Goal: Task Accomplishment & Management: Use online tool/utility

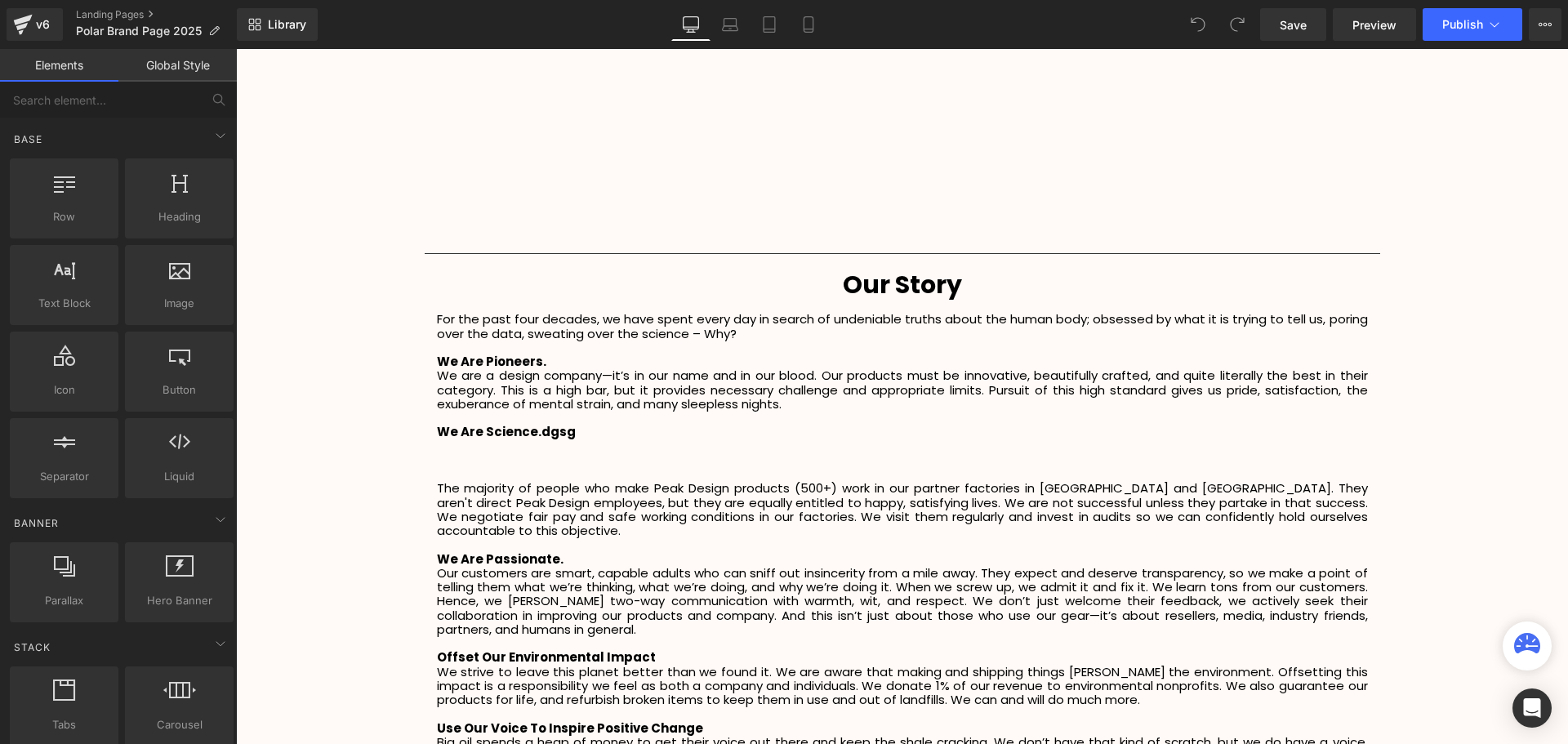
scroll to position [2122, 0]
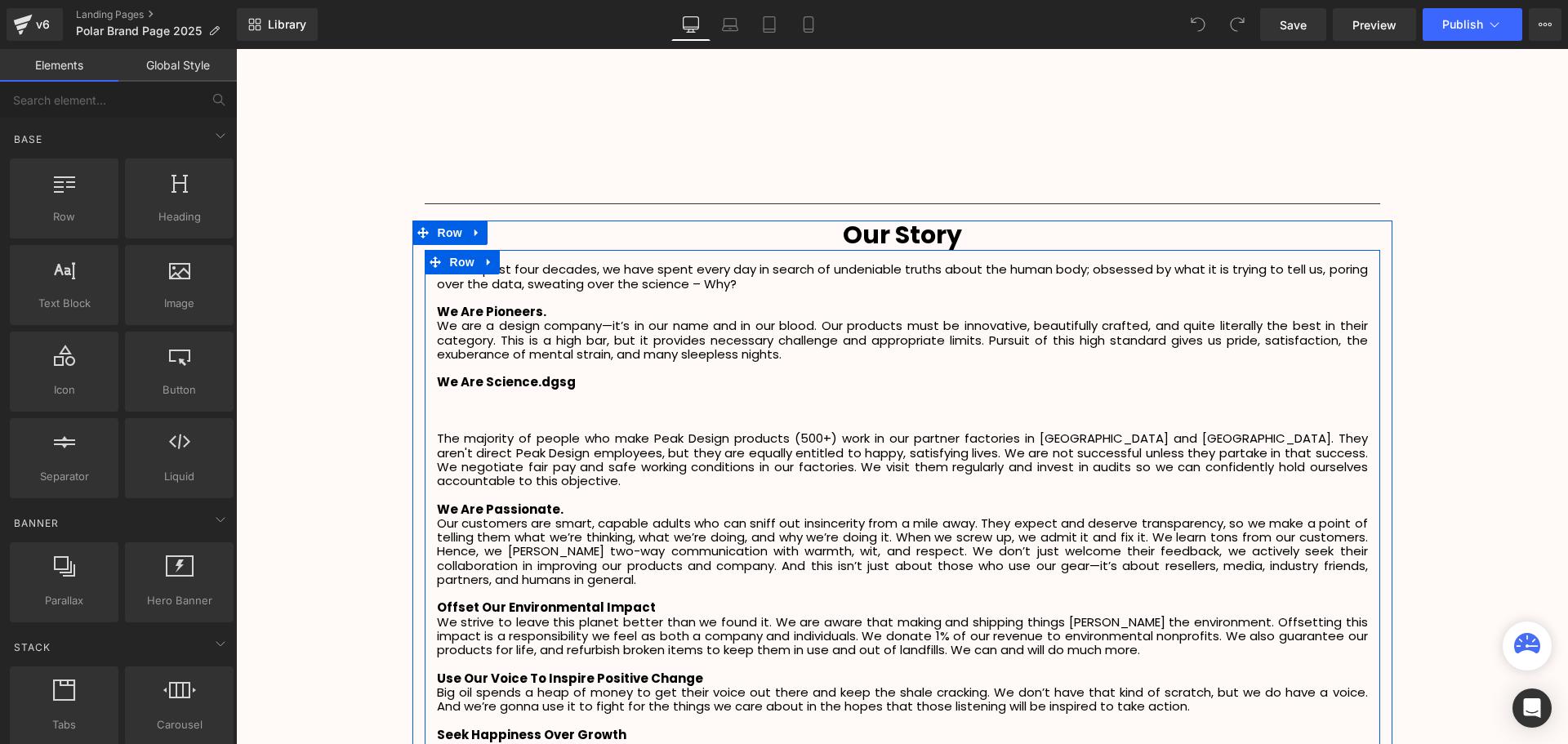
drag, startPoint x: 495, startPoint y: 421, endPoint x: 571, endPoint y: 381, distance: 85.9
click at [495, 421] on p at bounding box center [902, 424] width 931 height 14
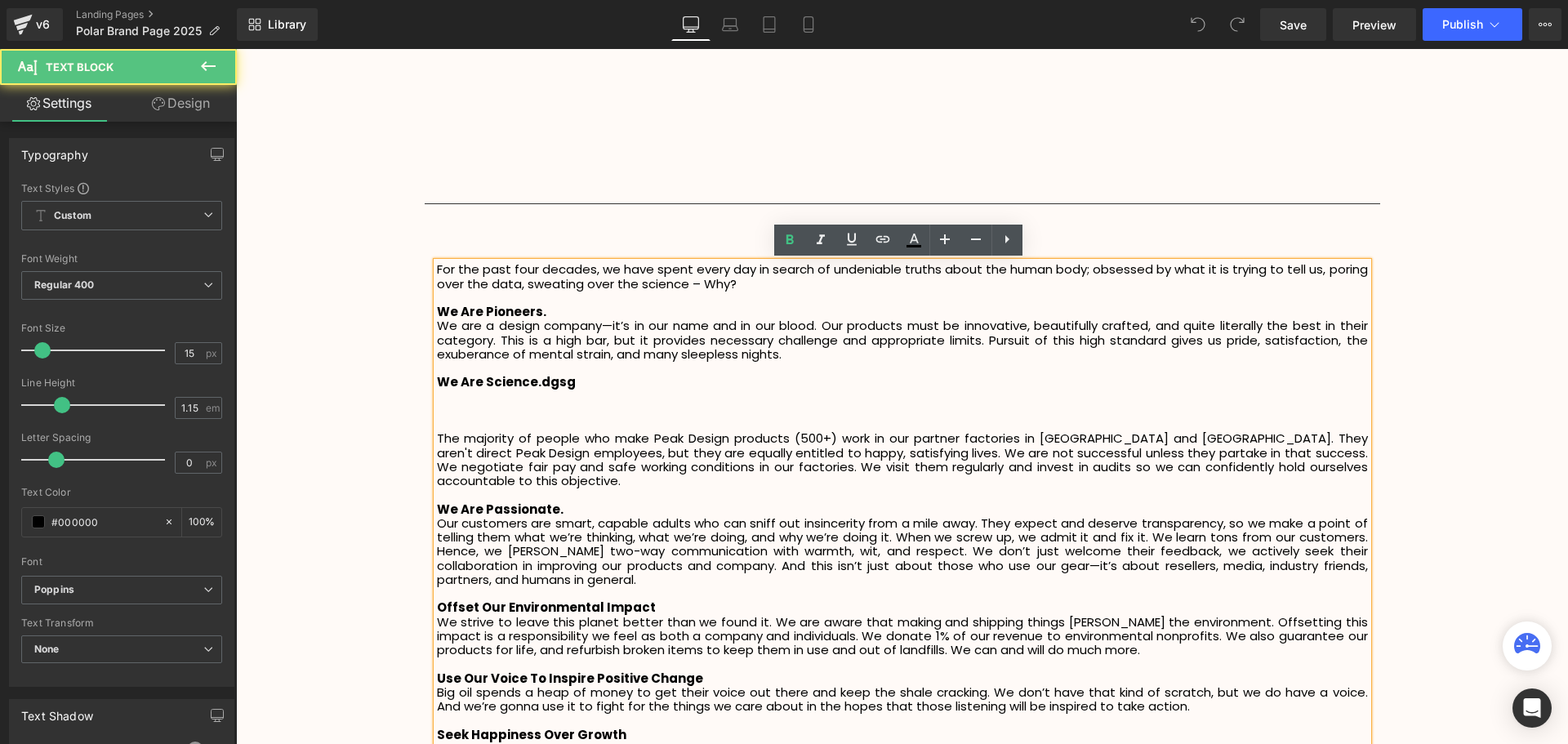
click at [571, 381] on p "We Are Science.dgsg" at bounding box center [902, 382] width 931 height 14
click at [527, 388] on p "We Are Science.dgsg" at bounding box center [902, 382] width 931 height 14
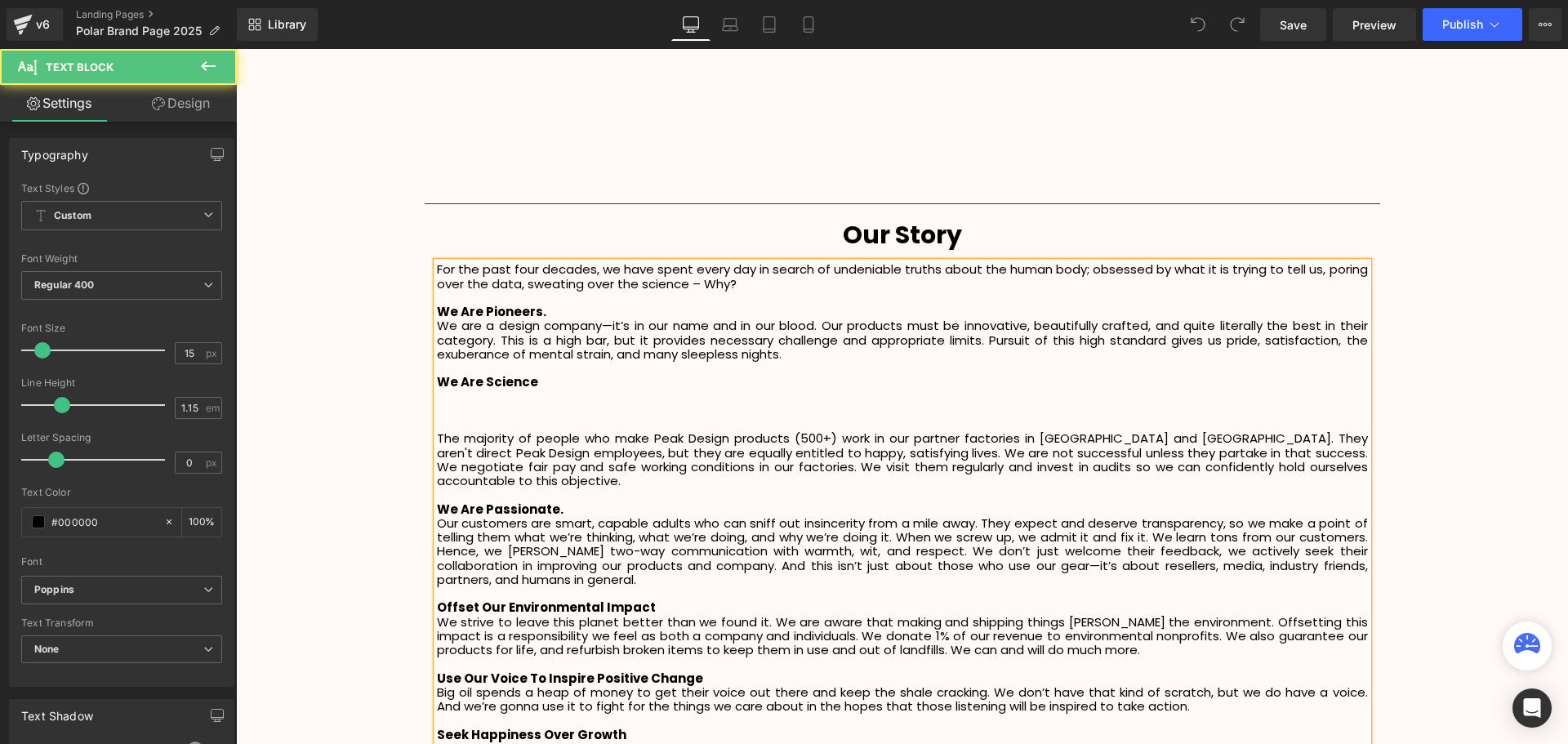
click at [512, 398] on p at bounding box center [902, 396] width 931 height 14
drag, startPoint x: 456, startPoint y: 391, endPoint x: 433, endPoint y: 393, distance: 23.1
click at [436, 393] on p "The" at bounding box center [902, 396] width 931 height 14
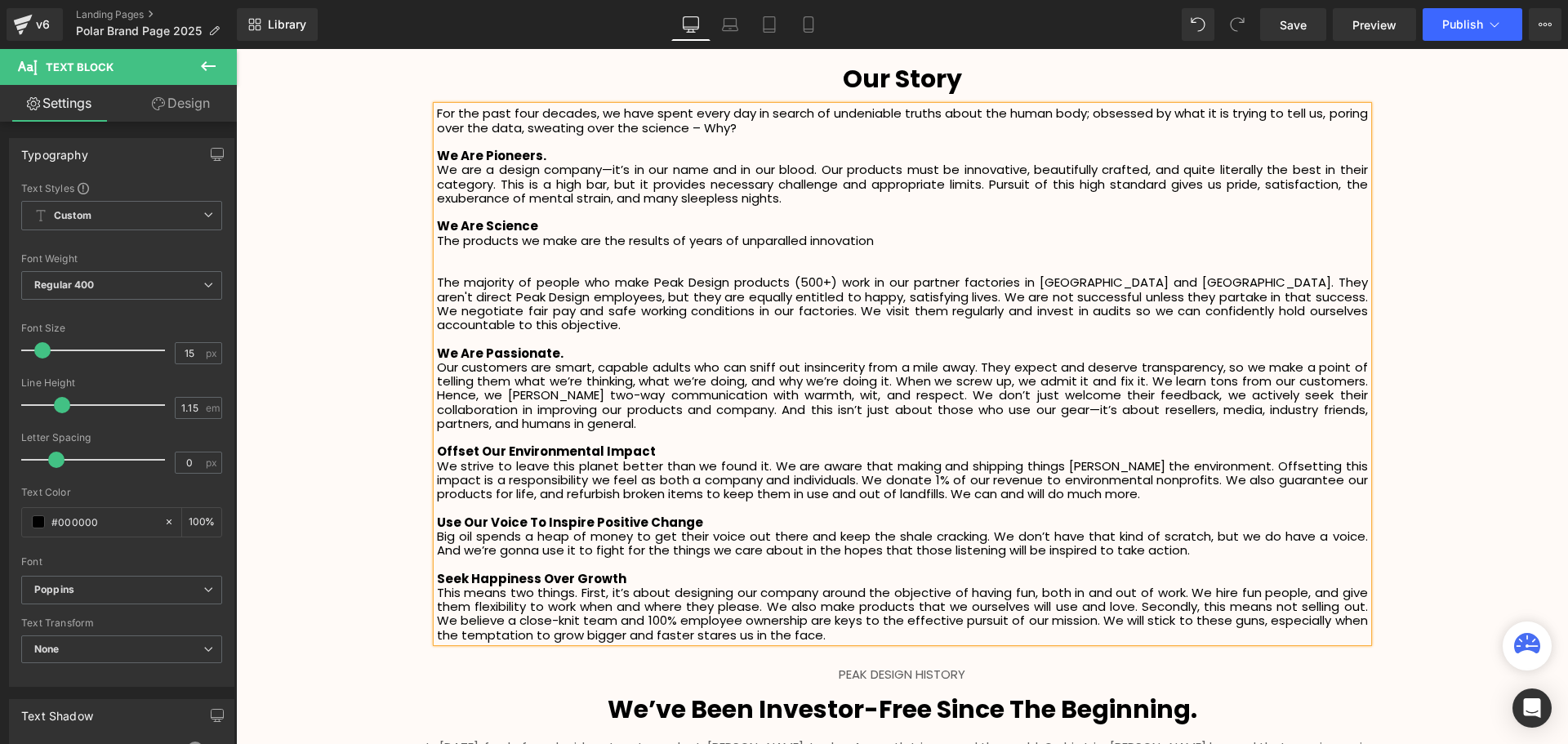
scroll to position [2285, 0]
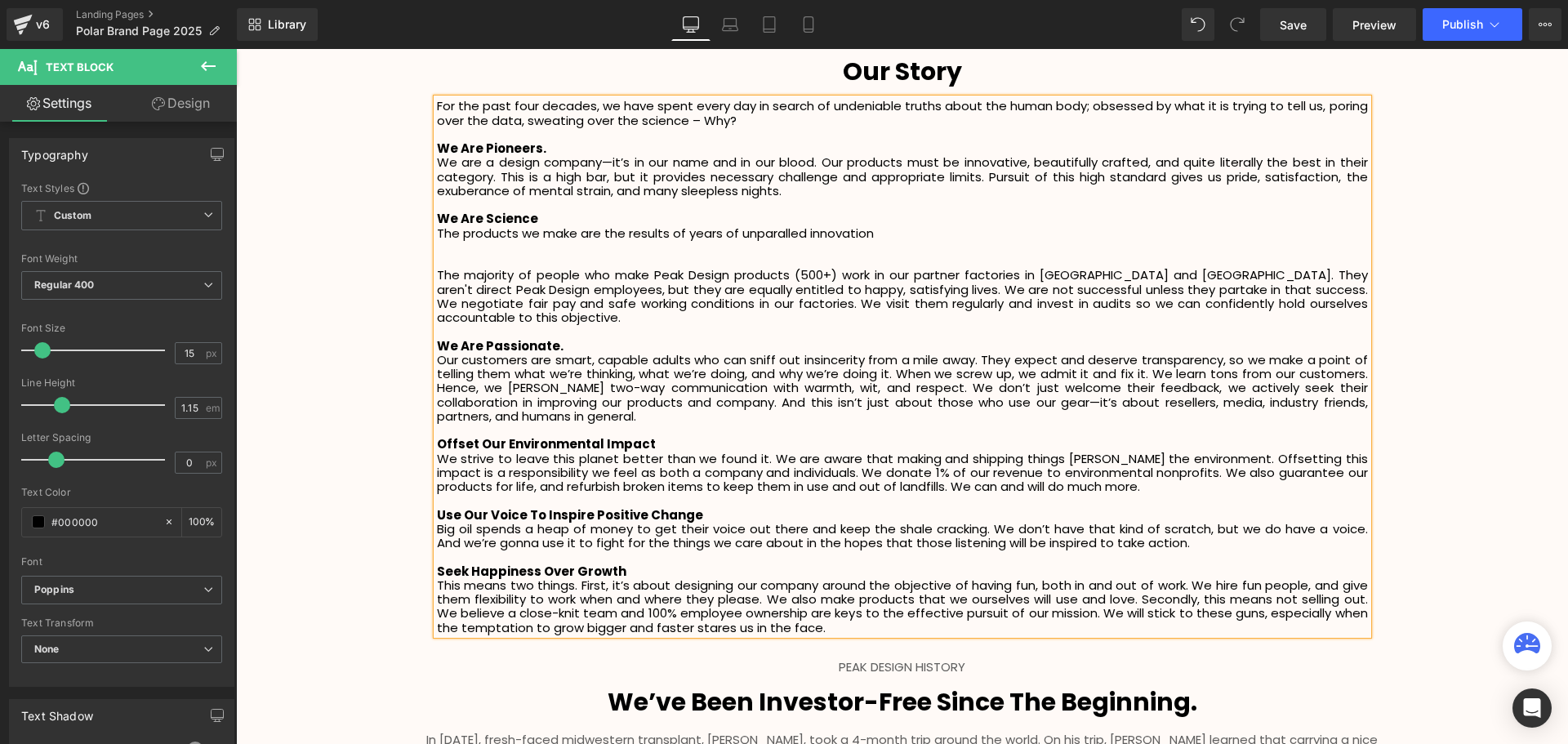
click at [772, 236] on p "The products we make are the results of years of unparalled innovation" at bounding box center [902, 233] width 931 height 14
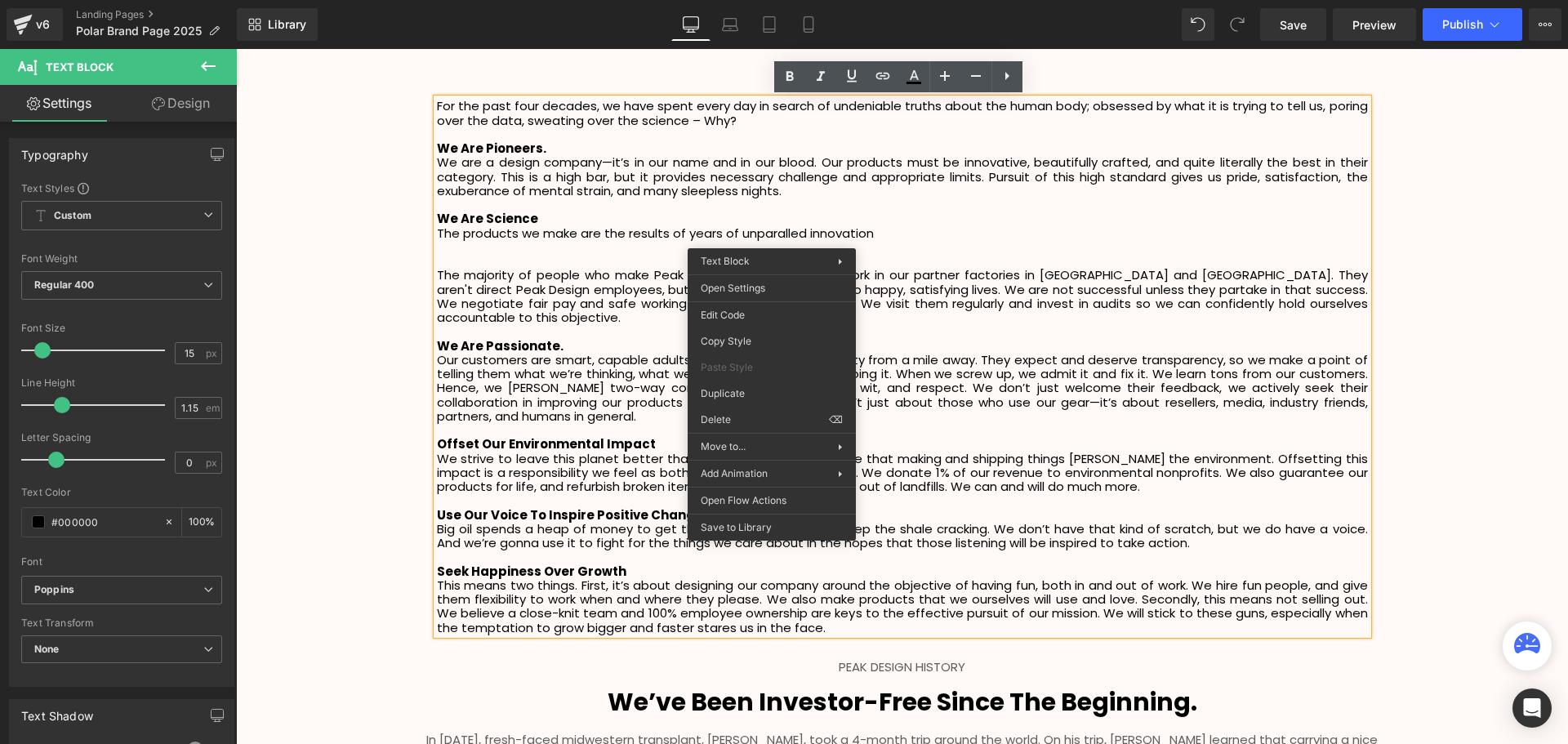
click at [784, 235] on p "The products we make are the results of years of unparalled innovation" at bounding box center [902, 233] width 931 height 14
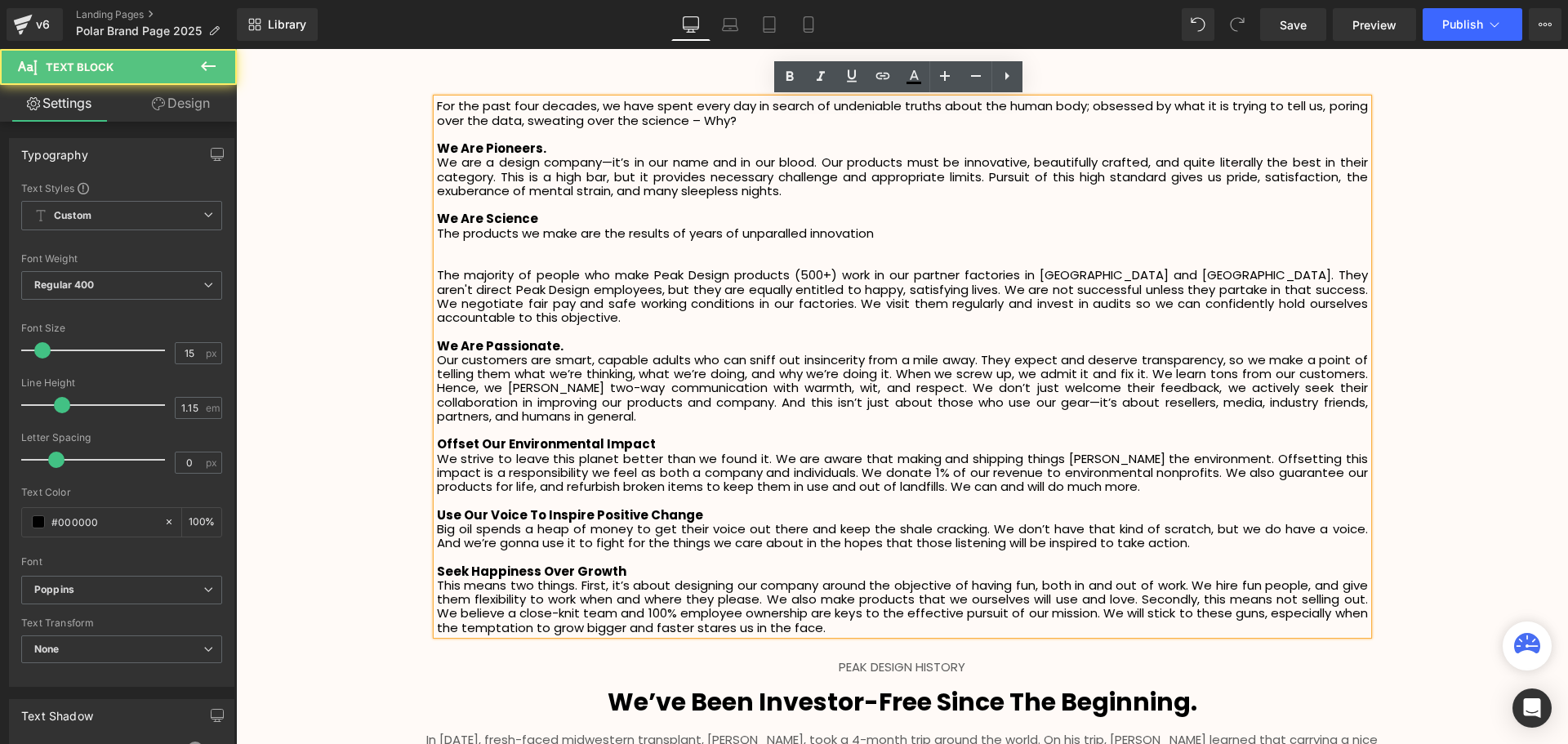
click at [767, 232] on p "The products we make are the results of years of unparalled innovation" at bounding box center [902, 233] width 931 height 14
drag, startPoint x: 798, startPoint y: 232, endPoint x: 790, endPoint y: 234, distance: 8.2
click at [790, 234] on p "The products we make are the results of years of unparalled innovation" at bounding box center [902, 233] width 931 height 14
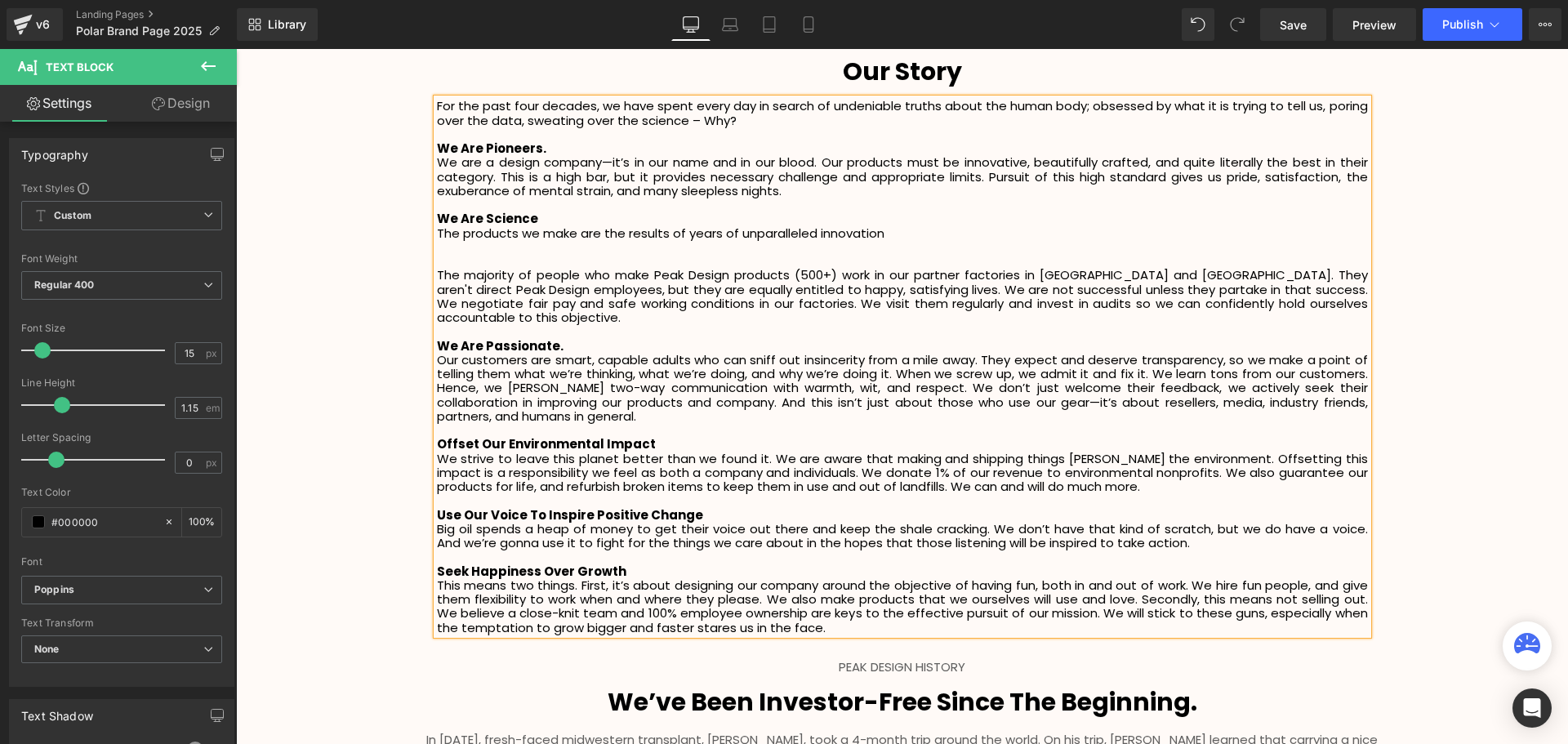
click at [912, 228] on p "The products we make are the results of years of unparalleled innovation" at bounding box center [902, 233] width 931 height 14
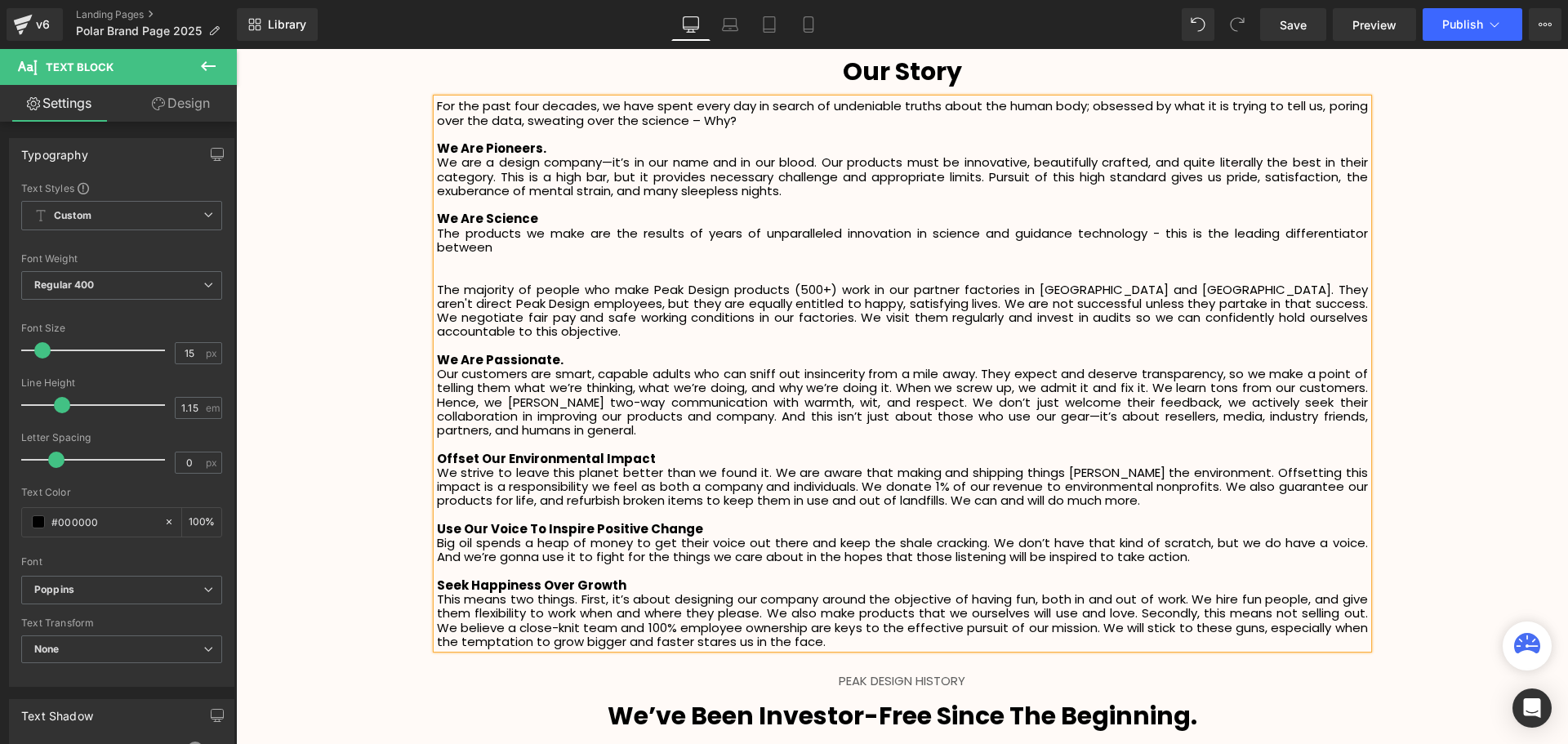
scroll to position [4008, 1323]
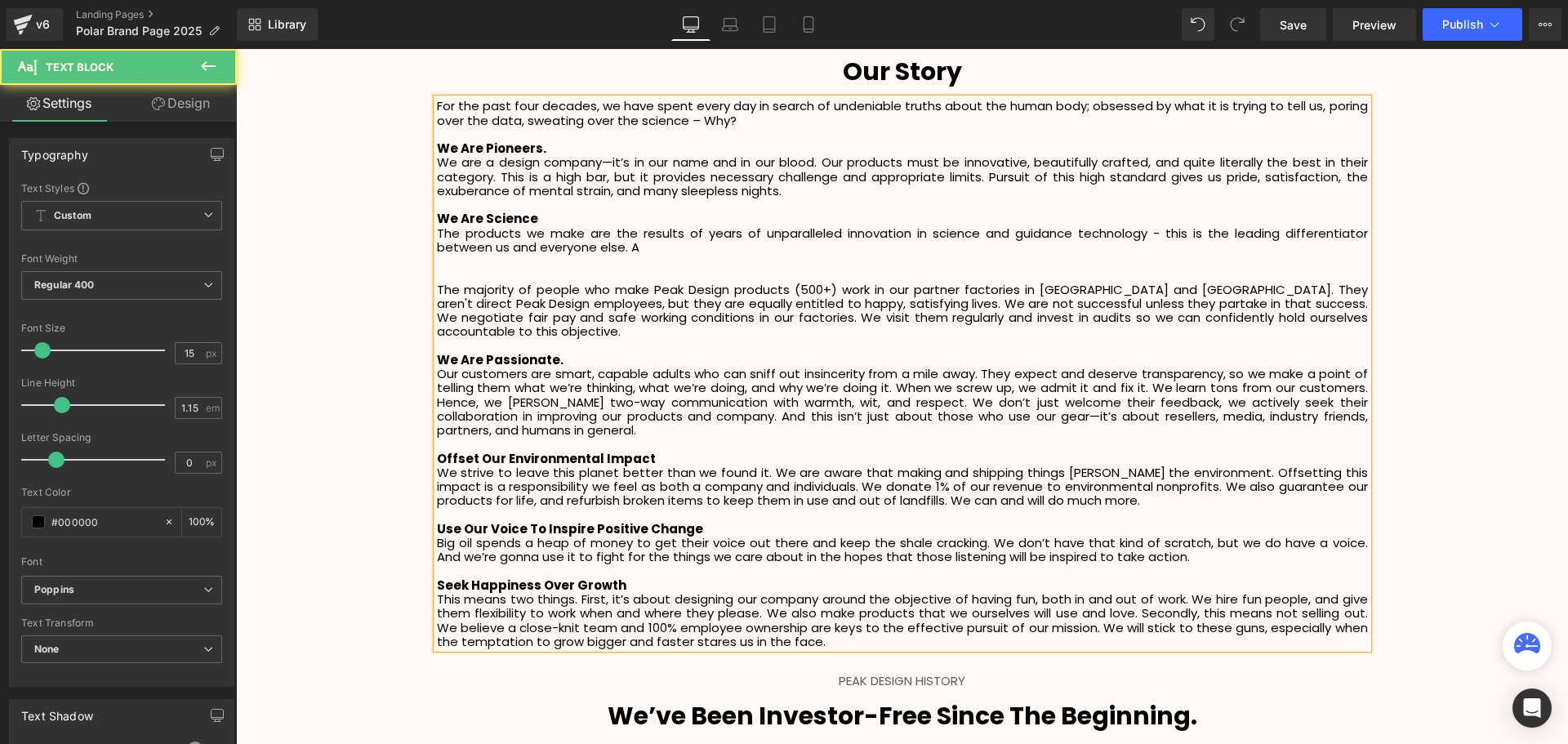
click at [651, 243] on p "The products we make are the results of years of unparalleled innovation in sci…" at bounding box center [902, 240] width 931 height 29
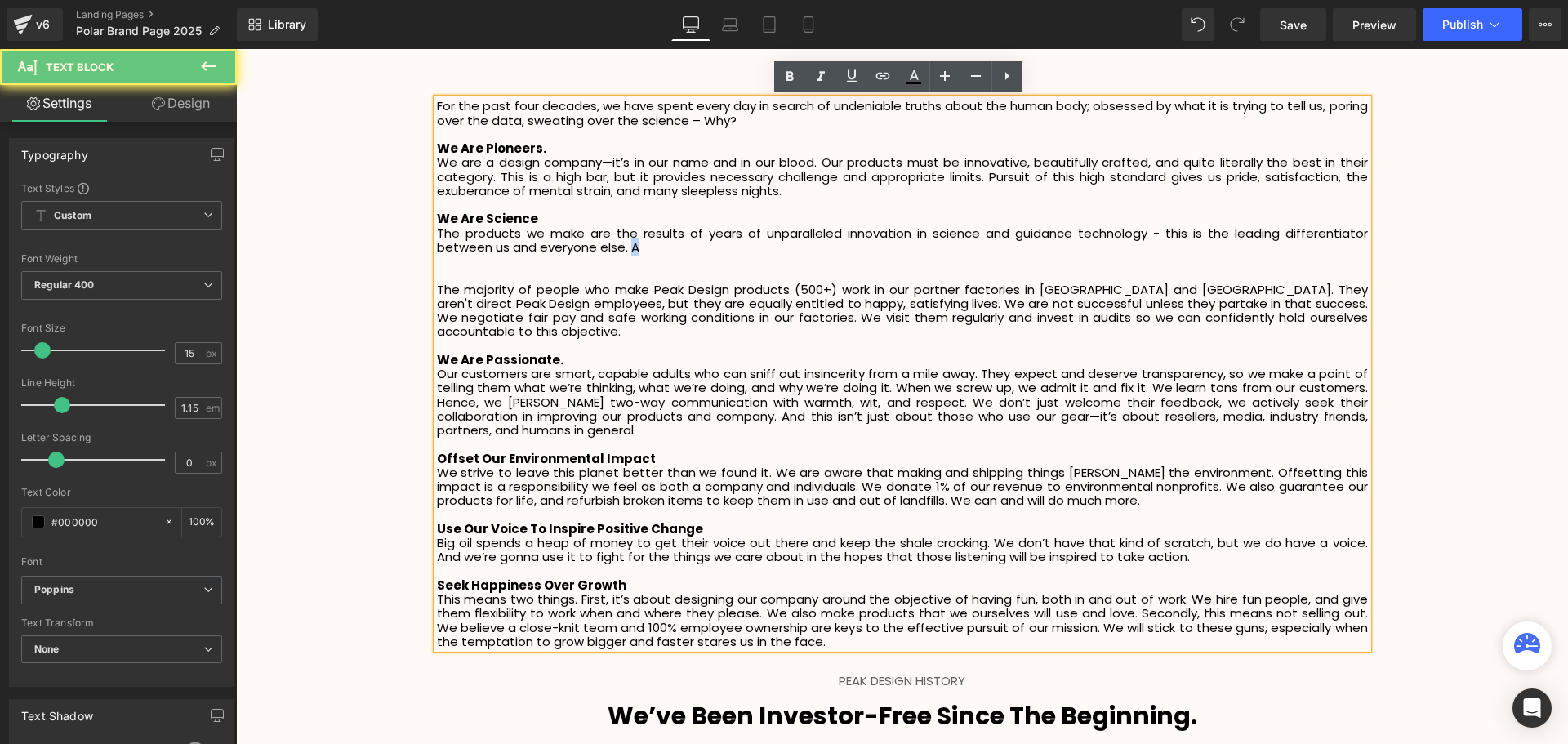
drag, startPoint x: 635, startPoint y: 245, endPoint x: 625, endPoint y: 244, distance: 10.0
click at [625, 244] on p "The products we make are the results of years of unparalleled innovation in sci…" at bounding box center [902, 240] width 931 height 29
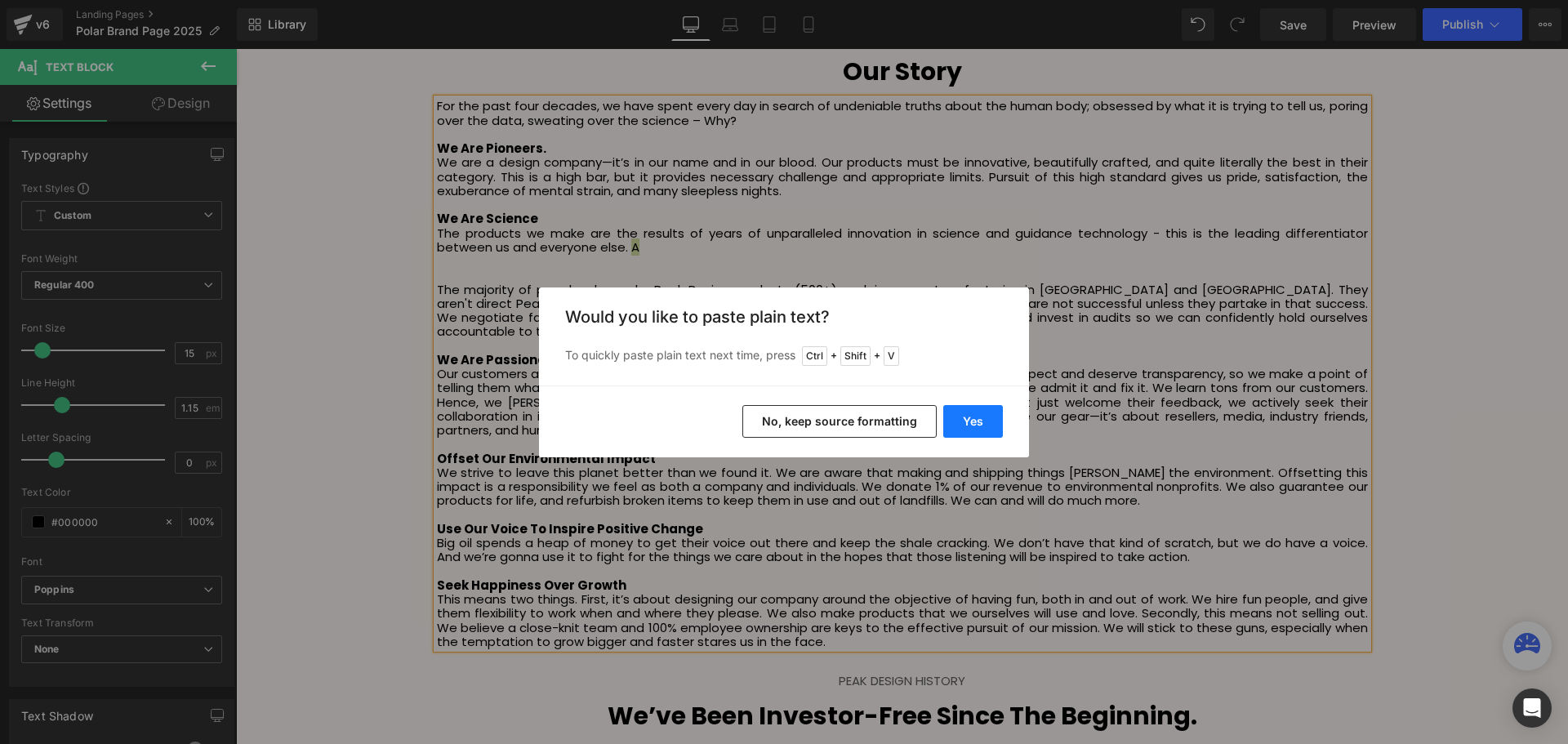
click at [987, 424] on button "Yes" at bounding box center [973, 421] width 60 height 32
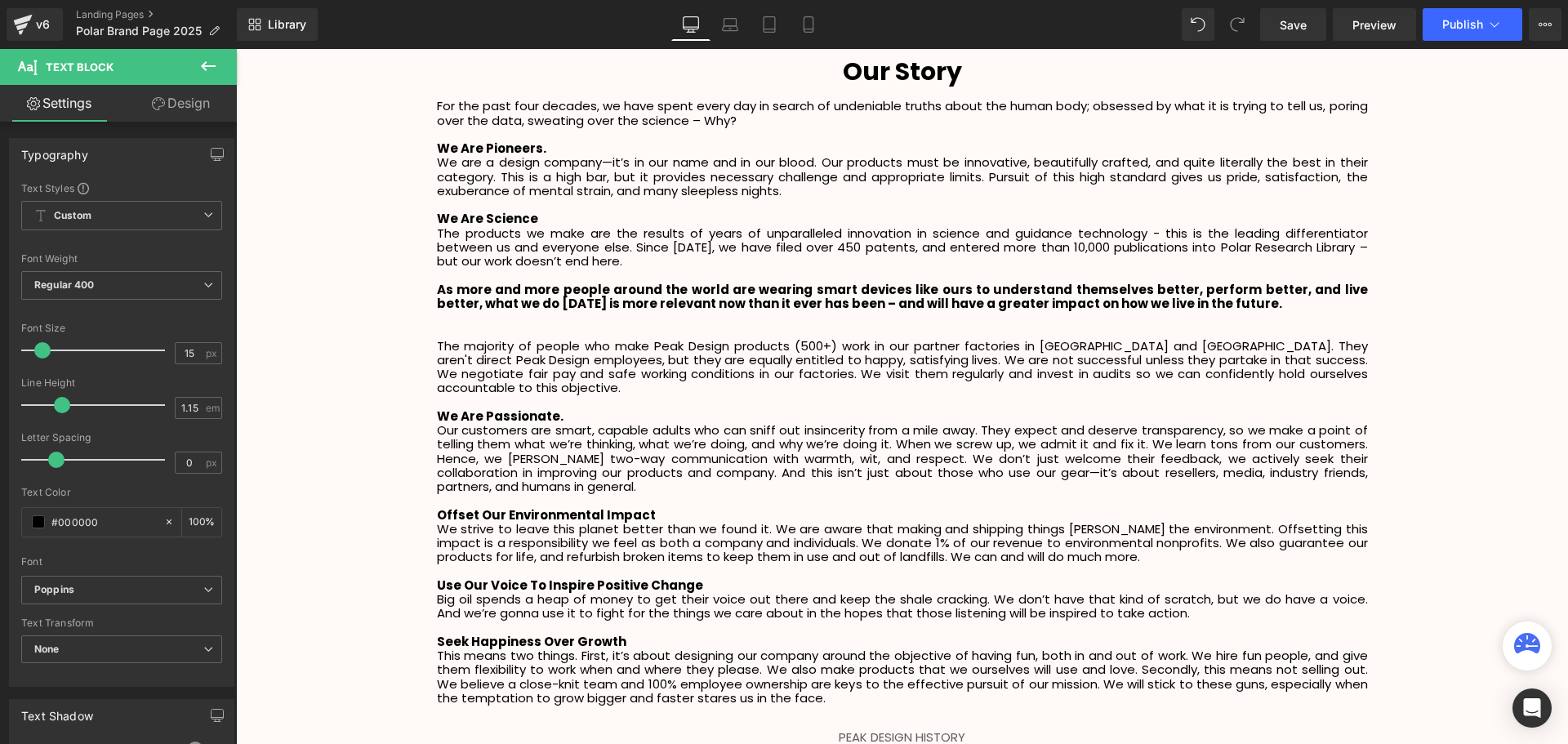
scroll to position [4064, 1323]
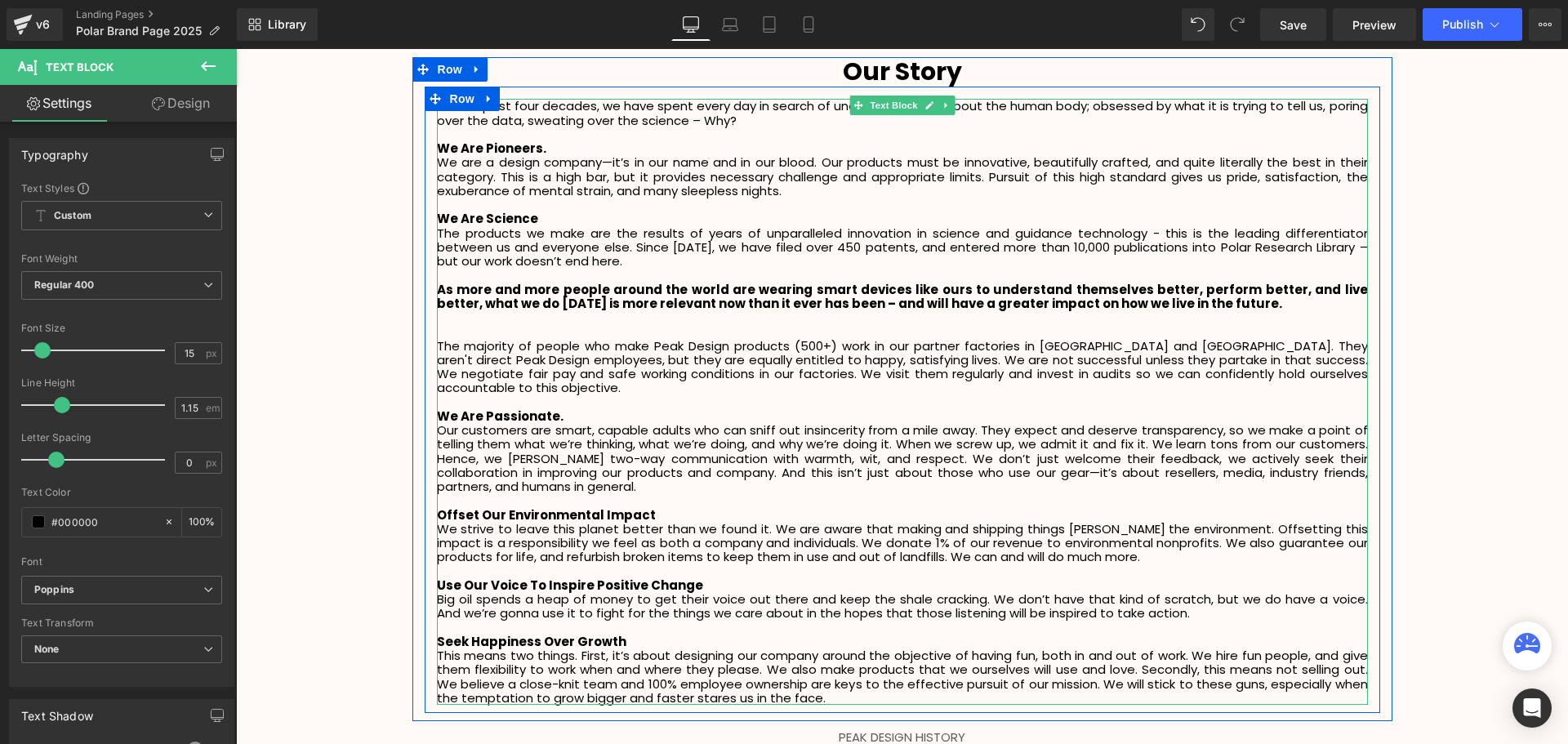
click at [656, 256] on p "The products we make are the results of years of unparalleled innovation in sci…" at bounding box center [902, 247] width 931 height 42
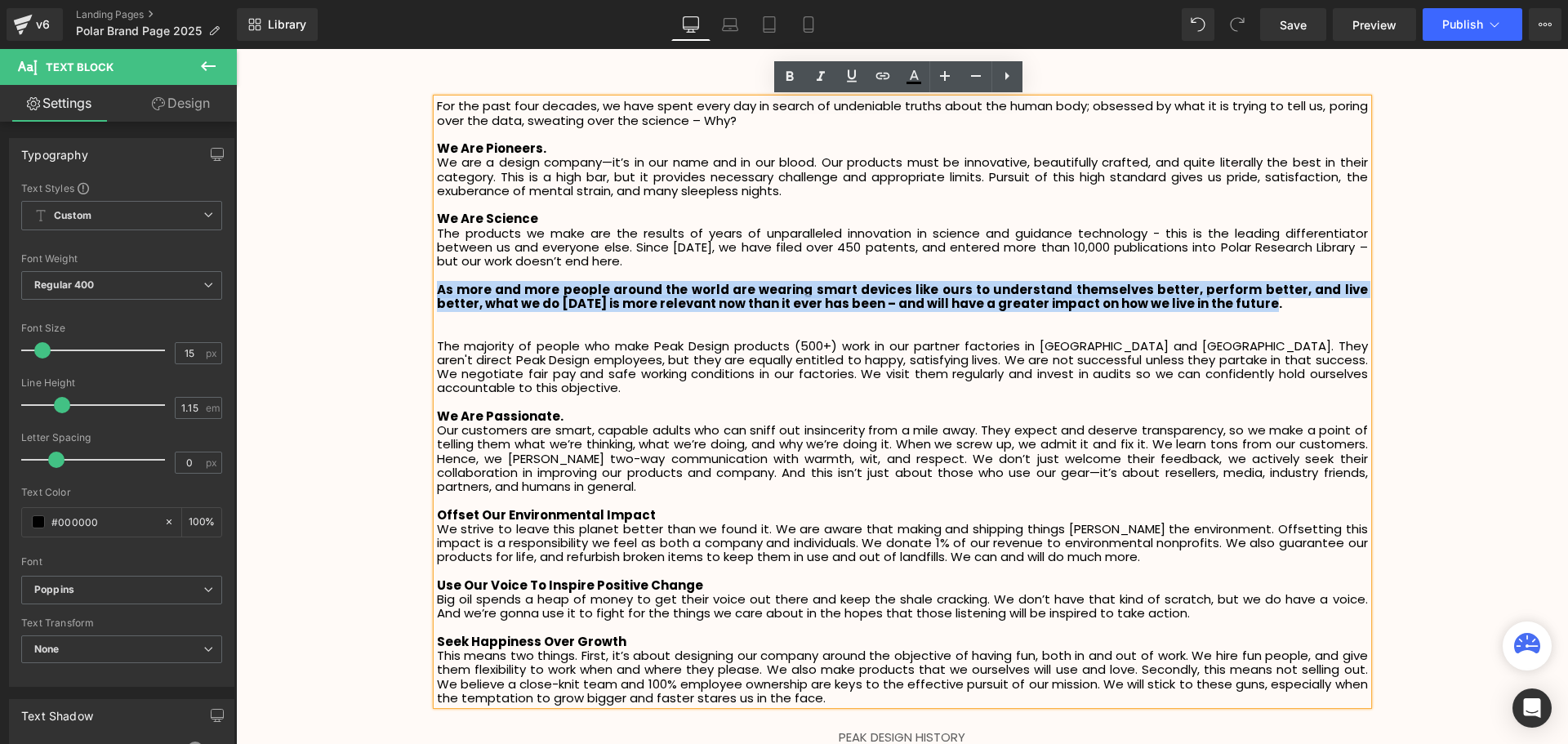
drag, startPoint x: 1234, startPoint y: 308, endPoint x: 432, endPoint y: 289, distance: 802.2
click at [436, 289] on p "As more and more people around the world are wearing smart devices like ours to…" at bounding box center [902, 296] width 931 height 29
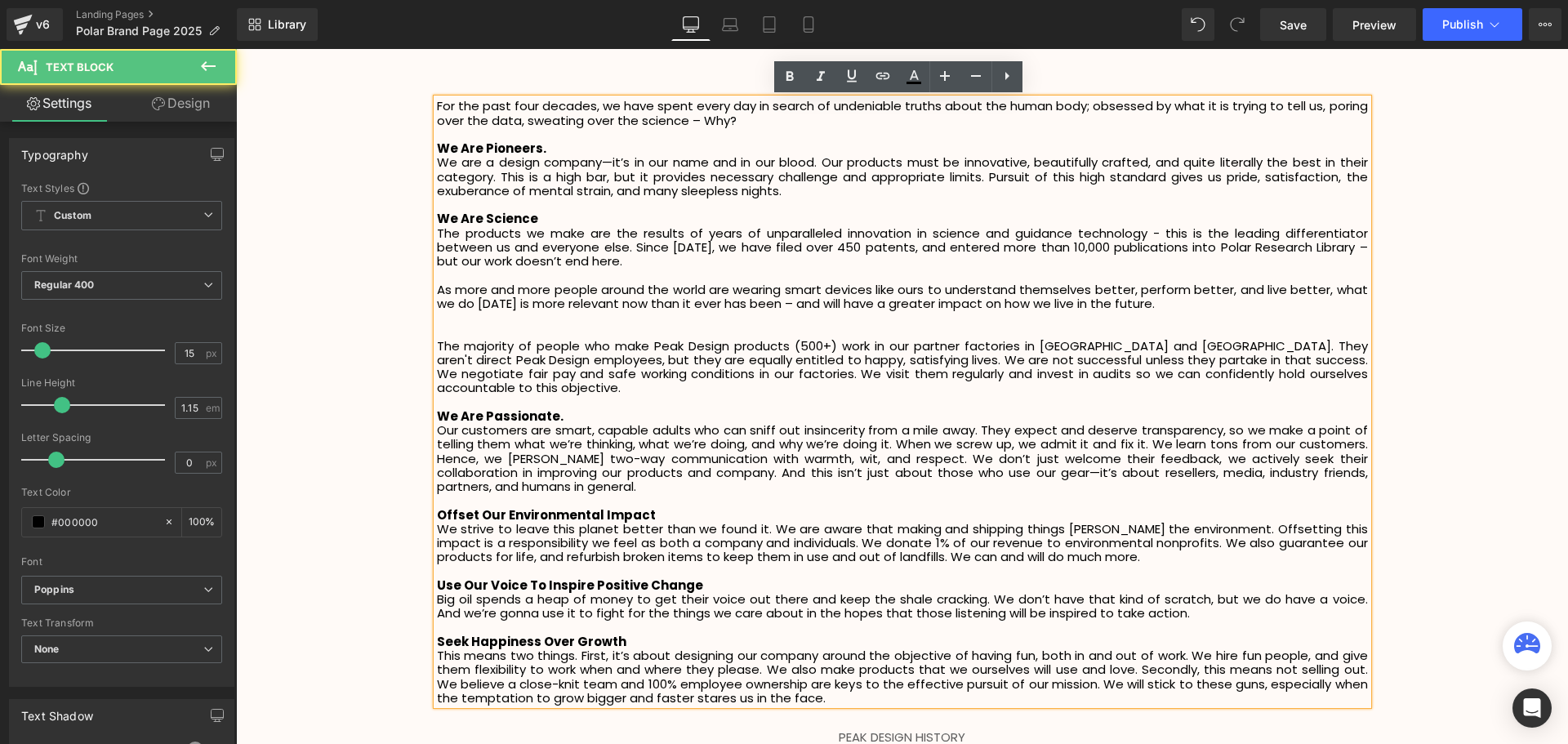
click at [602, 319] on p at bounding box center [902, 317] width 931 height 14
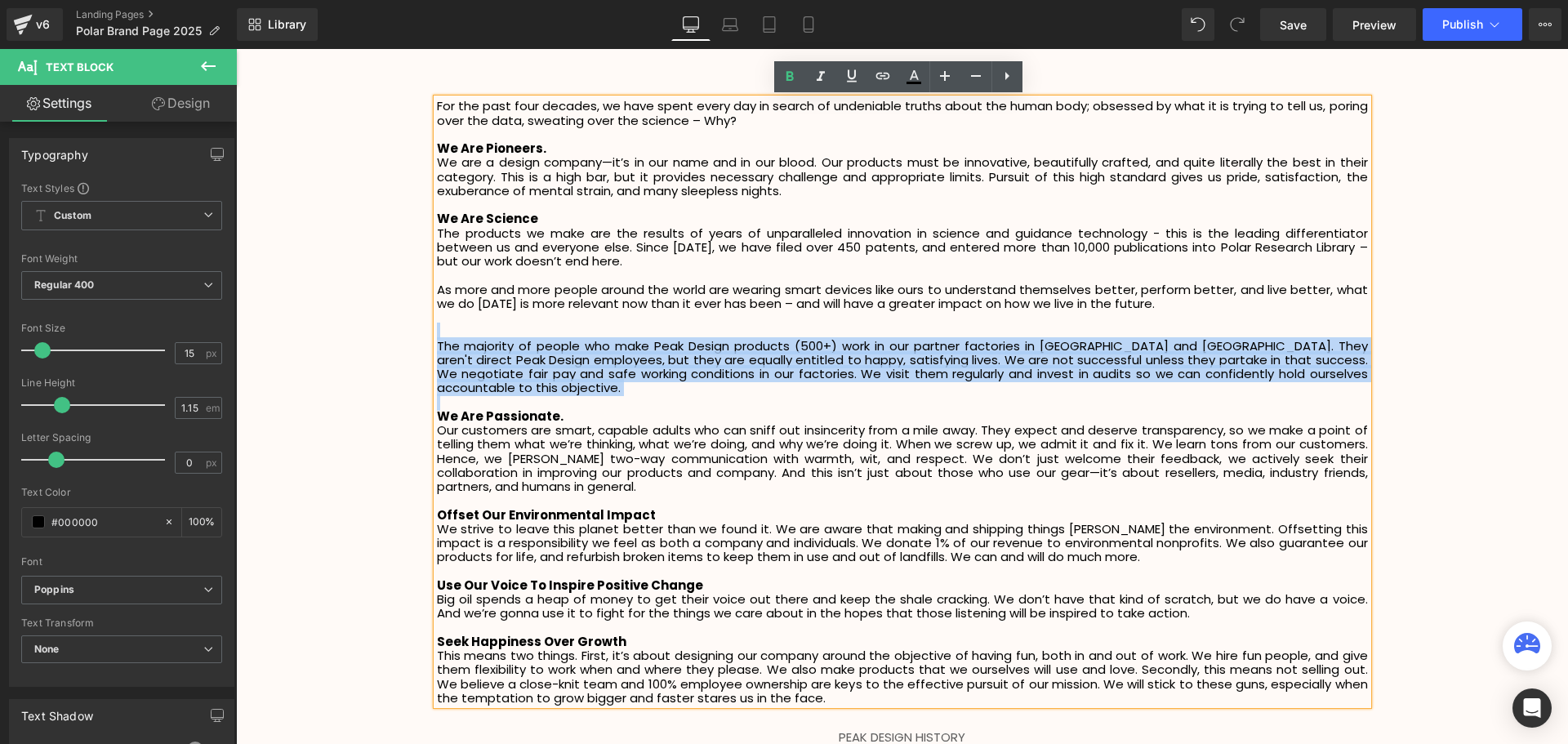
drag, startPoint x: 436, startPoint y: 334, endPoint x: 1194, endPoint y: 385, distance: 759.7
click at [1194, 385] on div "For the past four decades, we have spent every day in search of undeniable trut…" at bounding box center [902, 401] width 931 height 606
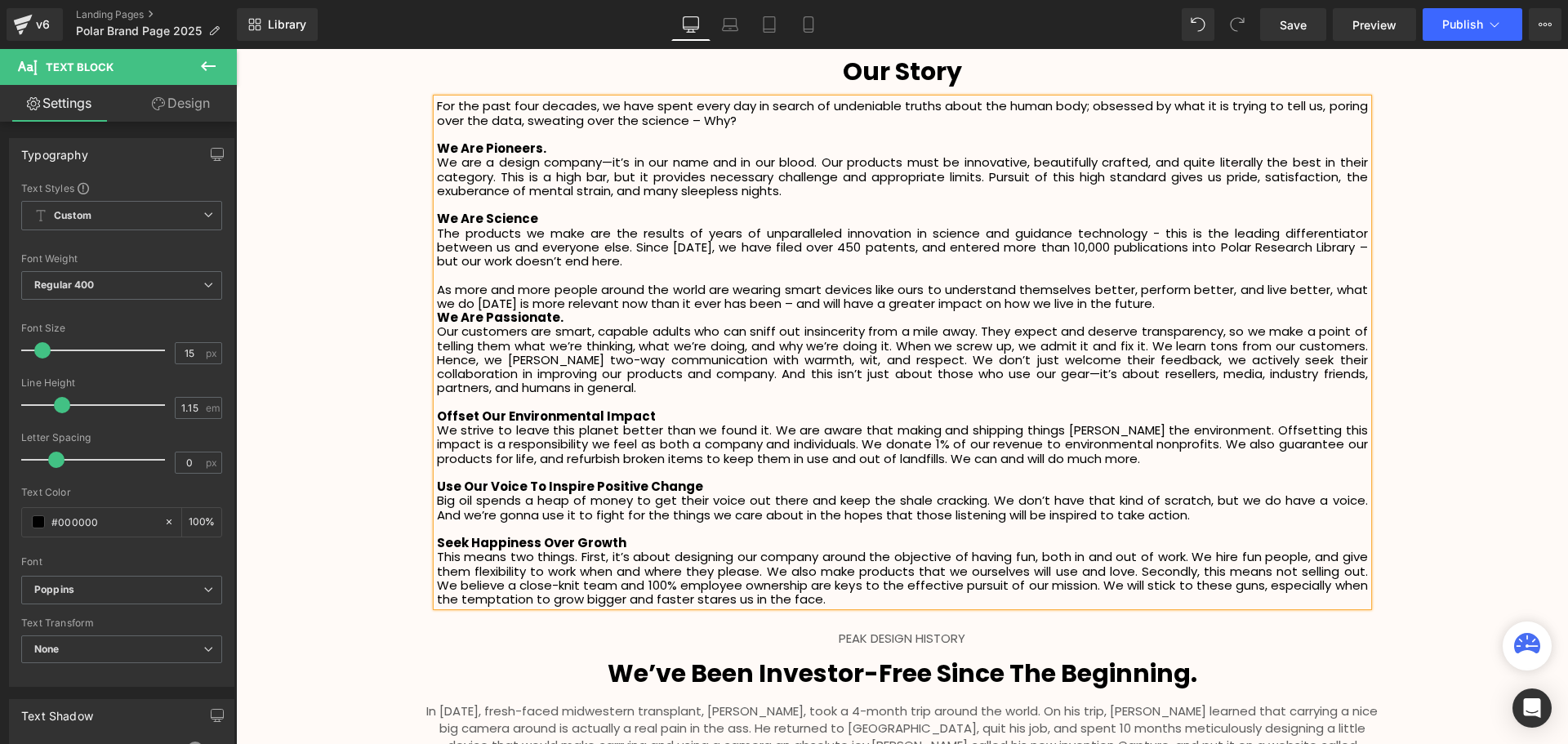
scroll to position [3993, 1323]
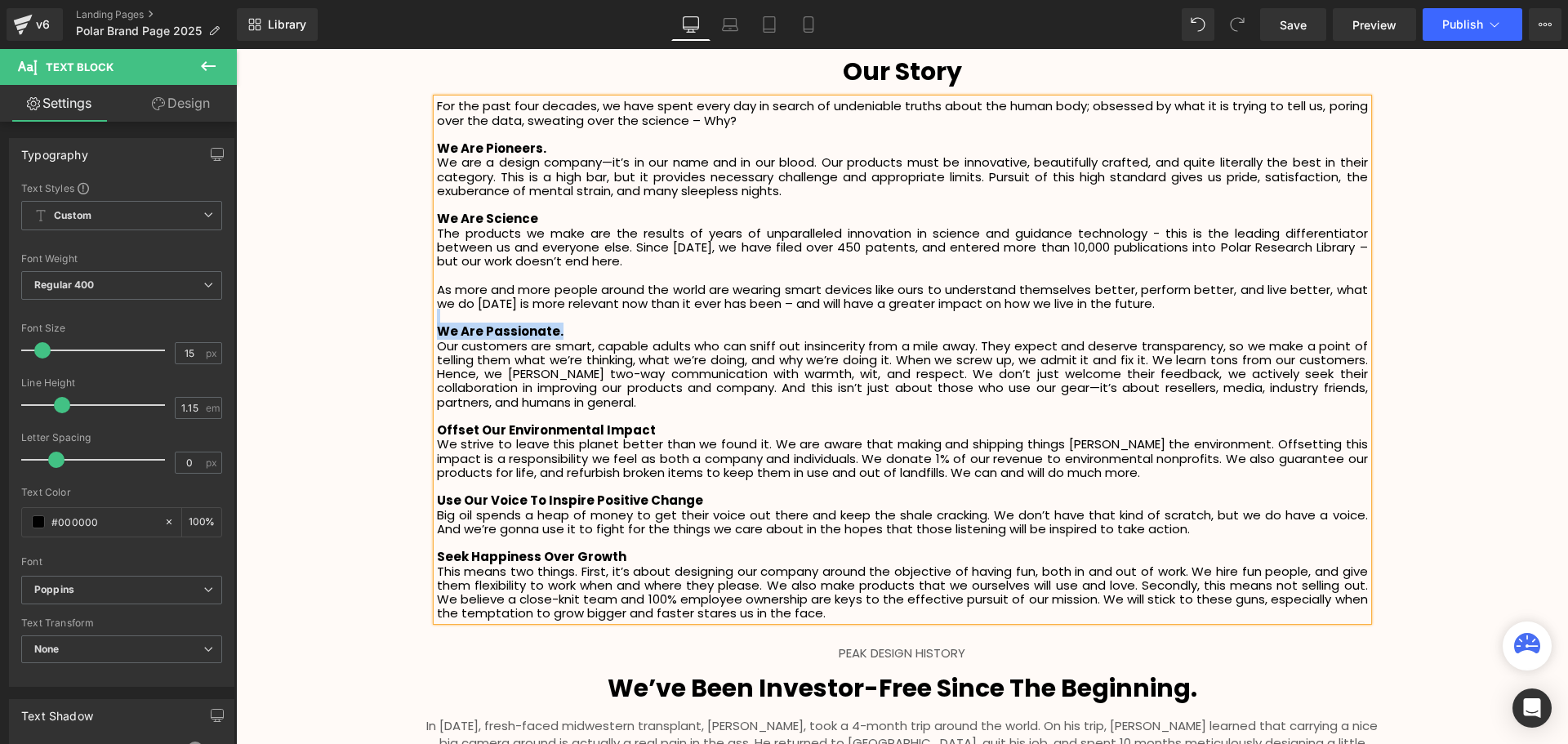
click at [676, 324] on div "For the past four decades, we have spent every day in search of undeniable trut…" at bounding box center [902, 359] width 931 height 521
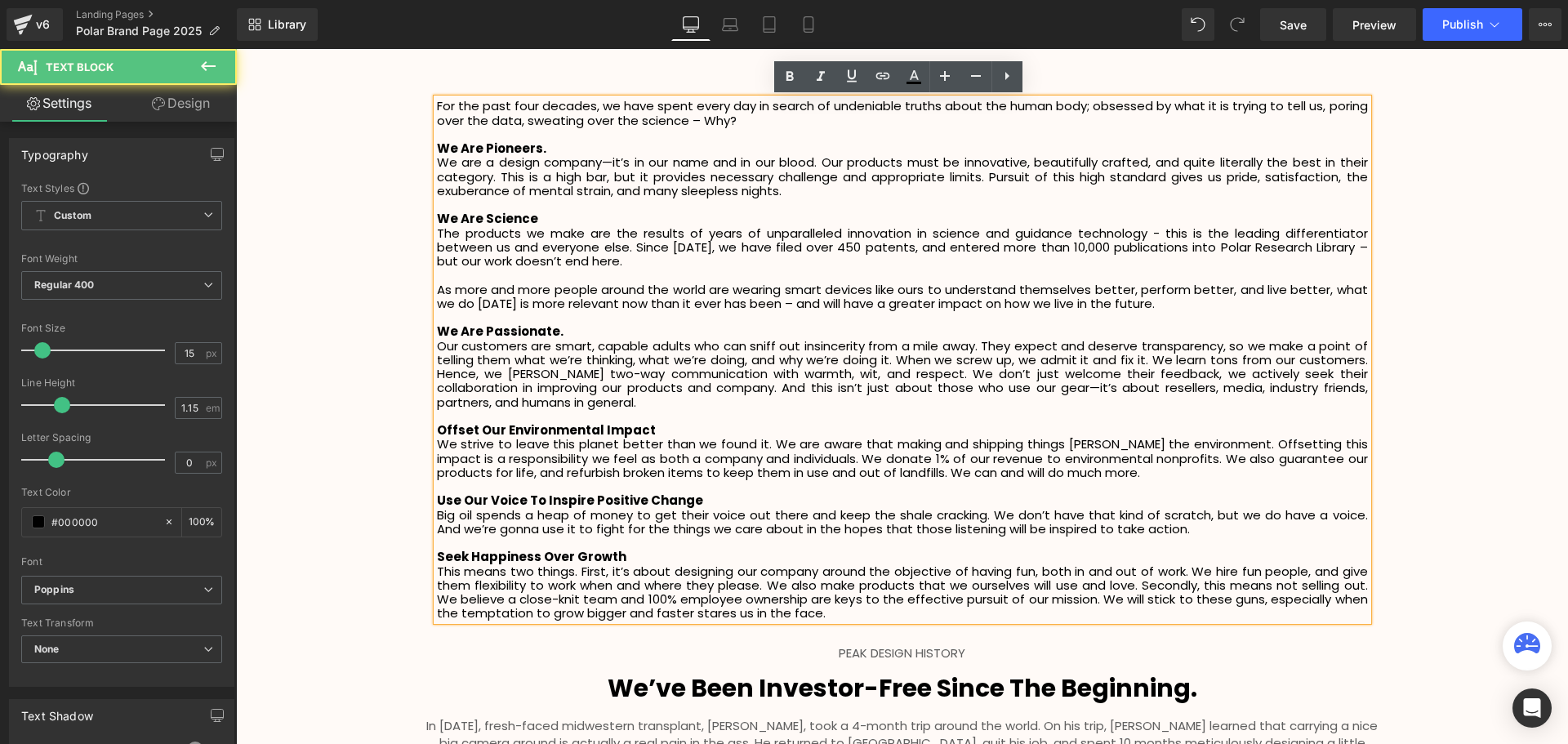
click at [961, 355] on p "Our customers are smart, capable adults who can sniff out insincerity from a mi…" at bounding box center [902, 374] width 931 height 70
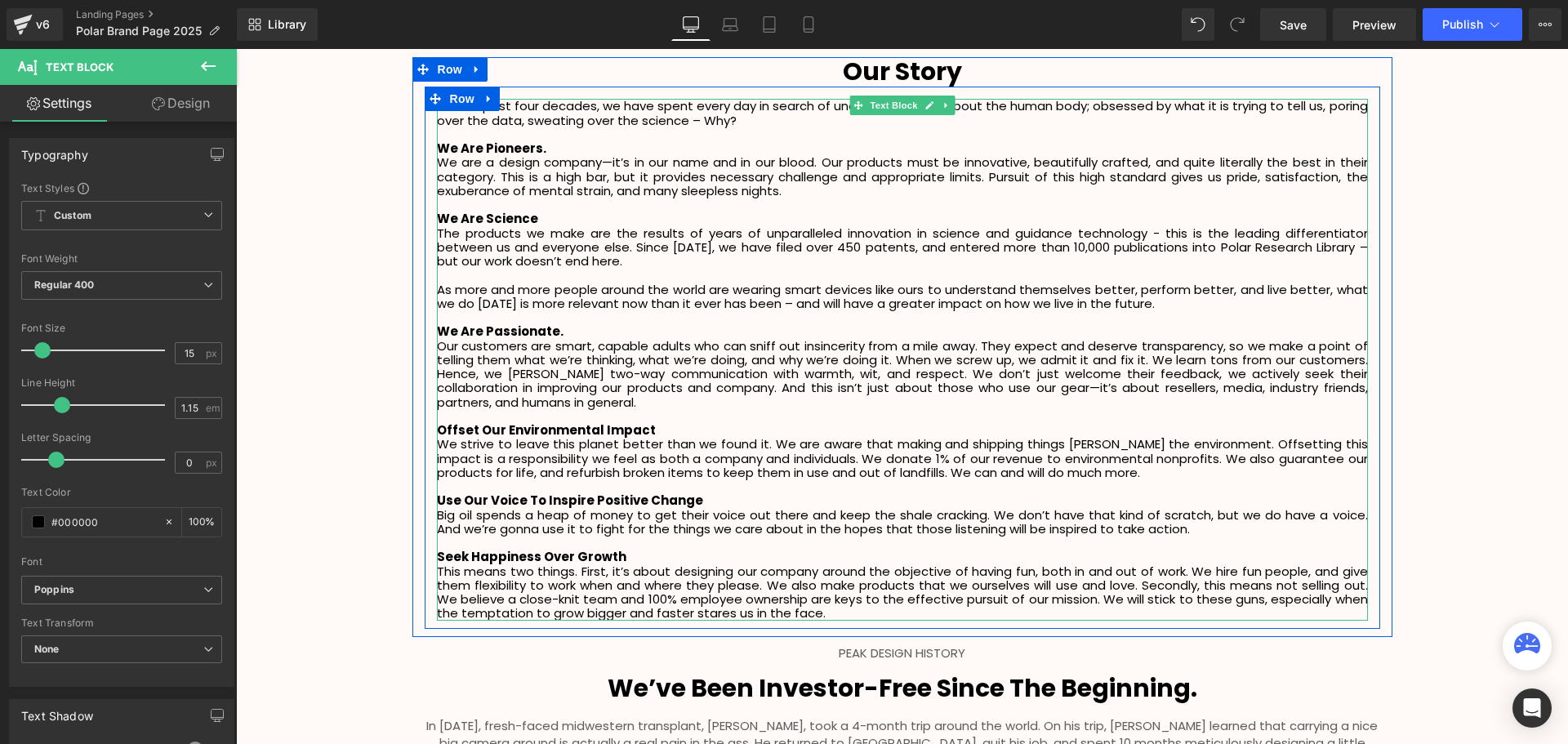
drag, startPoint x: 550, startPoint y: 397, endPoint x: 569, endPoint y: 406, distance: 21.0
click at [550, 397] on p "Our customers are smart, capable adults who can sniff out insincerity from a mi…" at bounding box center [902, 374] width 931 height 70
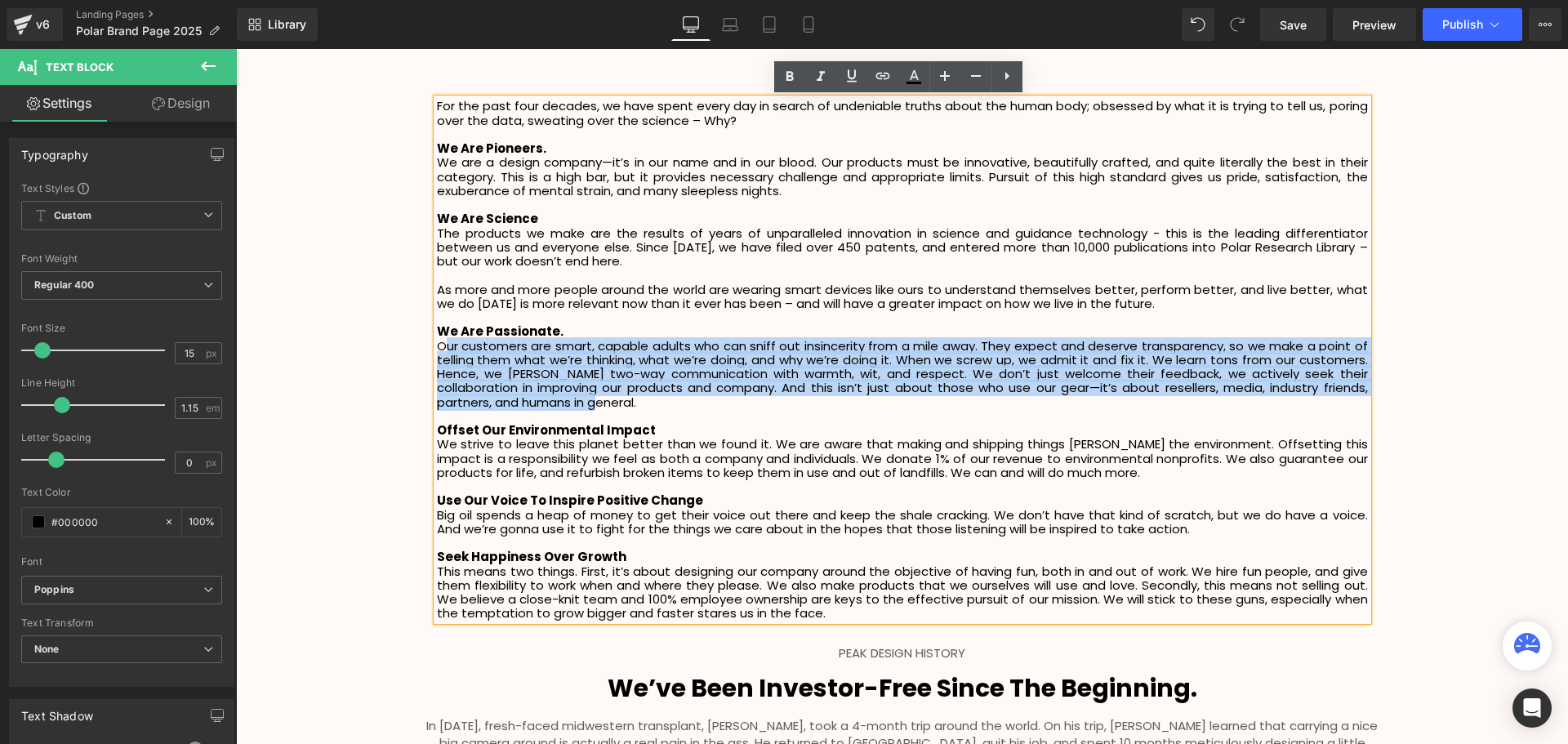
drag, startPoint x: 502, startPoint y: 382, endPoint x: 443, endPoint y: 348, distance: 68.1
click at [443, 348] on p "Our customers are smart, capable adults who can sniff out insincerity from a mi…" at bounding box center [902, 374] width 931 height 70
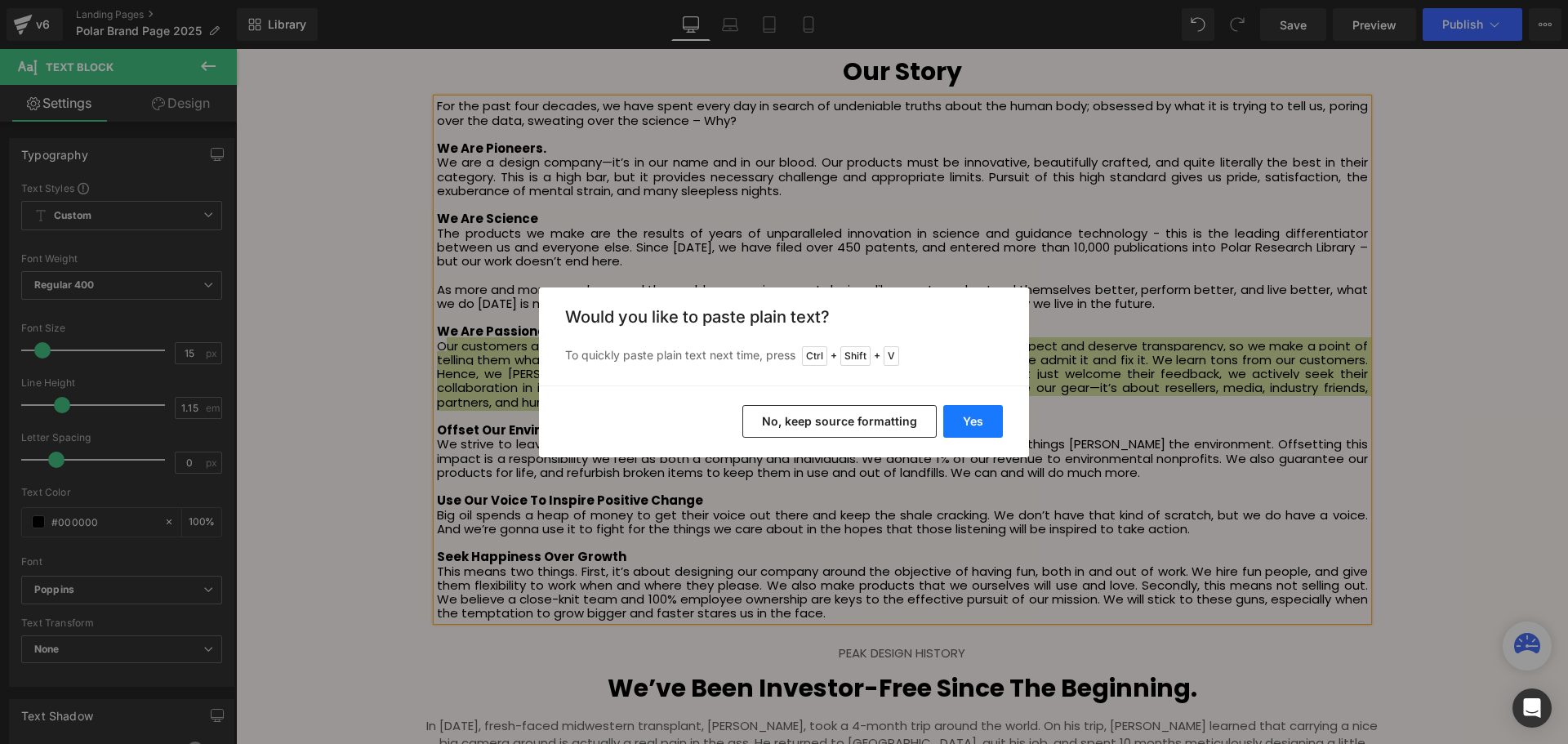
click at [0, 0] on button "Yes" at bounding box center [0, 0] width 0 height 0
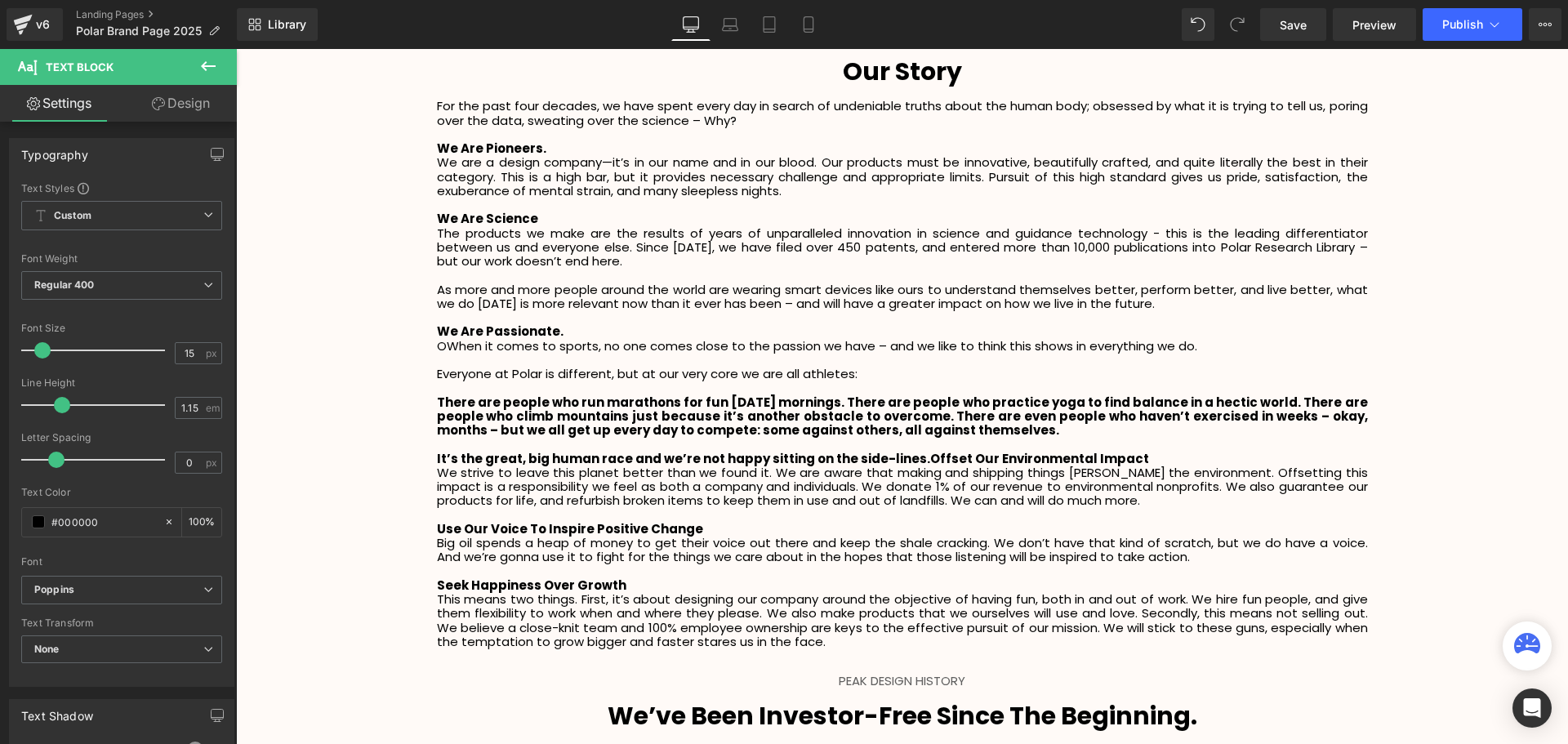
scroll to position [8, 8]
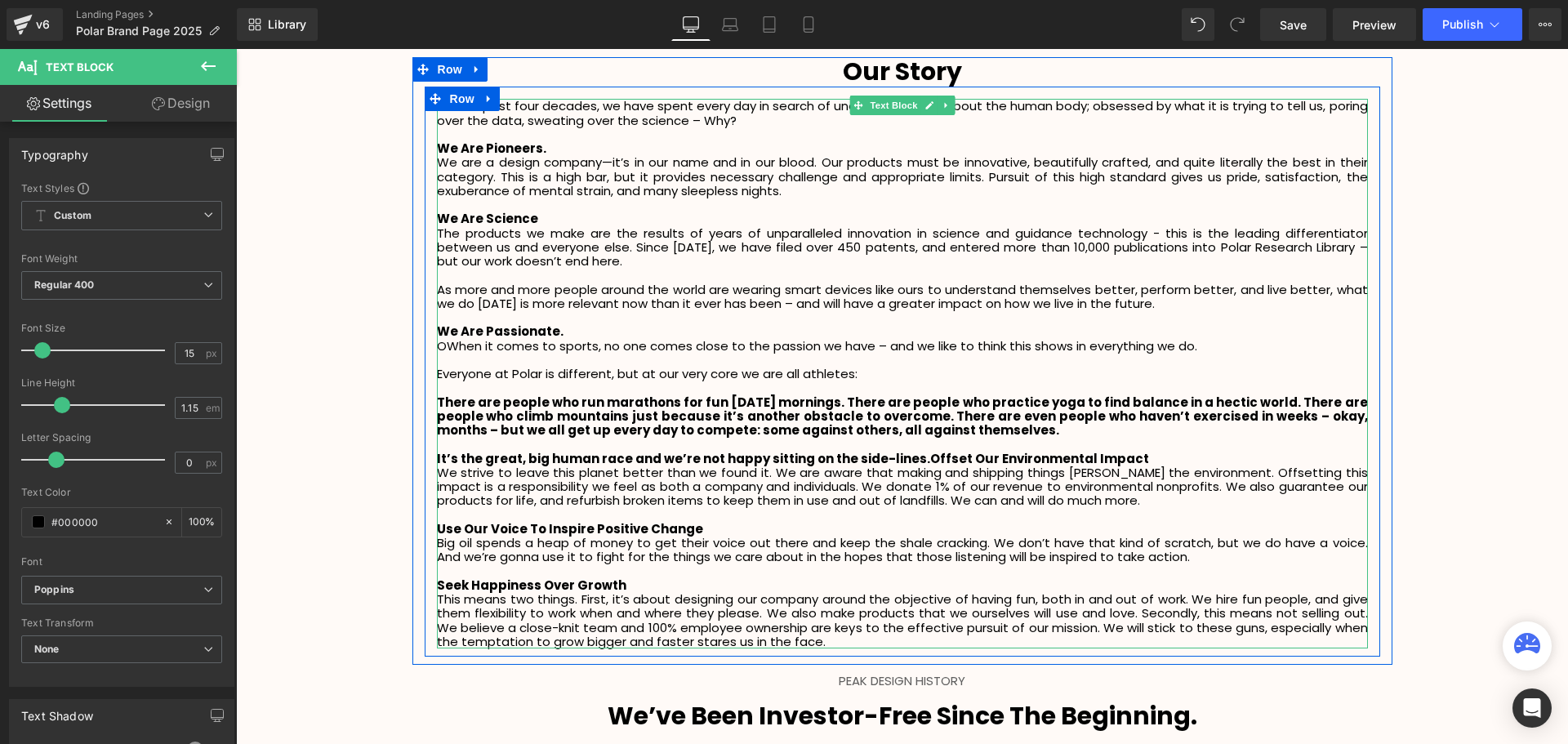
click at [441, 352] on p "OWhen it comes to sports, no one comes close to the passion we have – and we li…" at bounding box center [902, 346] width 931 height 14
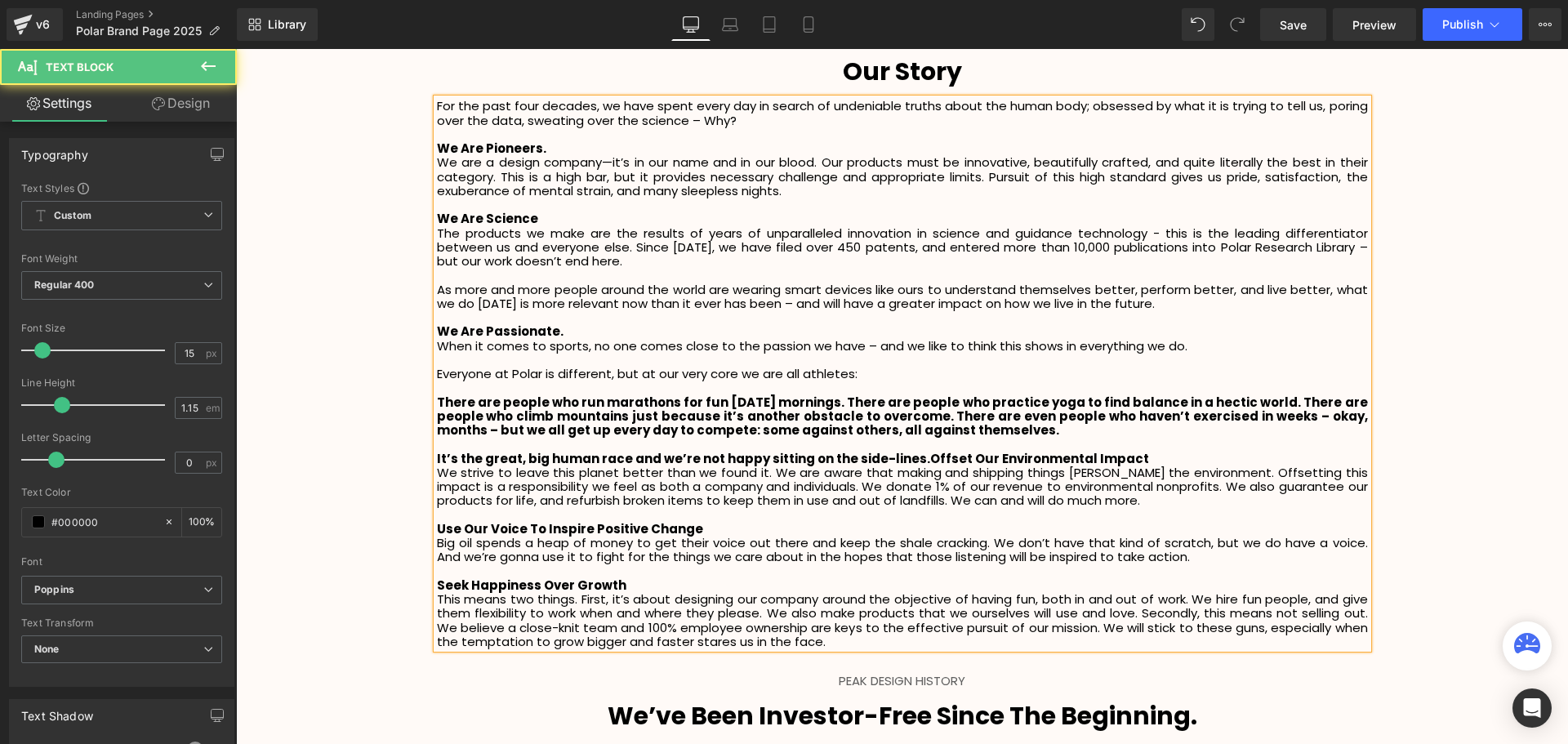
drag, startPoint x: 1007, startPoint y: 432, endPoint x: 969, endPoint y: 446, distance: 40.5
click at [447, 415] on p "There are people who run marathons for fun on Sunday mornings. There are people…" at bounding box center [902, 416] width 931 height 42
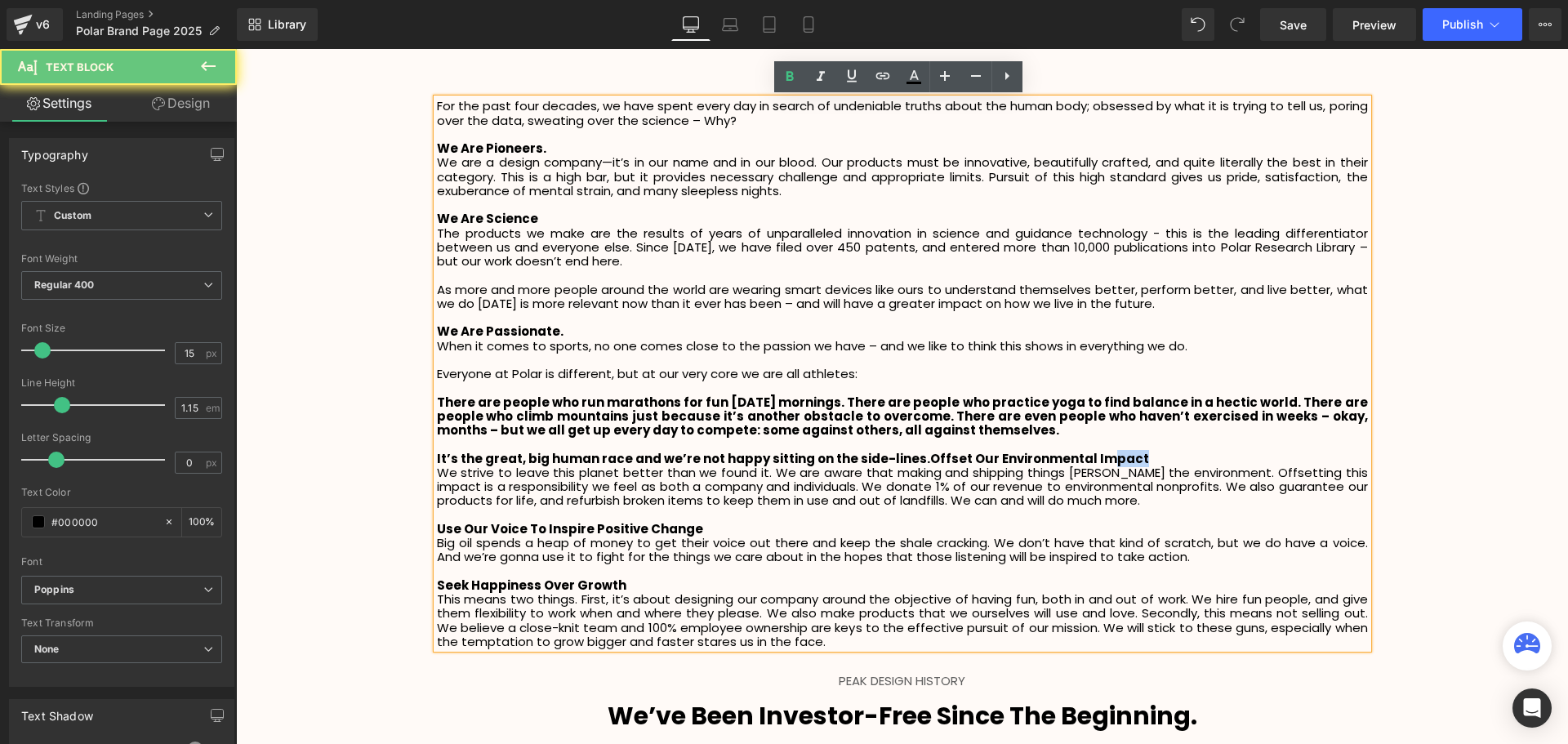
drag, startPoint x: 1145, startPoint y: 456, endPoint x: 1087, endPoint y: 458, distance: 58.0
click at [1087, 458] on p "It’s the great, big human race and we’re not happy sitting on the side-lines.Of…" at bounding box center [902, 458] width 931 height 14
click at [1153, 458] on p "It’s the great, big human race and we’re not happy sitting on the side-lines.Of…" at bounding box center [902, 458] width 931 height 14
click at [1159, 463] on p "It’s the great, big human race and we’re not happy sitting on the side-lines.Of…" at bounding box center [902, 458] width 931 height 14
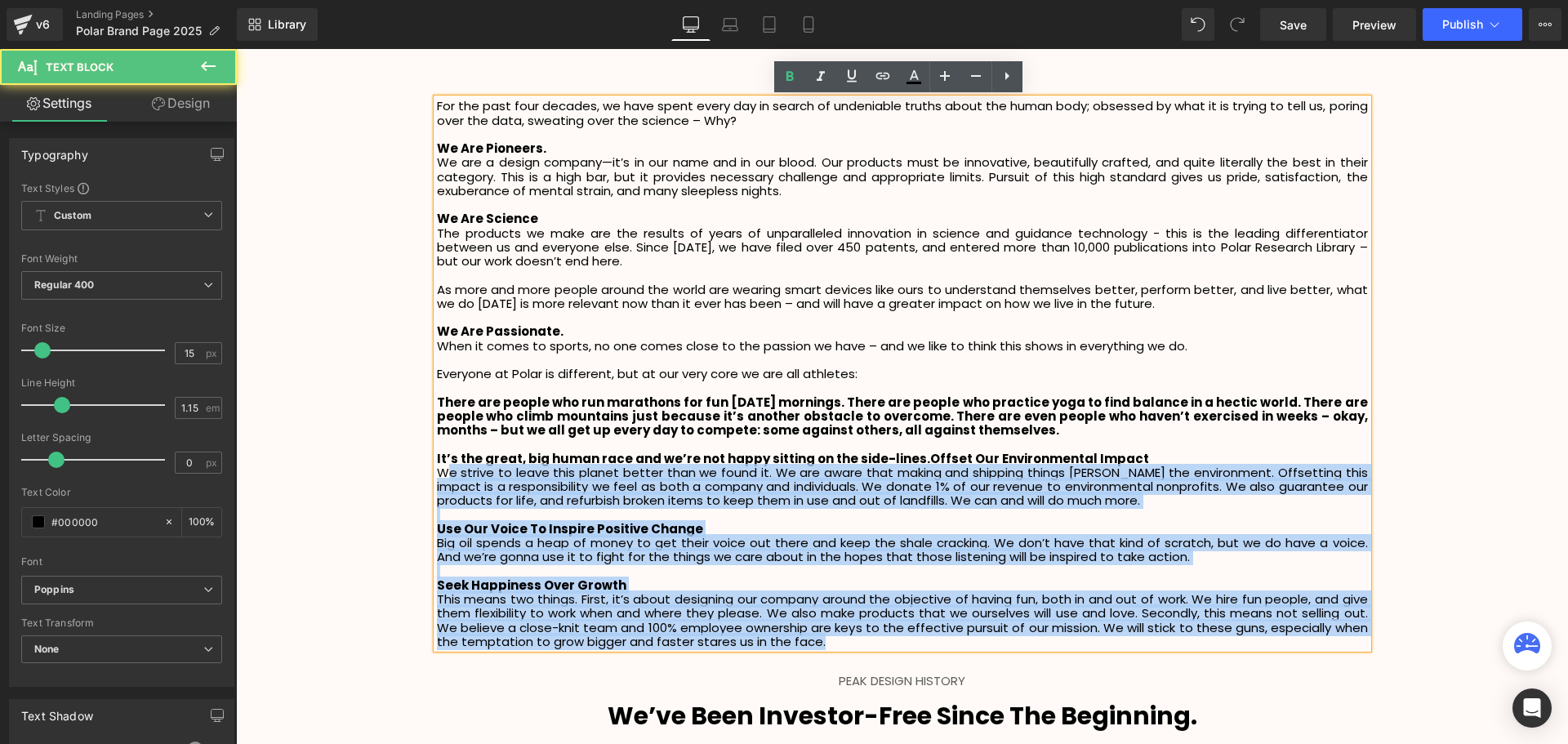
drag, startPoint x: 440, startPoint y: 471, endPoint x: 844, endPoint y: 650, distance: 441.9
click at [844, 648] on div "For the past four decades, we have spent every day in search of undeniable trut…" at bounding box center [902, 373] width 931 height 549
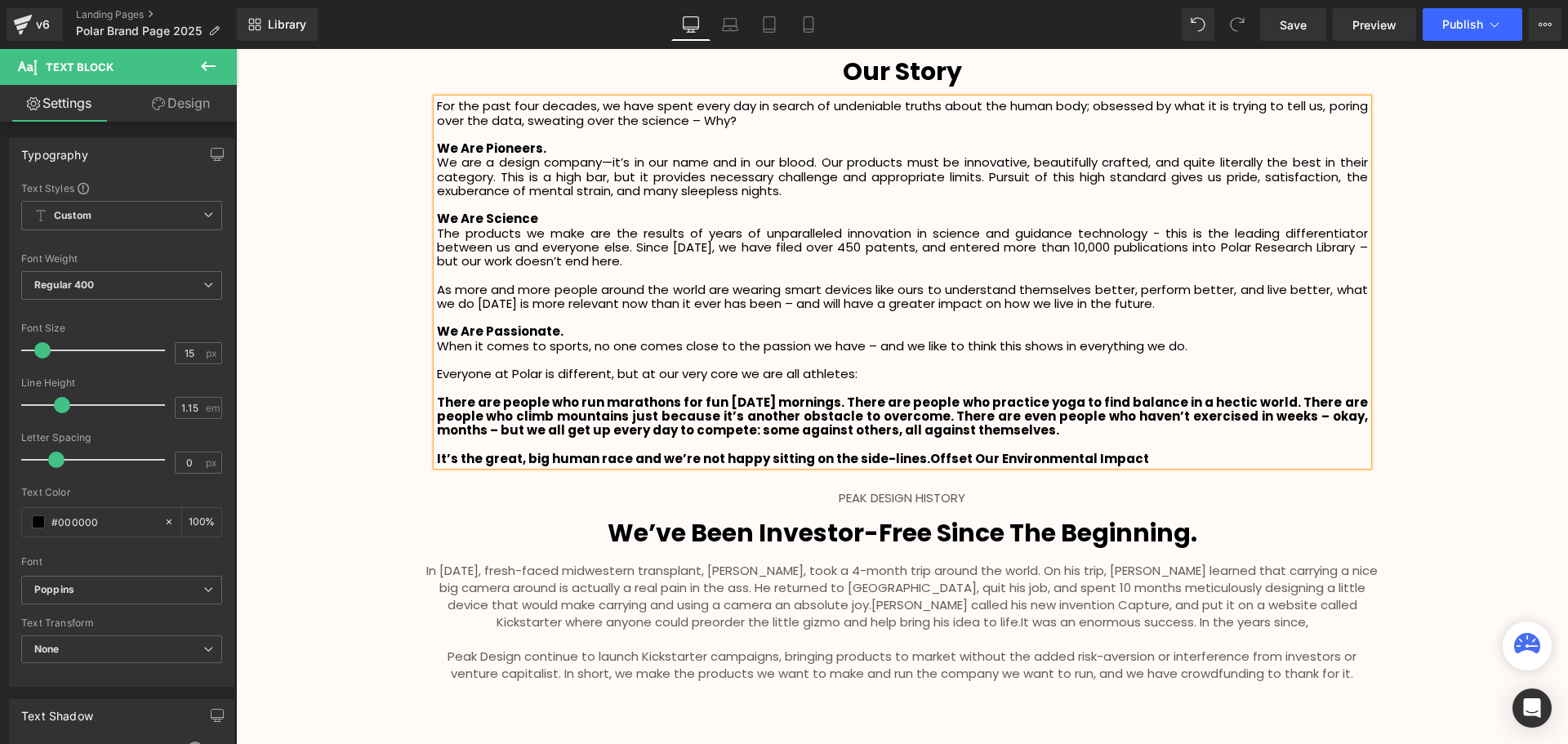
scroll to position [3839, 1323]
click at [1172, 449] on p at bounding box center [902, 443] width 931 height 14
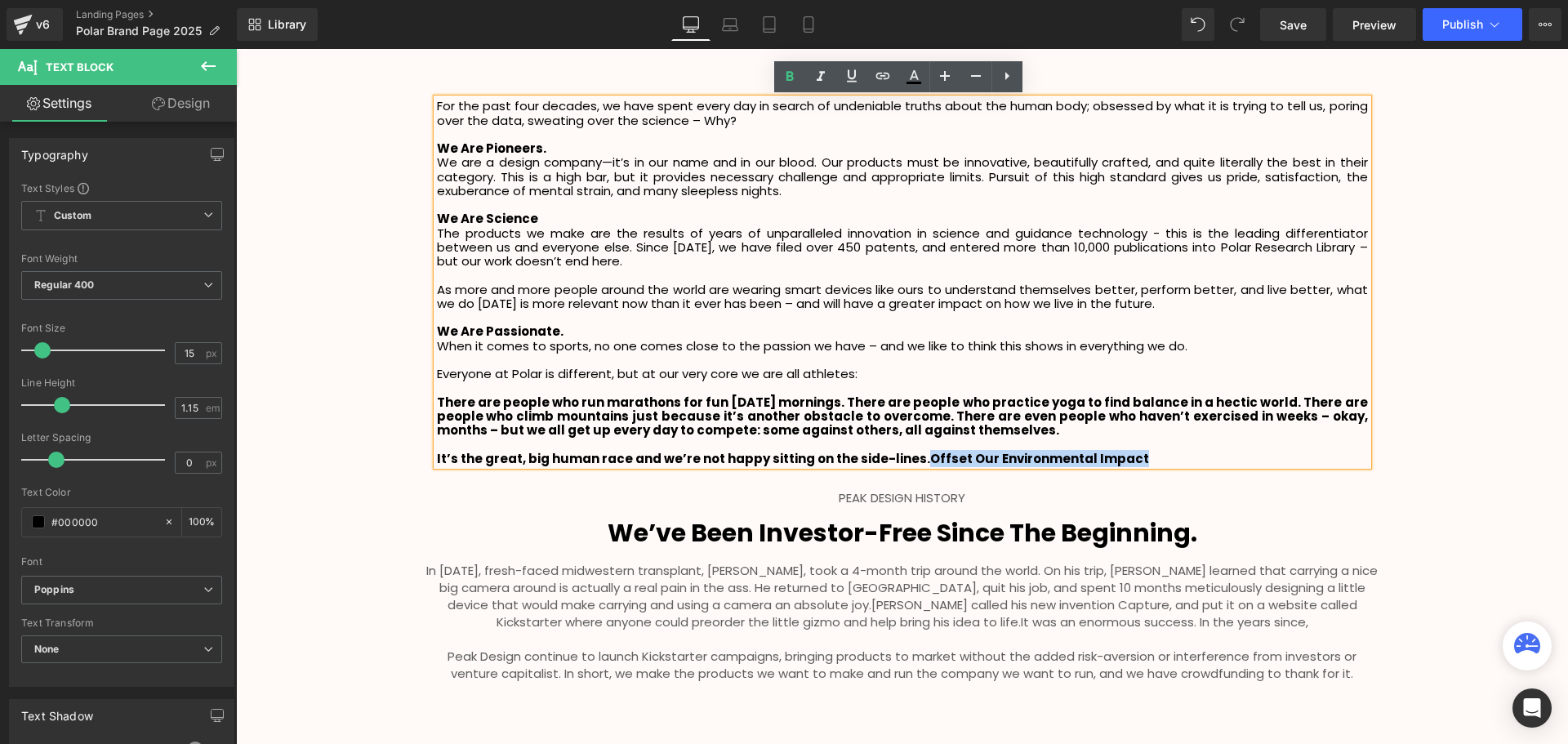
drag, startPoint x: 1166, startPoint y: 453, endPoint x: 909, endPoint y: 455, distance: 257.0
click at [909, 455] on p "It’s the great, big human race and we’re not happy sitting on the side-lines.Of…" at bounding box center [902, 458] width 931 height 14
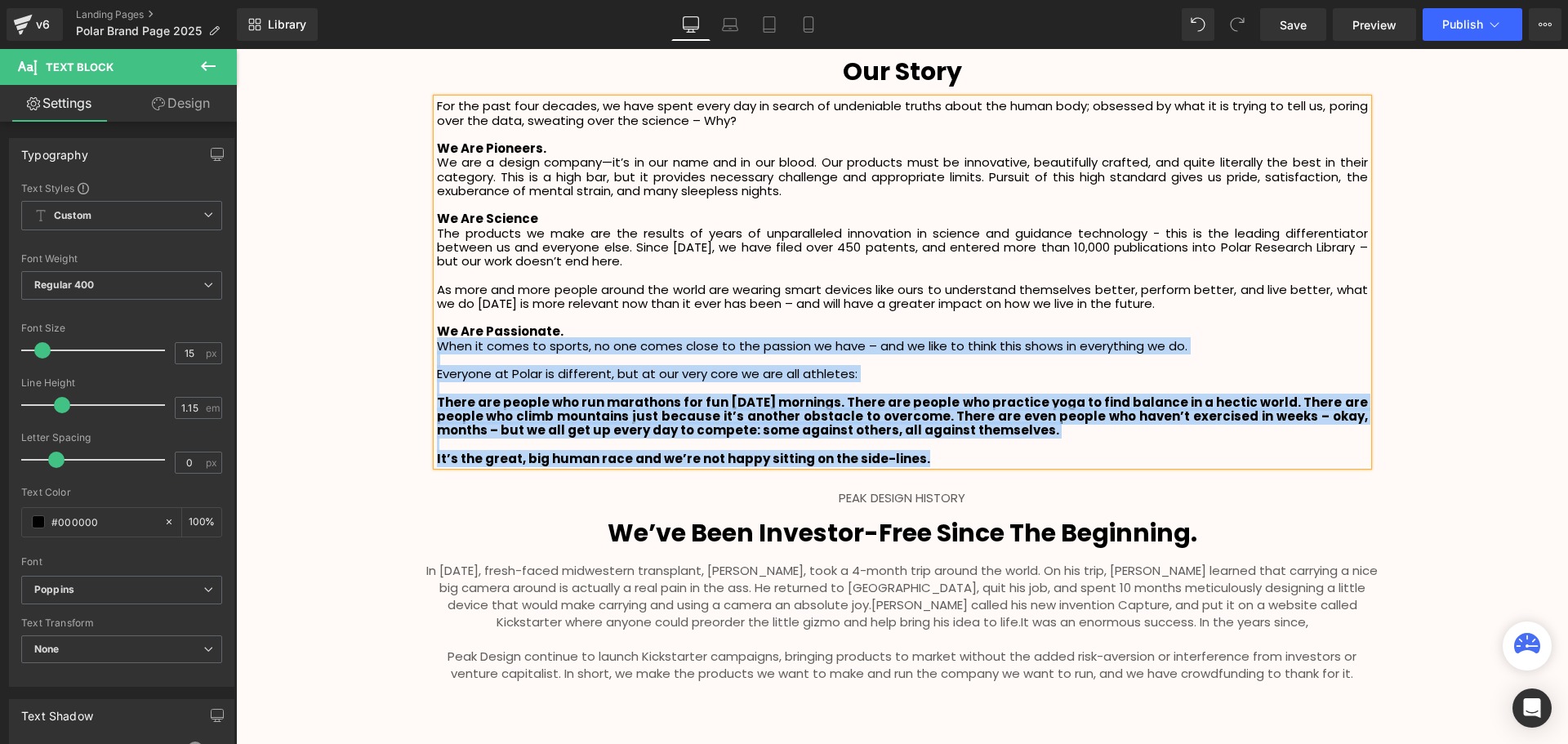
drag, startPoint x: 933, startPoint y: 457, endPoint x: 435, endPoint y: 351, distance: 509.2
click at [436, 351] on div "For the past four decades, we have spent every day in search of undeniable trut…" at bounding box center [902, 282] width 931 height 366
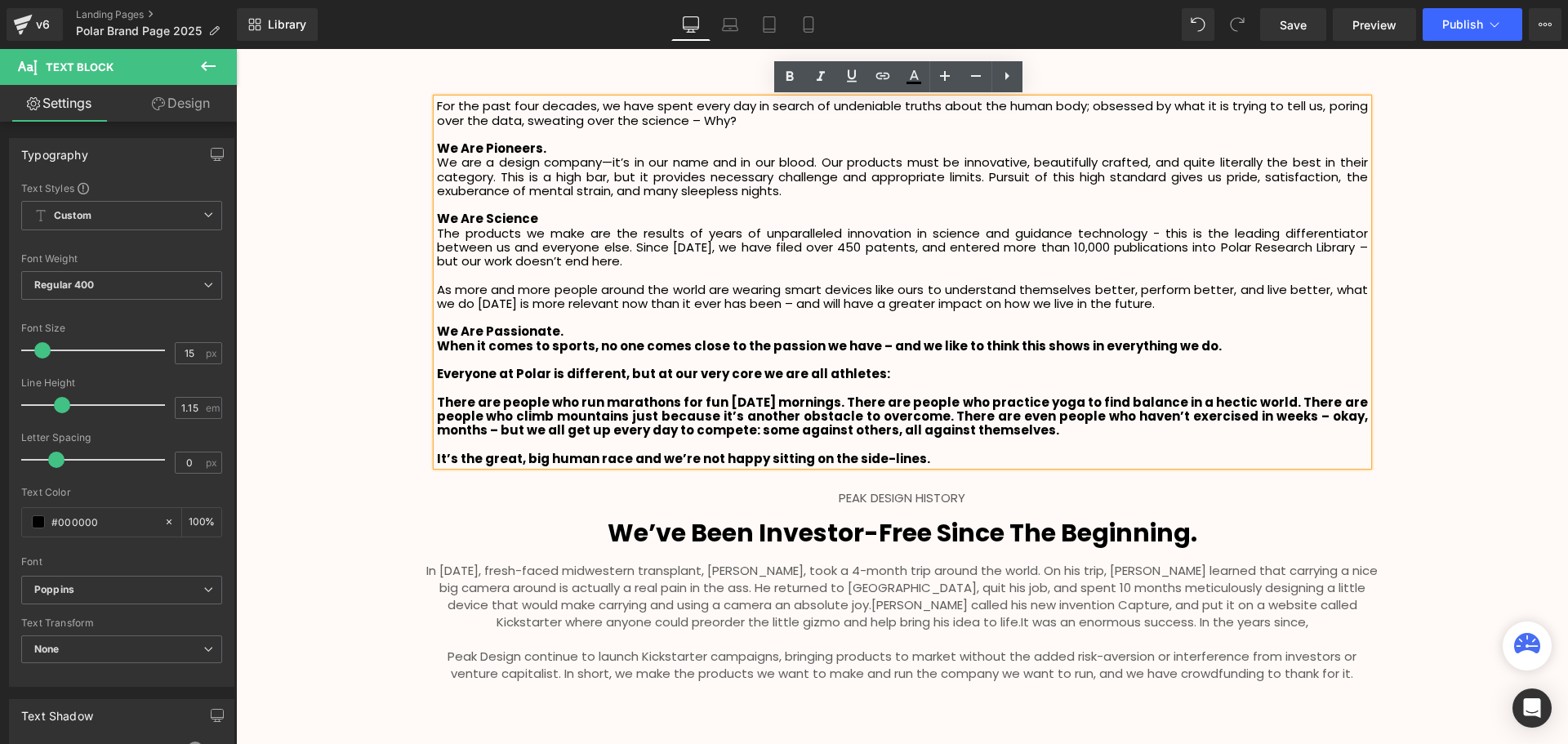
click at [930, 457] on p "It’s the great, big human race and we’re not happy sitting on the side-lines." at bounding box center [902, 458] width 931 height 14
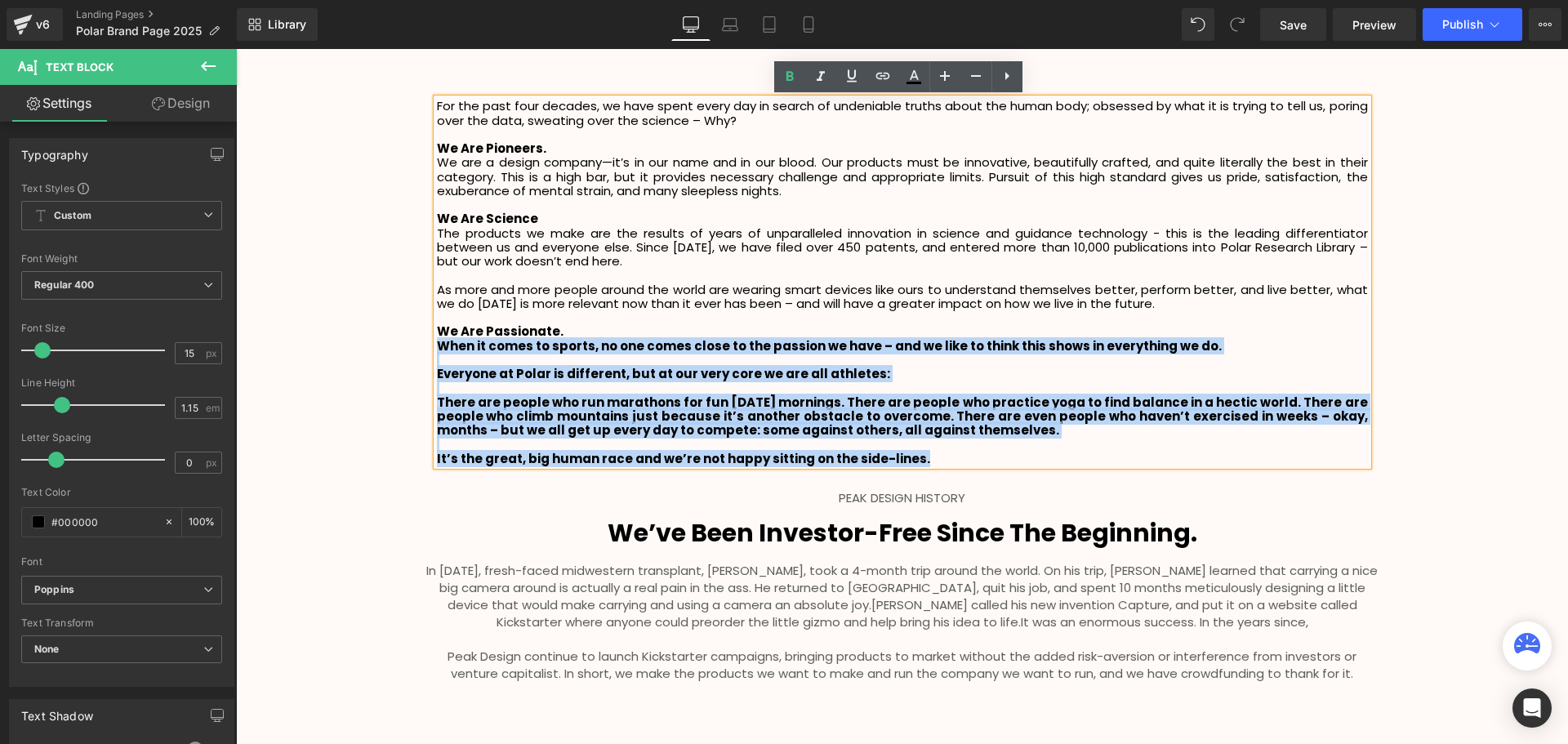
drag, startPoint x: 964, startPoint y: 459, endPoint x: 434, endPoint y: 344, distance: 542.3
click at [436, 344] on div "For the past four decades, we have spent every day in search of undeniable trut…" at bounding box center [902, 282] width 931 height 366
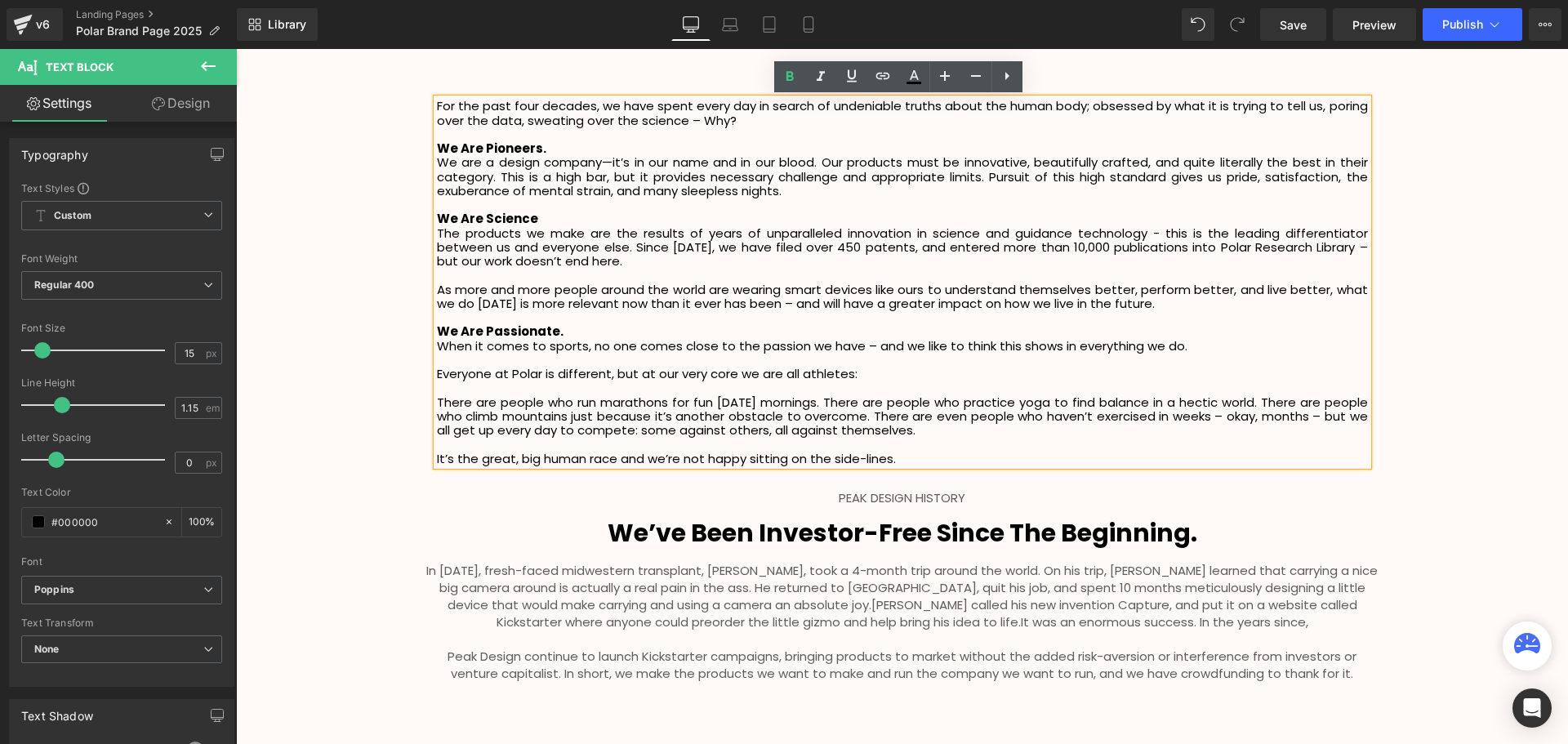
click at [496, 368] on p "Everyone at Polar is different, but at our very core we are all athletes:" at bounding box center [902, 373] width 931 height 14
click at [436, 372] on p "Everyone at Polar is different, but at our very core we are all athletes:" at bounding box center [902, 373] width 931 height 14
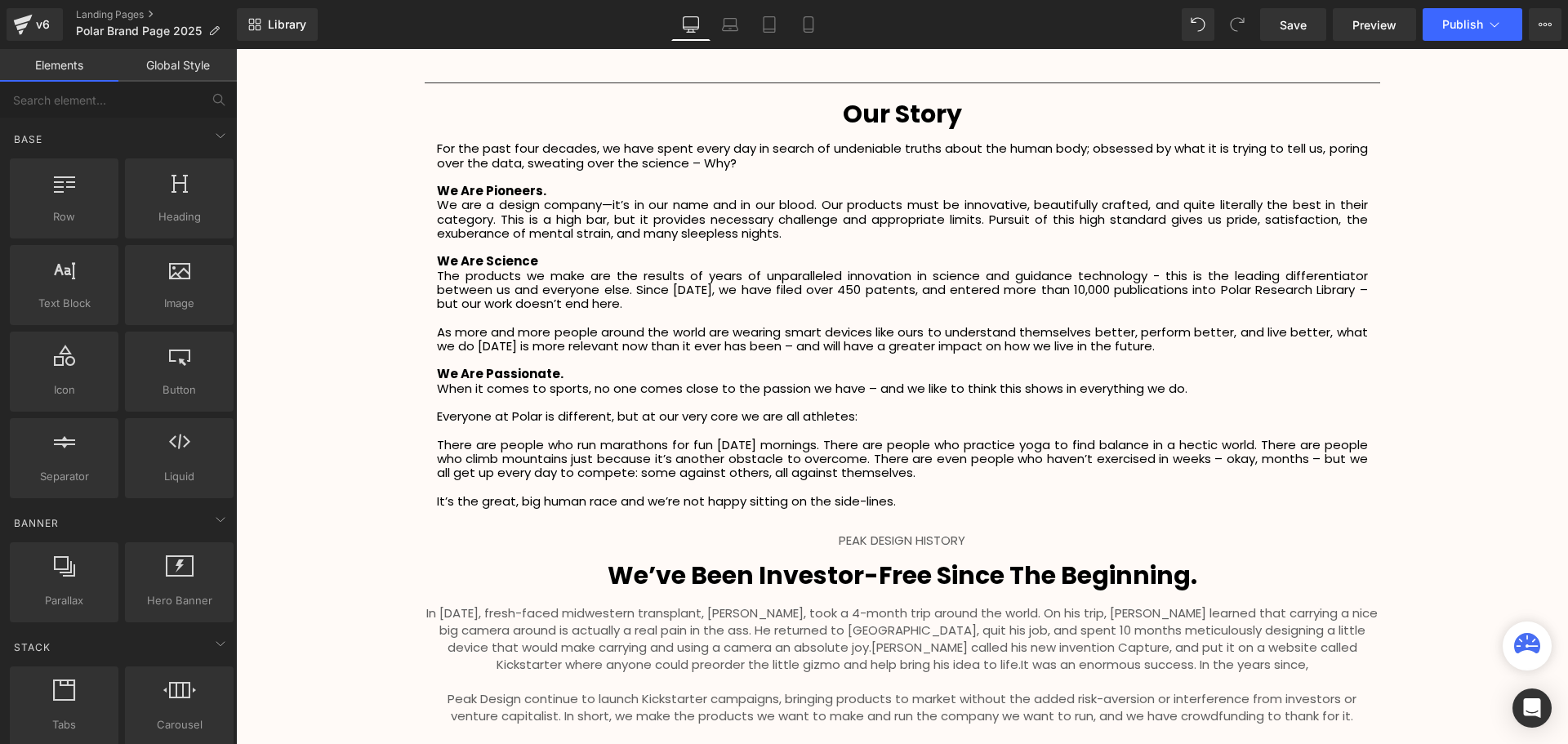
scroll to position [2204, 0]
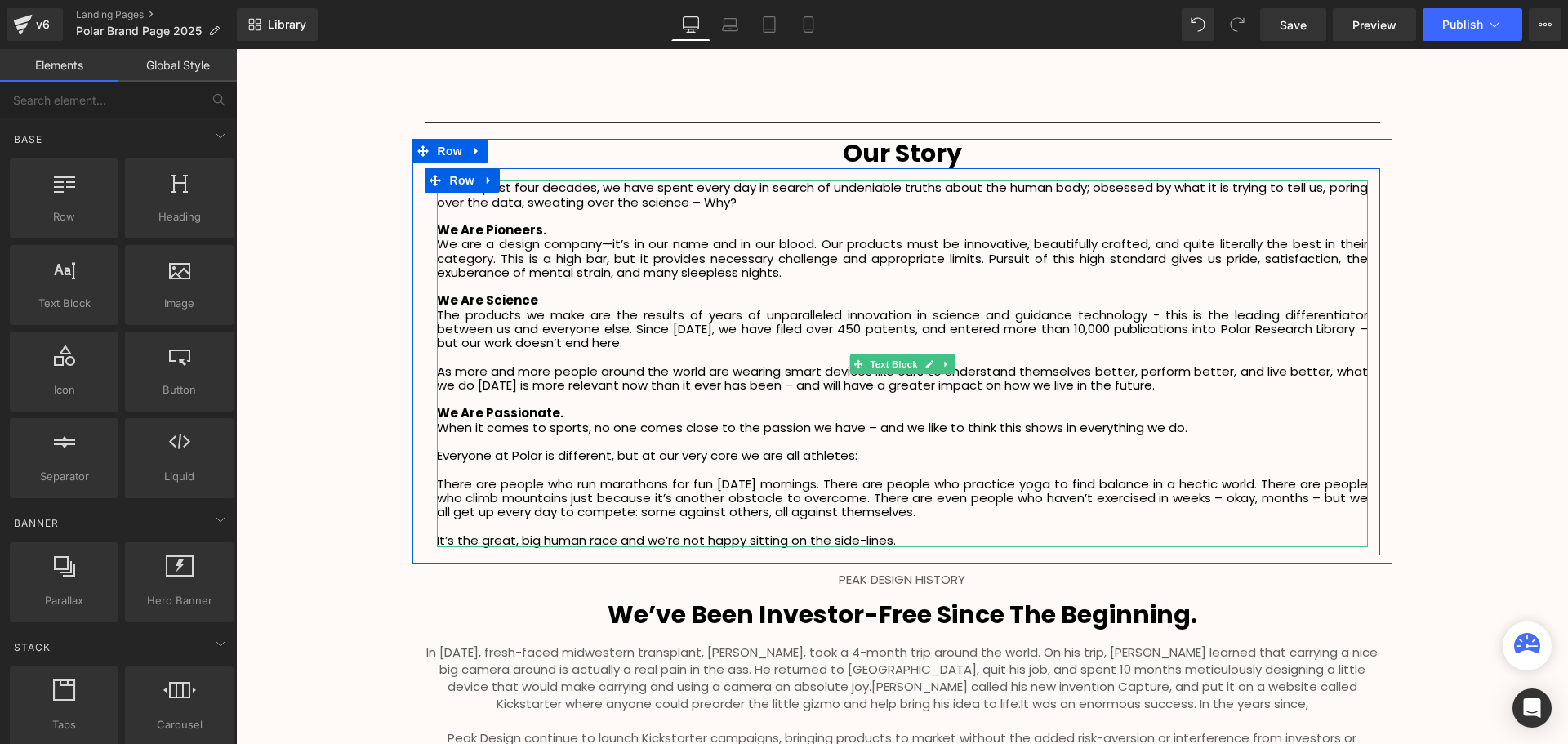
click at [529, 304] on p "We Are Science" at bounding box center [902, 300] width 931 height 14
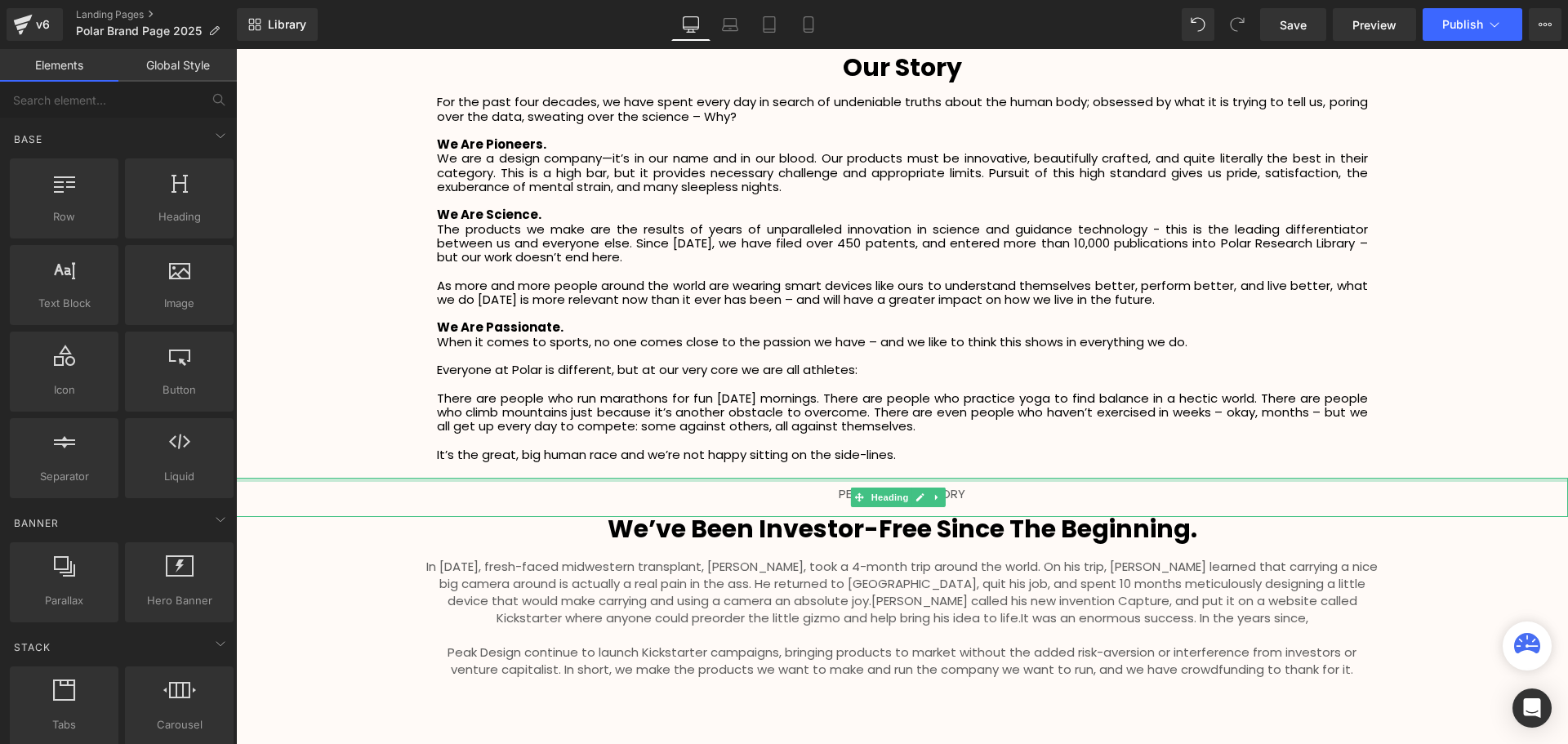
scroll to position [2367, 0]
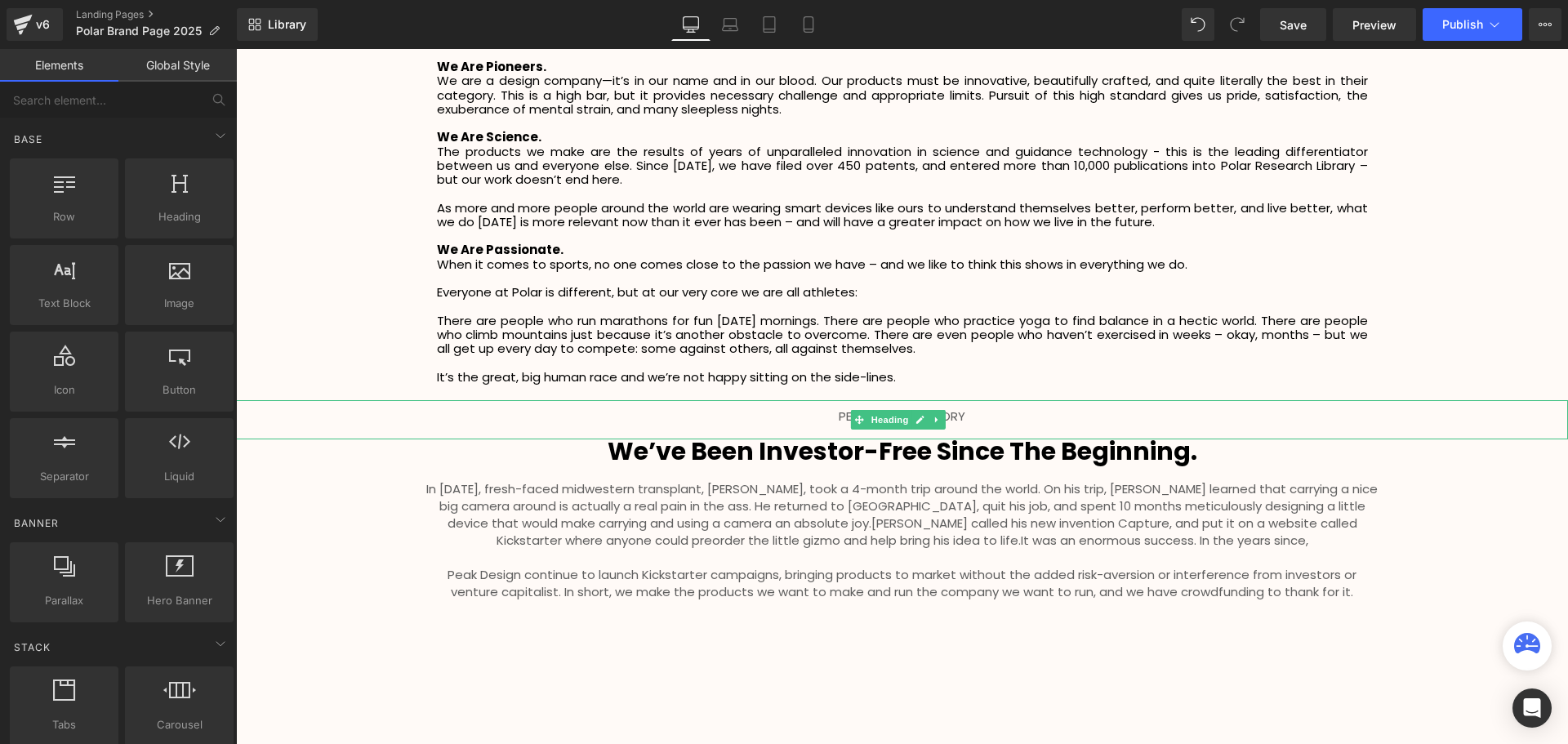
click at [962, 418] on h1 "PEAK DESIGN HISTORY" at bounding box center [901, 416] width 1331 height 12
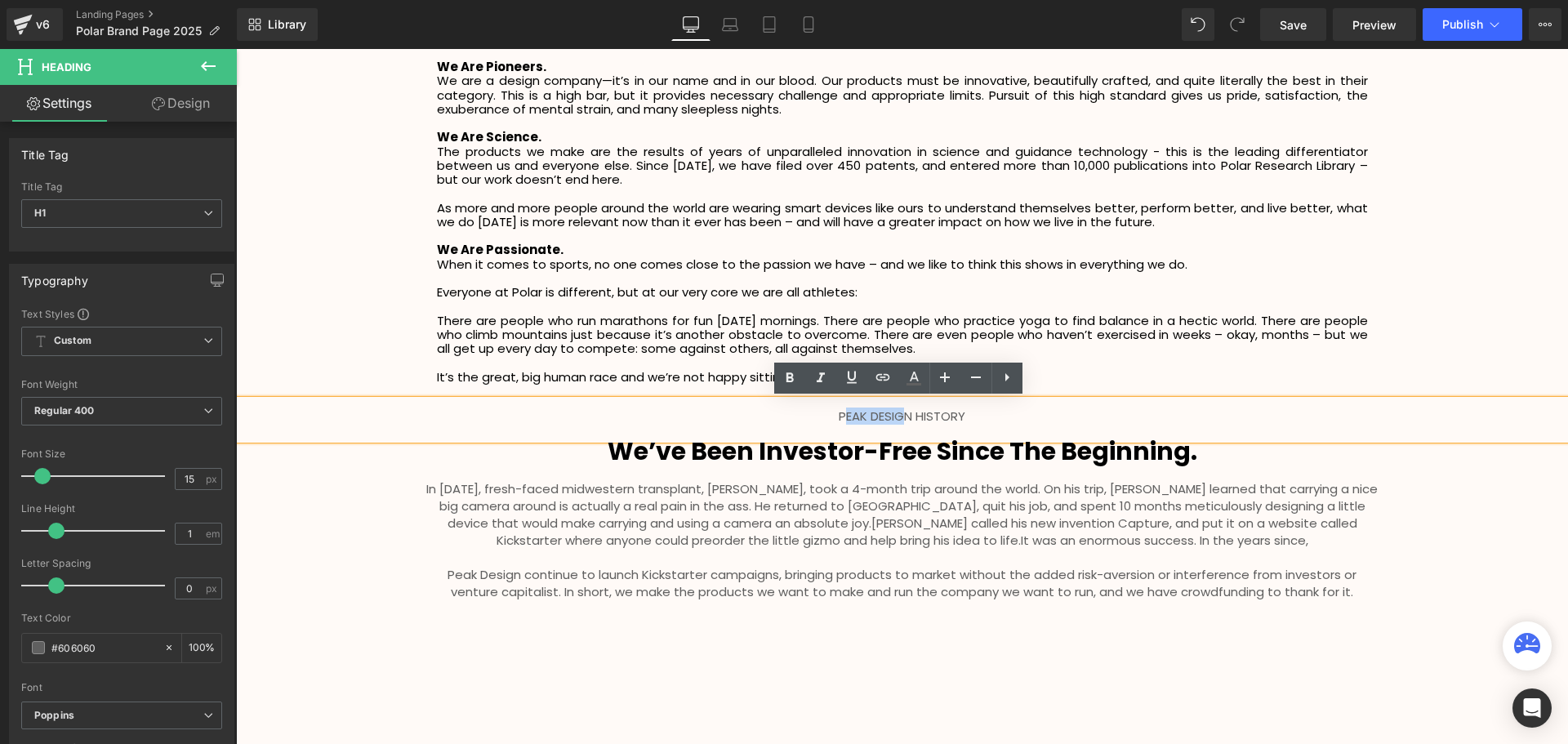
drag, startPoint x: 904, startPoint y: 418, endPoint x: 841, endPoint y: 417, distance: 63.0
click at [841, 417] on h1 "PEAK DESIGN HISTORY" at bounding box center [901, 416] width 1331 height 12
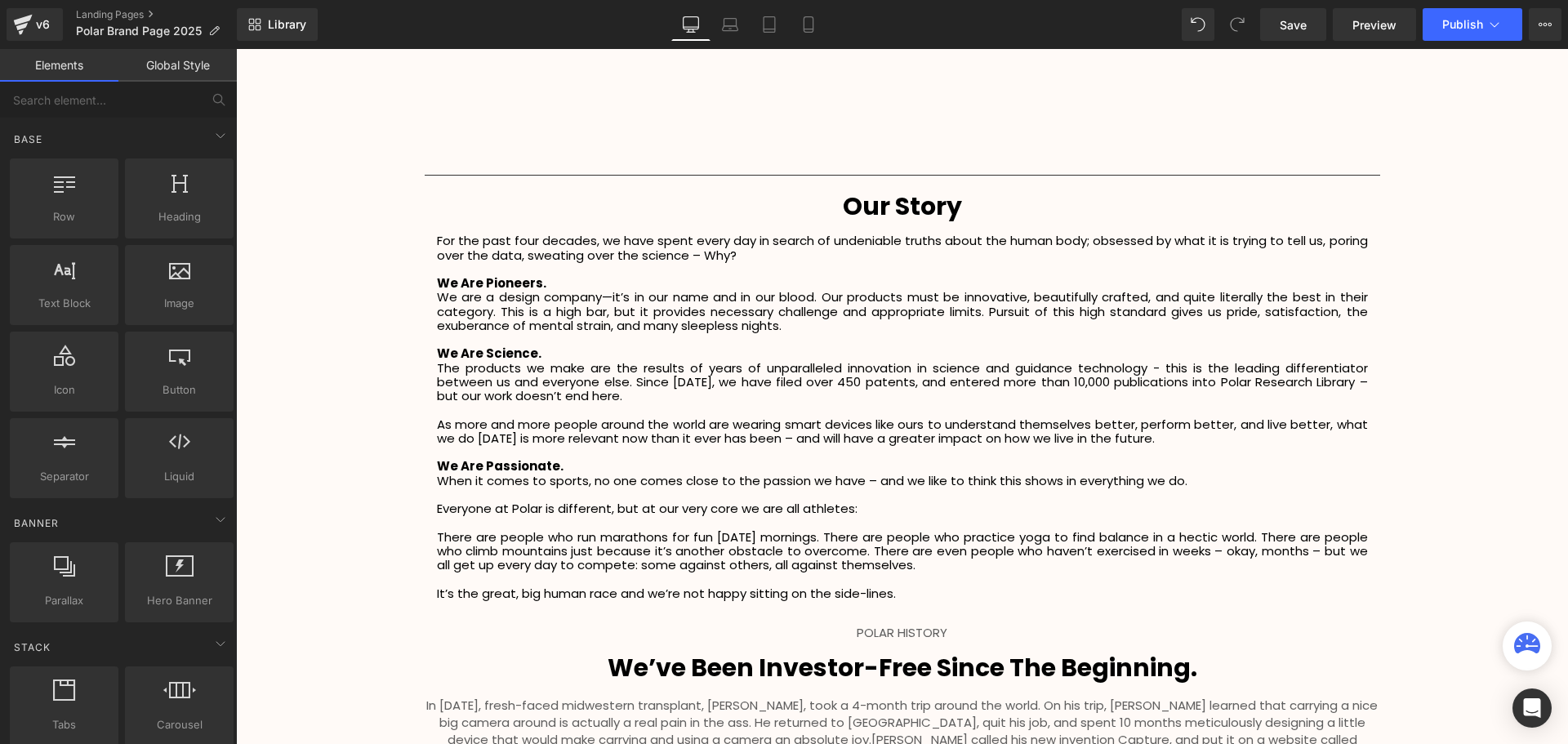
scroll to position [2122, 0]
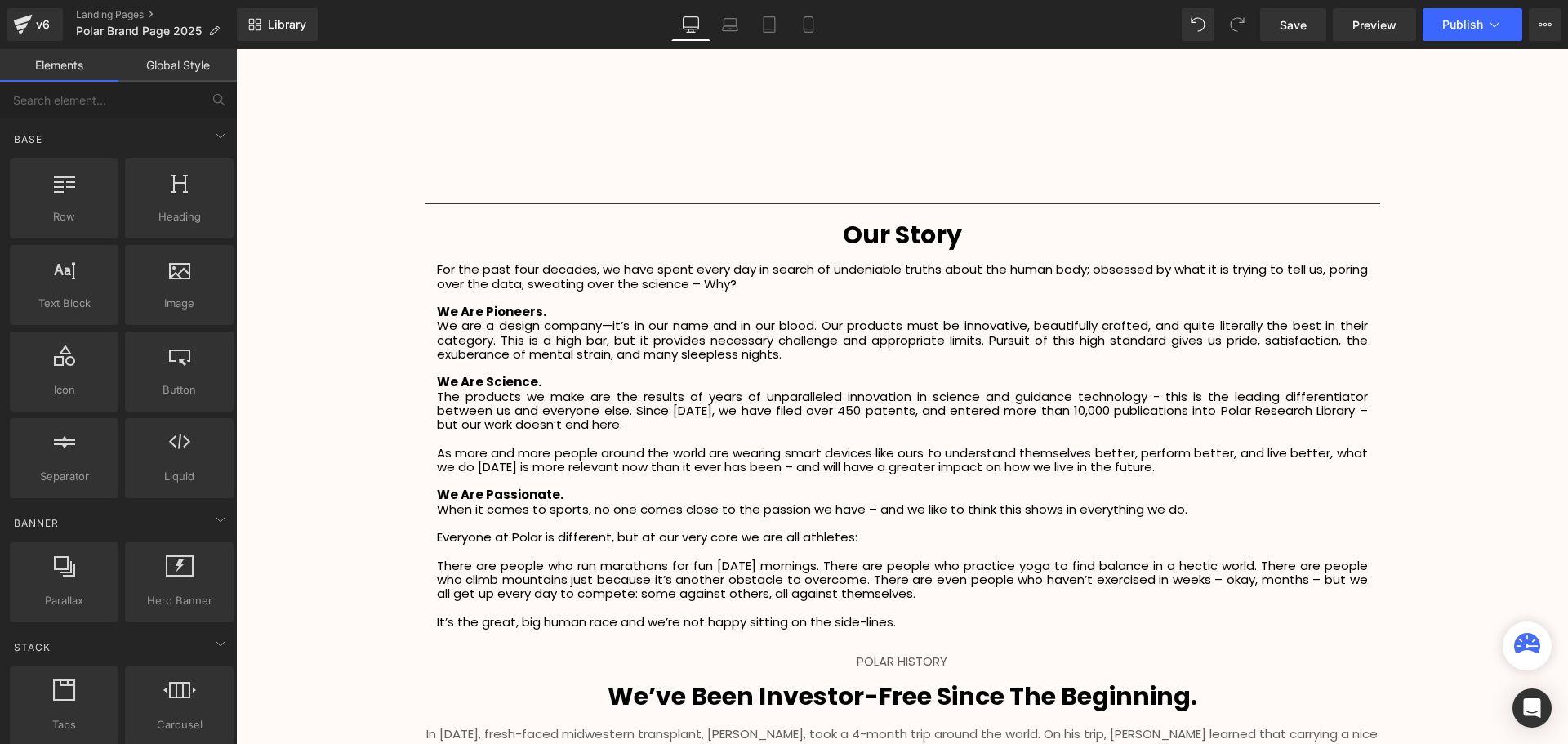
click at [777, 292] on p at bounding box center [902, 298] width 931 height 14
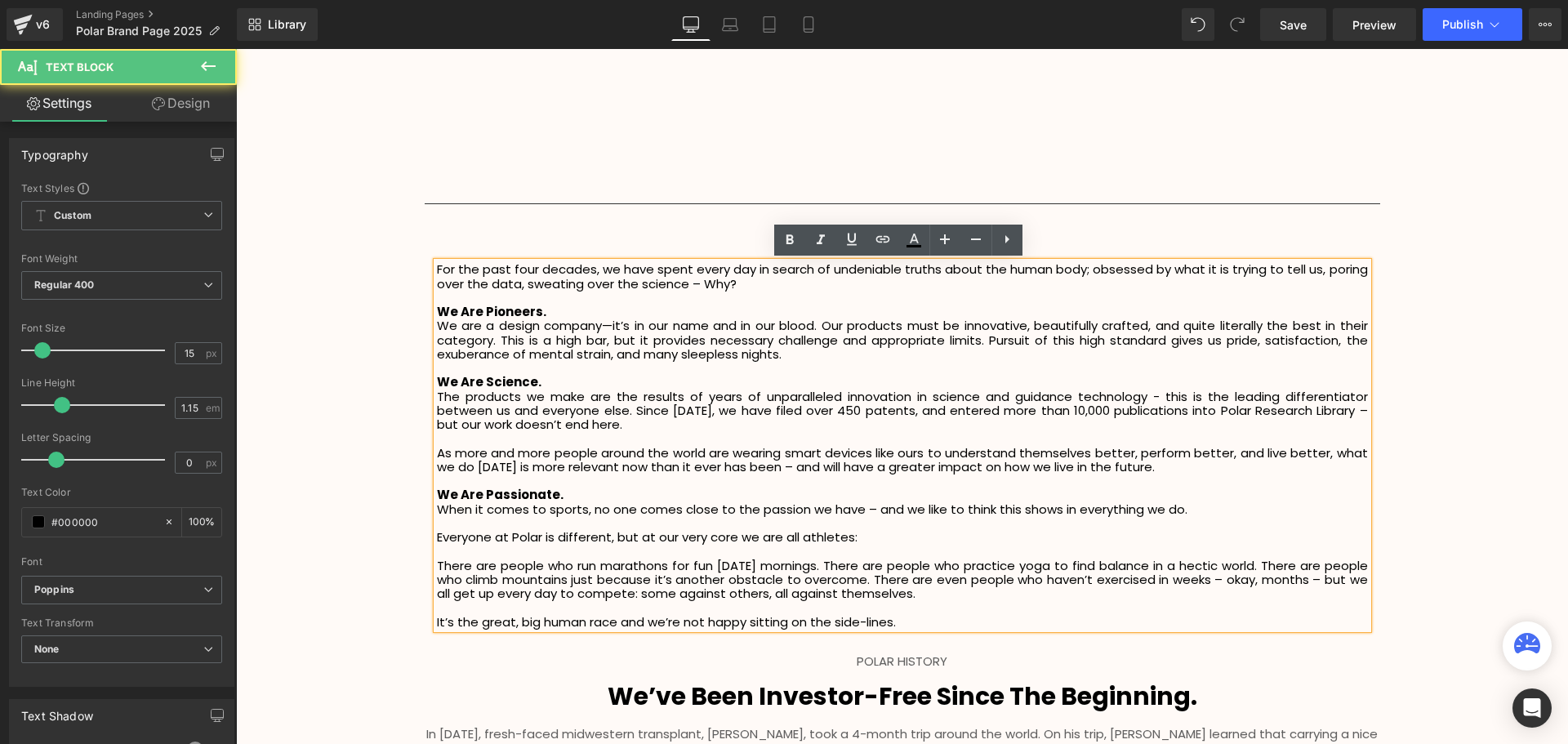
click at [436, 268] on div "For the past four decades, we have spent every day in search of undeniable trut…" at bounding box center [902, 445] width 931 height 366
click at [436, 266] on p "For the past four decades, we have spent every day in search of undeniable trut…" at bounding box center [902, 276] width 931 height 29
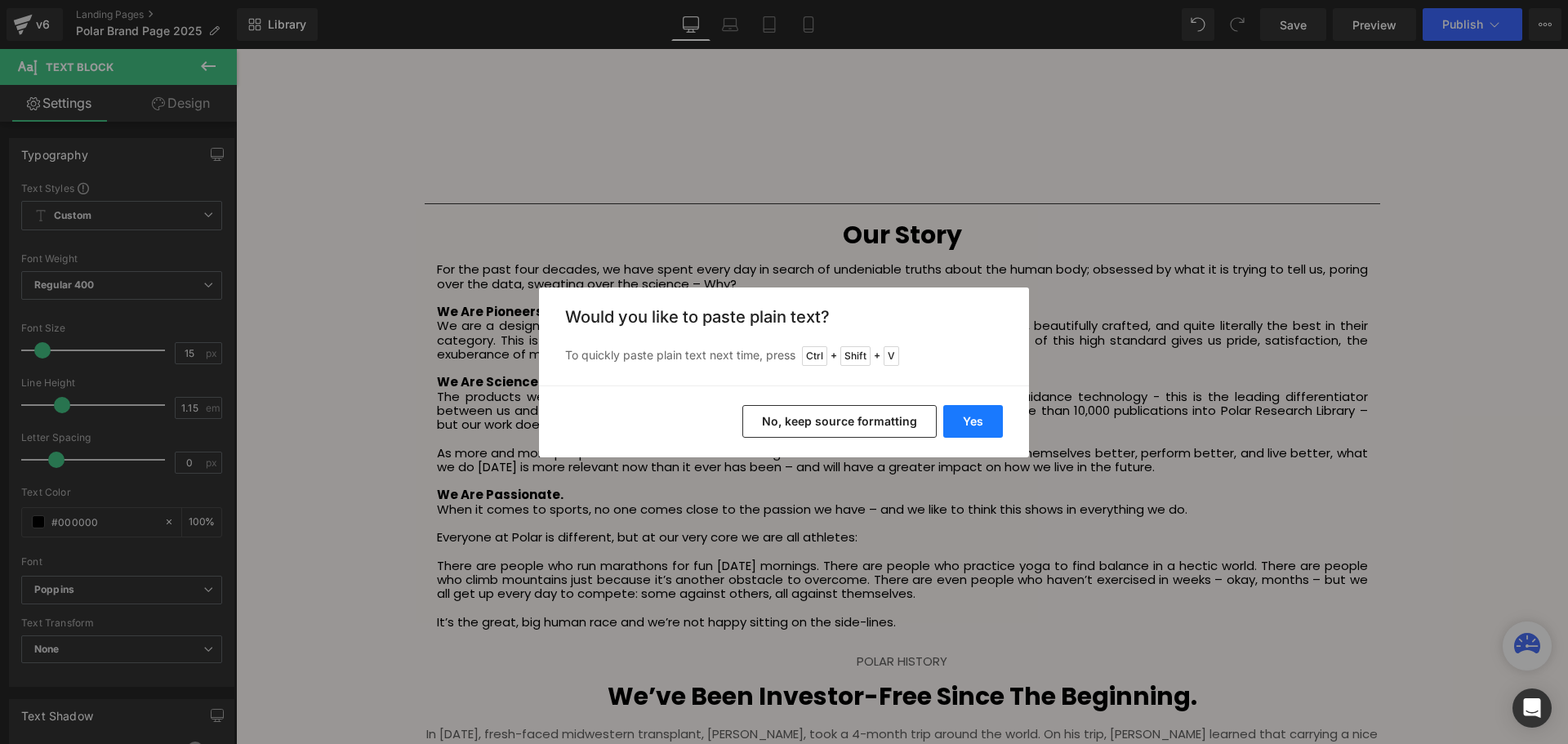
click at [979, 418] on button "Yes" at bounding box center [973, 421] width 60 height 32
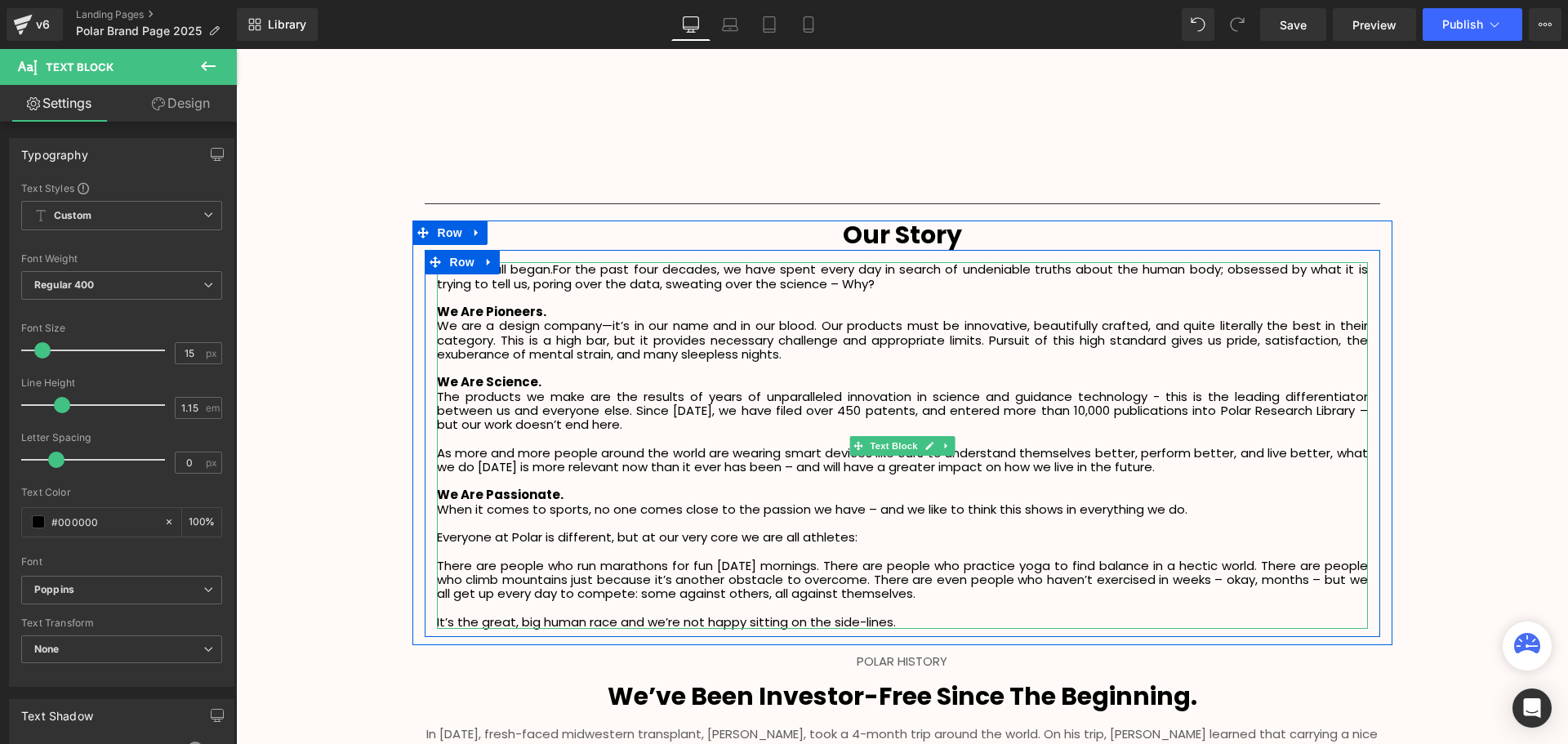
click at [550, 270] on p "Where it all began.For the past four decades, we have spent every day in search…" at bounding box center [902, 276] width 931 height 29
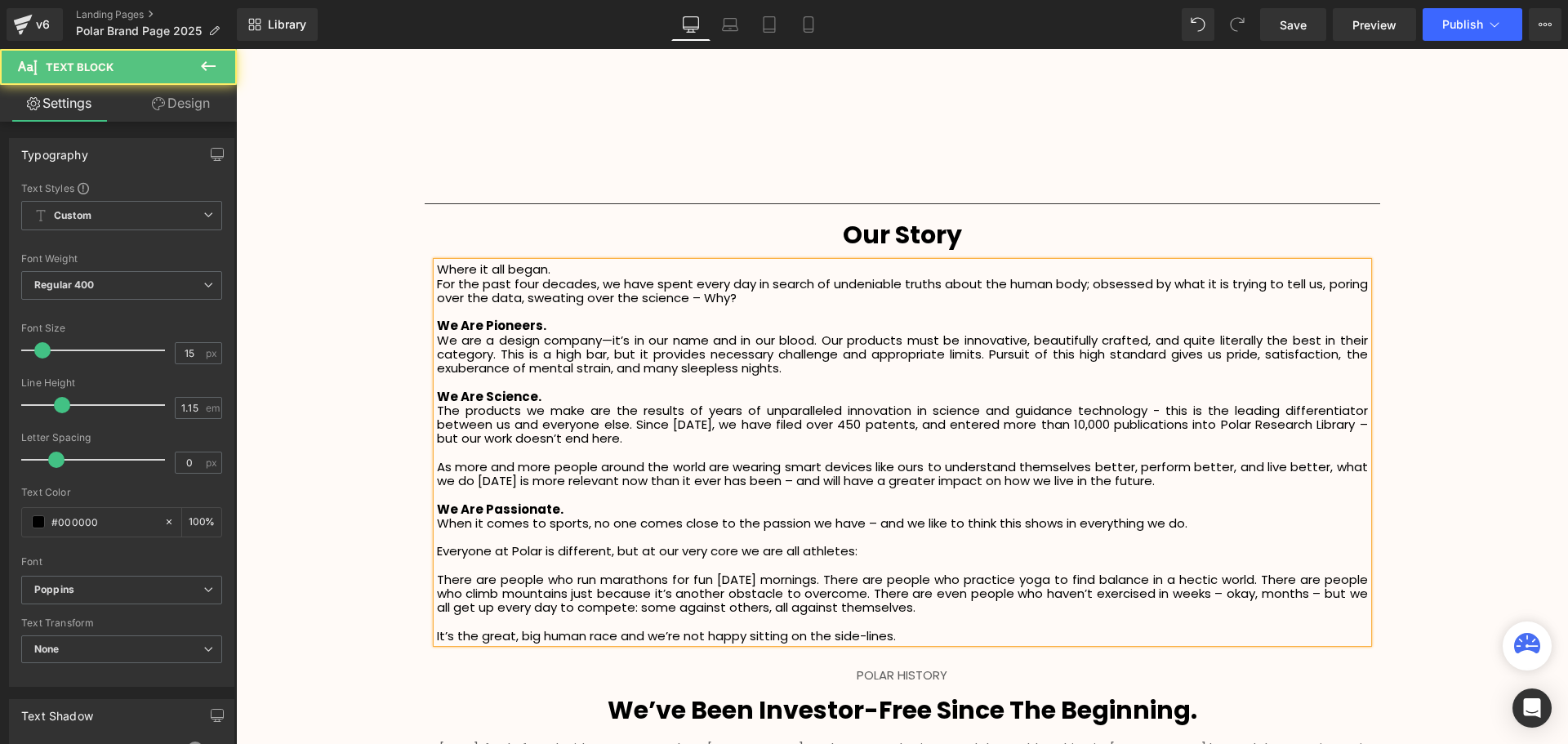
scroll to position [3867, 1323]
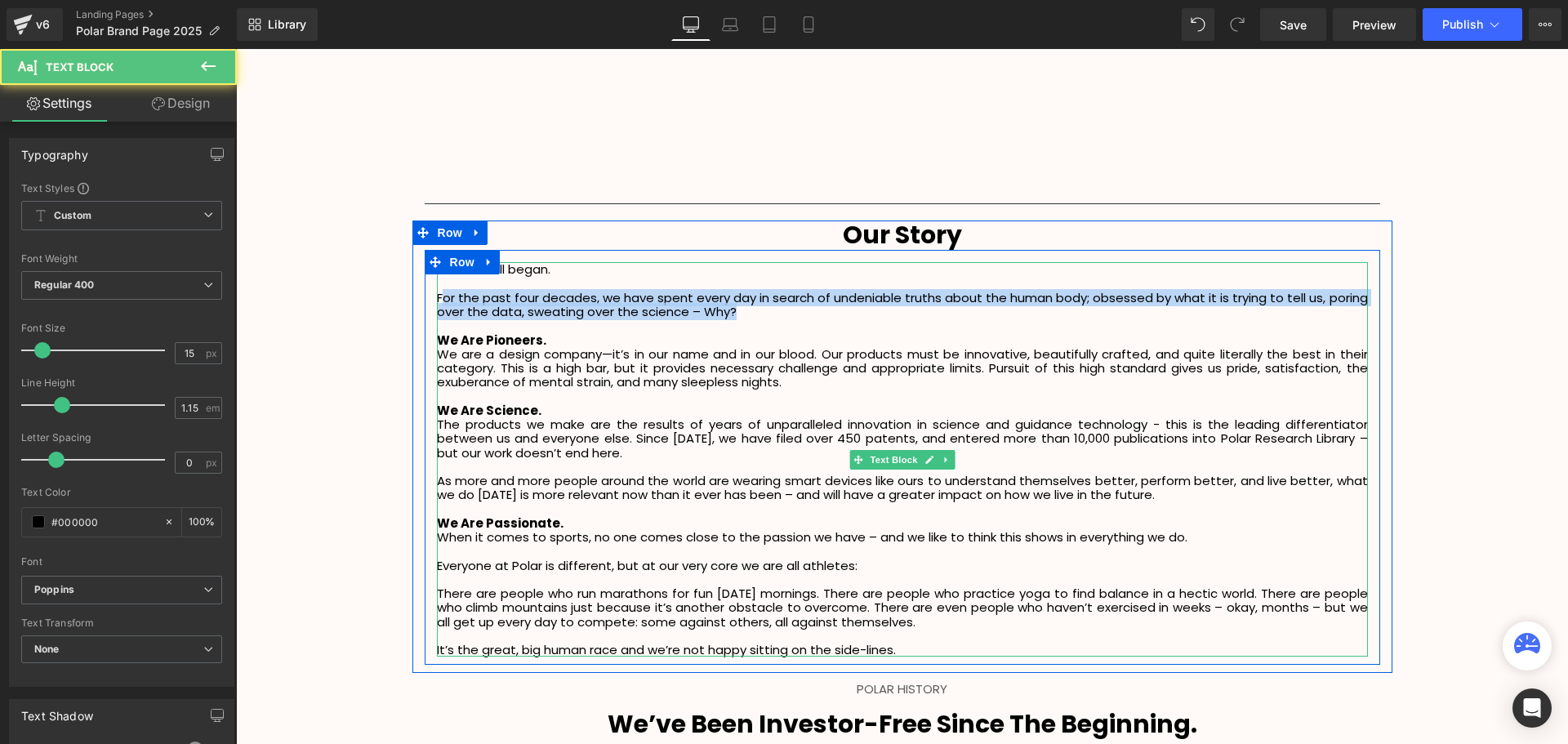
drag, startPoint x: 737, startPoint y: 316, endPoint x: 439, endPoint y: 293, distance: 298.9
click at [439, 293] on p "For the past four decades, we have spent every day in search of undeniable trut…" at bounding box center [902, 305] width 931 height 29
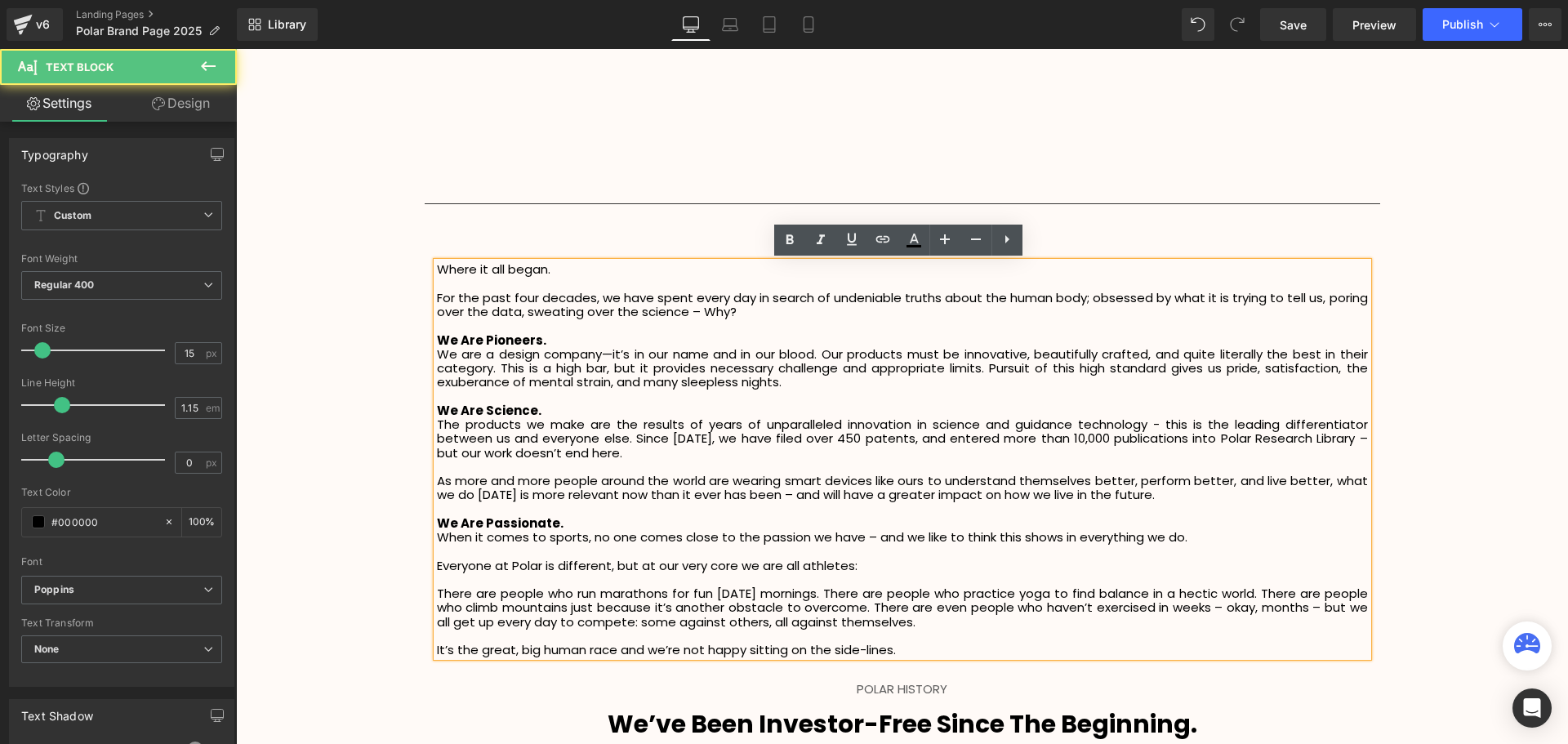
click at [591, 285] on p at bounding box center [902, 284] width 931 height 14
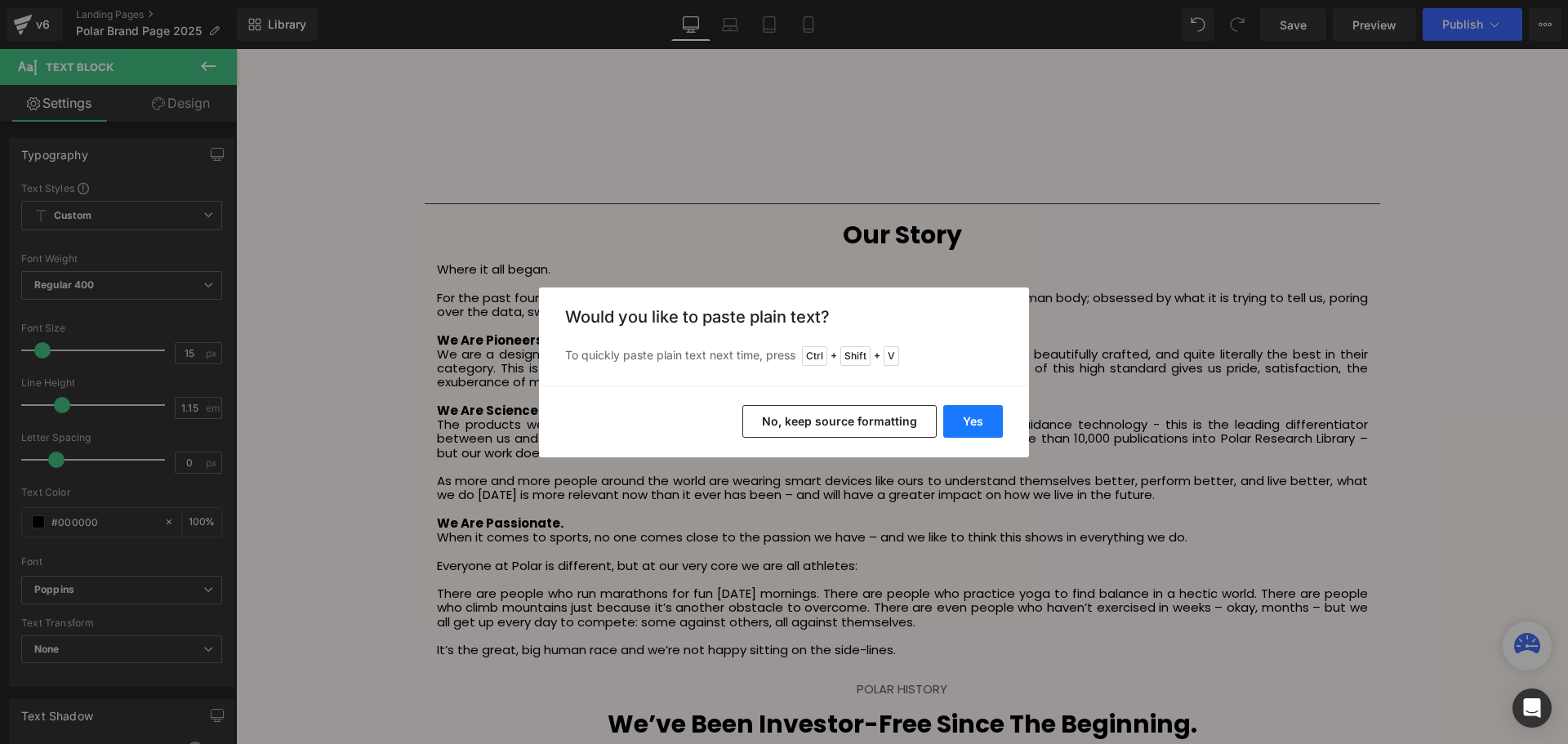
click at [990, 417] on button "Yes" at bounding box center [973, 421] width 60 height 32
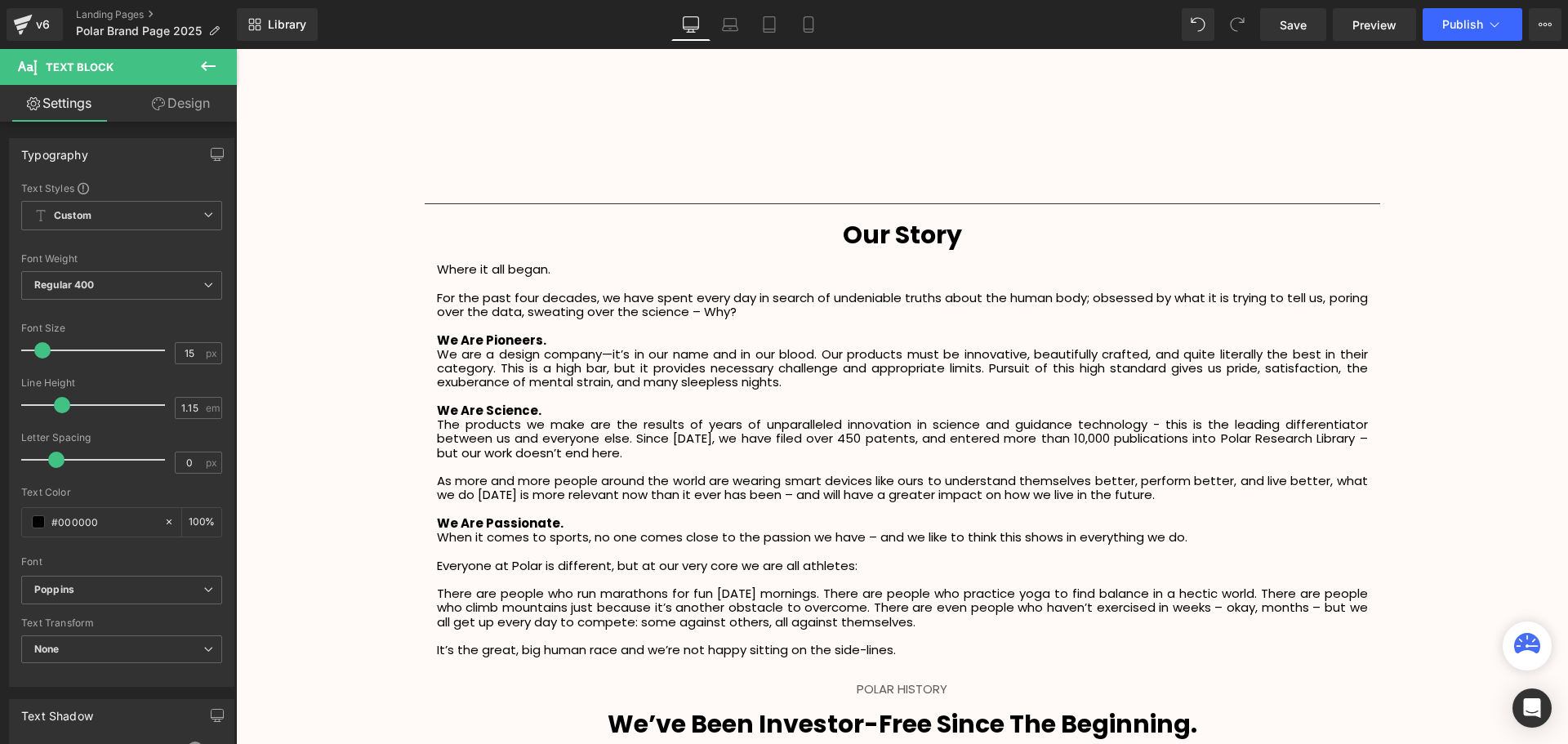
scroll to position [3937, 1323]
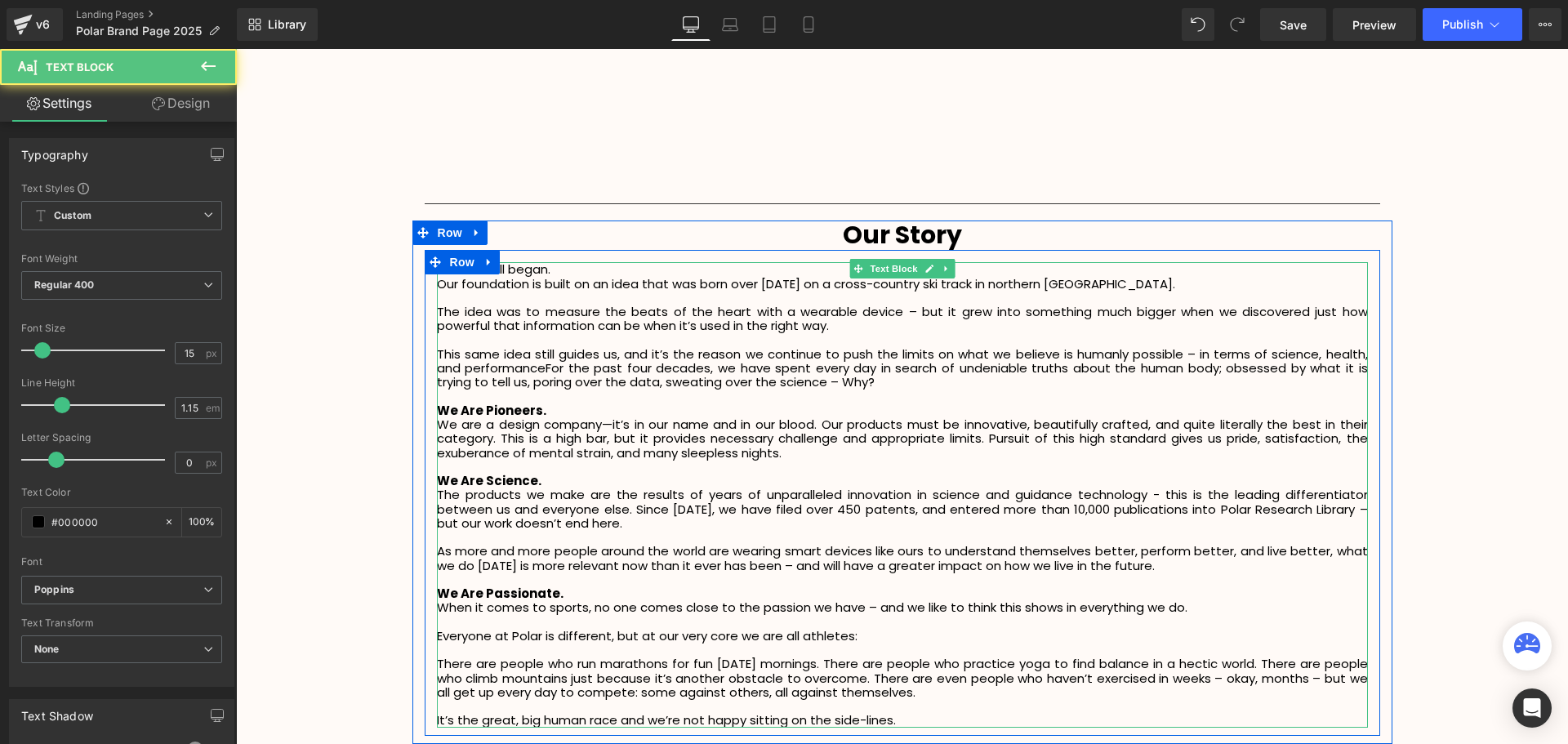
click at [544, 367] on p "This same idea still guides us, and it’s the reason we continue to push the lim…" at bounding box center [902, 368] width 931 height 42
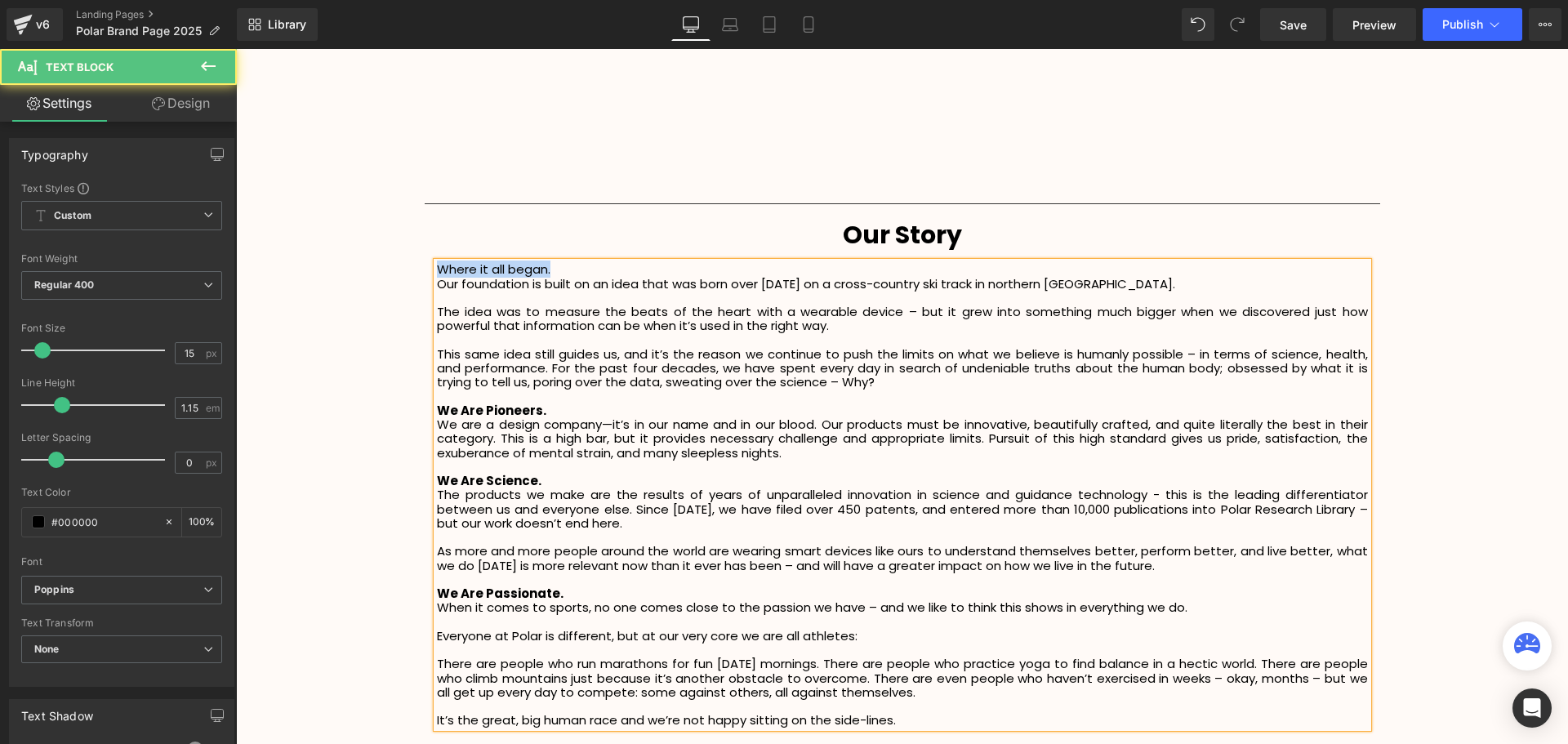
drag, startPoint x: 555, startPoint y: 267, endPoint x: 434, endPoint y: 268, distance: 121.0
click at [436, 268] on p "Where it all began." at bounding box center [902, 269] width 931 height 14
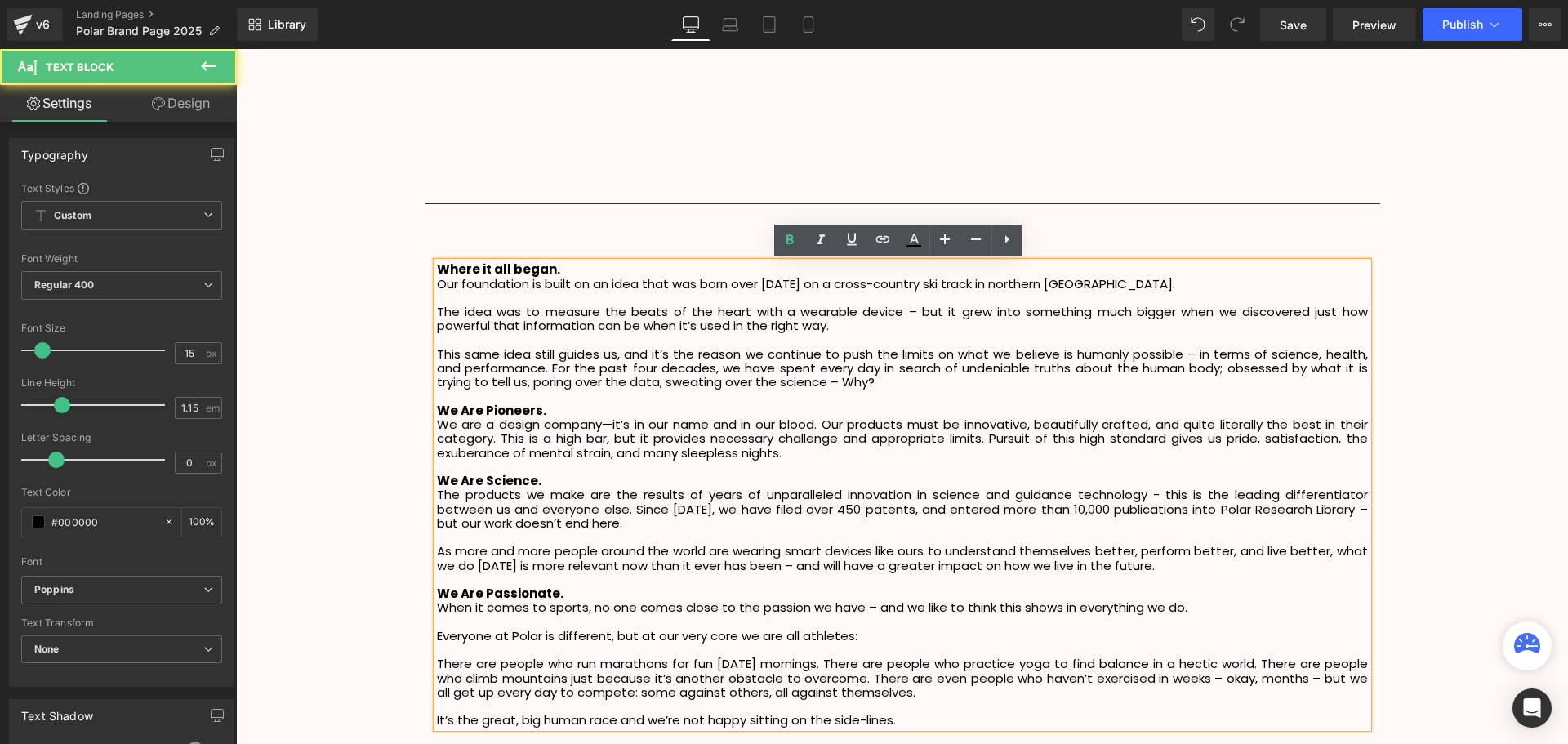
click at [608, 314] on p "The idea was to measure the beats of the heart with a wearable device – but it …" at bounding box center [902, 318] width 931 height 29
click at [412, 358] on div "Our Story Heading Where it all began. Our foundation is built on an idea that w…" at bounding box center [902, 478] width 980 height 514
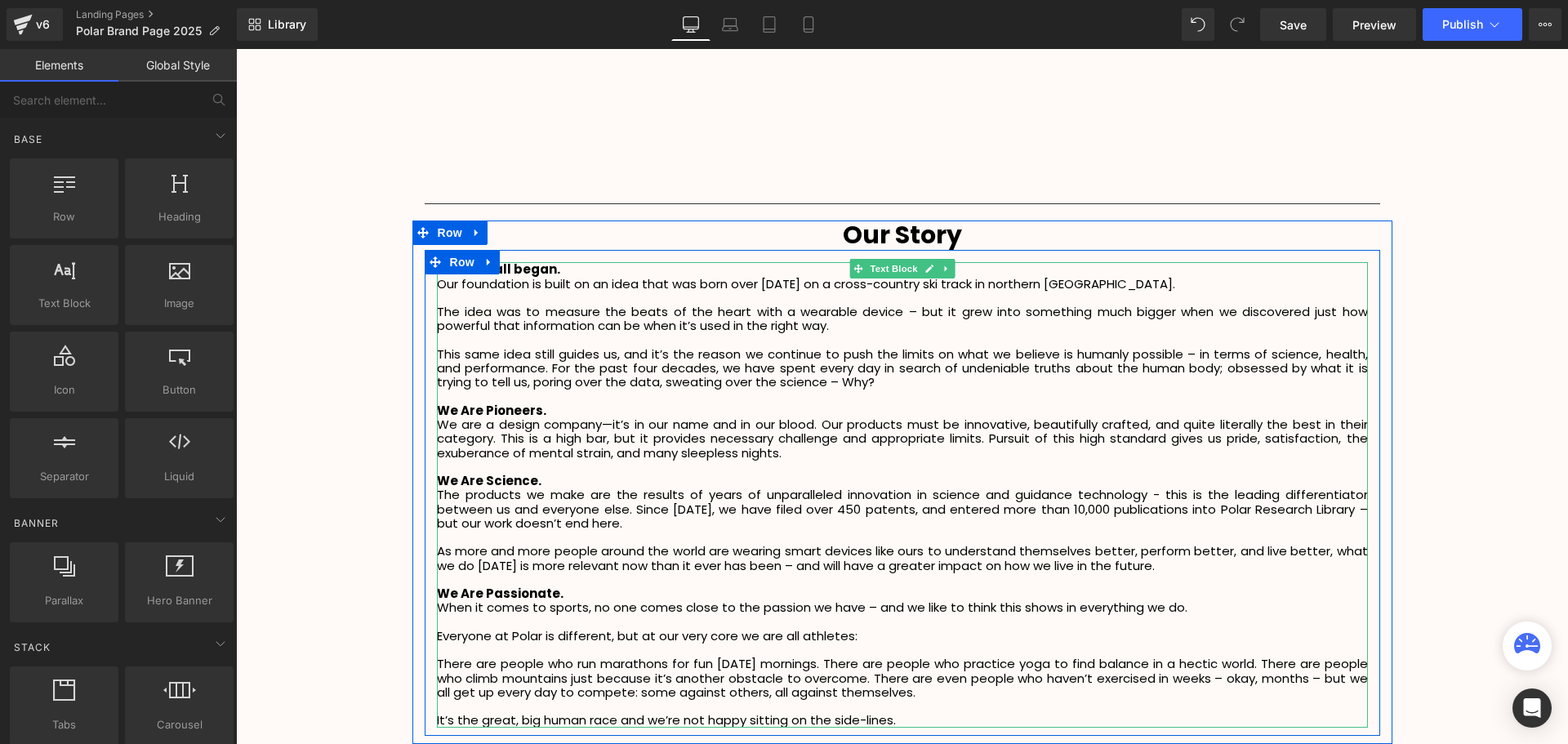
click at [449, 313] on p "The idea was to measure the beats of the heart with a wearable device – but it …" at bounding box center [902, 318] width 931 height 29
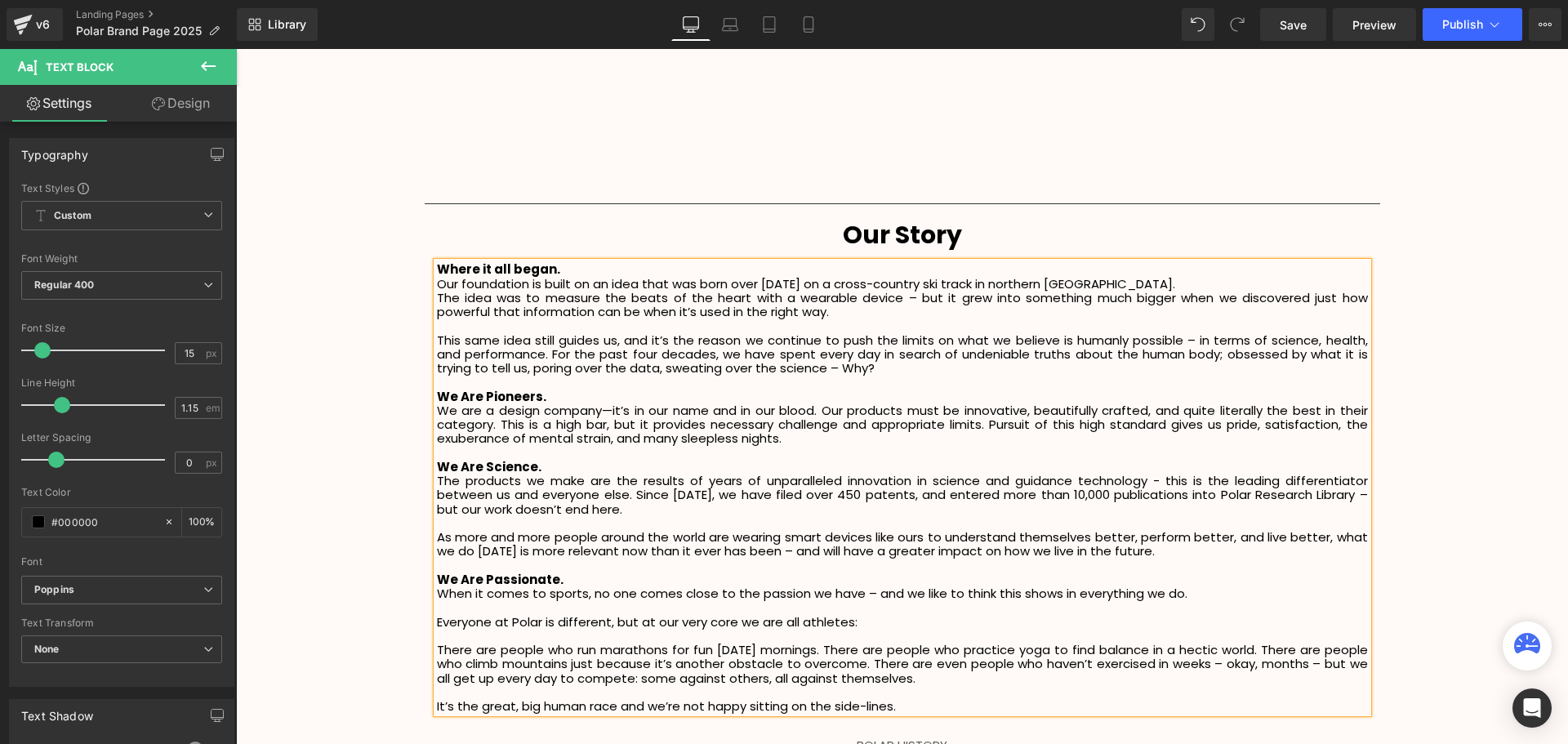
scroll to position [3923, 1323]
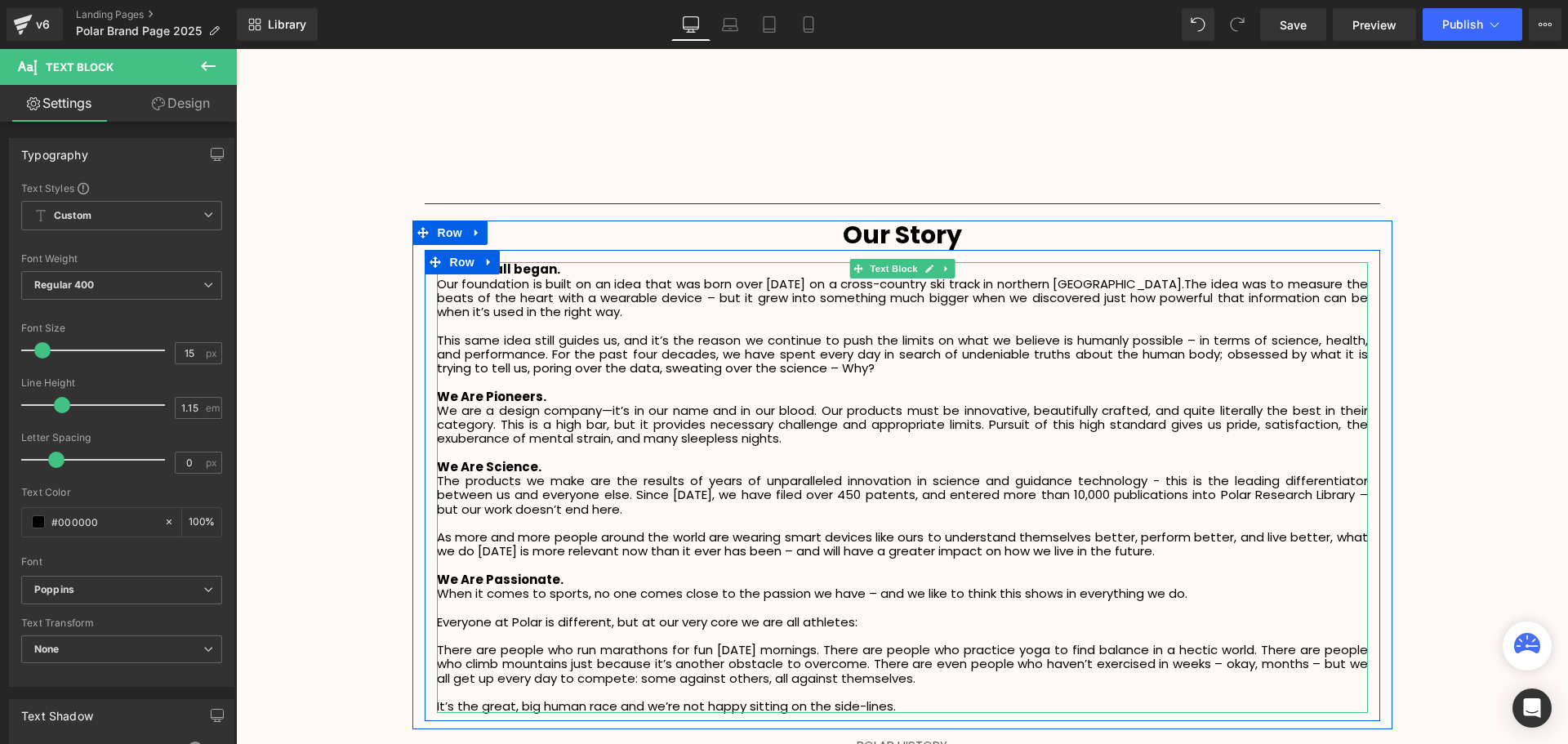
click at [1316, 403] on p "We are a design company—it’s in our name and in our blood. Our products must be…" at bounding box center [902, 424] width 931 height 42
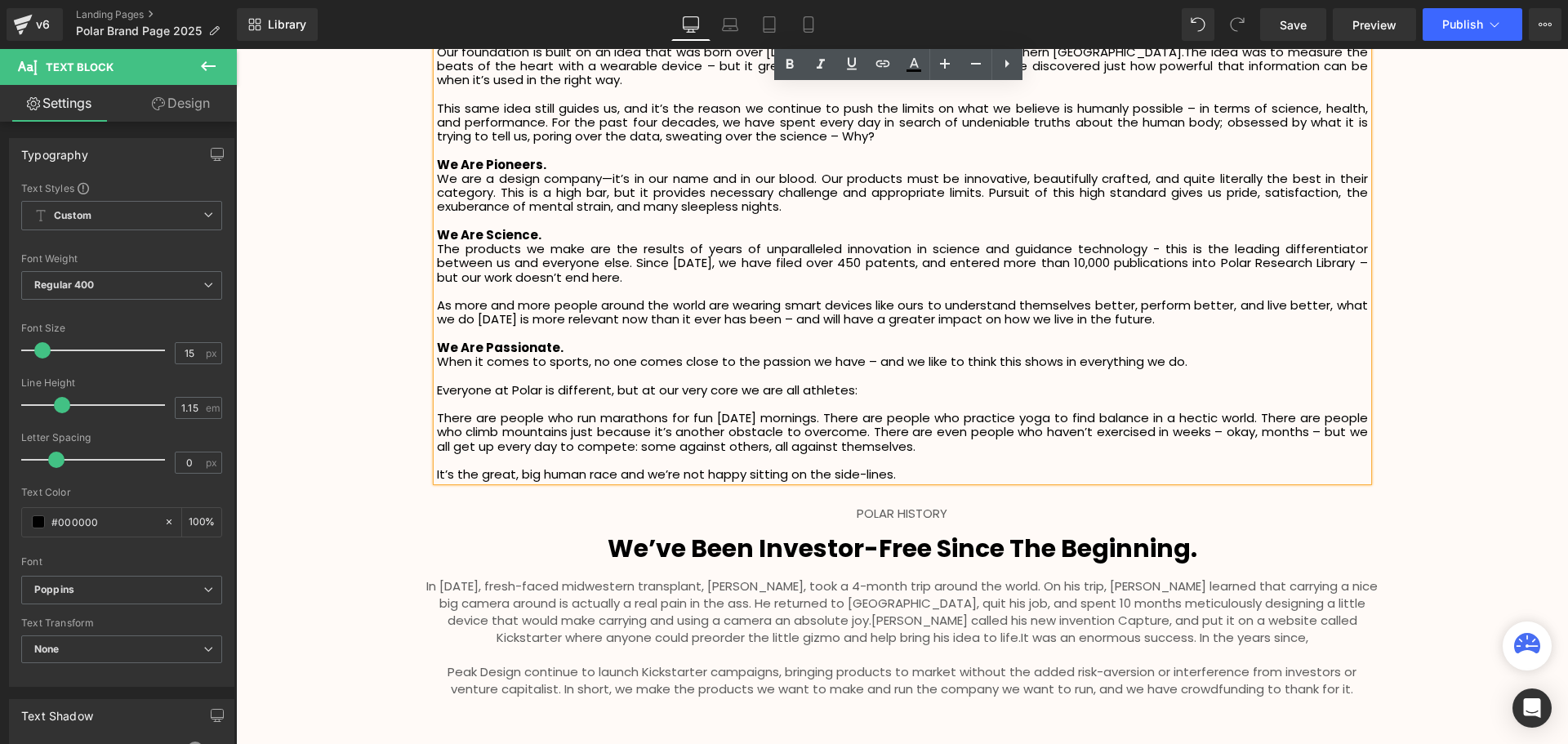
scroll to position [2285, 0]
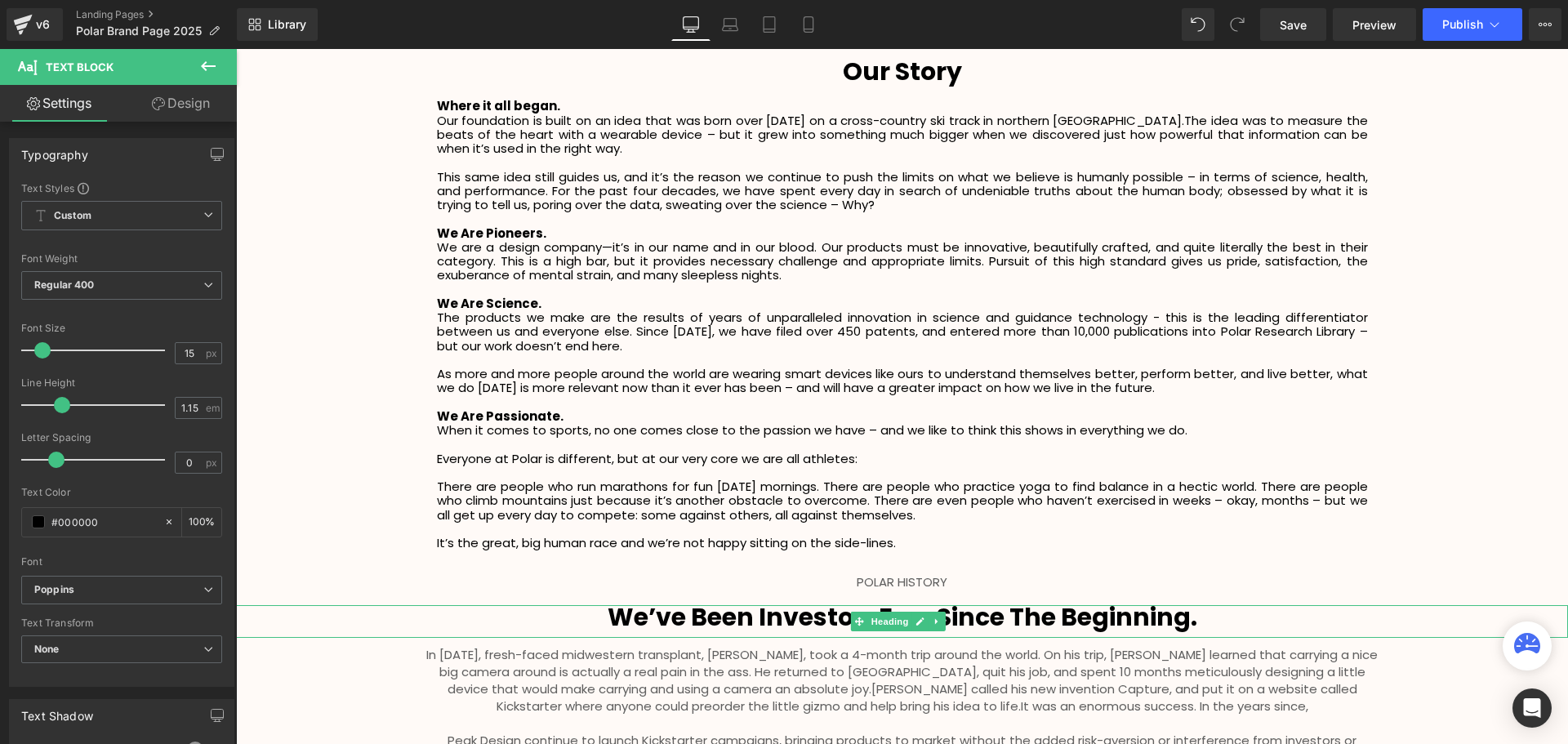
click at [1119, 619] on b "We’ve Been Investor-Free Since The Beginning." at bounding box center [902, 617] width 590 height 35
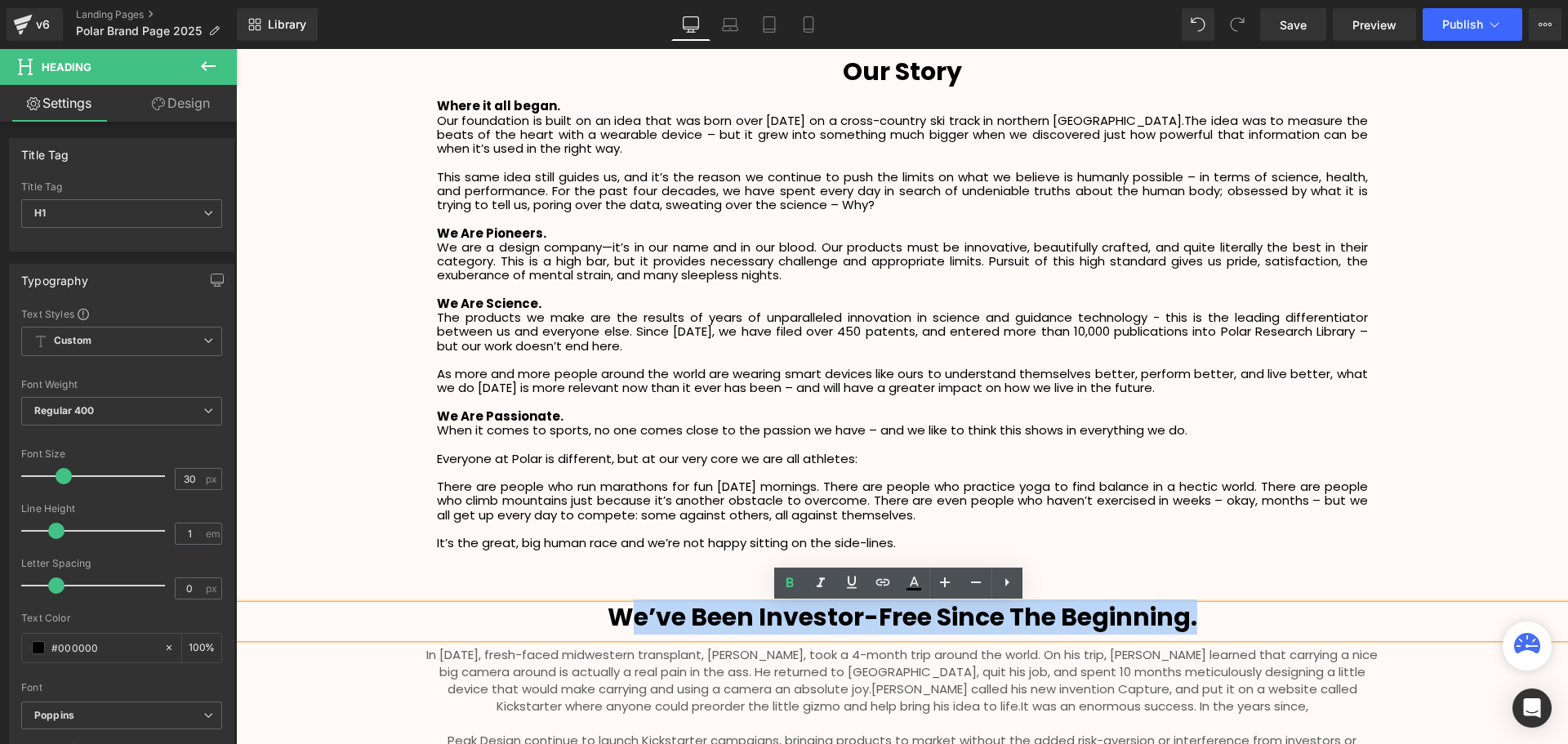
drag, startPoint x: 1197, startPoint y: 619, endPoint x: 631, endPoint y: 626, distance: 566.0
click at [631, 626] on h1 "We’ve Been Investor-Free Since The Beginning." at bounding box center [901, 617] width 1331 height 25
paste div
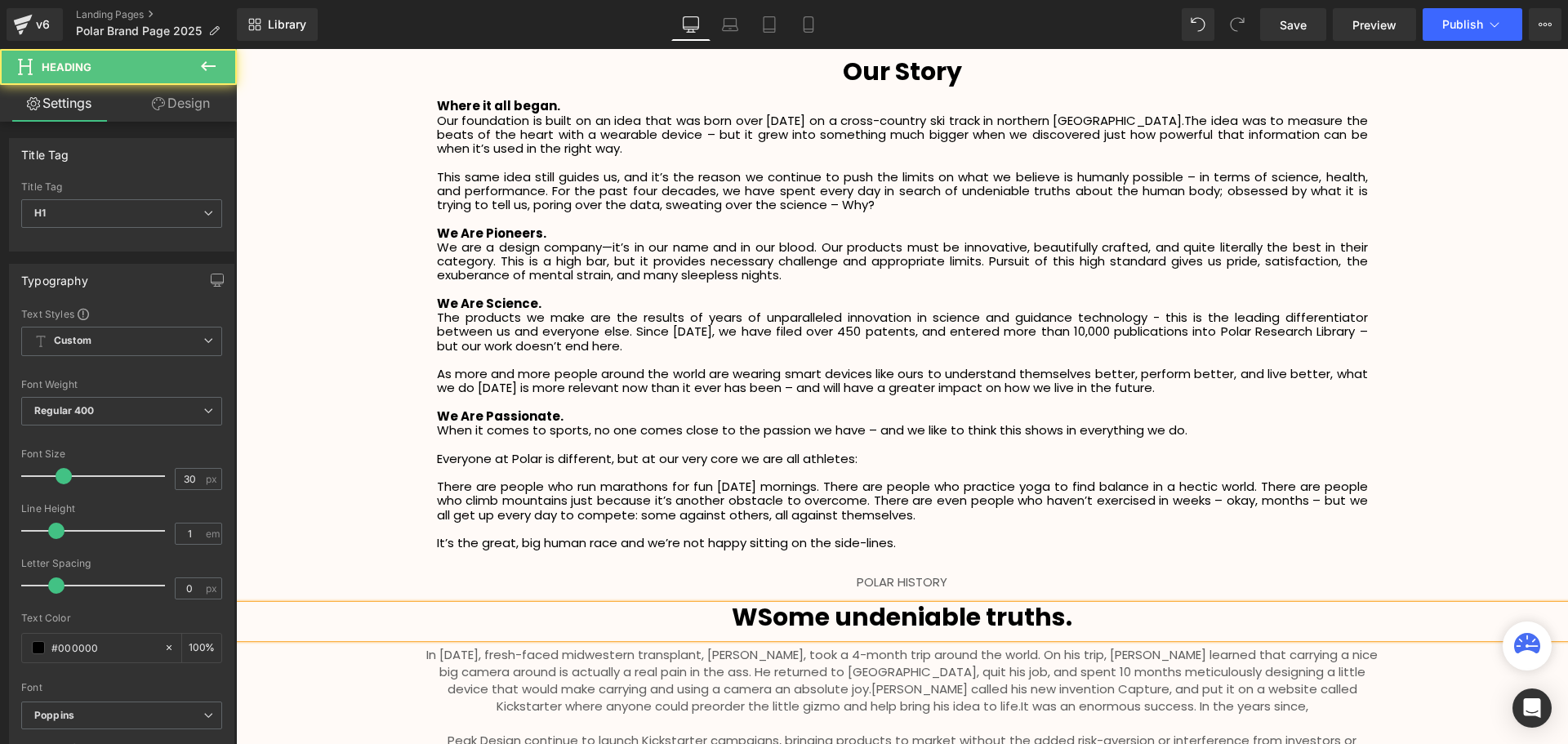
click at [758, 617] on b "WSome undeniable truths." at bounding box center [902, 617] width 340 height 35
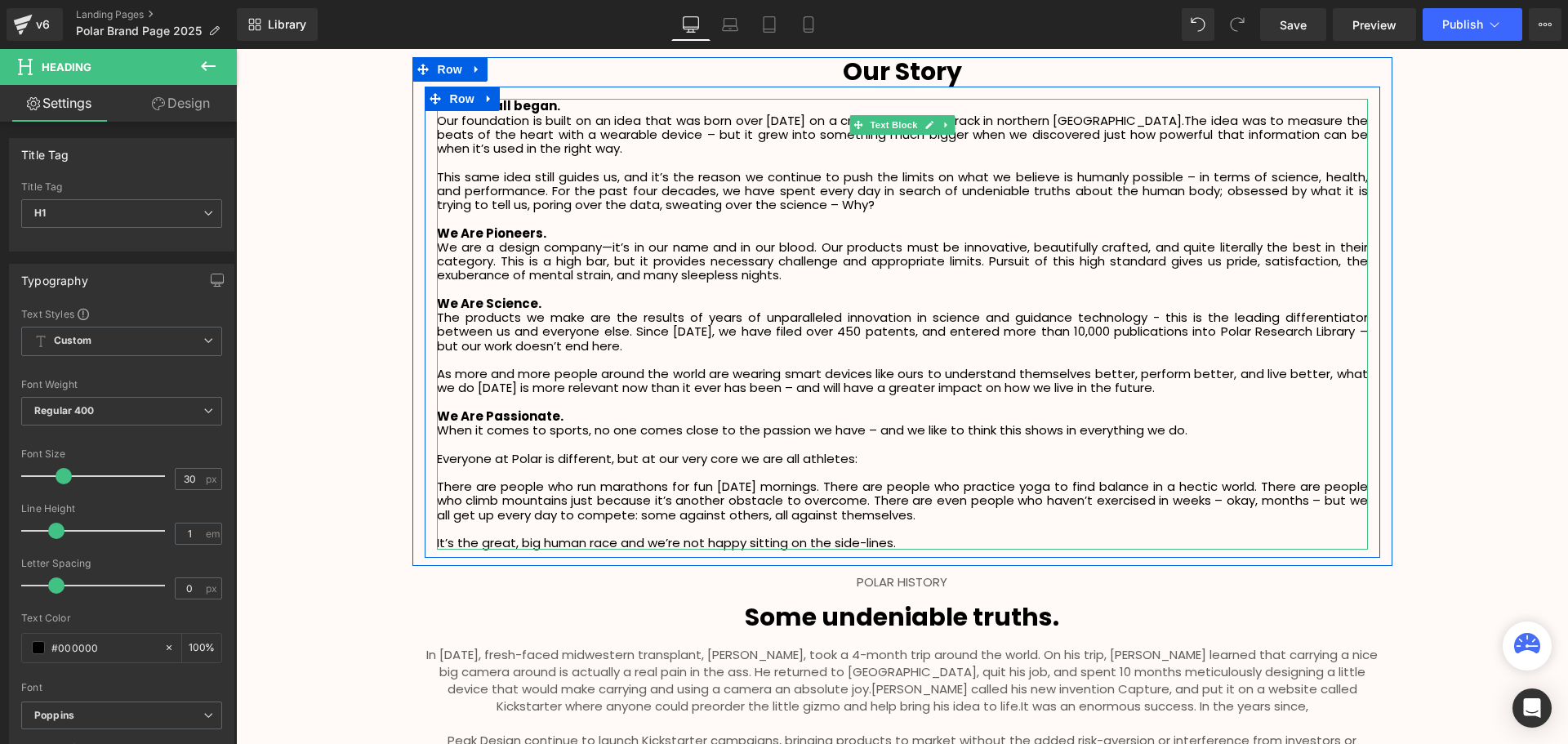
scroll to position [2449, 0]
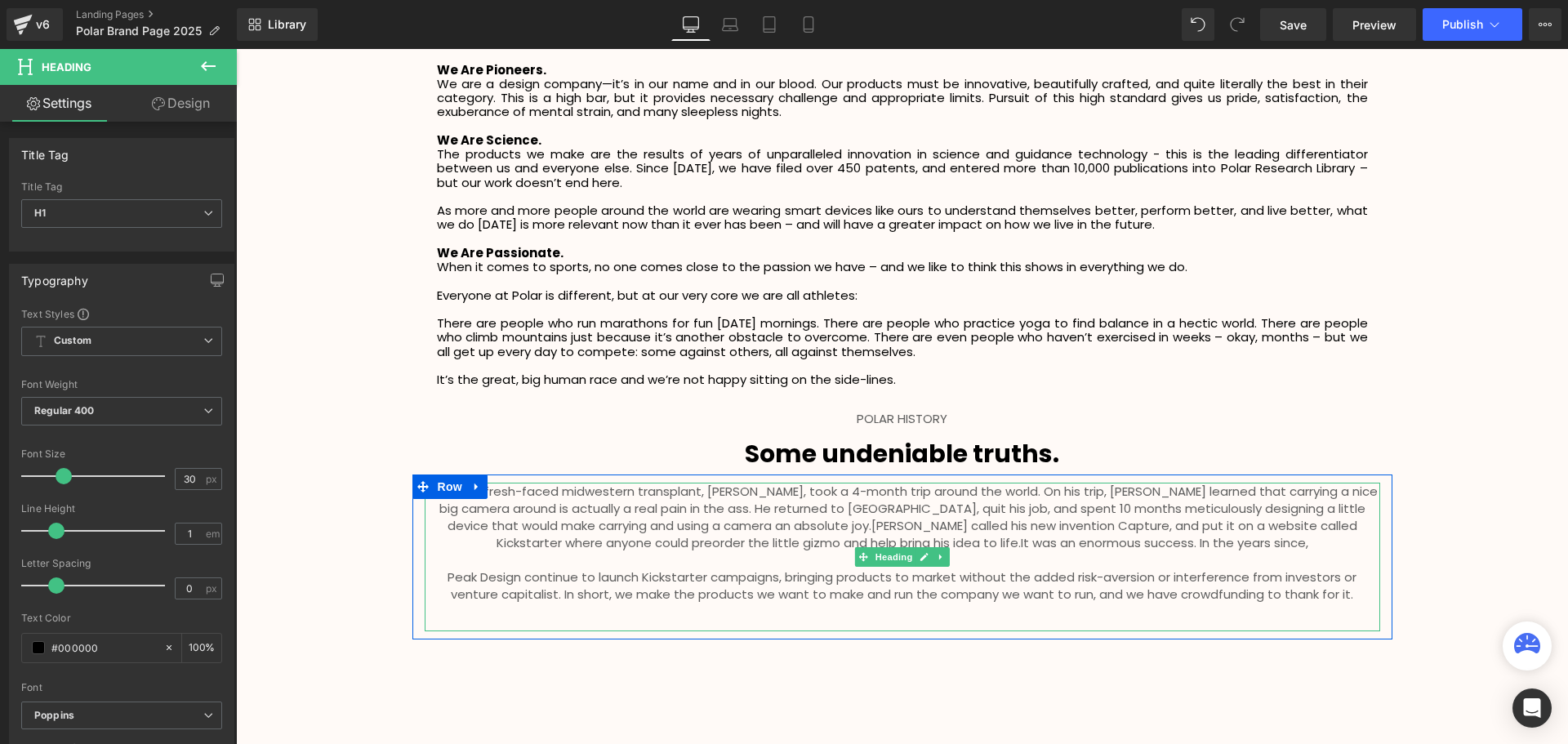
click at [1241, 578] on span "Peak Design continue to launch Kickstarter campaigns, bringing products to mark…" at bounding box center [901, 585] width 909 height 34
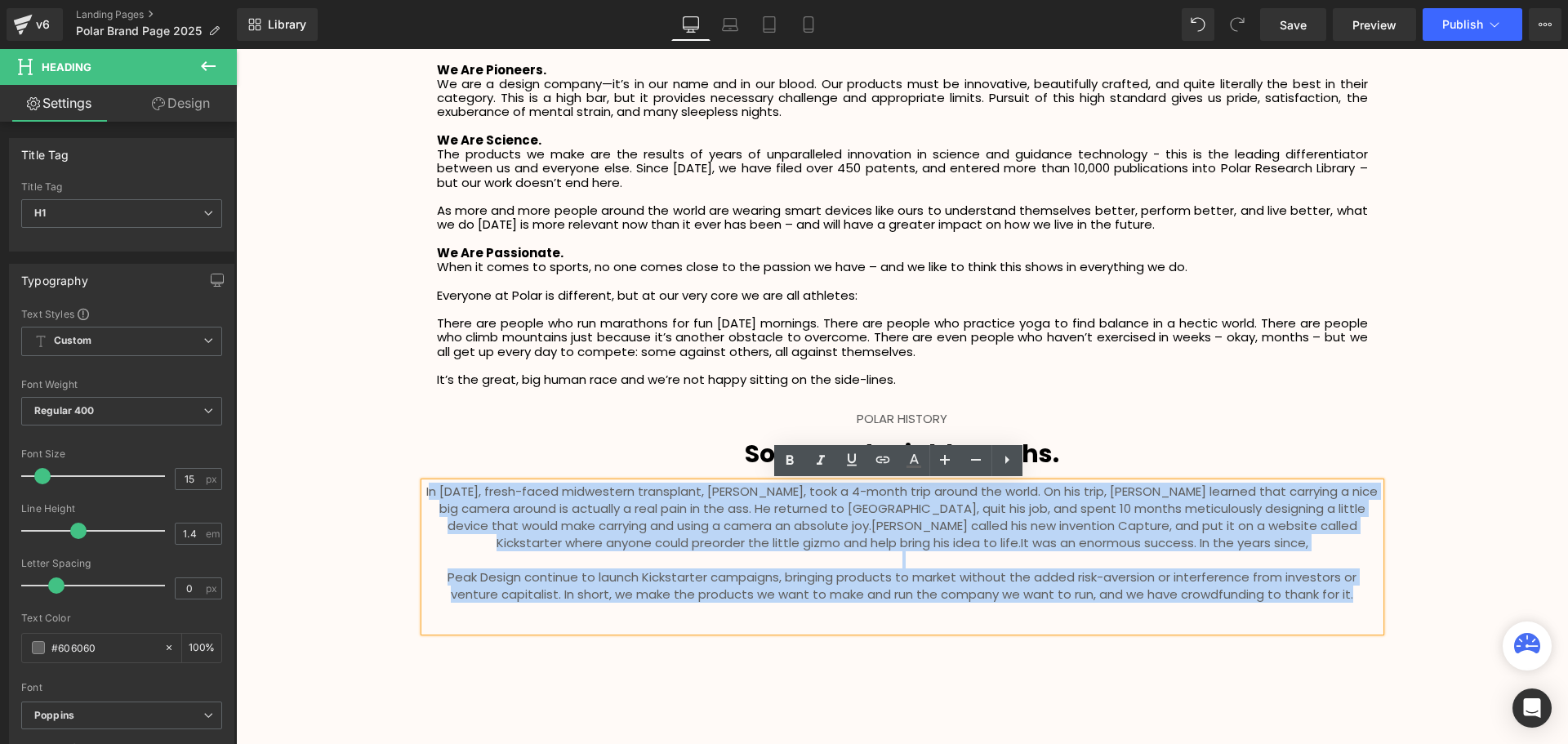
drag, startPoint x: 1357, startPoint y: 596, endPoint x: 437, endPoint y: 493, distance: 925.7
click at [437, 493] on div "In 2010, fresh-faced midwestern transplant, Peter Dering, took a 4-month trip a…" at bounding box center [902, 557] width 955 height 149
paste div
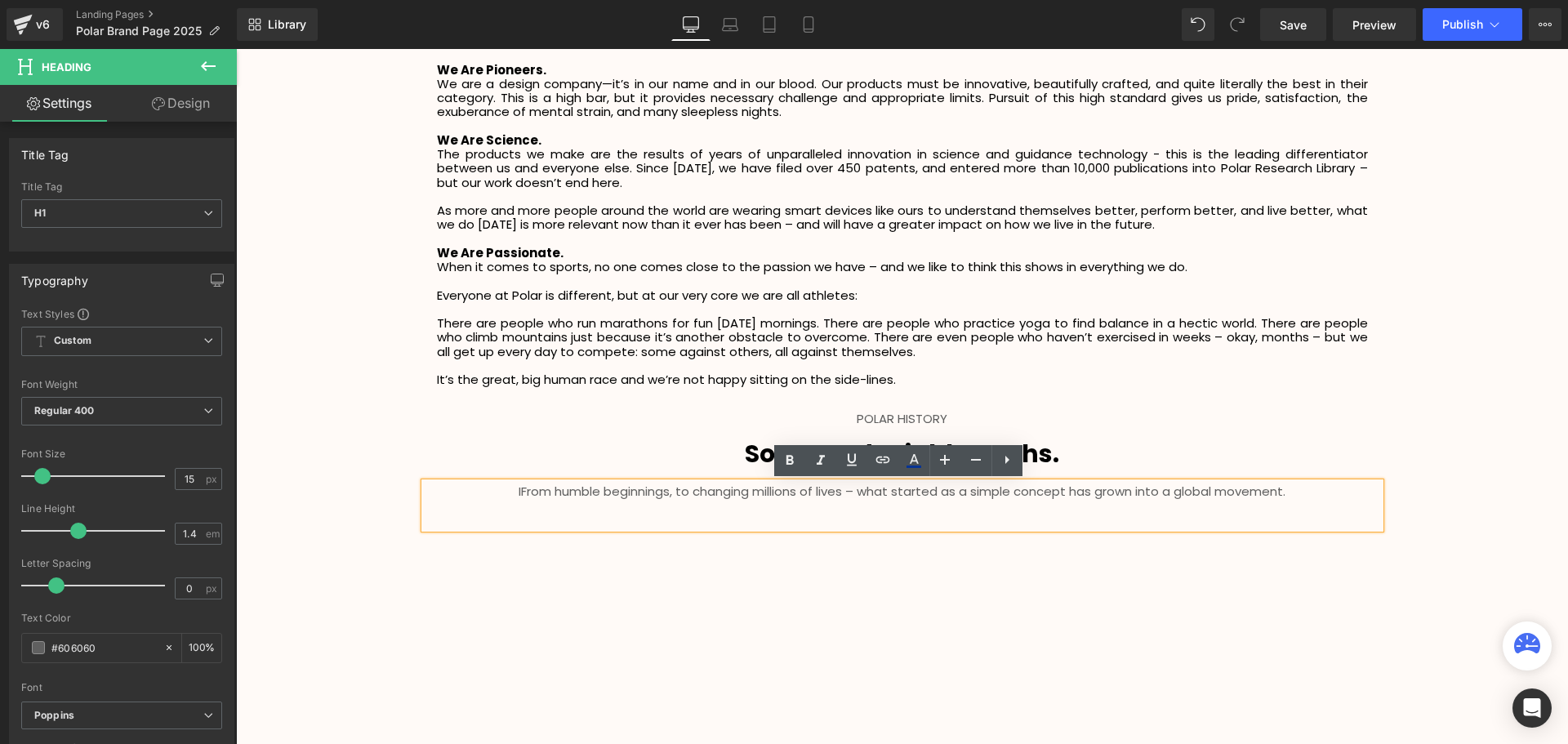
scroll to position [3821, 1323]
click at [519, 492] on span "IFrom humble beginnings, to changing millions of lives – what started as a simp…" at bounding box center [902, 492] width 767 height 18
click at [943, 521] on div "From humble beginnings, to changing millions of lives – what started as a simpl…" at bounding box center [902, 506] width 955 height 46
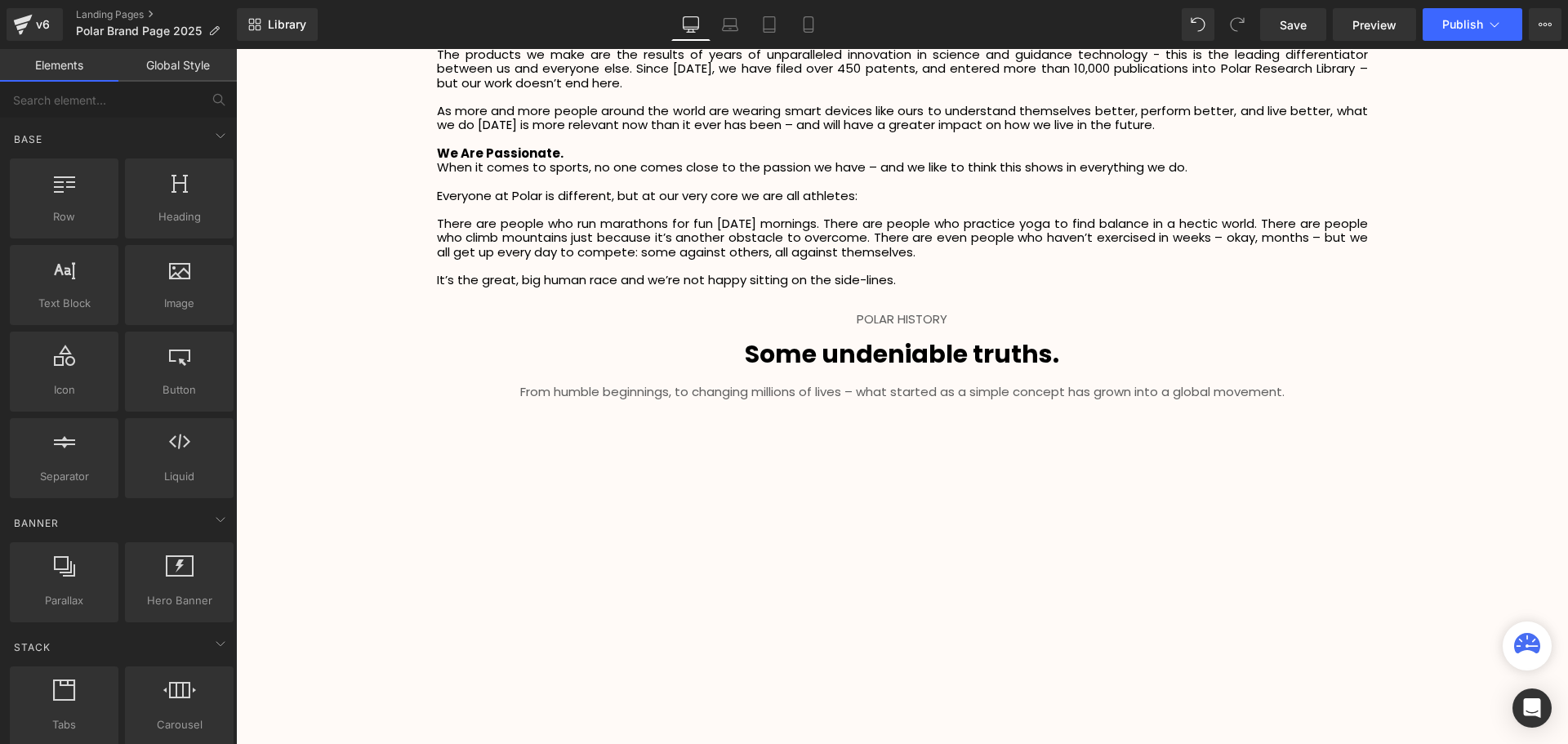
scroll to position [2694, 0]
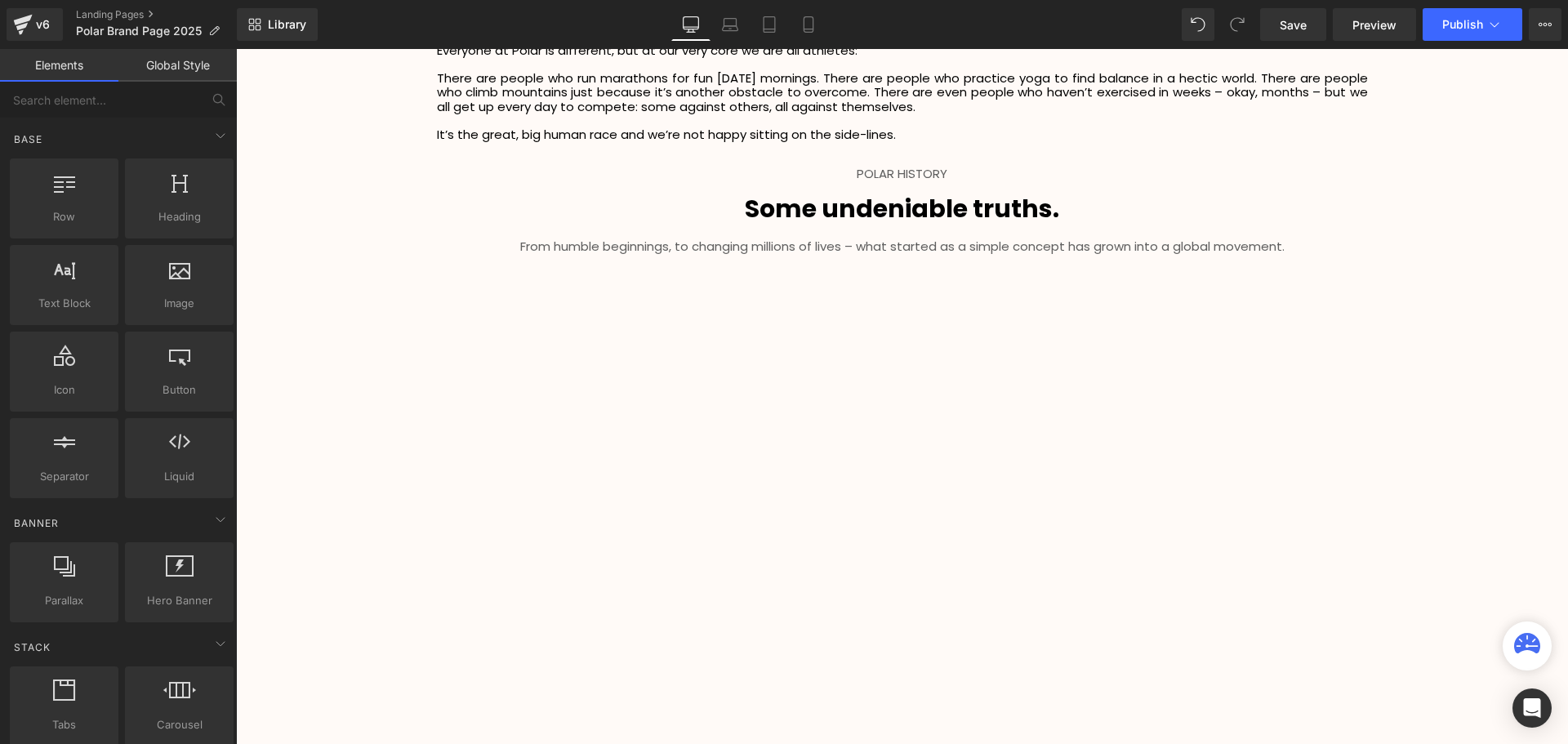
click at [932, 378] on div at bounding box center [902, 560] width 955 height 537
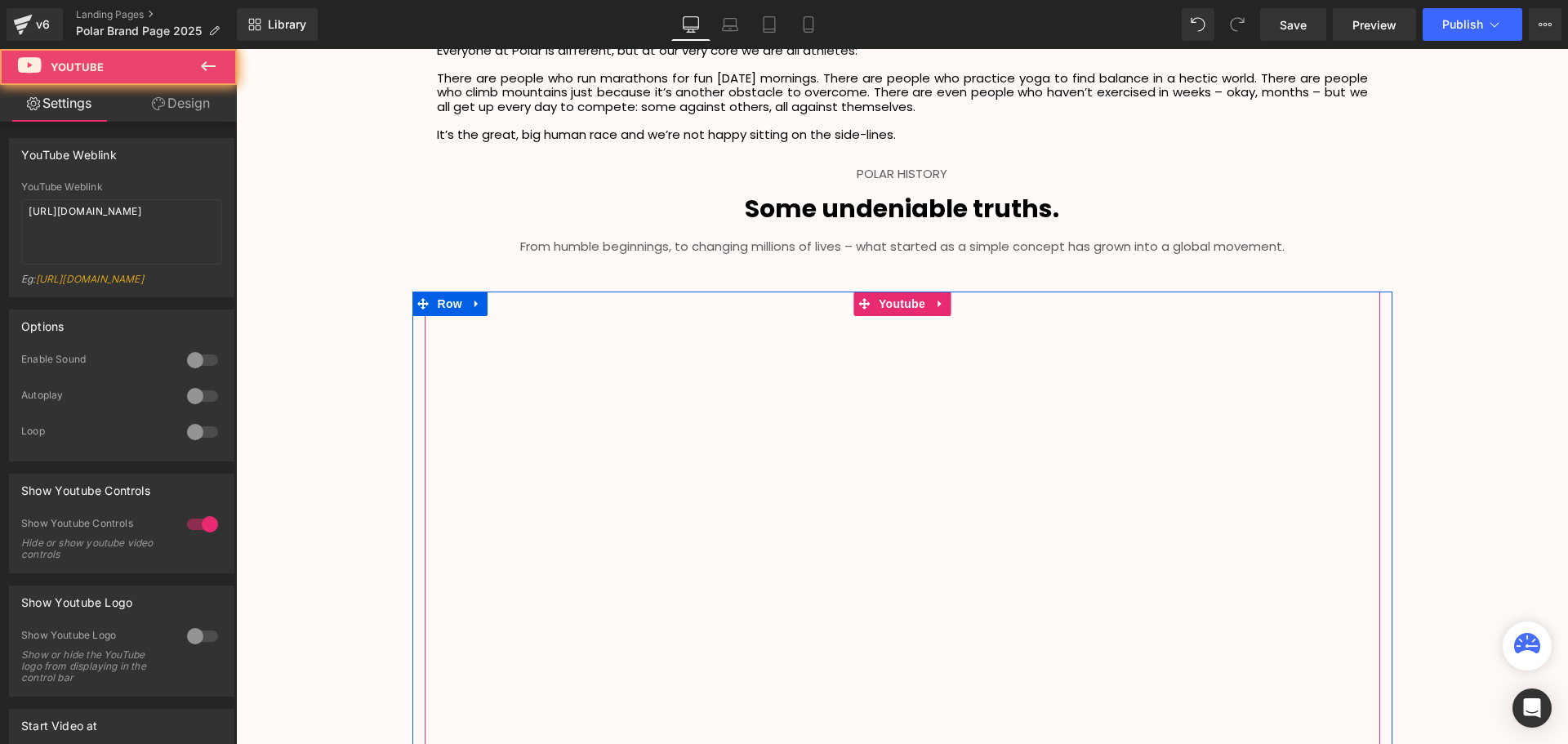
click at [940, 311] on div at bounding box center [902, 560] width 955 height 537
click at [935, 302] on div at bounding box center [902, 560] width 955 height 537
click at [928, 303] on div at bounding box center [902, 560] width 955 height 537
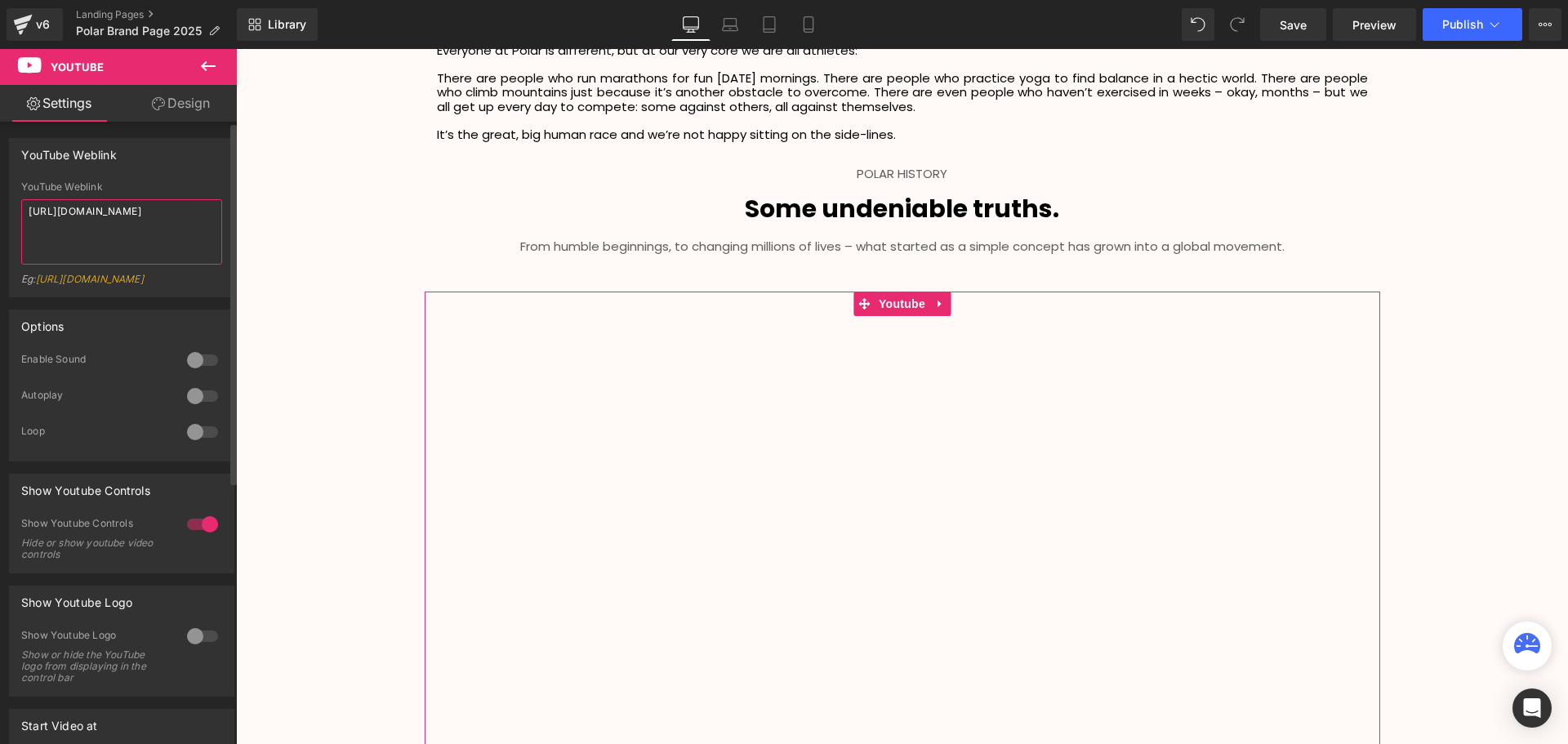
drag, startPoint x: 114, startPoint y: 220, endPoint x: 19, endPoint y: 209, distance: 95.6
click at [19, 209] on div "YouTube Weblink https://www.youtube.com/watch?v=w8t06FGJz6E Eg: https://www.you…" at bounding box center [121, 238] width 223 height 115
paste textarea "gG9iQ1IYcmc"
type textarea "https://www.youtube.com/watch?v=gG9iQ1IYcmc"
click at [184, 184] on div "YouTube Weblink" at bounding box center [121, 187] width 201 height 11
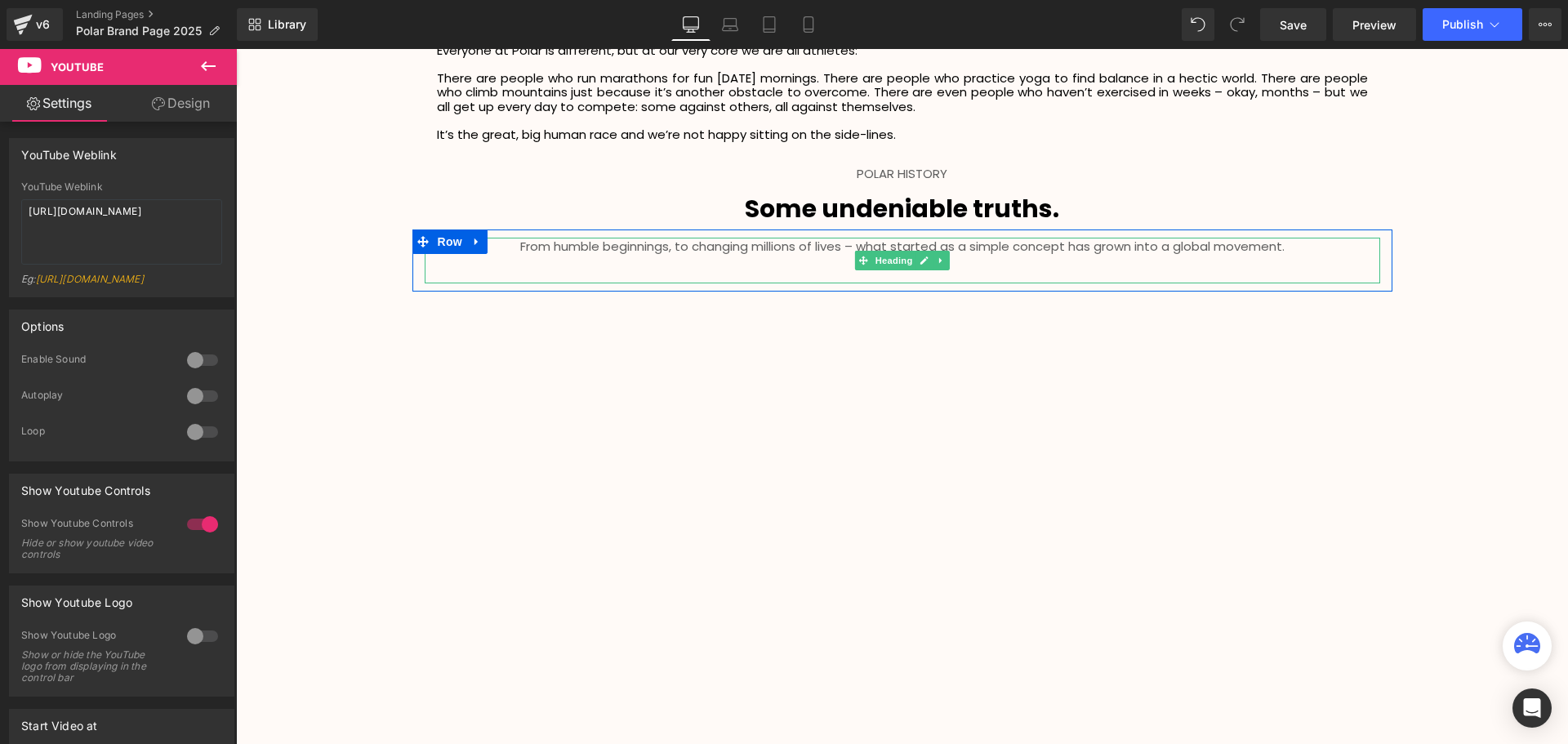
click at [890, 275] on div "From humble beginnings, to changing millions of lives – what started as a simpl…" at bounding box center [902, 260] width 955 height 46
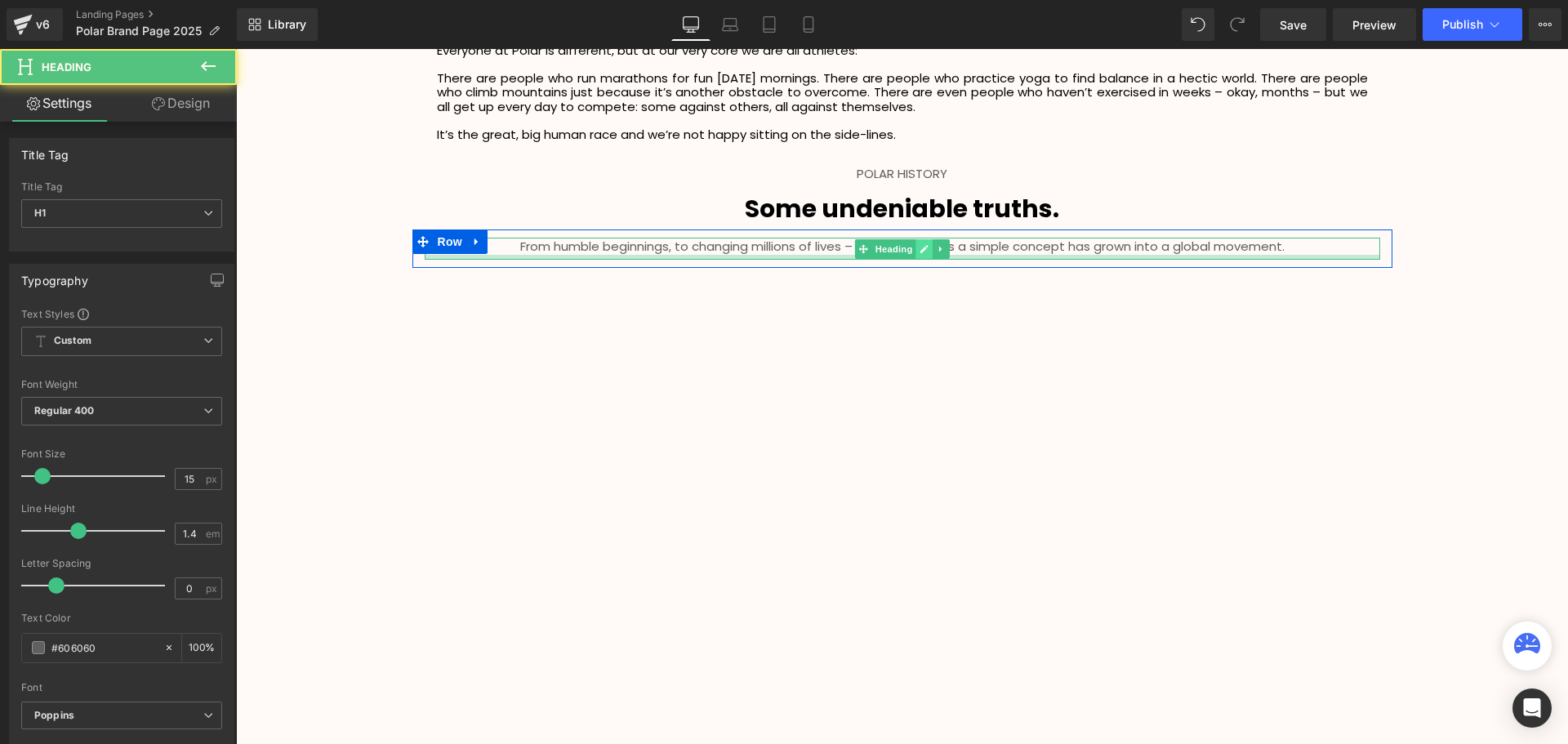
scroll to position [3797, 1323]
drag, startPoint x: 911, startPoint y: 280, endPoint x: 913, endPoint y: 256, distance: 24.1
click at [913, 256] on div "From humble beginnings, to changing millions of lives – what started as a simpl…" at bounding box center [902, 248] width 955 height 22
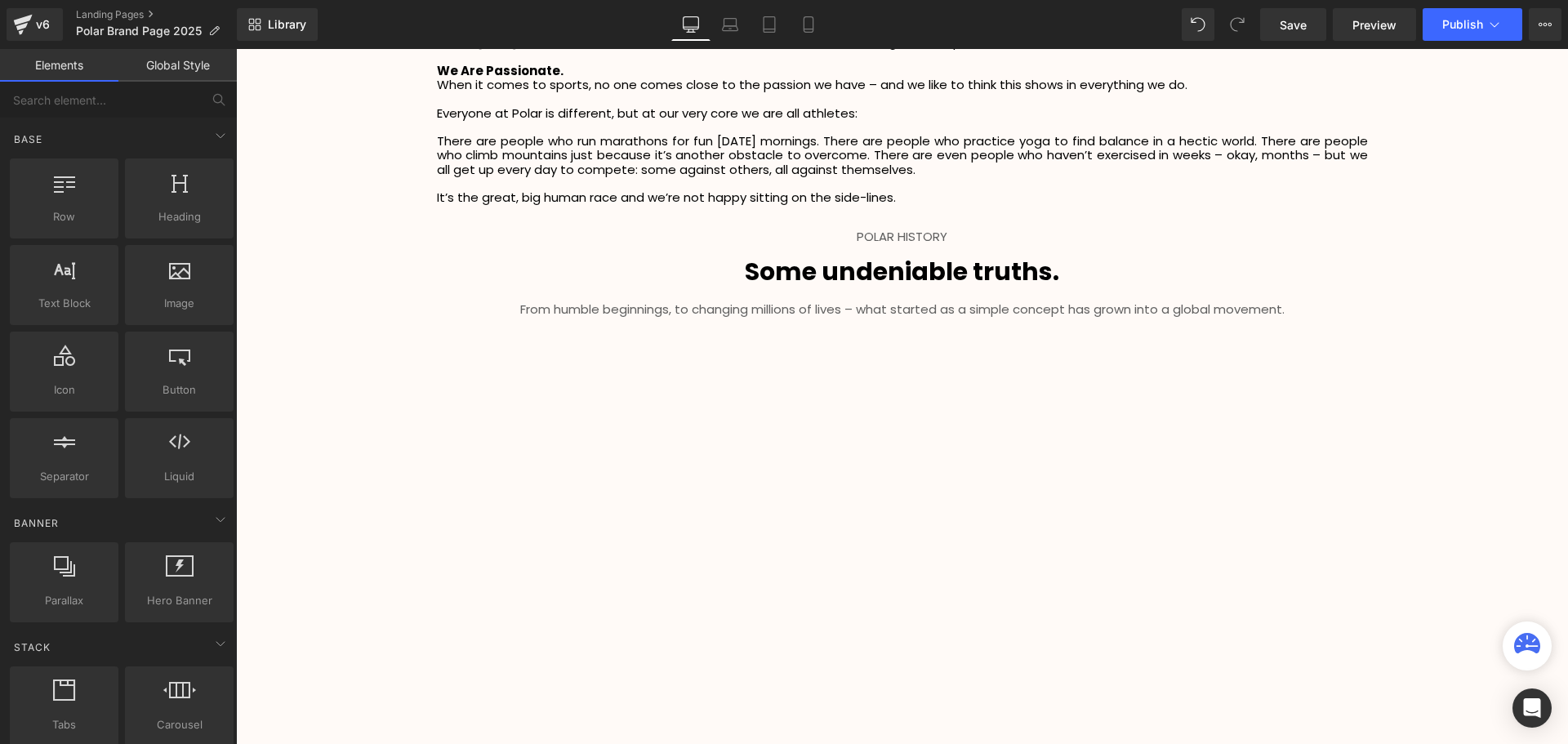
scroll to position [2694, 0]
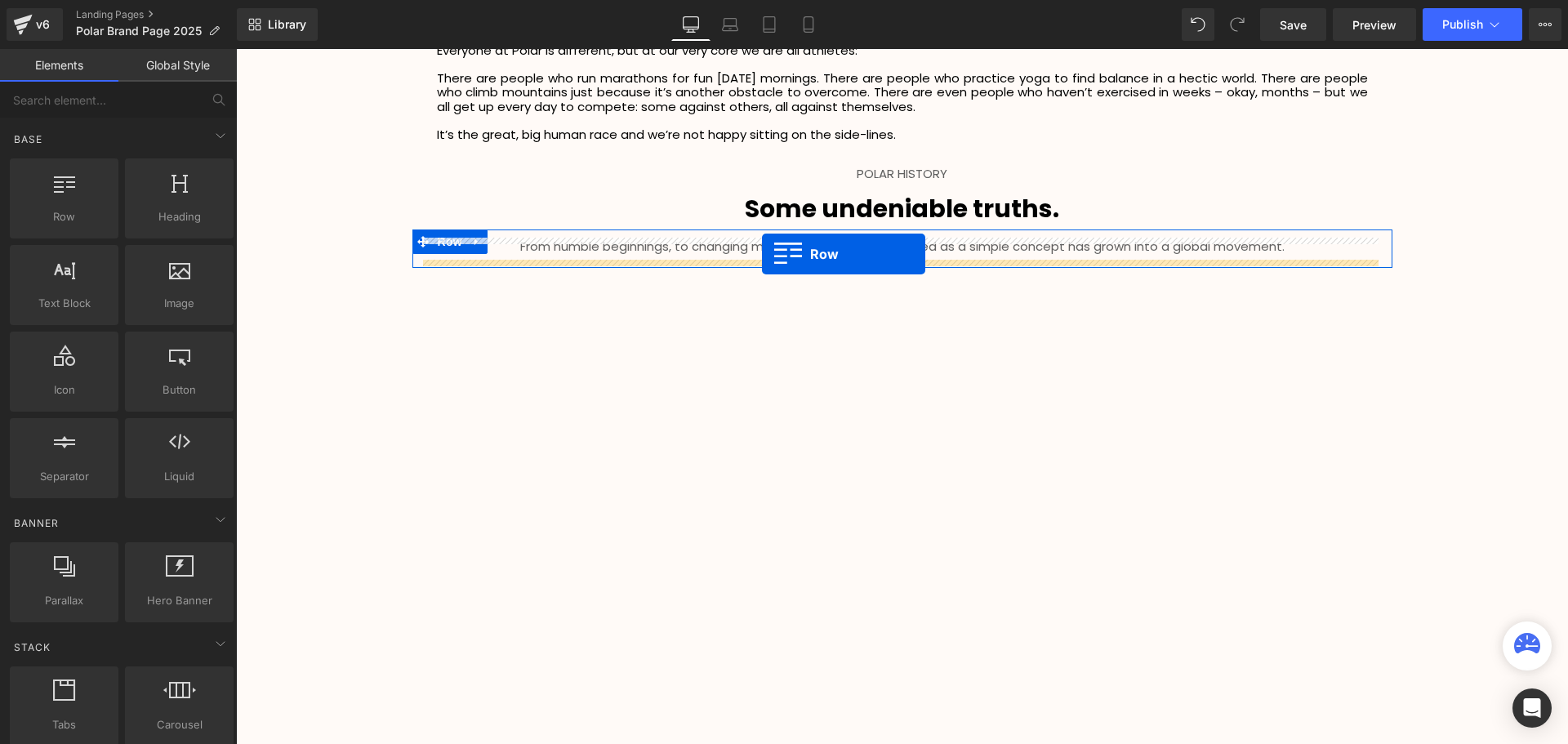
drag, startPoint x: 320, startPoint y: 246, endPoint x: 762, endPoint y: 254, distance: 442.1
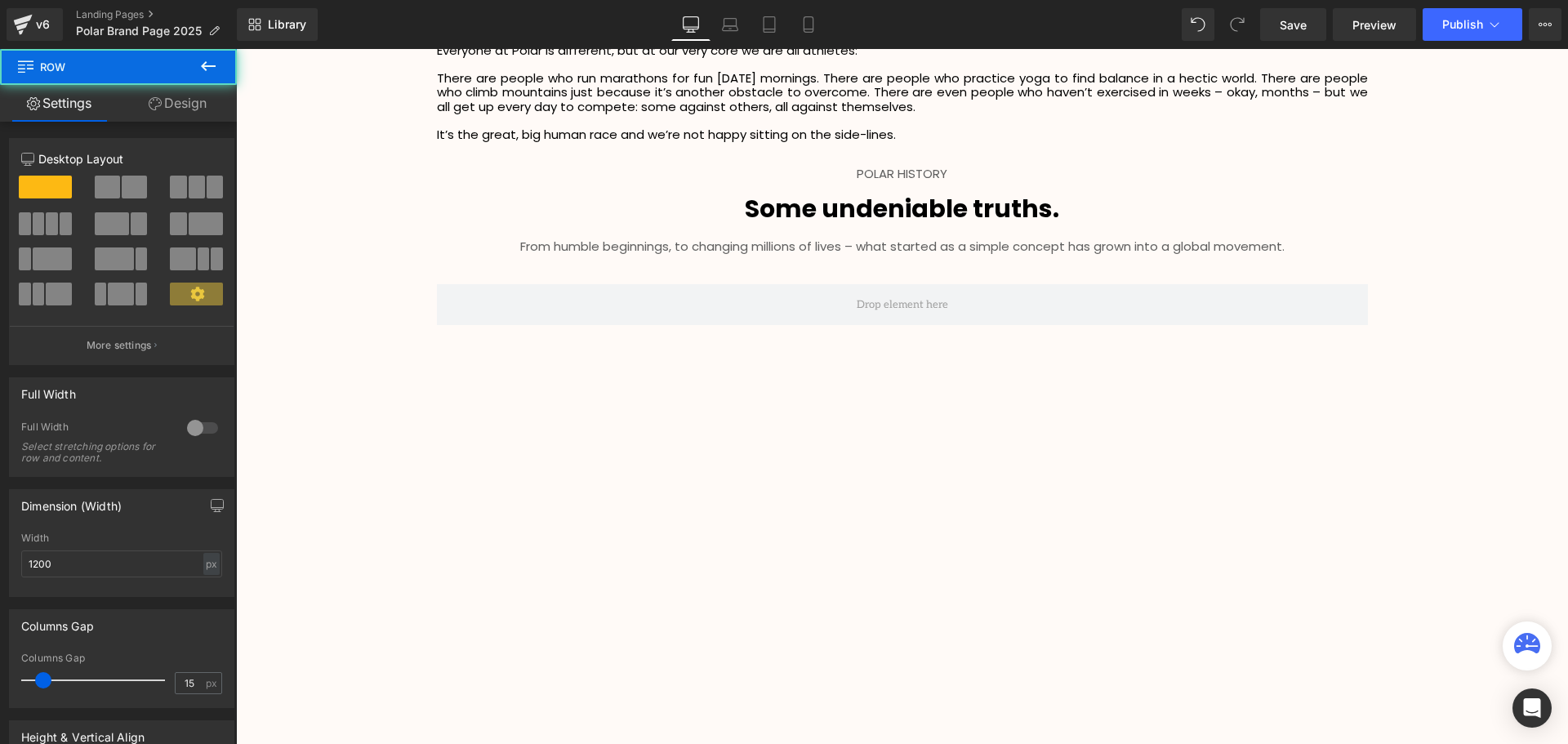
scroll to position [3870, 1323]
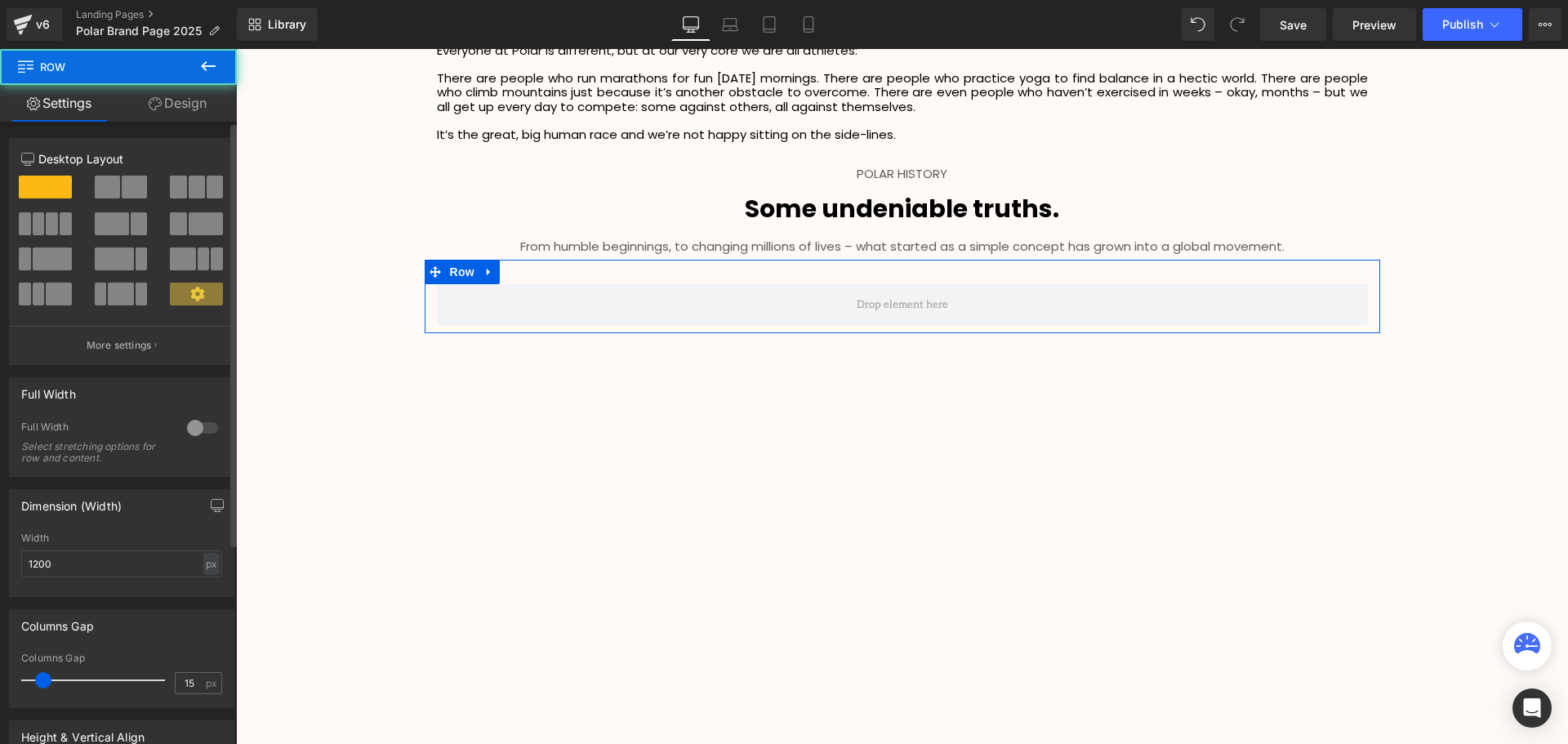
click at [192, 196] on span at bounding box center [196, 187] width 17 height 23
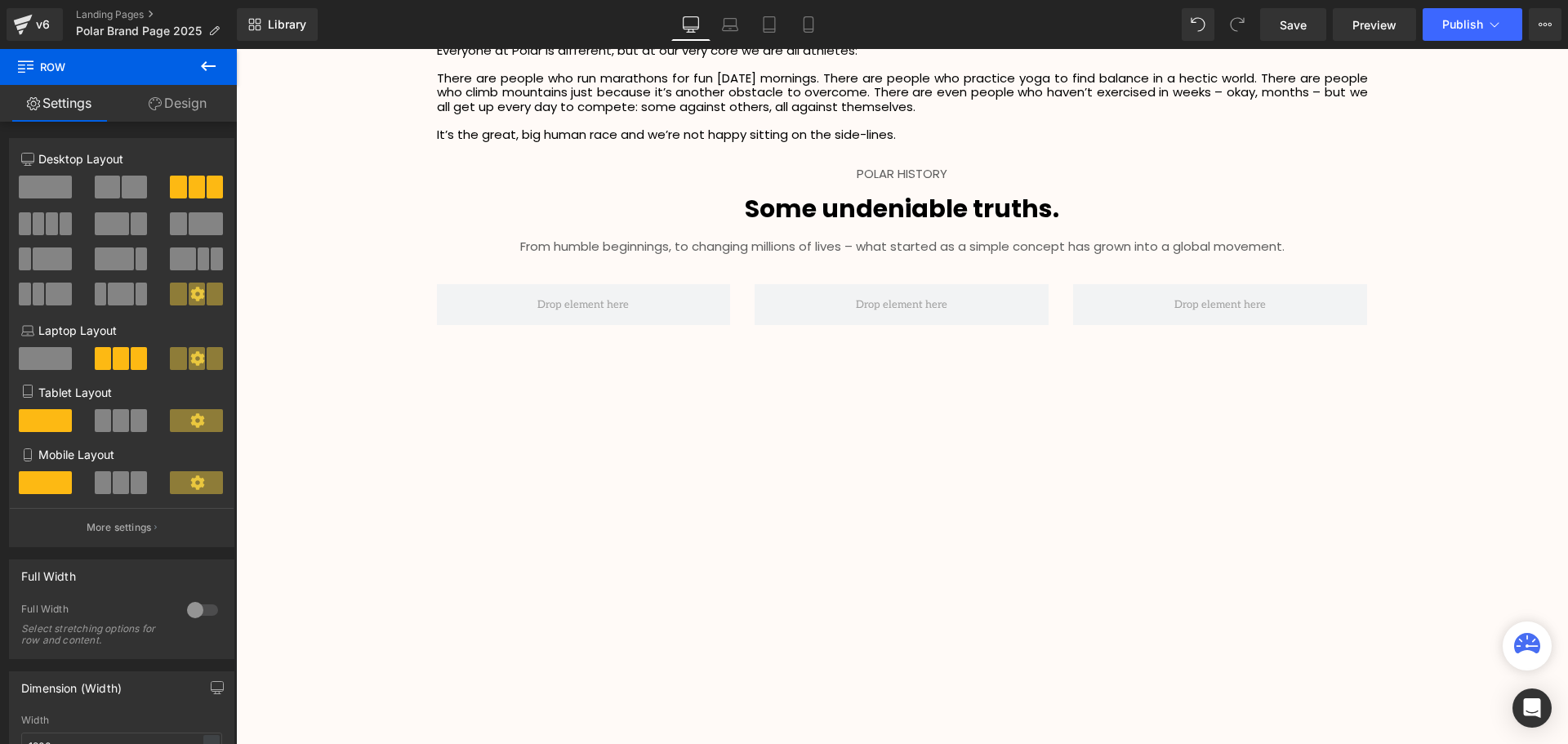
click at [208, 68] on icon at bounding box center [208, 66] width 19 height 19
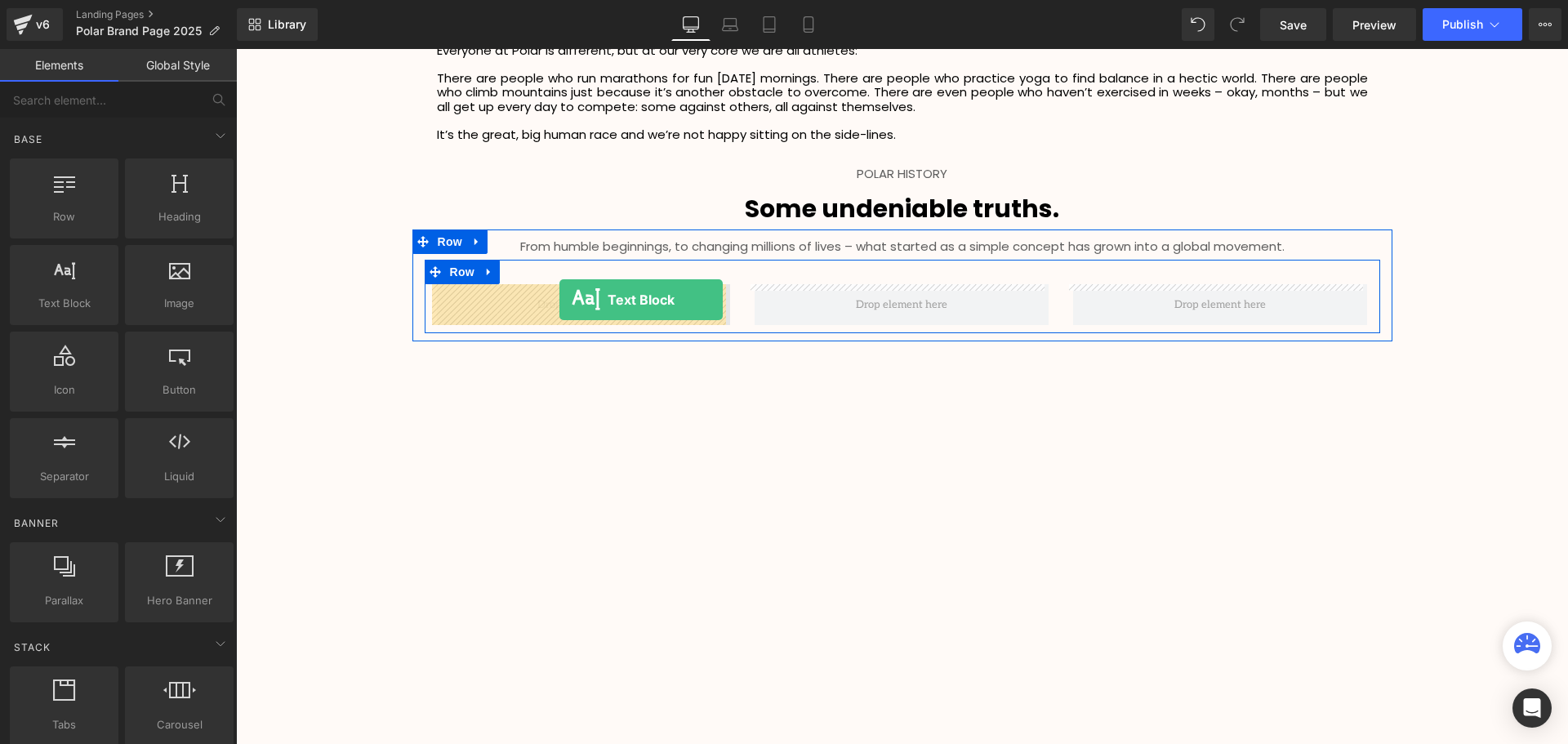
drag, startPoint x: 309, startPoint y: 332, endPoint x: 559, endPoint y: 300, distance: 252.0
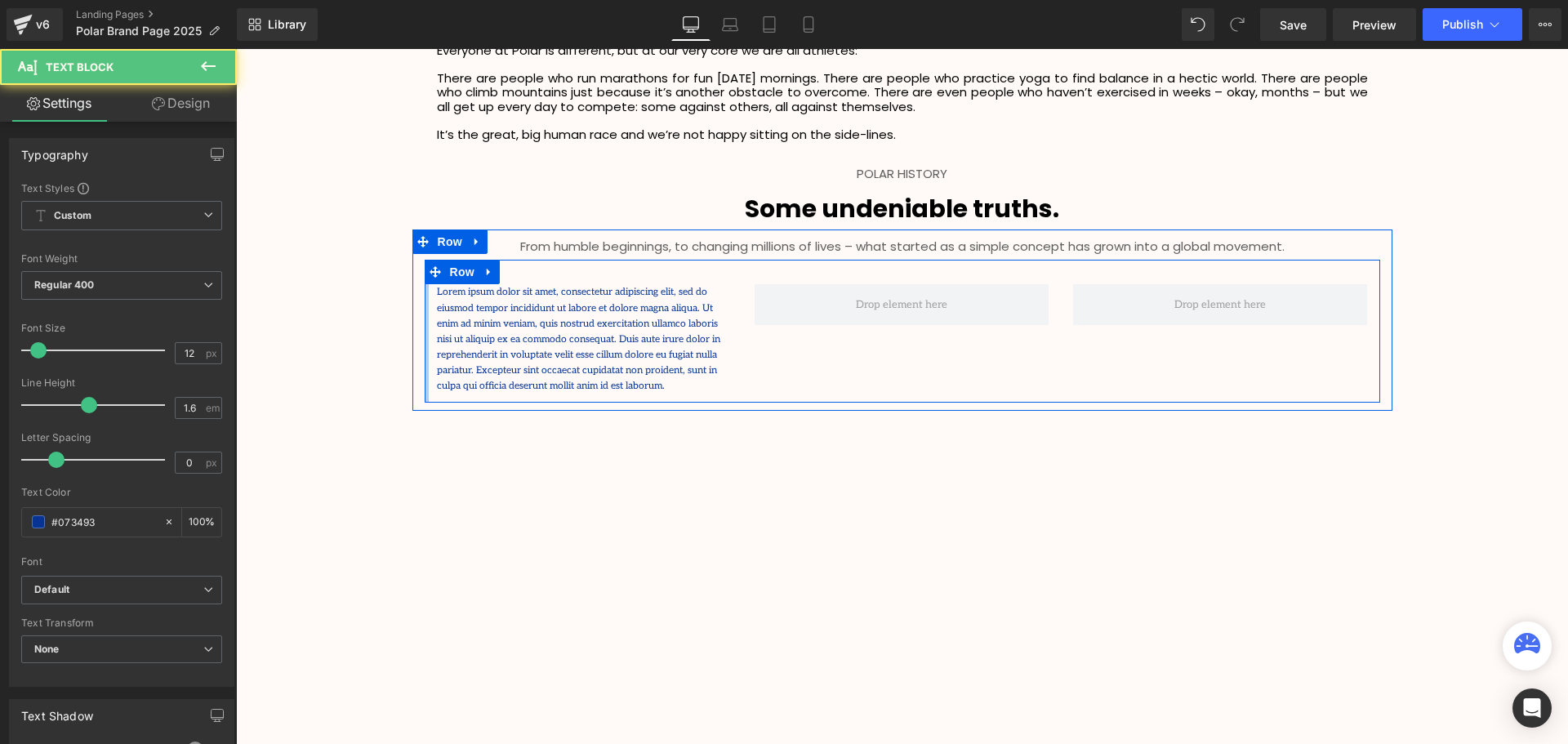
scroll to position [3939, 1323]
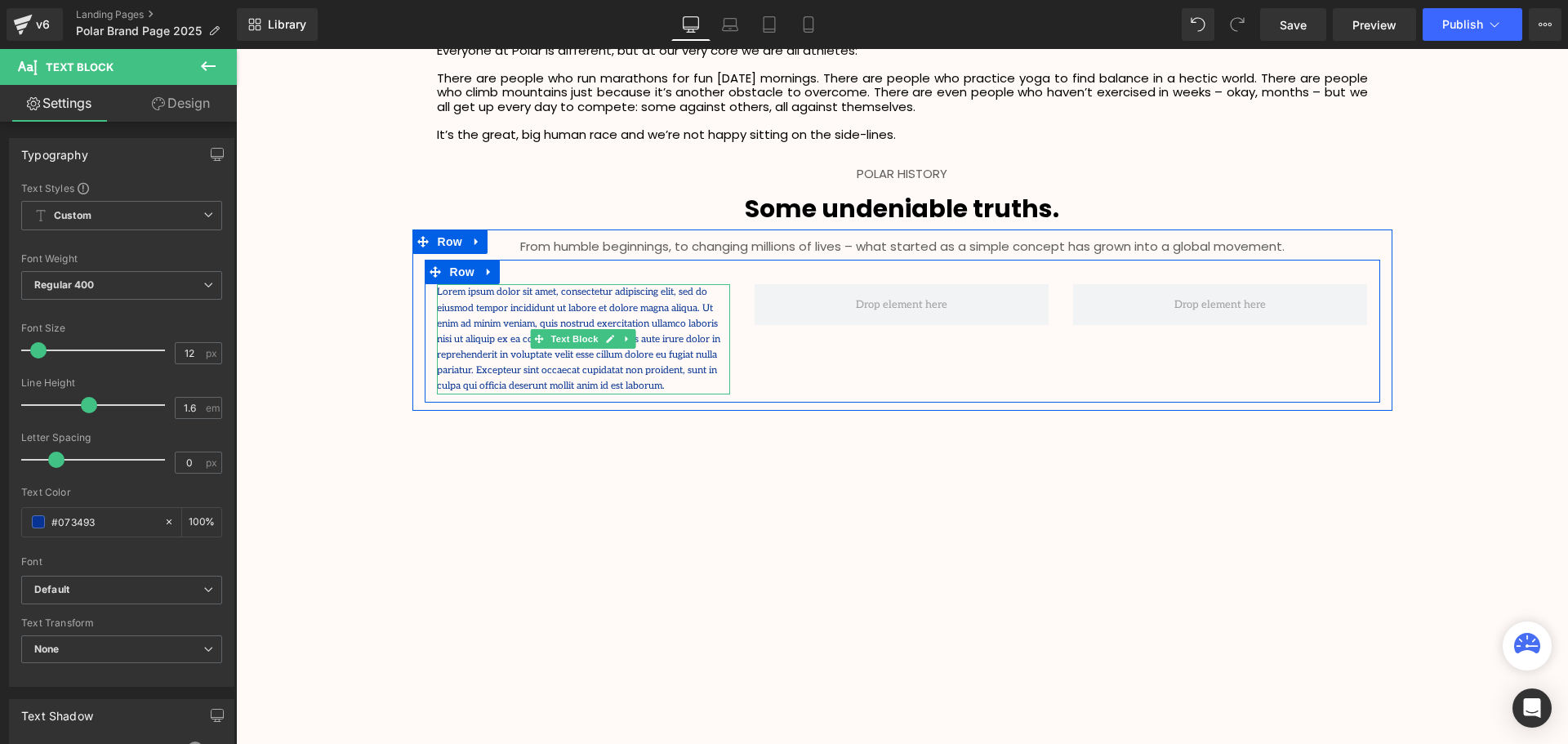
click at [486, 384] on p "Lorem ipsum dolor sit amet, consectetur adipiscing elit, sed do eiusmod tempor …" at bounding box center [583, 338] width 294 height 110
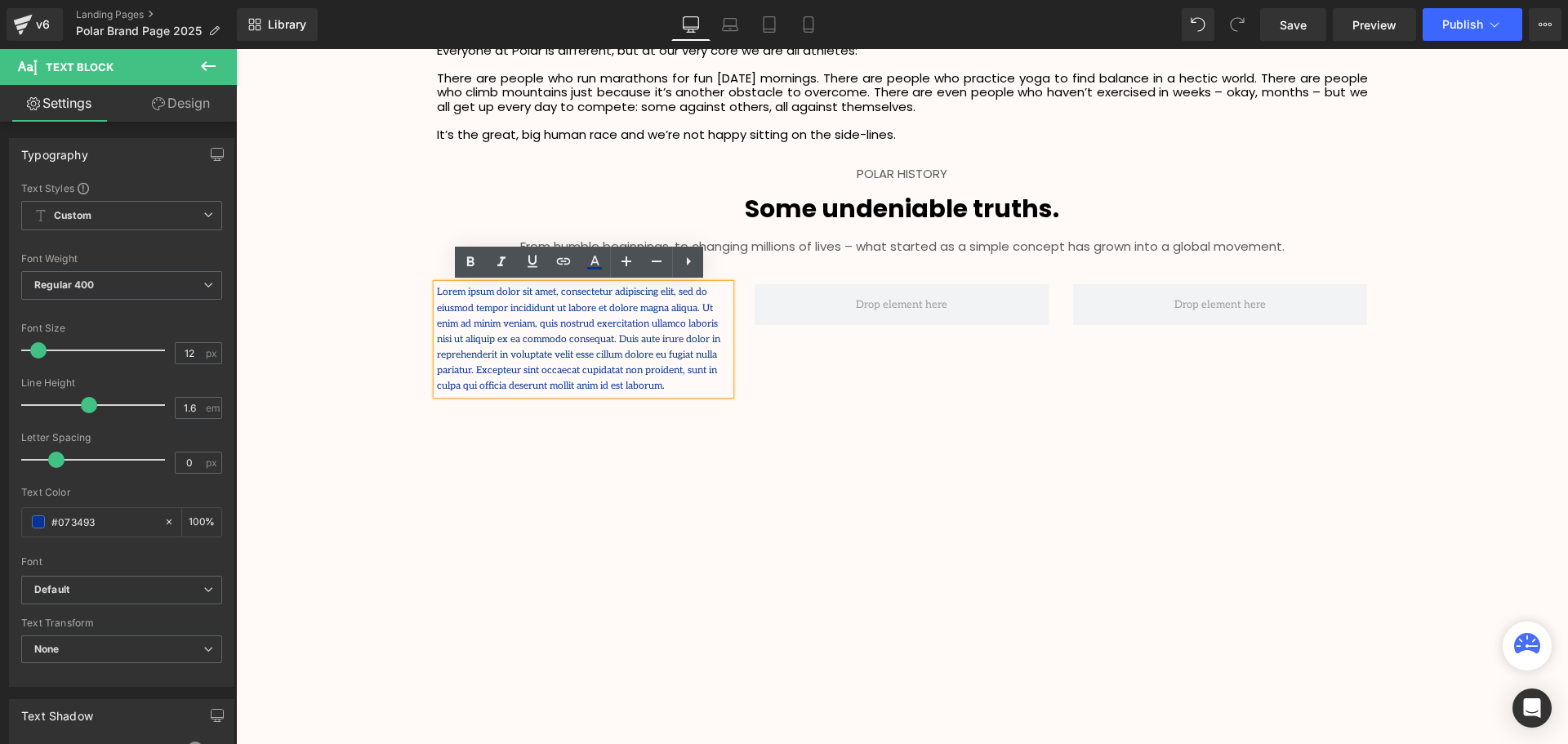
drag, startPoint x: 494, startPoint y: 386, endPoint x: 428, endPoint y: 293, distance: 114.0
click at [436, 293] on div "Lorem ipsum dolor sit amet, consectetur adipiscing elit, sed do eiusmod tempor …" at bounding box center [583, 338] width 294 height 110
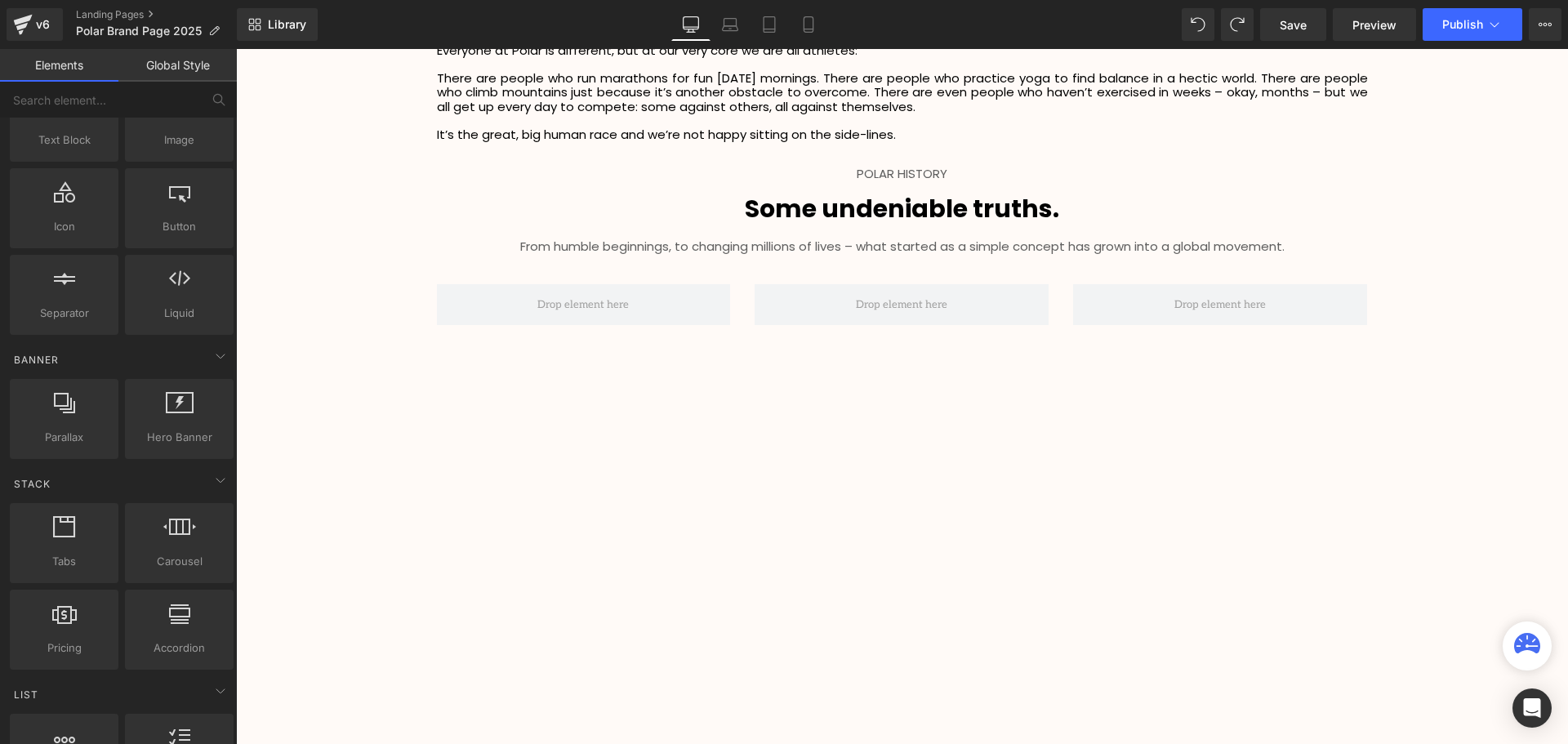
scroll to position [0, 0]
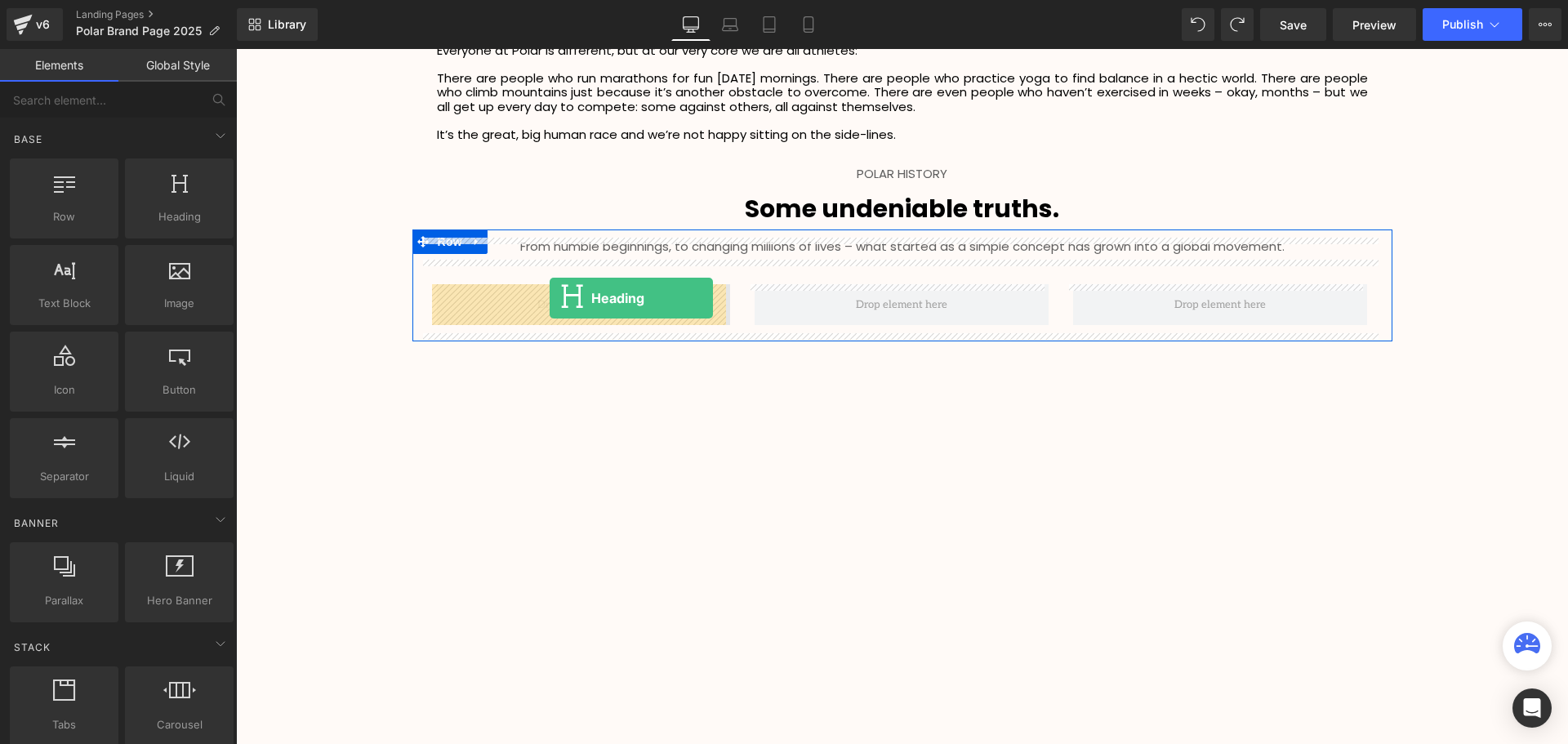
drag, startPoint x: 425, startPoint y: 264, endPoint x: 550, endPoint y: 298, distance: 129.5
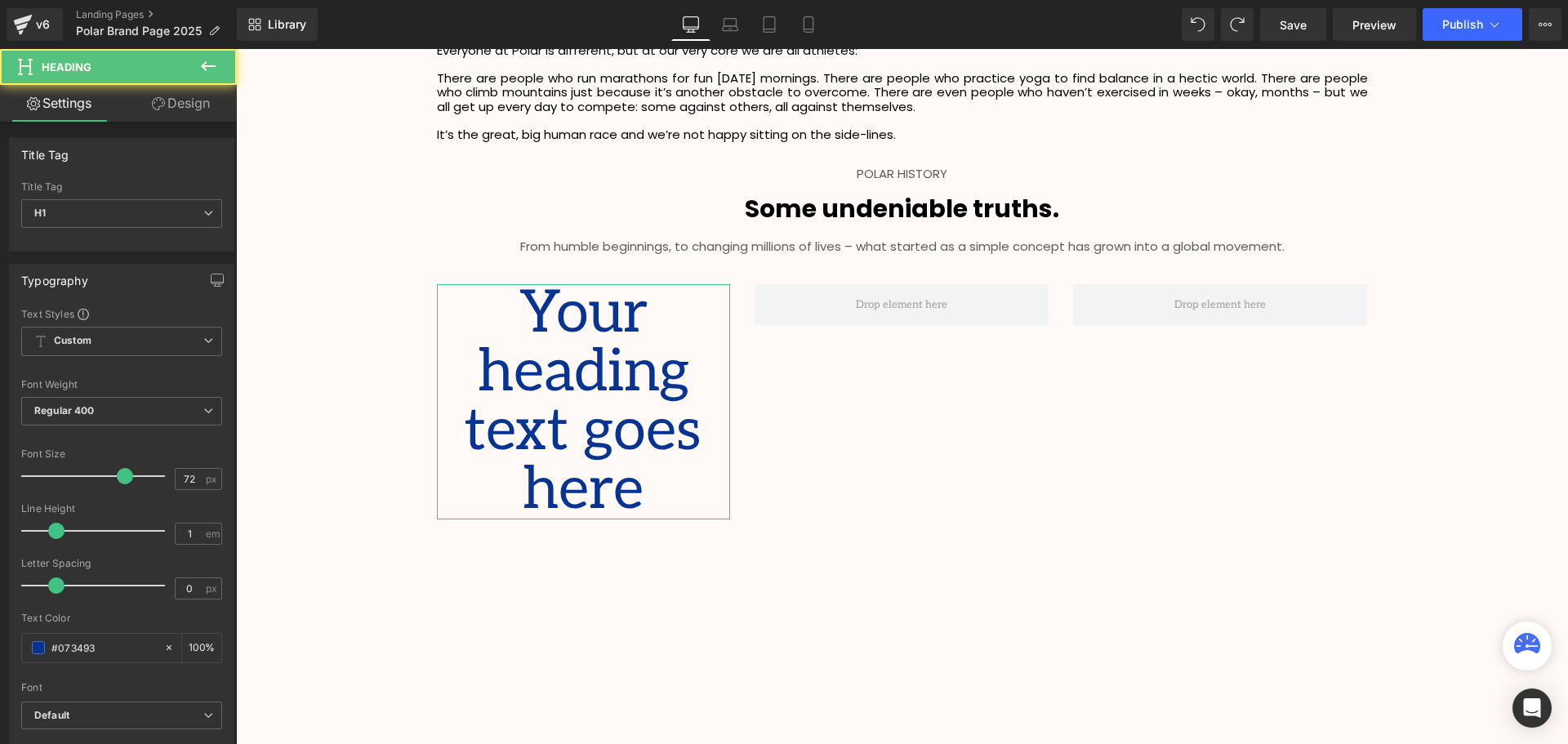
scroll to position [4006, 1323]
drag, startPoint x: 450, startPoint y: 275, endPoint x: 896, endPoint y: 287, distance: 446.2
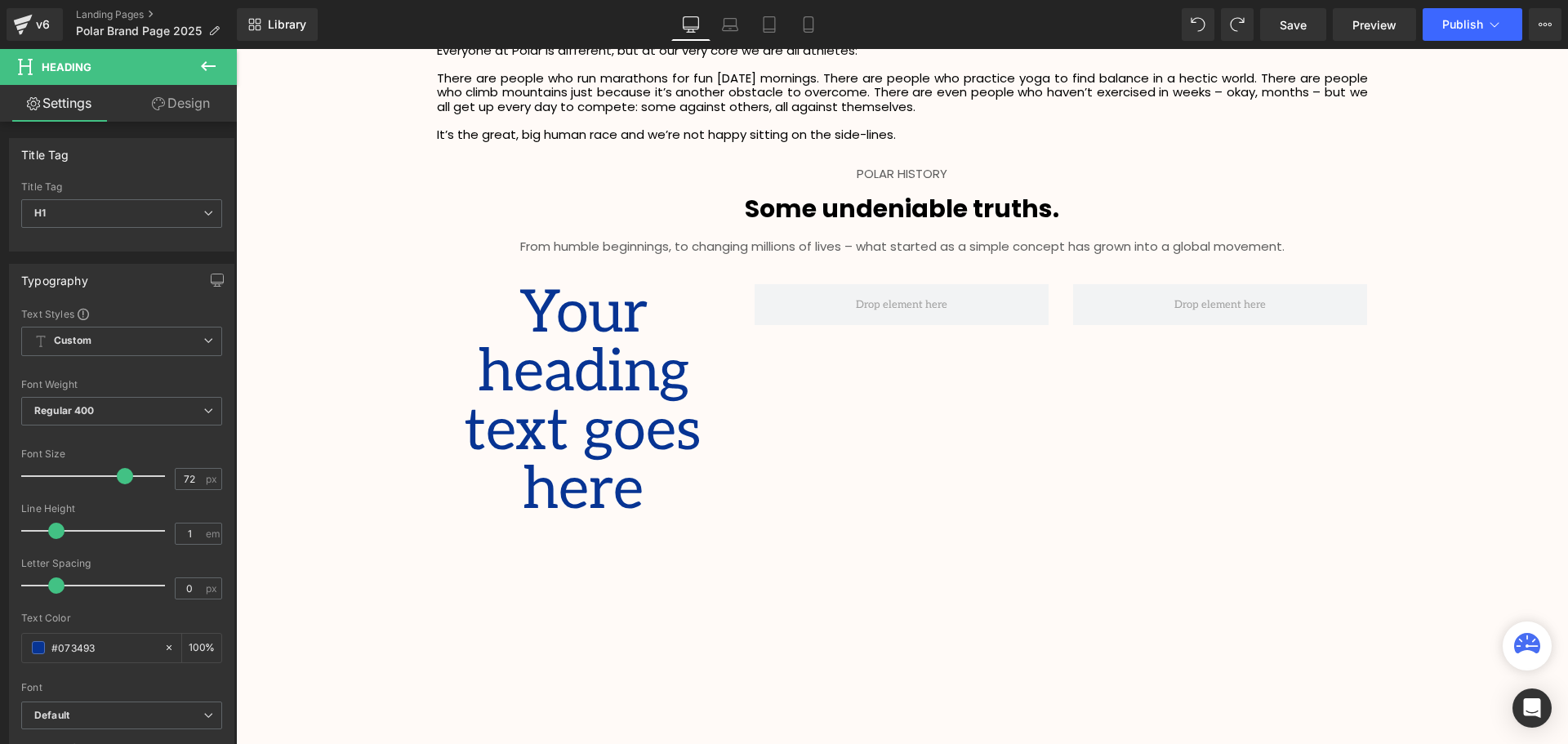
click at [211, 64] on icon at bounding box center [208, 66] width 19 height 19
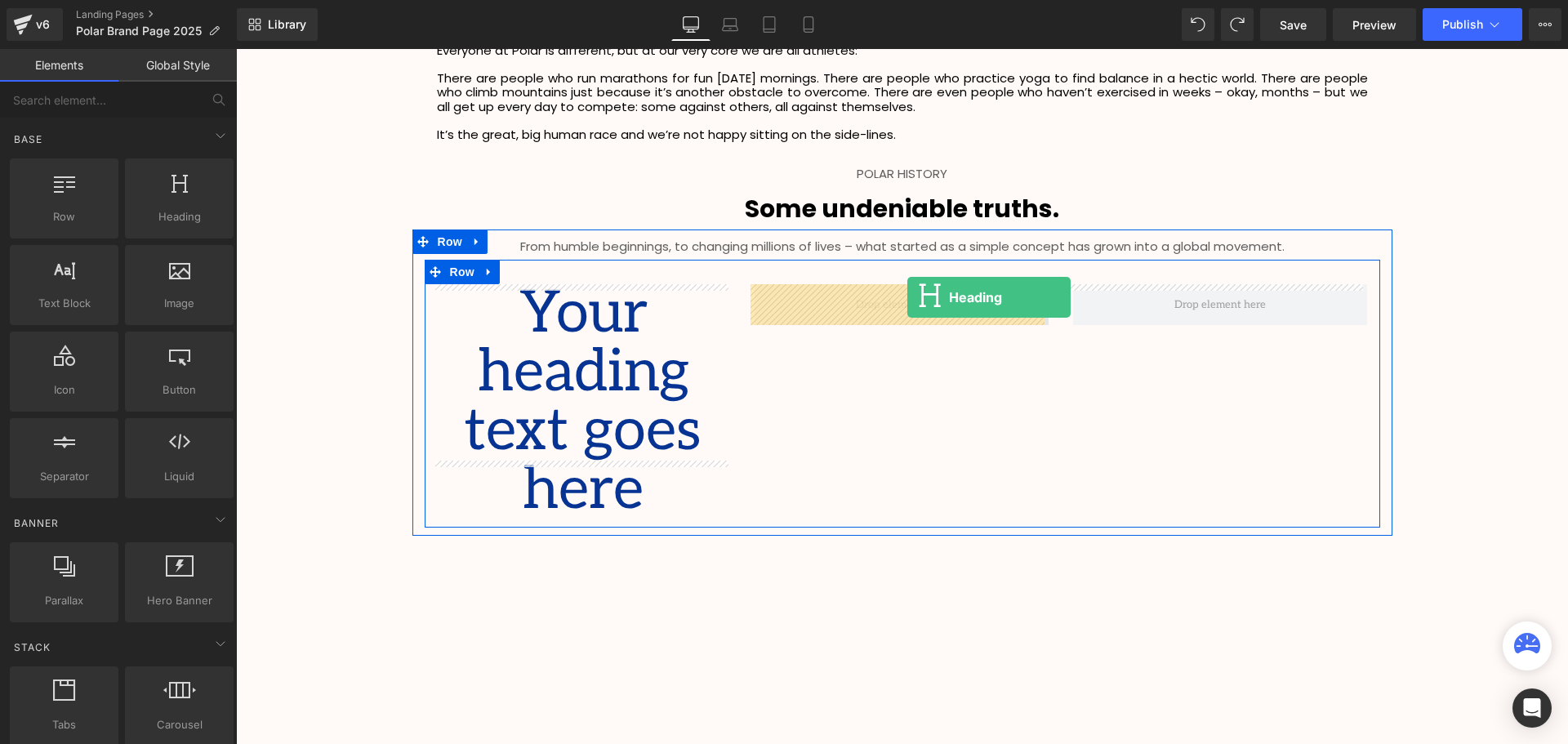
drag, startPoint x: 411, startPoint y: 261, endPoint x: 907, endPoint y: 297, distance: 497.3
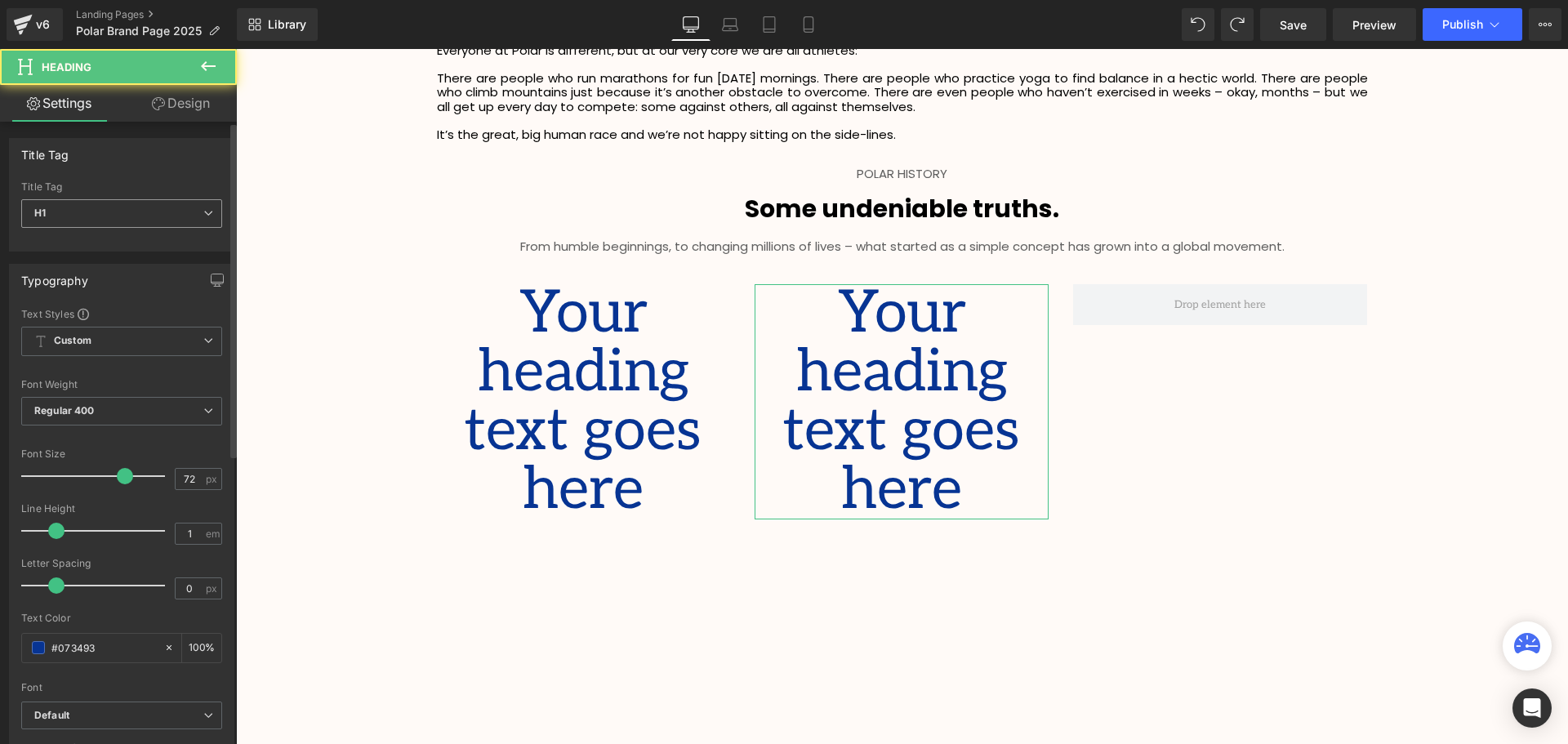
drag, startPoint x: 173, startPoint y: 193, endPoint x: 199, endPoint y: 202, distance: 27.5
click at [199, 202] on div "Title Tag H1 H1 H2 H3 H4 H5 H6" at bounding box center [121, 214] width 201 height 66
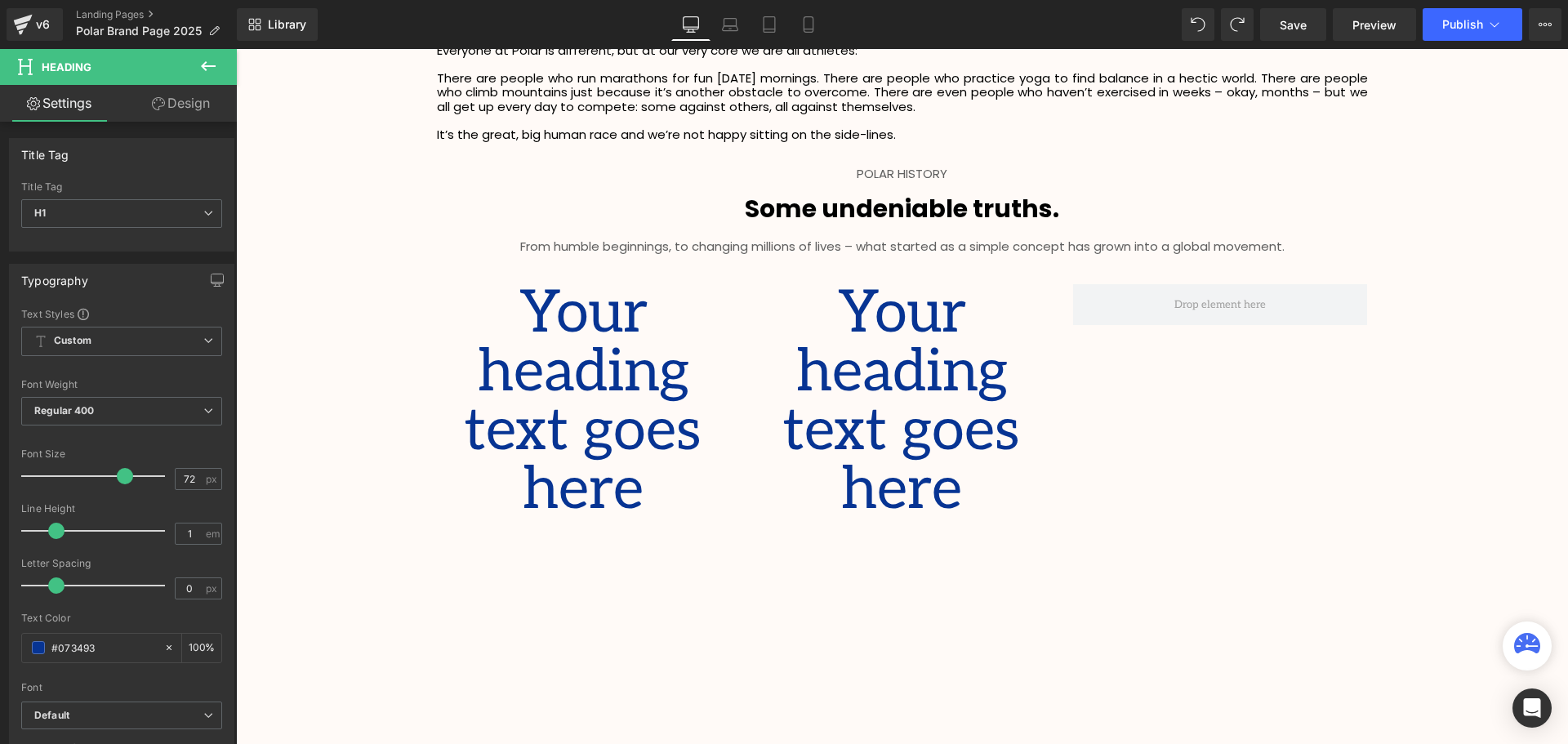
click at [205, 63] on icon at bounding box center [208, 66] width 15 height 10
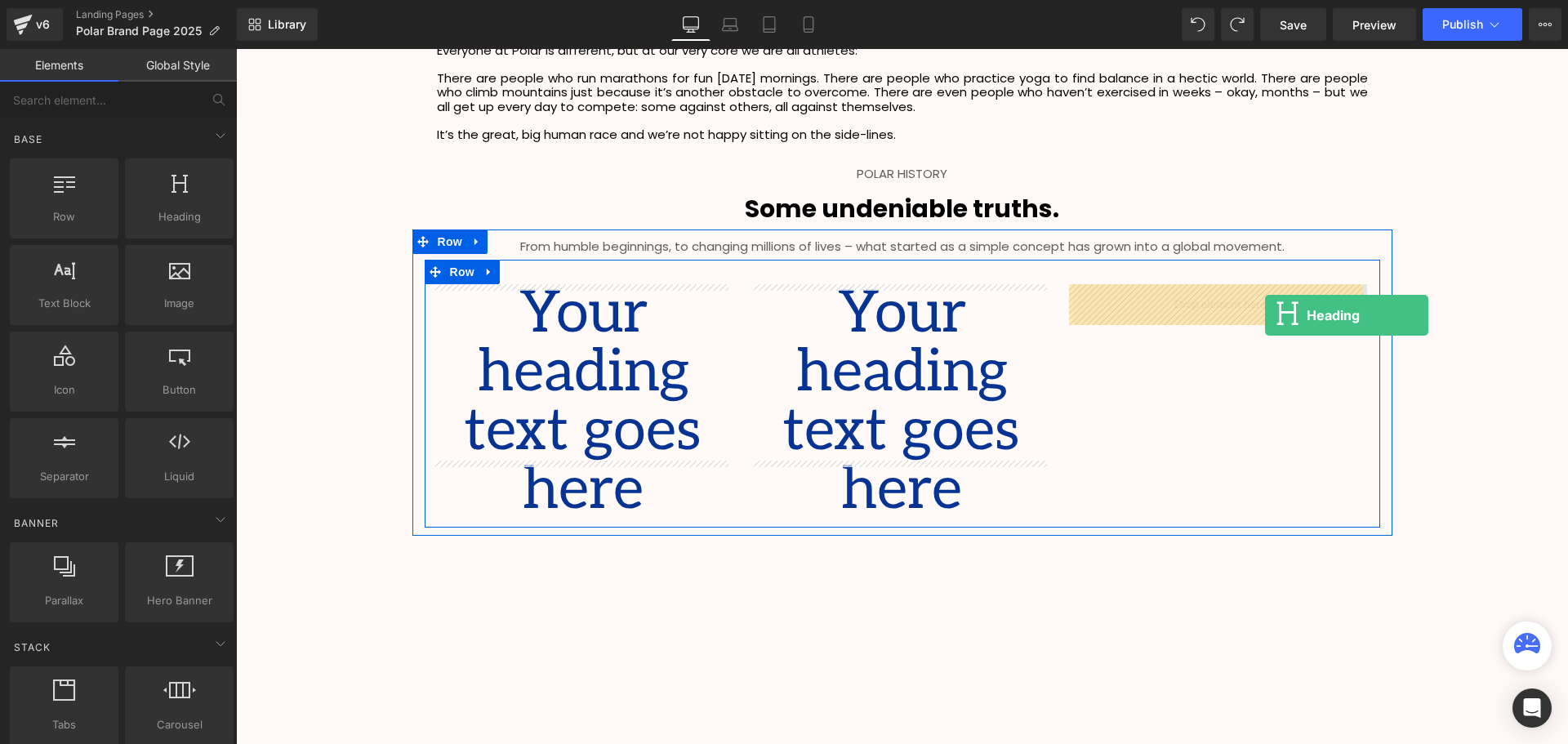
drag, startPoint x: 425, startPoint y: 253, endPoint x: 1265, endPoint y: 315, distance: 842.3
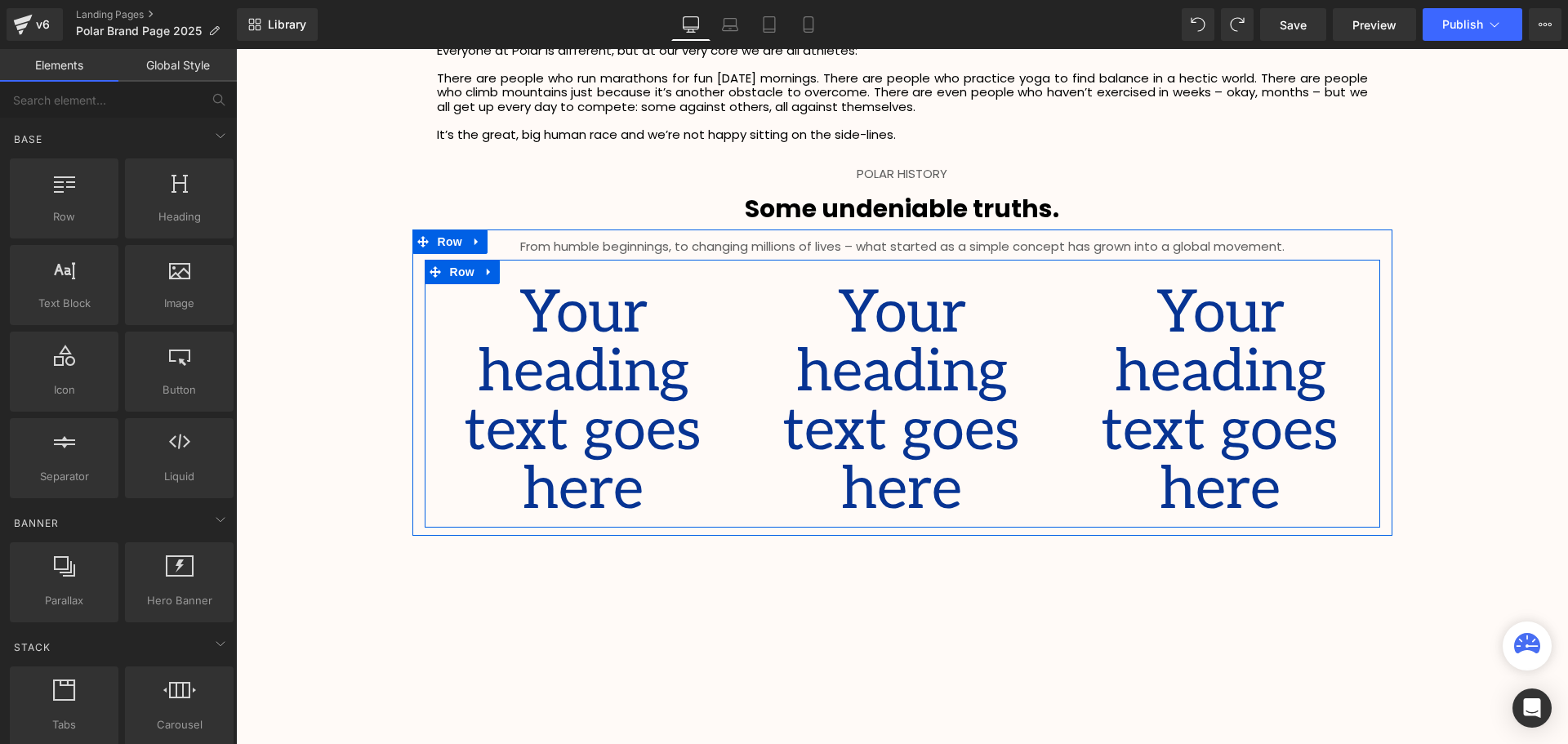
click at [641, 401] on h1 "Your heading text goes here" at bounding box center [583, 401] width 294 height 235
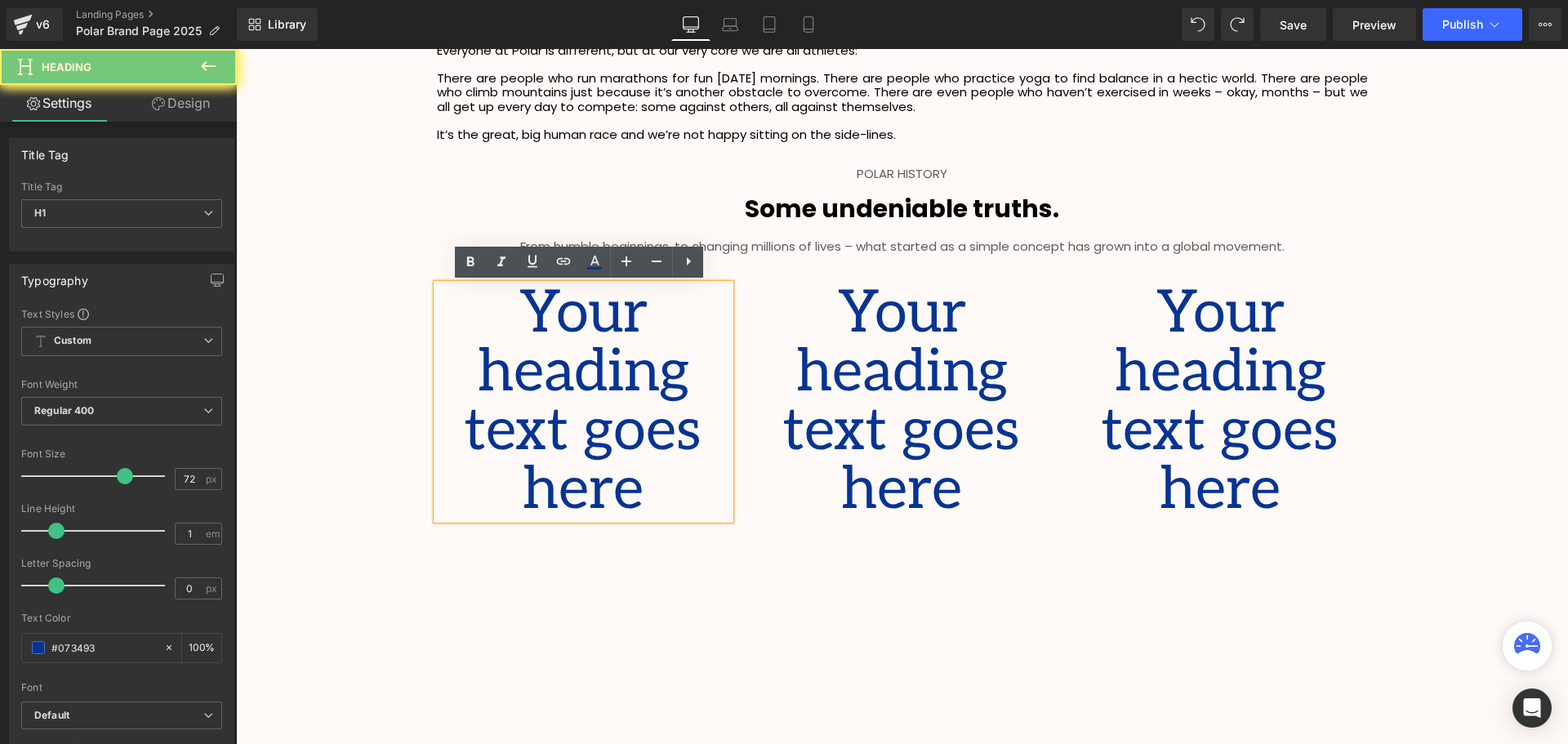
click at [704, 430] on h1 "Your heading text goes here" at bounding box center [583, 401] width 294 height 235
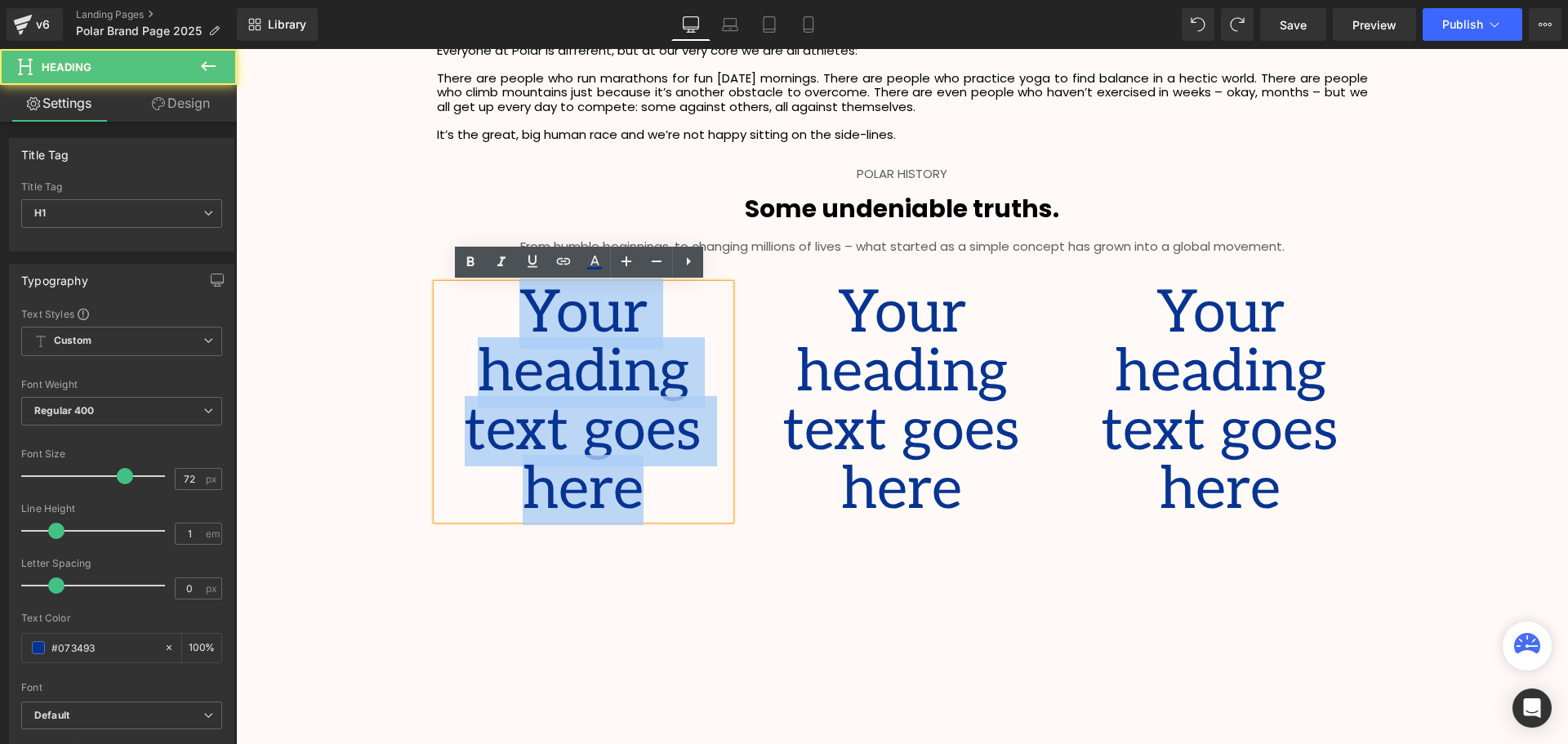
drag, startPoint x: 671, startPoint y: 427, endPoint x: 498, endPoint y: 311, distance: 208.3
click at [498, 311] on h1 "Your heading text goes here" at bounding box center [583, 401] width 294 height 235
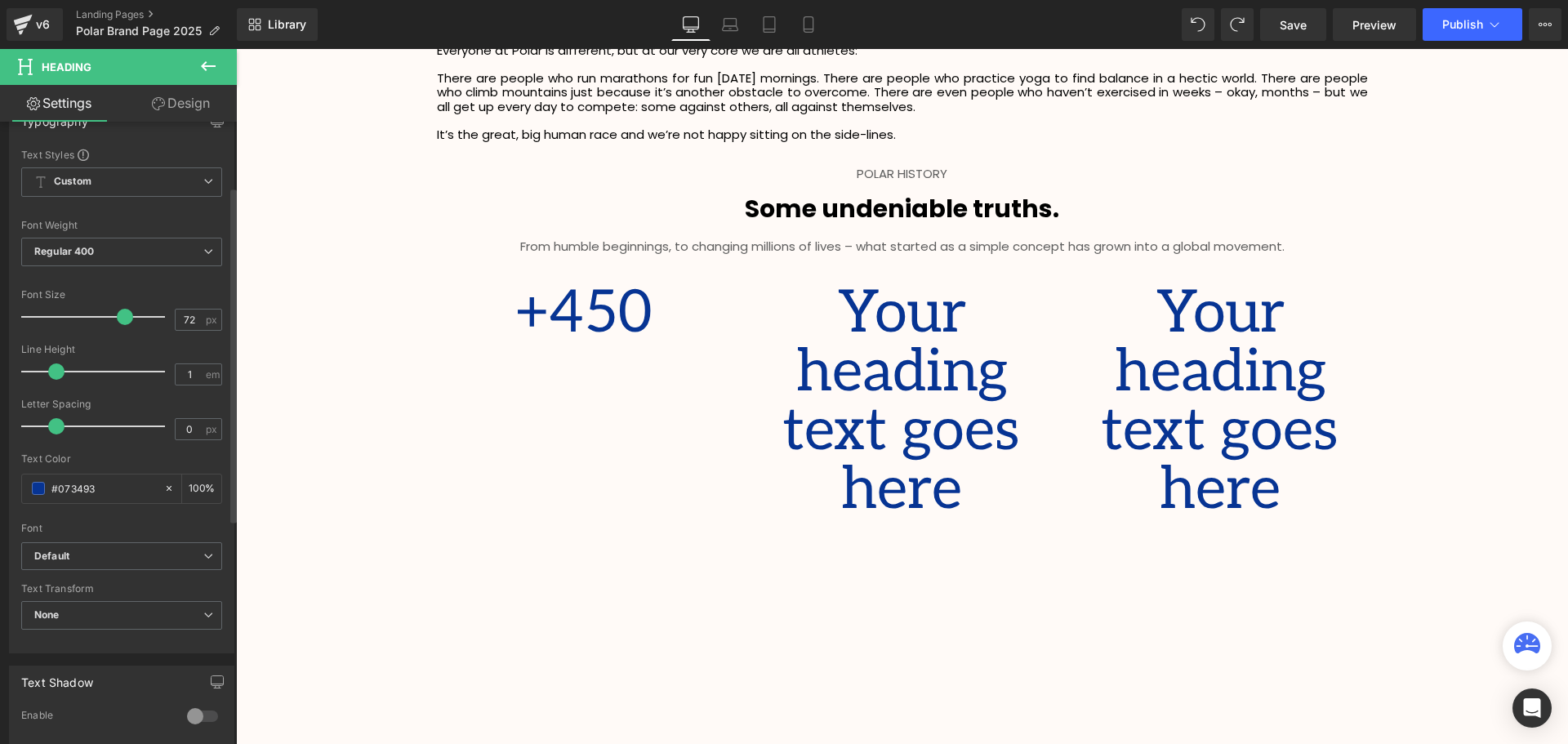
scroll to position [163, 0]
click at [87, 530] on div "Font Default Poppins Work Sans Rajdhani Akatab Adamina Default Default Poppins …" at bounding box center [121, 341] width 201 height 394
click at [84, 549] on b "Default" at bounding box center [118, 552] width 169 height 14
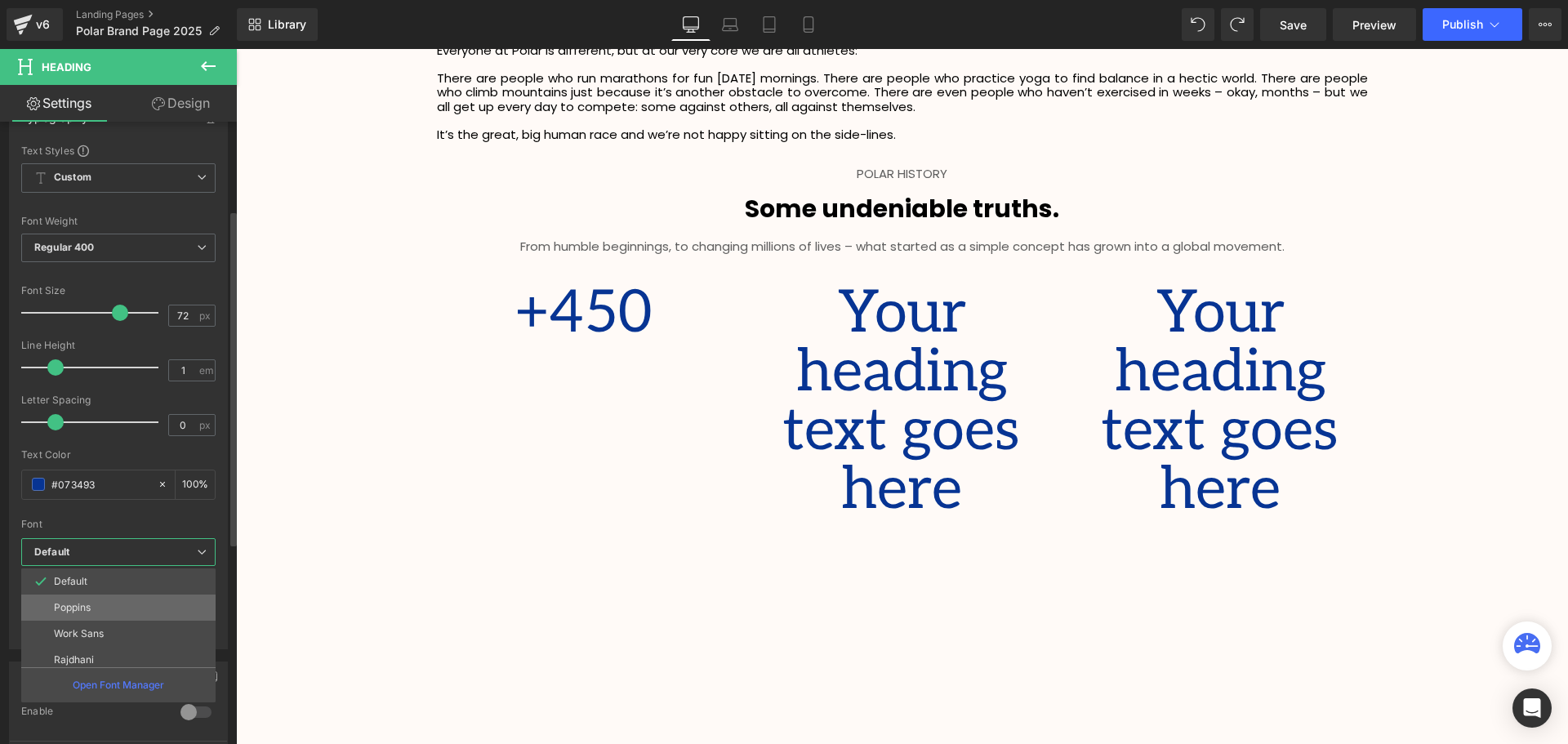
click at [101, 606] on li "Poppins" at bounding box center [122, 607] width 202 height 26
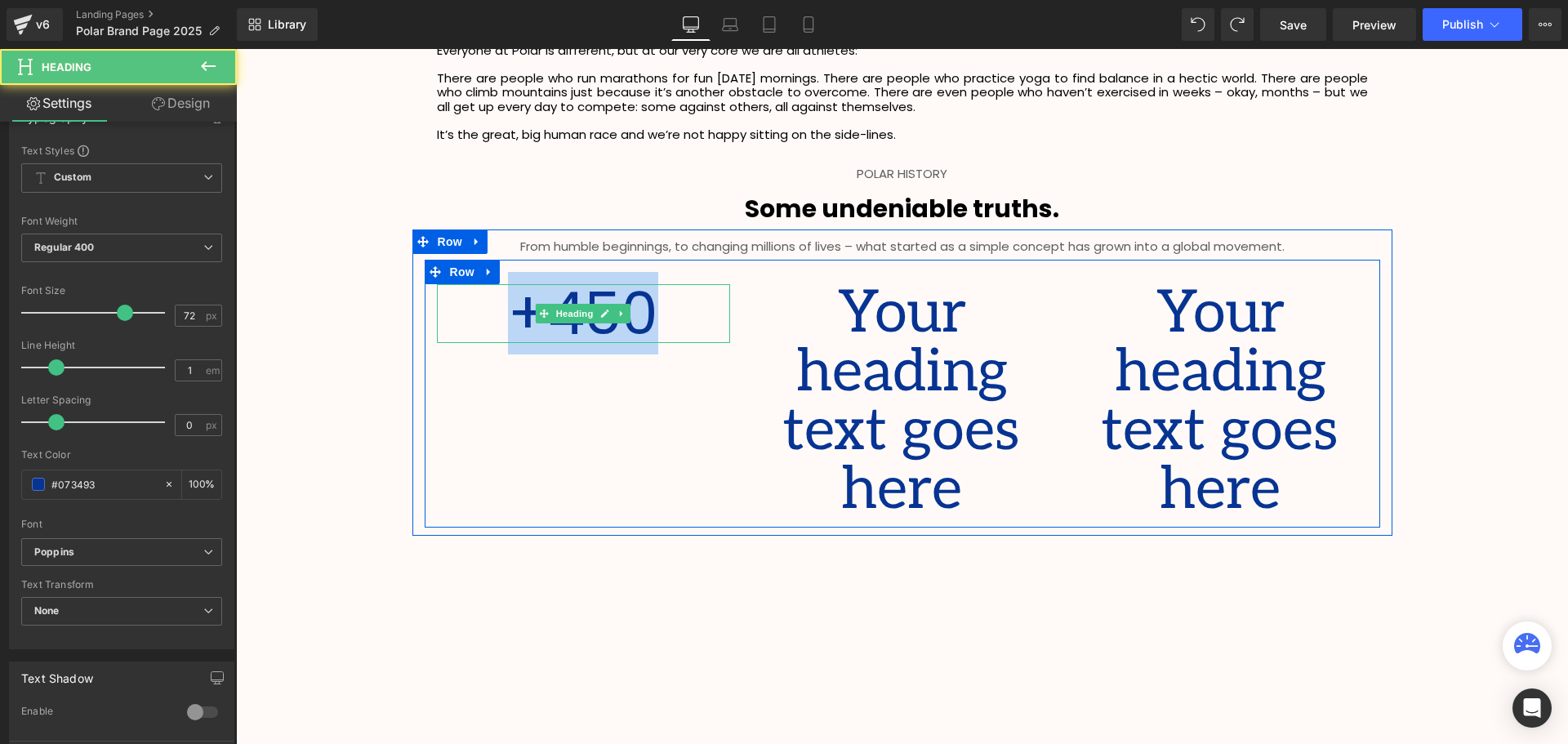
drag, startPoint x: 674, startPoint y: 314, endPoint x: 481, endPoint y: 317, distance: 193.0
click at [481, 317] on h1 "+450" at bounding box center [583, 313] width 294 height 59
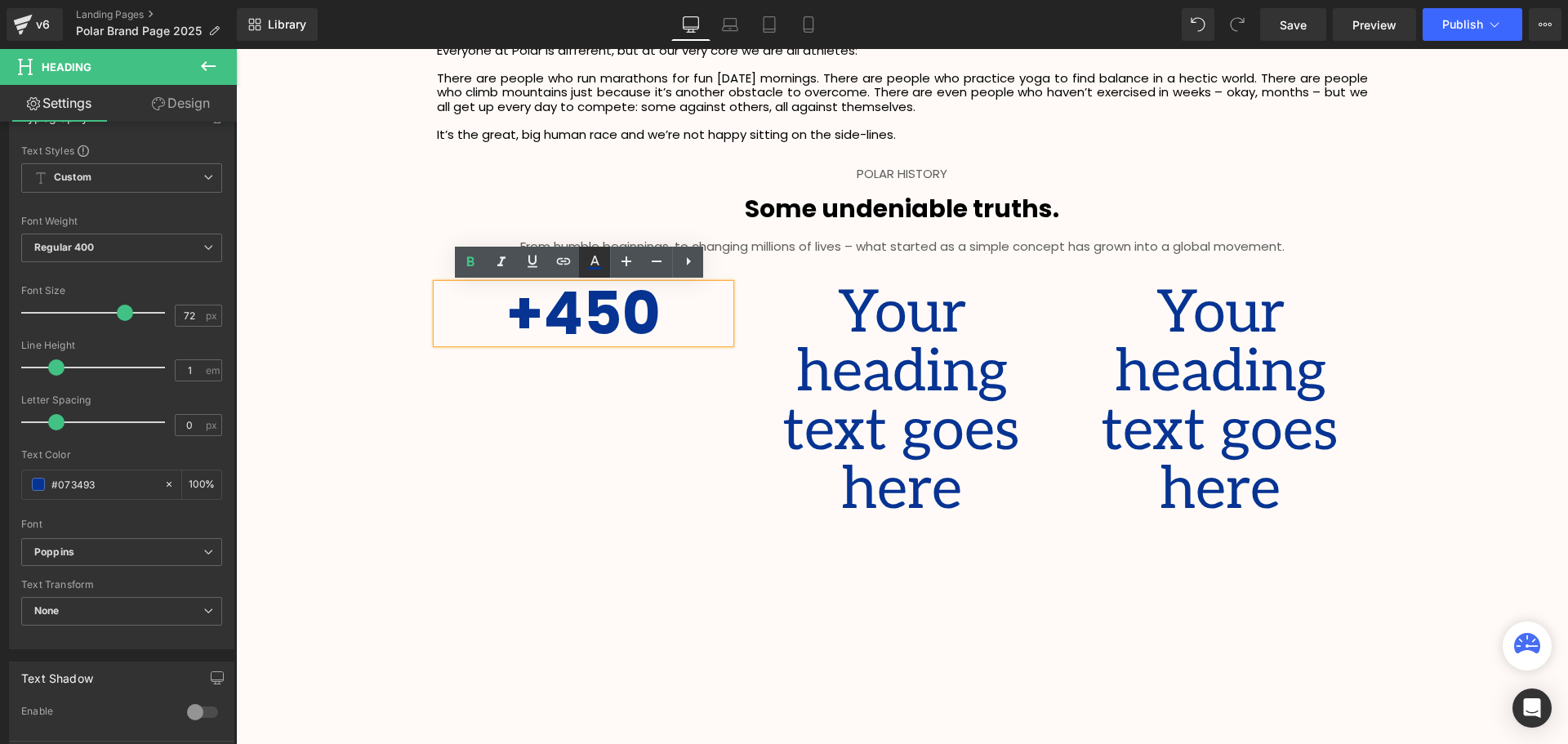
click at [592, 270] on icon at bounding box center [594, 262] width 19 height 19
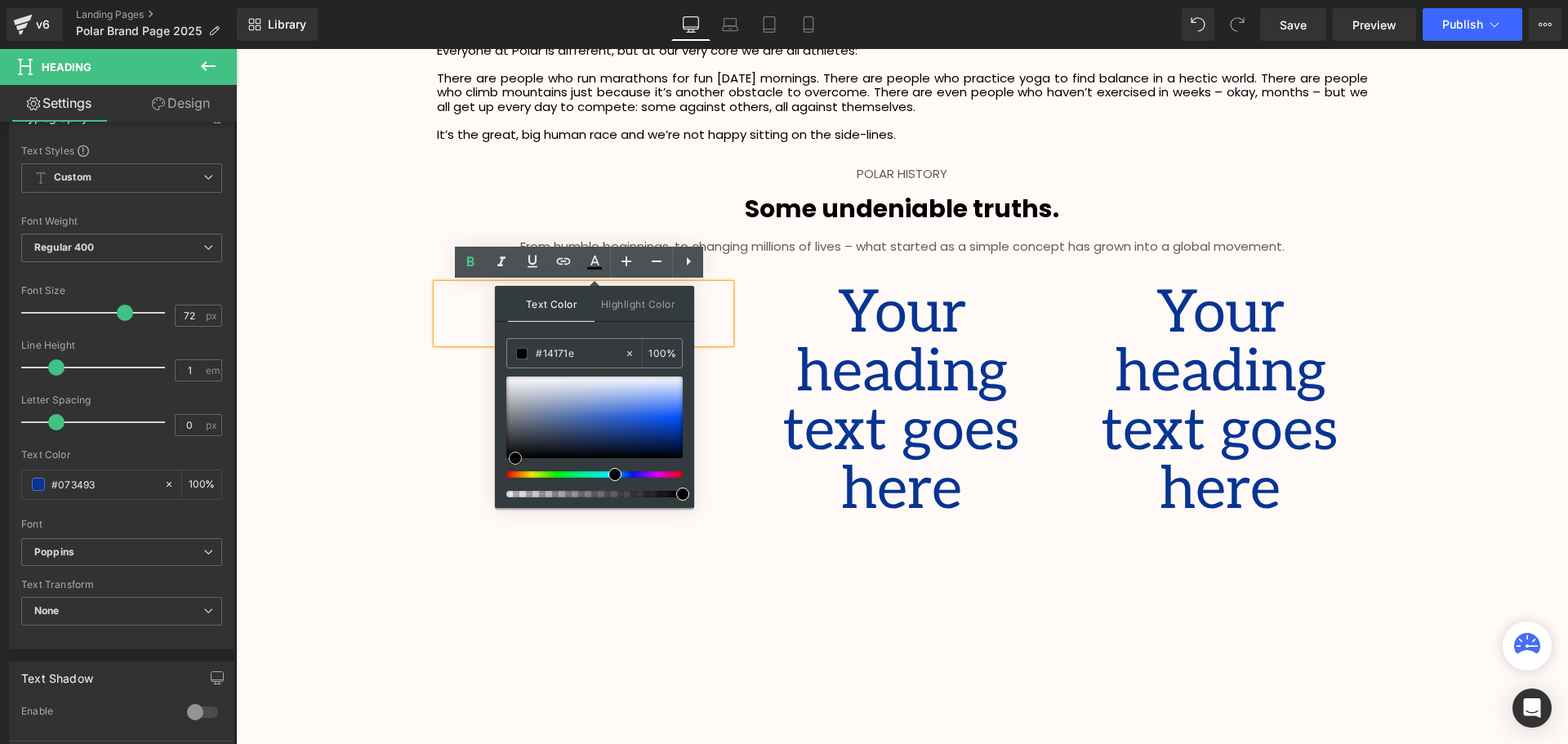
type input "#000000"
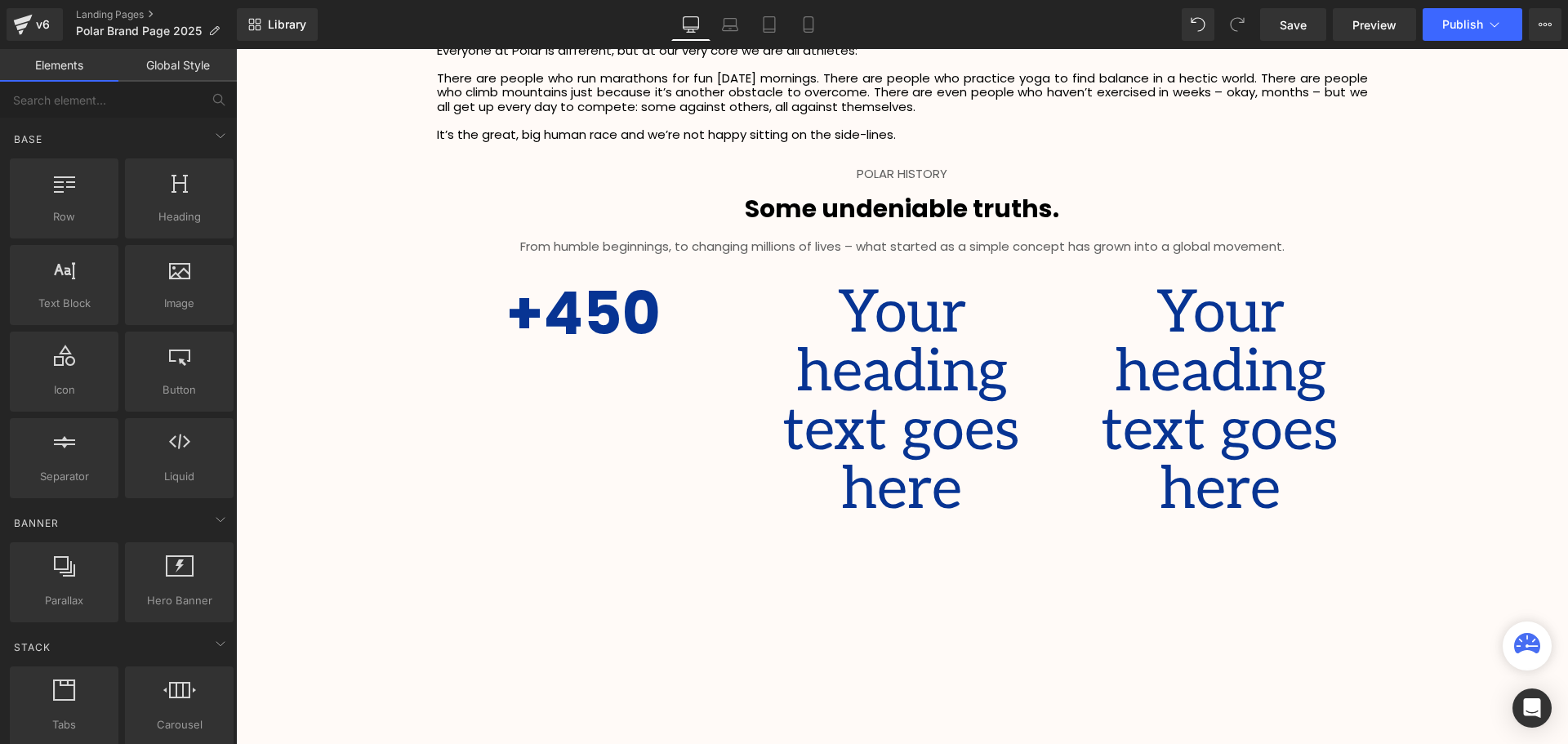
click at [617, 324] on strong "+450" at bounding box center [584, 313] width 154 height 82
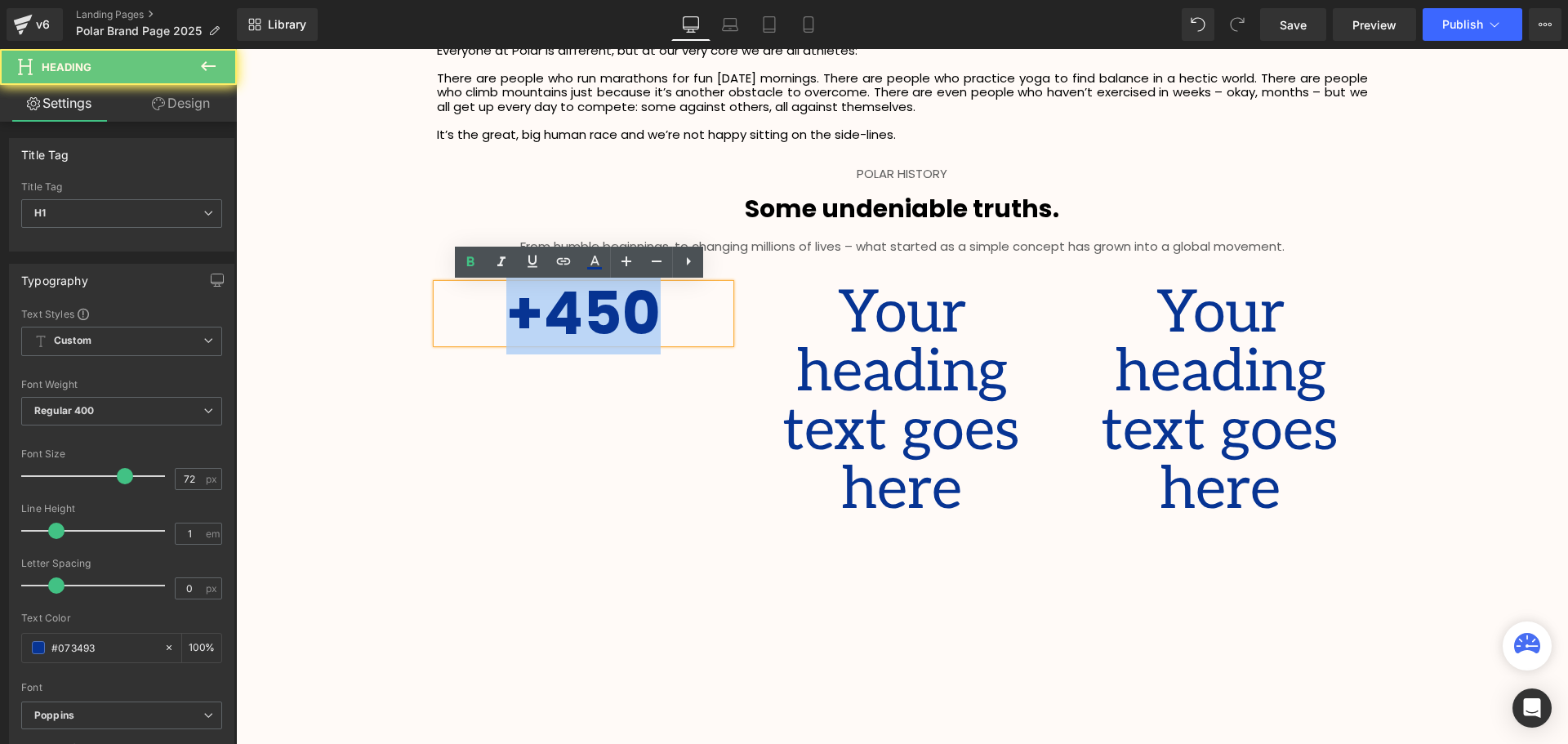
drag, startPoint x: 672, startPoint y: 307, endPoint x: 480, endPoint y: 310, distance: 192.0
click at [480, 310] on h1 "+450" at bounding box center [583, 313] width 294 height 59
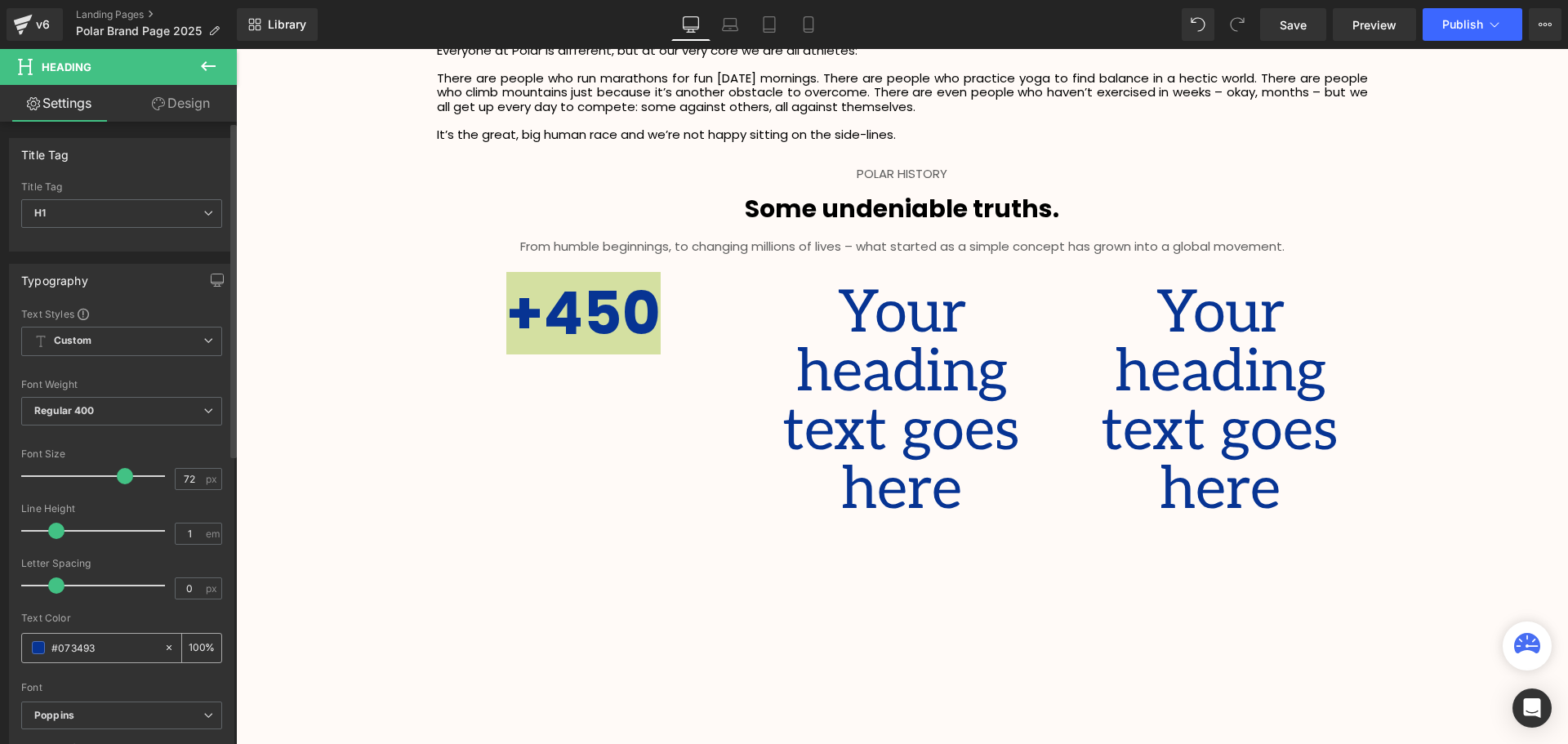
click at [34, 641] on span at bounding box center [38, 647] width 13 height 13
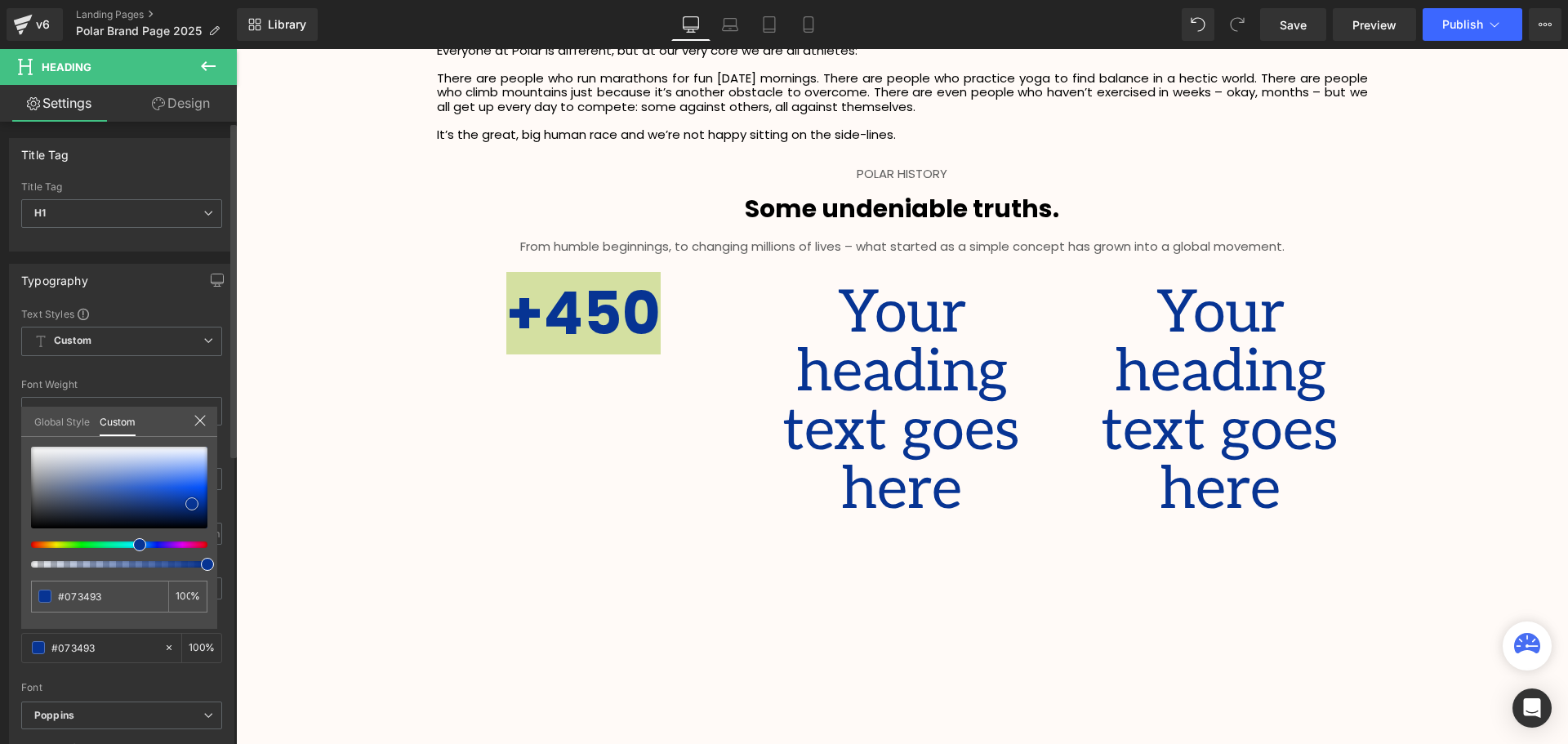
type input "#1d5eeb"
type input "#1357eb"
type input "#05256a"
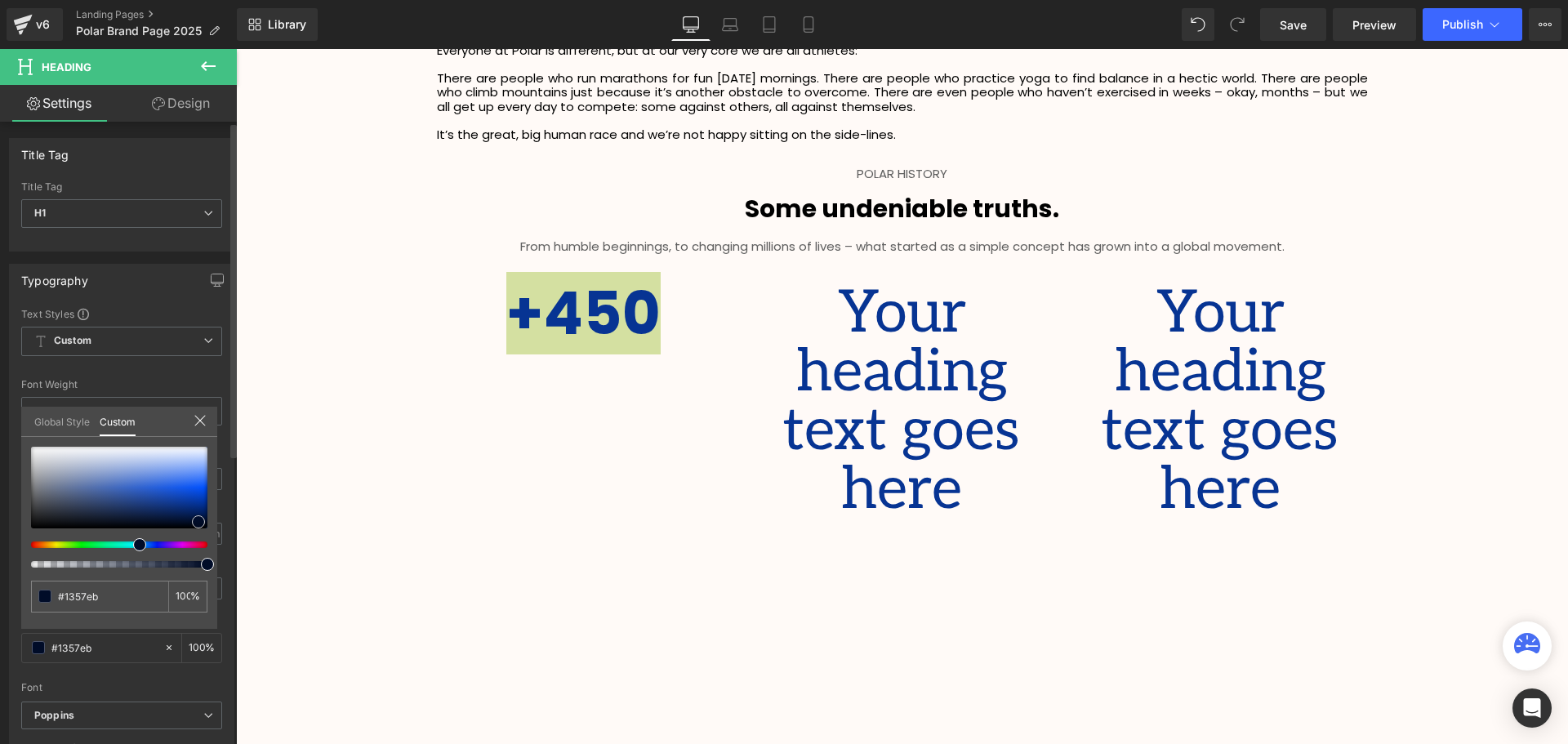
type input "#05256a"
type input "#000e2c"
type input "#000000"
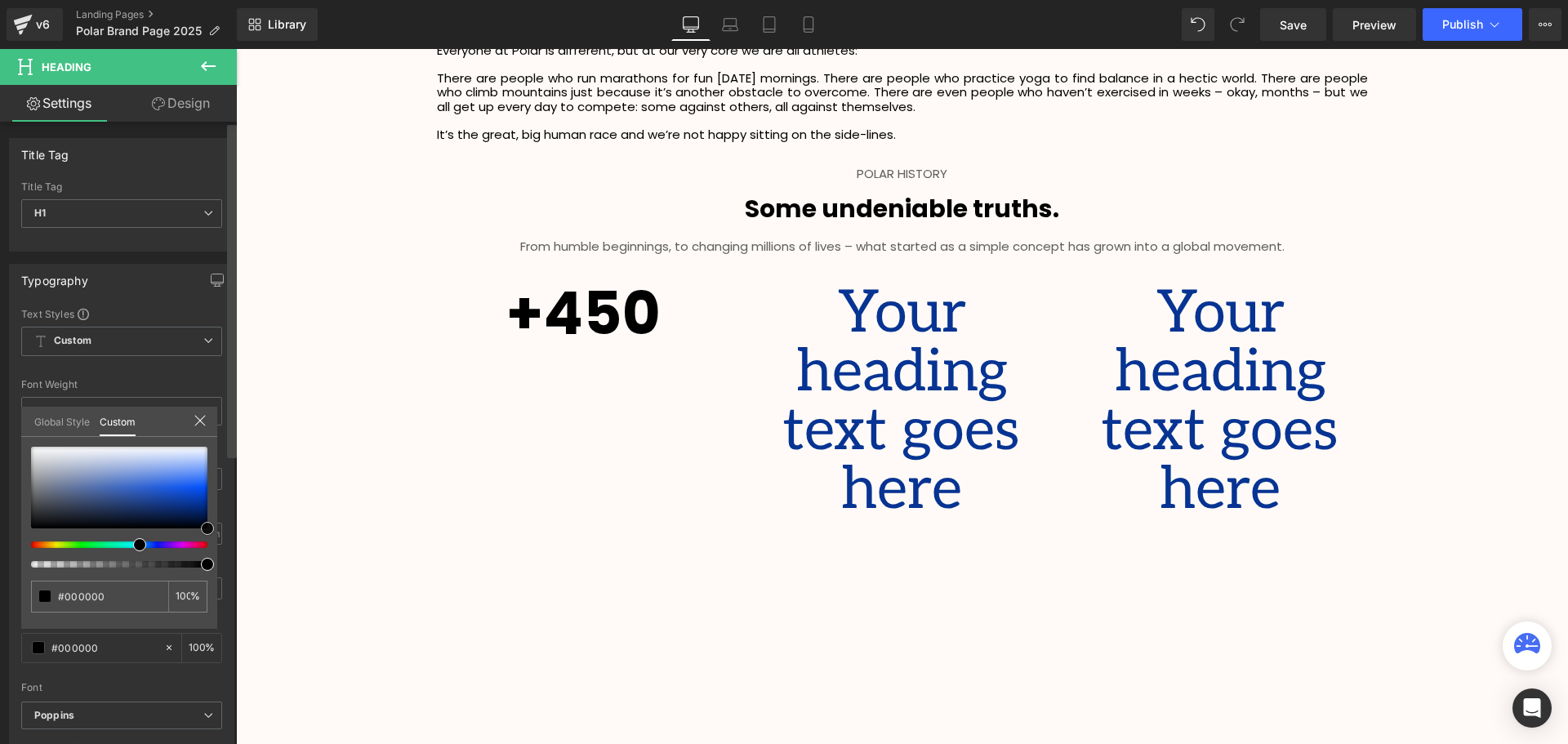
drag, startPoint x: 192, startPoint y: 513, endPoint x: 233, endPoint y: 563, distance: 64.7
click at [233, 563] on div "Title Tag H1 H2 H3 H4 H5 H6 Title Tag H1 H1 H2 H3 H4 H5 H6 Typography Text Styl…" at bounding box center [118, 436] width 237 height 629
drag, startPoint x: 490, startPoint y: 414, endPoint x: 483, endPoint y: 427, distance: 14.8
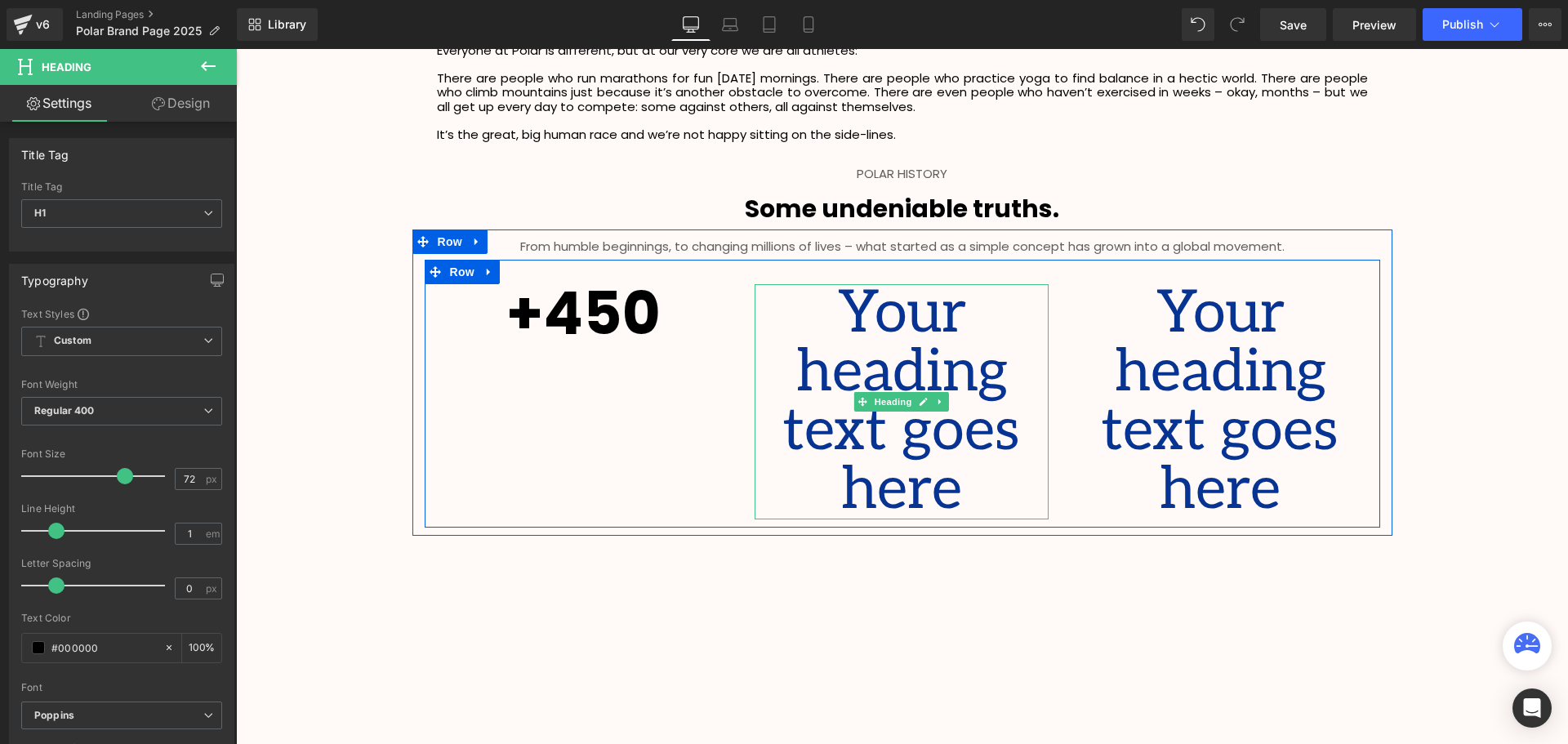
click at [920, 411] on h1 "Your heading text goes here" at bounding box center [901, 401] width 294 height 235
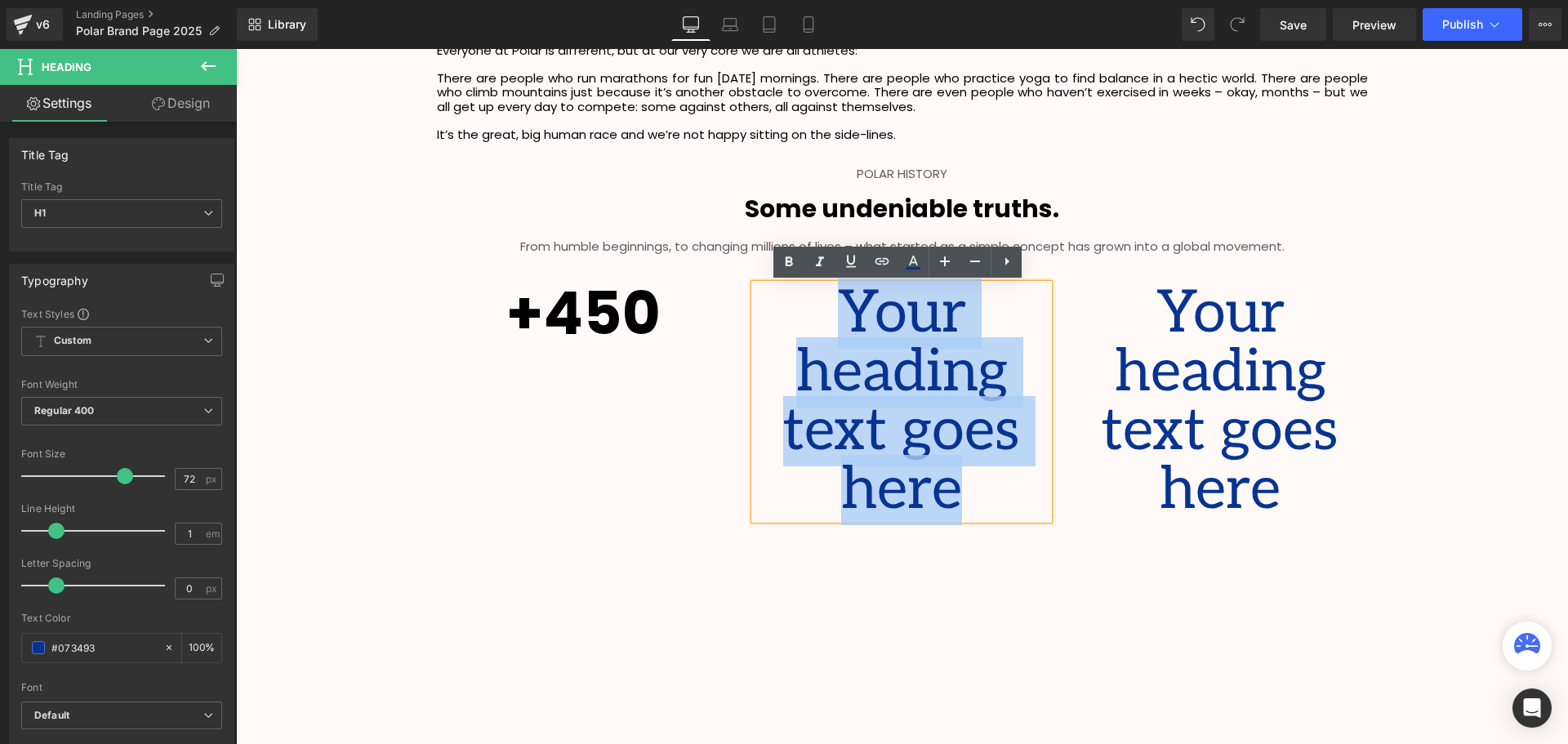
drag, startPoint x: 1016, startPoint y: 435, endPoint x: 848, endPoint y: 311, distance: 208.8
click at [848, 311] on h1 "Your heading text goes here" at bounding box center [901, 401] width 294 height 235
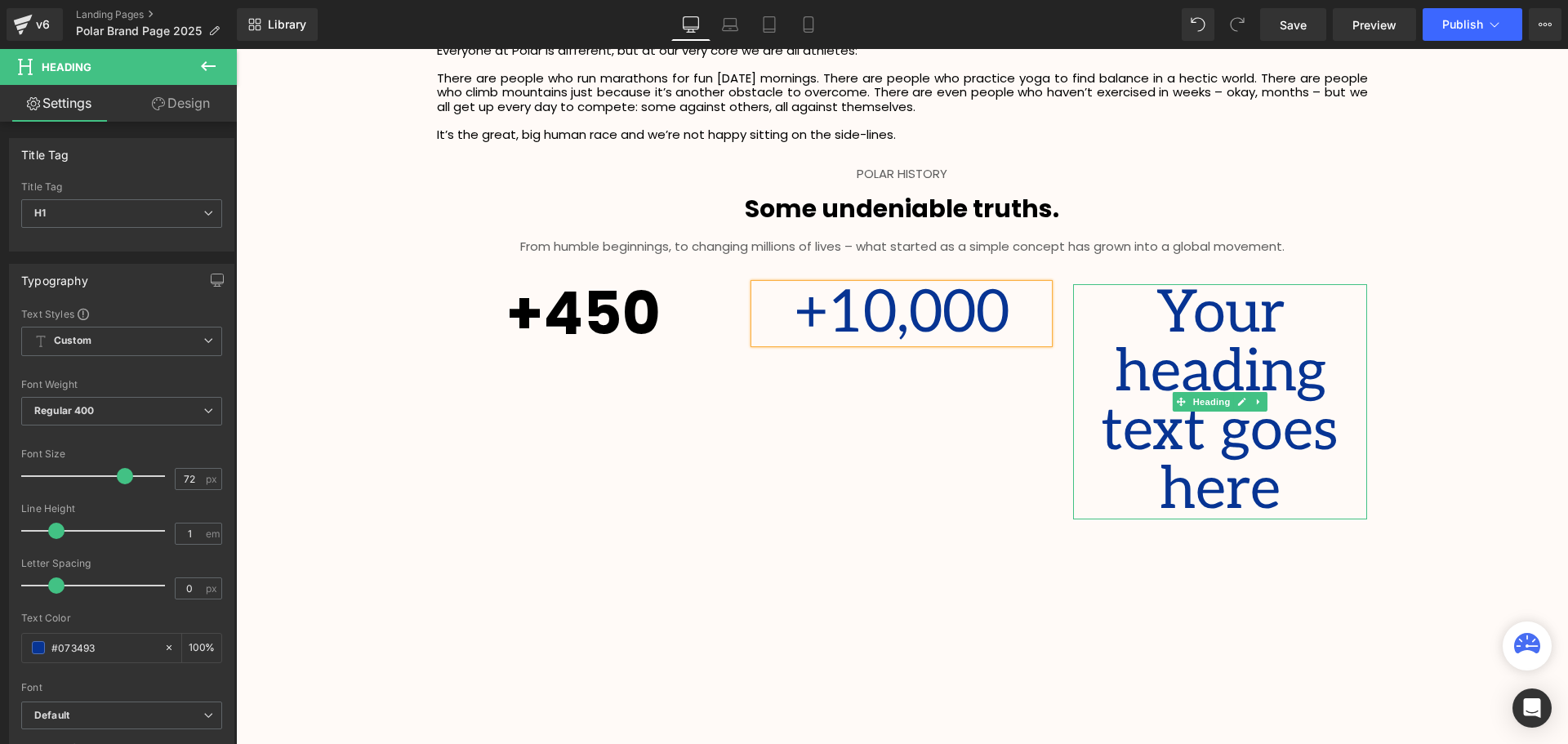
click at [1340, 435] on h1 "Your heading text goes here" at bounding box center [1219, 401] width 294 height 235
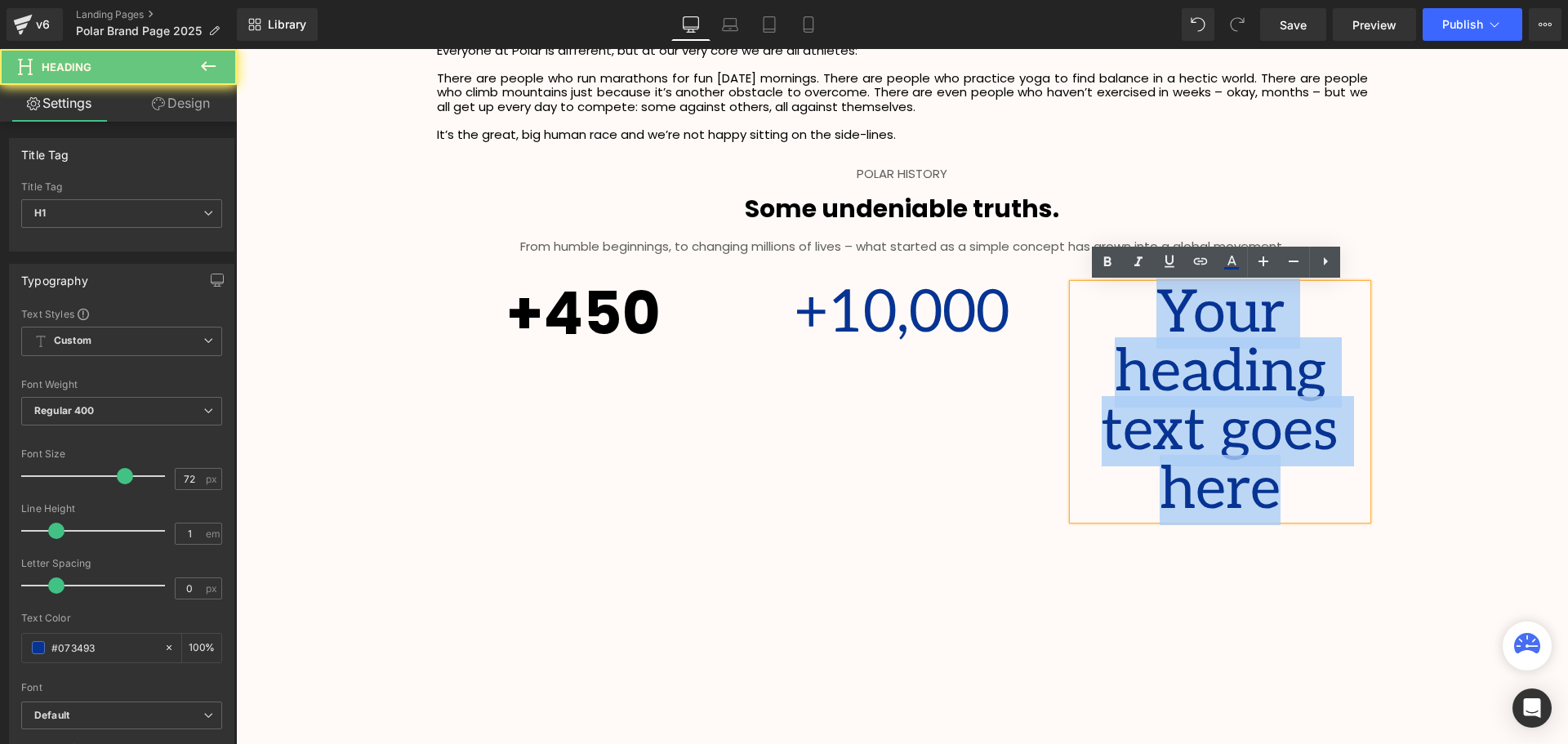
drag, startPoint x: 1332, startPoint y: 438, endPoint x: 1164, endPoint y: 316, distance: 207.6
click at [1164, 316] on h1 "Your heading text goes here" at bounding box center [1219, 401] width 294 height 235
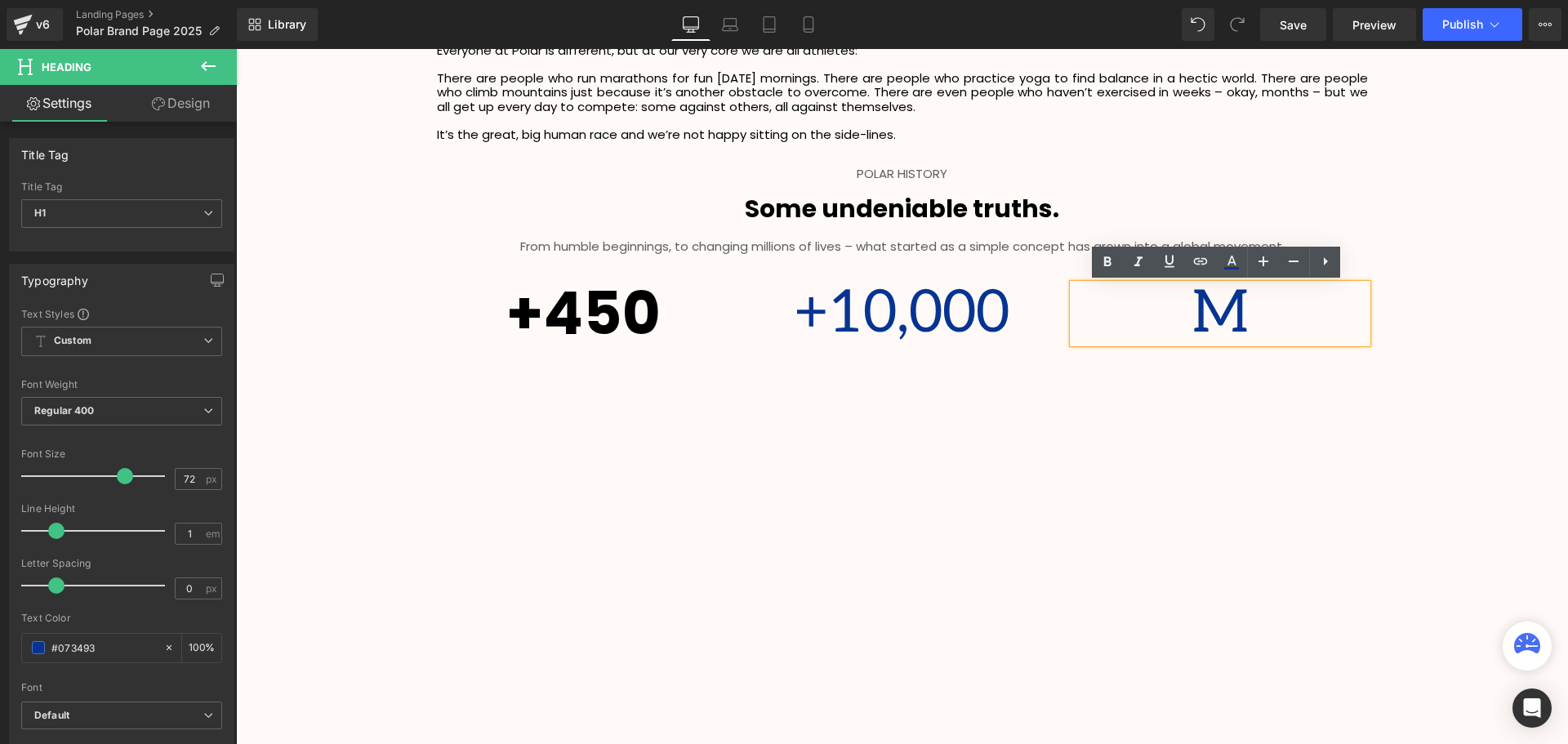
scroll to position [3888, 1323]
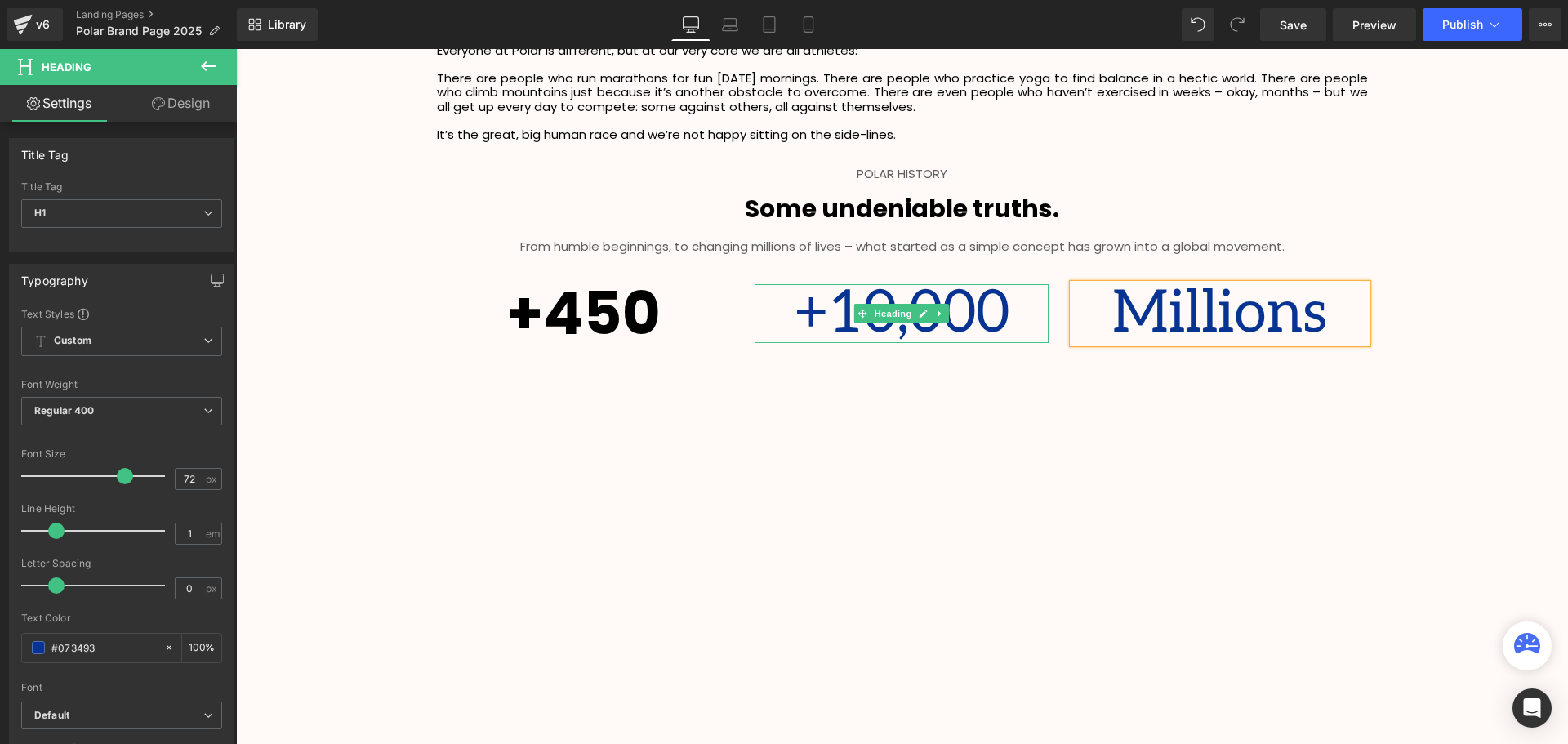
click at [973, 331] on h1 "+10,000" at bounding box center [901, 313] width 294 height 59
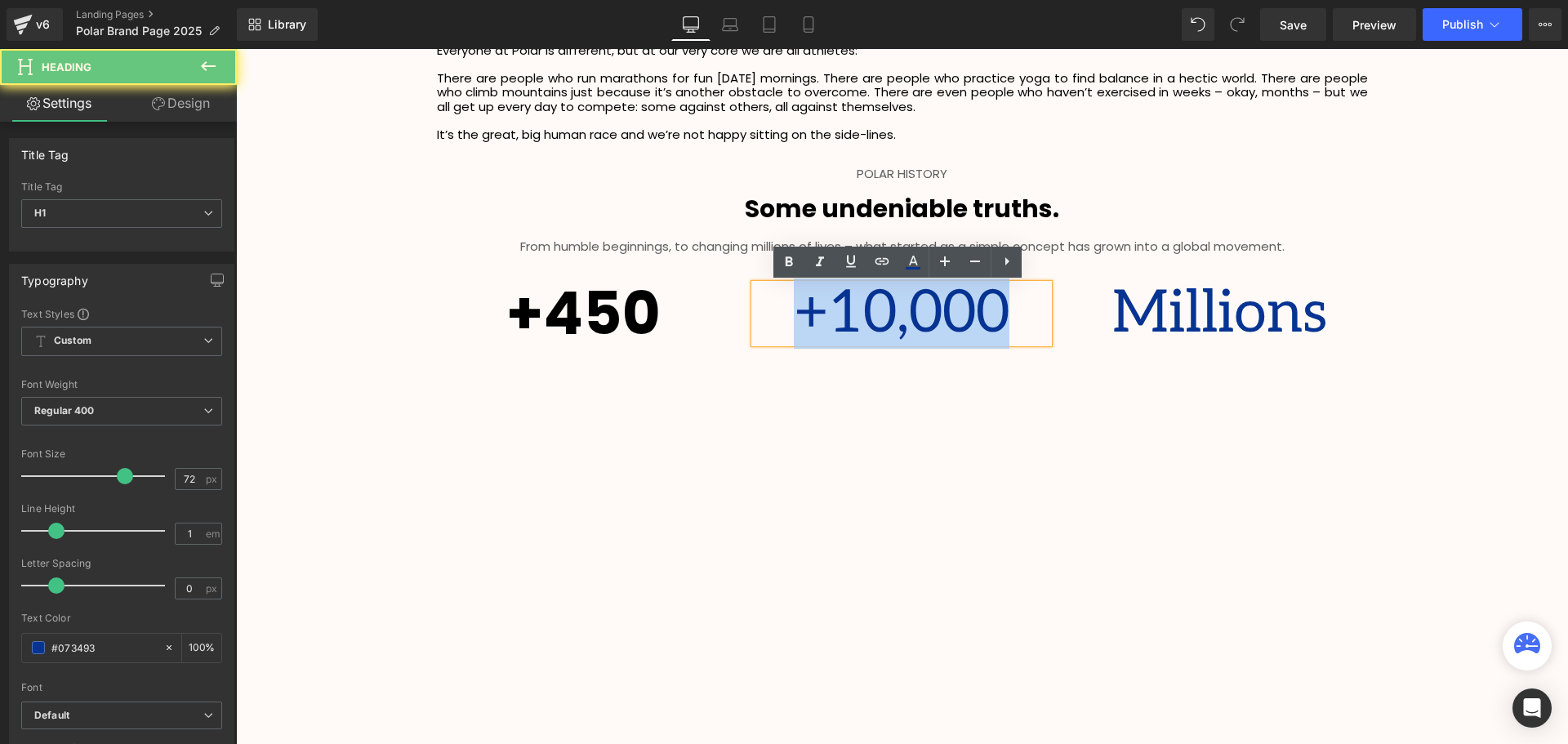
drag, startPoint x: 1018, startPoint y: 315, endPoint x: 741, endPoint y: 315, distance: 277.0
click at [755, 315] on h1 "+10,000" at bounding box center [901, 313] width 294 height 59
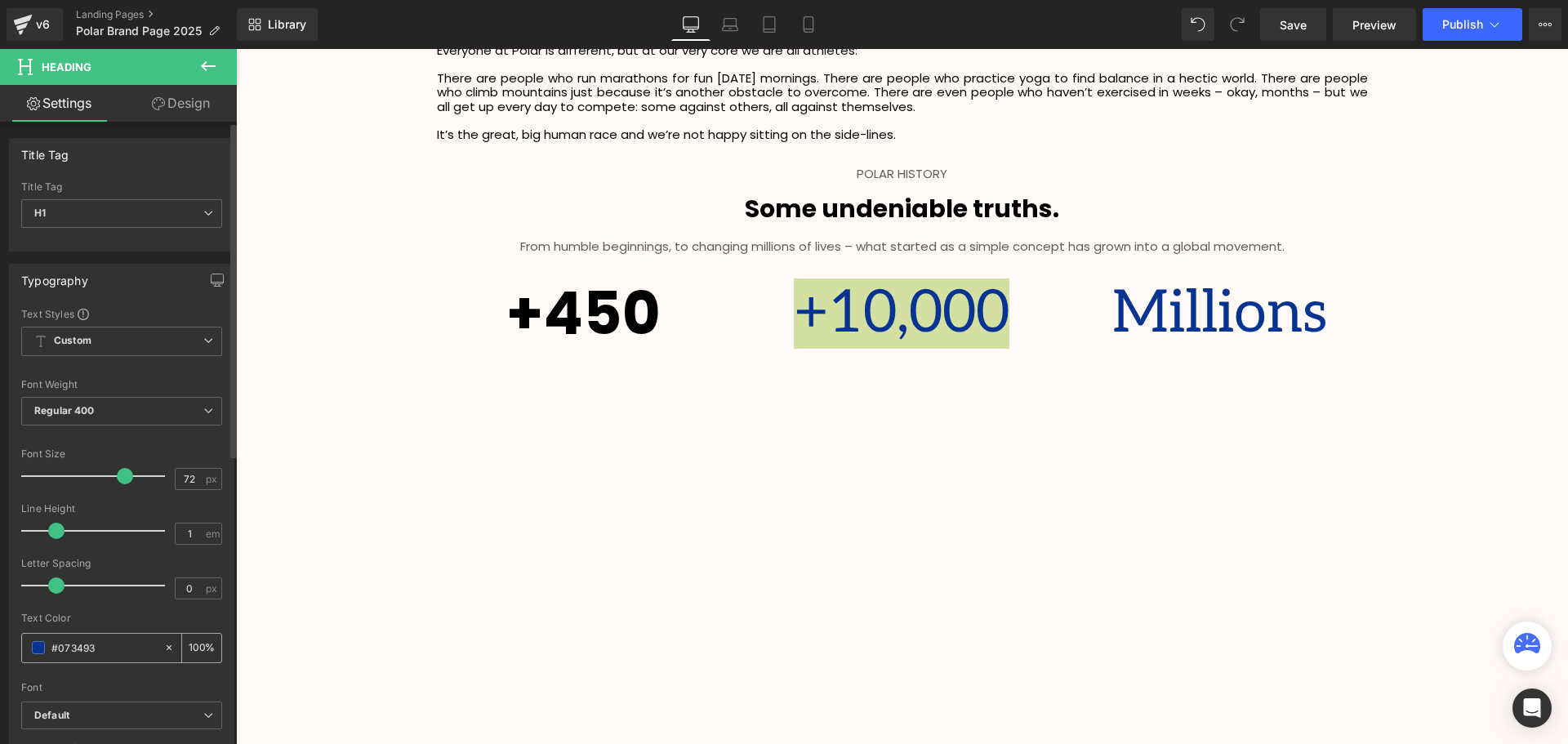
click at [45, 651] on div "#073493" at bounding box center [92, 648] width 141 height 29
click at [39, 649] on span at bounding box center [38, 647] width 13 height 13
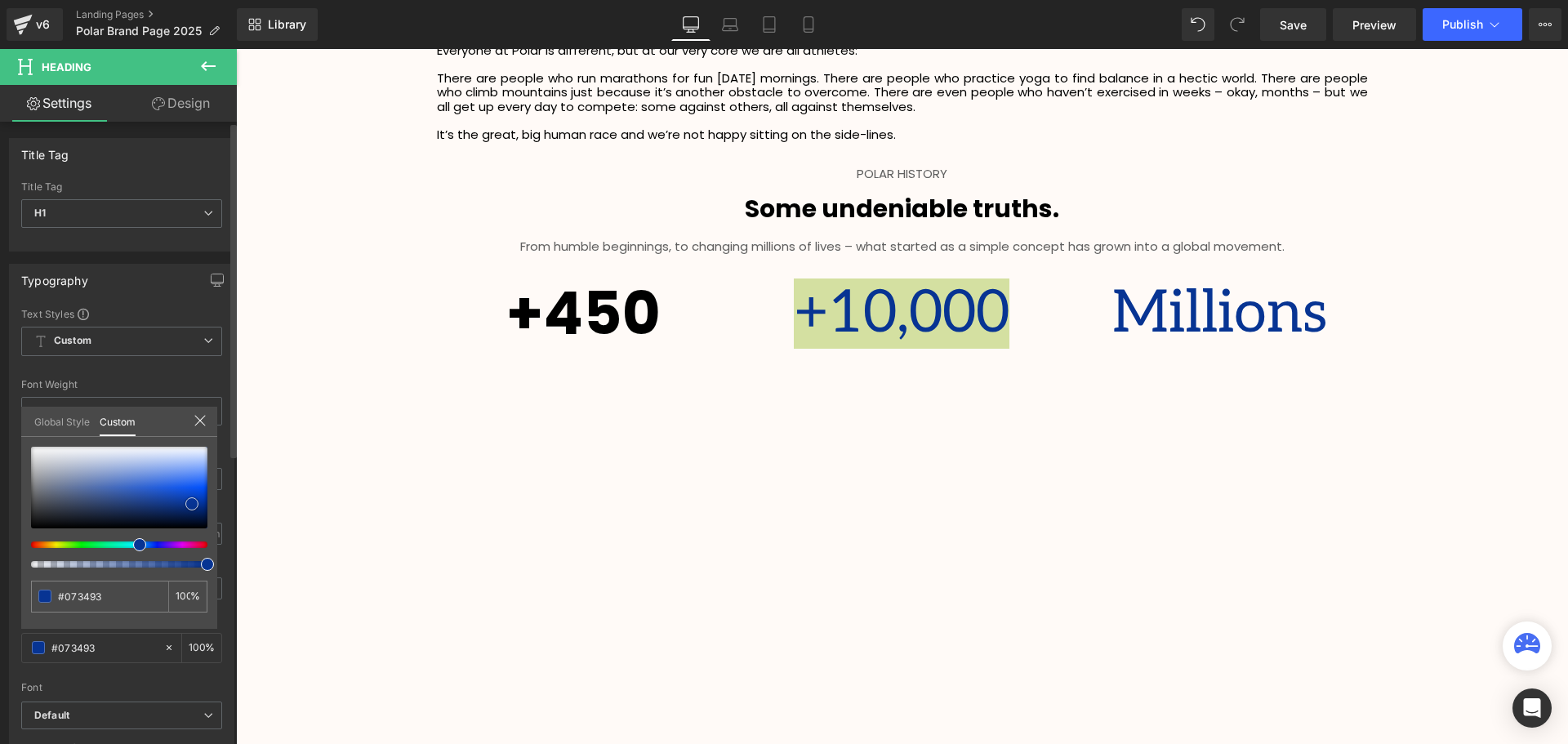
type input "#13347a"
type input "#0e327f"
type input "#000000"
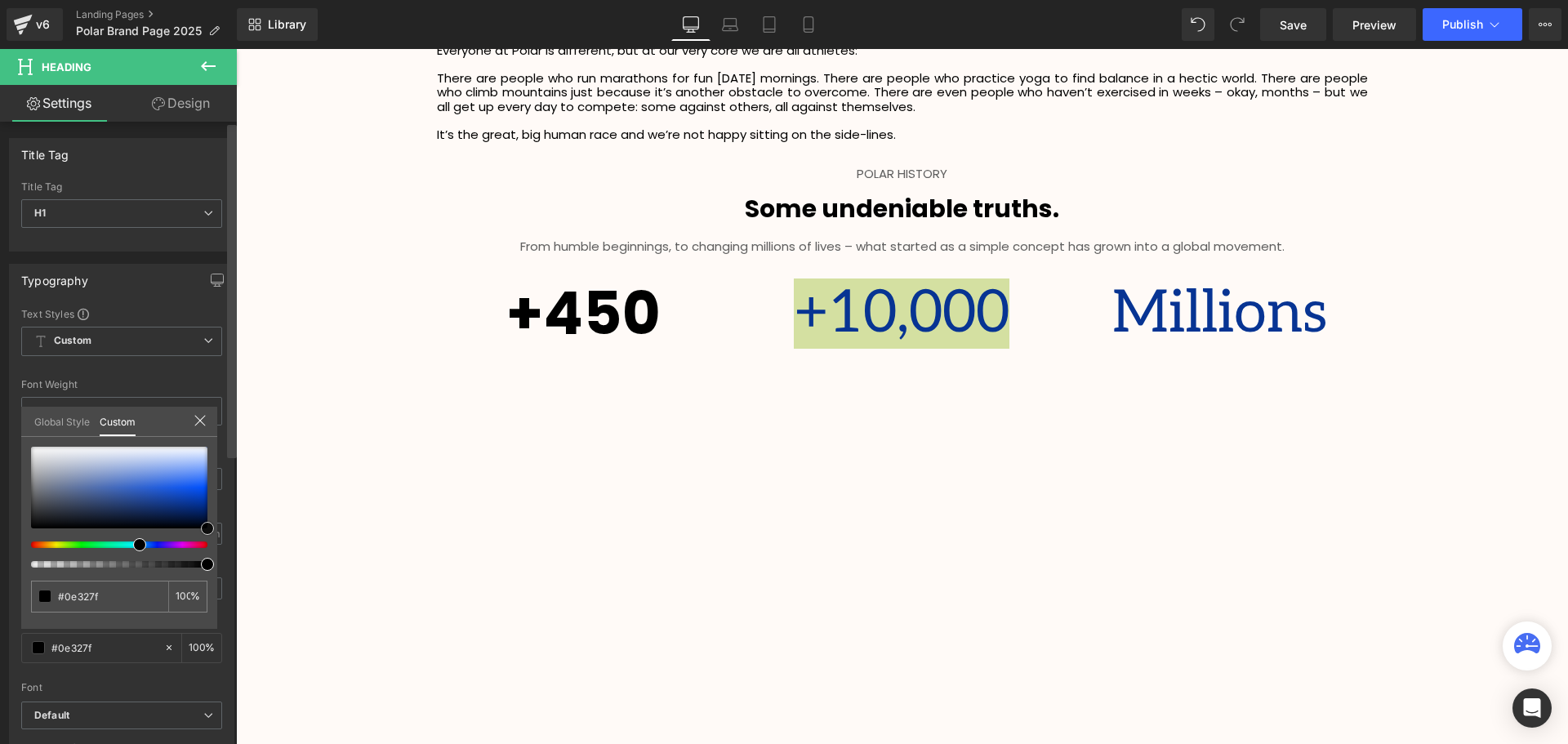
type input "#000000"
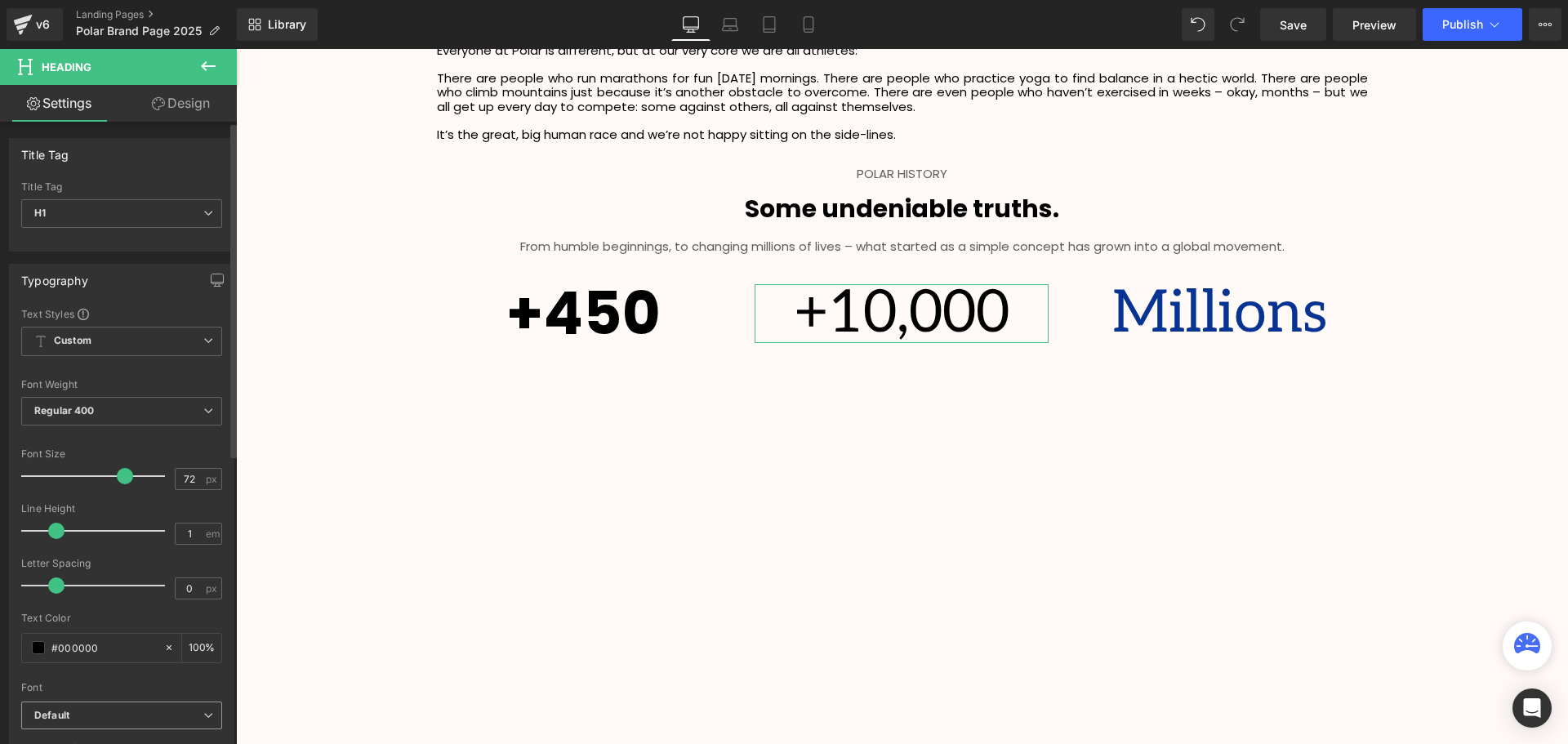
click at [117, 712] on b "Default" at bounding box center [118, 716] width 169 height 14
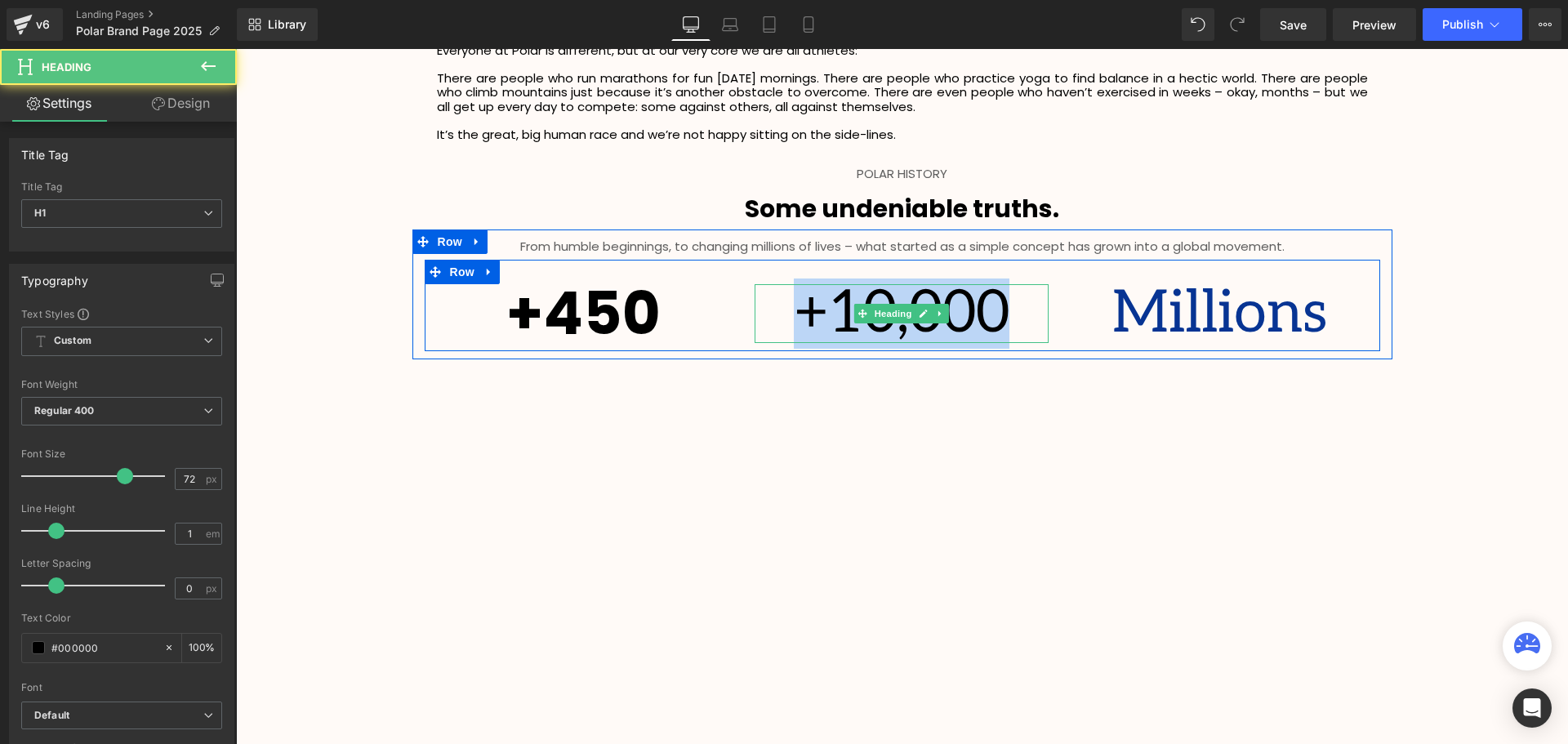
drag, startPoint x: 990, startPoint y: 313, endPoint x: 802, endPoint y: 321, distance: 188.2
click at [804, 321] on h1 "+10,000" at bounding box center [901, 313] width 294 height 59
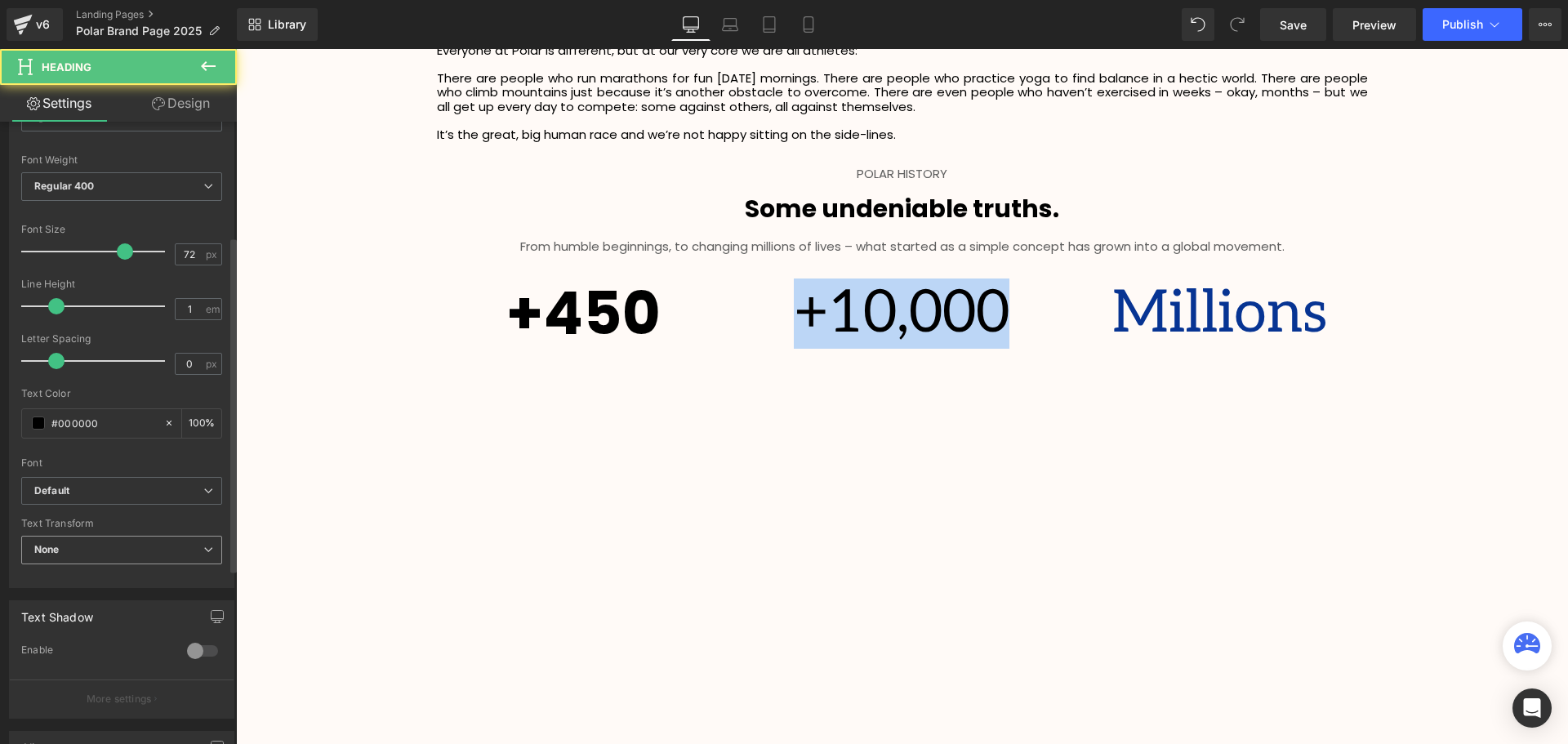
scroll to position [244, 0]
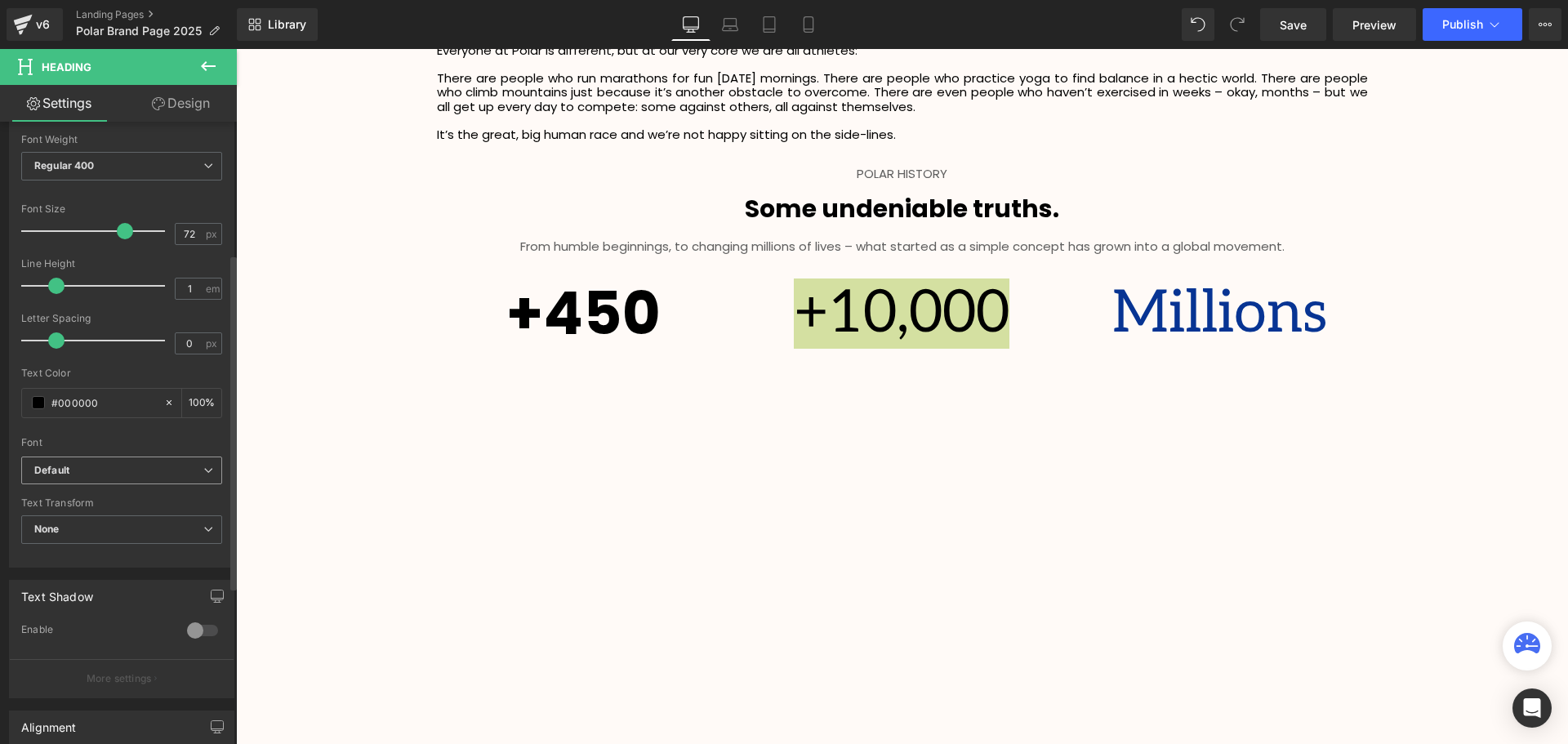
click at [117, 475] on b "Default" at bounding box center [118, 471] width 169 height 14
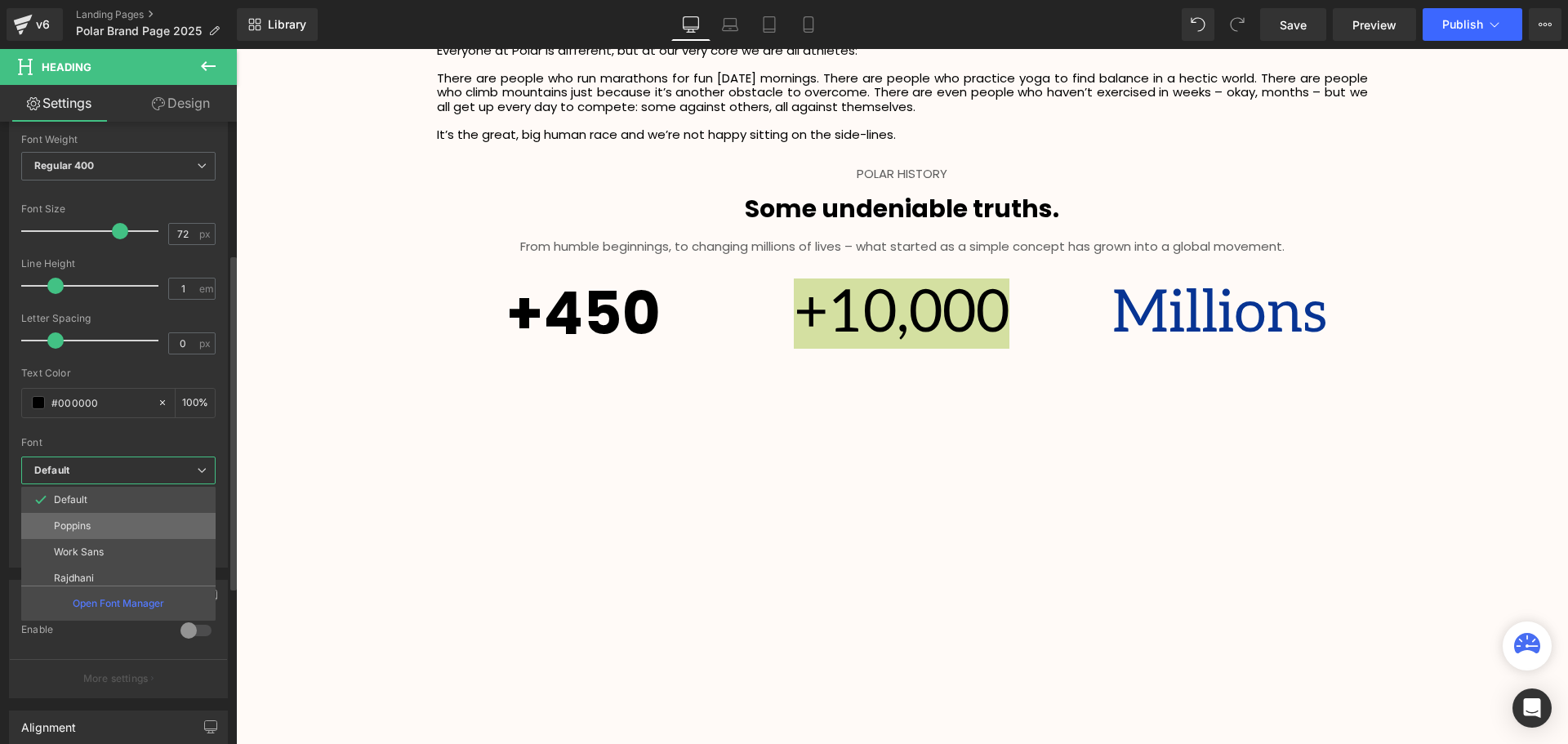
click at [117, 520] on li "Poppins" at bounding box center [122, 526] width 202 height 26
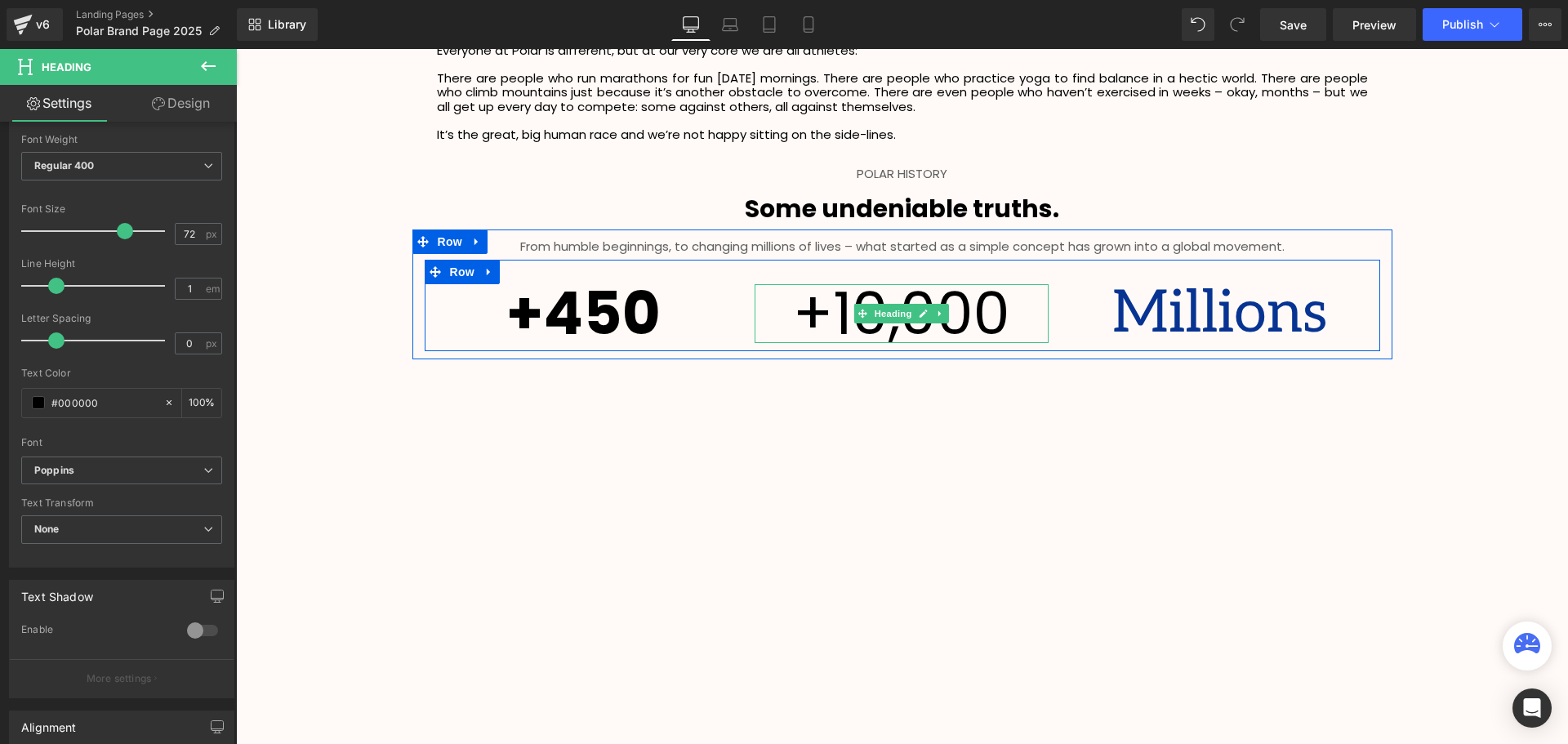
click at [985, 302] on h1 "+10,000" at bounding box center [901, 313] width 294 height 59
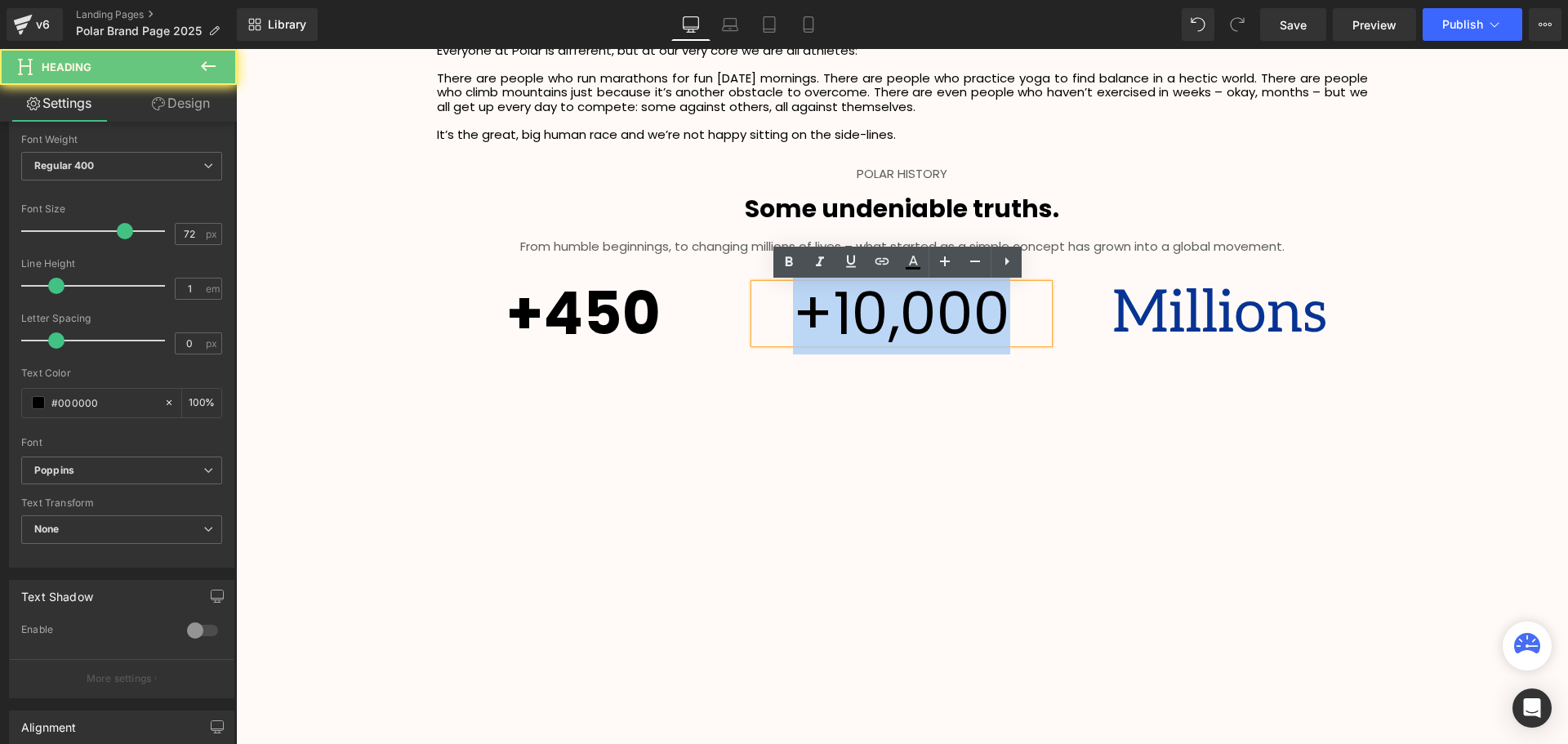
drag, startPoint x: 1017, startPoint y: 307, endPoint x: 801, endPoint y: 315, distance: 216.1
click at [801, 315] on h1 "+10,000" at bounding box center [901, 313] width 294 height 59
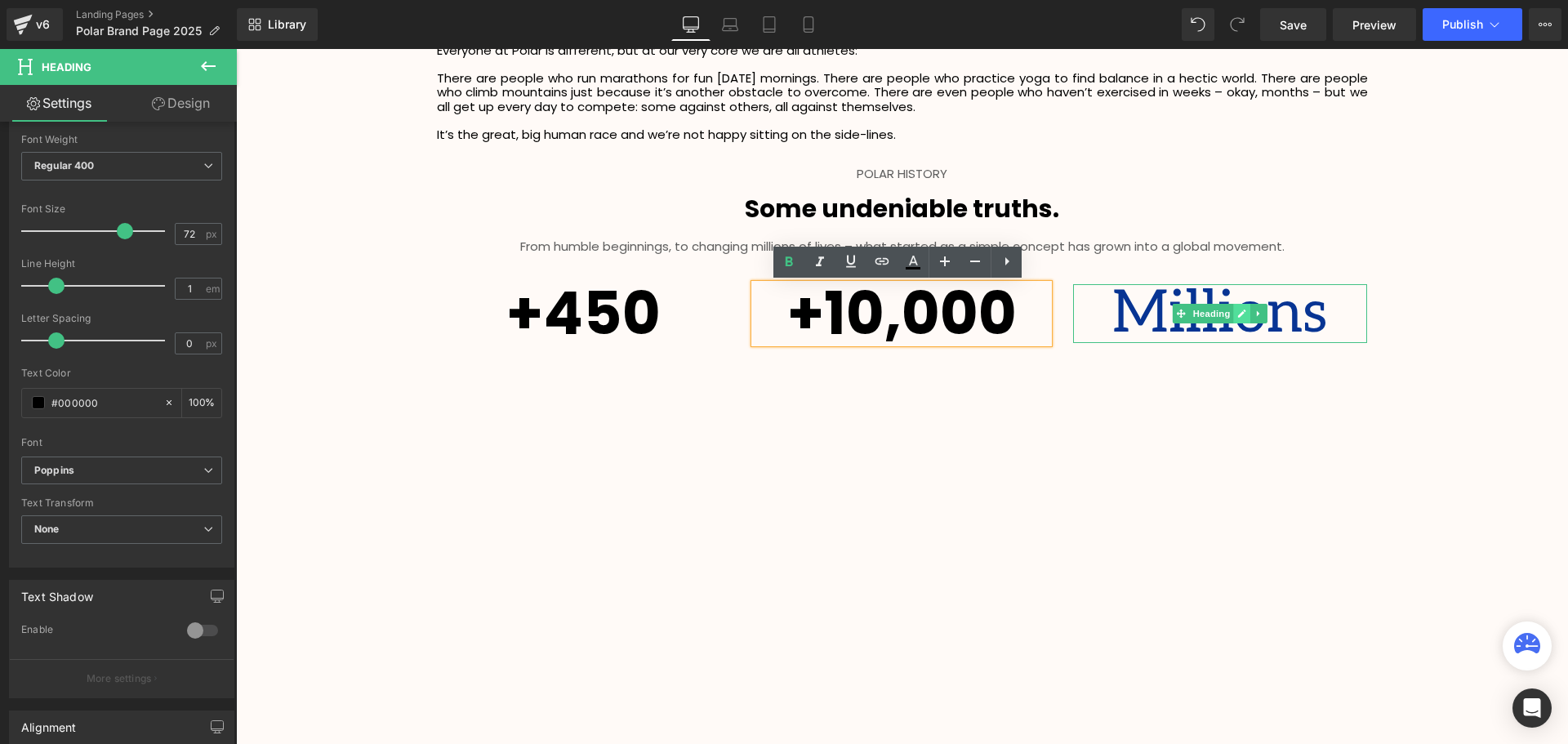
click at [1240, 322] on link at bounding box center [1243, 314] width 18 height 19
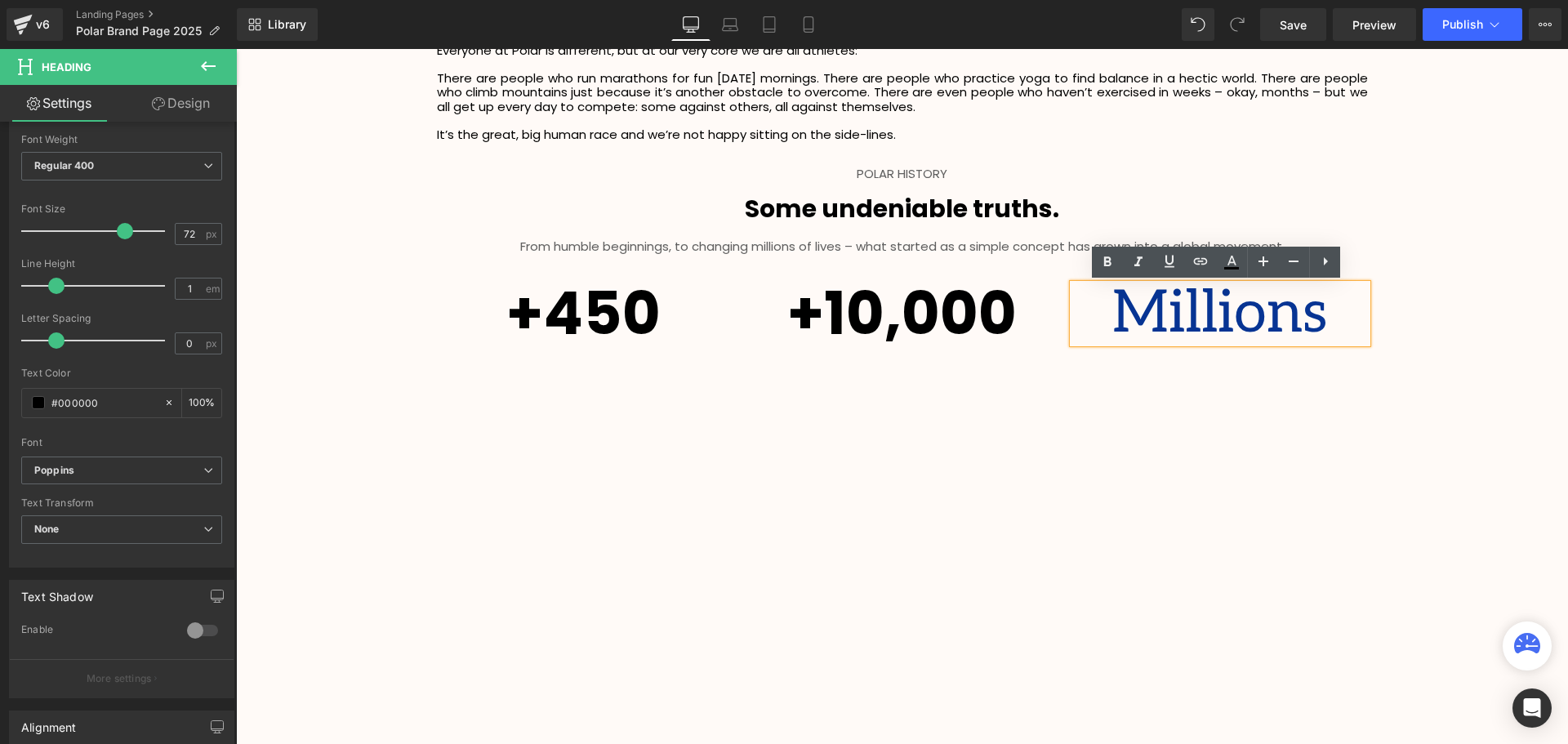
click at [1306, 320] on h1 "Millions" at bounding box center [1219, 313] width 294 height 59
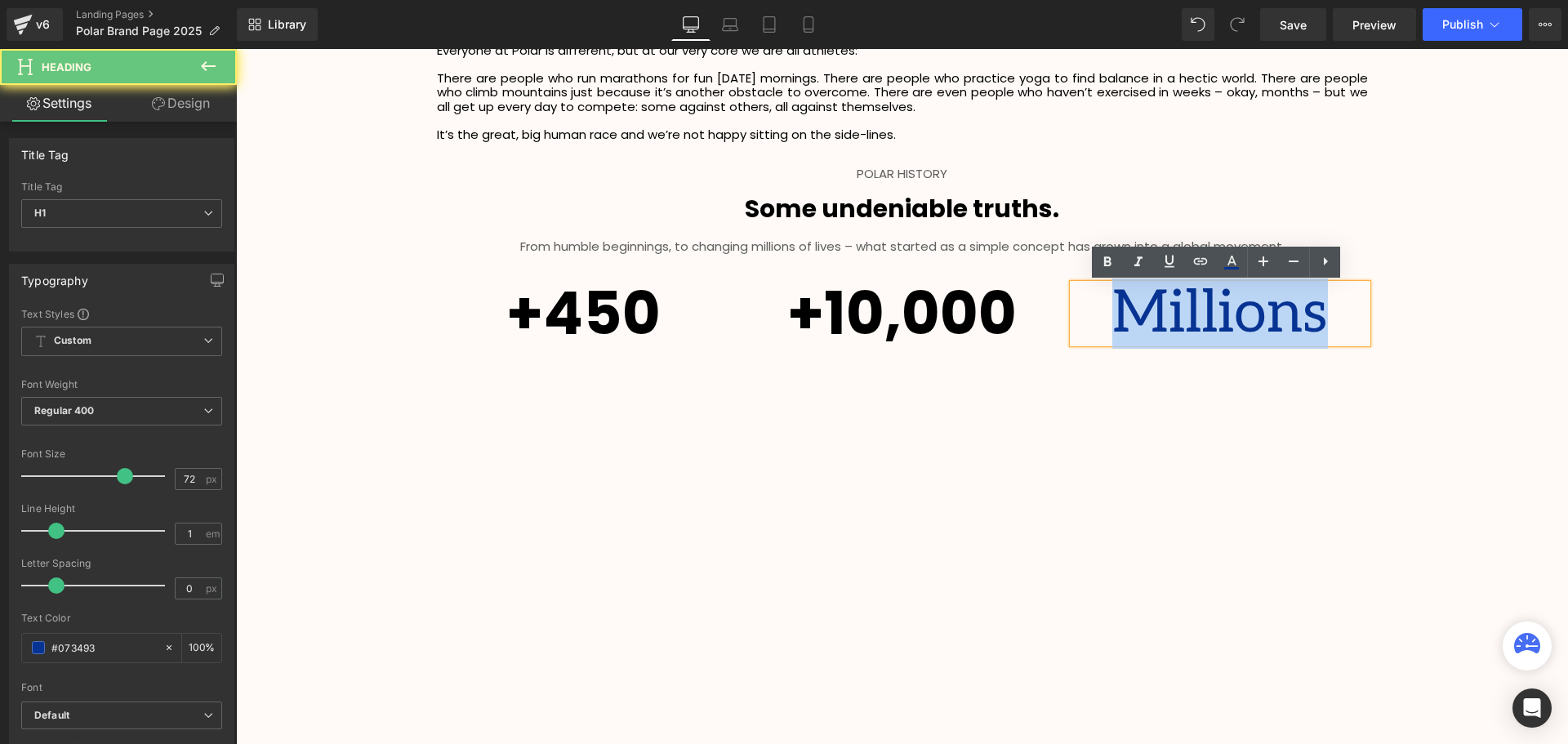
drag, startPoint x: 1319, startPoint y: 313, endPoint x: 1100, endPoint y: 322, distance: 219.2
click at [1100, 322] on h1 "Millions" at bounding box center [1219, 313] width 294 height 59
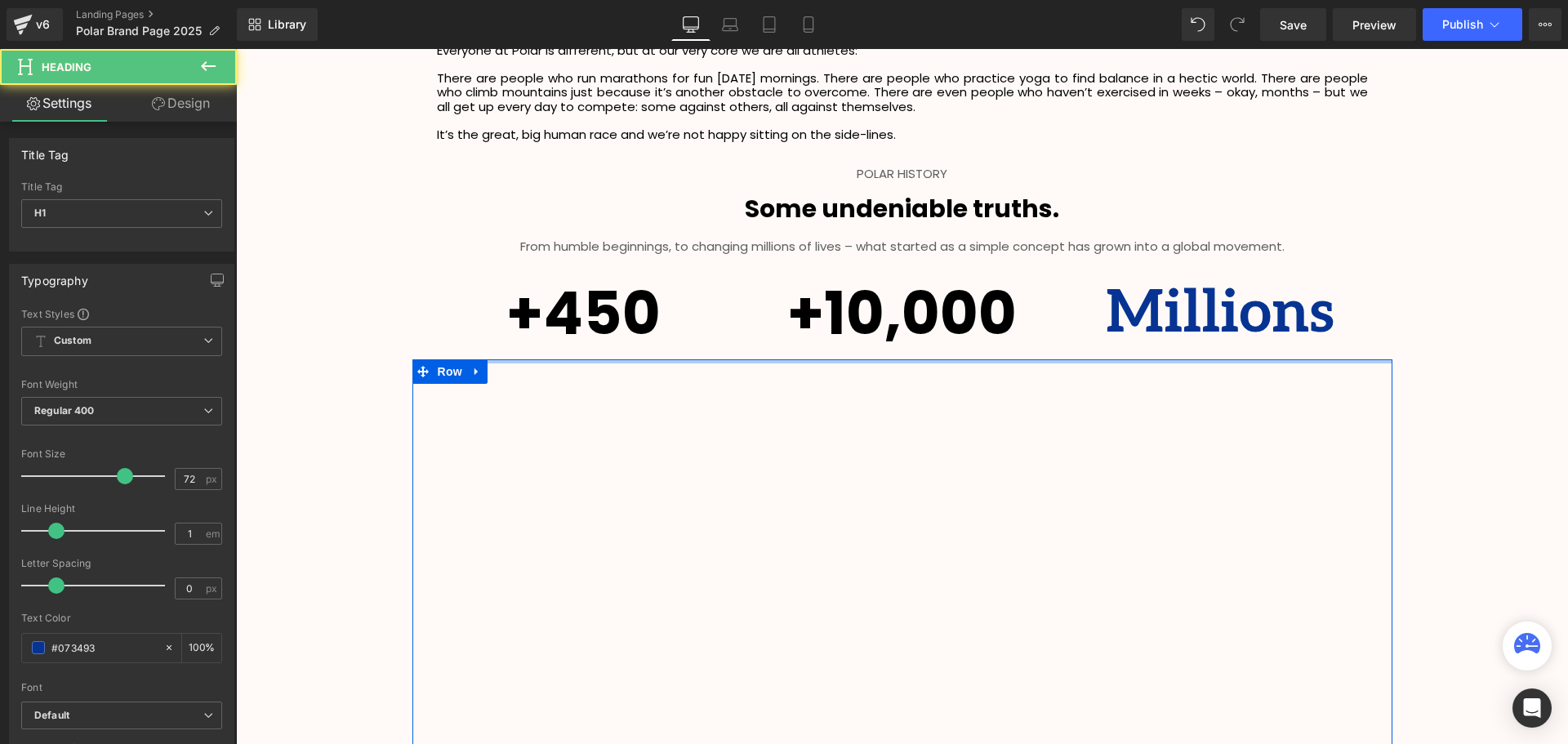
click at [1285, 325] on span "Millions" at bounding box center [1219, 314] width 229 height 70
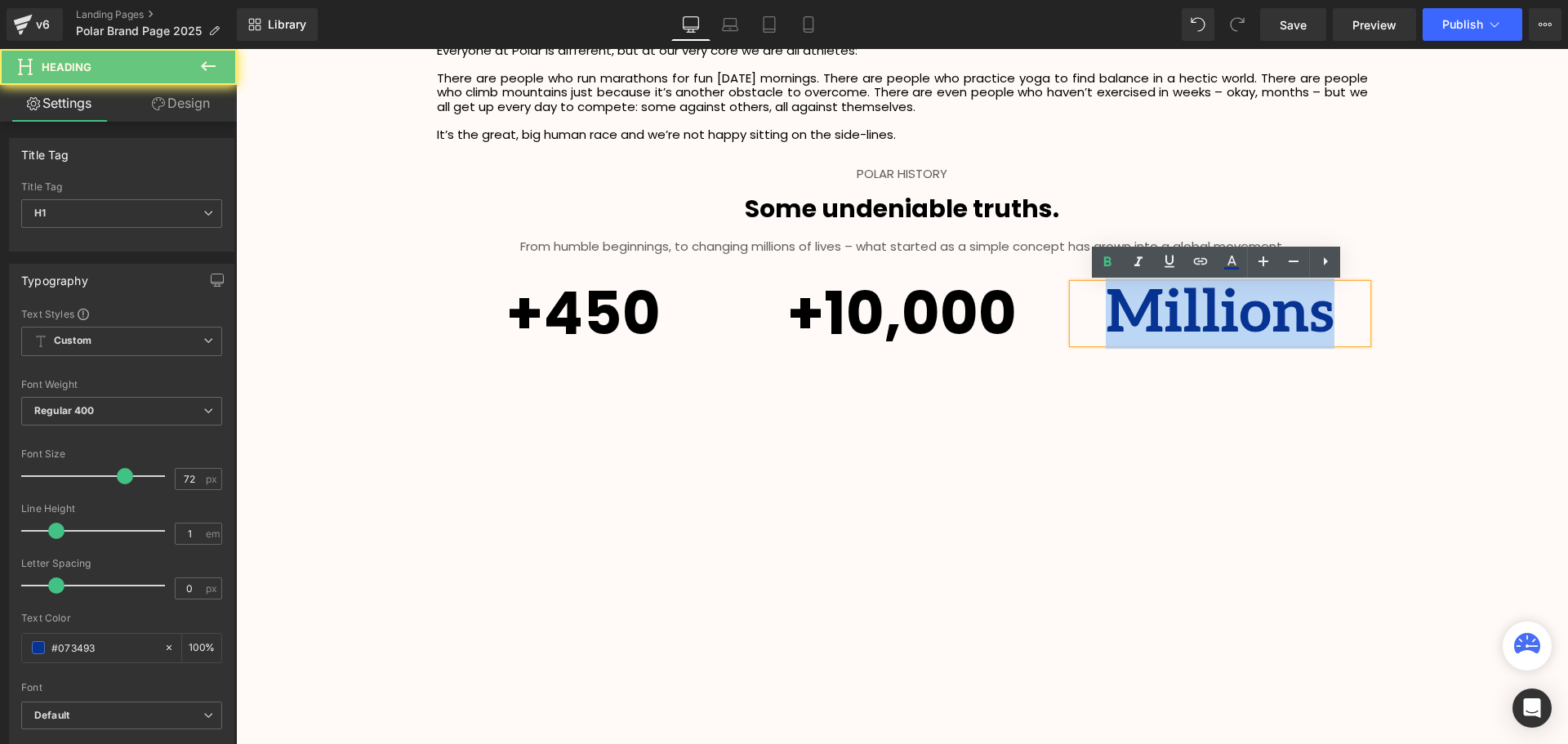
drag, startPoint x: 1323, startPoint y: 315, endPoint x: 1091, endPoint y: 331, distance: 232.6
click at [1091, 331] on h1 "Millions" at bounding box center [1219, 313] width 294 height 59
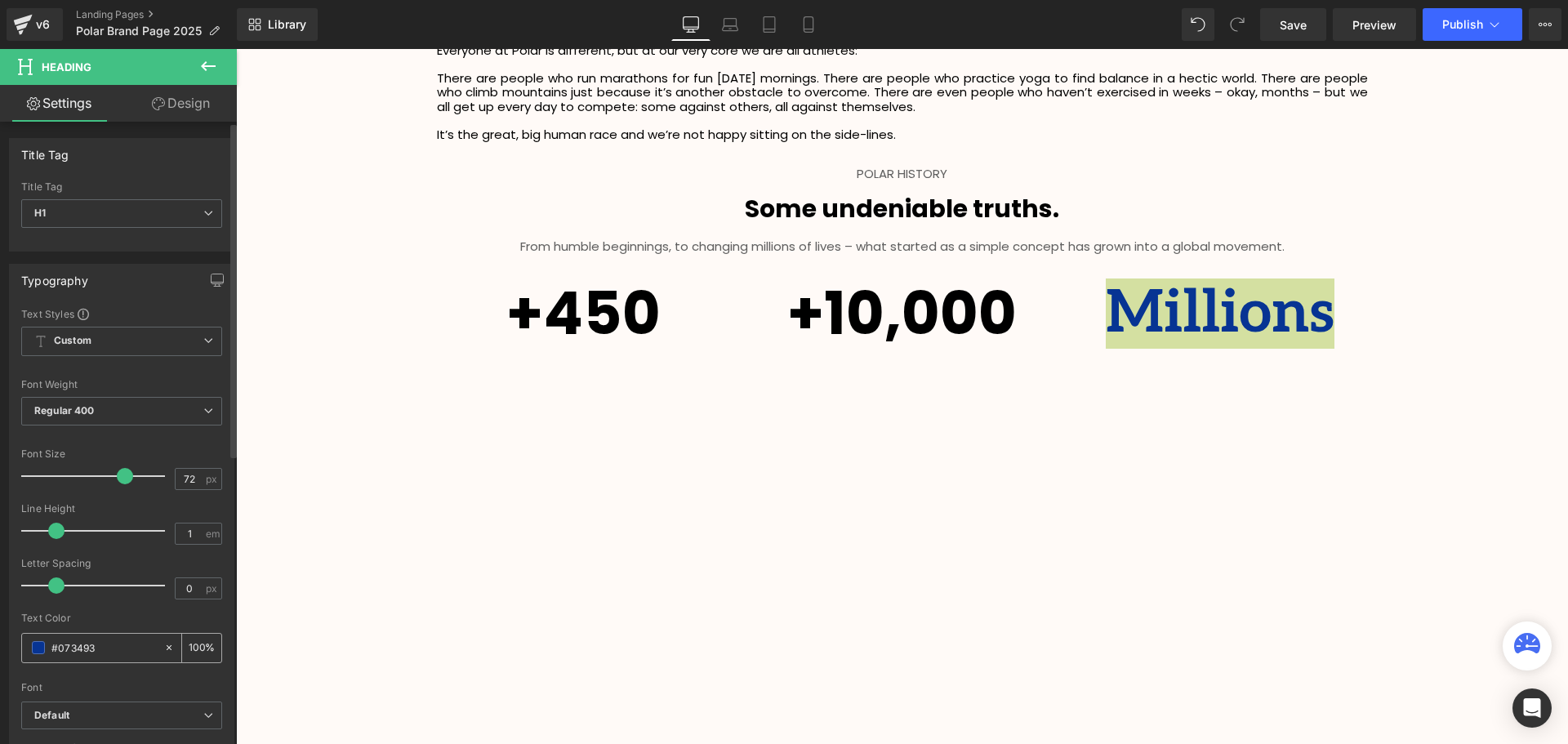
click at [38, 651] on span at bounding box center [38, 647] width 13 height 13
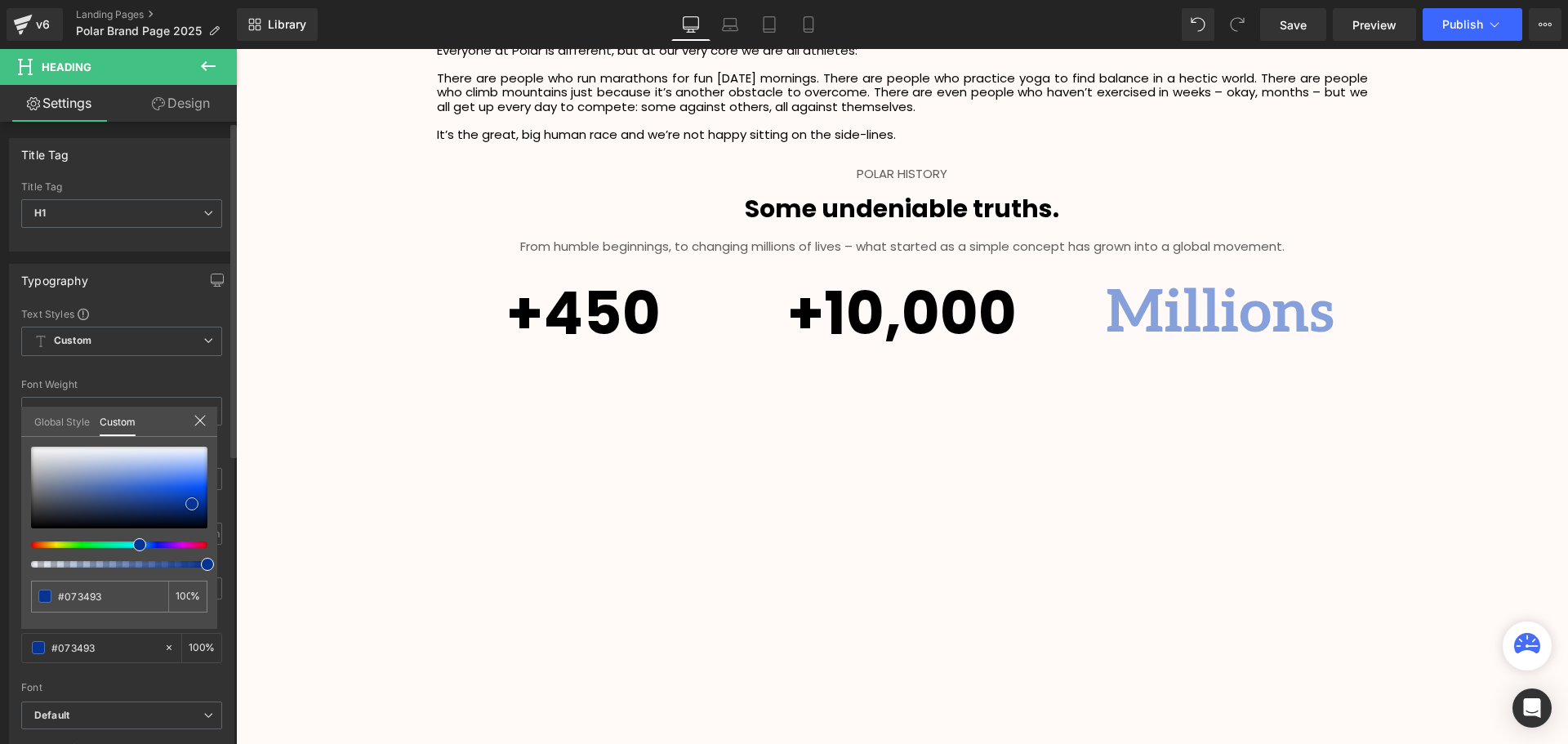
type input "#85a0da"
type input "#0740ba"
drag, startPoint x: 362, startPoint y: 521, endPoint x: 250, endPoint y: 571, distance: 122.7
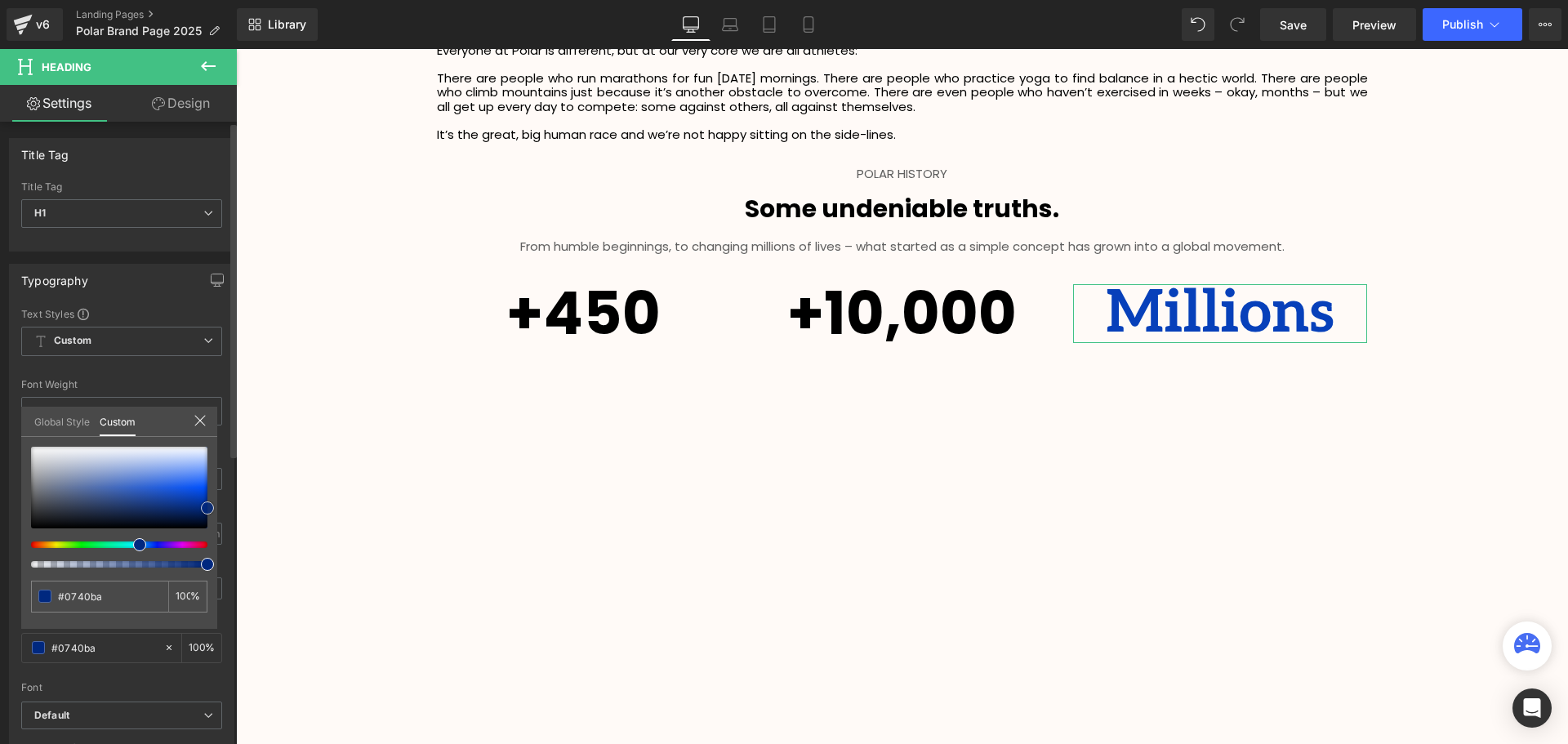
type input "#00287f"
type input "#001e60"
type input "#000000"
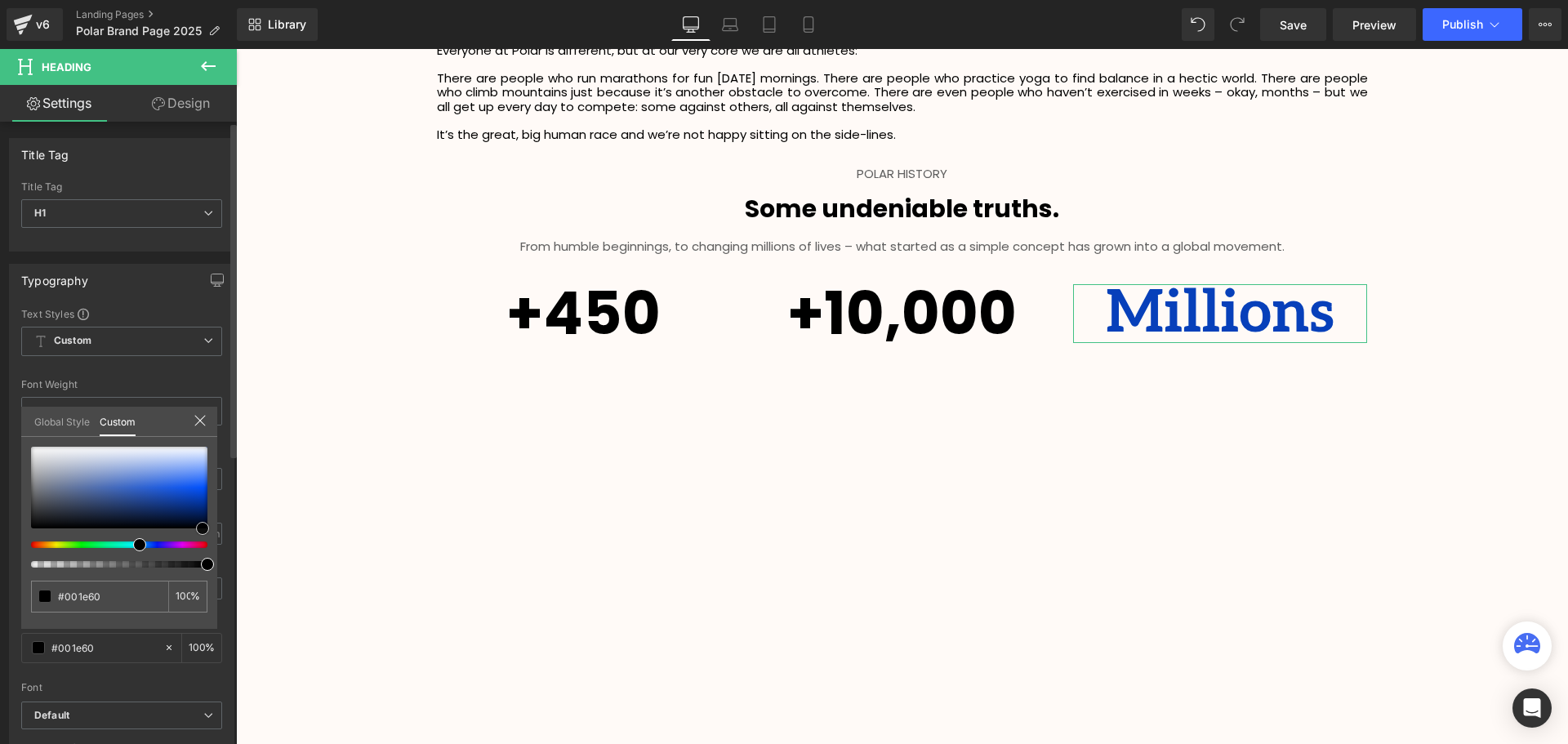
type input "#000000"
drag, startPoint x: 211, startPoint y: 503, endPoint x: 208, endPoint y: 680, distance: 177.0
click at [215, 641] on div "Typography Text Styles Custom Custom Setup Global Style Custom Setup Global Sty…" at bounding box center [122, 532] width 245 height 561
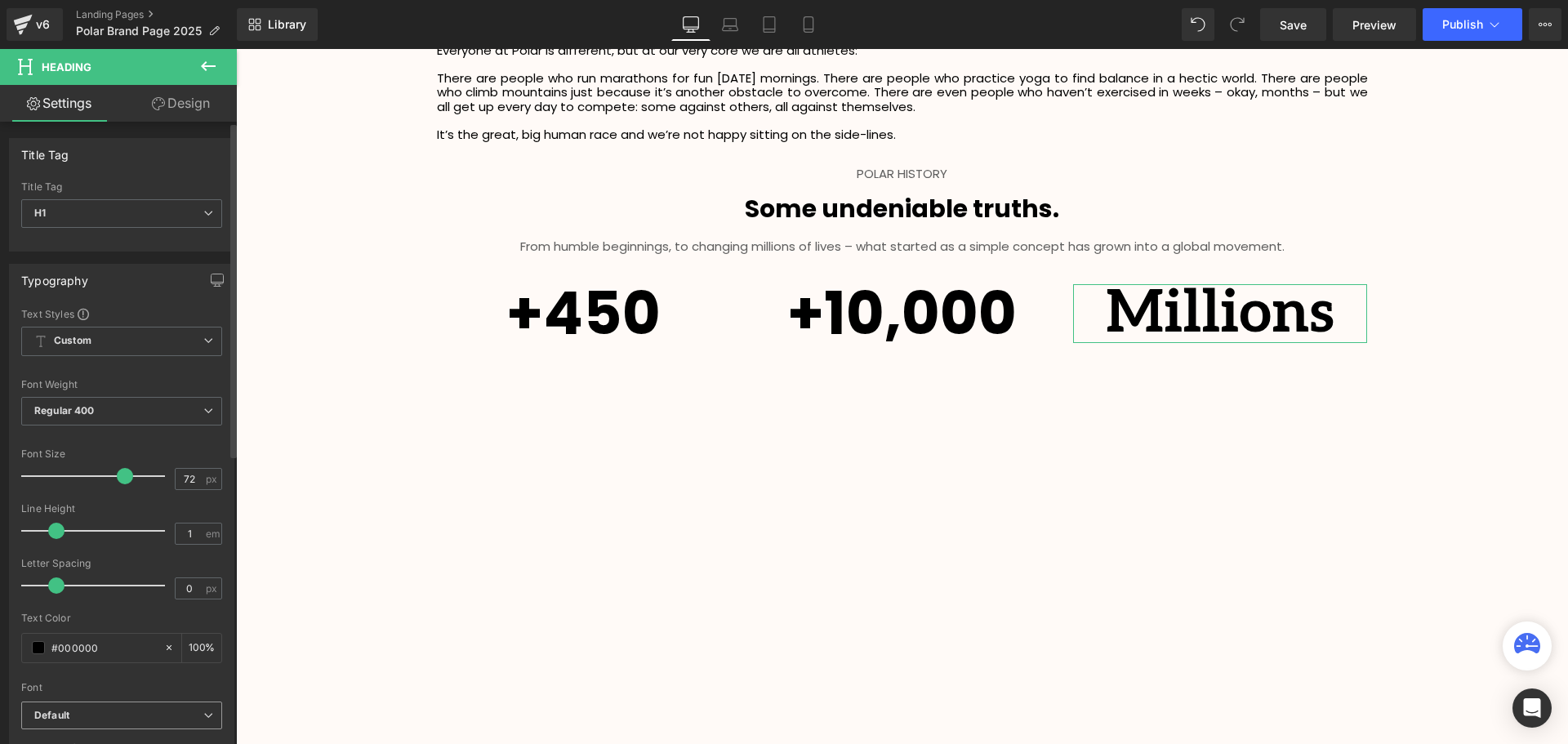
click at [145, 705] on span "Default" at bounding box center [121, 715] width 201 height 29
click at [204, 675] on div at bounding box center [118, 677] width 195 height 11
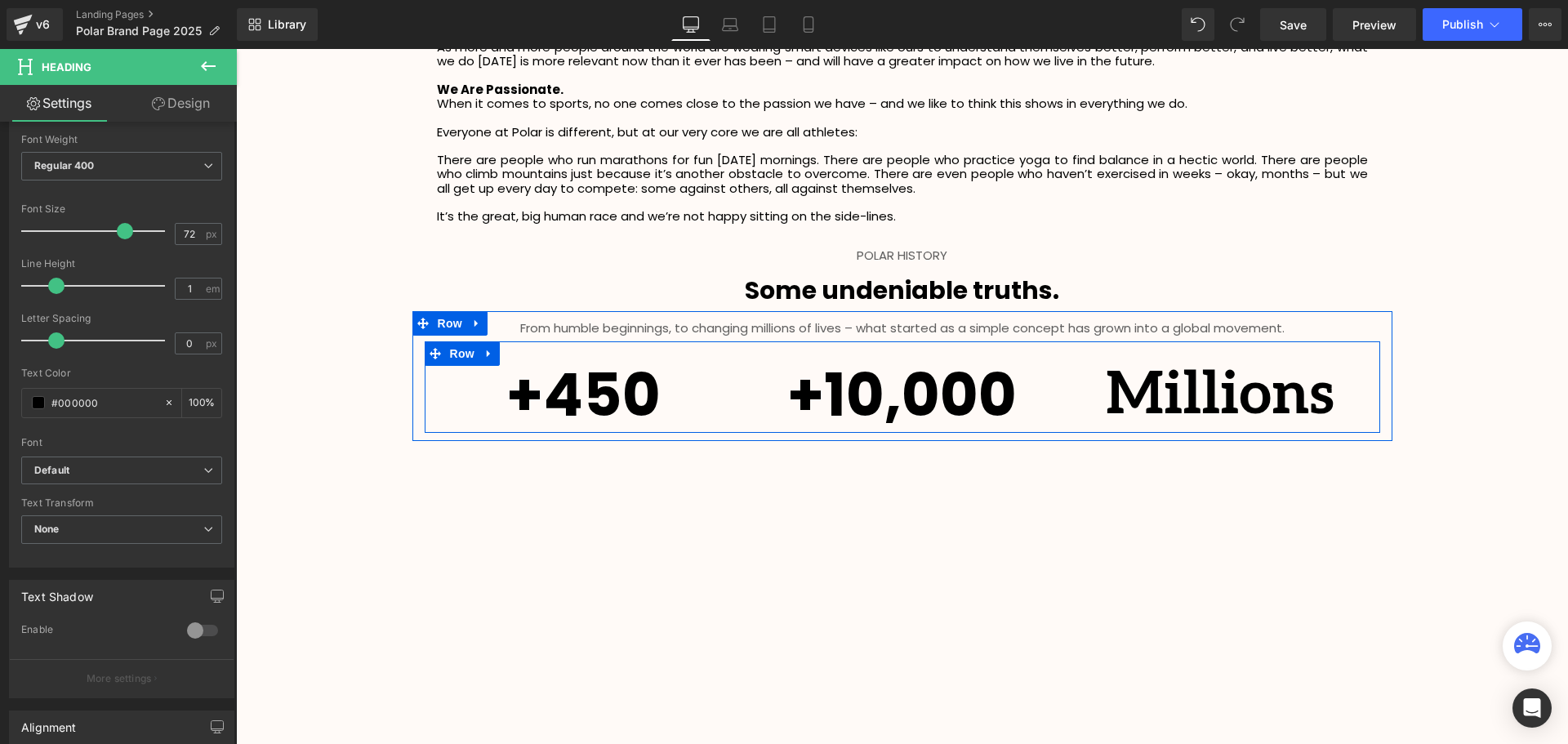
click at [1309, 400] on span "Millions" at bounding box center [1219, 395] width 229 height 70
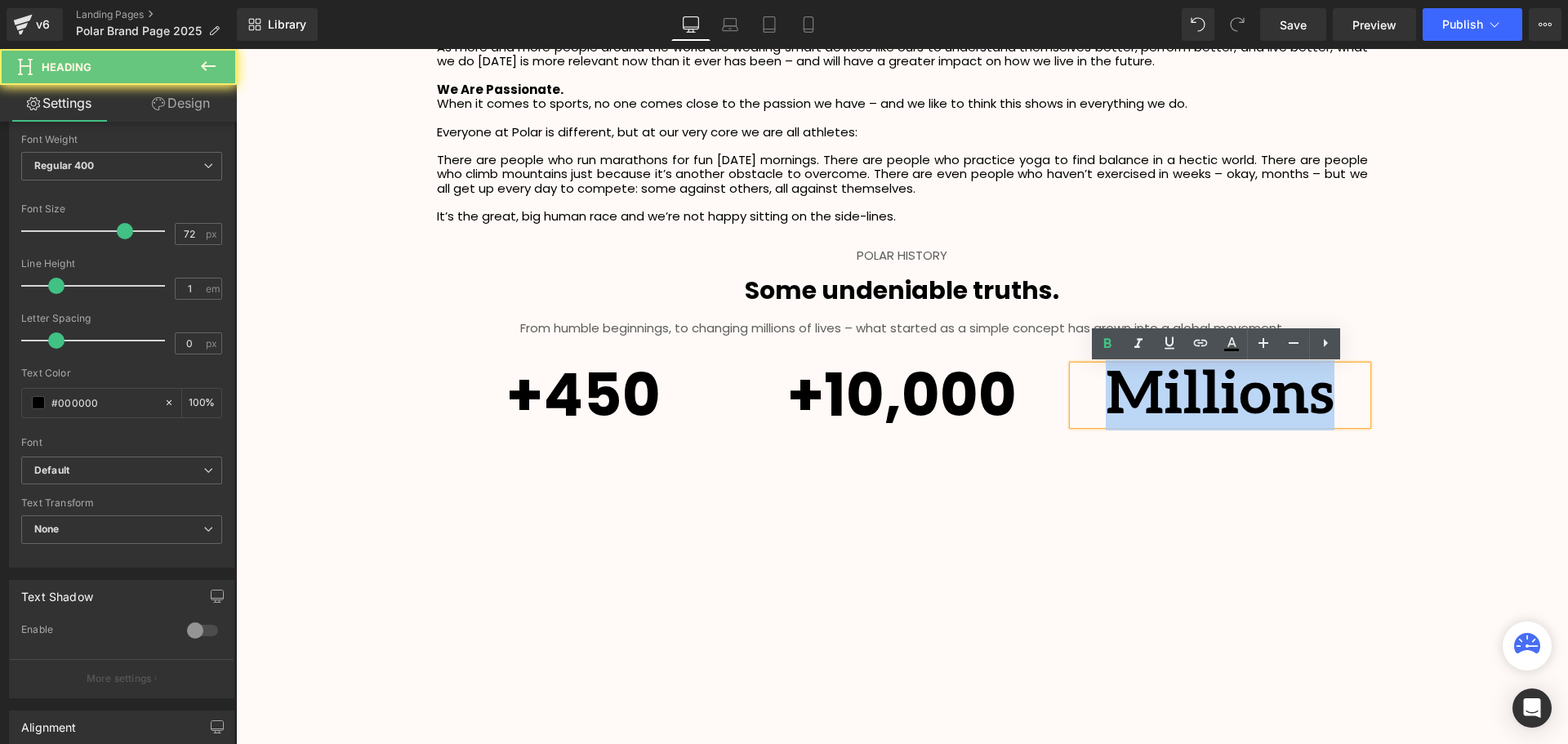
drag, startPoint x: 1324, startPoint y: 398, endPoint x: 1111, endPoint y: 393, distance: 213.1
click at [1111, 393] on h1 "Millions" at bounding box center [1219, 394] width 294 height 59
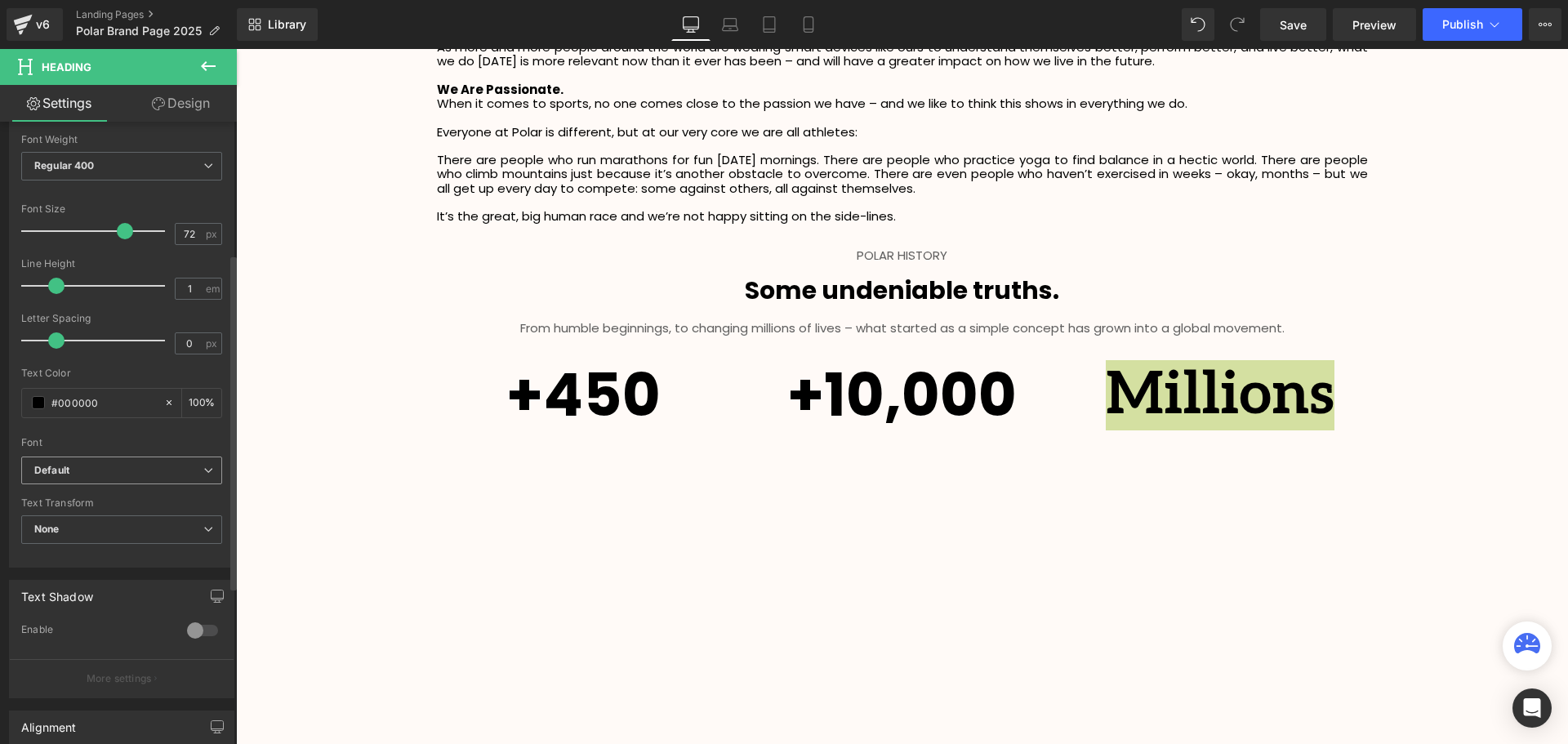
click at [92, 474] on b "Default" at bounding box center [118, 471] width 169 height 14
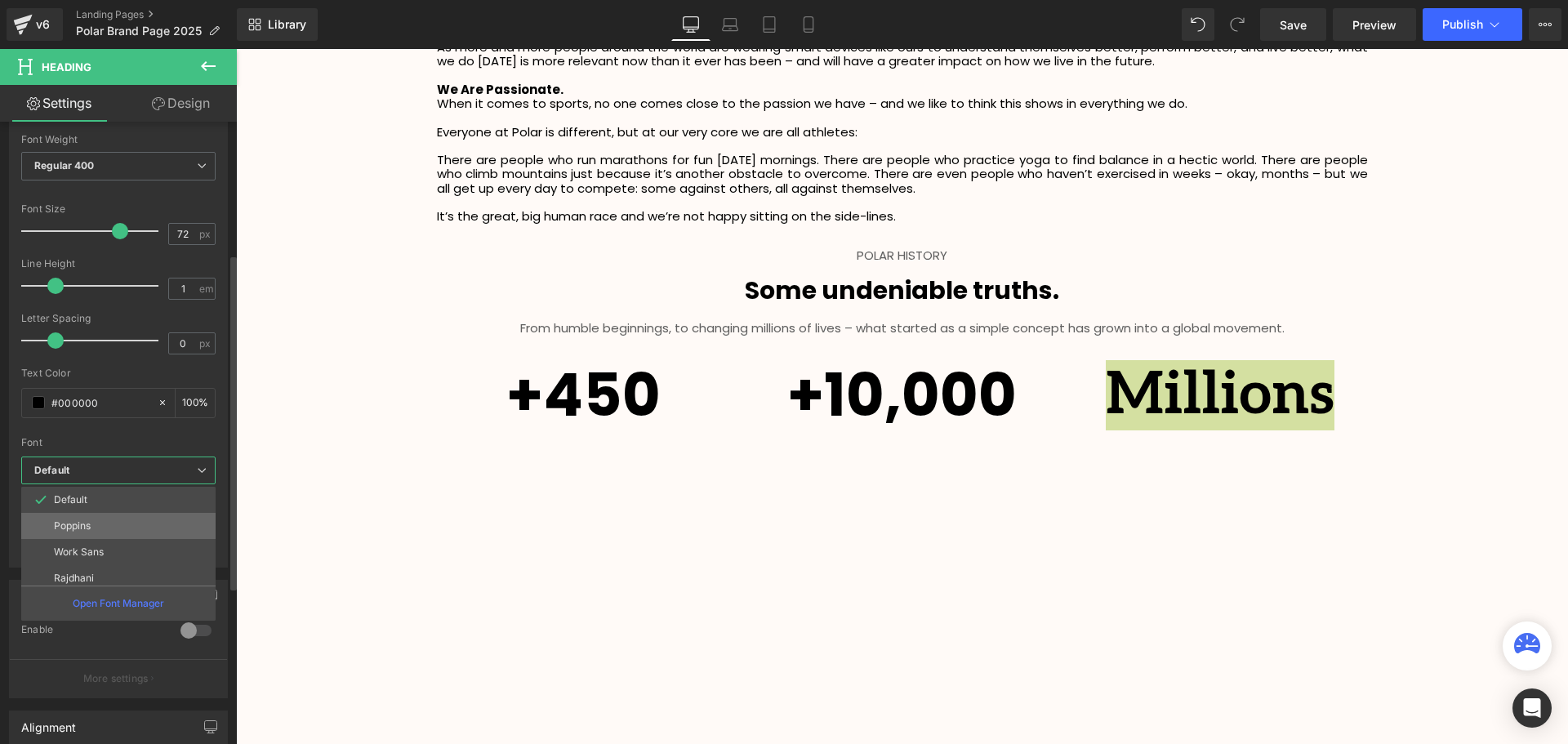
click at [79, 536] on li "Poppins" at bounding box center [122, 526] width 202 height 26
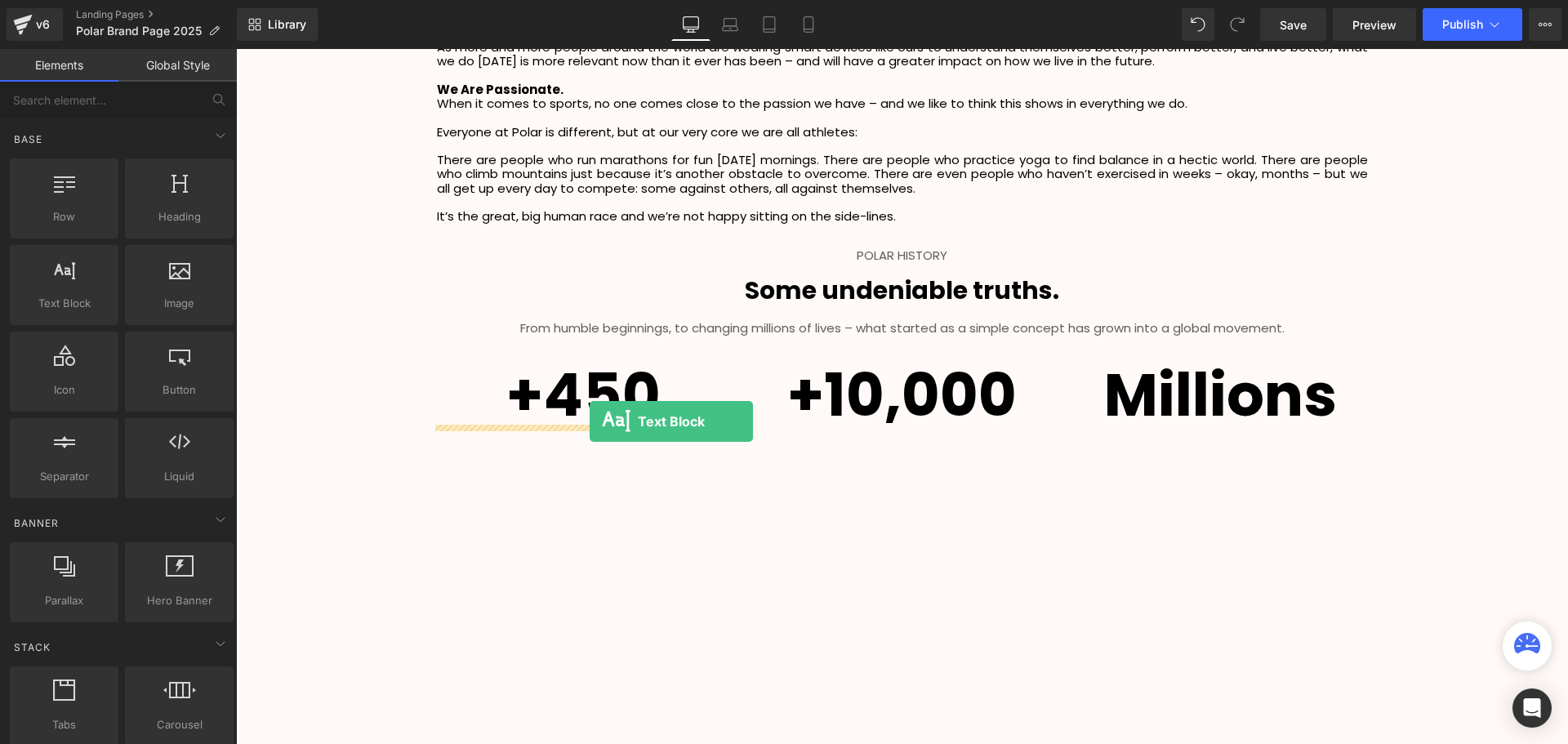
drag, startPoint x: 322, startPoint y: 332, endPoint x: 590, endPoint y: 422, distance: 282.7
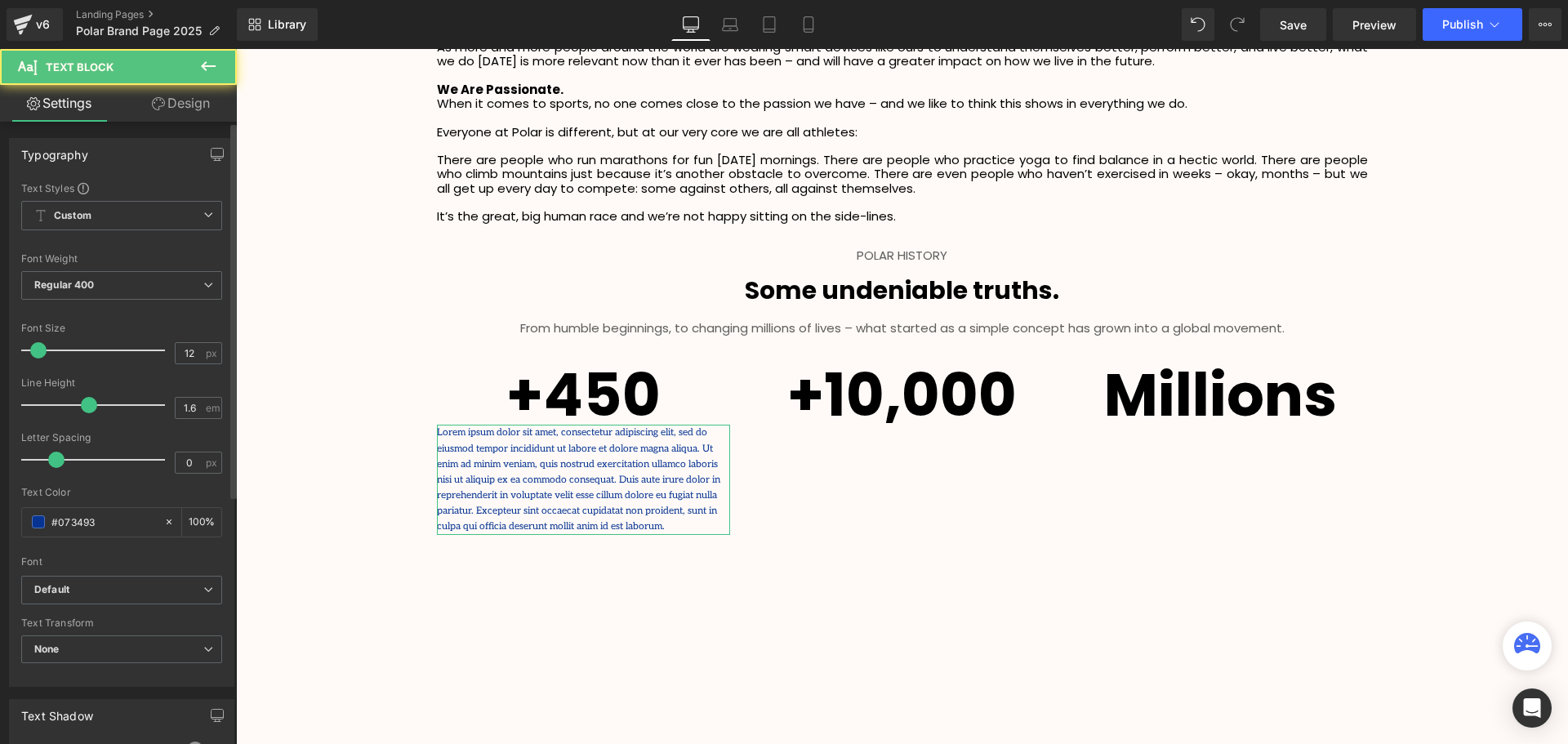
scroll to position [3998, 1323]
click at [208, 69] on icon at bounding box center [208, 66] width 19 height 19
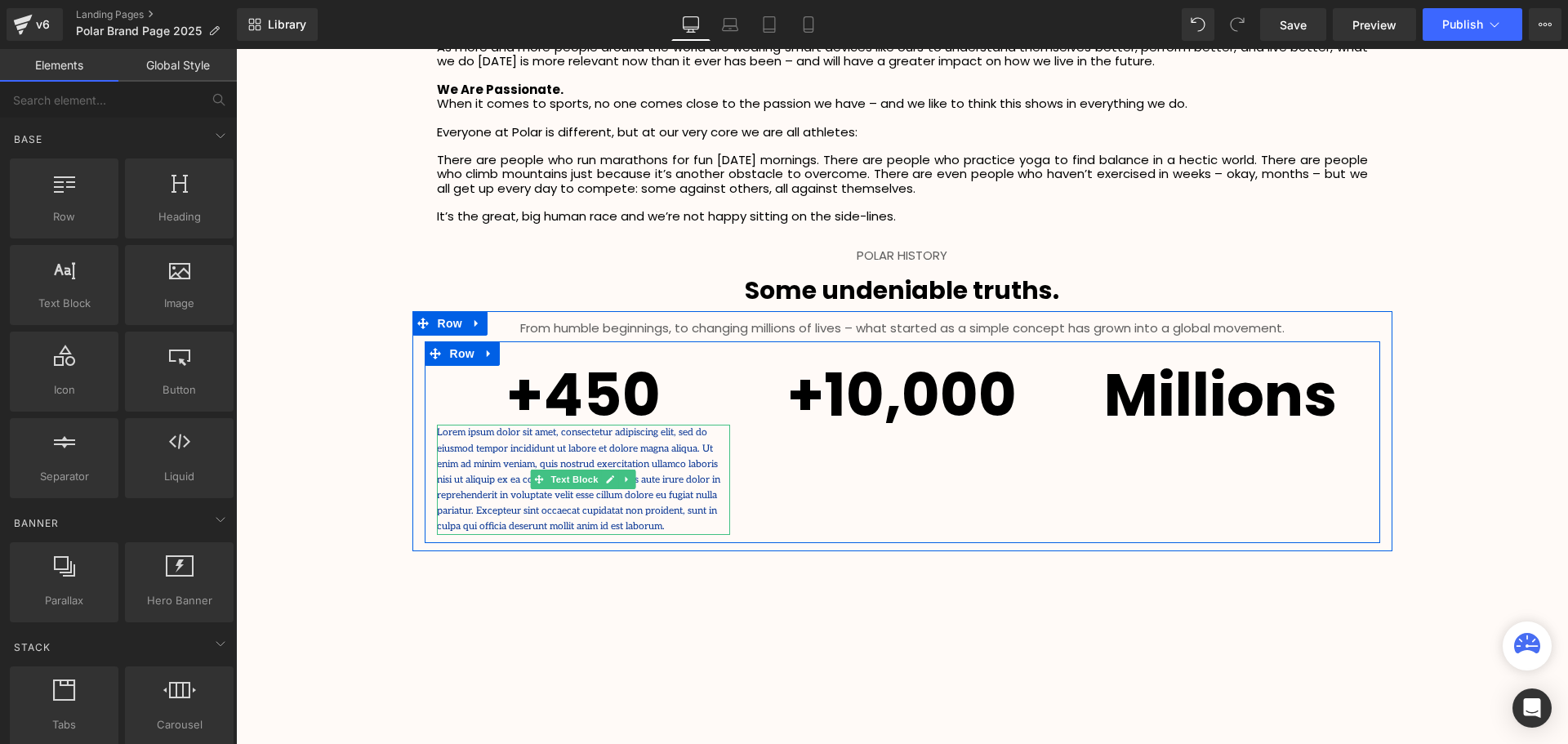
click at [626, 500] on p "Lorem ipsum dolor sit amet, consectetur adipiscing elit, sed do eiusmod tempor …" at bounding box center [583, 478] width 294 height 110
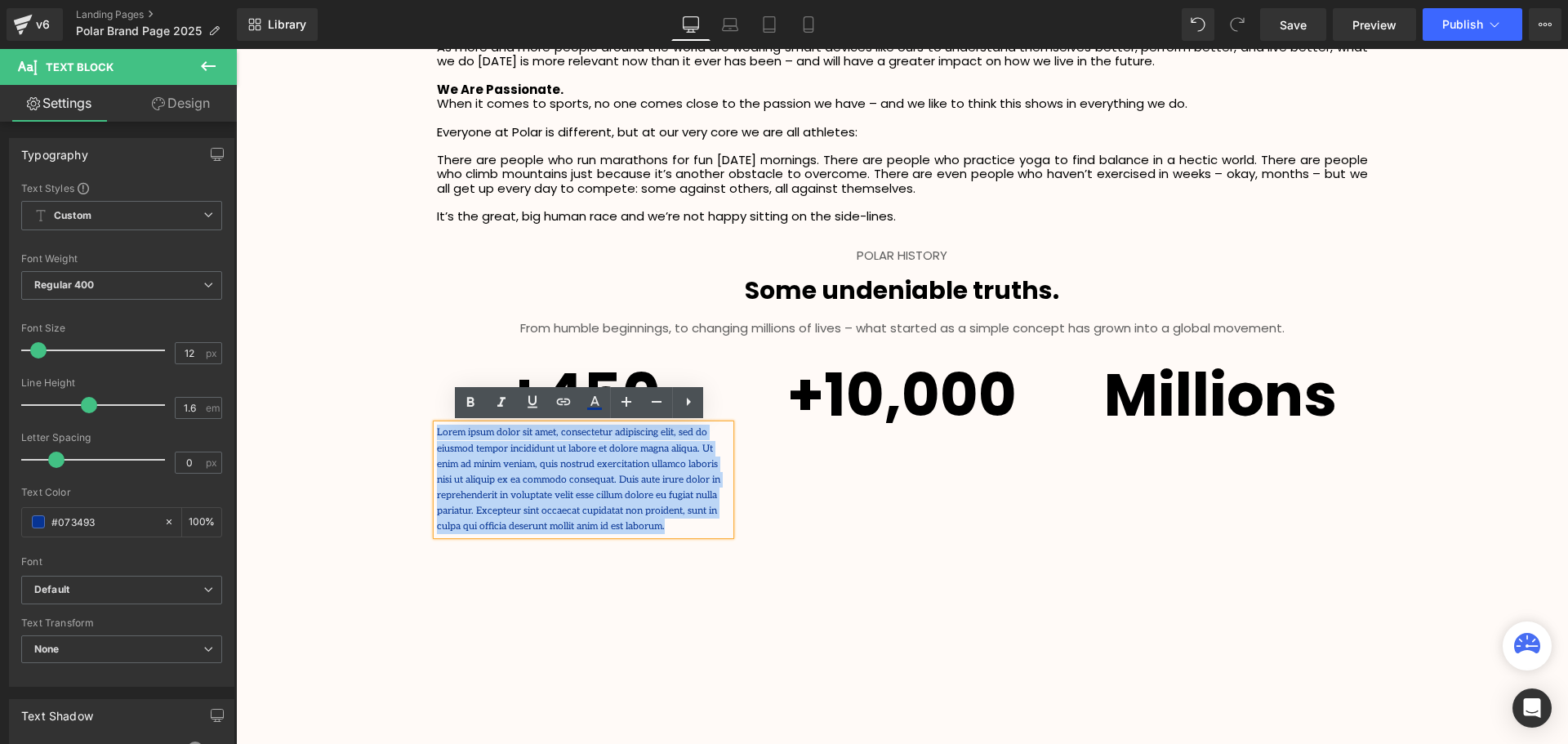
drag, startPoint x: 498, startPoint y: 528, endPoint x: 423, endPoint y: 427, distance: 125.8
click at [424, 427] on div "+450 Heading Lorem ipsum dolor sit amet, consectetur adipiscing elit, sed do ei…" at bounding box center [583, 450] width 318 height 168
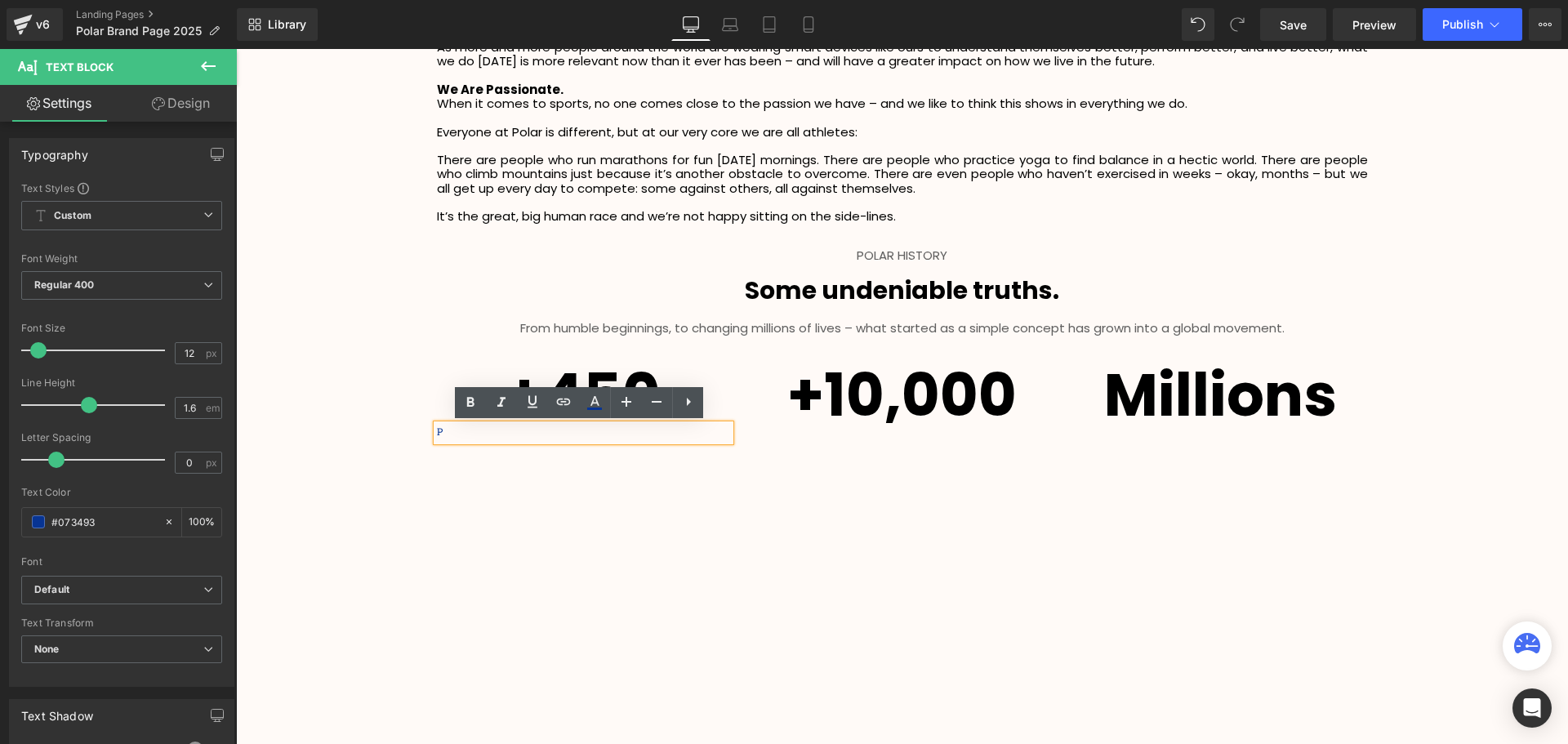
scroll to position [3904, 1323]
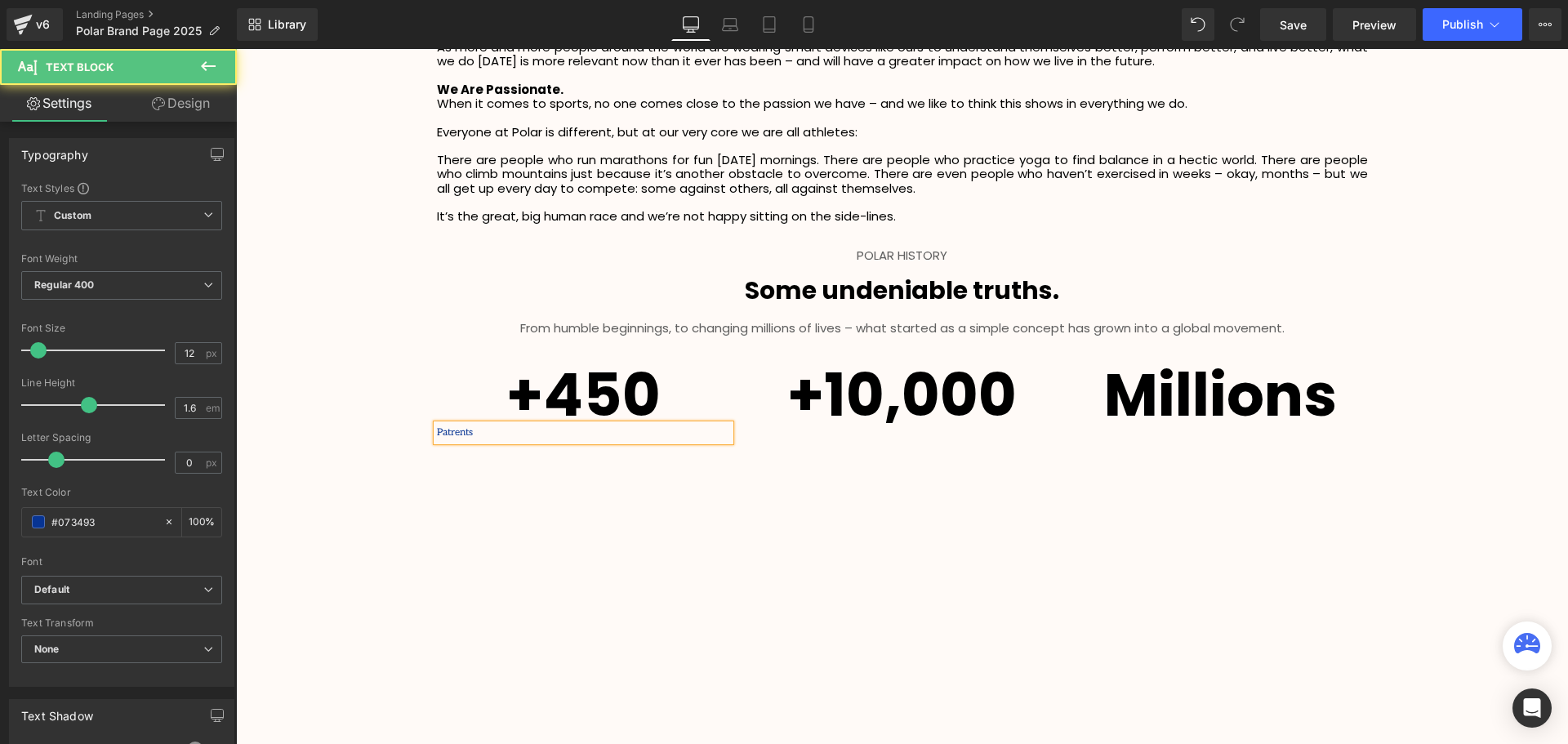
click at [458, 432] on p "Patrents" at bounding box center [583, 432] width 294 height 16
click at [484, 435] on p "Patrets" at bounding box center [583, 432] width 294 height 16
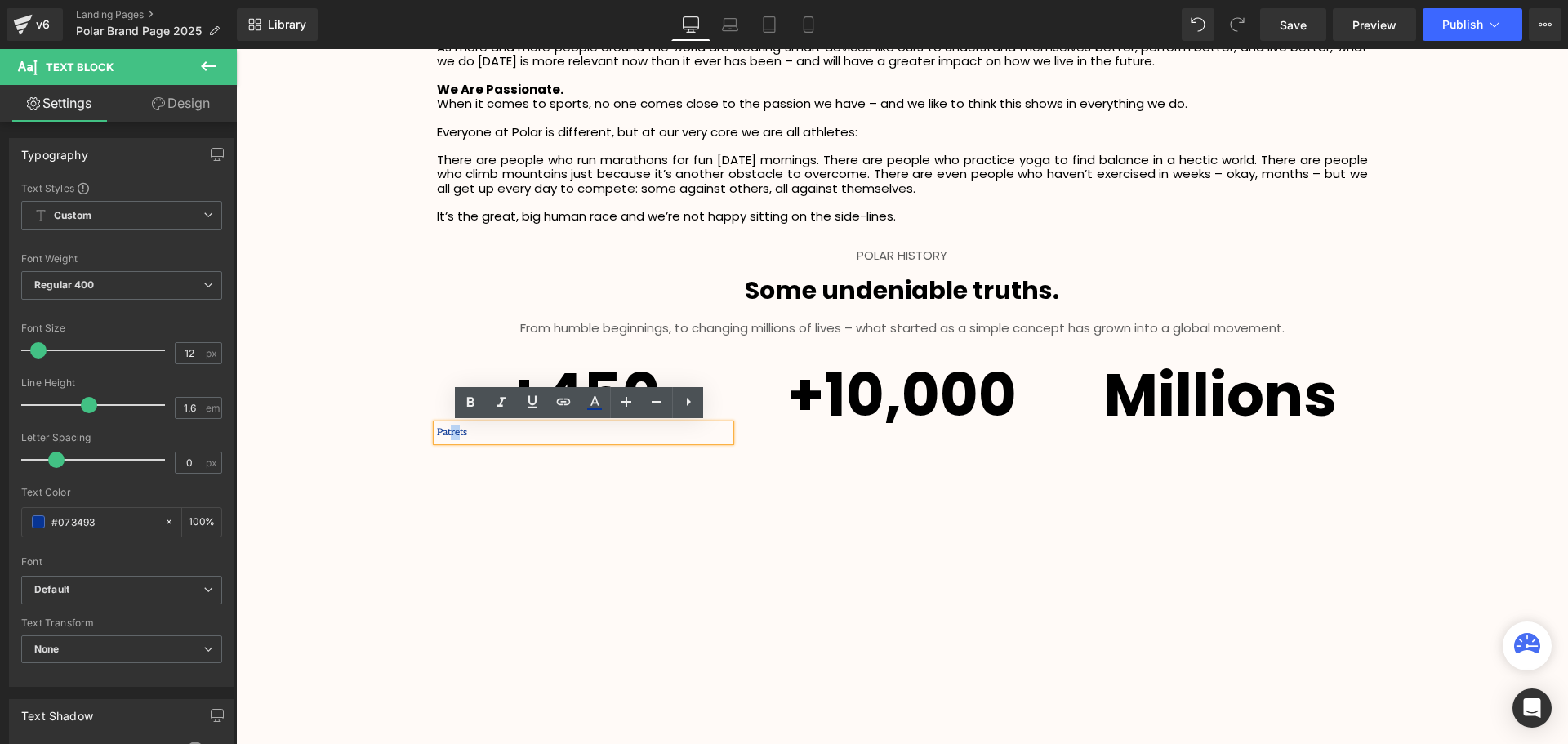
drag, startPoint x: 453, startPoint y: 431, endPoint x: 444, endPoint y: 432, distance: 9.1
click at [444, 432] on p "Patrets" at bounding box center [583, 432] width 294 height 16
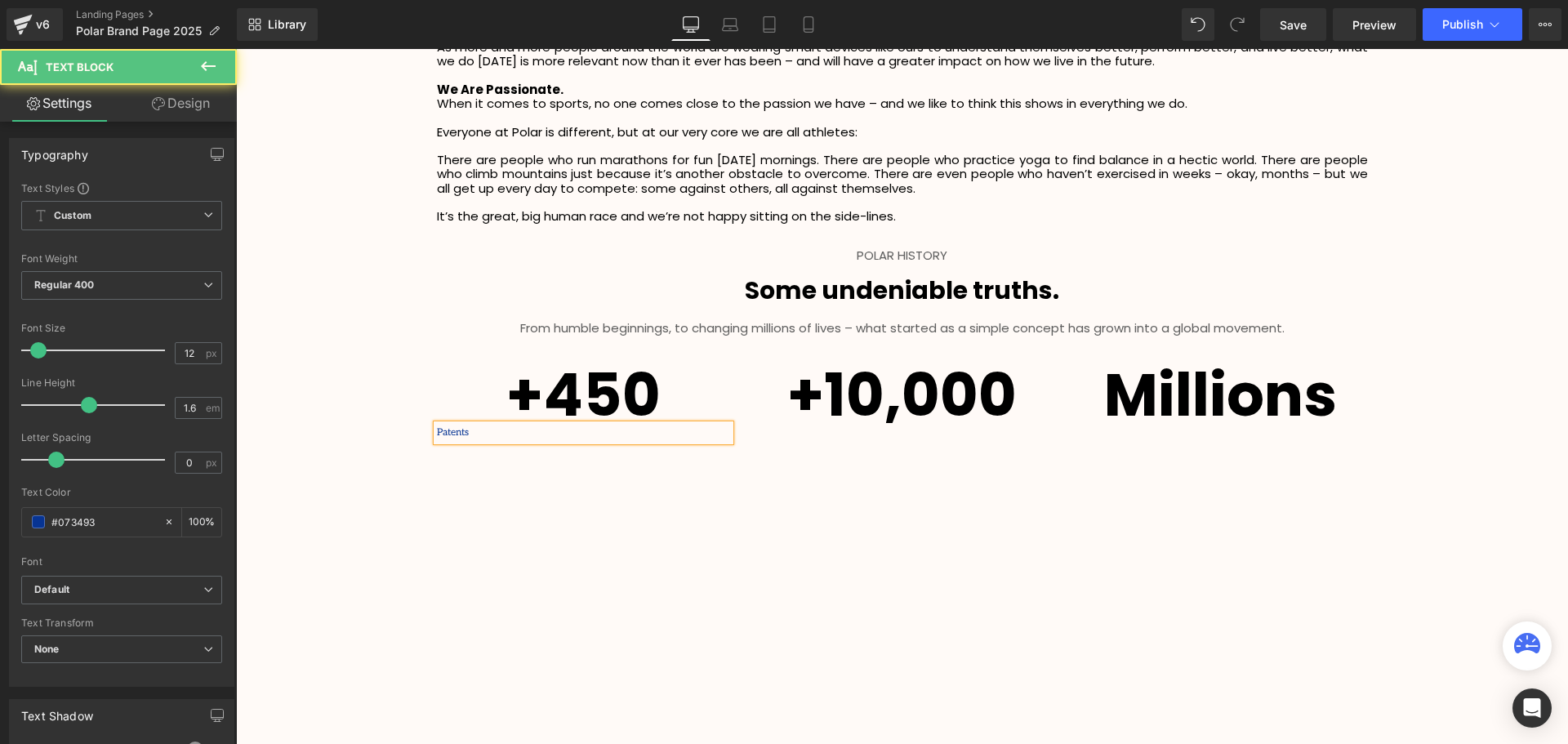
drag, startPoint x: 473, startPoint y: 430, endPoint x: 429, endPoint y: 423, distance: 44.6
click at [436, 424] on div "Patents" at bounding box center [583, 432] width 294 height 16
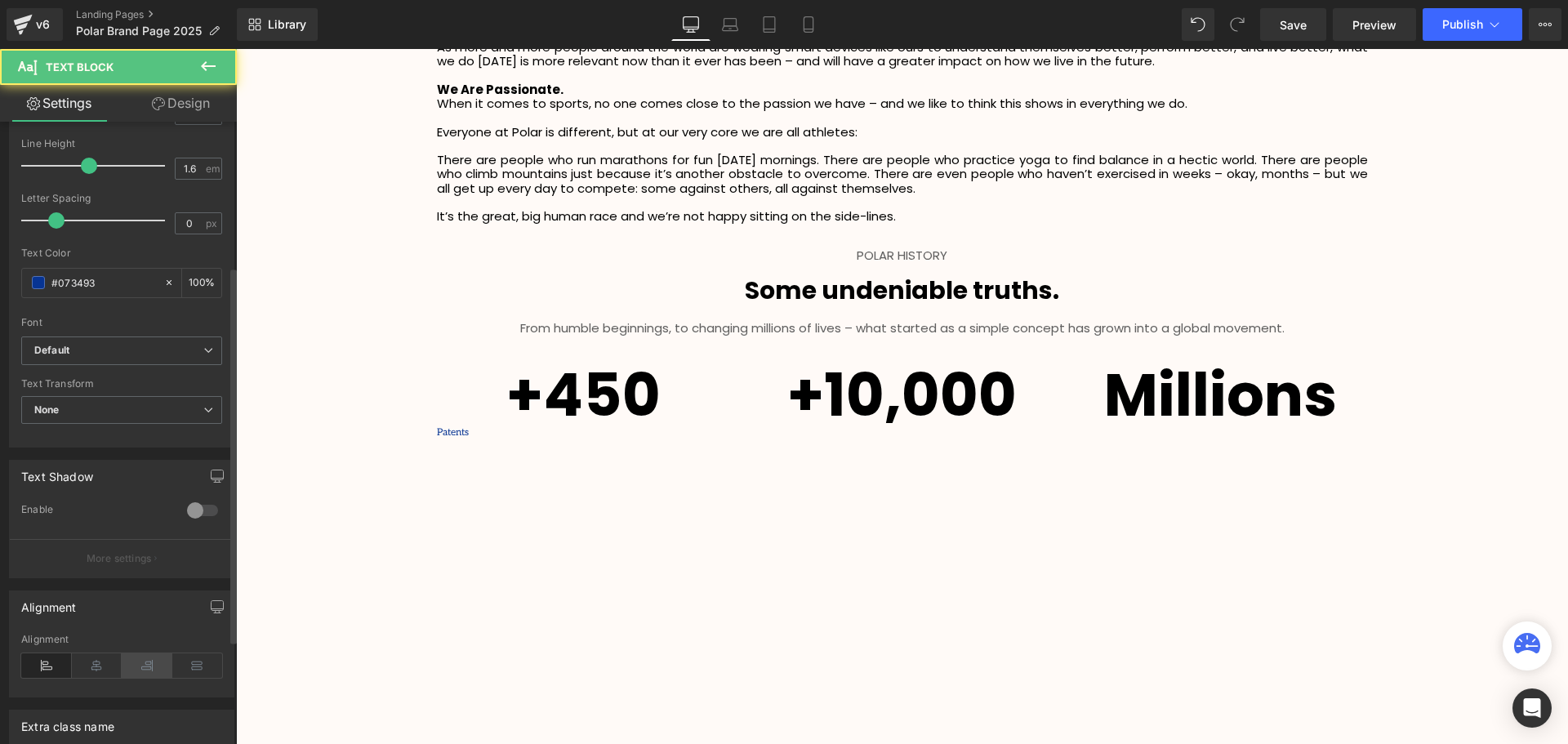
scroll to position [408, 0]
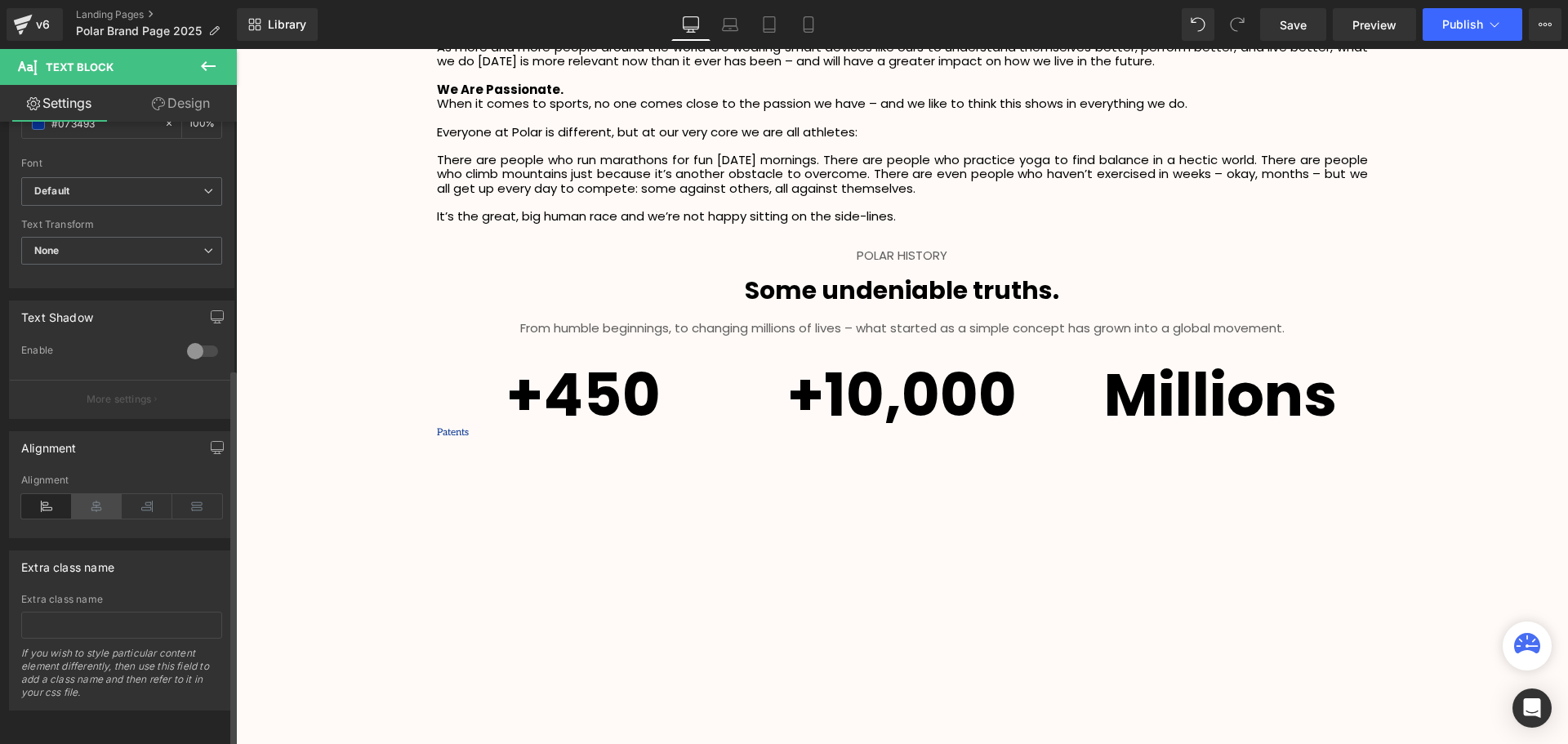
click at [99, 498] on icon at bounding box center [97, 507] width 51 height 25
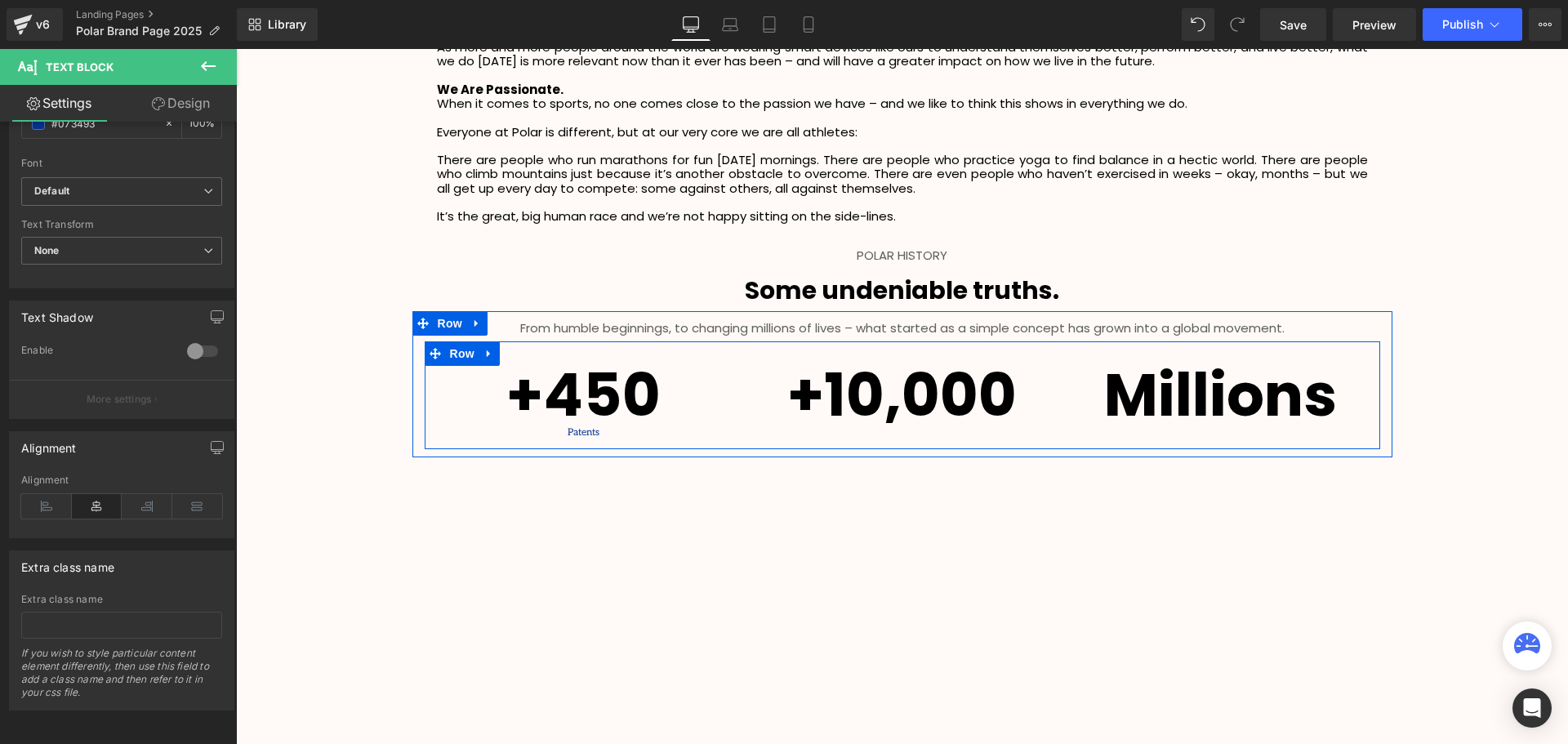
click at [589, 470] on span "Text Block" at bounding box center [574, 479] width 53 height 19
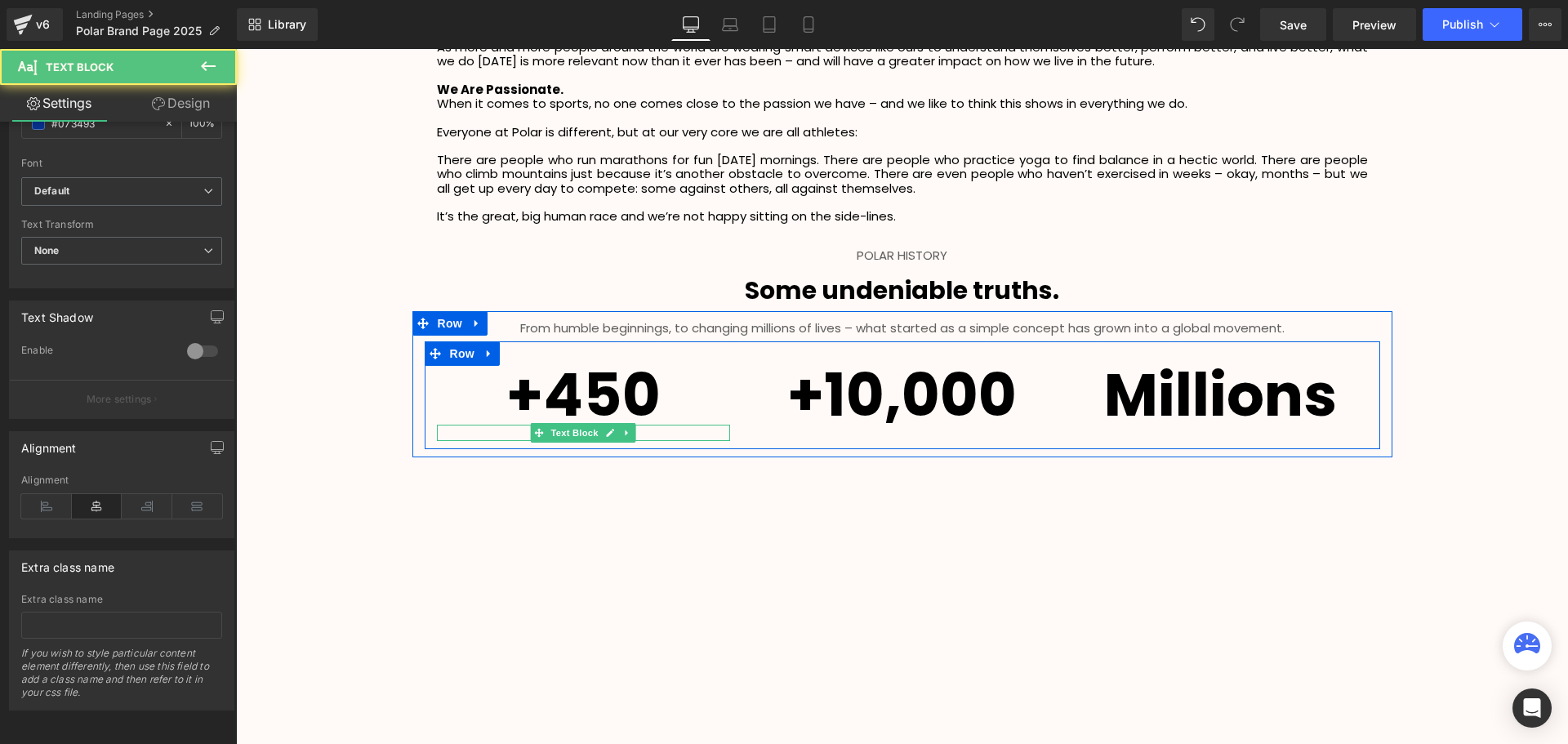
click at [651, 435] on p "Patents" at bounding box center [583, 432] width 294 height 16
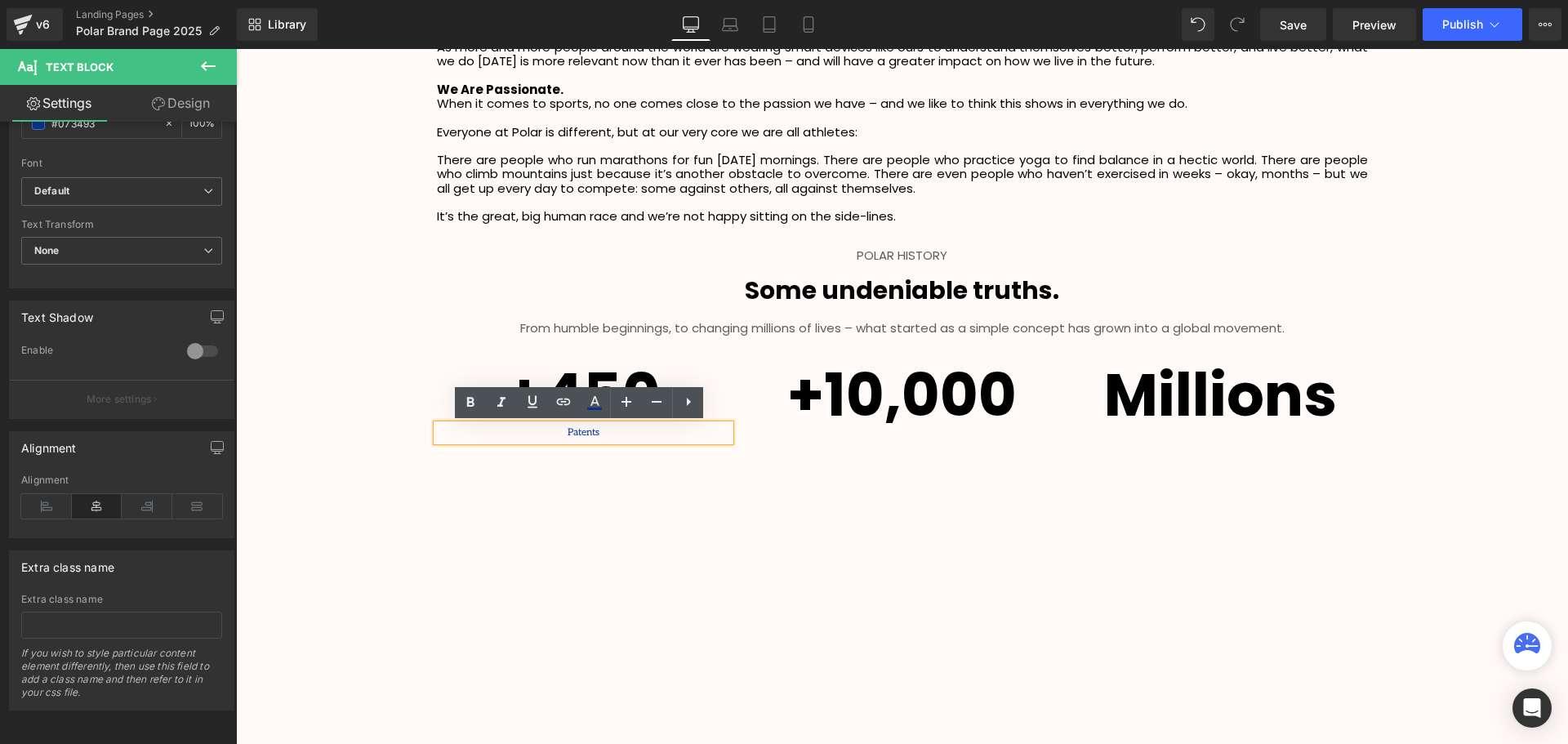
click at [603, 436] on p "Patents" at bounding box center [583, 432] width 294 height 16
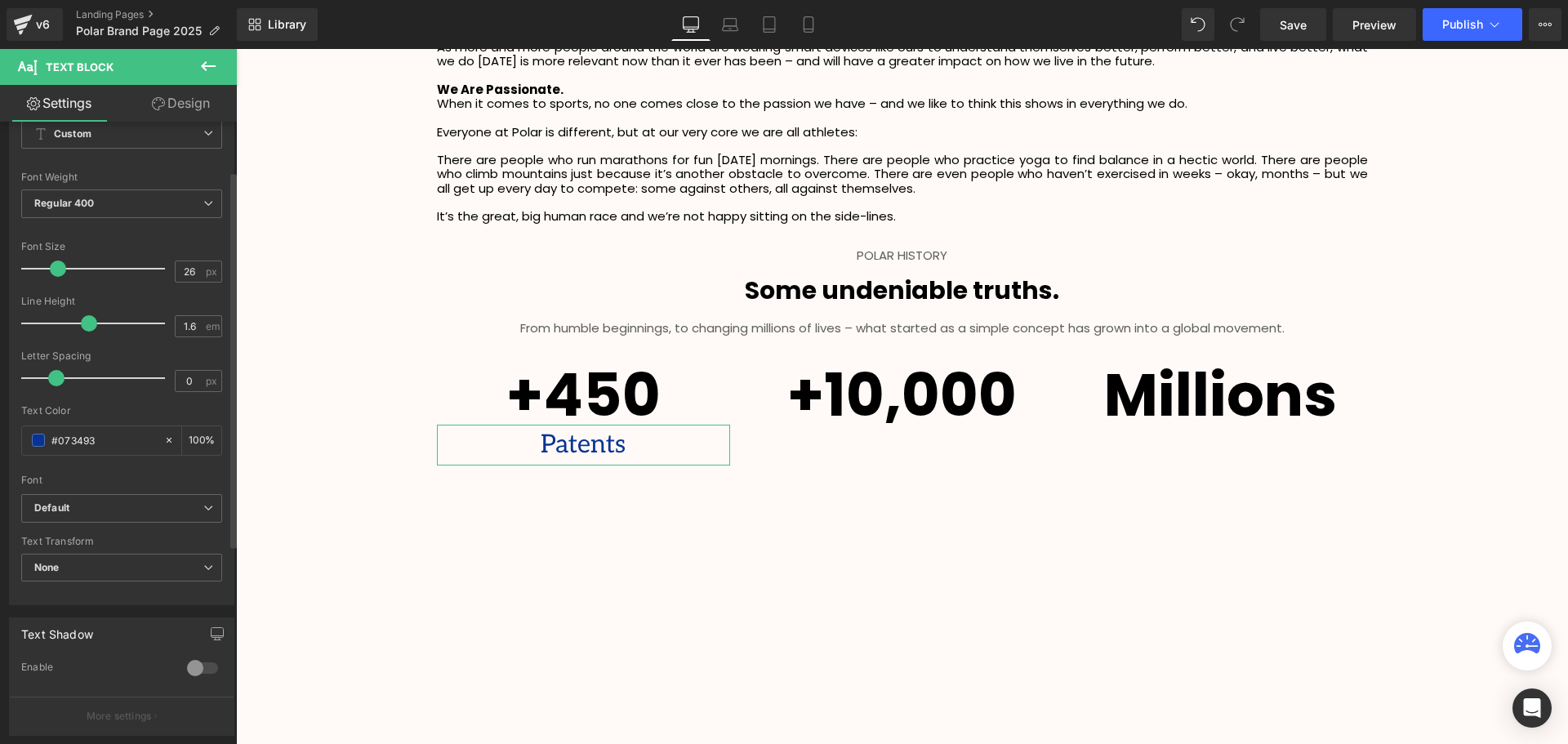
scroll to position [3922, 1323]
drag, startPoint x: 40, startPoint y: 267, endPoint x: 54, endPoint y: 269, distance: 14.1
click at [54, 269] on span at bounding box center [58, 268] width 17 height 17
type input "25"
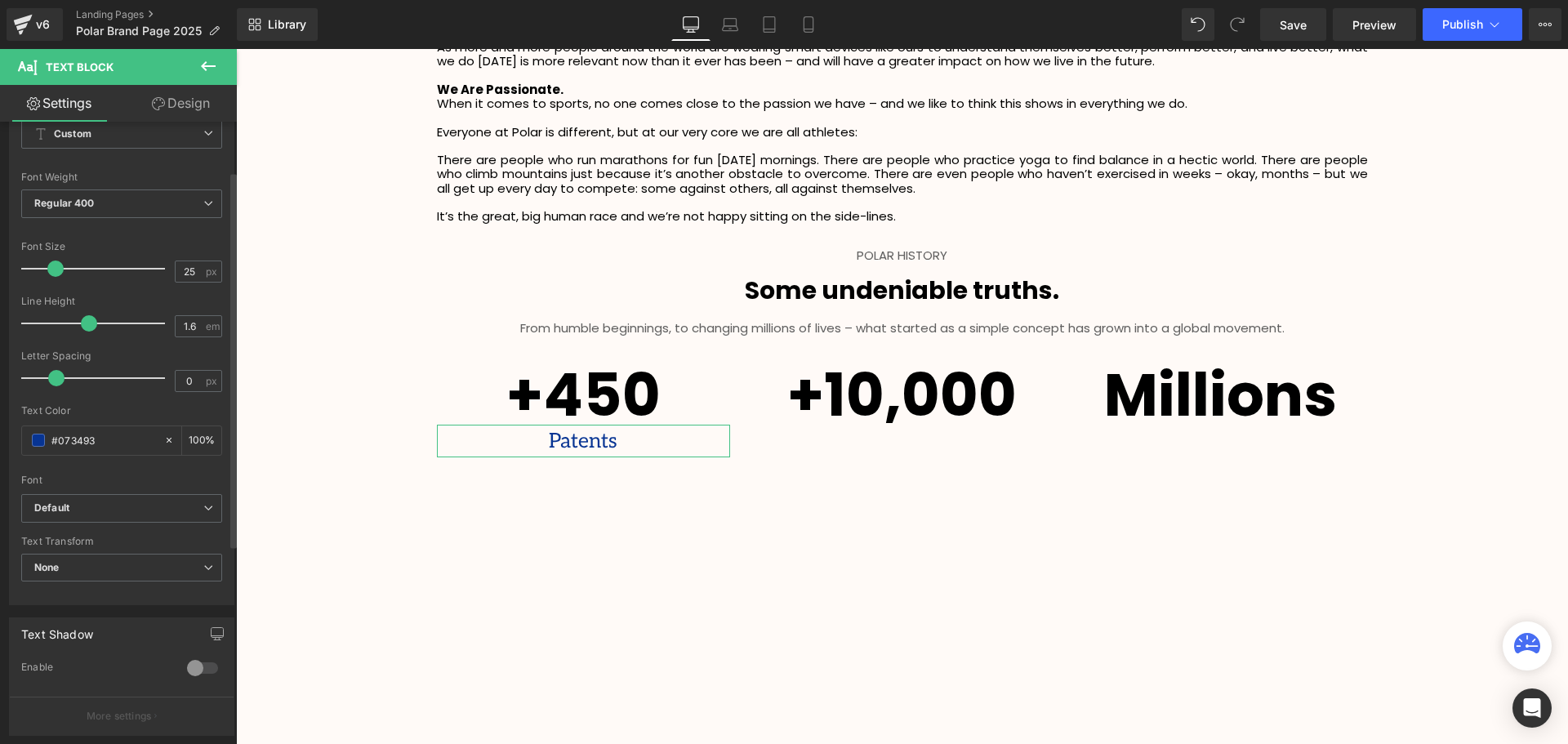
scroll to position [3921, 1323]
click at [54, 270] on span at bounding box center [57, 268] width 17 height 17
click at [36, 436] on span at bounding box center [38, 440] width 13 height 13
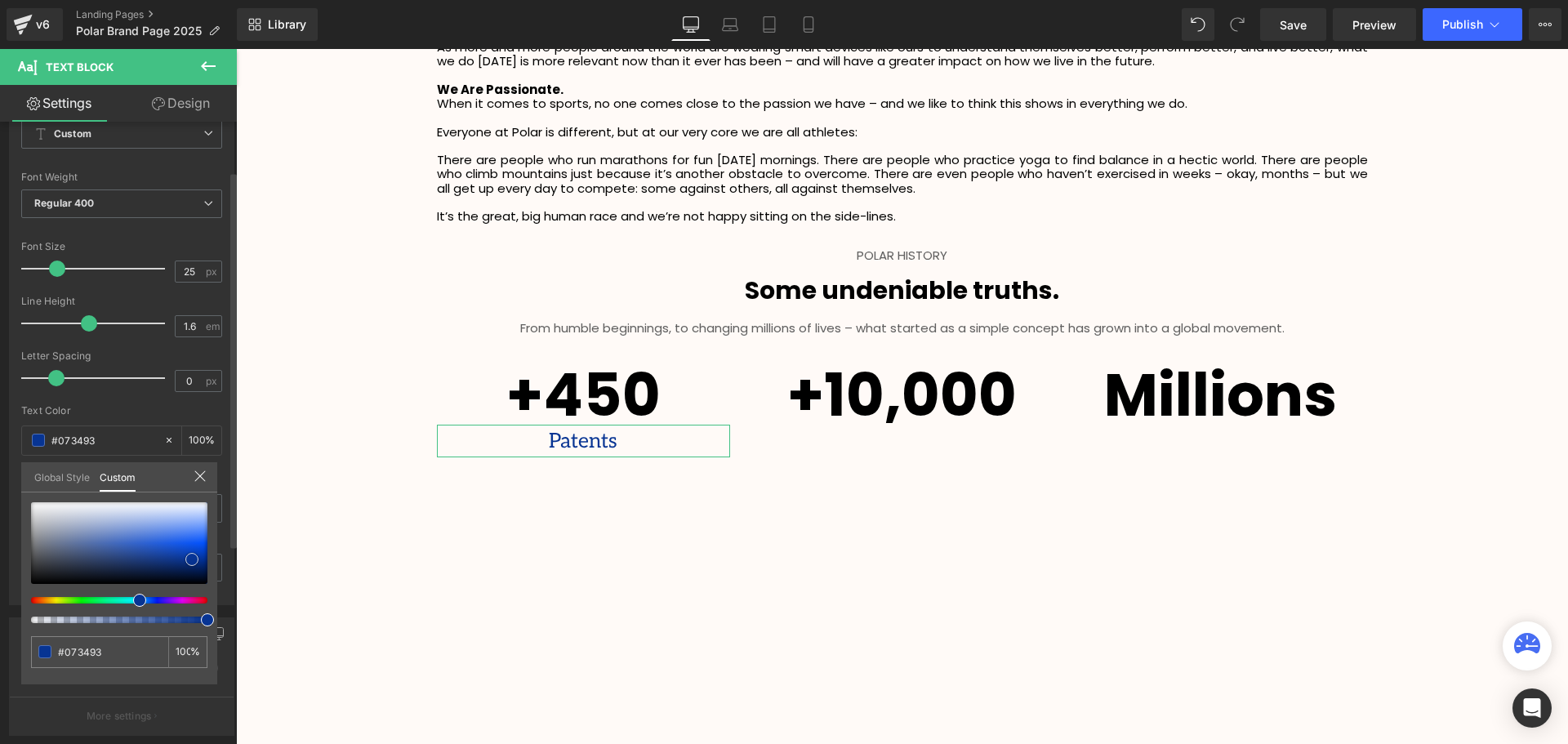
type input "#9db6eb"
type input "#0038b2"
type input "#000000"
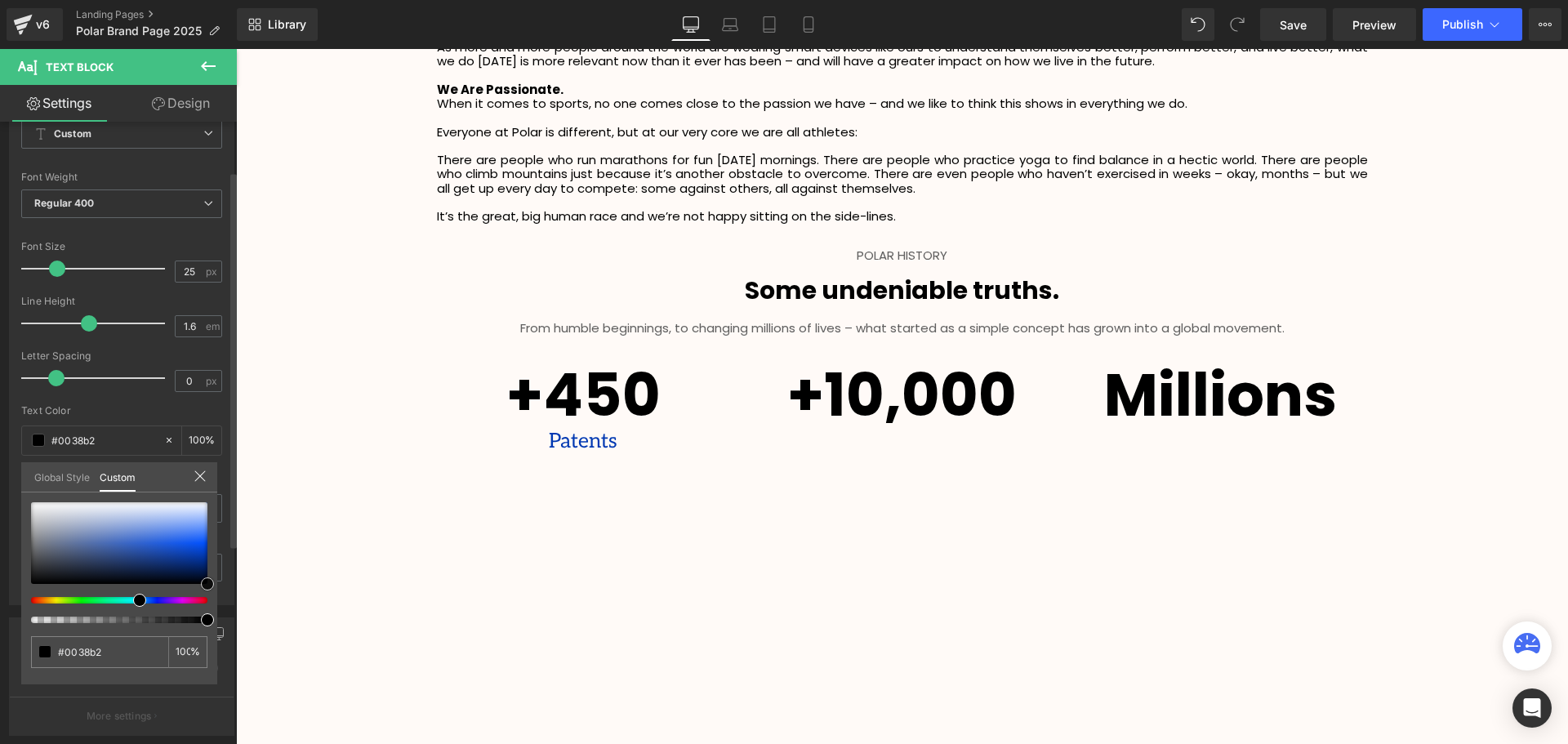
type input "#000000"
drag, startPoint x: 464, startPoint y: 614, endPoint x: 262, endPoint y: 648, distance: 204.8
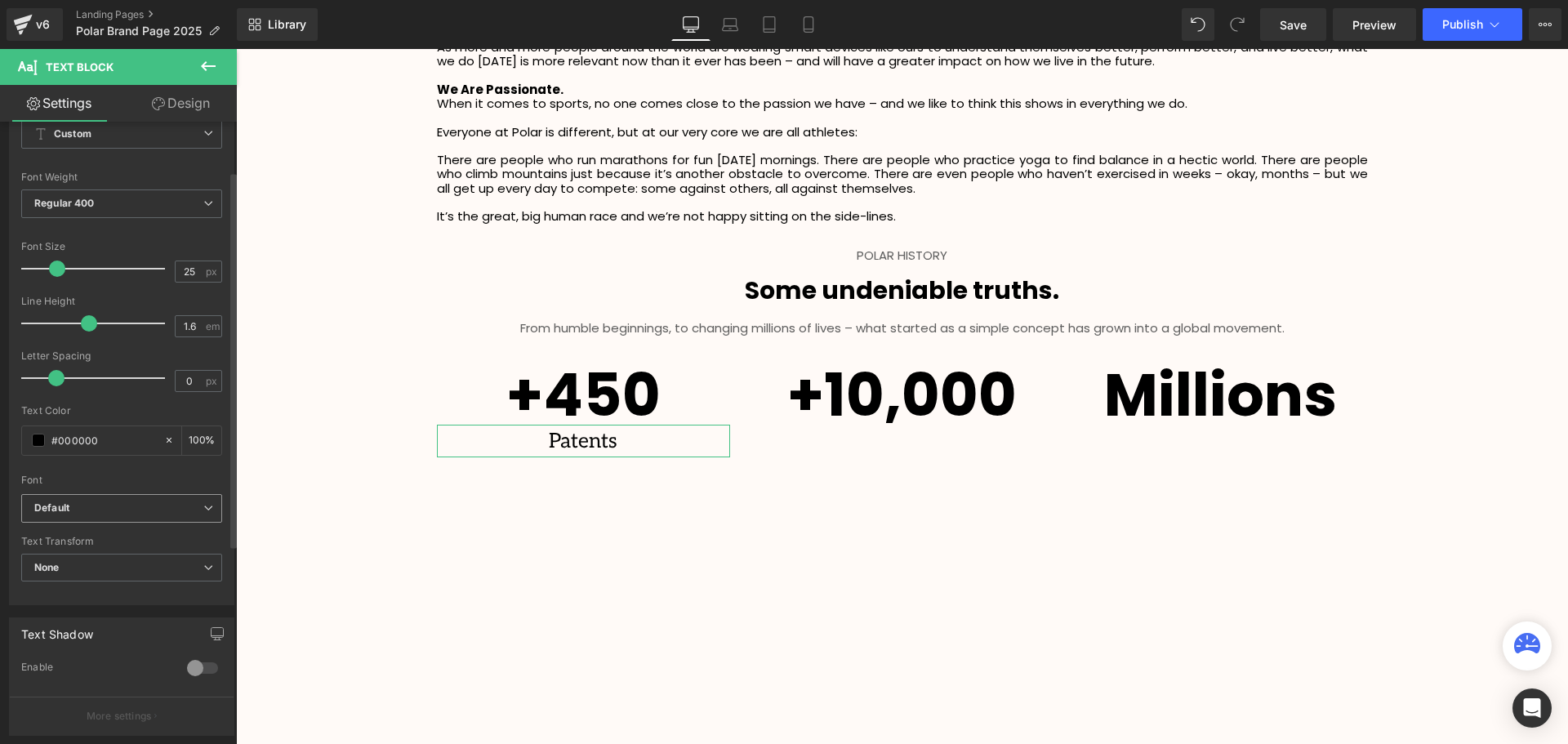
click at [111, 497] on span "Default" at bounding box center [121, 508] width 201 height 29
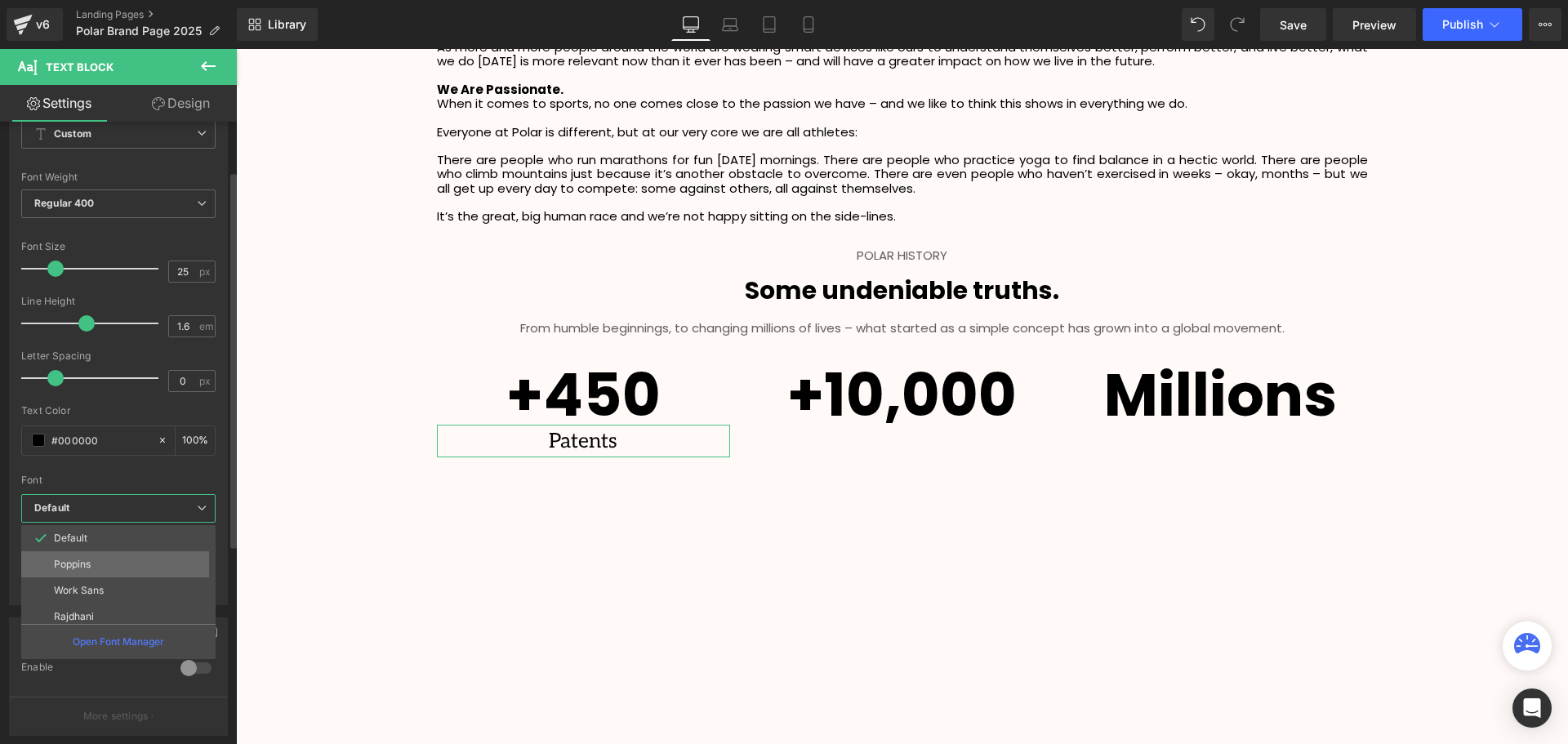
click at [120, 563] on li "Poppins" at bounding box center [122, 564] width 202 height 26
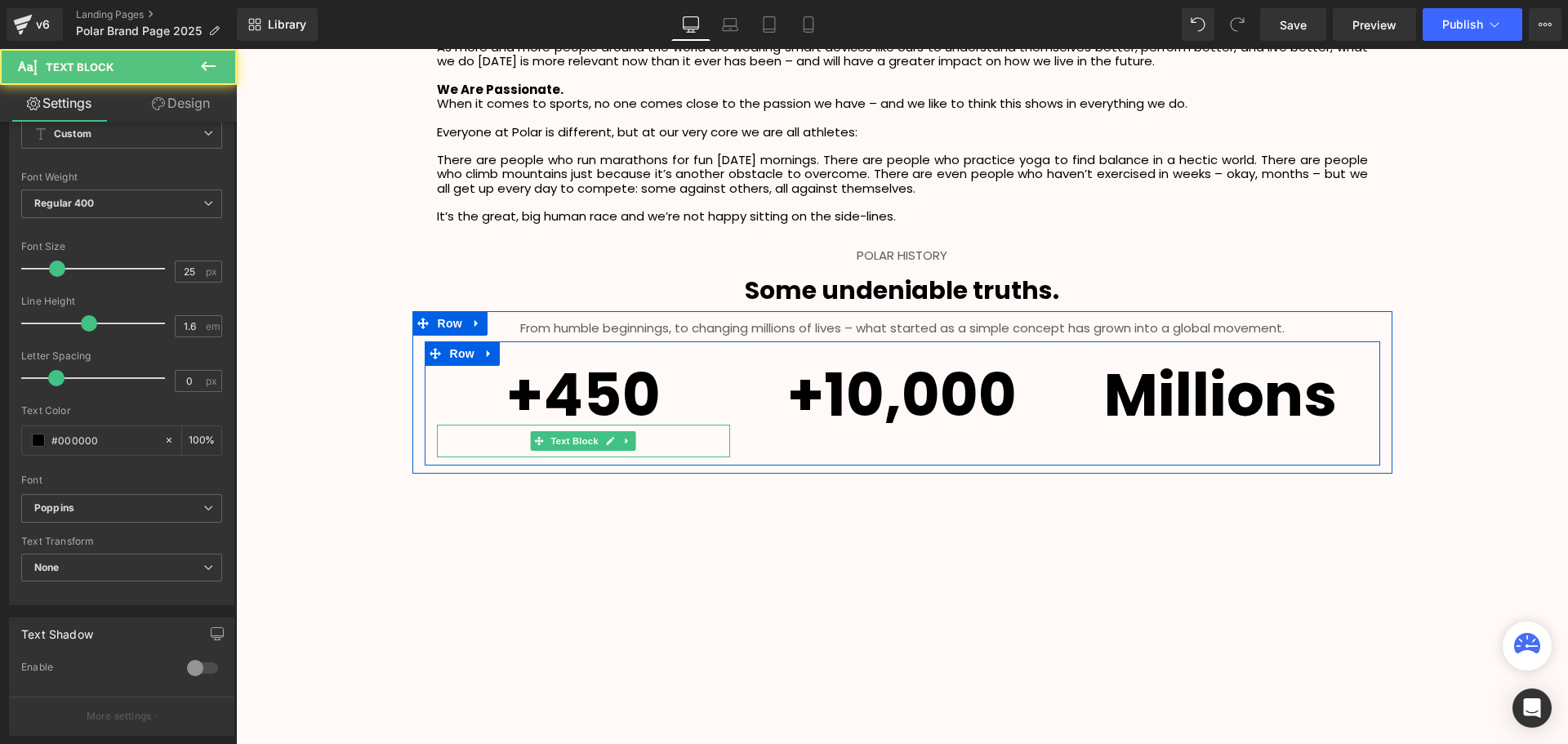
drag, startPoint x: 642, startPoint y: 440, endPoint x: 500, endPoint y: 444, distance: 142.1
click at [500, 444] on p "Patents" at bounding box center [583, 440] width 294 height 32
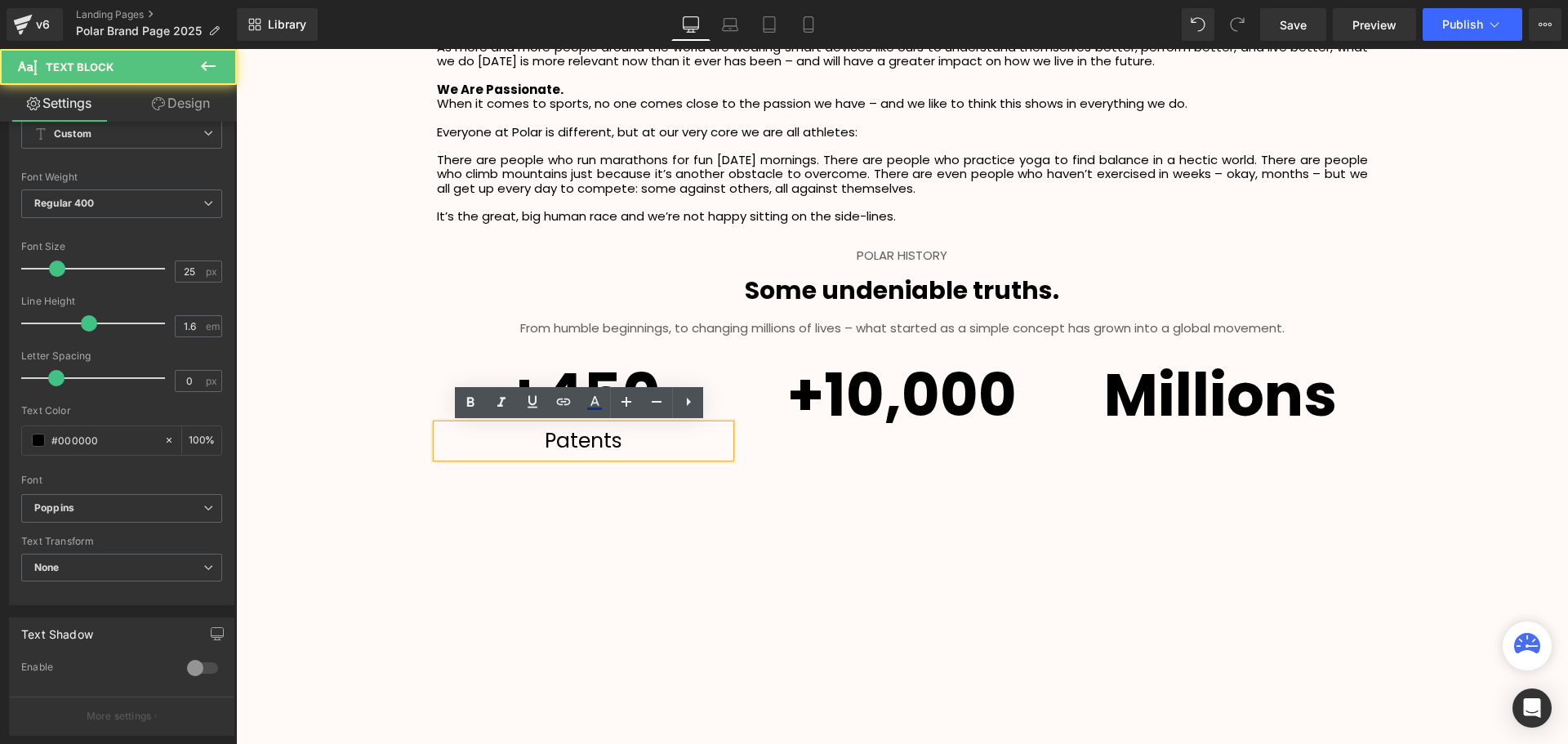
click at [652, 429] on p "Patents" at bounding box center [583, 440] width 294 height 32
drag, startPoint x: 529, startPoint y: 436, endPoint x: 596, endPoint y: 441, distance: 67.2
click at [568, 442] on p "Patents" at bounding box center [583, 440] width 294 height 32
click at [652, 443] on p "Patents" at bounding box center [583, 440] width 294 height 32
drag, startPoint x: 555, startPoint y: 445, endPoint x: 540, endPoint y: 445, distance: 15.0
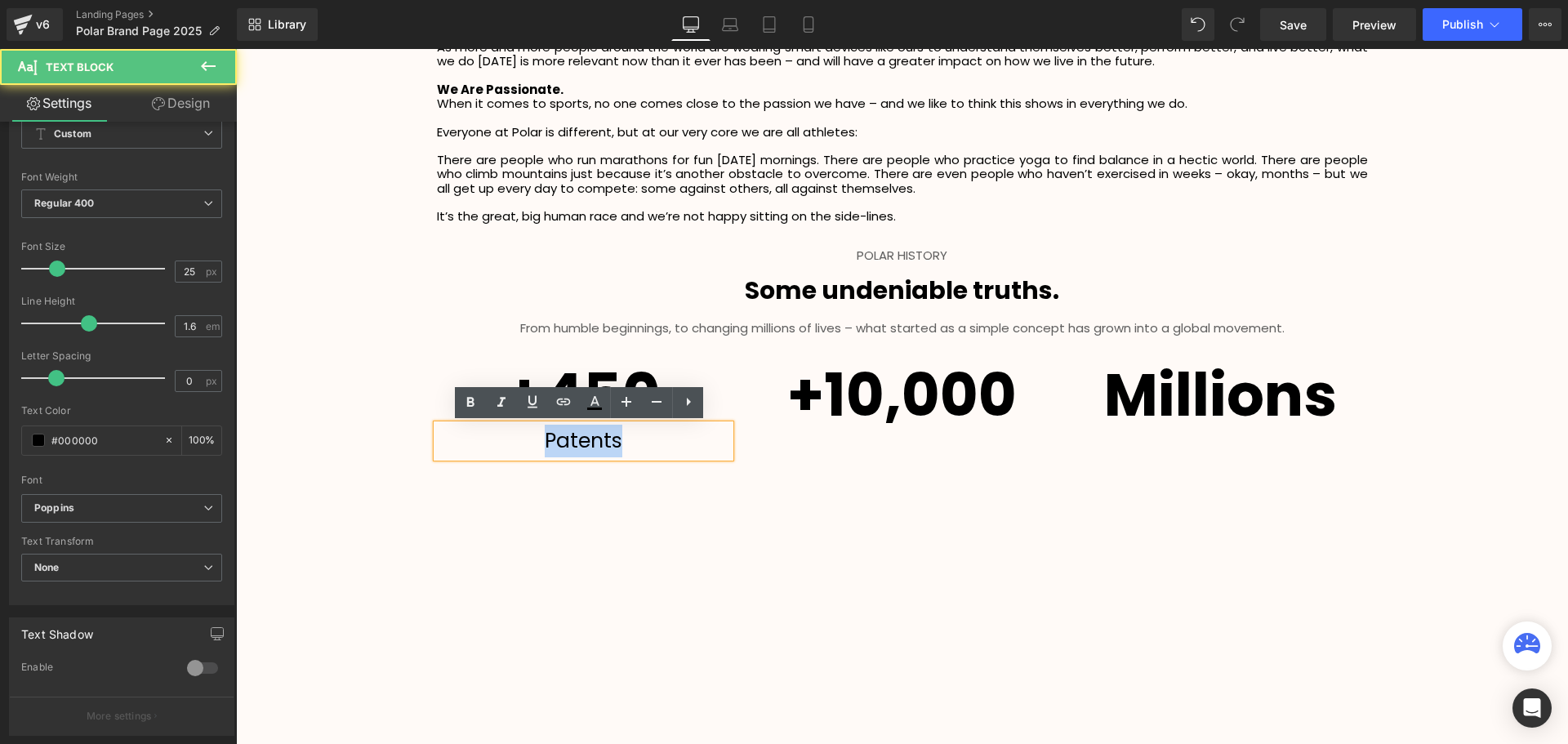
click at [540, 445] on p "Patents" at bounding box center [583, 440] width 294 height 32
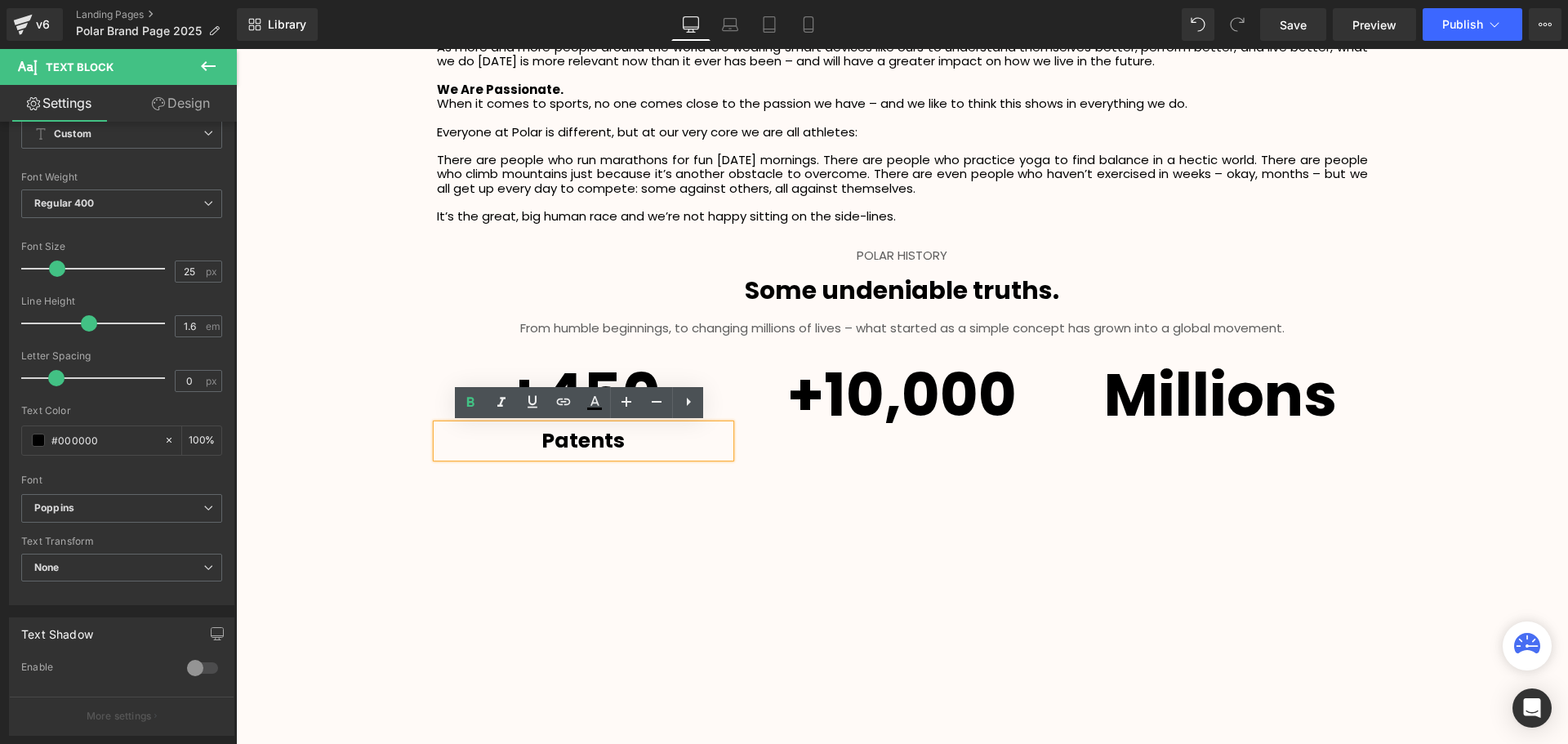
click at [772, 444] on div "+450 Heading Patents Text Block +10,000 Heading Millions Heading Row" at bounding box center [902, 403] width 955 height 124
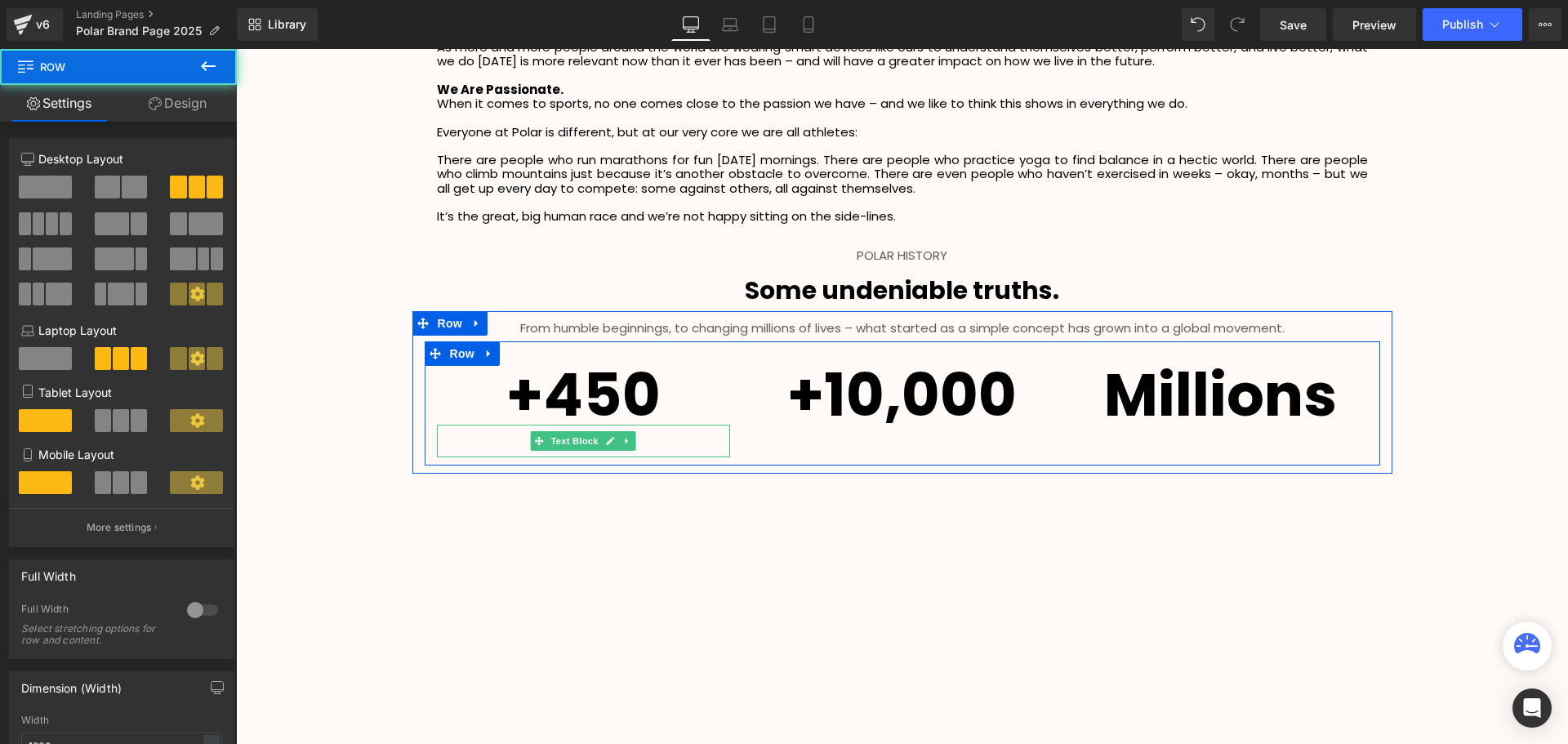
click at [654, 445] on p "Patents" at bounding box center [583, 440] width 294 height 32
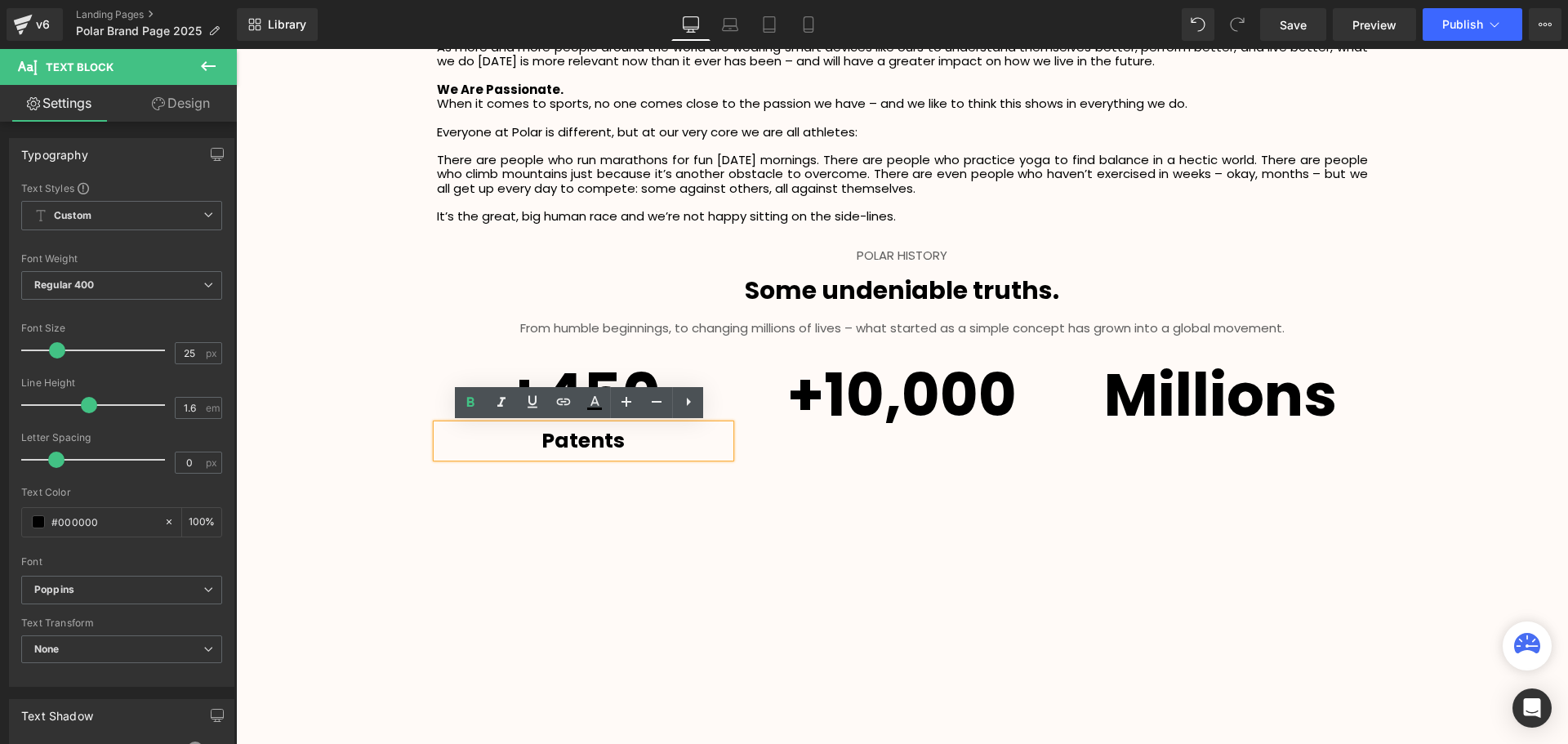
click at [502, 446] on p "Patents" at bounding box center [583, 440] width 294 height 32
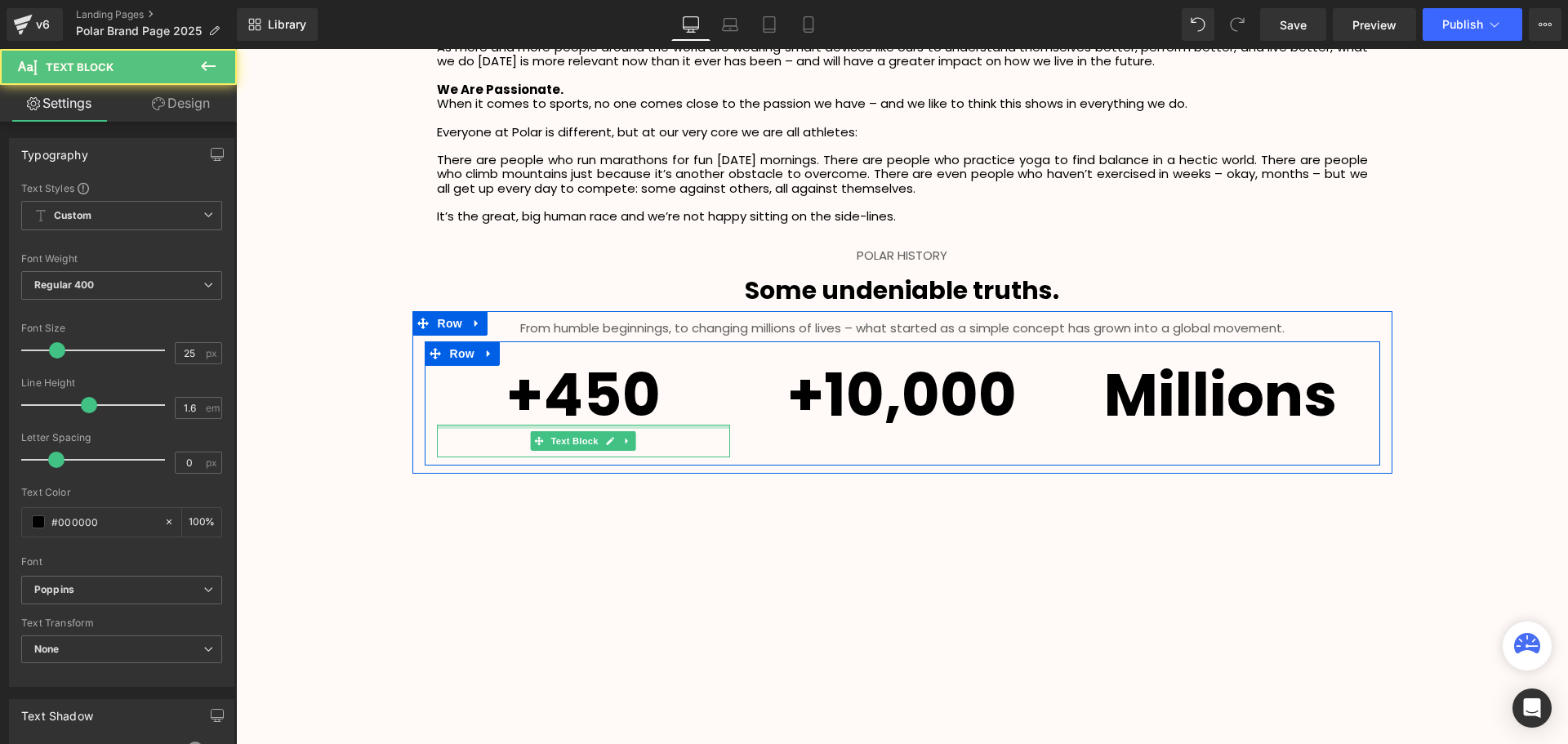
drag, startPoint x: 613, startPoint y: 424, endPoint x: 618, endPoint y: 407, distance: 17.7
click at [618, 407] on div "+450 Heading Patents Text Block" at bounding box center [583, 411] width 318 height 91
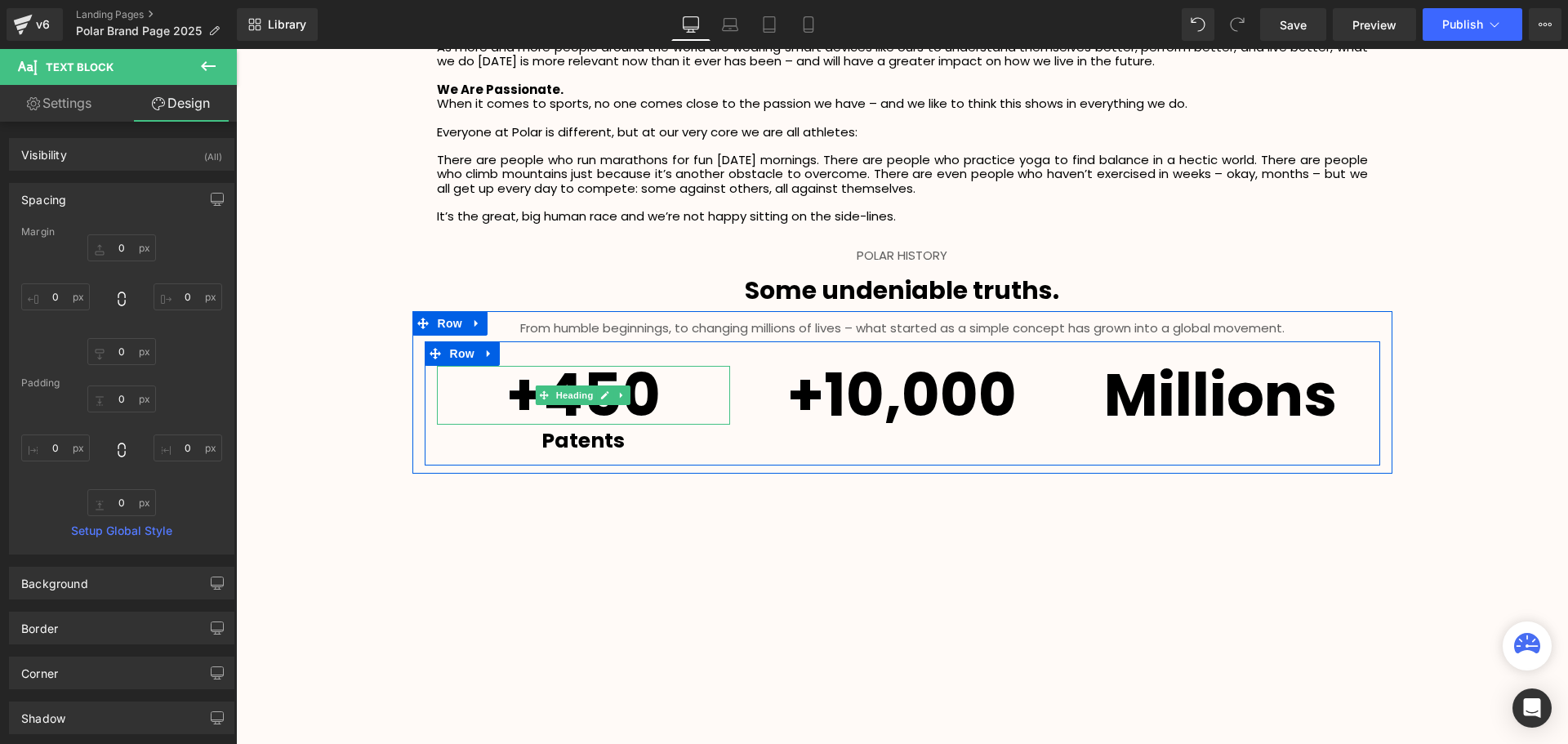
click at [650, 416] on strong "+450" at bounding box center [584, 394] width 154 height 82
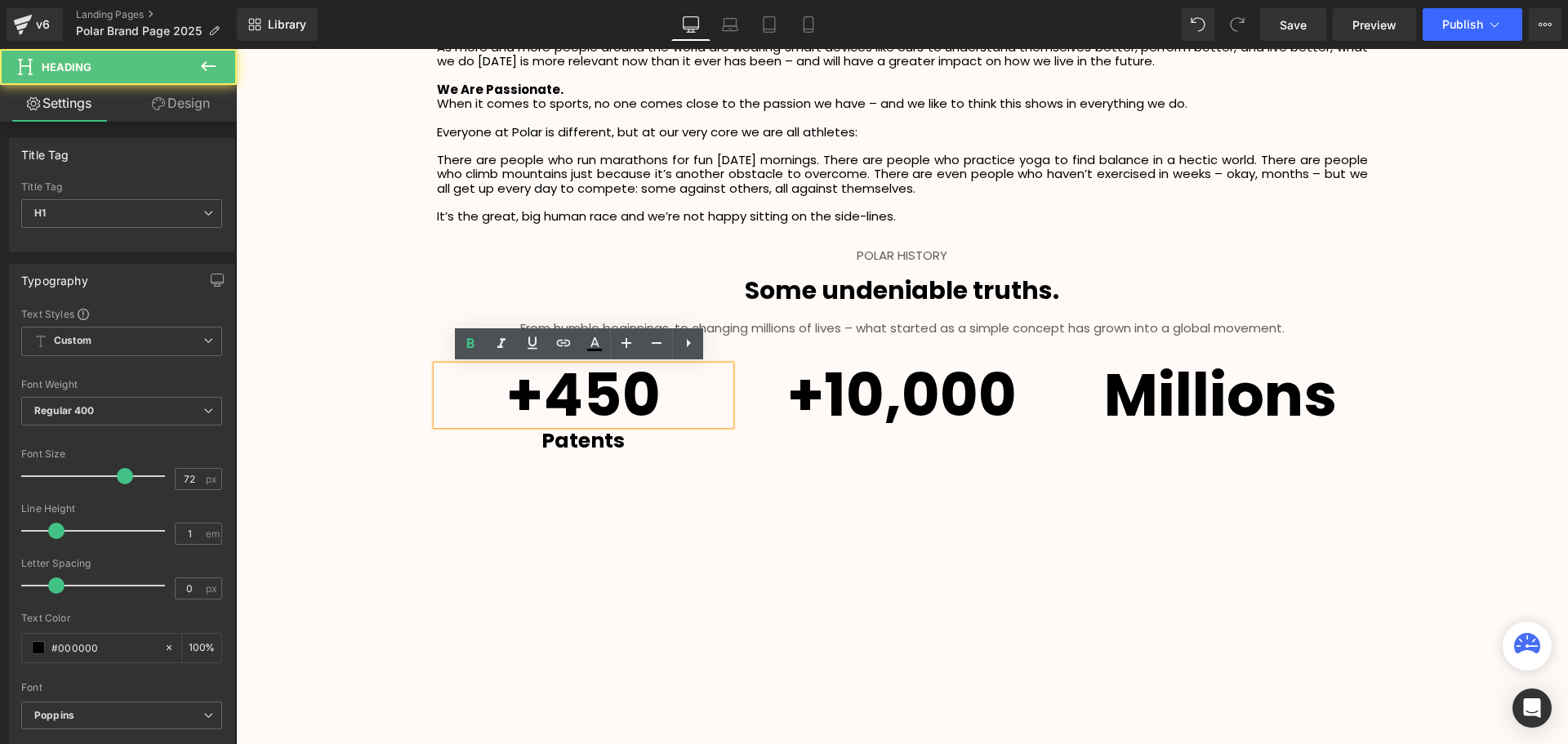
click at [749, 444] on div "+450 Heading Patents Text Block +10,000 Heading Millions Heading Row" at bounding box center [902, 403] width 955 height 124
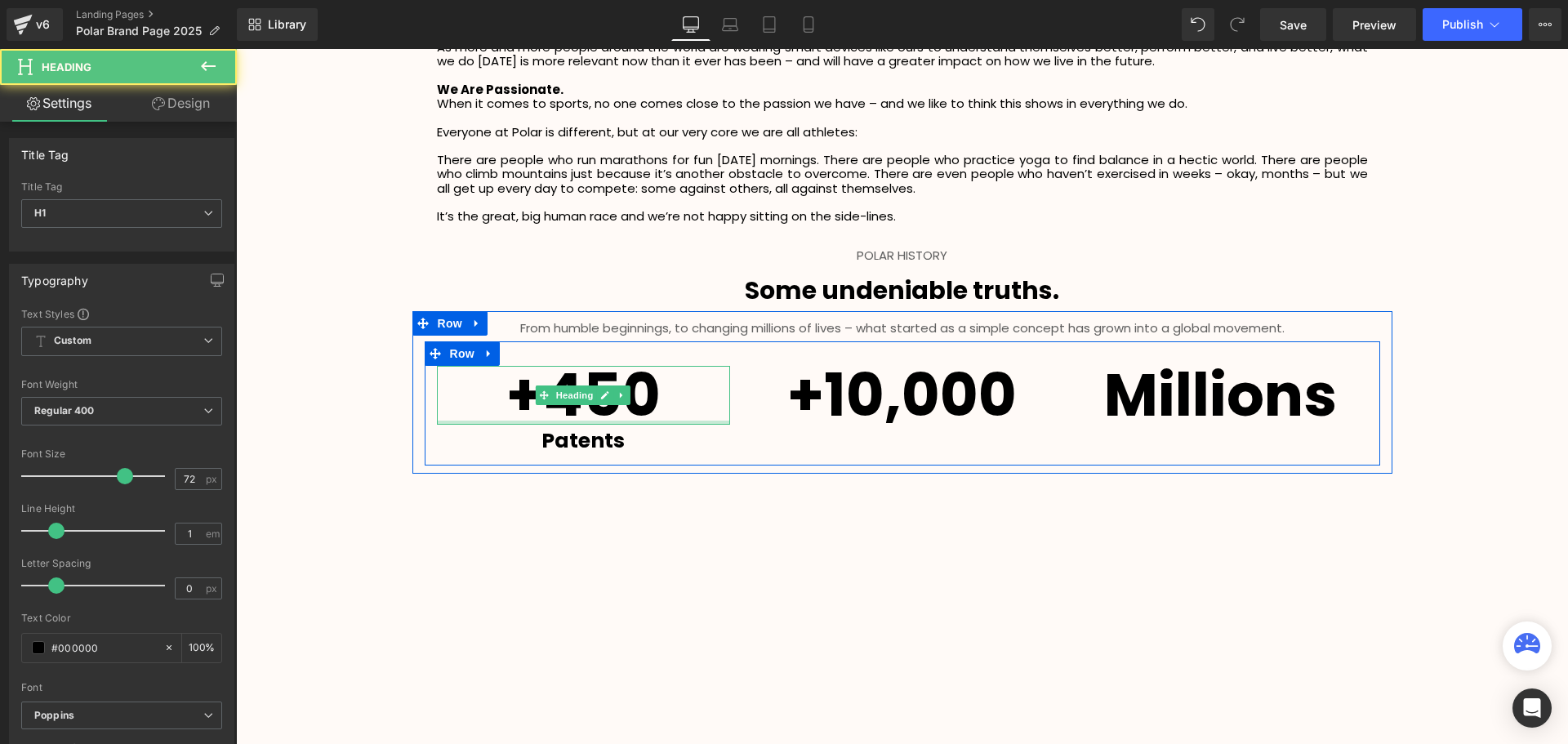
drag, startPoint x: 644, startPoint y: 423, endPoint x: 649, endPoint y: 395, distance: 28.4
click at [649, 395] on div "+450 Heading" at bounding box center [583, 394] width 294 height 59
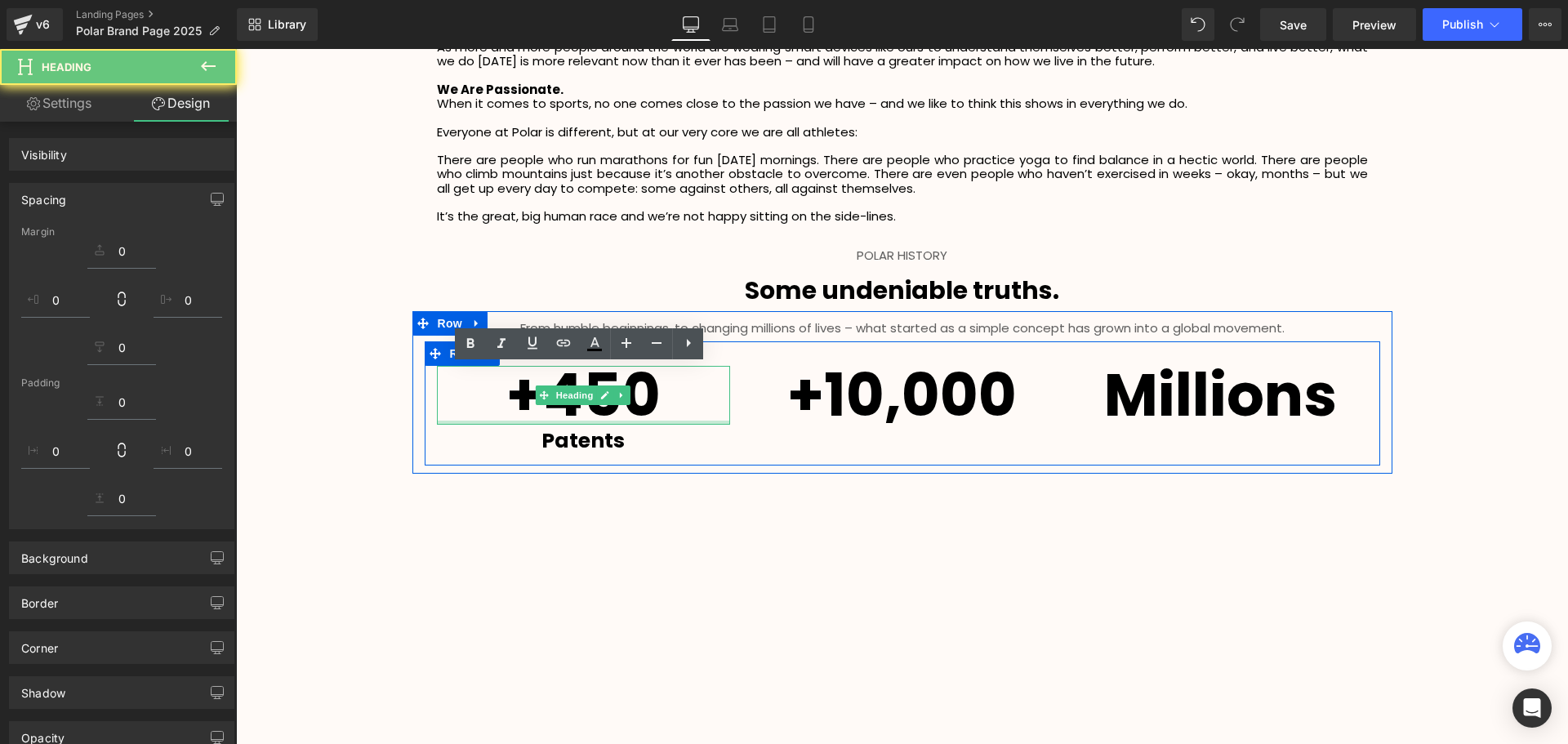
click at [755, 438] on div "+450 Heading Patents Text Block +10,000 Heading Millions Heading Row" at bounding box center [902, 403] width 955 height 124
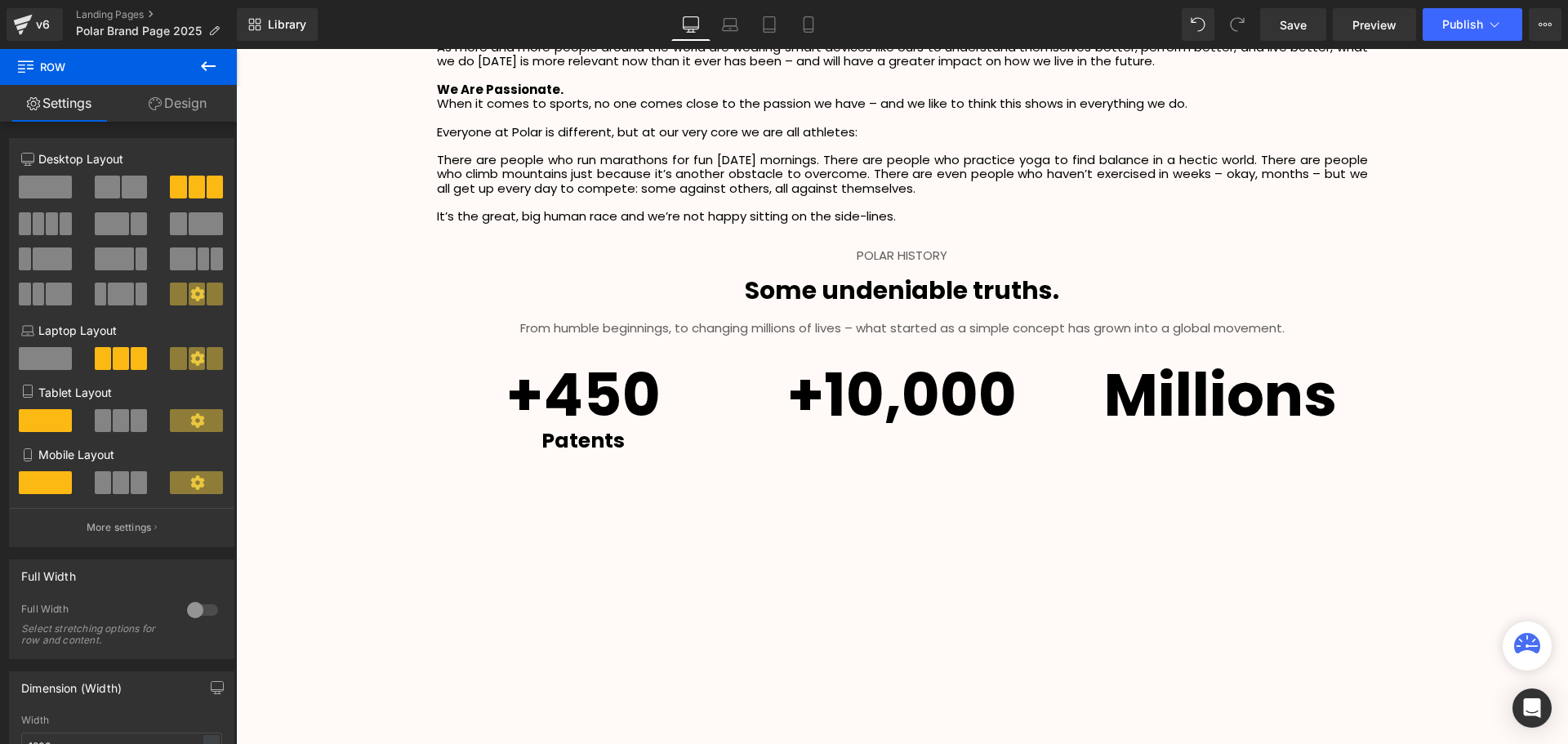
click at [630, 437] on link at bounding box center [628, 441] width 18 height 19
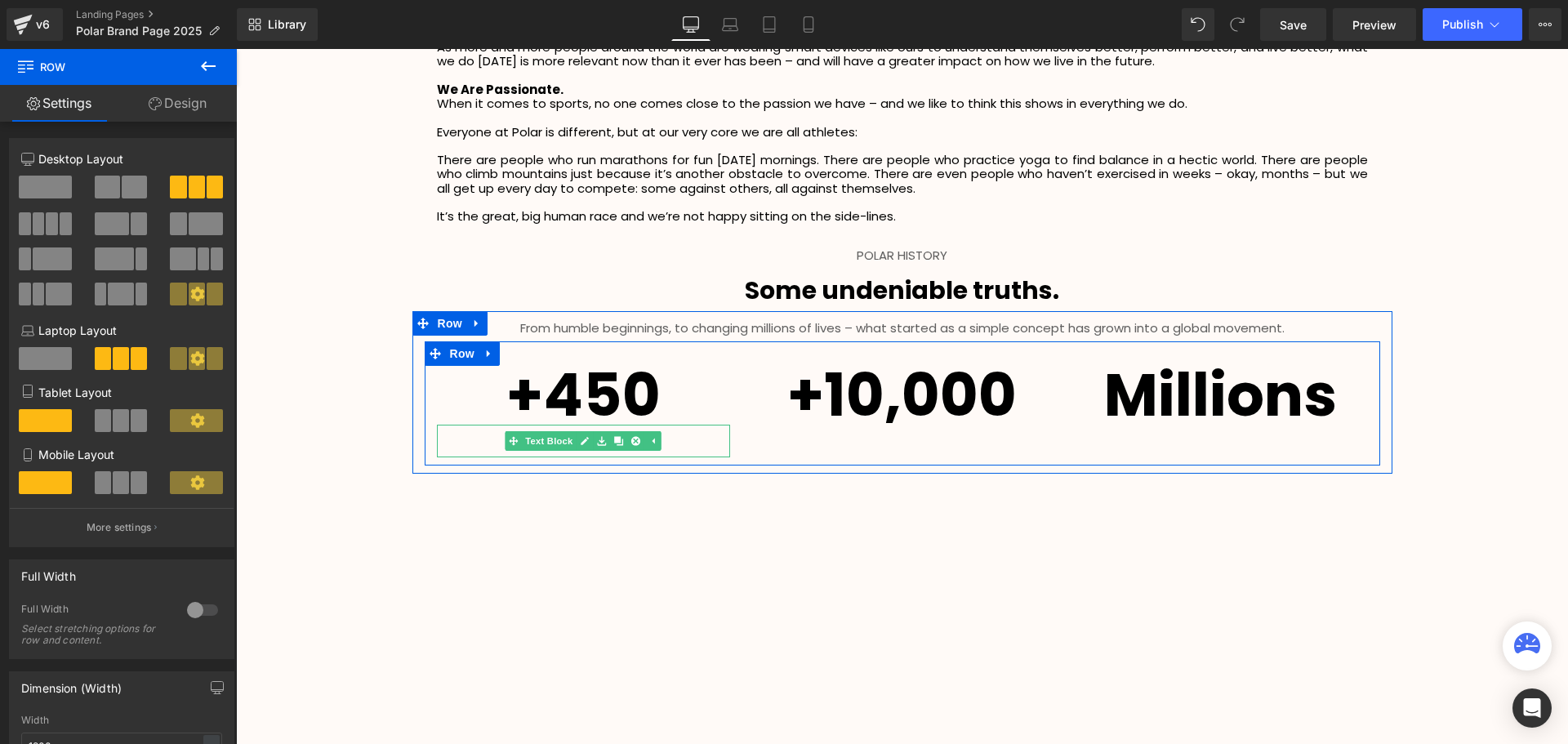
click at [676, 440] on p "Patents" at bounding box center [583, 440] width 294 height 32
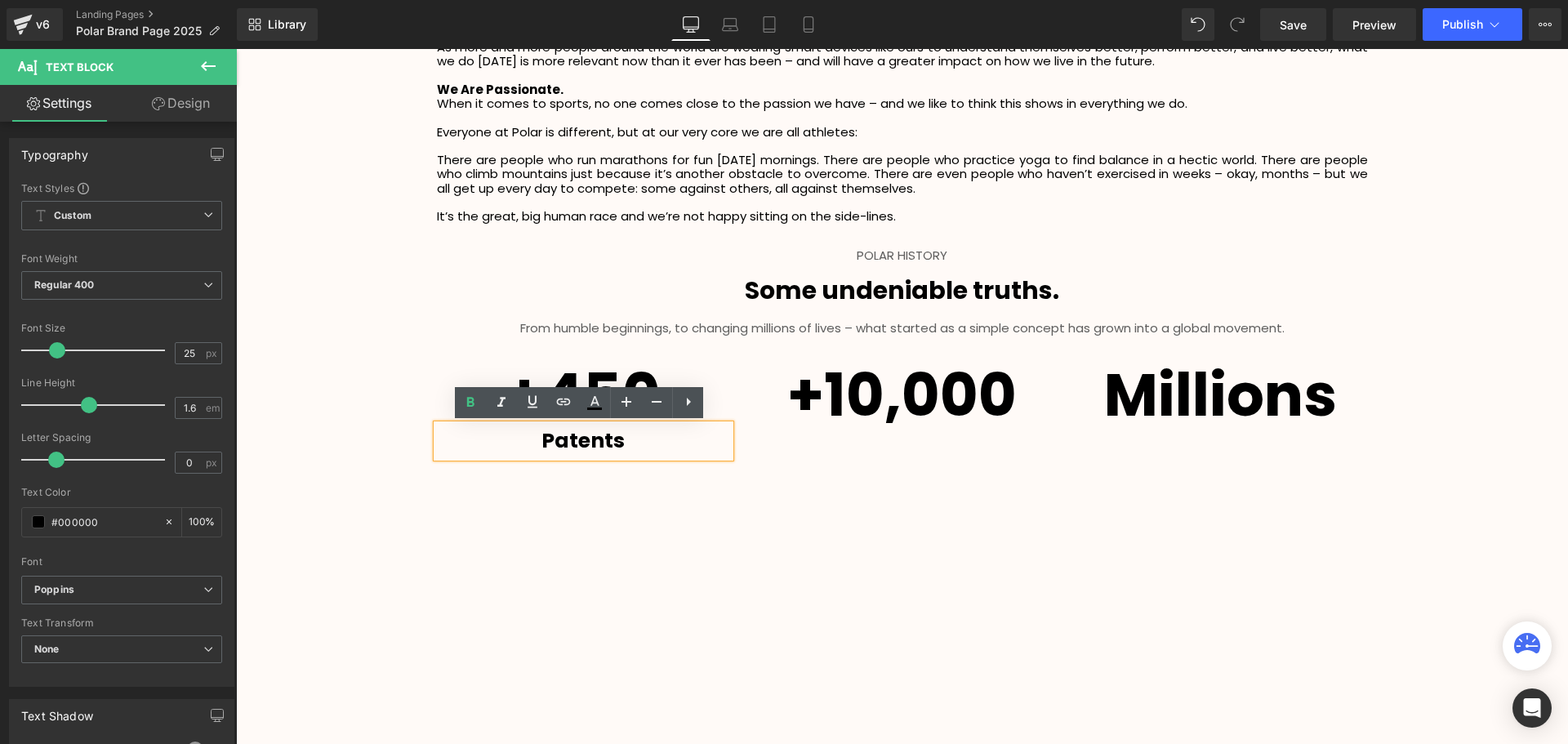
click at [791, 450] on div "+450 Heading Patents Text Block +10,000 Heading Millions Heading Row" at bounding box center [902, 403] width 955 height 124
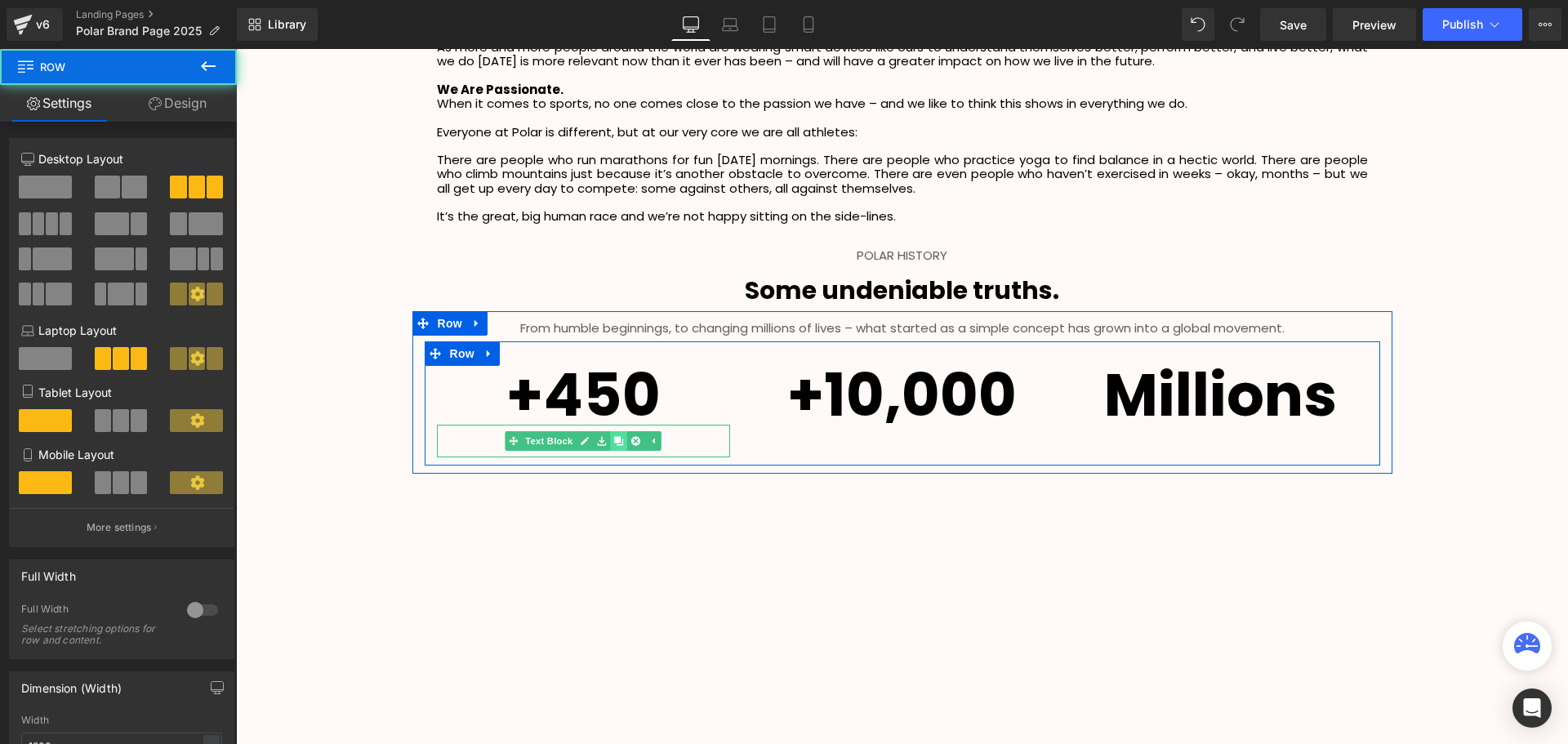
click at [618, 443] on icon at bounding box center [619, 441] width 9 height 9
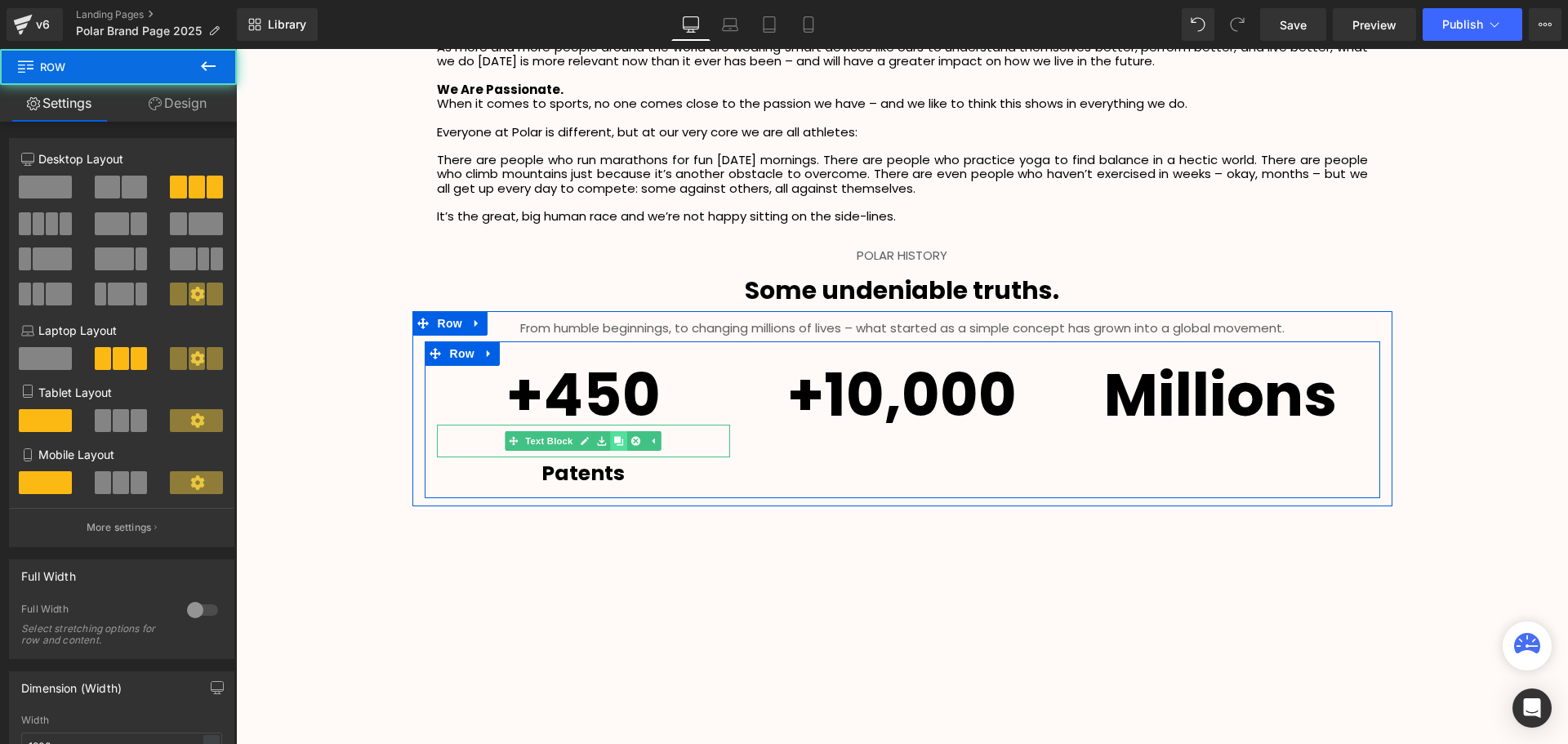
scroll to position [3953, 1323]
click at [614, 438] on icon at bounding box center [619, 441] width 9 height 9
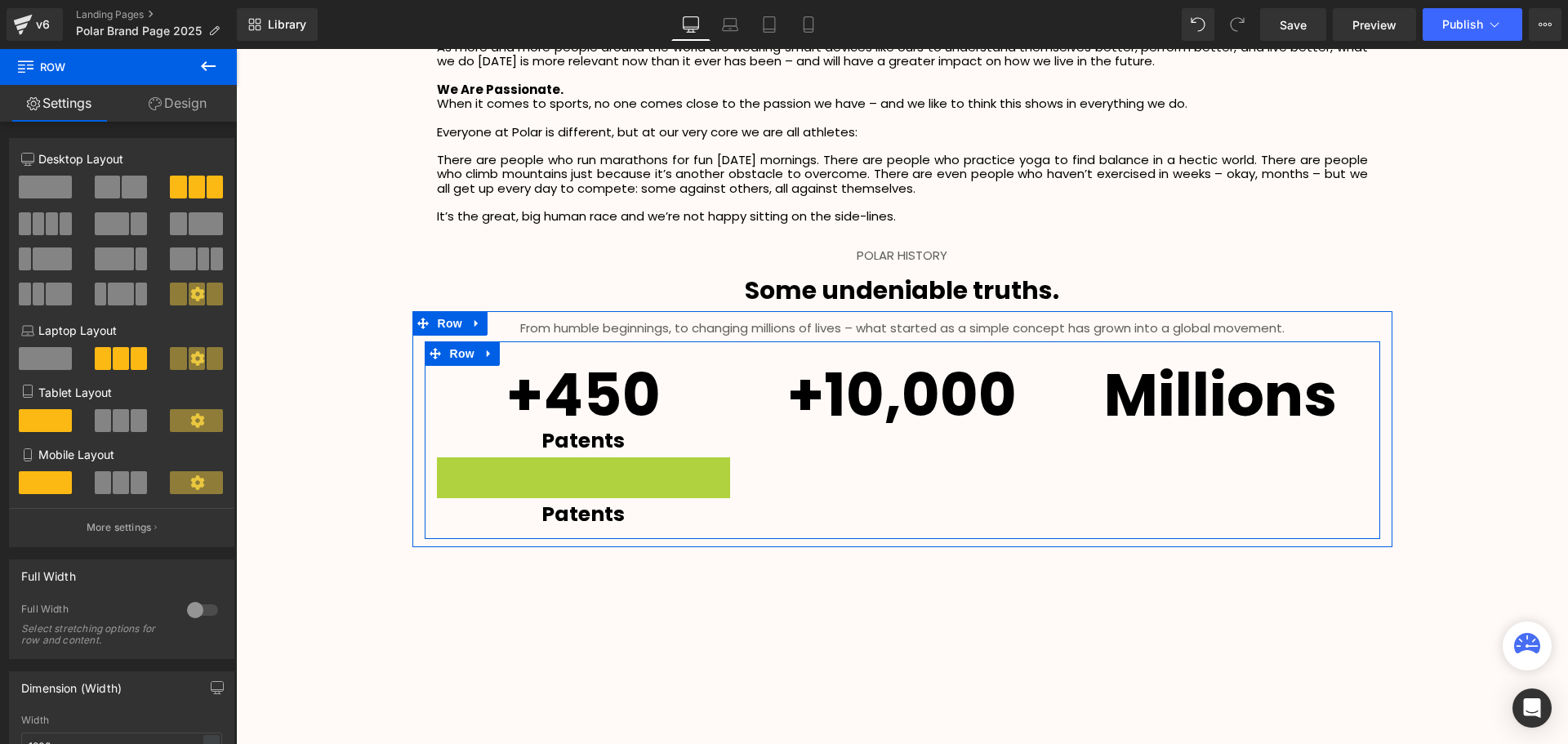
scroll to position [8, 8]
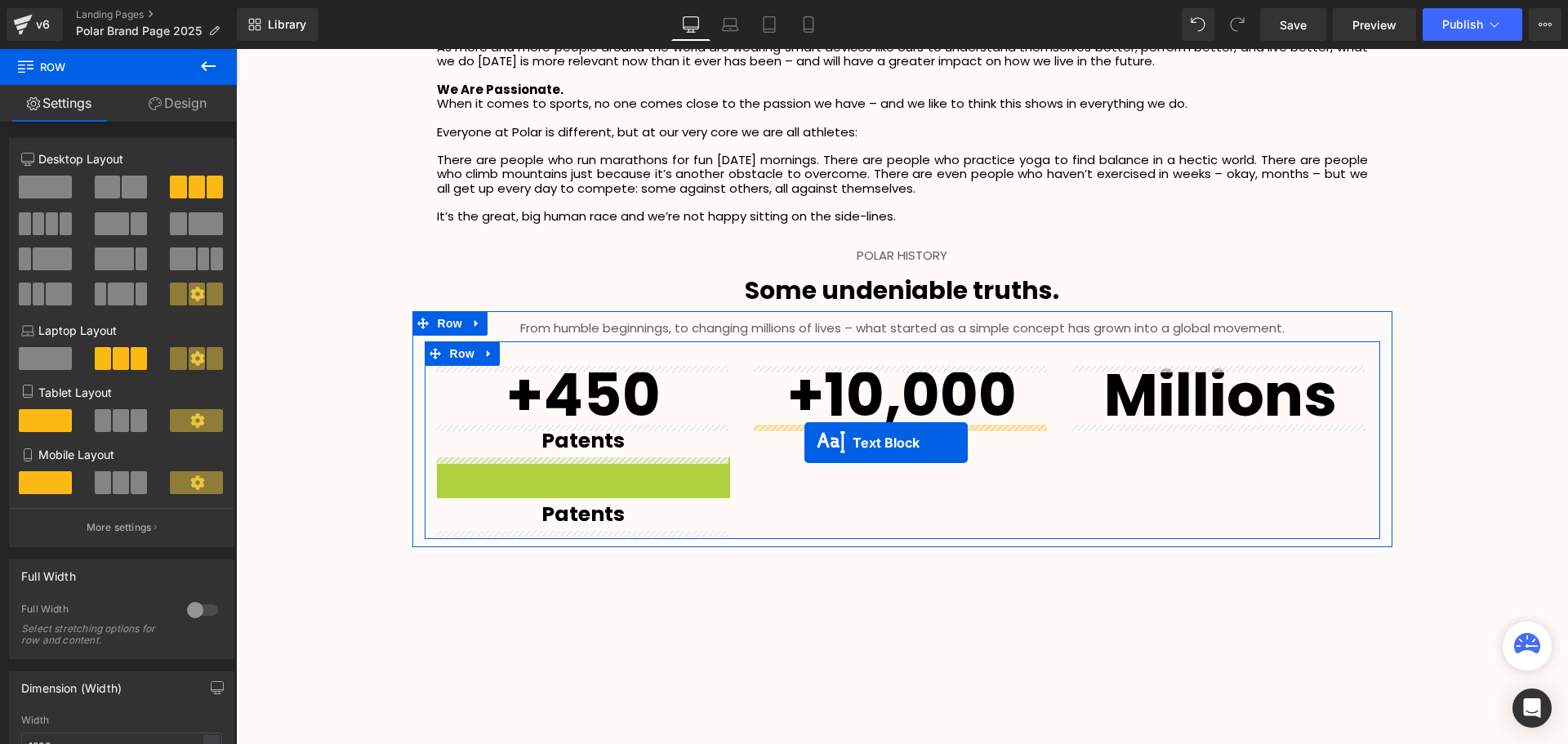
drag, startPoint x: 535, startPoint y: 471, endPoint x: 805, endPoint y: 443, distance: 271.4
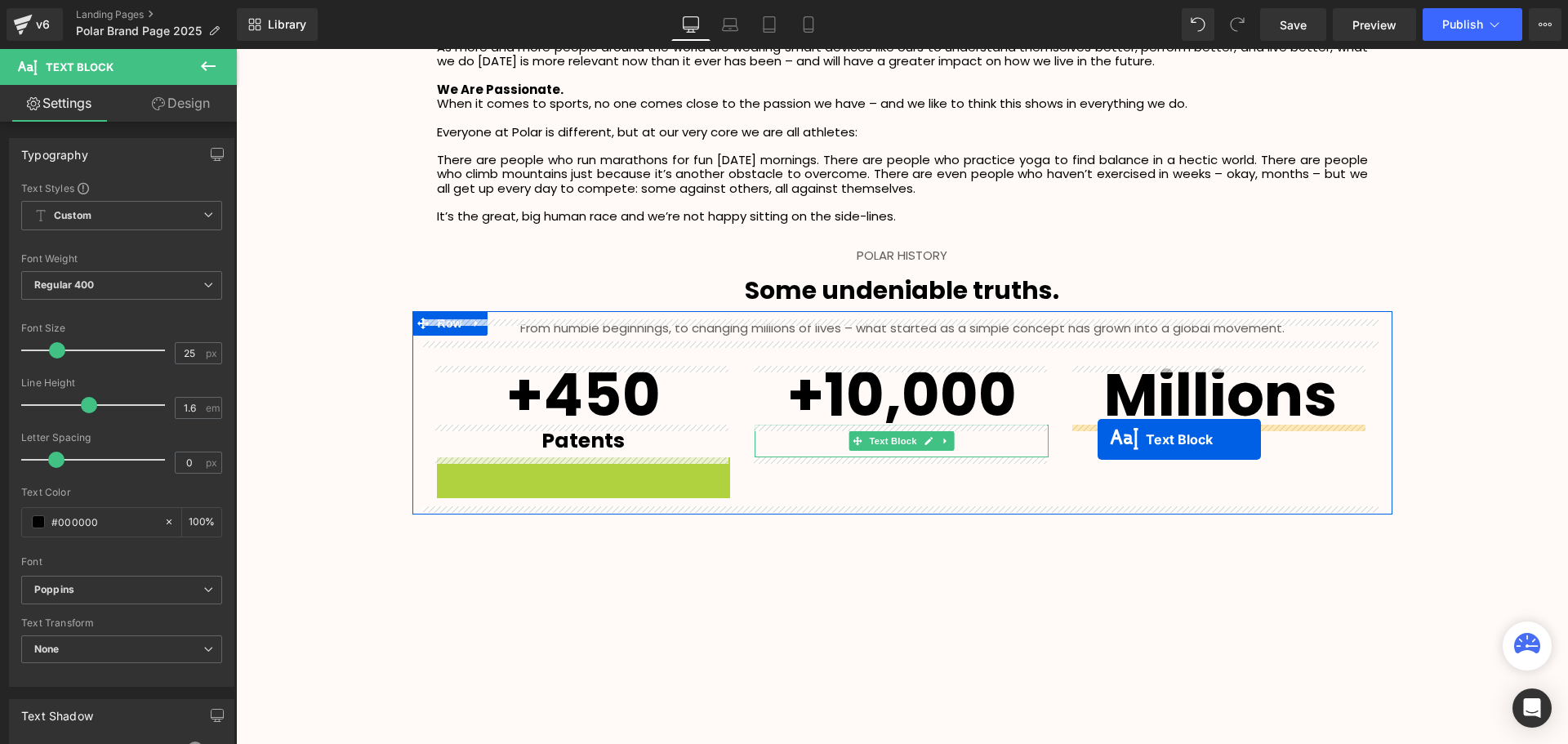
drag, startPoint x: 534, startPoint y: 472, endPoint x: 924, endPoint y: 459, distance: 390.2
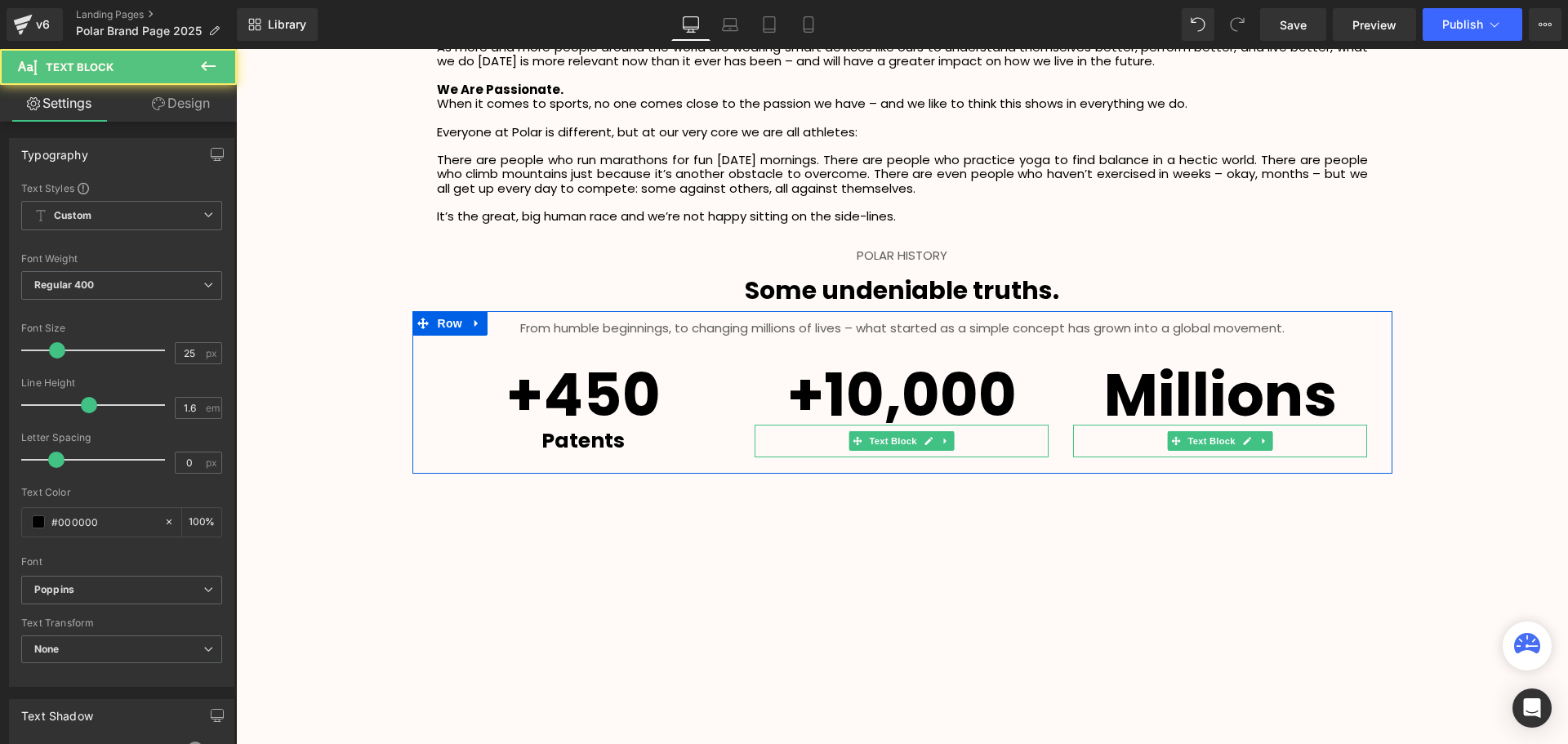
scroll to position [3921, 1323]
click at [950, 436] on p "Patents" at bounding box center [901, 440] width 294 height 32
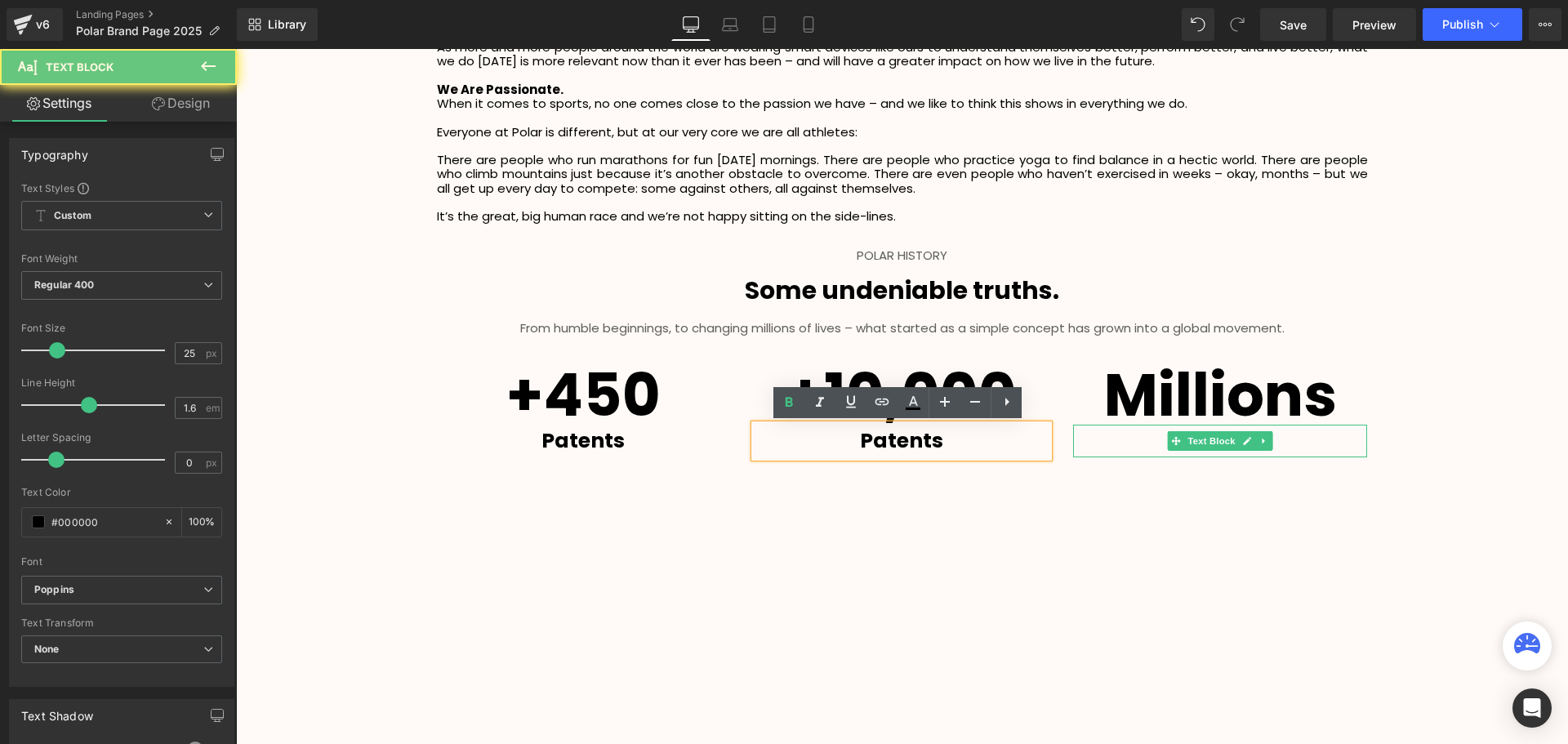
click at [997, 440] on p "Patents" at bounding box center [901, 440] width 294 height 32
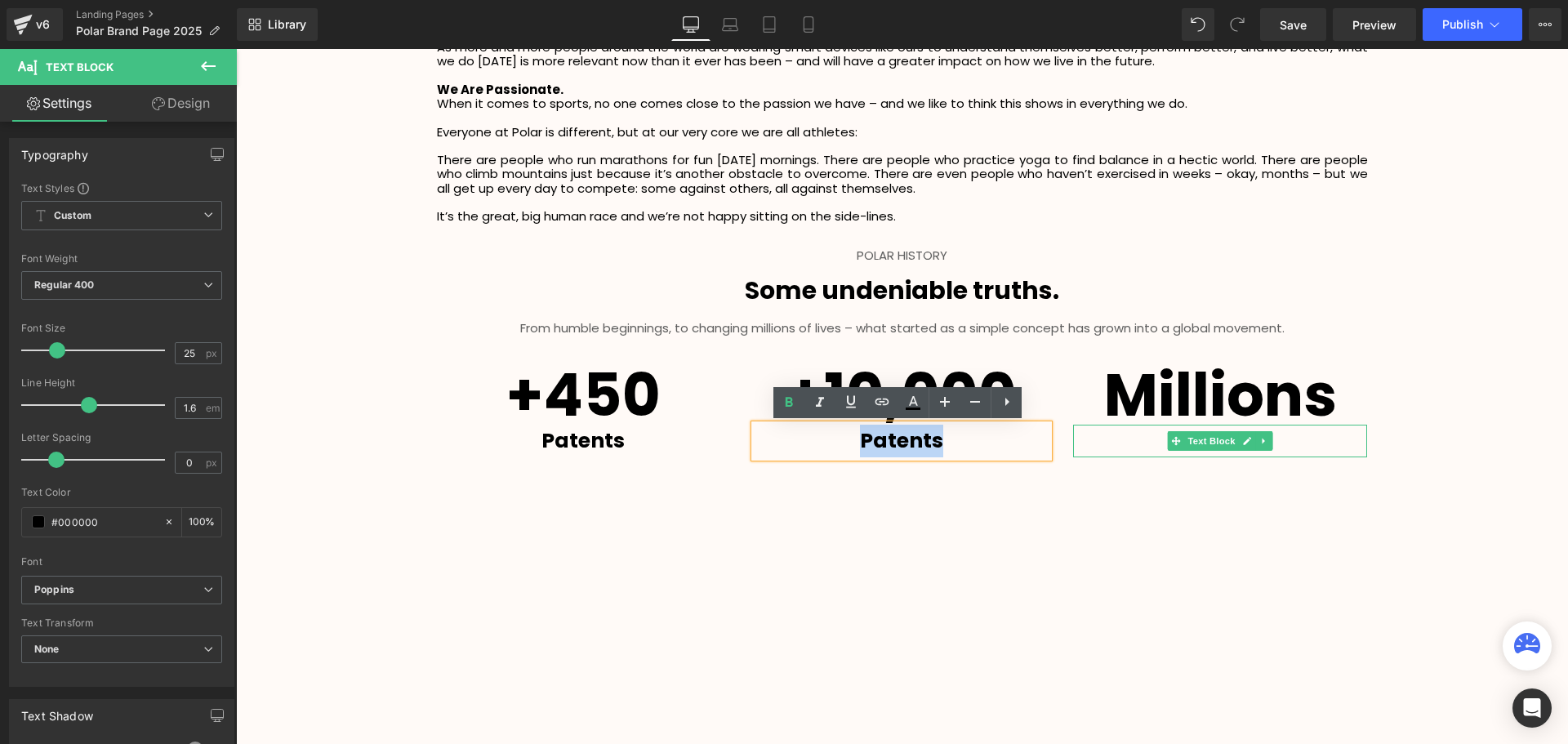
drag, startPoint x: 998, startPoint y: 440, endPoint x: 814, endPoint y: 443, distance: 184.0
click at [814, 443] on p "Patents" at bounding box center [901, 440] width 294 height 32
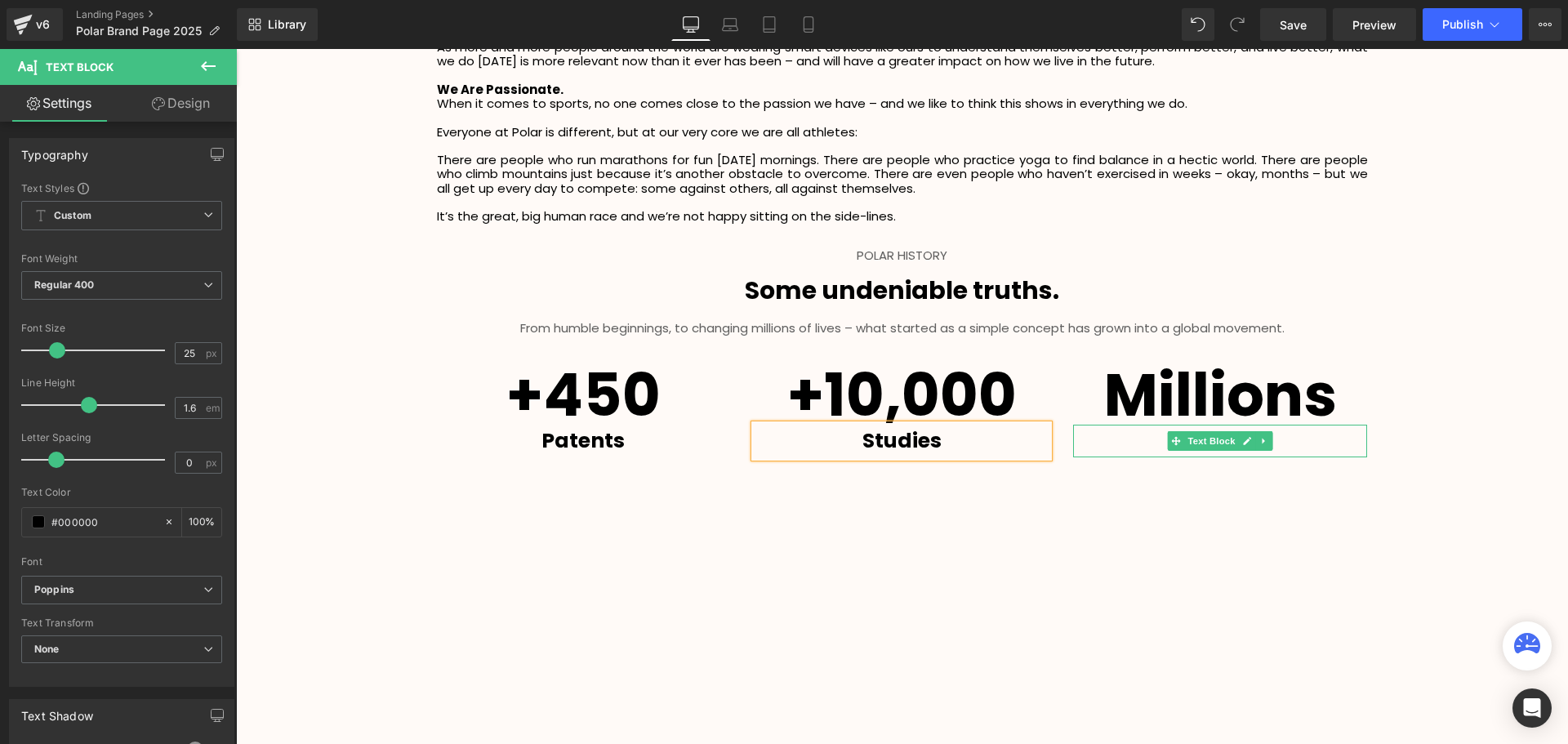
drag, startPoint x: 1288, startPoint y: 435, endPoint x: 1301, endPoint y: 435, distance: 13.0
click at [1288, 434] on p "Patents" at bounding box center [1219, 440] width 294 height 32
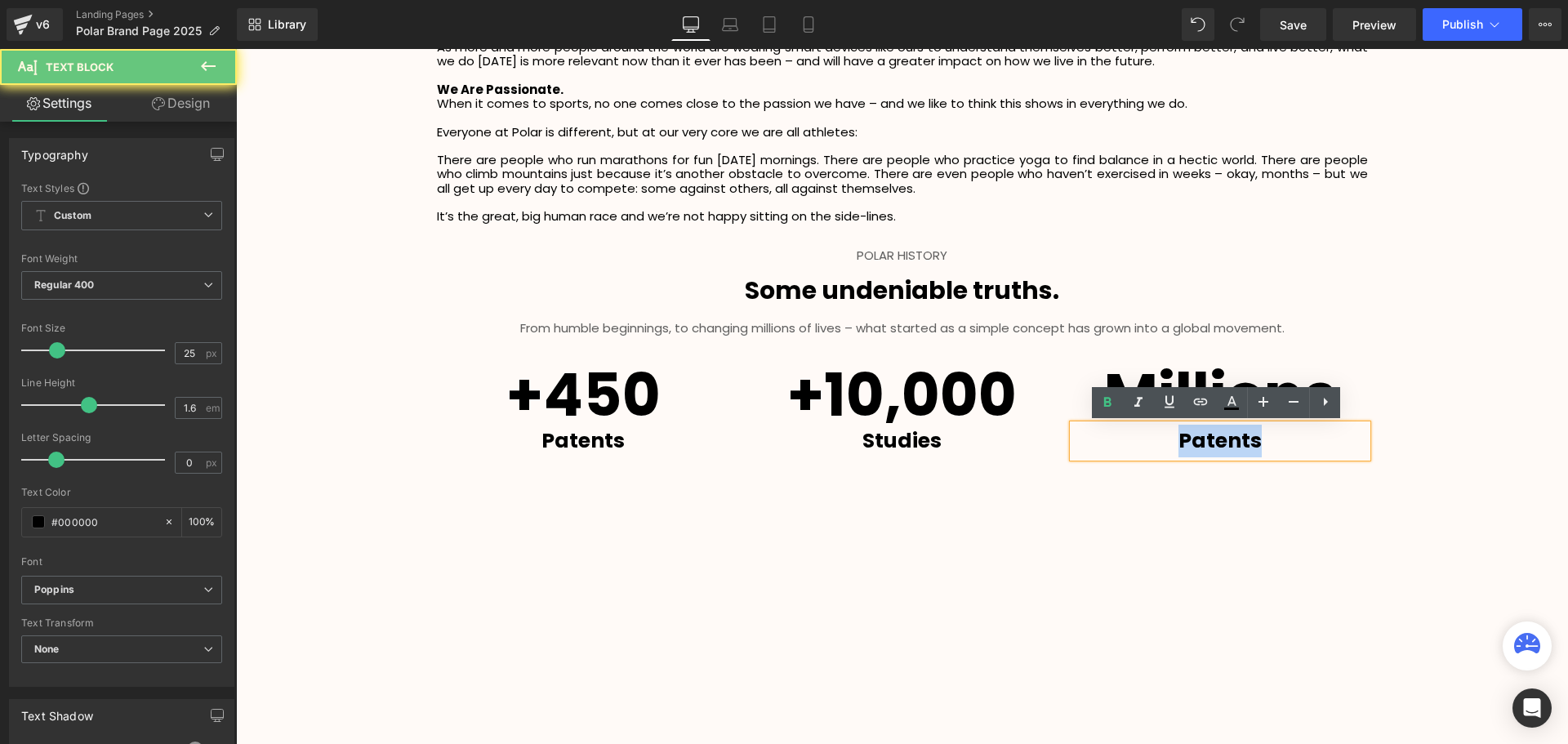
drag, startPoint x: 1274, startPoint y: 436, endPoint x: 1158, endPoint y: 439, distance: 116.0
click at [1158, 439] on p "Patents" at bounding box center [1219, 440] width 294 height 32
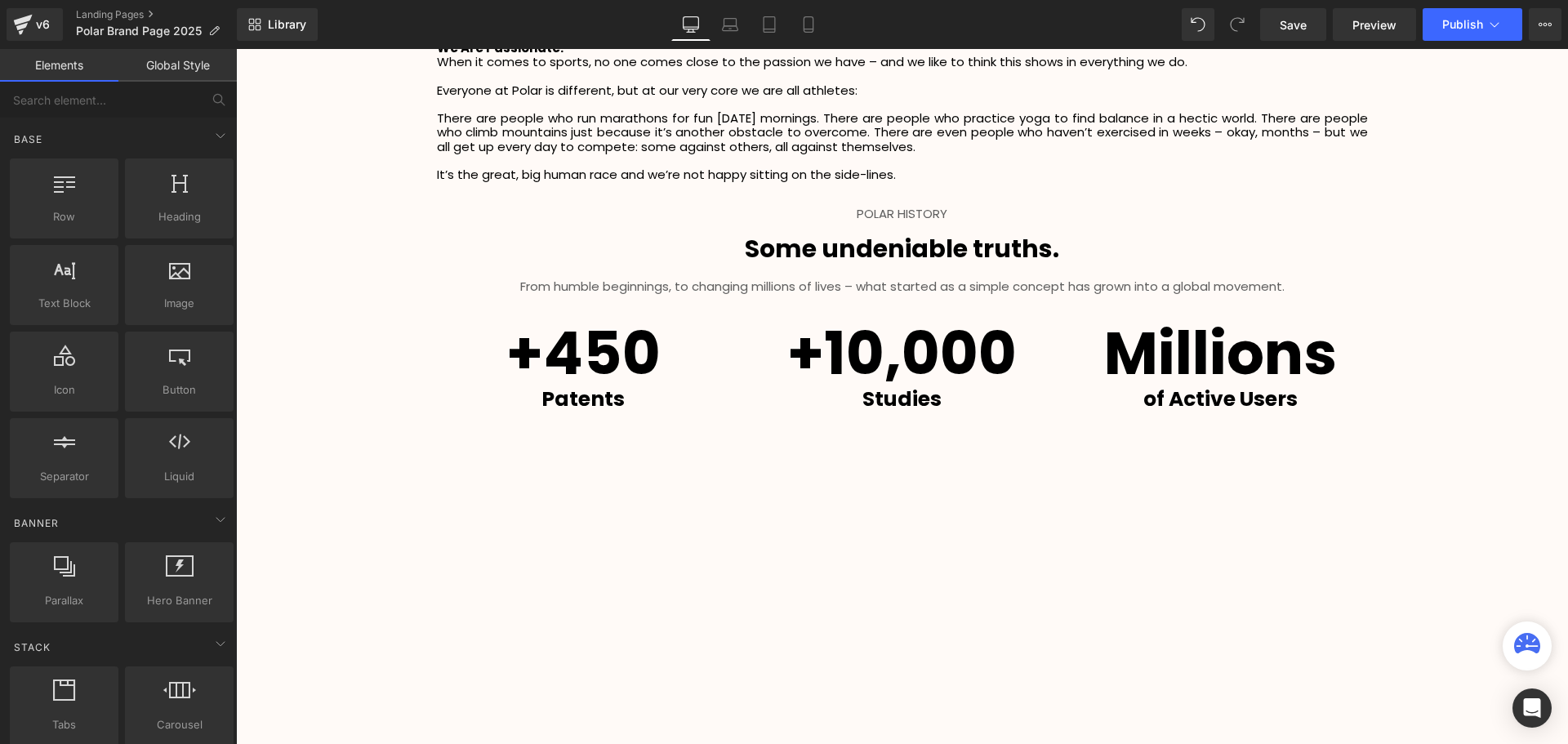
scroll to position [2694, 0]
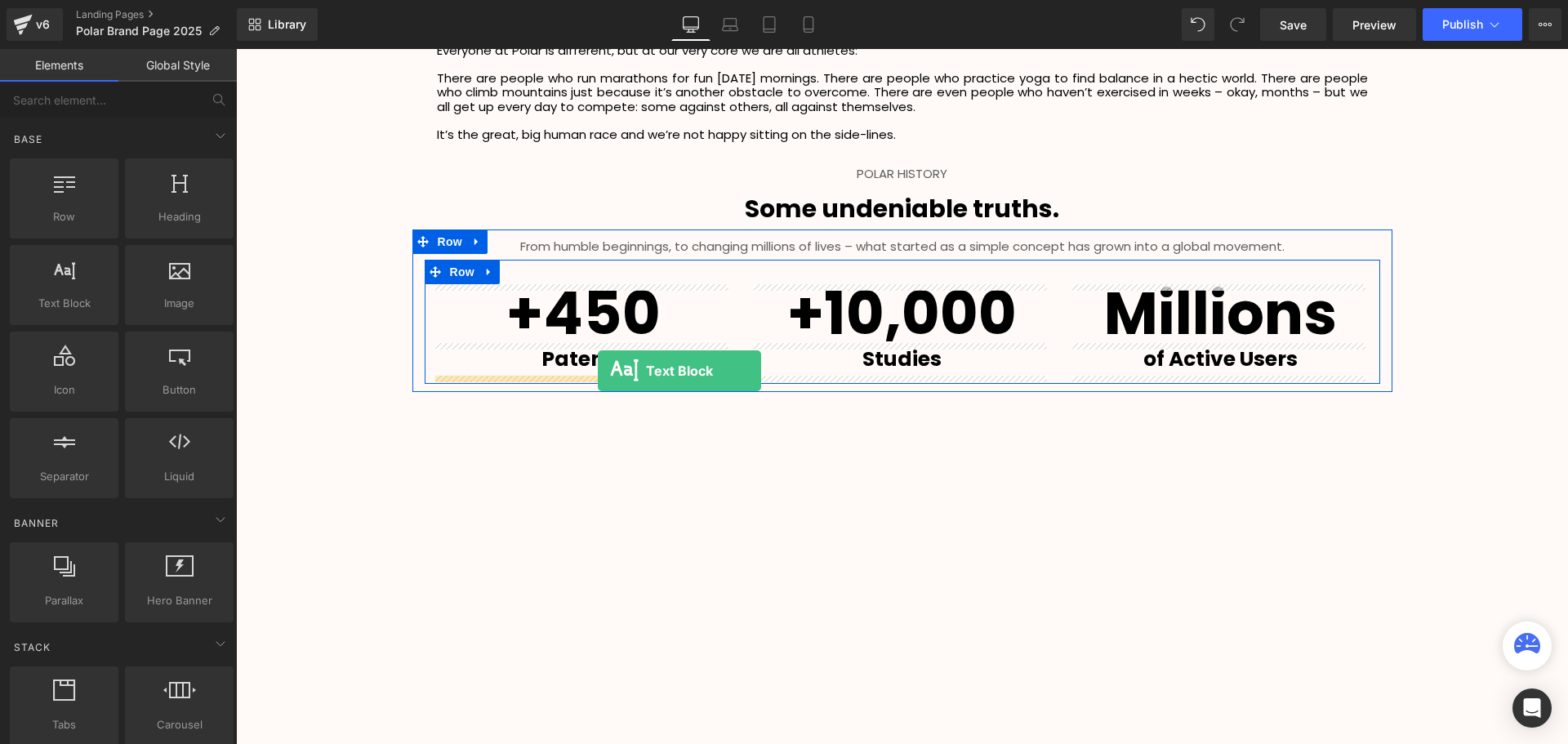
drag, startPoint x: 316, startPoint y: 357, endPoint x: 598, endPoint y: 371, distance: 282.3
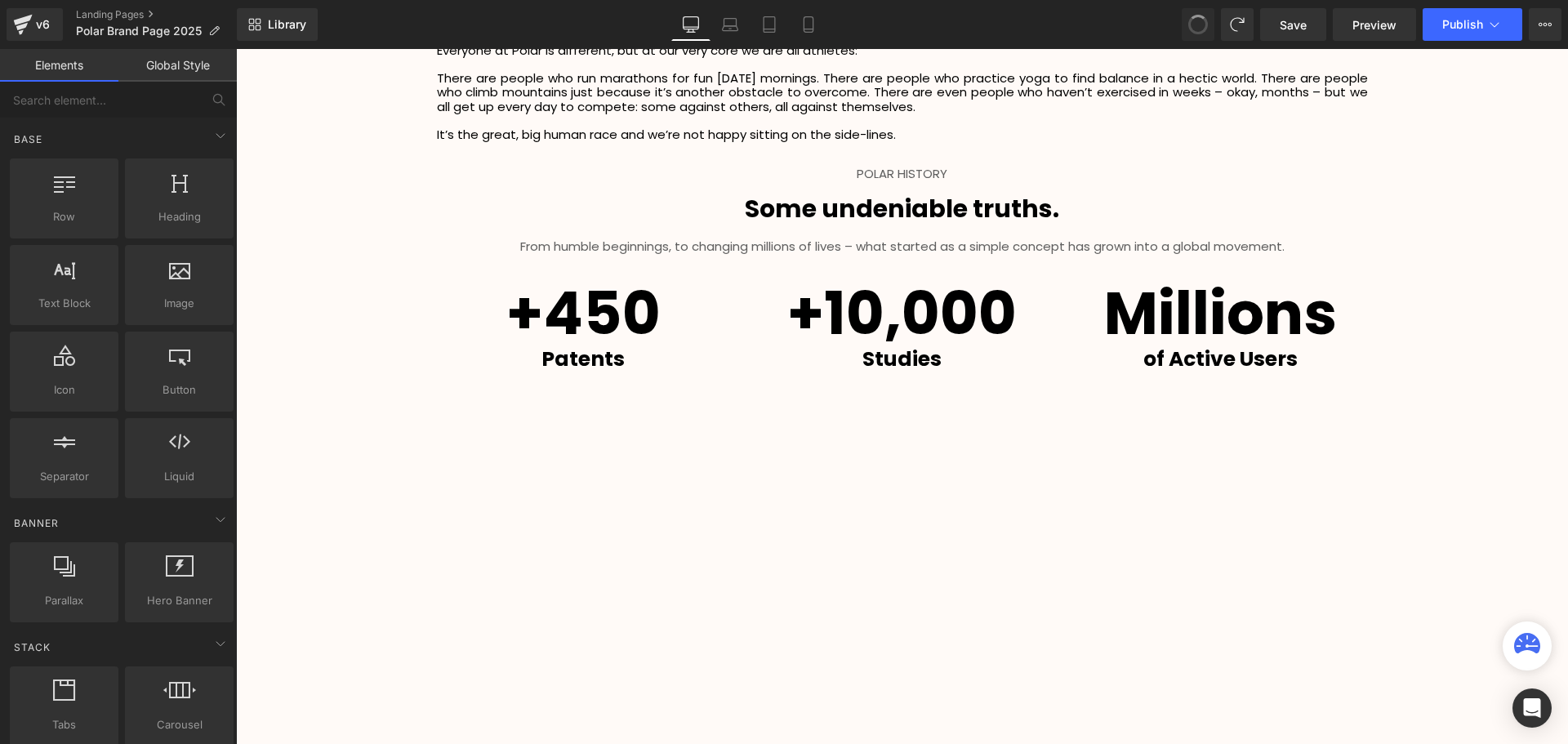
scroll to position [3921, 1323]
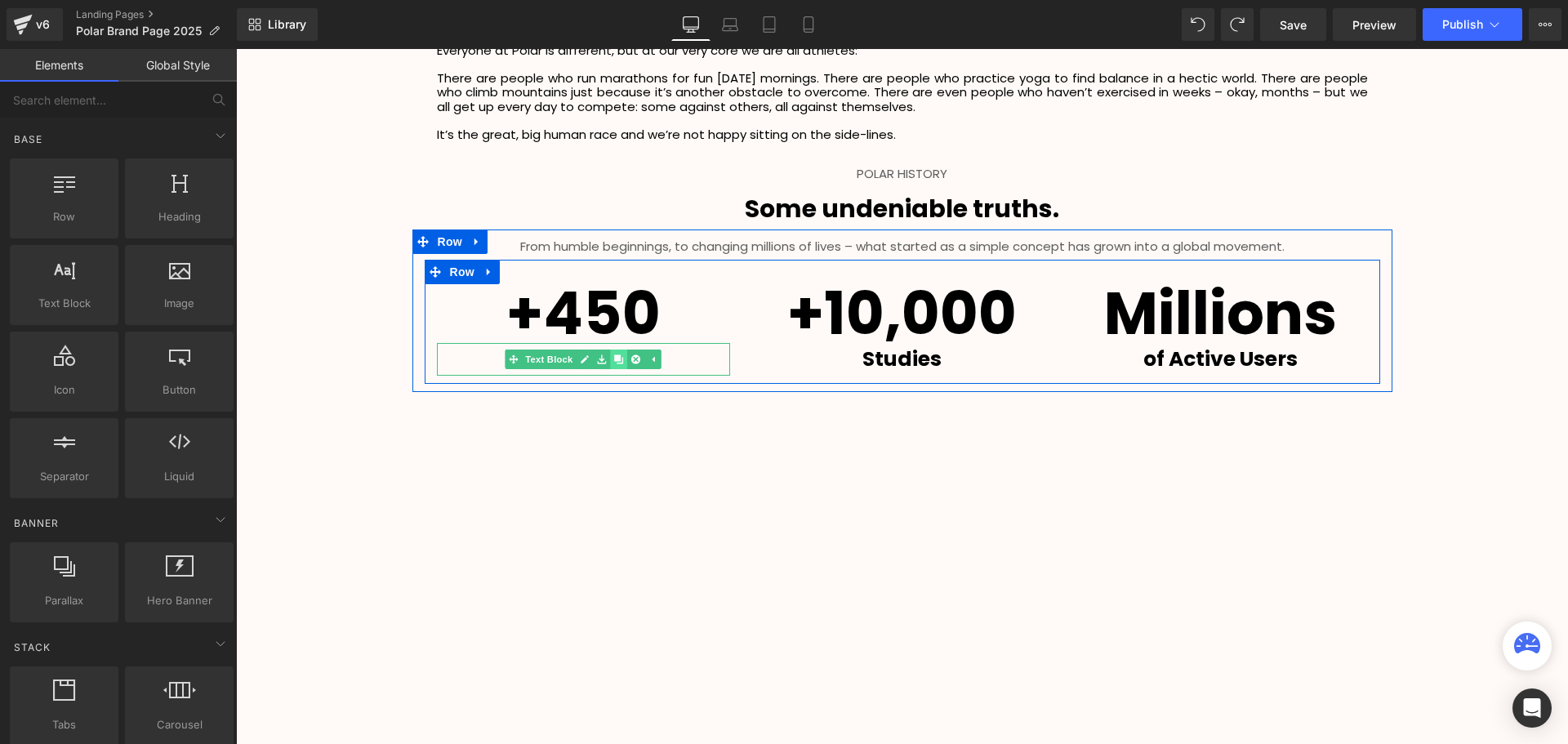
click at [621, 363] on link at bounding box center [620, 359] width 18 height 19
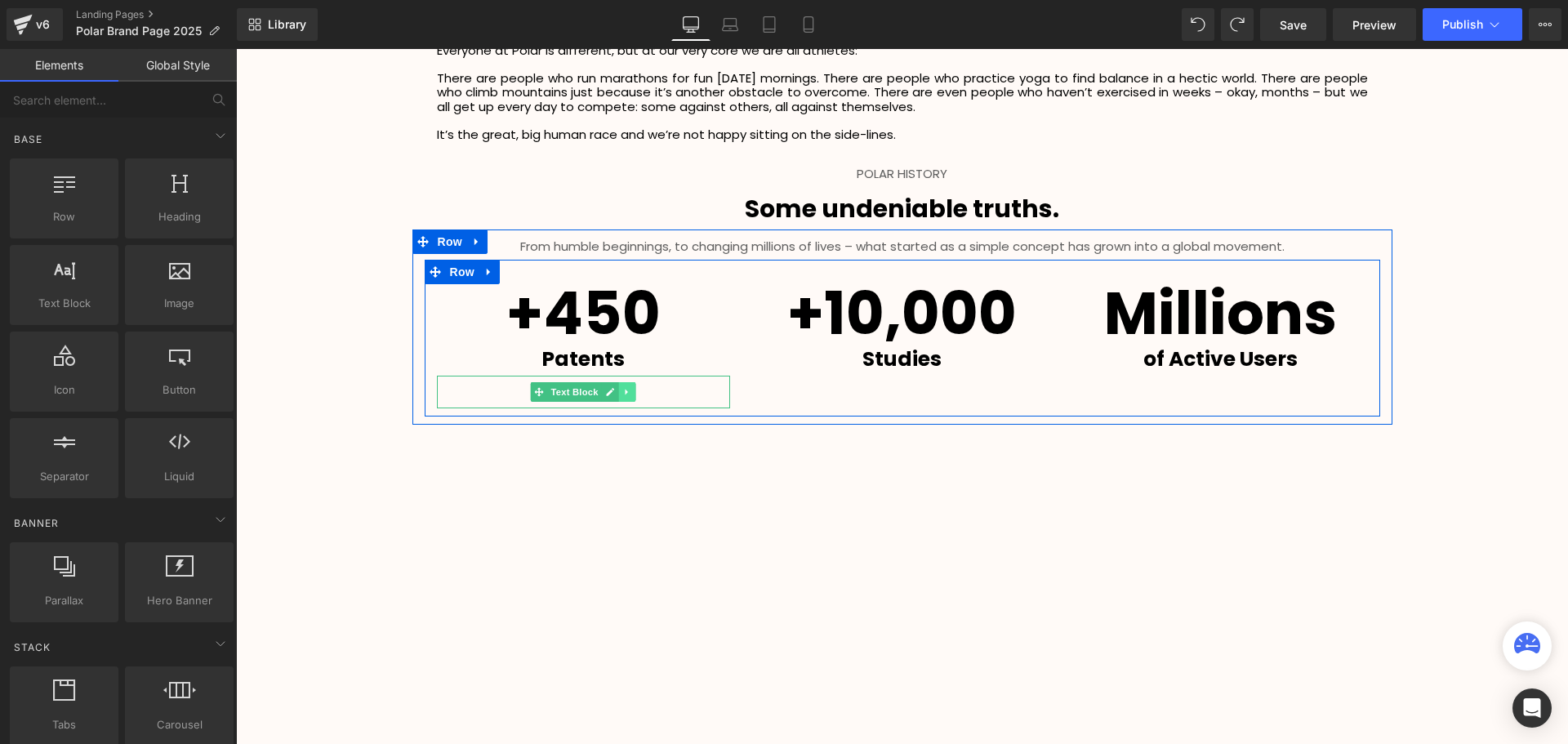
click at [628, 400] on link at bounding box center [628, 392] width 18 height 19
click at [690, 393] on p "Patents" at bounding box center [583, 392] width 294 height 32
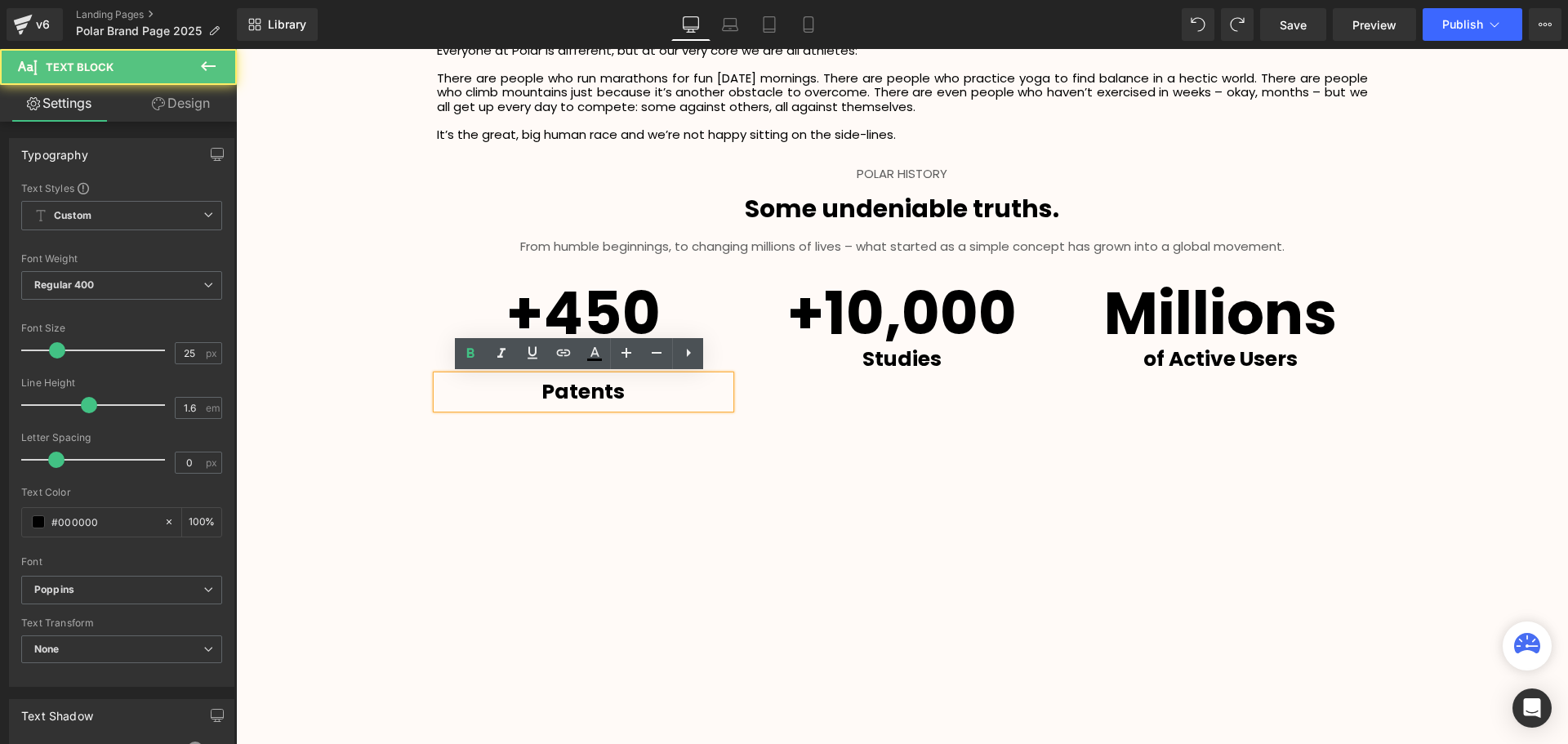
click at [696, 395] on p "Patents" at bounding box center [583, 392] width 294 height 32
click at [531, 395] on p "Patents" at bounding box center [583, 392] width 294 height 32
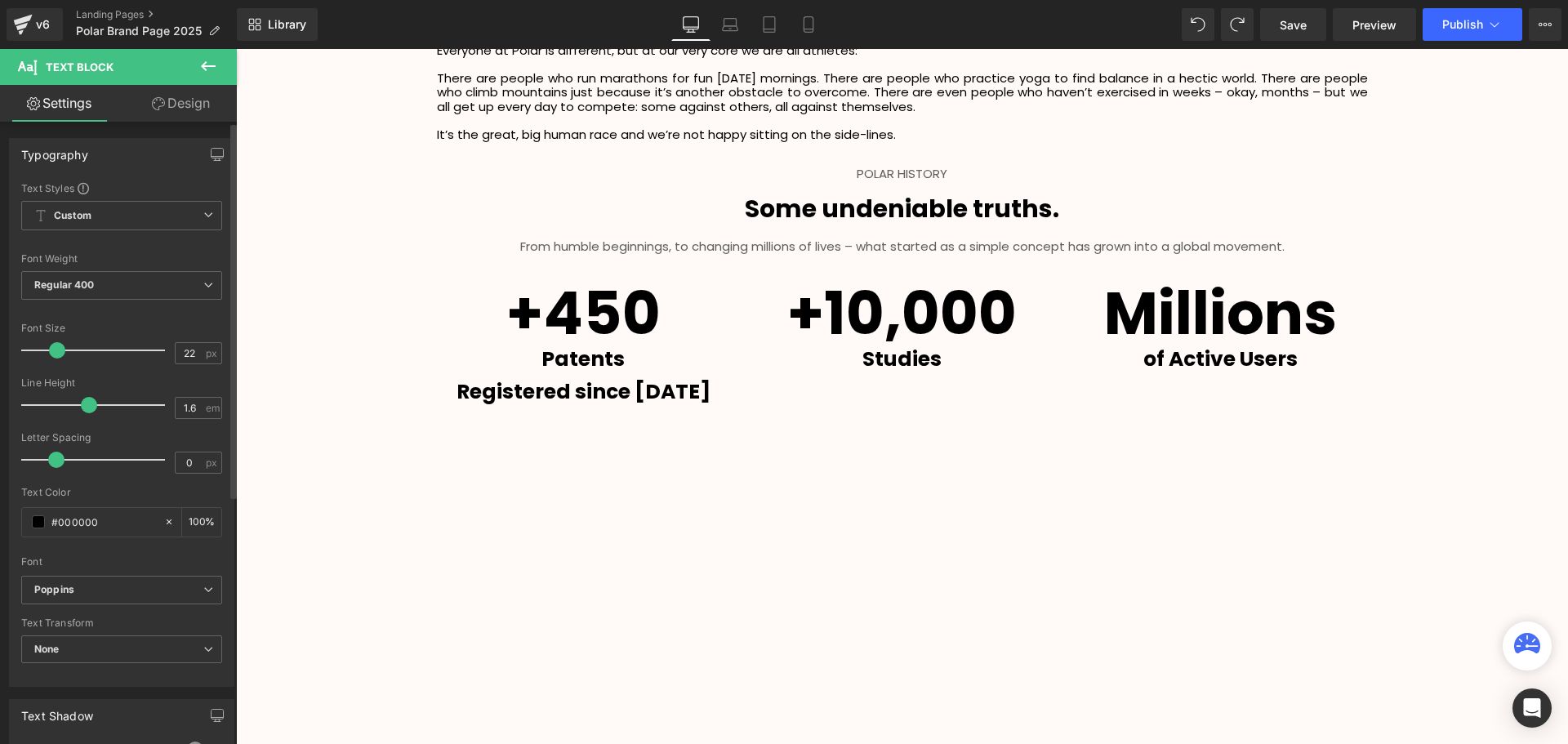
type input "20"
click at [48, 349] on span at bounding box center [50, 350] width 17 height 17
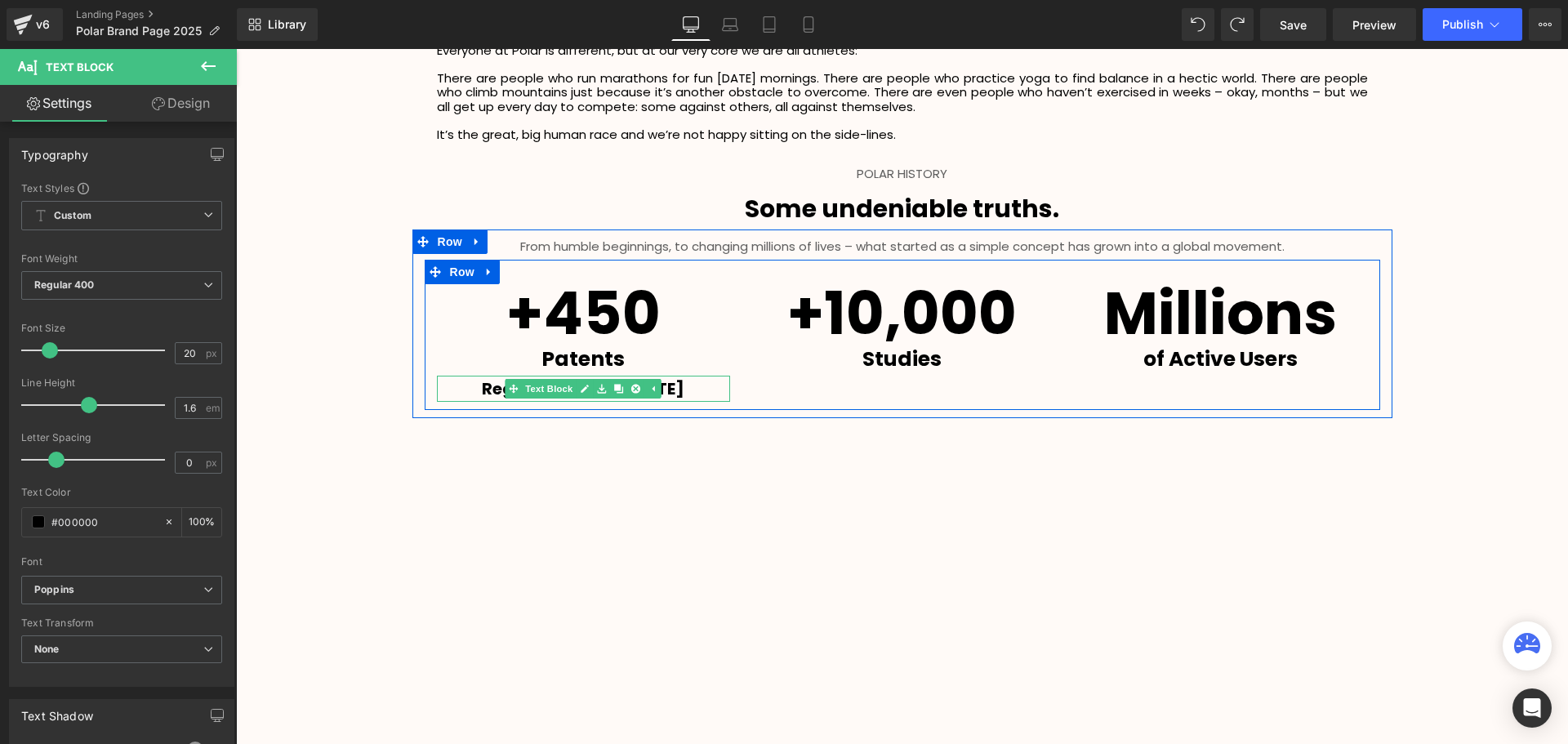
click at [694, 397] on p "Registered since 1977" at bounding box center [583, 389] width 294 height 26
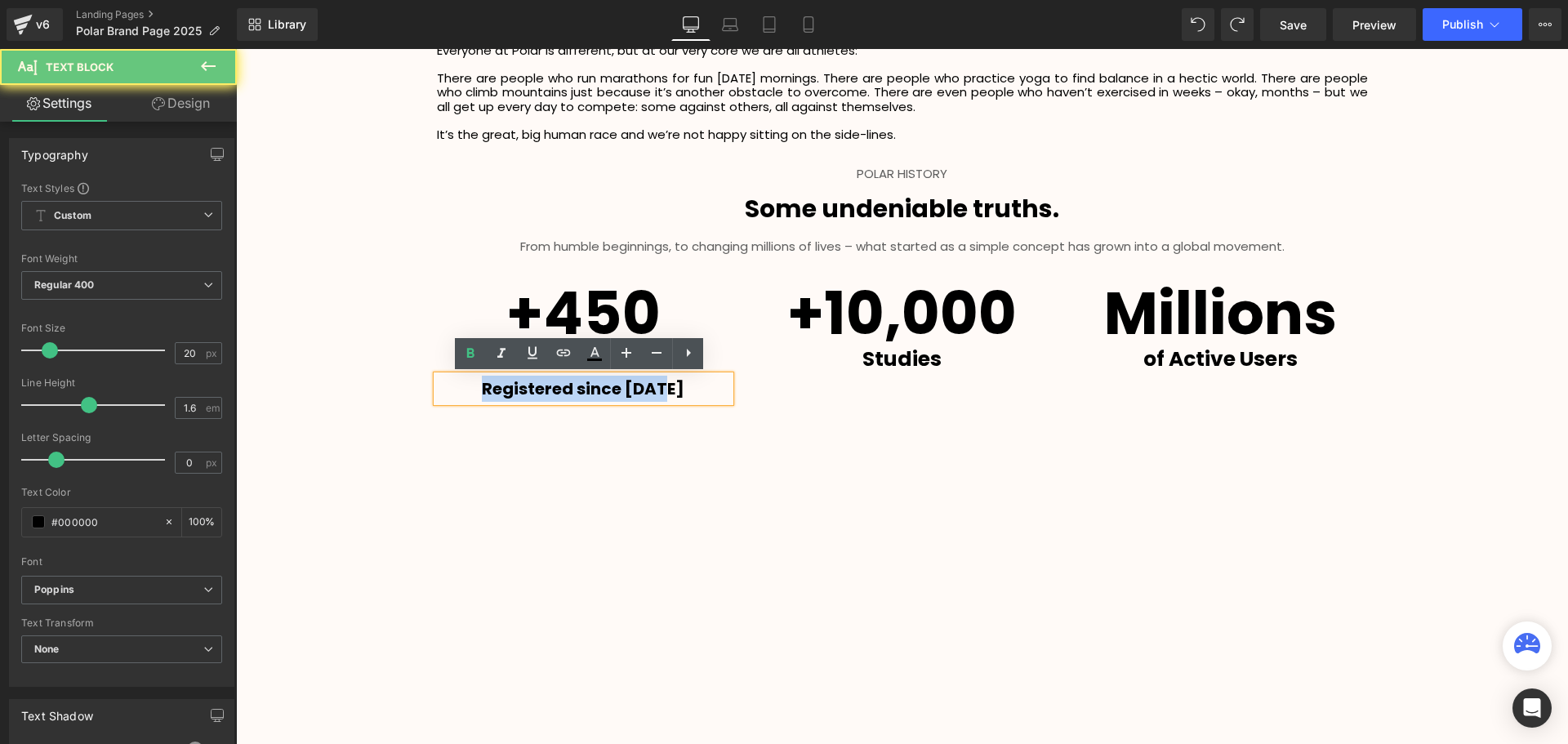
drag, startPoint x: 663, startPoint y: 389, endPoint x: 481, endPoint y: 377, distance: 182.4
click at [481, 377] on p "Registered since 1977" at bounding box center [583, 389] width 294 height 26
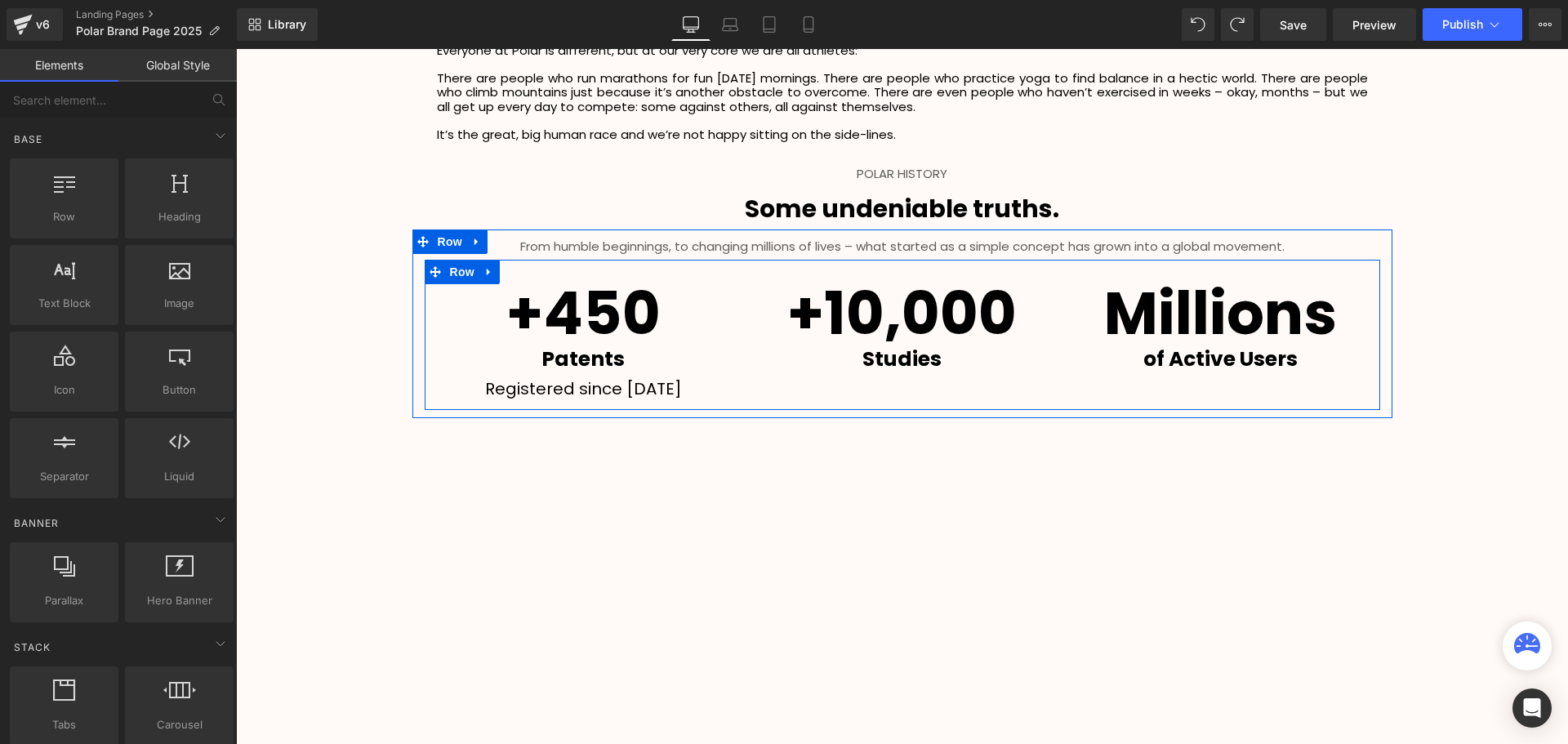
click at [734, 388] on div "+450 Heading Patents Text Block Registered since 1977 Text Block" at bounding box center [583, 343] width 318 height 117
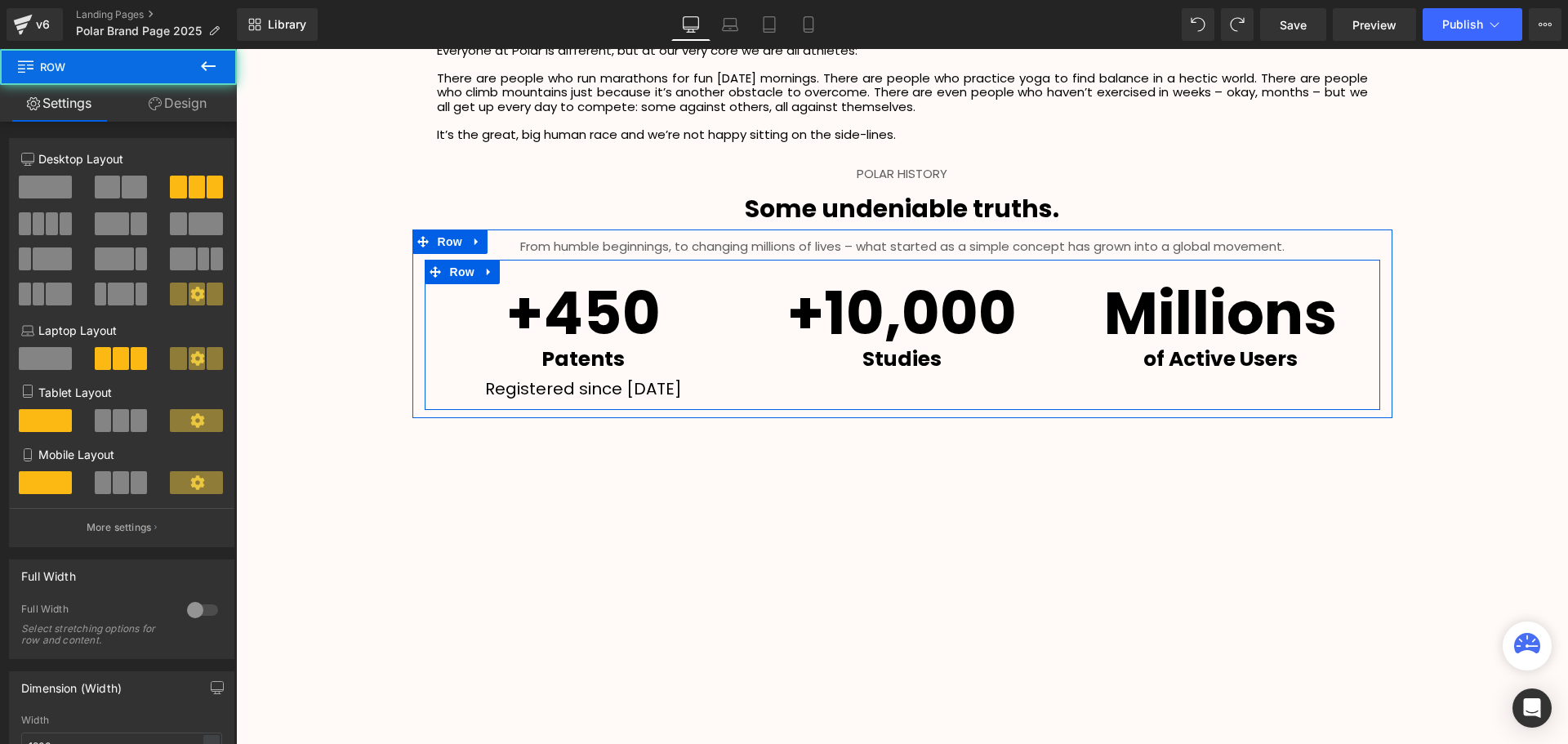
click at [705, 389] on p "Registered since 1977" at bounding box center [583, 389] width 294 height 26
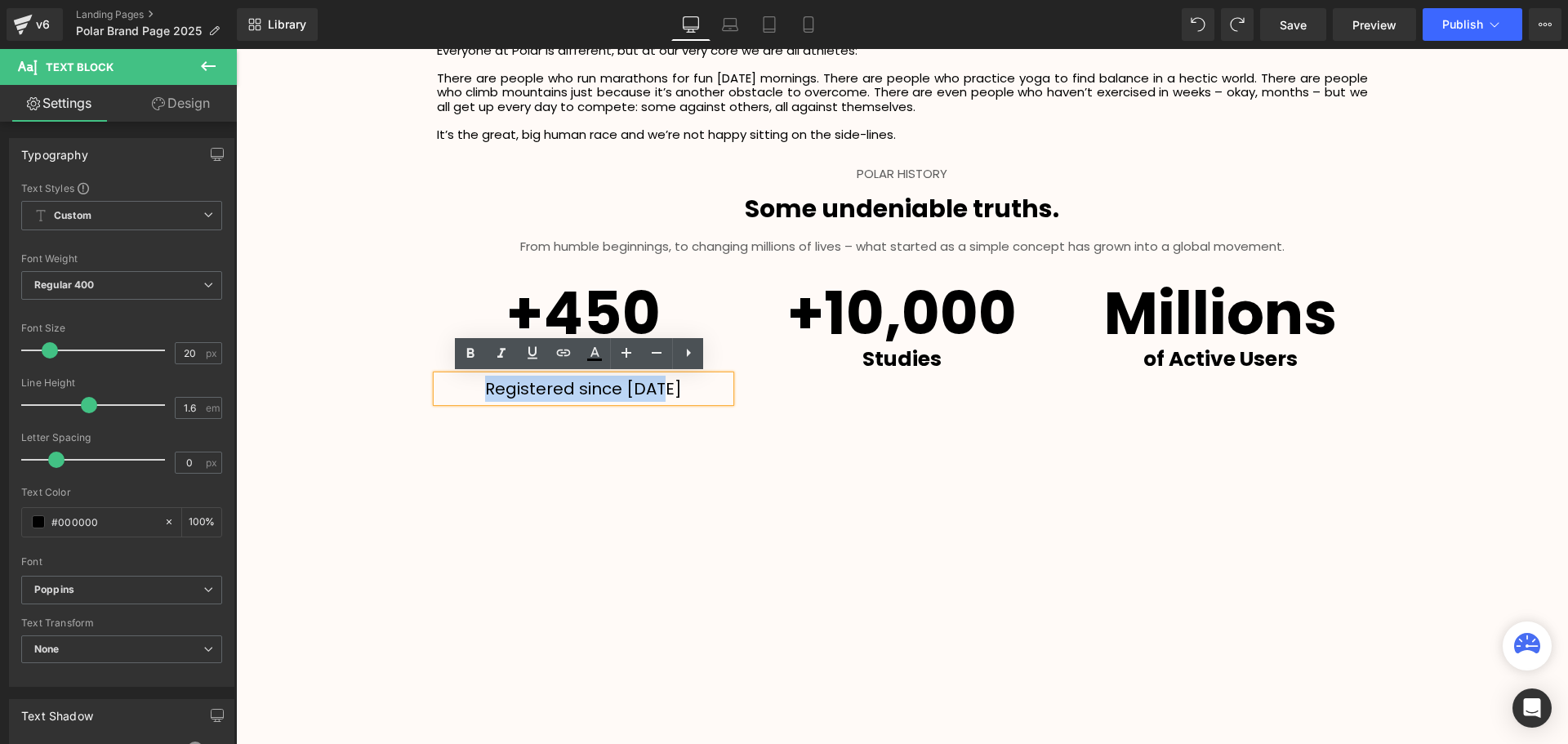
drag, startPoint x: 677, startPoint y: 386, endPoint x: 290, endPoint y: 364, distance: 387.6
click at [479, 389] on p "Registered since 1977" at bounding box center [583, 389] width 294 height 26
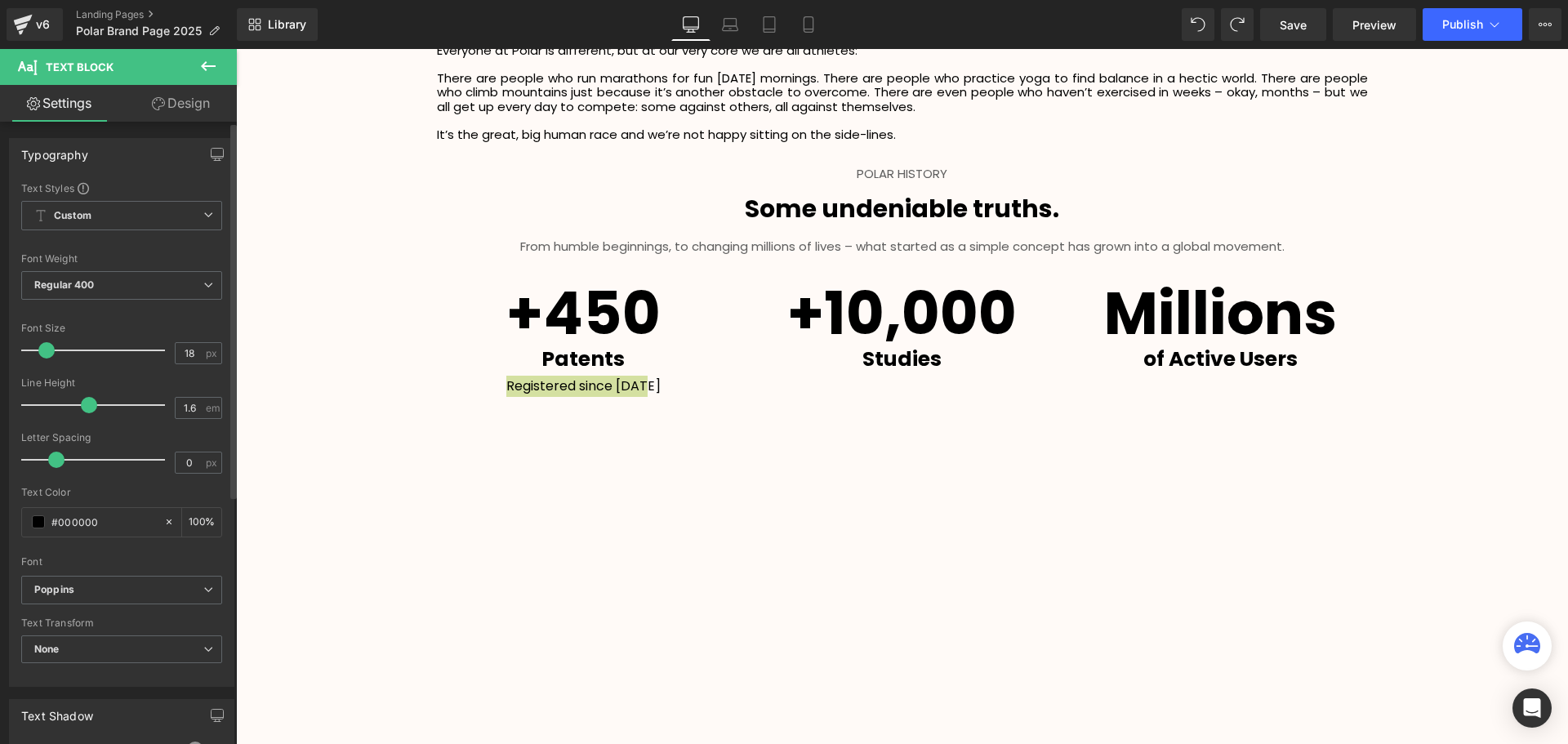
scroll to position [8, 8]
type input "15"
click at [39, 350] on span at bounding box center [42, 350] width 17 height 17
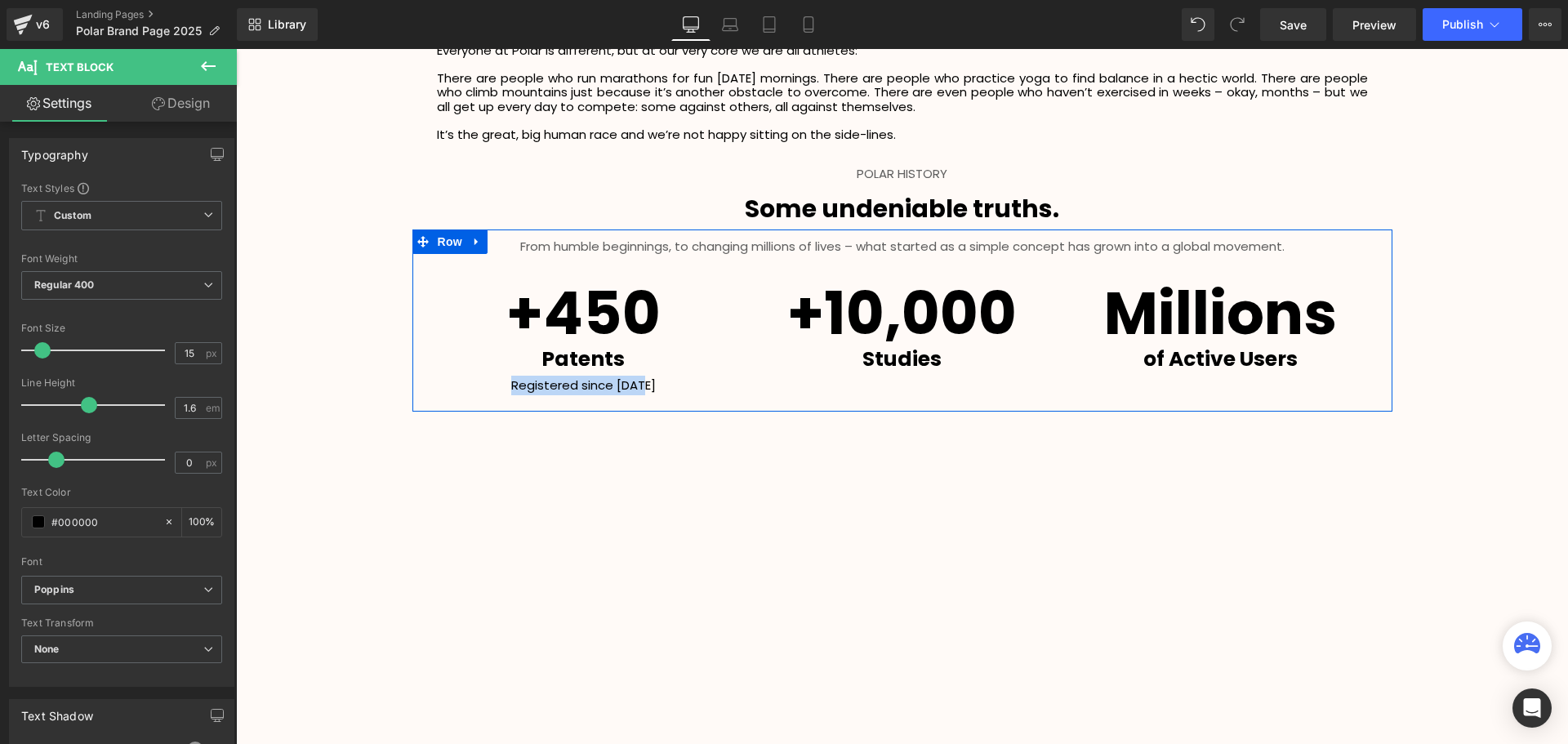
click at [687, 387] on p "Registered since 1977" at bounding box center [583, 386] width 294 height 19
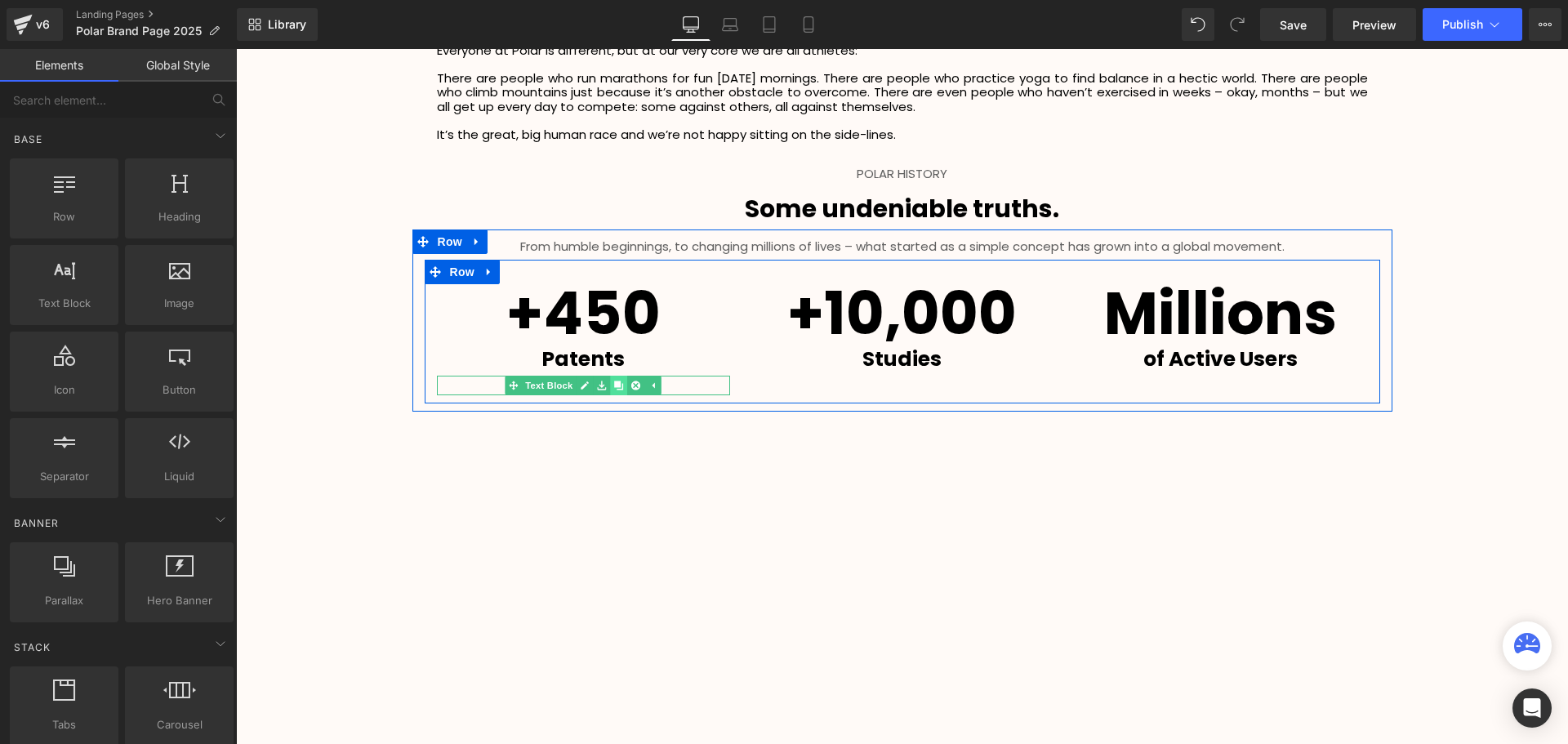
click at [614, 387] on icon at bounding box center [619, 386] width 9 height 9
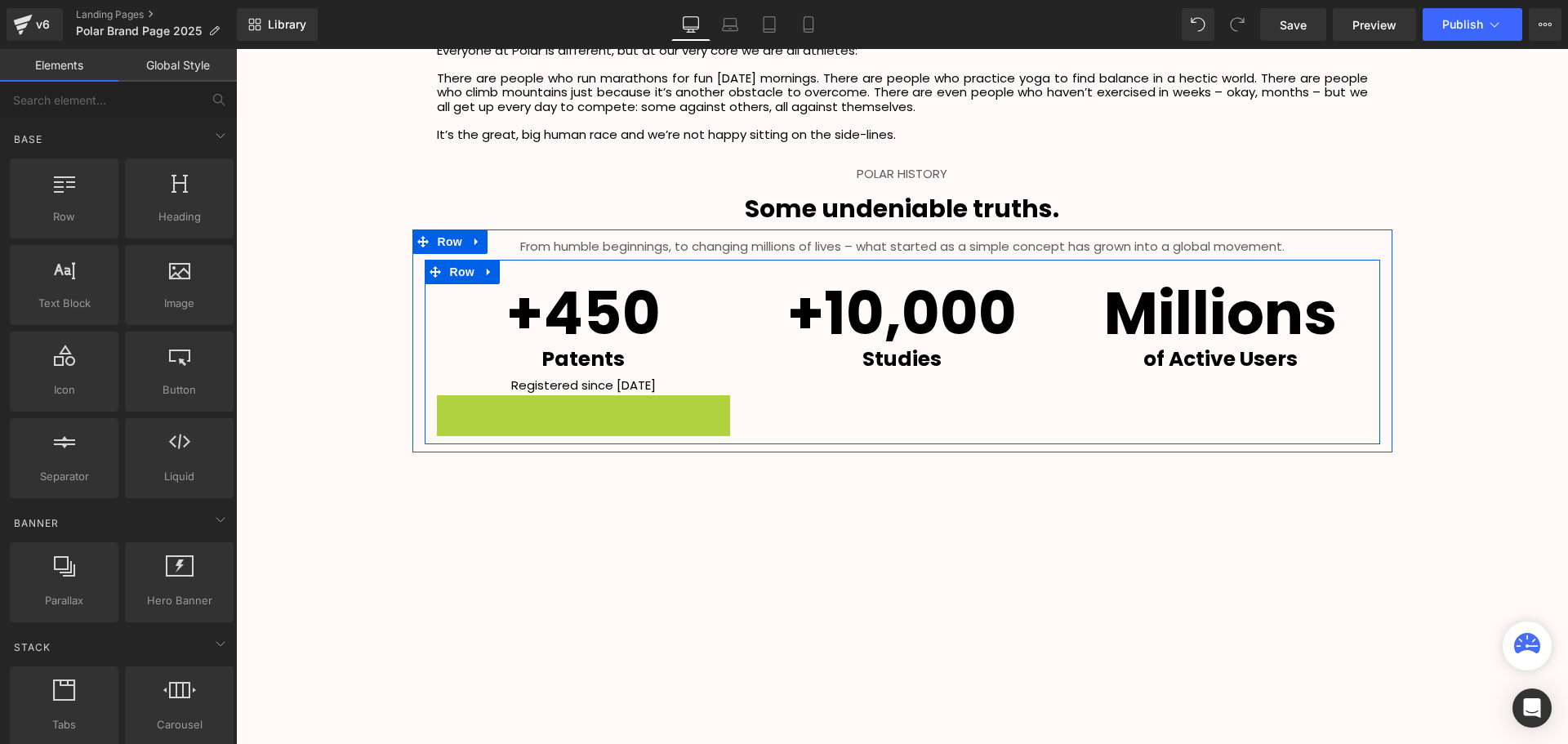
scroll to position [8, 8]
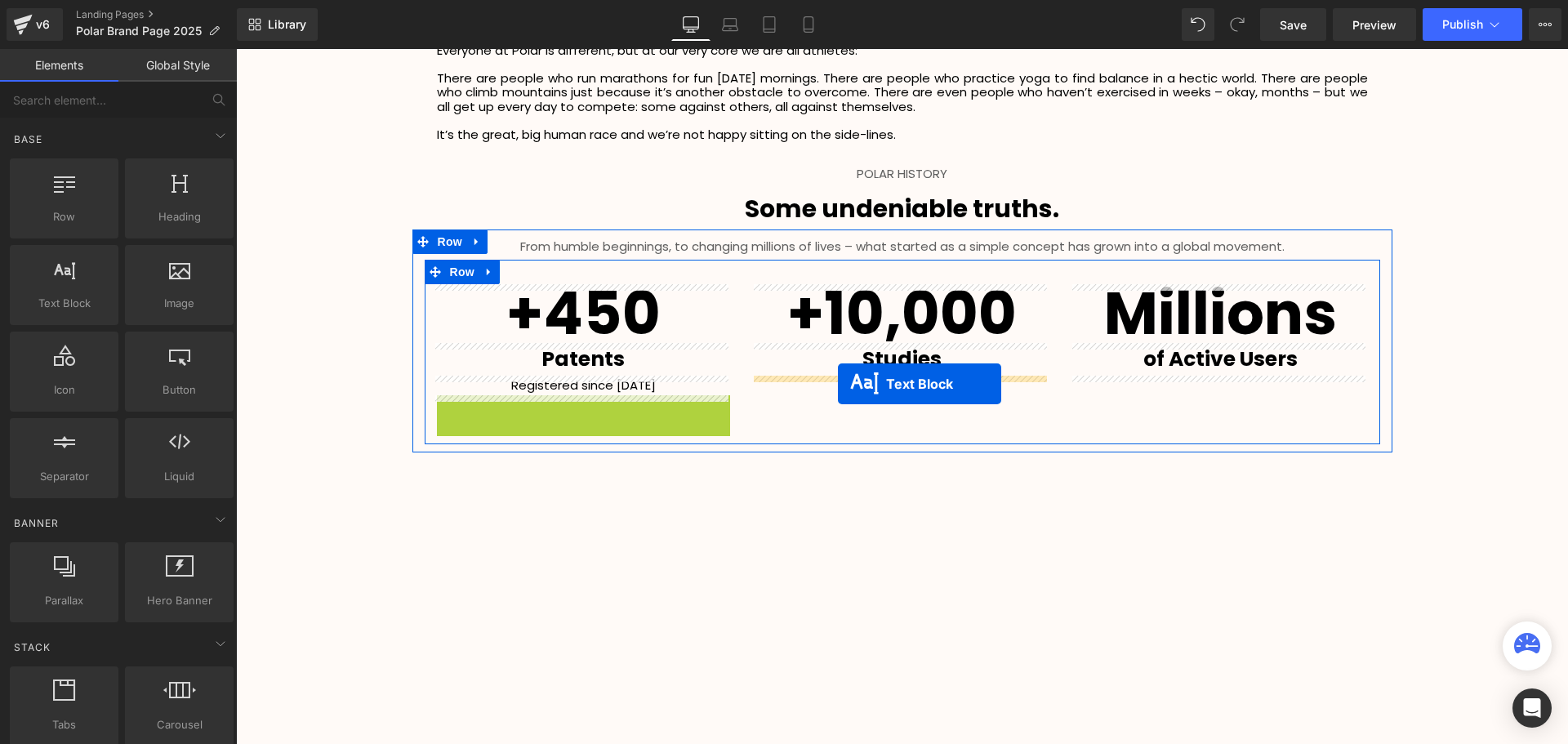
drag, startPoint x: 531, startPoint y: 406, endPoint x: 838, endPoint y: 384, distance: 307.8
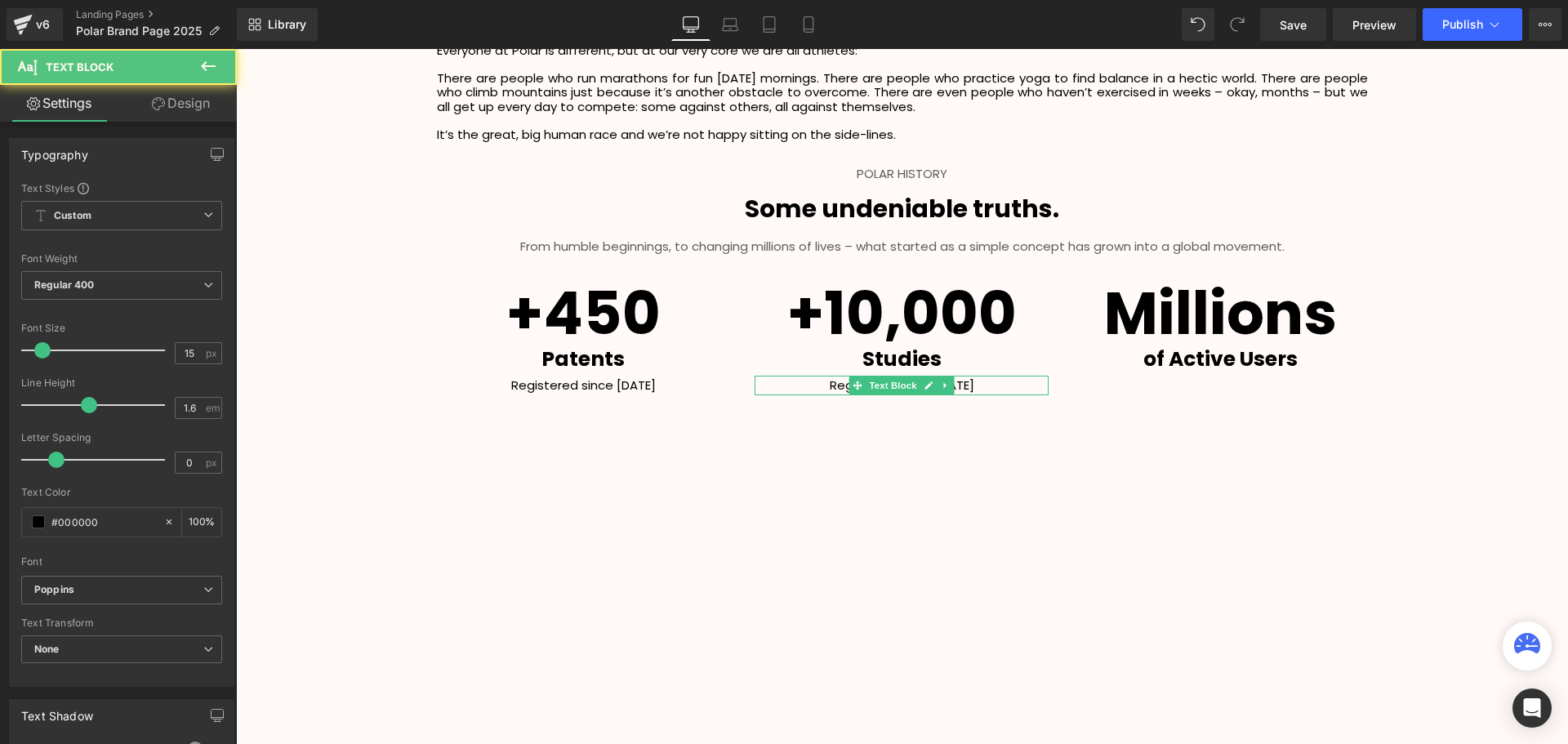
scroll to position [3941, 1323]
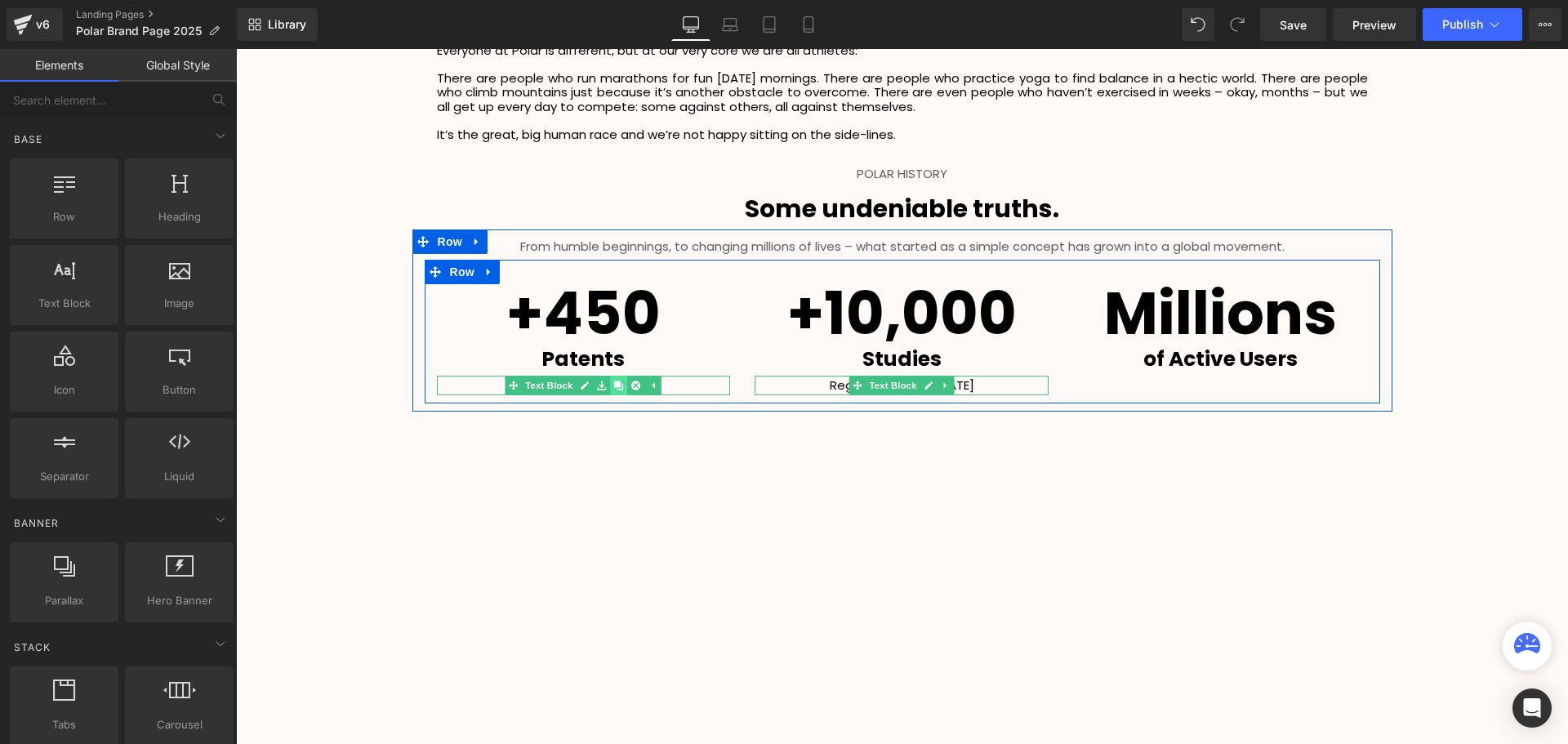
click at [619, 386] on icon at bounding box center [619, 386] width 9 height 9
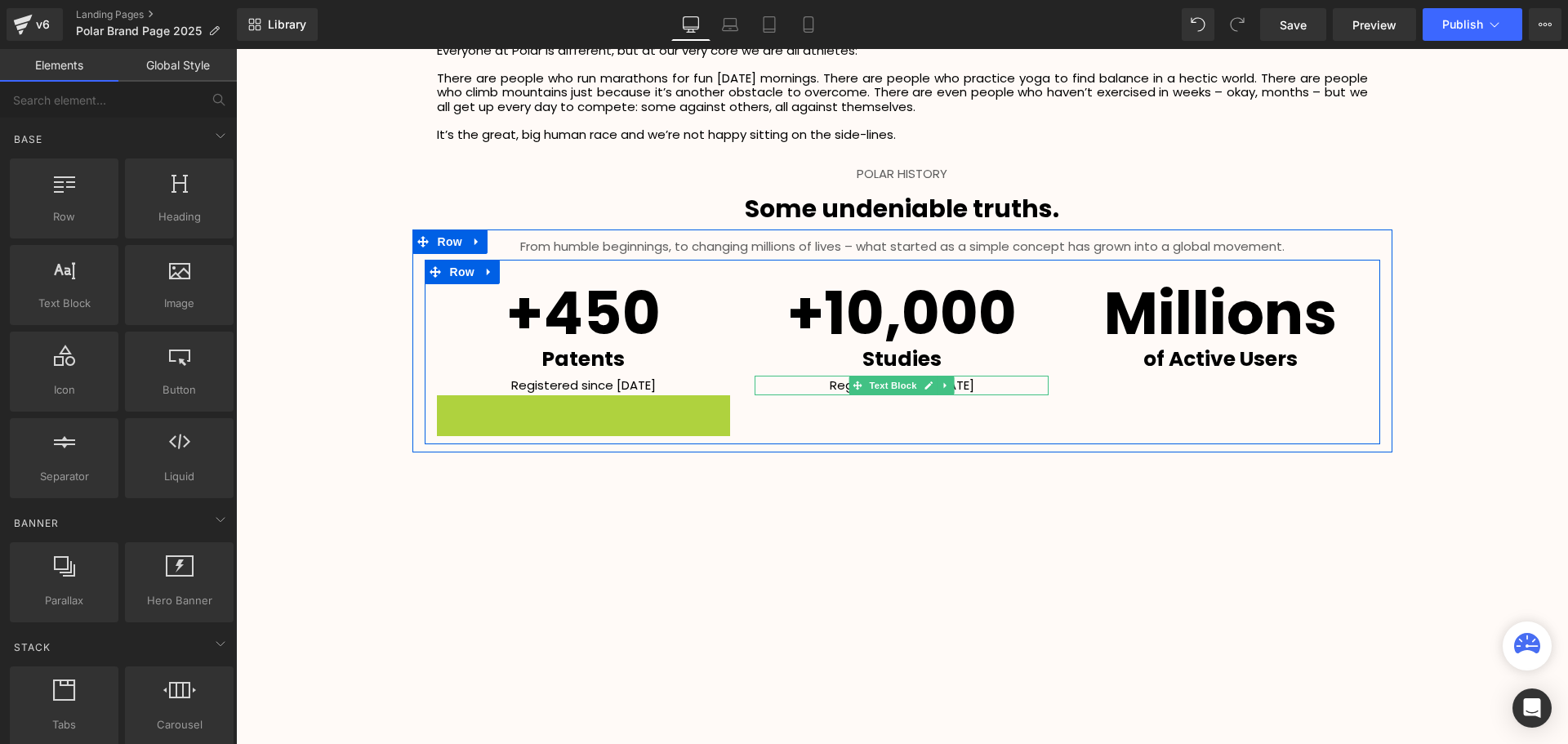
scroll to position [8, 8]
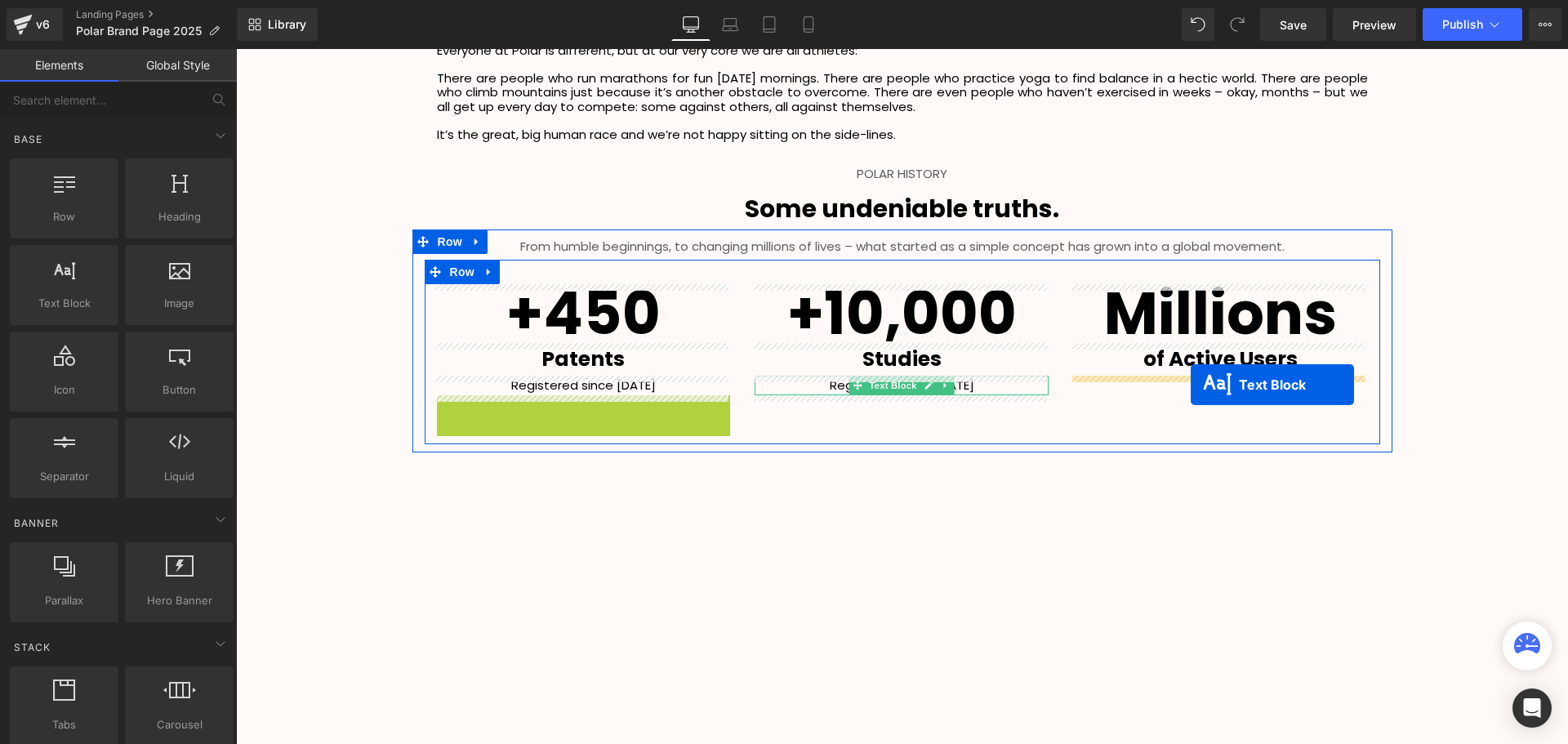
drag, startPoint x: 535, startPoint y: 403, endPoint x: 1177, endPoint y: 385, distance: 642.3
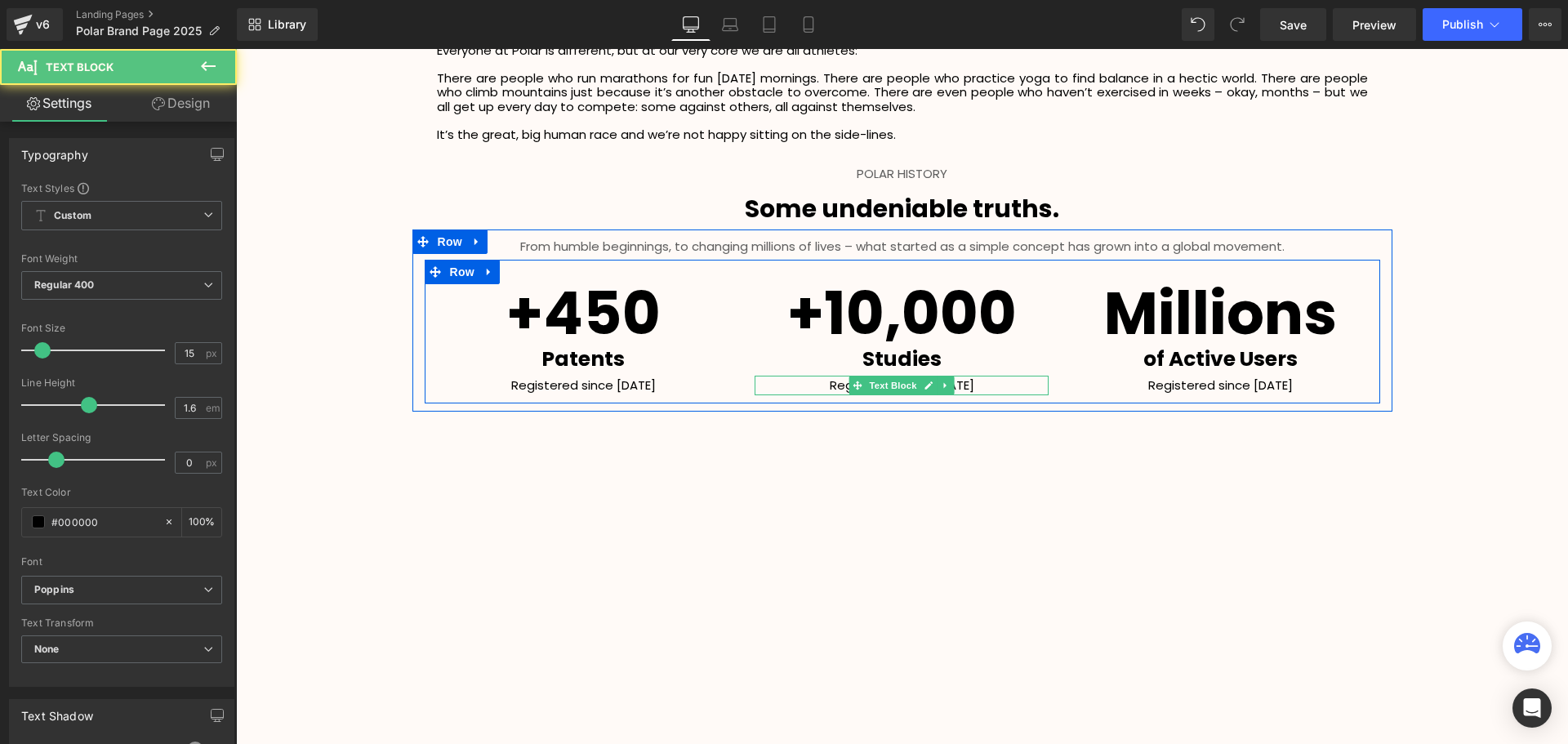
scroll to position [3941, 1323]
click at [997, 382] on p "Registered since 1977" at bounding box center [901, 386] width 294 height 19
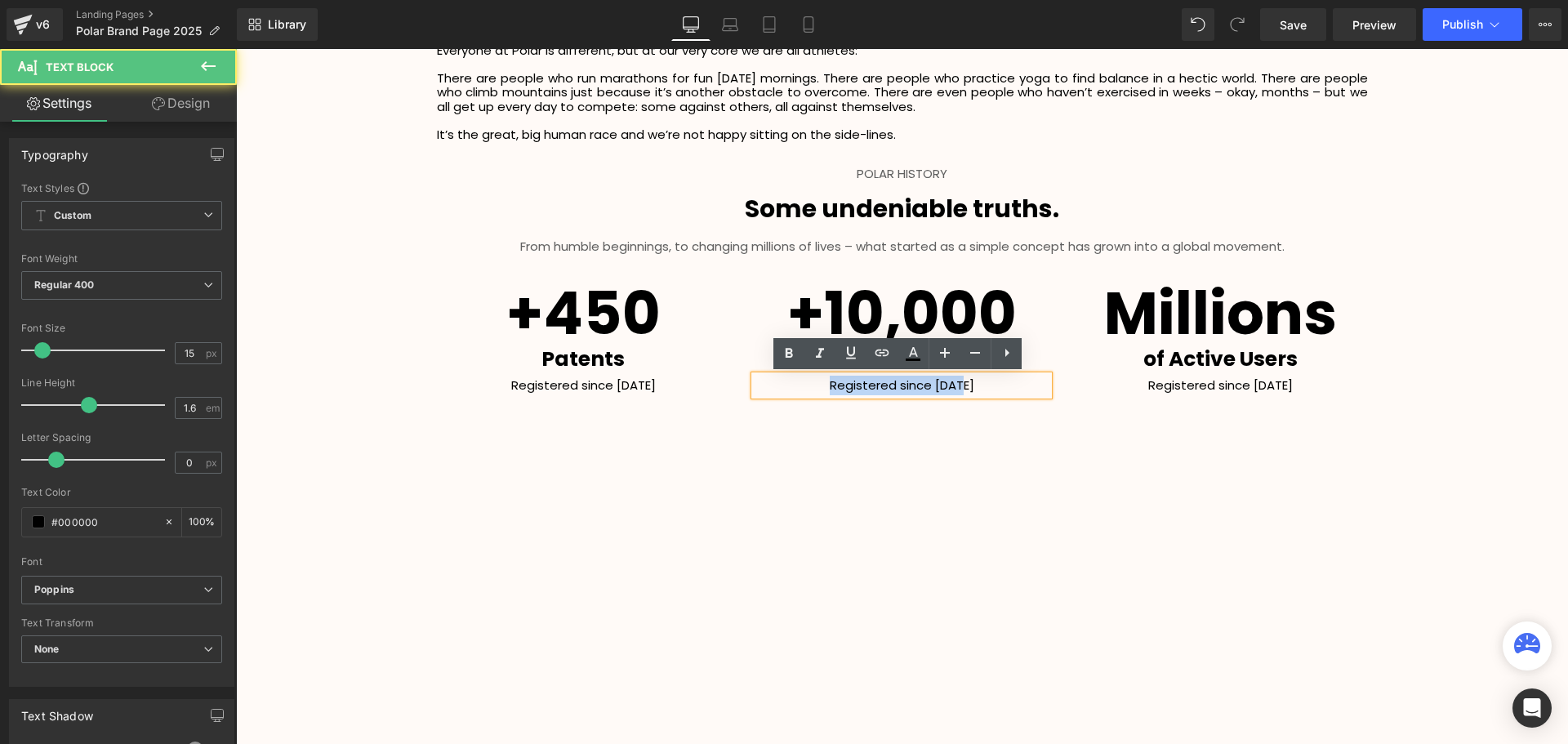
drag, startPoint x: 999, startPoint y: 386, endPoint x: 806, endPoint y: 392, distance: 193.1
click at [806, 392] on p "Registered since 1977" at bounding box center [901, 386] width 294 height 19
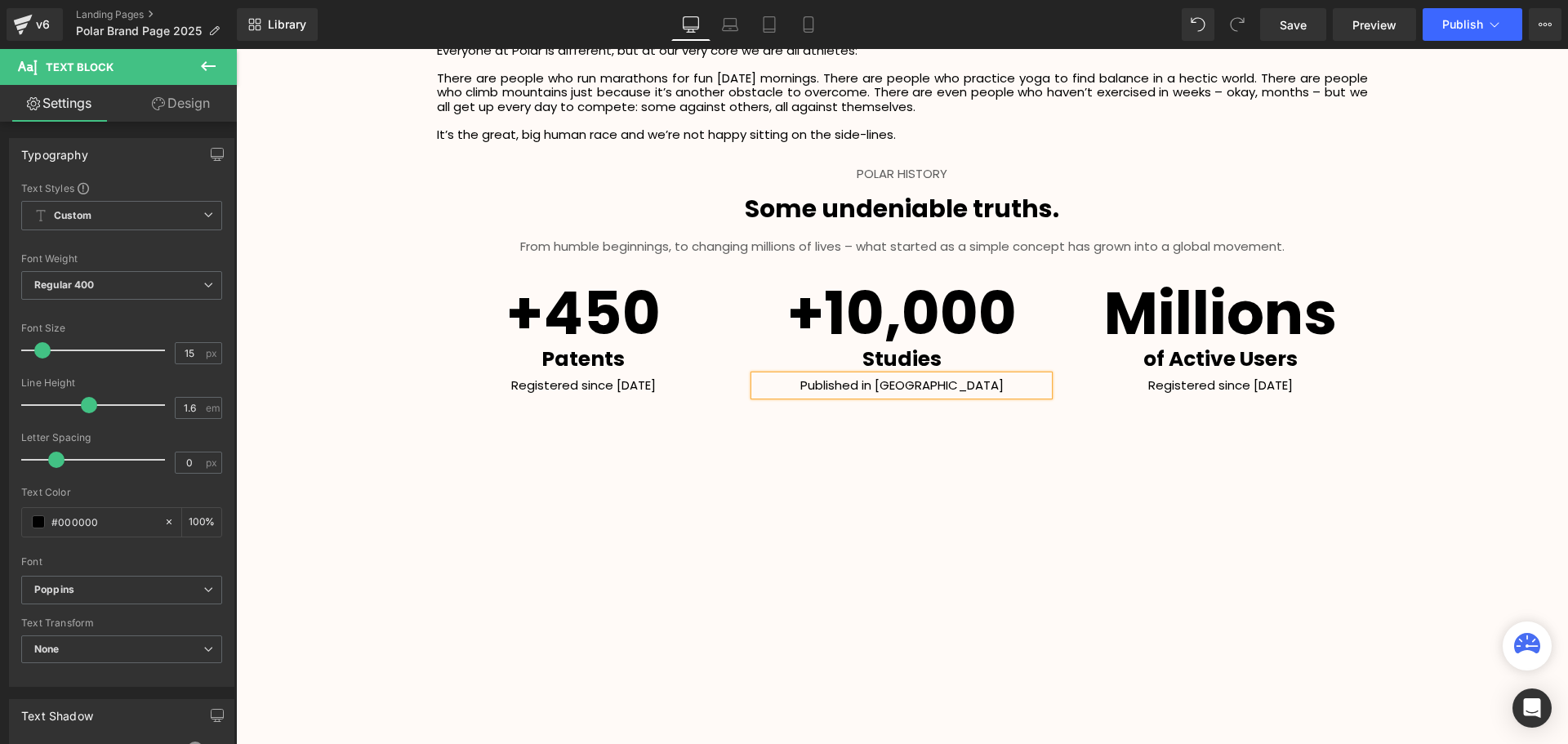
click at [1312, 382] on p "Registered since 1977" at bounding box center [1219, 386] width 294 height 19
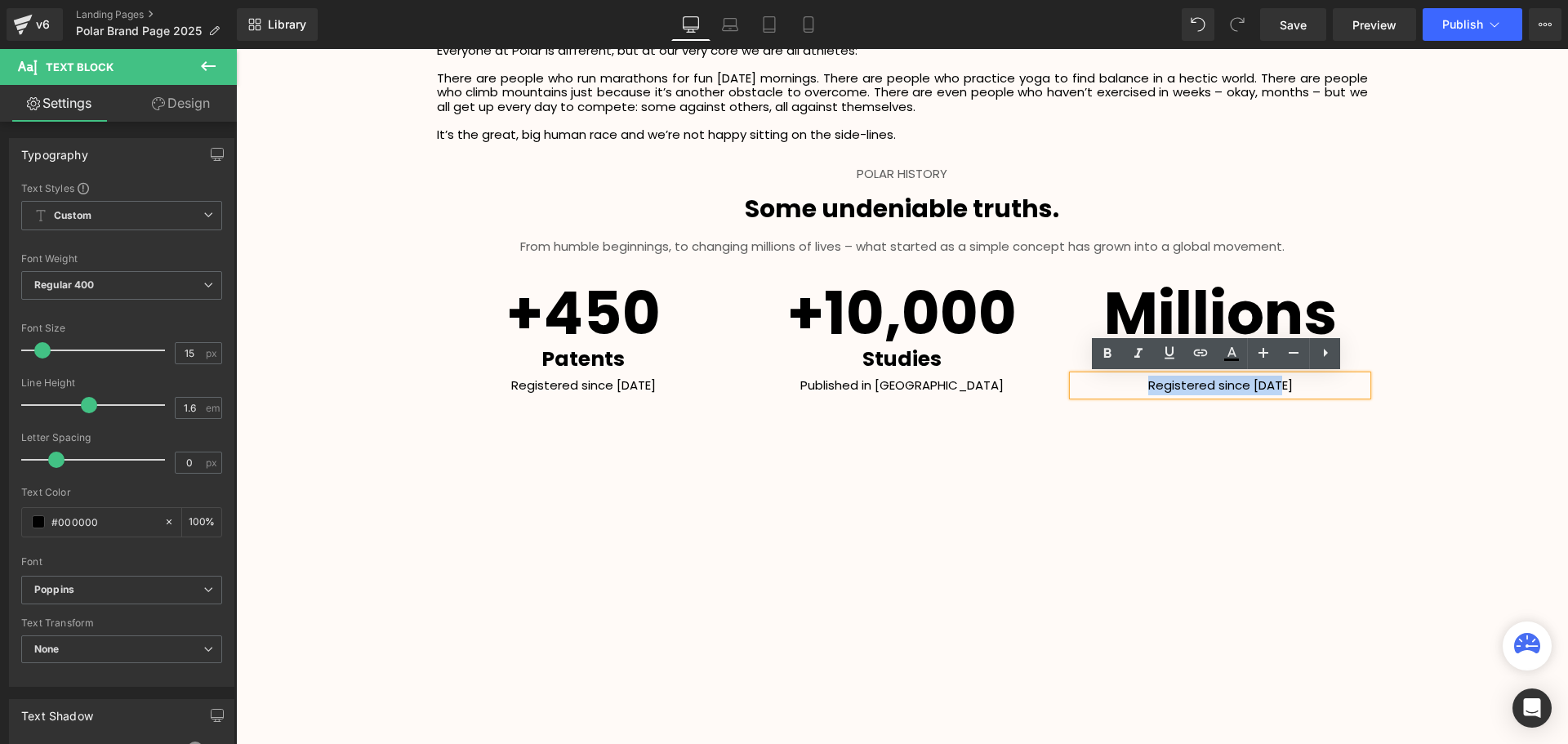
drag, startPoint x: 1282, startPoint y: 383, endPoint x: 1146, endPoint y: 386, distance: 136.0
click at [1146, 386] on p "Registered since 1977" at bounding box center [1219, 386] width 294 height 19
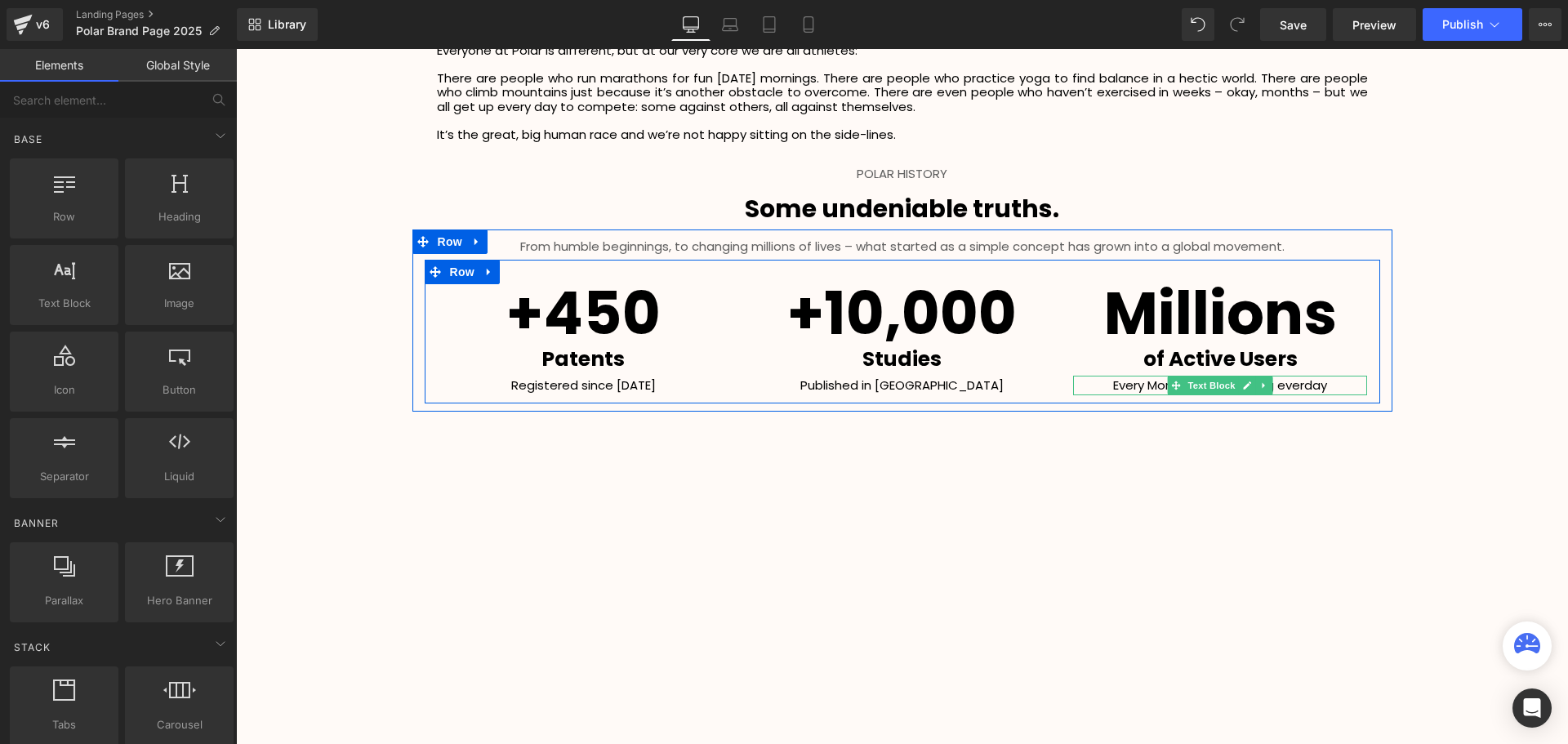
click at [1335, 389] on p "Every Month - and growing everday" at bounding box center [1219, 386] width 294 height 19
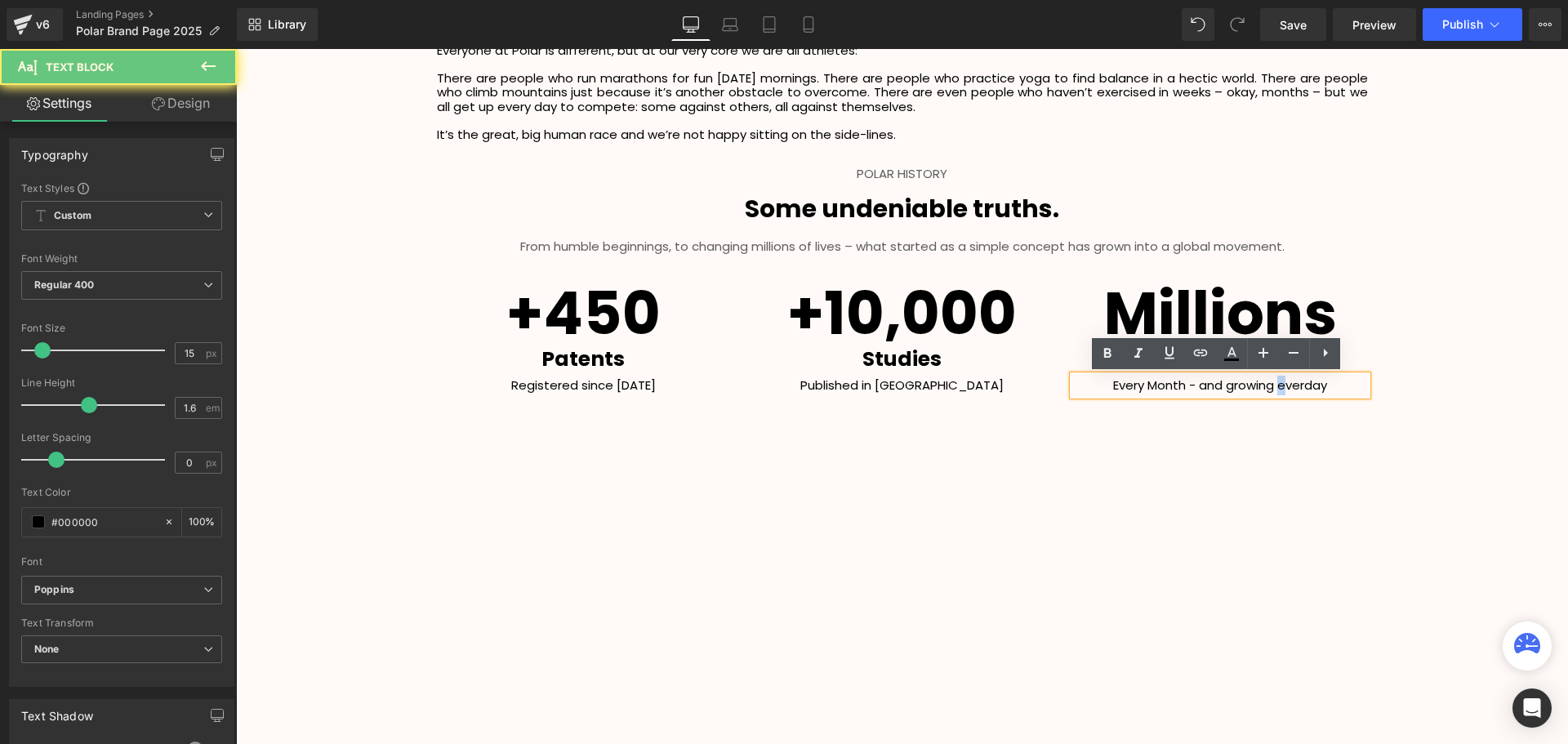
click at [1277, 387] on p "Every Month - and growing everday" at bounding box center [1219, 386] width 294 height 19
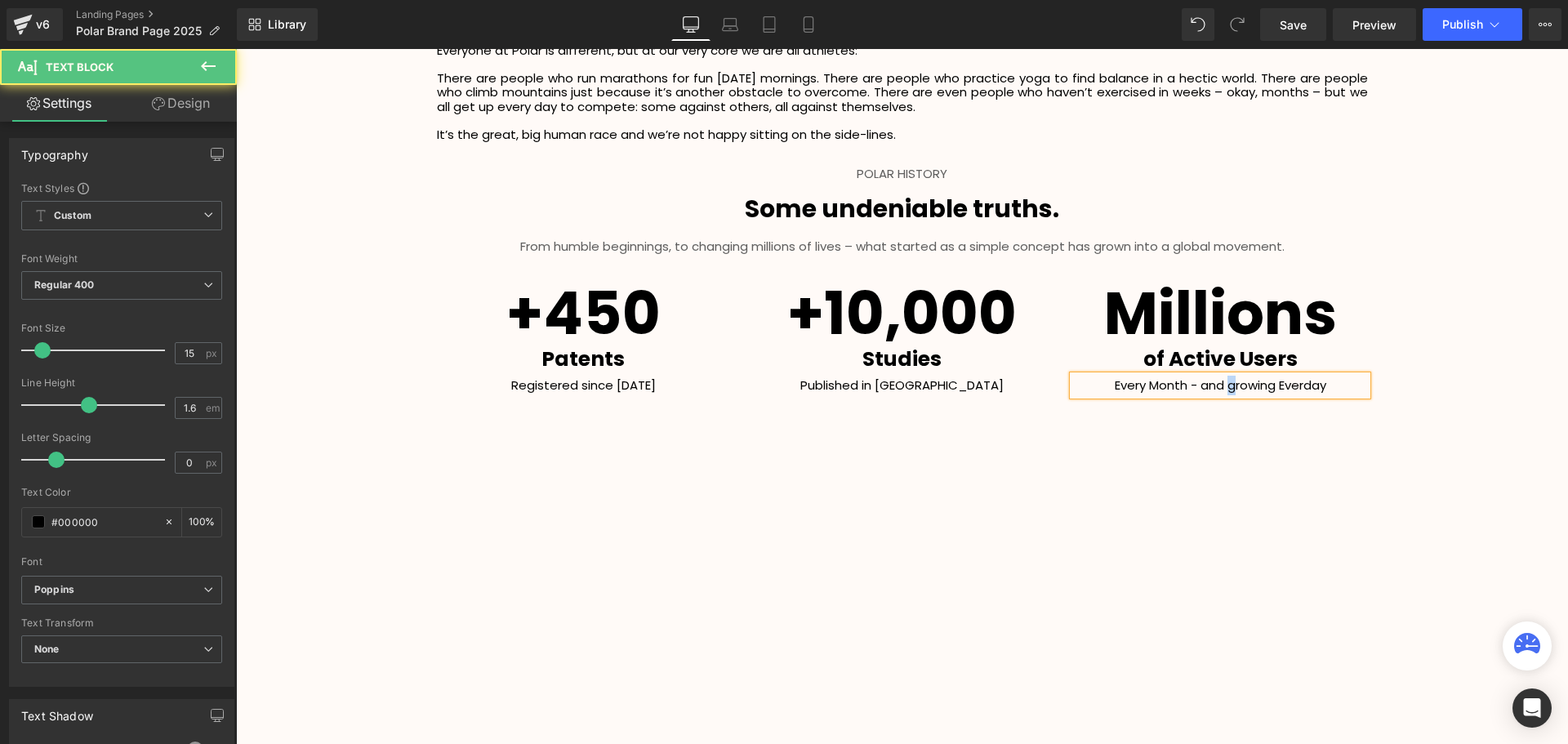
click at [1224, 385] on p "Every Month - and growing Everday" at bounding box center [1219, 386] width 294 height 19
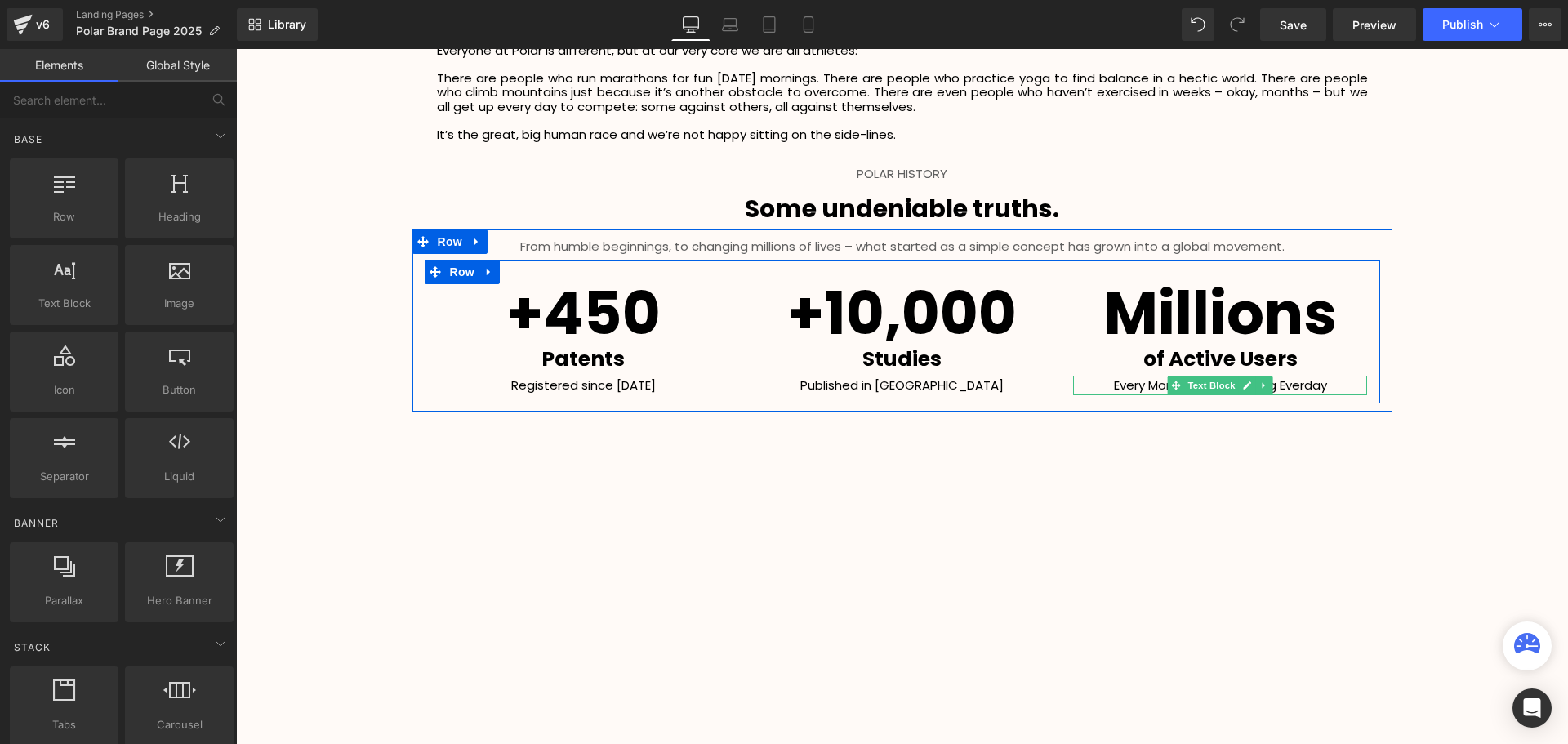
click at [1325, 387] on p "Every Month - and Growing Everday" at bounding box center [1219, 386] width 294 height 19
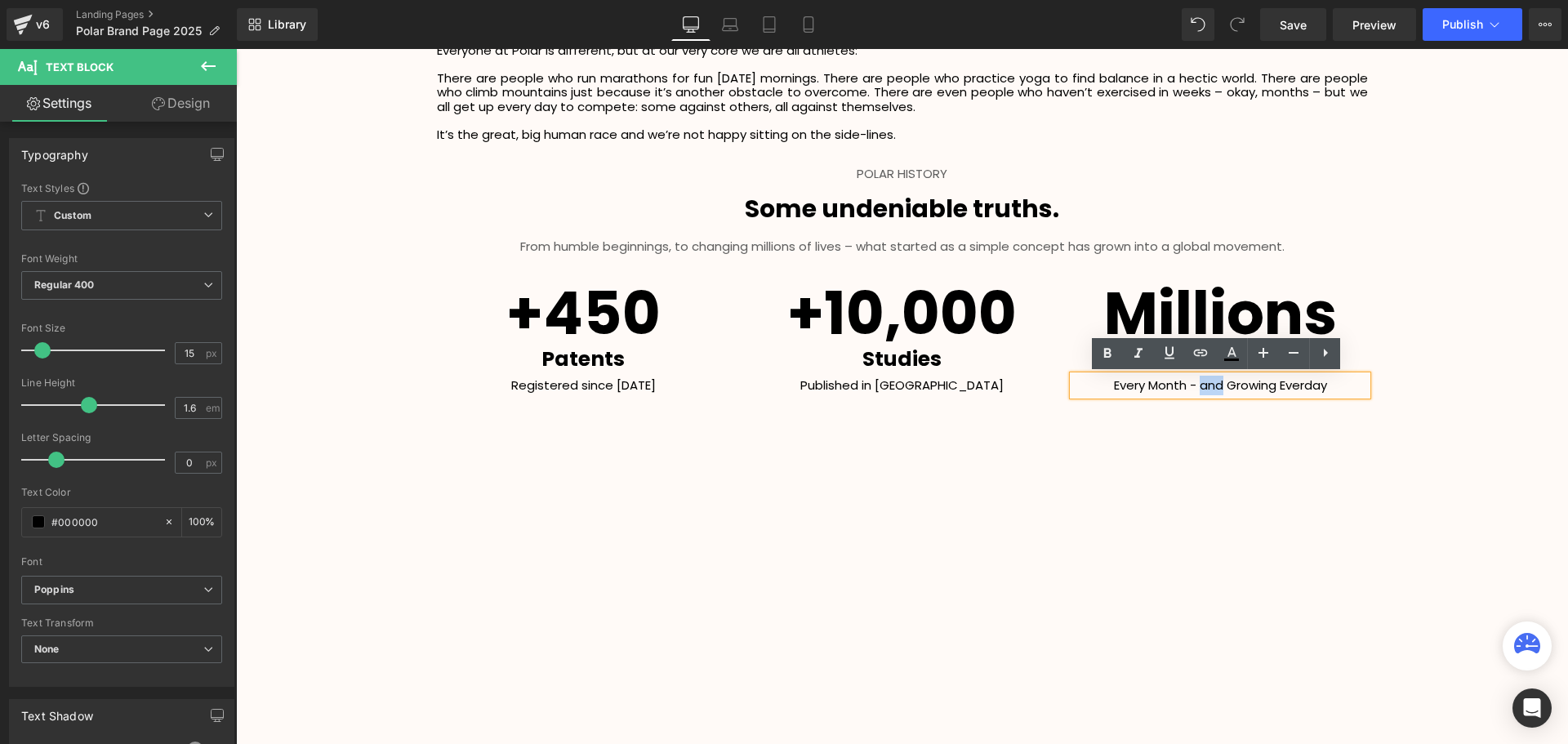
drag, startPoint x: 1217, startPoint y: 386, endPoint x: 1197, endPoint y: 386, distance: 20.0
click at [1197, 386] on p "Every Month - and Growing Everday" at bounding box center [1219, 386] width 294 height 19
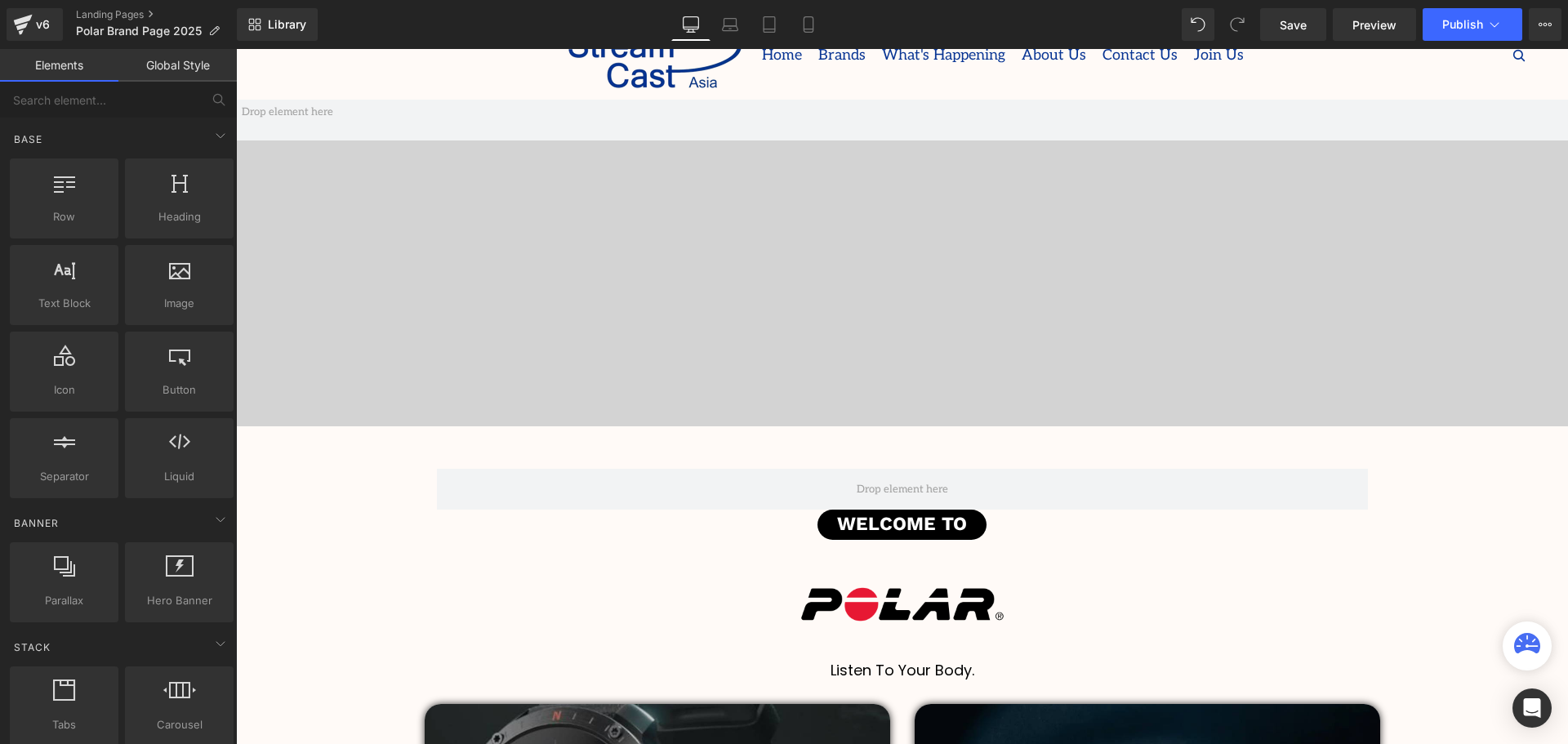
scroll to position [0, 0]
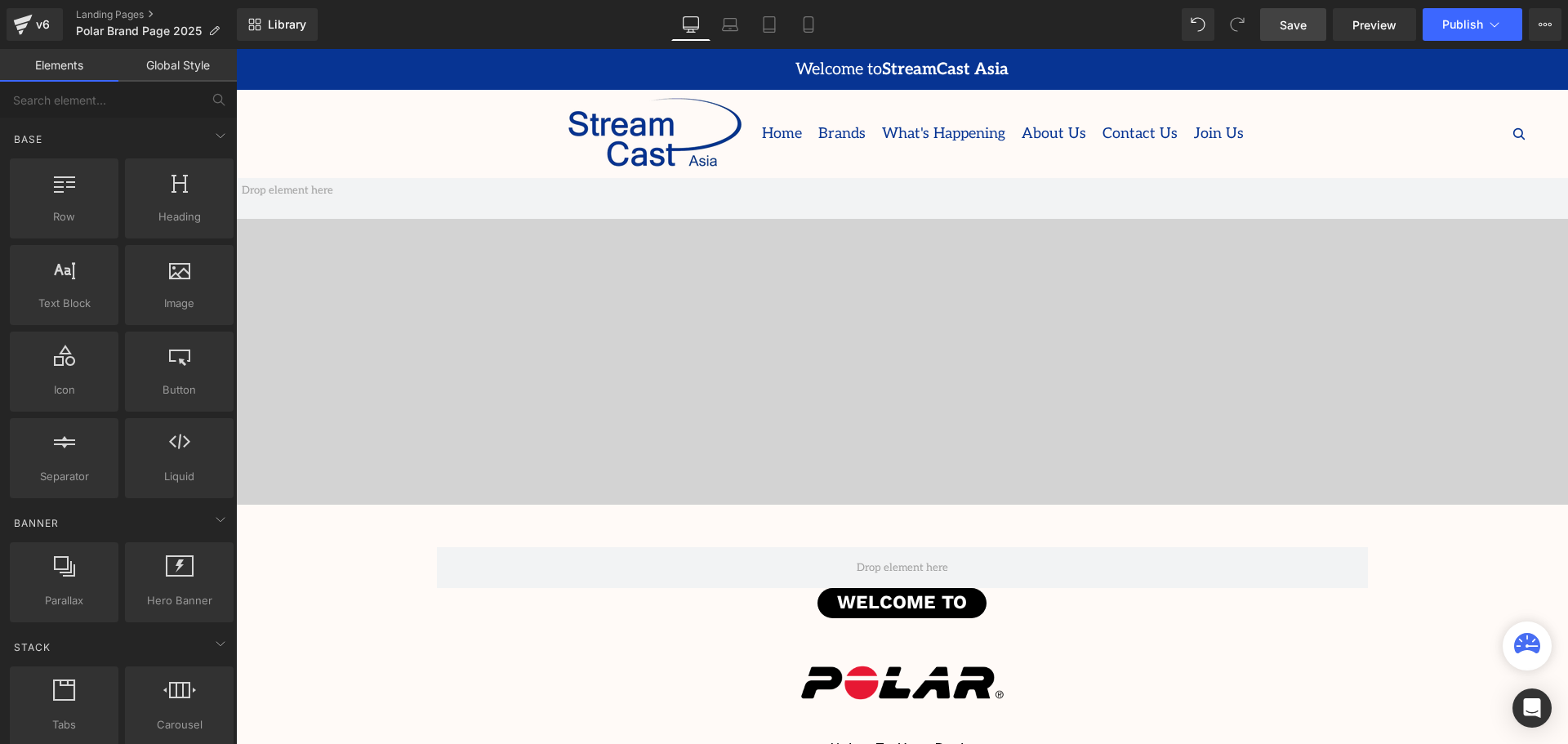
click at [1295, 32] on span "Save" at bounding box center [1293, 25] width 27 height 18
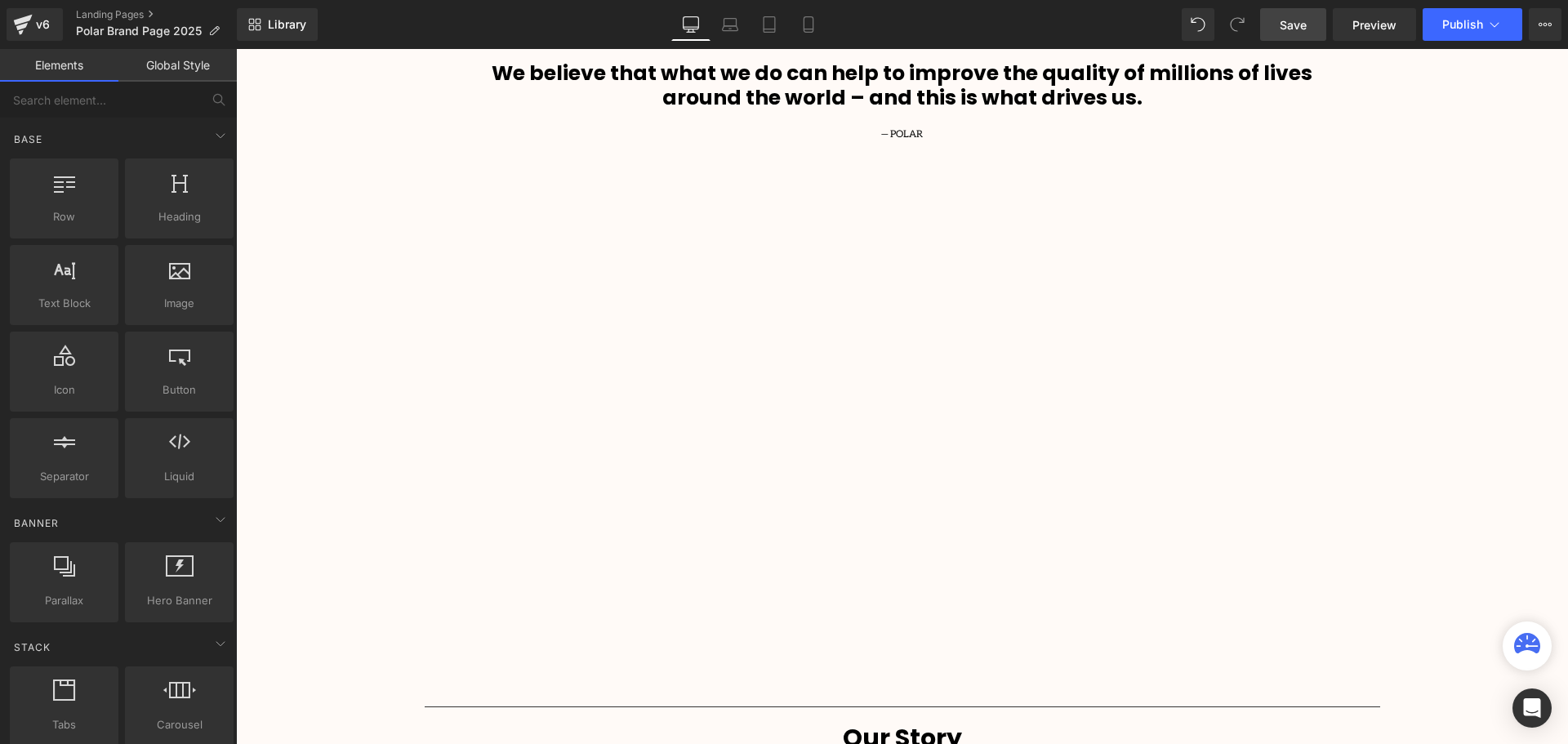
scroll to position [1532, 0]
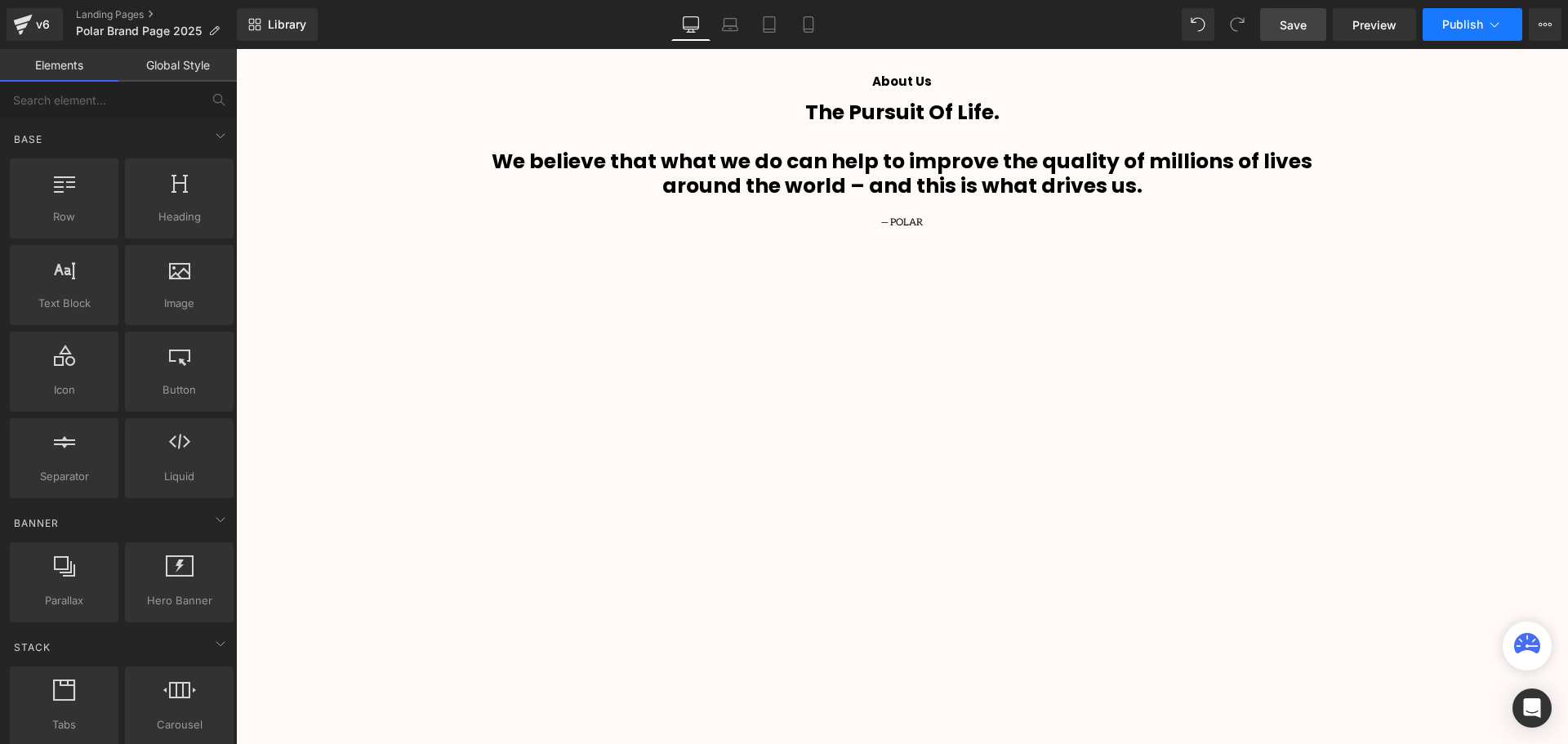
click at [1443, 12] on button "Publish" at bounding box center [1472, 24] width 100 height 32
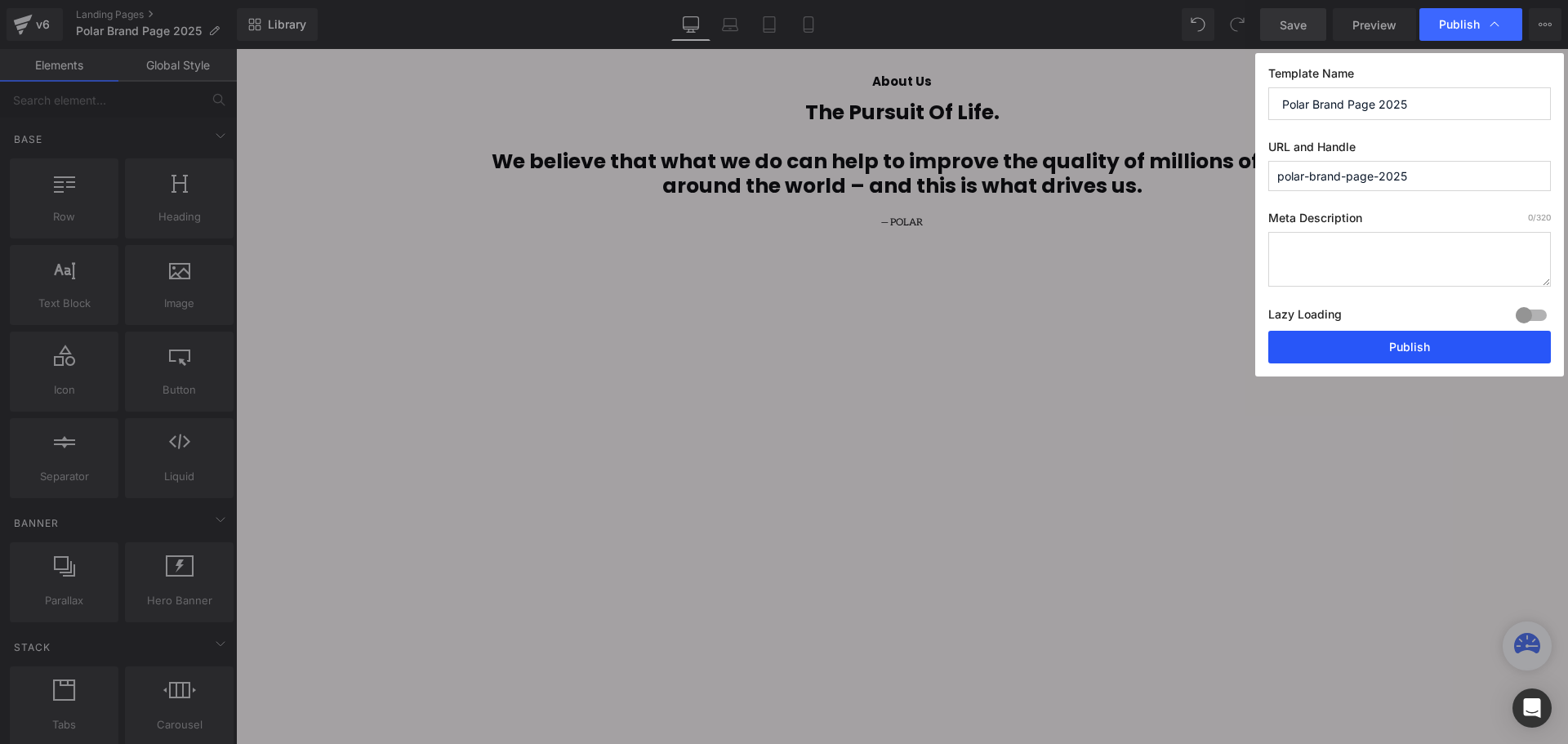
click at [1414, 359] on button "Publish" at bounding box center [1409, 346] width 282 height 32
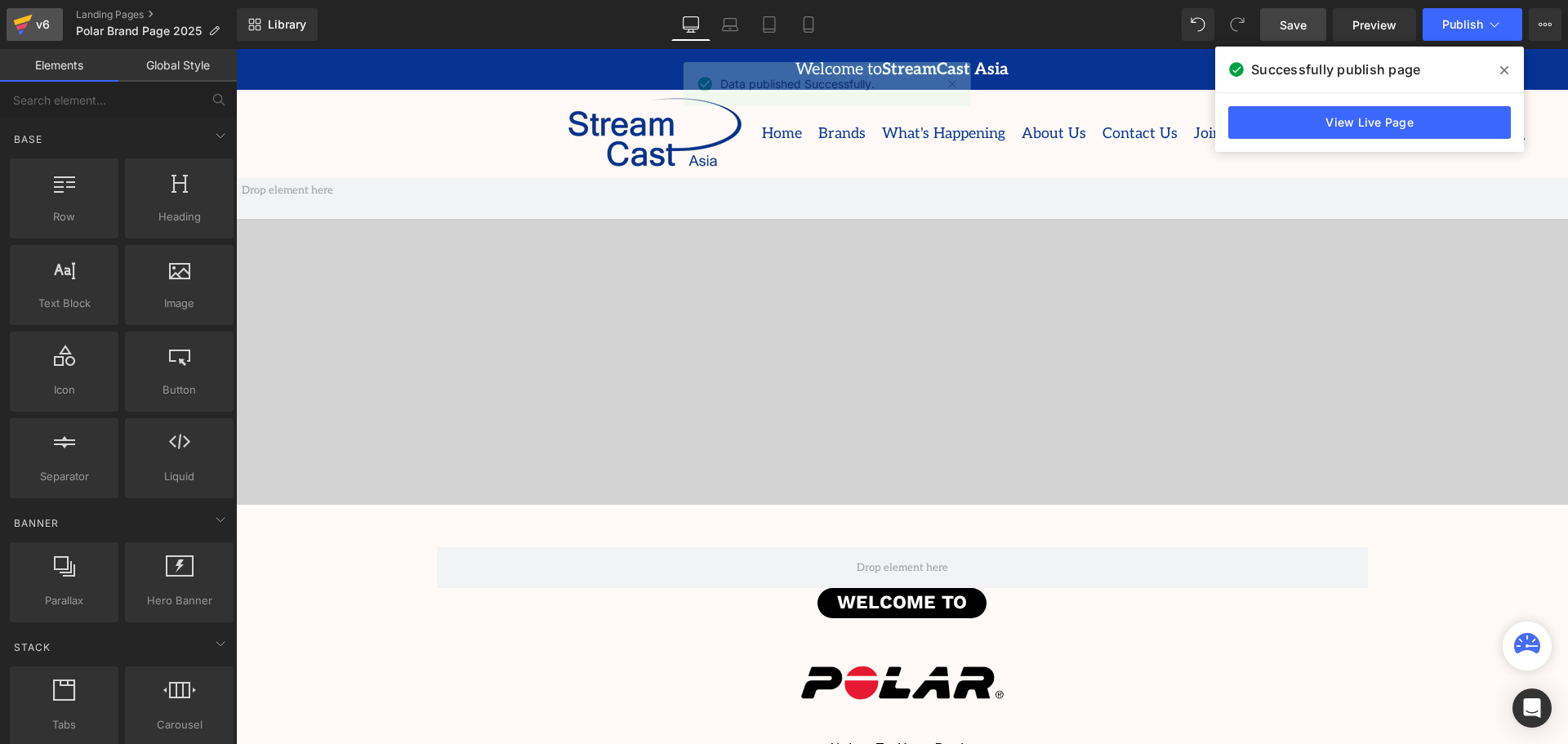
click at [40, 30] on div "v6" at bounding box center [42, 25] width 20 height 21
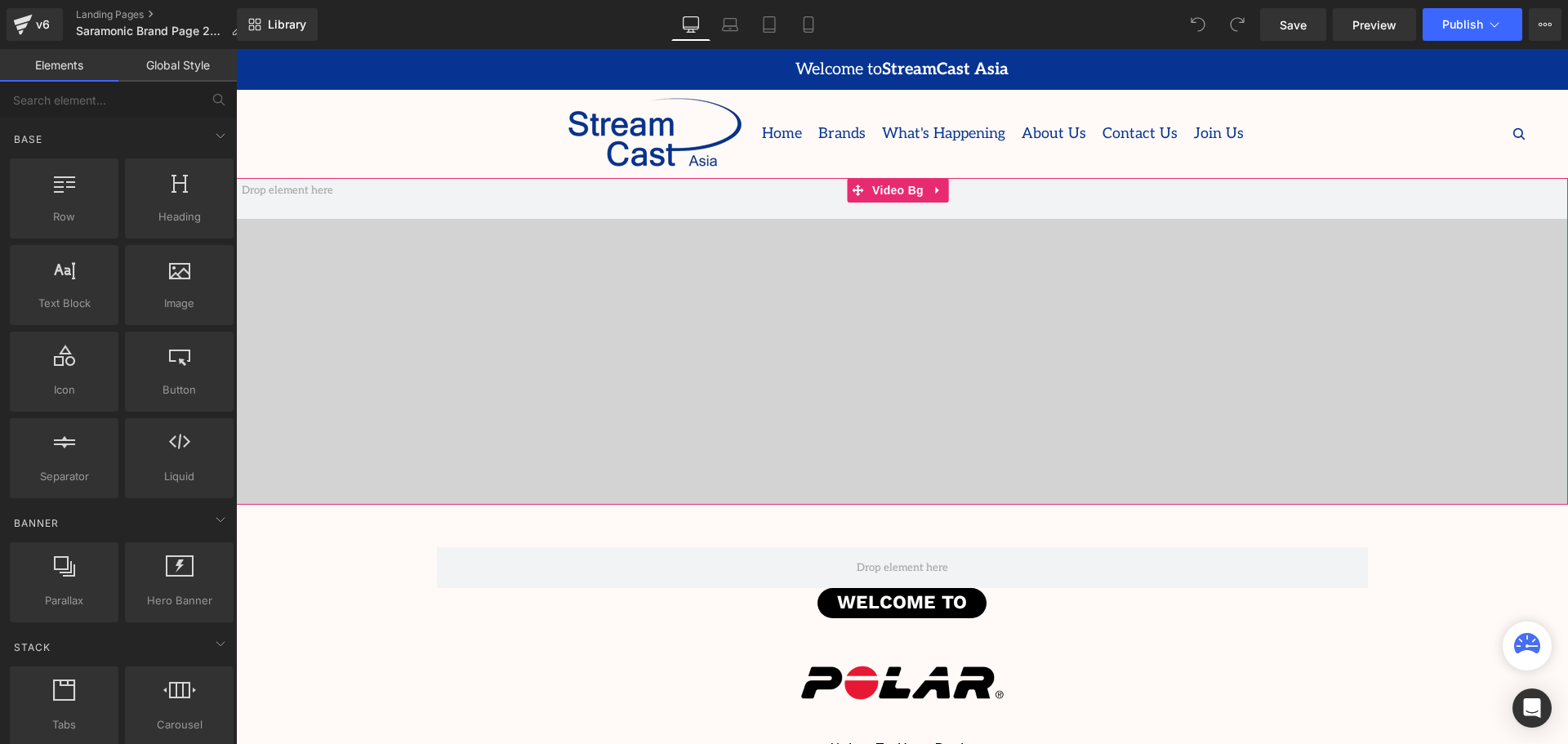
scroll to position [3941, 1323]
drag, startPoint x: 888, startPoint y: 191, endPoint x: 359, endPoint y: 324, distance: 545.5
click at [888, 190] on span "Video Bg" at bounding box center [898, 190] width 60 height 25
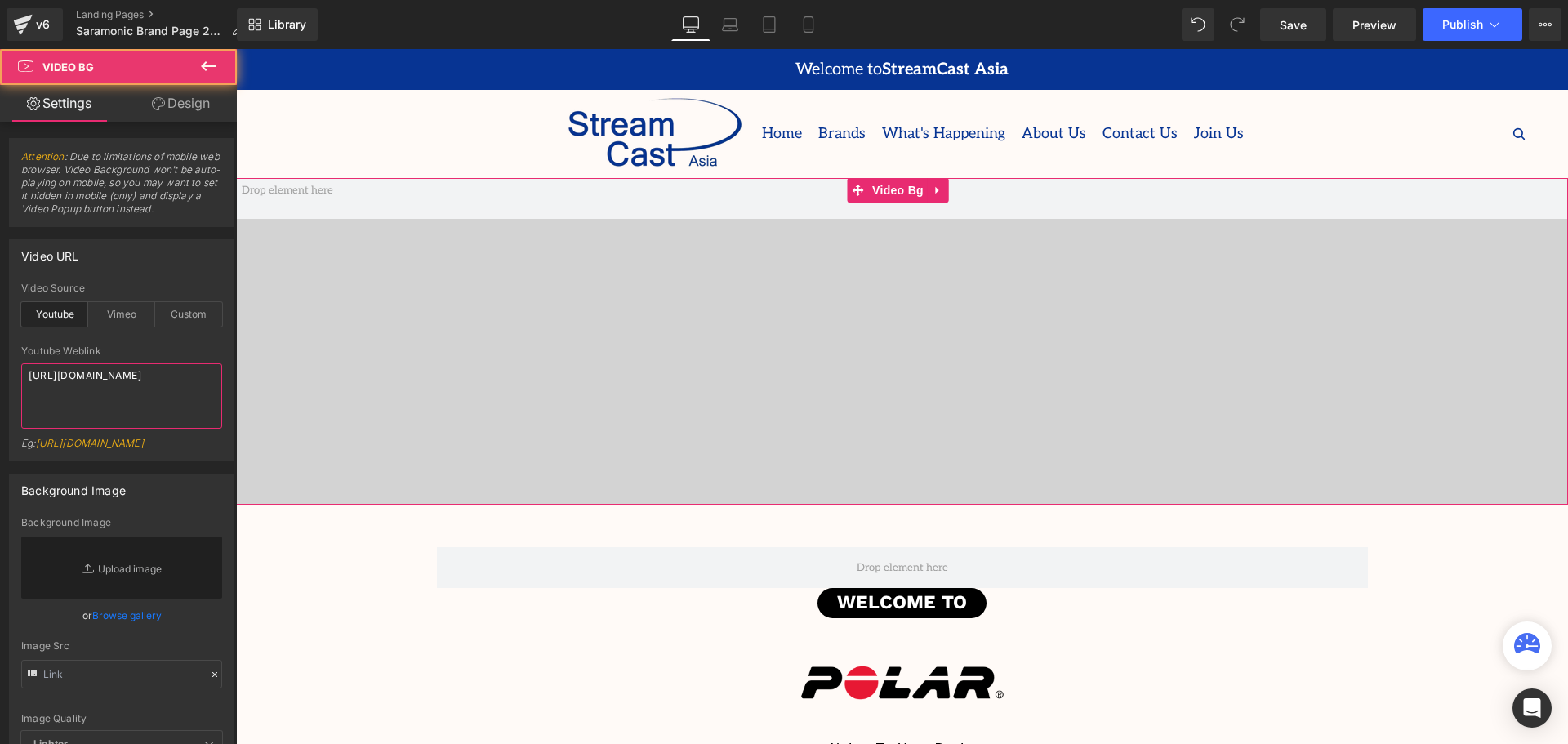
click at [115, 387] on textarea "https://www.youtube.com/watch?v=sx0an70eUNI" at bounding box center [121, 396] width 201 height 66
drag, startPoint x: 50, startPoint y: 387, endPoint x: 23, endPoint y: 379, distance: 28.2
click at [23, 379] on textarea "https://www.youtube.com/watch?v=sx0an70eUNI" at bounding box center [121, 396] width 201 height 66
paste textarea "aP8lN9k0i6U"
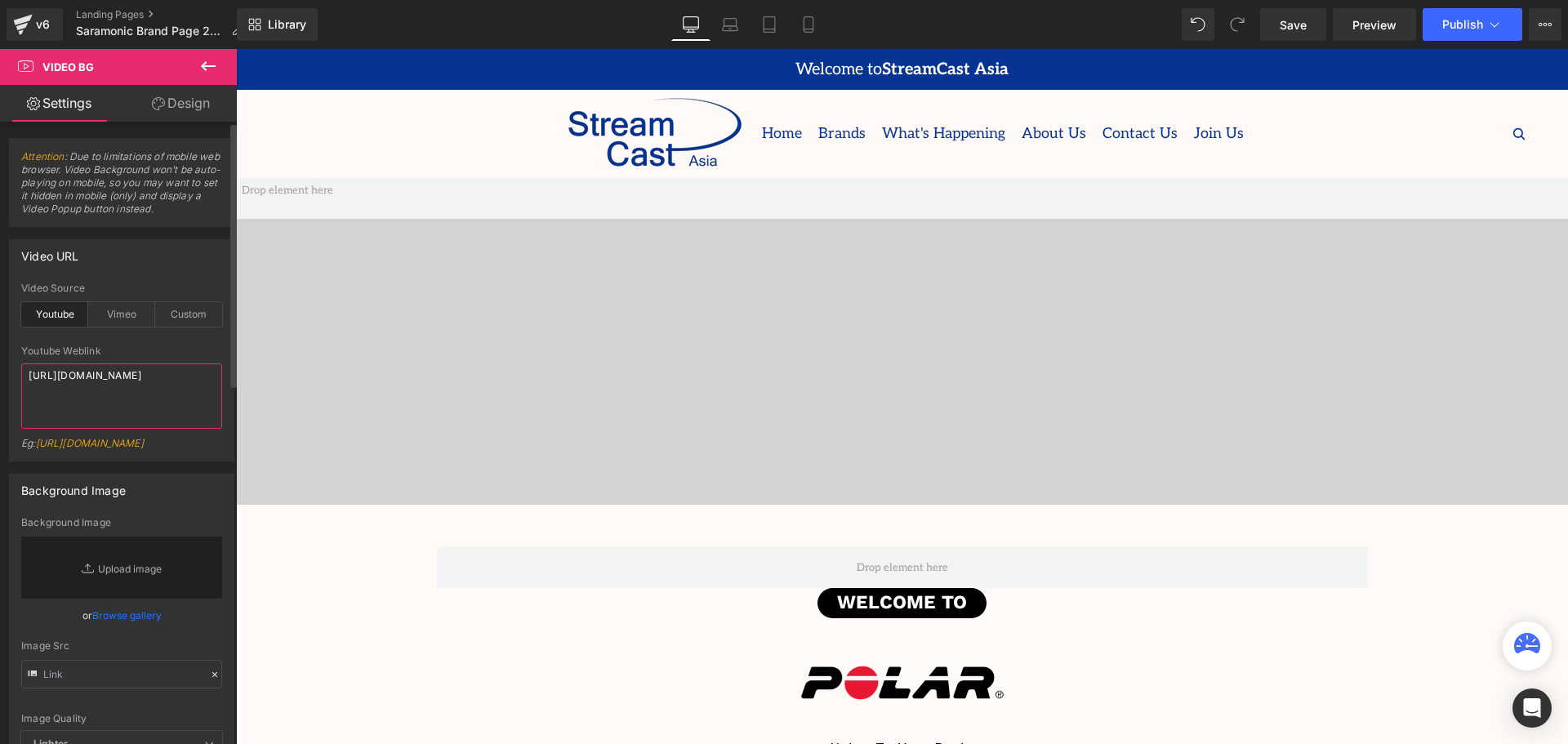
type textarea "https://www.youtube.com/watch?v=aP8lN9k0i6U"
click at [153, 348] on div "Youtube Weblink" at bounding box center [121, 351] width 201 height 11
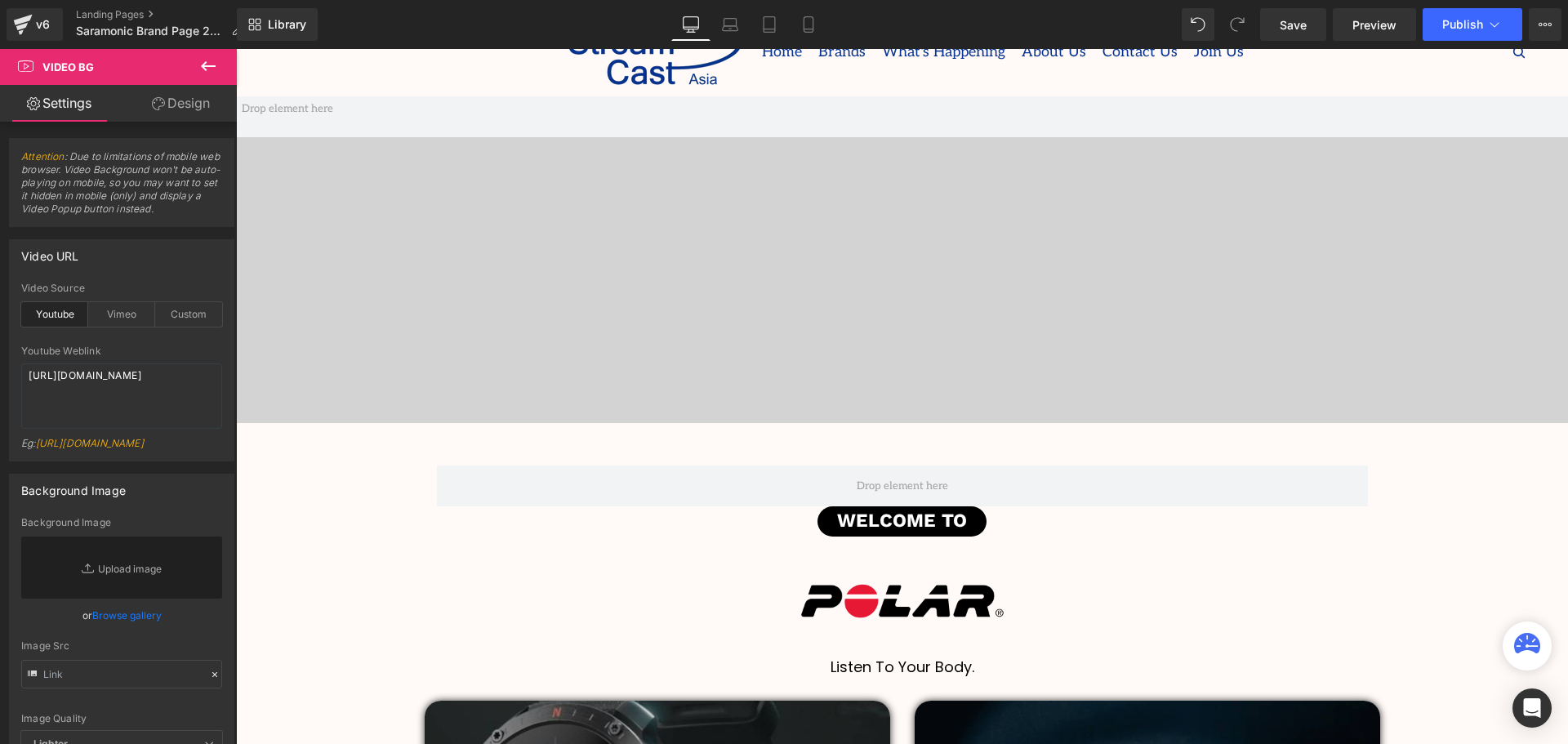
scroll to position [163, 0]
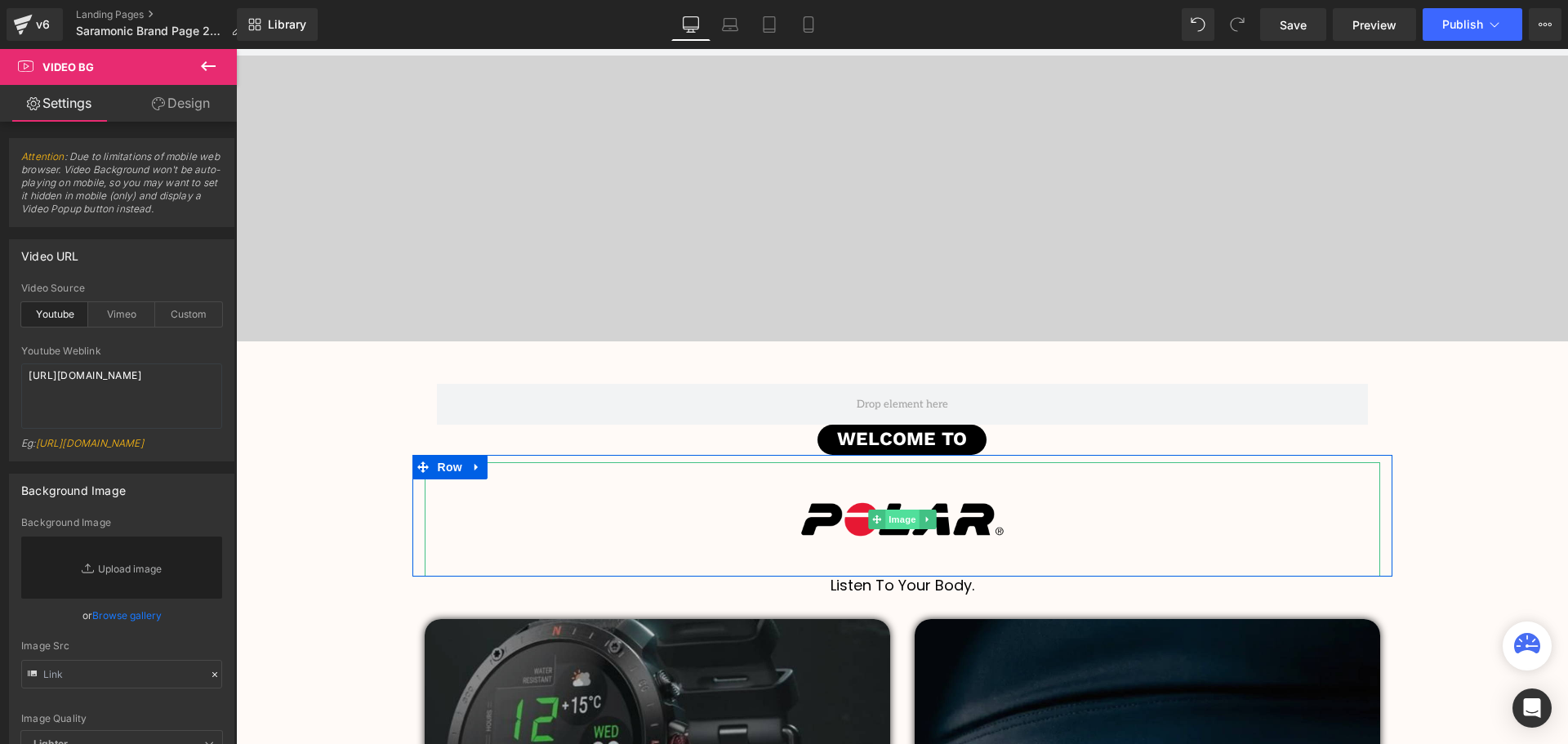
click at [895, 522] on span "Image" at bounding box center [902, 519] width 34 height 19
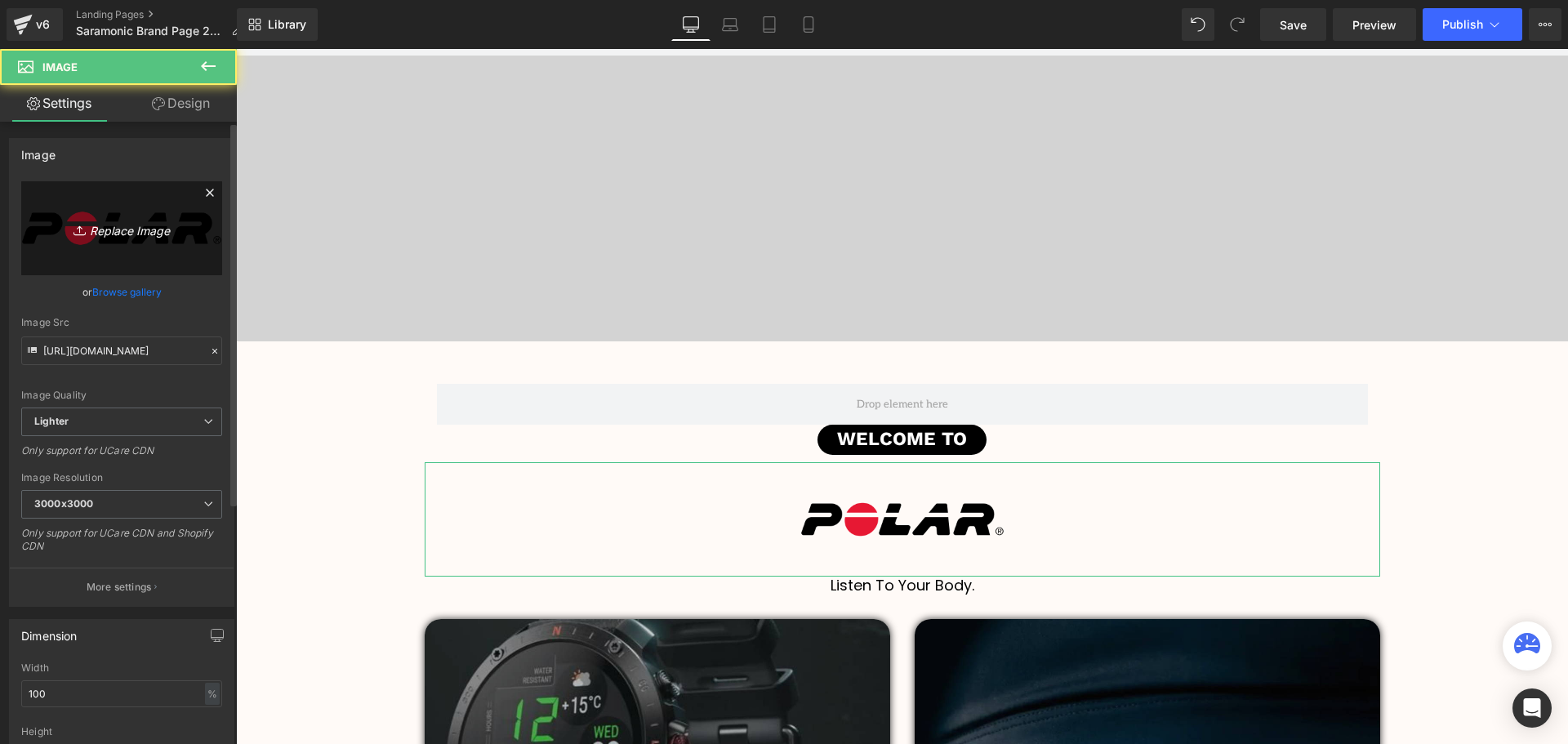
click at [123, 237] on icon "Replace Image" at bounding box center [121, 228] width 131 height 20
type input "C:\fakepath\logo-381e06c8.png"
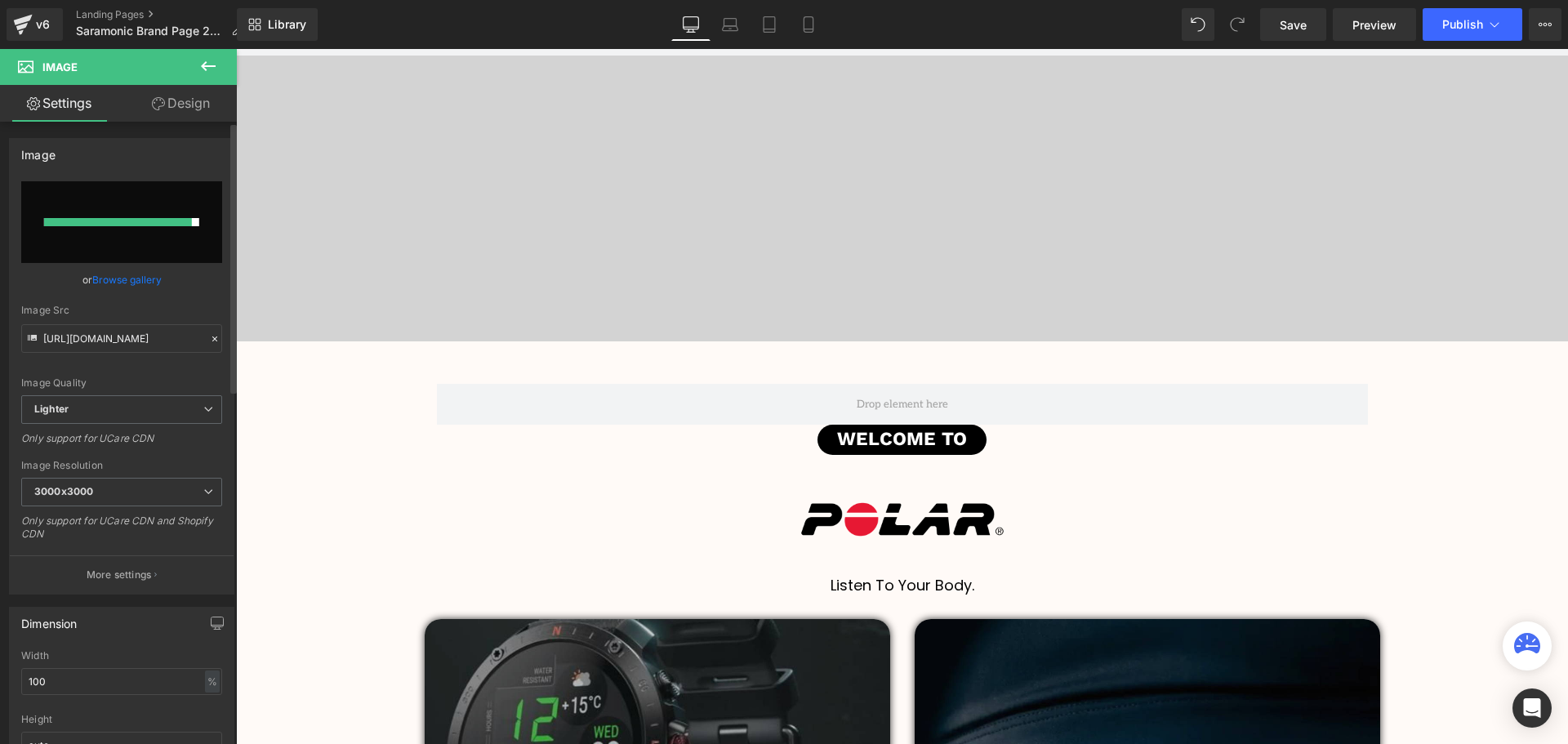
type input "https://ucarecdn.com/99e7b838-3793-4c67-88d0-aa8a487c4b84/-/format/auto/-/previ…"
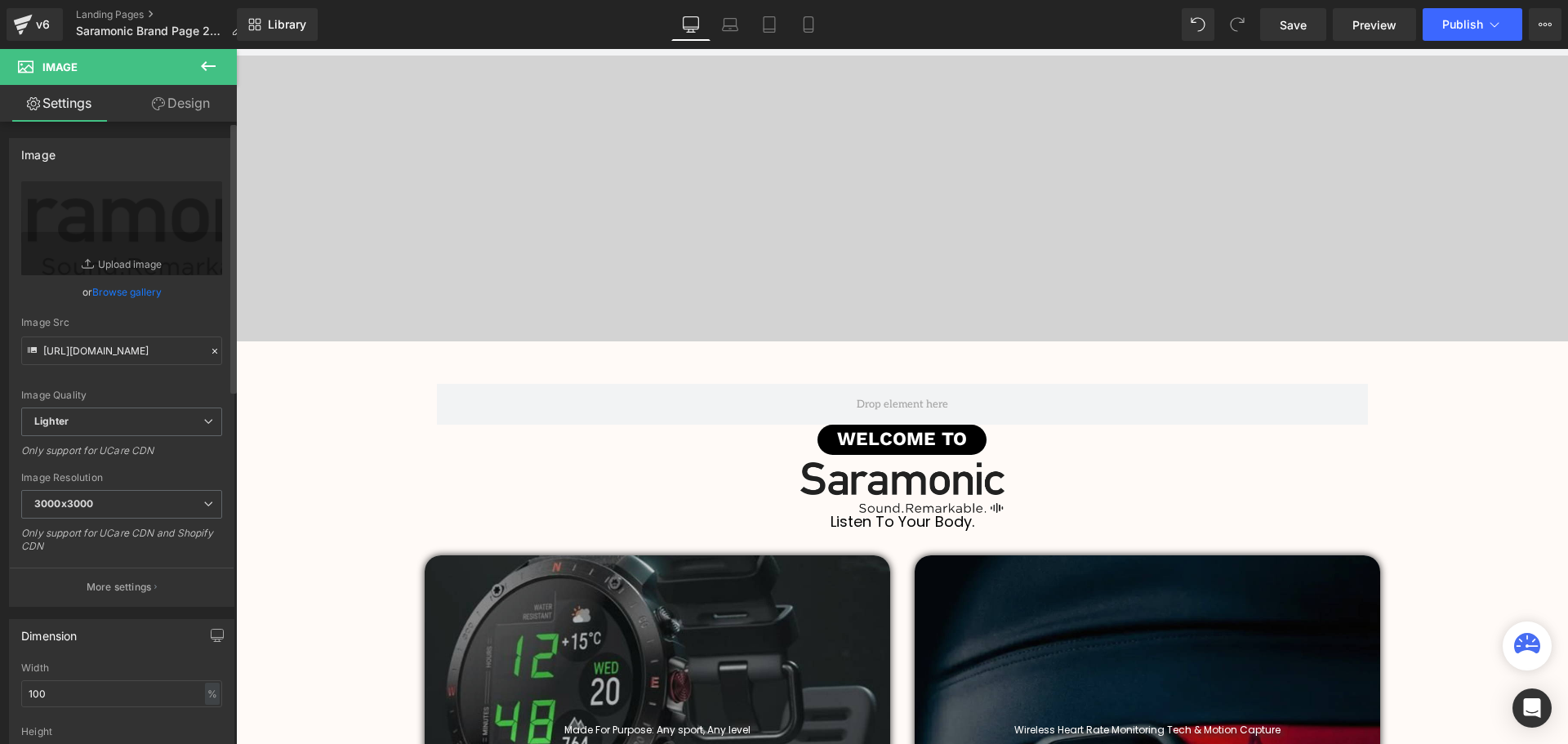
scroll to position [3876, 1323]
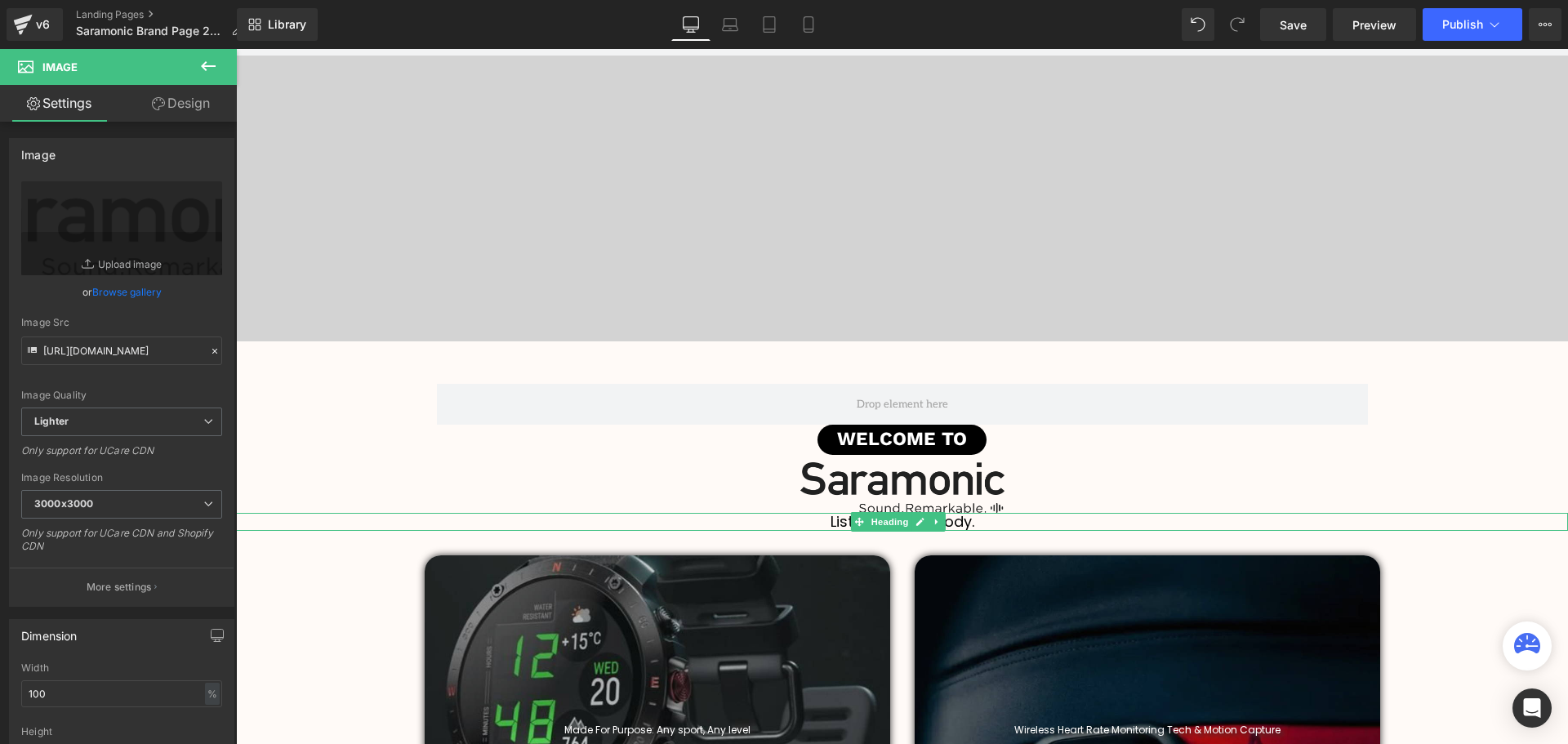
click at [989, 525] on h1 "Listen To Your Body." at bounding box center [901, 521] width 1331 height 18
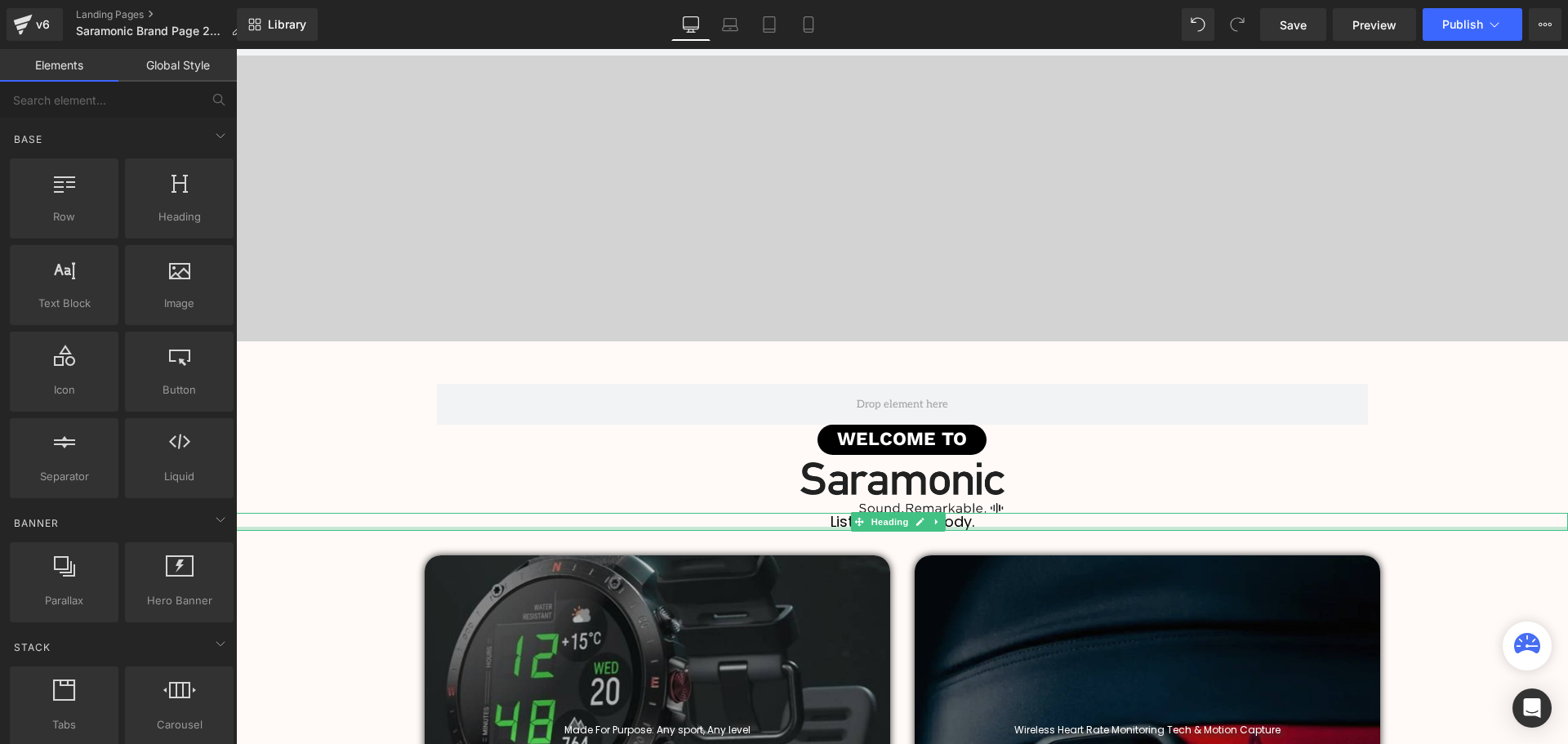
click at [1002, 526] on div "Listen To Your Body. Heading" at bounding box center [901, 521] width 1331 height 18
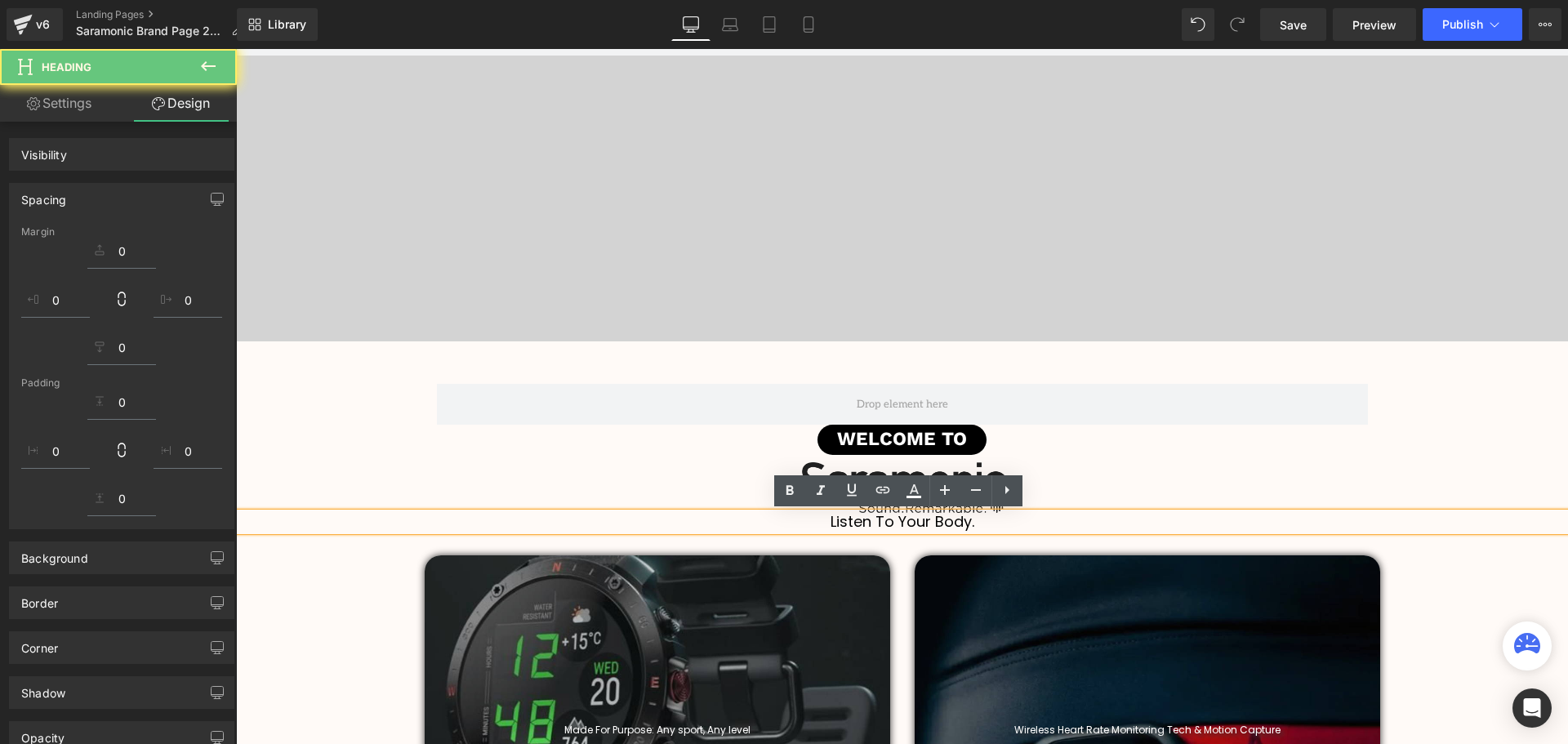
click at [997, 522] on h1 "Listen To Your Body." at bounding box center [901, 521] width 1331 height 18
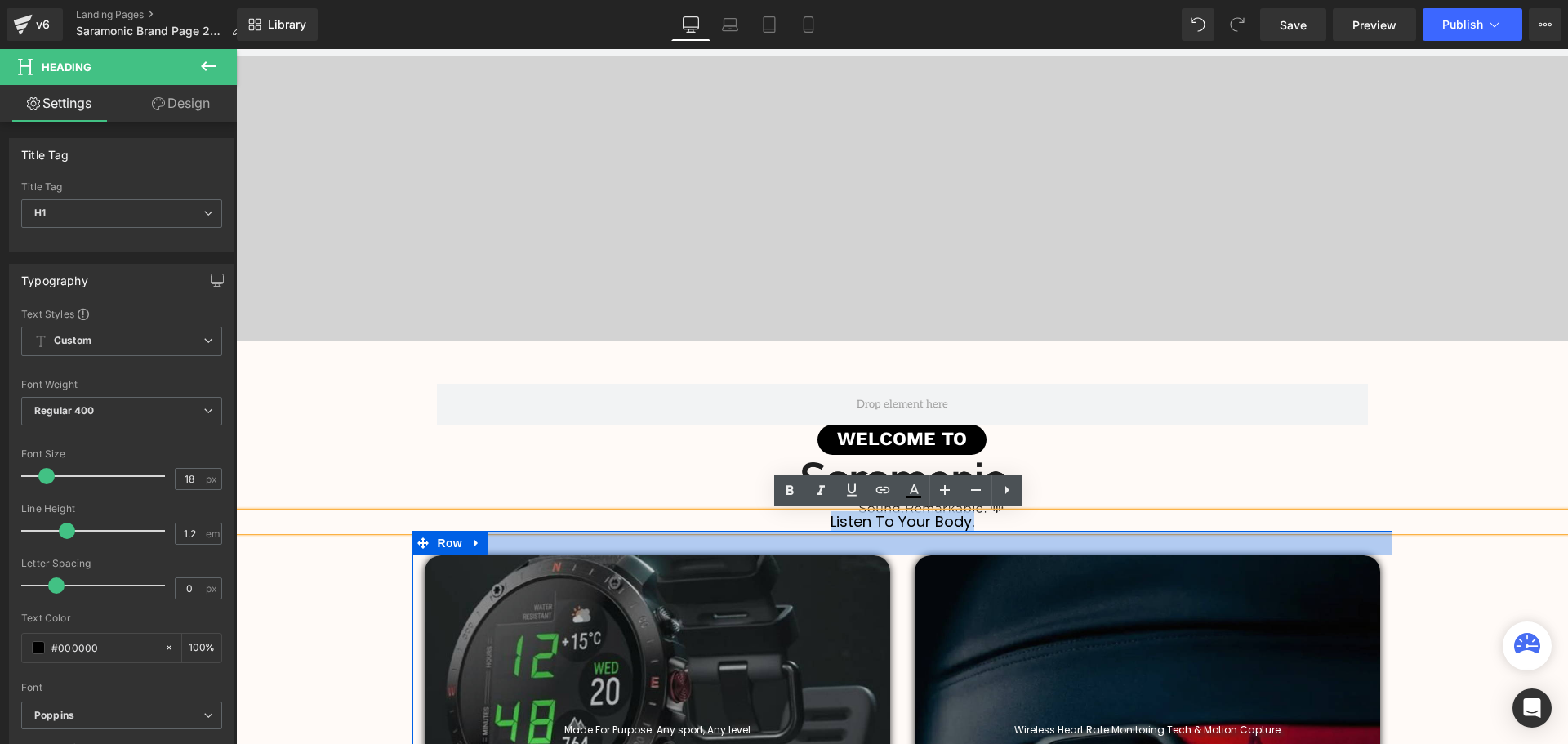
drag, startPoint x: 821, startPoint y: 532, endPoint x: 812, endPoint y: 531, distance: 9.1
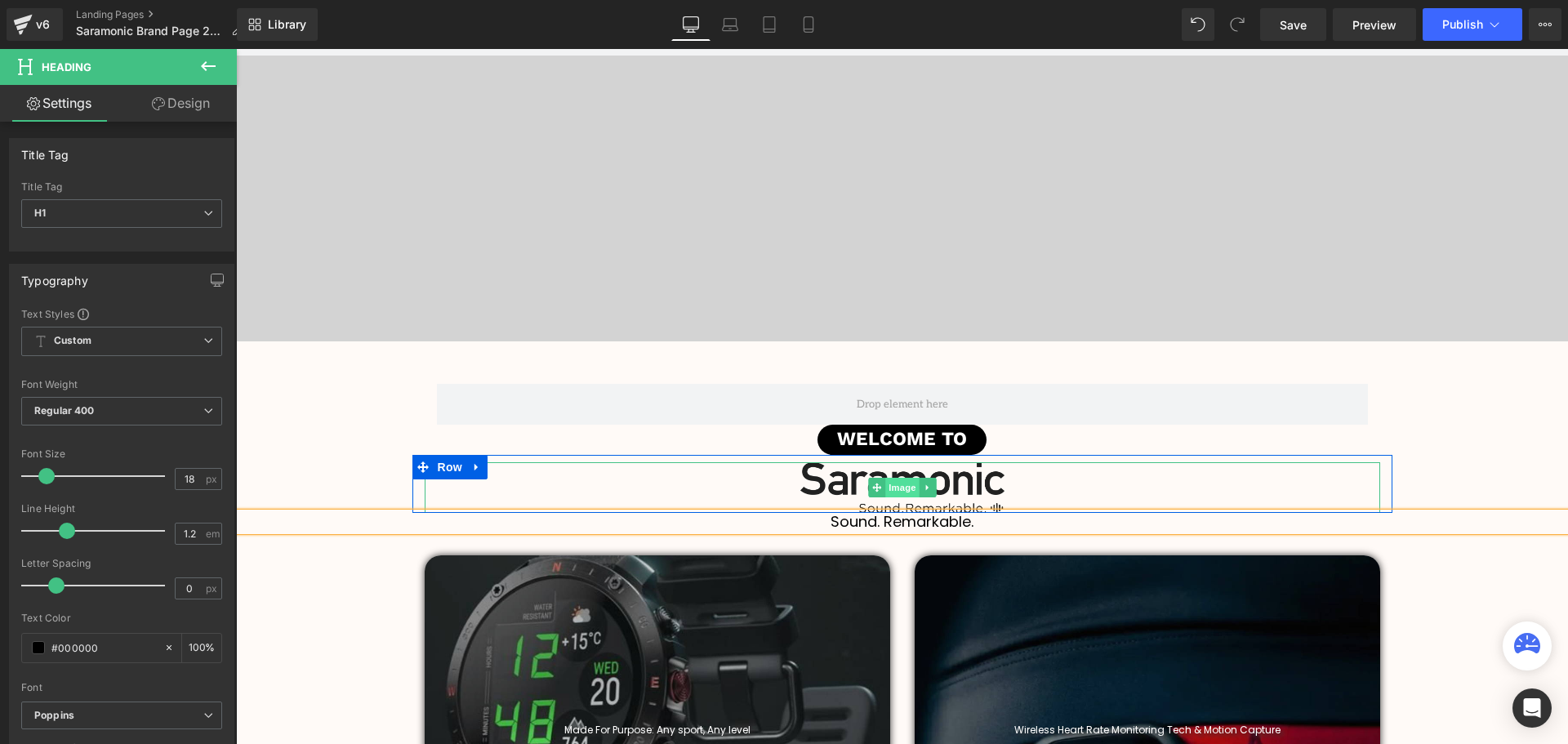
click at [899, 483] on span "Image" at bounding box center [902, 487] width 34 height 19
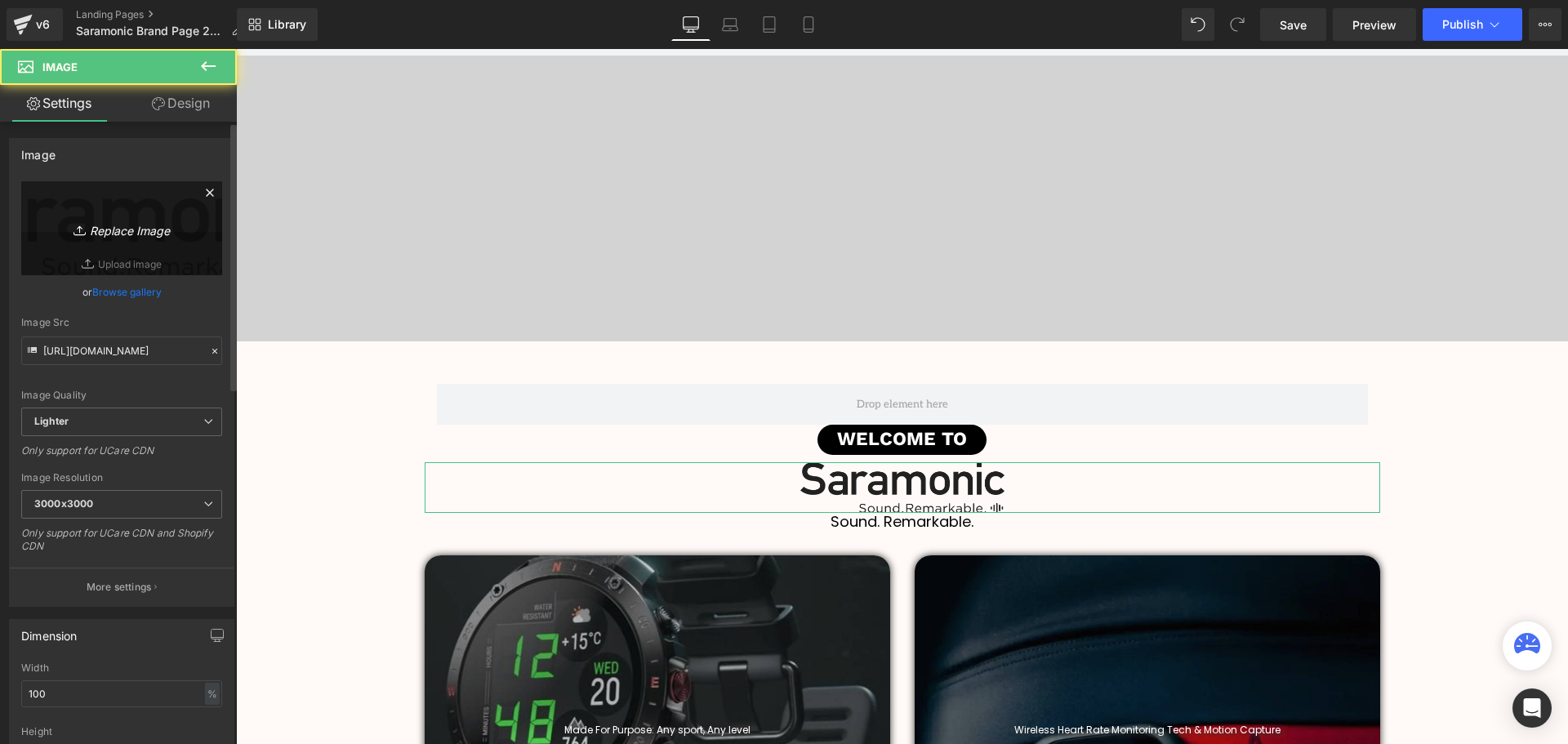
click at [125, 232] on icon "Replace Image" at bounding box center [121, 228] width 131 height 20
type input "C:\fakepath\Skullcandy Logo Sticker (5).svg"
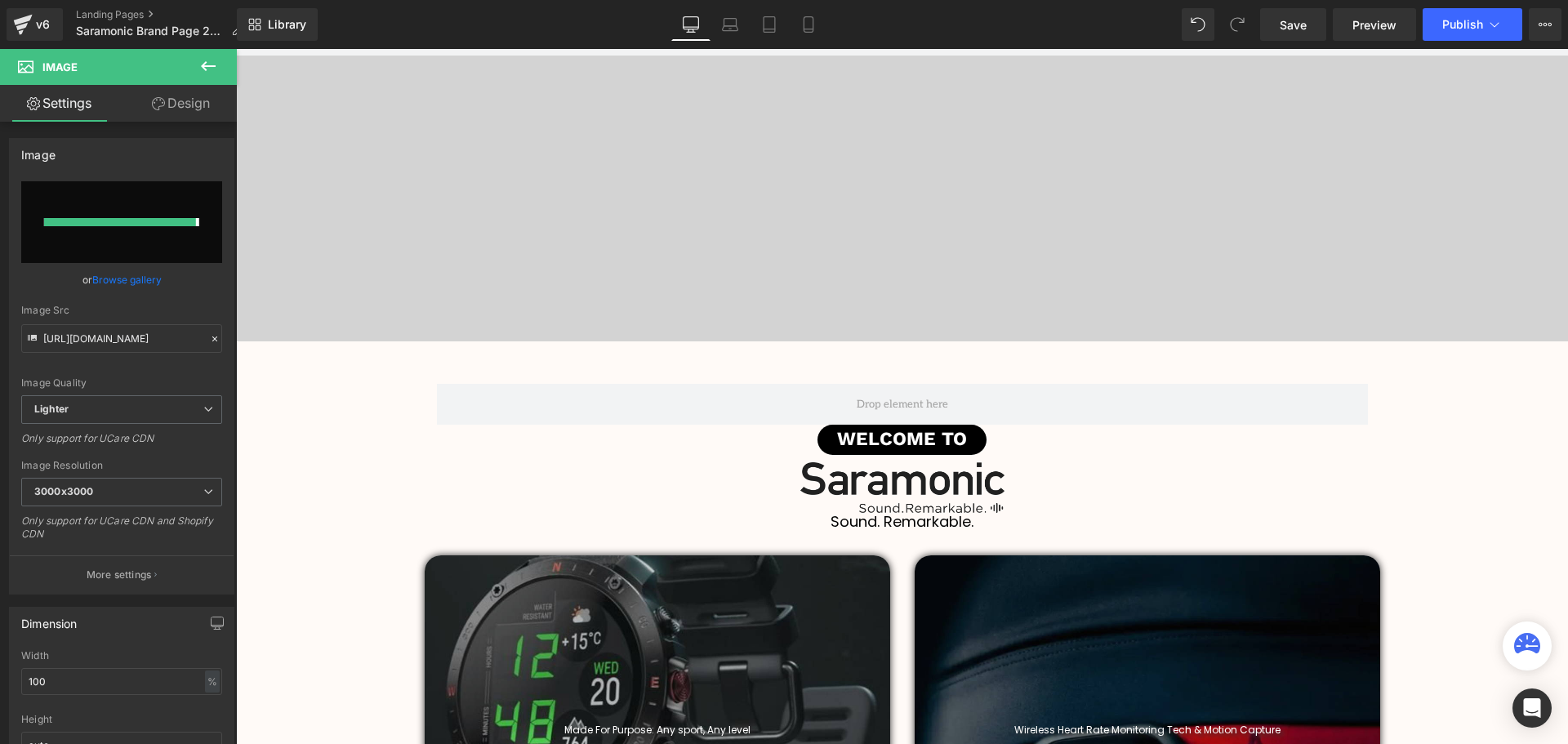
type input "https://ucarecdn.com/befe6686-9418-4c20-a099-641874d63e3d/Skullcandy%20Logo%20S…"
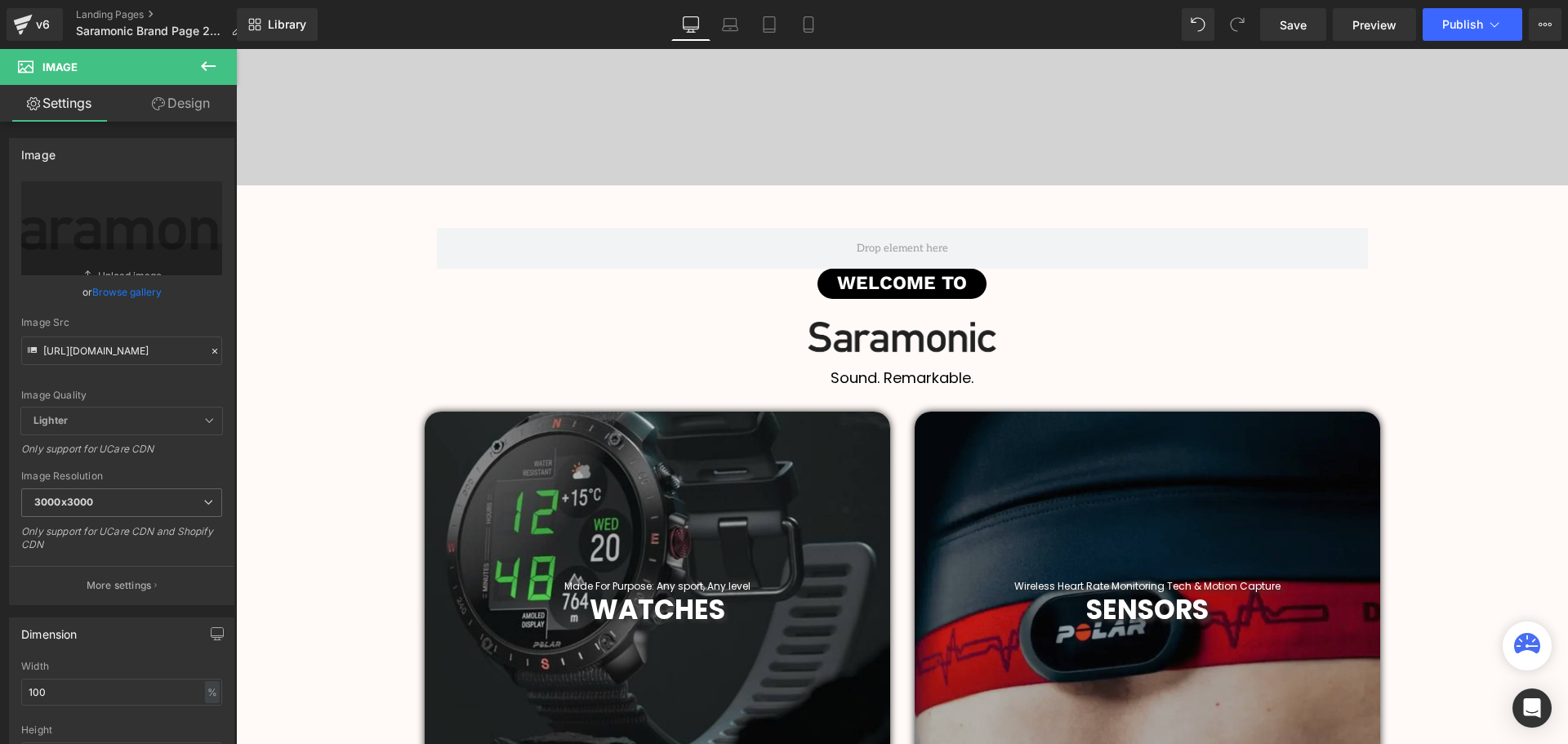
scroll to position [327, 0]
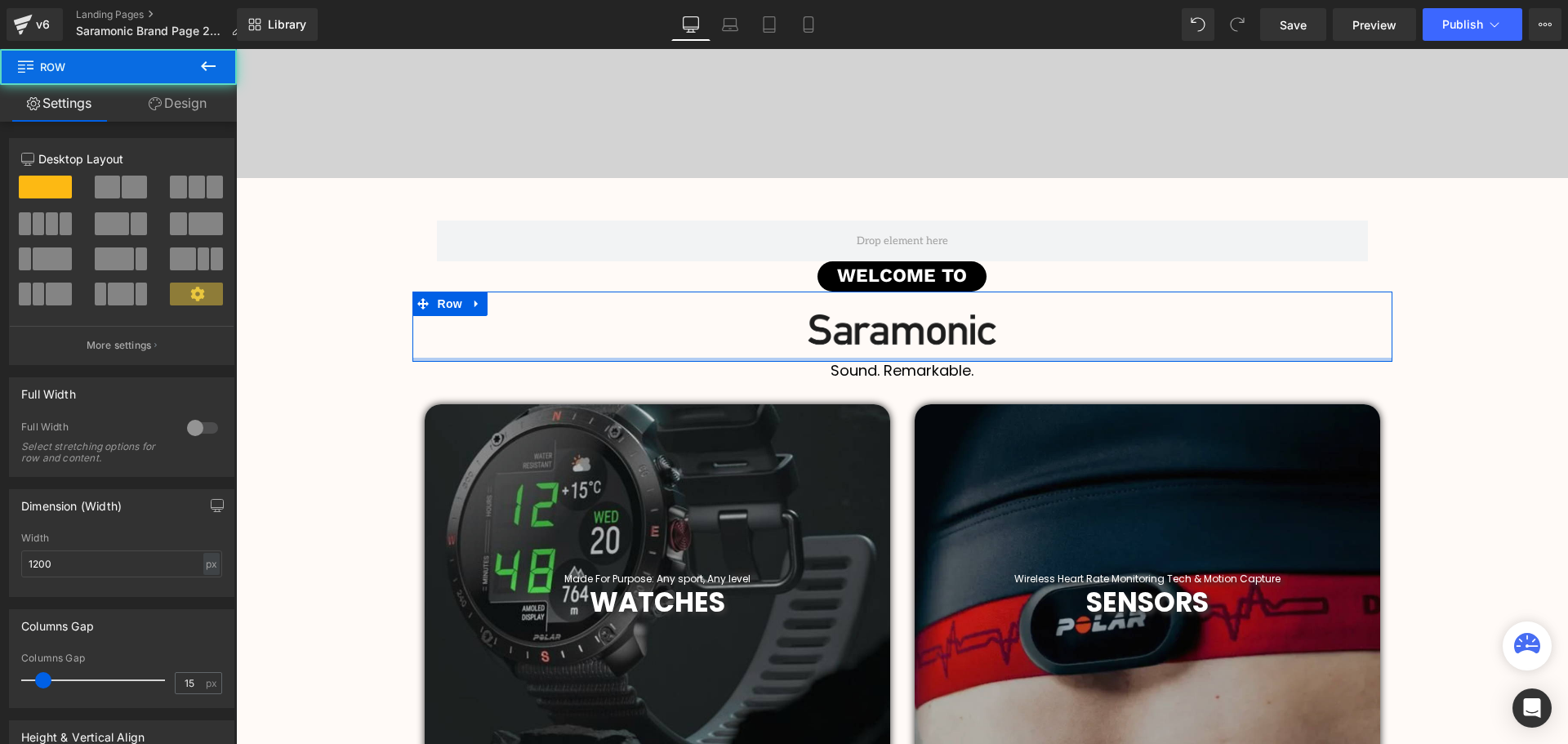
drag, startPoint x: 954, startPoint y: 358, endPoint x: 1152, endPoint y: 329, distance: 200.1
click at [948, 339] on div "Image Row" at bounding box center [902, 327] width 980 height 70
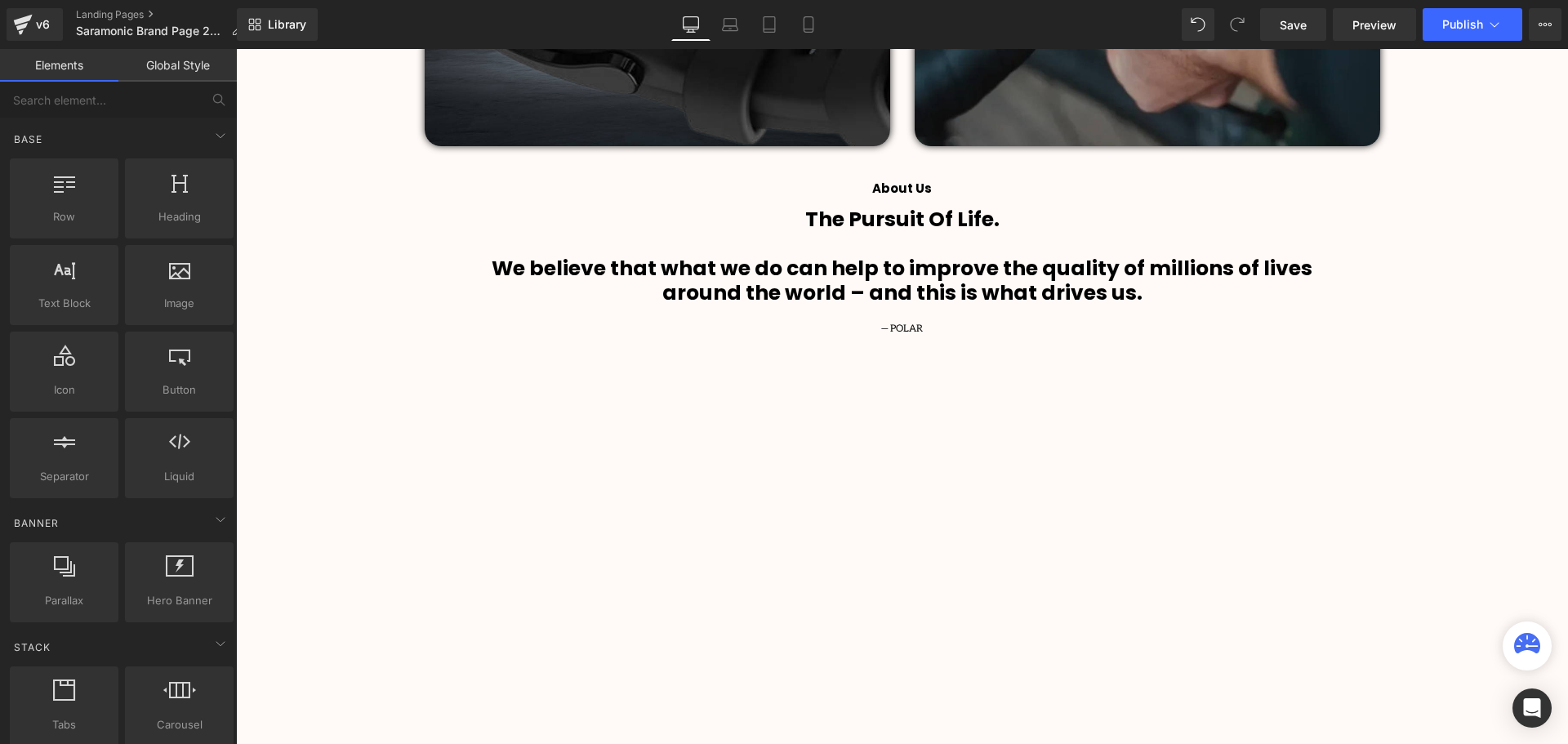
scroll to position [1551, 0]
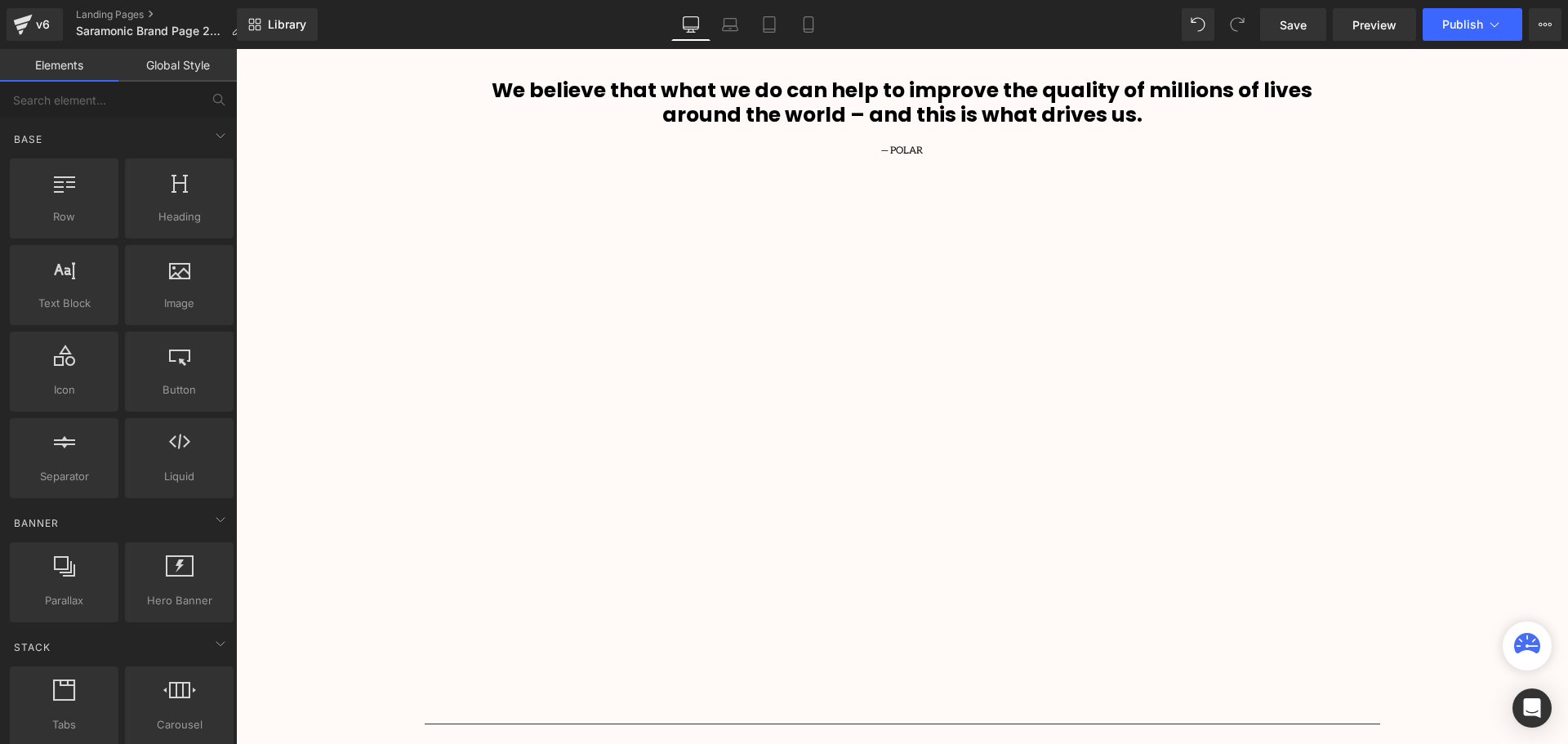
click at [1444, 304] on div "Video Bg Row Welcome to Button Row Image Row Sound. Remarkable. Heading Heading…" at bounding box center [901, 445] width 1331 height 3637
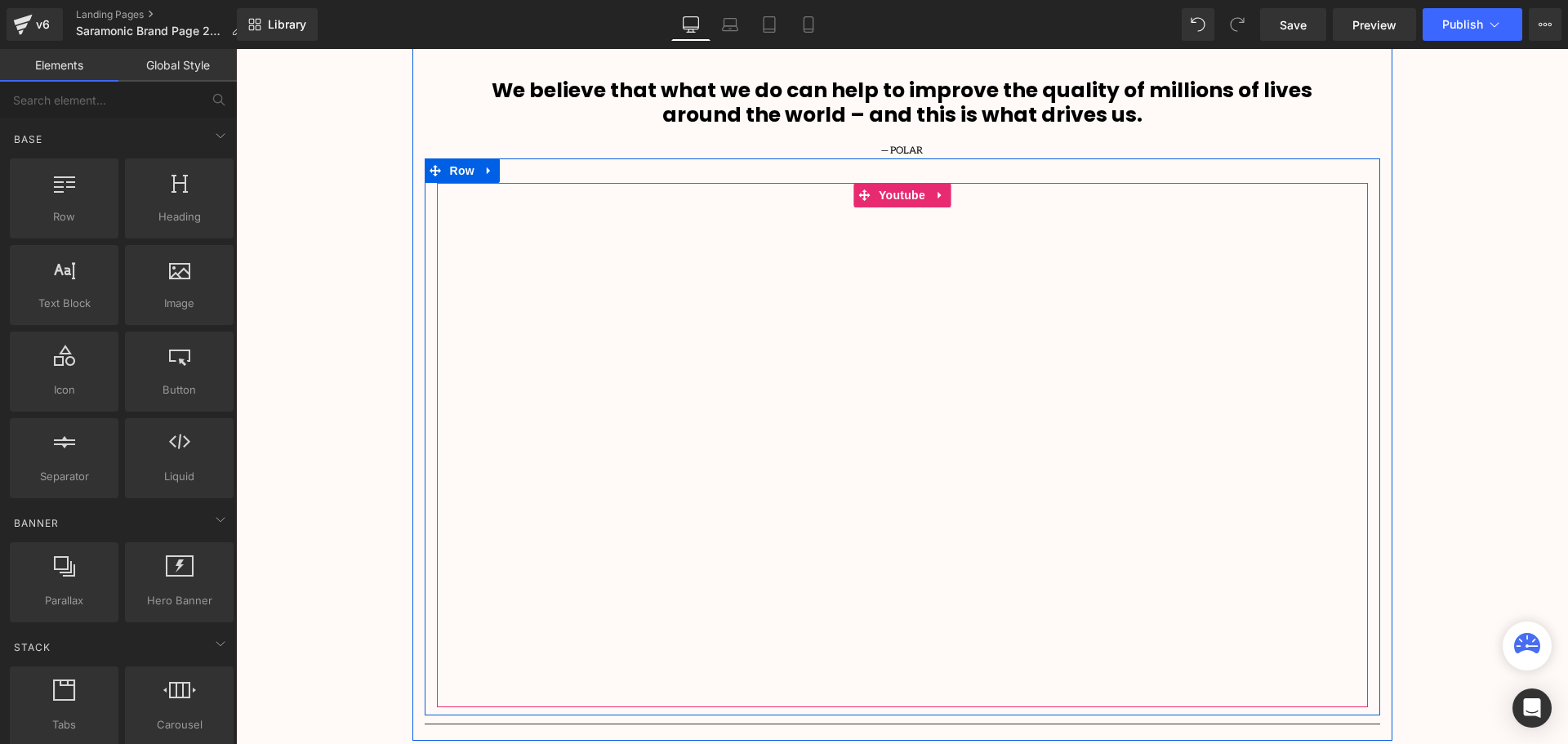
click at [894, 195] on span "Youtube" at bounding box center [902, 195] width 54 height 25
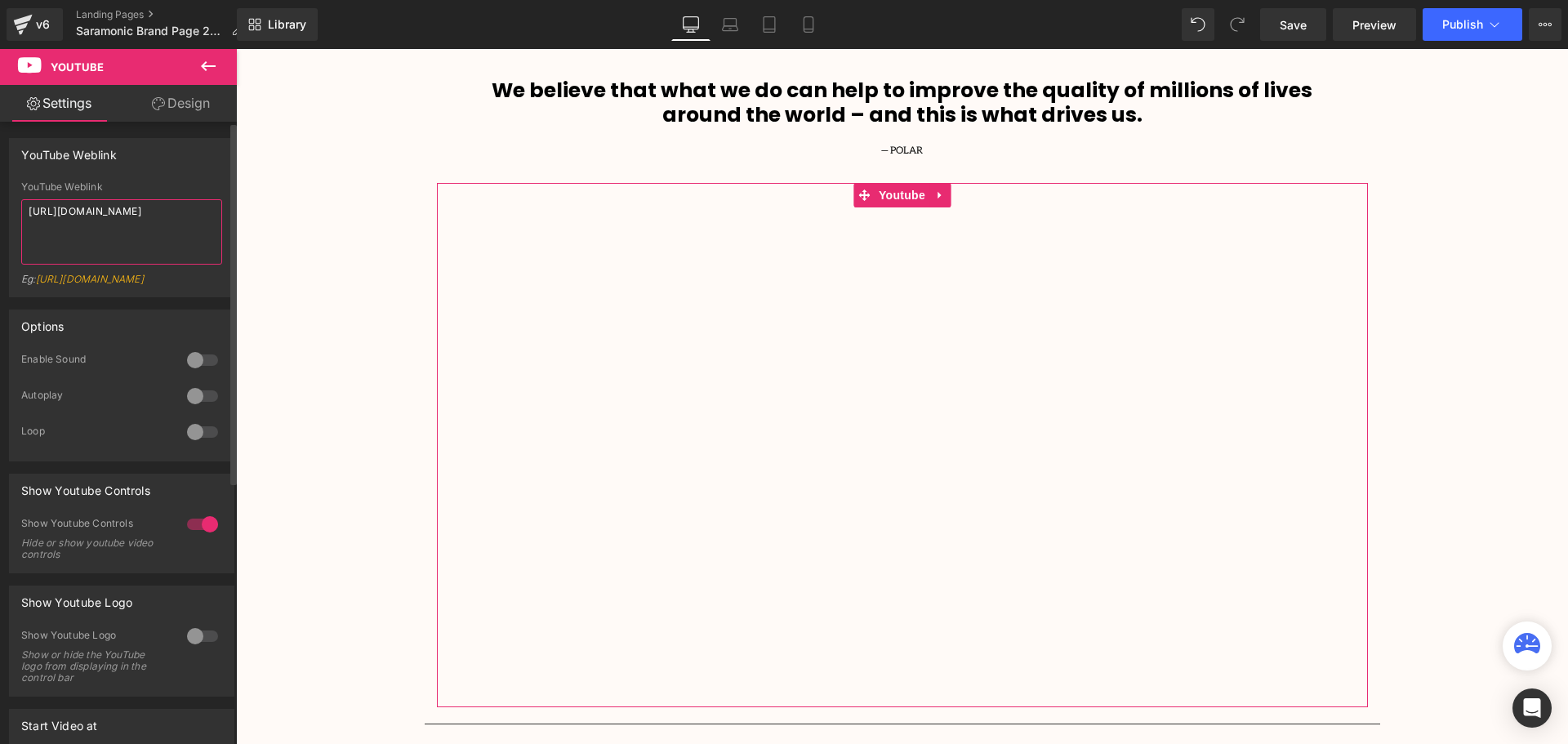
drag, startPoint x: 142, startPoint y: 236, endPoint x: 26, endPoint y: 212, distance: 118.5
click at [26, 212] on textarea "https://www.youtube.com/watch?v=hBcjzn0Sjqo" at bounding box center [121, 231] width 201 height 66
paste textarea "CSWtYo5jfQk"
type textarea "https://www.youtube.com/watch?v=CSWtYo5jfQk"
click at [200, 185] on div "YouTube Weblink" at bounding box center [121, 187] width 201 height 11
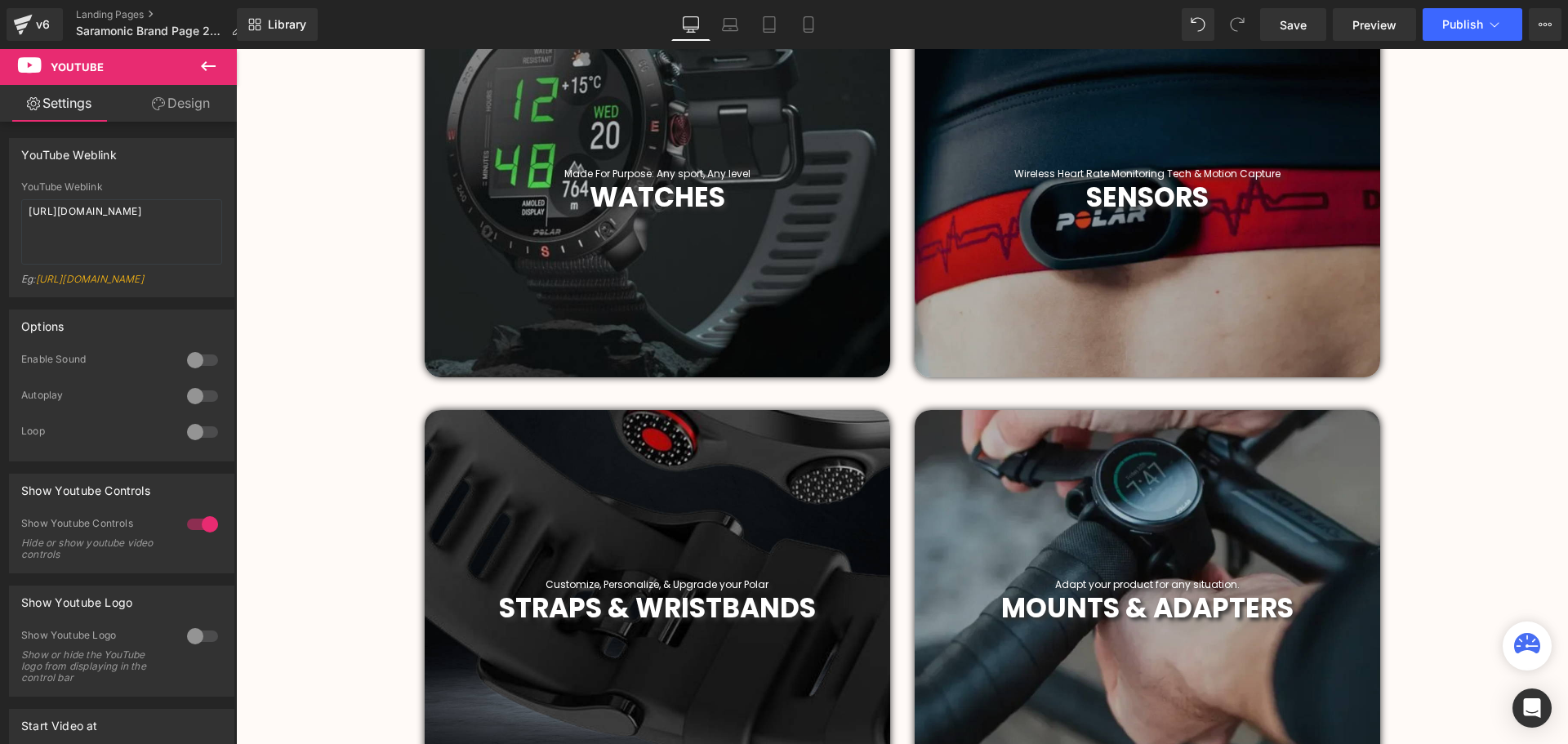
scroll to position [571, 0]
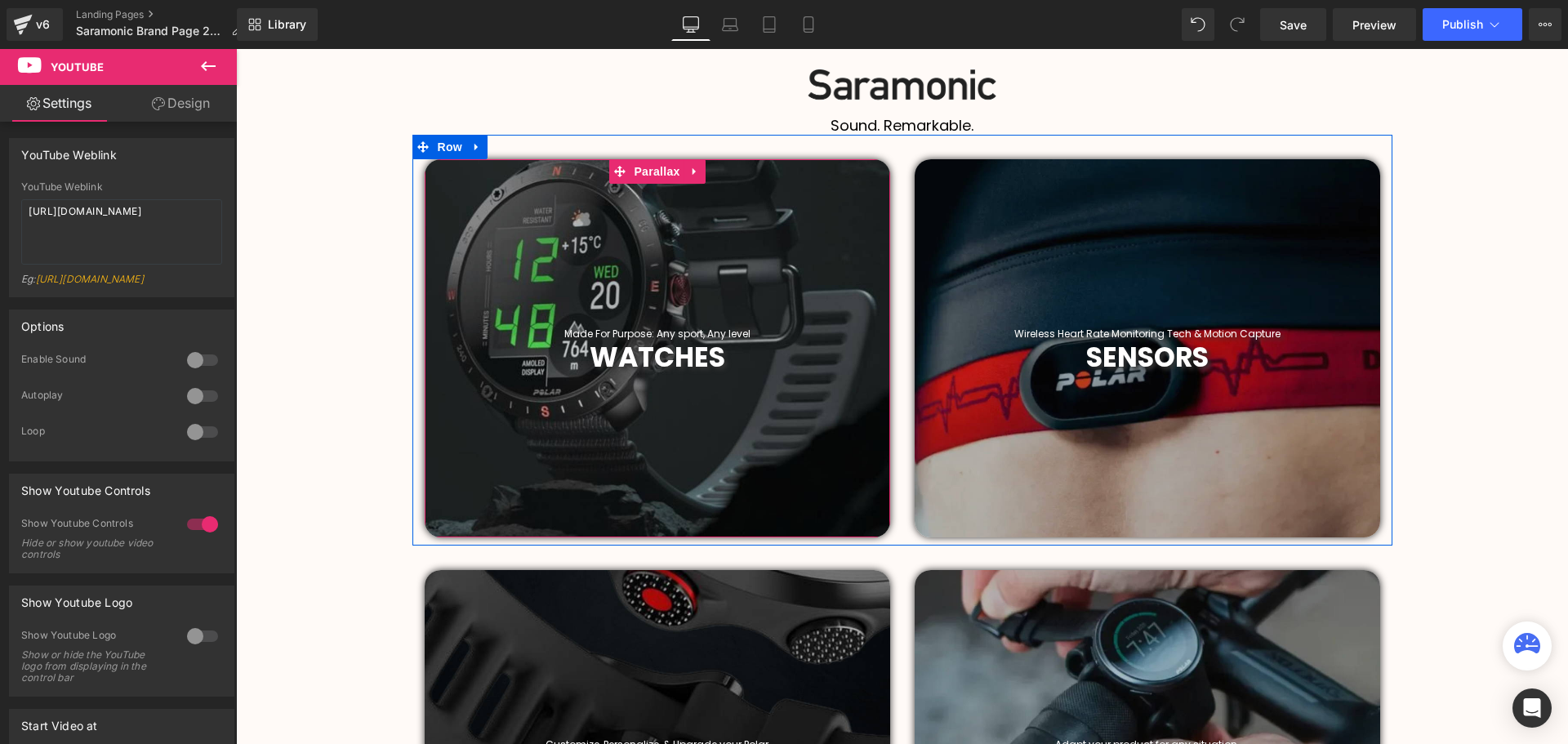
click at [719, 360] on span "WATCHES" at bounding box center [657, 358] width 136 height 39
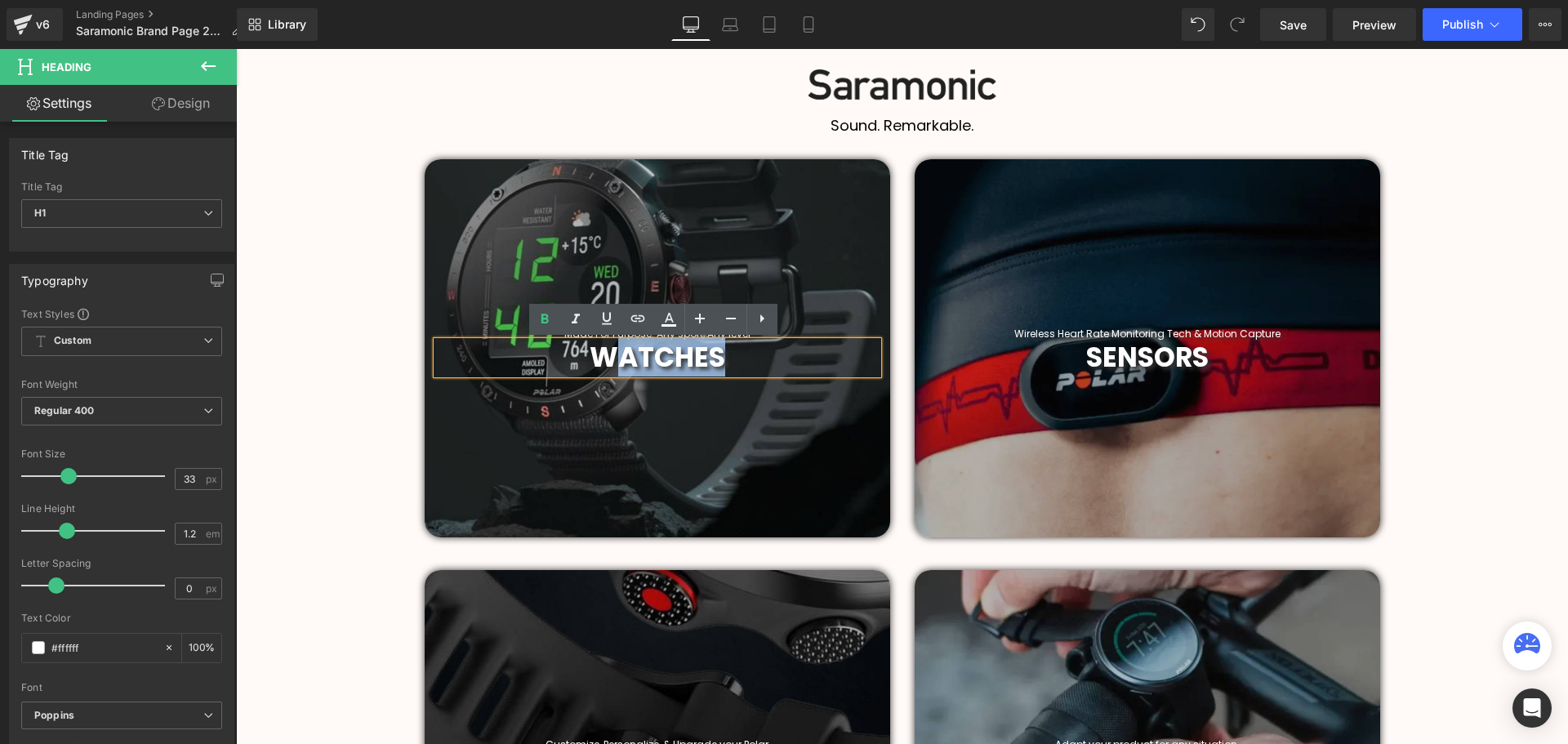
drag, startPoint x: 731, startPoint y: 357, endPoint x: 619, endPoint y: 363, distance: 112.2
click at [619, 363] on h1 "WATCHES" at bounding box center [656, 357] width 441 height 32
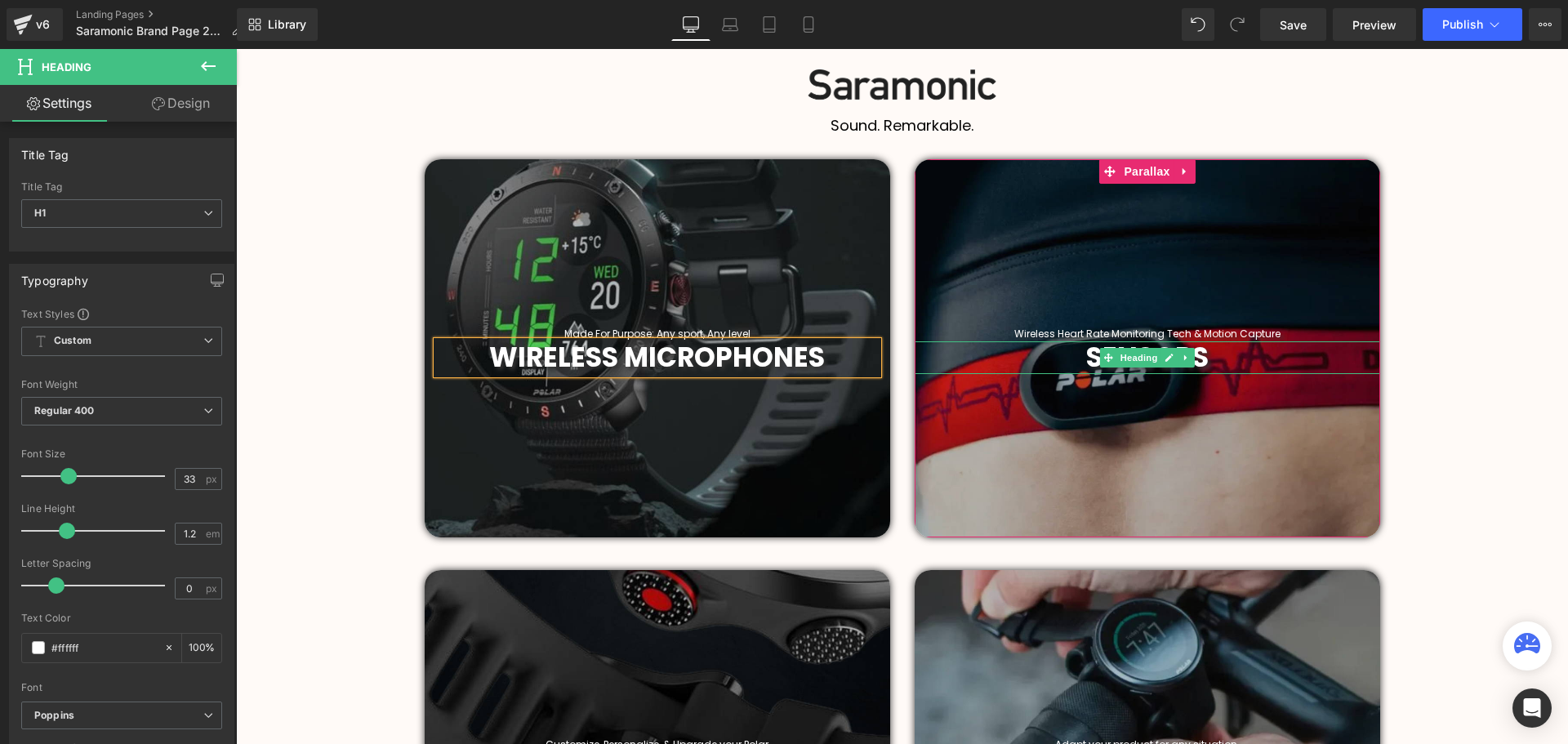
click at [1211, 357] on h1 "SENSORS" at bounding box center [1146, 357] width 465 height 32
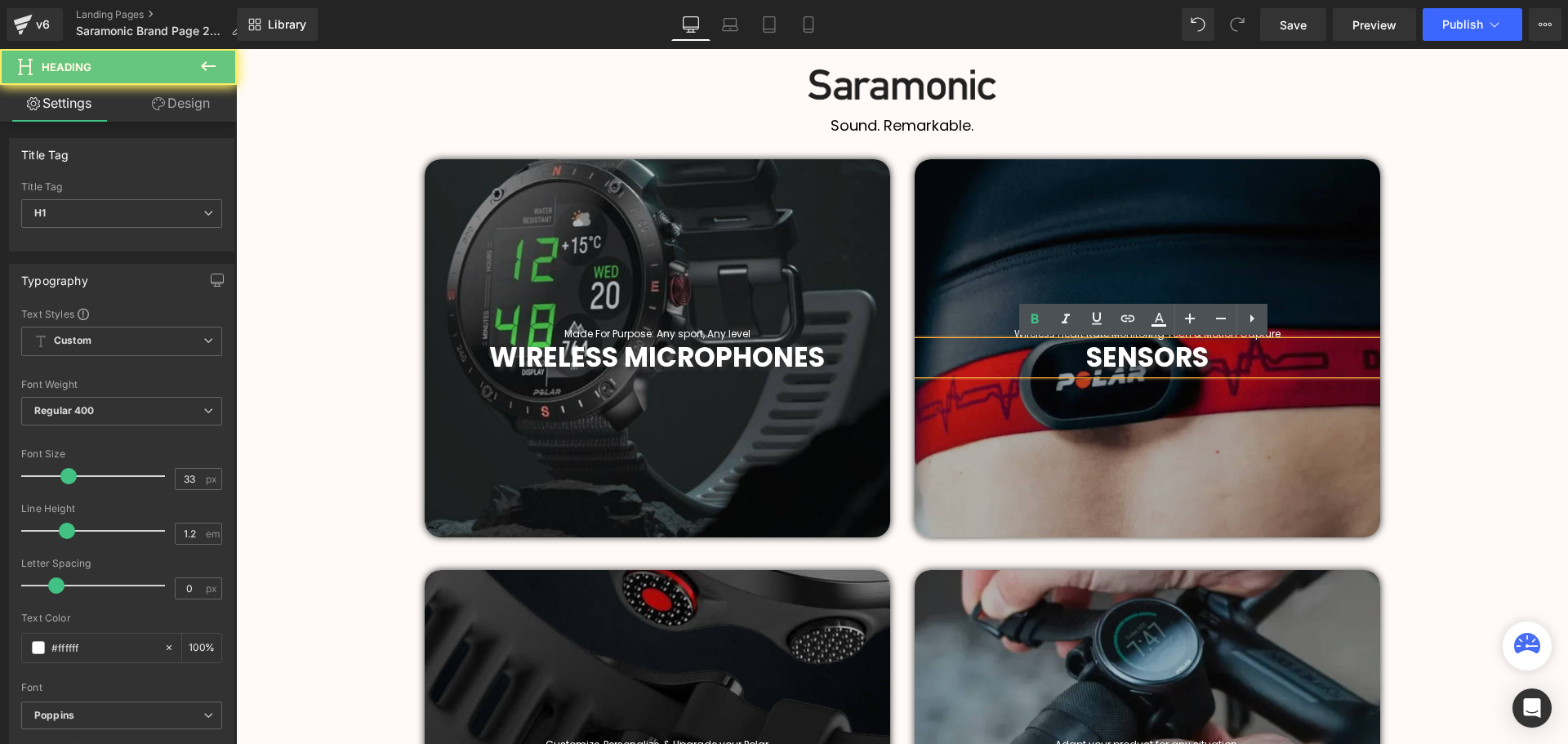
click at [1203, 358] on span "SENSORS" at bounding box center [1147, 358] width 123 height 39
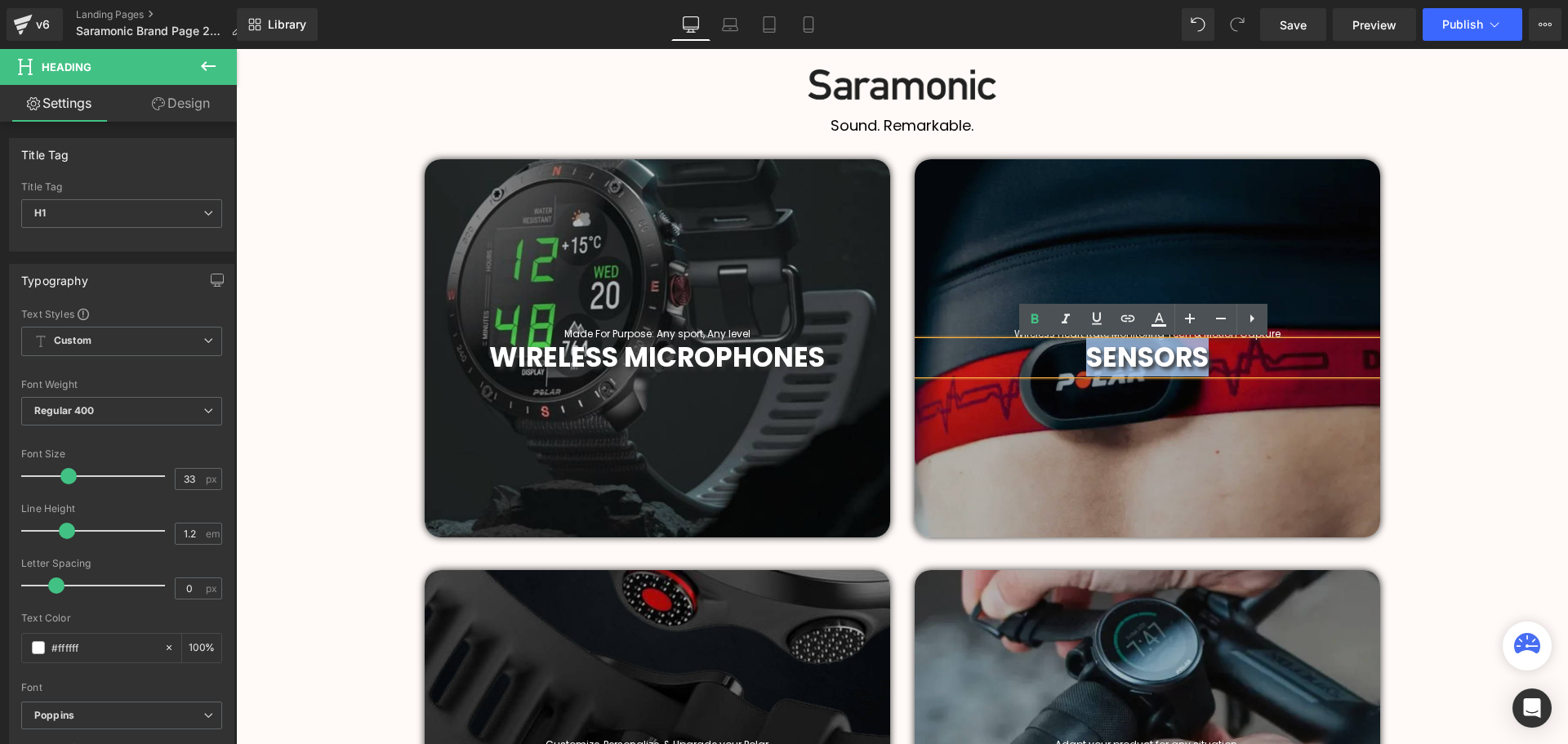
drag, startPoint x: 1164, startPoint y: 356, endPoint x: 1080, endPoint y: 364, distance: 84.4
click at [1080, 364] on h1 "SENSORS" at bounding box center [1146, 357] width 465 height 32
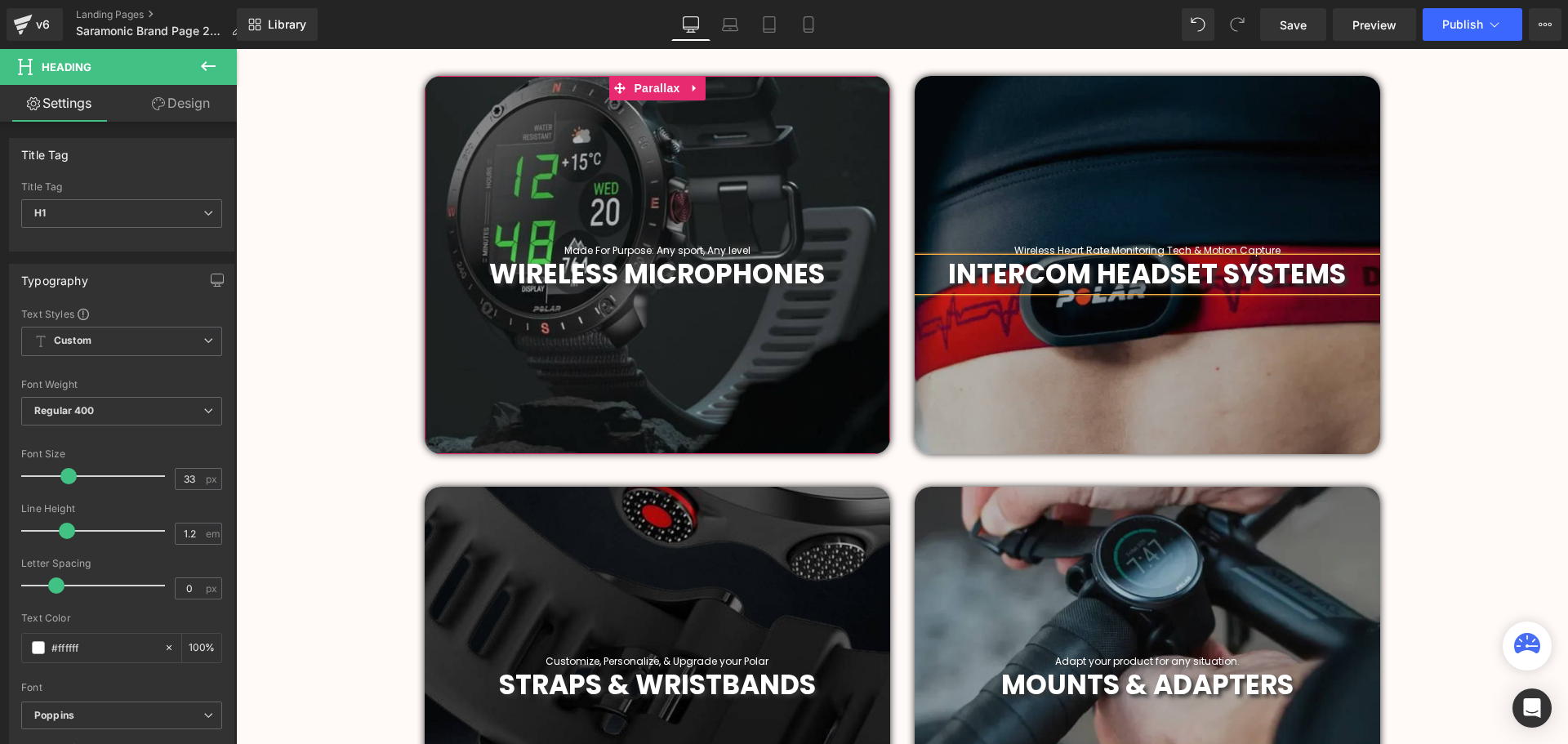
scroll to position [734, 0]
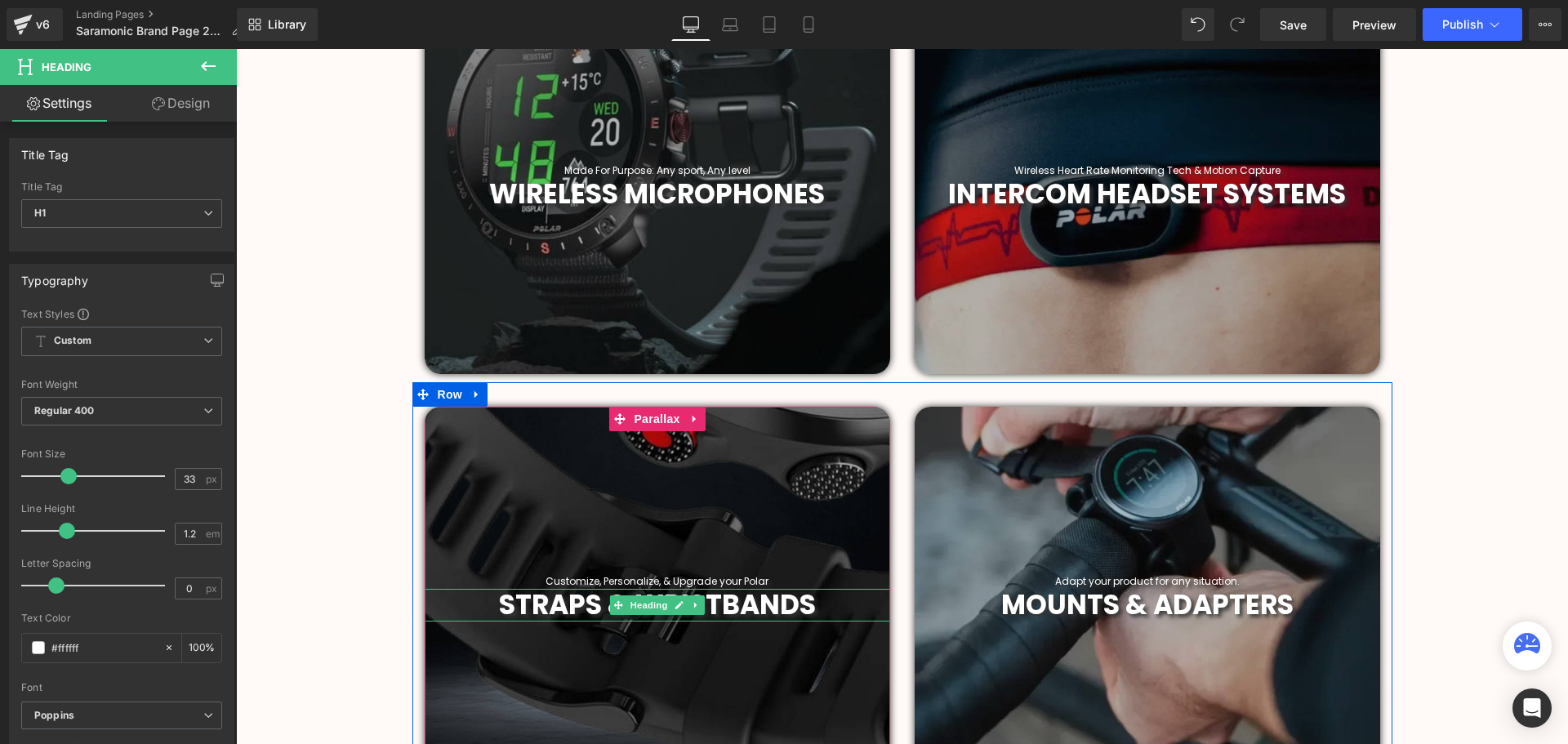
drag, startPoint x: 734, startPoint y: 603, endPoint x: 781, endPoint y: 605, distance: 47.0
click at [734, 602] on span "STRAPS & WRISTBANDS" at bounding box center [656, 605] width 316 height 39
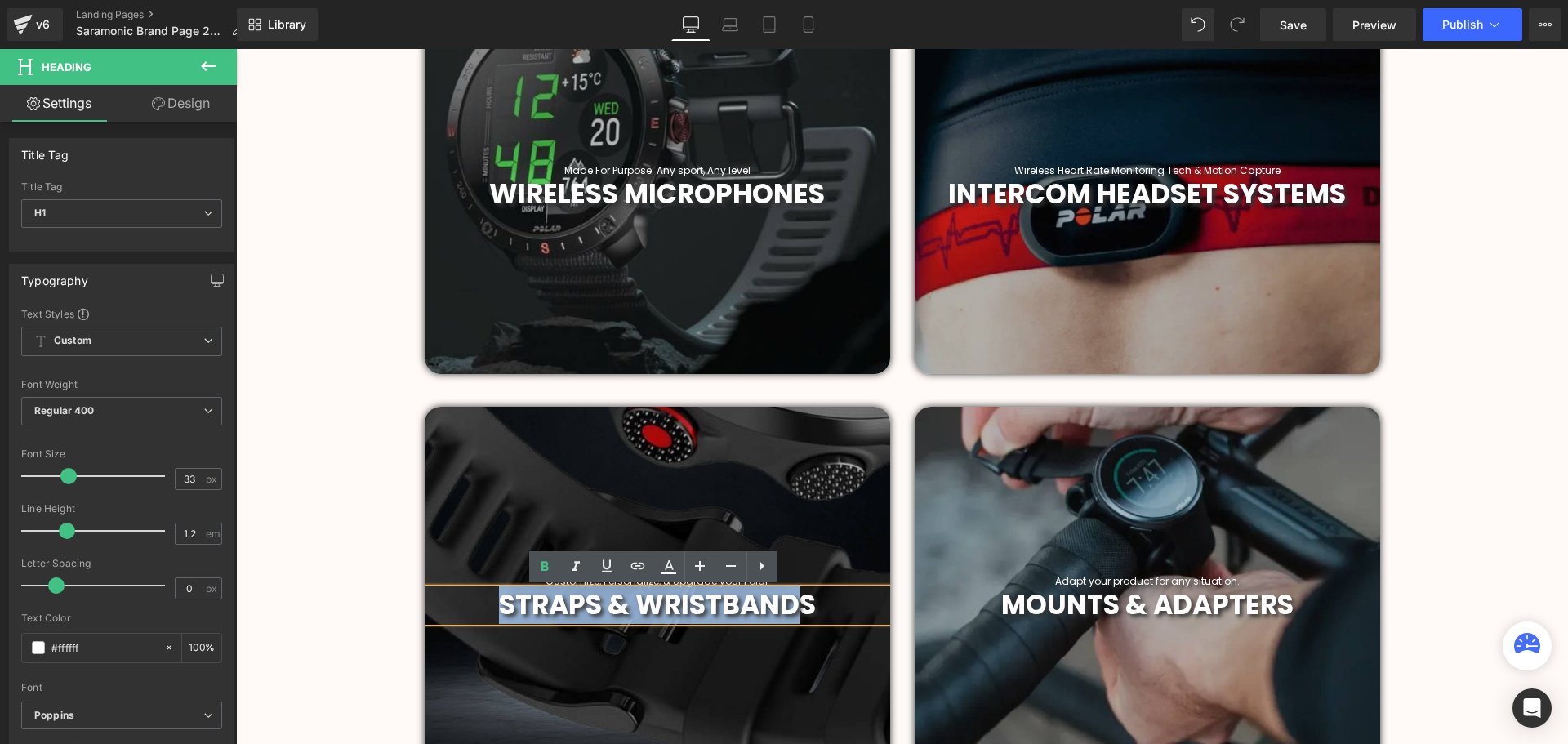
drag, startPoint x: 792, startPoint y: 606, endPoint x: 494, endPoint y: 598, distance: 298.1
click at [499, 598] on span "STRAPS & WRISTBANDS" at bounding box center [656, 605] width 316 height 39
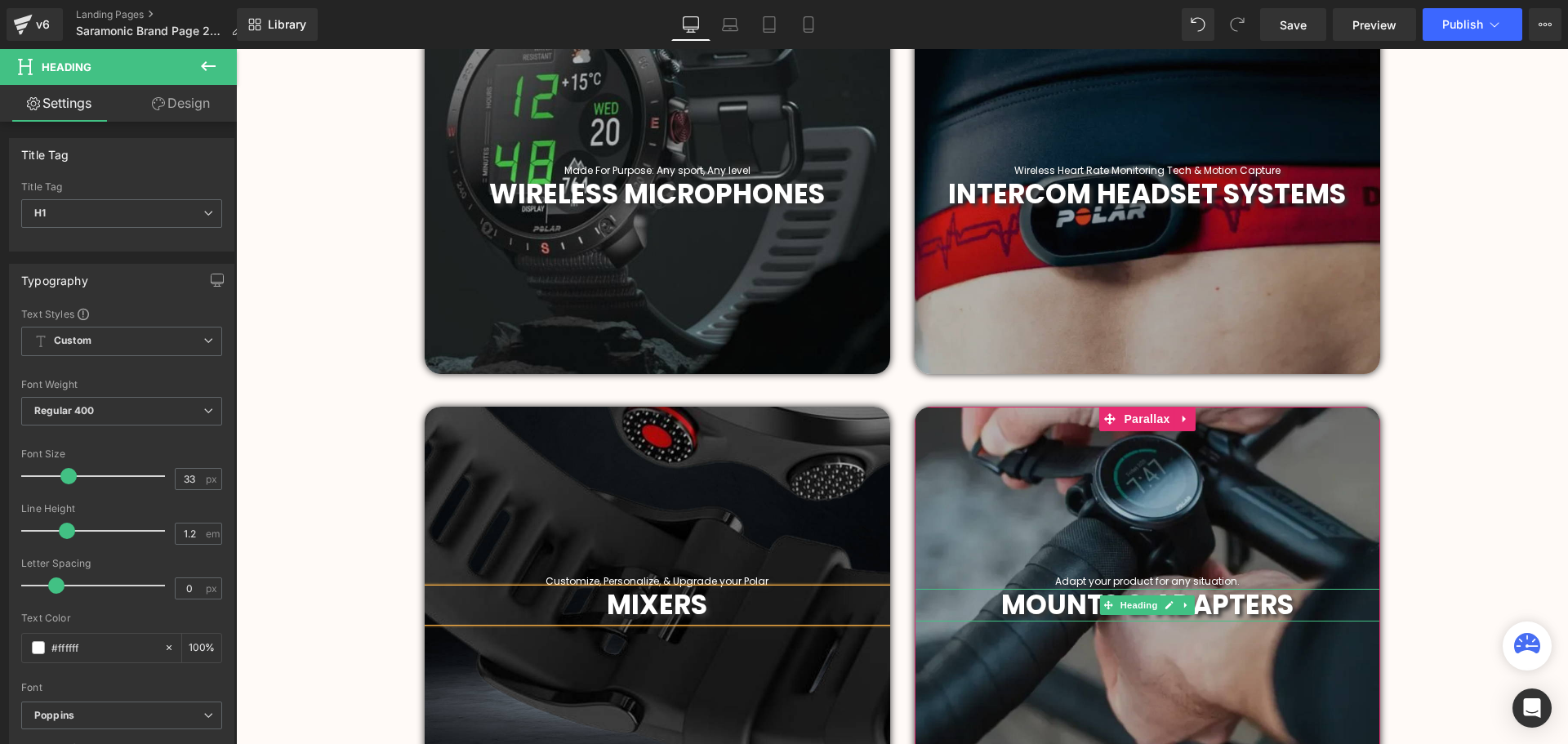
click at [1304, 604] on h1 "MOUNTS & ADAPTERS" at bounding box center [1146, 605] width 465 height 32
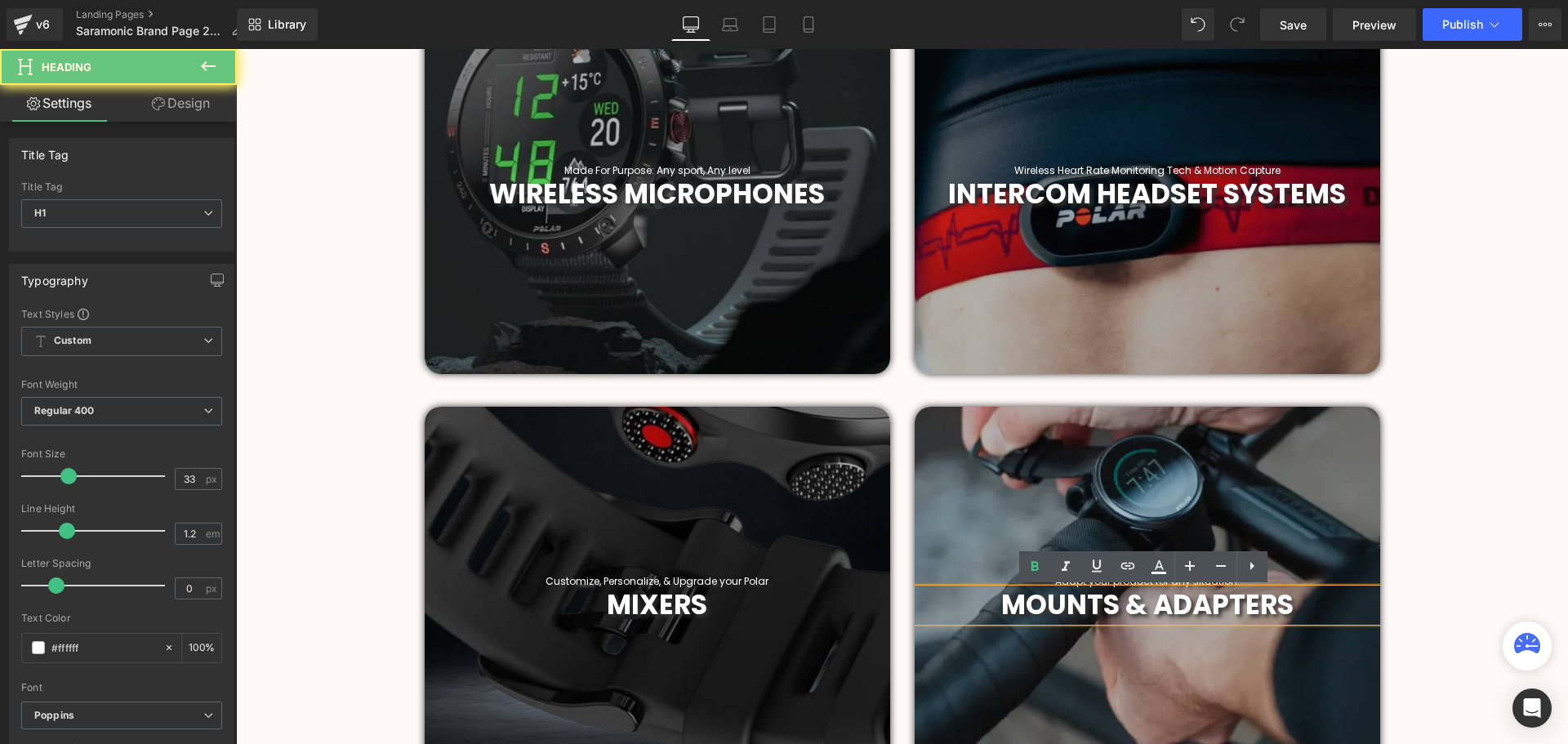
click at [1293, 604] on h1 "MOUNTS & ADAPTERS" at bounding box center [1146, 605] width 465 height 32
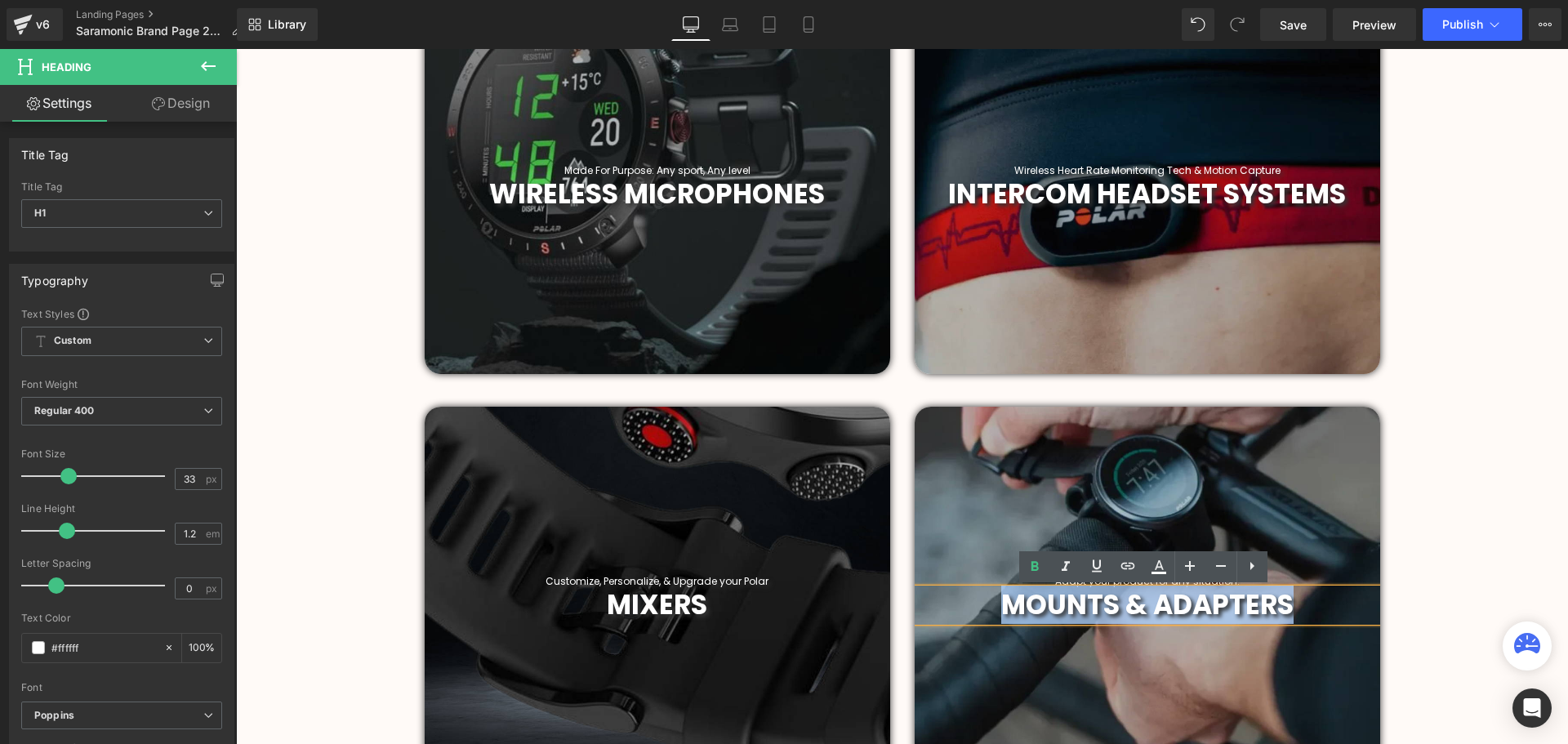
drag, startPoint x: 1044, startPoint y: 607, endPoint x: 1002, endPoint y: 609, distance: 42.0
click at [1002, 609] on h1 "MOUNTS & ADAPTERS" at bounding box center [1146, 605] width 465 height 32
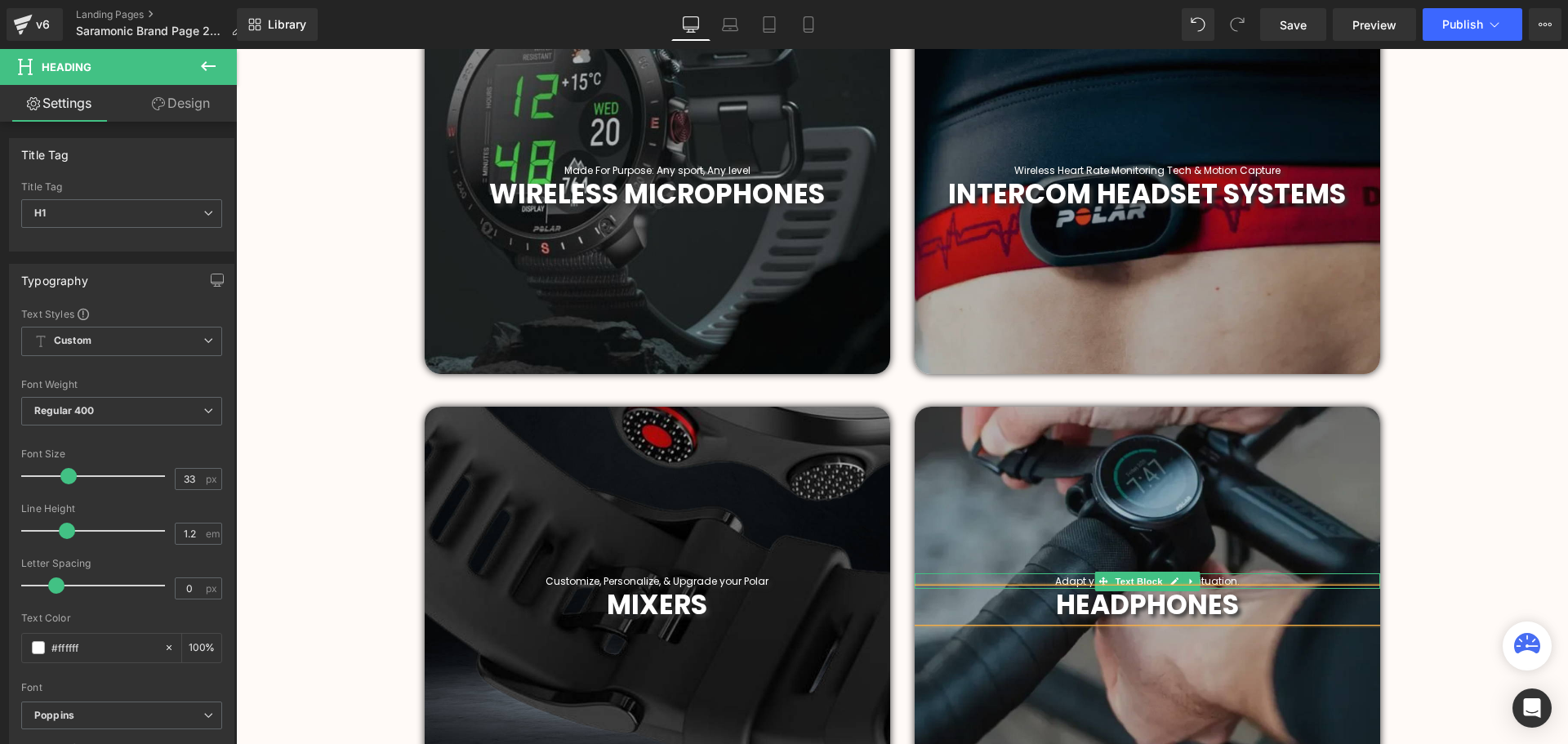
click at [1243, 578] on p "Adapt your product for any situation." at bounding box center [1146, 581] width 465 height 16
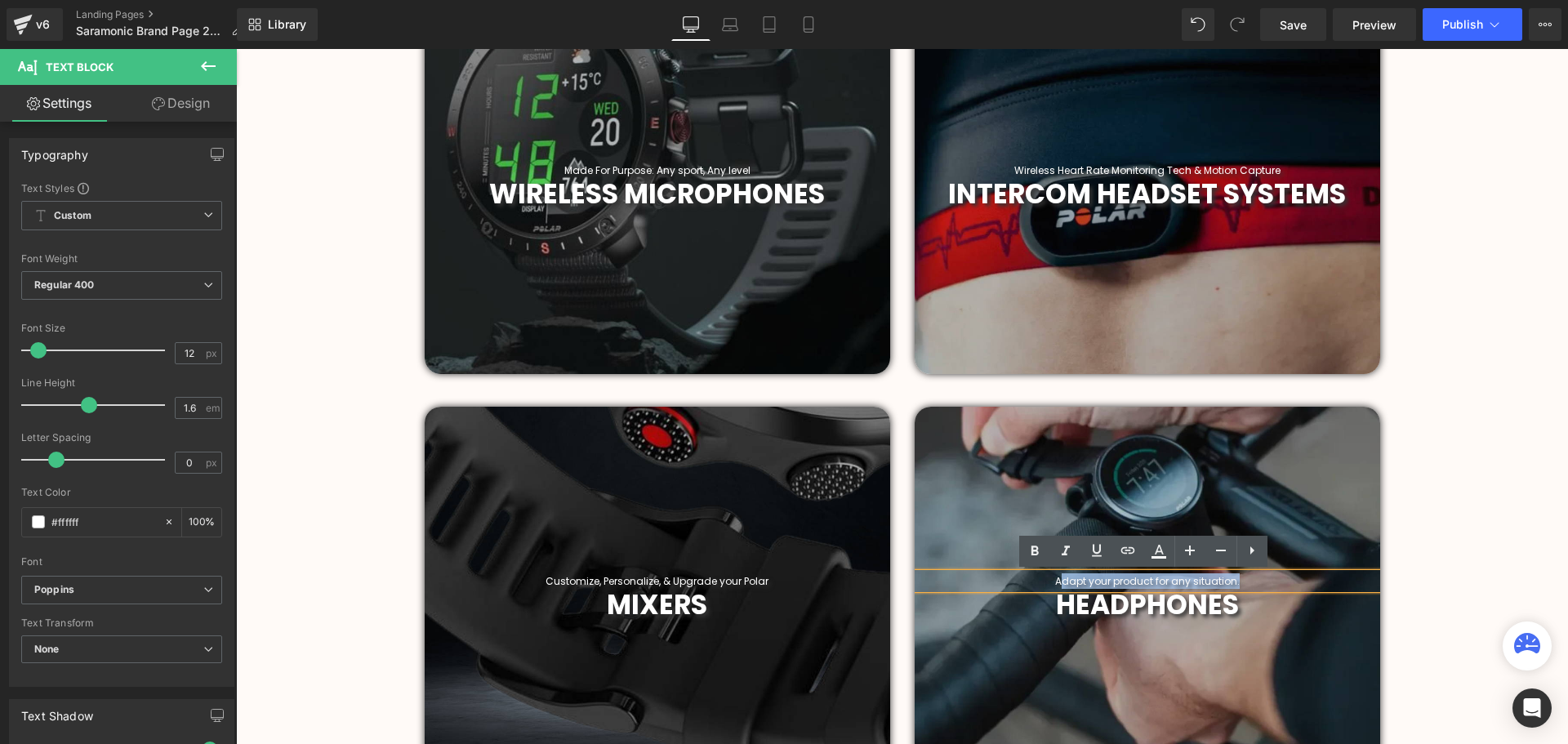
drag, startPoint x: 1250, startPoint y: 578, endPoint x: 1060, endPoint y: 581, distance: 190.0
click at [1060, 581] on p "Adapt your product for any situation." at bounding box center [1146, 581] width 465 height 16
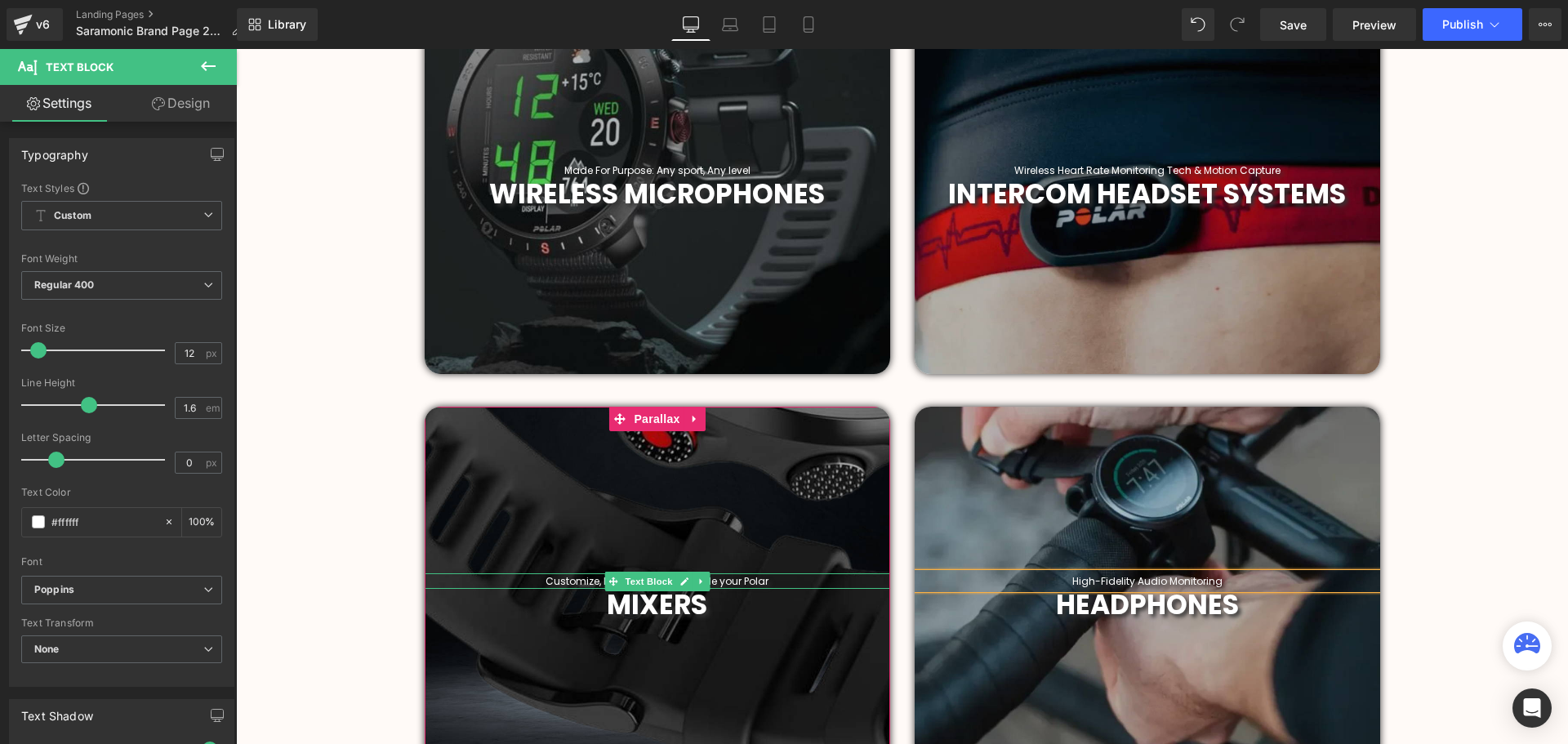
click at [769, 578] on p "Customize, Personalize, & Upgrade your Polar" at bounding box center [656, 581] width 465 height 16
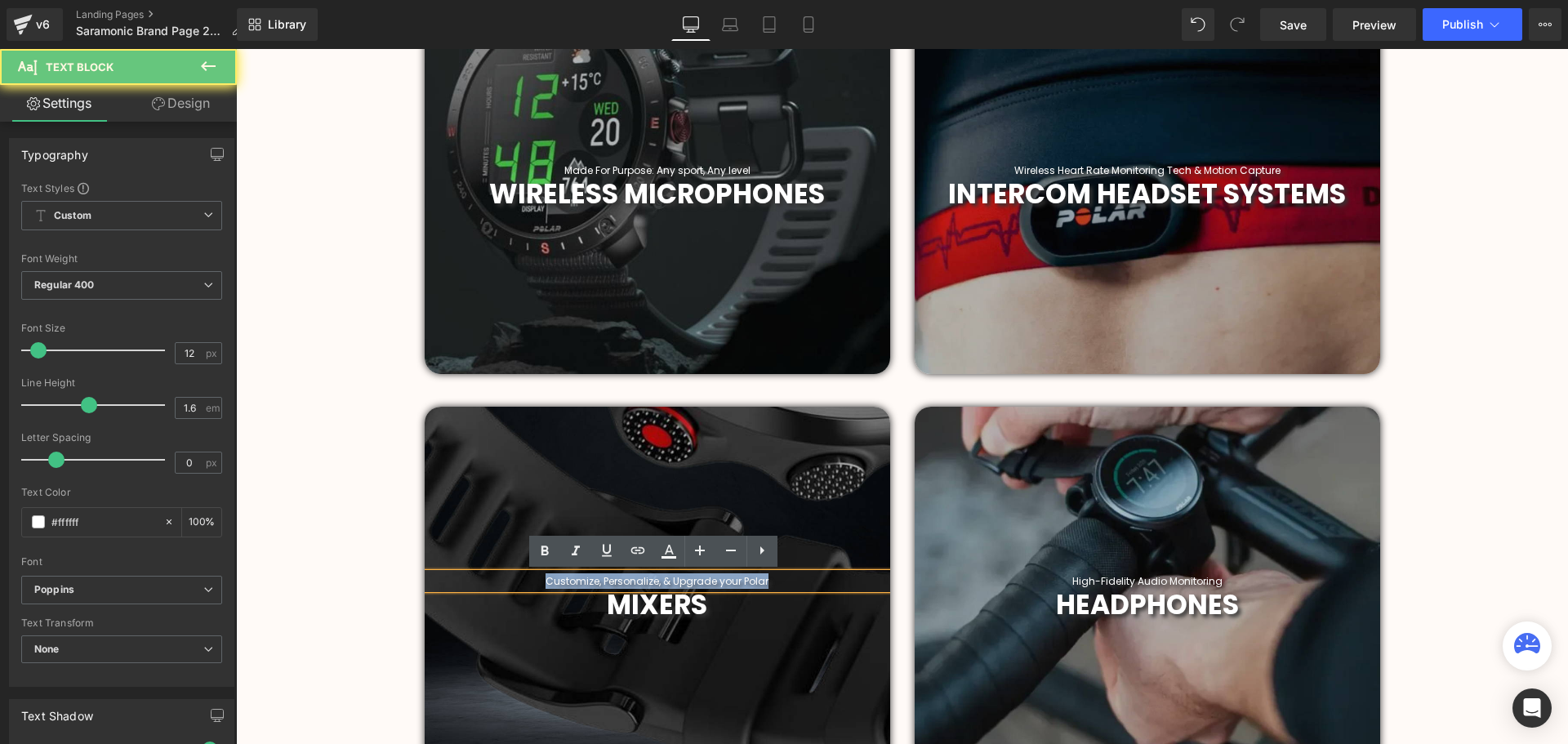
drag, startPoint x: 777, startPoint y: 578, endPoint x: 501, endPoint y: 579, distance: 276.0
click at [501, 579] on p "Customize, Personalize, & Upgrade your Polar" at bounding box center [656, 581] width 465 height 16
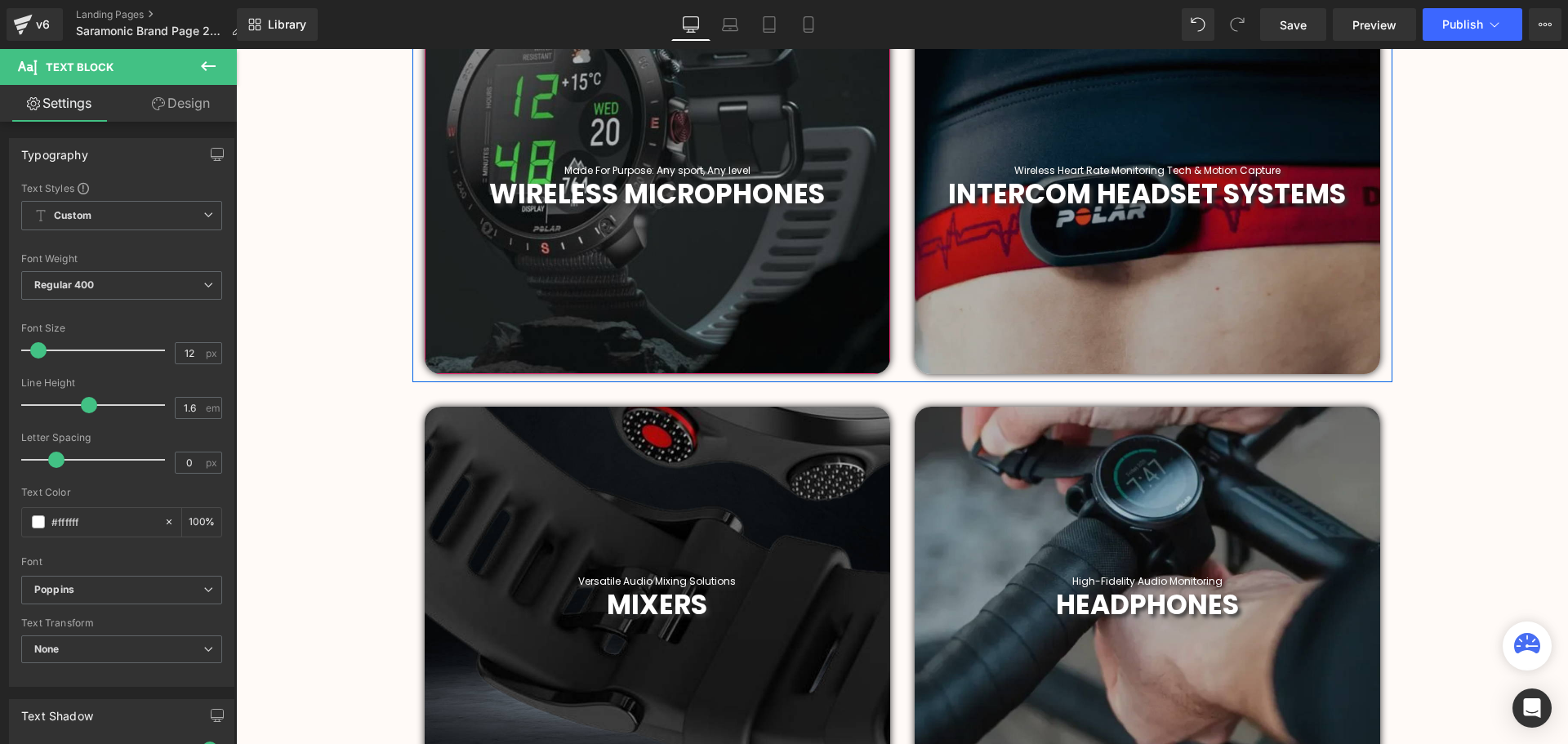
scroll to position [490, 0]
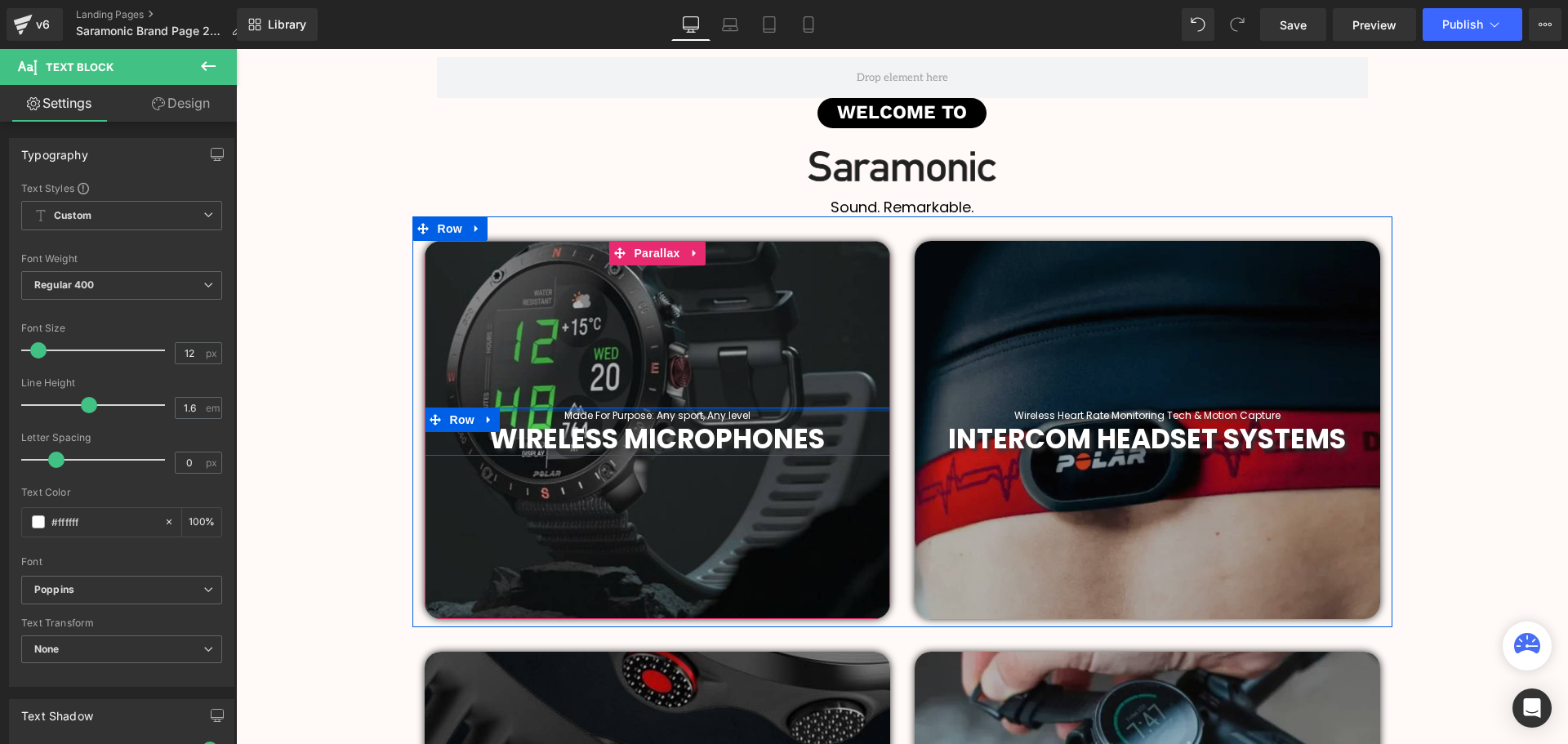
click at [763, 412] on p "Made For Purpose: Any sport, Any level" at bounding box center [656, 415] width 441 height 16
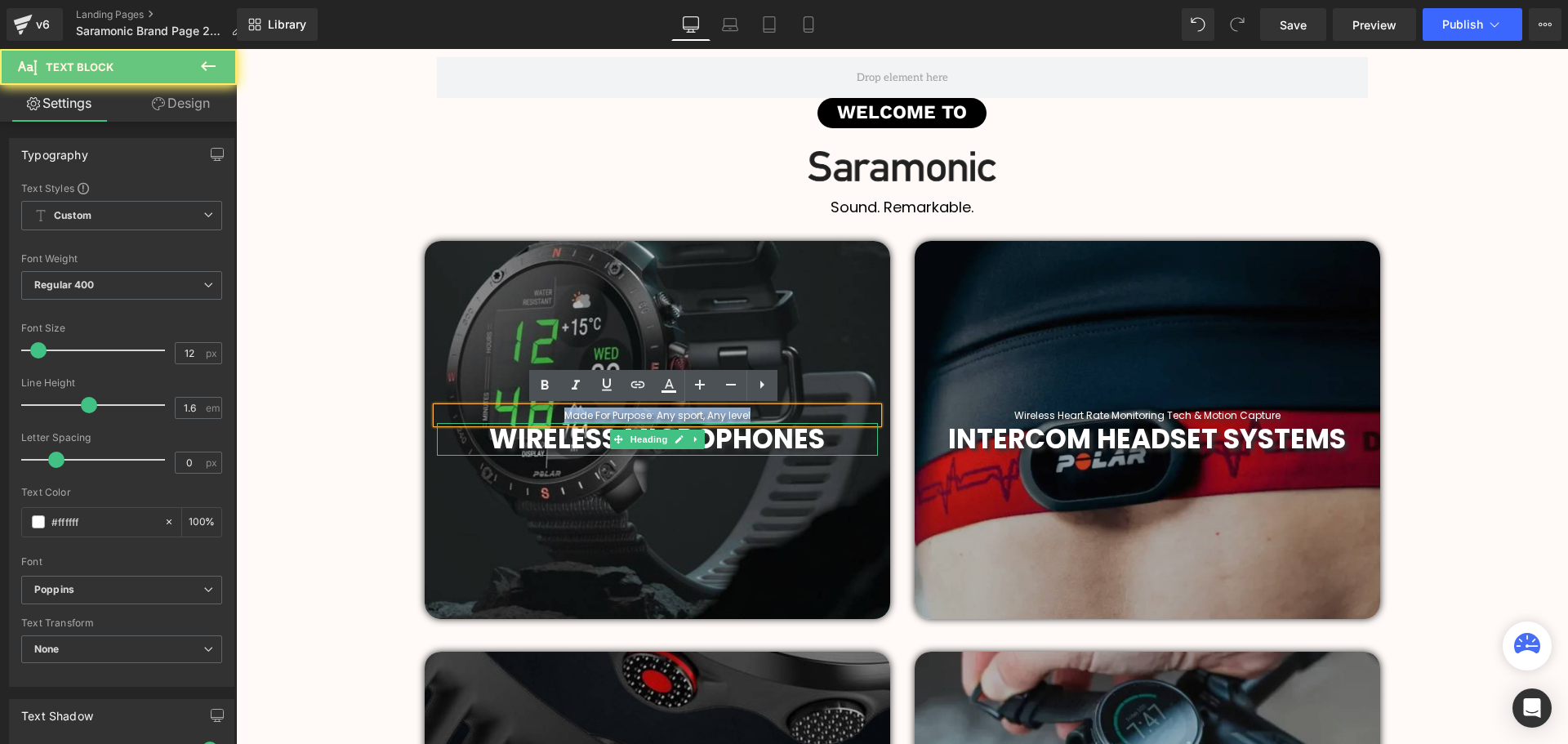
drag, startPoint x: 752, startPoint y: 415, endPoint x: 550, endPoint y: 421, distance: 202.1
click at [550, 421] on div "Made For Purpose: Any sport, Any level Text Block WIRELESS MICROPHONES Heading" at bounding box center [656, 431] width 465 height 48
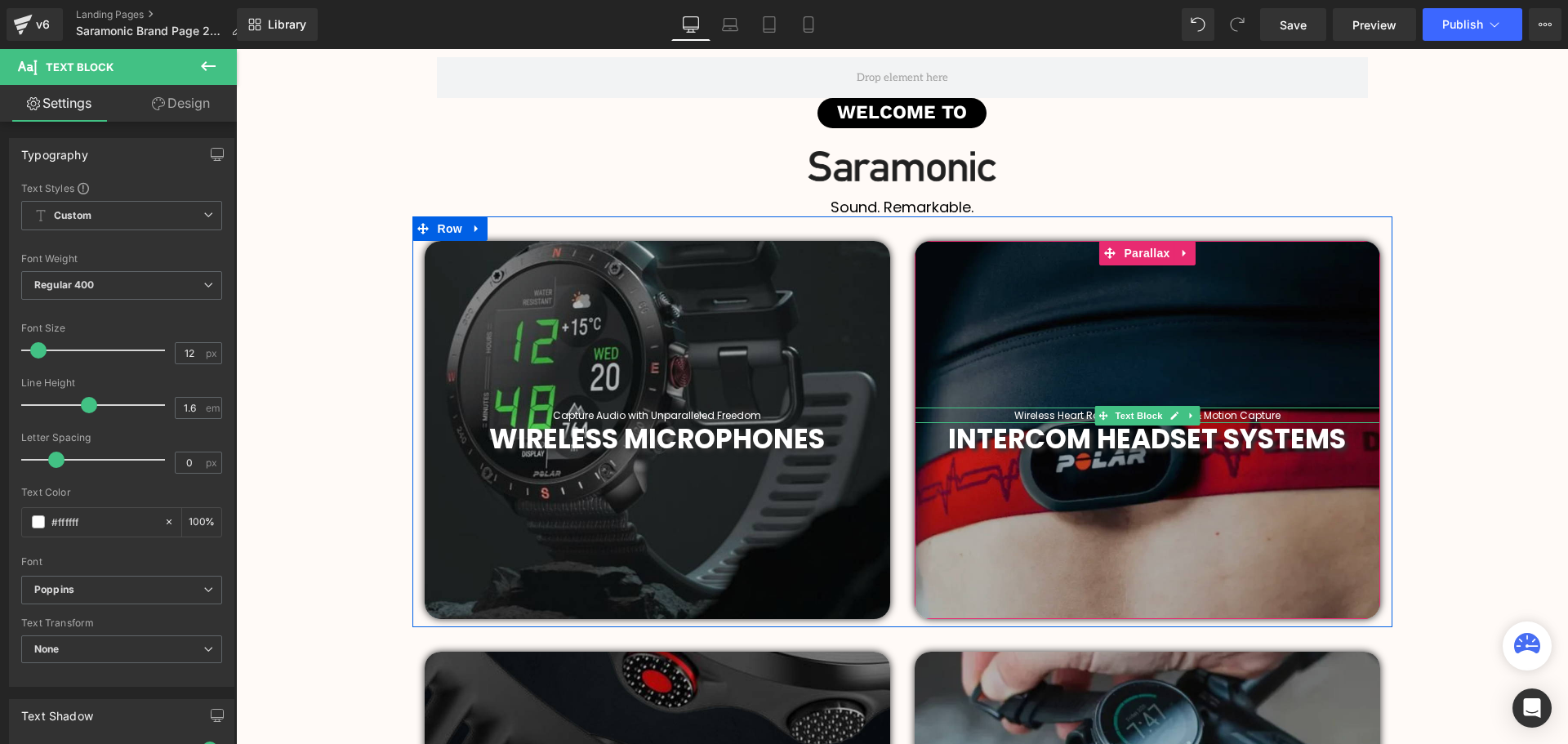
click at [1274, 416] on p "Wireless Heart Rate Monitoring Tech & Motion Capture" at bounding box center [1146, 415] width 465 height 16
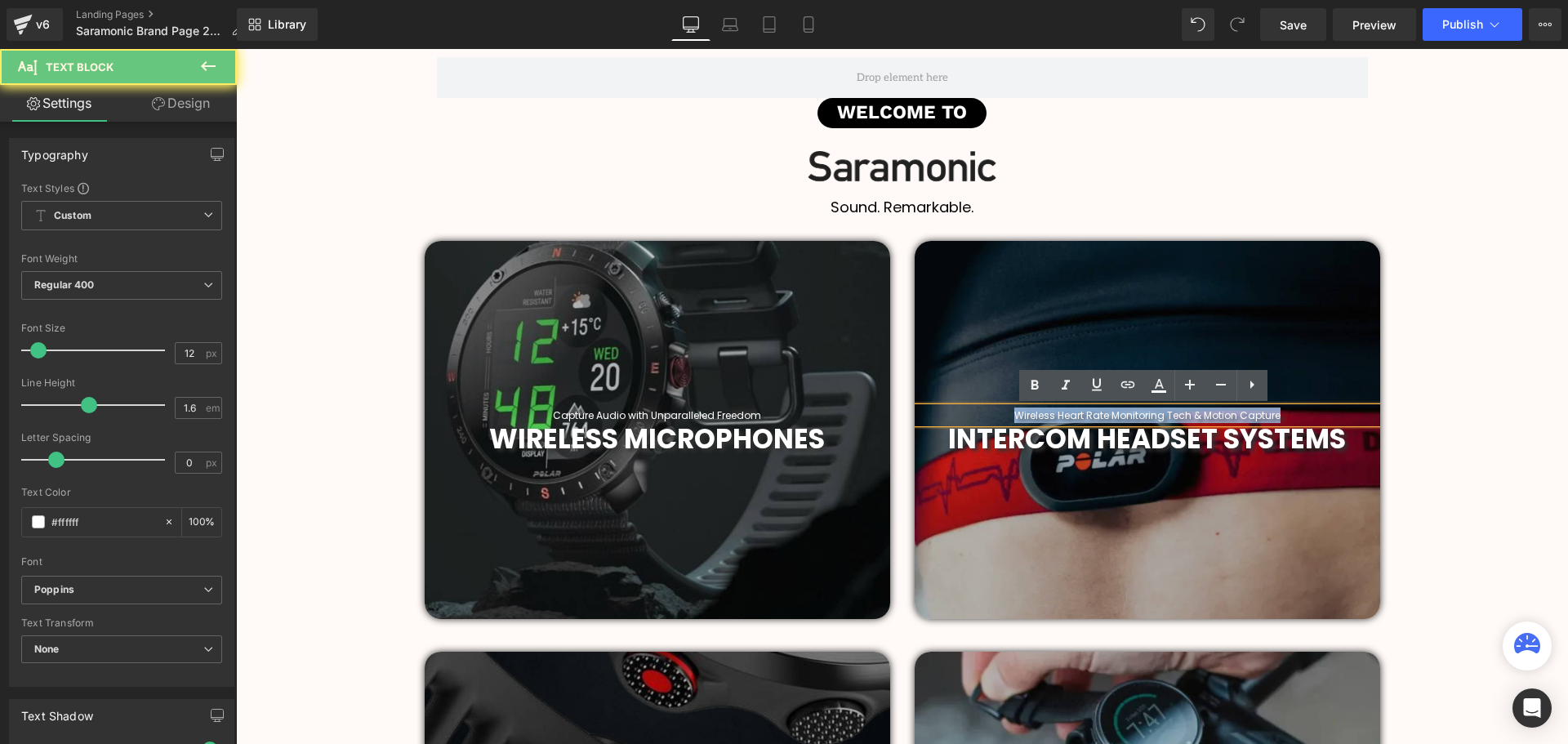
drag, startPoint x: 1288, startPoint y: 416, endPoint x: 971, endPoint y: 414, distance: 317.0
click at [971, 414] on p "Wireless Heart Rate Monitoring Tech & Motion Capture" at bounding box center [1146, 415] width 465 height 16
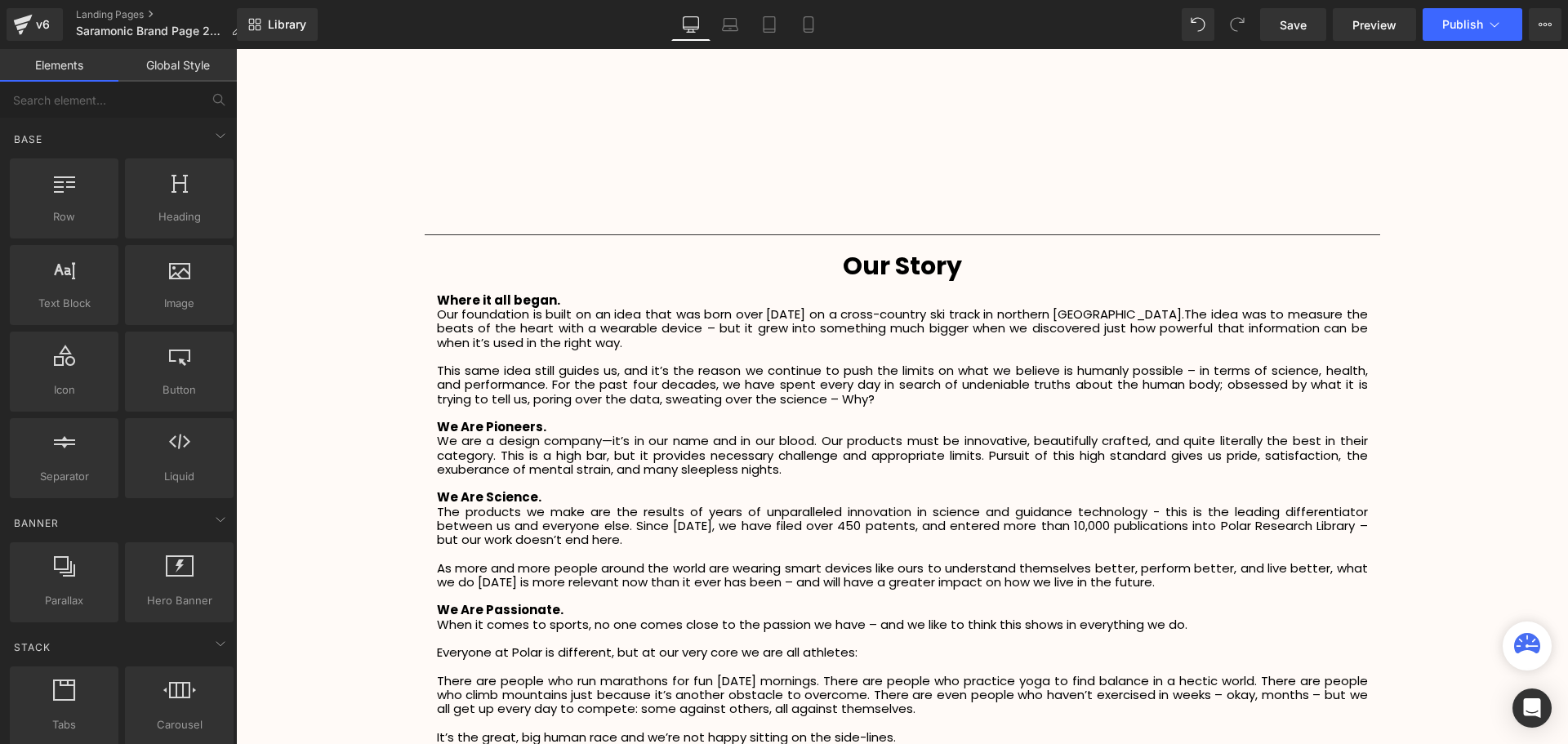
scroll to position [2041, 0]
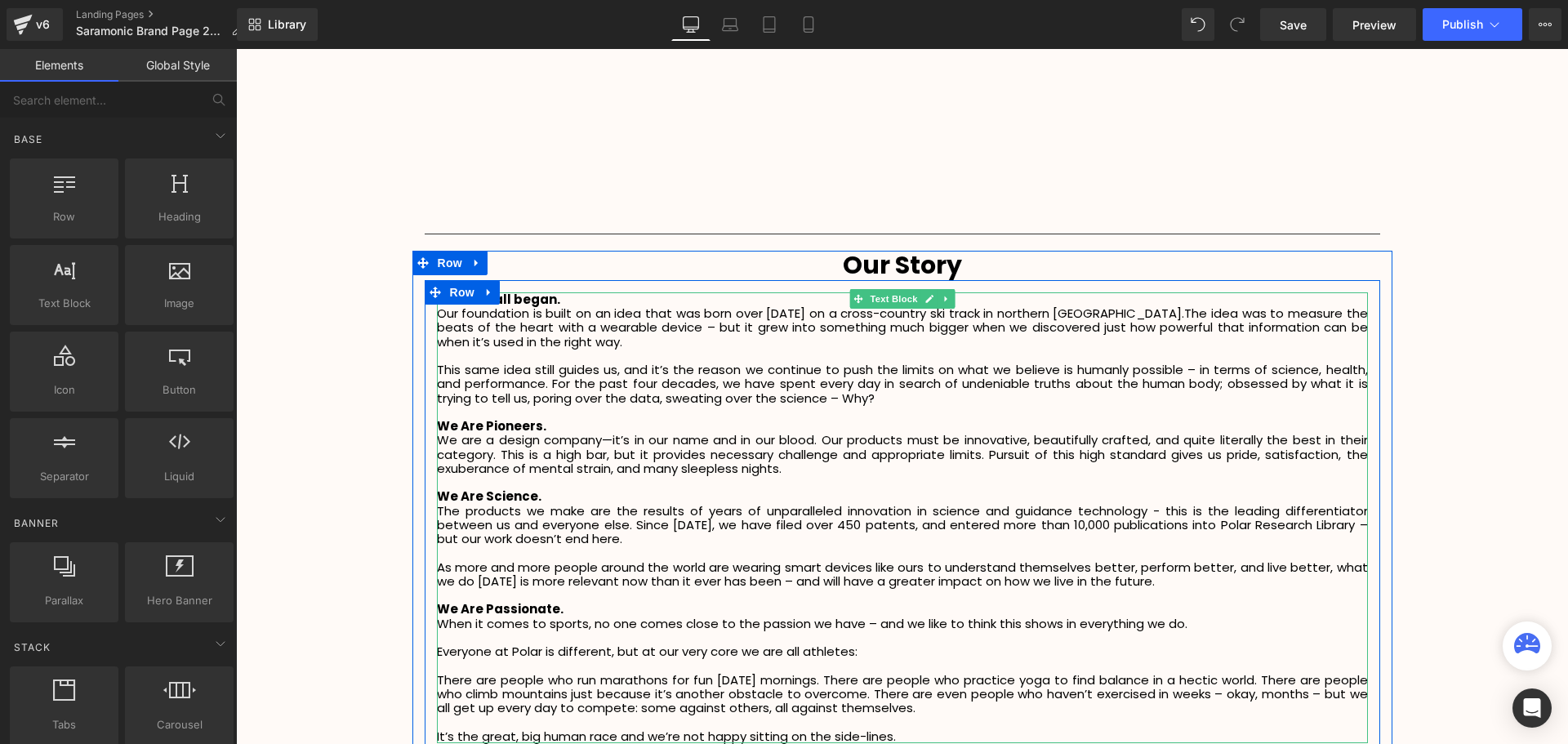
drag, startPoint x: 544, startPoint y: 330, endPoint x: 479, endPoint y: 323, distance: 65.4
click at [544, 330] on span "The idea was to measure the beats of the heart with a wearable device – but it …" at bounding box center [902, 327] width 931 height 46
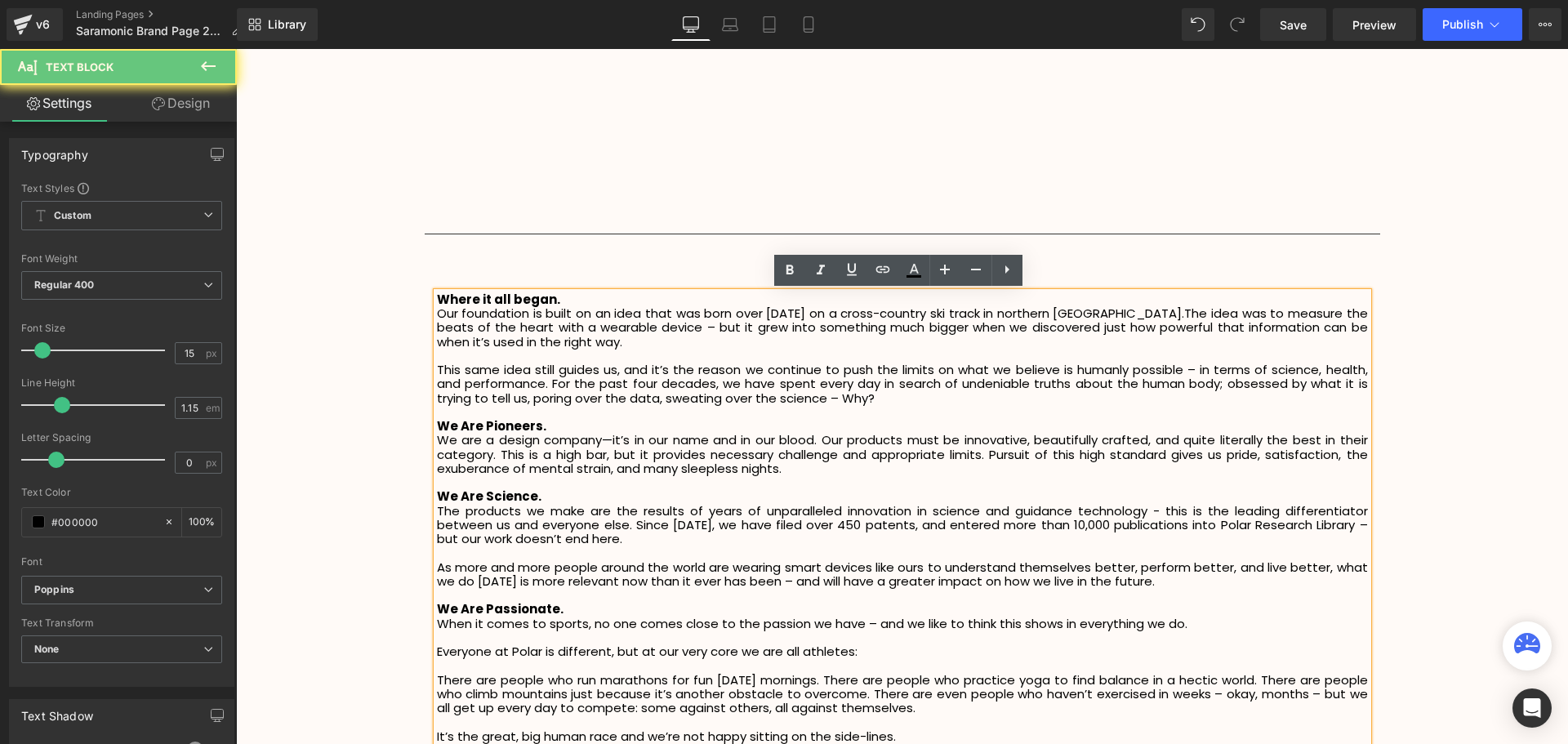
click at [479, 323] on span "The idea was to measure the beats of the heart with a wearable device – but it …" at bounding box center [902, 327] width 931 height 46
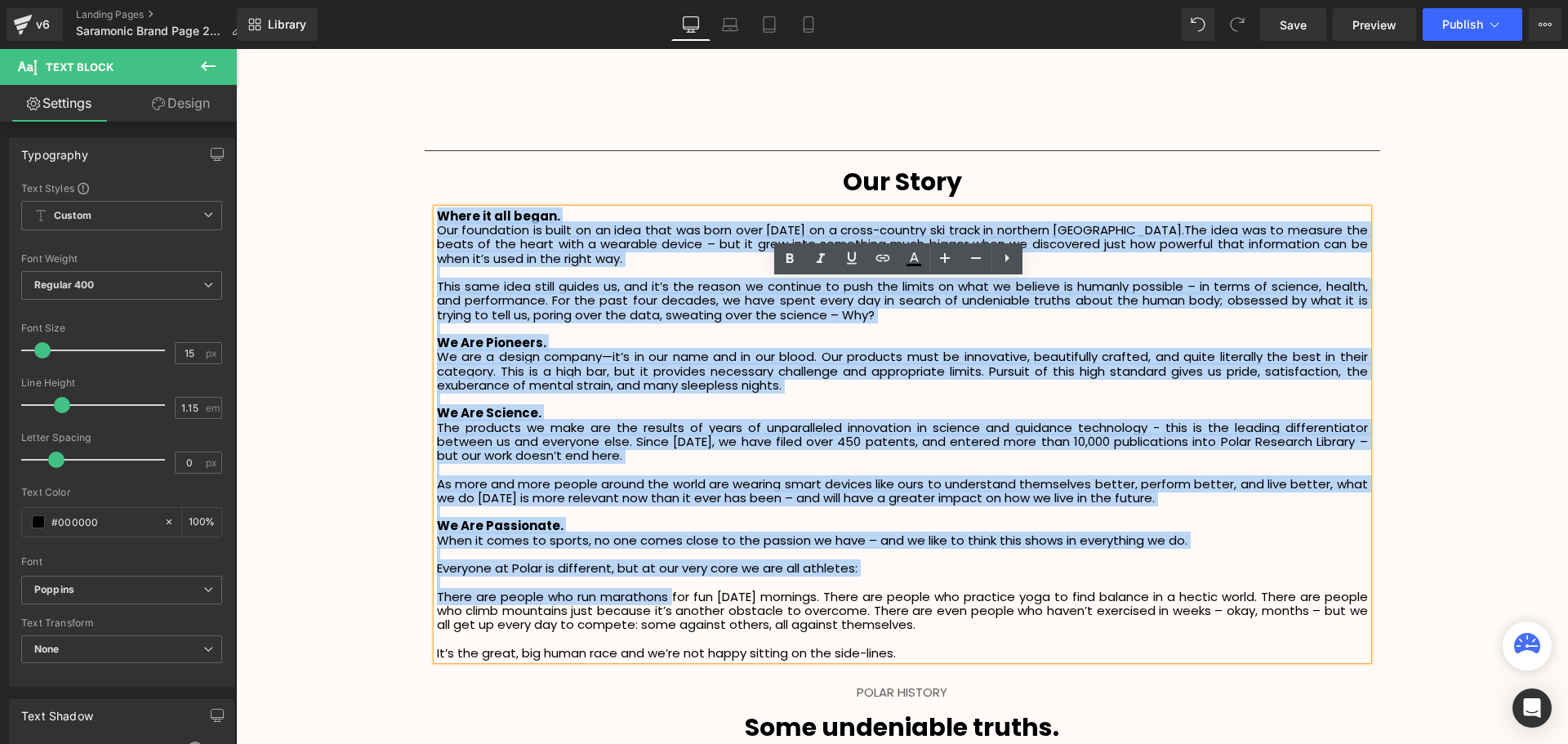
scroll to position [2204, 0]
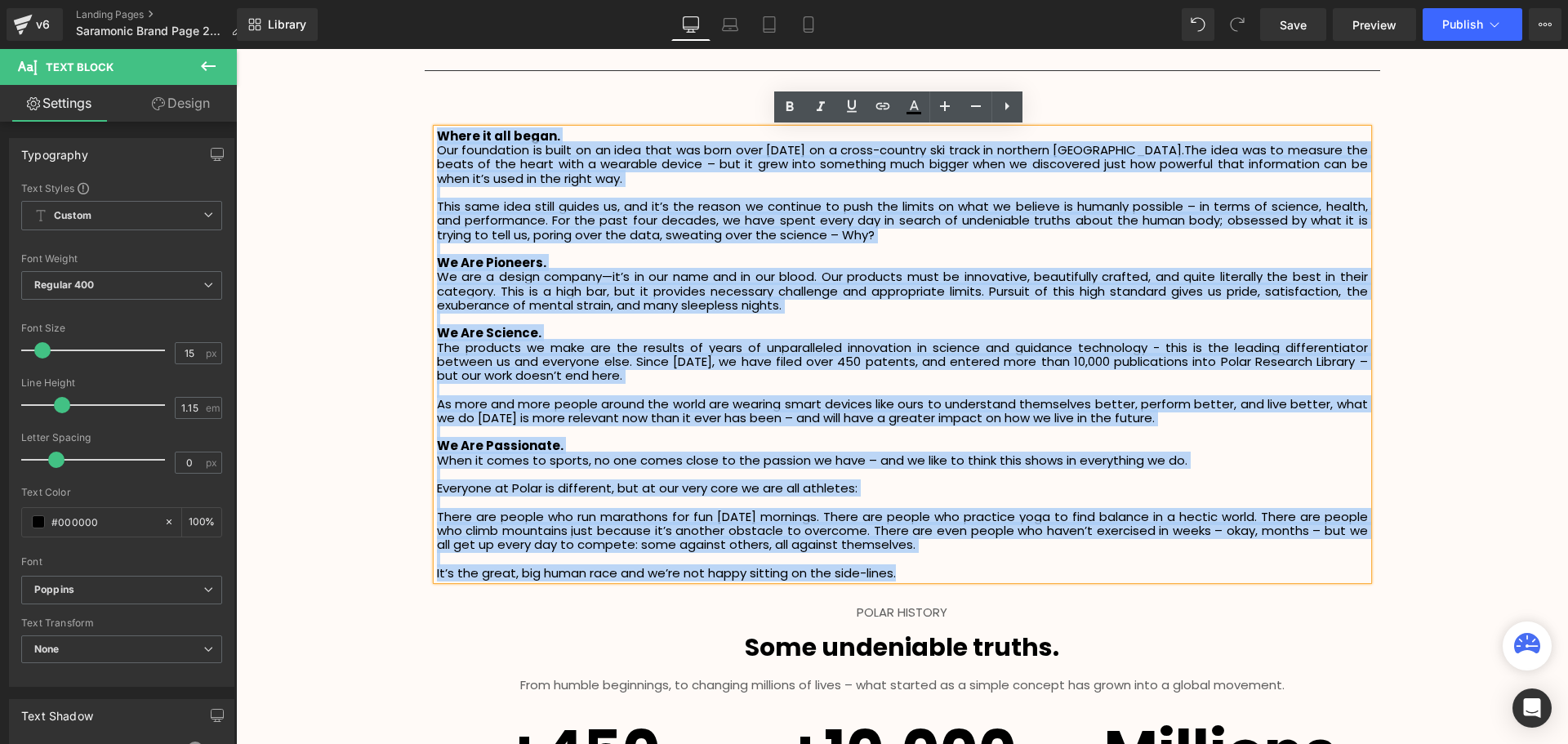
drag, startPoint x: 435, startPoint y: 299, endPoint x: 1048, endPoint y: 581, distance: 674.8
click at [1048, 579] on div "Where it all began. Our foundation is built on an idea that was born over forty…" at bounding box center [902, 354] width 931 height 450
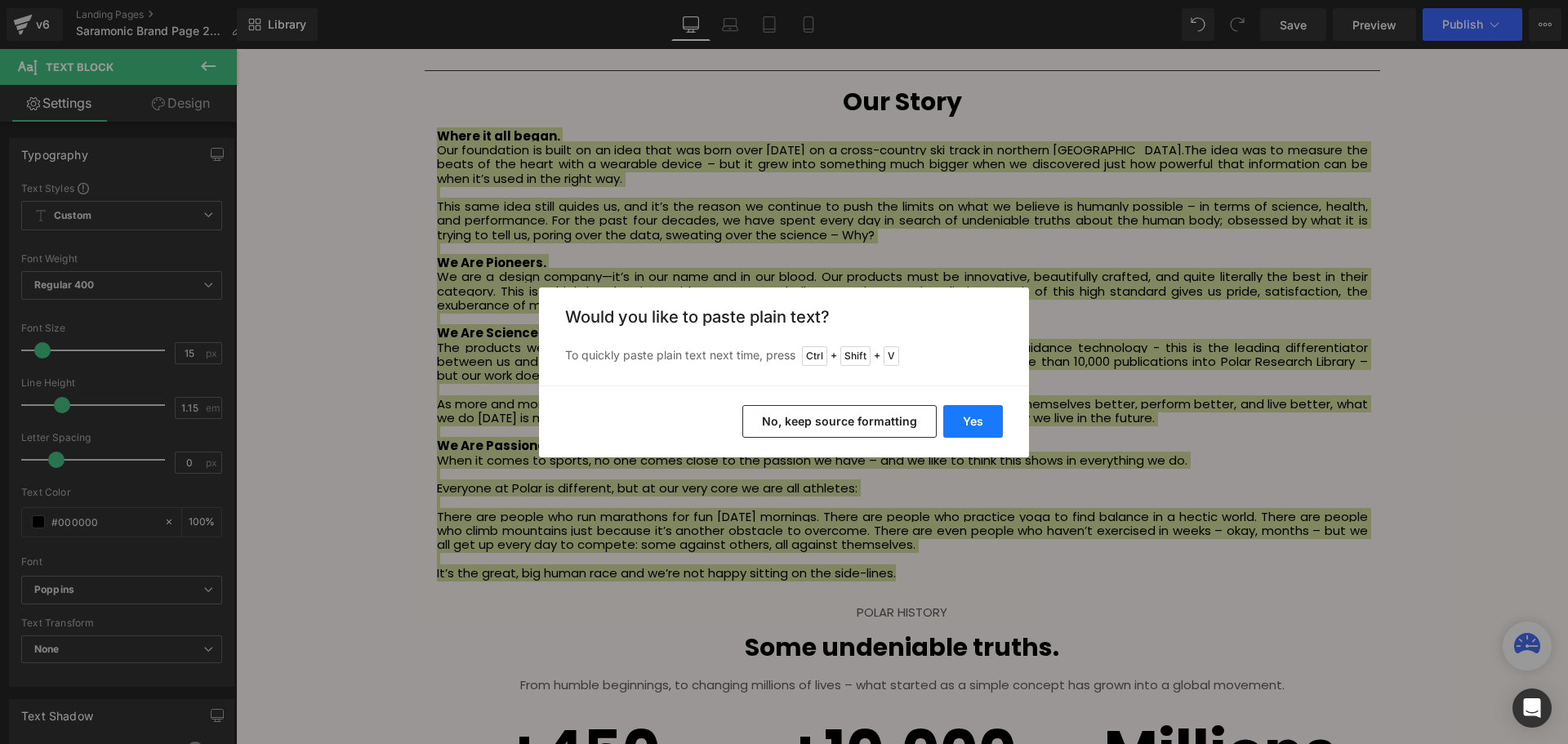
click at [972, 427] on button "Yes" at bounding box center [973, 421] width 60 height 32
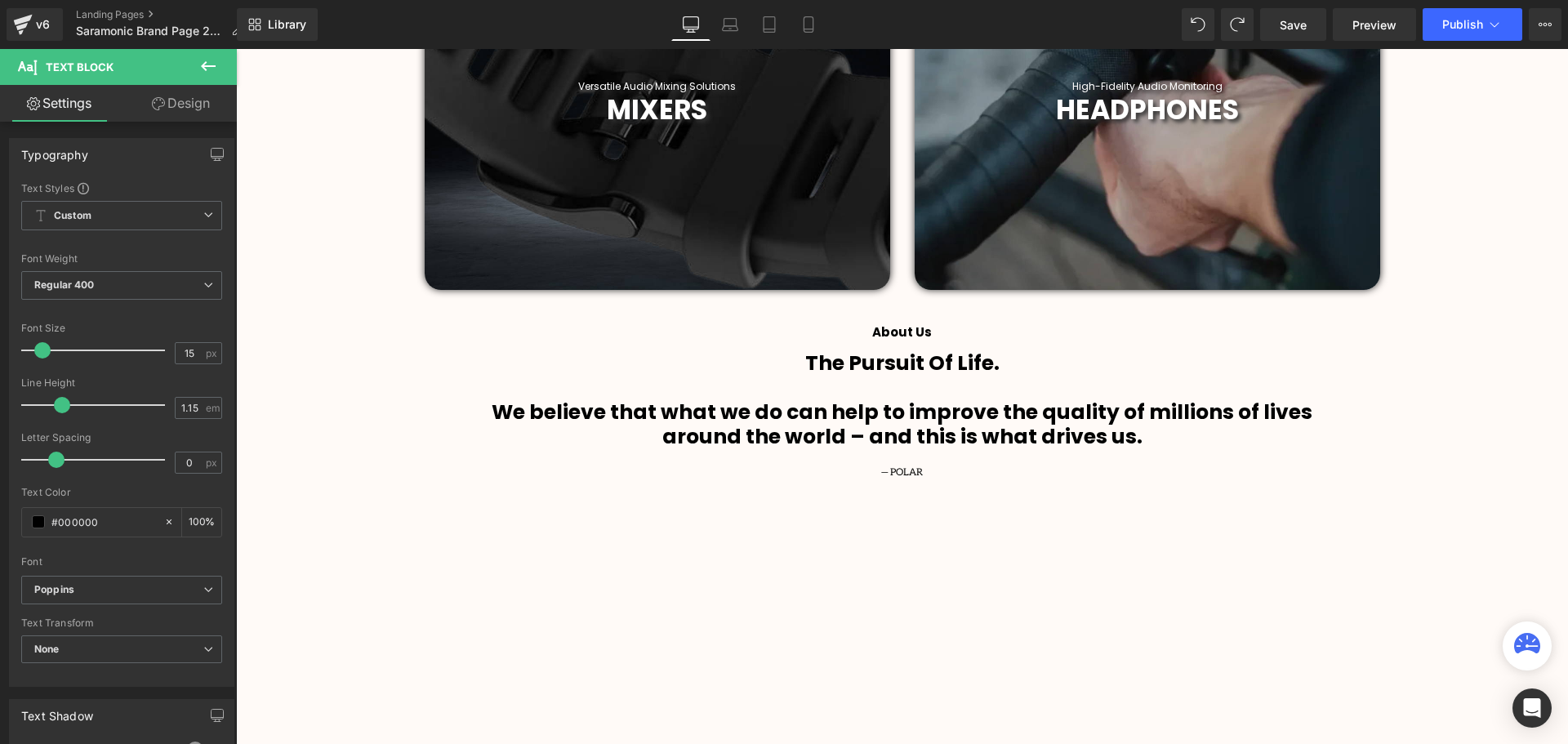
scroll to position [1306, 0]
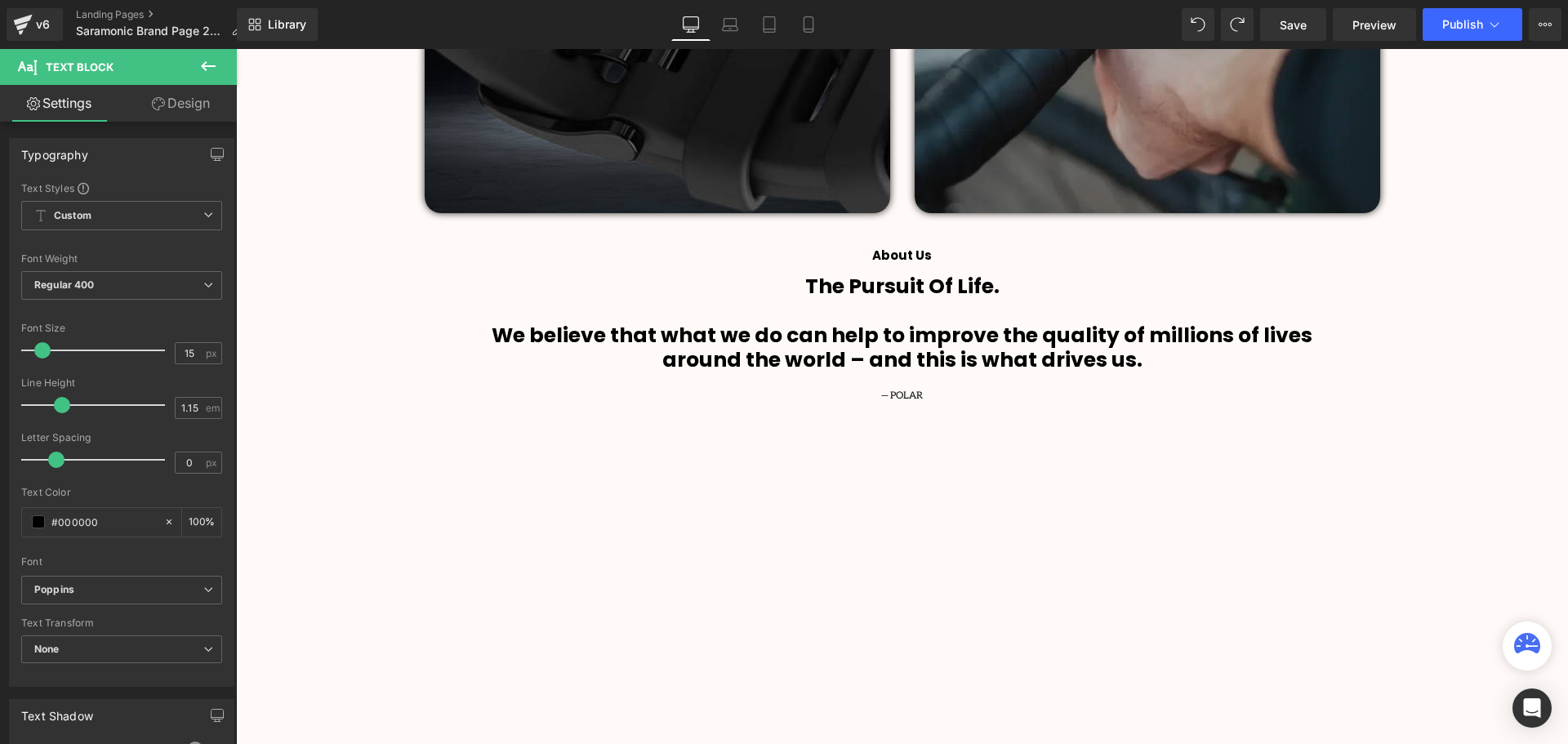
click at [1148, 365] on h1 "around the world – and this is what drives us." at bounding box center [902, 360] width 955 height 25
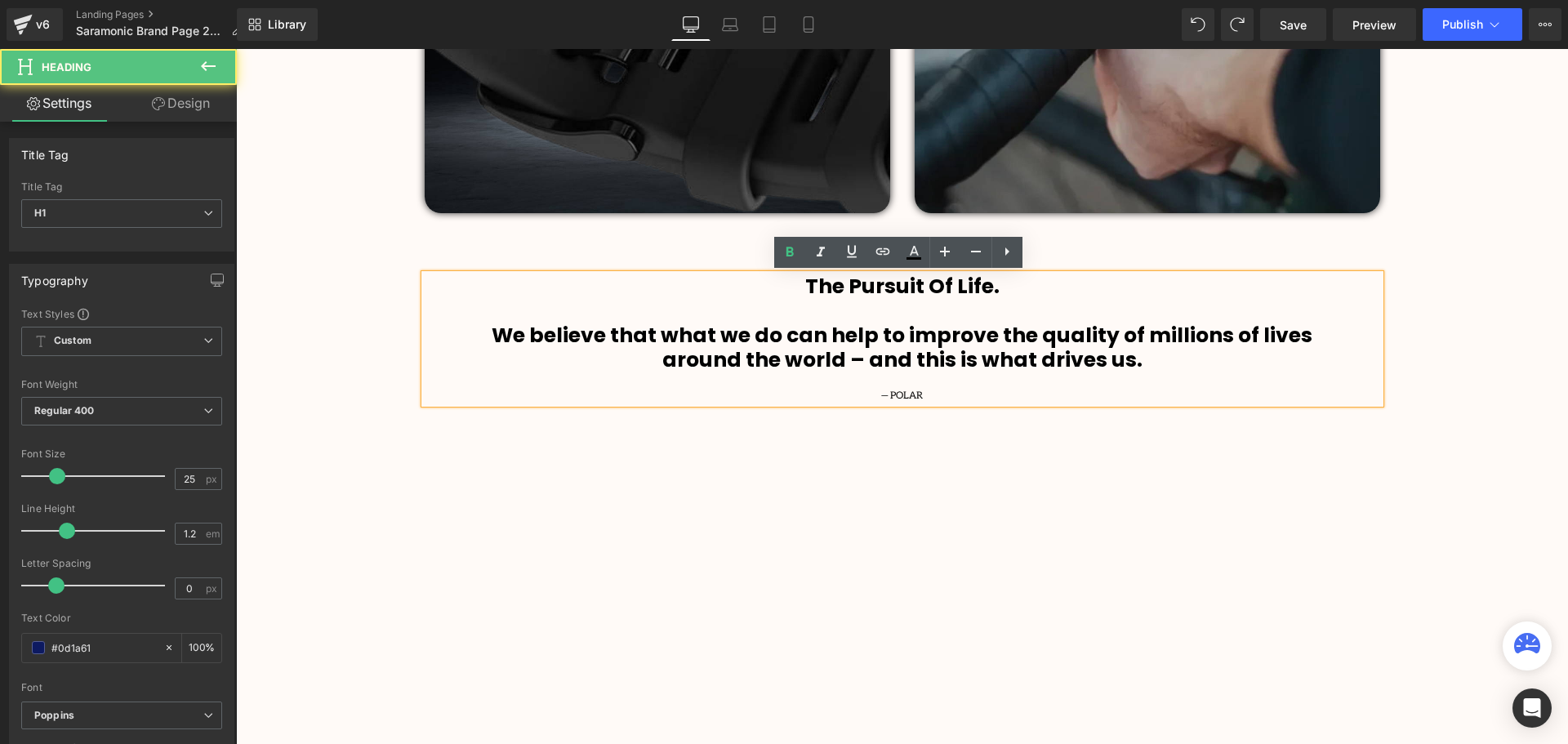
click at [1139, 361] on h1 "around the world – and this is what drives us." at bounding box center [902, 360] width 955 height 25
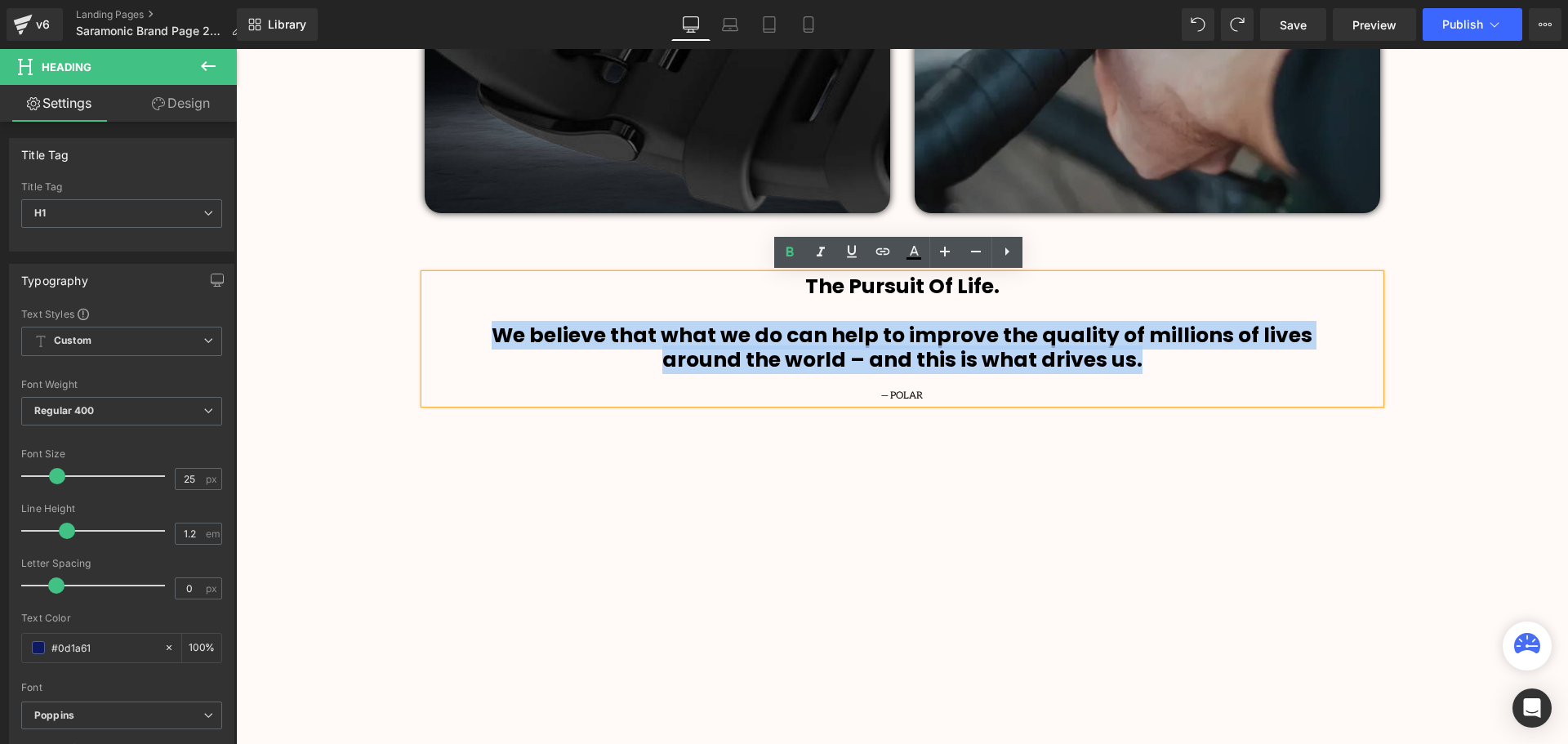
drag, startPoint x: 1157, startPoint y: 359, endPoint x: 478, endPoint y: 337, distance: 679.4
click at [478, 337] on div "The Pursuit Of Life. We believe that what we do can help to improve the quality…" at bounding box center [902, 338] width 955 height 129
paste div
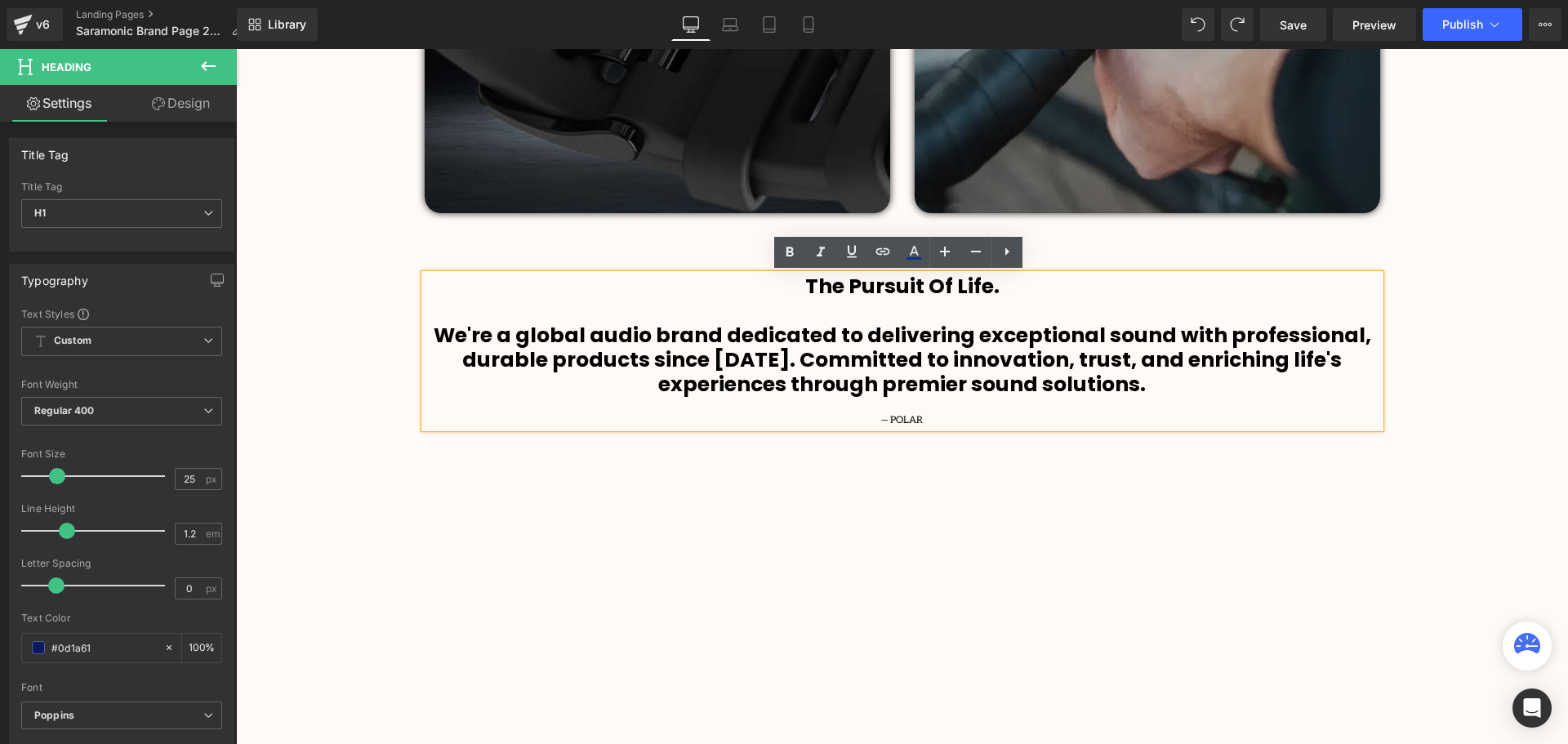
scroll to position [8, 8]
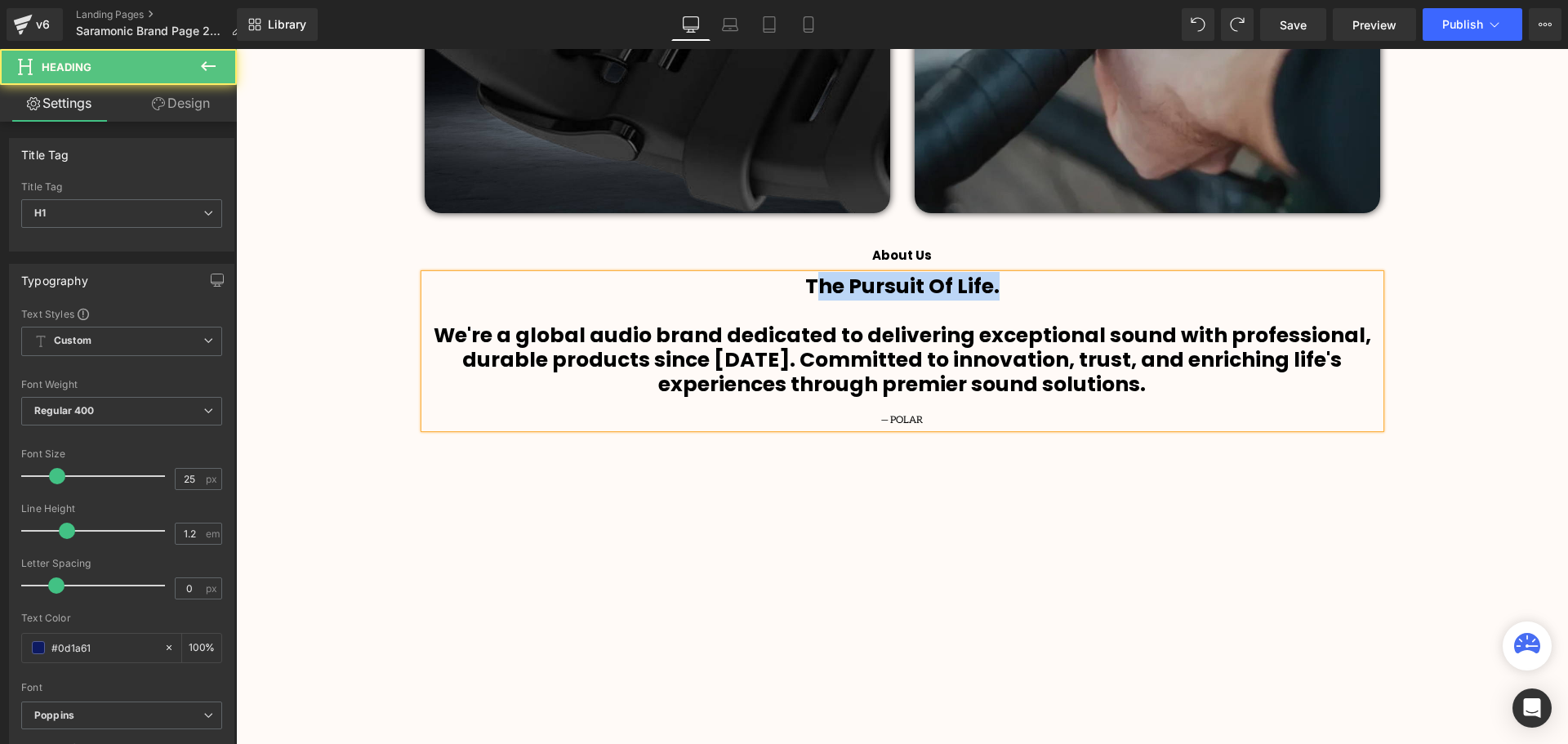
drag, startPoint x: 900, startPoint y: 309, endPoint x: 810, endPoint y: 294, distance: 91.2
click at [810, 294] on div "The Pursuit Of Life. We're a global audio brand dedicated to delivering excepti…" at bounding box center [902, 351] width 955 height 153
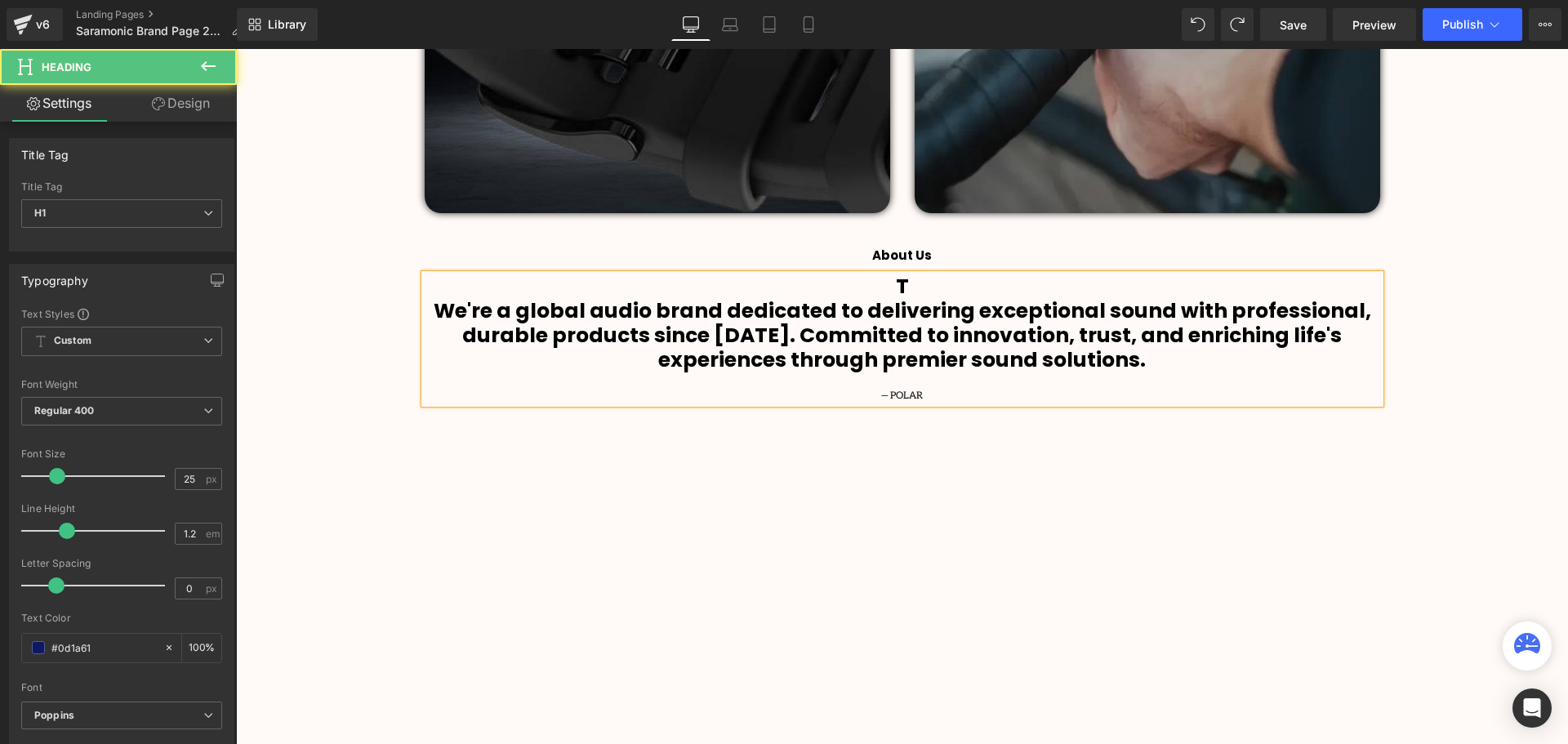
scroll to position [3889, 1323]
click at [318, 356] on div "Video Bg Row Welcome to Button Row Image Row Sound. Remarkable. Heading Heading…" at bounding box center [901, 691] width 1331 height 3637
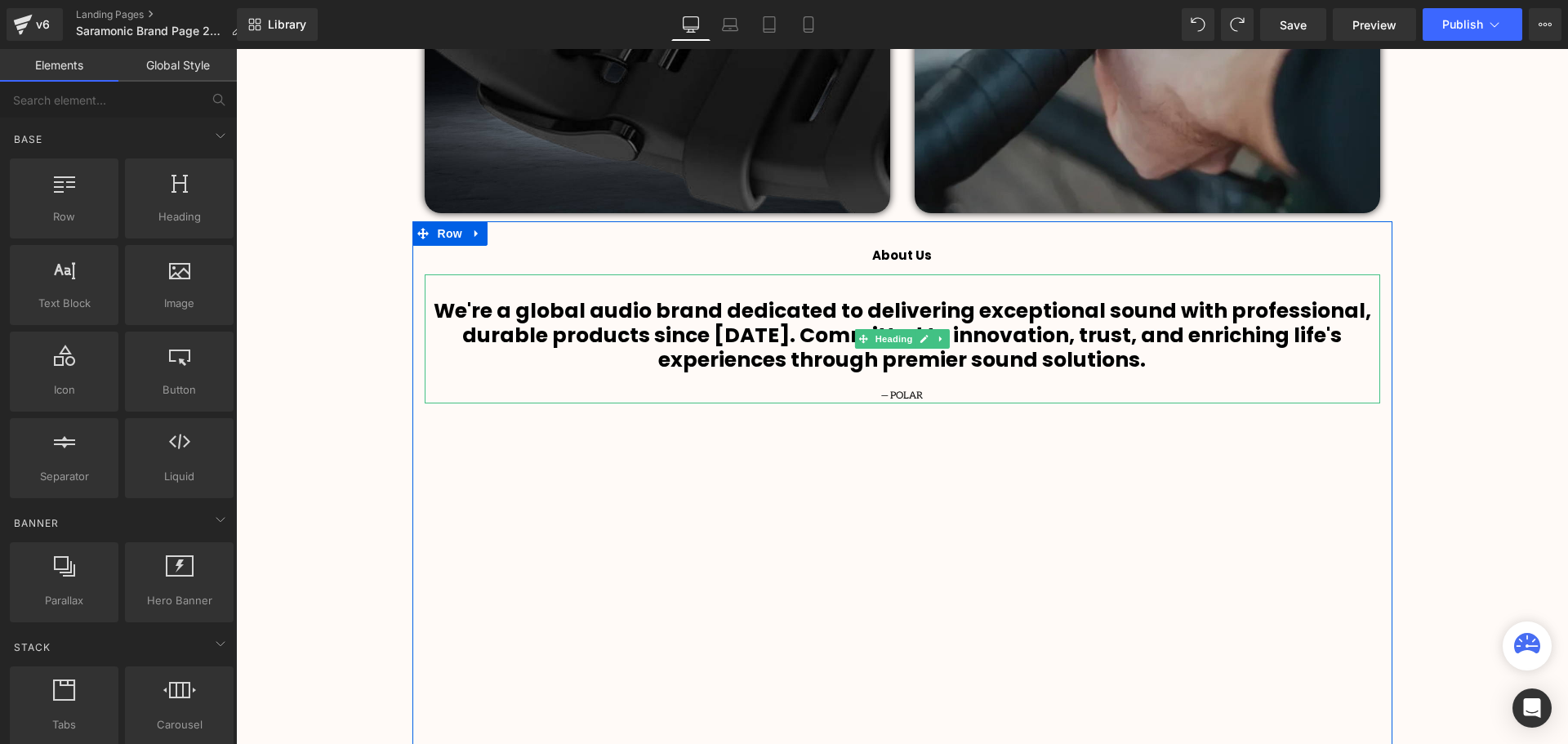
click at [444, 310] on b "We're a global audio brand dedicated to delivering exceptional sound with profe…" at bounding box center [902, 335] width 937 height 77
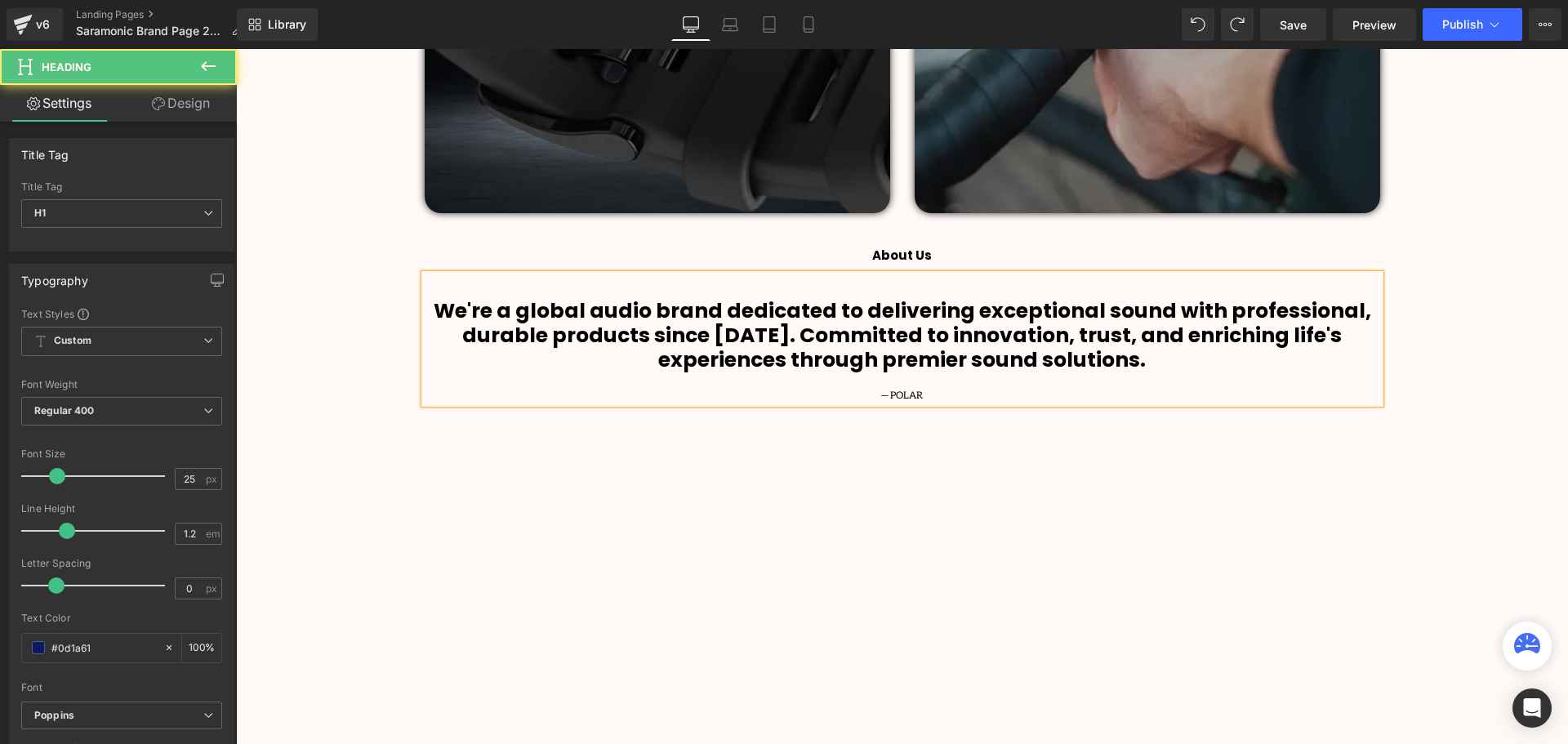
scroll to position [3865, 1323]
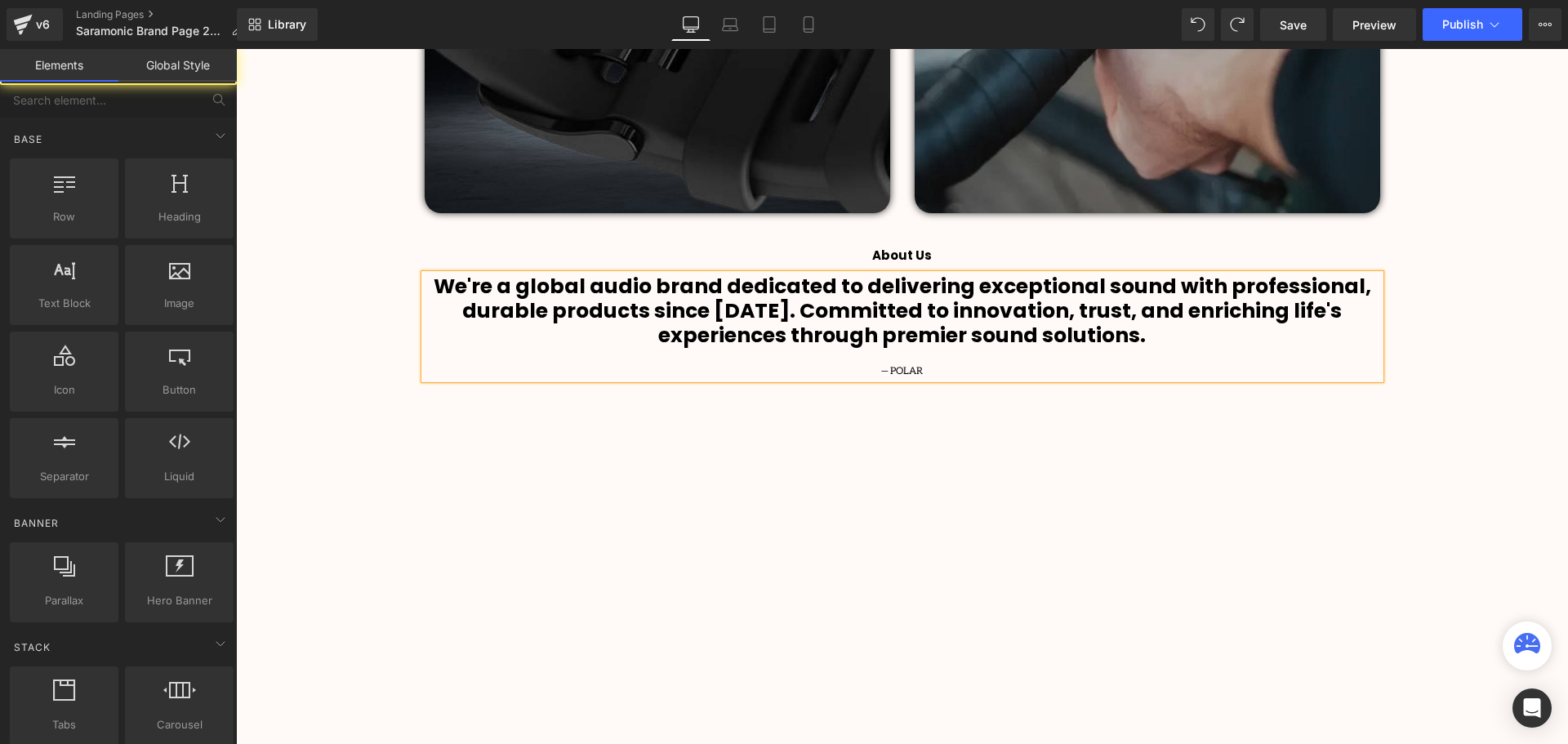
click at [1451, 370] on div "Video Bg Row Welcome to Button Row Image Row Sound. Remarkable. Heading Heading…" at bounding box center [901, 678] width 1331 height 3612
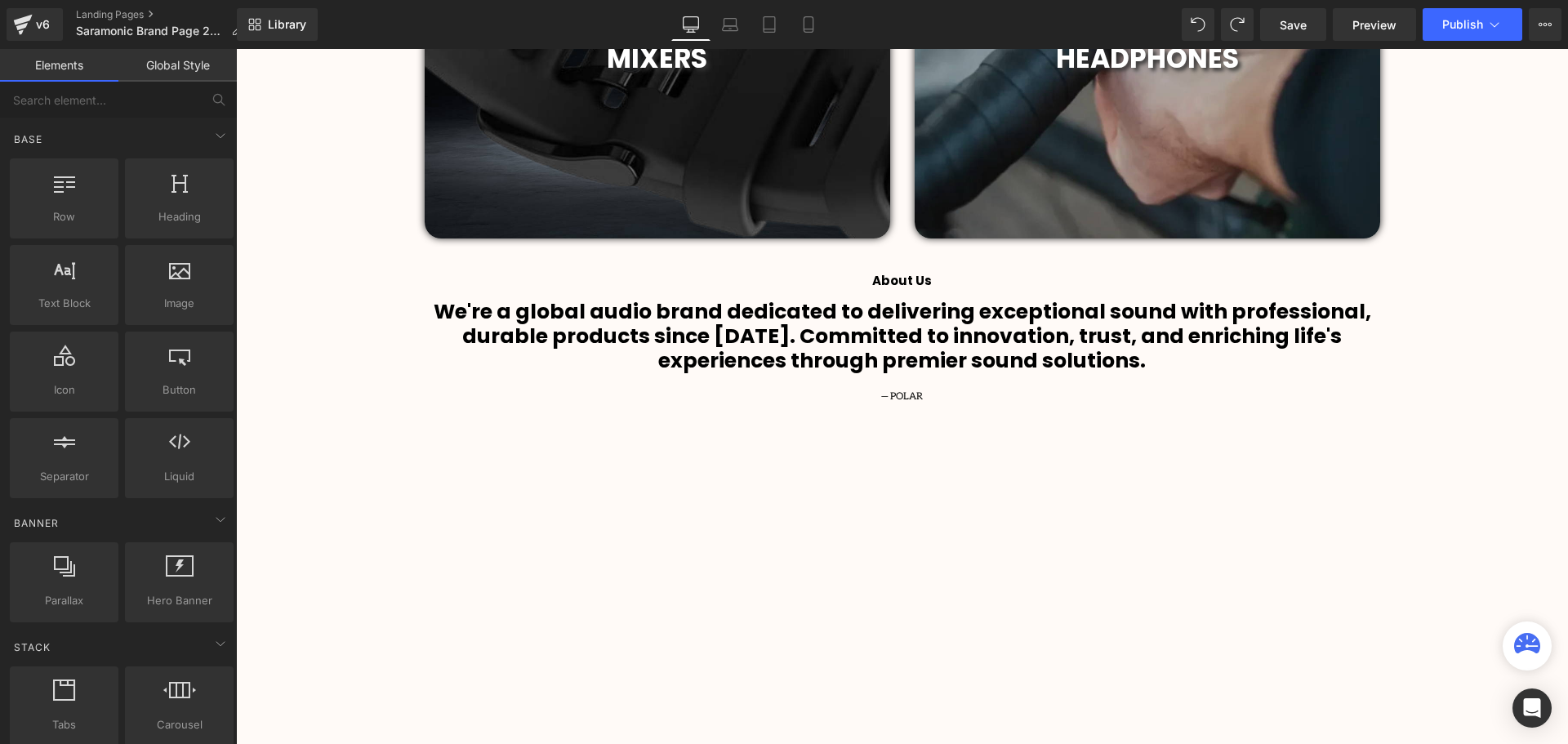
scroll to position [1306, 0]
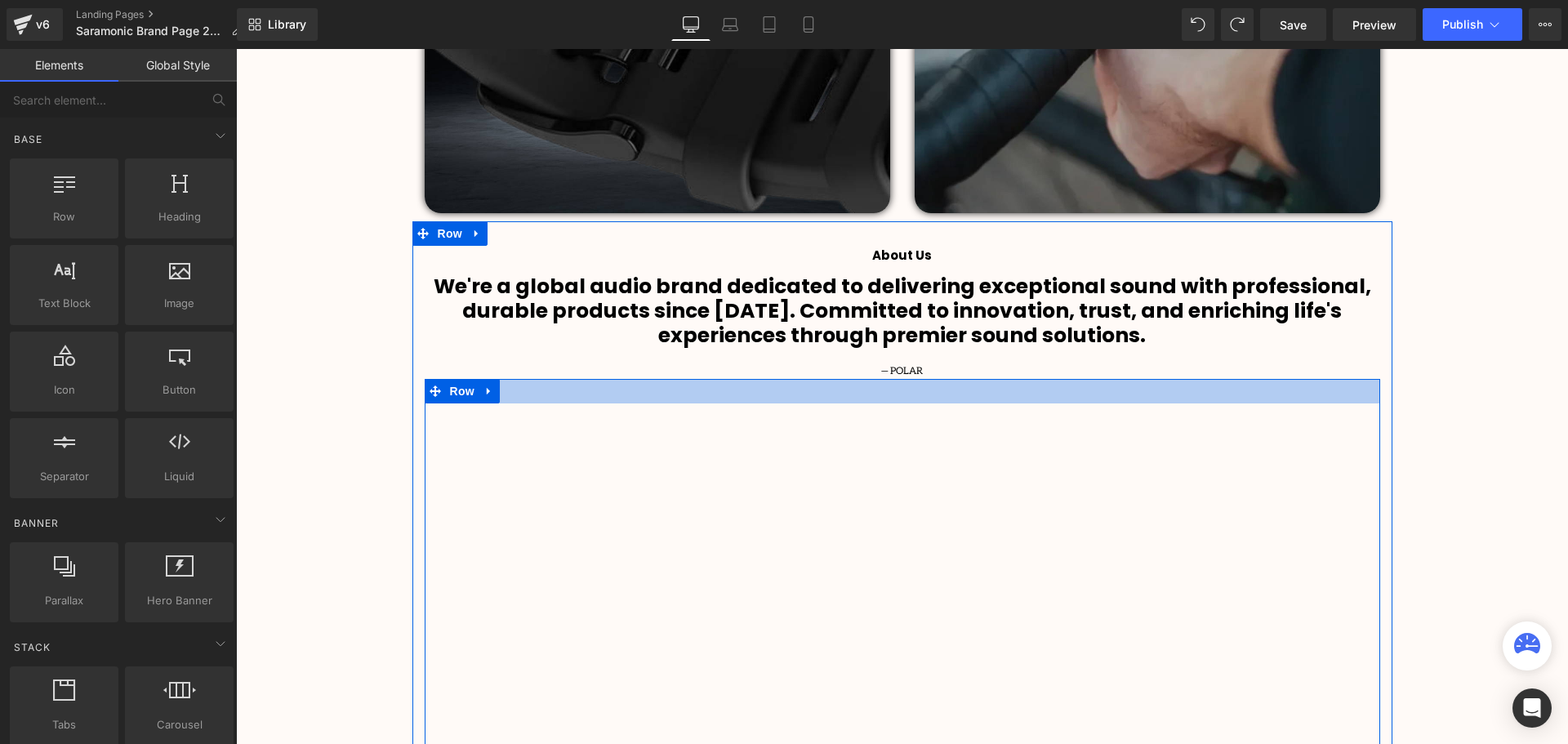
click at [236, 49] on div at bounding box center [236, 49] width 0 height 0
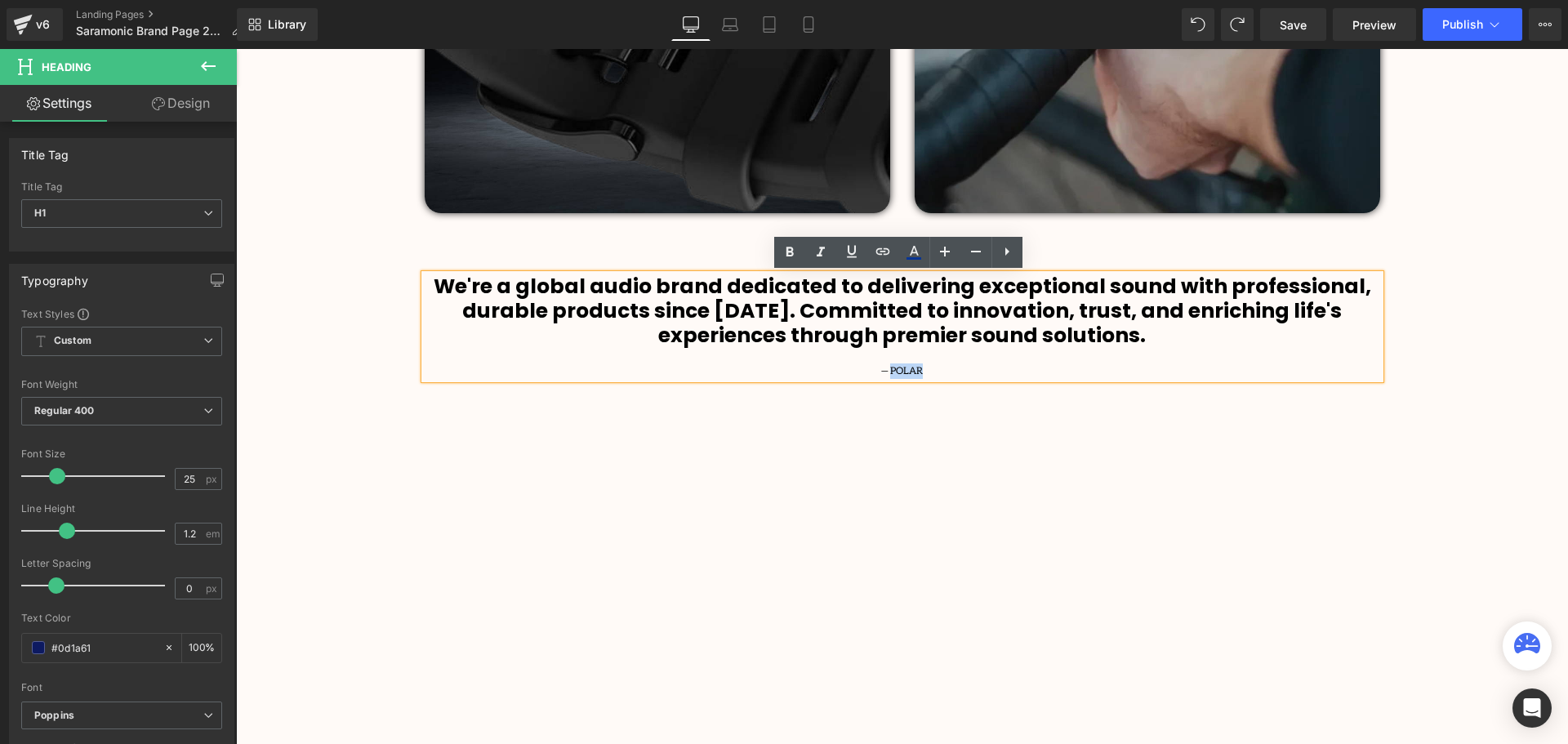
drag, startPoint x: 929, startPoint y: 370, endPoint x: 887, endPoint y: 372, distance: 42.0
click at [887, 372] on div "— POLAR" at bounding box center [902, 372] width 955 height 16
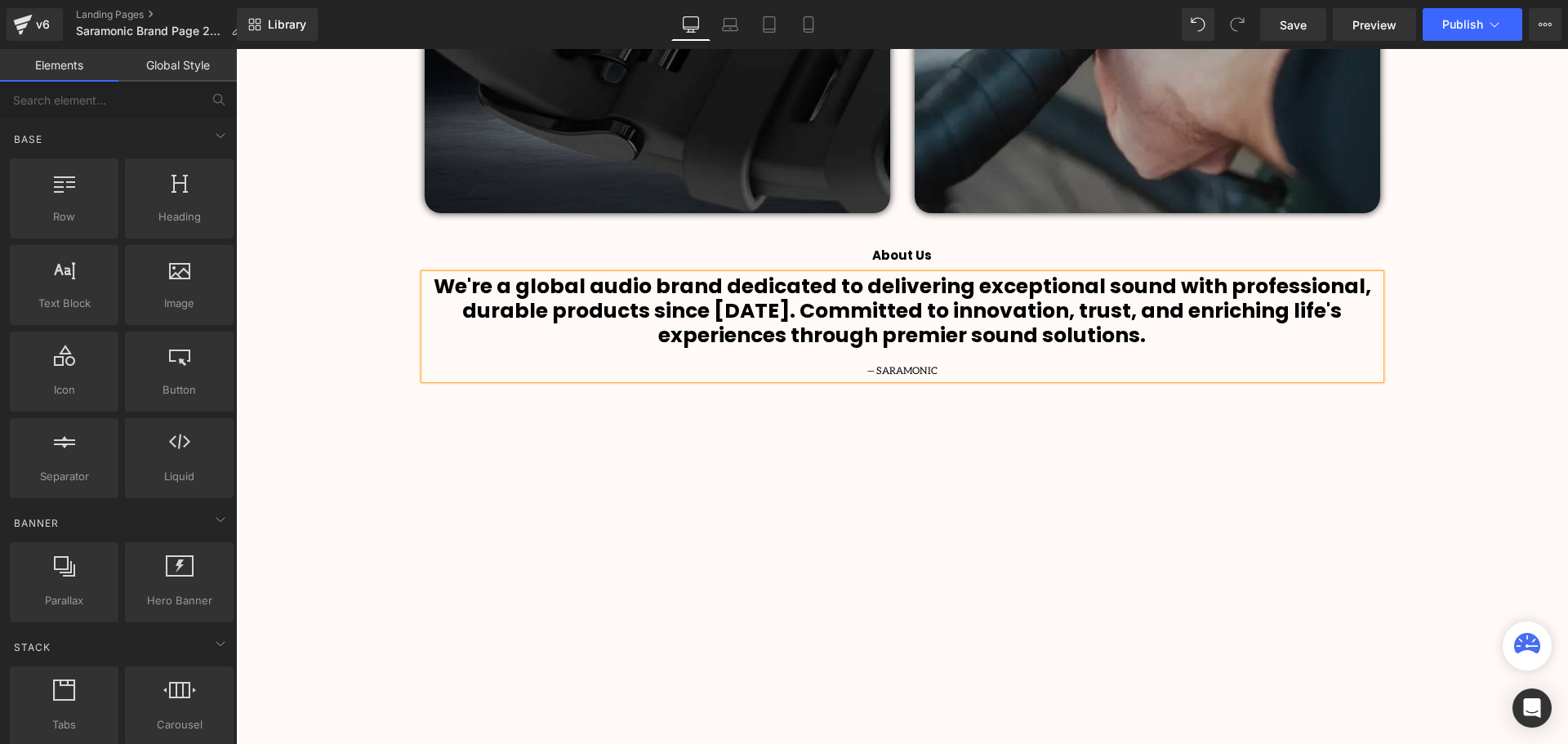
click at [1553, 393] on div "Video Bg Row Welcome to Button Row Image Row Sound. Remarkable. Heading Heading…" at bounding box center [901, 678] width 1331 height 3612
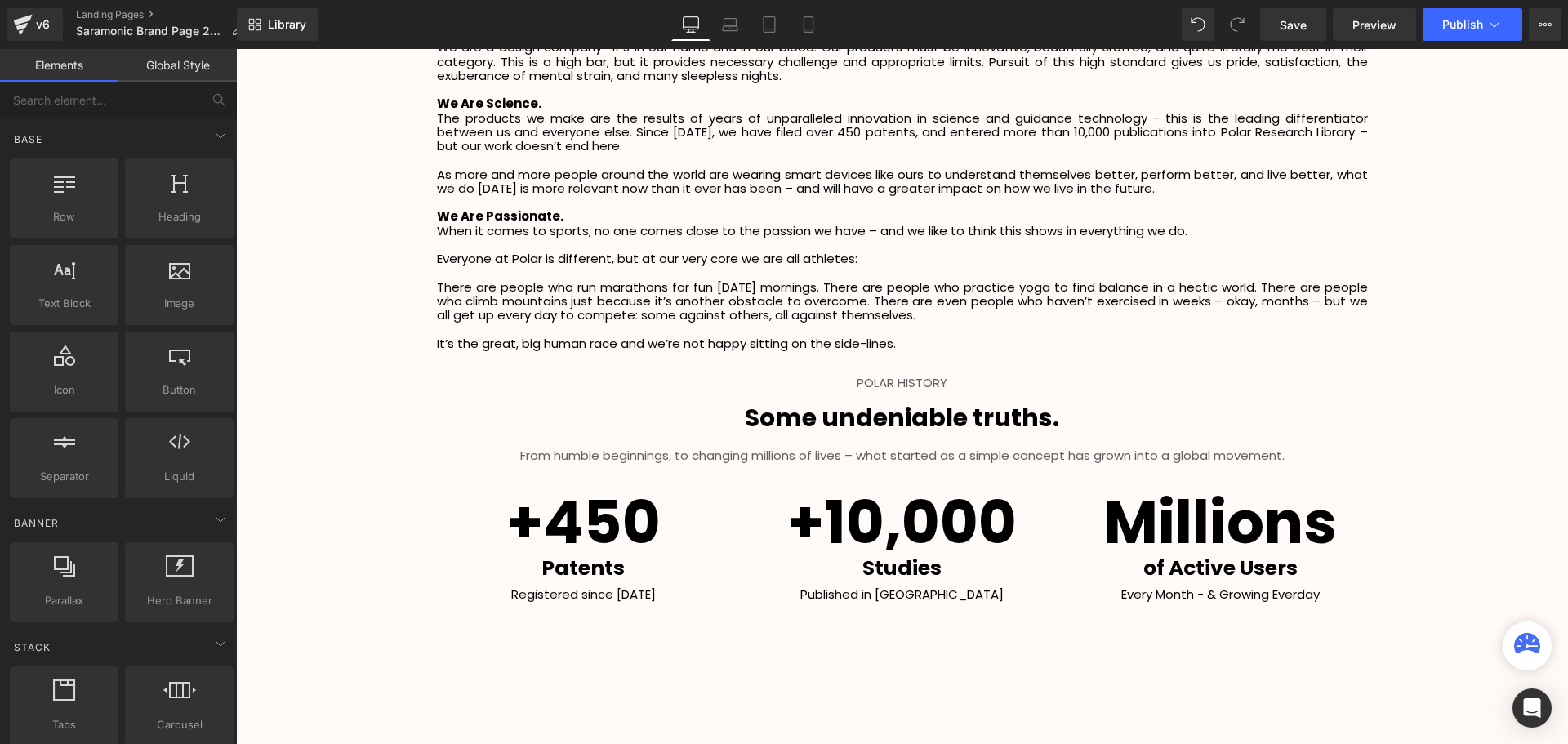
scroll to position [2531, 0]
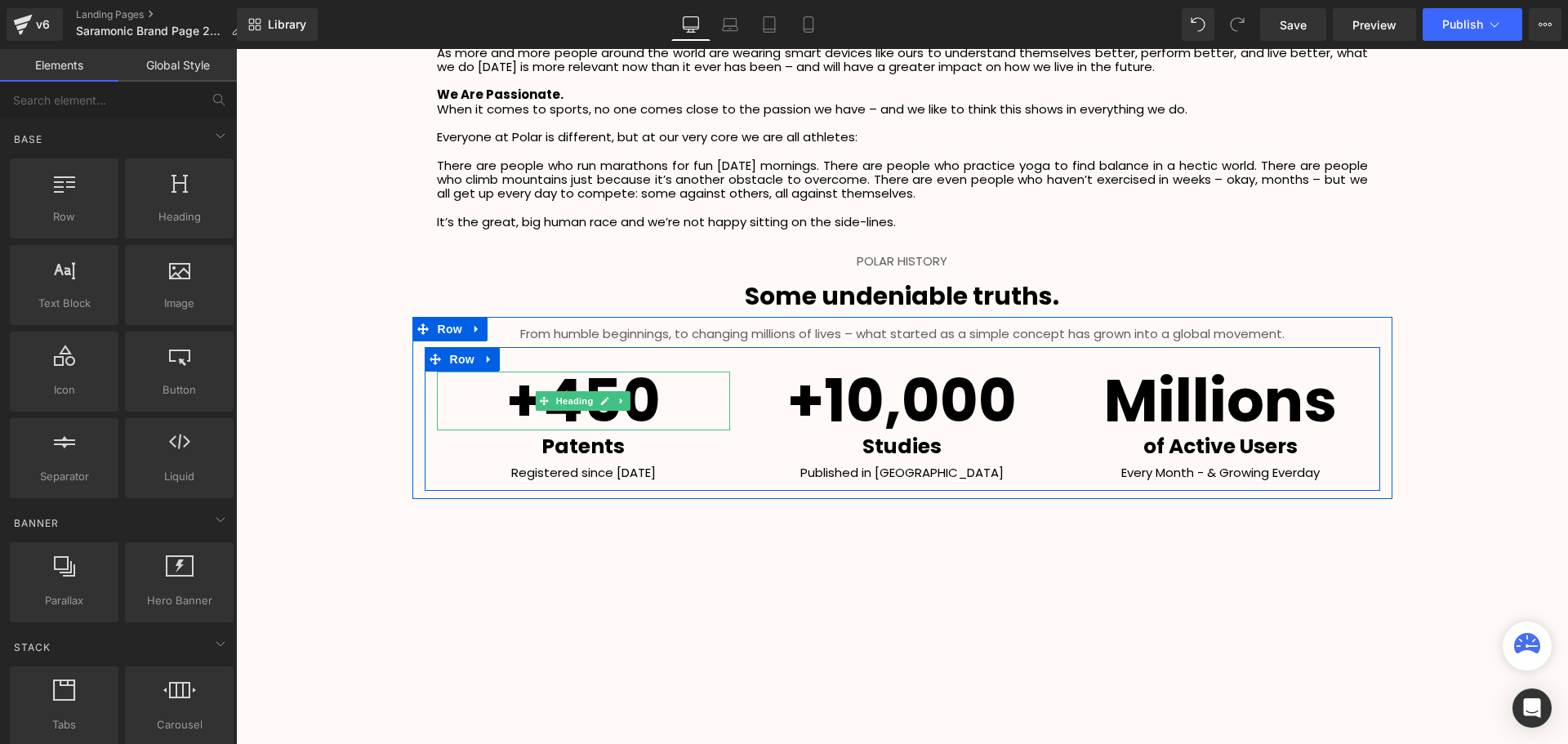
click at [657, 407] on h1 "+450" at bounding box center [583, 400] width 294 height 59
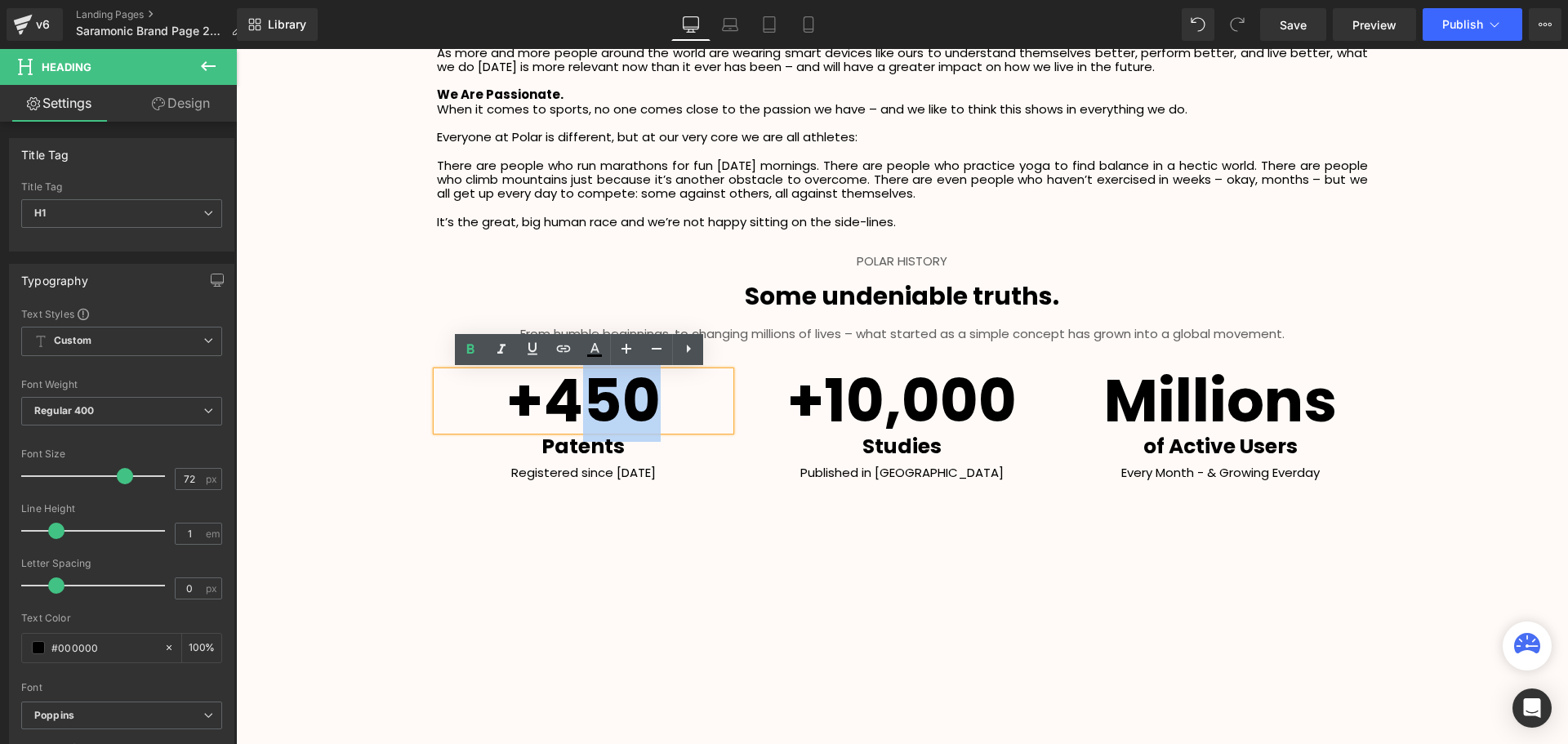
drag, startPoint x: 625, startPoint y: 405, endPoint x: 587, endPoint y: 412, distance: 38.6
click at [587, 412] on h1 "+450" at bounding box center [583, 400] width 294 height 59
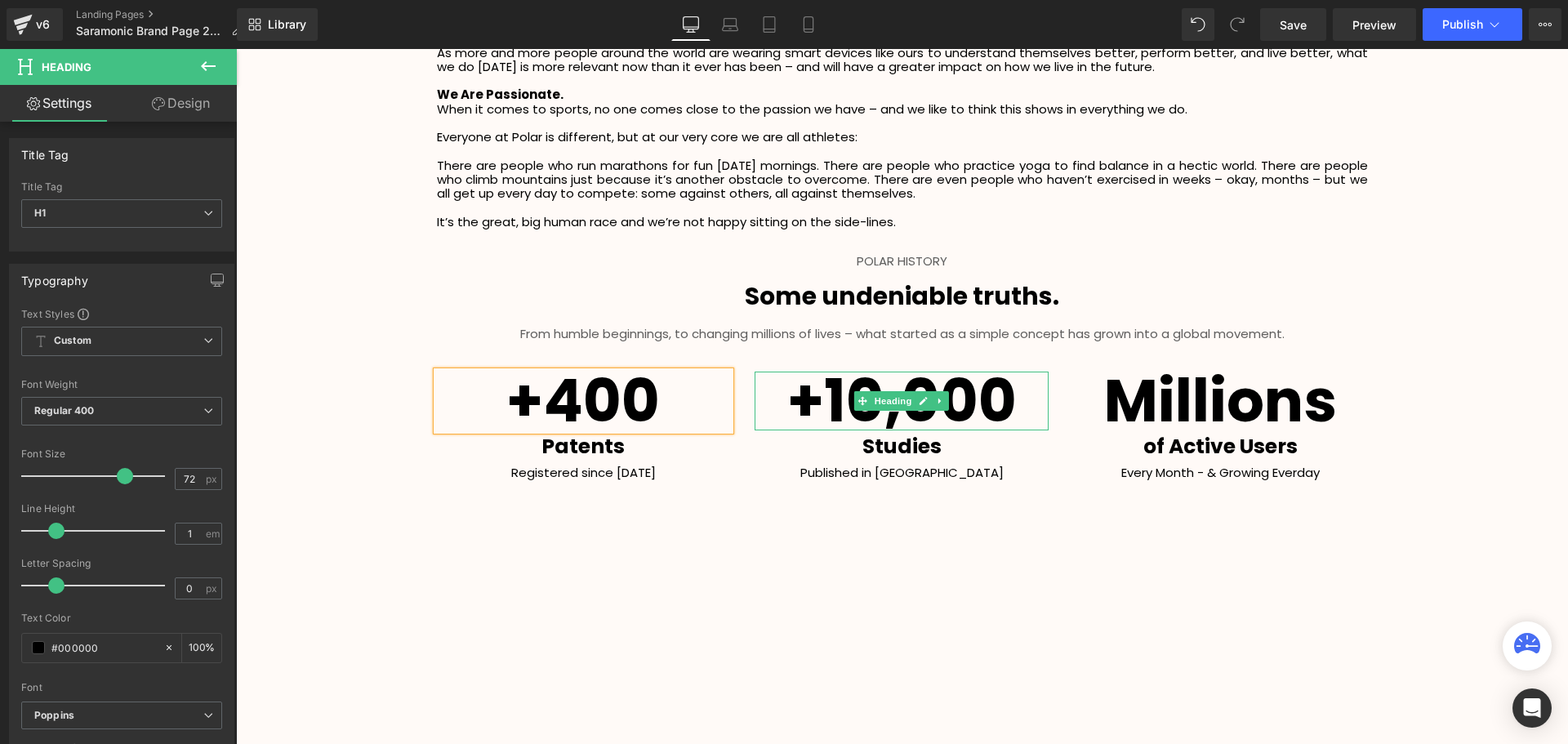
click at [1005, 395] on span "+10,000" at bounding box center [902, 400] width 230 height 82
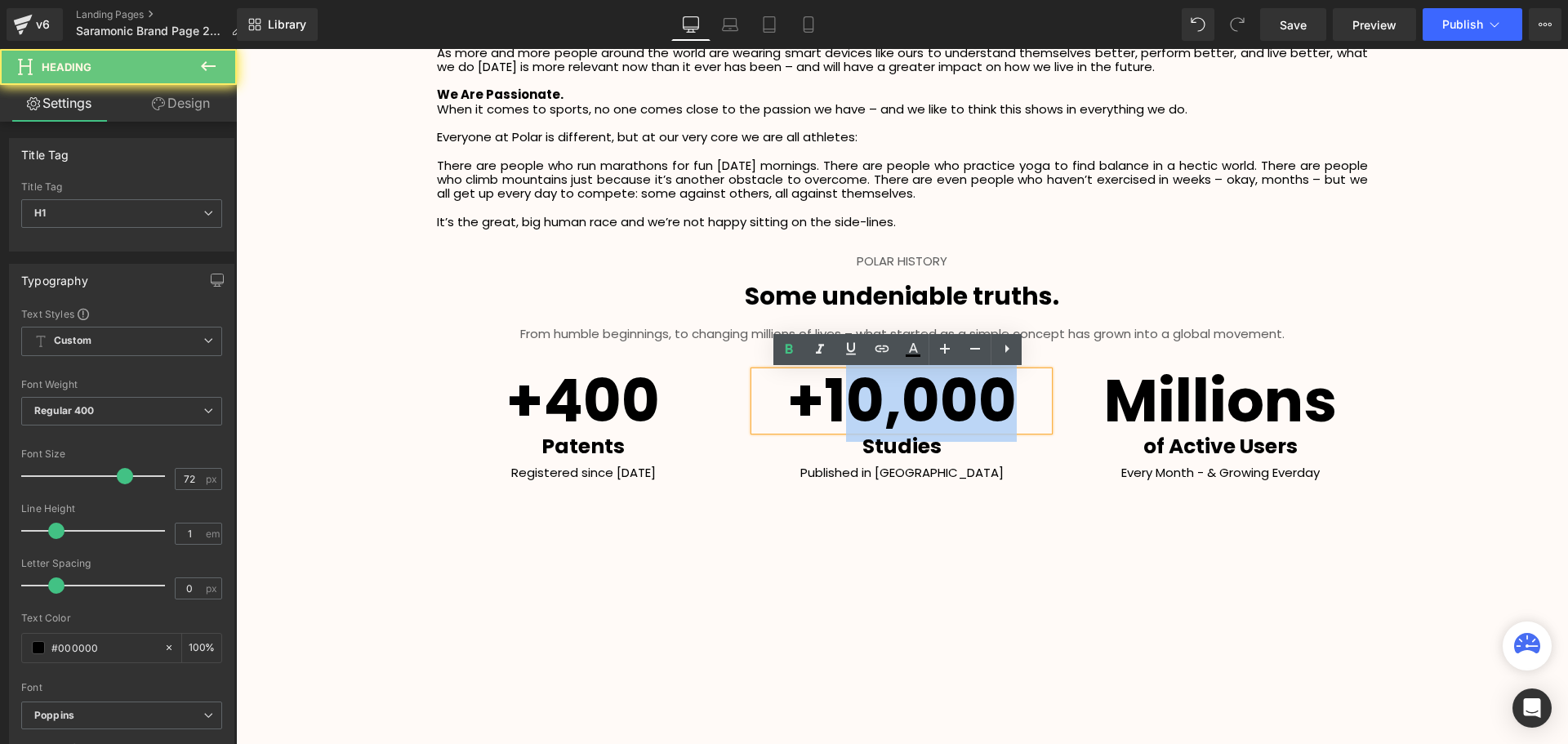
drag, startPoint x: 923, startPoint y: 400, endPoint x: 843, endPoint y: 406, distance: 80.2
click at [843, 406] on h1 "+10,000" at bounding box center [901, 400] width 294 height 59
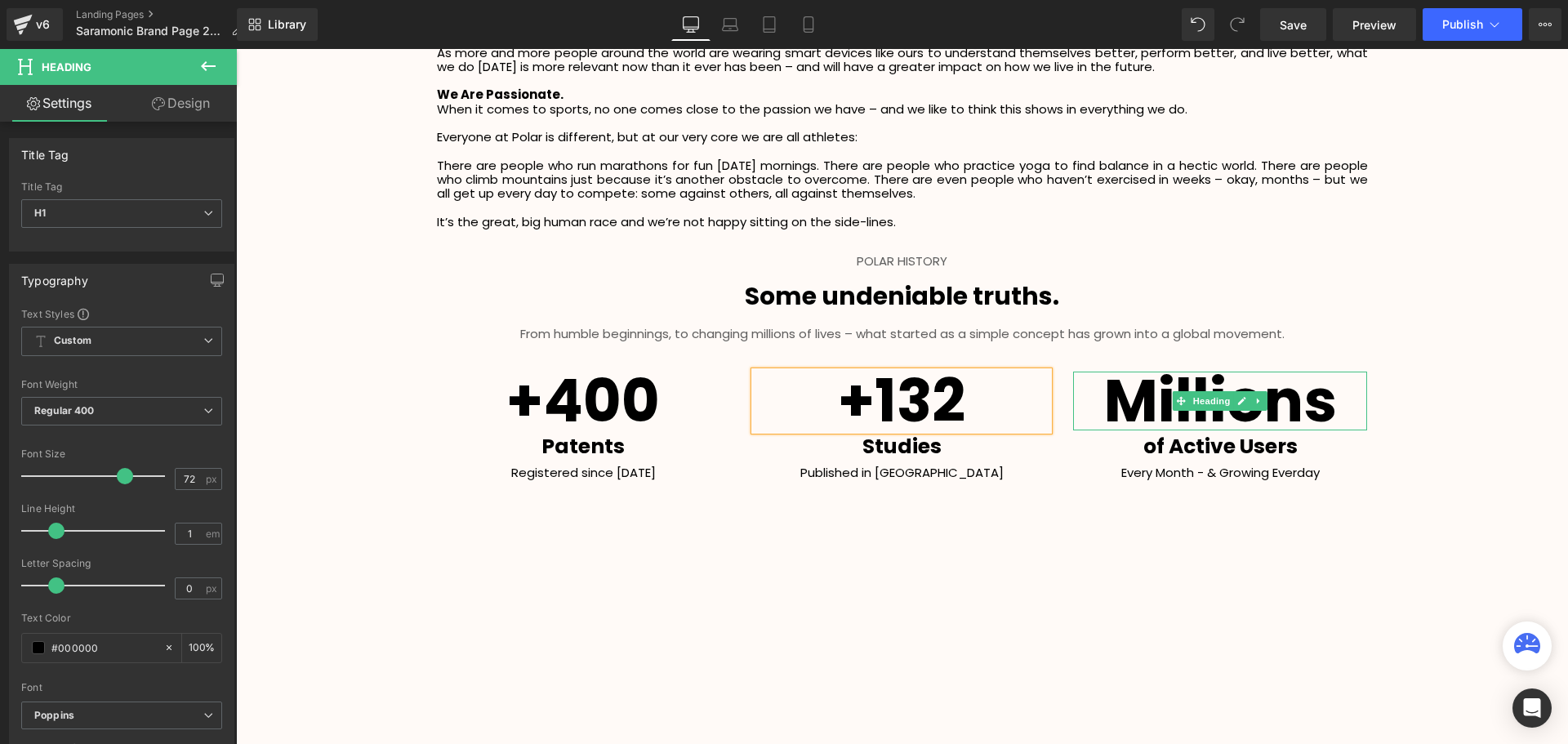
click at [1112, 401] on span "Millions" at bounding box center [1219, 400] width 232 height 82
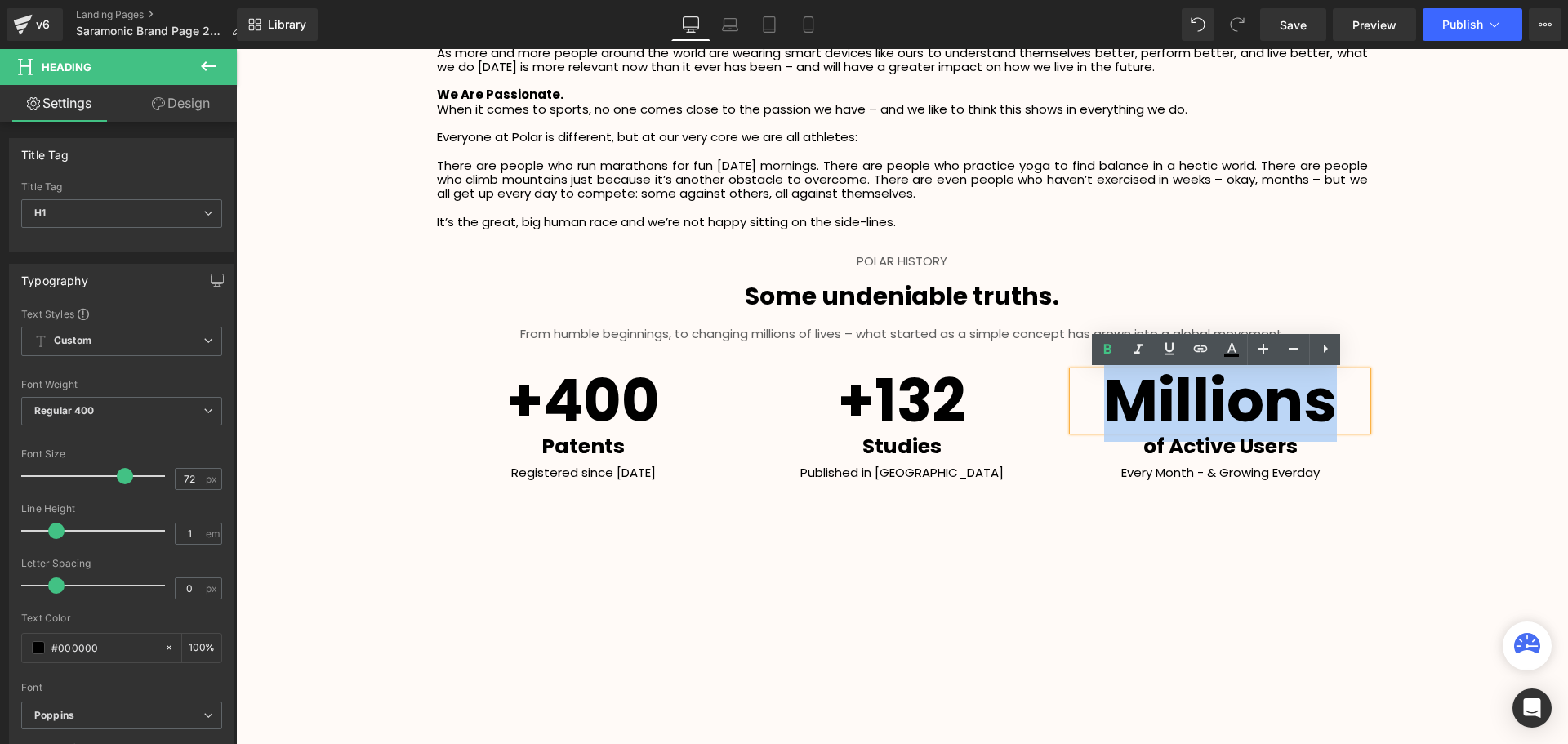
drag, startPoint x: 1107, startPoint y: 401, endPoint x: 1337, endPoint y: 409, distance: 230.1
click at [1337, 409] on h1 "Millions" at bounding box center [1219, 400] width 294 height 59
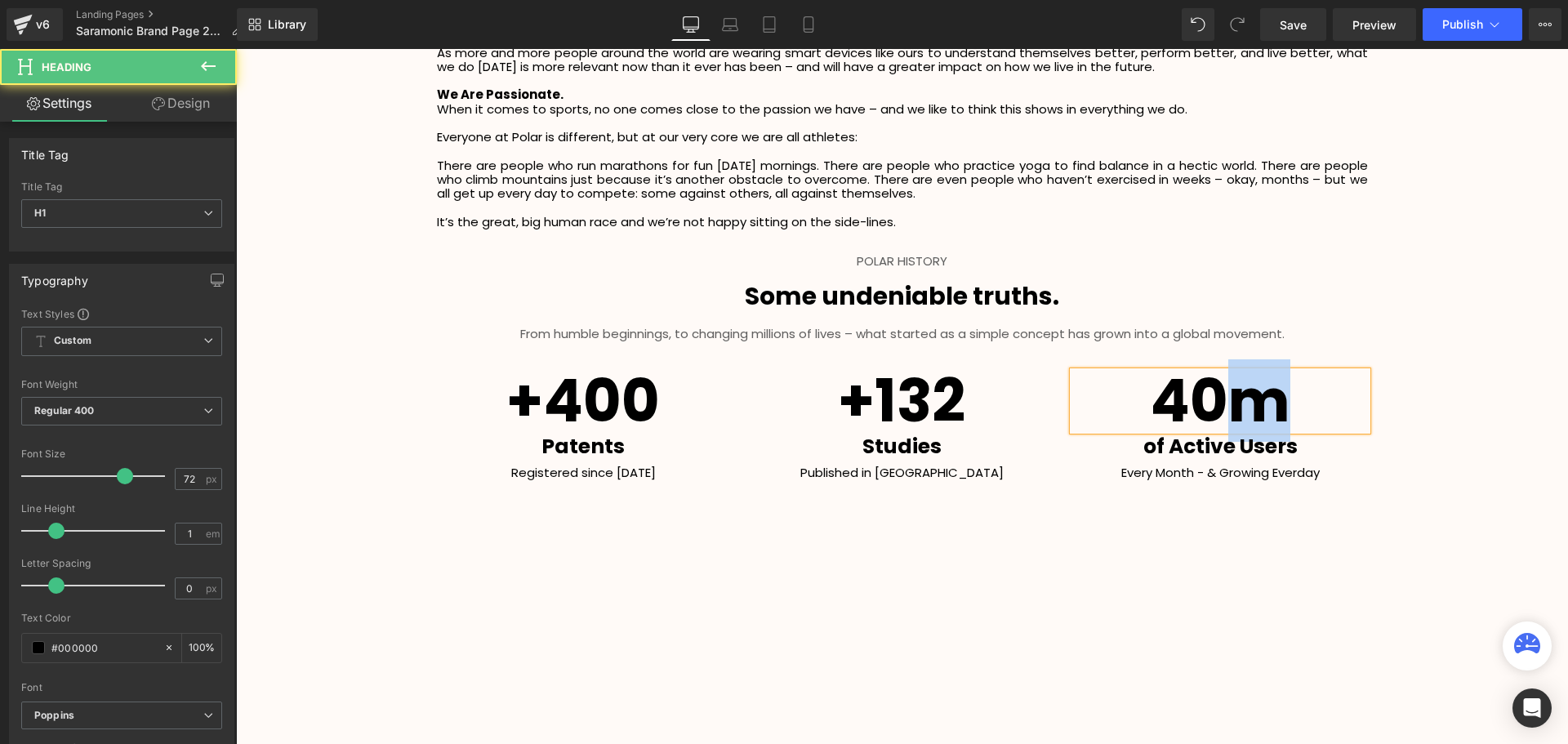
drag, startPoint x: 1270, startPoint y: 408, endPoint x: 1240, endPoint y: 417, distance: 31.3
click at [1240, 417] on h1 "40m" at bounding box center [1219, 400] width 294 height 59
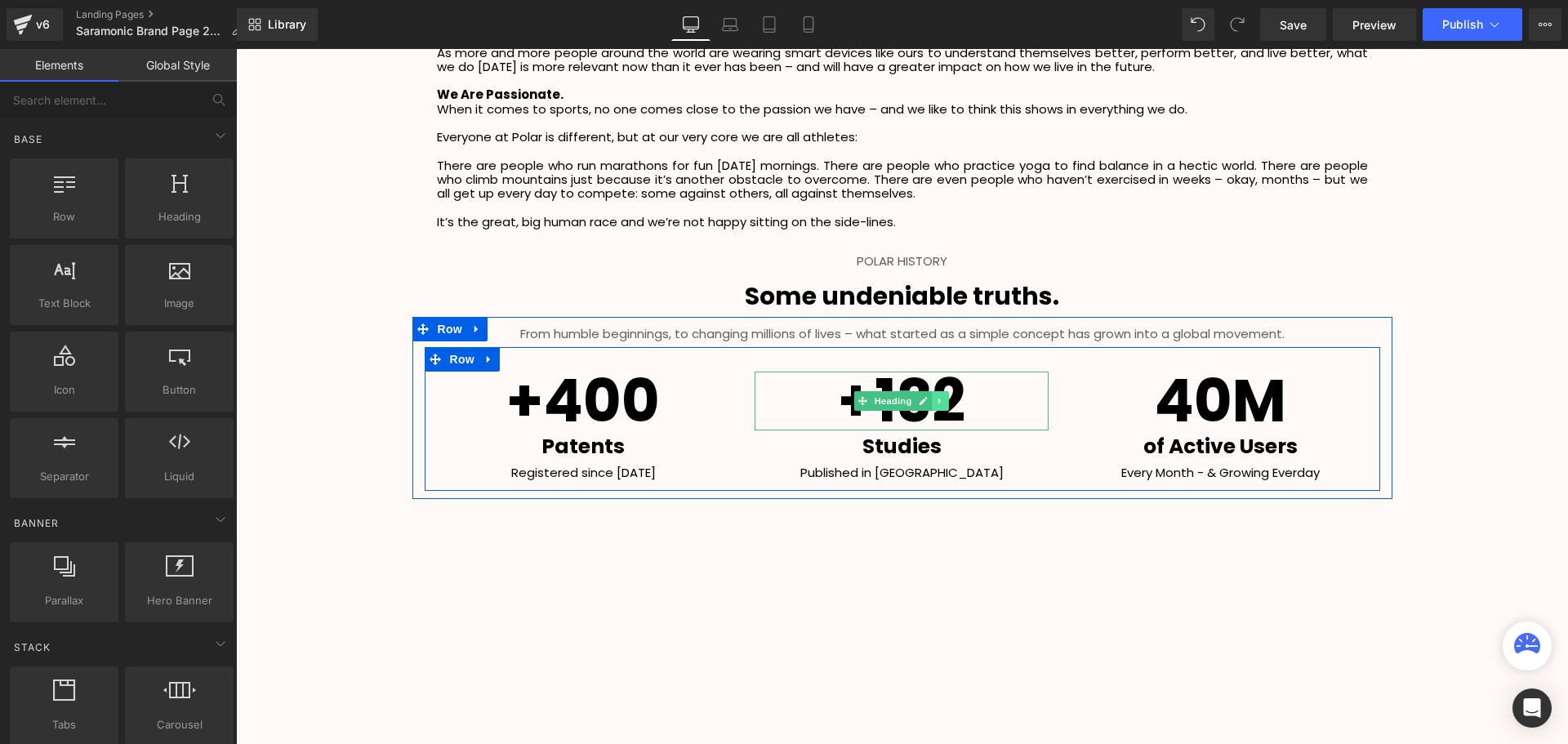
click at [939, 403] on icon at bounding box center [940, 400] width 3 height 6
click at [464, 356] on span "Row" at bounding box center [462, 359] width 32 height 25
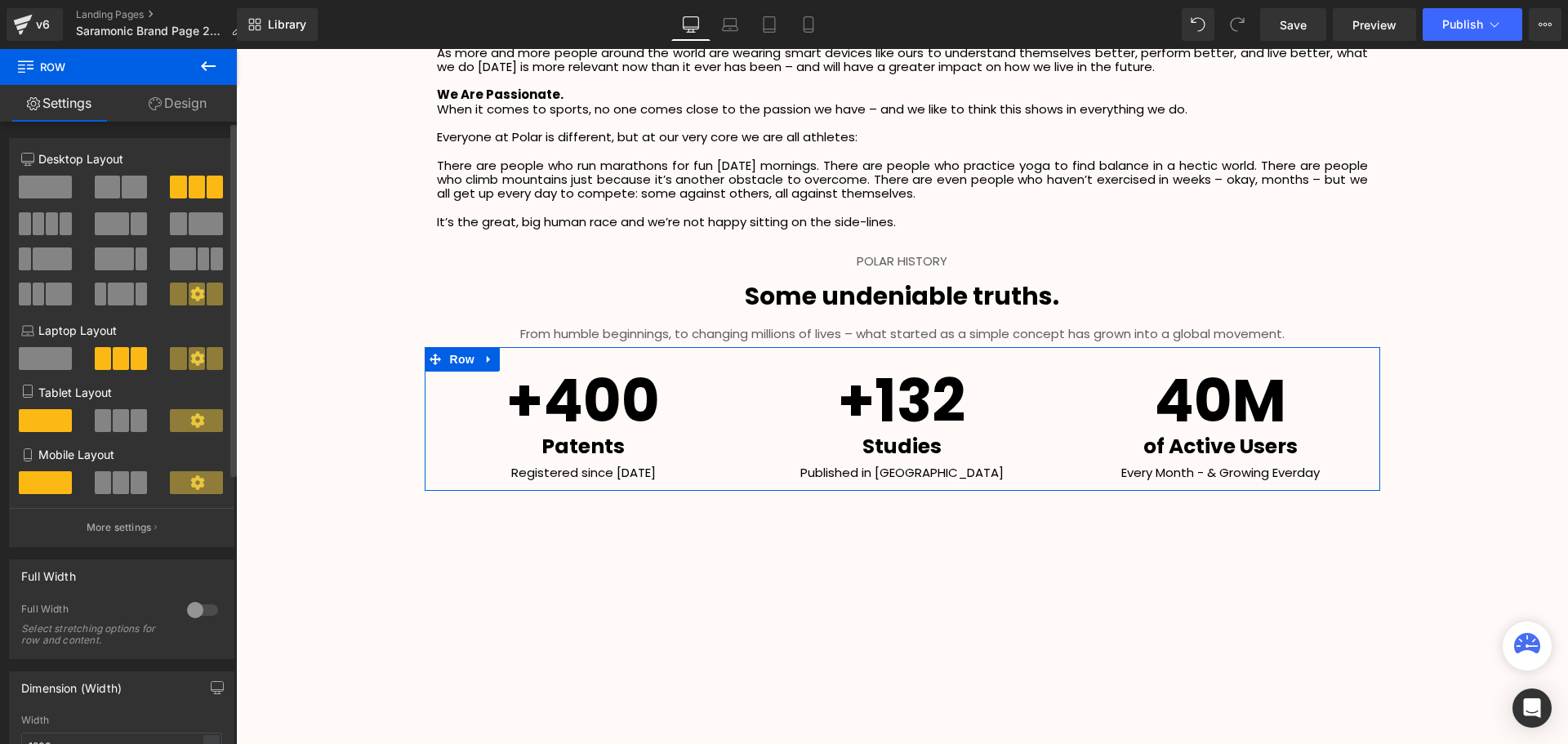
click at [50, 230] on span at bounding box center [52, 223] width 12 height 23
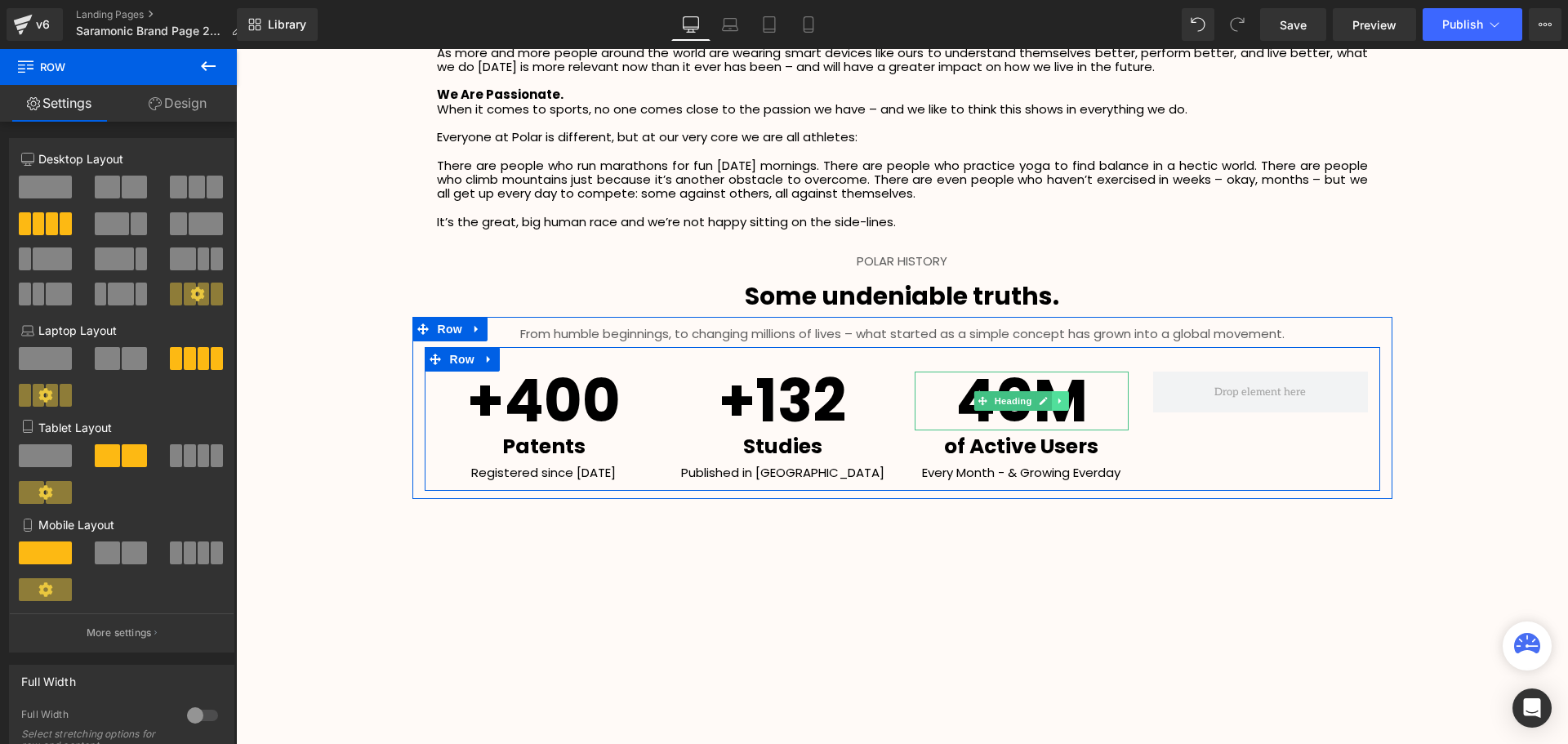
click at [1056, 405] on icon at bounding box center [1060, 400] width 9 height 10
click at [1049, 405] on icon at bounding box center [1051, 400] width 9 height 9
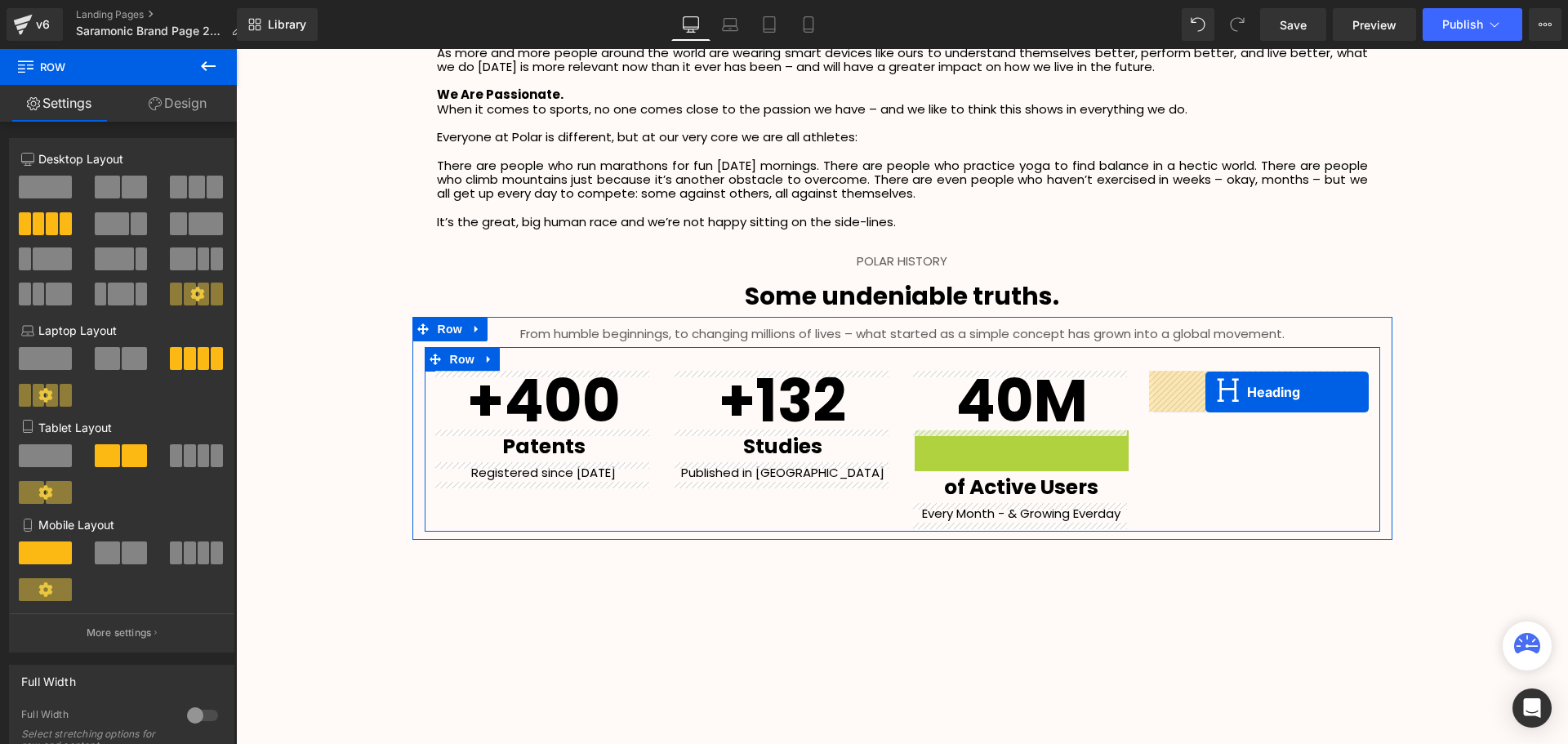
drag, startPoint x: 981, startPoint y: 456, endPoint x: 1205, endPoint y: 392, distance: 233.0
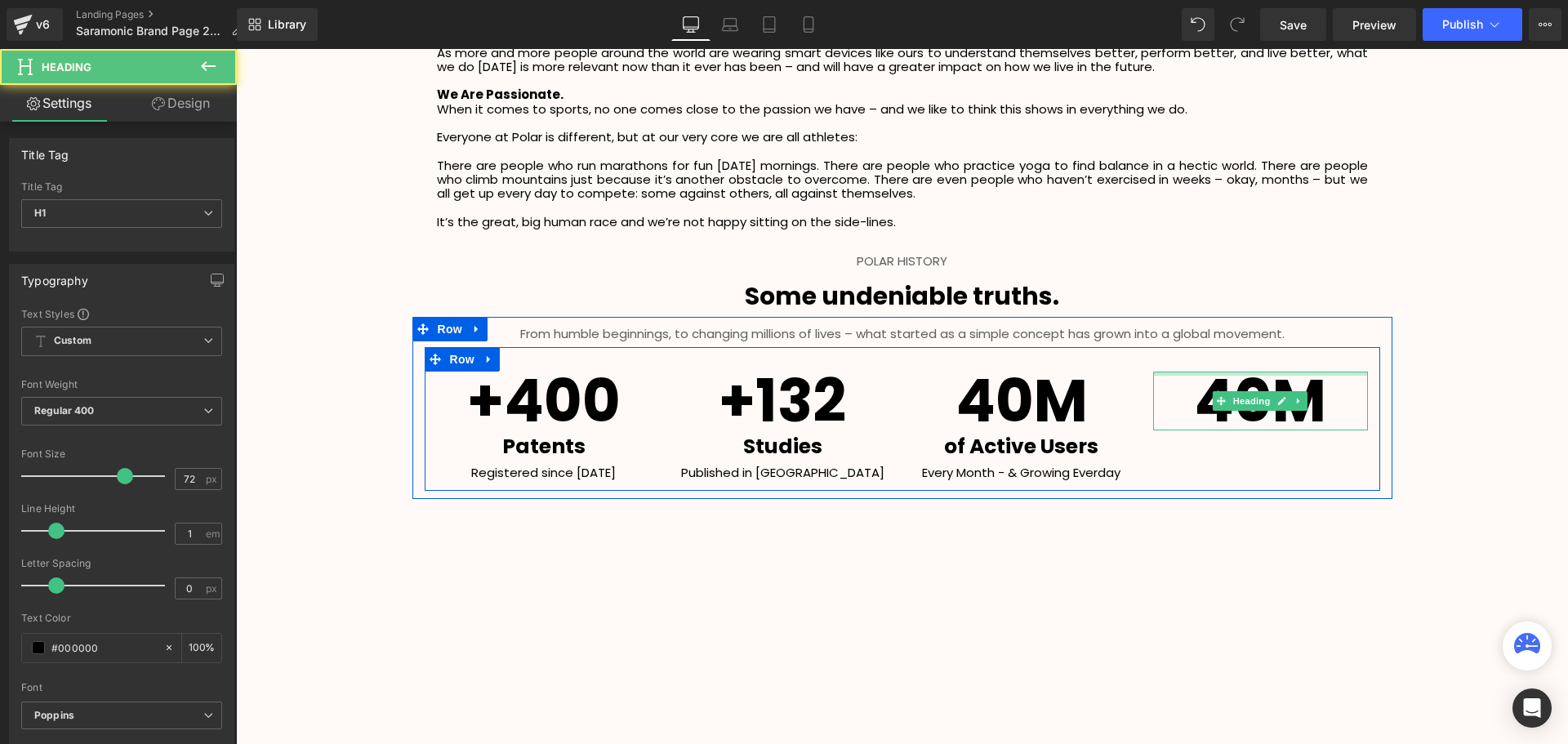
scroll to position [3865, 1323]
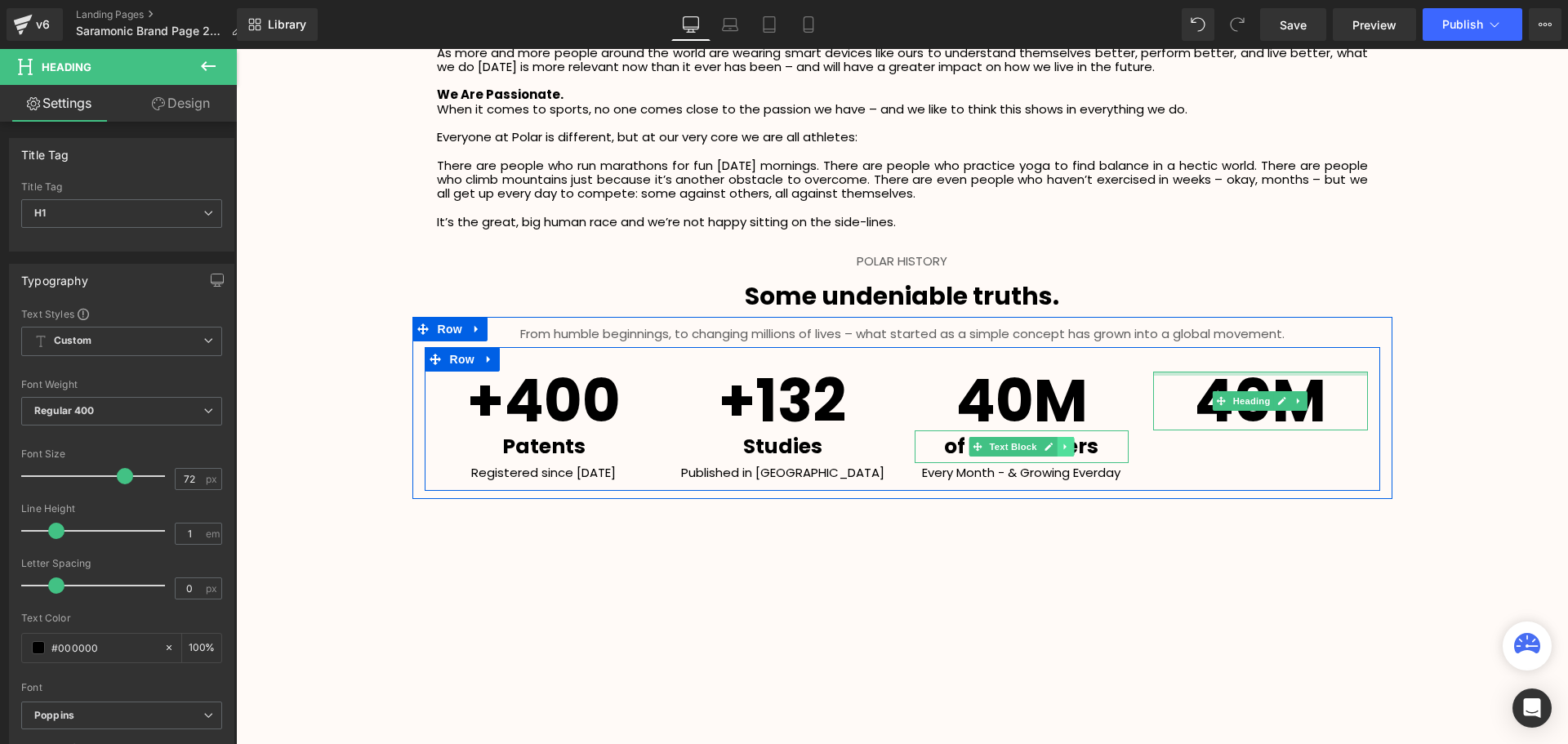
click at [1063, 446] on icon at bounding box center [1064, 446] width 3 height 6
click at [1054, 447] on icon at bounding box center [1057, 446] width 9 height 9
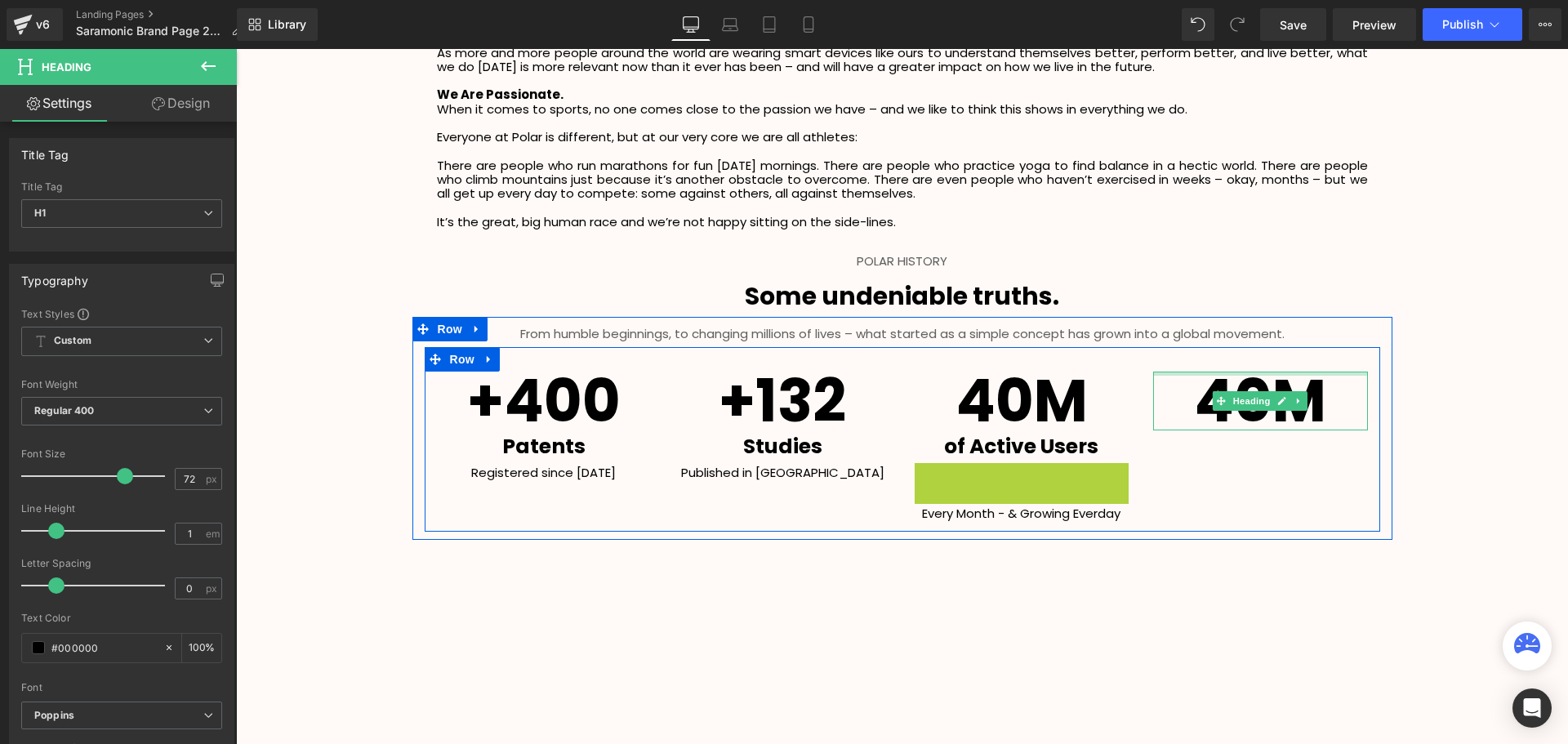
scroll to position [8, 8]
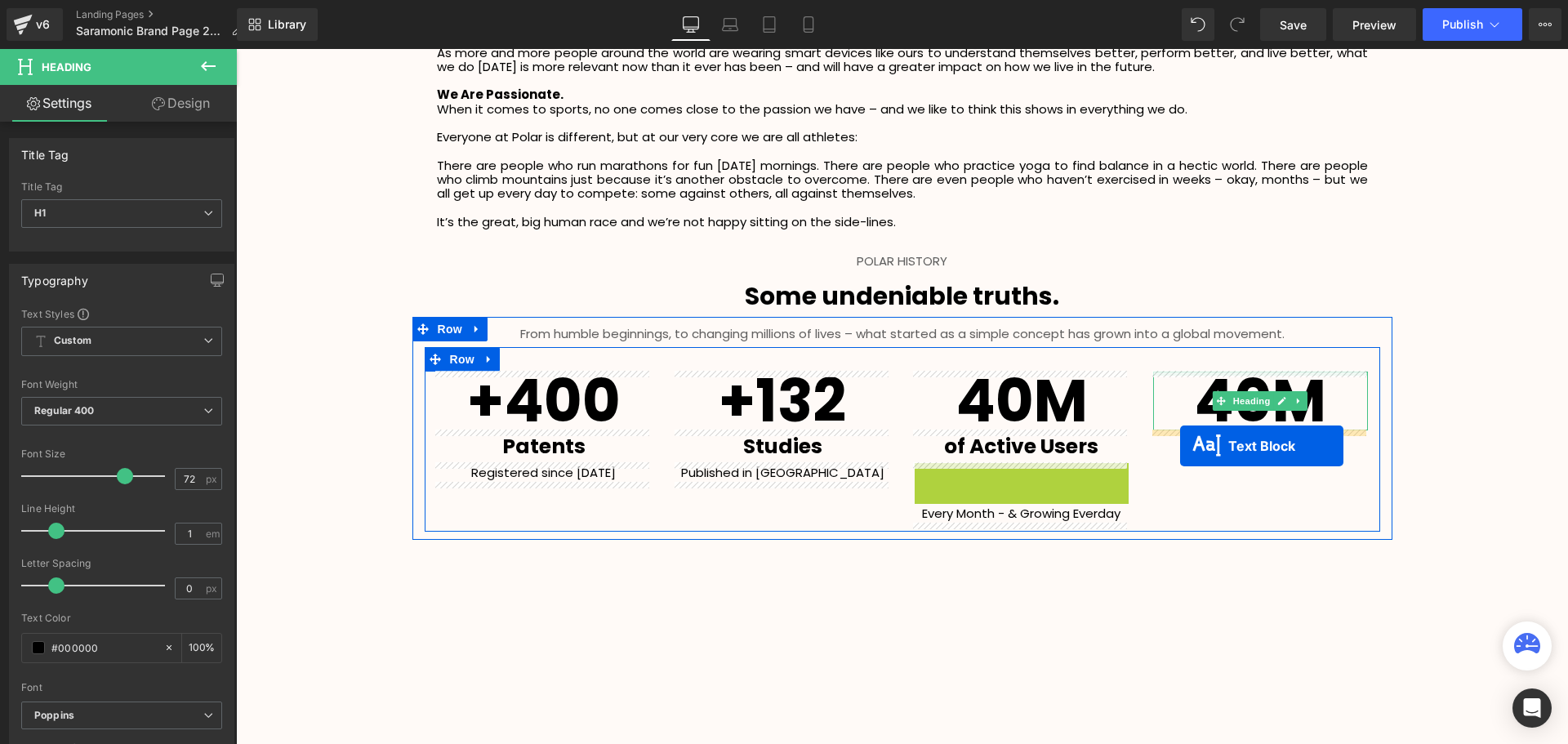
drag, startPoint x: 970, startPoint y: 482, endPoint x: 1180, endPoint y: 445, distance: 213.2
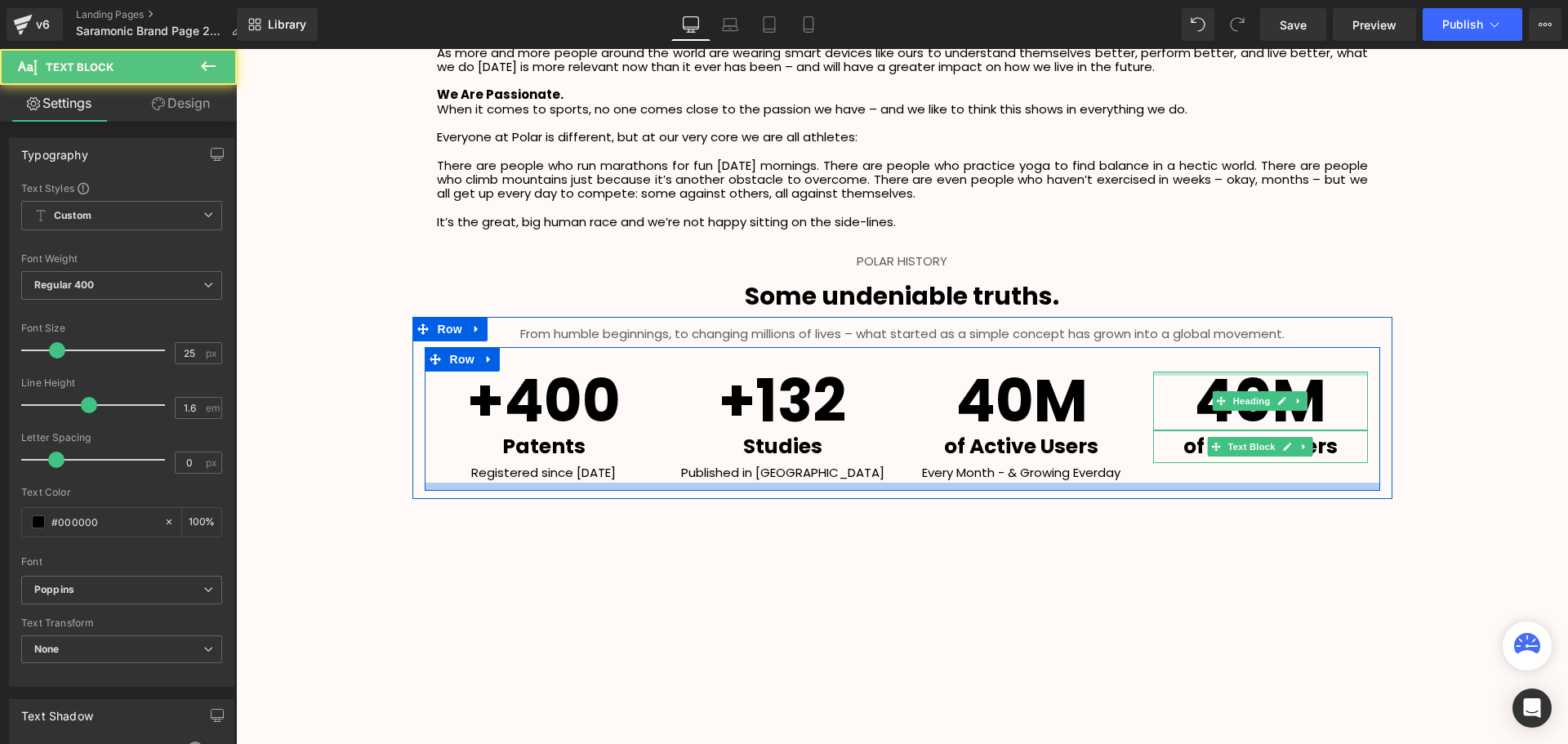
scroll to position [3865, 1323]
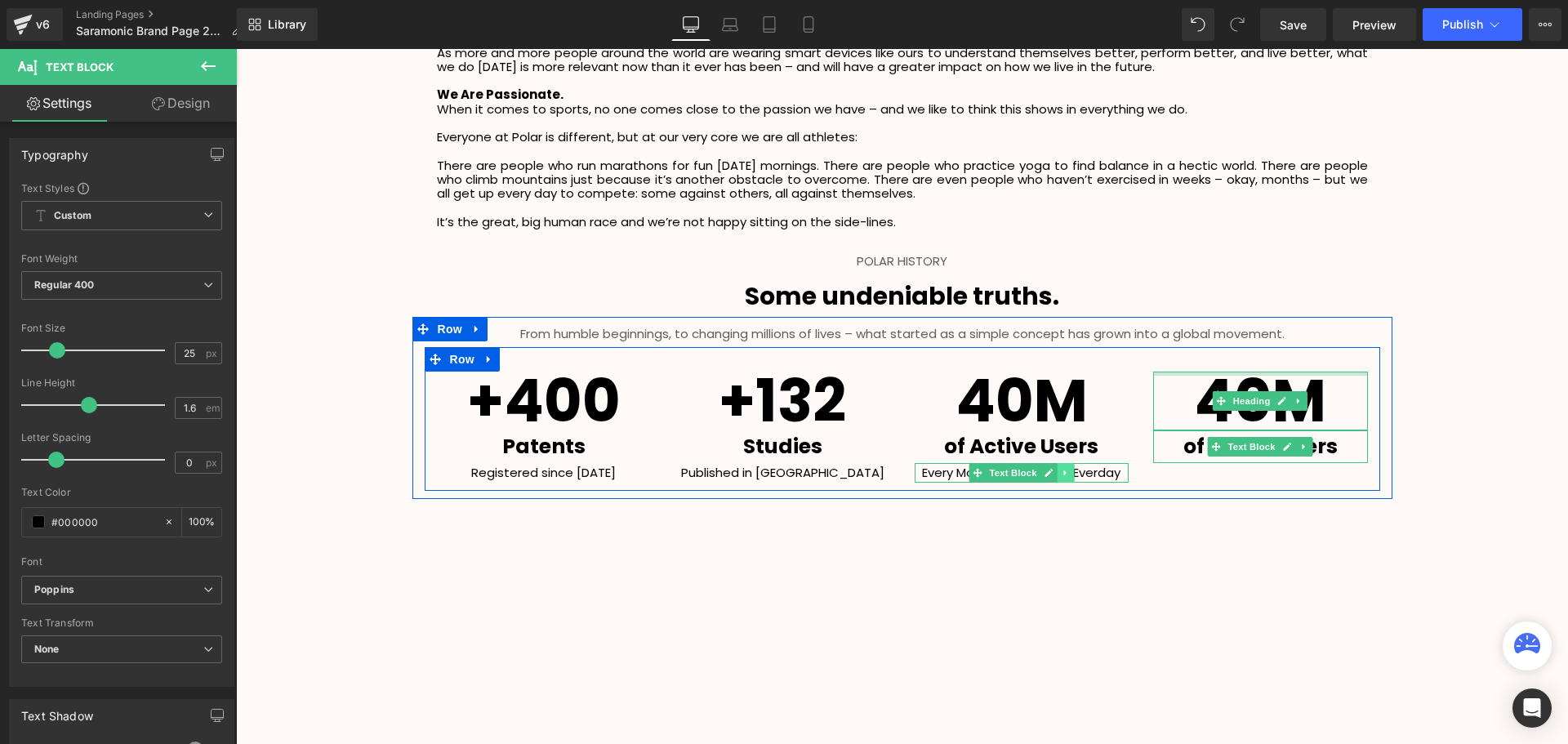
click at [1065, 476] on icon at bounding box center [1065, 472] width 9 height 10
click at [1048, 471] on link at bounding box center [1057, 472] width 18 height 19
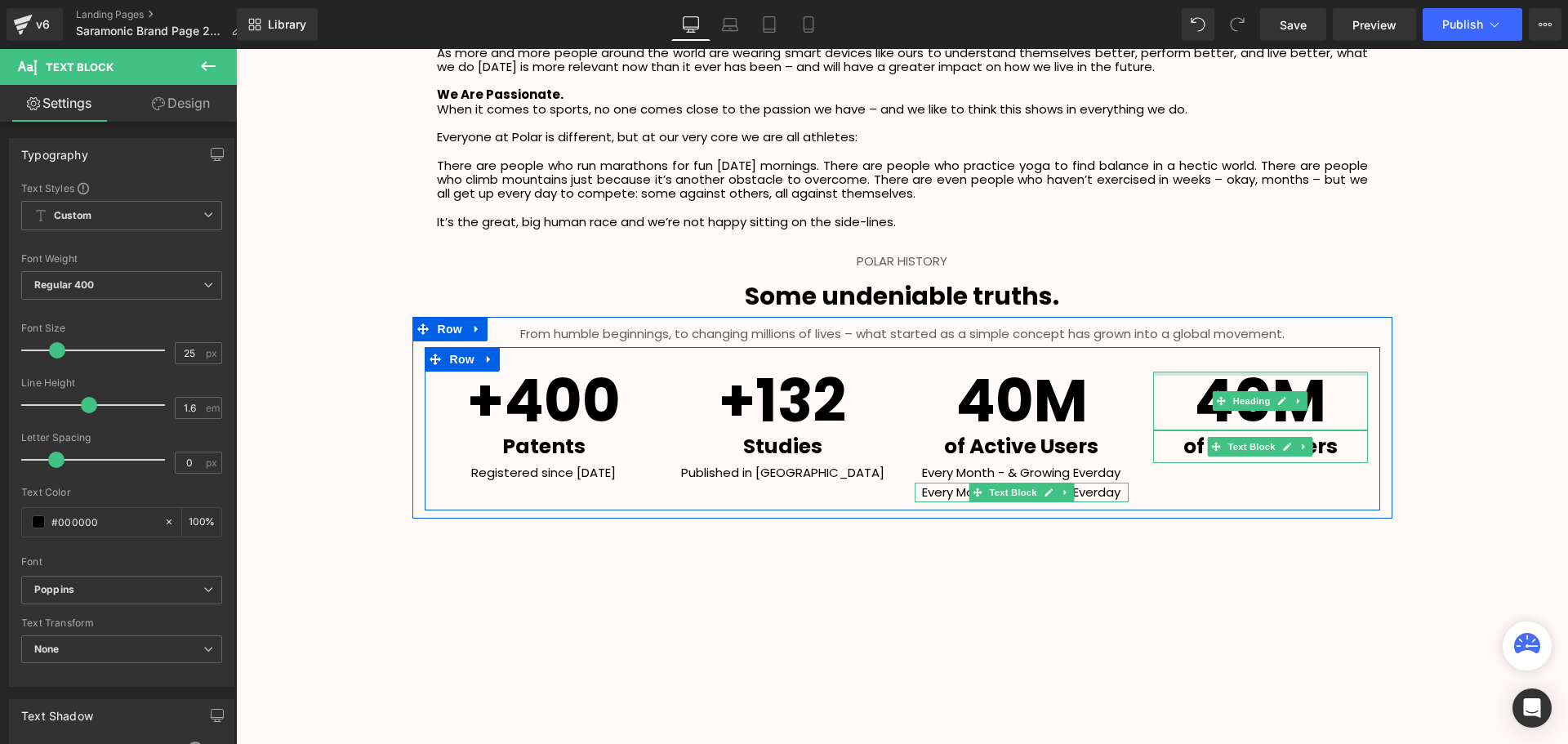
scroll to position [8, 8]
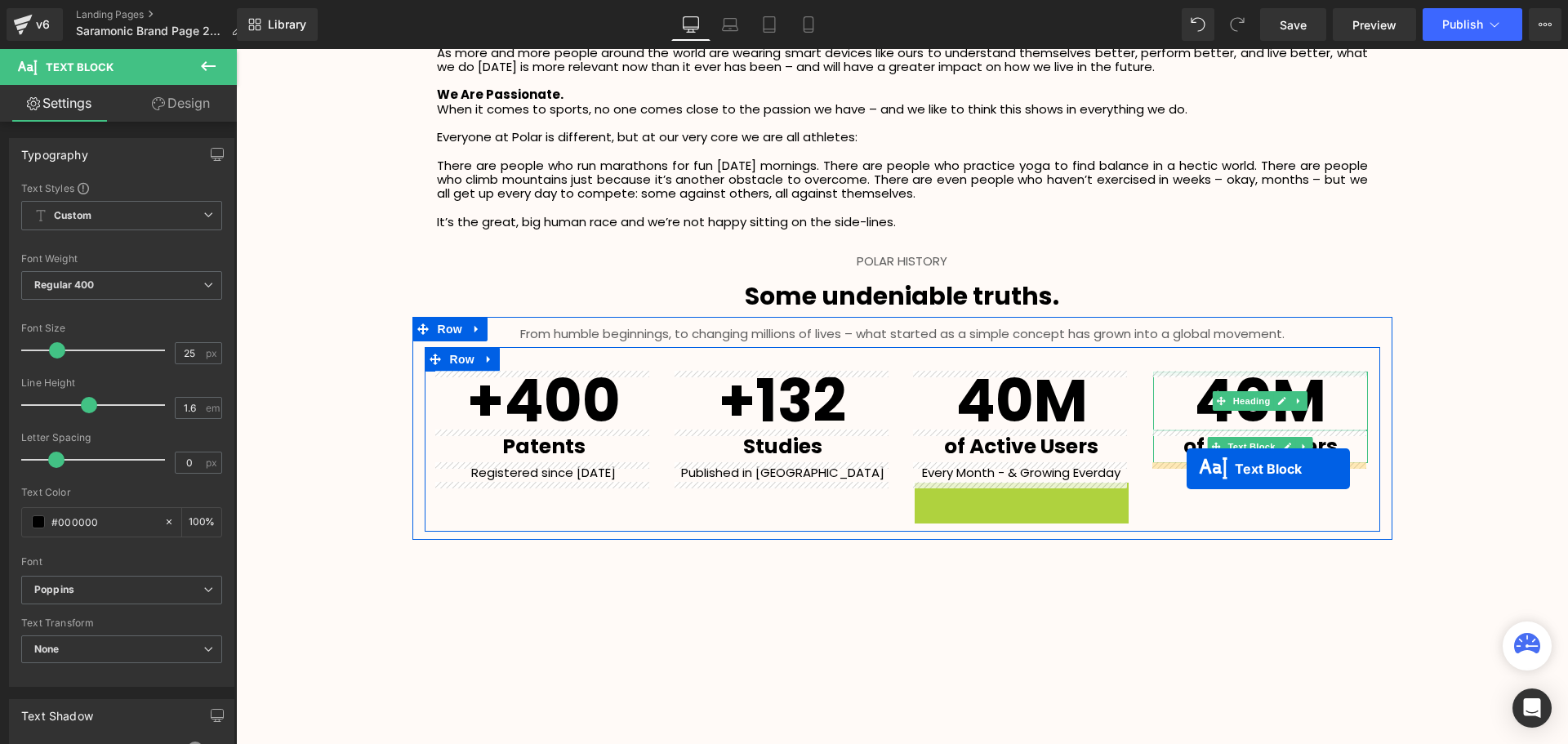
drag, startPoint x: 974, startPoint y: 495, endPoint x: 1187, endPoint y: 469, distance: 214.6
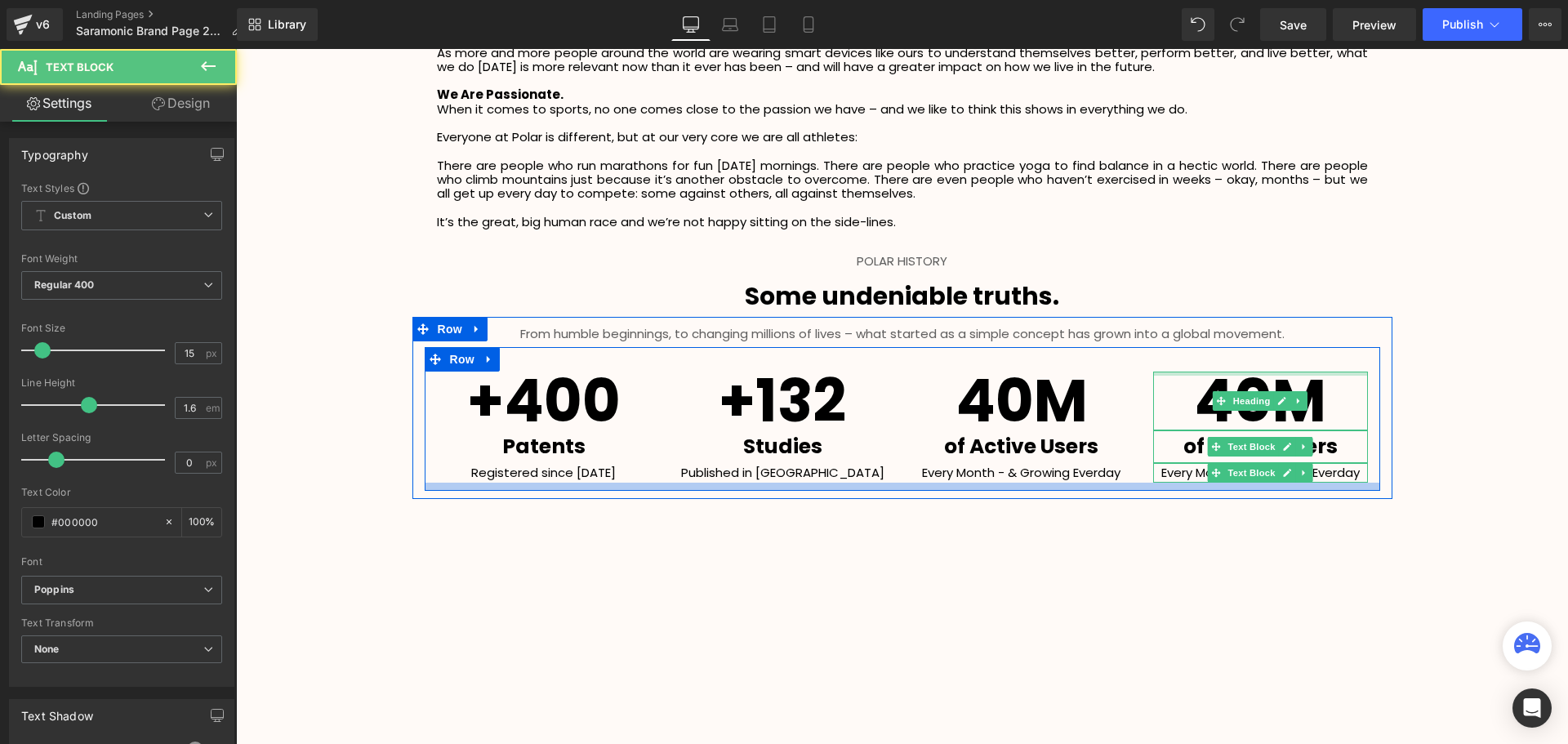
scroll to position [3865, 1323]
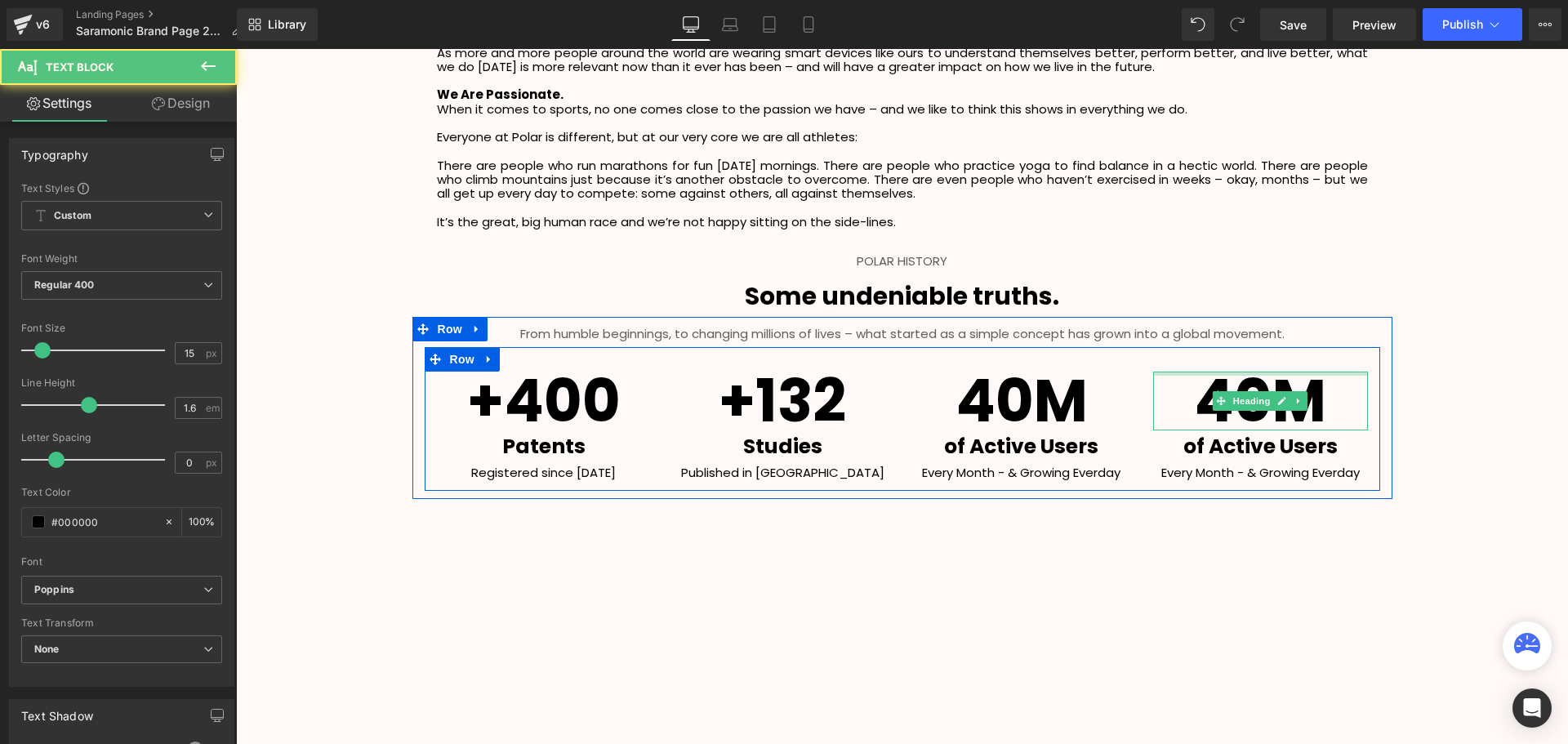
click at [1350, 400] on h1 "40M" at bounding box center [1259, 400] width 215 height 59
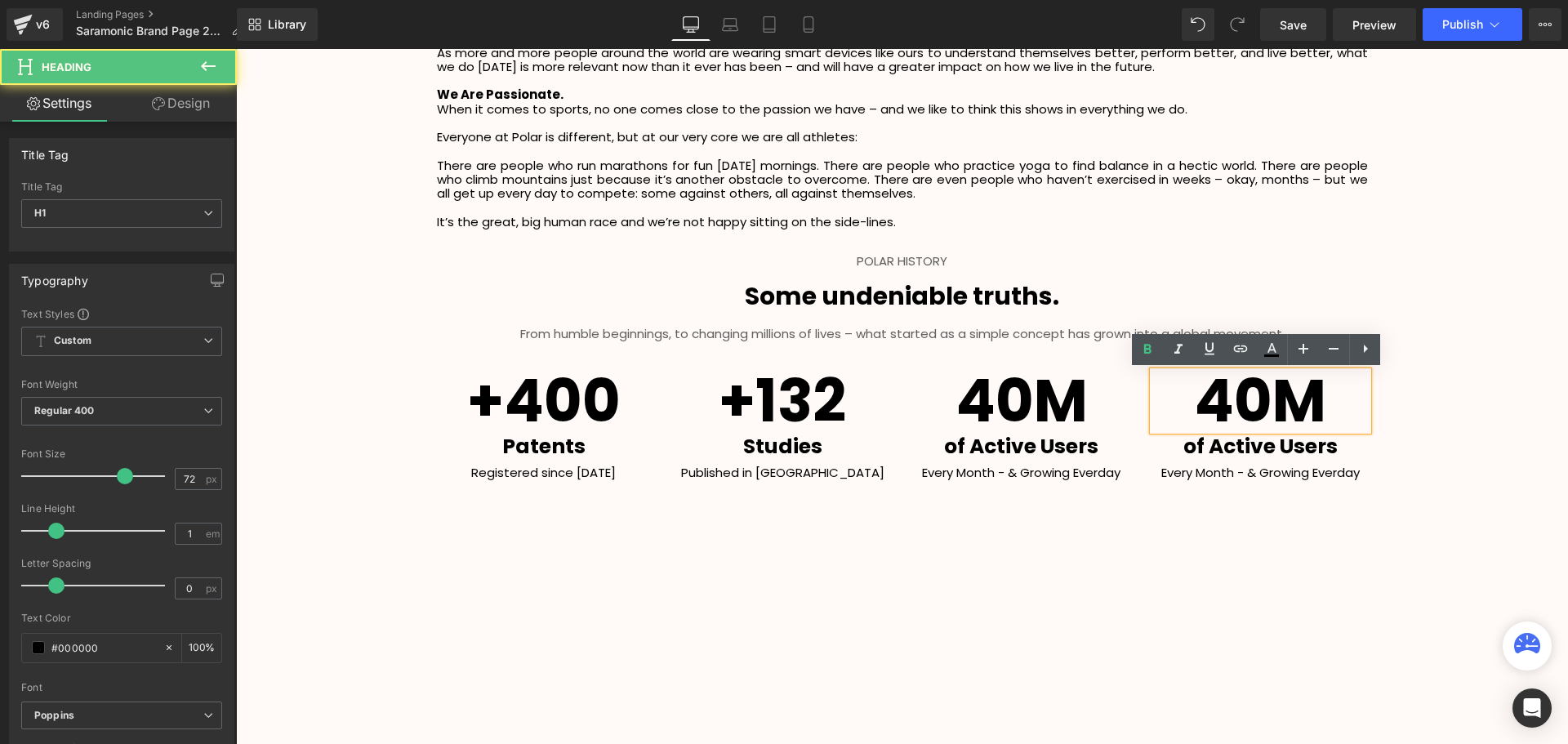
click at [990, 403] on span "Heading" at bounding box center [987, 400] width 44 height 19
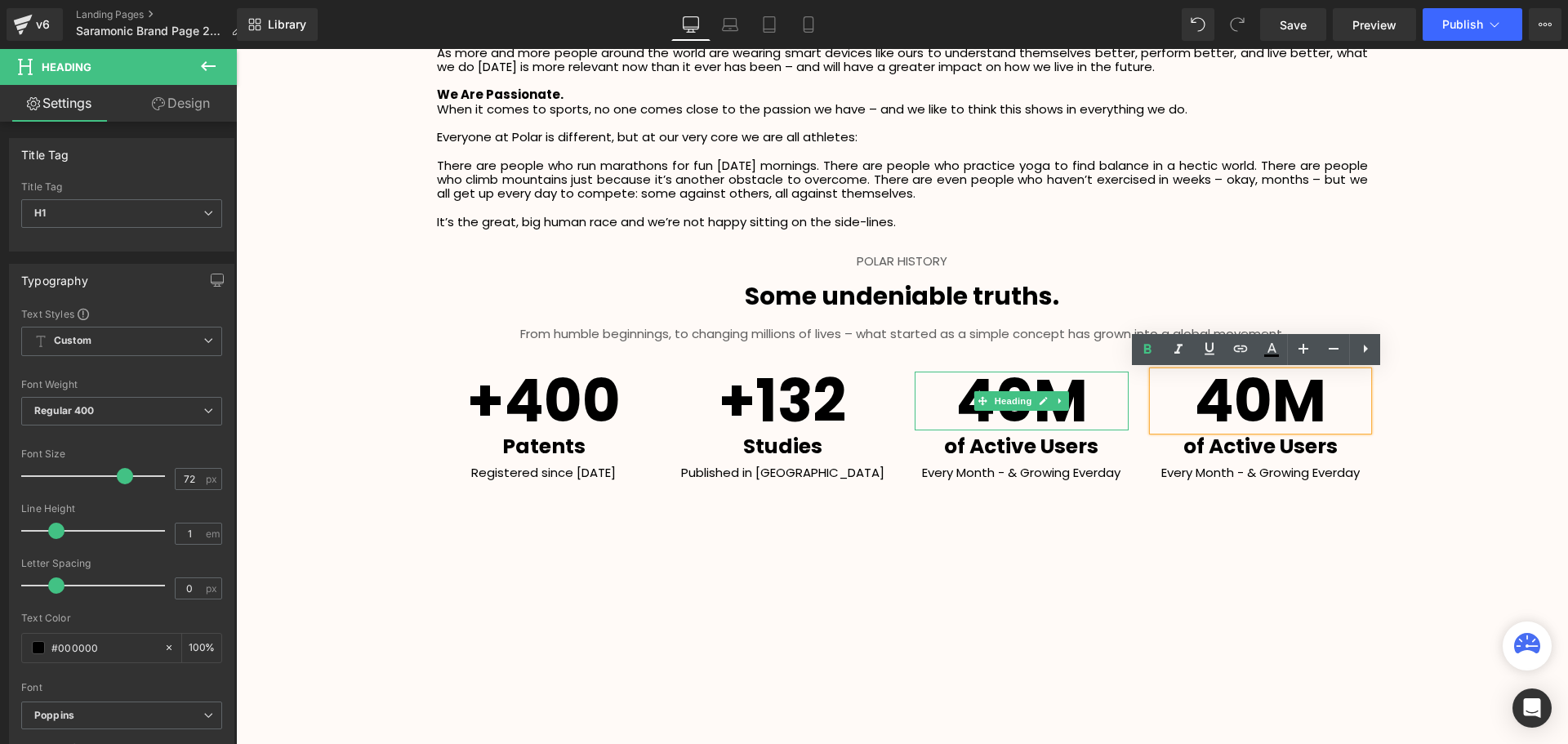
click at [1096, 394] on h1 "40M" at bounding box center [1021, 400] width 215 height 59
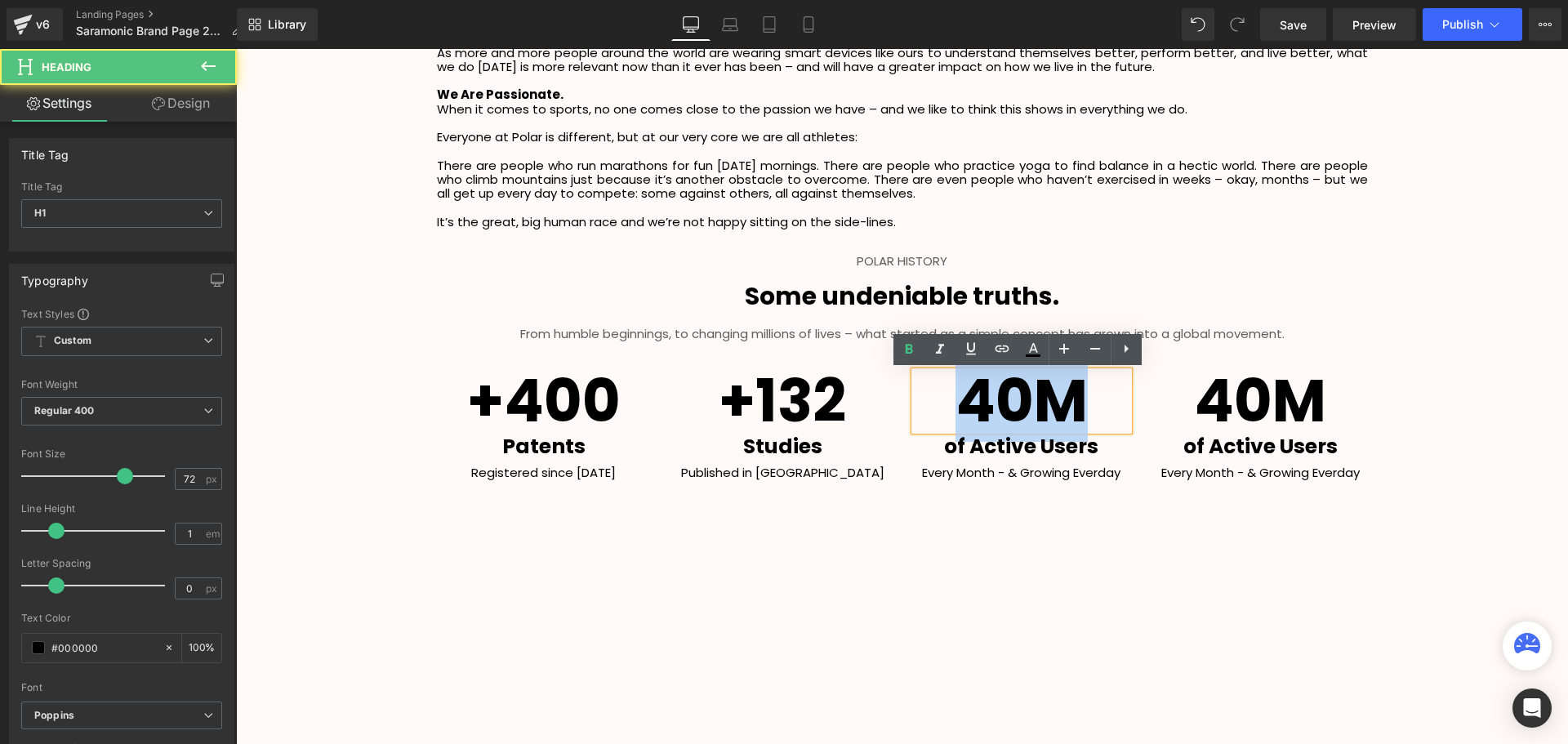
drag, startPoint x: 1096, startPoint y: 394, endPoint x: 962, endPoint y: 406, distance: 134.5
click at [962, 406] on h1 "40M" at bounding box center [1021, 400] width 215 height 59
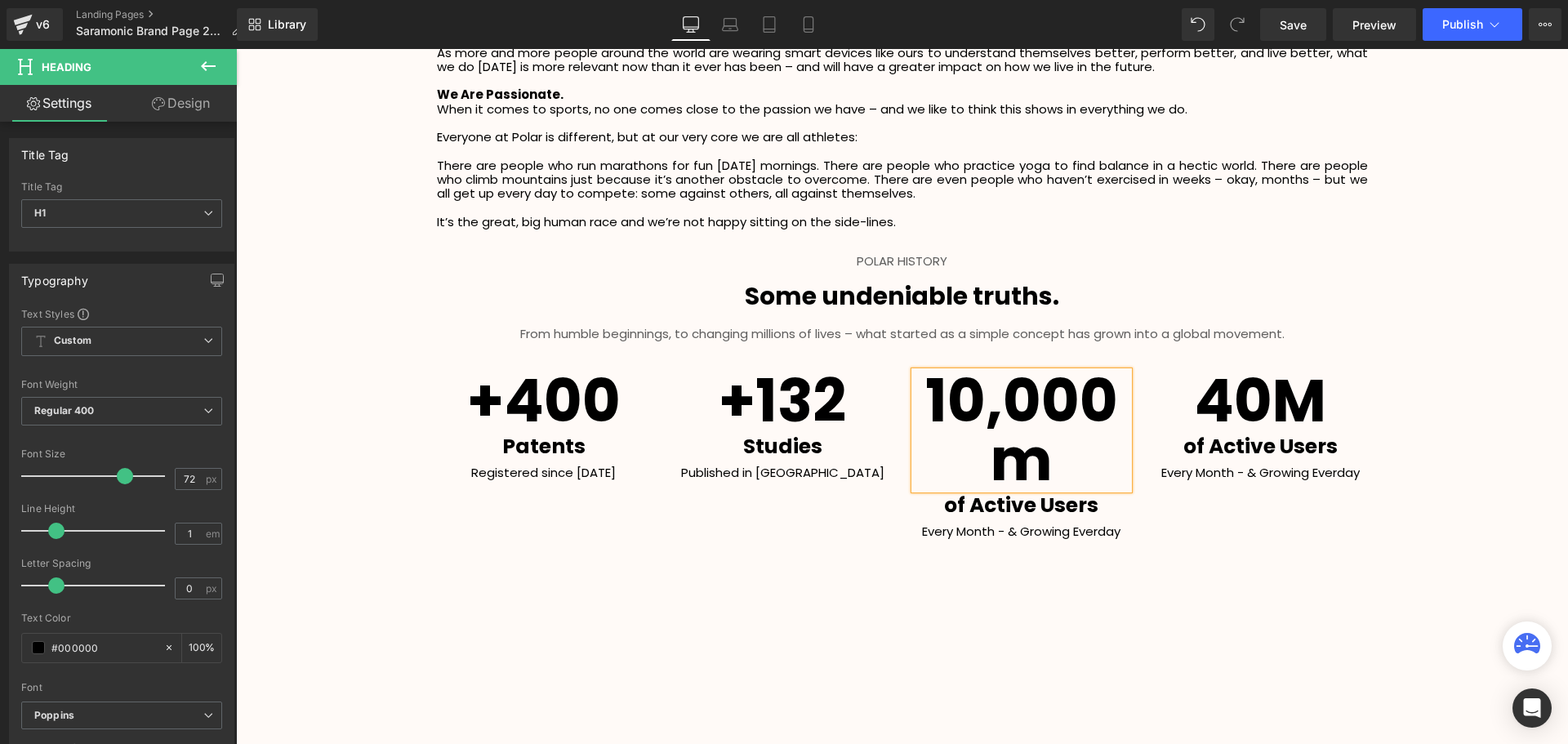
scroll to position [3923, 1323]
click at [521, 407] on span "Heading" at bounding box center [535, 400] width 44 height 19
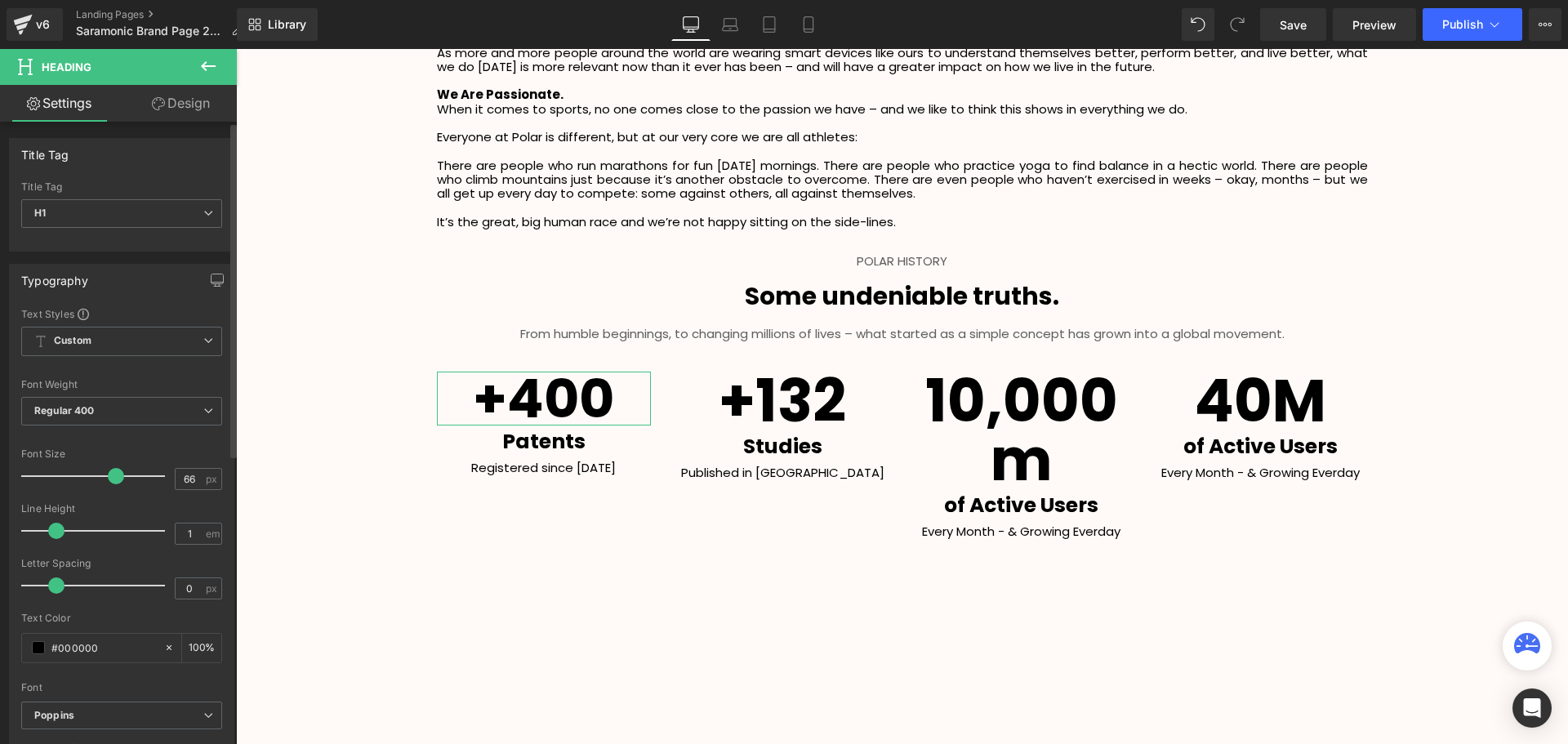
type input "65"
drag, startPoint x: 115, startPoint y: 478, endPoint x: 106, endPoint y: 481, distance: 9.5
click at [106, 481] on span at bounding box center [114, 476] width 17 height 17
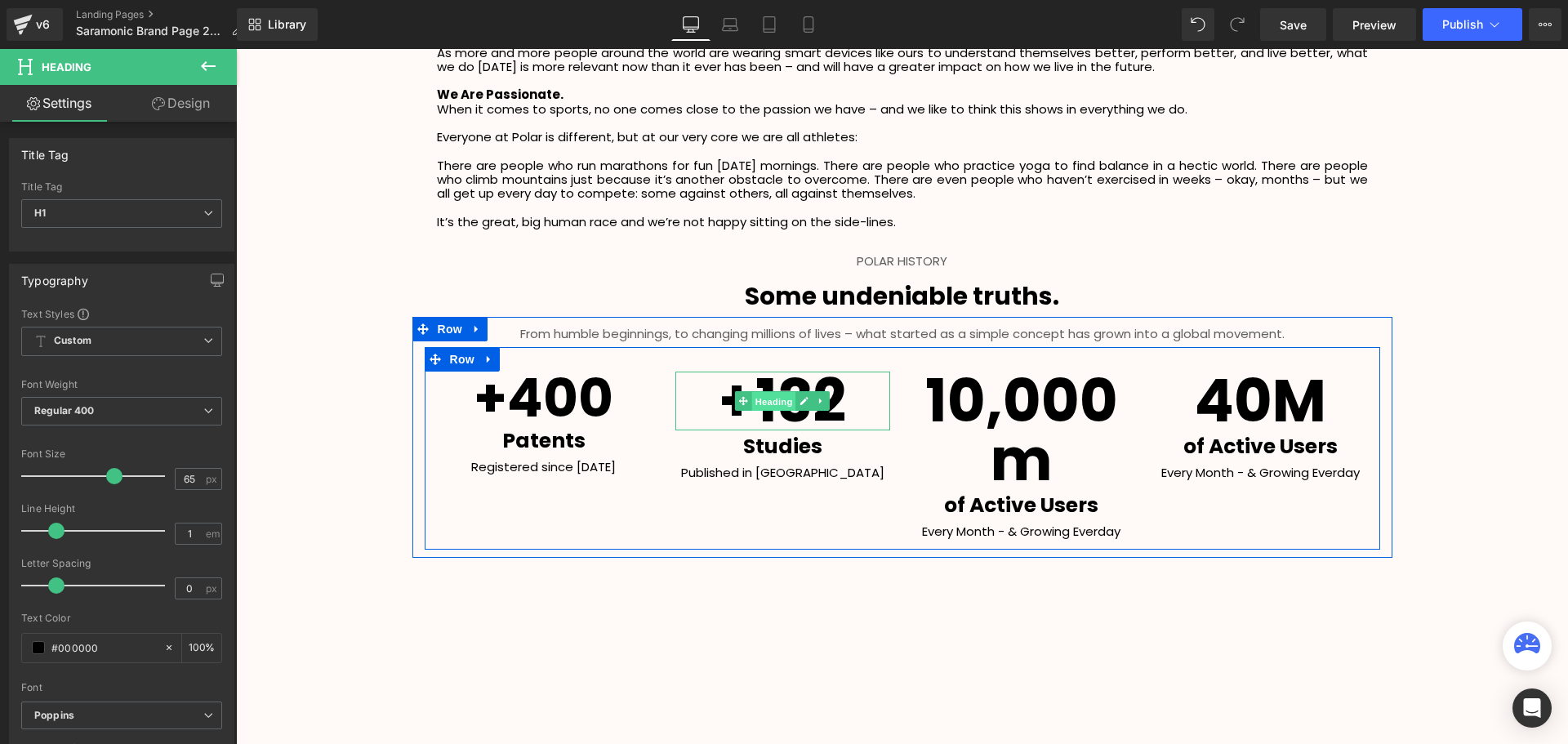
click at [743, 400] on link "Heading" at bounding box center [765, 400] width 61 height 19
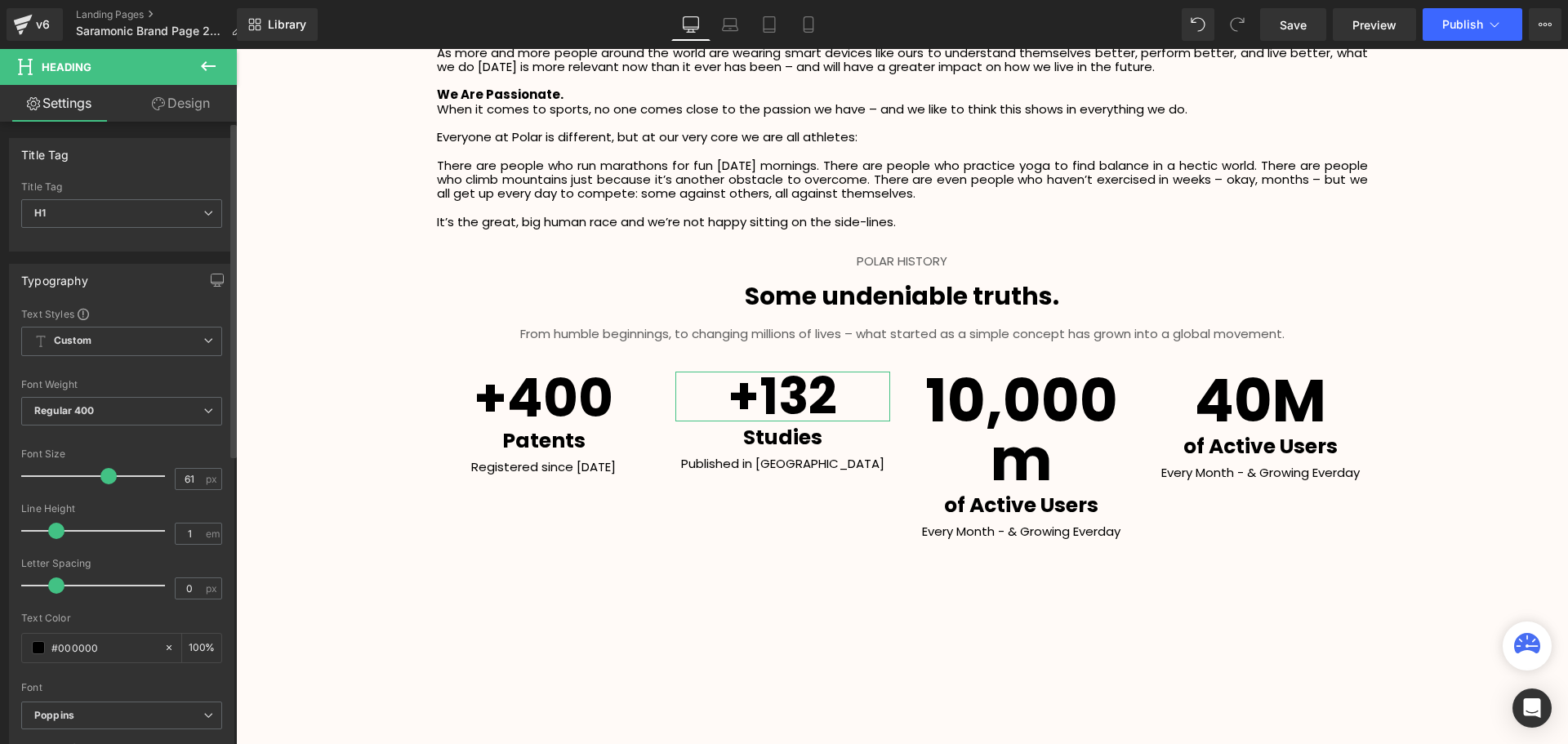
type input "60"
drag, startPoint x: 117, startPoint y: 478, endPoint x: 101, endPoint y: 483, distance: 16.8
click at [101, 483] on span at bounding box center [107, 476] width 17 height 17
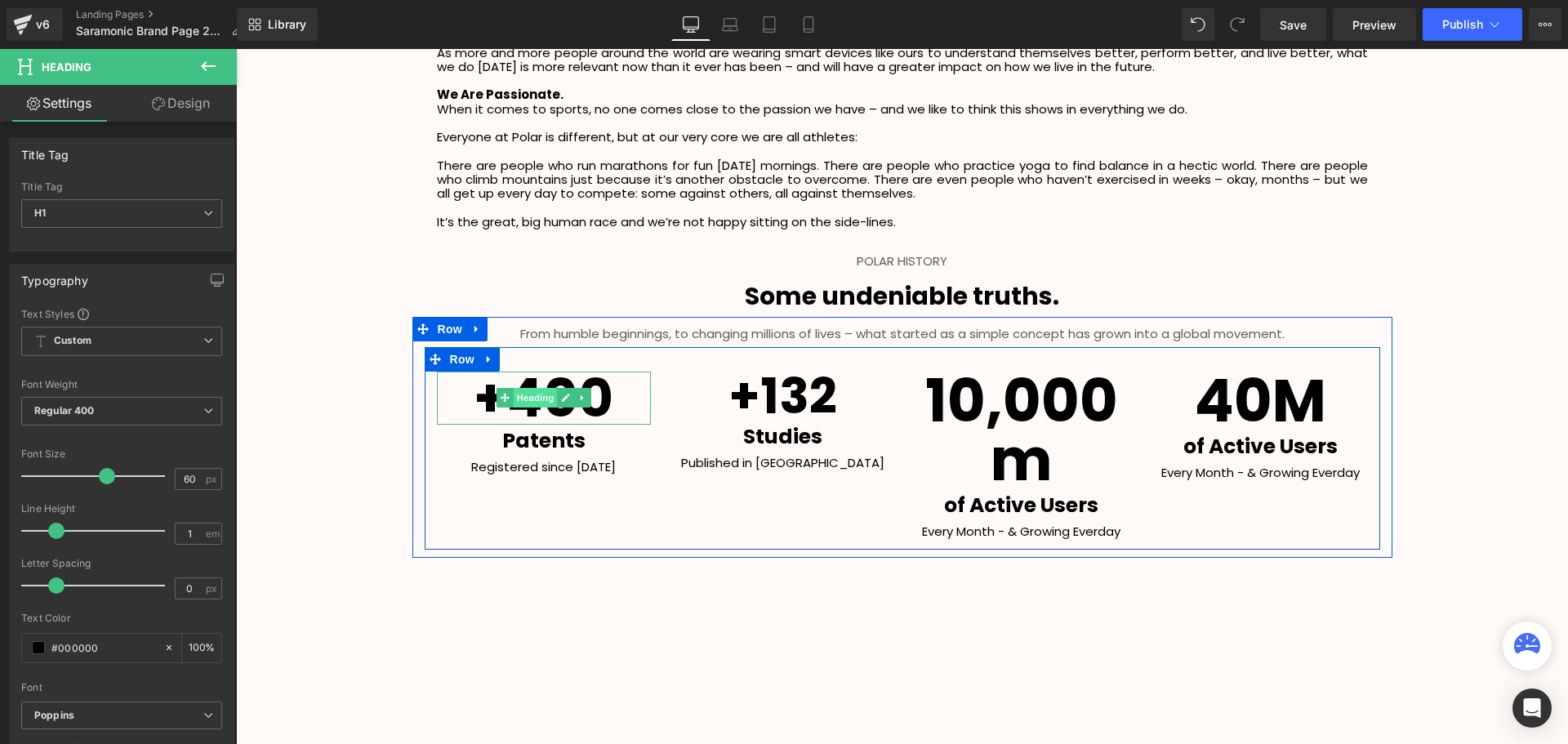
click at [538, 405] on span "Heading" at bounding box center [535, 397] width 44 height 19
click at [768, 393] on span "Heading" at bounding box center [774, 396] width 44 height 19
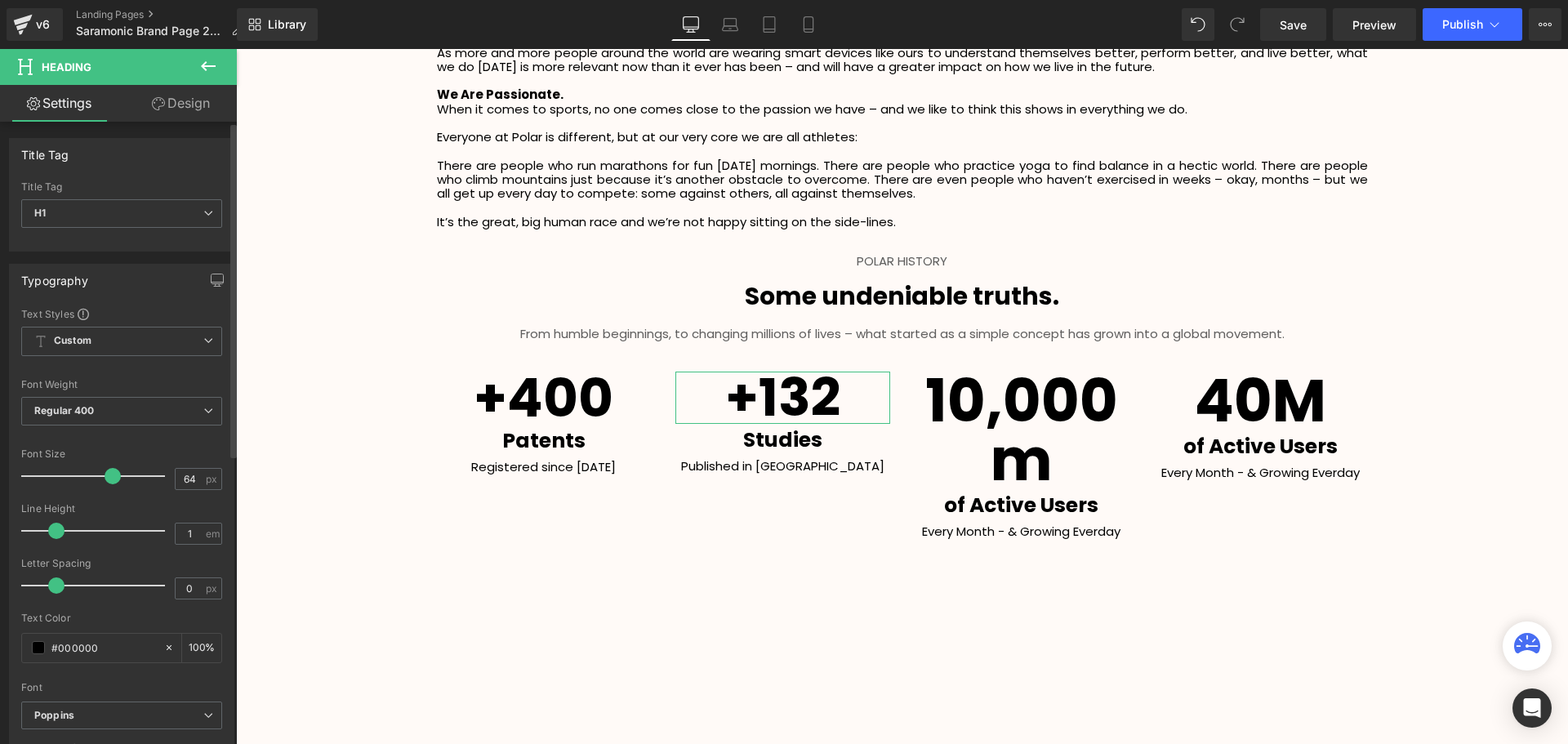
type input "65"
click at [112, 476] on span at bounding box center [114, 476] width 17 height 17
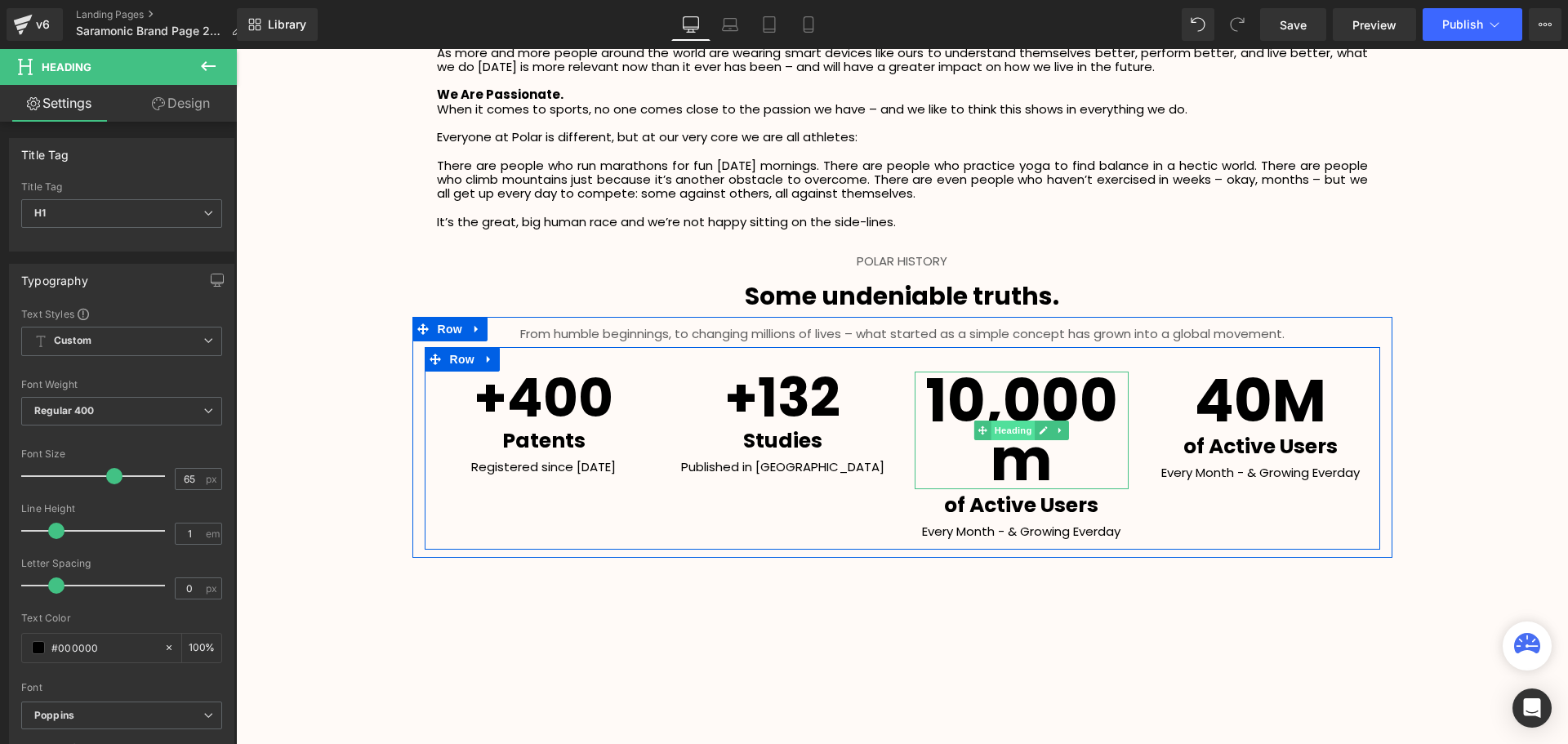
click at [1013, 430] on span "Heading" at bounding box center [1012, 430] width 44 height 19
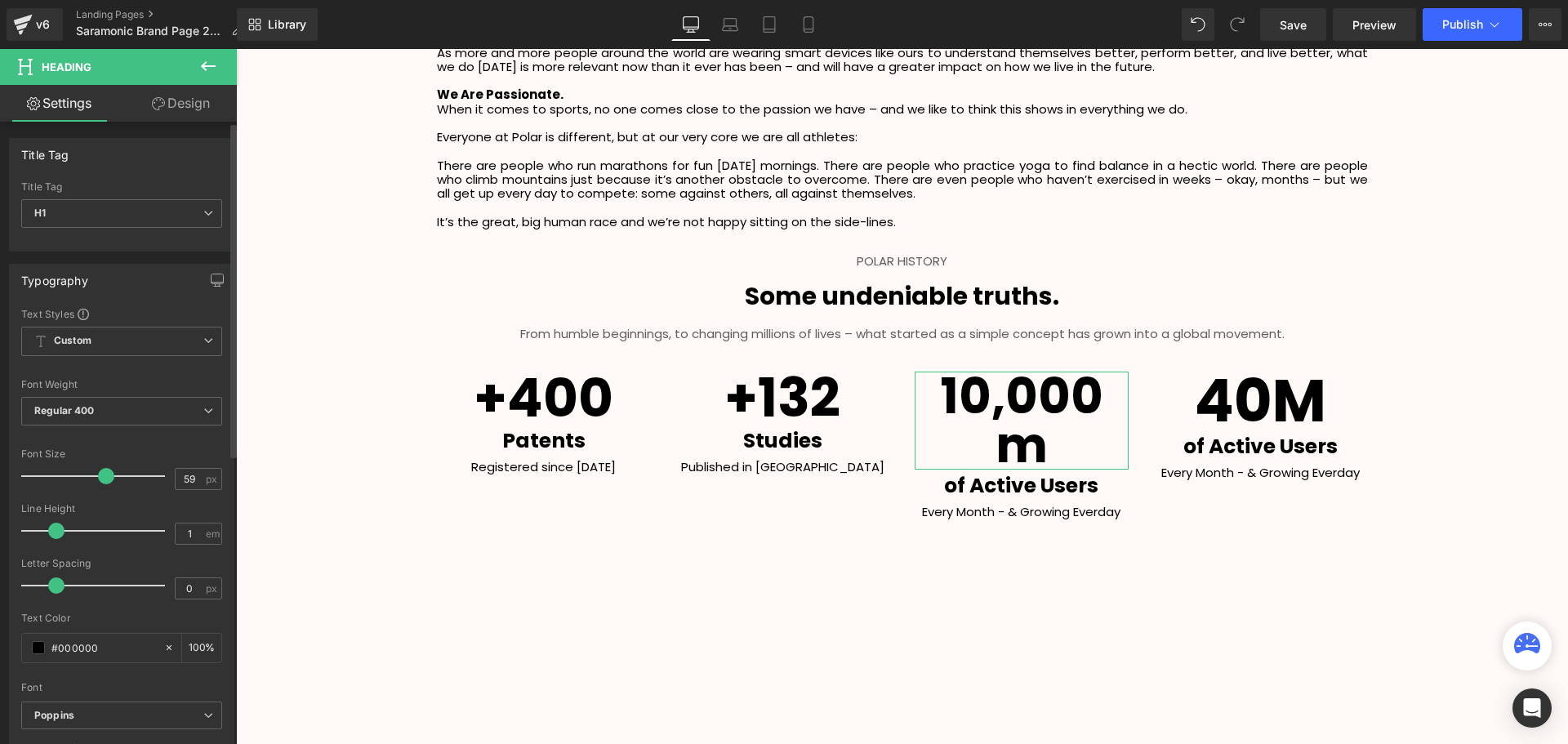
scroll to position [3865, 1323]
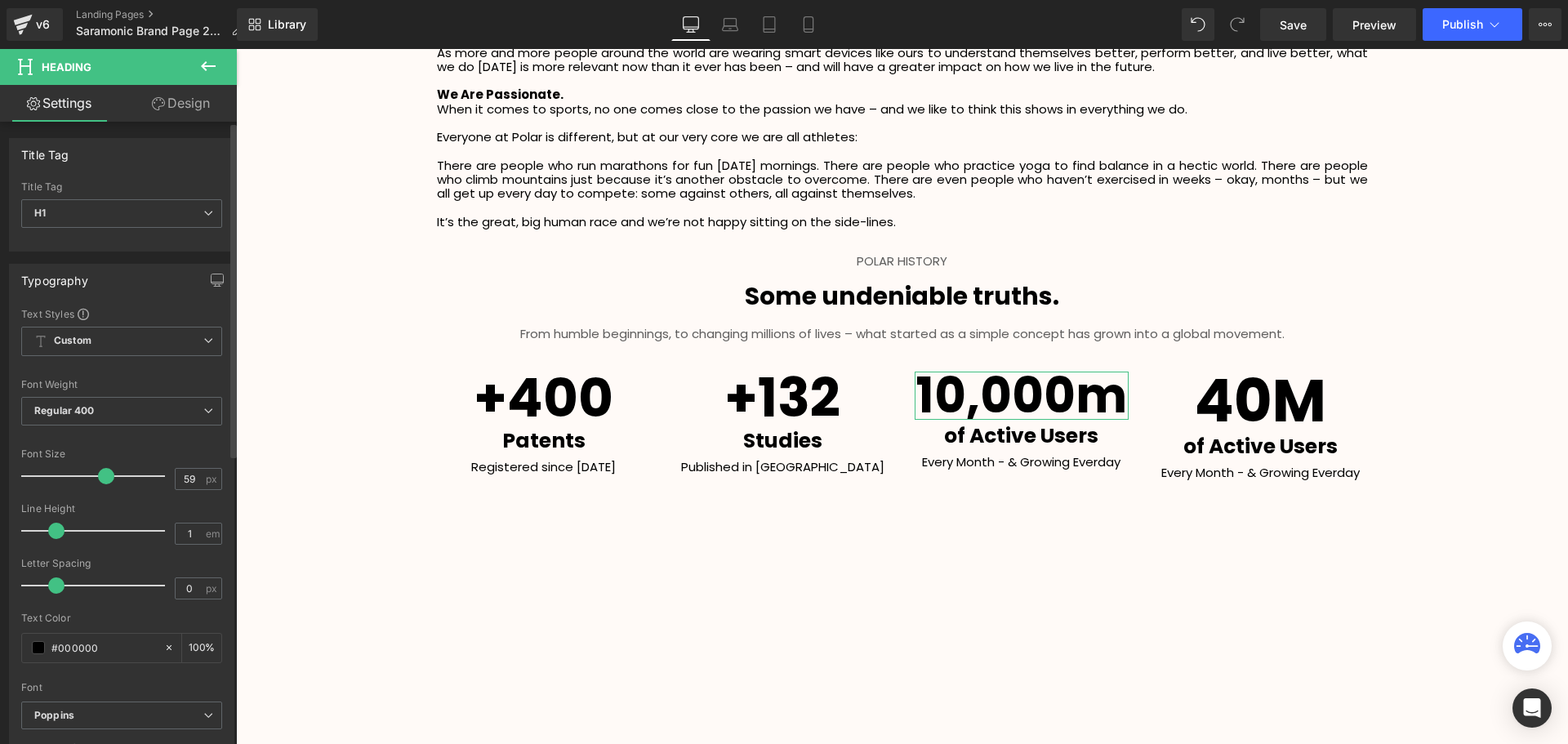
type input "60"
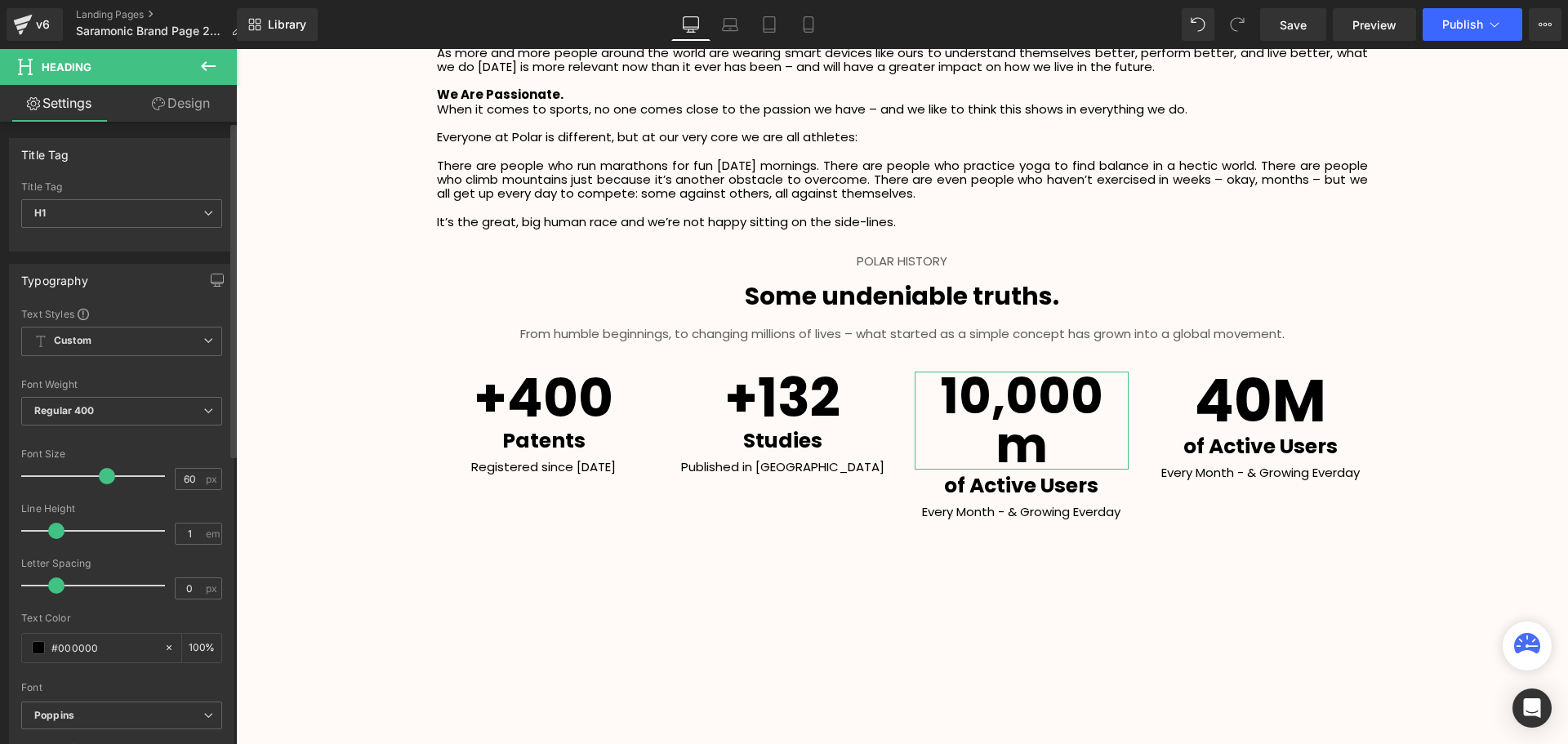
drag, startPoint x: 116, startPoint y: 475, endPoint x: 102, endPoint y: 478, distance: 14.3
click at [102, 478] on span at bounding box center [107, 476] width 17 height 17
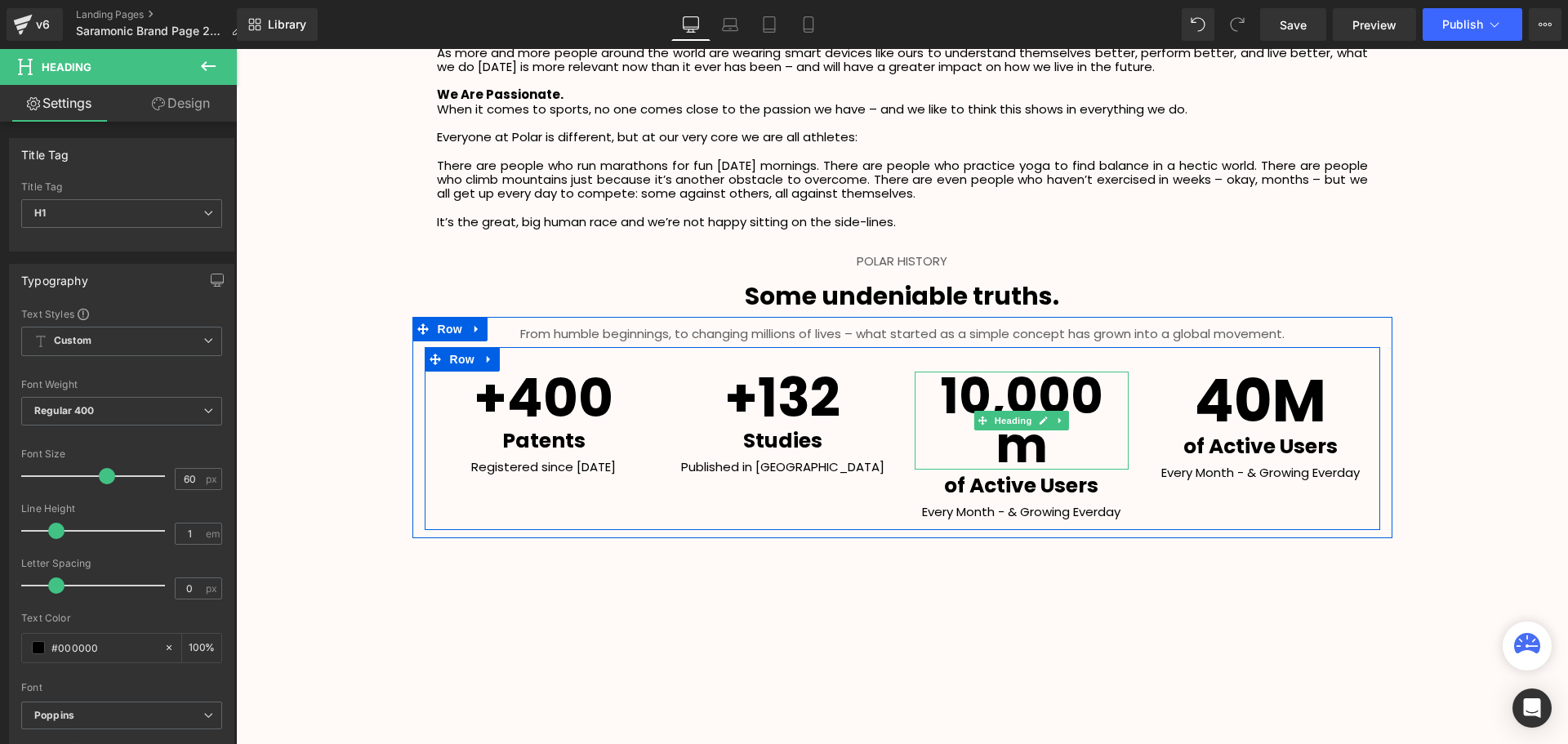
click at [1103, 391] on span "10,000m" at bounding box center [1021, 421] width 163 height 117
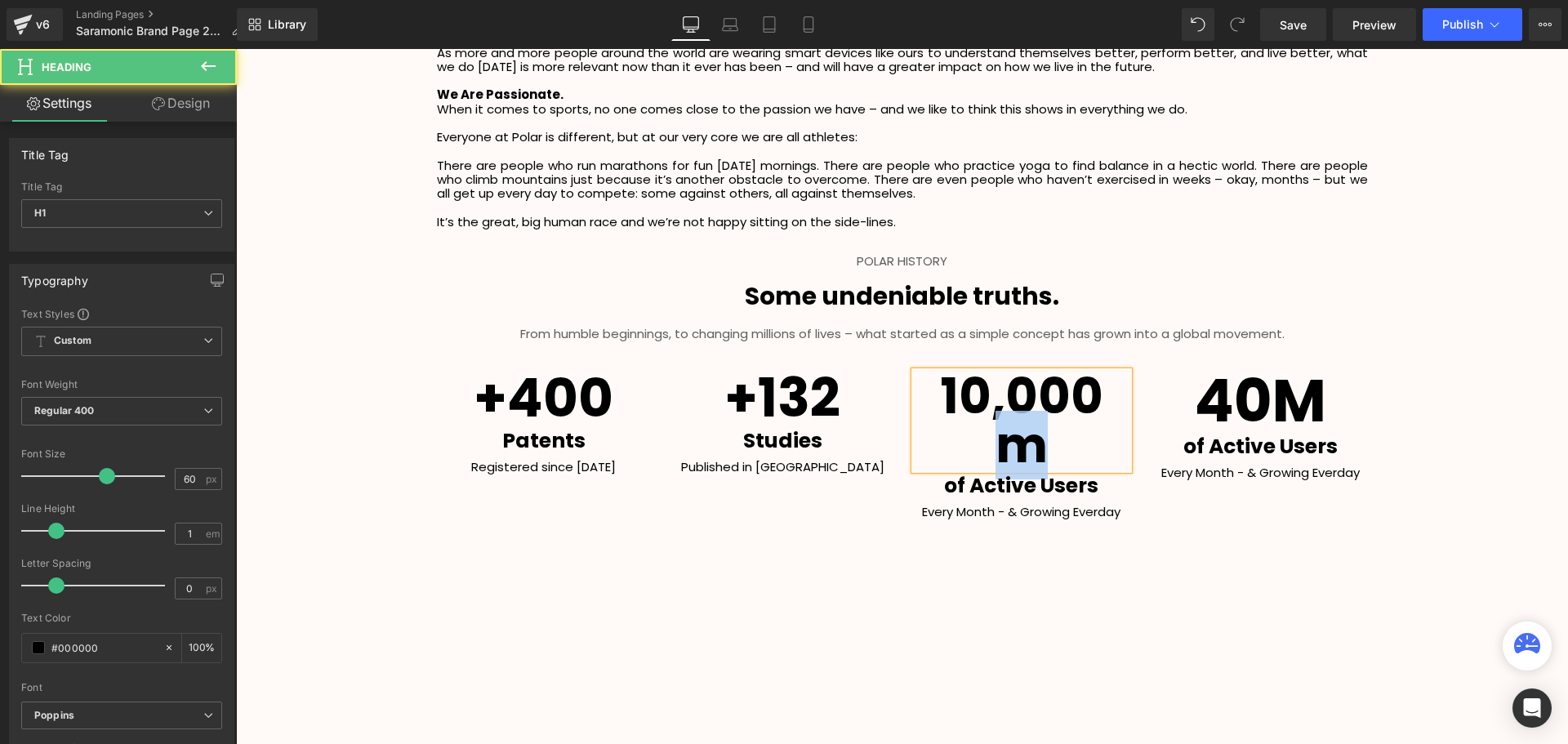
drag, startPoint x: 1124, startPoint y: 393, endPoint x: 1086, endPoint y: 397, distance: 38.2
click at [1086, 397] on h1 "10,000m" at bounding box center [1021, 421] width 215 height 98
drag, startPoint x: 1074, startPoint y: 441, endPoint x: 1071, endPoint y: 407, distance: 34.1
click at [1071, 407] on h1 "10,000m2" at bounding box center [1021, 421] width 215 height 98
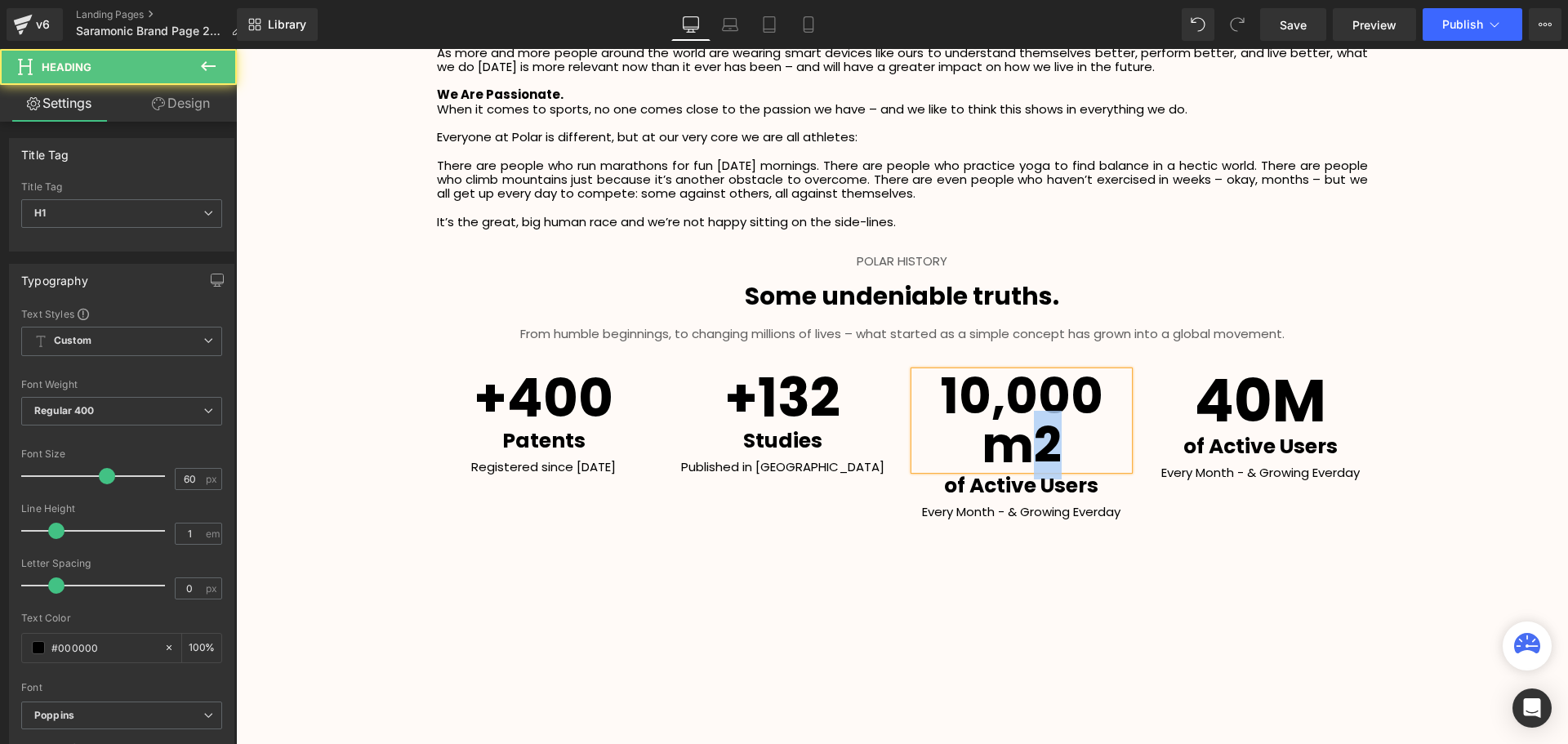
drag, startPoint x: 1068, startPoint y: 437, endPoint x: 1004, endPoint y: 445, distance: 64.5
click at [1004, 445] on h1 "10,000m2" at bounding box center [1021, 421] width 215 height 98
click at [1494, 289] on h1 "Some undeniable truths." at bounding box center [901, 296] width 1331 height 25
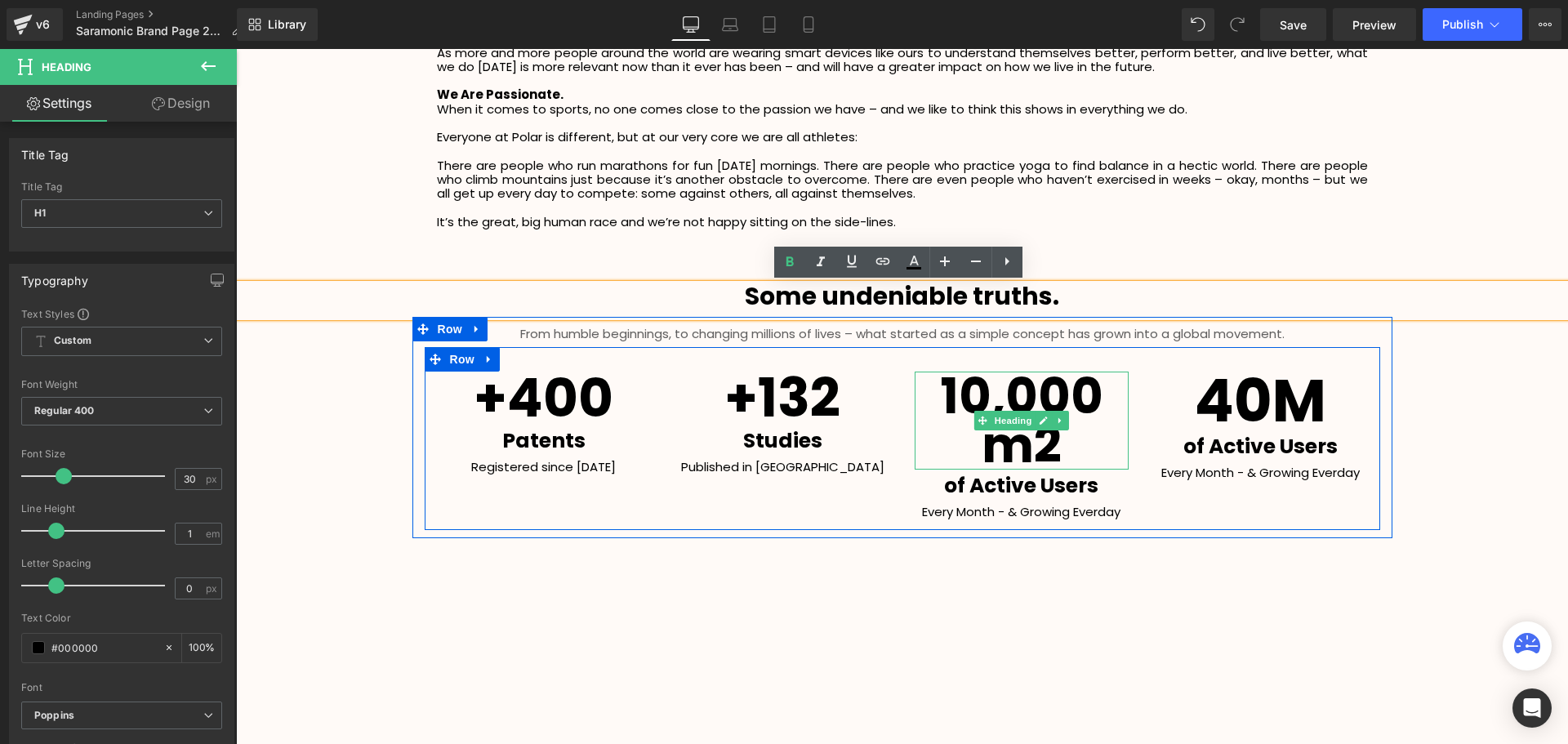
click at [1032, 435] on h1 "10,000m2" at bounding box center [1021, 421] width 215 height 98
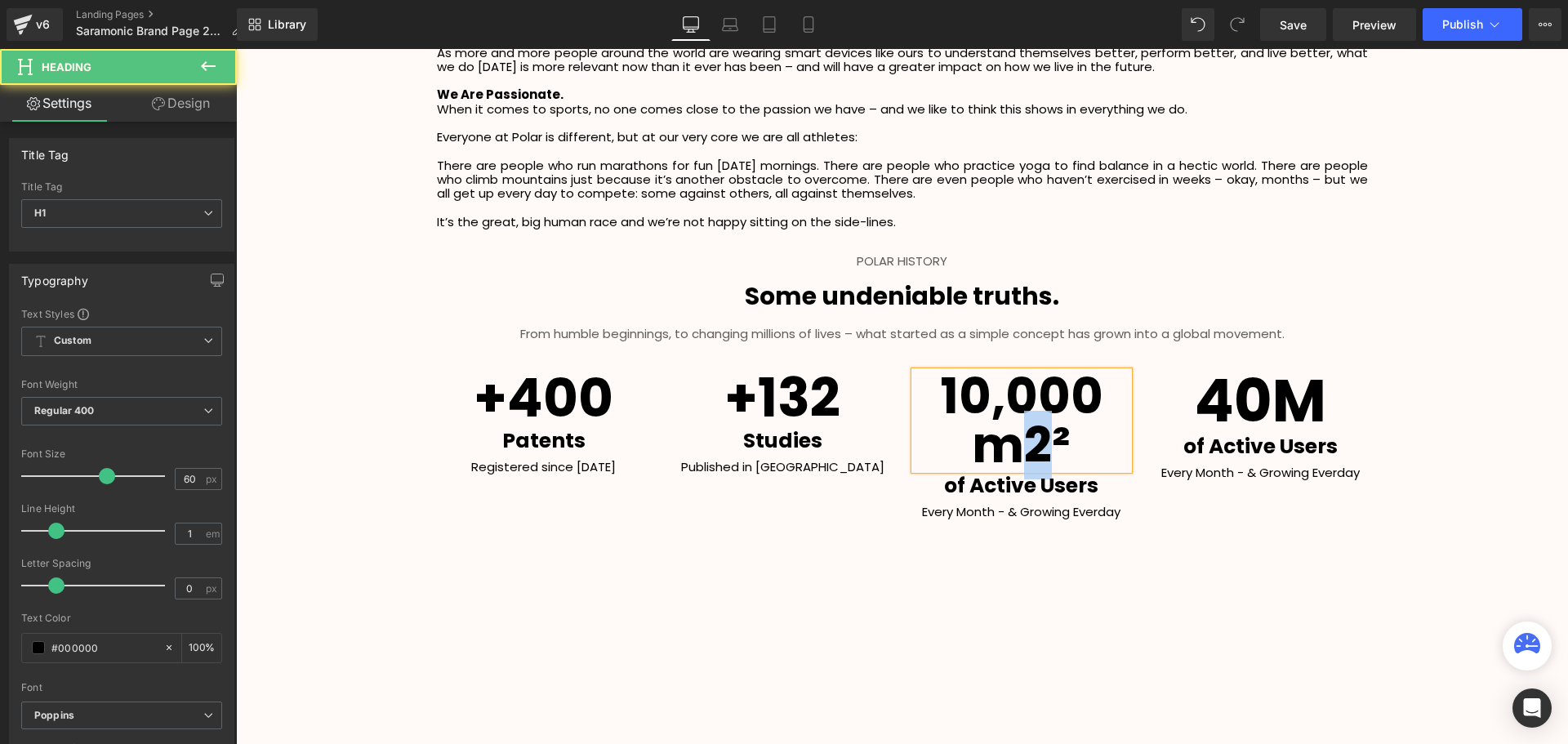
drag, startPoint x: 1020, startPoint y: 447, endPoint x: 1001, endPoint y: 449, distance: 19.1
click at [1001, 449] on span "10,000m2²" at bounding box center [1021, 421] width 163 height 117
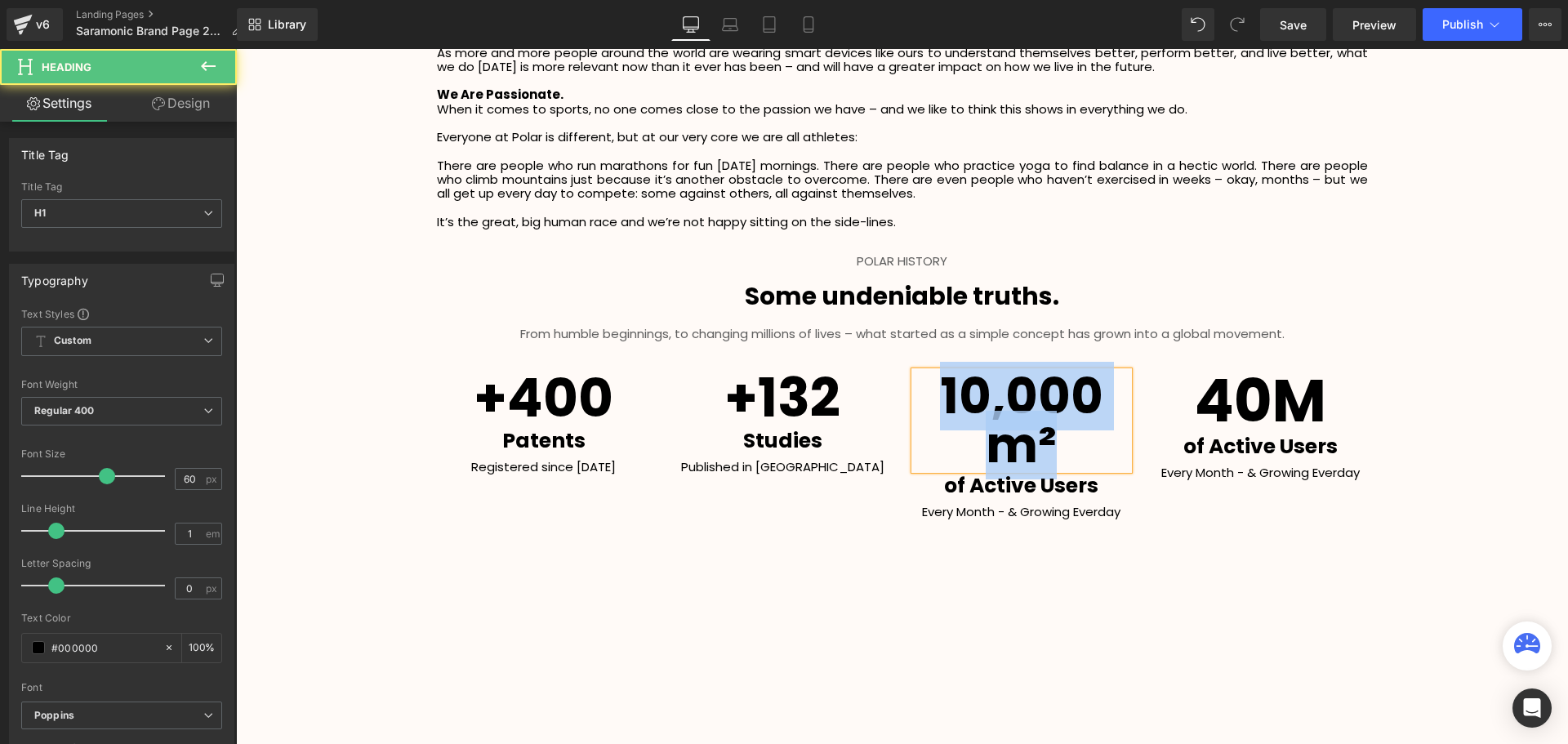
drag, startPoint x: 990, startPoint y: 443, endPoint x: 900, endPoint y: 398, distance: 100.6
click at [902, 398] on div "10,000m² Heading of Active Users Text Block Every Month - & Growing Everday Tex…" at bounding box center [1021, 446] width 239 height 150
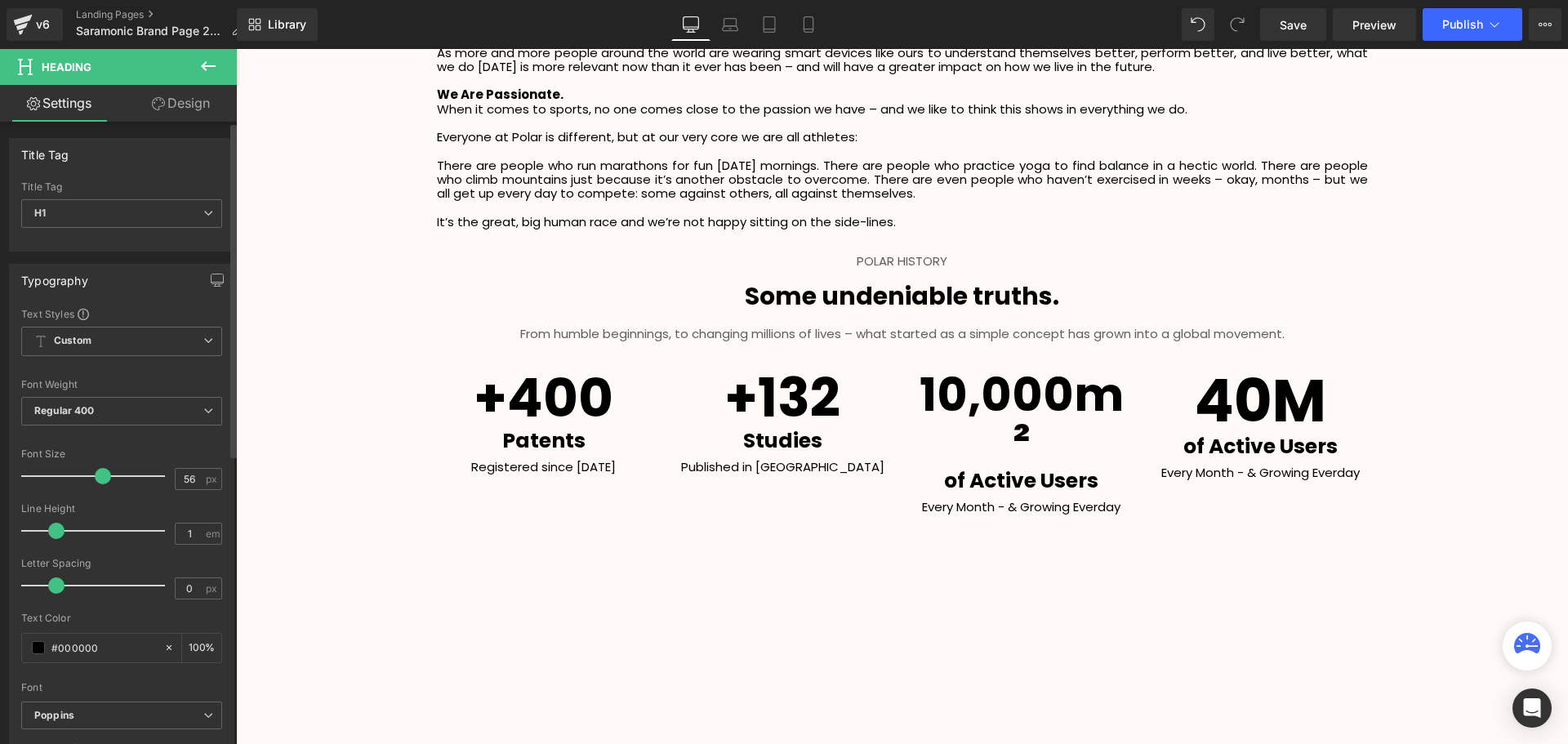
type input "55"
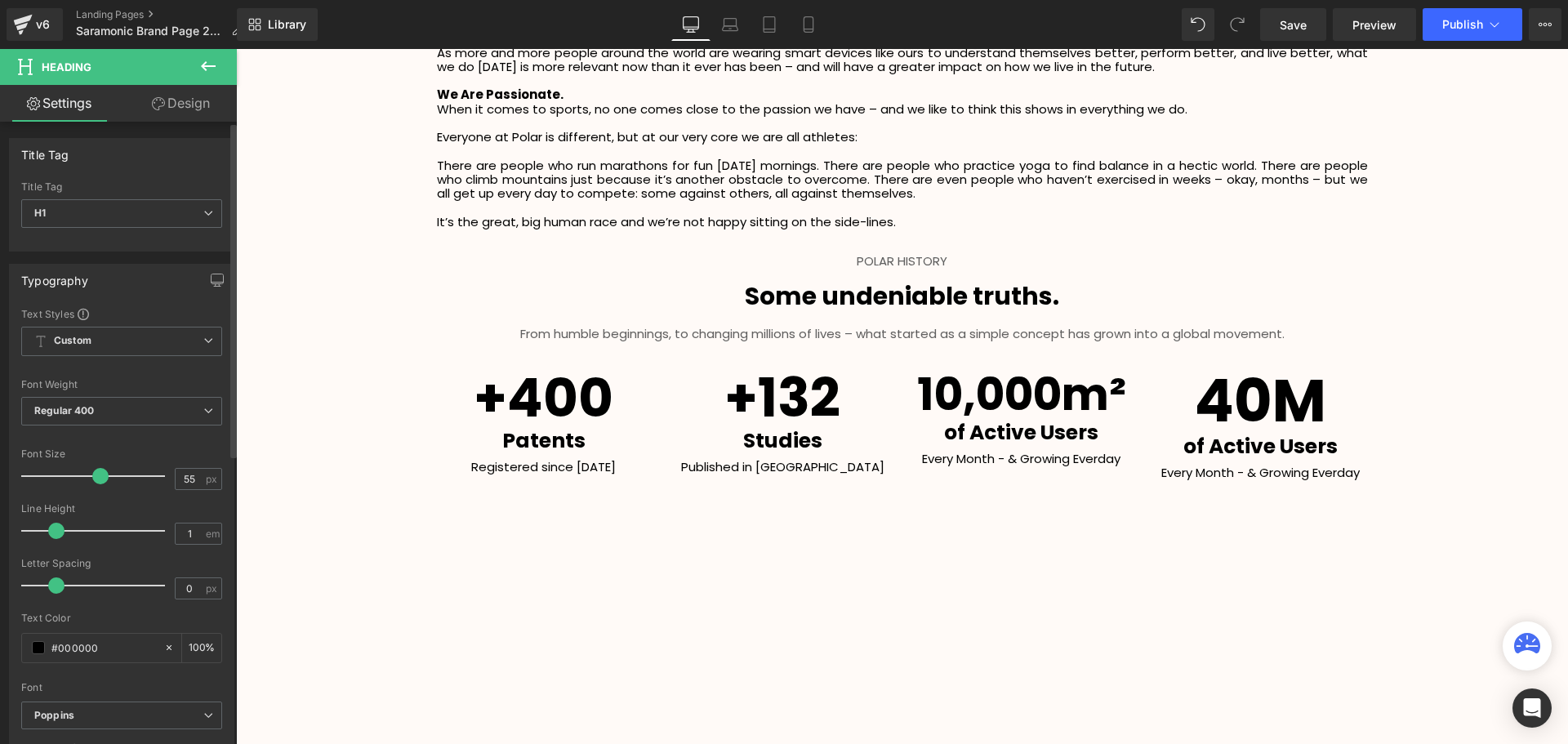
scroll to position [3865, 1323]
click at [92, 482] on span at bounding box center [100, 476] width 17 height 17
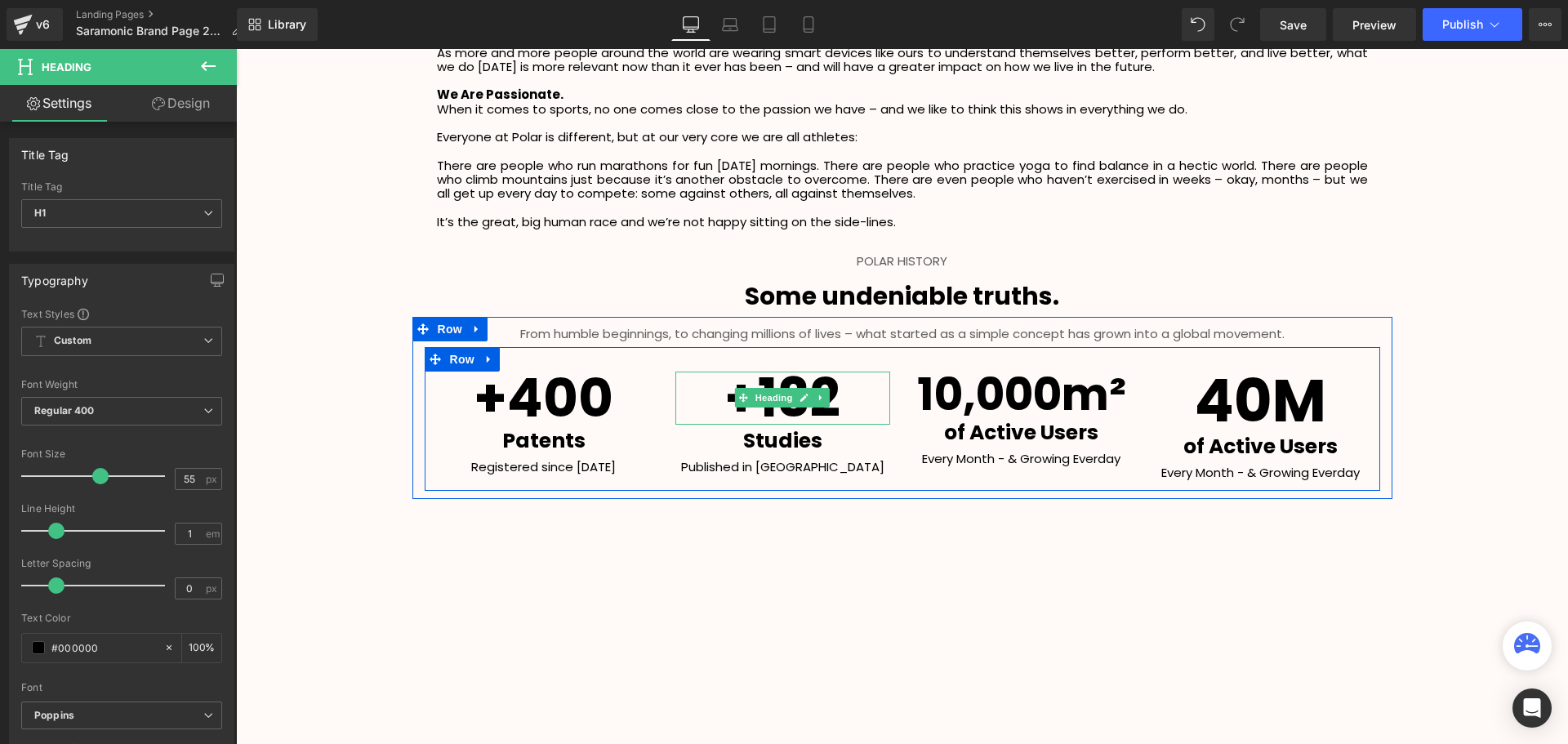
drag, startPoint x: 784, startPoint y: 399, endPoint x: 592, endPoint y: 498, distance: 216.0
click at [784, 399] on span "Heading" at bounding box center [774, 397] width 44 height 19
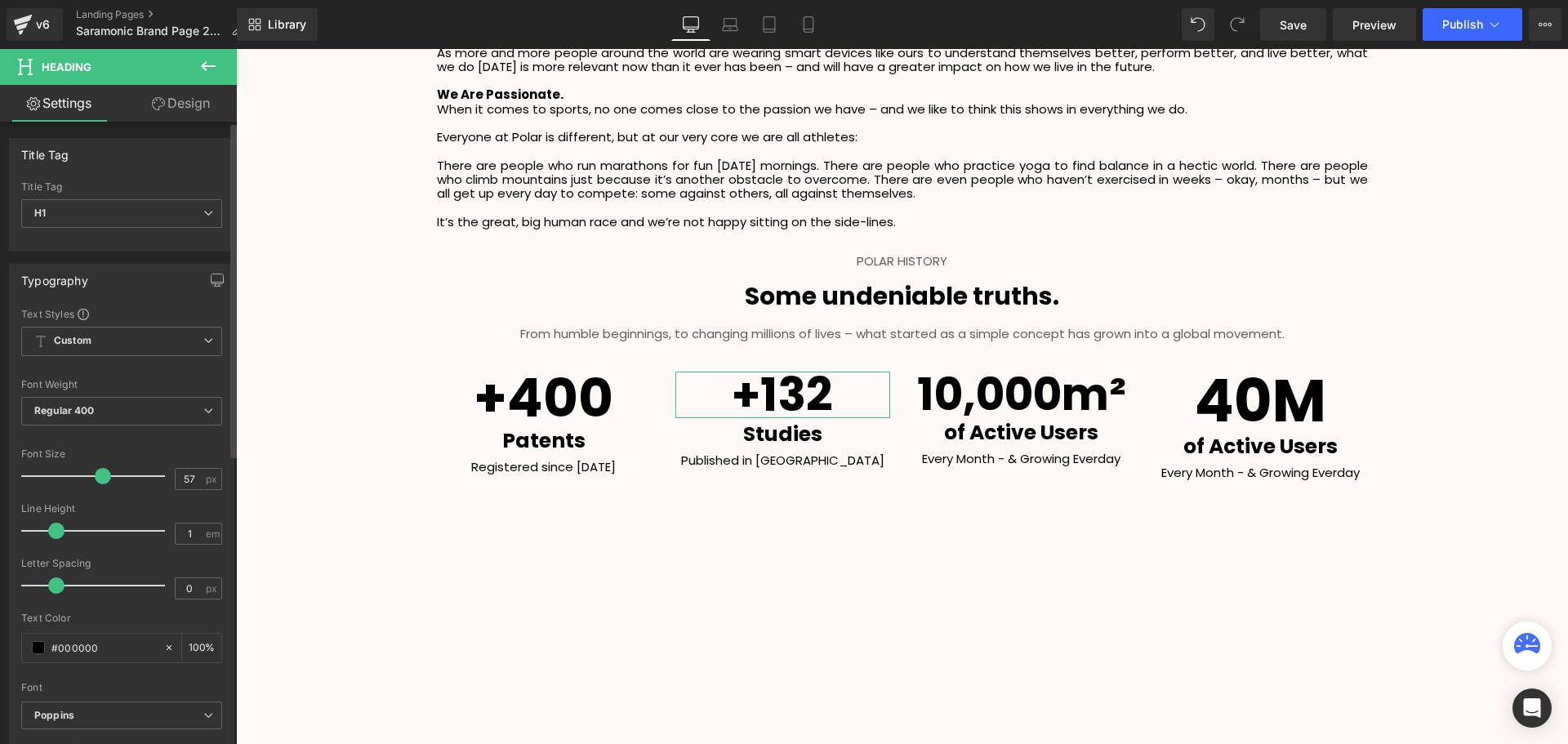
type input "55"
drag, startPoint x: 107, startPoint y: 477, endPoint x: 93, endPoint y: 481, distance: 14.6
click at [93, 481] on span at bounding box center [100, 476] width 17 height 17
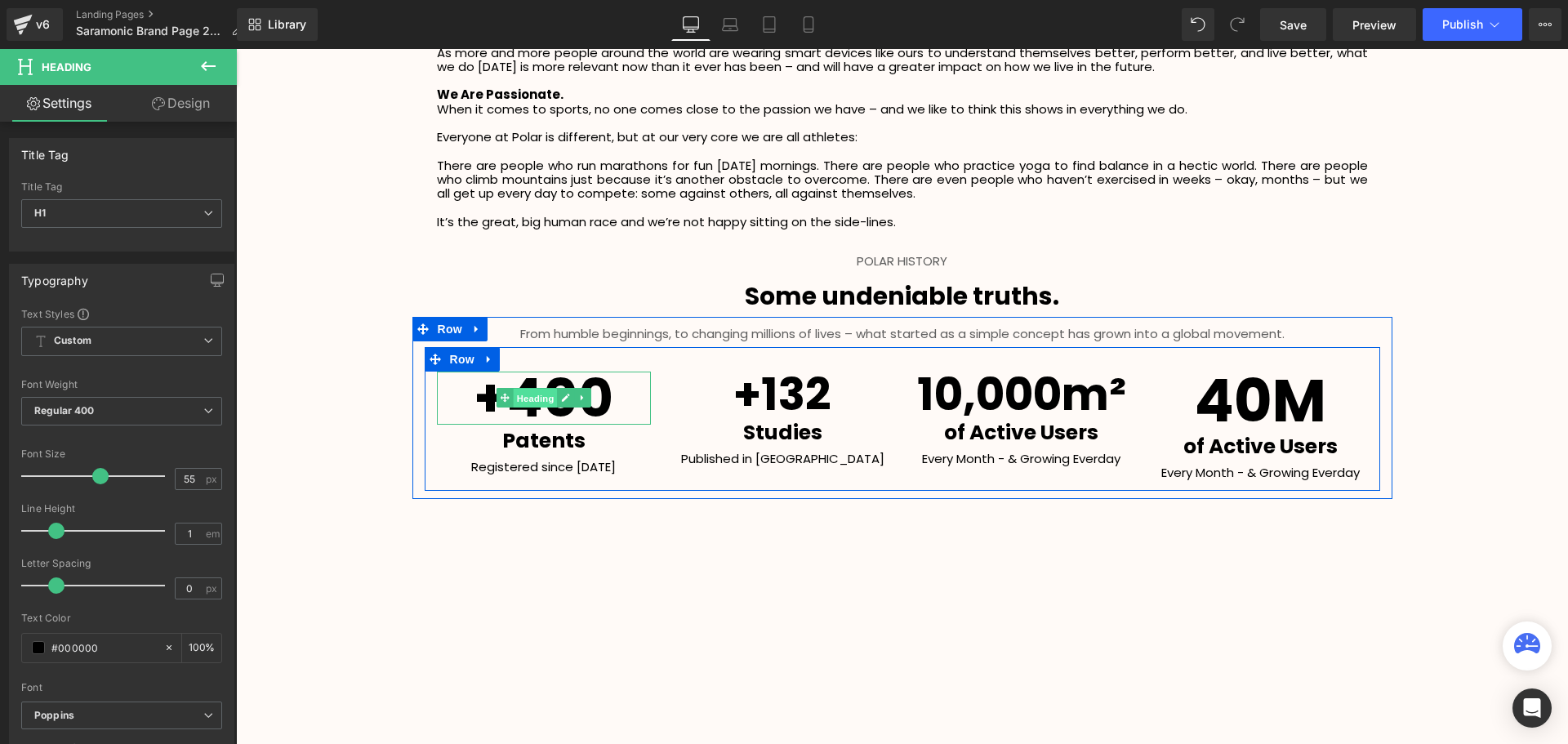
click at [536, 400] on span "Heading" at bounding box center [535, 398] width 44 height 19
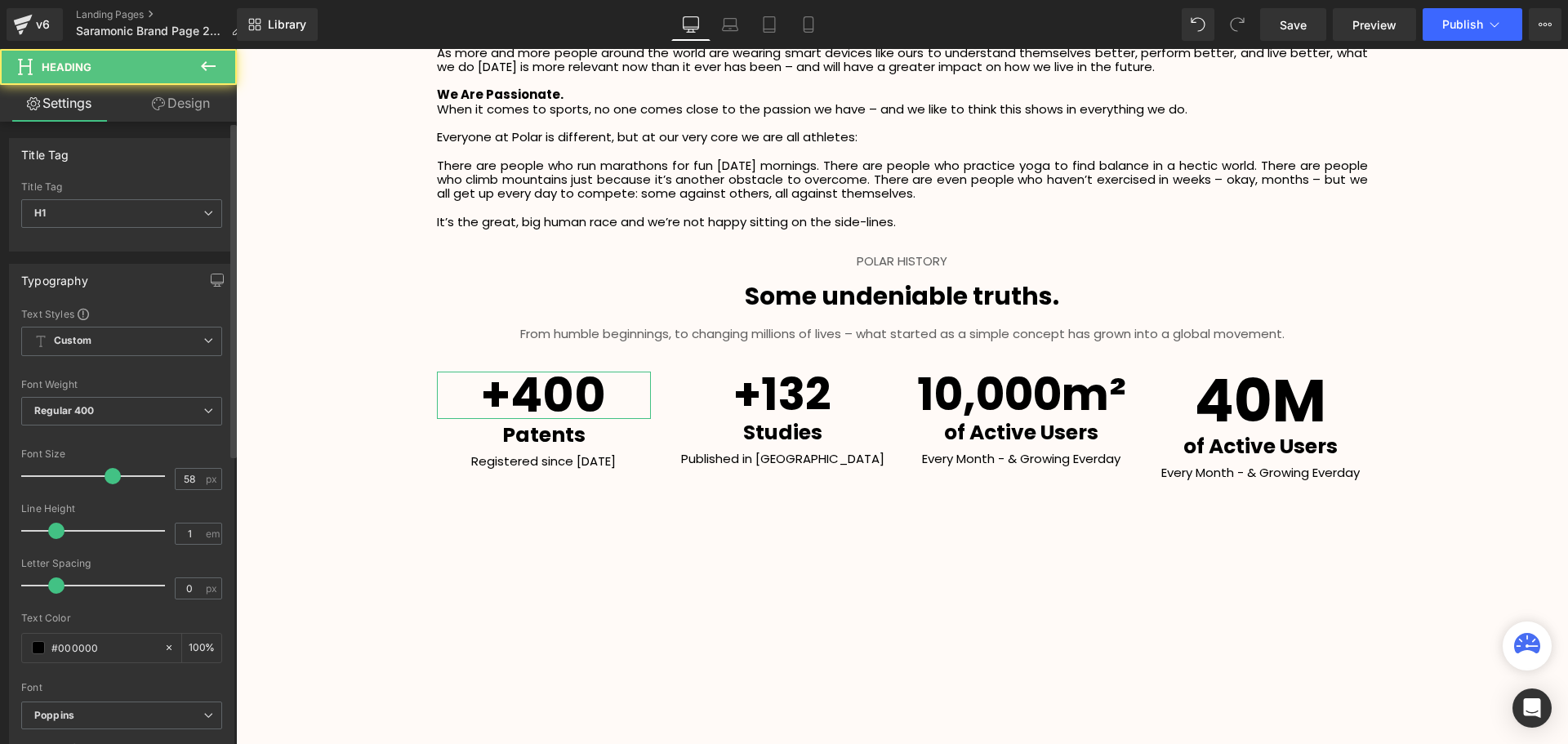
type input "55"
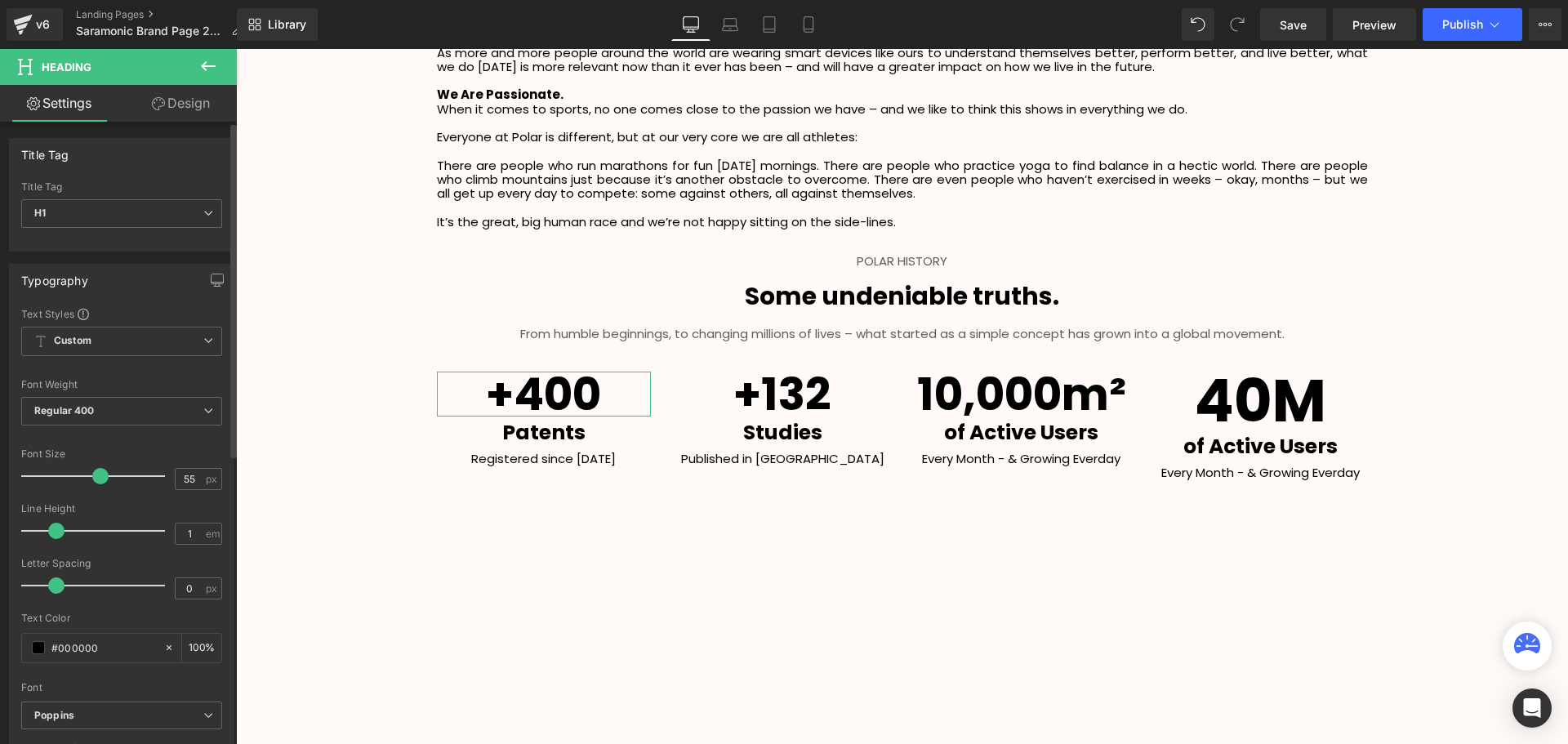
drag, startPoint x: 110, startPoint y: 473, endPoint x: 96, endPoint y: 476, distance: 14.3
click at [96, 476] on span at bounding box center [100, 476] width 17 height 17
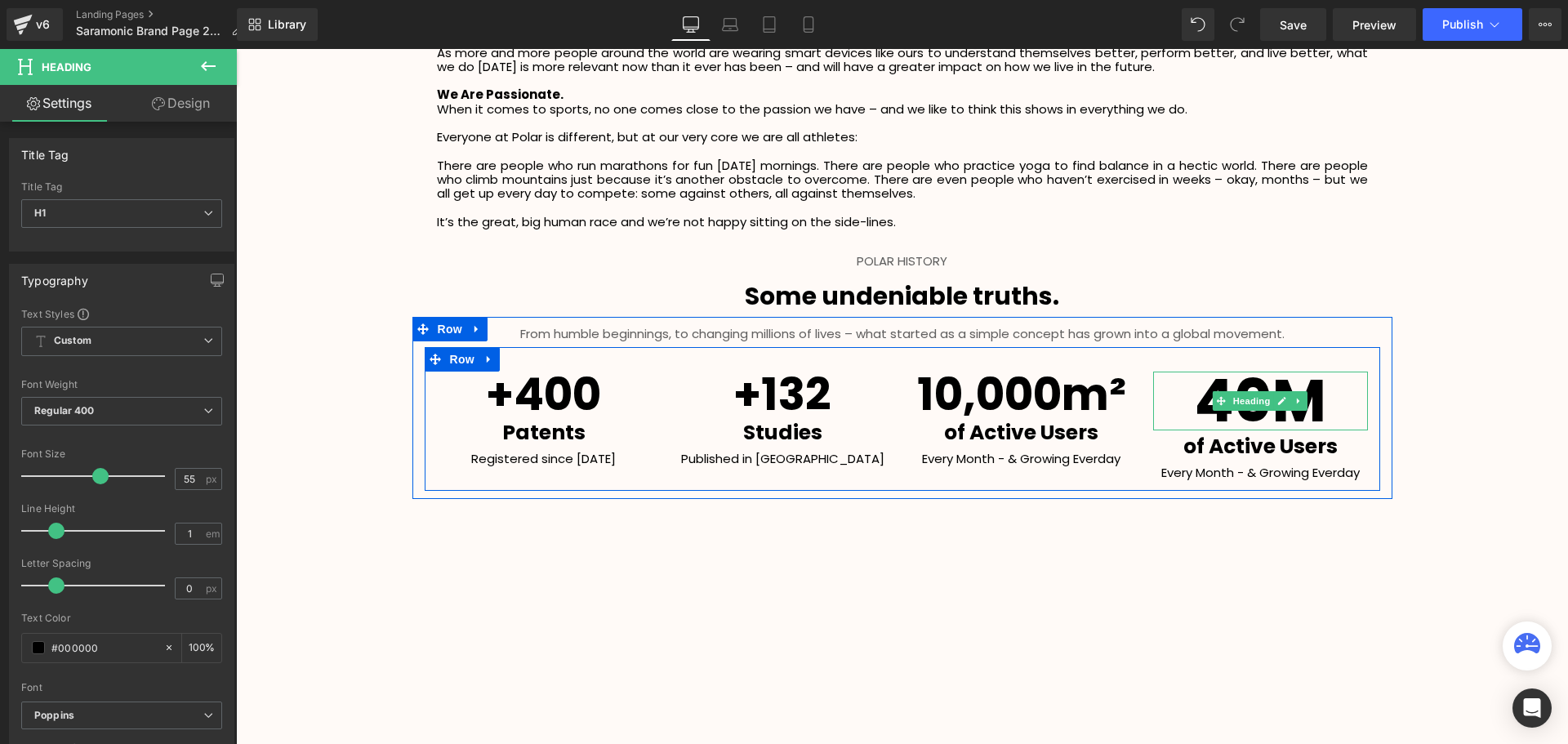
click at [1252, 404] on span "Heading" at bounding box center [1252, 400] width 44 height 19
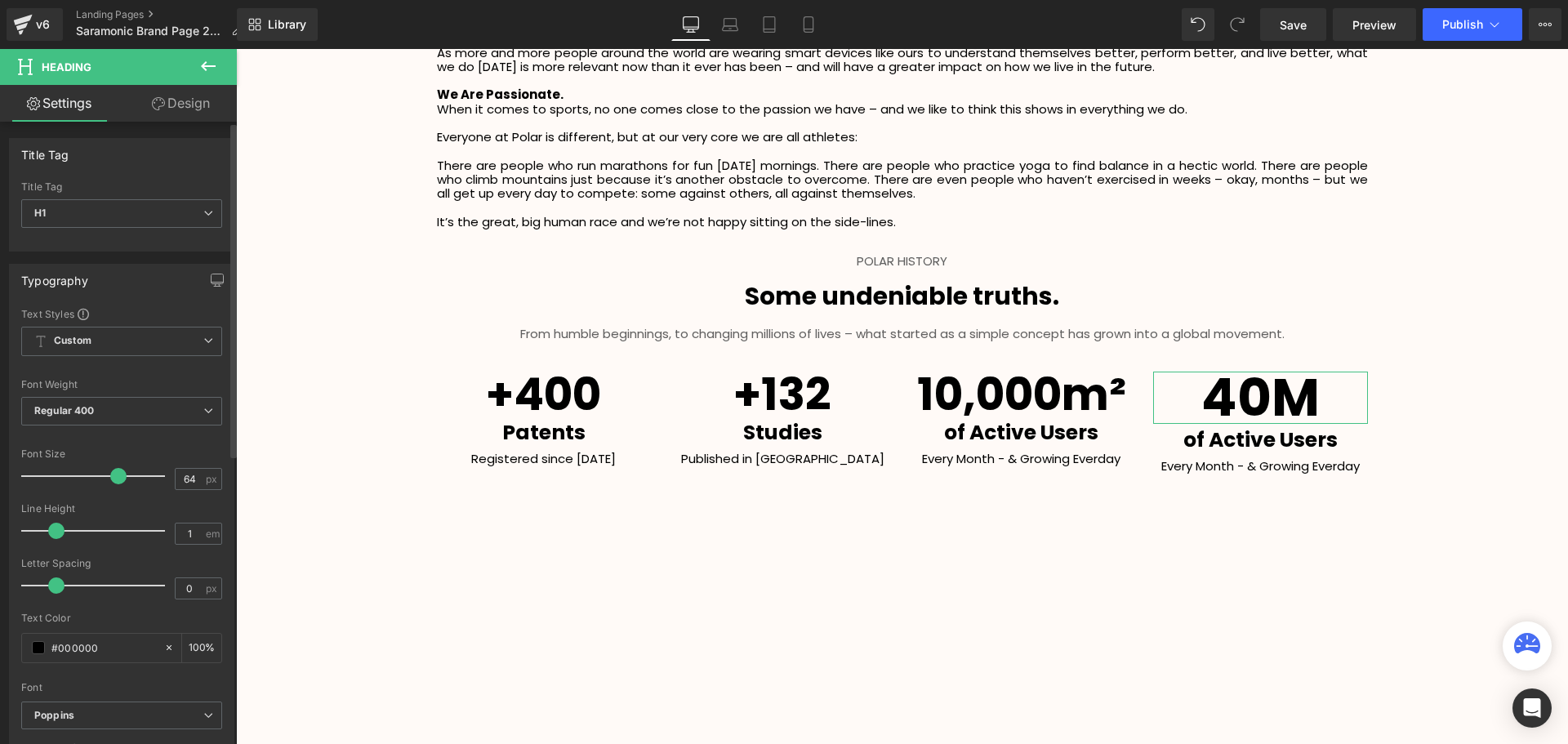
type input "55"
drag, startPoint x: 106, startPoint y: 478, endPoint x: 89, endPoint y: 480, distance: 17.1
click at [89, 480] on div at bounding box center [97, 475] width 136 height 32
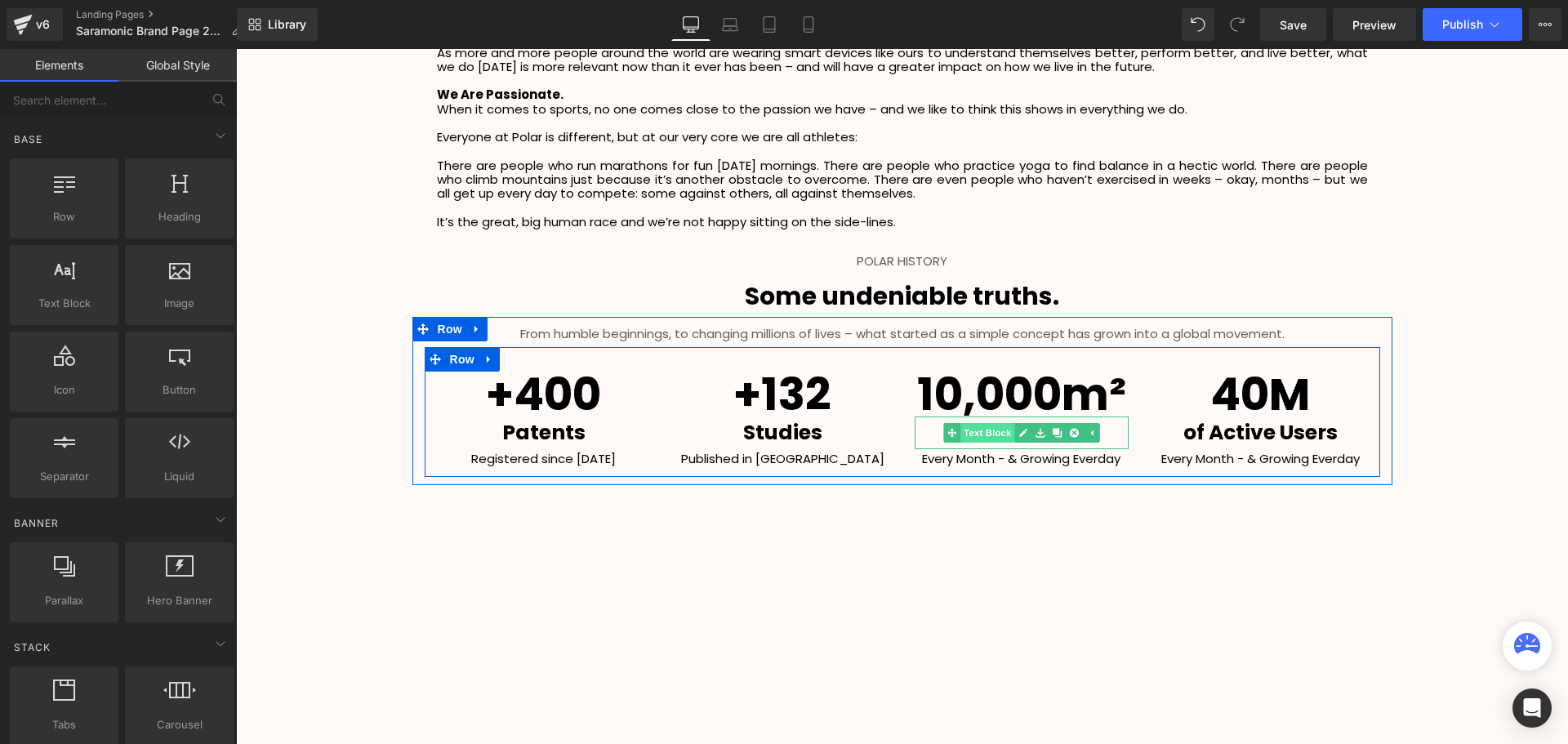
click at [988, 434] on span "Text Block" at bounding box center [986, 433] width 53 height 19
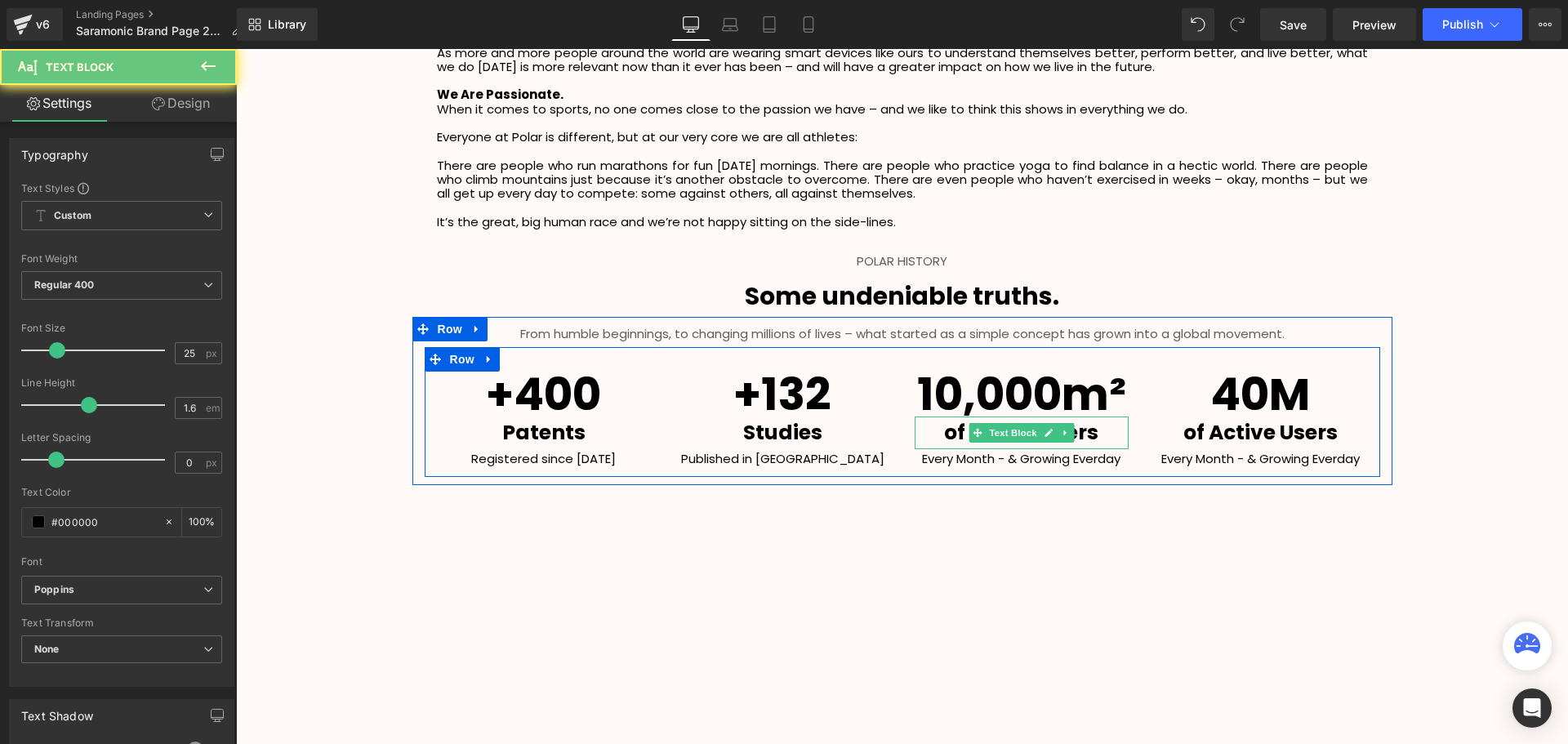
click at [1116, 436] on p "of Active Users" at bounding box center [1021, 432] width 215 height 32
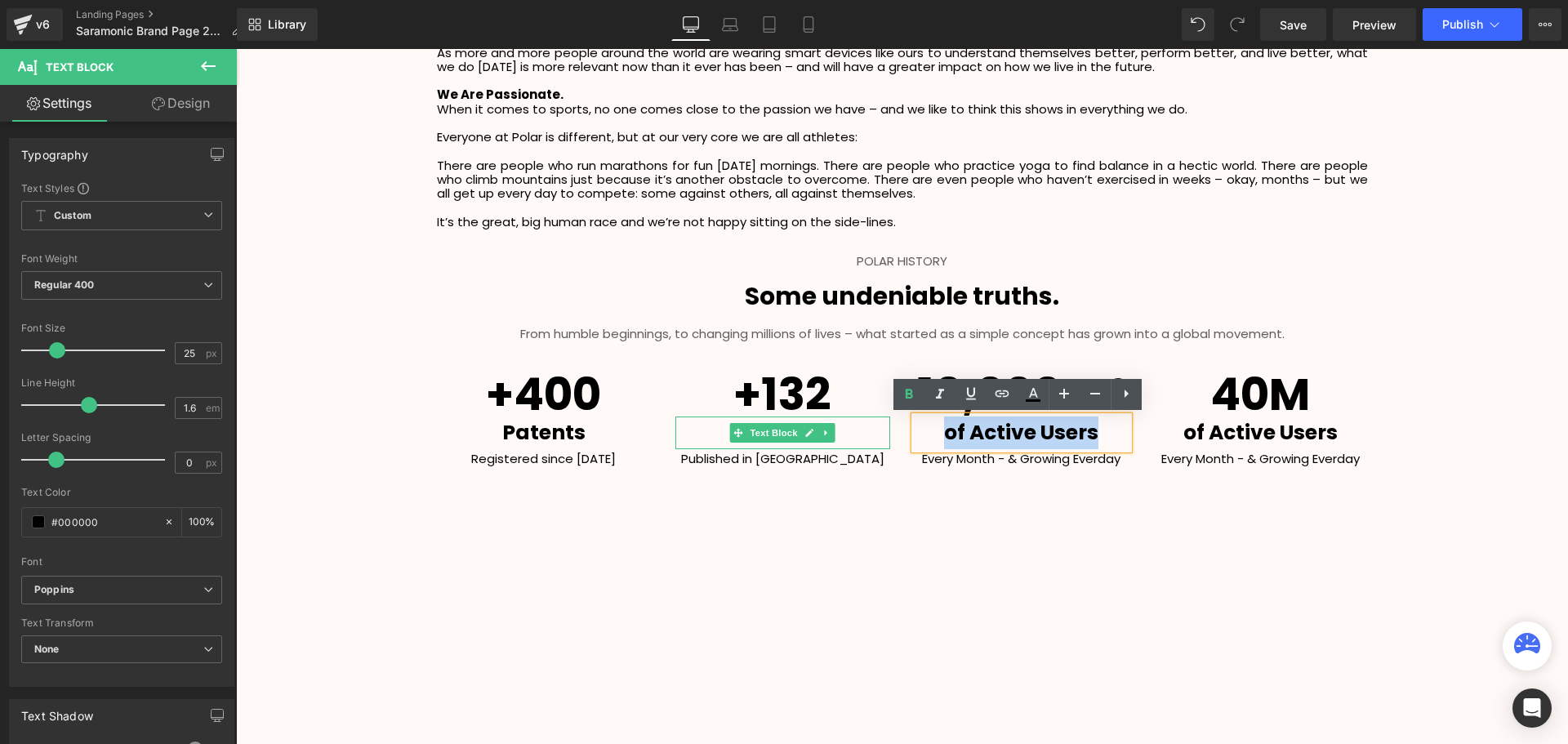
drag, startPoint x: 1104, startPoint y: 429, endPoint x: 876, endPoint y: 437, distance: 228.1
click at [876, 437] on div "+400 Heading Patents Text Block Registered since 1977 Text Block +132 Heading S…" at bounding box center [902, 412] width 955 height 130
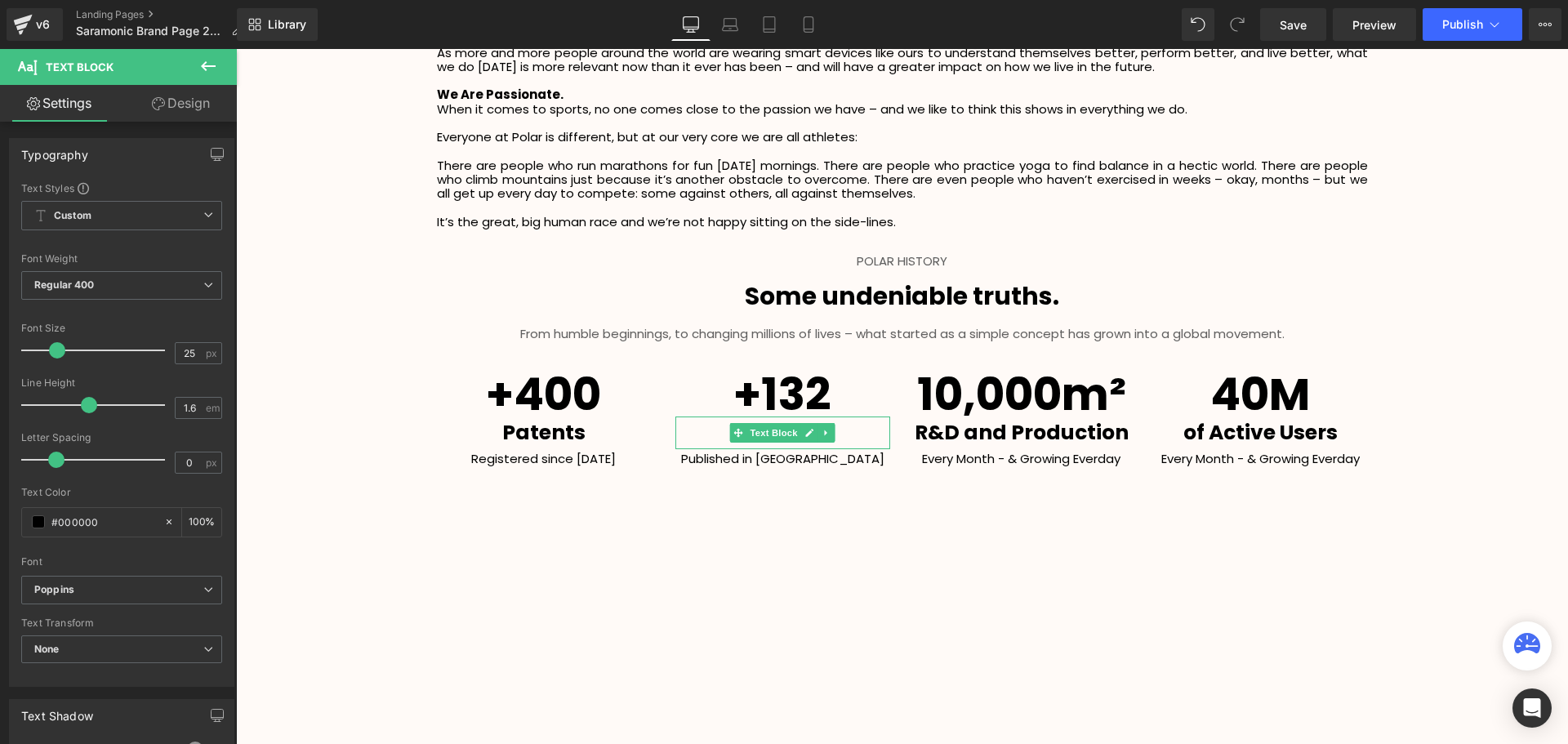
scroll to position [3883, 1323]
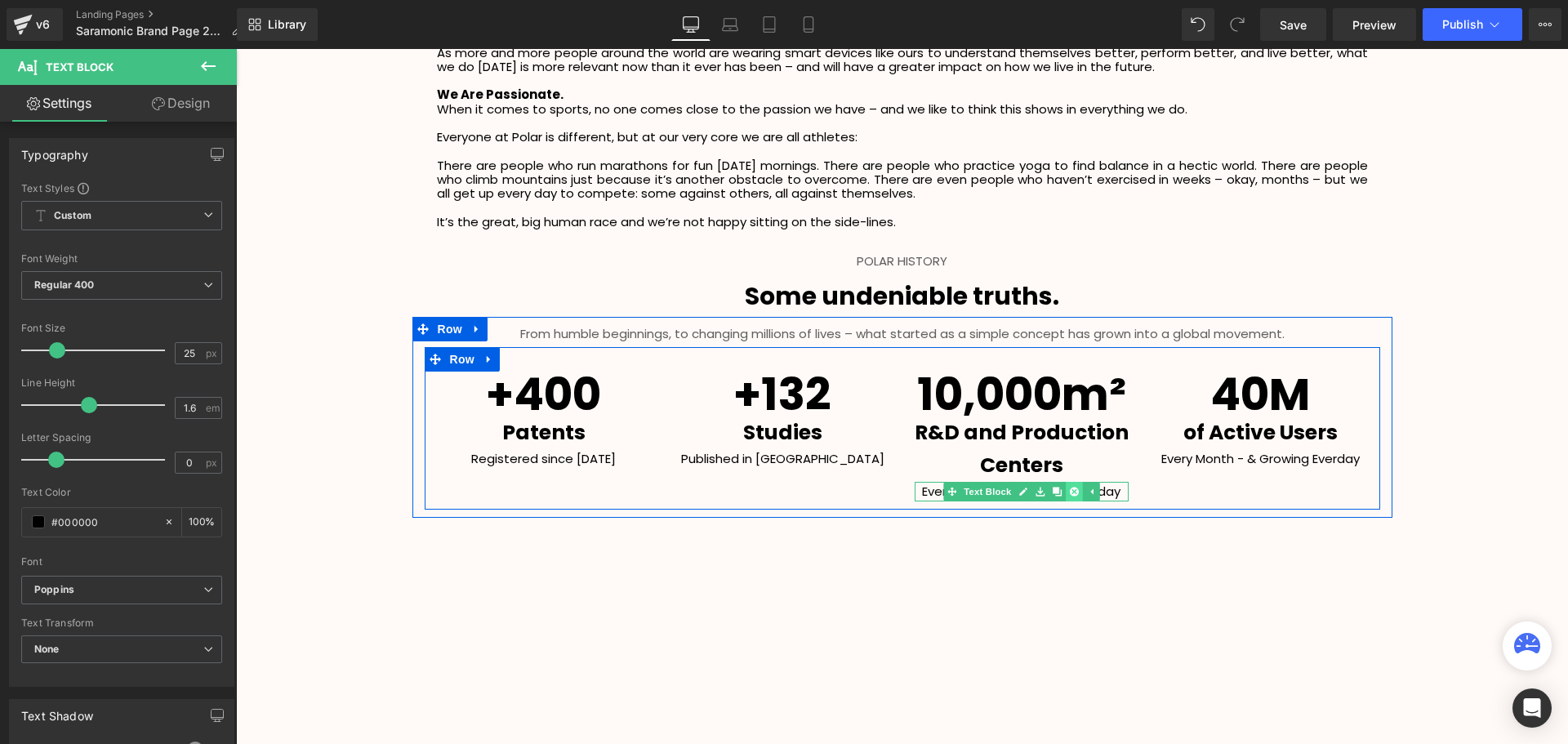
click at [1068, 489] on icon at bounding box center [1073, 491] width 9 height 9
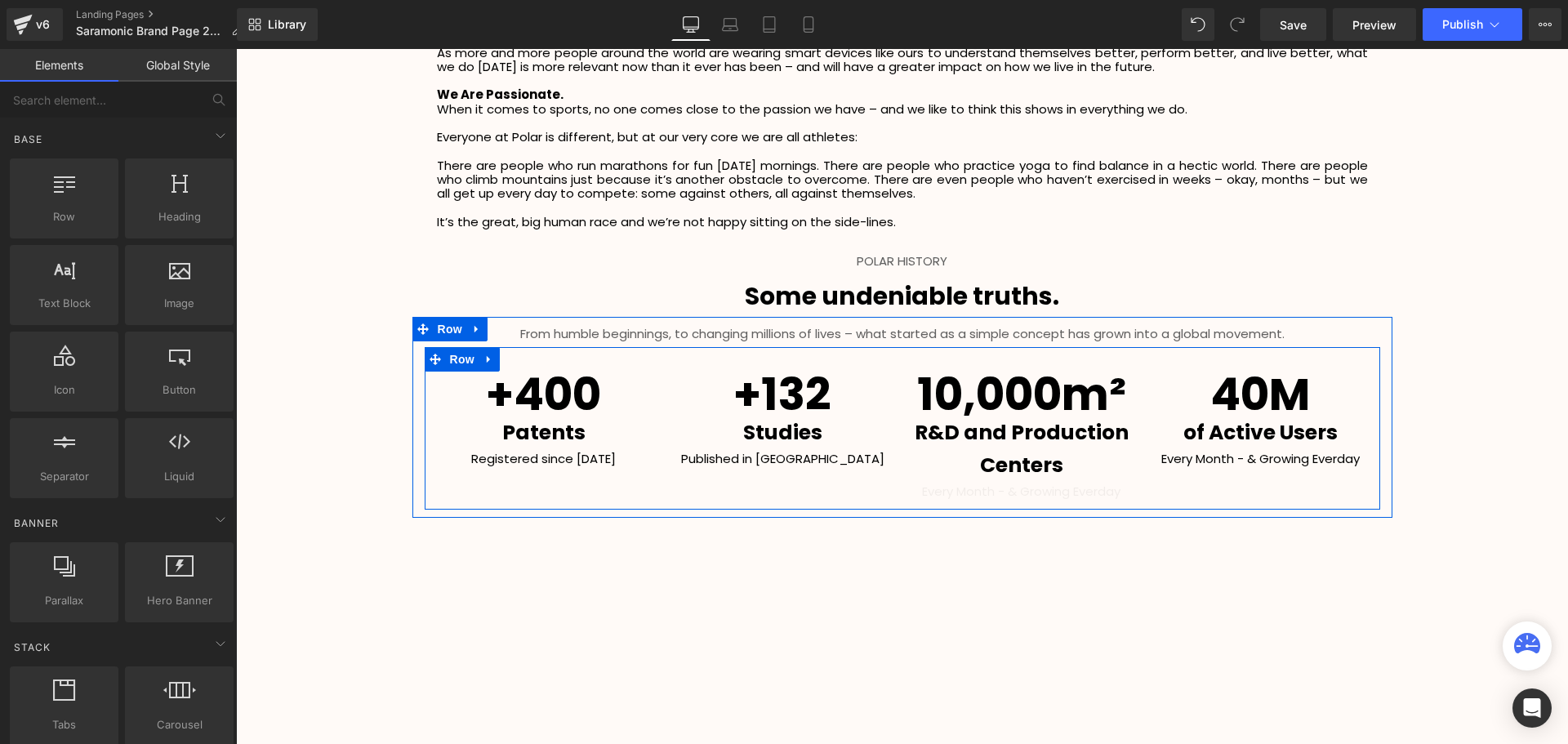
scroll to position [3864, 1323]
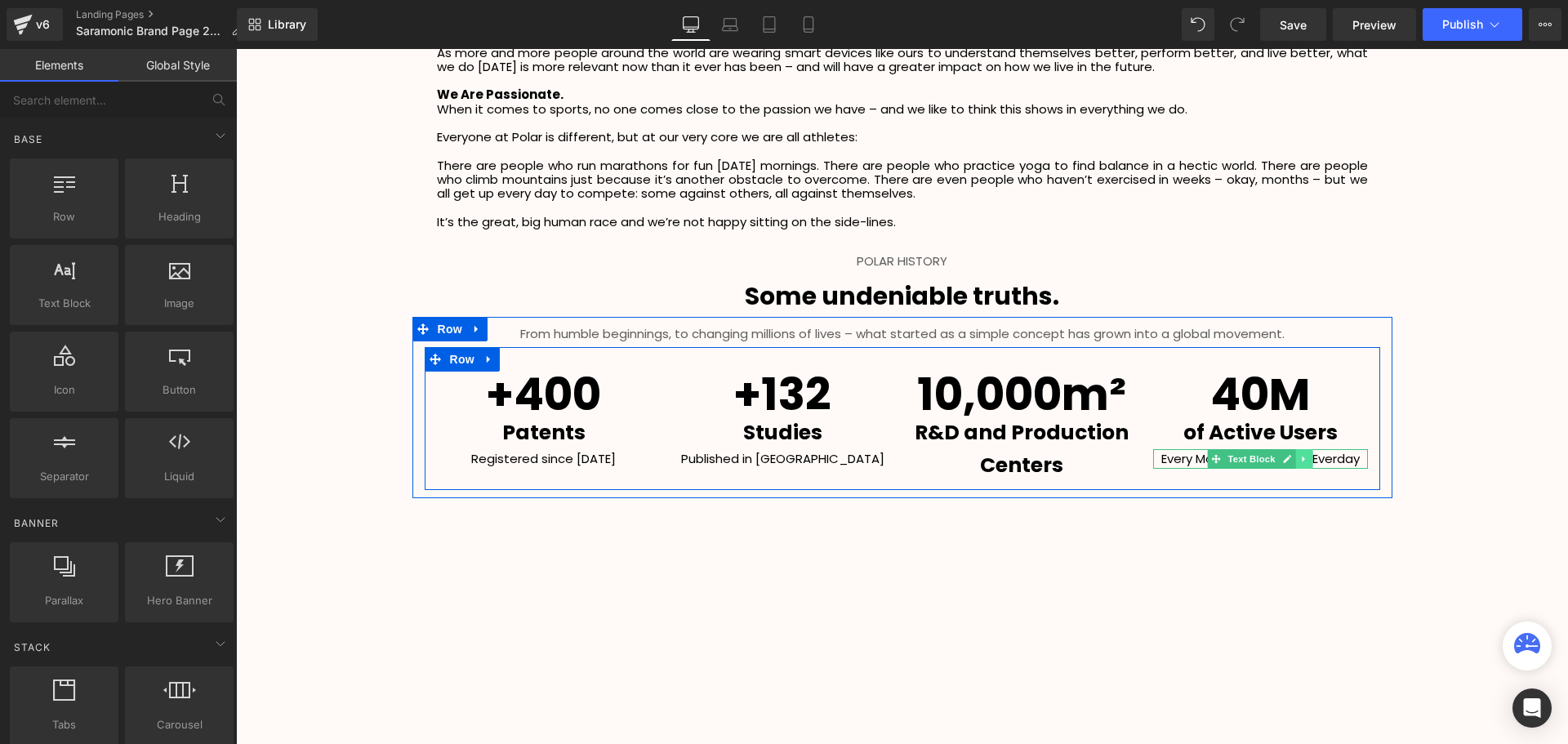
click at [1301, 460] on icon at bounding box center [1304, 458] width 9 height 10
click at [1304, 461] on link at bounding box center [1313, 458] width 18 height 19
click at [822, 457] on icon at bounding box center [827, 458] width 9 height 10
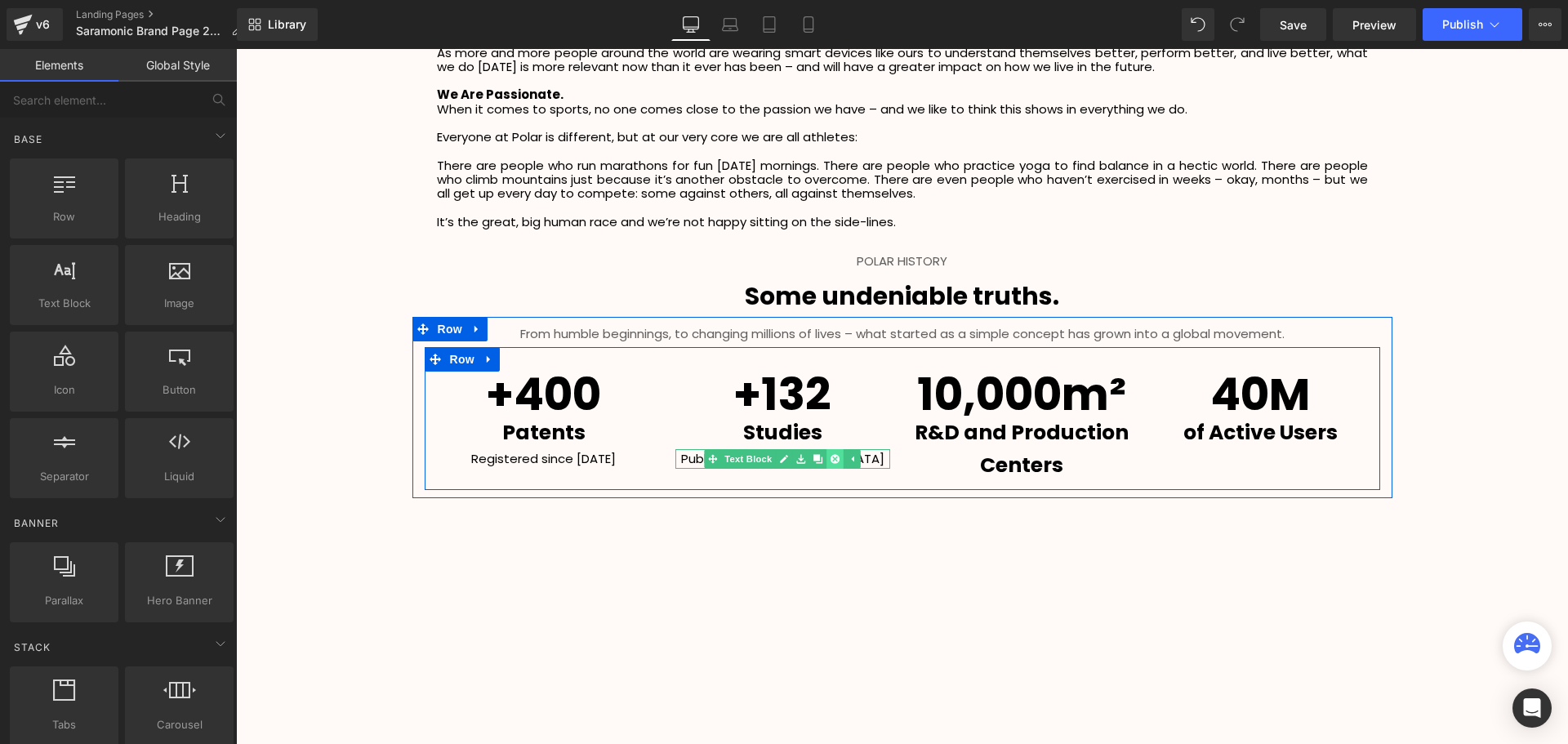
click at [830, 457] on icon at bounding box center [834, 458] width 9 height 9
click at [845, 436] on p "Studies" at bounding box center [782, 432] width 215 height 32
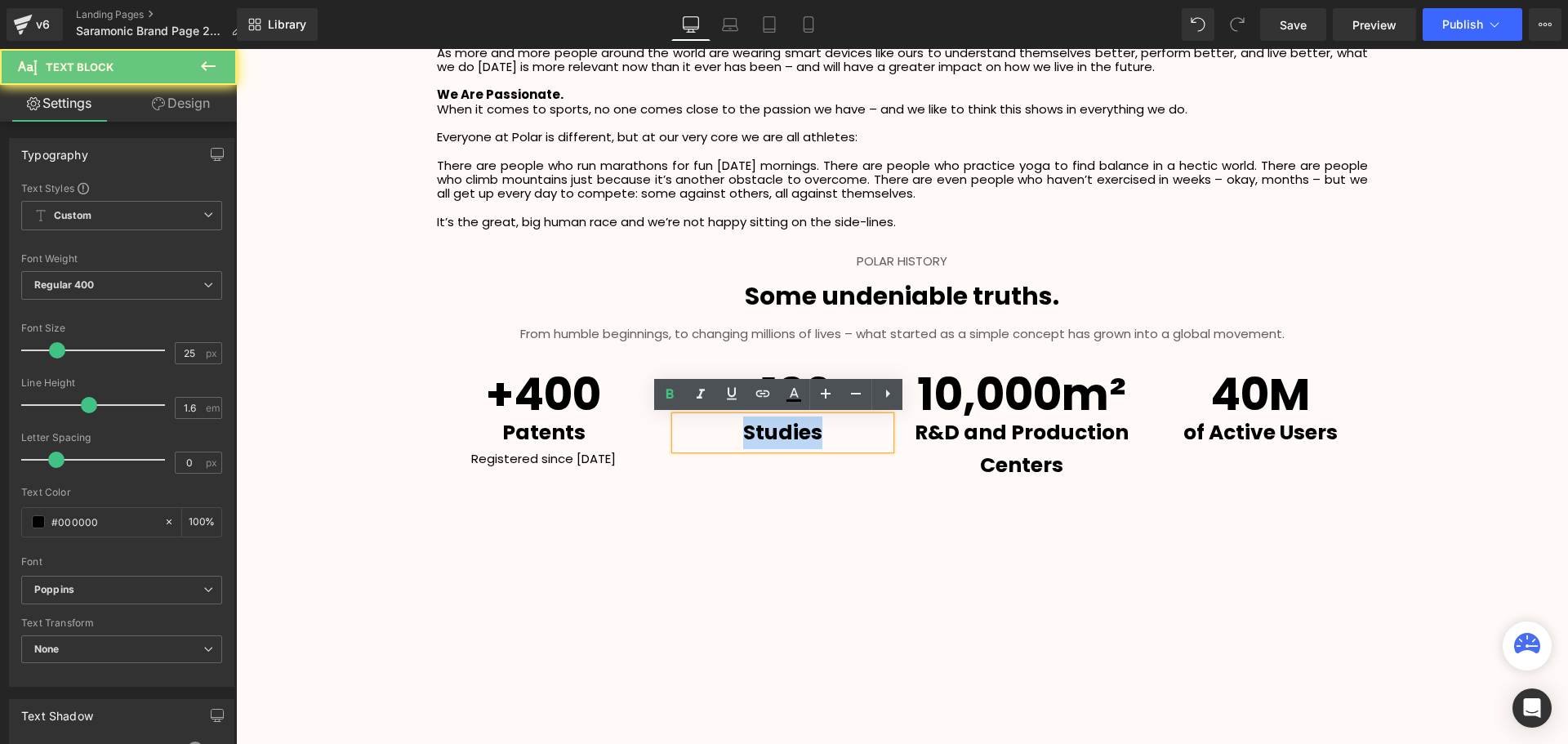
drag, startPoint x: 849, startPoint y: 435, endPoint x: 703, endPoint y: 434, distance: 146.0
click at [703, 434] on p "Studies" at bounding box center [782, 432] width 215 height 32
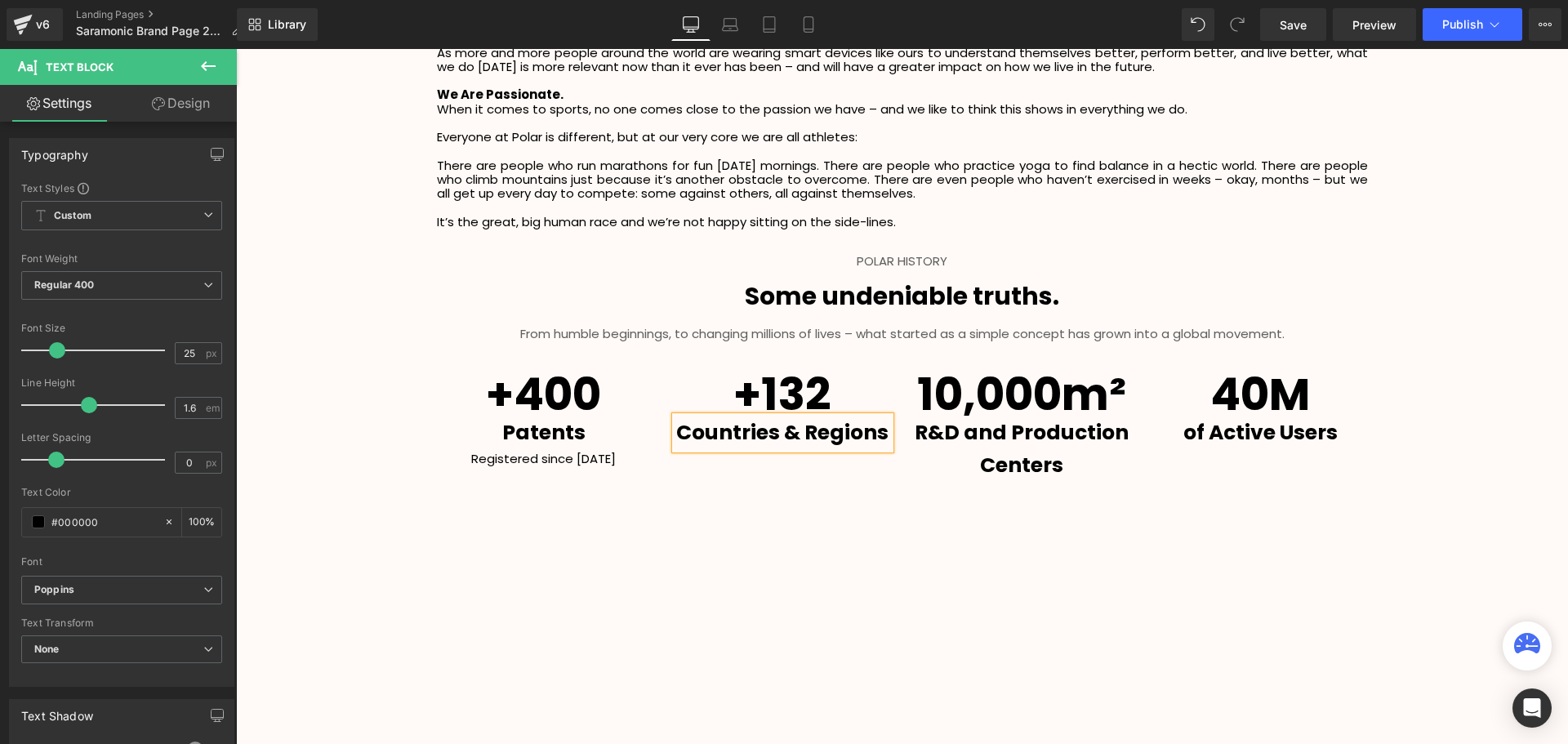
click at [623, 463] on p "Registered since 1977" at bounding box center [543, 458] width 215 height 19
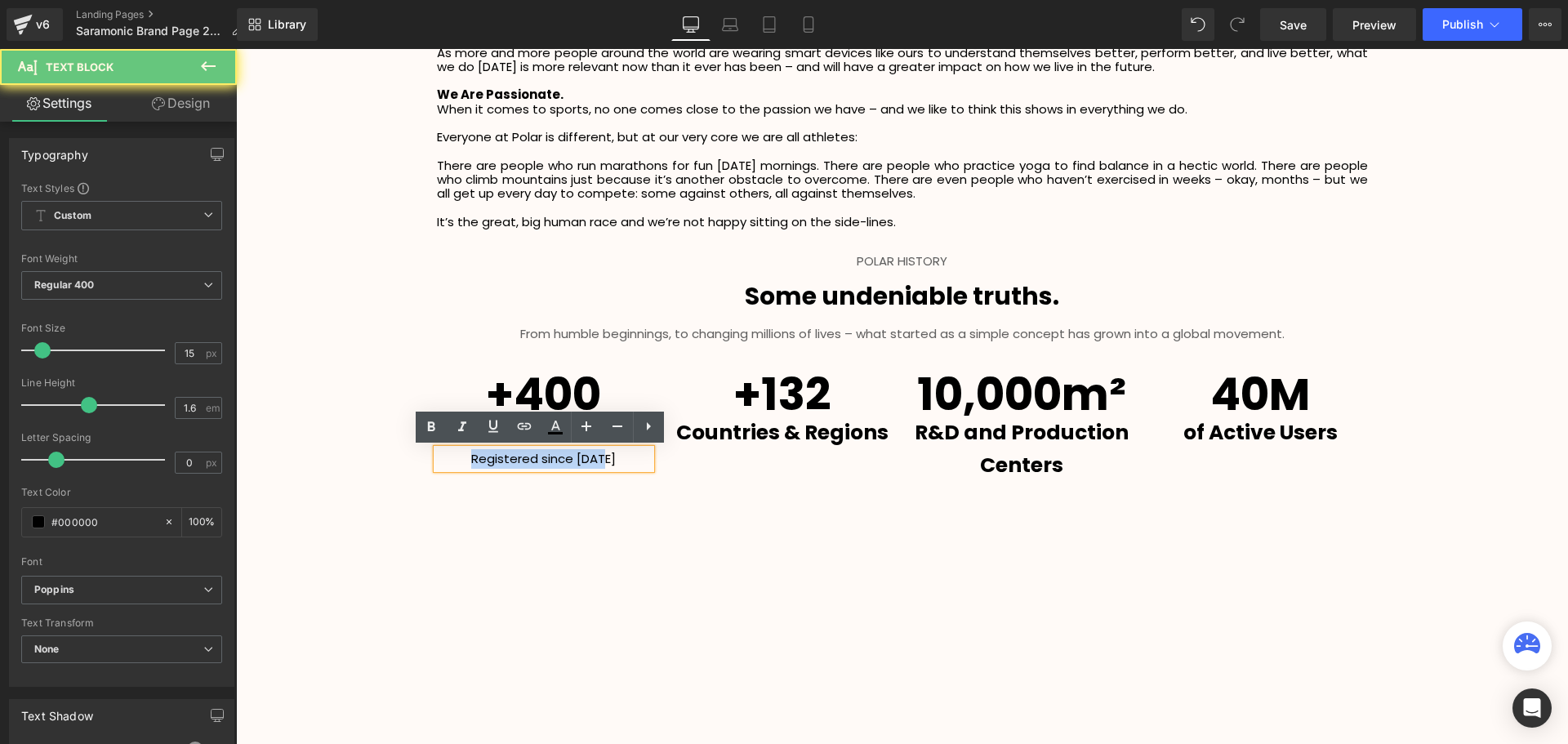
drag, startPoint x: 621, startPoint y: 457, endPoint x: 427, endPoint y: 466, distance: 194.2
click at [427, 466] on div "+400 Heading Patents Text Block Registered since 1977 Text Block" at bounding box center [543, 420] width 239 height 97
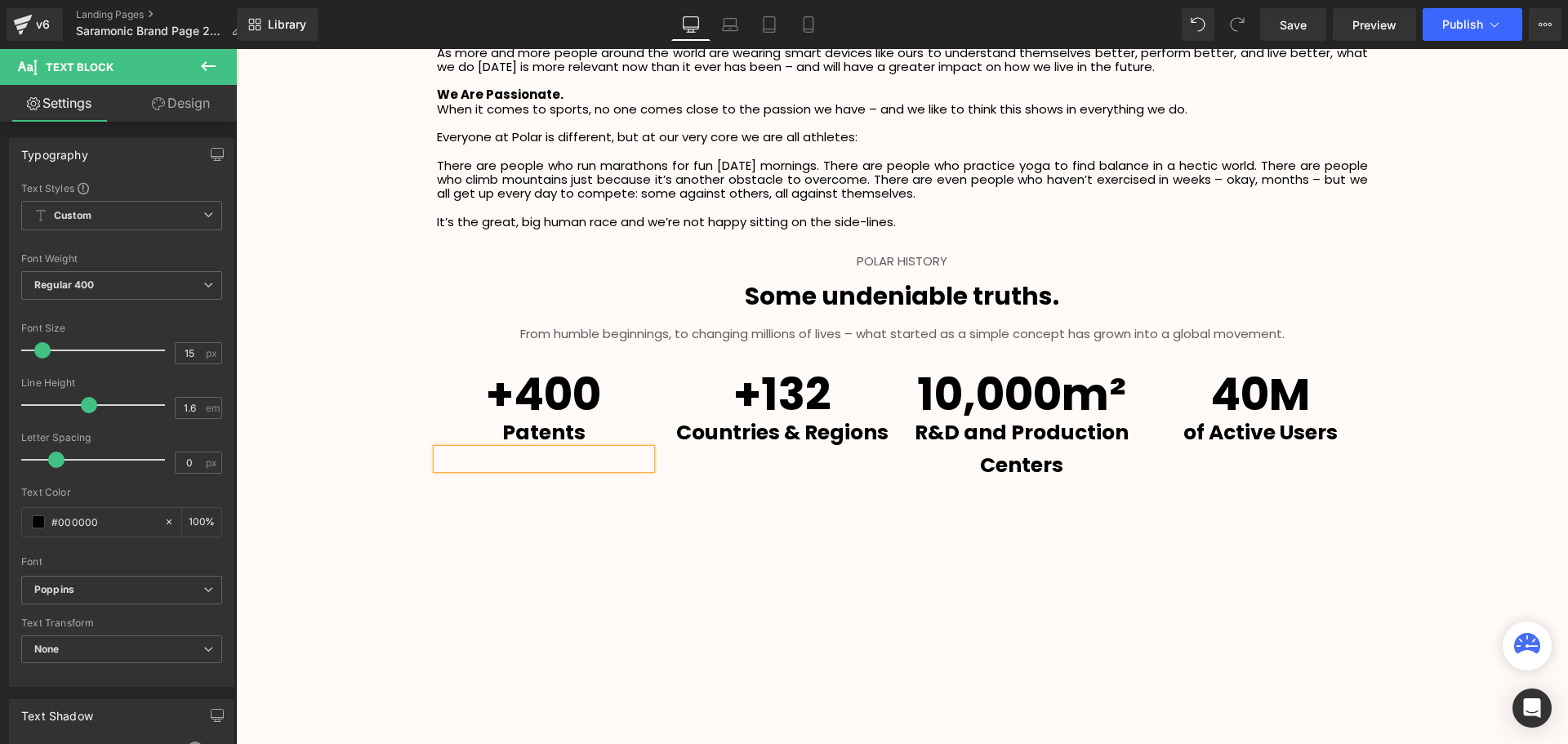
click at [706, 477] on div "+400 Heading Patents Text Block Text Block +132 Heading Countries & Regions Tex…" at bounding box center [902, 418] width 955 height 143
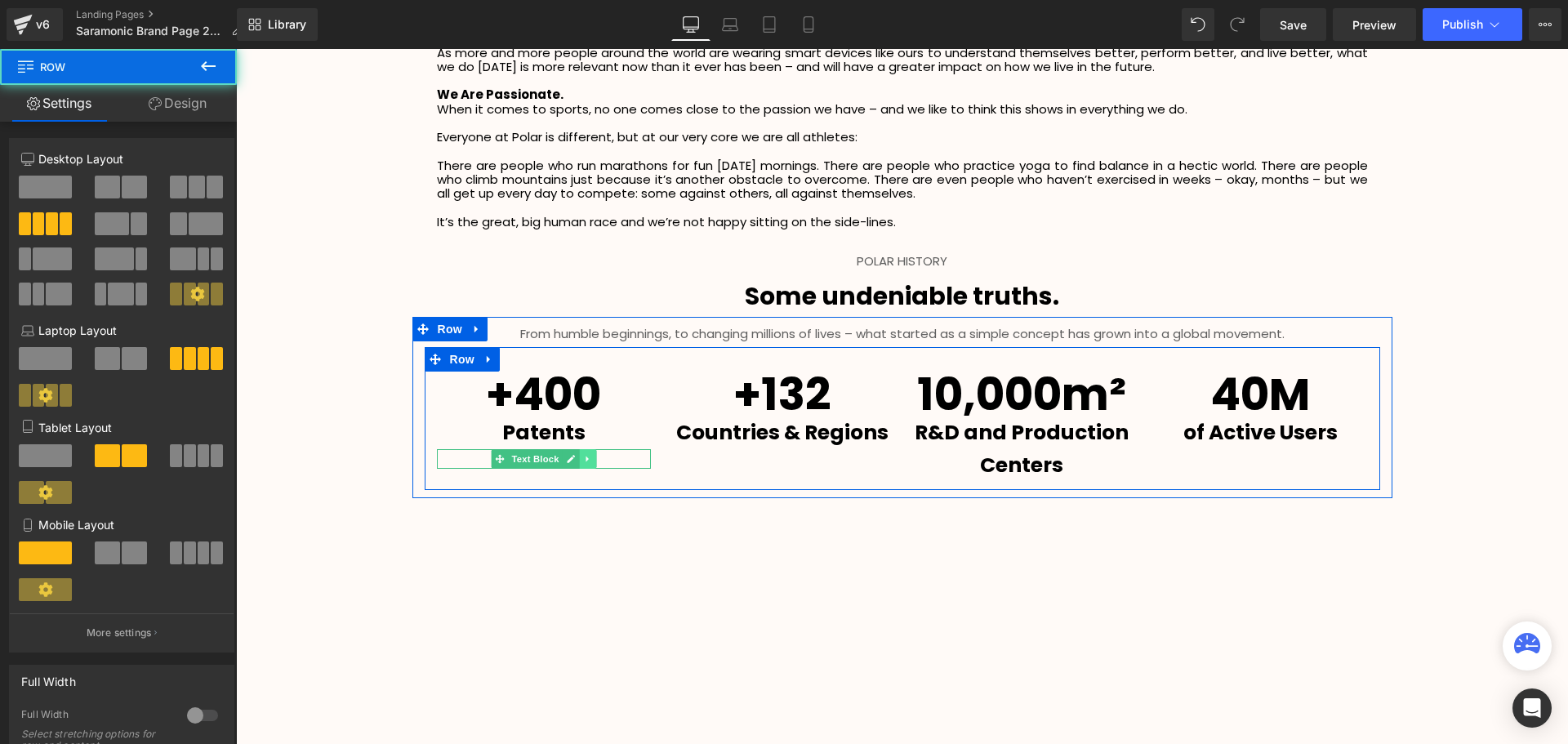
click at [583, 459] on icon at bounding box center [587, 458] width 9 height 10
click at [591, 459] on icon at bounding box center [595, 458] width 9 height 10
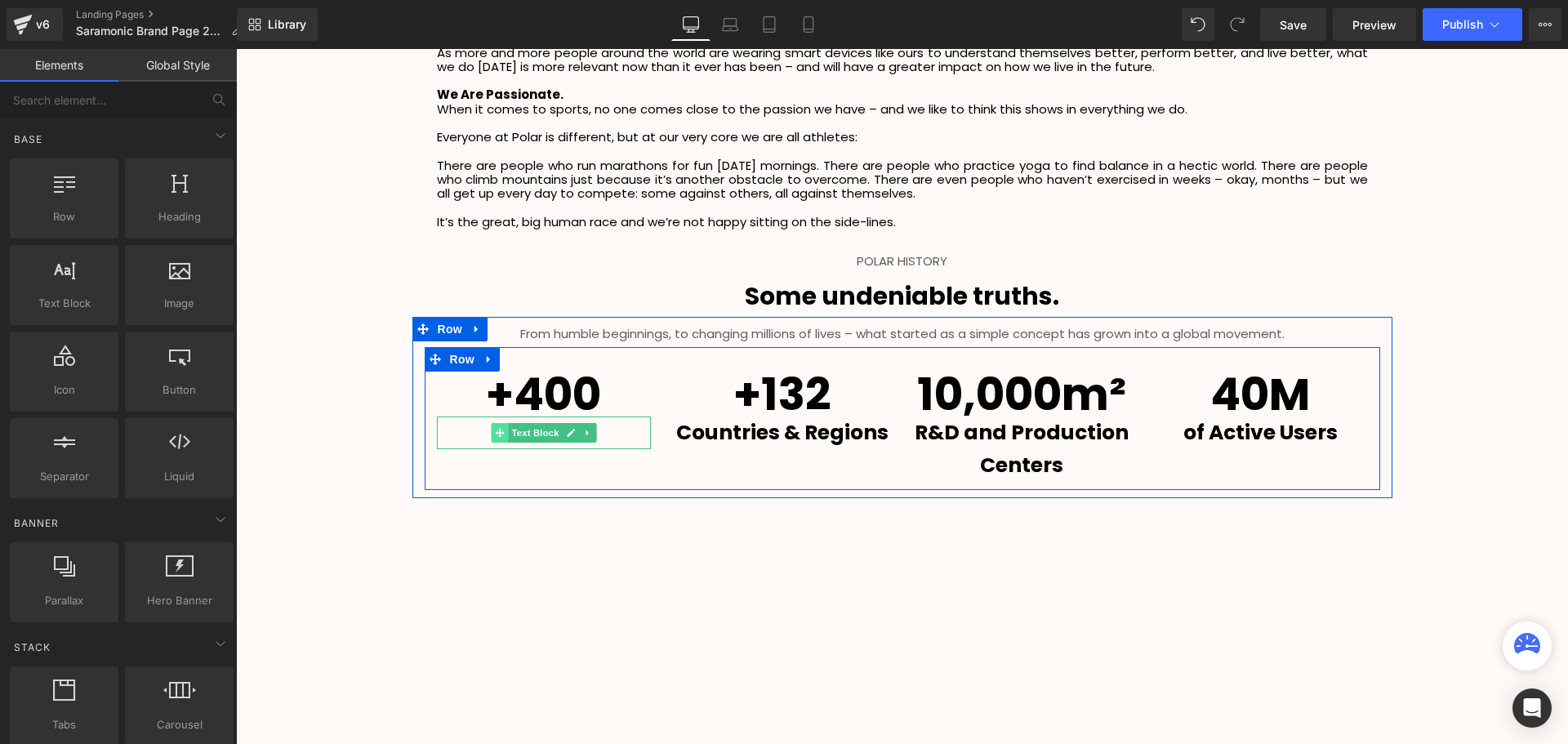
click at [491, 429] on span at bounding box center [500, 433] width 18 height 19
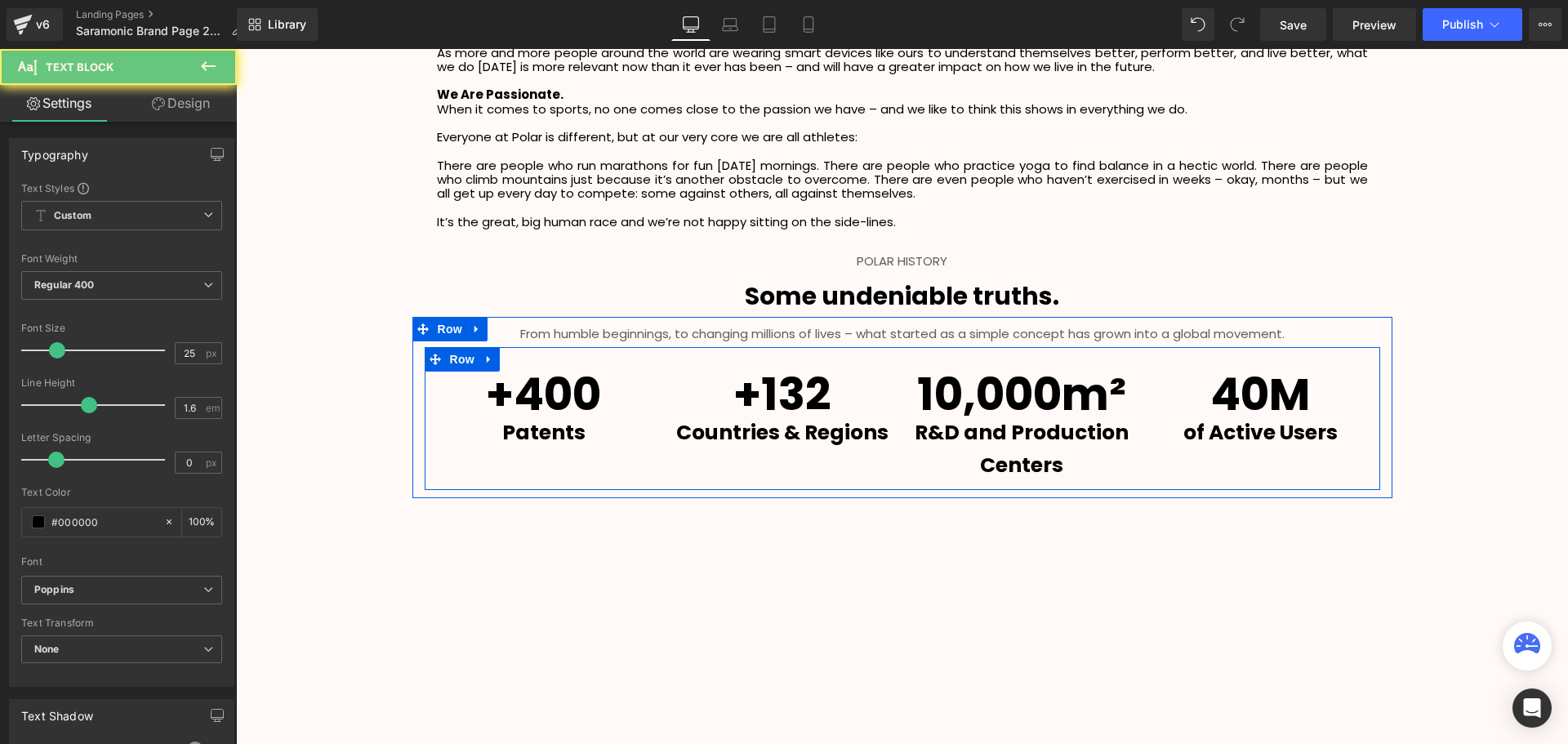
click at [621, 436] on p "Patents" at bounding box center [543, 432] width 215 height 32
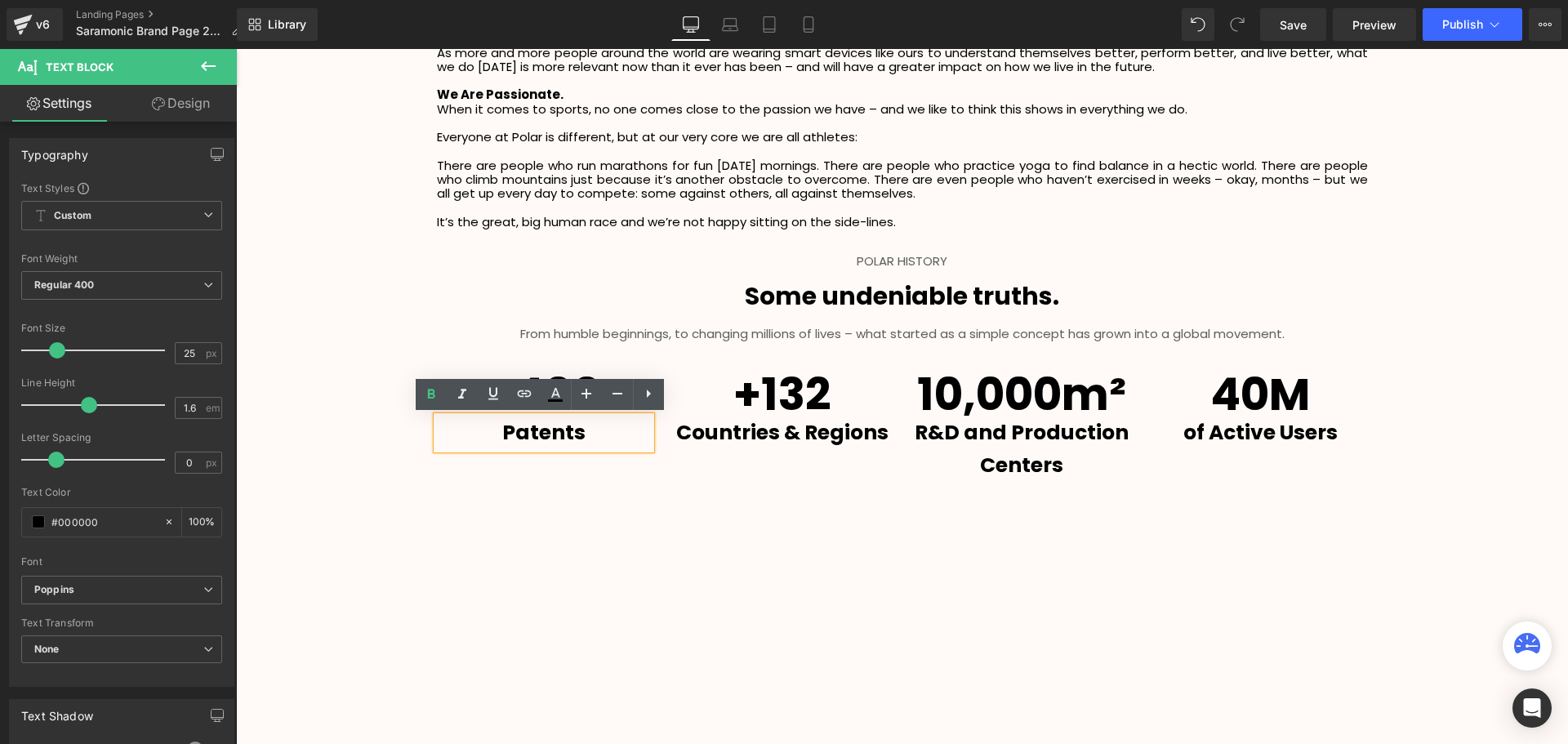
click at [486, 436] on p "Patents" at bounding box center [543, 432] width 215 height 32
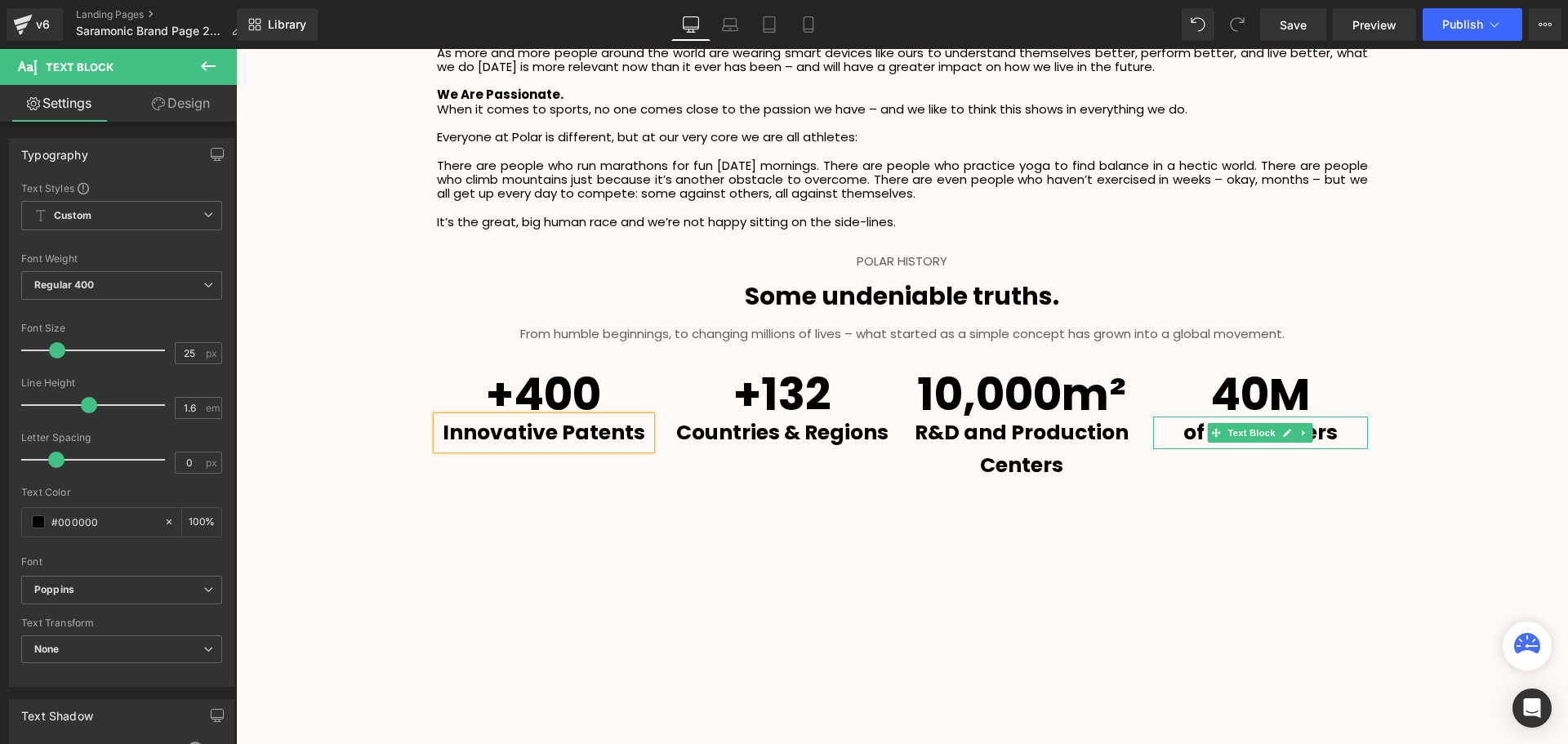
click at [1333, 432] on p "of Active Users" at bounding box center [1259, 432] width 215 height 32
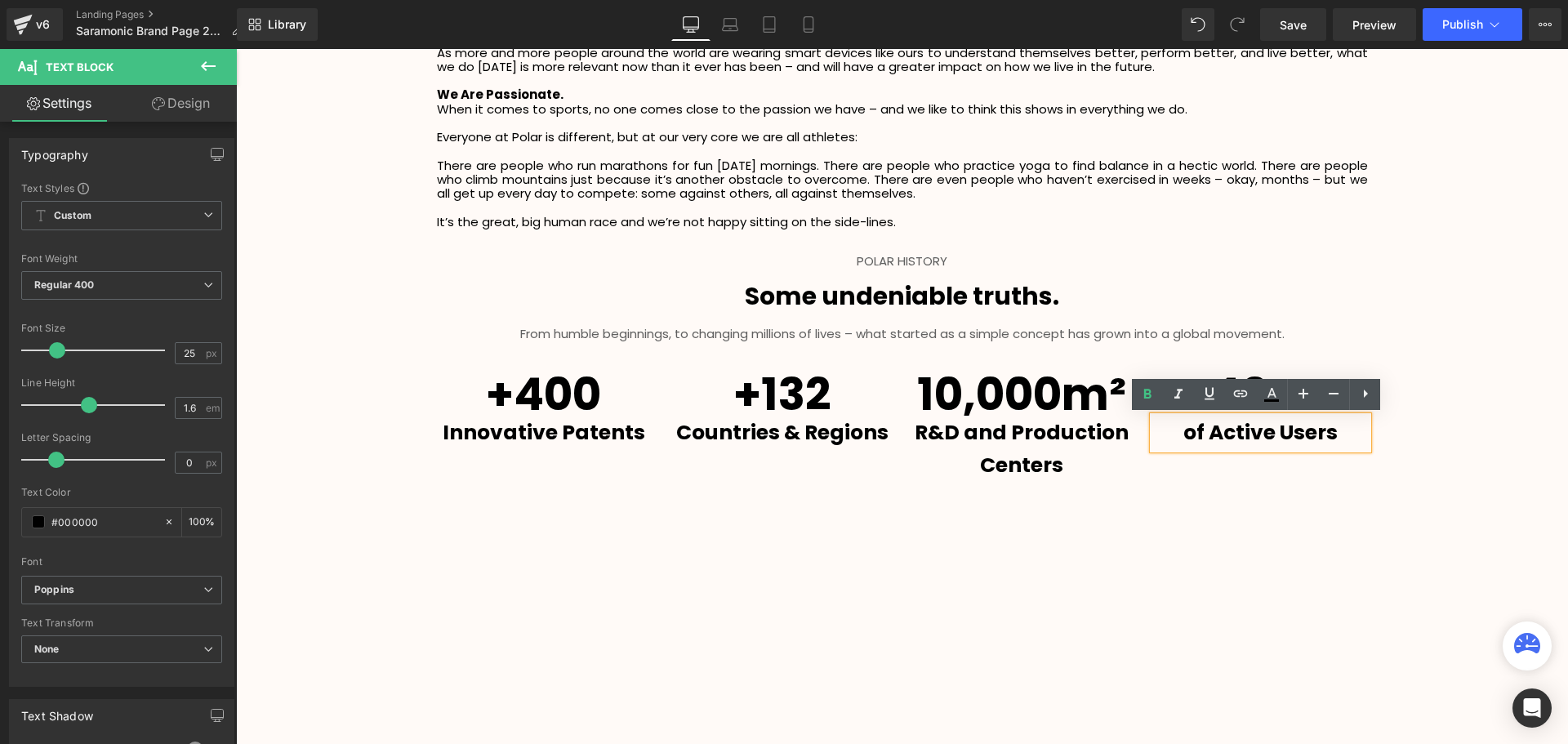
click at [1336, 426] on p "of Active Users" at bounding box center [1259, 432] width 215 height 32
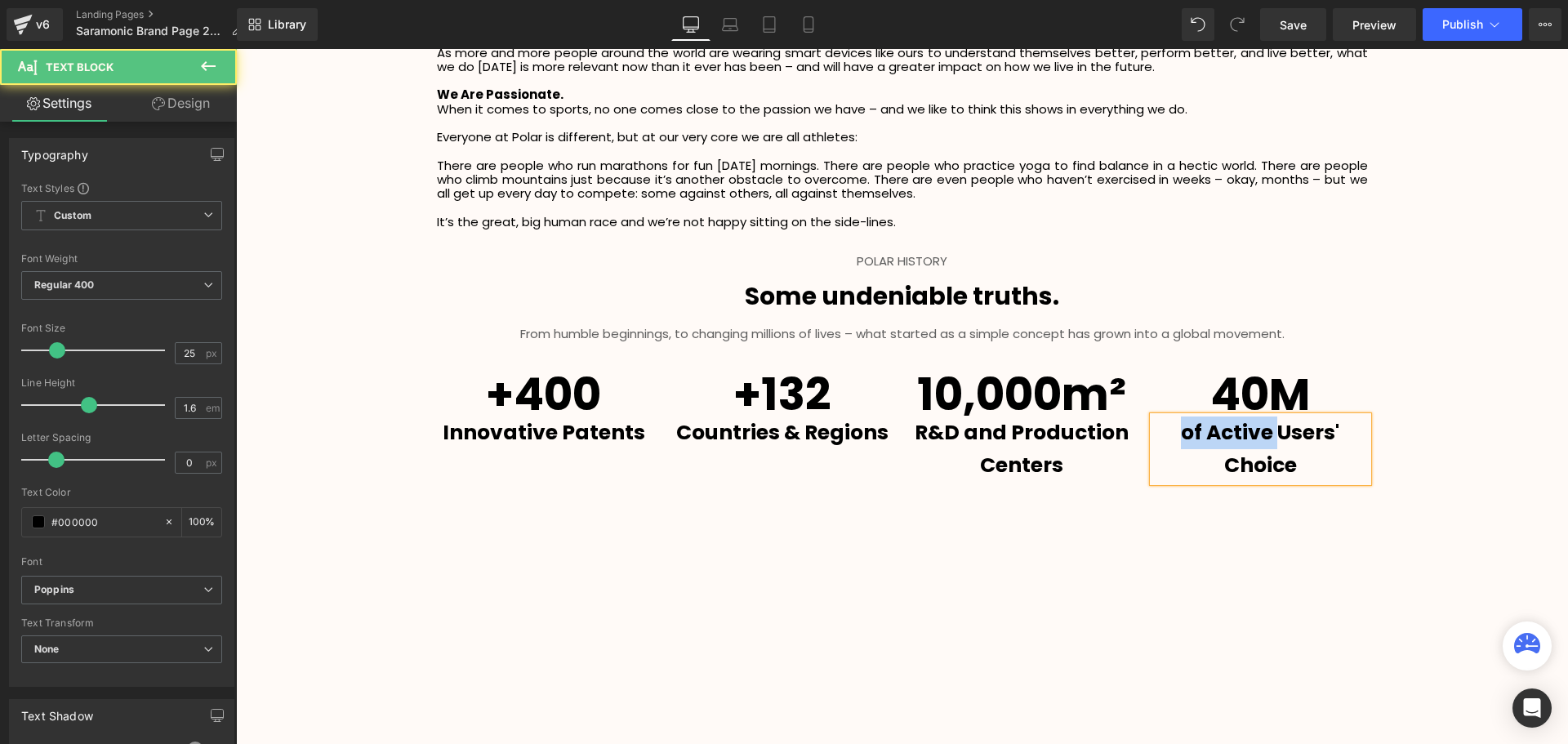
drag, startPoint x: 1272, startPoint y: 430, endPoint x: 1167, endPoint y: 433, distance: 105.0
click at [1167, 433] on p "of Active Users' Choice" at bounding box center [1259, 449] width 215 height 66
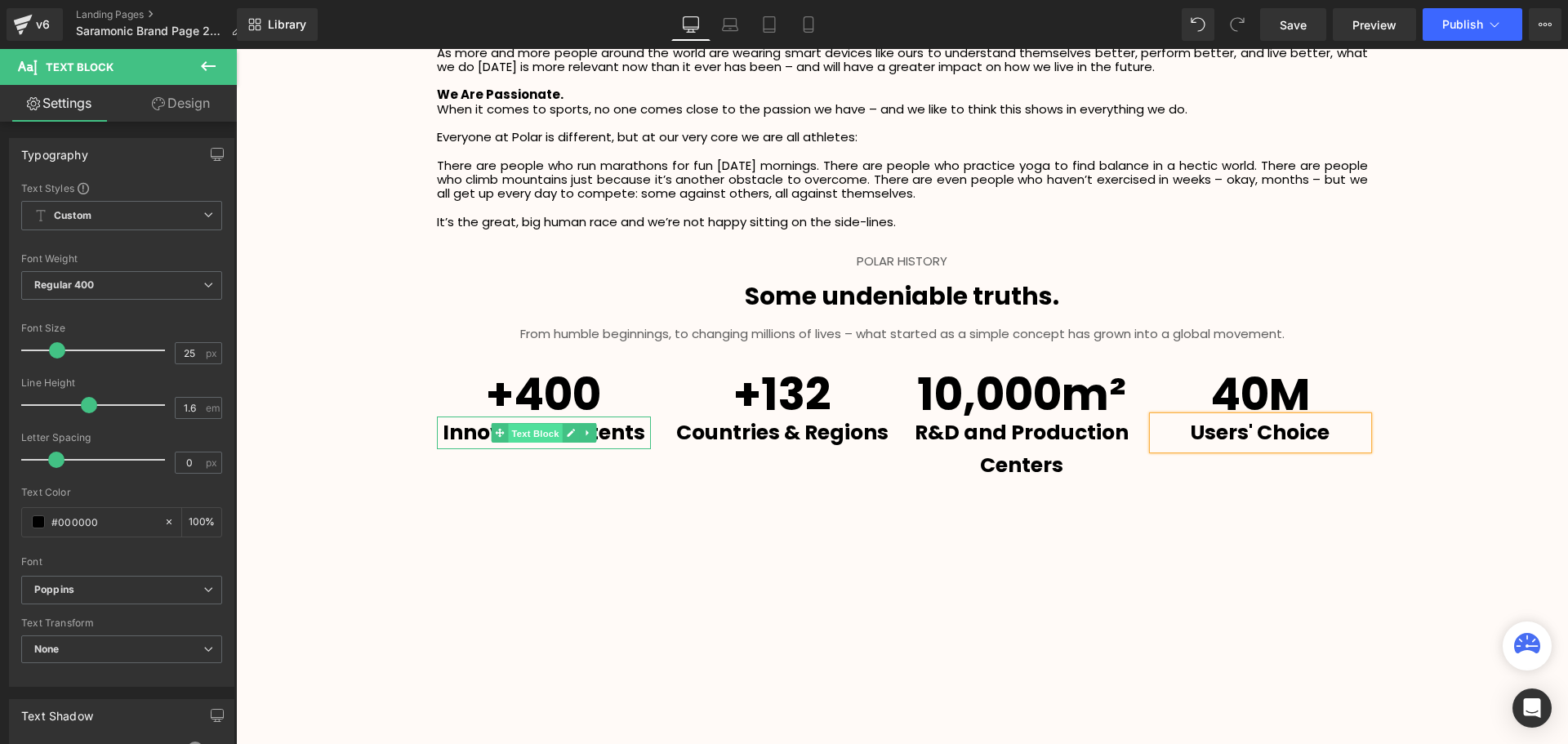
click at [535, 435] on span "Text Block" at bounding box center [534, 433] width 53 height 19
type input "20"
click at [47, 351] on span at bounding box center [50, 350] width 17 height 17
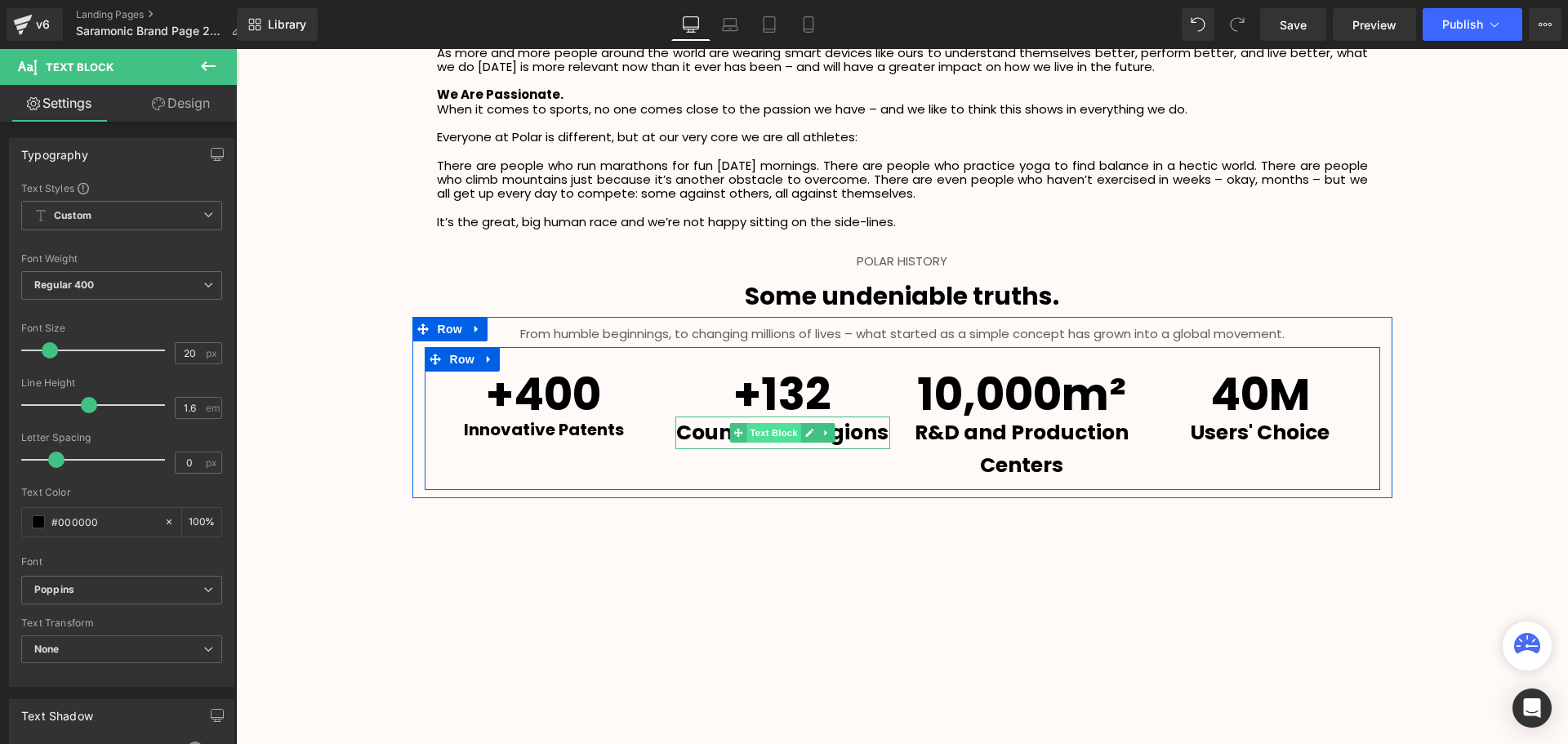
click at [784, 433] on span "Text Block" at bounding box center [773, 433] width 53 height 19
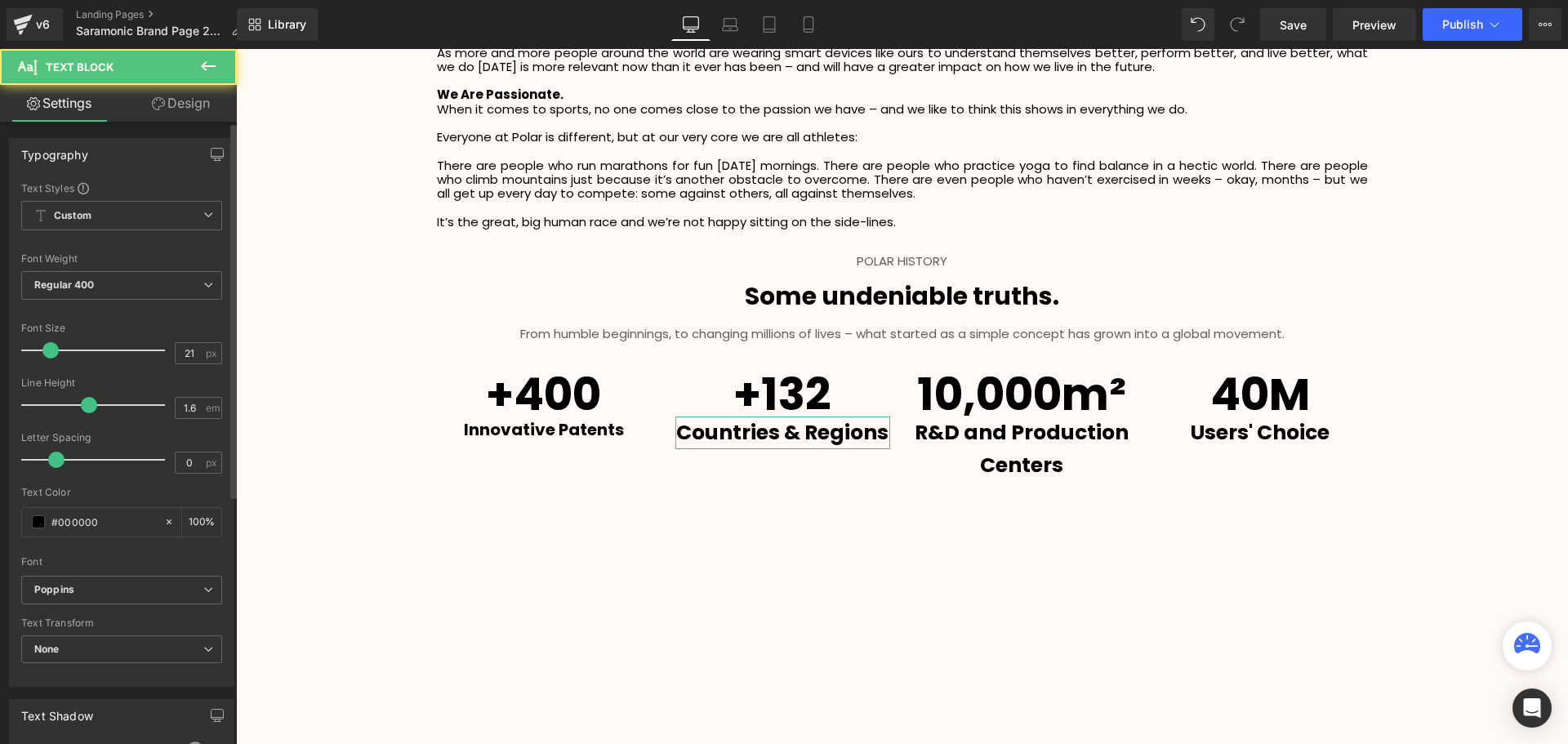
type input "20"
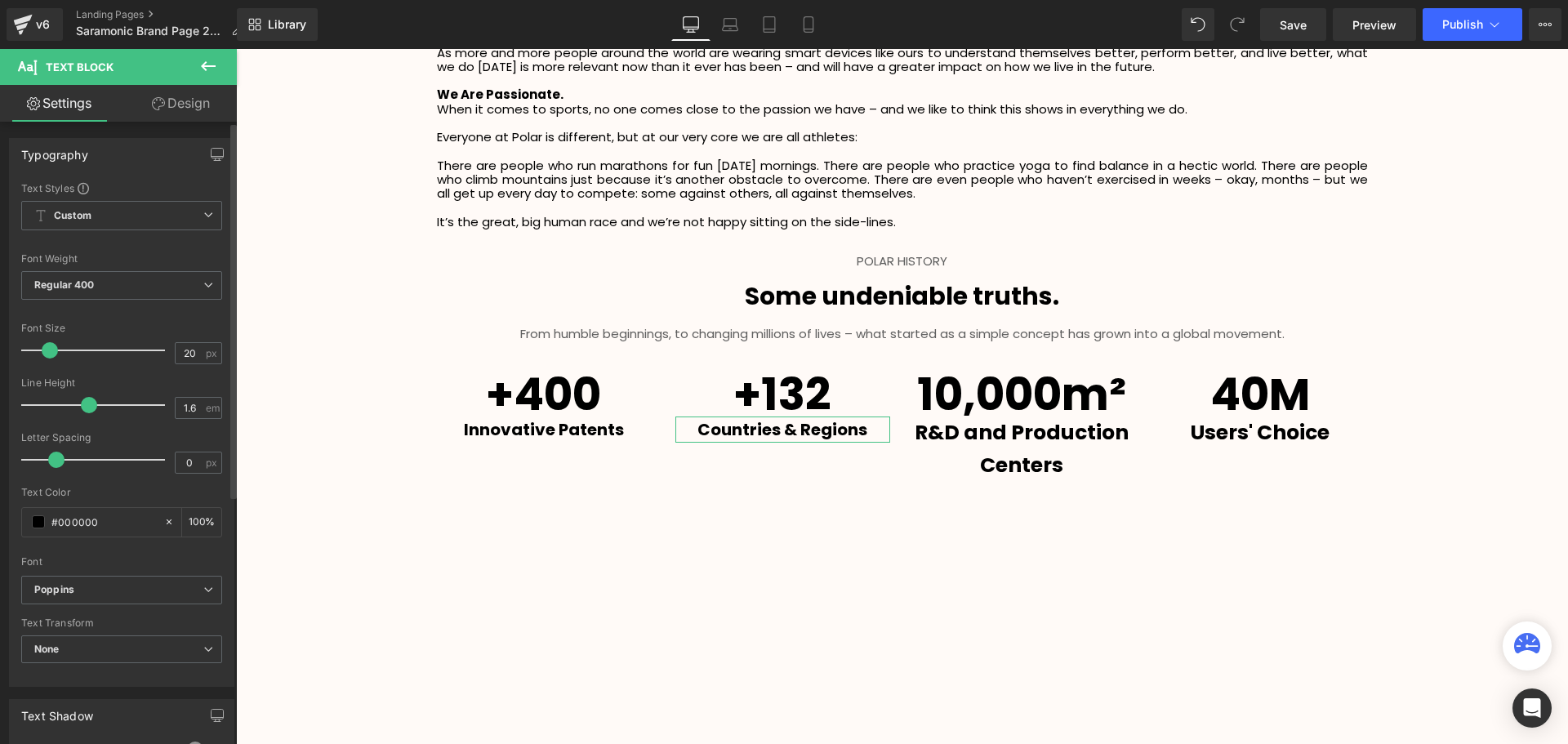
click at [47, 351] on span at bounding box center [50, 350] width 17 height 17
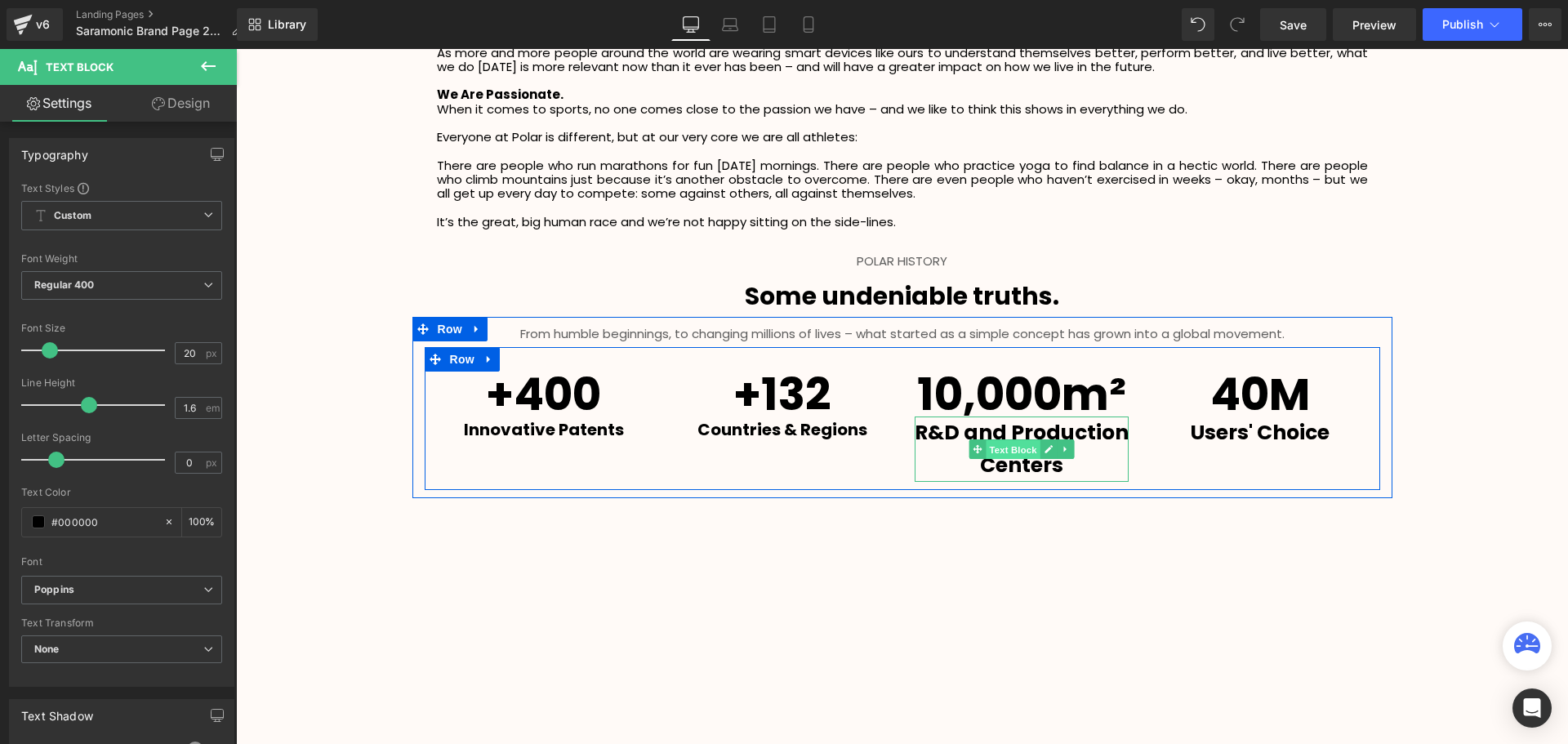
click at [1012, 453] on span "Text Block" at bounding box center [1011, 450] width 53 height 19
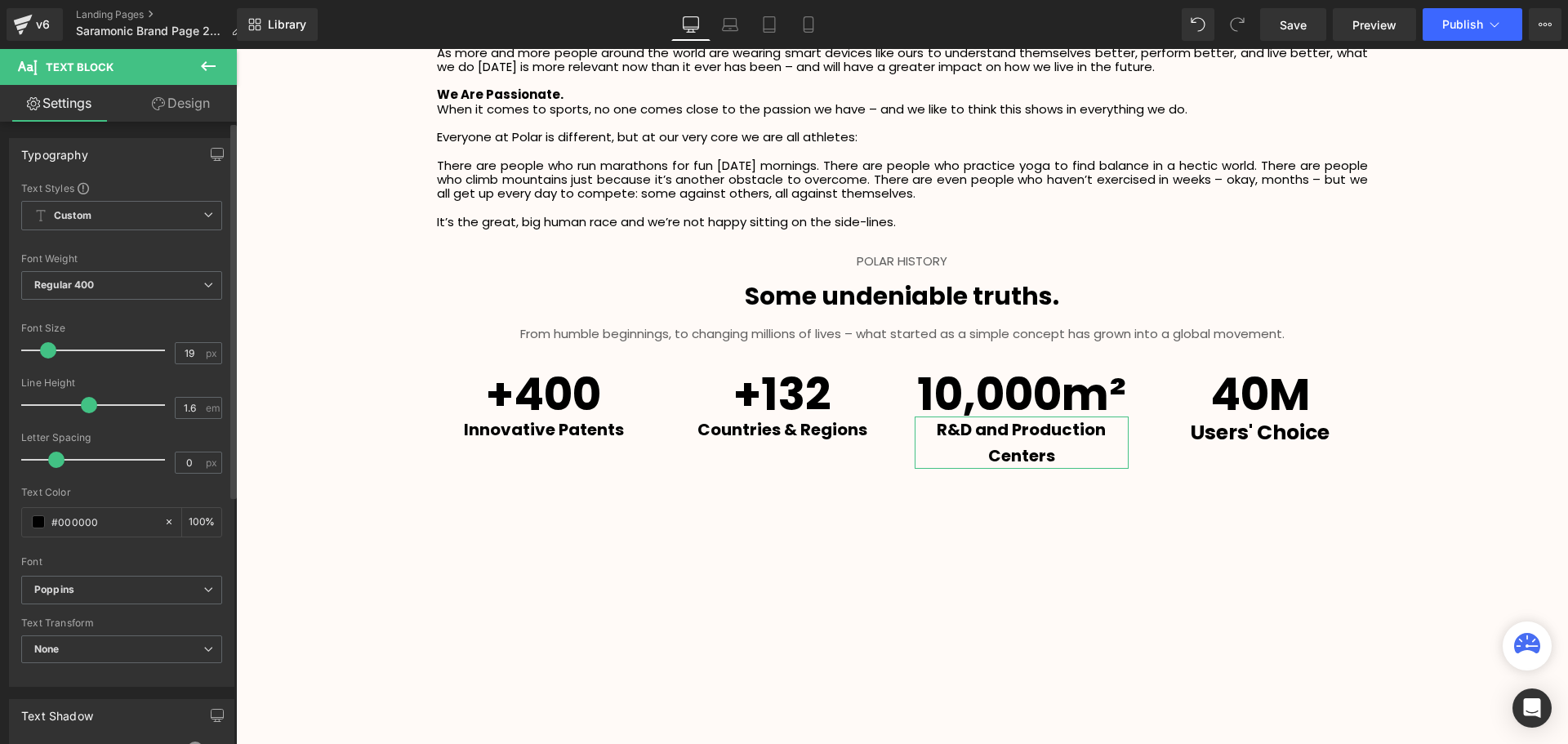
scroll to position [3848, 1323]
type input "20"
click at [46, 352] on span at bounding box center [50, 350] width 17 height 17
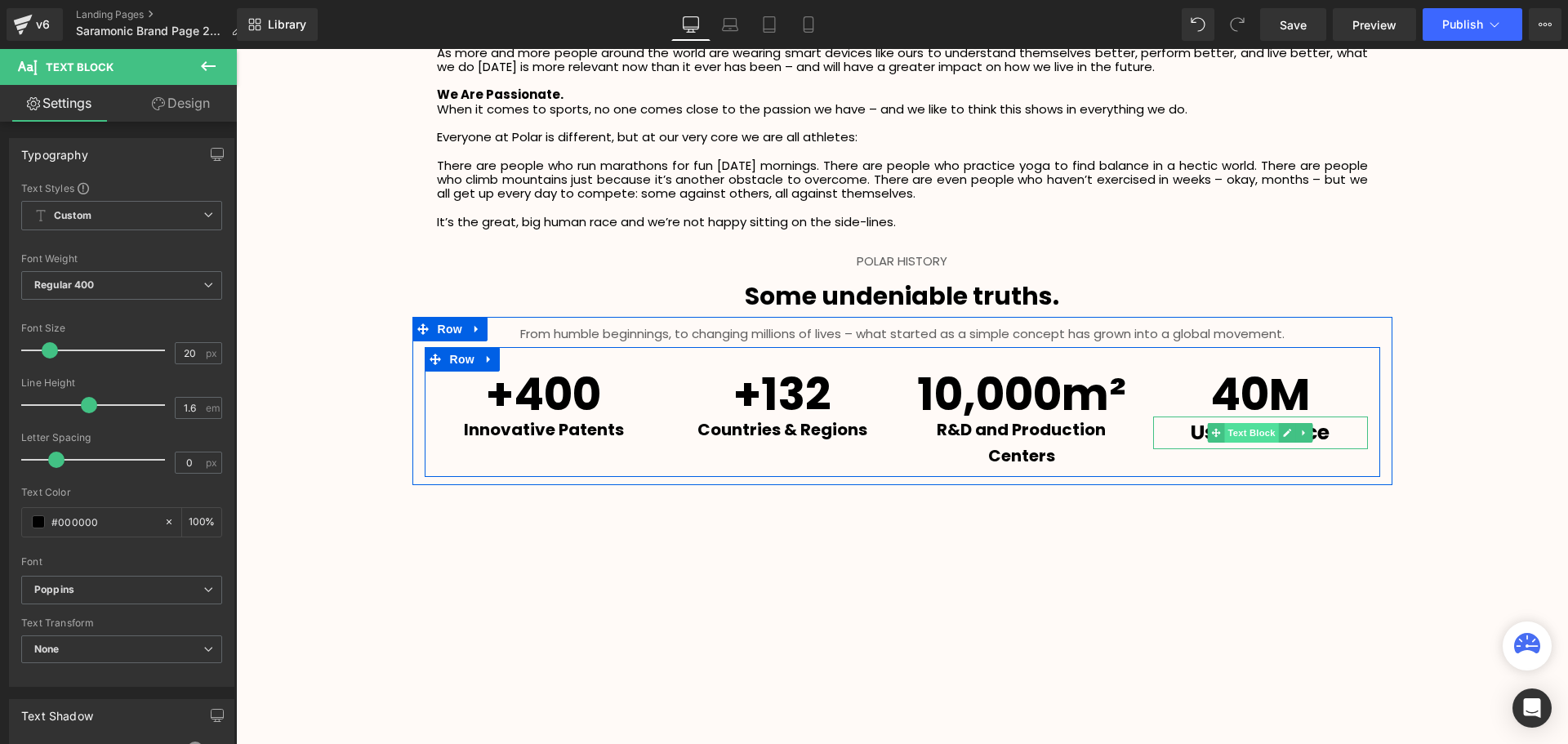
click at [1260, 441] on span "Text Block" at bounding box center [1251, 433] width 53 height 19
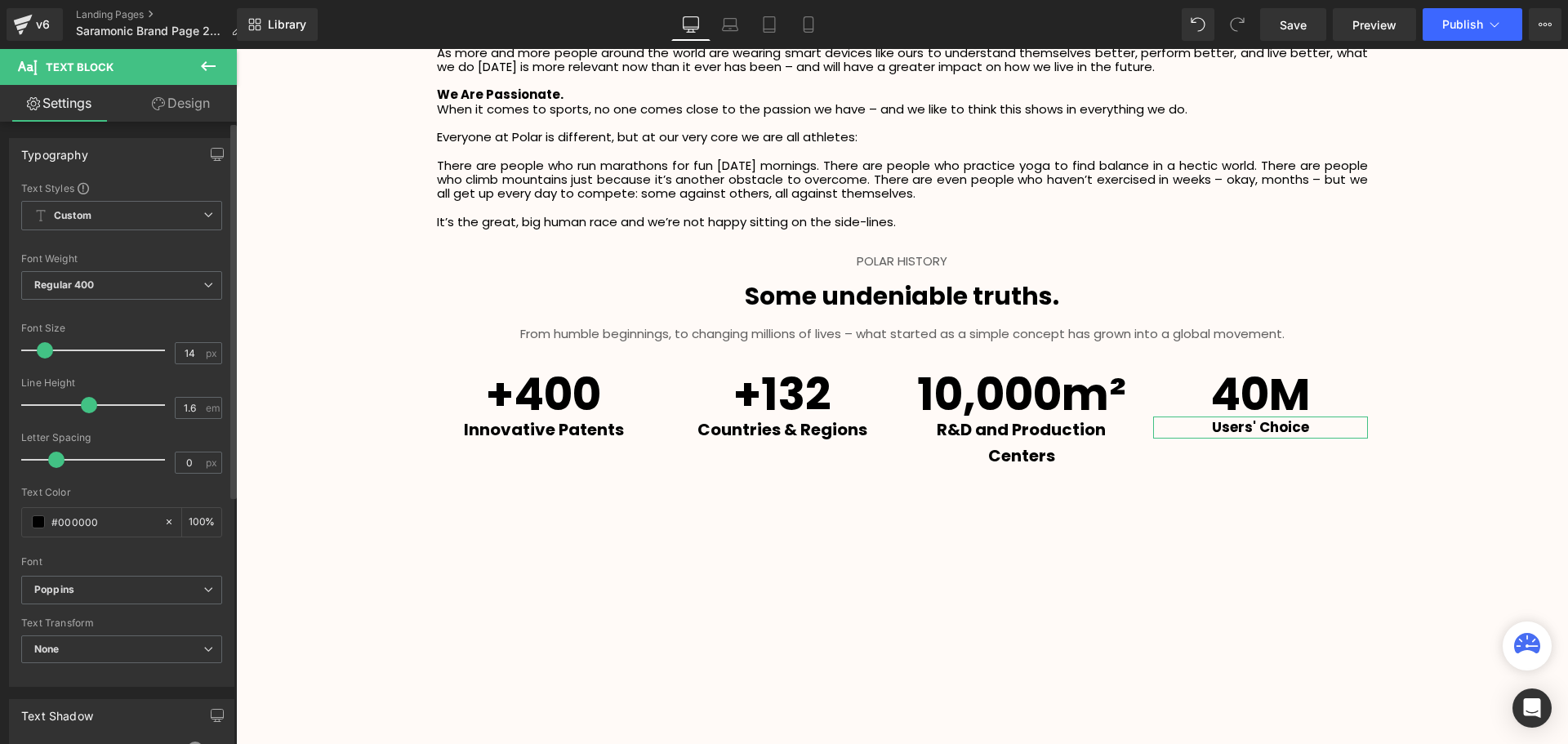
type input "15"
click at [37, 358] on div at bounding box center [97, 350] width 136 height 32
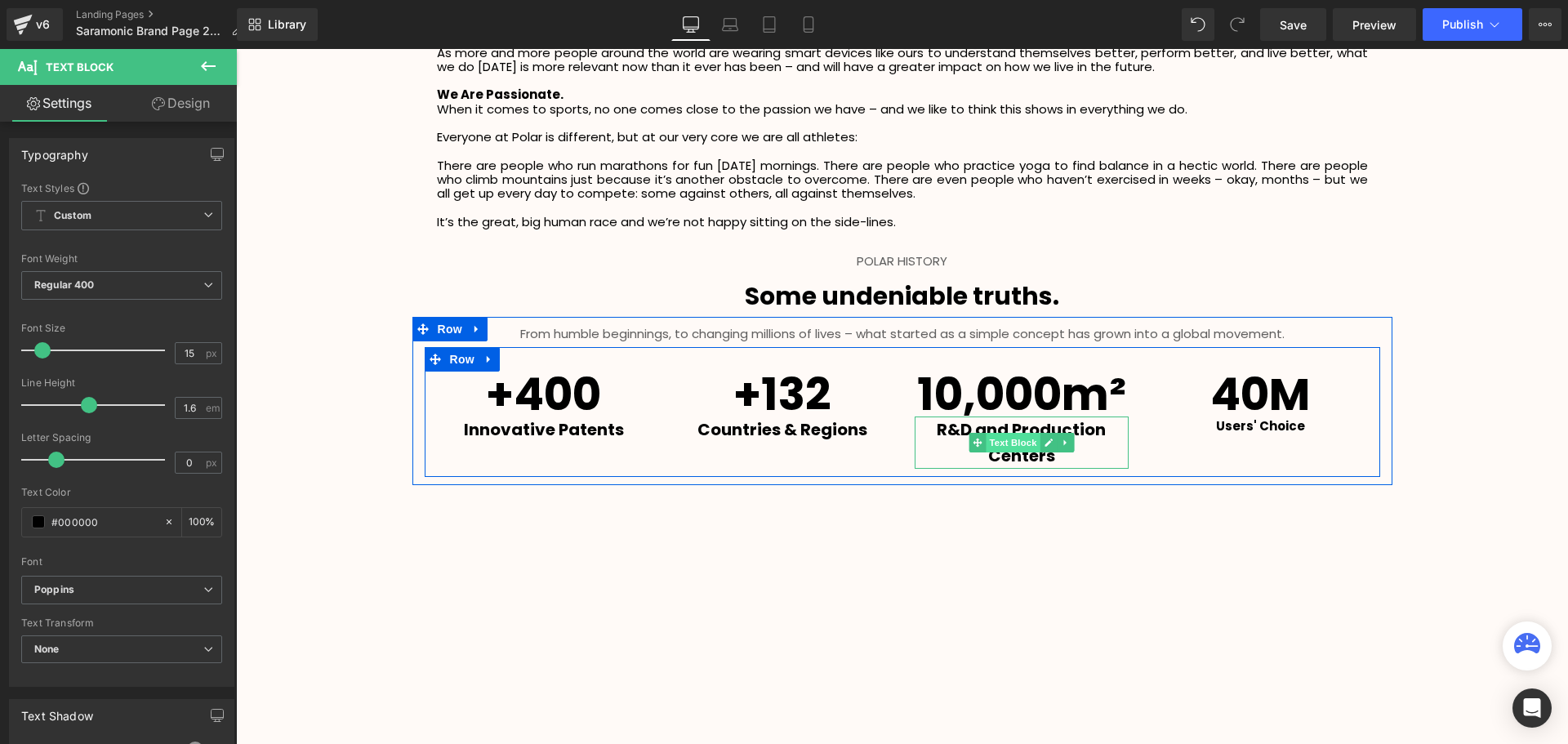
click at [1009, 436] on span "Text Block" at bounding box center [1011, 443] width 53 height 19
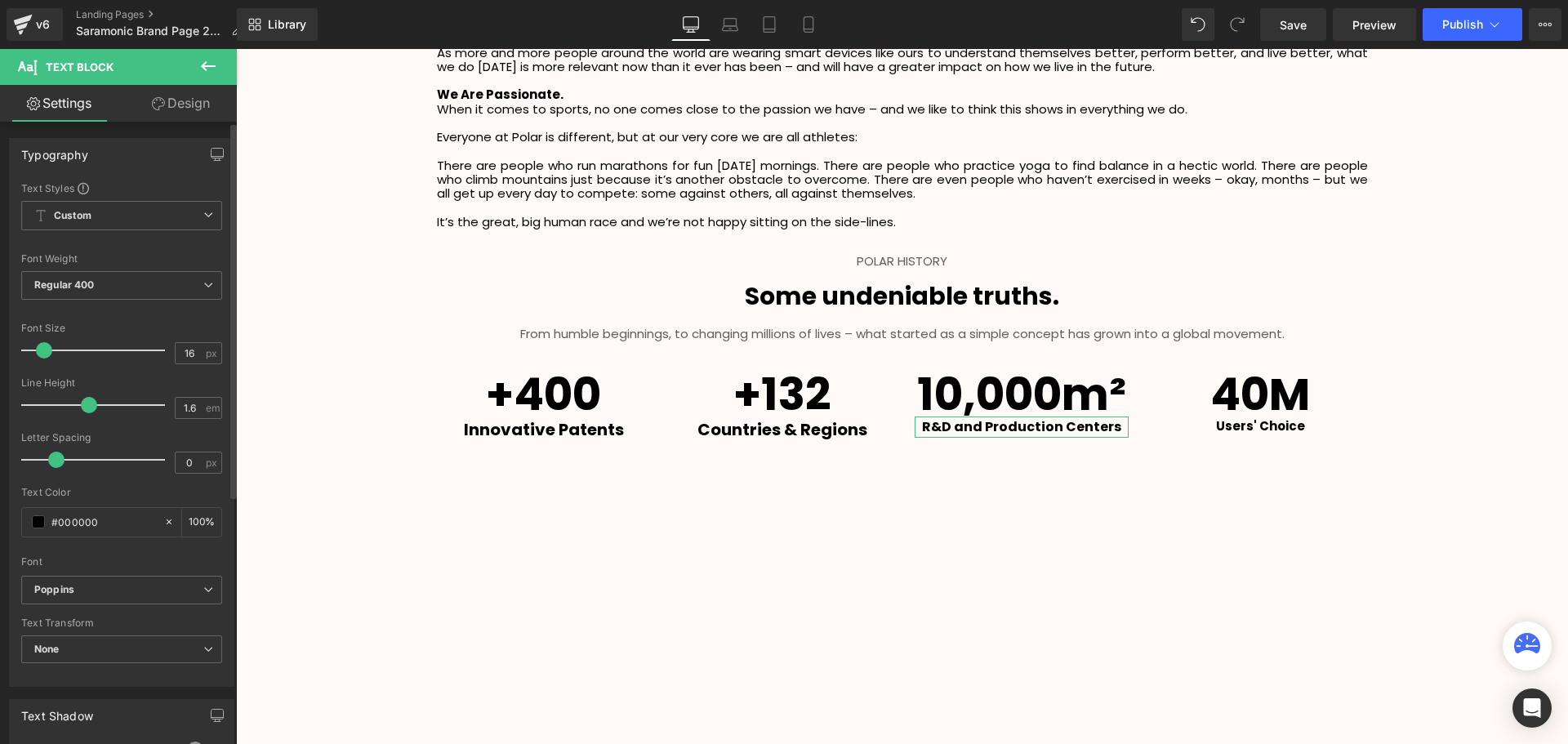
scroll to position [3824, 1323]
type input "15"
click at [34, 354] on span at bounding box center [42, 350] width 17 height 17
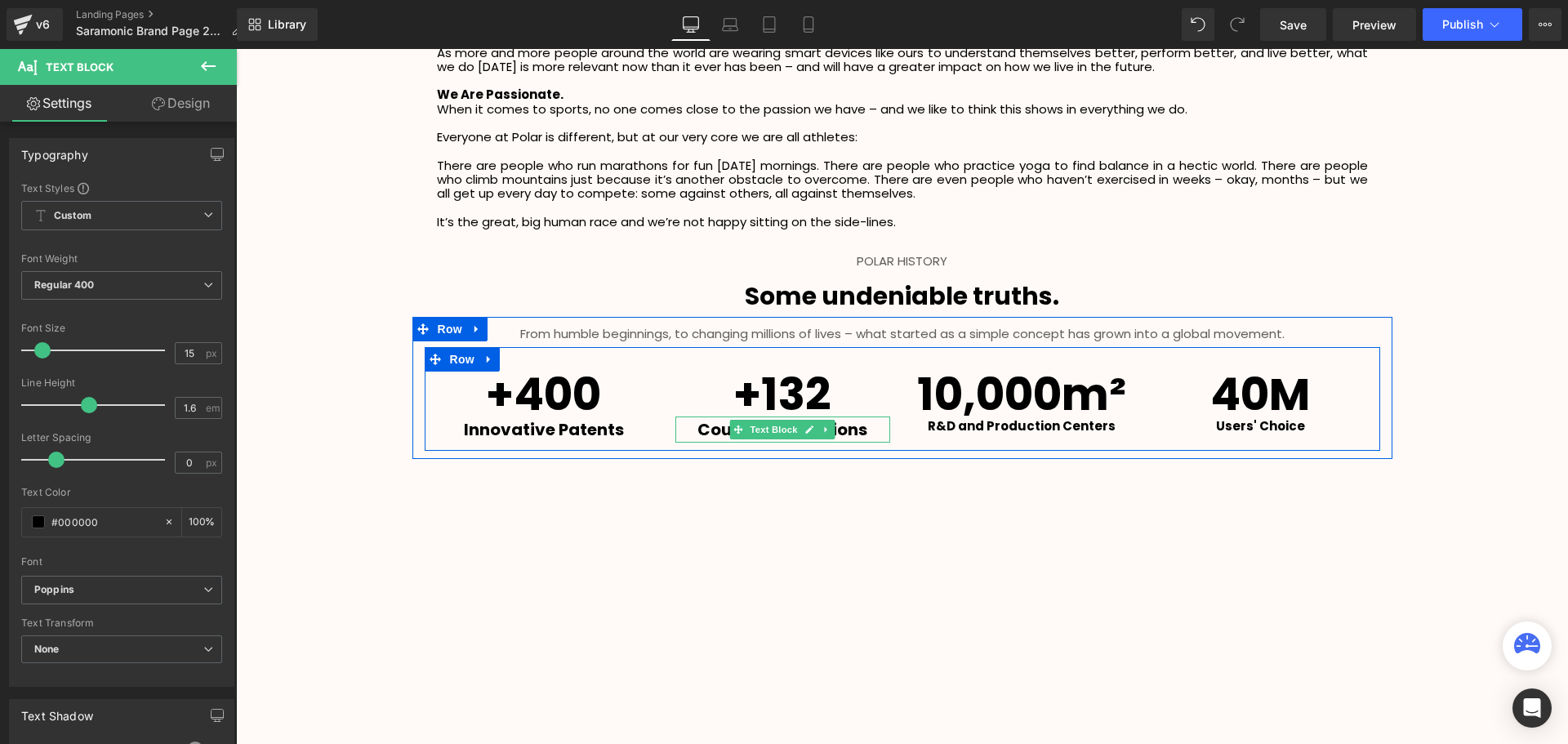
click at [781, 431] on span "Text Block" at bounding box center [773, 429] width 53 height 19
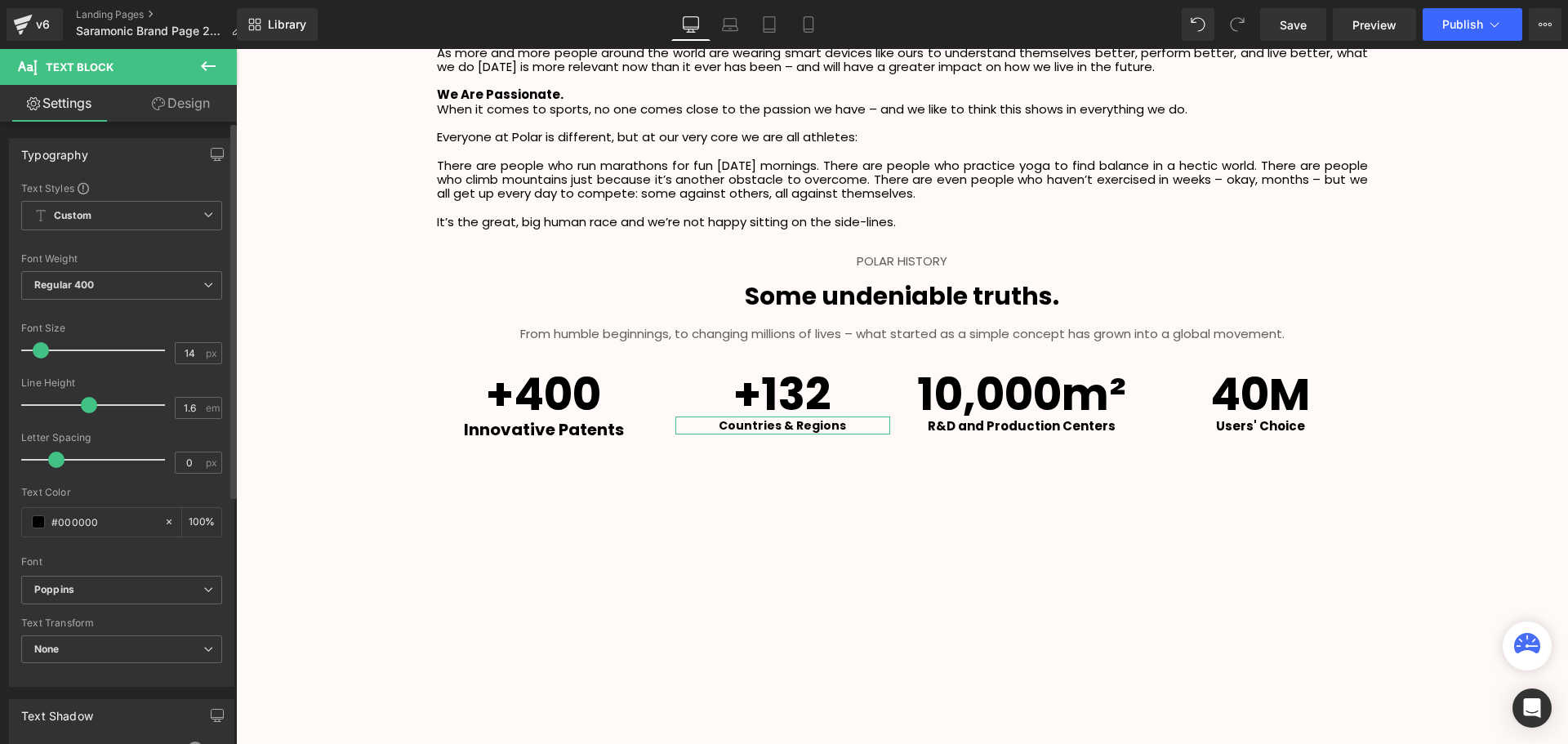
type input "15"
click at [42, 355] on span at bounding box center [42, 350] width 17 height 17
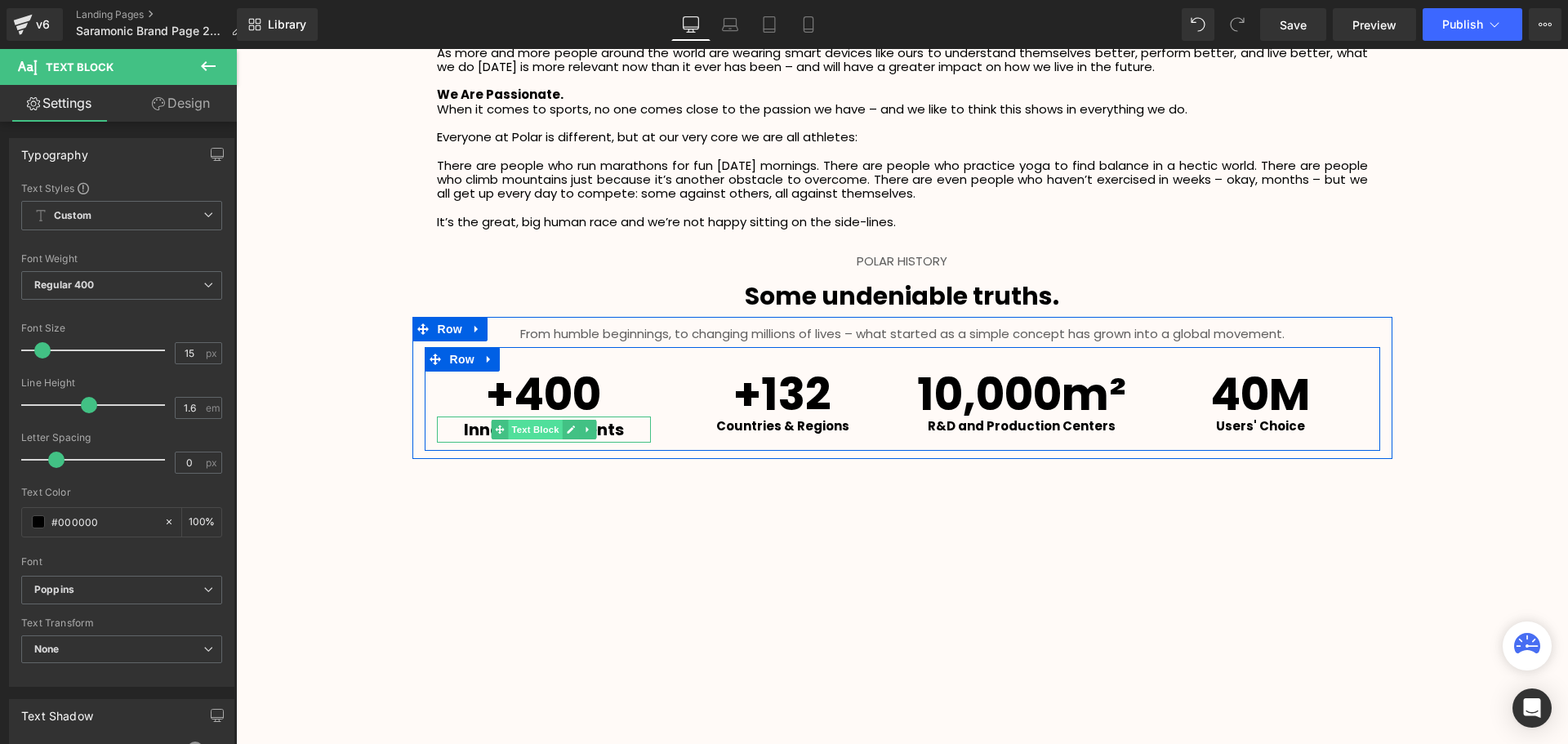
click at [525, 436] on span "Text Block" at bounding box center [534, 429] width 53 height 19
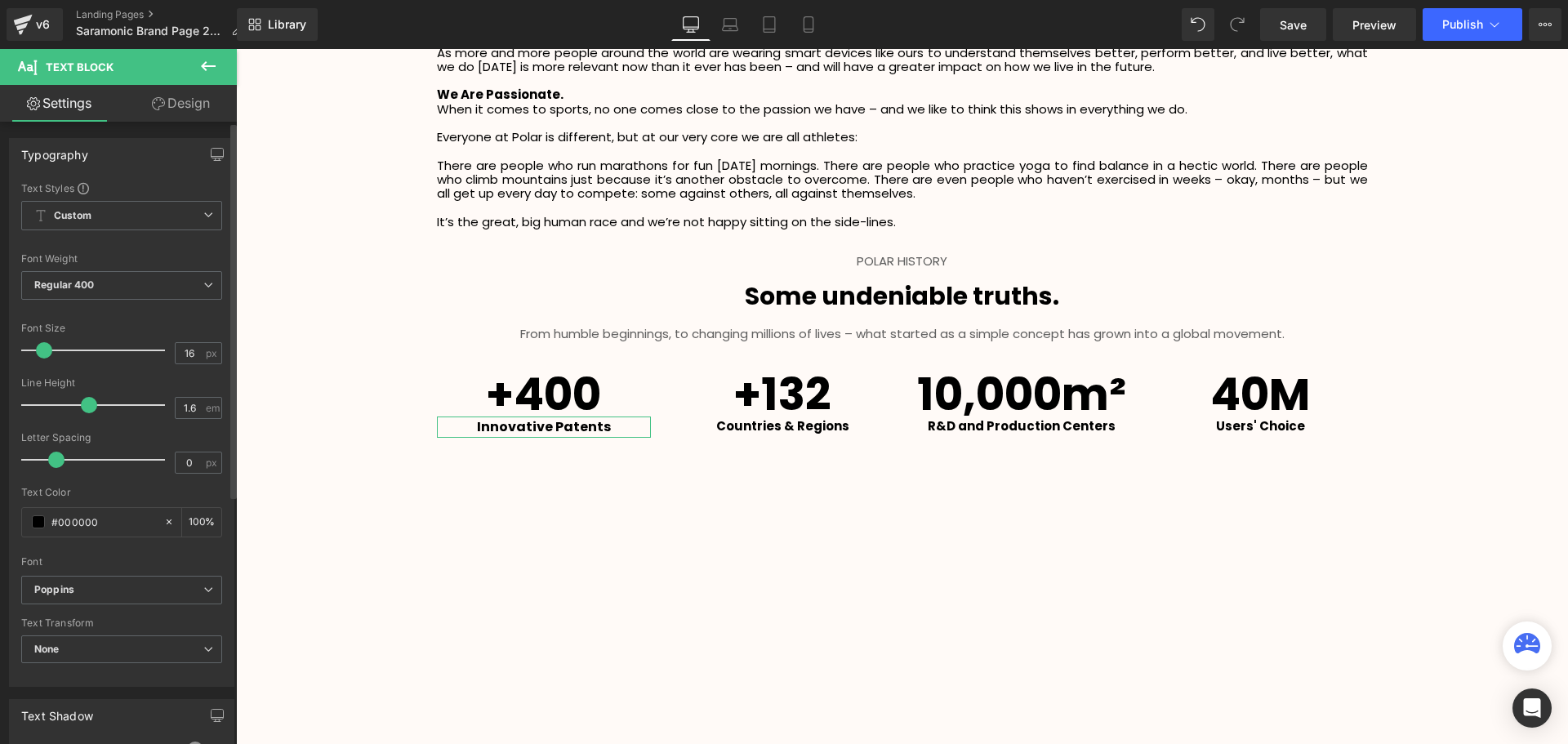
type input "15"
click at [42, 355] on span at bounding box center [42, 350] width 17 height 17
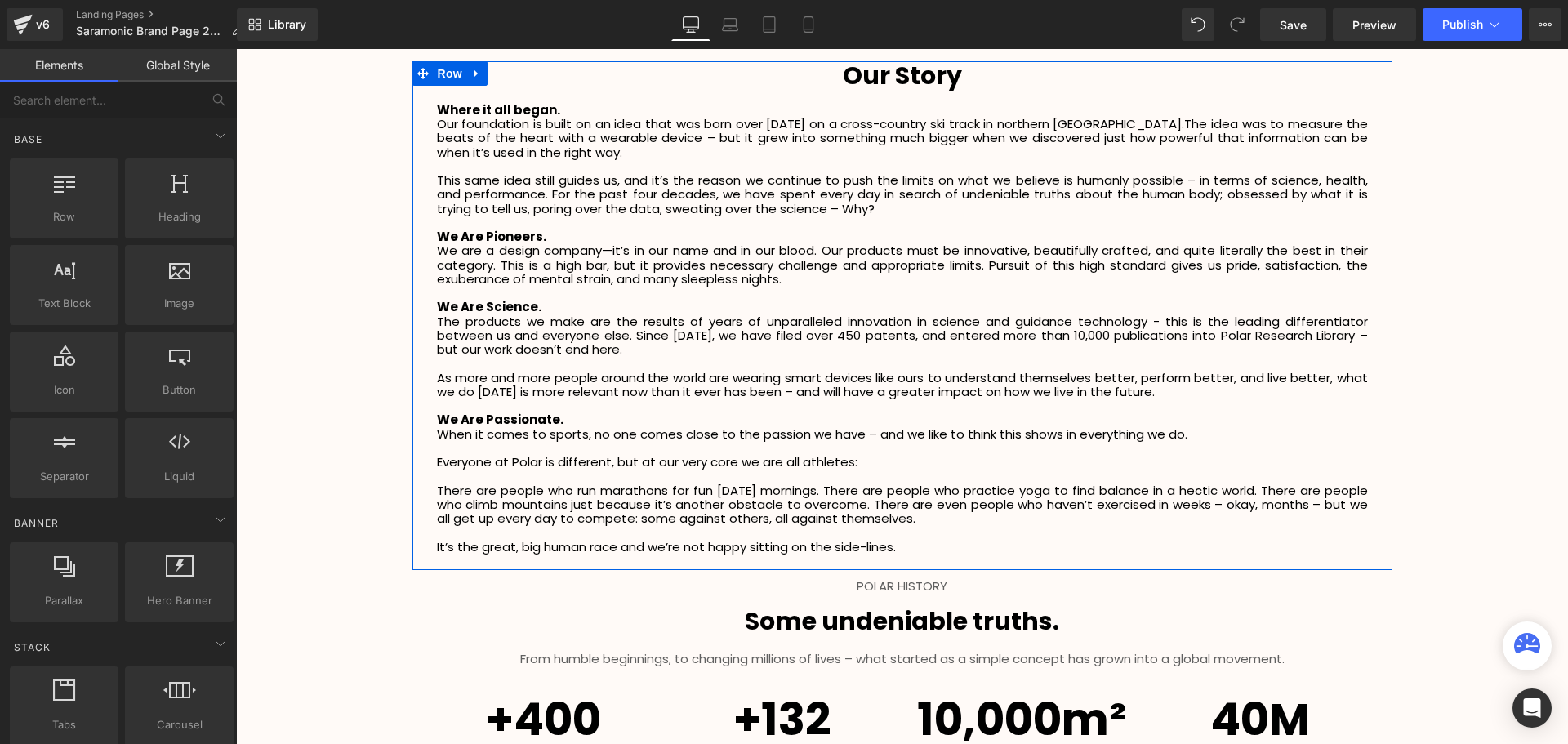
scroll to position [2285, 0]
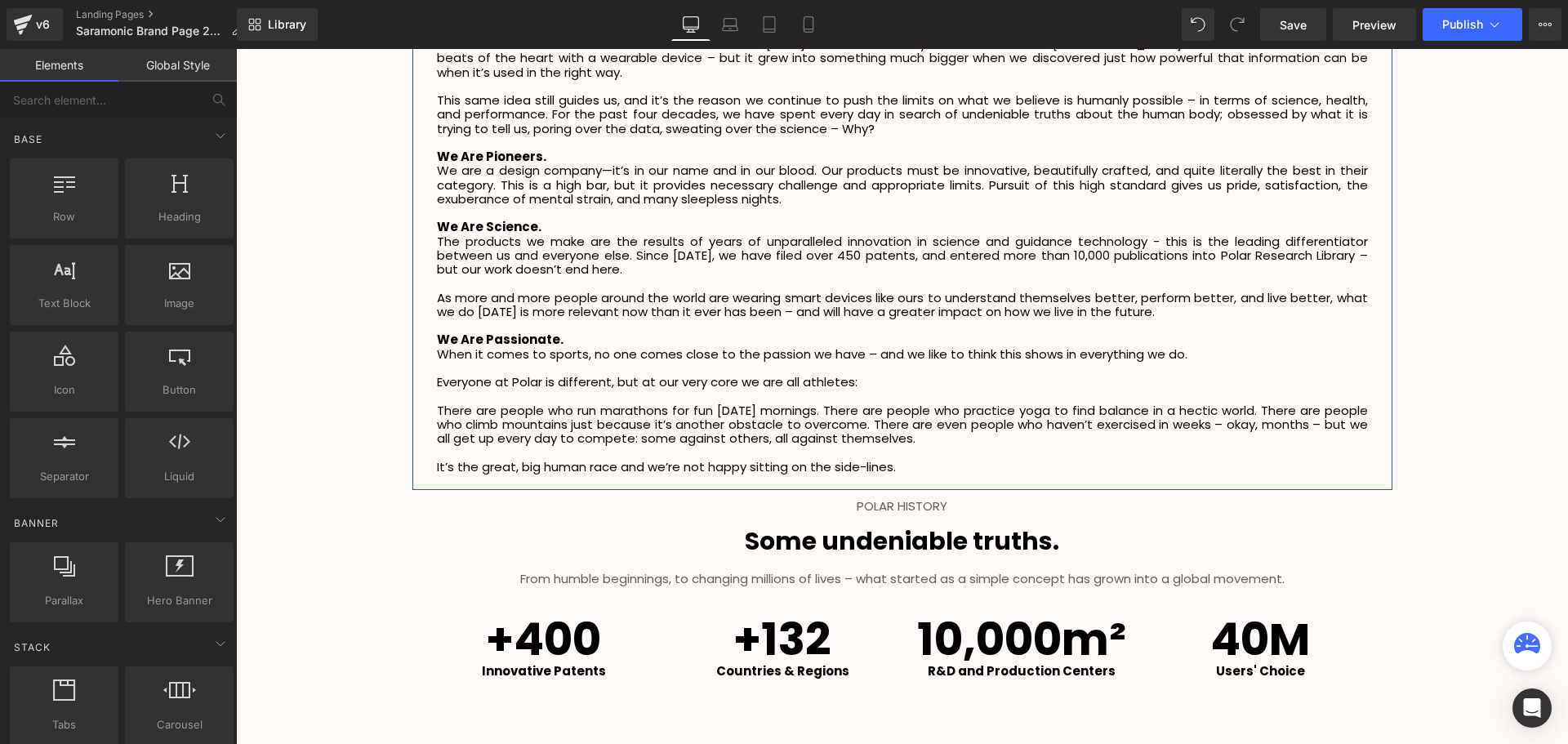
click at [915, 461] on p "It’s the great, big human race and we’re not happy sitting on the side-lines." at bounding box center [902, 466] width 931 height 14
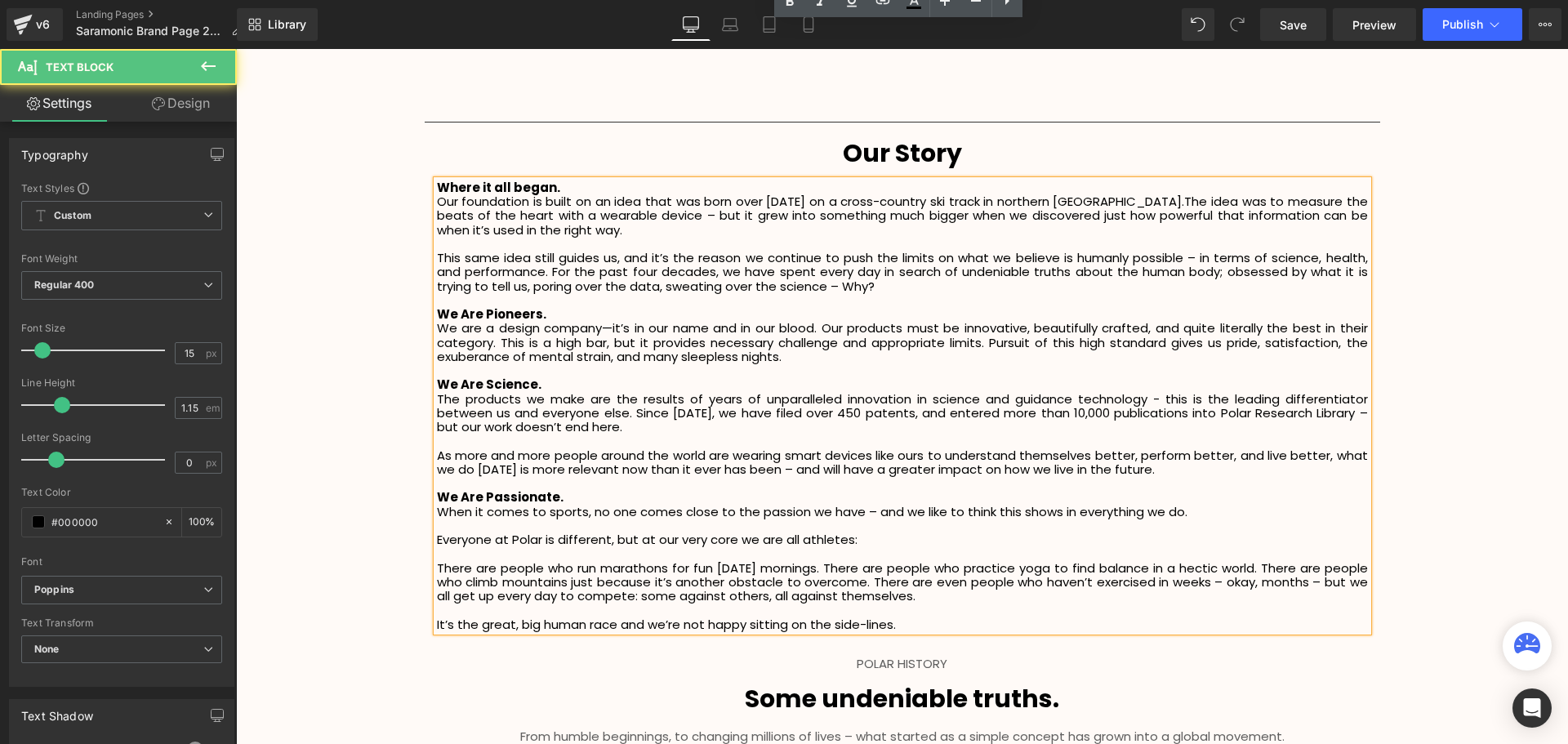
scroll to position [2041, 0]
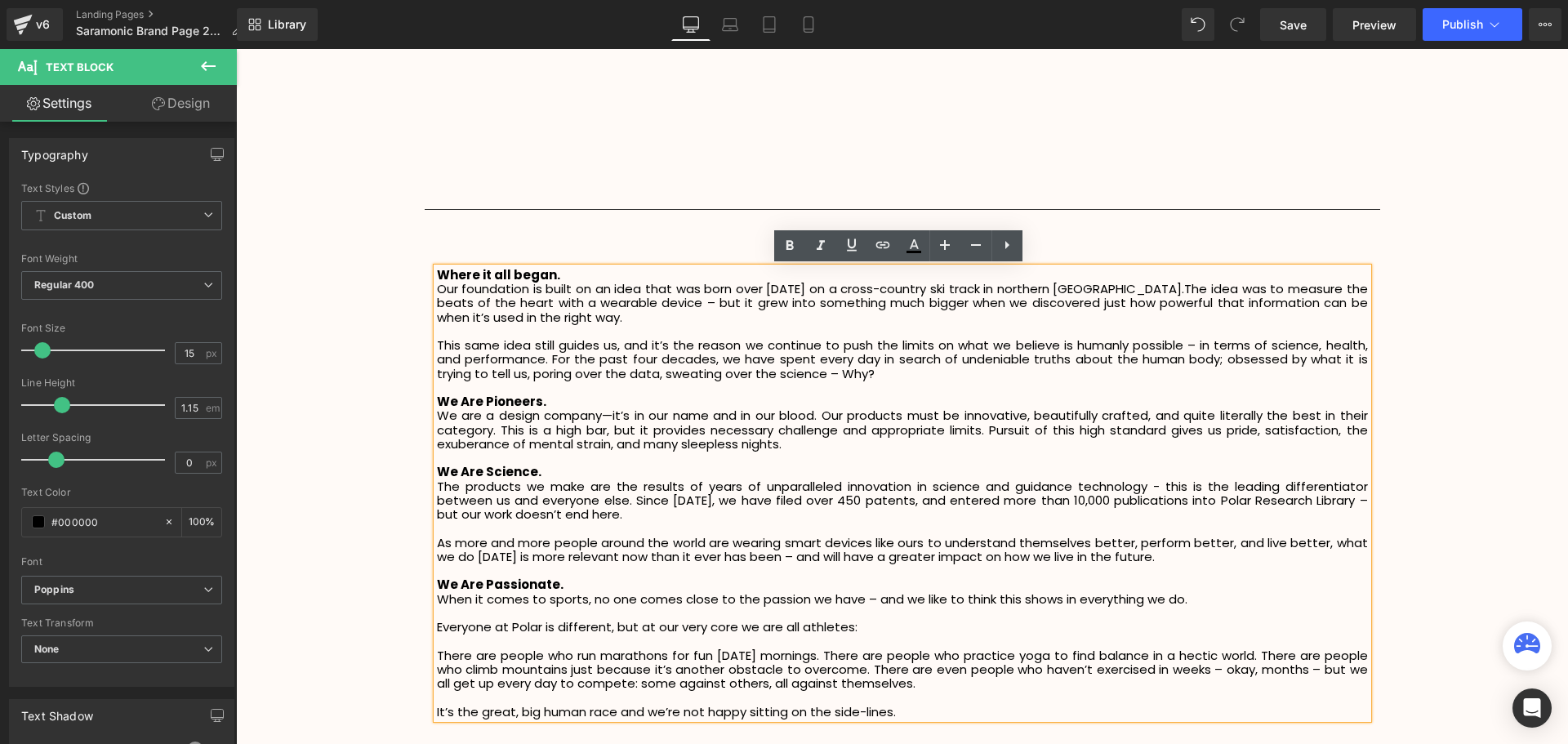
click at [436, 276] on strong "Where it all began." at bounding box center [498, 275] width 124 height 18
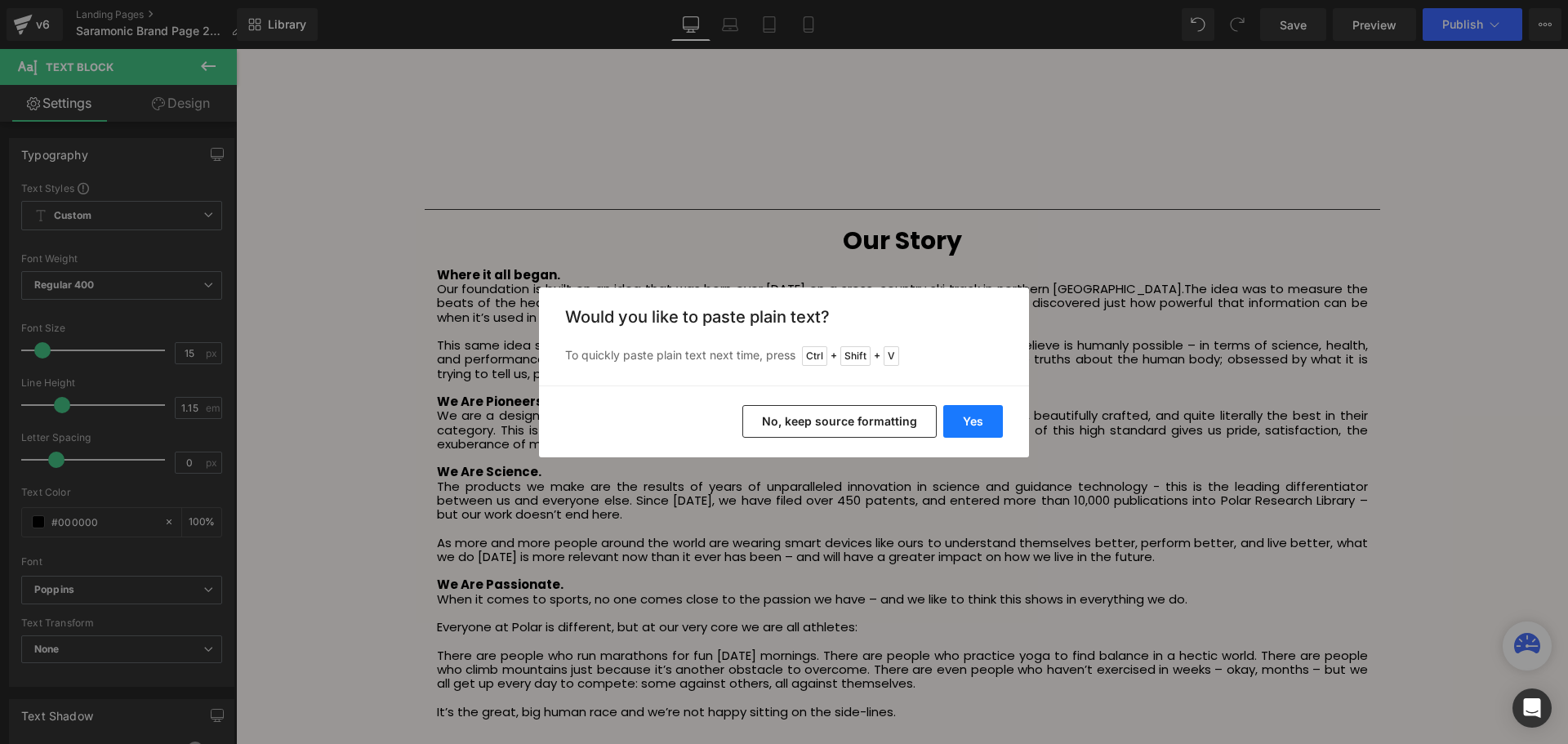
click at [980, 425] on button "Yes" at bounding box center [973, 421] width 60 height 32
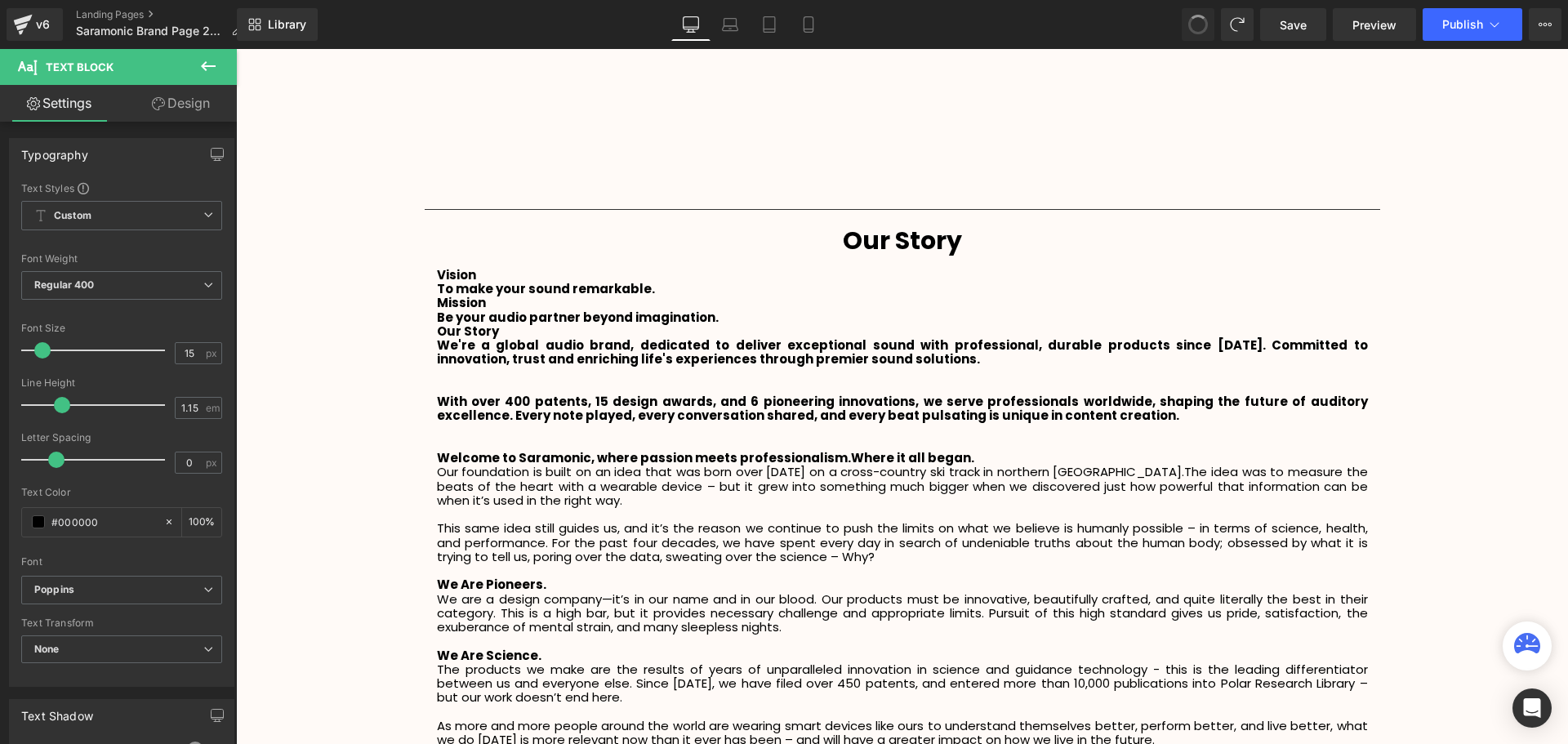
drag, startPoint x: 1199, startPoint y: 21, endPoint x: 950, endPoint y: 3, distance: 249.6
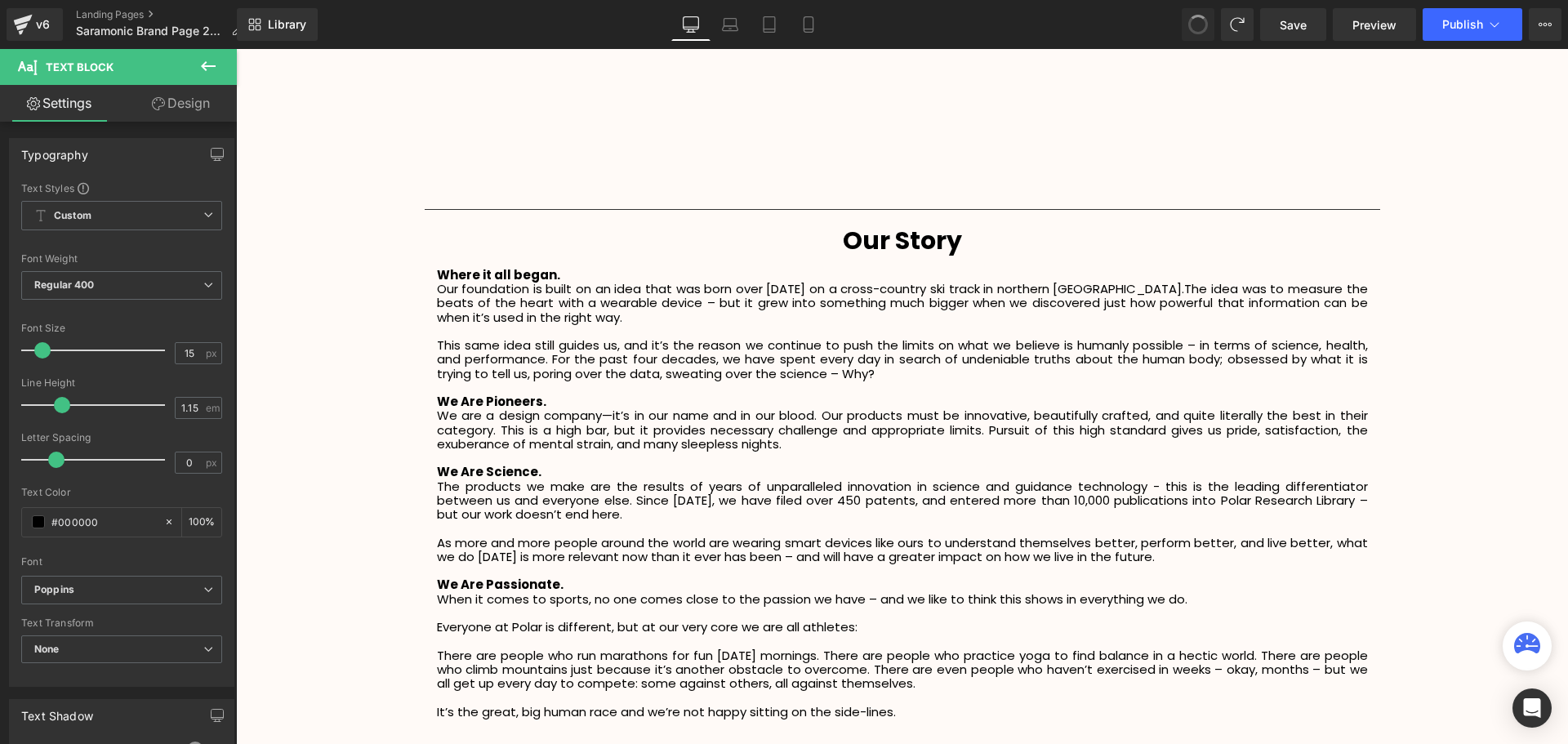
scroll to position [3818, 1323]
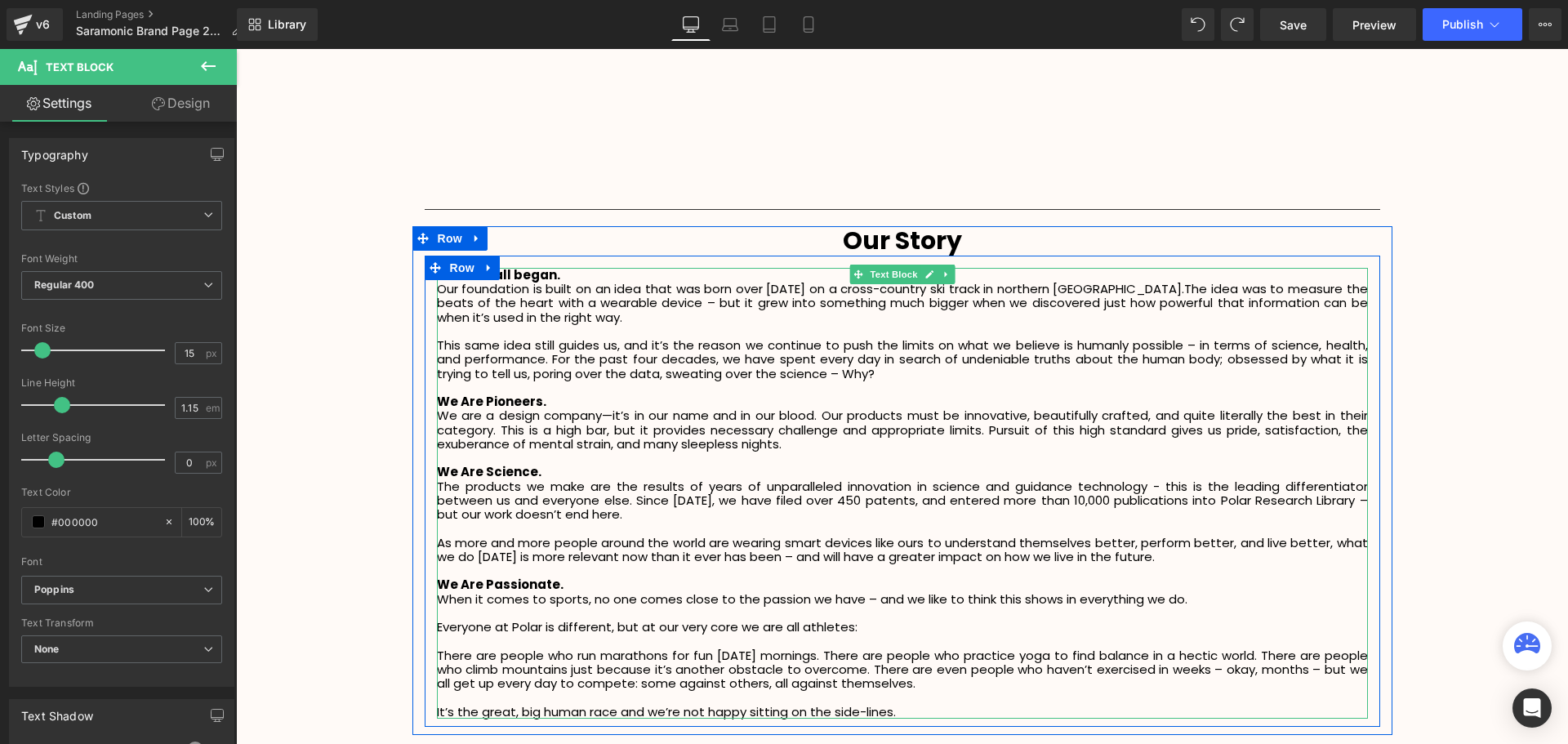
click at [905, 375] on p "This same idea still guides us, and it’s the reason we continue to push the lim…" at bounding box center [902, 359] width 931 height 42
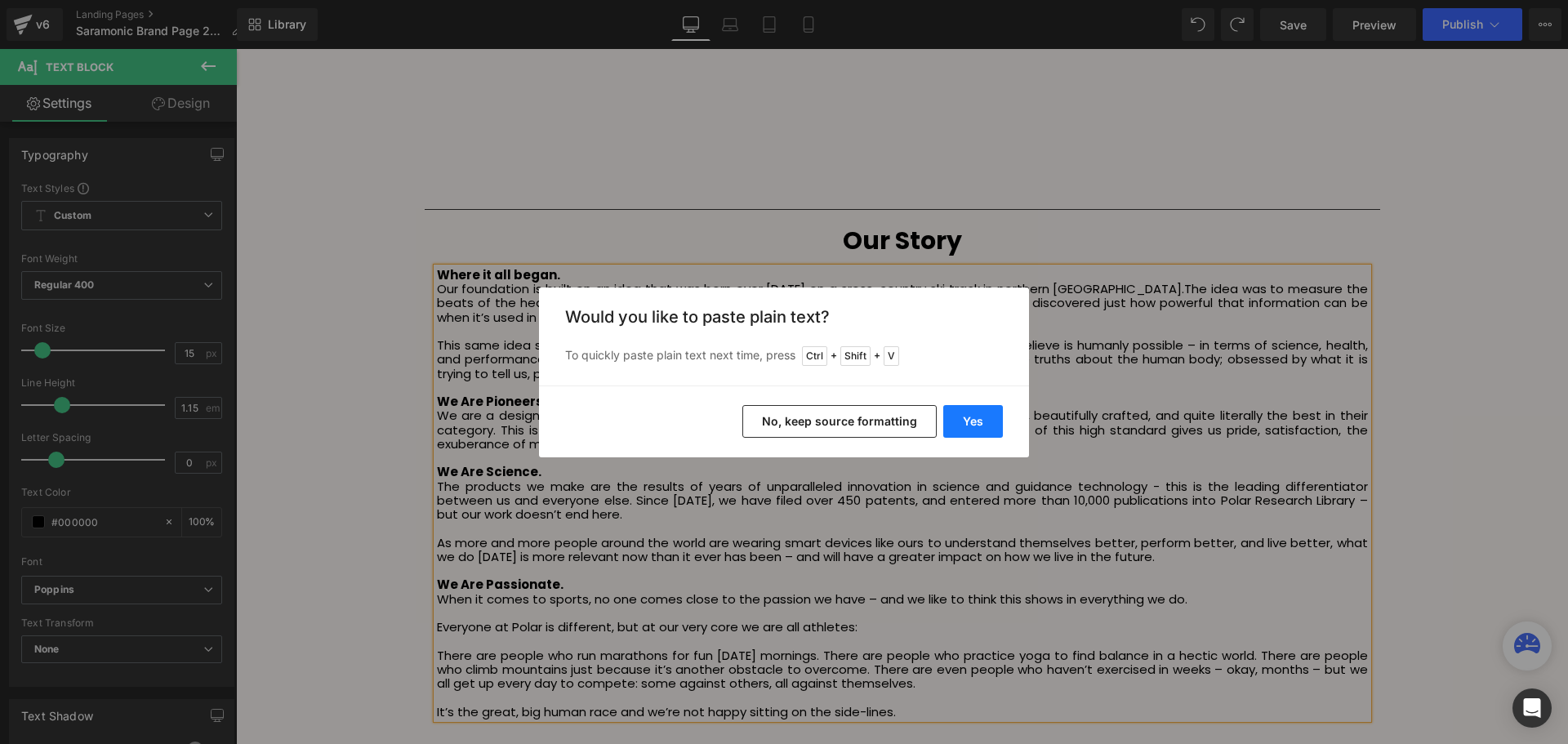
click at [988, 420] on button "Yes" at bounding box center [973, 421] width 60 height 32
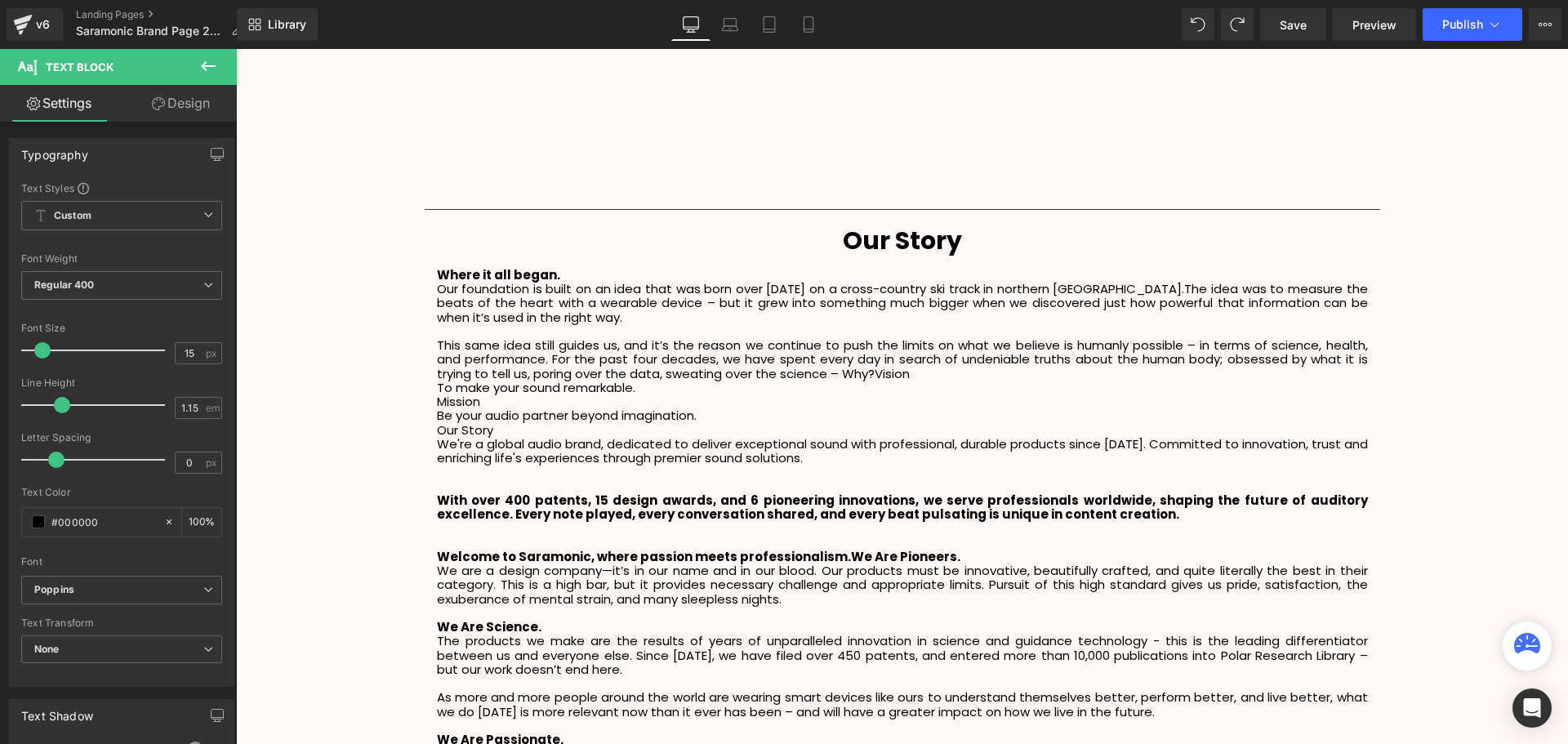
scroll to position [3972, 1323]
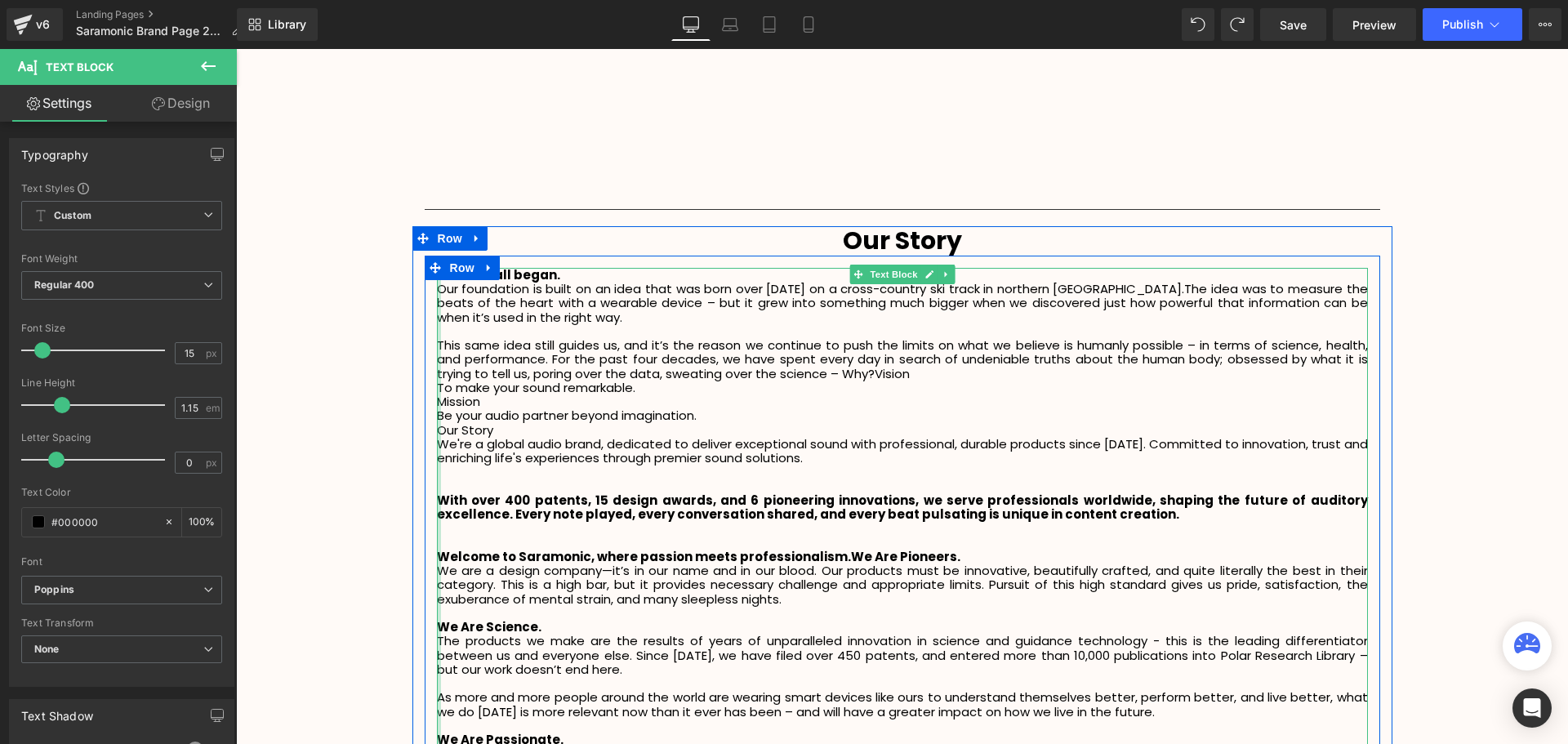
click at [436, 400] on div at bounding box center [438, 570] width 4 height 606
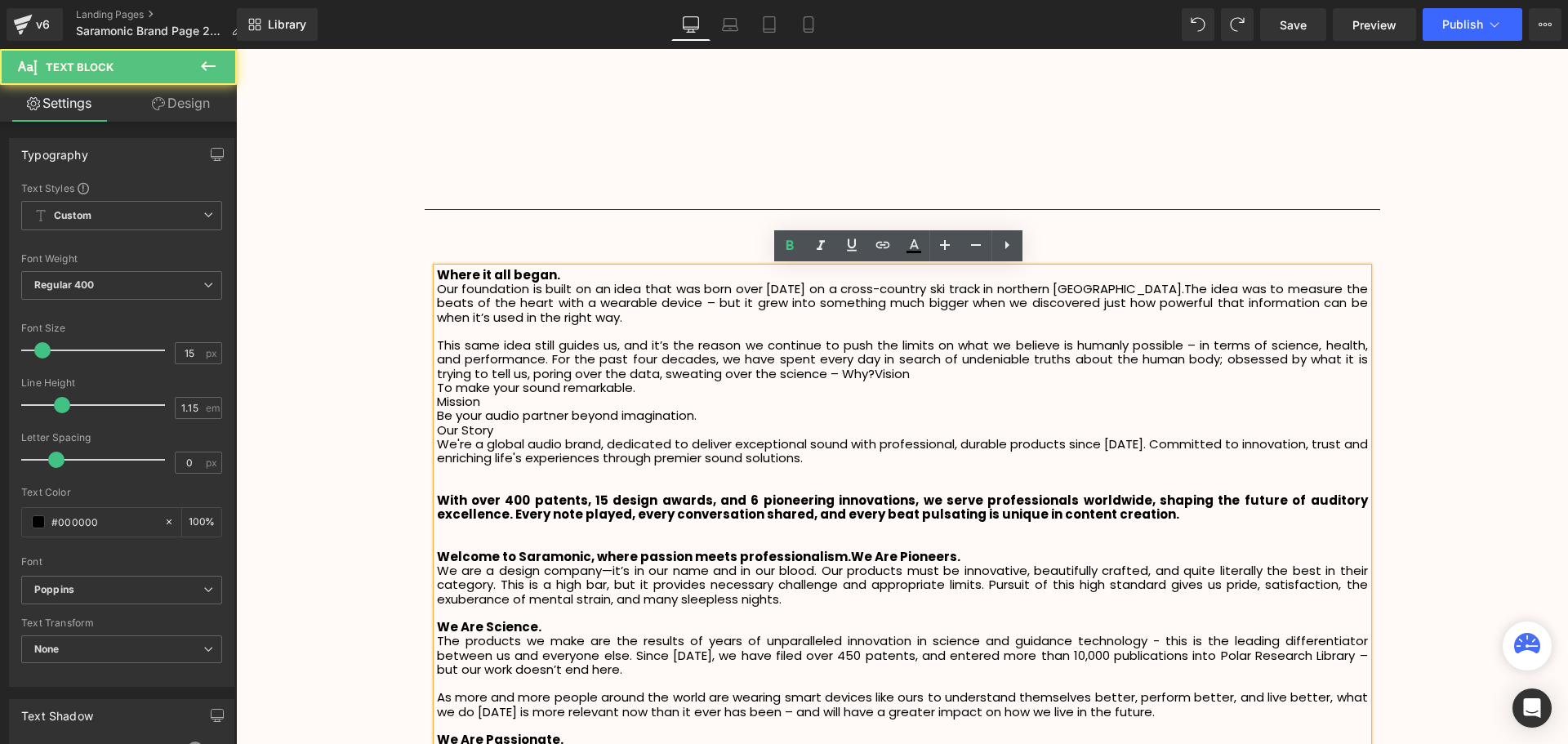
click at [436, 400] on p "Mission" at bounding box center [902, 401] width 931 height 14
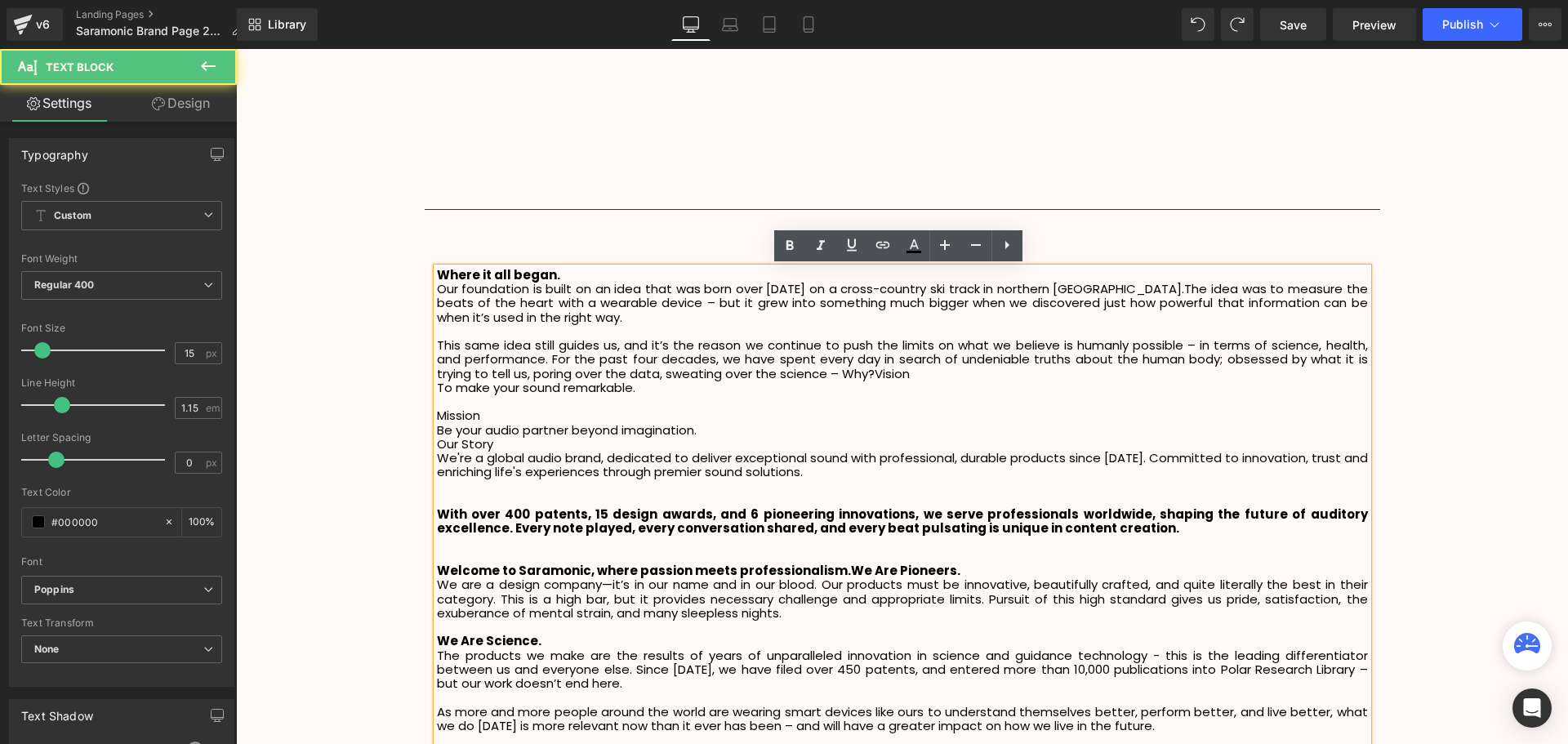
scroll to position [3987, 1323]
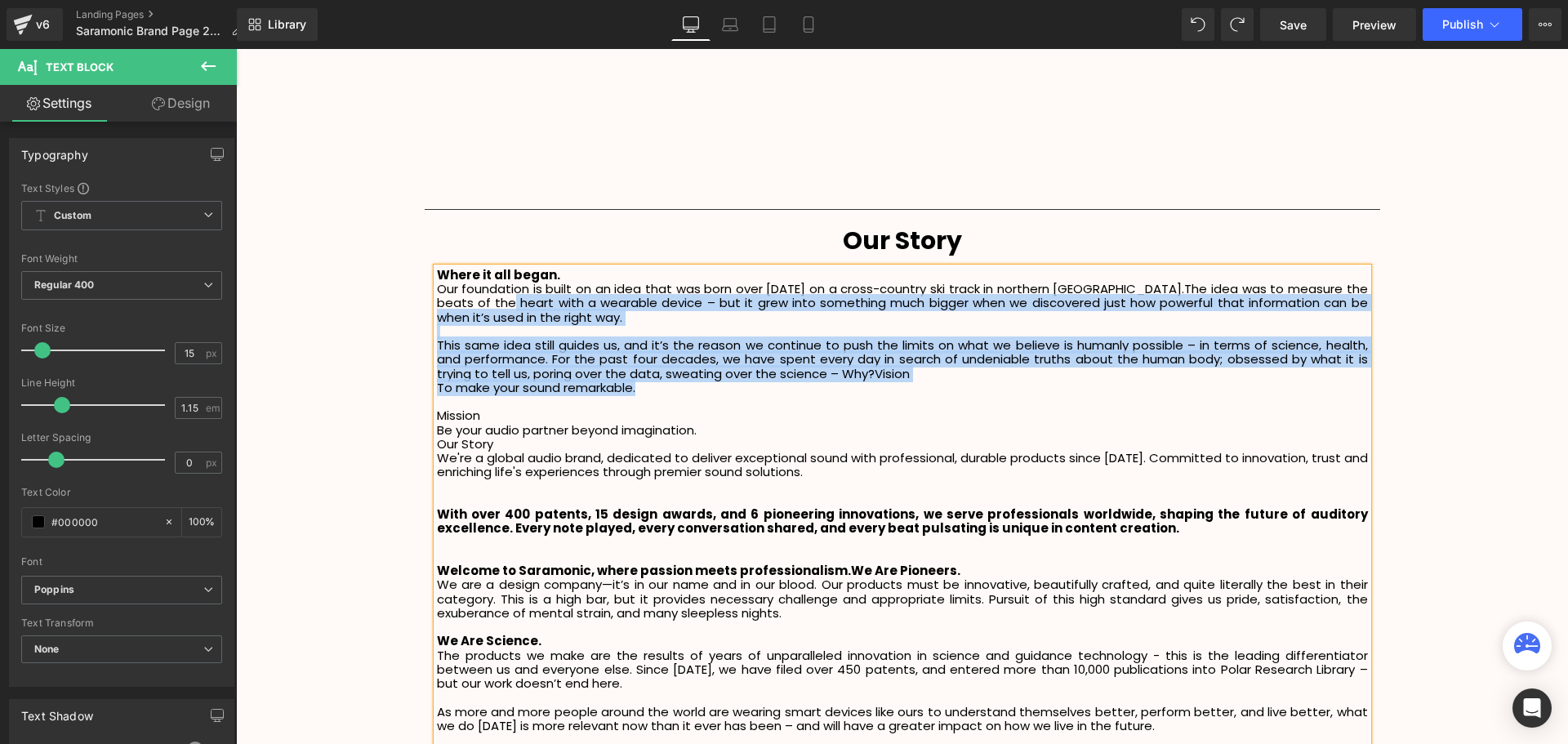
drag, startPoint x: 646, startPoint y: 386, endPoint x: 550, endPoint y: 322, distance: 115.4
click at [513, 316] on div "Where it all began. Our foundation is built on an idea that was born over forty…" at bounding box center [902, 577] width 931 height 620
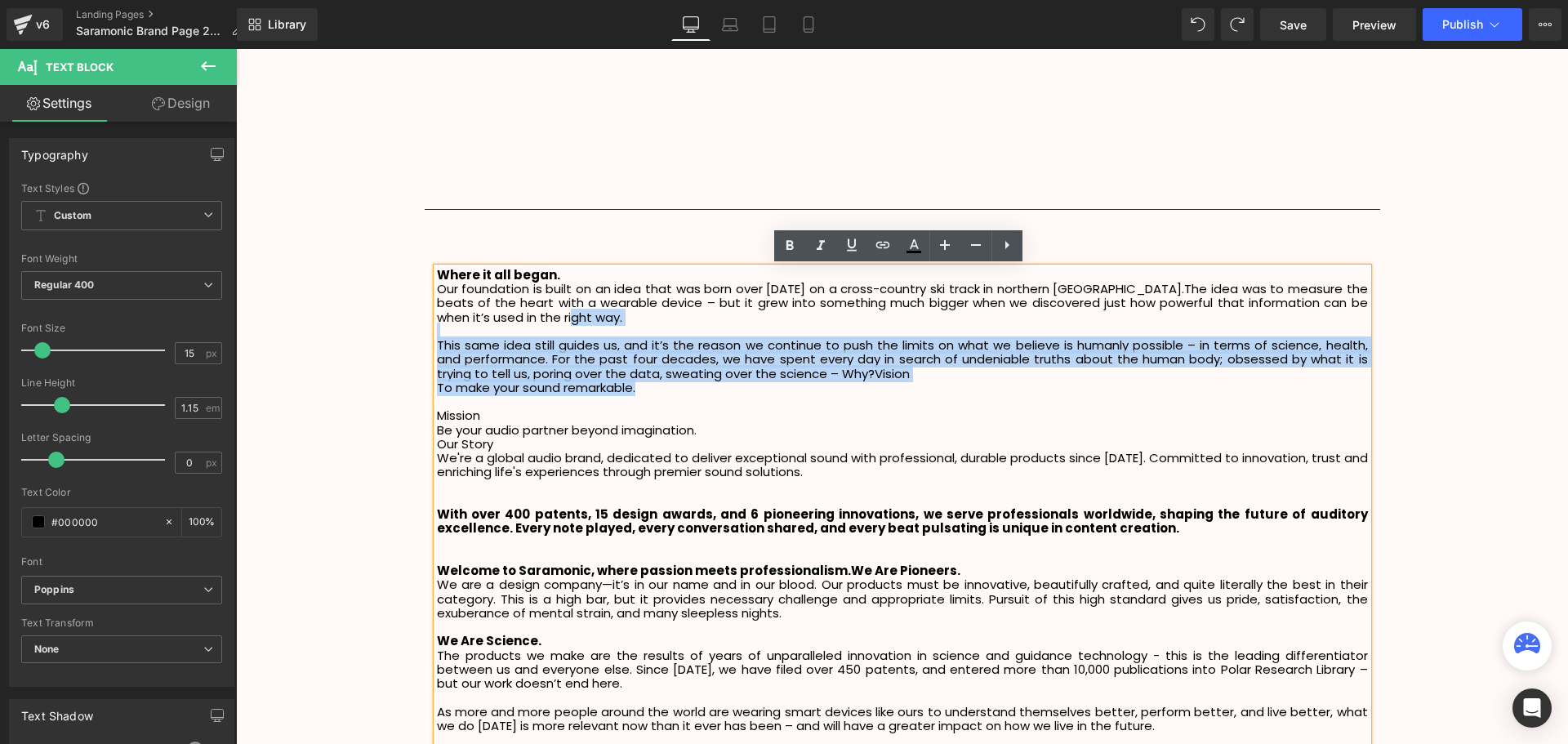
click at [855, 379] on p "This same idea still guides us, and it’s the reason we continue to push the lim…" at bounding box center [902, 359] width 931 height 42
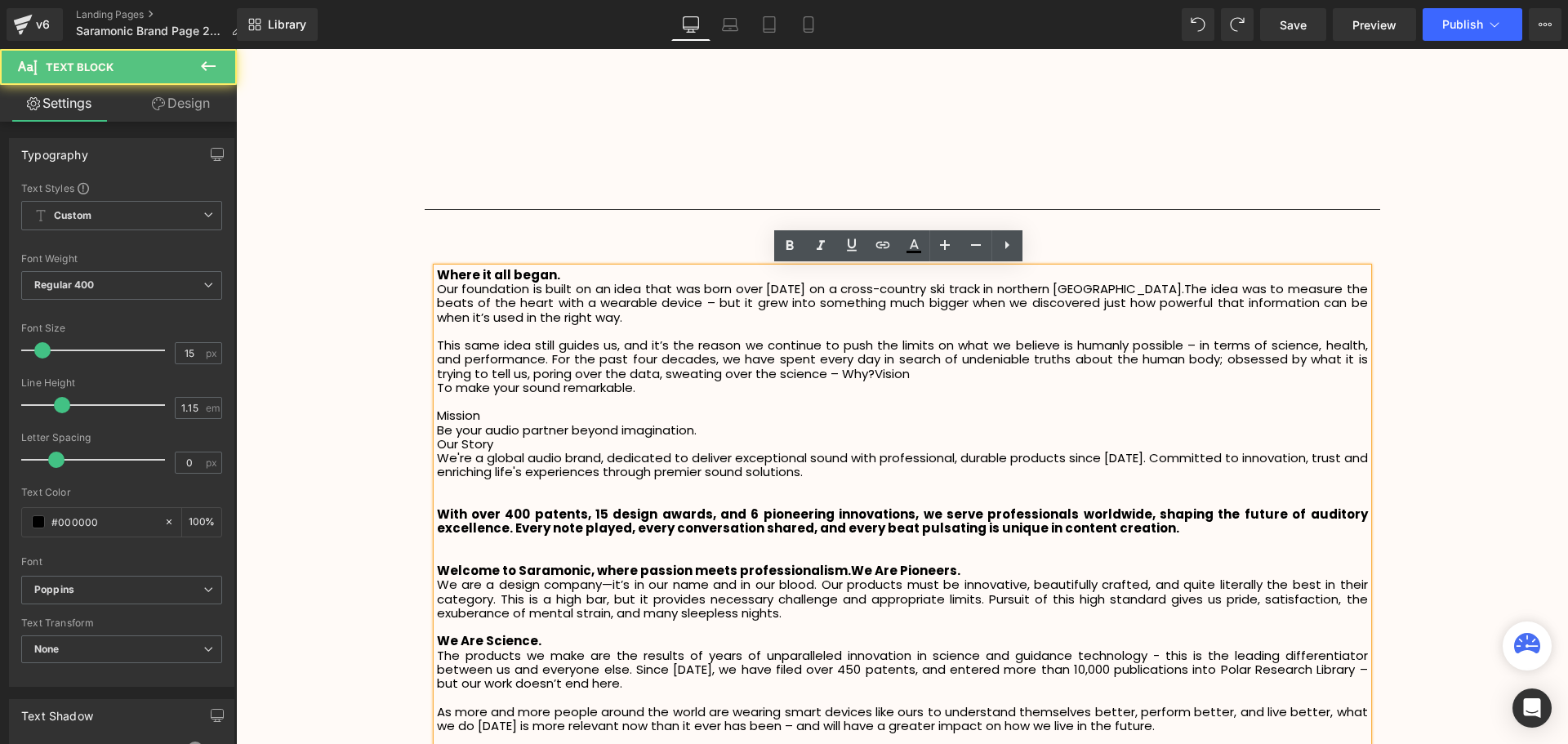
click at [867, 374] on p "This same idea still guides us, and it’s the reason we continue to push the lim…" at bounding box center [902, 359] width 931 height 42
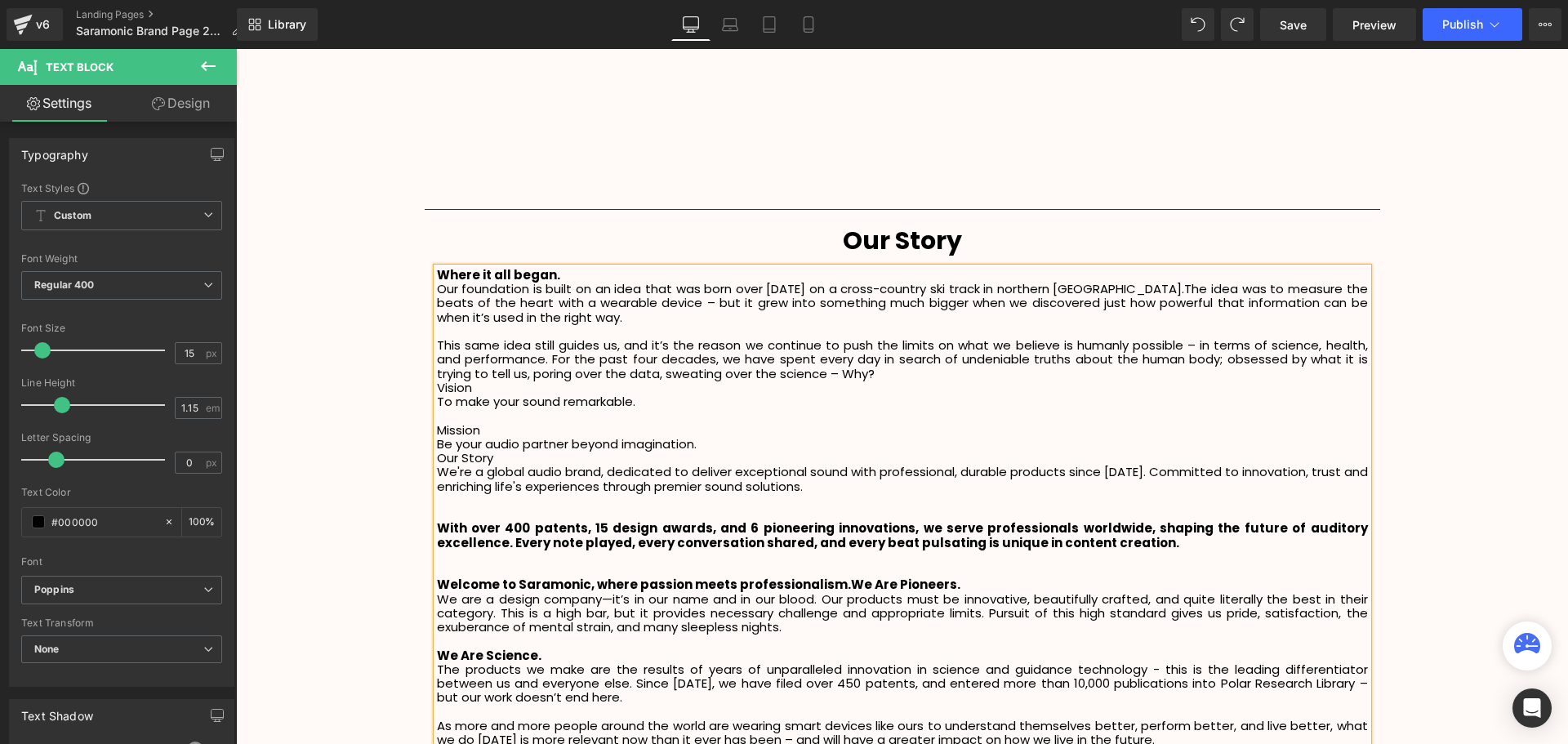
scroll to position [4014, 1323]
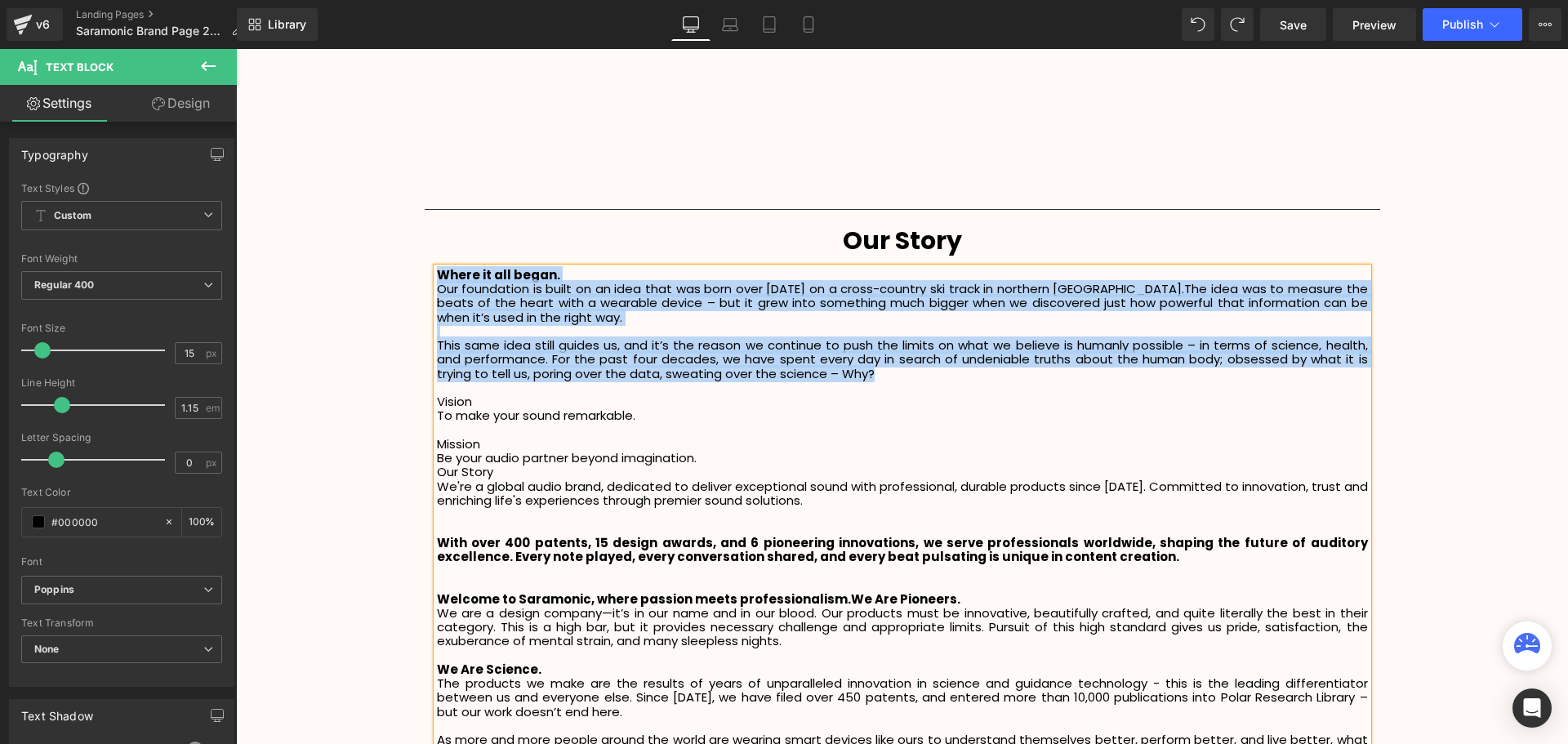
drag, startPoint x: 901, startPoint y: 375, endPoint x: 436, endPoint y: 275, distance: 475.6
click at [436, 275] on div "Where it all began. Our foundation is built on an idea that was born over forty…" at bounding box center [902, 592] width 931 height 648
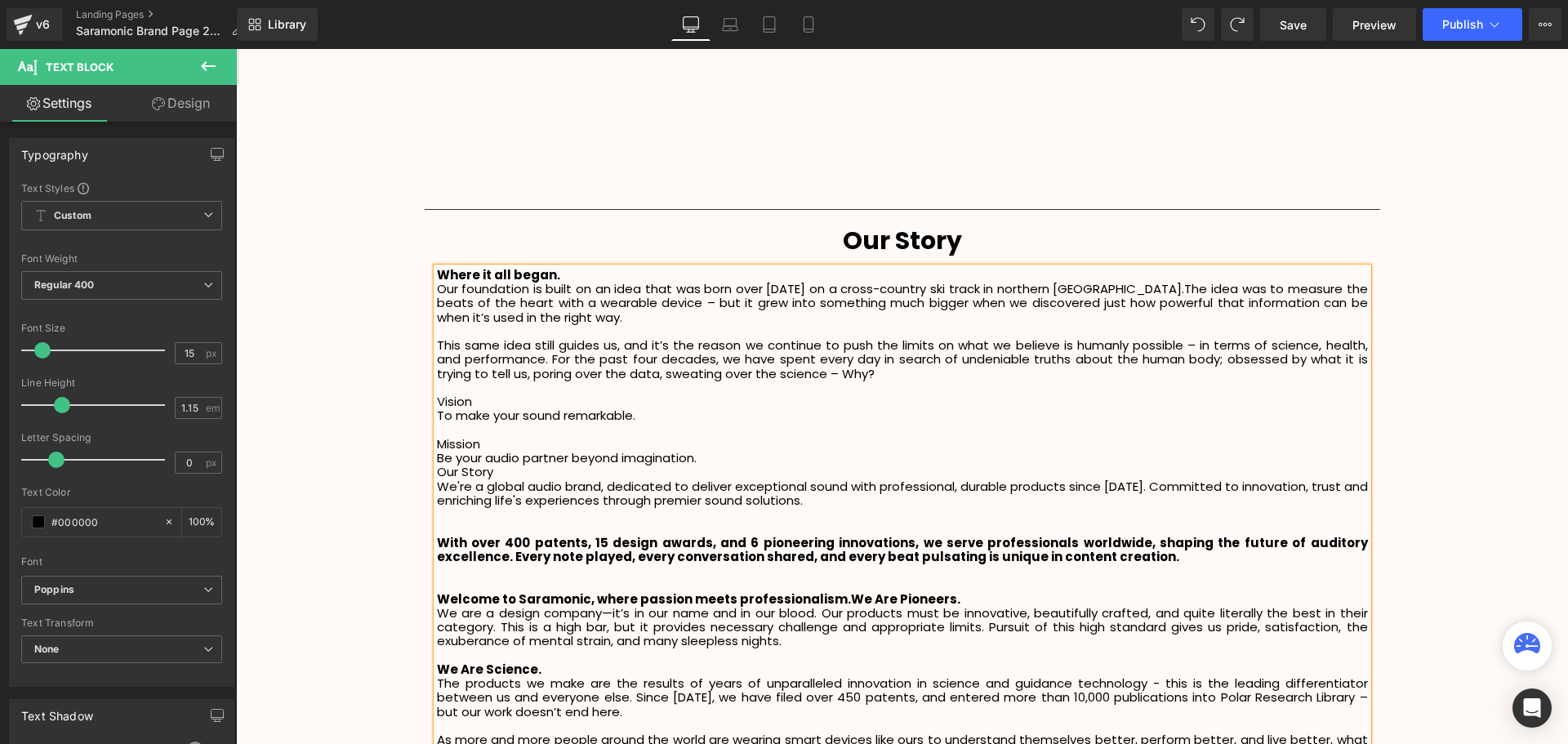
scroll to position [1942, 0]
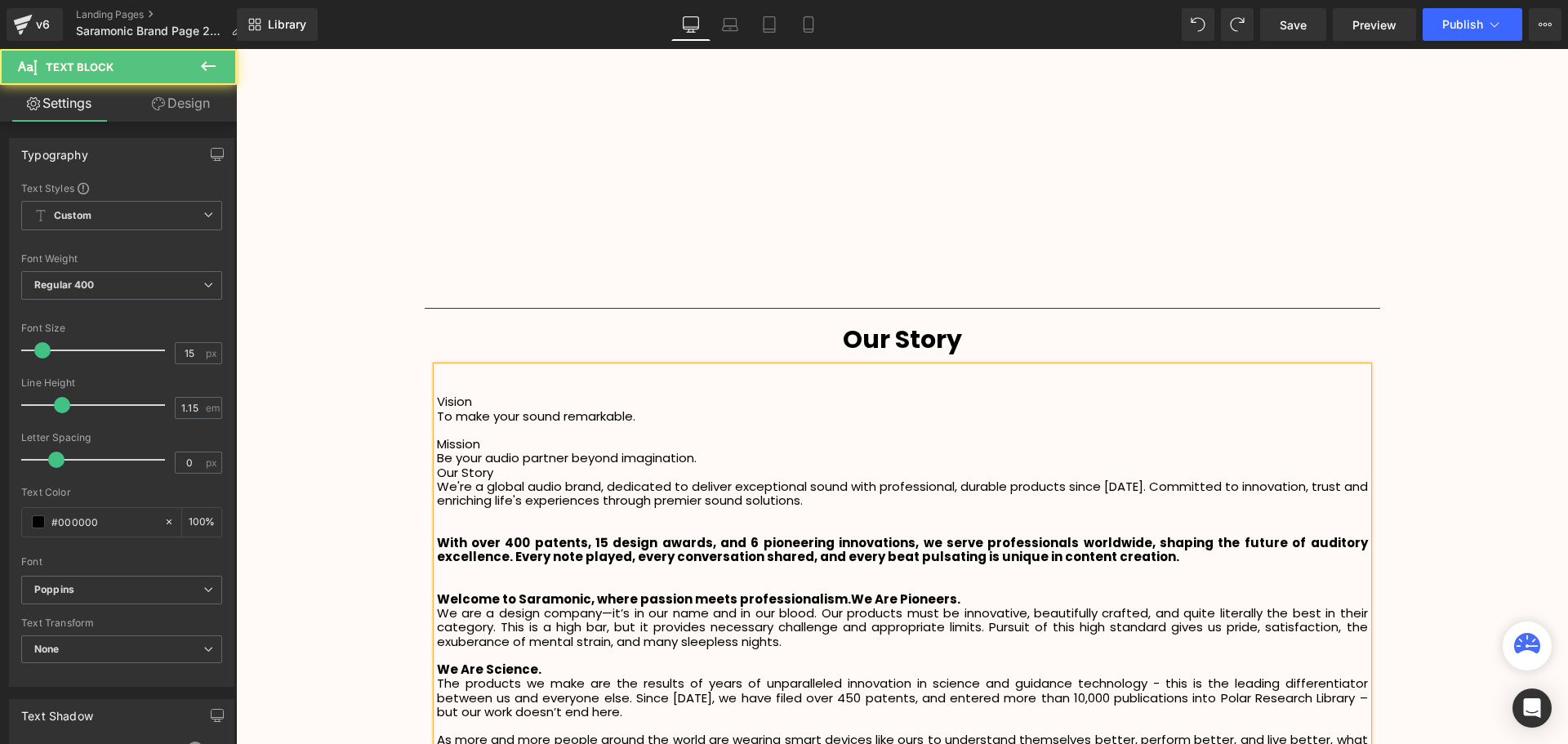
click at [436, 400] on p "Vision" at bounding box center [902, 401] width 931 height 14
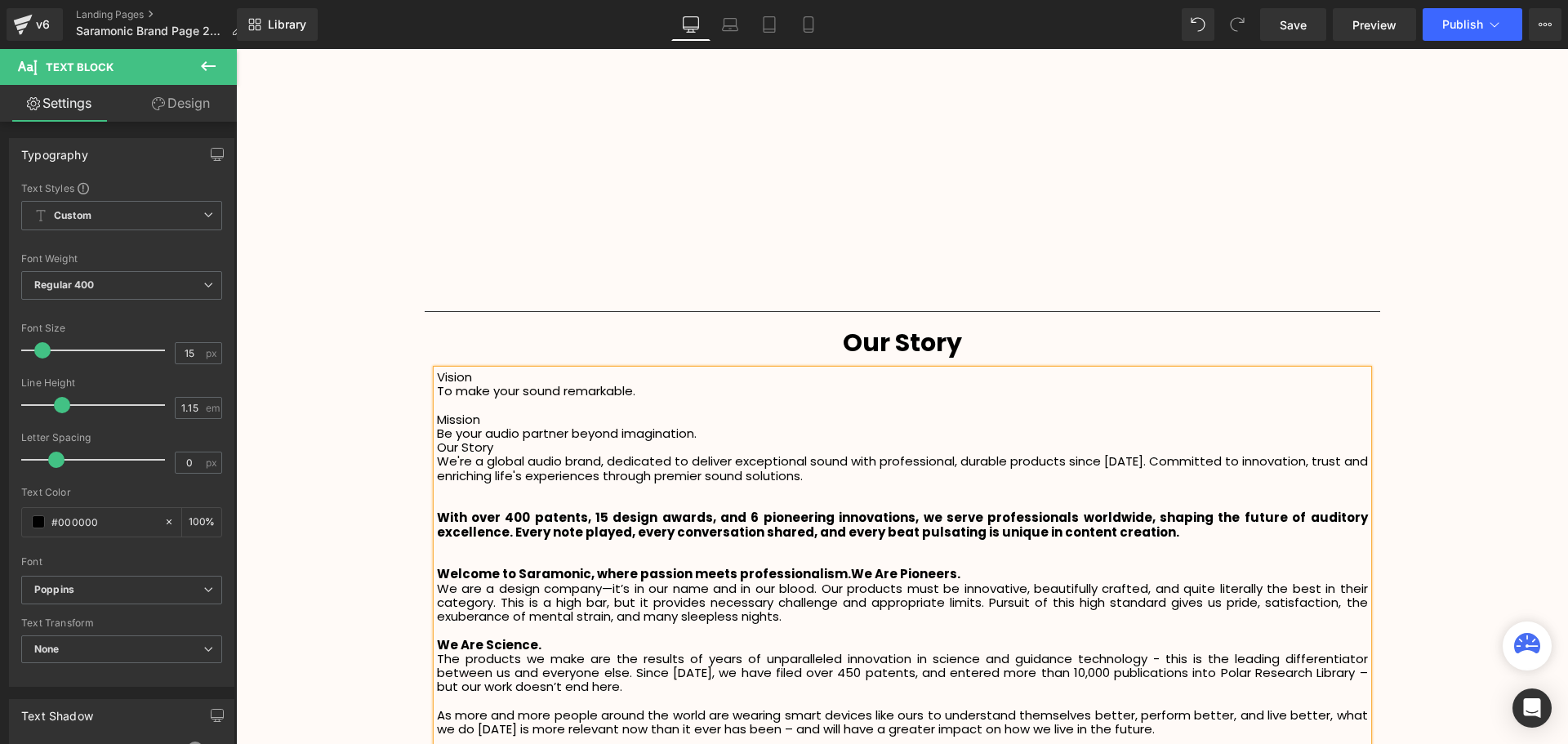
scroll to position [2009, 0]
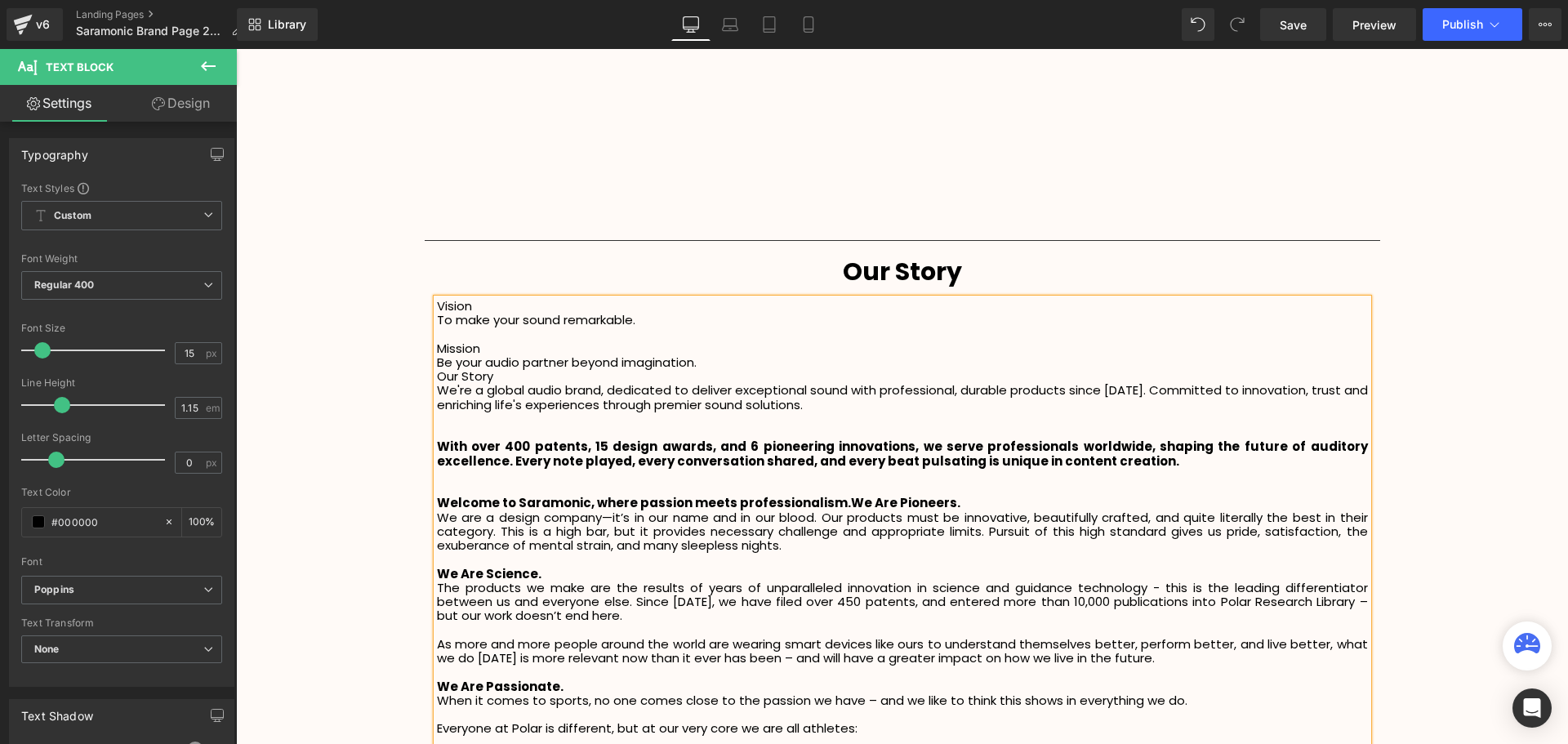
click at [491, 426] on p at bounding box center [902, 432] width 931 height 14
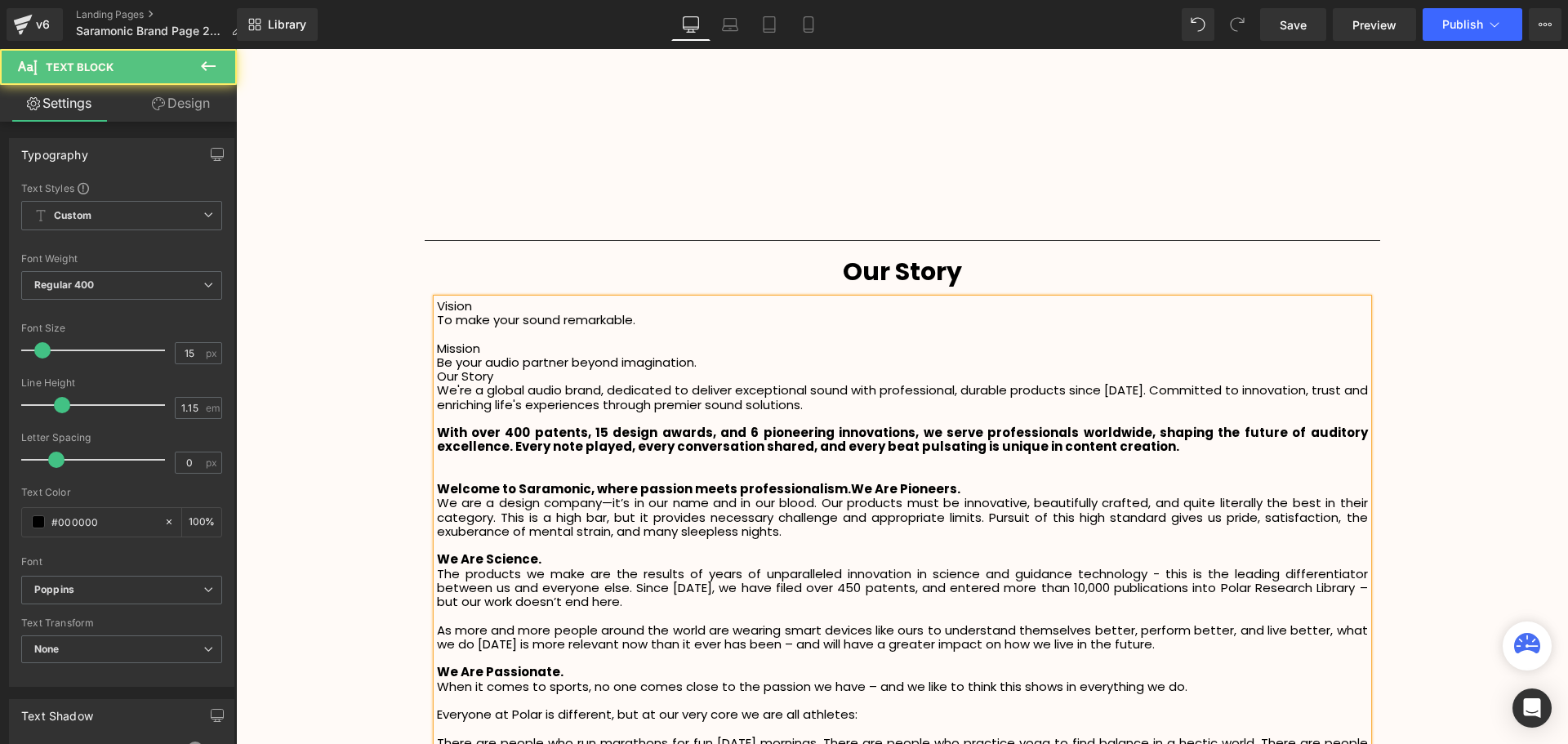
click at [481, 471] on p at bounding box center [902, 475] width 931 height 14
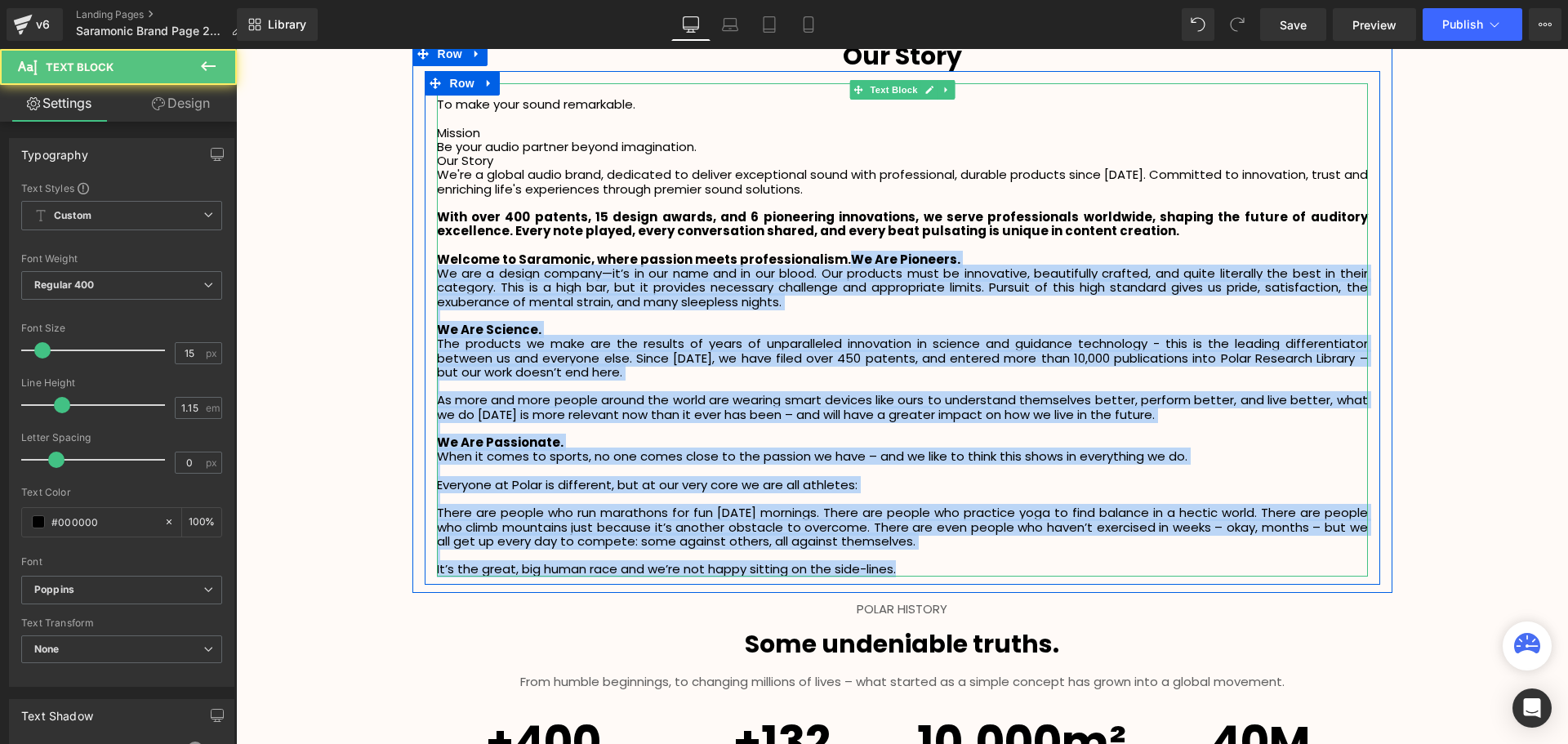
scroll to position [2255, 0]
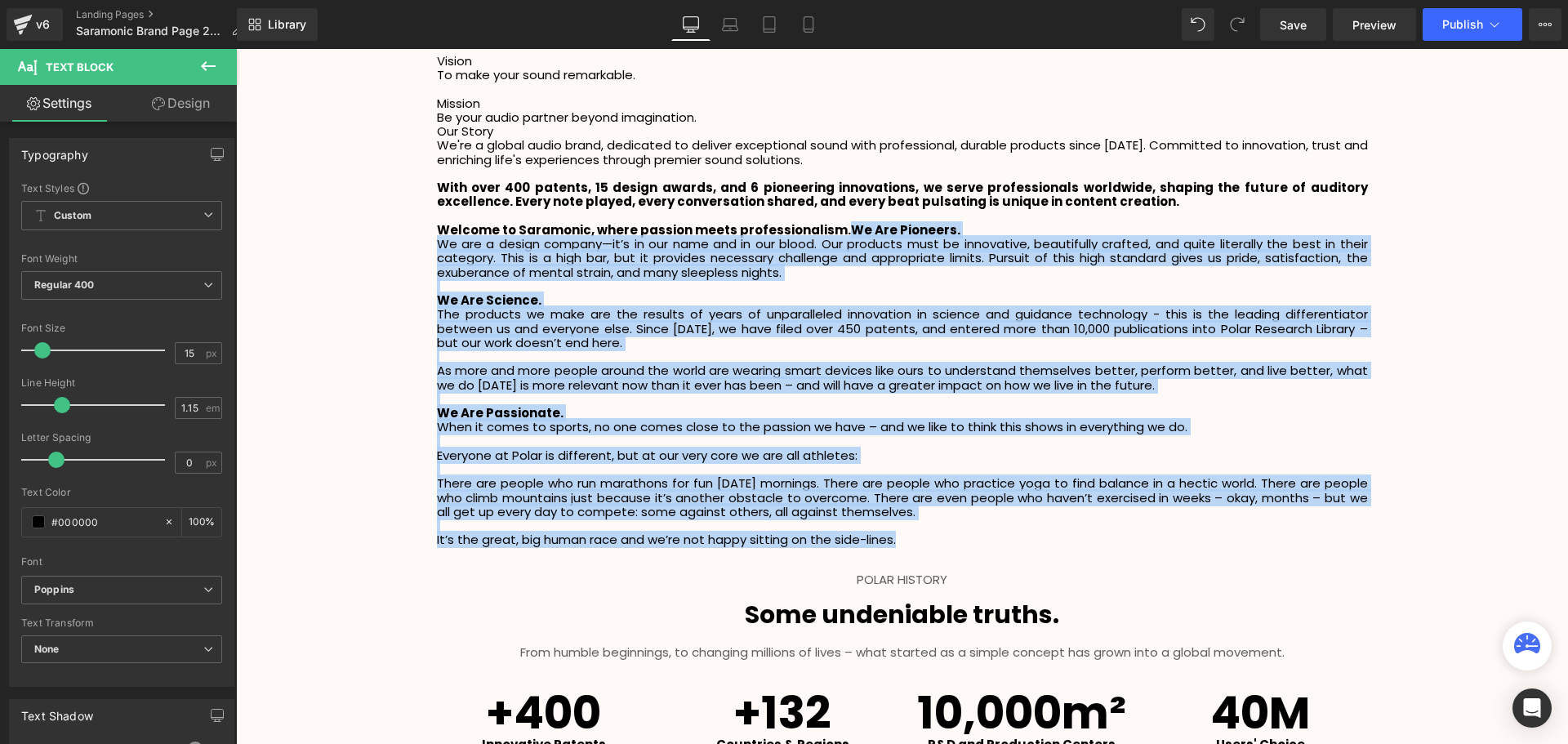
drag, startPoint x: 828, startPoint y: 472, endPoint x: 925, endPoint y: 544, distance: 120.8
click at [925, 537] on div "Vision To make your sound remarkable. Mission Be your audio partner beyond i…" at bounding box center [902, 300] width 931 height 493
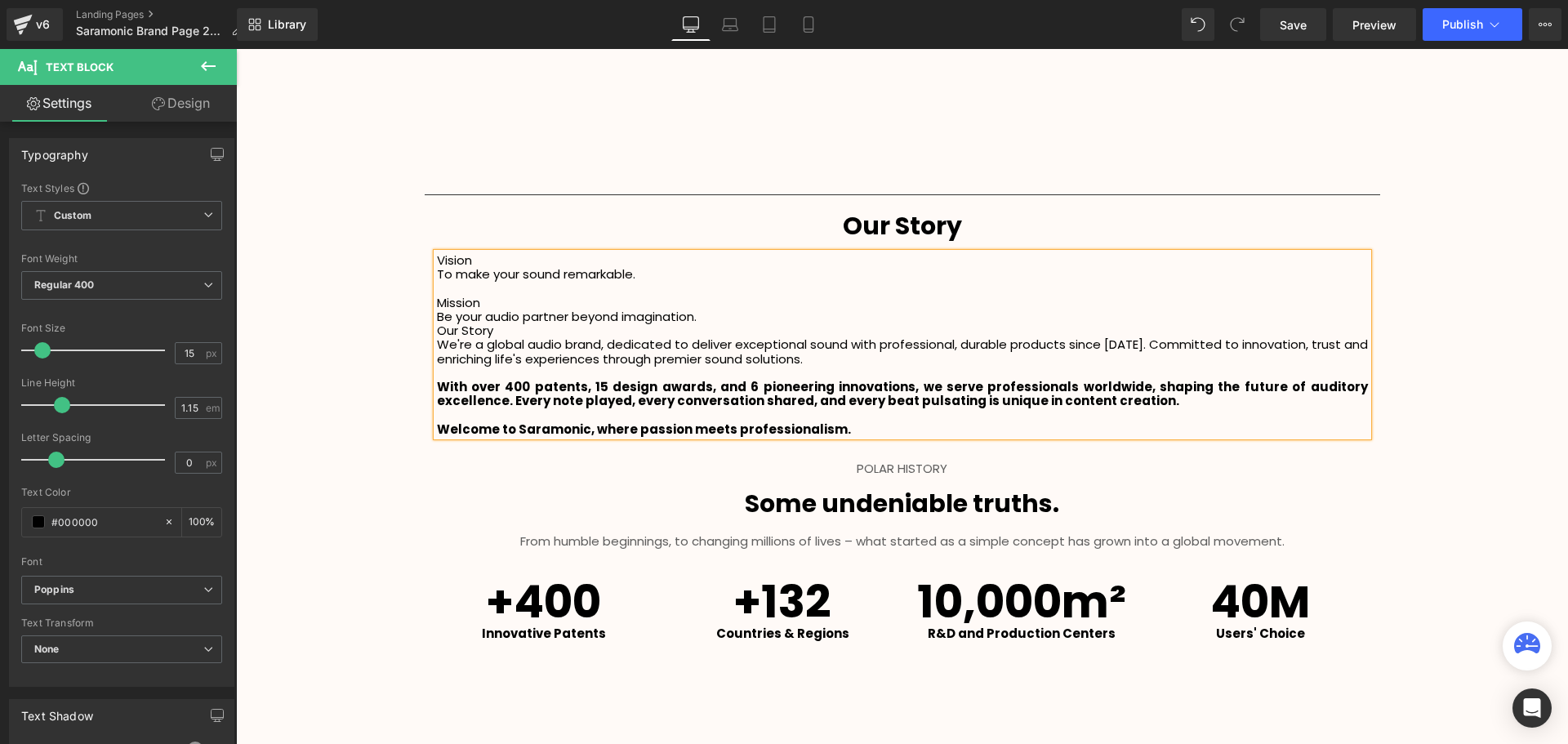
scroll to position [2009, 0]
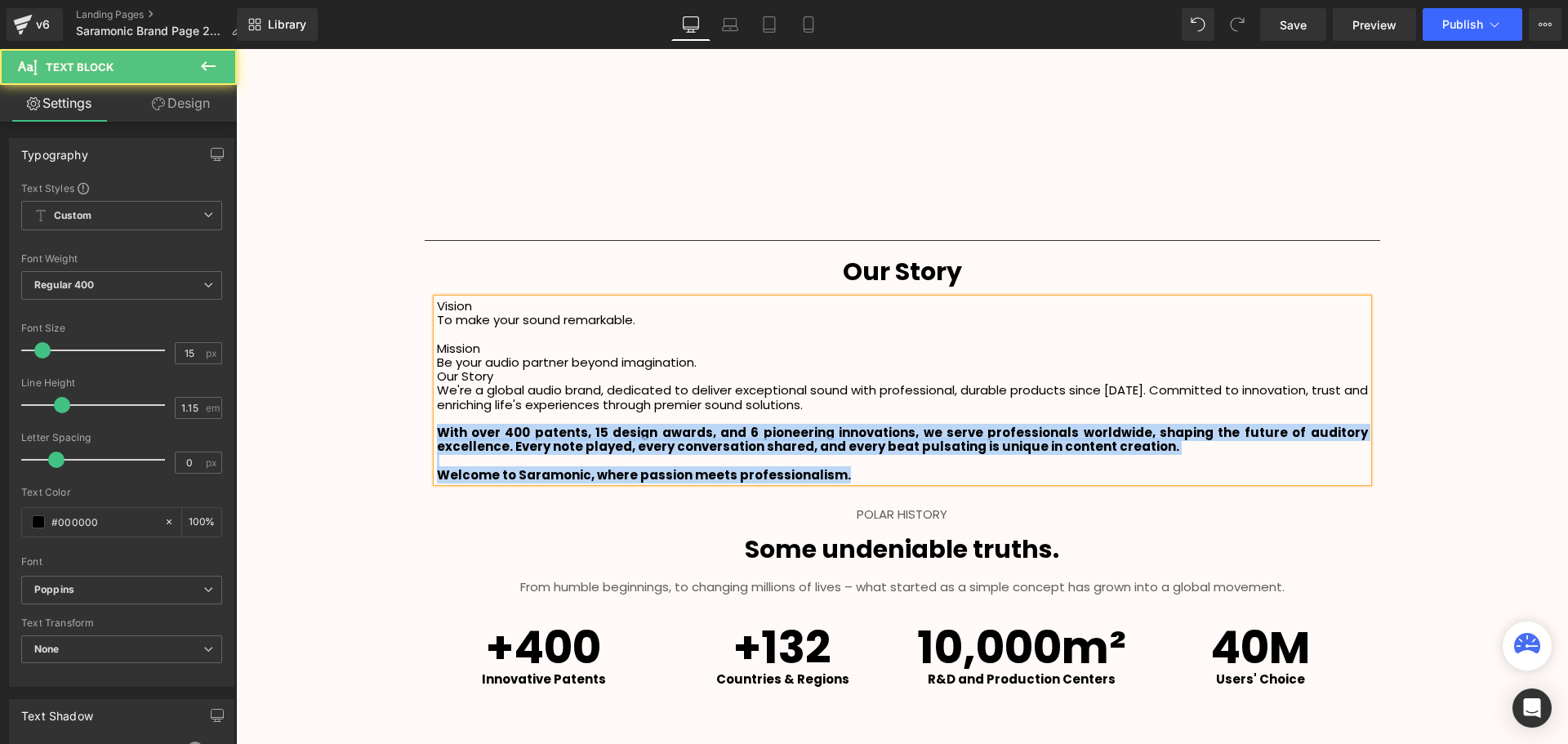
drag, startPoint x: 869, startPoint y: 475, endPoint x: 432, endPoint y: 429, distance: 439.4
click at [436, 429] on div "Vision To make your sound remarkable. Mission Be your audio partner beyond i…" at bounding box center [902, 390] width 931 height 183
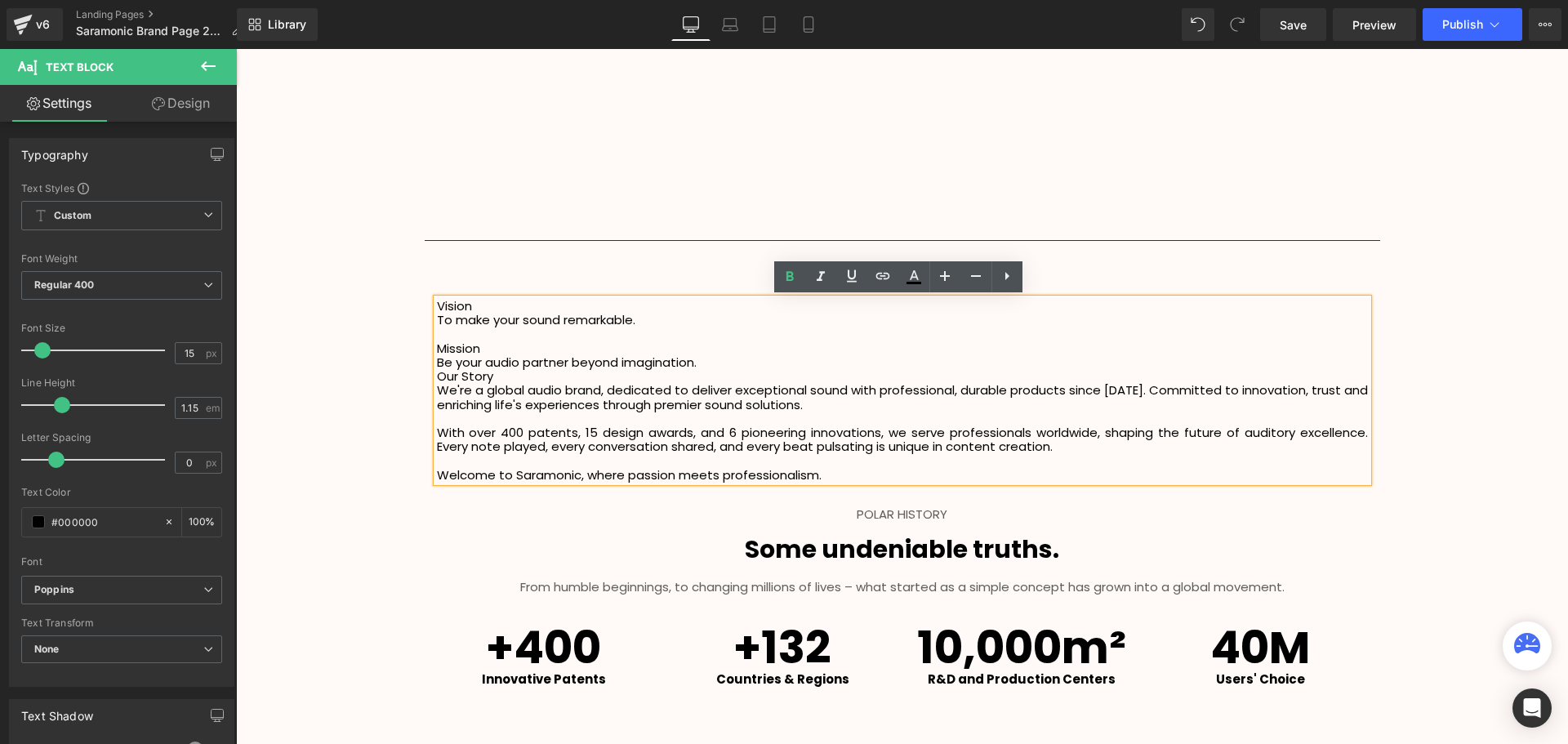
click at [922, 470] on p "Welcome to Saramonic, where passion meets professionalism." at bounding box center [902, 475] width 931 height 14
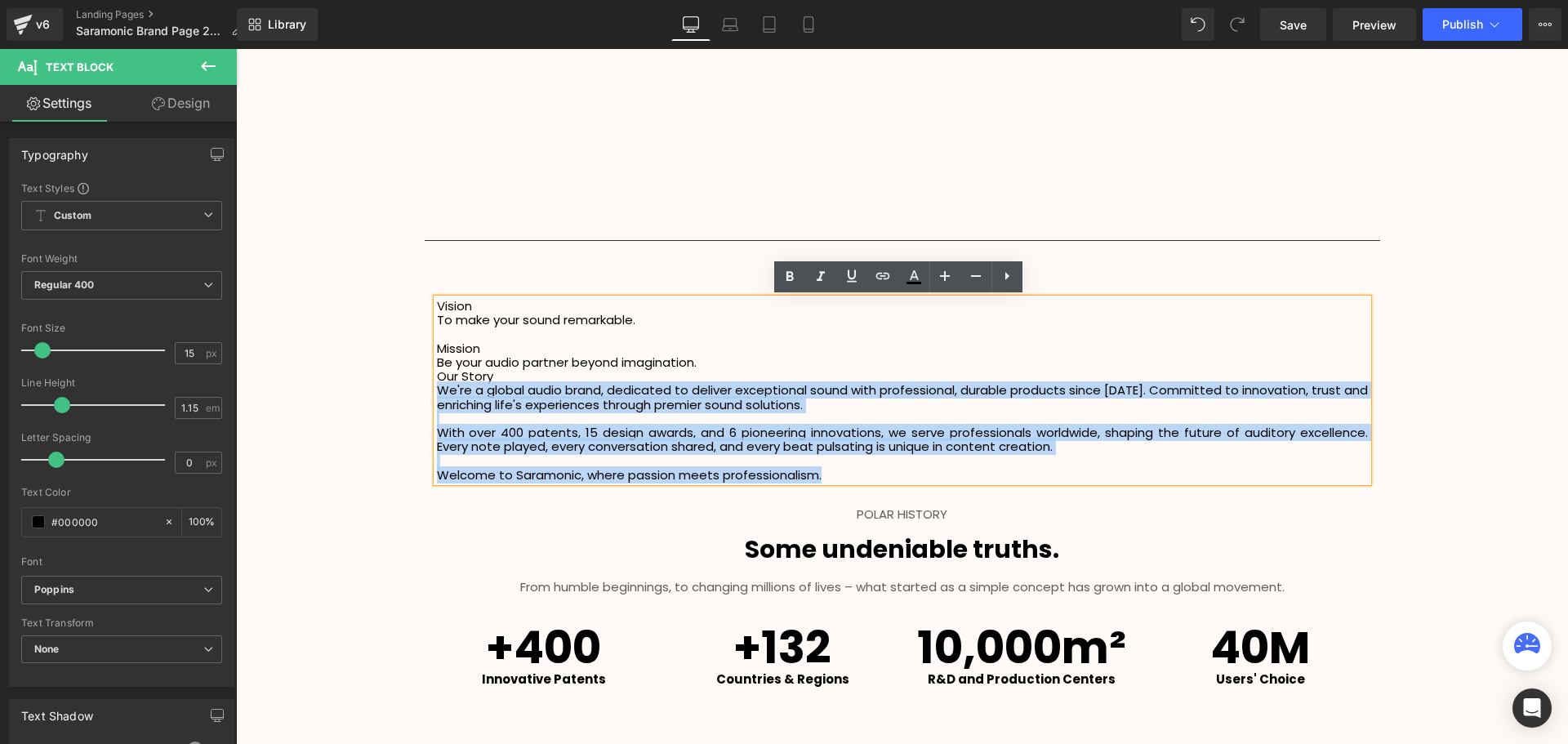
drag, startPoint x: 857, startPoint y: 472, endPoint x: 435, endPoint y: 391, distance: 429.7
click at [436, 391] on div "Vision To make your sound remarkable. Mission Be your audio partner beyond imag…" at bounding box center [902, 390] width 931 height 183
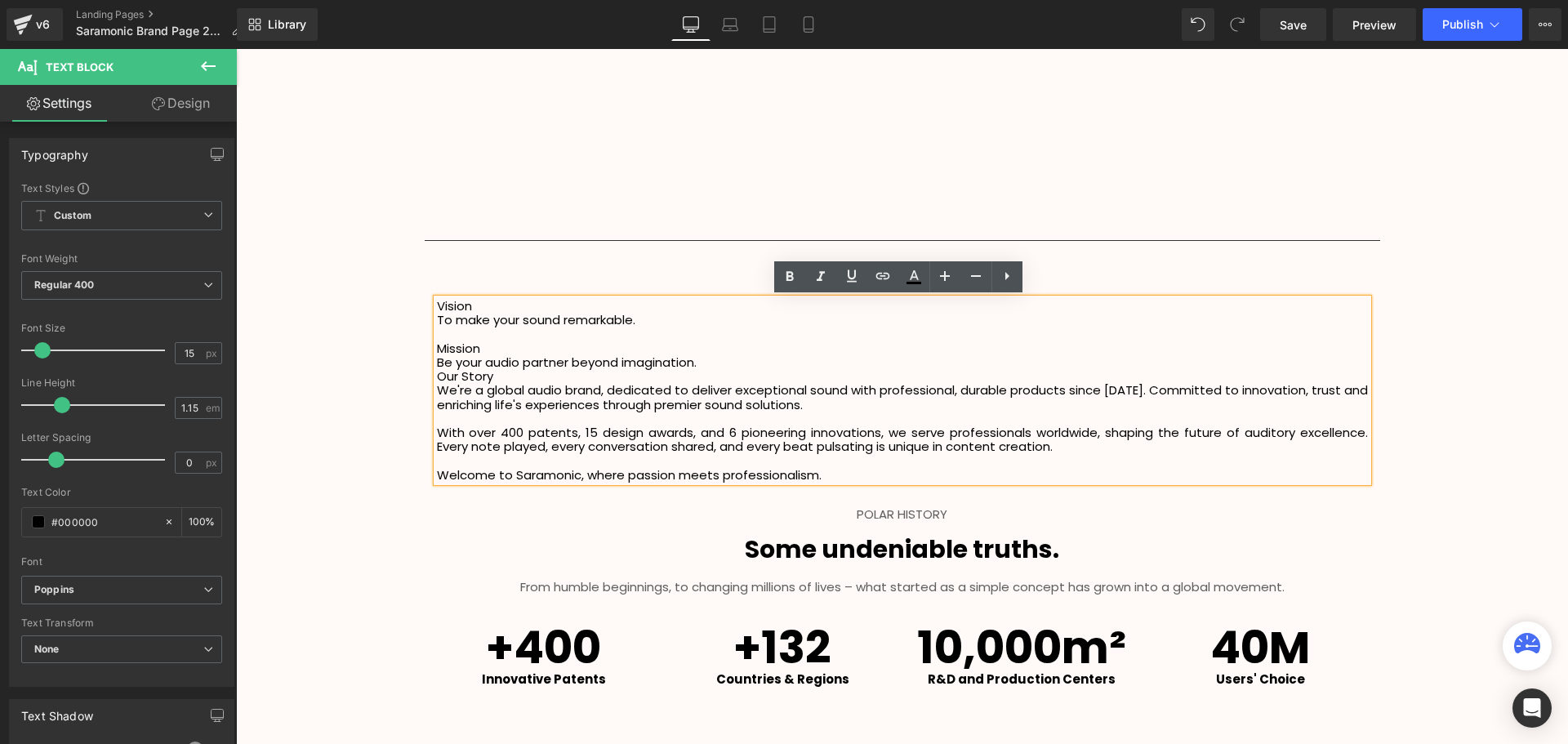
click at [436, 377] on p "Our Story" at bounding box center [902, 376] width 931 height 14
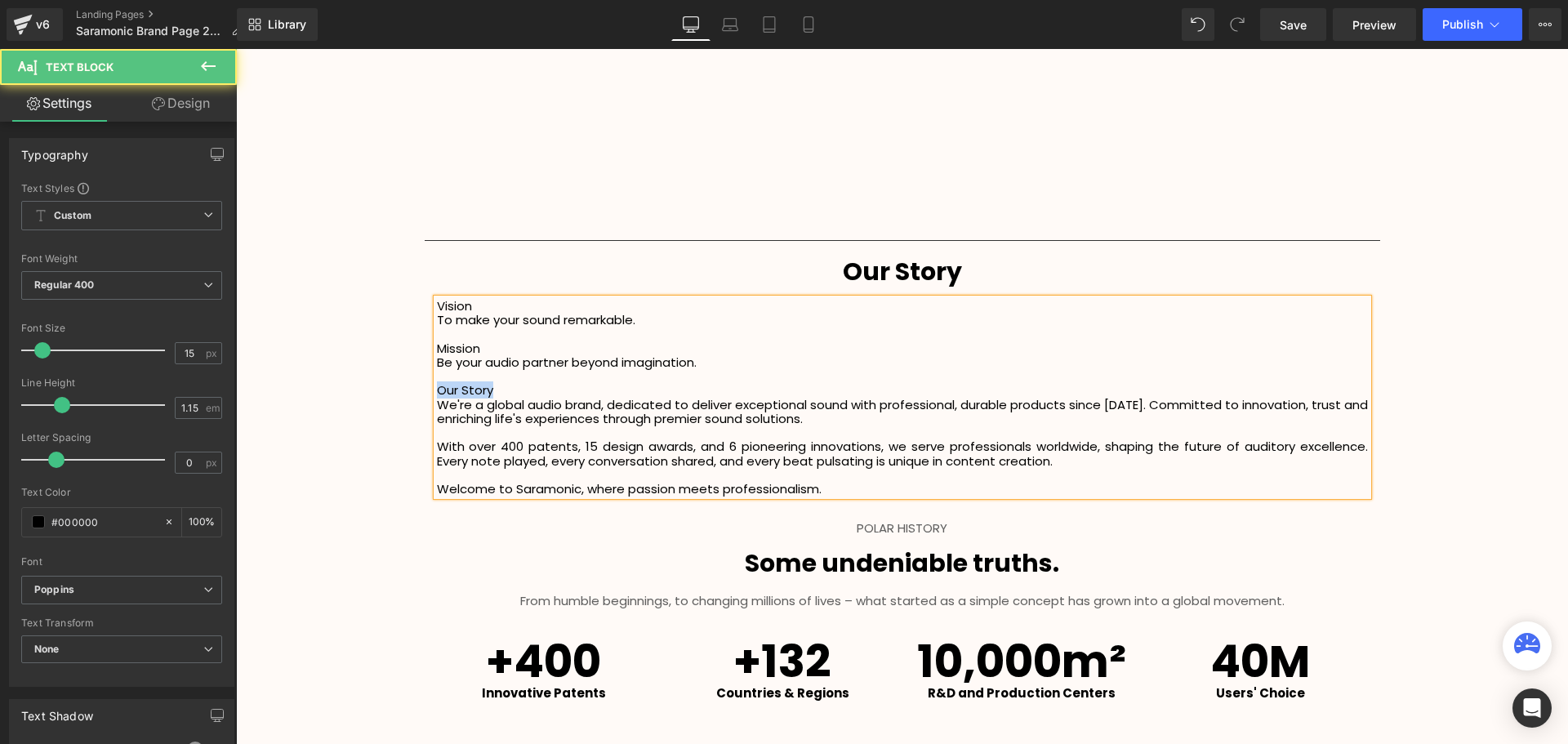
drag, startPoint x: 433, startPoint y: 392, endPoint x: 505, endPoint y: 389, distance: 72.1
click at [505, 389] on p "Our Story" at bounding box center [902, 390] width 931 height 14
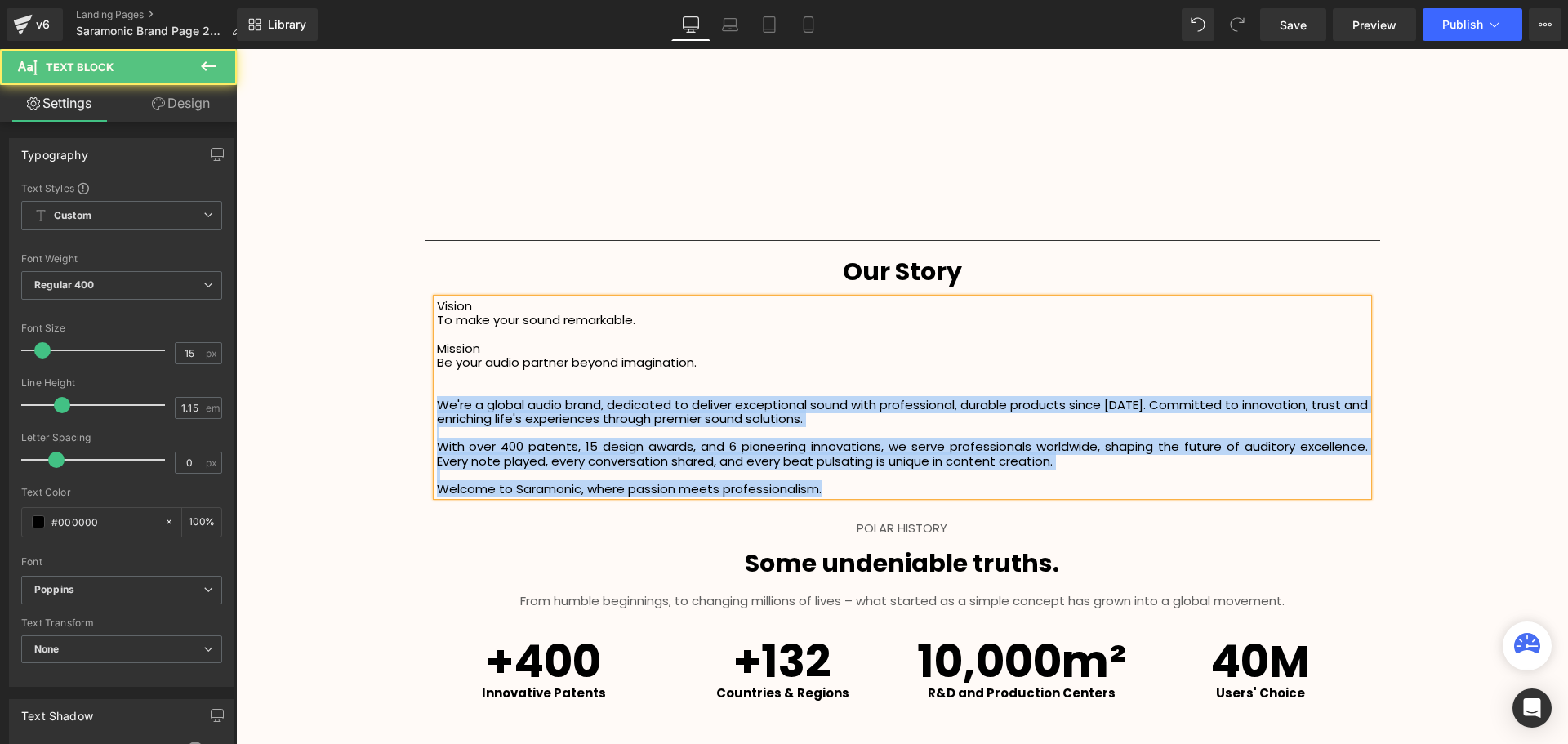
drag, startPoint x: 432, startPoint y: 403, endPoint x: 834, endPoint y: 485, distance: 410.3
click at [834, 485] on div "Vision To make your sound remarkable. Mission Be your audio partner beyond imag…" at bounding box center [902, 397] width 931 height 197
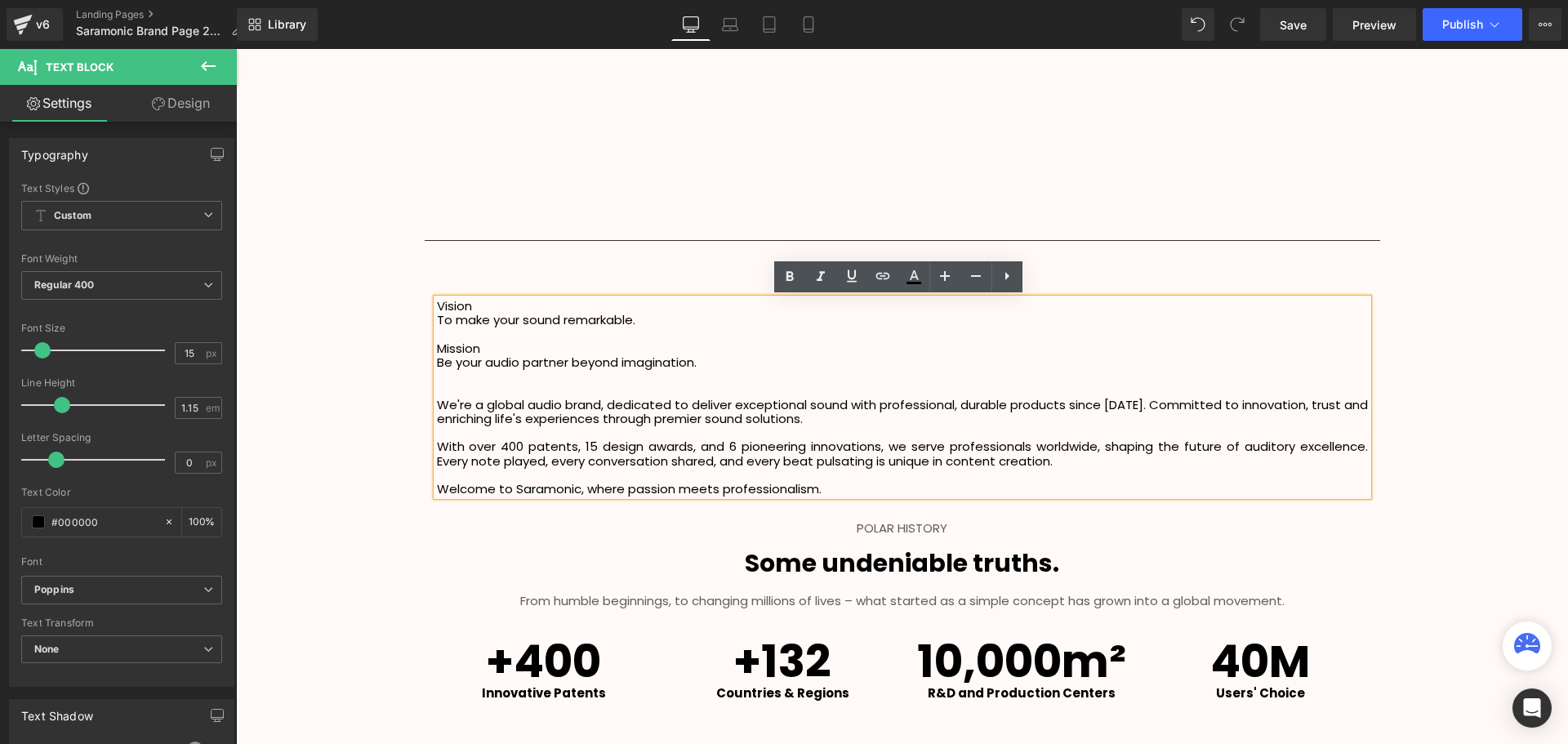
scroll to position [3480, 1323]
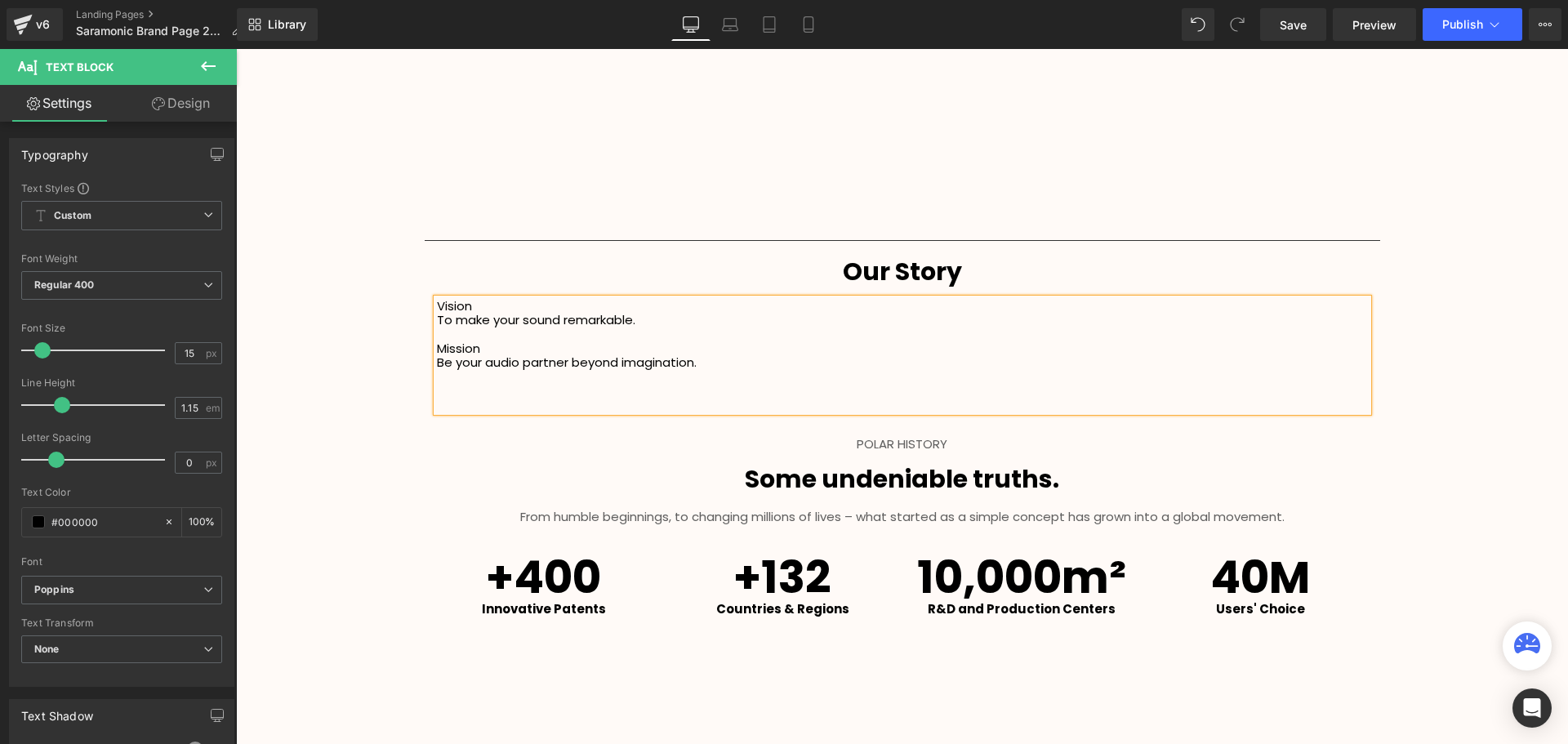
click at [436, 304] on p "Vision" at bounding box center [902, 306] width 931 height 14
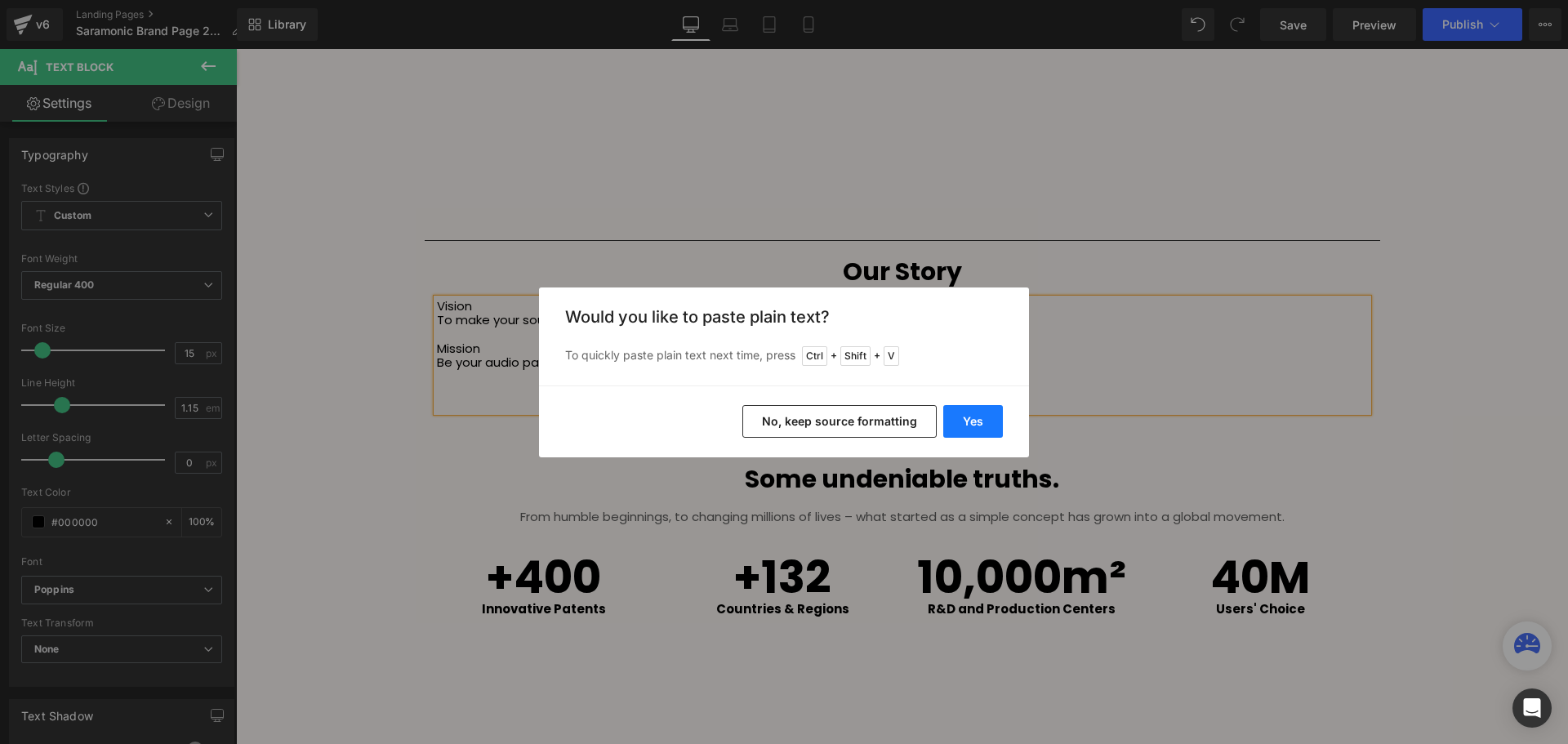
click at [954, 423] on button "Yes" at bounding box center [973, 421] width 60 height 32
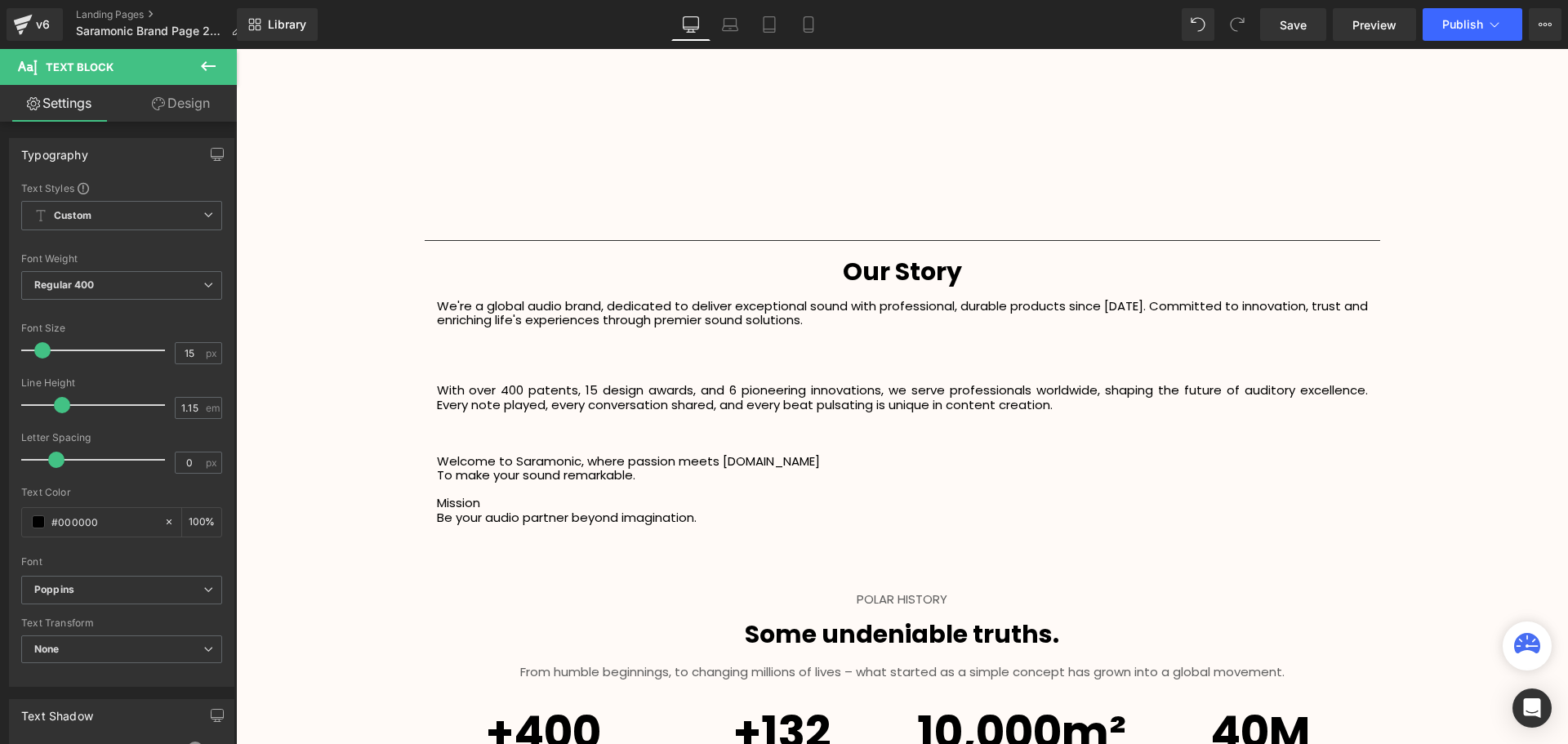
scroll to position [3634, 1323]
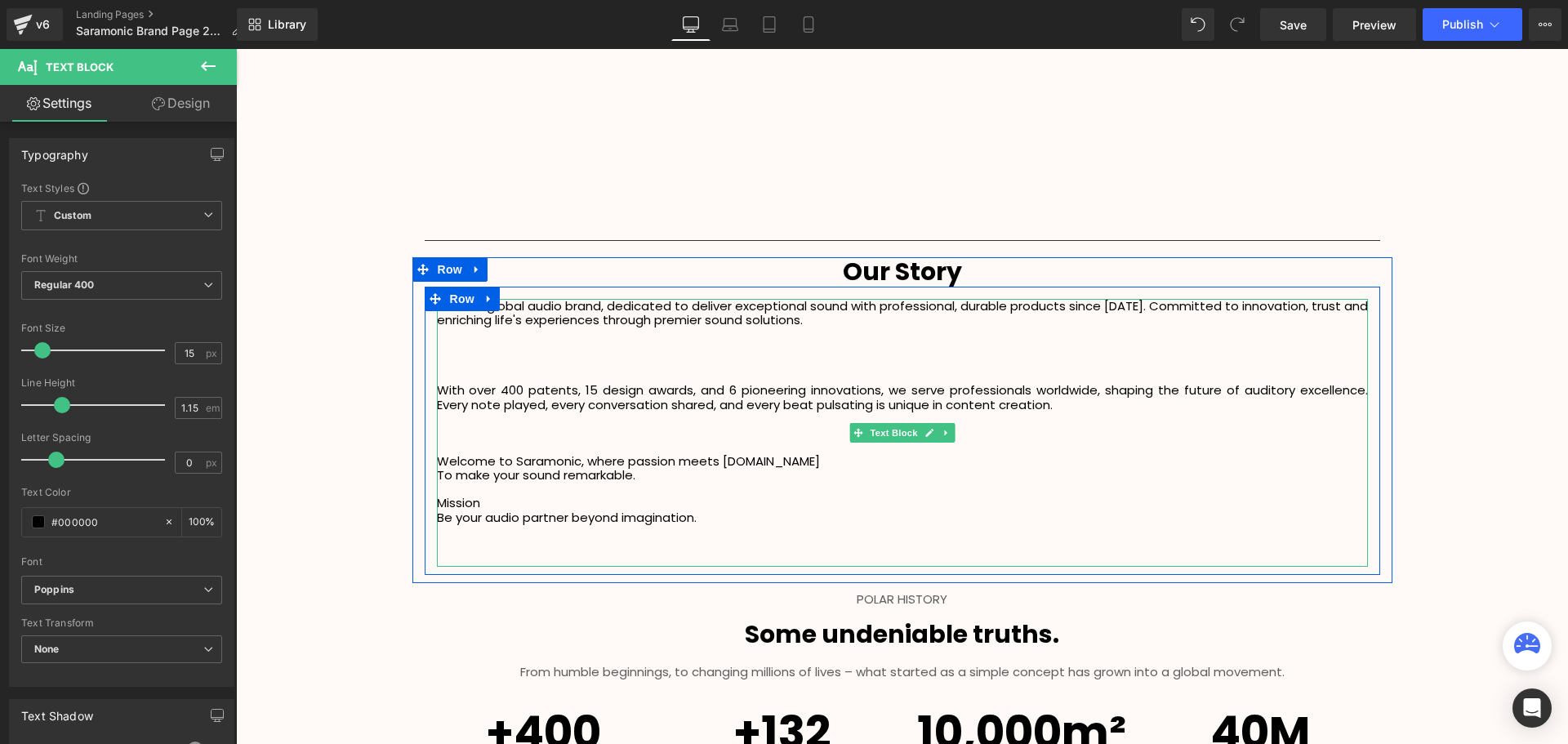
click at [550, 360] on p at bounding box center [902, 362] width 931 height 14
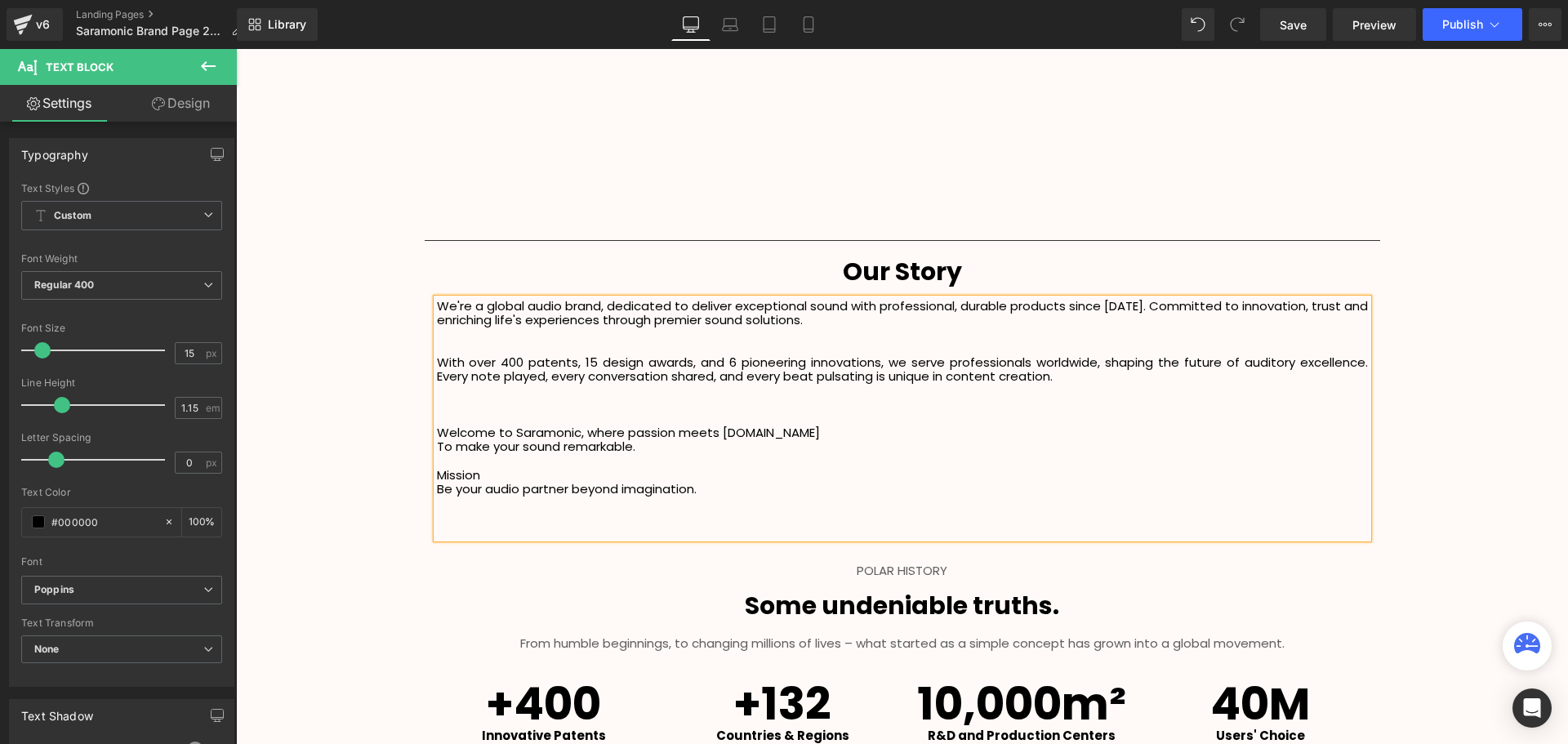
scroll to position [3593, 1323]
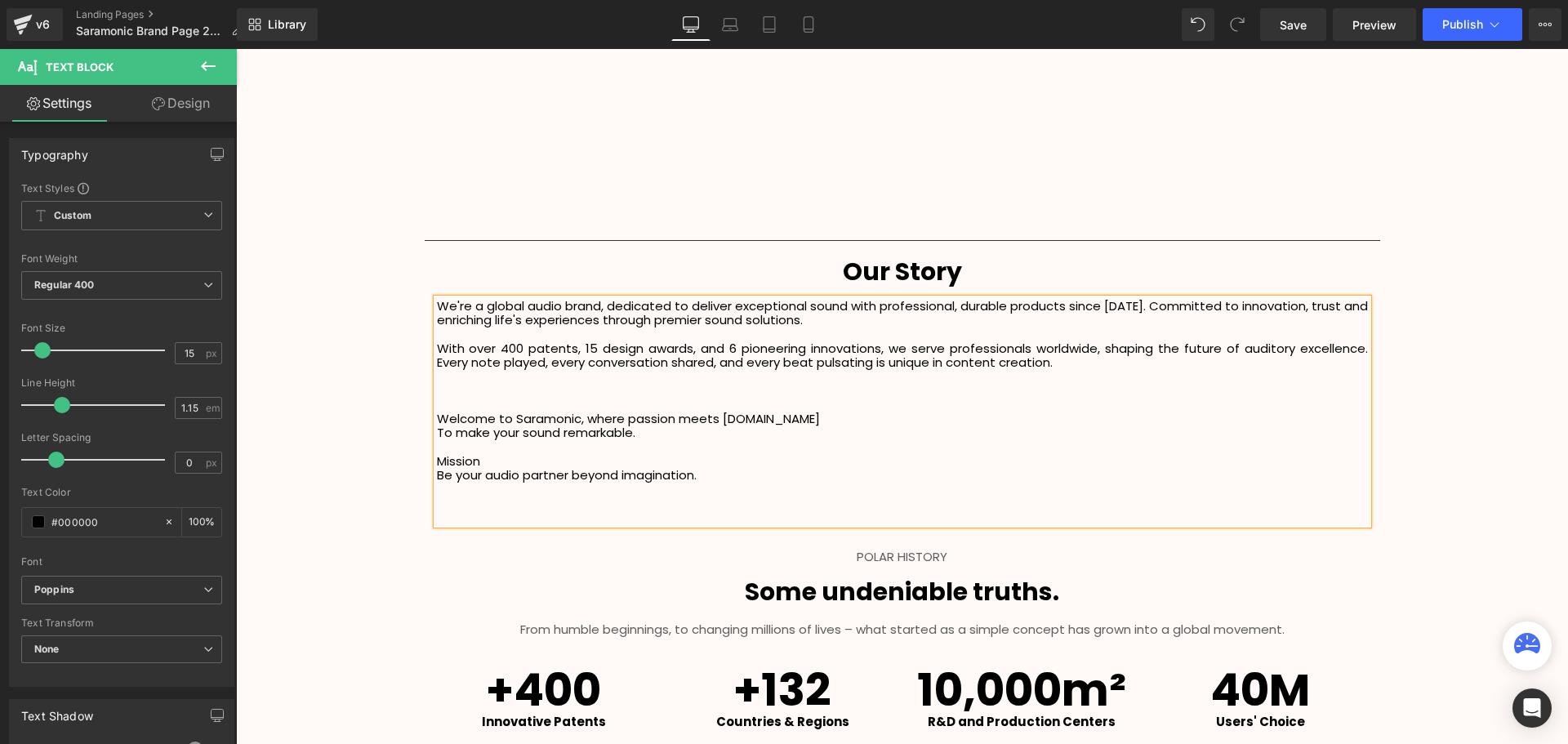
click at [700, 393] on p at bounding box center [902, 390] width 931 height 14
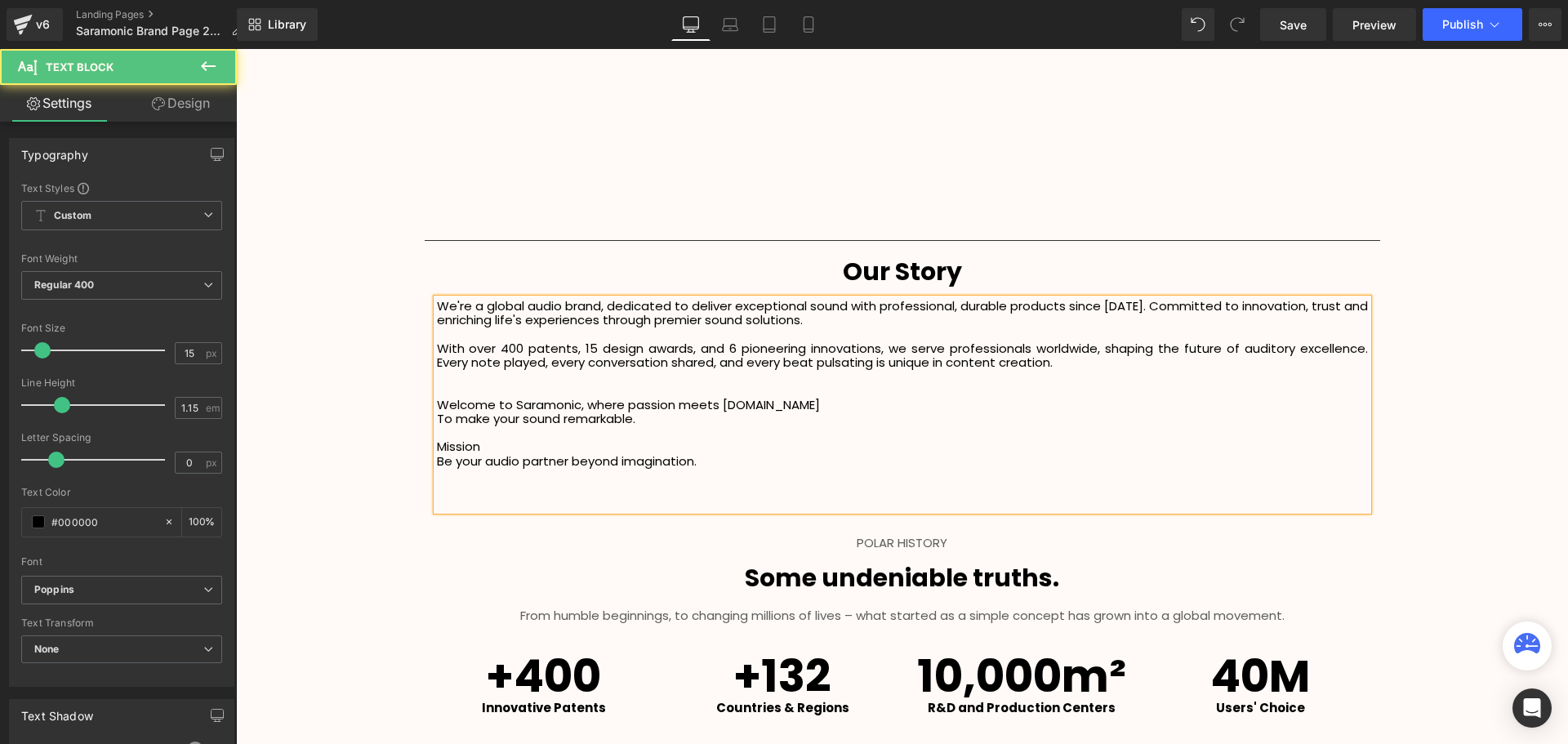
scroll to position [3564, 1323]
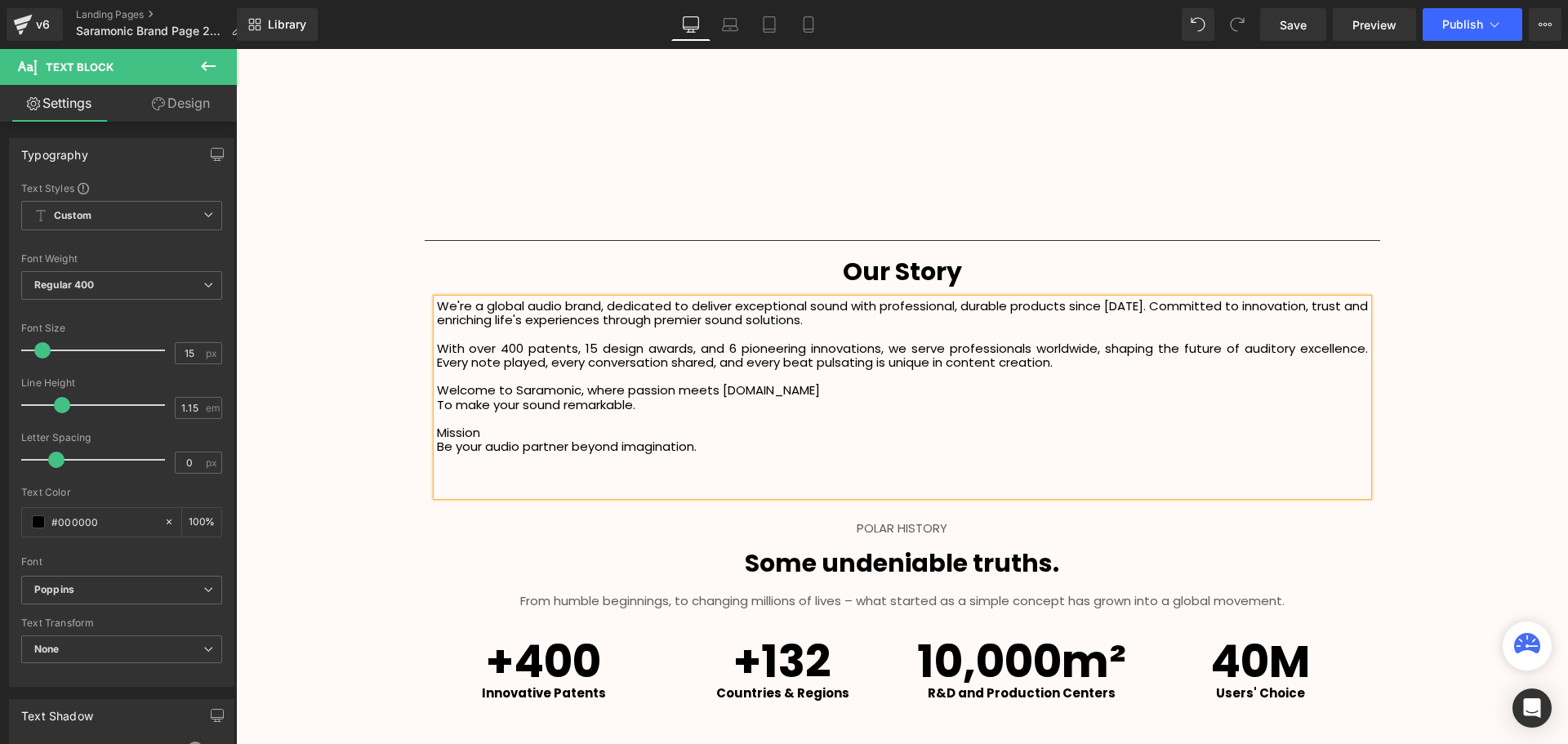
click at [816, 387] on p "Welcome to Saramonic, where passion meets professionalism.Vision" at bounding box center [902, 390] width 931 height 14
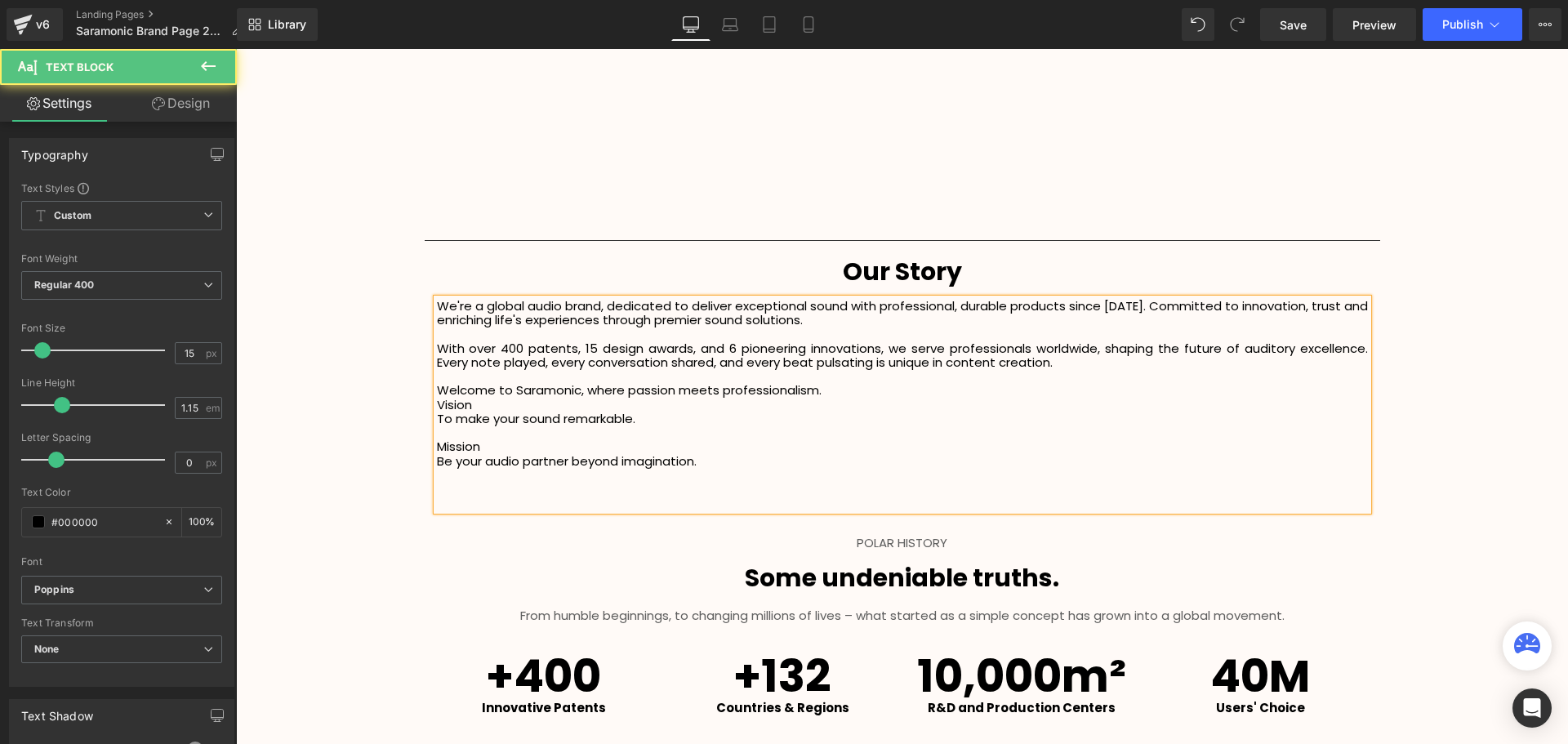
scroll to position [0, 0]
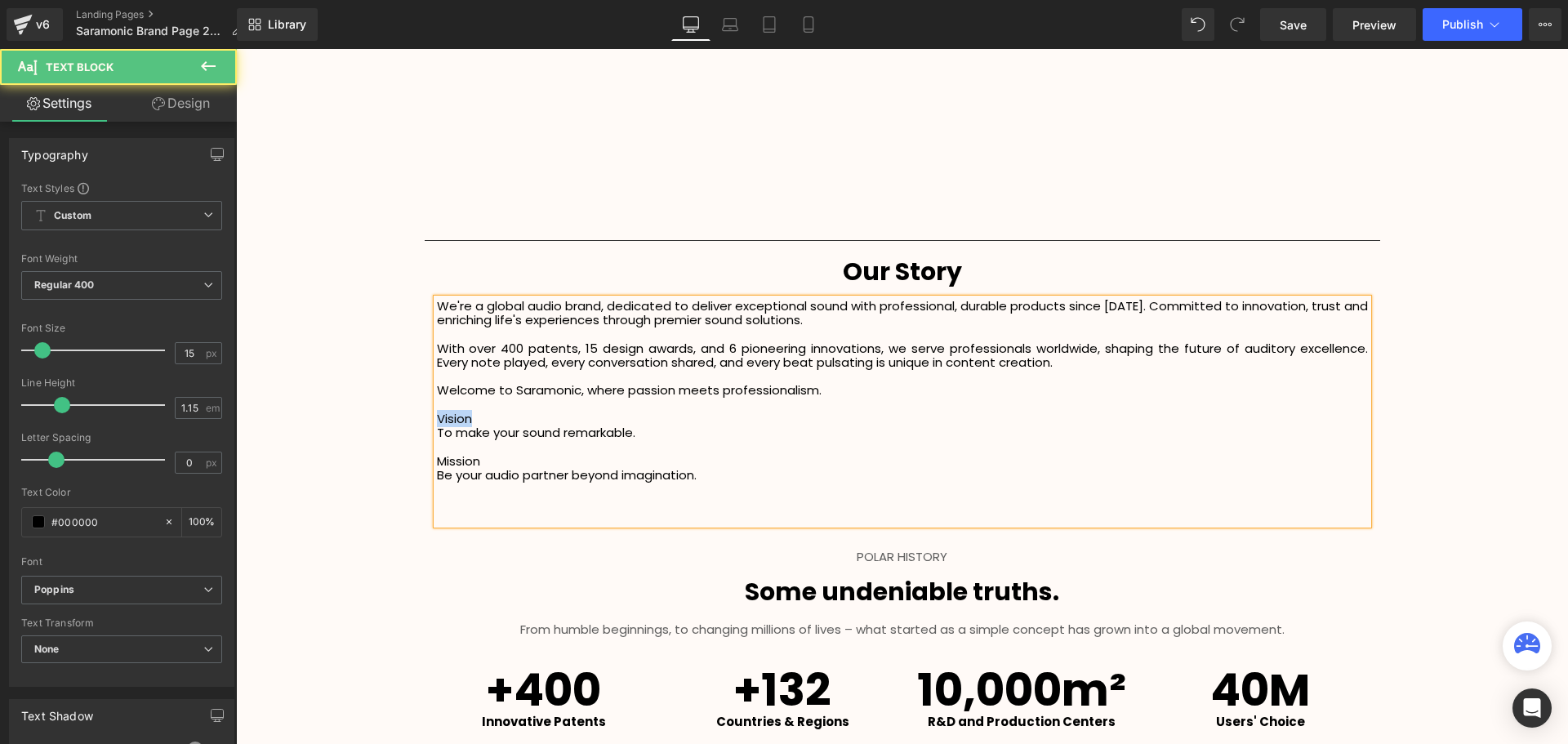
drag, startPoint x: 508, startPoint y: 414, endPoint x: 423, endPoint y: 425, distance: 85.7
click at [424, 425] on div "We're a global audio brand, dedicated to deliver exceptional sound with profess…" at bounding box center [902, 411] width 955 height 225
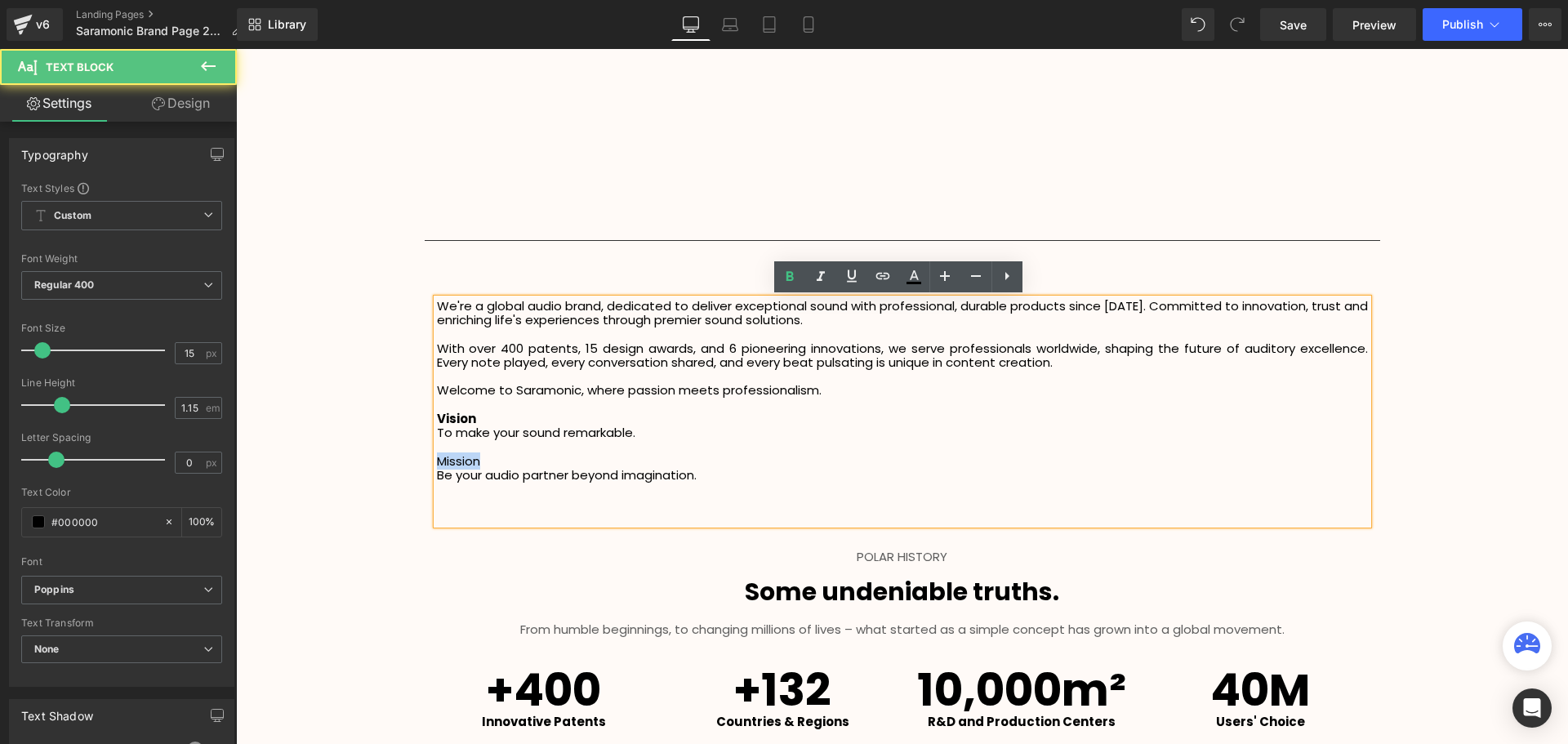
drag, startPoint x: 484, startPoint y: 460, endPoint x: 435, endPoint y: 465, distance: 49.3
click at [436, 465] on p "Mission" at bounding box center [902, 461] width 931 height 14
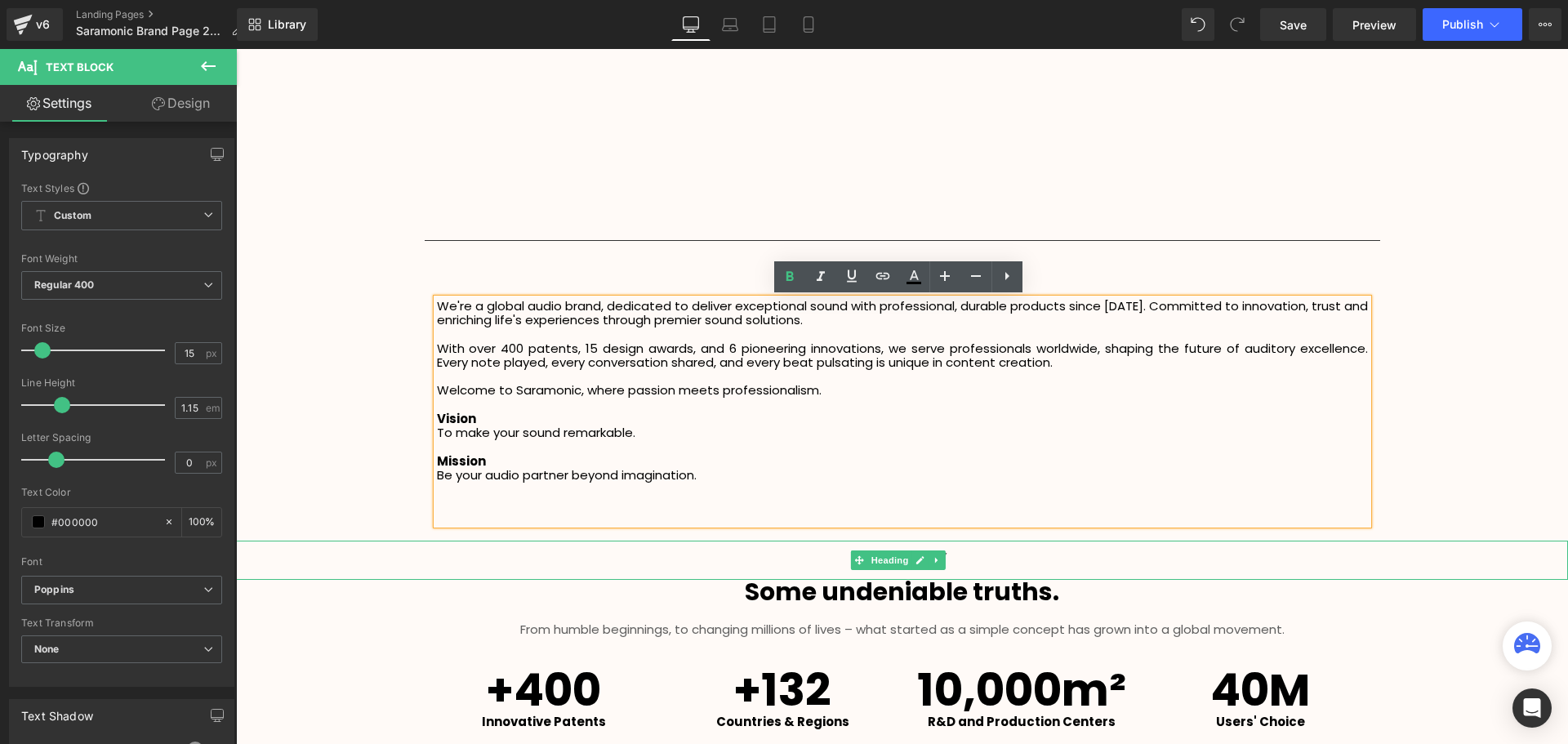
click at [999, 553] on h1 "POLAR HISTORY" at bounding box center [901, 556] width 1331 height 12
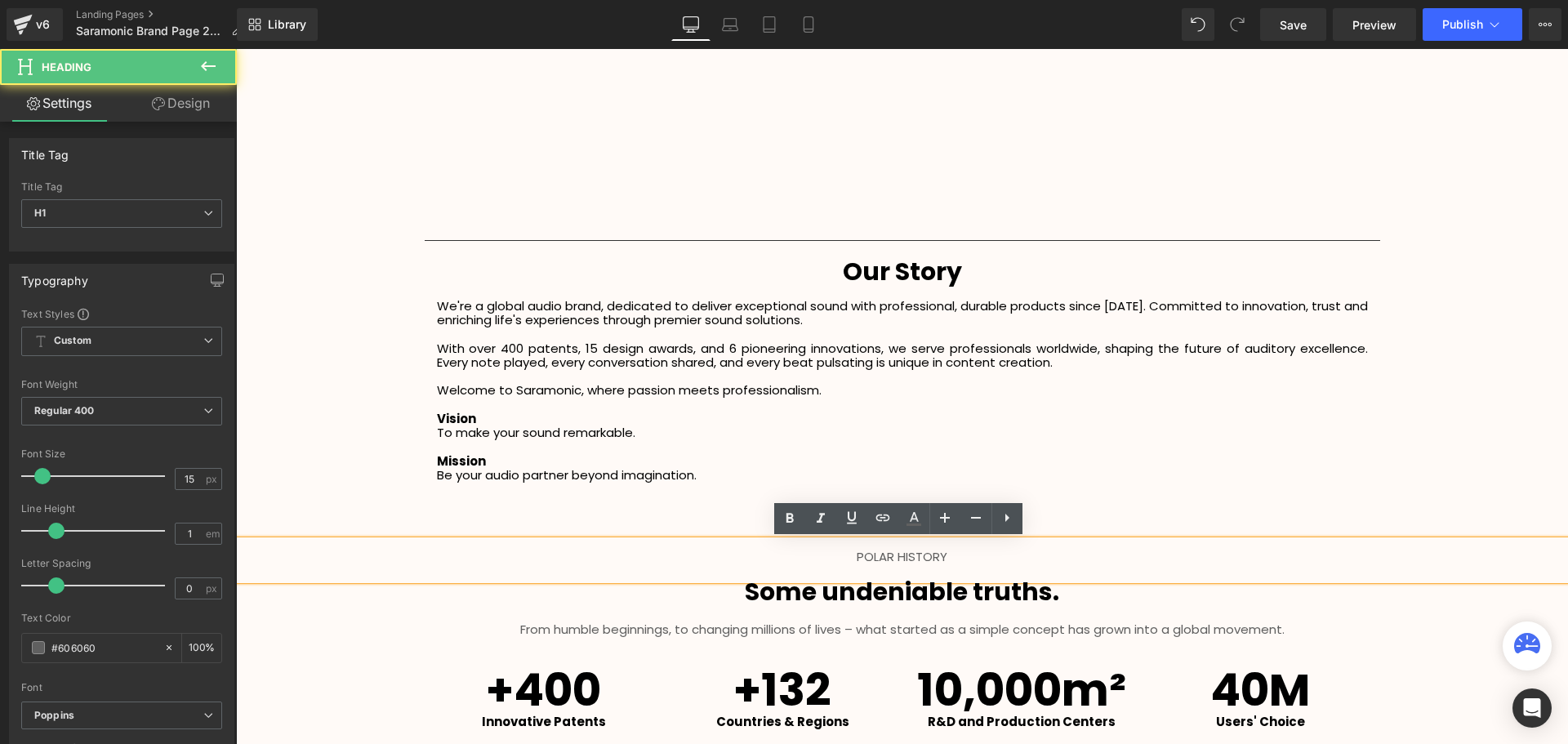
click at [890, 556] on h1 "POLAR HISTORY" at bounding box center [901, 556] width 1331 height 12
drag, startPoint x: 890, startPoint y: 555, endPoint x: 839, endPoint y: 556, distance: 51.0
click at [839, 556] on h1 "POLAR HISTORY" at bounding box center [901, 556] width 1331 height 12
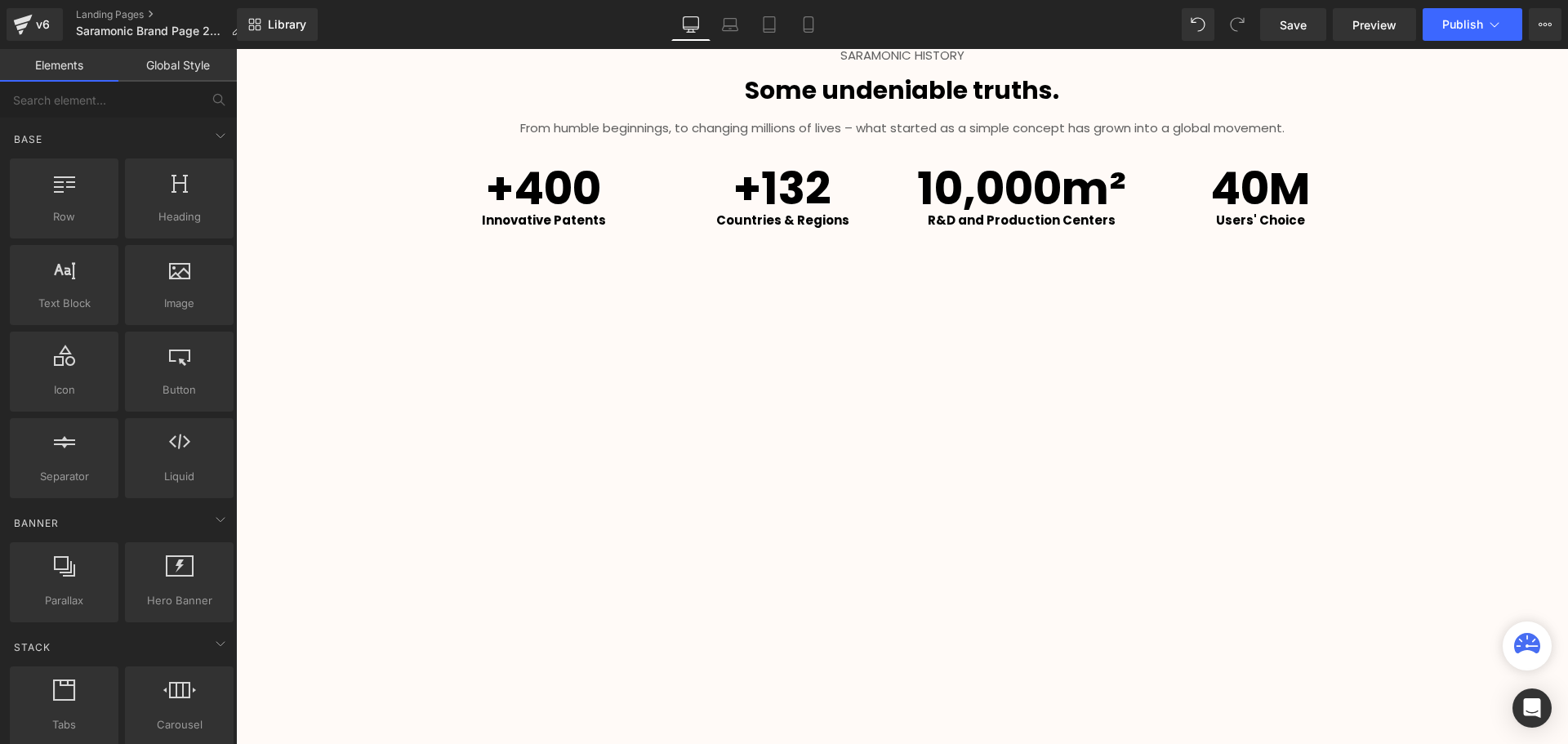
scroll to position [2336, 0]
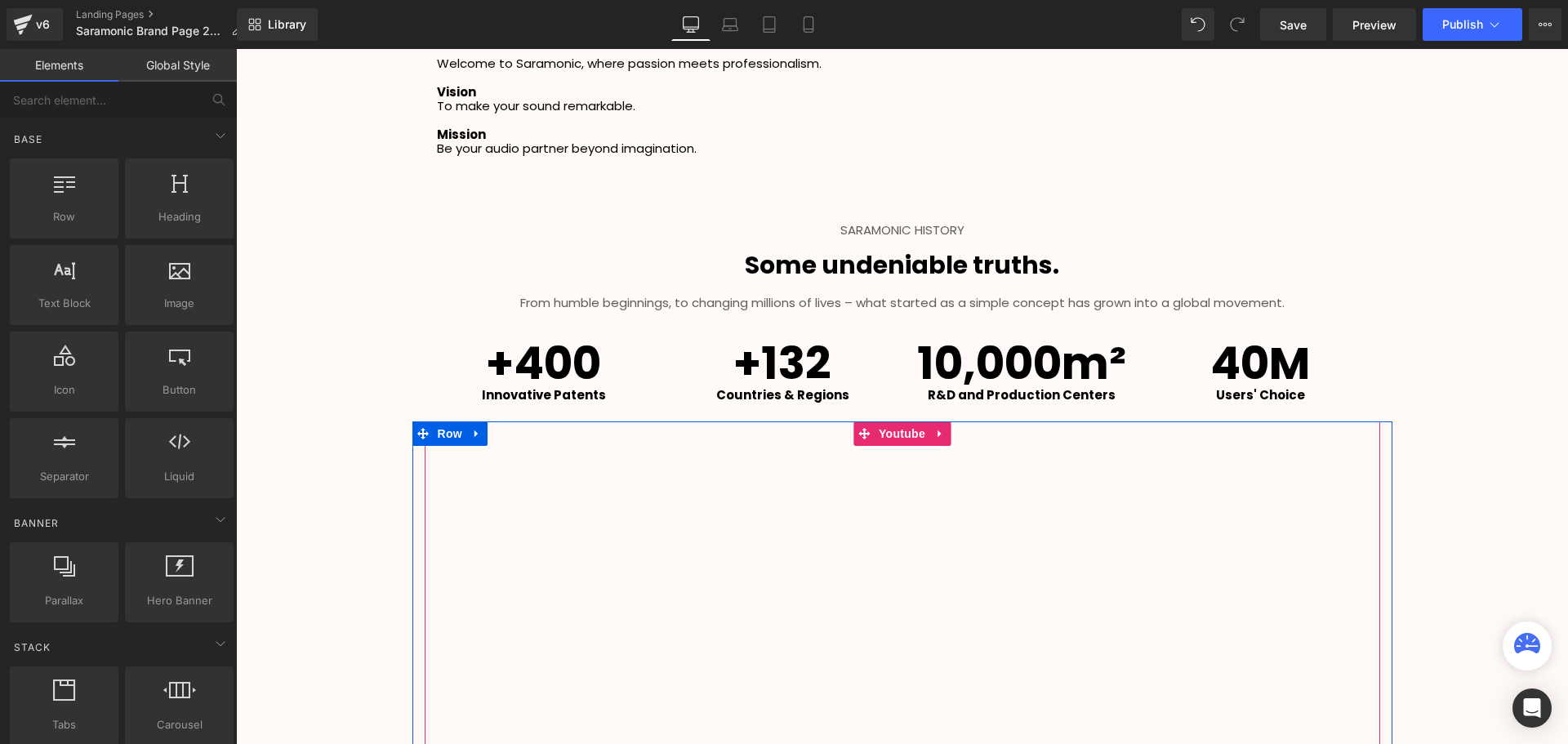
click at [930, 434] on div at bounding box center [902, 690] width 955 height 537
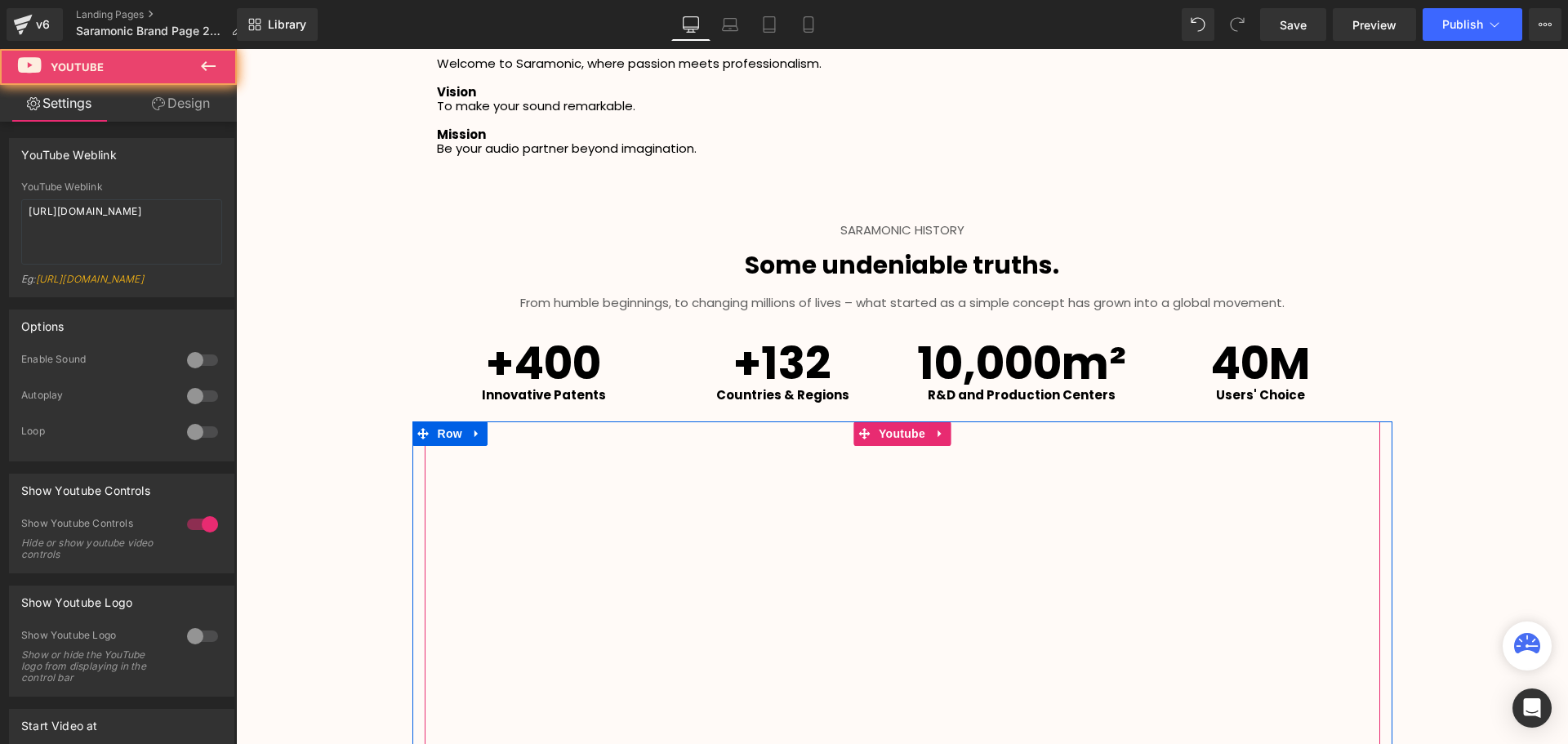
click at [936, 436] on div at bounding box center [902, 690] width 955 height 537
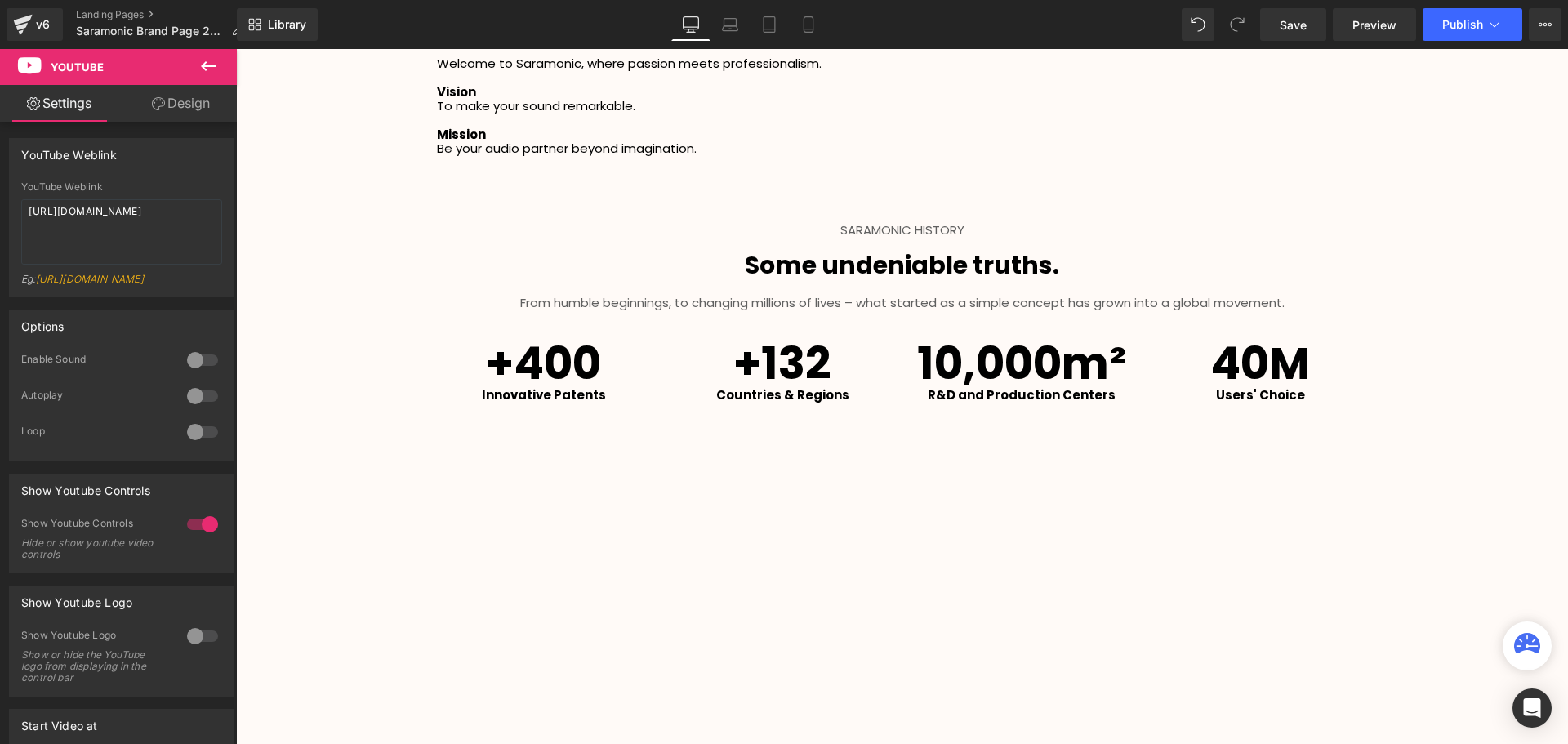
click at [205, 67] on icon at bounding box center [208, 66] width 19 height 19
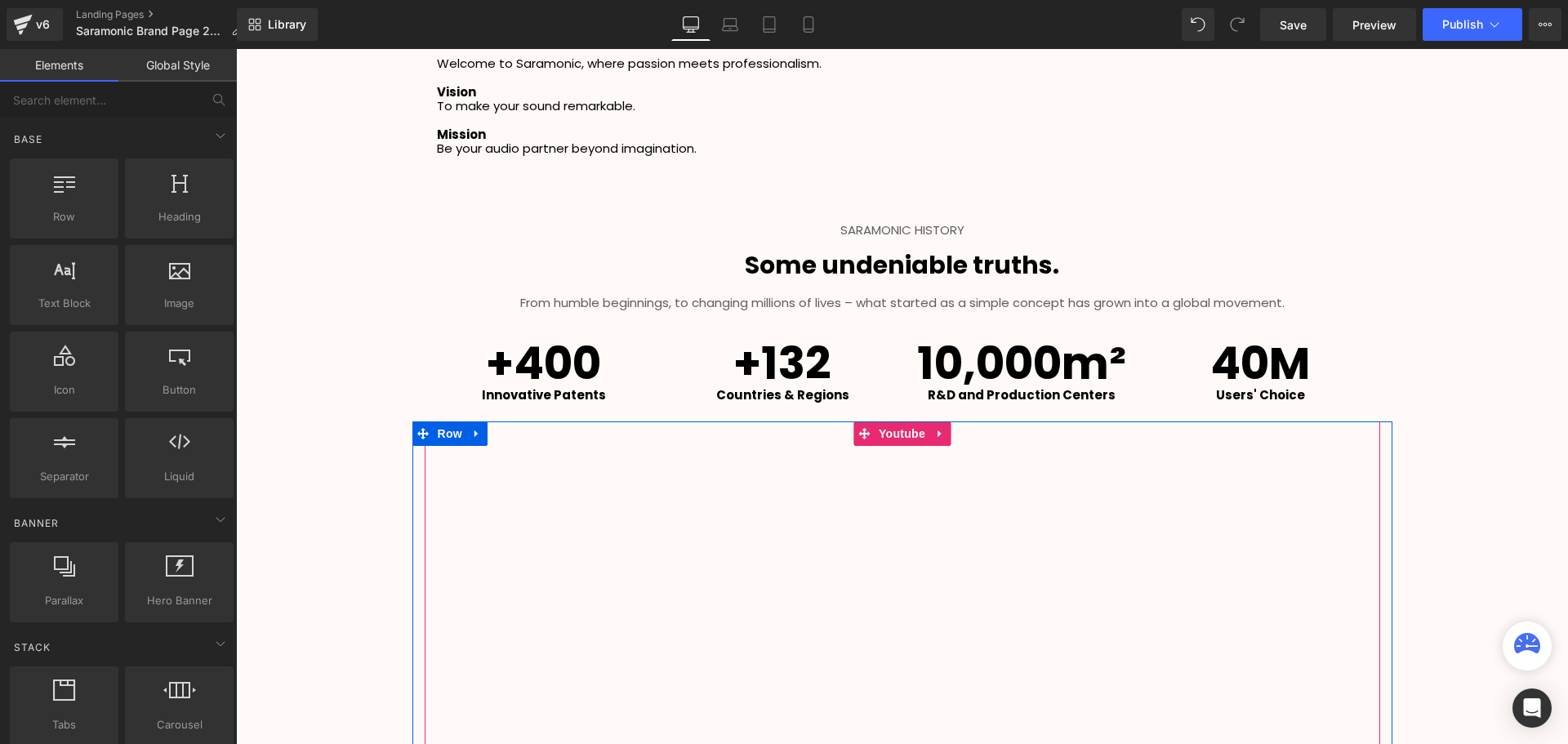
click at [934, 433] on div at bounding box center [902, 690] width 955 height 537
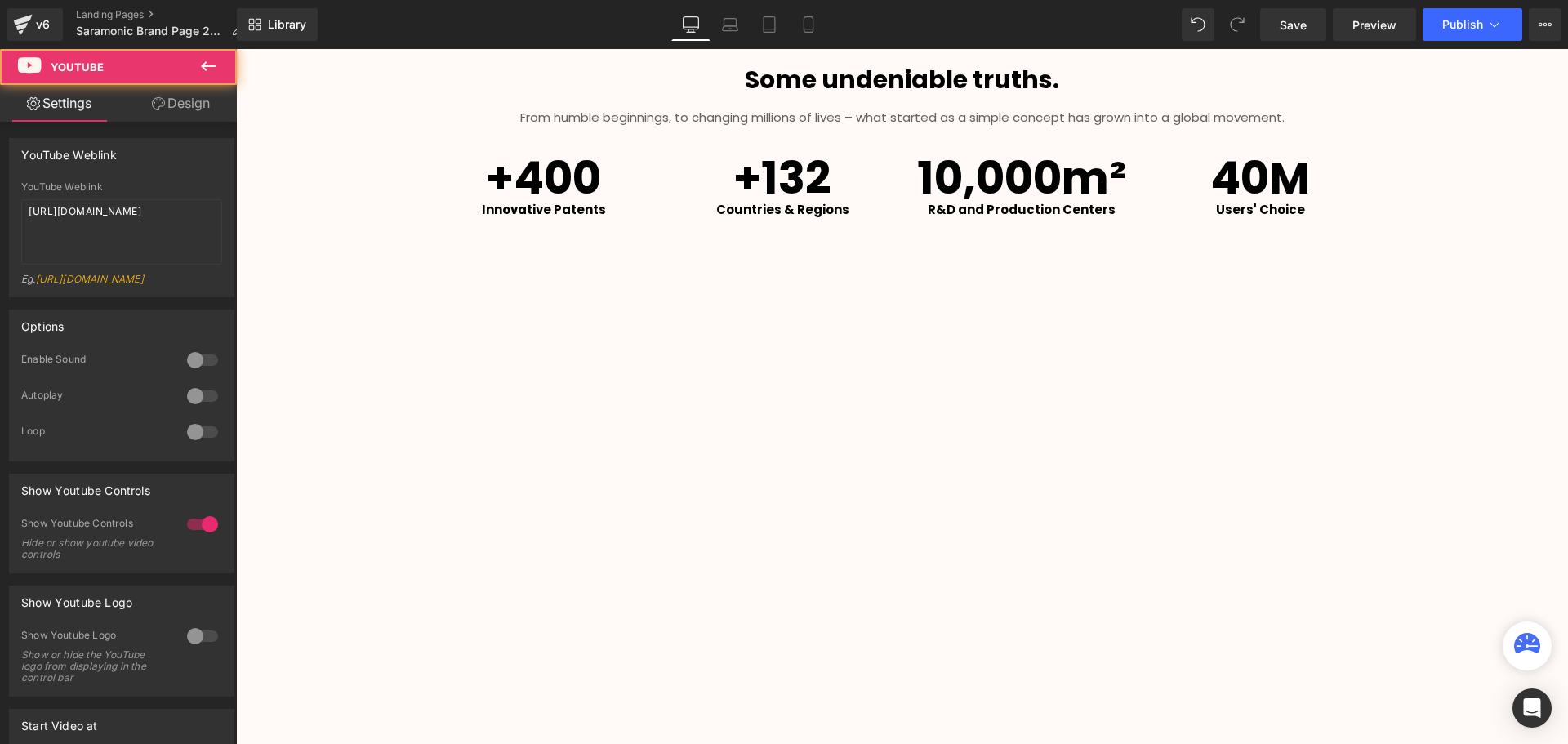
scroll to position [2582, 0]
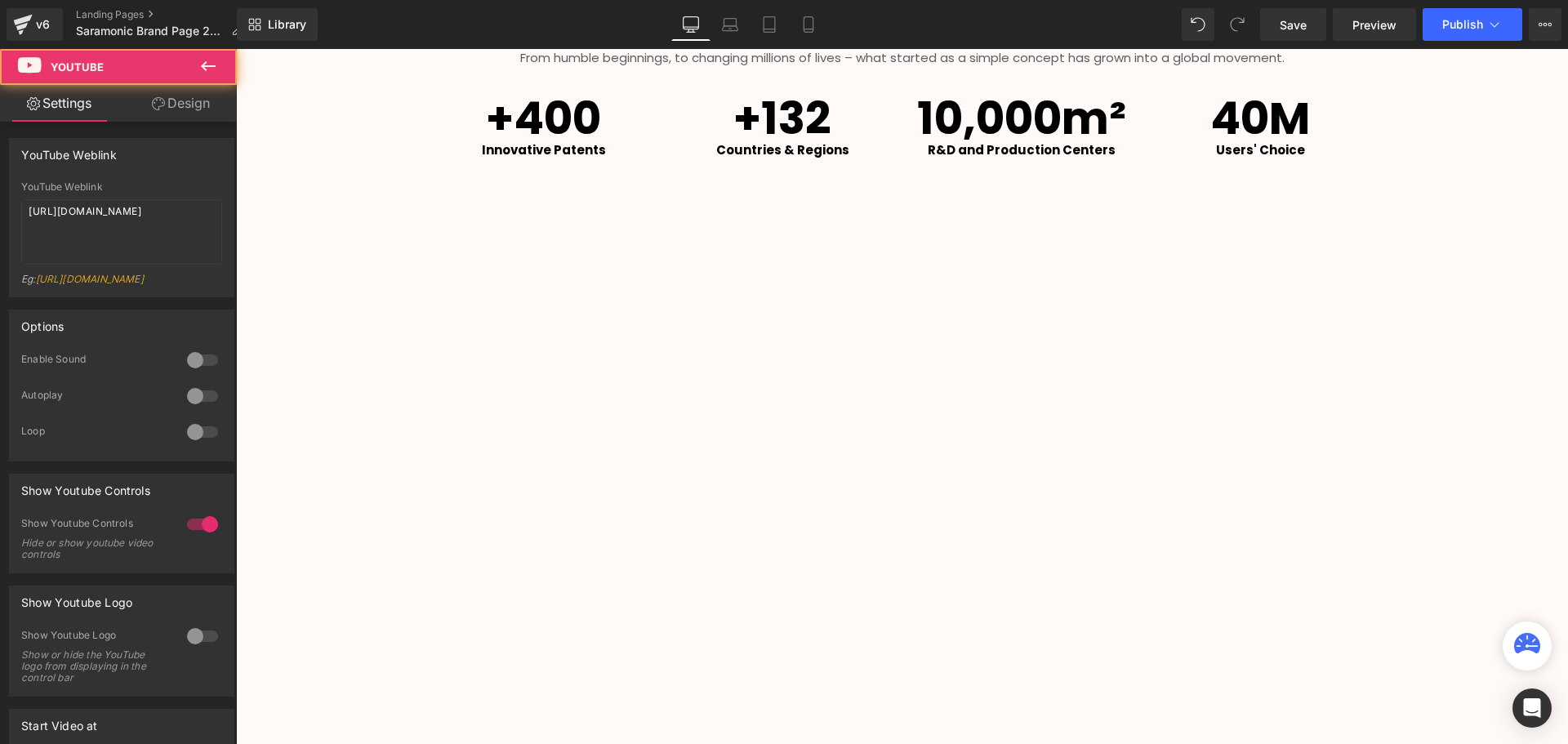
drag, startPoint x: 1450, startPoint y: 480, endPoint x: 1091, endPoint y: 266, distance: 417.9
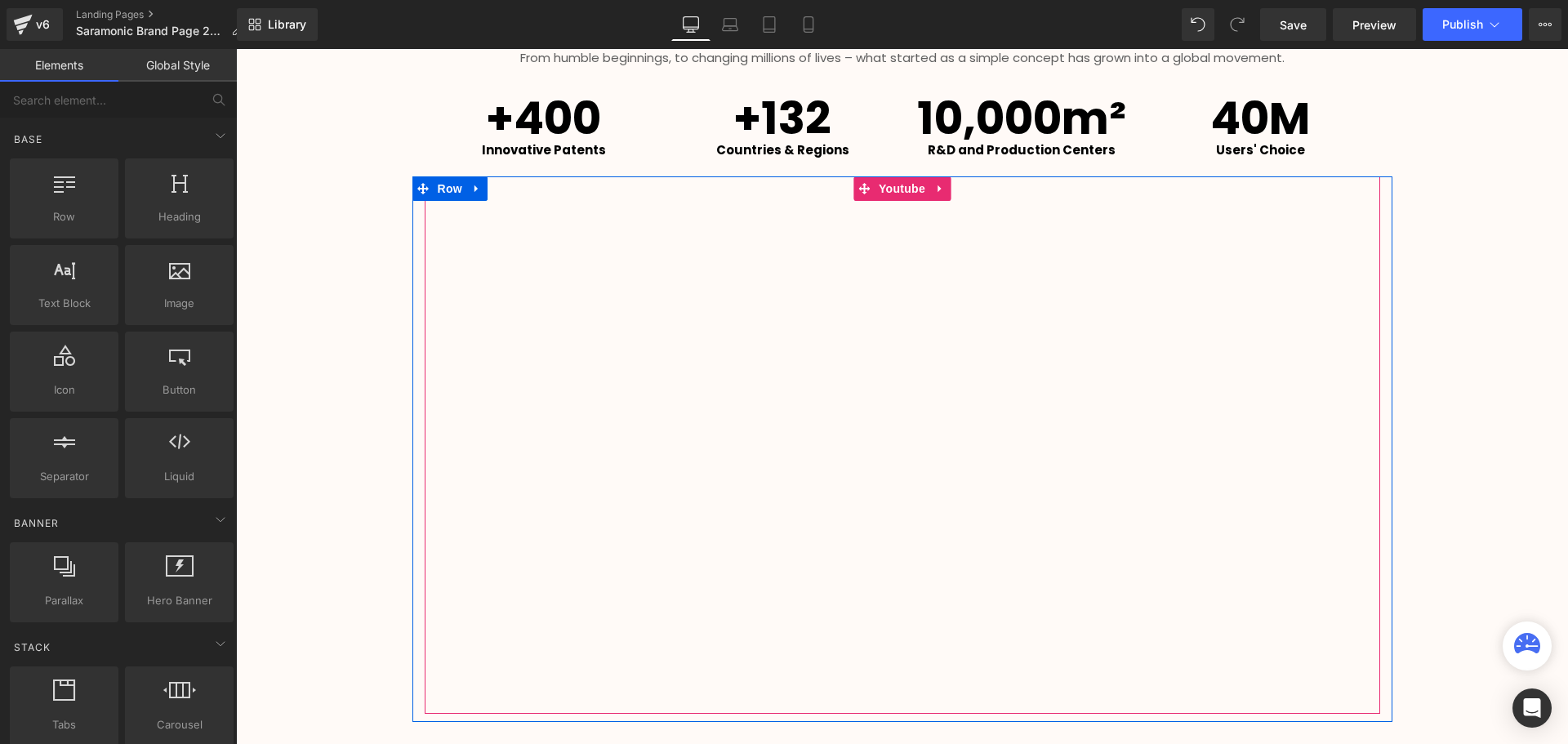
click at [935, 187] on div at bounding box center [902, 444] width 955 height 537
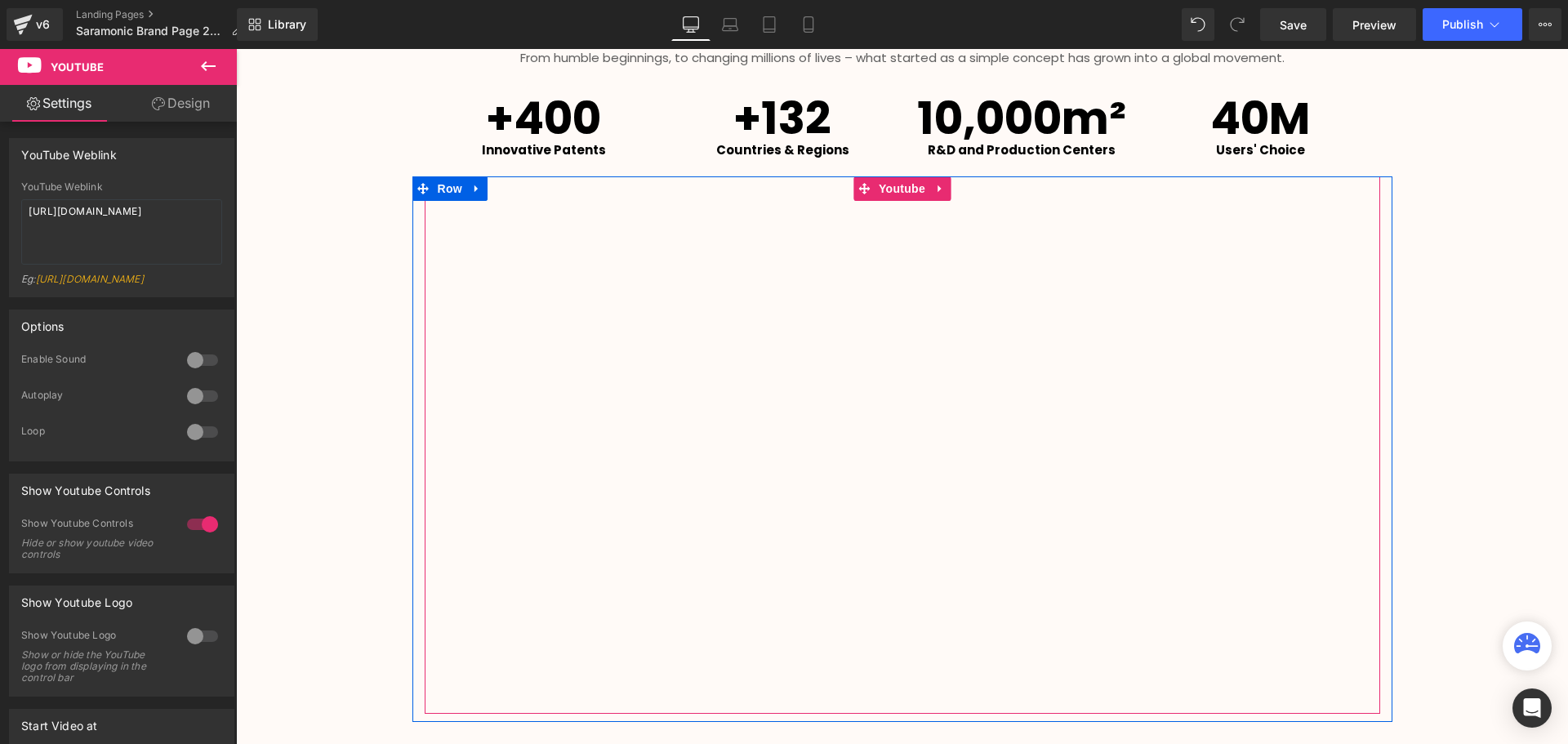
click at [903, 188] on div at bounding box center [902, 444] width 955 height 537
click at [468, 181] on link at bounding box center [477, 188] width 21 height 25
click at [514, 183] on icon at bounding box center [519, 188] width 11 height 12
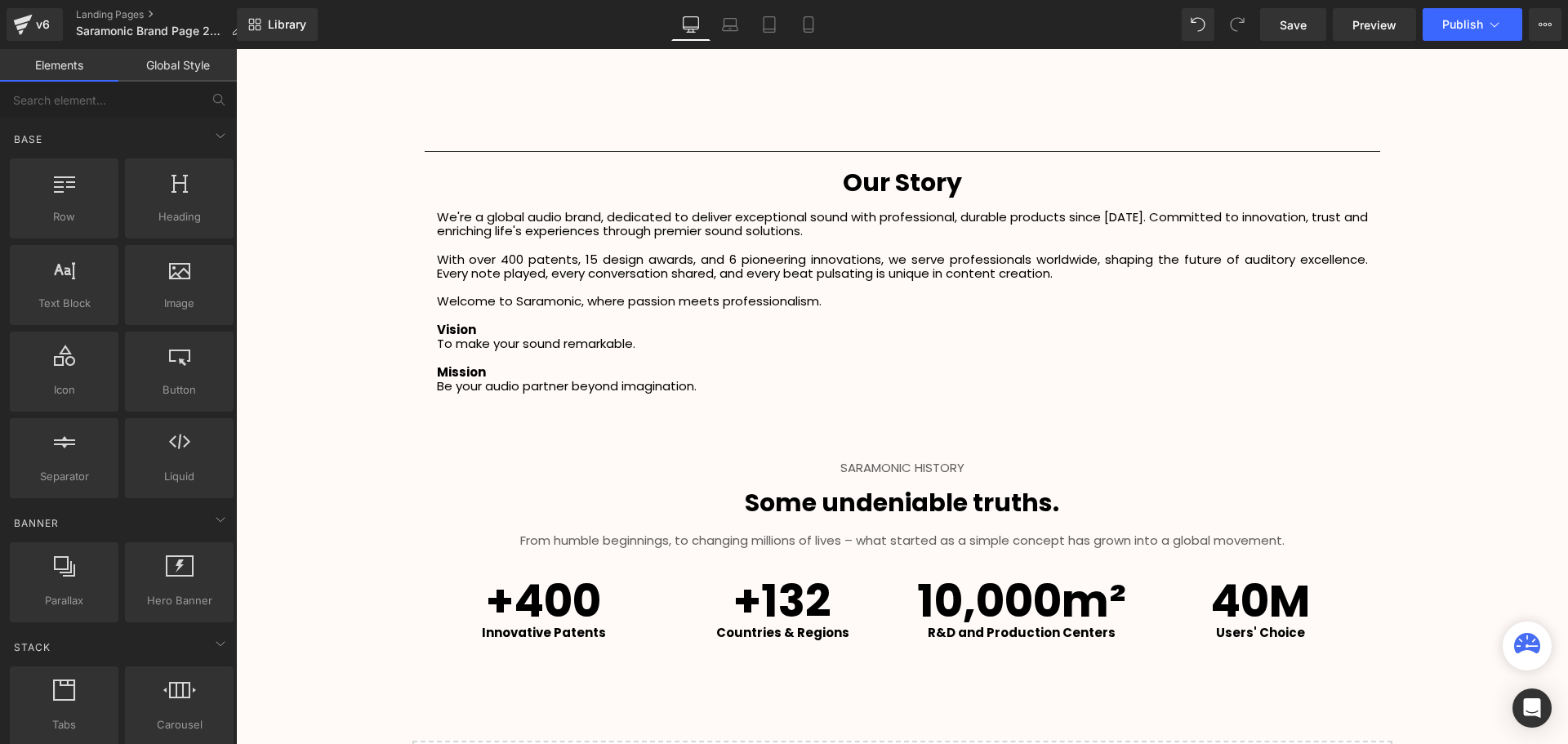
scroll to position [2180, 0]
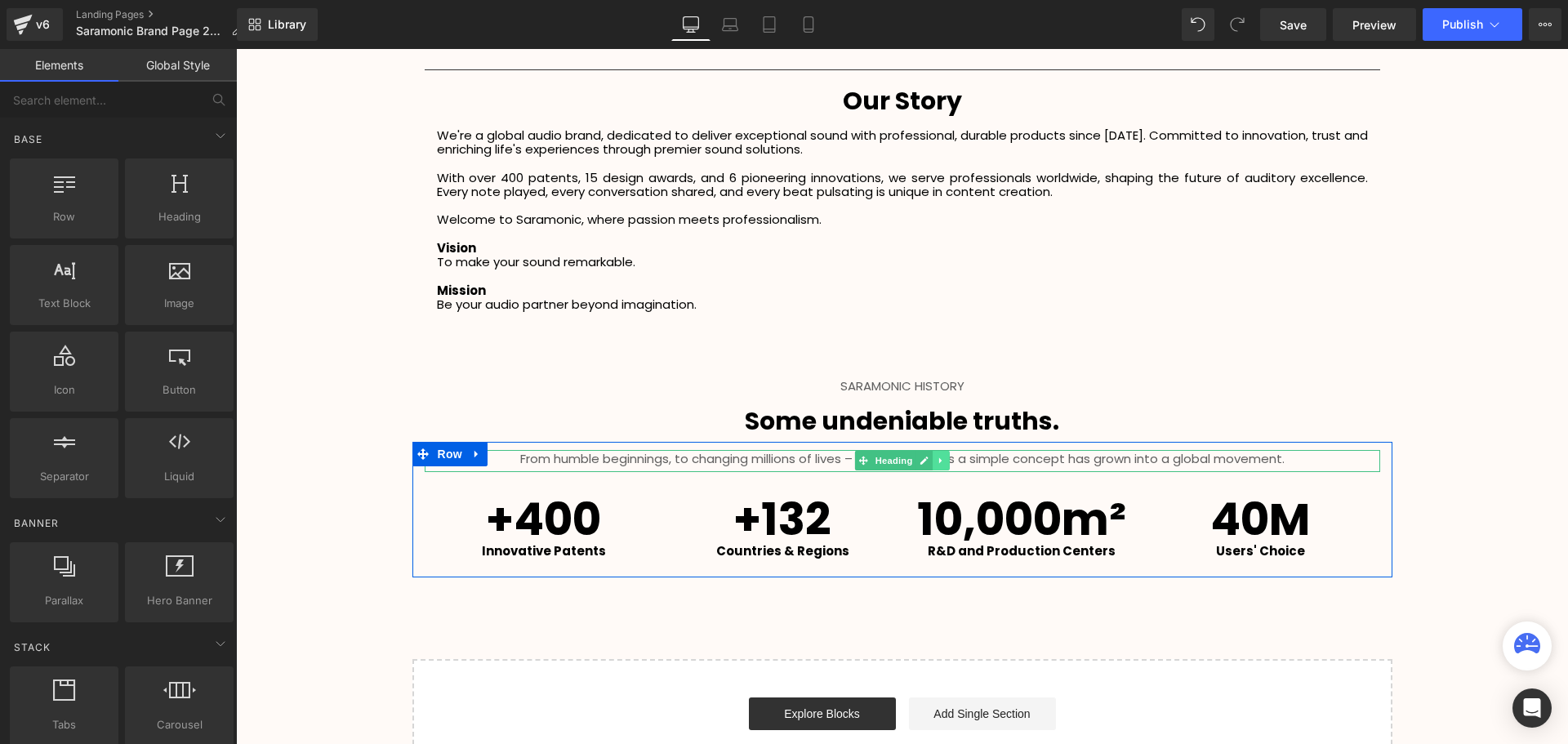
click at [936, 459] on icon at bounding box center [940, 460] width 9 height 10
click at [945, 460] on icon at bounding box center [949, 461] width 9 height 9
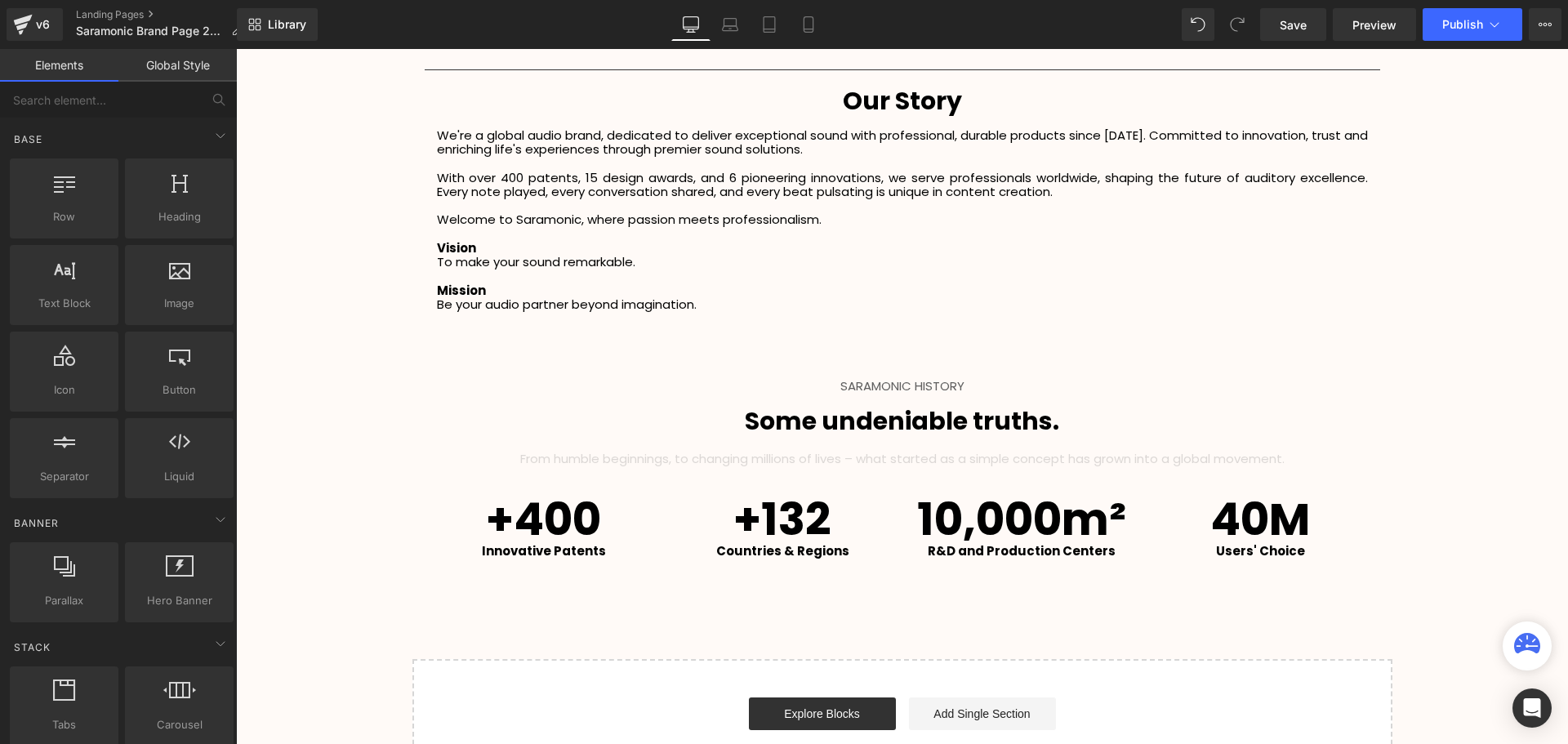
scroll to position [3024, 1323]
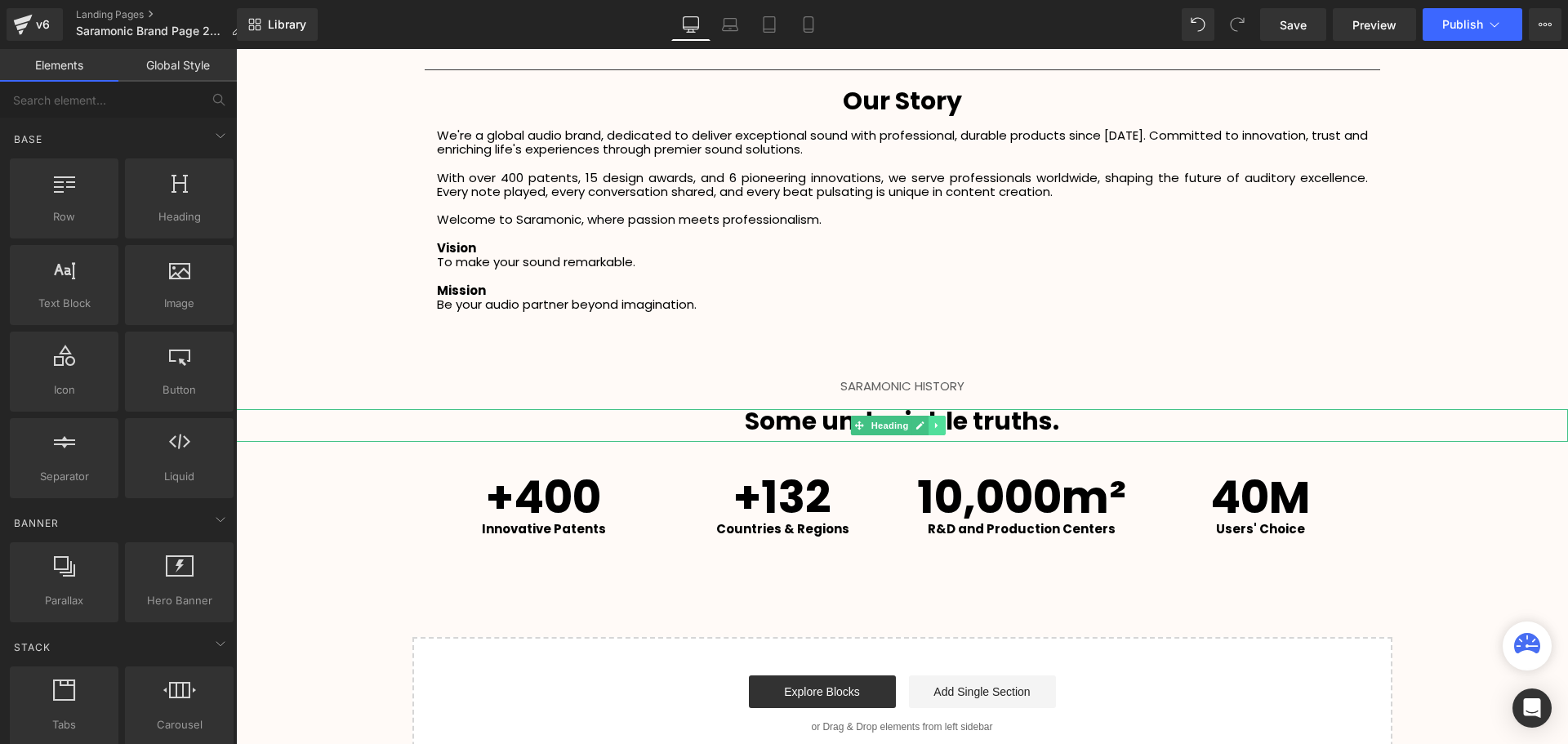
click at [941, 425] on icon at bounding box center [937, 425] width 9 height 10
click at [949, 427] on icon at bounding box center [945, 425] width 9 height 9
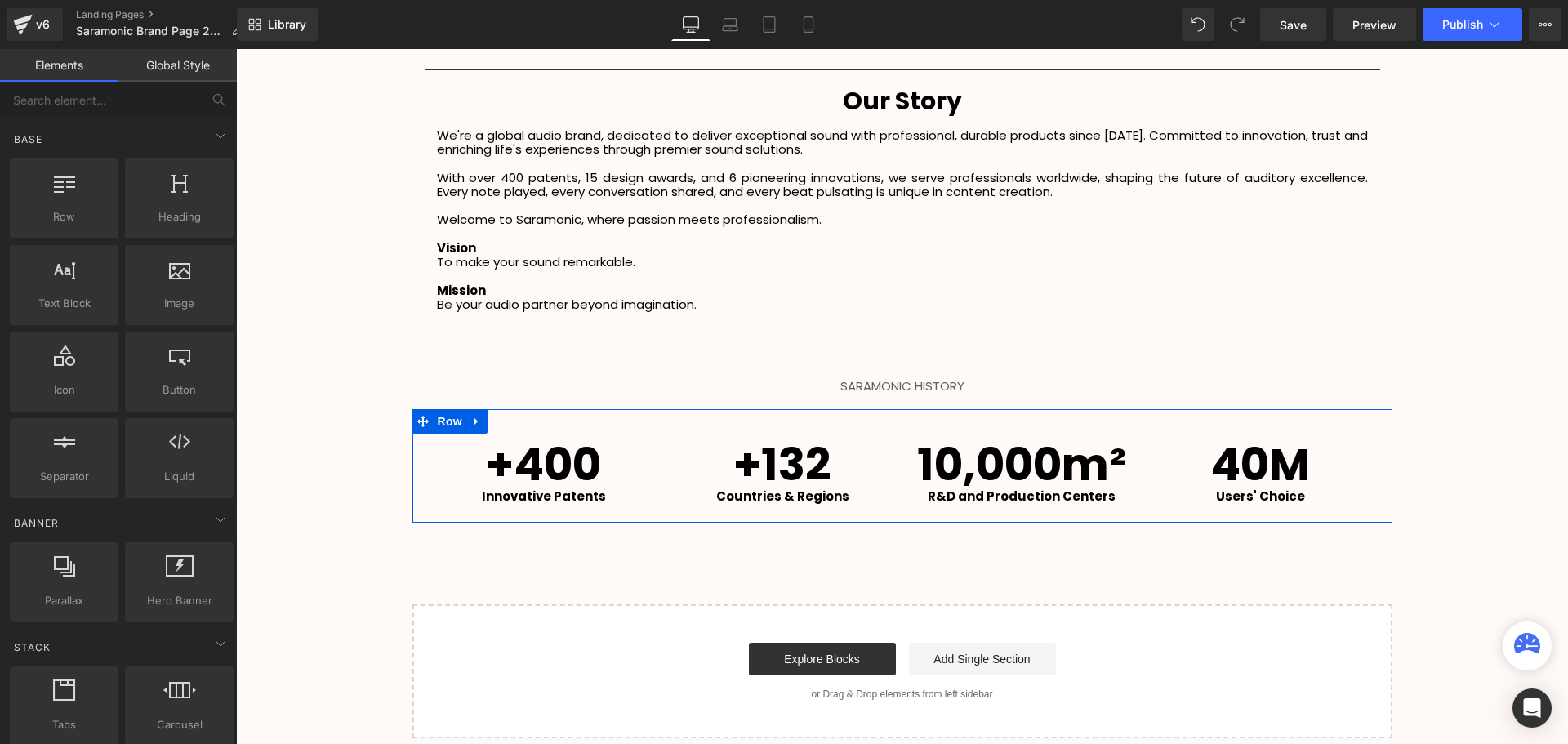
scroll to position [2992, 1323]
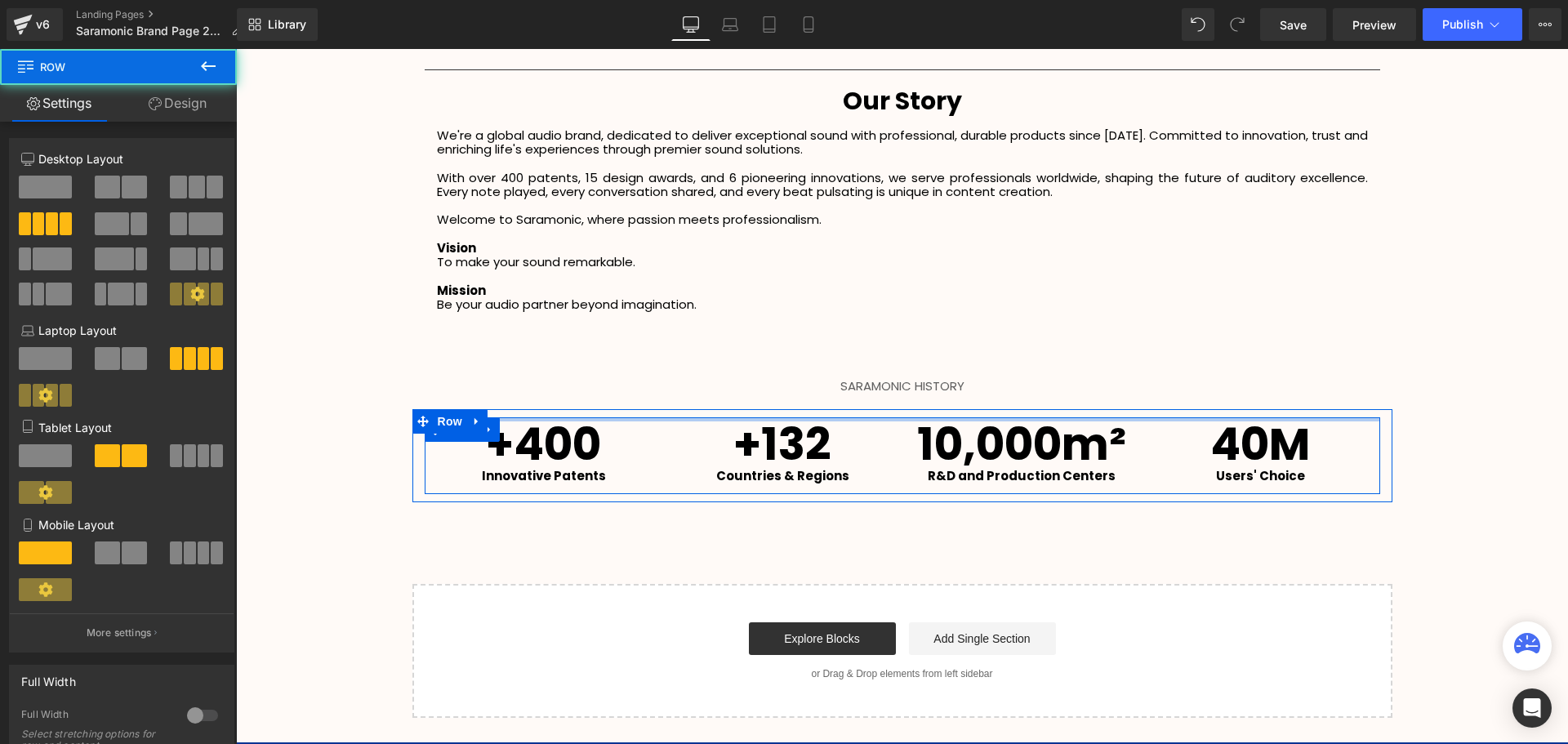
drag, startPoint x: 897, startPoint y: 417, endPoint x: 1227, endPoint y: 464, distance: 333.3
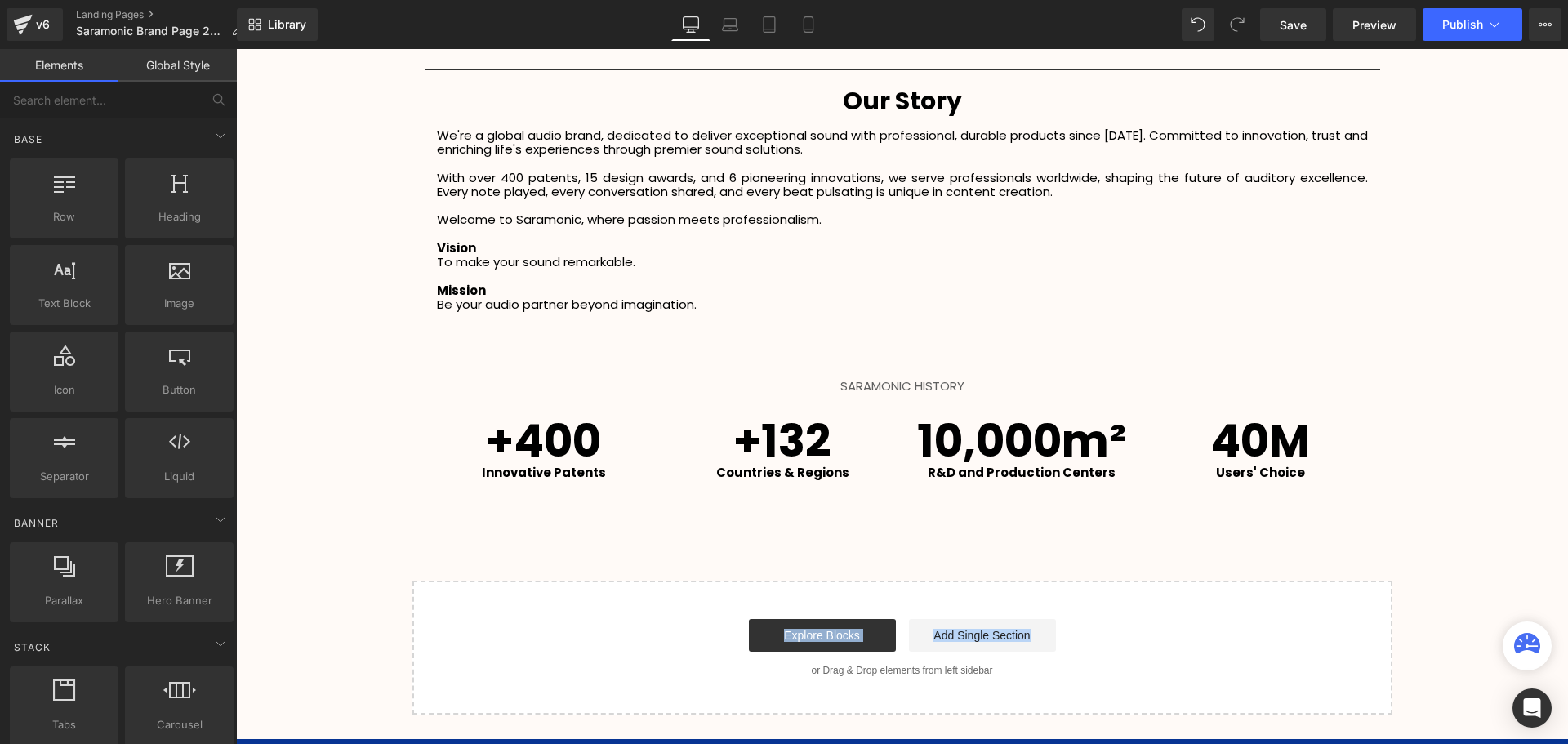
scroll to position [2099, 0]
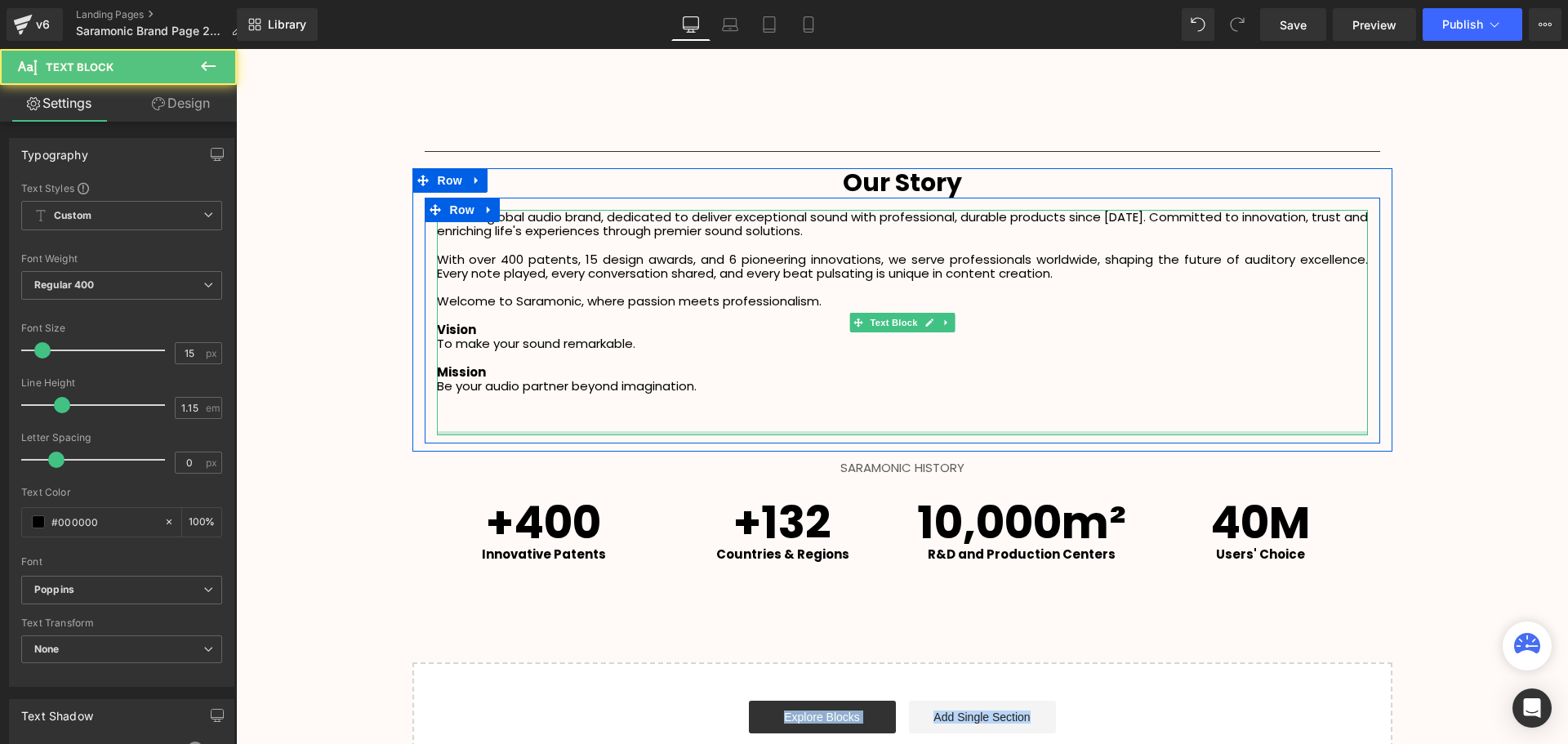
drag, startPoint x: 904, startPoint y: 431, endPoint x: 907, endPoint y: 406, distance: 25.2
click at [907, 406] on div "We're a global audio brand, dedicated to deliver exceptional sound with profess…" at bounding box center [902, 322] width 931 height 225
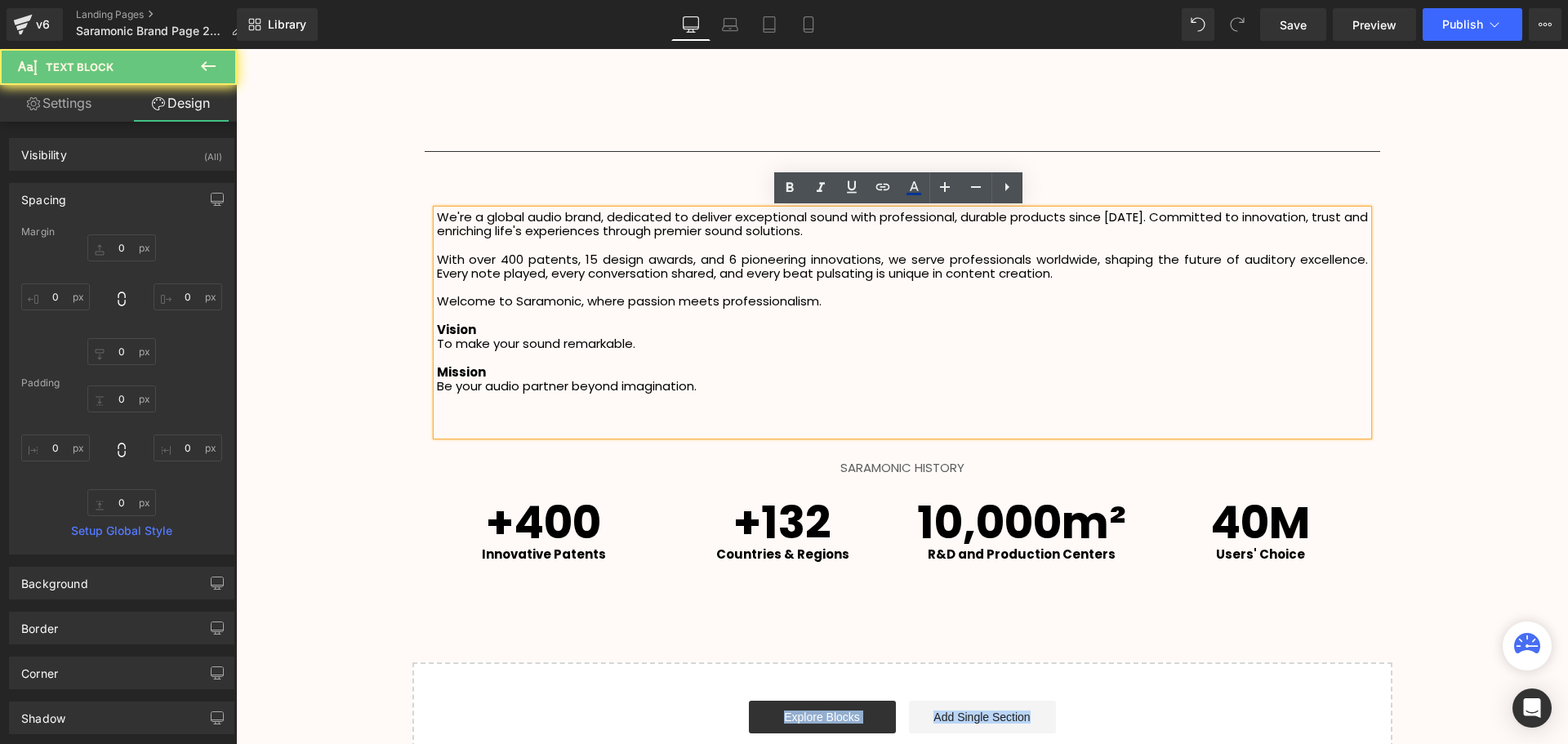
click at [857, 417] on p at bounding box center [902, 414] width 931 height 14
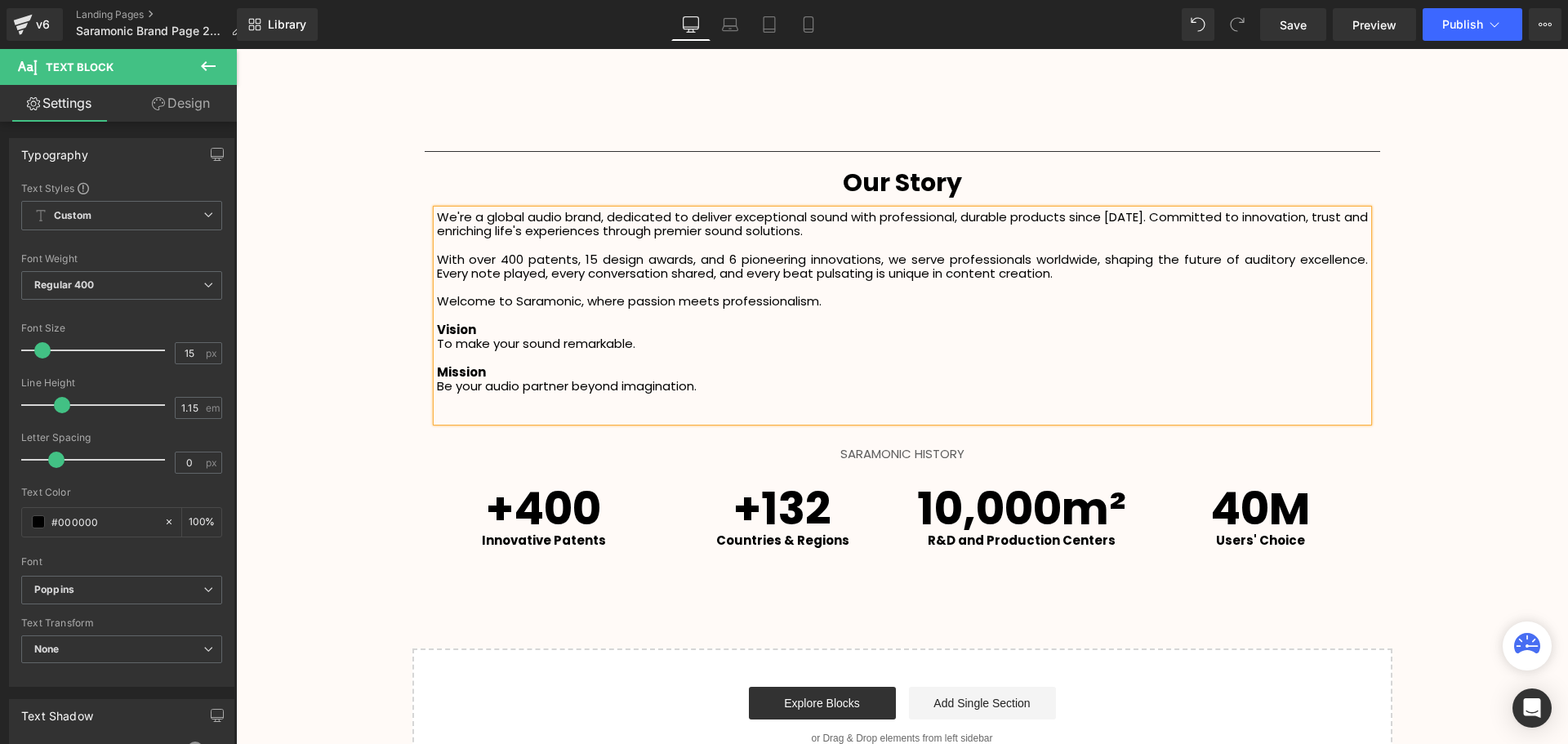
scroll to position [2939, 1323]
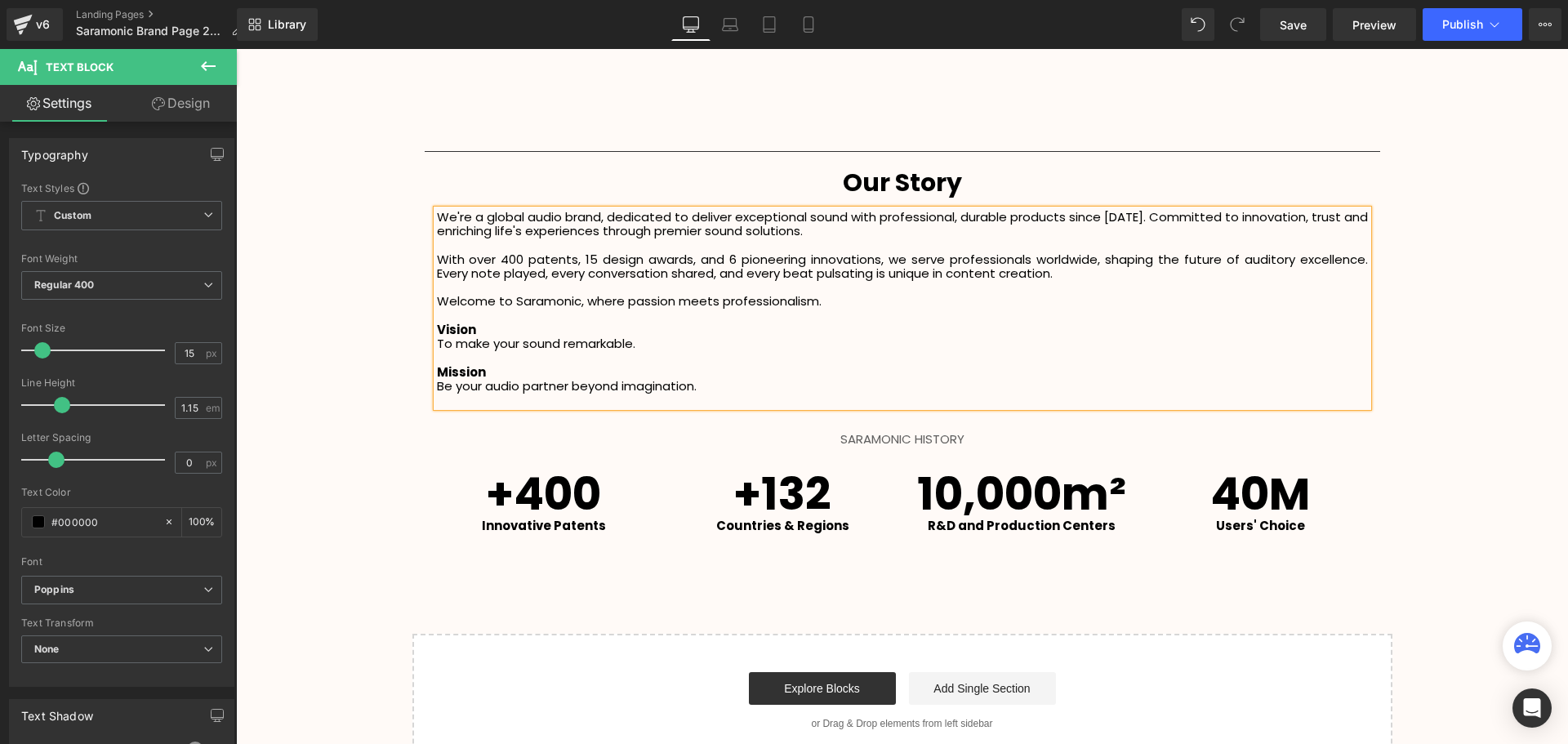
click at [1409, 457] on div "SARAMONIC HISTORY" at bounding box center [901, 443] width 1331 height 39
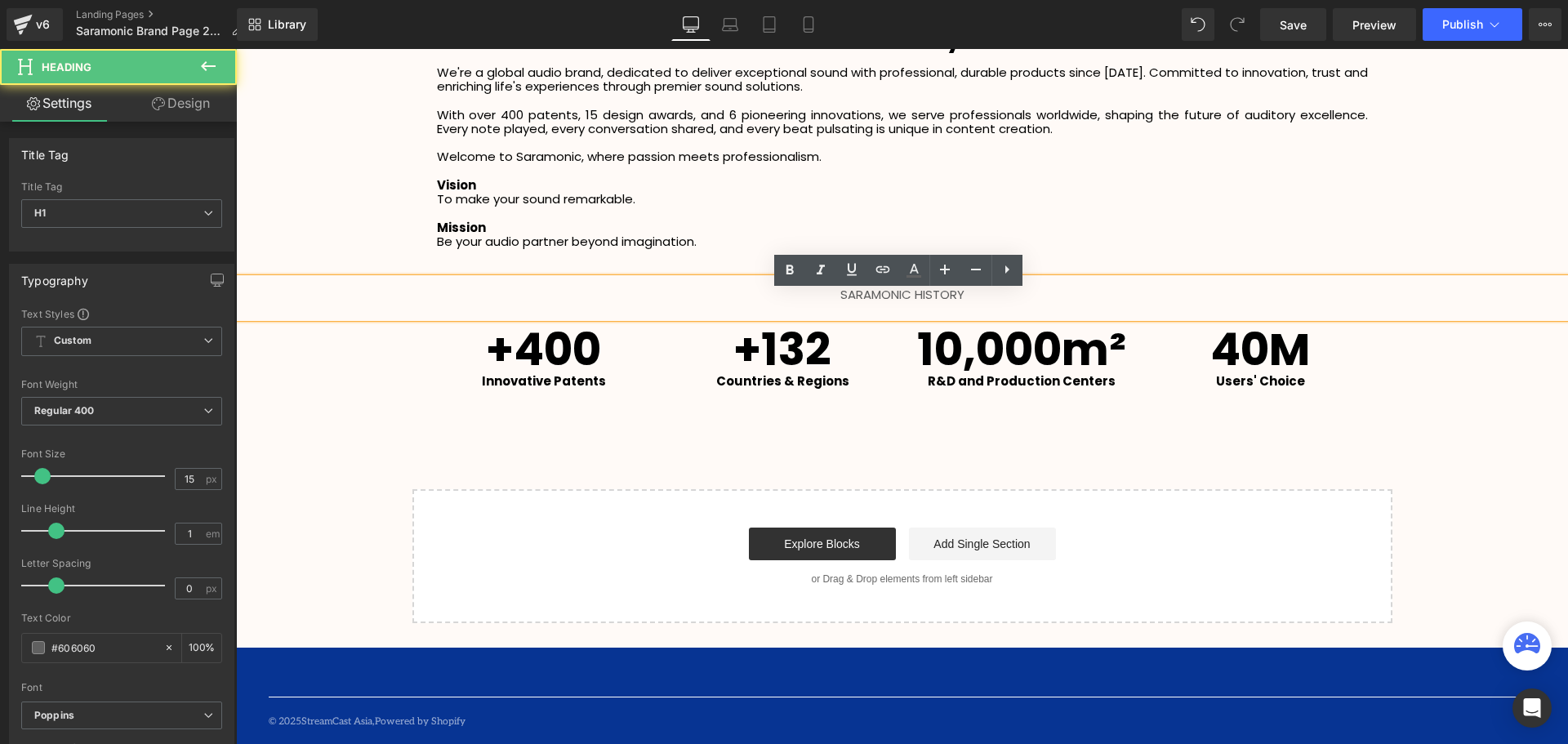
scroll to position [2246, 0]
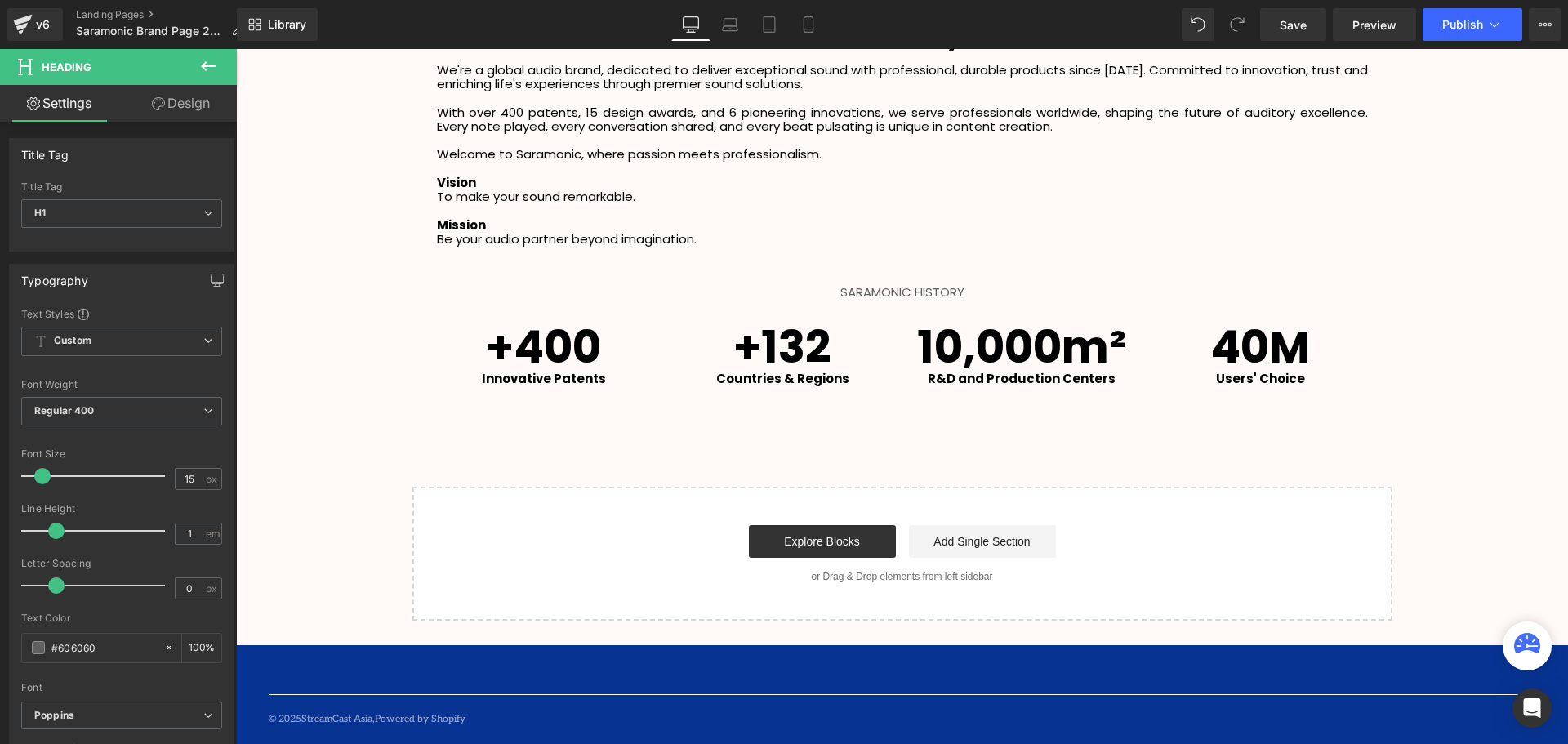
click at [197, 70] on button at bounding box center [208, 67] width 57 height 36
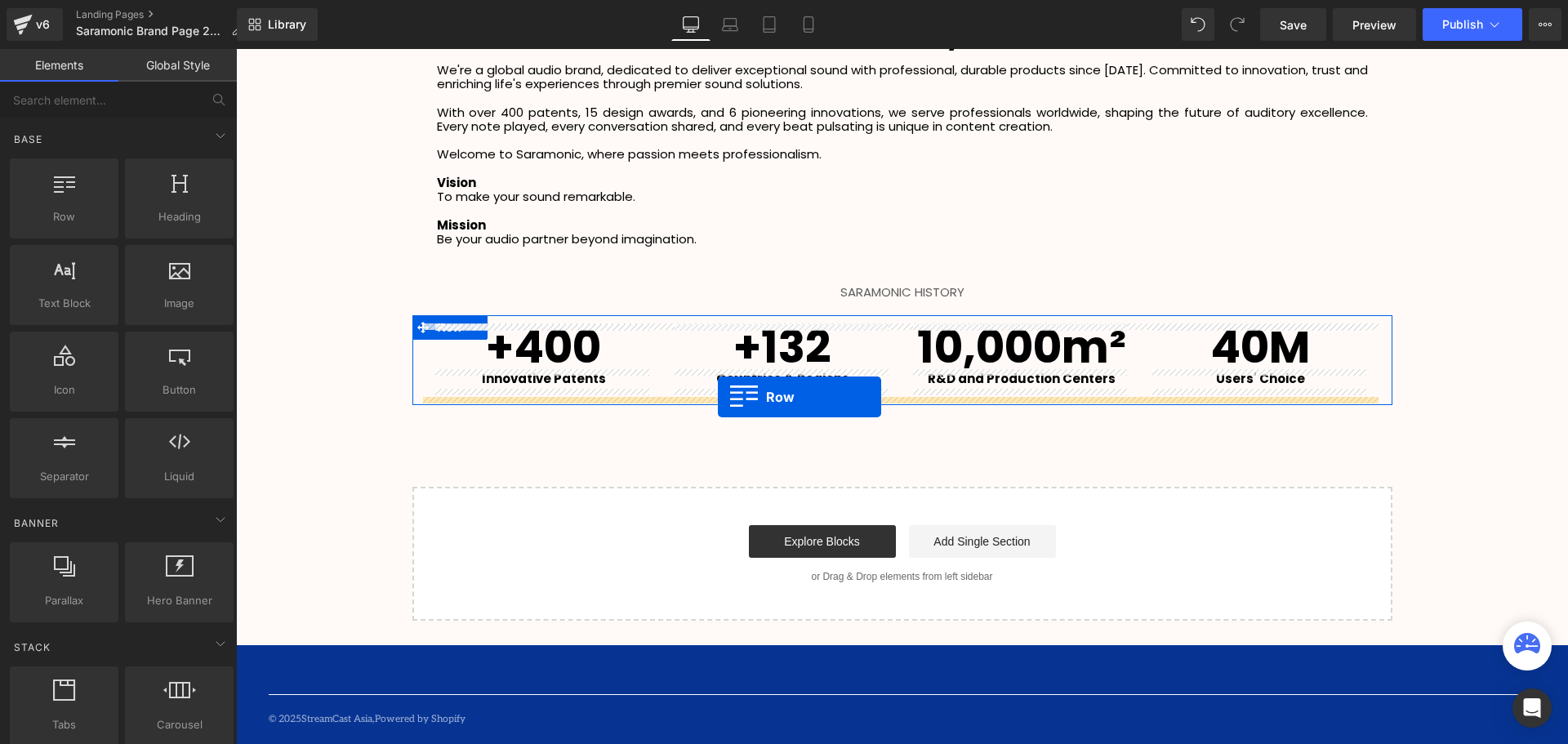
drag, startPoint x: 320, startPoint y: 245, endPoint x: 718, endPoint y: 397, distance: 426.0
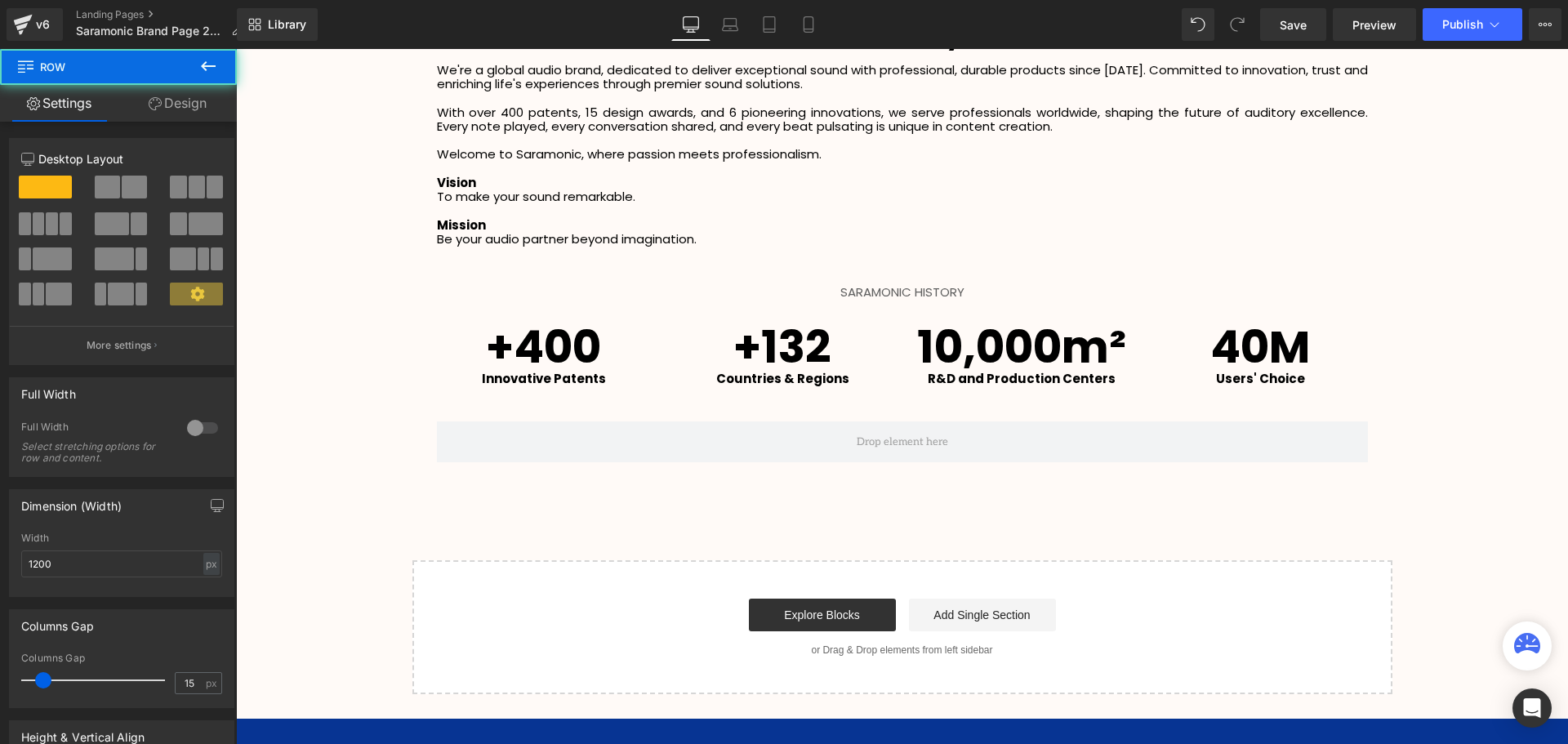
scroll to position [3013, 1323]
click at [205, 63] on icon at bounding box center [208, 66] width 15 height 10
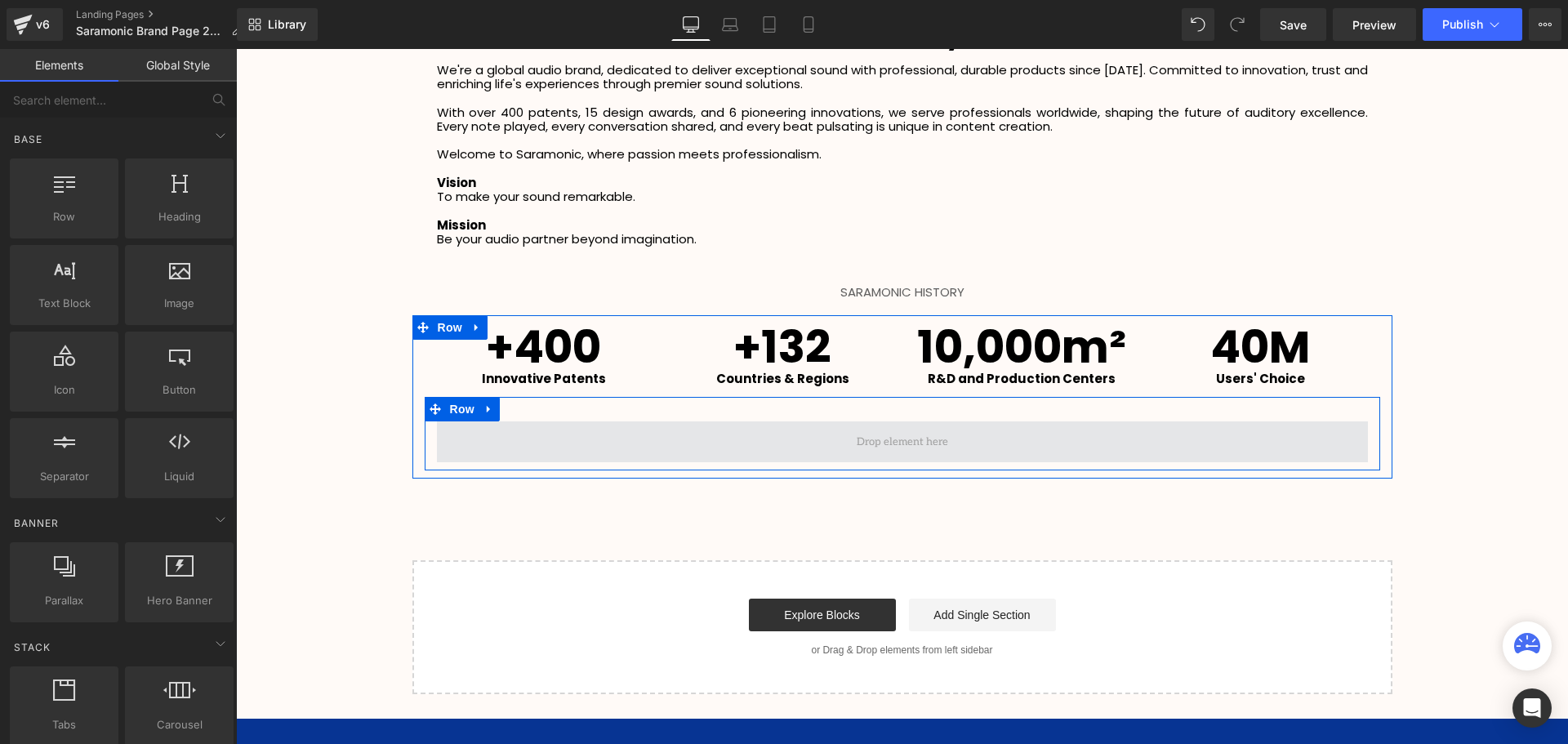
click at [905, 439] on span at bounding box center [902, 442] width 103 height 25
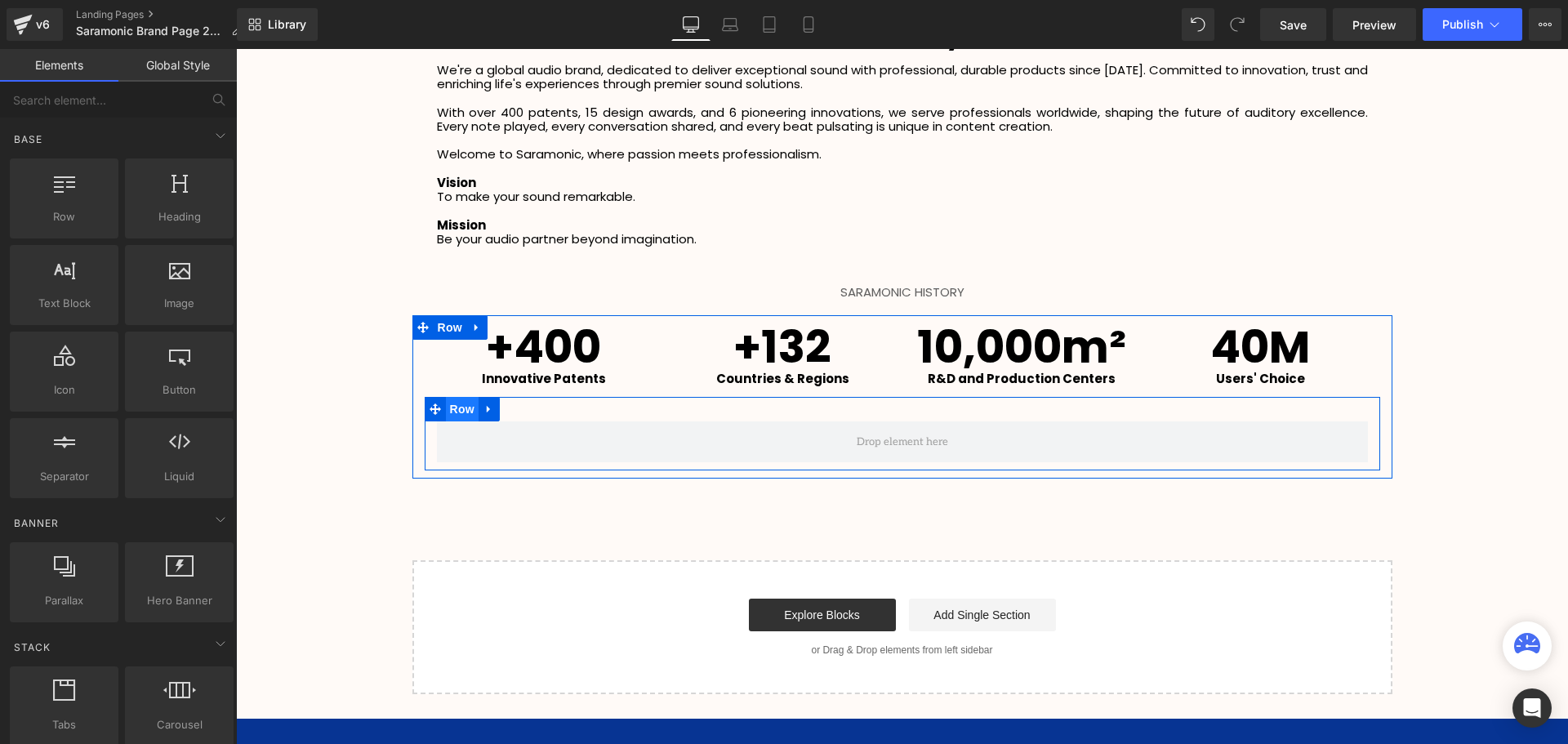
click at [455, 407] on span "Row" at bounding box center [462, 409] width 32 height 25
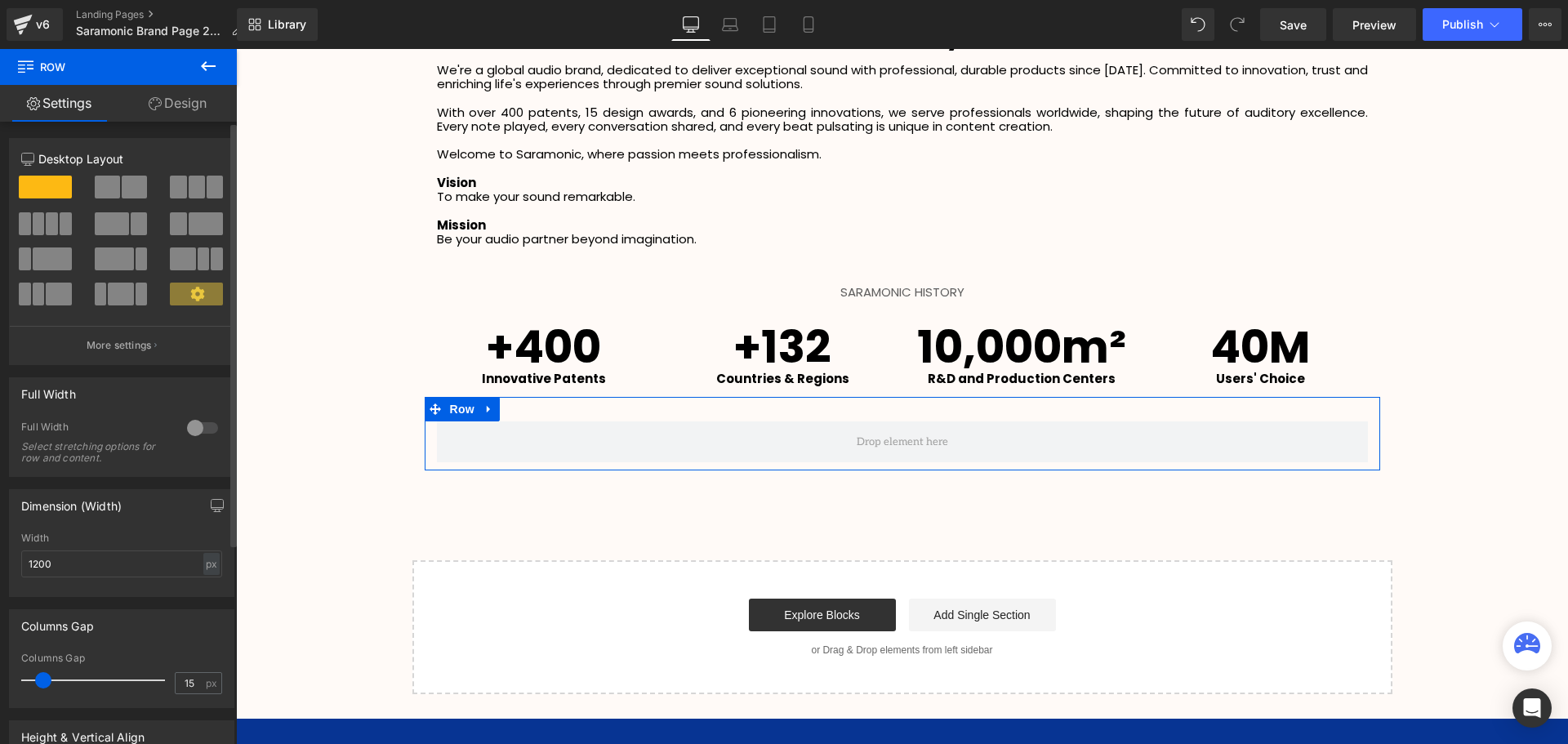
click at [197, 195] on span at bounding box center [196, 187] width 17 height 23
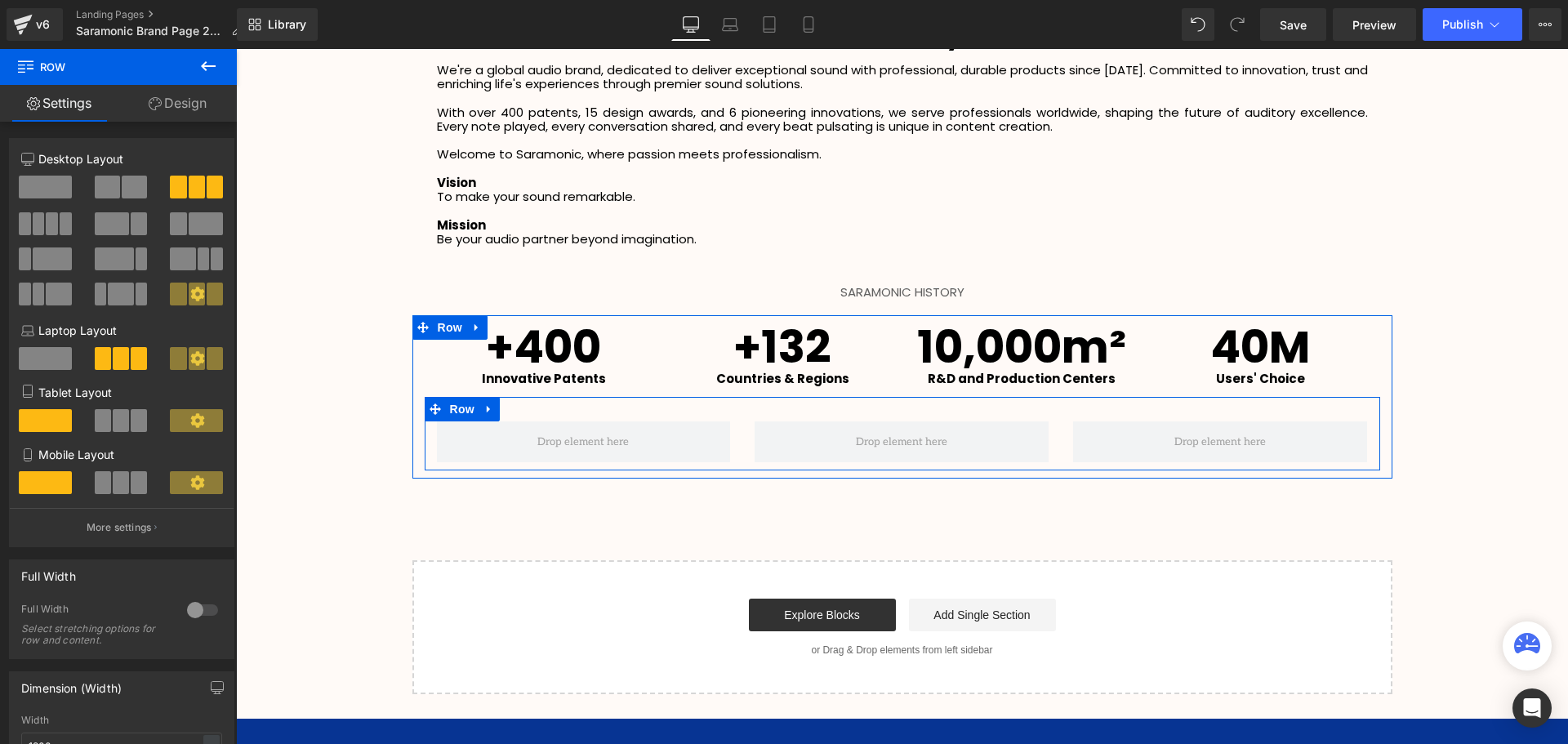
click at [486, 409] on icon at bounding box center [488, 409] width 4 height 7
click at [505, 407] on icon at bounding box center [510, 408] width 11 height 11
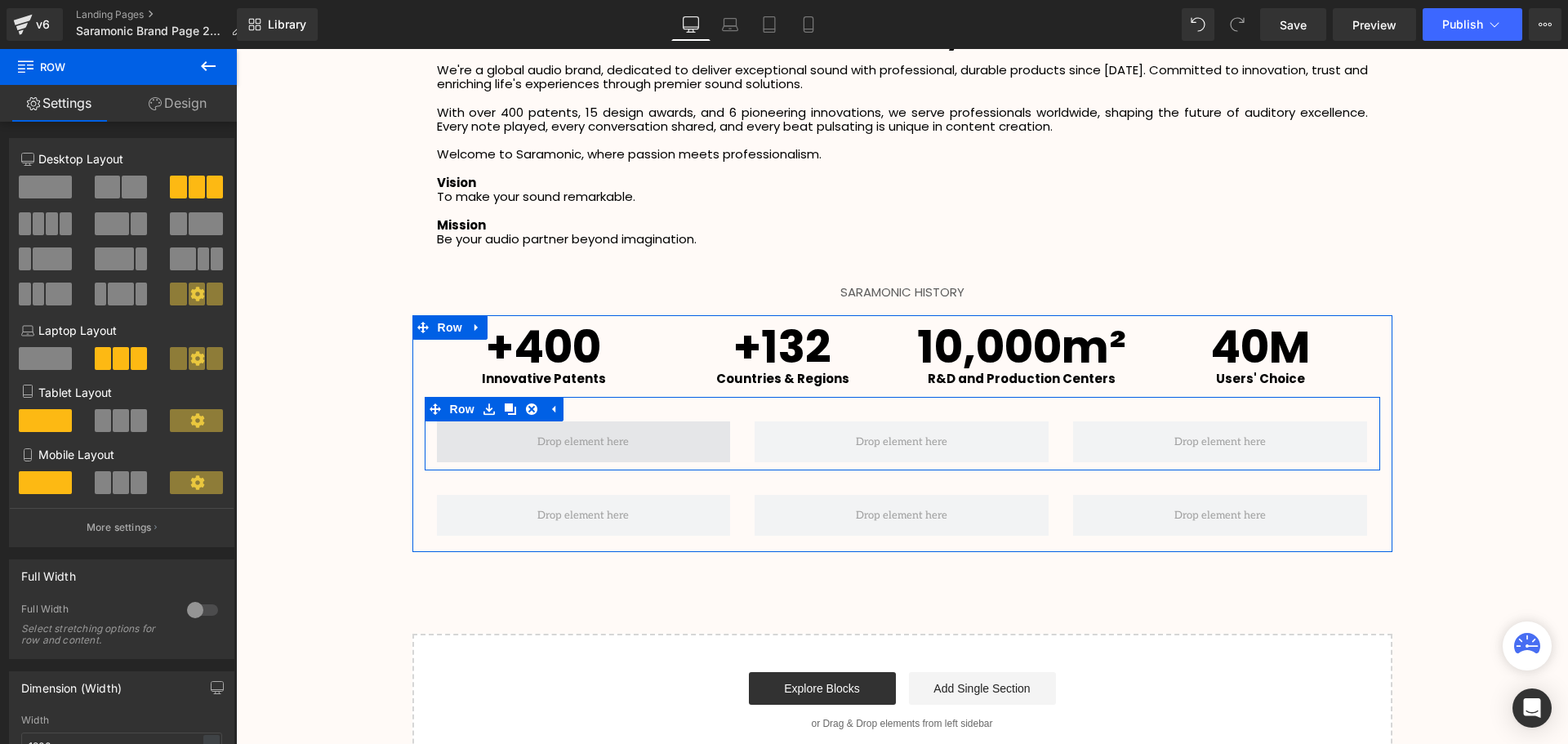
scroll to position [3086, 1323]
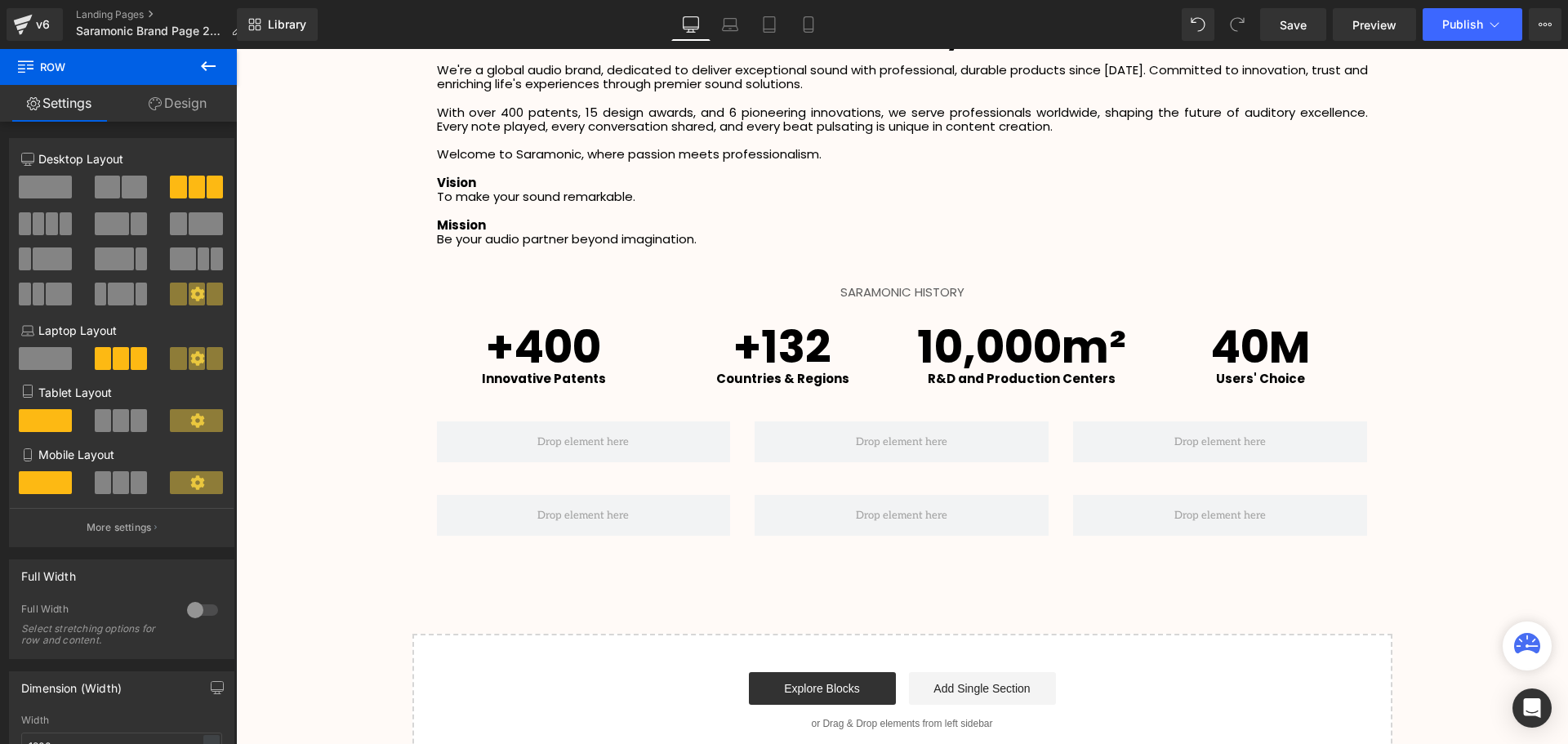
click at [218, 75] on button at bounding box center [208, 67] width 57 height 36
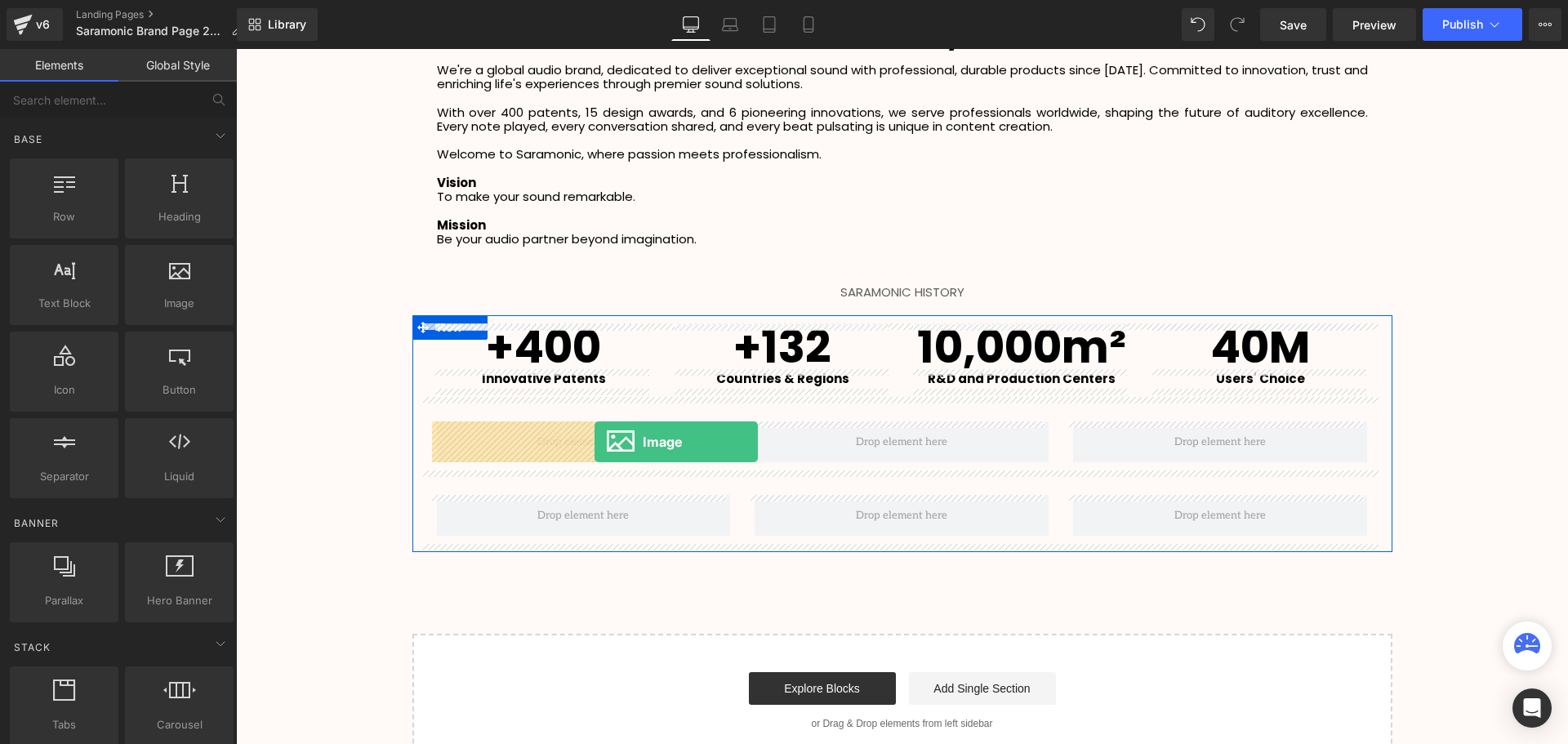
drag, startPoint x: 426, startPoint y: 358, endPoint x: 594, endPoint y: 442, distance: 187.8
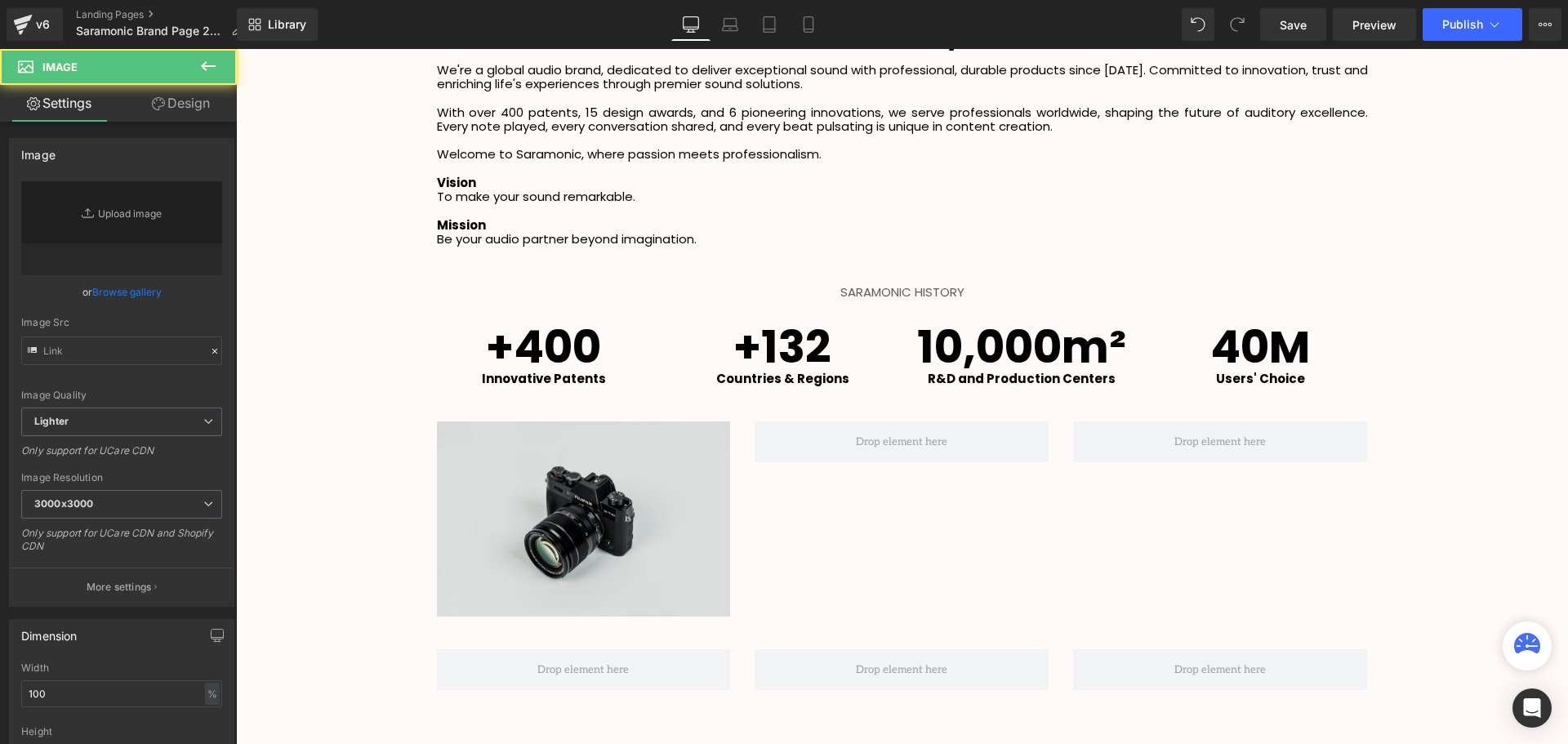
type input "//[DOMAIN_NAME][URL]"
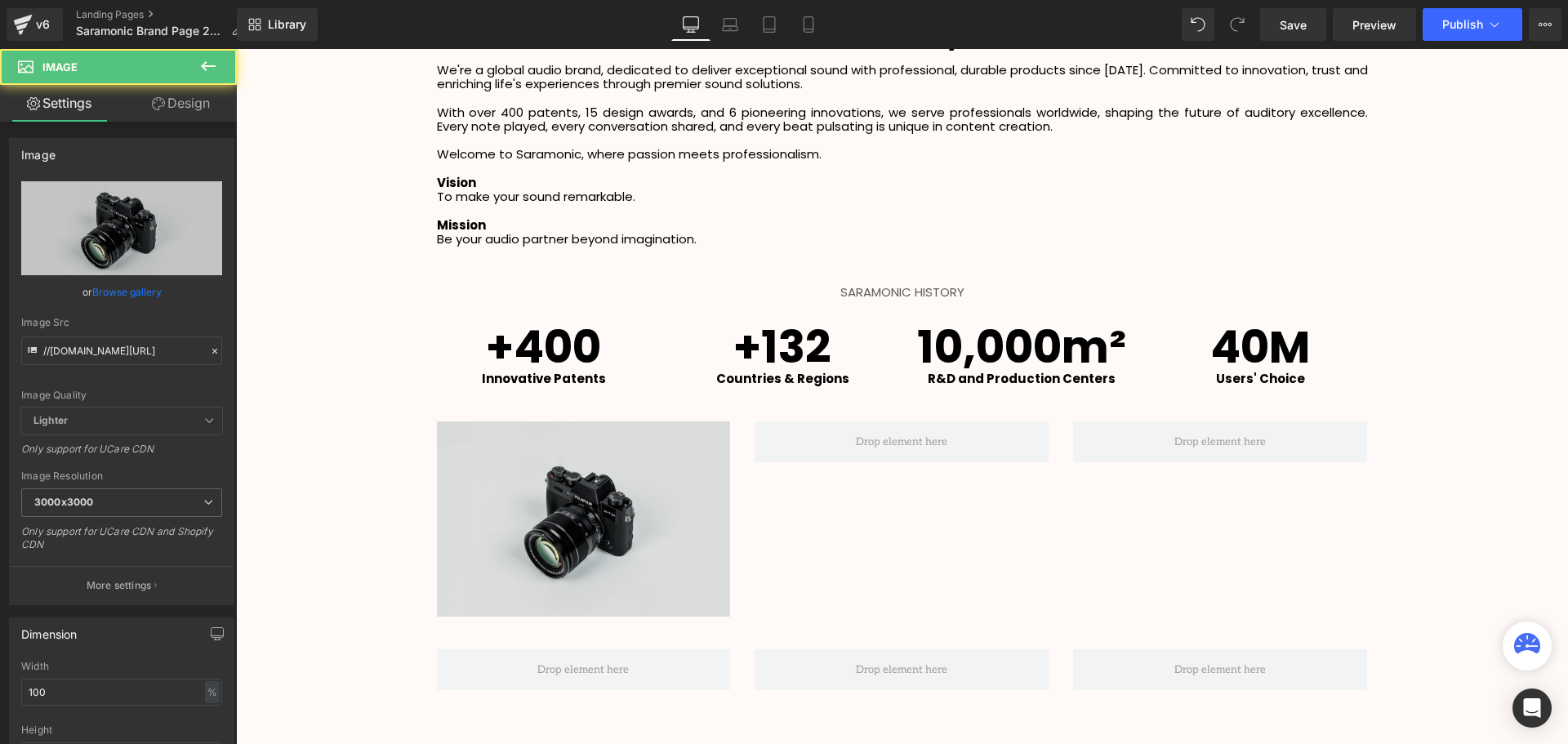
scroll to position [3241, 1323]
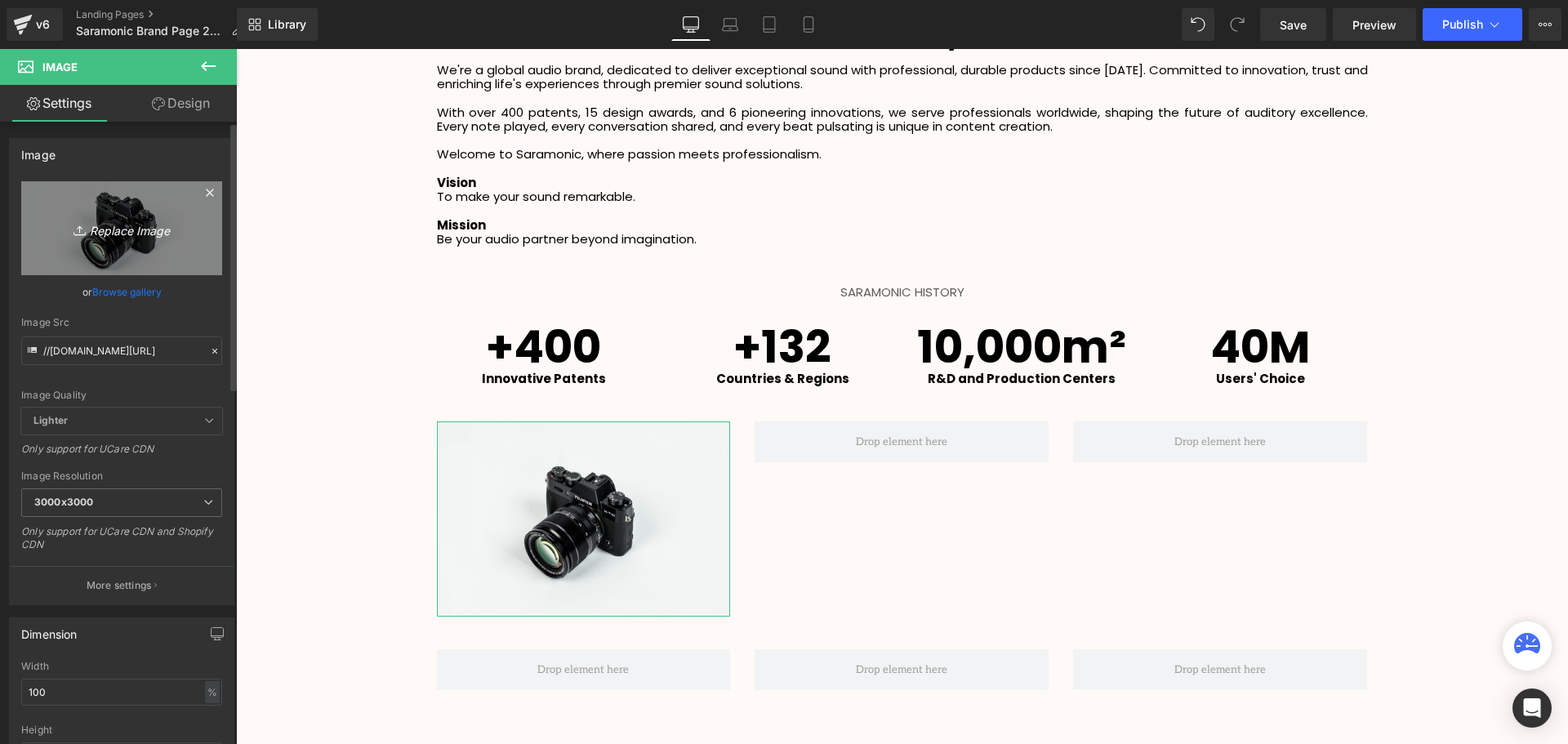
click at [114, 230] on icon "Replace Image" at bounding box center [121, 228] width 131 height 20
type input "C:\fakepath\20240815194122641.jpg"
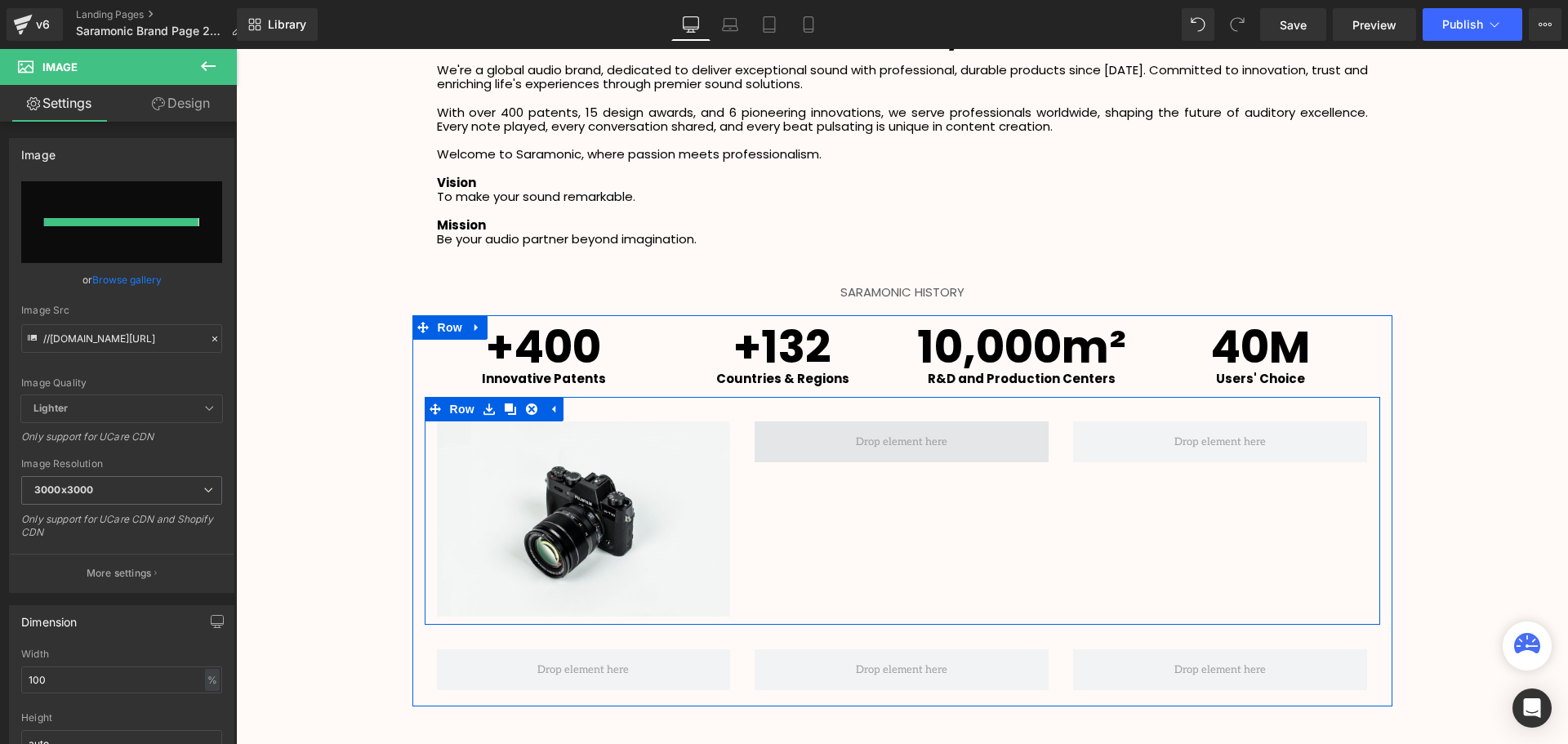
type input "[URL][DOMAIN_NAME]"
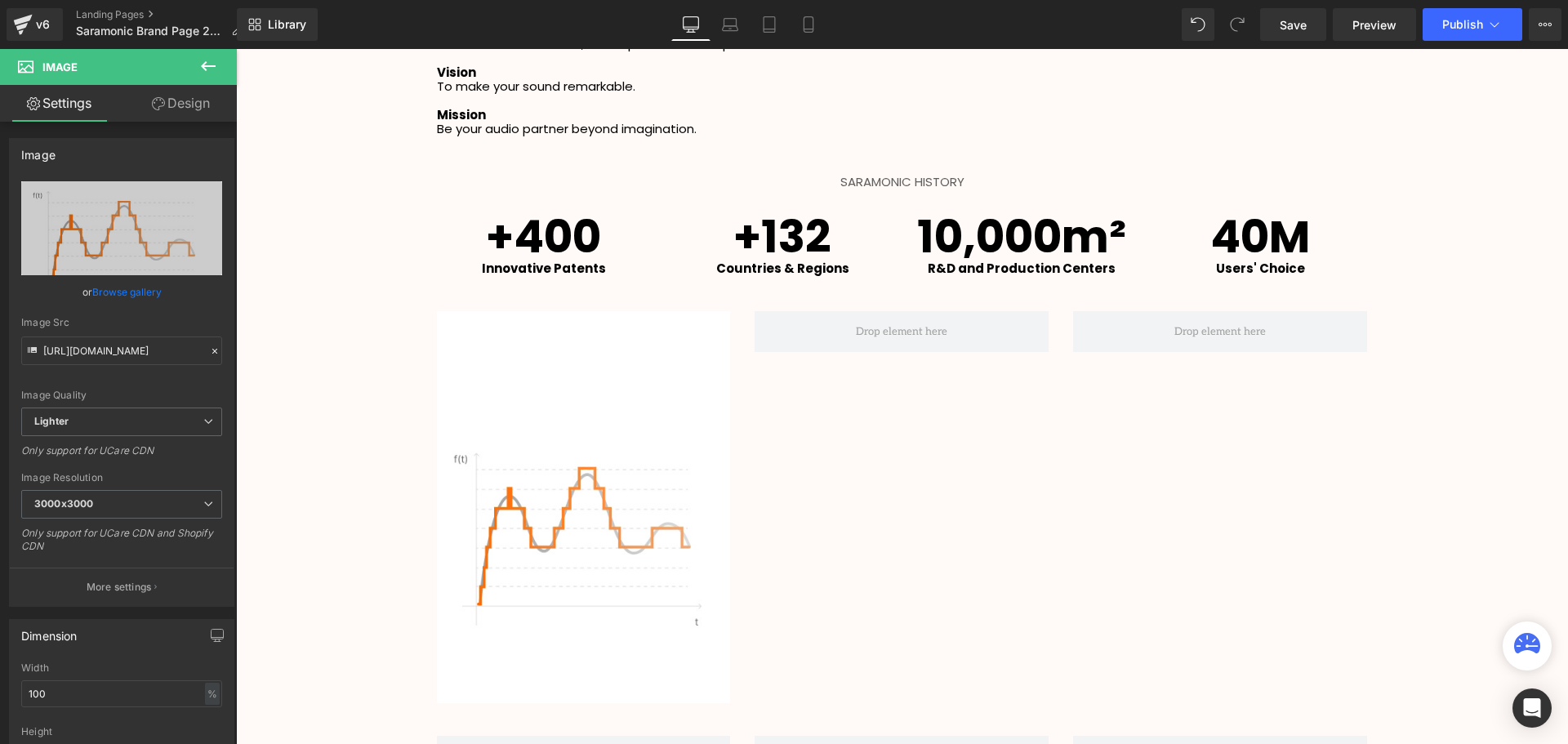
scroll to position [2328, 0]
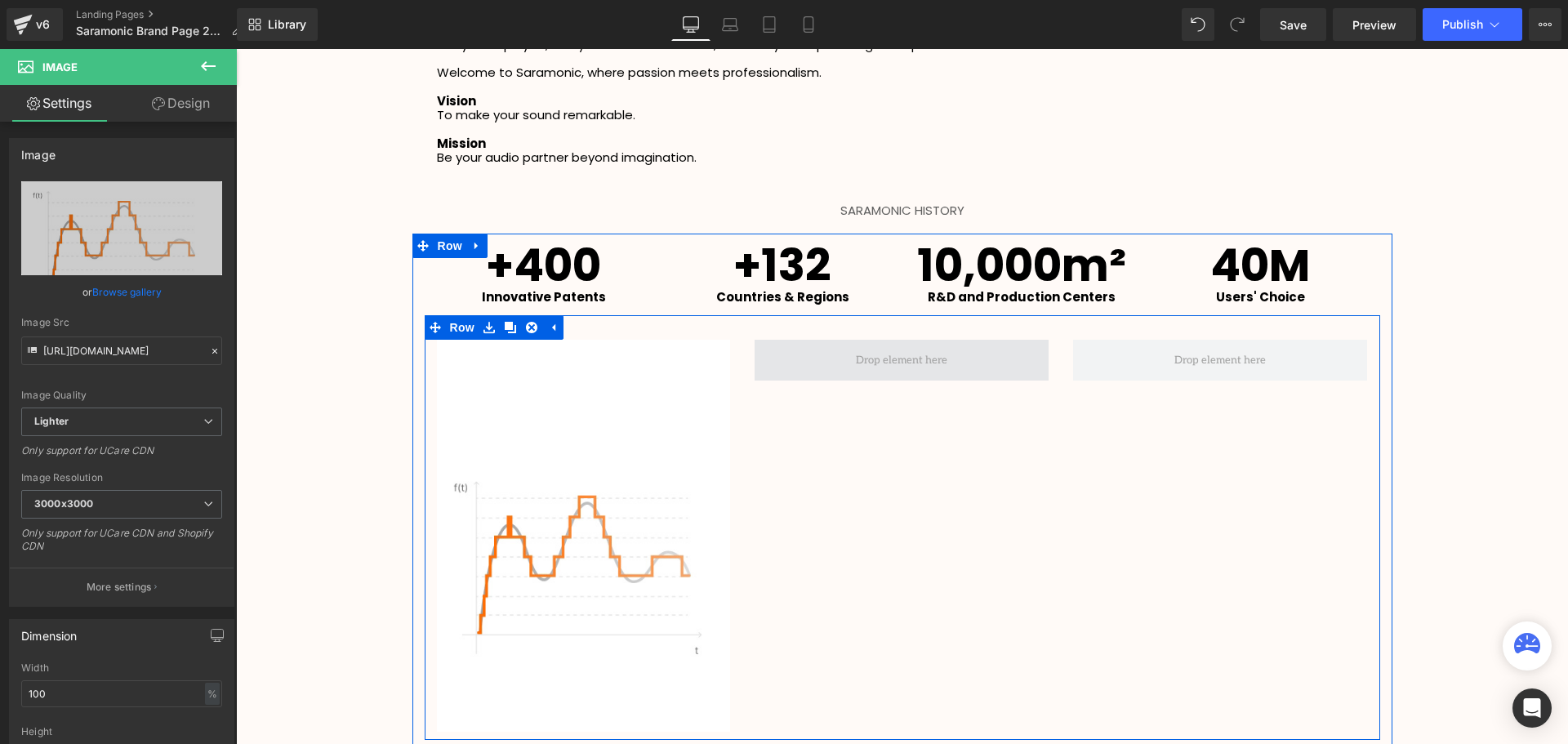
click at [901, 359] on span at bounding box center [901, 360] width 103 height 25
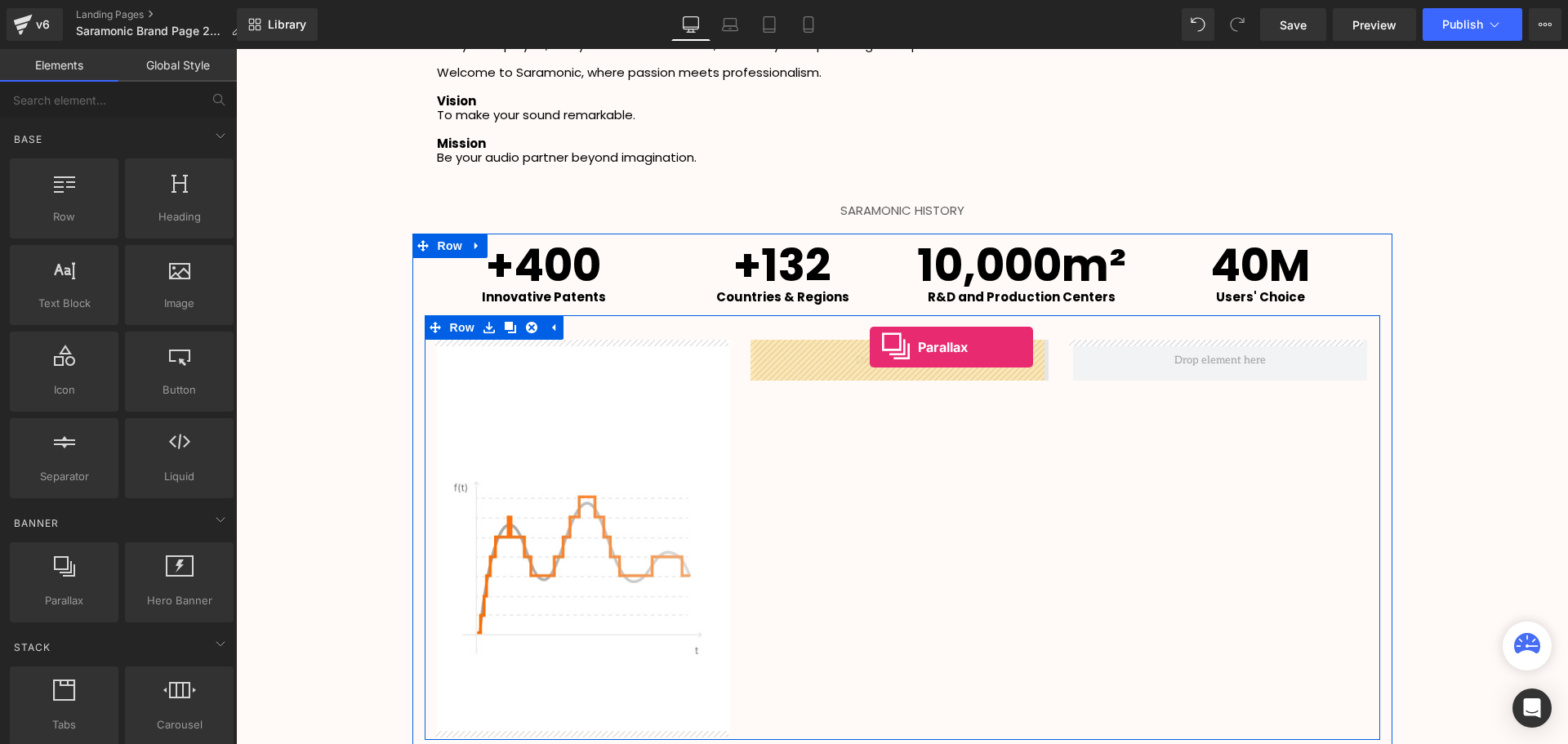
drag, startPoint x: 296, startPoint y: 644, endPoint x: 869, endPoint y: 347, distance: 645.4
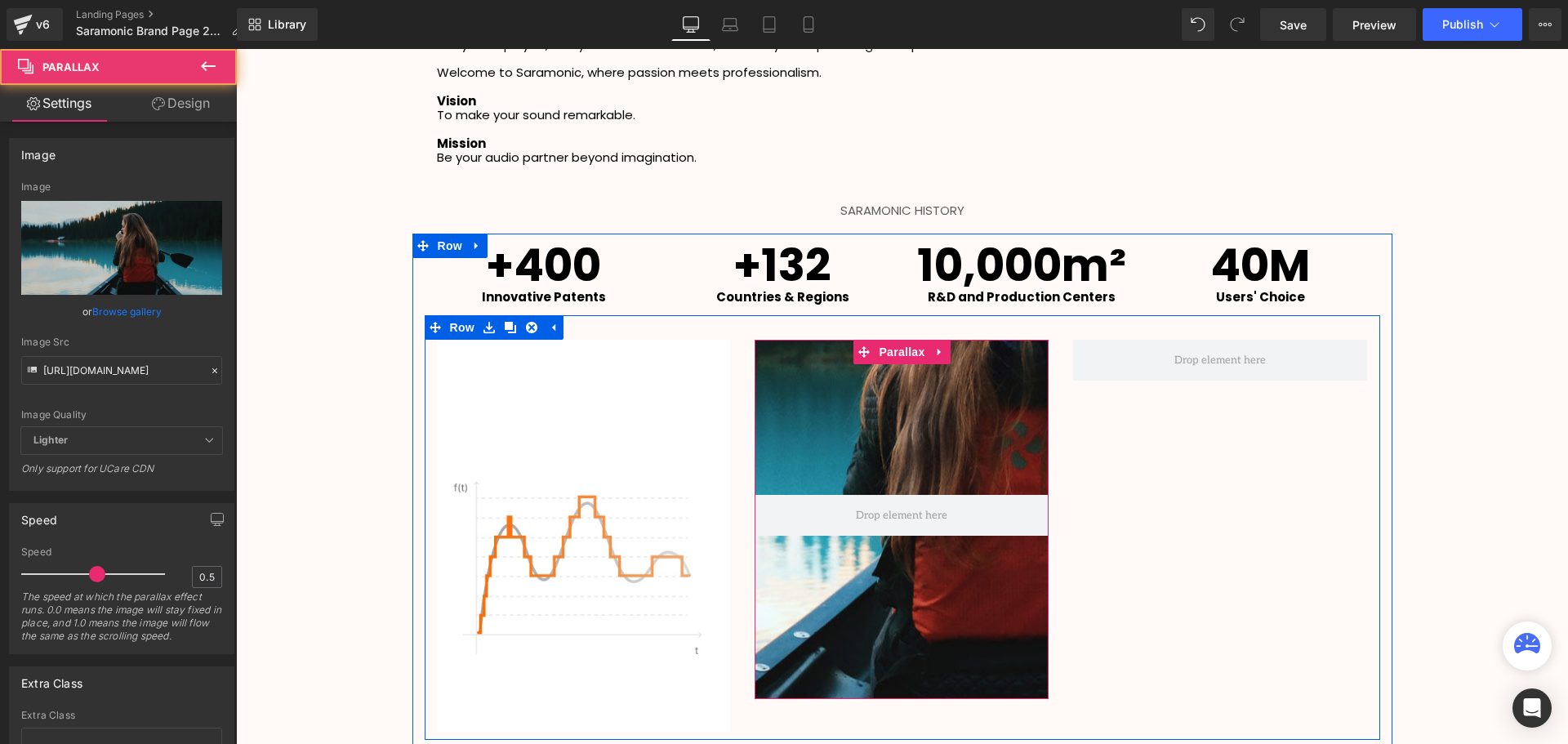
scroll to position [8, 8]
click at [902, 352] on span "Parallax" at bounding box center [901, 352] width 53 height 25
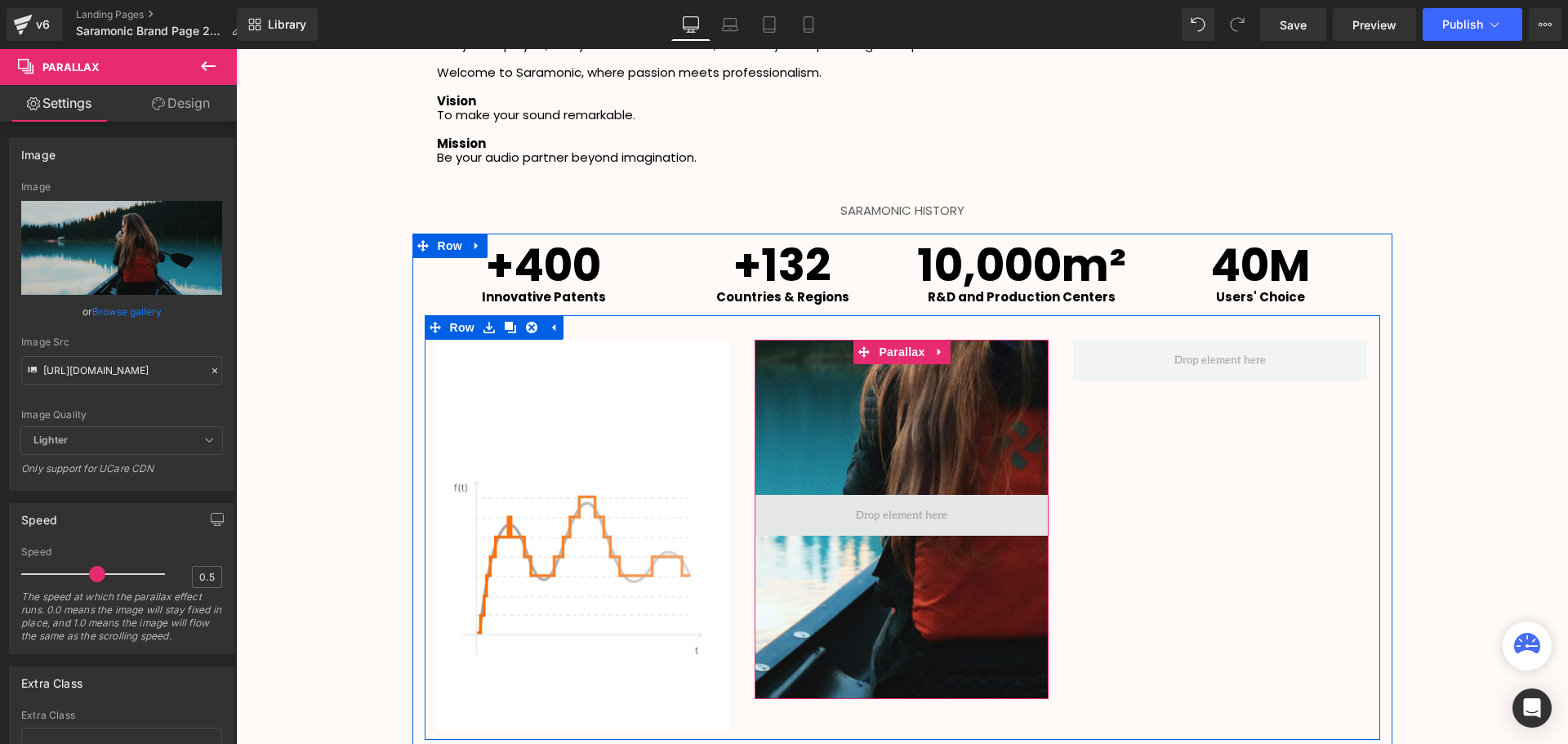
click at [883, 510] on span at bounding box center [901, 515] width 103 height 25
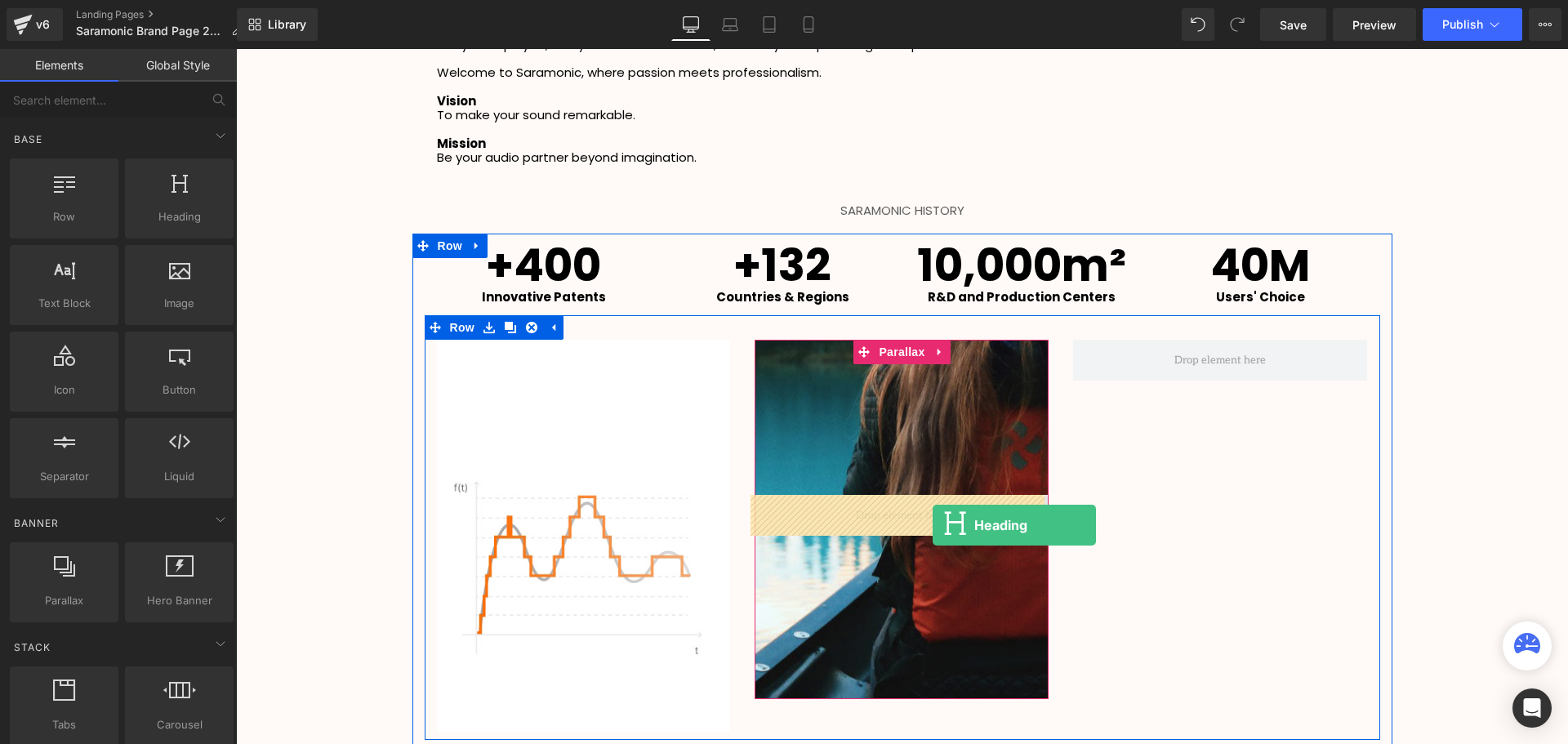
drag, startPoint x: 408, startPoint y: 269, endPoint x: 884, endPoint y: 514, distance: 535.4
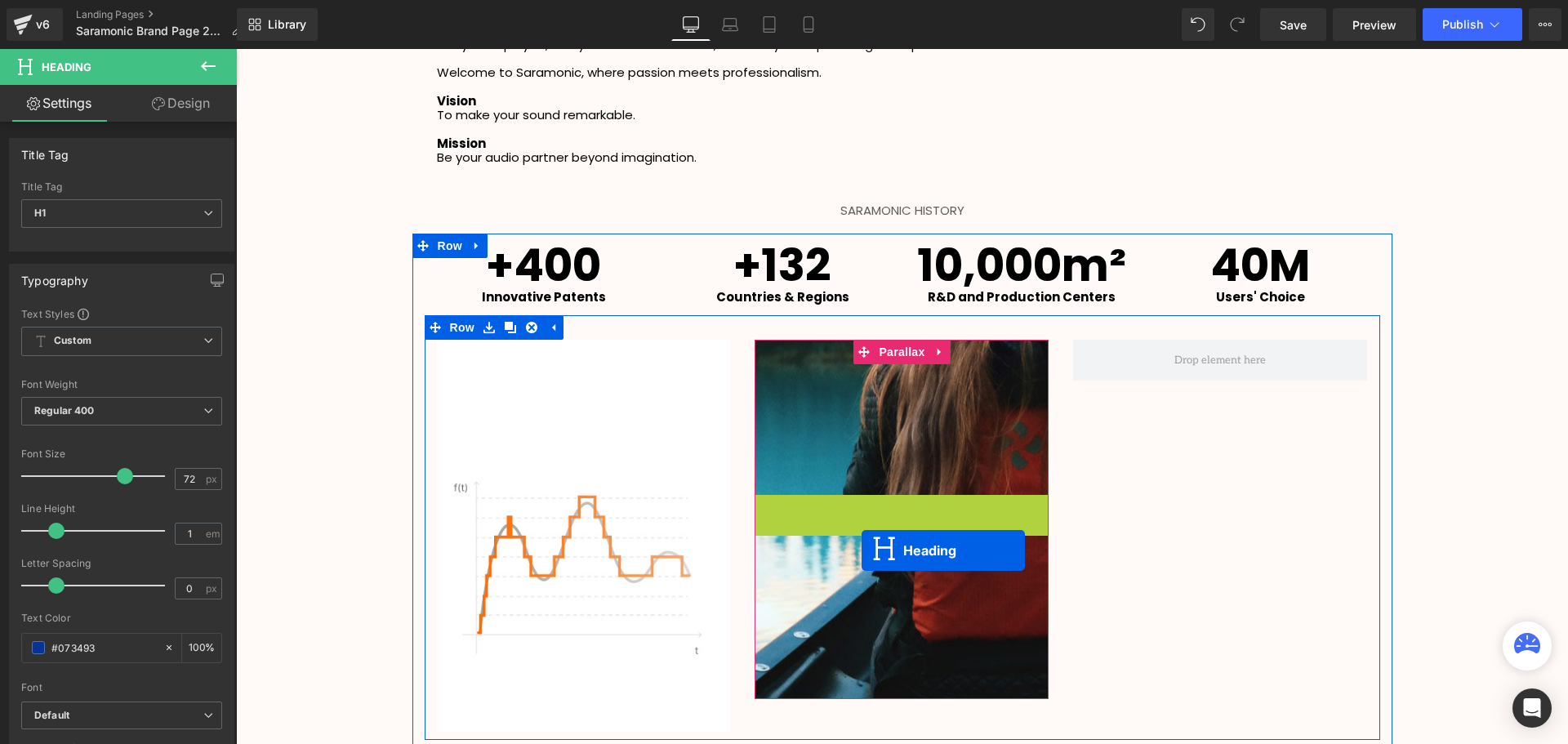
scroll to position [3438, 1323]
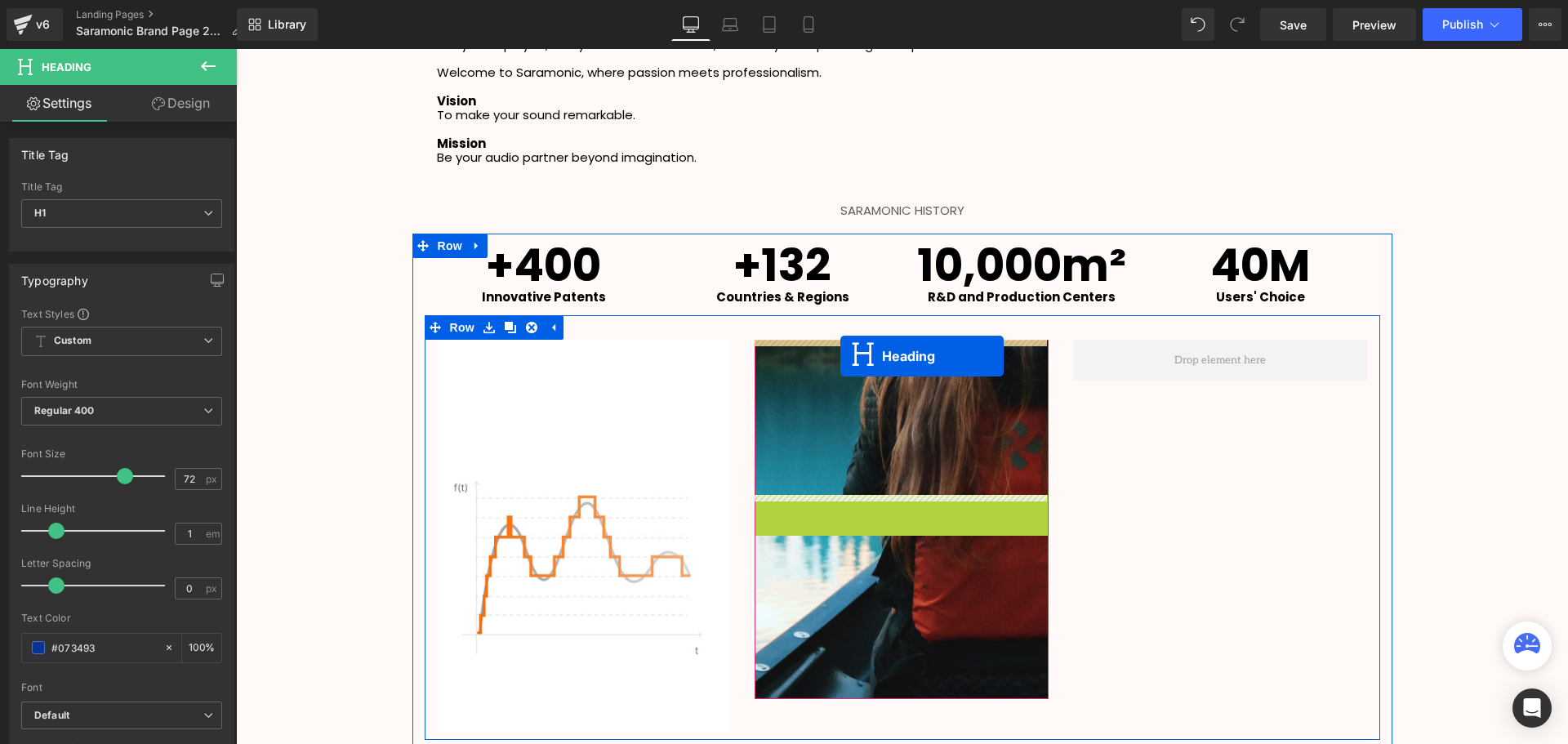
drag, startPoint x: 863, startPoint y: 581, endPoint x: 841, endPoint y: 356, distance: 226.1
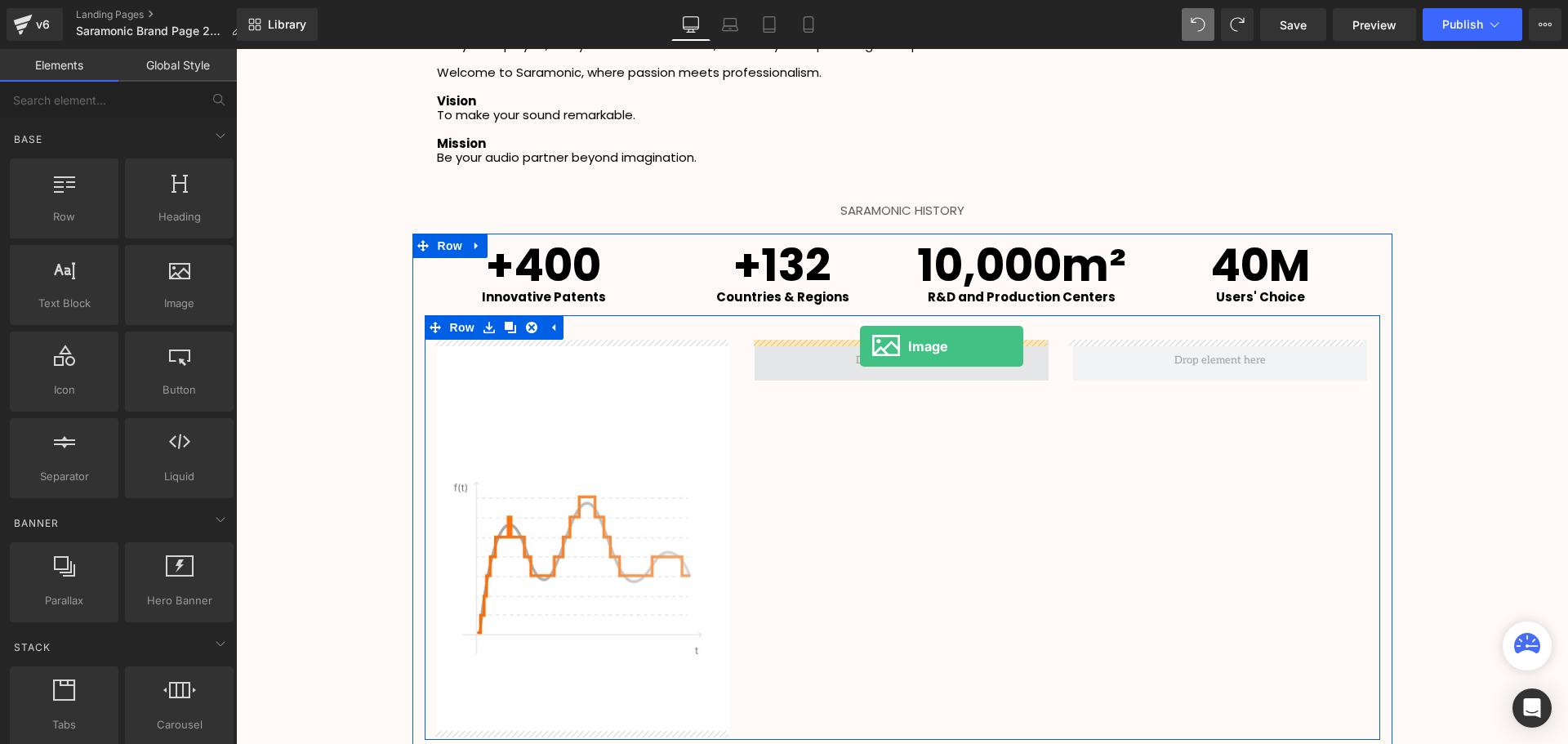
drag, startPoint x: 399, startPoint y: 327, endPoint x: 857, endPoint y: 351, distance: 458.6
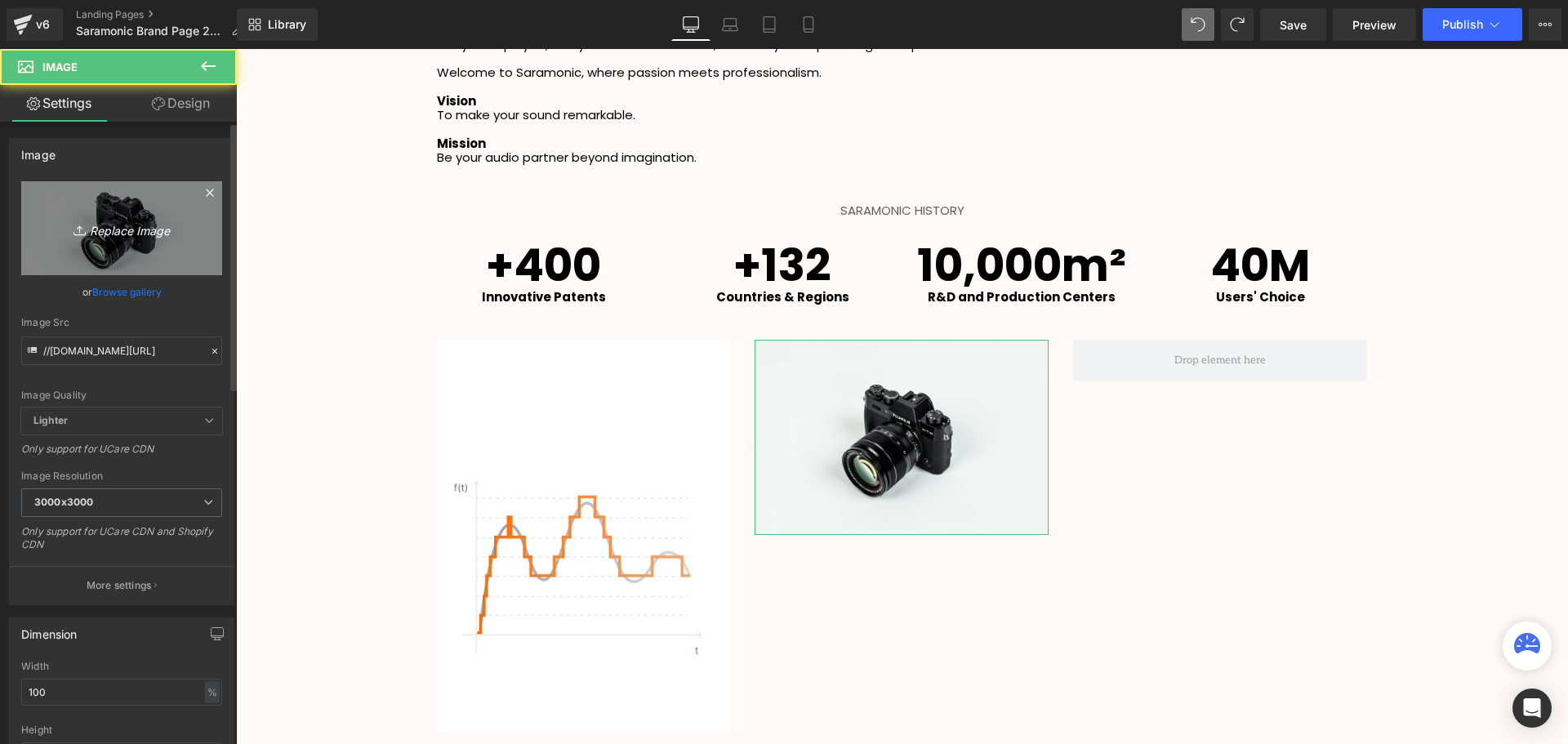
click at [122, 239] on link "Replace Image" at bounding box center [121, 228] width 201 height 94
type input "C:\fakepath\20240815194121509.jpg"
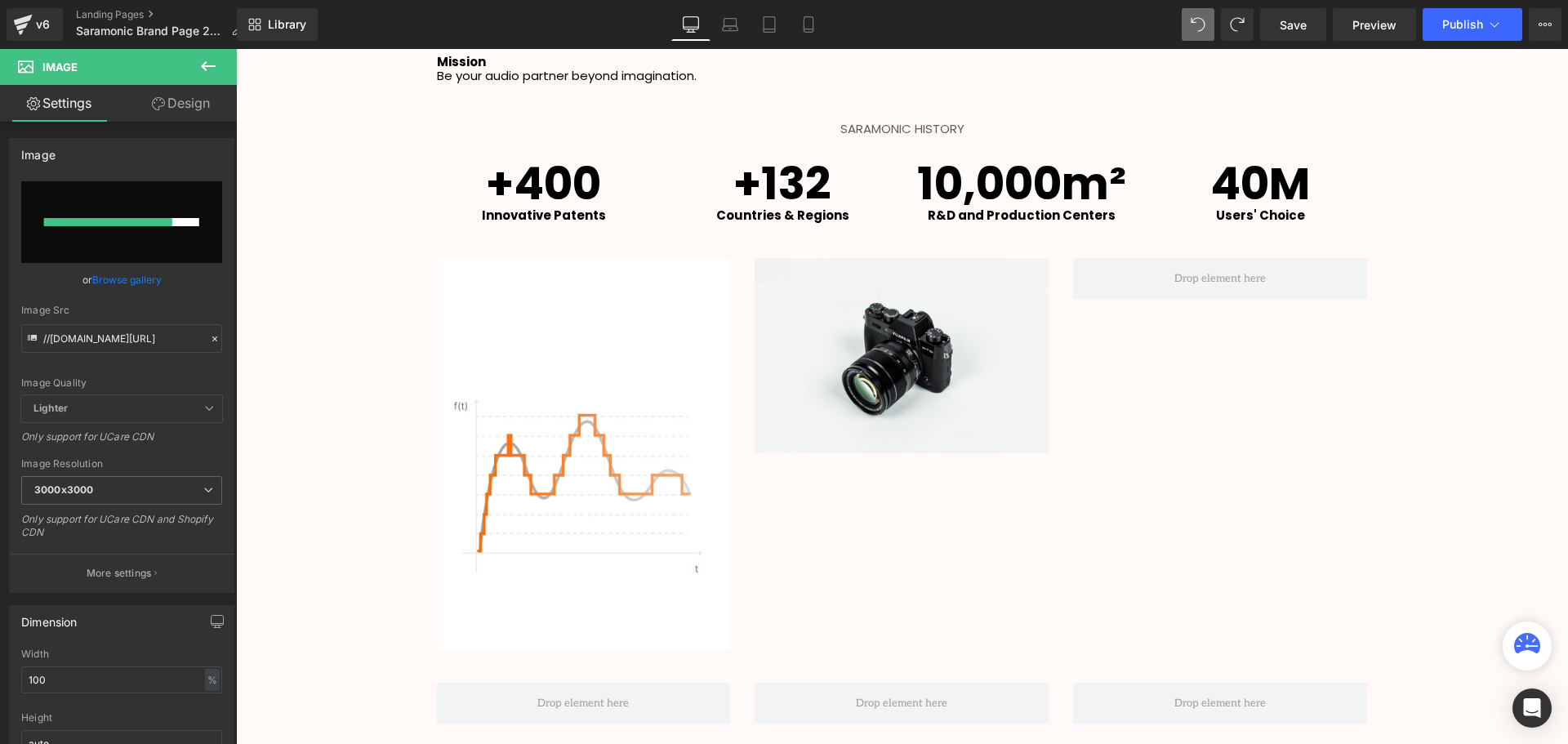
scroll to position [2491, 0]
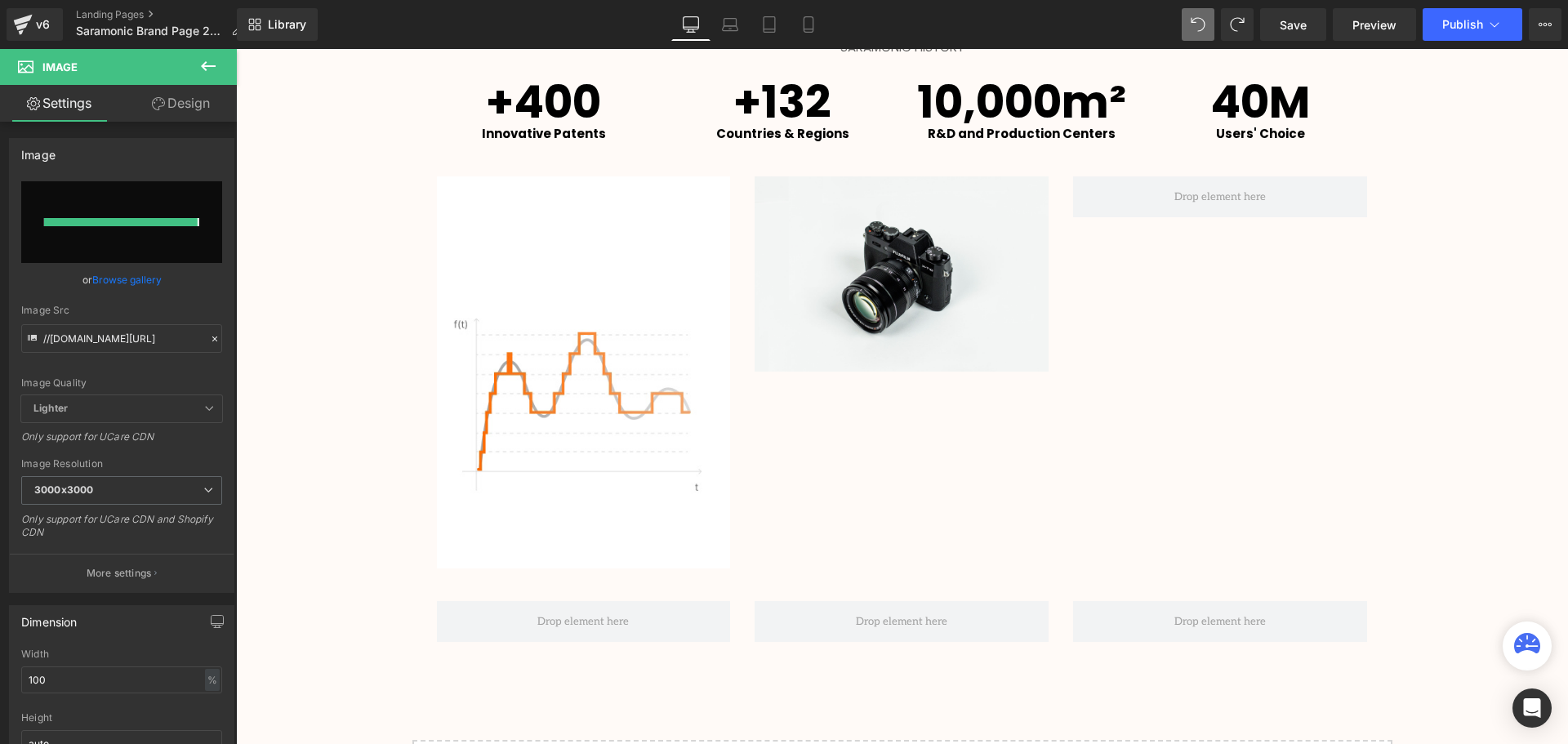
type input "[URL][DOMAIN_NAME]"
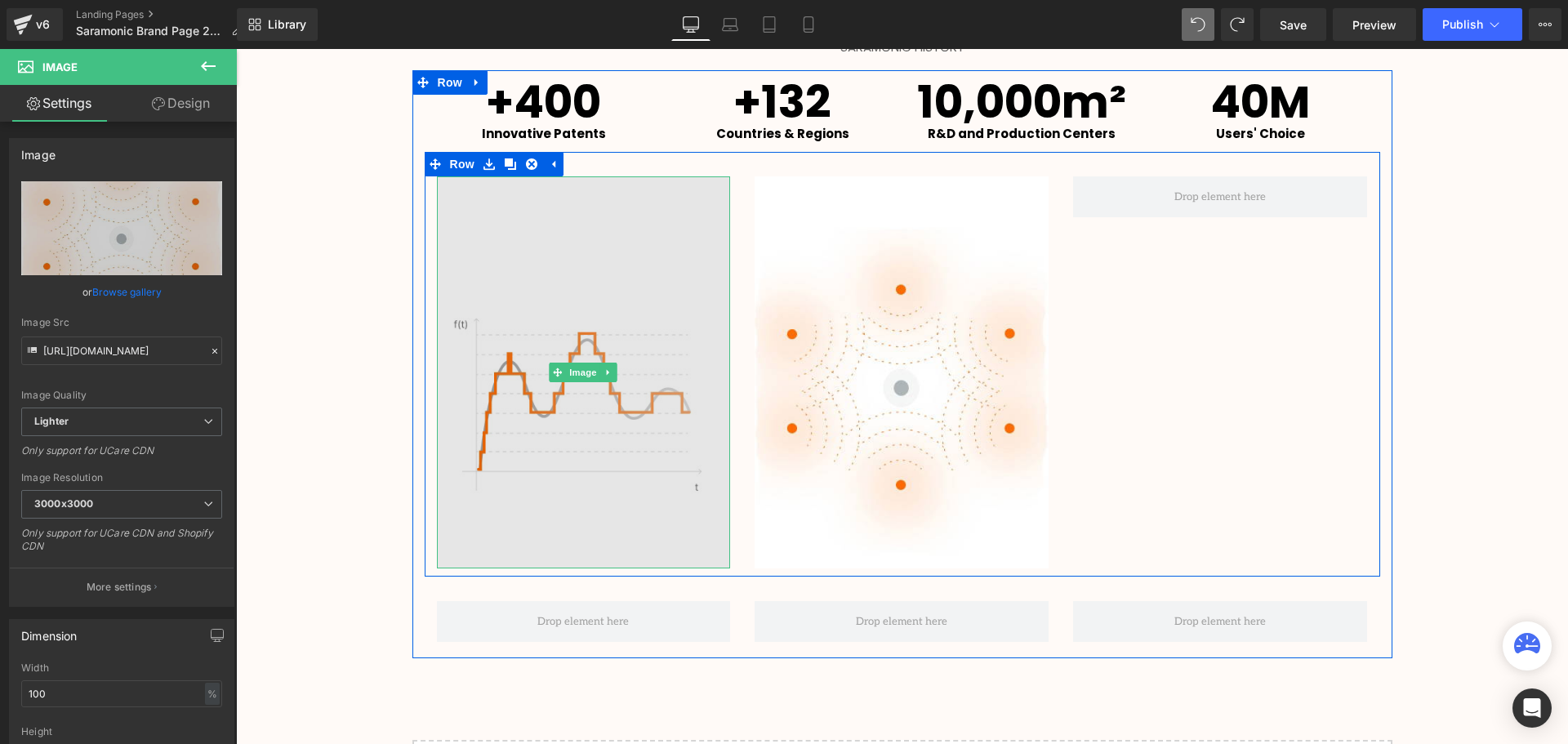
click at [576, 373] on span "Image" at bounding box center [583, 372] width 34 height 19
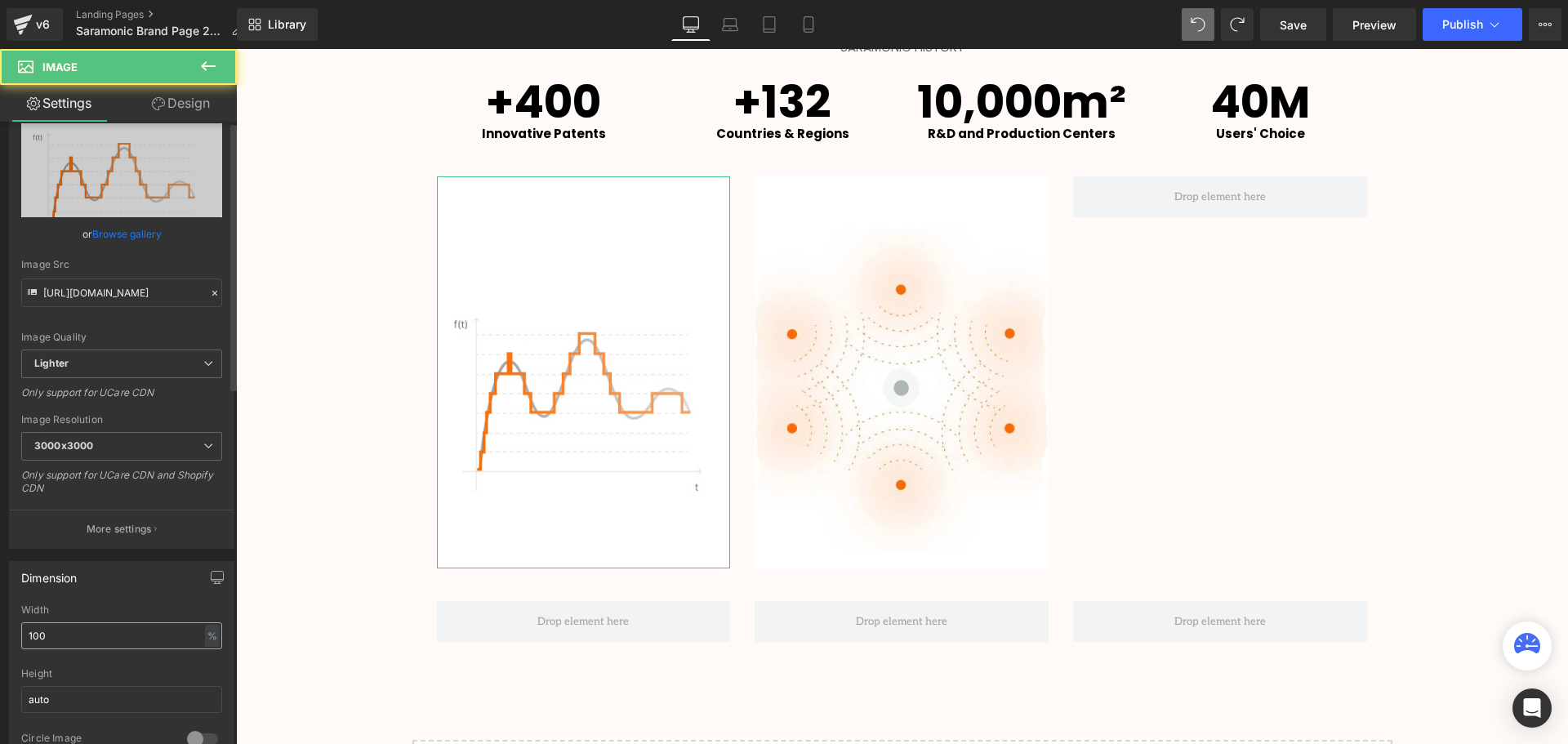
scroll to position [81, 0]
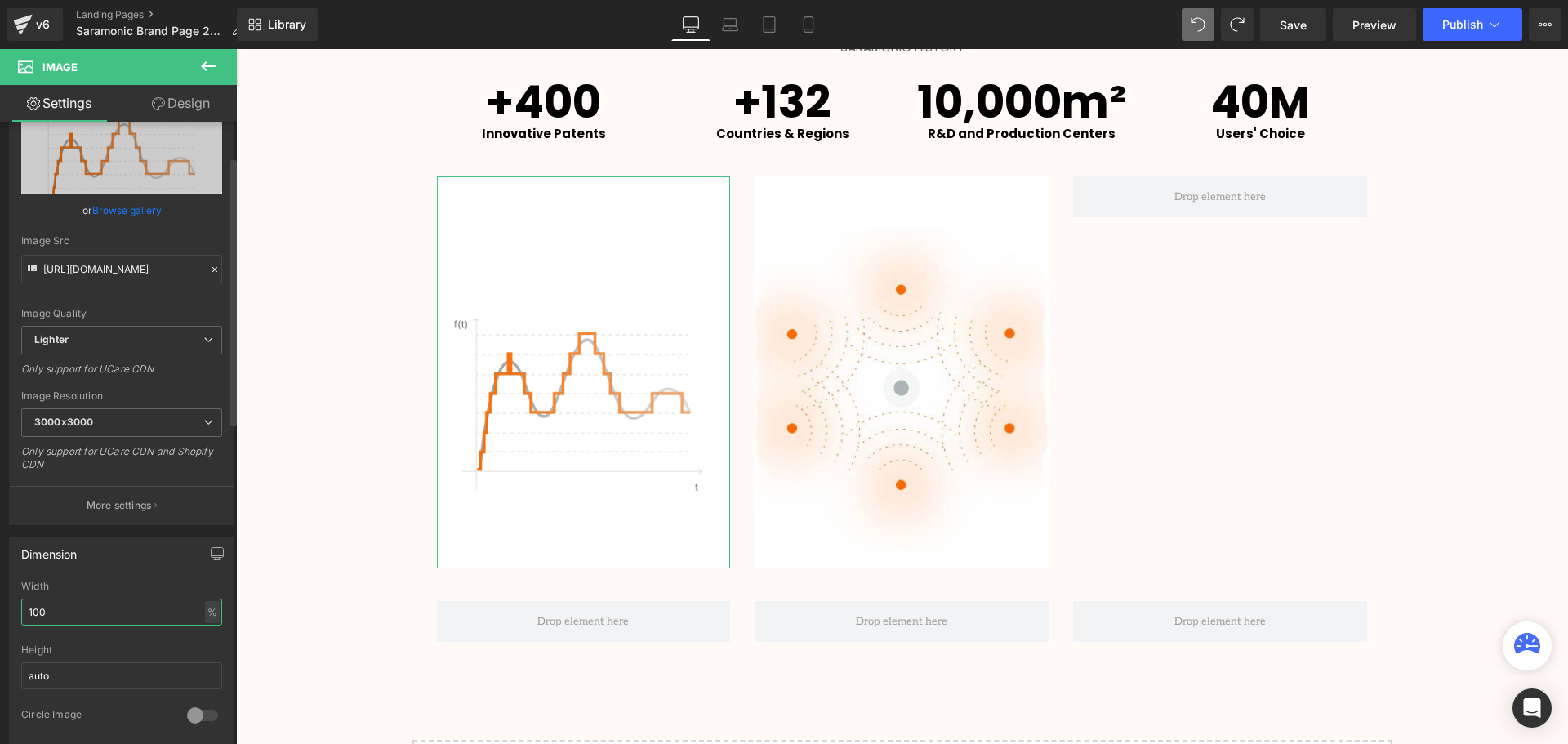
drag, startPoint x: 36, startPoint y: 611, endPoint x: 28, endPoint y: 610, distance: 8.1
click at [28, 610] on input "100" at bounding box center [121, 612] width 201 height 27
type input "60"
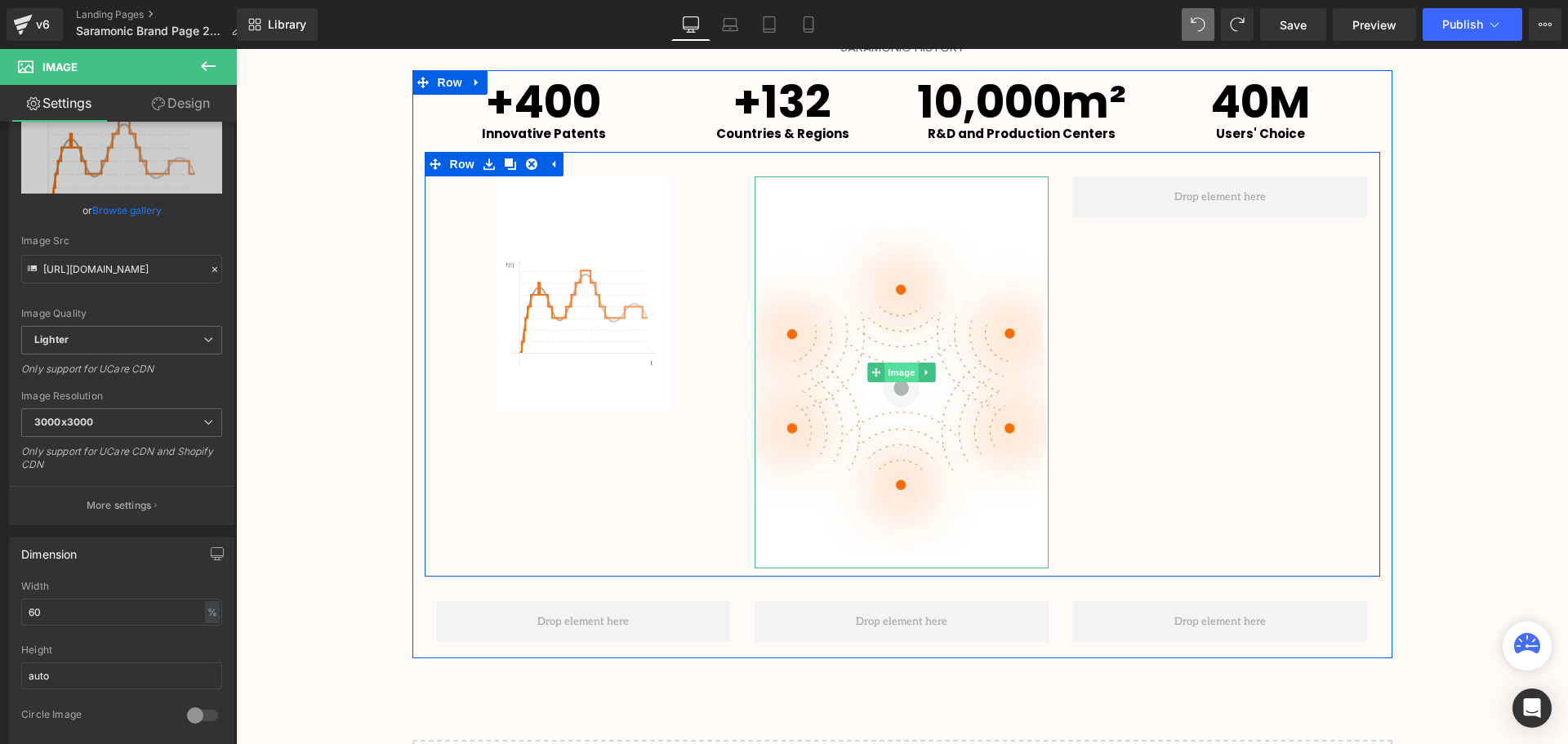
click at [889, 369] on span "Image" at bounding box center [902, 372] width 34 height 19
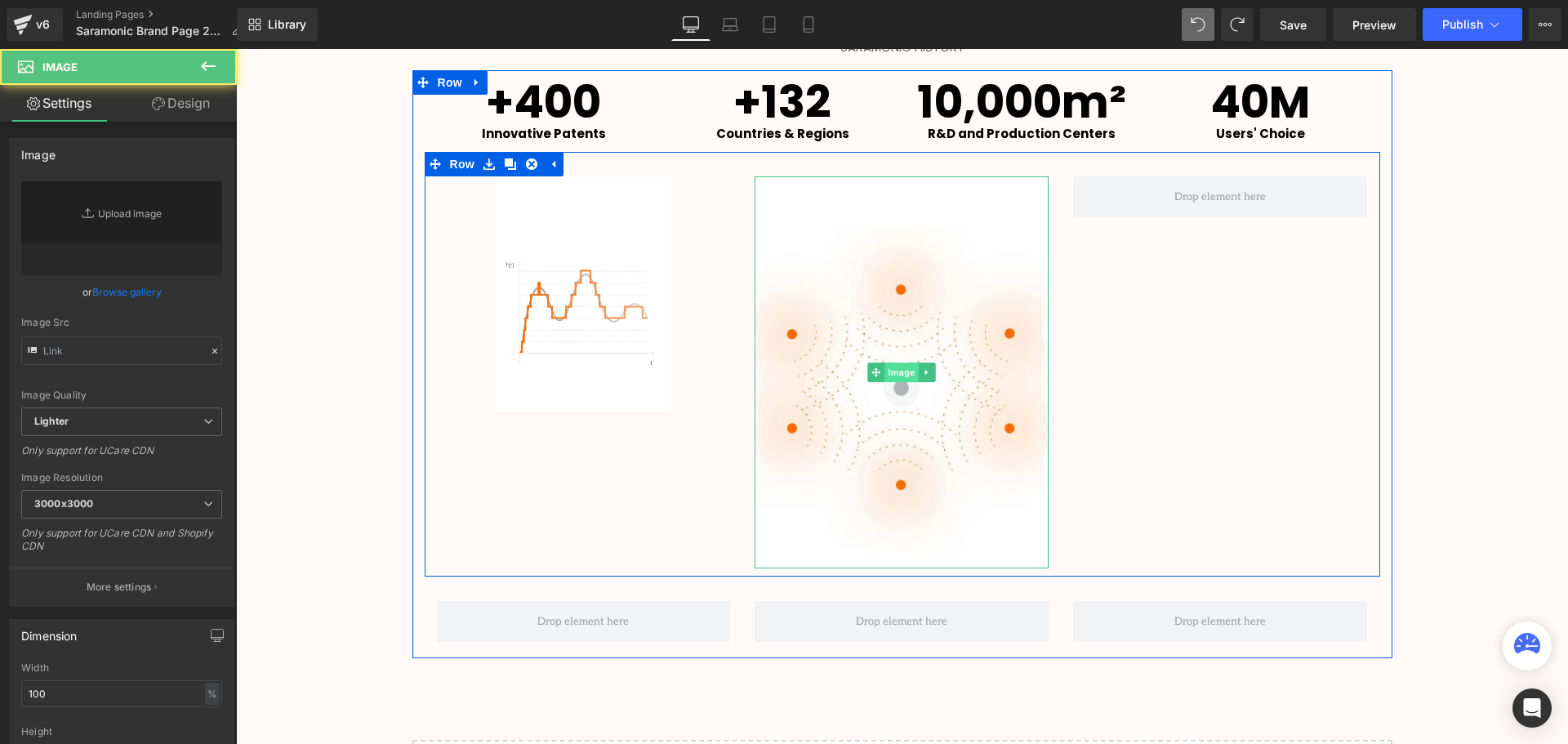
click at [45, 606] on div "Dimension 100% Width 100 % % px auto Height auto 0 Circle Image" at bounding box center [122, 716] width 245 height 220
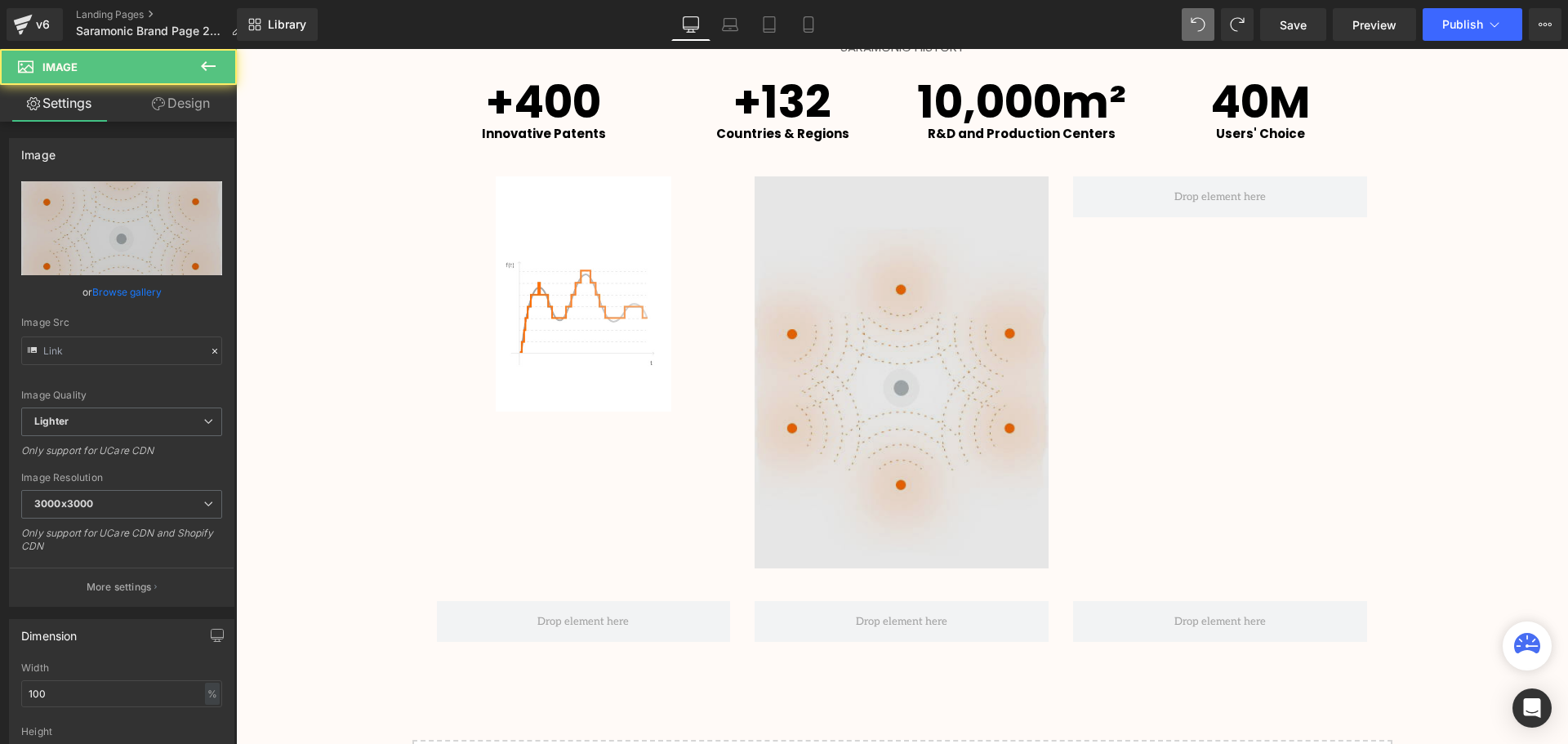
type input "[URL][DOMAIN_NAME]"
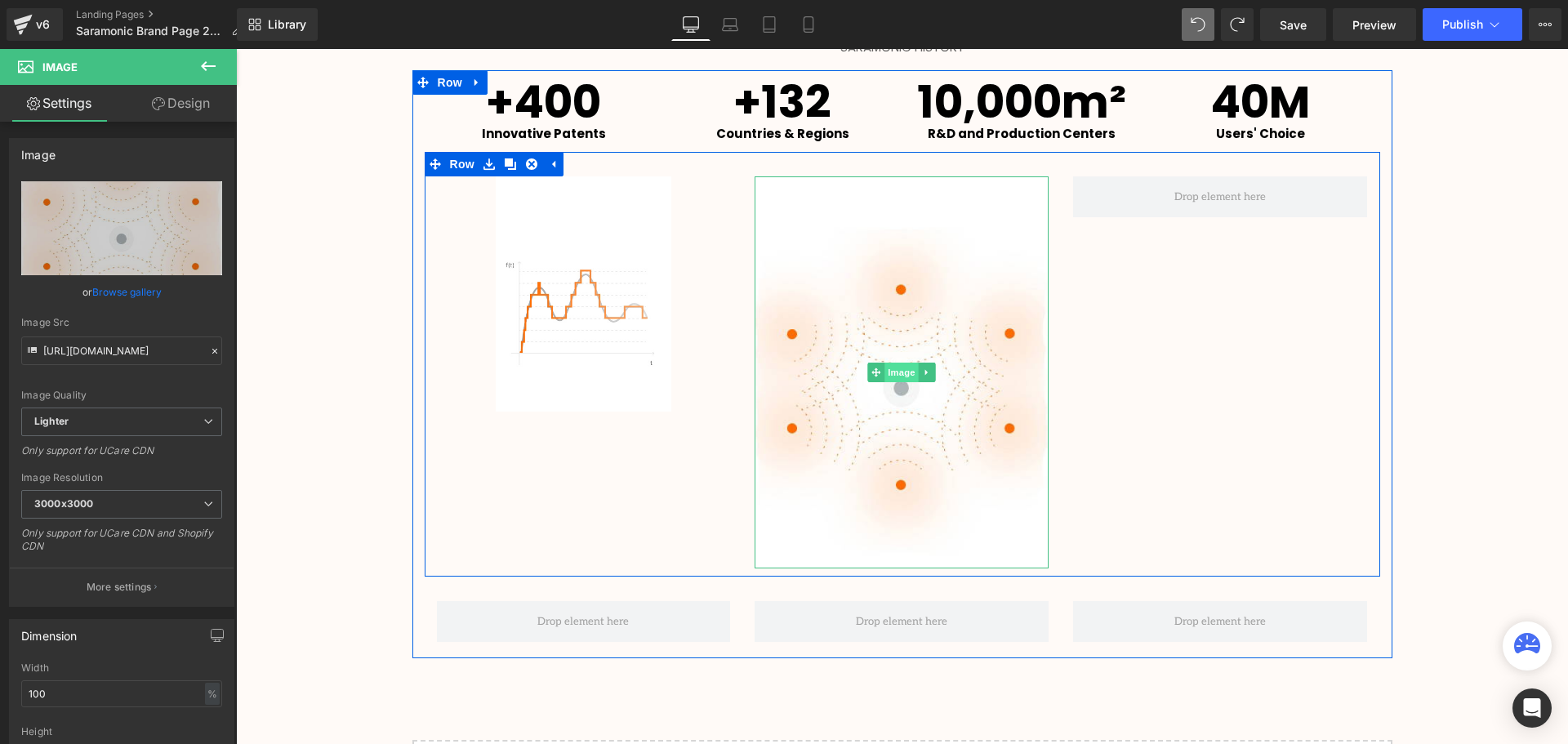
click at [892, 377] on span "Image" at bounding box center [902, 372] width 34 height 19
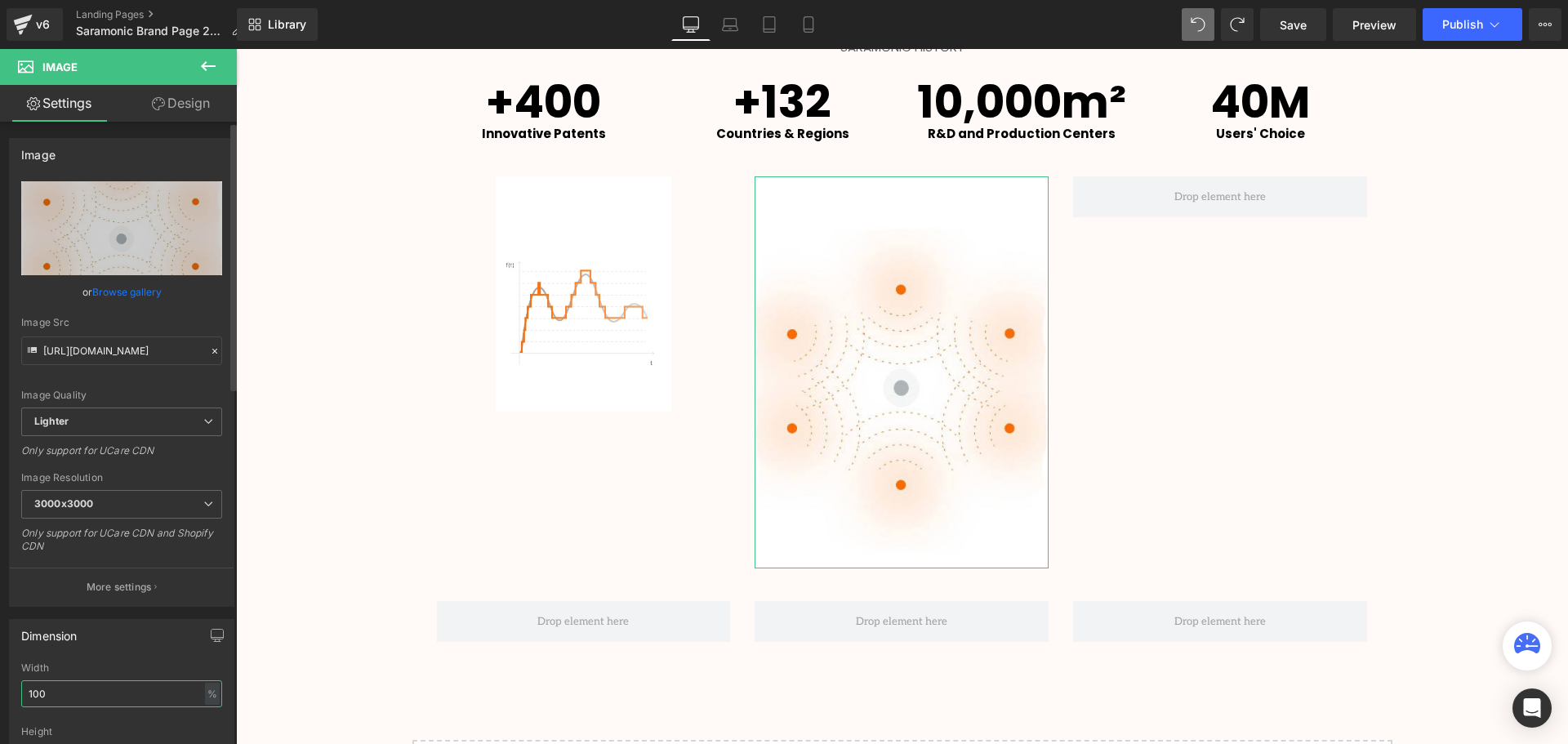
click at [27, 697] on input "100" at bounding box center [121, 693] width 201 height 27
drag, startPoint x: 40, startPoint y: 692, endPoint x: 30, endPoint y: 693, distance: 10.0
click at [30, 693] on input "100" at bounding box center [121, 693] width 201 height 27
type input "60"
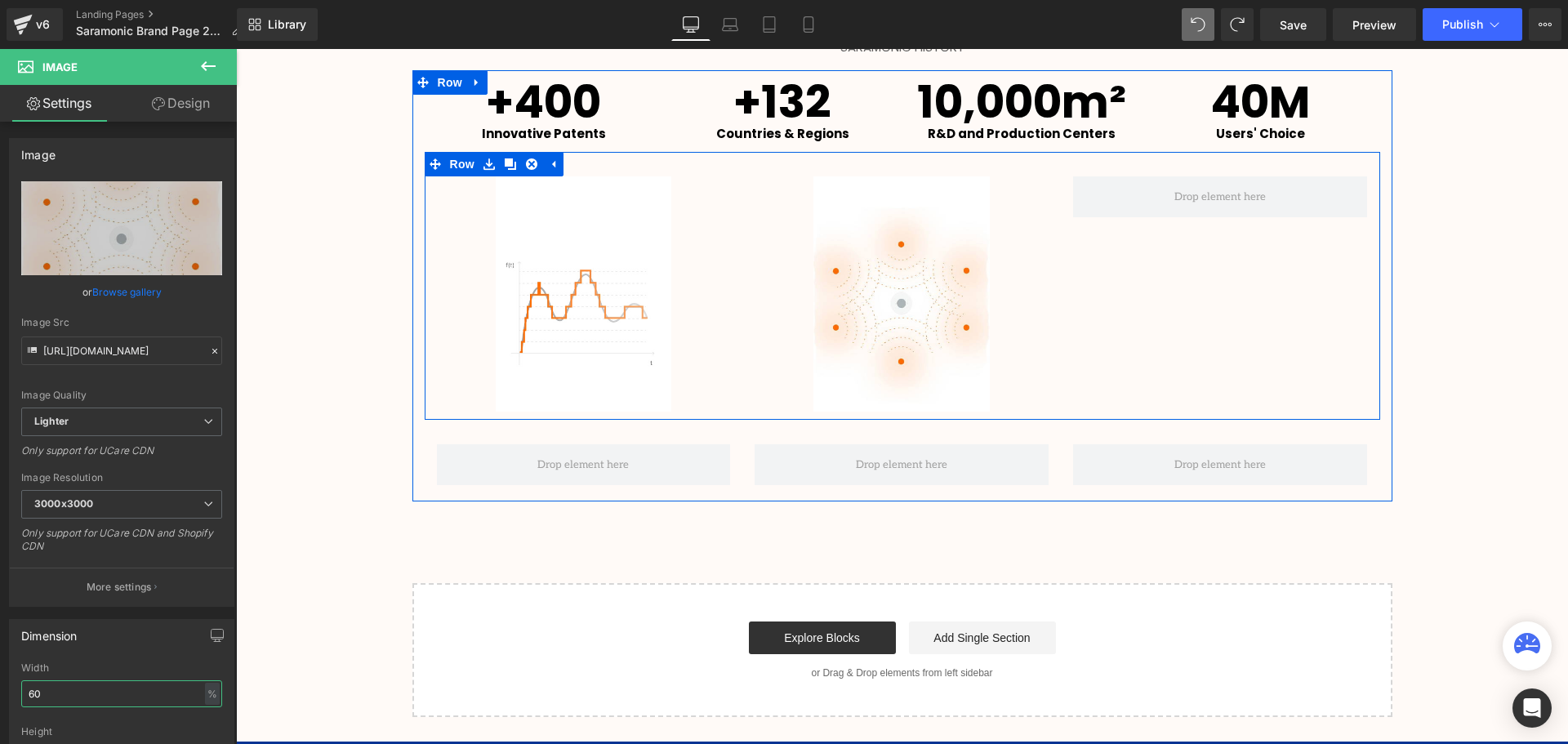
scroll to position [3281, 1323]
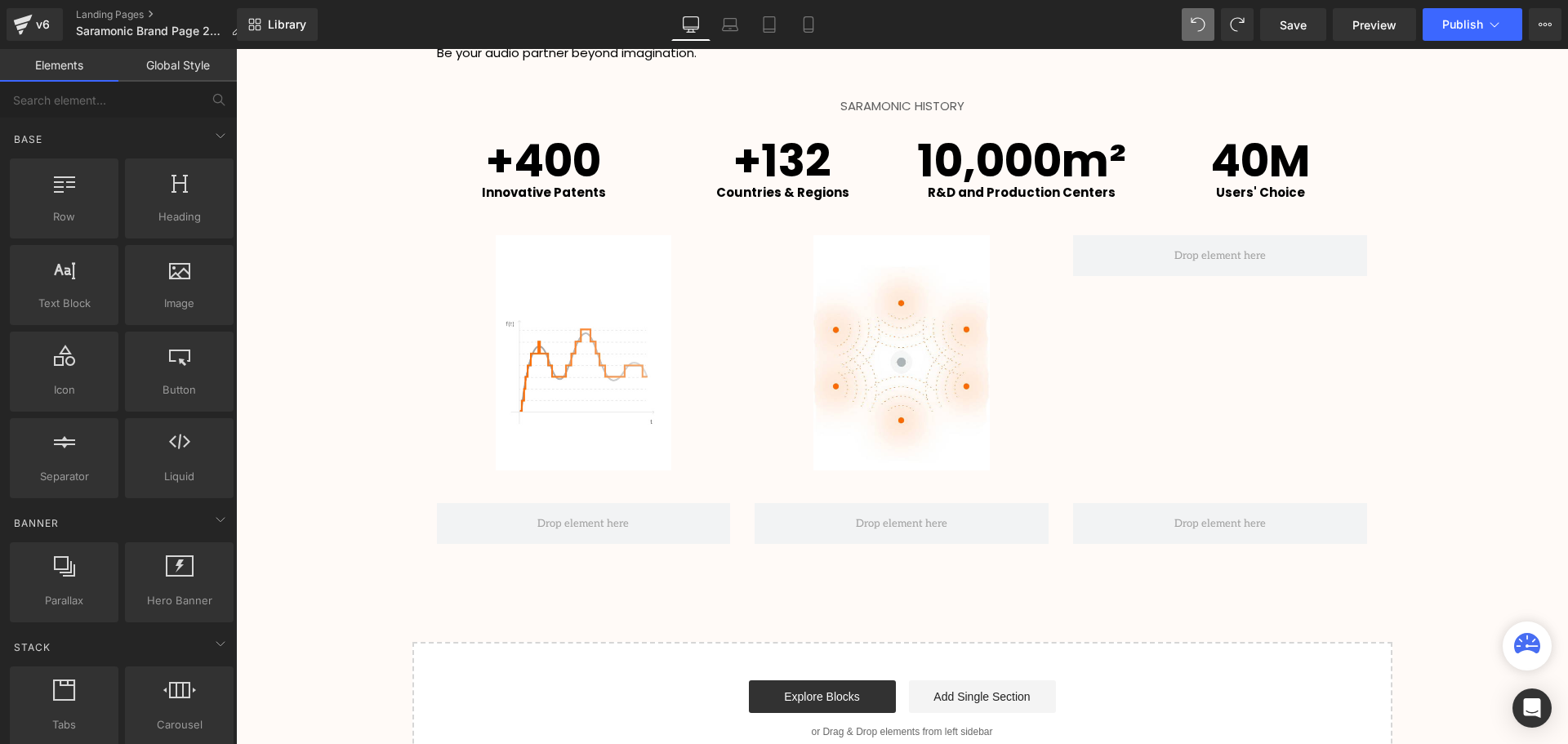
scroll to position [2328, 0]
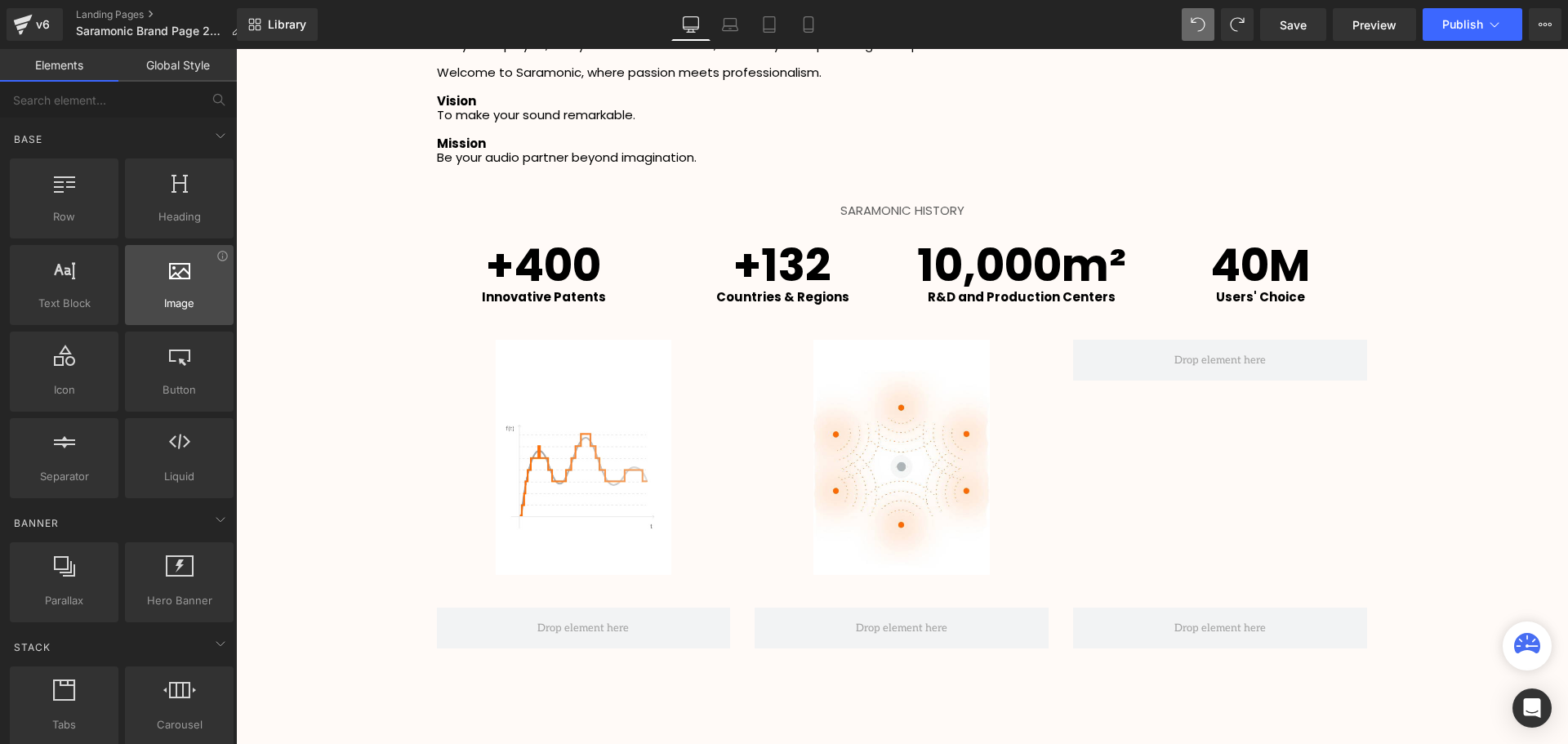
drag, startPoint x: 173, startPoint y: 330, endPoint x: 188, endPoint y: 305, distance: 29.2
click at [188, 305] on div "Row rows, columns, layouts, div Heading headings, titles, h1,h2,h3,h4,h5,h6 Tex…" at bounding box center [121, 328] width 231 height 346
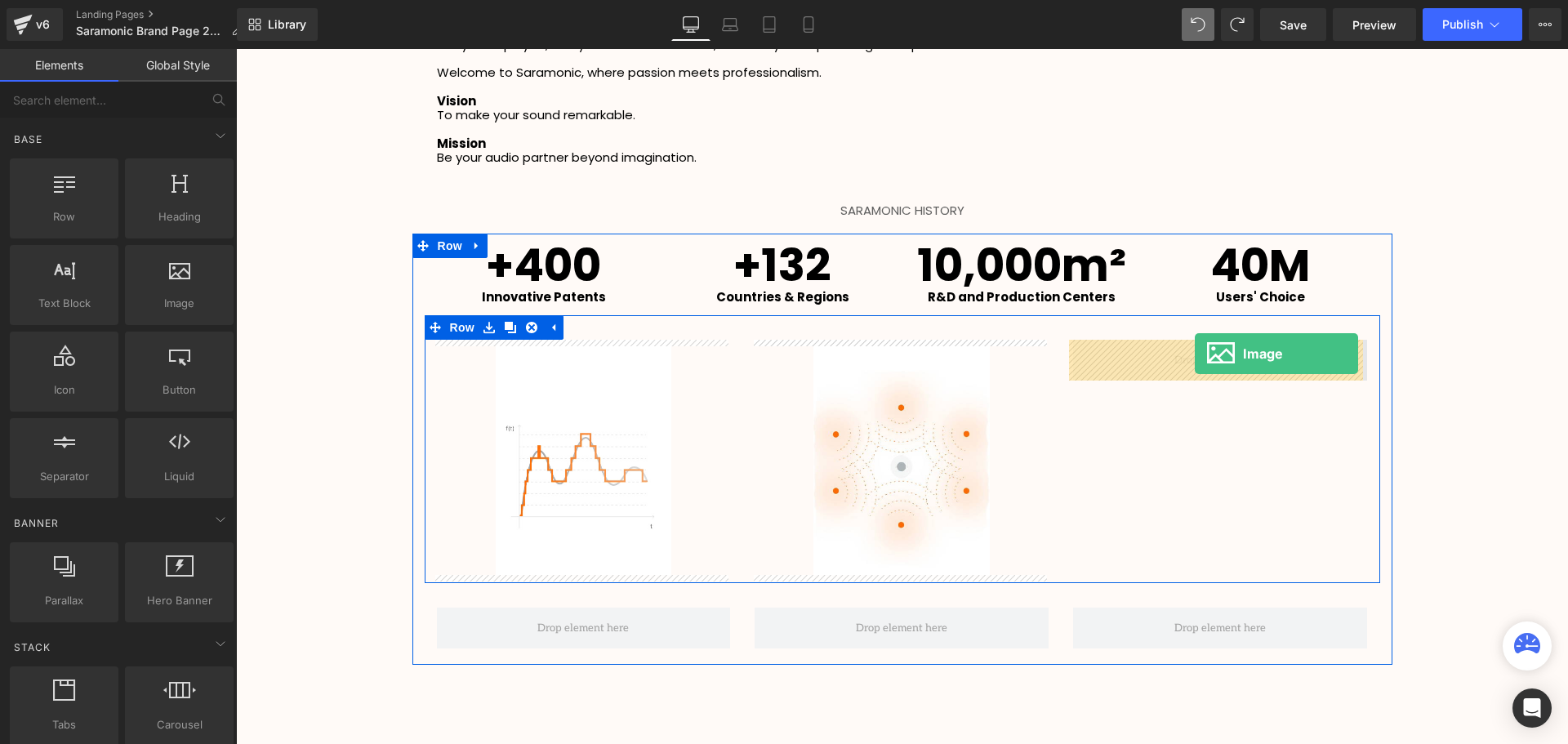
drag, startPoint x: 424, startPoint y: 354, endPoint x: 1194, endPoint y: 353, distance: 770.0
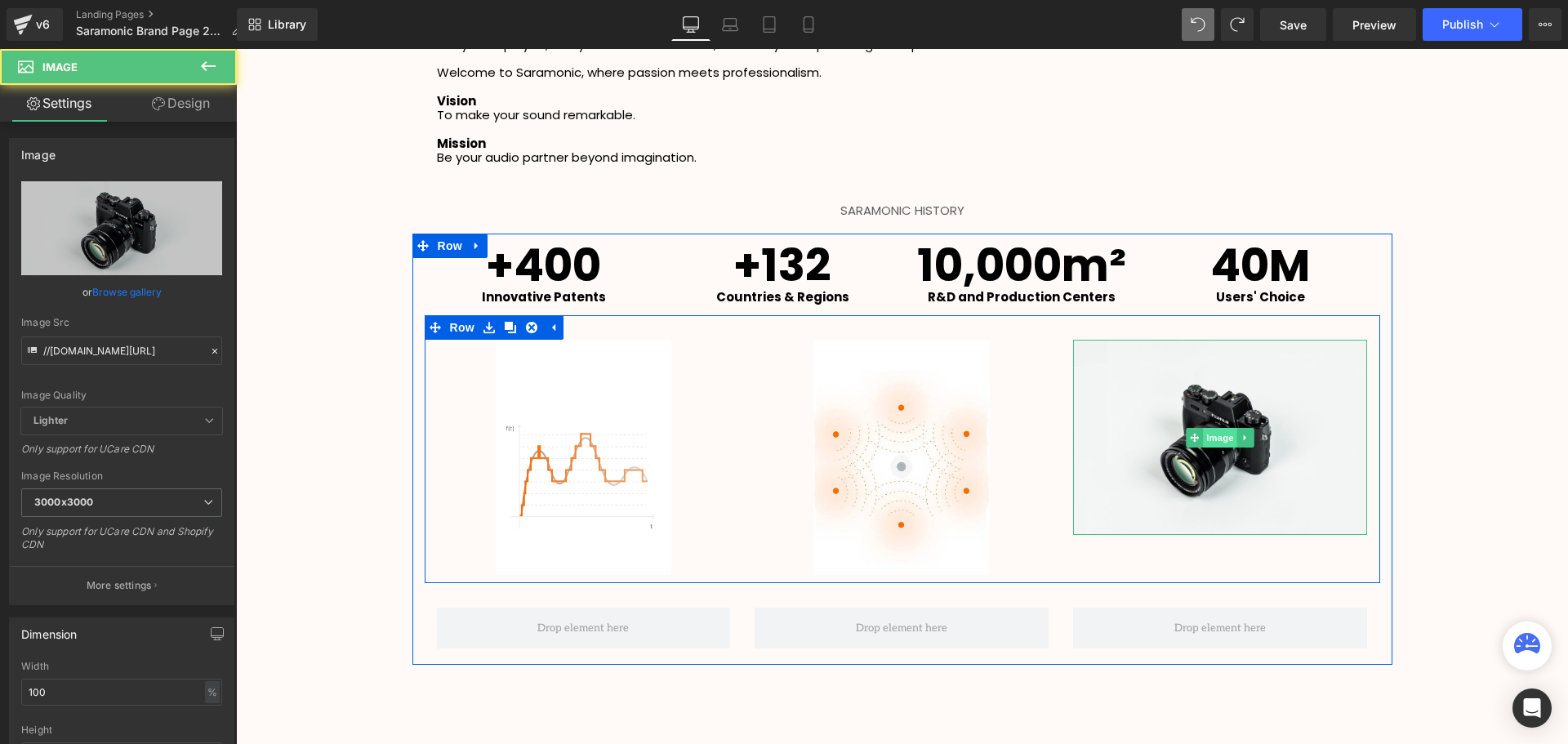
click at [1206, 441] on span "Image" at bounding box center [1220, 437] width 34 height 19
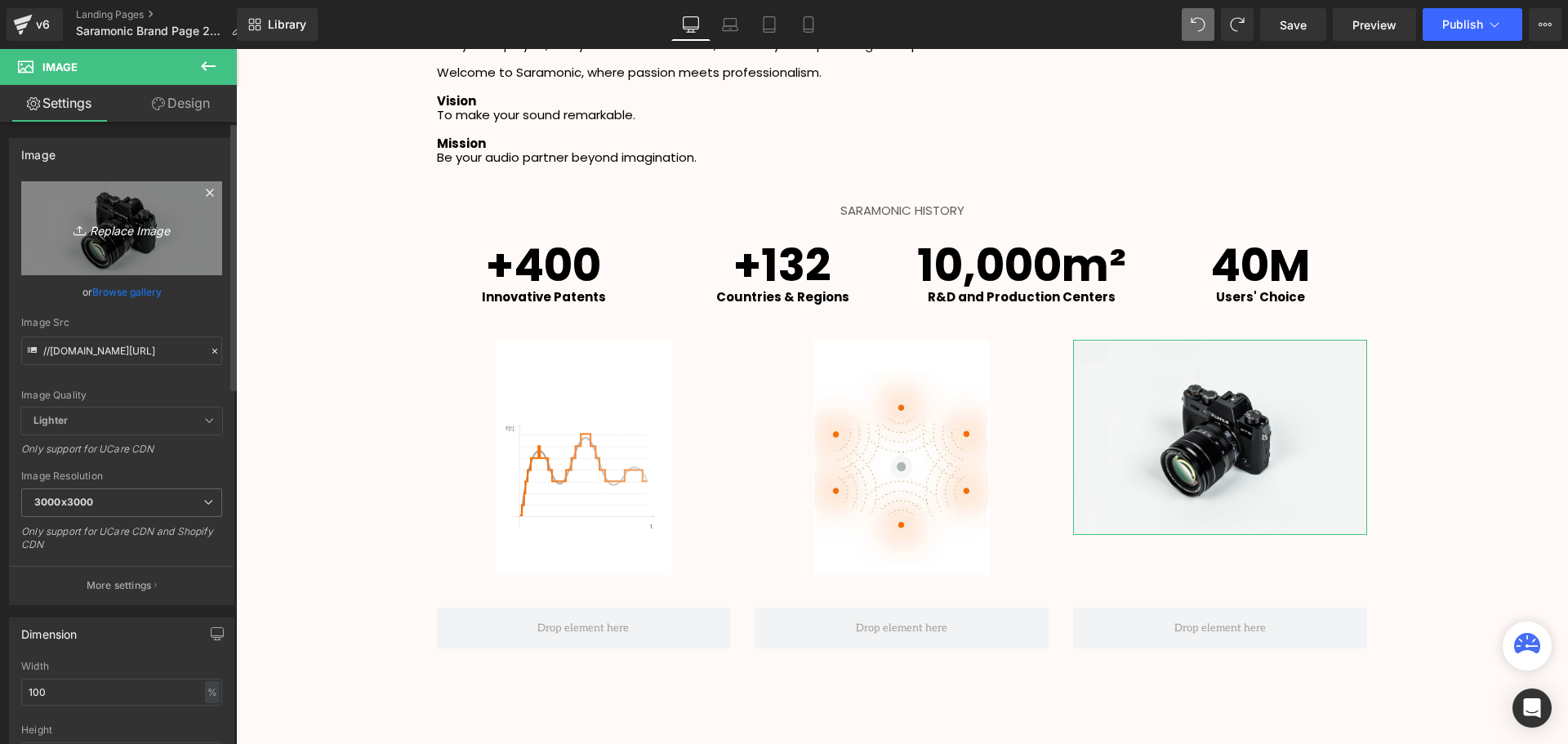
click at [119, 227] on icon "Replace Image" at bounding box center [121, 228] width 131 height 20
type input "C:\fakepath\20240815194121159.jpg"
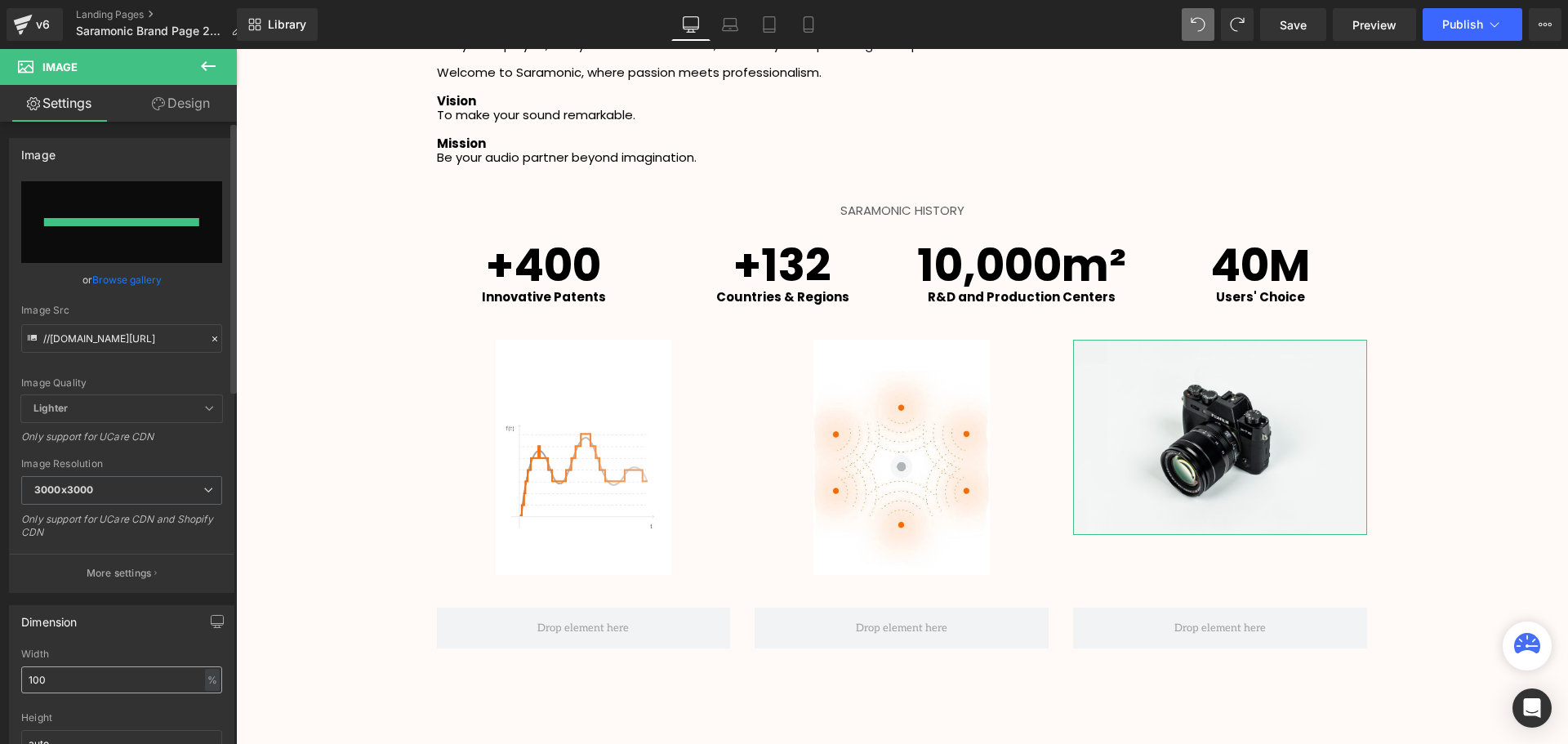
type input "[URL][DOMAIN_NAME]"
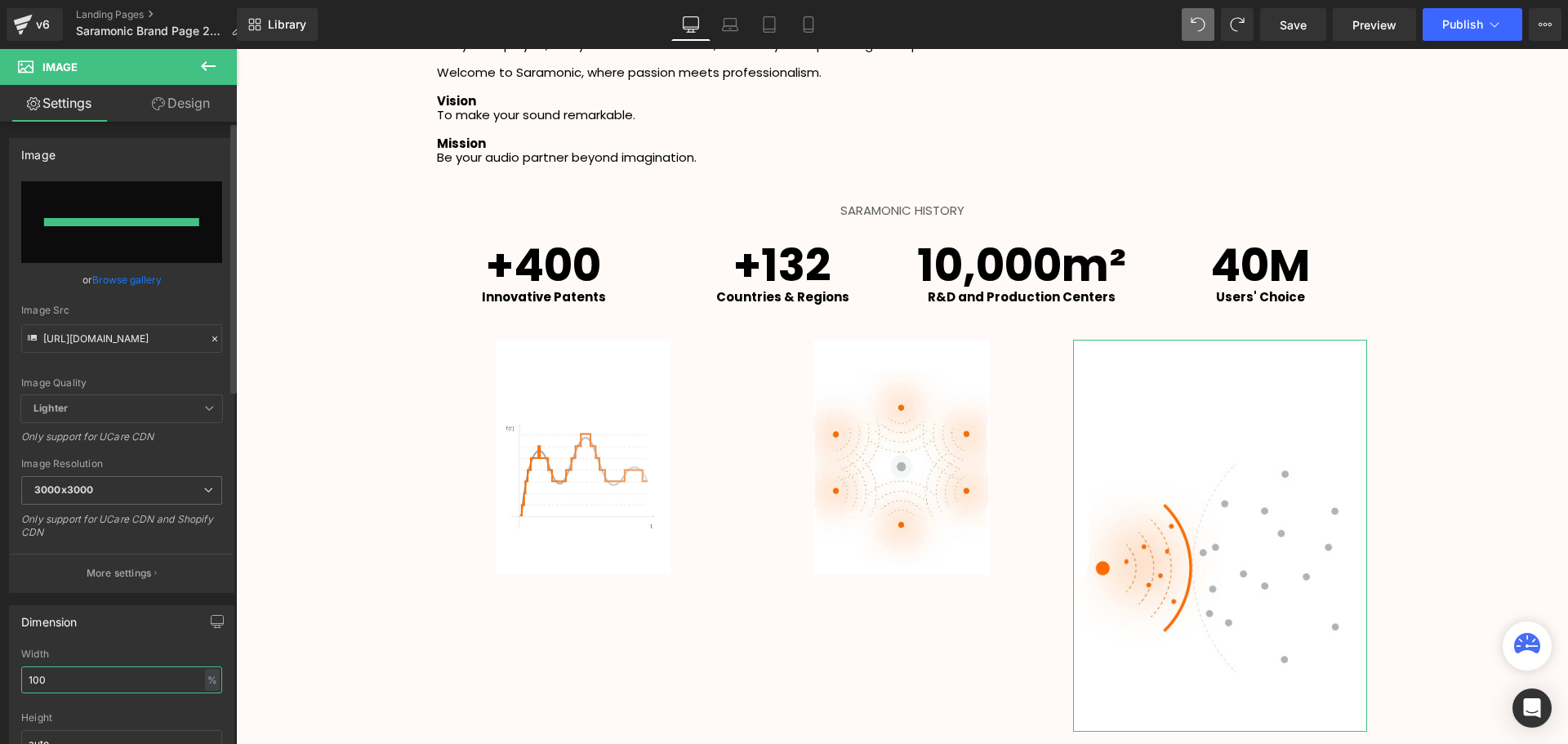
scroll to position [3438, 1323]
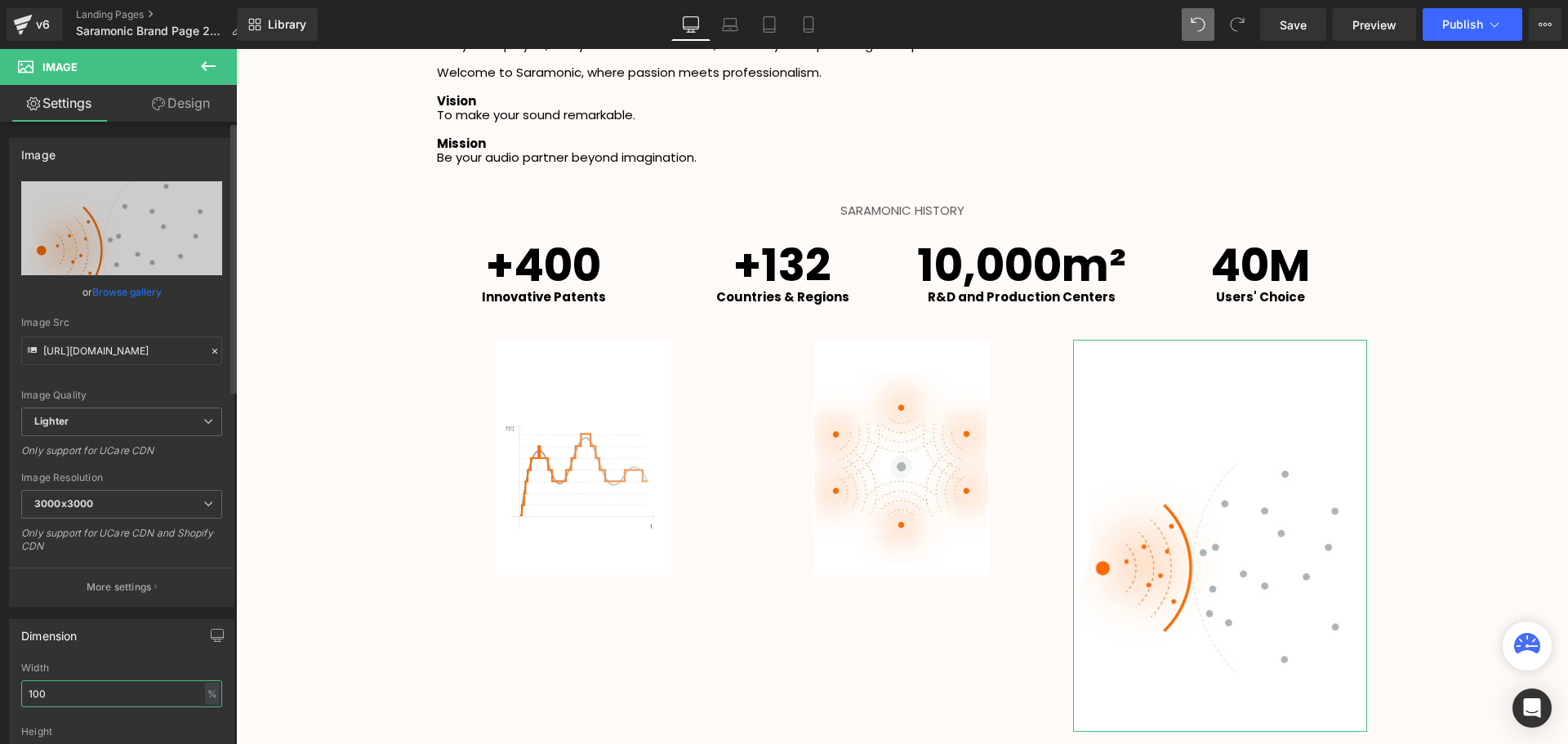
drag, startPoint x: 30, startPoint y: 683, endPoint x: 12, endPoint y: 683, distance: 18.0
click at [12, 683] on div "100% Width 100 % % px auto Height auto 0 Circle Image" at bounding box center [121, 743] width 223 height 163
drag, startPoint x: 36, startPoint y: 691, endPoint x: 25, endPoint y: 693, distance: 11.2
click at [25, 693] on input "100" at bounding box center [121, 693] width 201 height 27
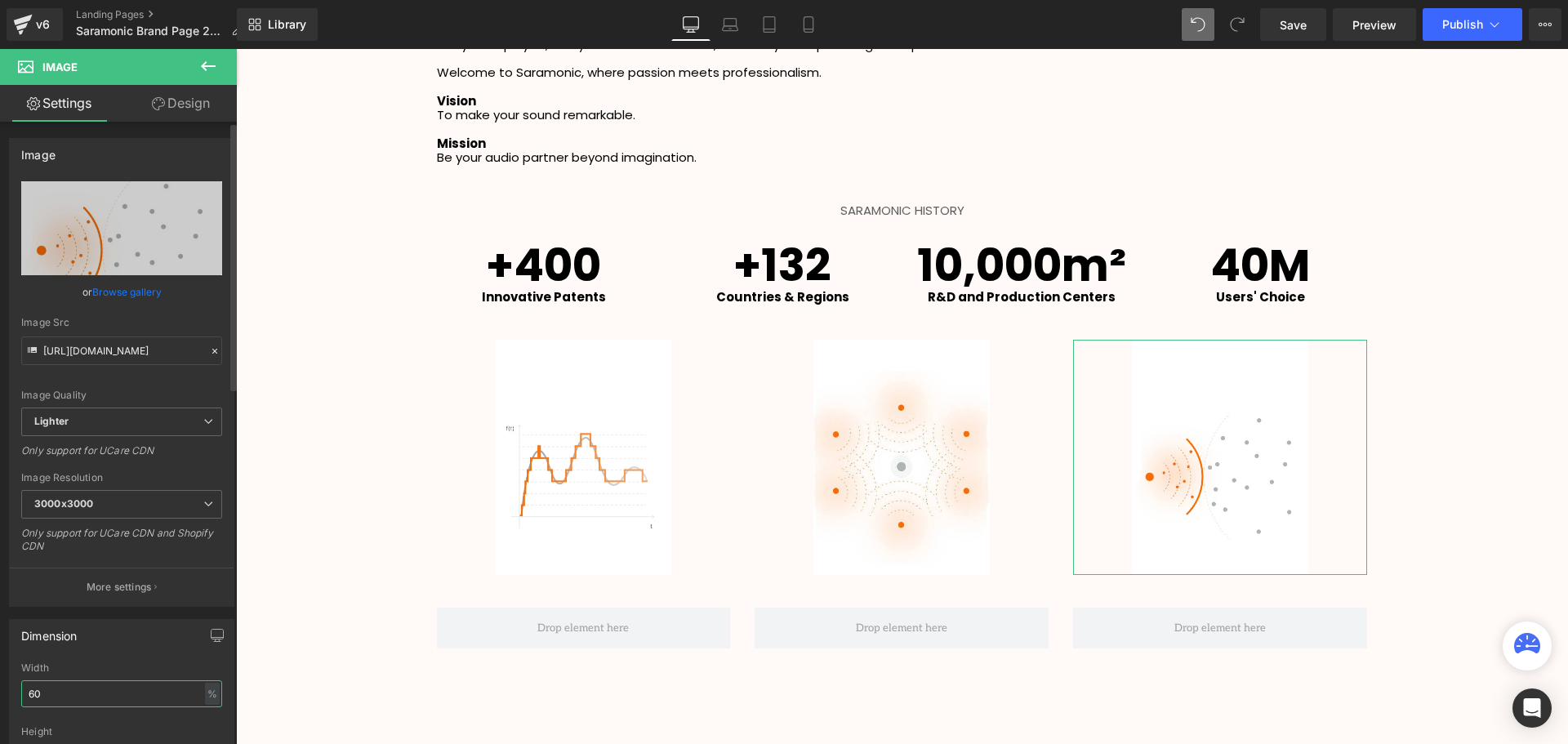
scroll to position [3281, 1323]
type input "60"
click at [164, 642] on div "Dimension" at bounding box center [121, 634] width 223 height 31
click at [1376, 513] on div "+400 Heading Innovative Patents Text Block +132 Heading Countries & Regions Tex…" at bounding box center [902, 449] width 980 height 415
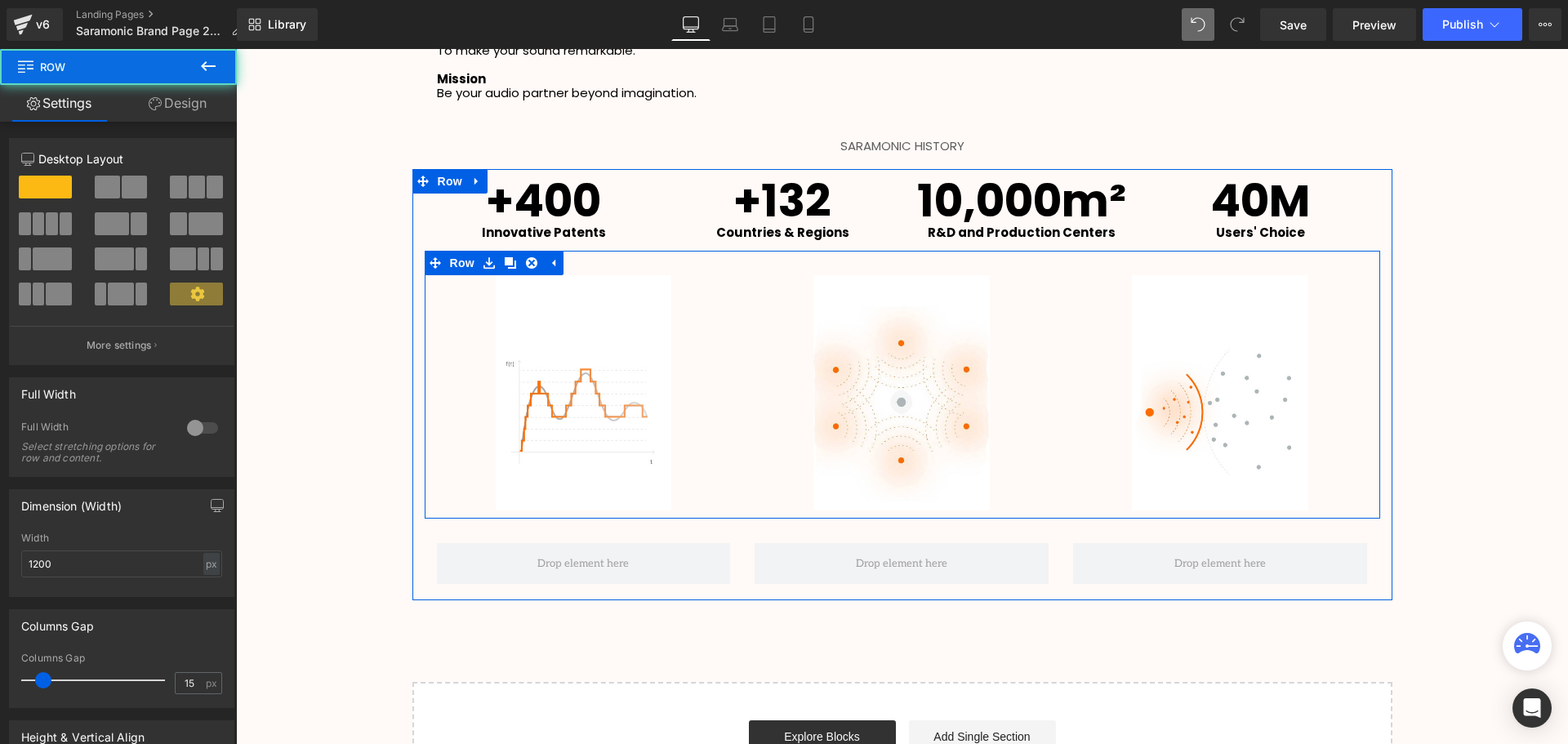
scroll to position [2491, 0]
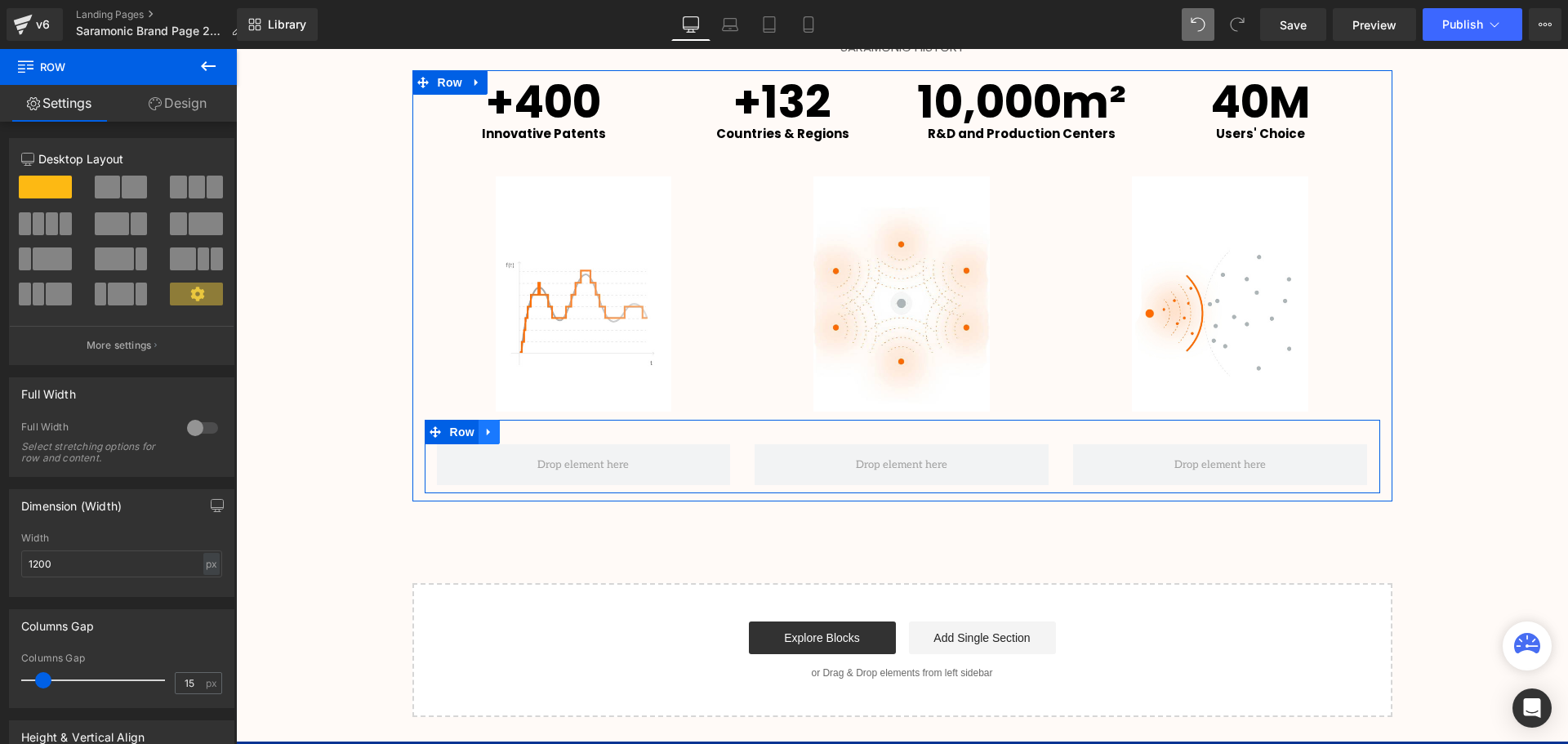
click at [485, 436] on icon at bounding box center [488, 432] width 11 height 12
click at [521, 429] on link at bounding box center [531, 432] width 21 height 25
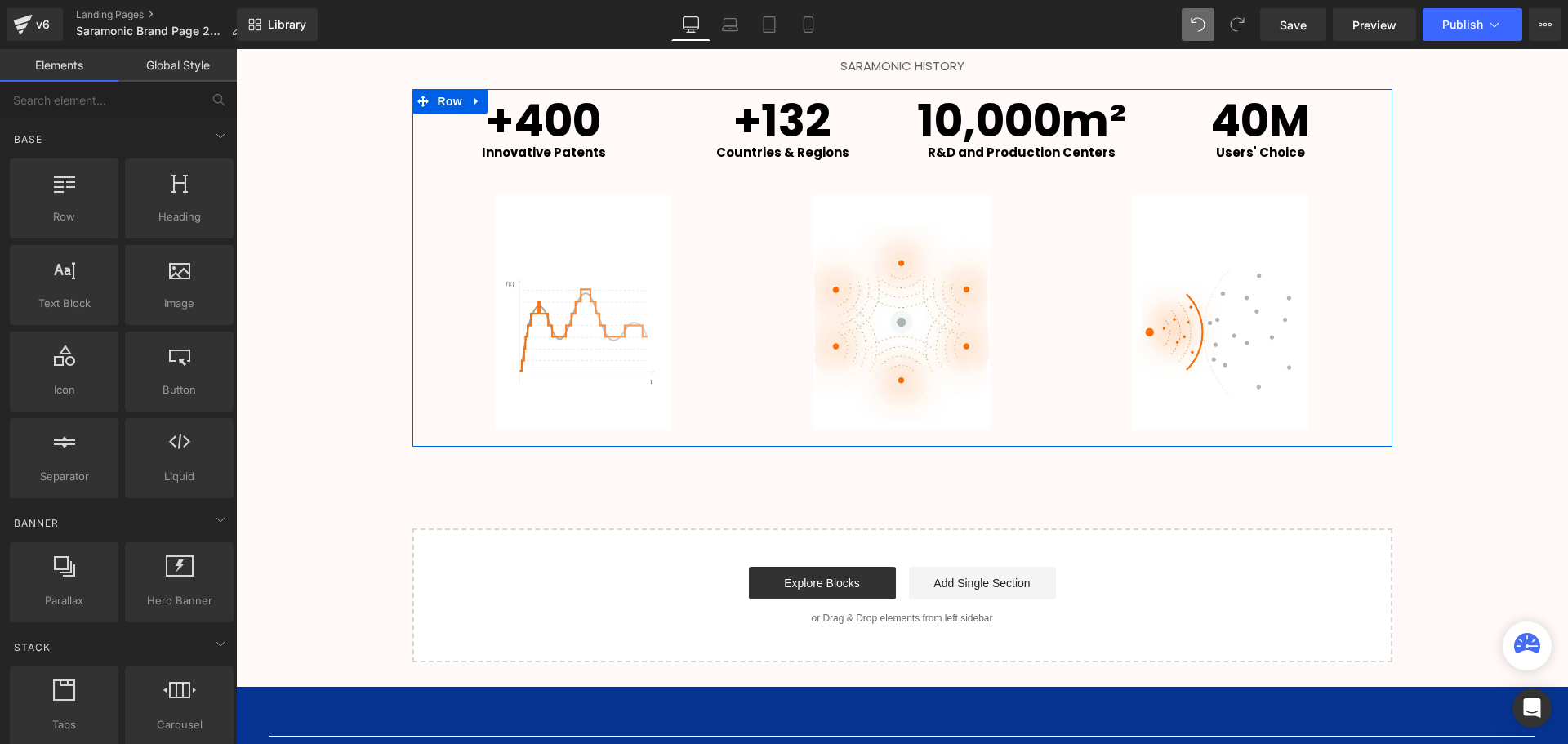
scroll to position [2409, 0]
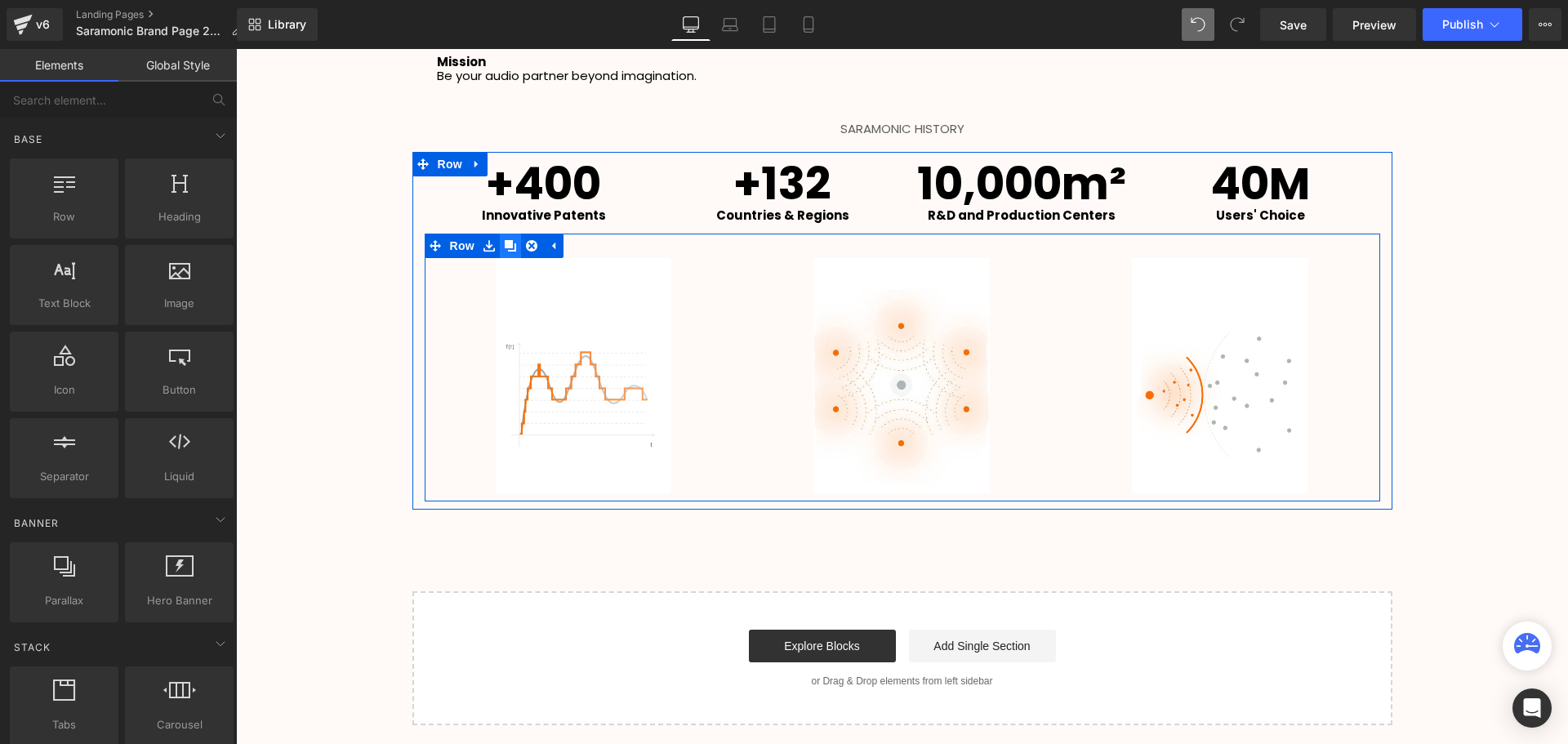
click at [509, 247] on icon at bounding box center [510, 246] width 11 height 12
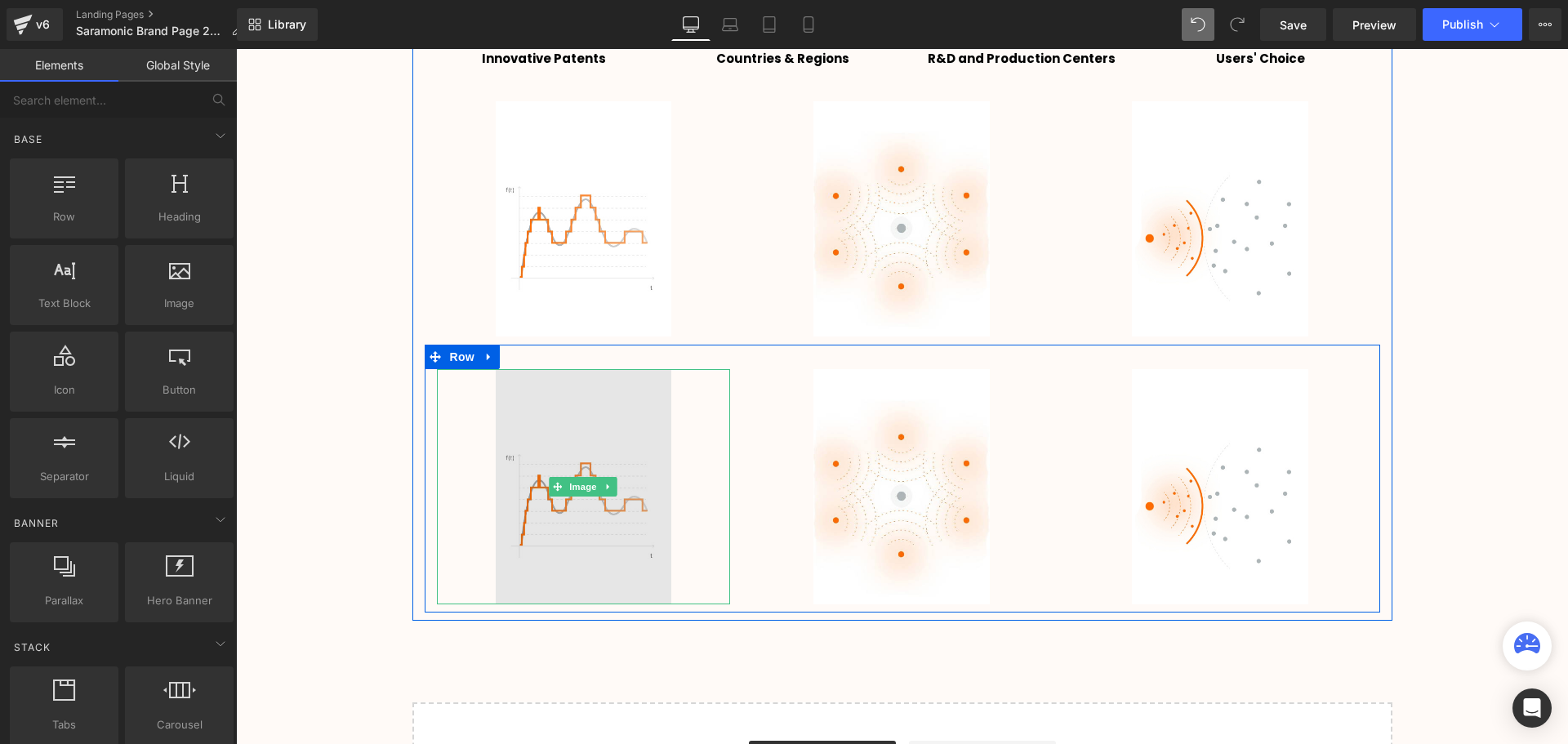
scroll to position [2572, 0]
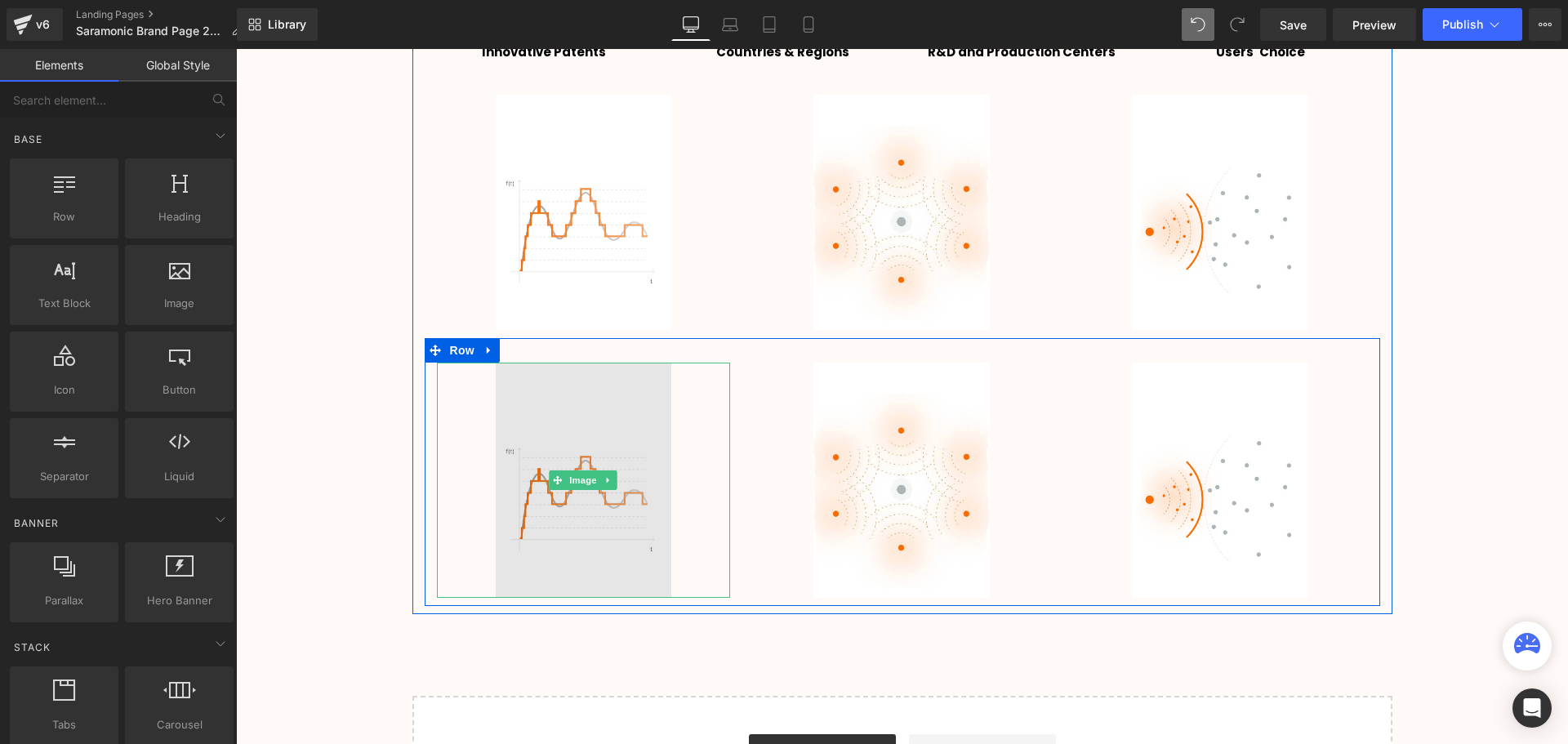
drag, startPoint x: 579, startPoint y: 478, endPoint x: 594, endPoint y: 507, distance: 32.6
click at [579, 478] on span "Image" at bounding box center [583, 480] width 34 height 19
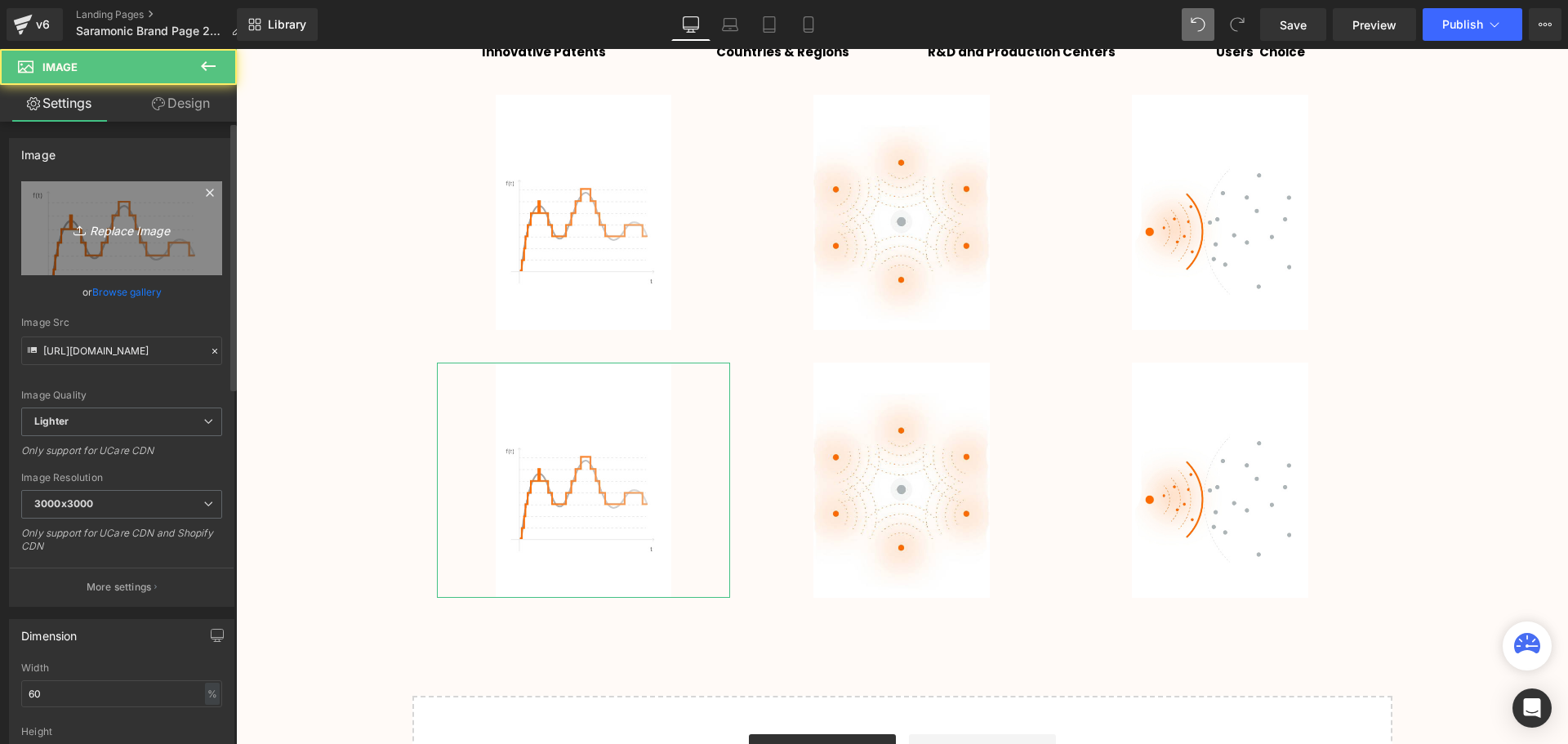
click at [132, 223] on icon "Replace Image" at bounding box center [121, 228] width 131 height 20
type input "C:\fakepath\20240815194119625.jpg"
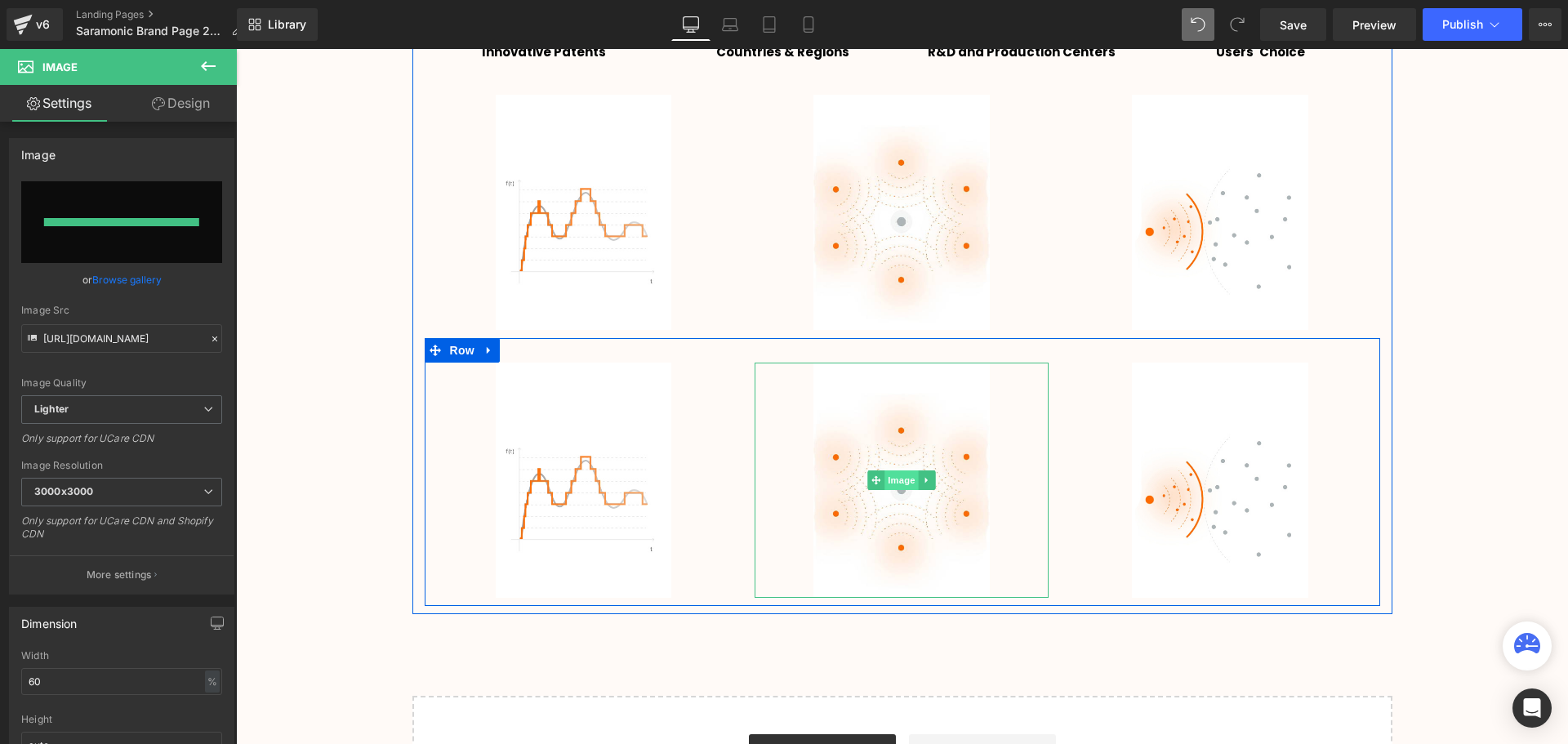
type input "[URL][DOMAIN_NAME]"
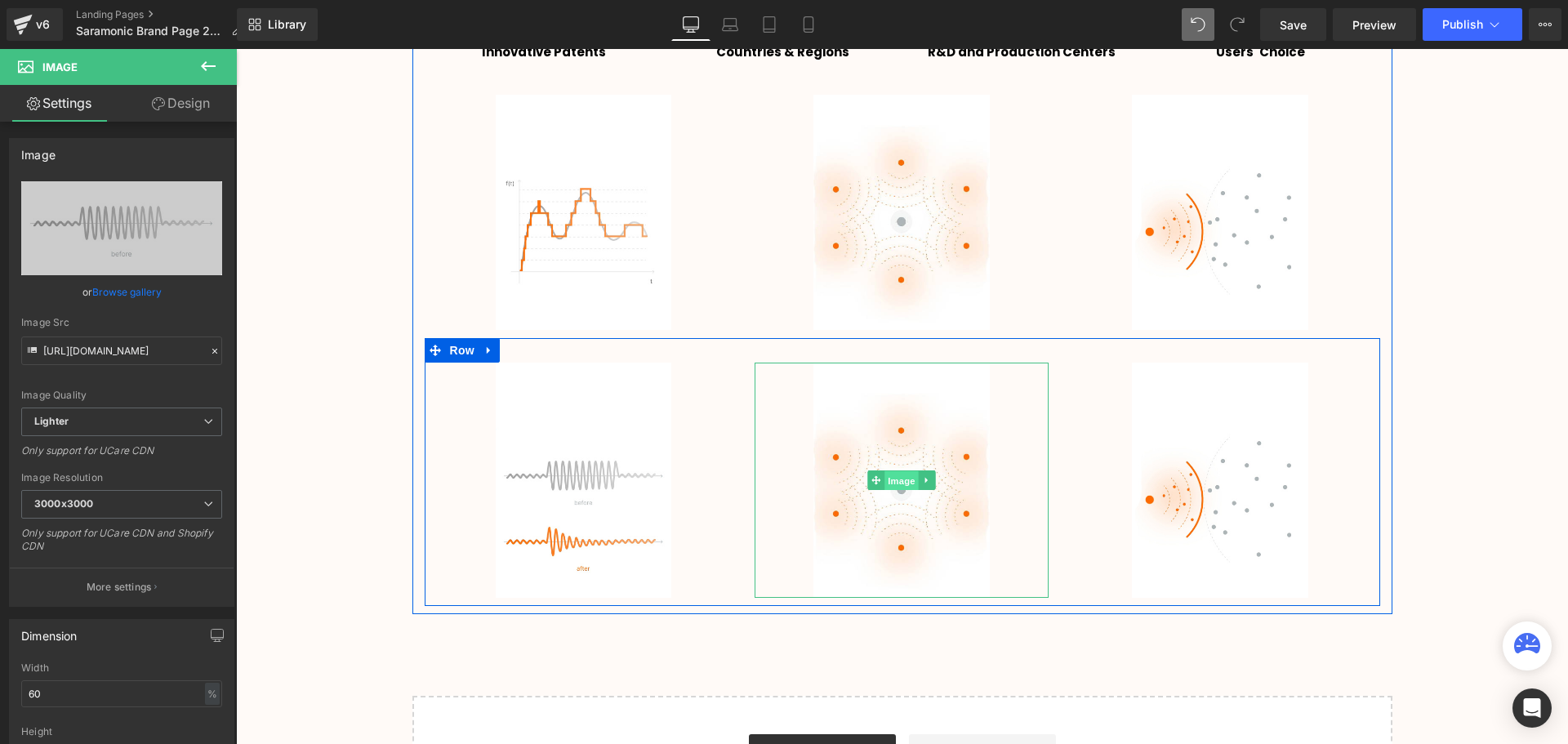
click at [901, 479] on span "Image" at bounding box center [902, 481] width 34 height 19
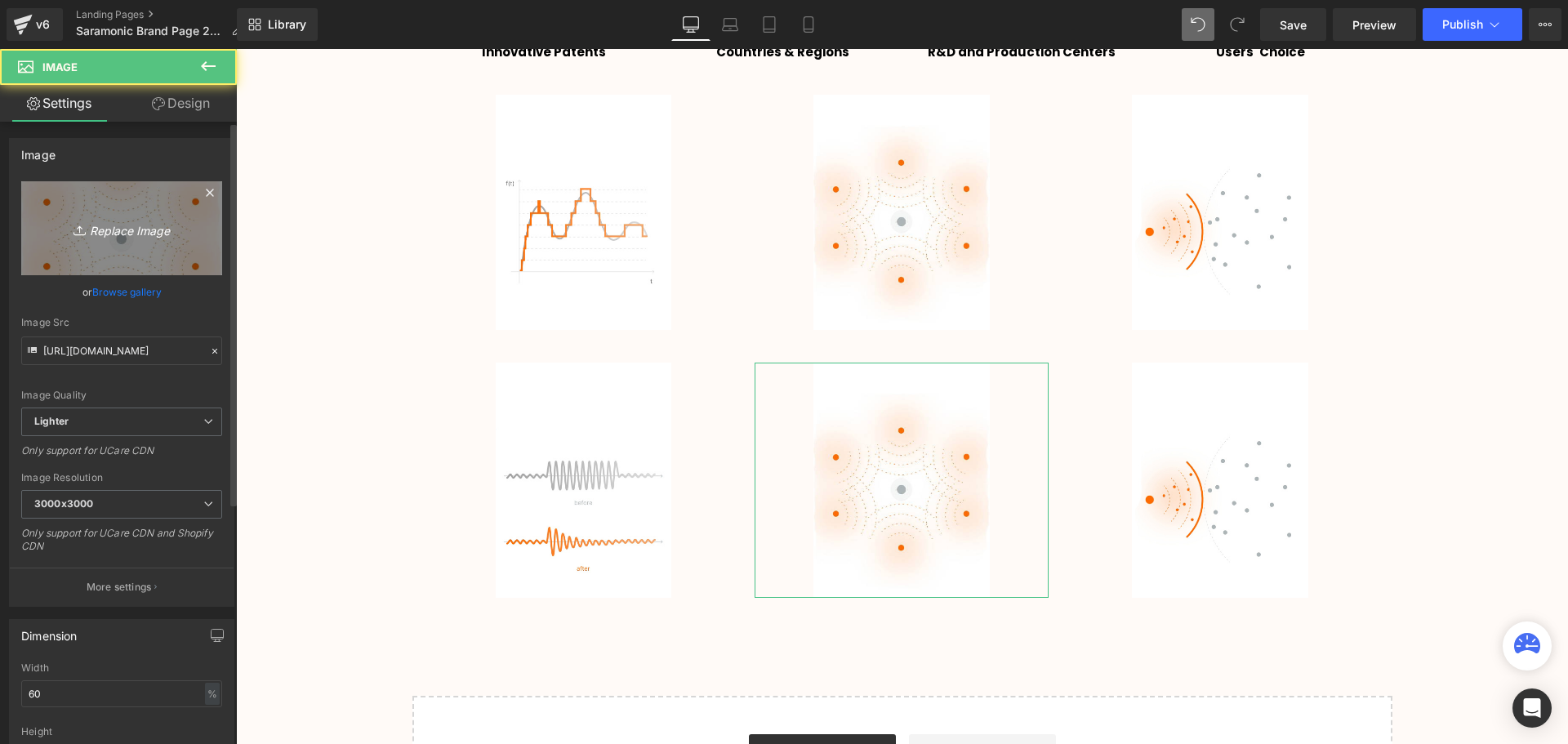
click at [131, 227] on icon "Replace Image" at bounding box center [121, 228] width 131 height 20
type input "C:\fakepath\20240815194119831.jpg"
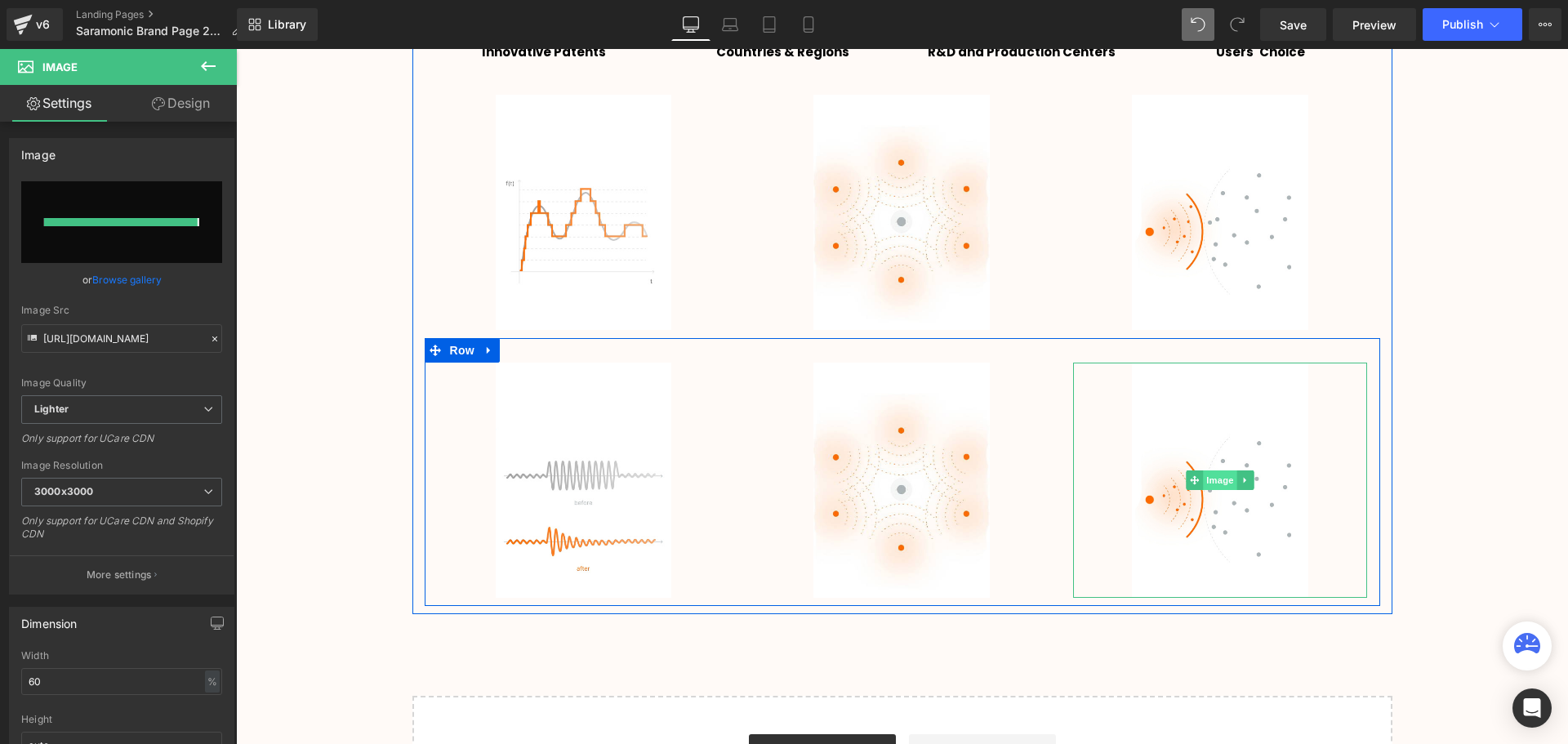
type input "[URL][DOMAIN_NAME]"
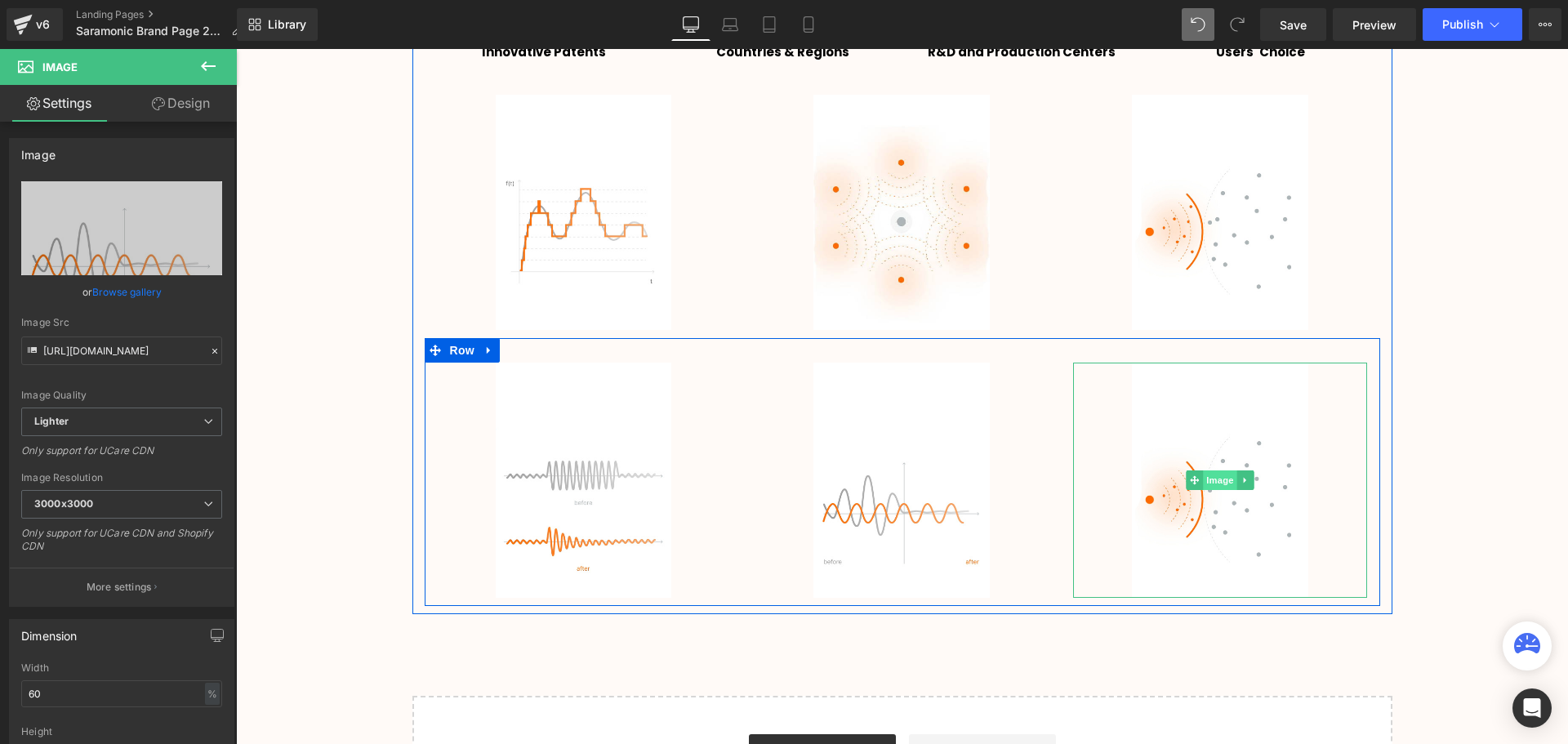
click at [1219, 478] on span "Image" at bounding box center [1220, 480] width 34 height 19
click at [1210, 479] on span "Image" at bounding box center [1220, 480] width 34 height 19
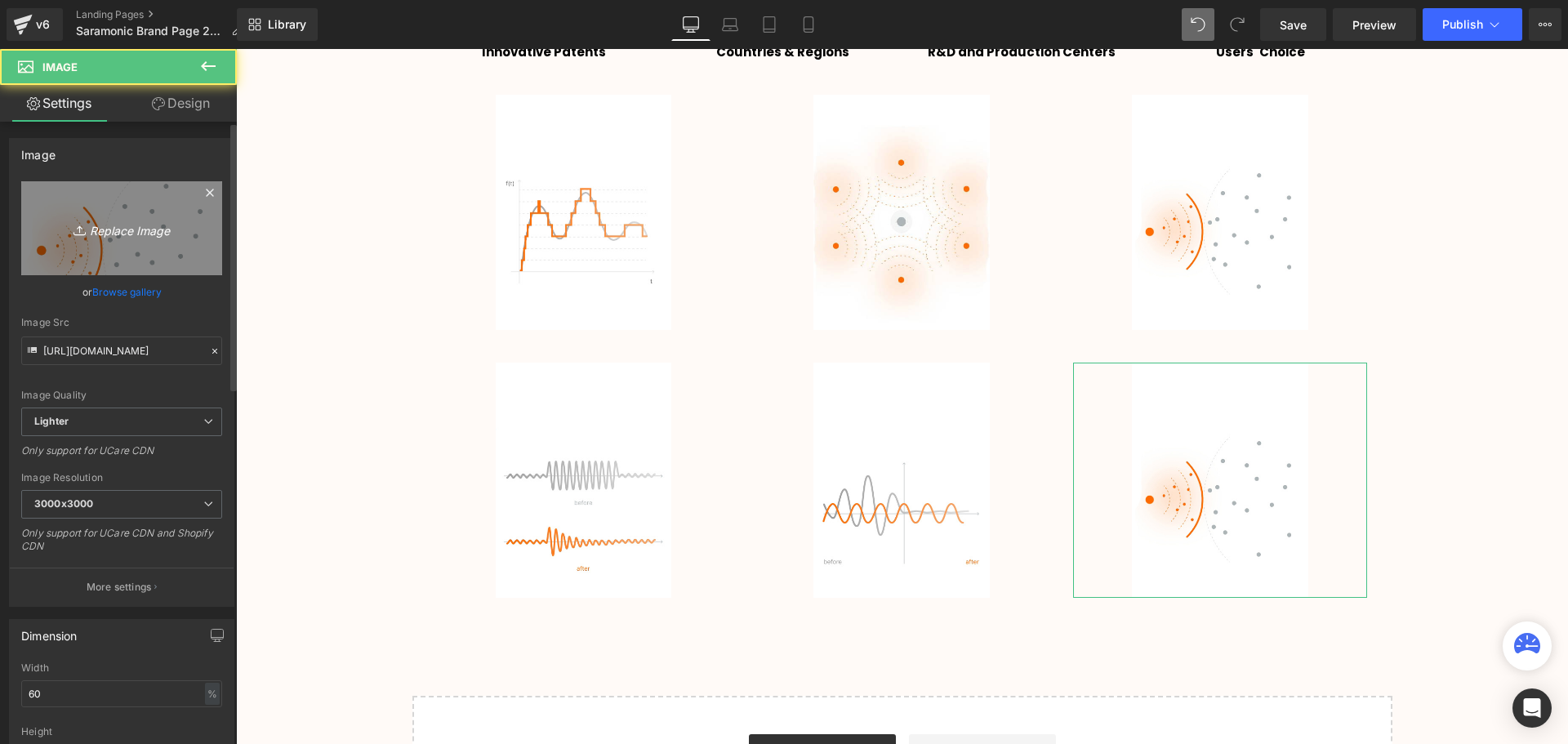
click at [146, 235] on icon "Replace Image" at bounding box center [121, 228] width 131 height 20
type input "C:\fakepath\20240815194119963.jpg"
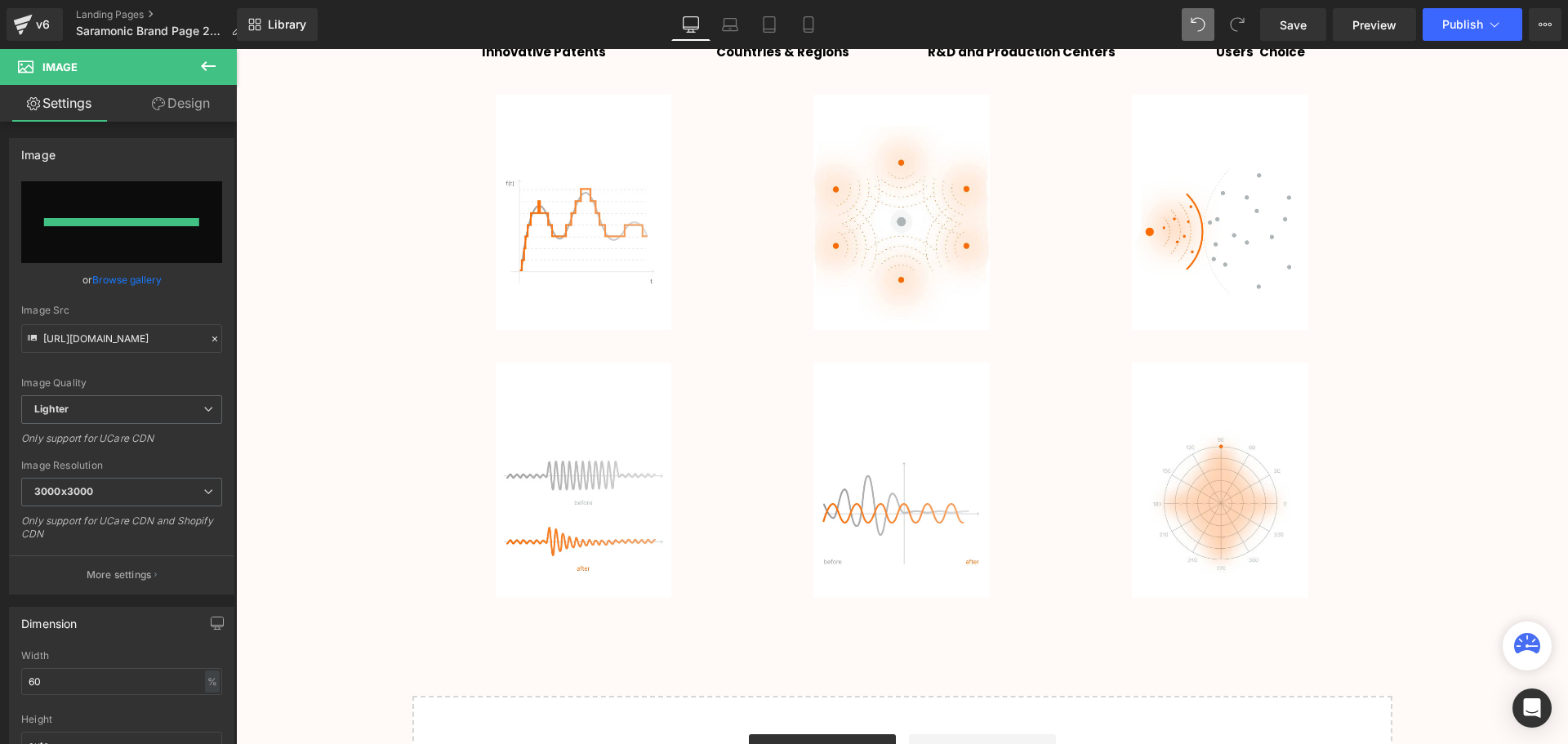
type input "[URL][DOMAIN_NAME]"
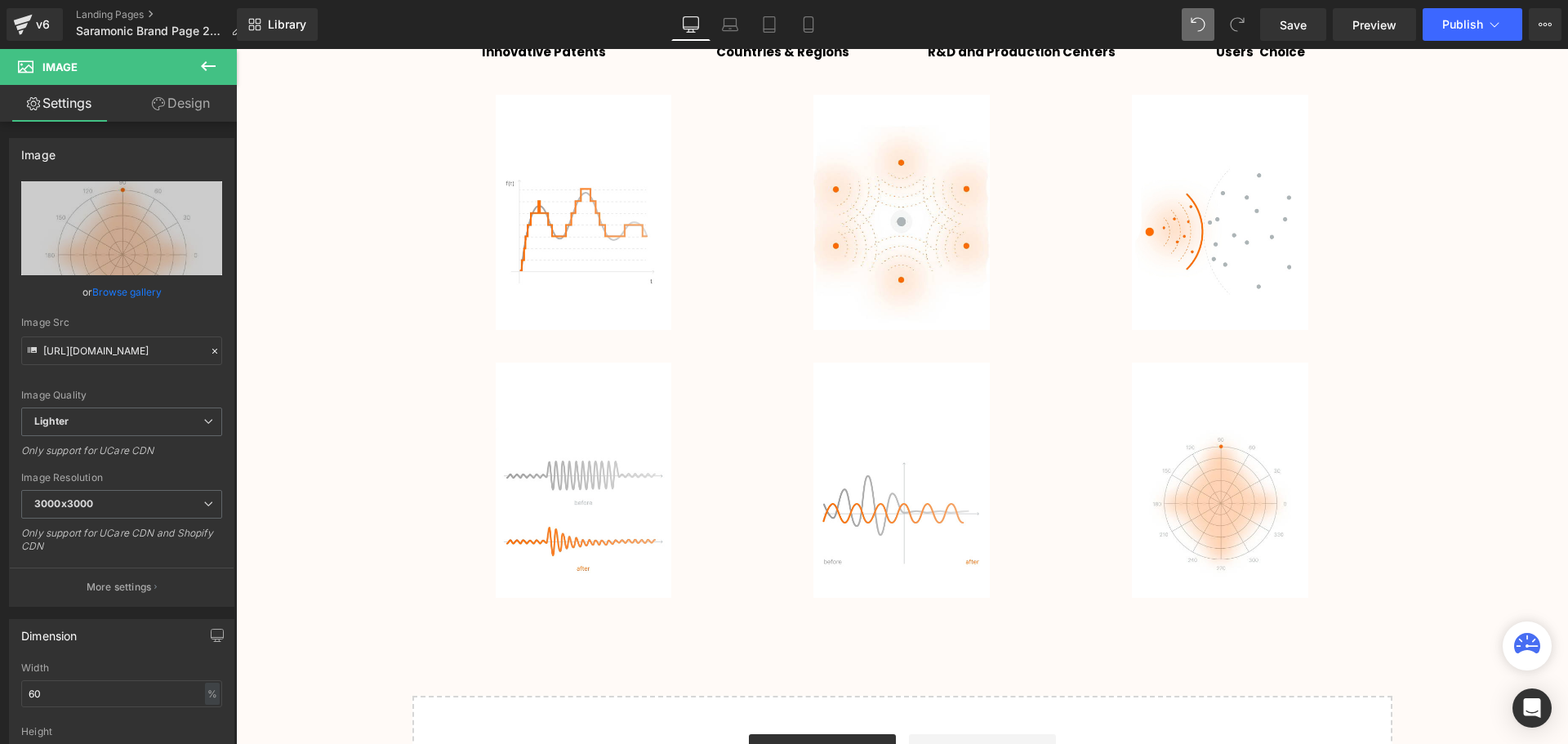
scroll to position [2409, 0]
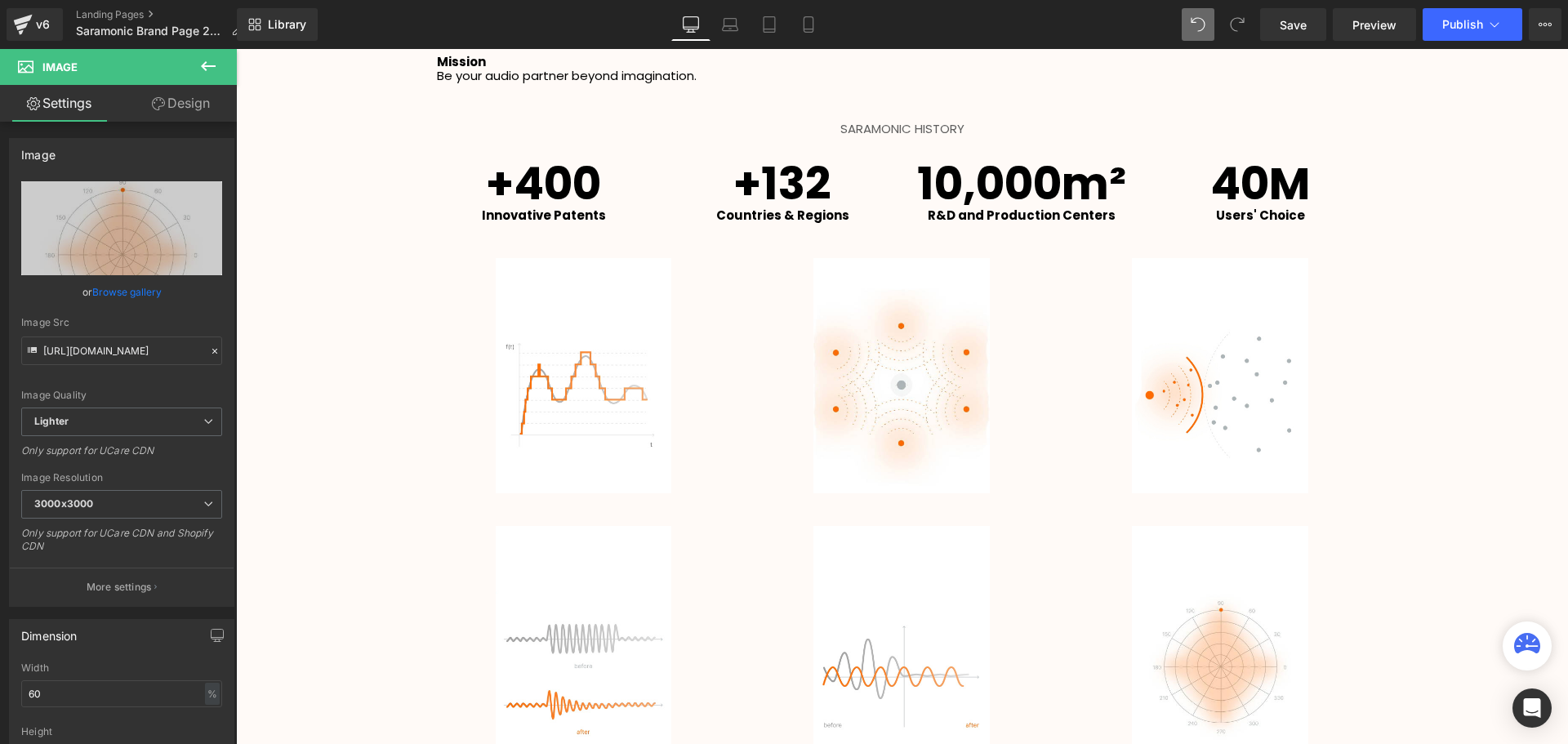
click at [211, 72] on icon at bounding box center [208, 66] width 19 height 19
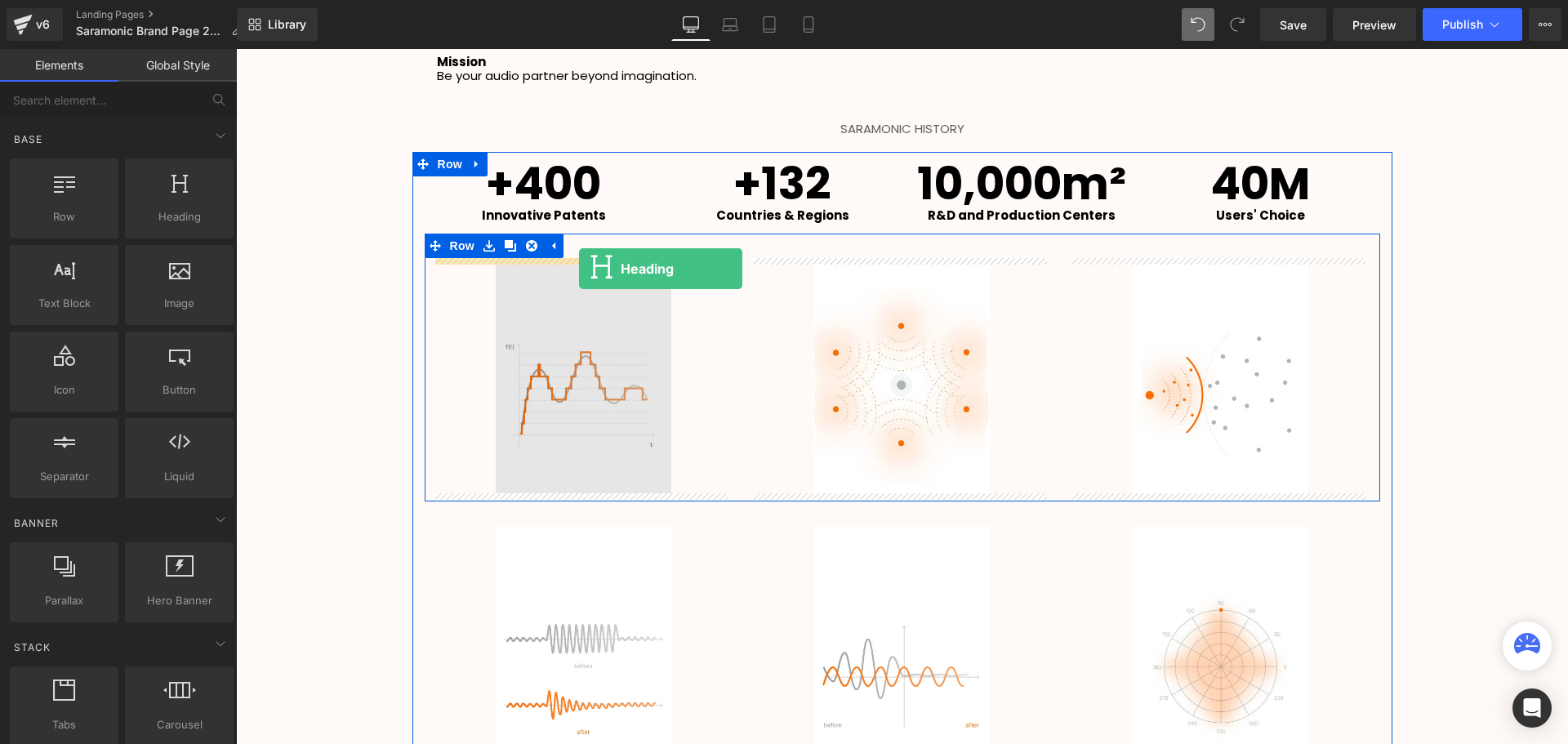
drag, startPoint x: 395, startPoint y: 248, endPoint x: 578, endPoint y: 268, distance: 184.1
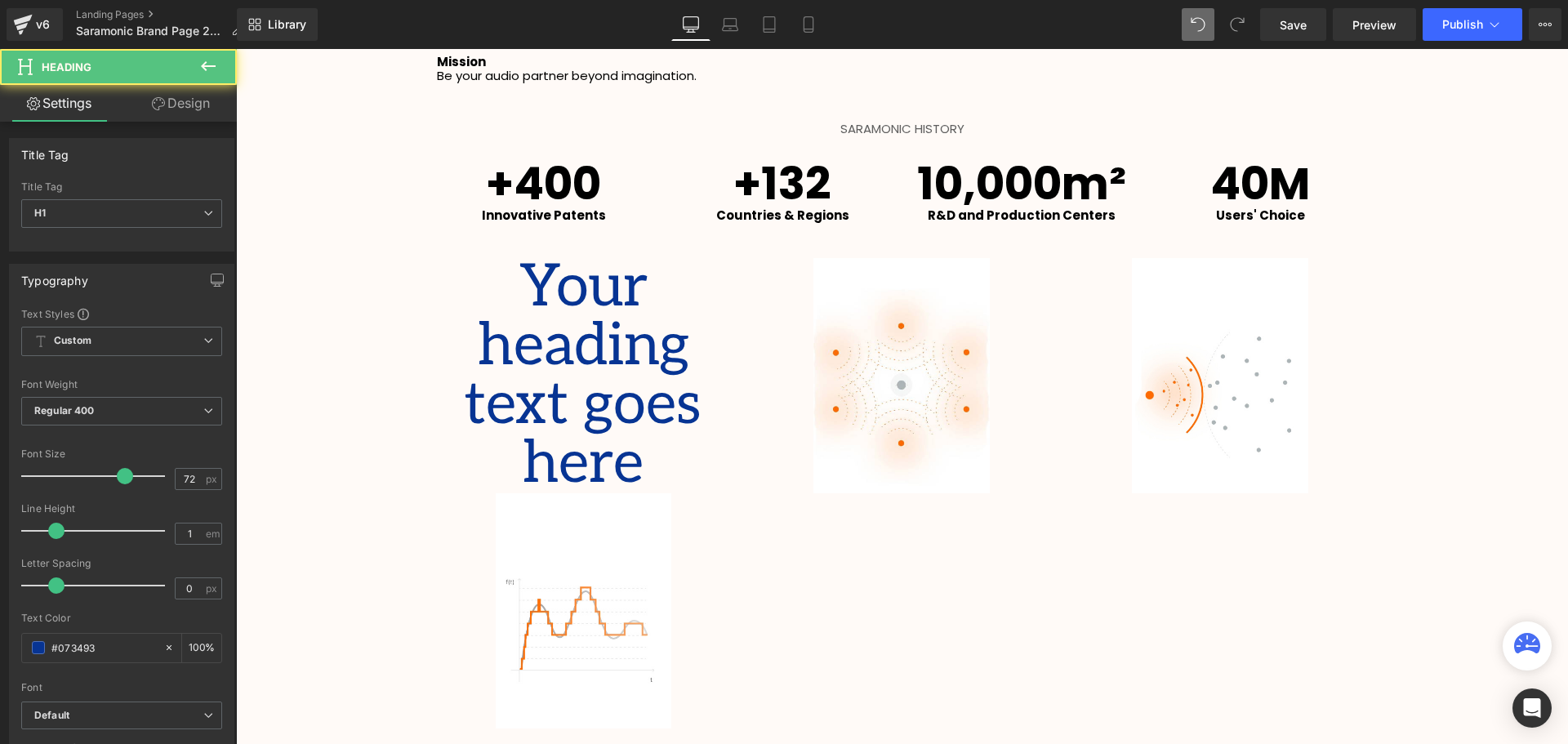
scroll to position [3652, 1323]
click at [100, 704] on span "Default" at bounding box center [121, 715] width 201 height 29
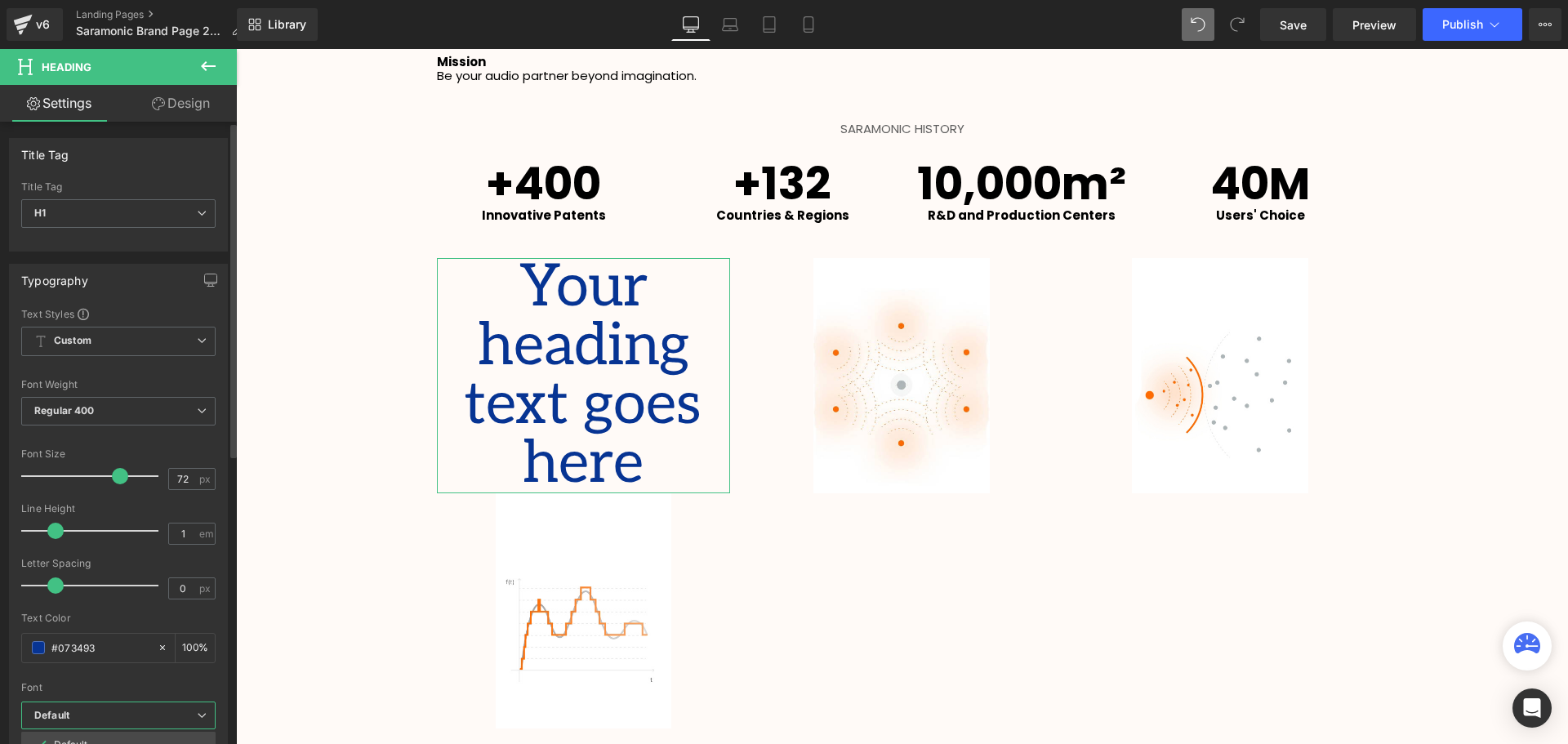
click at [112, 674] on div at bounding box center [118, 677] width 195 height 11
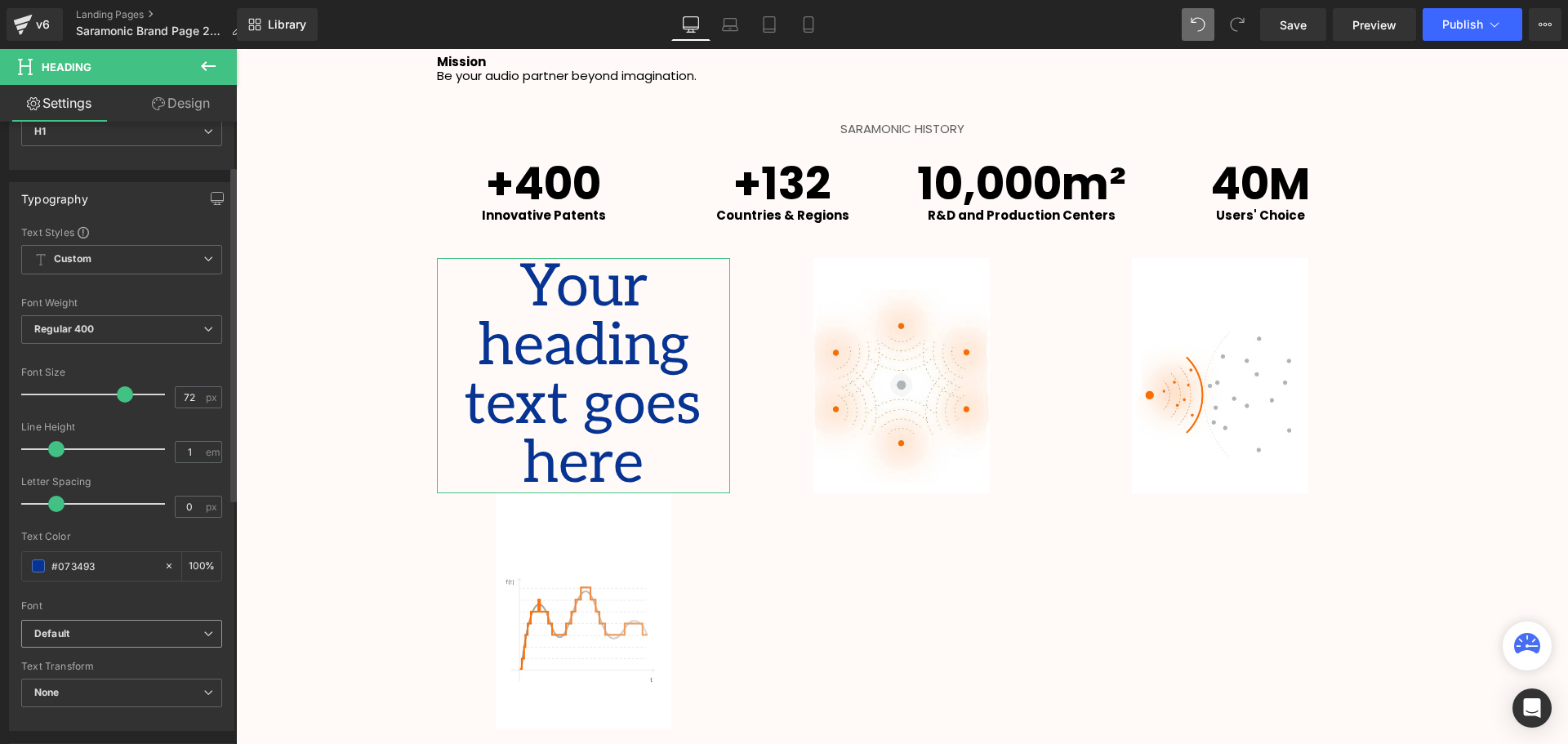
click at [103, 627] on b "Default" at bounding box center [118, 634] width 169 height 14
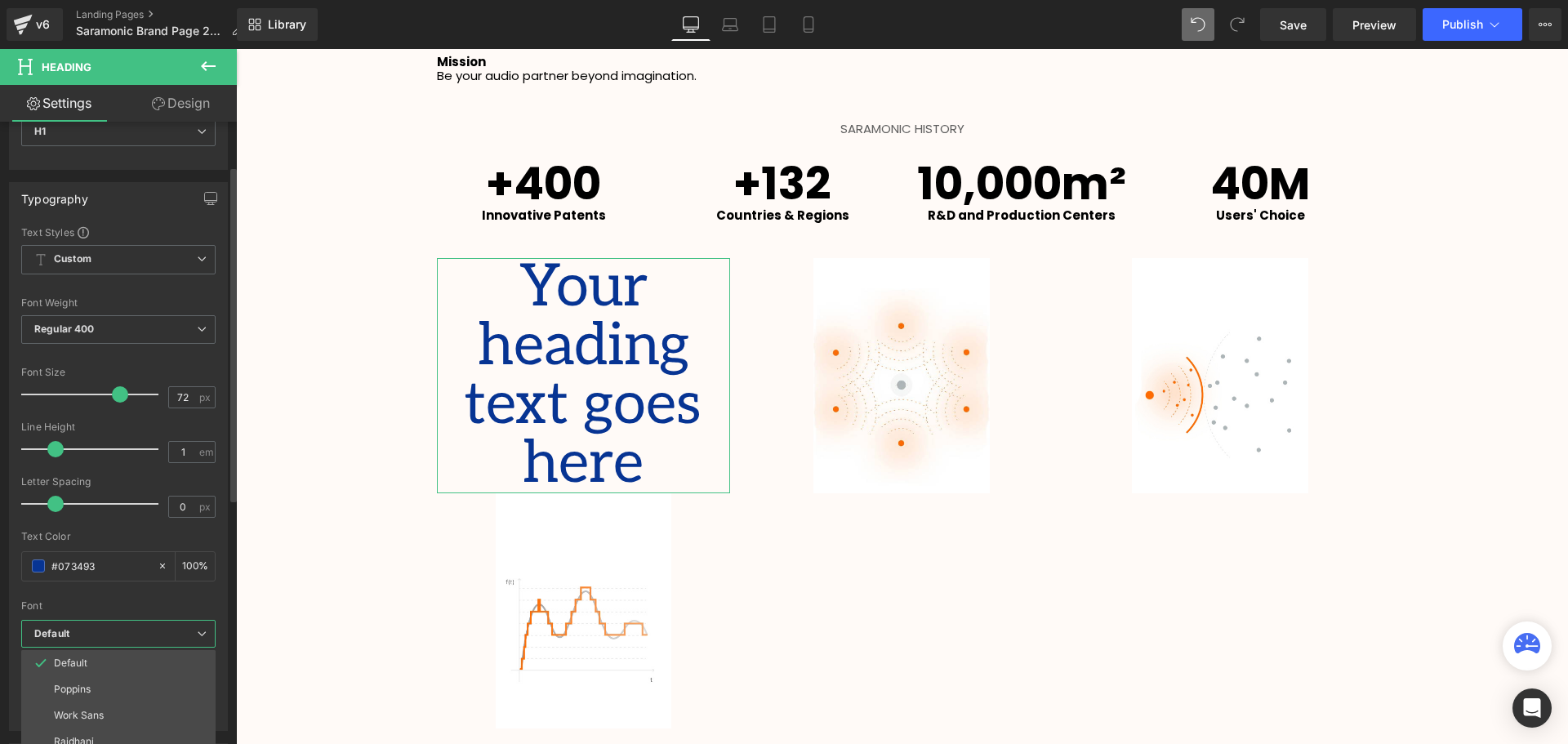
drag, startPoint x: 103, startPoint y: 680, endPoint x: 102, endPoint y: 655, distance: 25.0
click at [103, 681] on li "Poppins" at bounding box center [122, 689] width 202 height 26
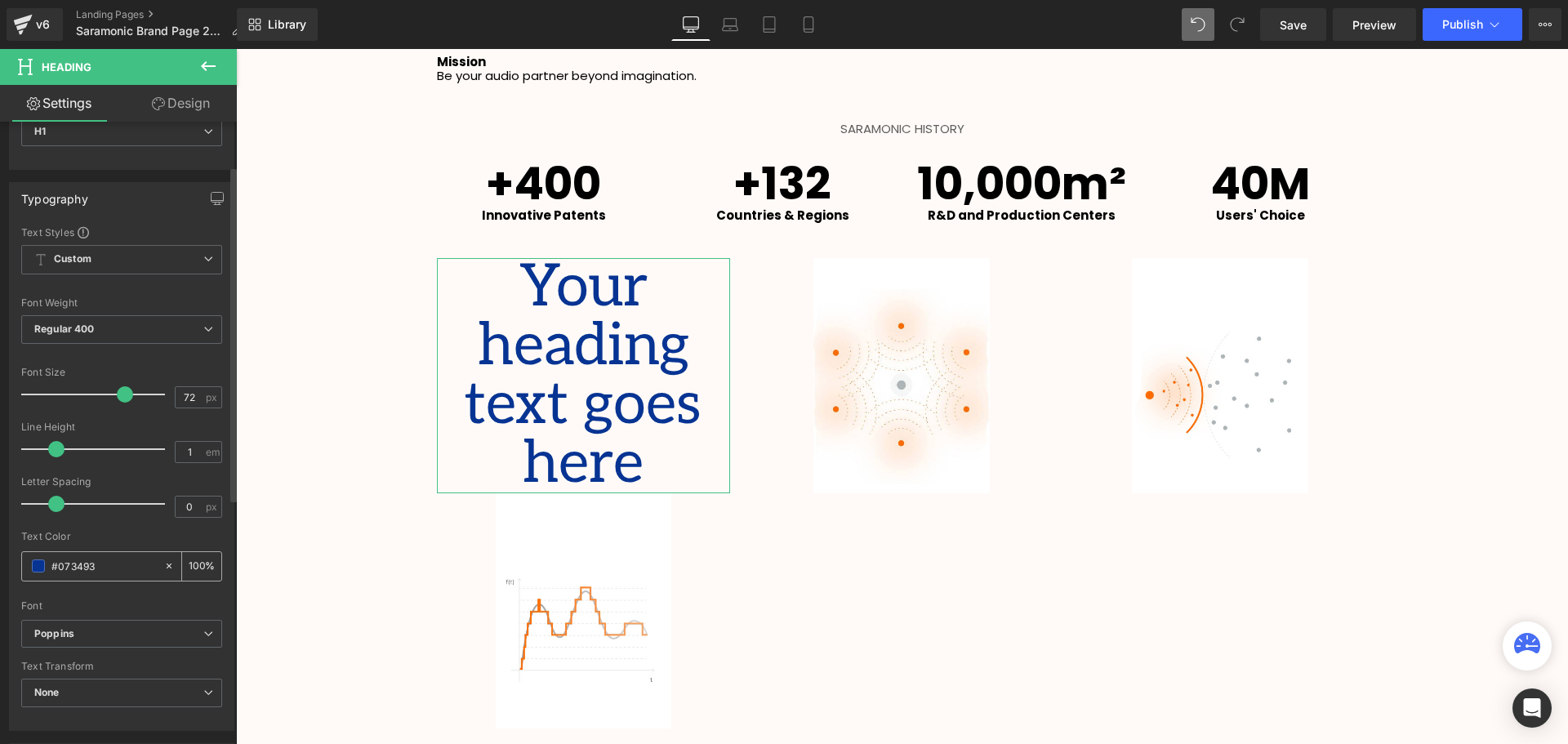
scroll to position [3710, 1323]
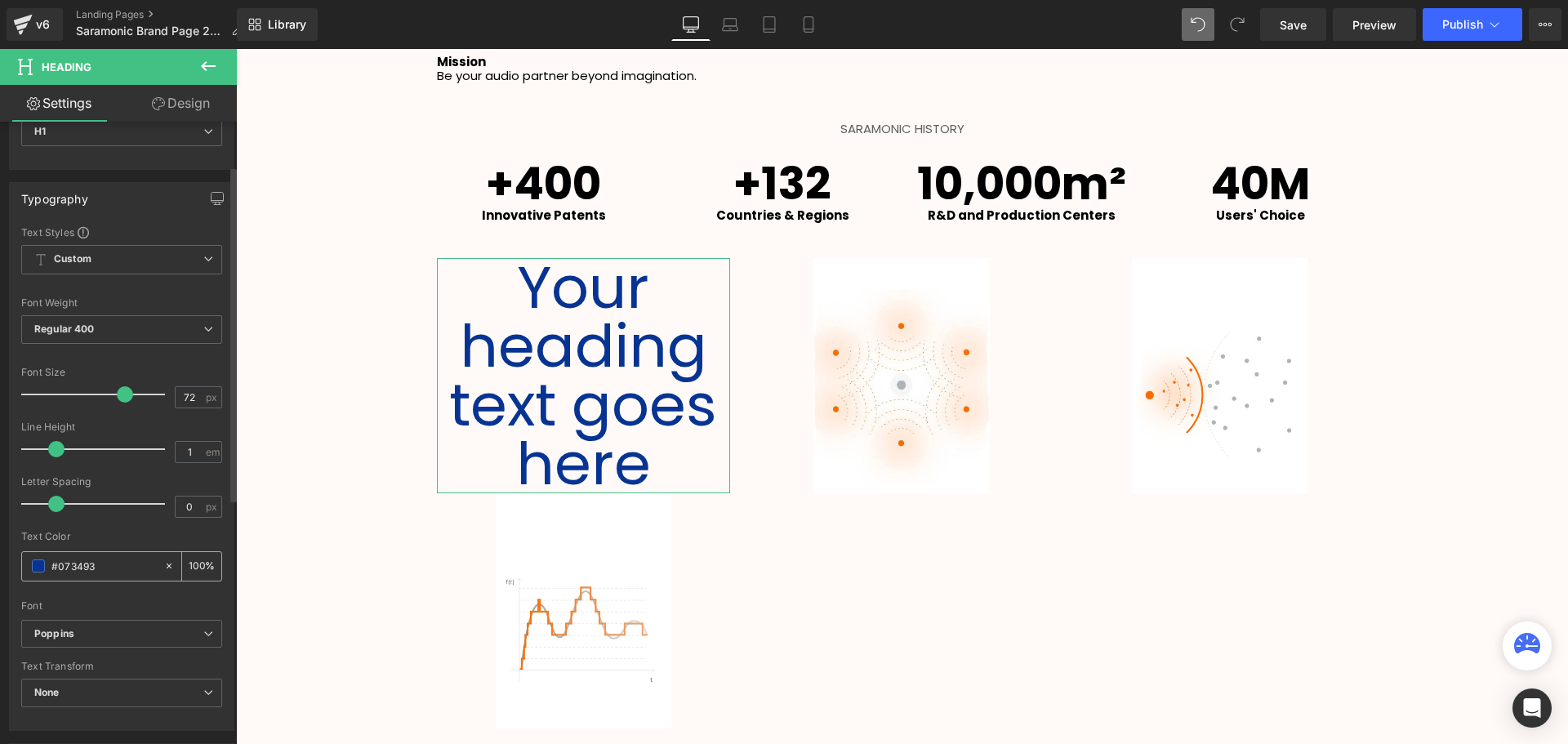
click at [42, 564] on span at bounding box center [38, 565] width 13 height 13
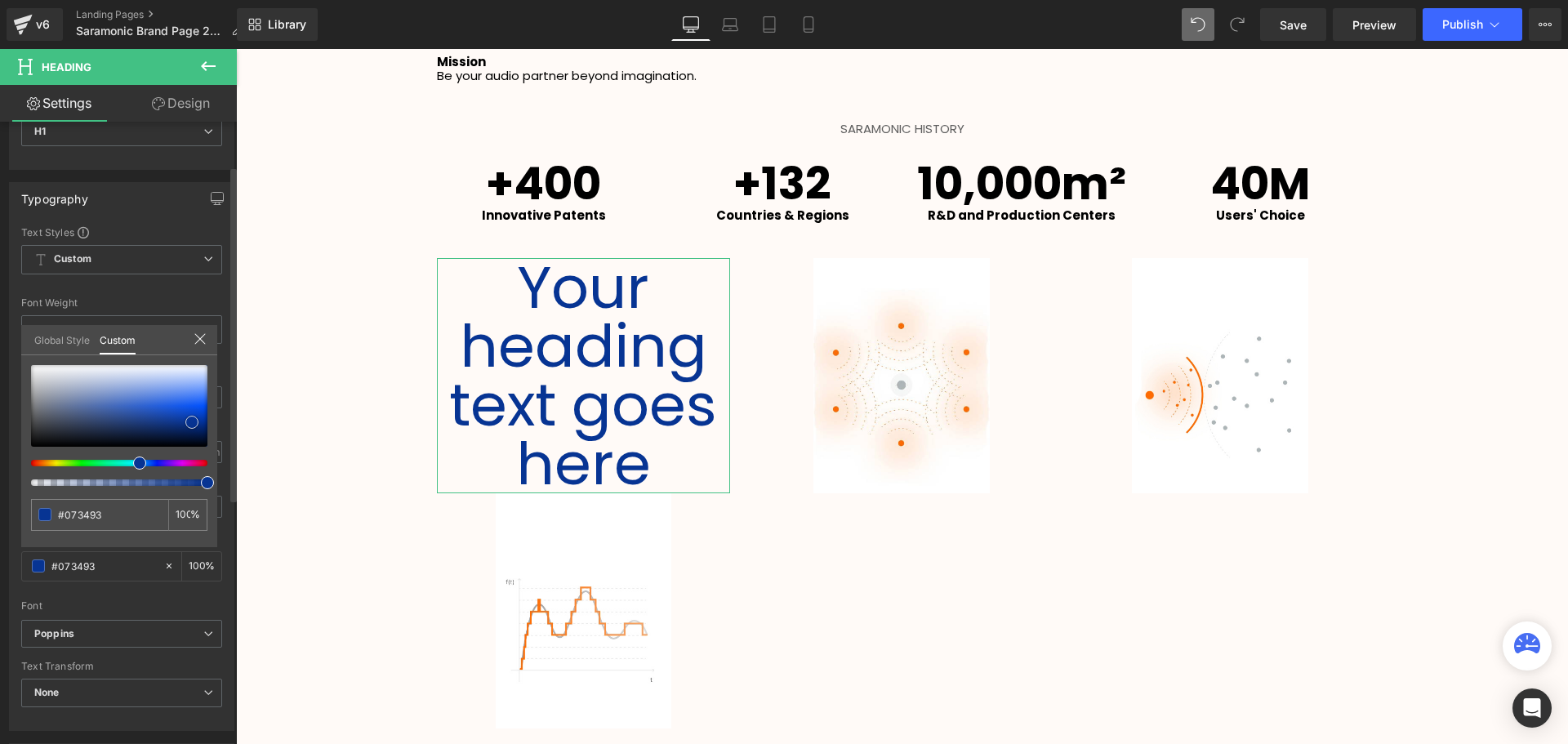
type input "#011d59"
type input "#010a1d"
type input "#000000"
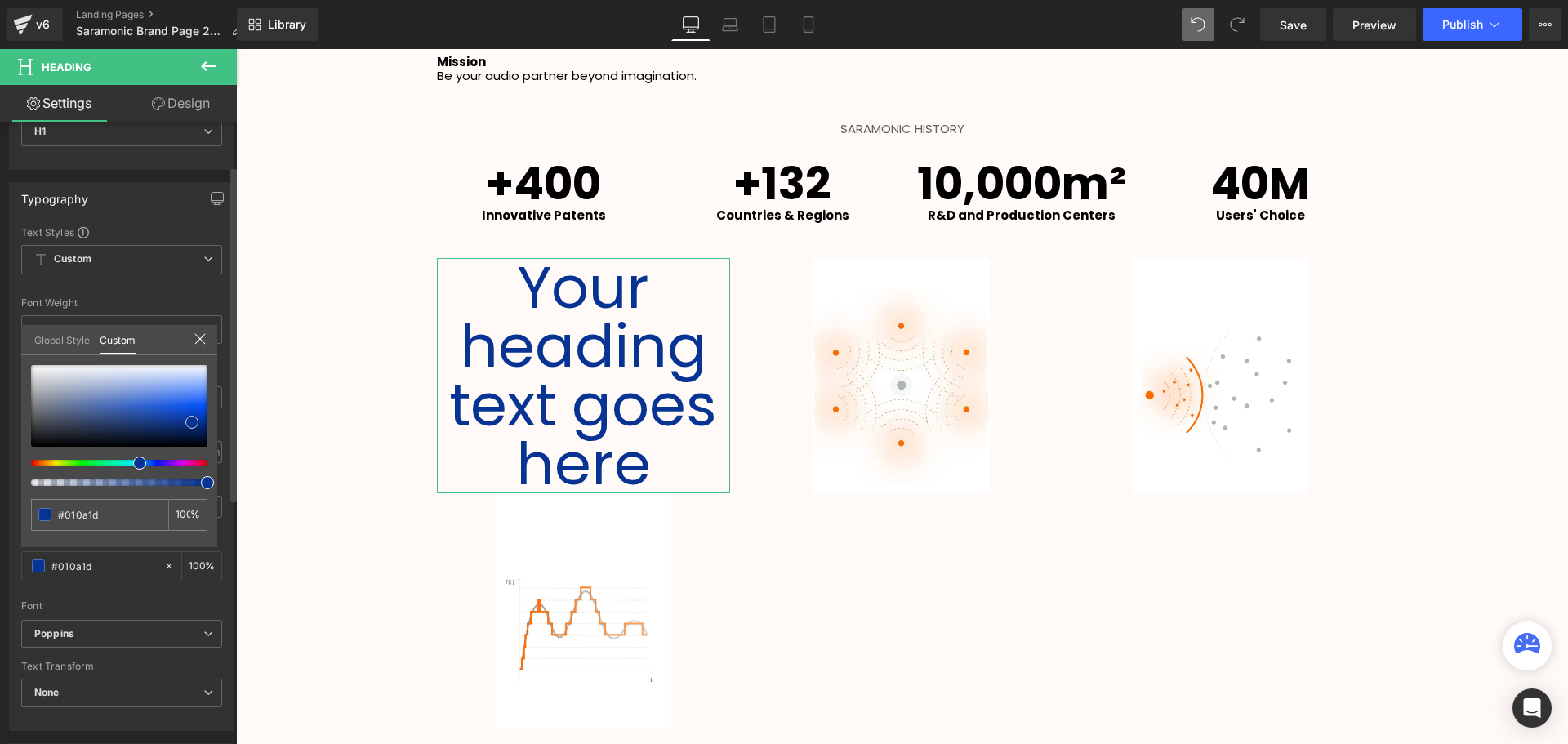
type input "#000000"
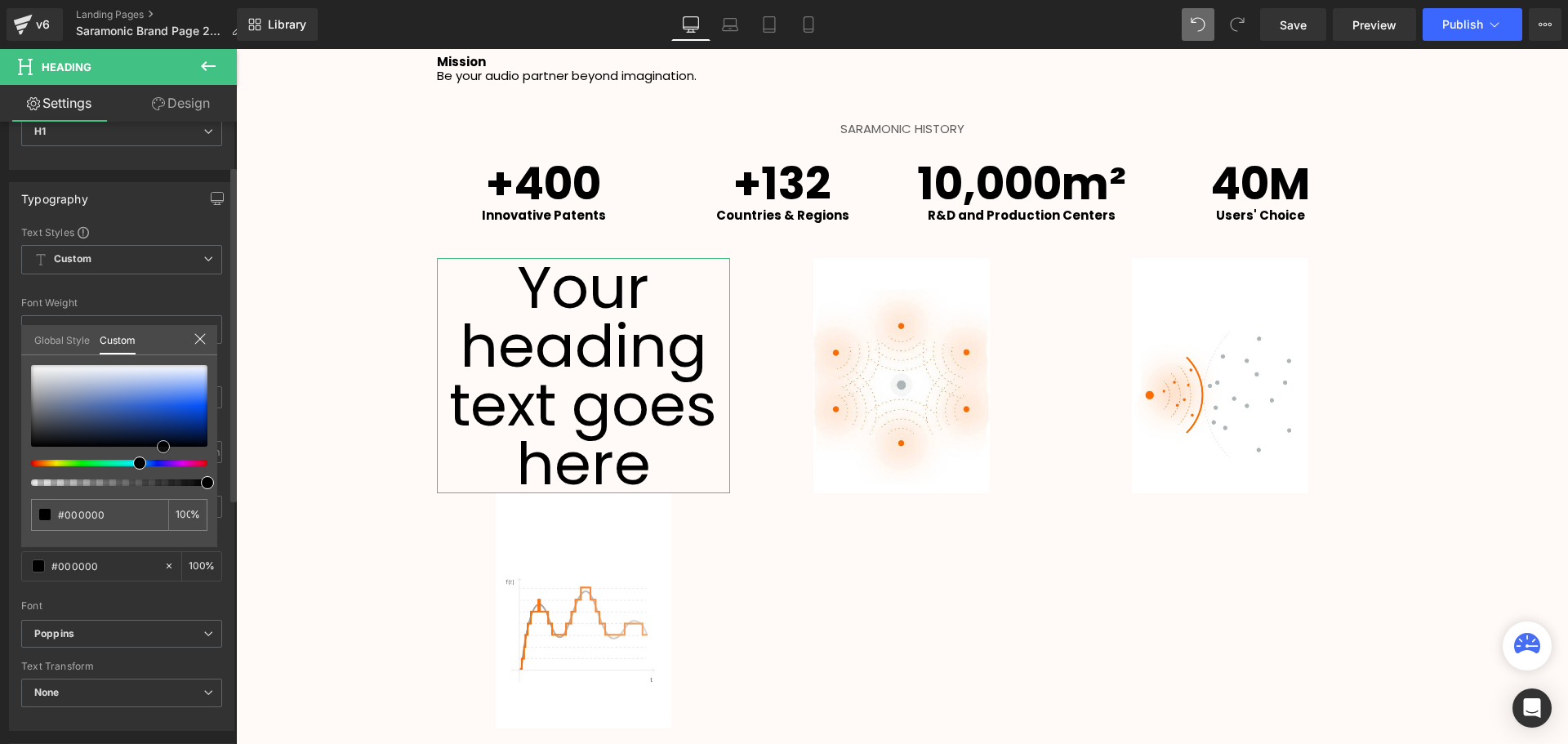
drag, startPoint x: 173, startPoint y: 462, endPoint x: 157, endPoint y: 485, distance: 28.0
click at [157, 485] on div at bounding box center [118, 425] width 176 height 121
drag, startPoint x: 124, startPoint y: 602, endPoint x: 120, endPoint y: 594, distance: 8.9
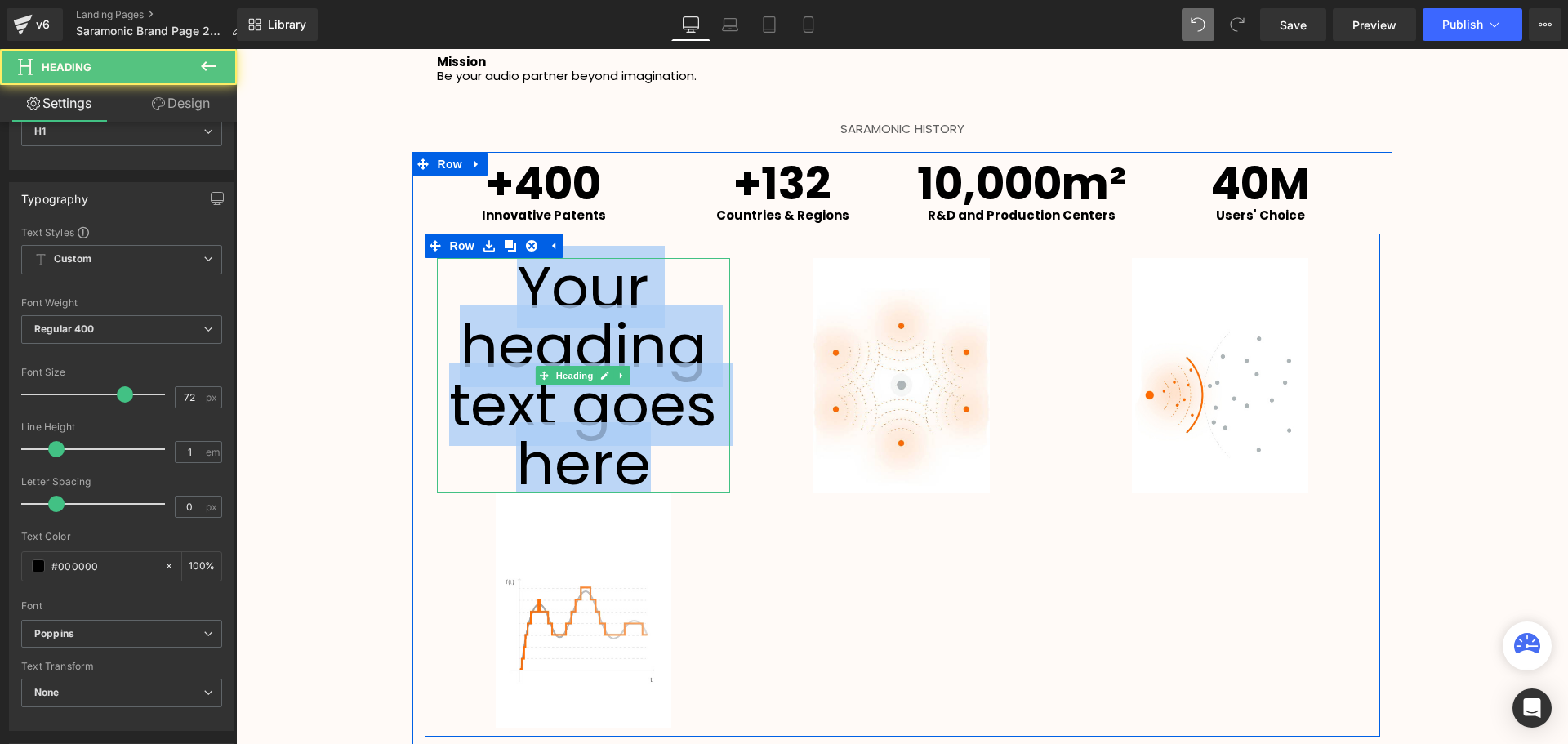
drag, startPoint x: 650, startPoint y: 465, endPoint x: 472, endPoint y: 294, distance: 246.8
click at [472, 294] on h1 "Your heading text goes here" at bounding box center [583, 375] width 294 height 235
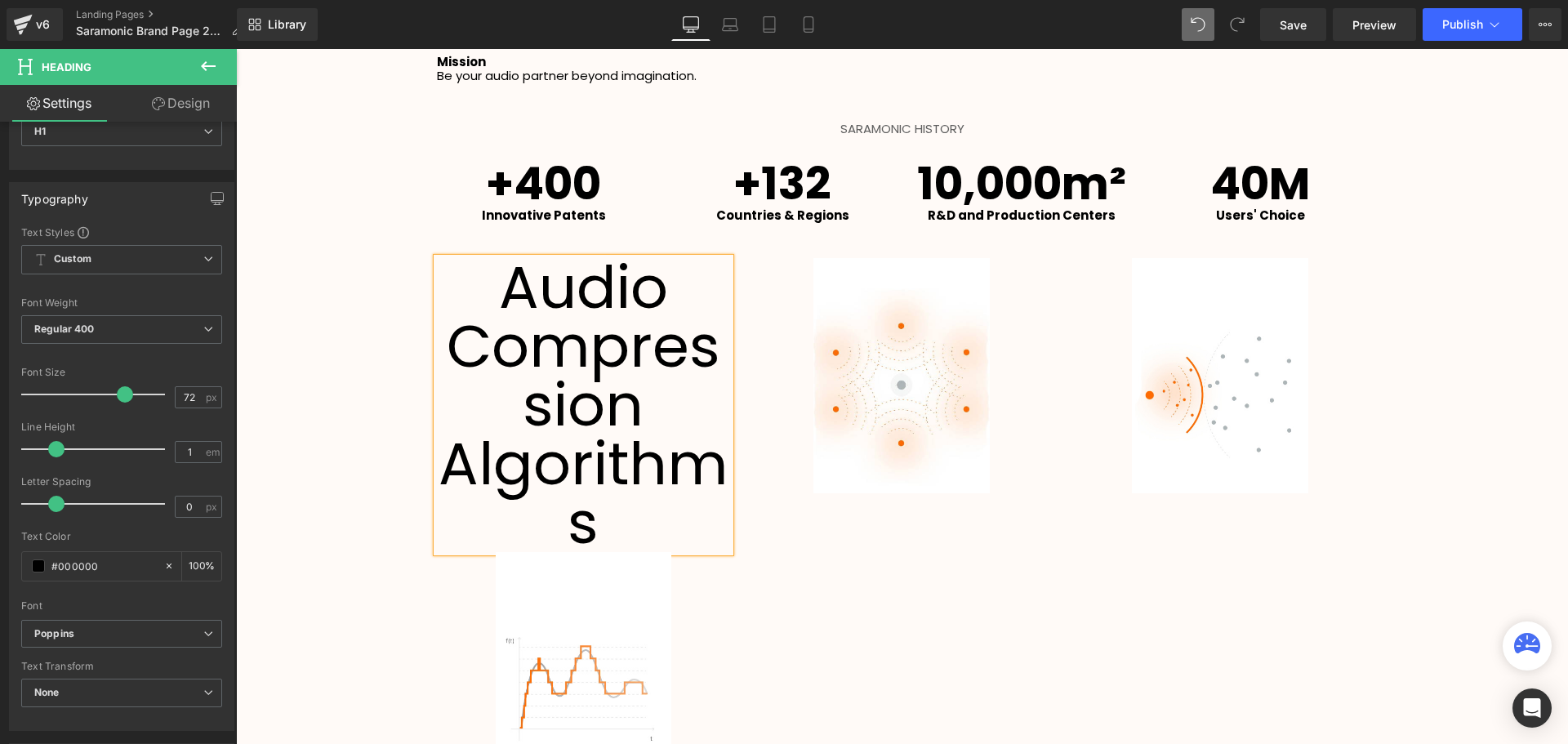
scroll to position [3769, 1323]
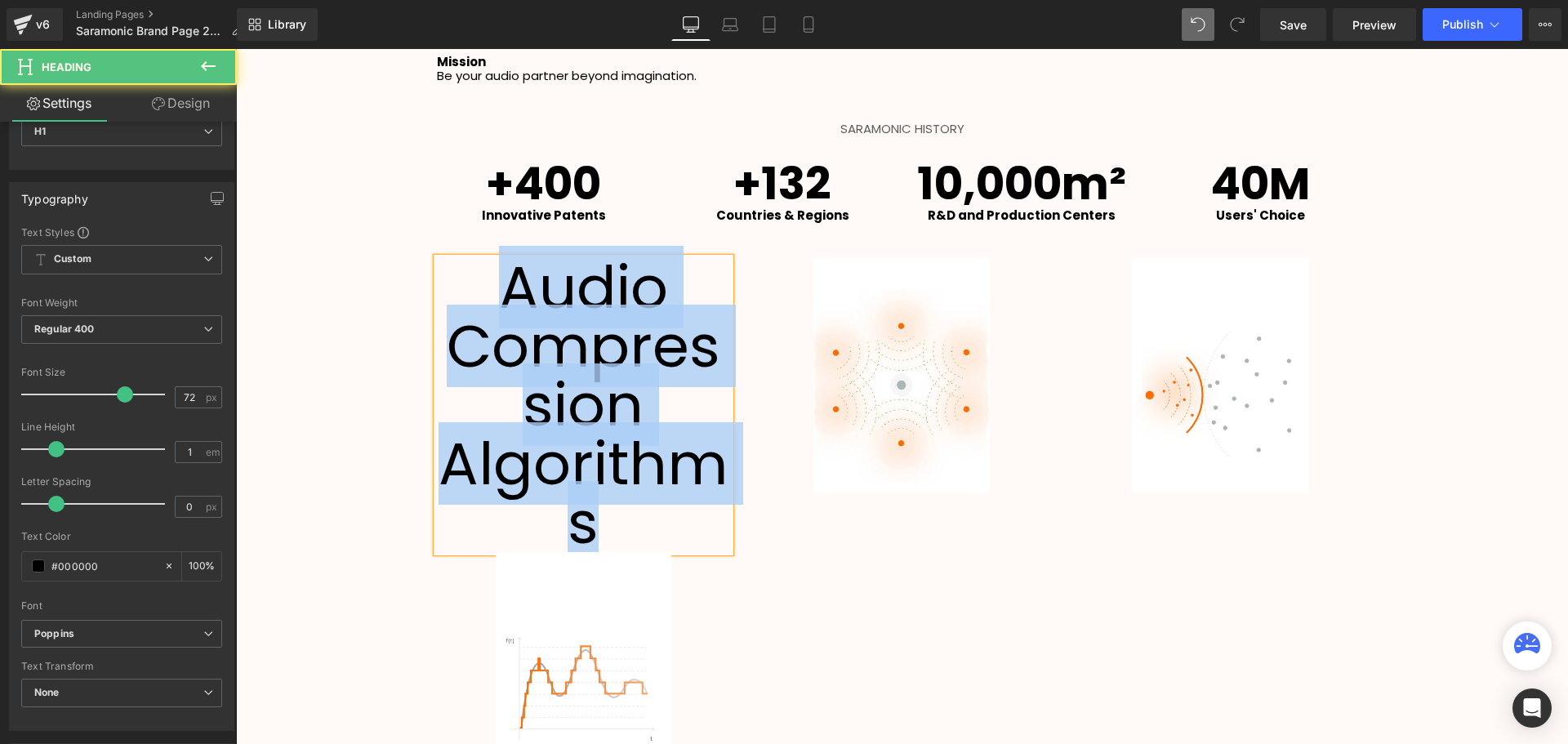
drag, startPoint x: 615, startPoint y: 535, endPoint x: 481, endPoint y: 289, distance: 280.1
click at [481, 289] on h1 "Audio Compression Algorithms" at bounding box center [583, 404] width 294 height 294
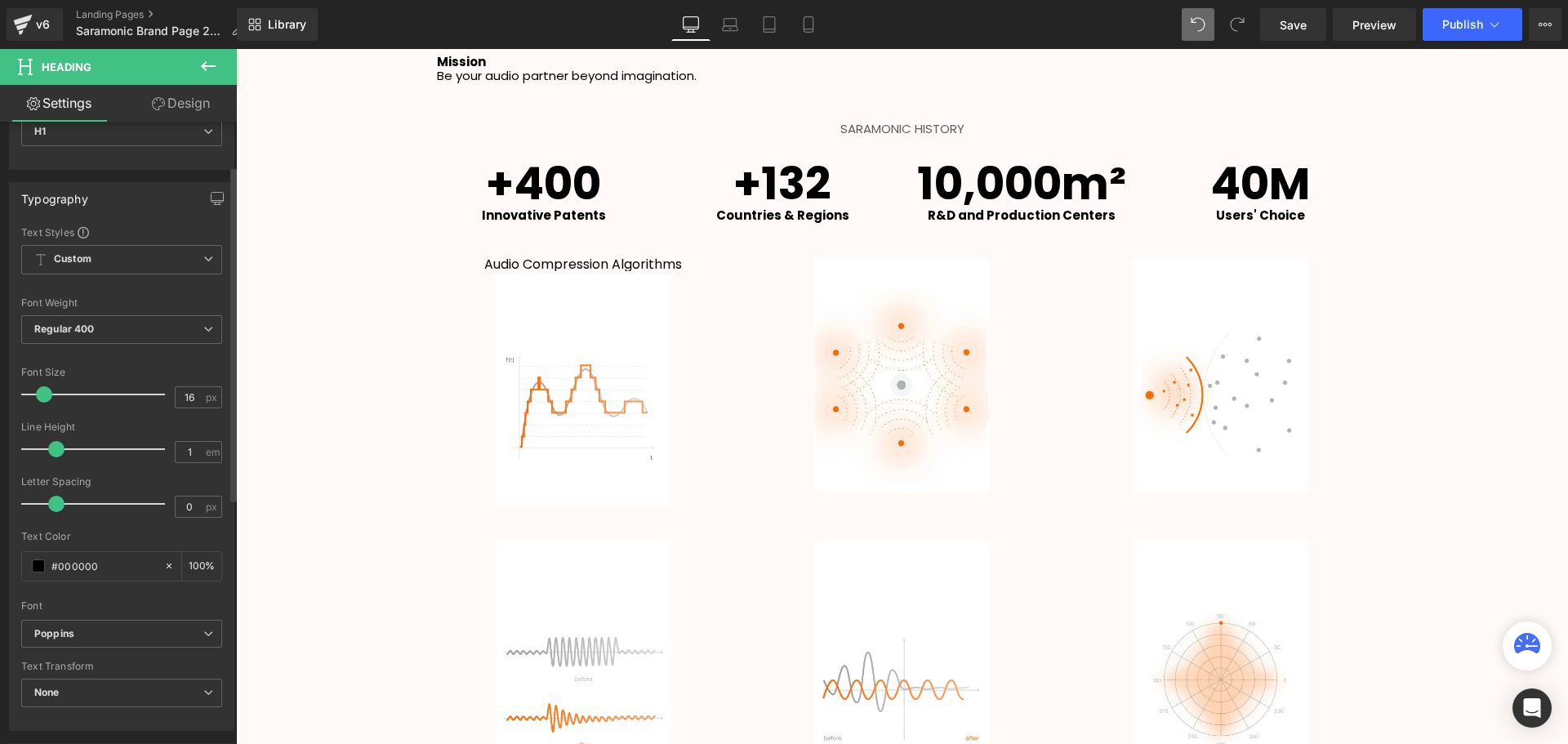
type input "15"
drag, startPoint x: 122, startPoint y: 394, endPoint x: 44, endPoint y: 399, distance: 78.2
click at [44, 399] on span at bounding box center [42, 394] width 17 height 17
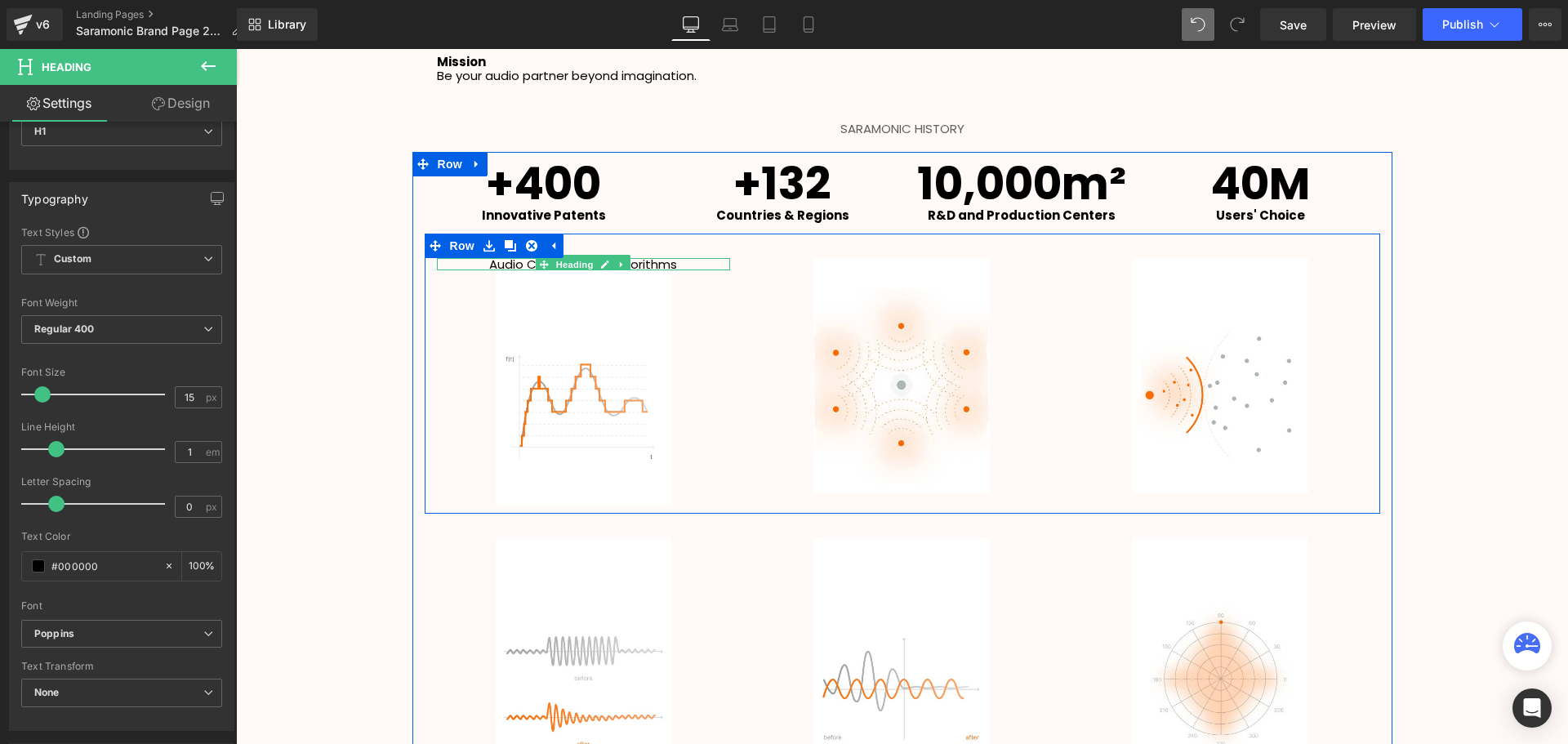
click at [674, 266] on h1 "Audio Compression Algorithms" at bounding box center [583, 264] width 294 height 12
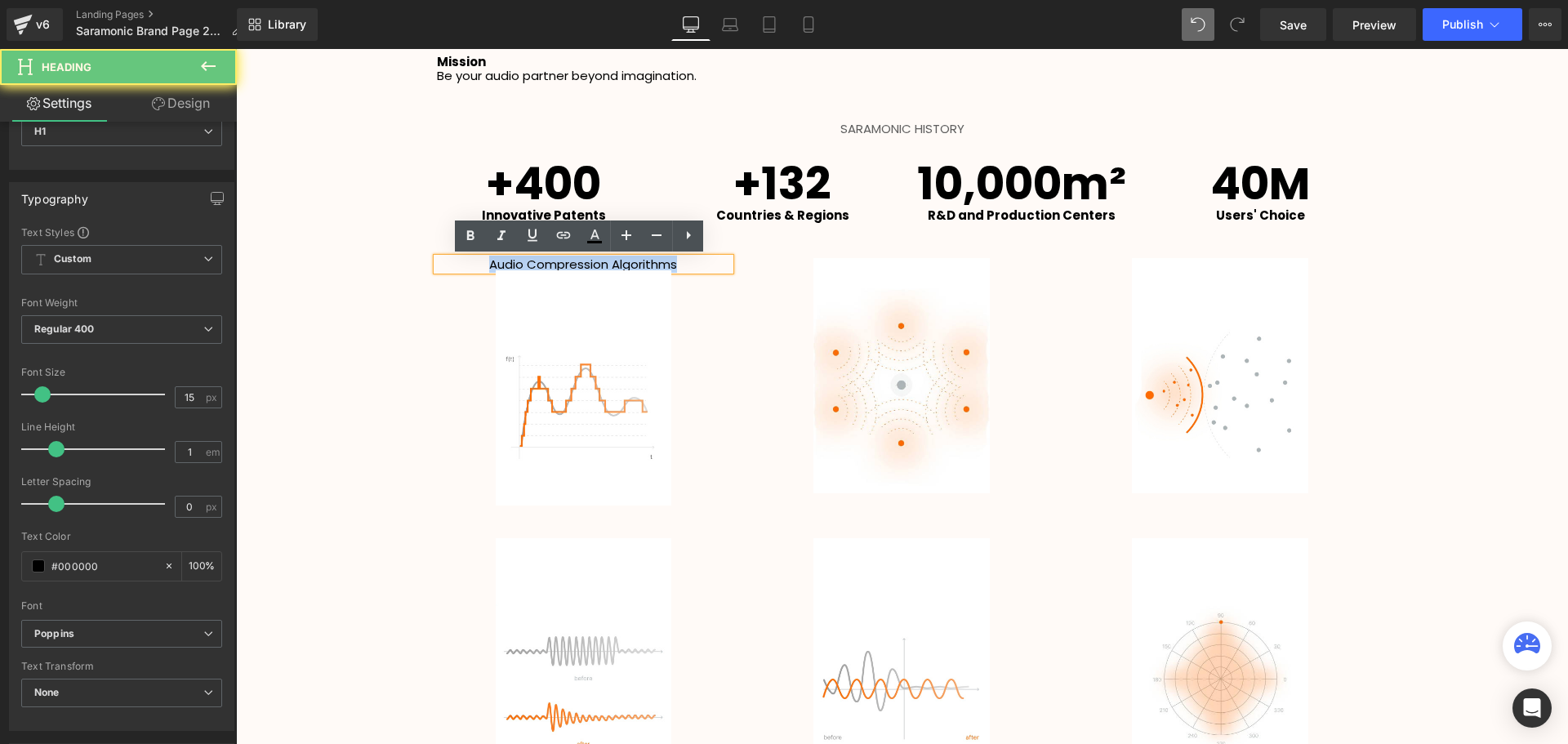
drag, startPoint x: 682, startPoint y: 263, endPoint x: 466, endPoint y: 268, distance: 216.1
click at [466, 268] on h1 "Audio Compression Algorithms" at bounding box center [583, 264] width 294 height 12
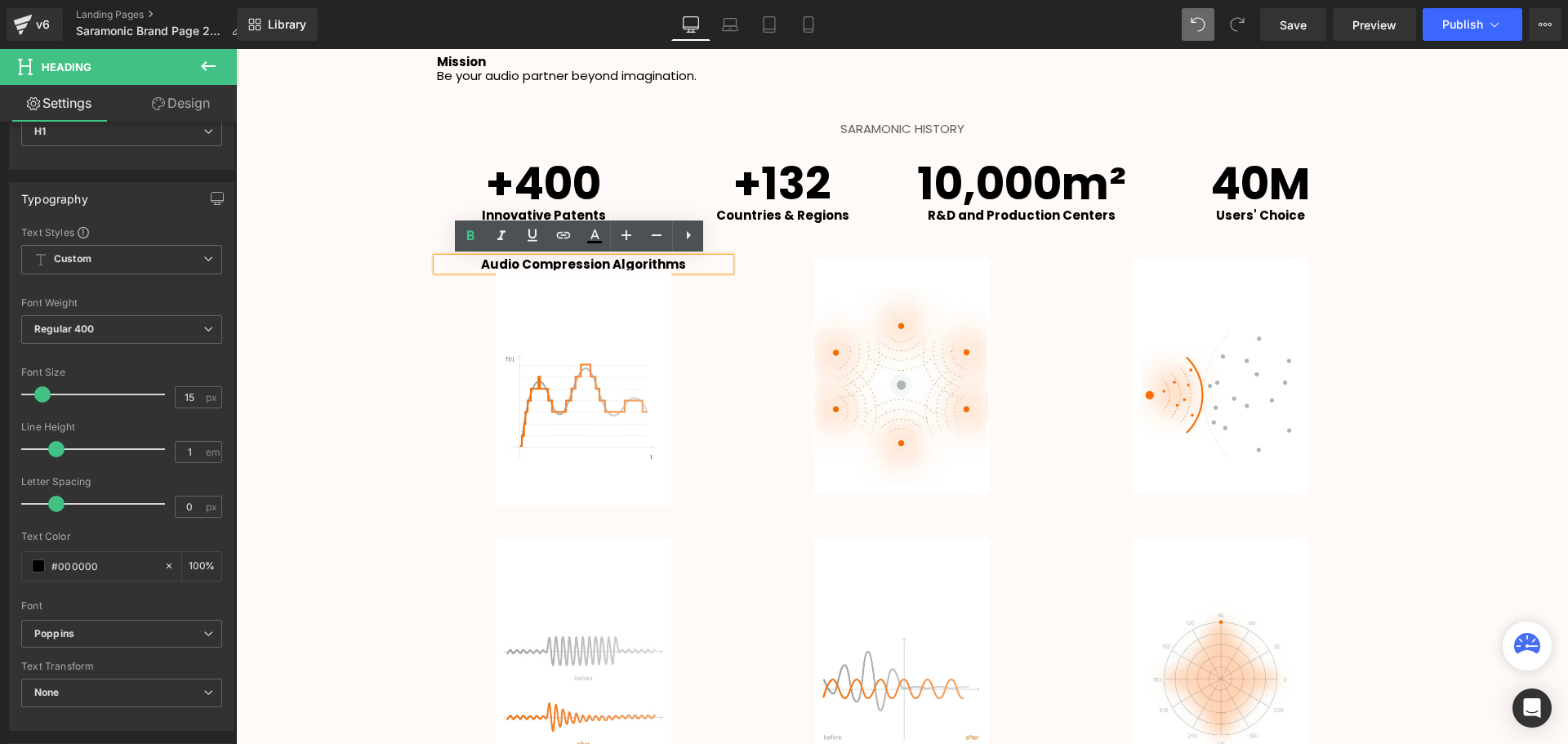
click at [774, 294] on div at bounding box center [901, 375] width 294 height 235
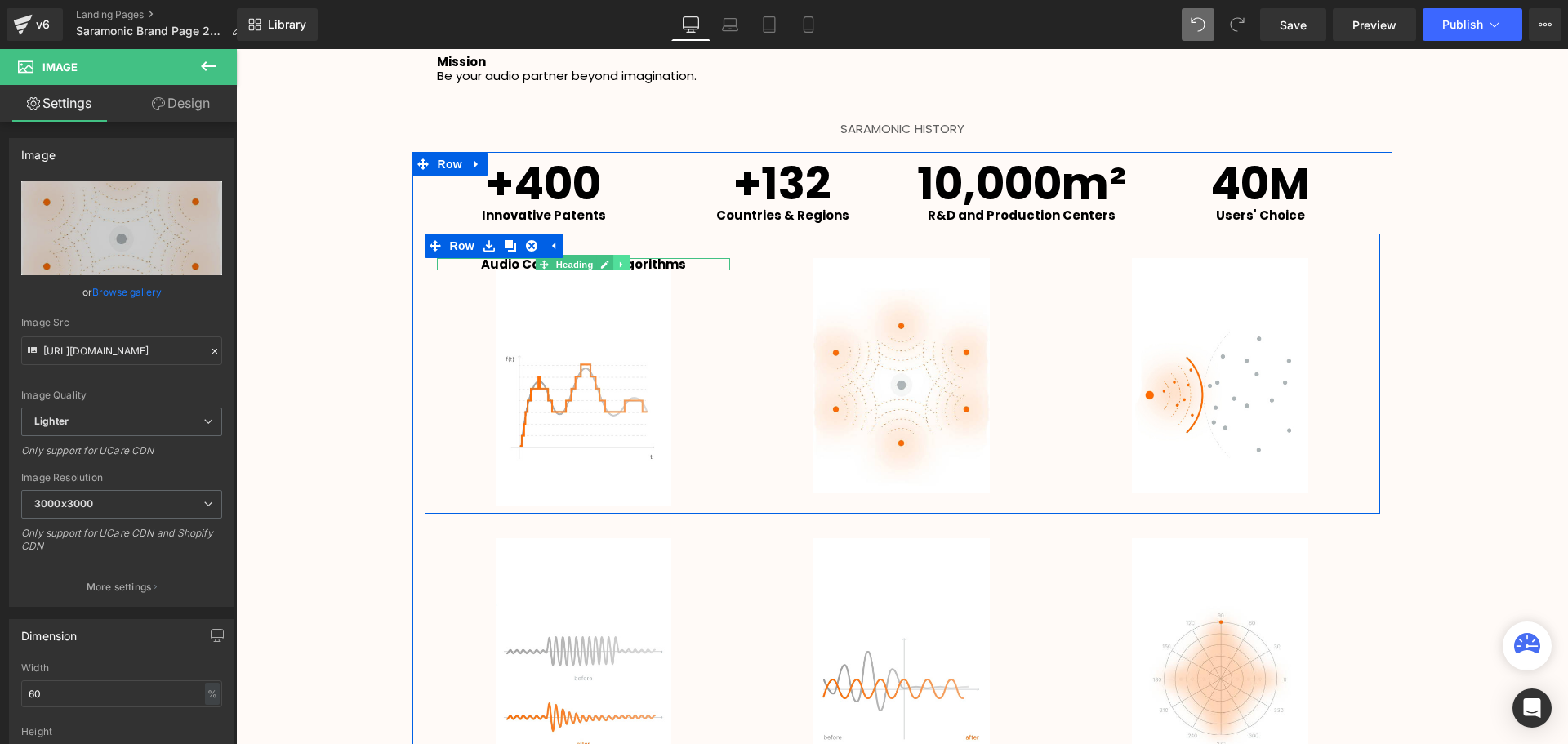
click at [618, 265] on icon at bounding box center [622, 264] width 9 height 10
click at [609, 266] on icon at bounding box center [614, 264] width 9 height 9
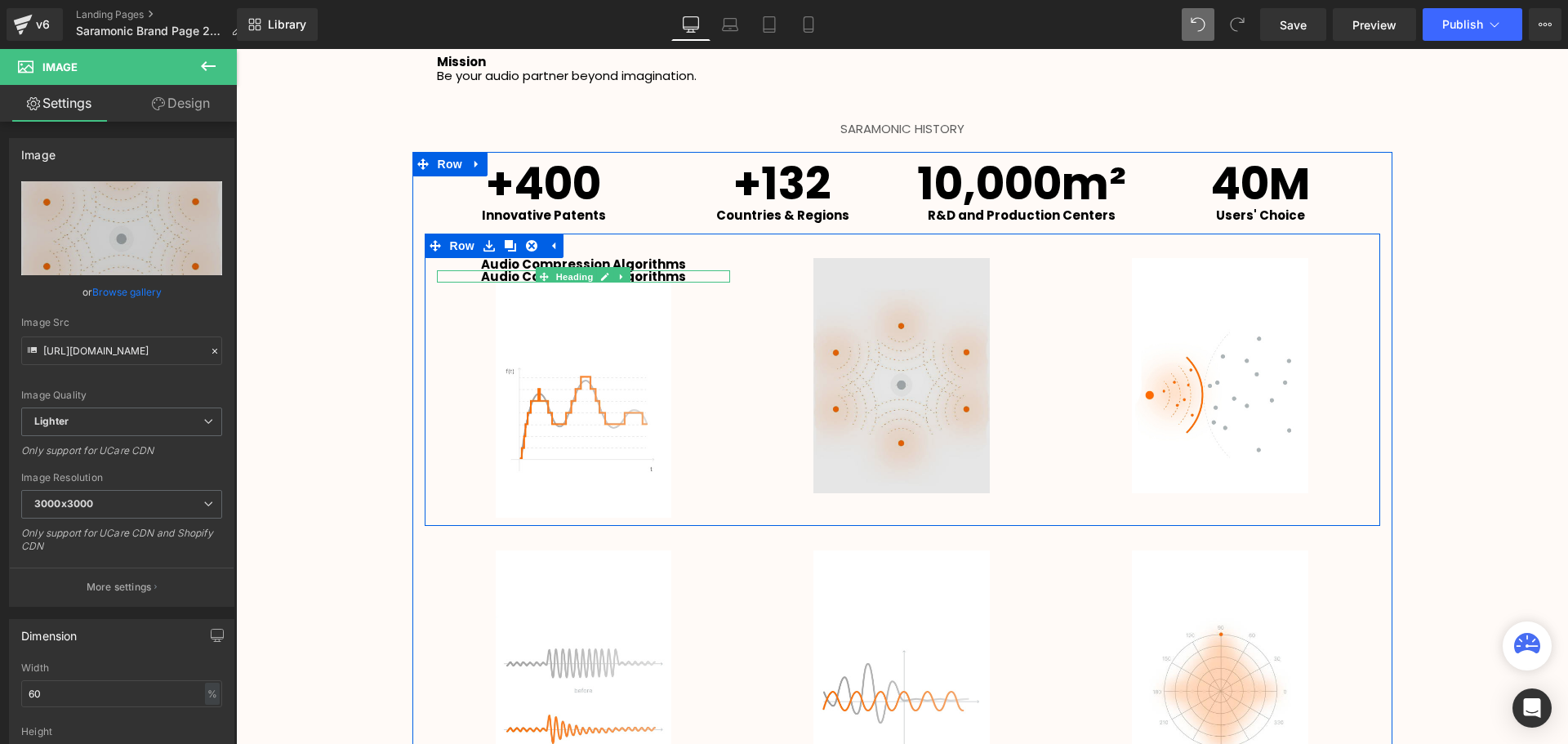
scroll to position [8, 8]
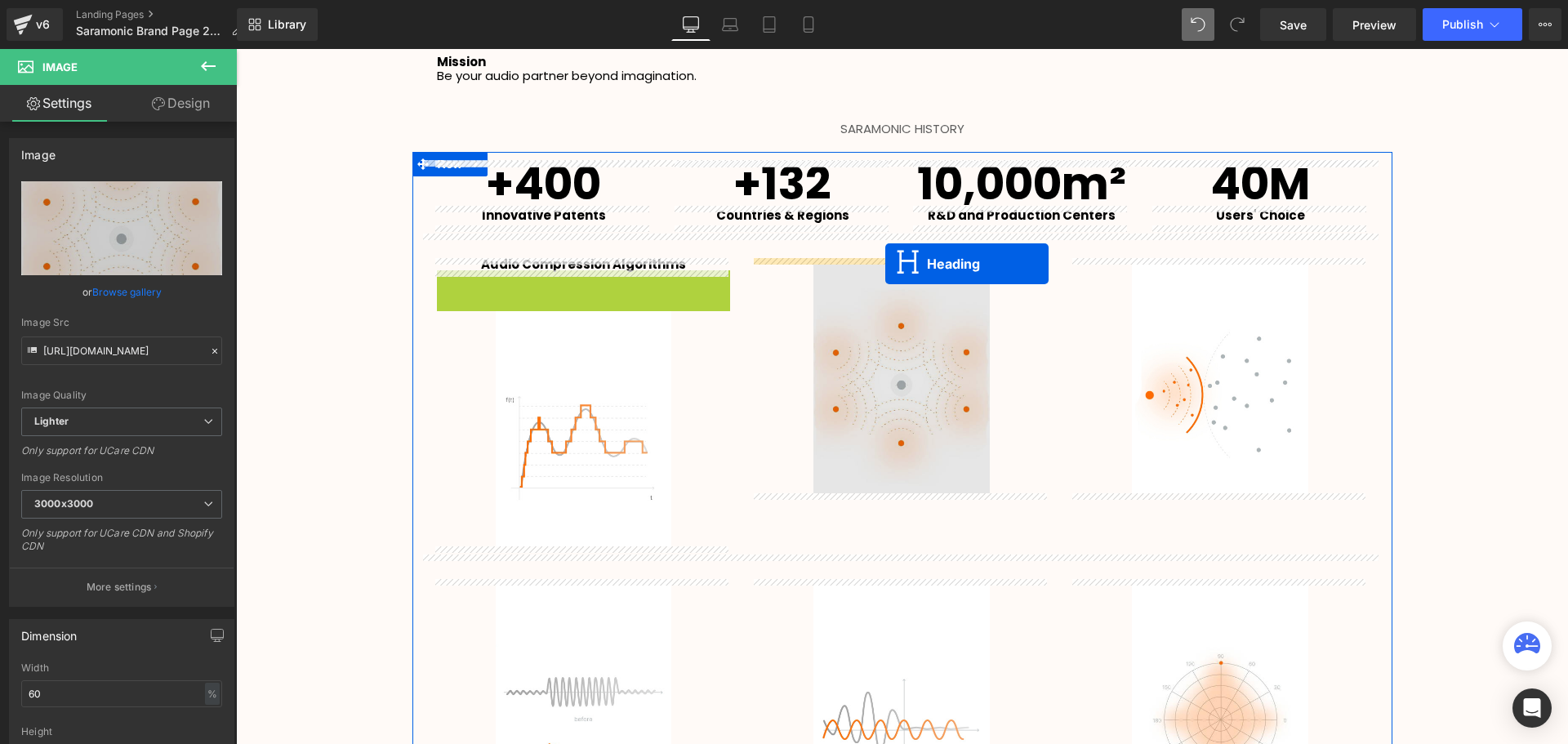
drag, startPoint x: 543, startPoint y: 277, endPoint x: 885, endPoint y: 264, distance: 342.2
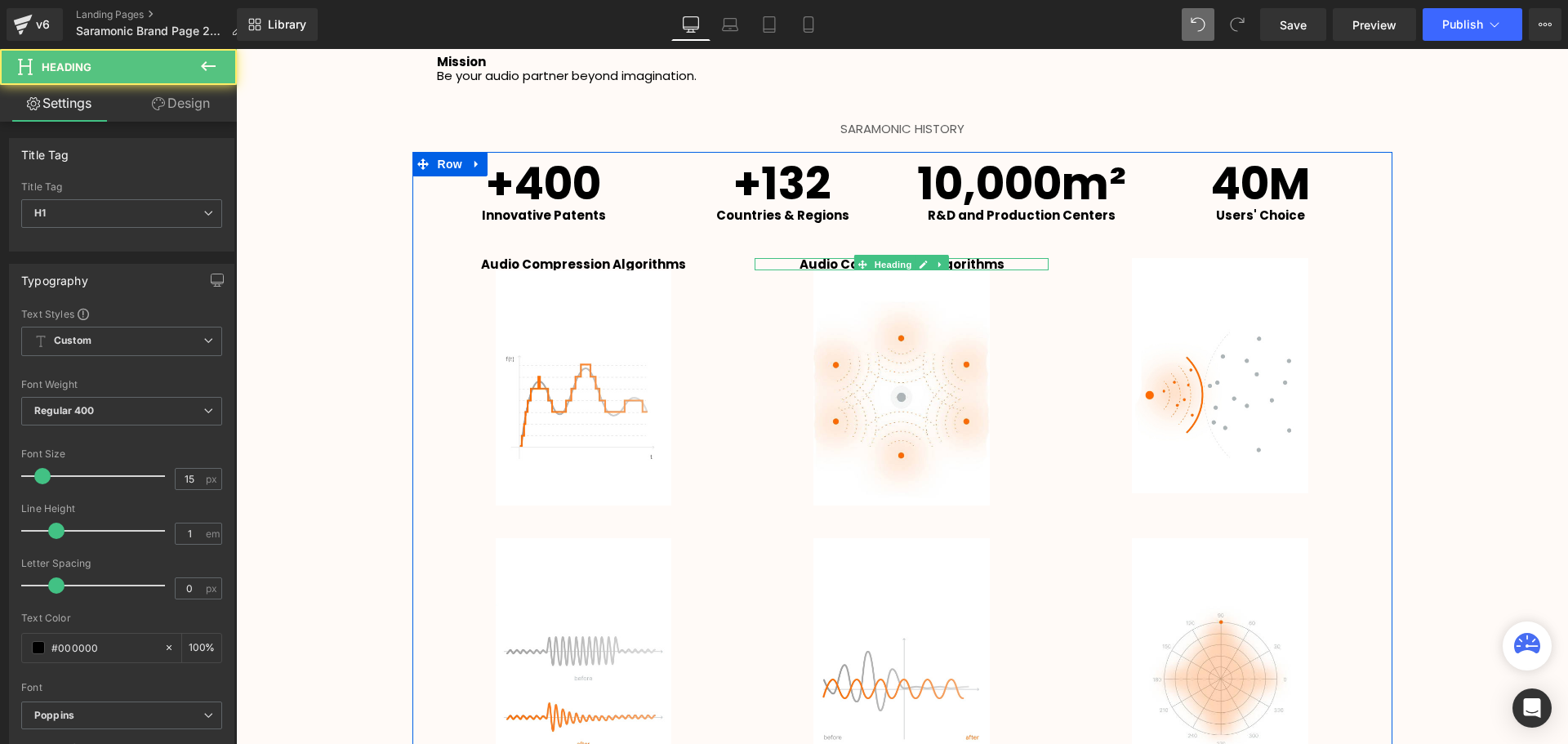
scroll to position [3488, 1323]
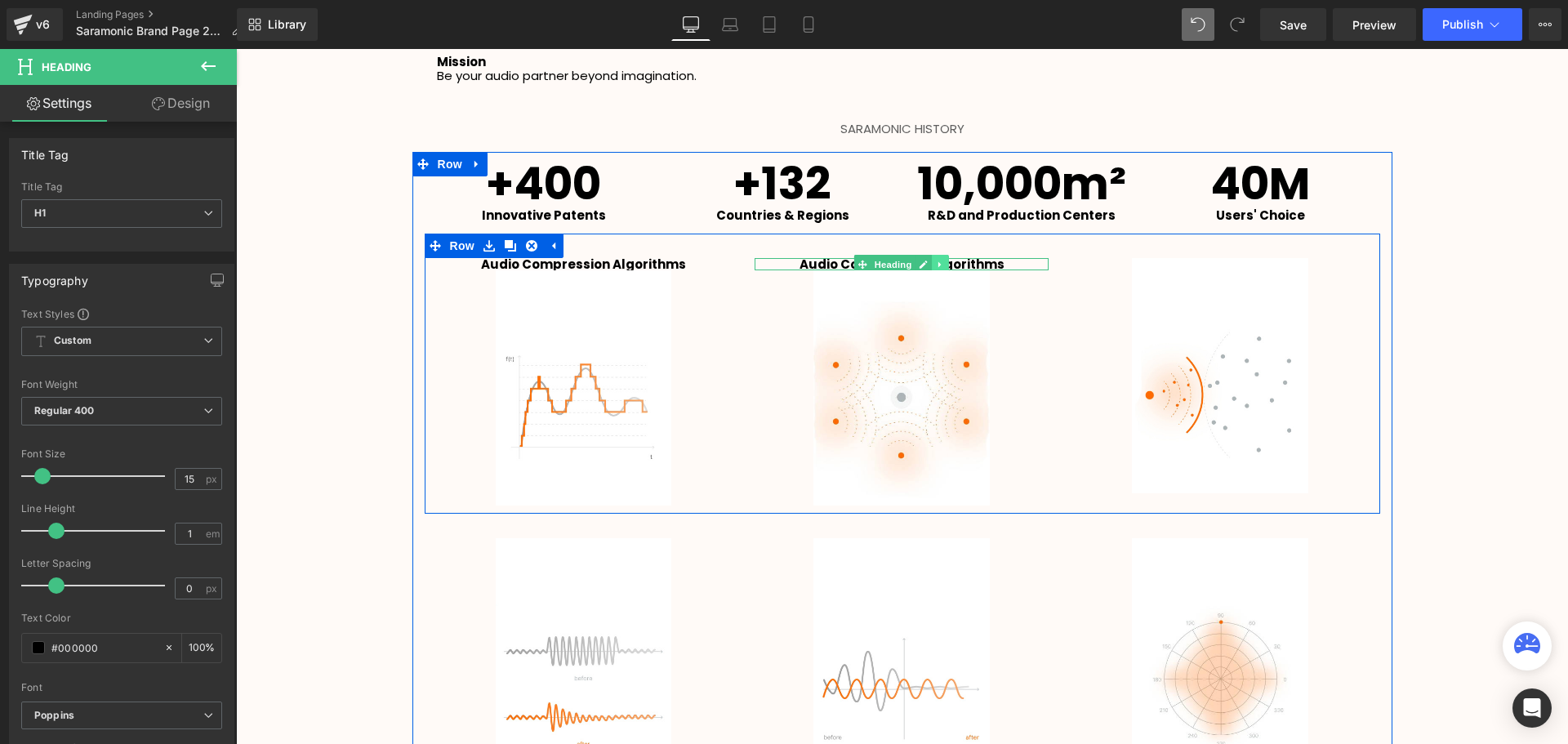
click at [939, 261] on icon at bounding box center [940, 264] width 9 height 10
click at [928, 261] on icon at bounding box center [932, 264] width 9 height 9
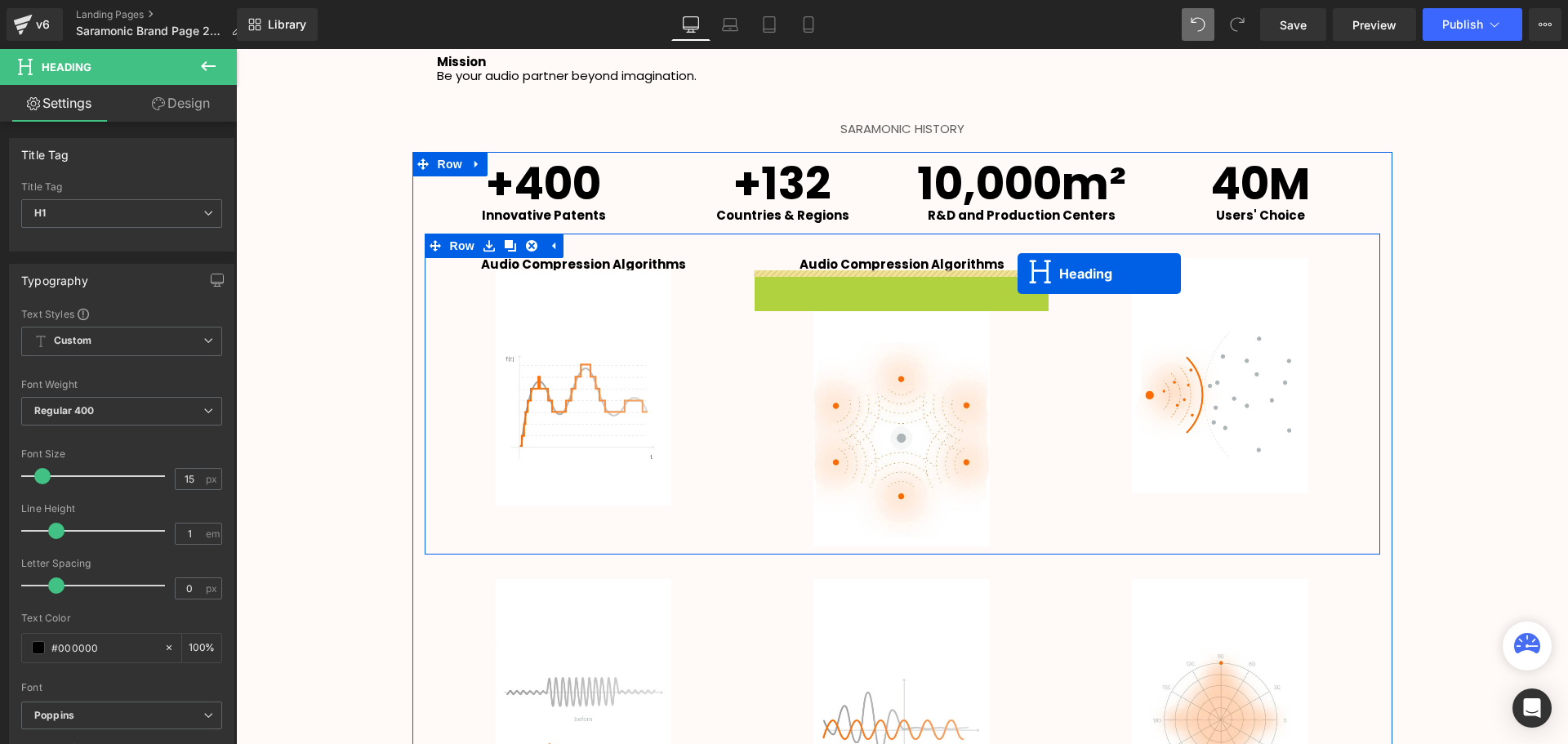
scroll to position [3528, 1323]
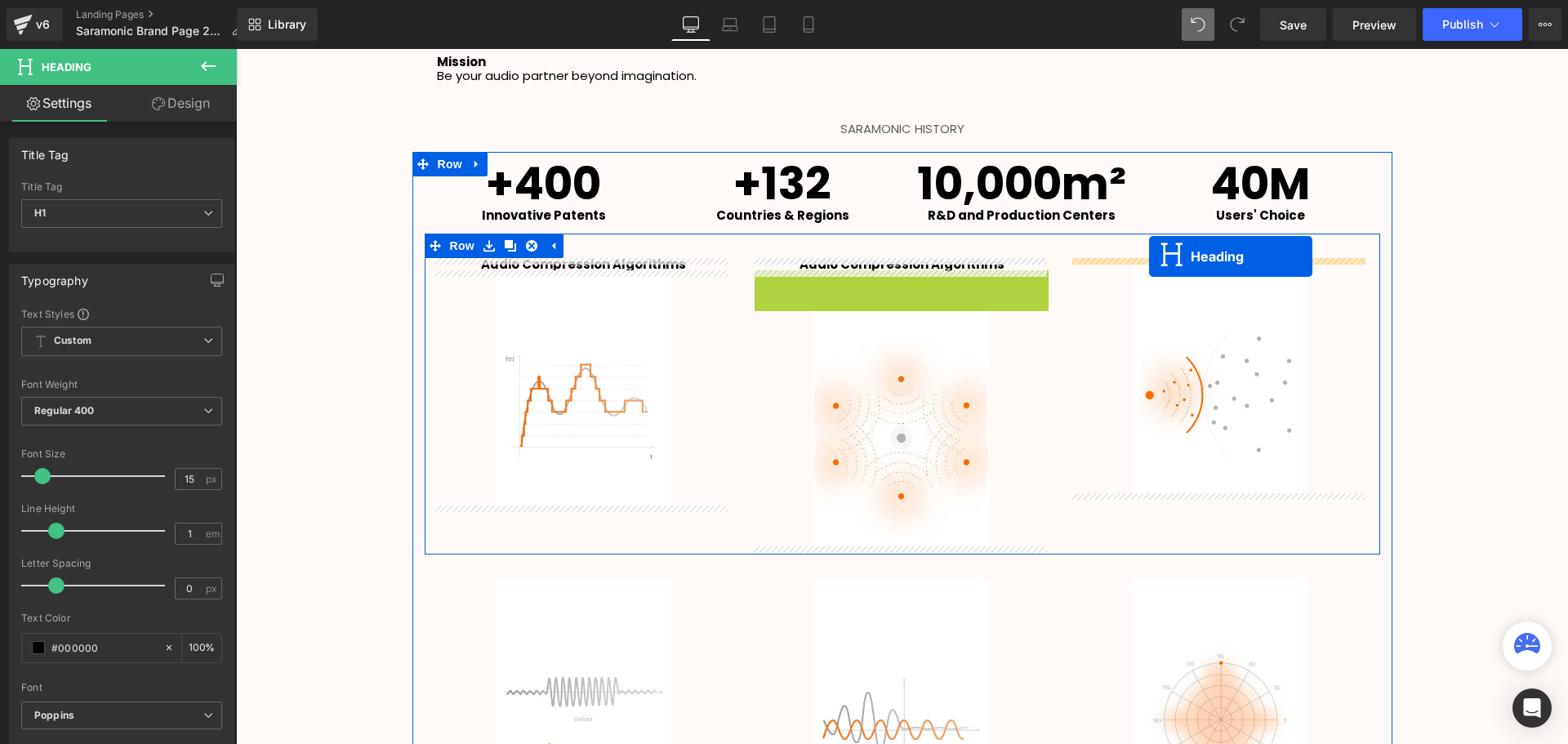
drag, startPoint x: 858, startPoint y: 277, endPoint x: 1149, endPoint y: 257, distance: 291.7
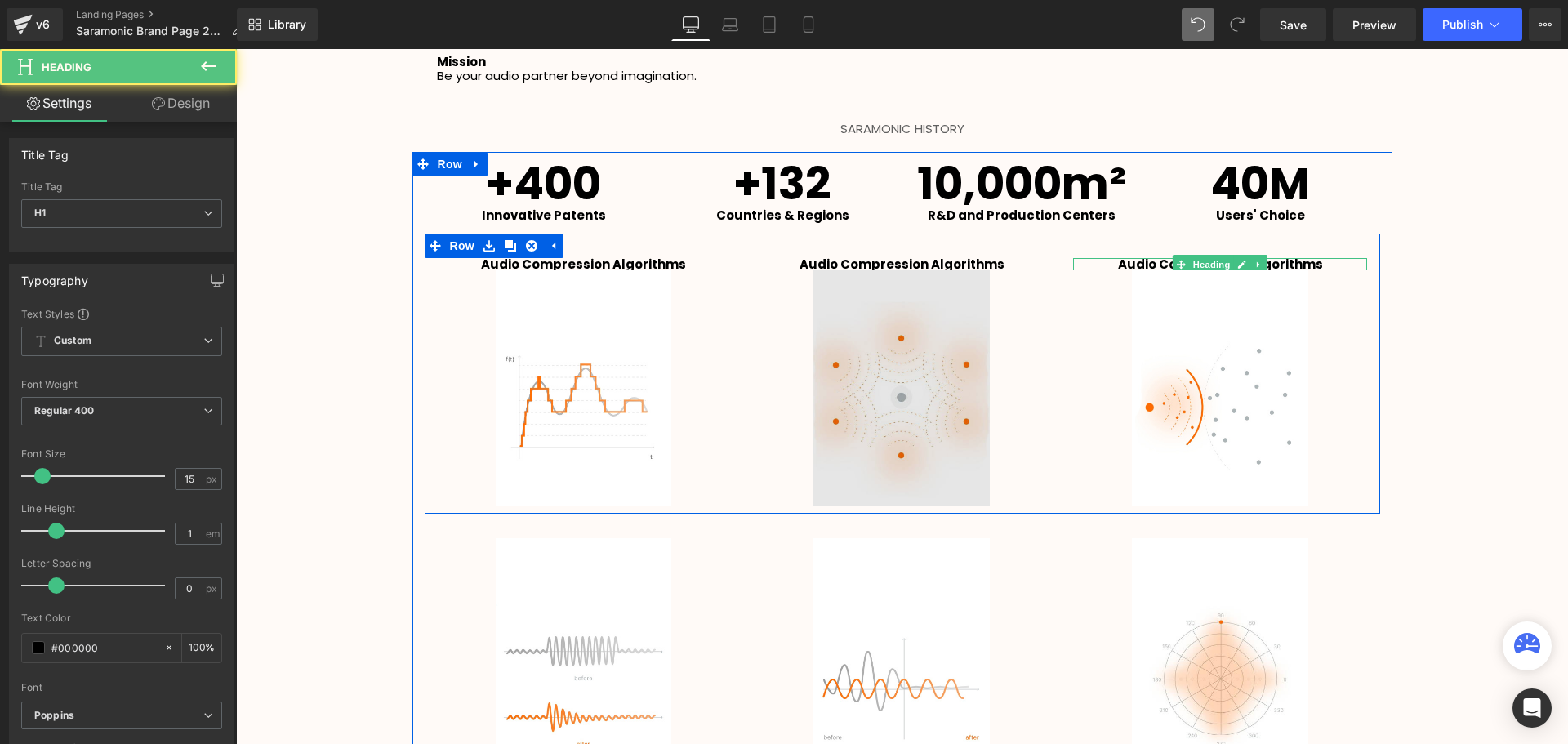
scroll to position [3488, 1323]
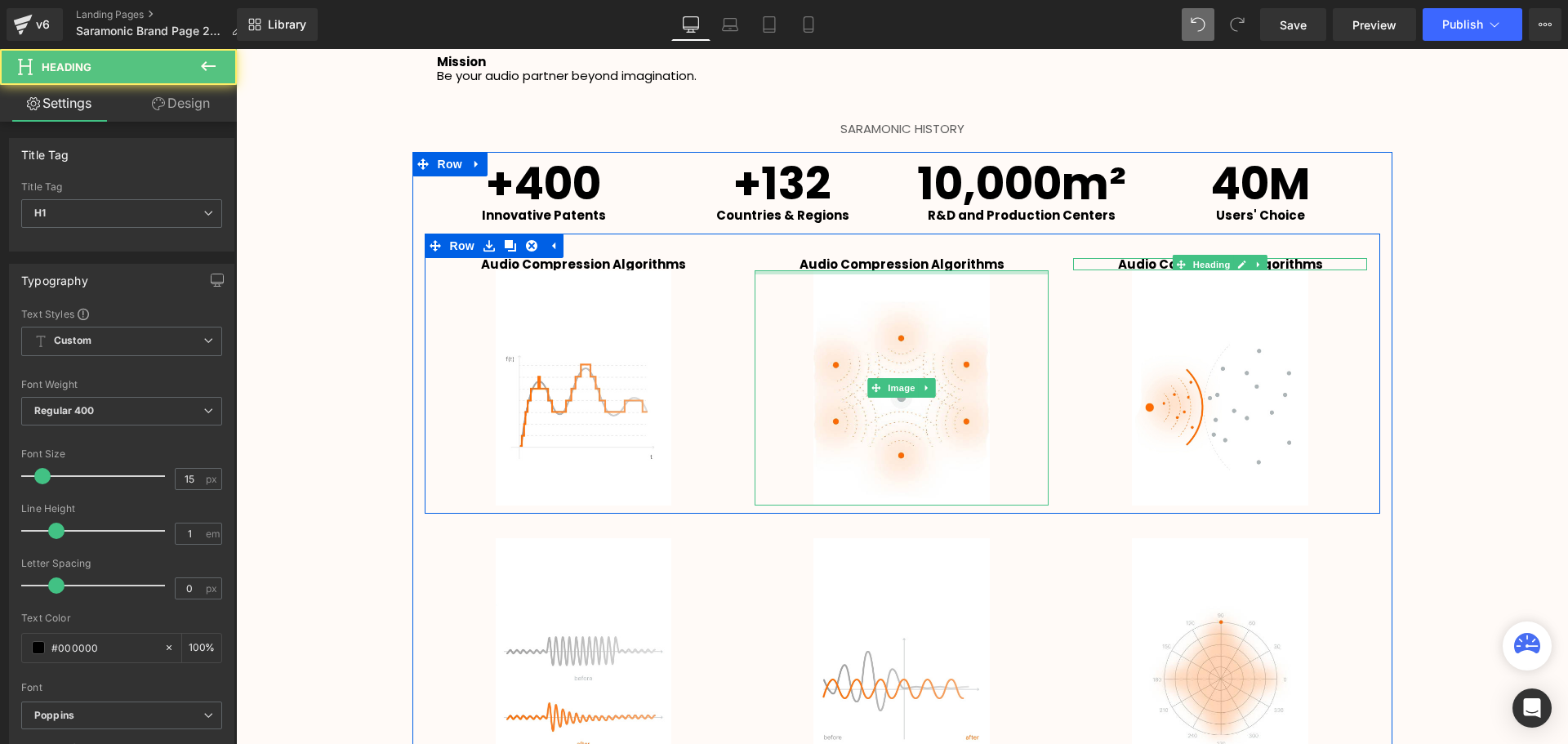
click at [236, 49] on div at bounding box center [236, 49] width 0 height 0
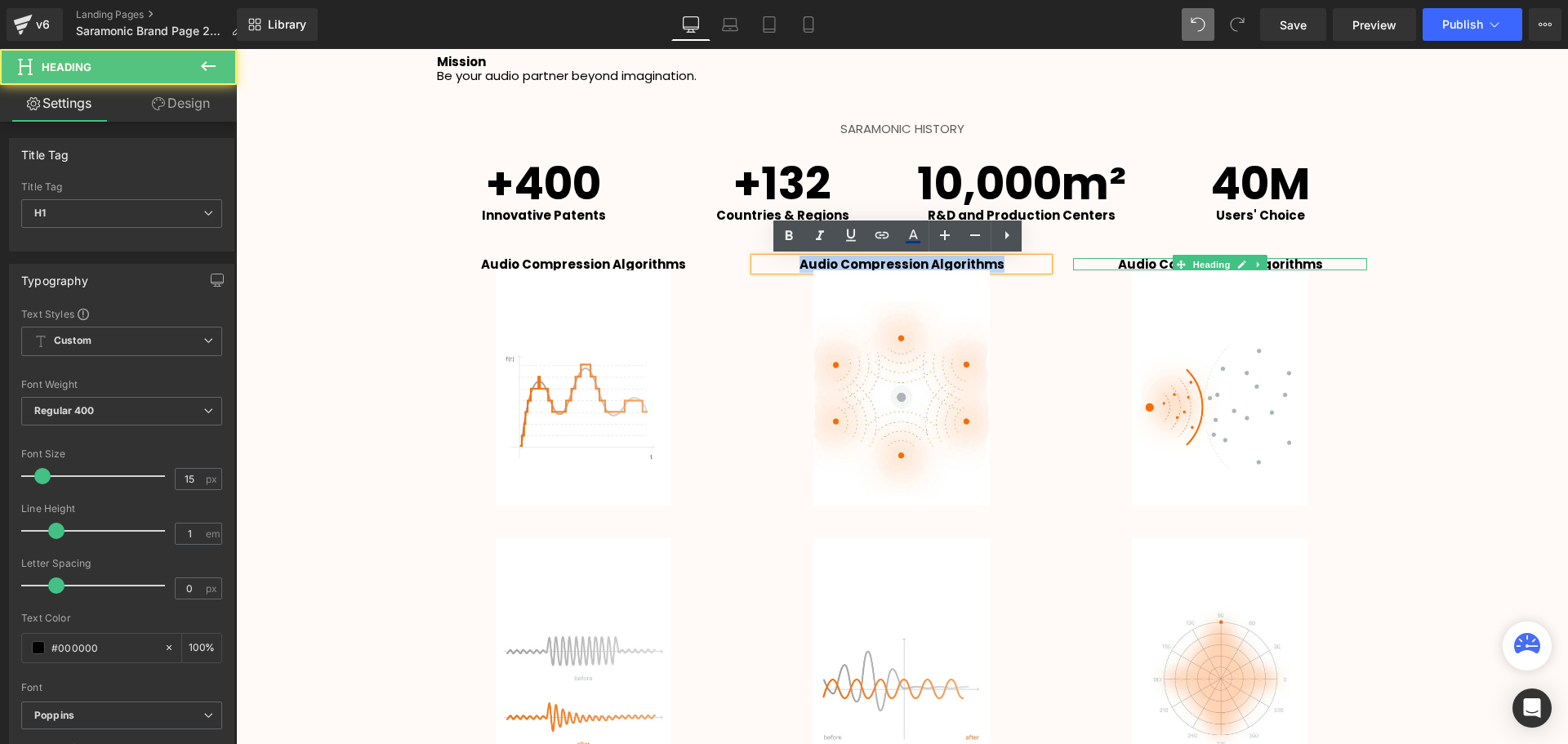
drag, startPoint x: 1014, startPoint y: 261, endPoint x: 784, endPoint y: 264, distance: 230.0
click at [784, 264] on h1 "Audio Compression Algorithms" at bounding box center [901, 264] width 294 height 12
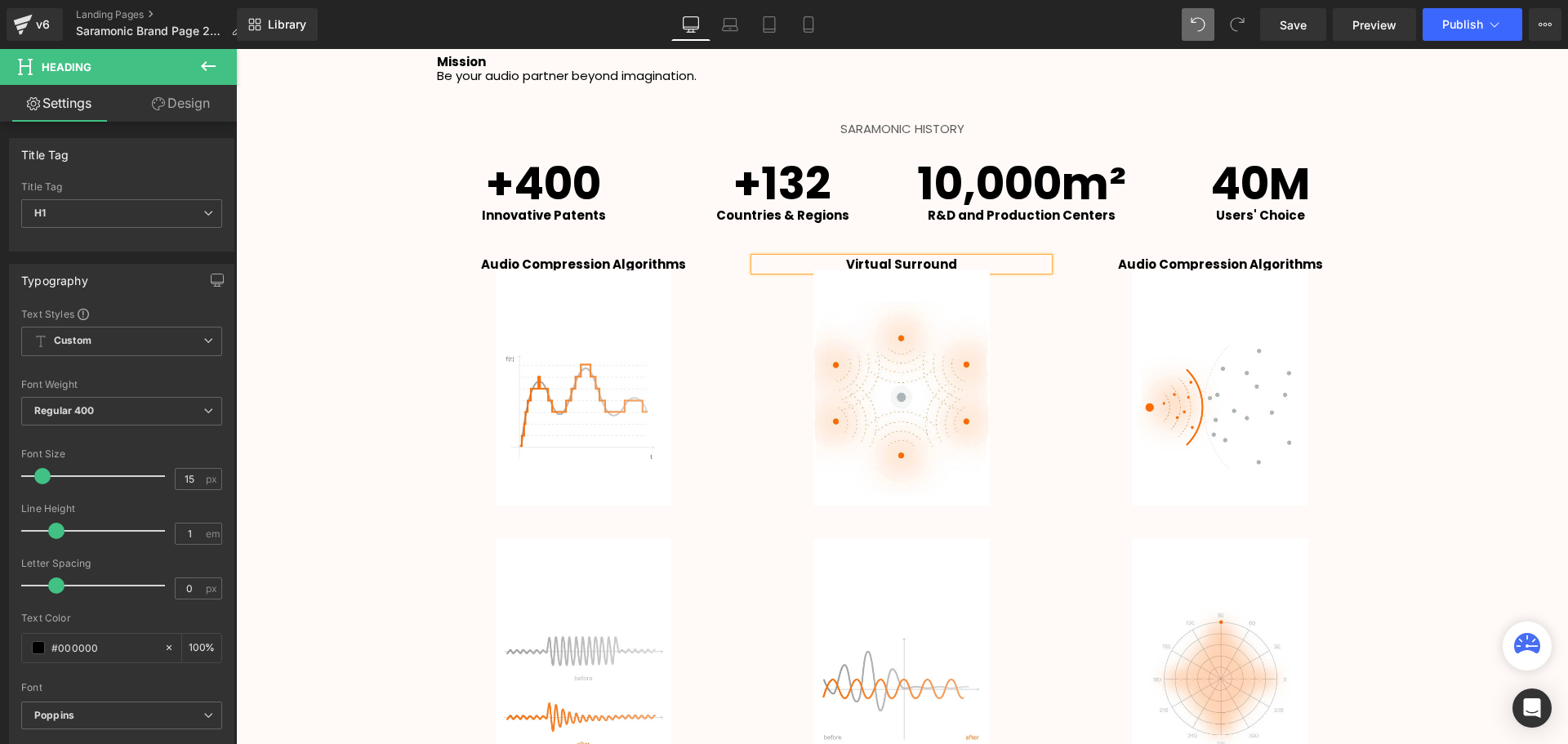
click at [236, 49] on div at bounding box center [236, 49] width 0 height 0
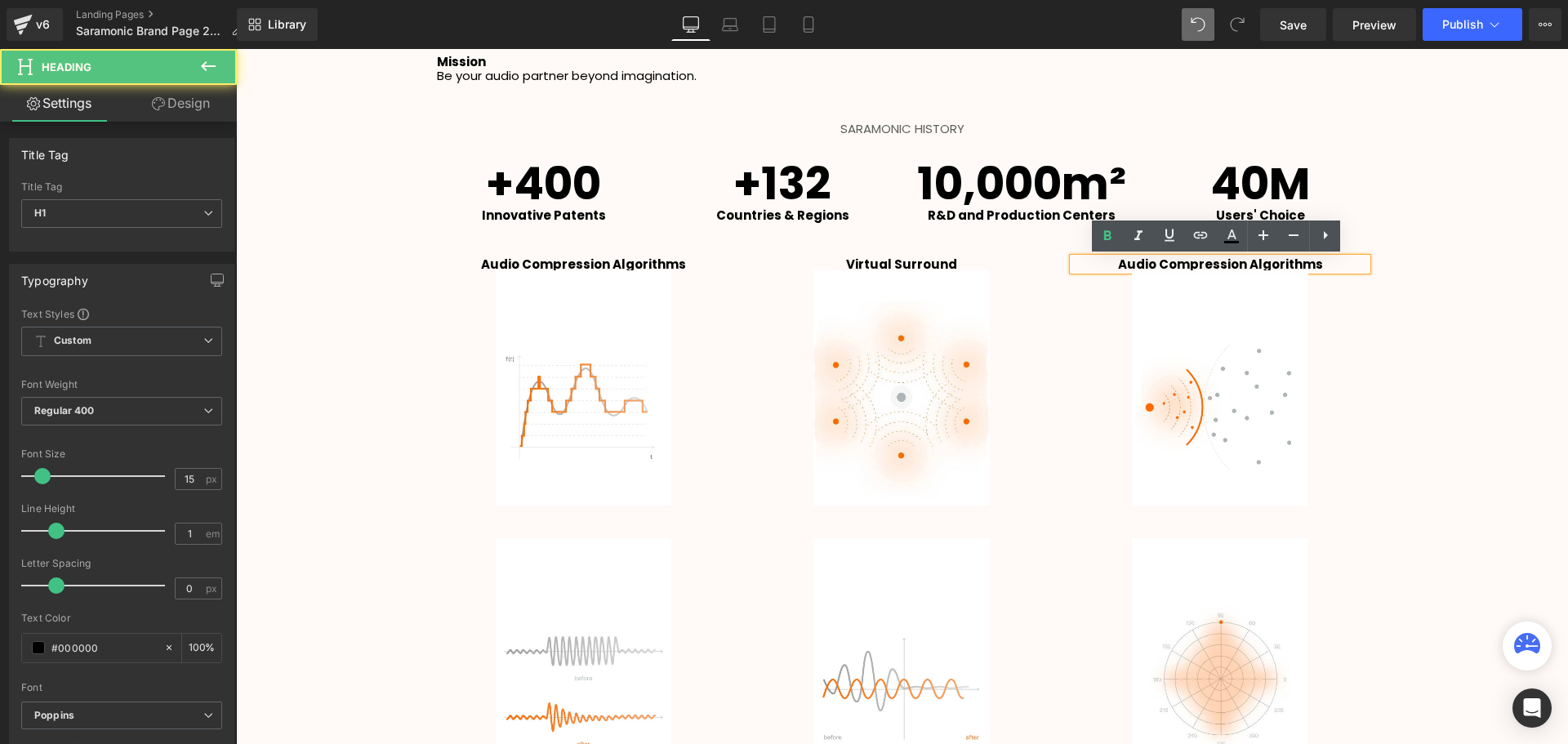
click at [1316, 264] on h1 "Audio Compression Algorithms" at bounding box center [1219, 264] width 294 height 12
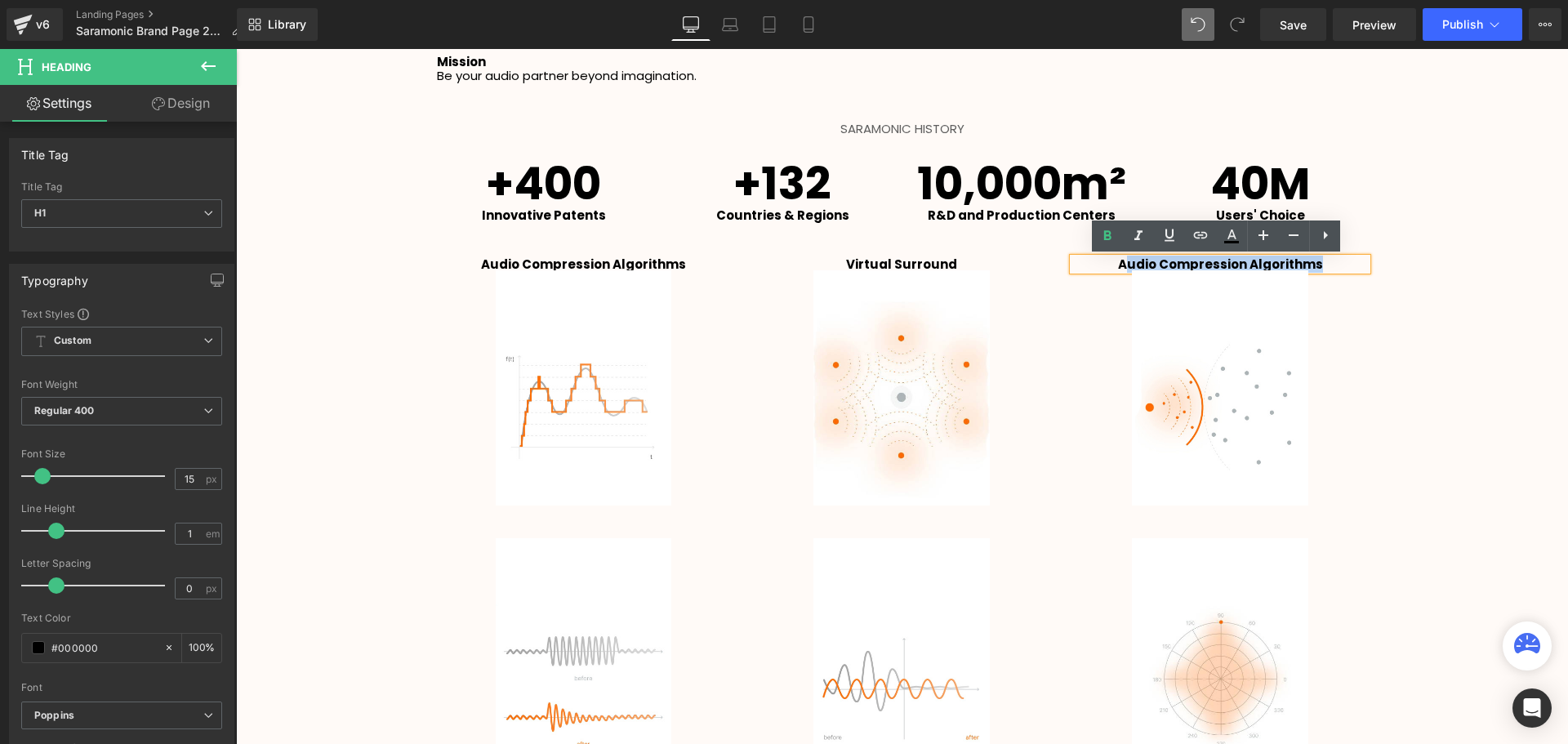
drag, startPoint x: 1160, startPoint y: 260, endPoint x: 1126, endPoint y: 264, distance: 34.2
click at [1126, 264] on h1 "Audio Compression Algorithms" at bounding box center [1219, 264] width 294 height 12
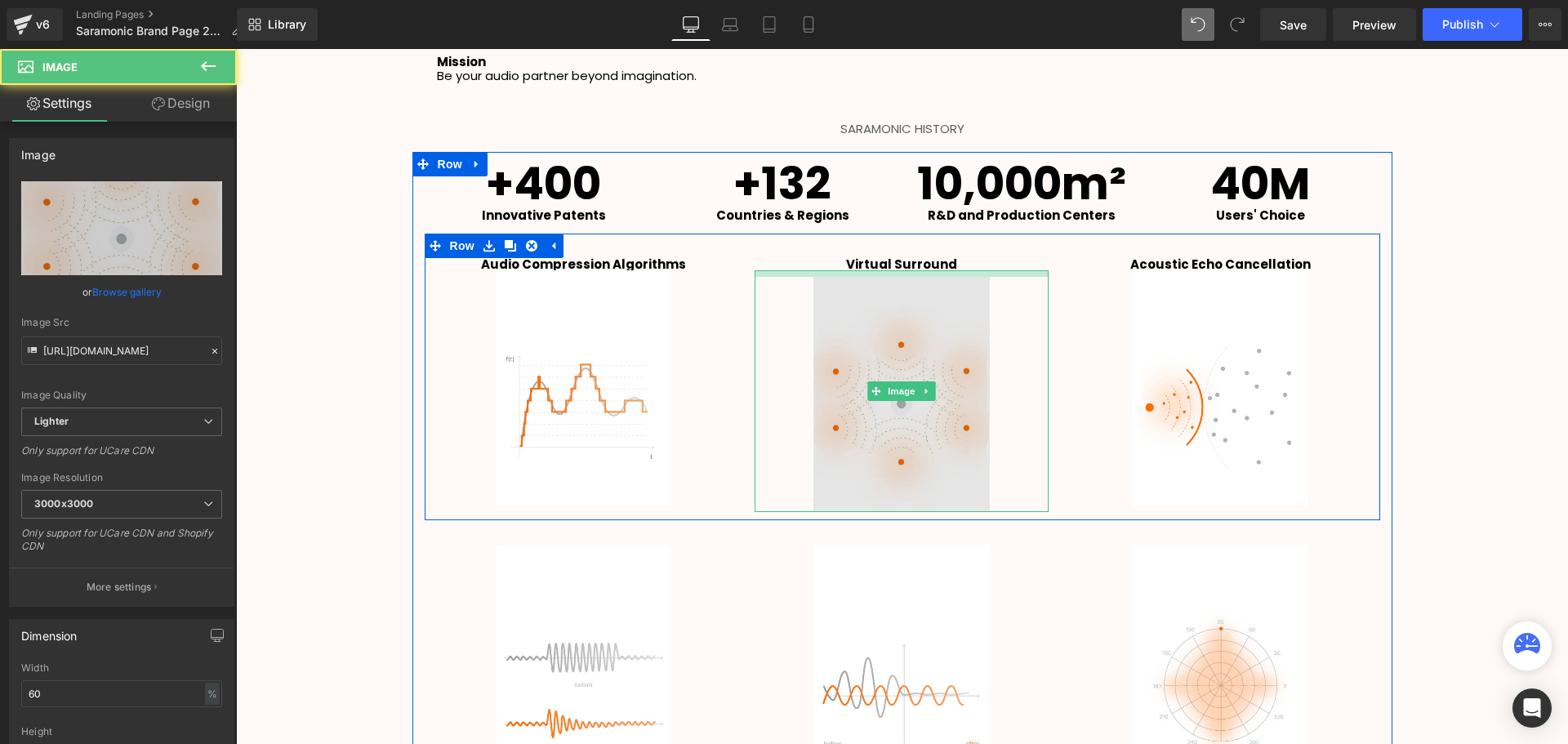
scroll to position [3494, 1323]
click at [864, 279] on div "Image" at bounding box center [901, 391] width 294 height 243
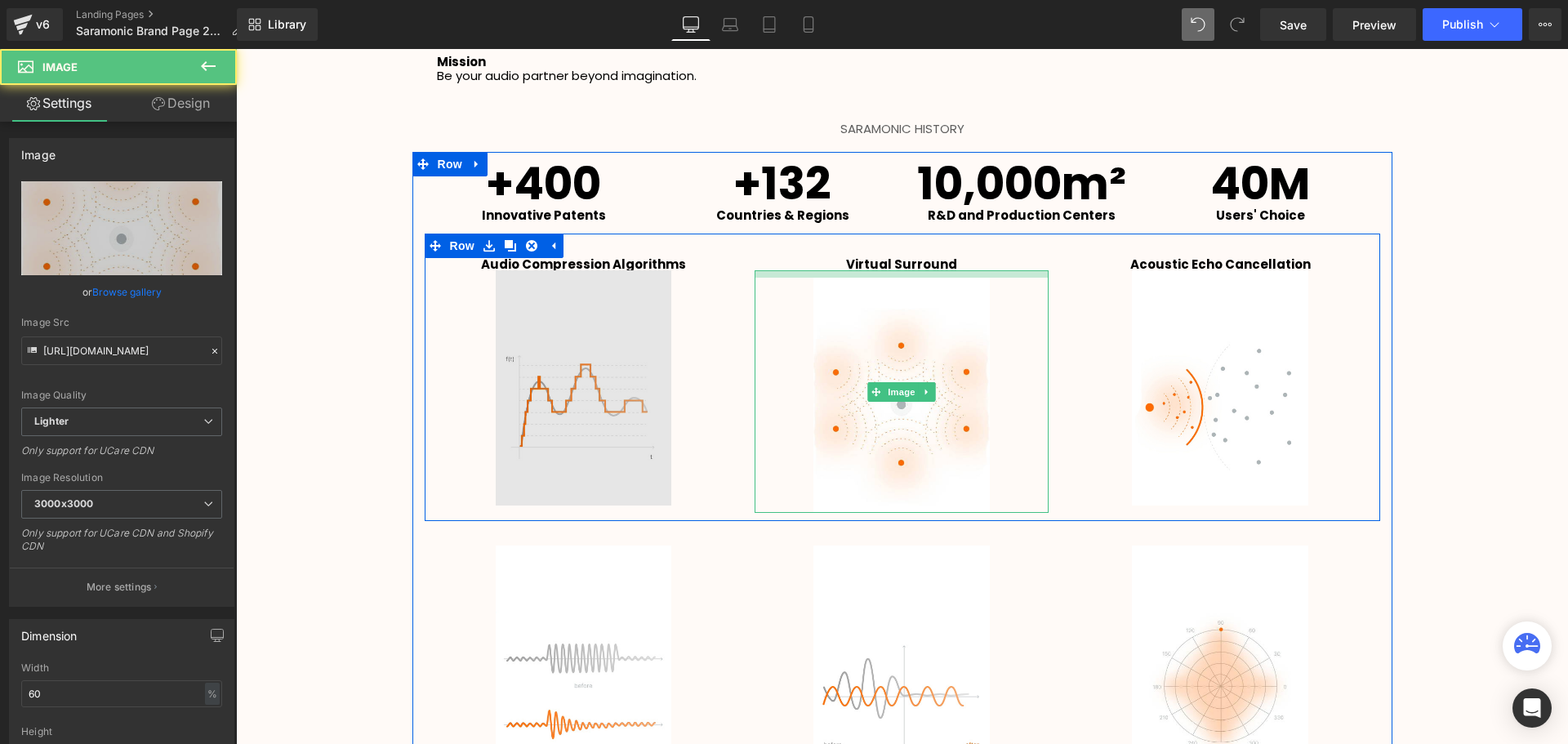
scroll to position [3495, 1323]
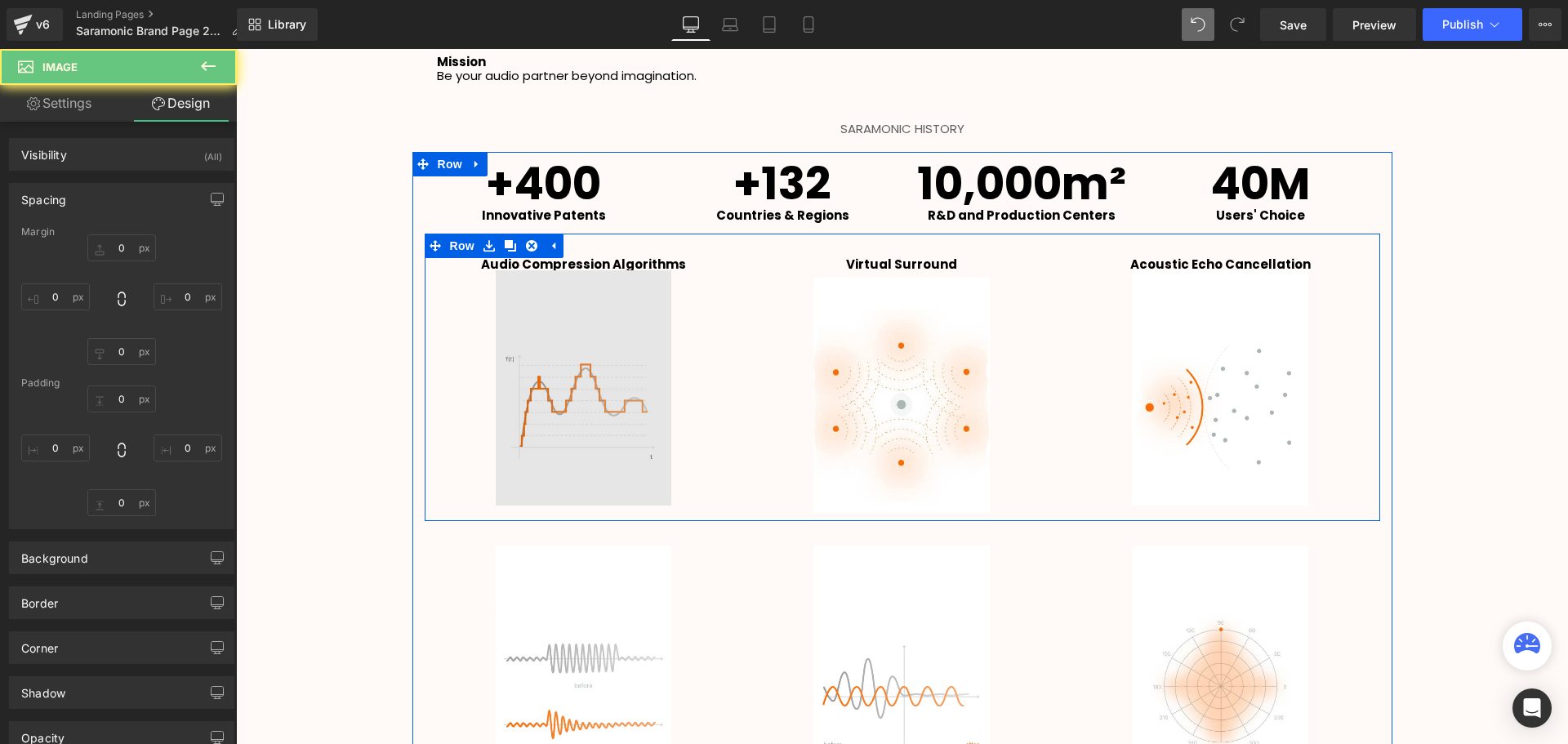
type input "0"
type input "9"
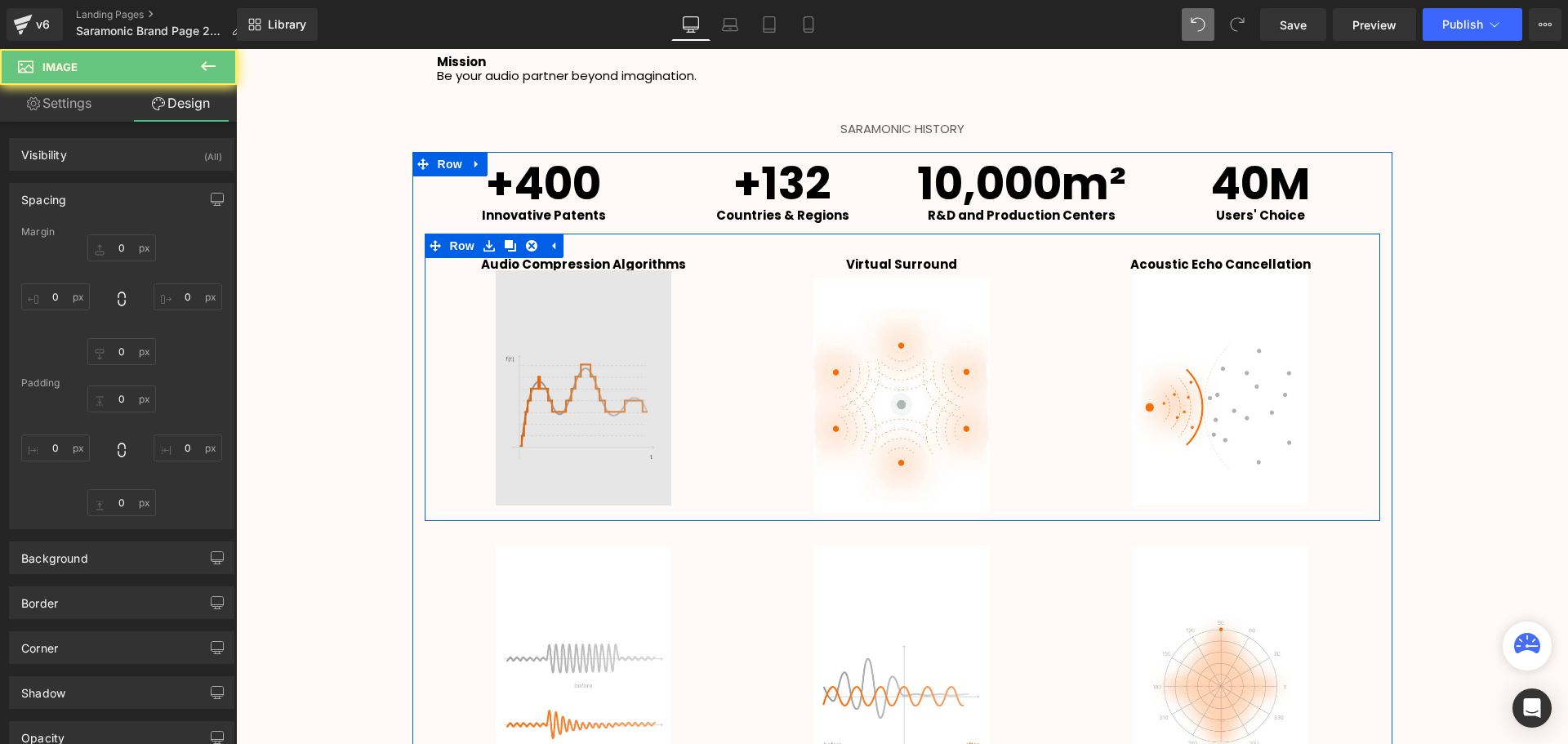
type input "0"
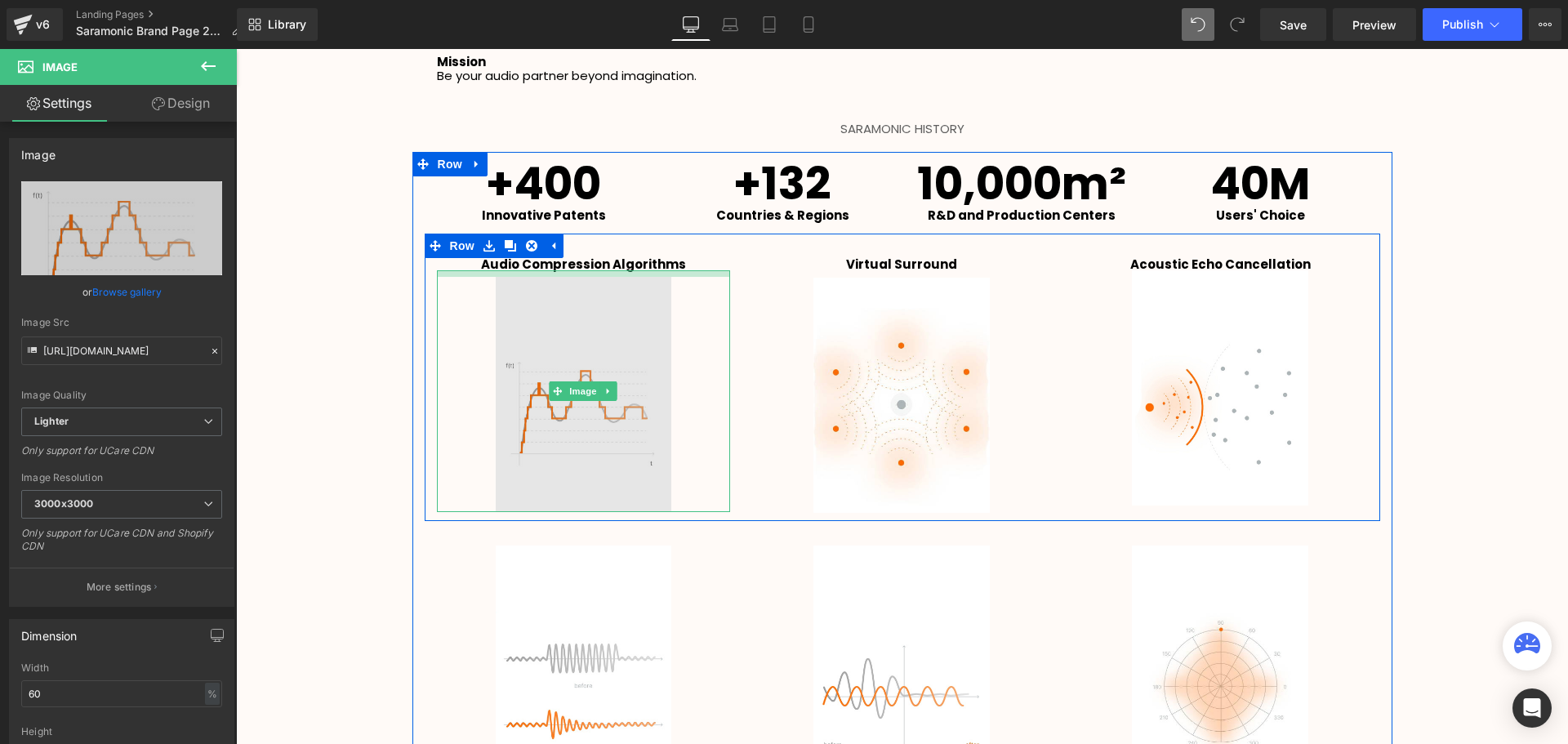
click at [585, 279] on div "Image" at bounding box center [583, 391] width 294 height 242
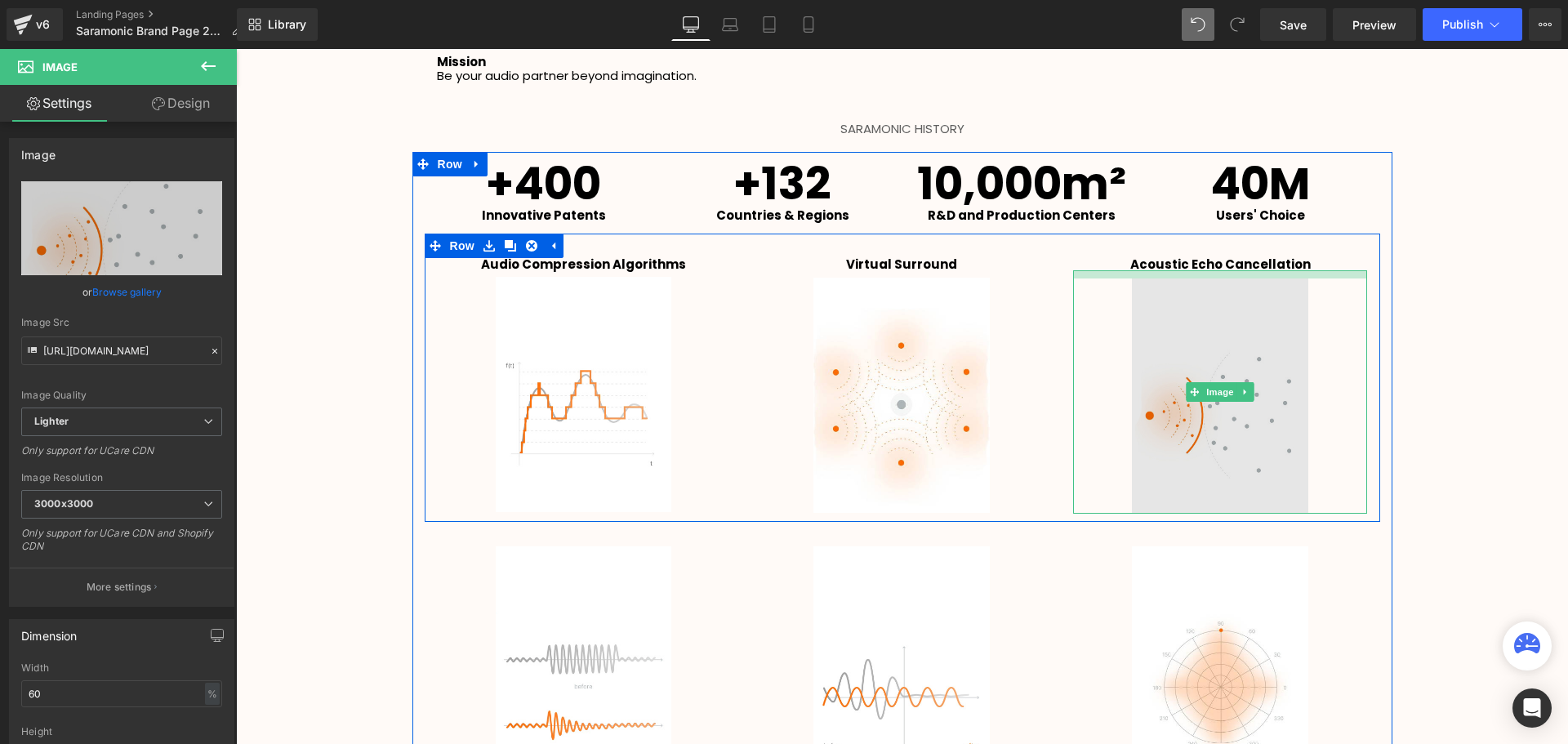
scroll to position [8, 8]
drag, startPoint x: 1174, startPoint y: 272, endPoint x: 1174, endPoint y: 280, distance: 8.0
click at [1174, 280] on div "Image" at bounding box center [1219, 392] width 294 height 244
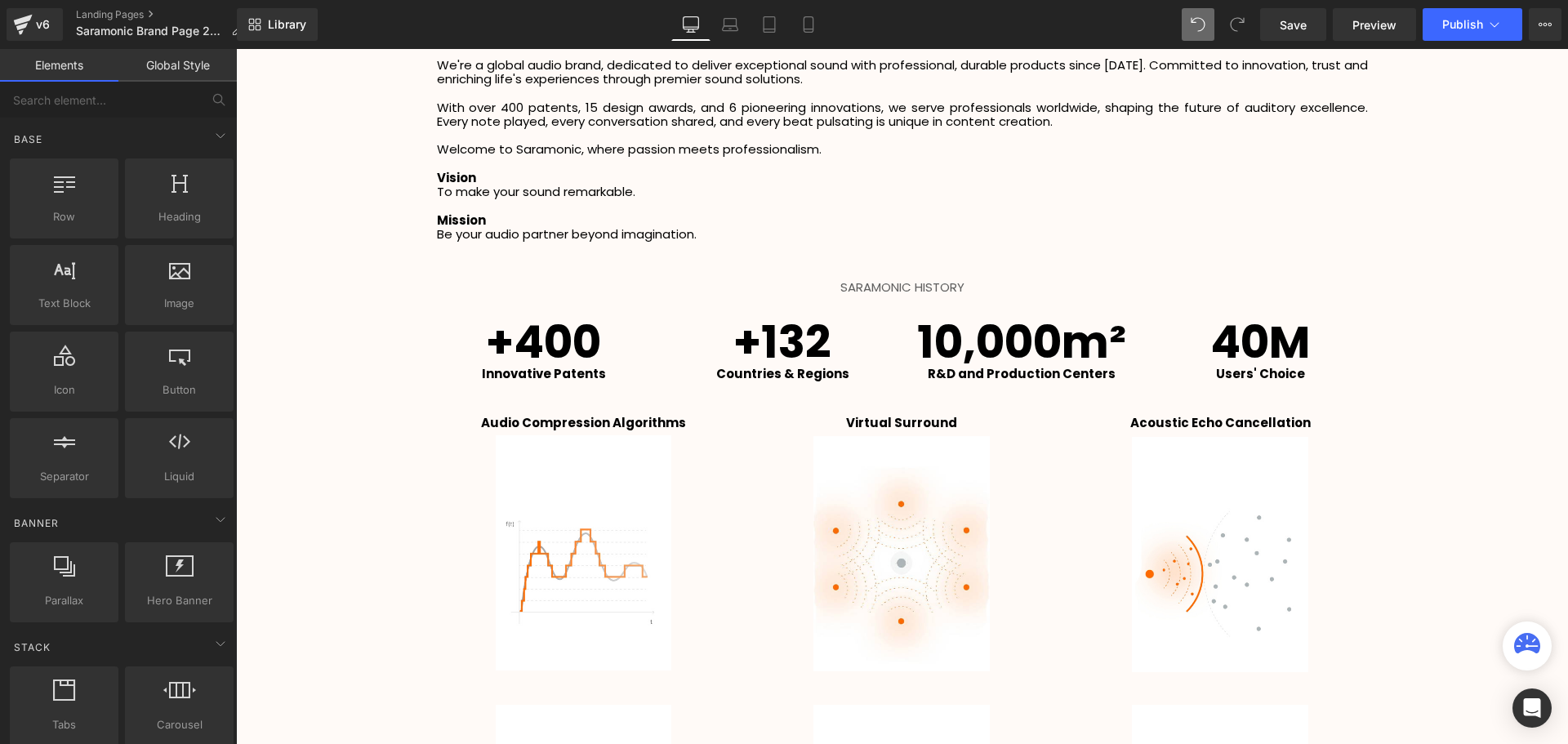
scroll to position [2409, 0]
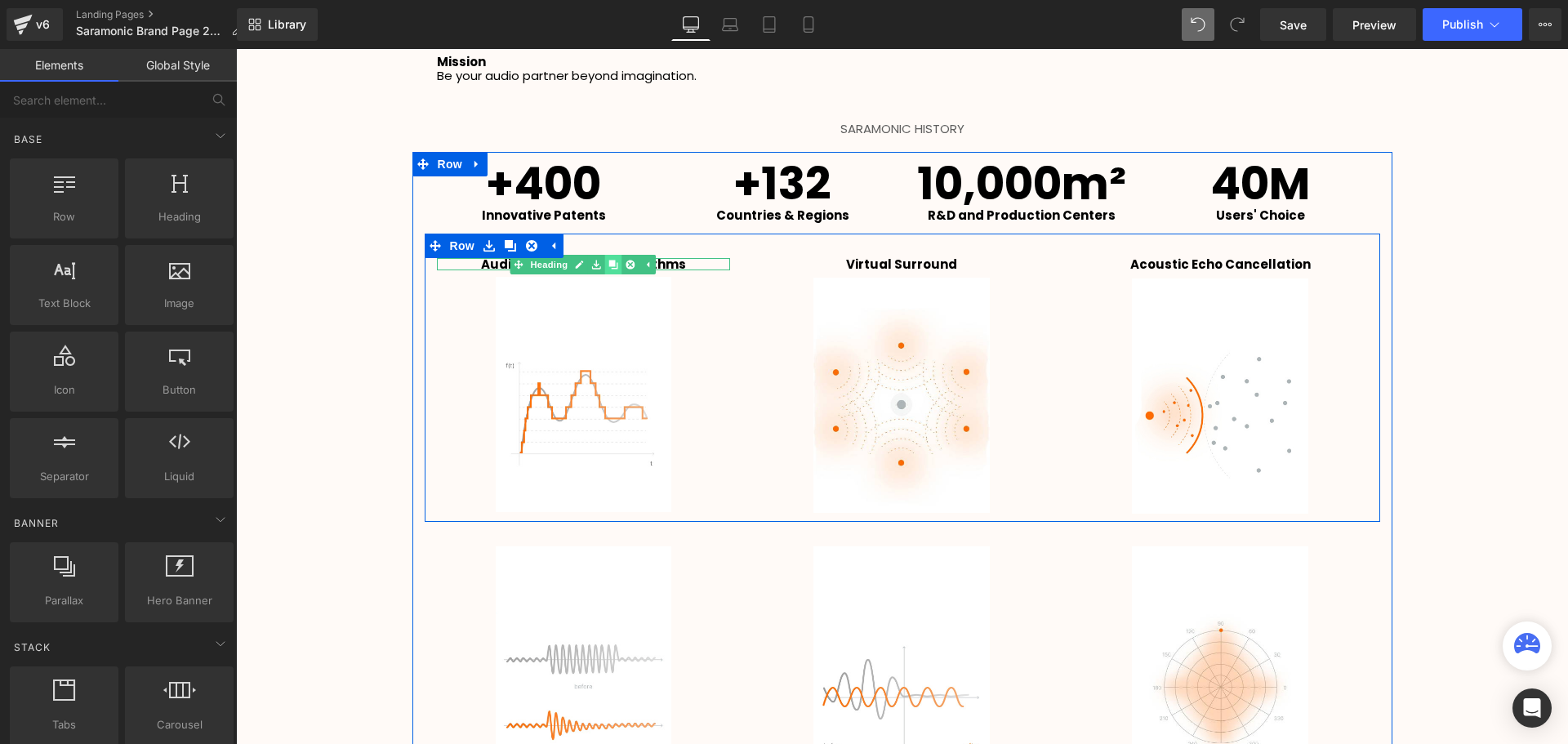
click at [606, 269] on link at bounding box center [614, 265] width 18 height 19
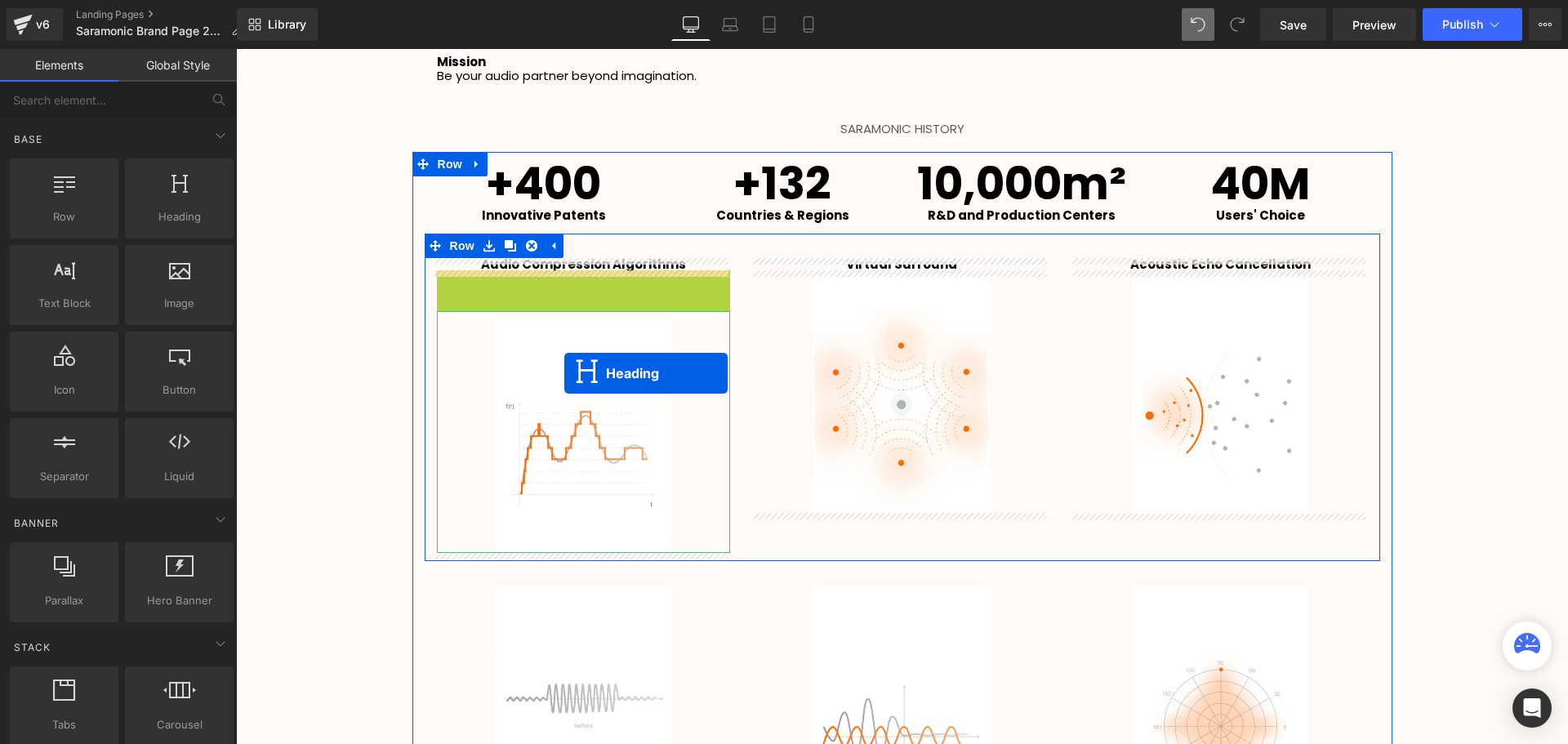
scroll to position [3535, 1323]
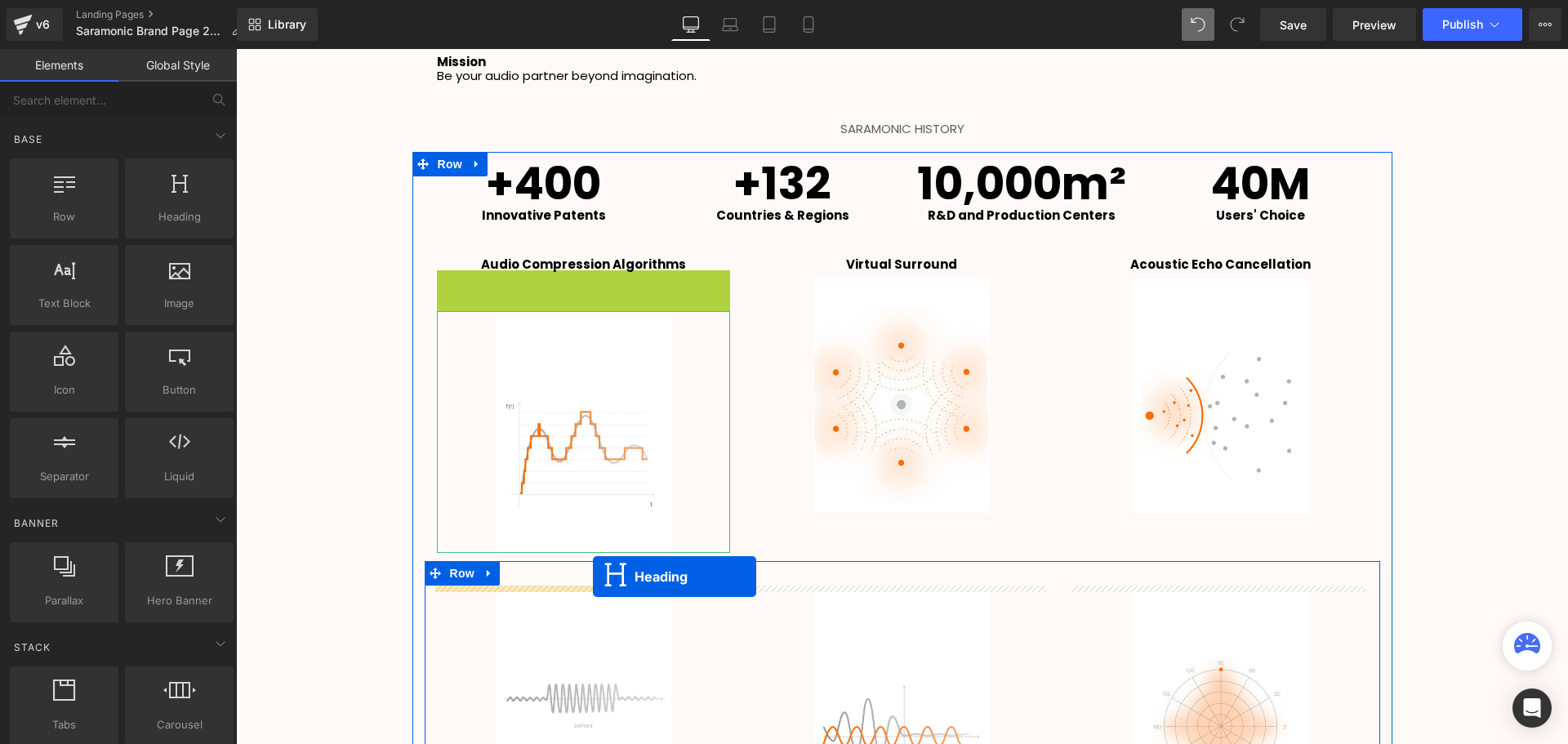
drag, startPoint x: 536, startPoint y: 278, endPoint x: 592, endPoint y: 577, distance: 304.2
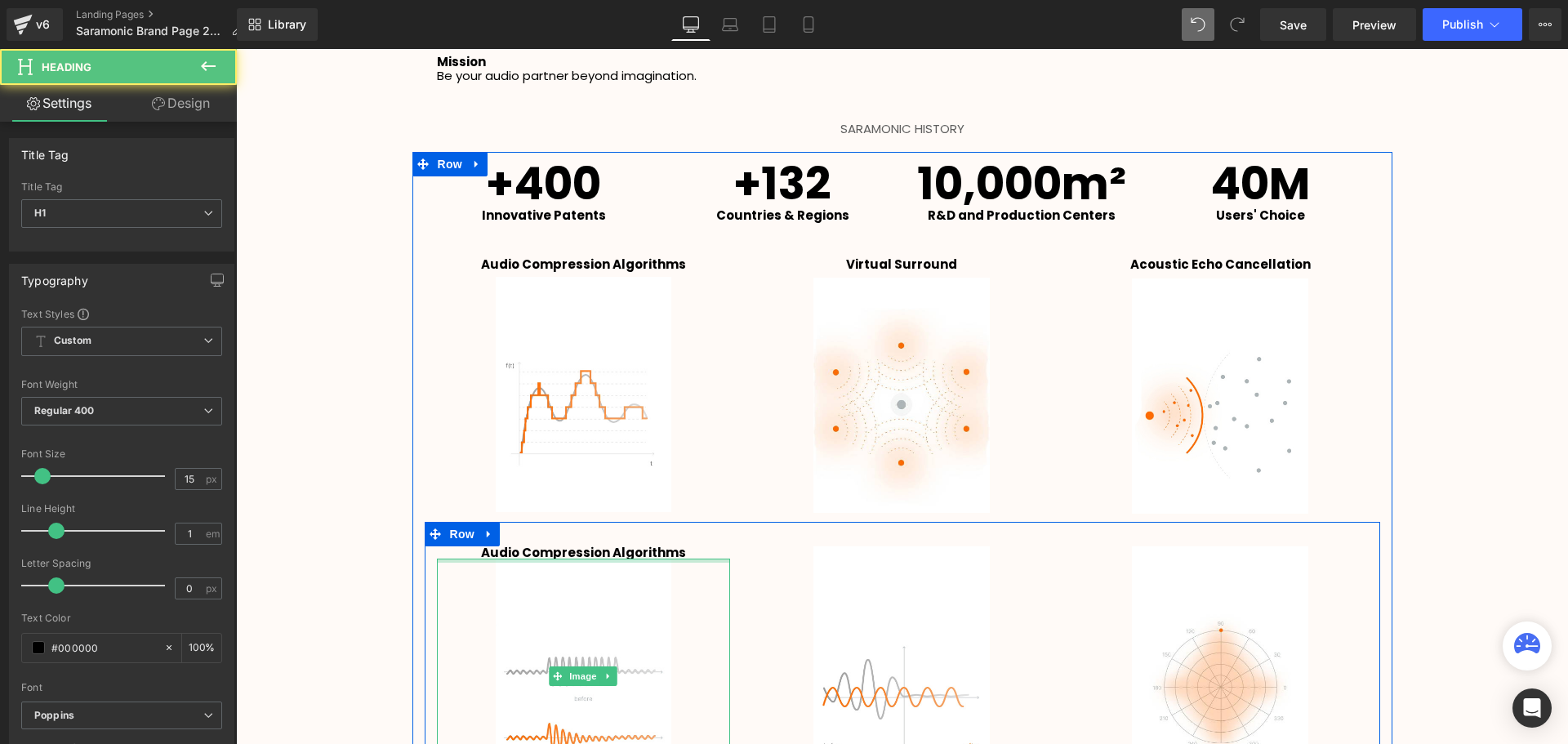
click at [690, 553] on h1 "Audio Compression Algorithms" at bounding box center [583, 552] width 294 height 12
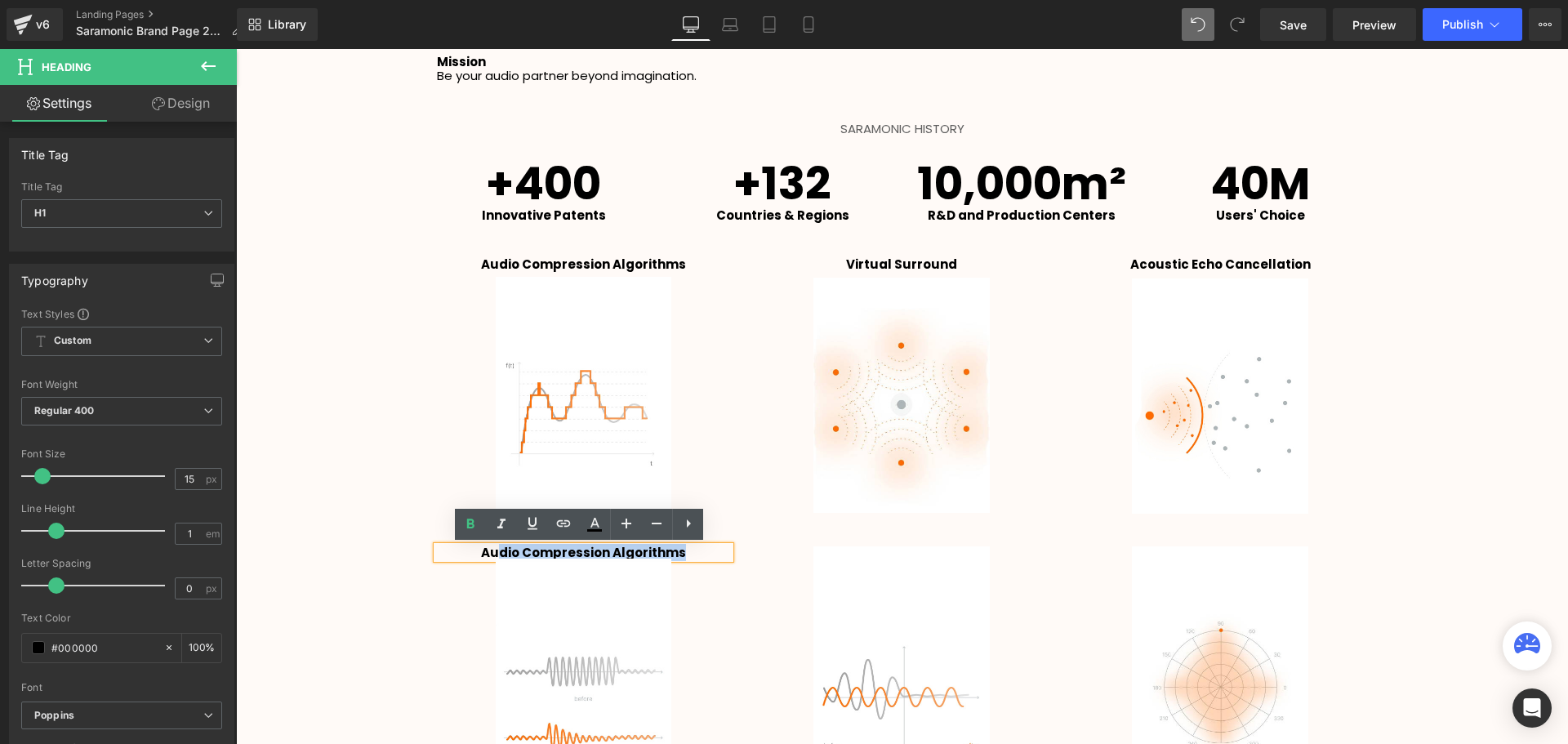
drag, startPoint x: 698, startPoint y: 550, endPoint x: 495, endPoint y: 548, distance: 203.0
click at [495, 554] on h1 "Audio Compression Algorithms" at bounding box center [583, 552] width 294 height 12
click at [743, 577] on div "Image" at bounding box center [901, 663] width 318 height 235
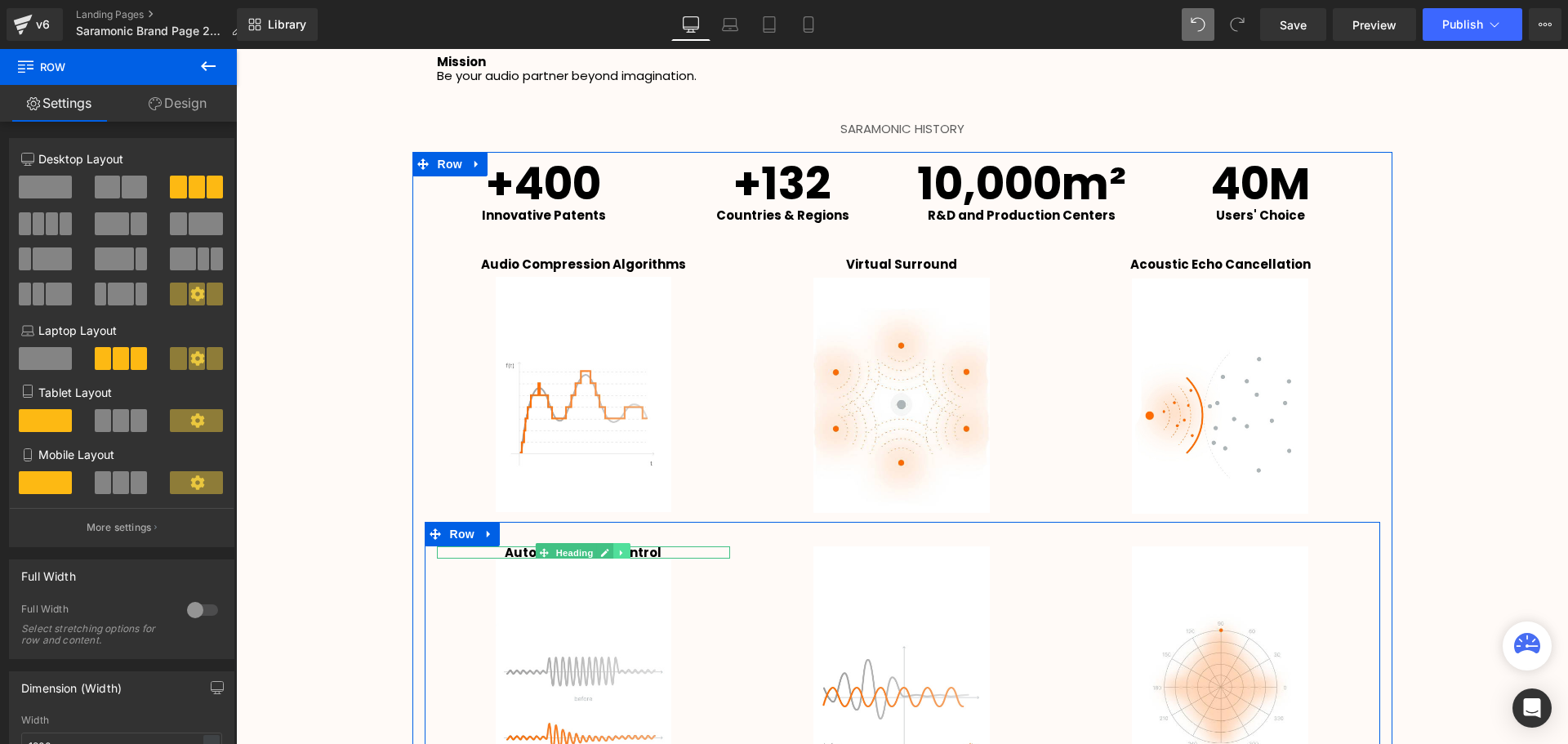
click at [618, 549] on icon at bounding box center [622, 552] width 9 height 10
click at [609, 556] on icon at bounding box center [614, 552] width 9 height 10
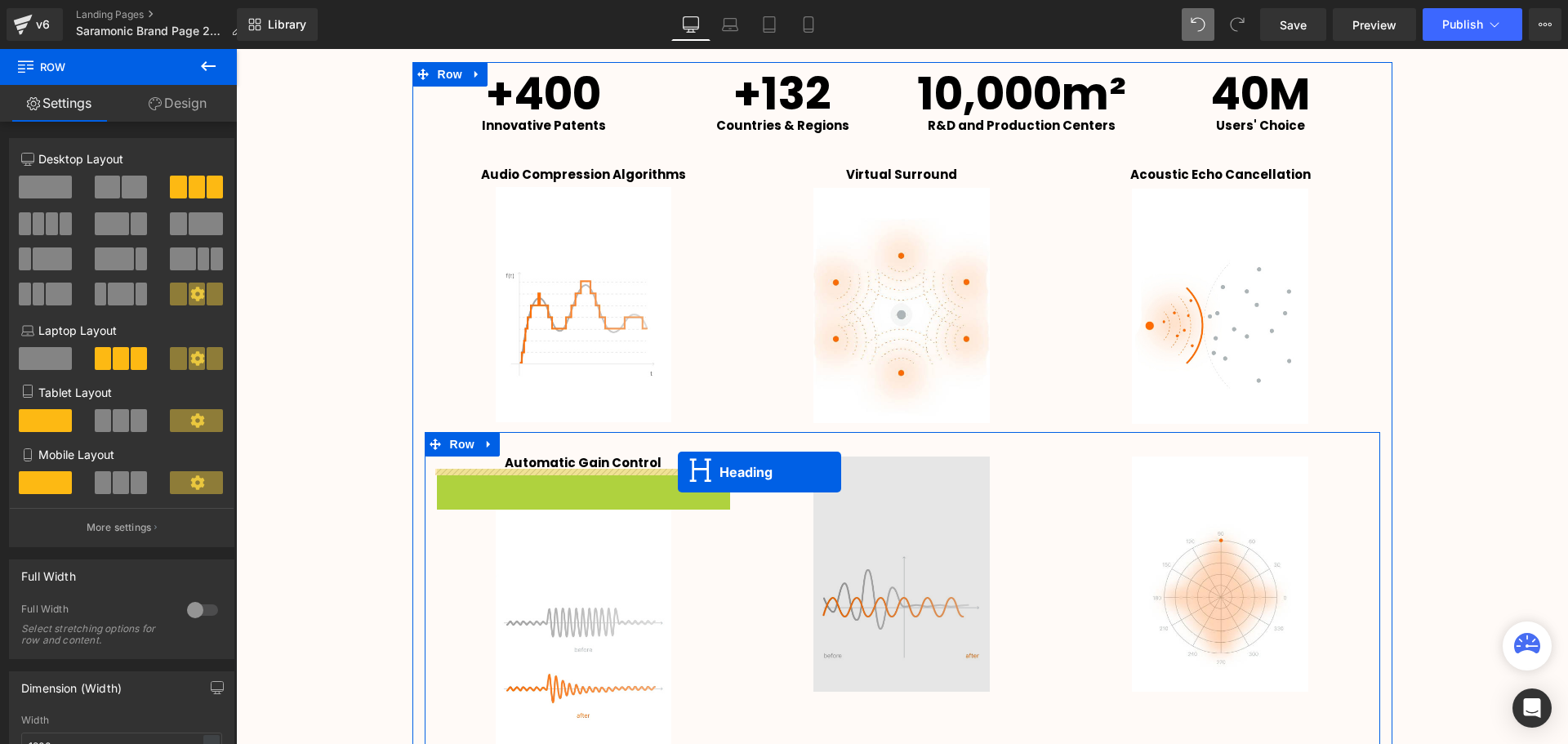
scroll to position [8, 8]
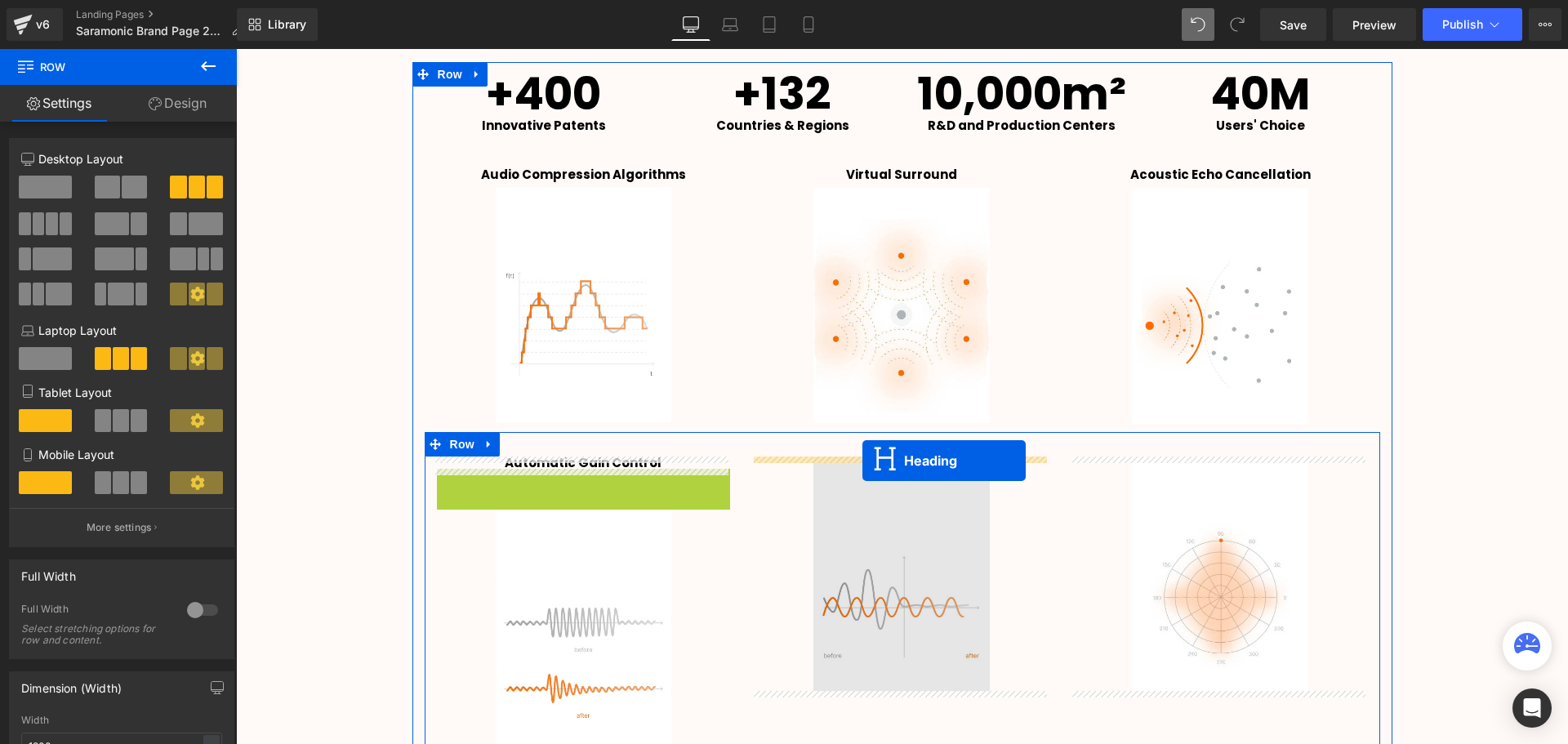
drag, startPoint x: 542, startPoint y: 476, endPoint x: 862, endPoint y: 460, distance: 320.4
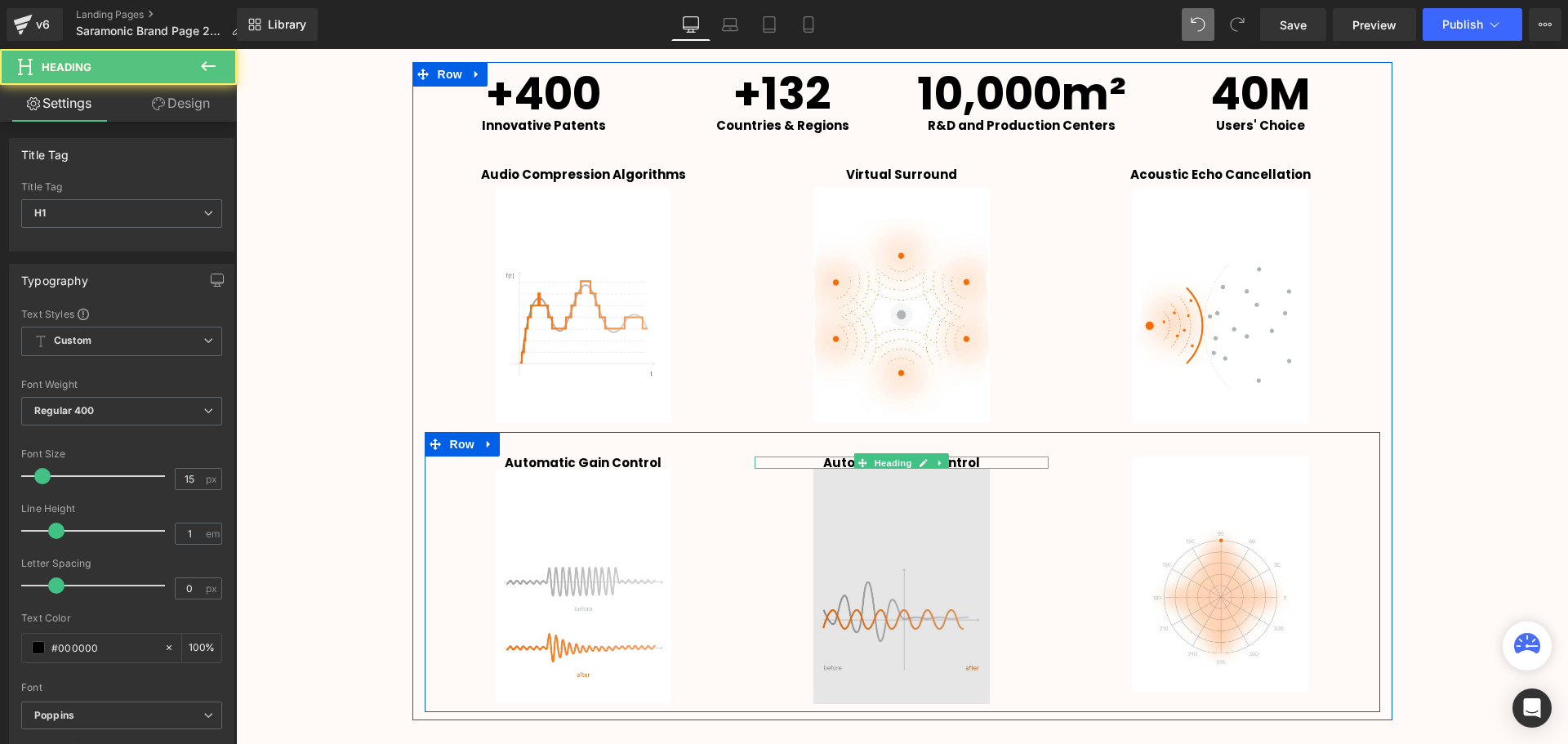
scroll to position [3508, 1323]
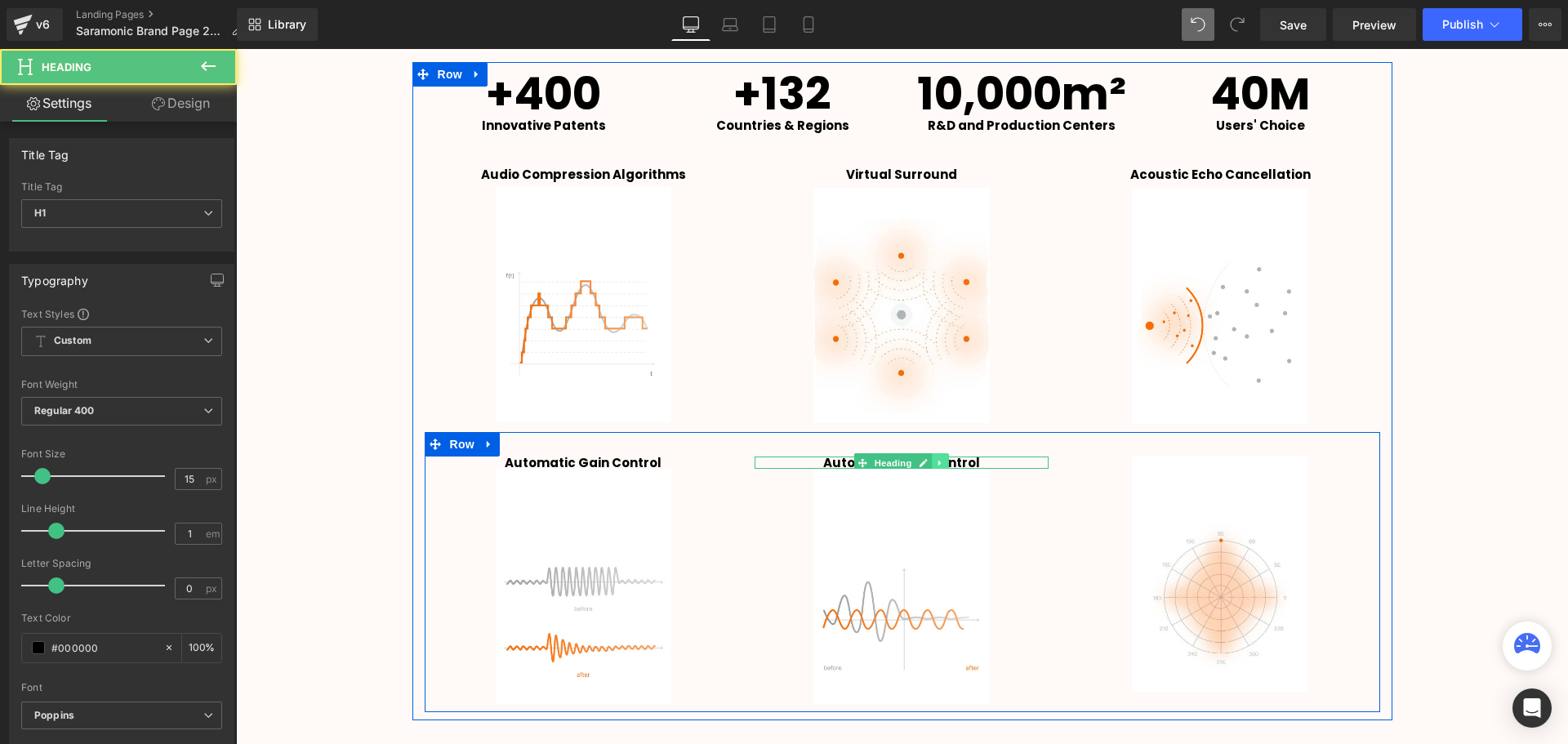
click at [939, 460] on icon at bounding box center [940, 462] width 3 height 6
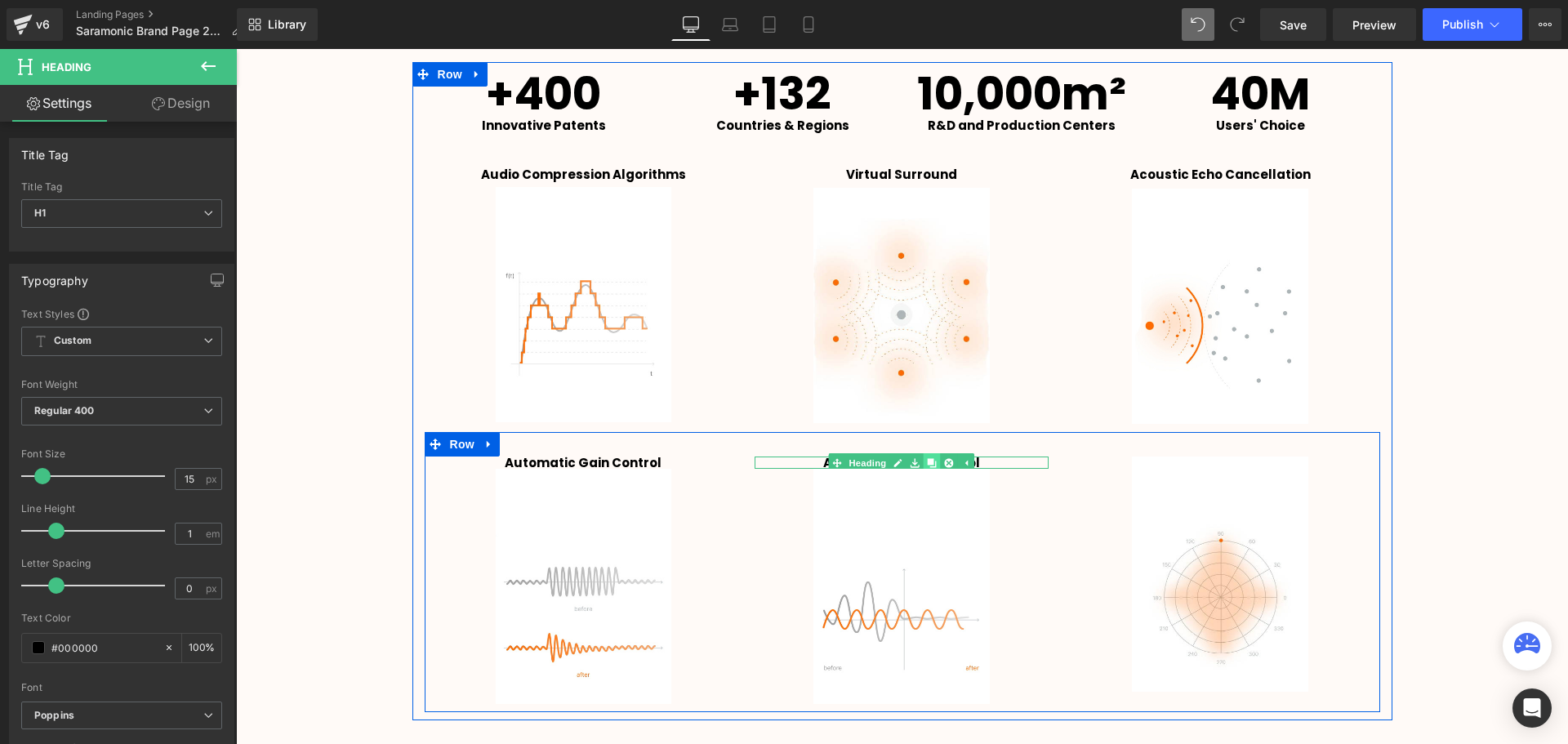
click at [930, 464] on icon at bounding box center [932, 463] width 9 height 9
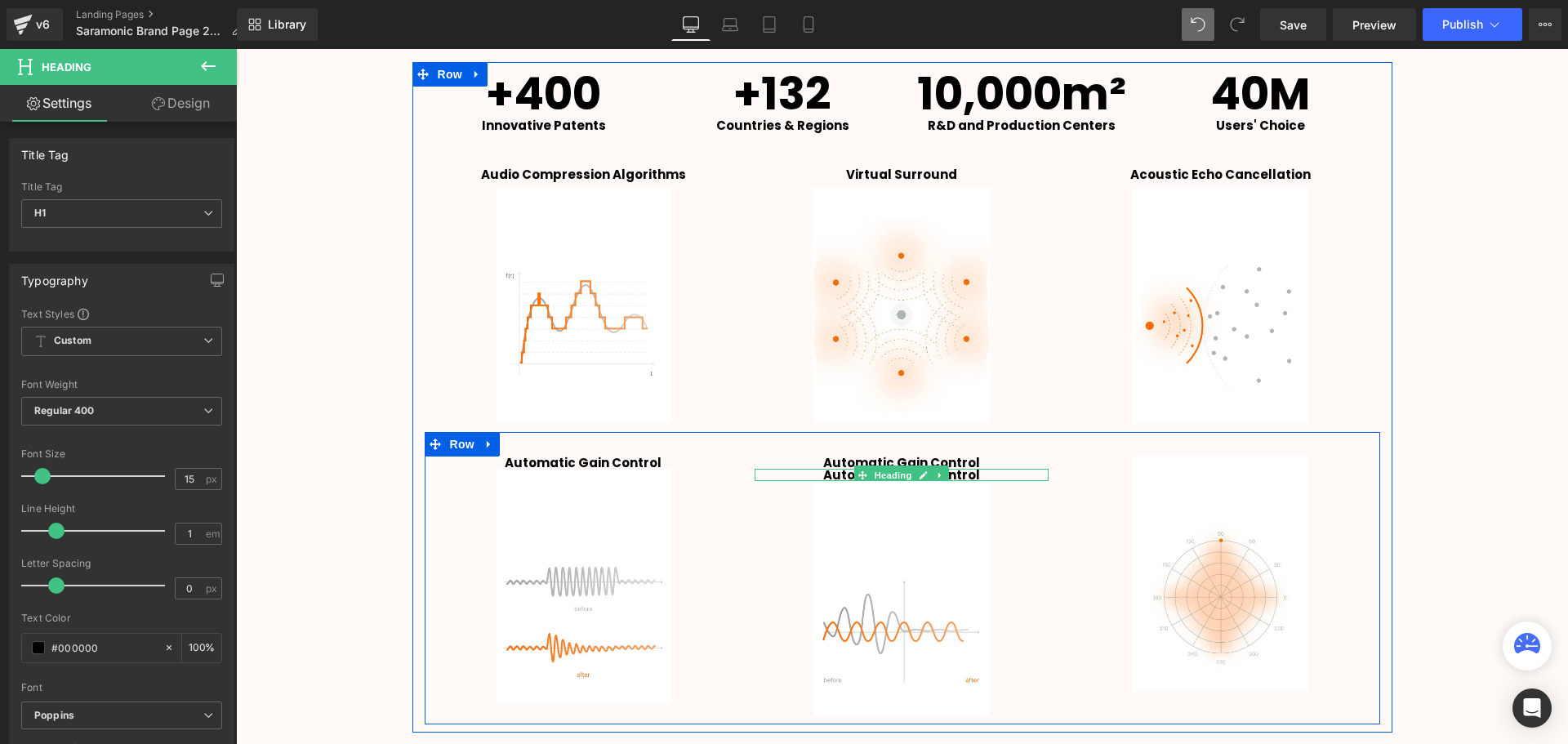
scroll to position [8, 8]
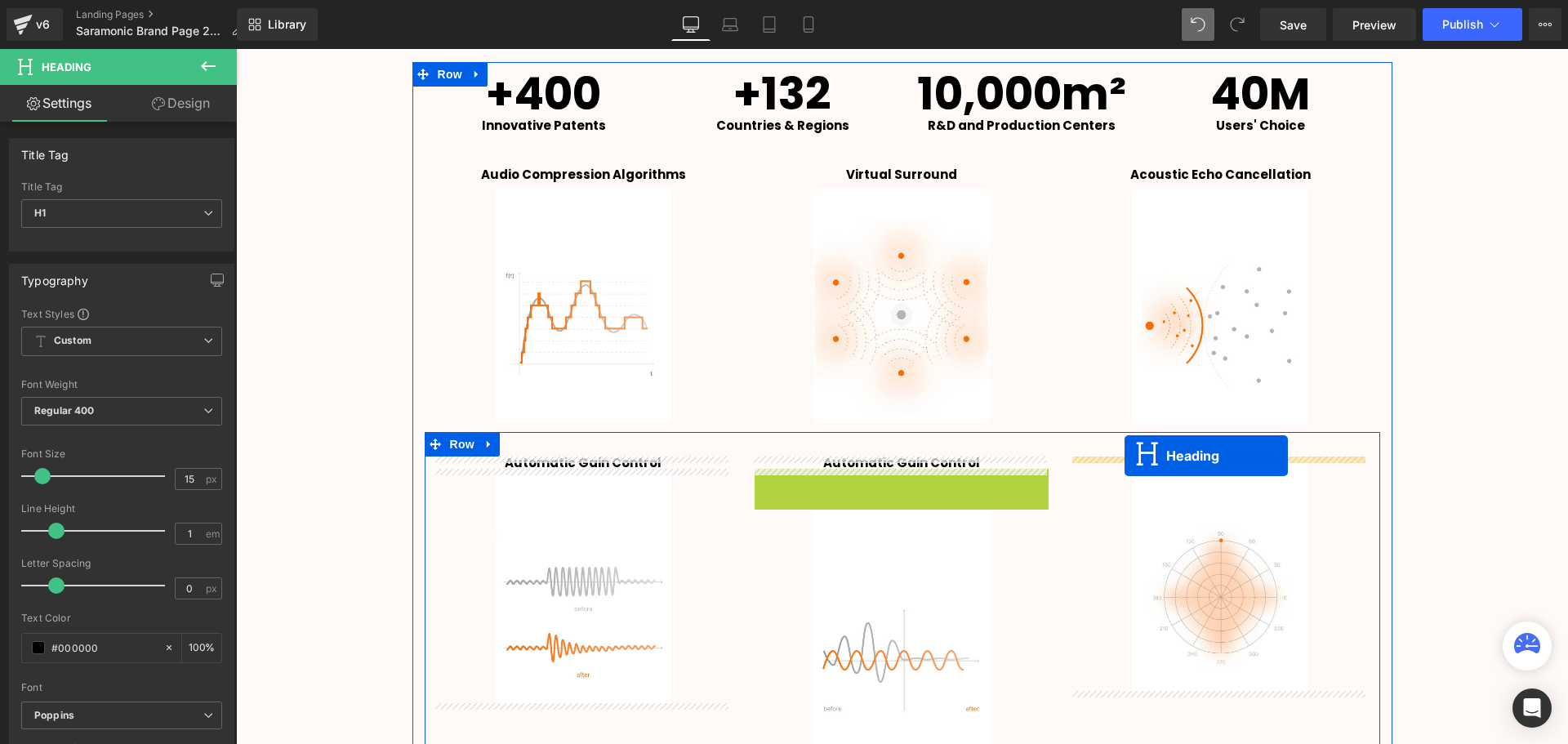
drag, startPoint x: 857, startPoint y: 473, endPoint x: 1125, endPoint y: 456, distance: 268.5
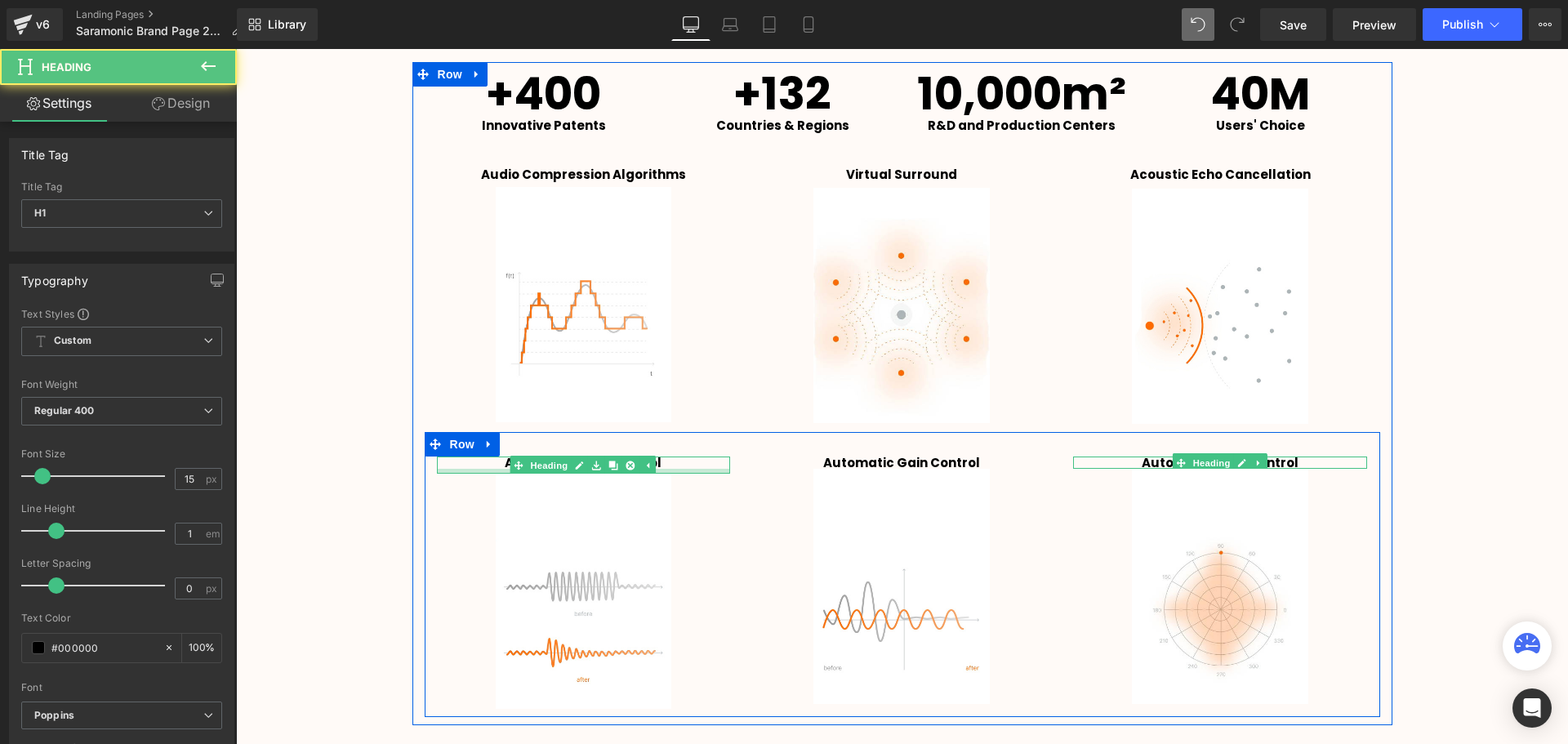
scroll to position [3513, 1323]
click at [656, 472] on div at bounding box center [583, 471] width 294 height 6
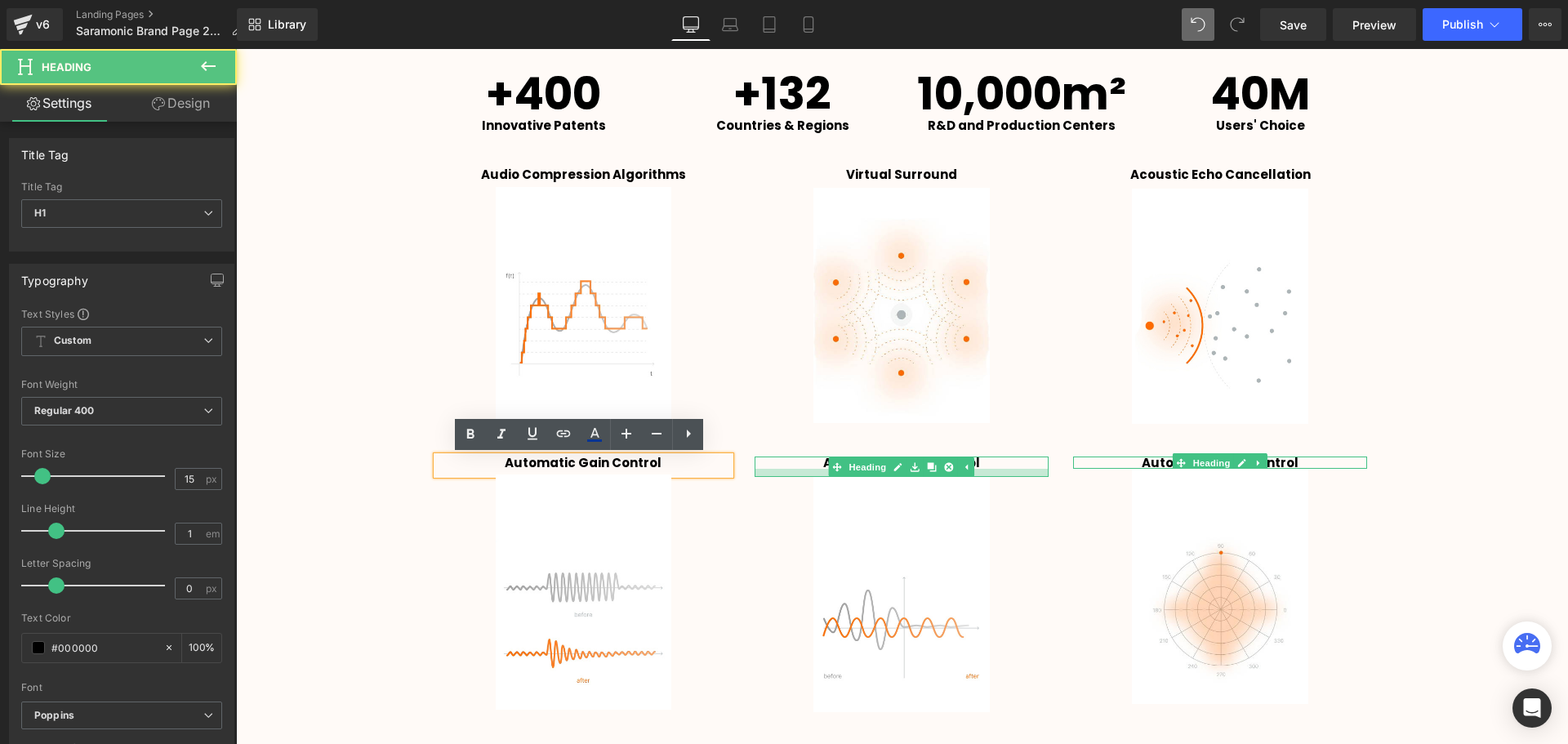
scroll to position [8, 8]
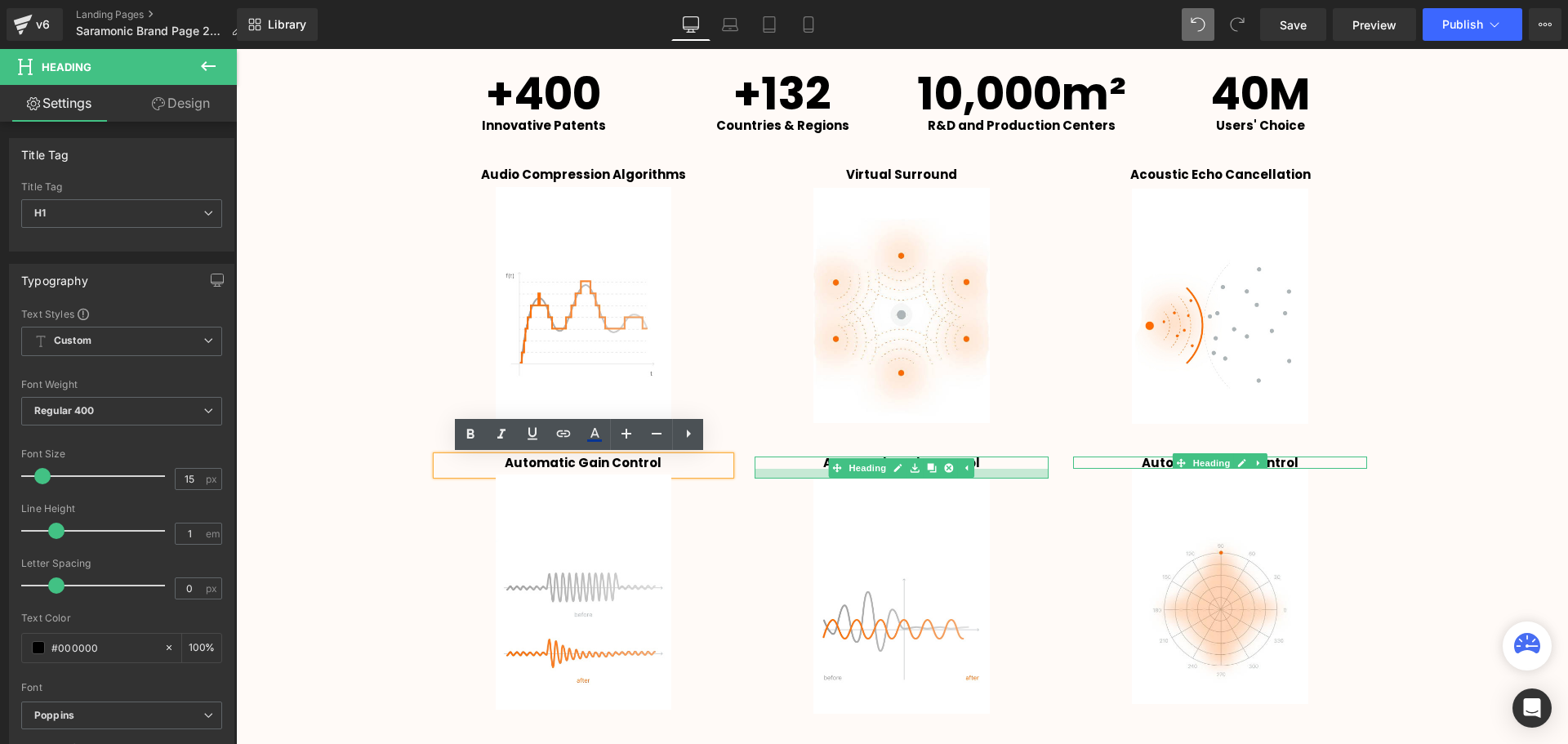
drag, startPoint x: 816, startPoint y: 467, endPoint x: 815, endPoint y: 477, distance: 10.0
click at [815, 477] on div at bounding box center [901, 473] width 294 height 10
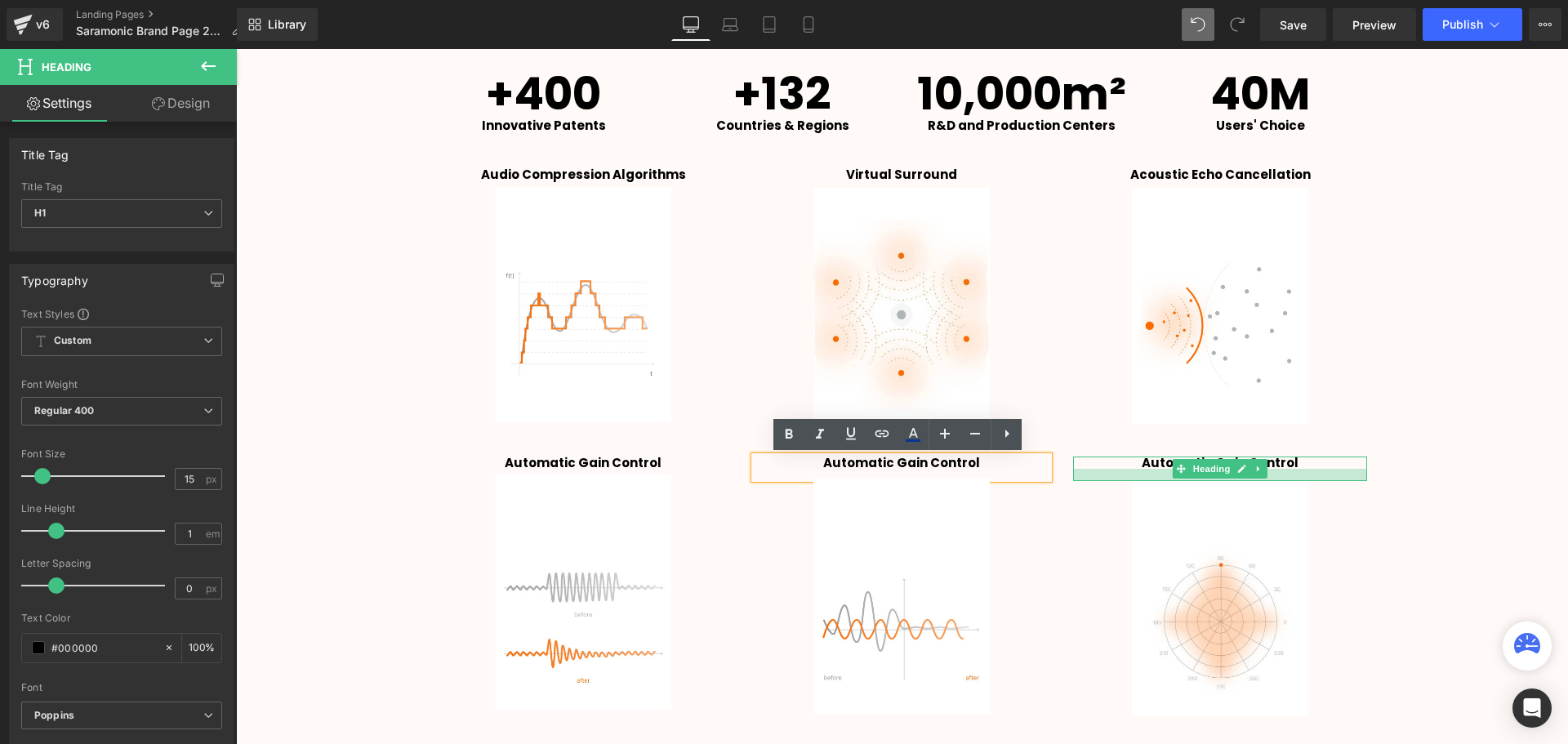
drag, startPoint x: 1130, startPoint y: 465, endPoint x: 1130, endPoint y: 478, distance: 13.0
click at [1130, 478] on div at bounding box center [1219, 475] width 294 height 12
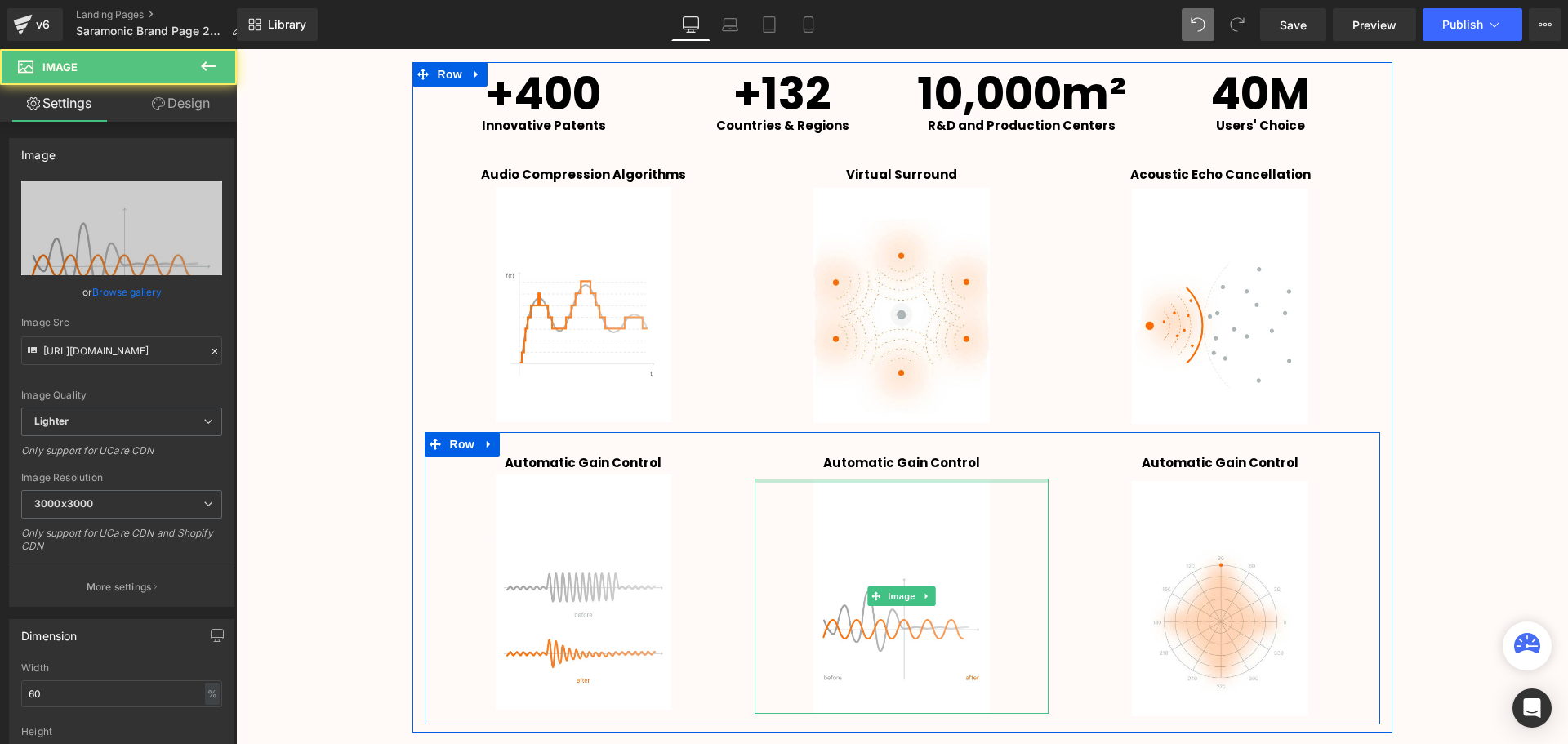
click at [805, 478] on div at bounding box center [901, 480] width 294 height 4
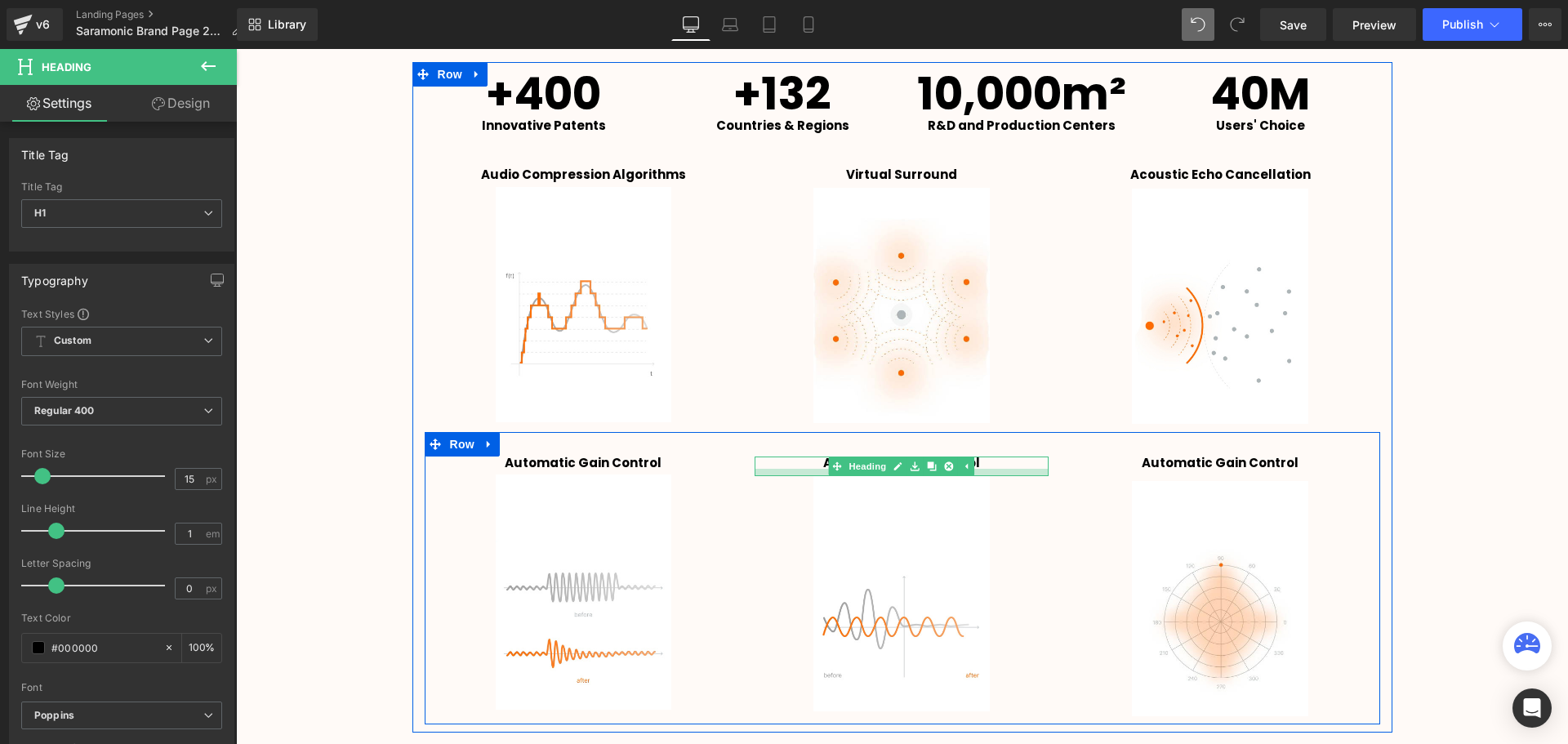
click at [806, 474] on div at bounding box center [901, 472] width 294 height 7
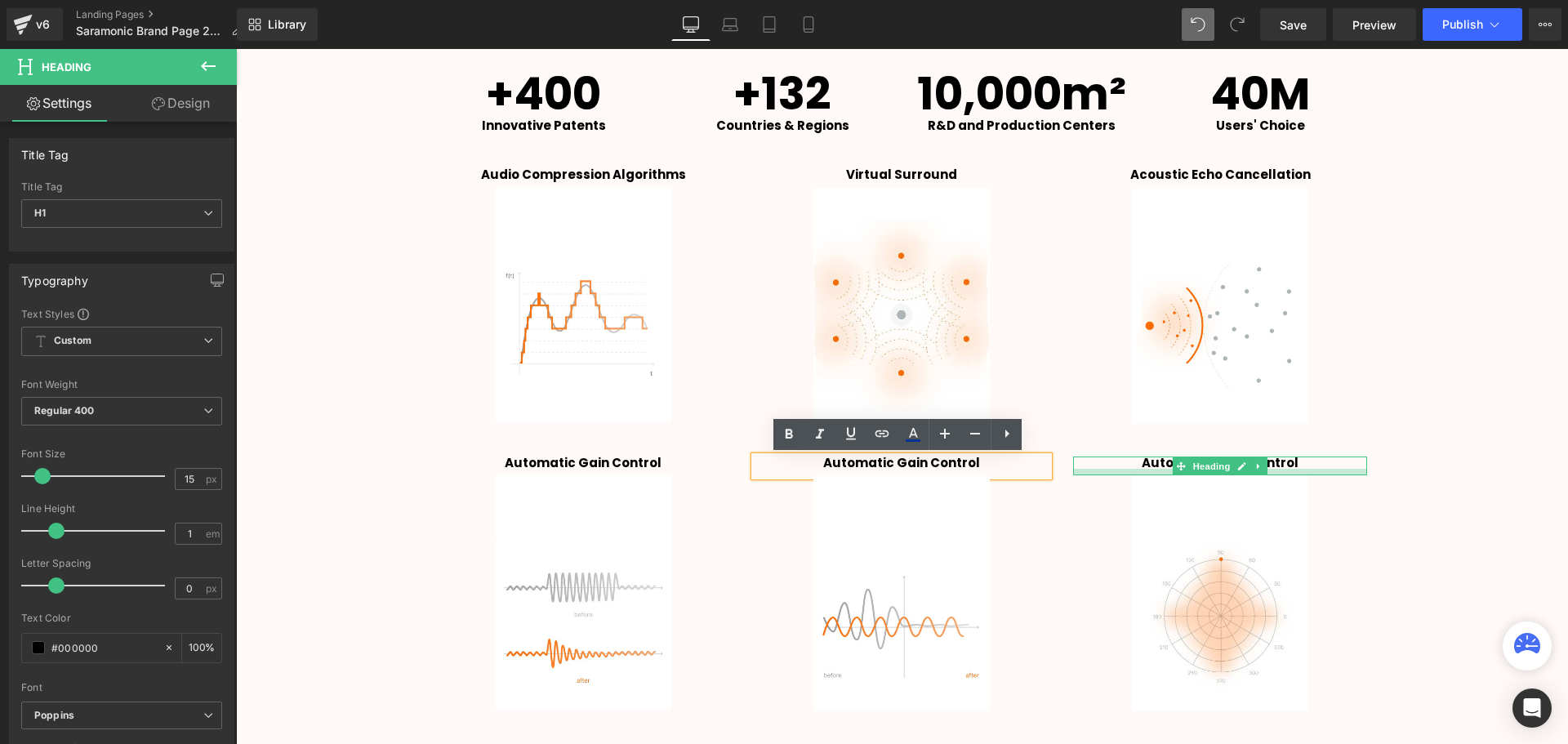
click at [1135, 471] on div at bounding box center [1219, 471] width 294 height 6
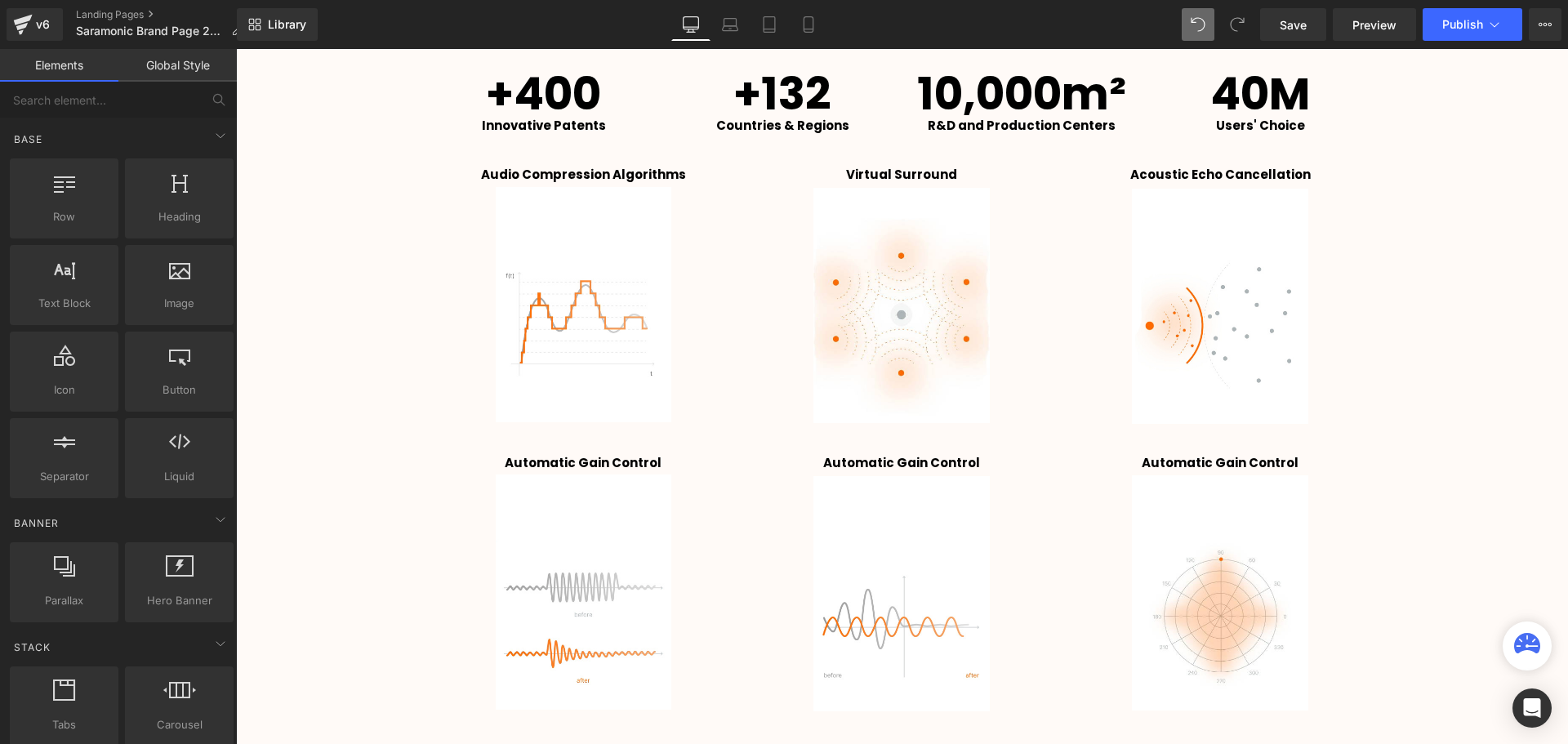
click at [977, 461] on h1 "Automatic Gain Control" at bounding box center [901, 463] width 294 height 12
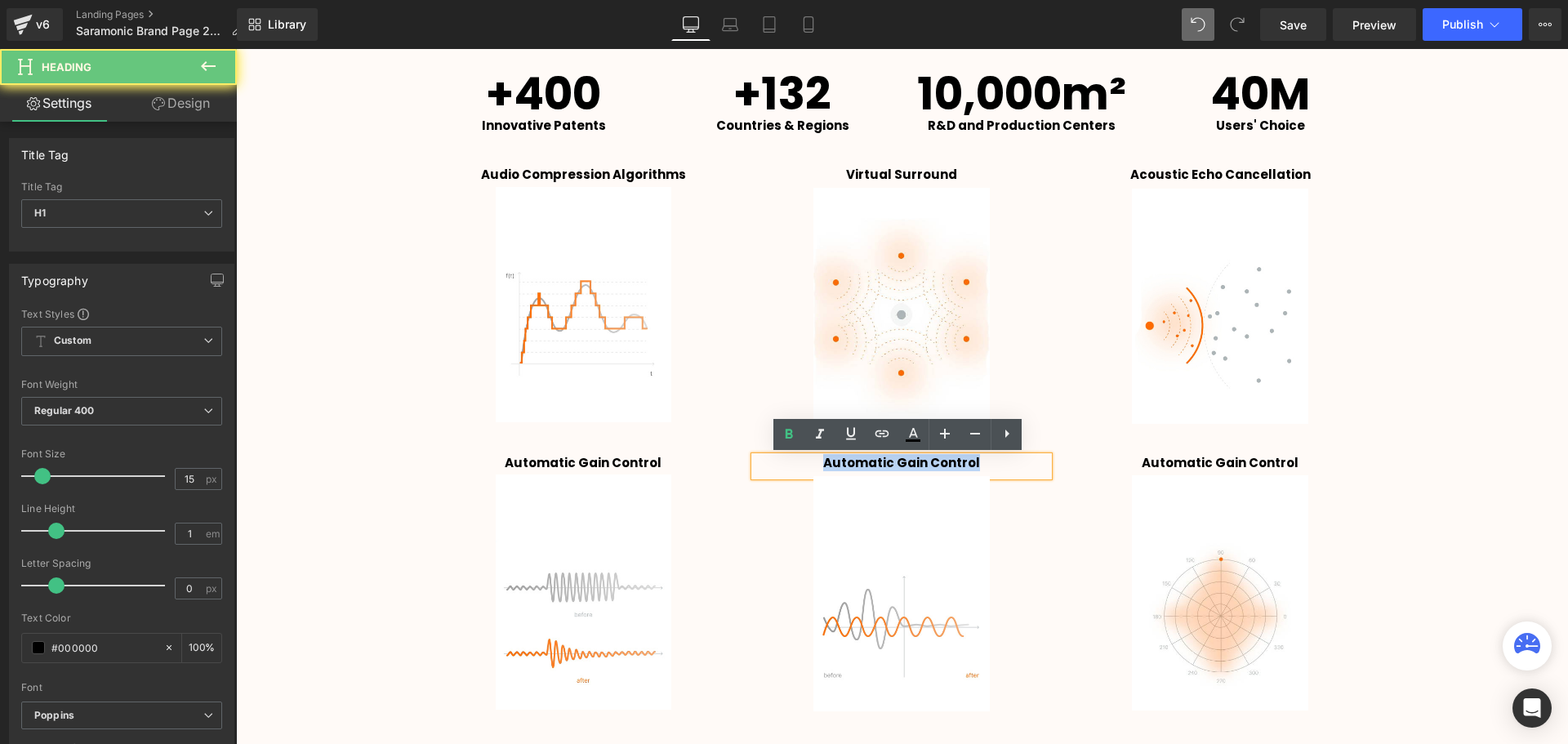
drag, startPoint x: 929, startPoint y: 458, endPoint x: 791, endPoint y: 461, distance: 138.0
click at [791, 461] on h1 "Automatic Gain Control" at bounding box center [901, 463] width 294 height 12
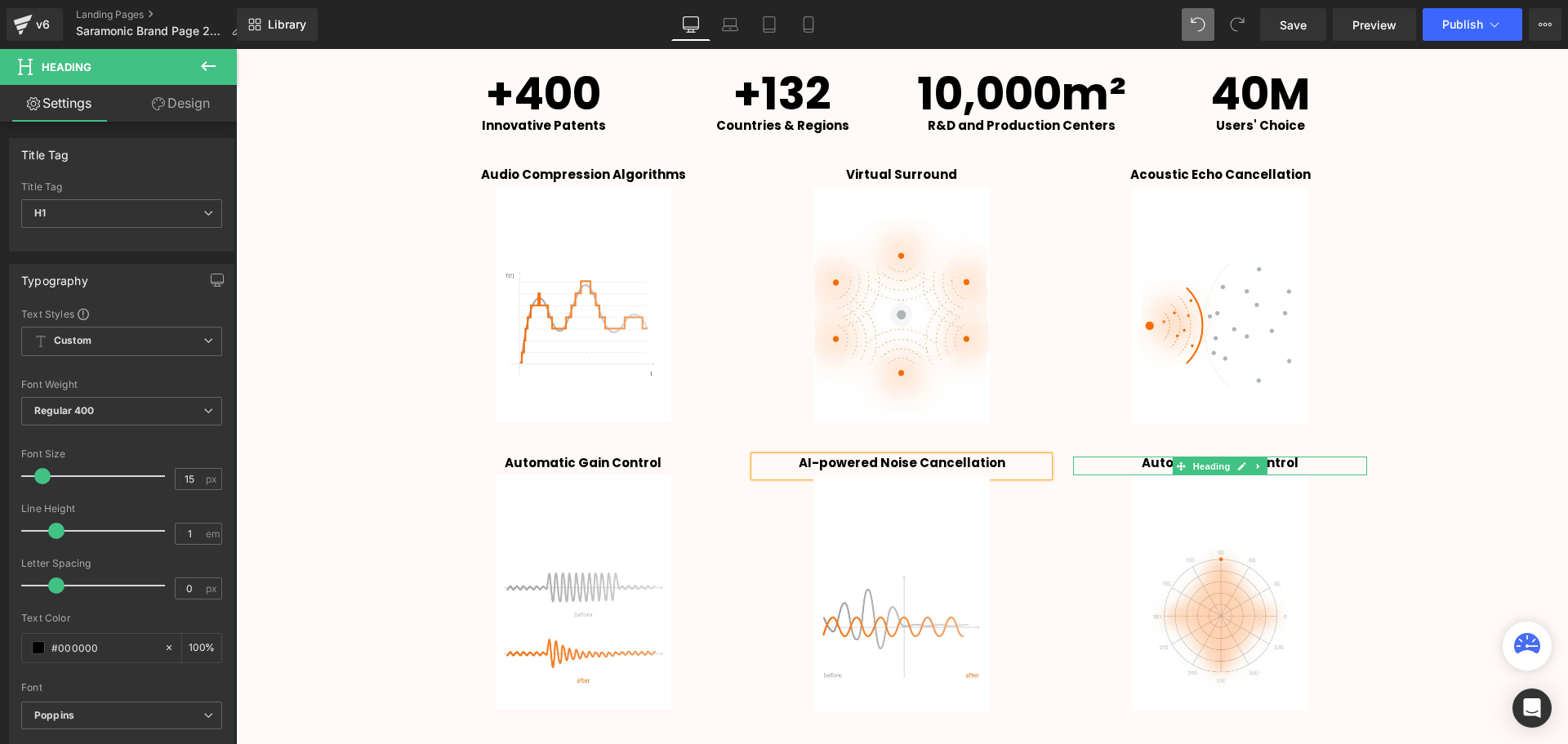
click at [1290, 464] on strong "Automatic Gain Control" at bounding box center [1219, 463] width 157 height 18
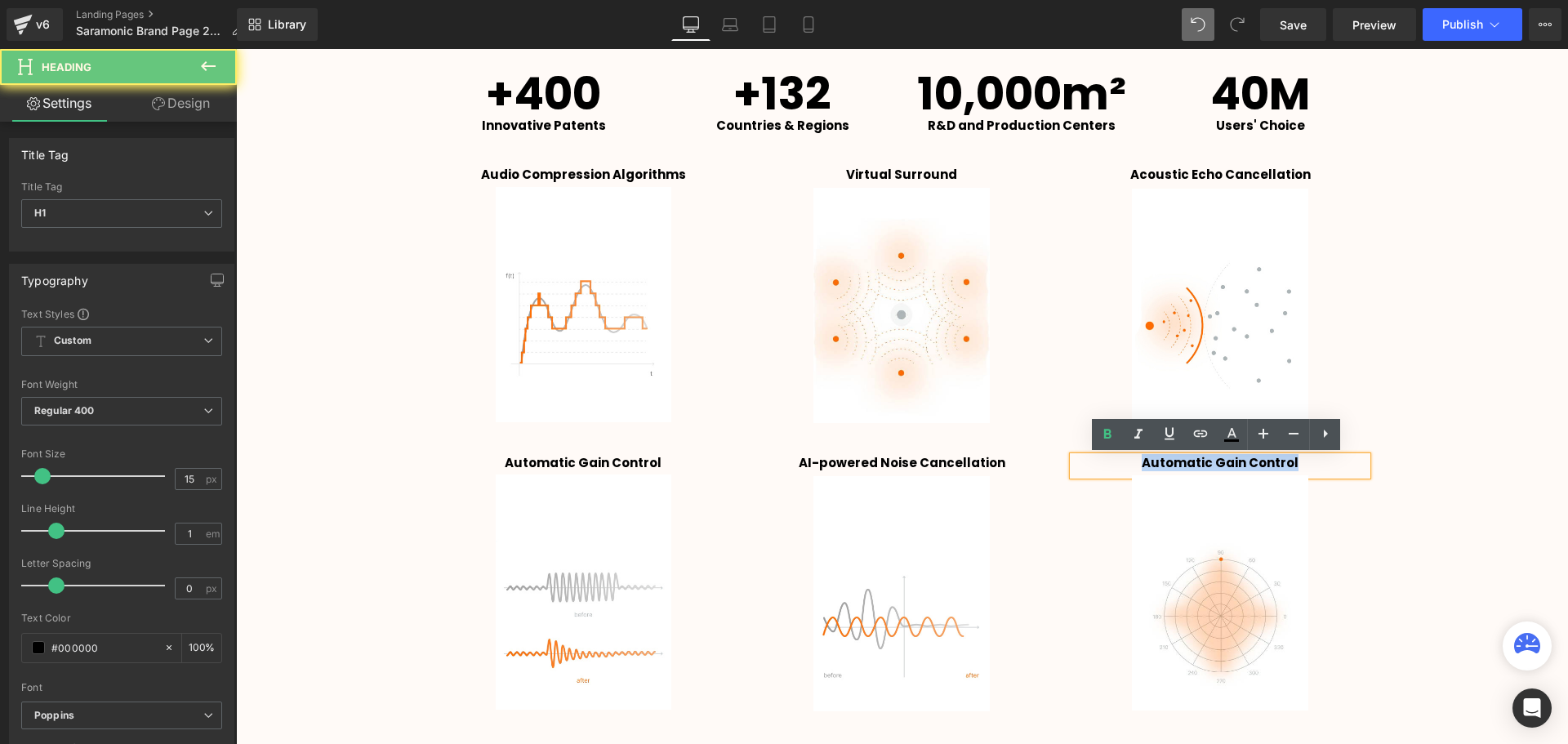
drag, startPoint x: 1274, startPoint y: 464, endPoint x: 1062, endPoint y: 458, distance: 212.1
click at [1062, 458] on div "Automatic Gain Control Heading Image" at bounding box center [1219, 584] width 318 height 254
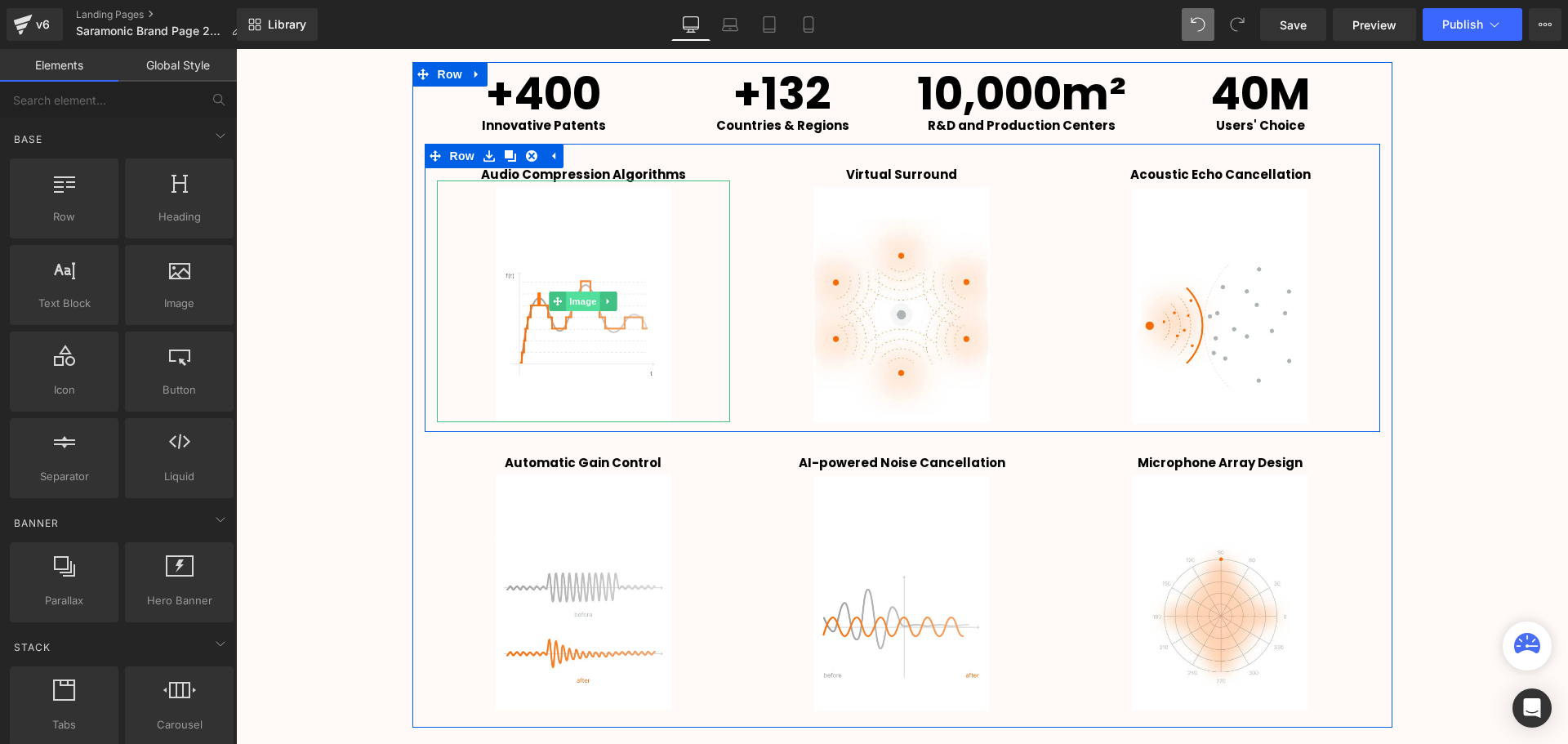
click at [589, 303] on span "Image" at bounding box center [583, 301] width 34 height 19
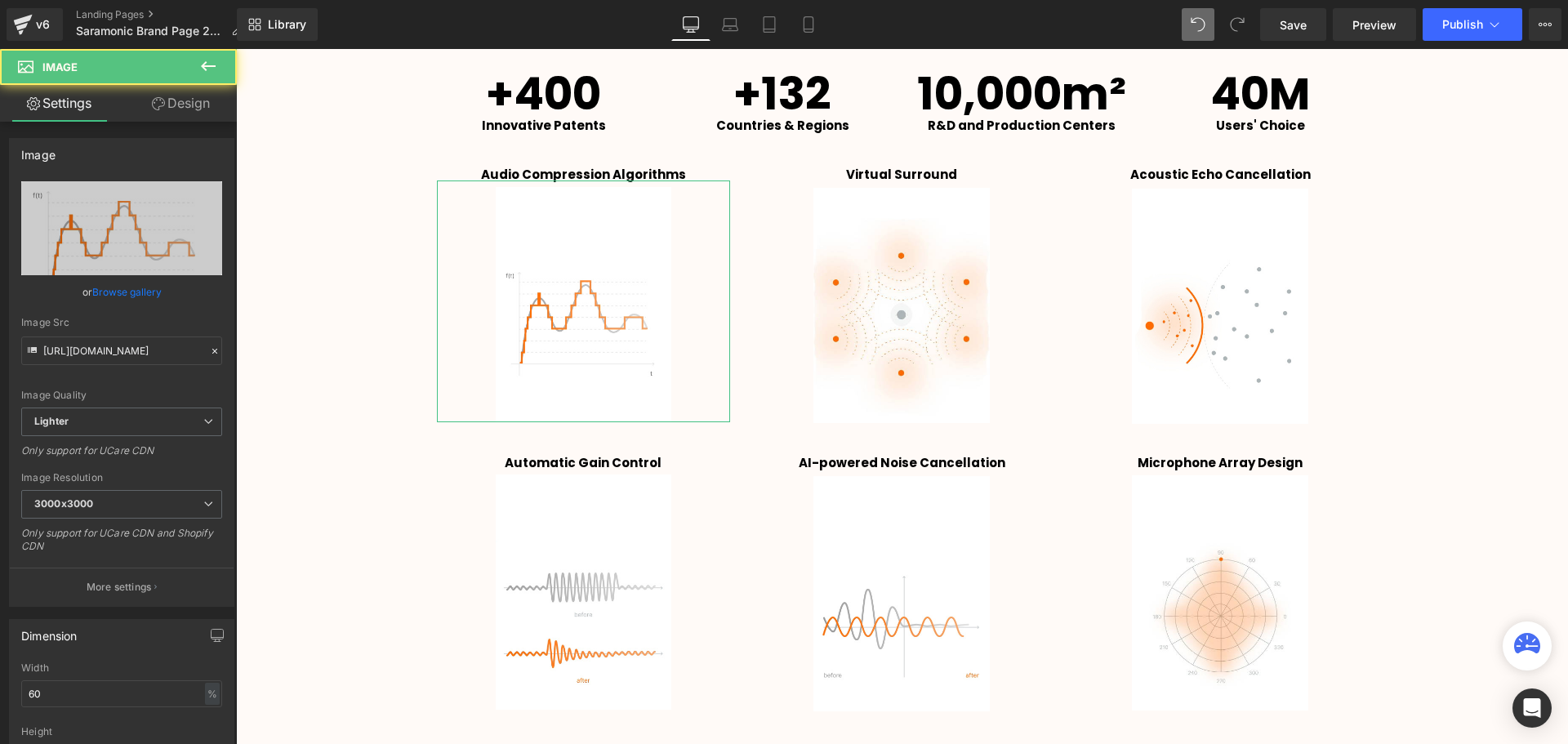
click at [159, 97] on icon at bounding box center [158, 103] width 13 height 13
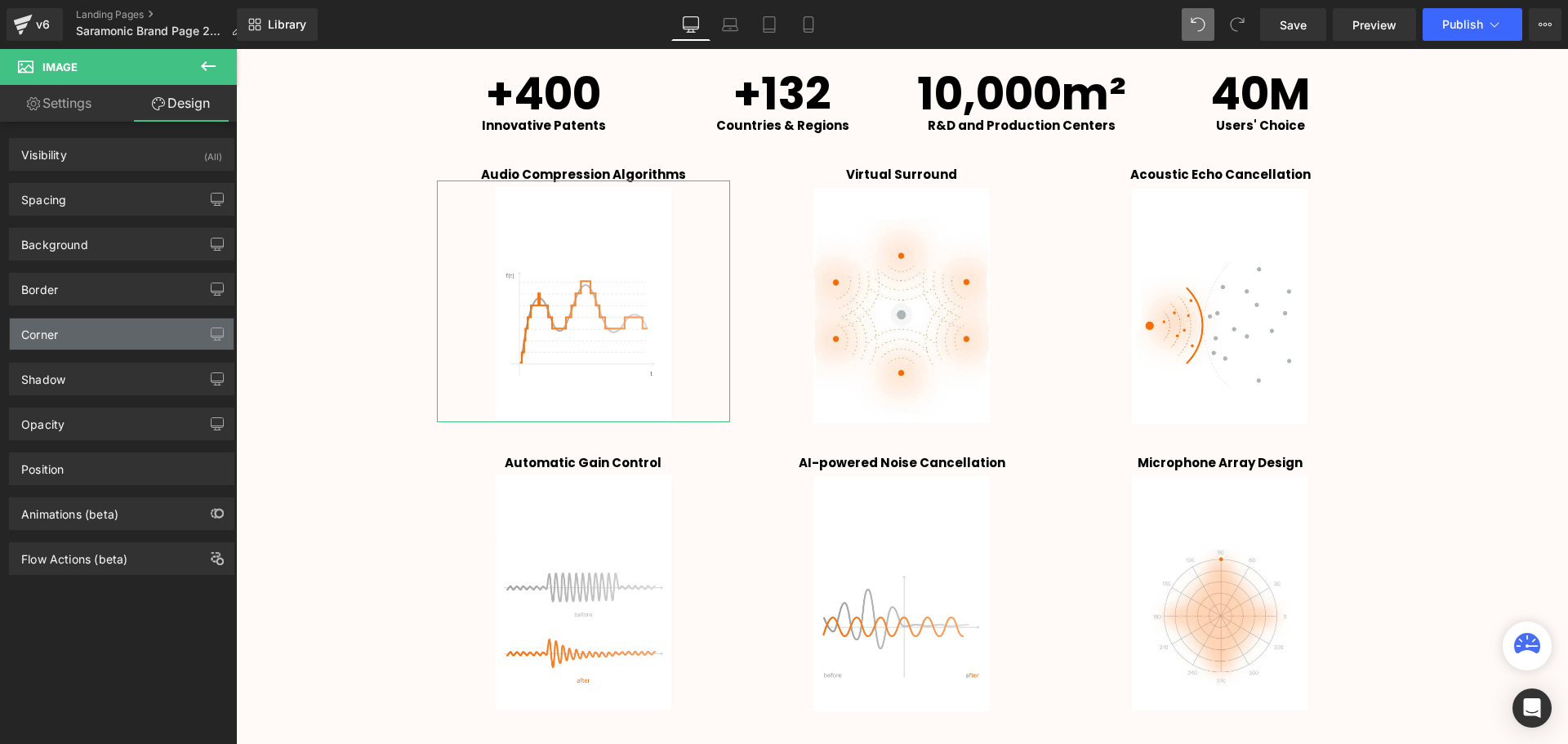
click at [60, 330] on div "Corner" at bounding box center [121, 333] width 223 height 31
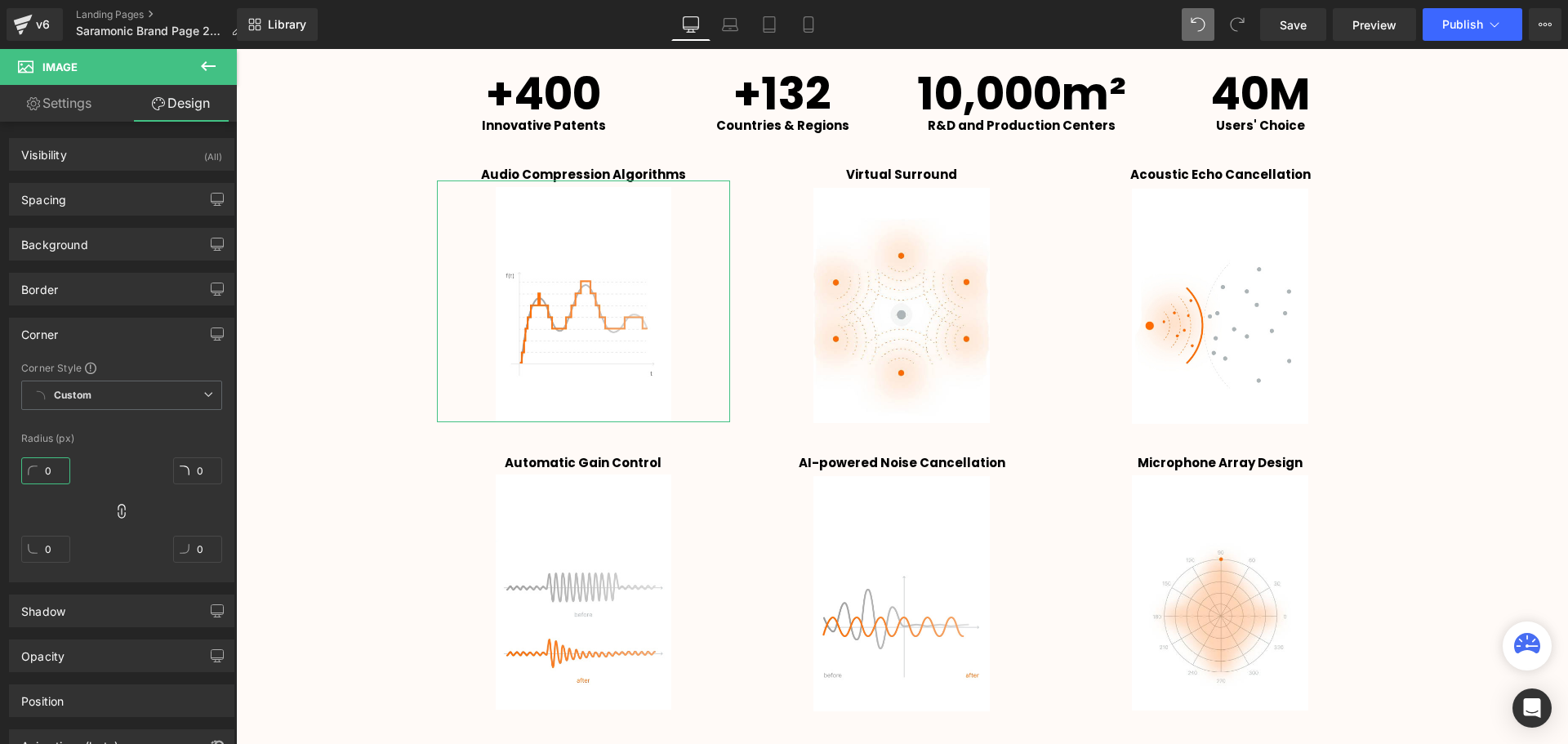
click at [42, 473] on input "0" at bounding box center [46, 471] width 49 height 27
type input "2"
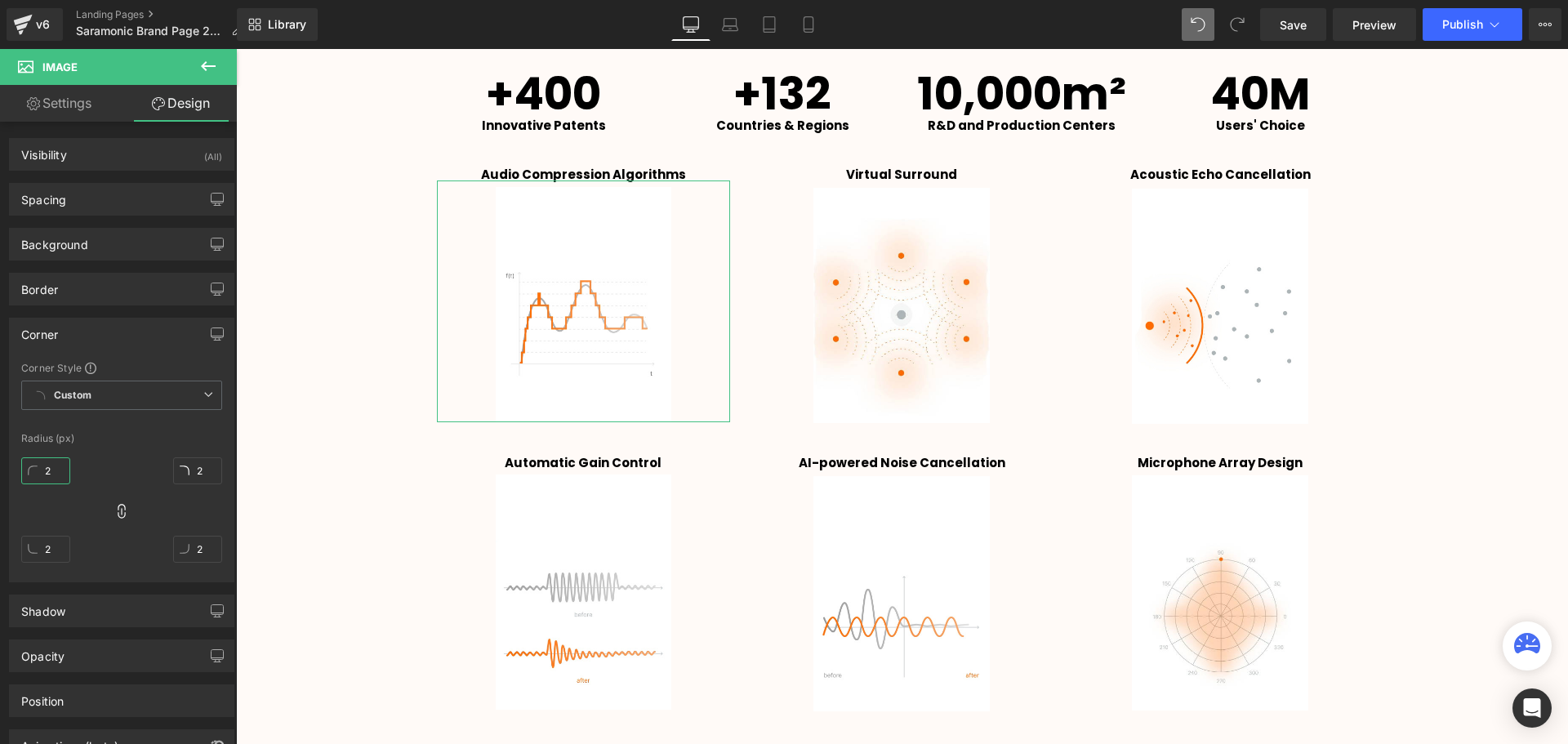
type input "20"
click at [44, 472] on input "19" at bounding box center [46, 471] width 49 height 27
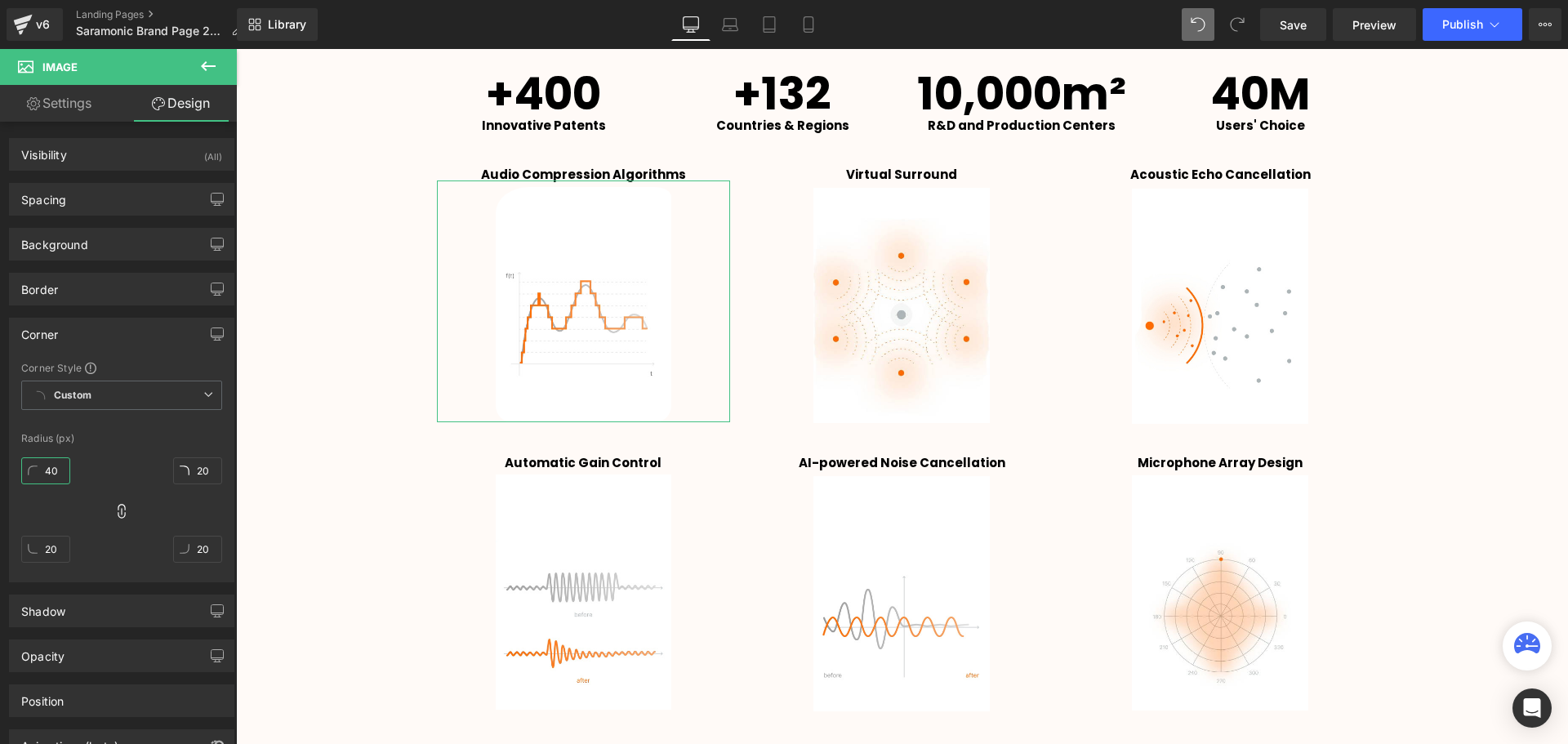
drag, startPoint x: 49, startPoint y: 471, endPoint x: 56, endPoint y: 436, distance: 35.7
click at [56, 436] on div "Corner Style Custom Custom Setup Global Style Custom Setup Global Style Radius …" at bounding box center [121, 471] width 223 height 221
type input "40"
click at [121, 510] on icon at bounding box center [121, 511] width 17 height 17
click at [120, 510] on icon at bounding box center [121, 511] width 17 height 17
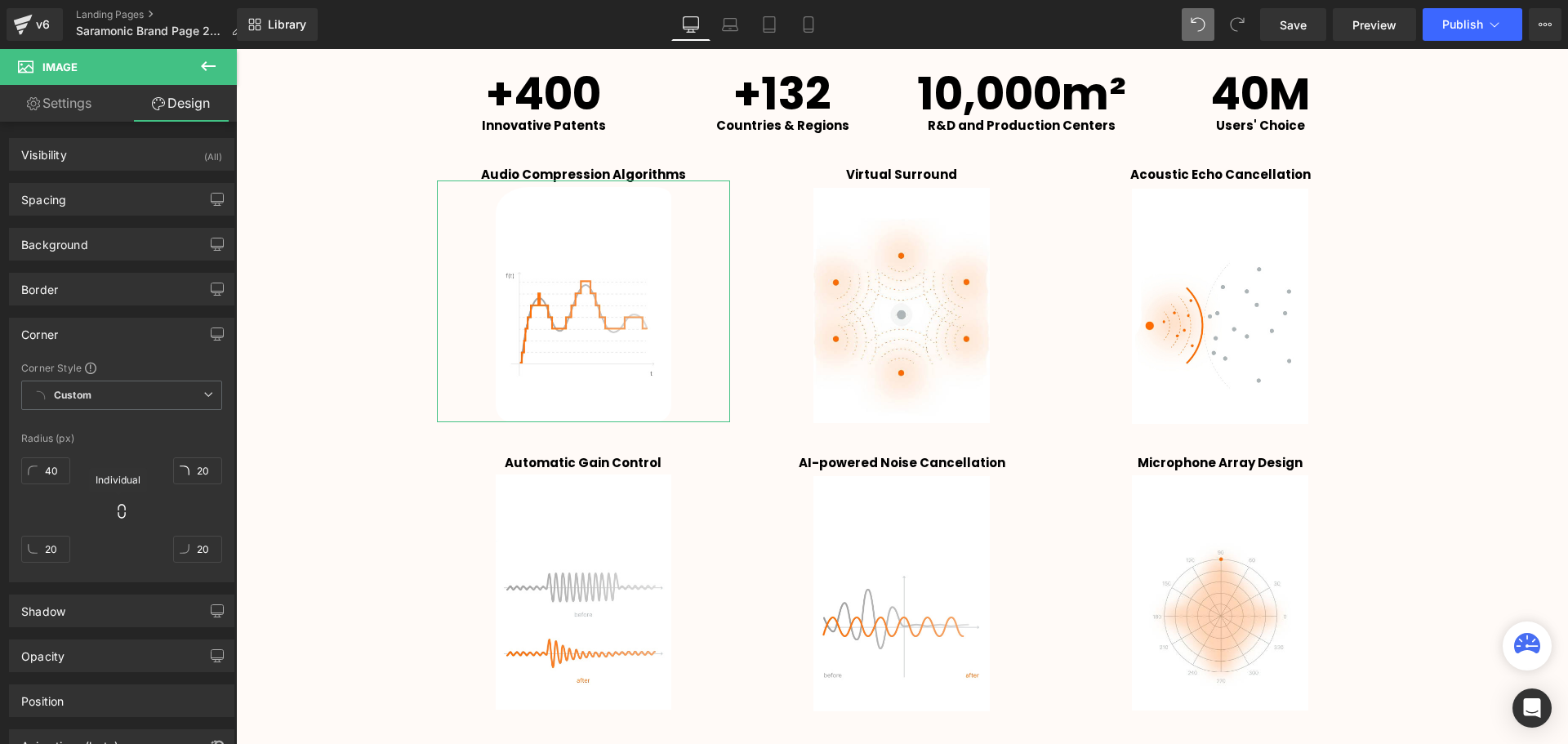
type input "40"
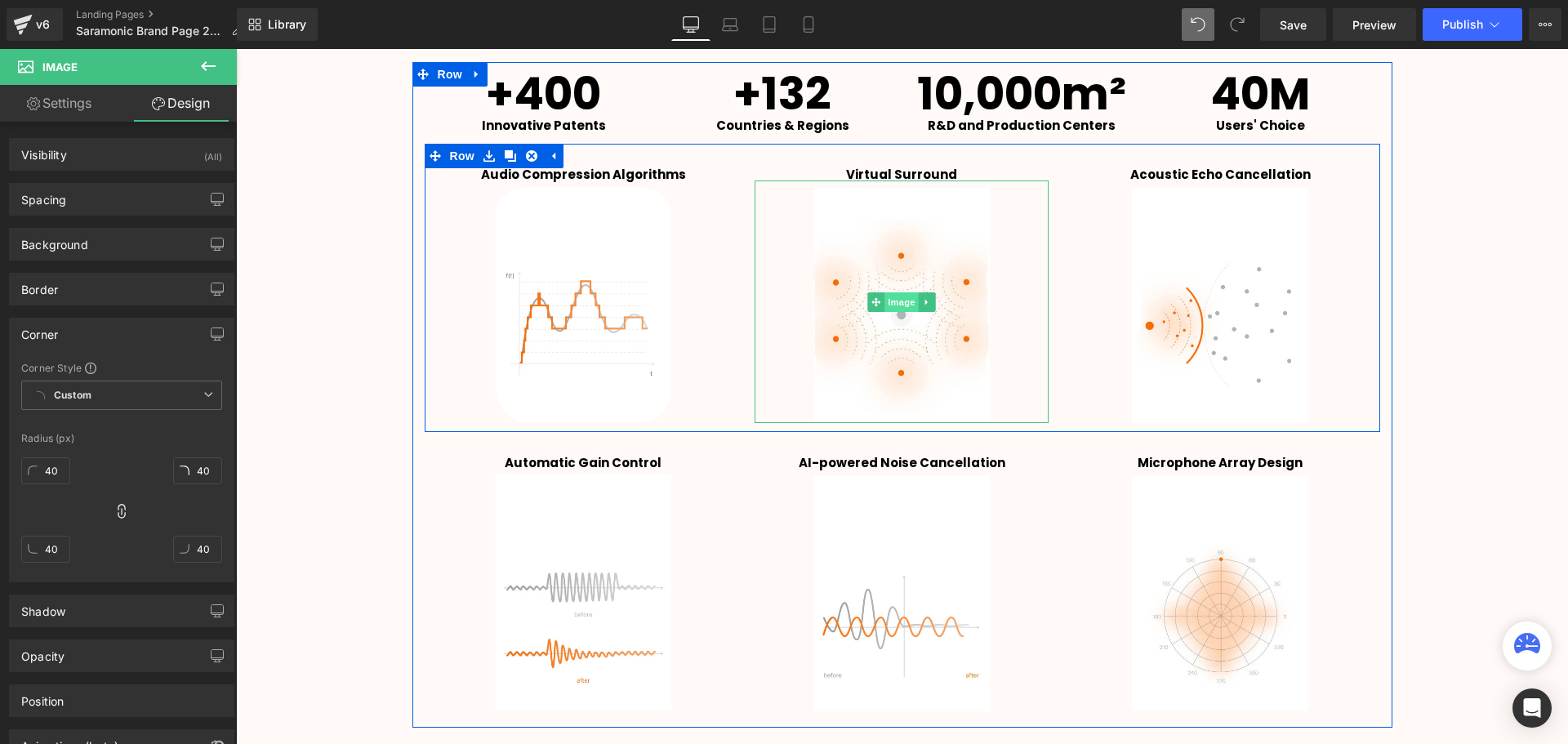
click at [893, 304] on span "Image" at bounding box center [902, 301] width 34 height 19
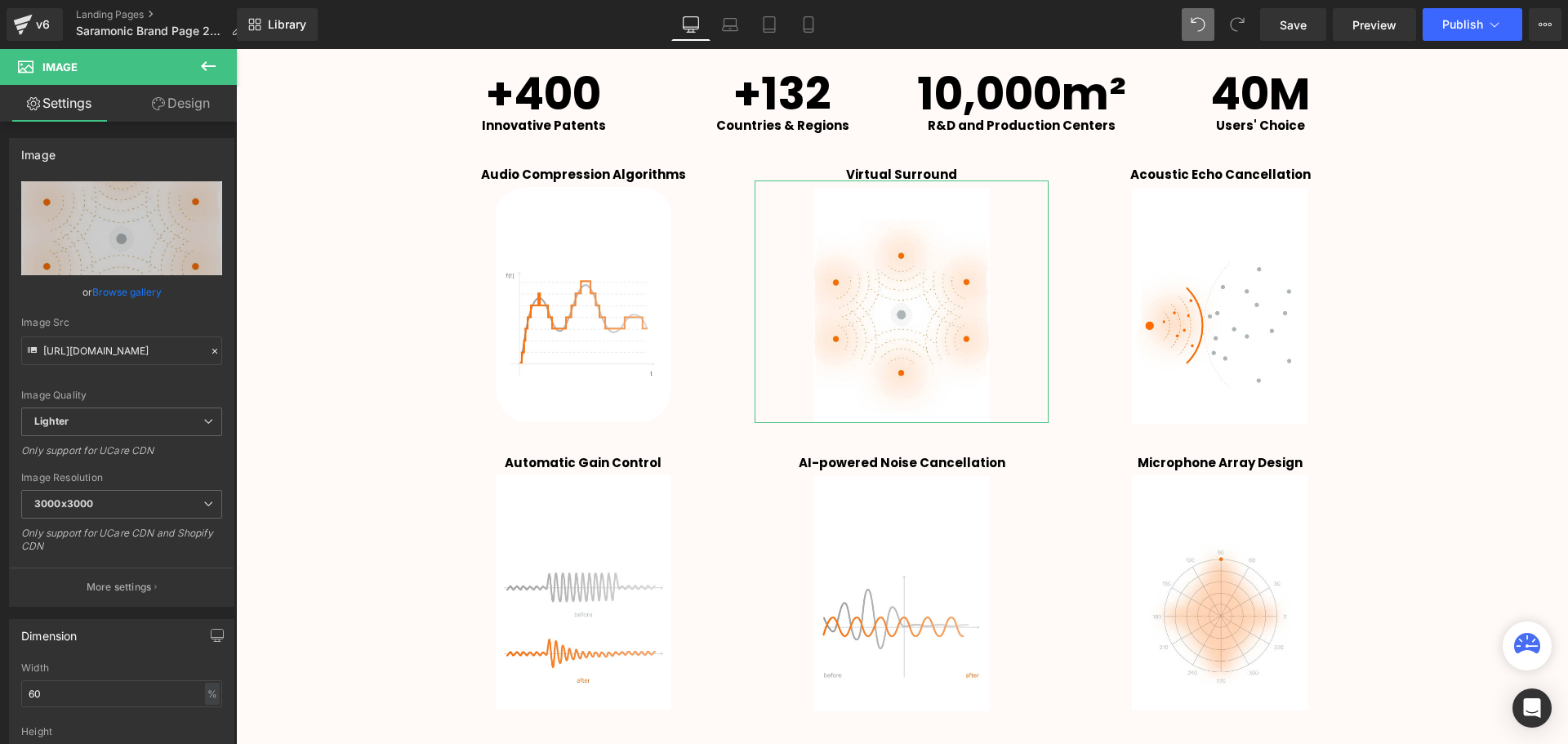
click at [169, 105] on link "Design" at bounding box center [181, 103] width 118 height 37
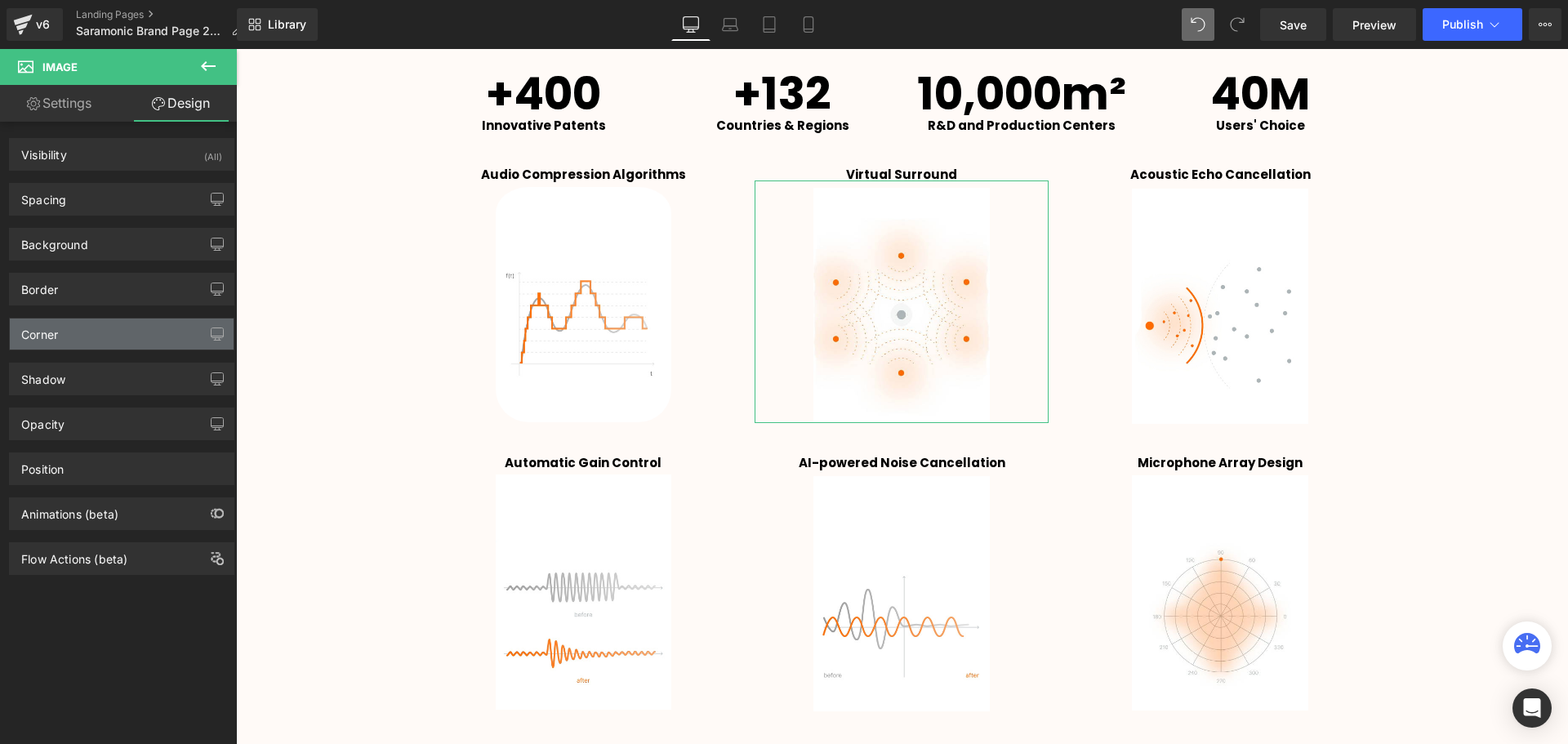
click at [96, 337] on div "Corner" at bounding box center [121, 333] width 223 height 31
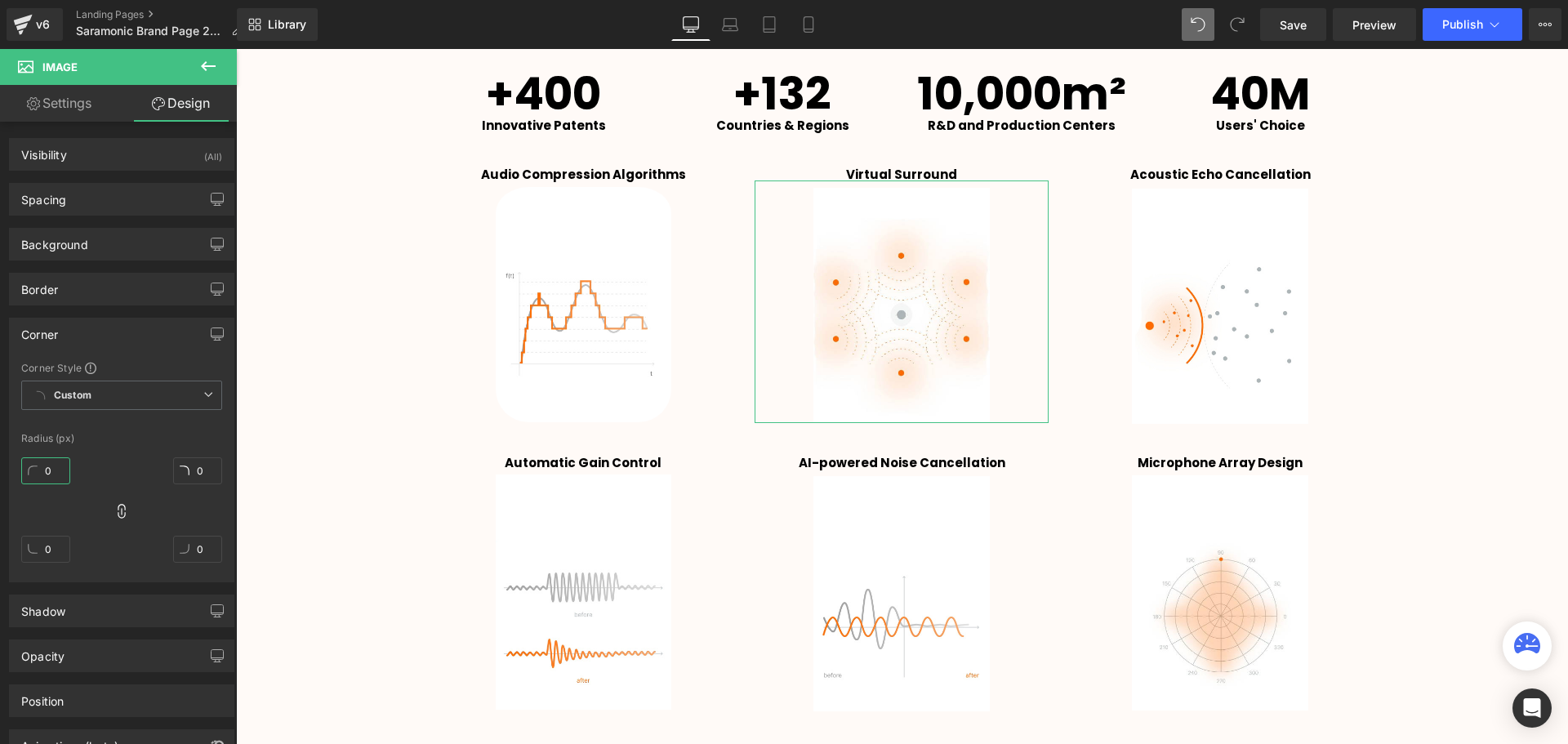
click at [47, 469] on input "0" at bounding box center [46, 471] width 49 height 27
type input "40"
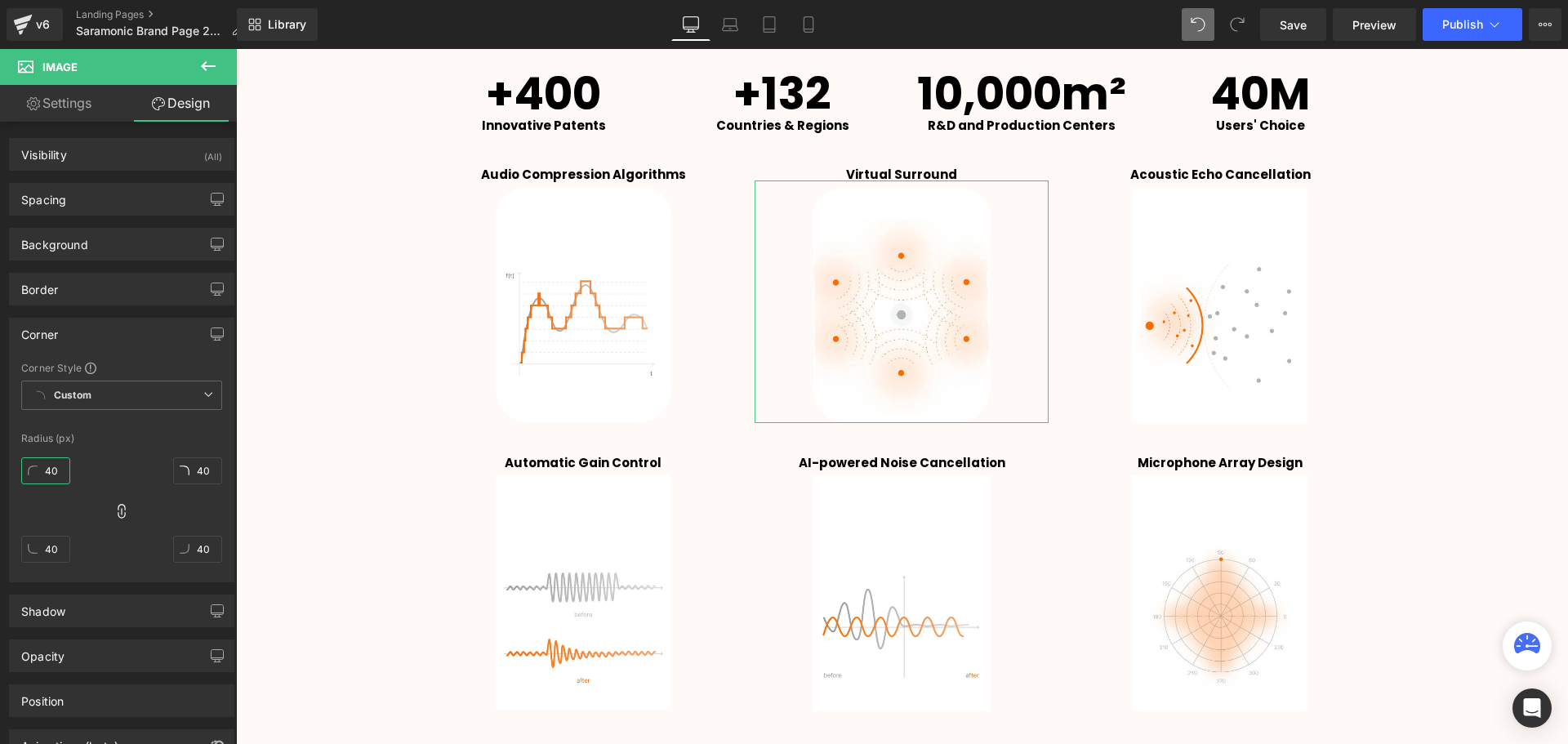
type input "40"
click at [114, 447] on div "Corner Style Custom Custom Setup Global Style Custom Setup Global Style Radius …" at bounding box center [121, 471] width 223 height 221
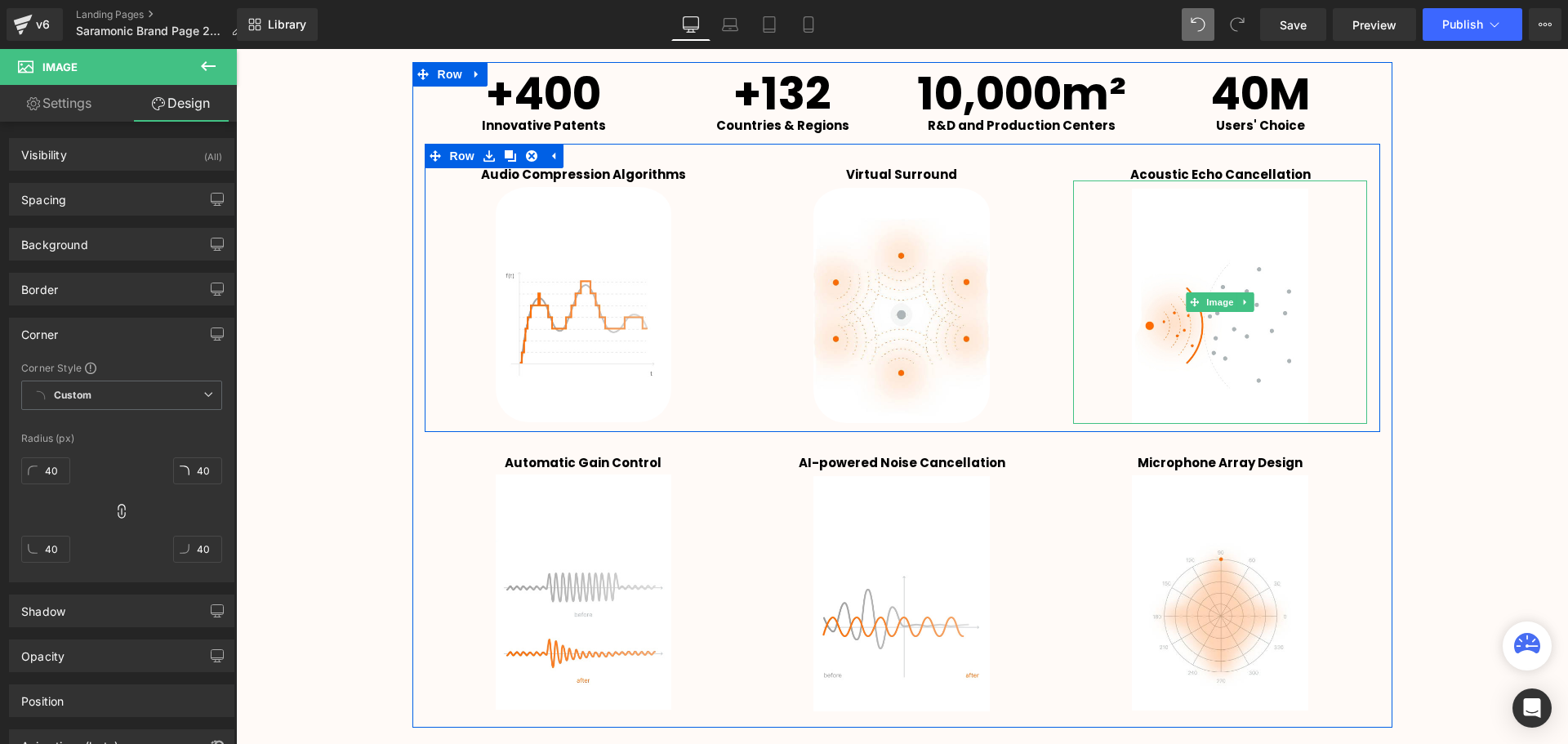
click at [1224, 304] on span "Image" at bounding box center [1220, 301] width 34 height 19
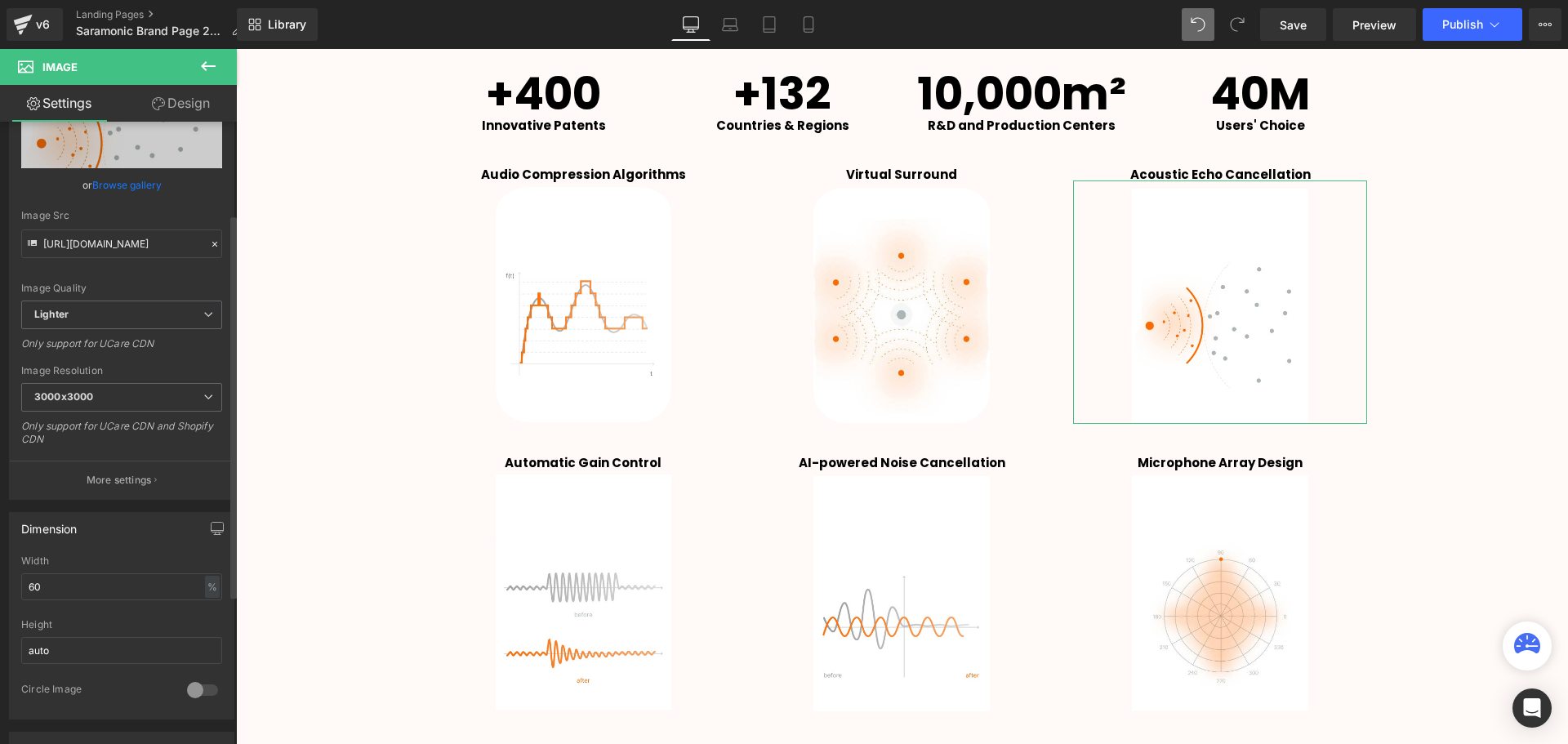
scroll to position [244, 0]
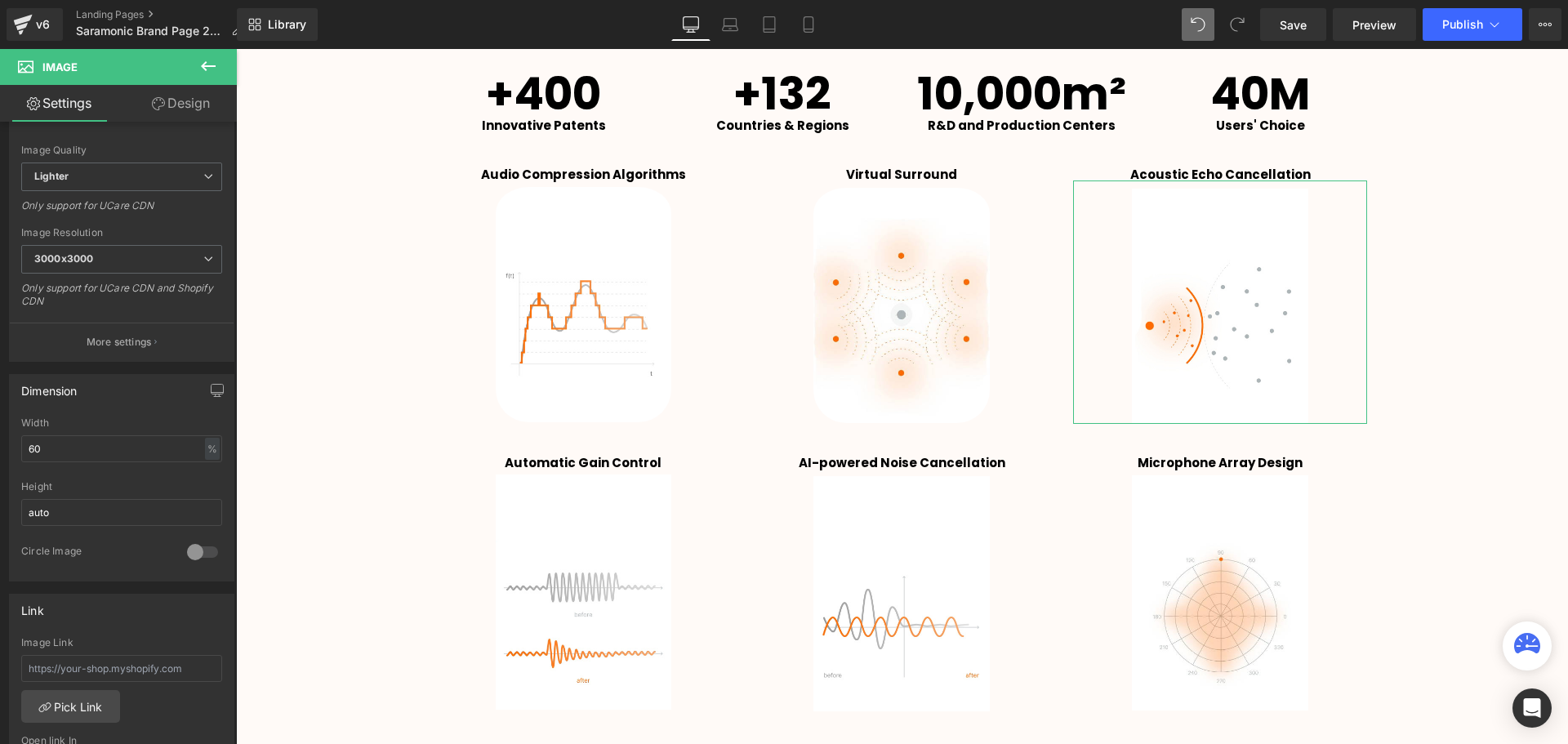
click at [169, 102] on link "Design" at bounding box center [181, 103] width 118 height 37
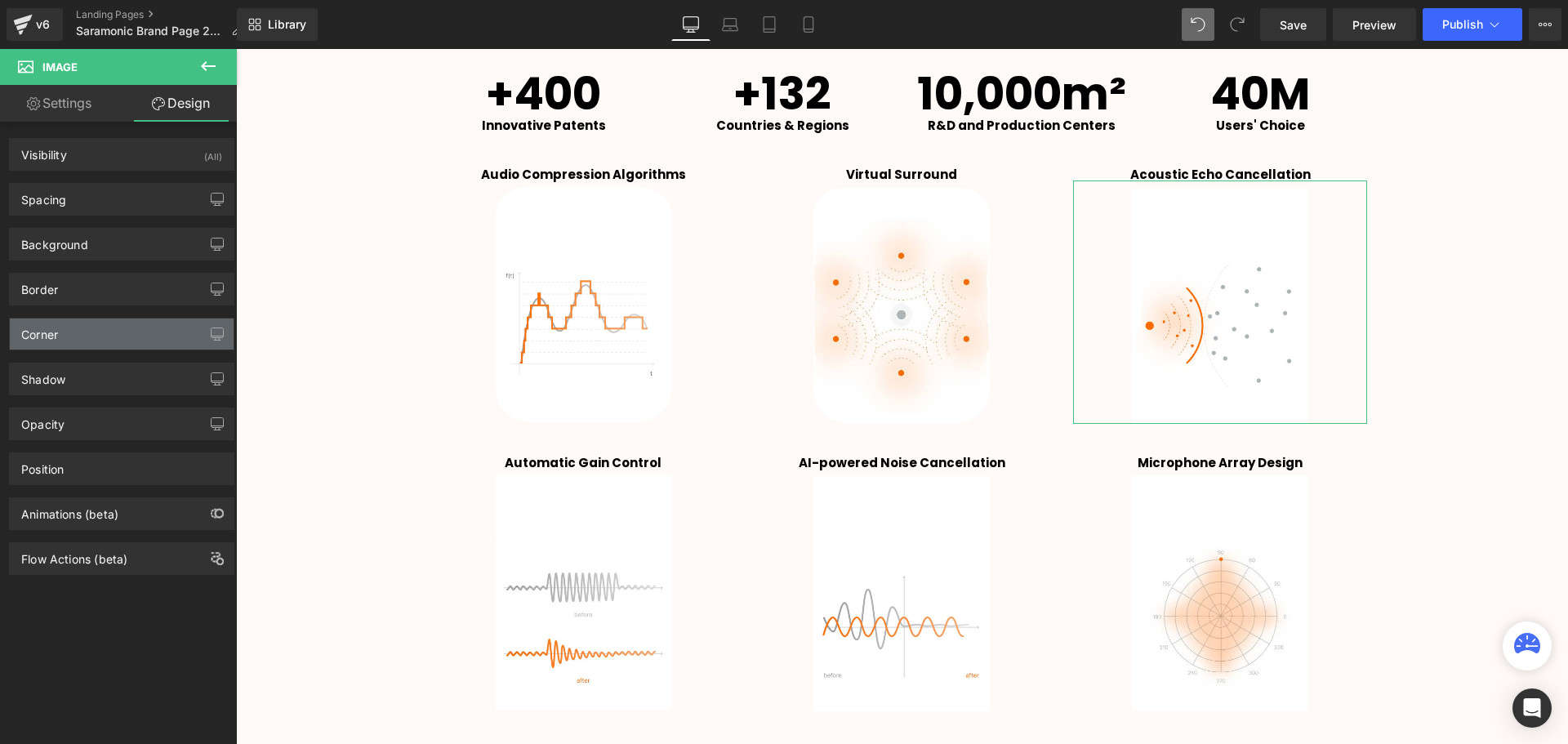
type input "0"
click at [125, 320] on div "Corner" at bounding box center [121, 333] width 223 height 31
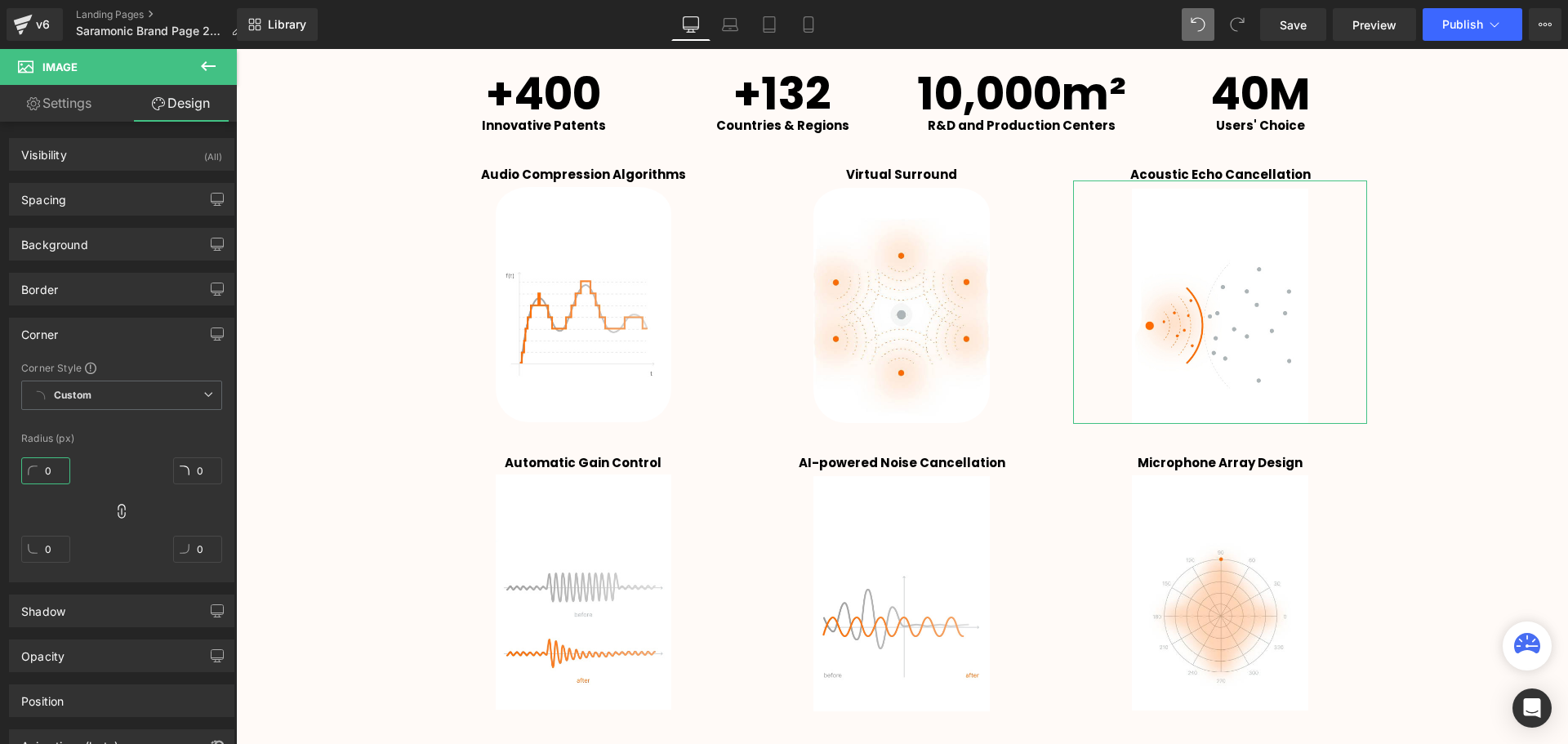
click at [53, 471] on input "0" at bounding box center [46, 471] width 49 height 27
type input "40"
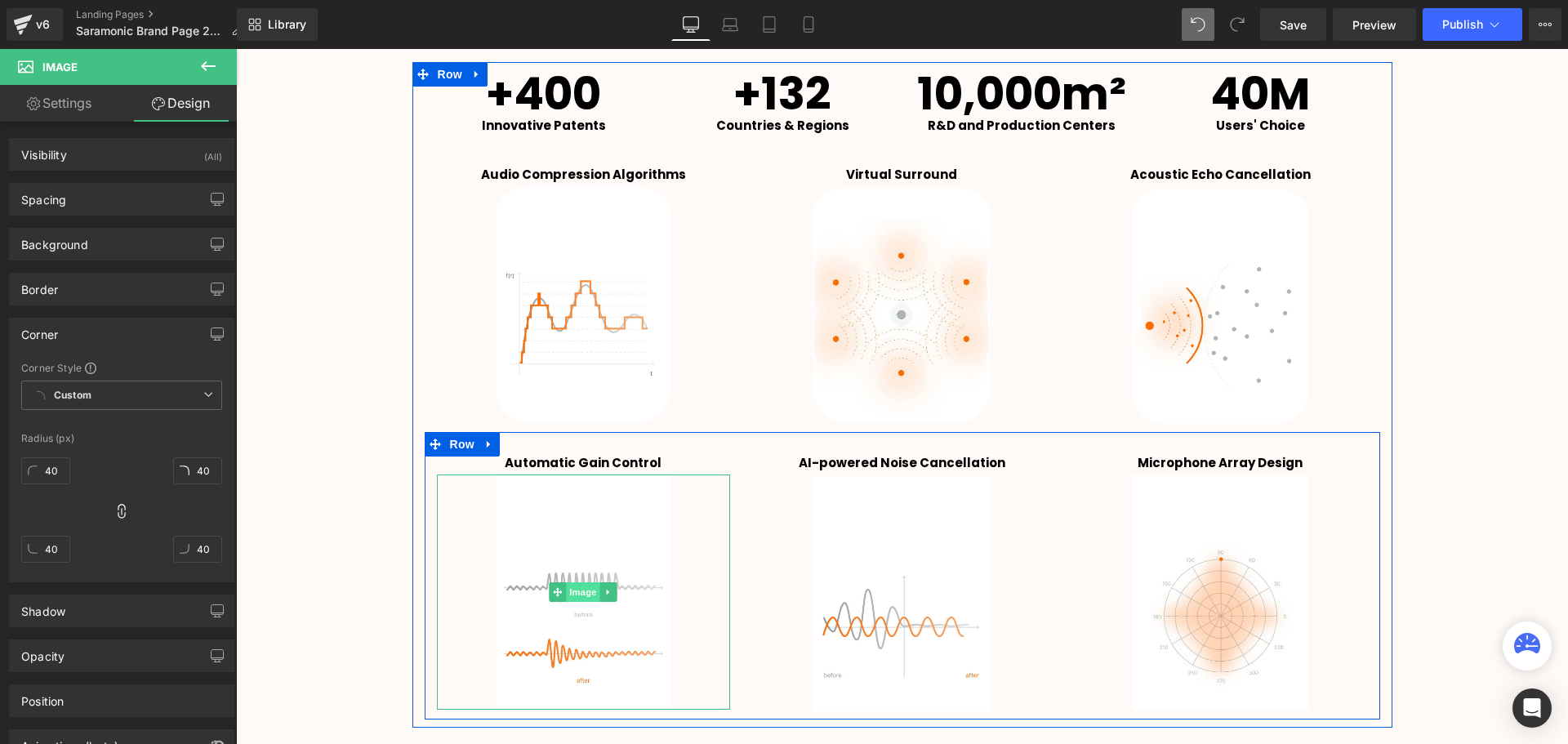
click at [587, 597] on span "Image" at bounding box center [583, 592] width 34 height 19
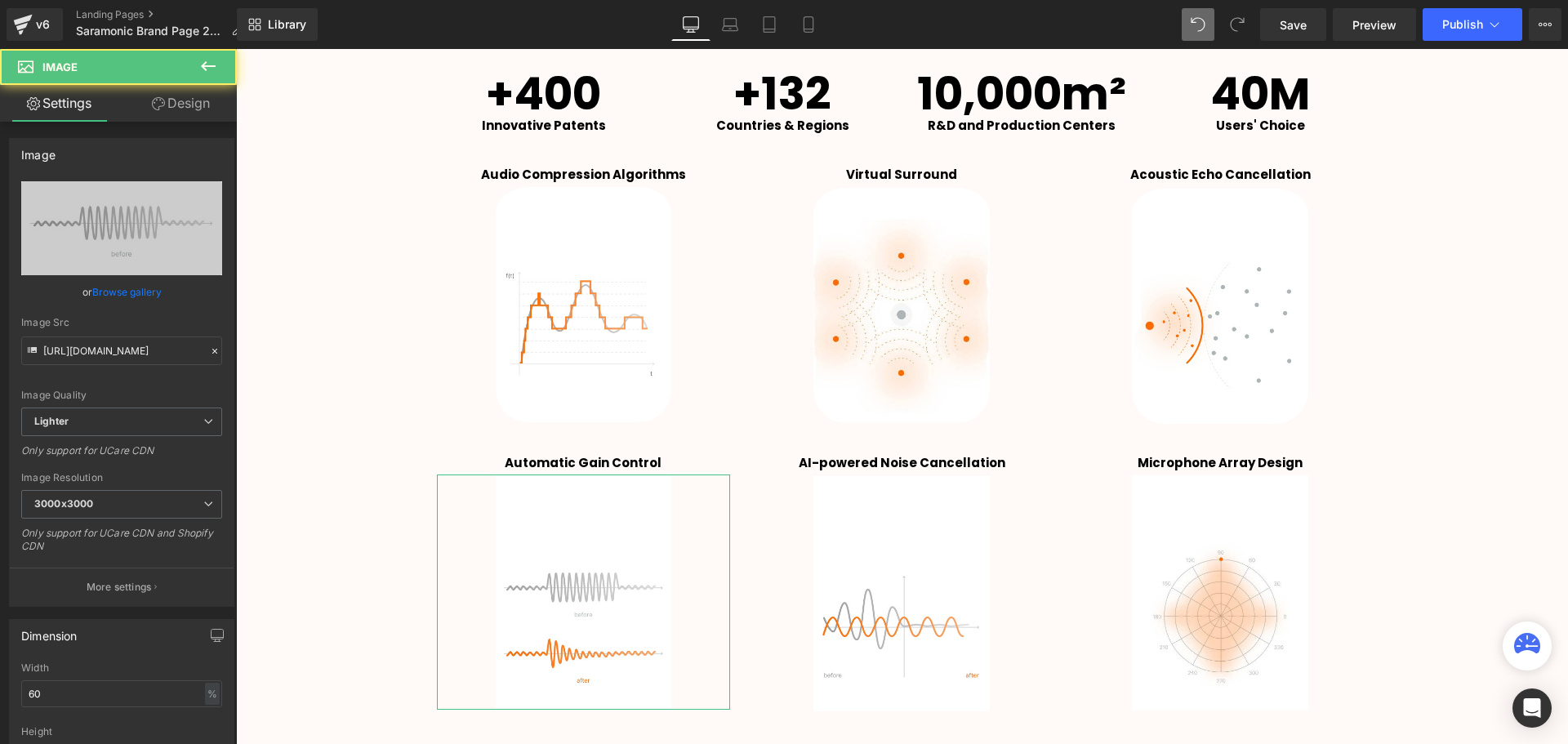
click at [164, 111] on link "Design" at bounding box center [181, 103] width 118 height 37
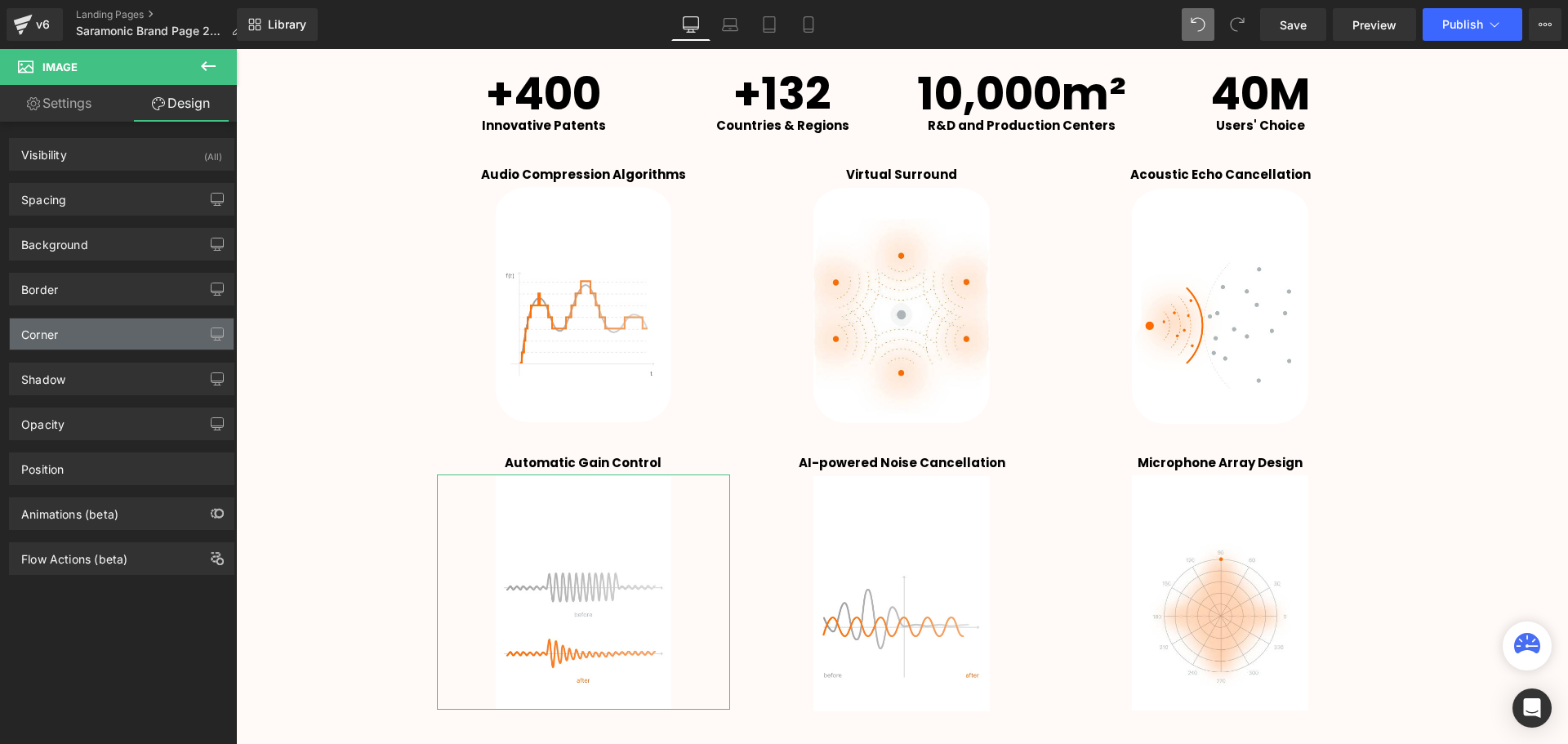
type input "0"
click at [76, 334] on div "Corner" at bounding box center [121, 333] width 223 height 31
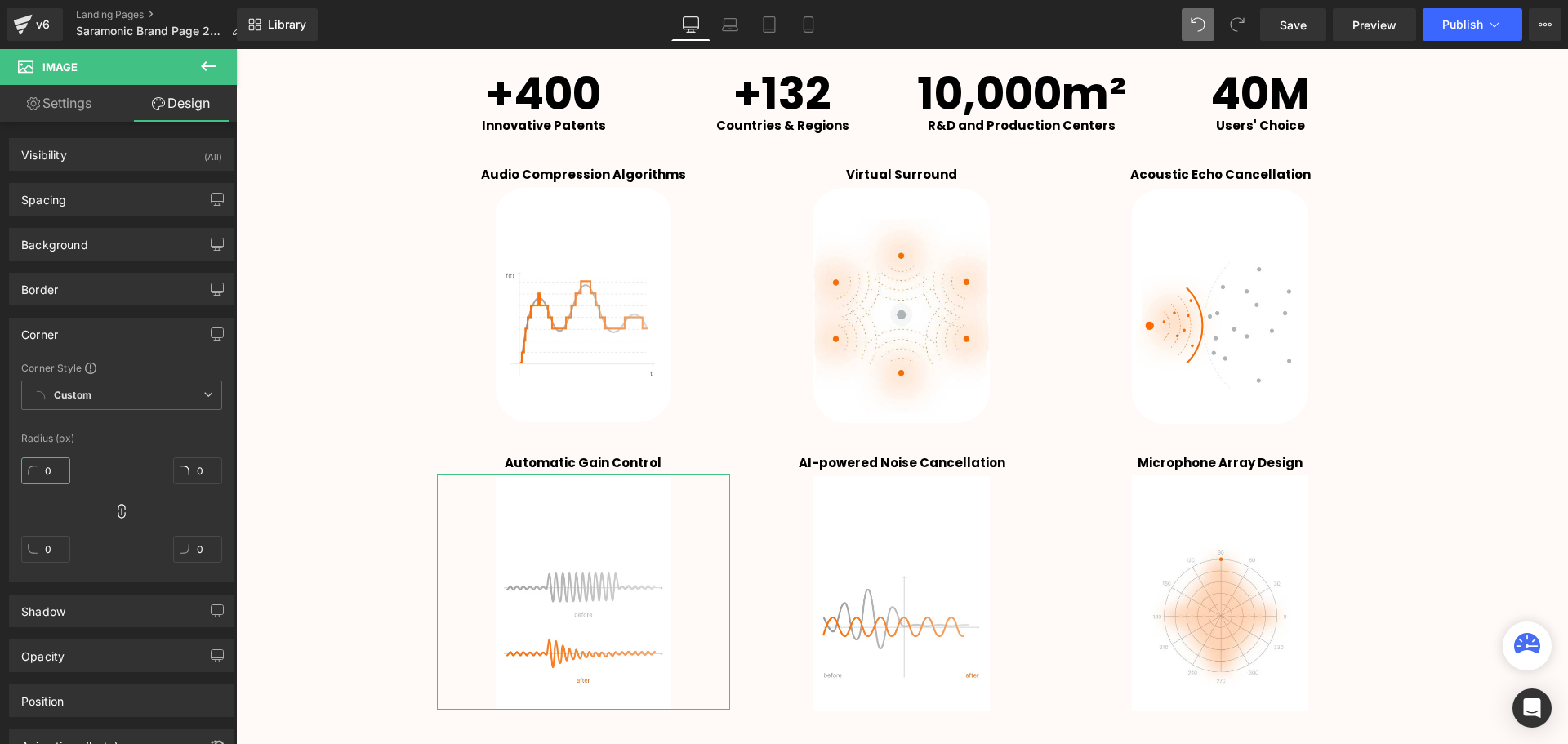
click at [53, 477] on input "0" at bounding box center [46, 471] width 49 height 27
type input "40"
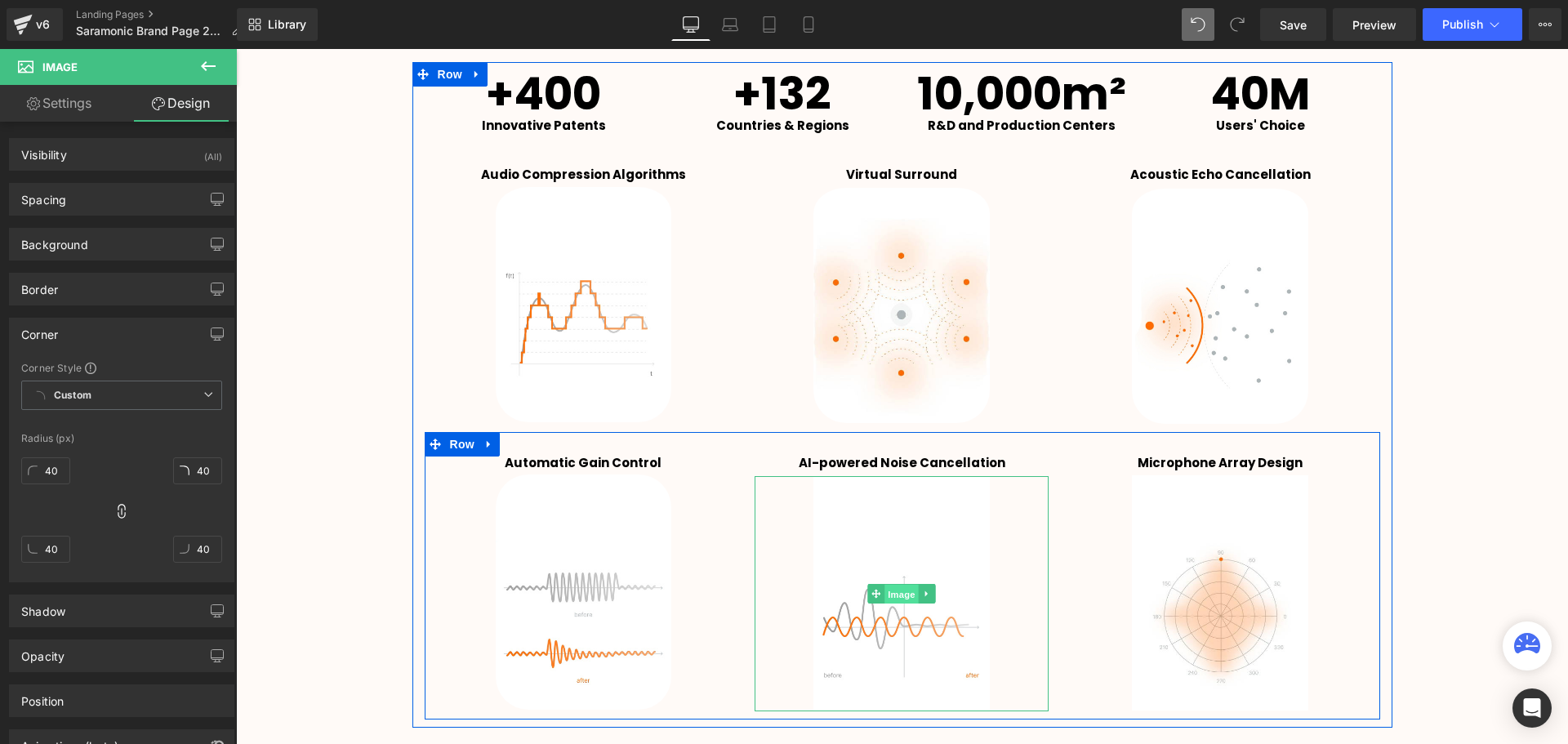
click at [900, 591] on span "Image" at bounding box center [902, 594] width 34 height 19
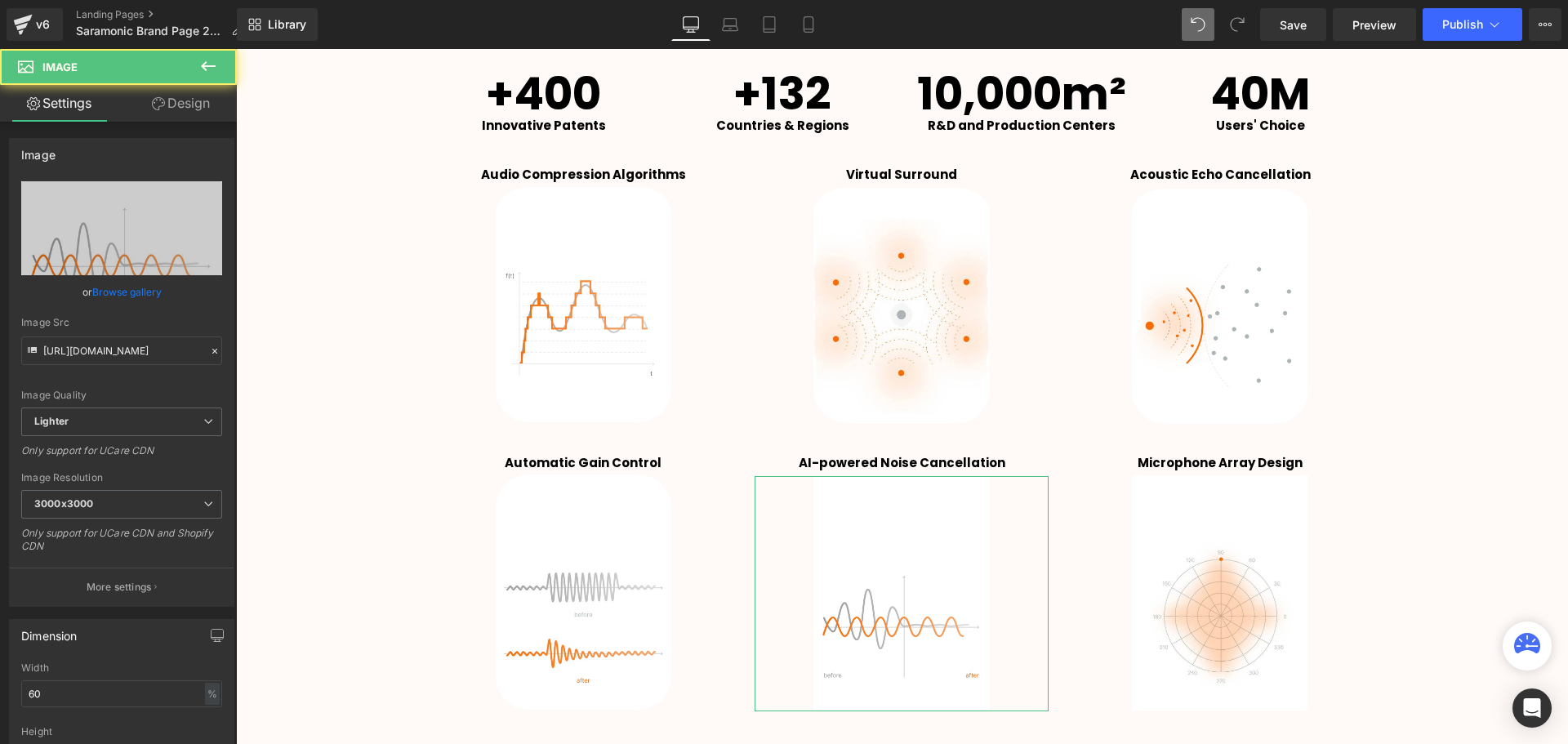
click at [200, 110] on link "Design" at bounding box center [181, 103] width 118 height 37
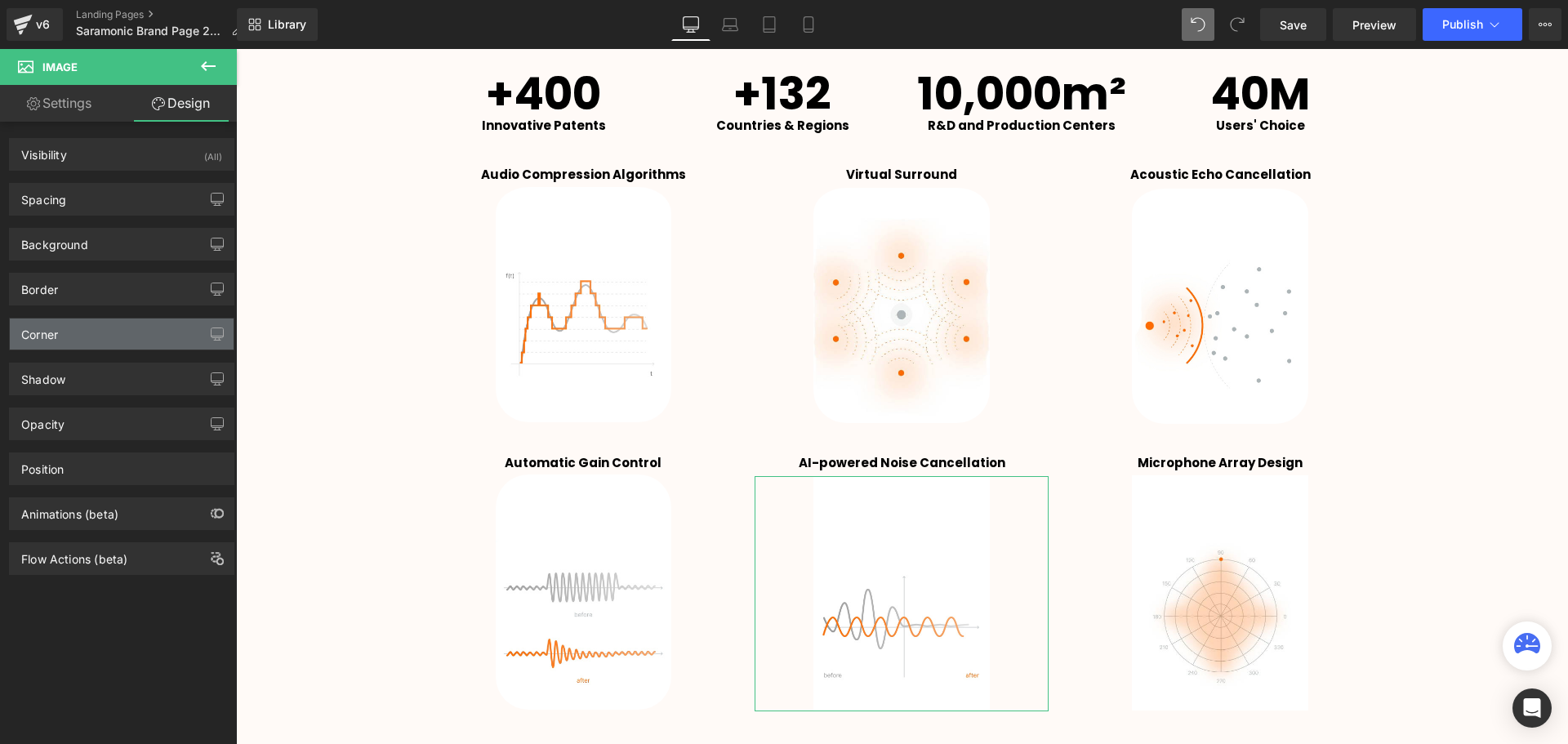
type input "0"
click at [75, 325] on div "Corner" at bounding box center [121, 333] width 223 height 31
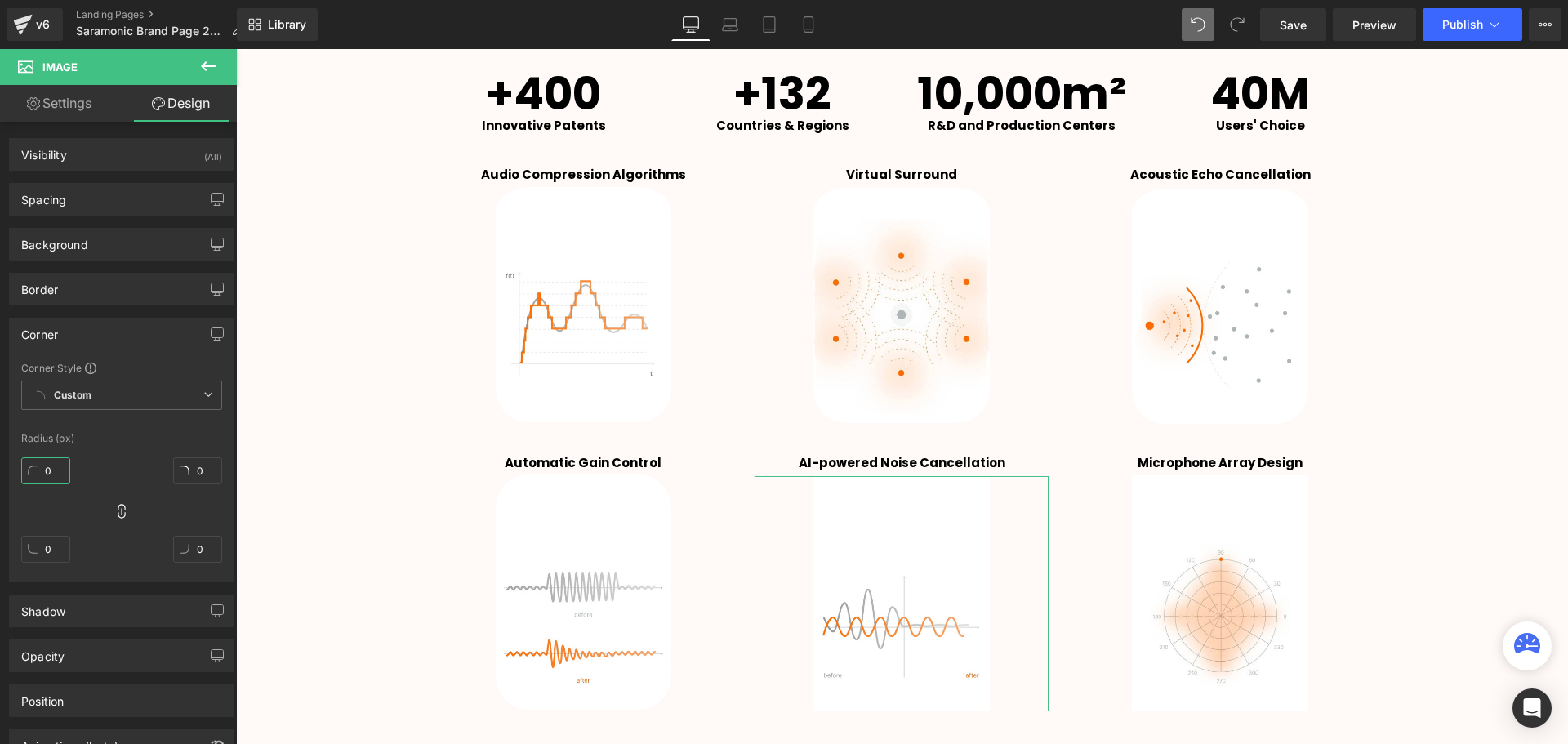
click at [43, 469] on input "0" at bounding box center [46, 471] width 49 height 27
type input "40"
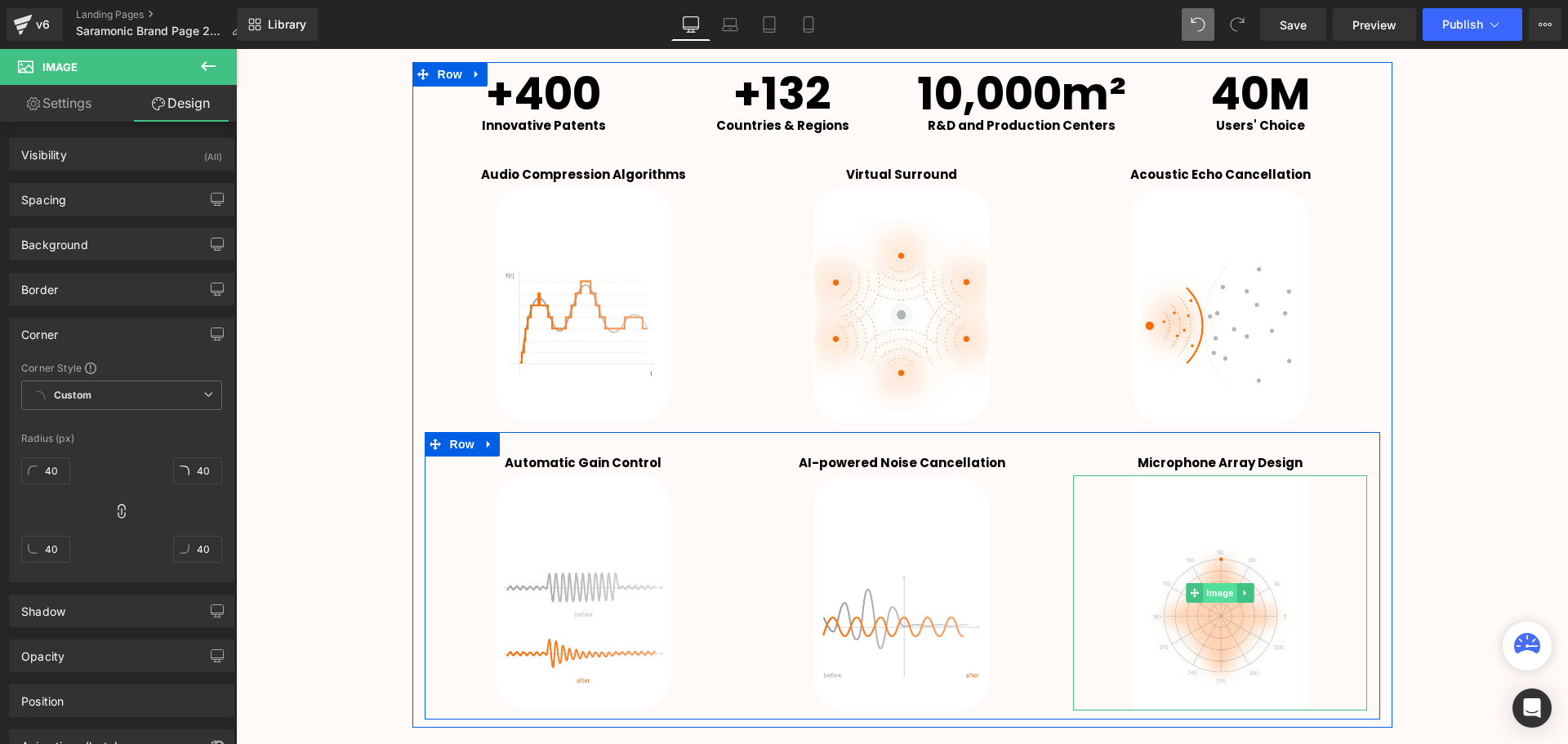
click at [1216, 591] on span "Image" at bounding box center [1220, 592] width 34 height 19
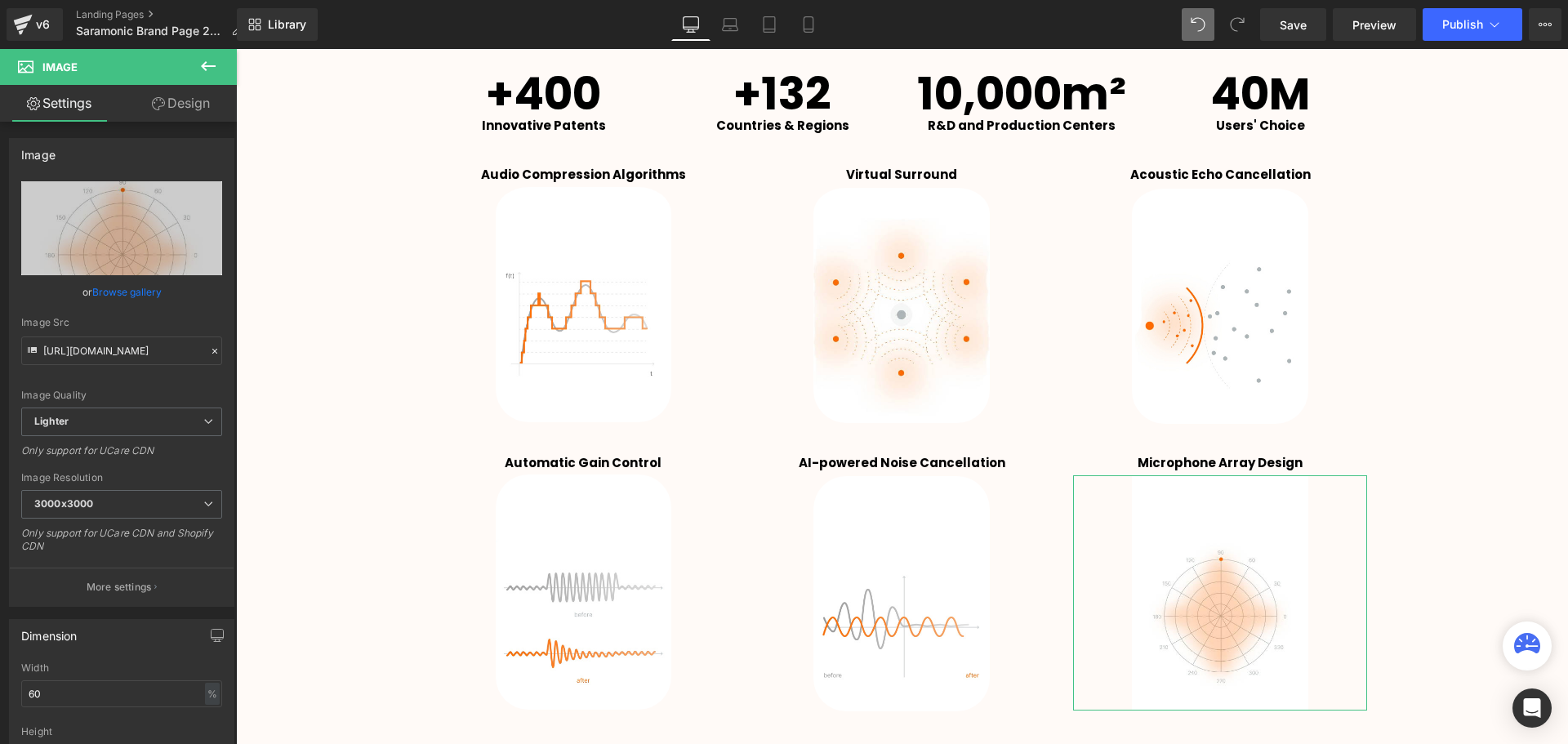
click at [178, 98] on link "Design" at bounding box center [181, 103] width 118 height 37
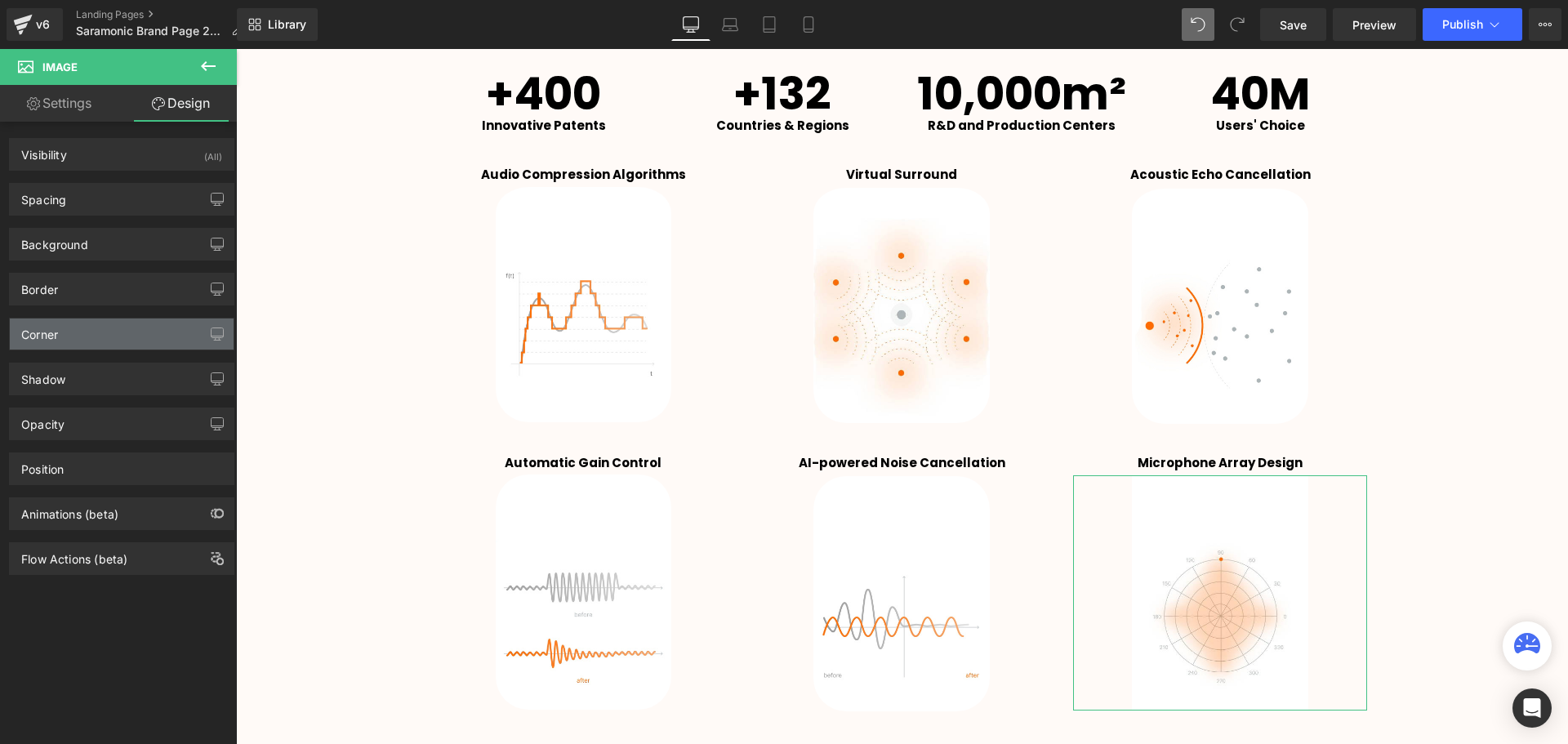
type input "0"
click at [79, 336] on div "Corner" at bounding box center [121, 333] width 223 height 31
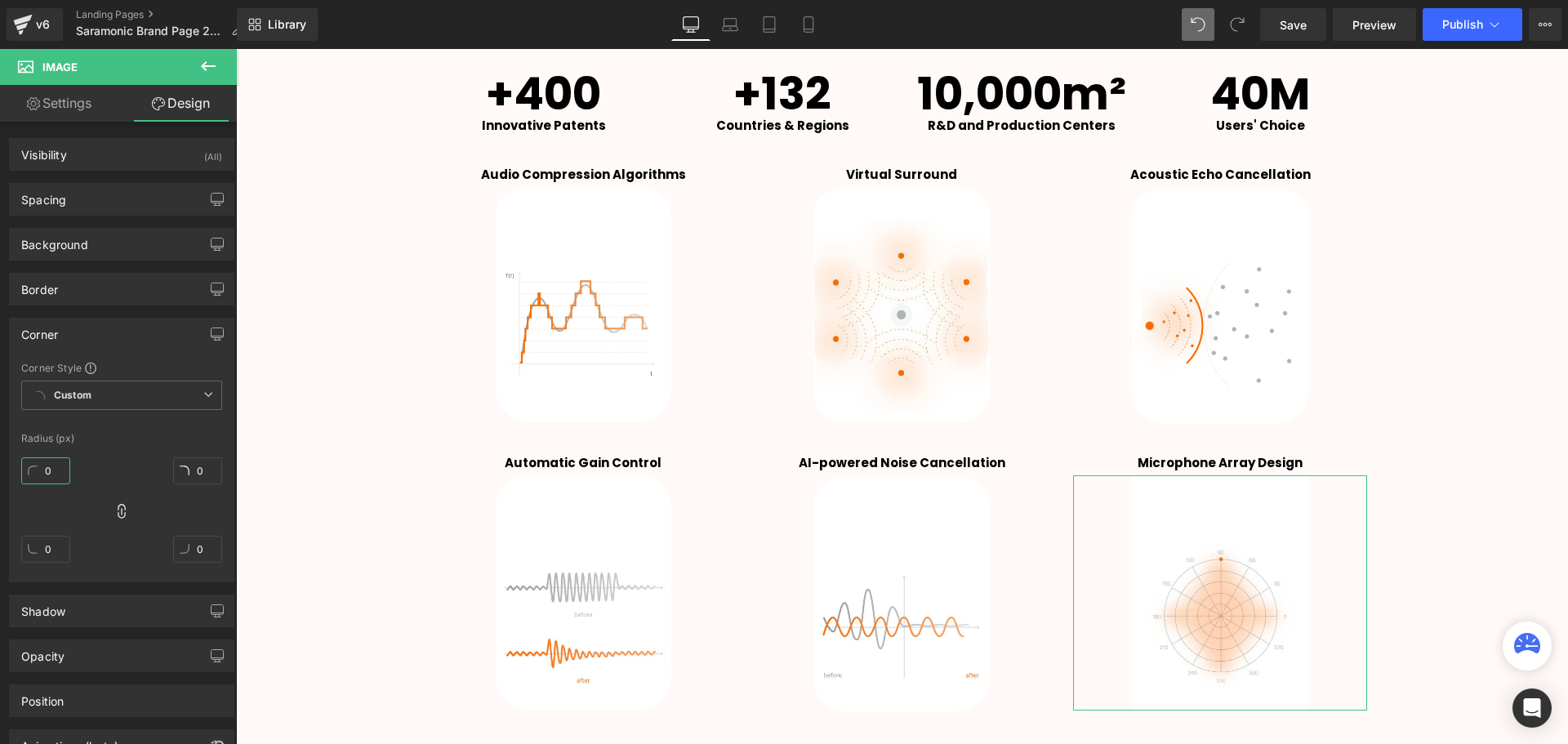
click at [47, 476] on input "0" at bounding box center [46, 471] width 49 height 27
type input "40"
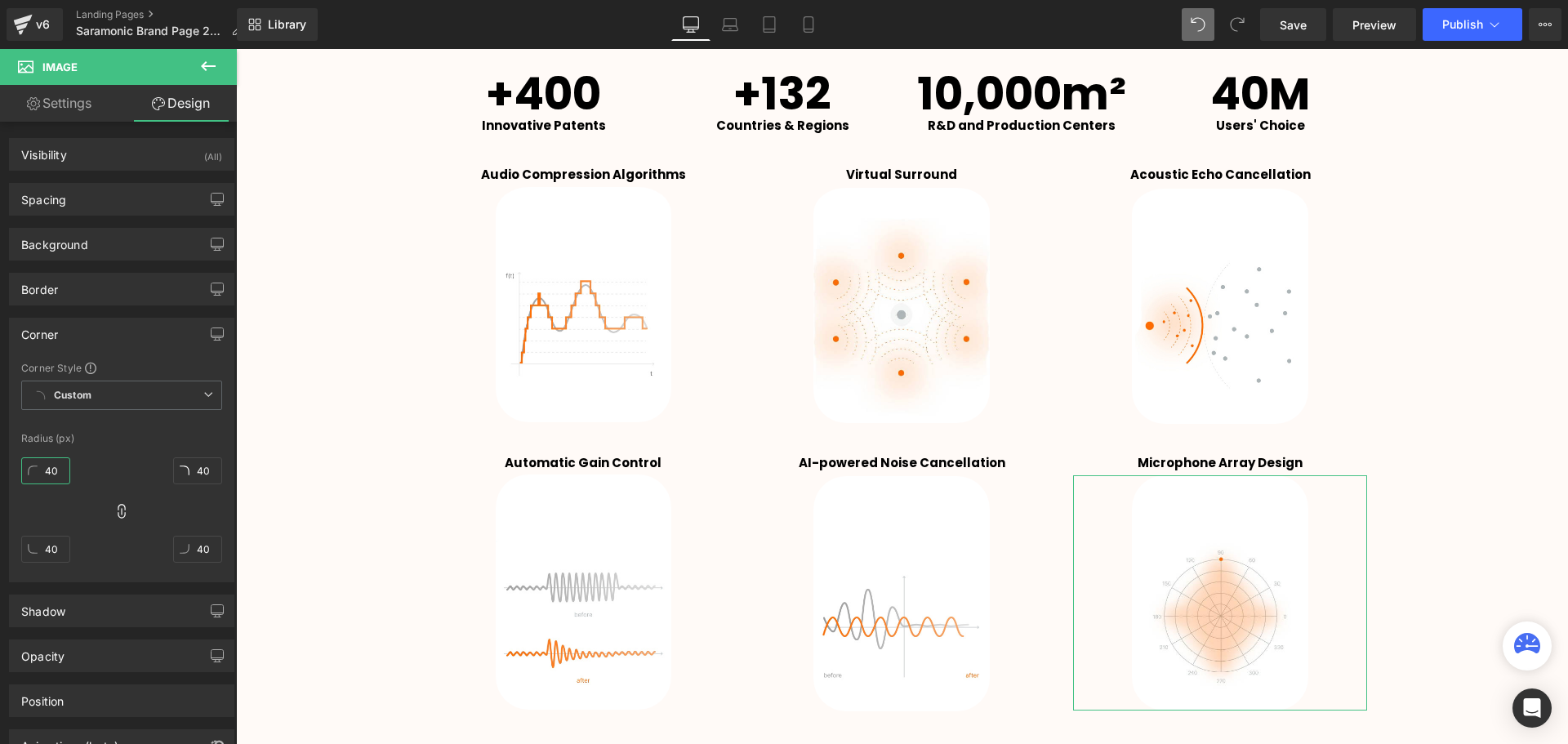
type input "40"
click at [115, 443] on div "Radius (px)" at bounding box center [121, 438] width 201 height 11
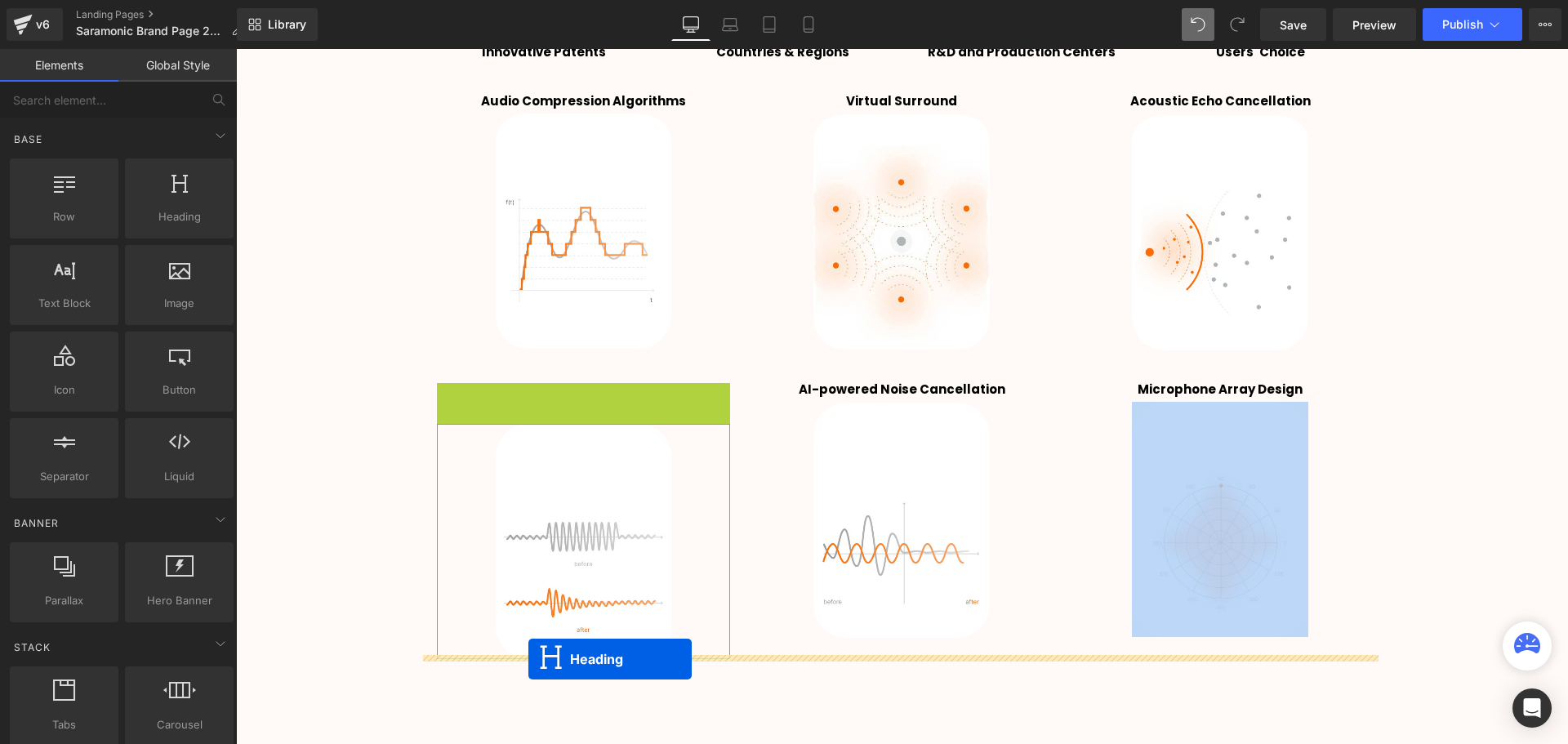
scroll to position [2583, 0]
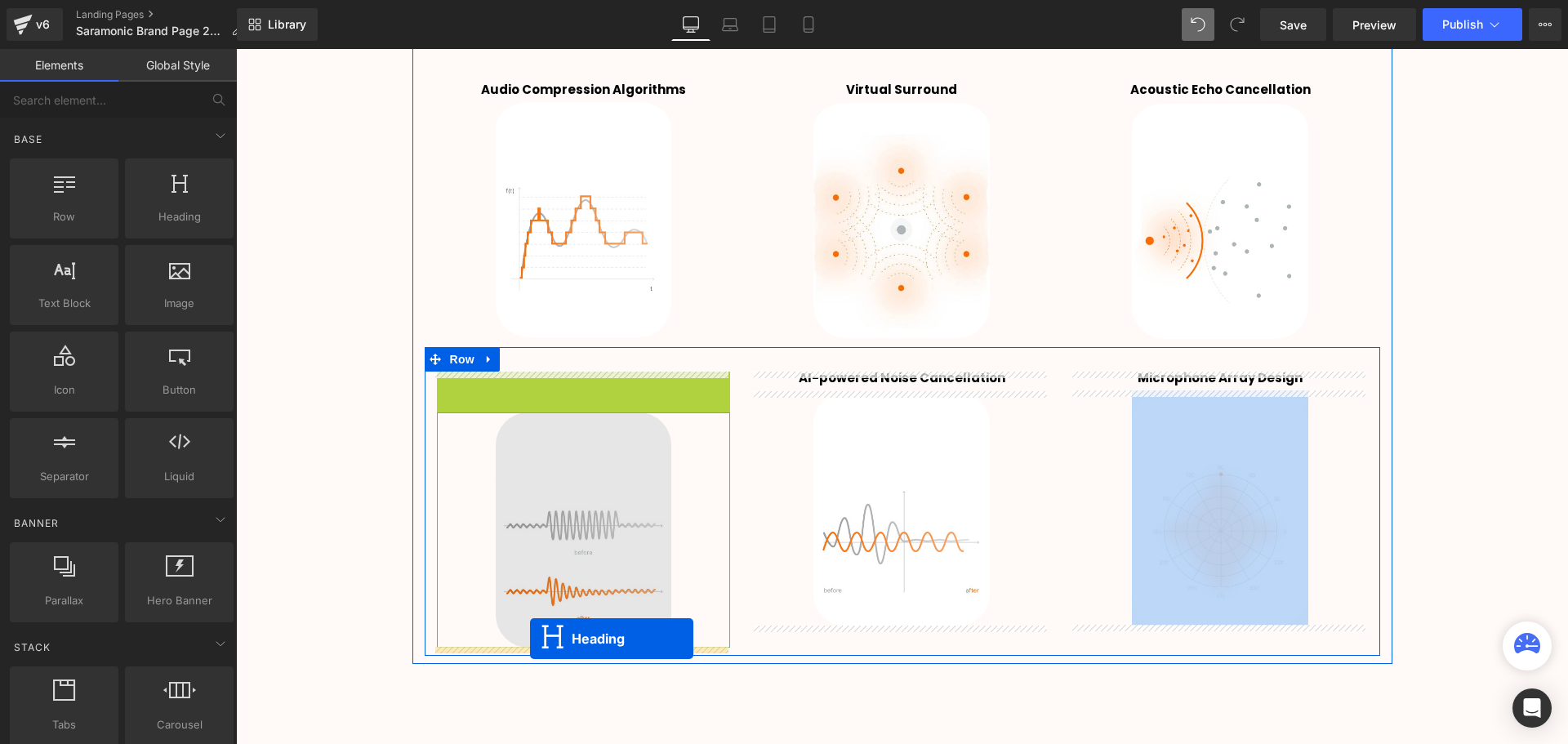
drag, startPoint x: 510, startPoint y: 467, endPoint x: 530, endPoint y: 638, distance: 172.2
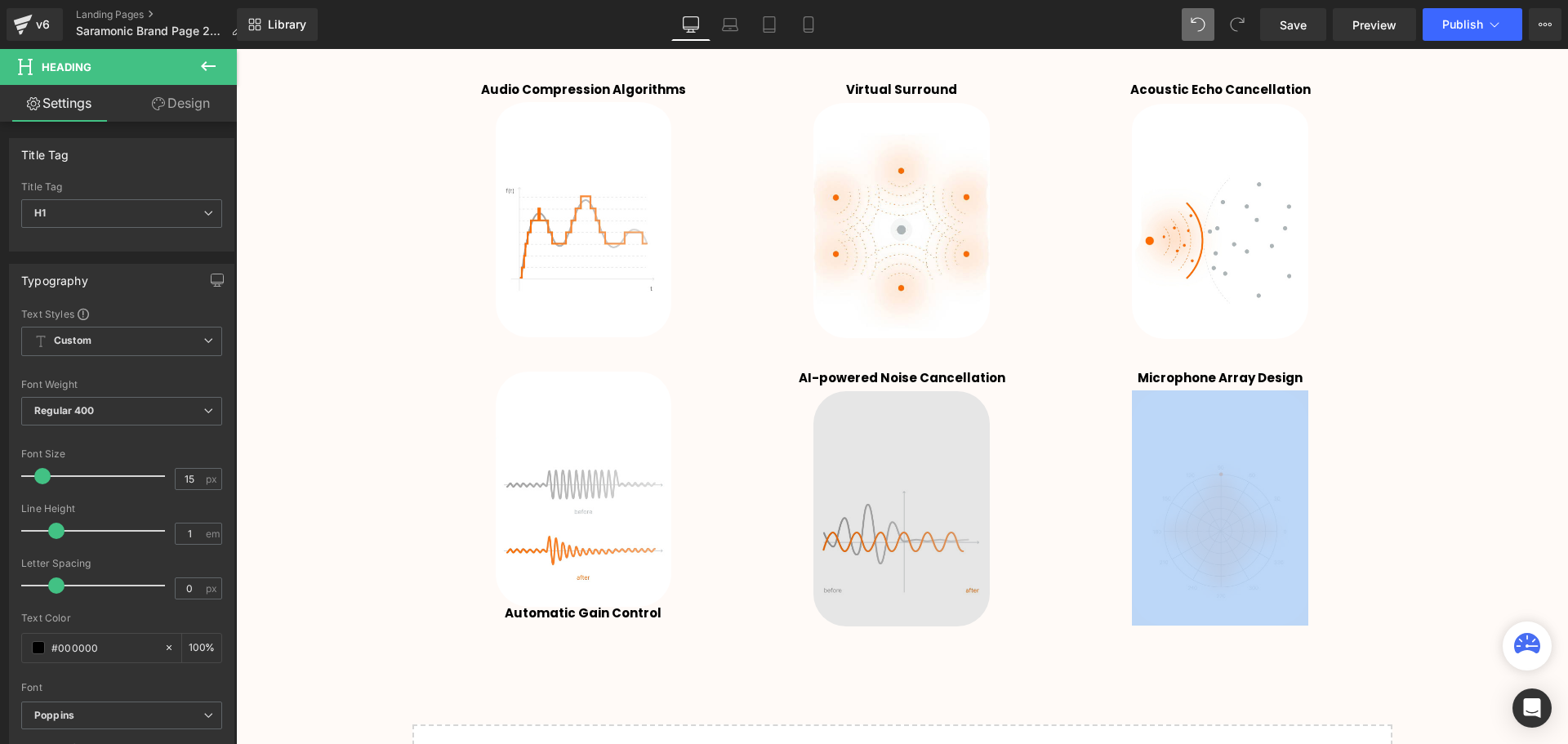
scroll to position [3536, 1323]
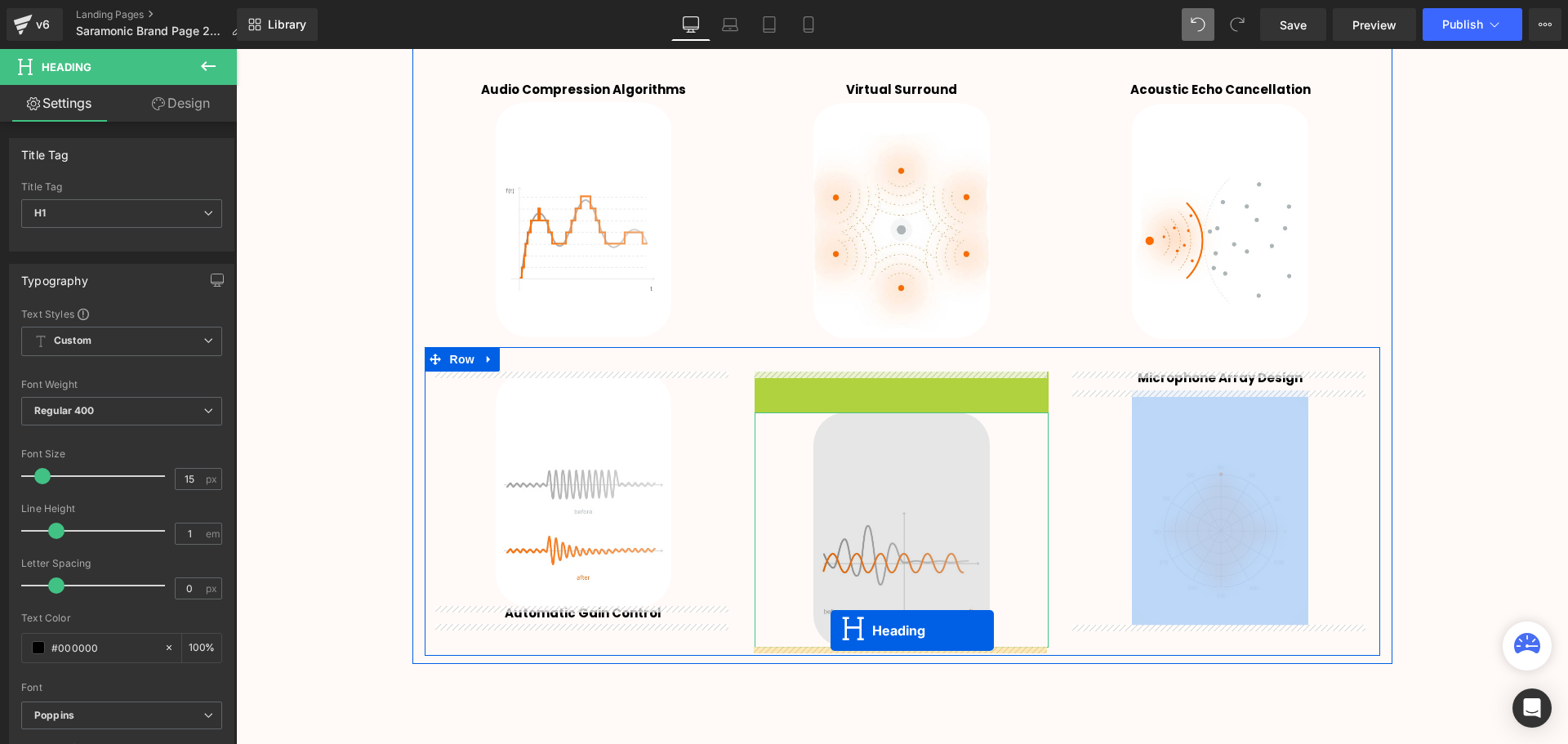
drag, startPoint x: 834, startPoint y: 379, endPoint x: 830, endPoint y: 630, distance: 251.0
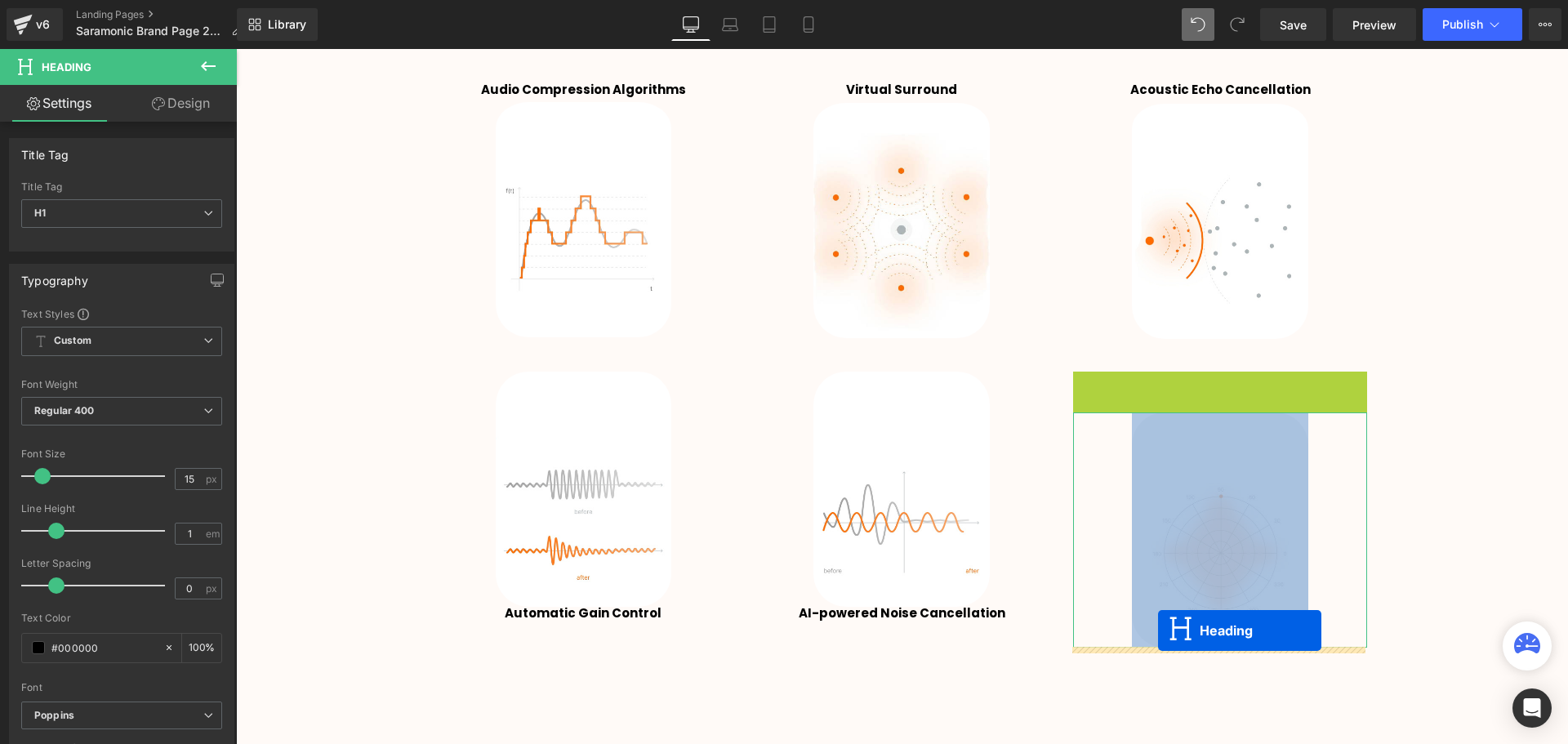
drag, startPoint x: 1171, startPoint y: 379, endPoint x: 1158, endPoint y: 630, distance: 251.3
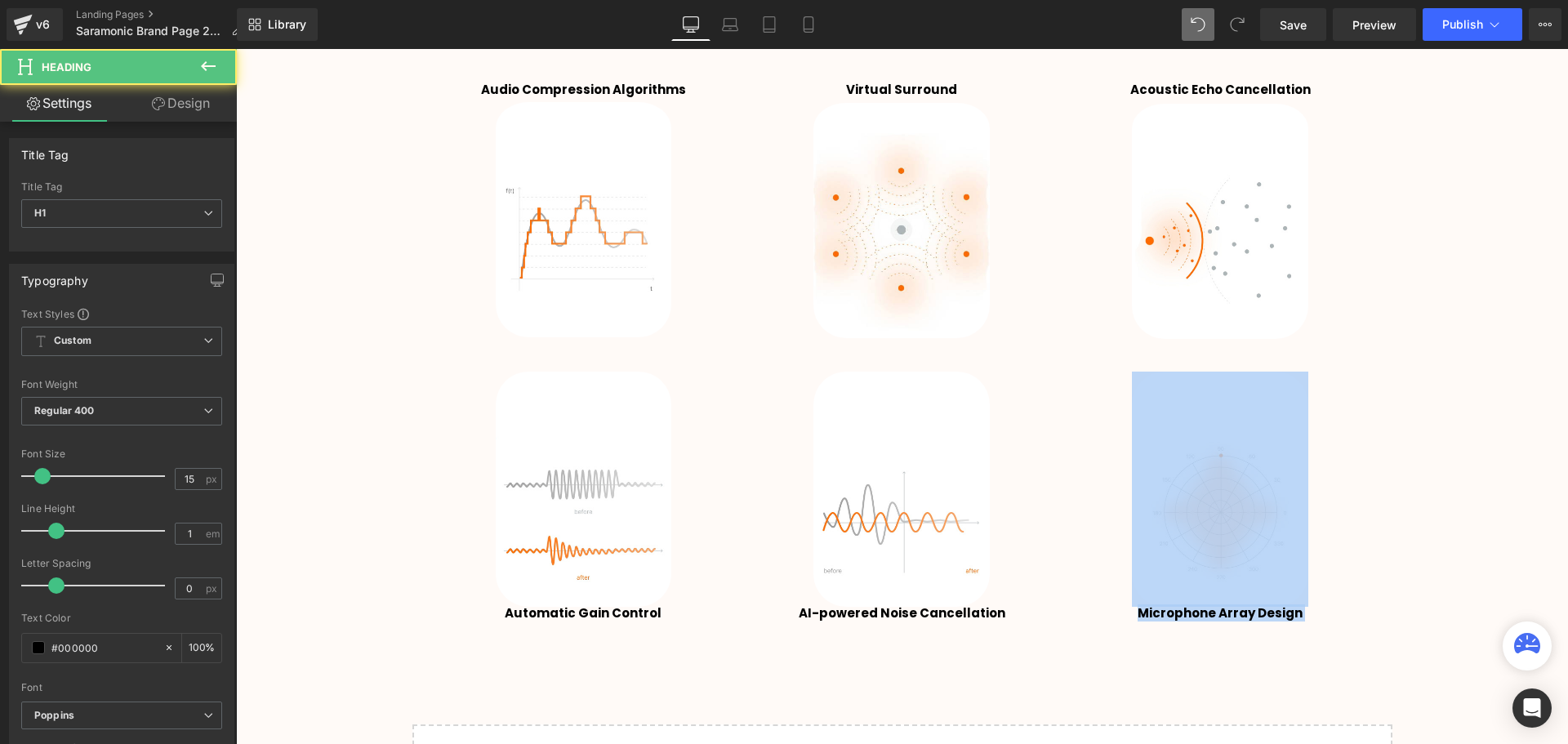
scroll to position [3515, 1323]
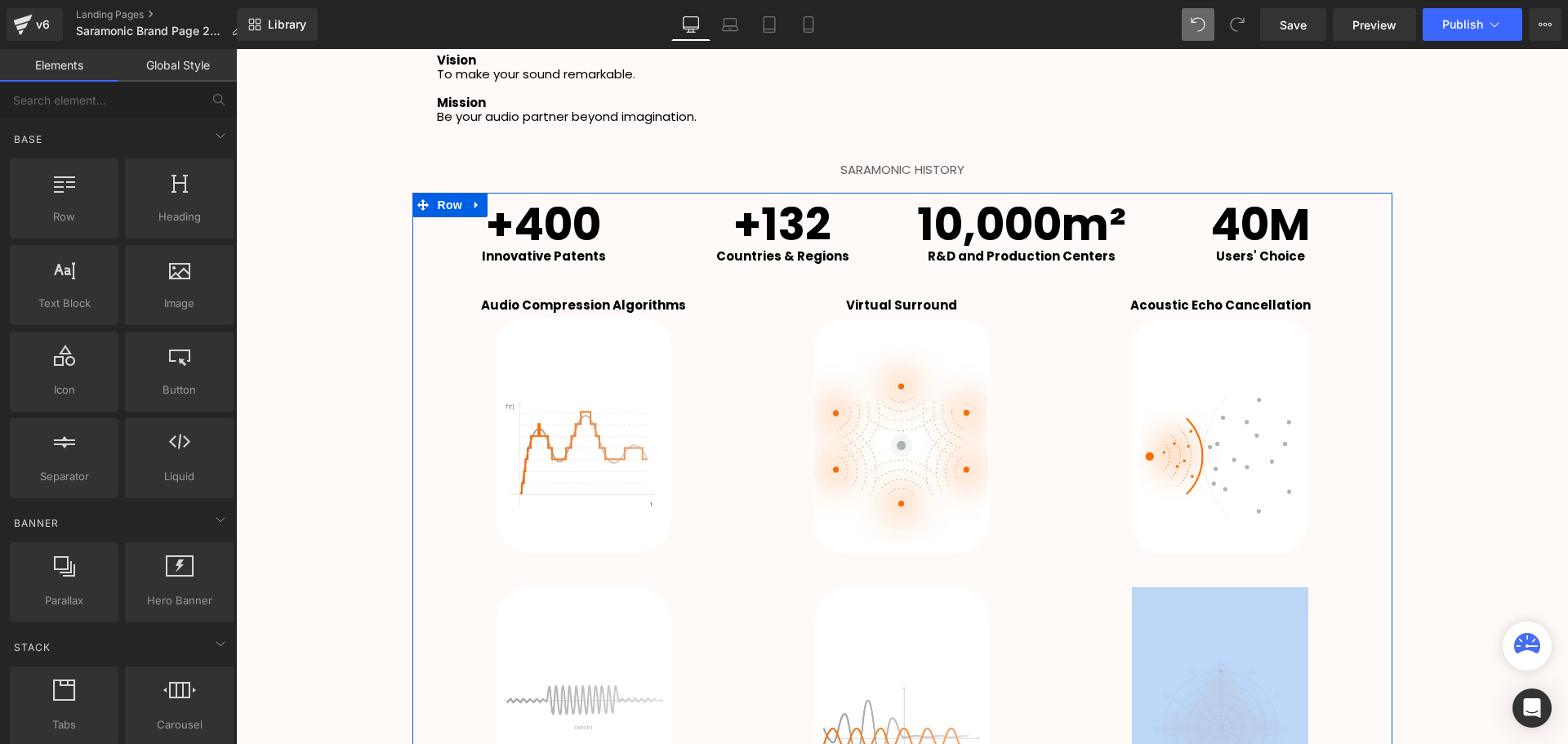
scroll to position [2339, 0]
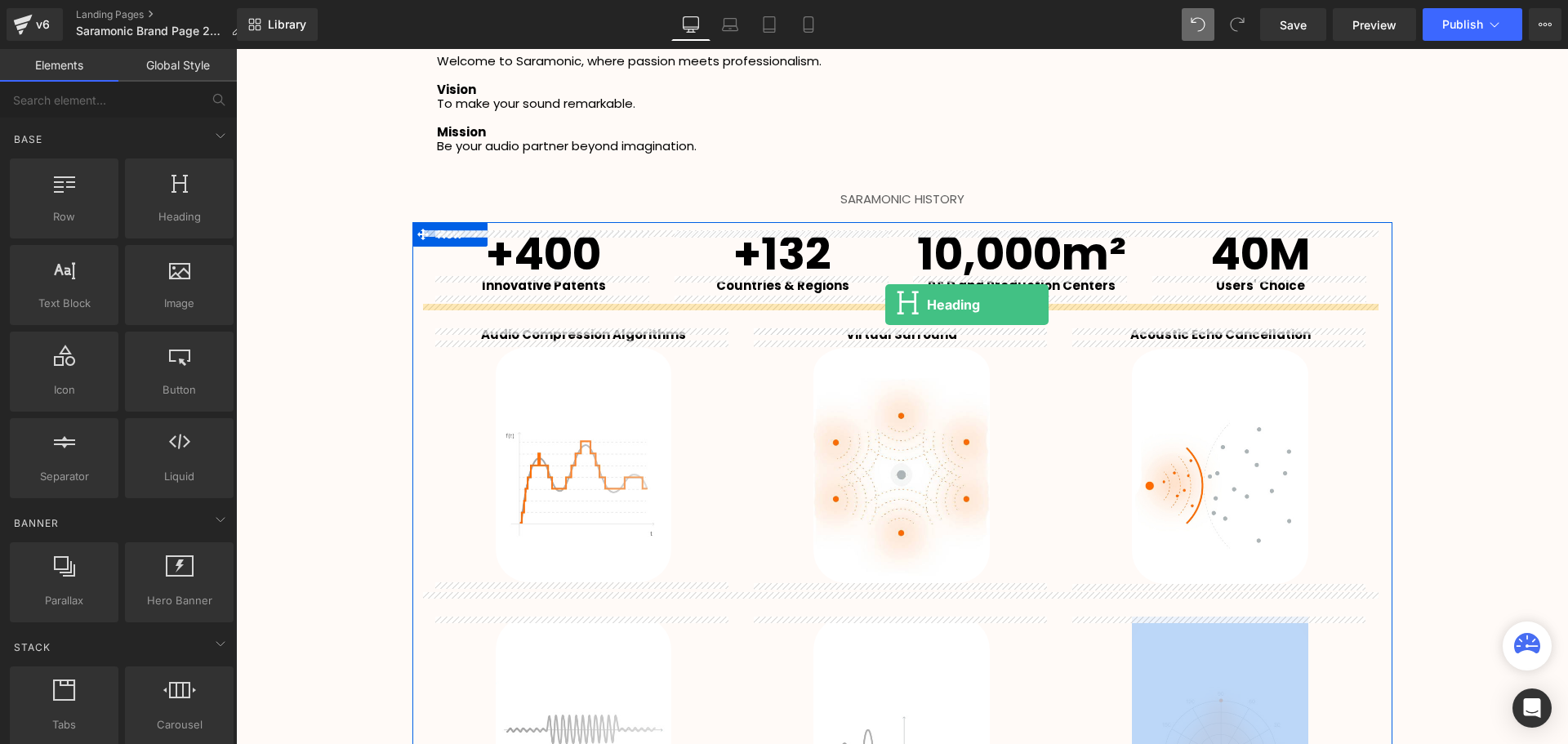
drag, startPoint x: 423, startPoint y: 260, endPoint x: 885, endPoint y: 304, distance: 464.1
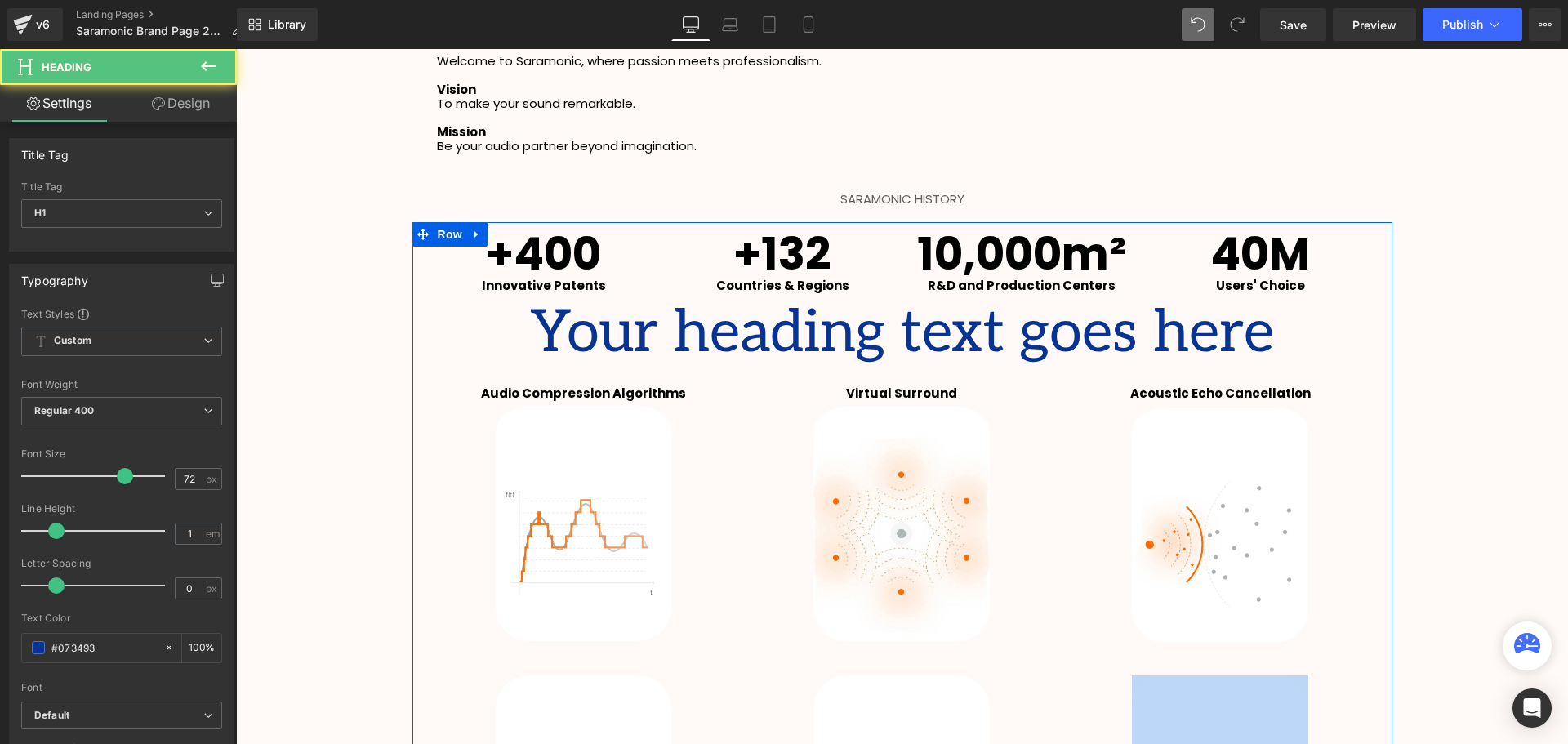
scroll to position [3574, 1323]
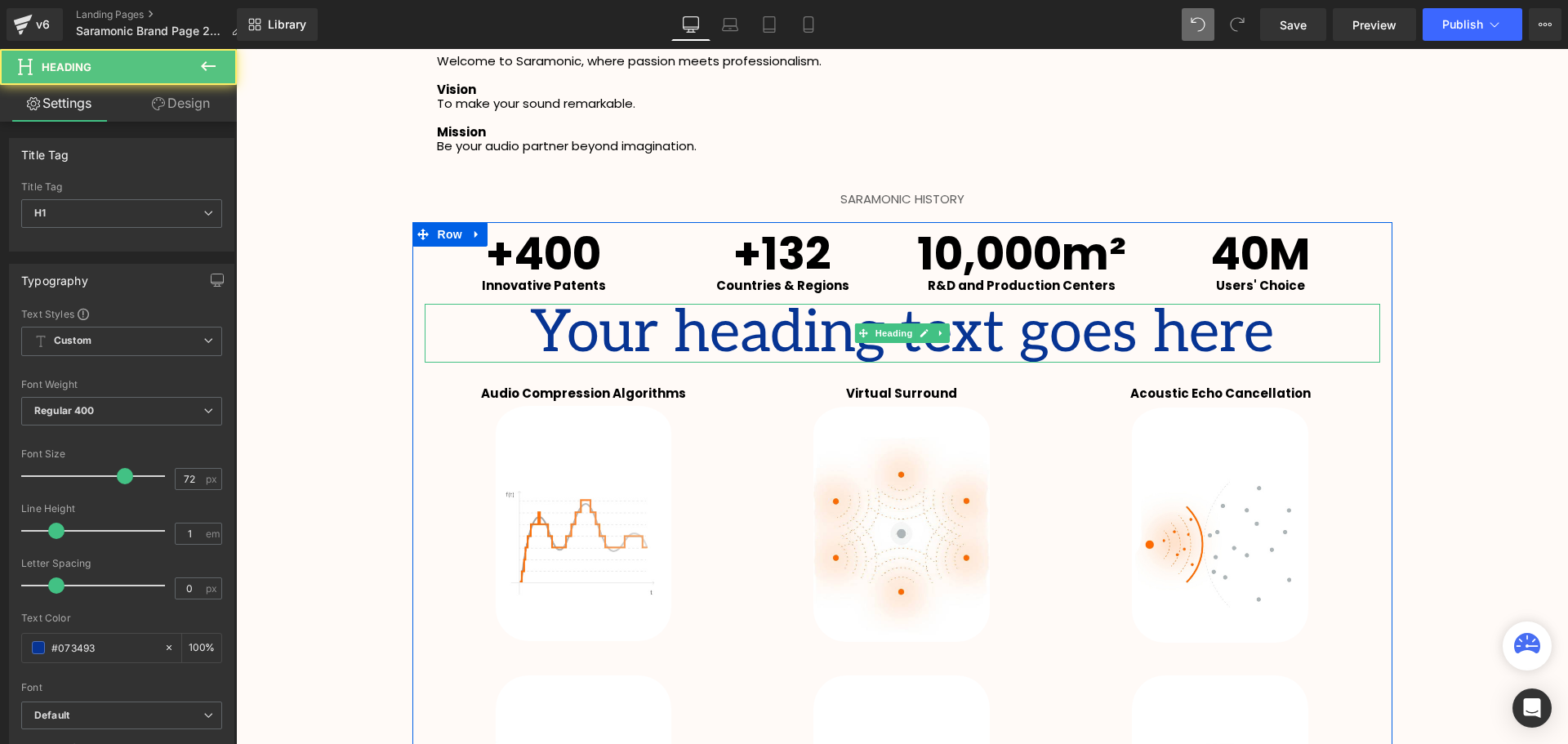
click at [1263, 331] on h1 "Your heading text goes here" at bounding box center [902, 333] width 955 height 59
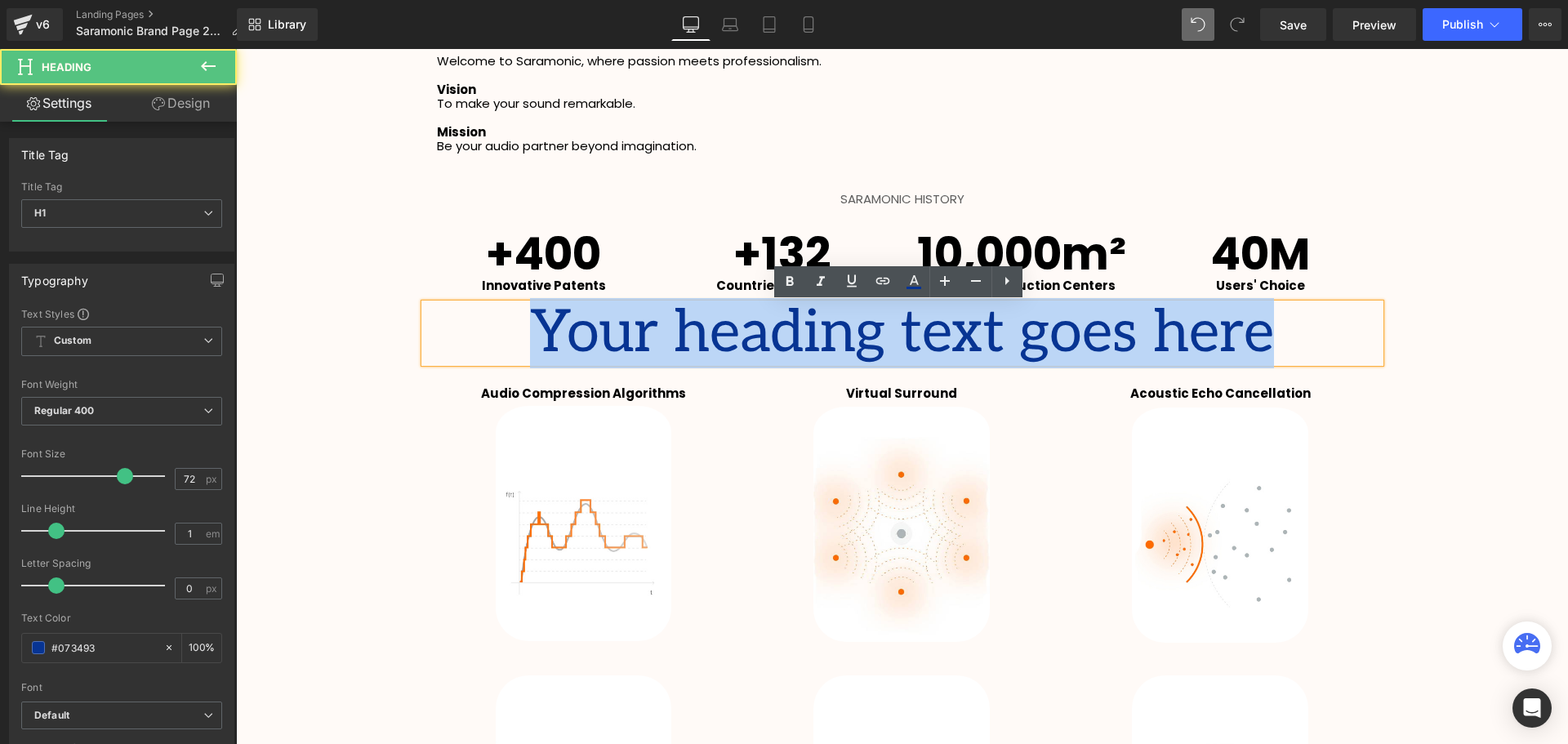
drag, startPoint x: 1276, startPoint y: 334, endPoint x: 539, endPoint y: 357, distance: 737.4
click at [539, 357] on h1 "Your heading text goes here" at bounding box center [902, 333] width 955 height 59
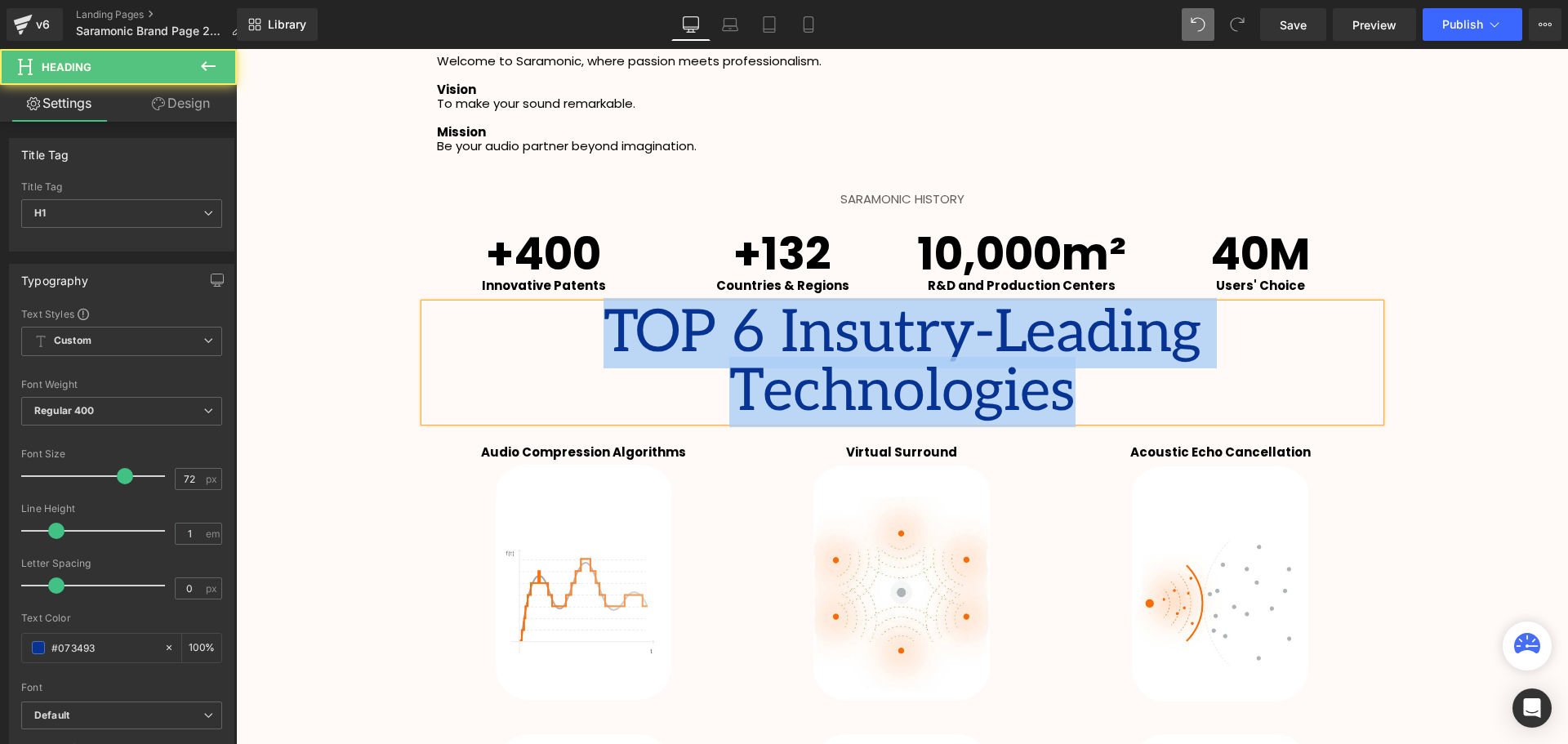
drag, startPoint x: 1342, startPoint y: 344, endPoint x: 448, endPoint y: 327, distance: 894.2
click at [448, 327] on h1 "TOP 6 Insutry-Leading Technologies" at bounding box center [902, 363] width 955 height 117
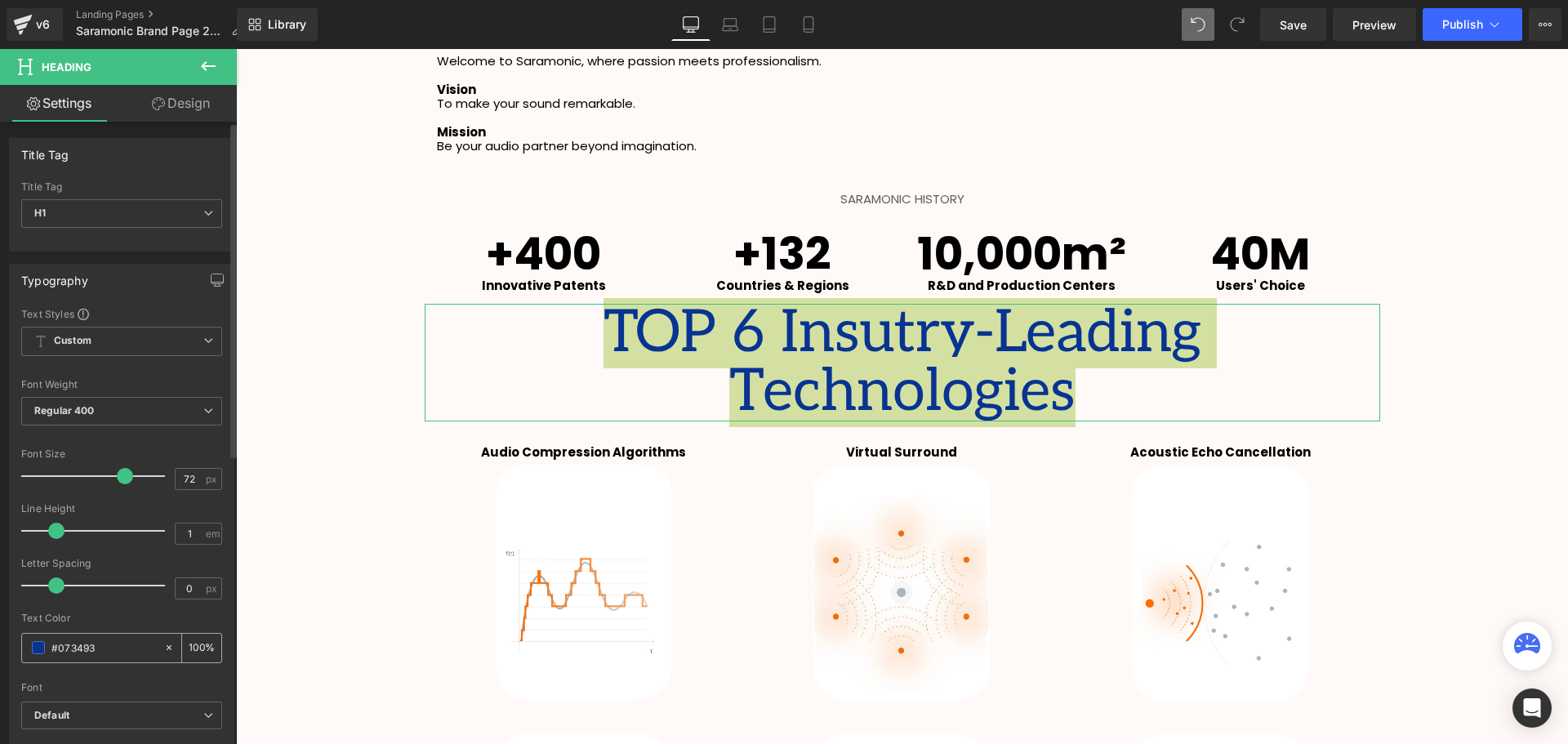
click at [39, 652] on span at bounding box center [38, 647] width 13 height 13
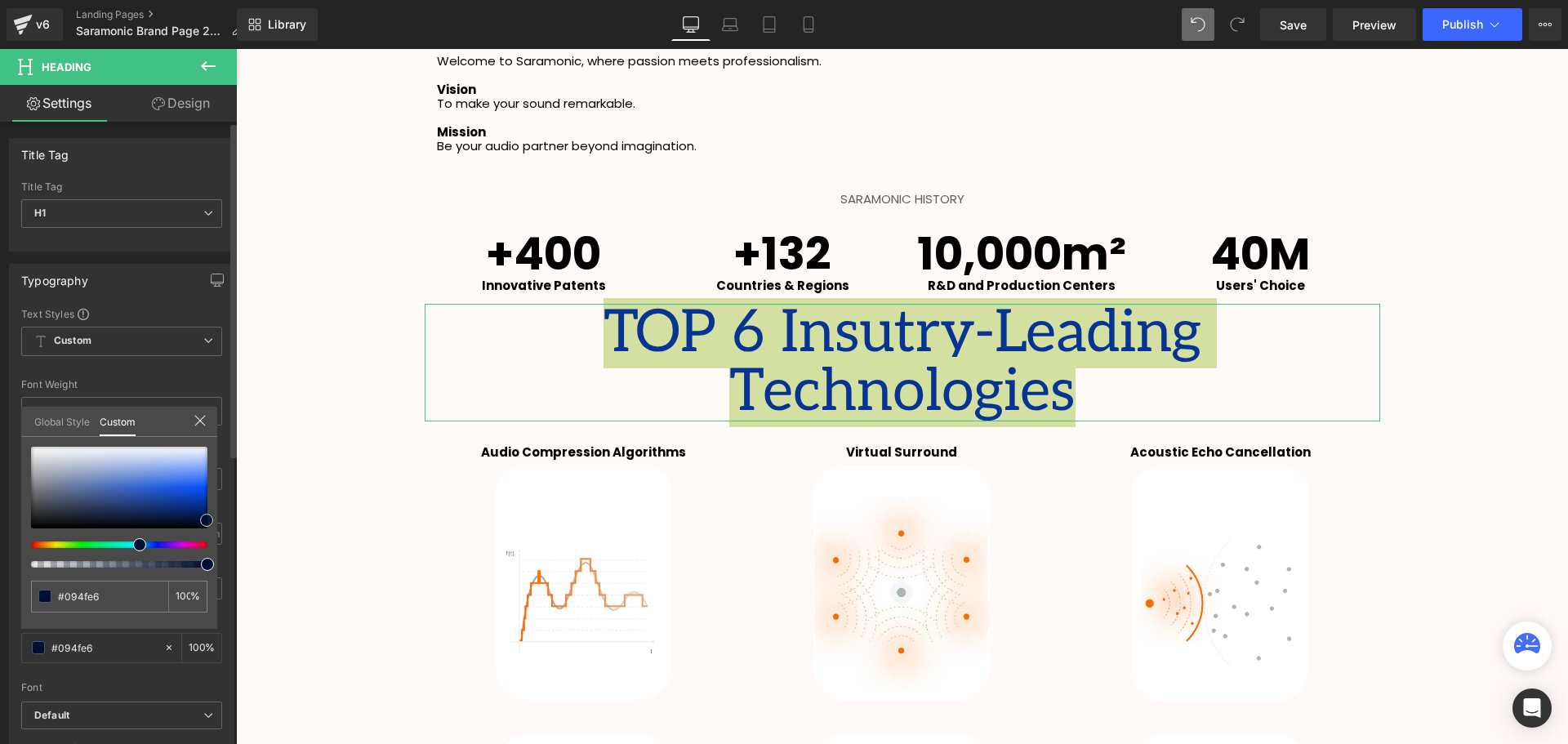
type input "#094fe6"
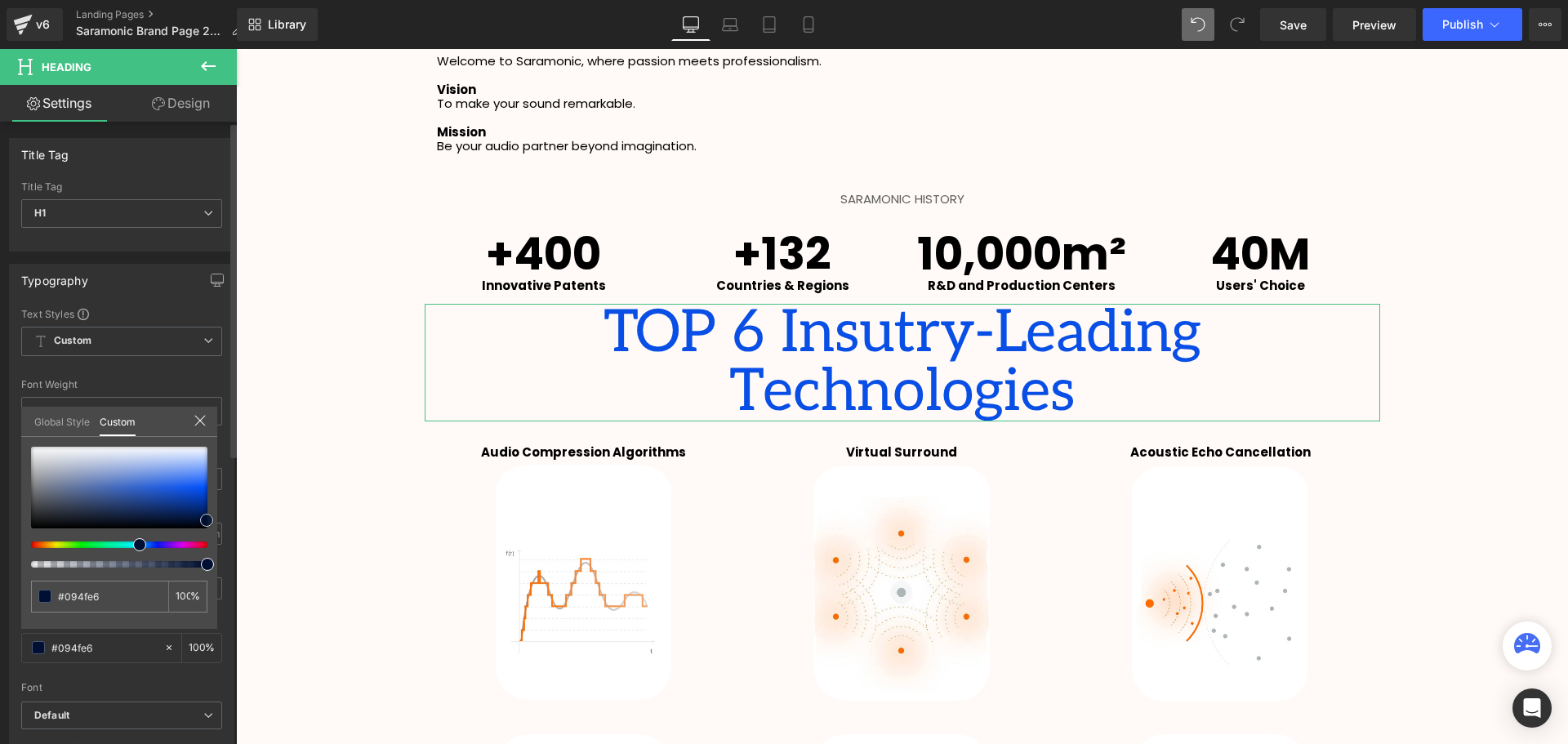
type input "#001646"
type input "#000000"
drag, startPoint x: 207, startPoint y: 520, endPoint x: 219, endPoint y: 562, distance: 43.7
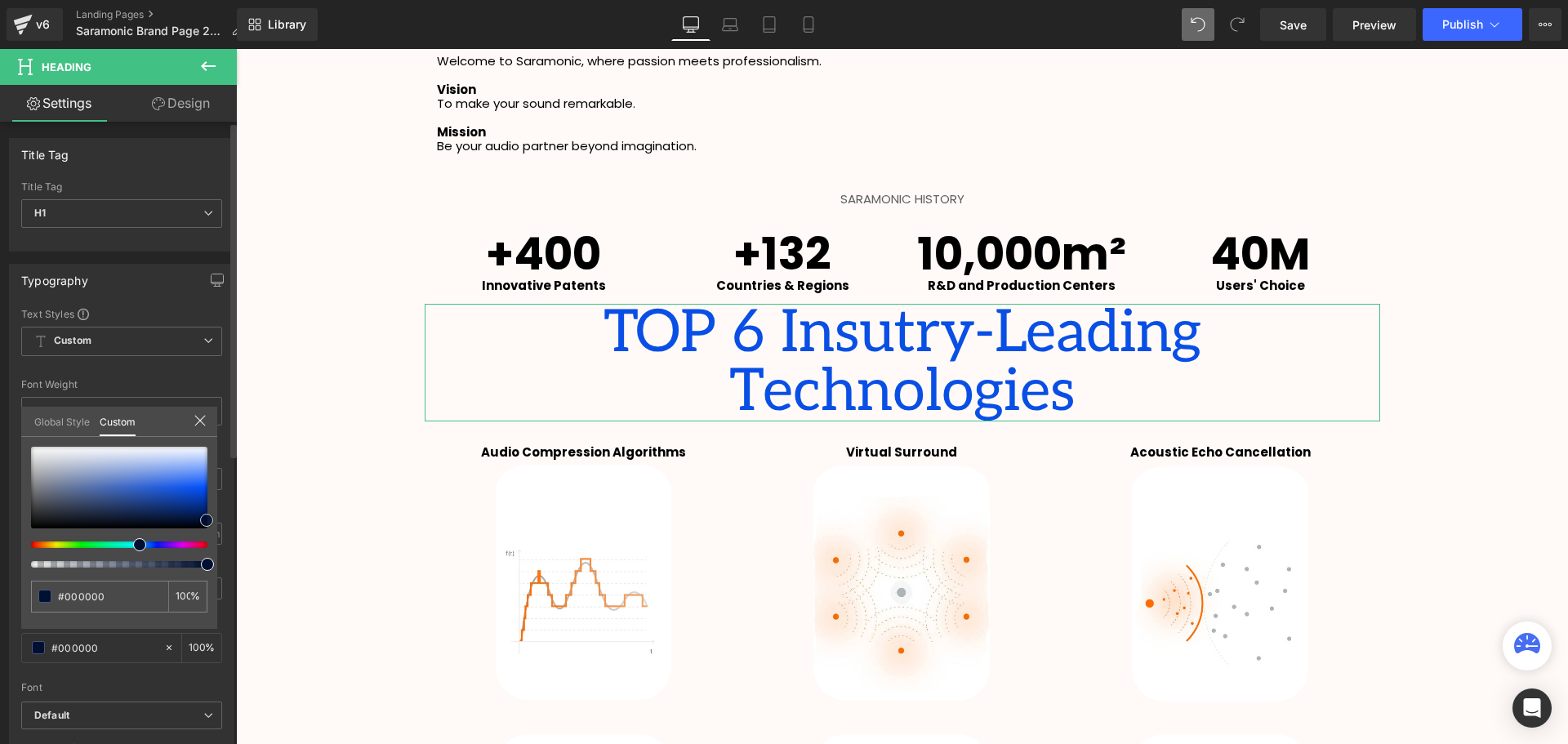
click at [229, 587] on div "Typography Text Styles Custom Custom Setup Global Style Custom Setup Global Sty…" at bounding box center [122, 532] width 245 height 561
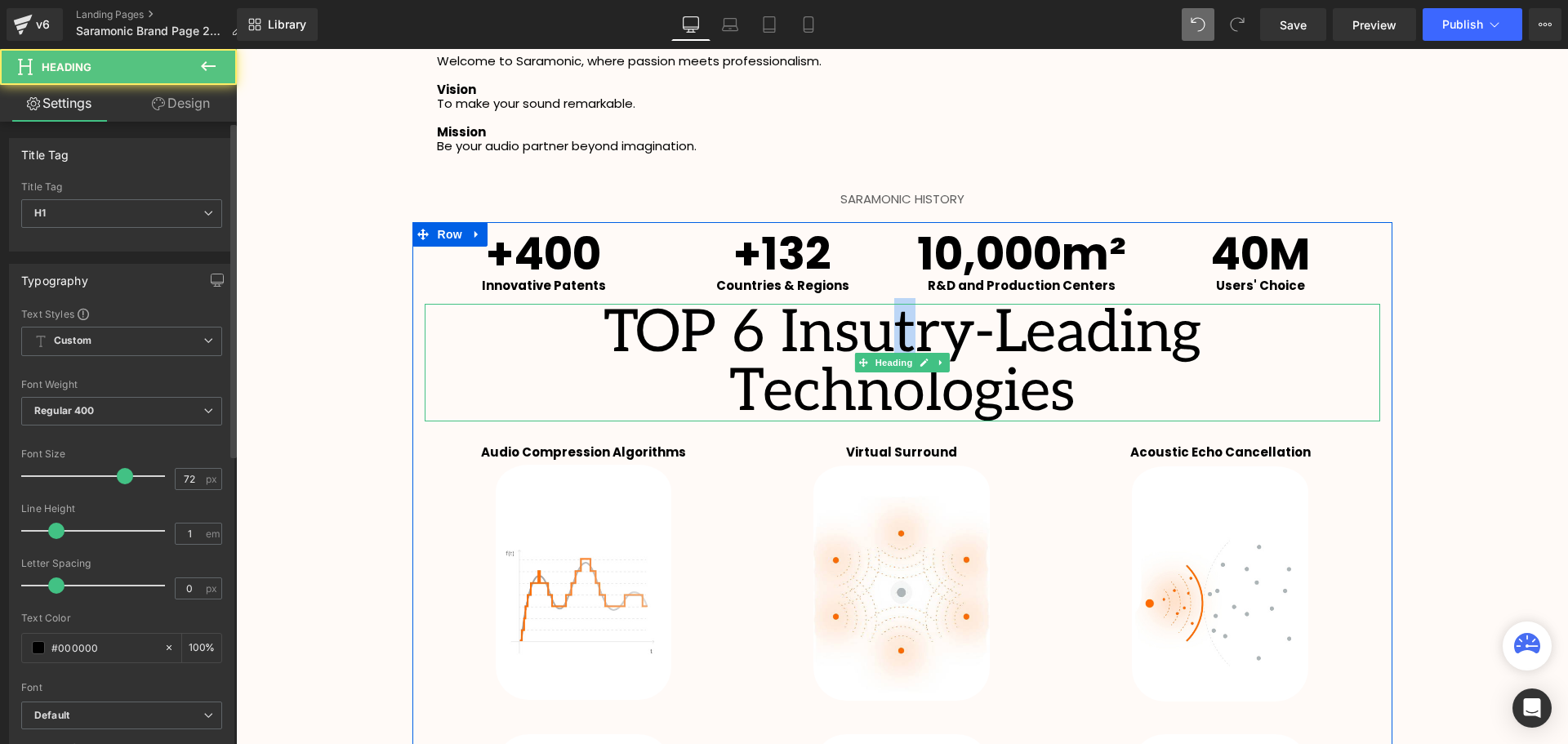
drag, startPoint x: 743, startPoint y: 334, endPoint x: 727, endPoint y: 338, distance: 16.5
click at [727, 338] on h1 "TOP 6 Insutry-Leading Technologies" at bounding box center [902, 363] width 955 height 117
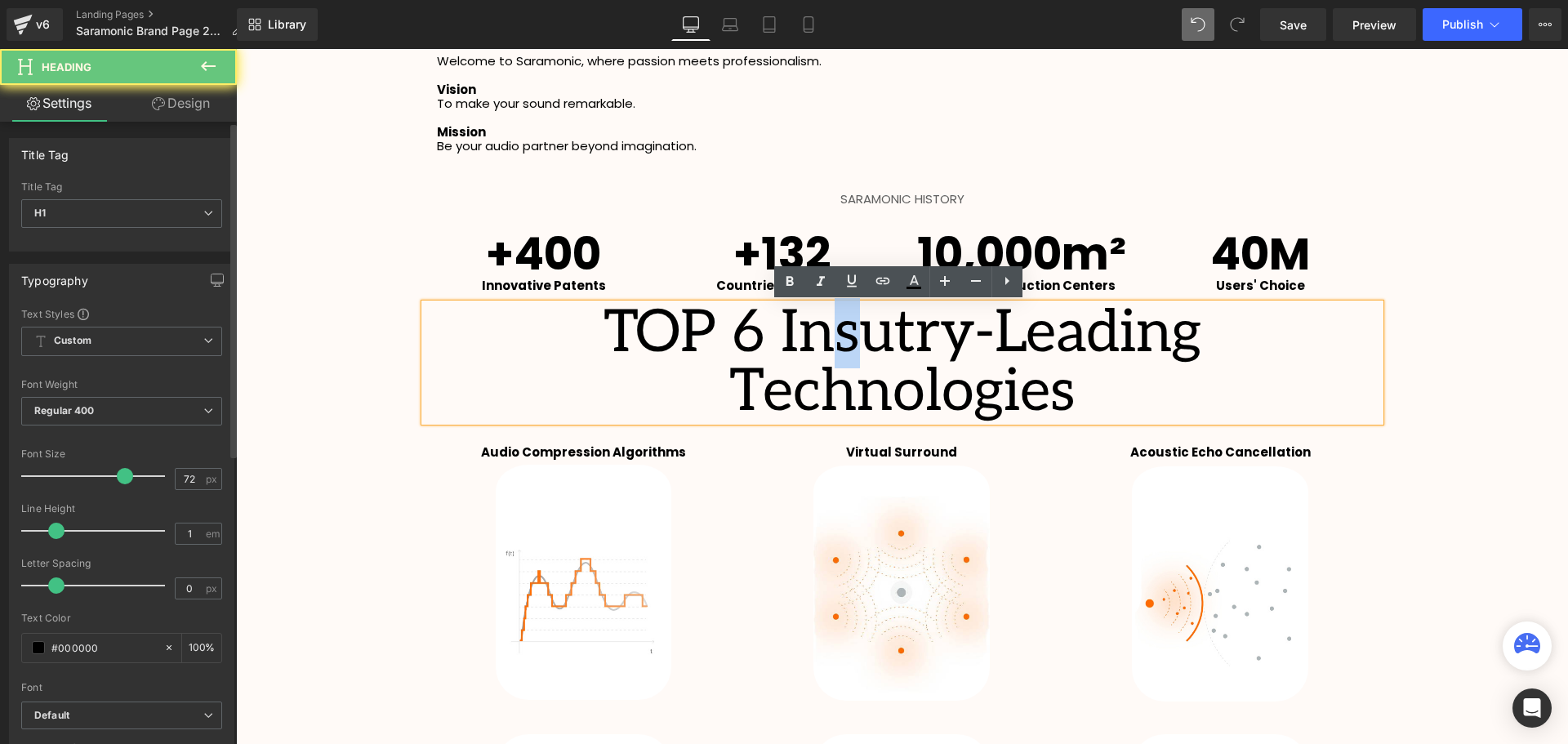
click at [685, 343] on h1 "TOP 6 Insutry-Leading Technologies" at bounding box center [902, 363] width 955 height 117
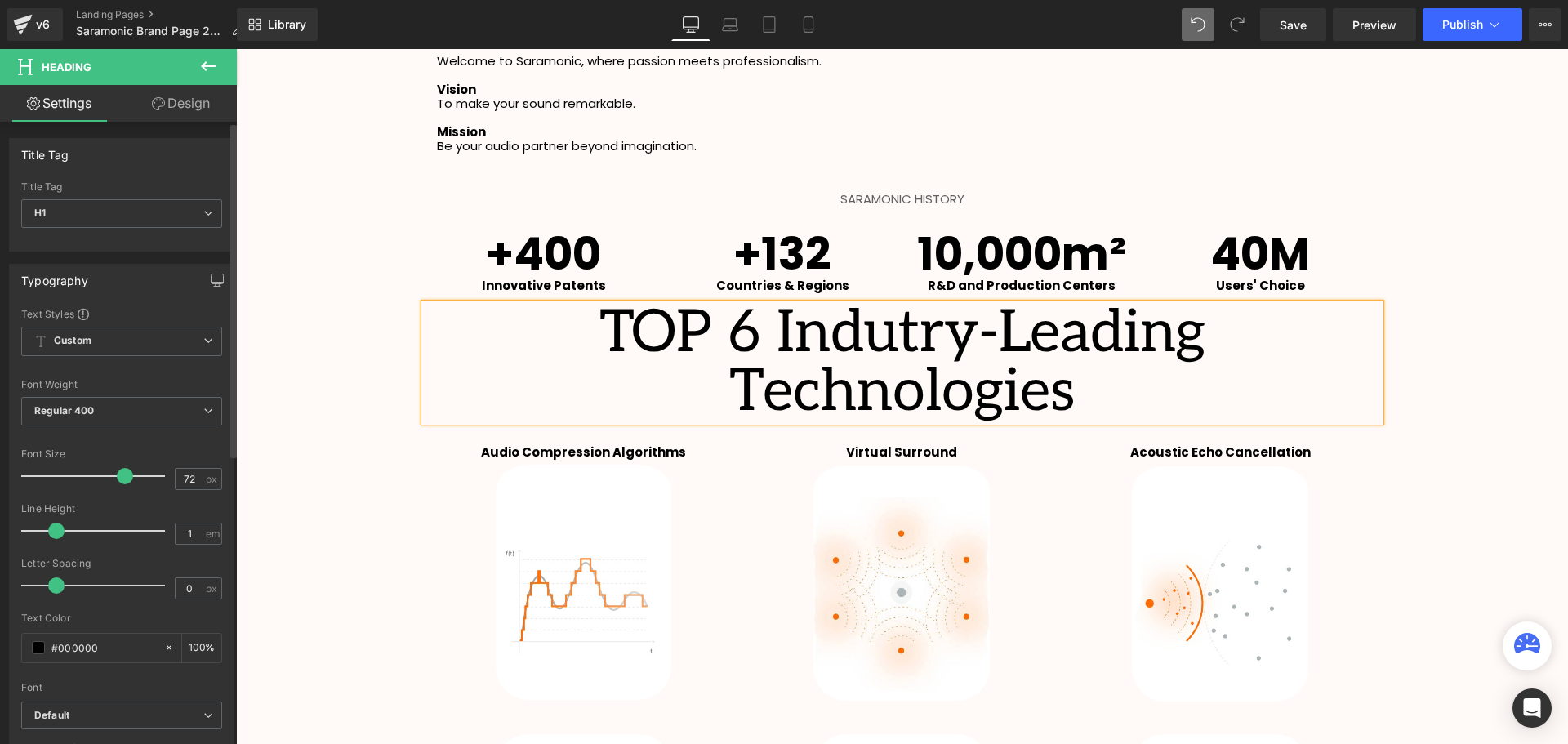
click at [730, 340] on h1 "TOP 6 Indutry-Leading Technologies" at bounding box center [902, 363] width 955 height 117
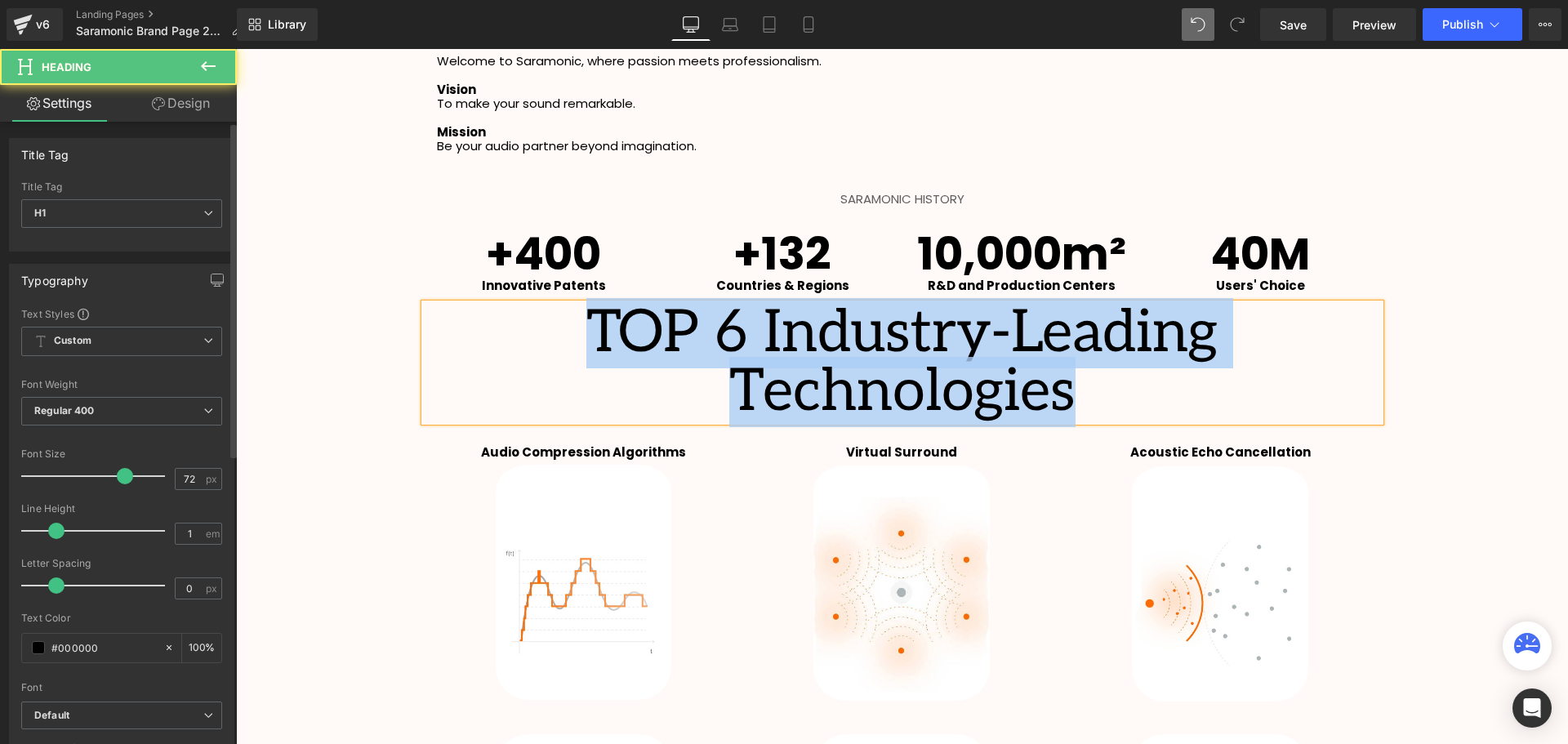
drag, startPoint x: 1354, startPoint y: 341, endPoint x: 433, endPoint y: 354, distance: 921.1
click at [443, 346] on h1 "TOP 6 Industry-Leading Technologies" at bounding box center [902, 363] width 955 height 117
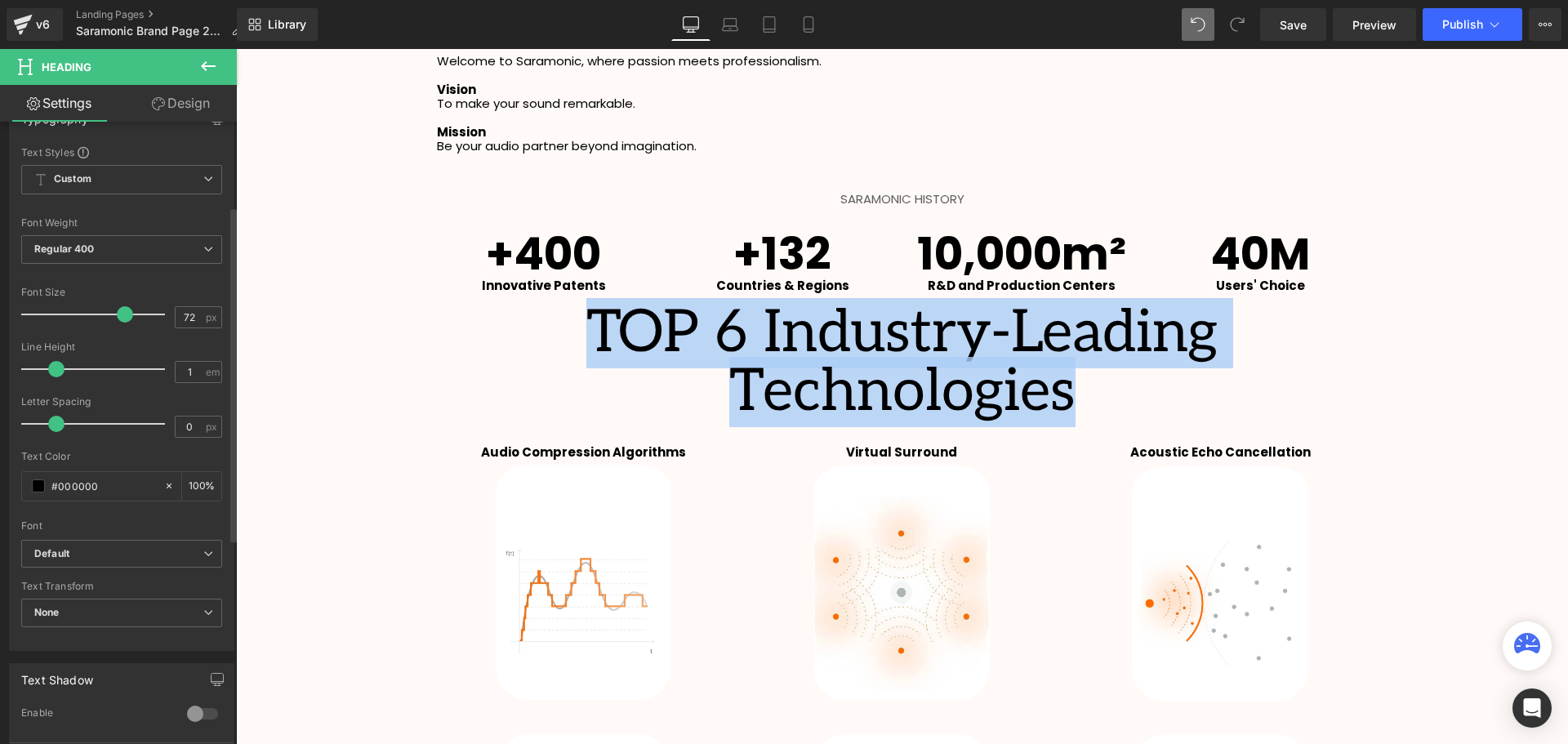
scroll to position [163, 0]
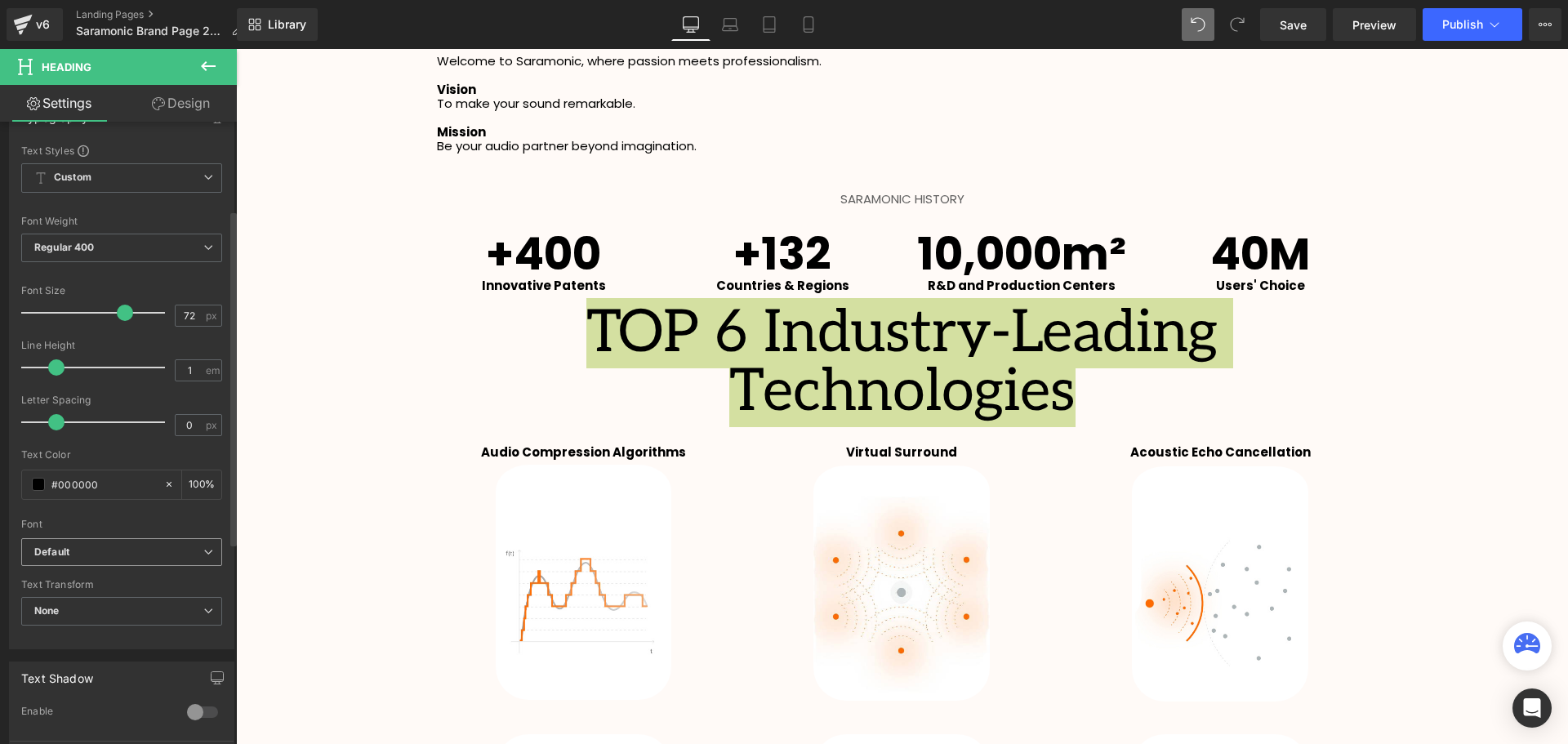
click at [103, 545] on b "Default" at bounding box center [118, 552] width 169 height 14
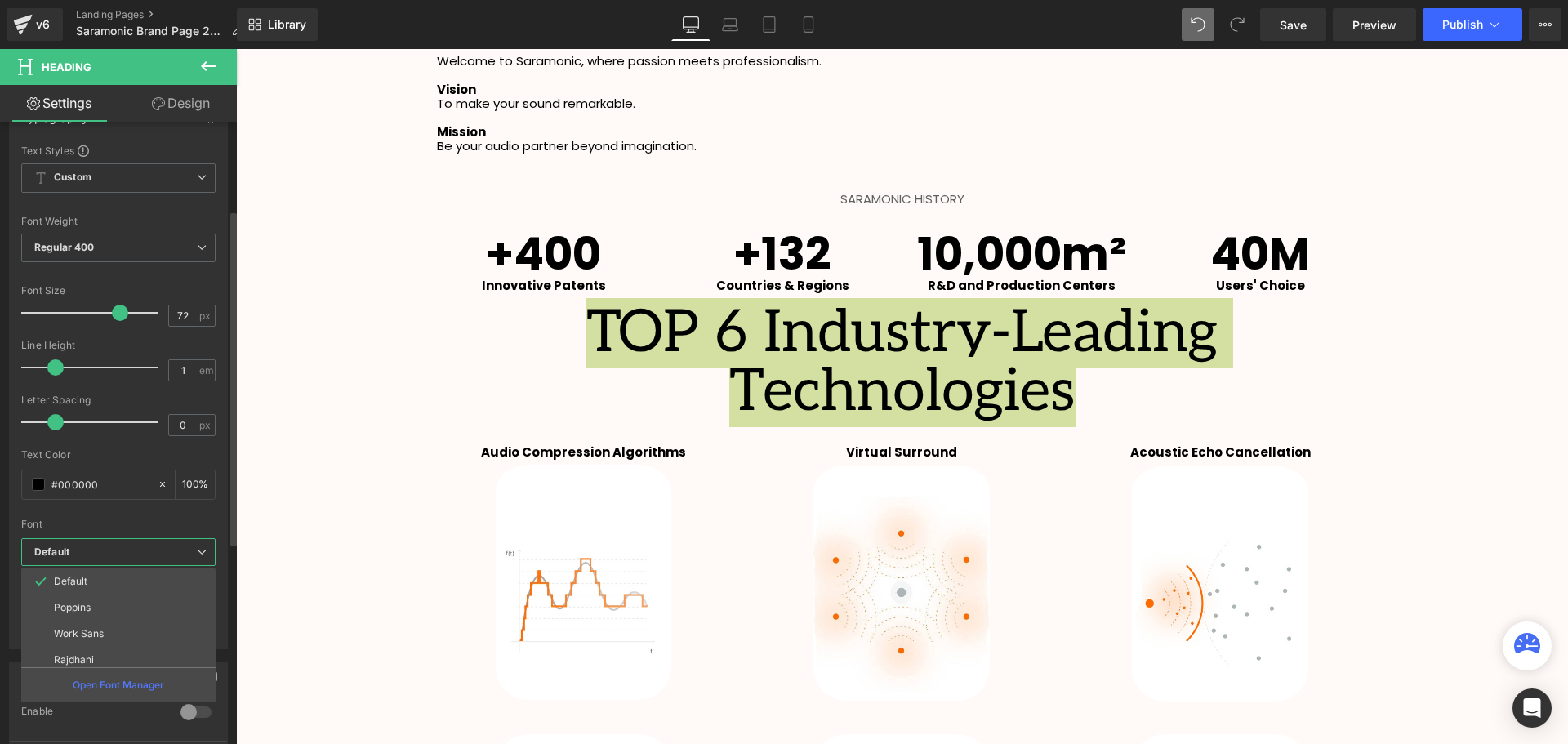
click at [102, 601] on li "Poppins" at bounding box center [122, 607] width 202 height 26
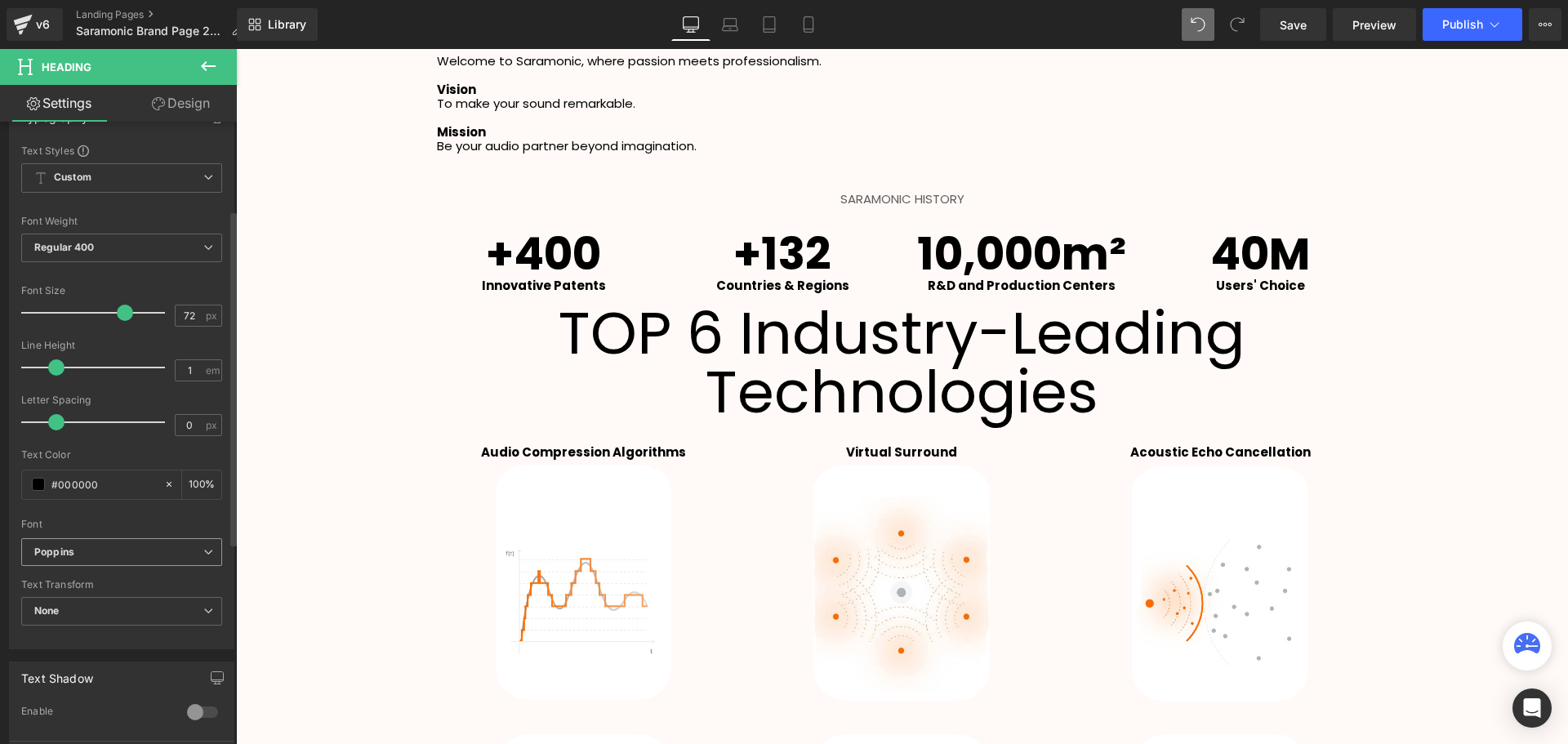
scroll to position [3632, 1323]
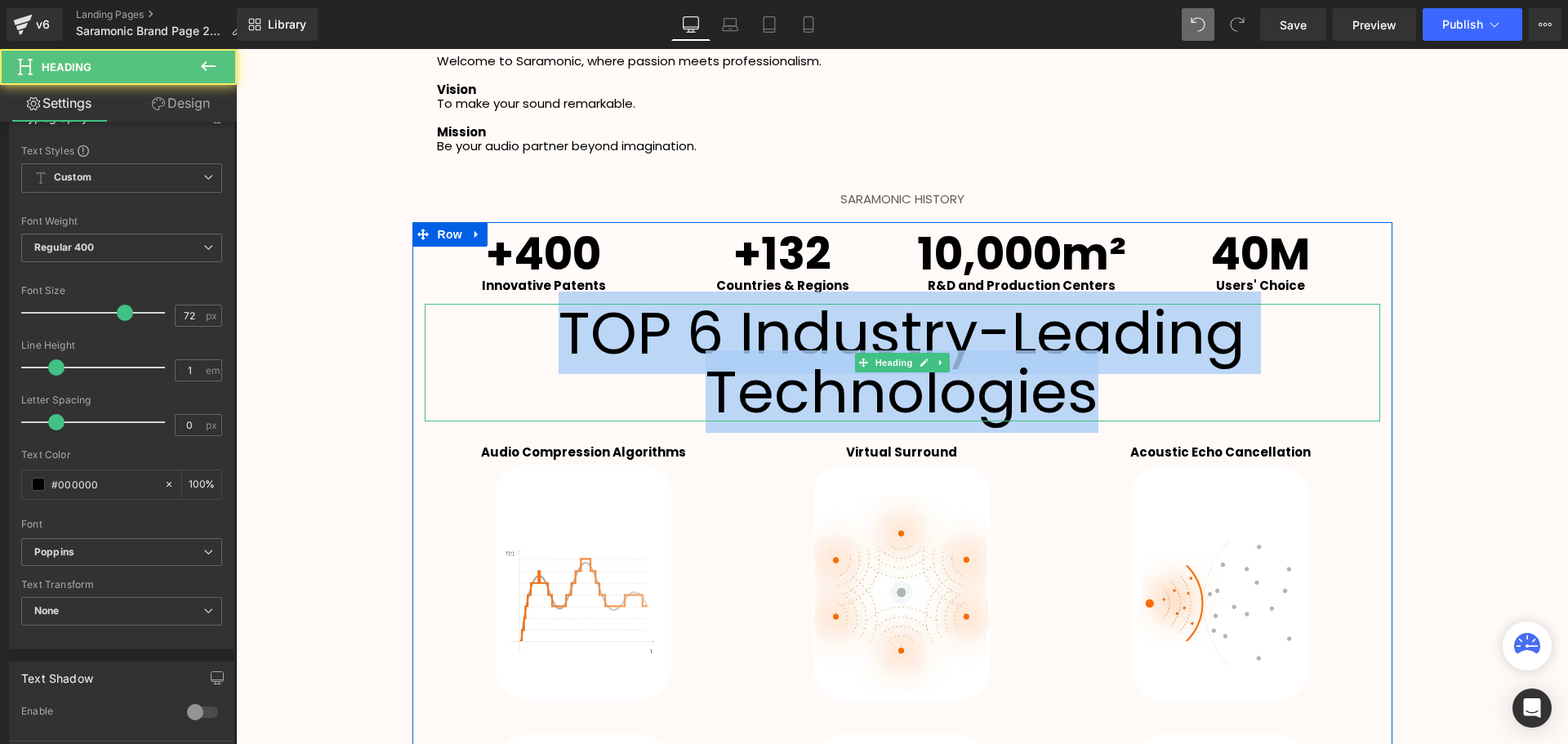
drag, startPoint x: 1117, startPoint y: 396, endPoint x: 562, endPoint y: 344, distance: 557.4
click at [562, 344] on h1 "TOP 6 Industry-Leading Technologies" at bounding box center [902, 363] width 955 height 117
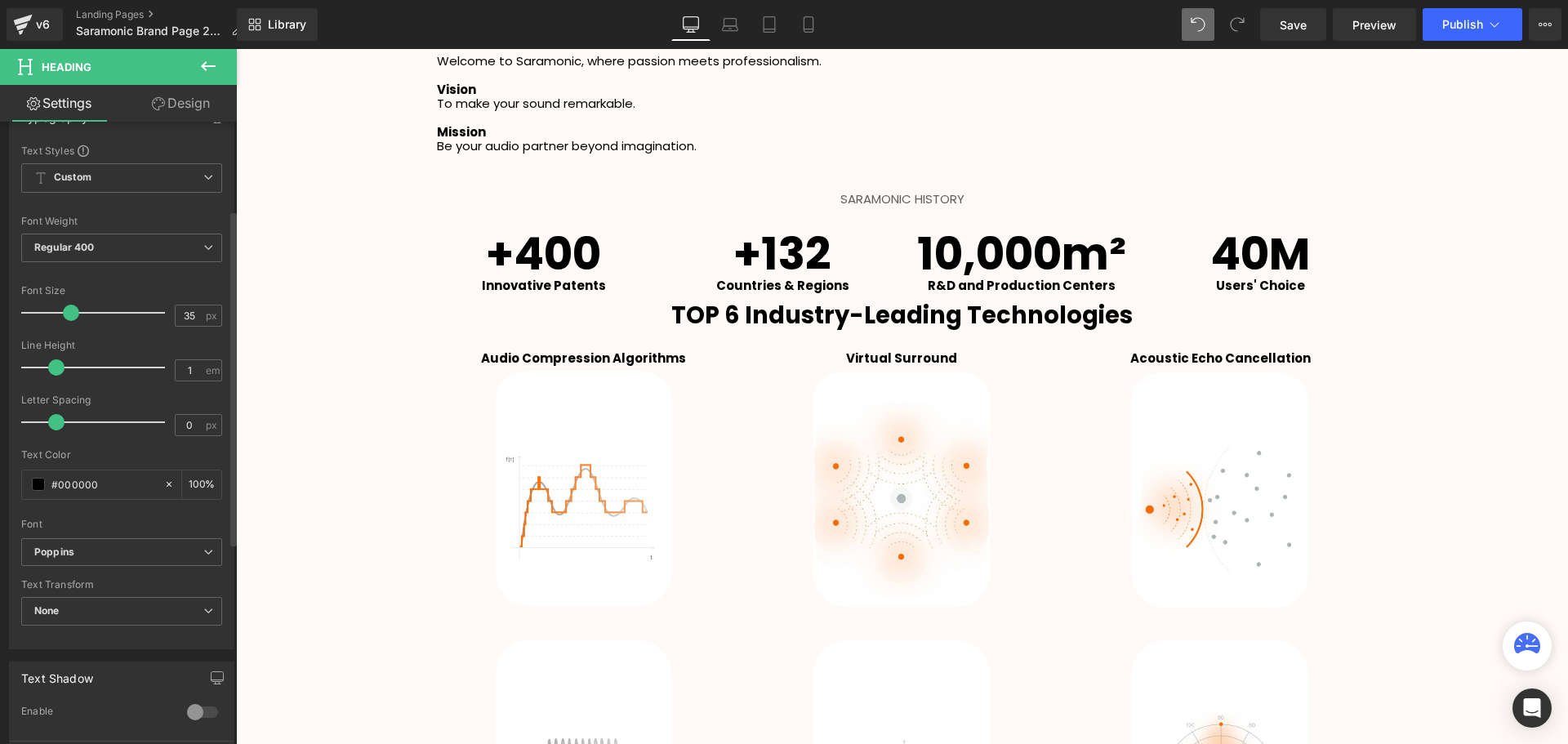
scroll to position [8, 8]
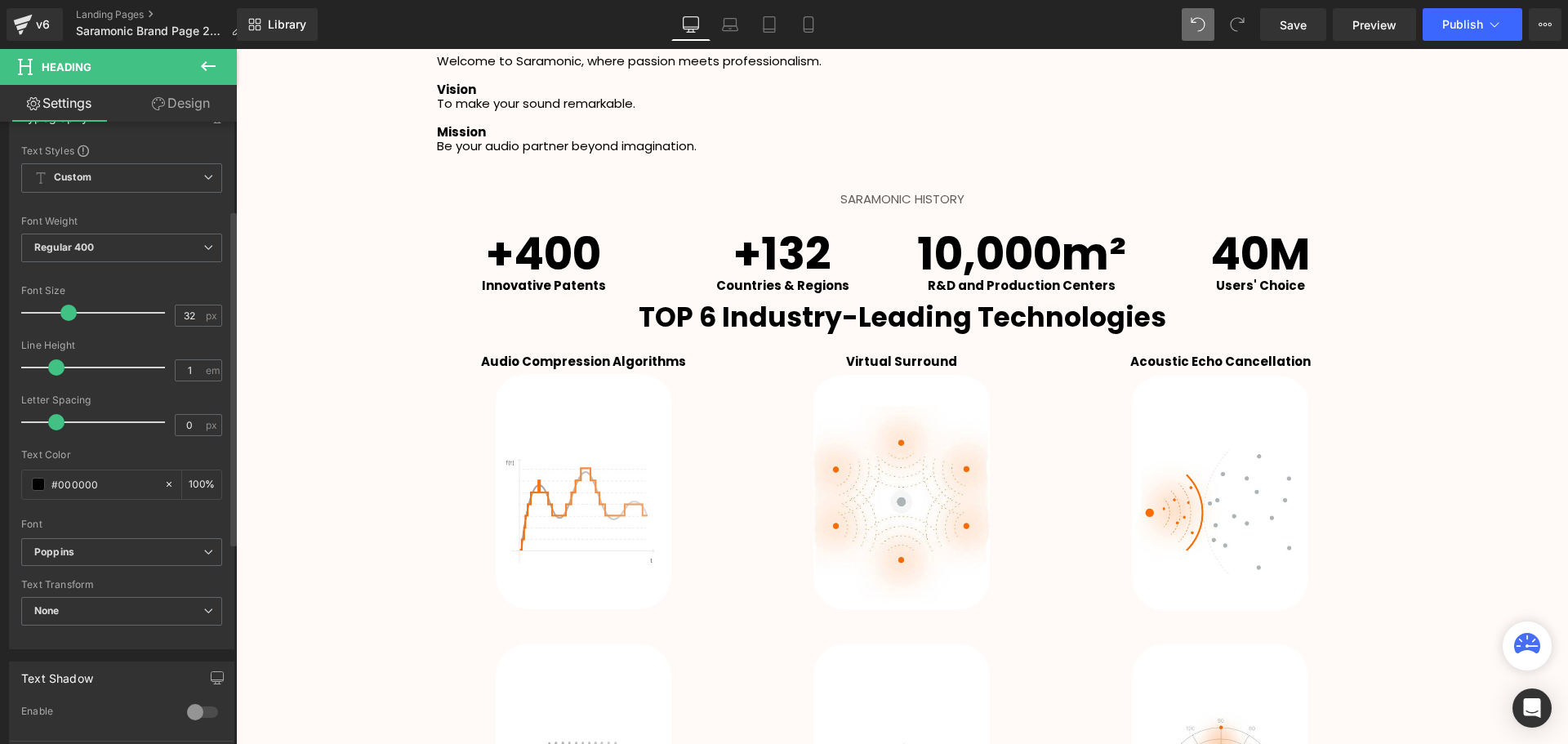
type input "30"
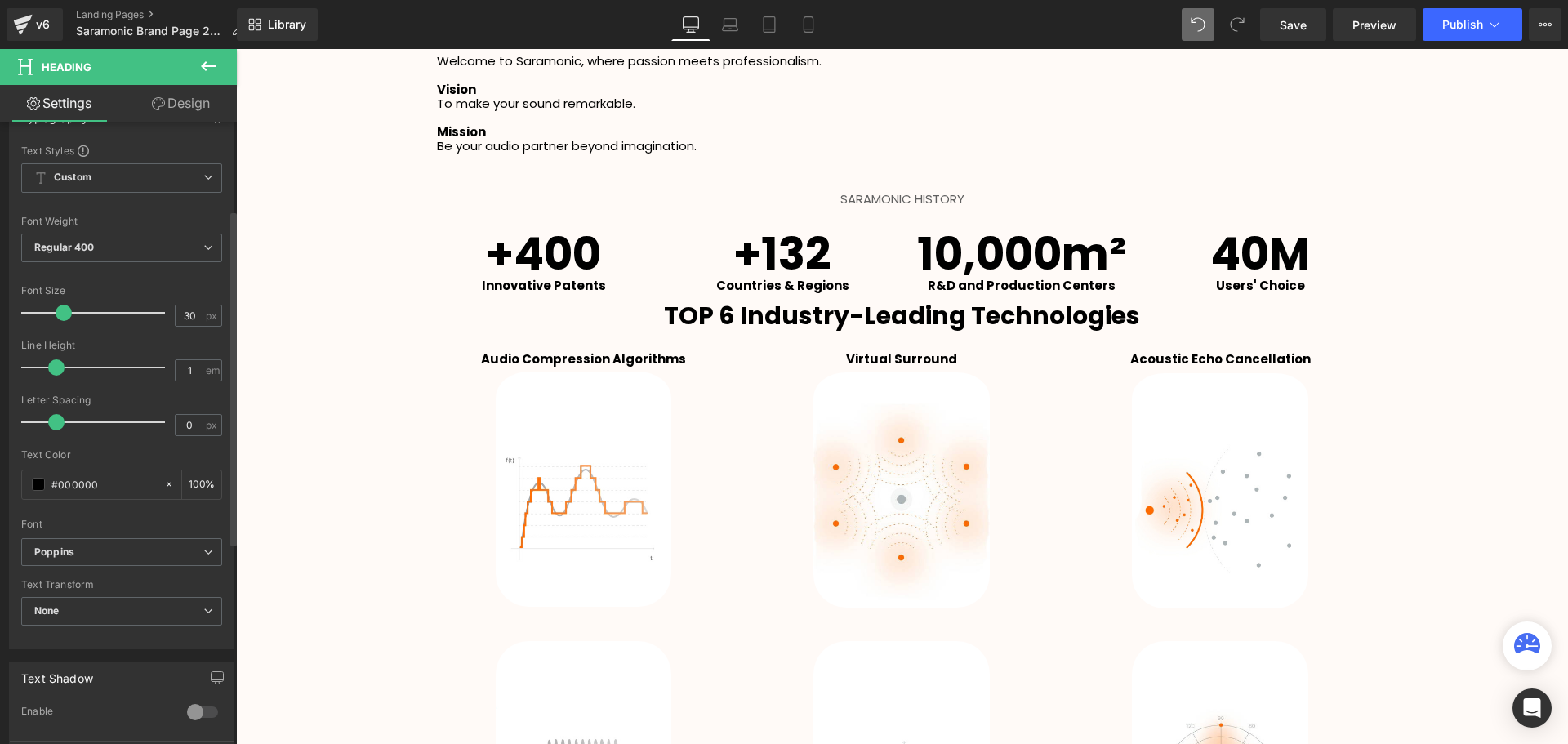
scroll to position [3539, 1323]
drag, startPoint x: 121, startPoint y: 314, endPoint x: 67, endPoint y: 321, distance: 54.5
click at [67, 321] on div at bounding box center [97, 312] width 136 height 32
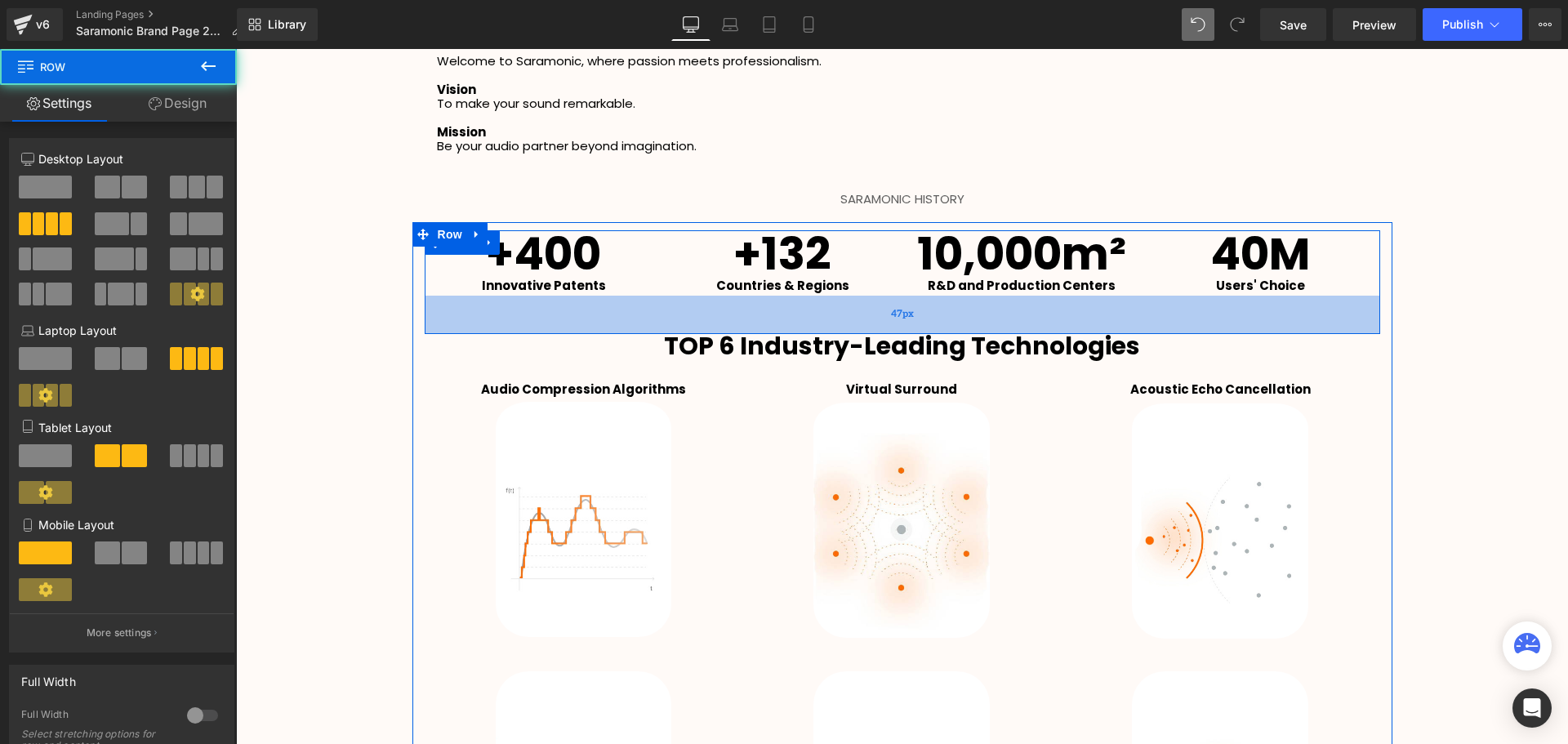
scroll to position [3572, 1323]
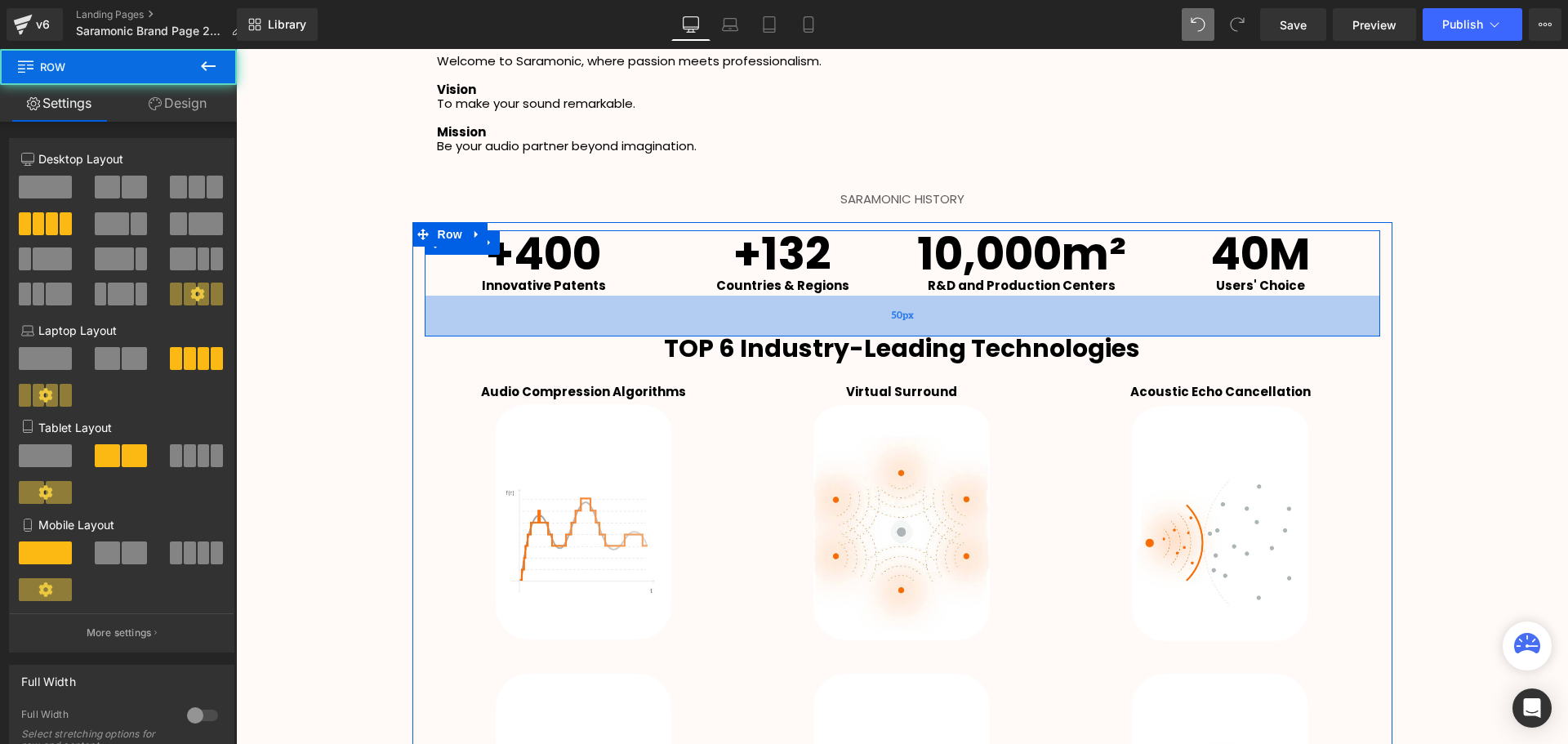
drag, startPoint x: 1171, startPoint y: 299, endPoint x: 1167, endPoint y: 331, distance: 32.2
click at [1167, 331] on div "50px" at bounding box center [902, 315] width 955 height 41
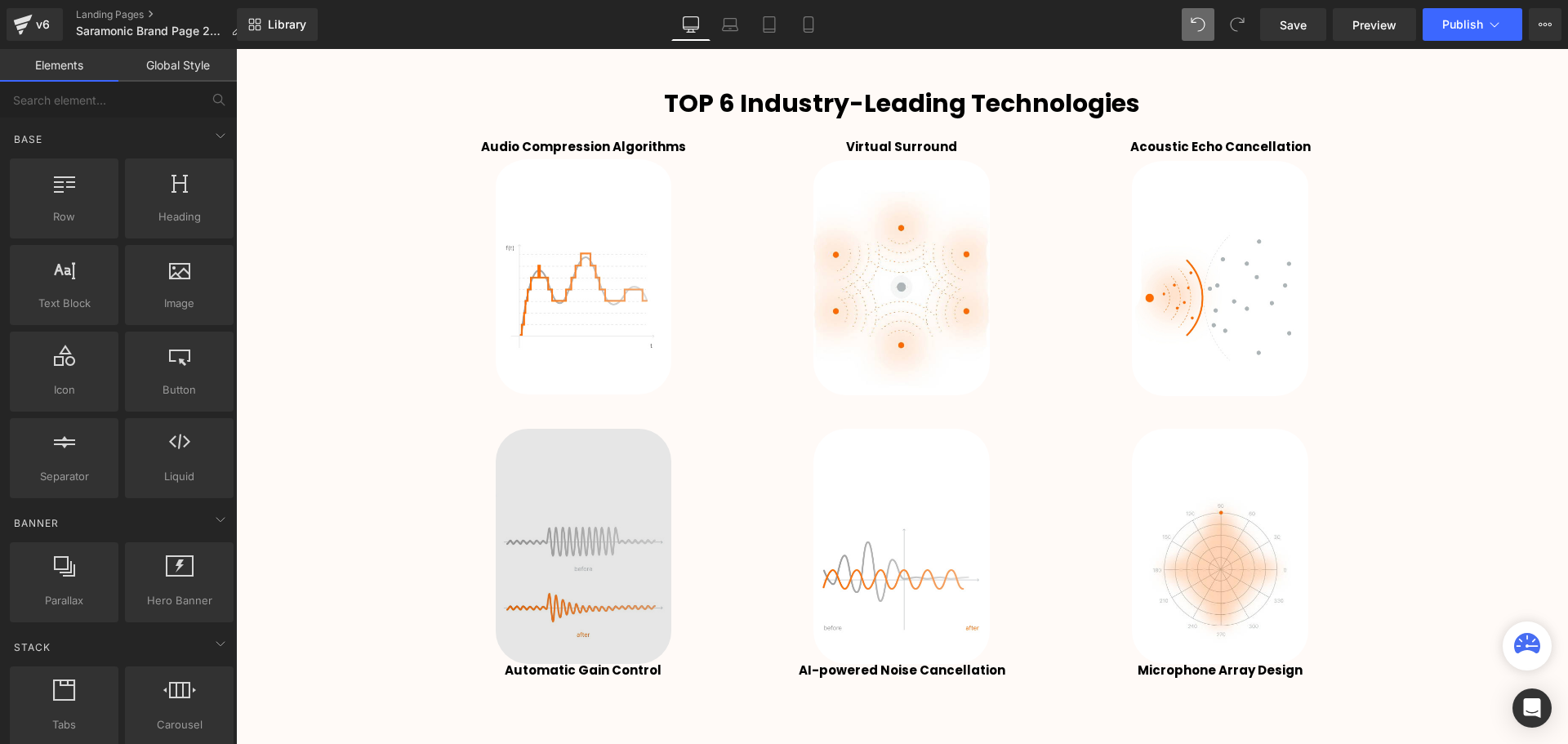
scroll to position [8, 8]
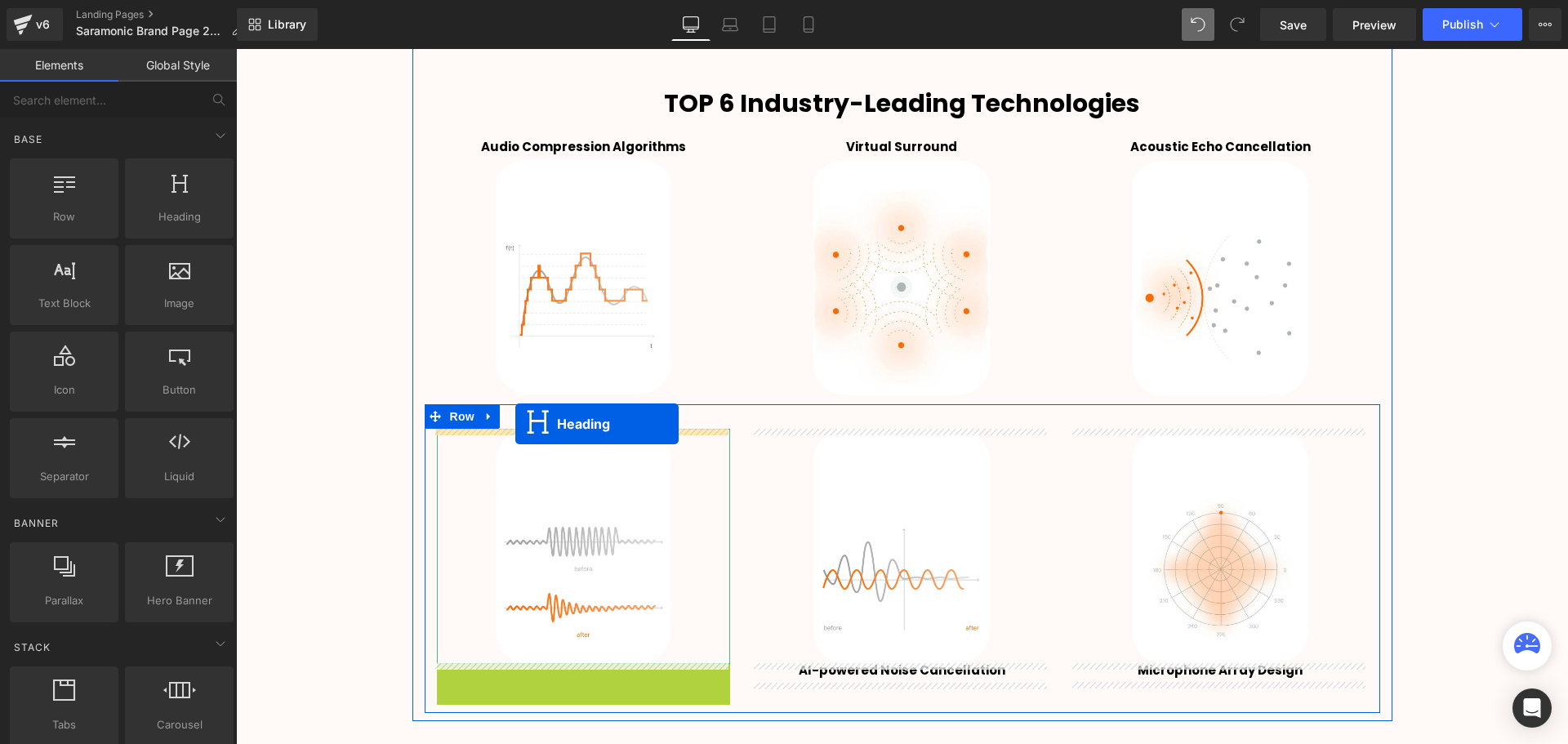
drag, startPoint x: 536, startPoint y: 673, endPoint x: 515, endPoint y: 423, distance: 250.9
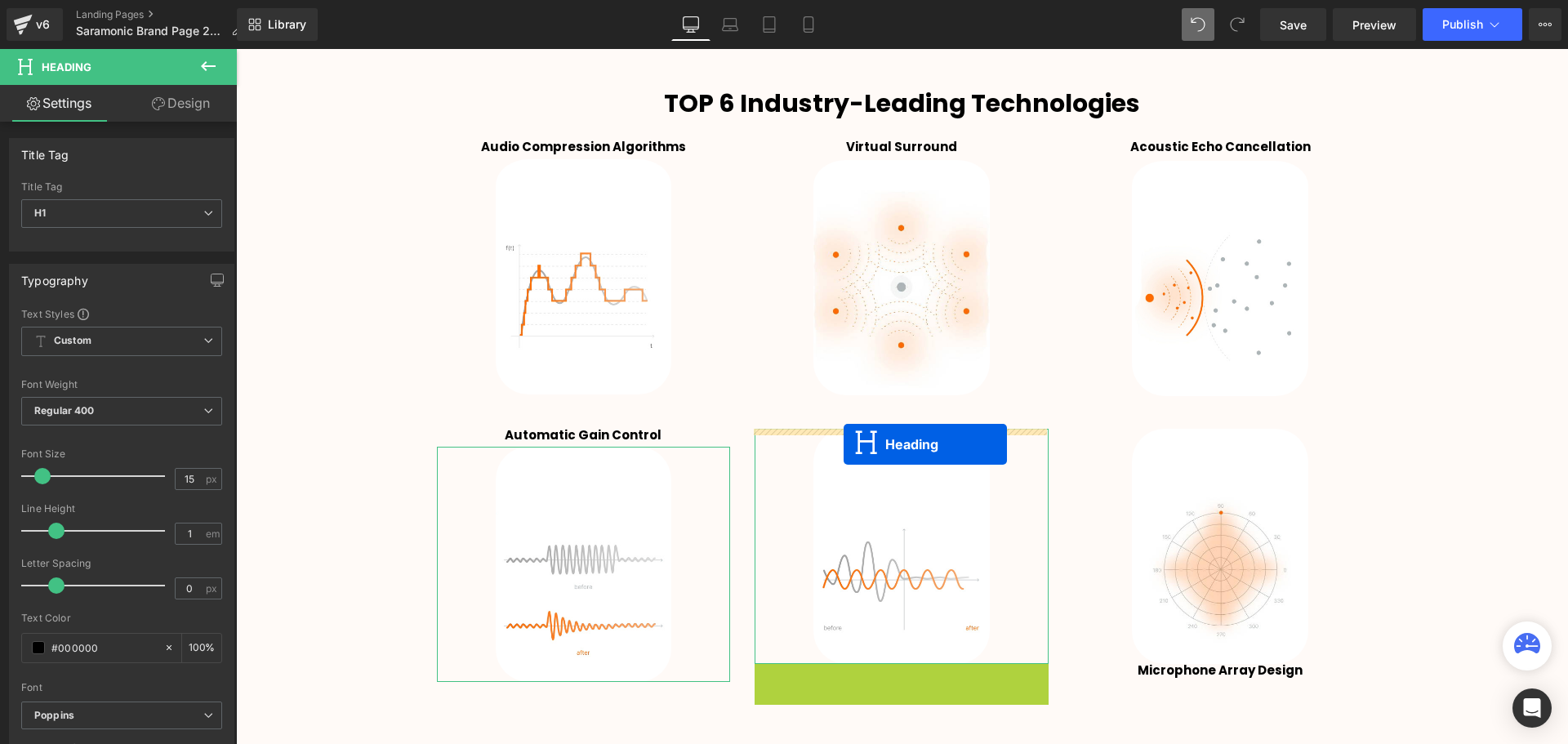
drag, startPoint x: 857, startPoint y: 675, endPoint x: 1109, endPoint y: 640, distance: 254.4
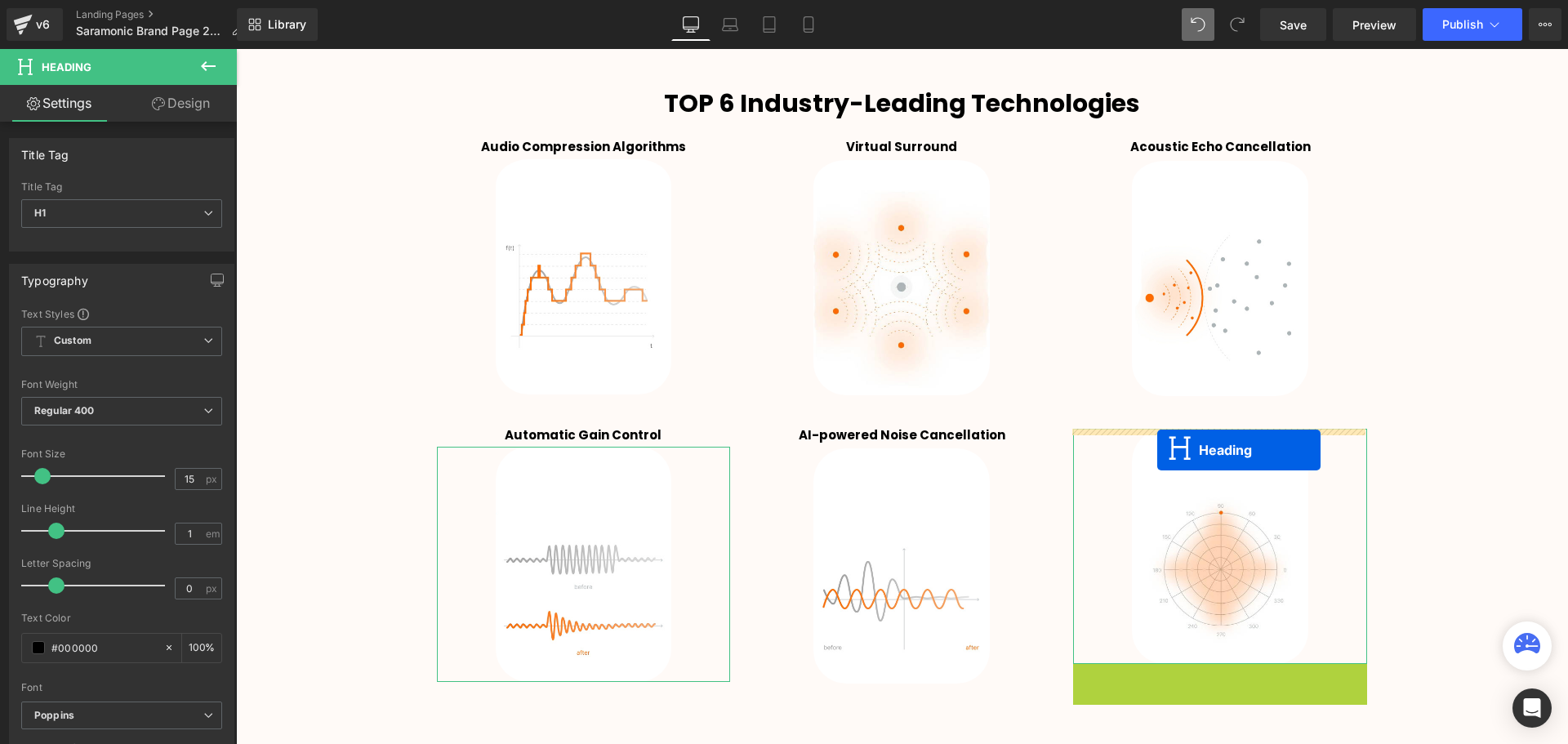
drag, startPoint x: 1182, startPoint y: 671, endPoint x: 1414, endPoint y: 511, distance: 281.8
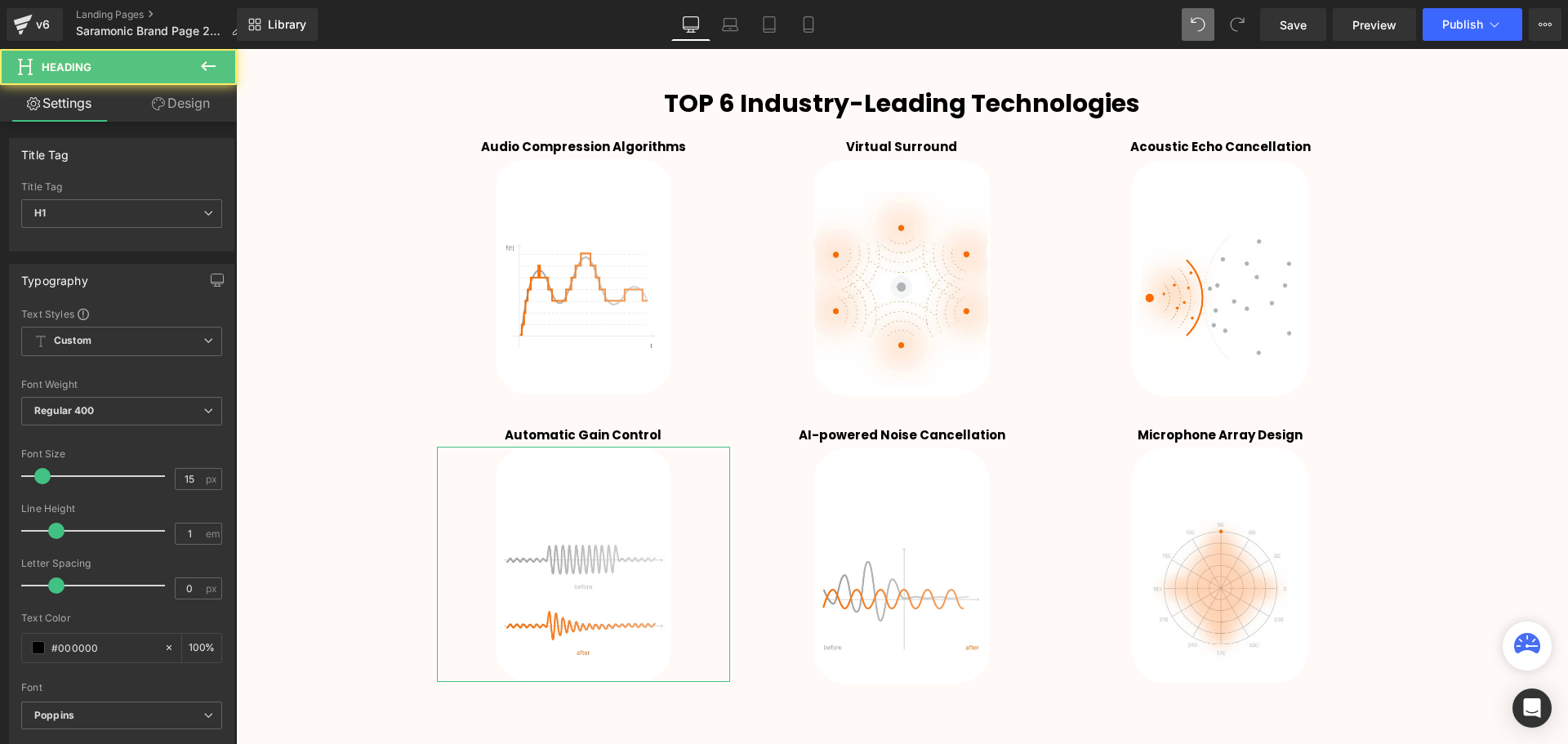
scroll to position [3572, 1323]
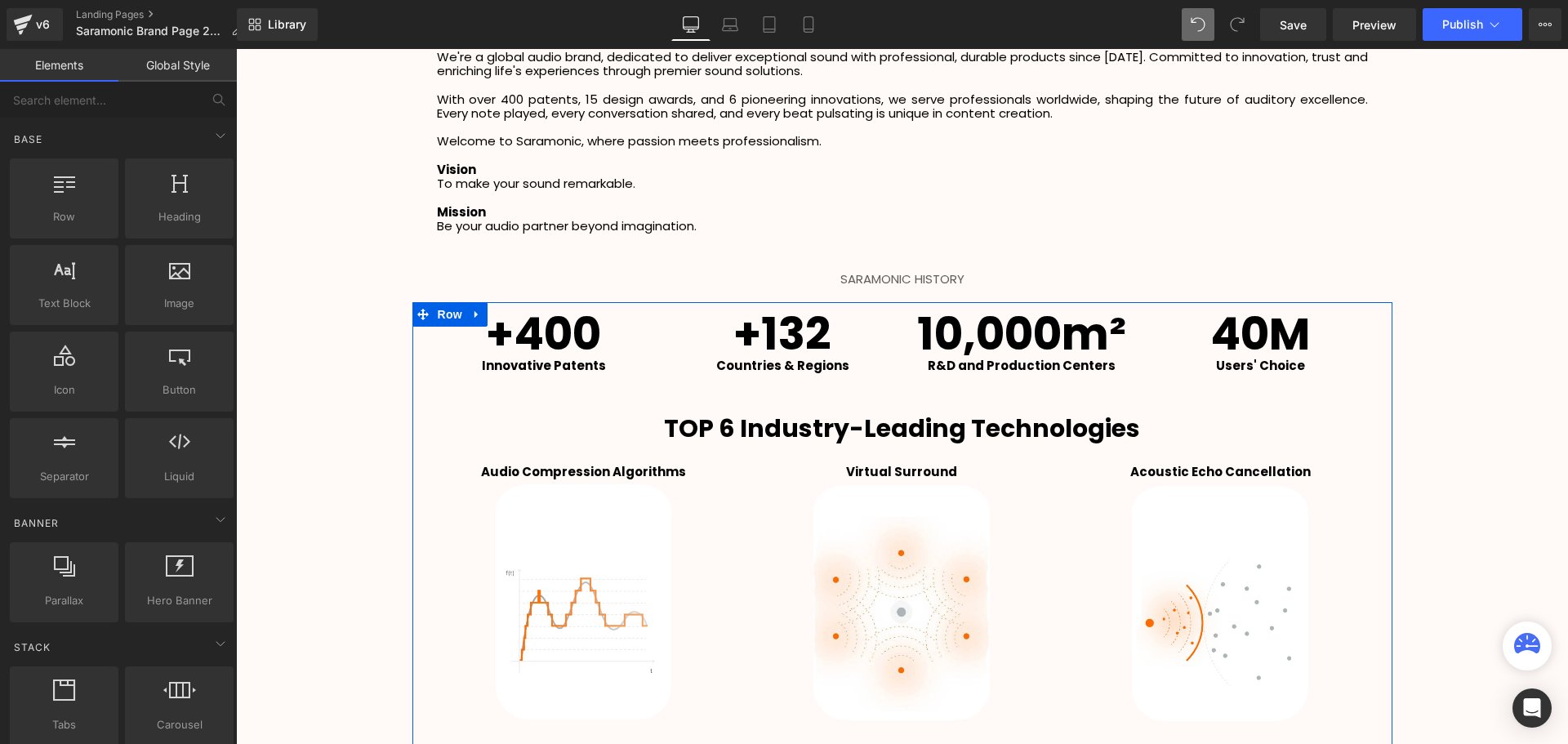
scroll to position [2257, 0]
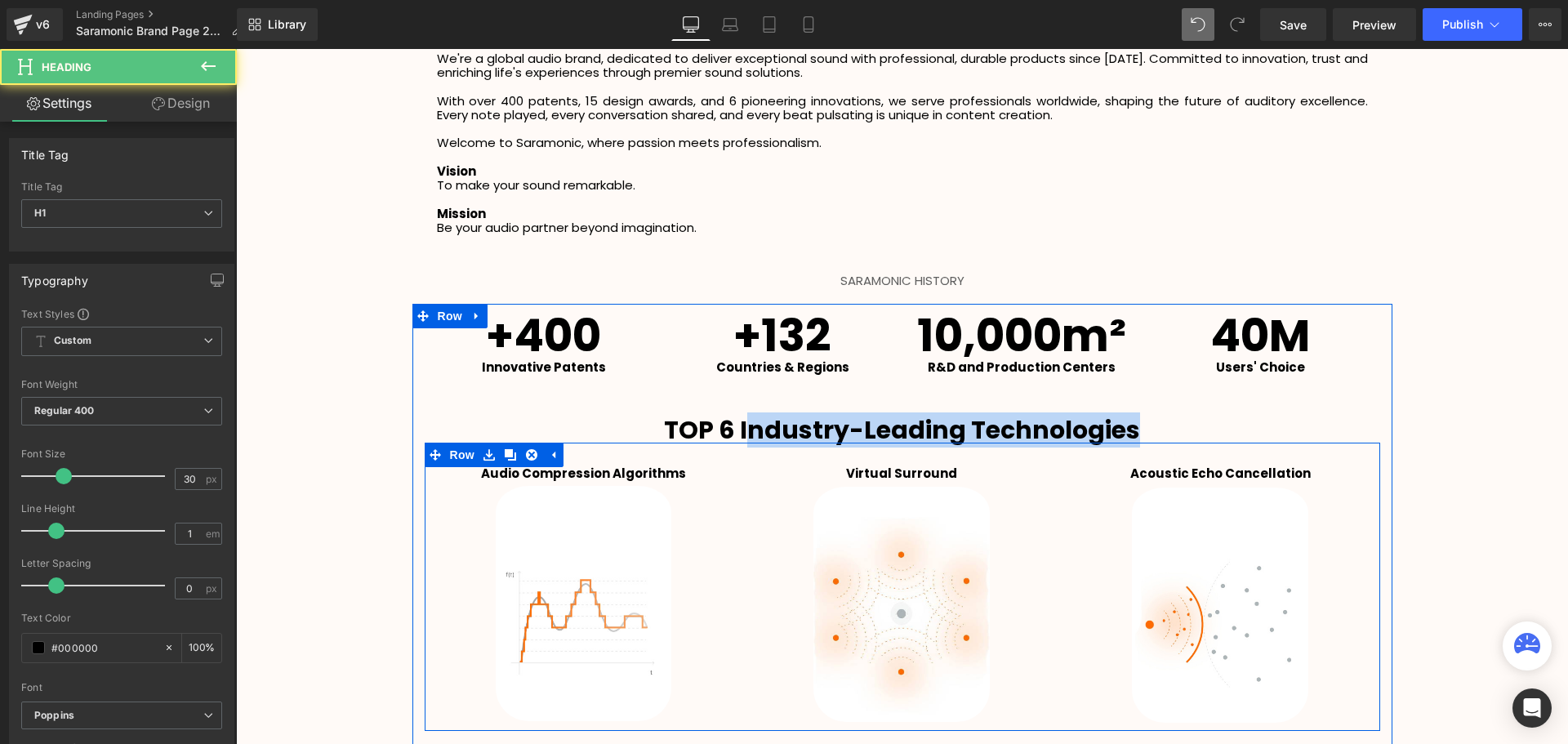
drag, startPoint x: 746, startPoint y: 429, endPoint x: 1268, endPoint y: 455, distance: 522.6
click at [1268, 455] on div "+400 Heading Innovative Patents Text Block +132 Heading Countries & Regions Tex…" at bounding box center [902, 664] width 980 height 705
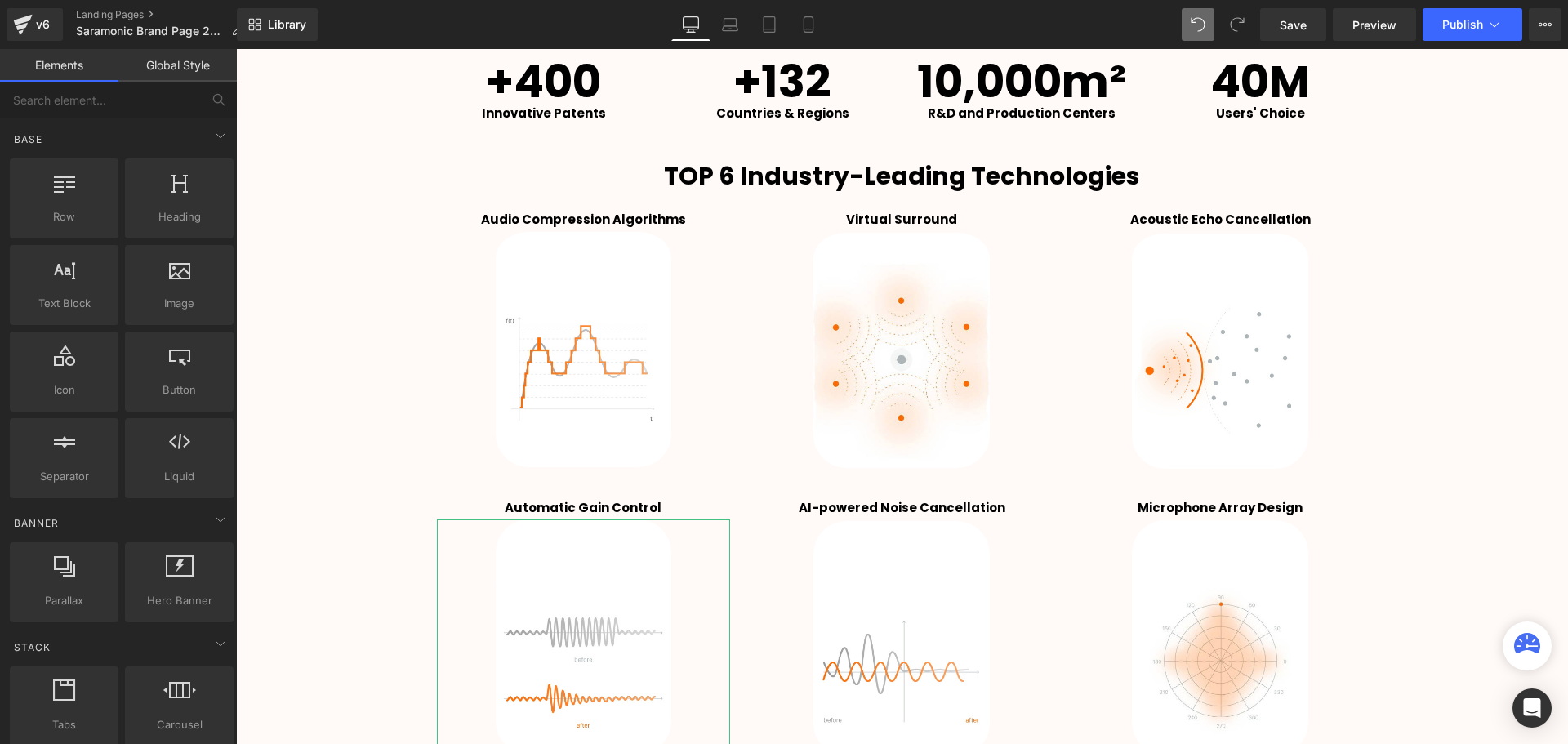
scroll to position [2339, 0]
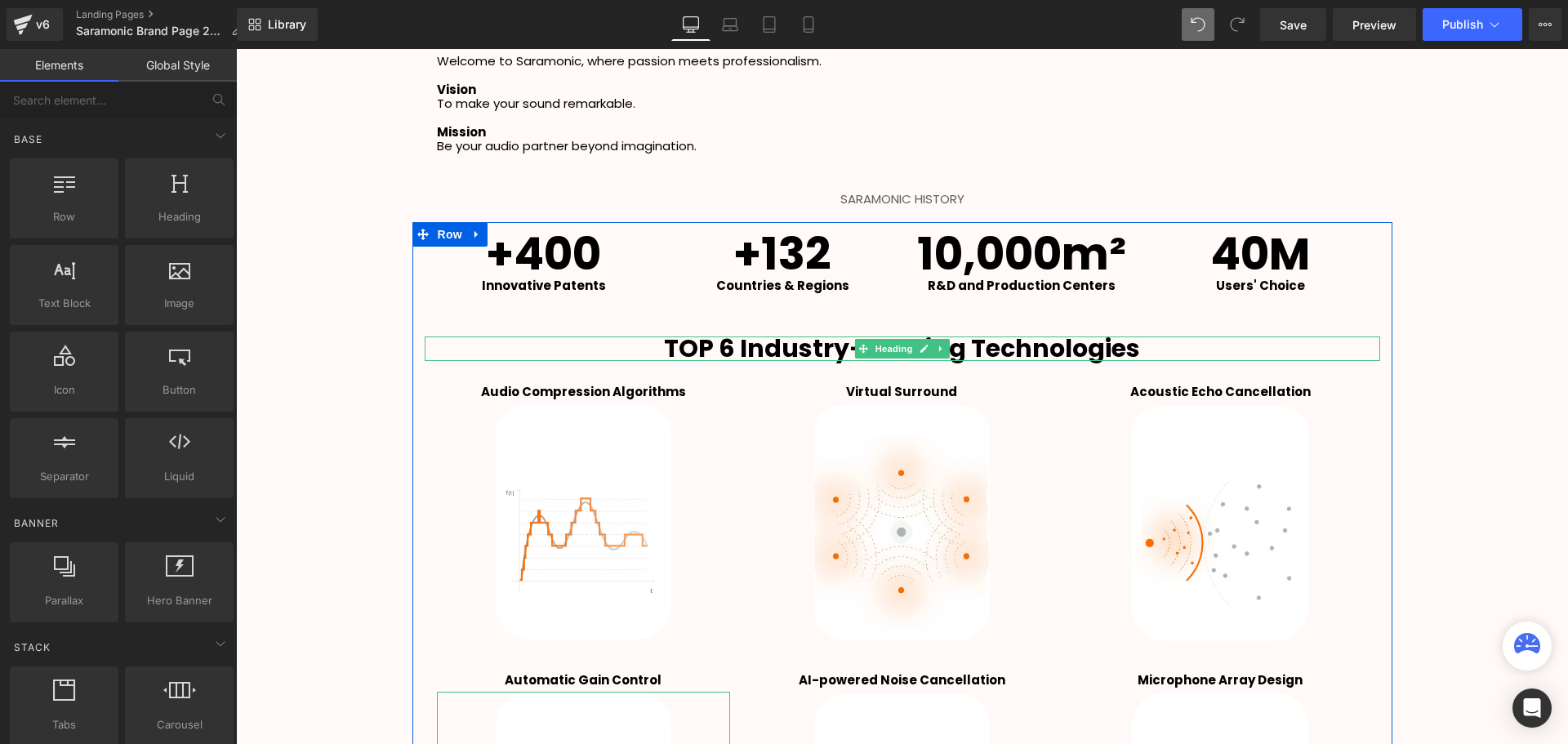
click at [937, 352] on icon at bounding box center [940, 348] width 9 height 10
click at [924, 352] on link at bounding box center [933, 349] width 18 height 19
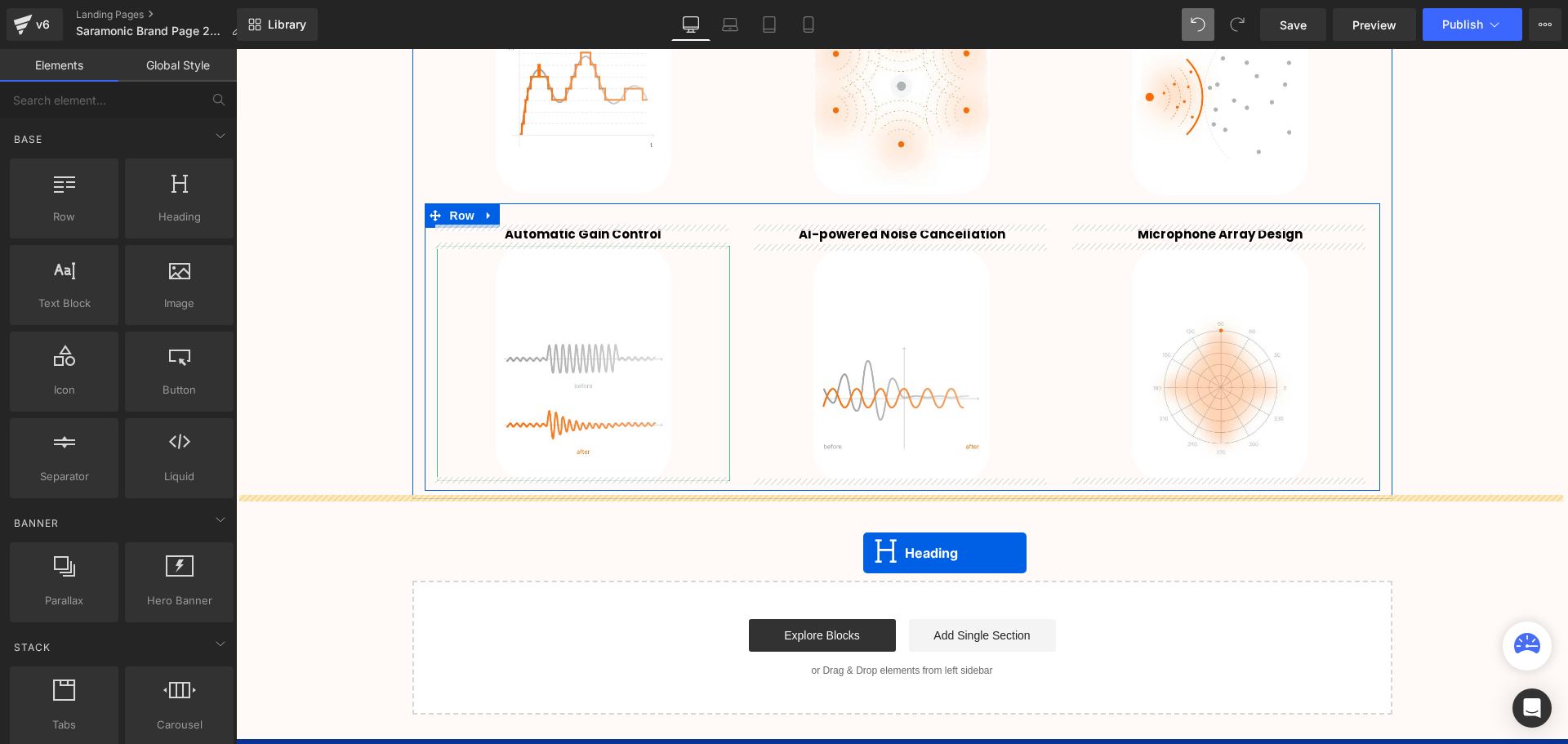
scroll to position [2829, 0]
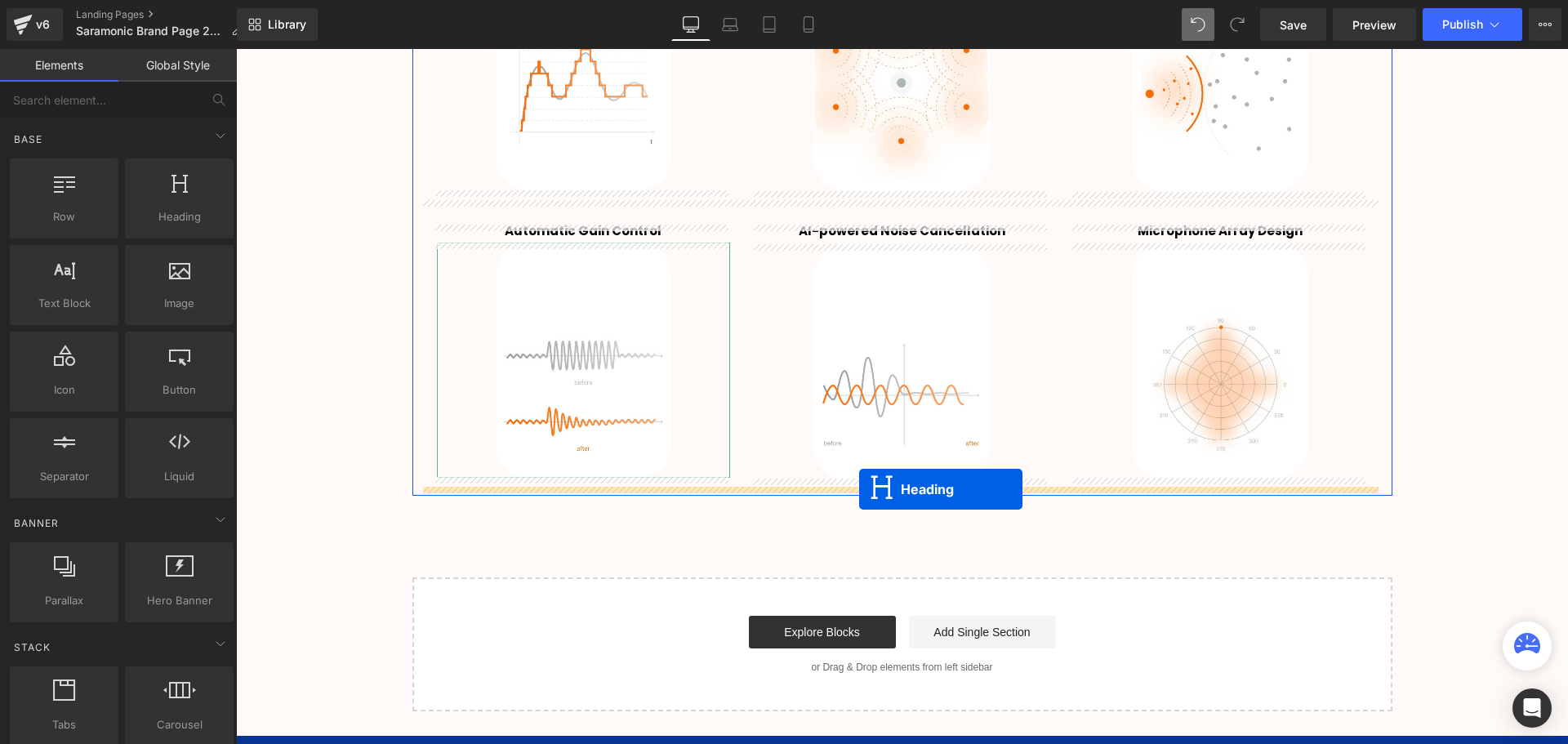
drag, startPoint x: 864, startPoint y: 379, endPoint x: 859, endPoint y: 489, distance: 110.1
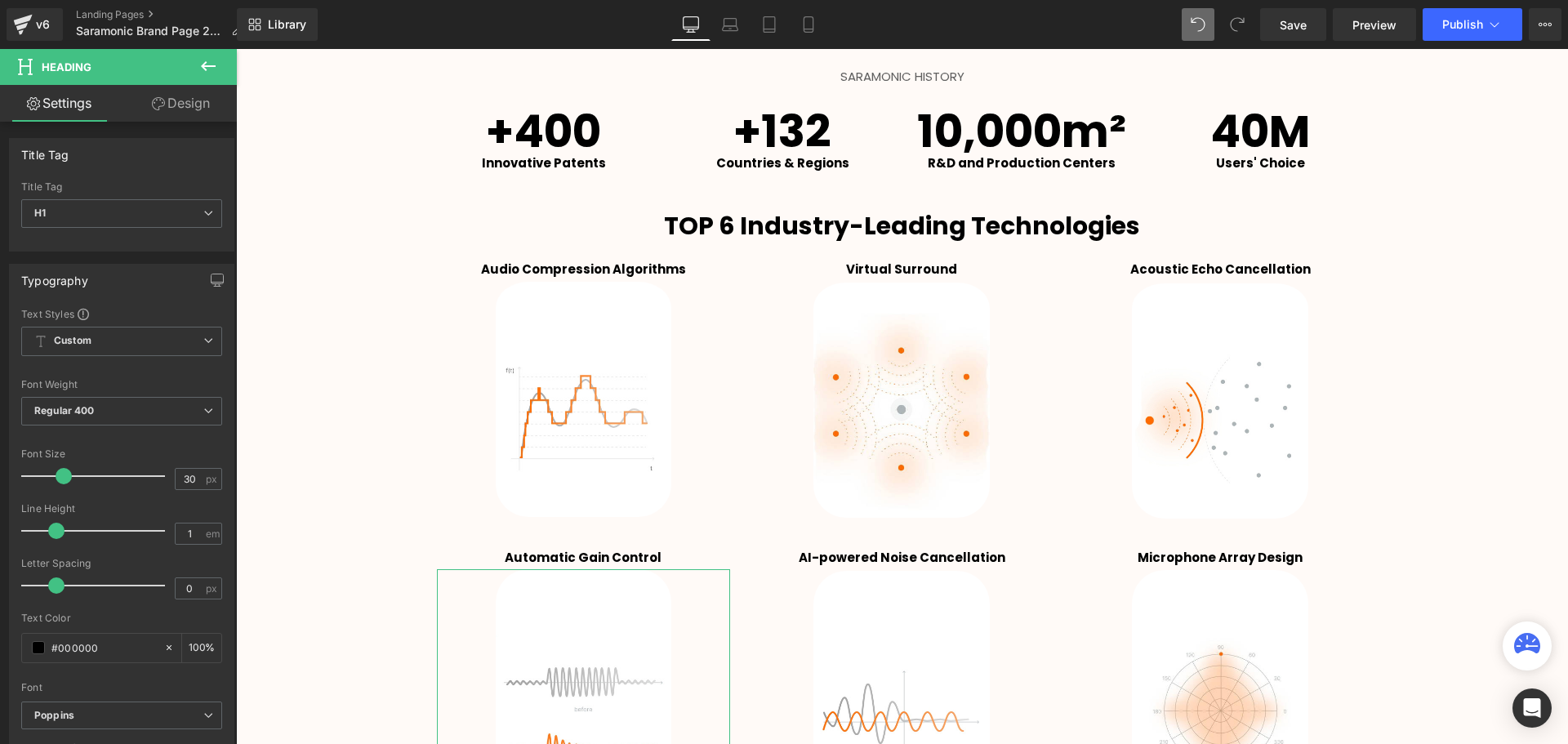
scroll to position [2788, 0]
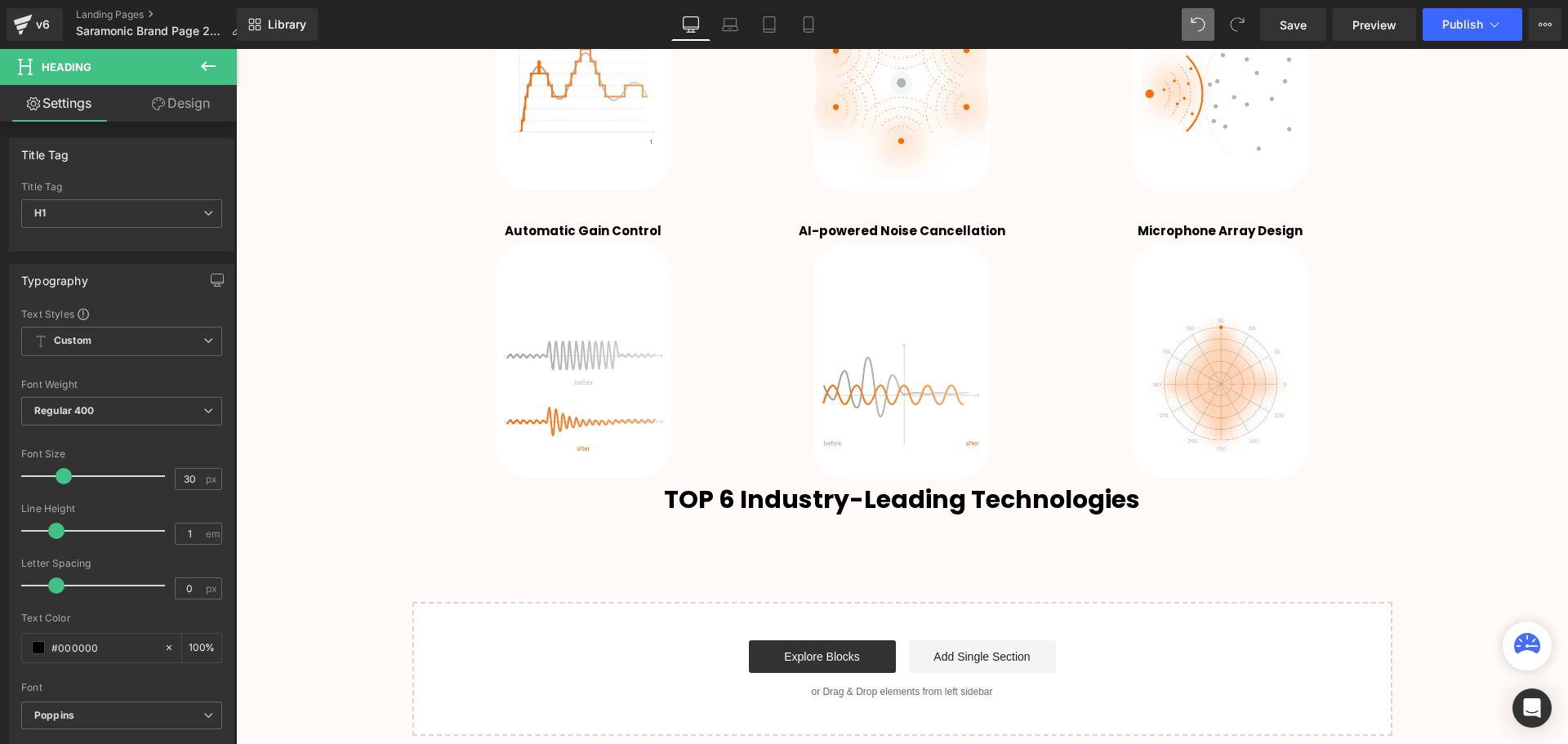
click at [208, 69] on icon at bounding box center [208, 66] width 19 height 19
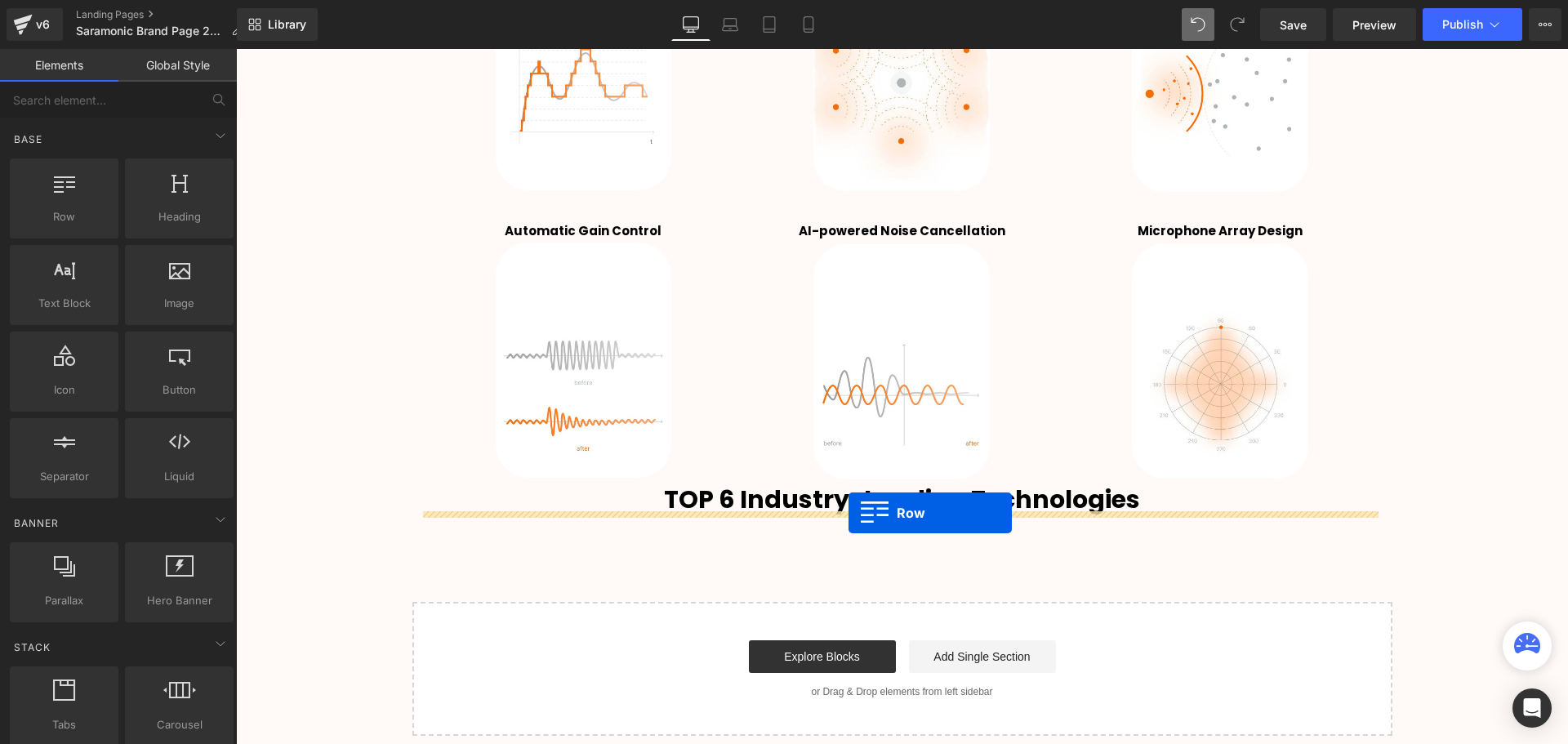
drag, startPoint x: 316, startPoint y: 242, endPoint x: 848, endPoint y: 513, distance: 597.0
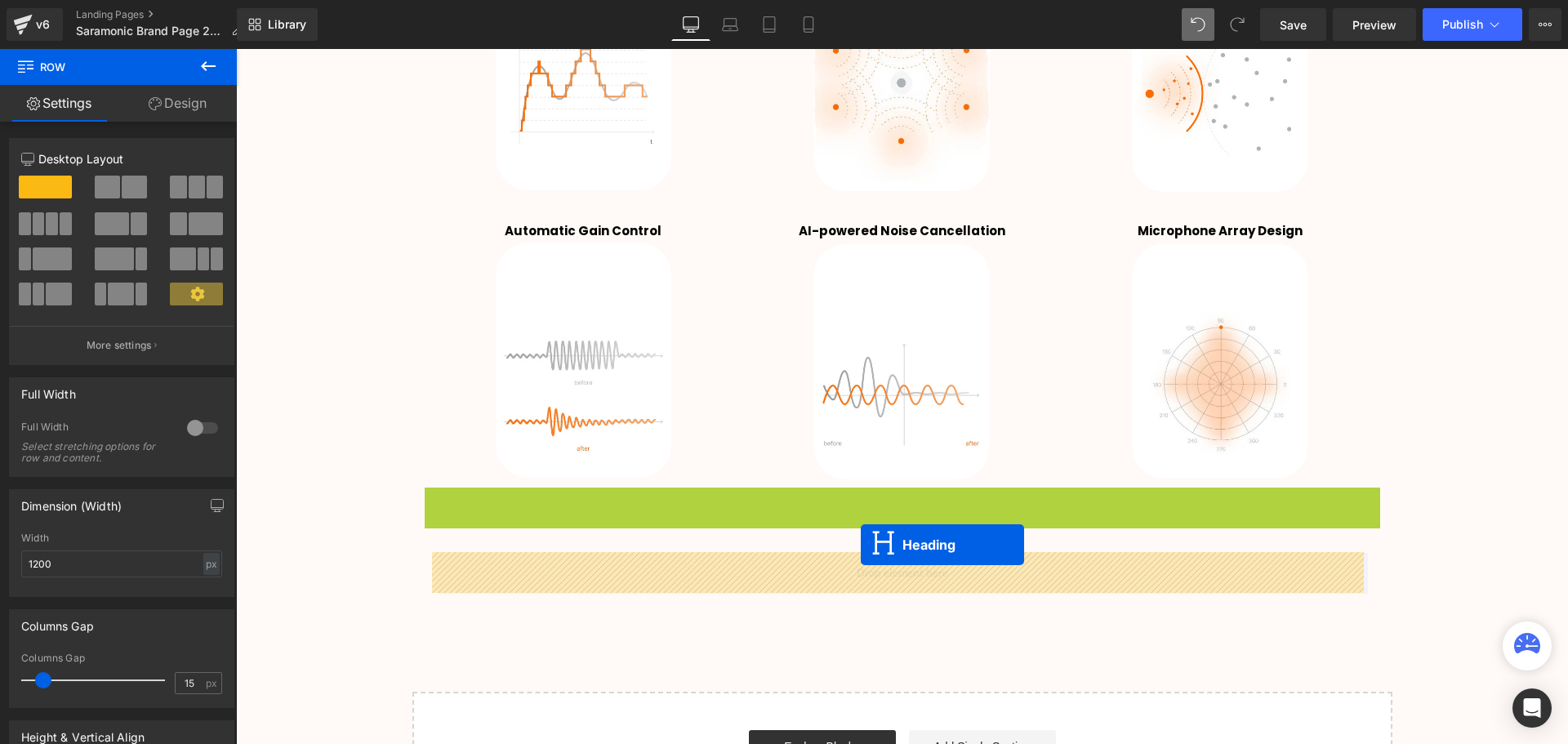
drag, startPoint x: 855, startPoint y: 498, endPoint x: 861, endPoint y: 552, distance: 54.3
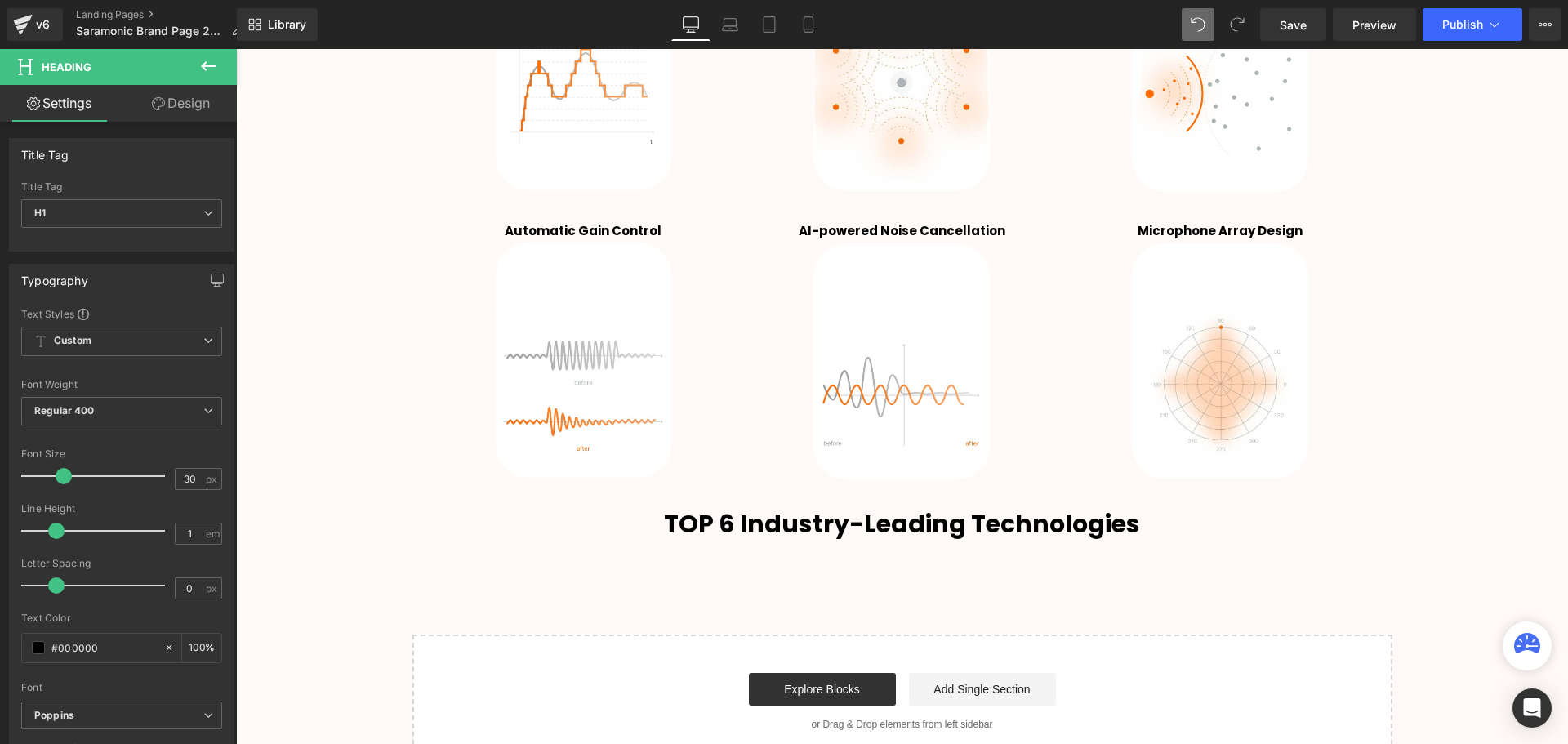
click at [216, 58] on icon at bounding box center [208, 66] width 19 height 19
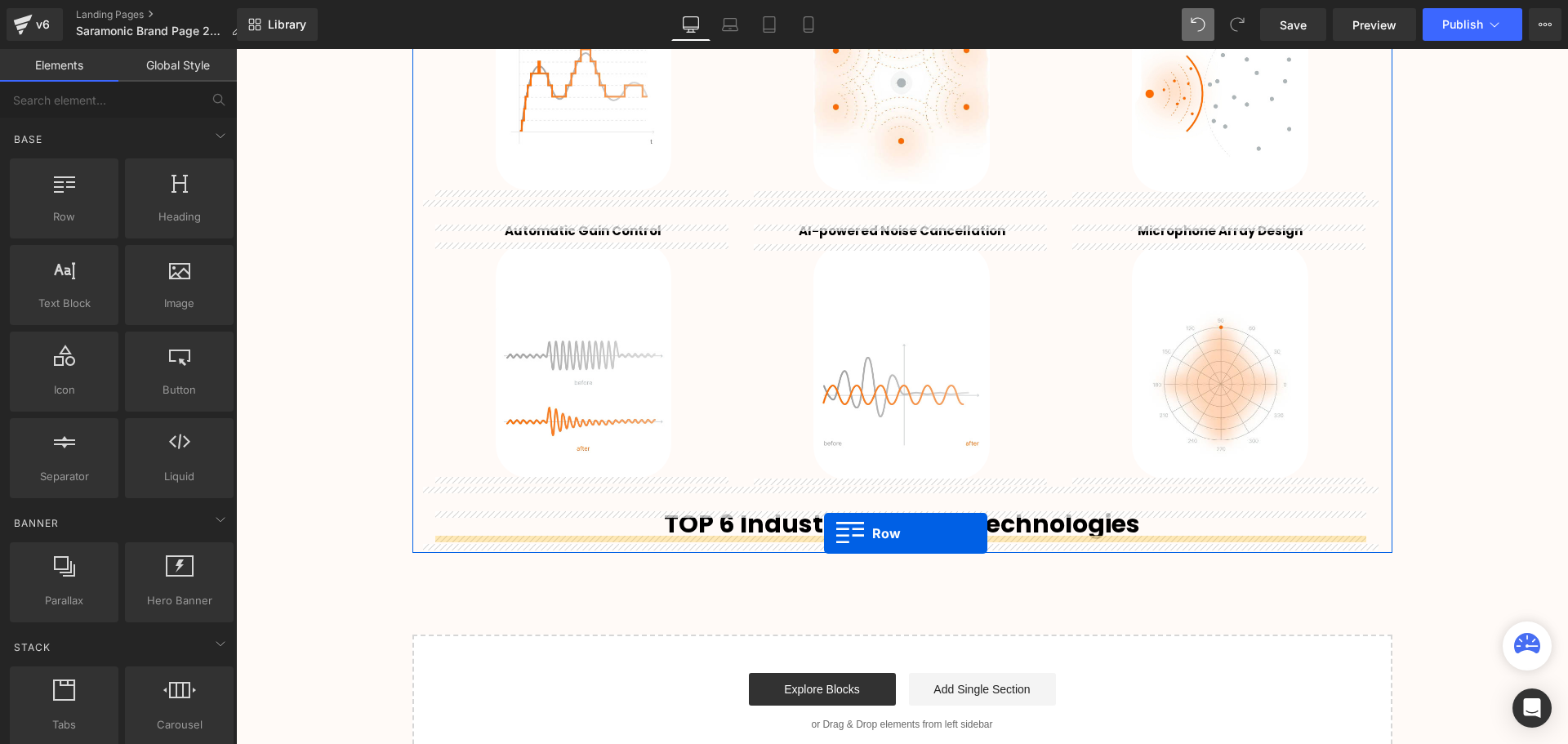
drag, startPoint x: 313, startPoint y: 257, endPoint x: 824, endPoint y: 533, distance: 580.8
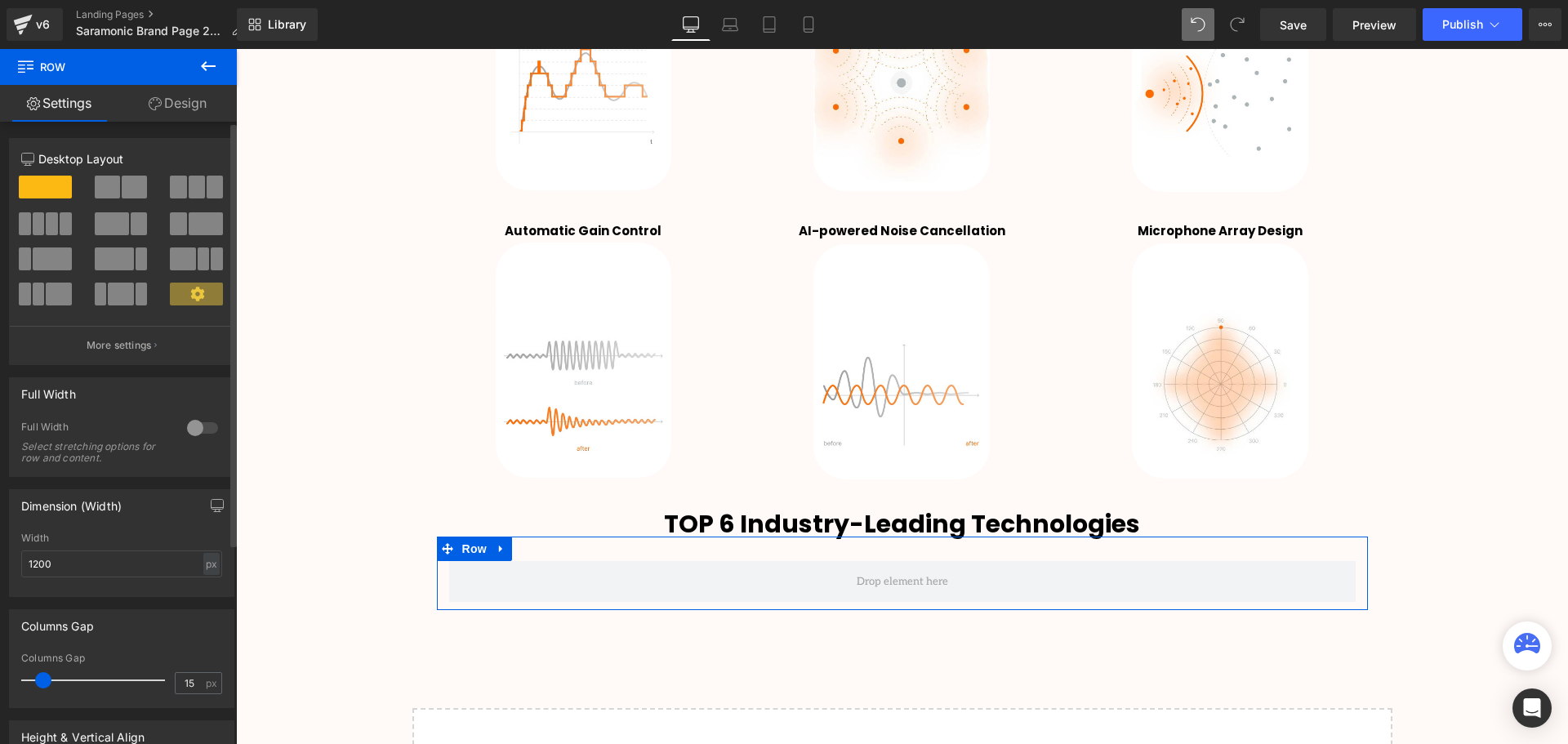
click at [192, 197] on span at bounding box center [196, 187] width 17 height 23
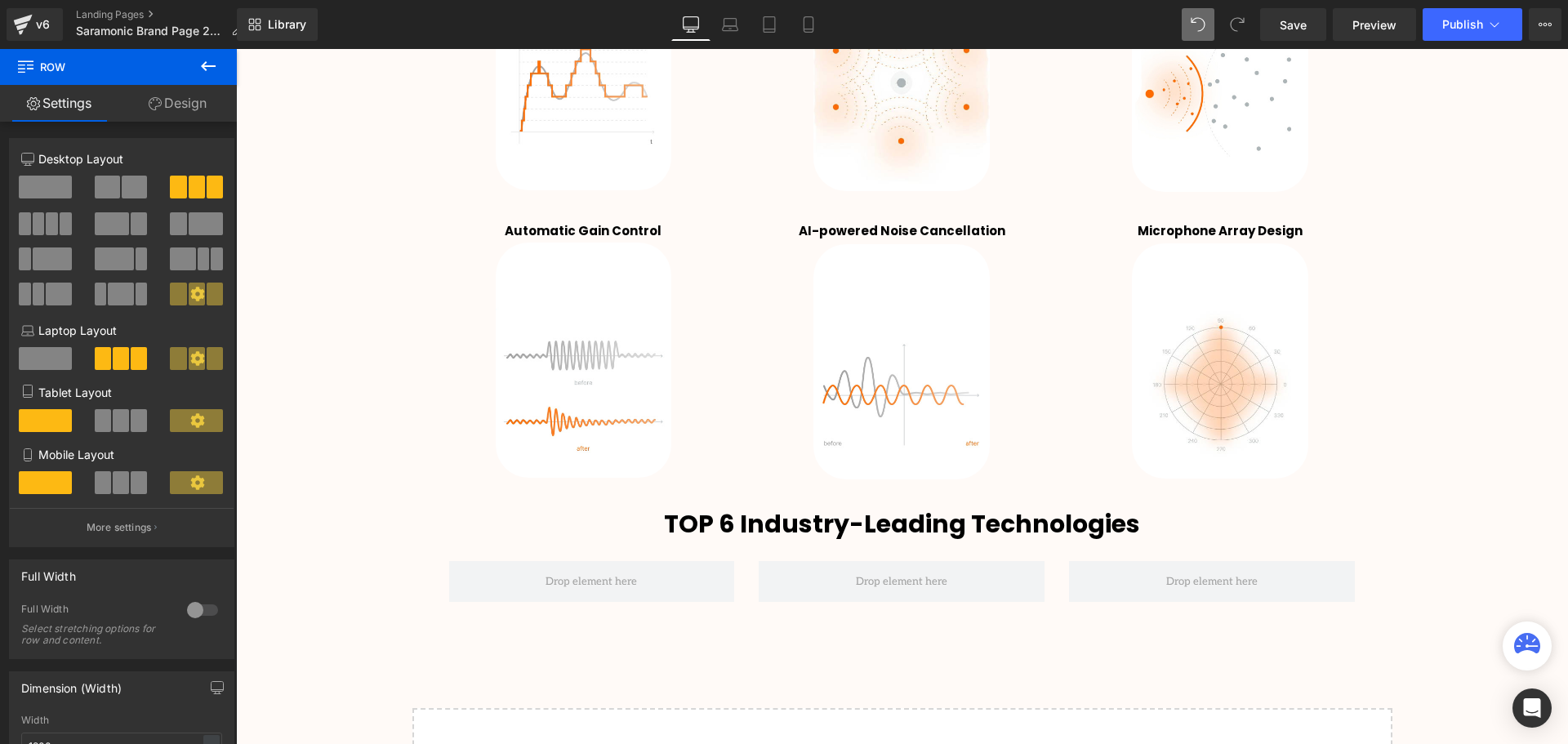
click at [204, 62] on icon at bounding box center [208, 66] width 19 height 19
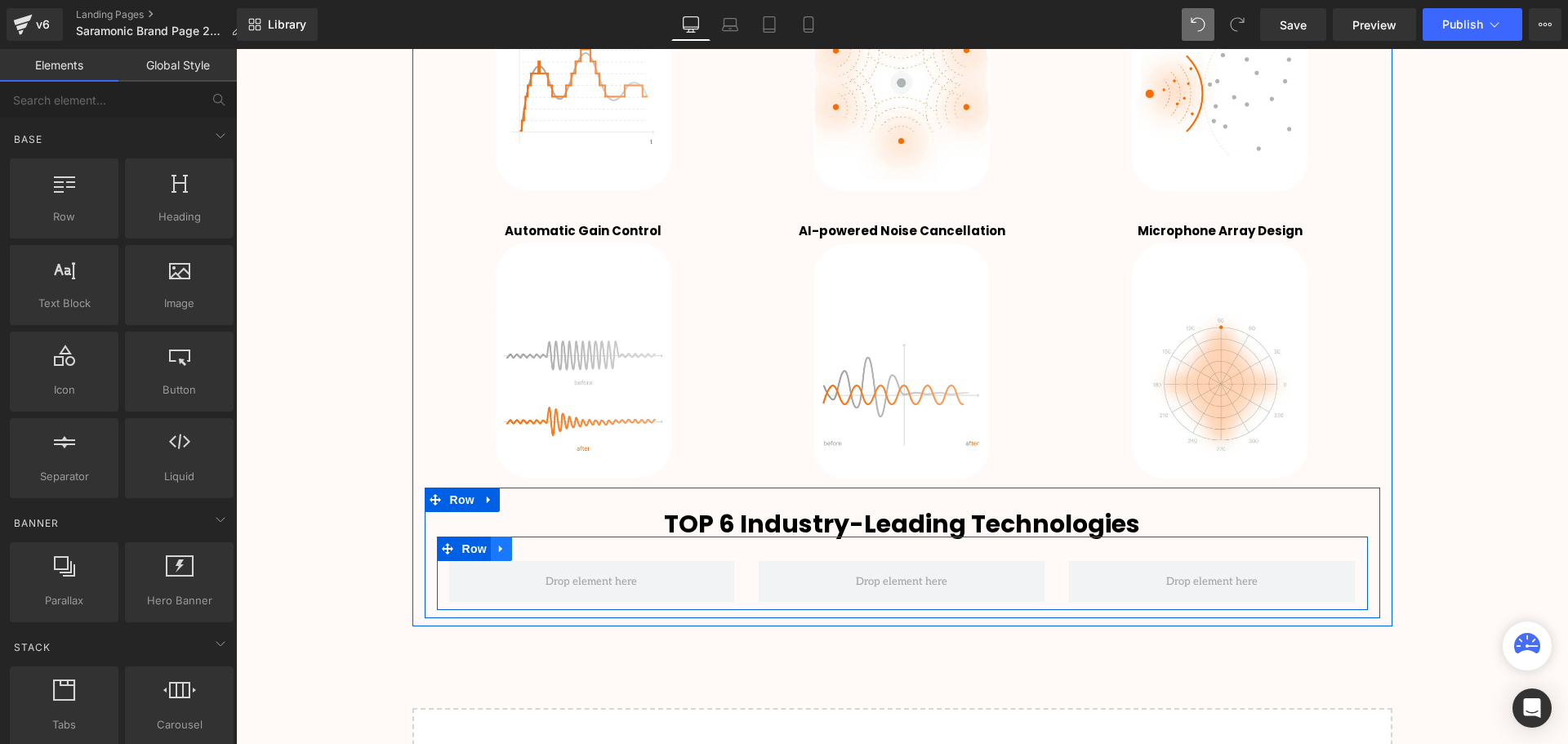
click at [501, 548] on icon at bounding box center [500, 549] width 11 height 12
click at [538, 546] on icon at bounding box center [543, 549] width 11 height 12
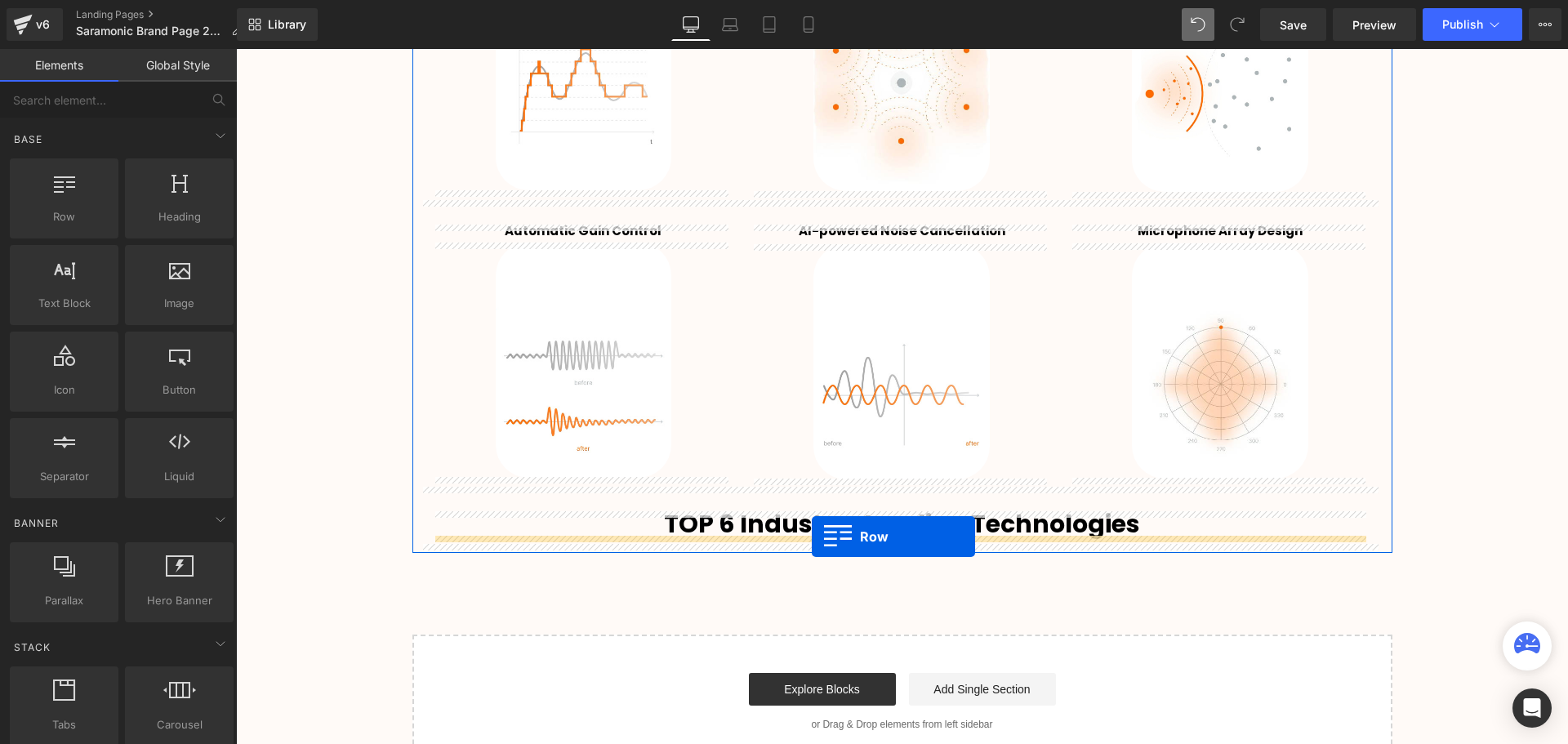
drag, startPoint x: 415, startPoint y: 309, endPoint x: 812, endPoint y: 536, distance: 457.3
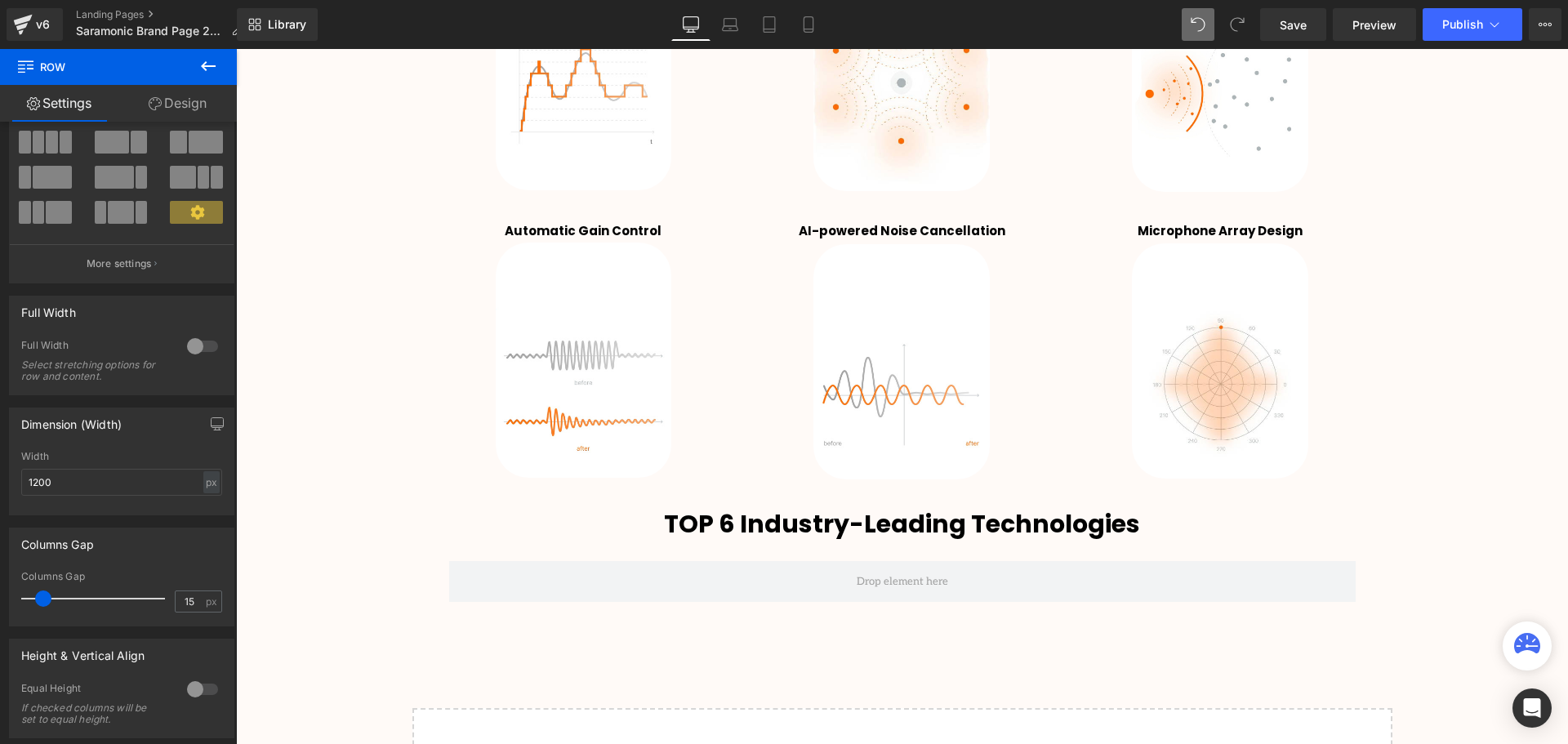
click at [222, 64] on button at bounding box center [208, 67] width 57 height 36
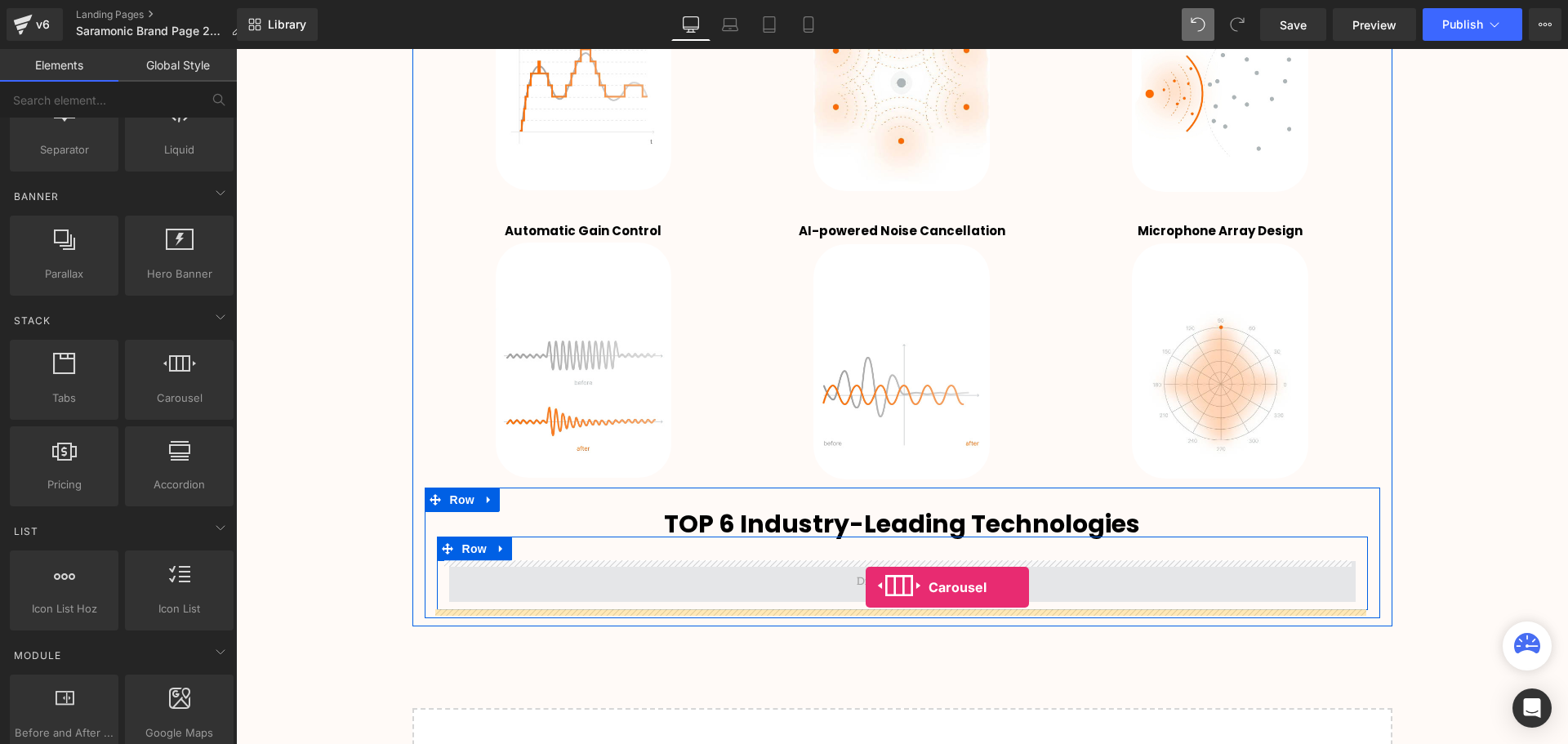
drag, startPoint x: 416, startPoint y: 450, endPoint x: 865, endPoint y: 587, distance: 469.4
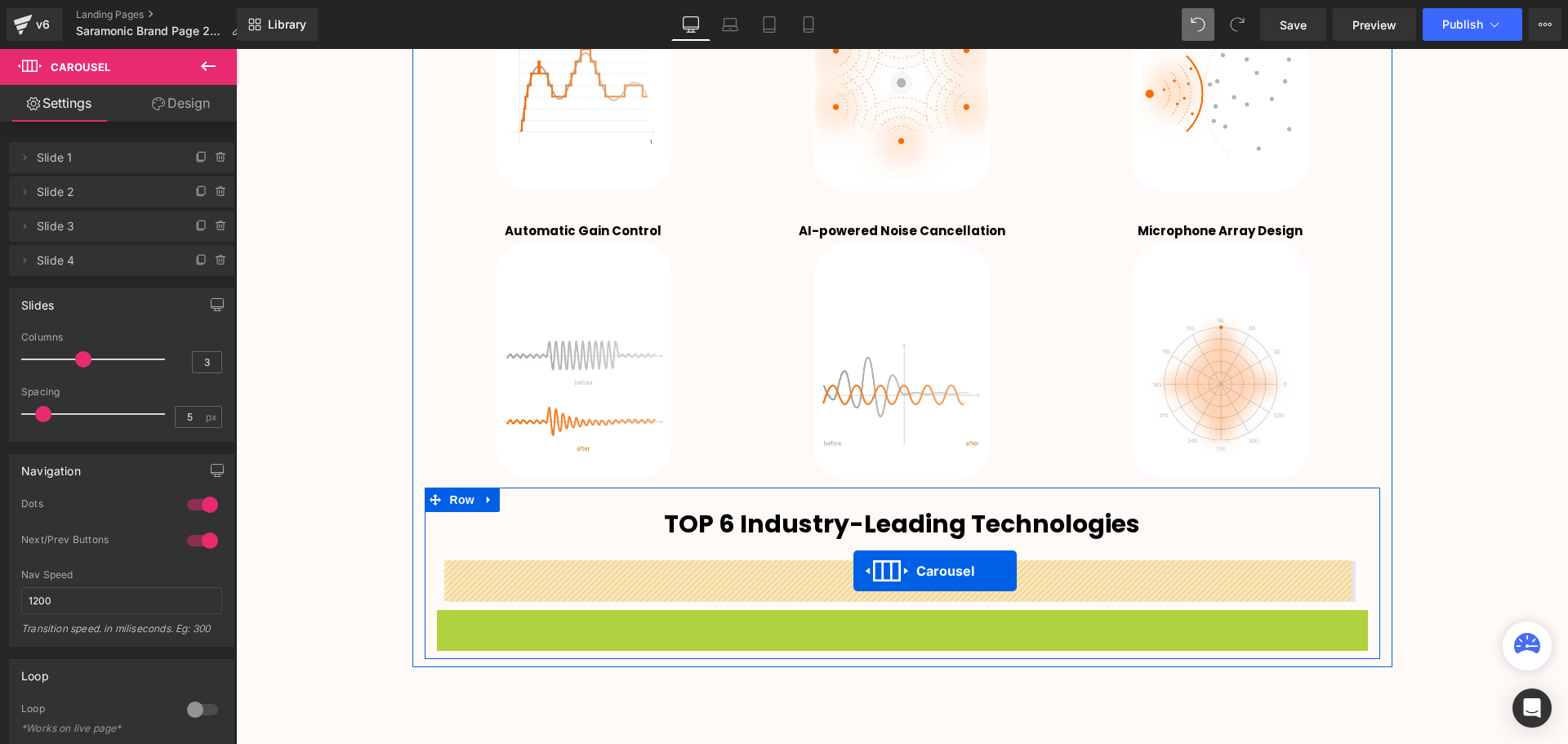
drag, startPoint x: 858, startPoint y: 621, endPoint x: 853, endPoint y: 570, distance: 51.2
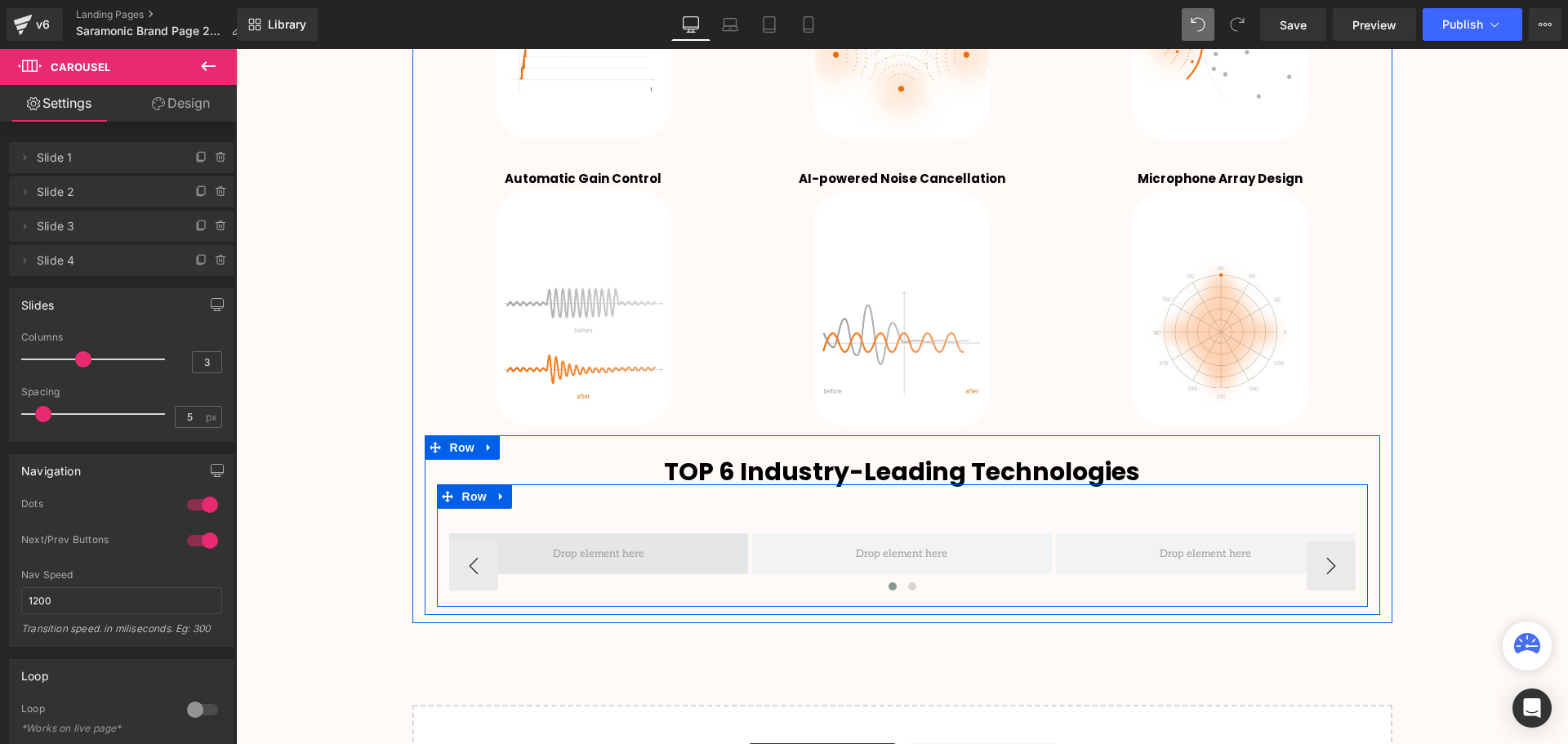
scroll to position [2869, 0]
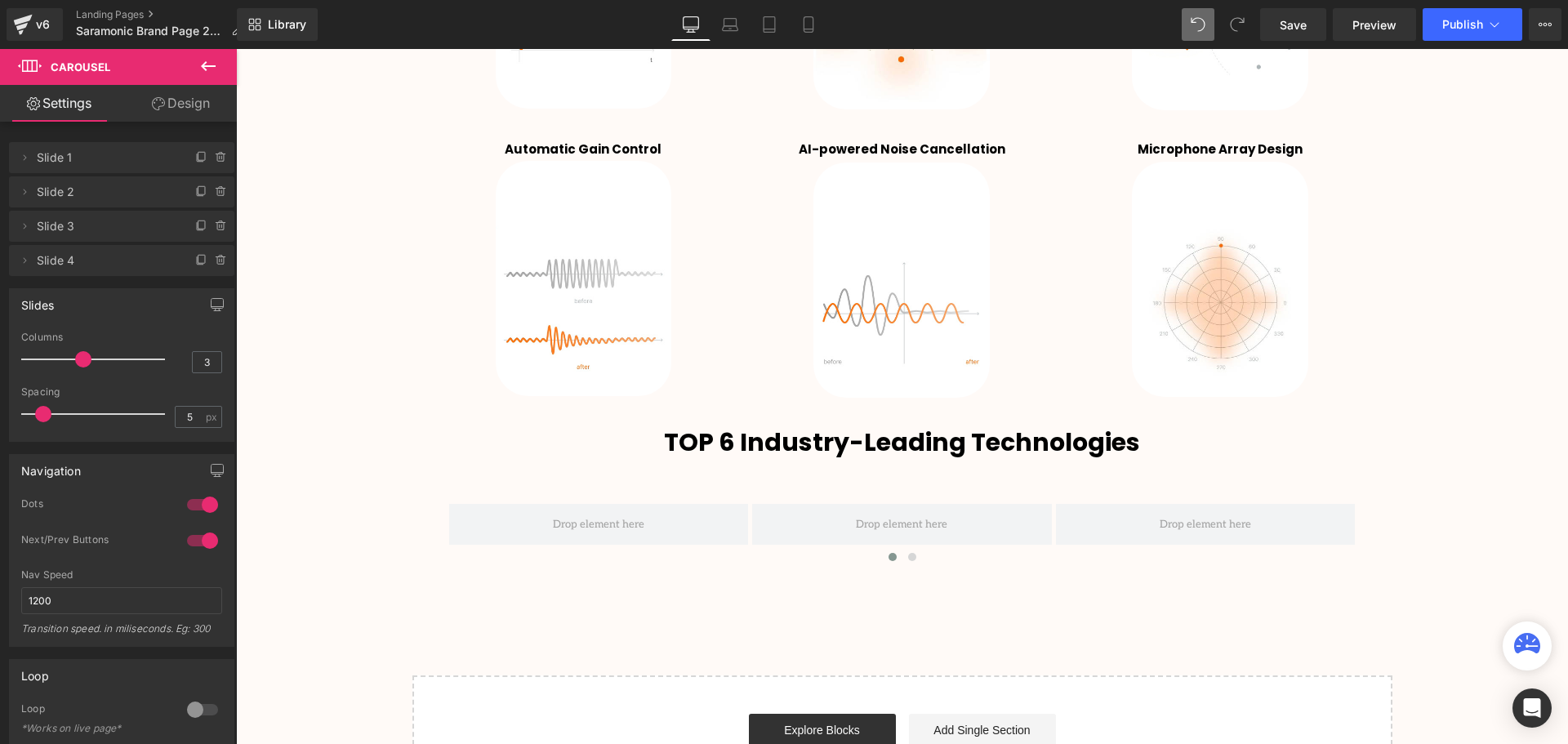
click at [209, 67] on icon at bounding box center [208, 66] width 15 height 10
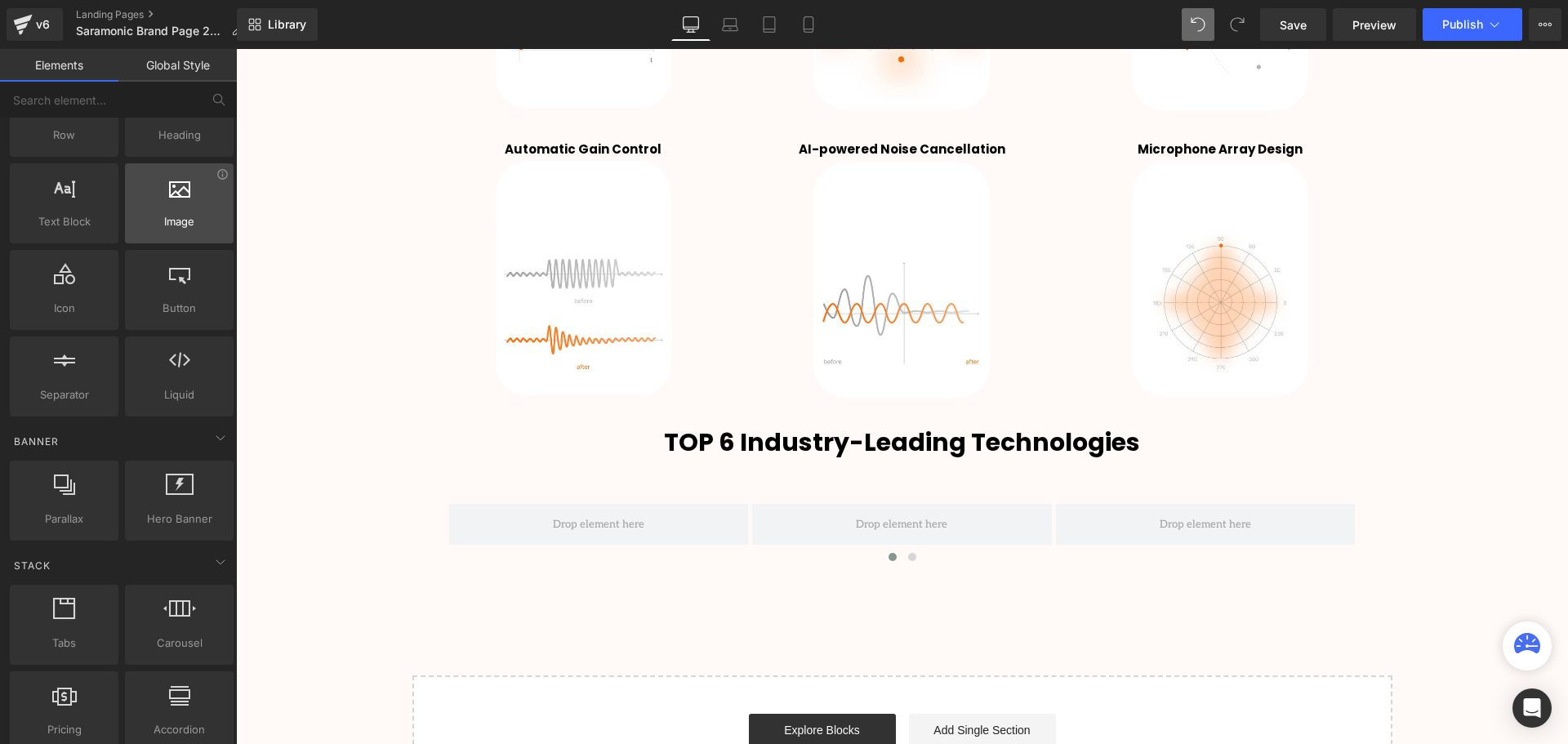
scroll to position [0, 0]
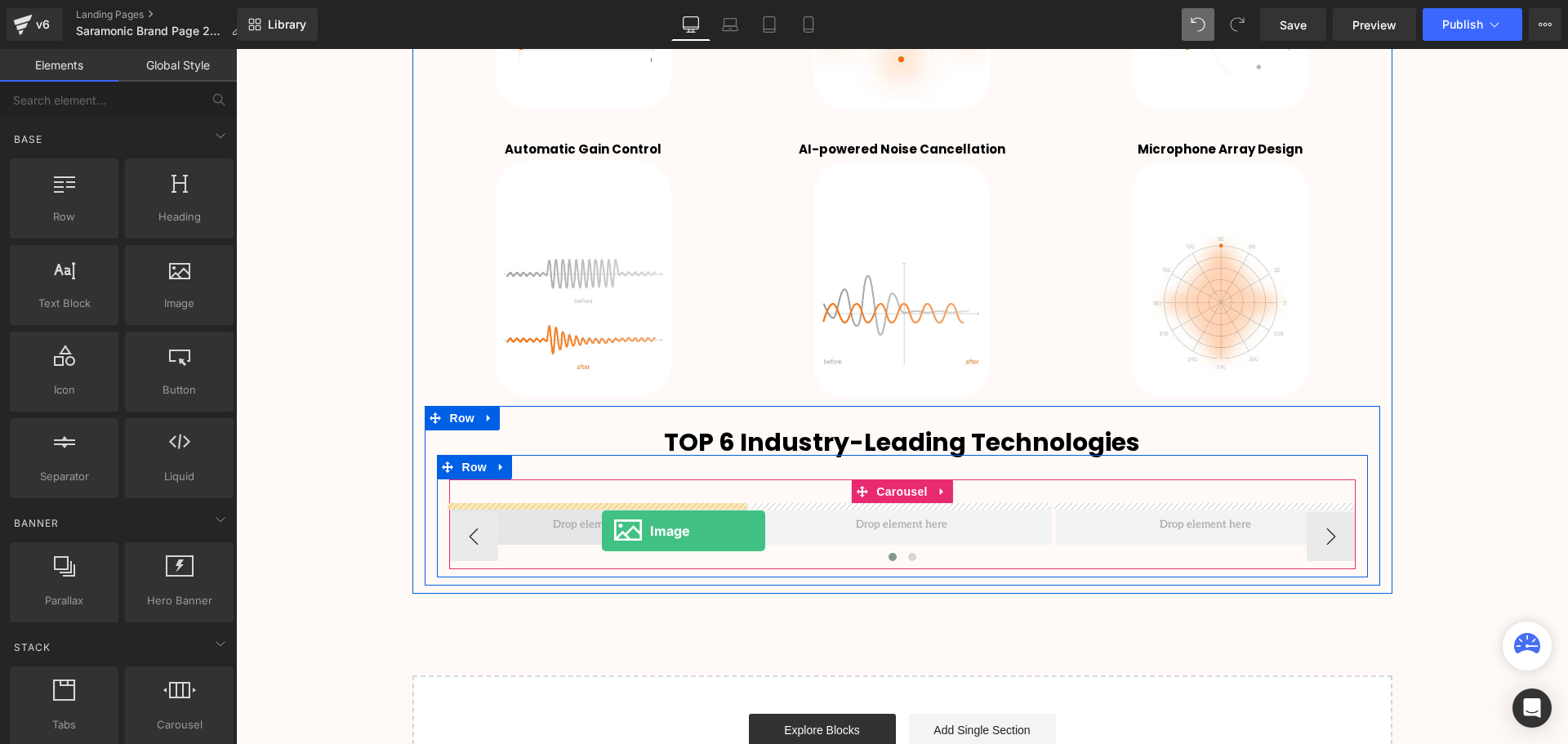
drag, startPoint x: 424, startPoint y: 326, endPoint x: 600, endPoint y: 524, distance: 264.9
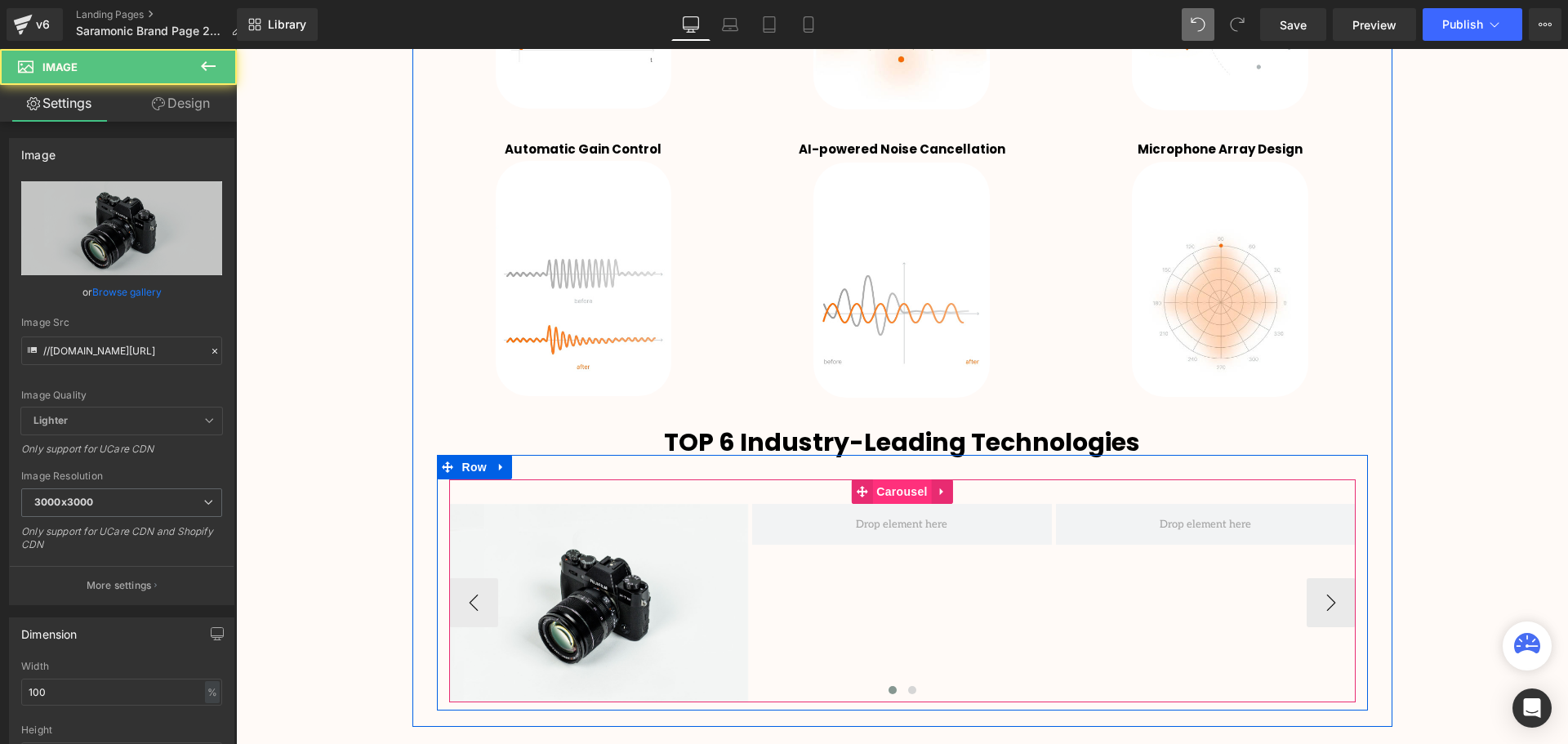
scroll to position [8, 8]
click at [902, 496] on span "Carousel" at bounding box center [901, 492] width 59 height 25
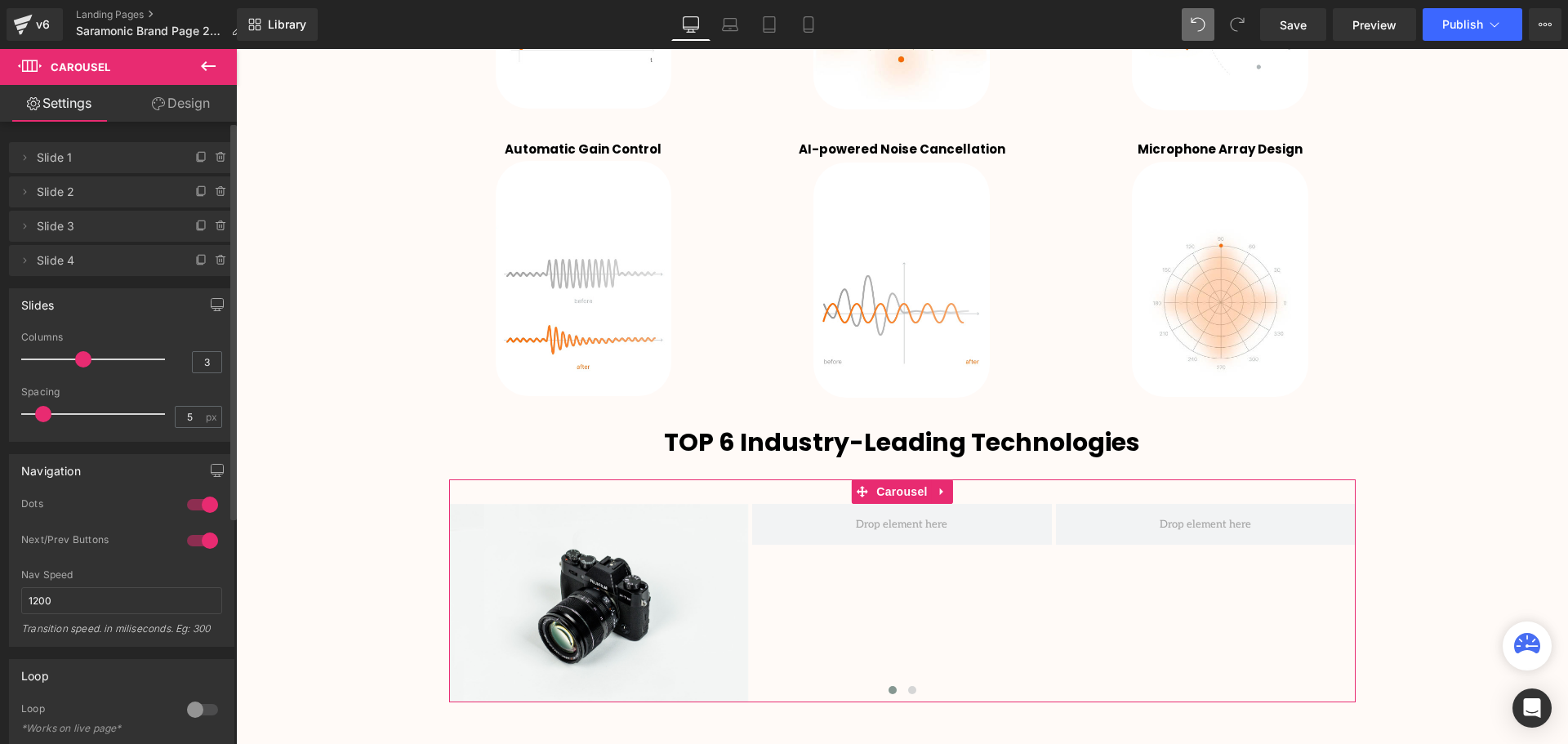
click at [215, 257] on icon at bounding box center [221, 260] width 13 height 13
click at [209, 258] on button "Delete" at bounding box center [203, 261] width 52 height 21
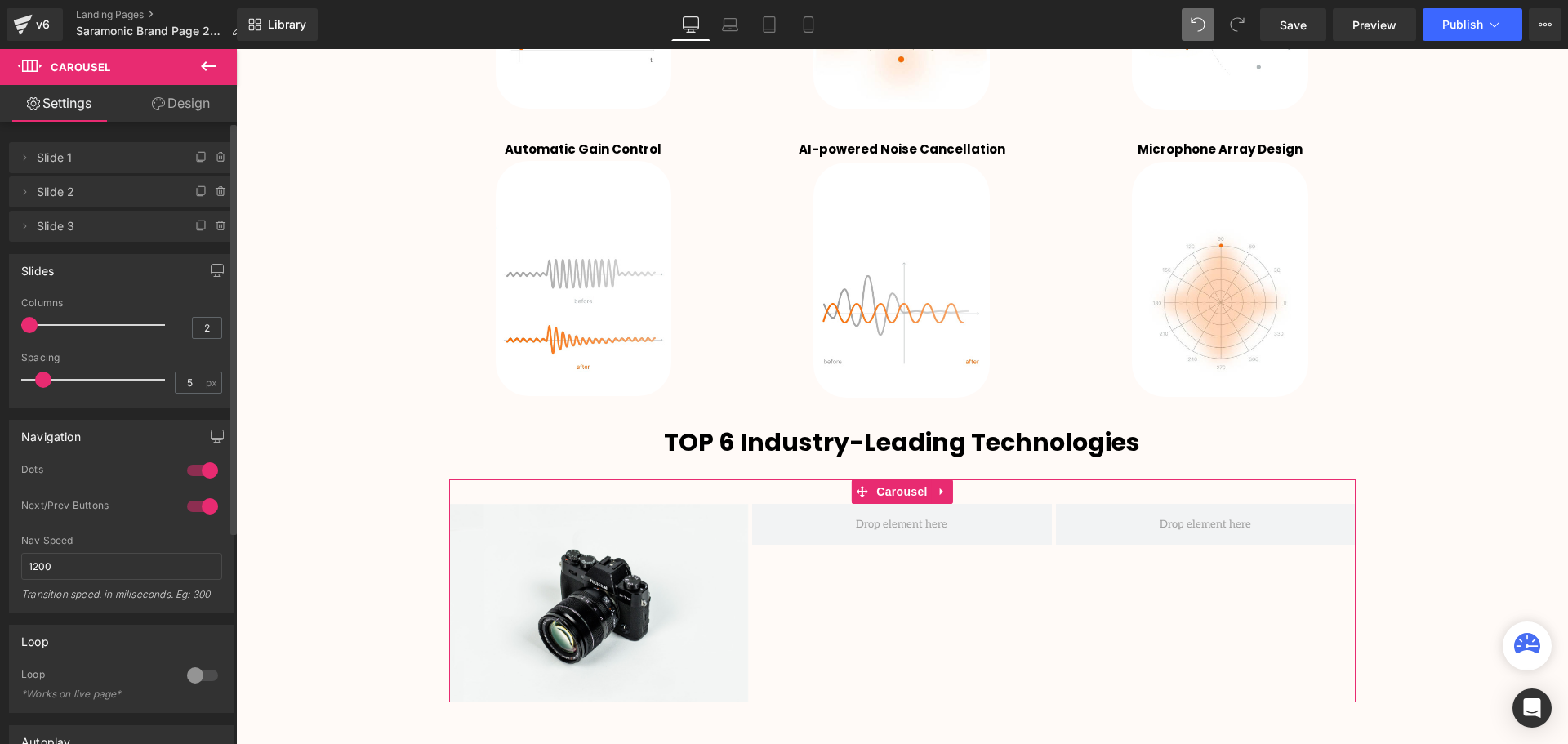
type input "1"
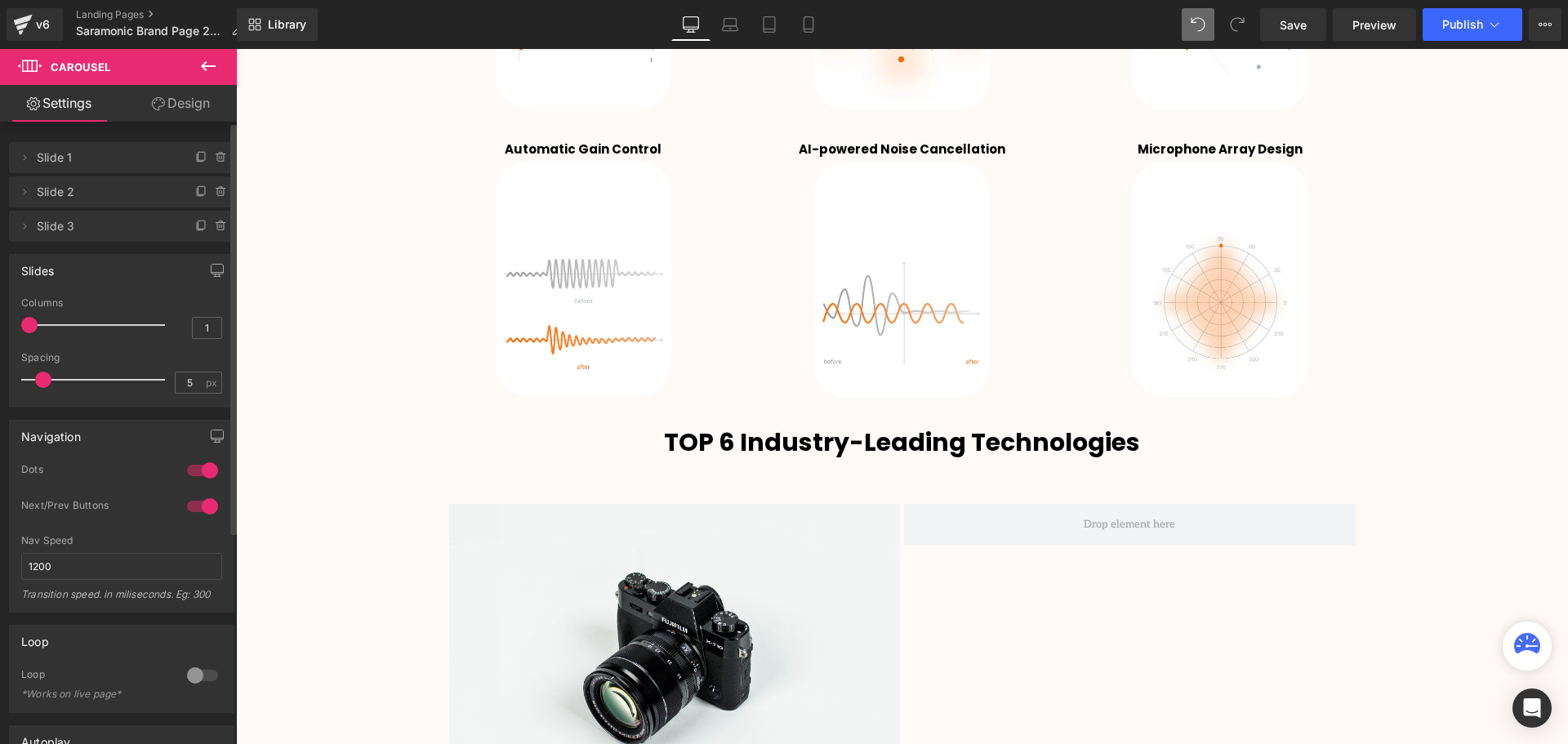
scroll to position [4287, 1323]
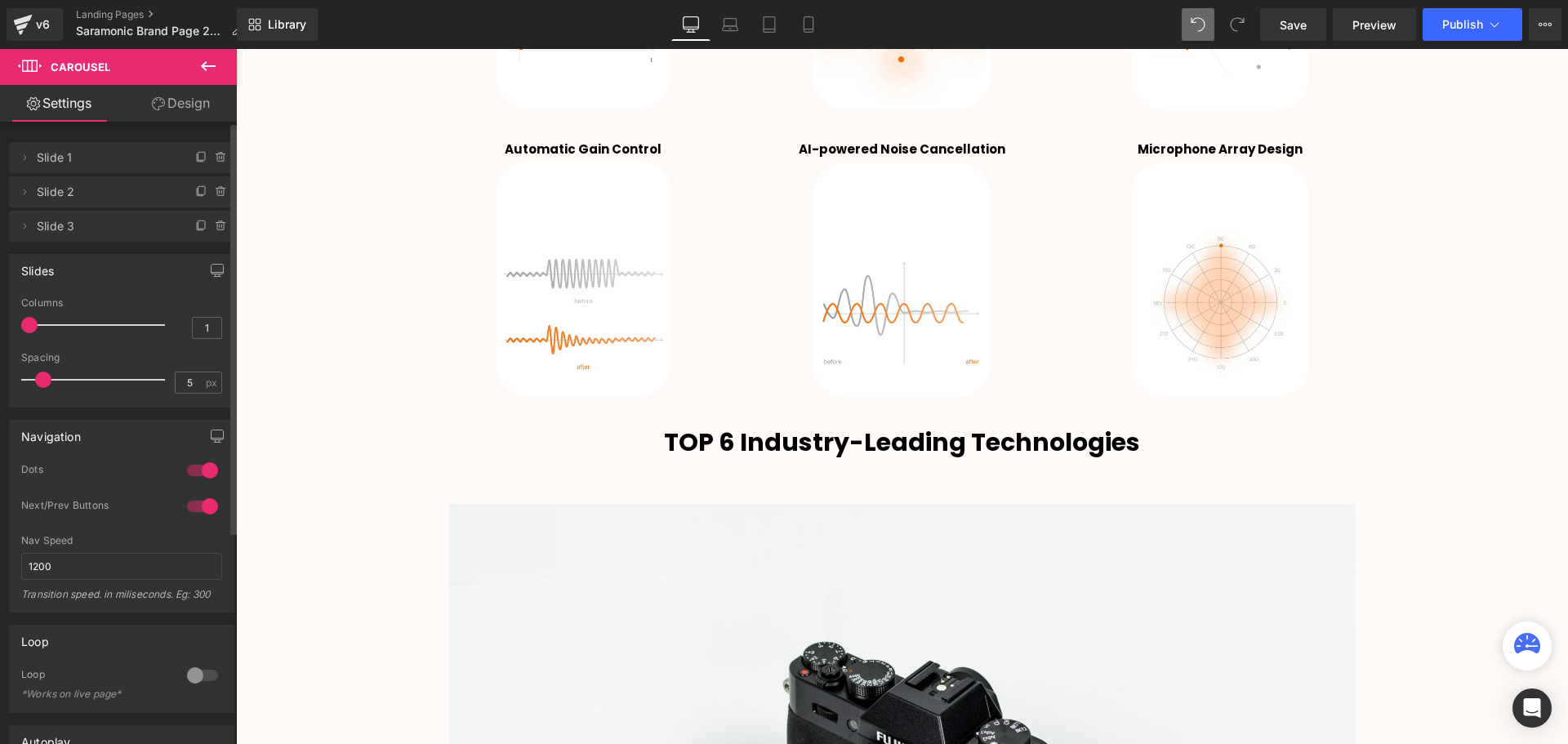
drag, startPoint x: 79, startPoint y: 324, endPoint x: 31, endPoint y: 326, distance: 48.0
click at [31, 326] on span at bounding box center [29, 324] width 17 height 17
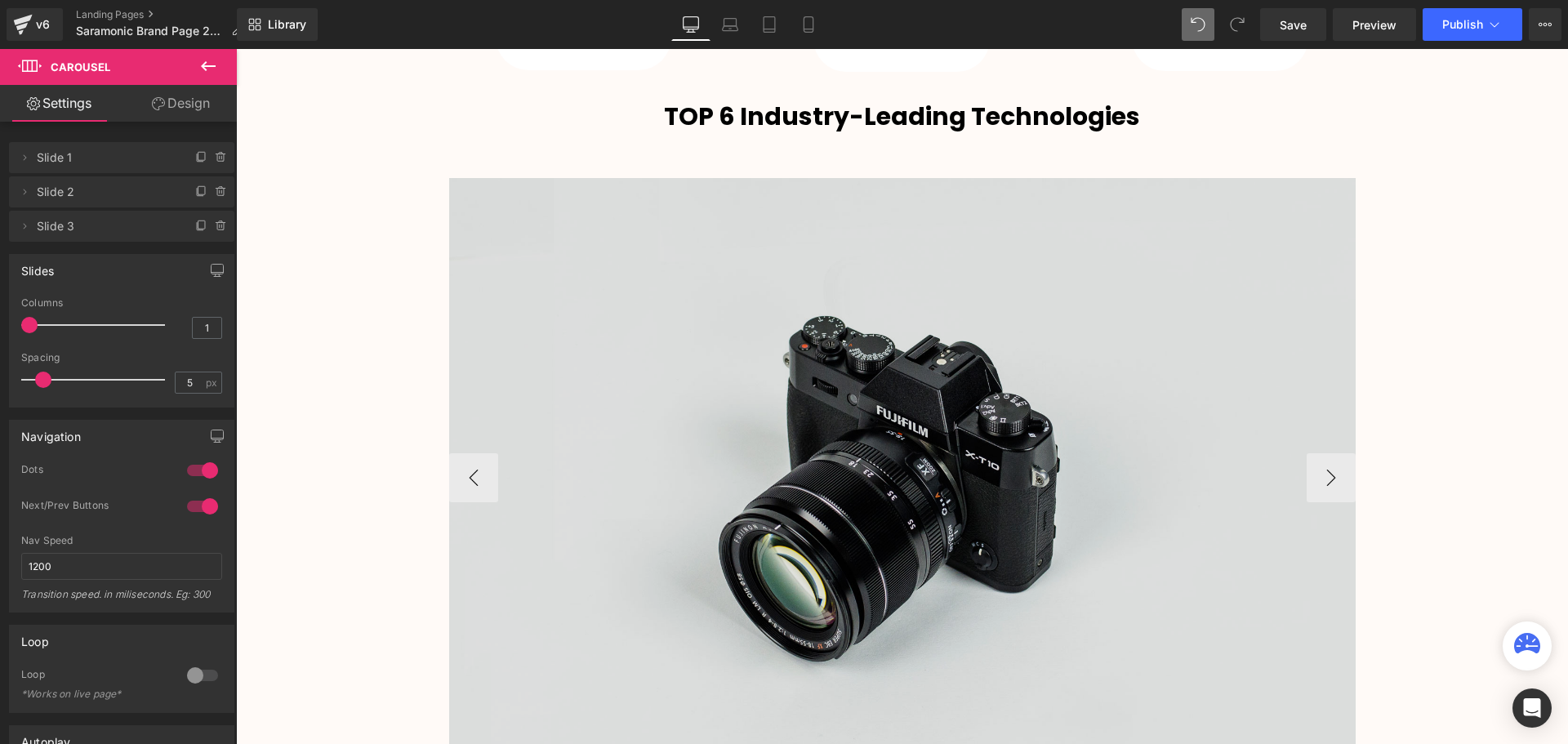
scroll to position [3196, 0]
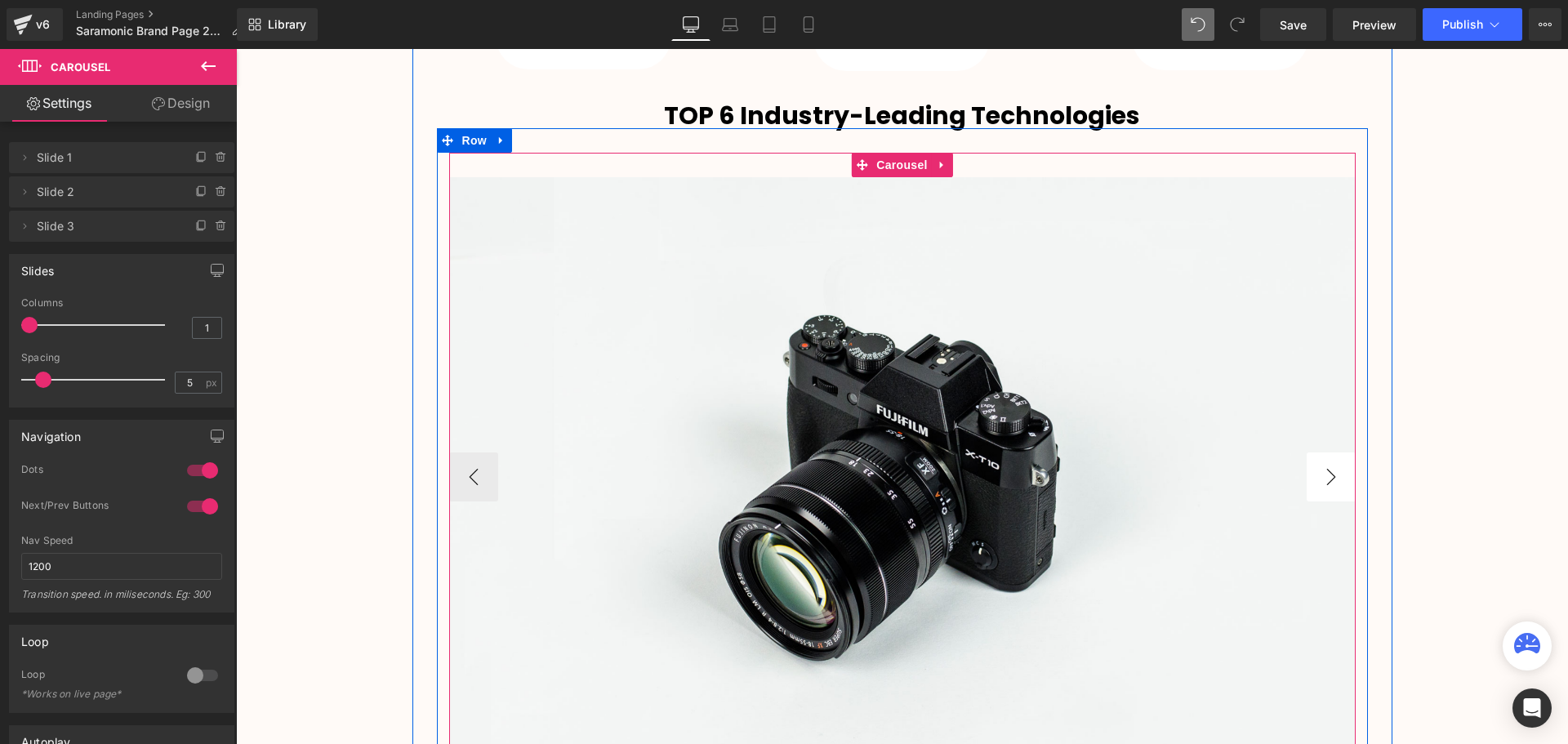
click at [1323, 471] on button "›" at bounding box center [1330, 477] width 49 height 49
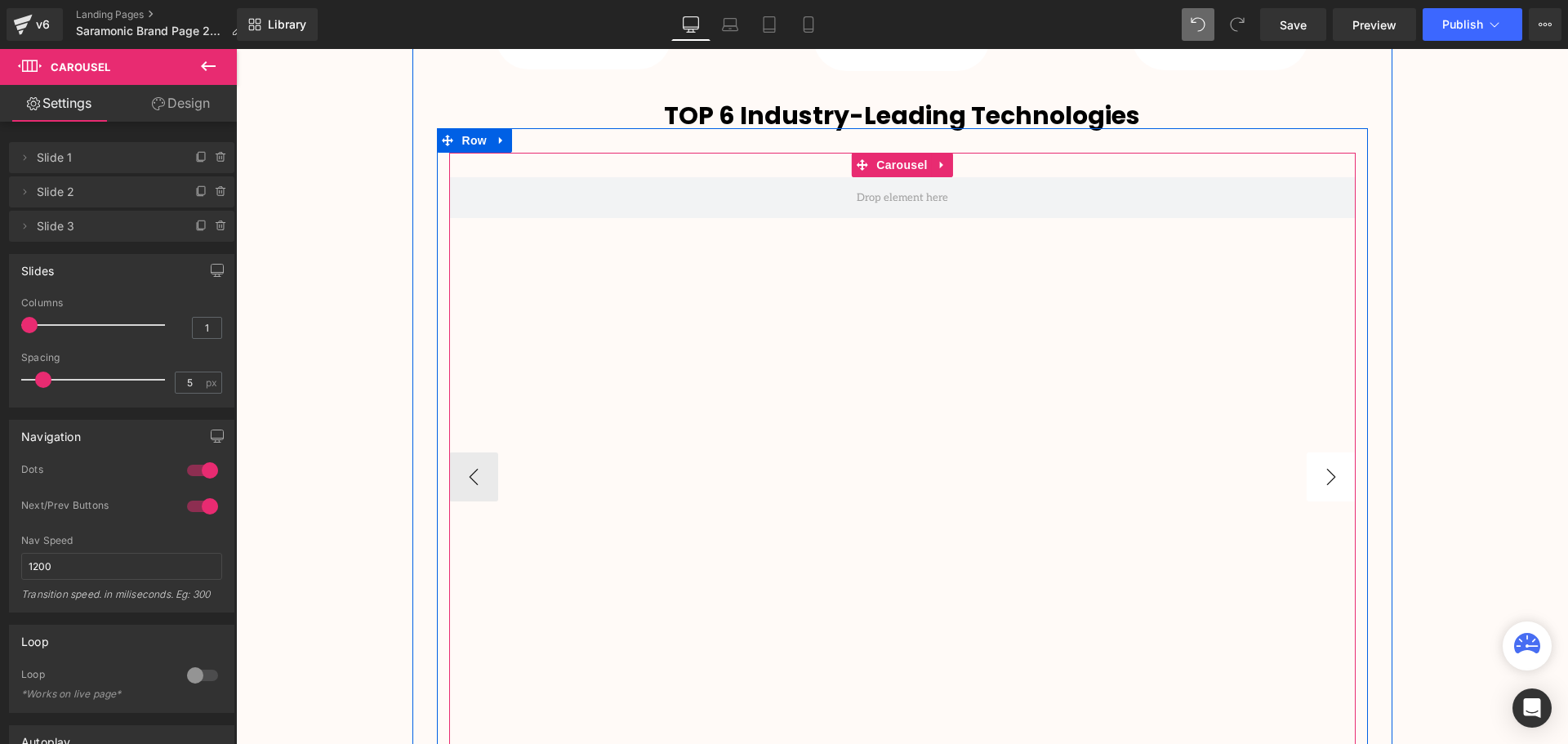
click at [1323, 471] on button "›" at bounding box center [1330, 477] width 49 height 49
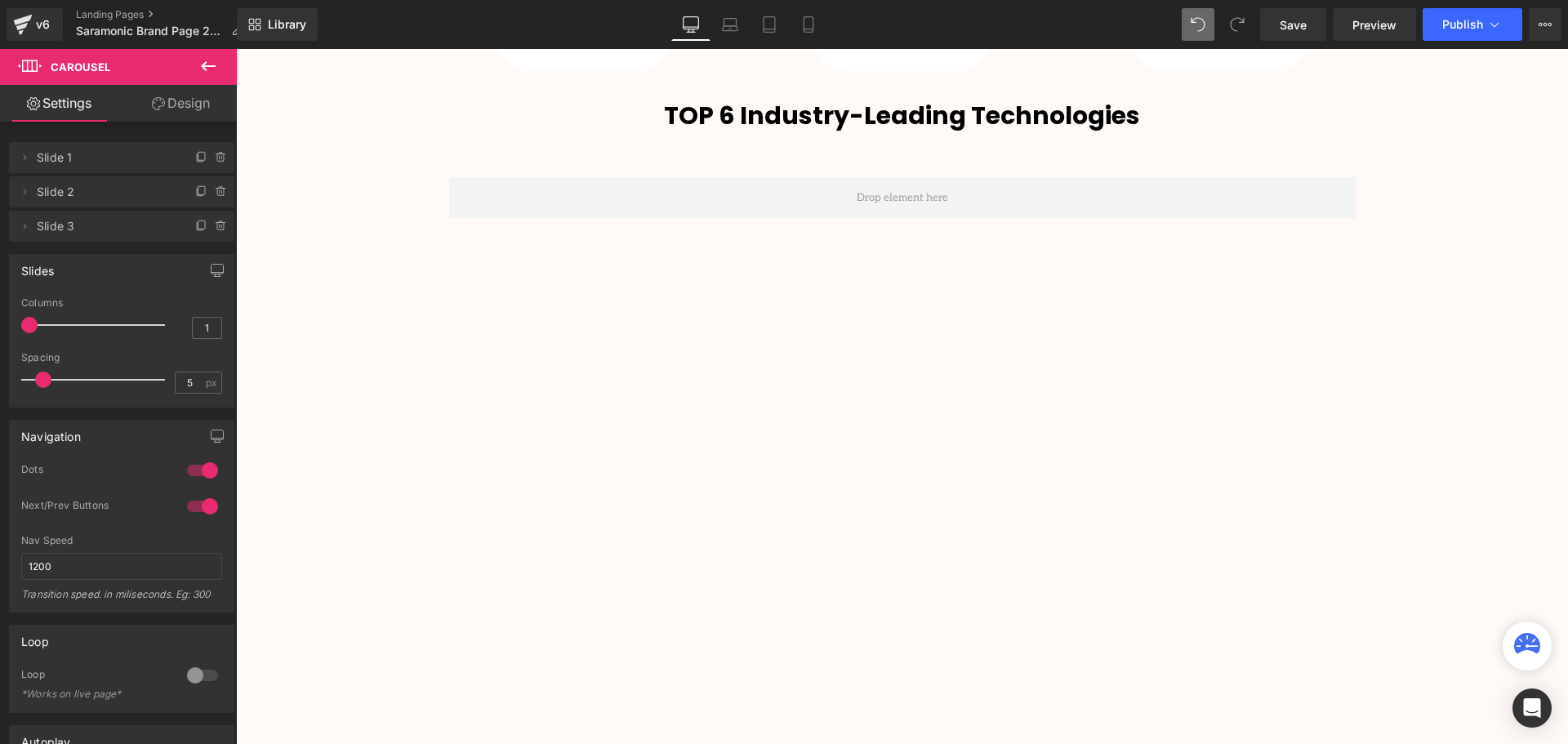
click at [203, 55] on button at bounding box center [208, 67] width 57 height 36
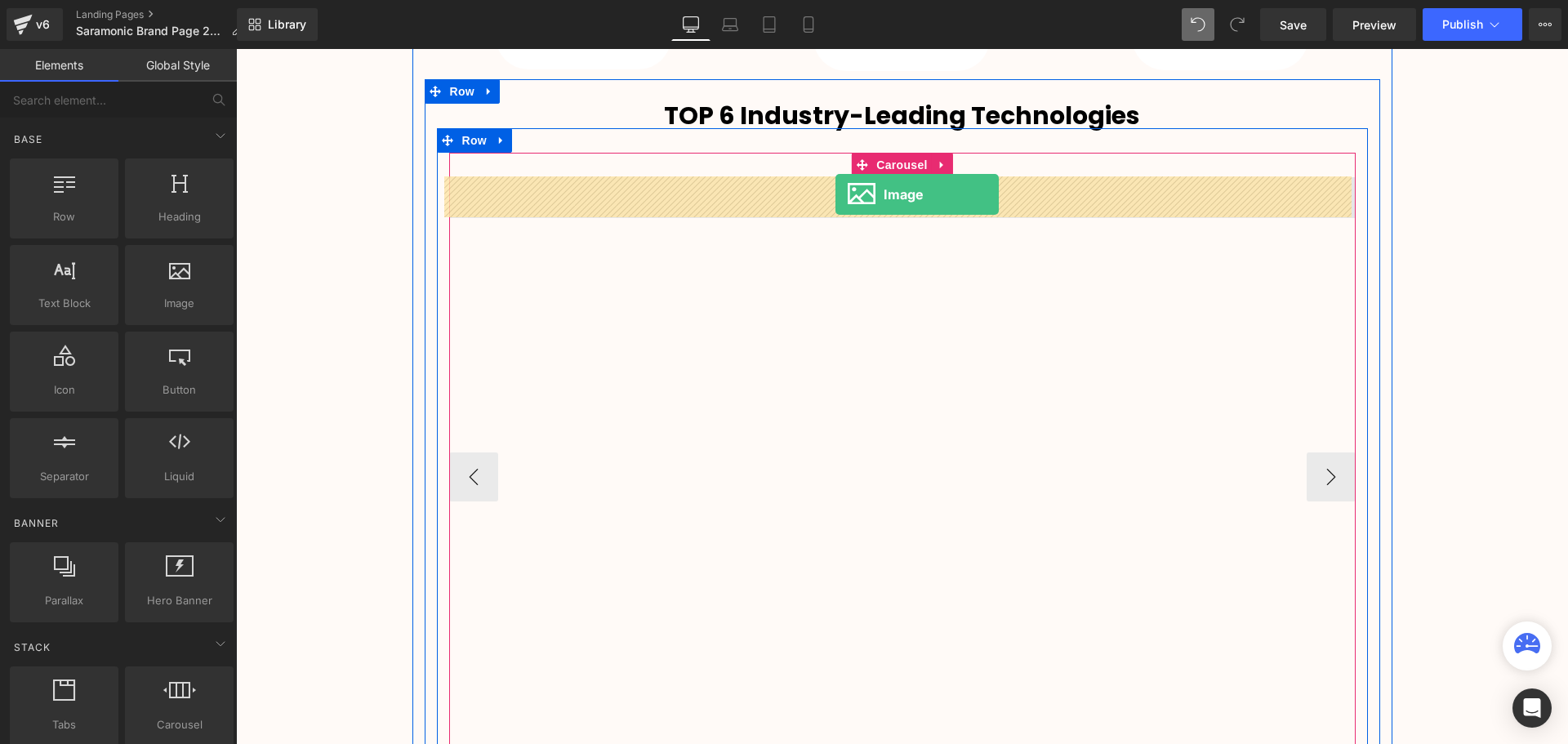
drag, startPoint x: 403, startPoint y: 350, endPoint x: 835, endPoint y: 195, distance: 459.0
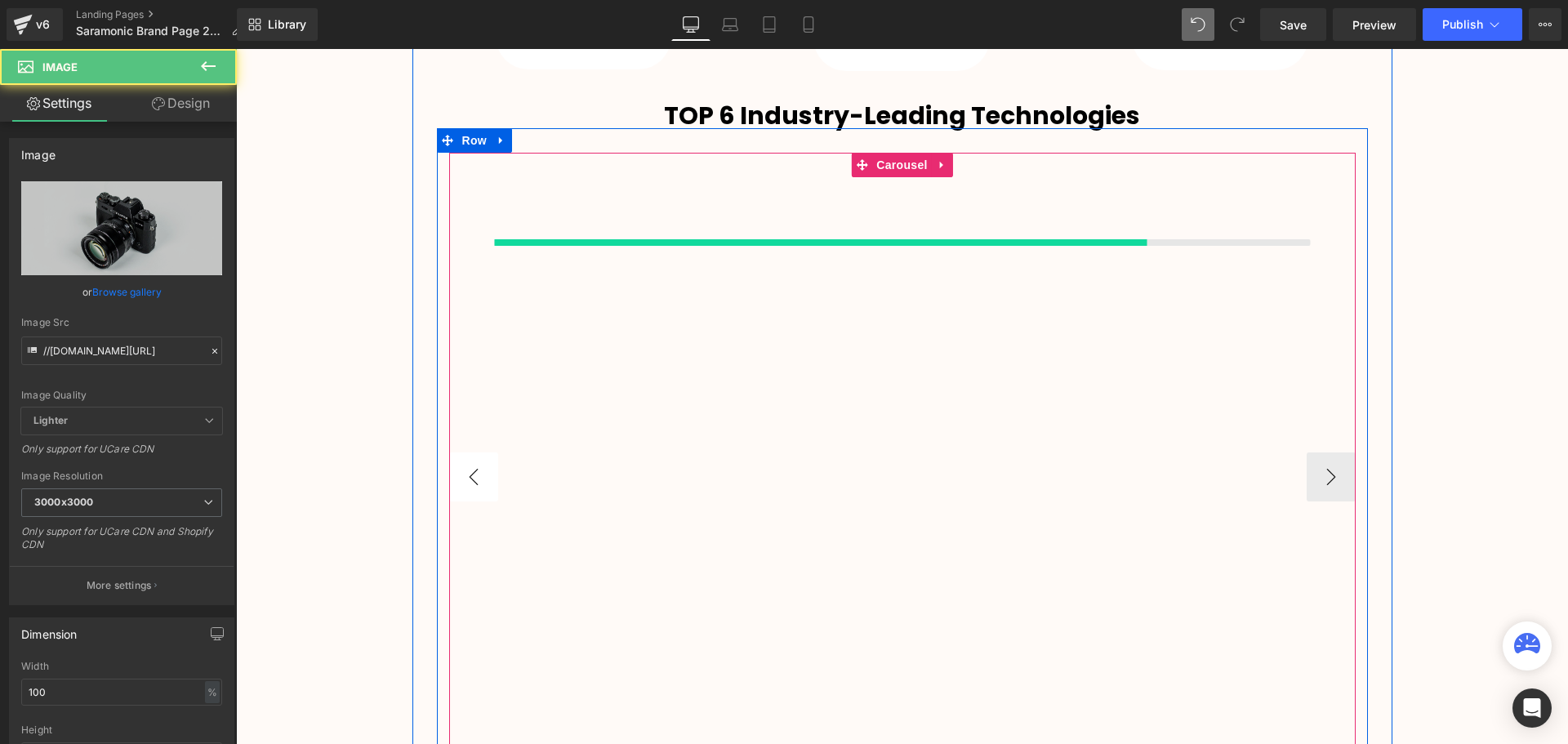
click at [465, 471] on button "‹" at bounding box center [473, 477] width 49 height 49
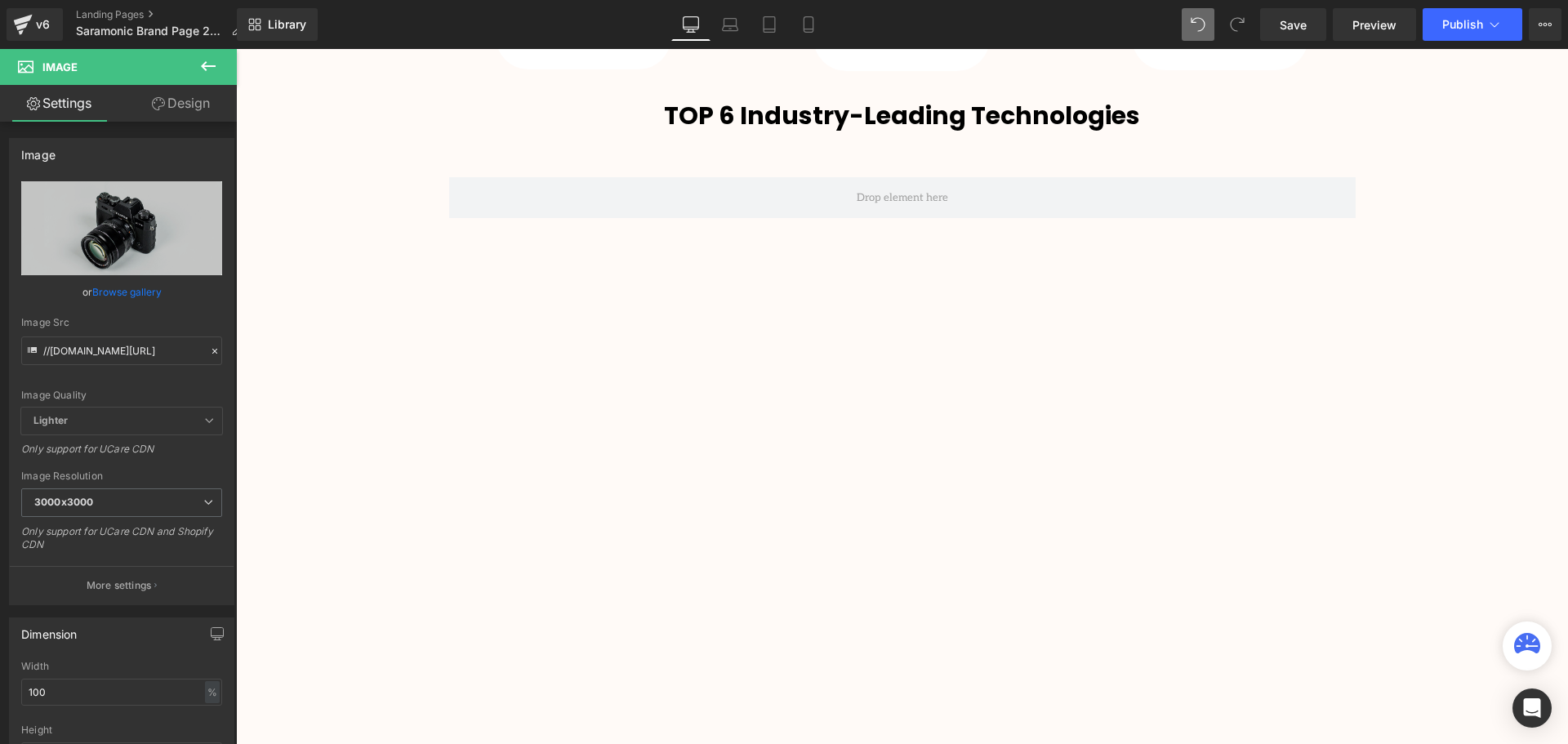
click at [209, 63] on icon at bounding box center [208, 66] width 19 height 19
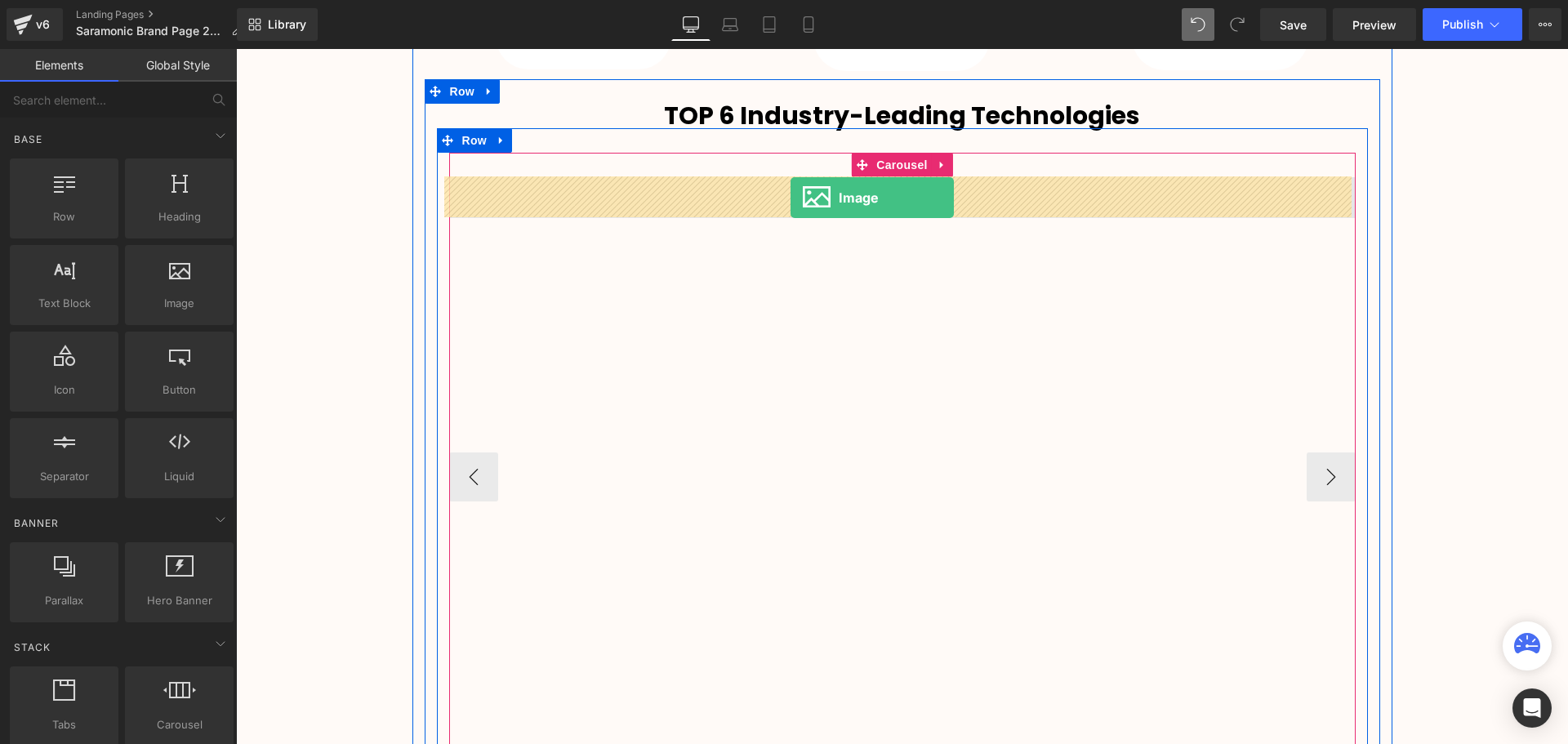
drag, startPoint x: 409, startPoint y: 340, endPoint x: 822, endPoint y: 195, distance: 437.7
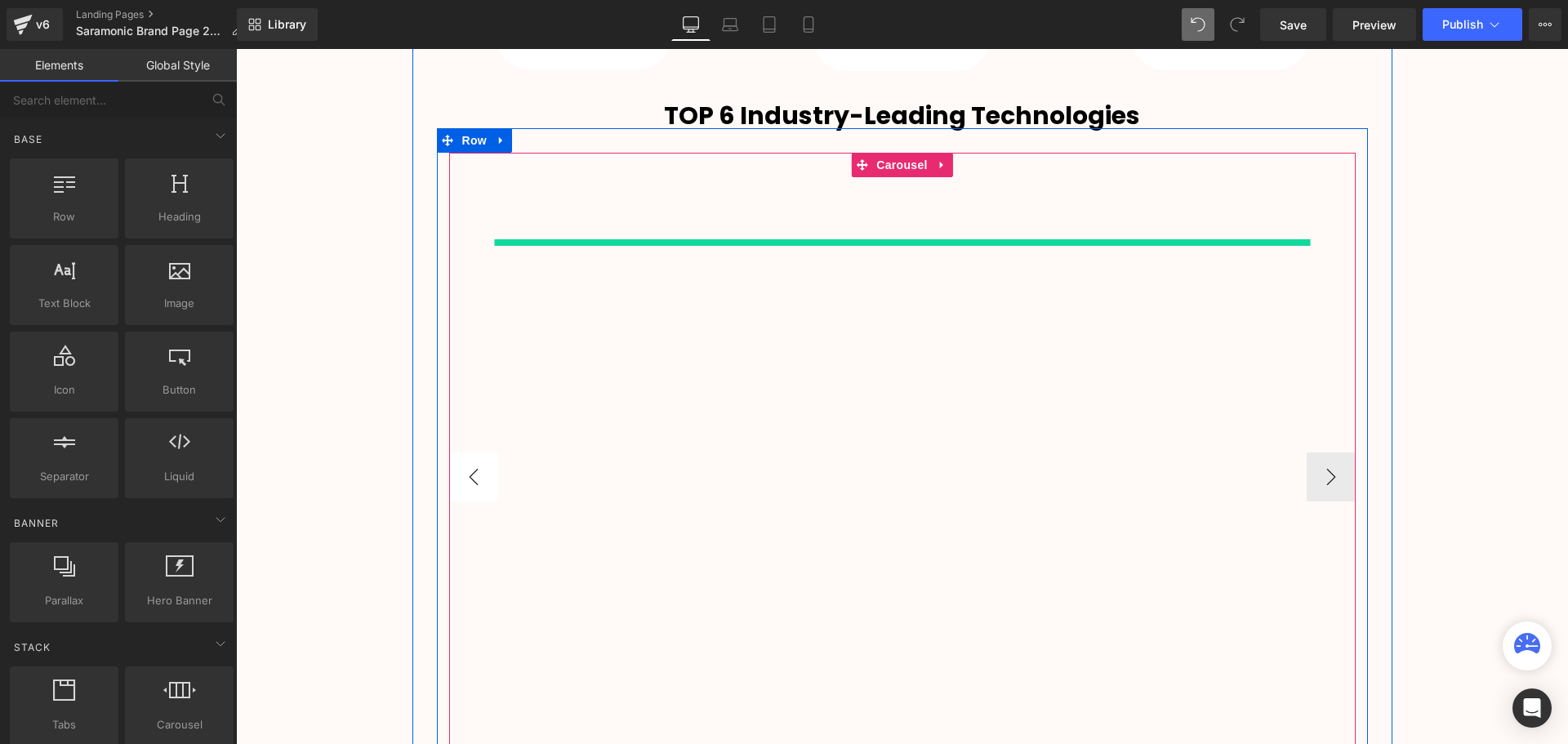
click at [465, 471] on button "‹" at bounding box center [473, 477] width 49 height 49
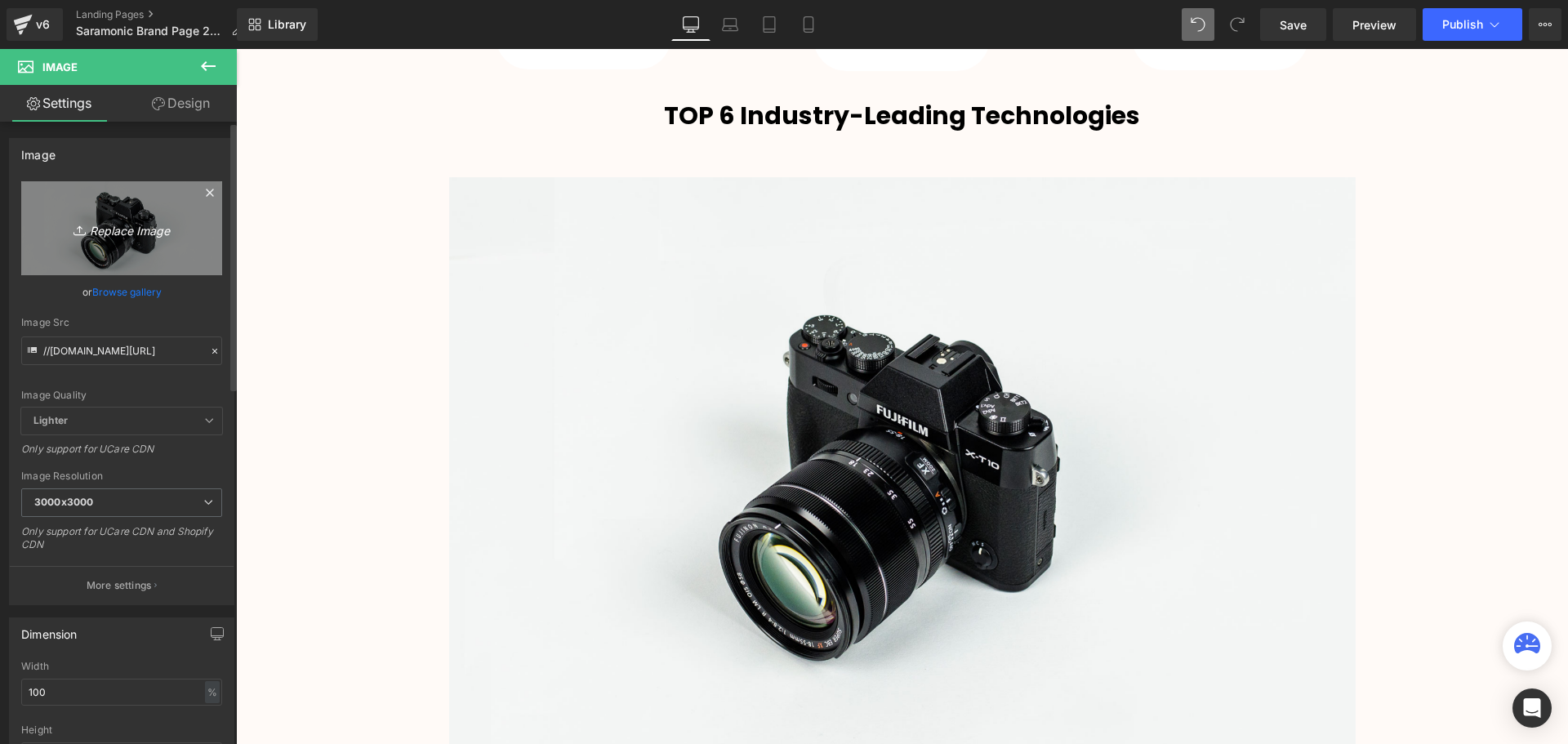
click at [129, 232] on icon "Replace Image" at bounding box center [121, 228] width 131 height 20
type input "C:\fakepath\20240923145246168.jpg"
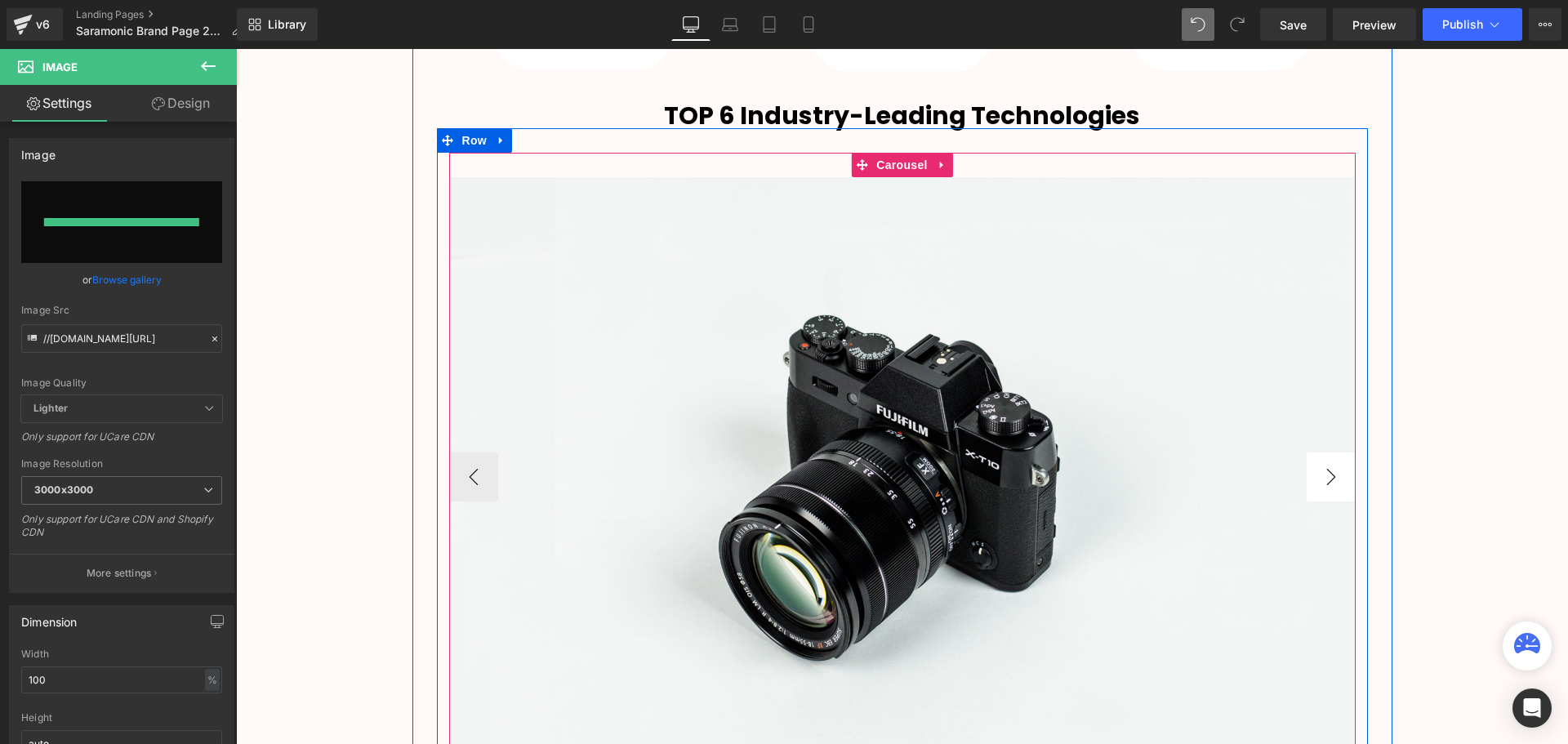
type input "https://ucarecdn.com/eb06b5b6-23a3-411d-8e4b-7cedfac5b32d/-/format/auto/-/previ…"
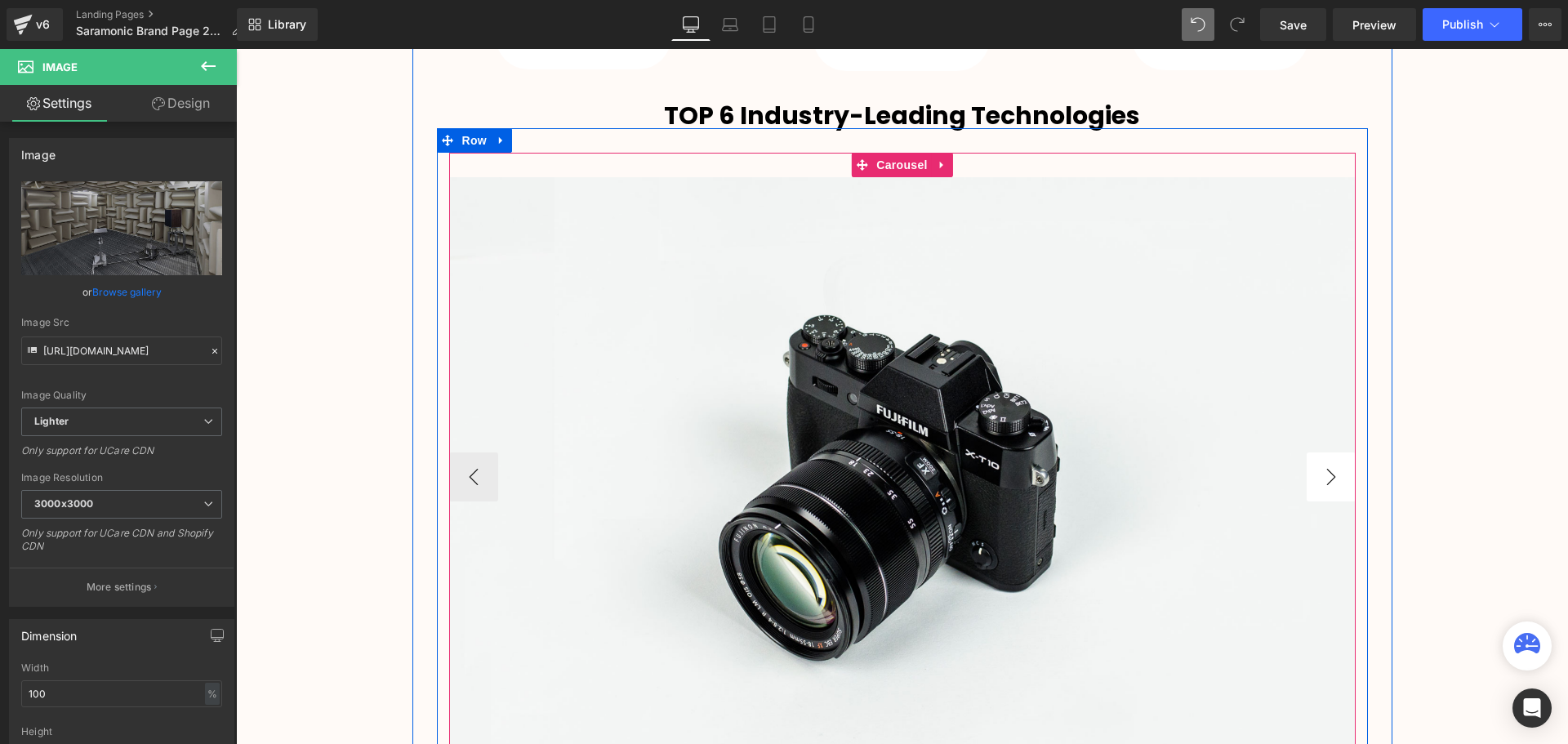
click at [1334, 476] on button "›" at bounding box center [1330, 477] width 49 height 49
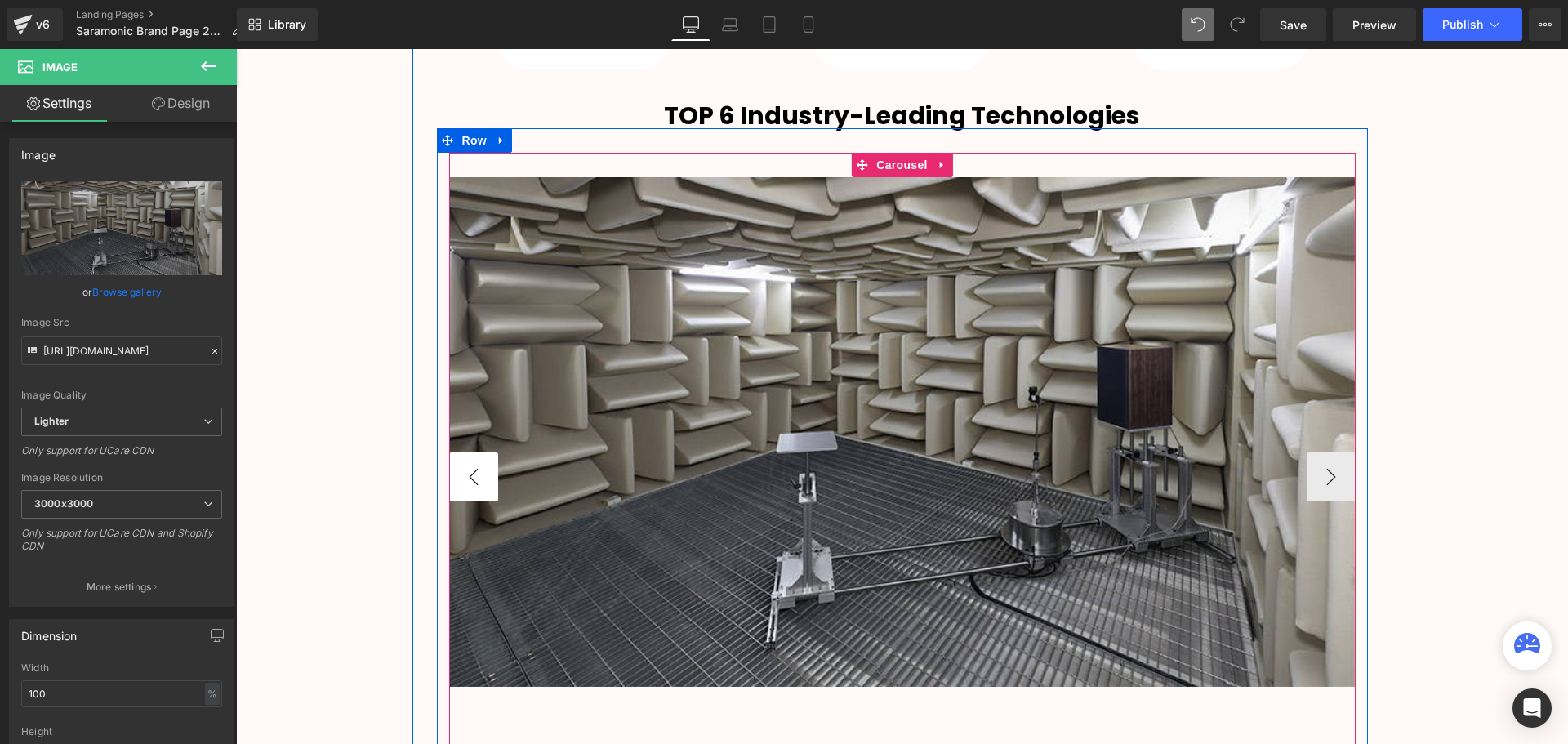
click at [470, 485] on button "‹" at bounding box center [473, 477] width 49 height 49
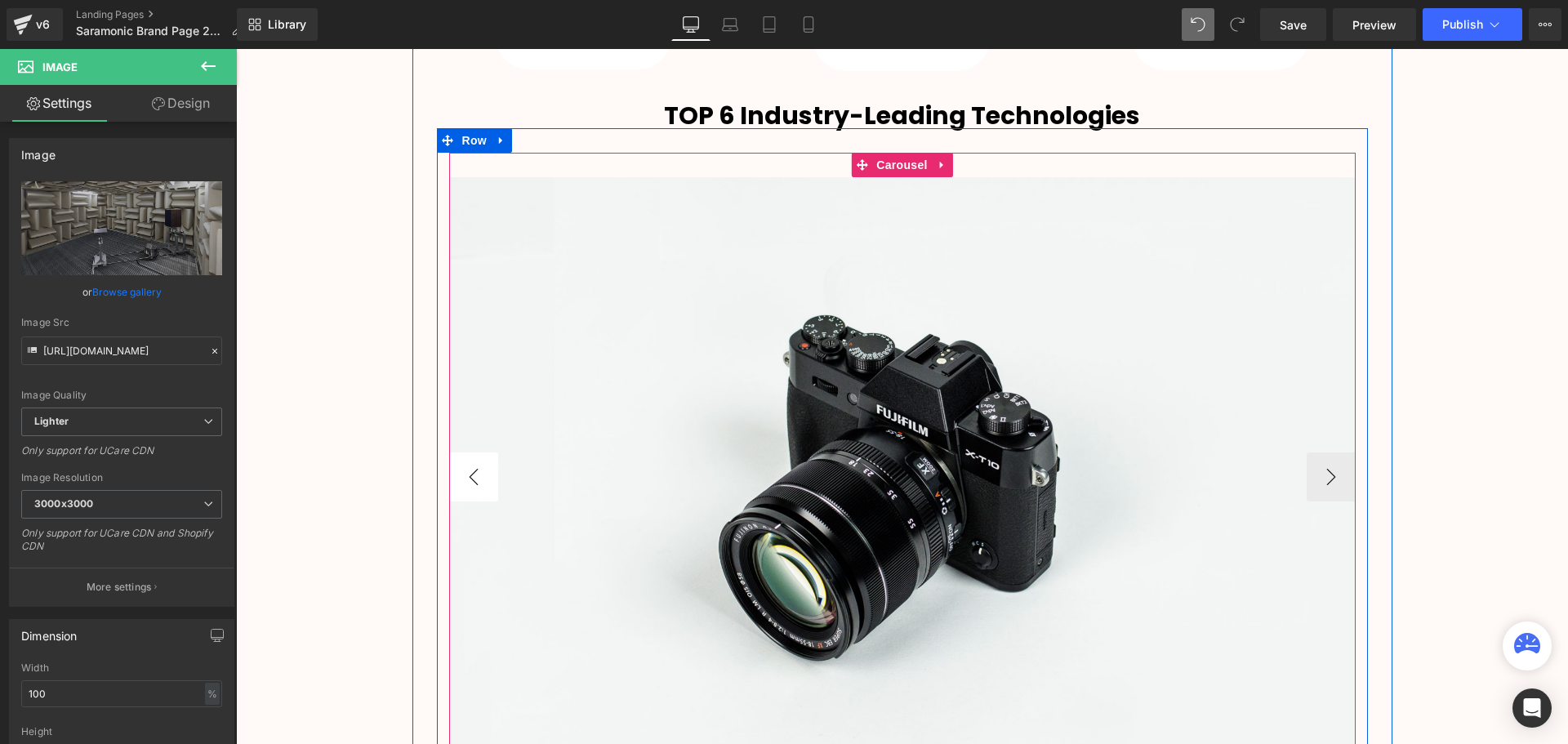
click at [470, 485] on button "‹" at bounding box center [473, 477] width 49 height 49
click at [895, 471] on span "Image" at bounding box center [902, 478] width 34 height 19
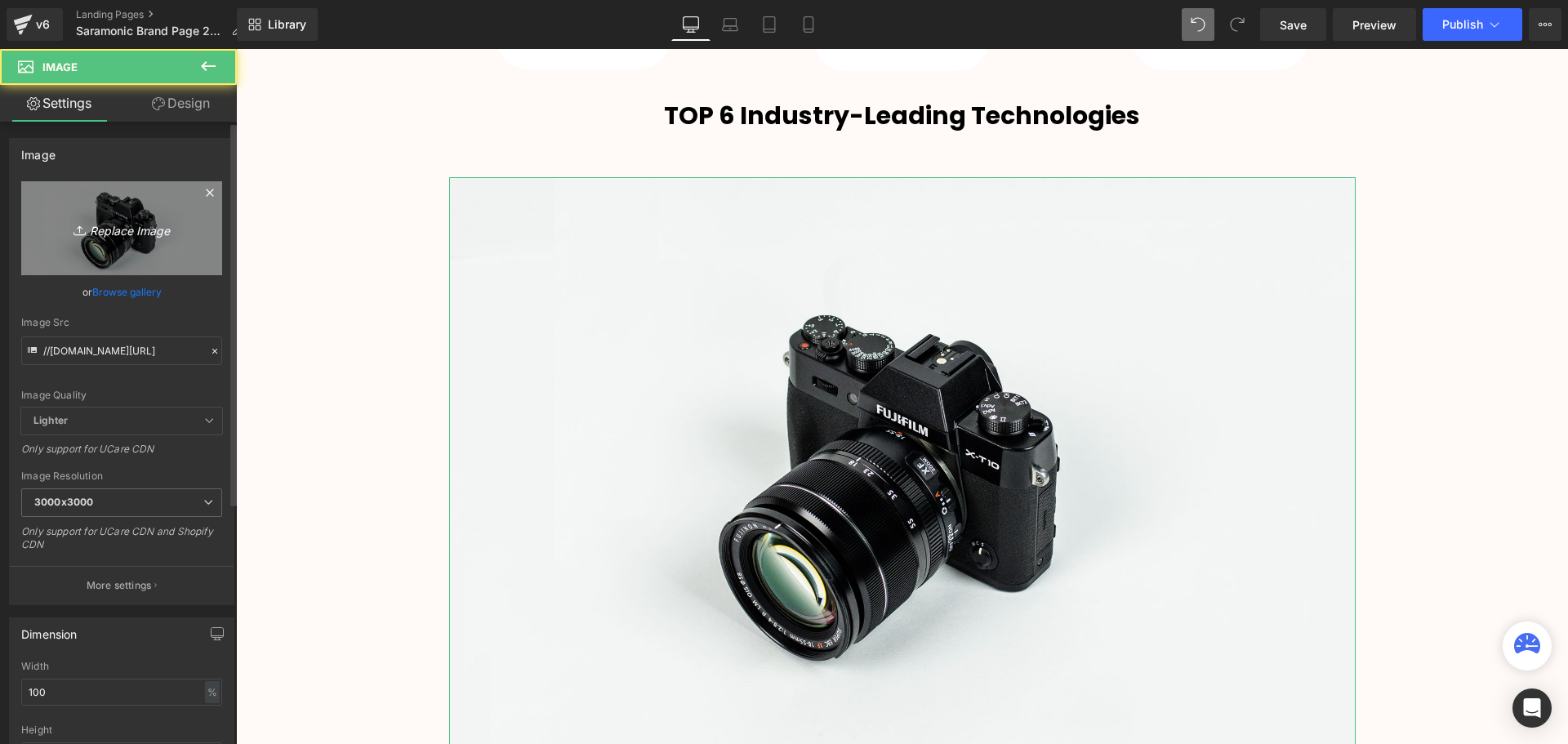
click at [120, 232] on icon "Replace Image" at bounding box center [121, 228] width 131 height 20
type input "C:\fakepath\20240923145254538.jpg"
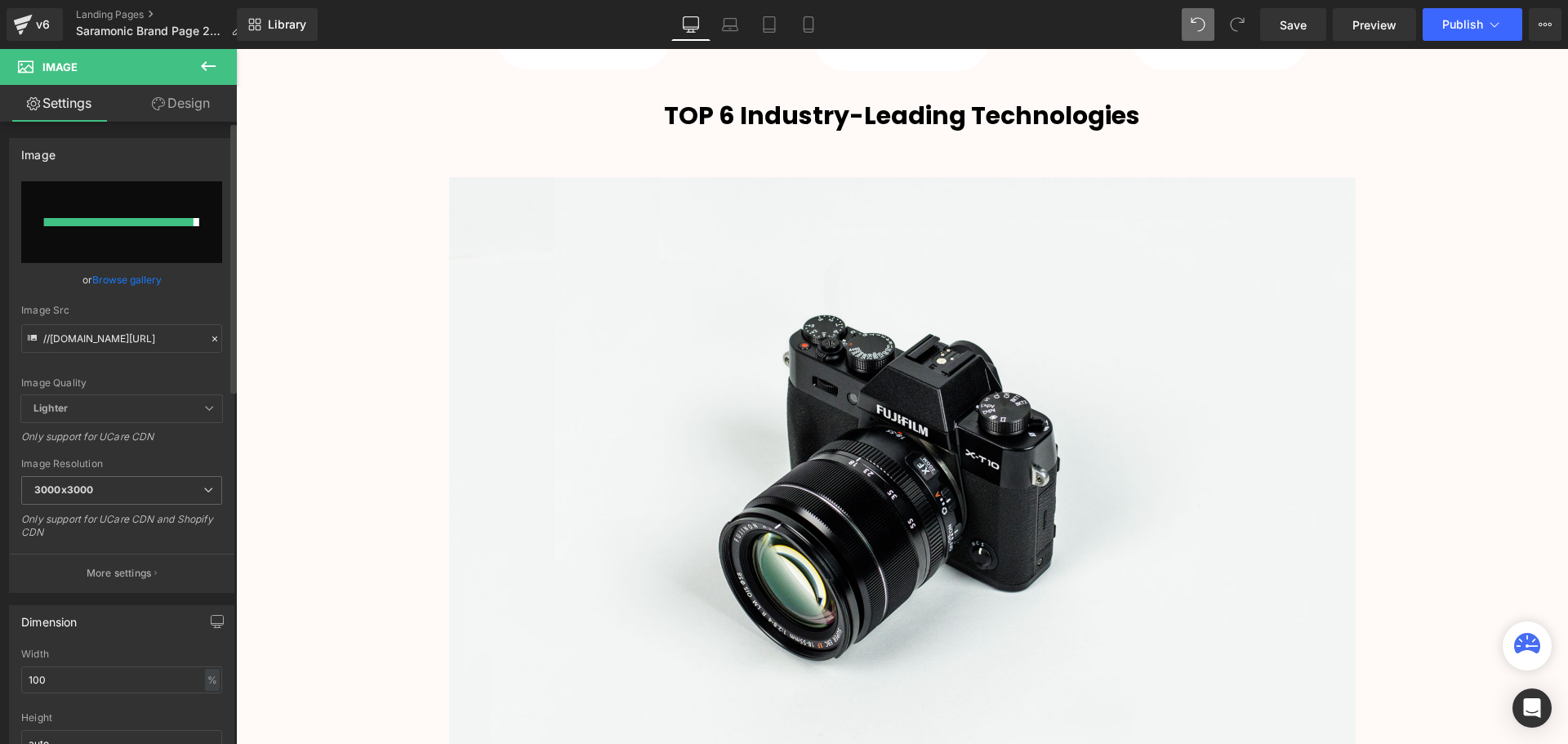
type input "https://ucarecdn.com/8258aa0c-0a91-4807-b121-558b21d4978d/-/format/auto/-/previ…"
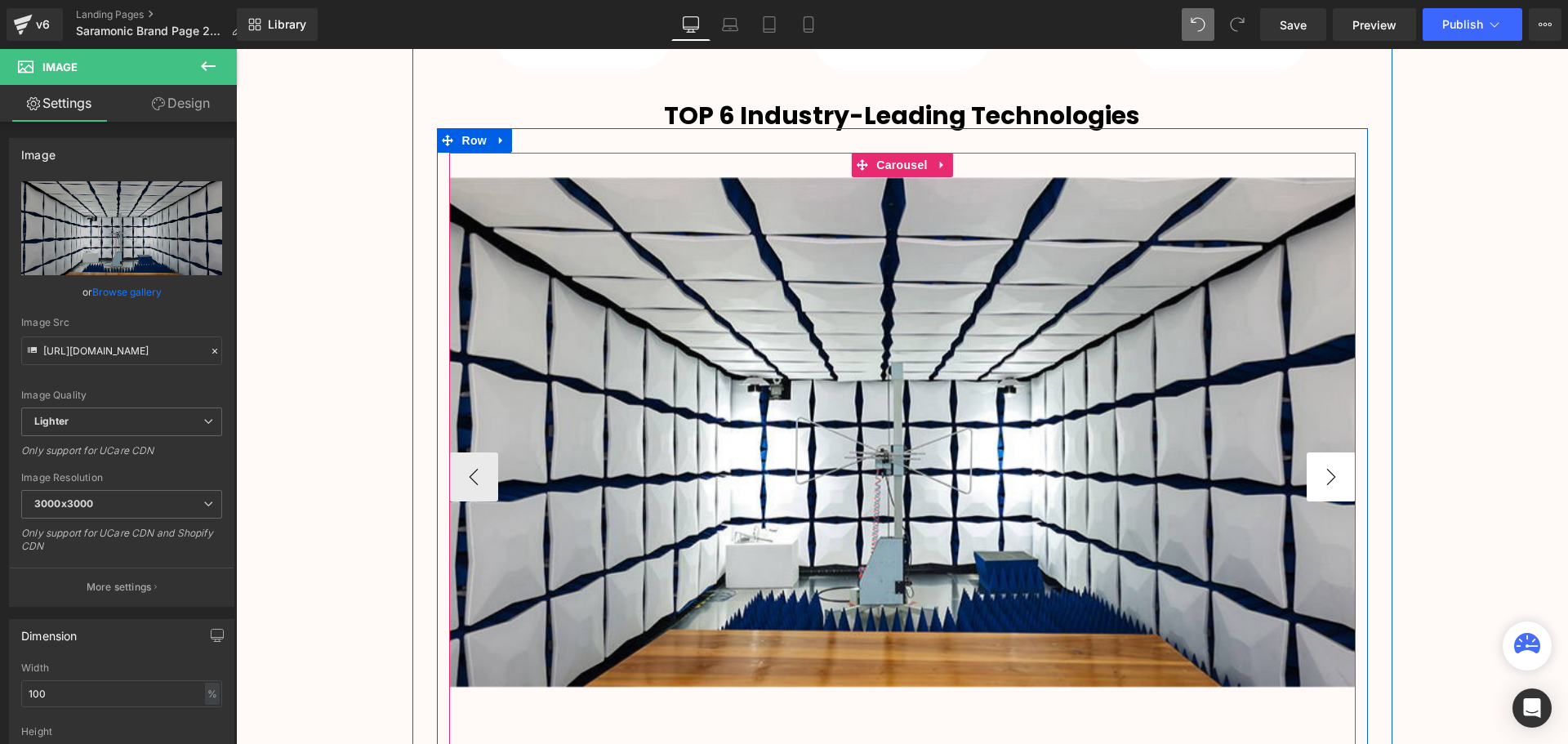
click at [1313, 479] on button "›" at bounding box center [1330, 477] width 49 height 49
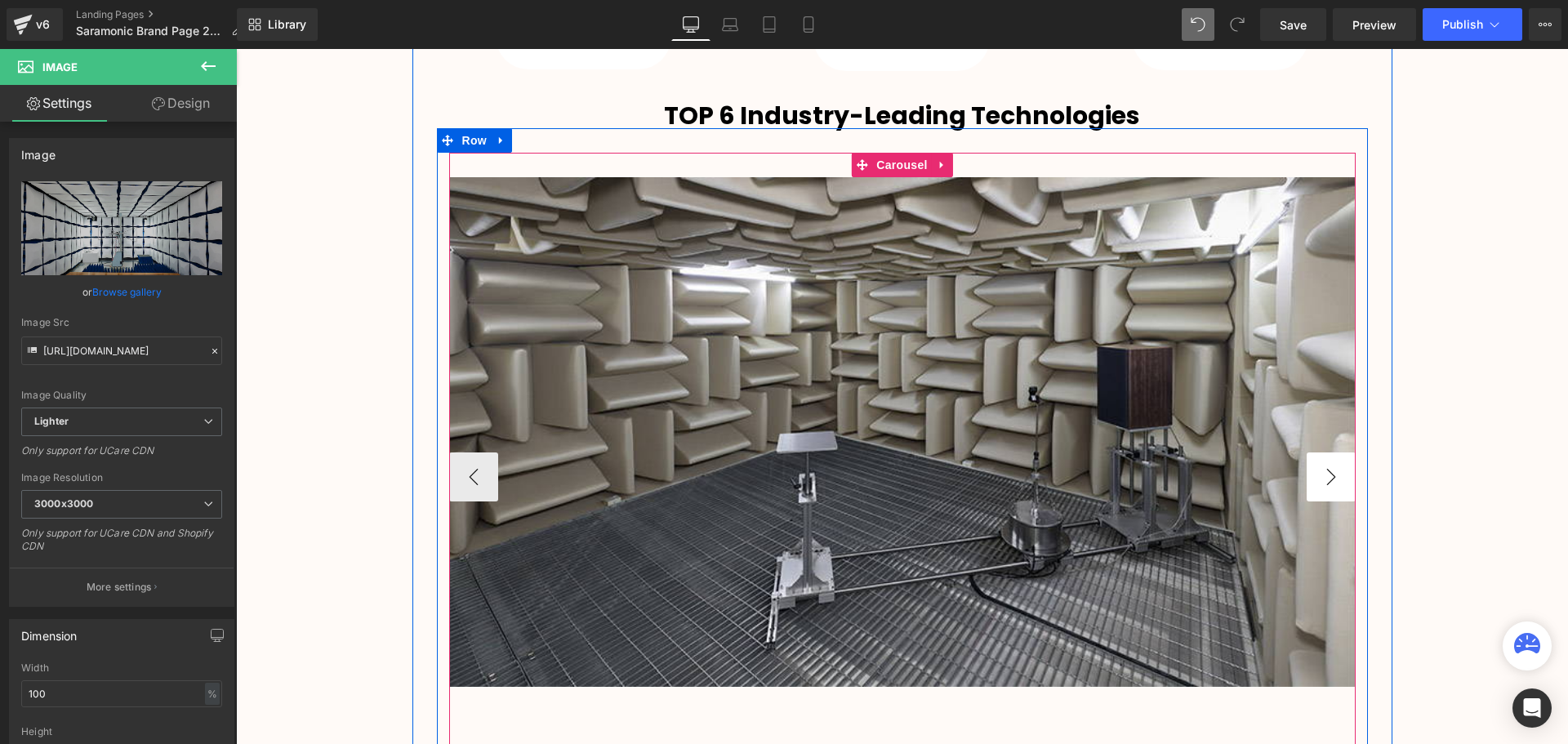
click at [1313, 479] on button "›" at bounding box center [1330, 477] width 49 height 49
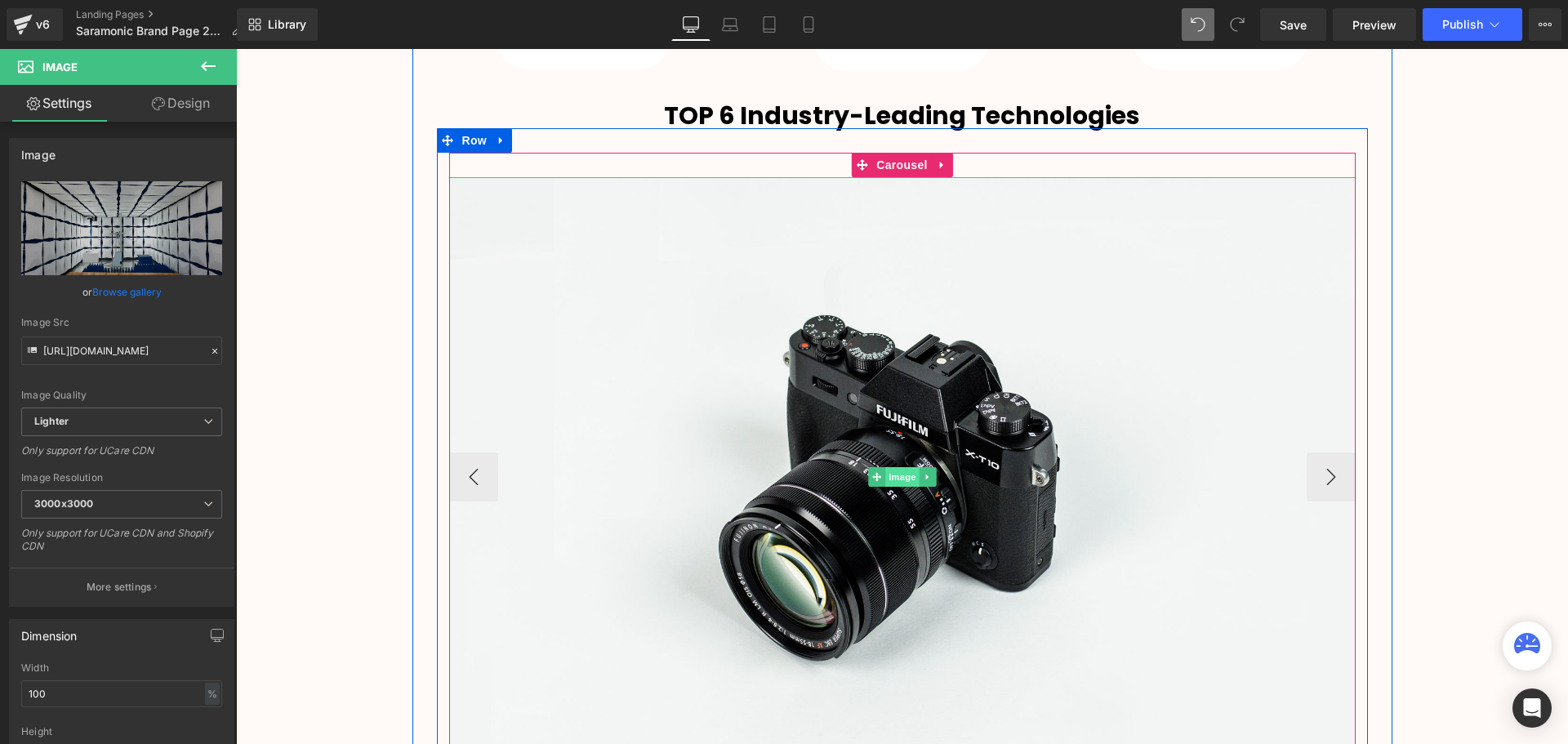
click at [895, 473] on span "Image" at bounding box center [902, 477] width 34 height 19
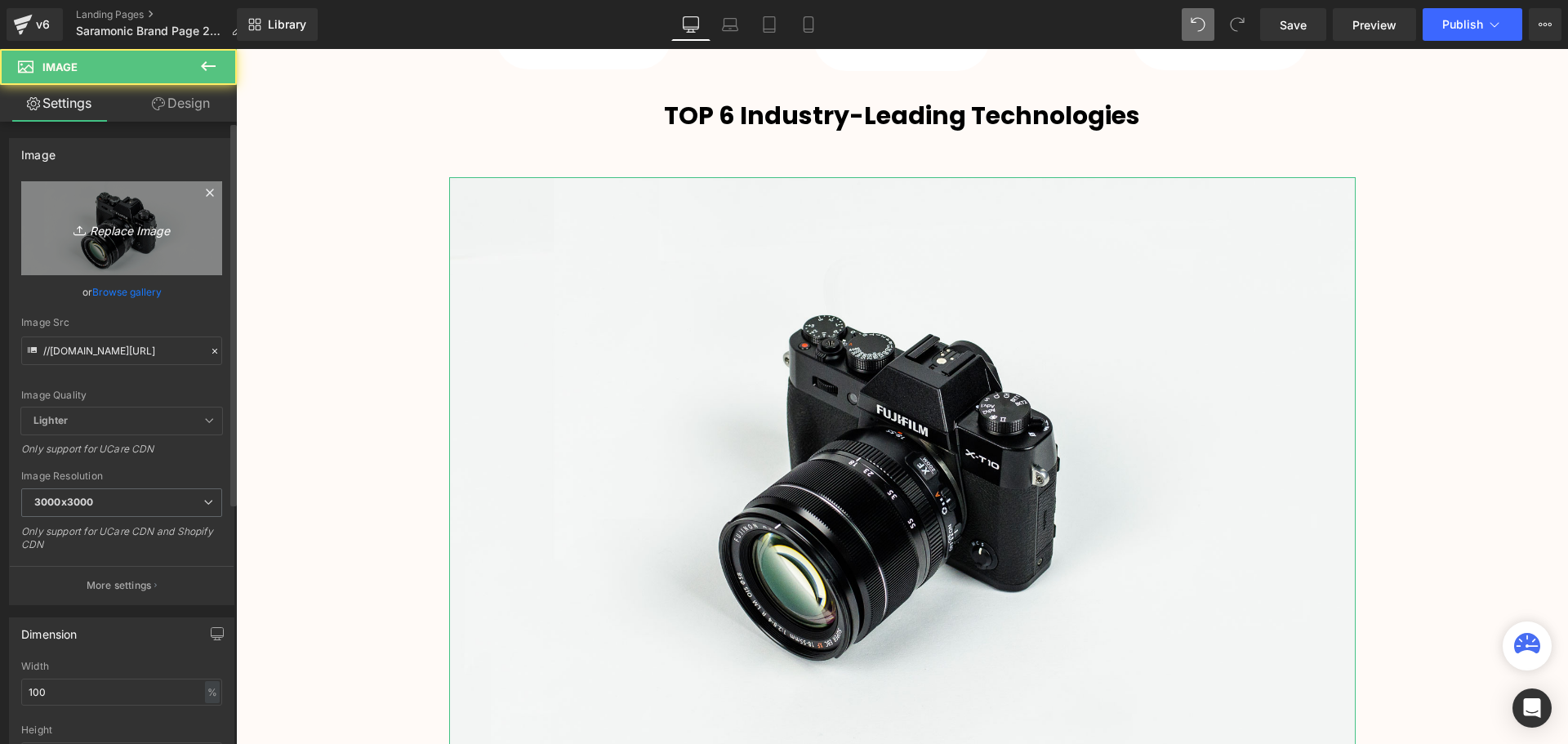
click at [106, 223] on icon "Replace Image" at bounding box center [121, 228] width 131 height 20
type input "C:\fakepath\20240923145304351.jpg"
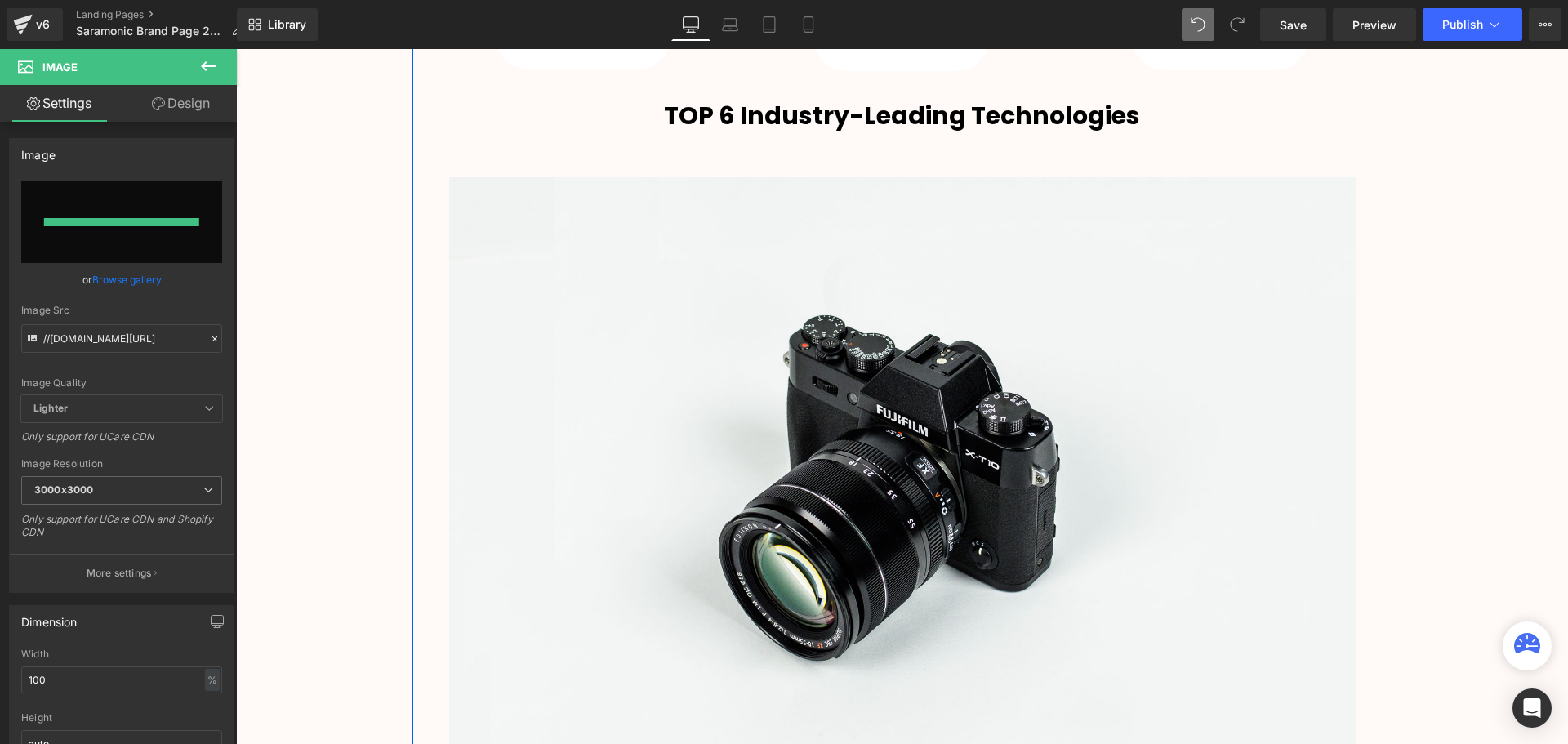
type input "https://ucarecdn.com/e660e60d-515d-4f9c-bd90-fcda1d9009ab/-/format/auto/-/previ…"
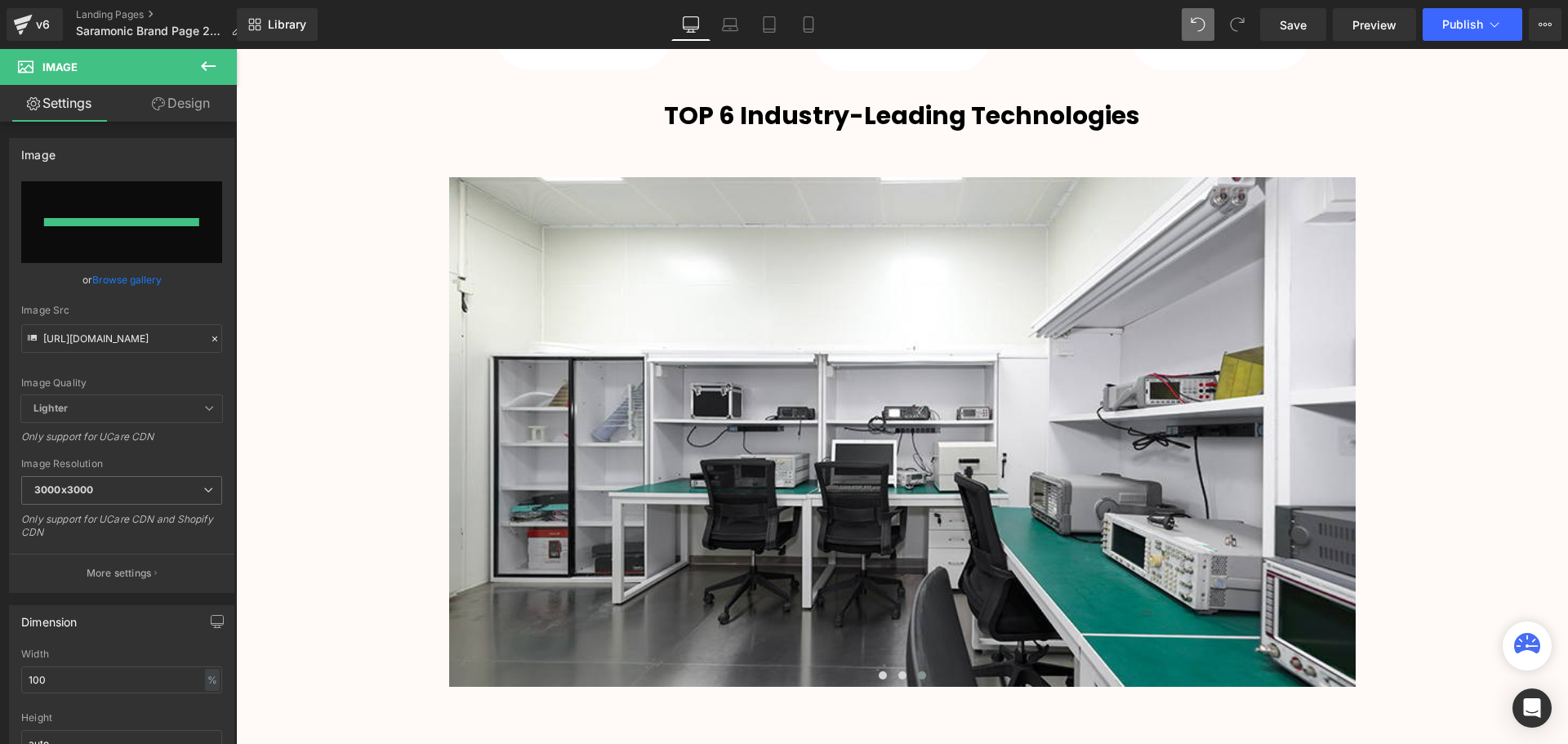
scroll to position [4196, 1323]
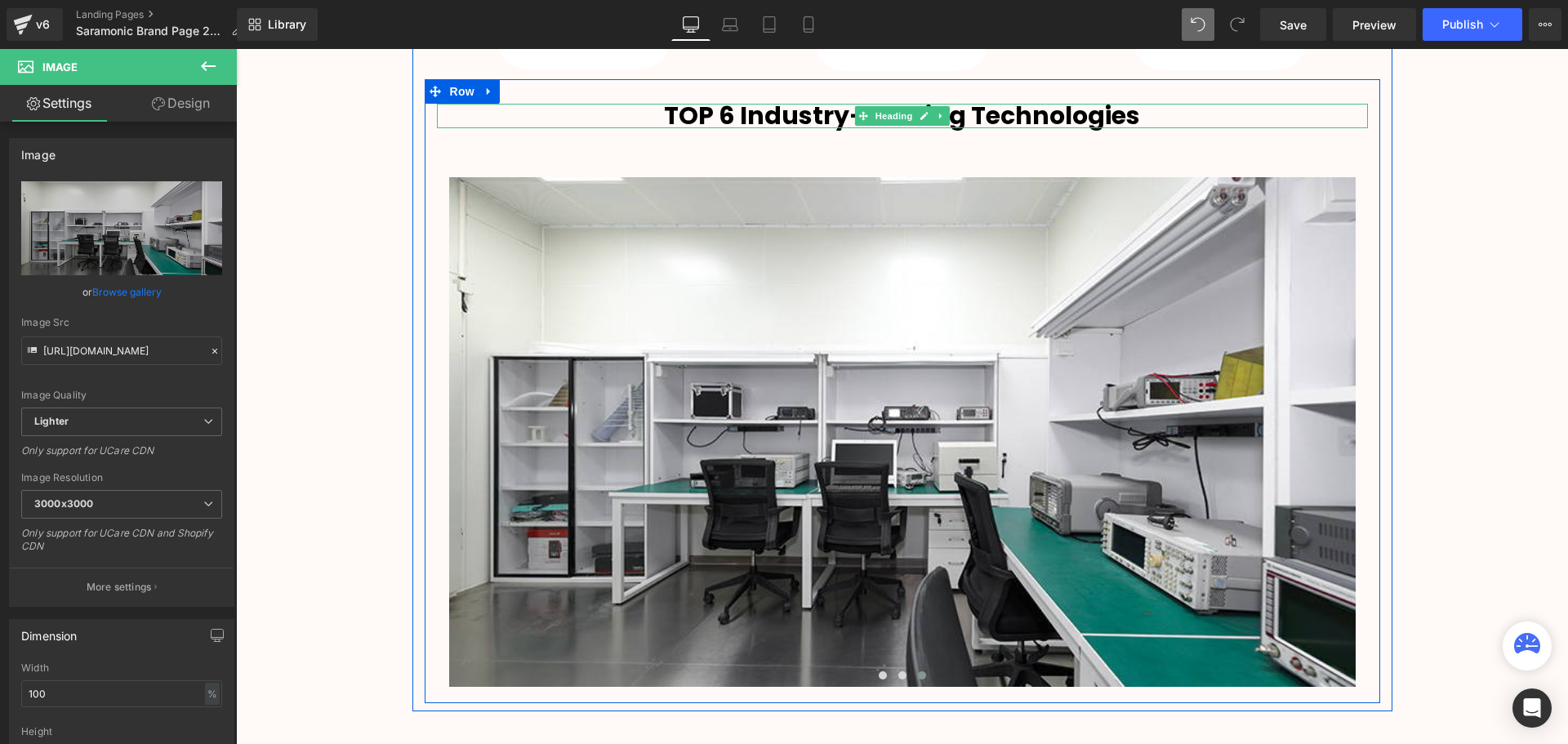
click at [747, 114] on strong "TOP 6 Industry-Leading Technologies" at bounding box center [901, 116] width 476 height 35
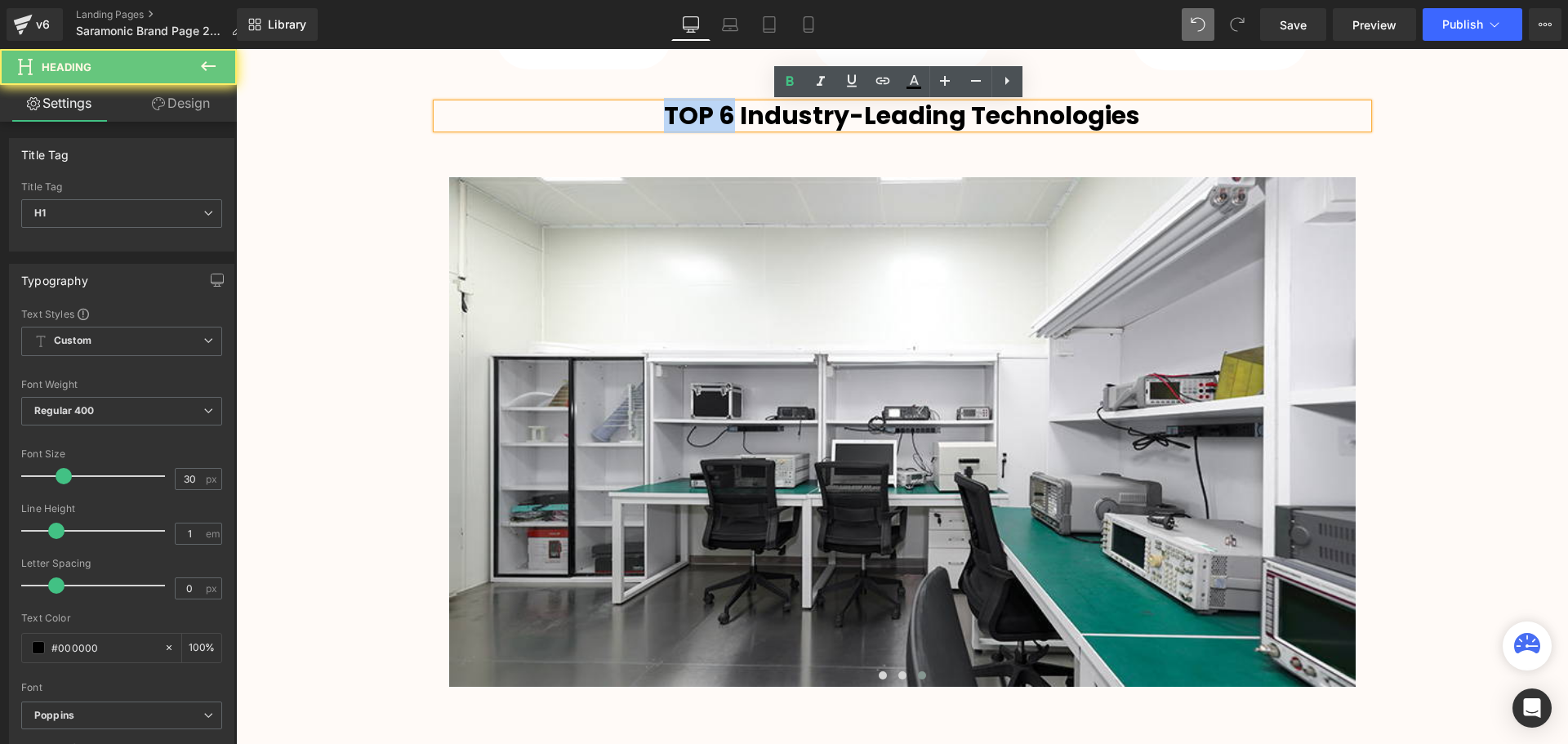
drag, startPoint x: 733, startPoint y: 117, endPoint x: 653, endPoint y: 118, distance: 80.0
click at [653, 118] on h1 "TOP 6 Industry-Leading Technologies" at bounding box center [902, 116] width 931 height 25
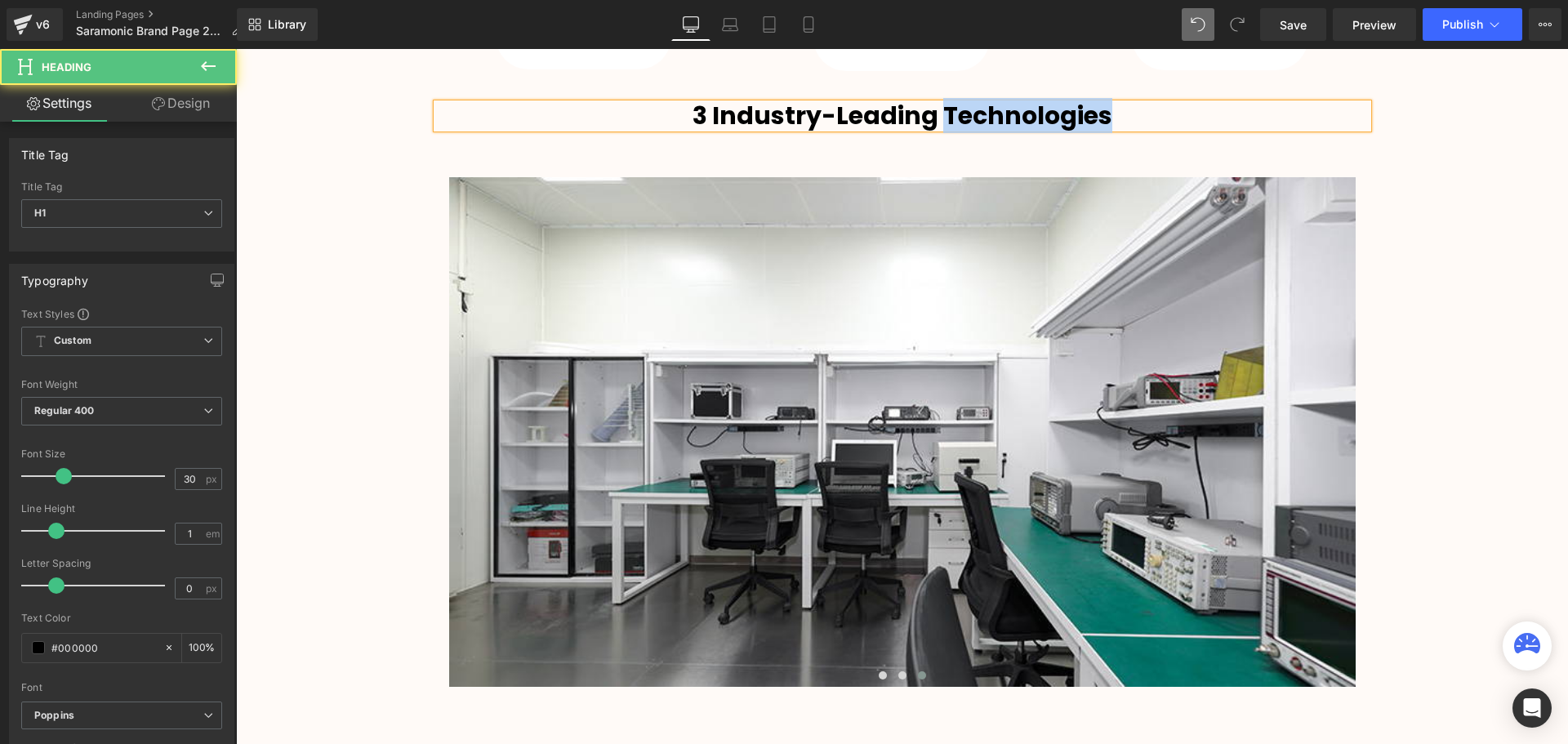
drag, startPoint x: 946, startPoint y: 116, endPoint x: 1124, endPoint y: 107, distance: 178.2
click at [1124, 107] on h1 "3 Industry-Leading Technologies" at bounding box center [902, 116] width 931 height 25
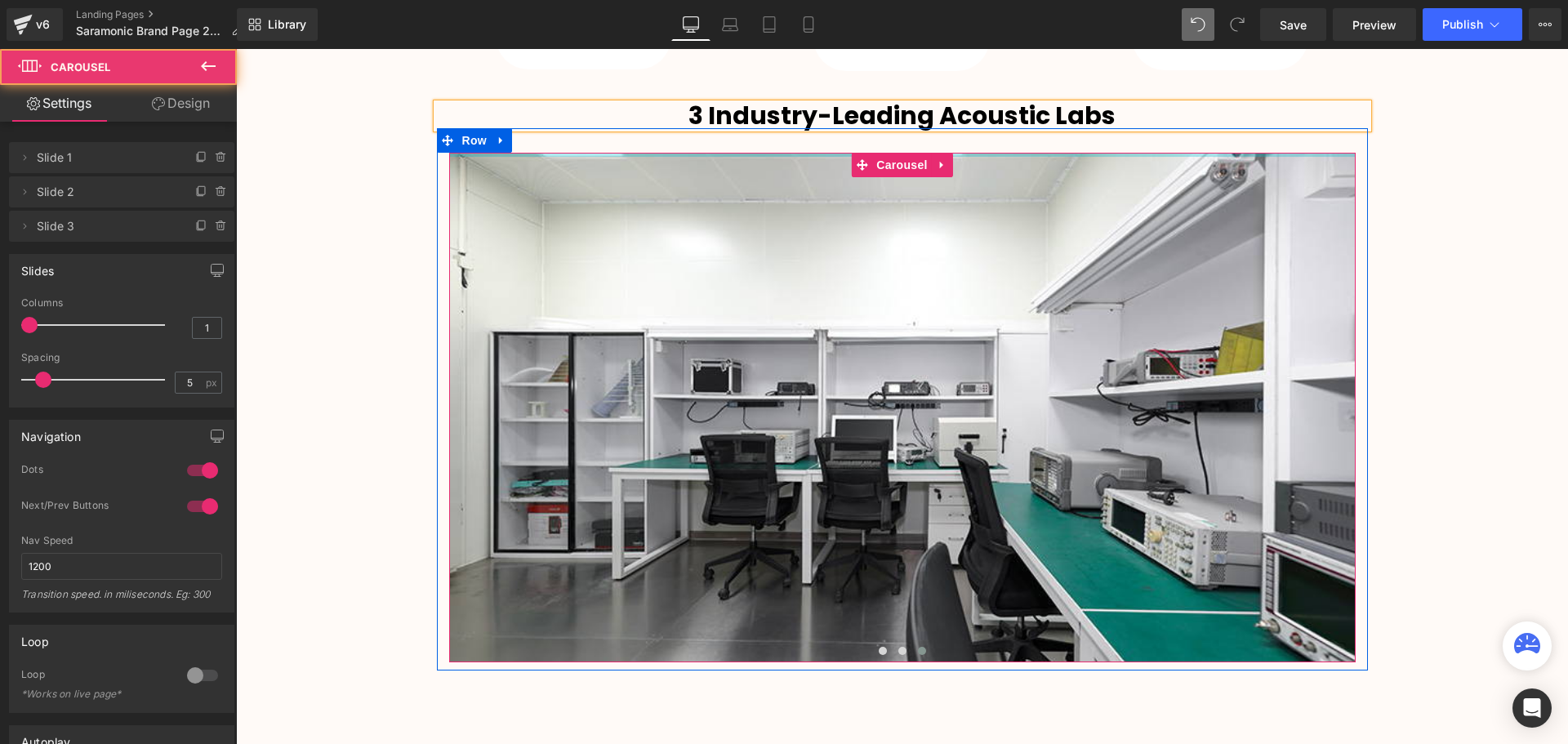
drag, startPoint x: 1008, startPoint y: 167, endPoint x: 1419, endPoint y: 271, distance: 424.0
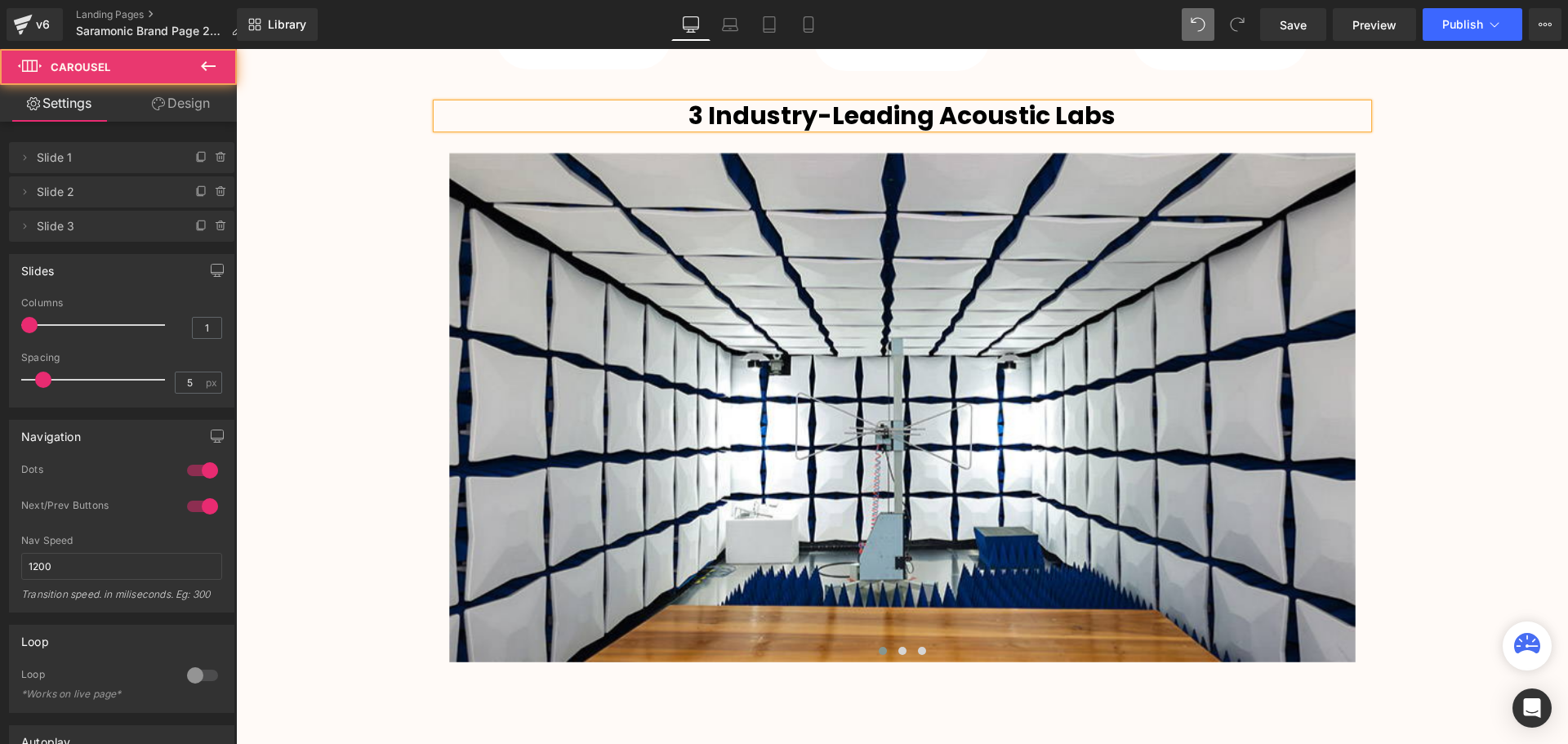
scroll to position [4171, 1323]
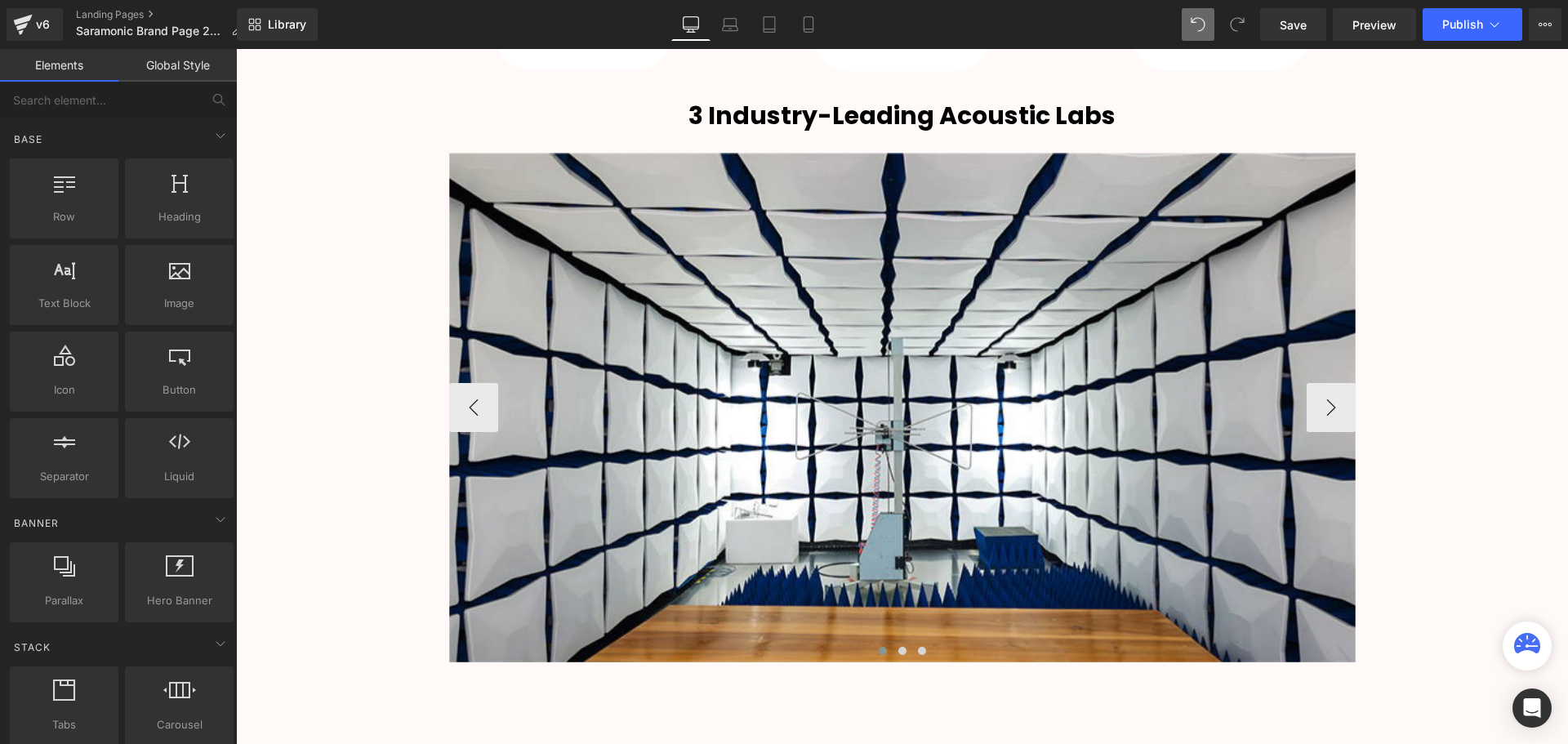
scroll to position [8, 8]
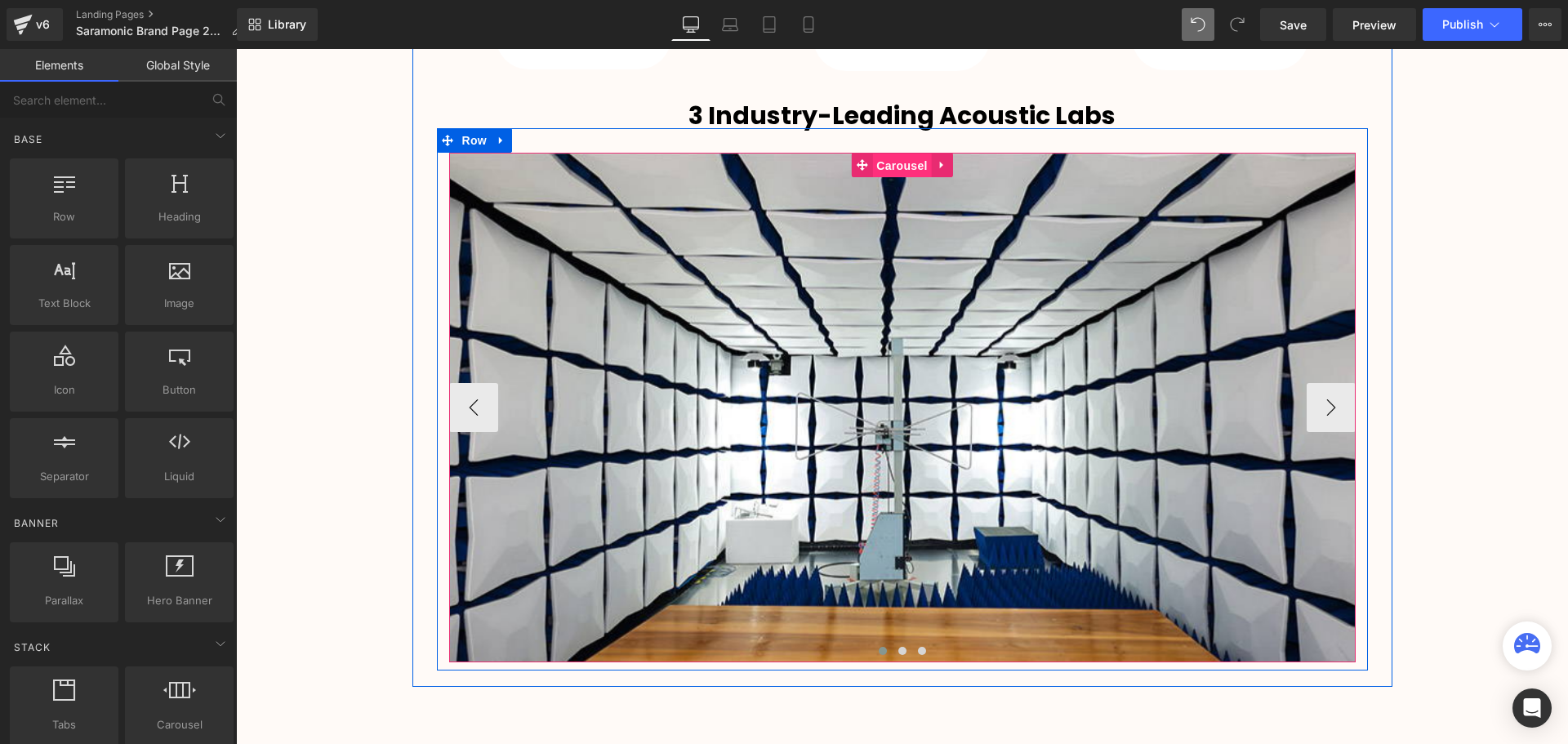
click at [885, 161] on span "Carousel" at bounding box center [901, 166] width 59 height 25
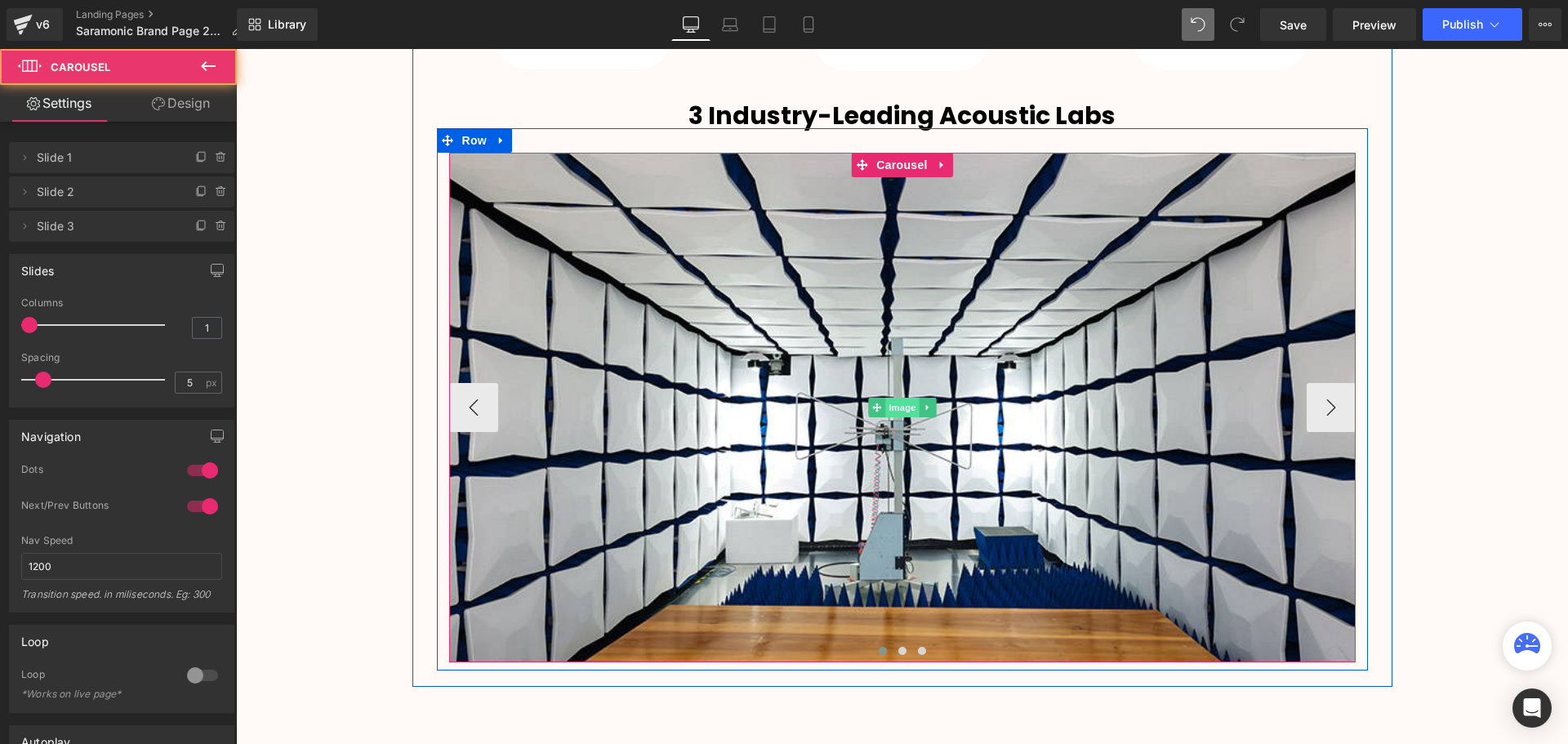
click at [911, 407] on span "Image" at bounding box center [902, 407] width 34 height 19
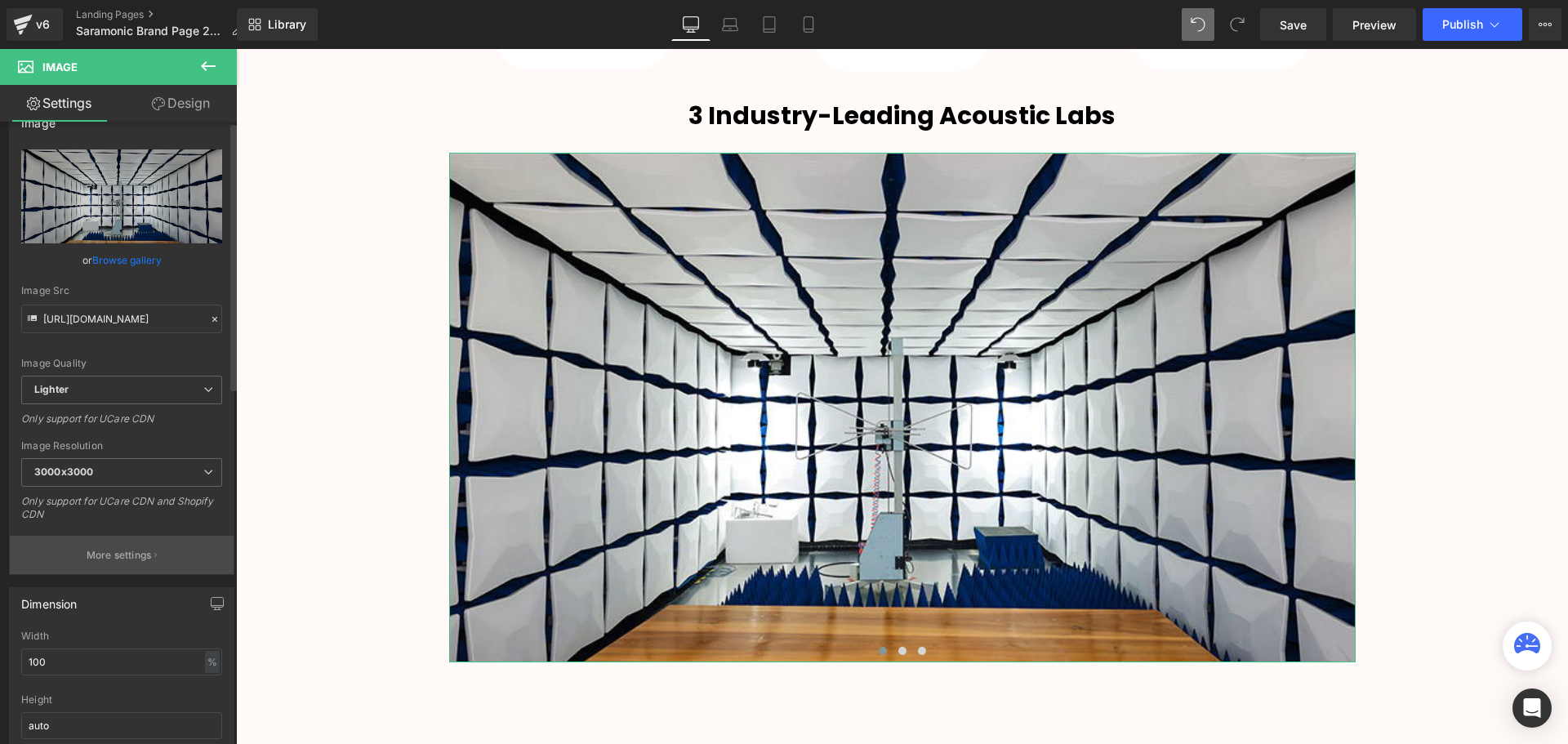
scroll to position [81, 0]
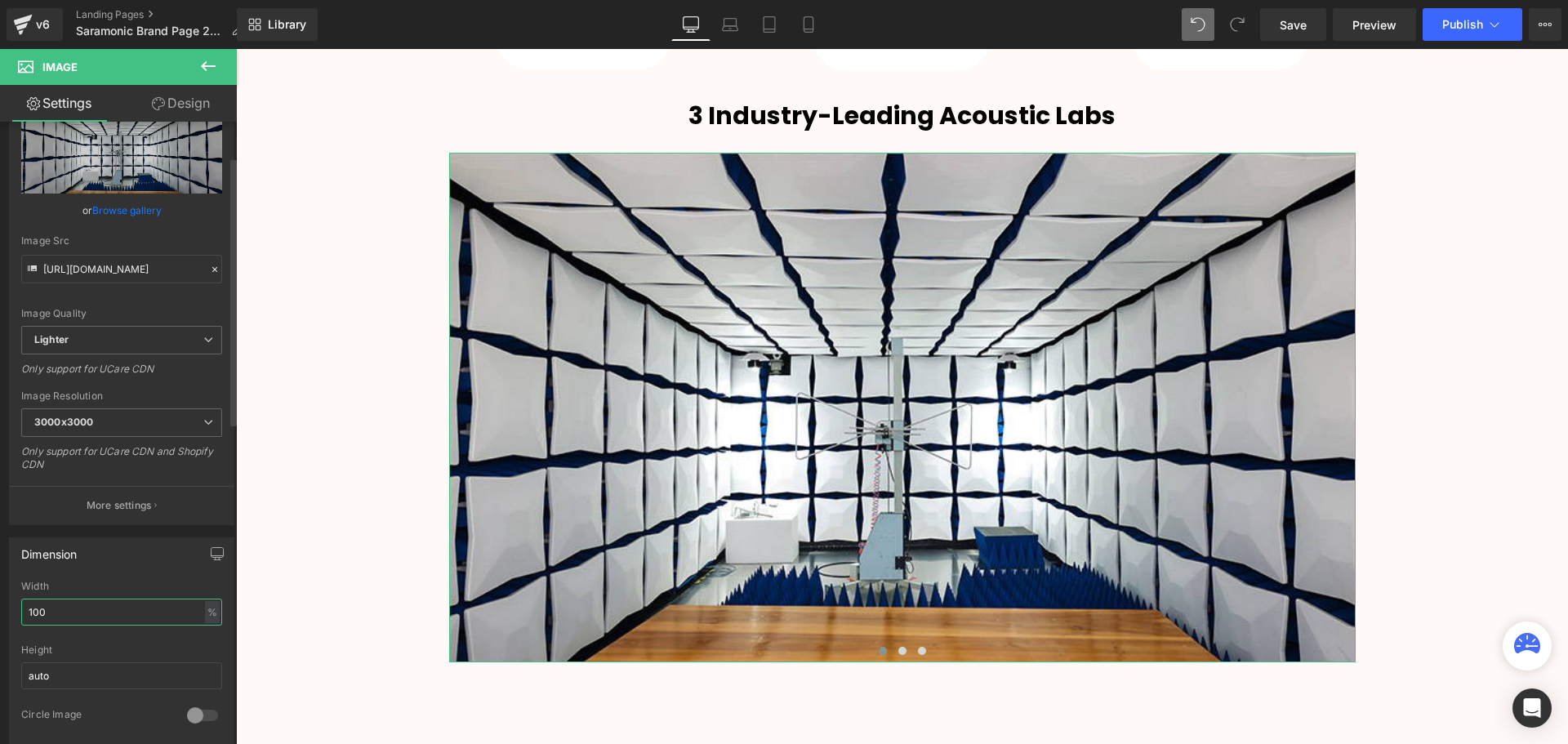
drag, startPoint x: 39, startPoint y: 606, endPoint x: 18, endPoint y: 610, distance: 21.4
click at [18, 610] on div "100% Width 100 % % px auto Height auto 0 Circle Image" at bounding box center [121, 662] width 223 height 163
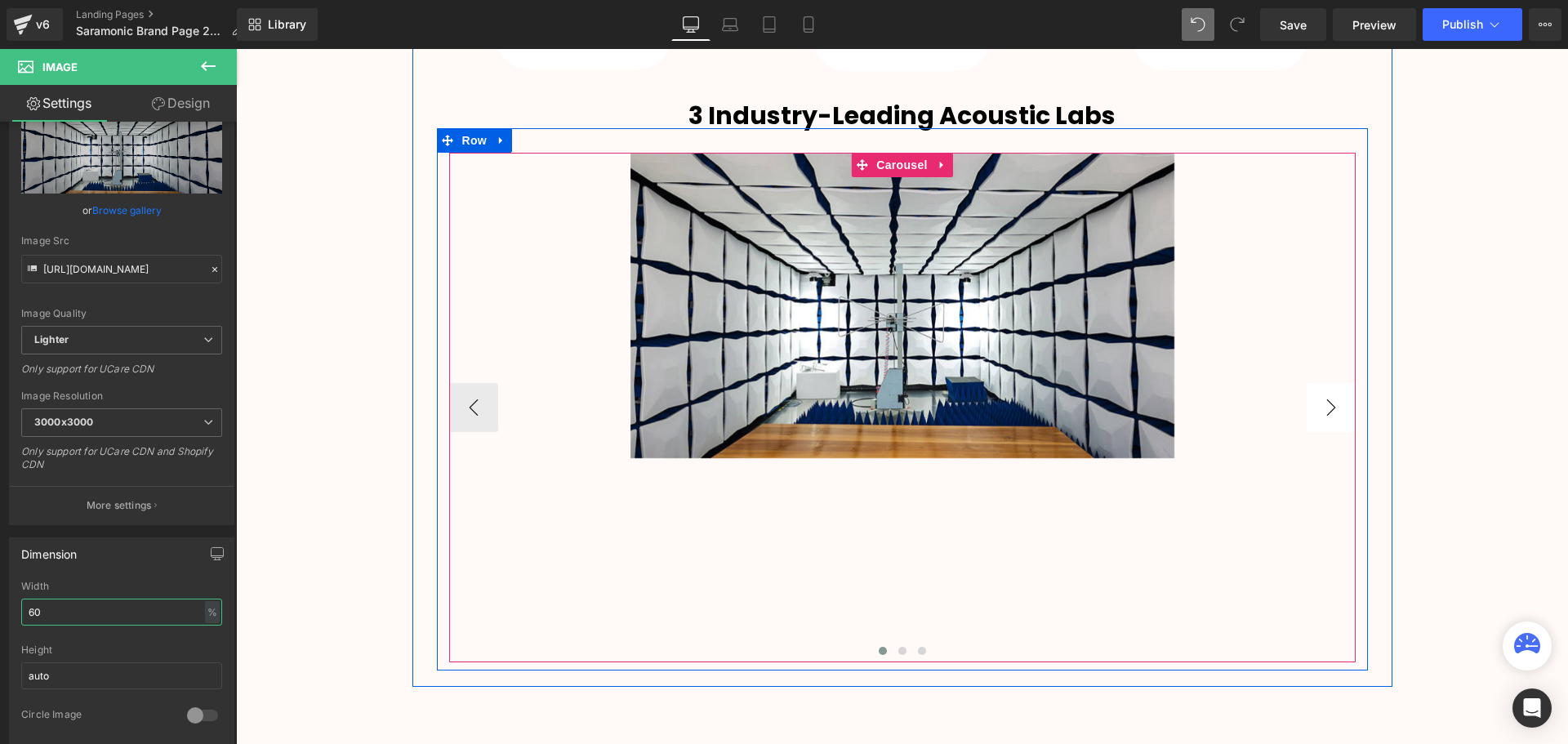
type input "60"
click at [1323, 403] on button "›" at bounding box center [1330, 407] width 49 height 49
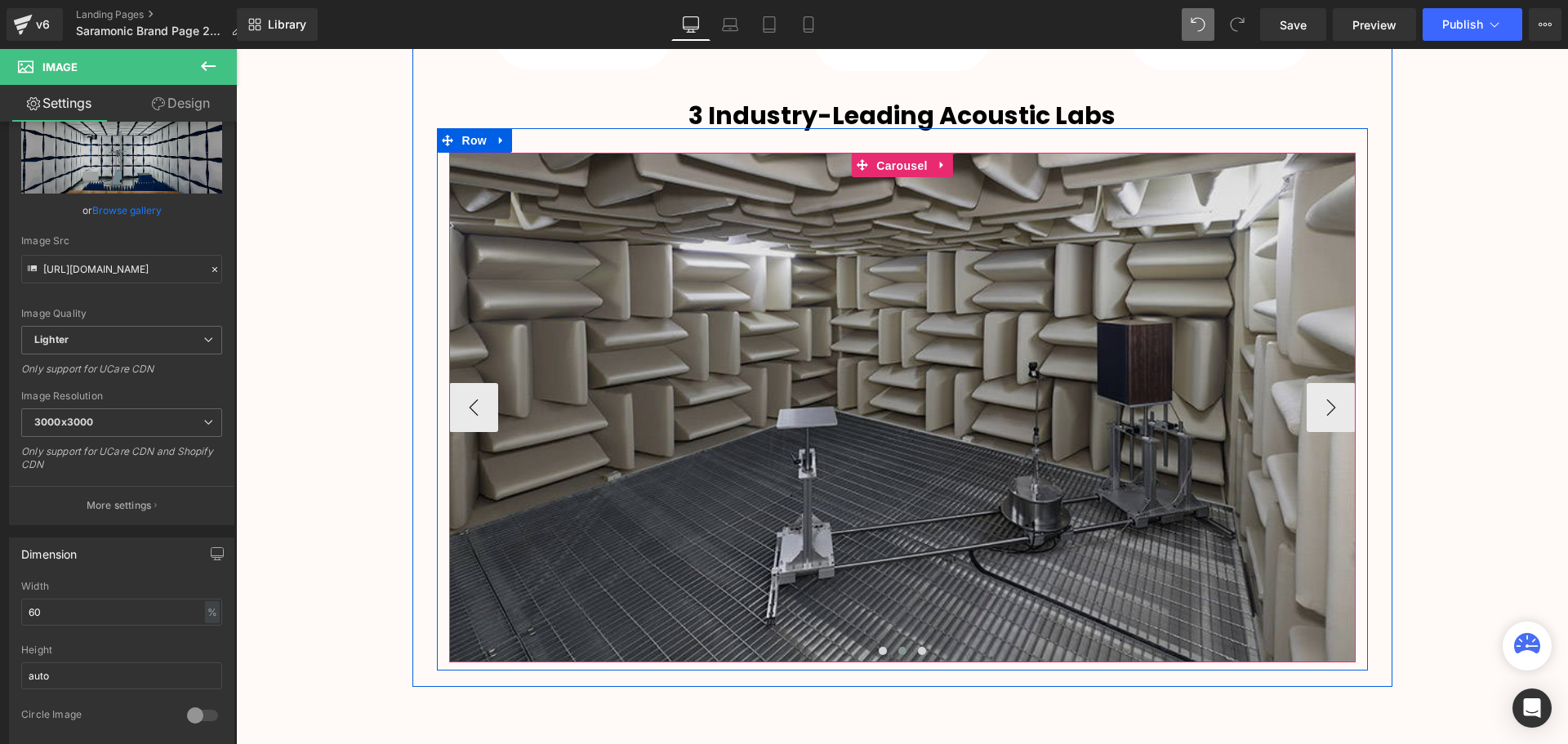
click at [882, 167] on span "Carousel" at bounding box center [901, 166] width 59 height 25
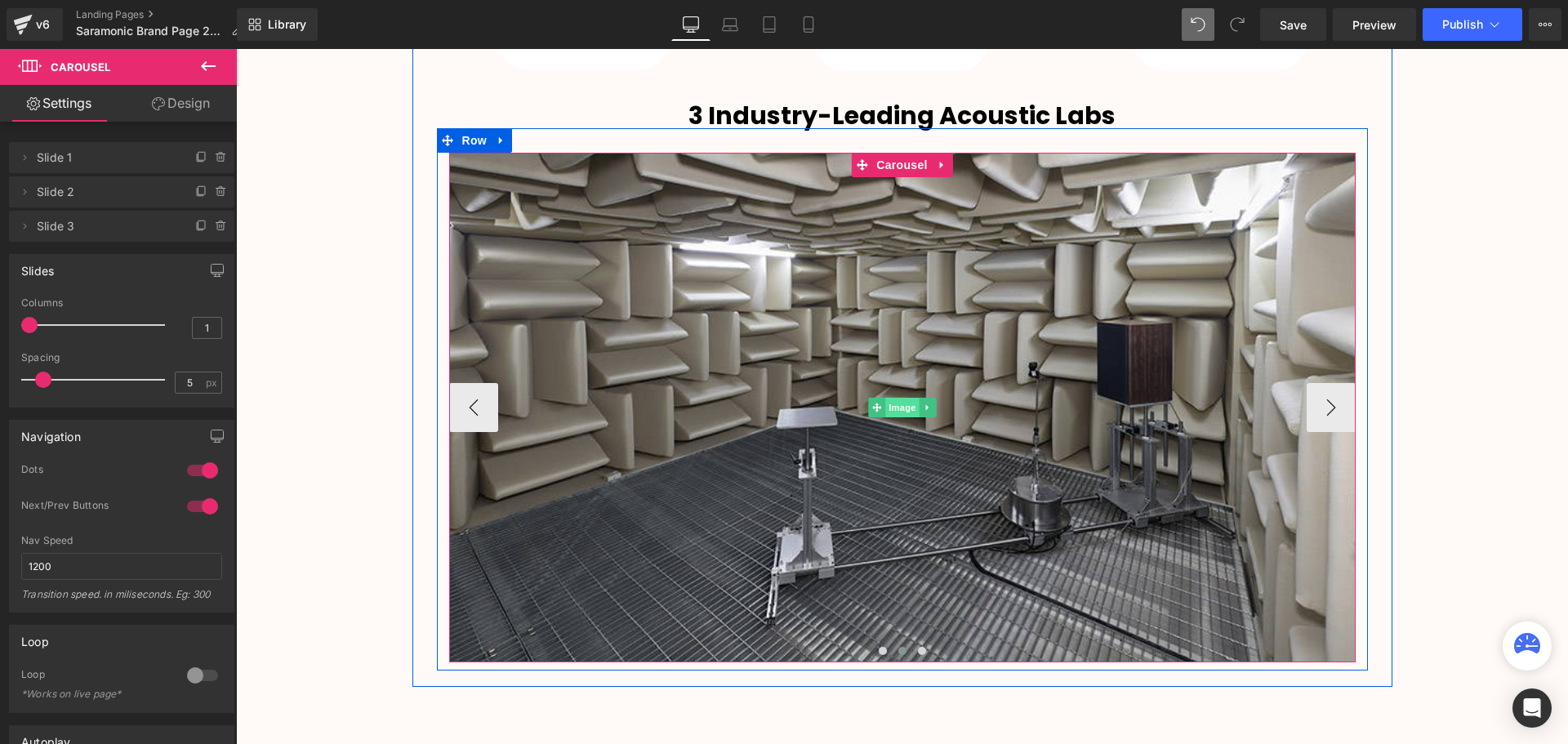
click at [907, 402] on span "Image" at bounding box center [902, 407] width 34 height 19
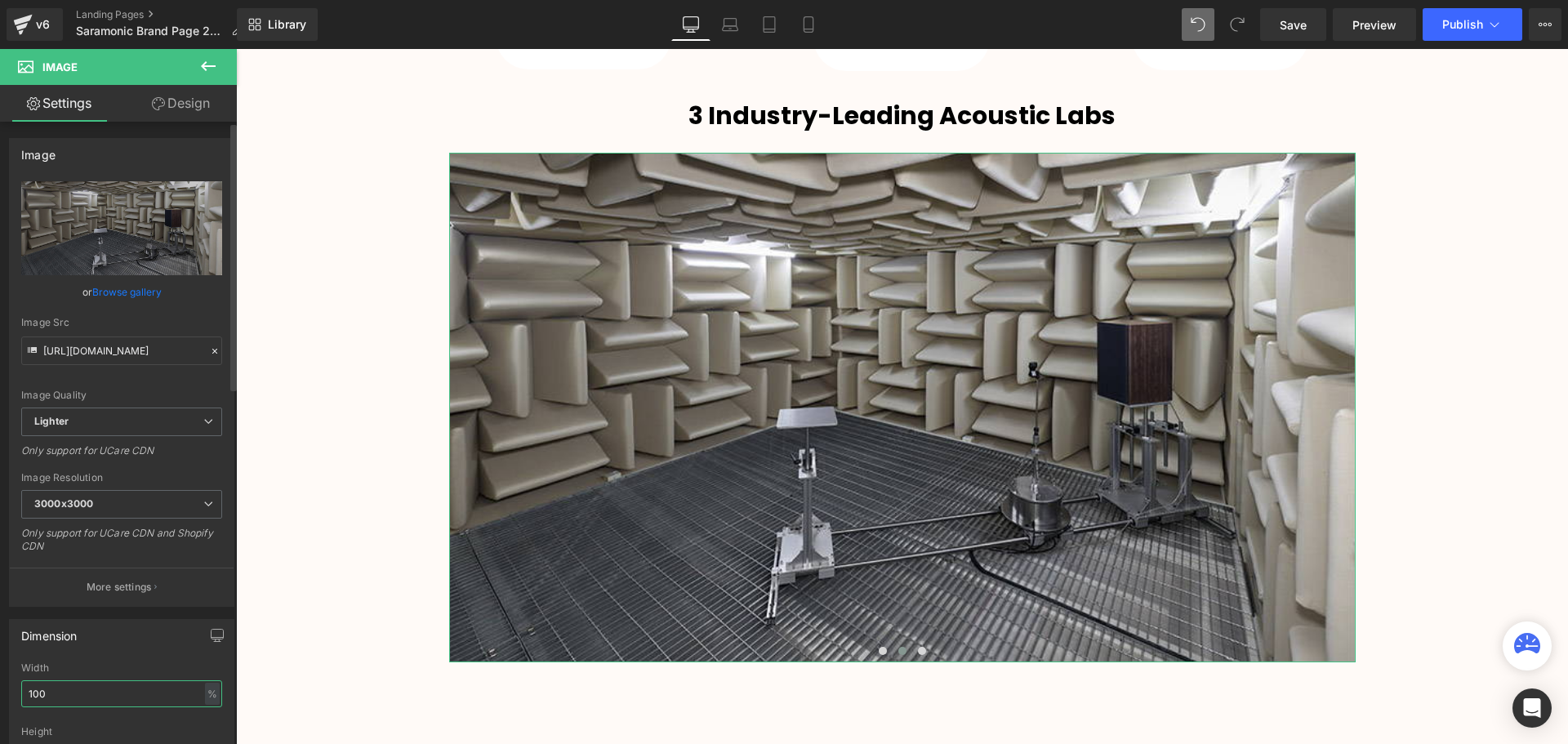
drag, startPoint x: 39, startPoint y: 694, endPoint x: 16, endPoint y: 696, distance: 23.1
click at [16, 696] on div "100% Width 100 % % px auto Height auto 0 Circle Image" at bounding box center [121, 743] width 223 height 163
type input "60"
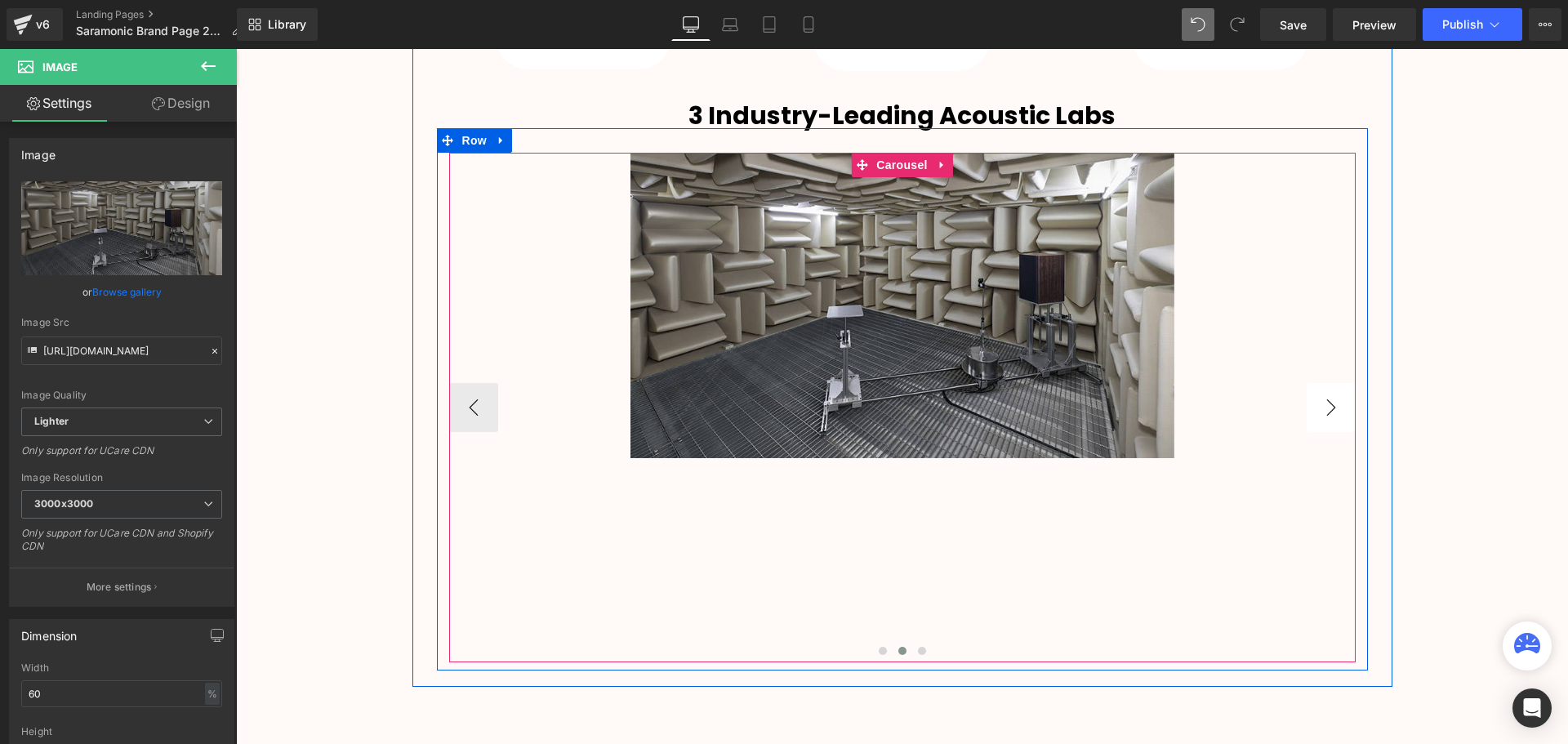
click at [1354, 411] on div "Image Image Image ‹ › Carousel" at bounding box center [902, 407] width 931 height 509
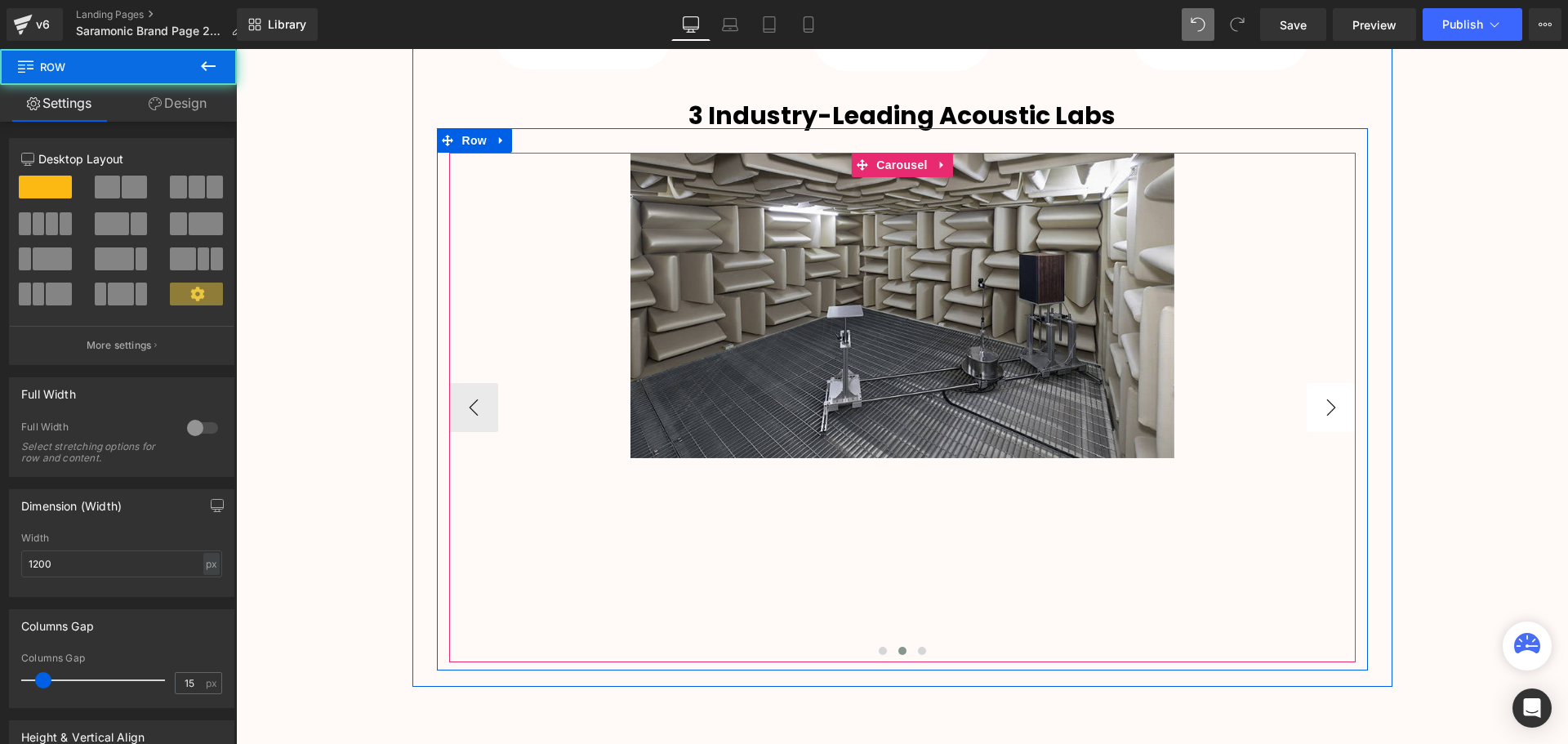
click at [1323, 399] on button "›" at bounding box center [1330, 407] width 49 height 49
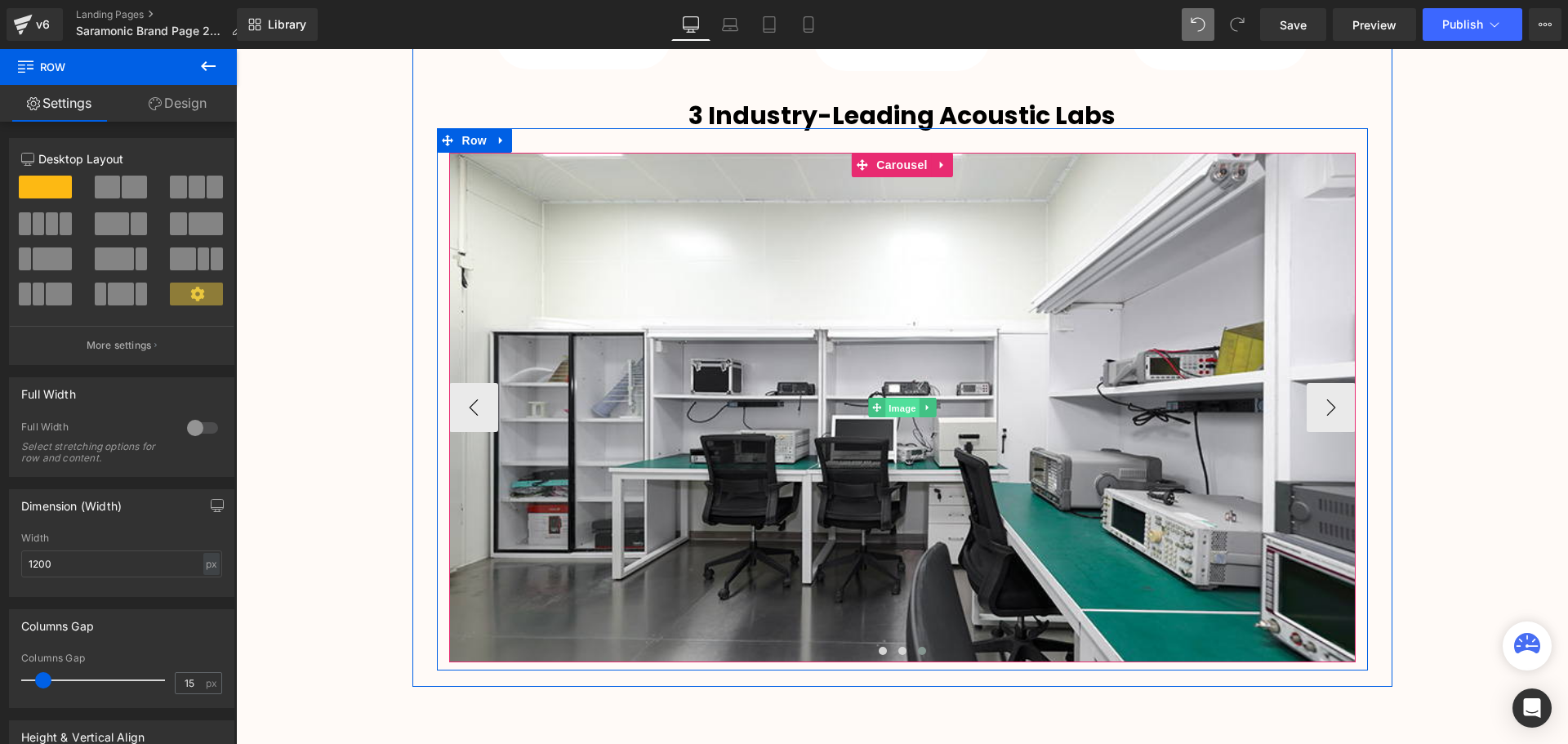
click at [903, 407] on span "Image" at bounding box center [902, 408] width 34 height 19
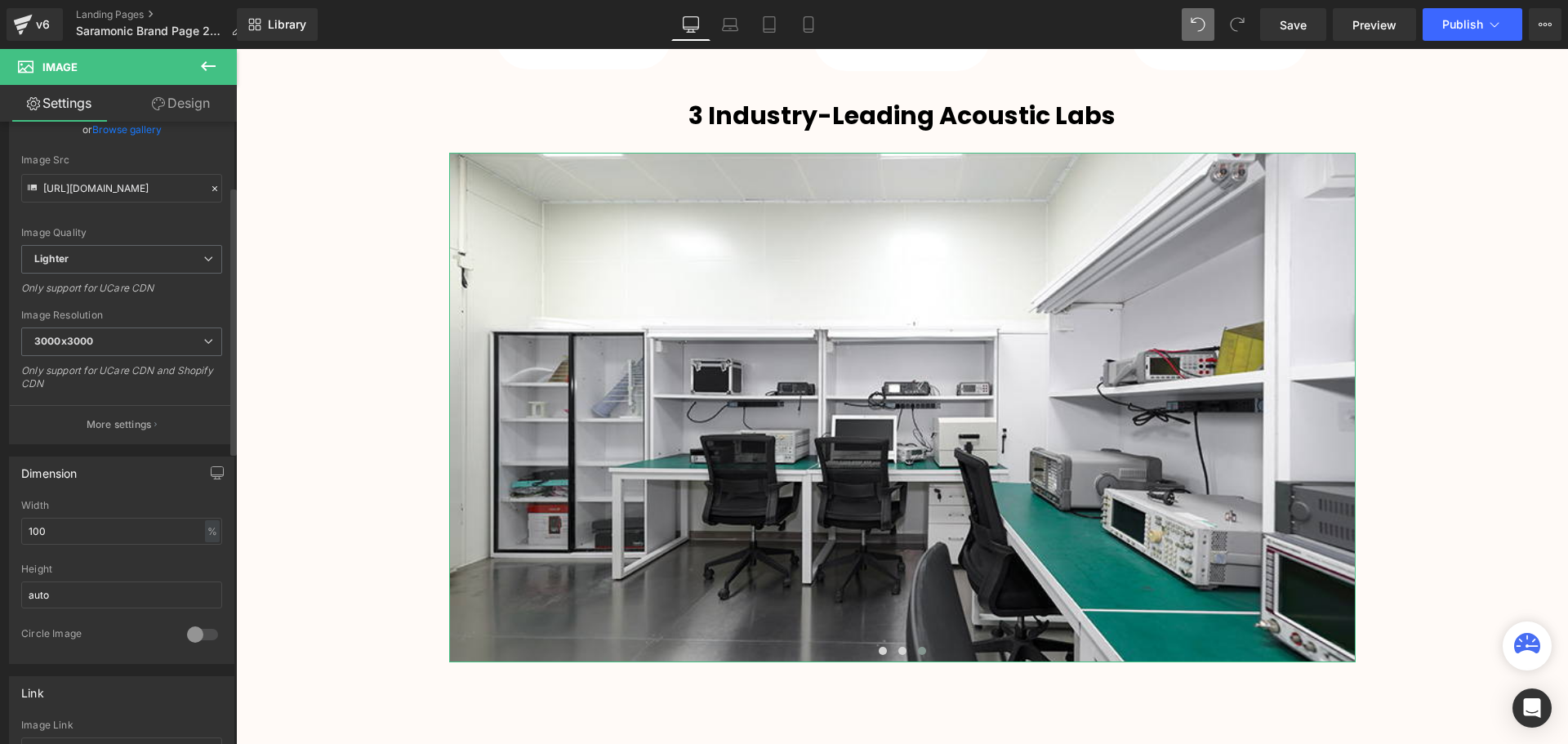
scroll to position [163, 0]
drag, startPoint x: 40, startPoint y: 536, endPoint x: 28, endPoint y: 535, distance: 12.0
click at [28, 535] on input "100" at bounding box center [121, 530] width 201 height 27
type input "60"
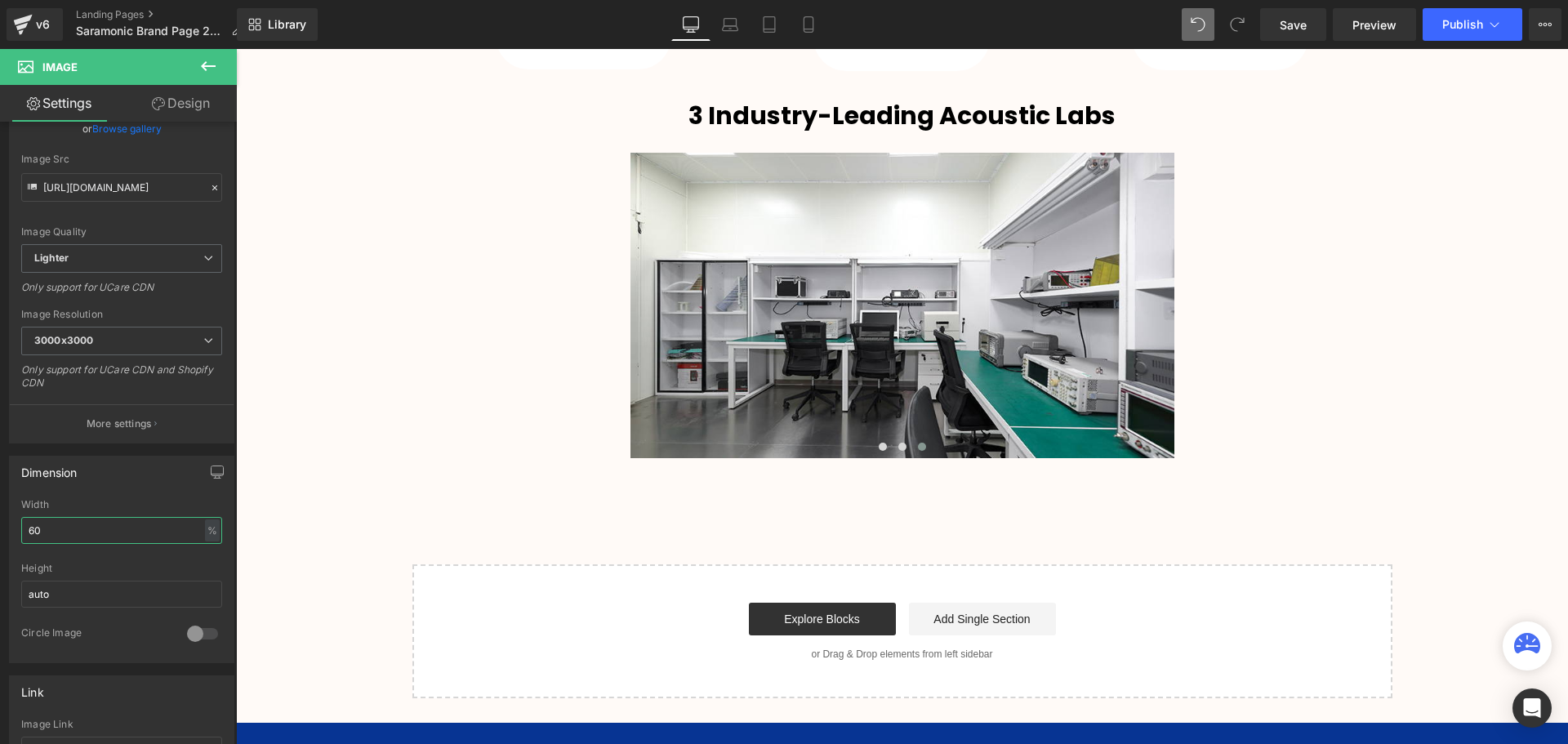
scroll to position [3968, 1323]
drag, startPoint x: 411, startPoint y: 493, endPoint x: 413, endPoint y: 514, distance: 21.1
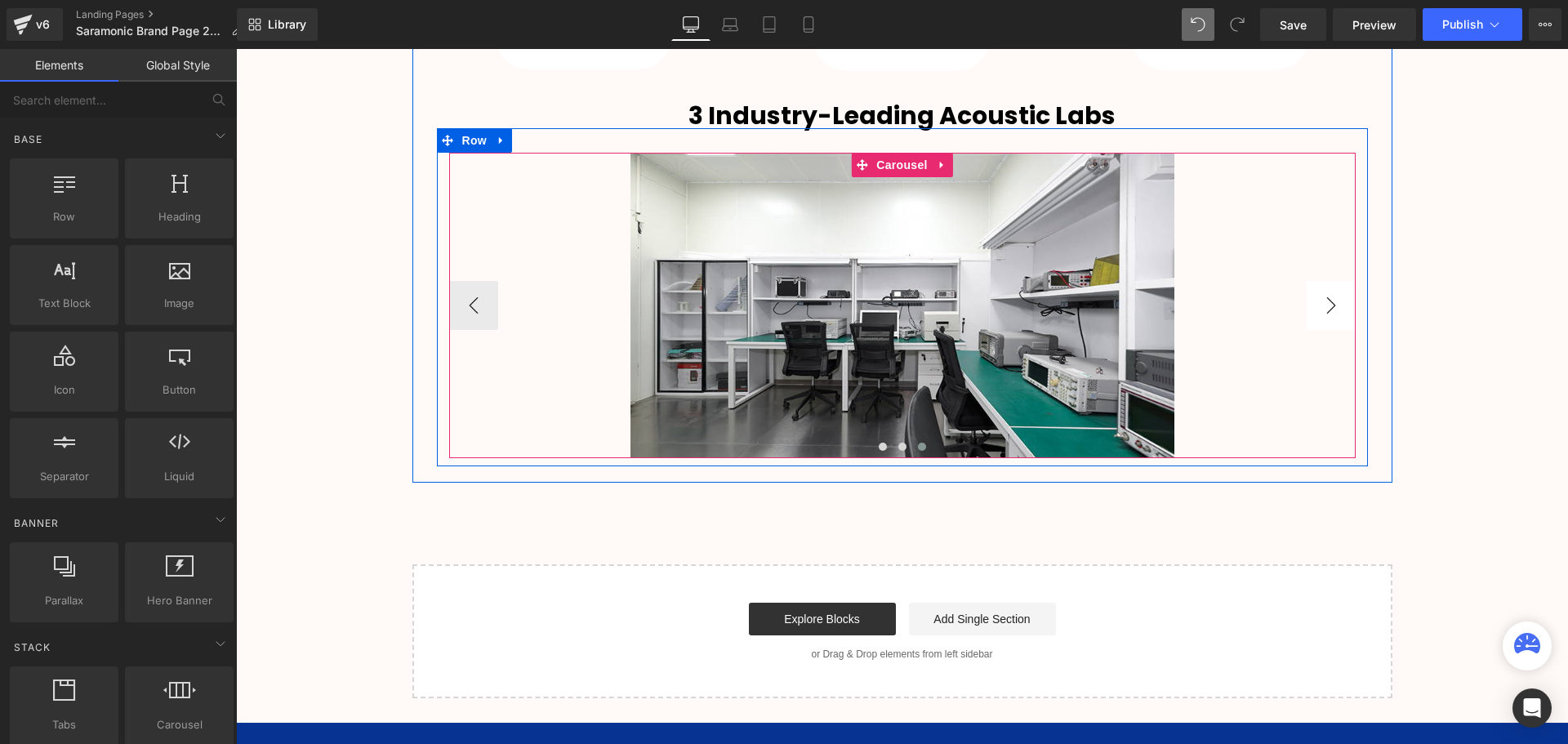
click at [1308, 301] on button "›" at bounding box center [1330, 305] width 49 height 49
click at [1324, 296] on button "›" at bounding box center [1330, 305] width 49 height 49
click at [480, 308] on button "‹" at bounding box center [473, 305] width 49 height 49
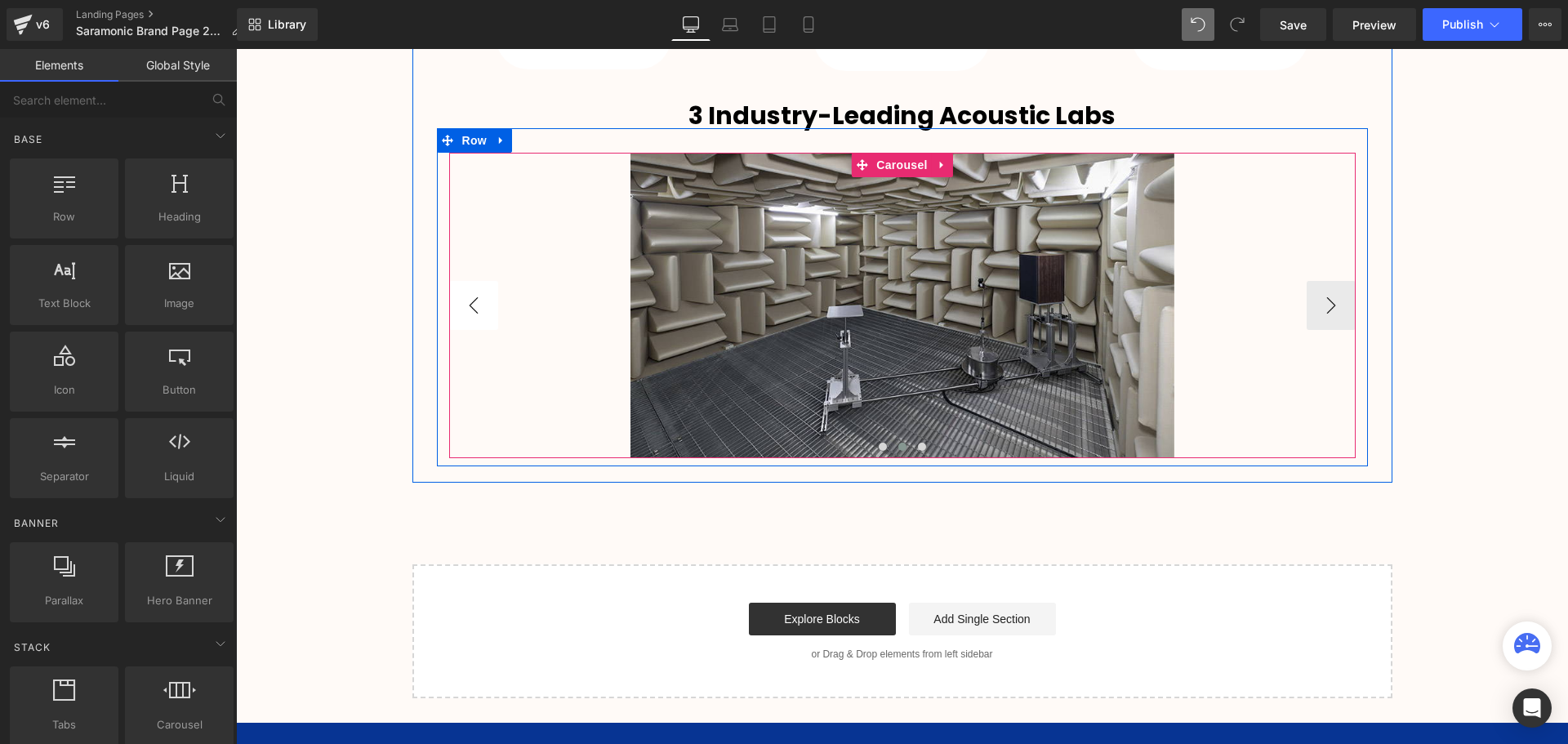
click at [480, 308] on button "‹" at bounding box center [473, 305] width 49 height 49
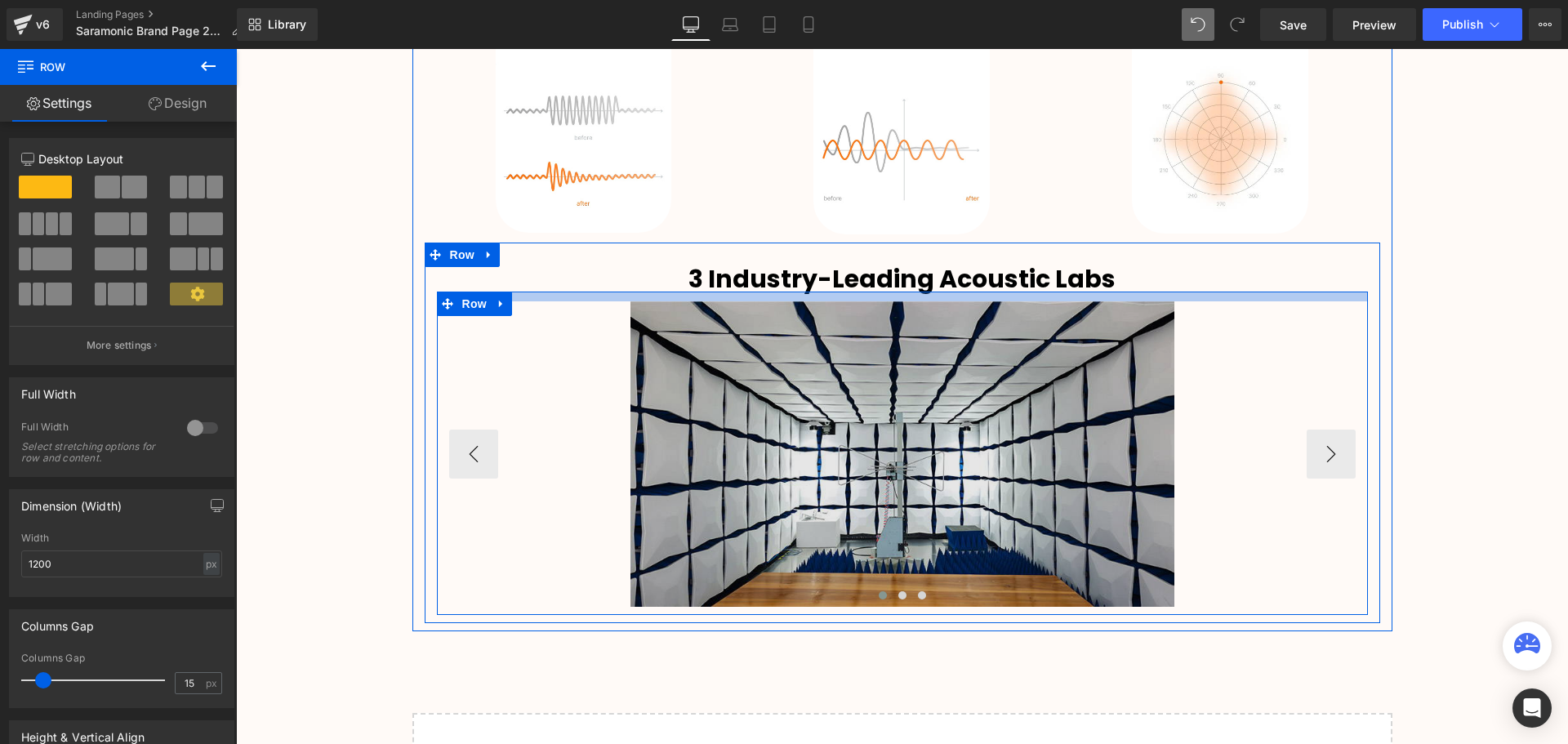
scroll to position [3955, 1323]
drag, startPoint x: 833, startPoint y: 309, endPoint x: 1096, endPoint y: 337, distance: 264.5
click at [833, 296] on div at bounding box center [902, 296] width 931 height 10
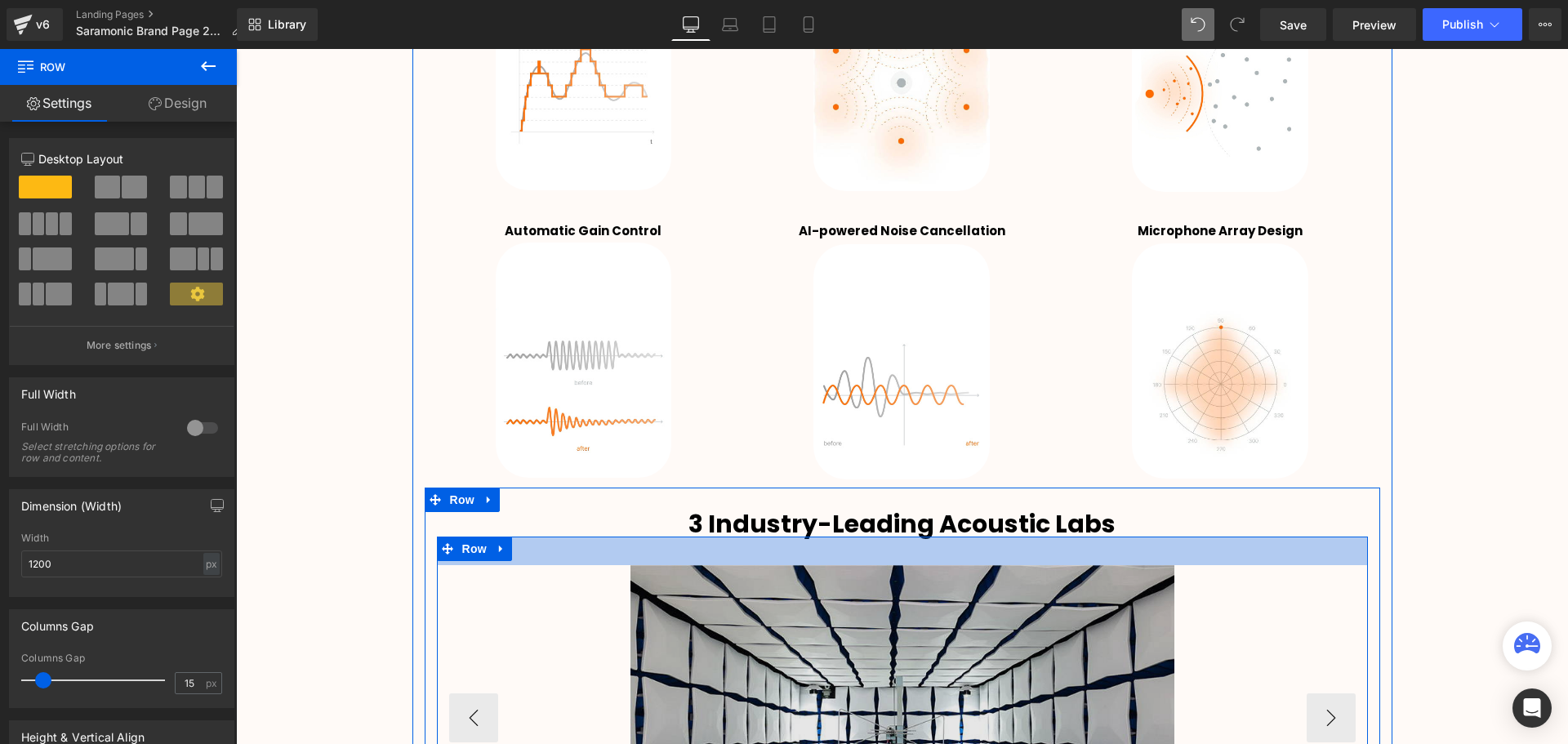
scroll to position [3972, 1323]
drag, startPoint x: 890, startPoint y: 545, endPoint x: 889, endPoint y: 563, distance: 18.0
click at [889, 563] on div "35px" at bounding box center [902, 550] width 931 height 29
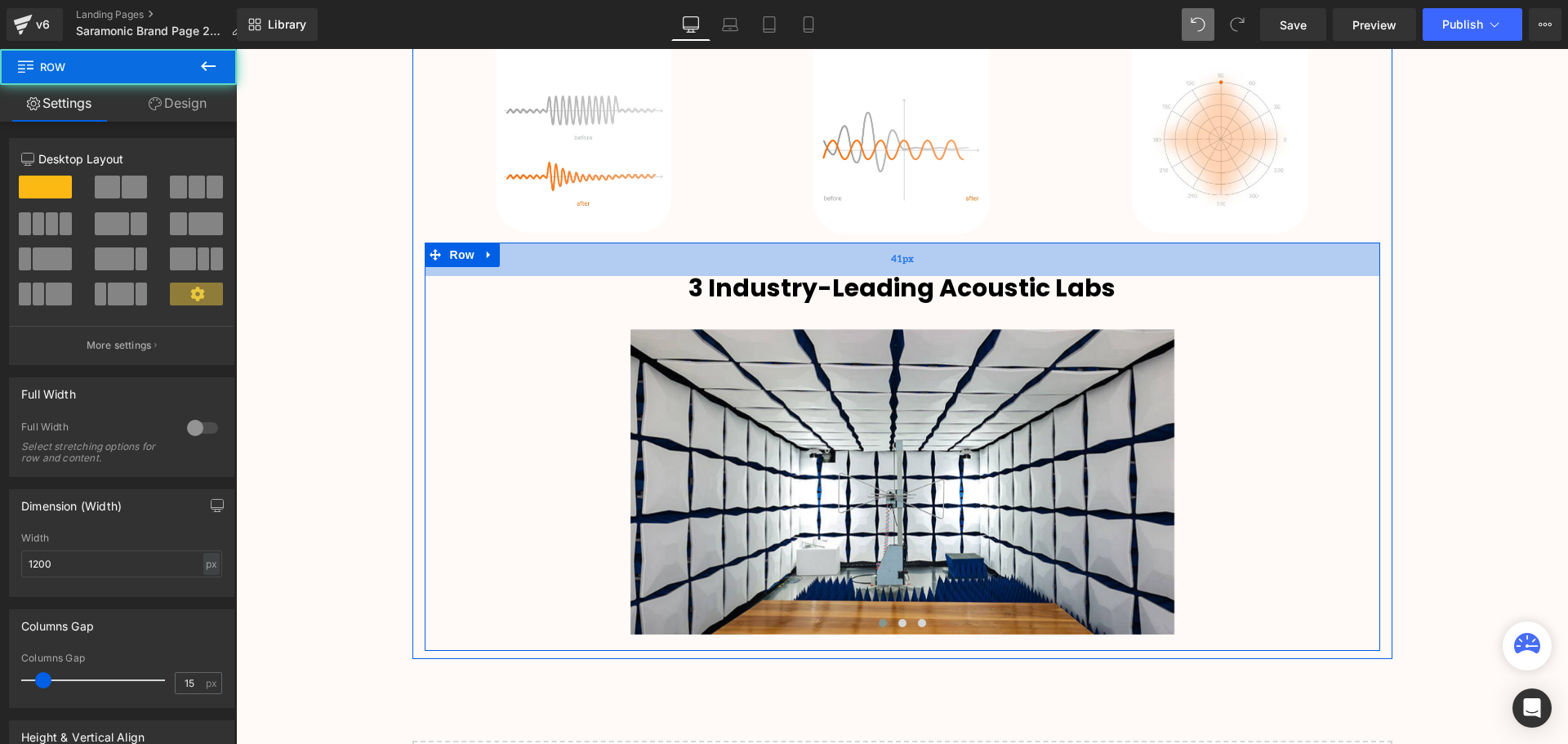
scroll to position [8, 8]
drag, startPoint x: 882, startPoint y: 260, endPoint x: 878, endPoint y: 268, distance: 8.9
click at [878, 268] on div "40px" at bounding box center [902, 259] width 955 height 32
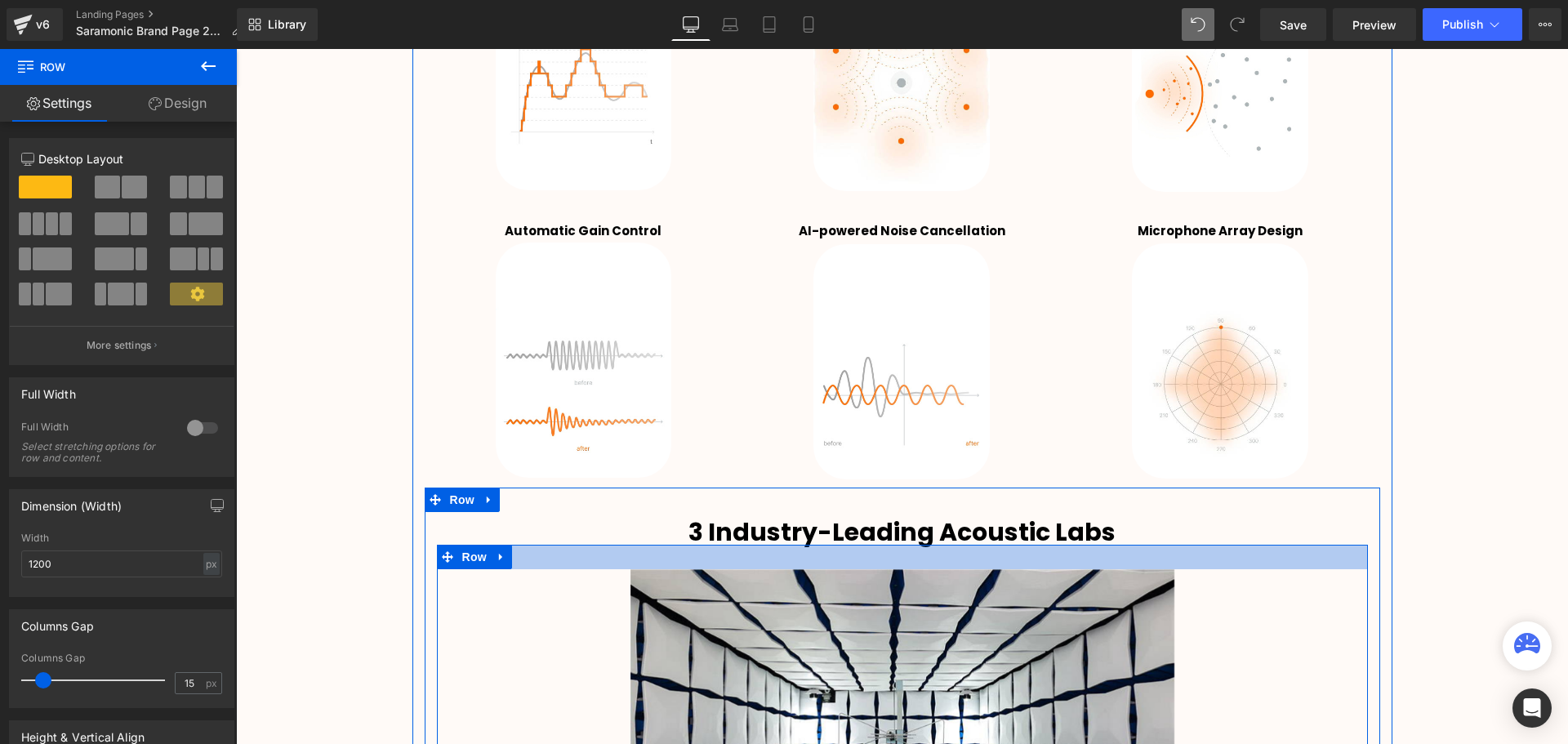
click at [864, 562] on div at bounding box center [902, 556] width 931 height 25
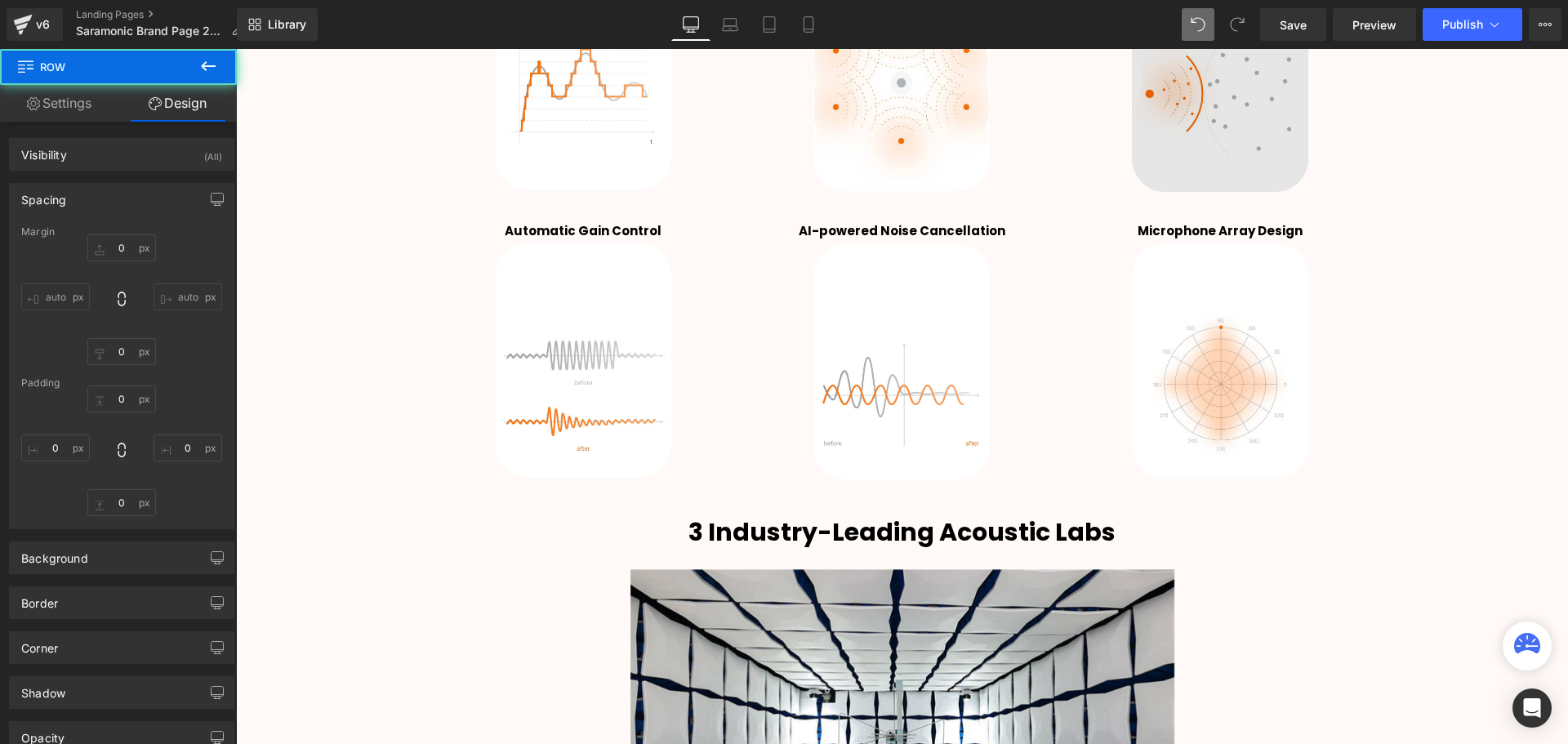
type input "0"
type input "30"
type input "0"
type input "10"
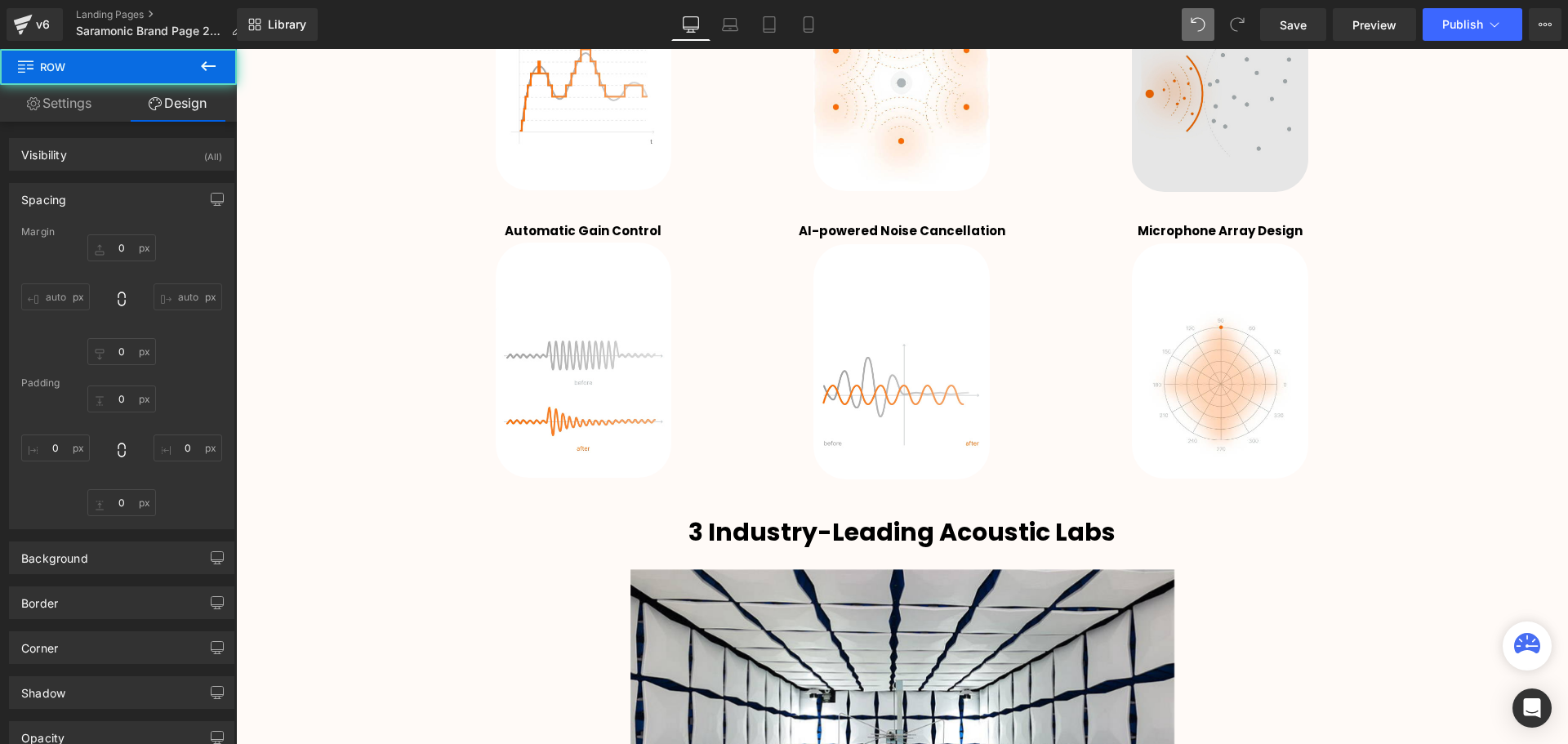
type input "0"
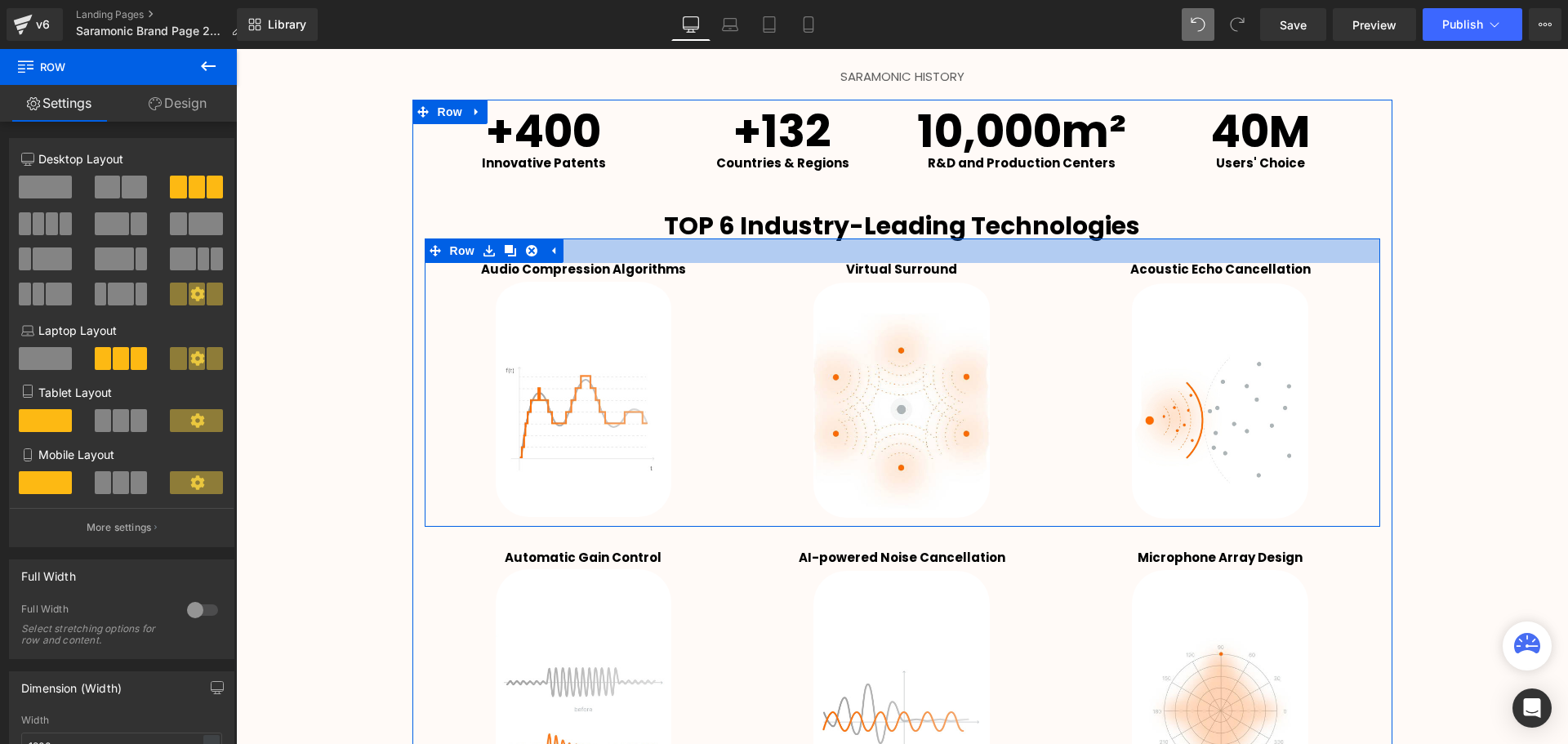
drag, startPoint x: 892, startPoint y: 254, endPoint x: 874, endPoint y: 254, distance: 18.0
click at [874, 254] on div at bounding box center [902, 251] width 955 height 25
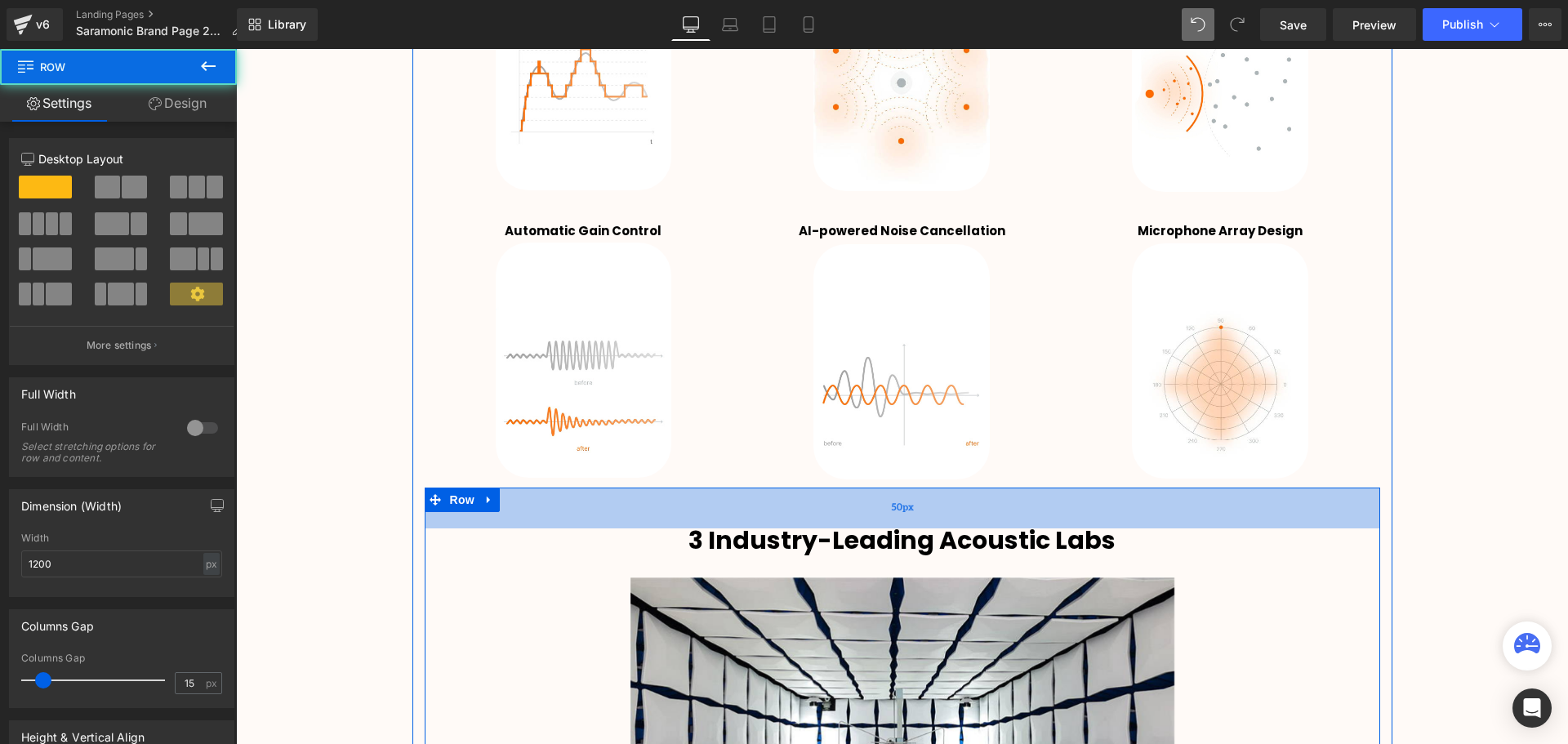
drag, startPoint x: 869, startPoint y: 503, endPoint x: 869, endPoint y: 512, distance: 9.0
click at [869, 512] on div "50px" at bounding box center [902, 507] width 955 height 41
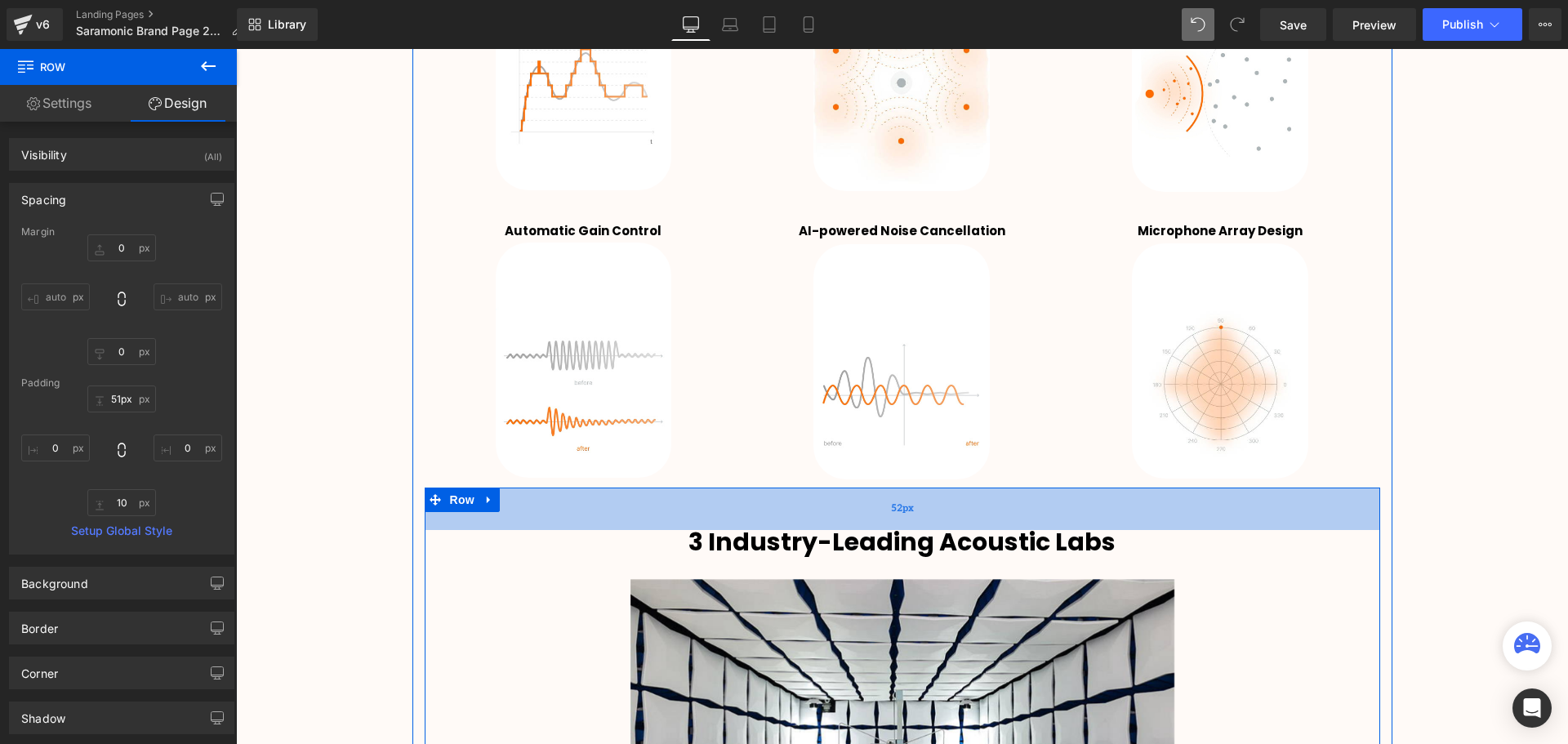
type input "50px"
click at [940, 512] on div "50px" at bounding box center [902, 507] width 955 height 41
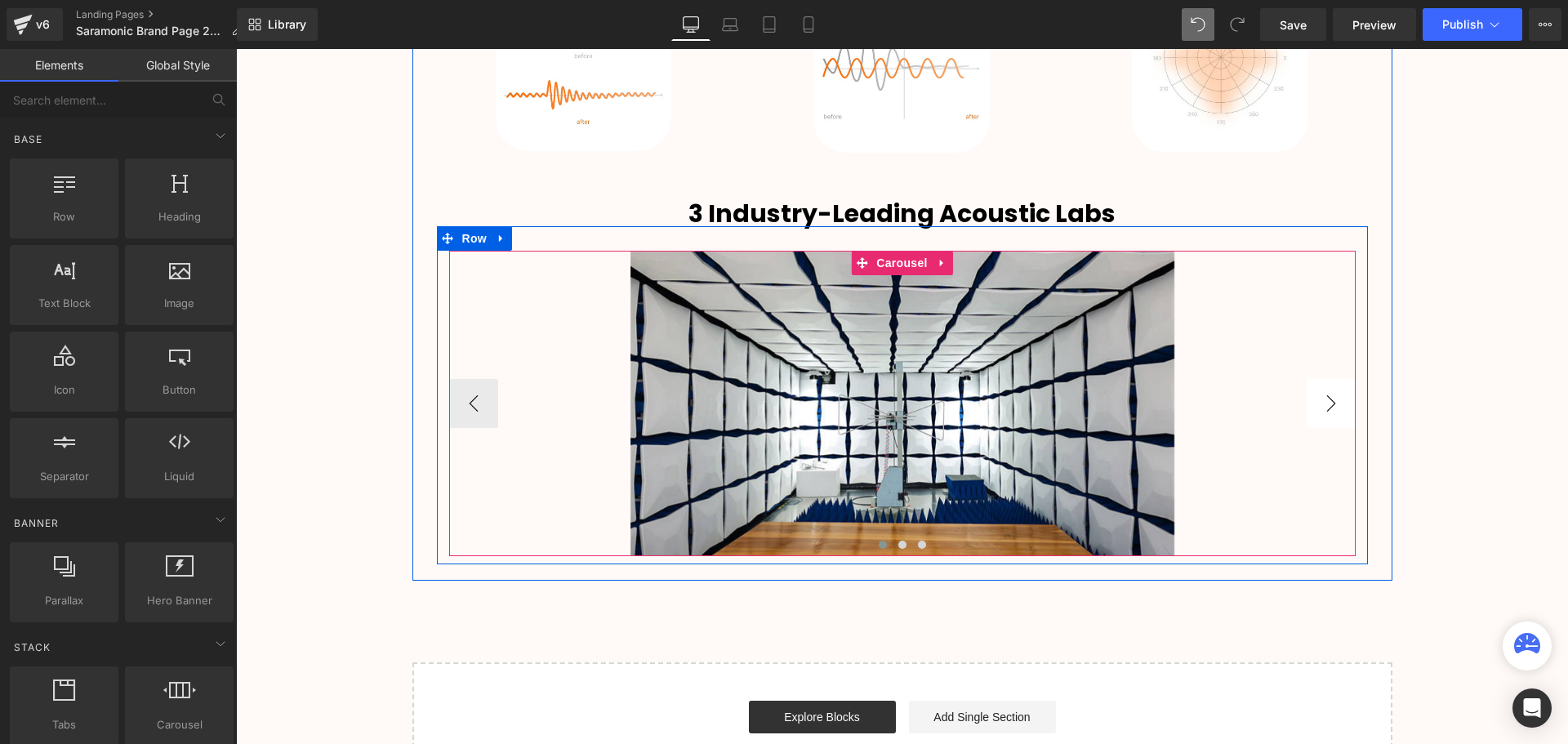
click at [1322, 408] on button "›" at bounding box center [1330, 403] width 49 height 49
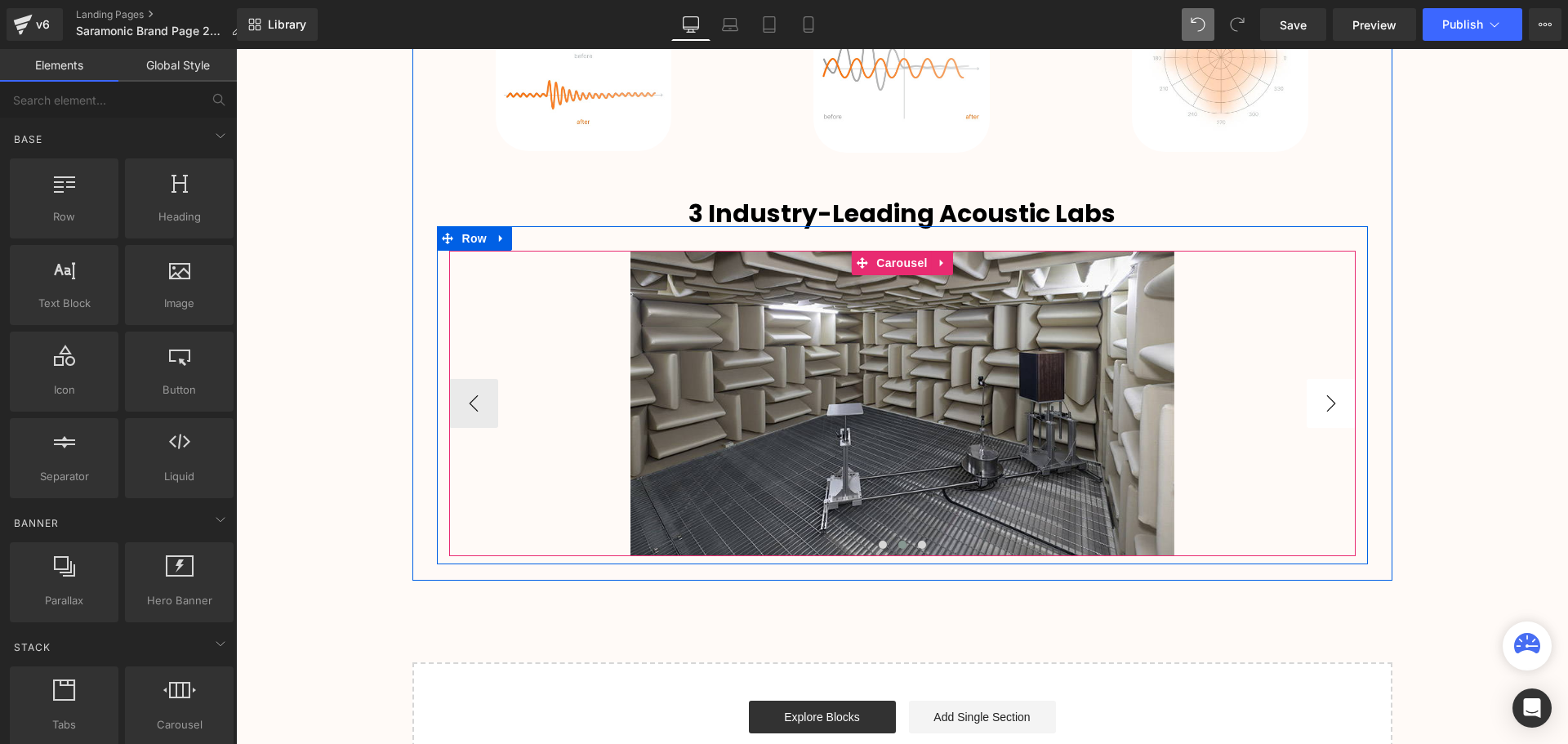
click at [1322, 408] on button "›" at bounding box center [1330, 403] width 49 height 49
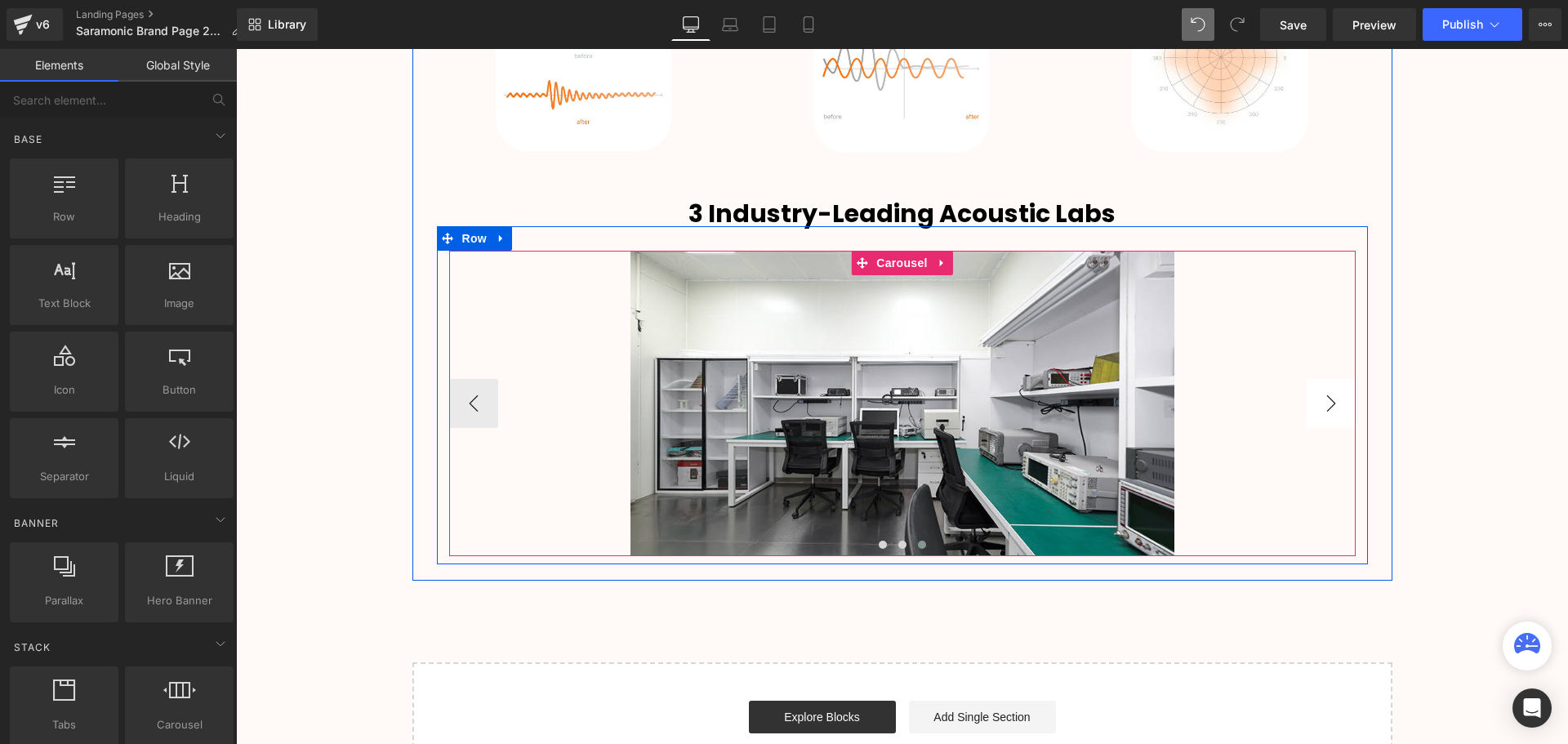
click at [1321, 410] on button "›" at bounding box center [1330, 403] width 49 height 49
click at [1322, 408] on button "›" at bounding box center [1330, 403] width 49 height 49
click at [472, 400] on button "‹" at bounding box center [473, 403] width 49 height 49
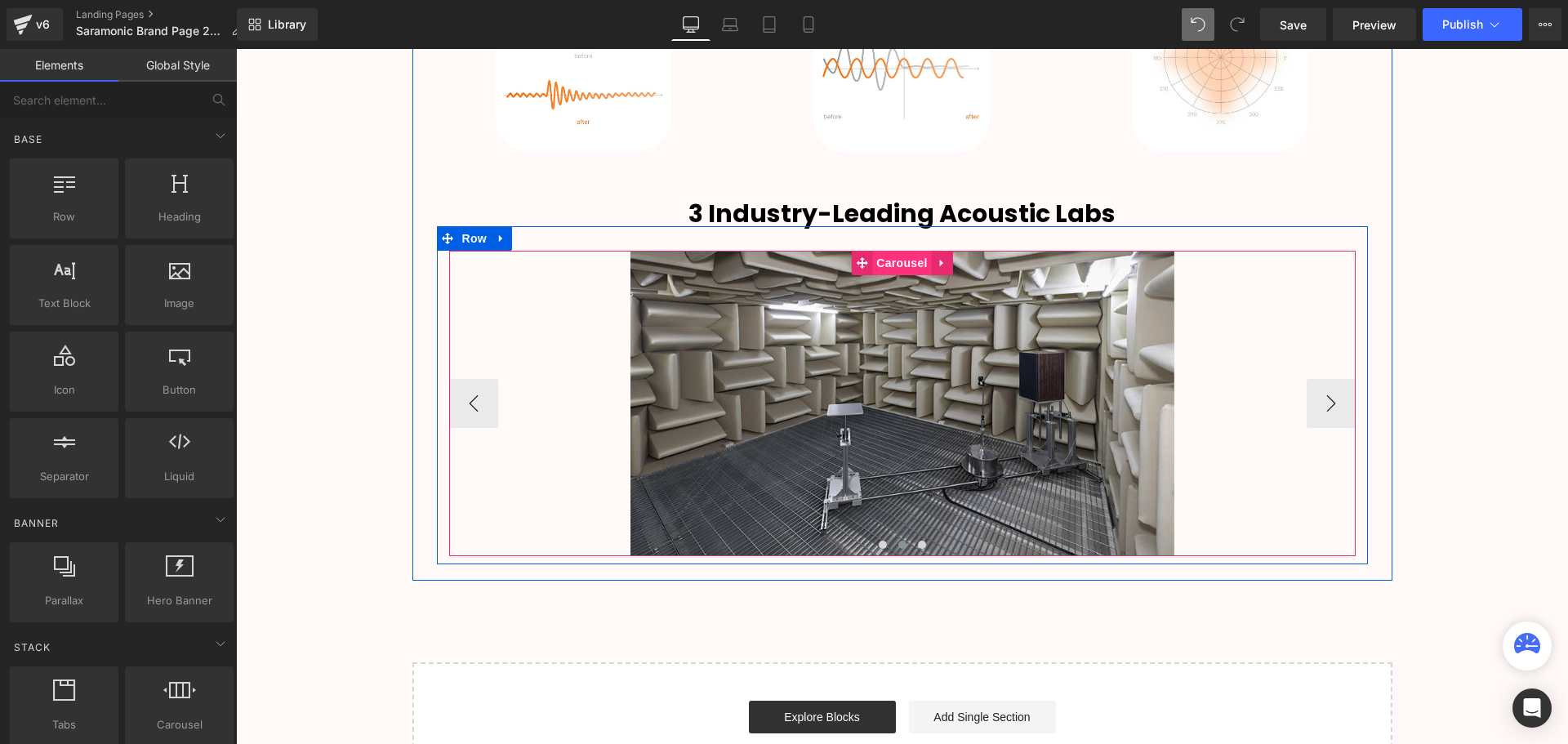
click at [896, 263] on span "Carousel" at bounding box center [901, 263] width 59 height 25
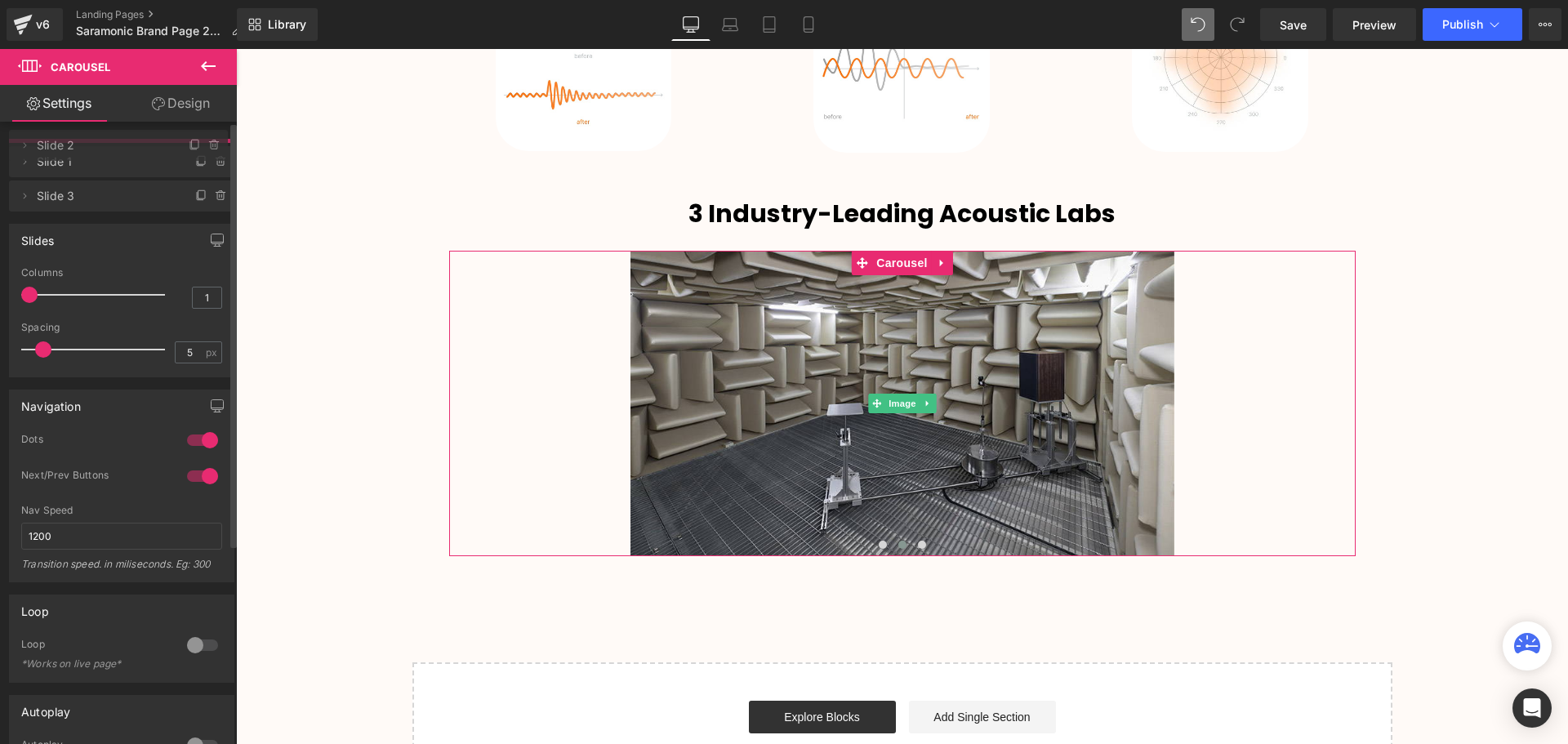
drag, startPoint x: 75, startPoint y: 192, endPoint x: 83, endPoint y: 145, distance: 47.7
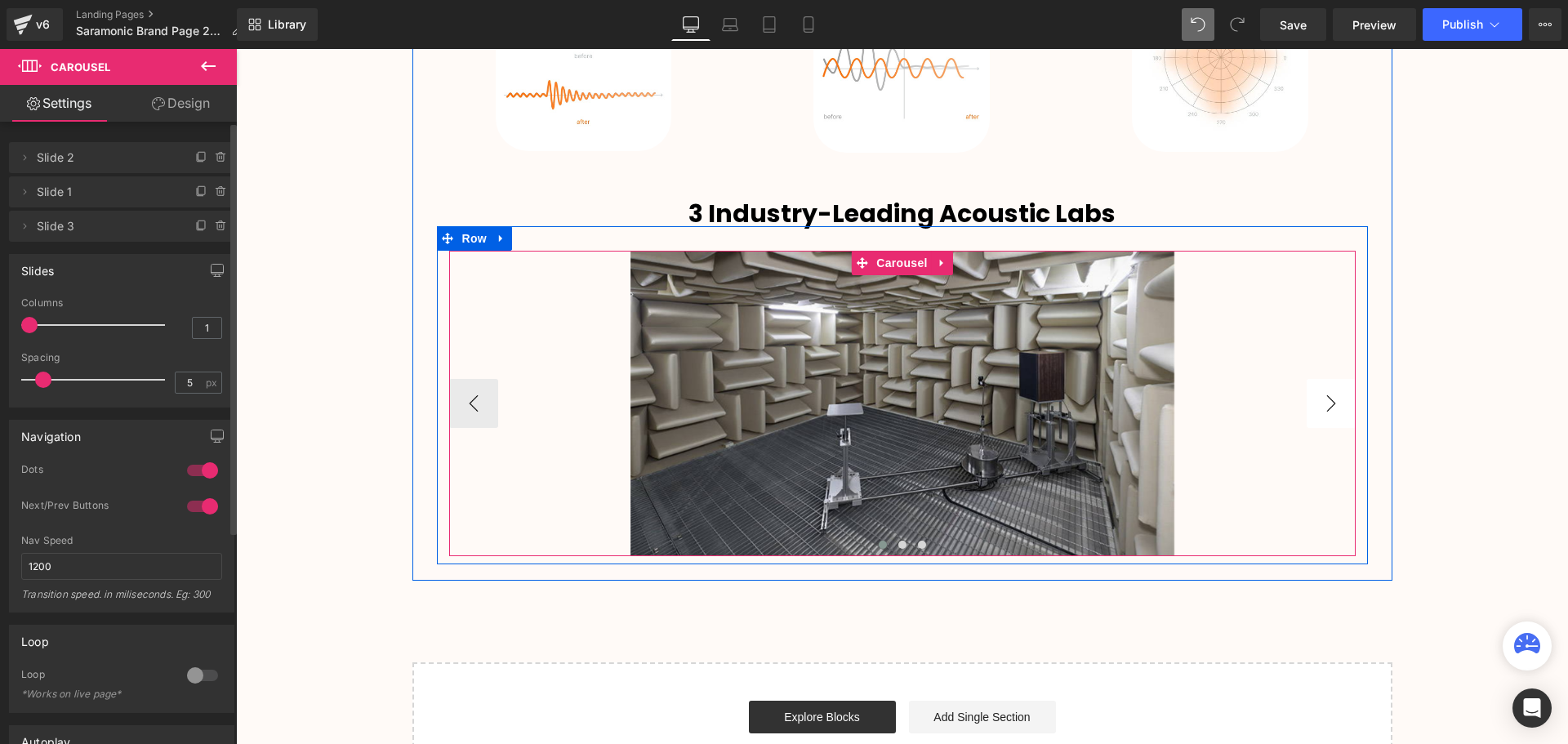
click at [1333, 402] on button "›" at bounding box center [1330, 403] width 49 height 49
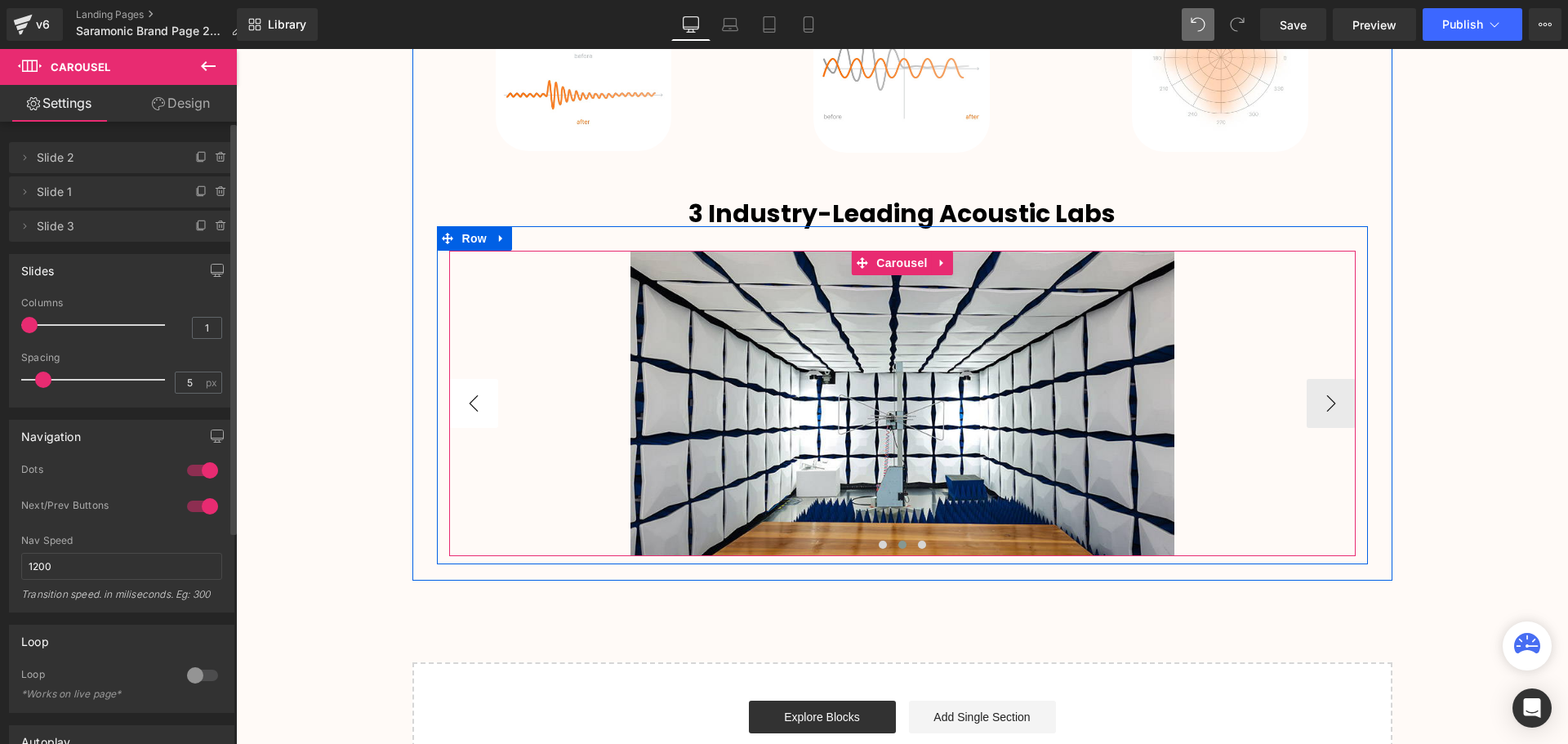
click at [479, 399] on button "‹" at bounding box center [473, 403] width 49 height 49
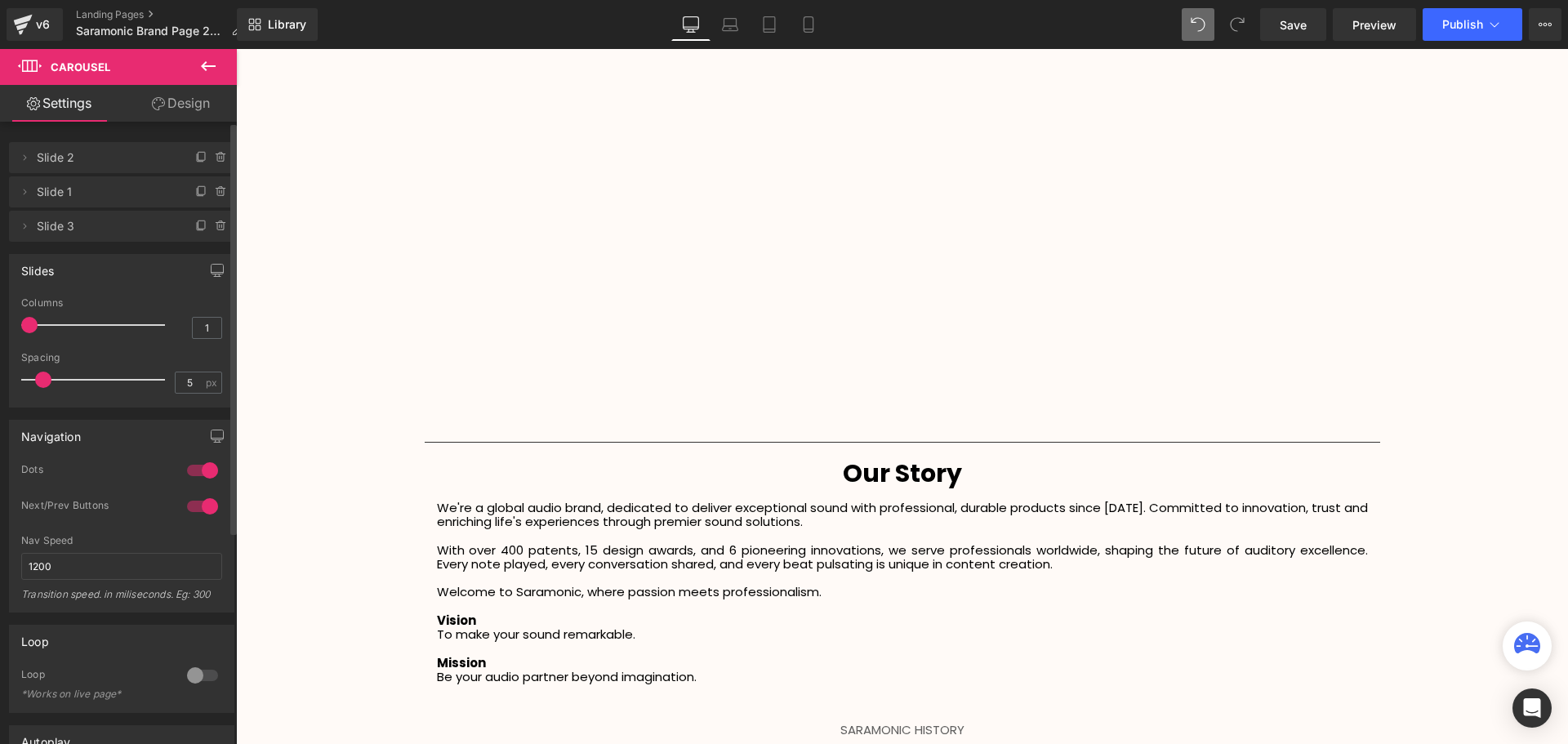
click at [220, 60] on button at bounding box center [208, 67] width 57 height 36
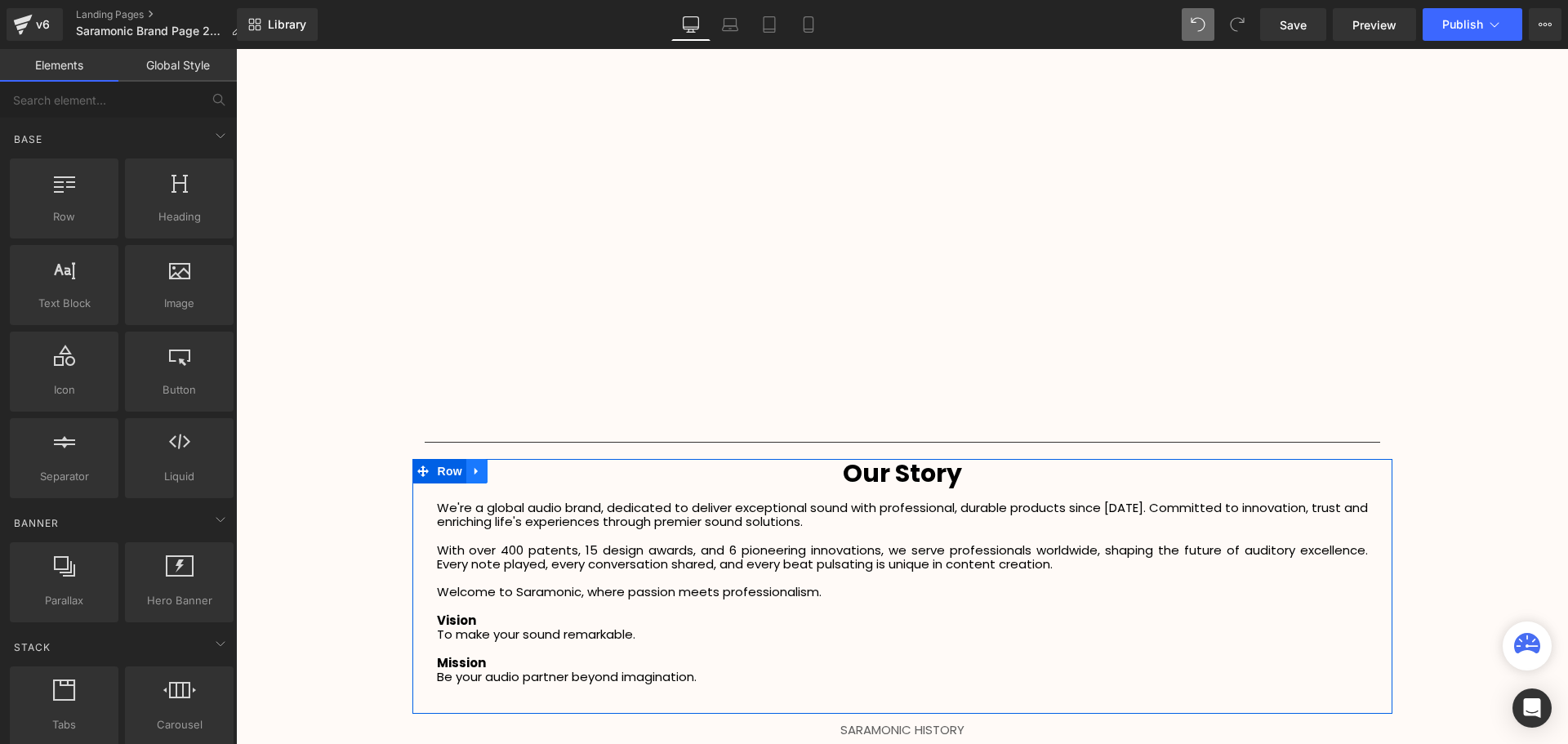
click at [473, 470] on icon at bounding box center [477, 471] width 11 height 12
click at [500, 471] on link at bounding box center [498, 471] width 21 height 25
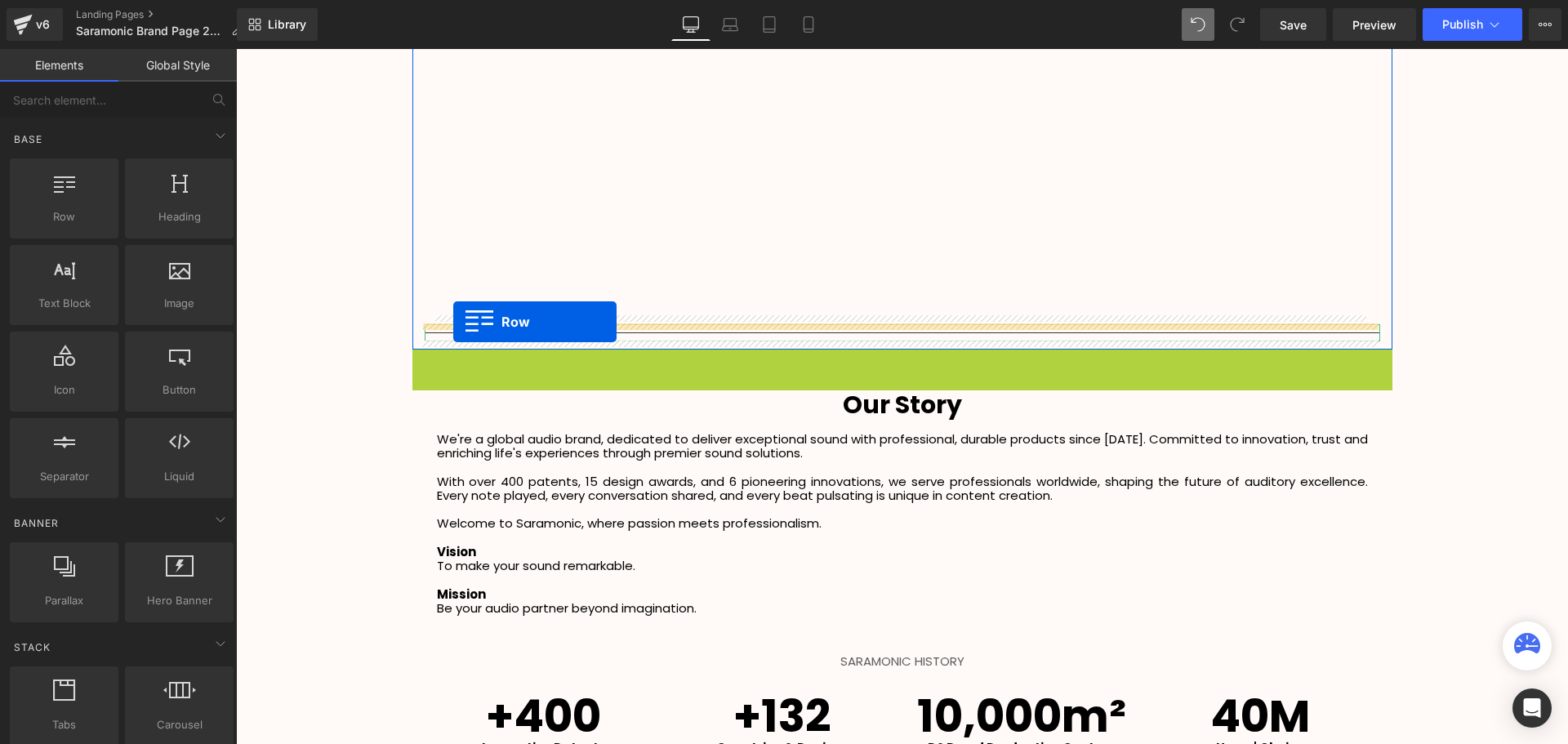
drag, startPoint x: 424, startPoint y: 362, endPoint x: 453, endPoint y: 322, distance: 49.4
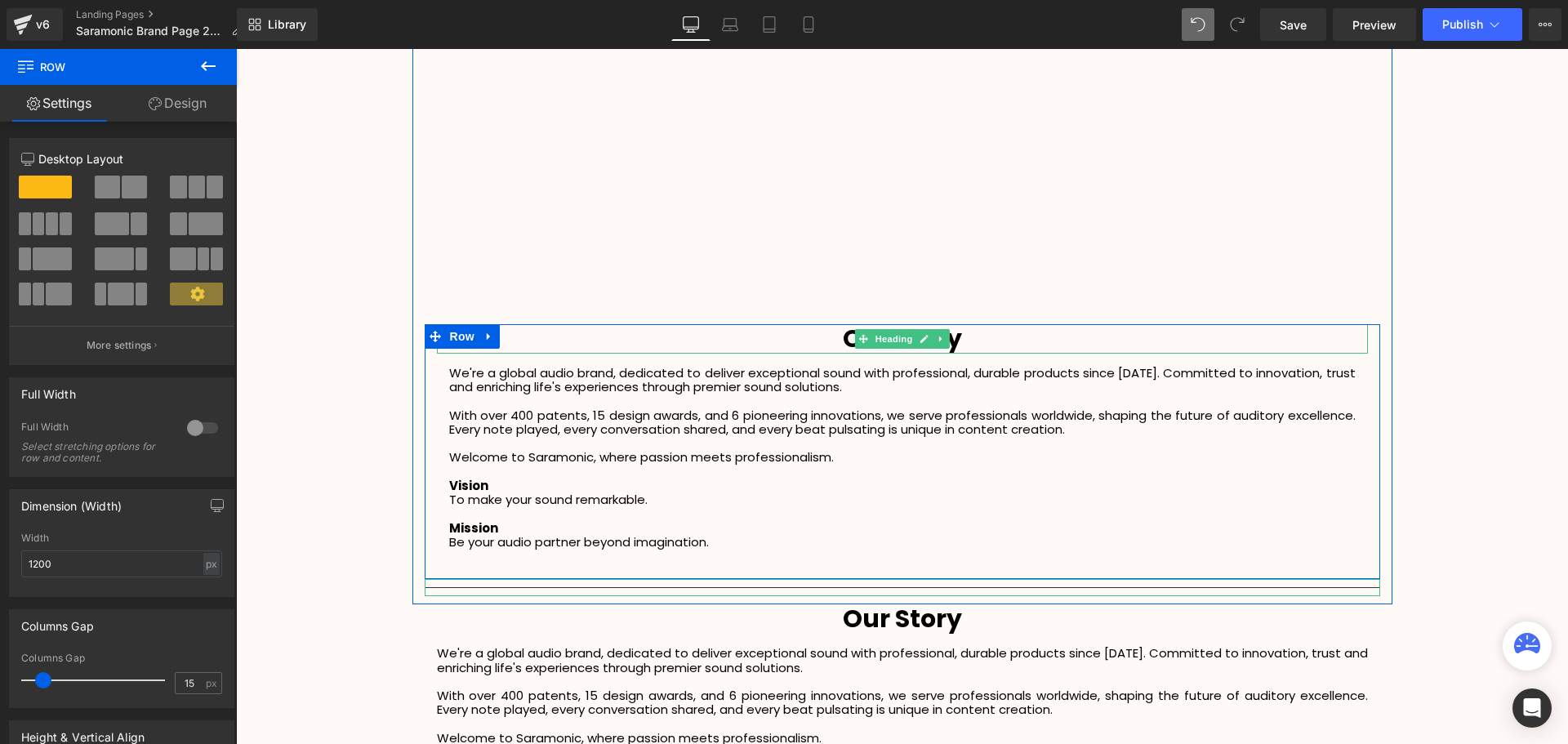
click at [973, 338] on h1 "Our Story" at bounding box center [902, 339] width 931 height 30
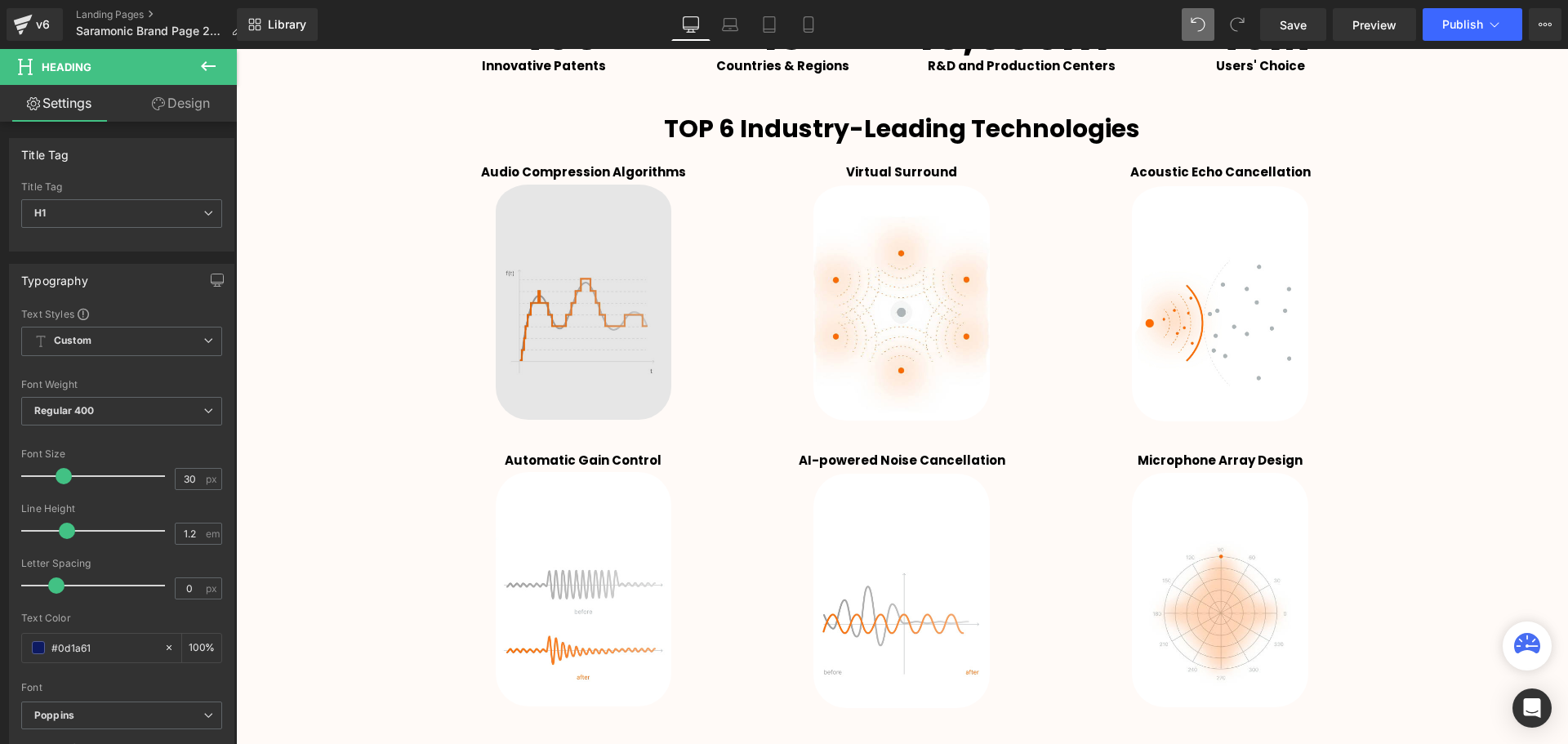
scroll to position [2816, 0]
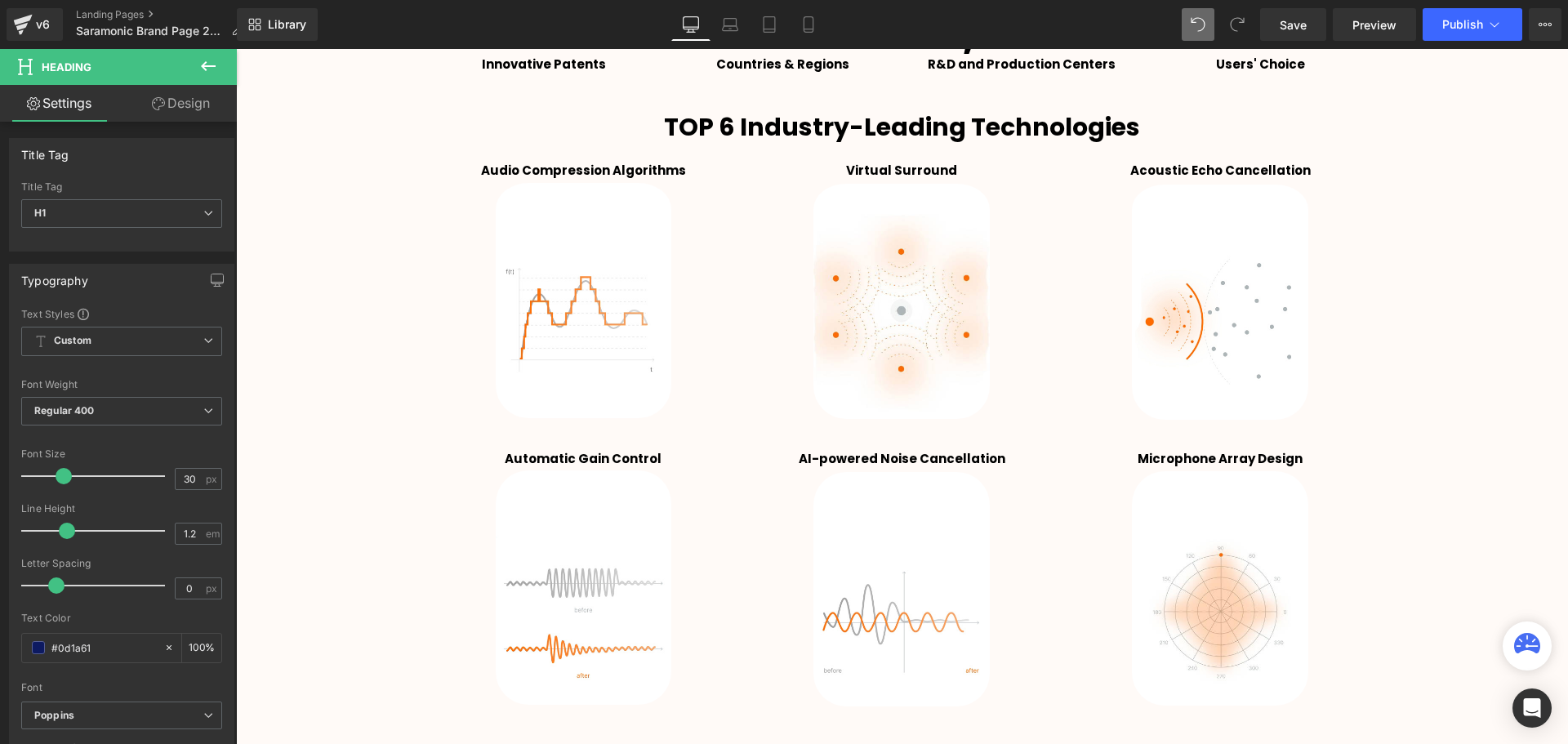
drag, startPoint x: 572, startPoint y: 304, endPoint x: 572, endPoint y: 292, distance: 12.0
click at [572, 304] on div "Image" at bounding box center [583, 297] width 294 height 242
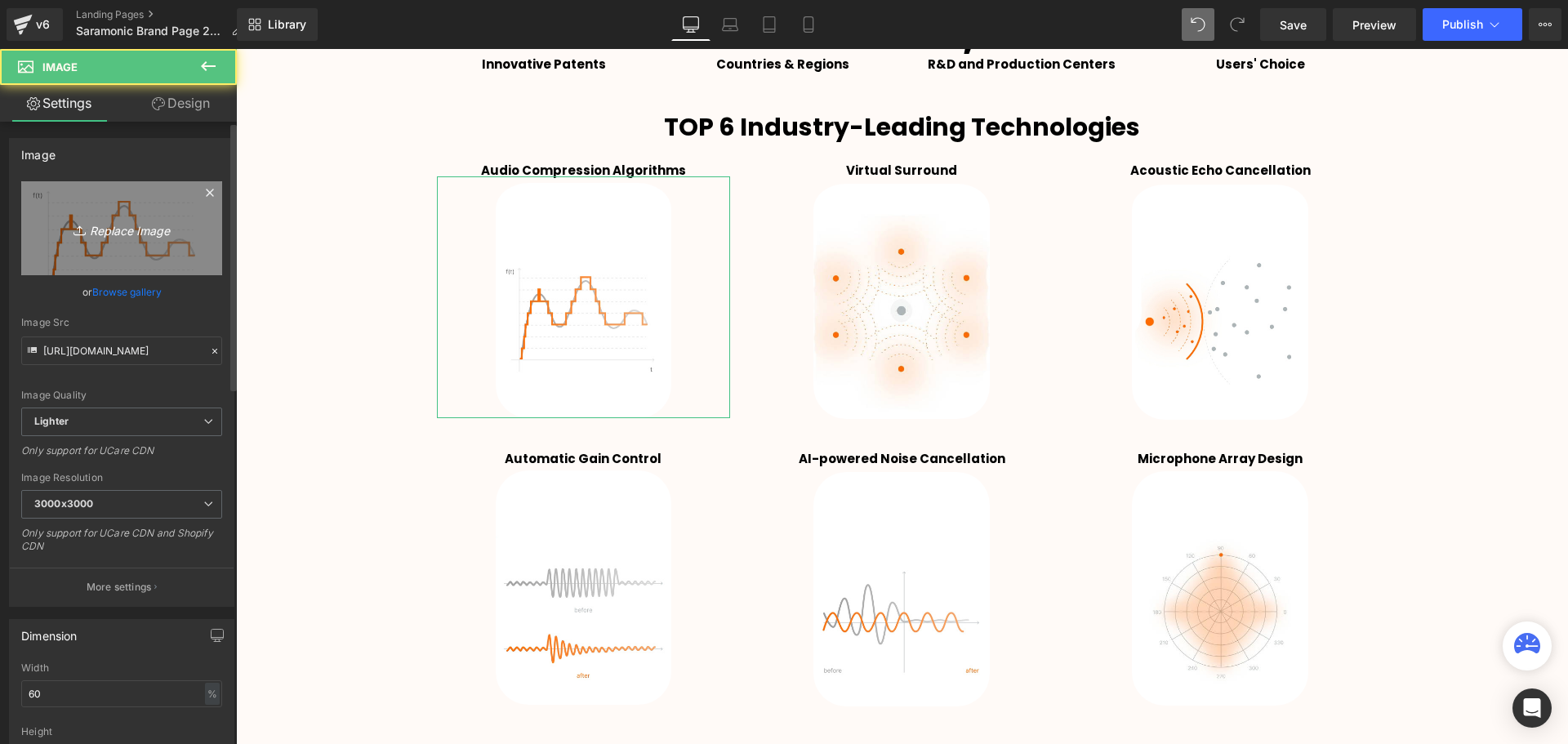
click at [121, 238] on link "Replace Image" at bounding box center [121, 228] width 201 height 94
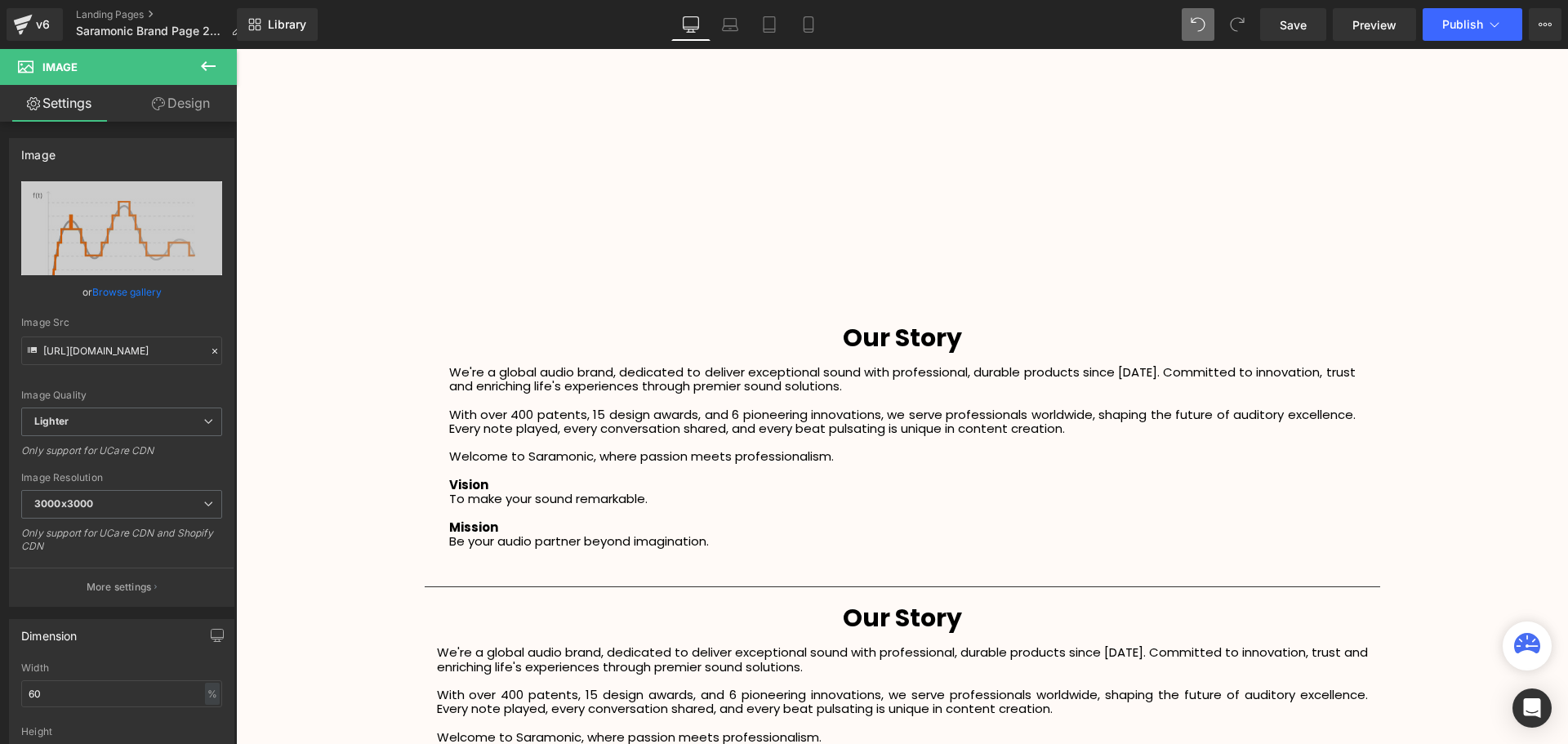
scroll to position [1917, 0]
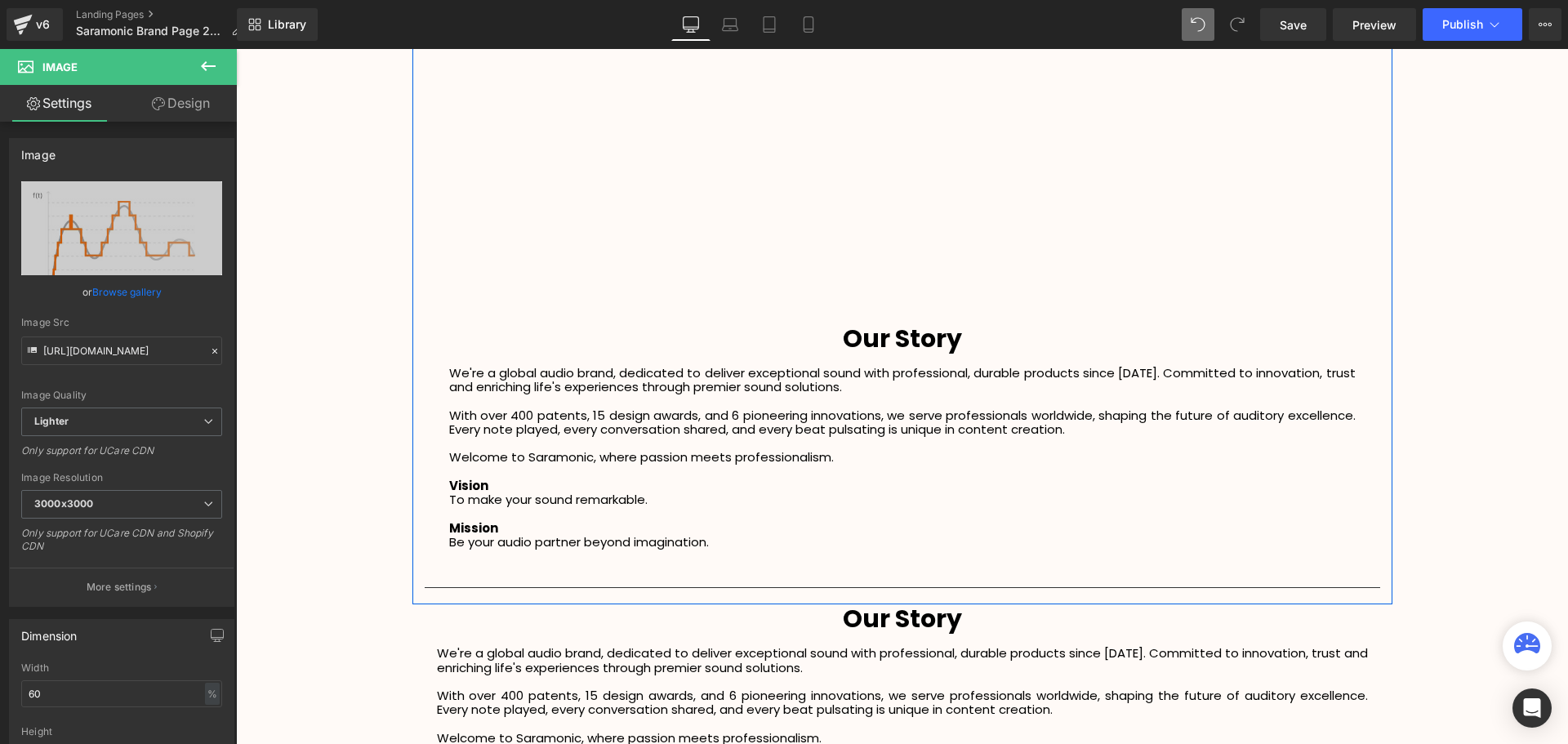
click at [990, 337] on h1 "Our Story" at bounding box center [902, 339] width 931 height 30
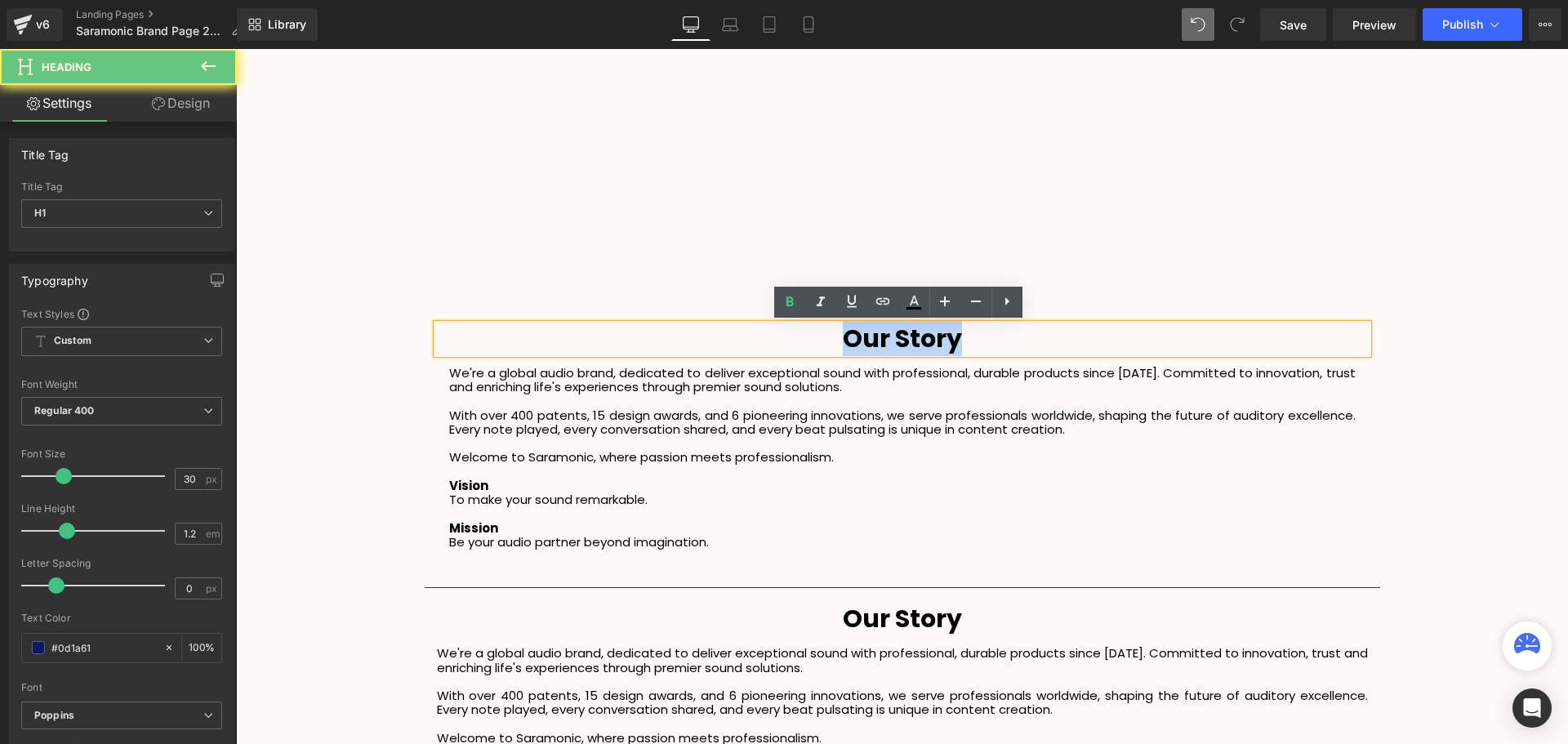
drag, startPoint x: 991, startPoint y: 340, endPoint x: 763, endPoint y: 344, distance: 228.0
click at [763, 344] on h1 "Our Story" at bounding box center [902, 339] width 931 height 30
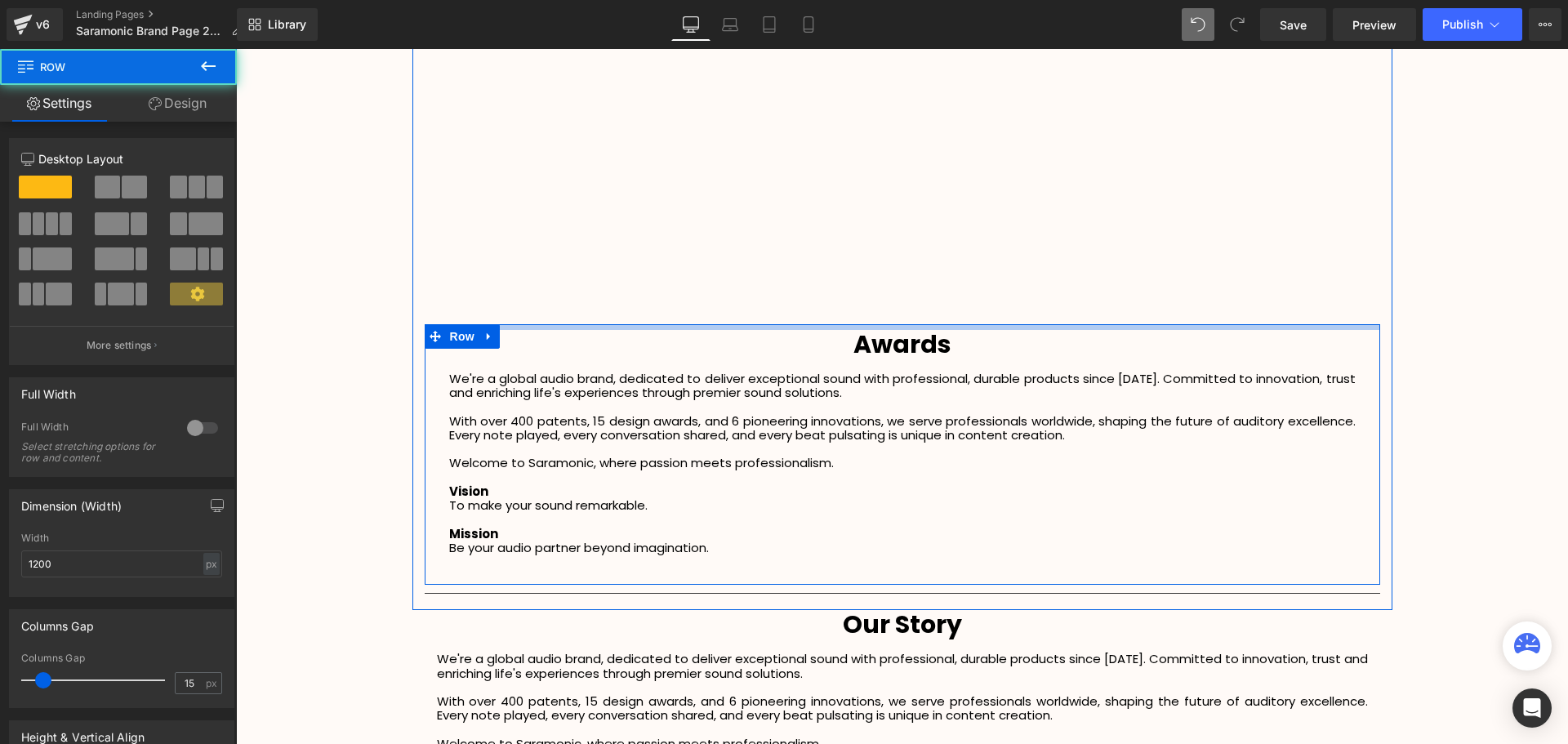
scroll to position [4247, 1323]
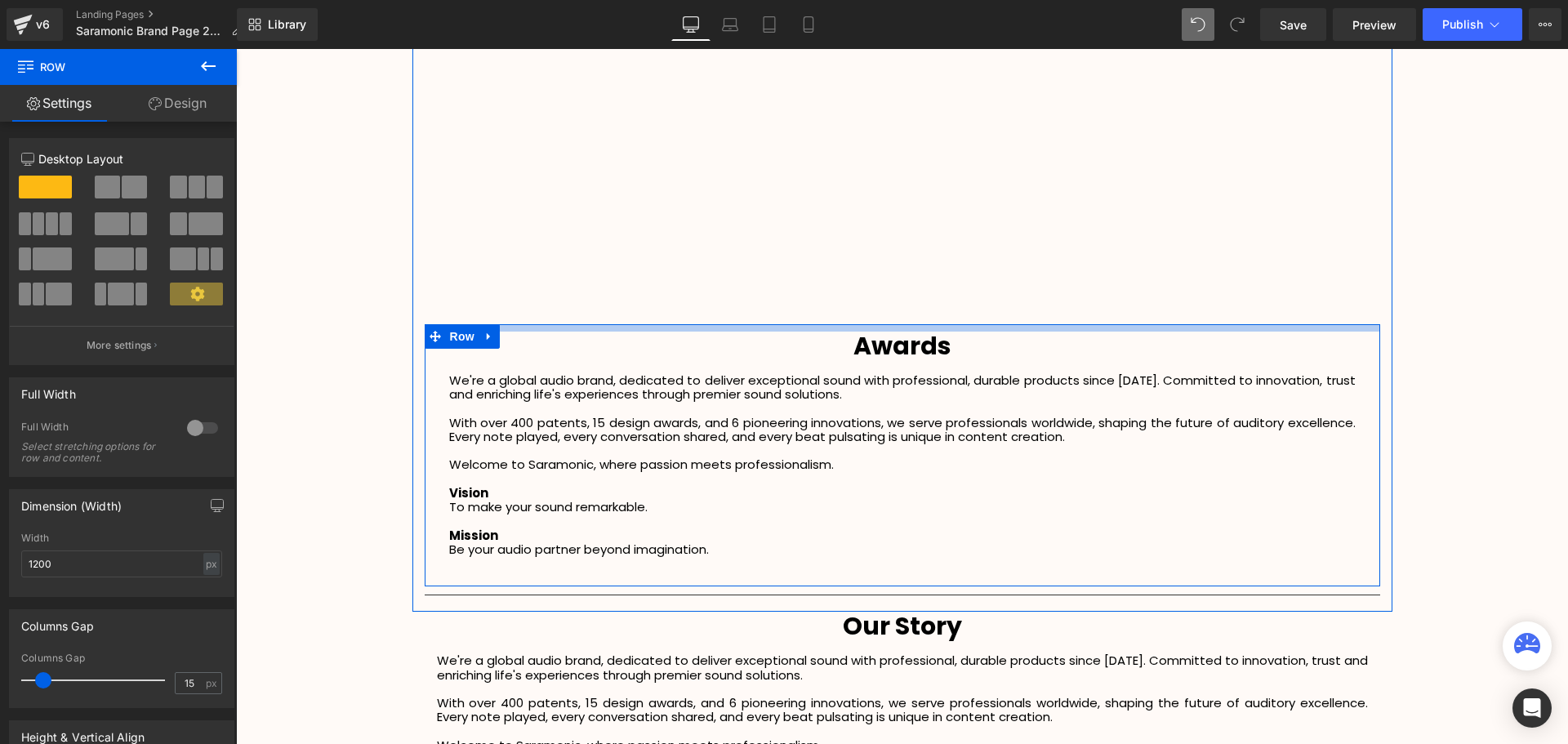
drag, startPoint x: 834, startPoint y: 326, endPoint x: 829, endPoint y: 333, distance: 8.6
click at [829, 333] on div "Awards Heading We're a global audio brand, dedicated to deliver exceptional sou…" at bounding box center [902, 456] width 955 height 263
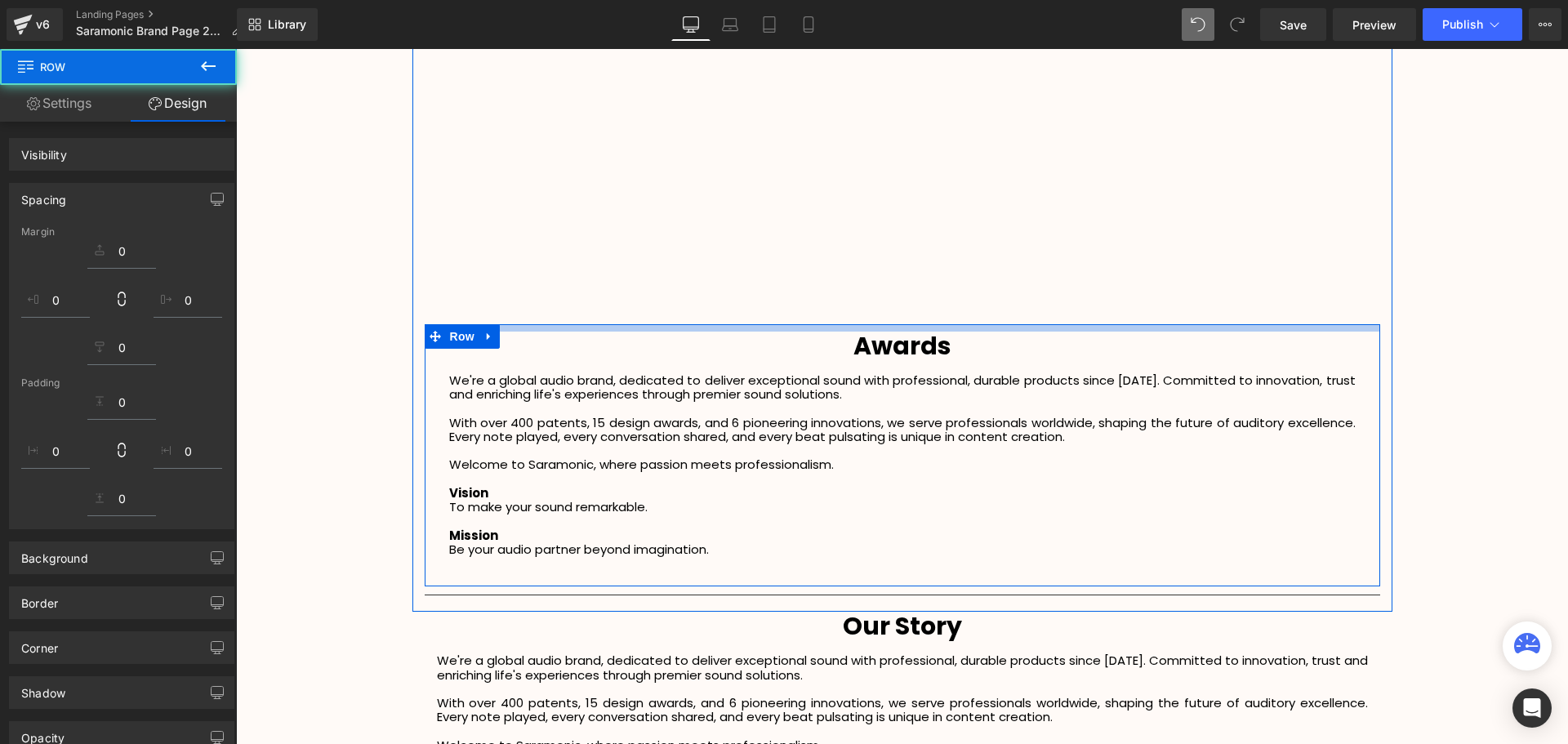
click at [1437, 386] on div "Video Bg Row Welcome to Button Row Image Row Sound. Remarkable. Heading Heading…" at bounding box center [901, 258] width 1331 height 3995
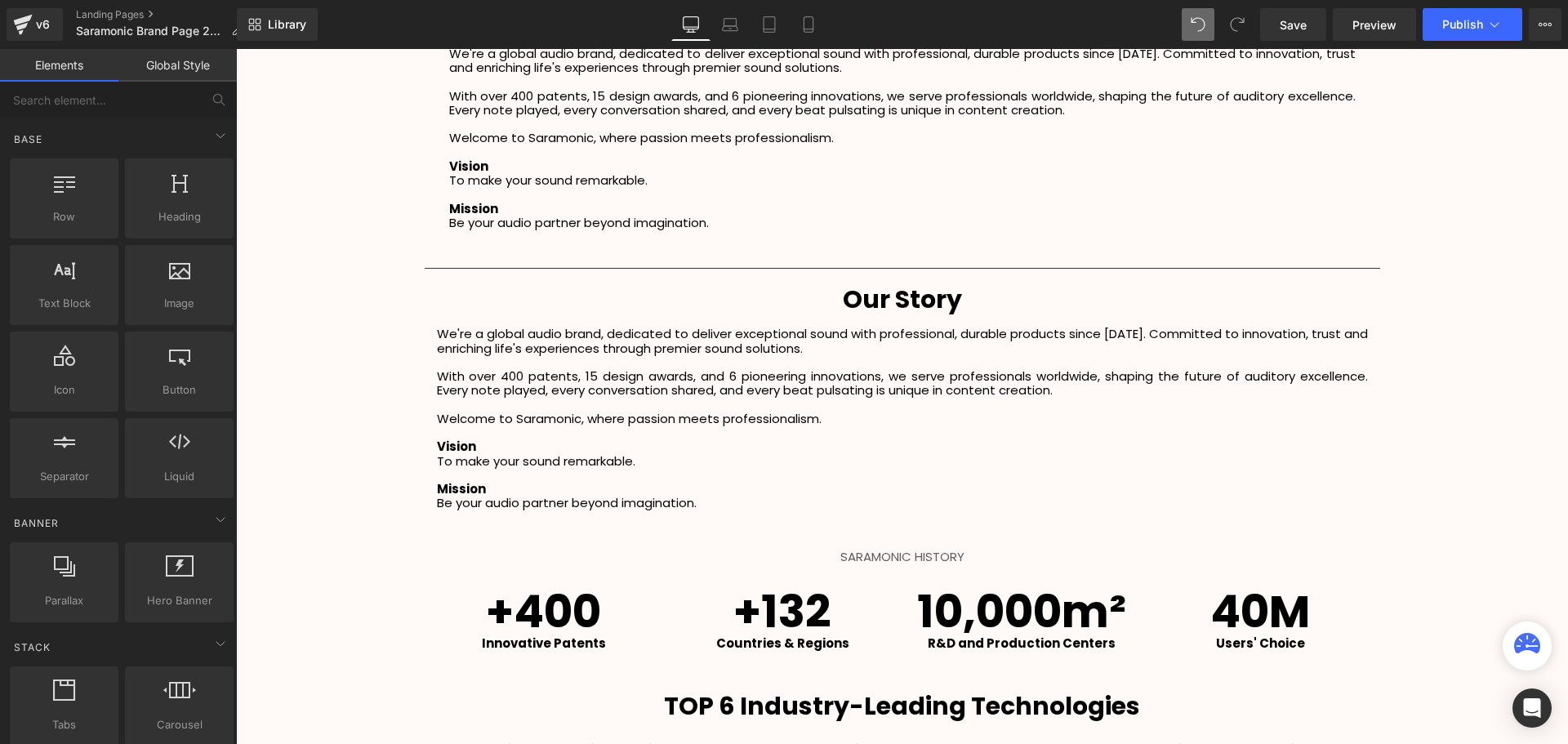
scroll to position [1999, 0]
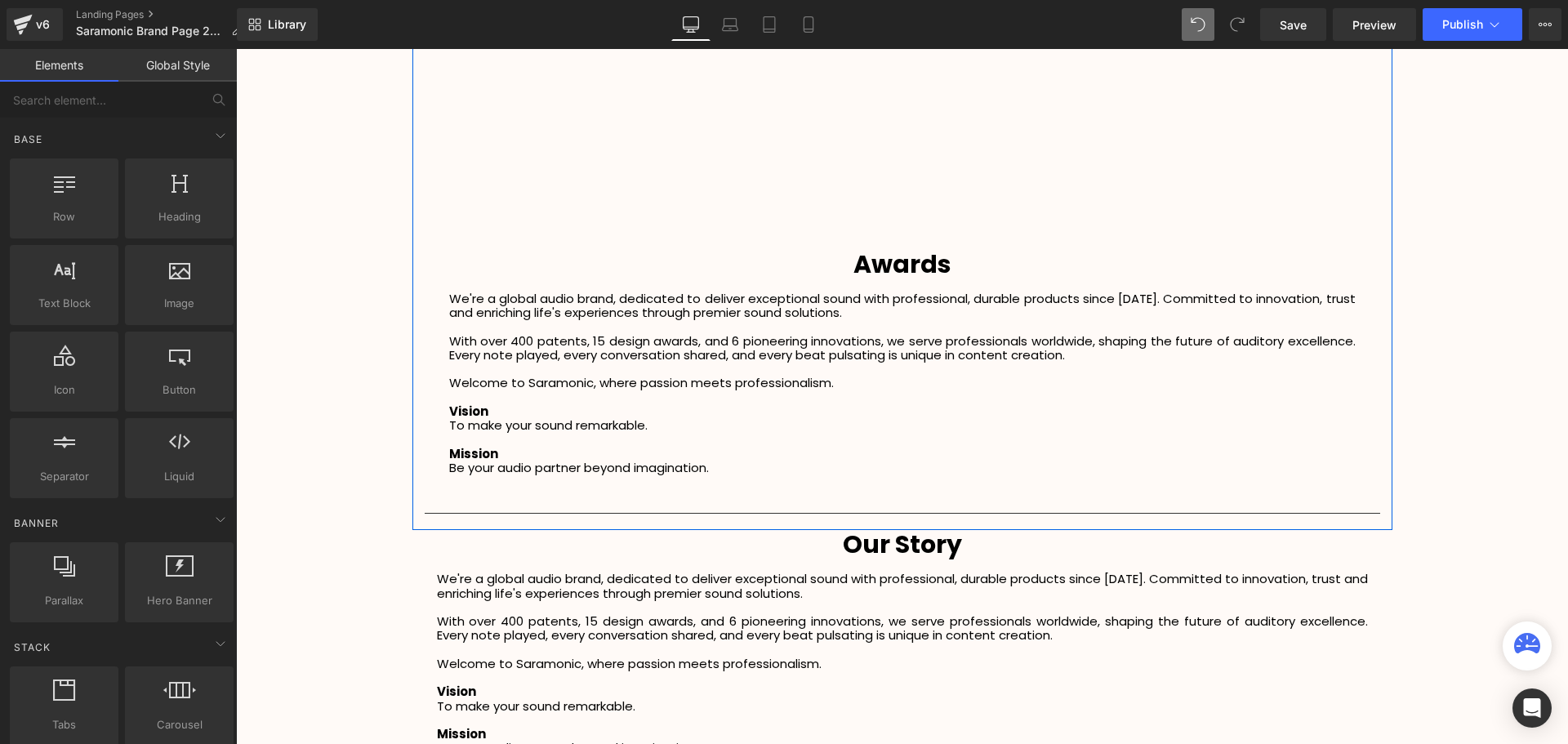
click at [970, 265] on h1 "Awards" at bounding box center [902, 265] width 931 height 30
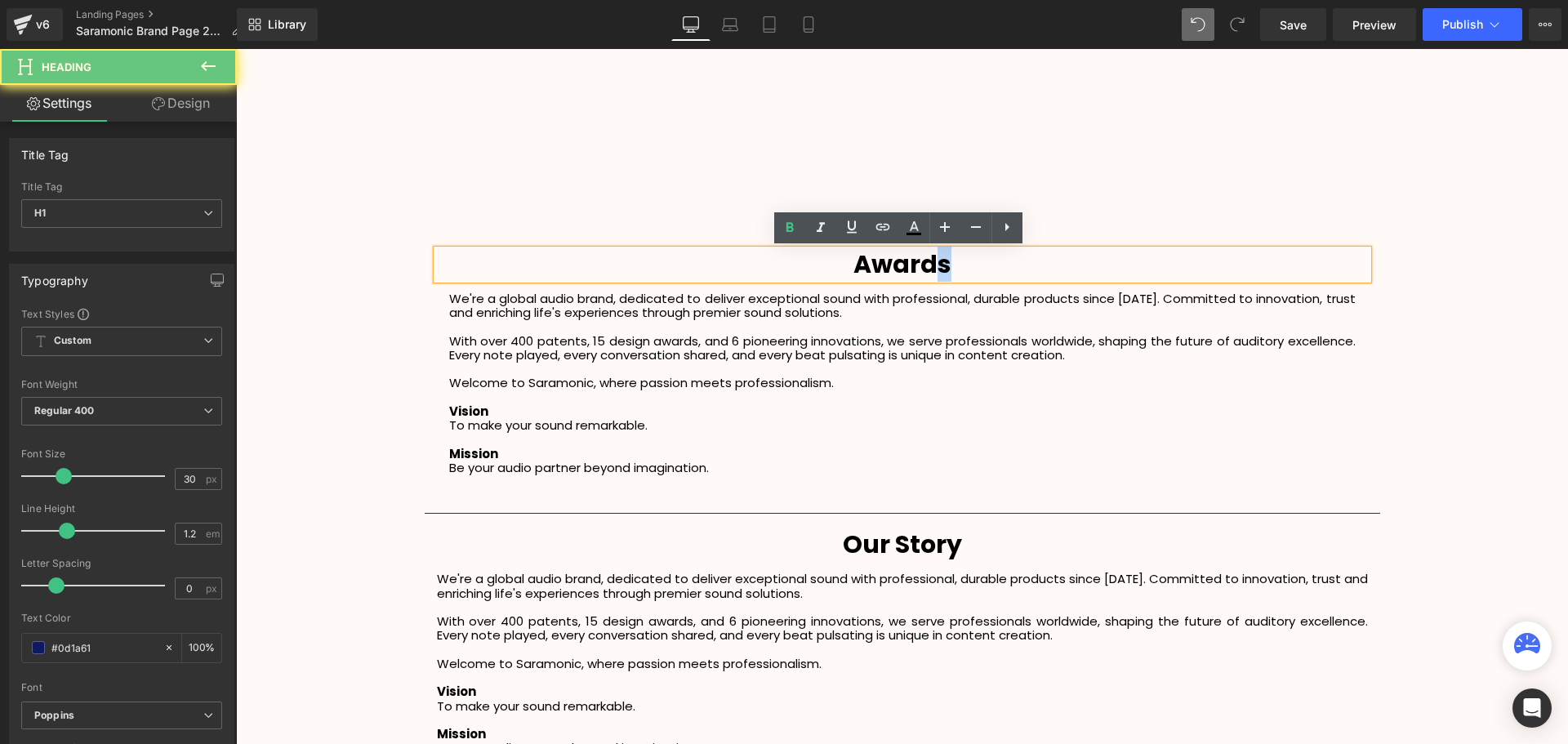
drag, startPoint x: 945, startPoint y: 266, endPoint x: 932, endPoint y: 268, distance: 13.2
click at [932, 268] on h1 "Awards" at bounding box center [902, 265] width 931 height 30
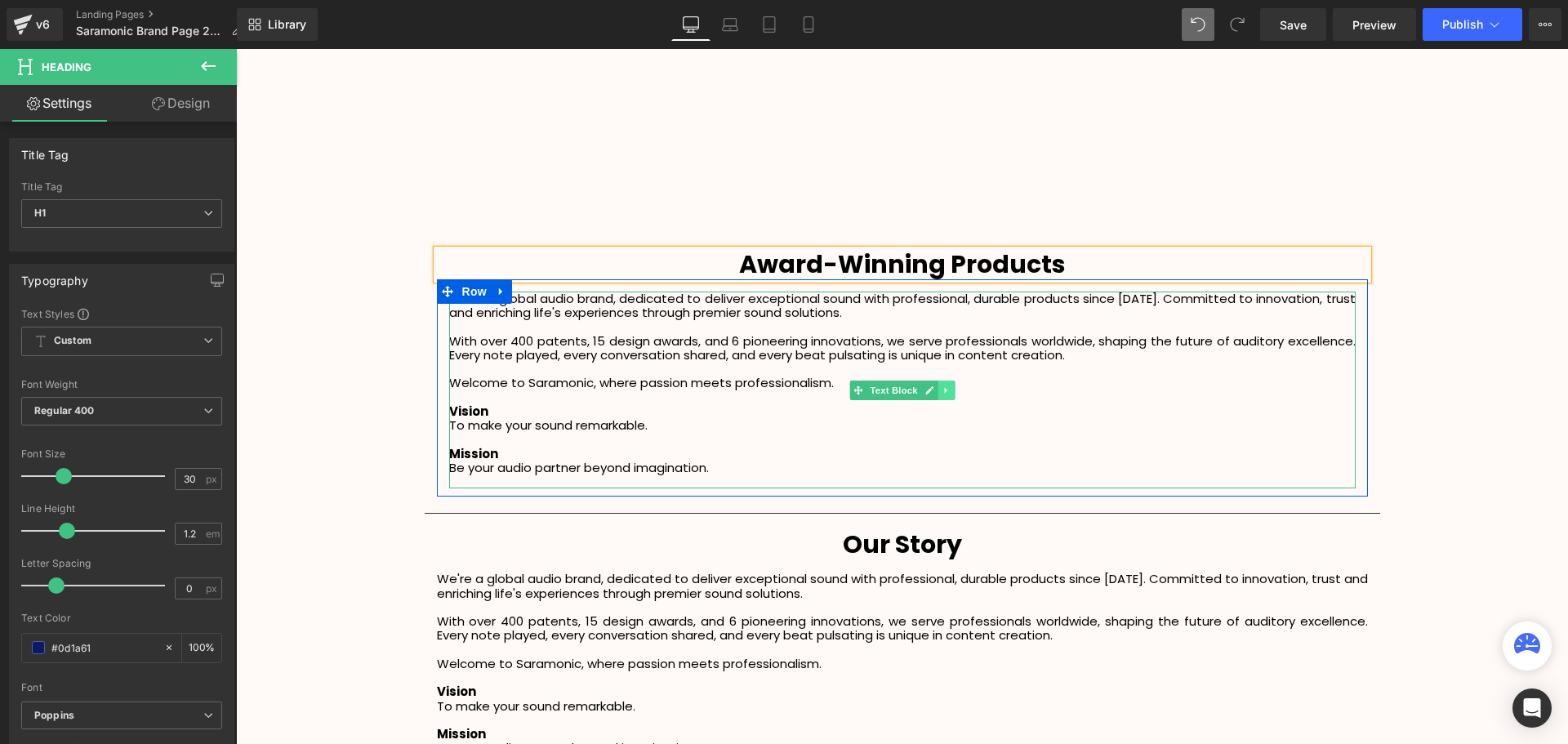
click at [944, 390] on icon at bounding box center [945, 390] width 3 height 6
click at [949, 389] on icon at bounding box center [954, 390] width 9 height 9
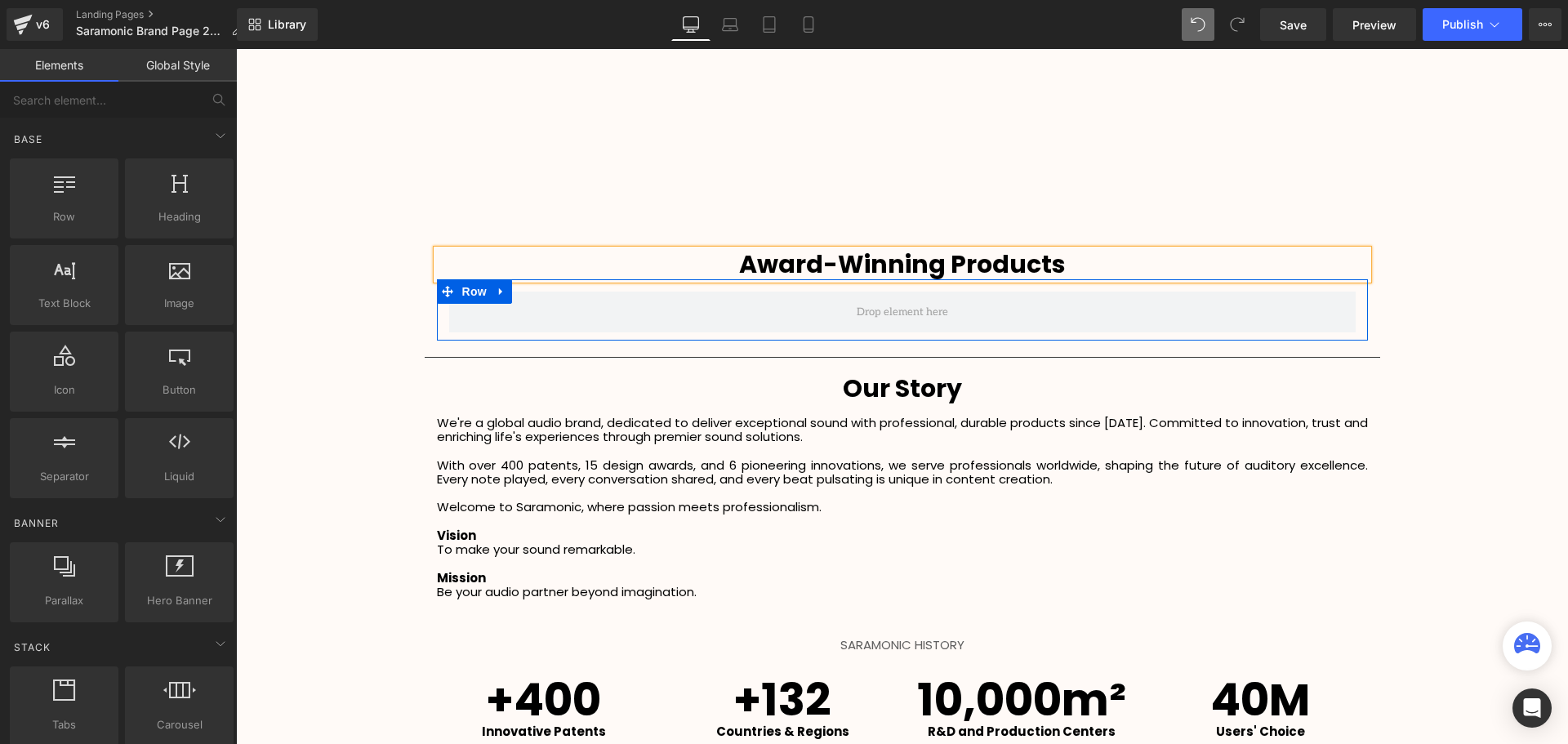
scroll to position [4091, 1323]
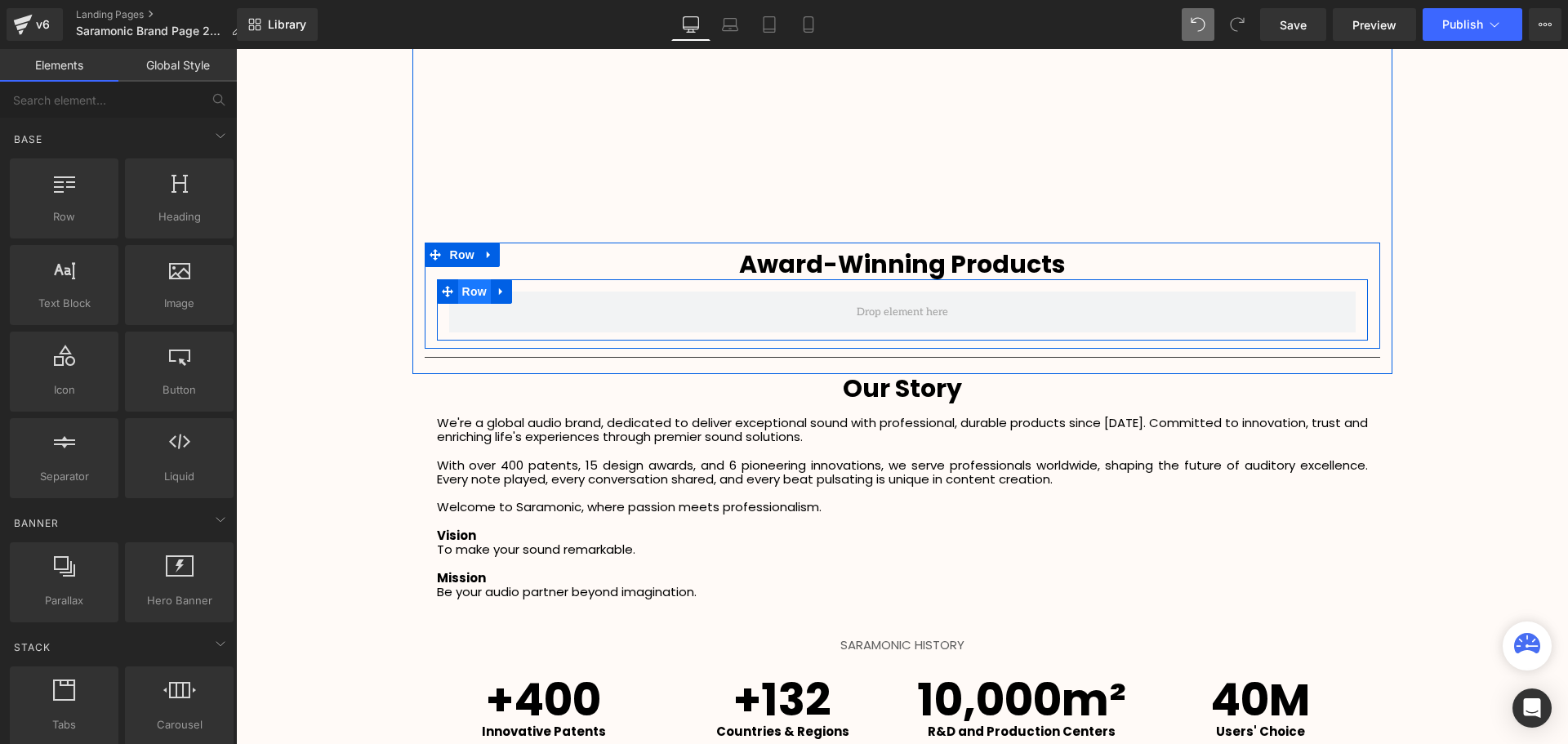
click at [466, 290] on span "Row" at bounding box center [474, 292] width 32 height 25
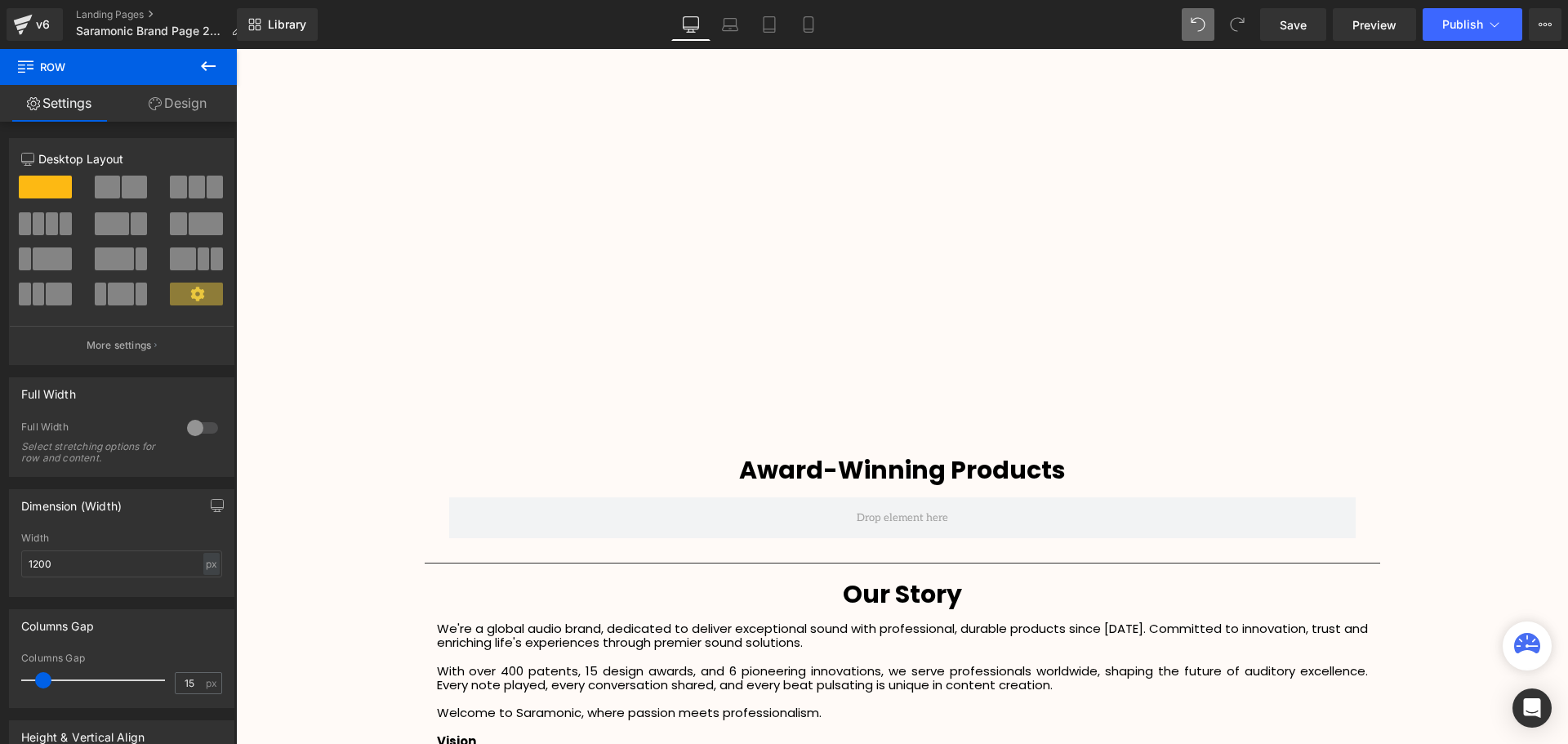
scroll to position [2081, 0]
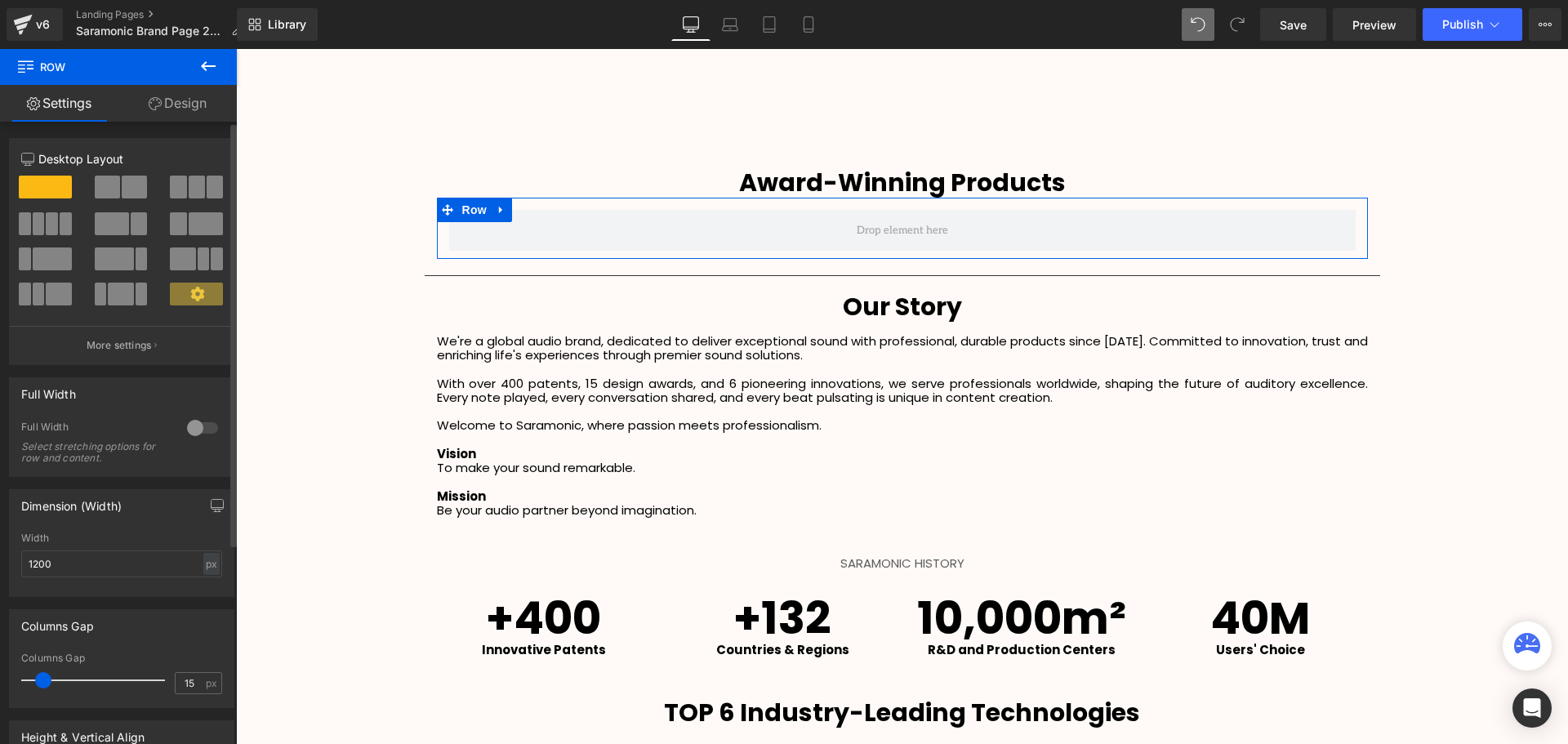
click at [131, 187] on span at bounding box center [134, 187] width 25 height 23
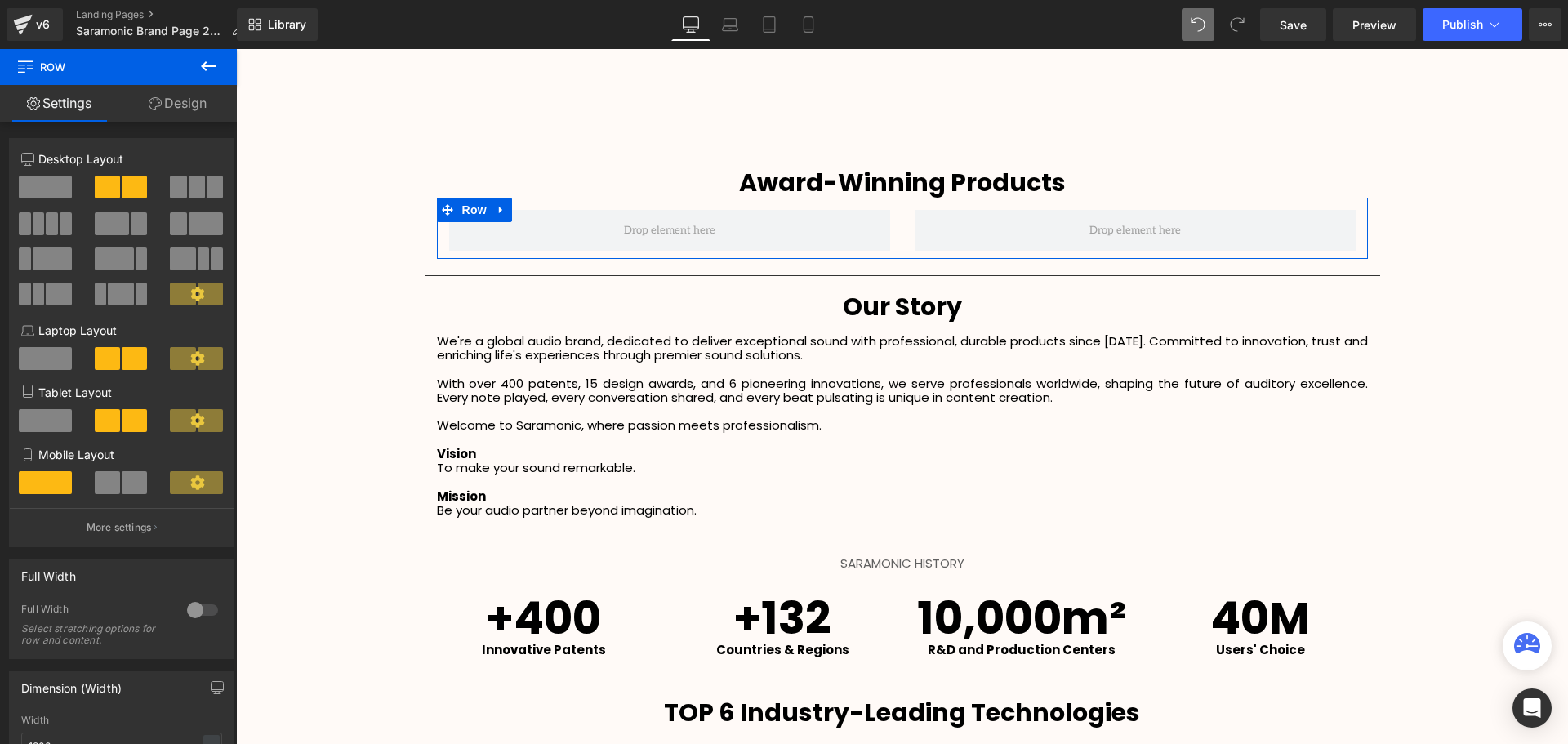
click at [203, 67] on icon at bounding box center [208, 66] width 15 height 10
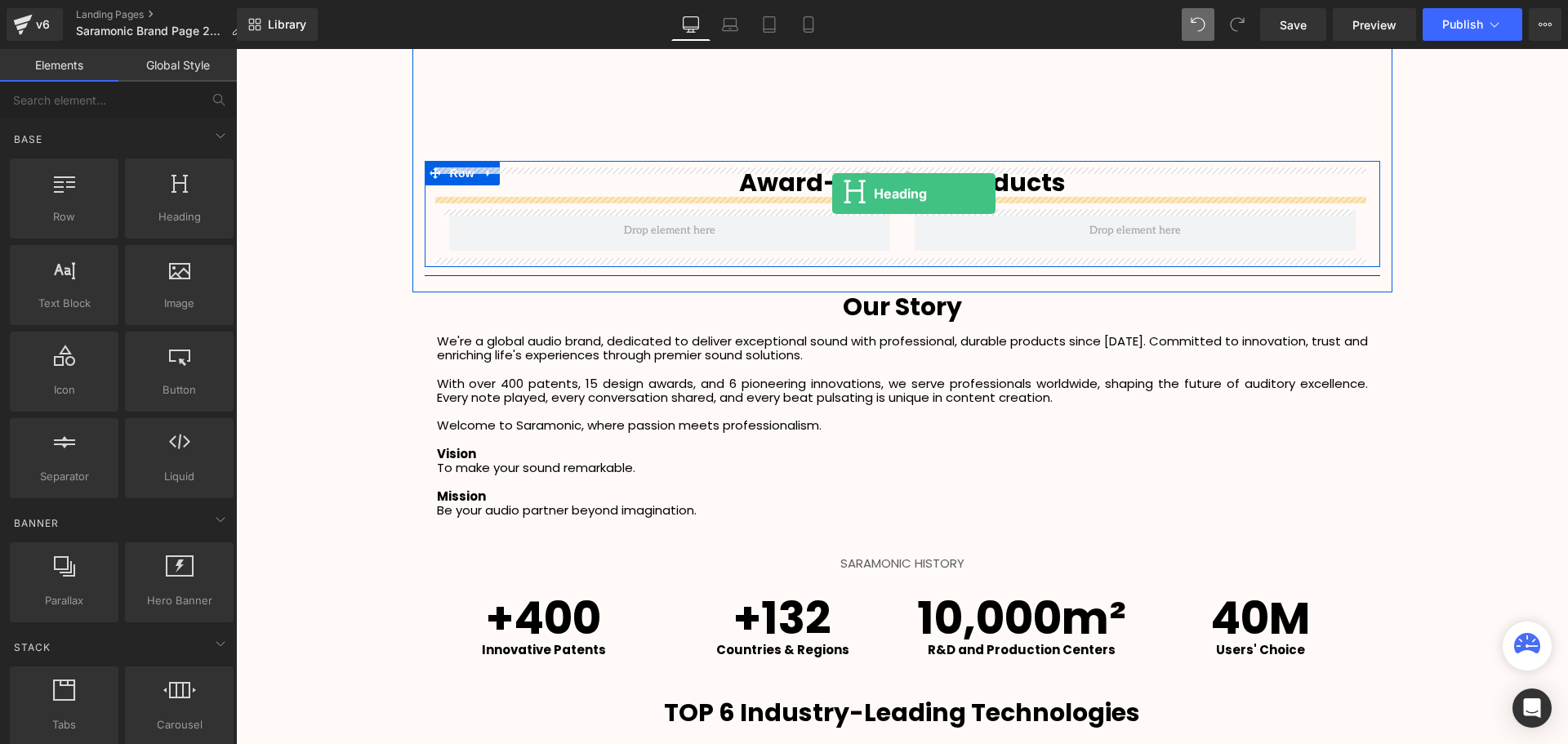
drag, startPoint x: 391, startPoint y: 258, endPoint x: 832, endPoint y: 194, distance: 445.6
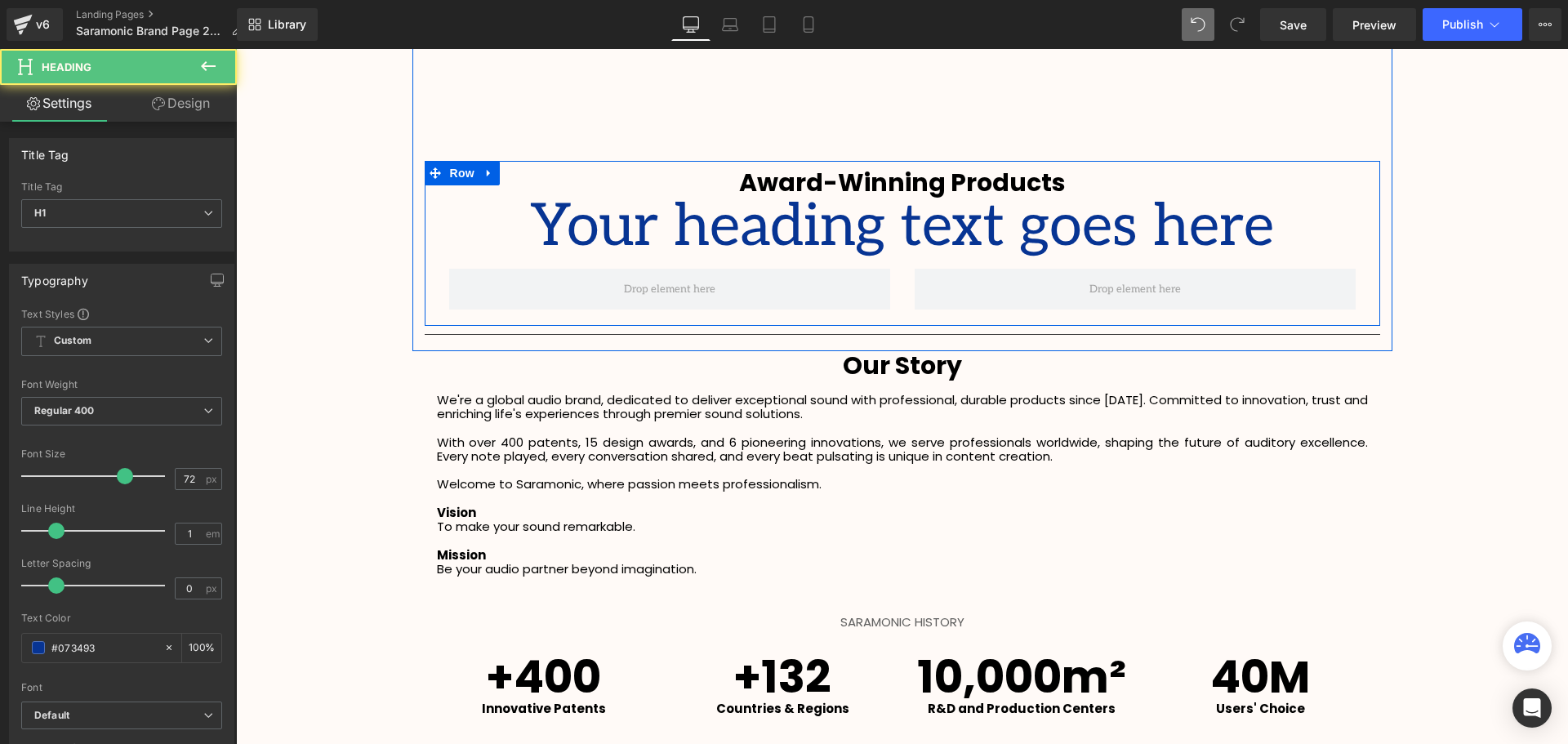
scroll to position [4149, 1323]
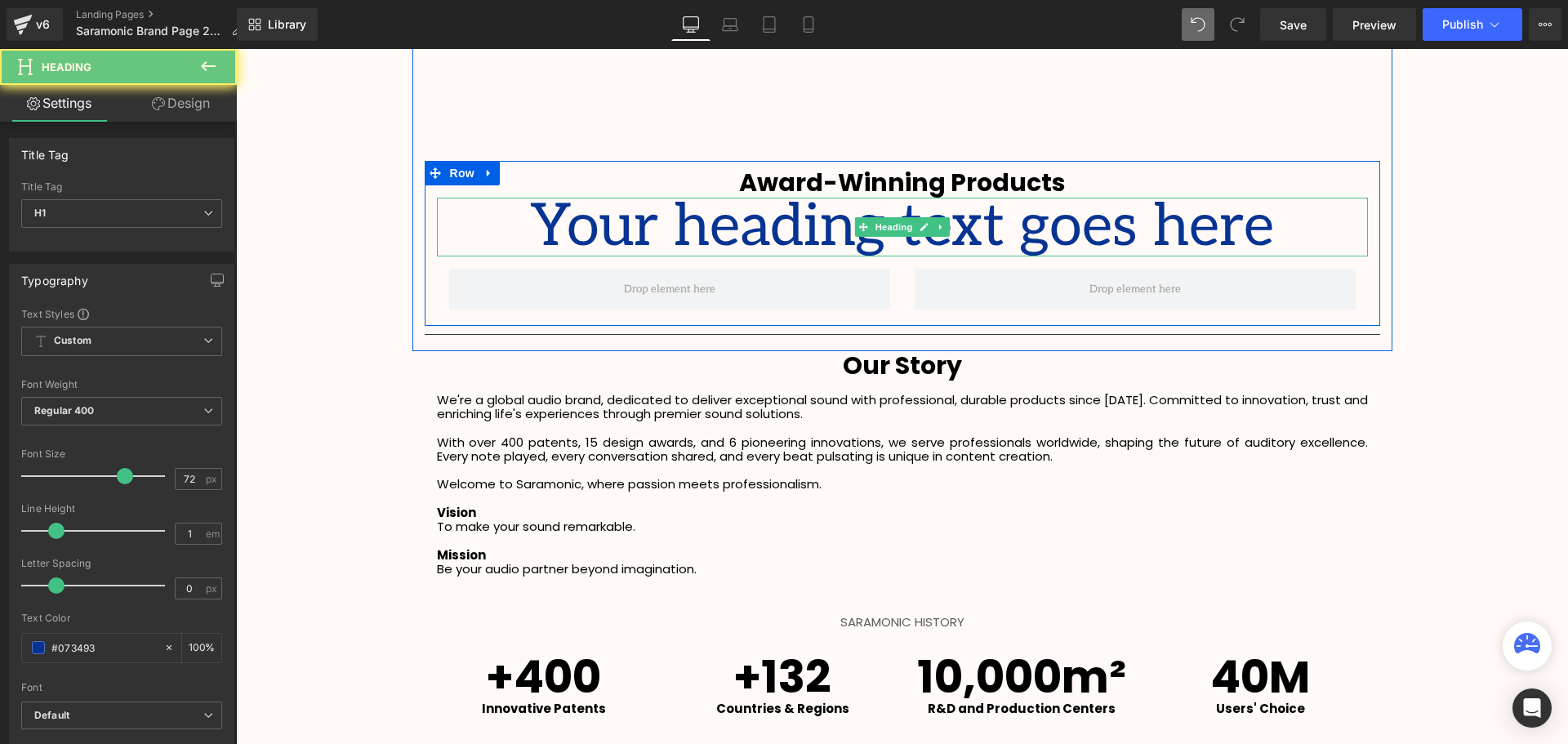
click at [1262, 231] on h1 "Your heading text goes here" at bounding box center [902, 226] width 931 height 59
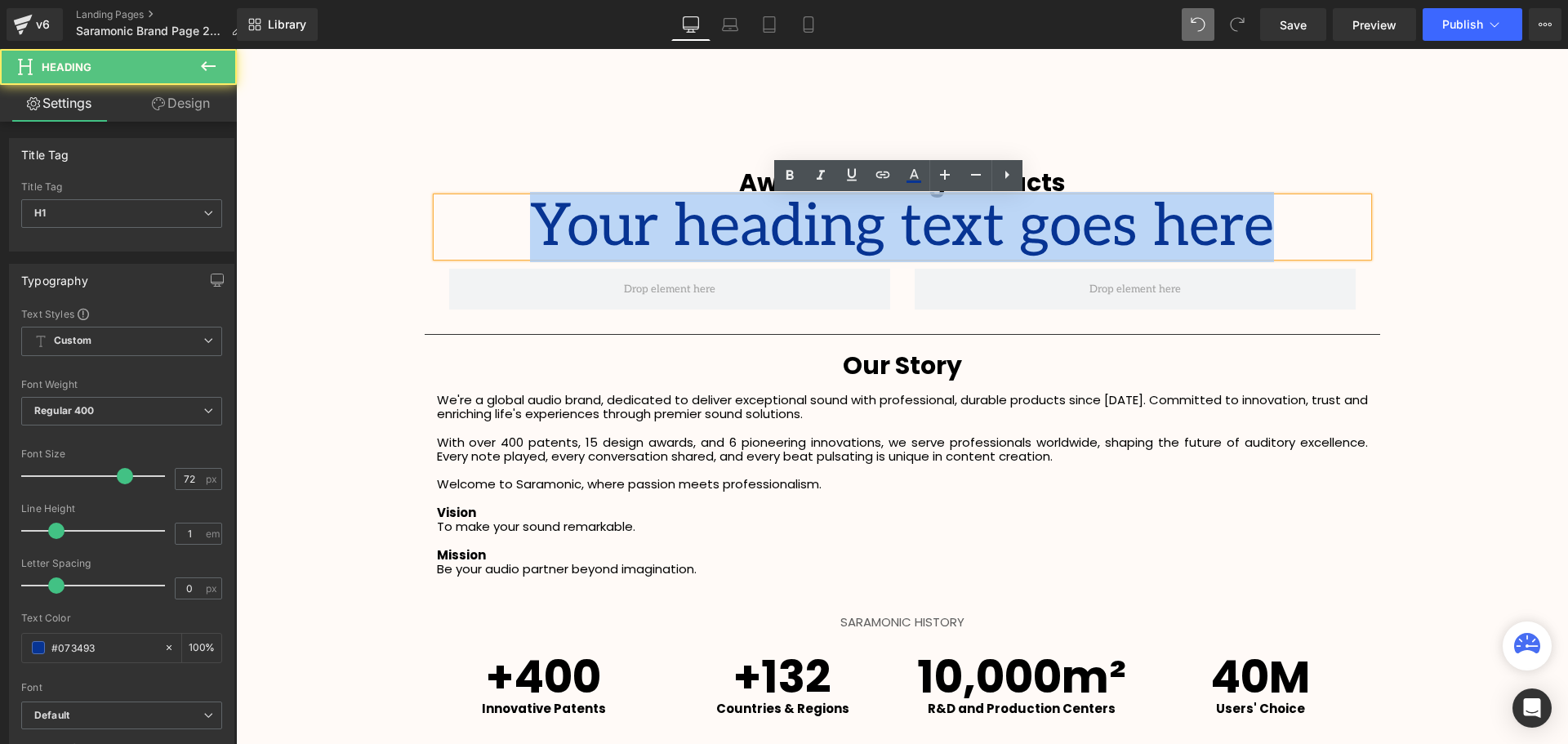
drag, startPoint x: 1279, startPoint y: 234, endPoint x: 498, endPoint y: 235, distance: 781.0
click at [498, 235] on h1 "Your heading text goes here" at bounding box center [902, 226] width 931 height 59
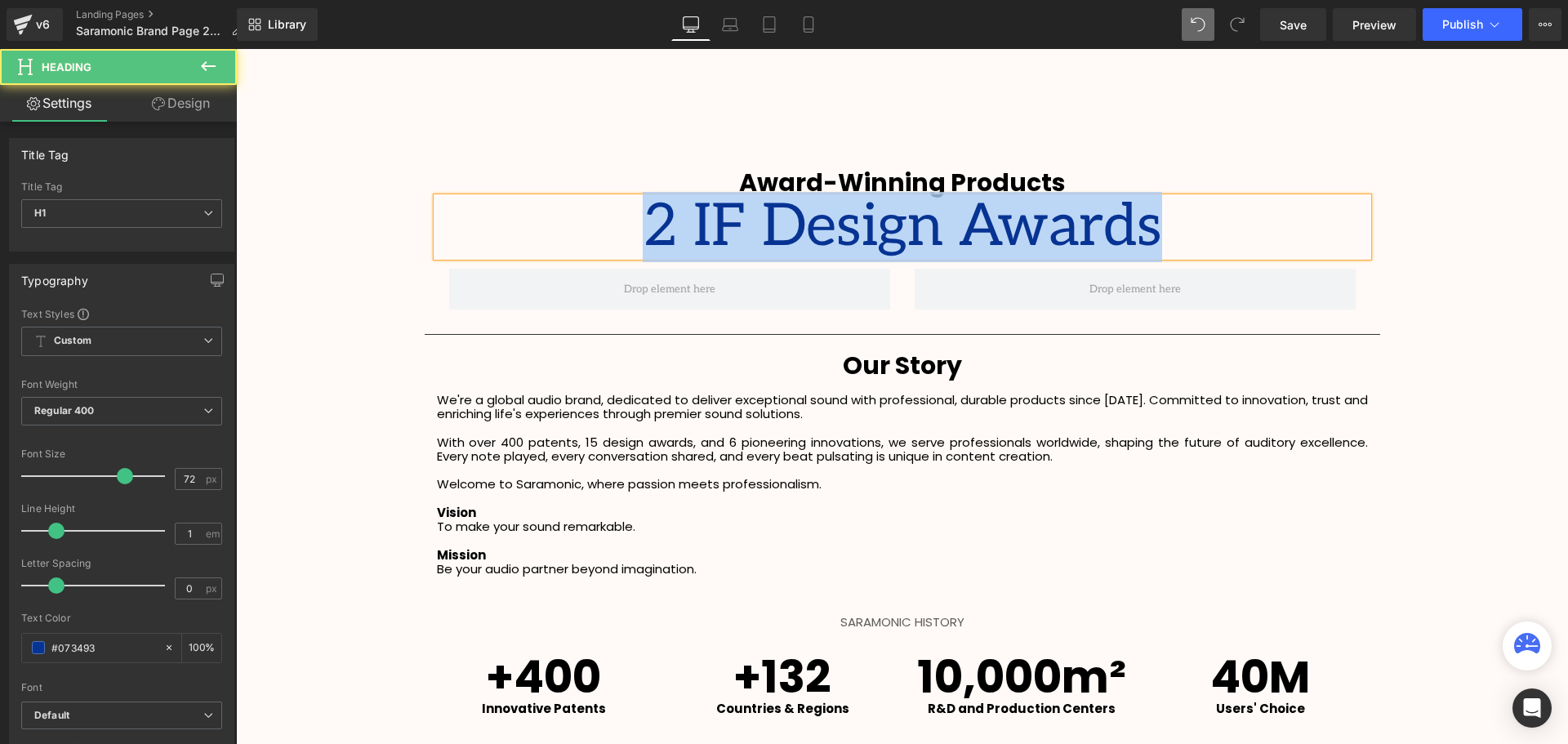
drag, startPoint x: 1182, startPoint y: 225, endPoint x: 387, endPoint y: 287, distance: 797.4
click at [445, 218] on h1 "2 IF Design Awards" at bounding box center [902, 226] width 931 height 59
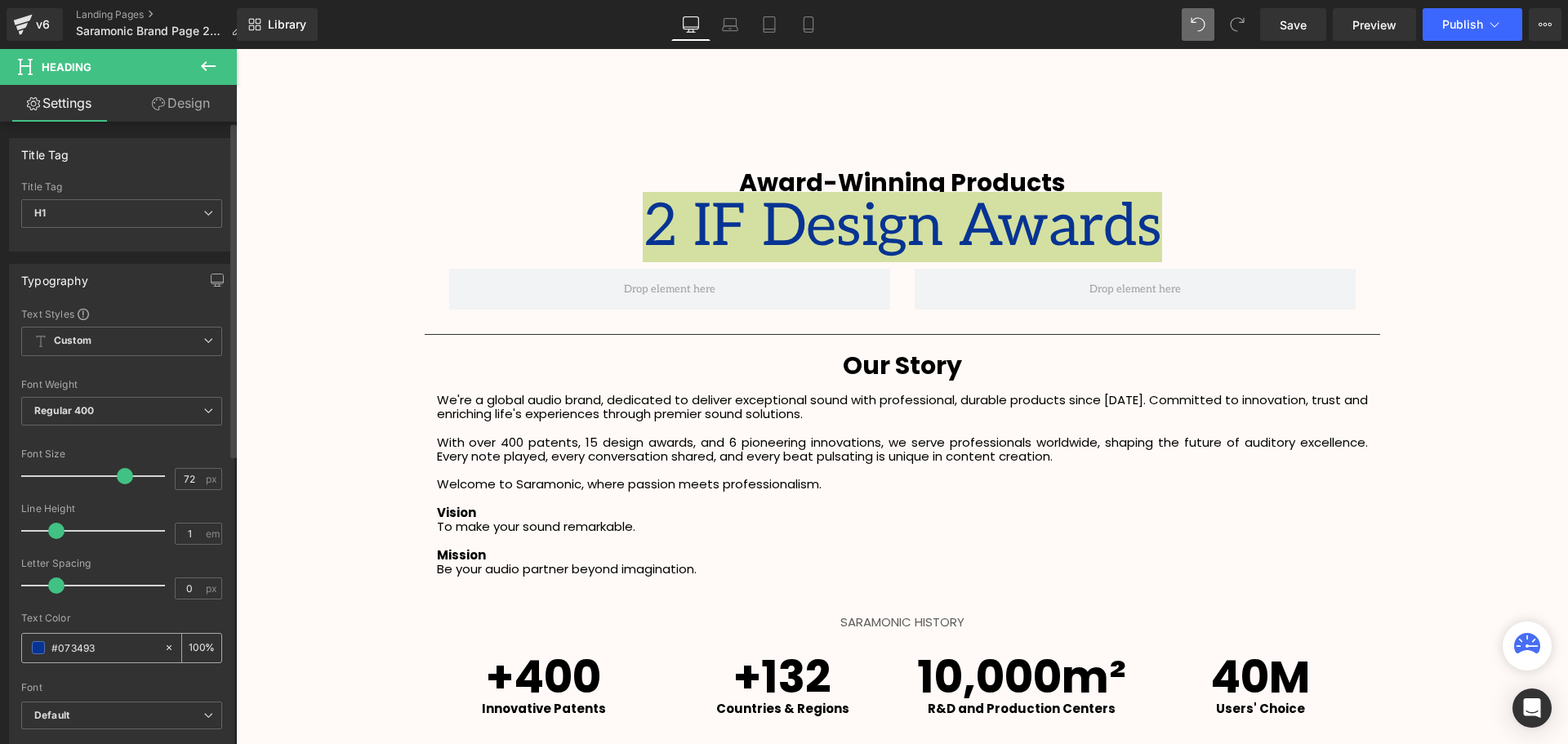
click at [37, 650] on span at bounding box center [38, 647] width 13 height 13
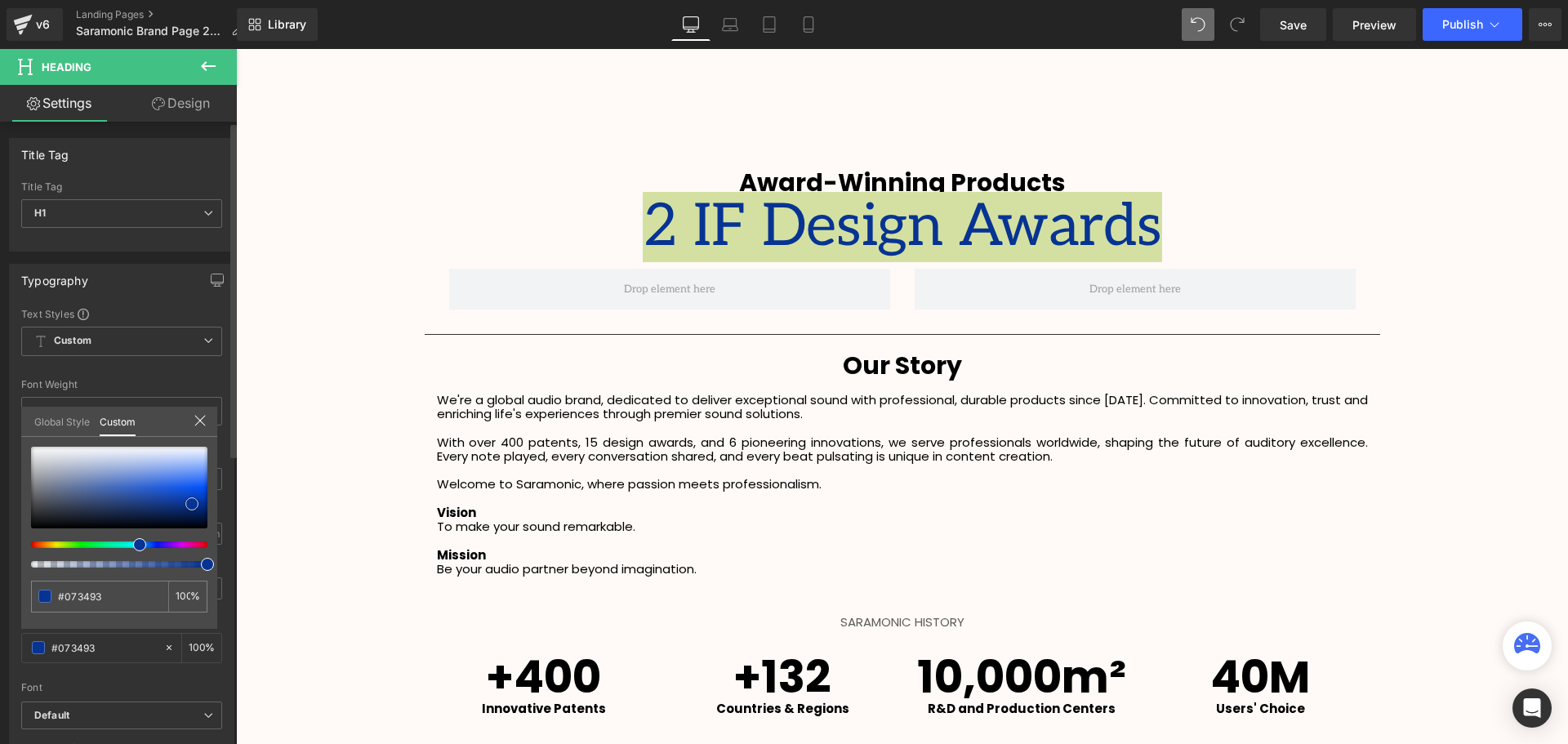
type input "#1e3d7f"
type input "#000000"
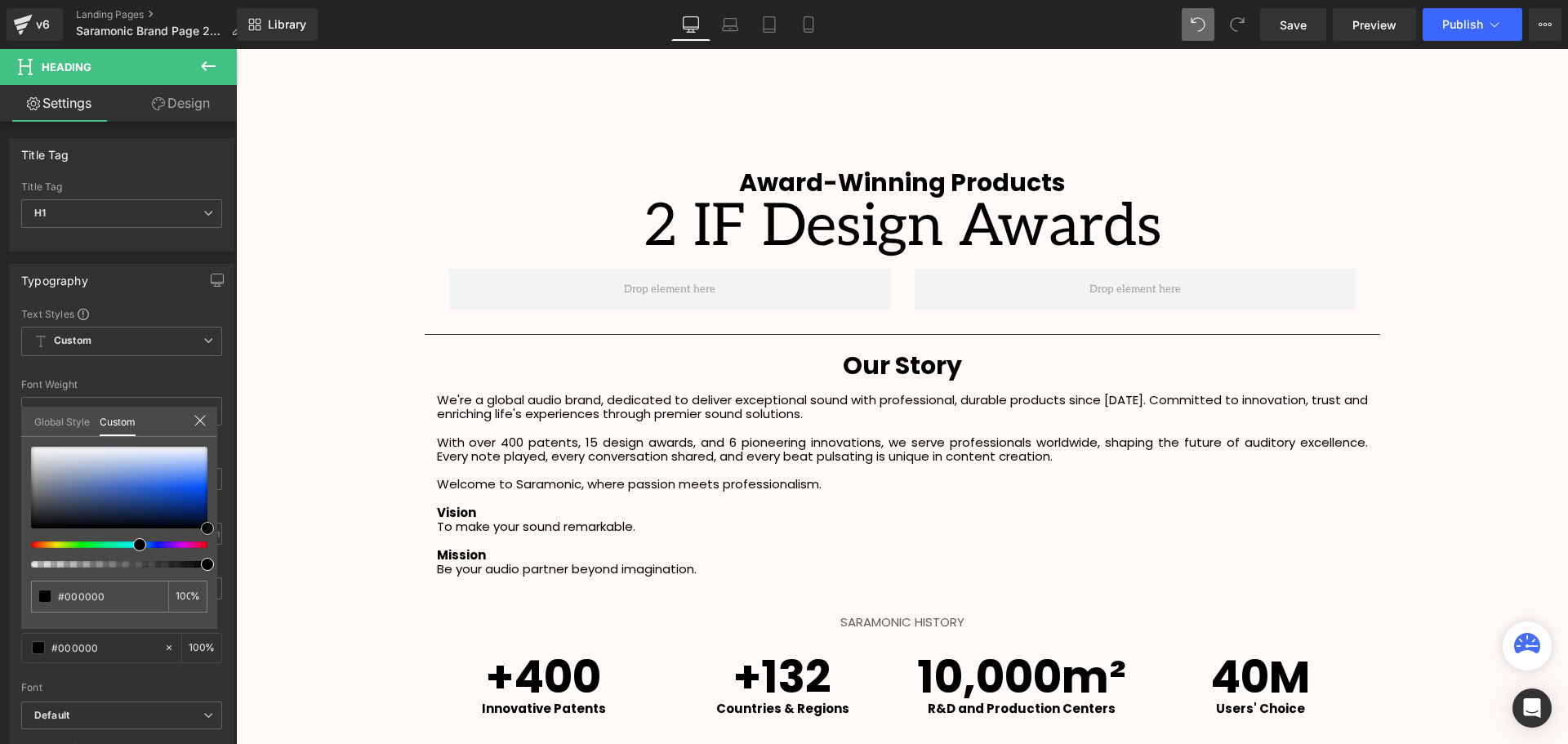
drag, startPoint x: 429, startPoint y: 593, endPoint x: 238, endPoint y: 561, distance: 193.7
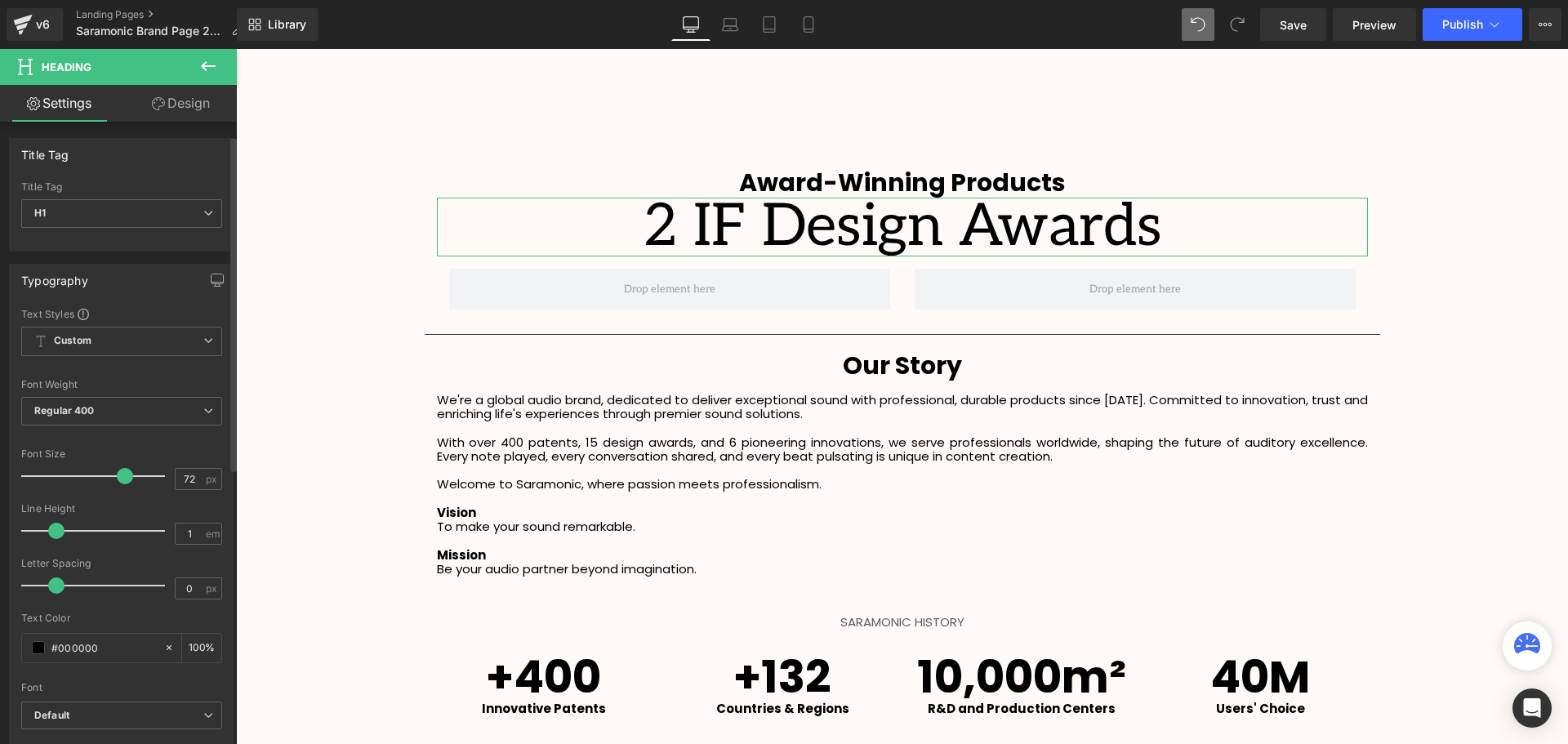
scroll to position [163, 0]
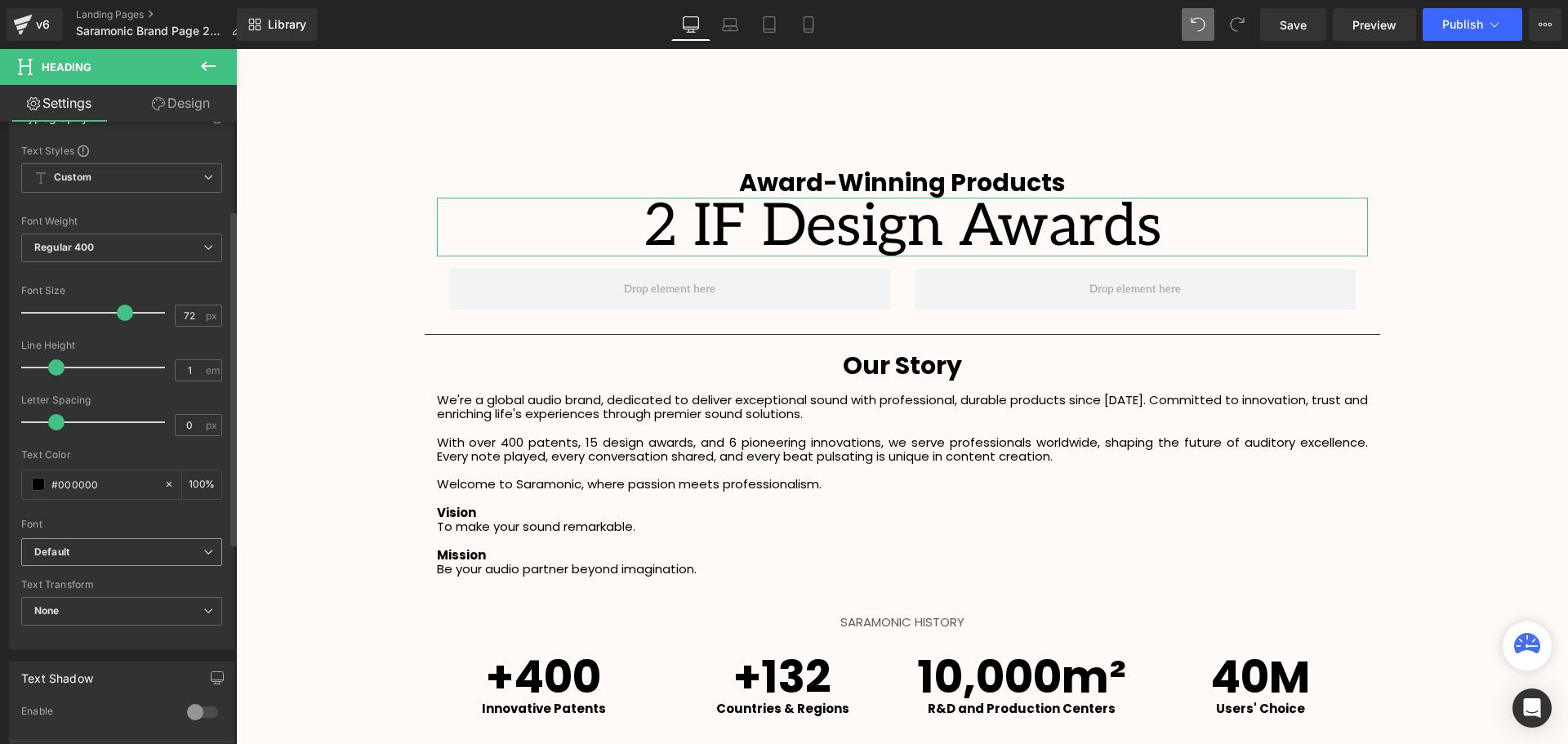
click at [104, 538] on span "Default" at bounding box center [121, 552] width 201 height 29
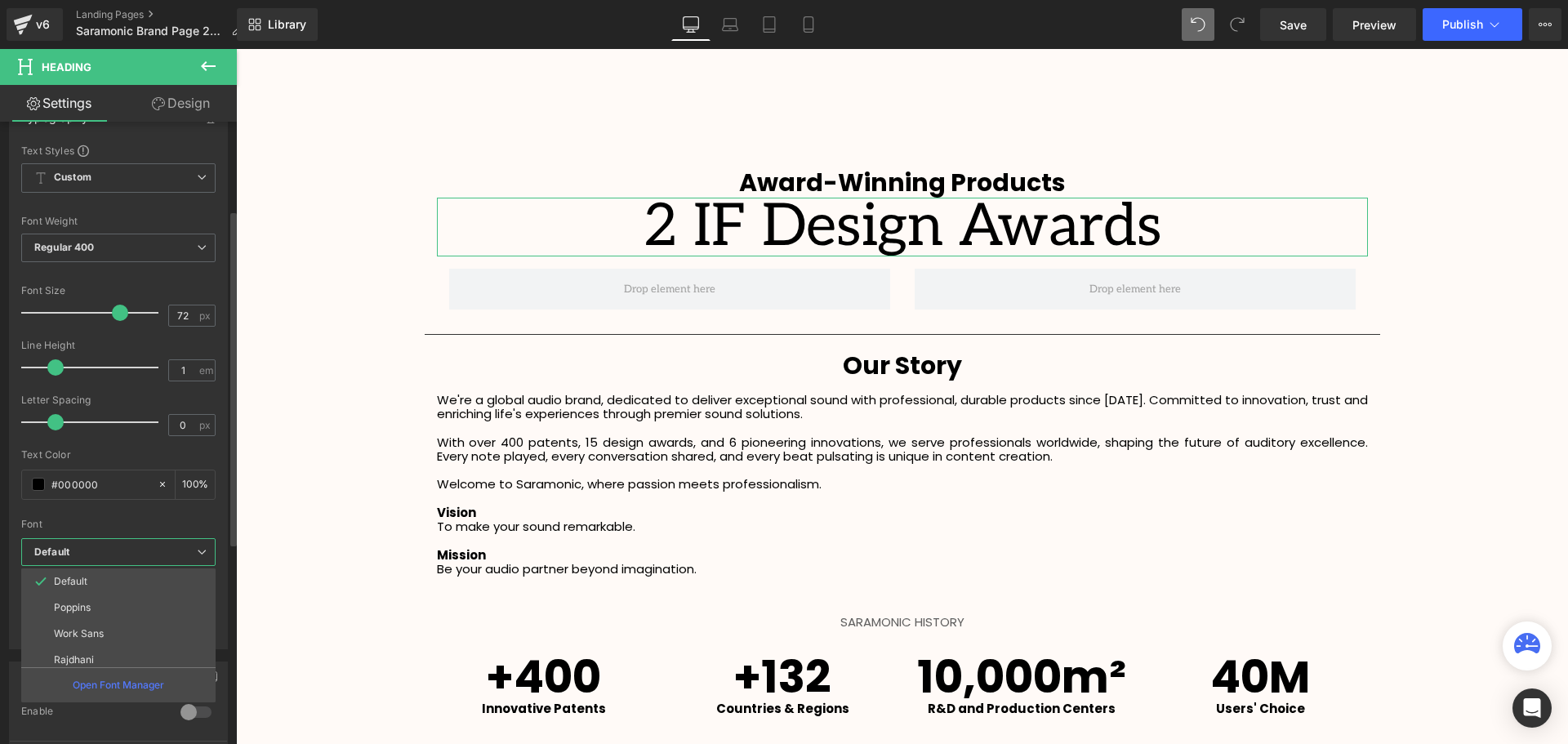
drag, startPoint x: 82, startPoint y: 613, endPoint x: 82, endPoint y: 596, distance: 17.0
click at [82, 614] on li "Poppins" at bounding box center [122, 607] width 202 height 26
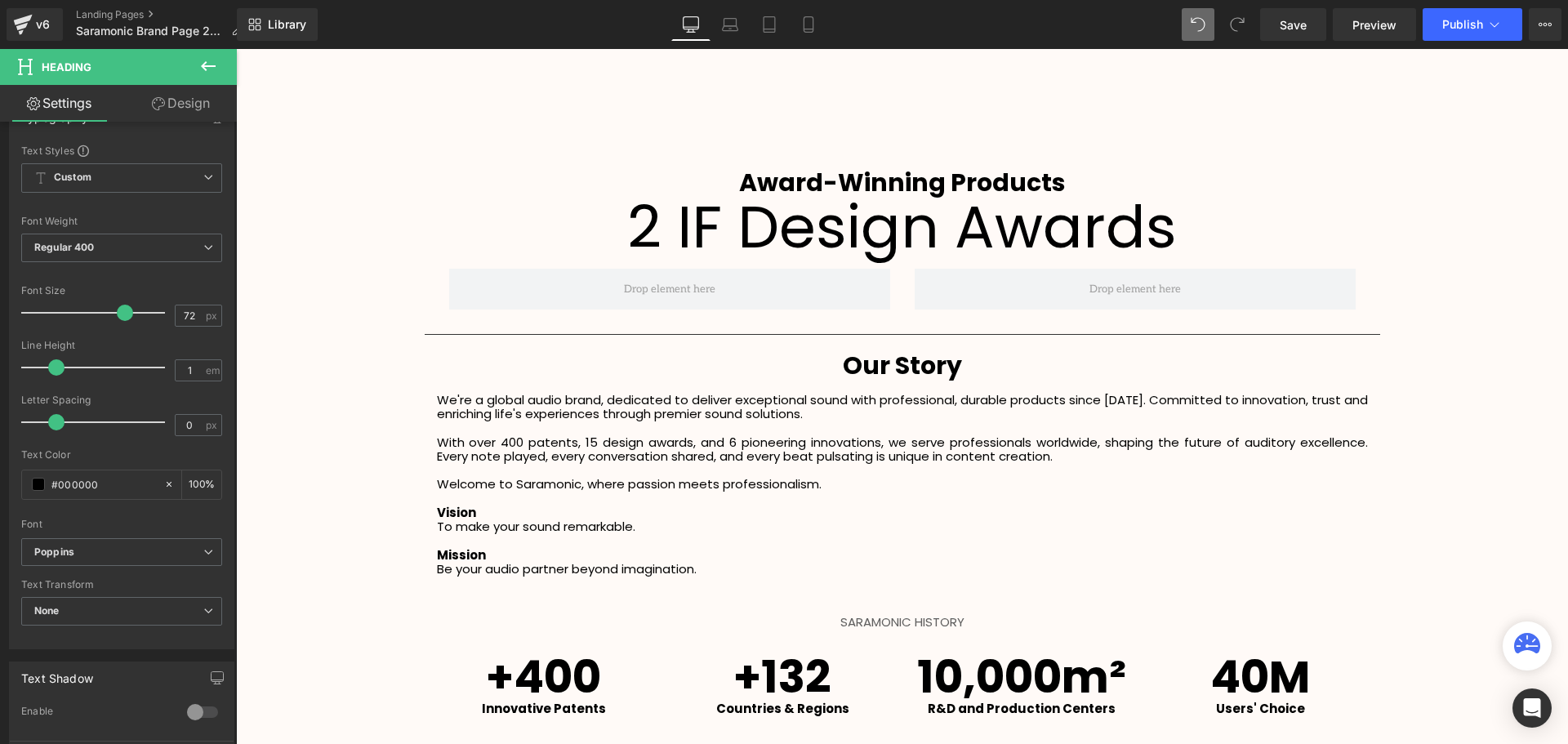
click at [1174, 230] on body "Skip to content Welcome to StreamCast Asia Welcome to StreamCast Asia Home Bran…" at bounding box center [901, 42] width 1331 height 4149
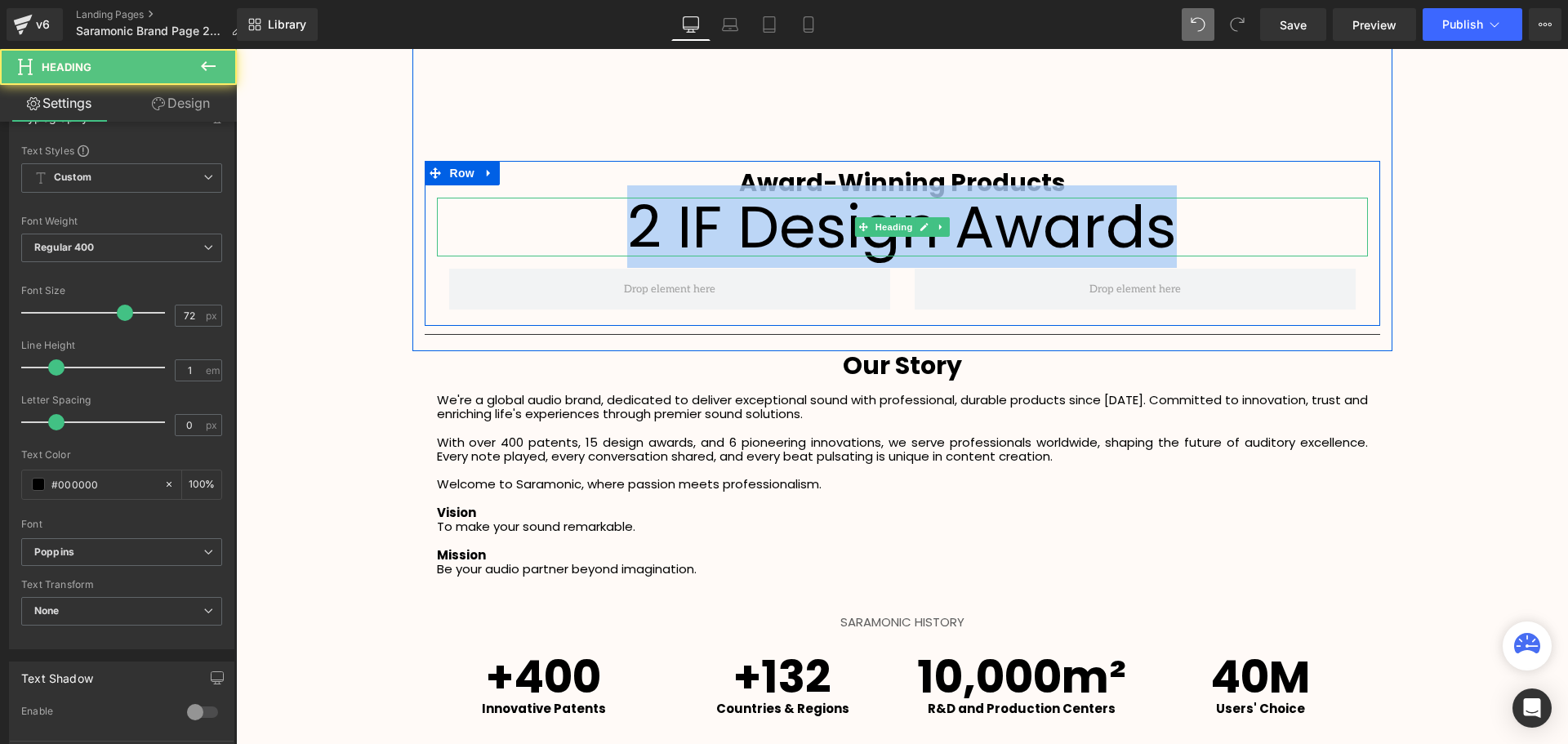
drag, startPoint x: 1221, startPoint y: 223, endPoint x: 558, endPoint y: 241, distance: 663.2
click at [558, 241] on h1 "2 IF Design Awards" at bounding box center [902, 226] width 931 height 59
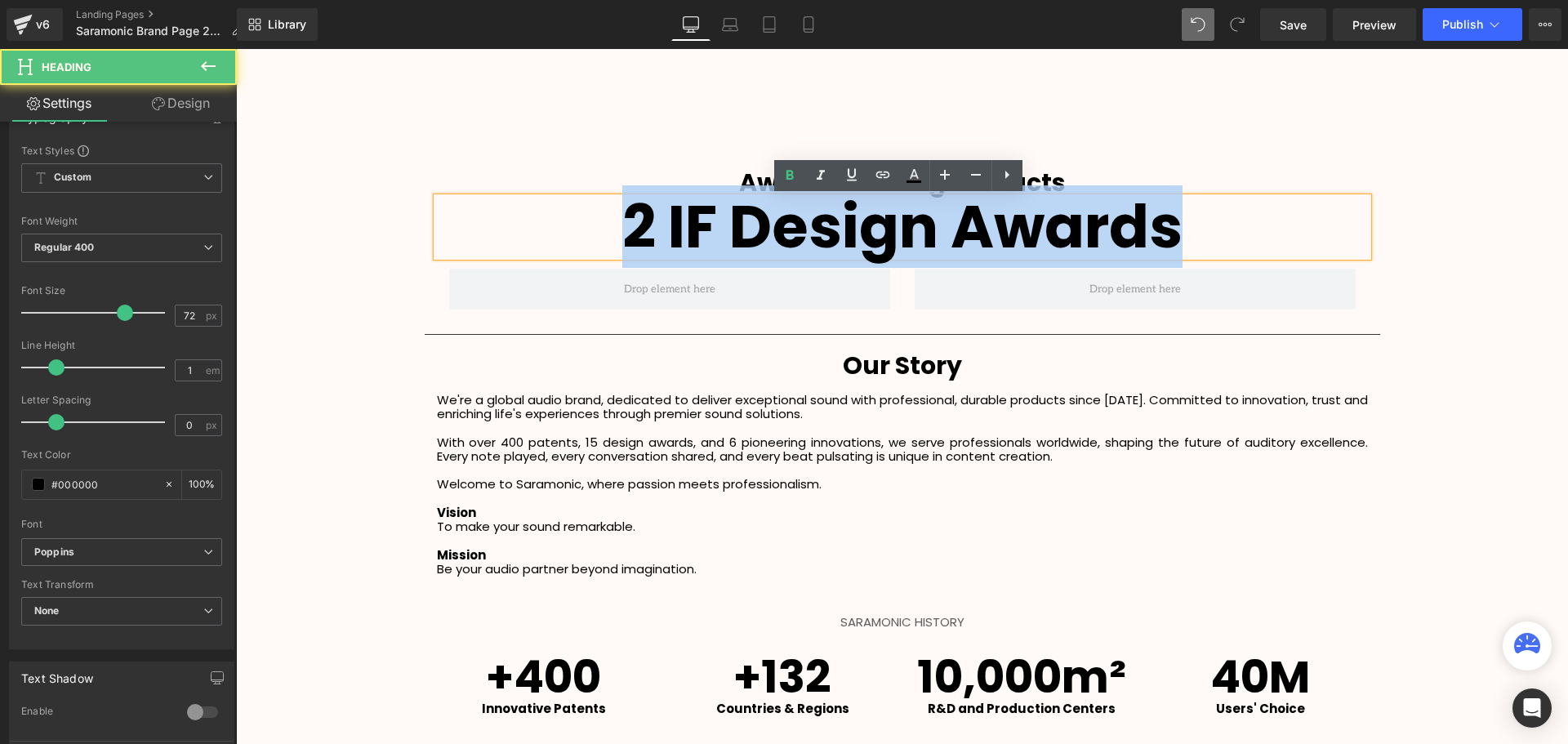
drag, startPoint x: 1269, startPoint y: 215, endPoint x: 244, endPoint y: 529, distance: 1072.0
click at [586, 237] on h1 "2 IF Design Awards" at bounding box center [902, 226] width 931 height 59
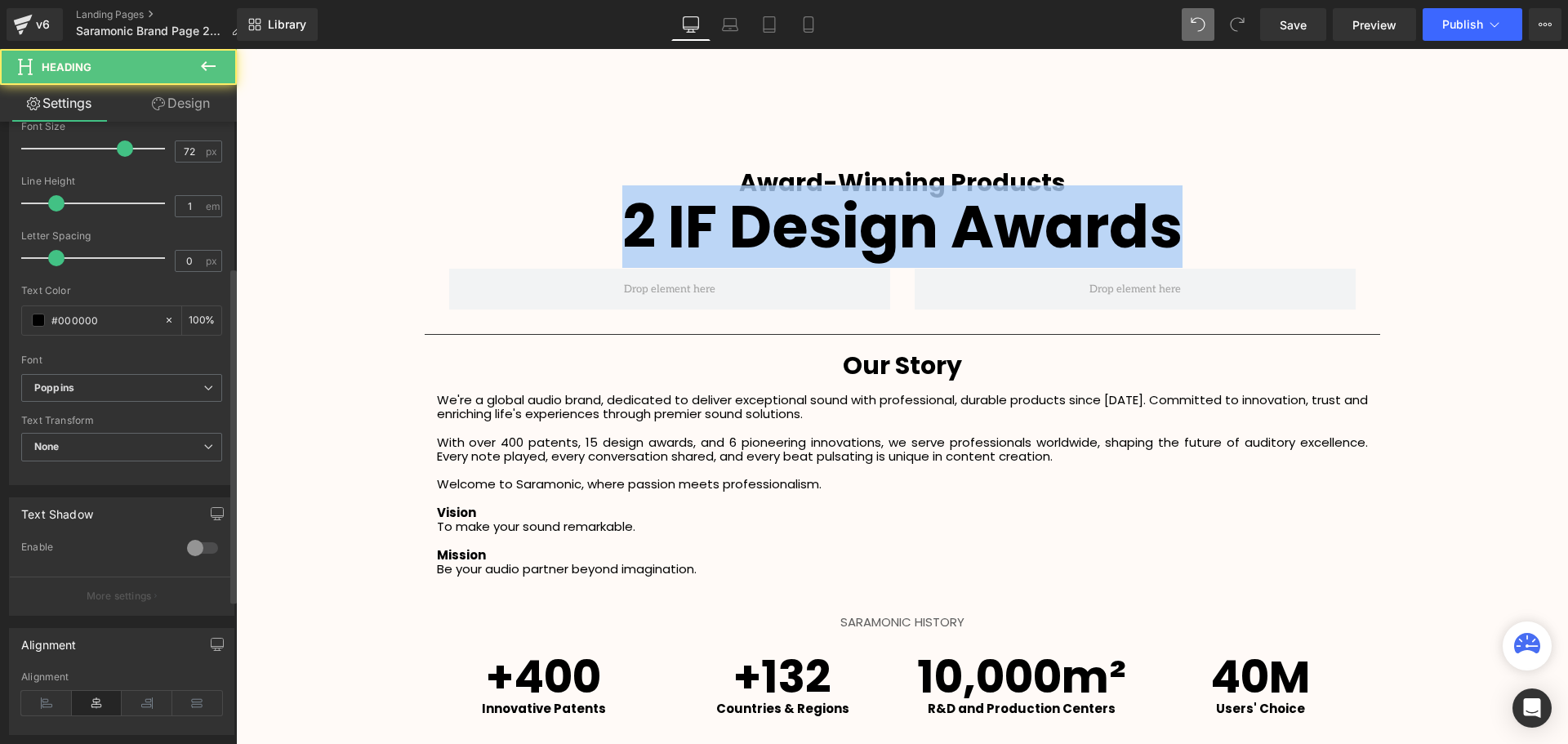
scroll to position [490, 0]
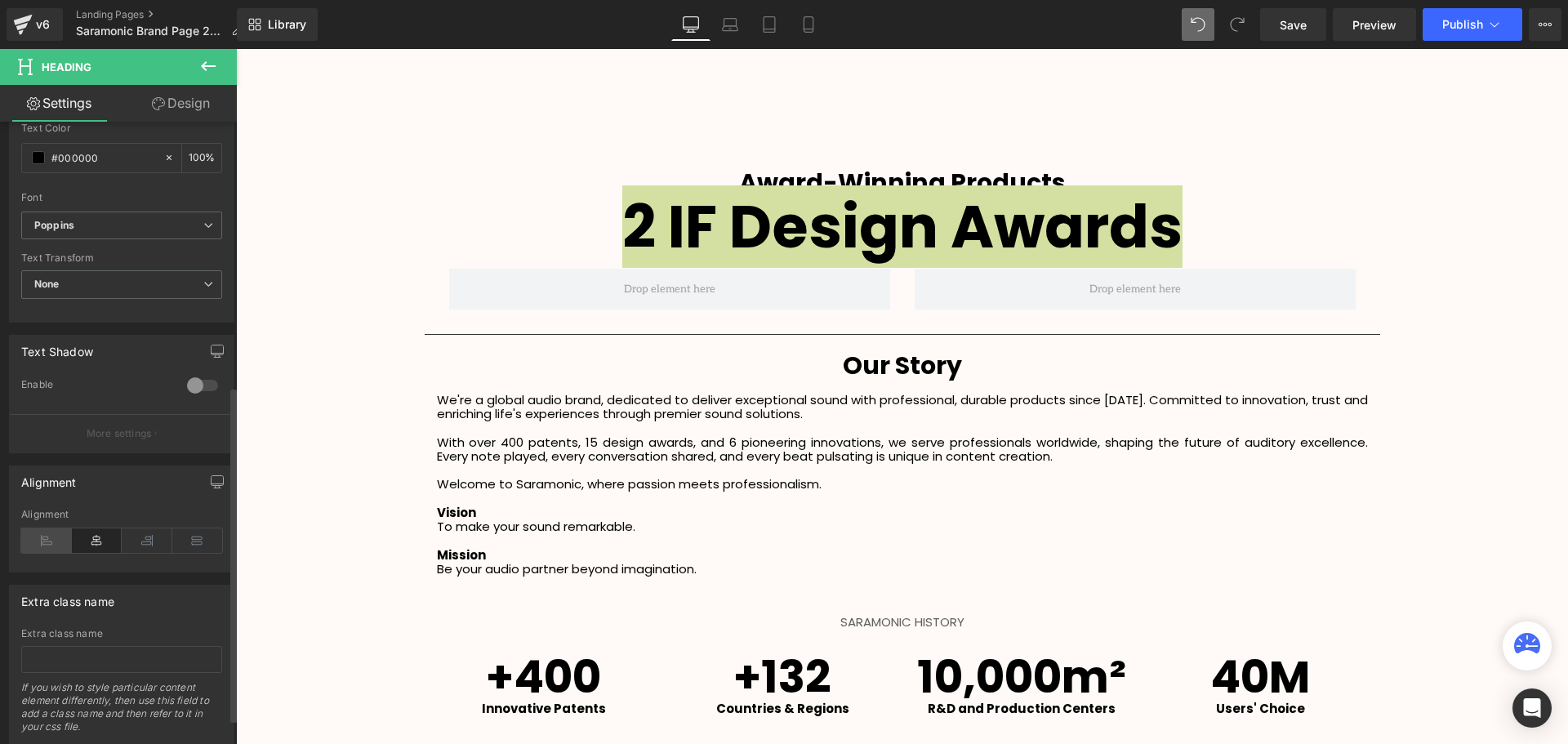
click at [45, 541] on icon at bounding box center [46, 541] width 51 height 25
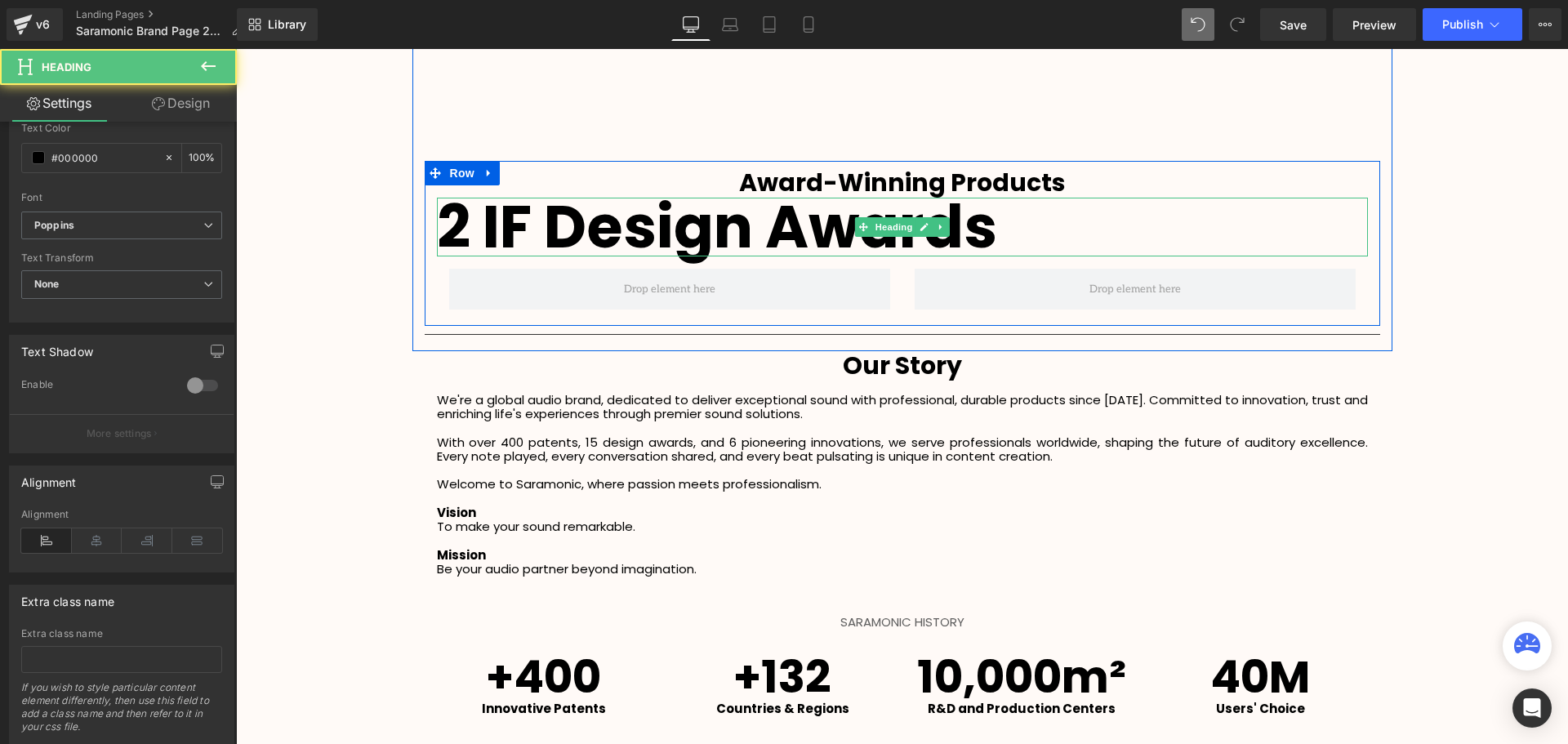
click at [1015, 228] on h1 "2 IF Design Awards" at bounding box center [902, 226] width 931 height 59
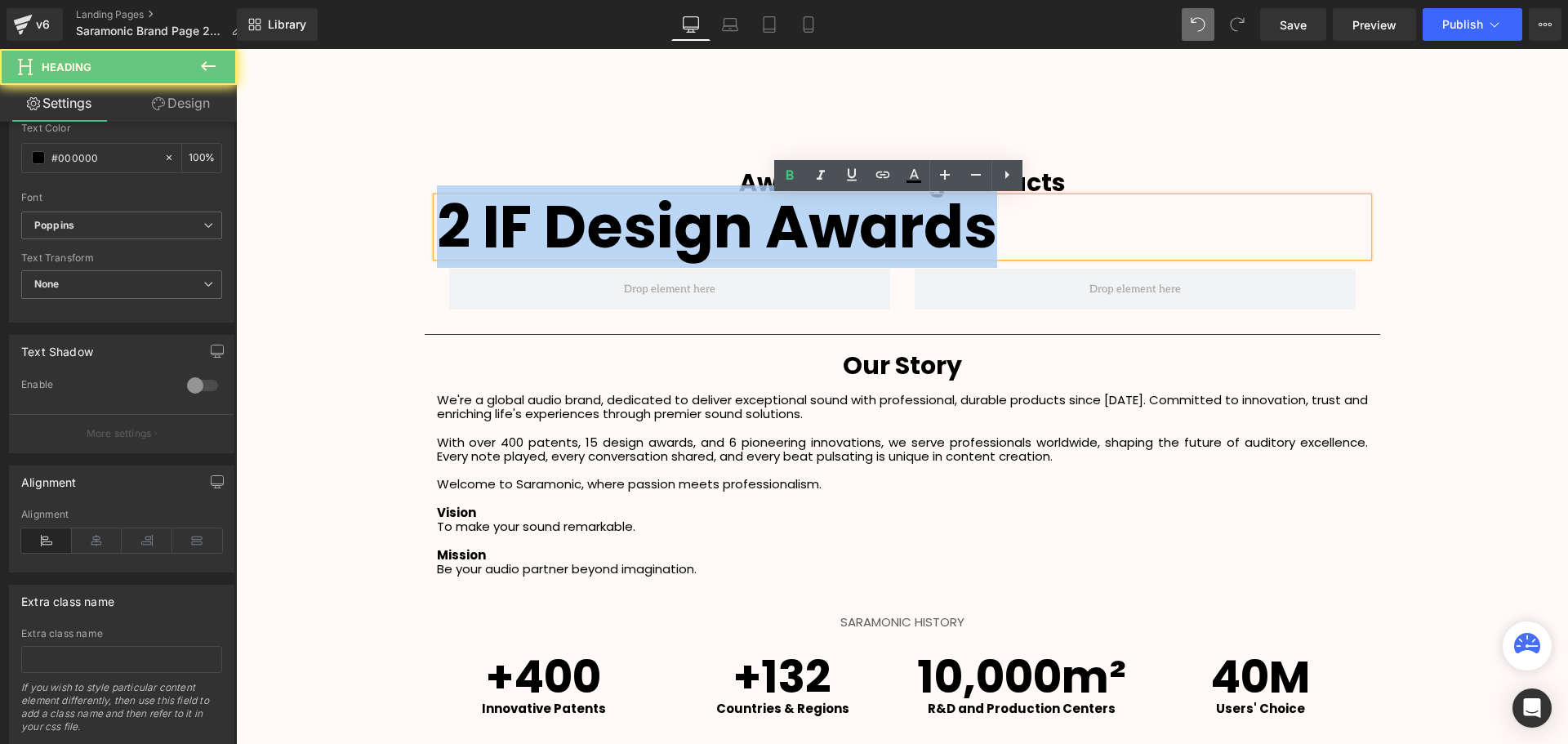
drag, startPoint x: 1068, startPoint y: 232, endPoint x: 372, endPoint y: 239, distance: 696.0
click at [374, 239] on div "Video Bg Row Welcome to Button Row Image Row Sound. Remarkable. Heading Heading…" at bounding box center [901, 46] width 1331 height 3897
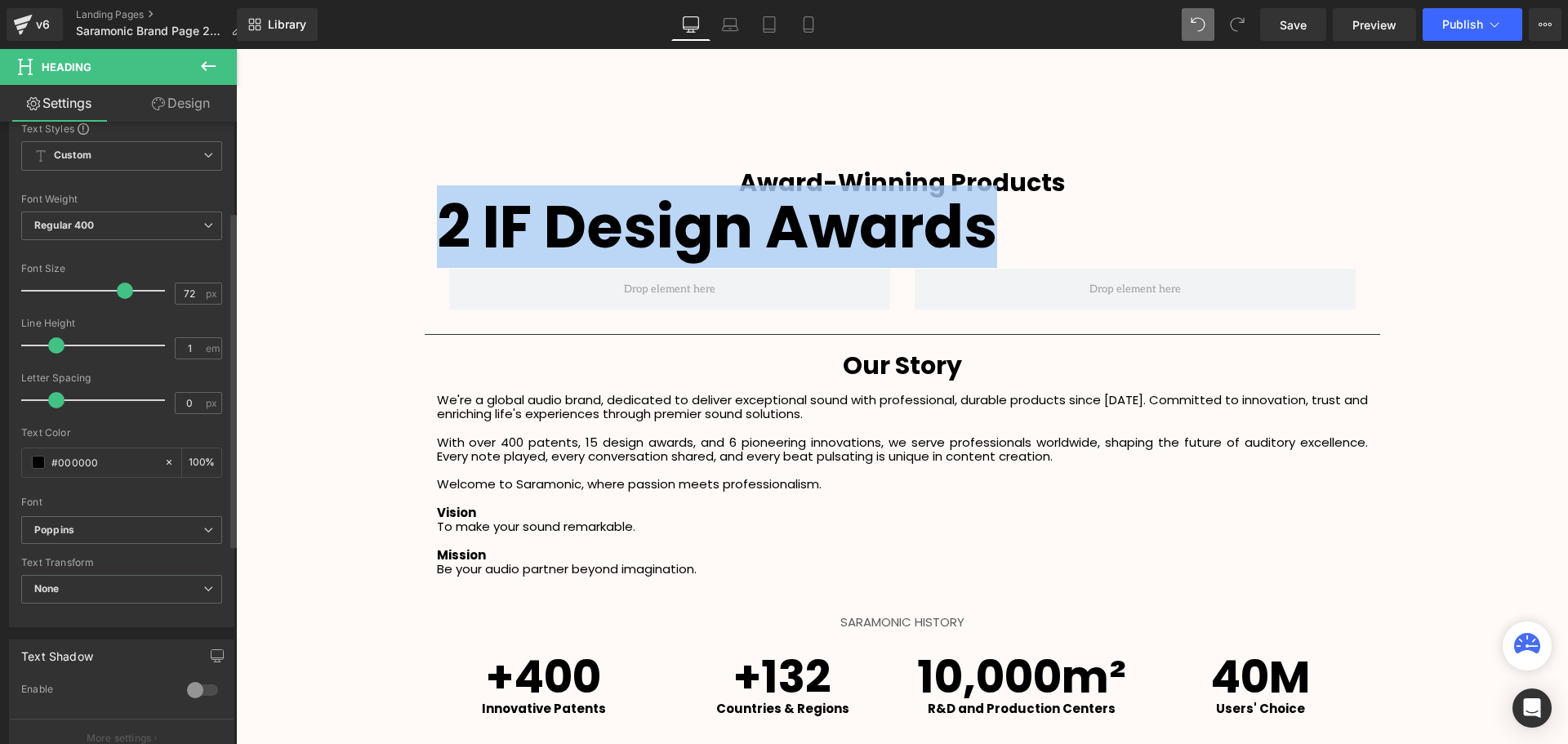
scroll to position [163, 0]
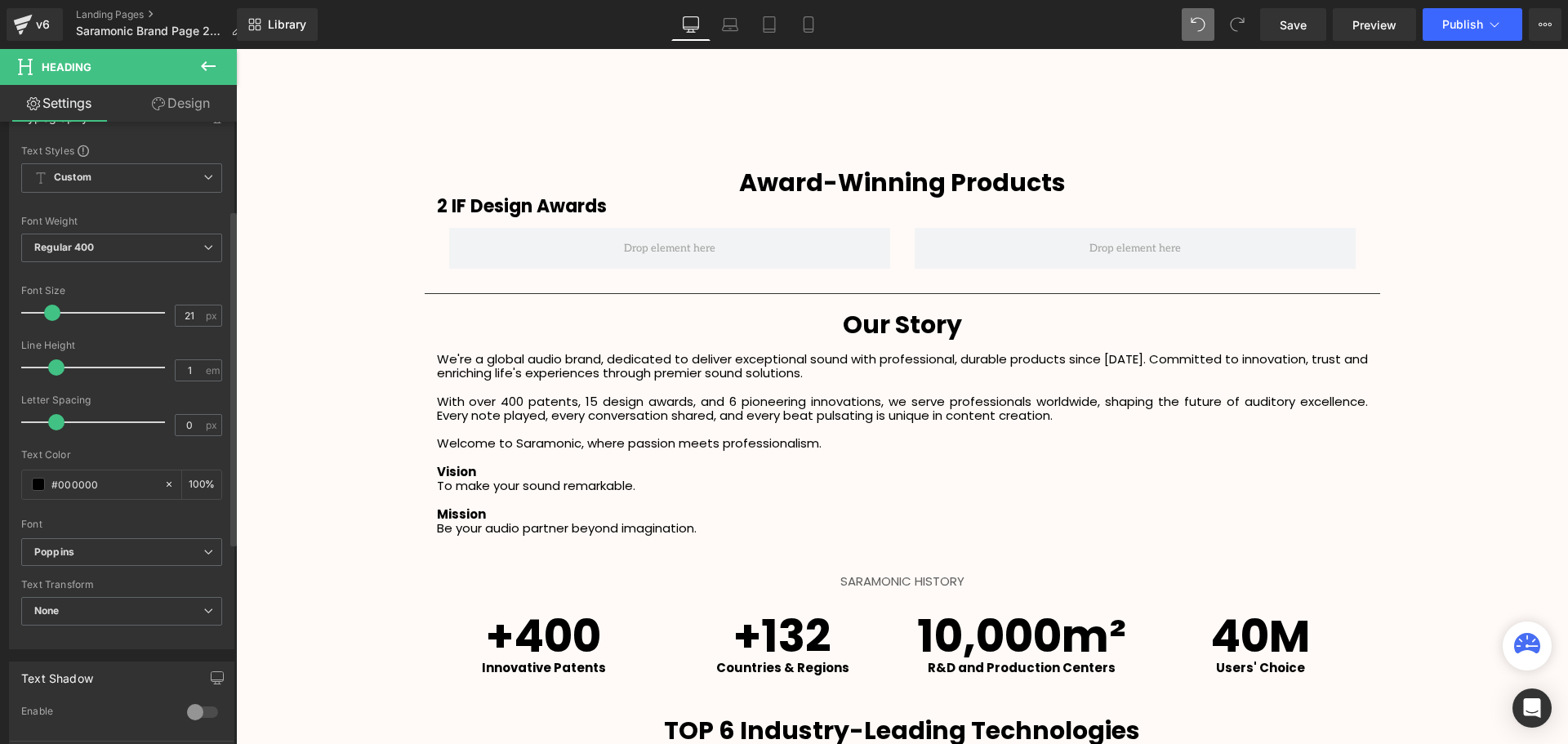
type input "20"
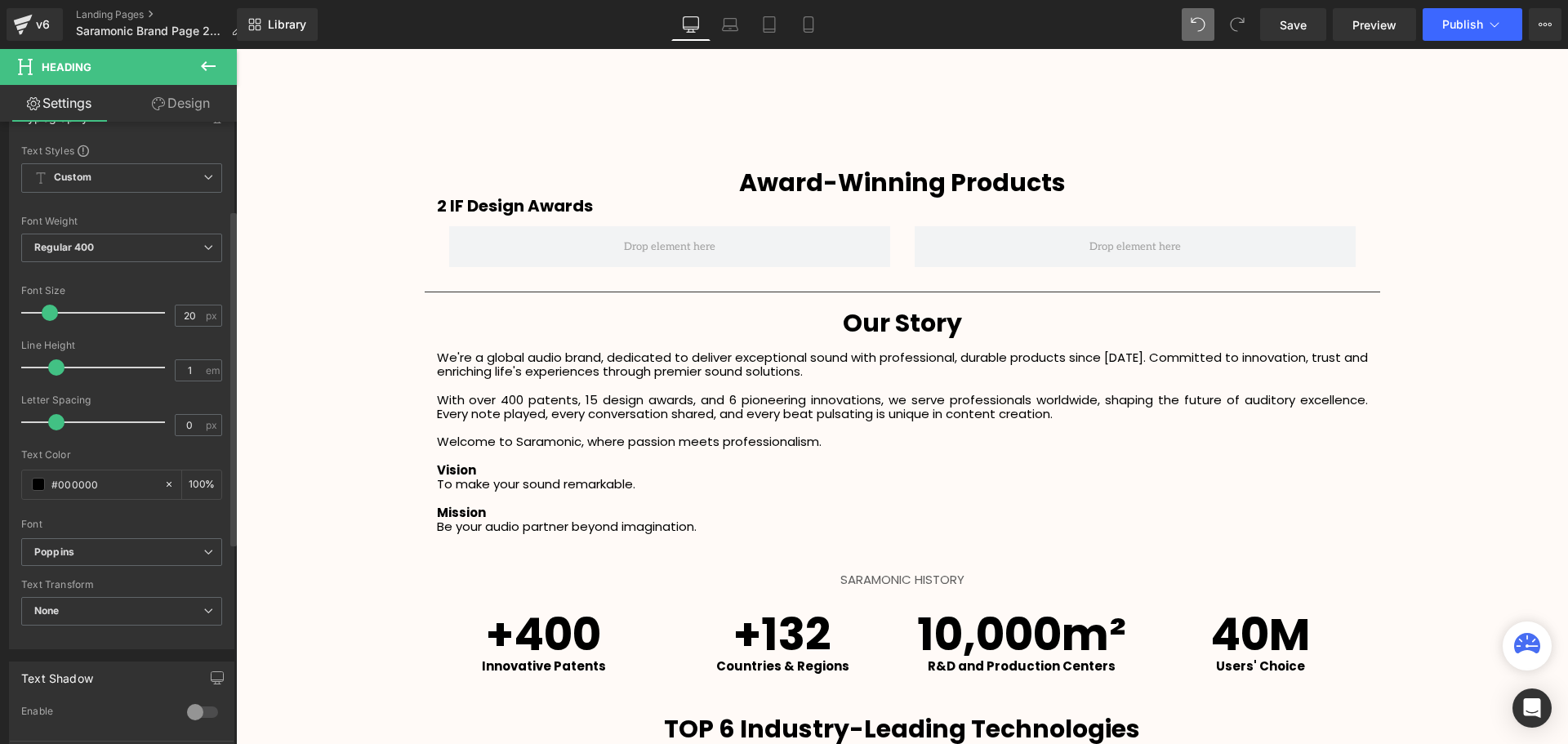
scroll to position [4107, 1323]
drag, startPoint x: 117, startPoint y: 310, endPoint x: 46, endPoint y: 315, distance: 71.2
click at [46, 315] on span at bounding box center [50, 312] width 17 height 17
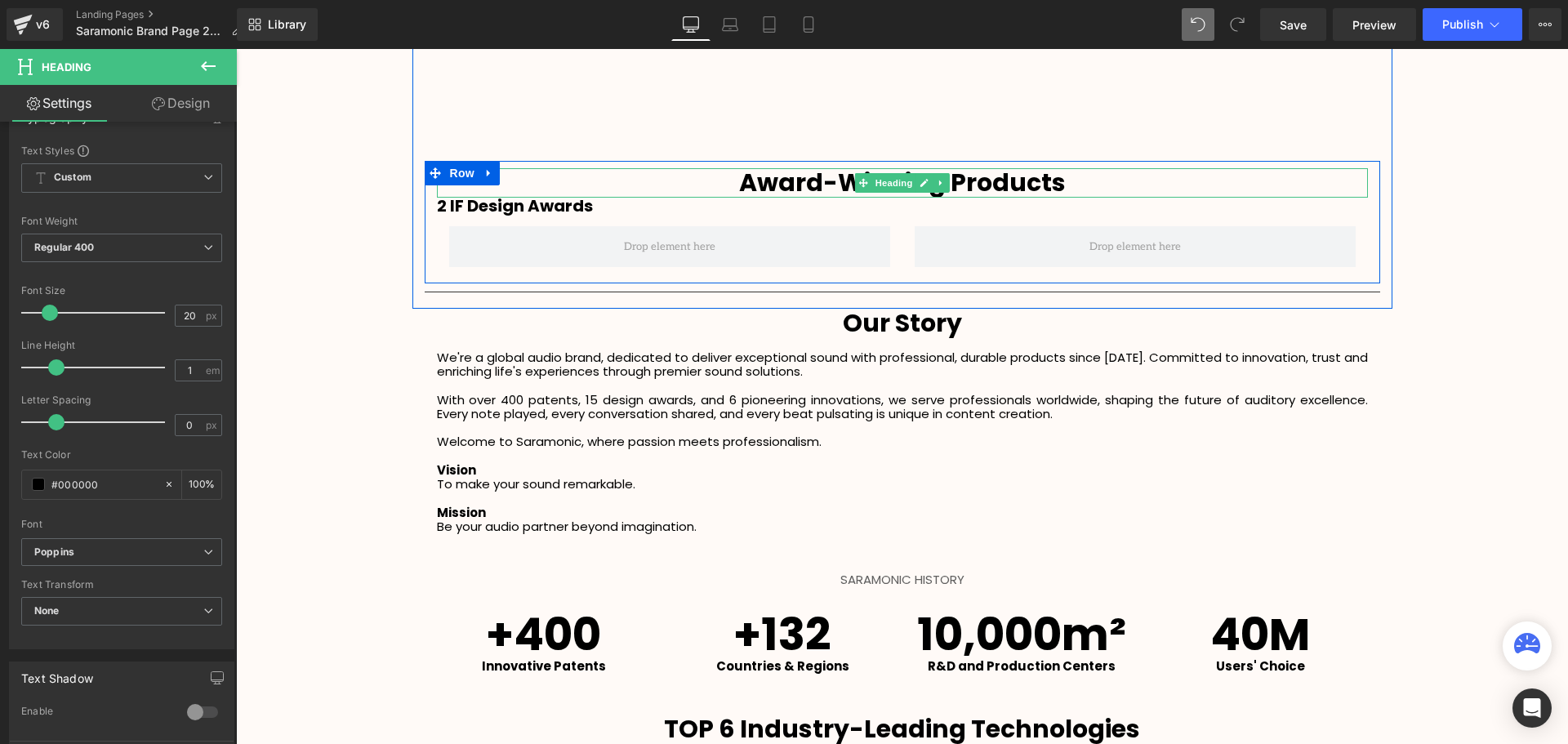
click at [1076, 185] on h1 "Award-Winning Products" at bounding box center [902, 183] width 931 height 30
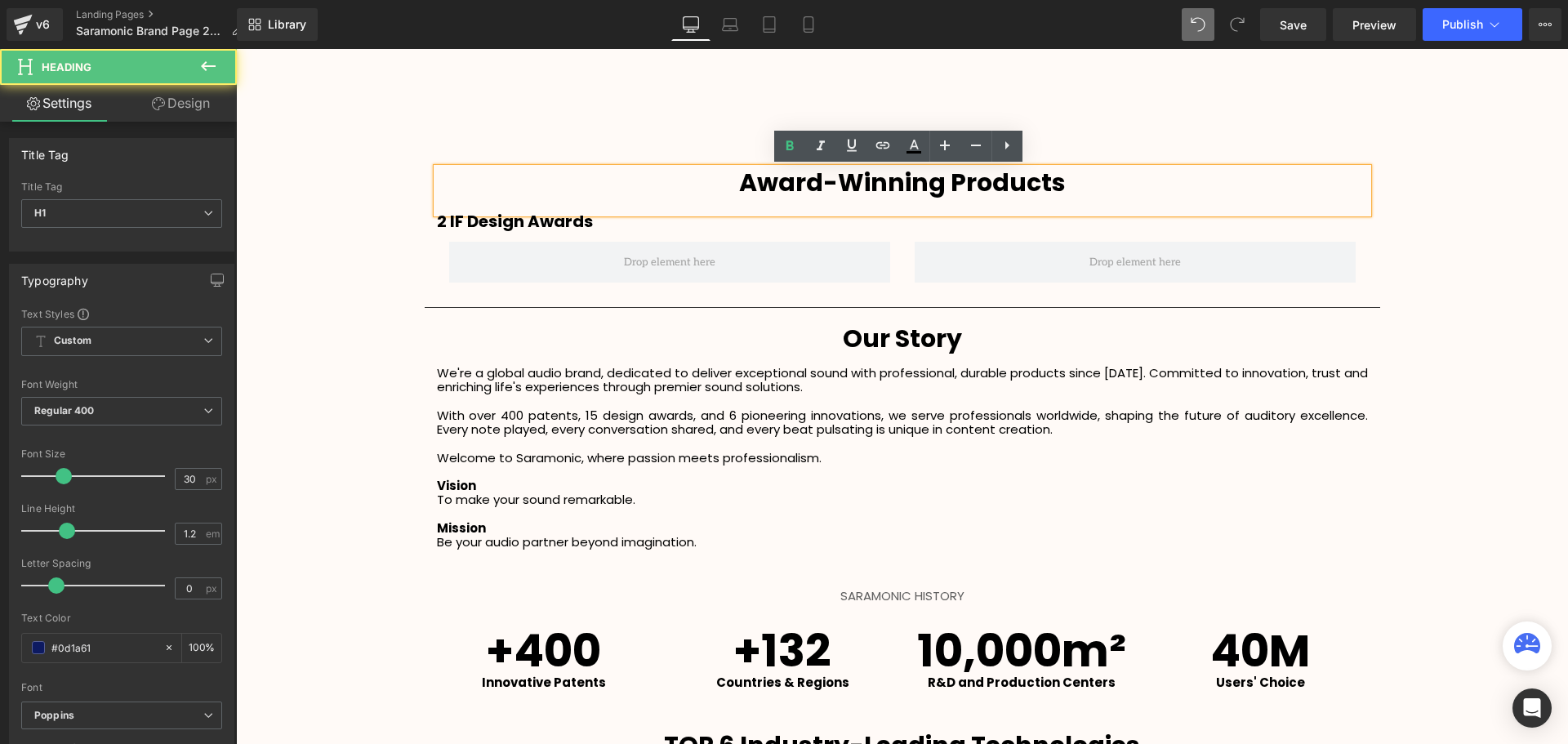
scroll to position [4121, 1323]
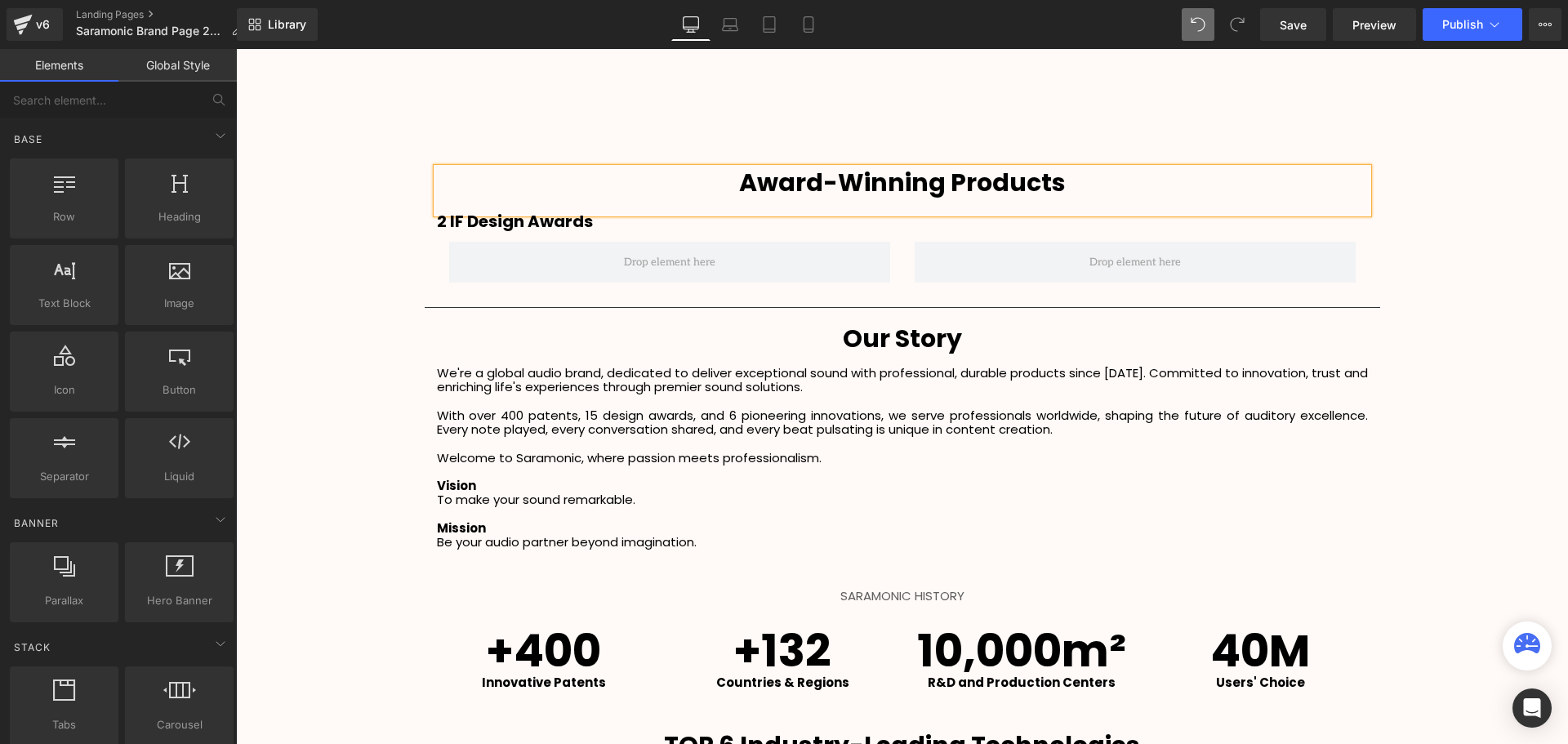
click at [1490, 277] on div "Video Bg Row Welcome to Button Row Image Row Sound. Remarkable. Heading Heading…" at bounding box center [901, 32] width 1331 height 3870
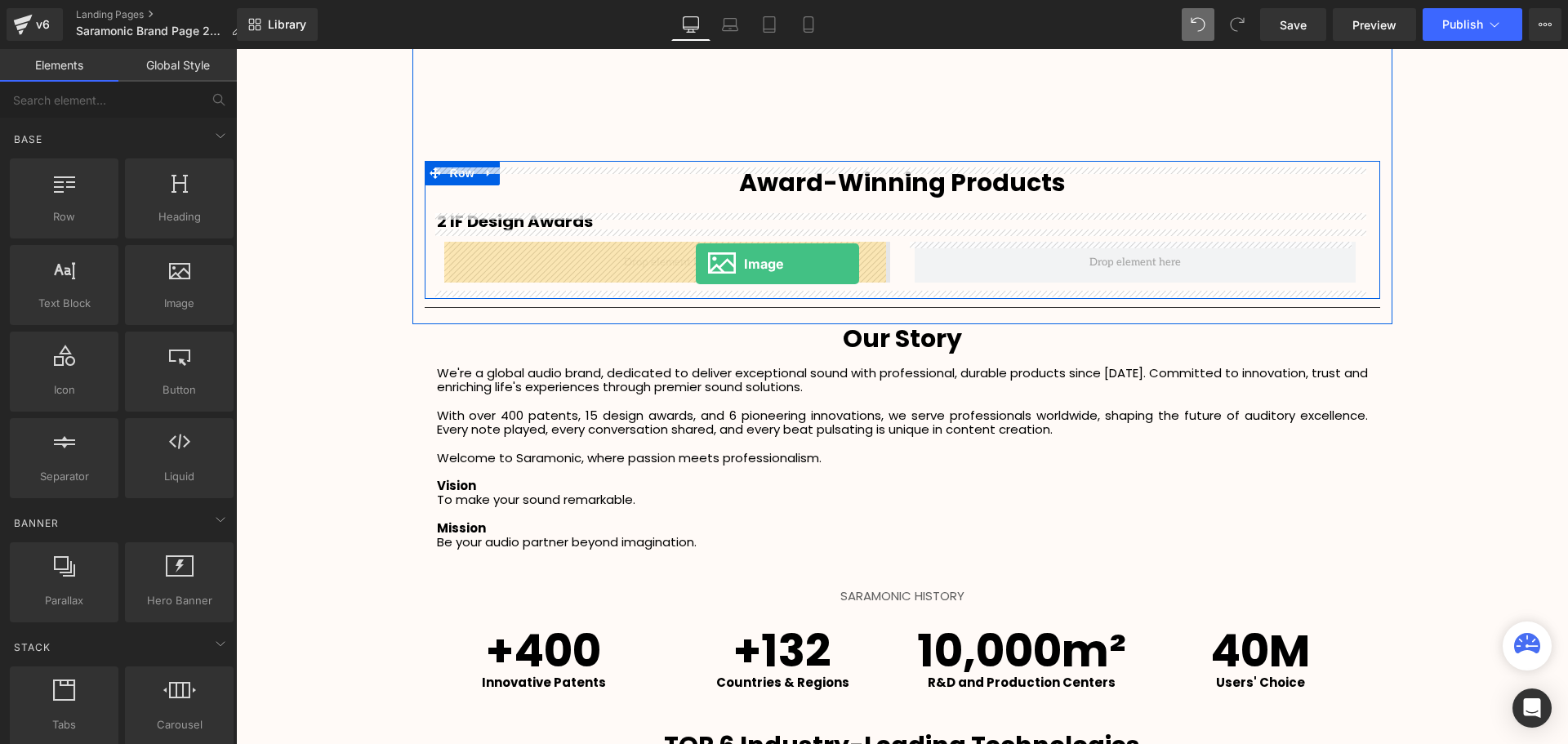
drag, startPoint x: 465, startPoint y: 363, endPoint x: 696, endPoint y: 264, distance: 251.3
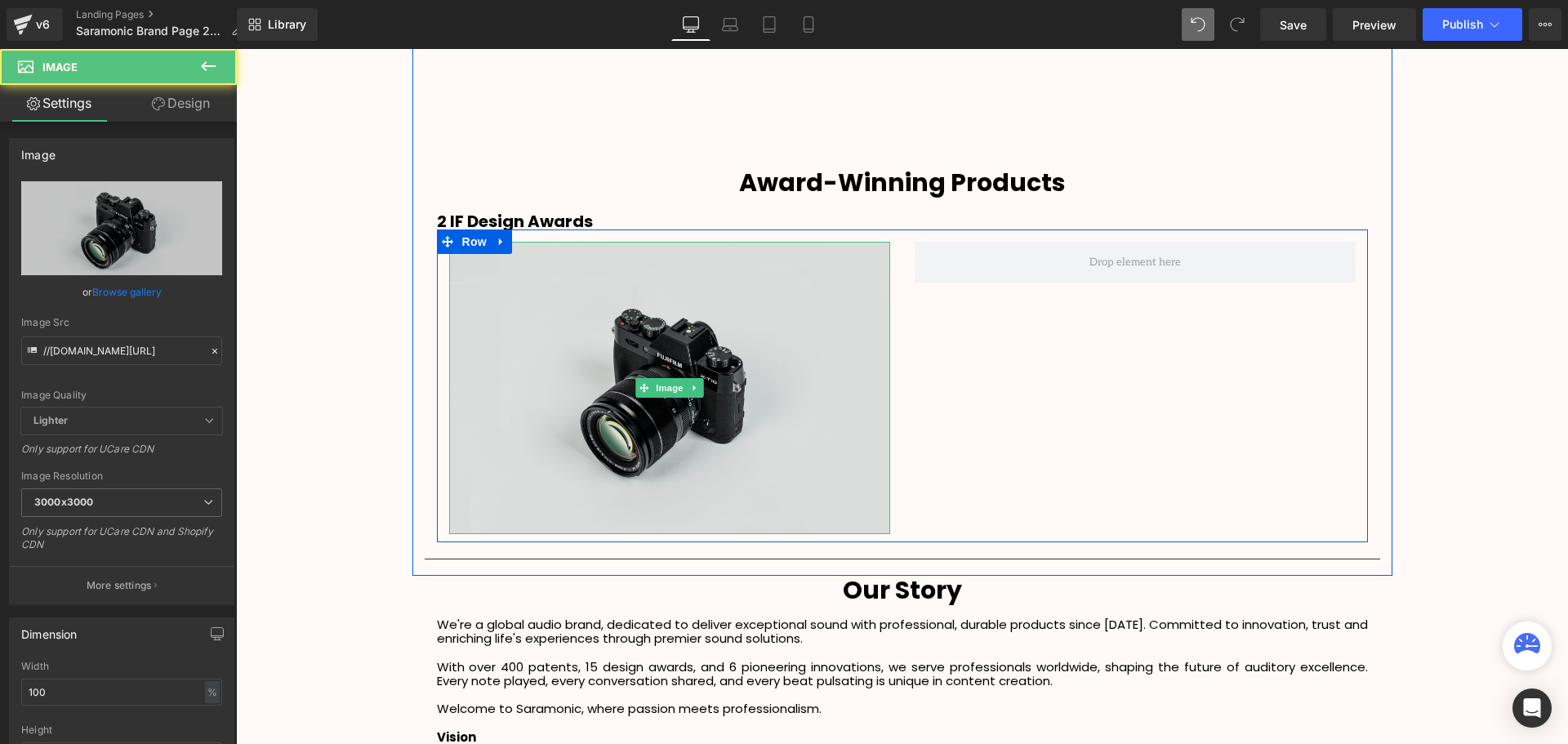
scroll to position [4374, 1323]
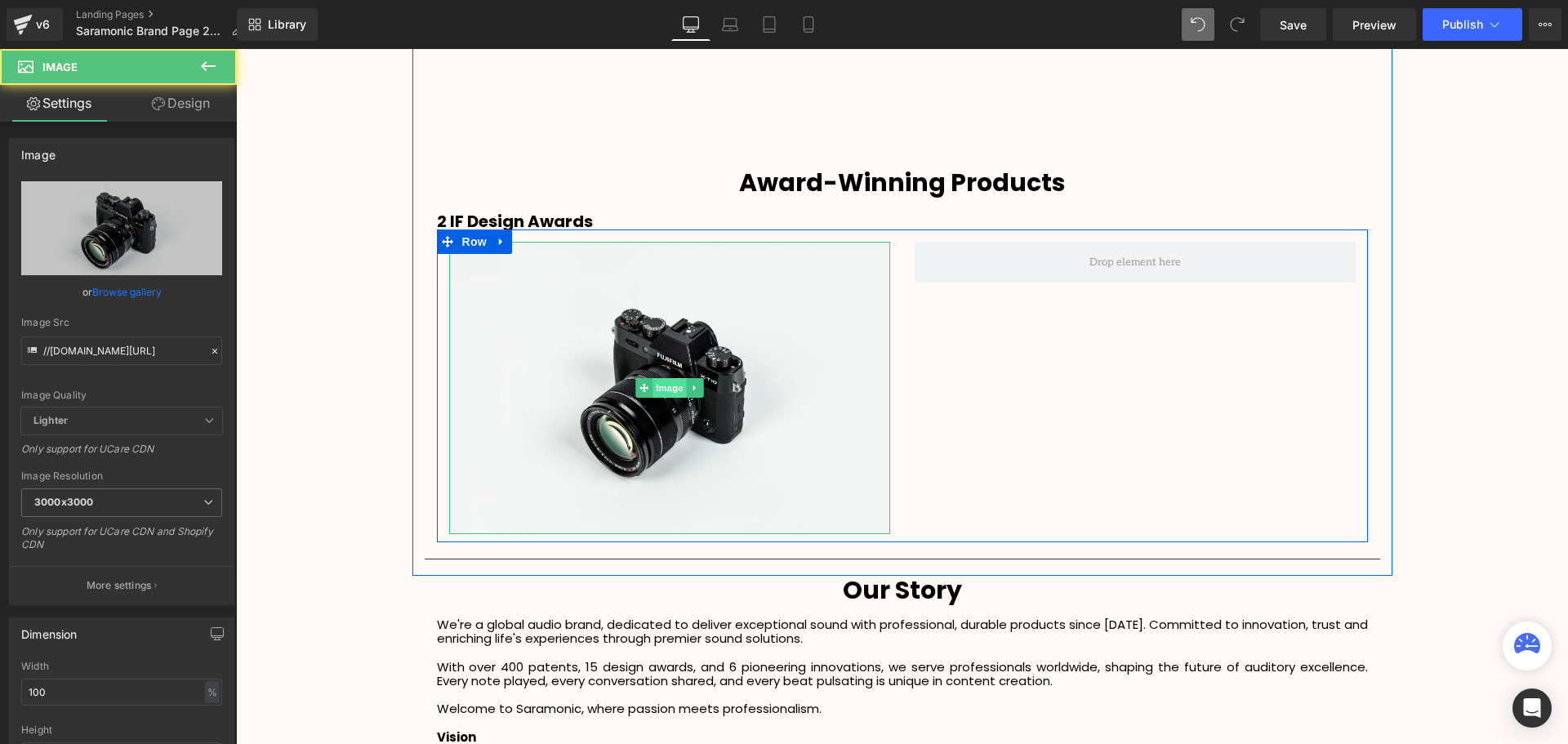
click at [659, 382] on span "Image" at bounding box center [669, 387] width 34 height 19
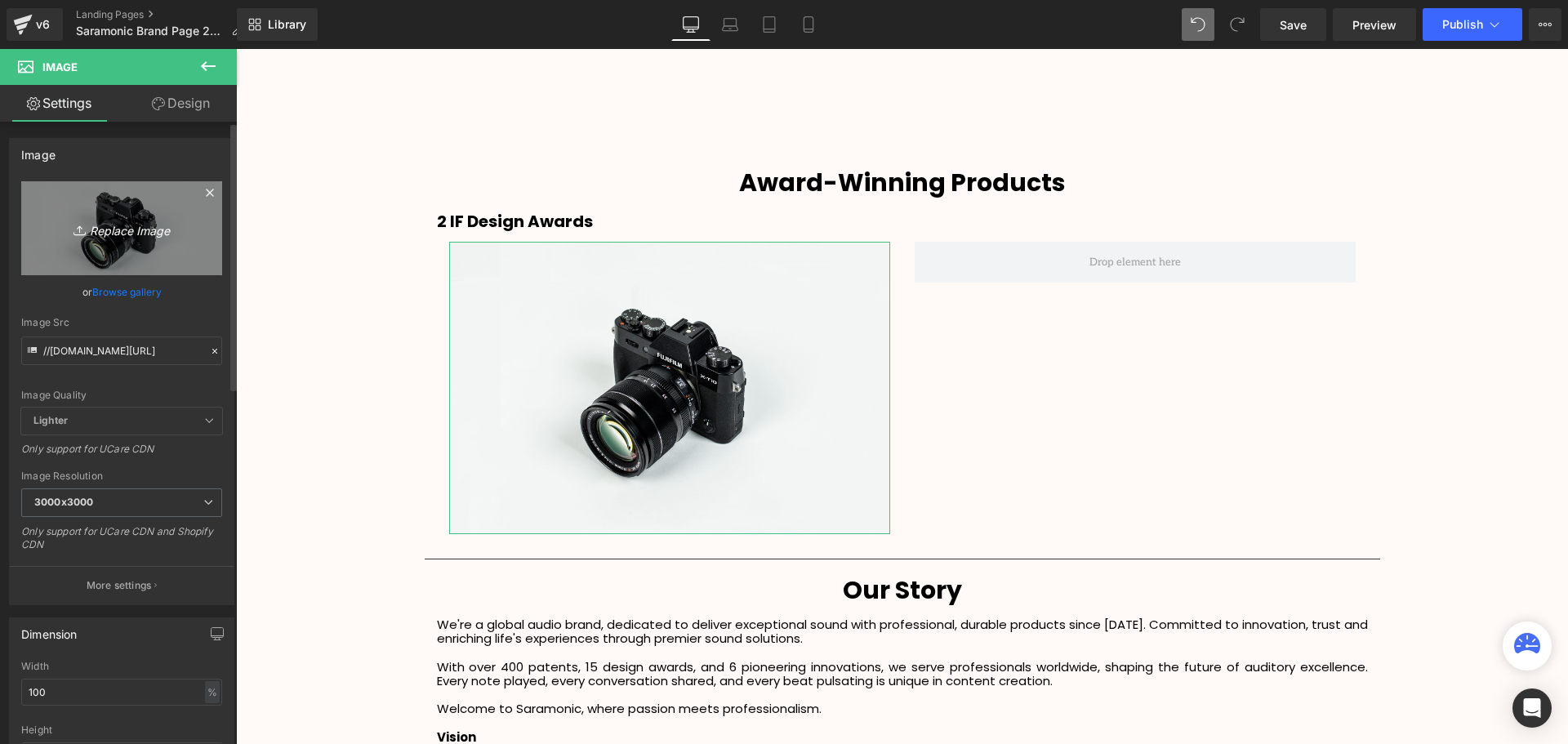
click at [123, 233] on icon "Replace Image" at bounding box center [121, 228] width 131 height 20
type input "C:\fakepath\2024091420171671.png"
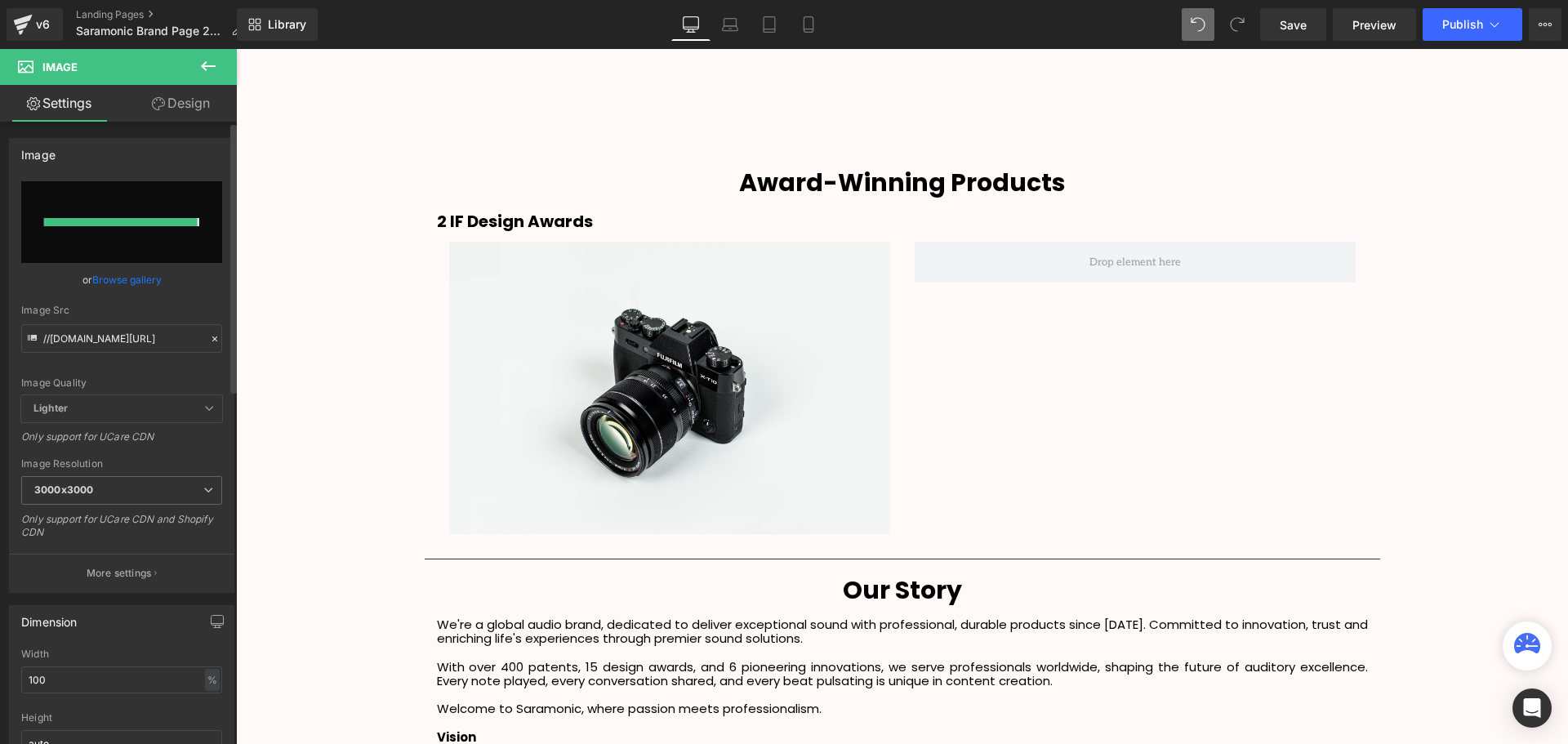
type input "https://ucarecdn.com/71bb1376-59f9-49f2-8b3c-279f4daa1a85/-/format/auto/-/previ…"
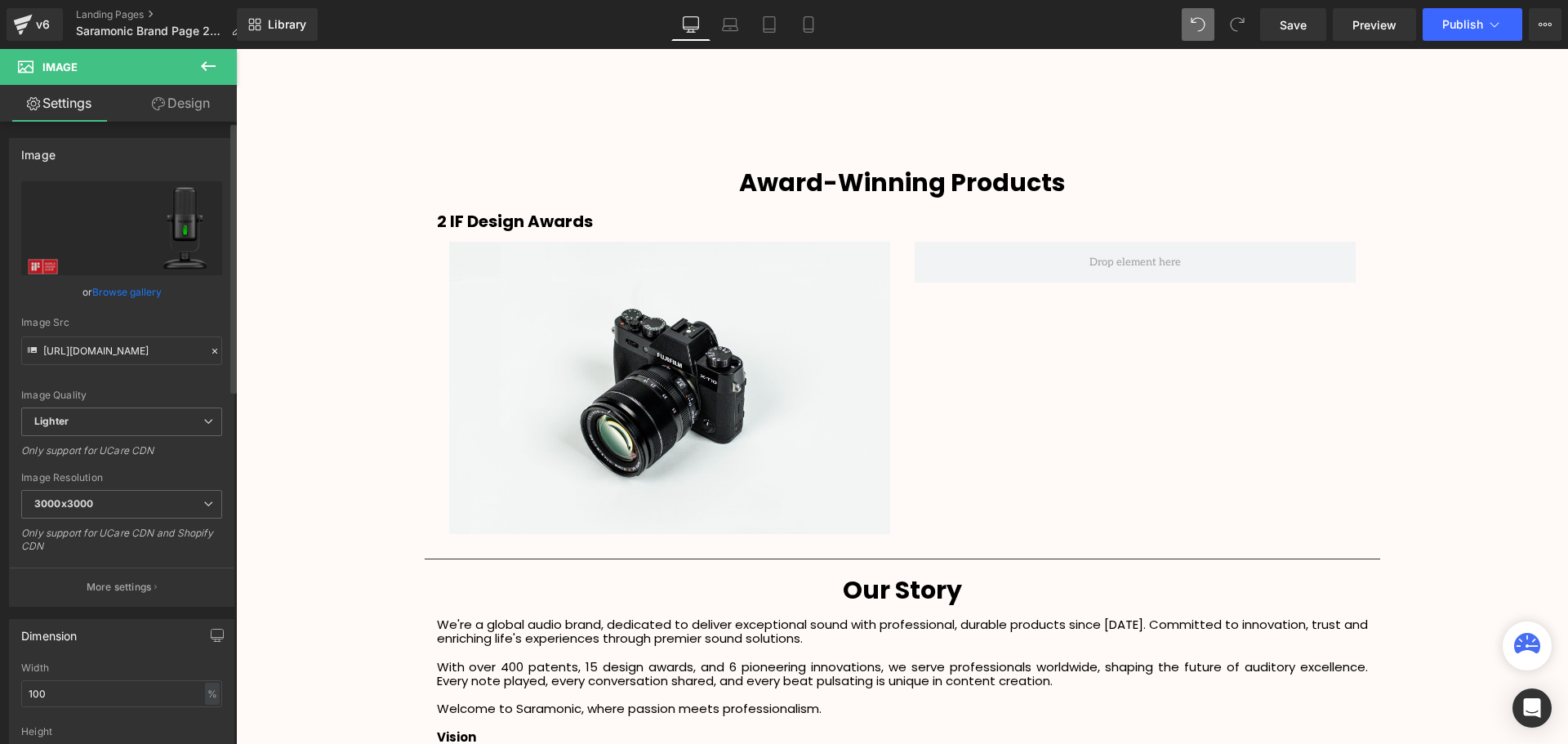
scroll to position [4311, 1323]
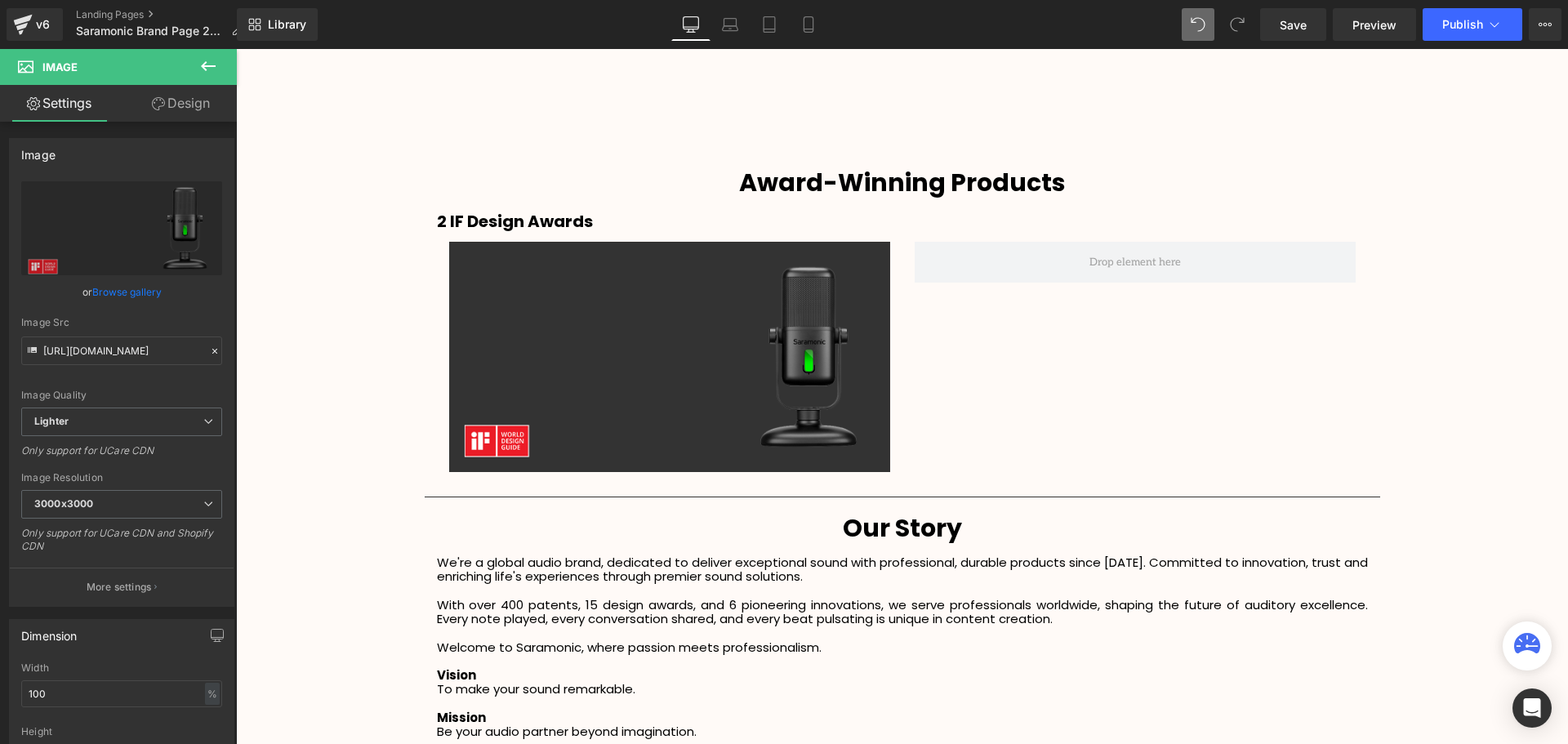
click at [216, 72] on icon at bounding box center [208, 66] width 19 height 19
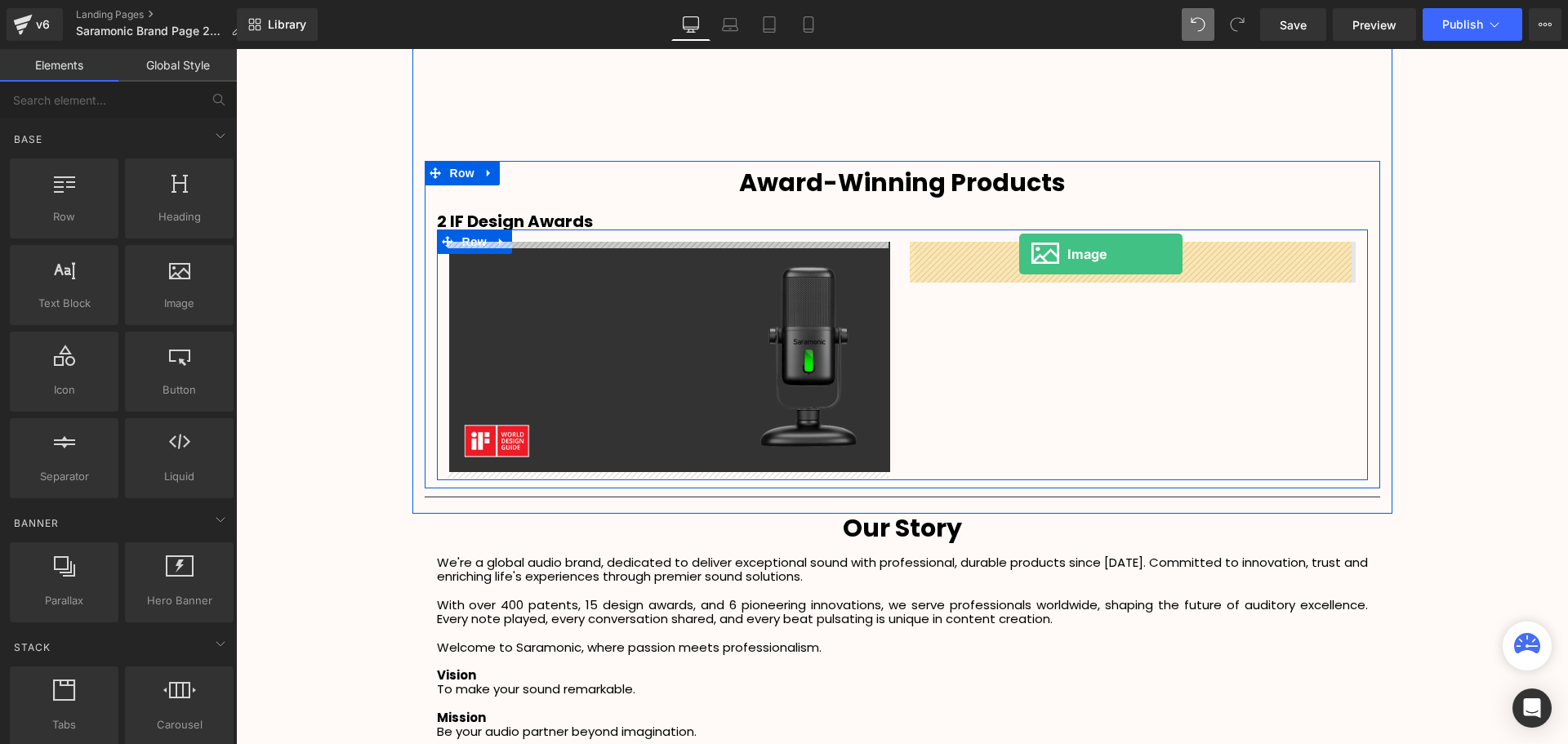
drag, startPoint x: 396, startPoint y: 330, endPoint x: 1020, endPoint y: 254, distance: 628.6
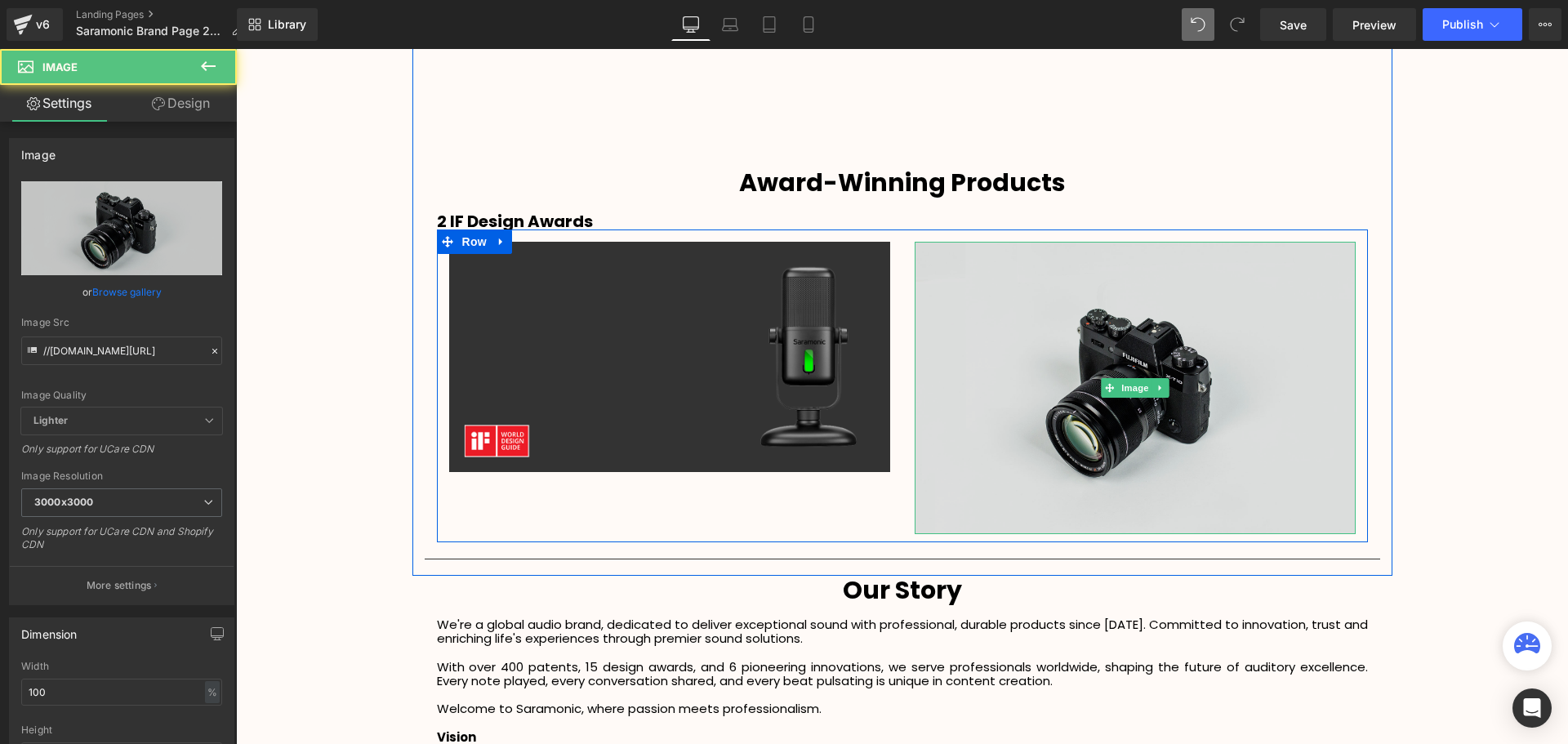
scroll to position [4374, 1323]
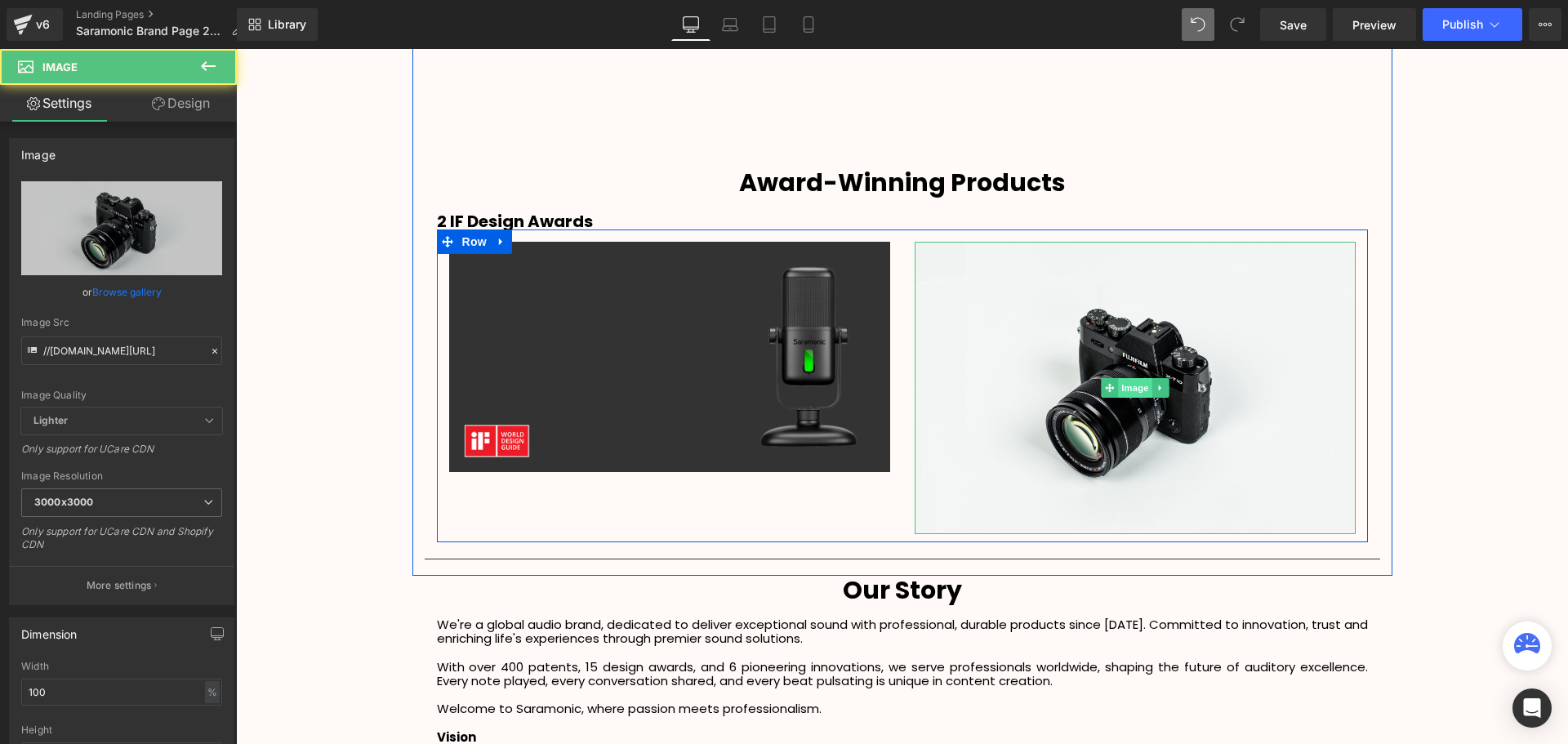
click at [1129, 386] on span "Image" at bounding box center [1134, 387] width 34 height 19
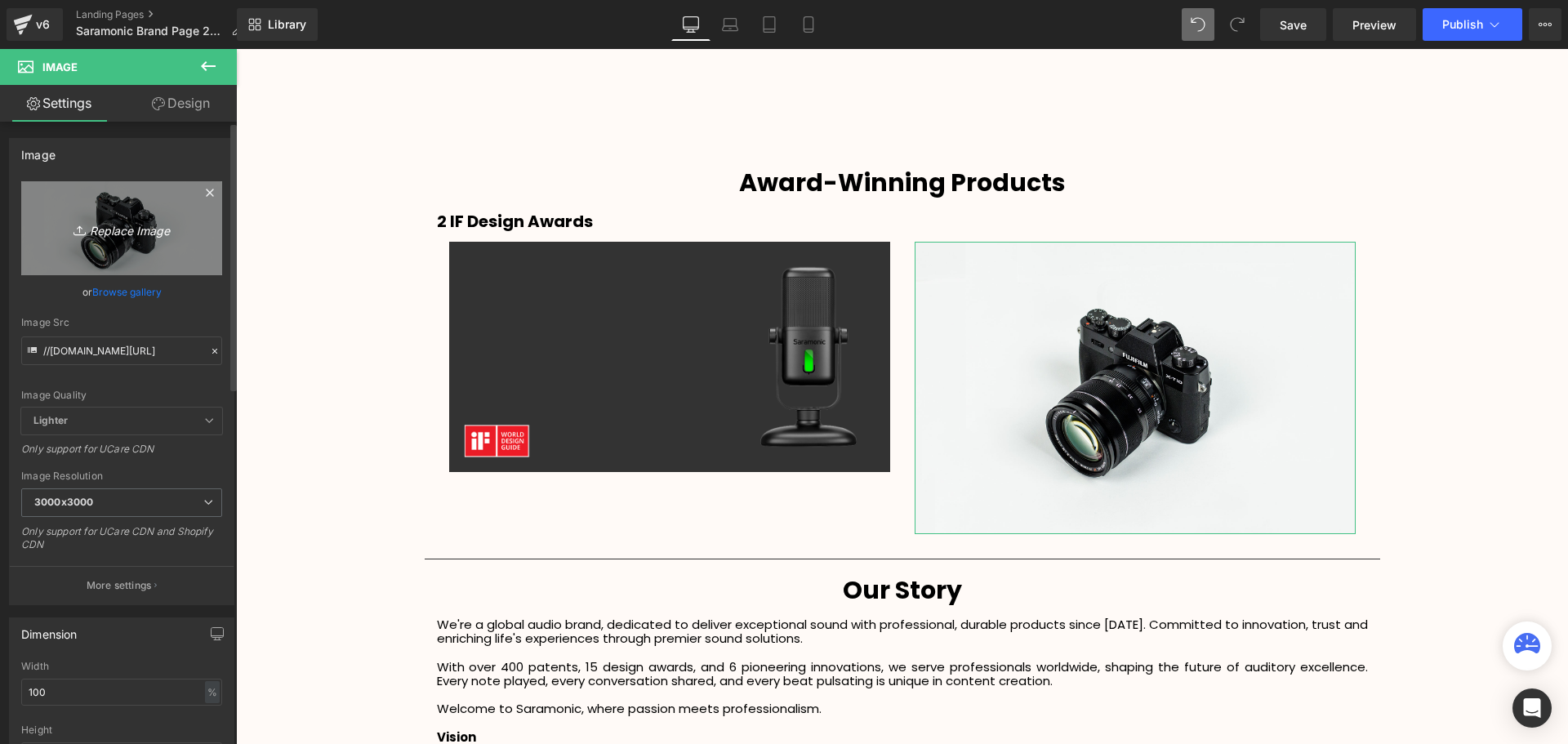
click at [124, 227] on icon "Replace Image" at bounding box center [121, 228] width 131 height 20
type input "C:\fakepath\20240914201740924.png"
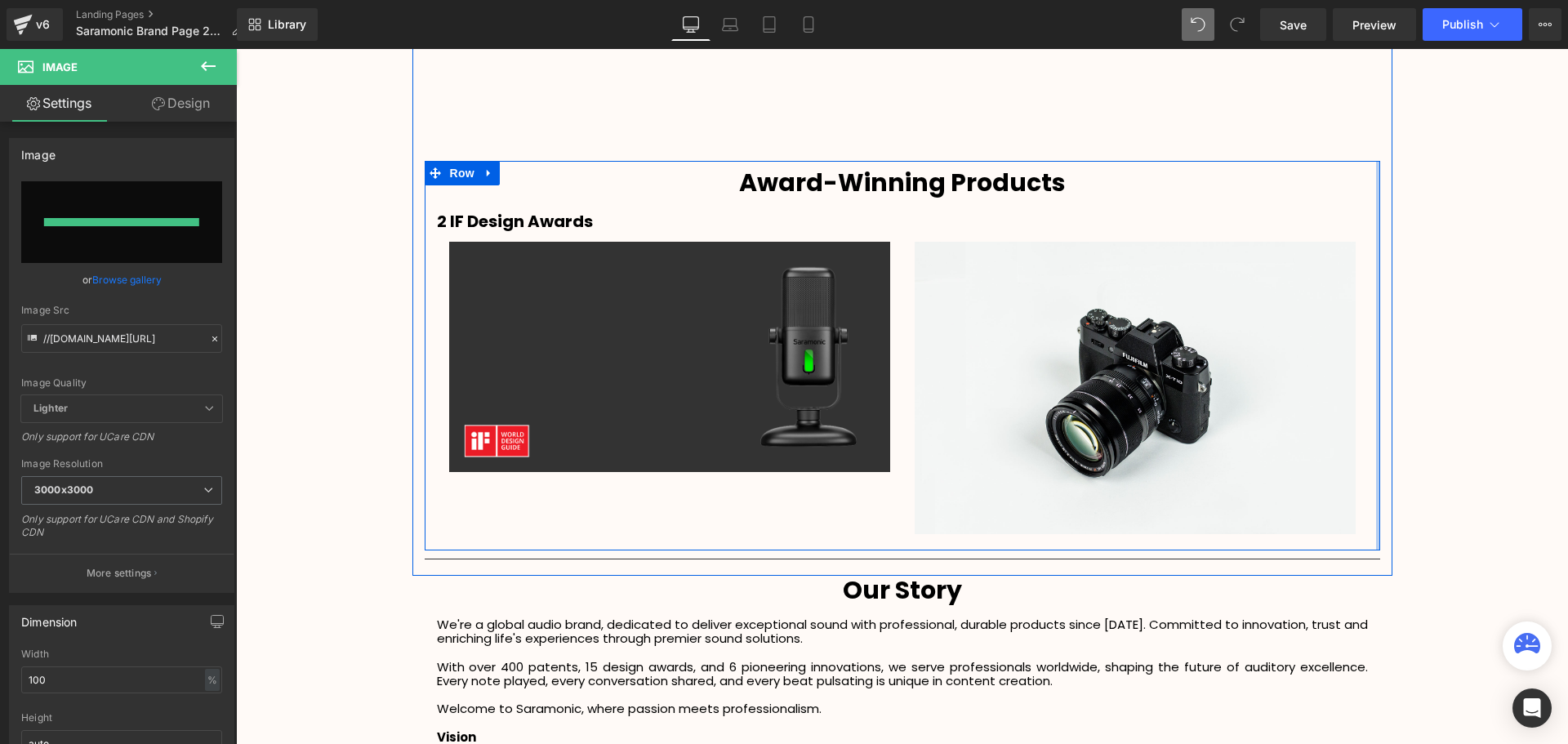
type input "https://ucarecdn.com/f2f62fe7-4b76-463d-a1e5-819ddab46078/-/format/auto/-/previ…"
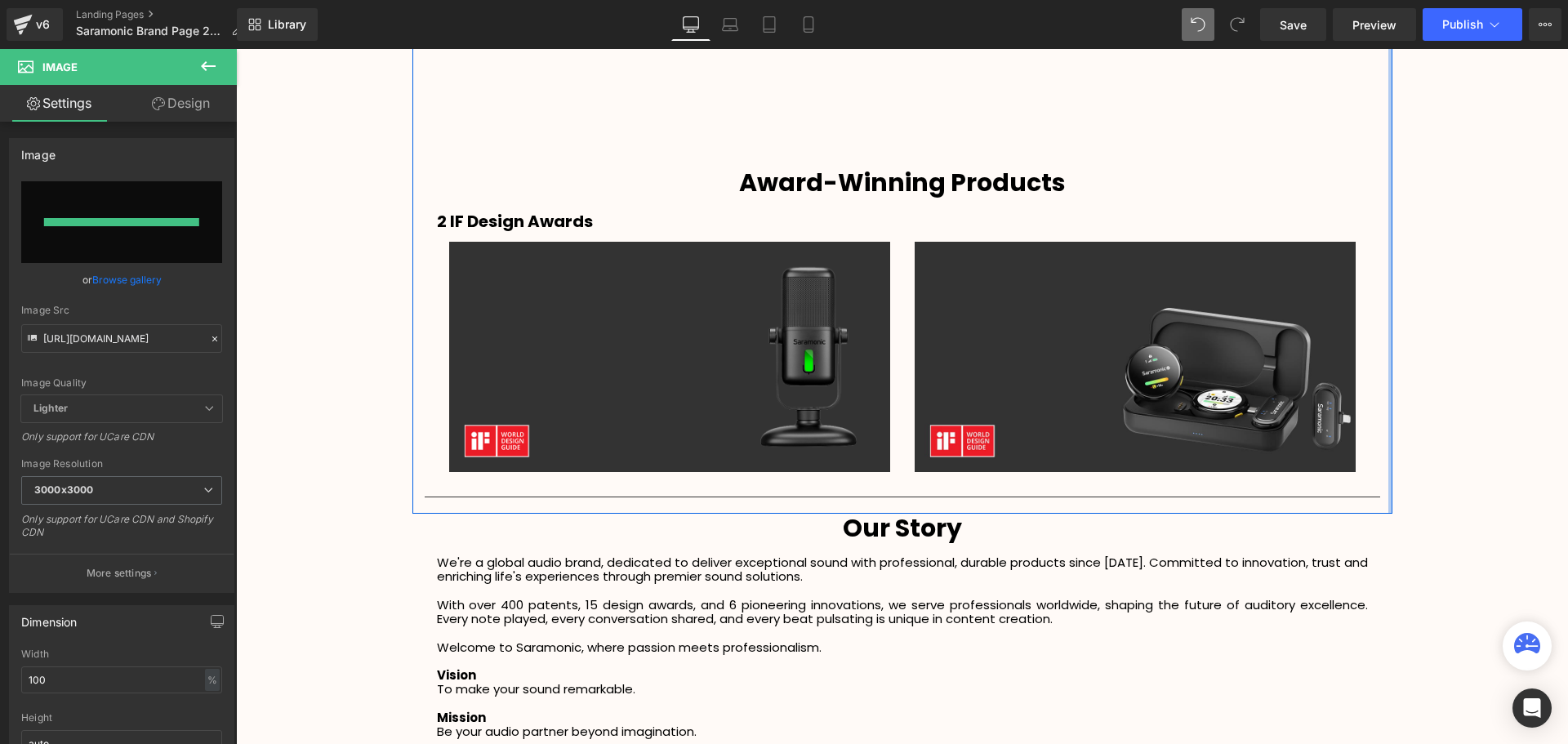
scroll to position [4311, 1323]
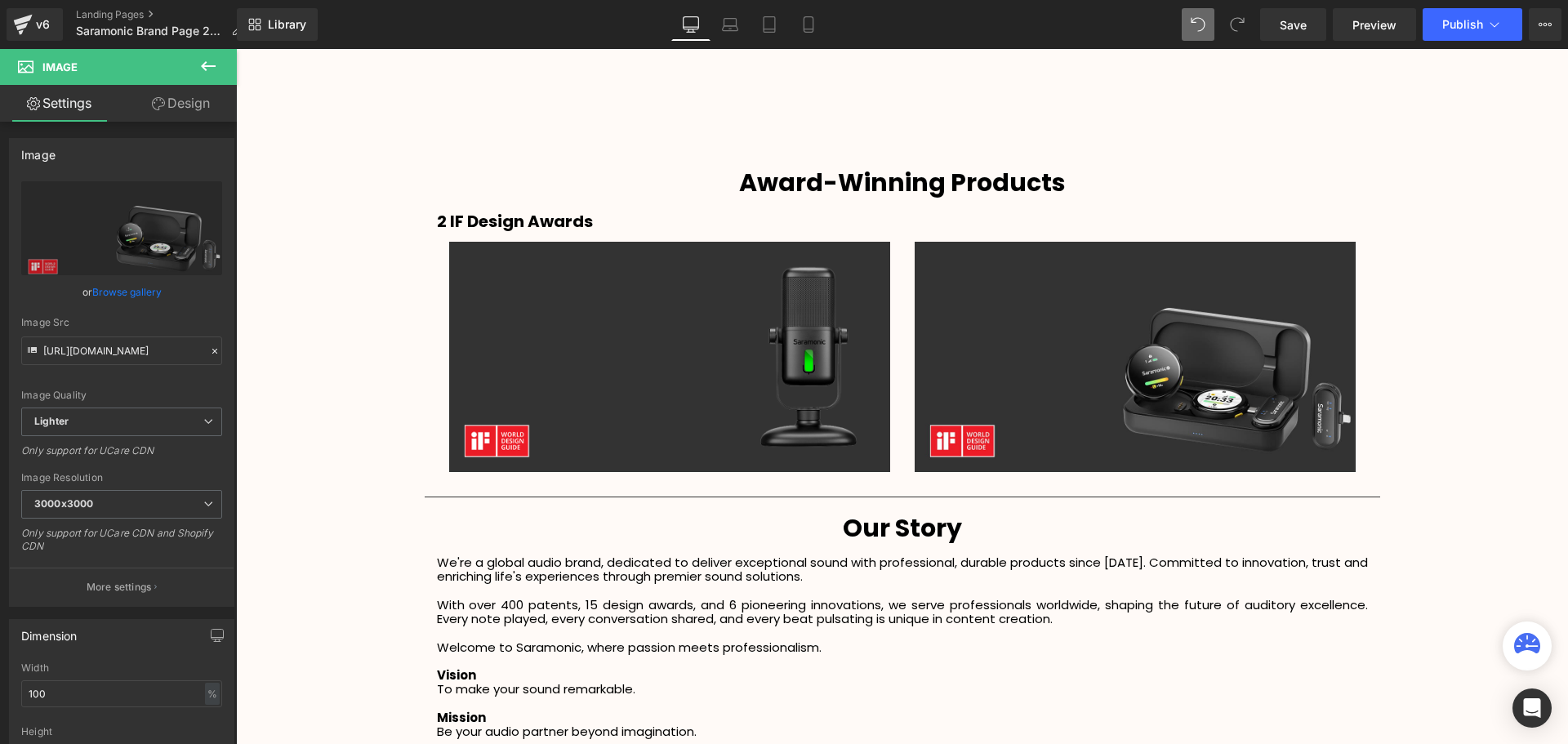
click at [1484, 404] on div "Video Bg Row Welcome to Button Row Image Row Sound. Remarkable. Heading Heading…" at bounding box center [901, 127] width 1331 height 4060
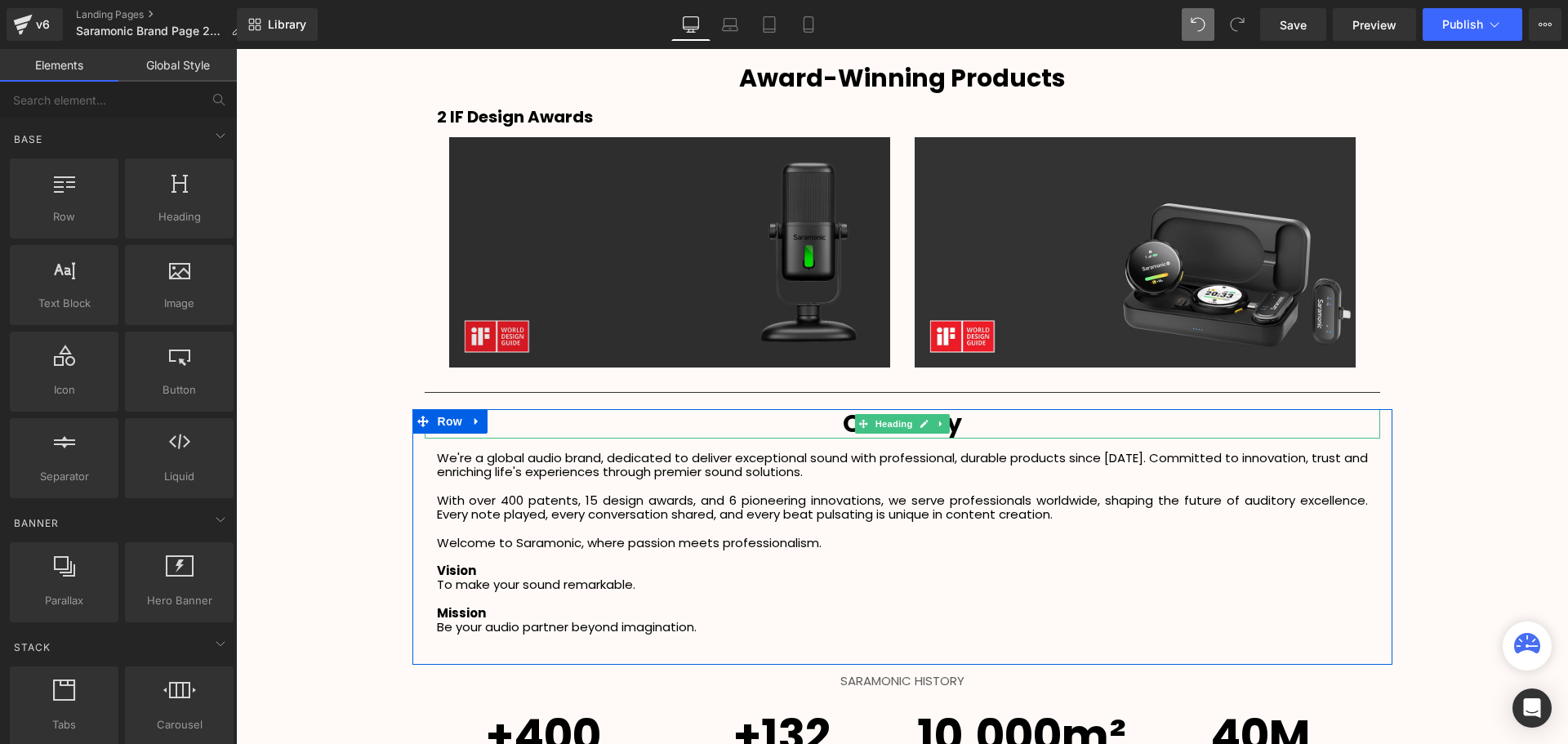
scroll to position [1999, 0]
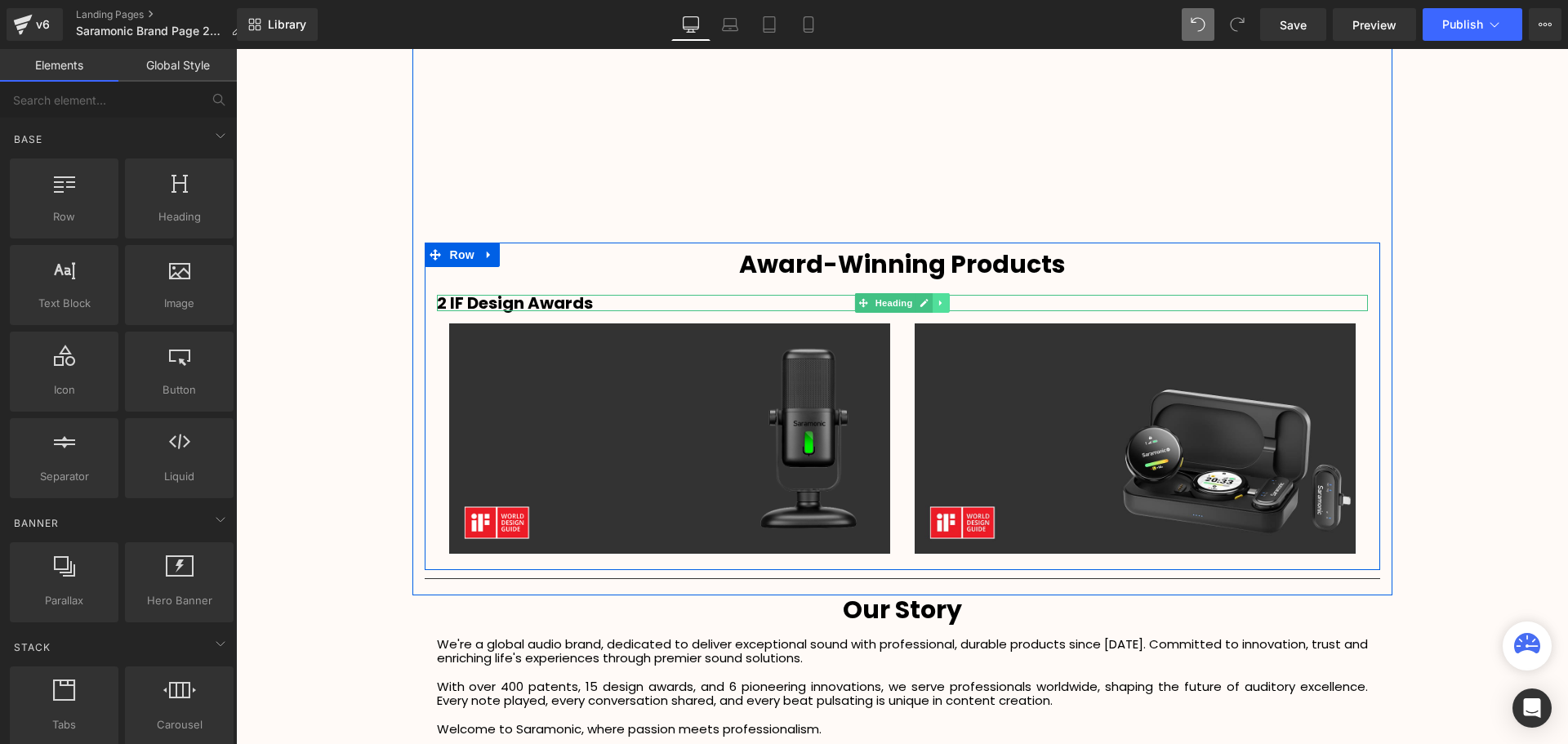
click at [939, 303] on icon at bounding box center [940, 302] width 9 height 10
click at [945, 303] on icon at bounding box center [949, 302] width 9 height 9
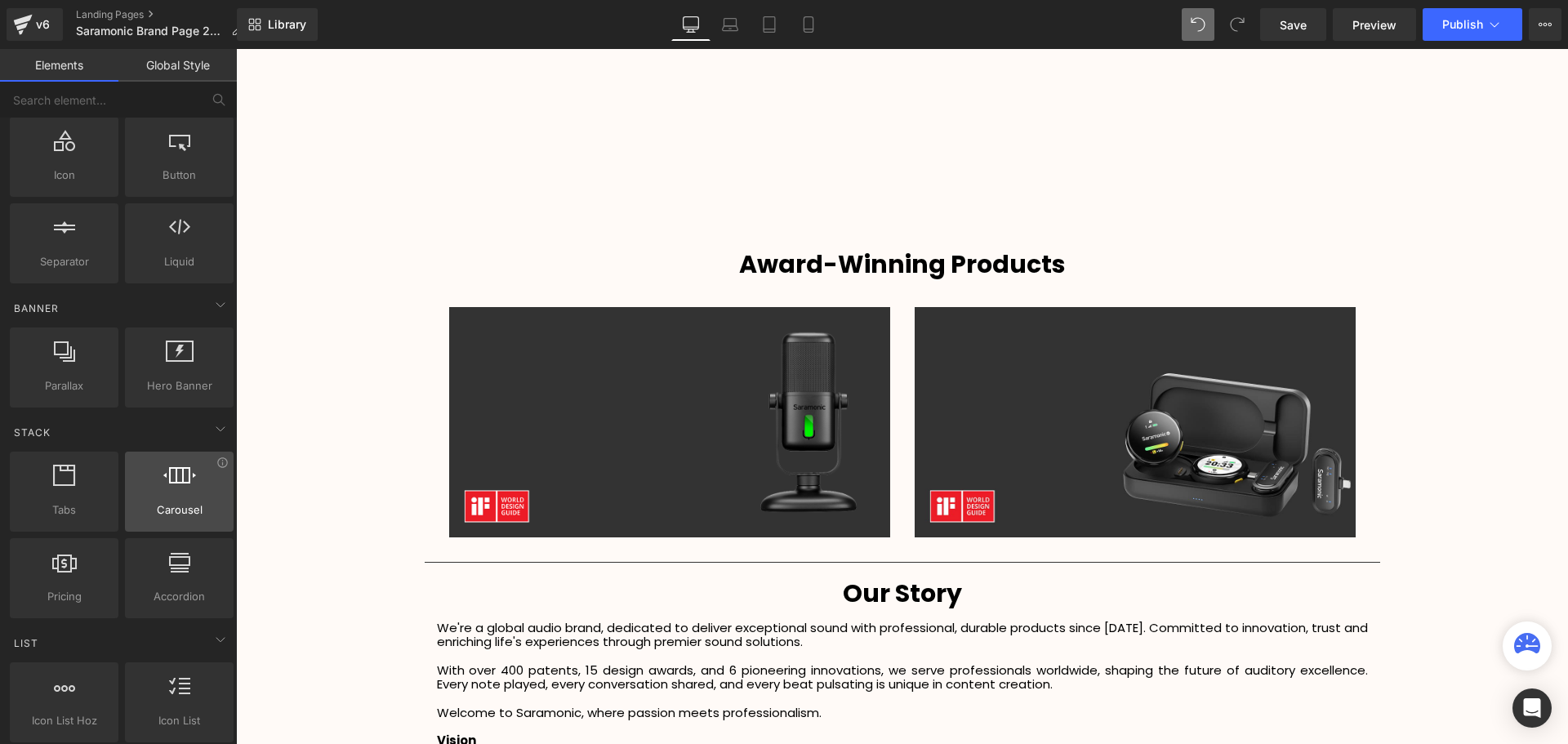
scroll to position [327, 0]
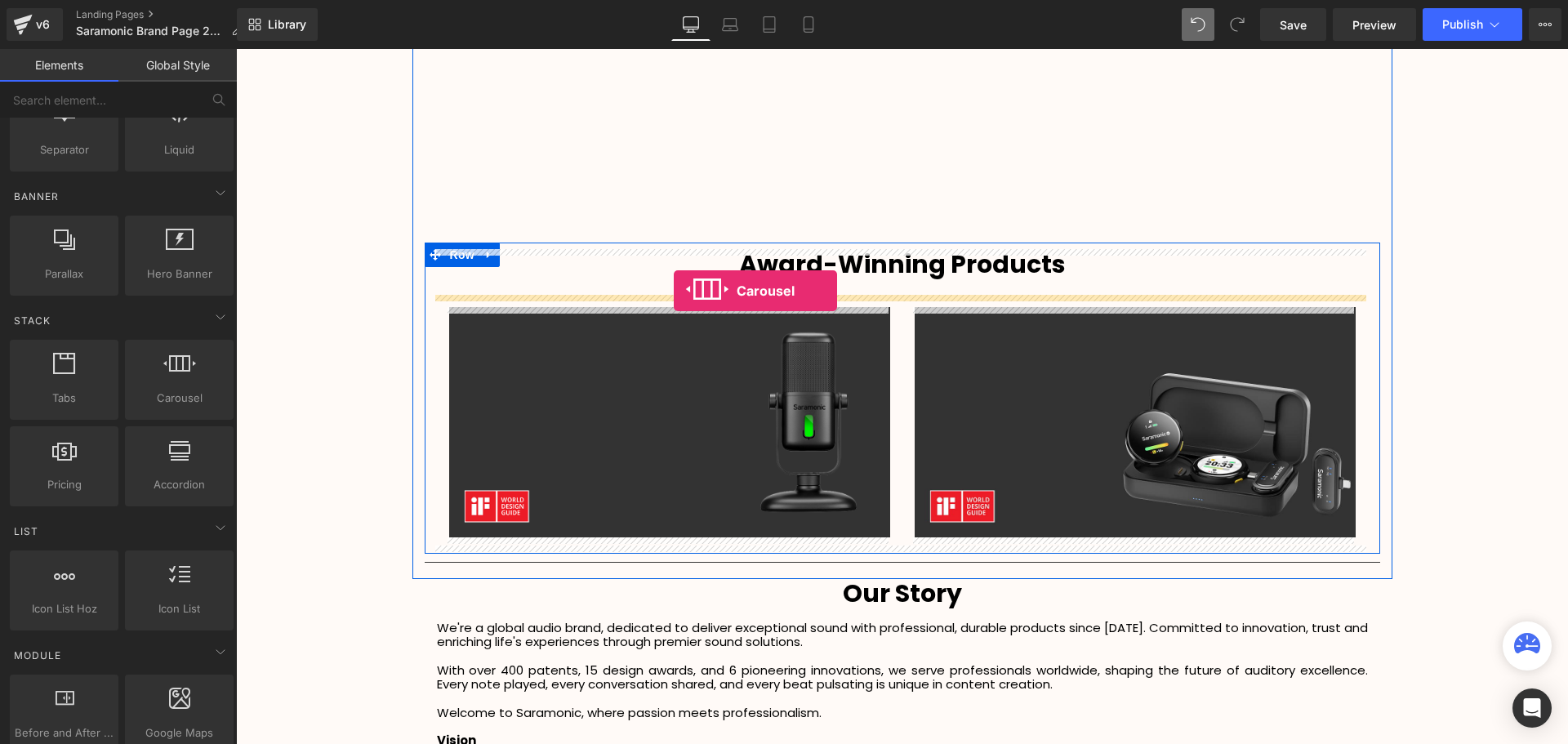
drag, startPoint x: 465, startPoint y: 390, endPoint x: 674, endPoint y: 291, distance: 231.3
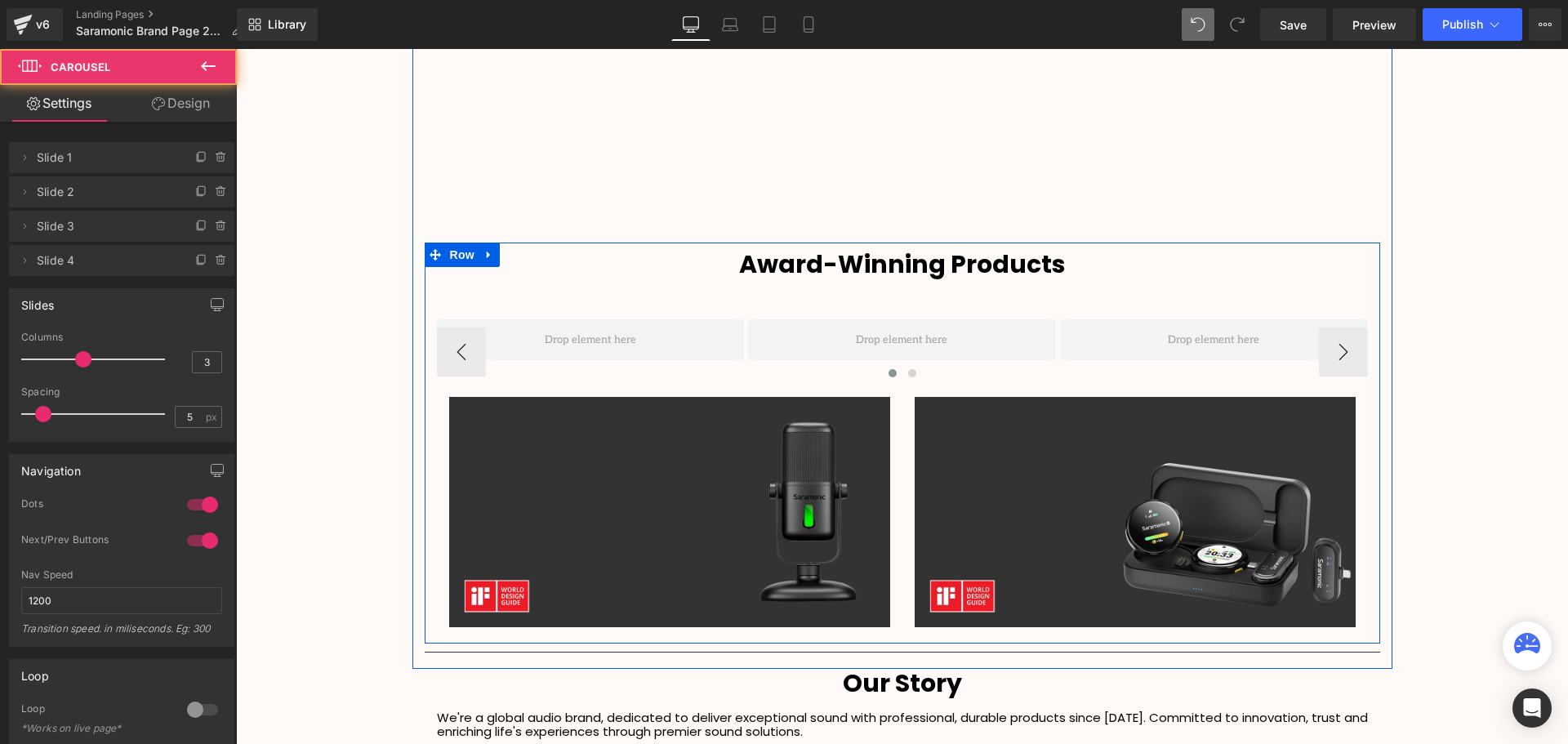
scroll to position [4384, 1323]
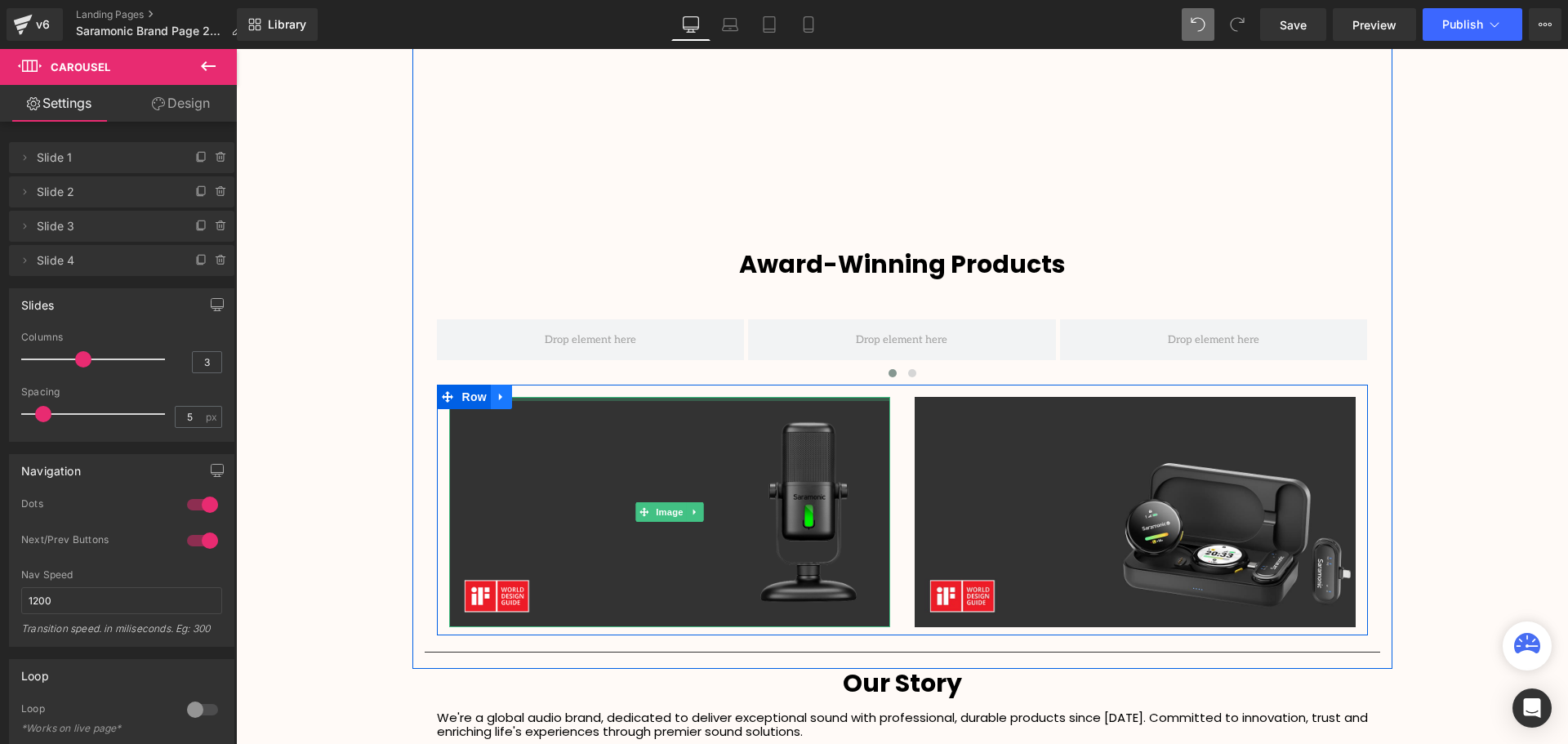
click at [495, 398] on icon at bounding box center [500, 397] width 11 height 12
click at [538, 398] on icon at bounding box center [543, 396] width 11 height 11
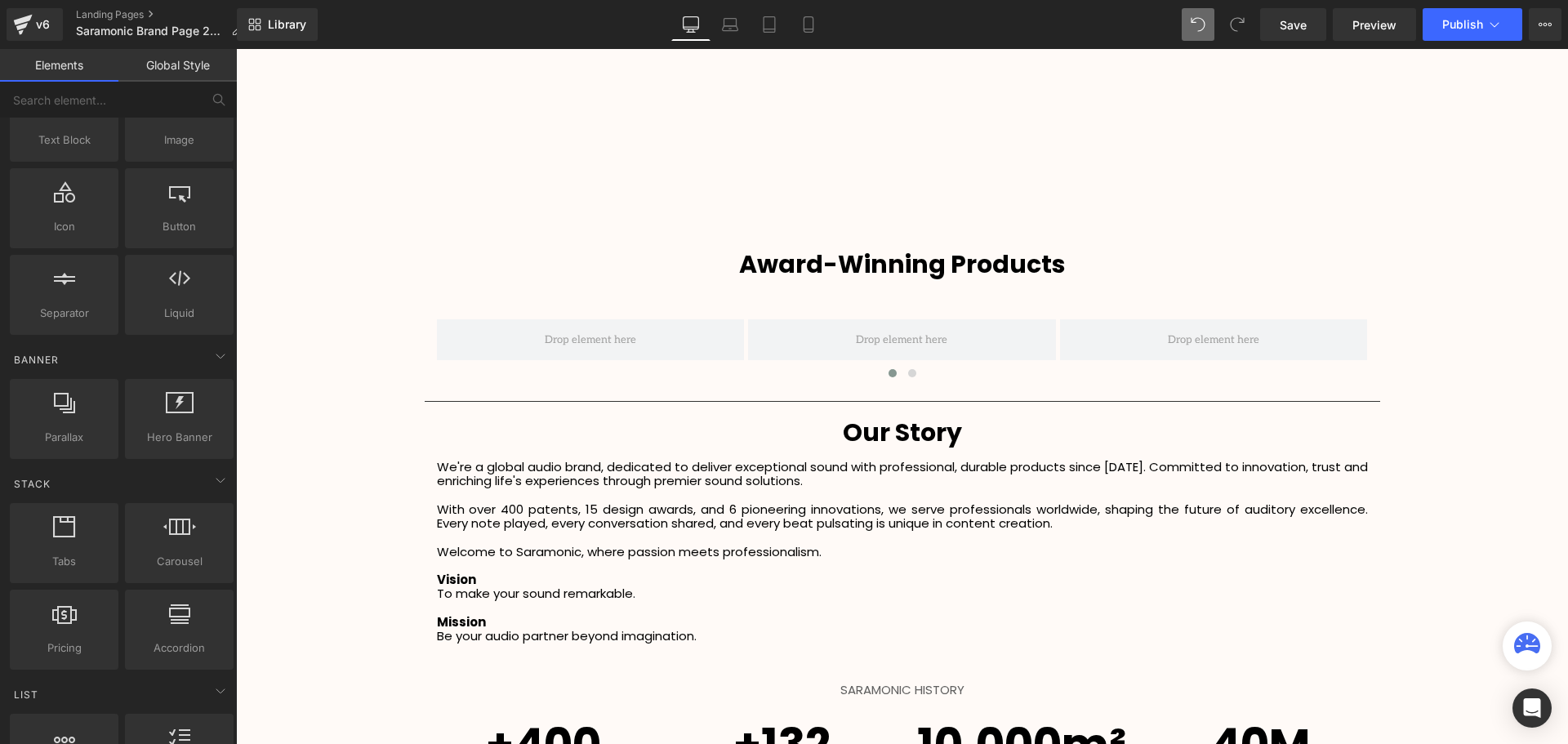
scroll to position [0, 0]
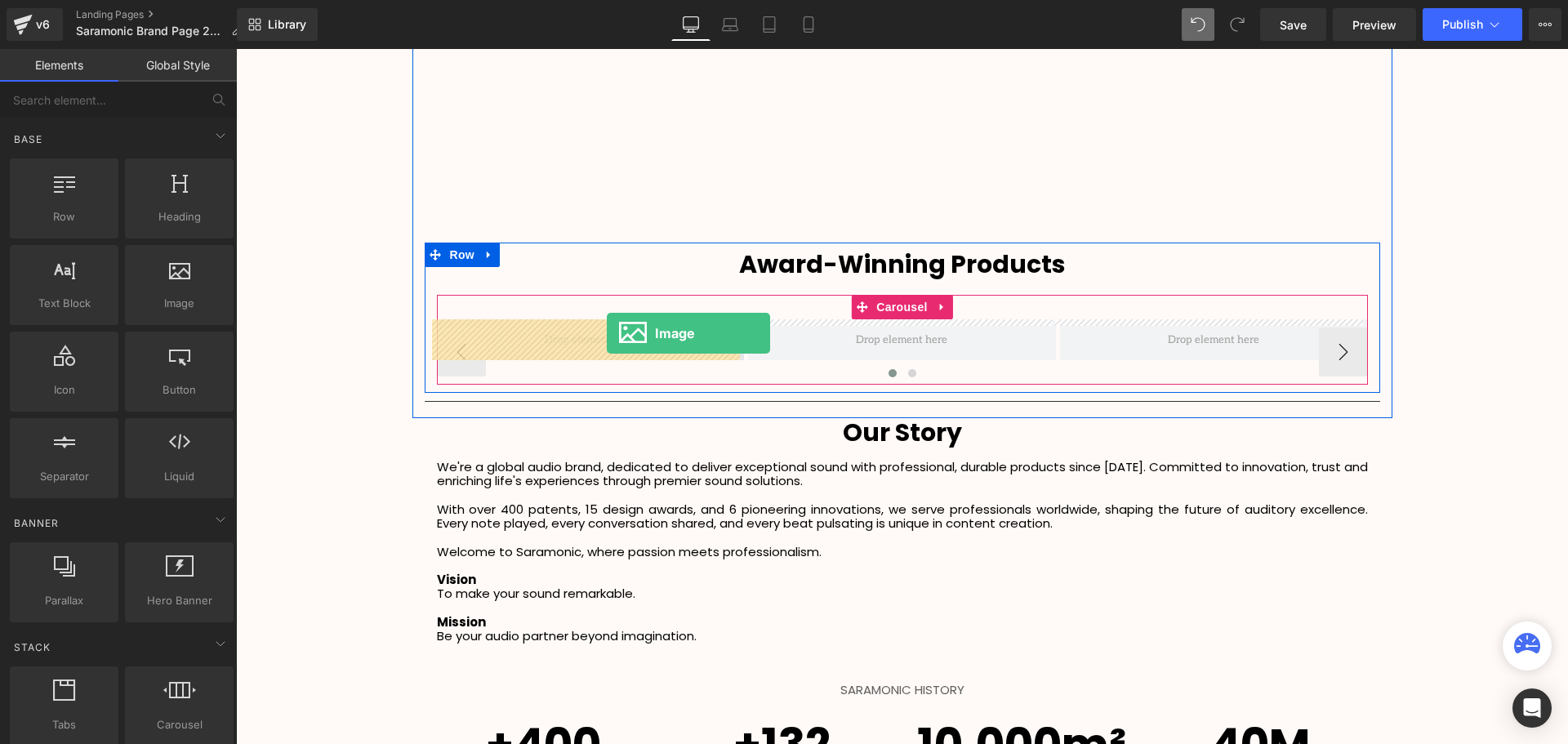
drag, startPoint x: 410, startPoint y: 321, endPoint x: 607, endPoint y: 333, distance: 197.4
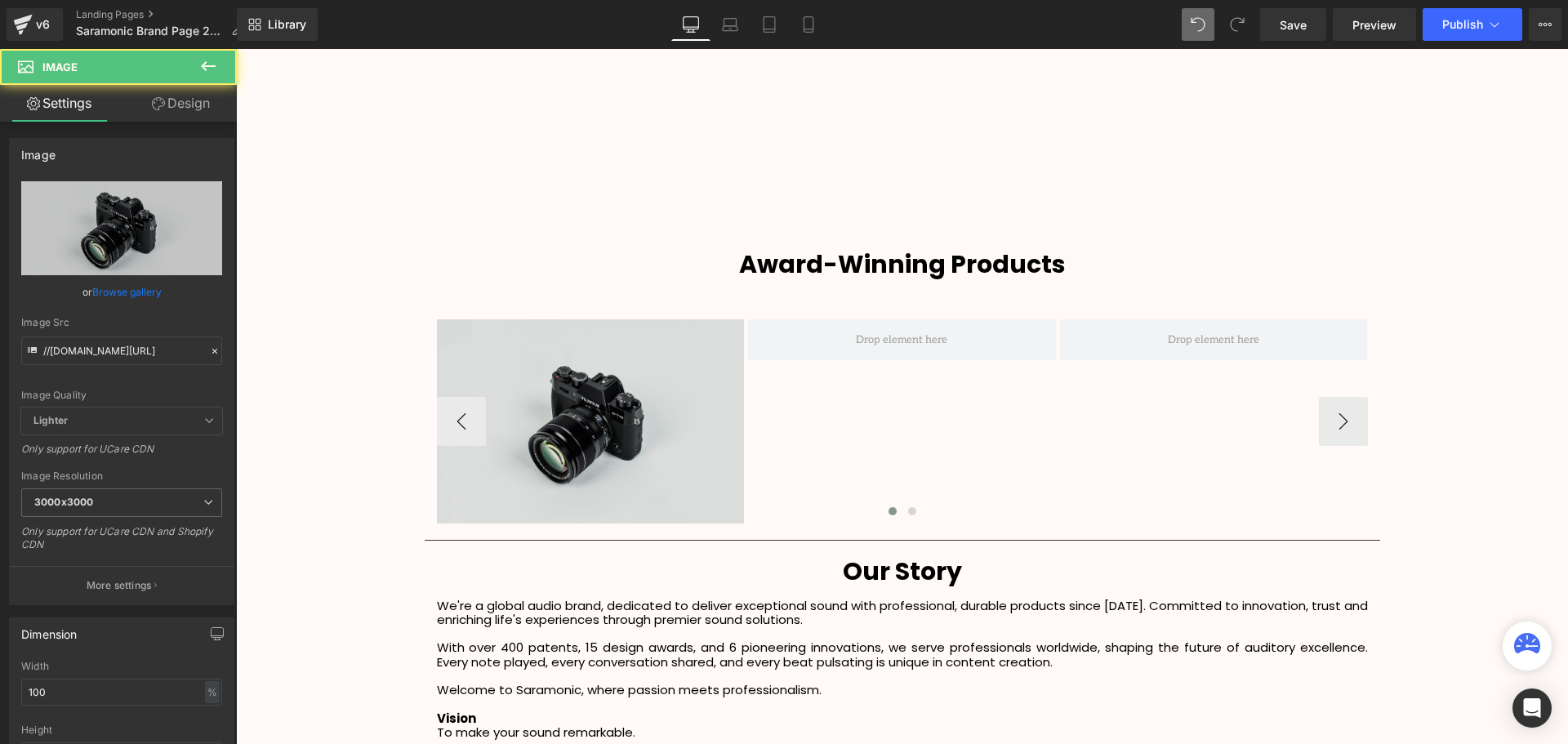
scroll to position [4273, 1323]
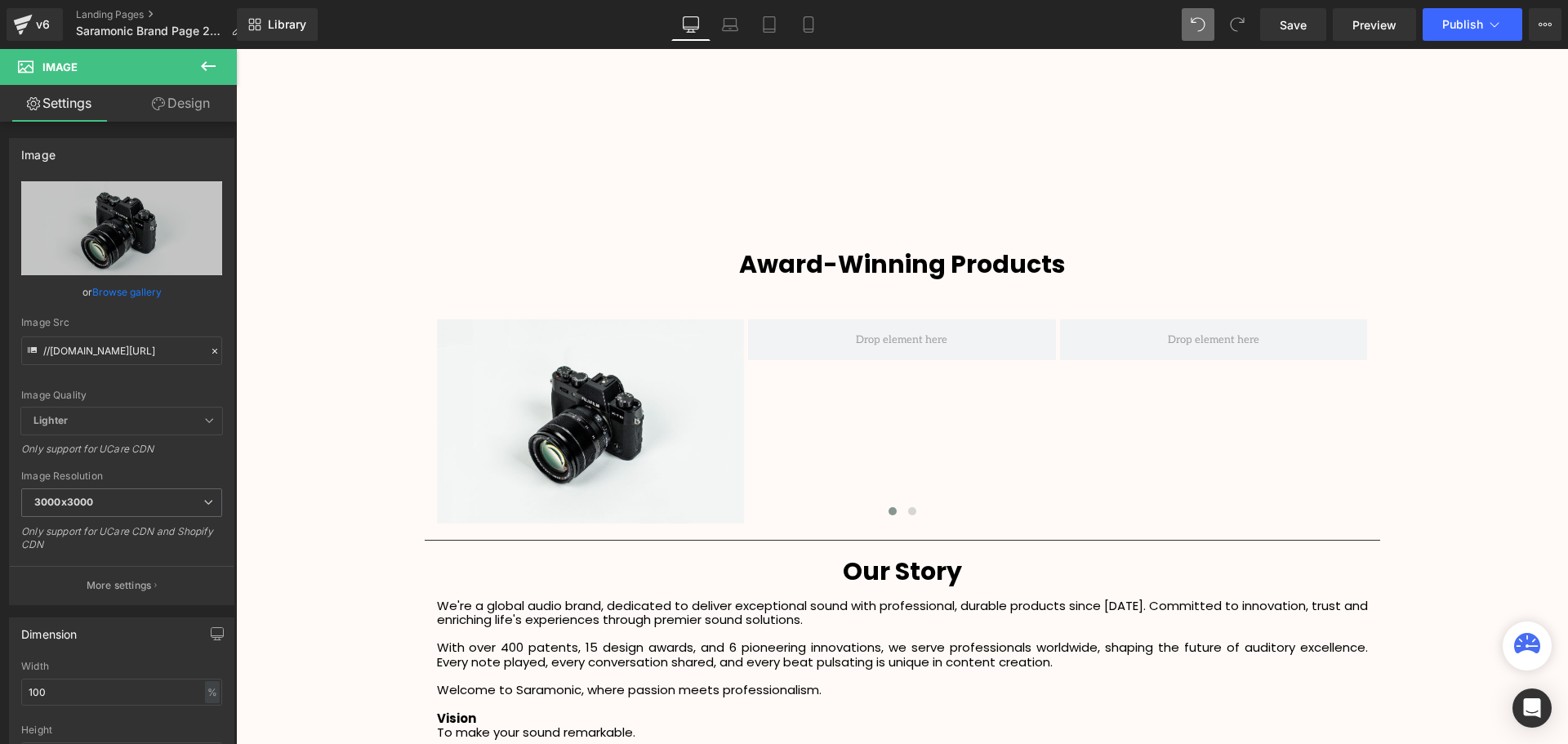
drag, startPoint x: 202, startPoint y: 71, endPoint x: 229, endPoint y: 89, distance: 32.4
click at [202, 71] on icon at bounding box center [208, 66] width 19 height 19
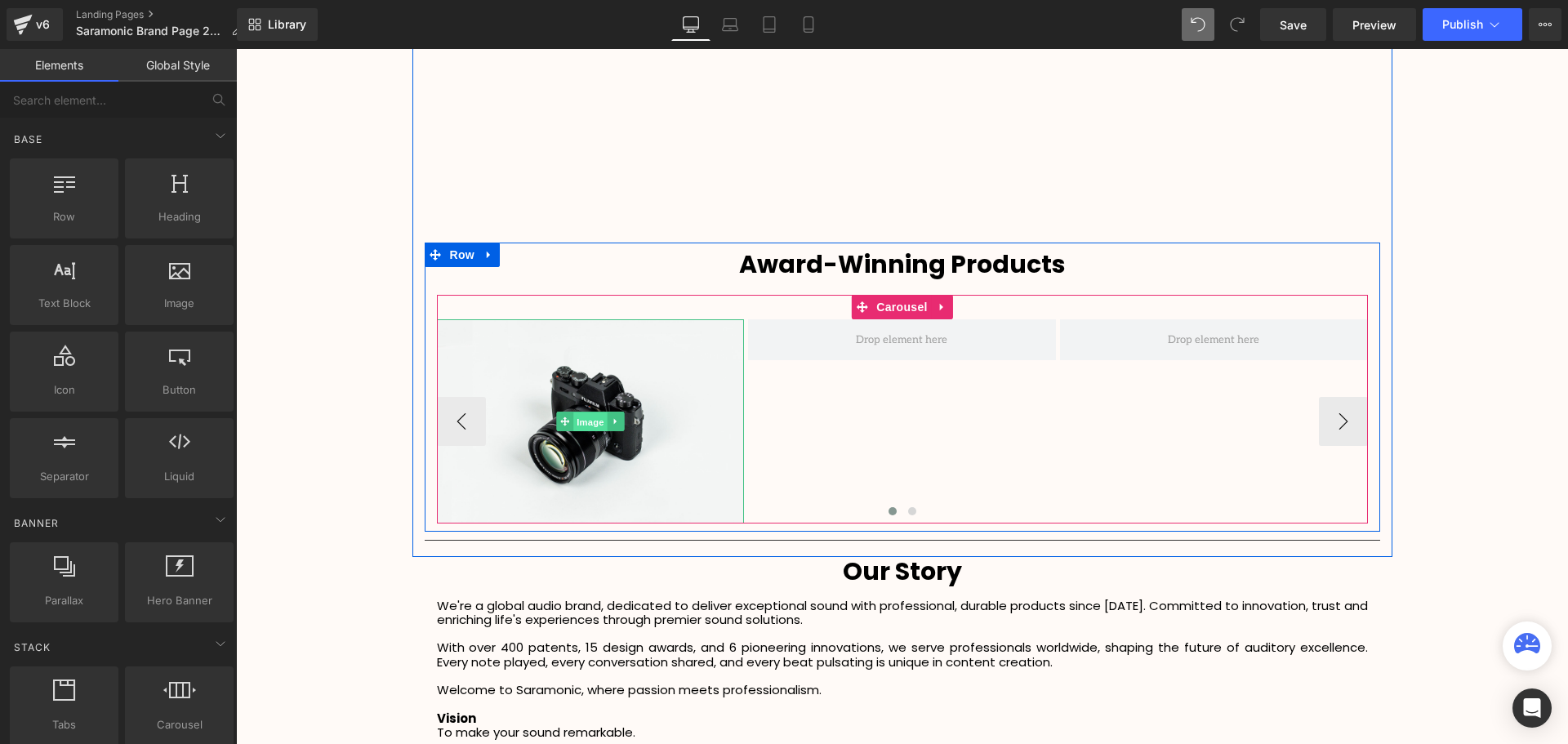
click at [594, 422] on span "Image" at bounding box center [590, 422] width 34 height 19
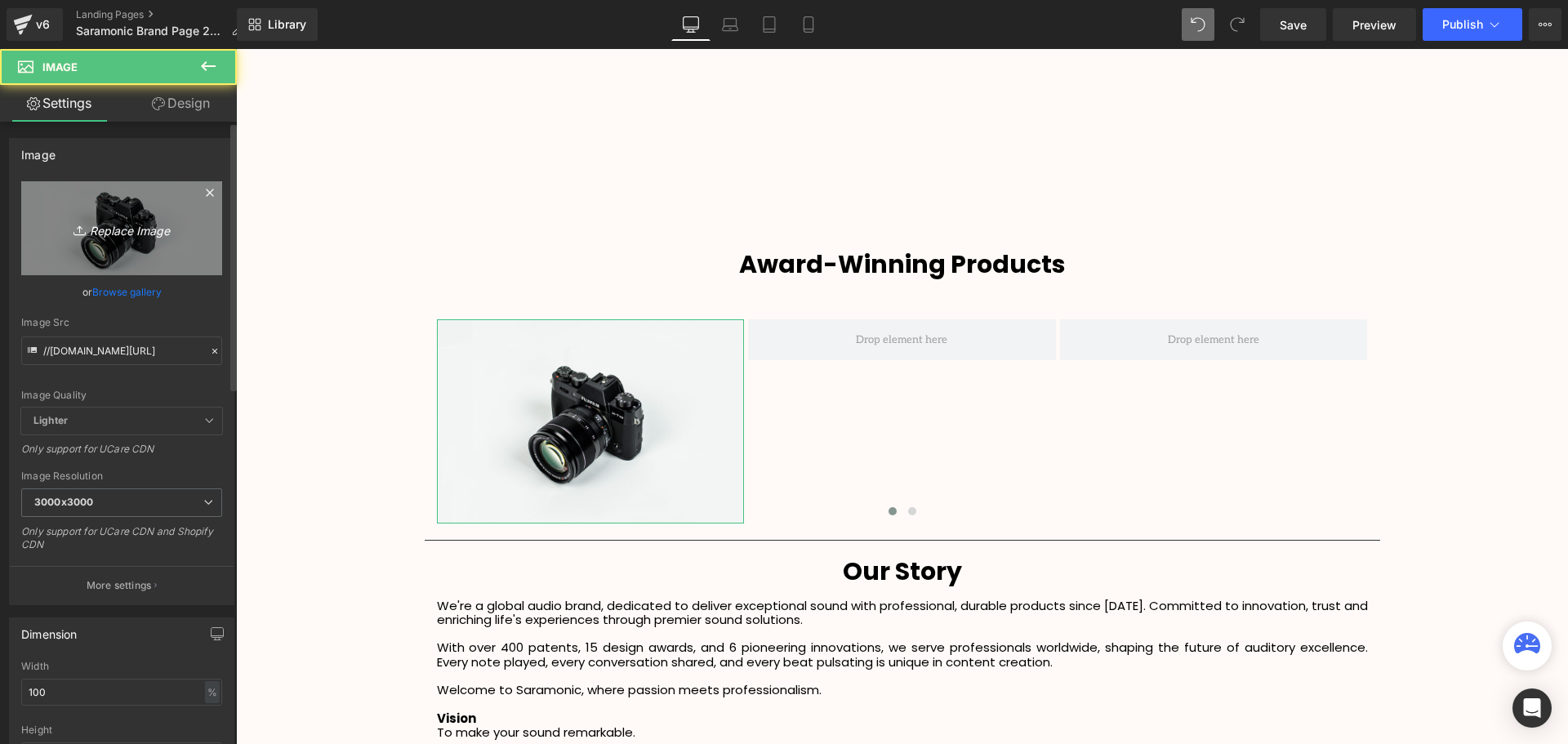
click at [67, 245] on link "Replace Image" at bounding box center [121, 228] width 201 height 94
type input "C:\fakepath\1.svg"
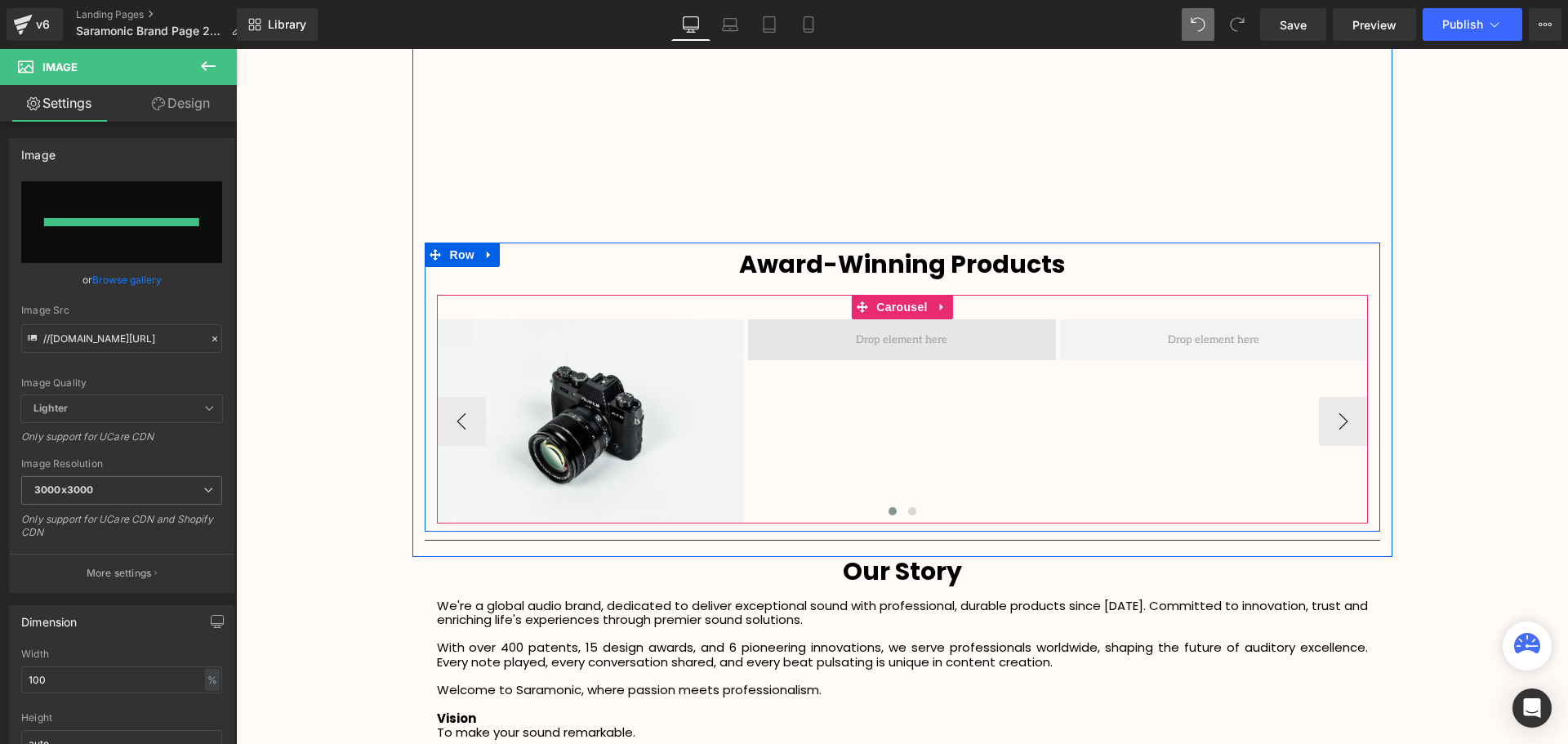
type input "https://ucarecdn.com/dcfcd113-6f89-4fee-9436-9c400ea36643/1.svg"
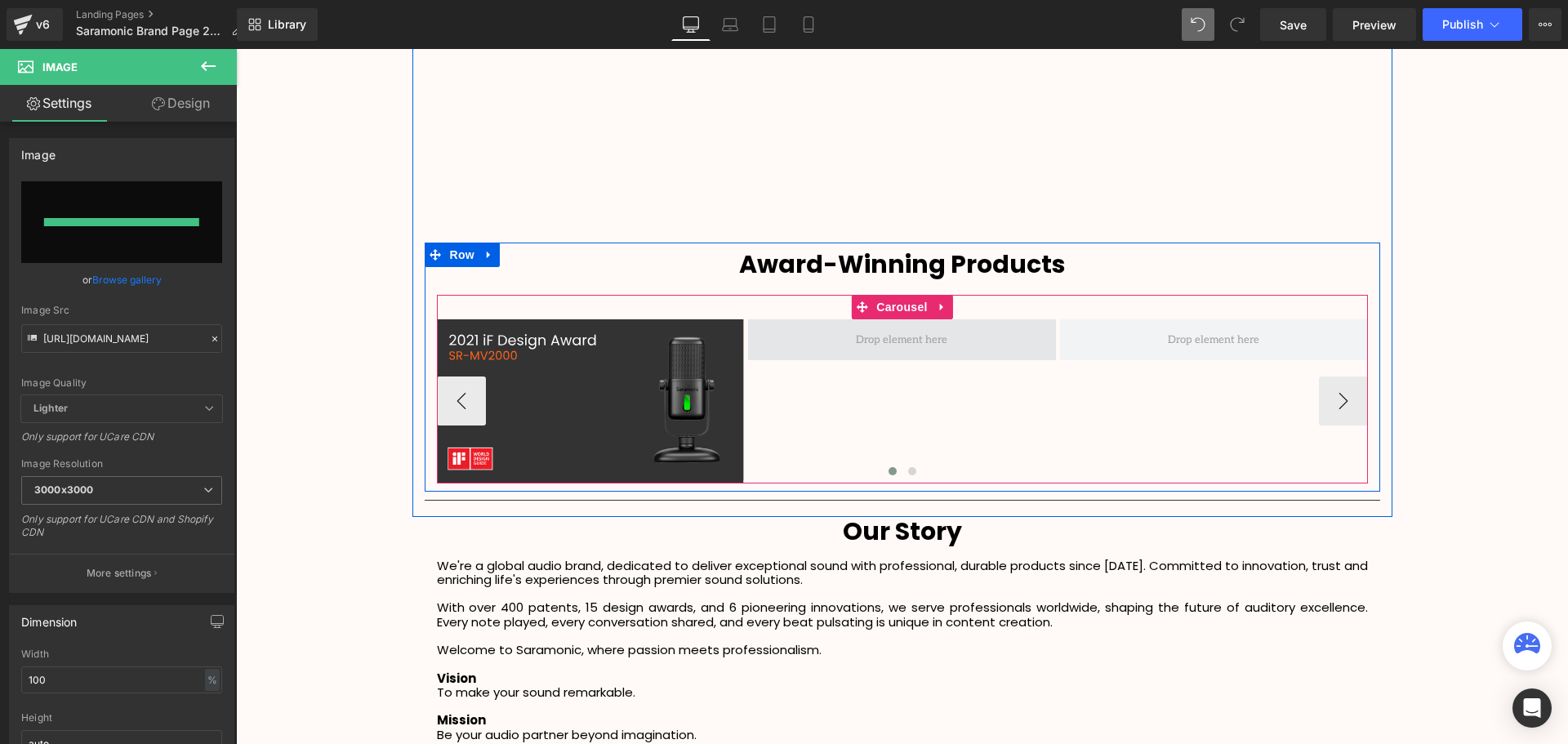
scroll to position [4233, 1323]
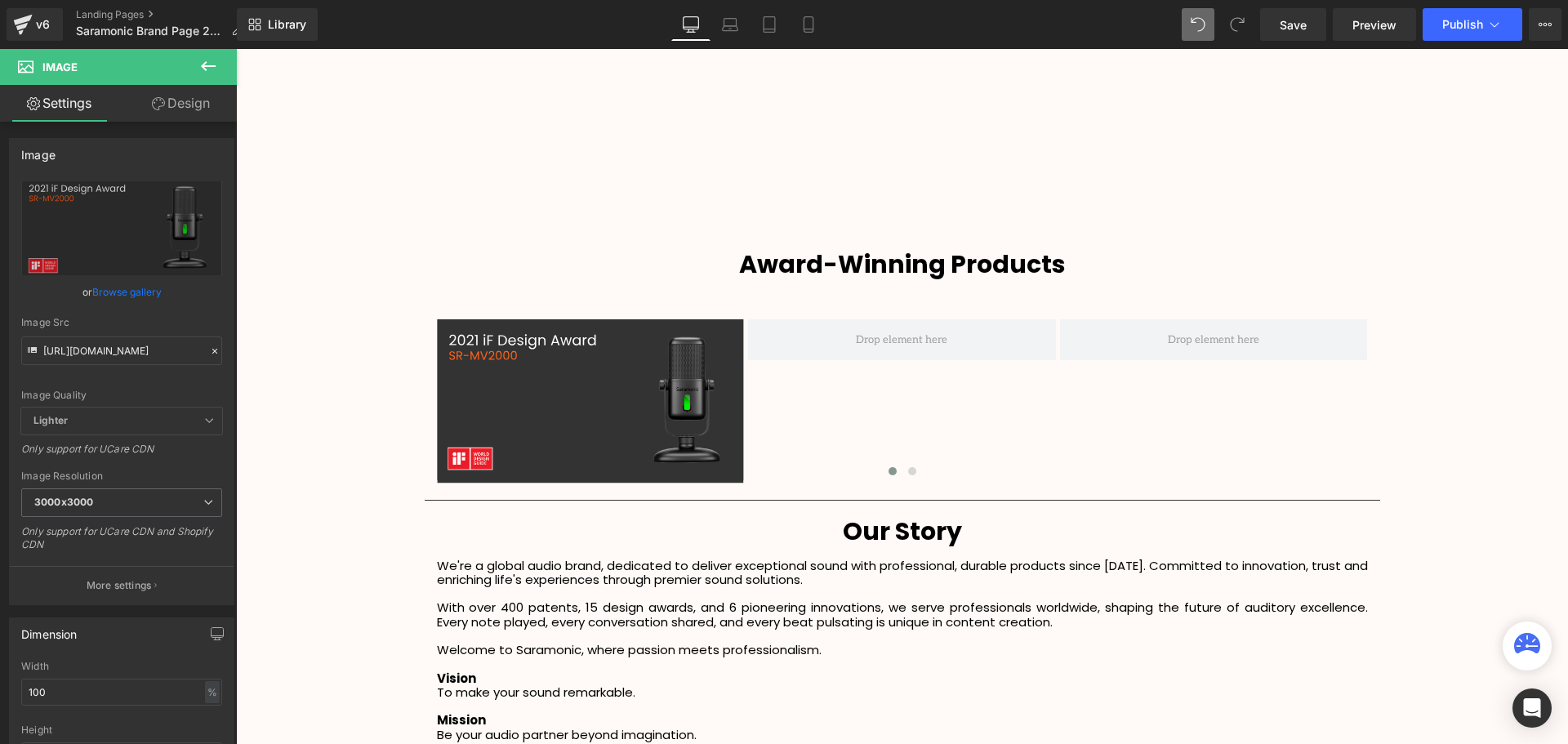
click at [210, 71] on icon at bounding box center [208, 66] width 19 height 19
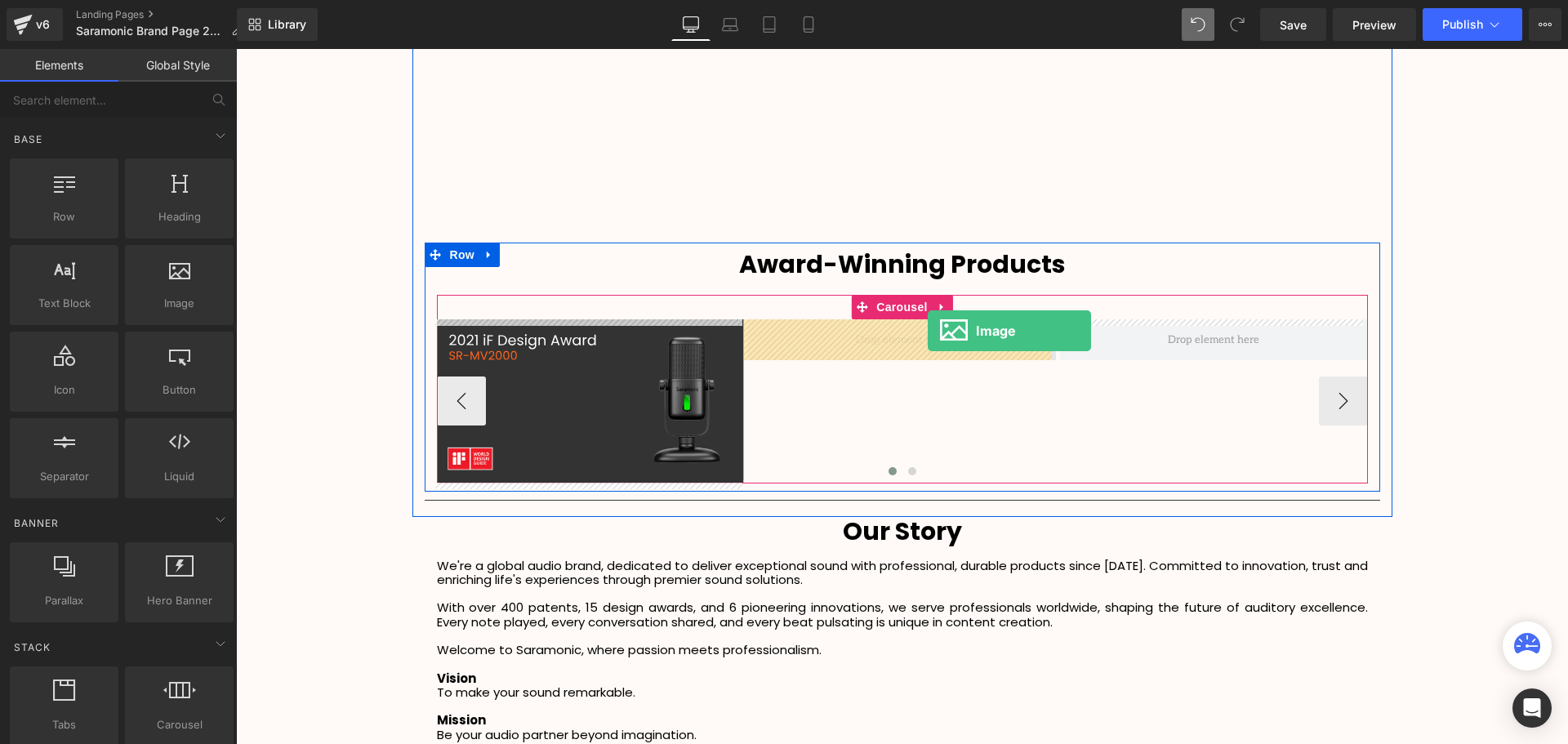
drag, startPoint x: 446, startPoint y: 357, endPoint x: 925, endPoint y: 340, distance: 479.3
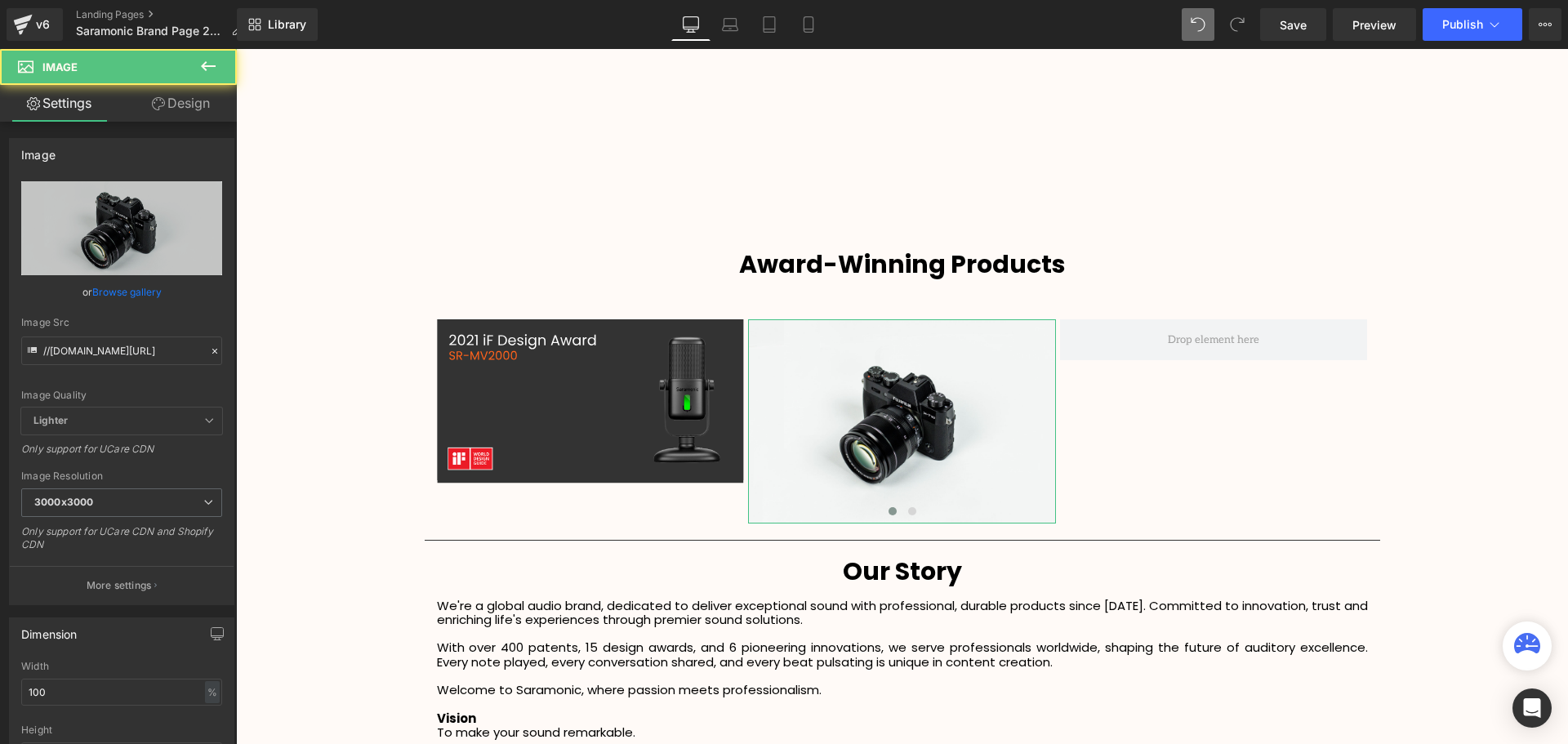
scroll to position [4273, 1323]
drag, startPoint x: 168, startPoint y: 291, endPoint x: 182, endPoint y: 180, distance: 111.9
click at [188, 280] on div "//d1um8515vdn9kb.cloudfront.net/images/parallax.jpg Replace Image Upload image …" at bounding box center [121, 393] width 223 height 423
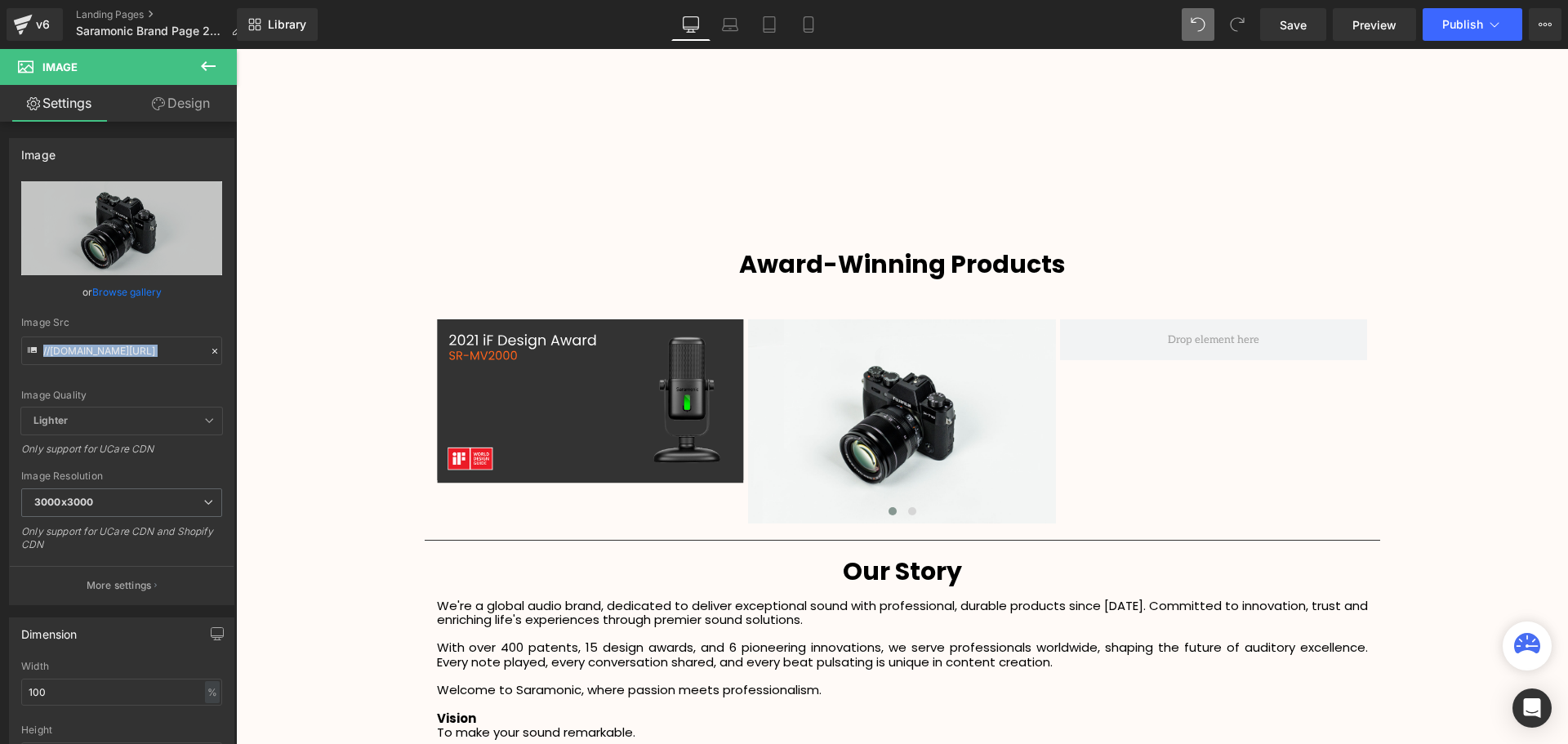
click at [220, 70] on button at bounding box center [208, 67] width 57 height 36
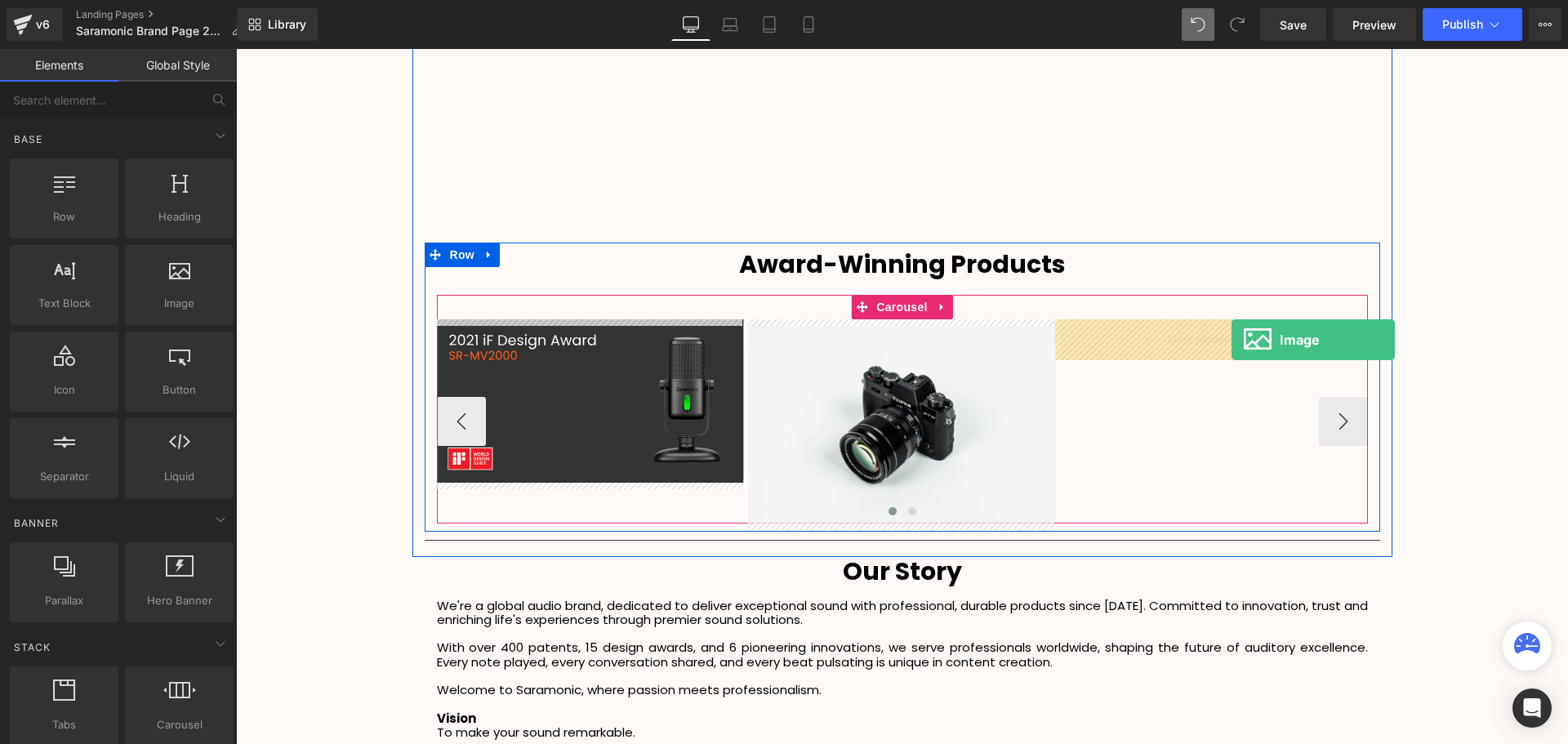
drag, startPoint x: 419, startPoint y: 341, endPoint x: 1231, endPoint y: 340, distance: 812.0
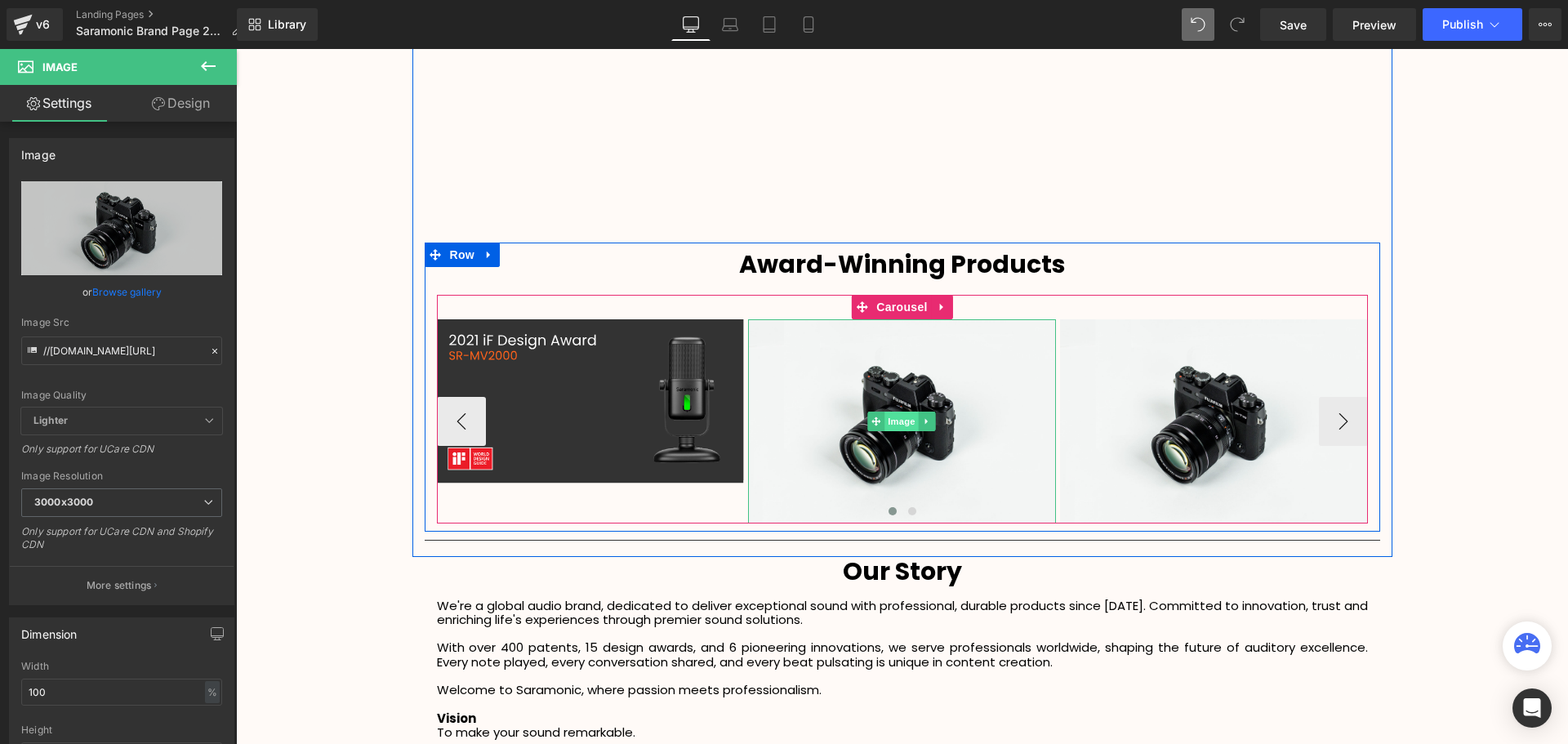
click at [892, 429] on span "Image" at bounding box center [902, 421] width 34 height 19
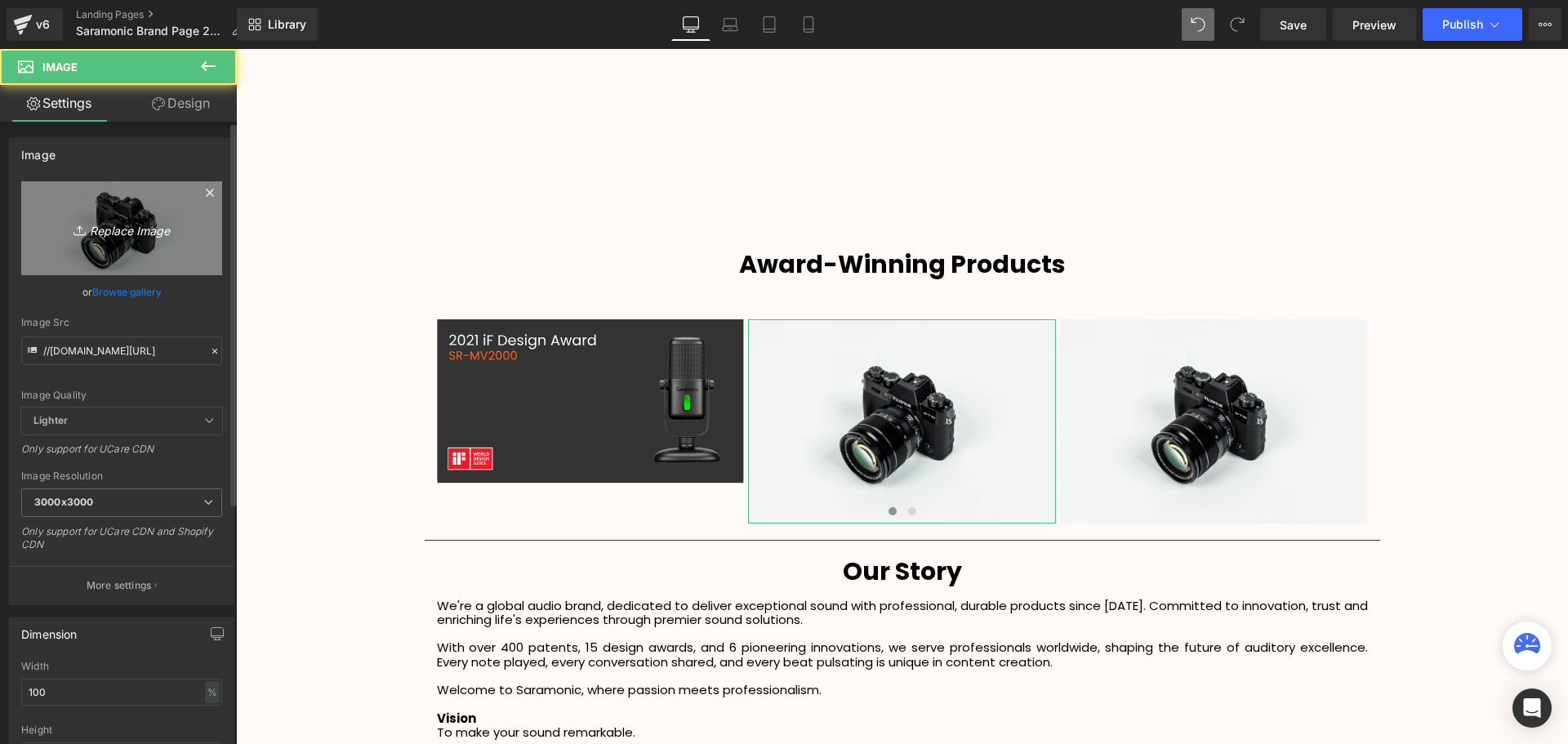
click at [135, 233] on icon "Replace Image" at bounding box center [121, 228] width 131 height 20
type input "C:\fakepath\1.svg"
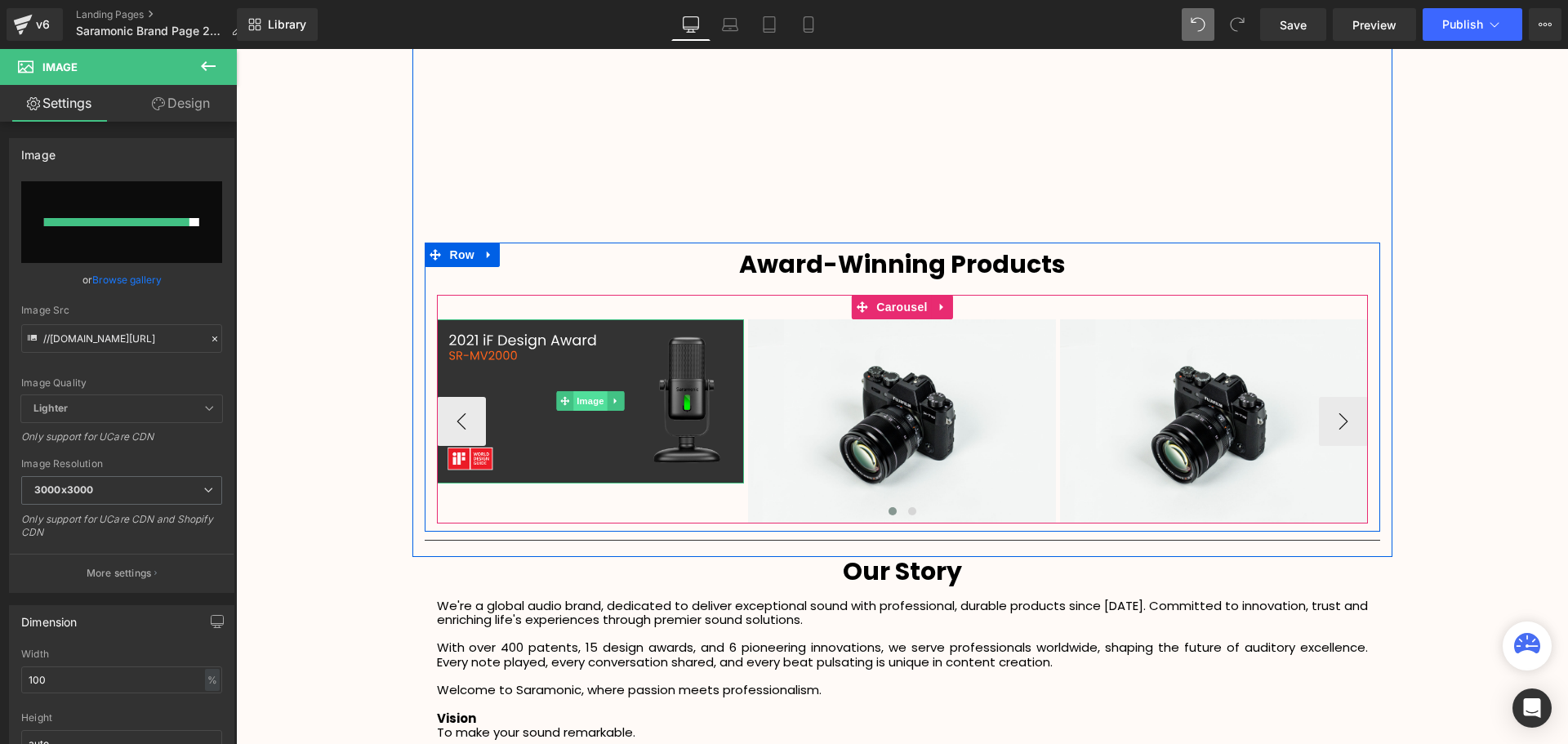
type input "https://ucarecdn.com/bf14b390-3dde-4d56-845c-6c1c9f769e53/1.svg"
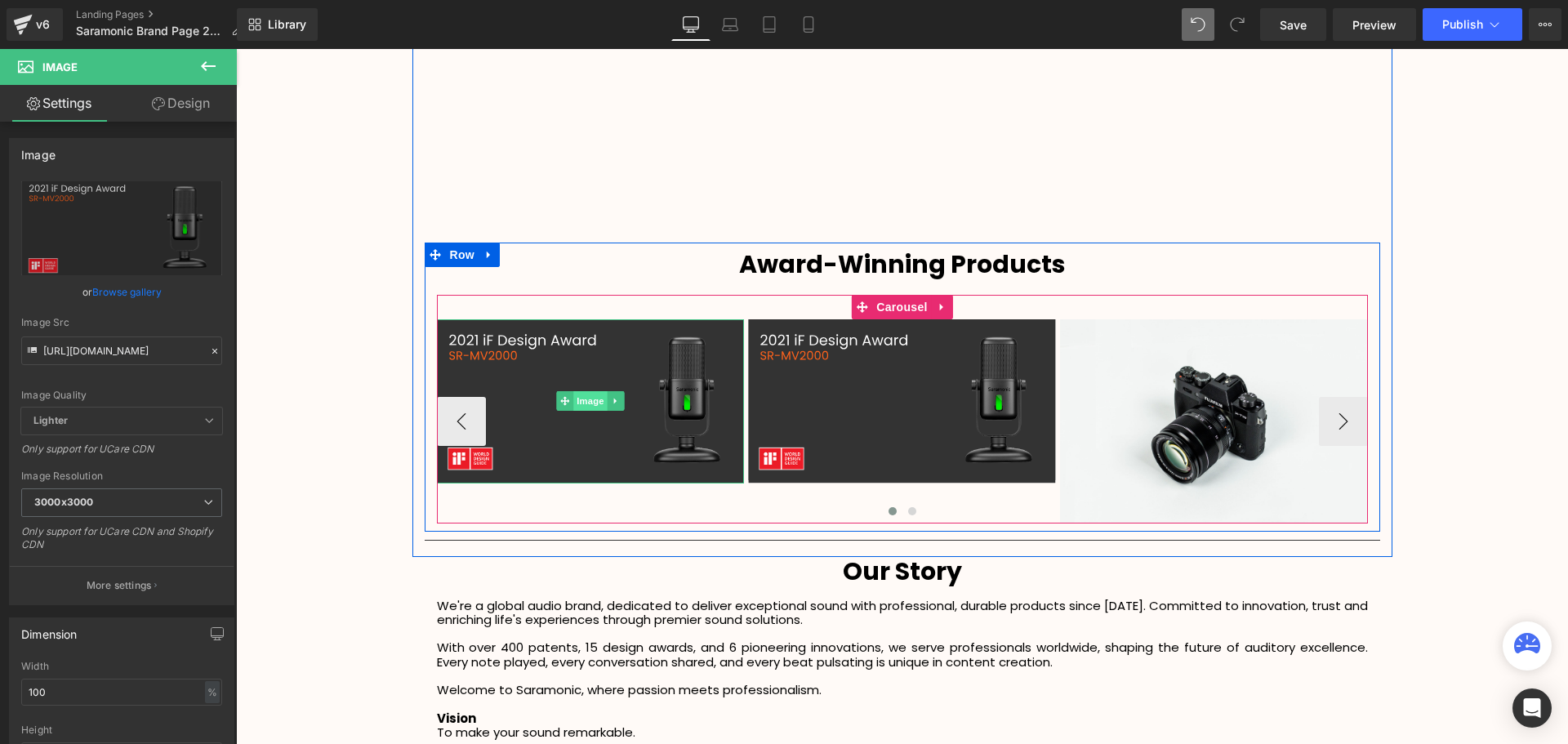
click at [579, 400] on span "Image" at bounding box center [590, 400] width 34 height 19
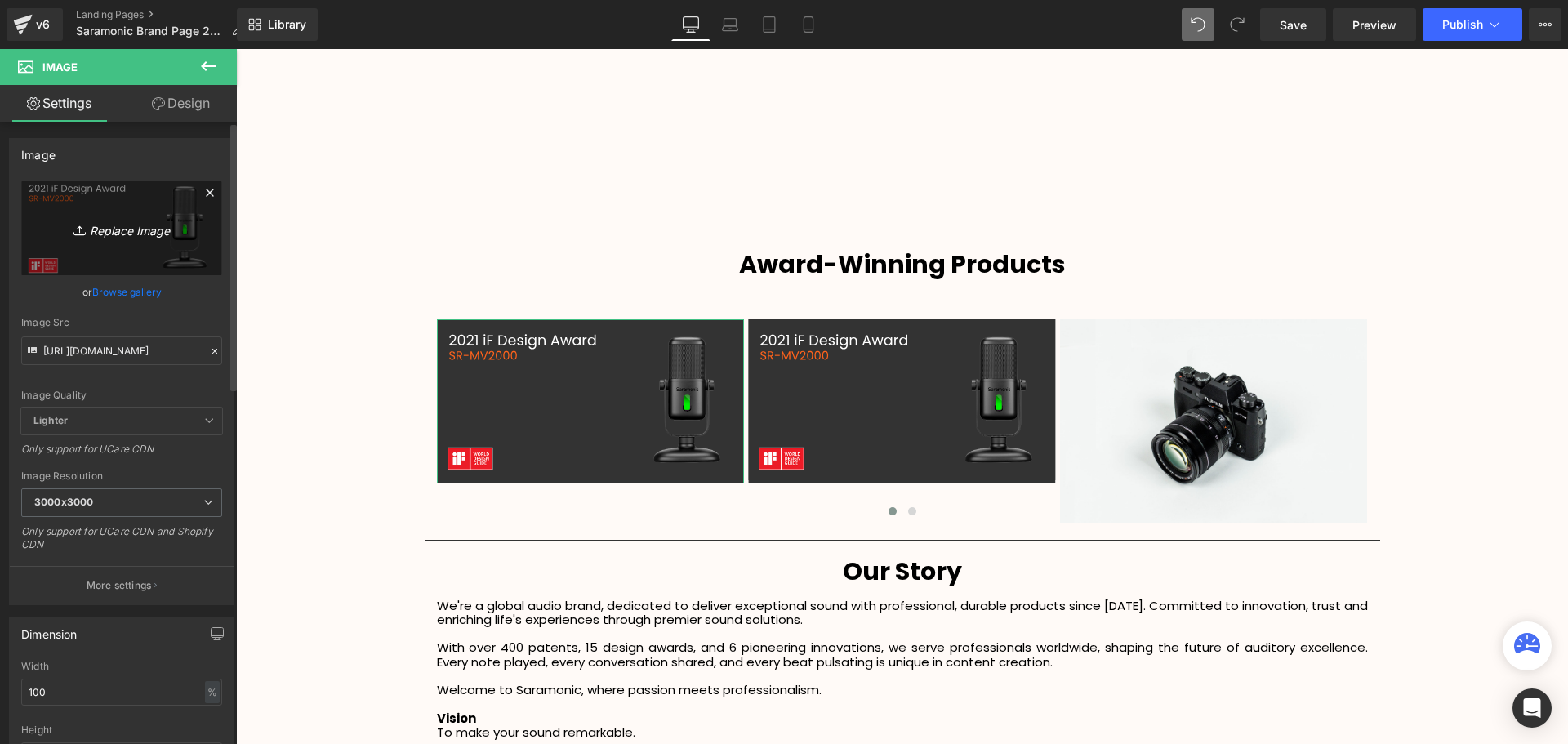
click at [120, 237] on icon "Replace Image" at bounding box center [121, 228] width 131 height 20
type input "C:\fakepath\2.svg"
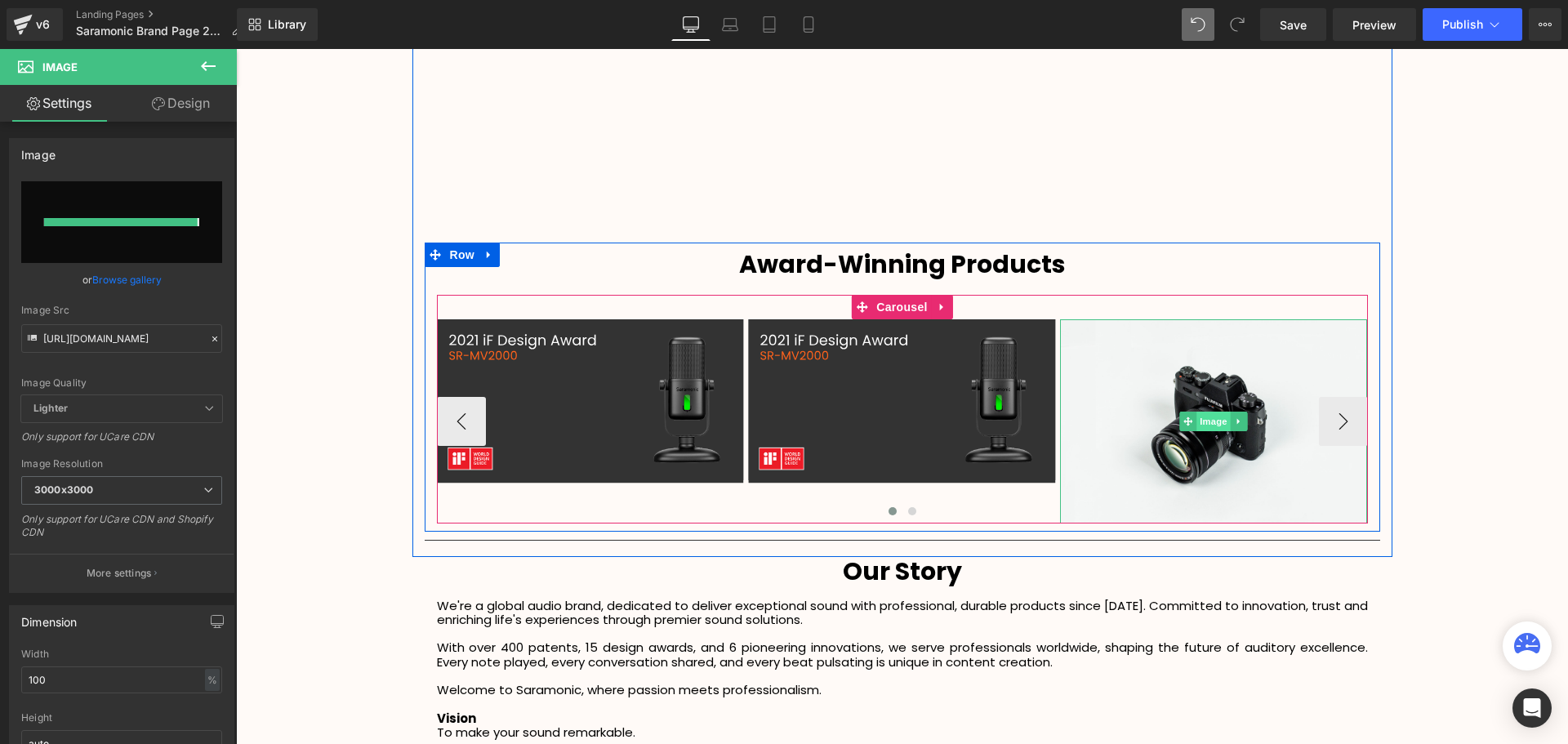
type input "https://ucarecdn.com/faeb0a2e-914c-465b-9224-530ad3908ed5/2.svg"
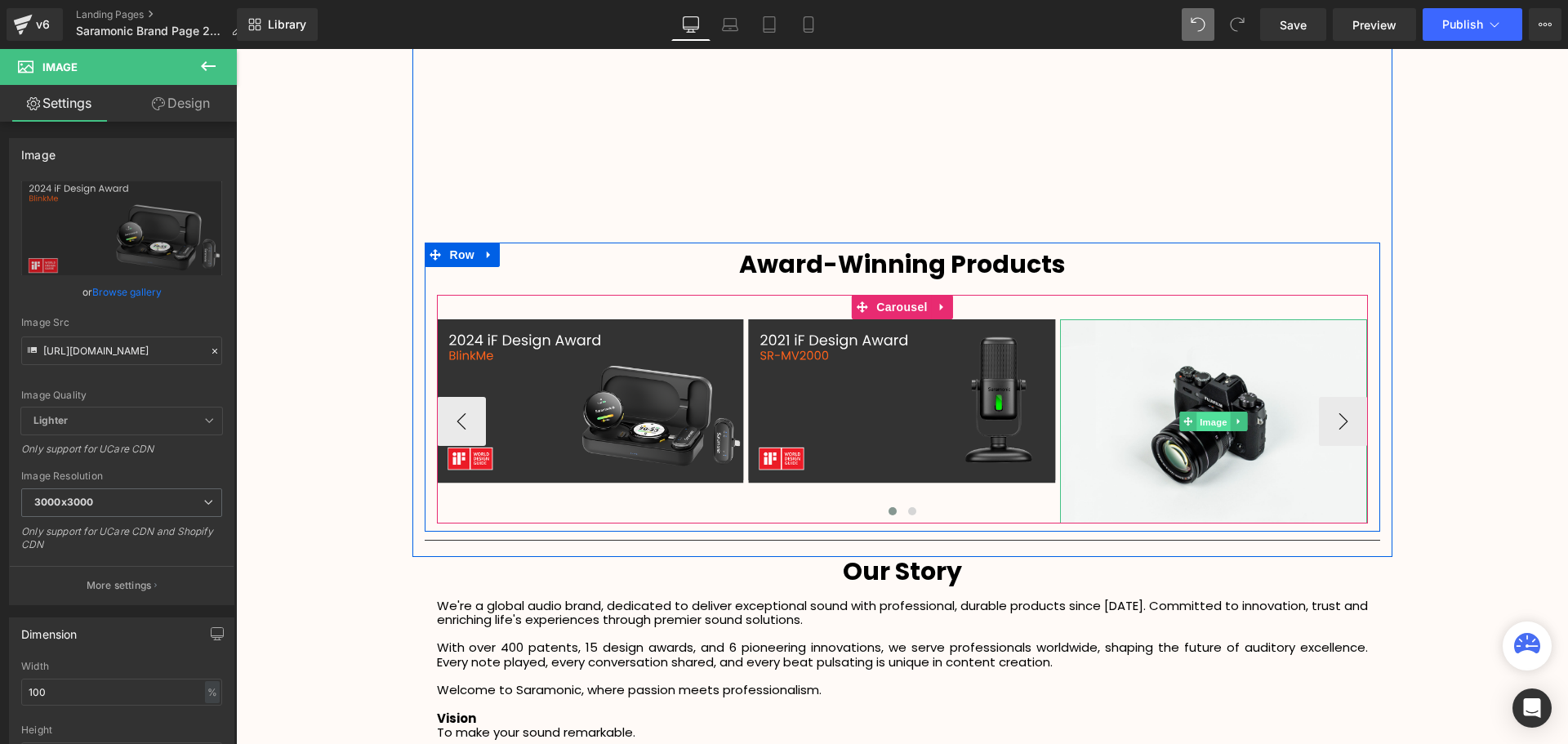
click at [1210, 424] on span "Image" at bounding box center [1213, 422] width 34 height 19
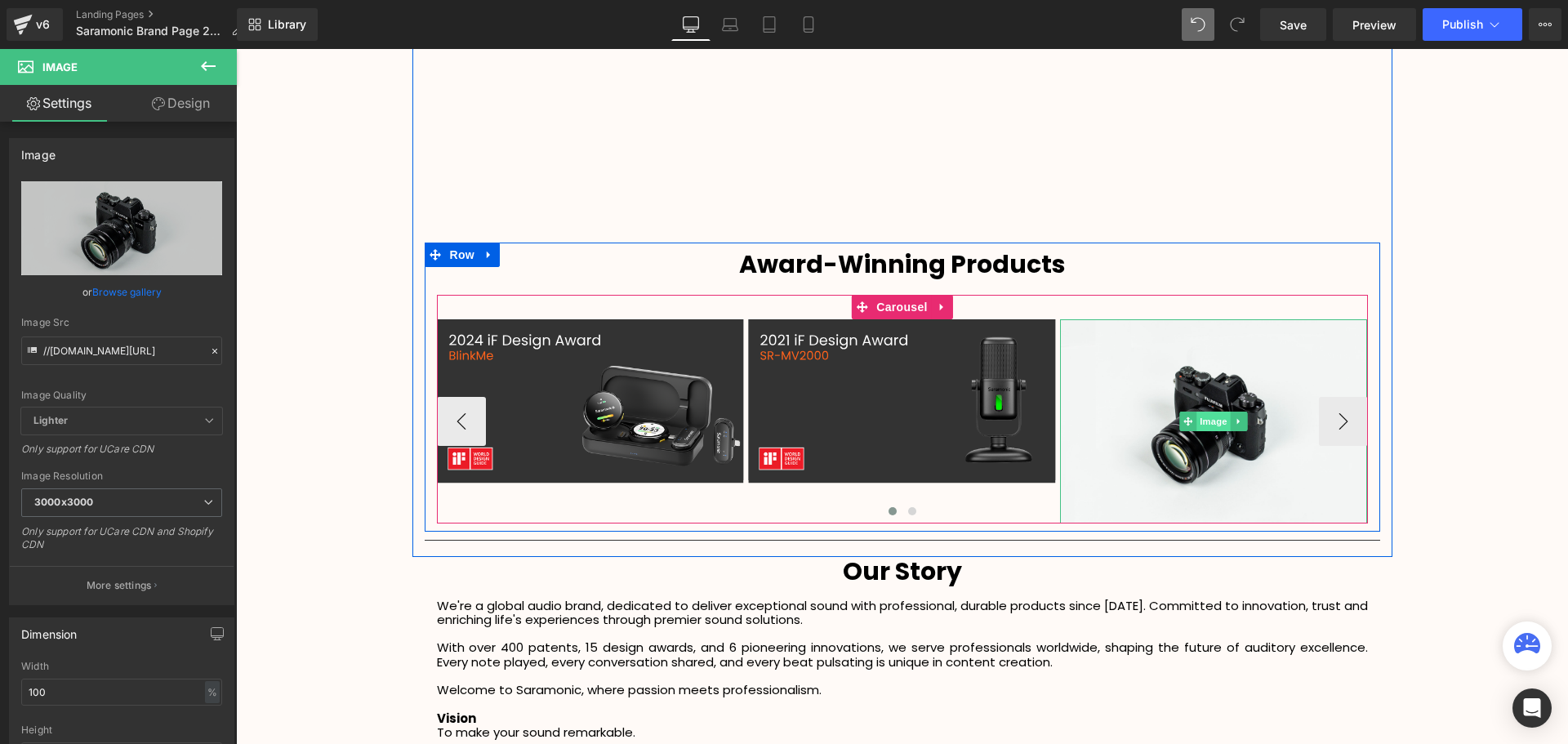
click at [1222, 419] on span "Image" at bounding box center [1213, 421] width 34 height 19
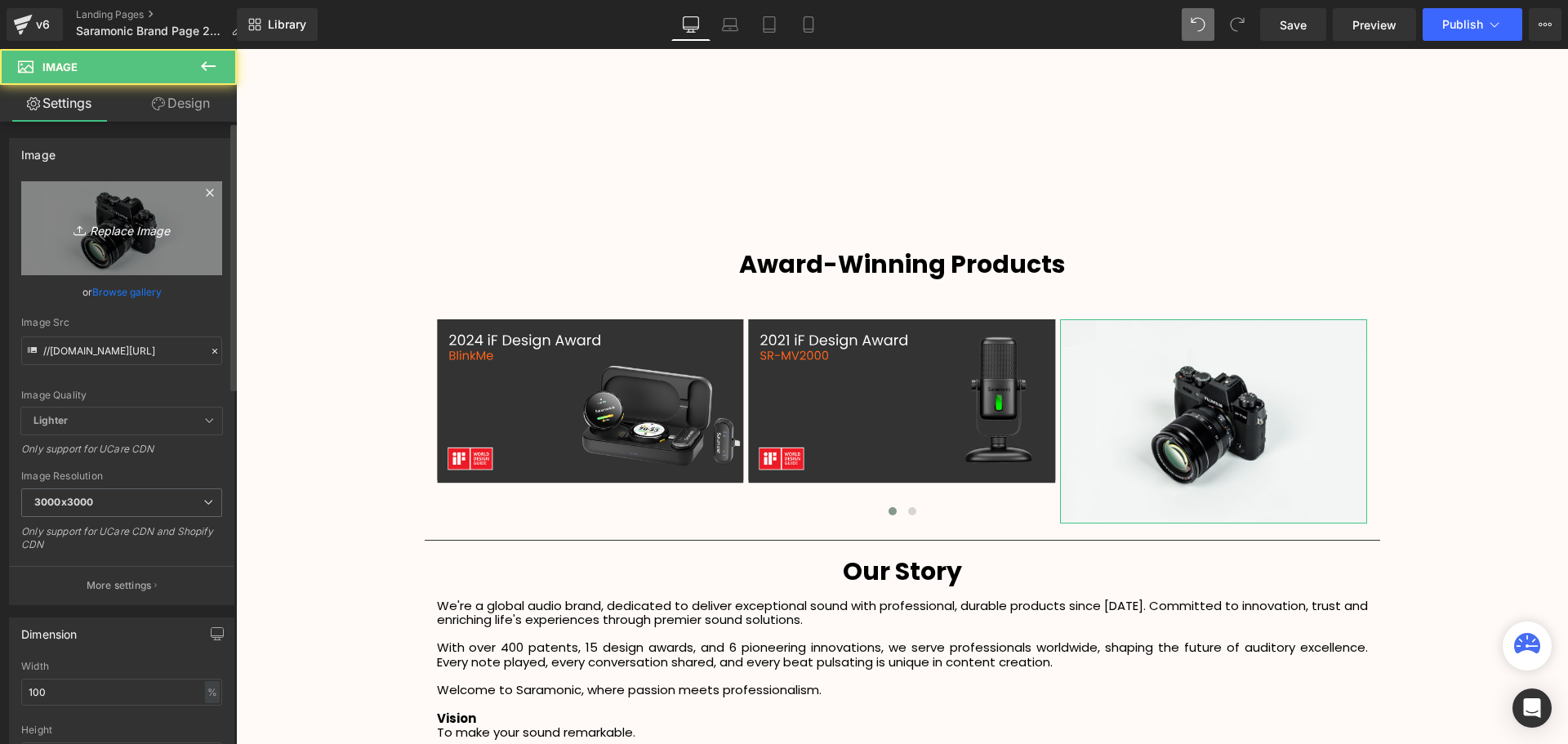
click at [116, 232] on icon "Replace Image" at bounding box center [121, 228] width 131 height 20
type input "C:\fakepath\3.svg"
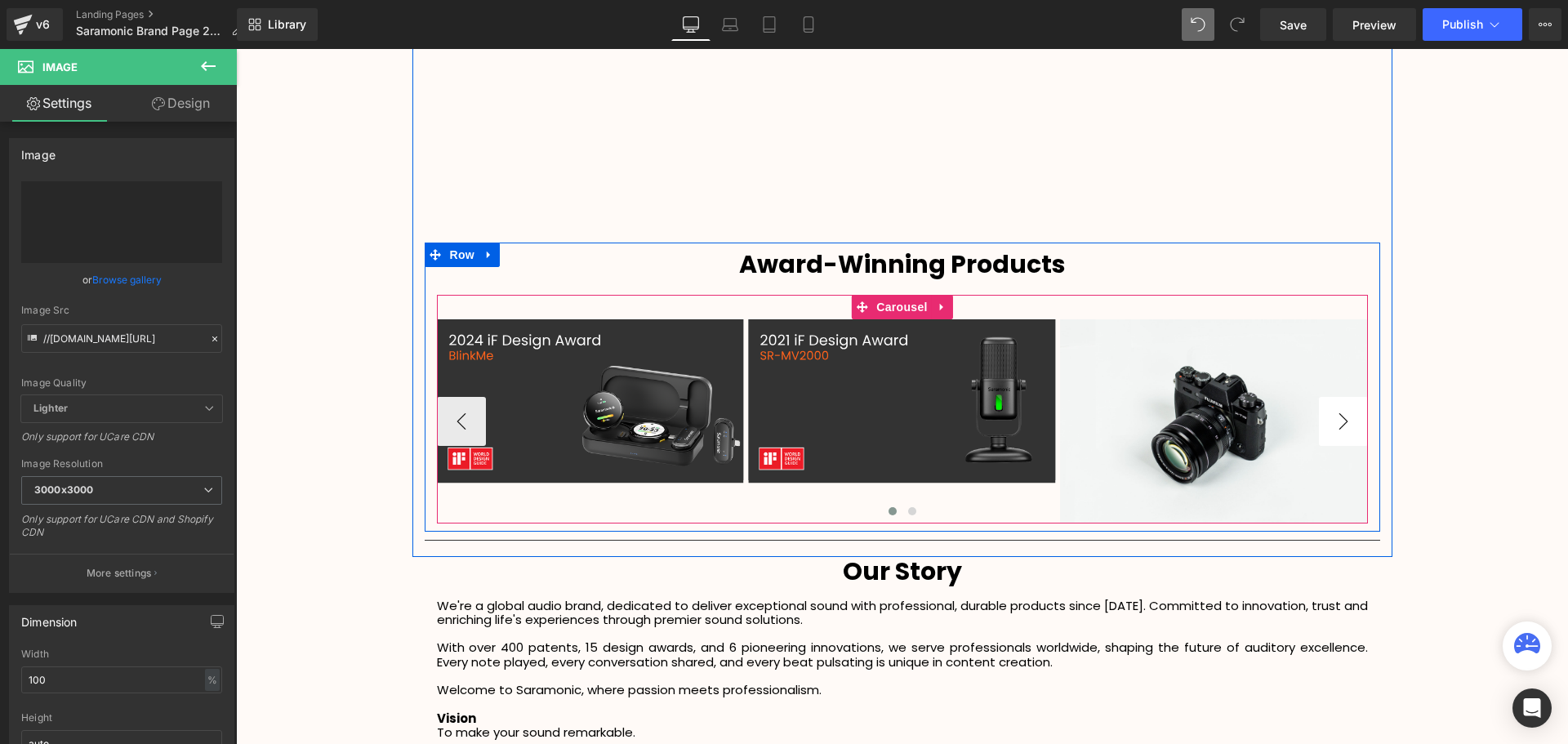
type input "https://ucarecdn.com/1b679183-3c33-4144-a517-f11acc1302f8/3.svg"
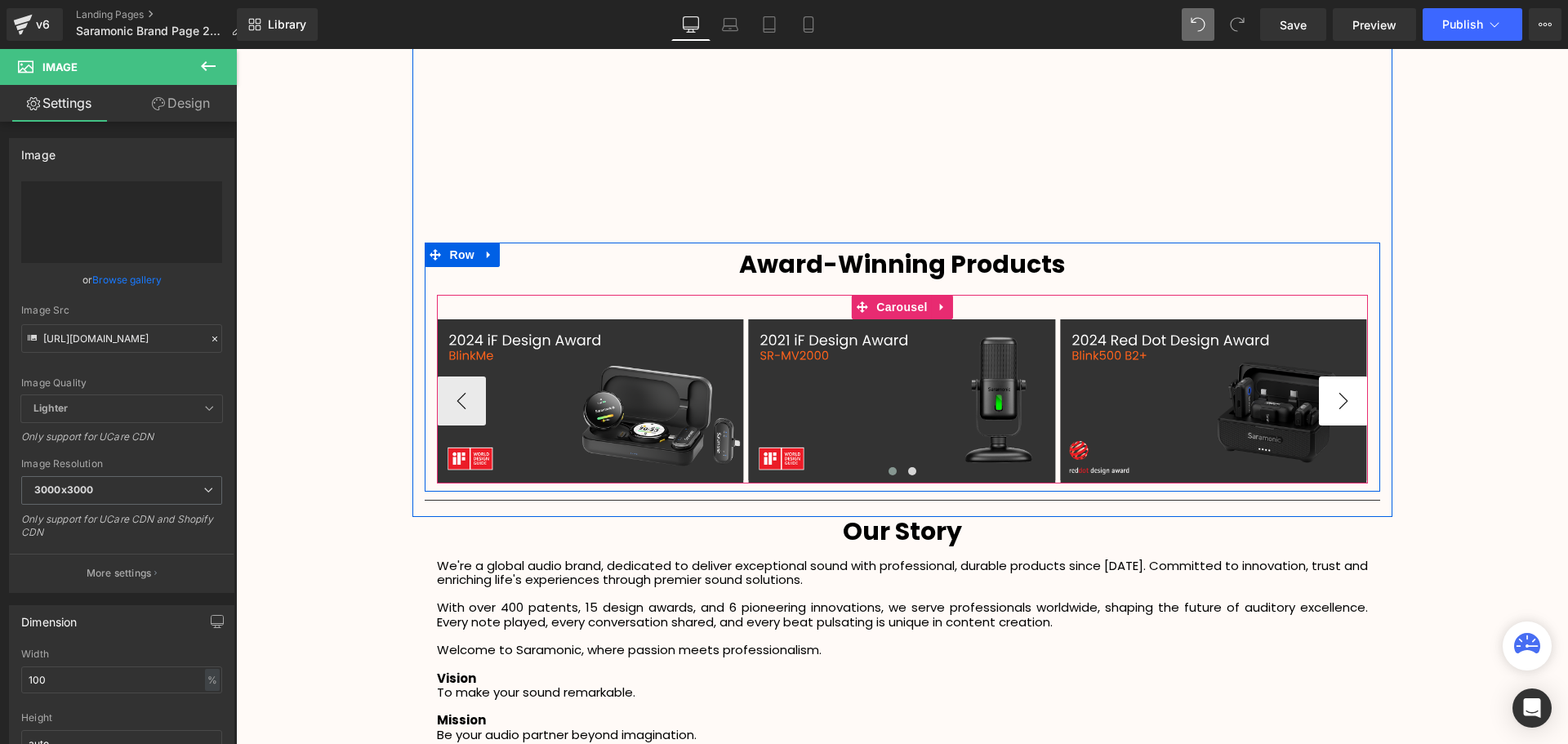
scroll to position [4233, 1323]
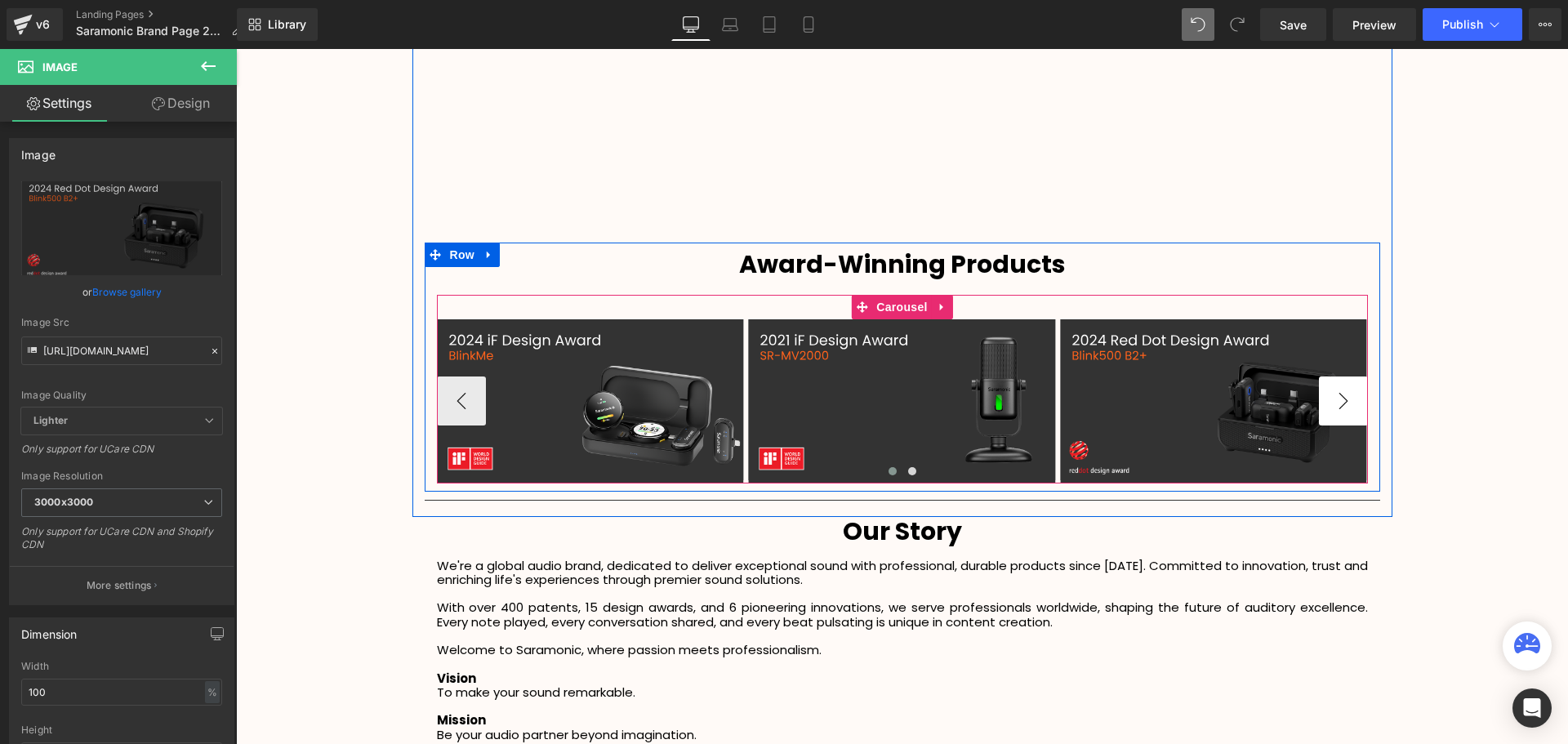
click at [1343, 404] on button "›" at bounding box center [1343, 400] width 49 height 49
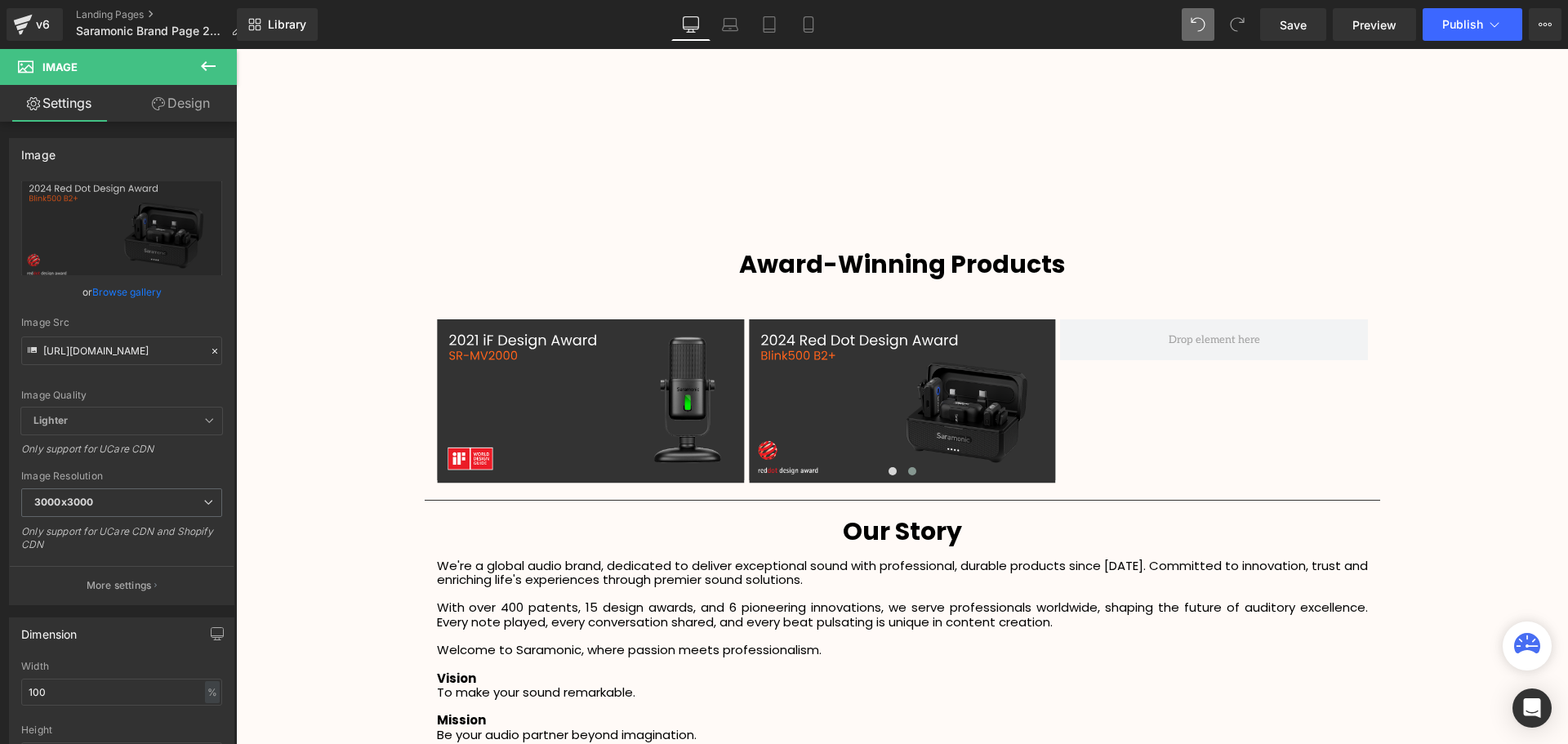
click at [197, 64] on button at bounding box center [208, 67] width 57 height 36
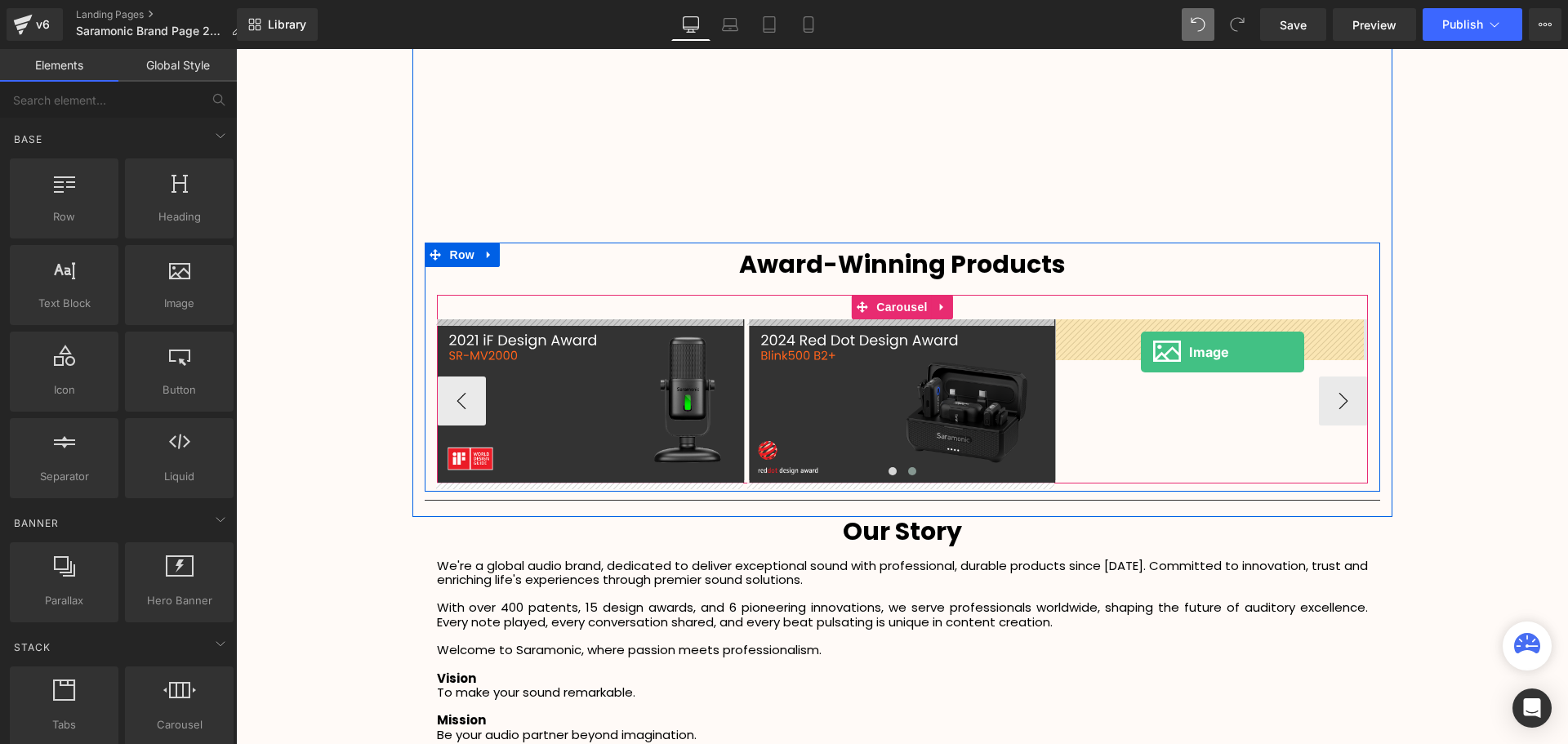
drag, startPoint x: 411, startPoint y: 332, endPoint x: 1140, endPoint y: 351, distance: 729.2
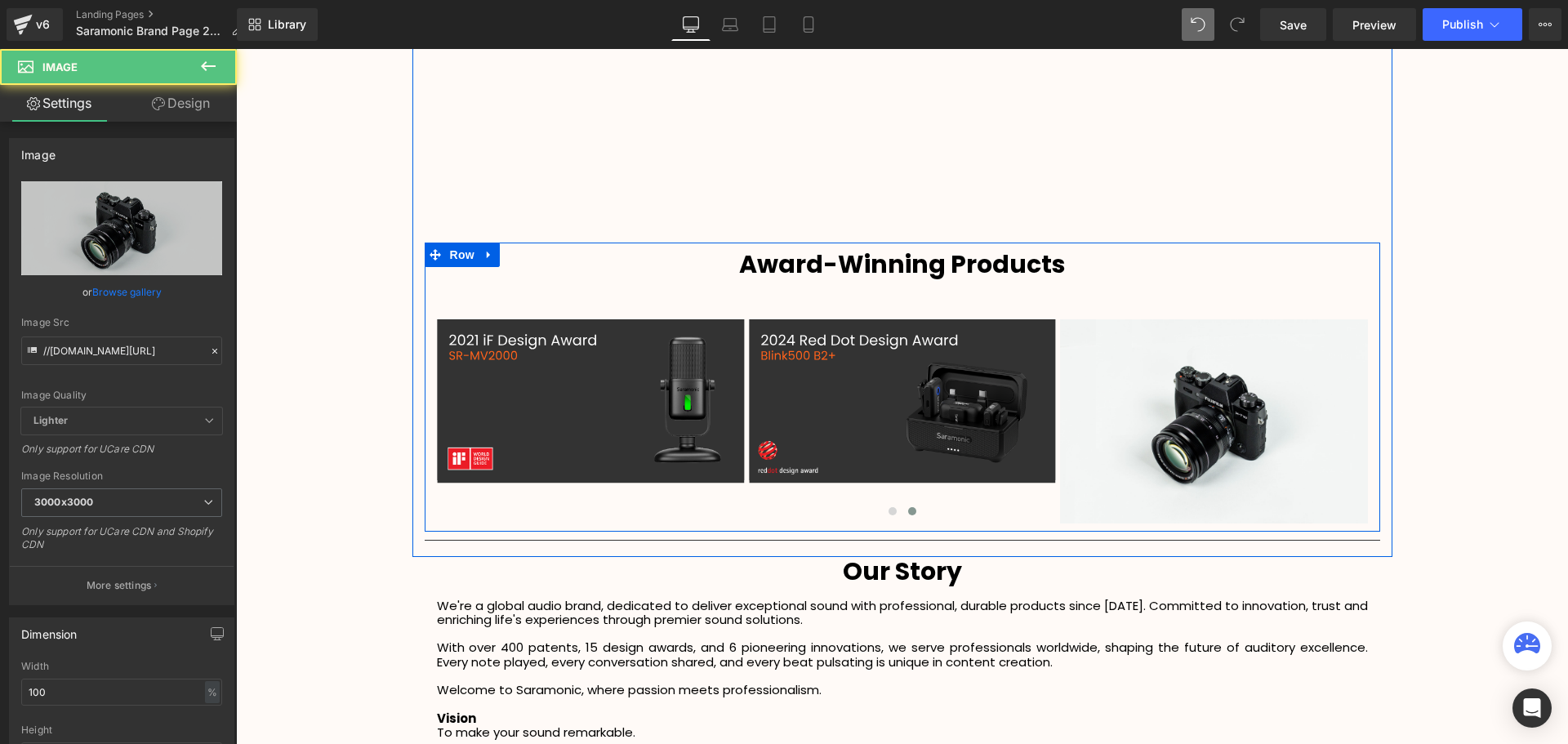
scroll to position [4273, 1323]
click at [1342, 419] on button "›" at bounding box center [1343, 422] width 49 height 49
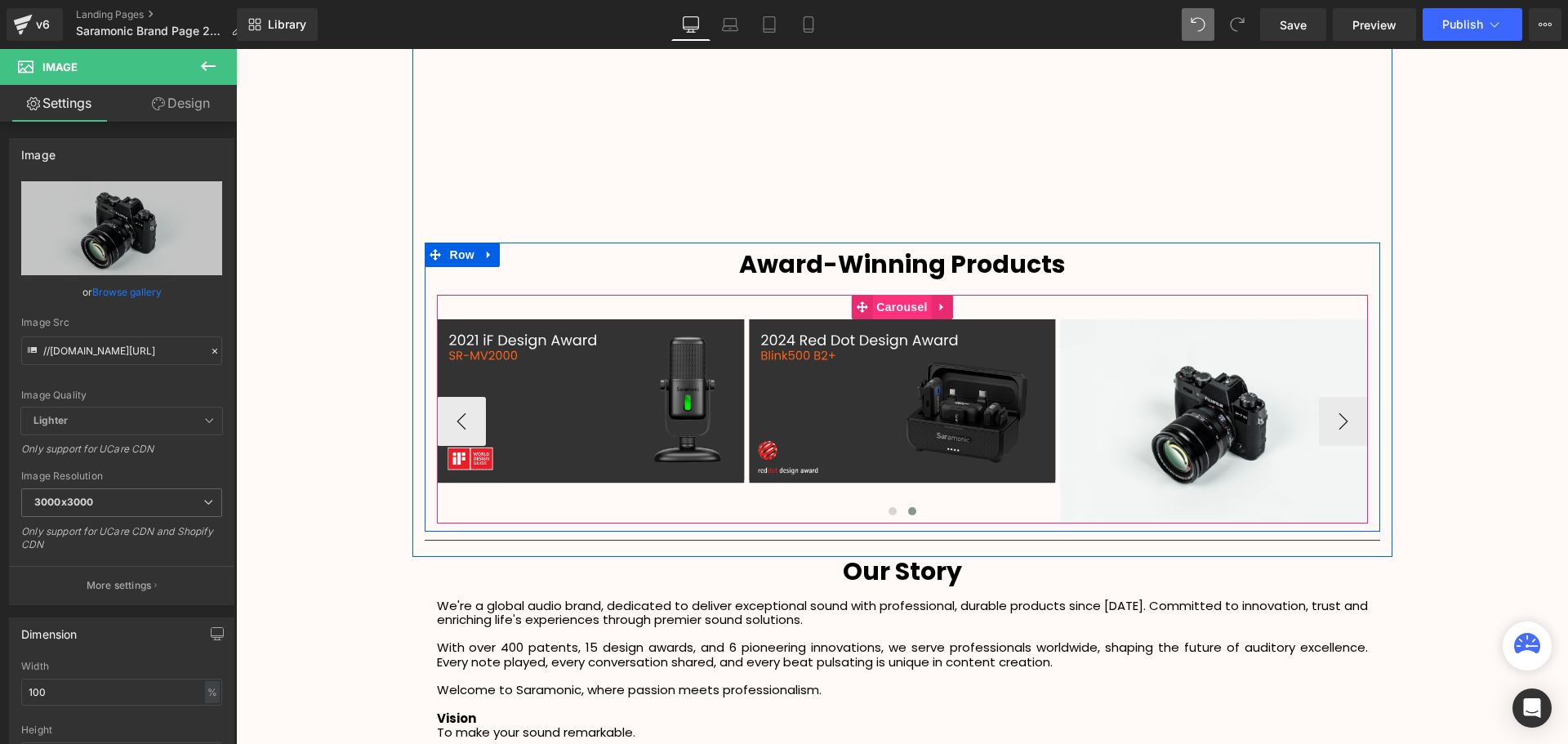
click at [888, 305] on span "Carousel" at bounding box center [901, 307] width 59 height 25
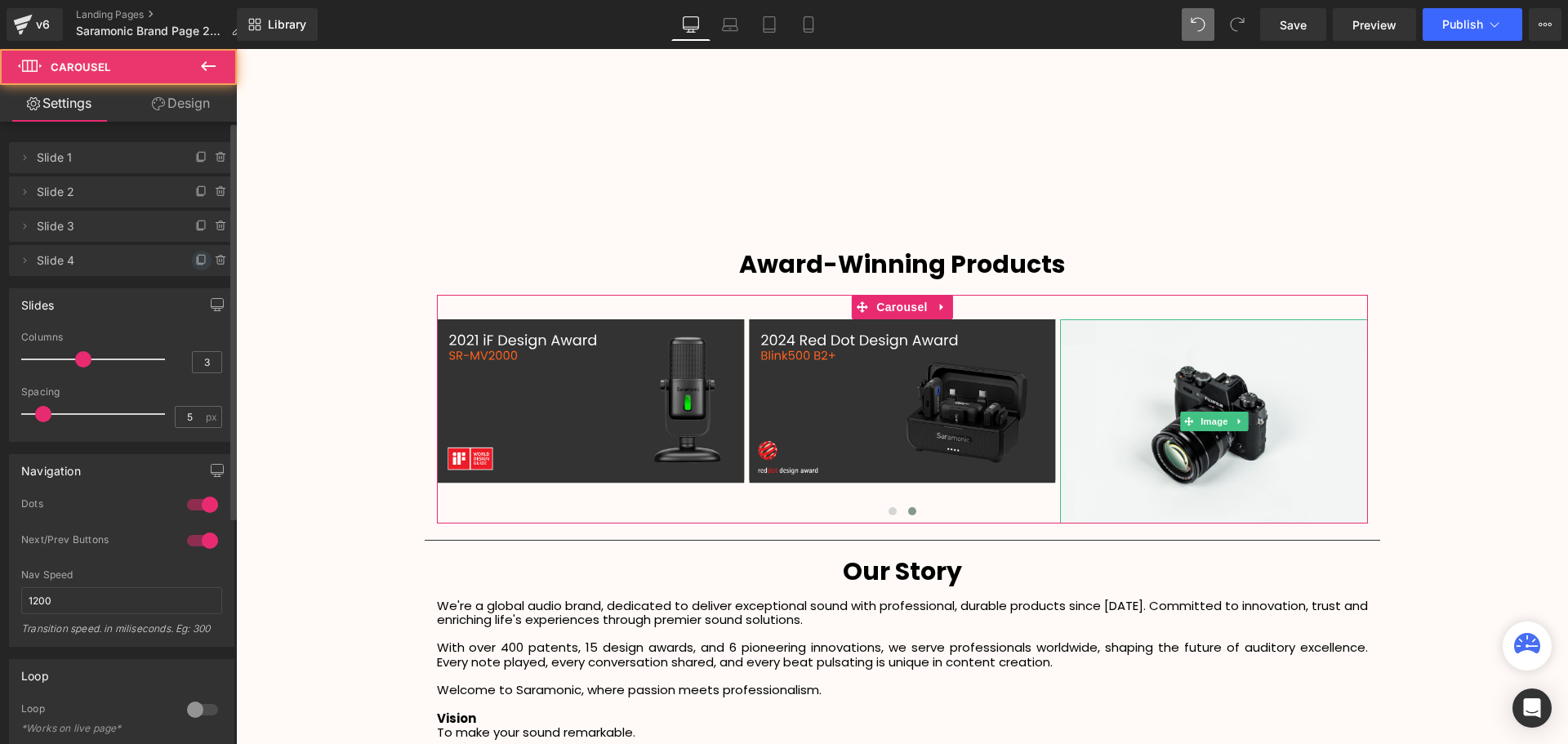
click at [197, 259] on icon at bounding box center [200, 260] width 6 height 7
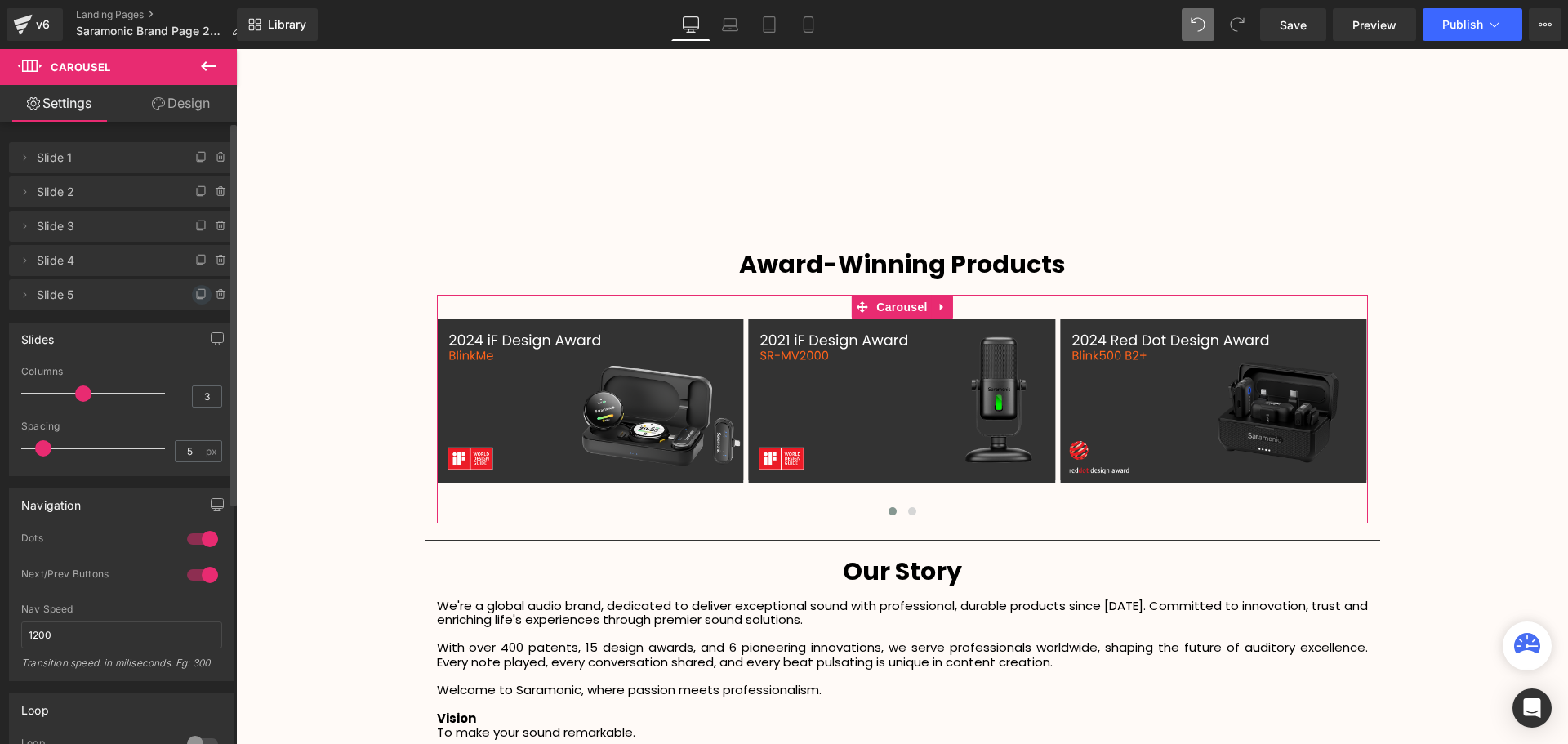
click at [195, 291] on icon at bounding box center [202, 294] width 13 height 13
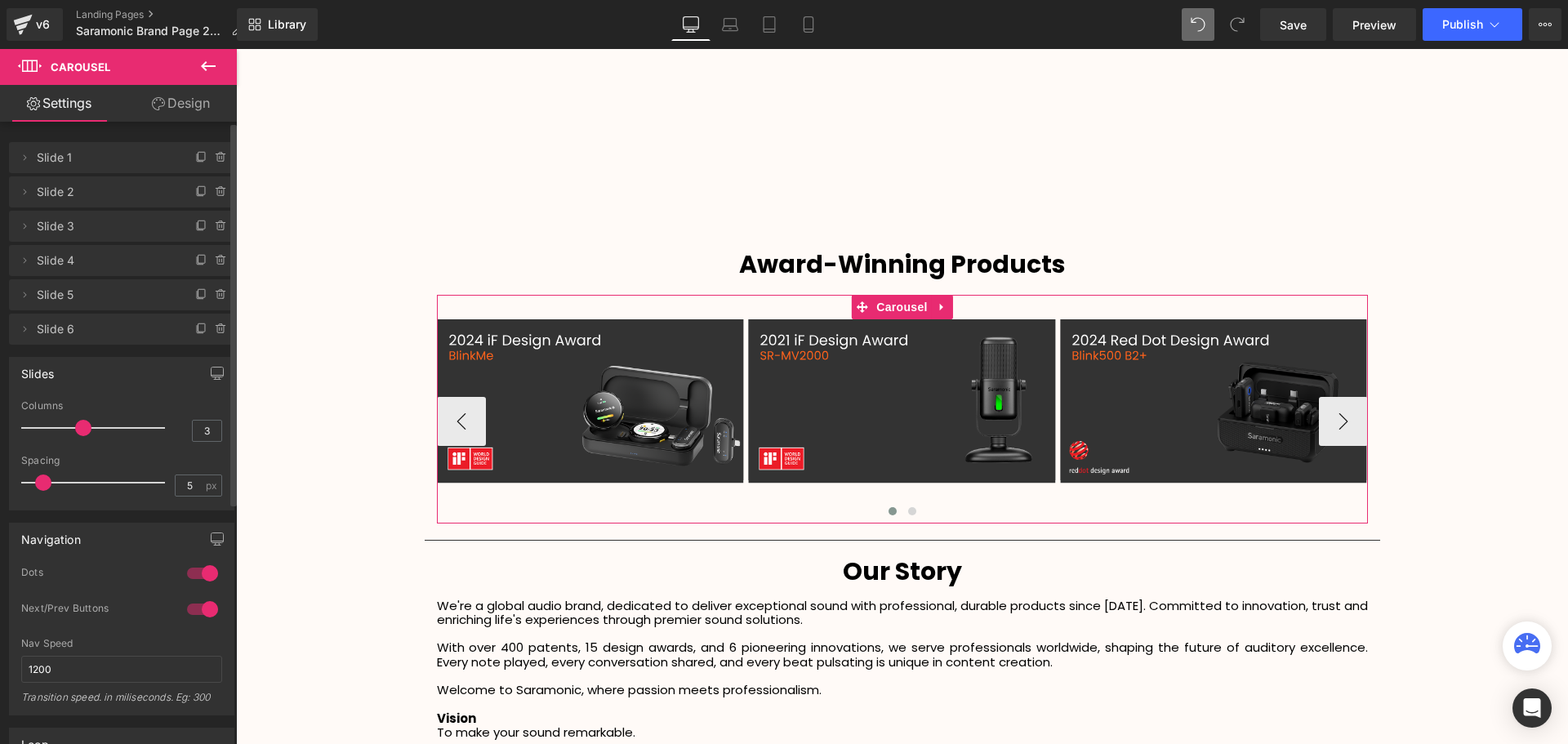
scroll to position [8, 8]
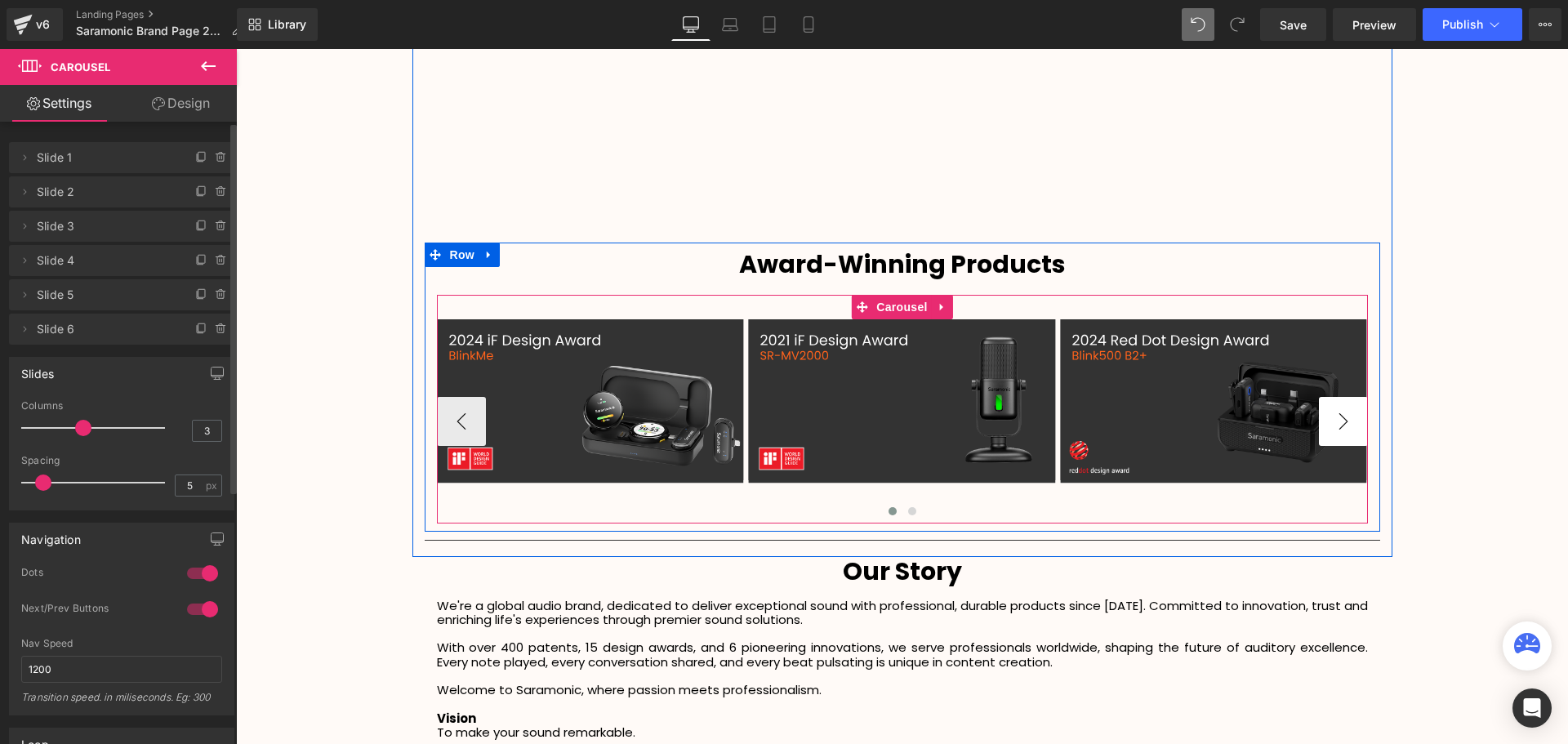
click at [1349, 415] on button "›" at bounding box center [1343, 422] width 49 height 49
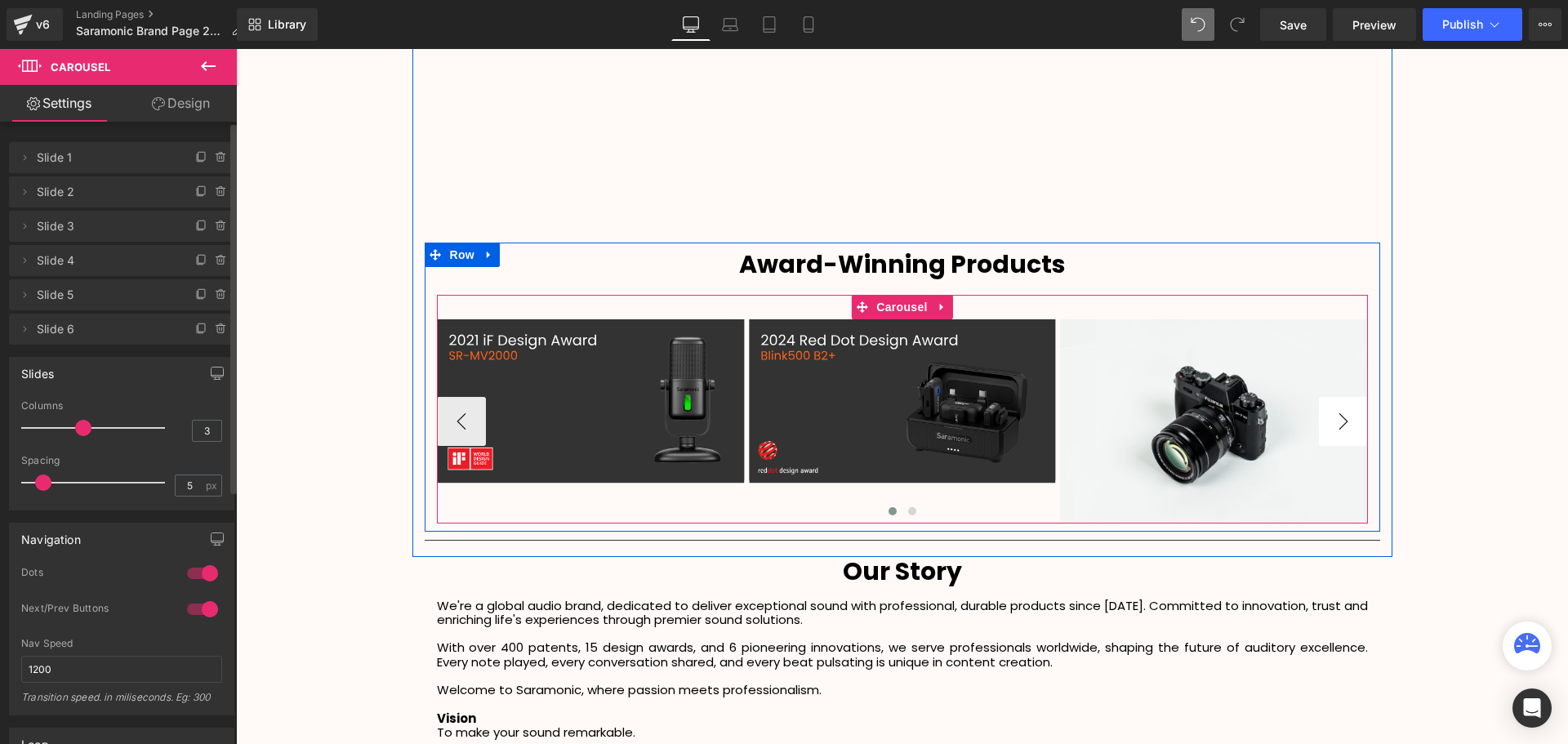
click at [1345, 416] on button "›" at bounding box center [1343, 422] width 49 height 49
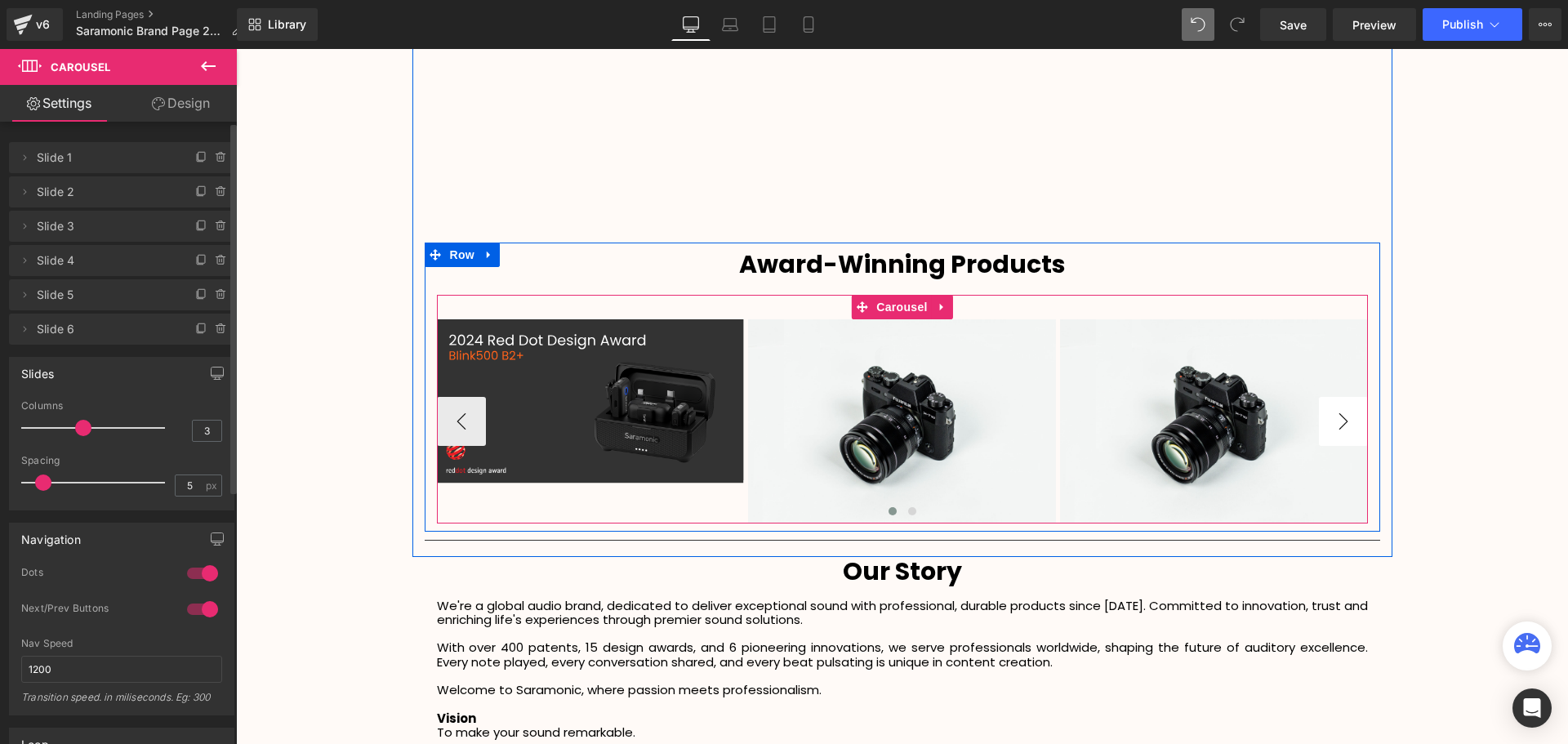
click at [1345, 416] on button "›" at bounding box center [1343, 422] width 49 height 49
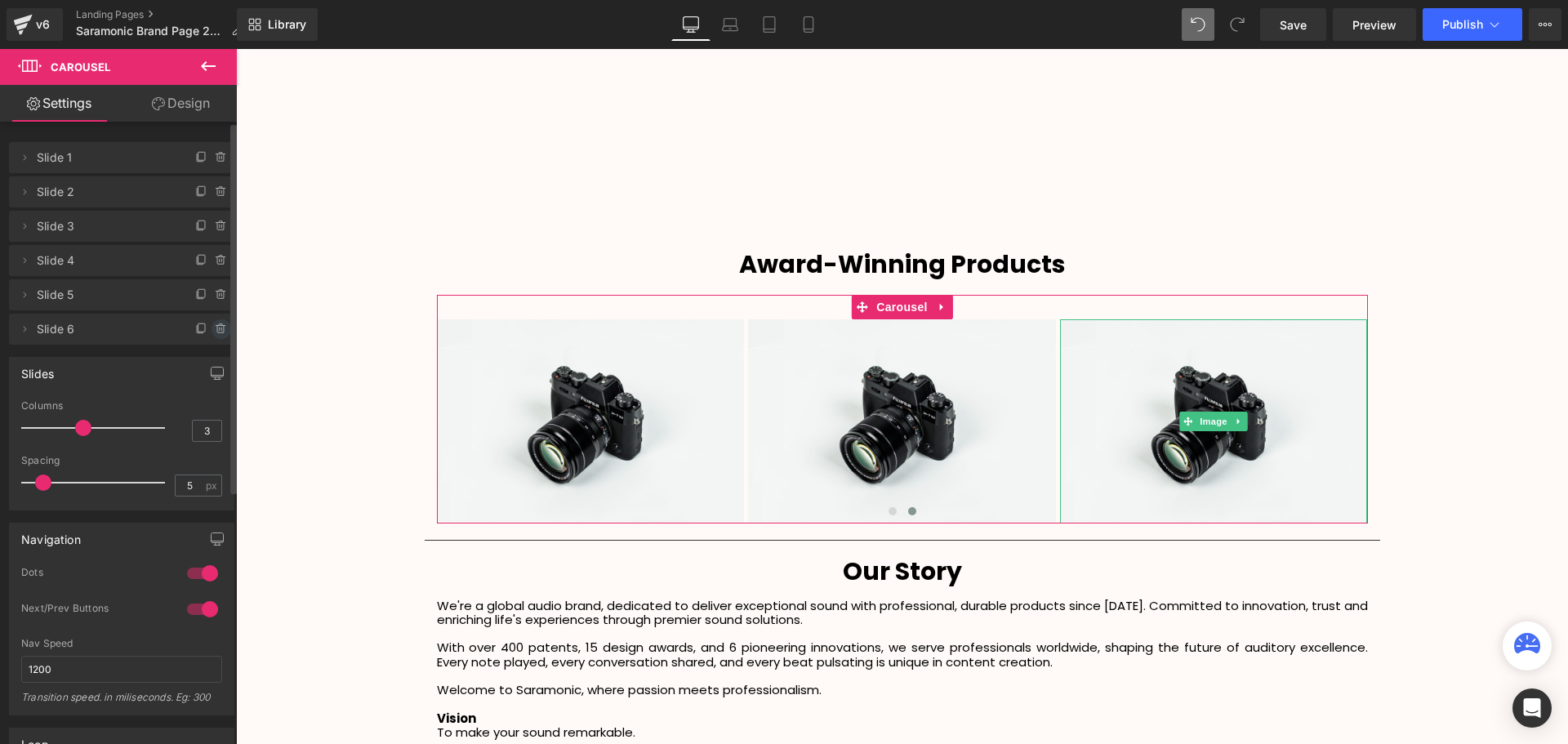
click at [216, 327] on icon at bounding box center [221, 329] width 13 height 13
click at [202, 328] on button "Delete" at bounding box center [203, 329] width 52 height 21
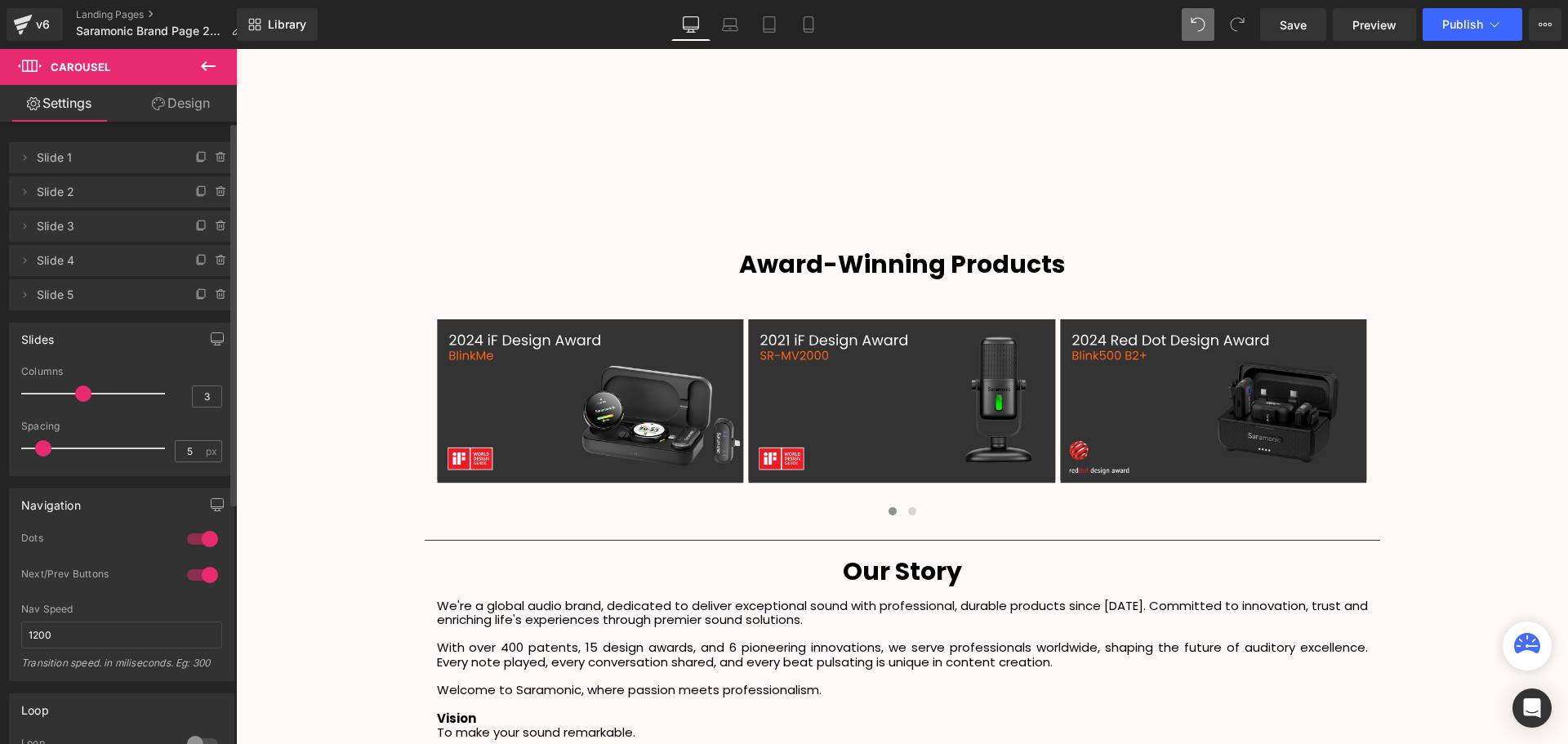
click at [211, 70] on icon at bounding box center [208, 66] width 19 height 19
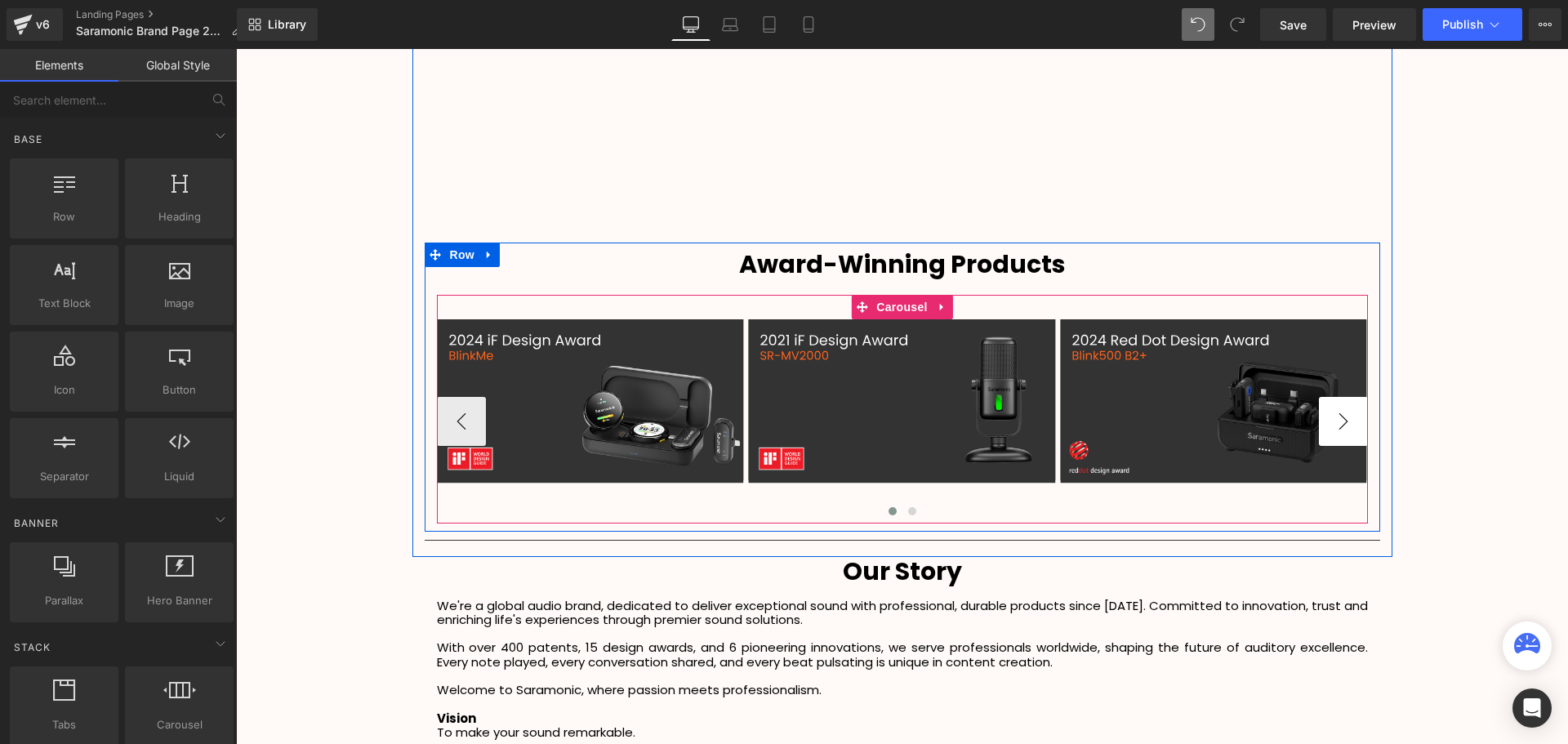
click at [1345, 417] on button "›" at bounding box center [1343, 422] width 49 height 49
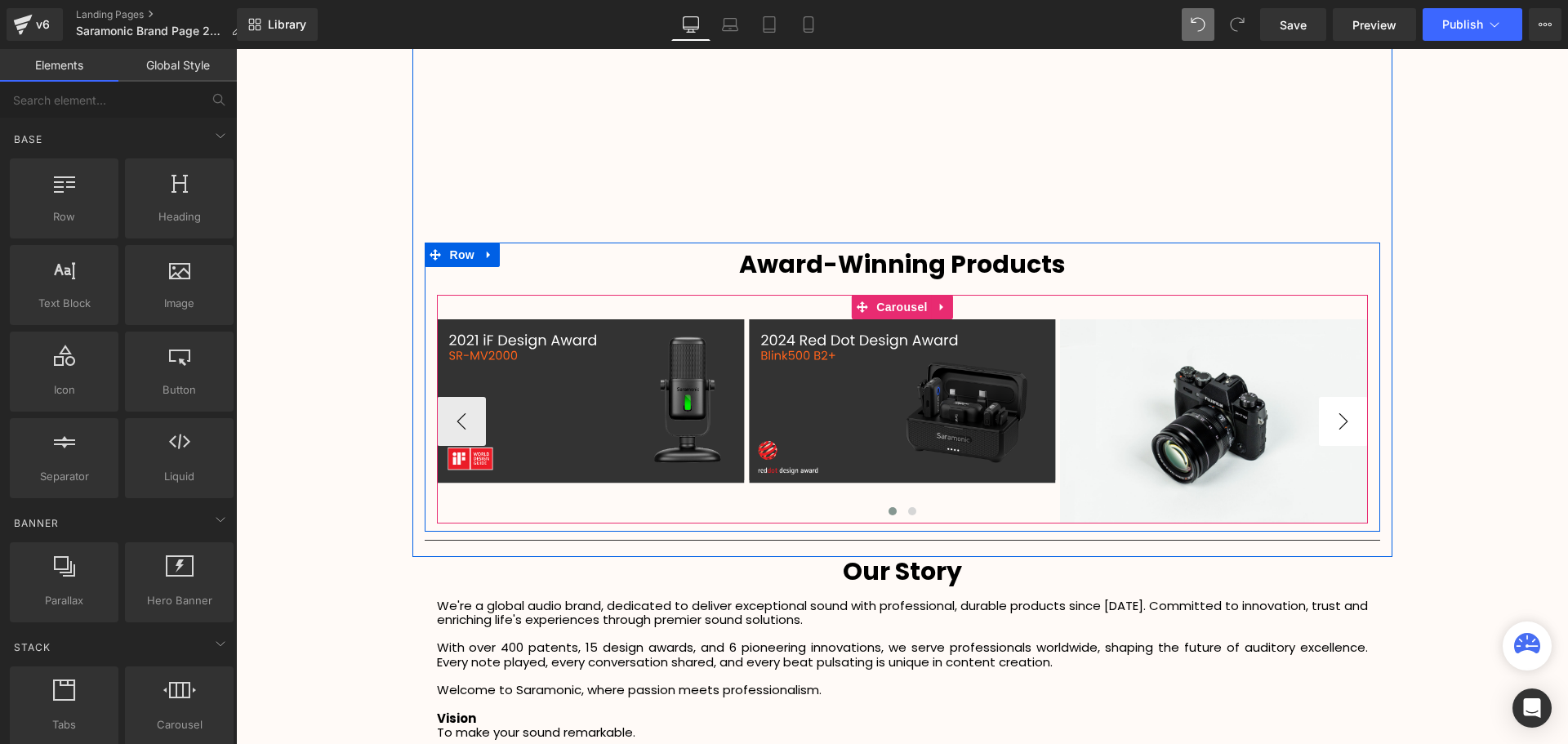
click at [1345, 417] on button "›" at bounding box center [1343, 422] width 49 height 49
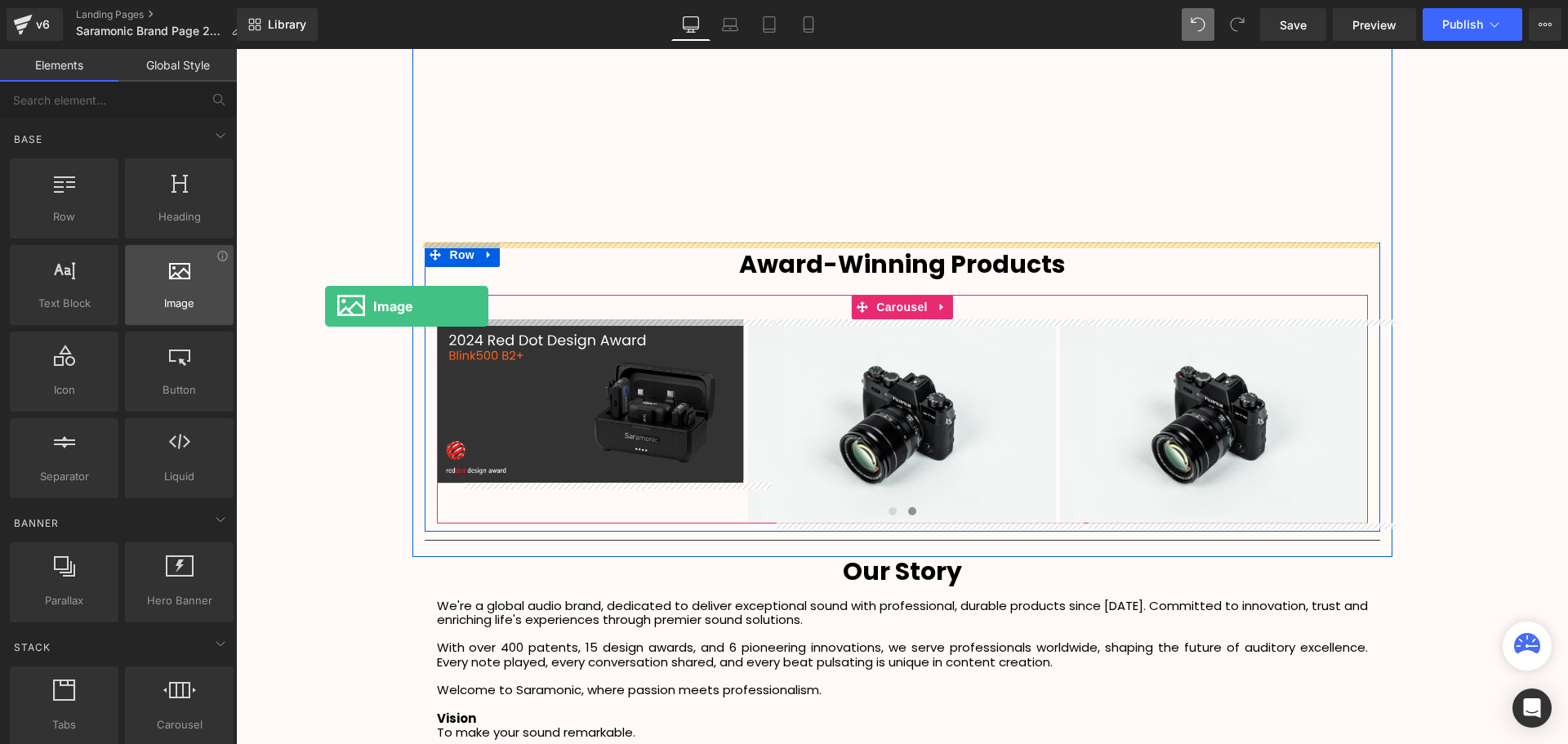
drag, startPoint x: 208, startPoint y: 285, endPoint x: 142, endPoint y: 280, distance: 66.2
click at [142, 280] on div at bounding box center [179, 276] width 99 height 37
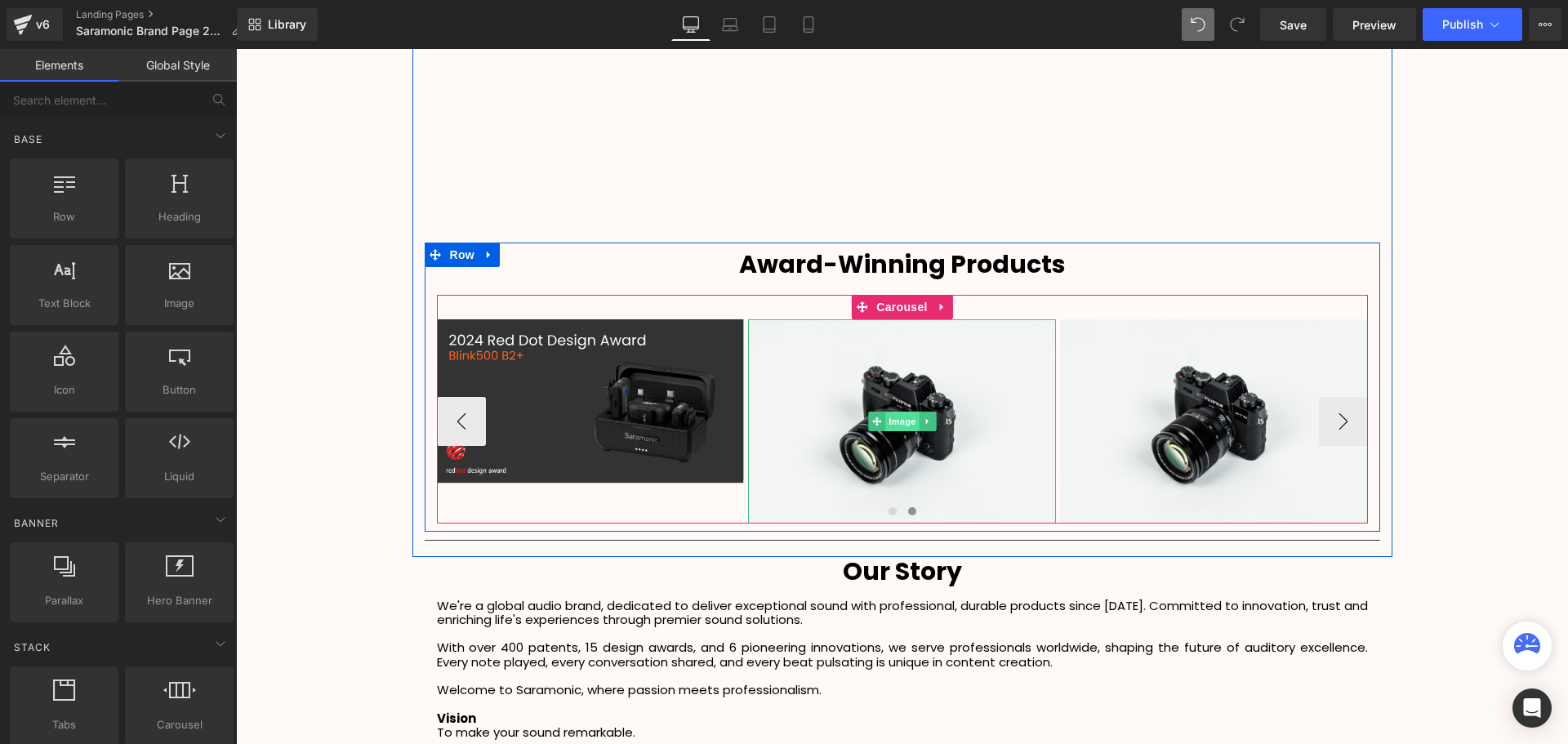
click at [889, 426] on span "Image" at bounding box center [902, 421] width 34 height 19
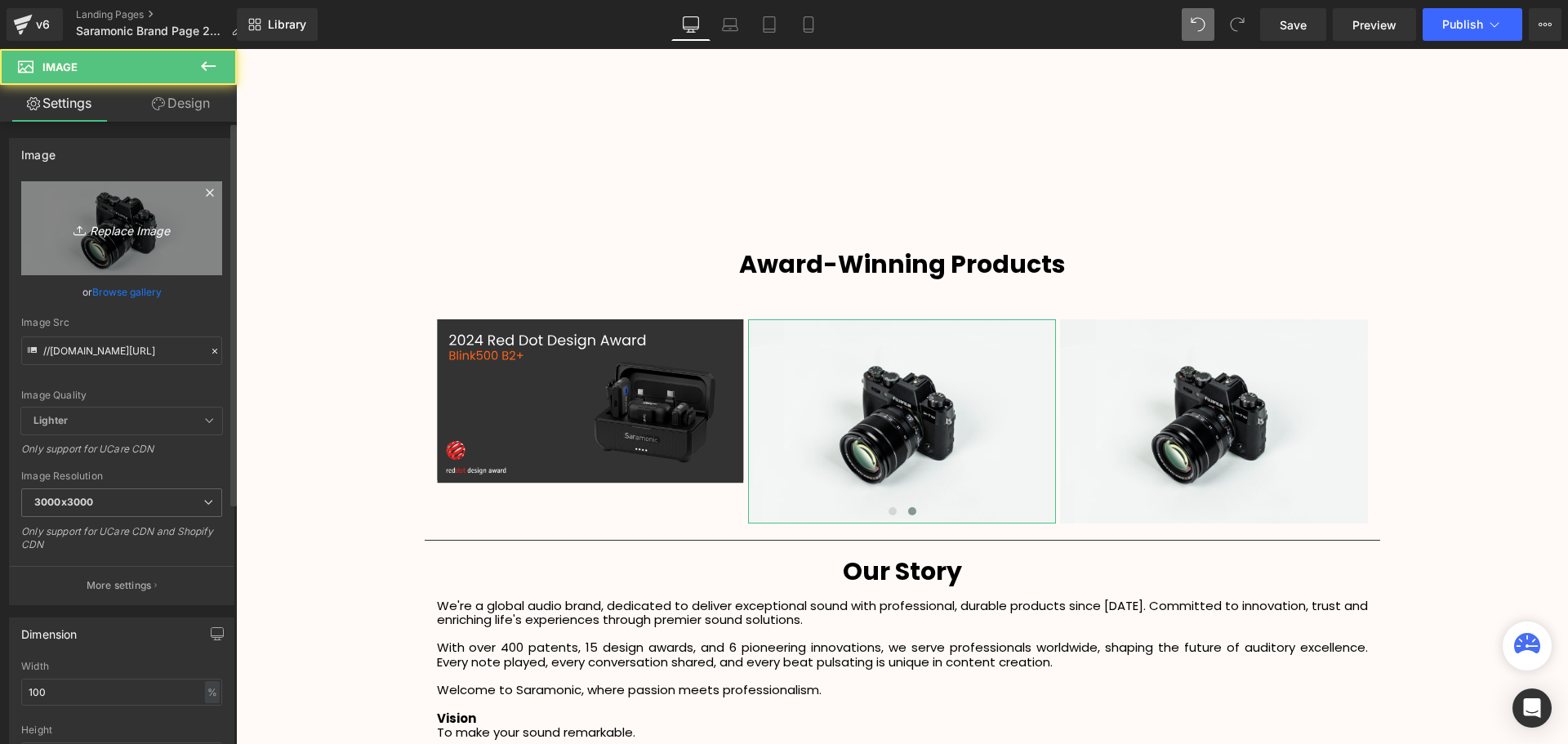
click at [133, 227] on icon "Replace Image" at bounding box center [121, 228] width 131 height 20
type input "C:\fakepath\4.svg"
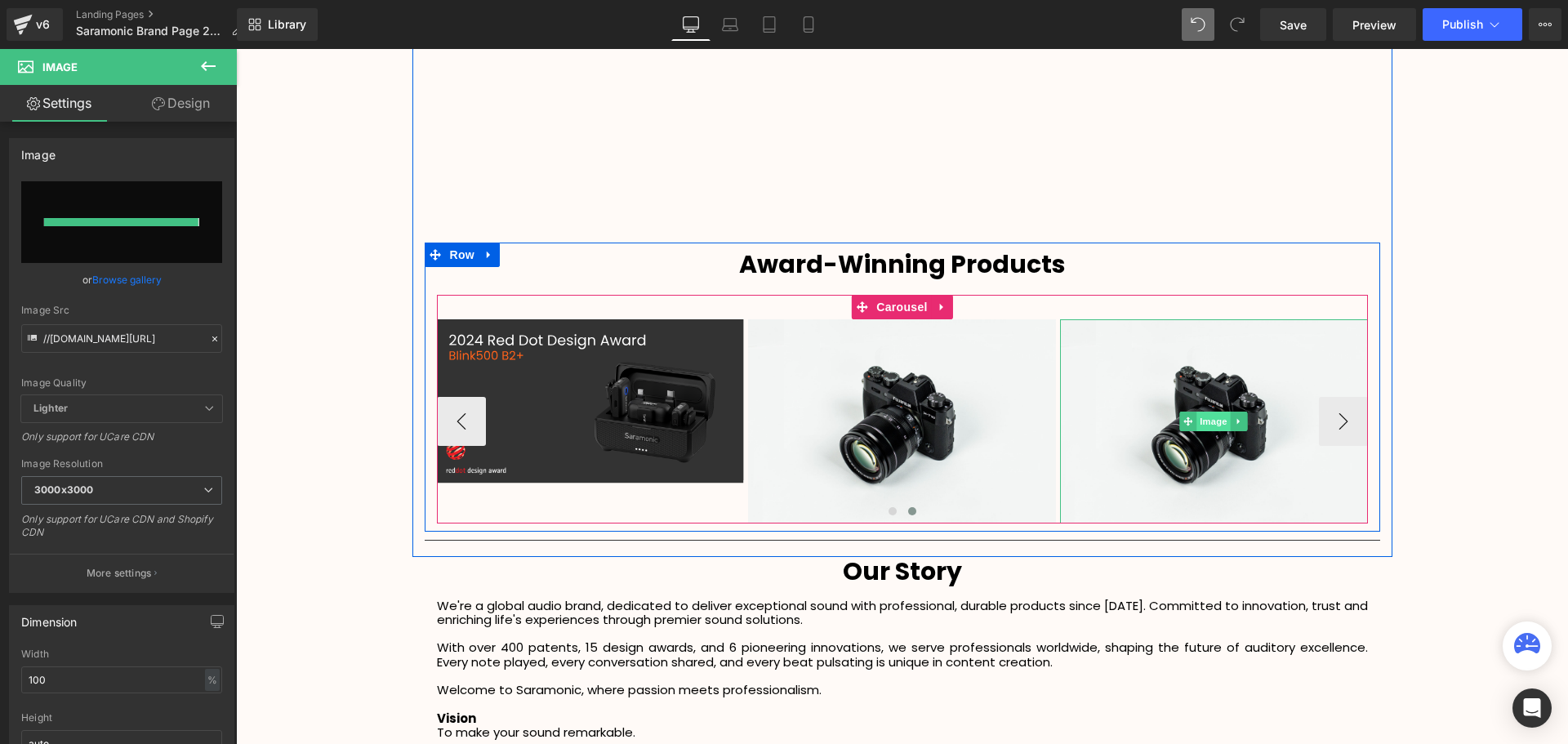
type input "https://ucarecdn.com/82e8255e-a484-43e1-ad79-bd64e1dbc117/4.svg"
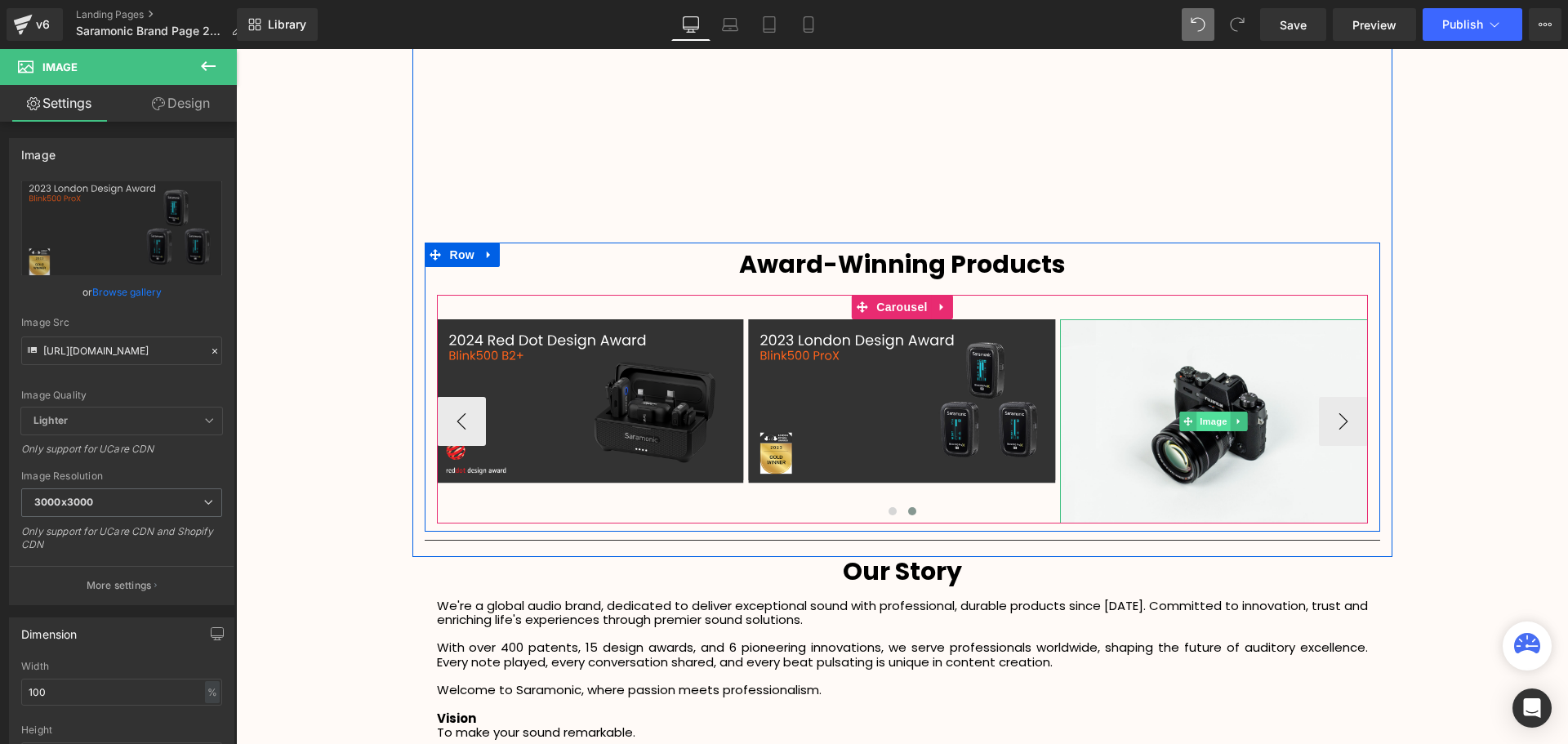
click at [1218, 422] on span "Image" at bounding box center [1214, 421] width 34 height 19
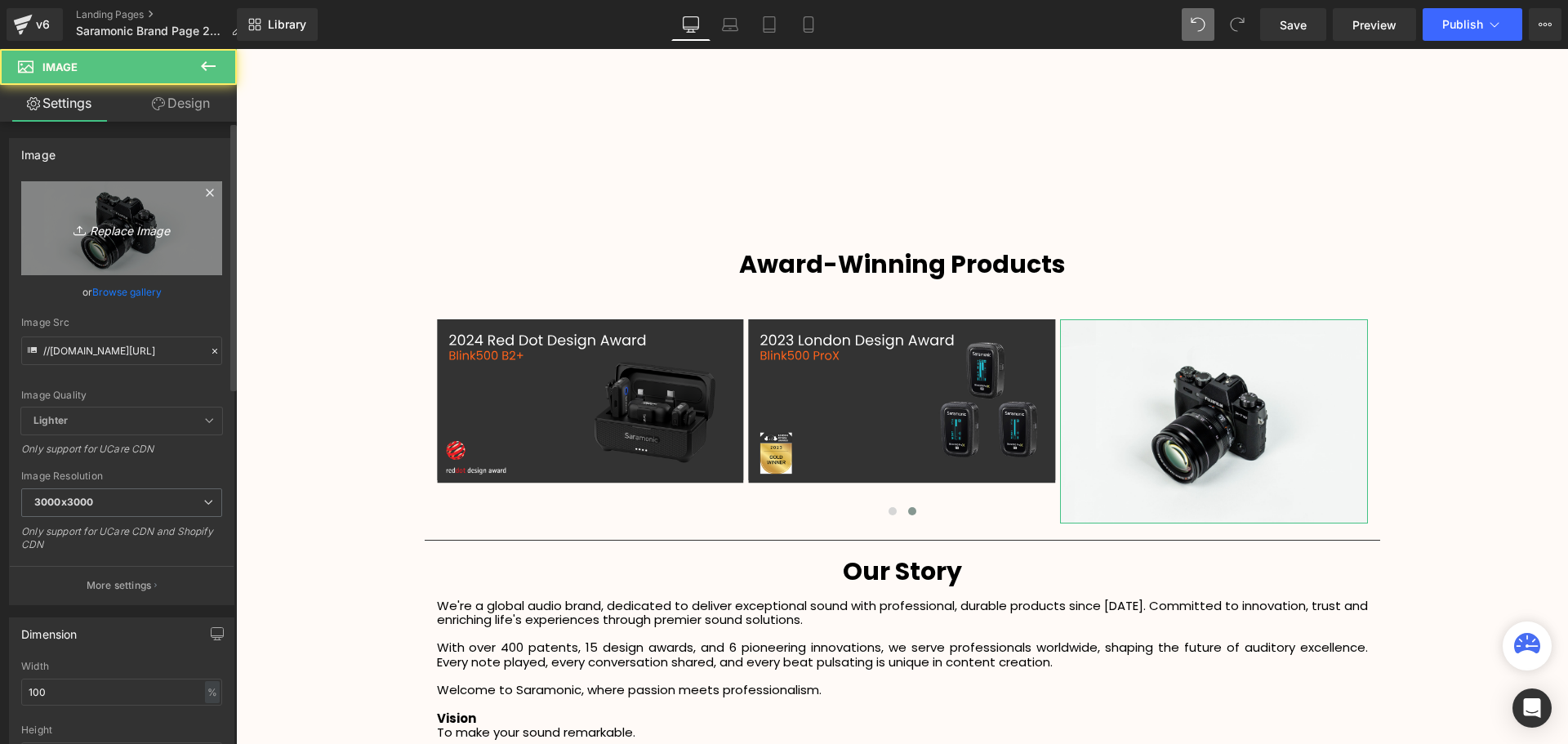
click at [138, 231] on icon "Replace Image" at bounding box center [121, 228] width 131 height 20
type input "C:\fakepath\5.svg"
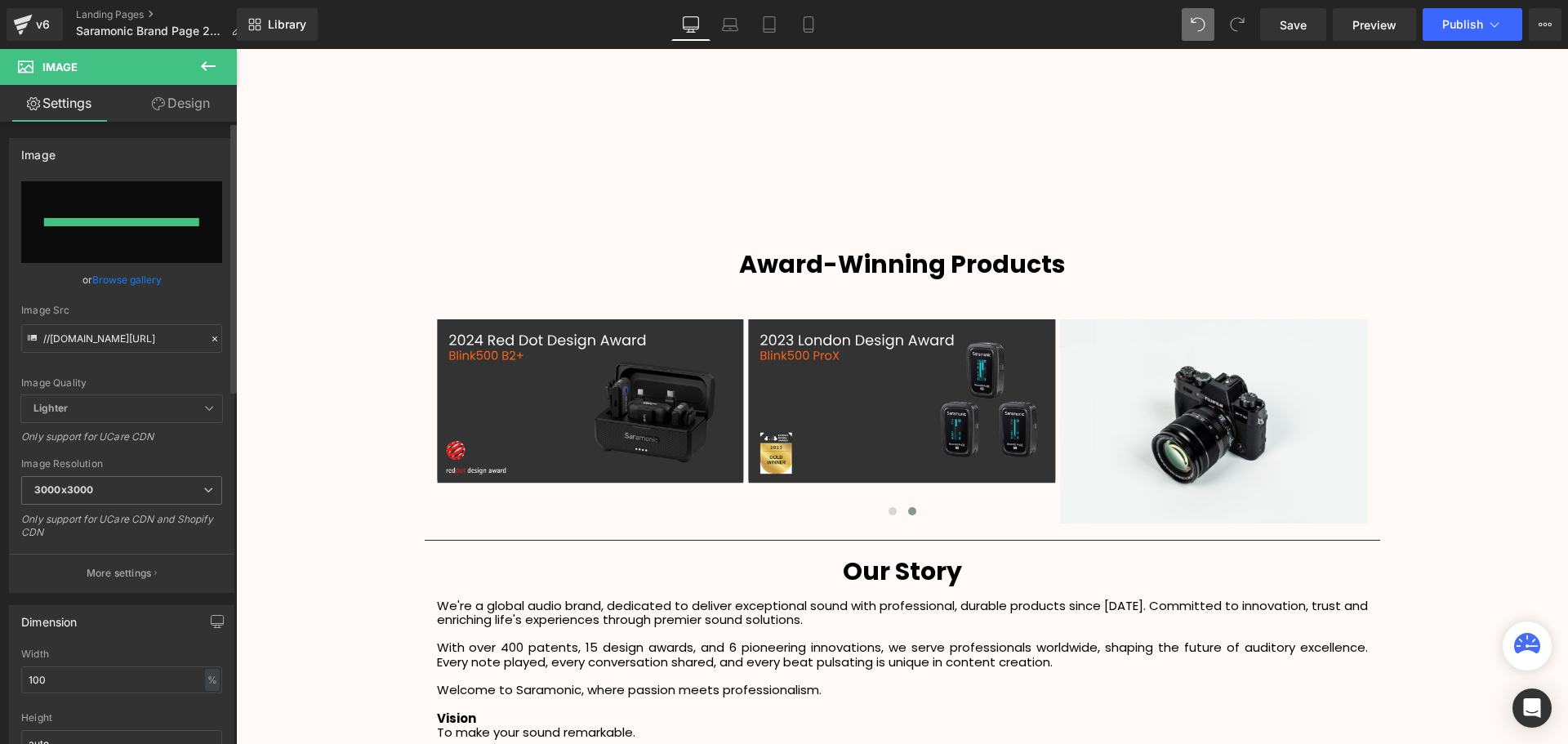
type input "https://ucarecdn.com/20952005-ebb7-492c-8d56-609d9be14056/5.svg"
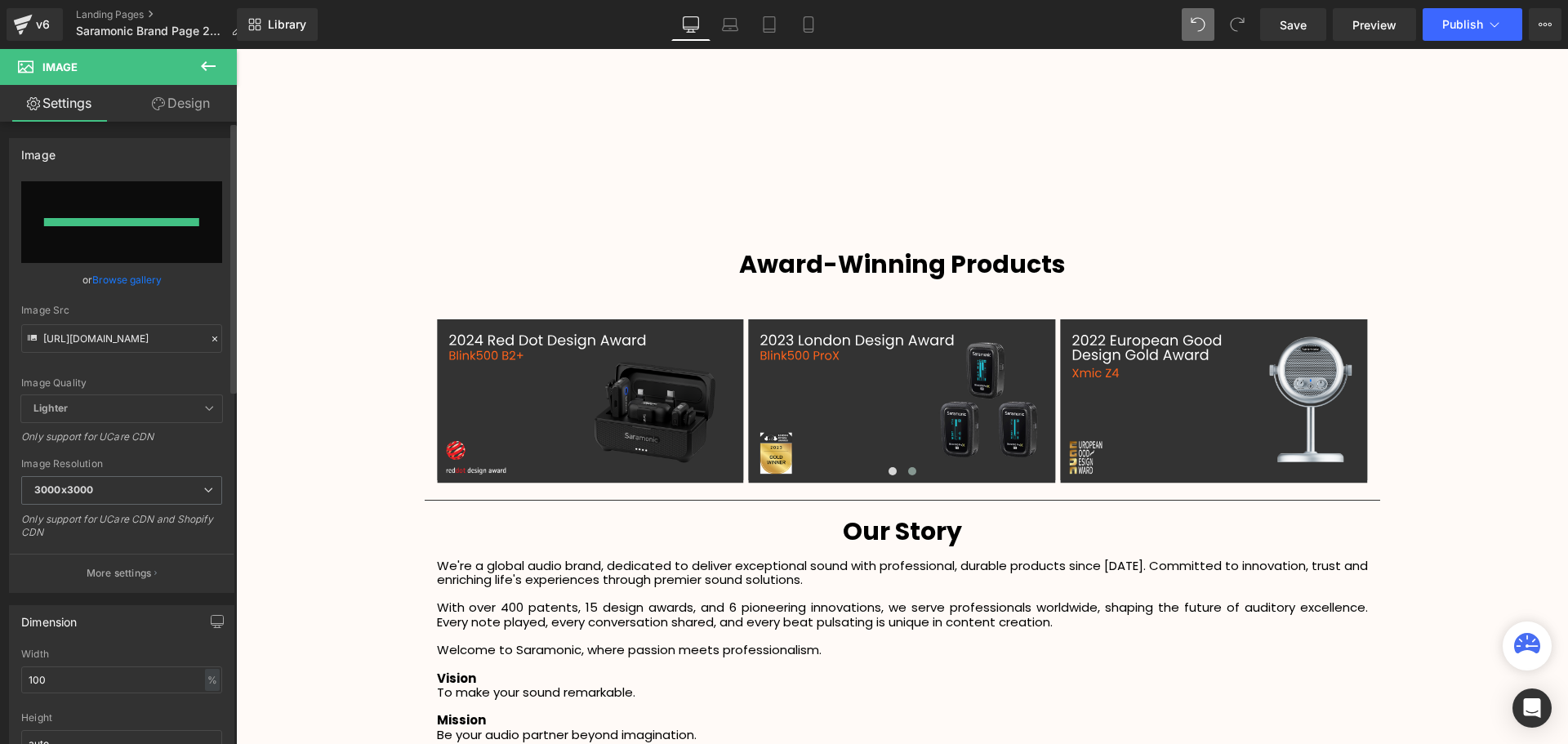
scroll to position [4233, 1323]
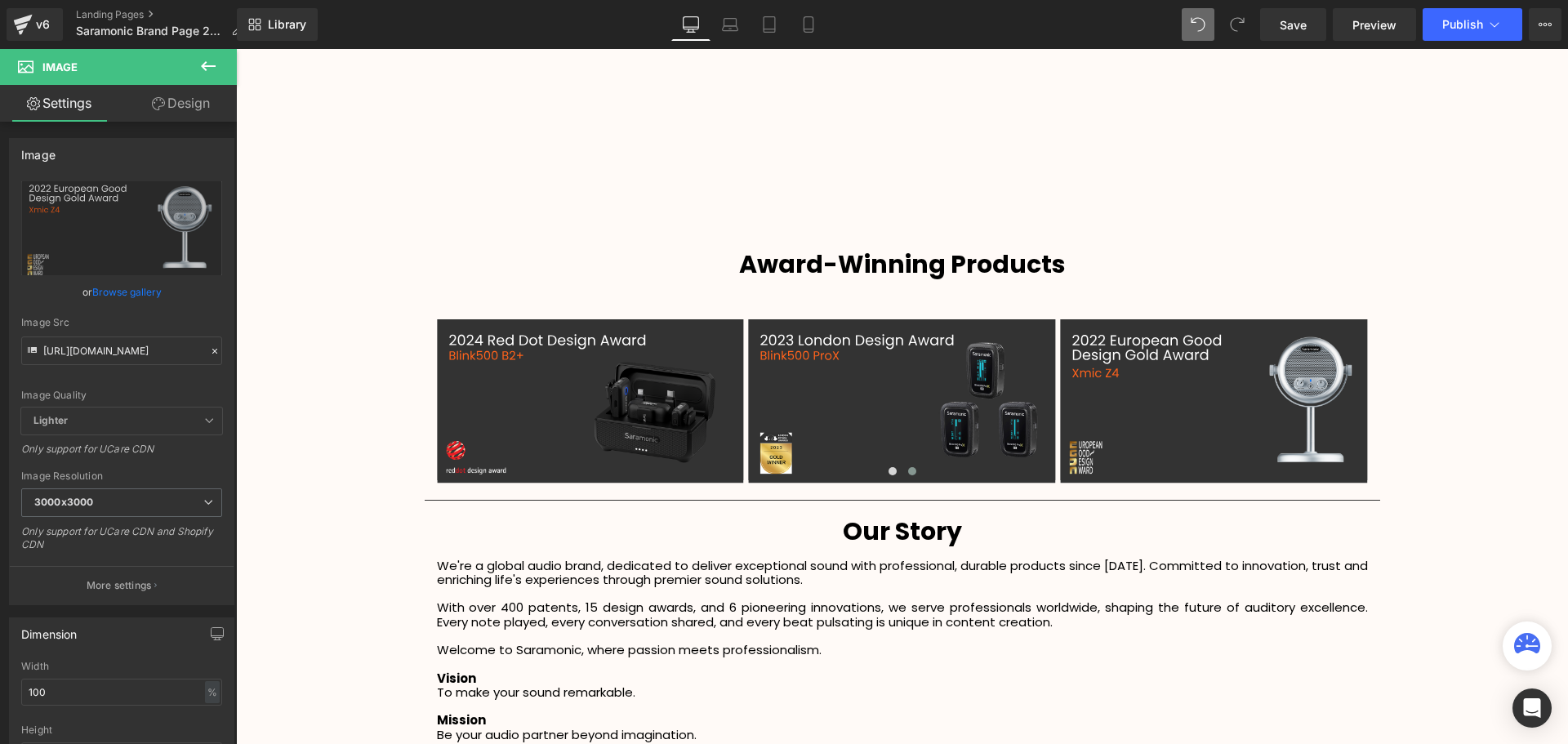
click at [1497, 425] on div "Video Bg Row Welcome to Button Row Image Row Sound. Remarkable. Heading Heading…" at bounding box center [901, 169] width 1331 height 3981
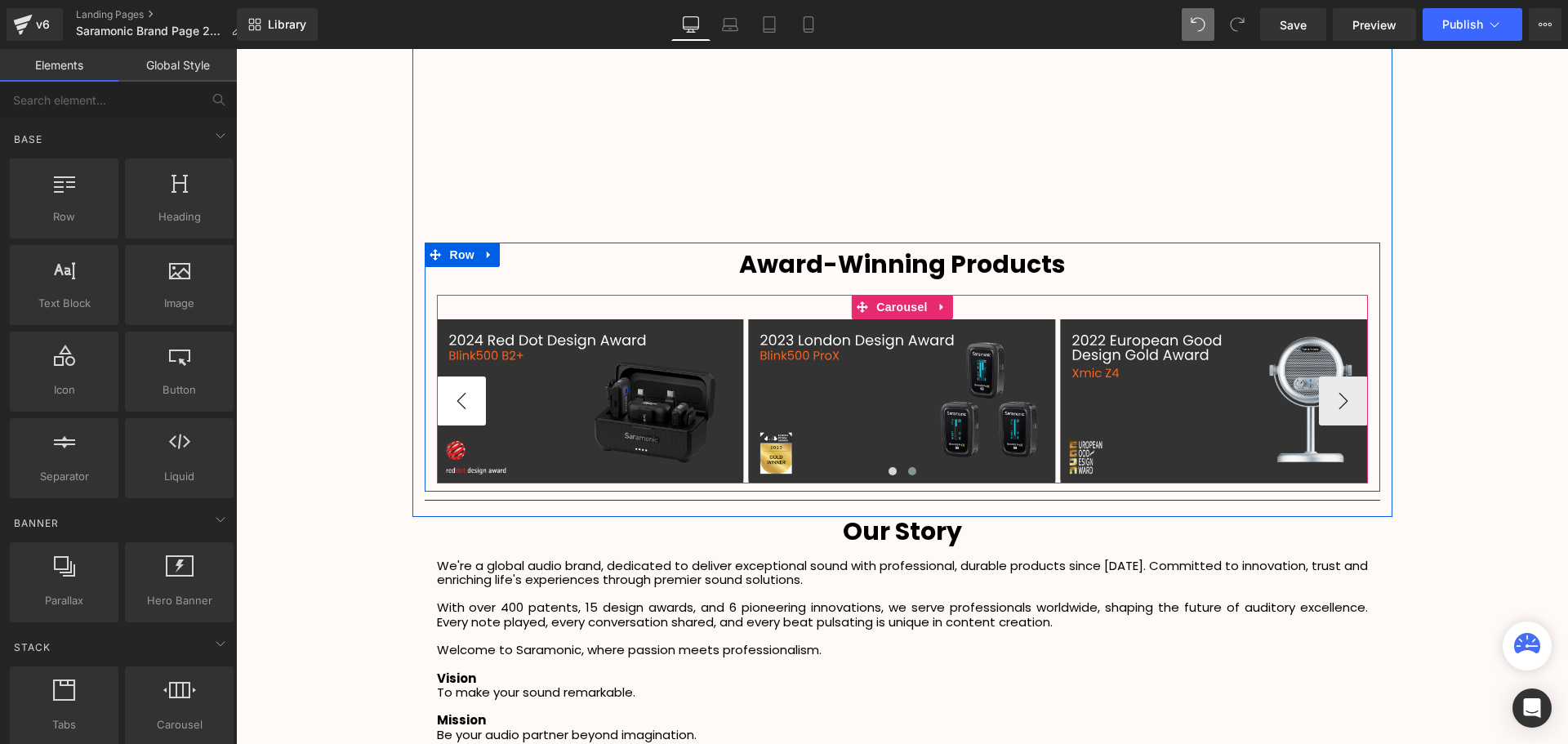
click at [462, 395] on button "‹" at bounding box center [461, 400] width 49 height 49
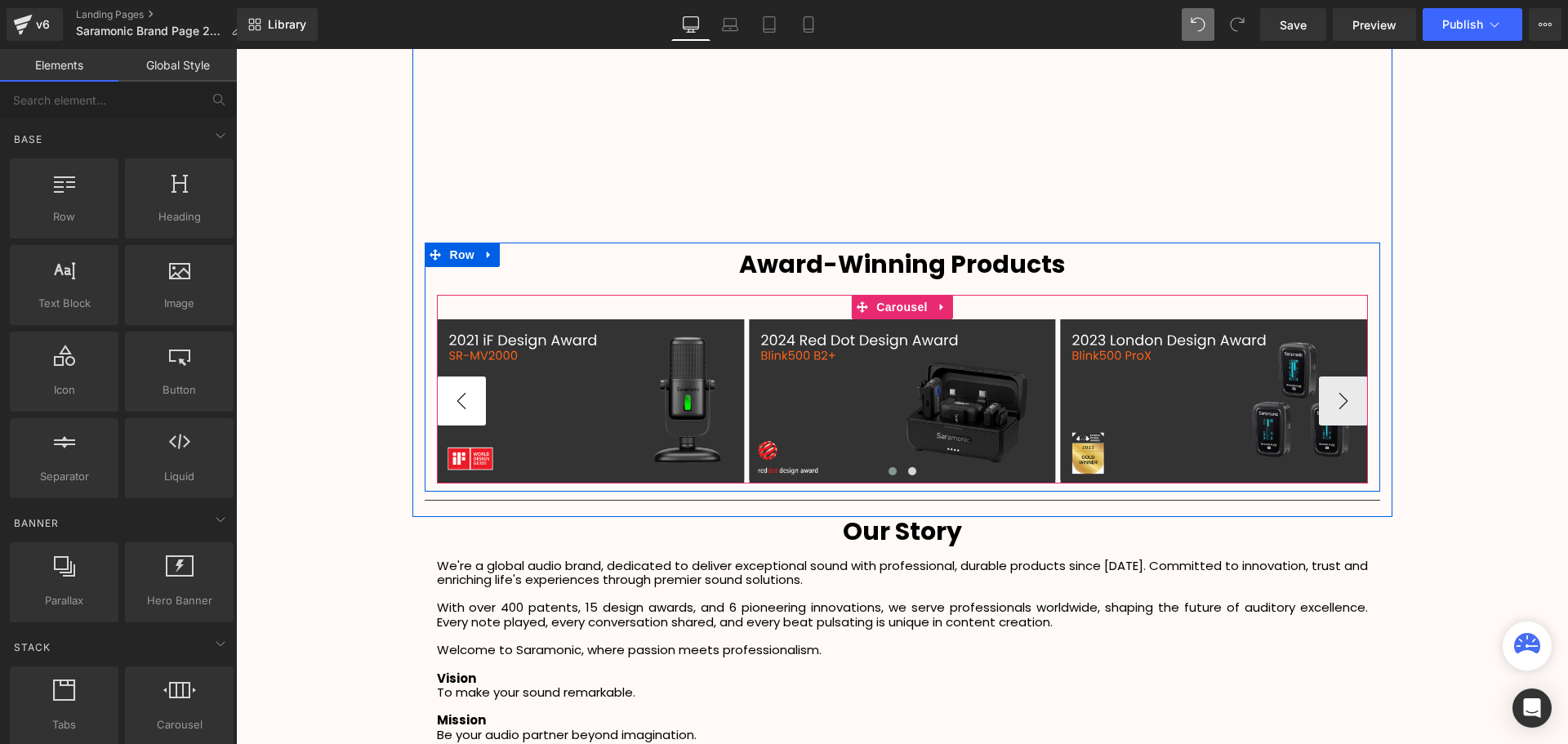
click at [462, 395] on button "‹" at bounding box center [461, 400] width 49 height 49
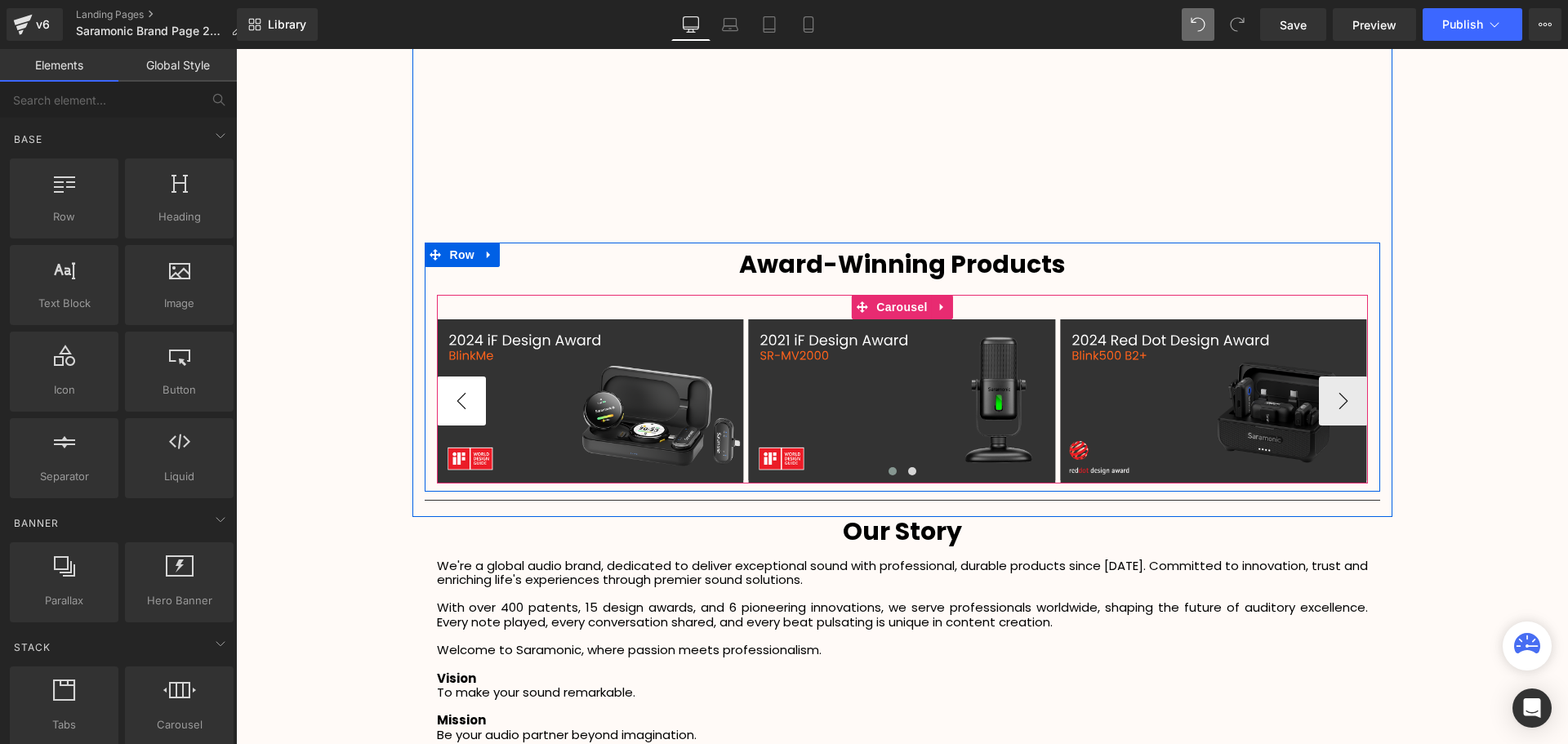
click at [462, 395] on button "‹" at bounding box center [461, 400] width 49 height 49
click at [462, 397] on button "‹" at bounding box center [461, 400] width 49 height 49
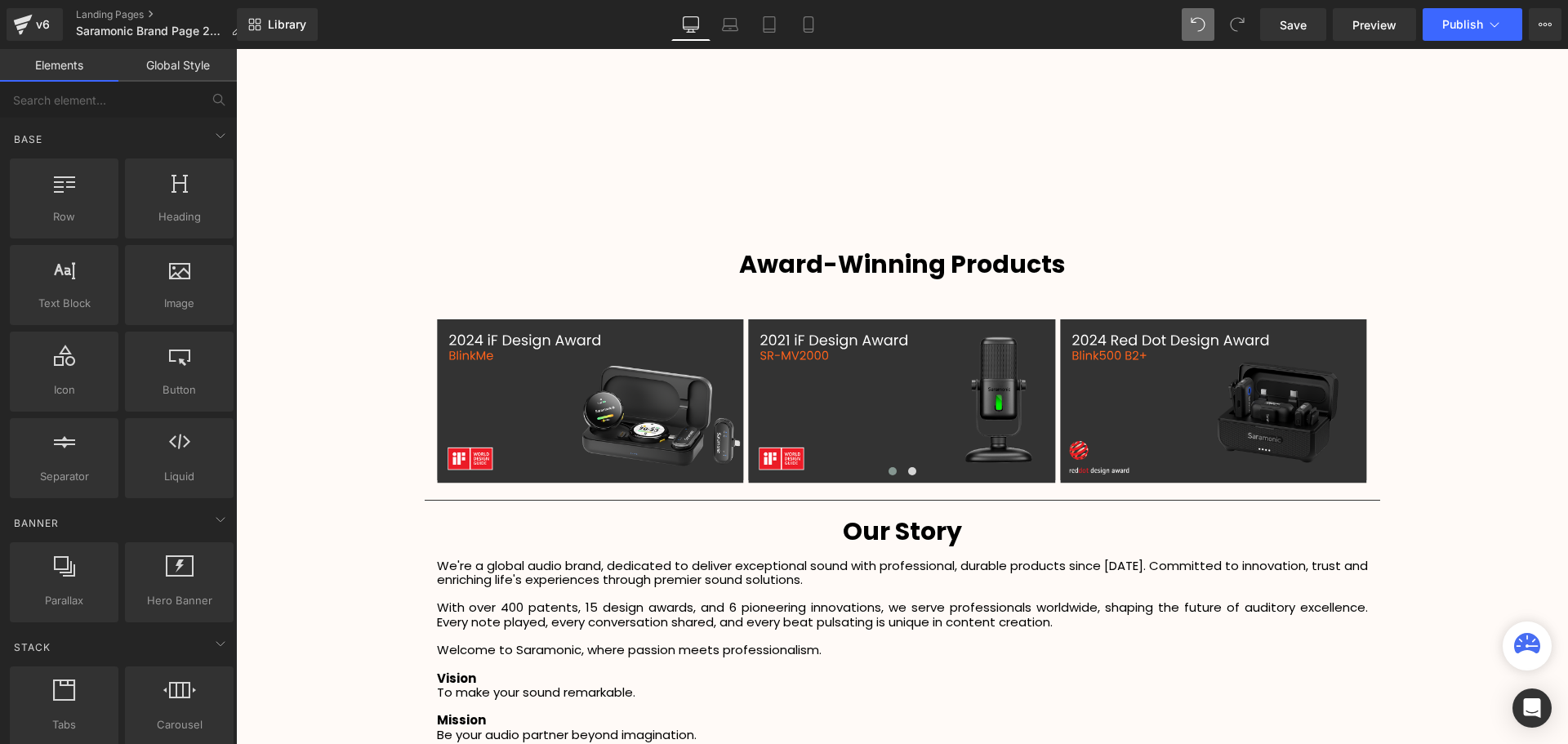
click at [1468, 462] on div "Video Bg Row Welcome to Button Row Image Row Sound. Remarkable. Heading Heading…" at bounding box center [901, 169] width 1331 height 3981
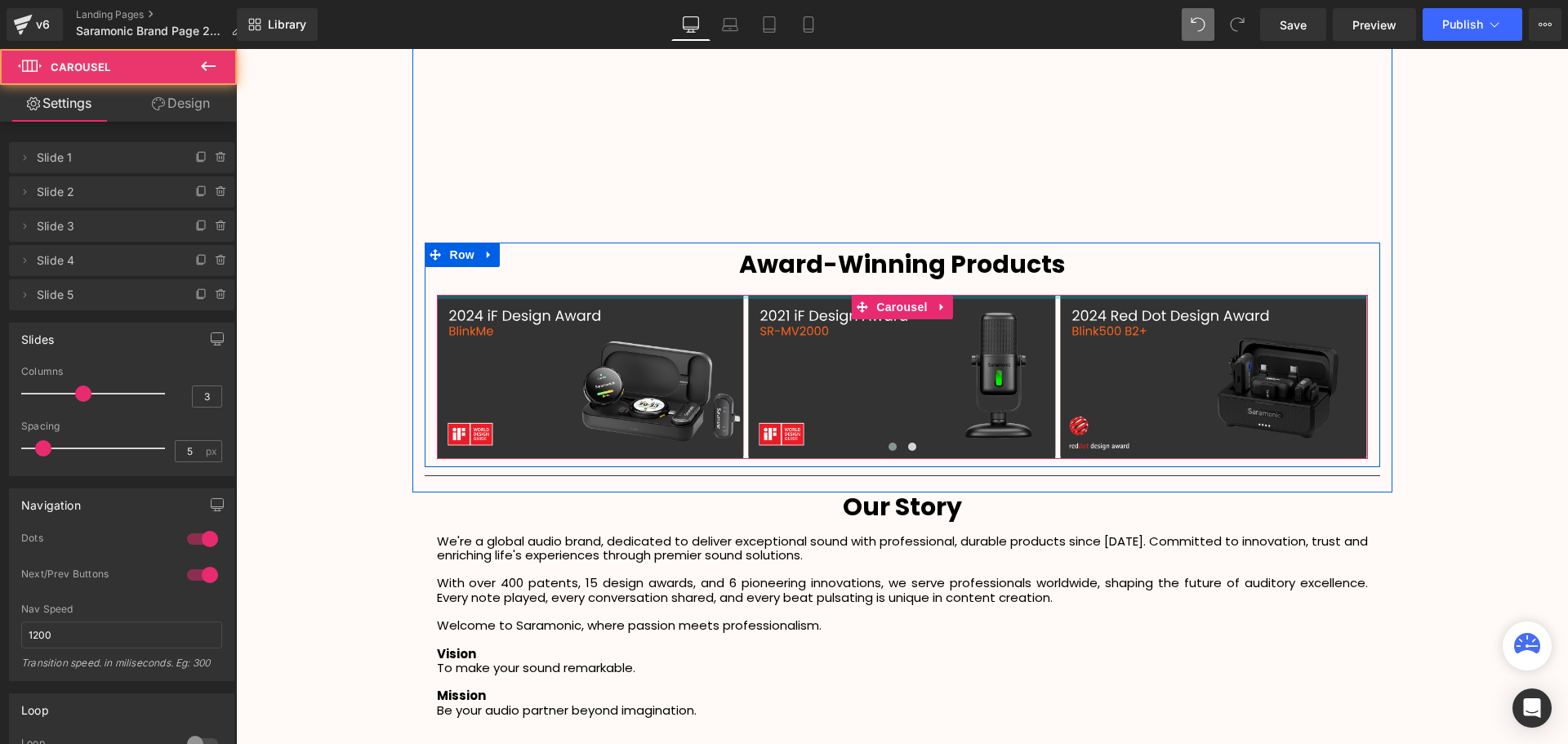
drag, startPoint x: 824, startPoint y: 307, endPoint x: 1431, endPoint y: 342, distance: 608.0
click at [1430, 341] on div "Video Bg Row Welcome to Button Row Image Row Sound. Remarkable. Heading Heading…" at bounding box center [901, 157] width 1331 height 3957
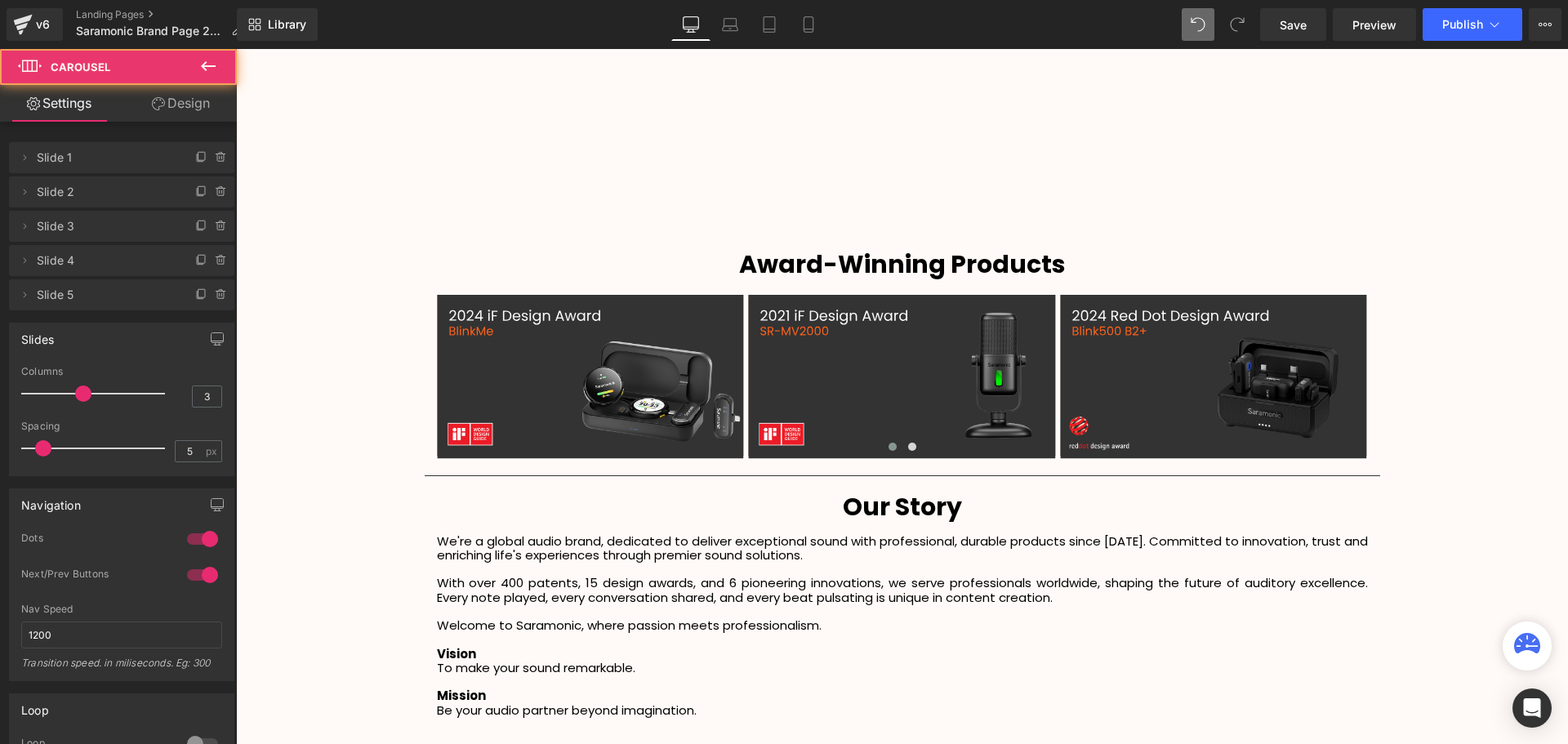
click at [1434, 344] on div "Video Bg Row Welcome to Button Row Image Row Sound. Remarkable. Heading Heading…" at bounding box center [901, 157] width 1331 height 3957
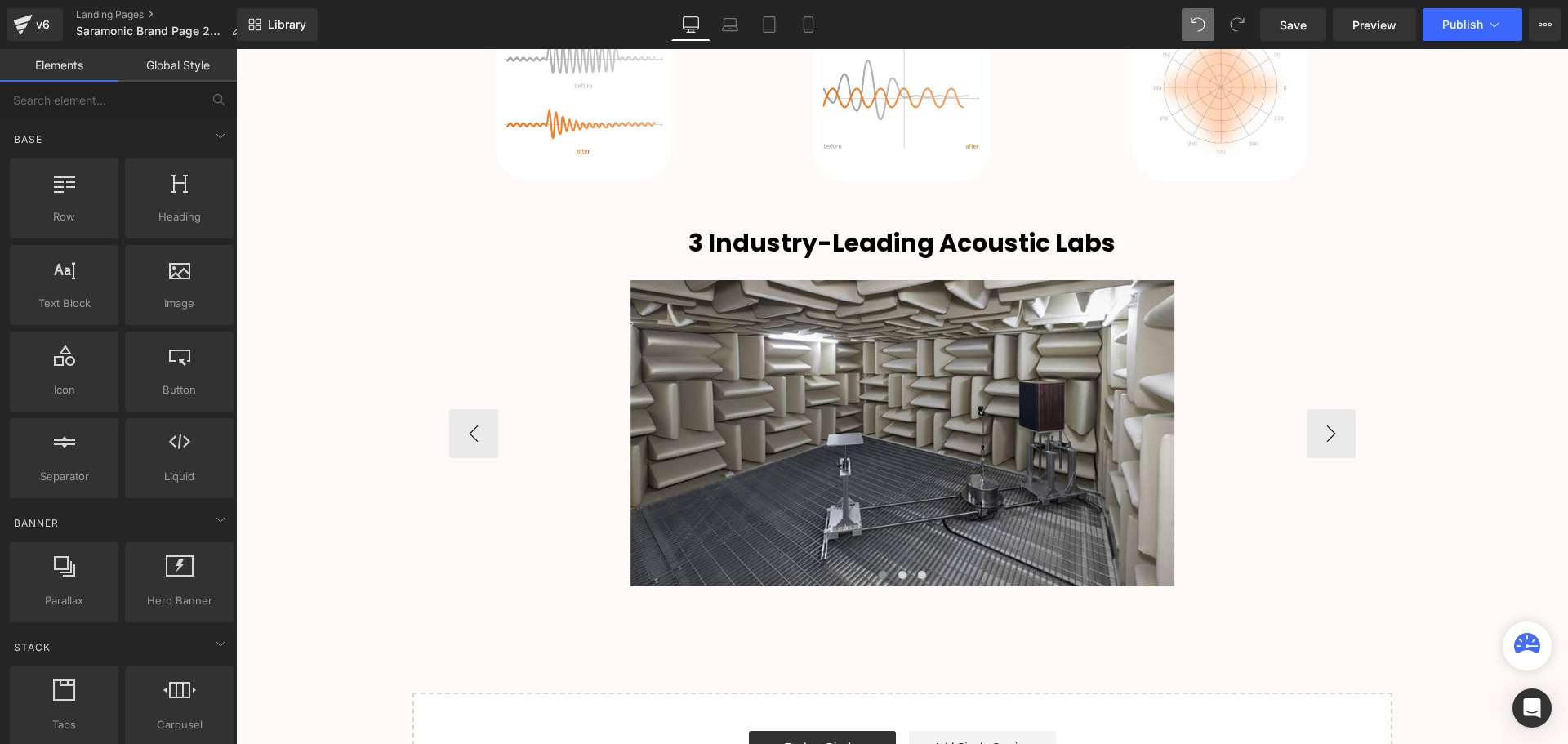
scroll to position [3224, 0]
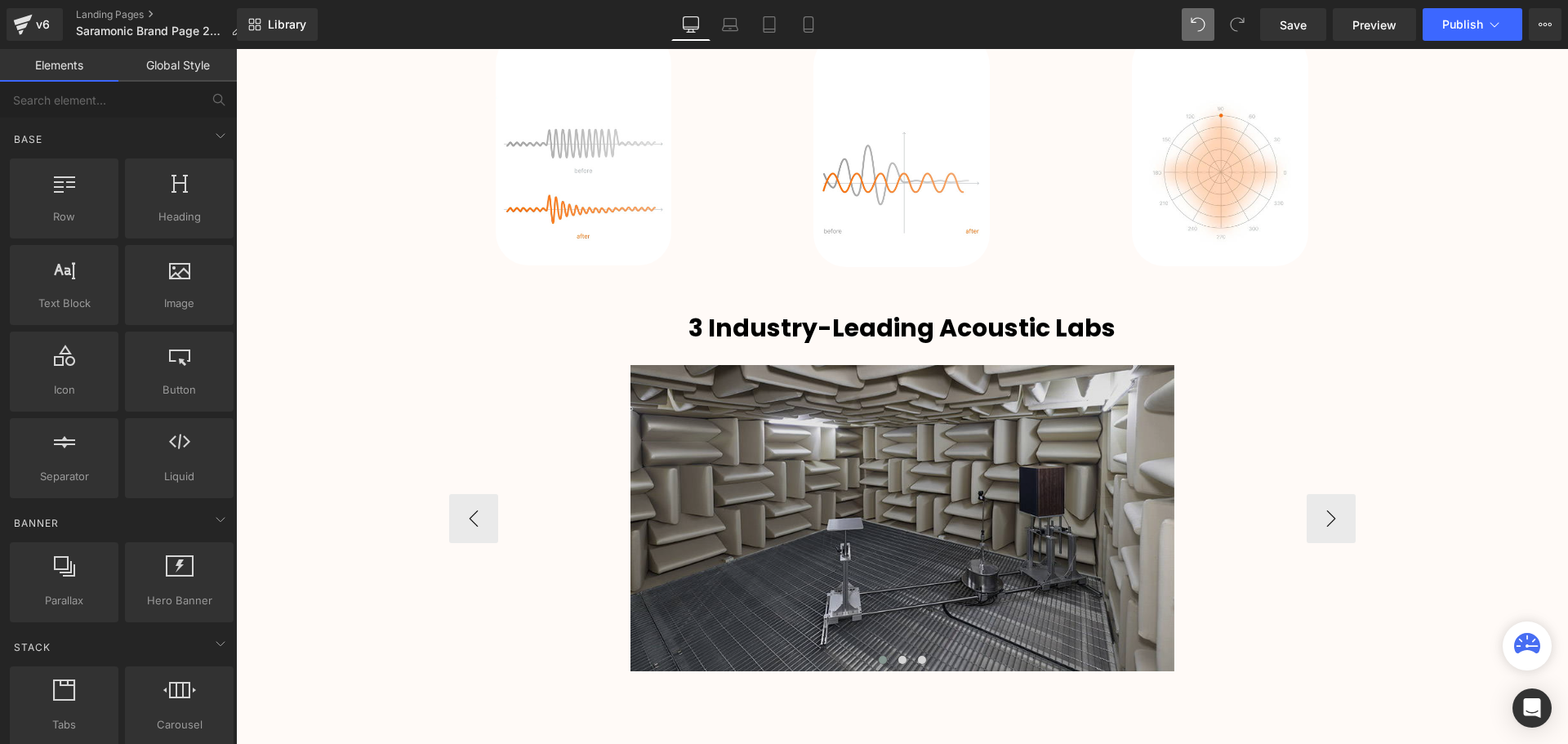
click at [907, 474] on img at bounding box center [902, 517] width 543 height 306
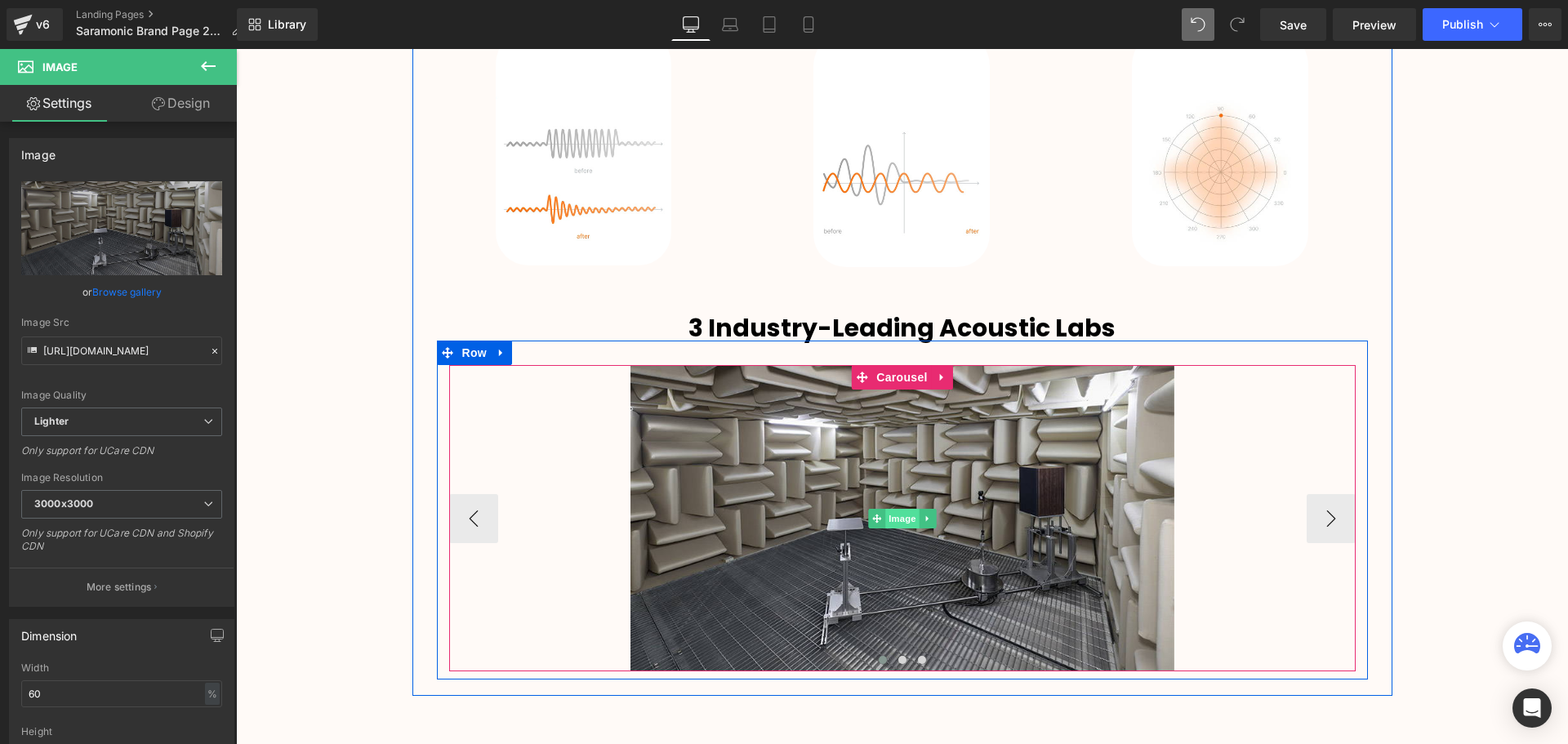
click at [895, 519] on span "Image" at bounding box center [902, 518] width 34 height 19
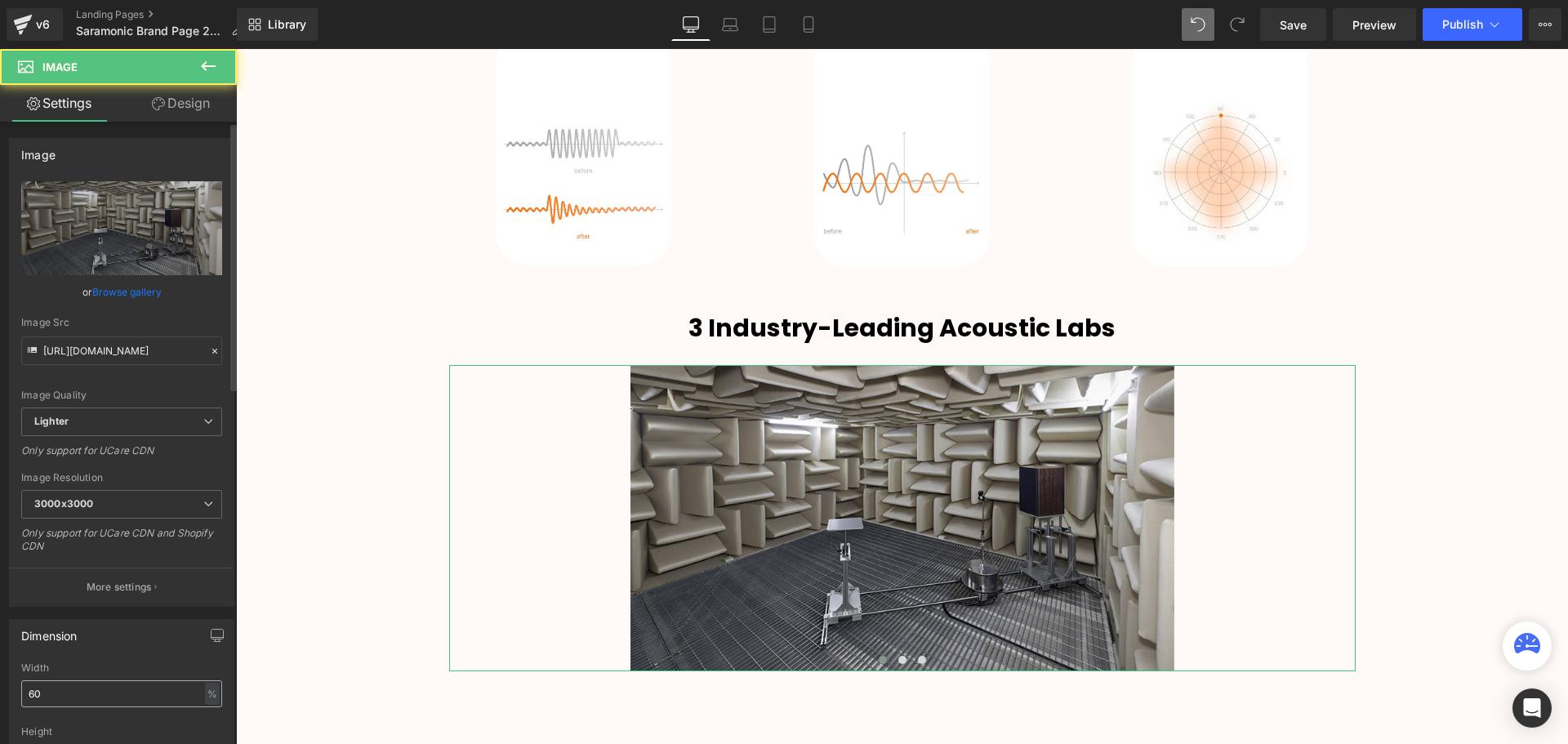
scroll to position [163, 0]
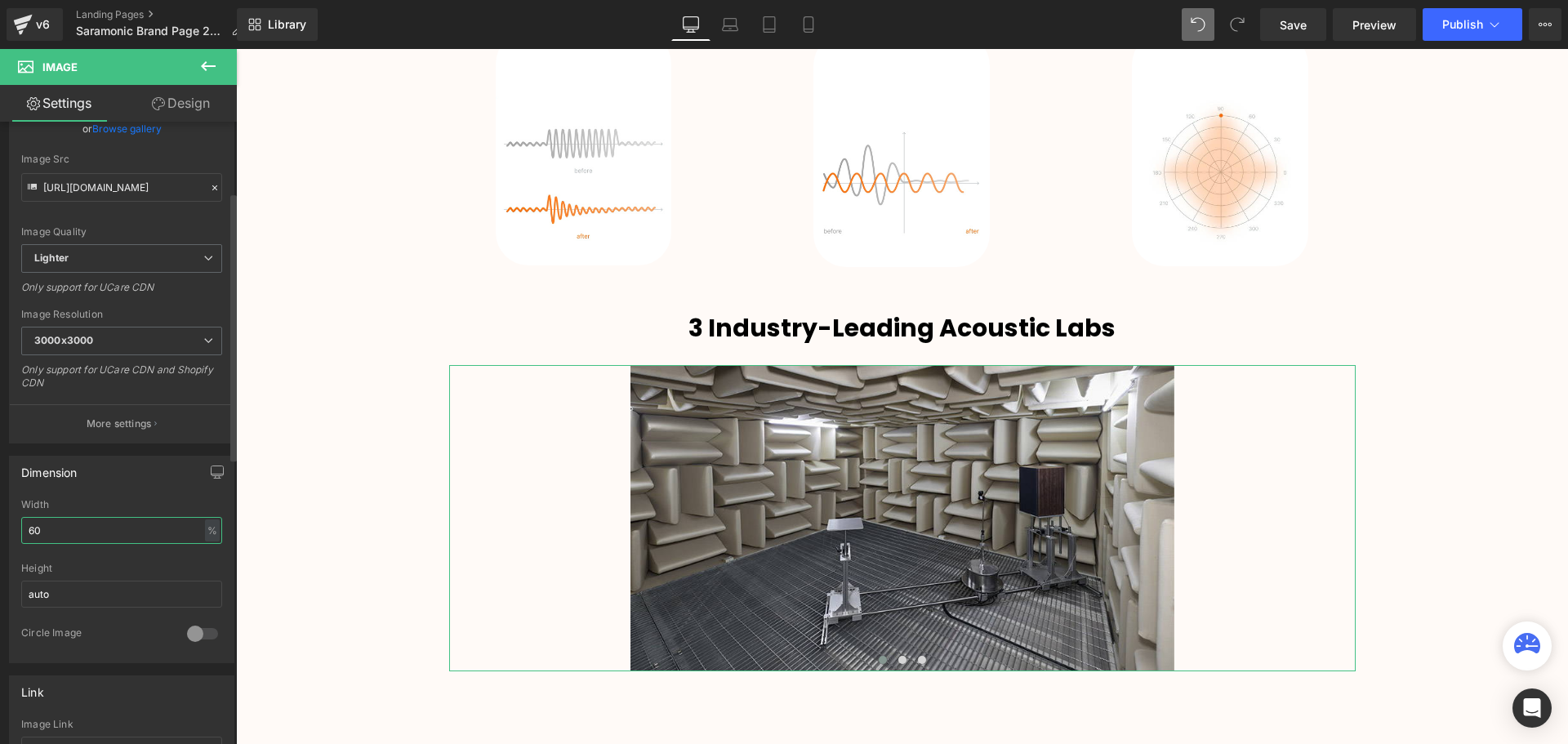
drag, startPoint x: 35, startPoint y: 531, endPoint x: 26, endPoint y: 531, distance: 9.0
click at [26, 531] on input "60" at bounding box center [121, 530] width 201 height 27
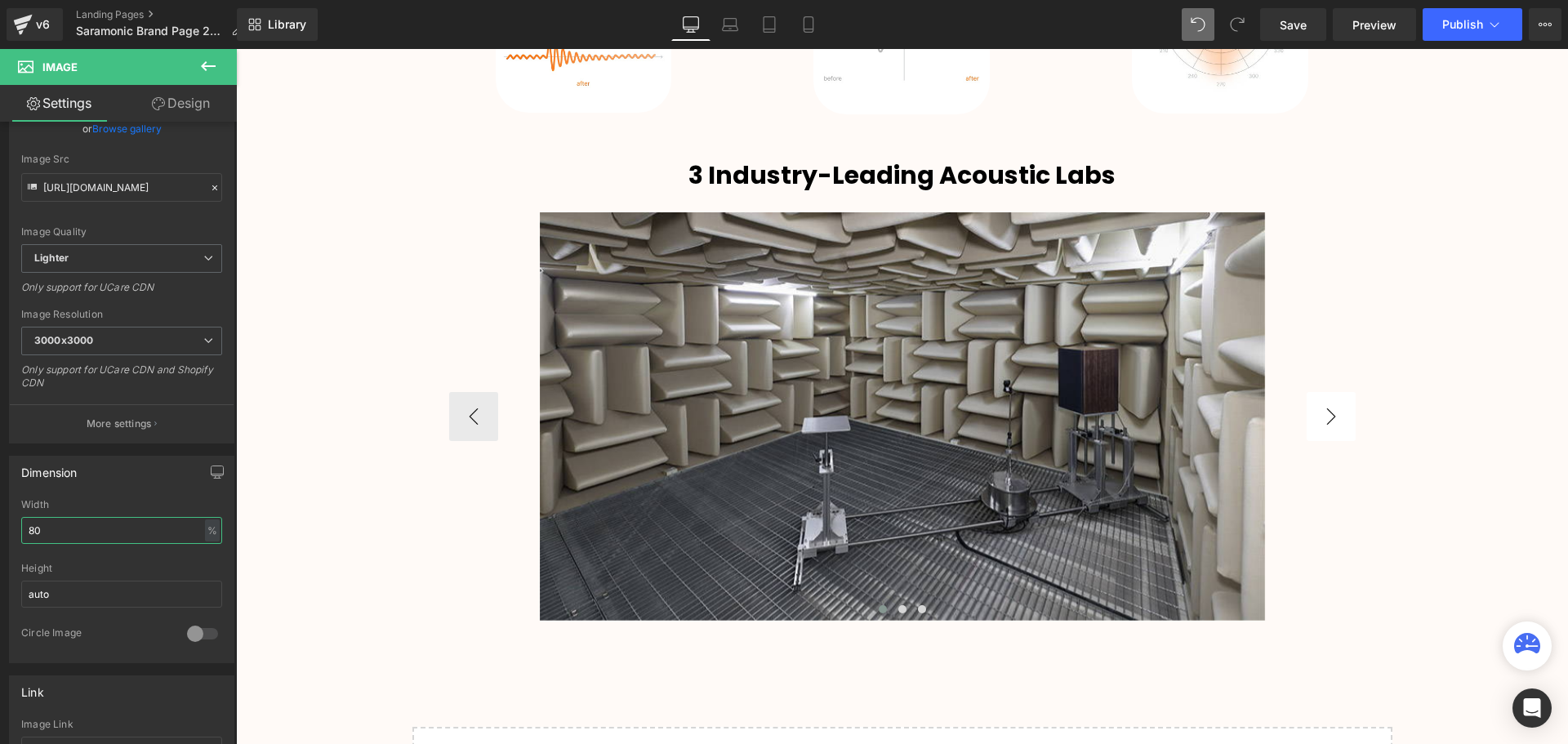
scroll to position [3305, 0]
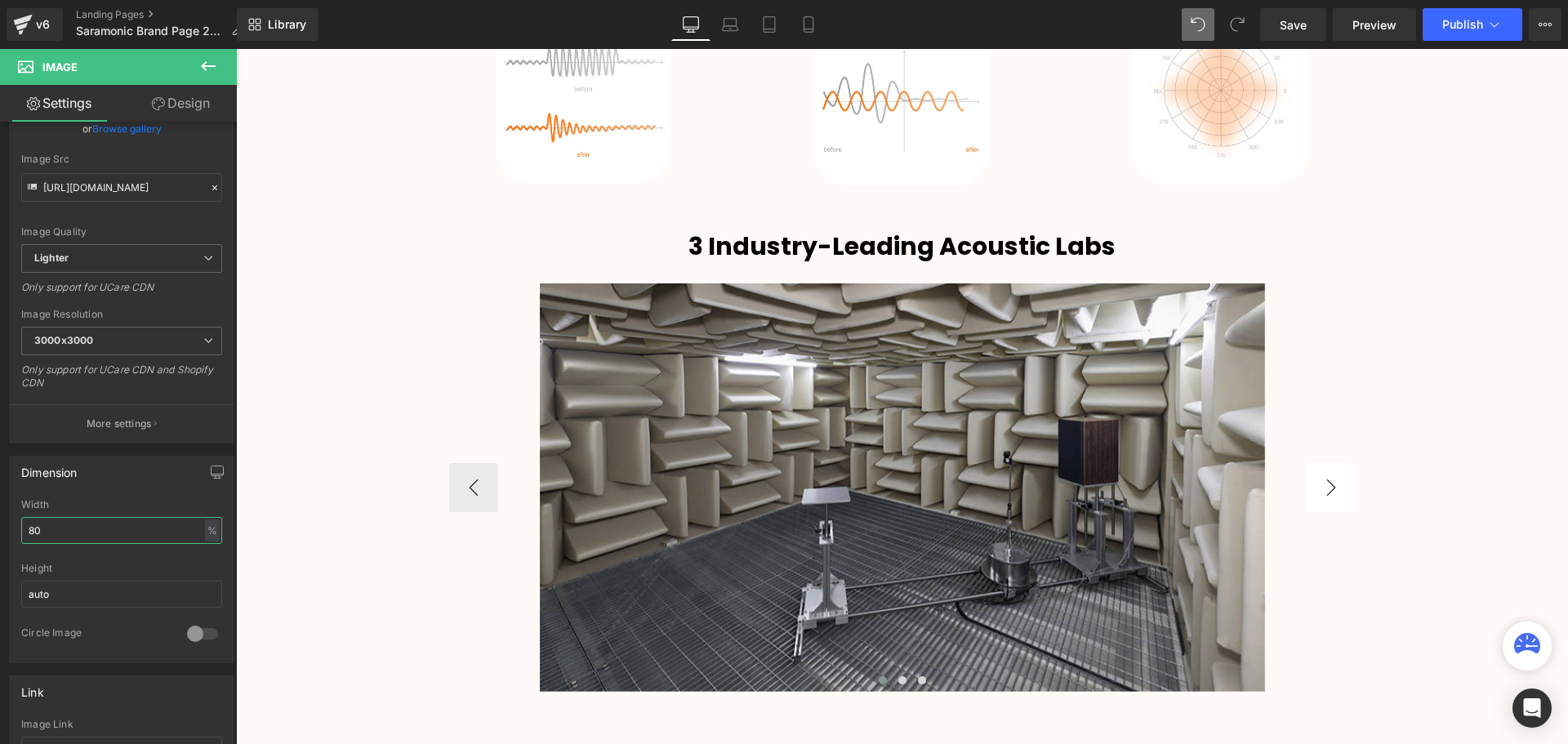
type input "80"
click at [1326, 481] on button "›" at bounding box center [1330, 487] width 49 height 49
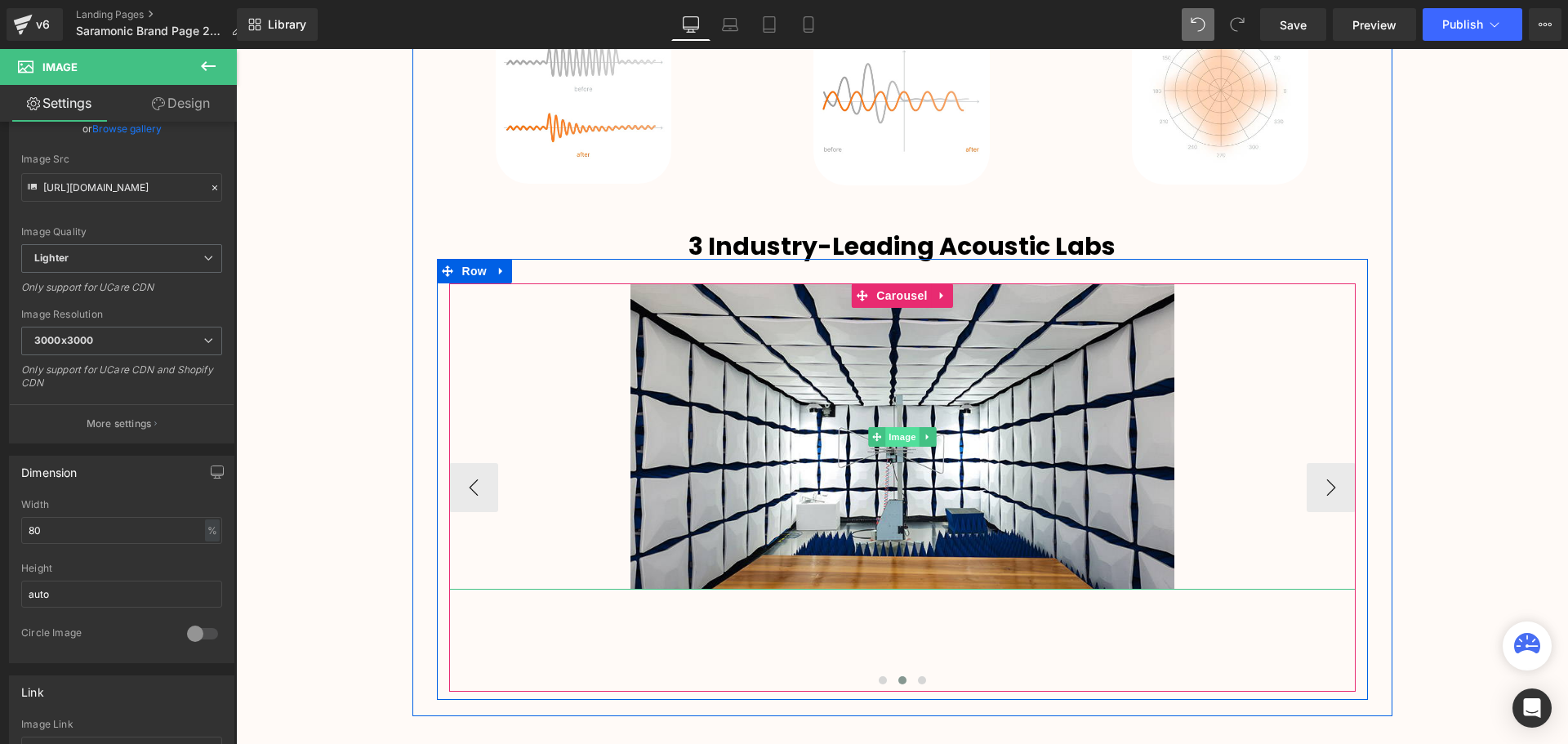
click at [890, 439] on span "Image" at bounding box center [902, 436] width 34 height 19
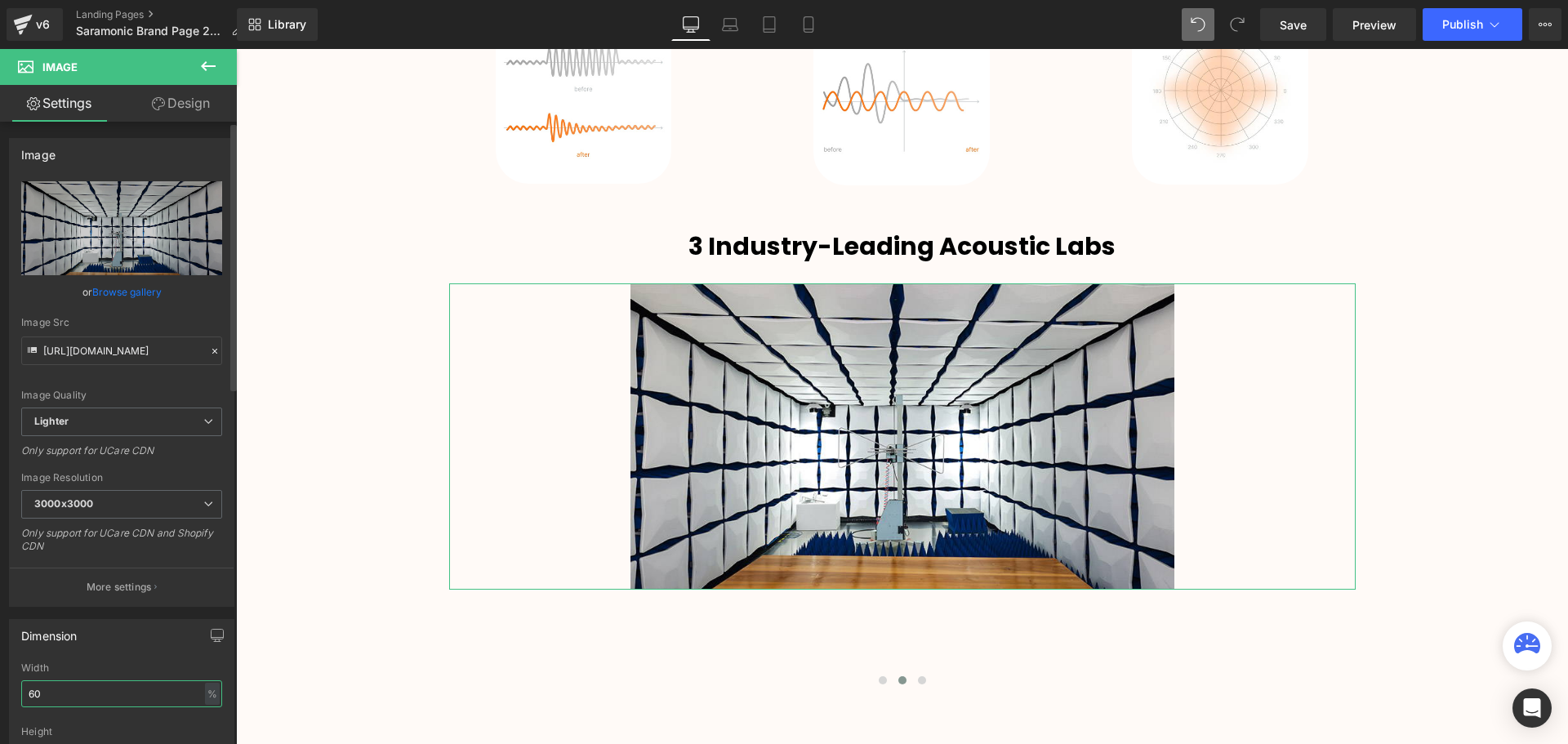
click at [34, 695] on input "60" at bounding box center [121, 693] width 201 height 27
type input "80"
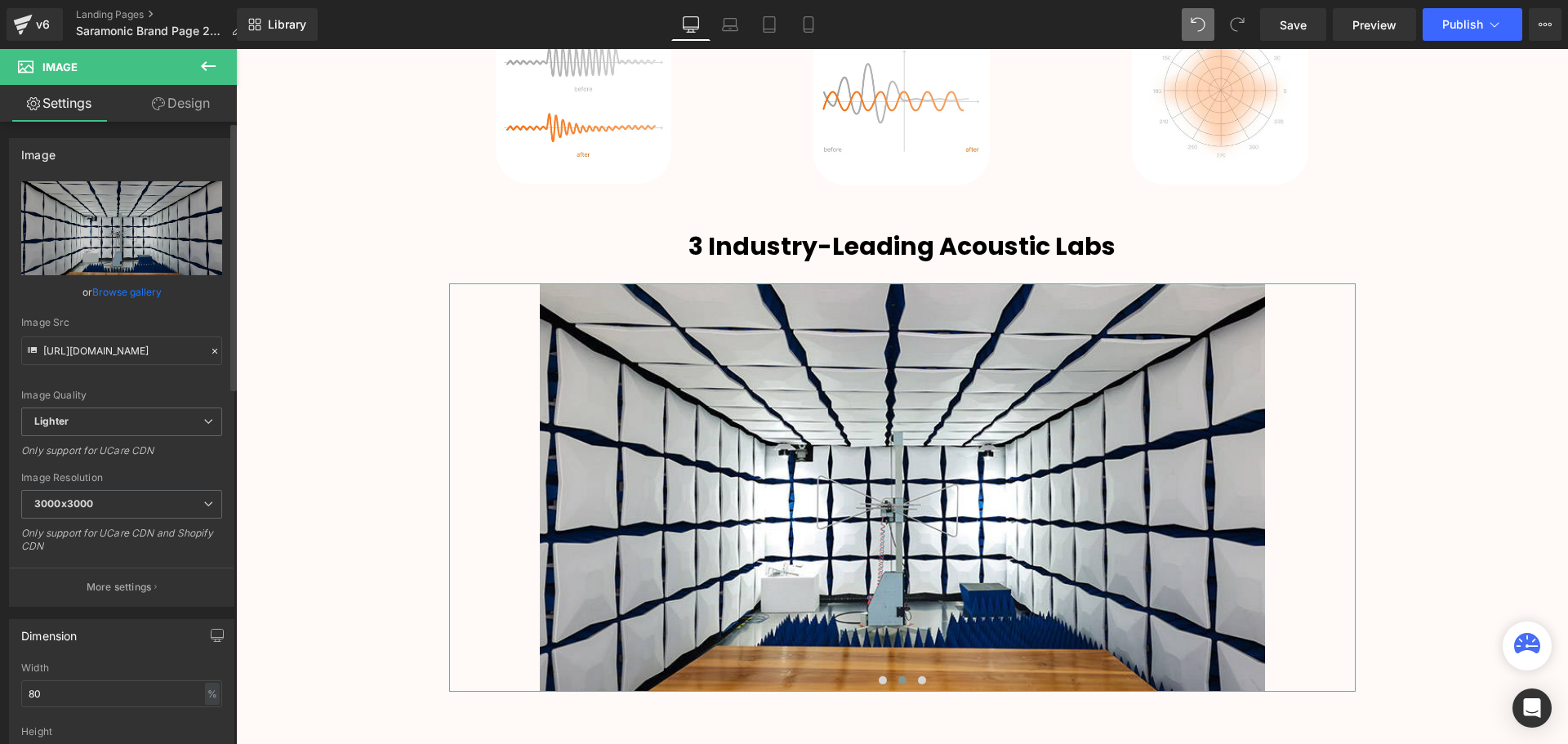
click at [124, 653] on div "Dimension 80% Width 80 % % px auto Height auto 0 Circle Image" at bounding box center [121, 722] width 225 height 208
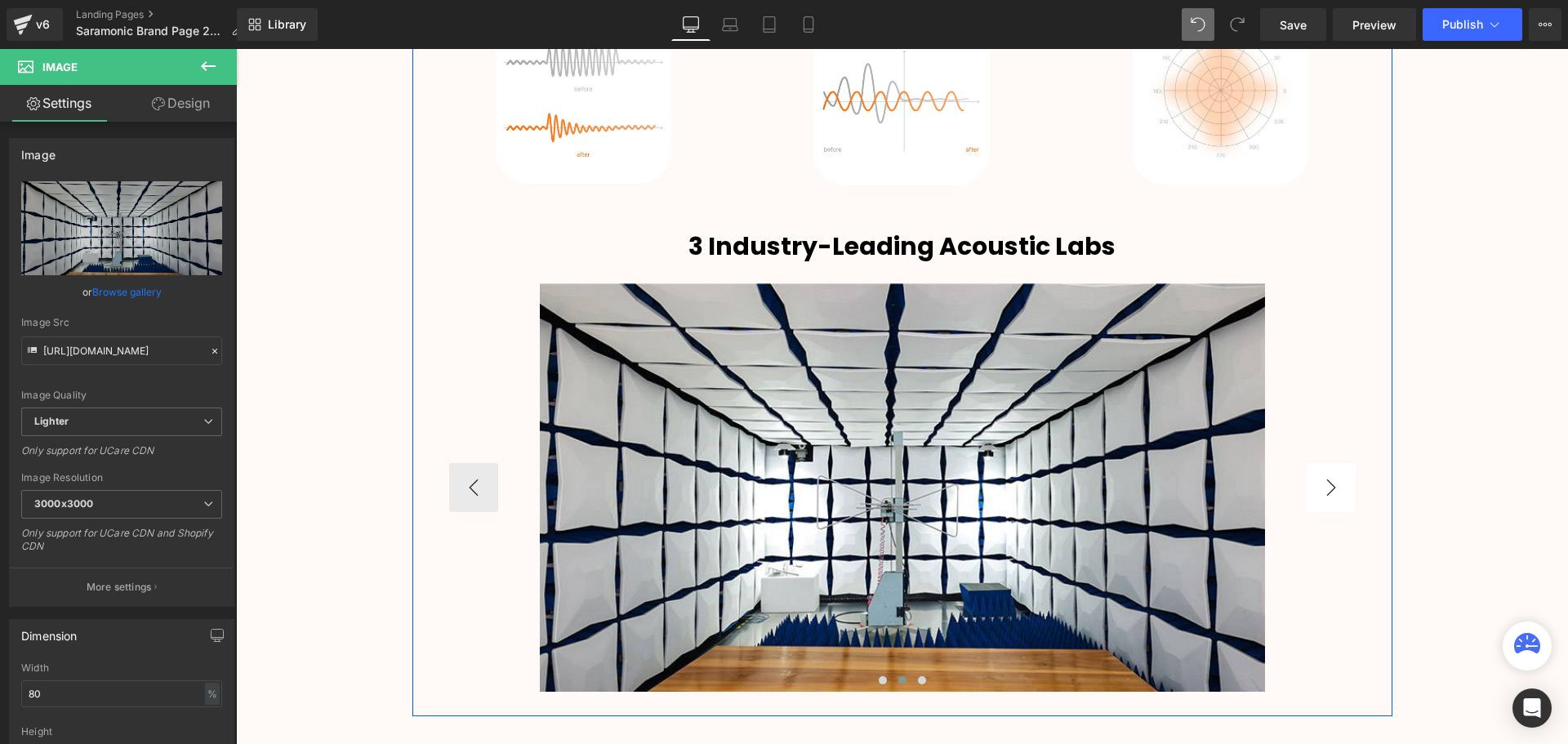
click at [1337, 486] on button "›" at bounding box center [1330, 487] width 49 height 49
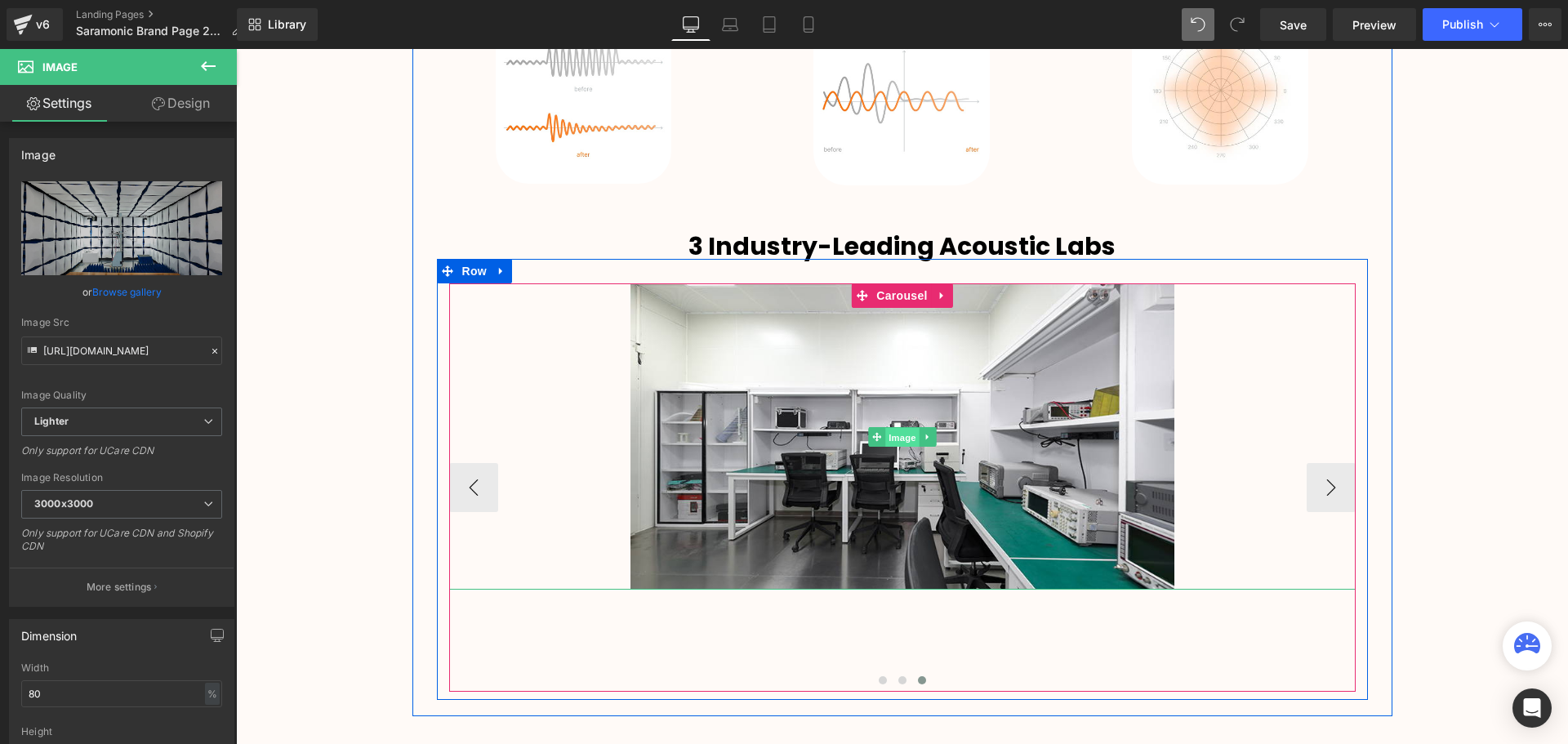
click at [905, 433] on span "Image" at bounding box center [902, 436] width 34 height 19
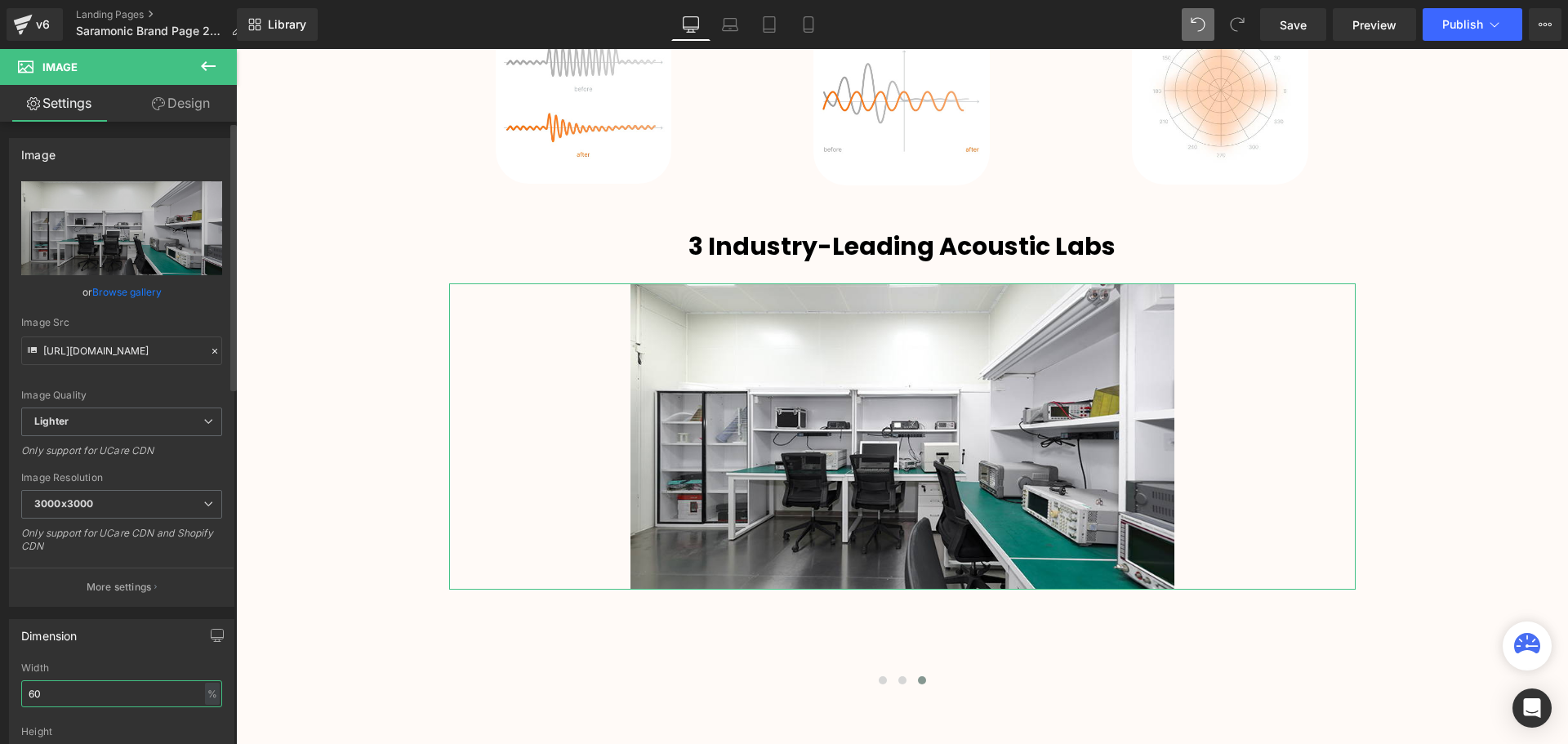
drag, startPoint x: 33, startPoint y: 692, endPoint x: 23, endPoint y: 691, distance: 10.0
click at [23, 691] on input "60" at bounding box center [121, 693] width 201 height 27
click at [138, 639] on div "Dimension" at bounding box center [121, 634] width 223 height 31
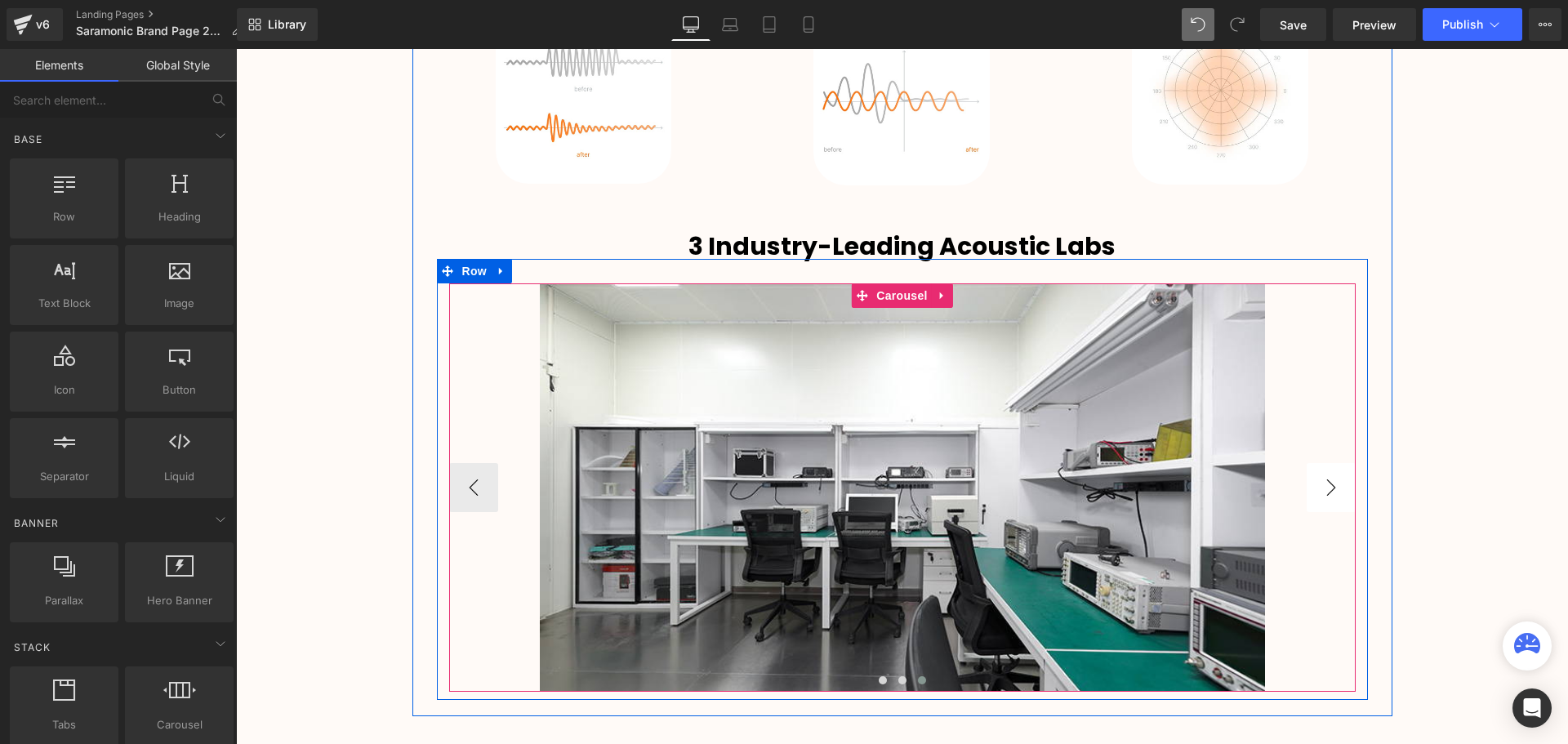
click at [1317, 487] on button "›" at bounding box center [1330, 487] width 49 height 49
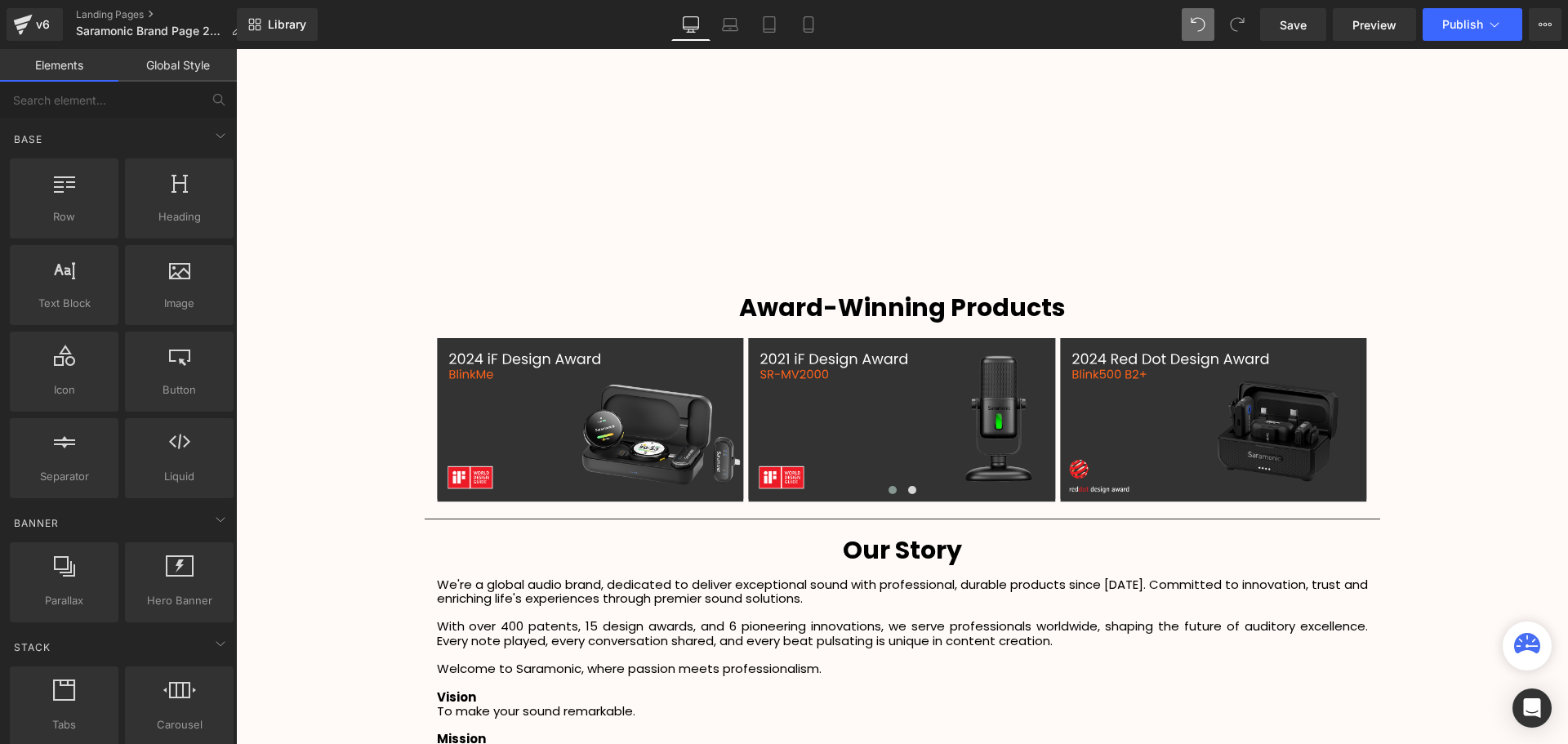
scroll to position [1917, 0]
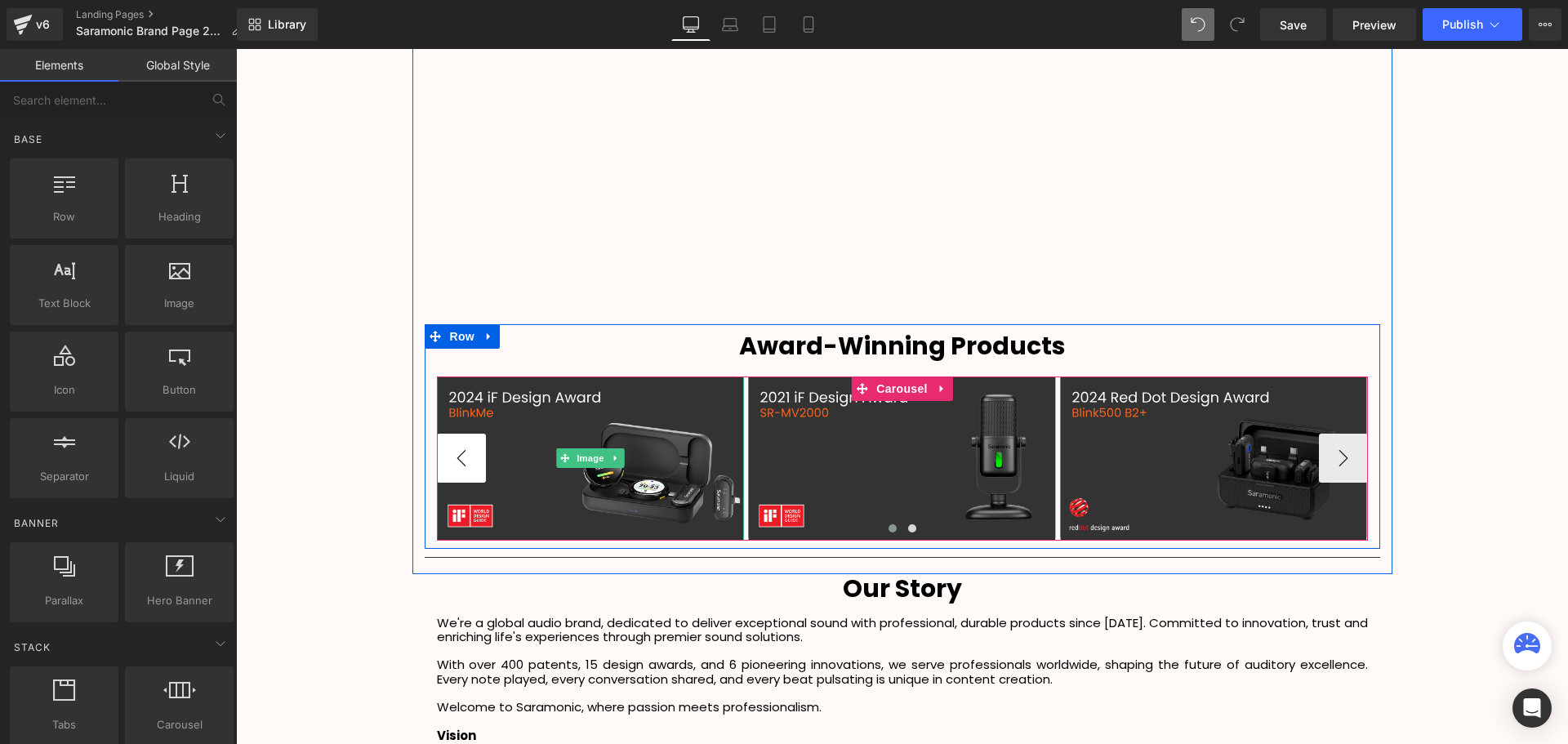
click at [464, 463] on button "‹" at bounding box center [461, 458] width 49 height 49
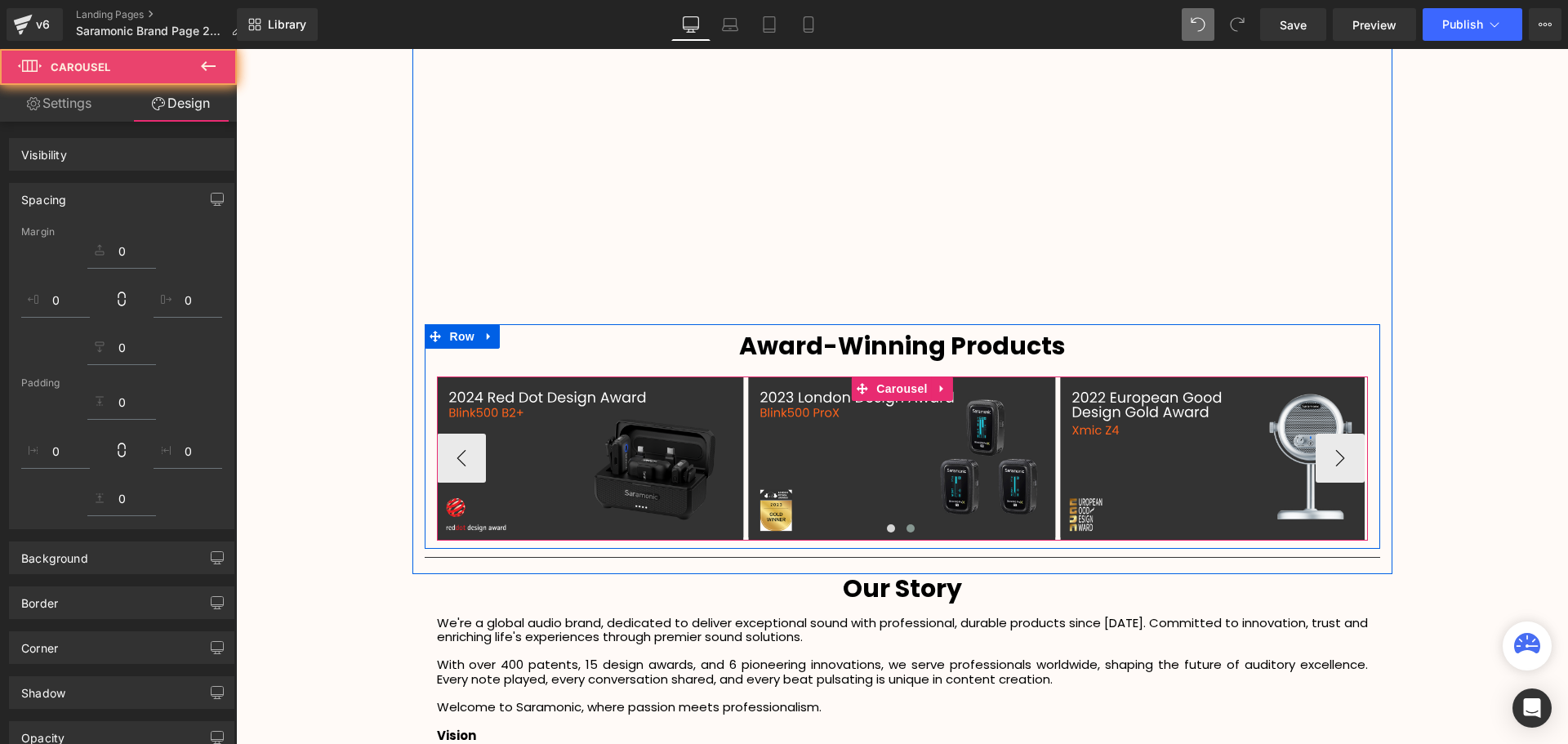
click at [1344, 457] on button "›" at bounding box center [1340, 458] width 49 height 49
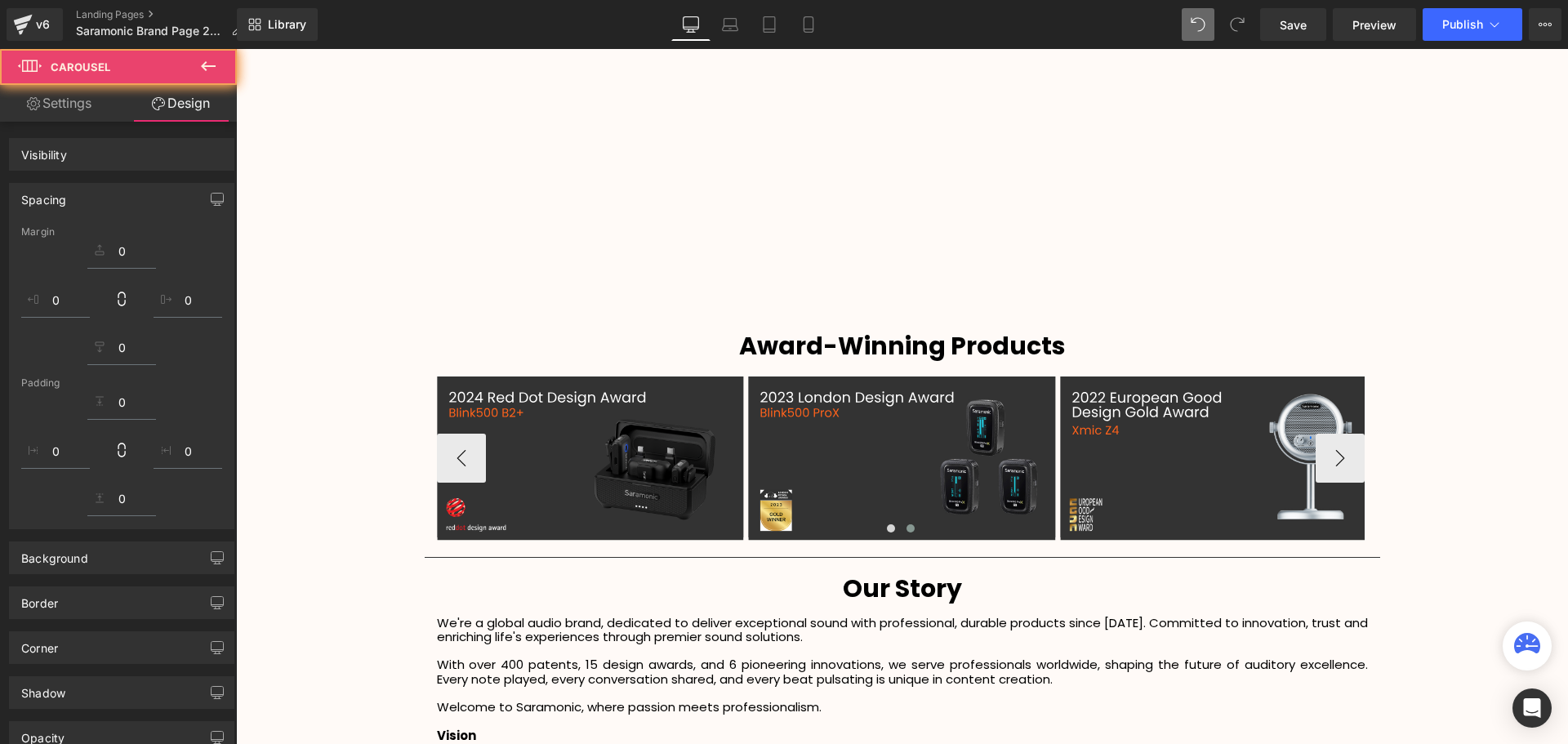
click at [1477, 554] on div "Video Bg Row Welcome to Button Row Image Row Sound. Remarkable. Heading Heading…" at bounding box center [901, 290] width 1331 height 4059
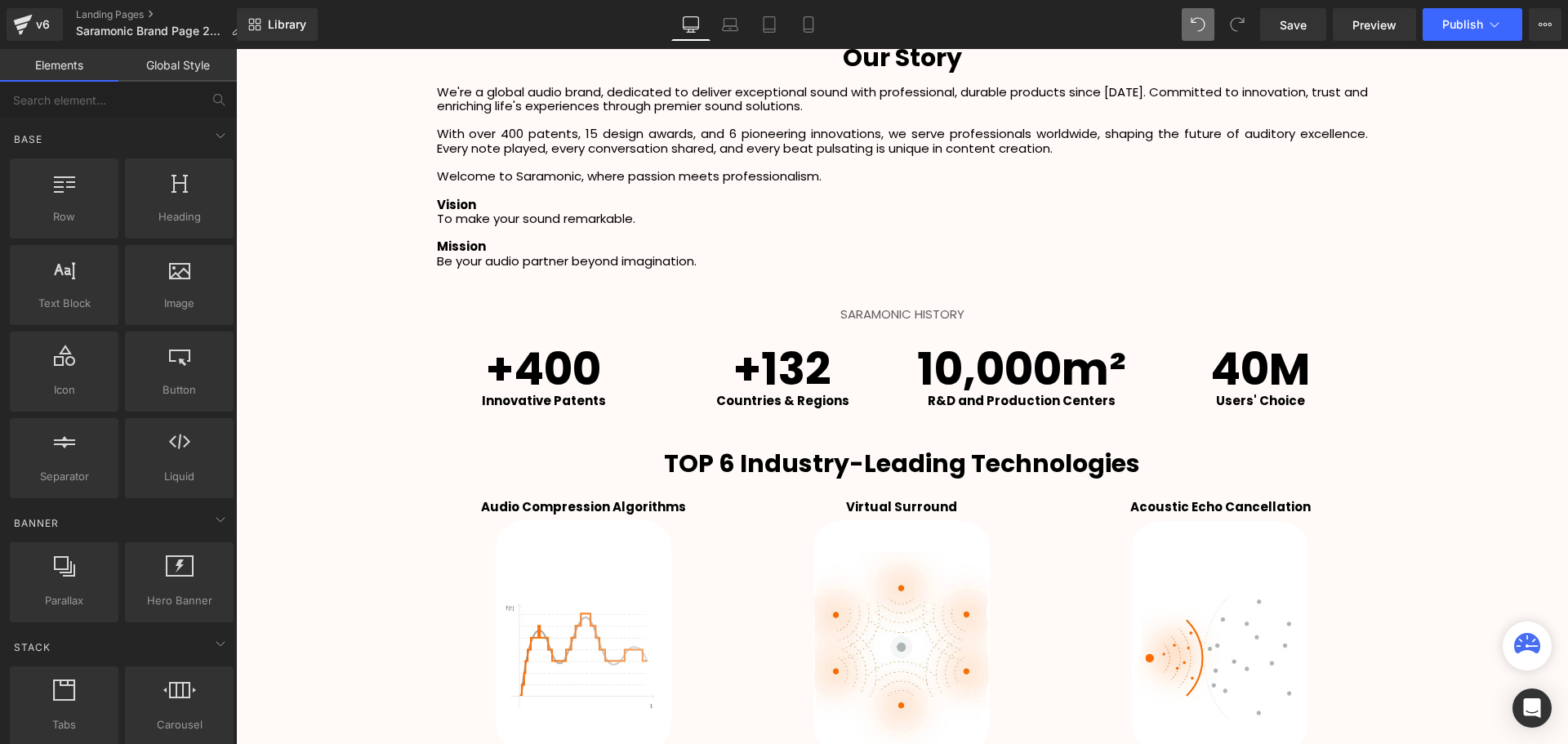
scroll to position [2570, 0]
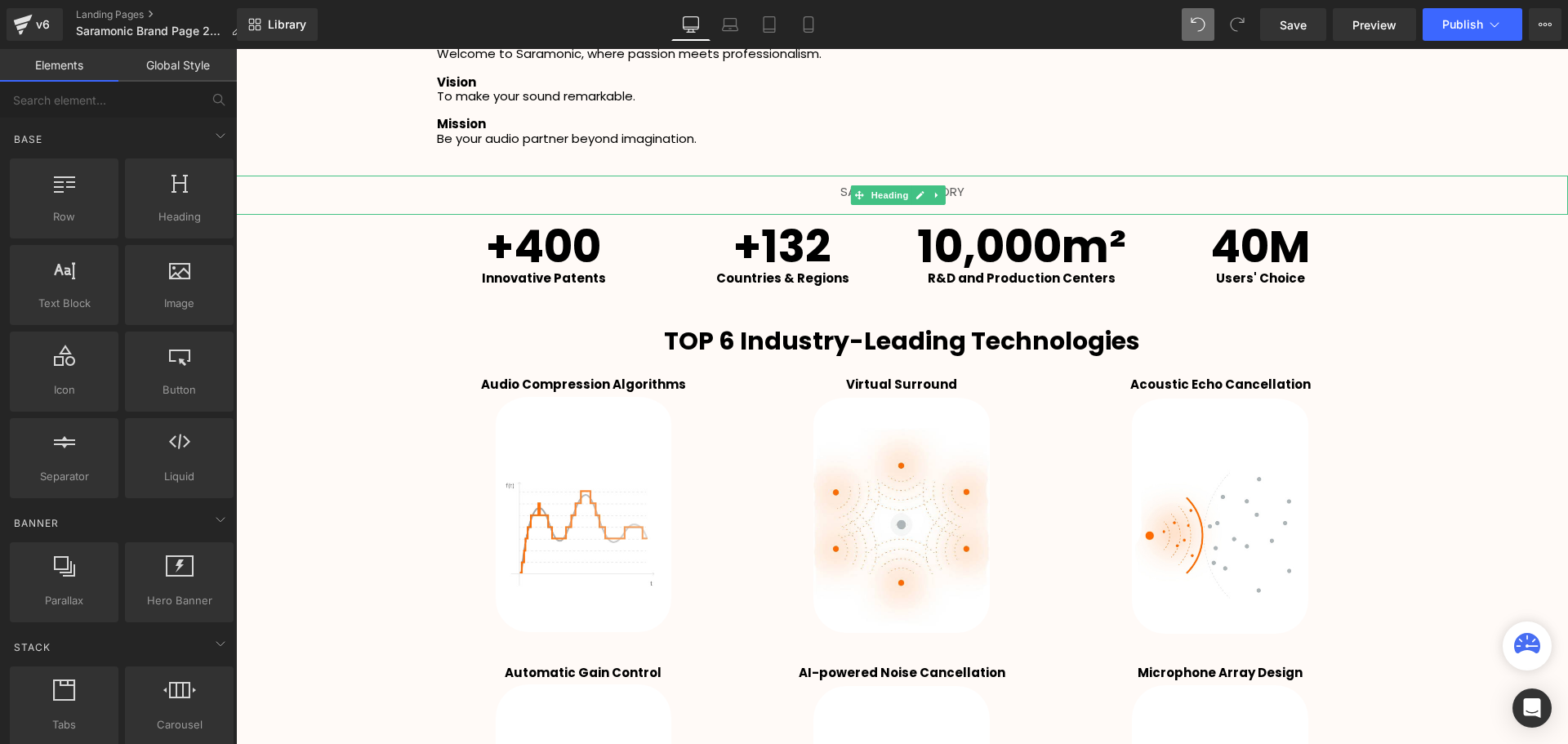
click at [975, 197] on h1 "SARAMONIC HISTORY" at bounding box center [901, 191] width 1331 height 12
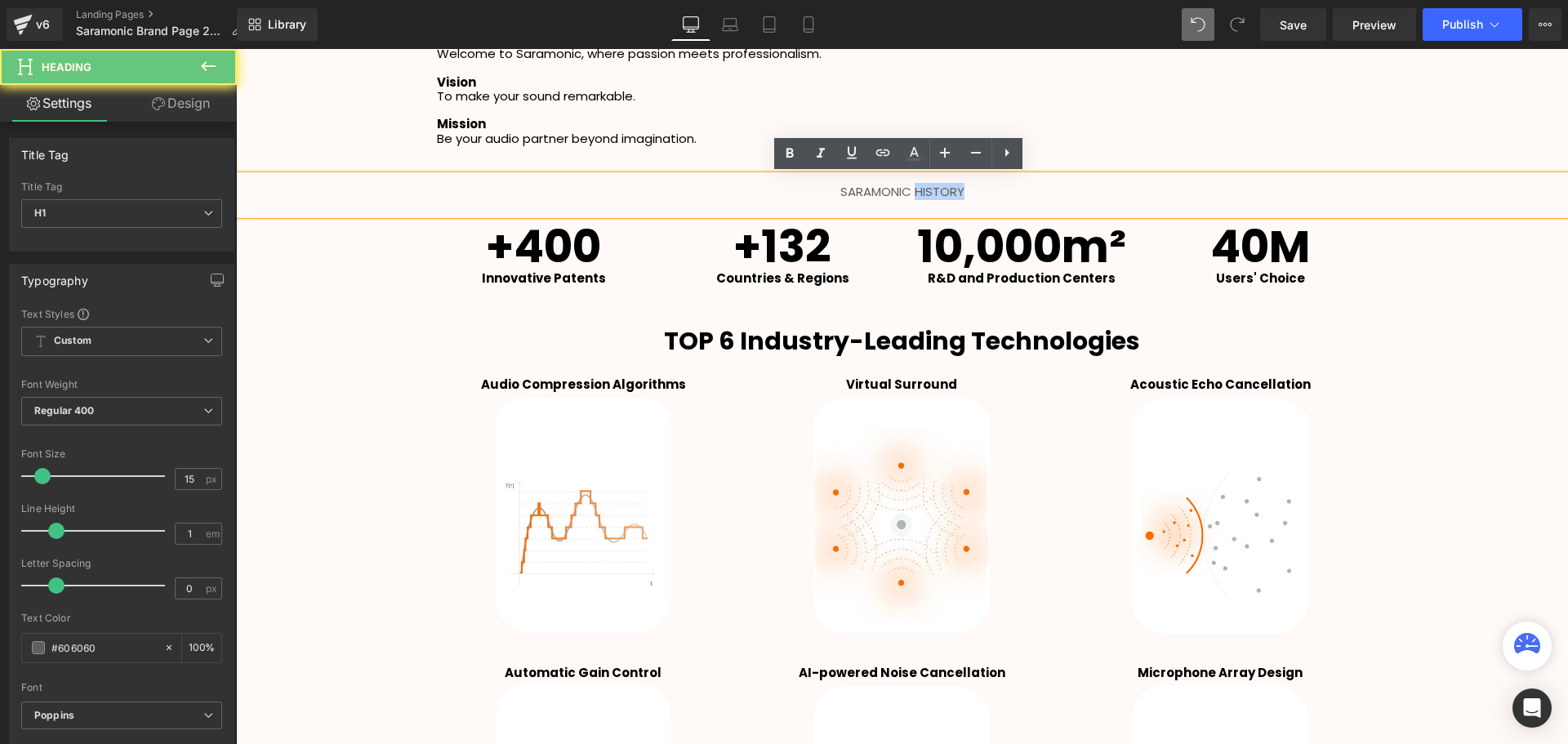
drag, startPoint x: 956, startPoint y: 196, endPoint x: 913, endPoint y: 197, distance: 43.0
click at [913, 197] on h1 "SARAMONIC HISTORY" at bounding box center [901, 191] width 1331 height 12
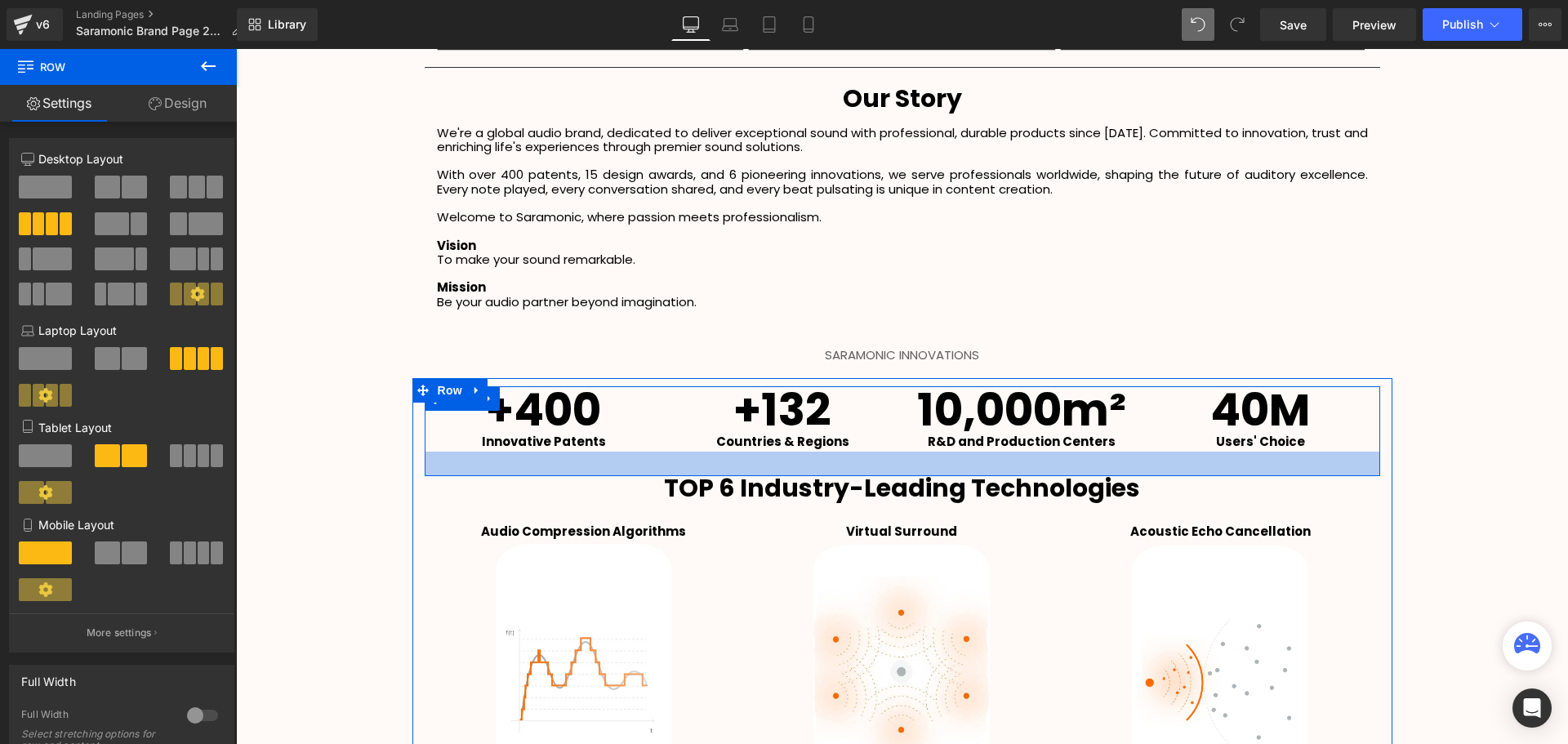
scroll to position [4294, 1323]
drag, startPoint x: 878, startPoint y: 482, endPoint x: 880, endPoint y: 465, distance: 17.1
click at [880, 465] on div at bounding box center [902, 464] width 955 height 25
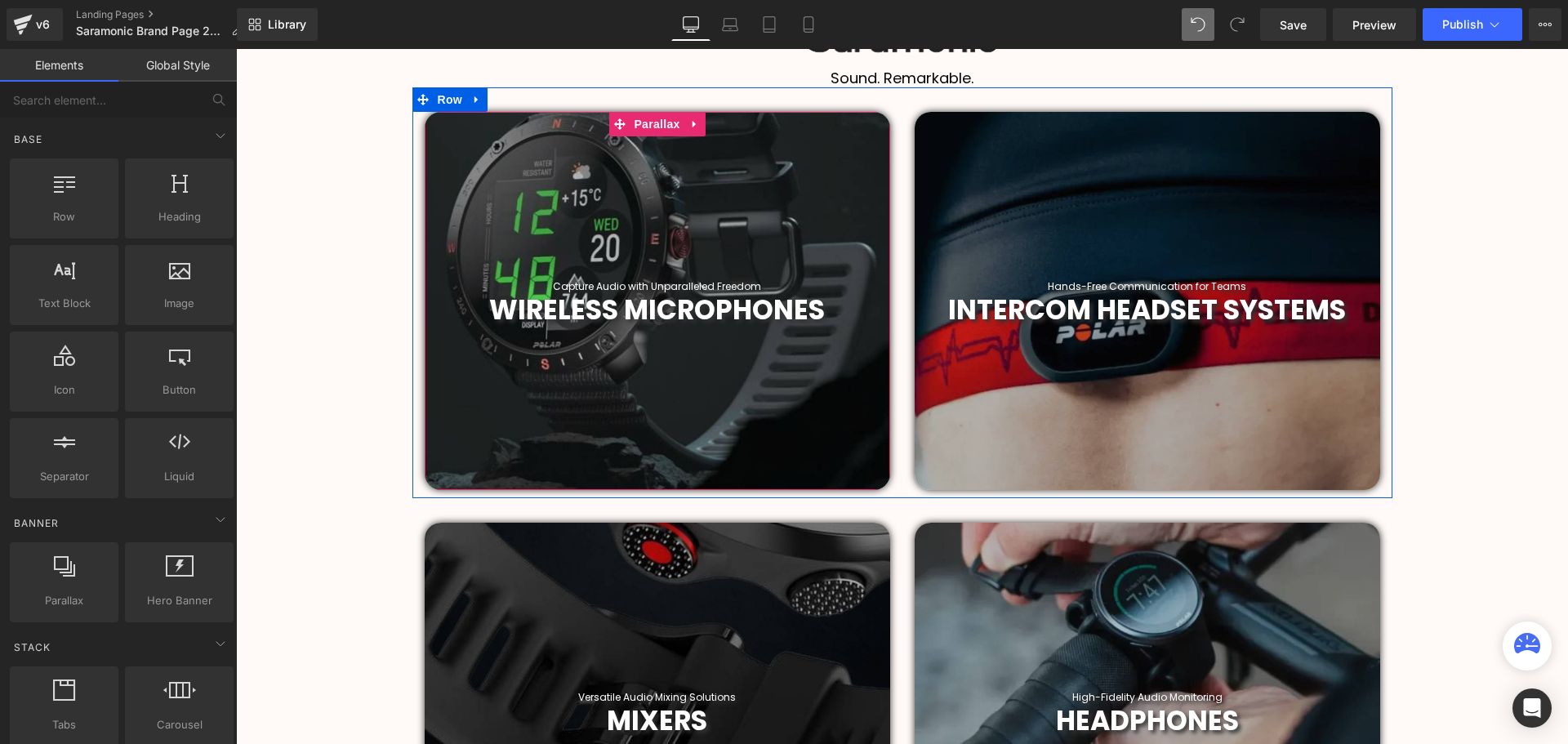
scroll to position [612, 0]
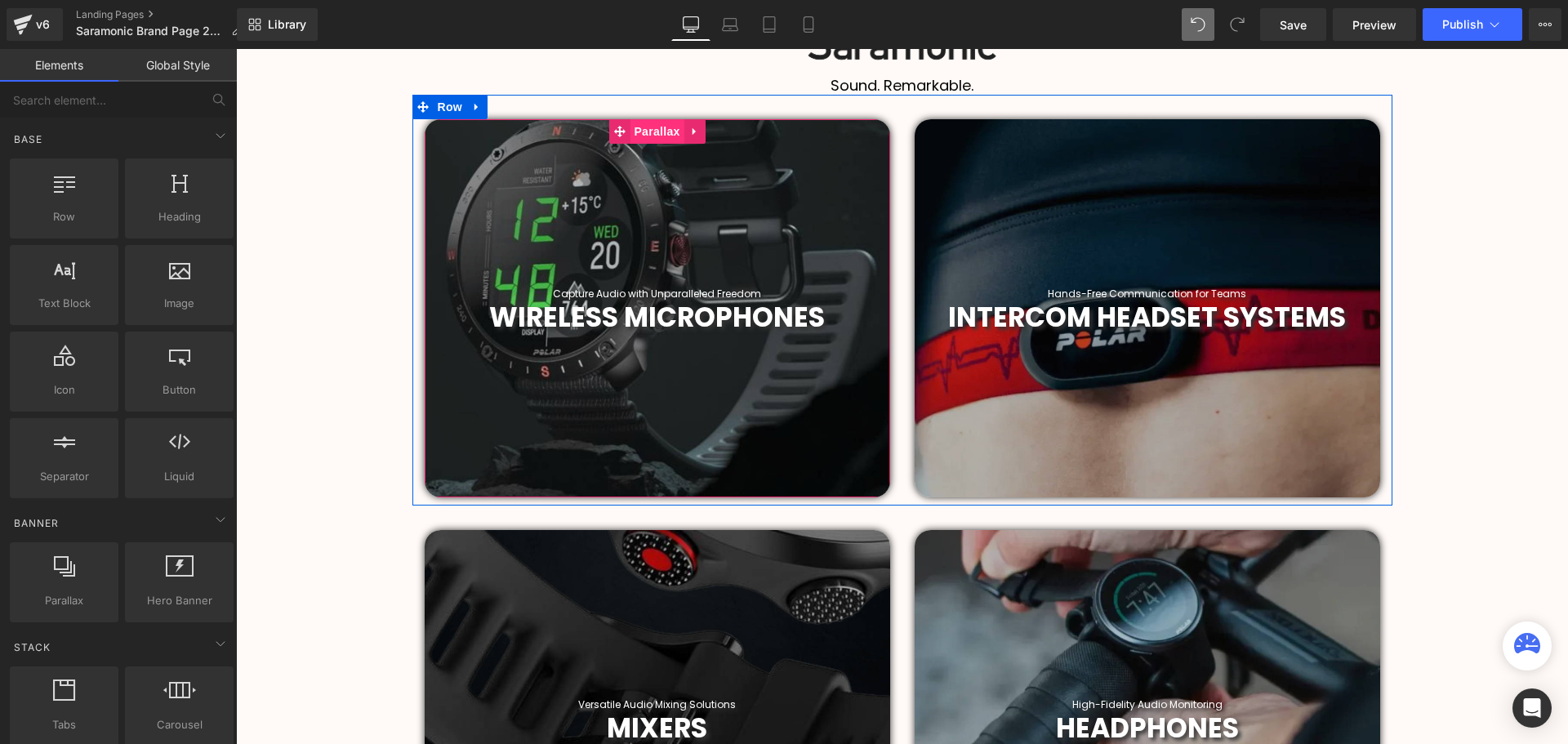
click at [662, 131] on span "Parallax" at bounding box center [656, 131] width 53 height 25
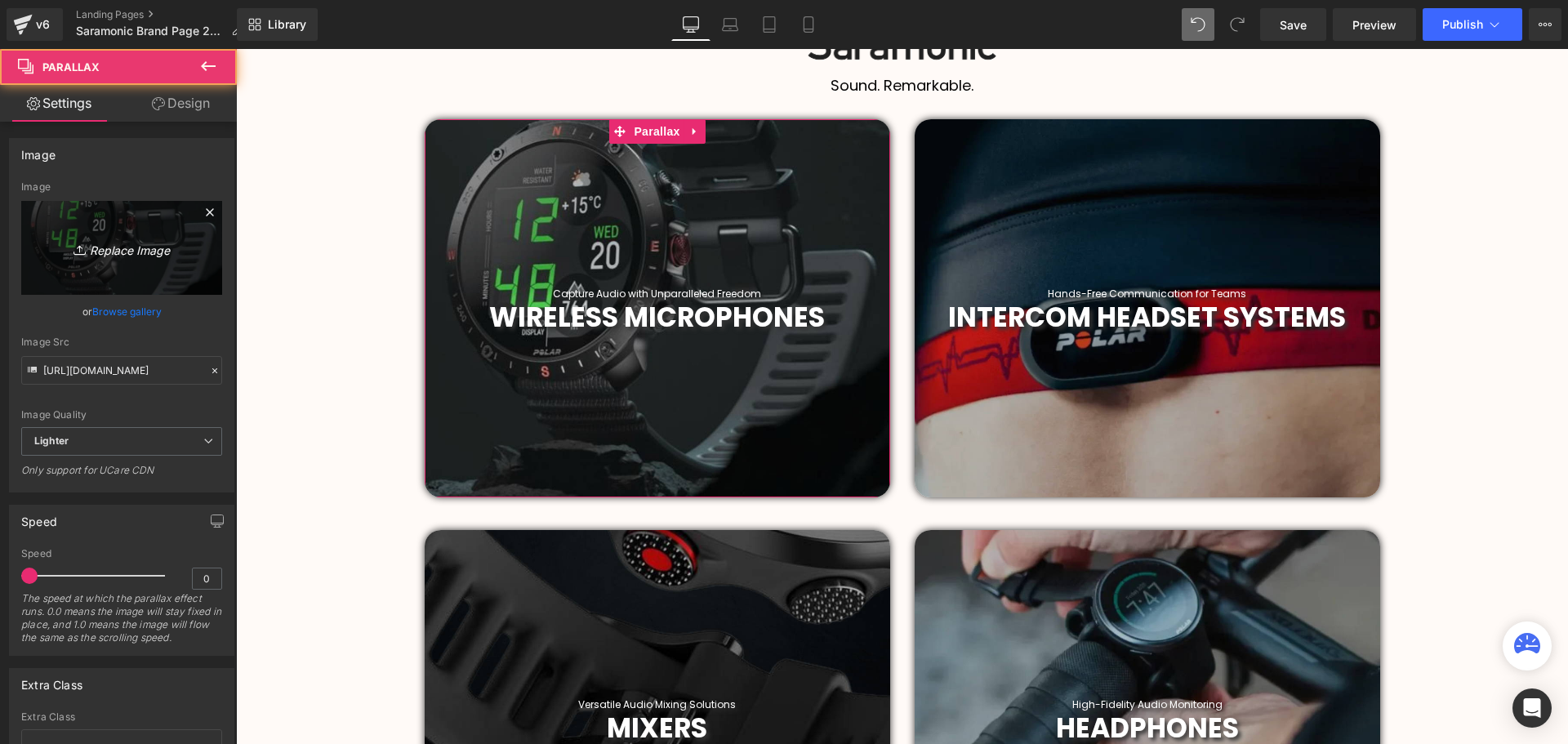
click at [94, 253] on icon "Replace Image" at bounding box center [121, 247] width 131 height 20
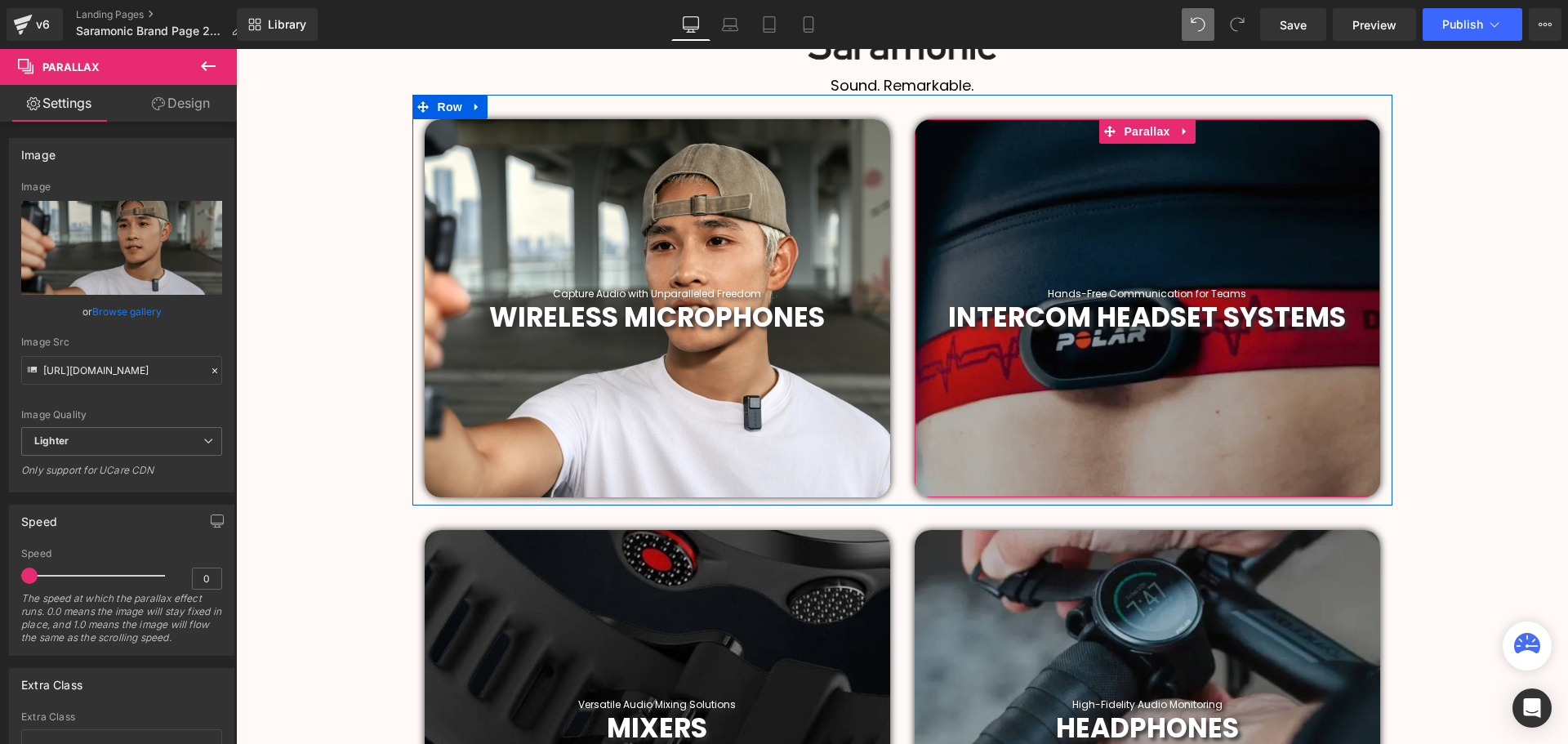
click at [1143, 132] on span "Parallax" at bounding box center [1146, 131] width 53 height 25
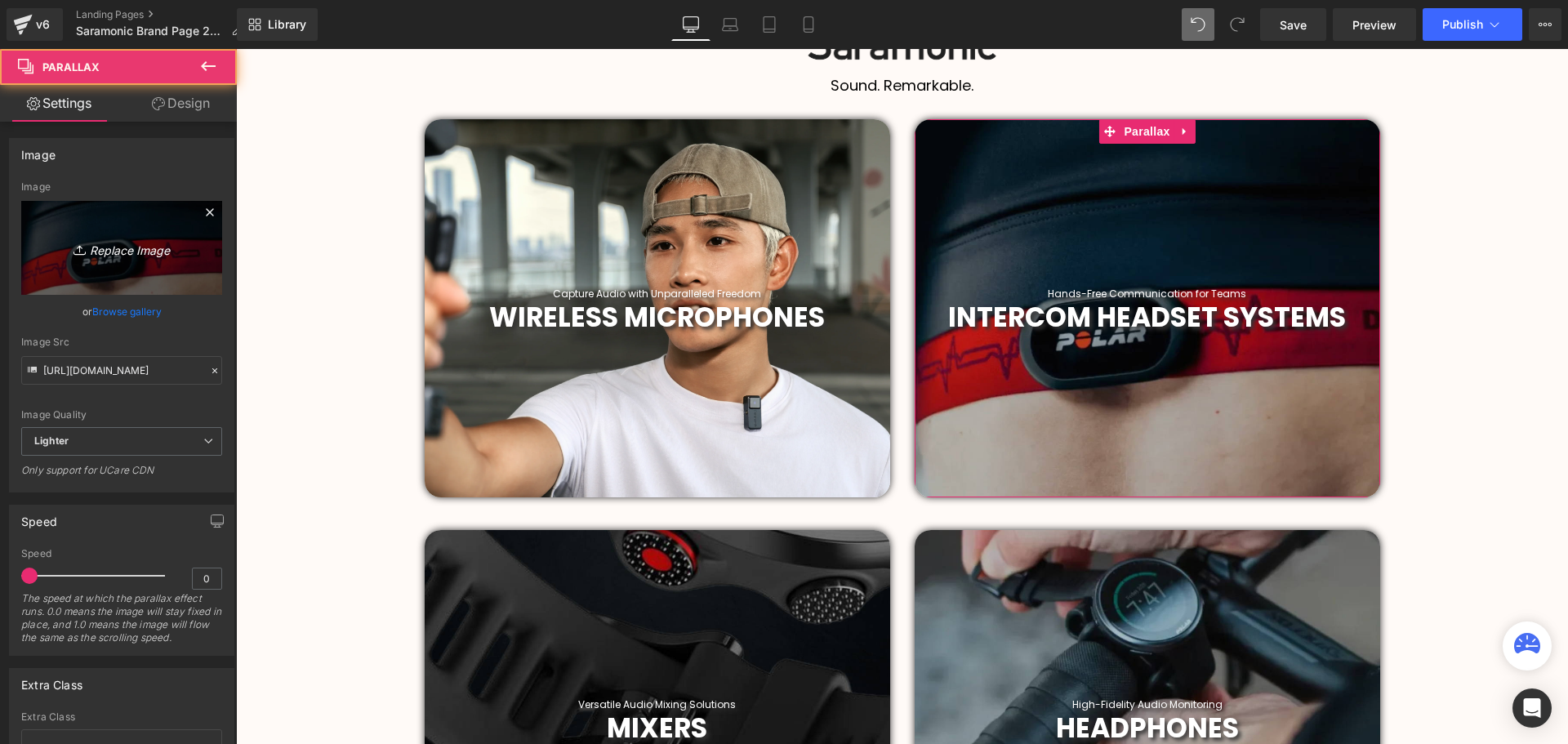
click at [131, 252] on icon "Replace Image" at bounding box center [121, 247] width 131 height 20
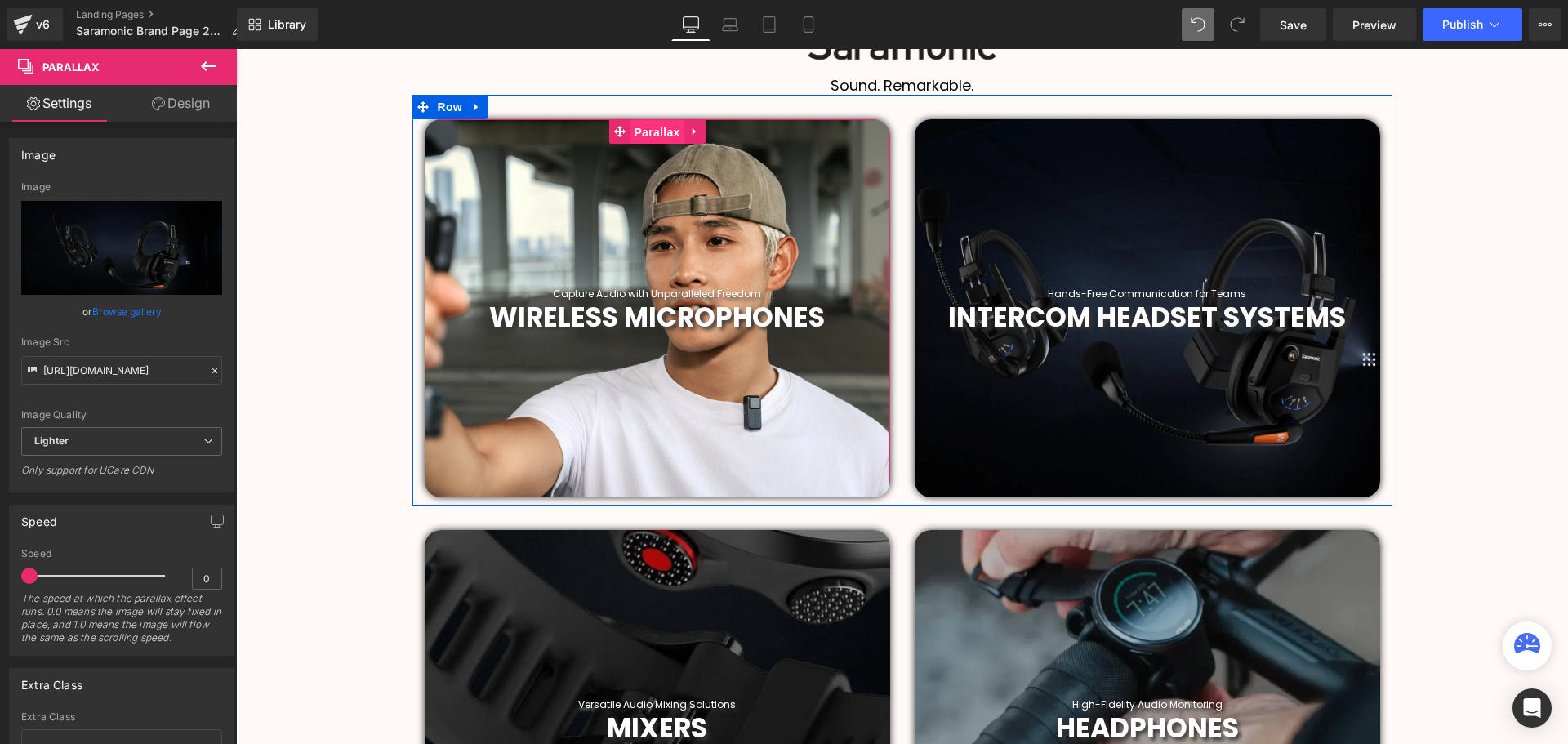
click at [643, 129] on span "Parallax" at bounding box center [656, 132] width 53 height 25
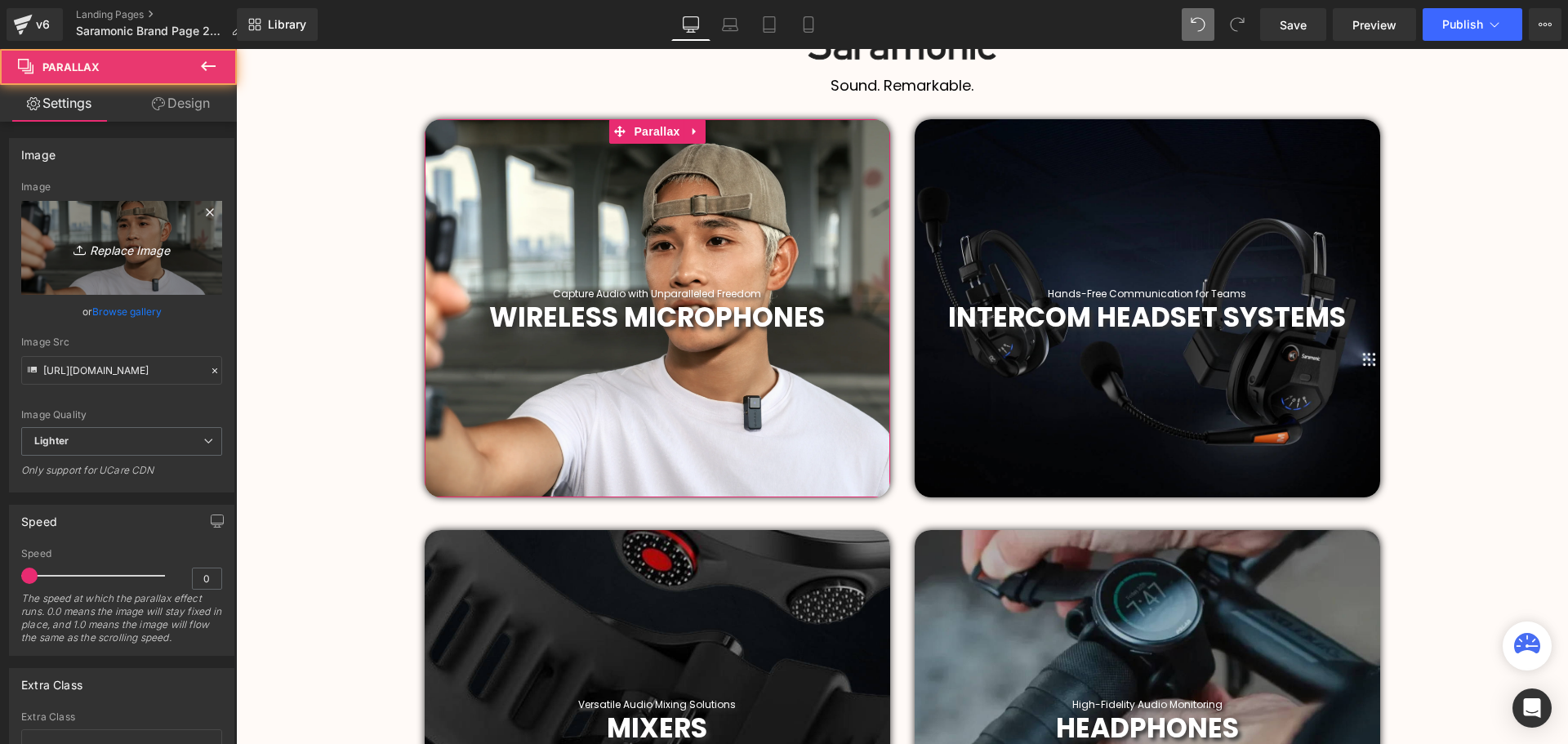
click at [139, 253] on icon "Replace Image" at bounding box center [121, 247] width 131 height 20
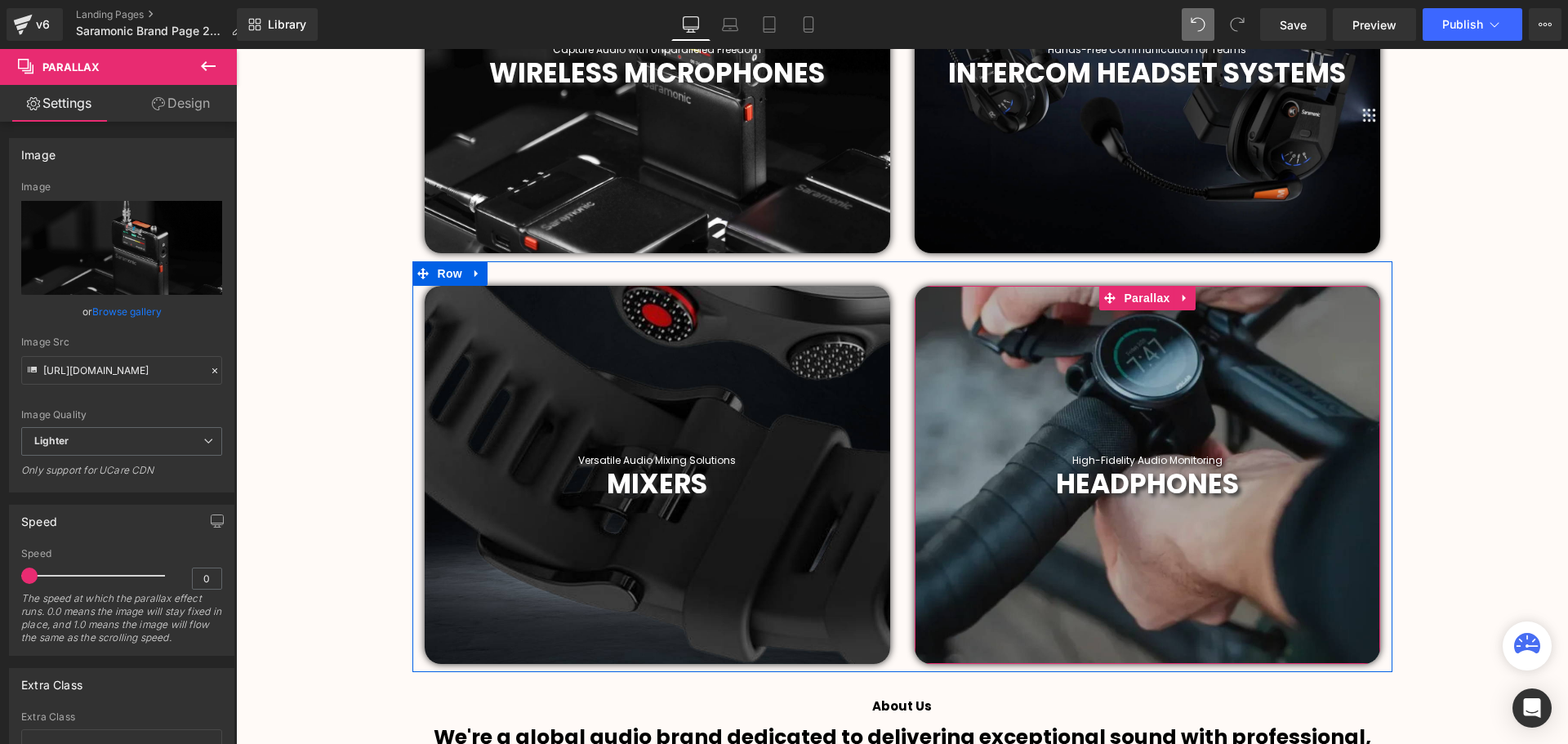
scroll to position [856, 0]
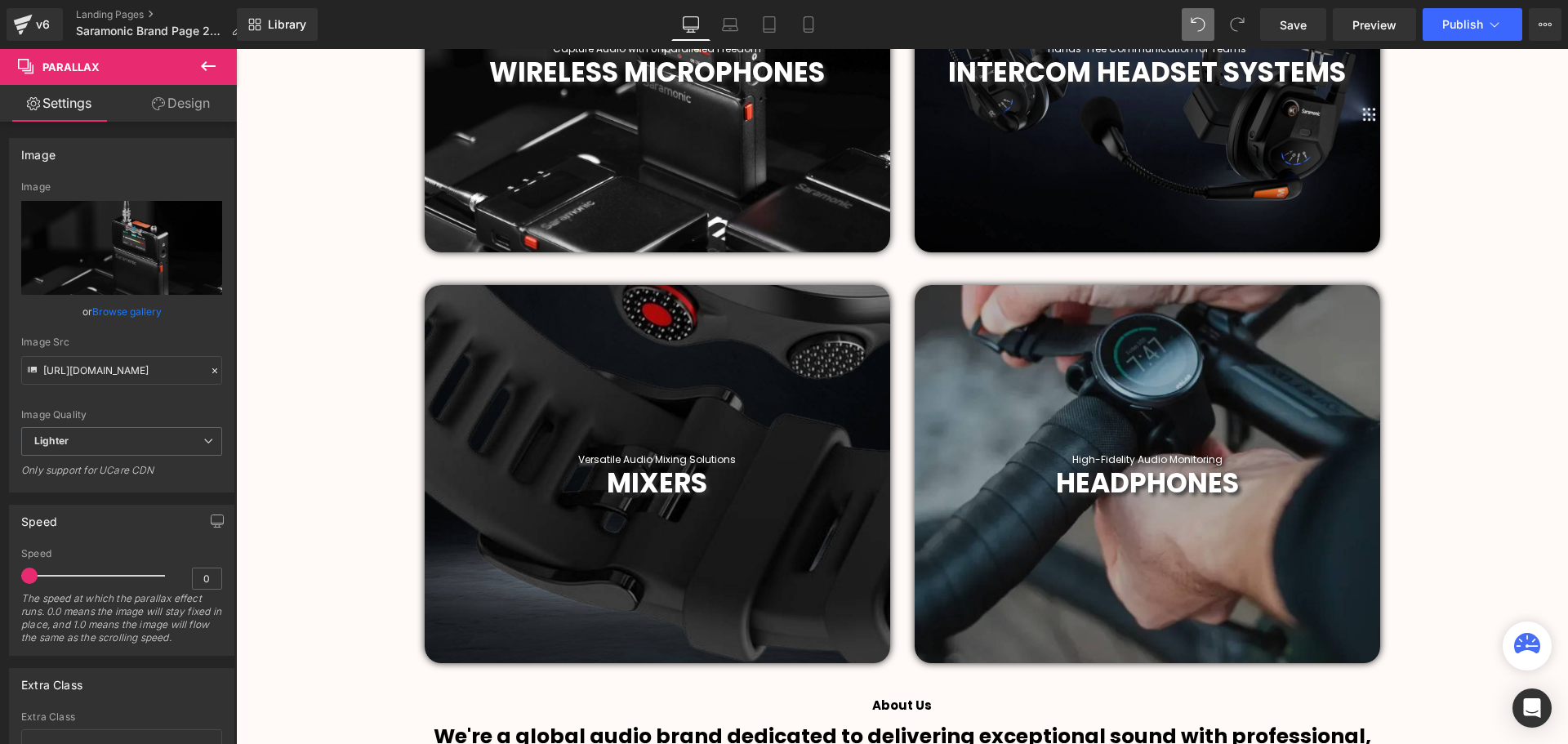
click at [667, 311] on div at bounding box center [656, 473] width 465 height 378
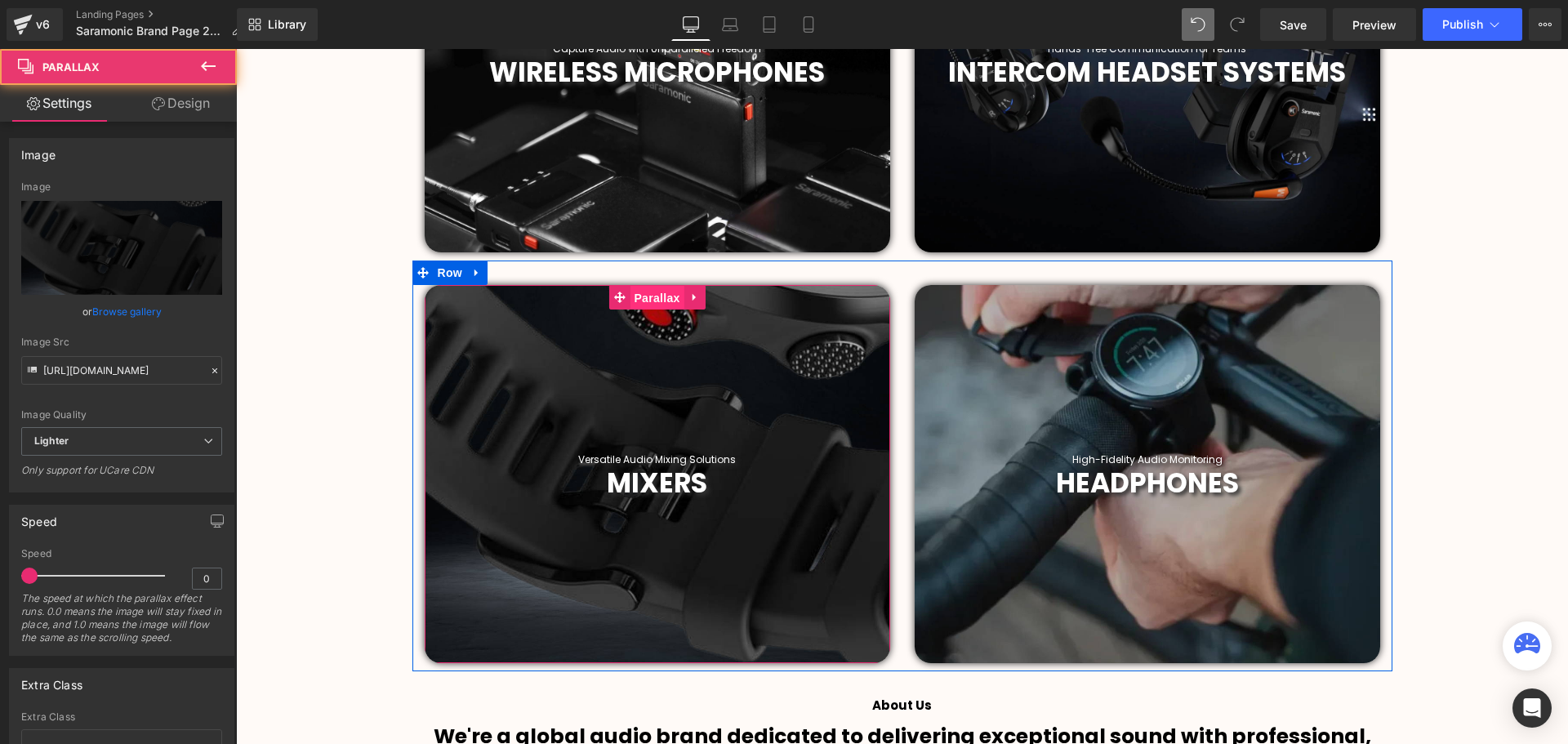
click at [654, 304] on span "Parallax" at bounding box center [656, 298] width 53 height 25
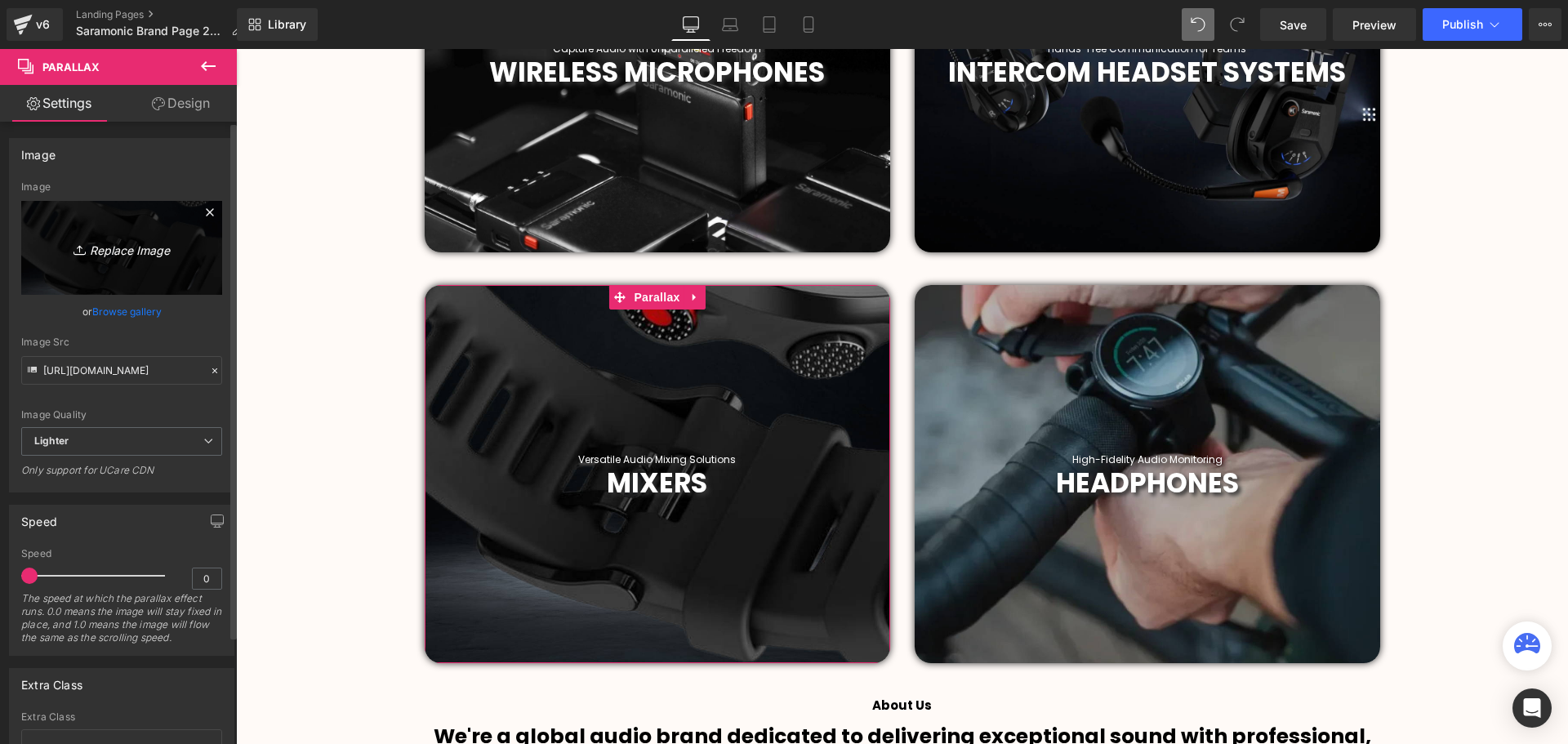
click at [104, 236] on link "Replace Image" at bounding box center [121, 247] width 201 height 94
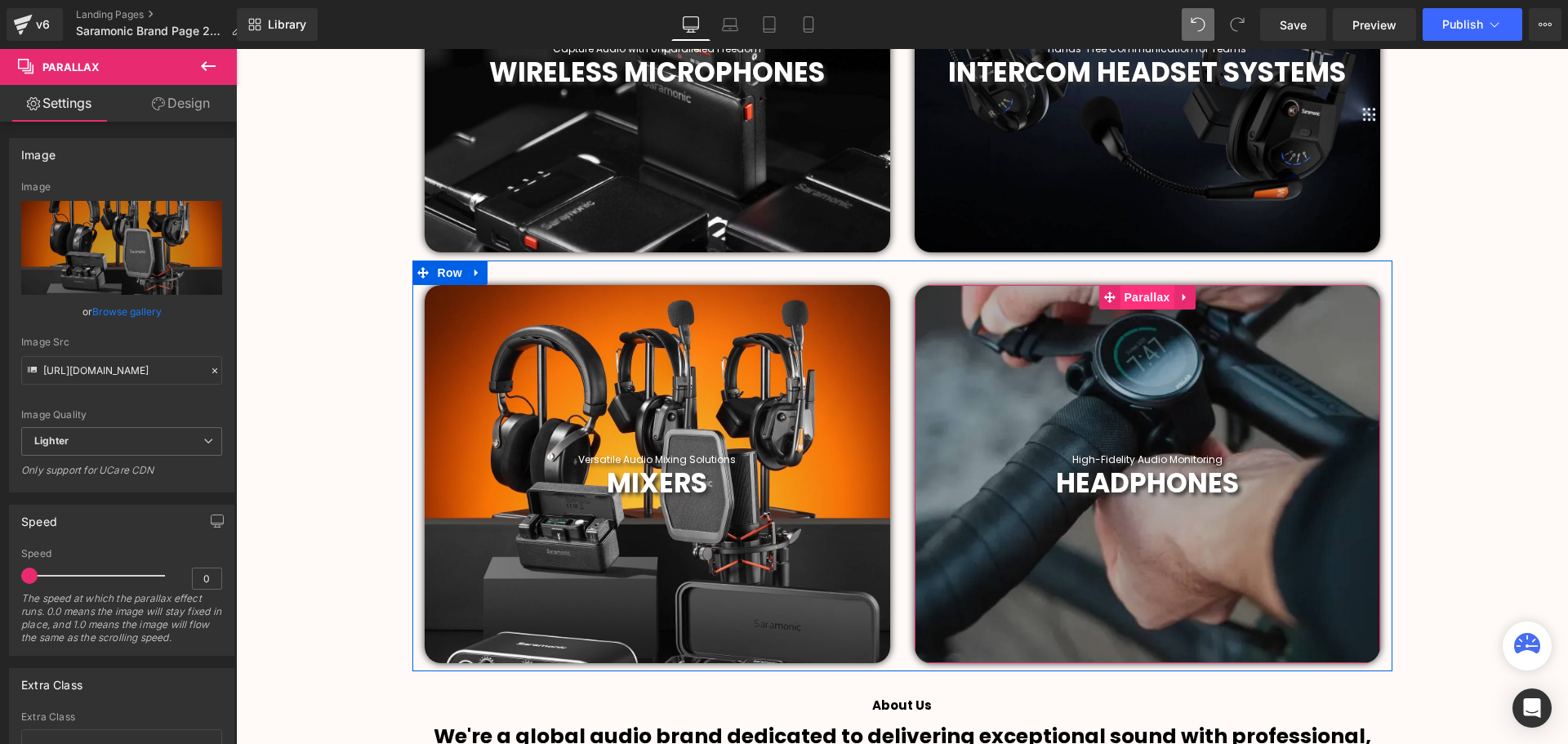
click at [1147, 301] on span "Parallax" at bounding box center [1146, 297] width 53 height 25
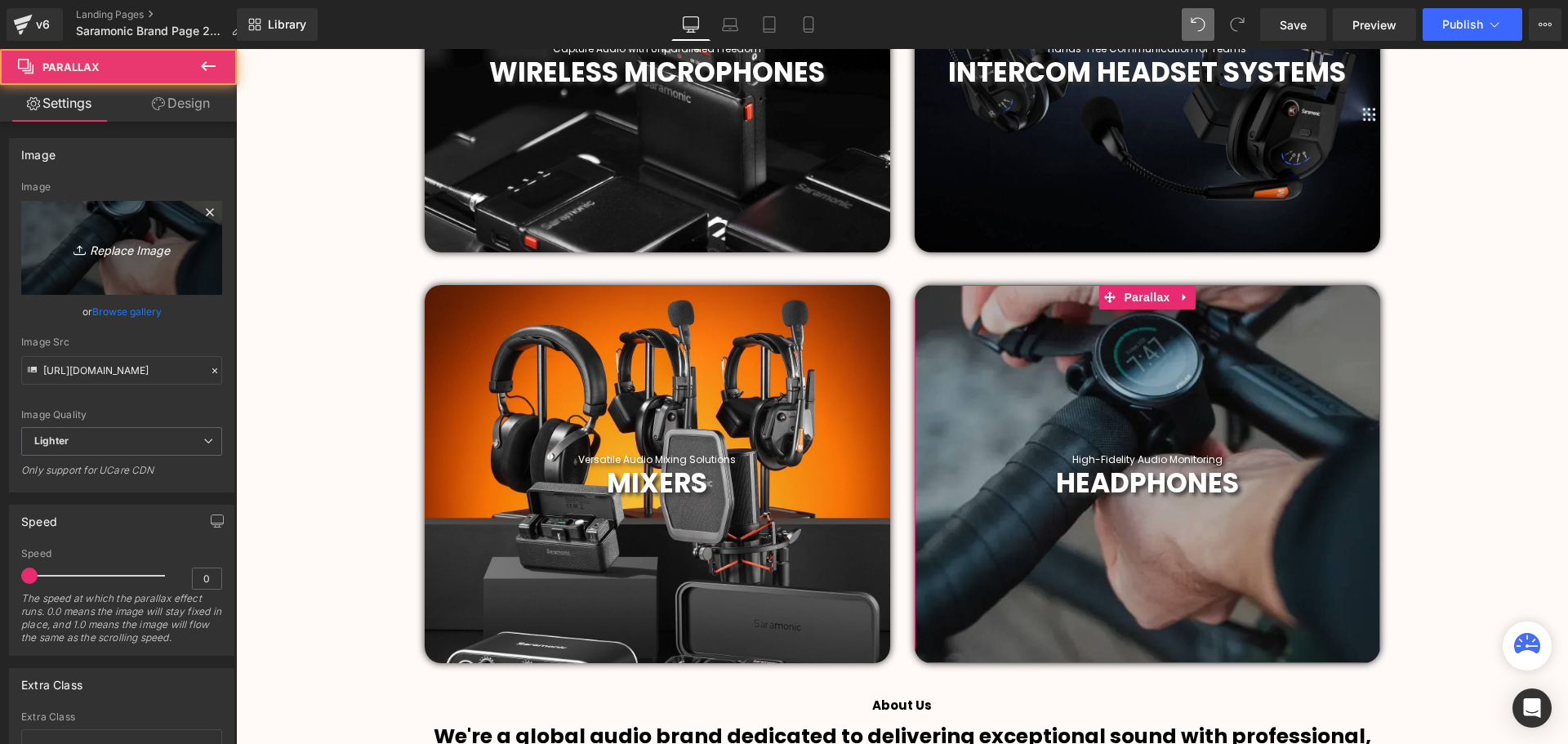
click at [110, 249] on icon "Replace Image" at bounding box center [121, 247] width 131 height 20
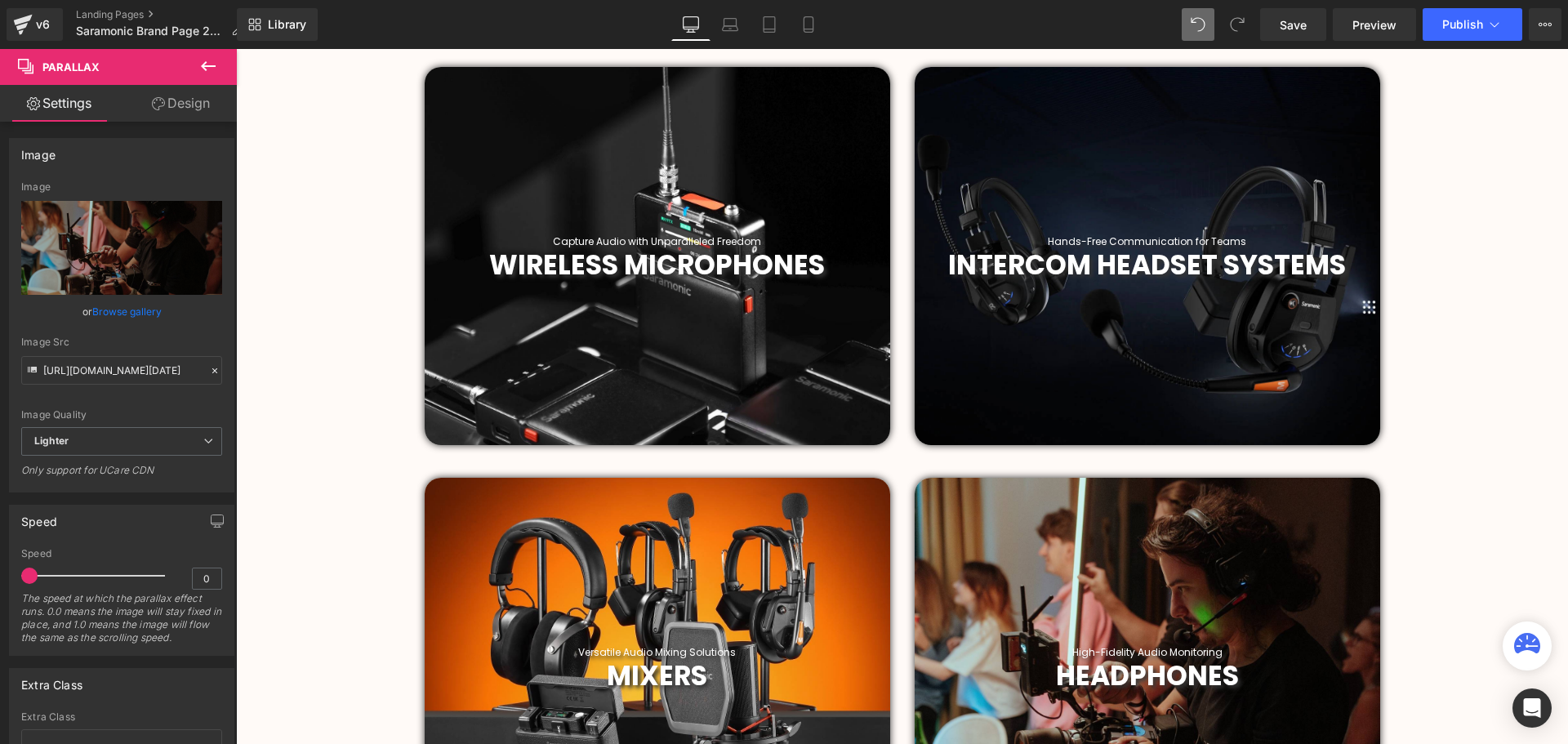
scroll to position [612, 0]
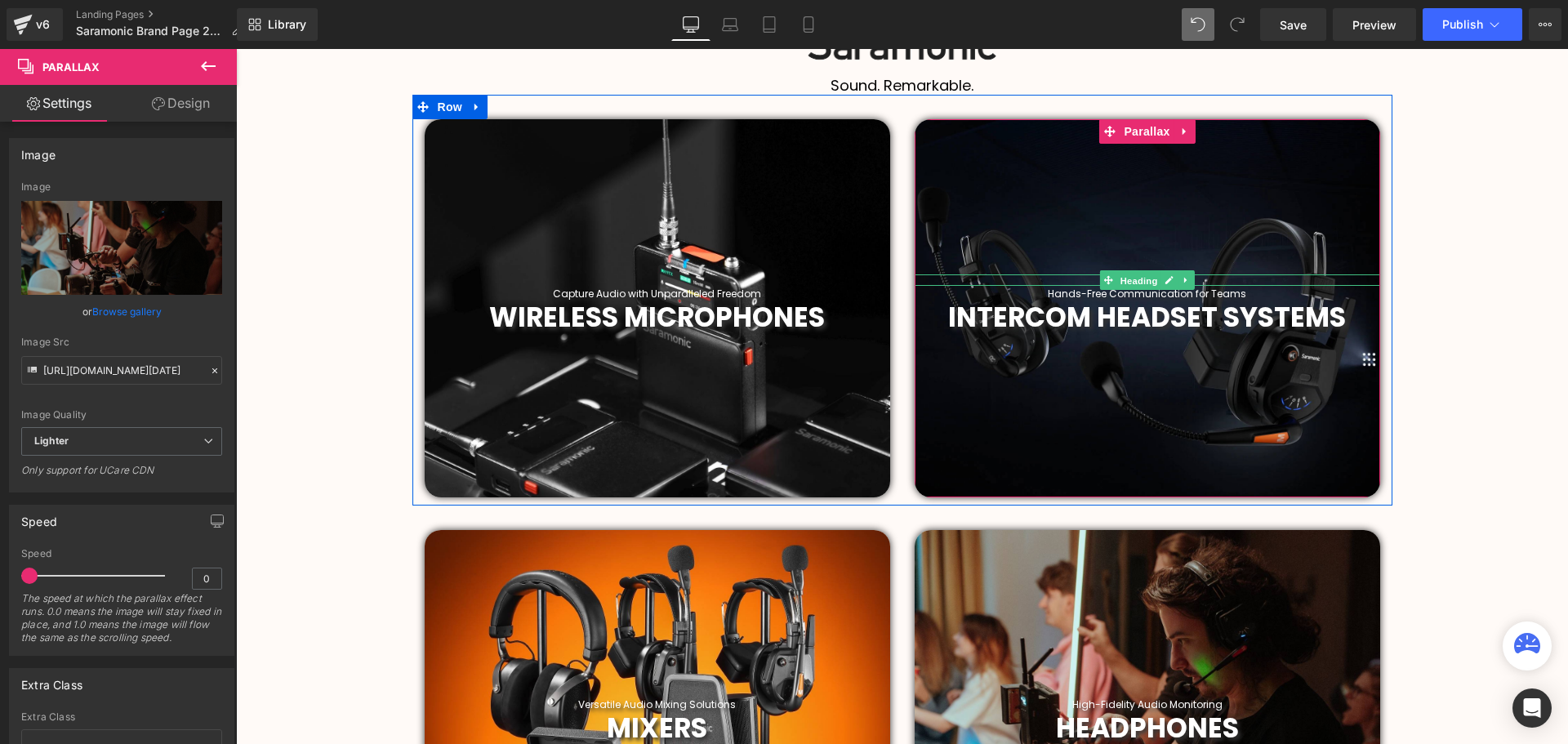
click at [1120, 280] on span "Heading" at bounding box center [1138, 280] width 44 height 19
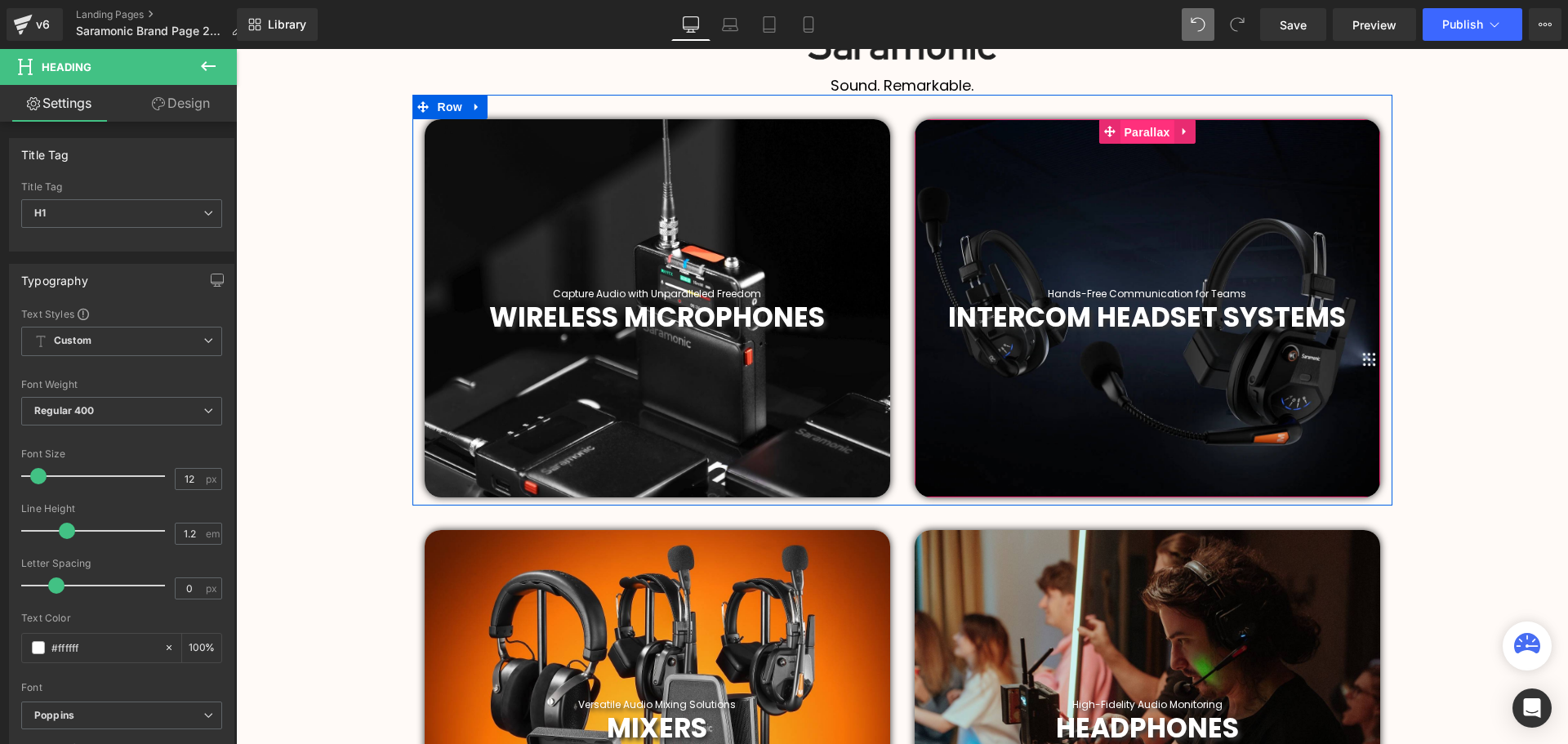
click at [1132, 136] on span "Parallax" at bounding box center [1146, 132] width 53 height 25
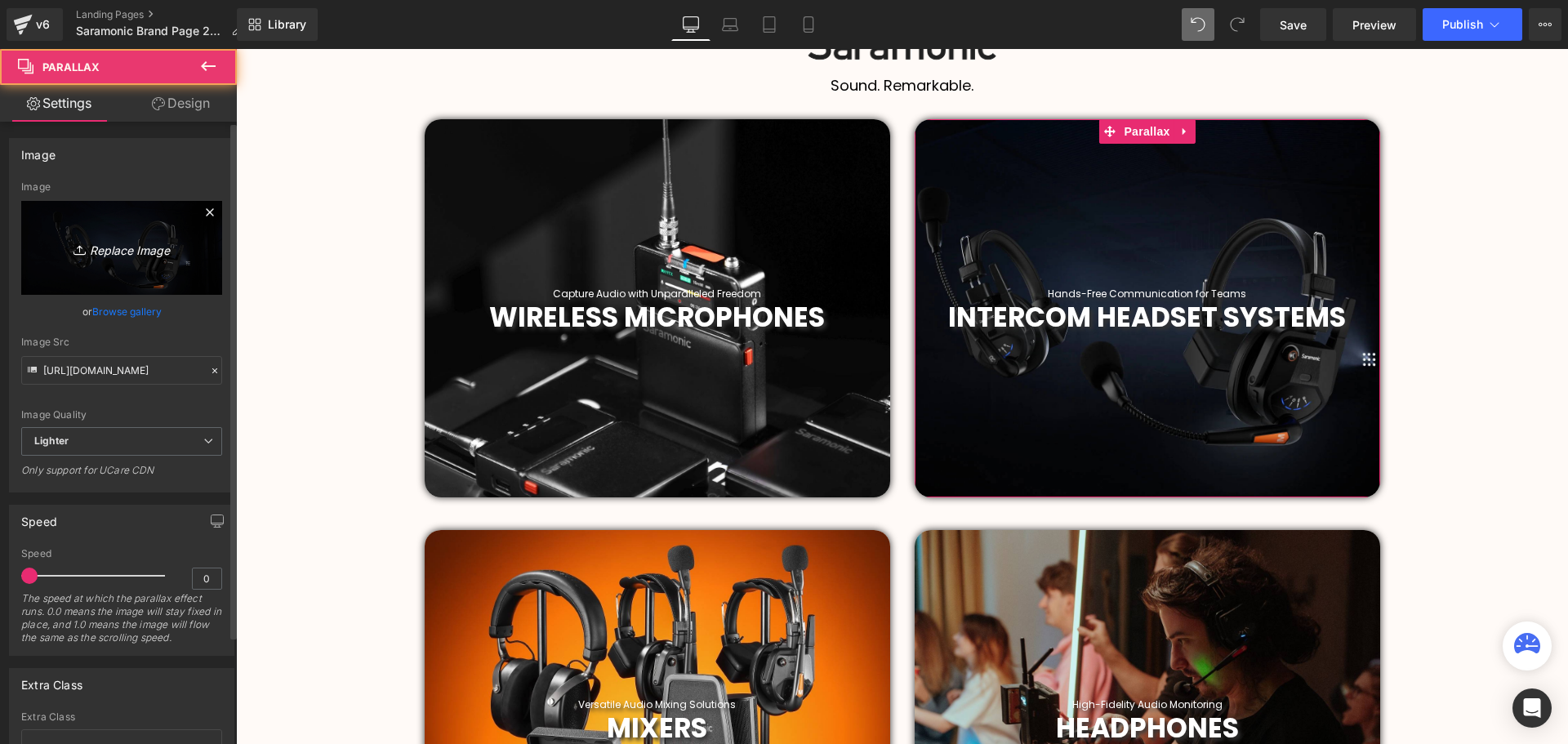
click at [135, 258] on link "Replace Image" at bounding box center [121, 247] width 201 height 94
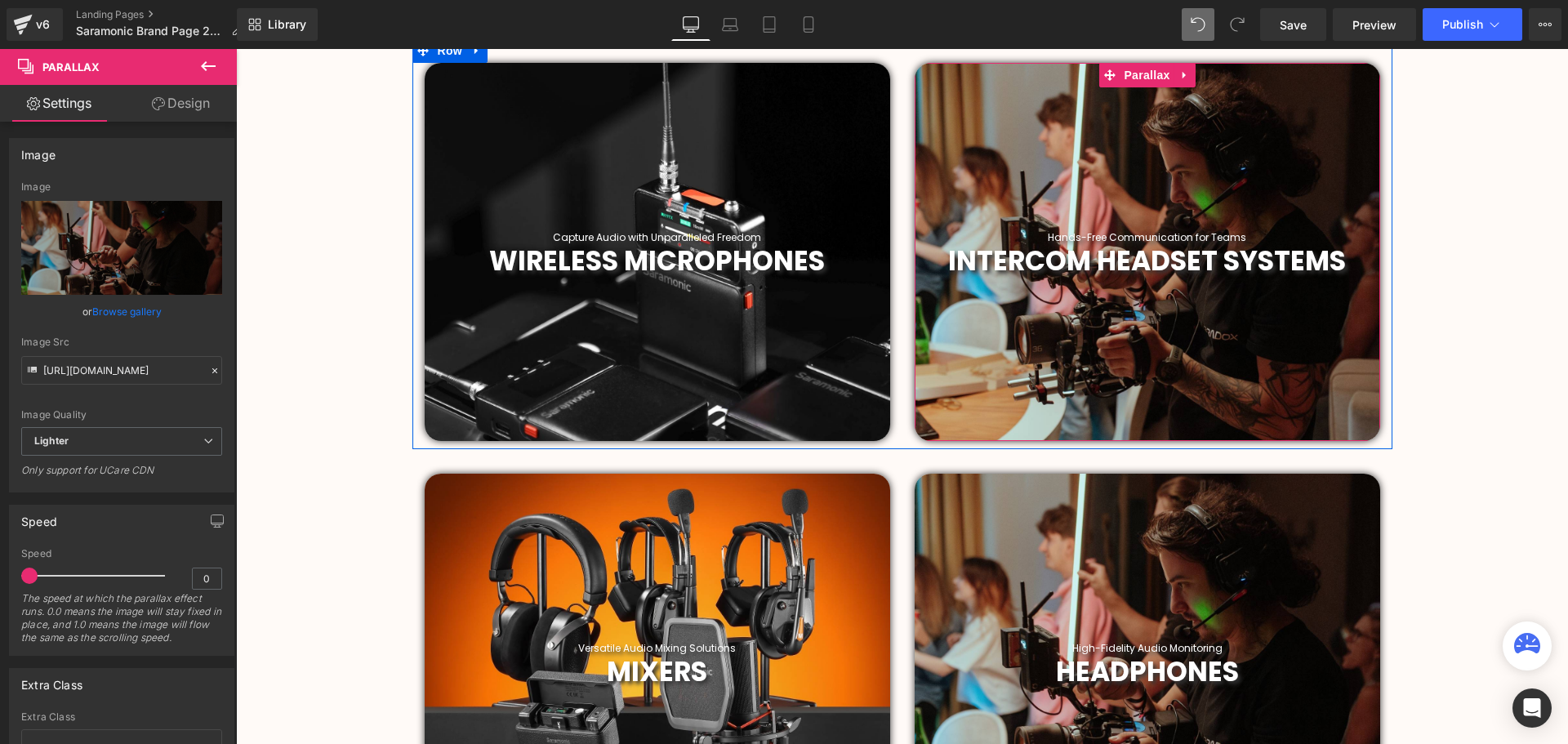
scroll to position [693, 0]
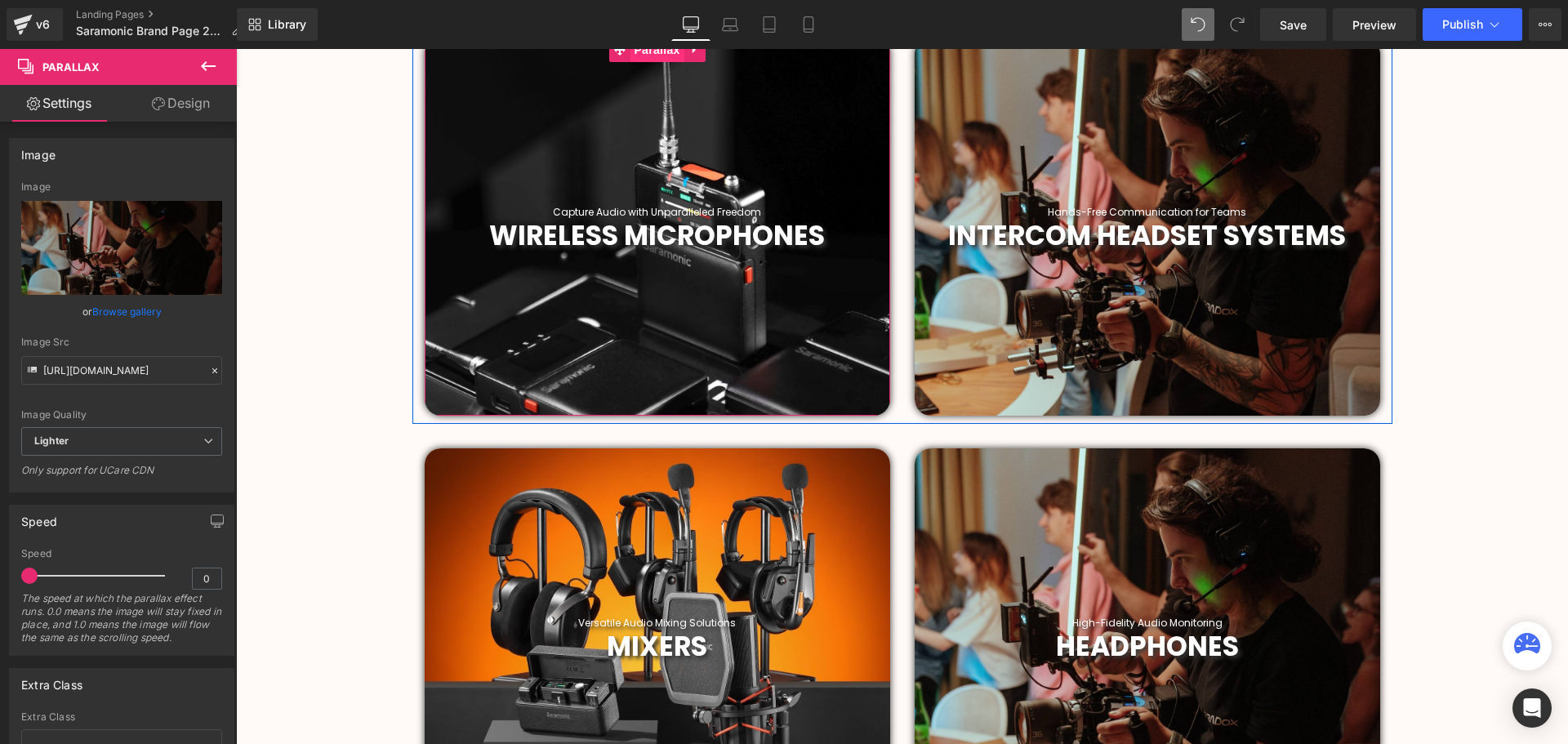
click at [651, 54] on span "Parallax" at bounding box center [656, 50] width 53 height 25
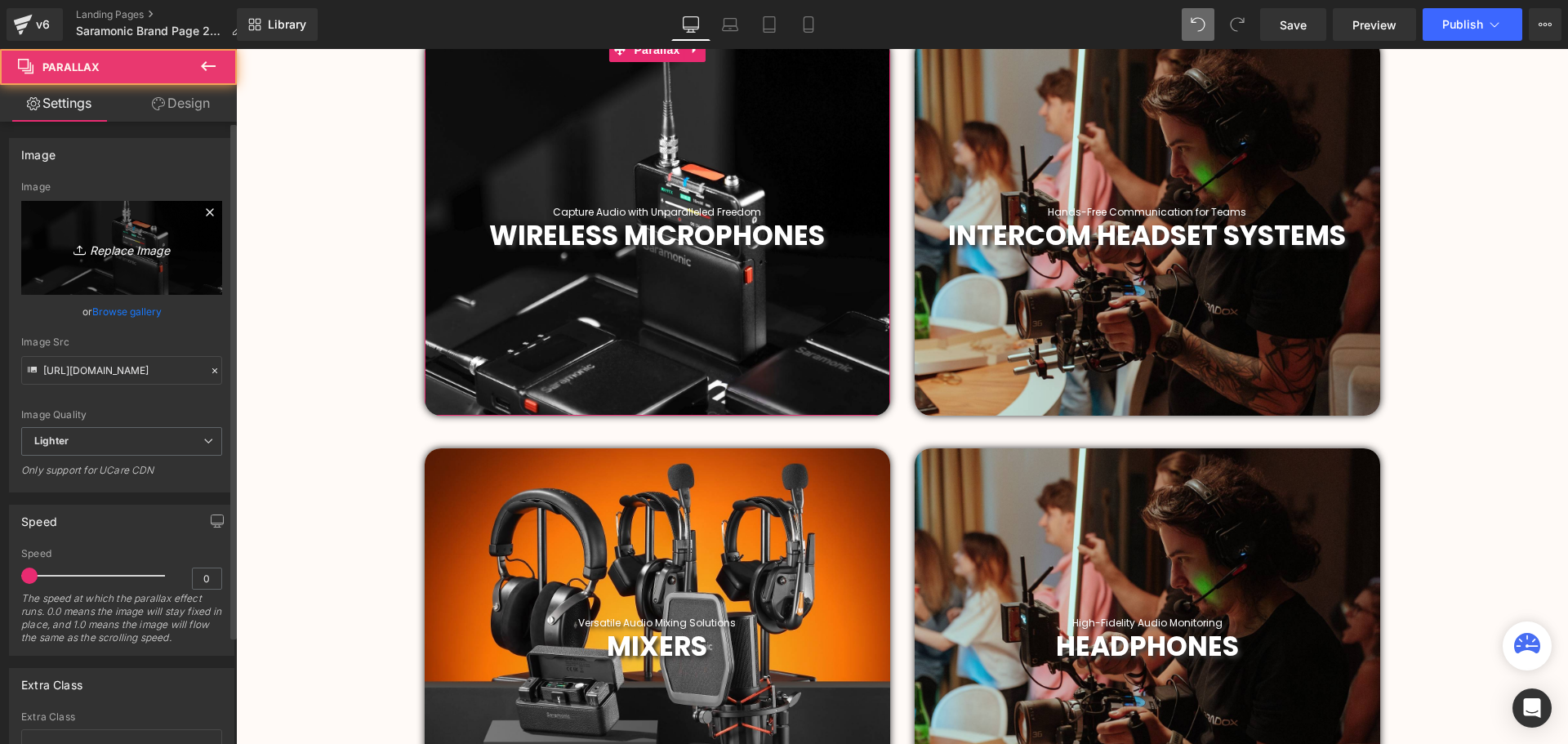
click at [135, 254] on icon "Replace Image" at bounding box center [121, 247] width 131 height 20
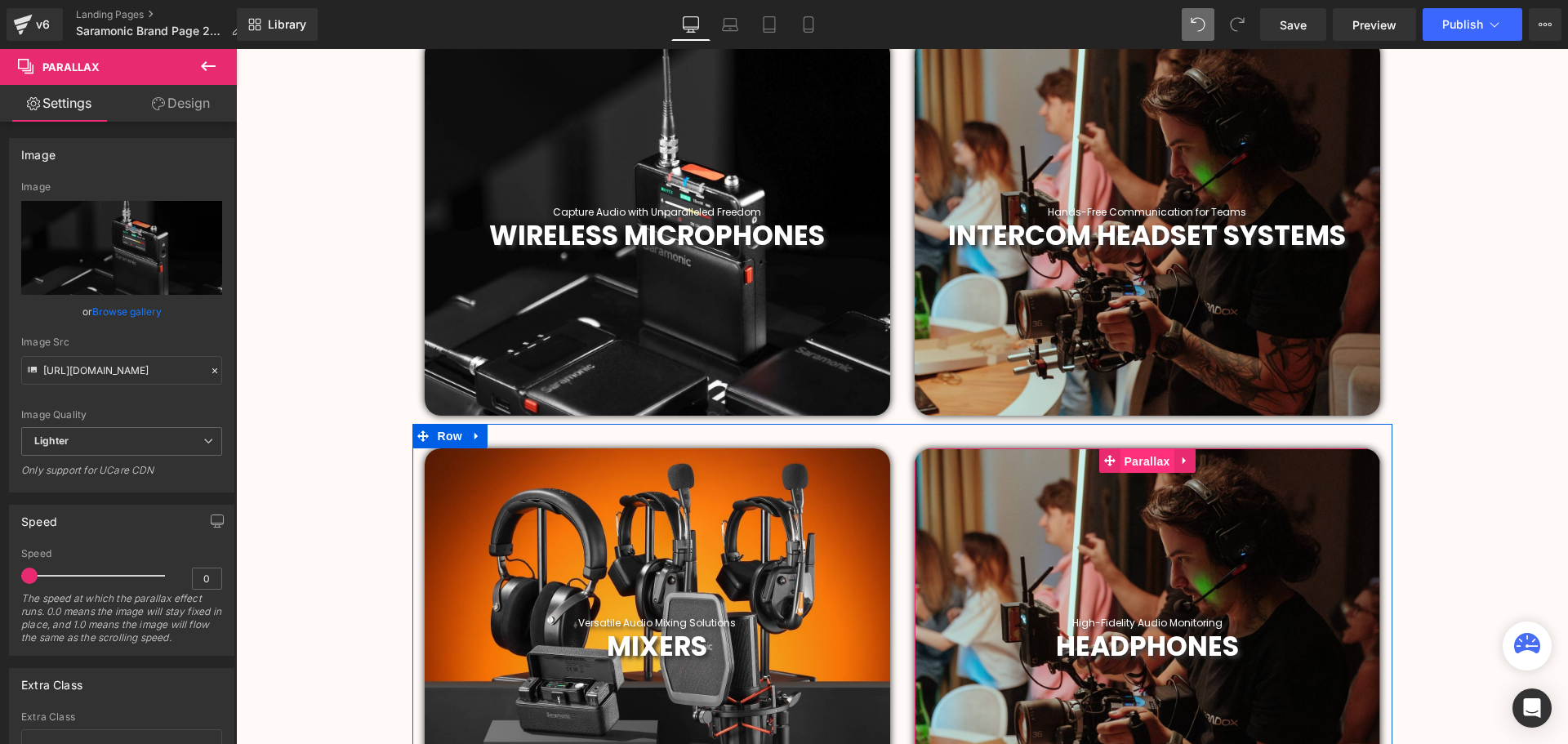
click at [1139, 451] on span "Parallax" at bounding box center [1146, 461] width 53 height 25
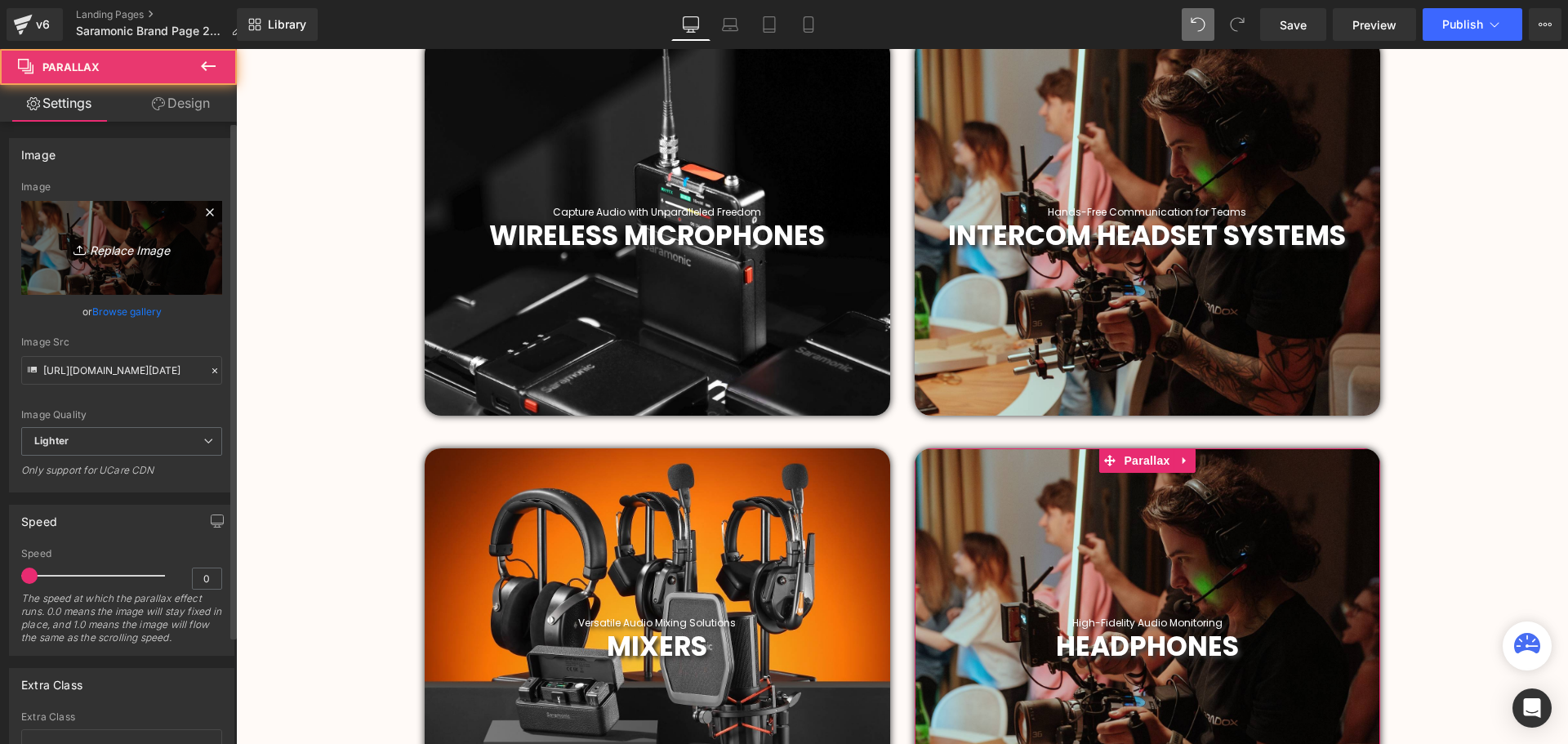
click at [129, 262] on link "Replace Image" at bounding box center [121, 247] width 201 height 94
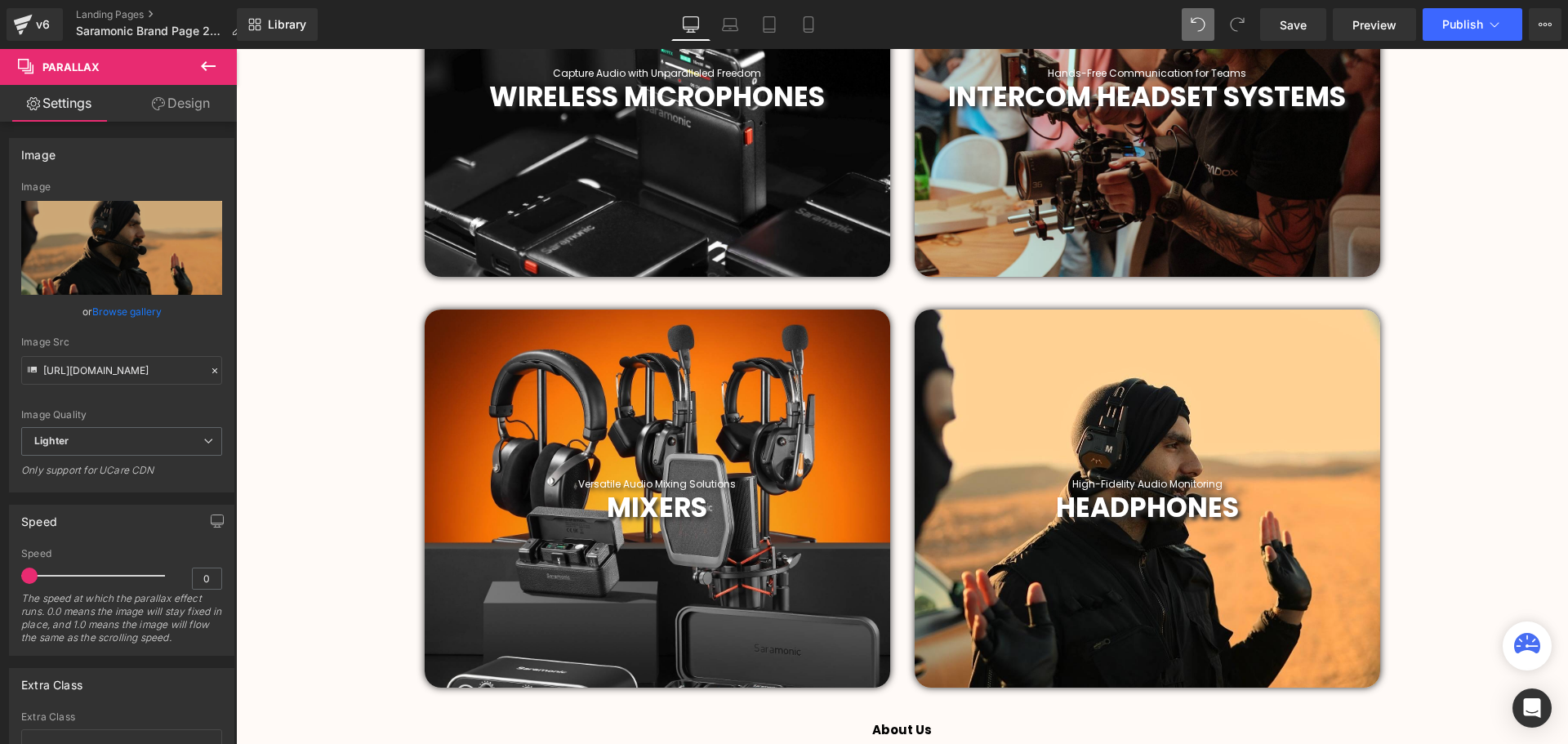
scroll to position [856, 0]
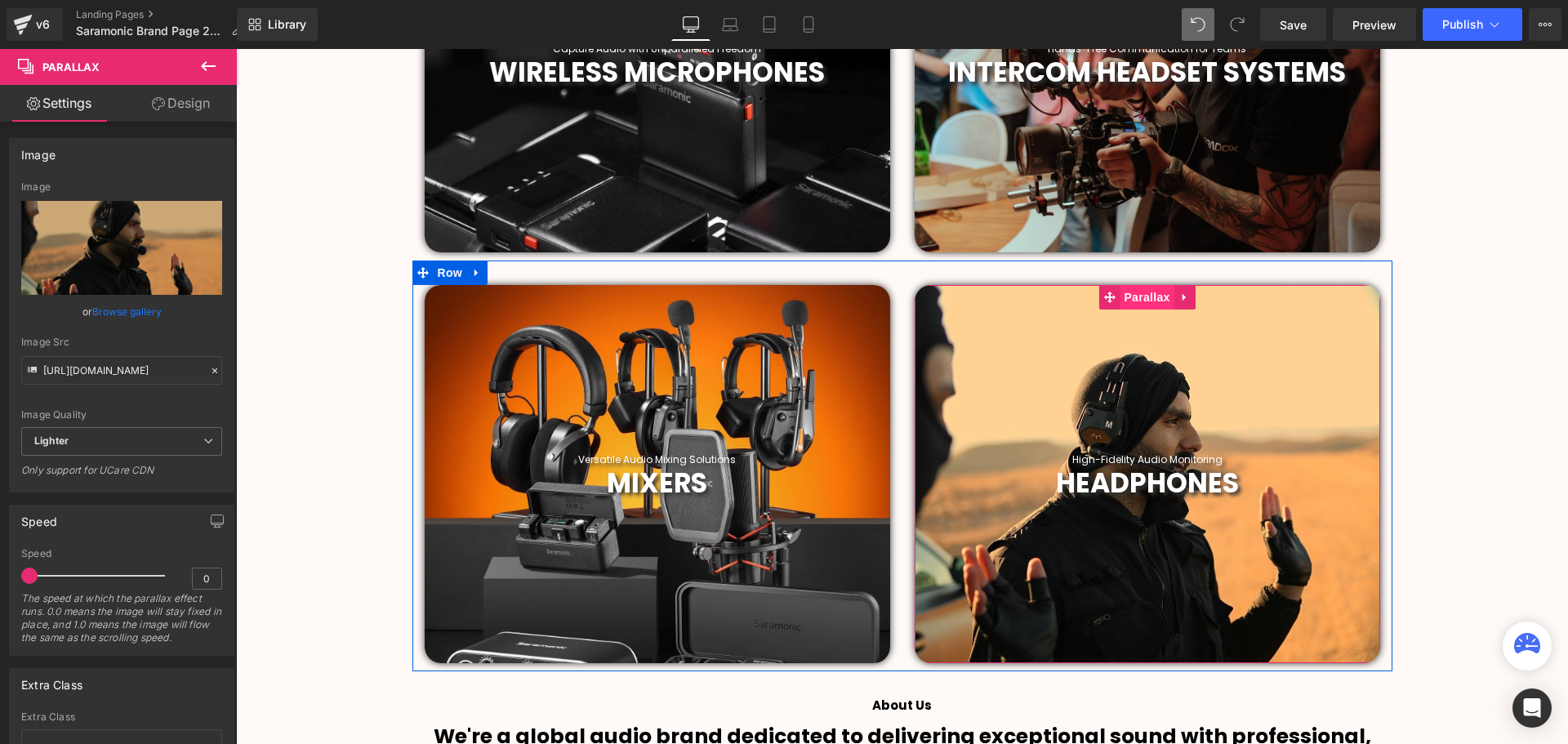
click at [1139, 290] on span "Parallax" at bounding box center [1146, 297] width 53 height 25
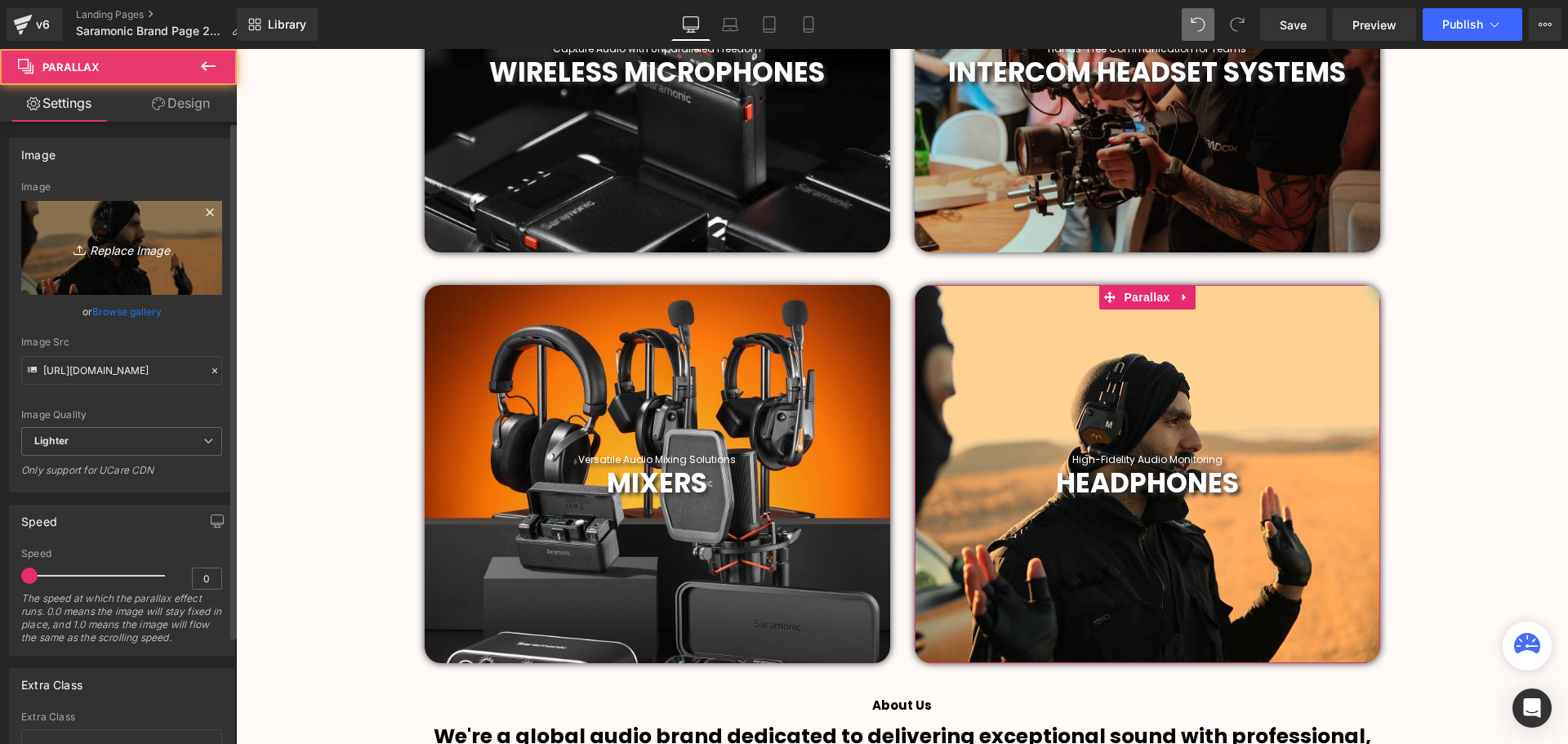
click at [110, 244] on icon "Replace Image" at bounding box center [121, 247] width 131 height 20
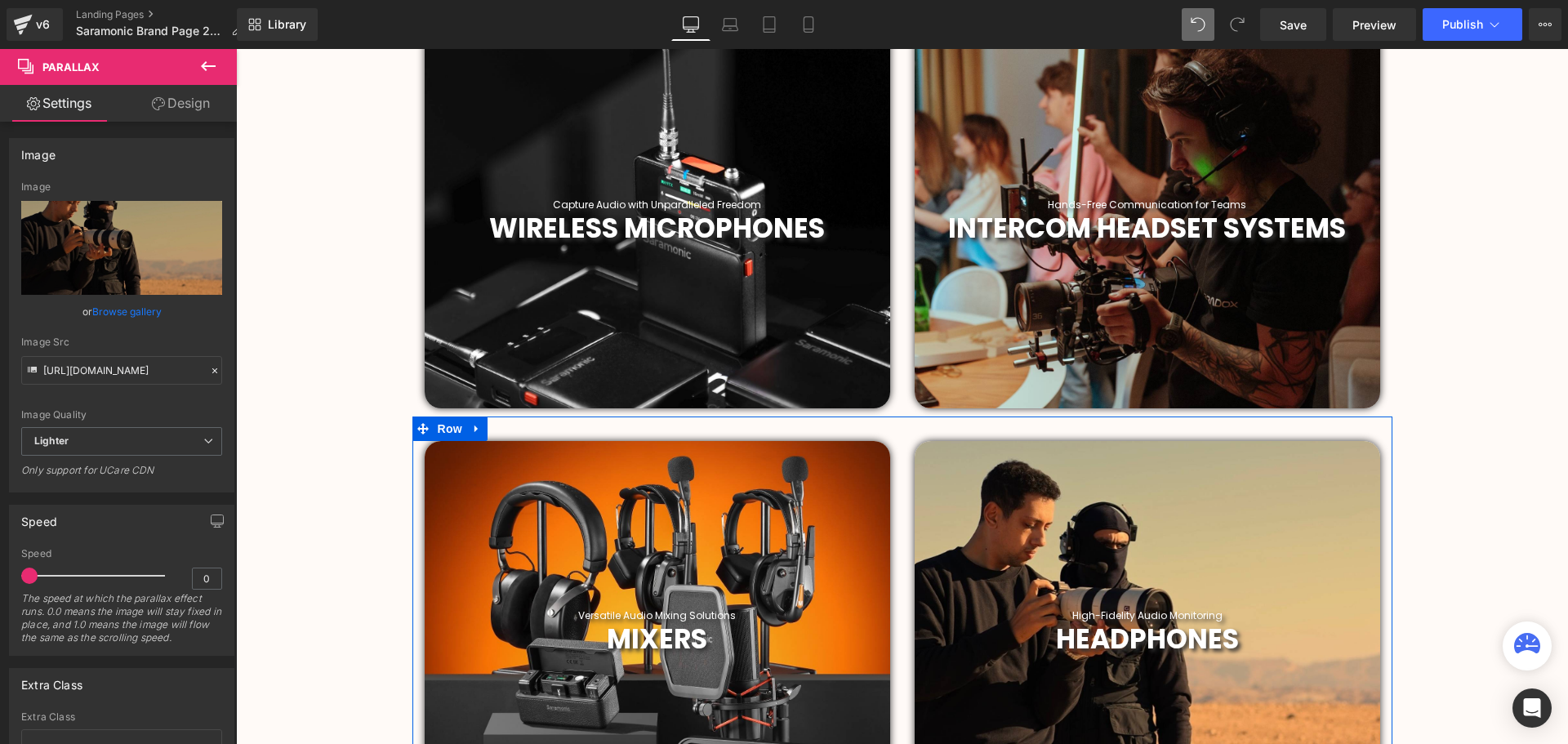
scroll to position [693, 0]
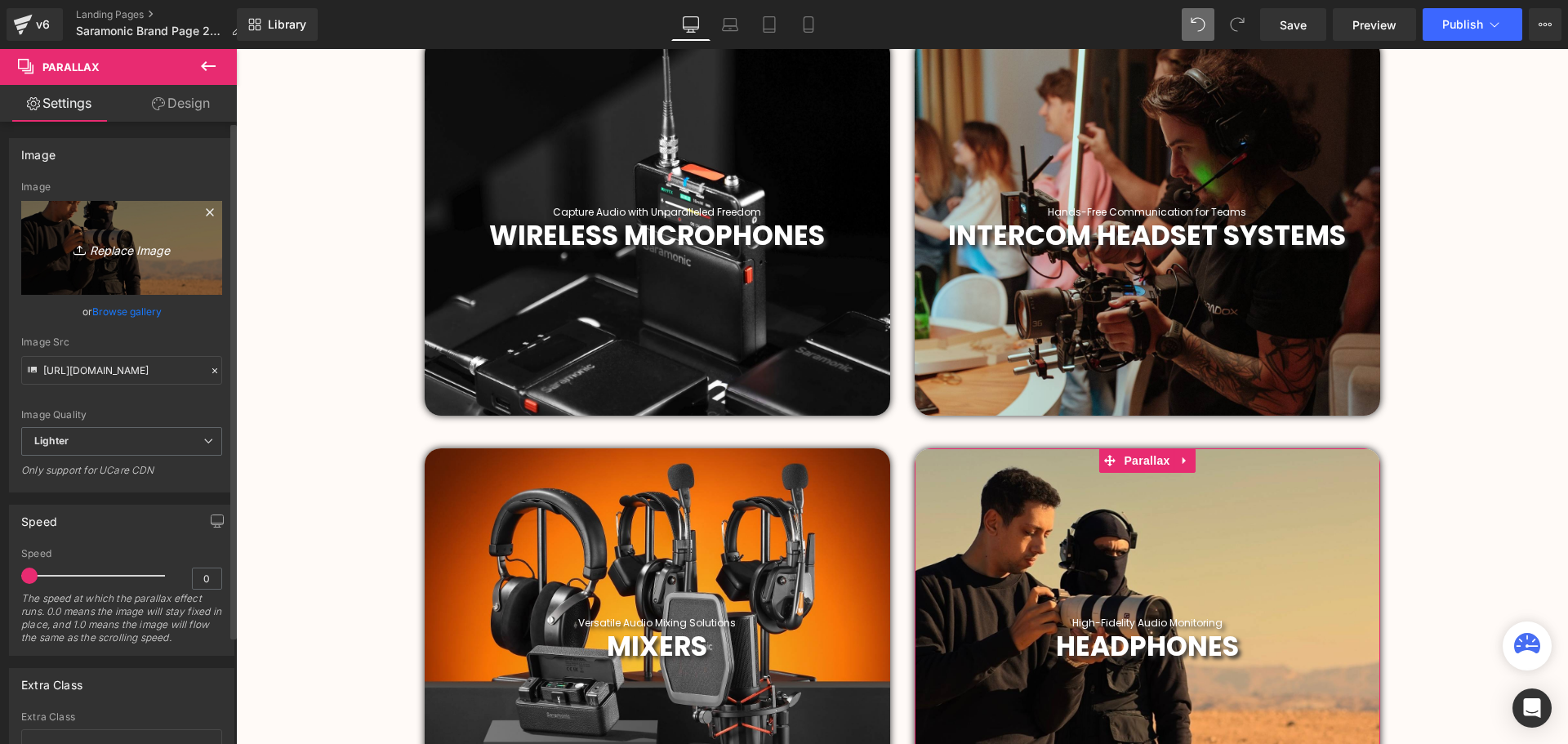
click at [115, 244] on icon "Replace Image" at bounding box center [121, 247] width 131 height 20
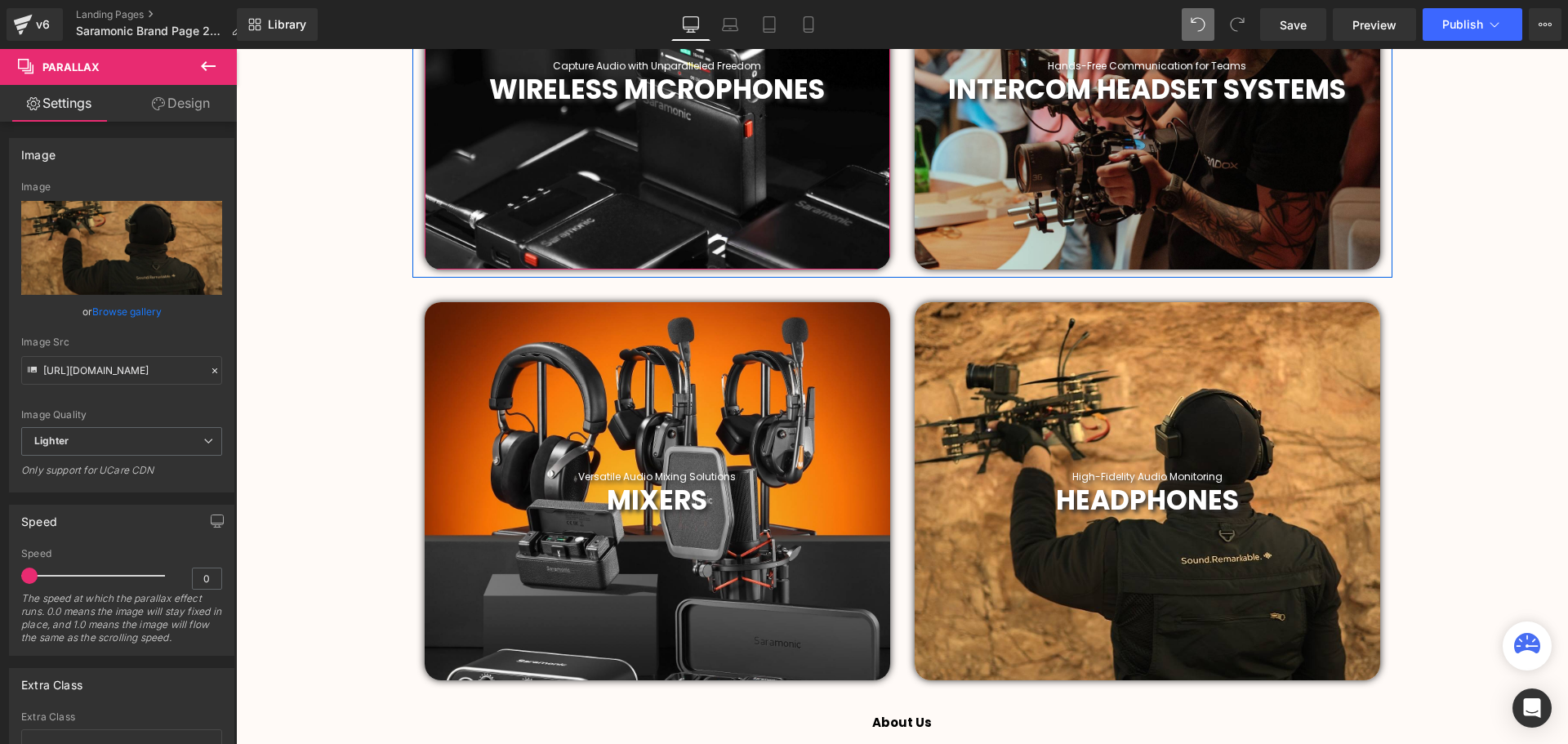
scroll to position [612, 0]
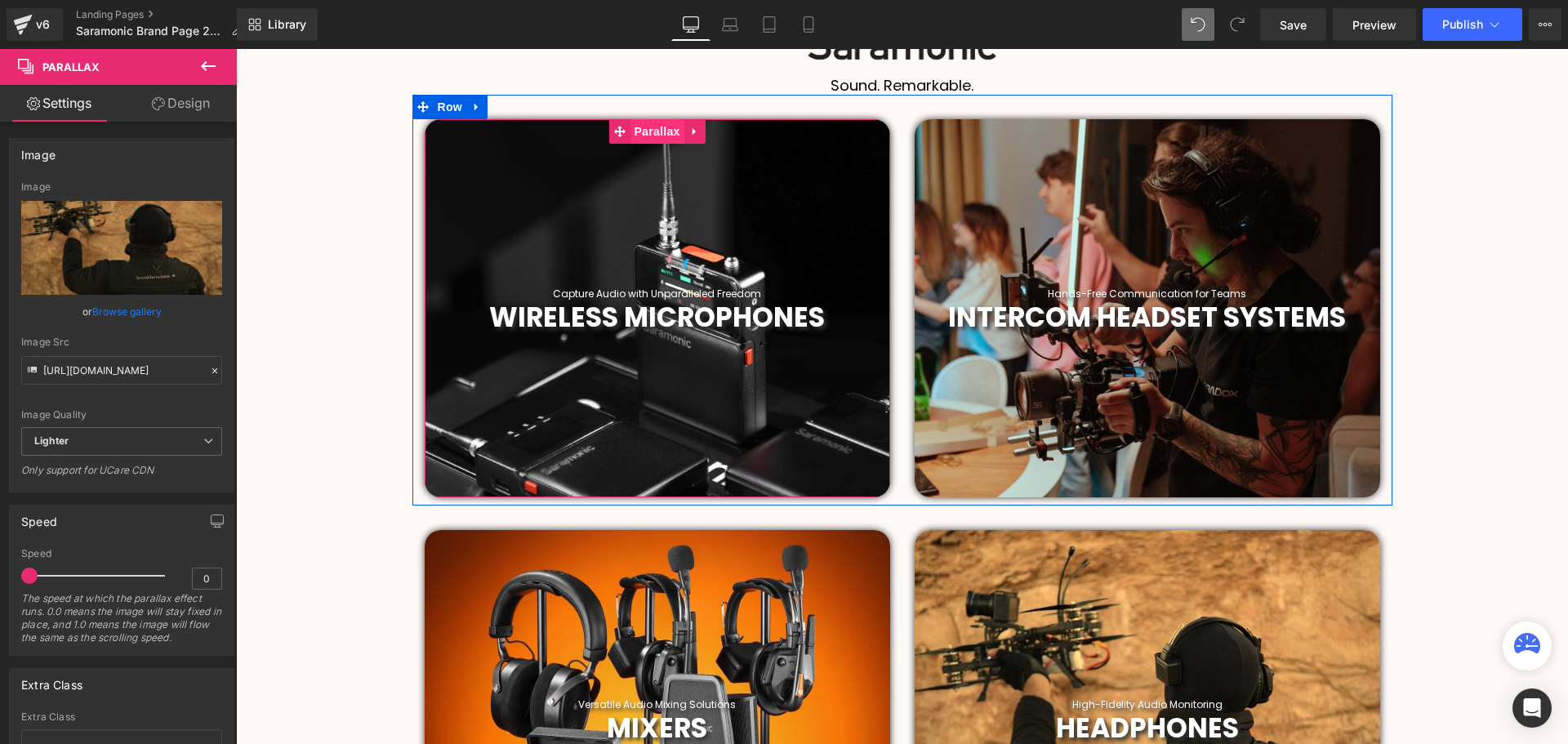
click at [648, 134] on span "Parallax" at bounding box center [656, 131] width 53 height 25
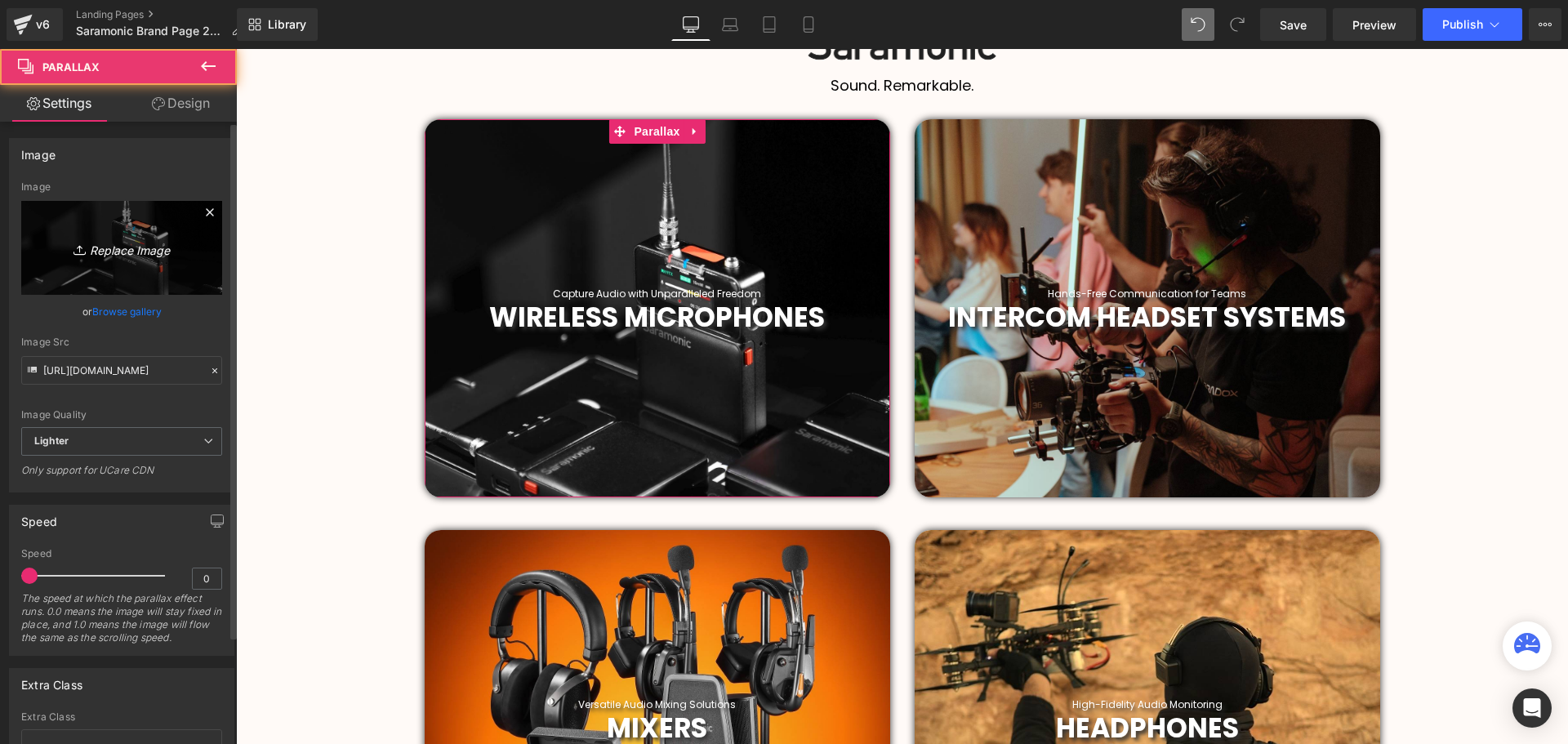
click at [140, 245] on icon "Replace Image" at bounding box center [121, 247] width 131 height 20
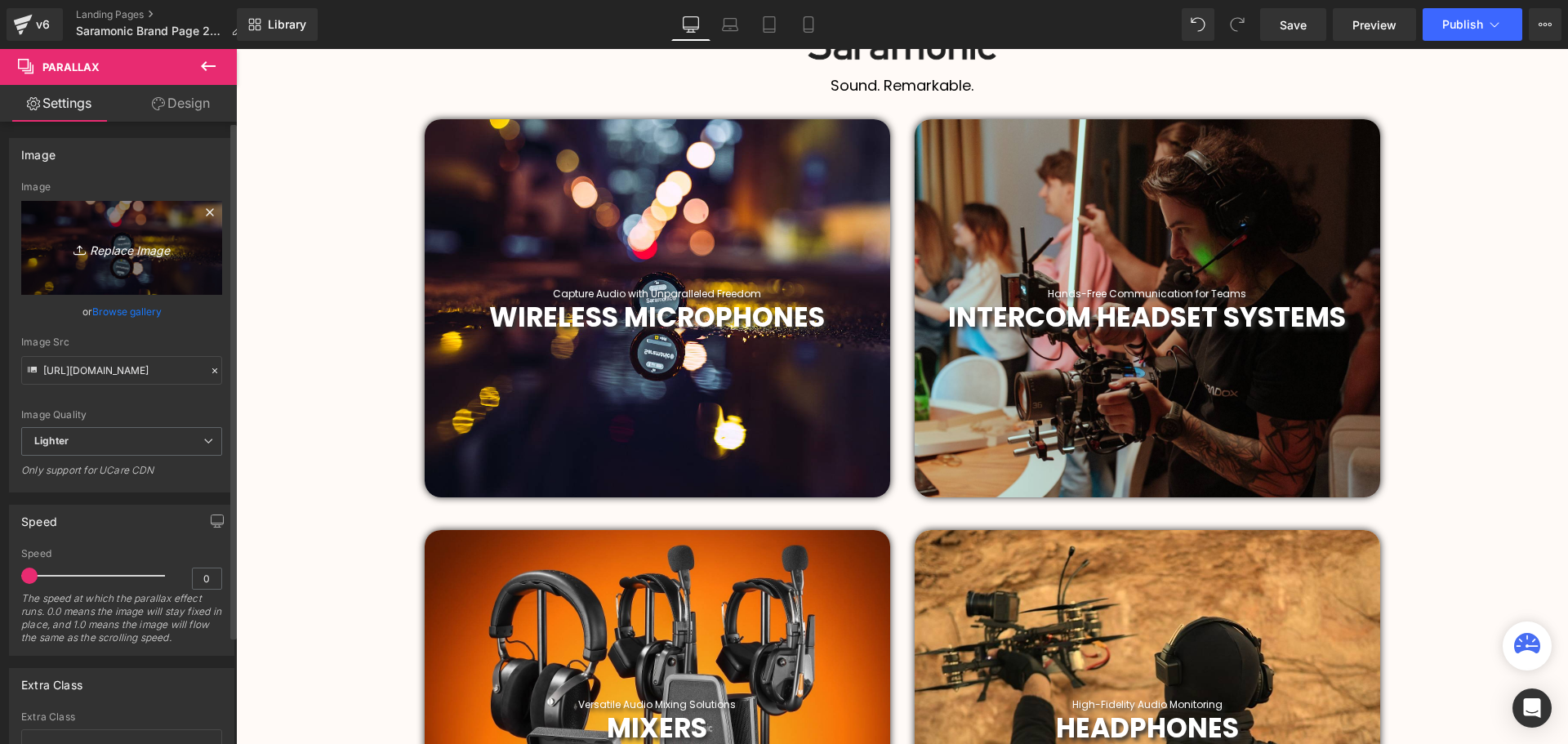
scroll to position [4294, 1323]
click at [119, 248] on icon "Replace Image" at bounding box center [121, 247] width 131 height 20
type input "C:\fakepath\saramonic_global_1708507841_3307525962643243322_1612043954.jpg"
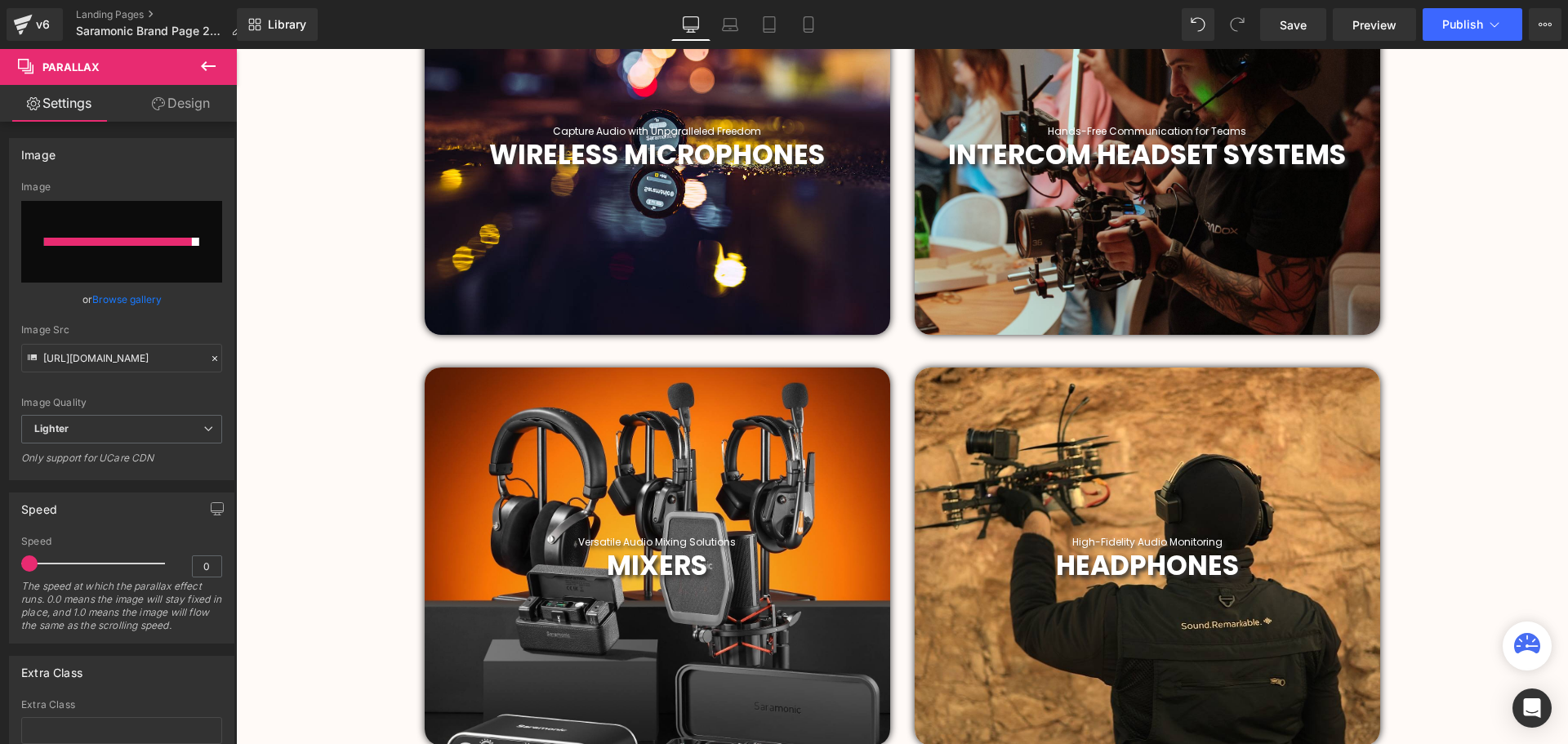
scroll to position [775, 0]
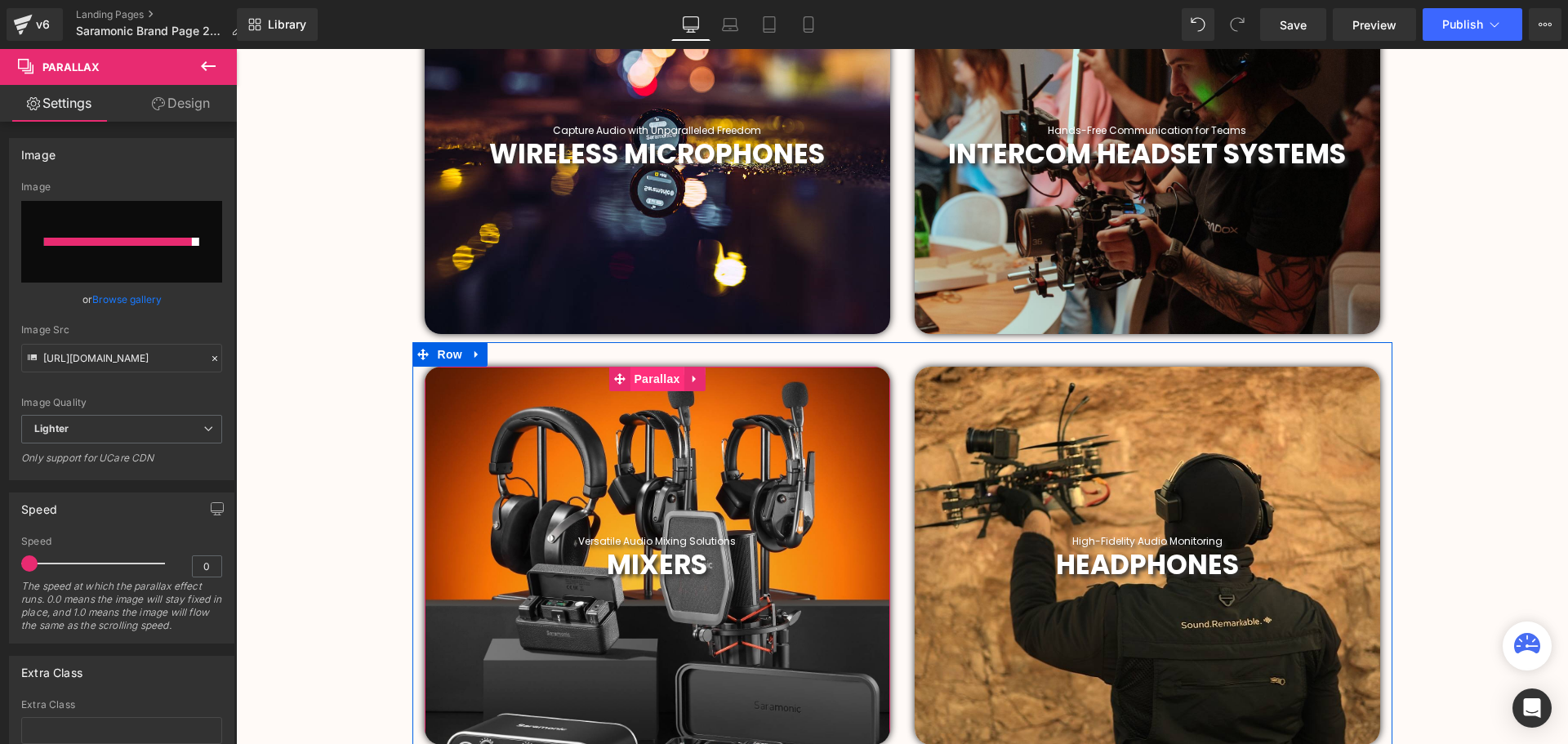
click at [657, 384] on span "Parallax" at bounding box center [656, 379] width 53 height 25
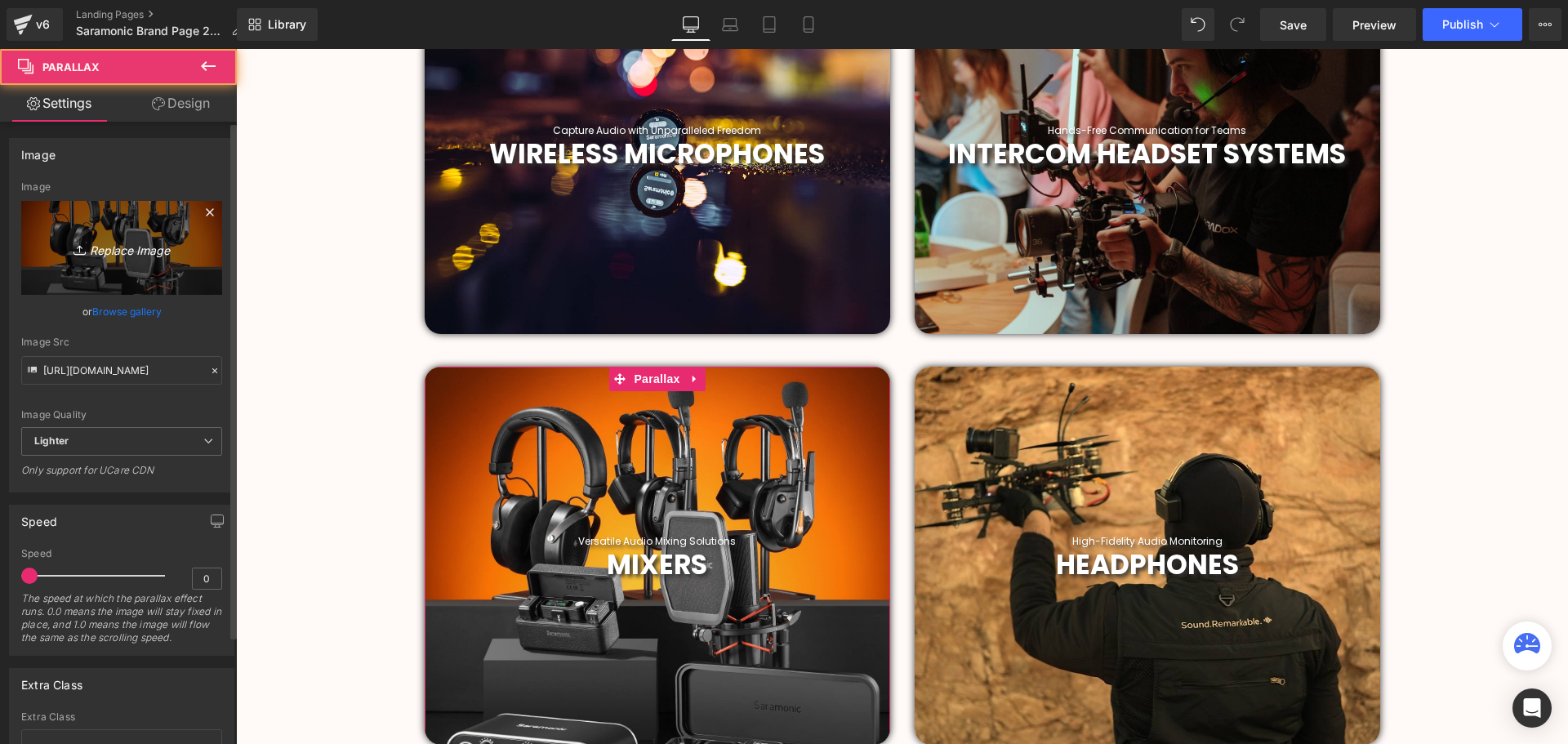
click at [115, 244] on icon "Replace Image" at bounding box center [121, 247] width 131 height 20
type input "C:\fakepath\2019 (80).png"
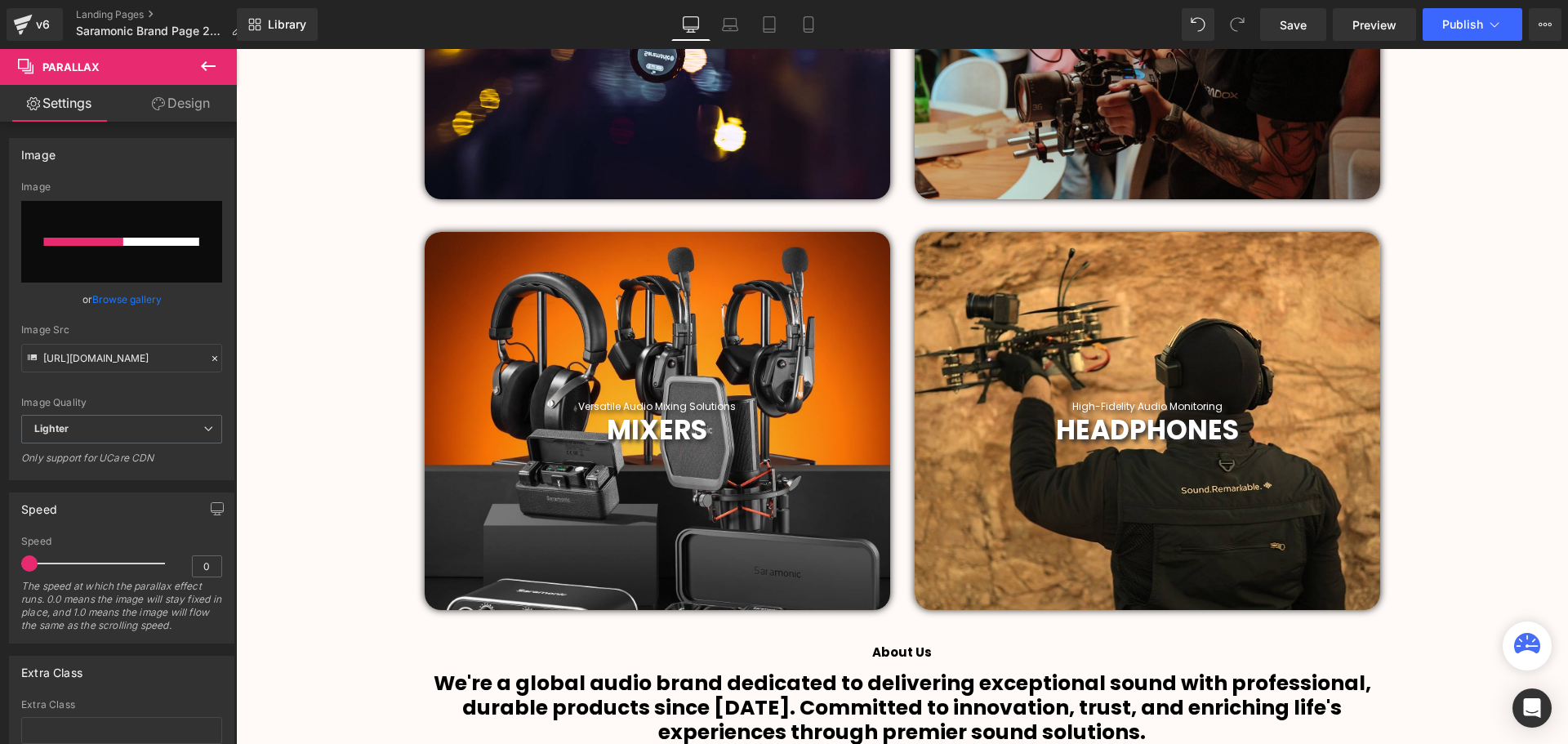
scroll to position [938, 0]
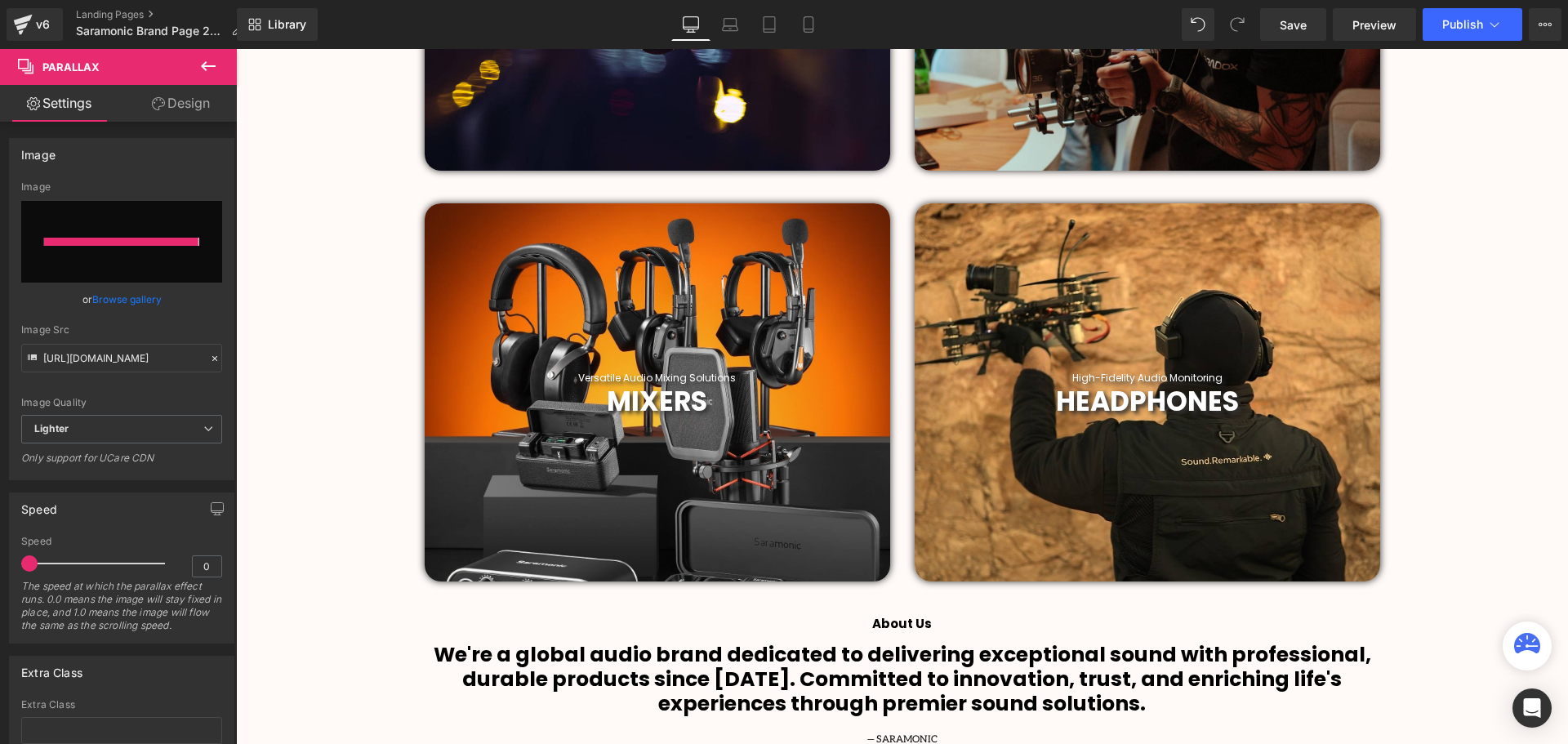
type input "[URL][DOMAIN_NAME]"
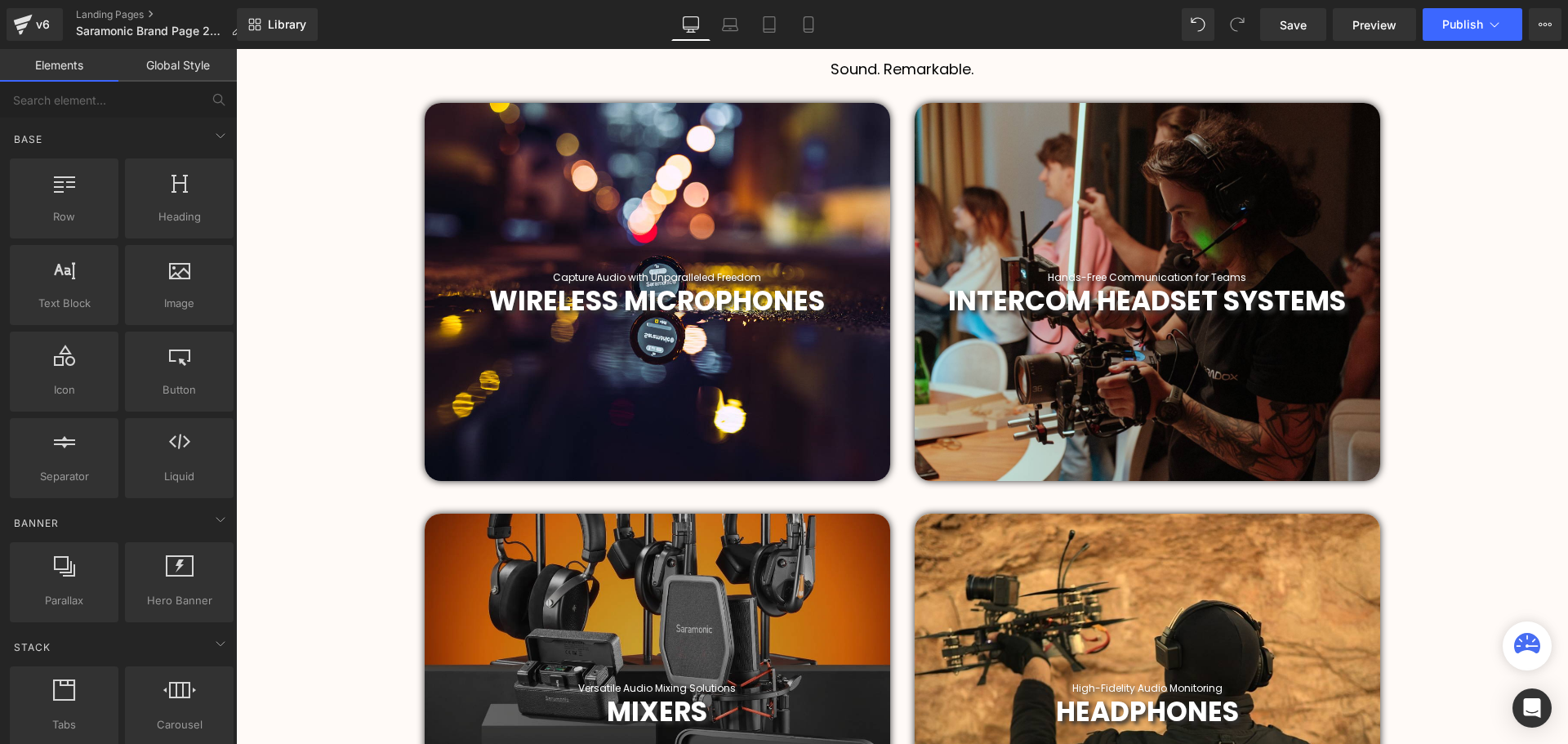
scroll to position [612, 0]
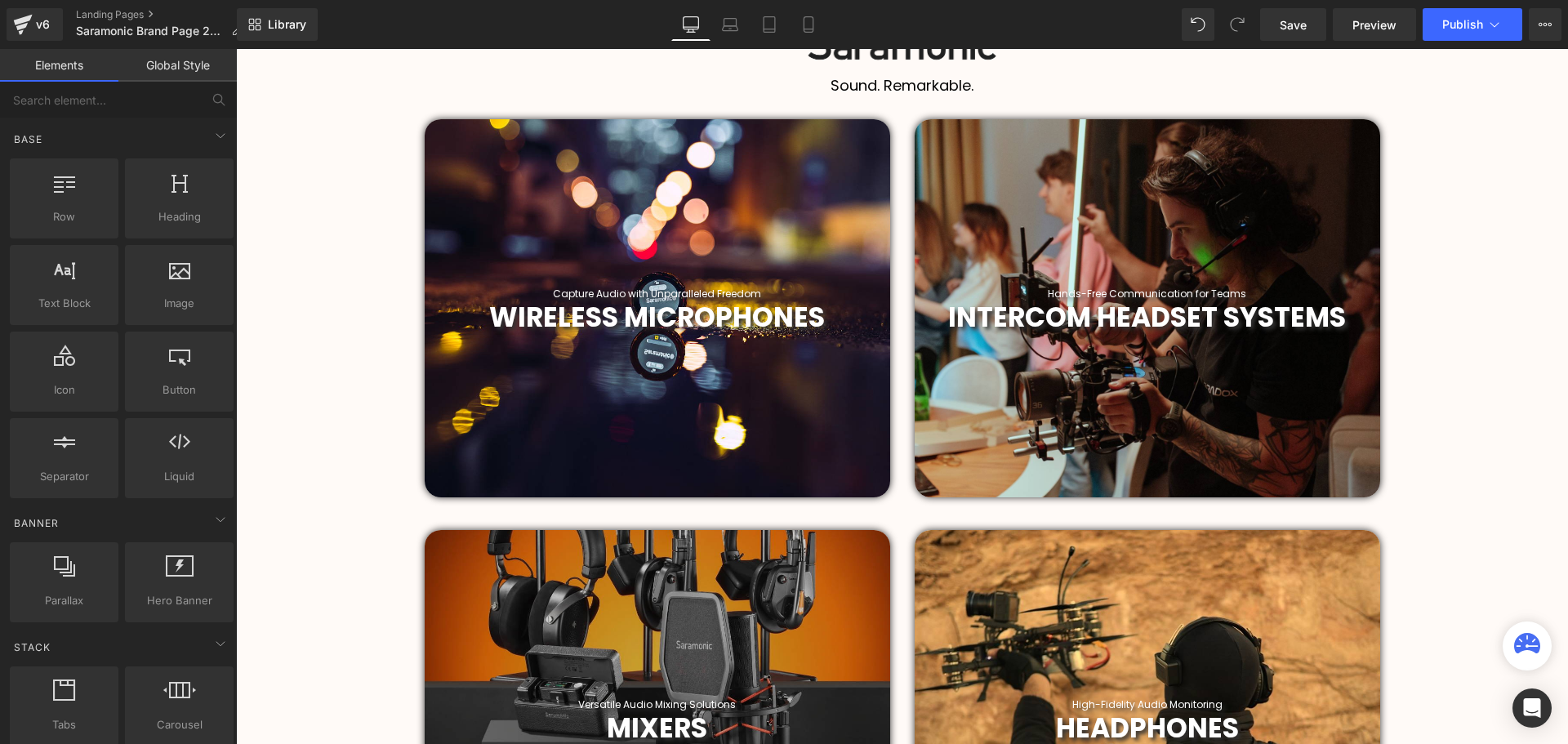
click at [674, 255] on div at bounding box center [656, 308] width 465 height 378
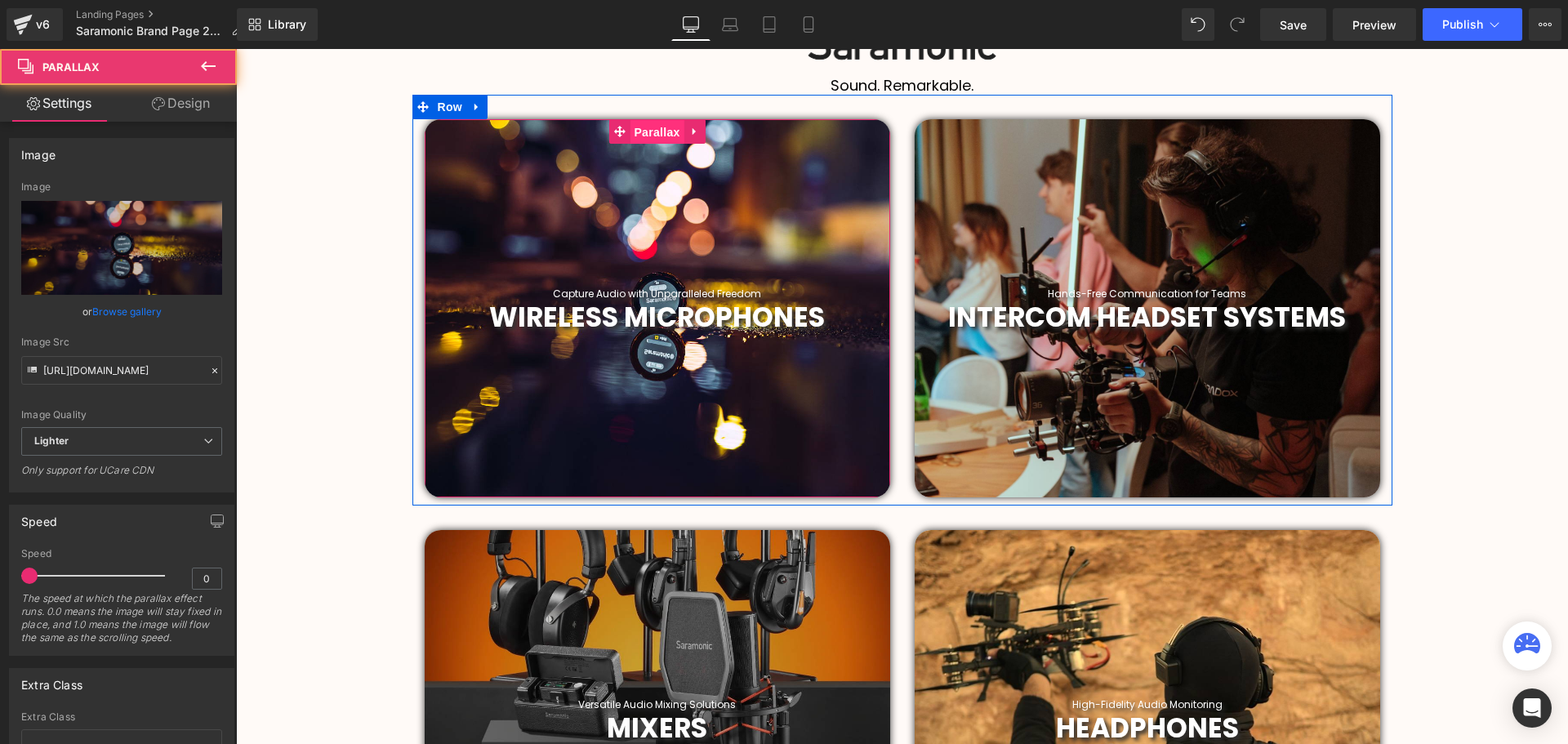
click at [652, 138] on span "Parallax" at bounding box center [656, 132] width 53 height 25
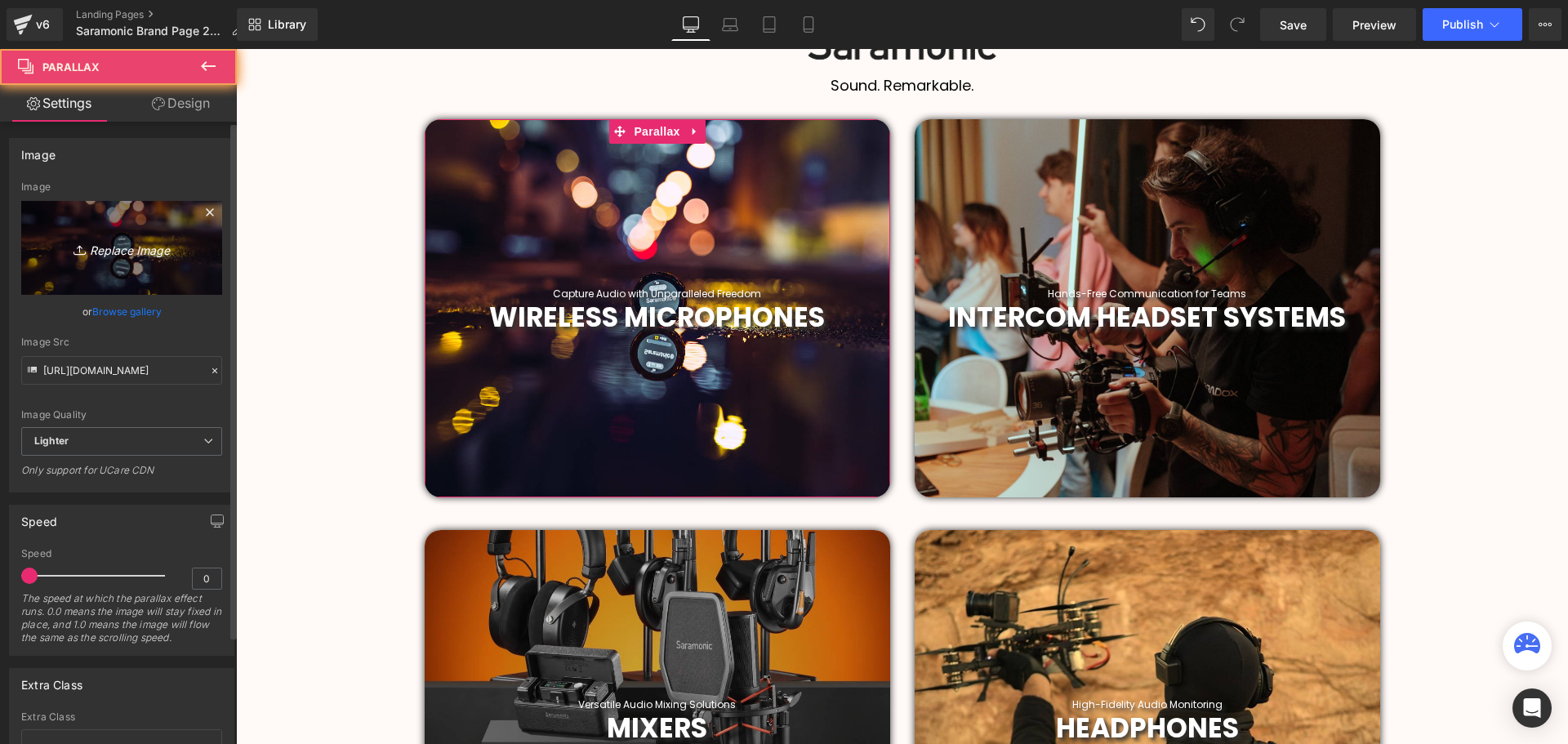
click at [110, 238] on icon "Replace Image" at bounding box center [121, 247] width 131 height 20
type input "C:\fakepath\saramonic_global_1708507841_3307525962643161680_1612043954.jpg"
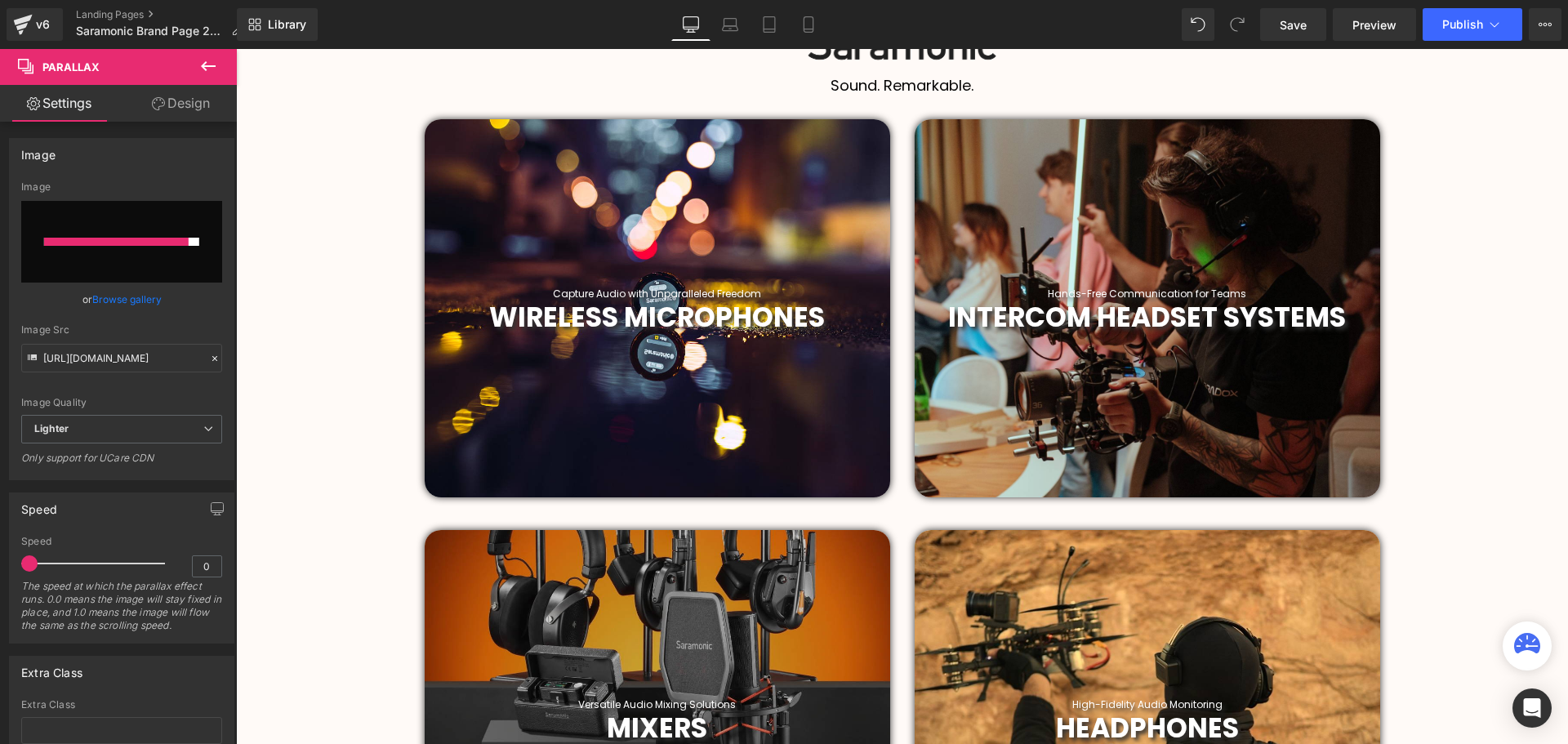
type input "[URL][DOMAIN_NAME]"
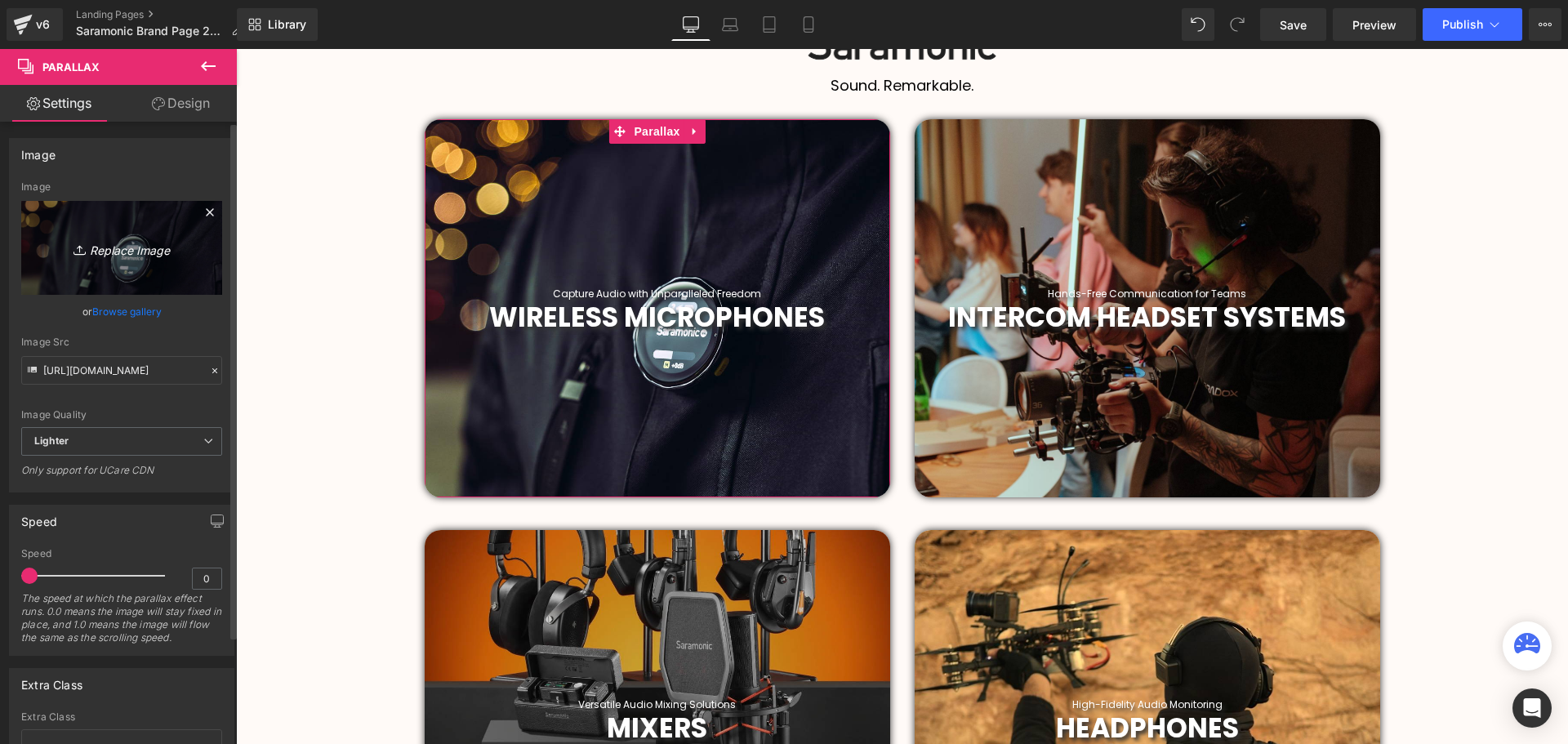
click at [131, 248] on icon "Replace Image" at bounding box center [121, 247] width 131 height 20
type input "C:\fakepath\saramonic_global_1708507841_3307525962643243322_1612043954.jpg"
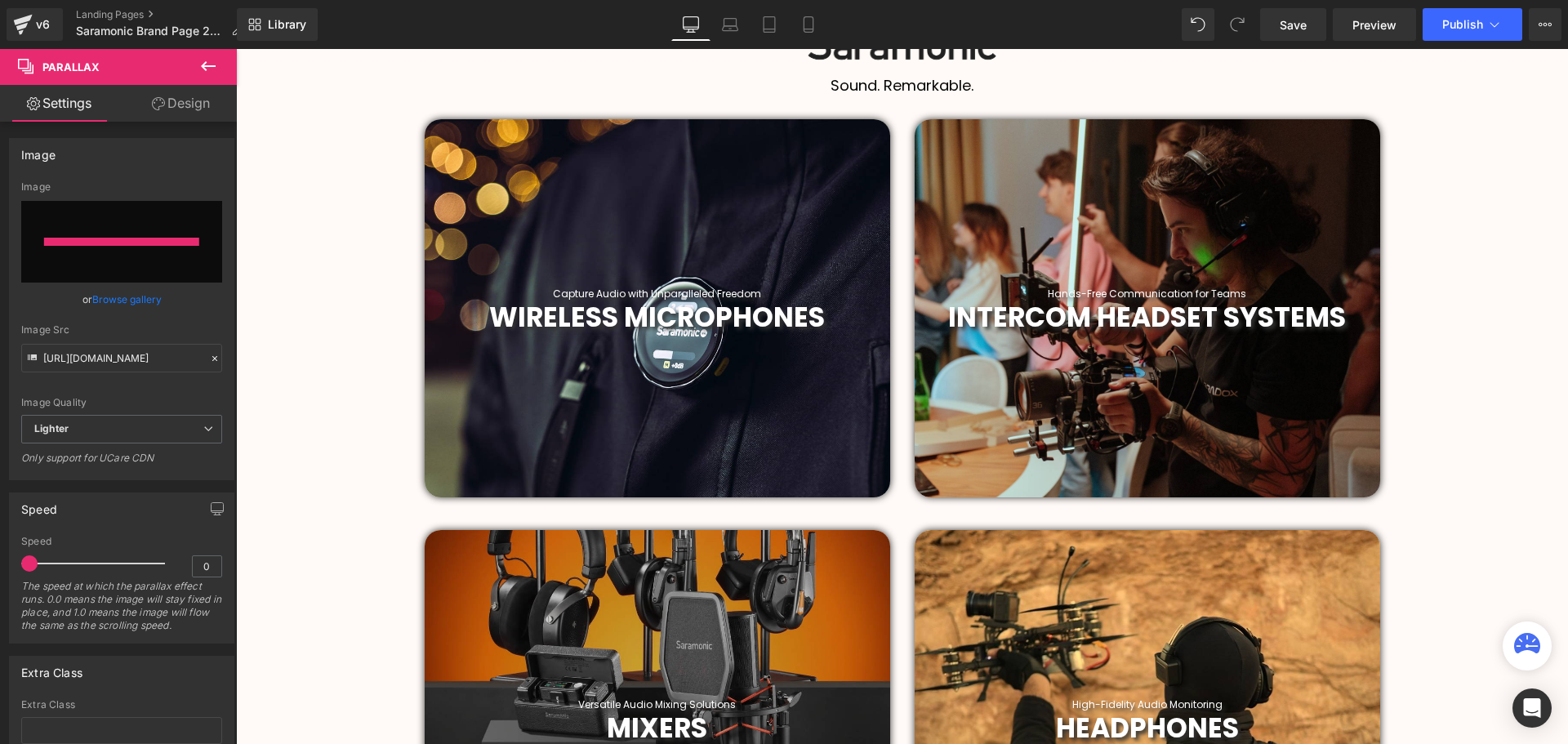
type input "[URL][DOMAIN_NAME]"
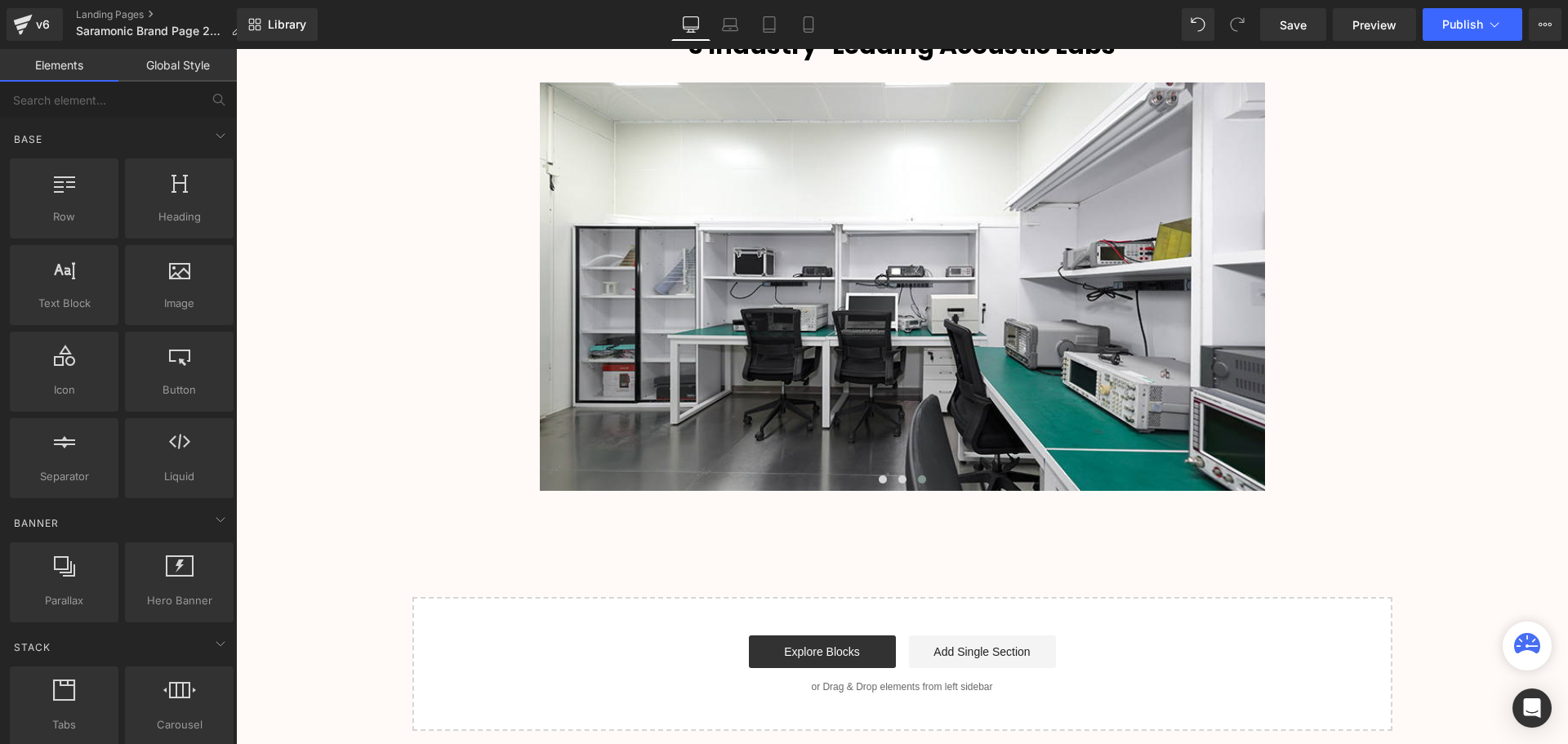
scroll to position [3550, 0]
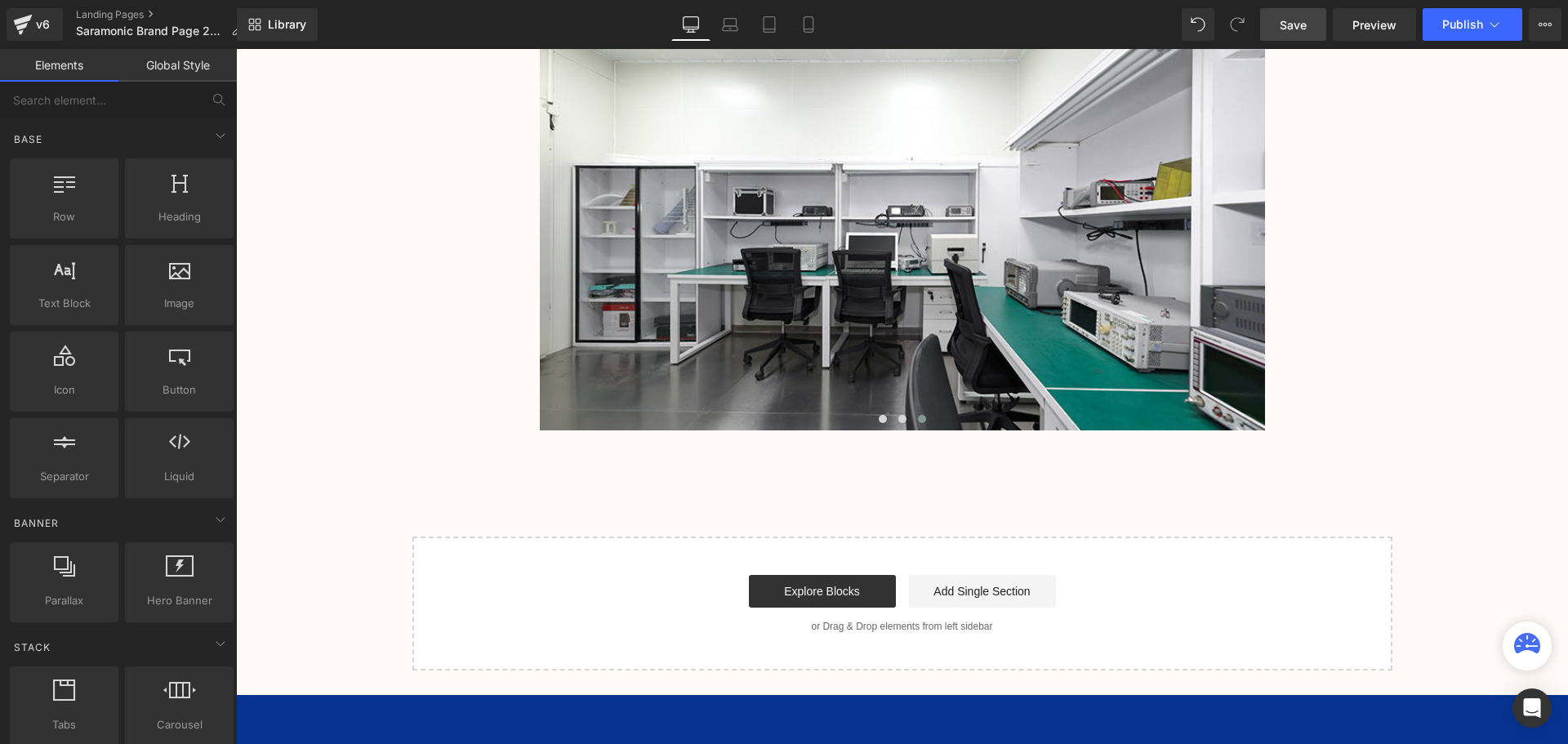
drag, startPoint x: 1275, startPoint y: 27, endPoint x: 645, endPoint y: 344, distance: 705.3
click at [1275, 27] on link "Save" at bounding box center [1292, 24] width 66 height 32
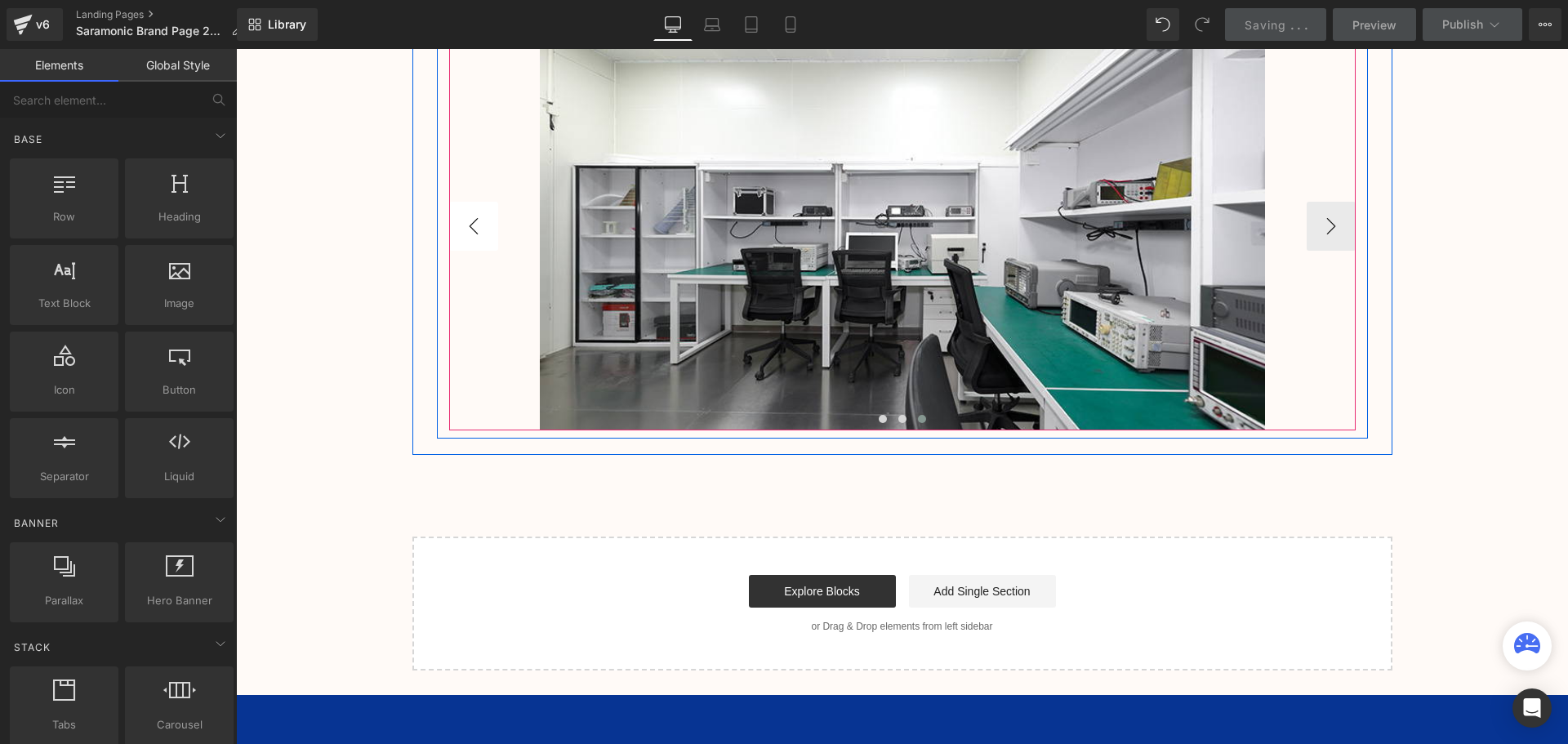
click at [475, 228] on button "‹" at bounding box center [473, 226] width 49 height 49
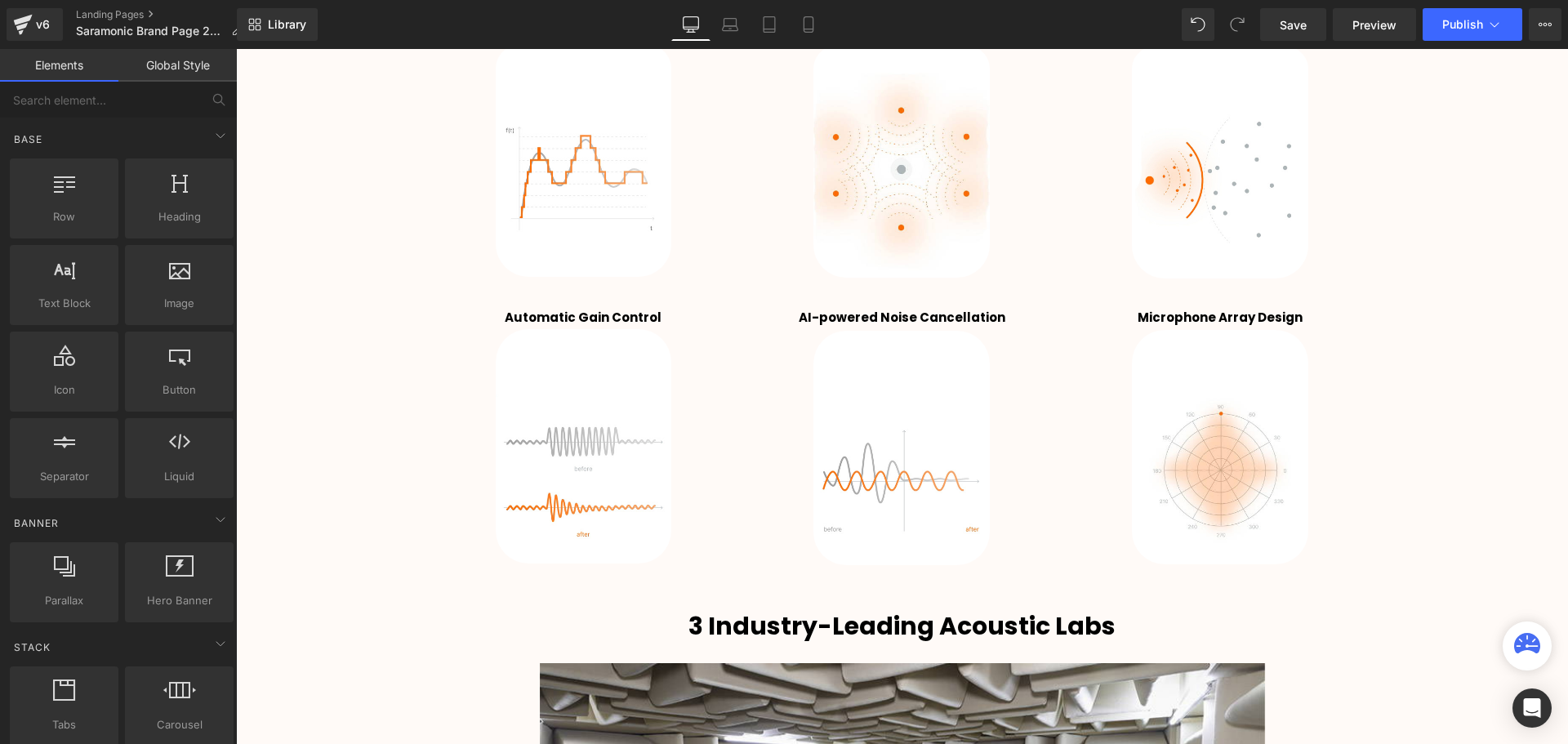
scroll to position [2897, 0]
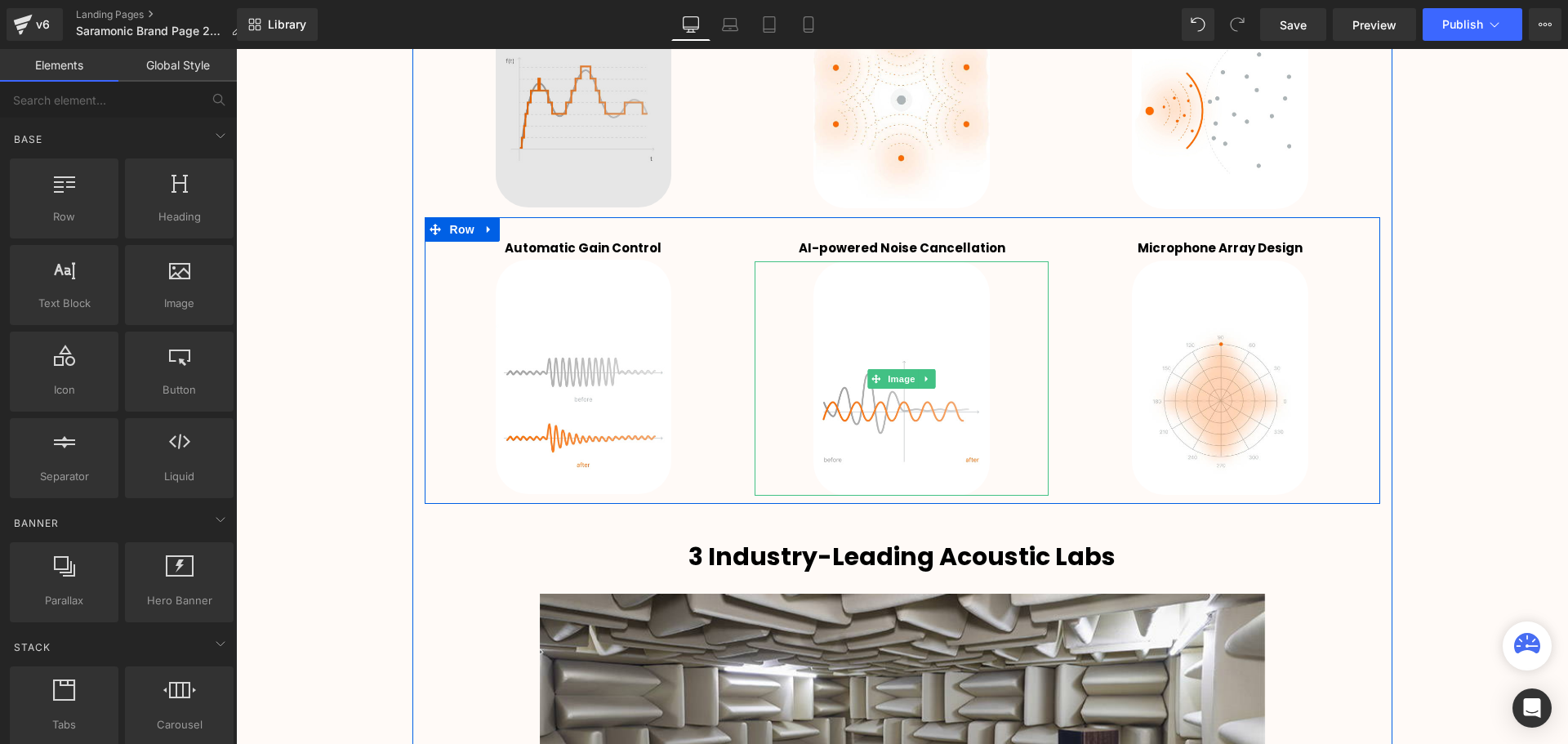
scroll to position [2734, 0]
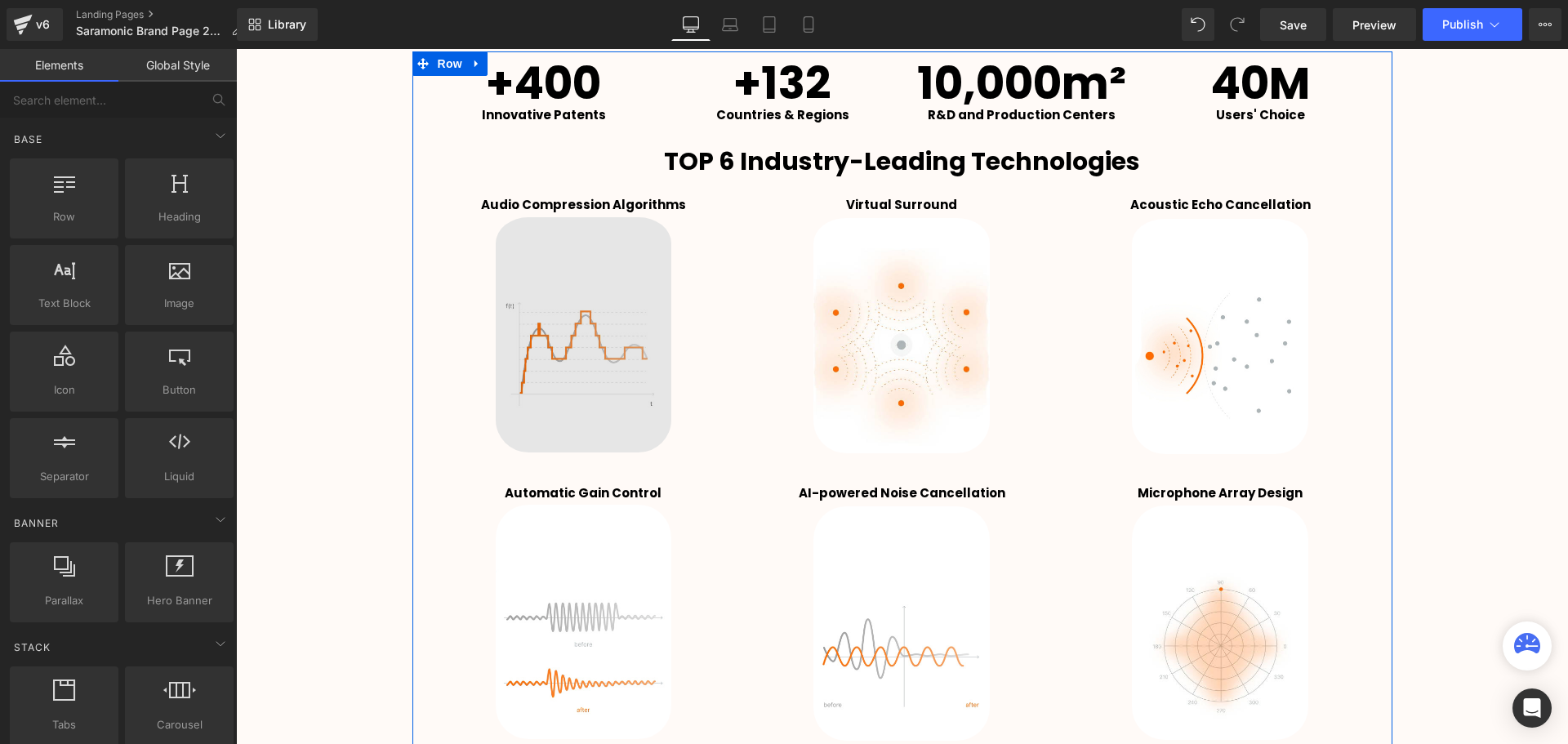
click at [577, 335] on div "Image" at bounding box center [583, 331] width 294 height 242
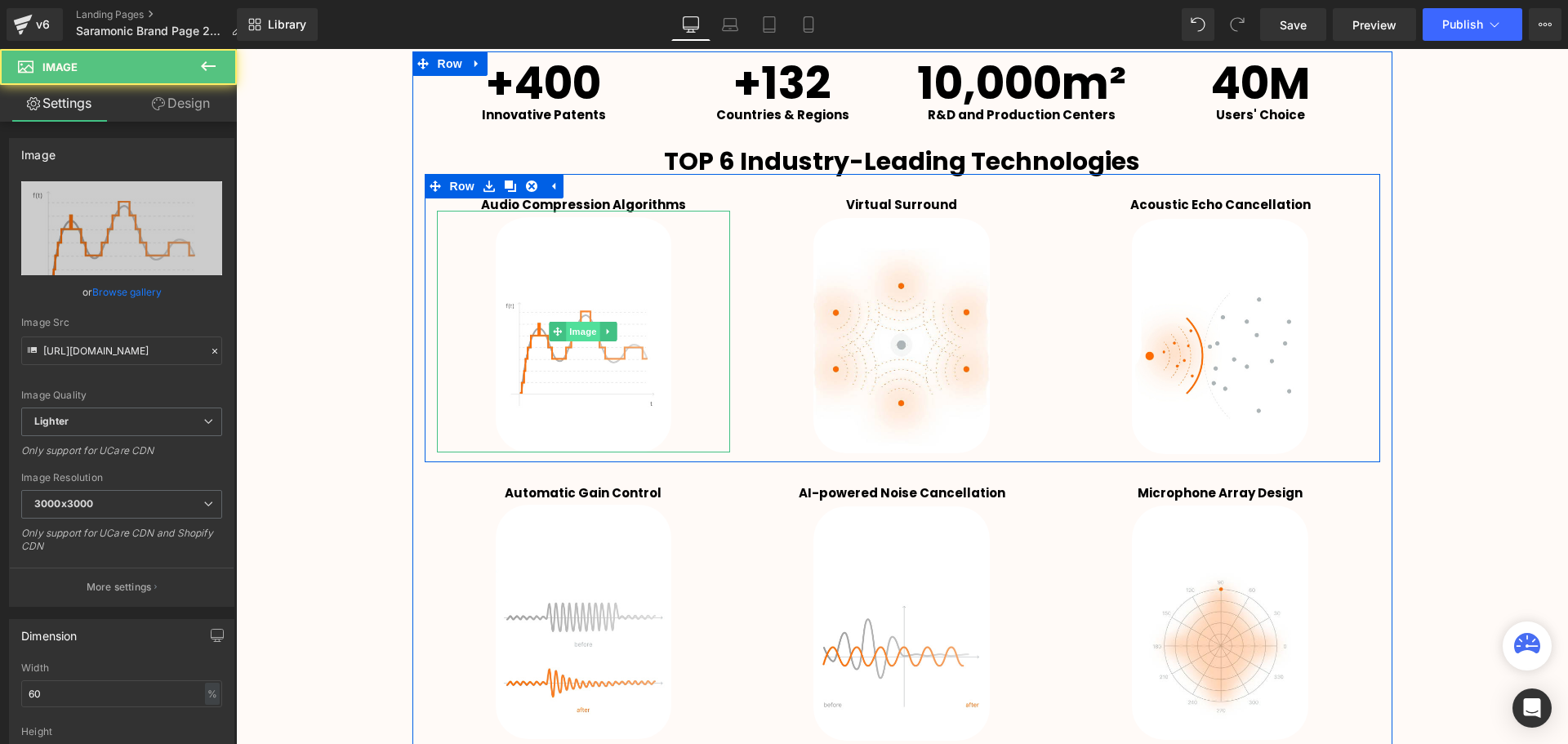
click at [580, 337] on span "Image" at bounding box center [583, 331] width 34 height 19
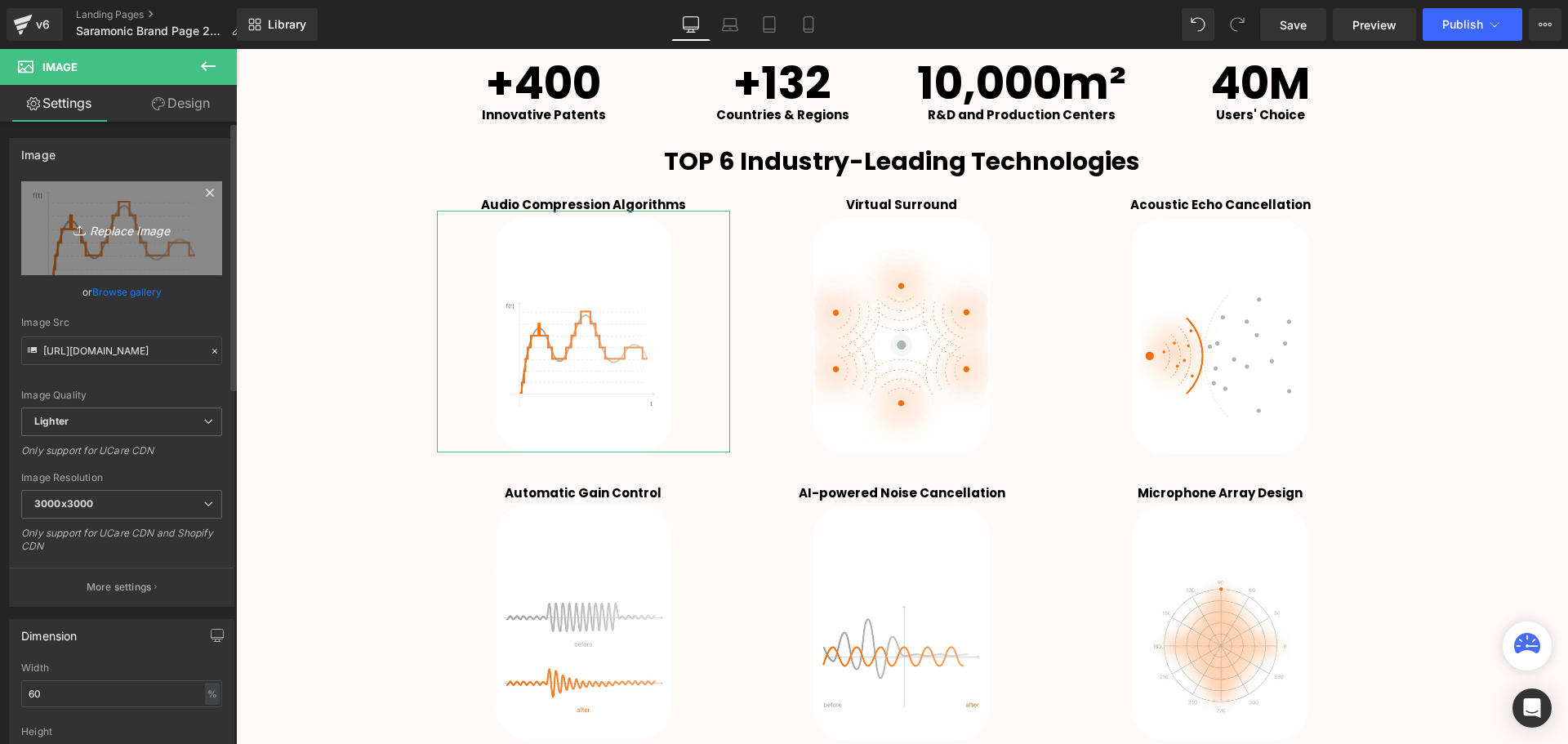
click at [146, 236] on icon "Replace Image" at bounding box center [121, 228] width 131 height 20
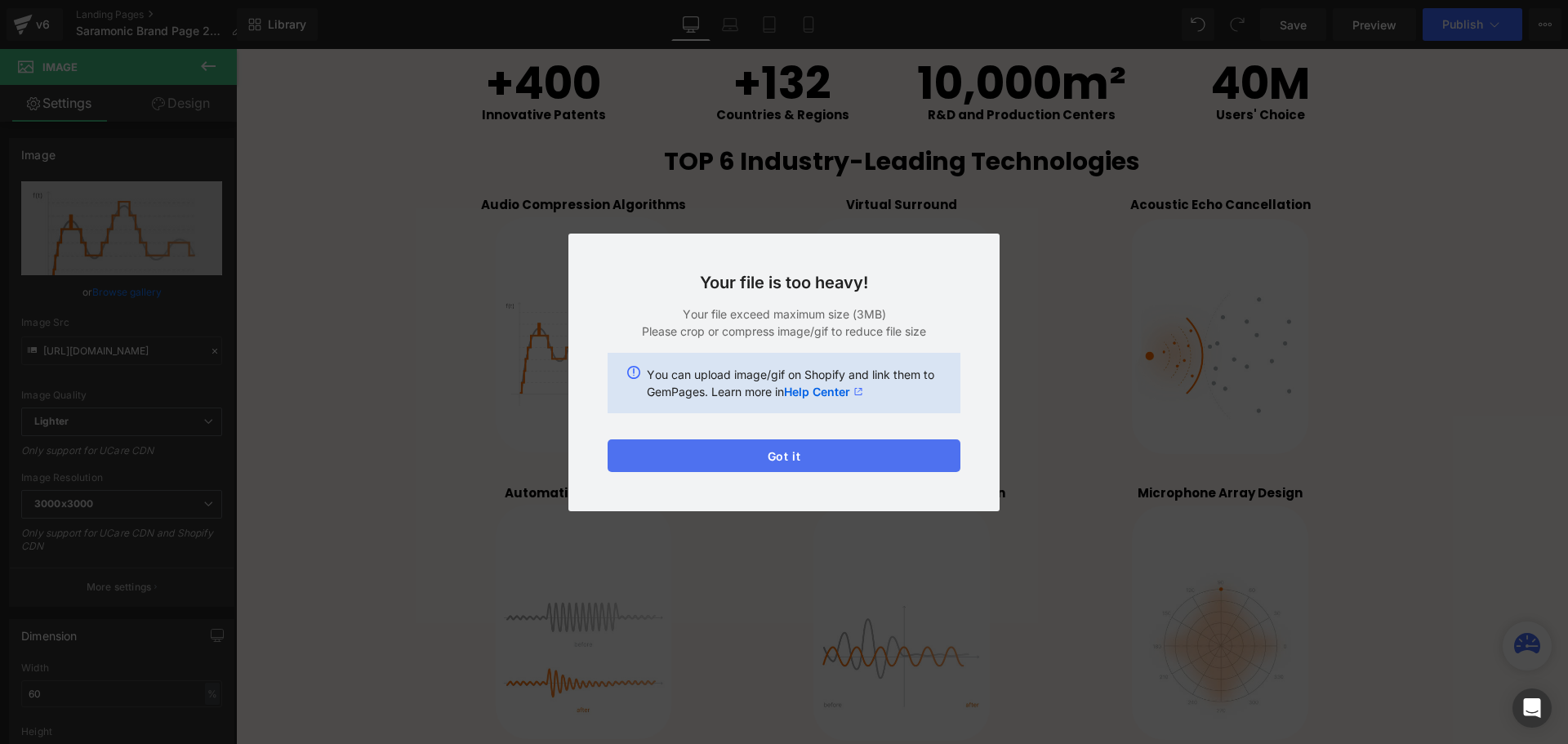
click at [0, 0] on button "Got it" at bounding box center [0, 0] width 0 height 0
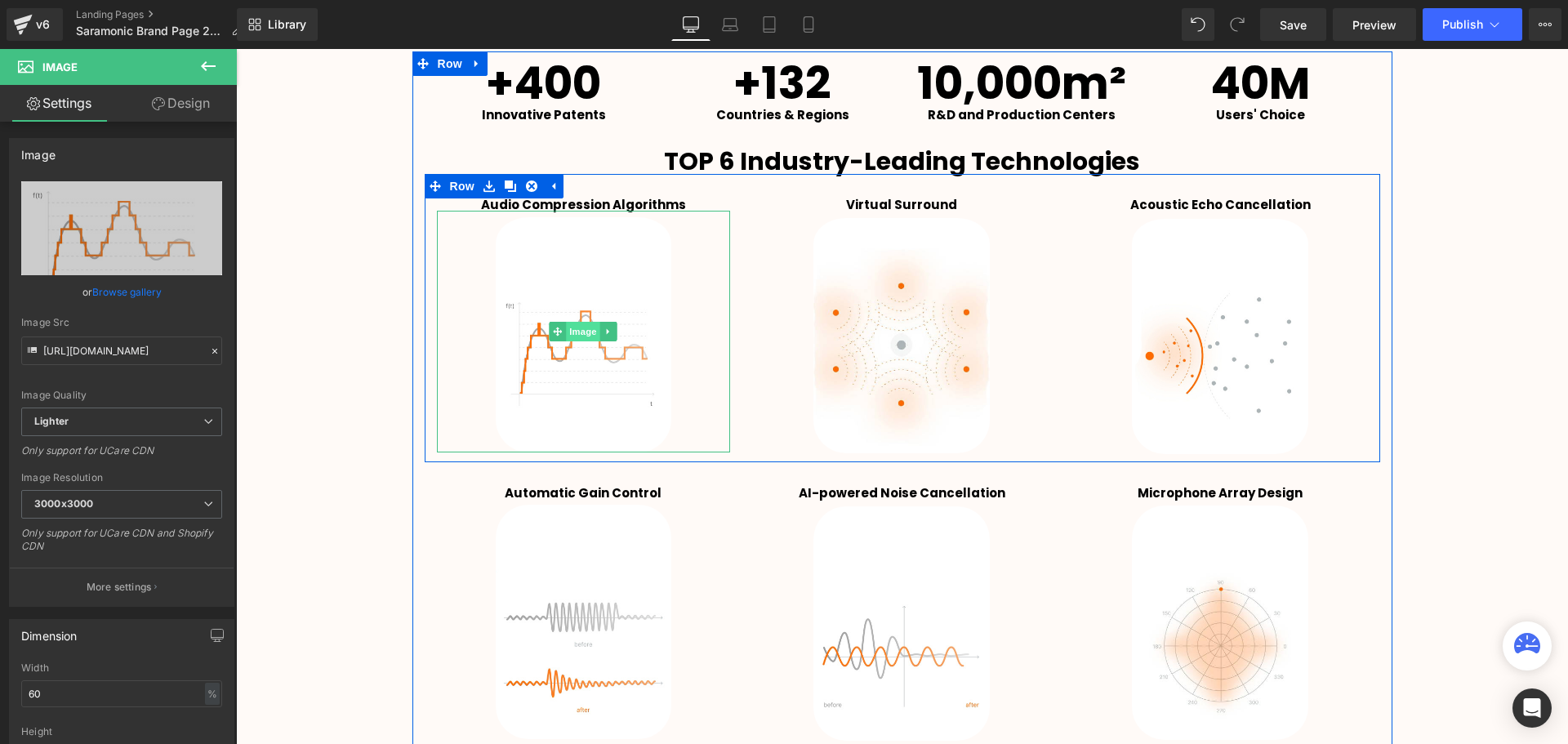
click at [580, 337] on span "Image" at bounding box center [583, 331] width 34 height 19
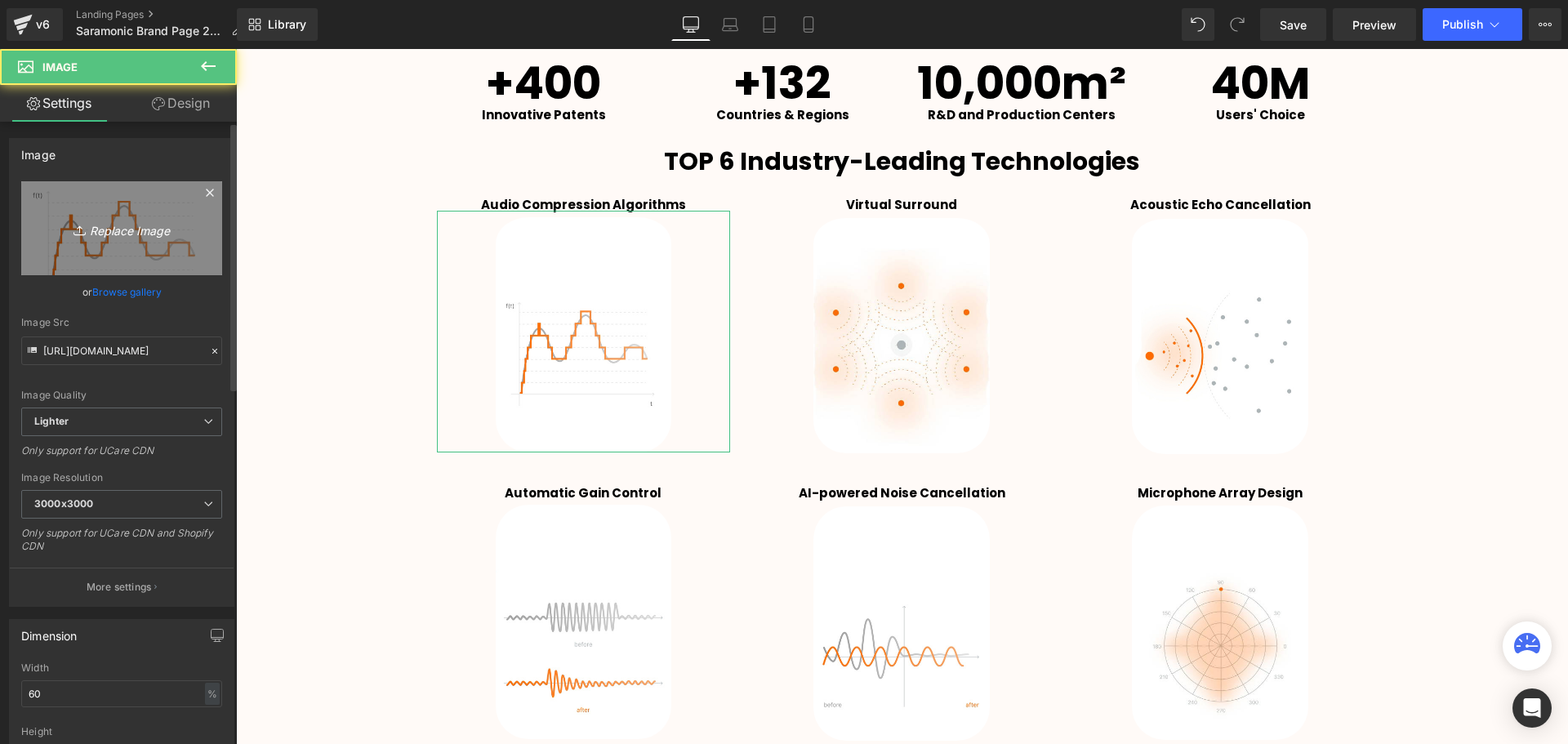
click at [141, 237] on icon "Replace Image" at bounding box center [121, 228] width 131 height 20
type input "C:\fakepath\2.png"
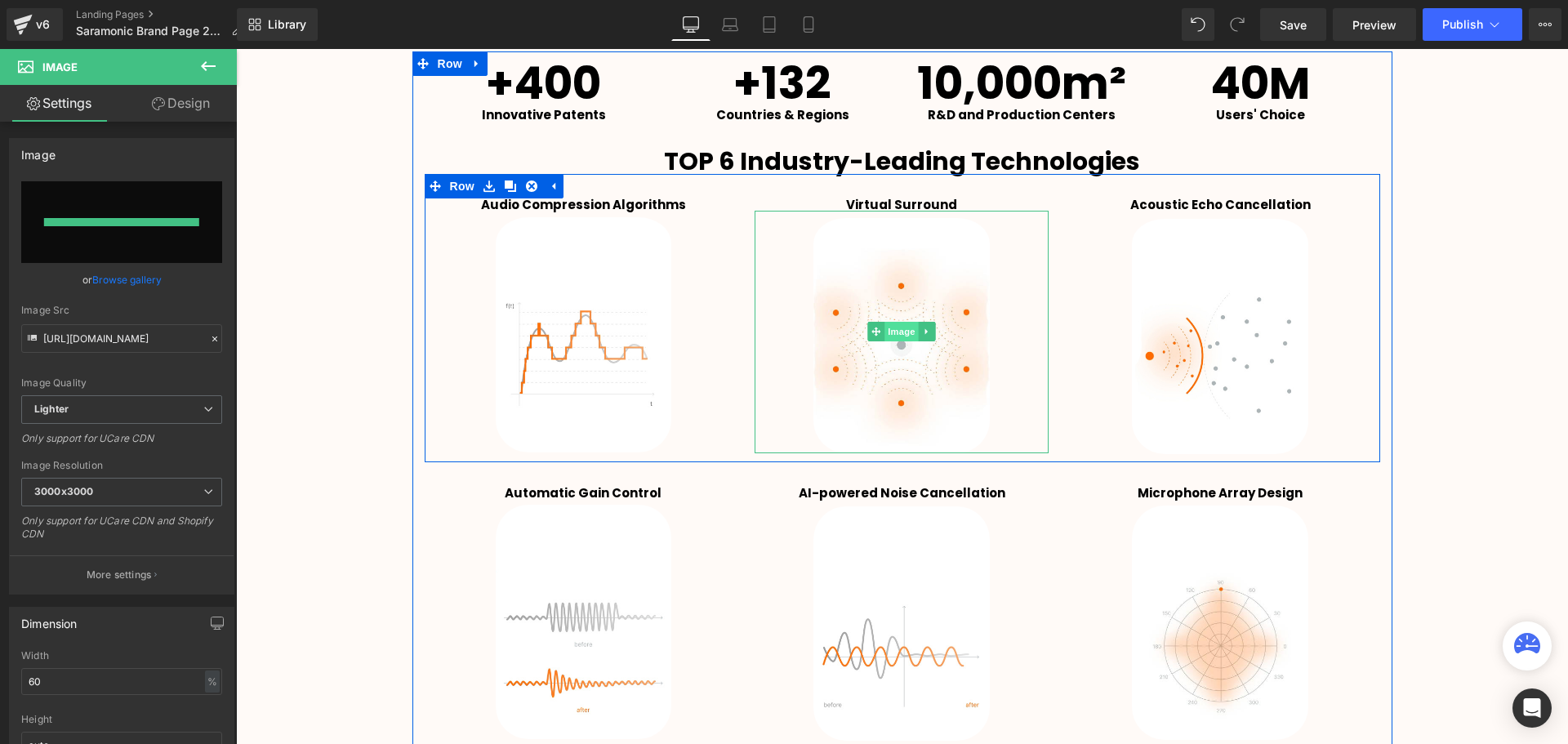
type input "[URL][DOMAIN_NAME]"
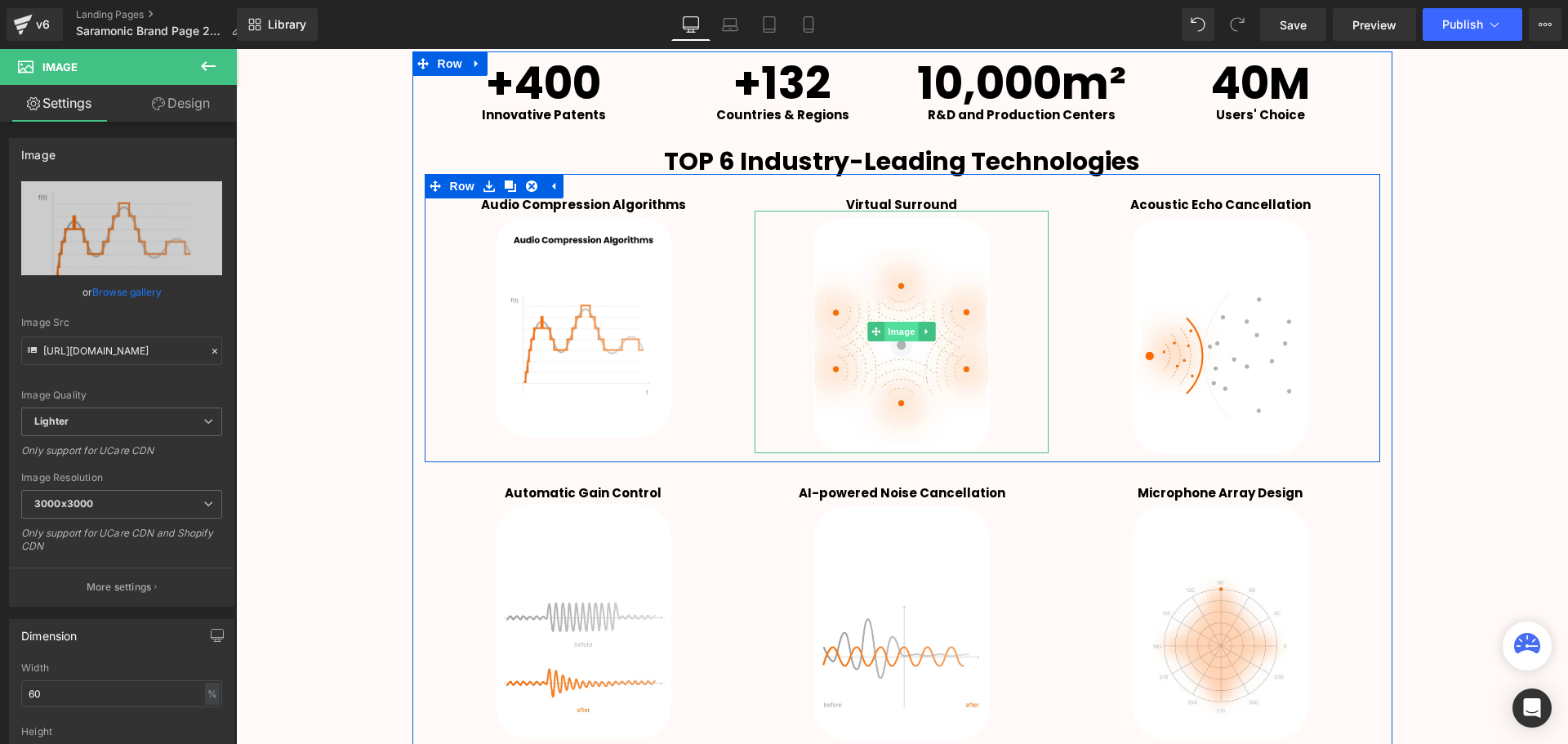
click at [900, 329] on span "Image" at bounding box center [902, 331] width 34 height 19
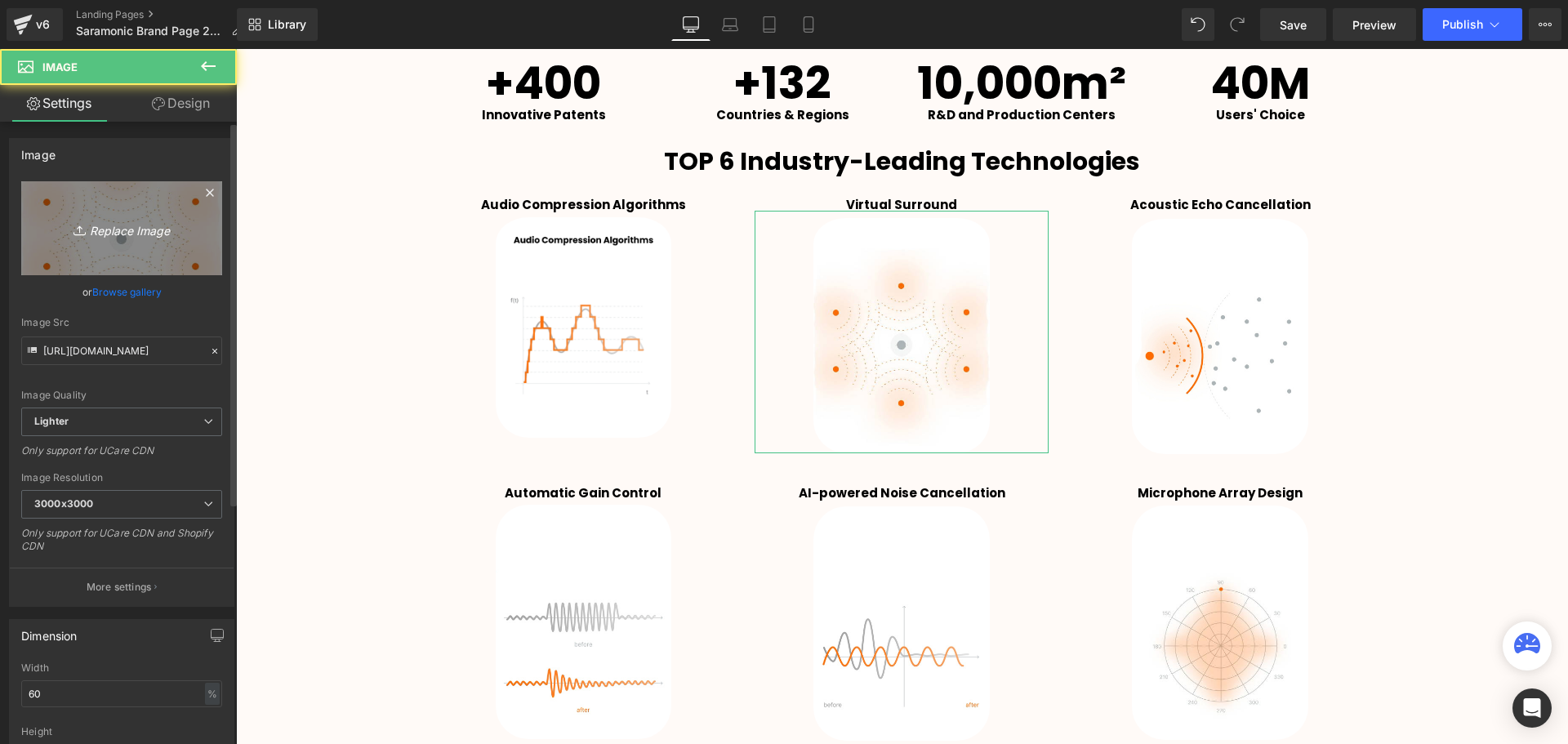
click at [137, 235] on icon "Replace Image" at bounding box center [121, 228] width 131 height 20
type input "C:\fakepath\1.png"
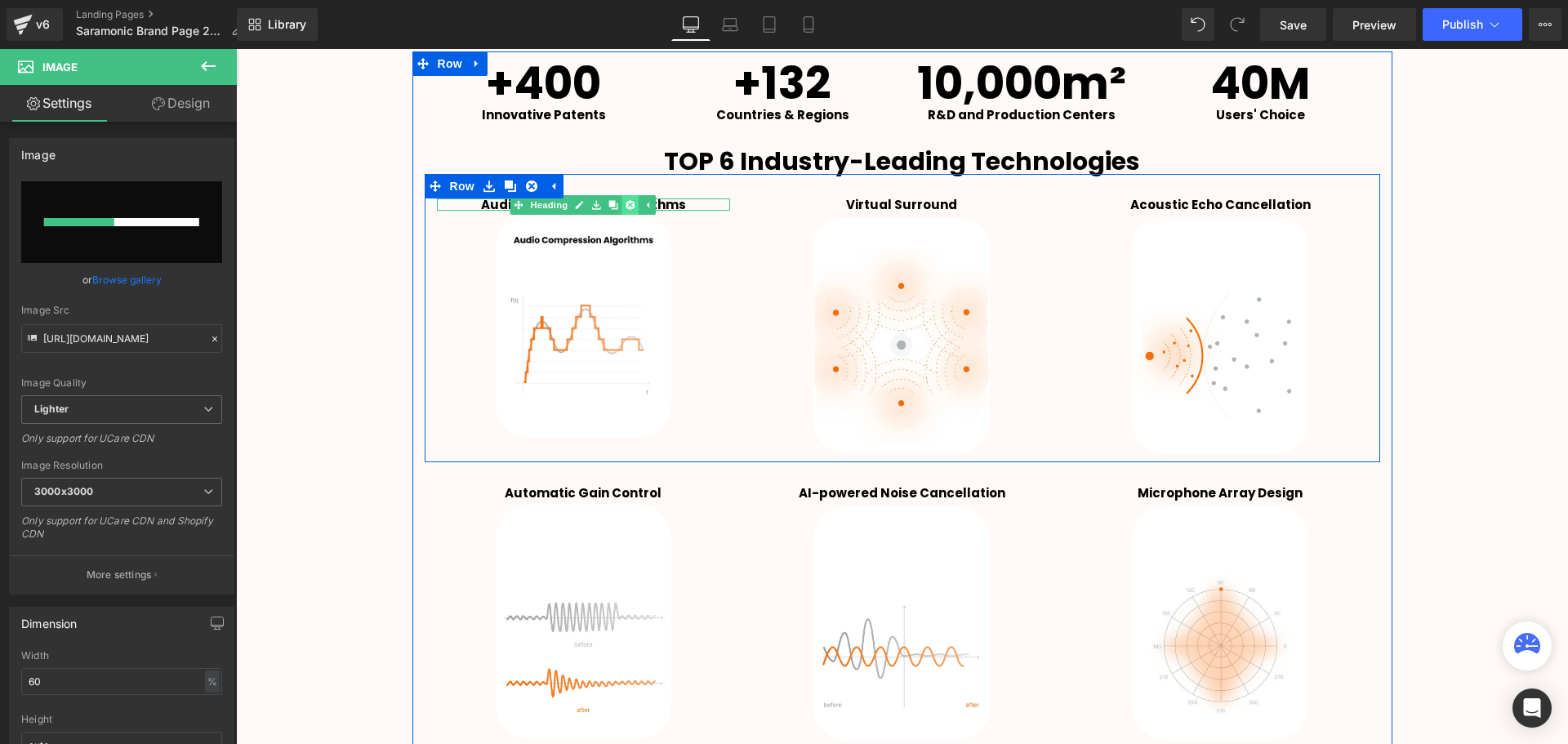
click at [628, 202] on icon at bounding box center [630, 204] width 9 height 9
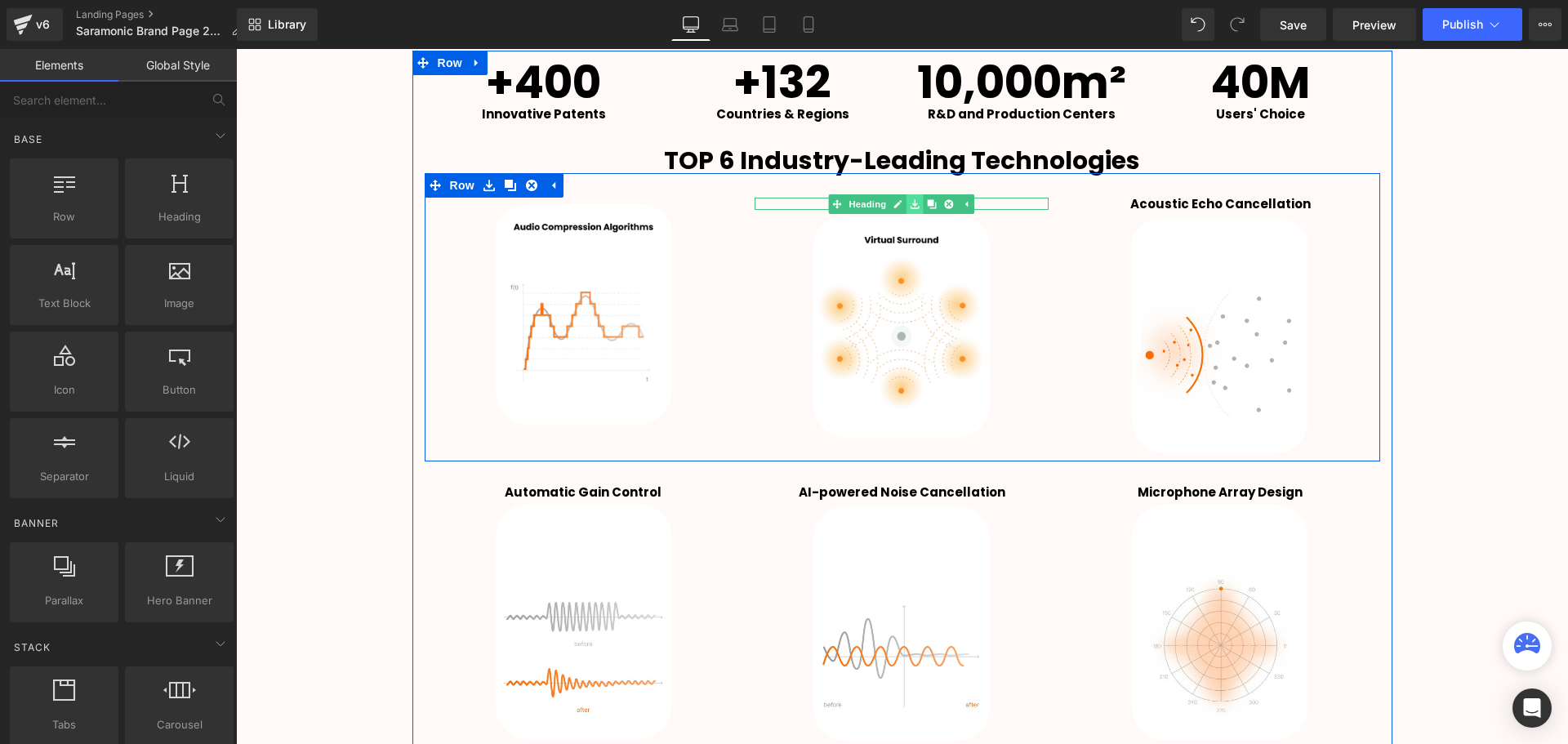
scroll to position [2733, 0]
click at [945, 203] on icon at bounding box center [949, 204] width 9 height 9
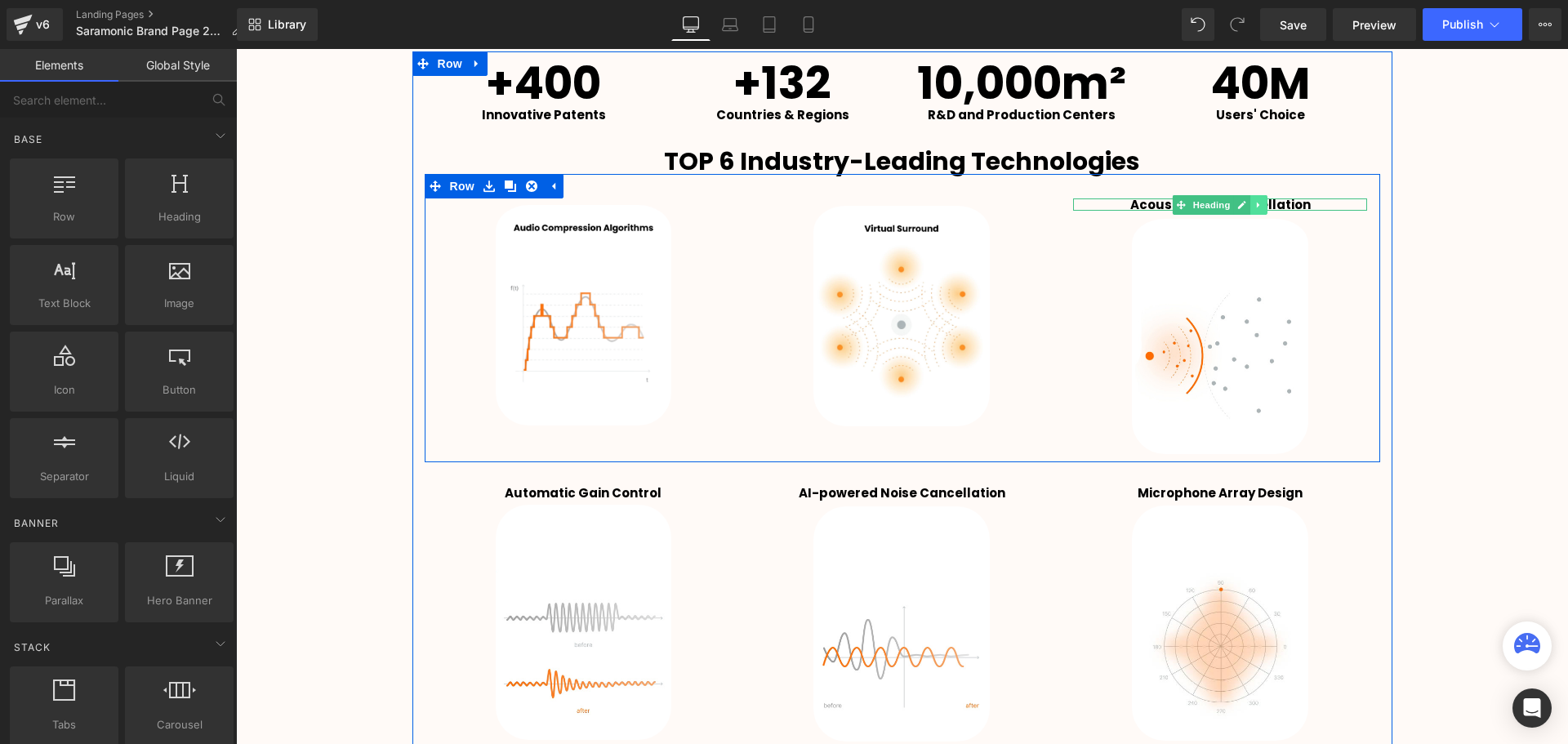
click at [1255, 205] on icon at bounding box center [1259, 204] width 9 height 10
click at [1263, 203] on icon at bounding box center [1267, 204] width 9 height 9
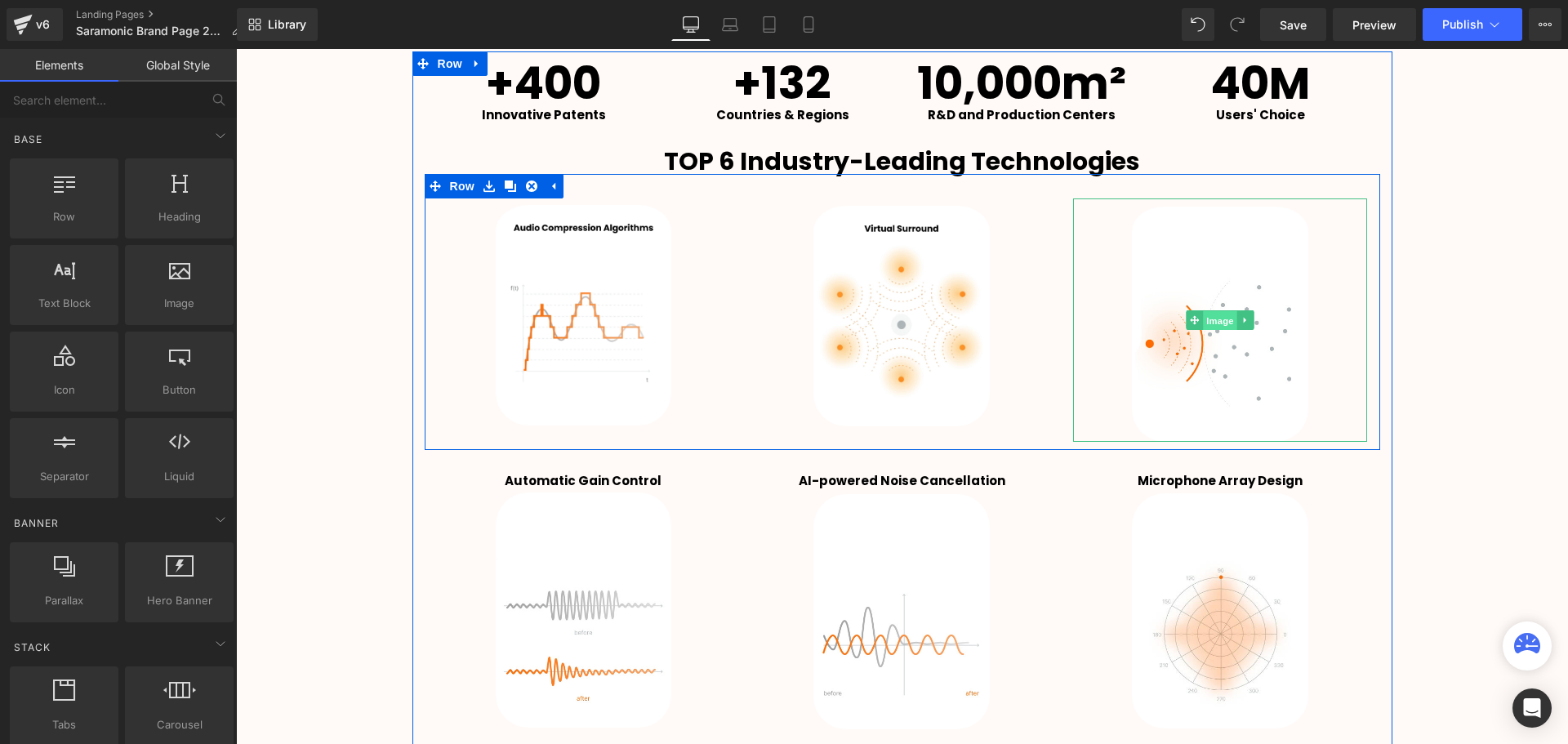
click at [1220, 313] on span "Image" at bounding box center [1220, 321] width 34 height 19
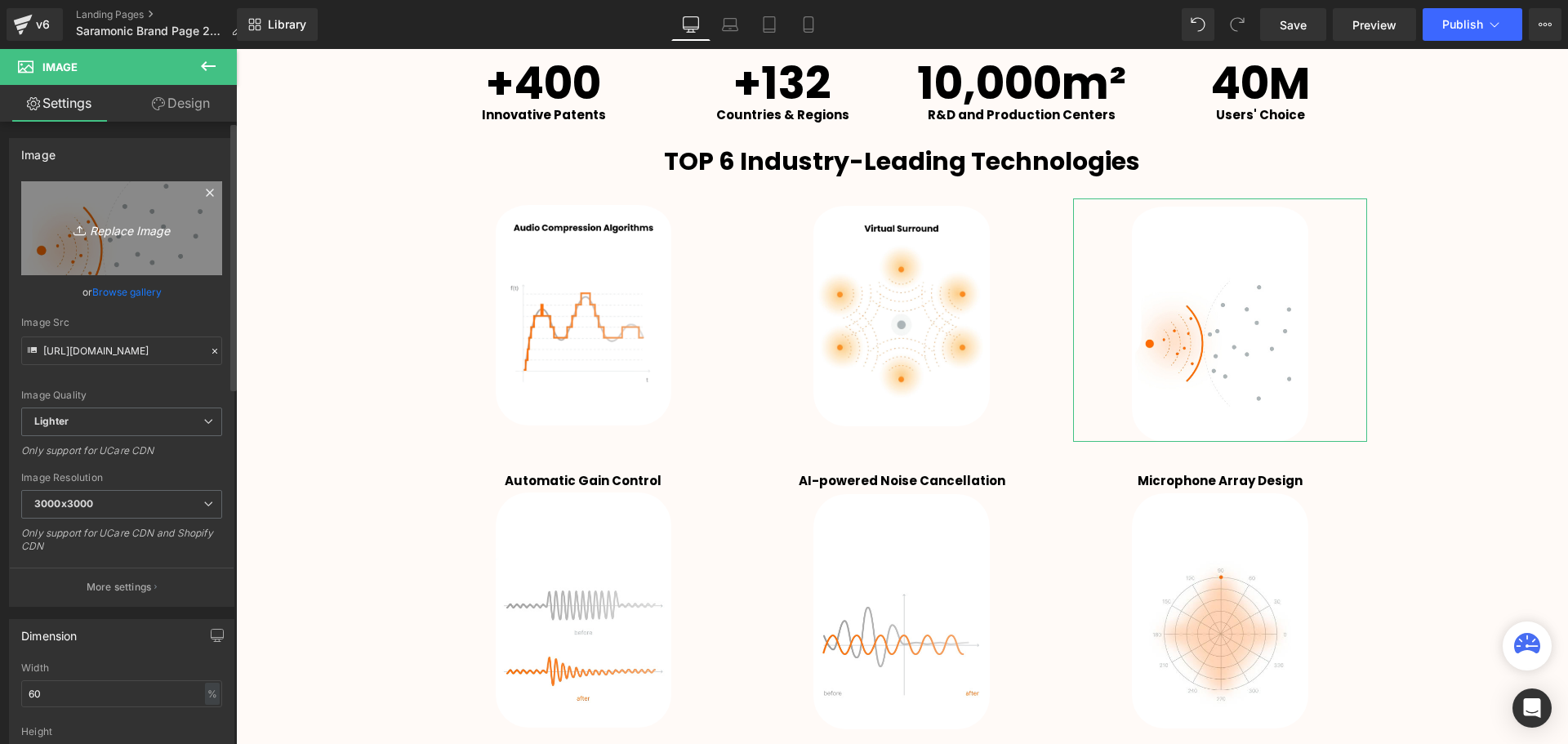
click at [136, 227] on icon "Replace Image" at bounding box center [121, 228] width 131 height 20
type input "C:\fakepath\3.png"
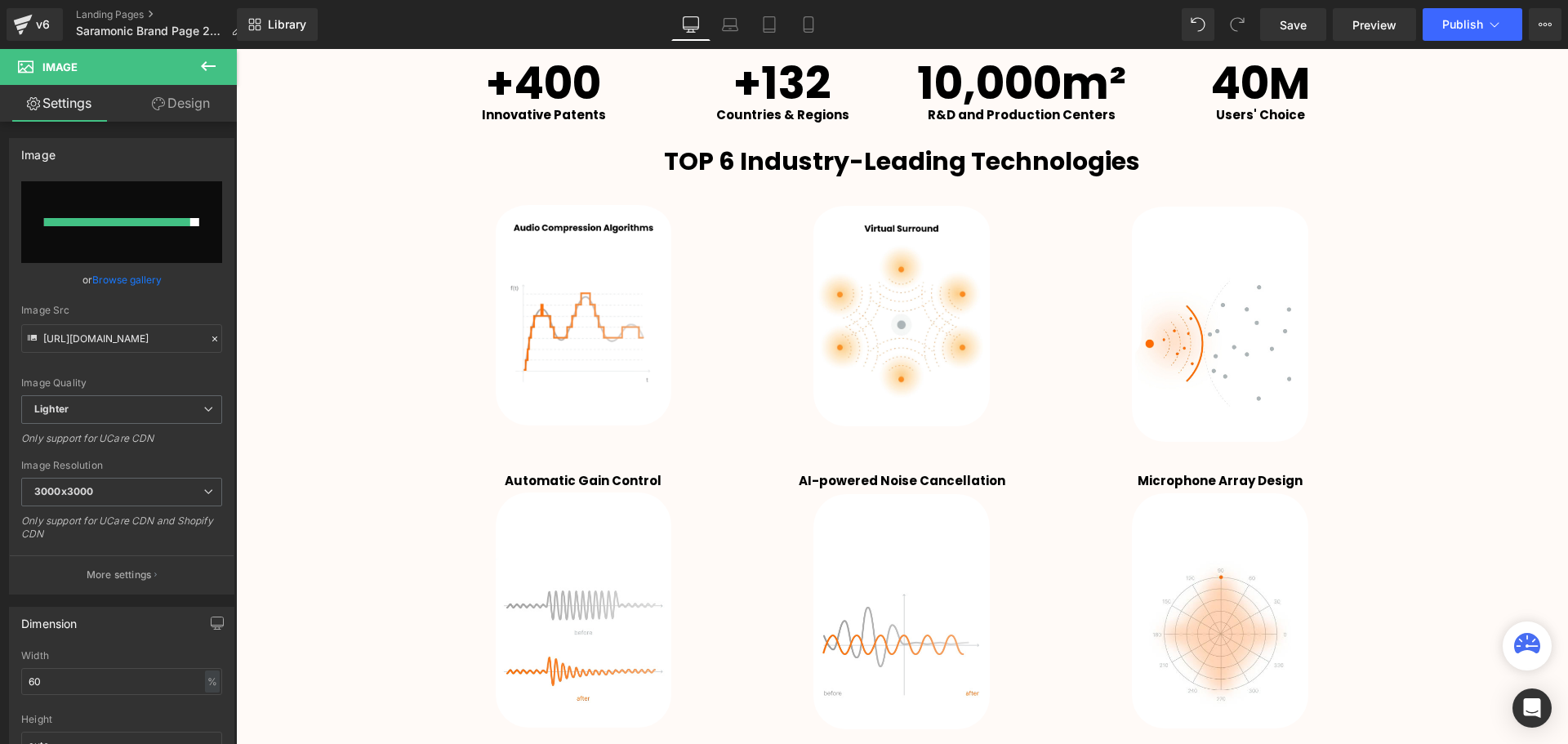
type input "[URL][DOMAIN_NAME]"
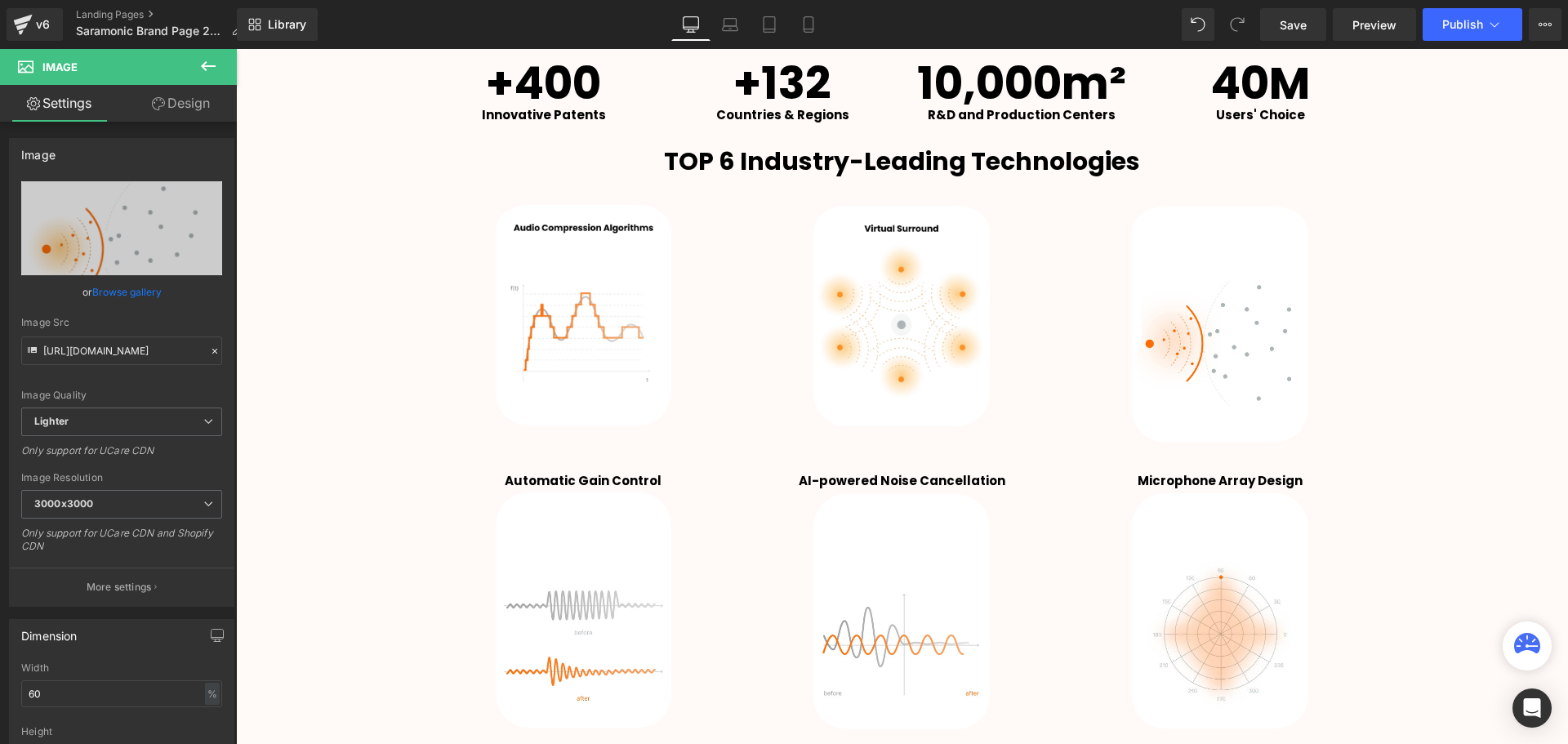
scroll to position [4266, 1323]
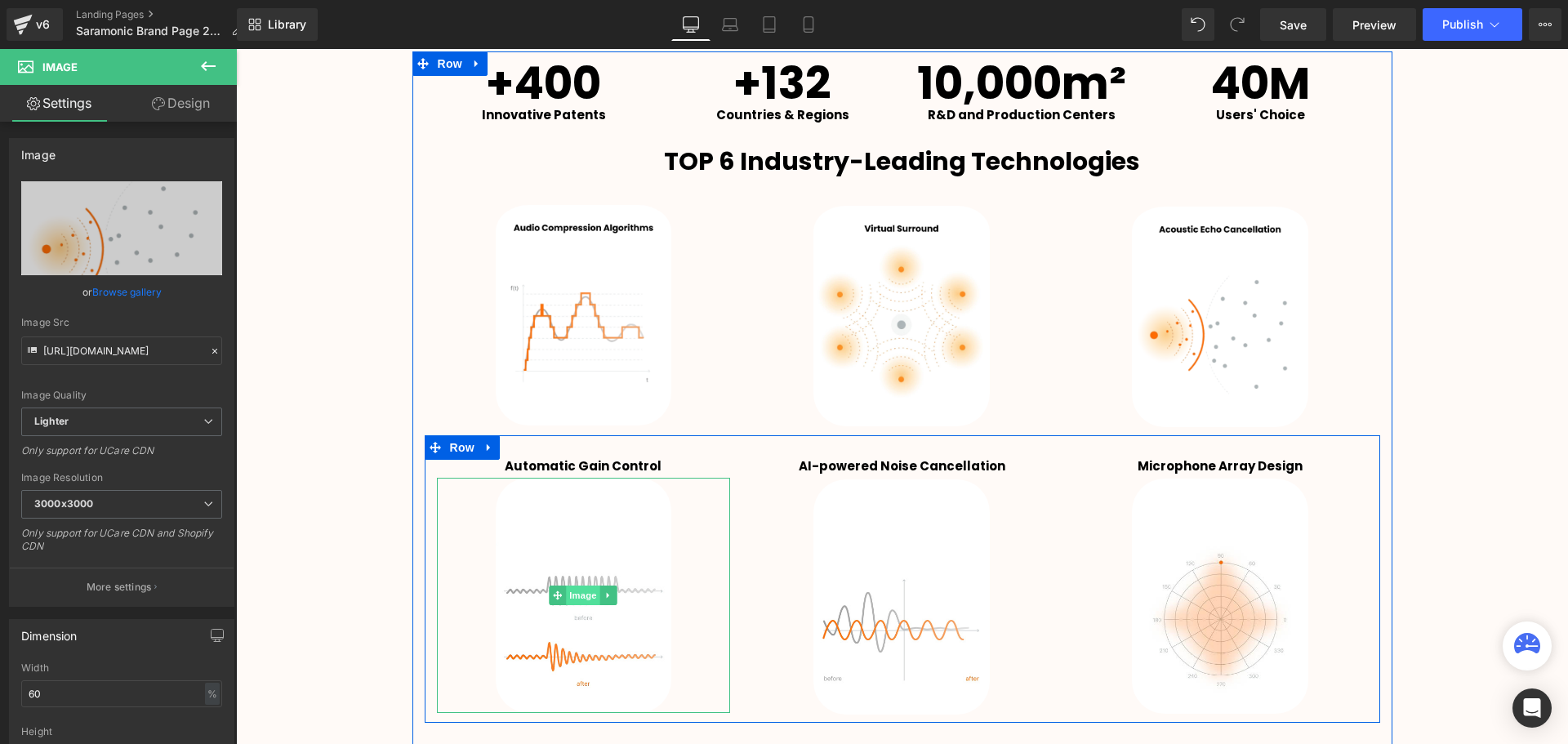
click at [583, 599] on span "Image" at bounding box center [583, 595] width 34 height 19
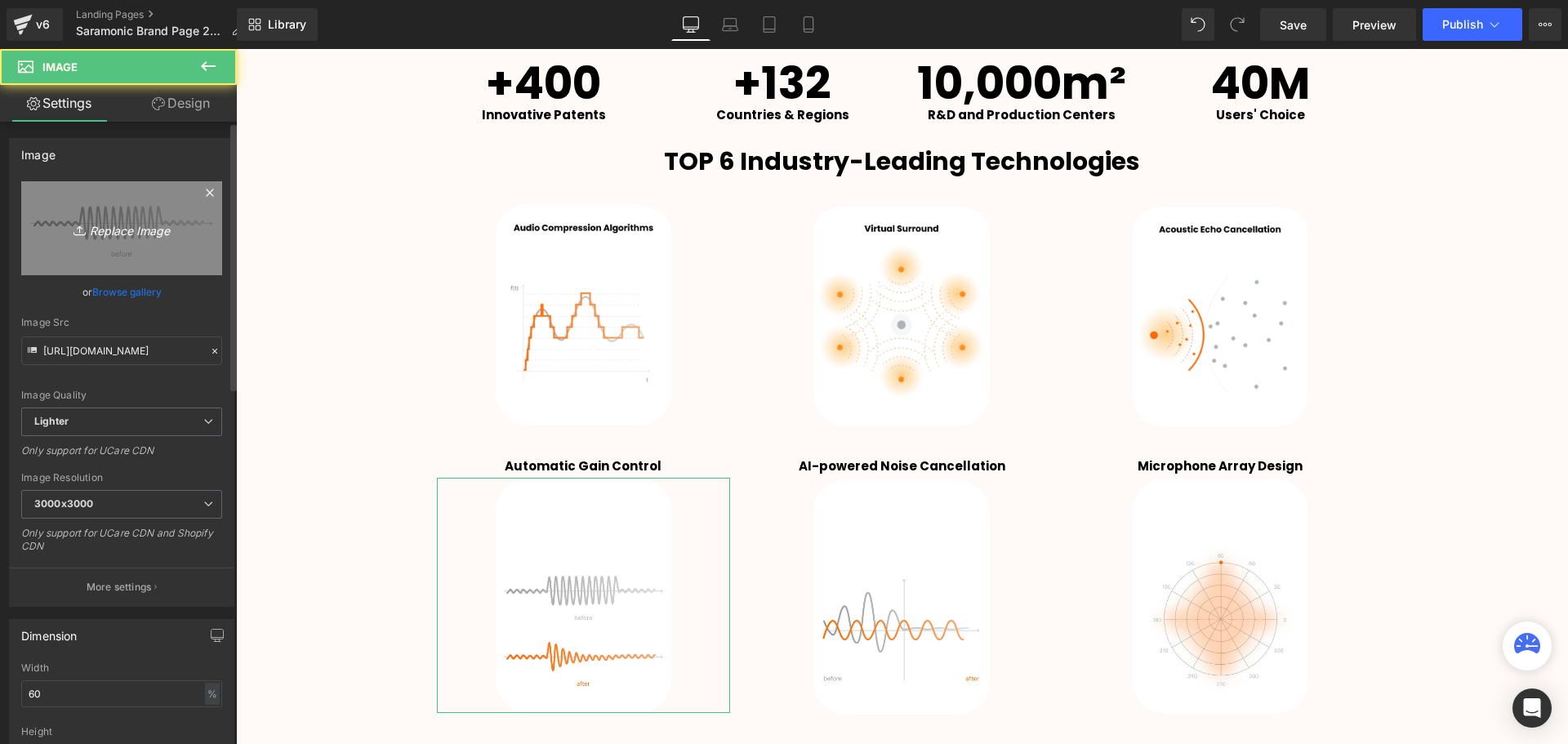
click at [109, 232] on icon "Replace Image" at bounding box center [121, 228] width 131 height 20
type input "C:\fakepath\4.png"
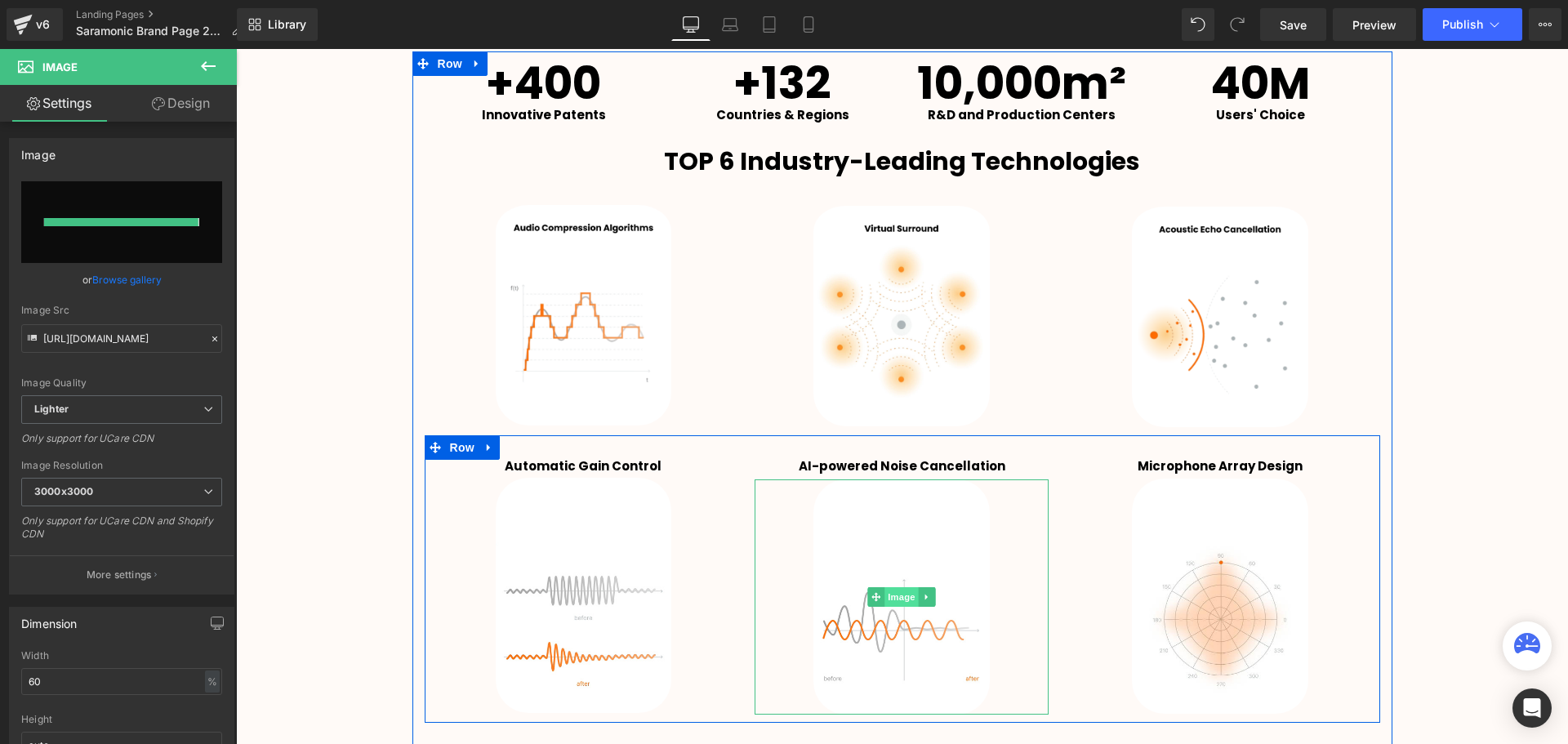
type input "[URL][DOMAIN_NAME]"
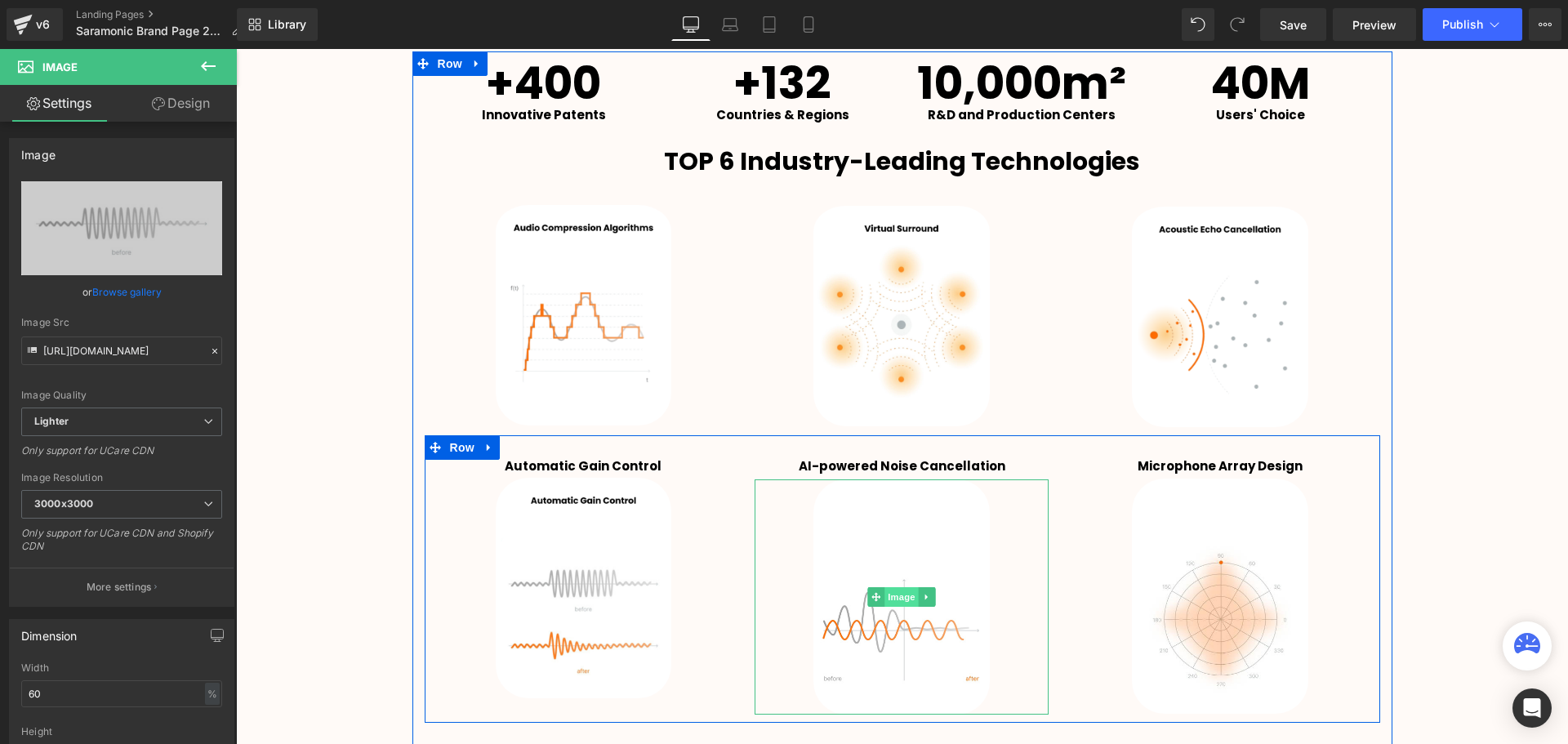
click at [903, 592] on span "Image" at bounding box center [902, 597] width 34 height 19
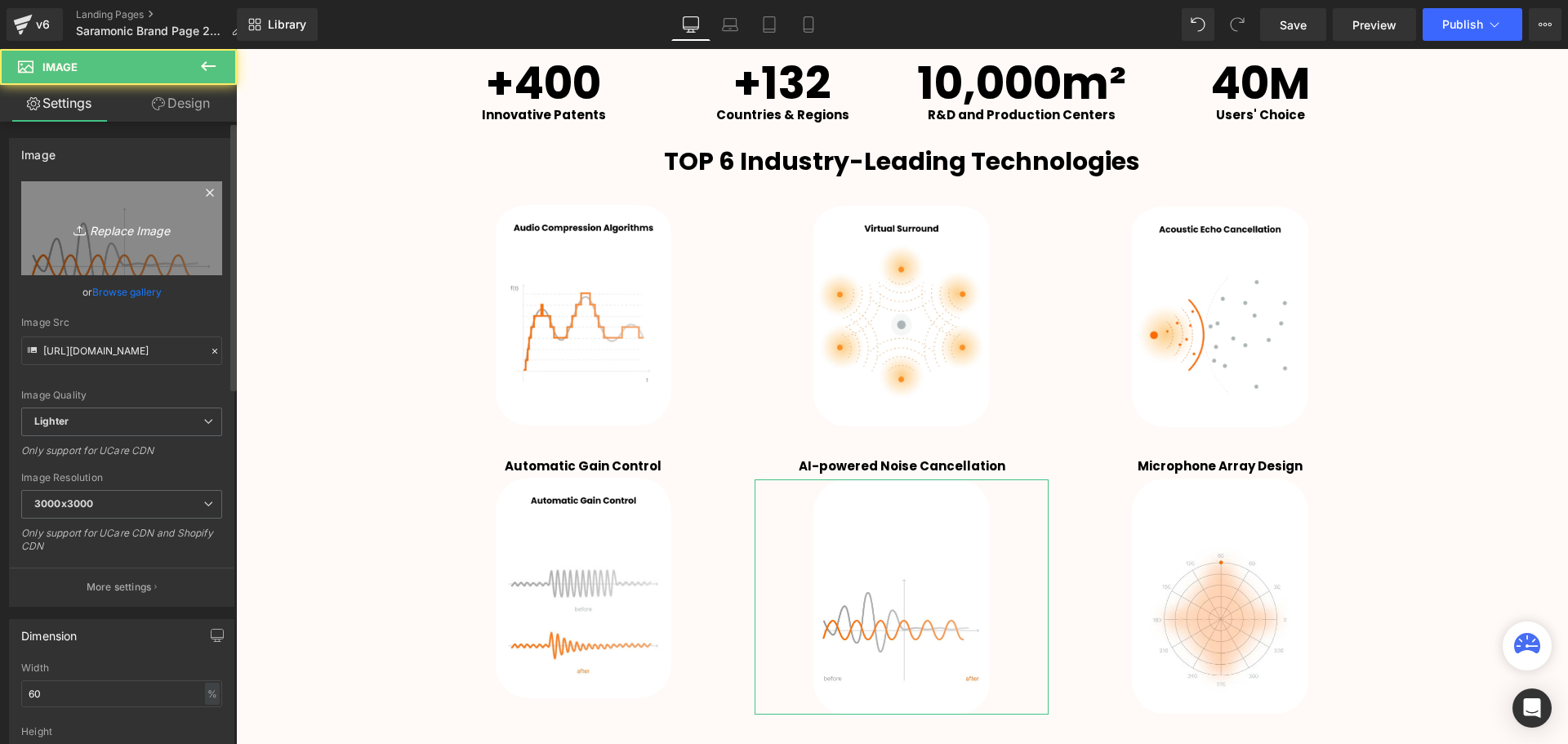
click at [129, 222] on icon "Replace Image" at bounding box center [121, 228] width 131 height 20
type input "C:\fakepath\6.png"
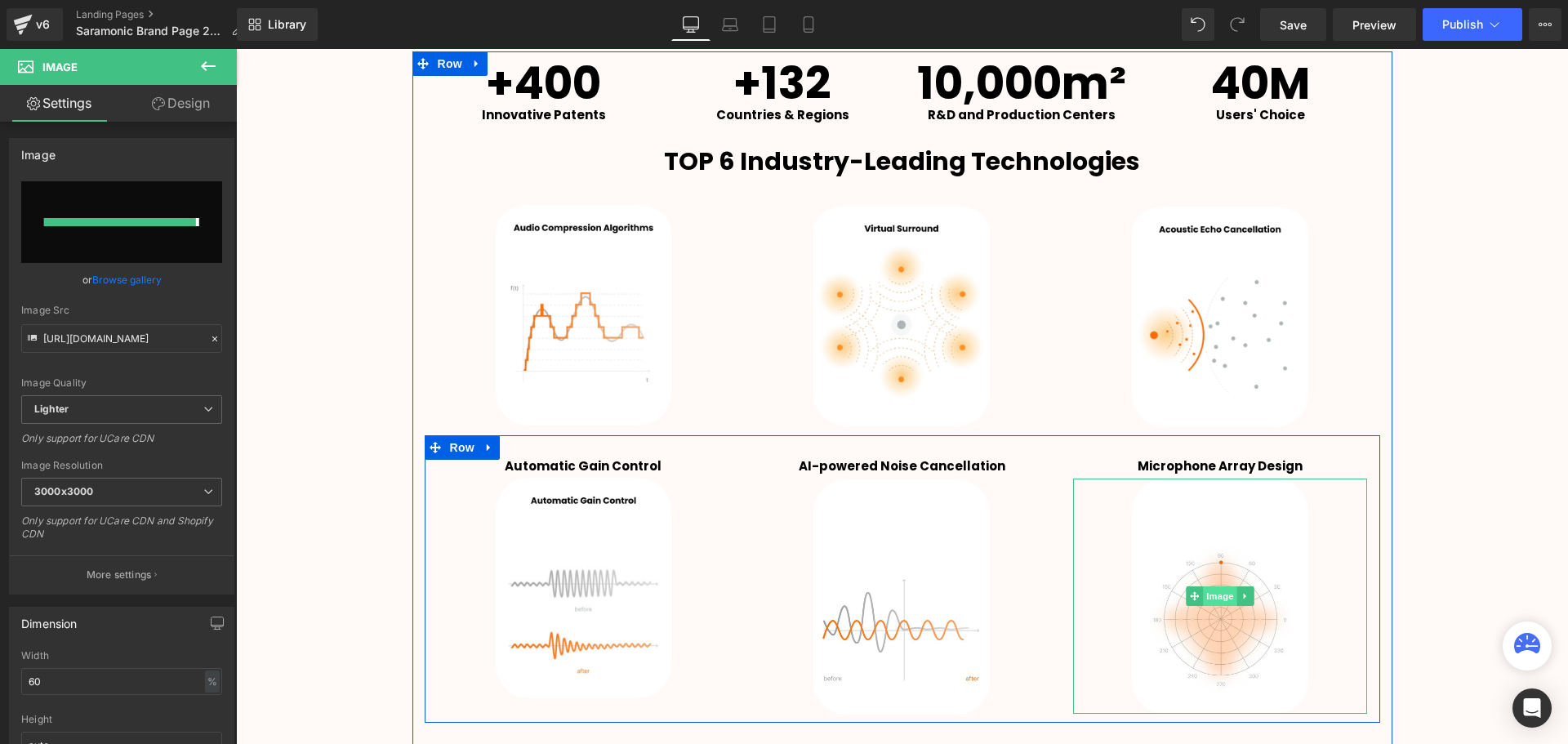
type input "[URL][DOMAIN_NAME]"
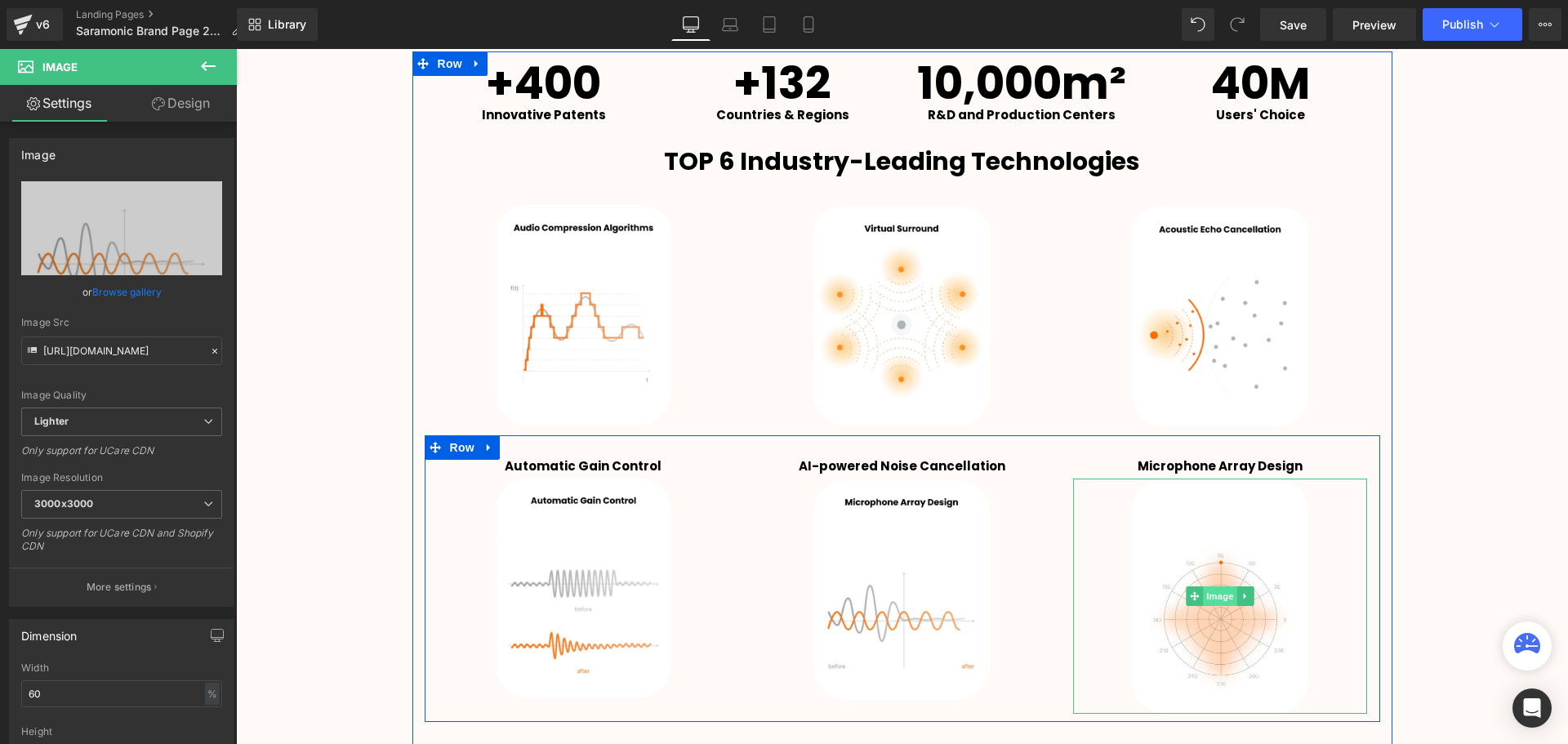
scroll to position [4265, 1323]
click at [1214, 592] on span "Image" at bounding box center [1220, 596] width 34 height 19
click at [1223, 600] on span "Image" at bounding box center [1220, 596] width 34 height 19
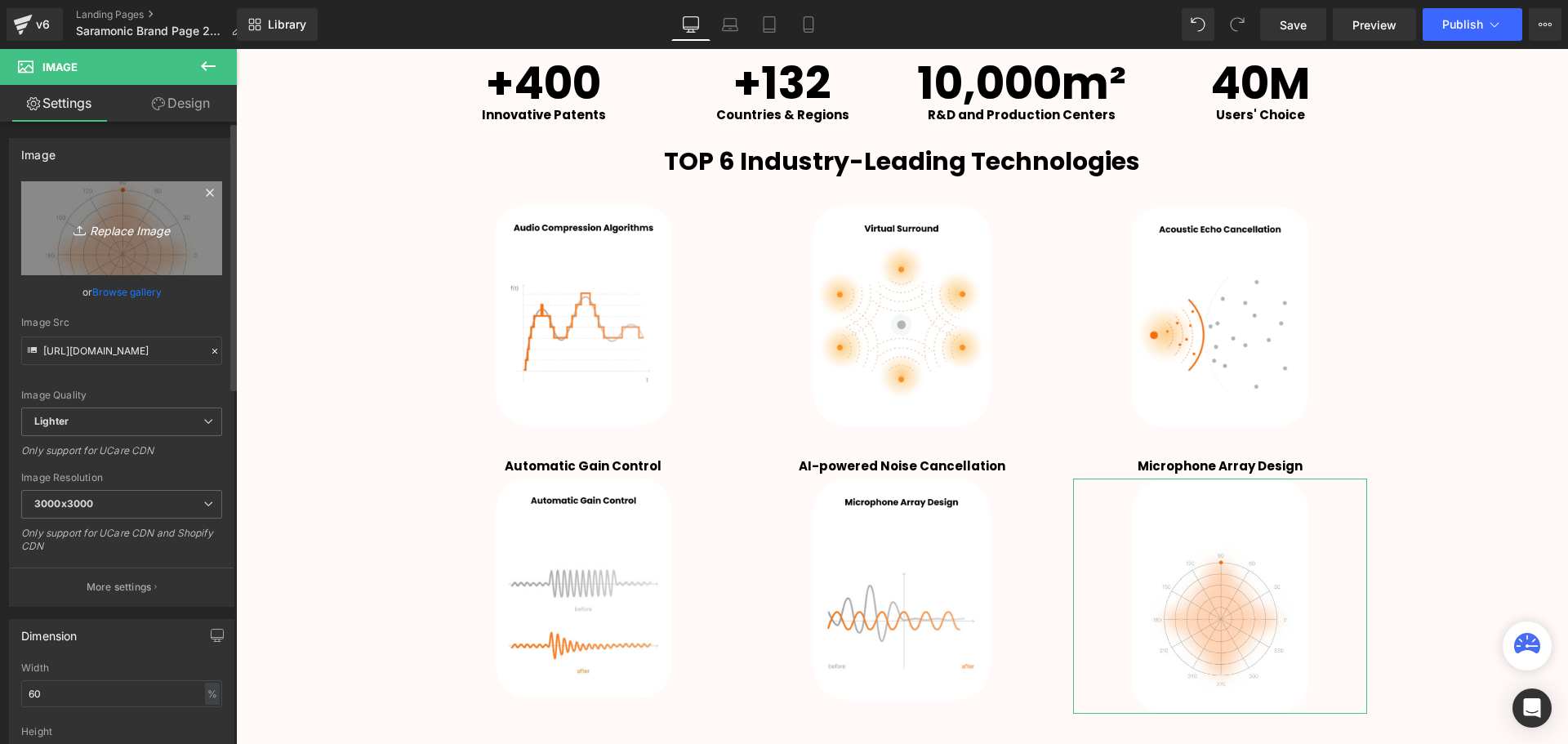
click at [136, 230] on icon "Replace Image" at bounding box center [121, 228] width 131 height 20
type input "C:\fakepath\5.png"
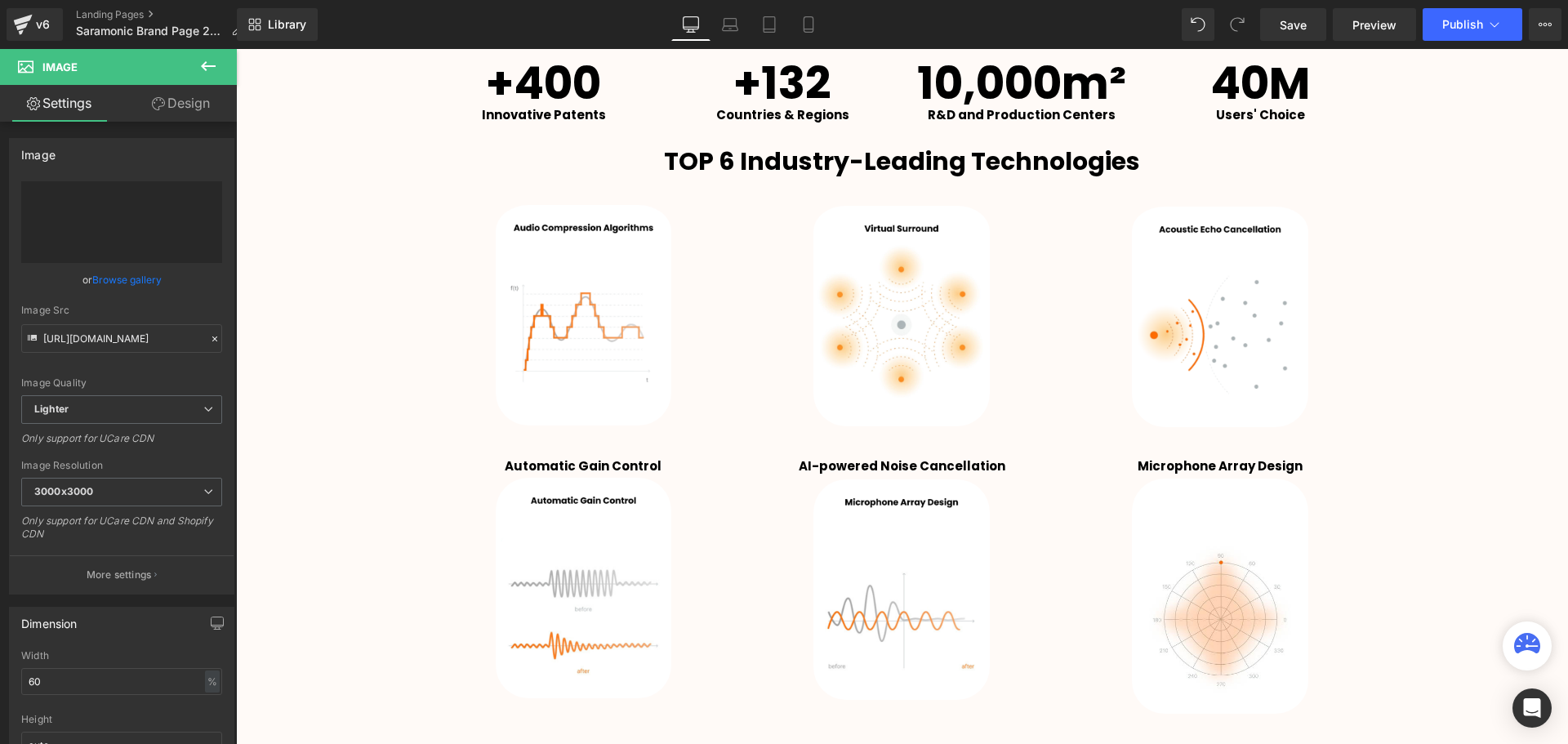
type input "[URL][DOMAIN_NAME]"
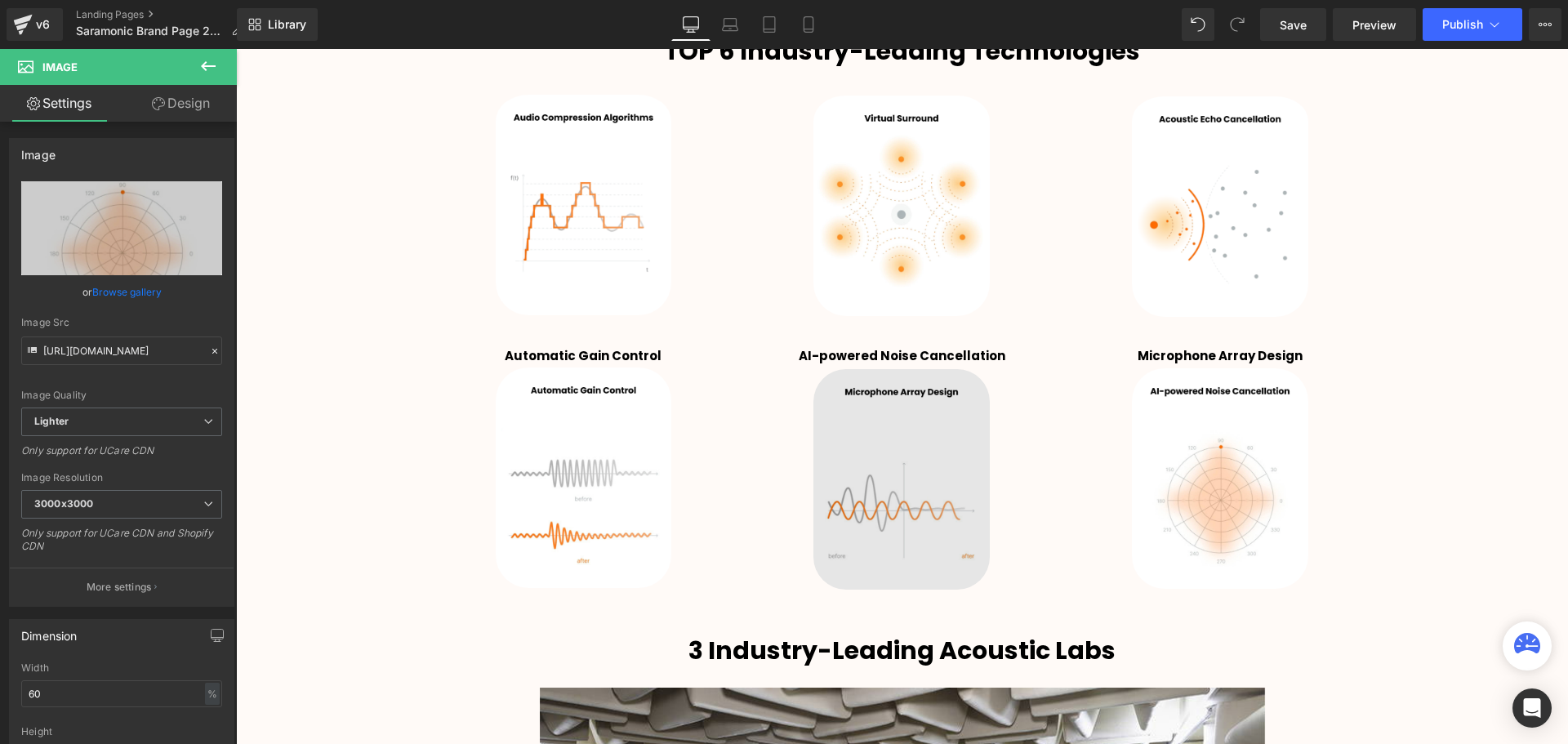
scroll to position [2815, 0]
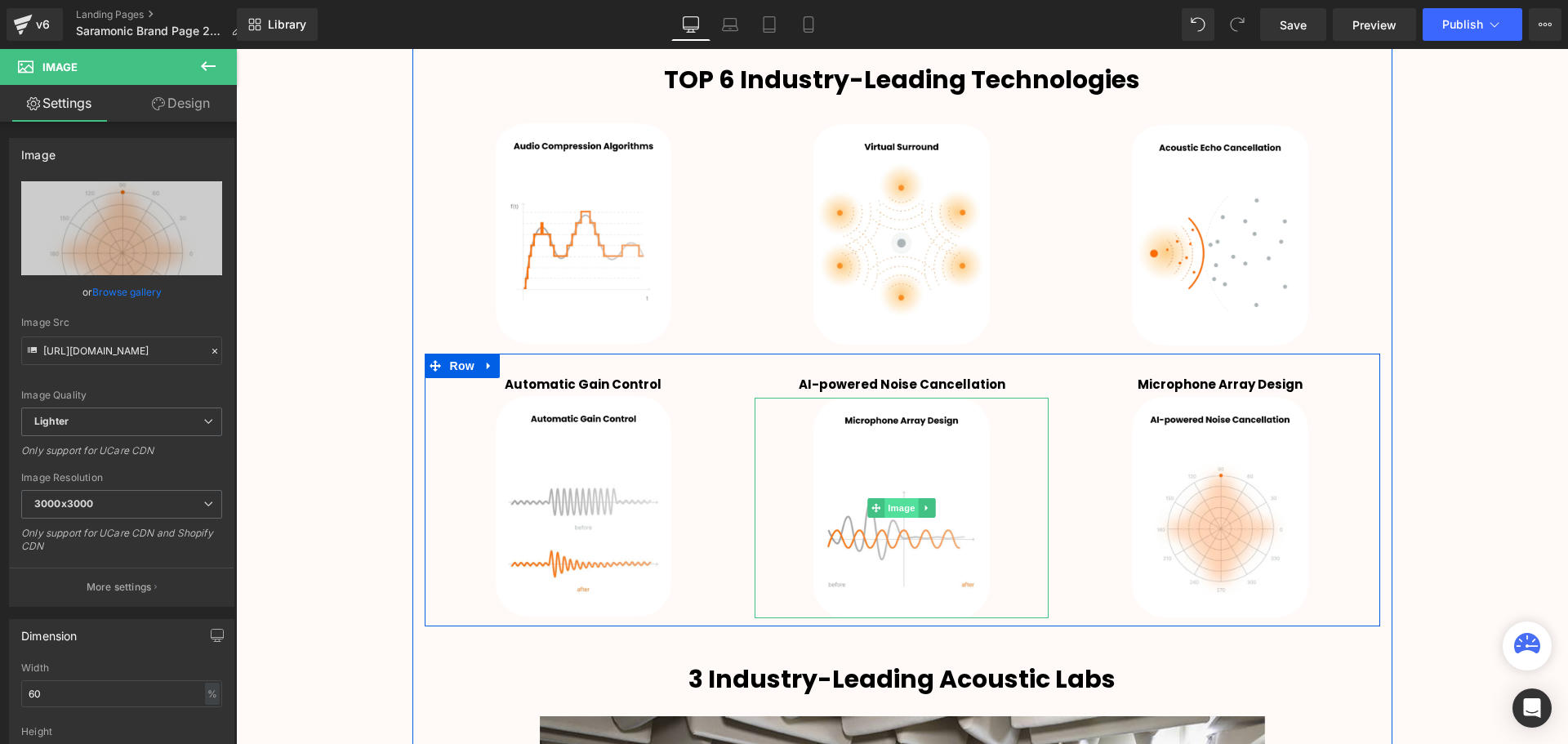
click at [898, 505] on span "Image" at bounding box center [902, 507] width 34 height 19
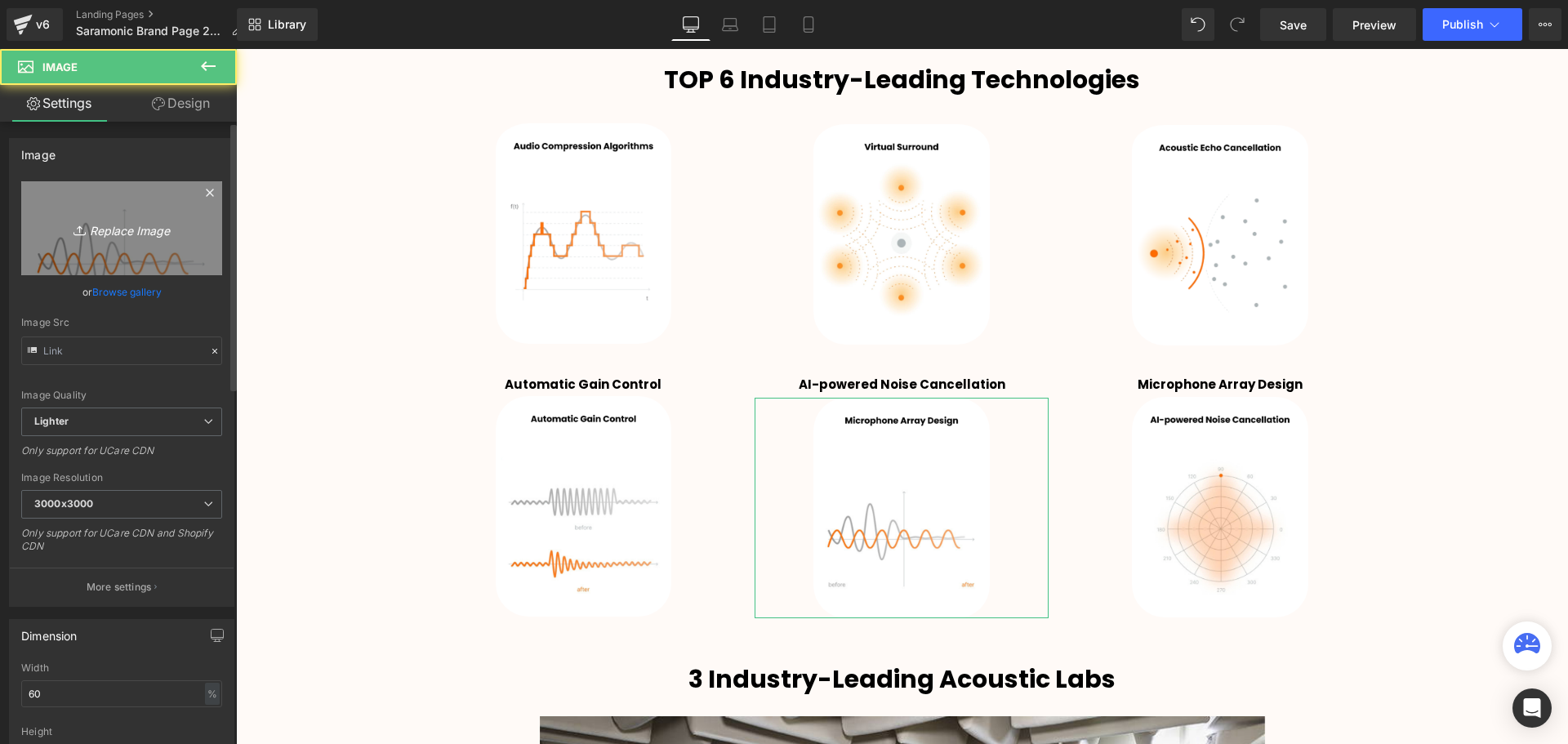
type input "[URL][DOMAIN_NAME]"
click at [131, 224] on icon "Replace Image" at bounding box center [121, 228] width 131 height 20
type input "C:\fakepath\2019 (82).png"
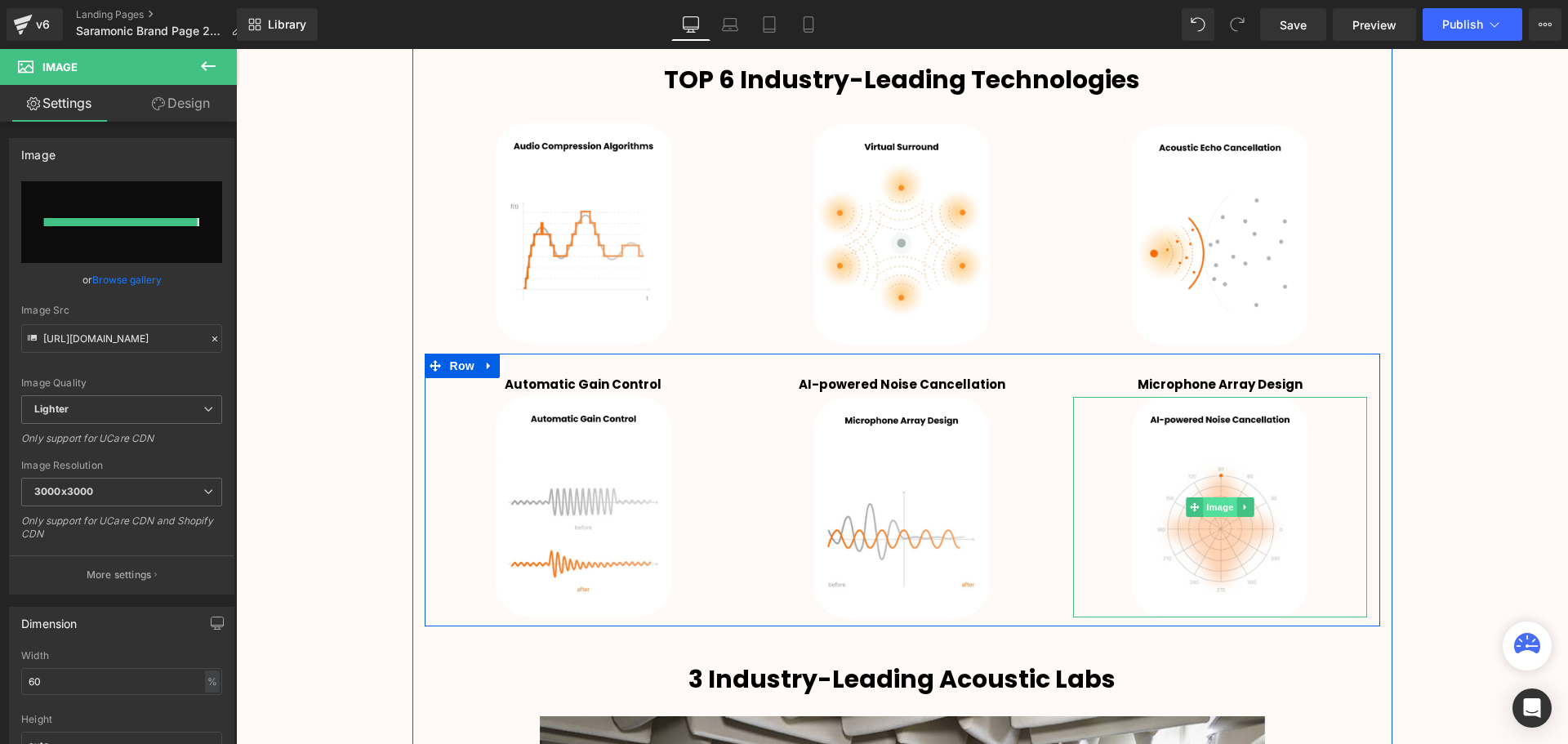
type input "[URL][DOMAIN_NAME]"
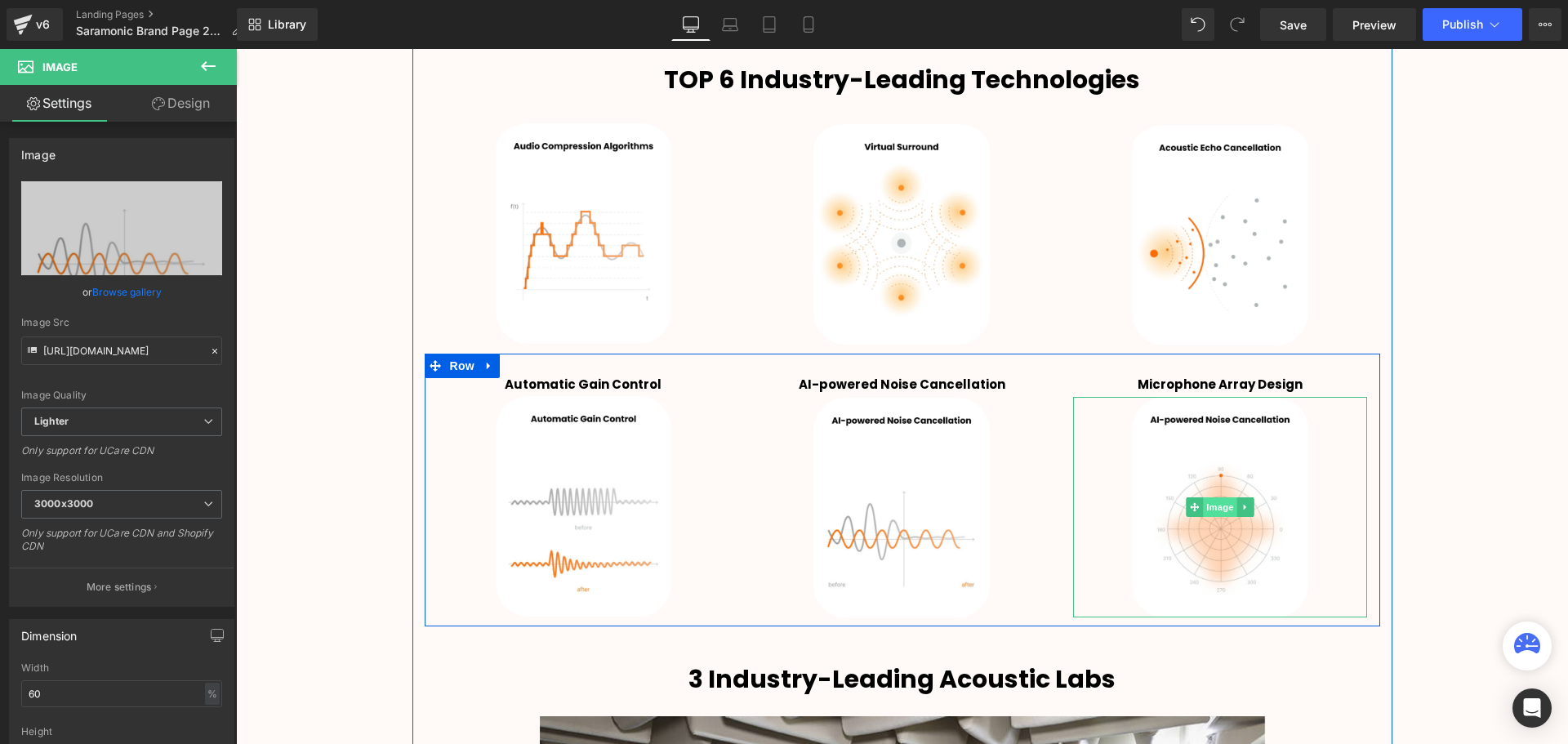
click at [1217, 503] on span "Image" at bounding box center [1220, 507] width 34 height 19
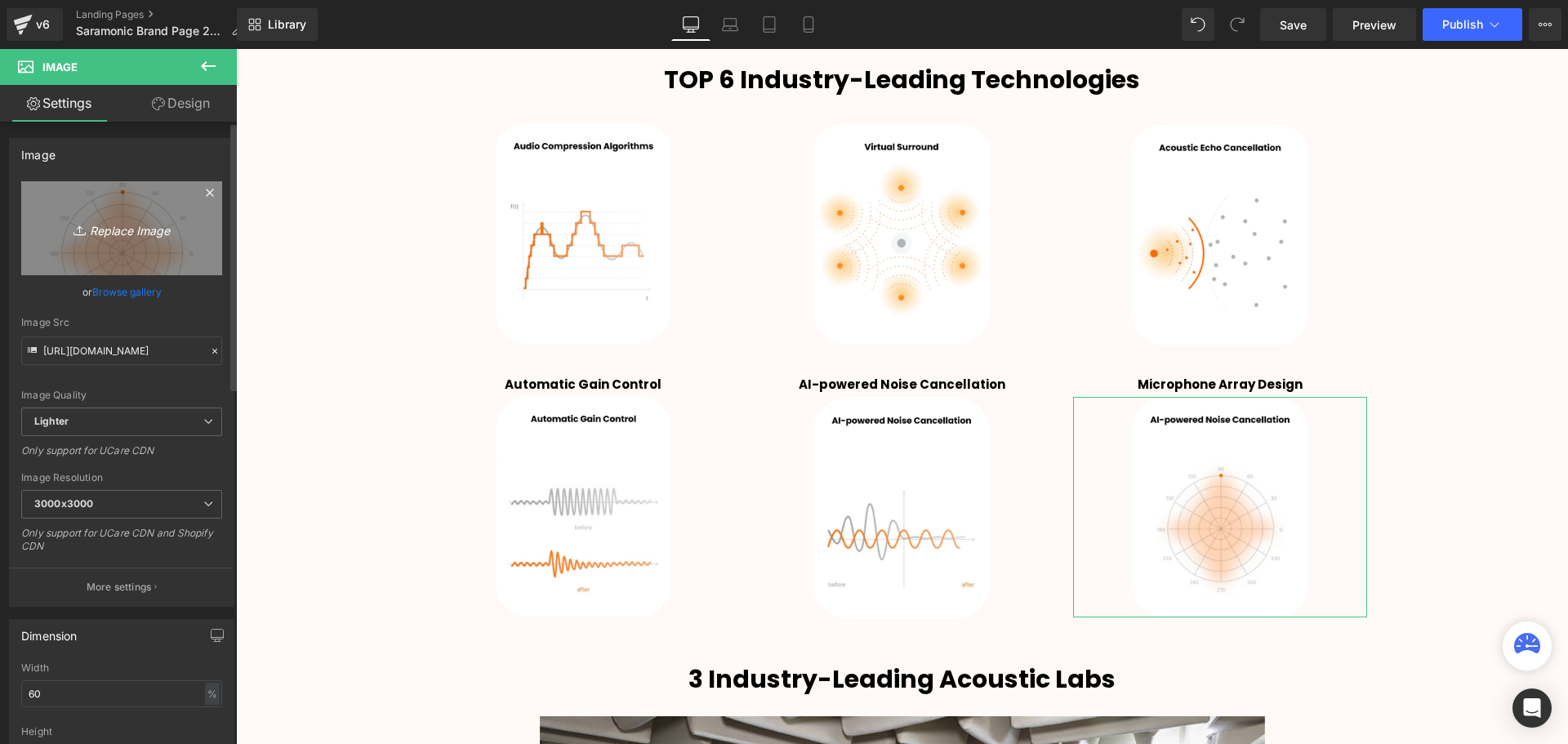
click at [132, 225] on icon "Replace Image" at bounding box center [121, 228] width 131 height 20
type input "C:\fakepath\2019 (81).png"
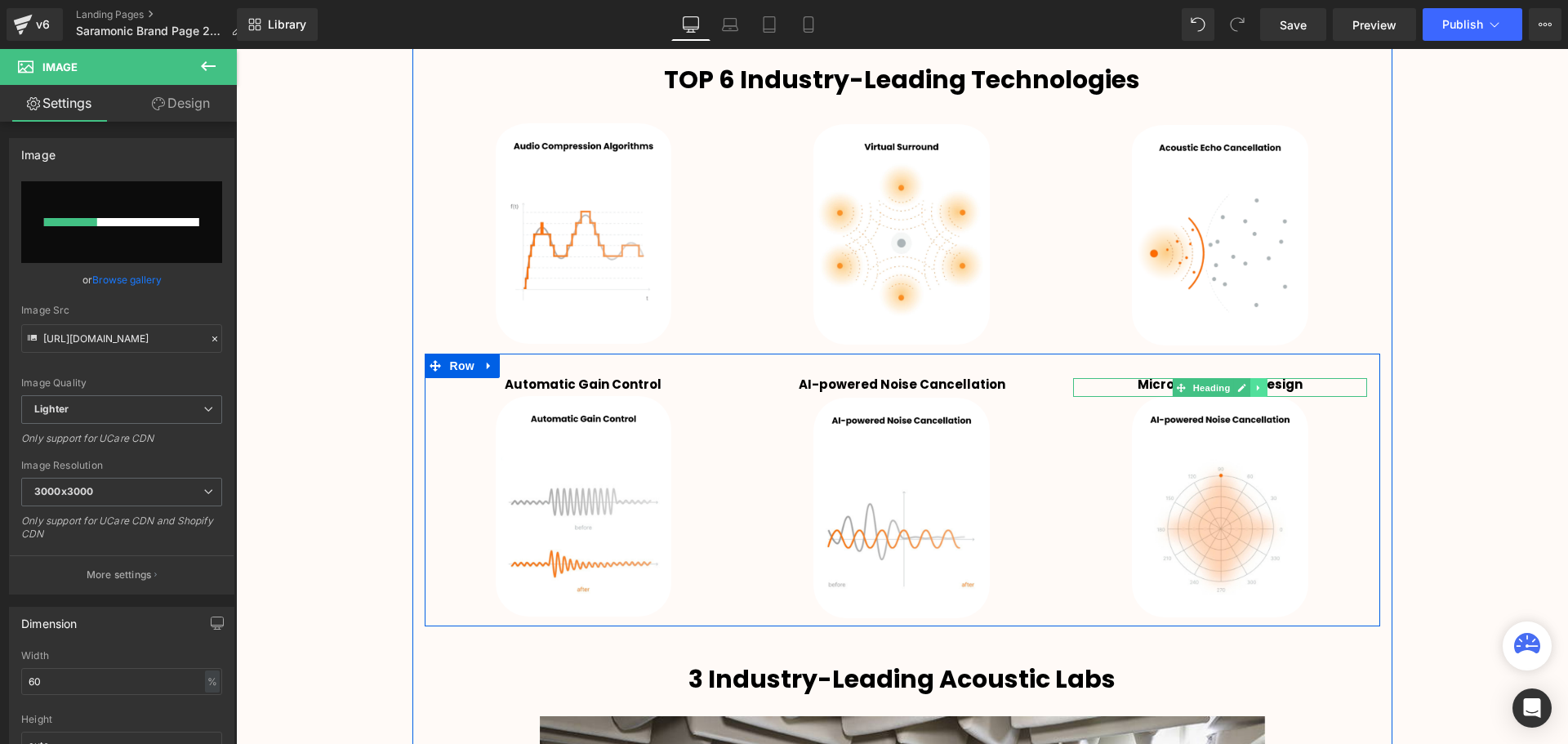
click at [1251, 385] on link at bounding box center [1259, 387] width 18 height 19
click at [1265, 386] on icon at bounding box center [1267, 387] width 9 height 9
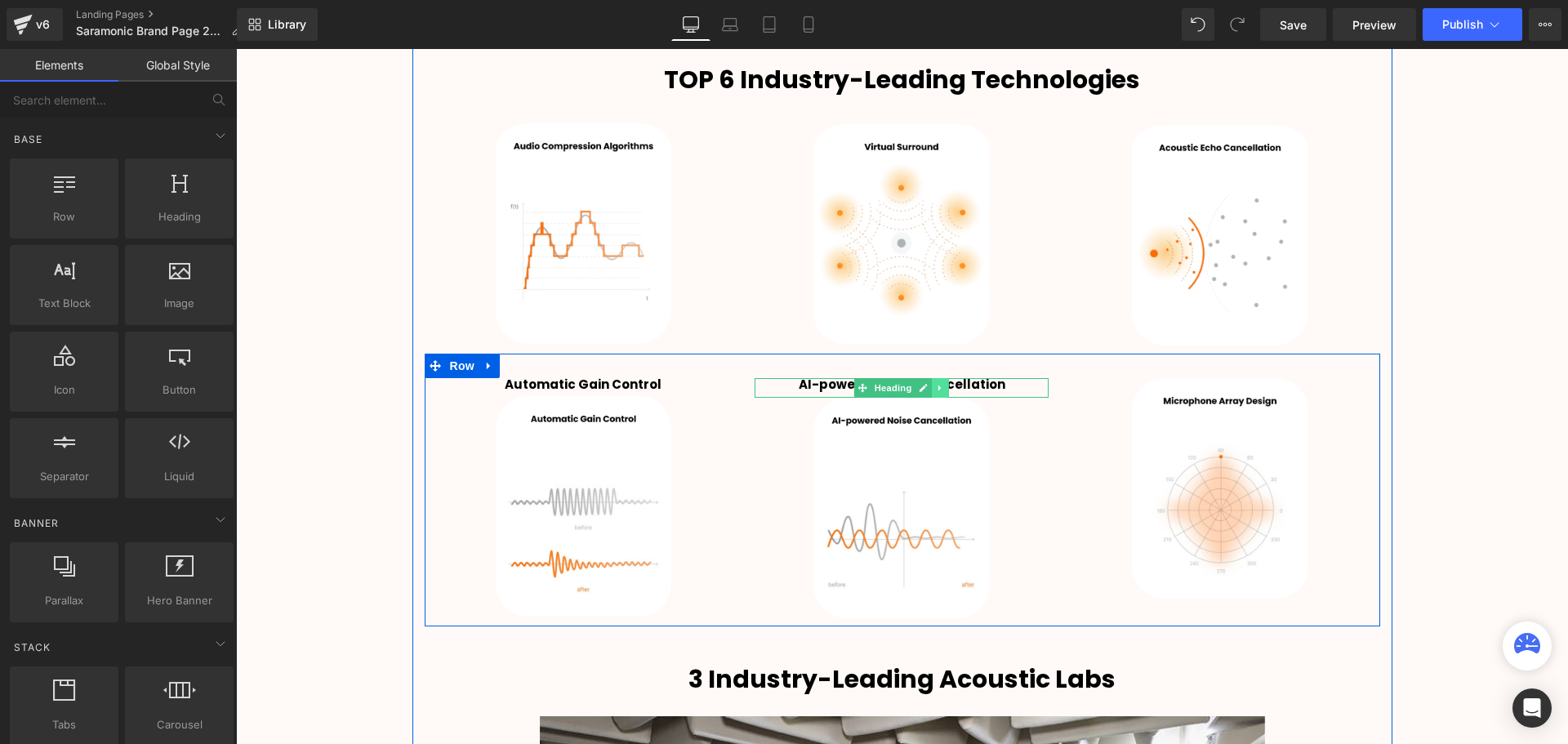
click at [933, 383] on link at bounding box center [941, 387] width 18 height 19
click at [947, 387] on icon at bounding box center [949, 388] width 9 height 9
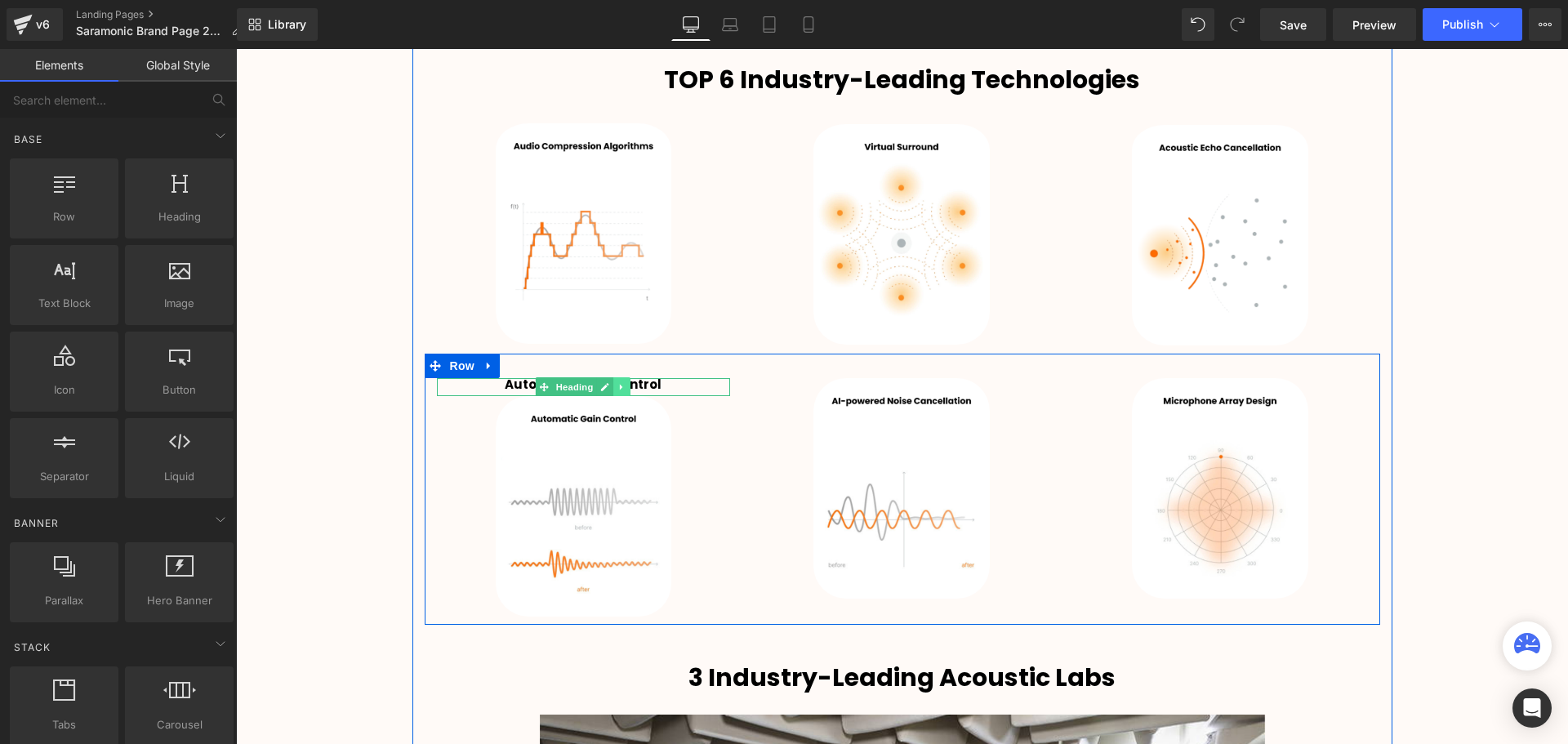
click at [622, 385] on icon at bounding box center [622, 386] width 9 height 10
click at [626, 385] on icon at bounding box center [630, 387] width 9 height 9
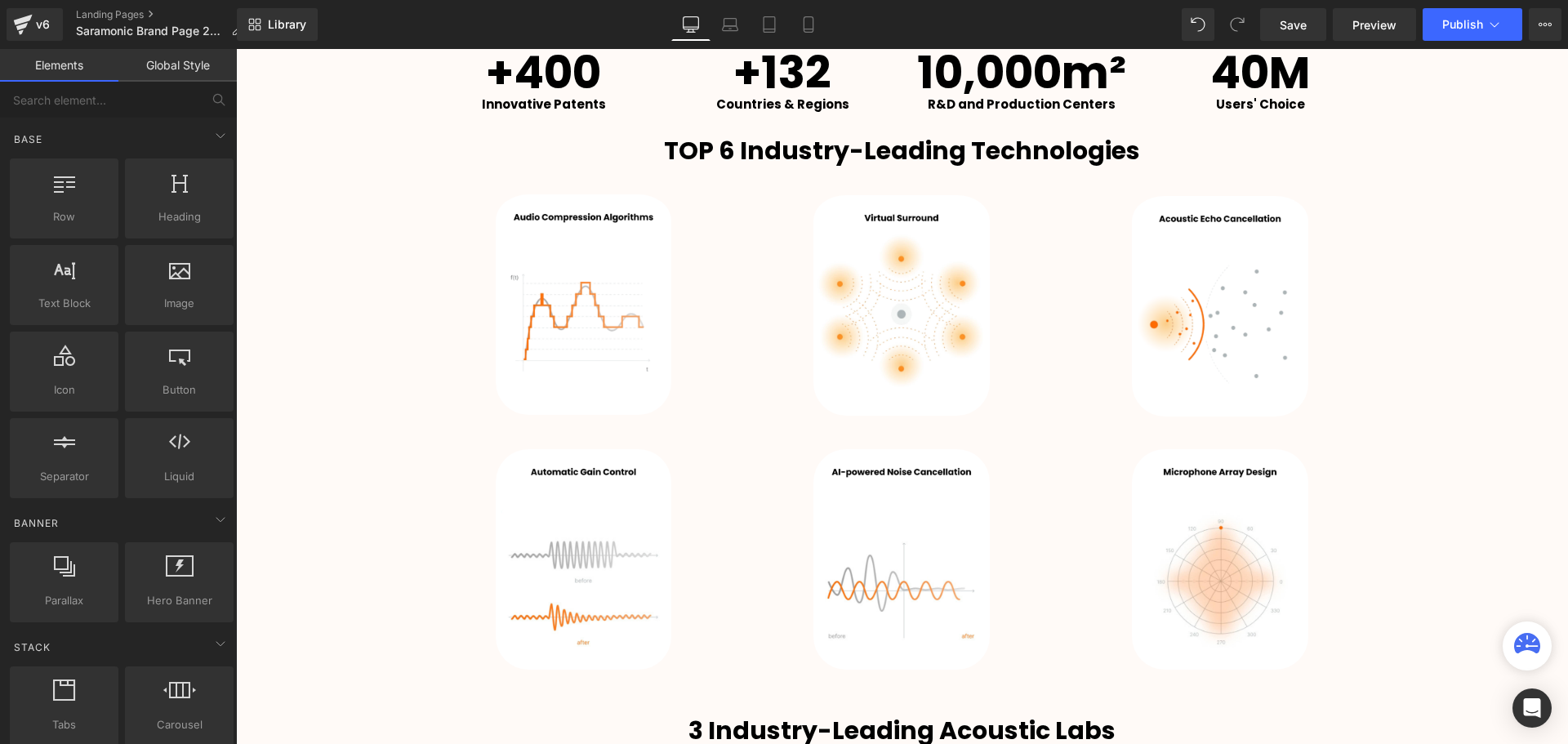
scroll to position [2733, 0]
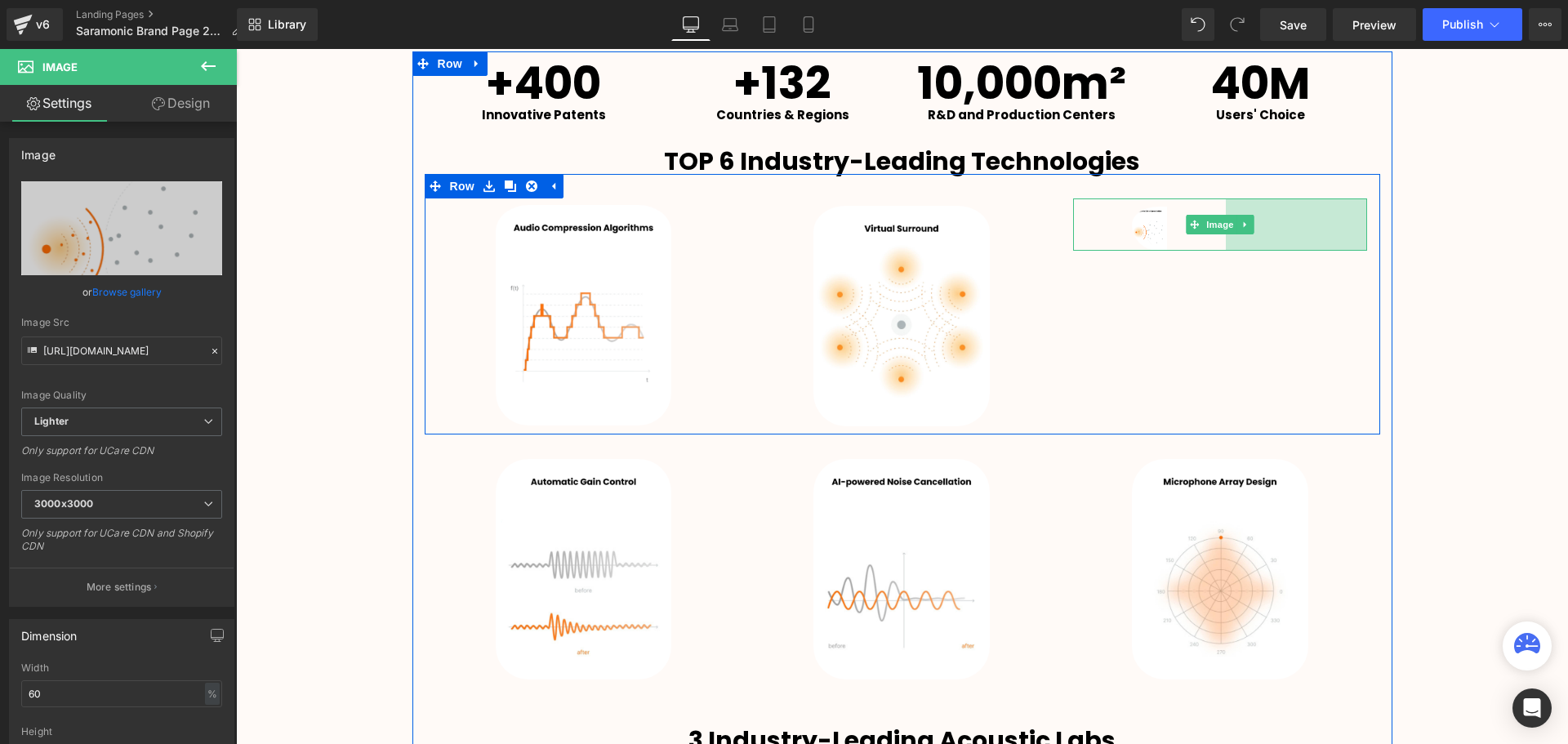
drag, startPoint x: 1360, startPoint y: 316, endPoint x: 1507, endPoint y: 354, distance: 151.8
click at [1217, 251] on div "Image 173px" at bounding box center [1219, 224] width 294 height 53
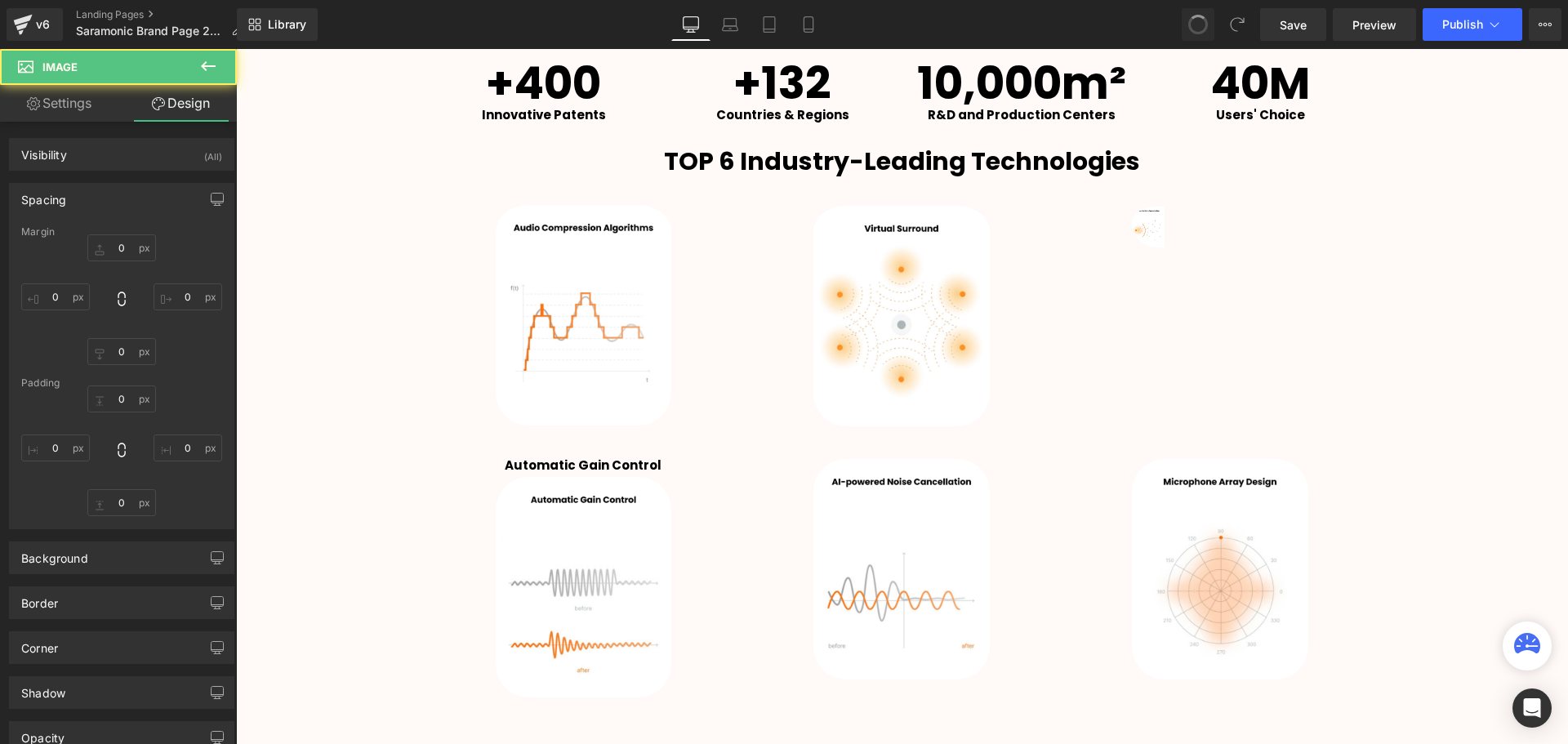
type input "0"
type input "10"
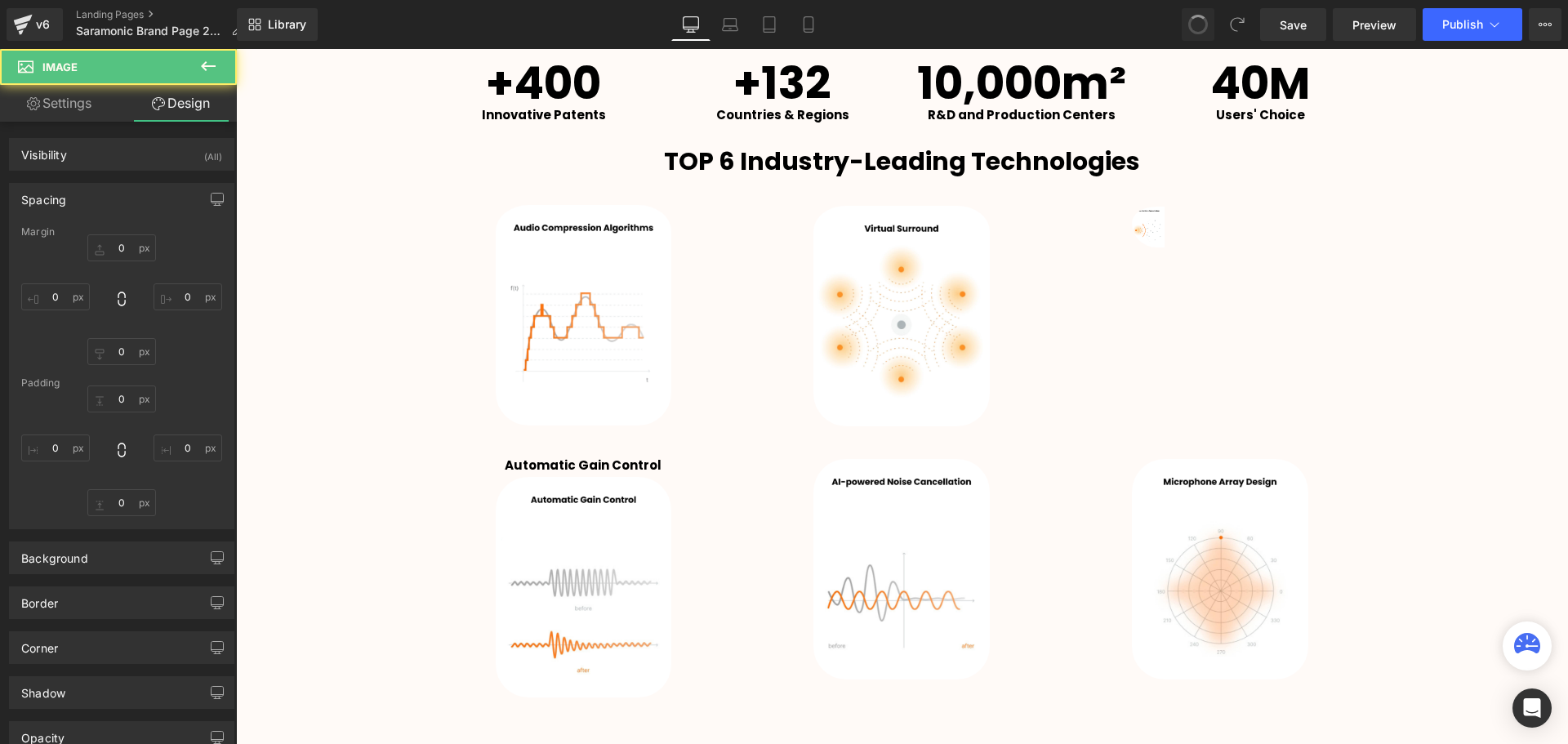
type input "176"
type input "0"
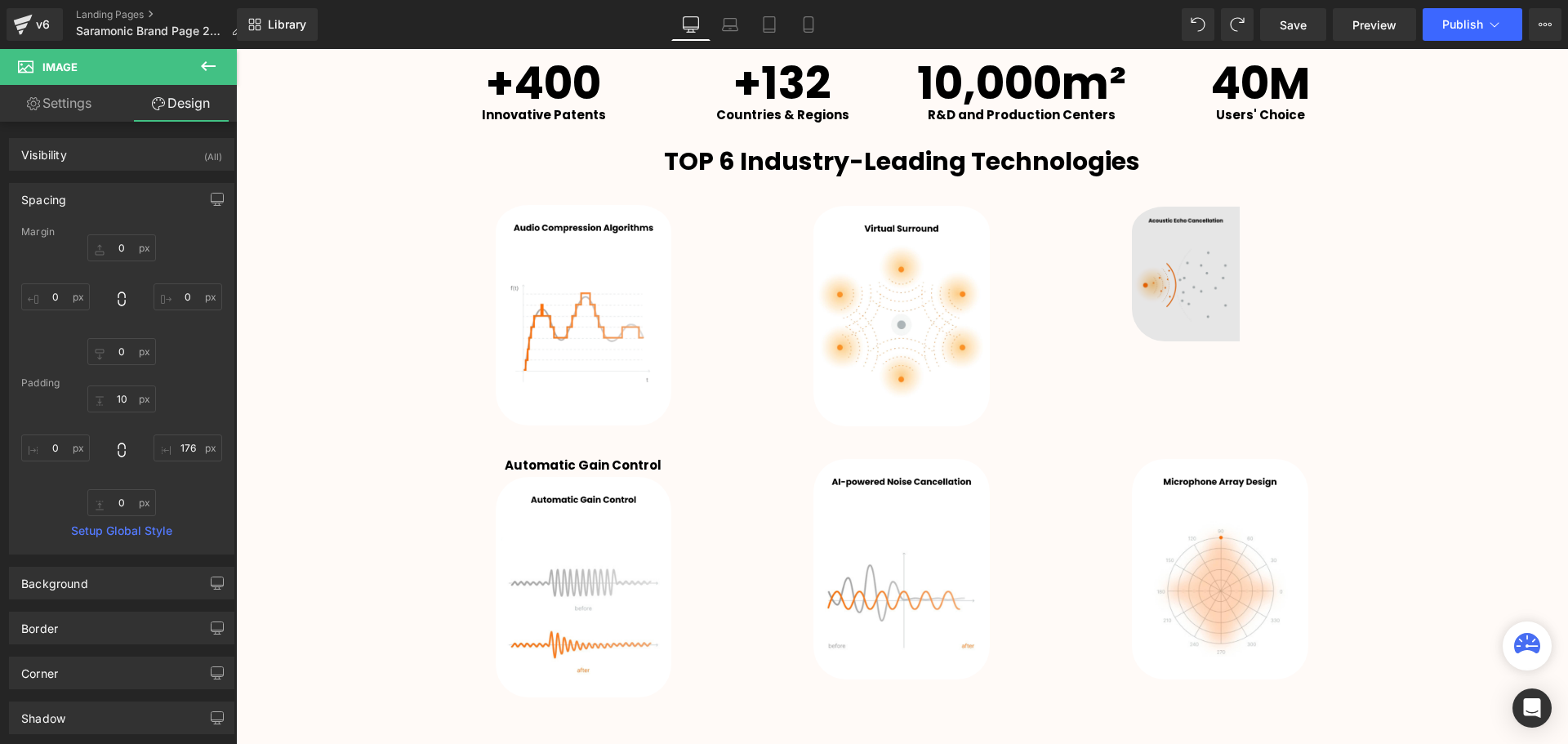
type input "0"
type input "10"
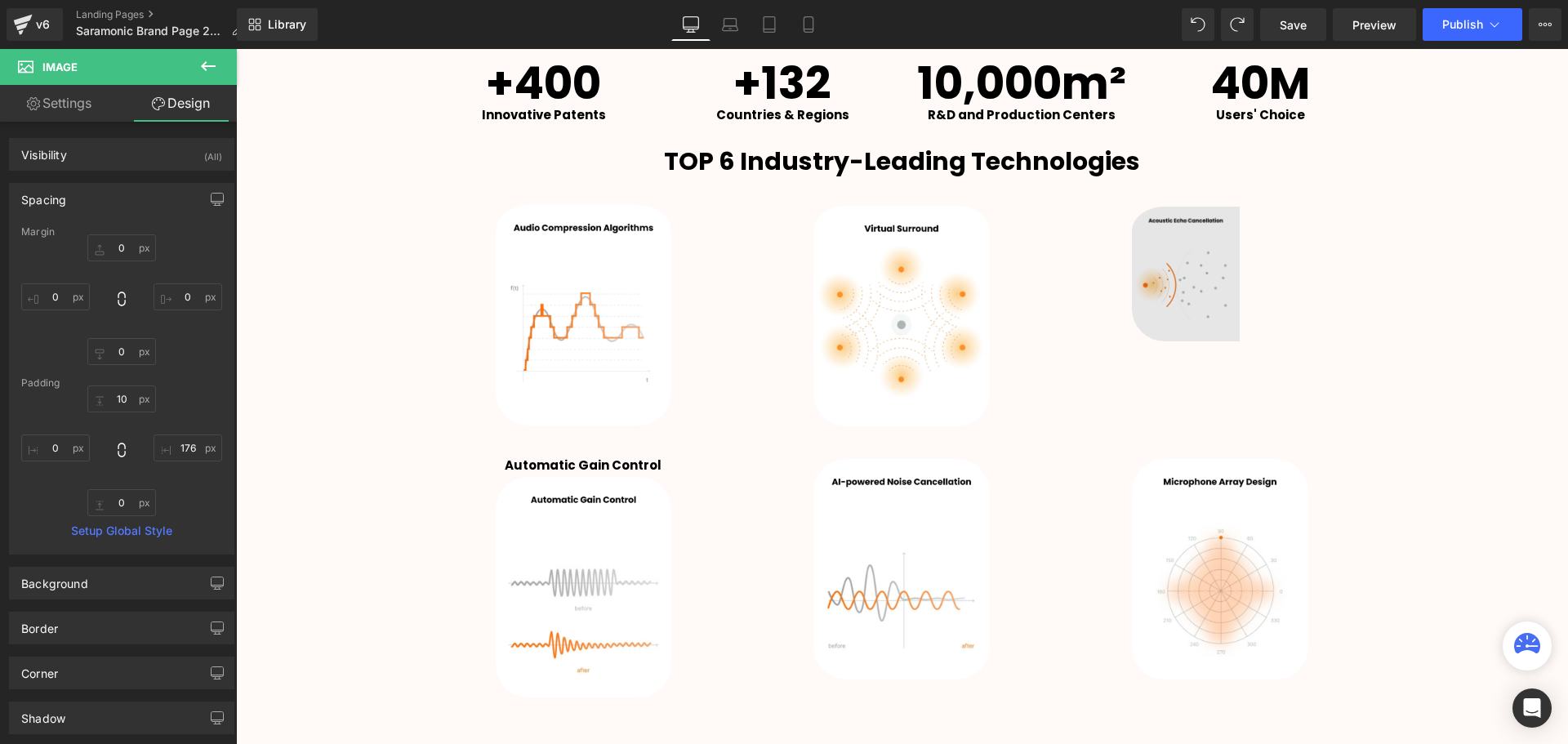
type input "143.932"
type input "0"
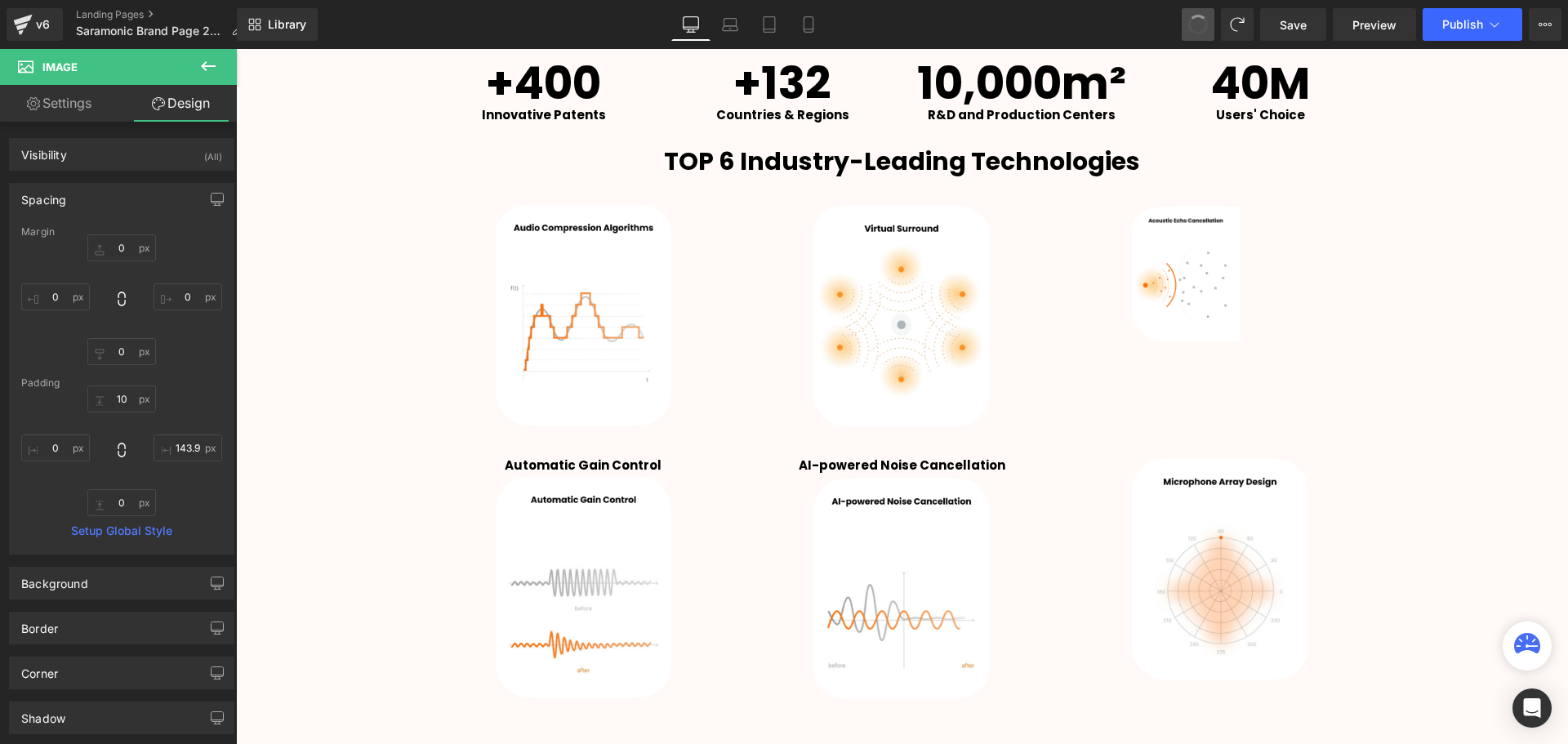
scroll to position [4251, 1323]
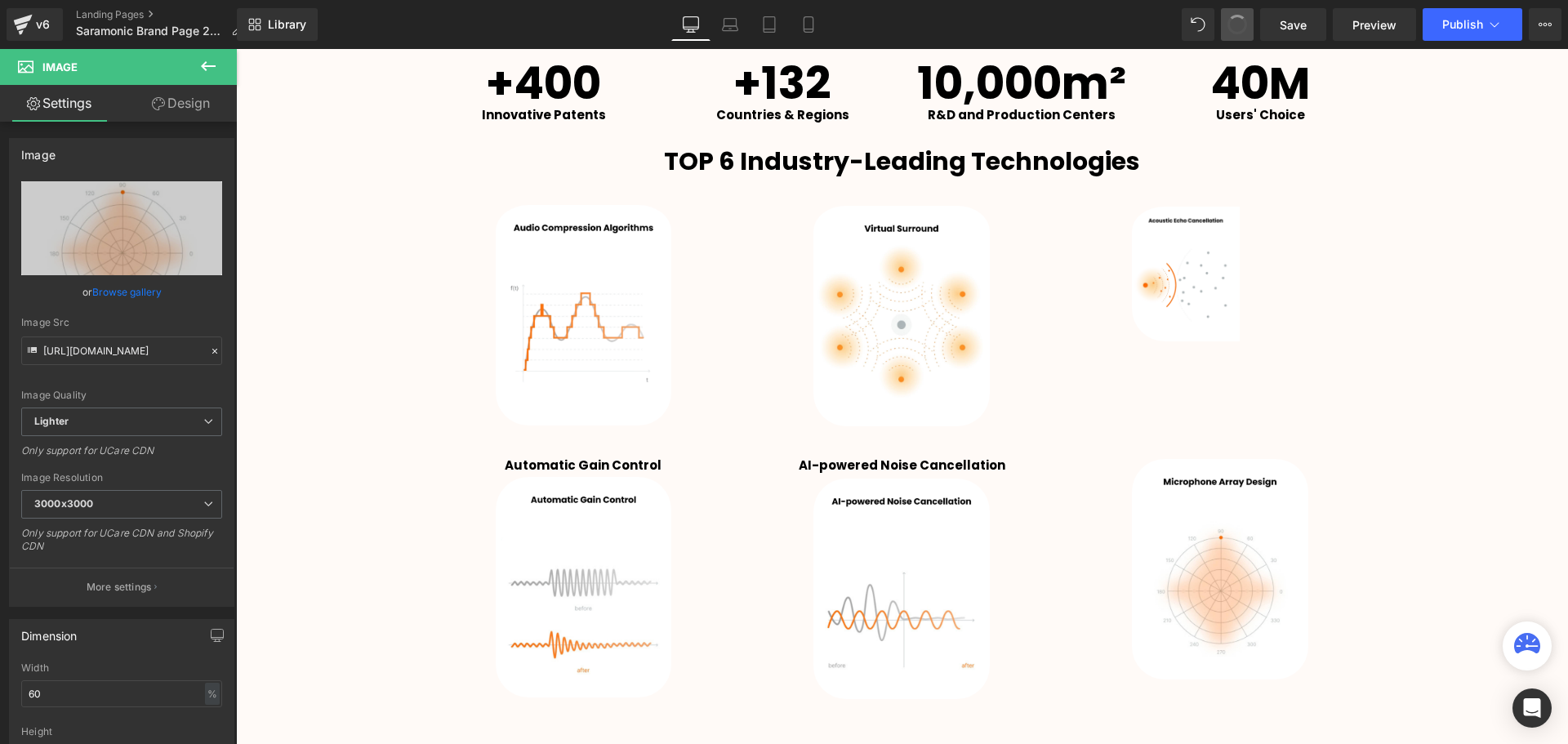
type input "[URL][DOMAIN_NAME]"
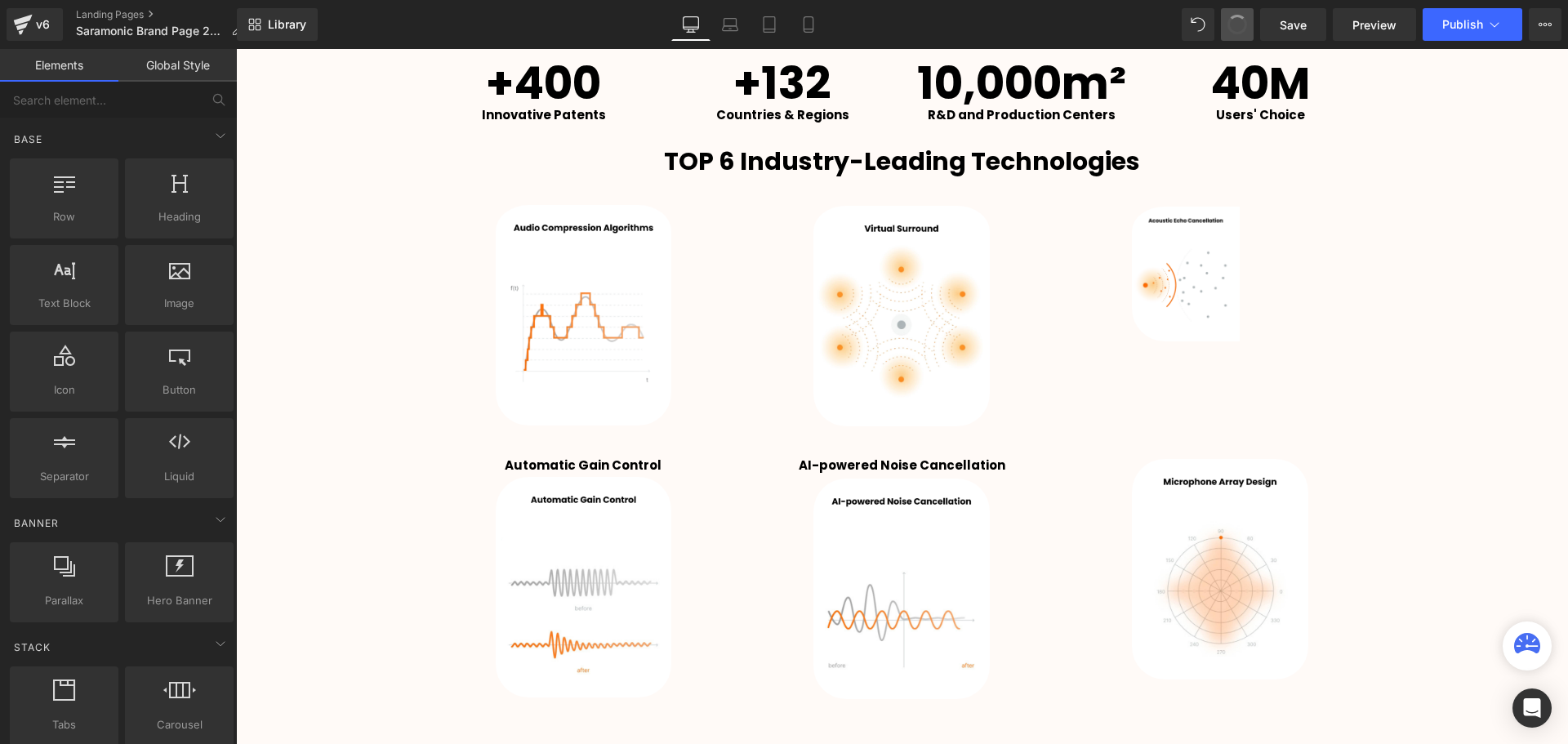
scroll to position [4250, 1323]
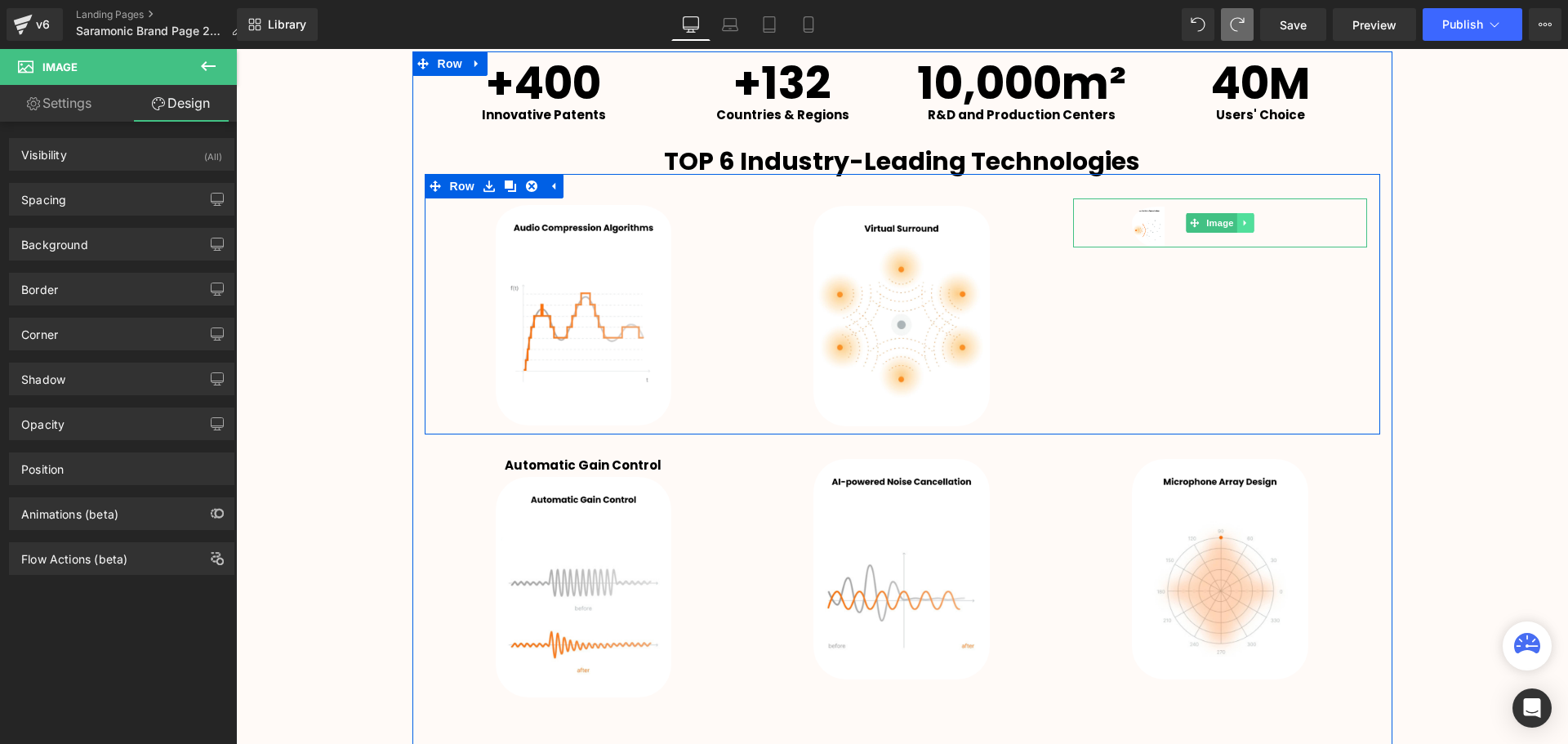
click at [1241, 221] on icon at bounding box center [1245, 223] width 9 height 10
click at [1246, 224] on link at bounding box center [1255, 223] width 18 height 19
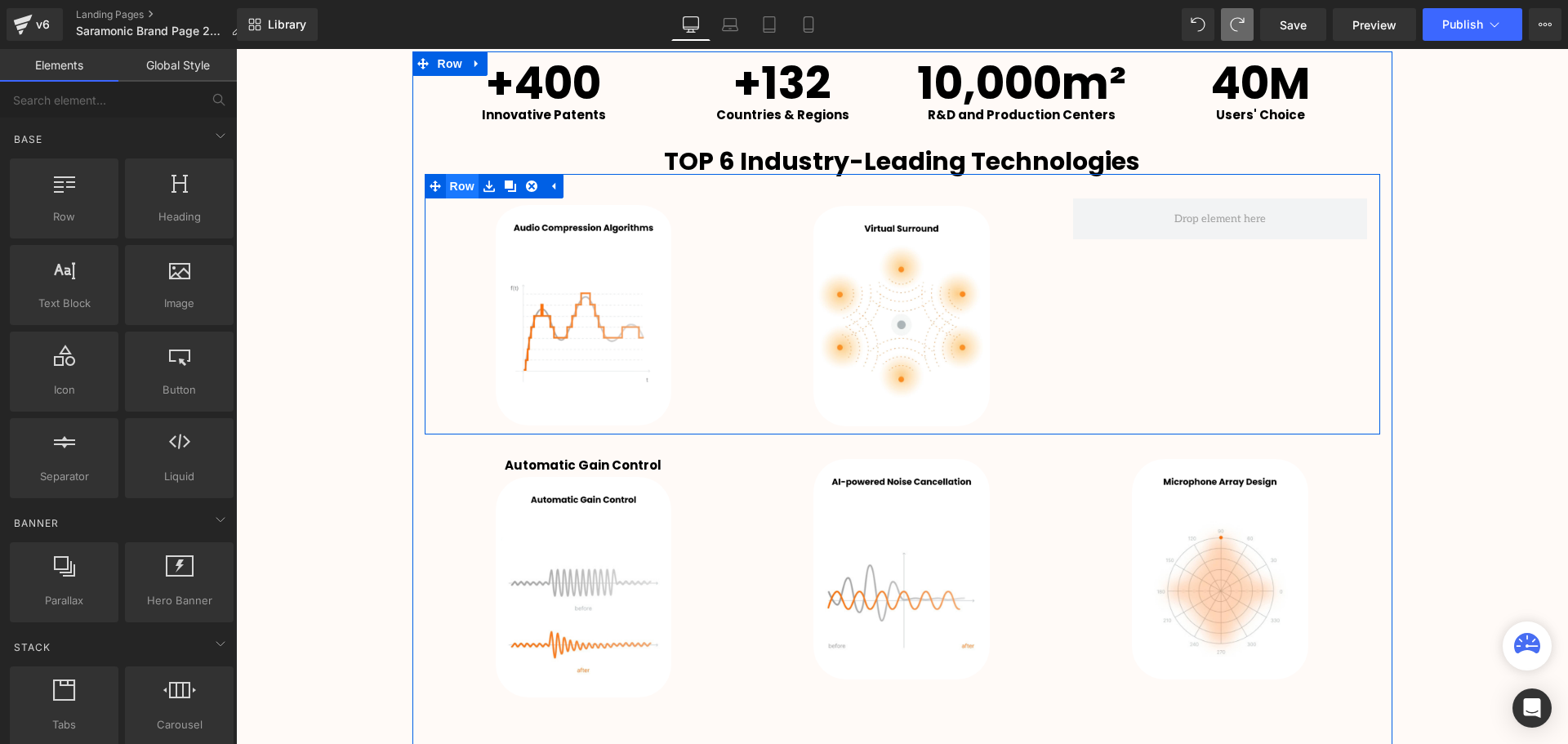
click at [452, 181] on span "Row" at bounding box center [462, 186] width 32 height 25
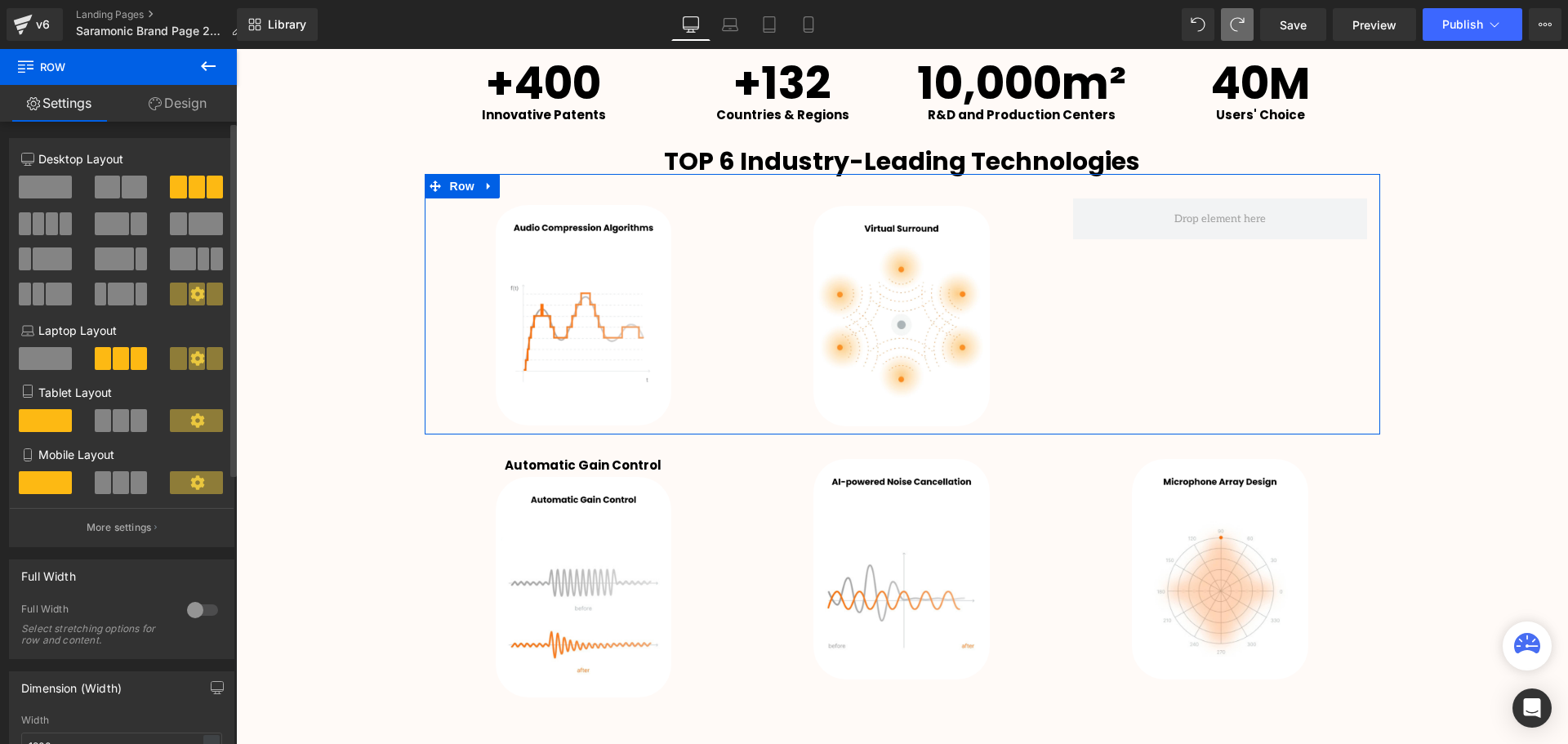
click at [190, 297] on icon at bounding box center [197, 294] width 14 height 14
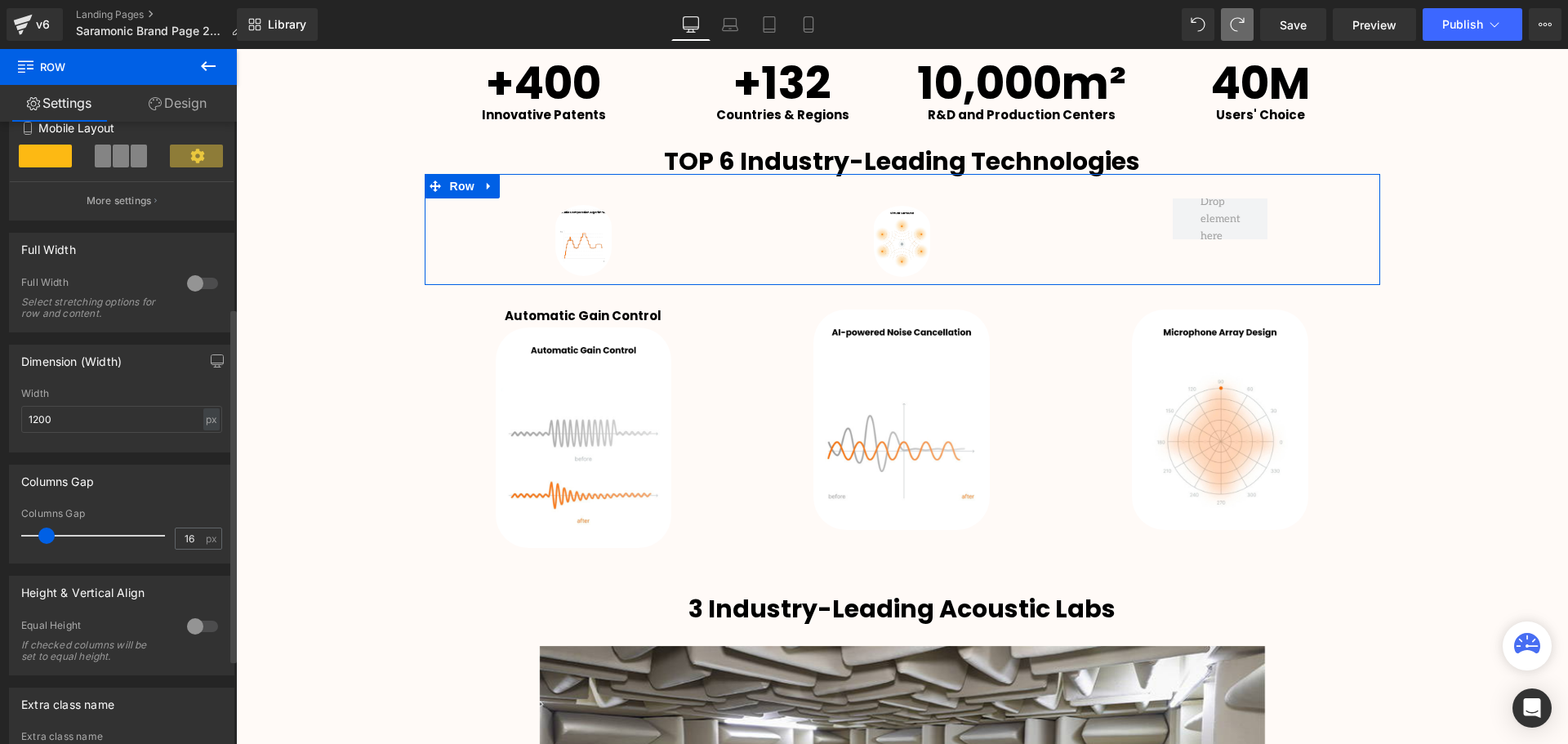
scroll to position [4205, 1323]
type input "0"
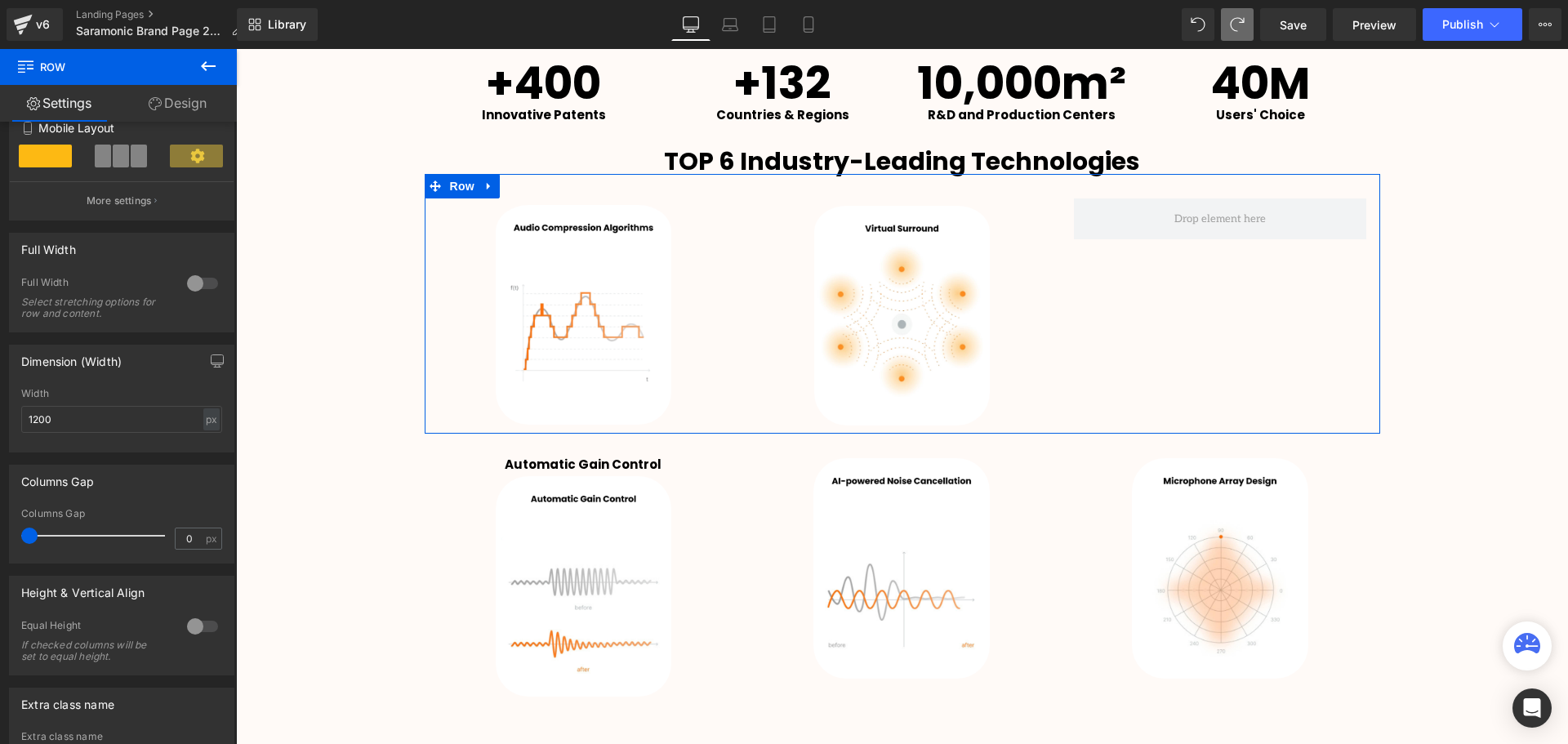
scroll to position [4268, 1323]
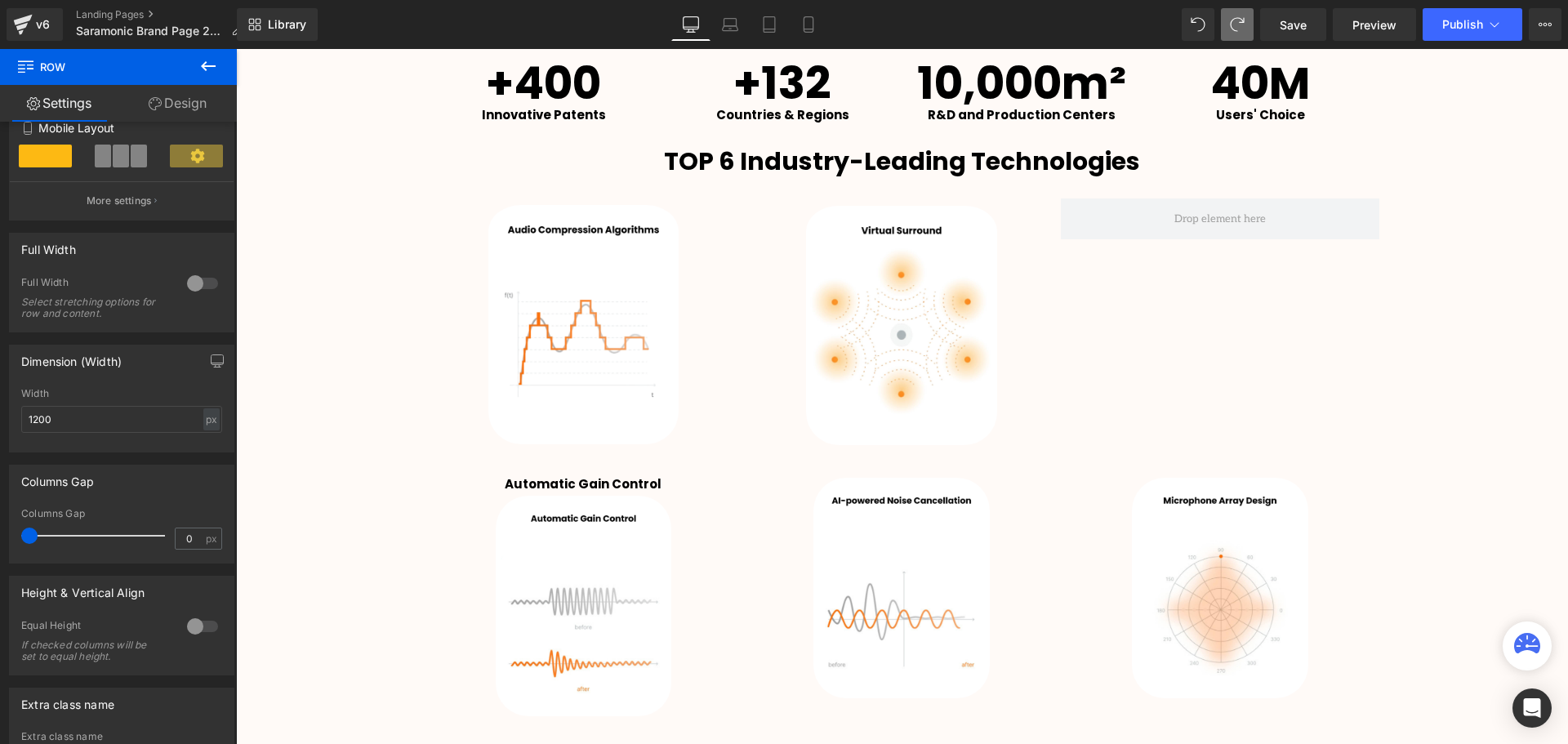
drag, startPoint x: 41, startPoint y: 534, endPoint x: -44, endPoint y: 536, distance: 85.0
click at [0, 536] on html "Row You are previewing how the will restyle your page. You can not edit Element…" at bounding box center [784, 372] width 1568 height 744
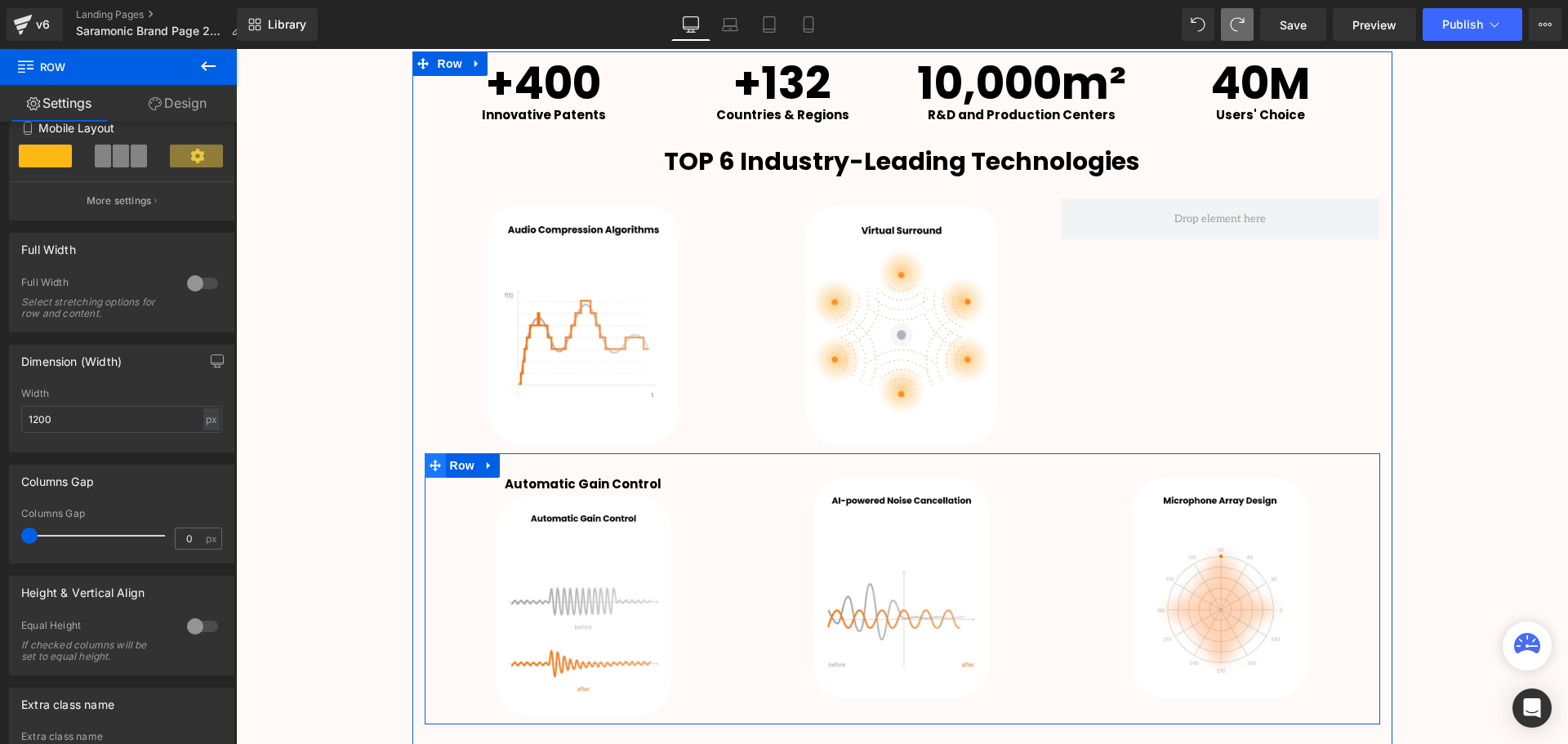
click at [436, 460] on span at bounding box center [435, 465] width 21 height 25
click at [451, 461] on span "Row" at bounding box center [462, 465] width 32 height 25
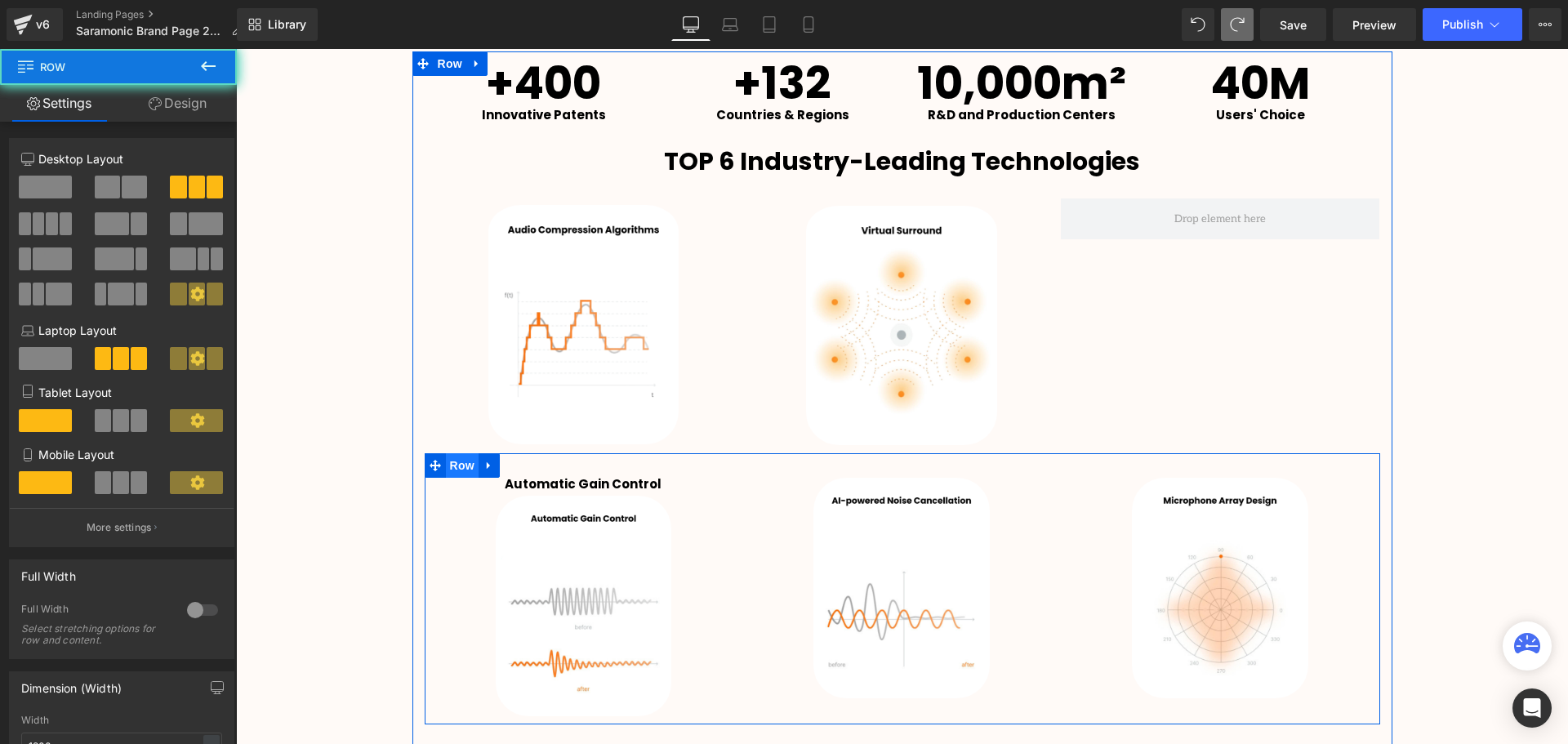
click at [459, 467] on span "Row" at bounding box center [462, 465] width 32 height 25
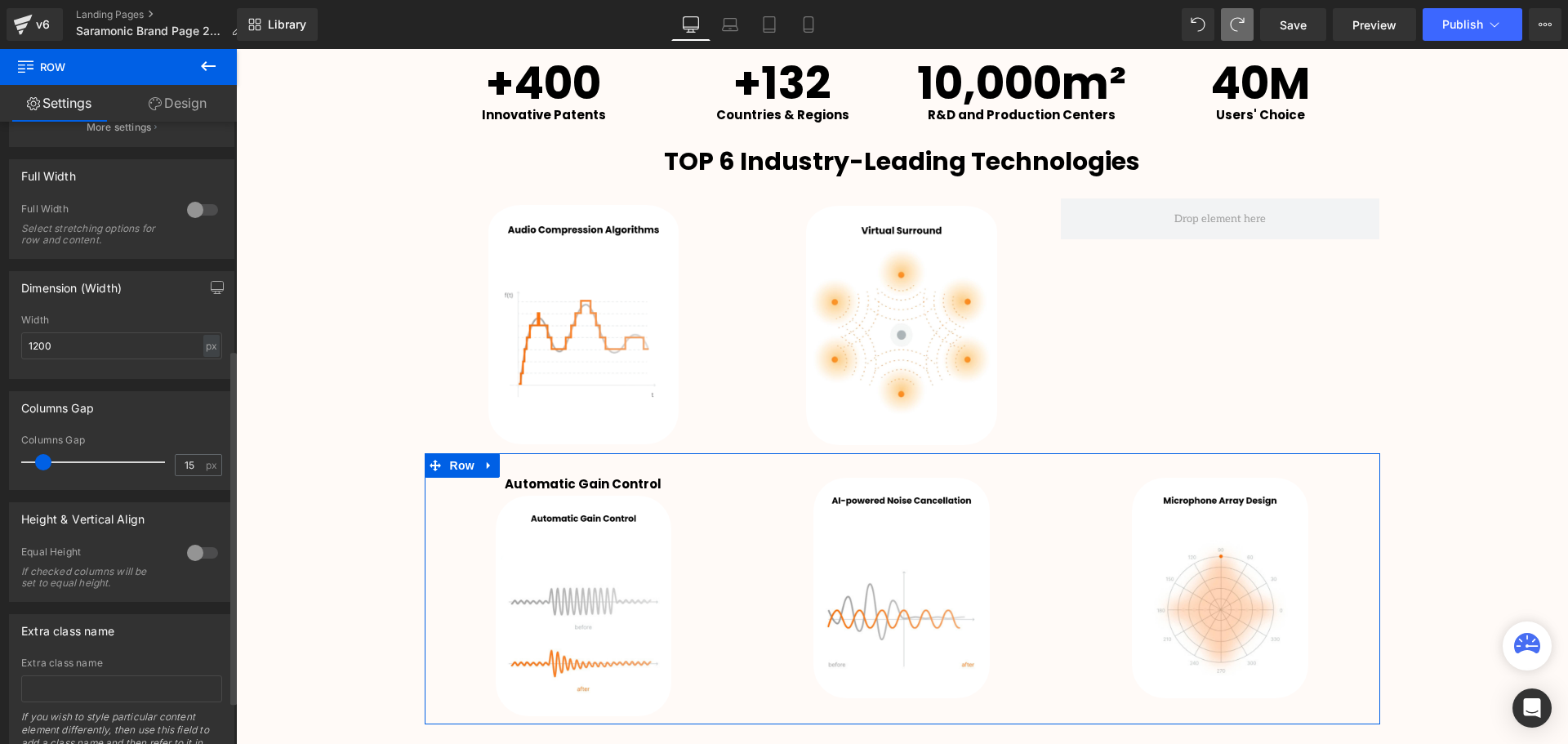
scroll to position [408, 0]
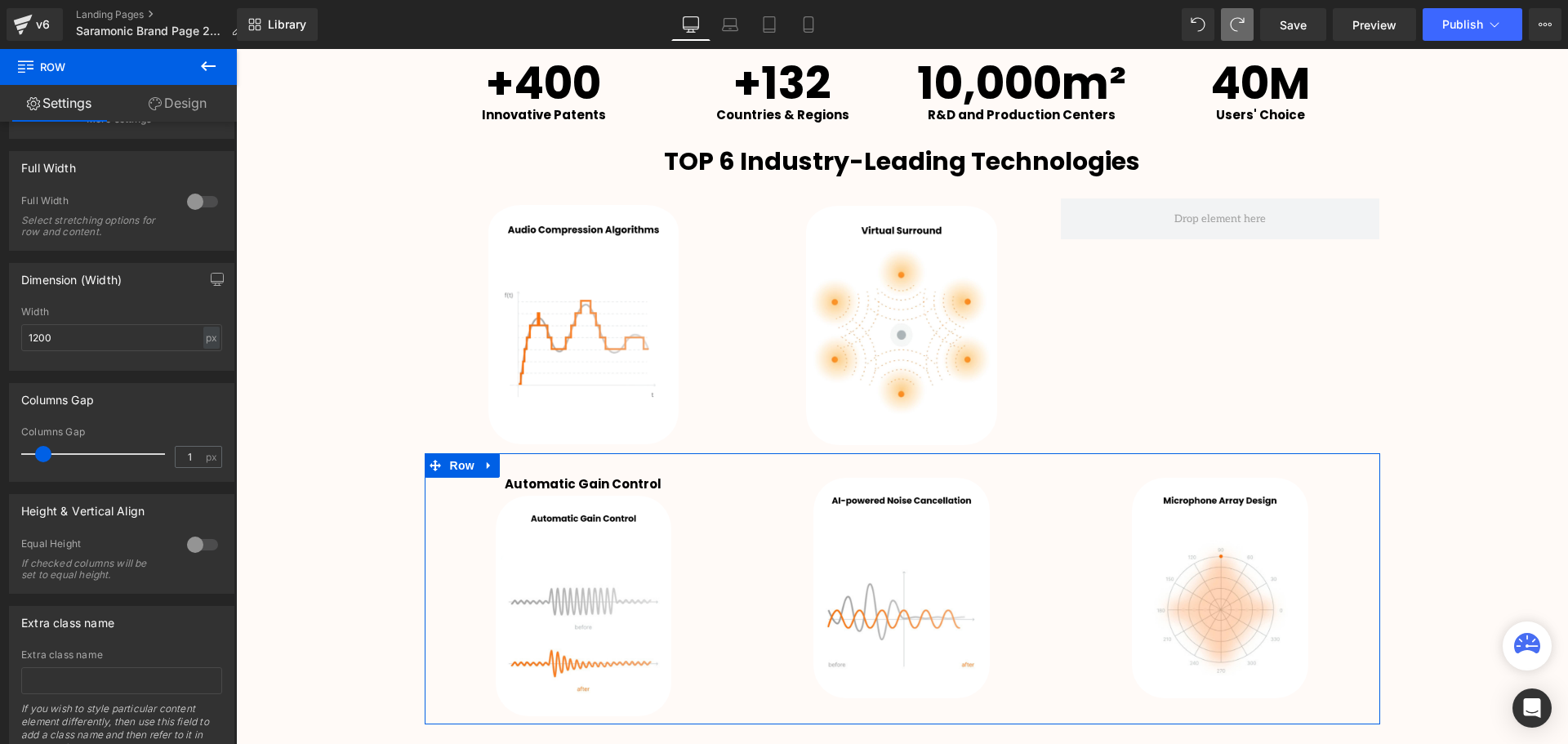
type input "0"
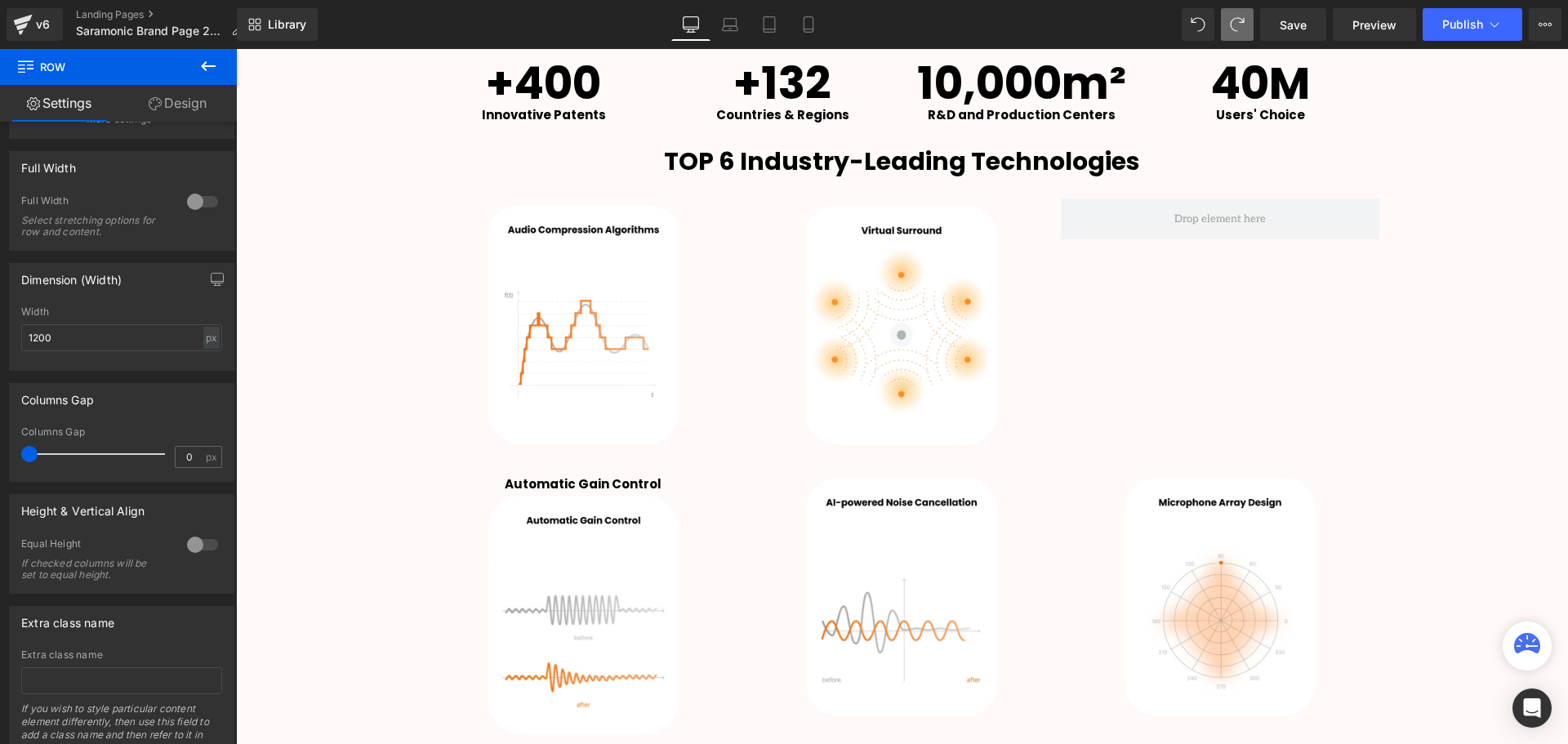
scroll to position [4287, 1323]
drag, startPoint x: 41, startPoint y: 447, endPoint x: -65, endPoint y: 450, distance: 106.0
click at [0, 450] on html "Row You are previewing how the will restyle your page. You can not edit Element…" at bounding box center [784, 372] width 1568 height 744
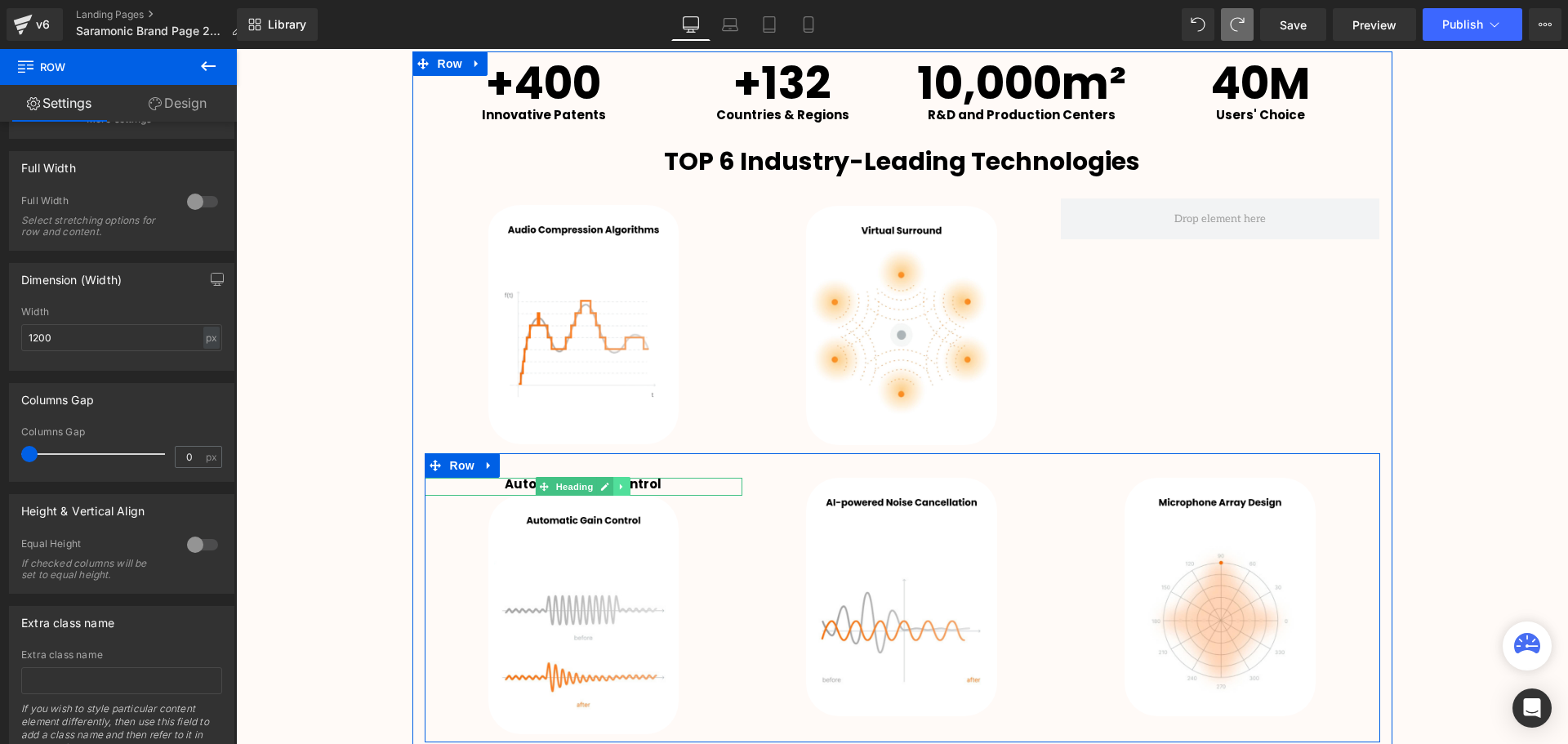
click at [618, 483] on icon at bounding box center [622, 486] width 9 height 10
click at [628, 485] on icon at bounding box center [630, 486] width 9 height 9
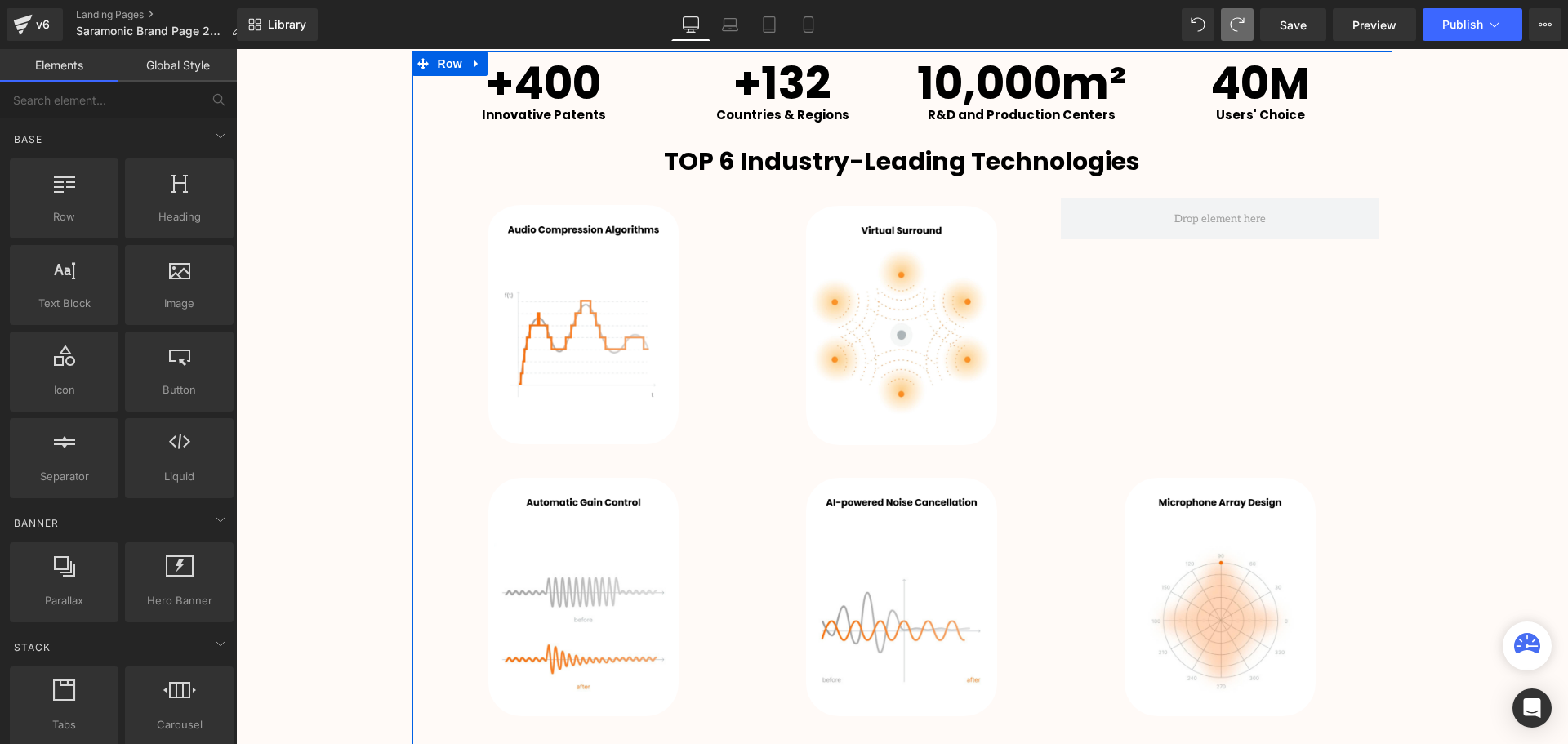
scroll to position [4269, 1323]
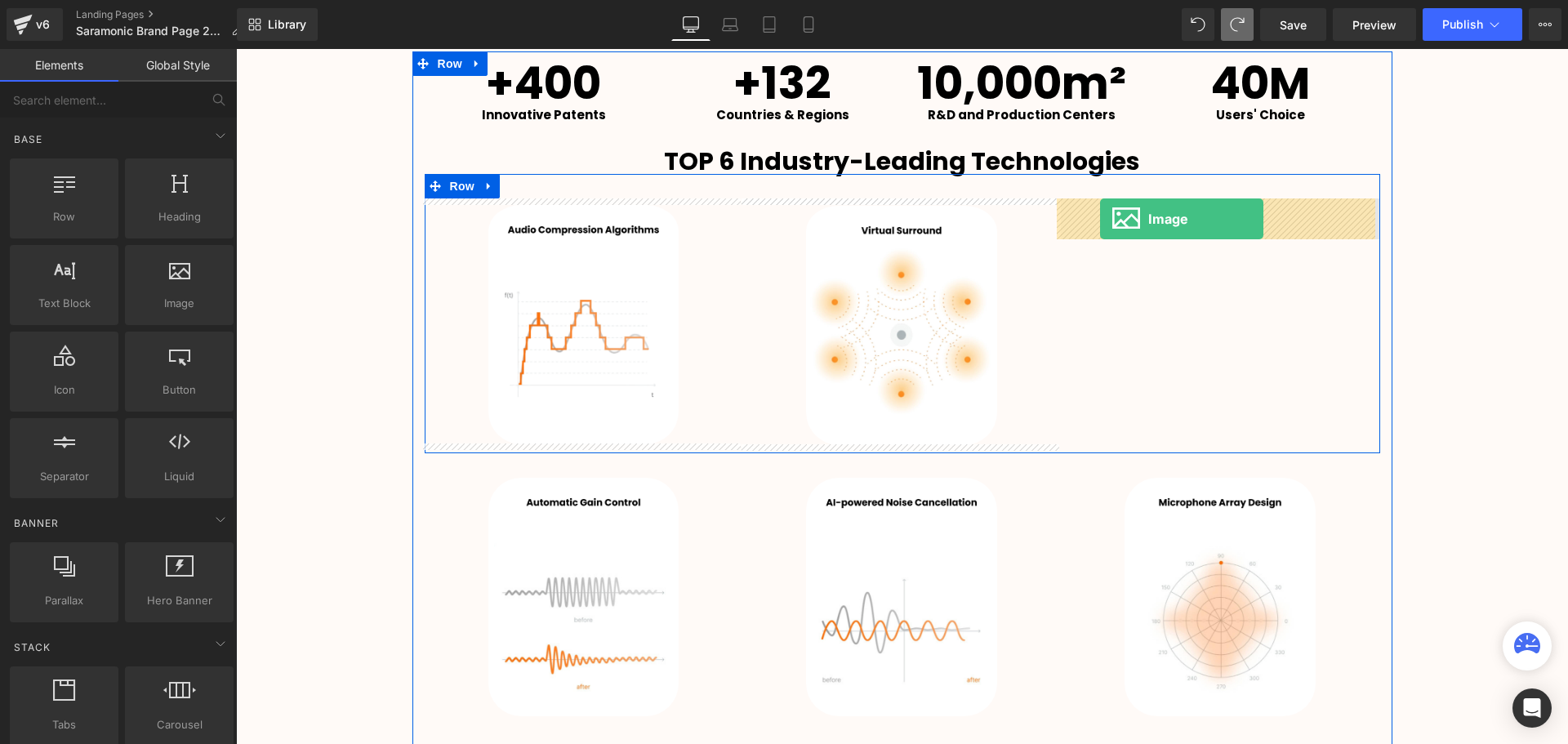
drag, startPoint x: 464, startPoint y: 329, endPoint x: 1102, endPoint y: 218, distance: 647.6
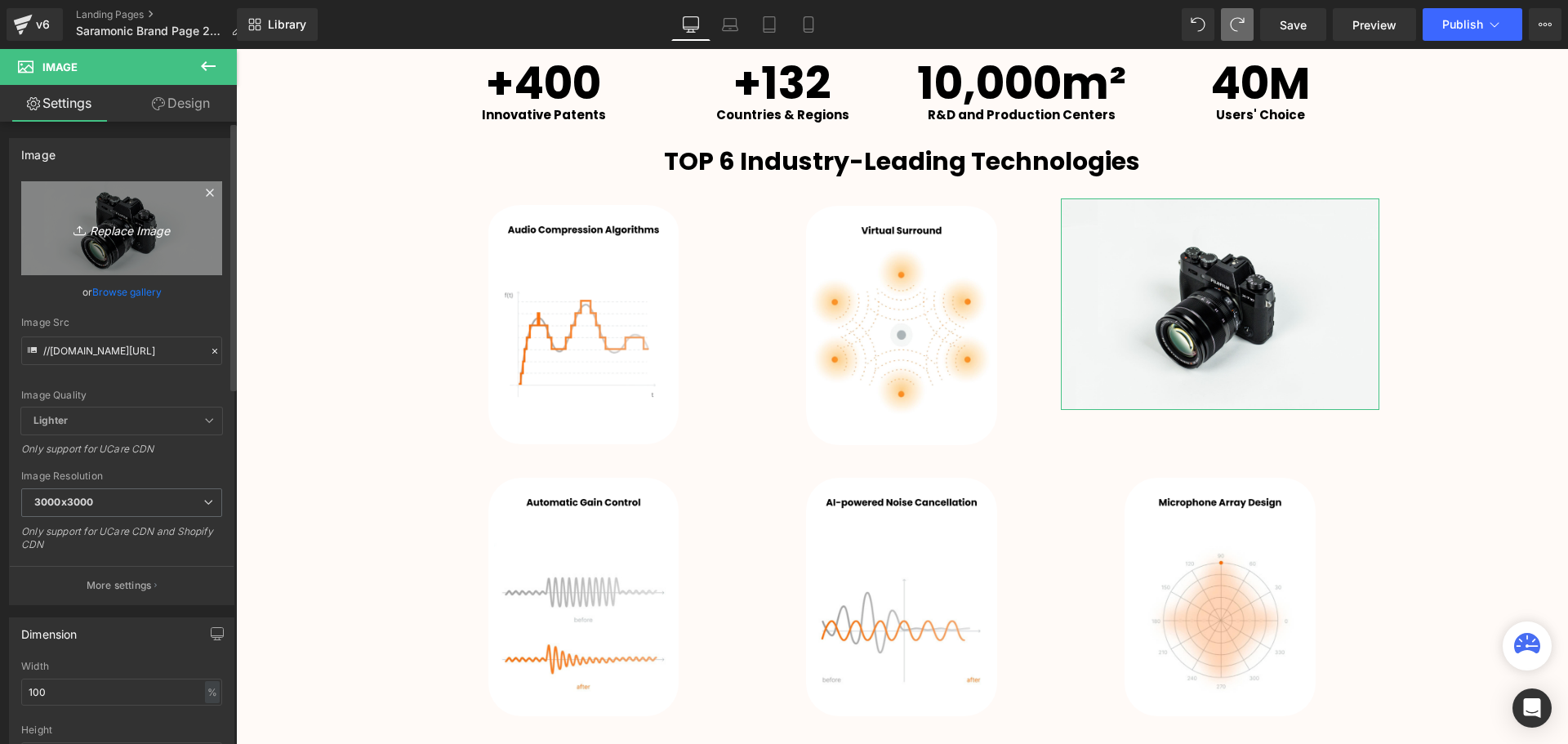
click at [135, 235] on icon "Replace Image" at bounding box center [121, 228] width 131 height 20
type input "C:\fakepath\3.png"
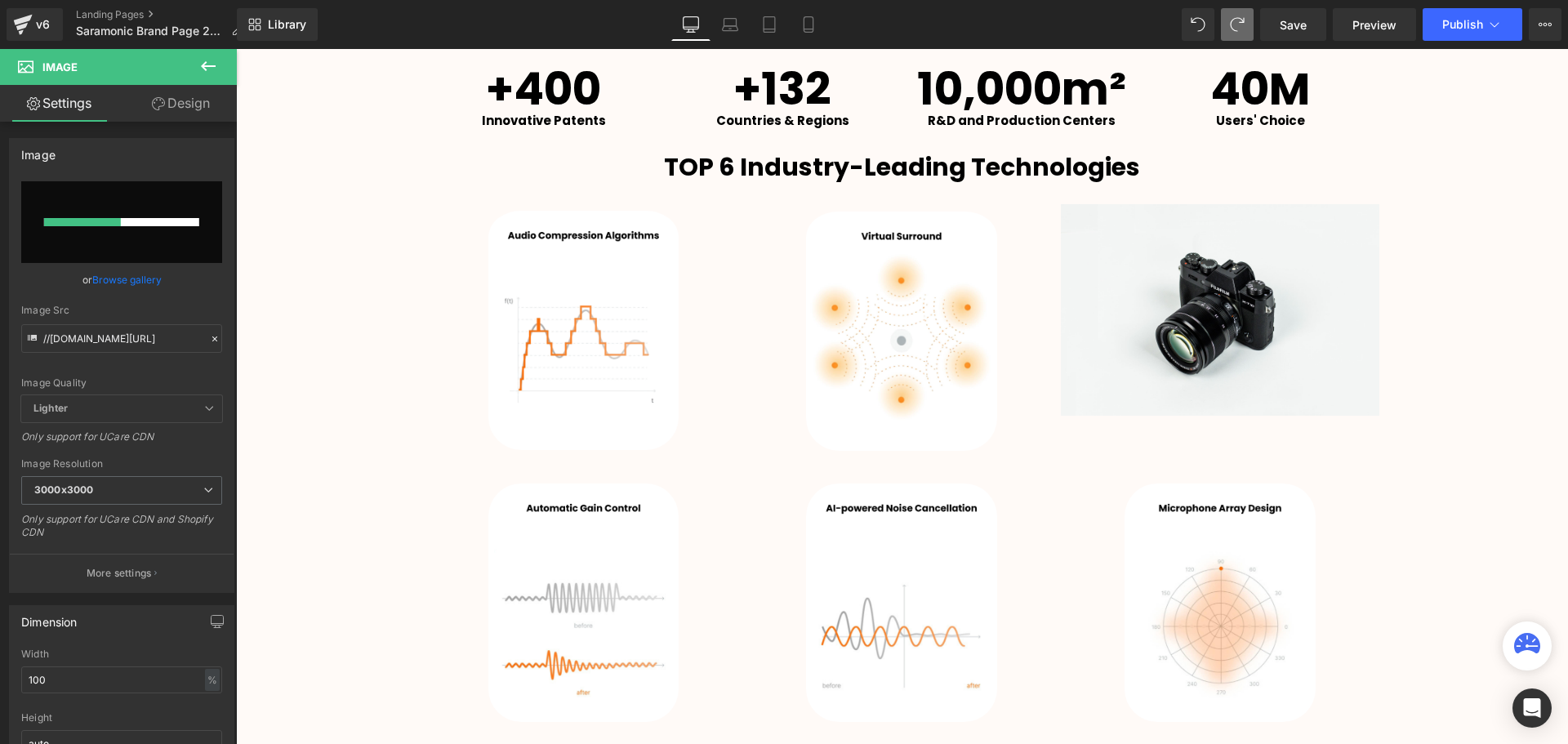
scroll to position [2733, 0]
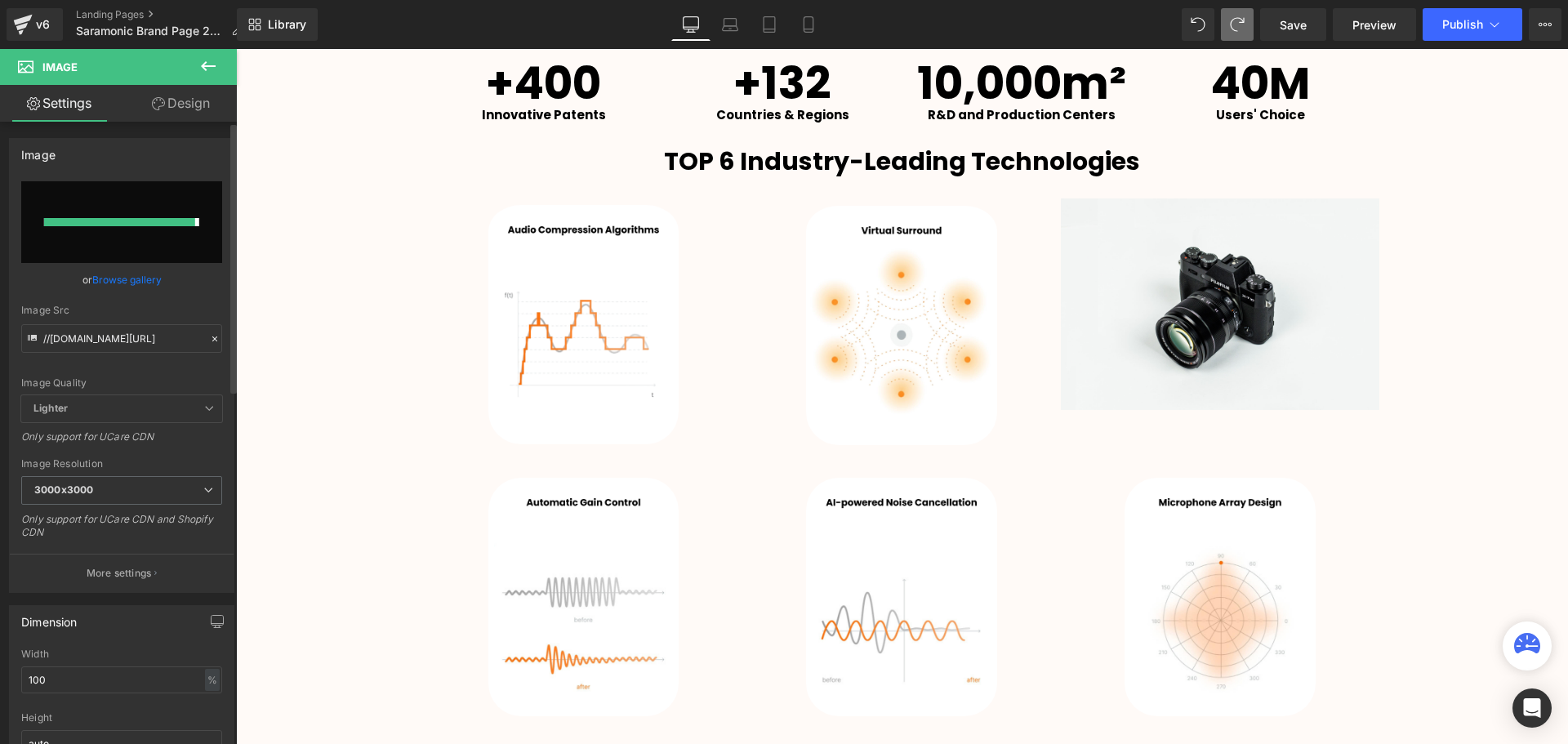
type input "[URL][DOMAIN_NAME]"
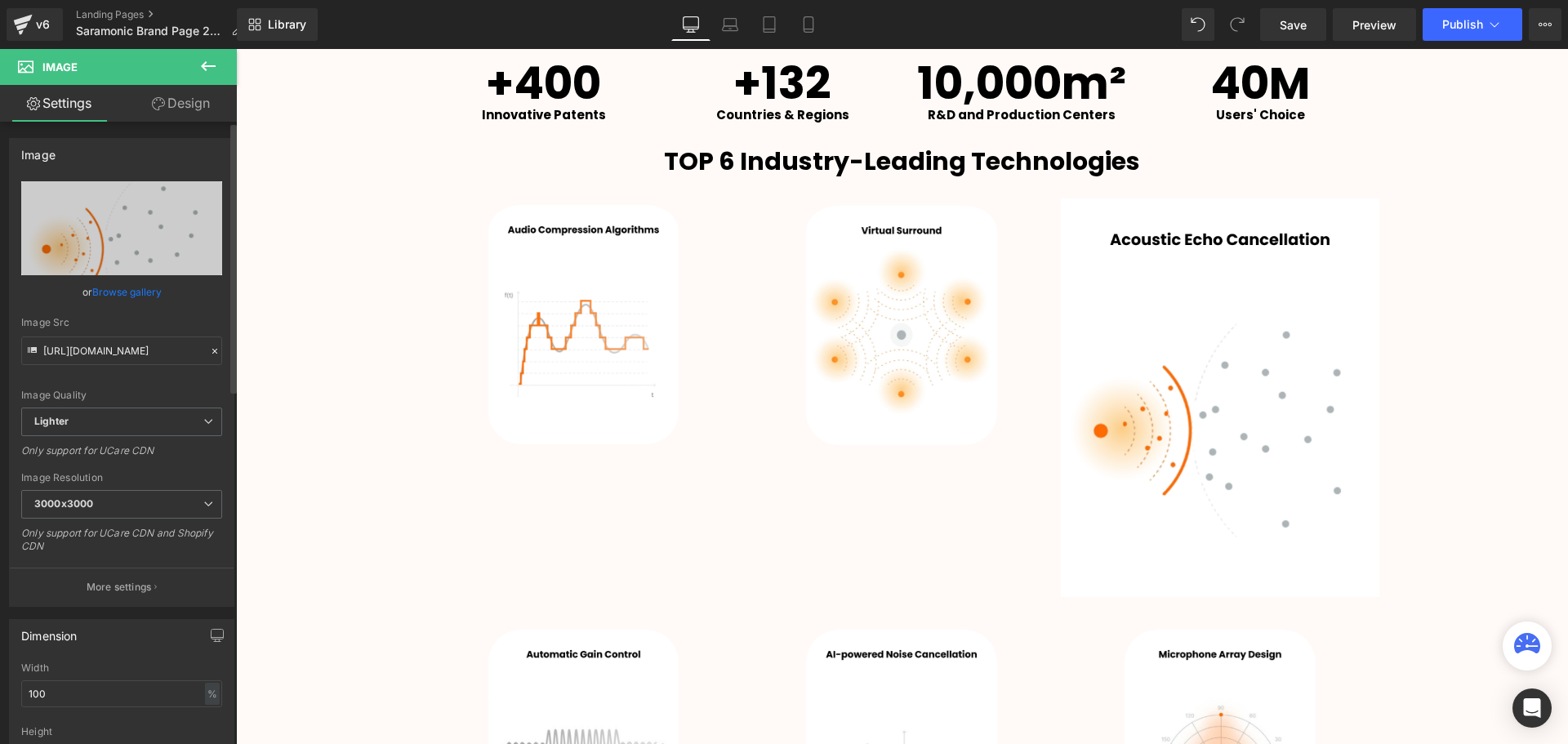
scroll to position [4420, 1323]
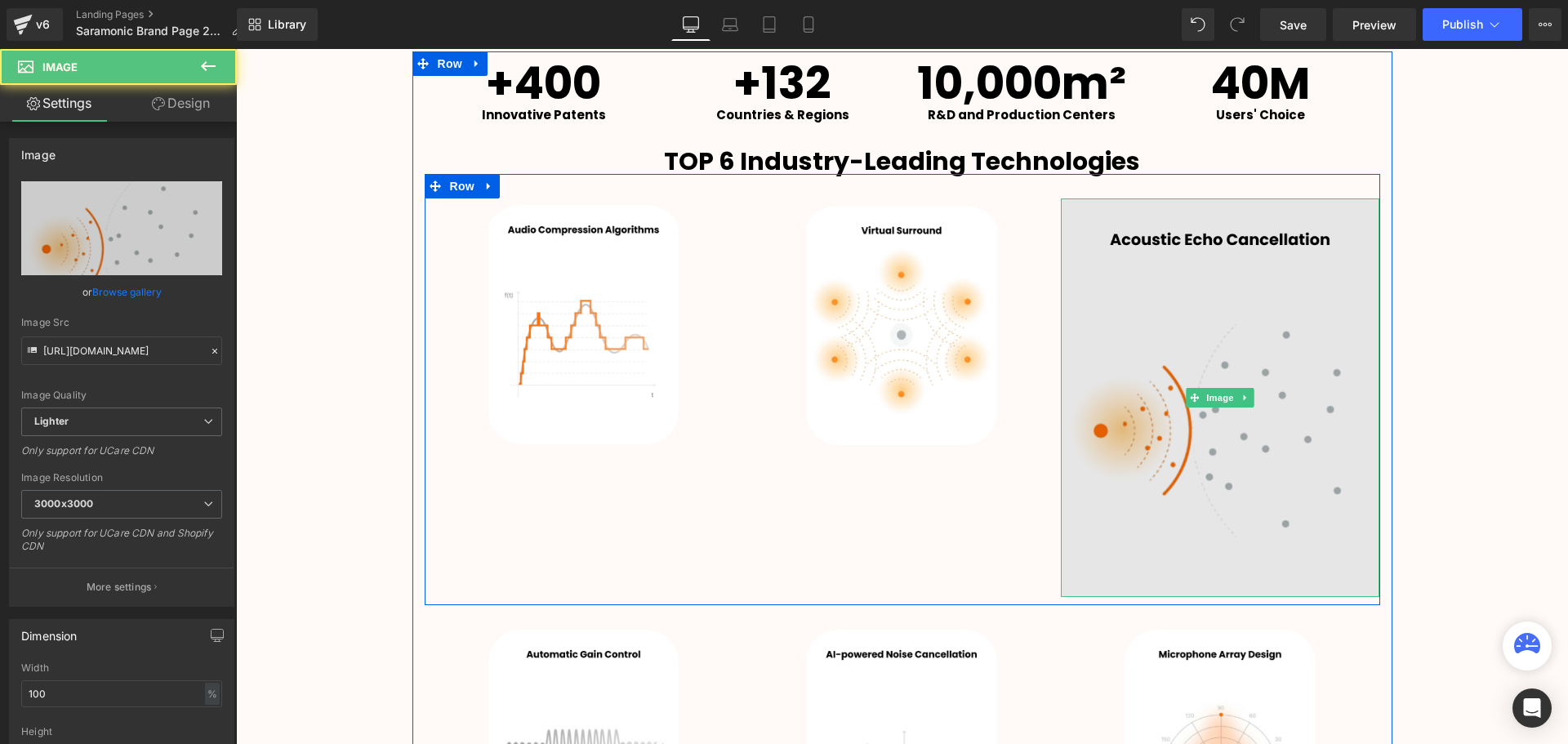
click at [1234, 445] on img at bounding box center [1219, 397] width 318 height 398
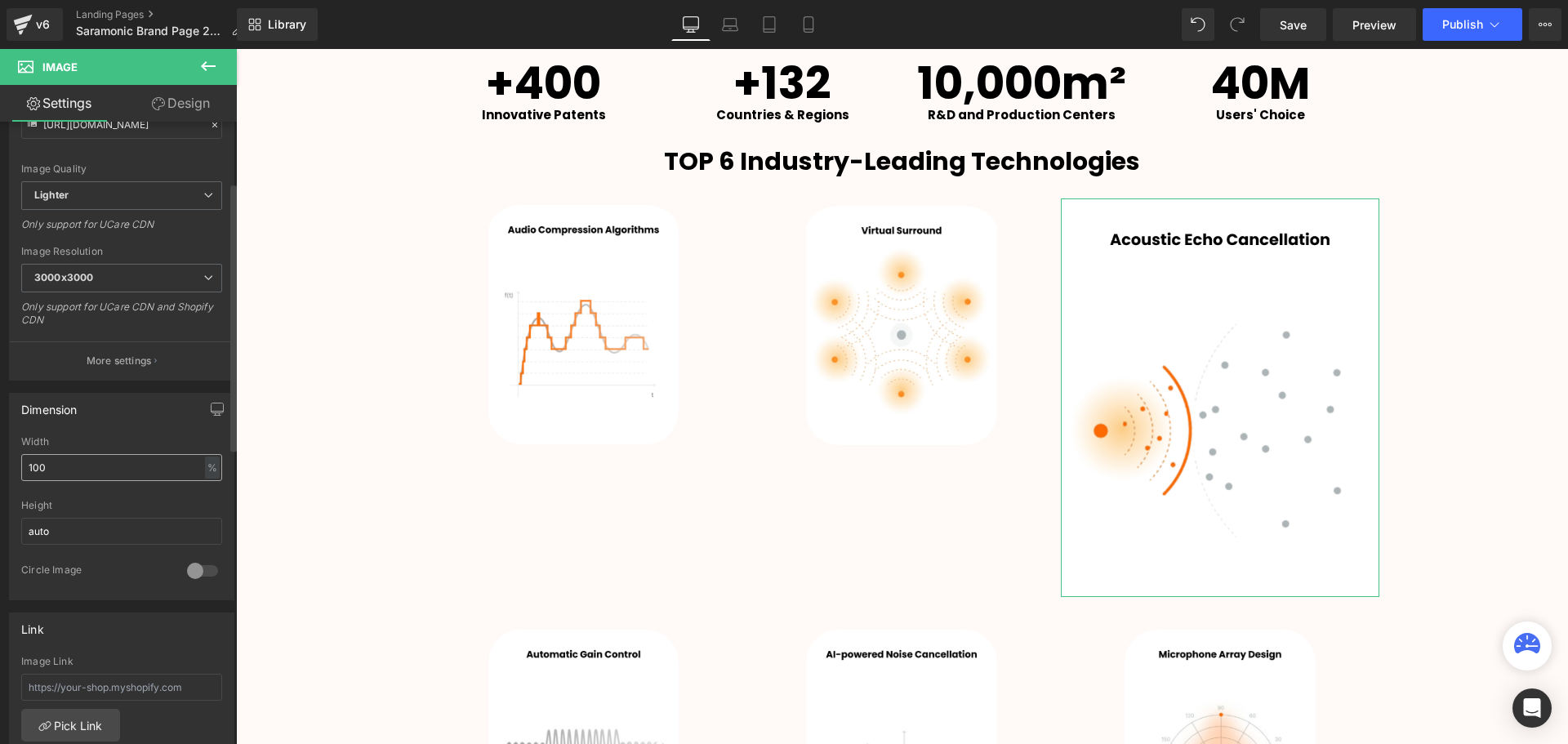
scroll to position [244, 0]
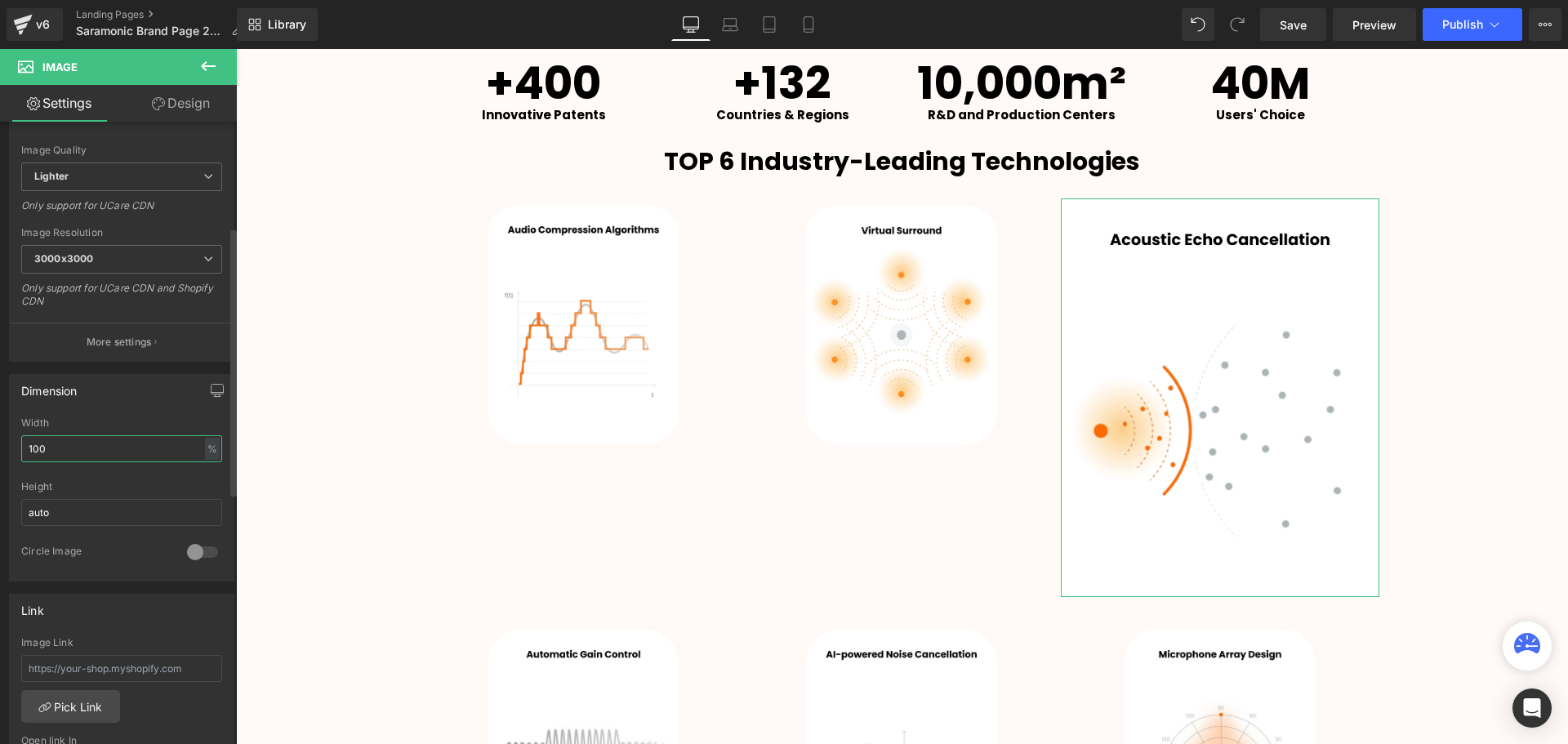
drag, startPoint x: 41, startPoint y: 449, endPoint x: 19, endPoint y: 449, distance: 22.0
click at [19, 449] on div "100% Width 100 % % px auto Height auto 0 Circle Image" at bounding box center [121, 499] width 223 height 163
click at [160, 411] on div "Dimension 80% Width 80 % % px auto Height auto 0 Circle Image" at bounding box center [121, 478] width 225 height 208
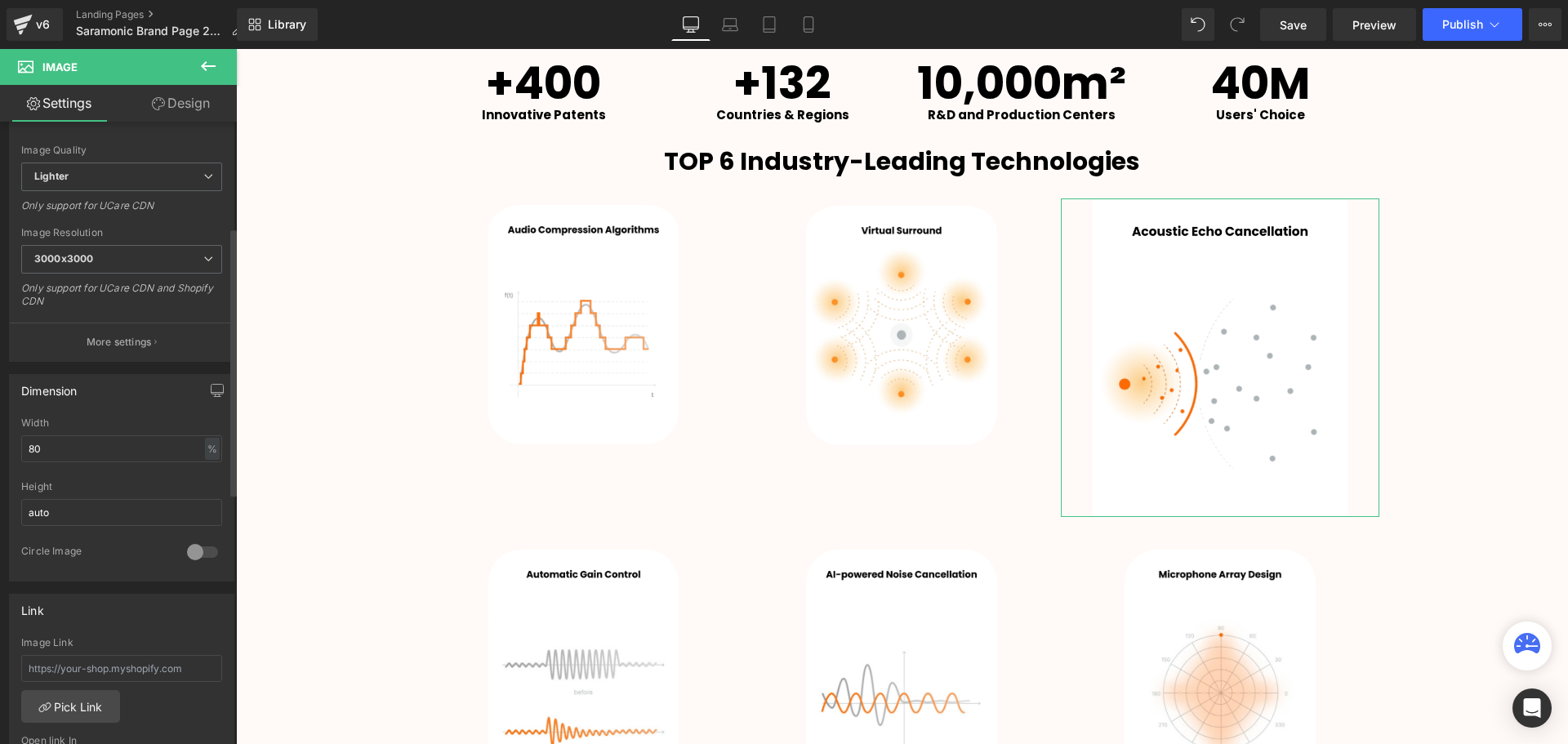
scroll to position [0, 0]
click at [34, 446] on input "80" at bounding box center [121, 449] width 201 height 27
type input "60"
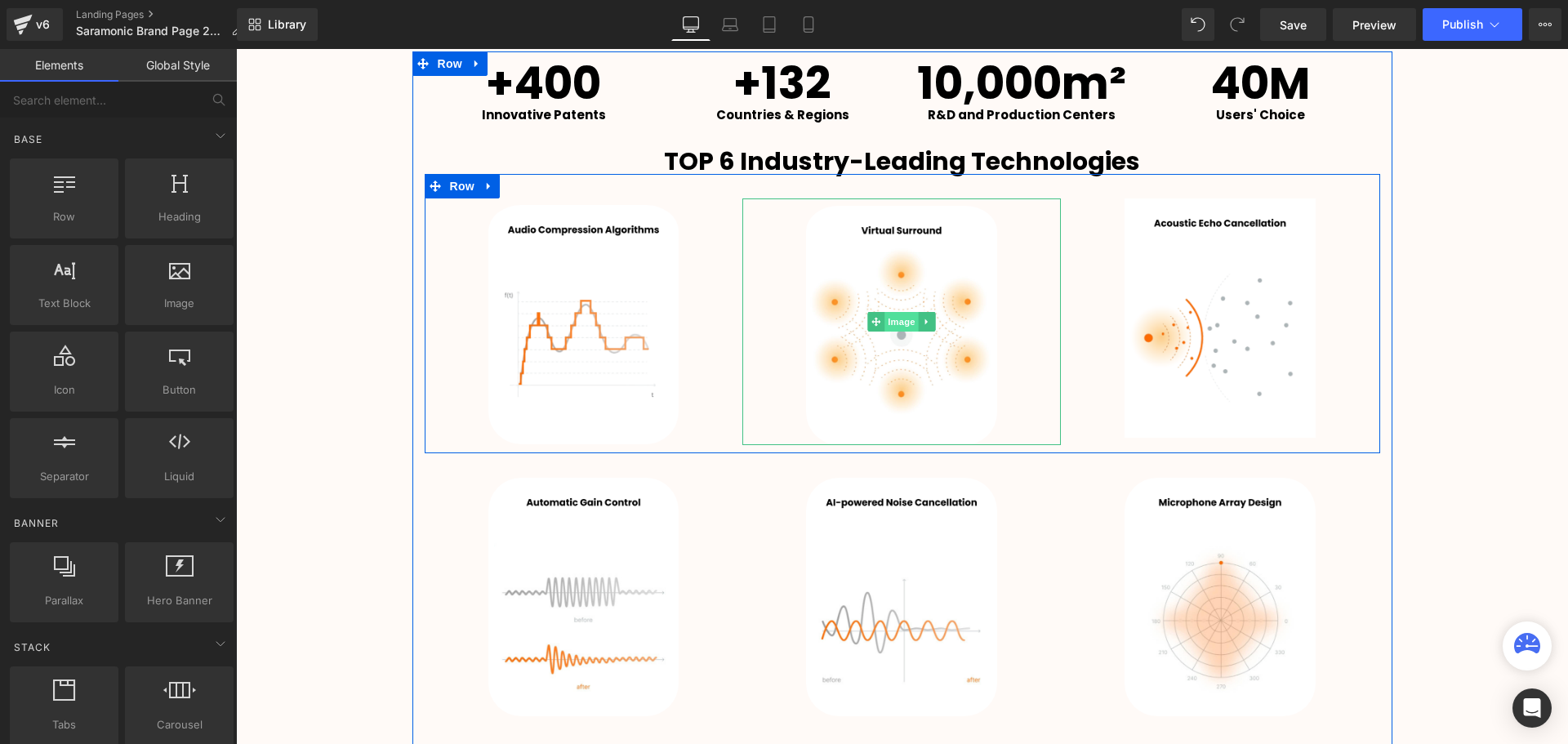
click at [888, 322] on span "Image" at bounding box center [902, 322] width 34 height 19
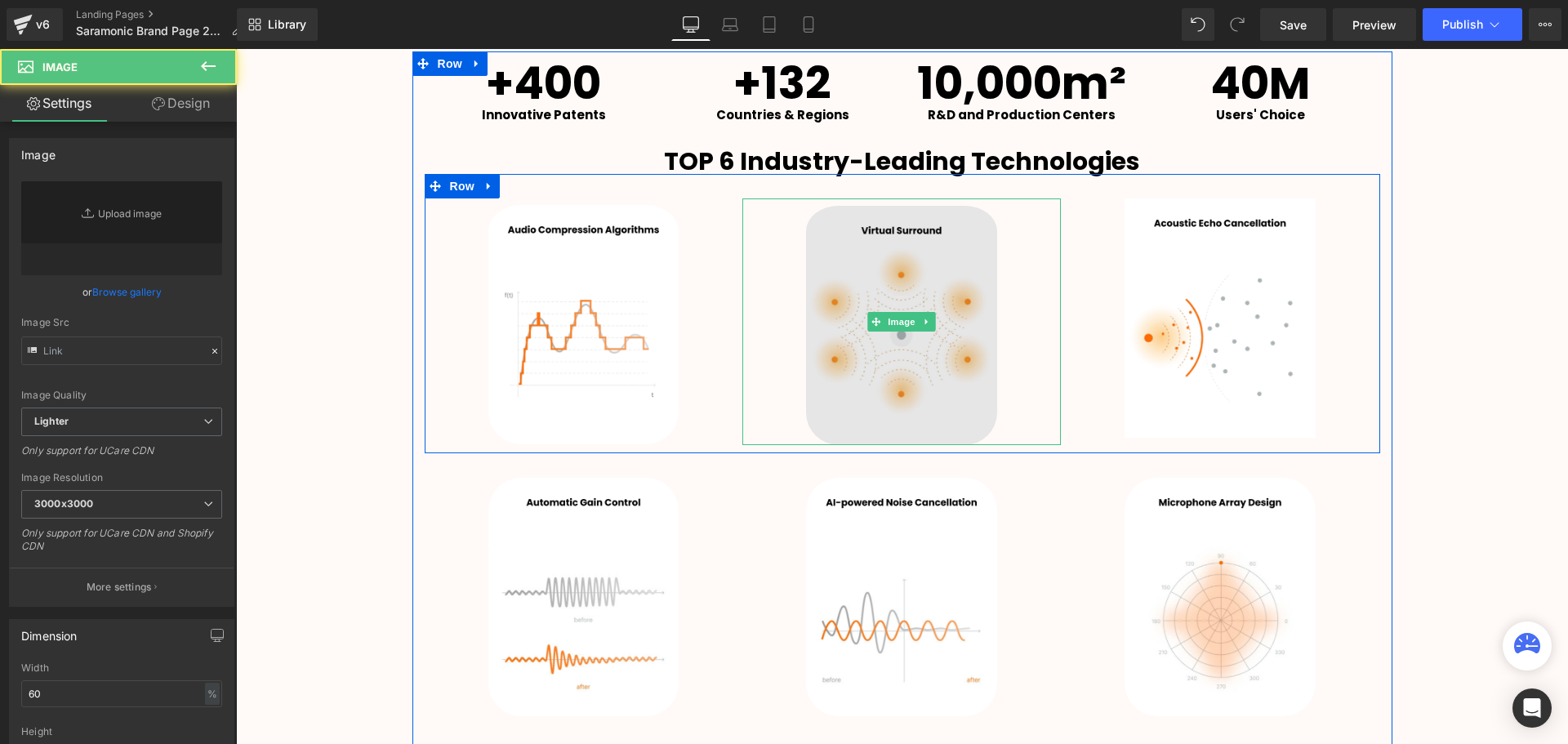
type input "[URL][DOMAIN_NAME]"
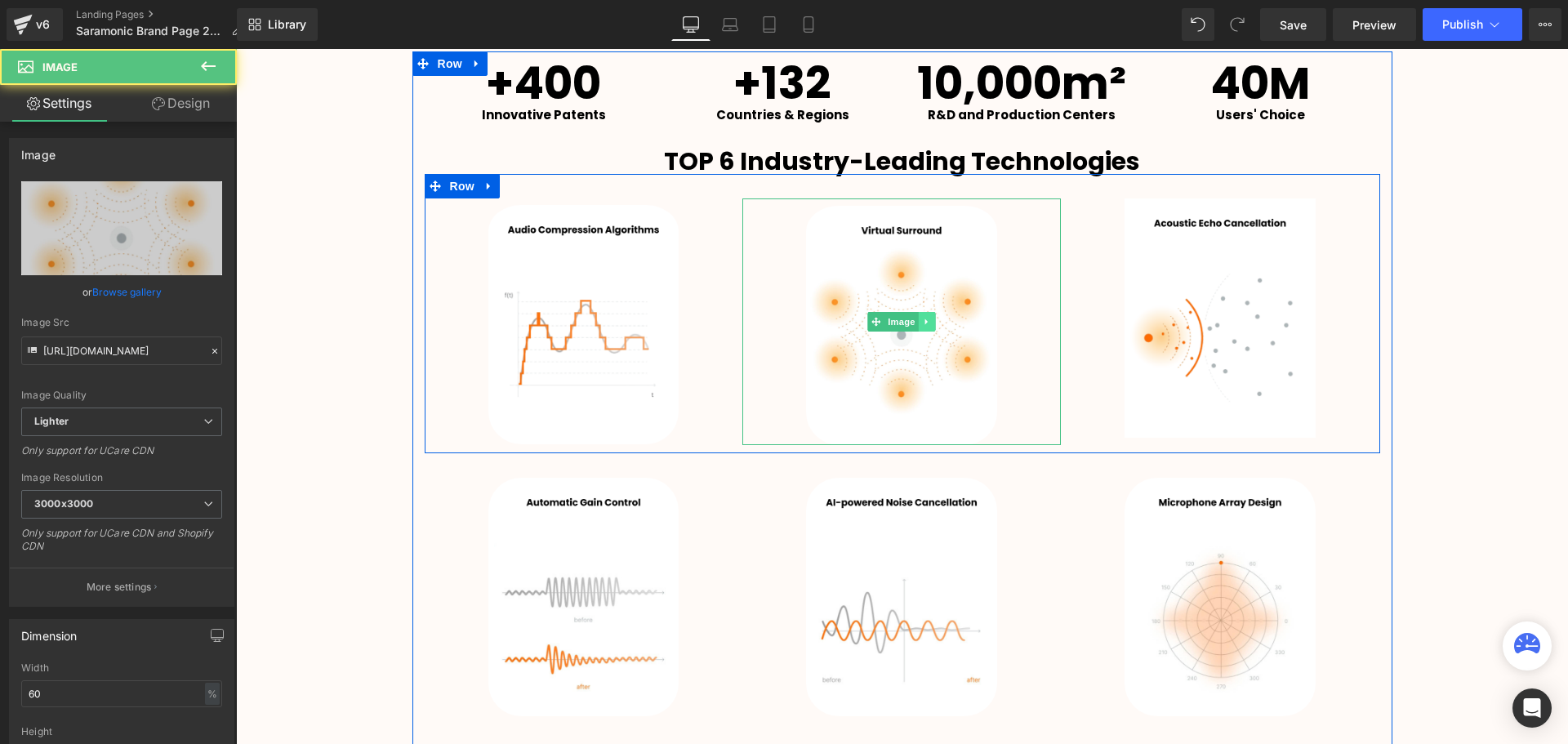
click at [926, 328] on link at bounding box center [927, 322] width 18 height 19
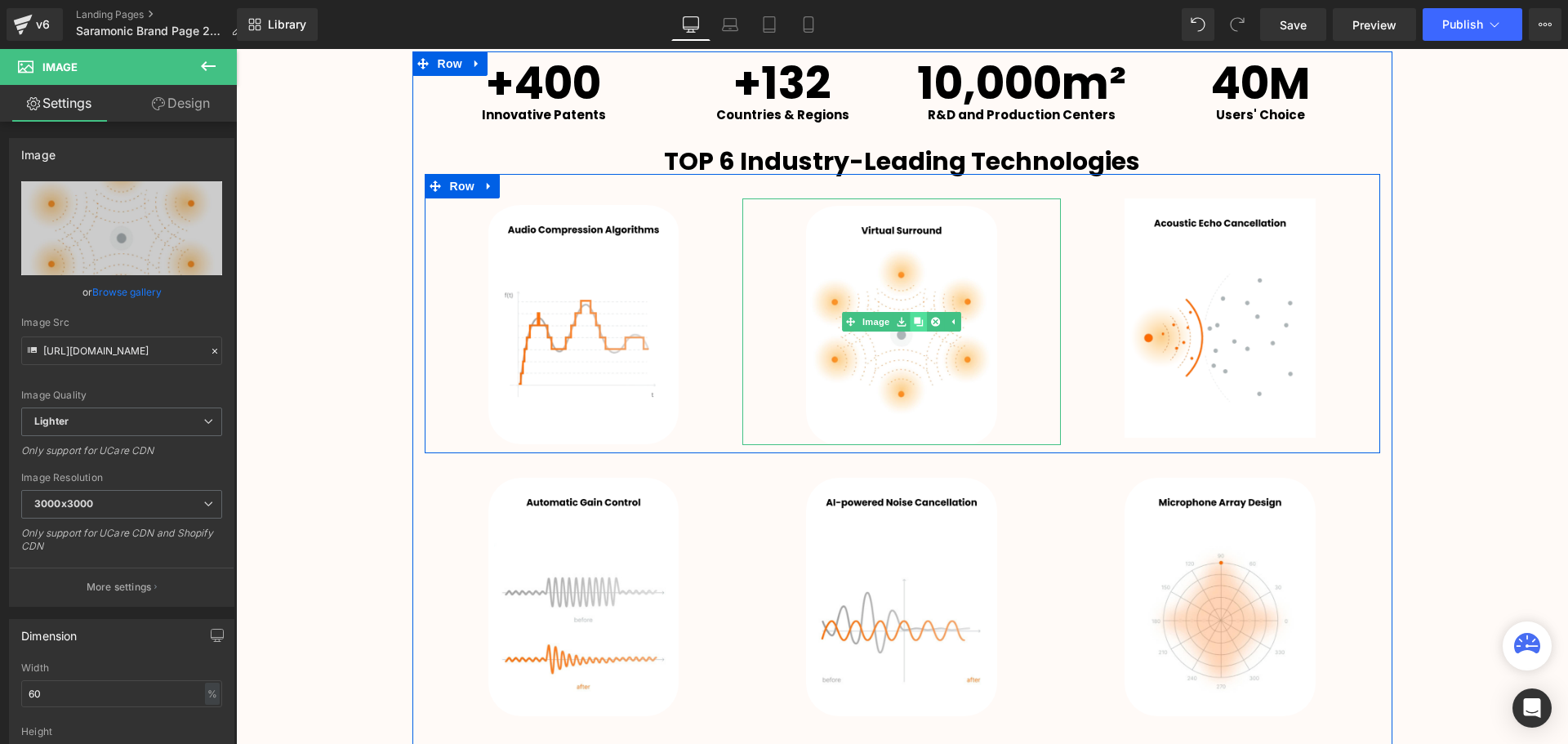
click at [914, 325] on icon at bounding box center [919, 322] width 9 height 9
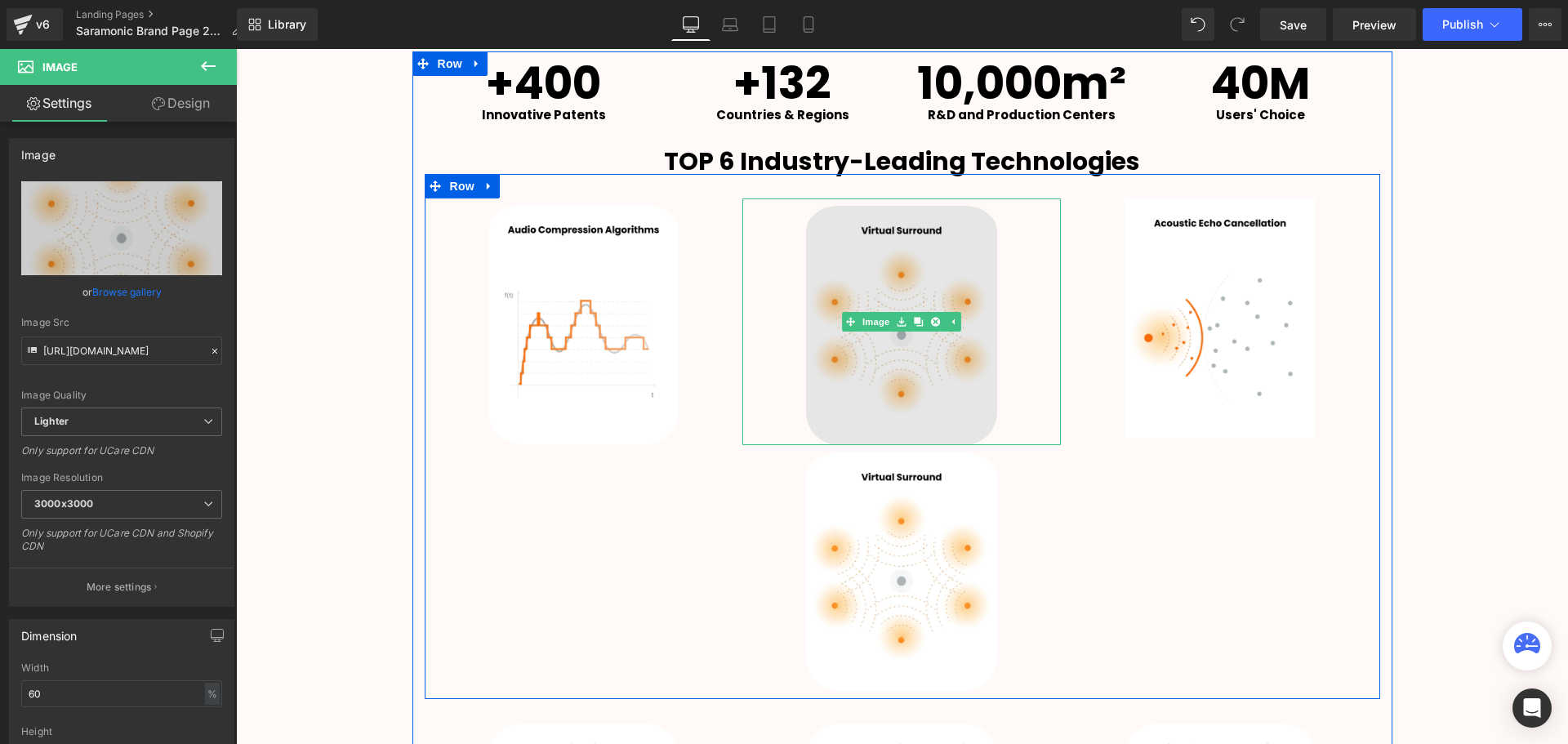
scroll to position [8, 8]
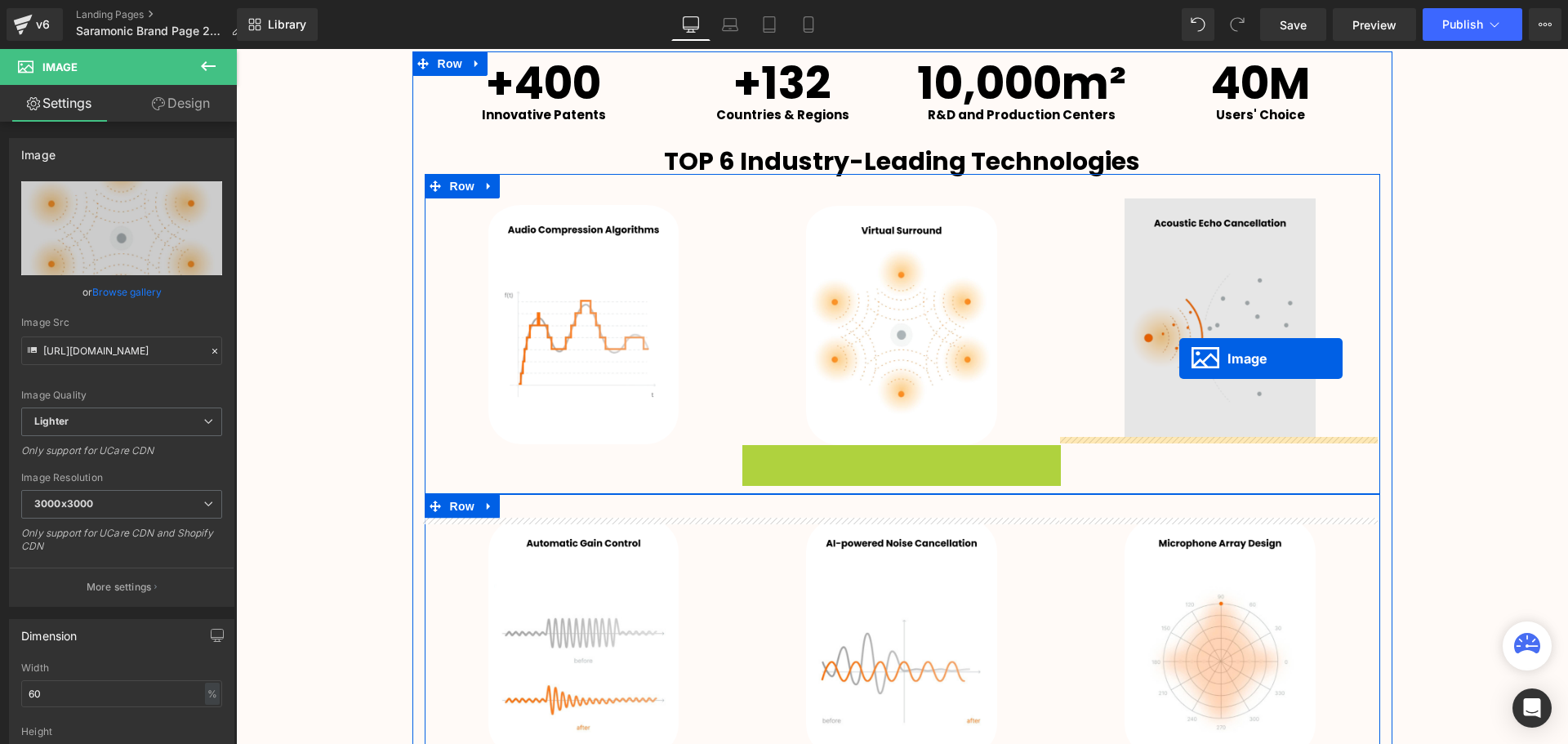
drag, startPoint x: 872, startPoint y: 571, endPoint x: 1151, endPoint y: 409, distance: 322.6
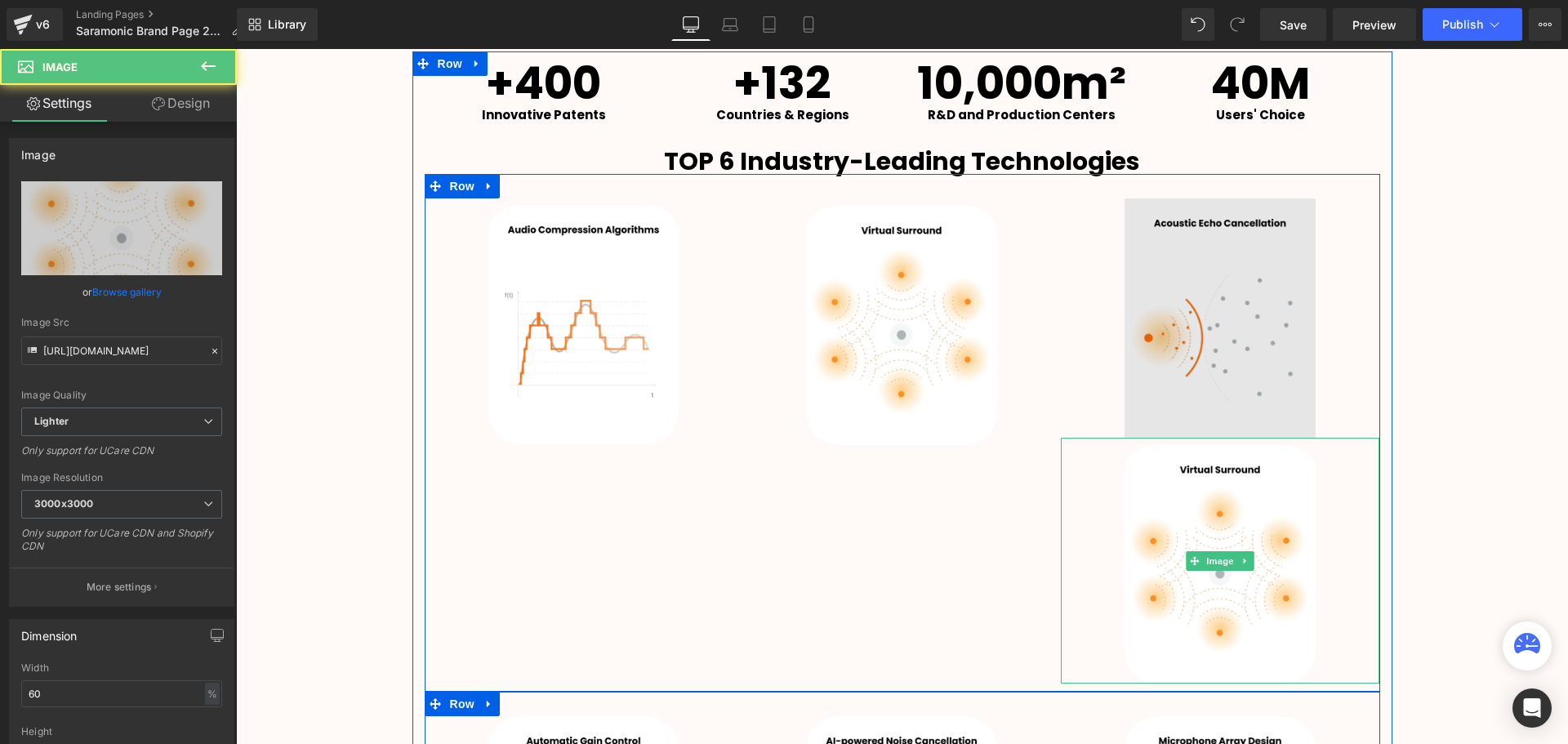
click at [1252, 347] on img at bounding box center [1220, 317] width 191 height 238
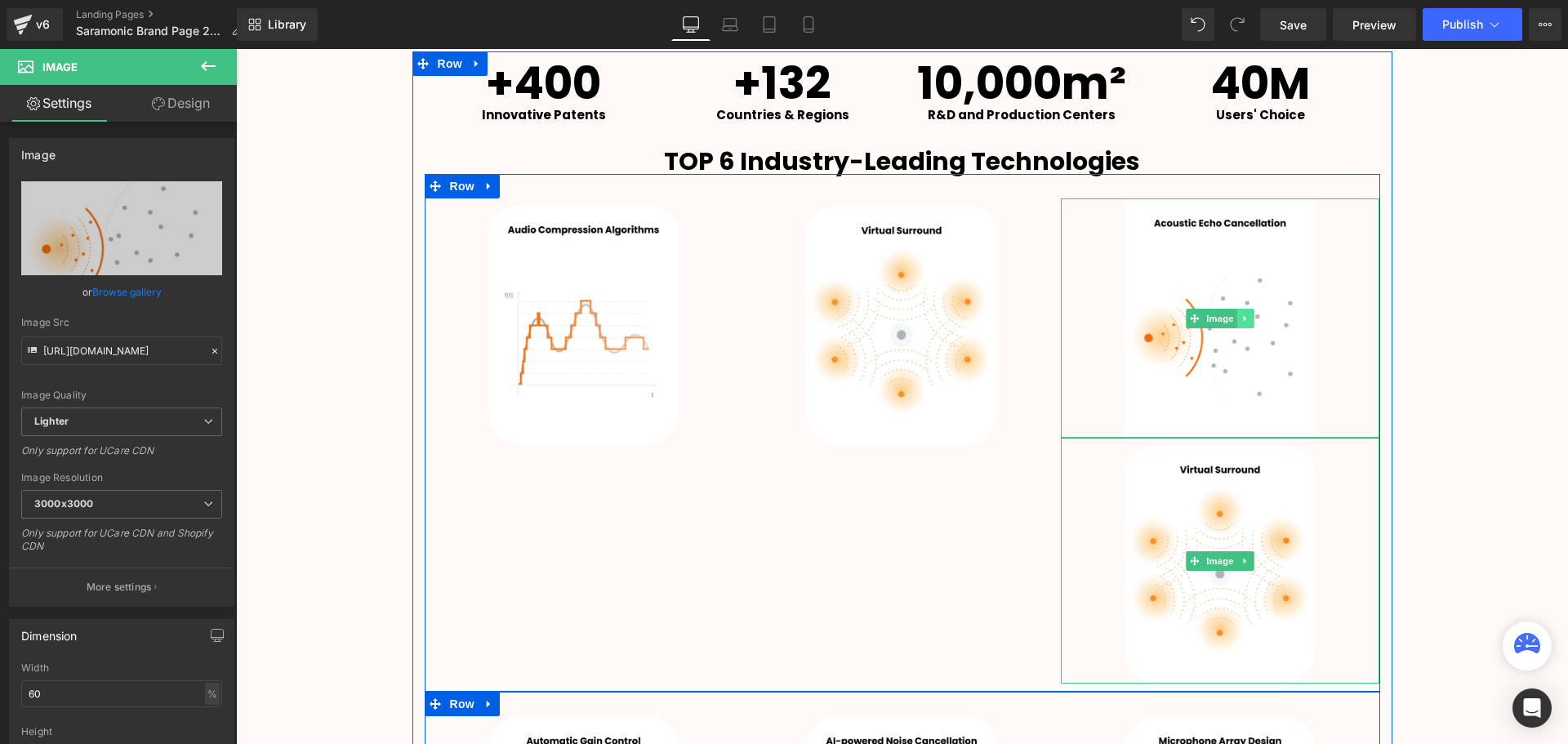
click at [1241, 318] on icon at bounding box center [1245, 318] width 9 height 10
click at [1249, 318] on icon at bounding box center [1253, 318] width 9 height 9
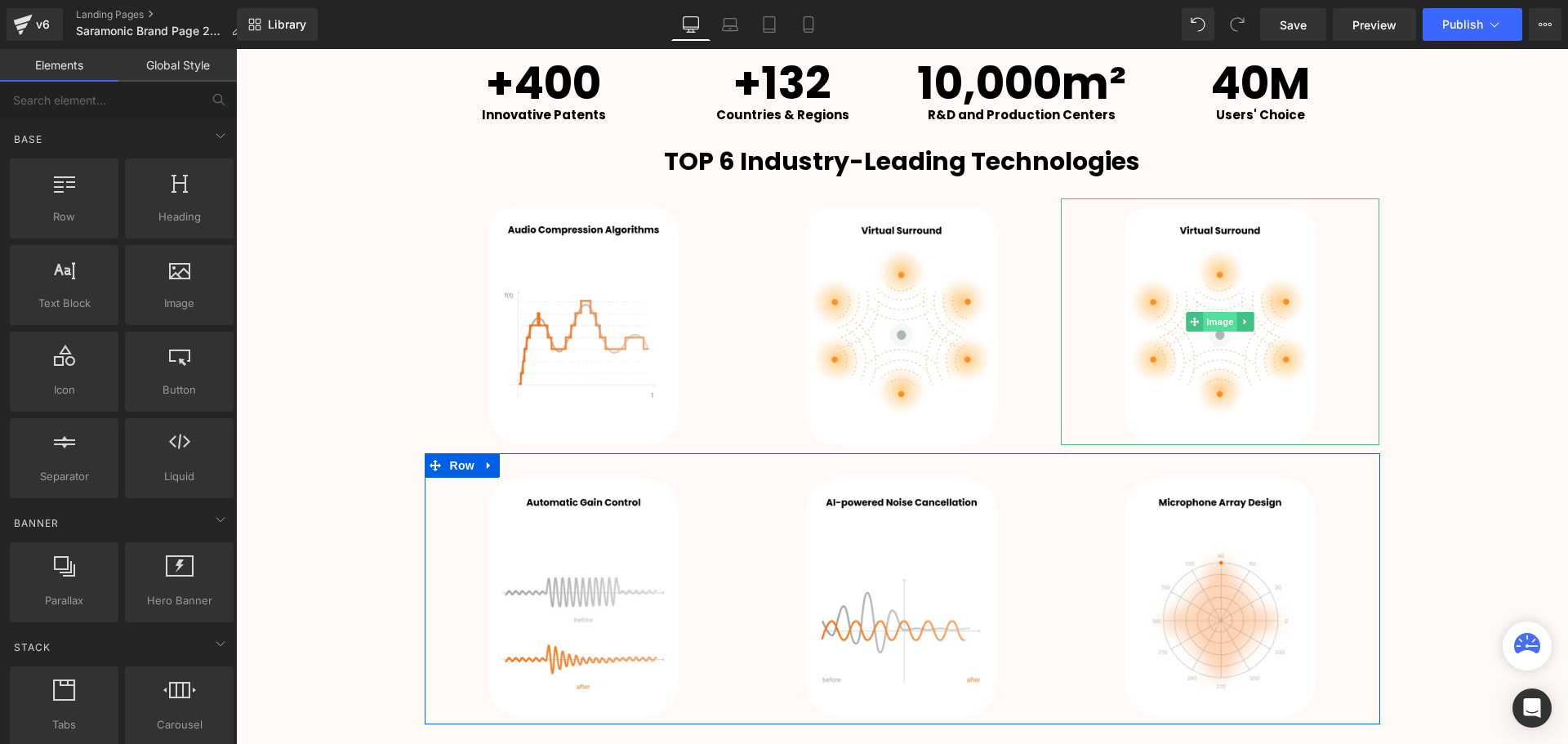
click at [1216, 328] on span "Image" at bounding box center [1220, 322] width 34 height 19
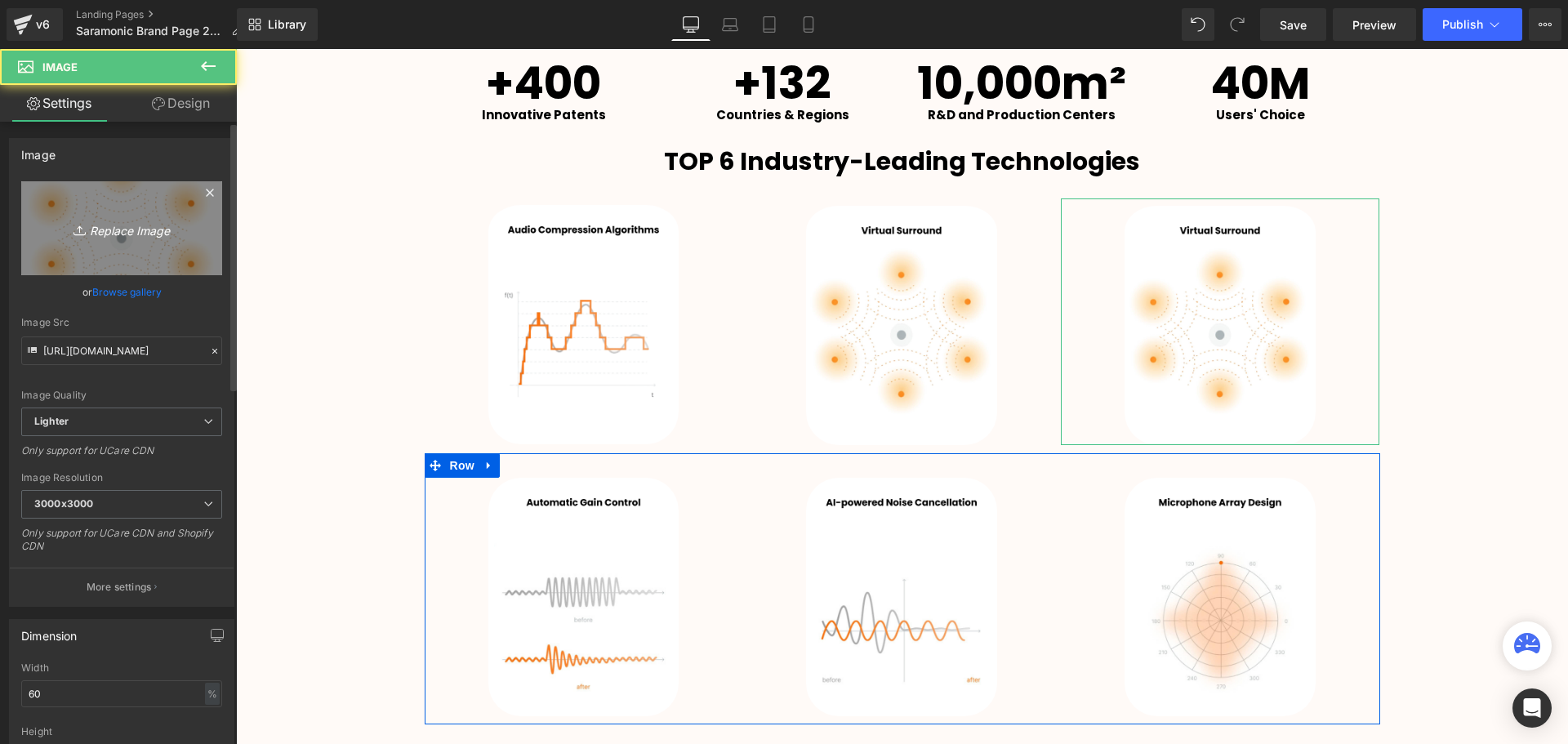
click at [96, 222] on icon "Replace Image" at bounding box center [121, 228] width 131 height 20
type input "C:\fakepath\3.png"
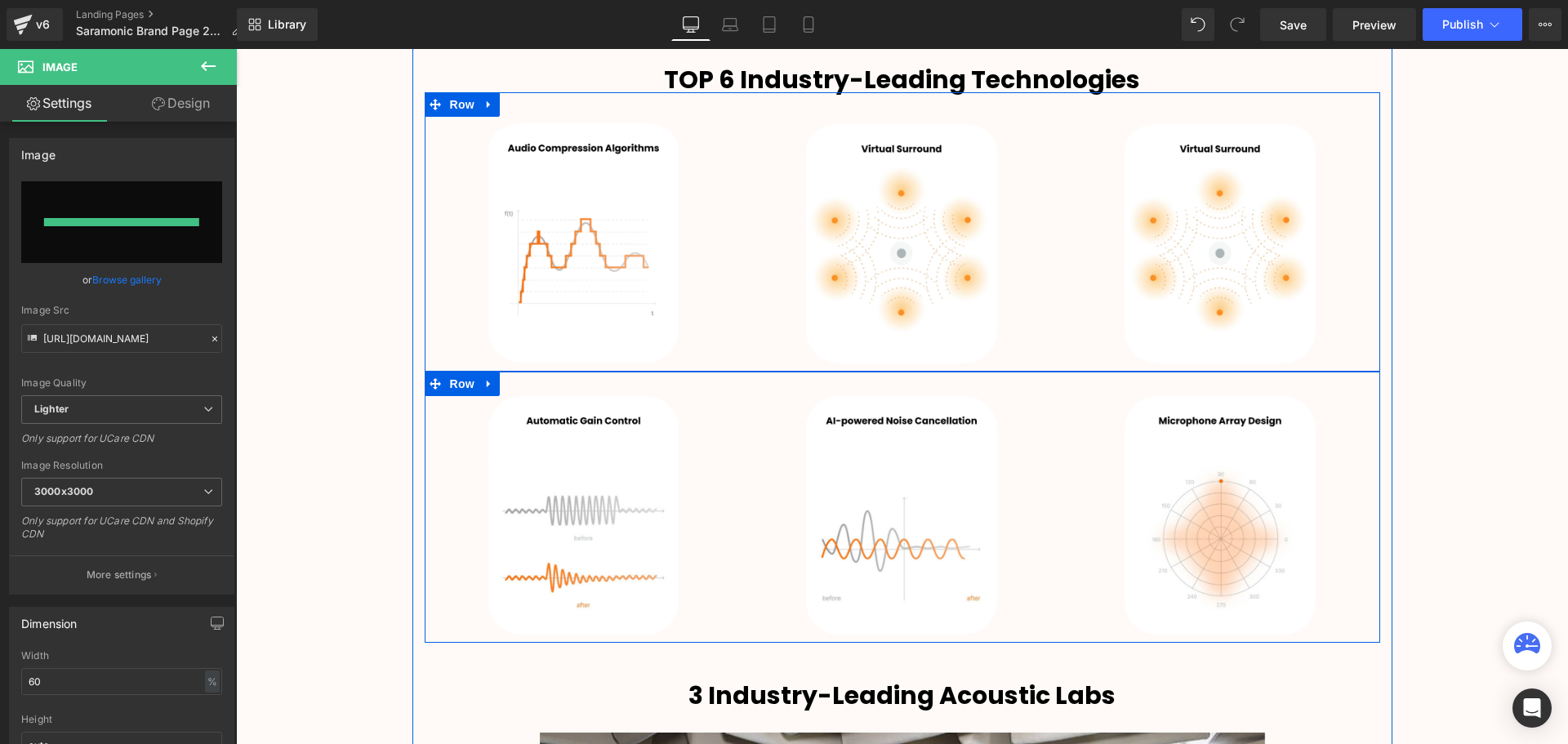
type input "[URL][DOMAIN_NAME]"
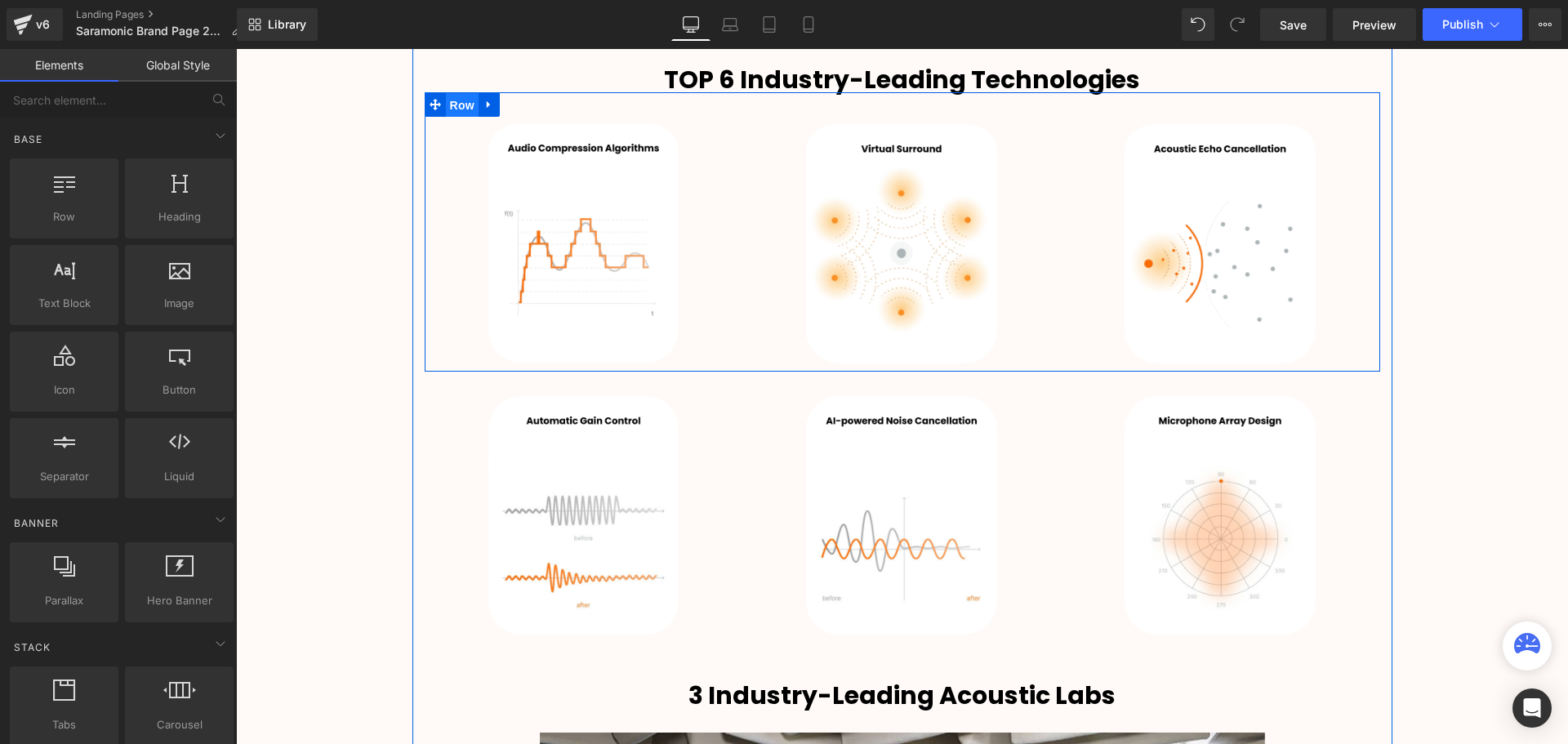
click at [452, 111] on span "Row" at bounding box center [462, 105] width 32 height 25
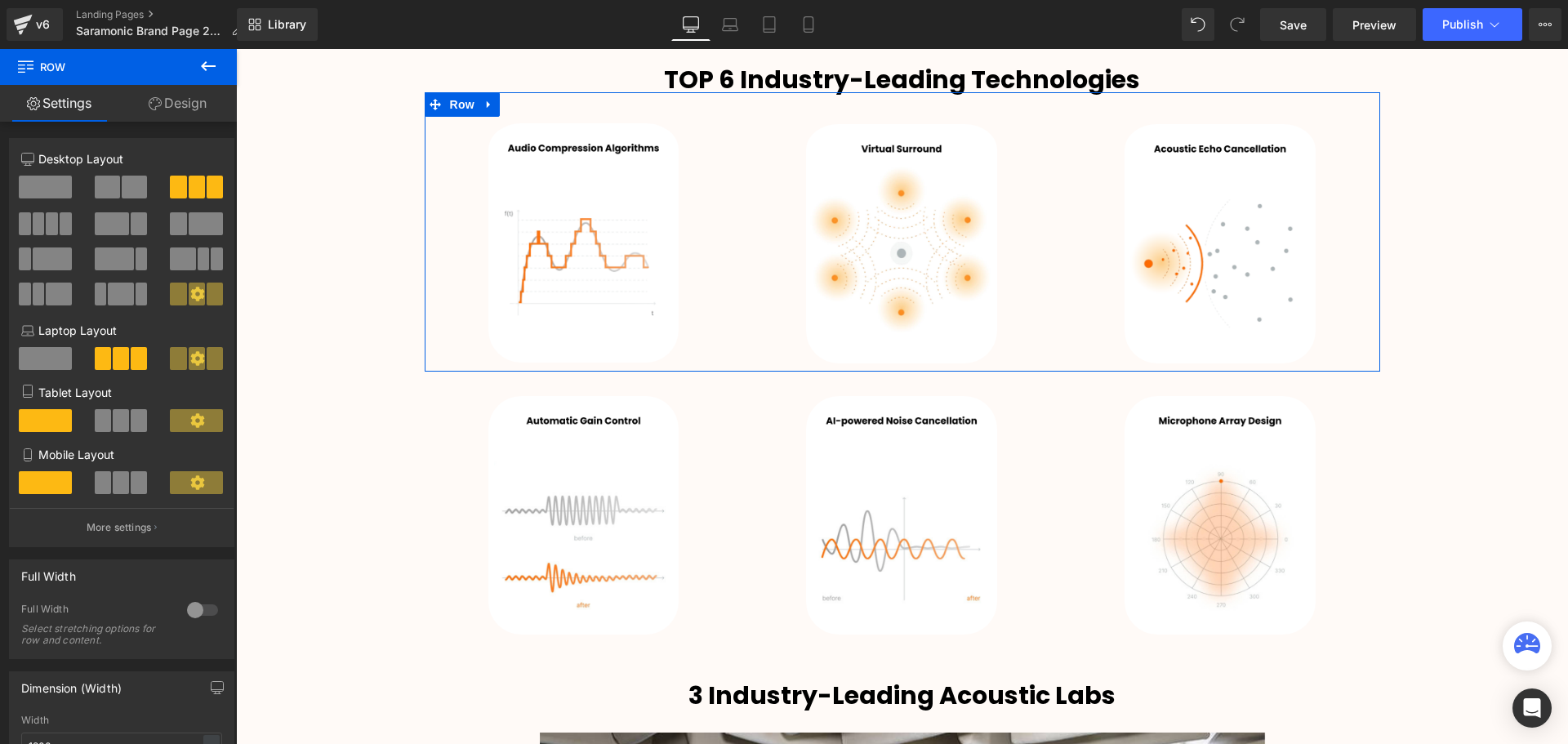
click at [202, 103] on link "Design" at bounding box center [177, 103] width 118 height 37
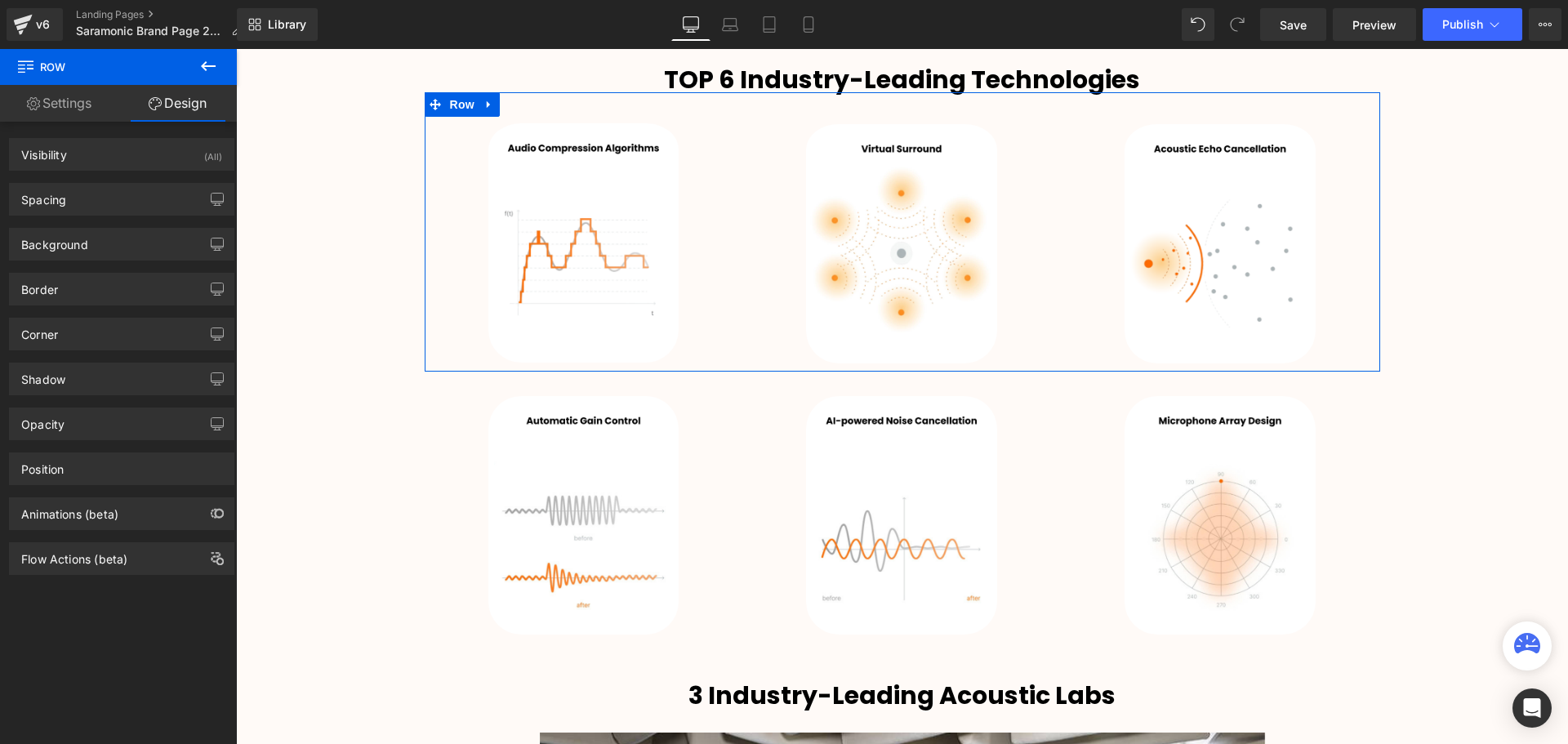
drag, startPoint x: 60, startPoint y: 98, endPoint x: 140, endPoint y: 271, distance: 190.6
click at [60, 99] on link "Settings" at bounding box center [59, 103] width 118 height 37
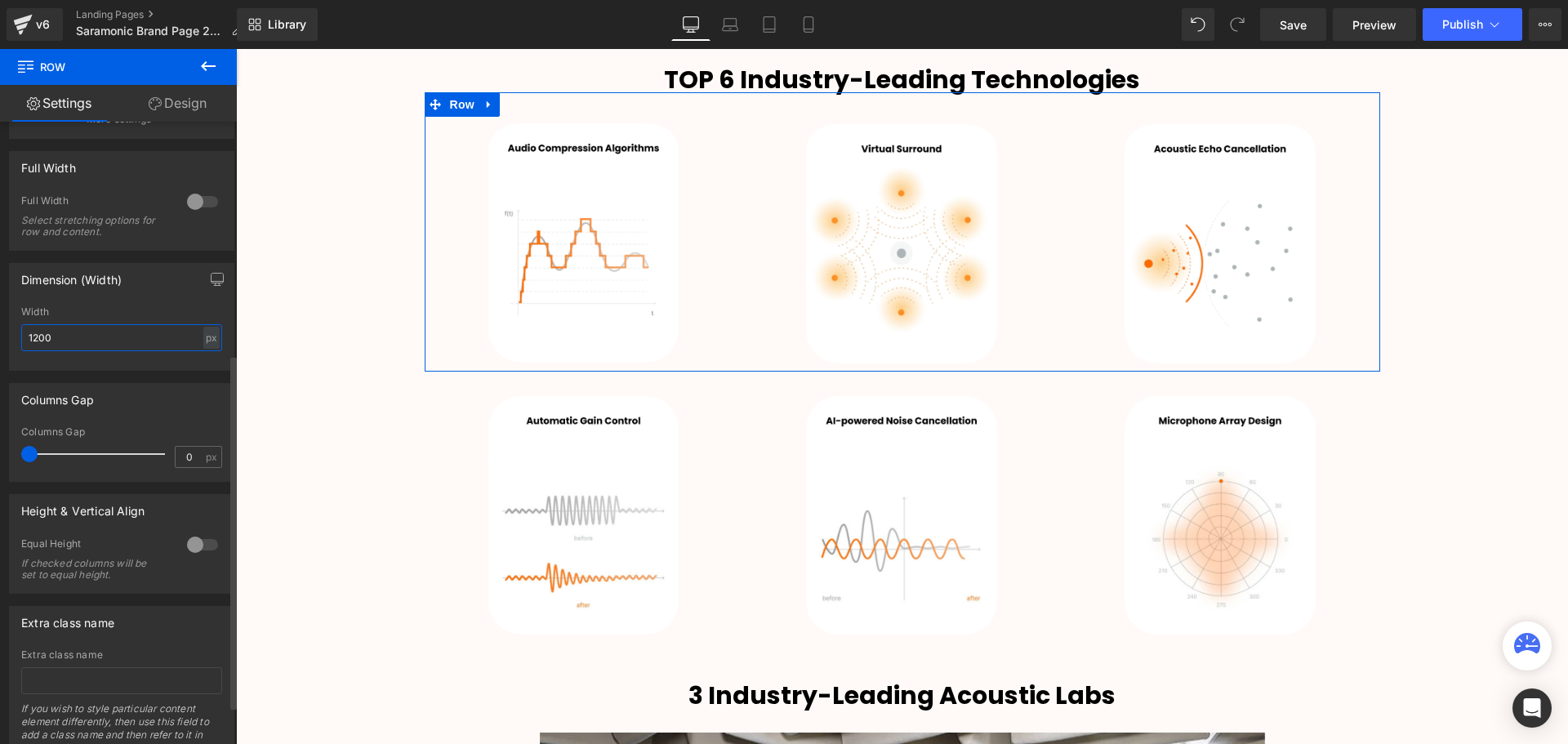
drag, startPoint x: 40, startPoint y: 336, endPoint x: 32, endPoint y: 338, distance: 8.2
click at [32, 338] on input "1200" at bounding box center [121, 337] width 201 height 27
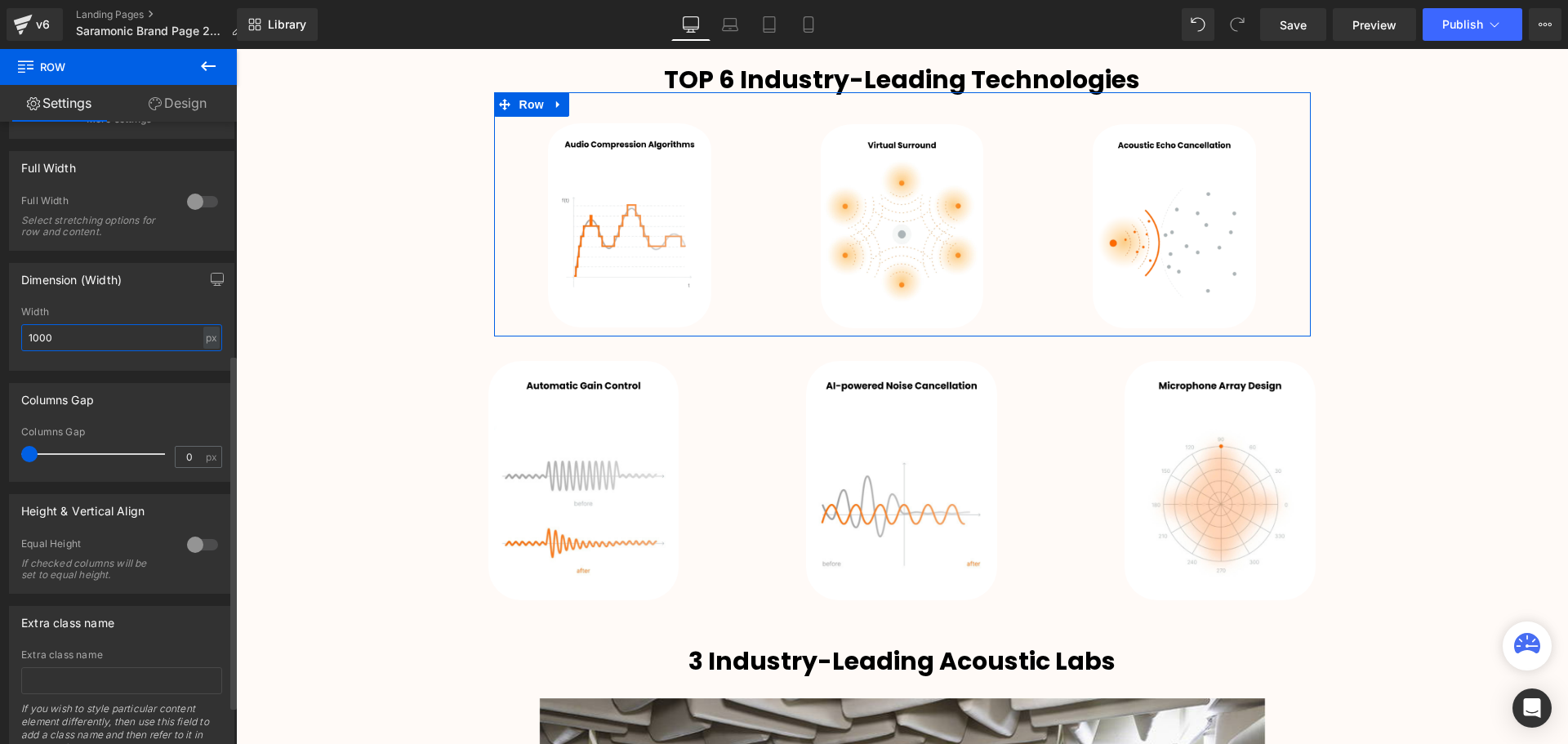
drag, startPoint x: 39, startPoint y: 333, endPoint x: 23, endPoint y: 337, distance: 16.5
click at [23, 337] on input "1000" at bounding box center [121, 337] width 201 height 27
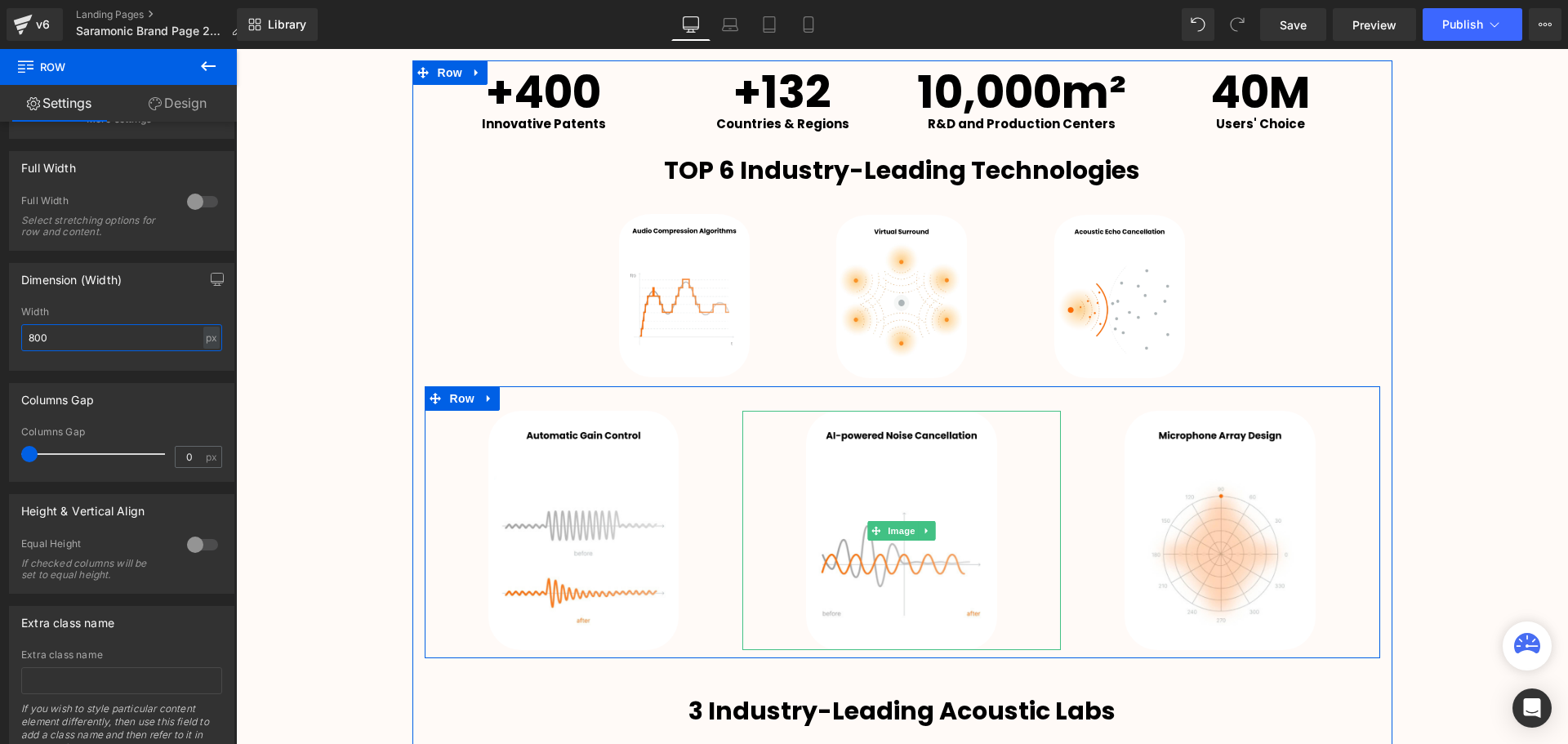
scroll to position [2652, 0]
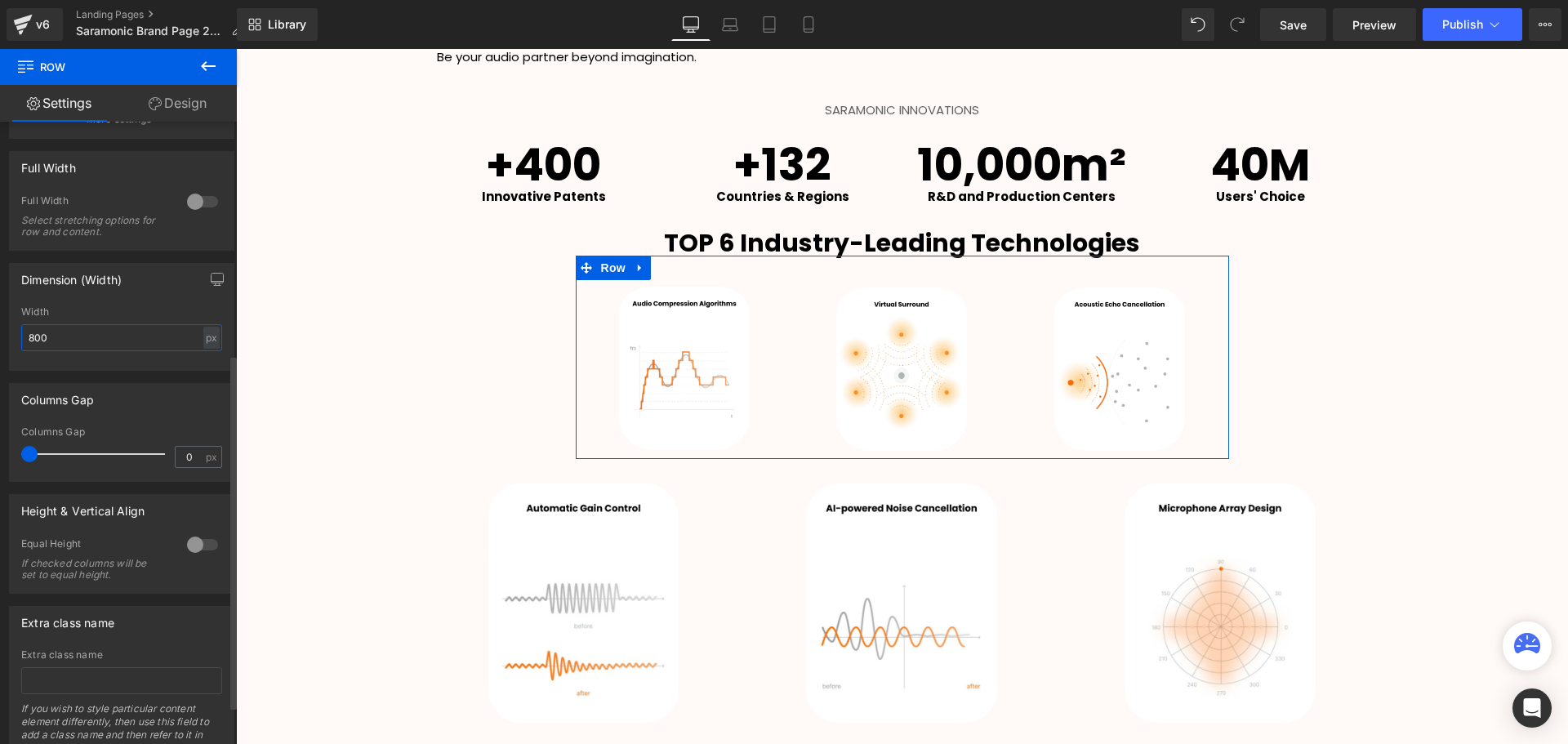
click at [31, 337] on input "800" at bounding box center [121, 337] width 201 height 27
click at [27, 340] on input "800" at bounding box center [121, 337] width 201 height 27
type input "1200"
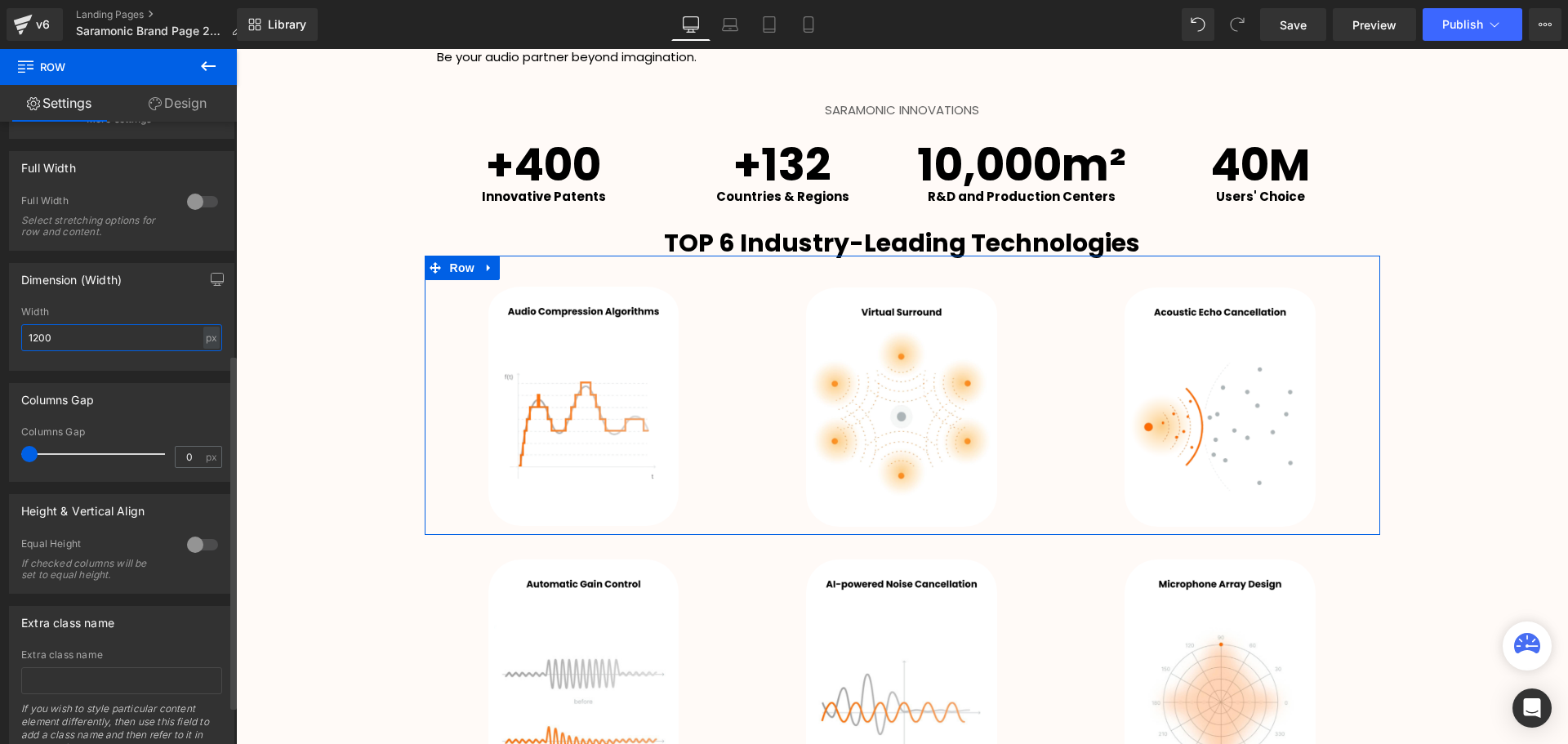
scroll to position [4269, 1323]
click at [141, 309] on div "Width" at bounding box center [121, 311] width 201 height 11
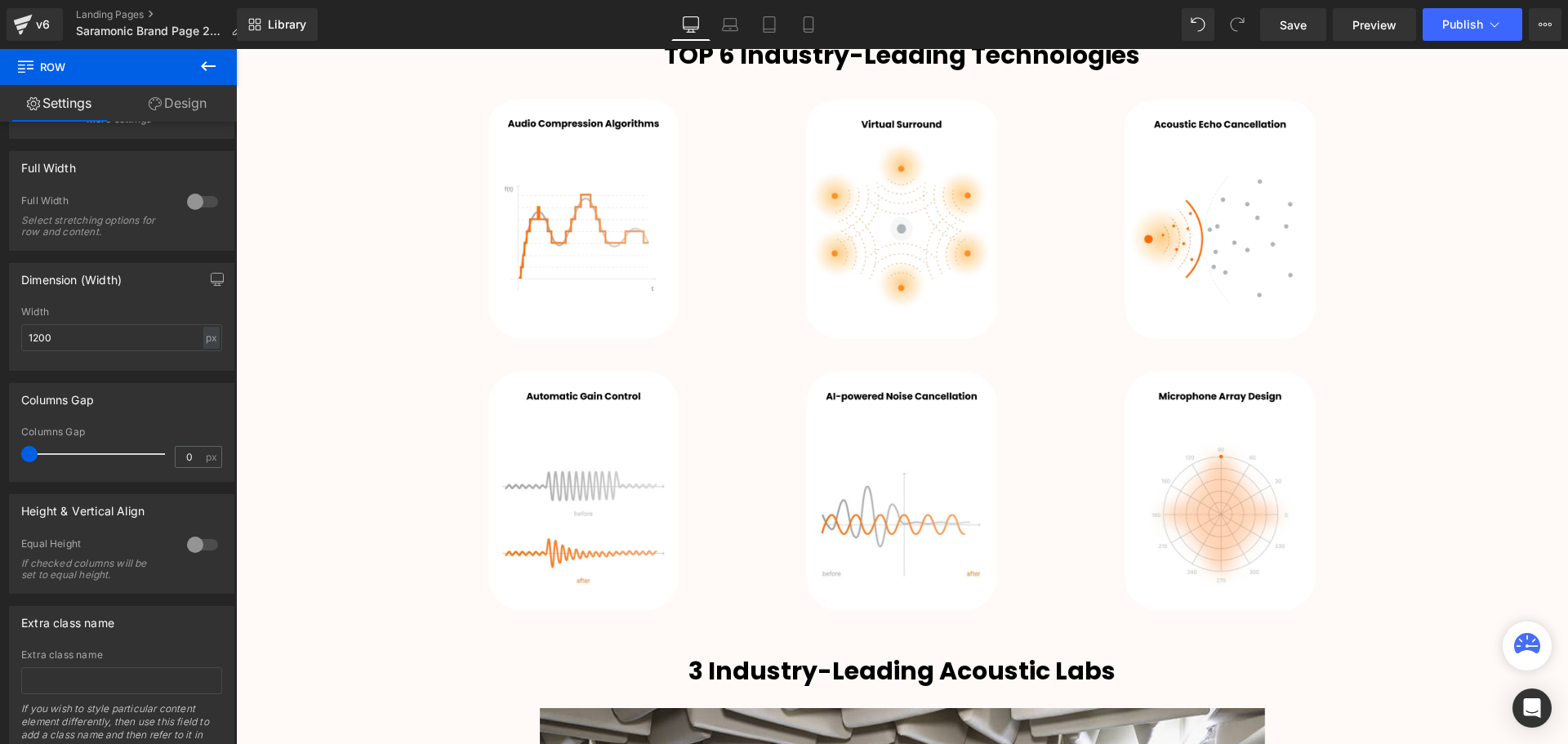
scroll to position [2733, 0]
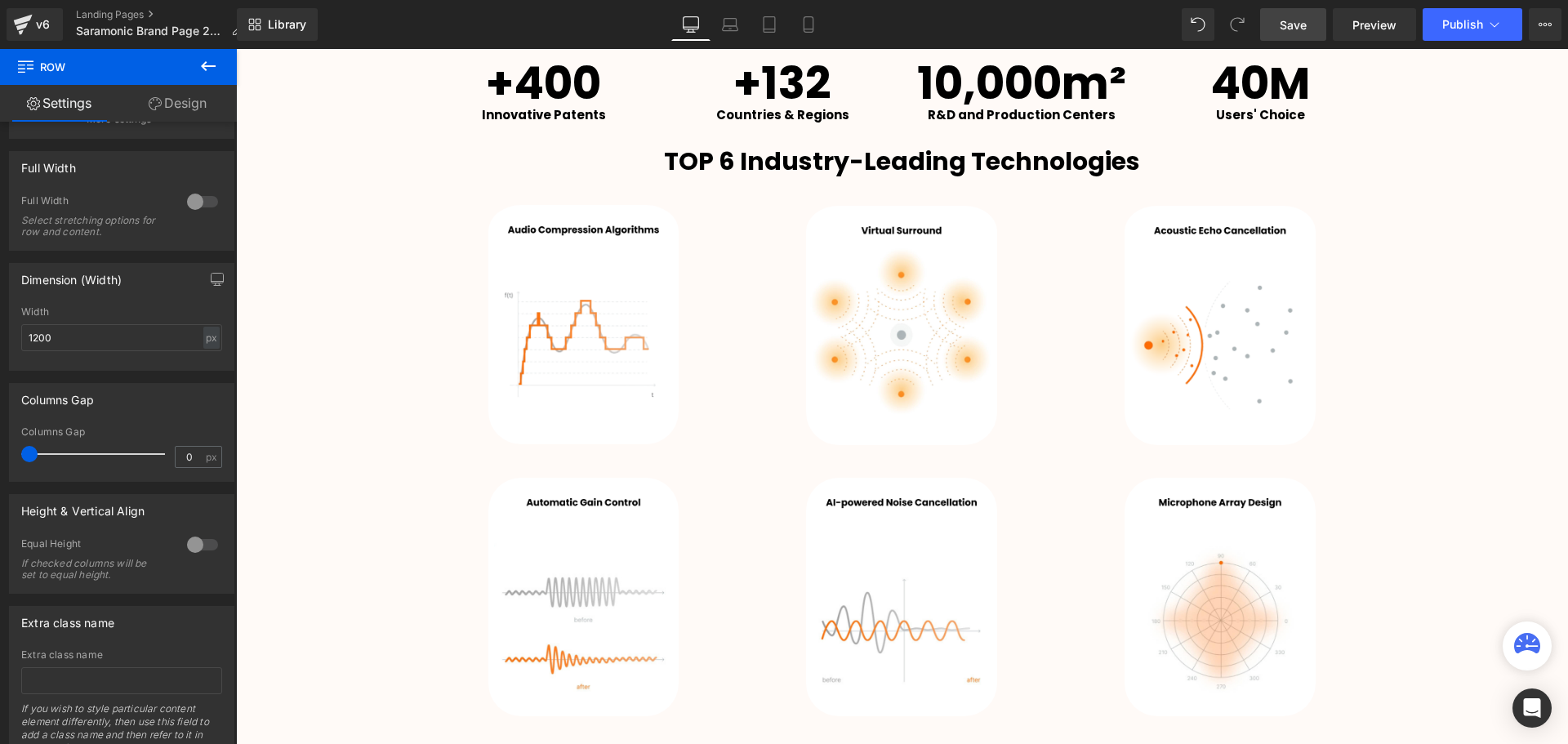
drag, startPoint x: 1300, startPoint y: 30, endPoint x: 1309, endPoint y: 38, distance: 12.0
click at [1300, 30] on span "Save" at bounding box center [1293, 25] width 27 height 18
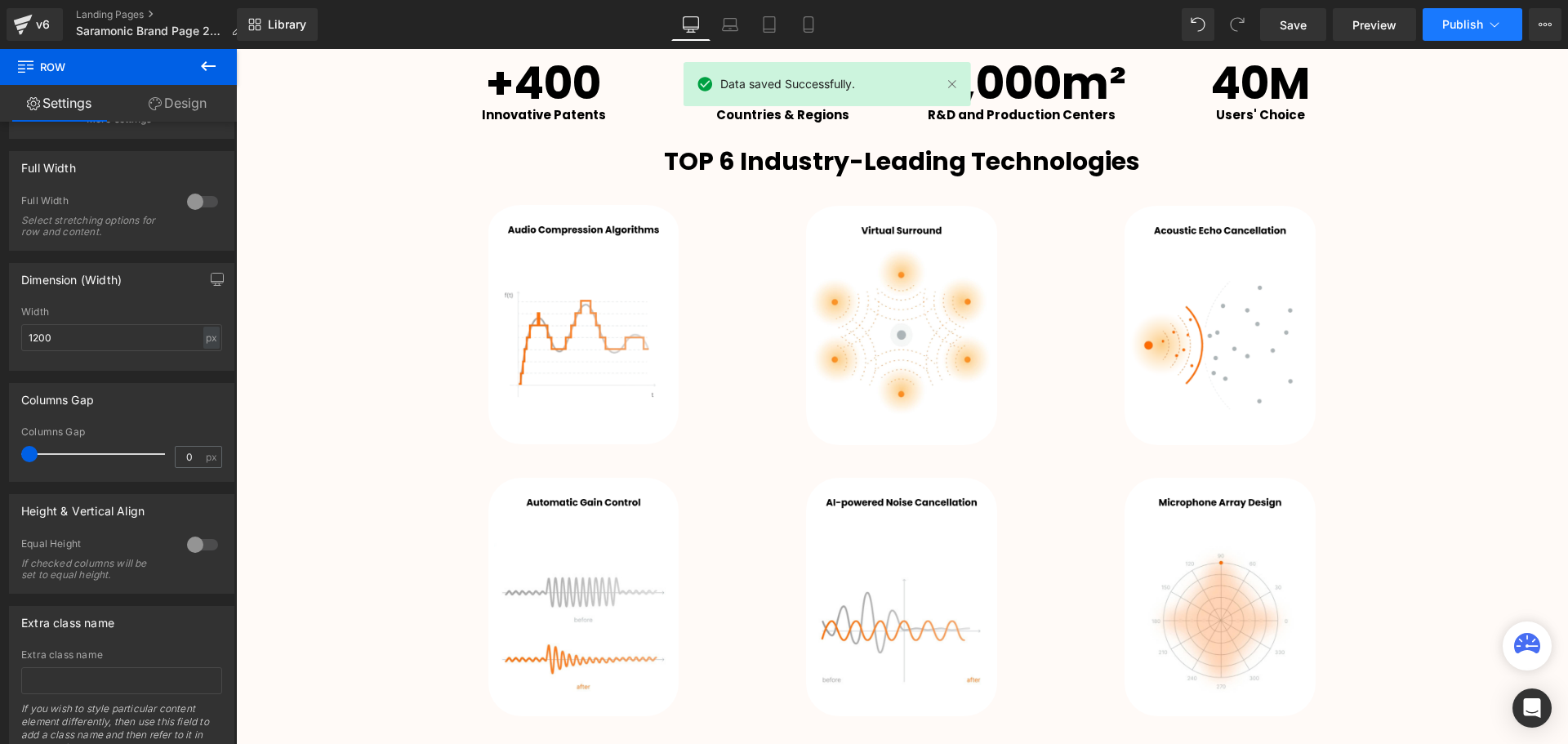
click at [1458, 38] on button "Publish" at bounding box center [1472, 24] width 100 height 32
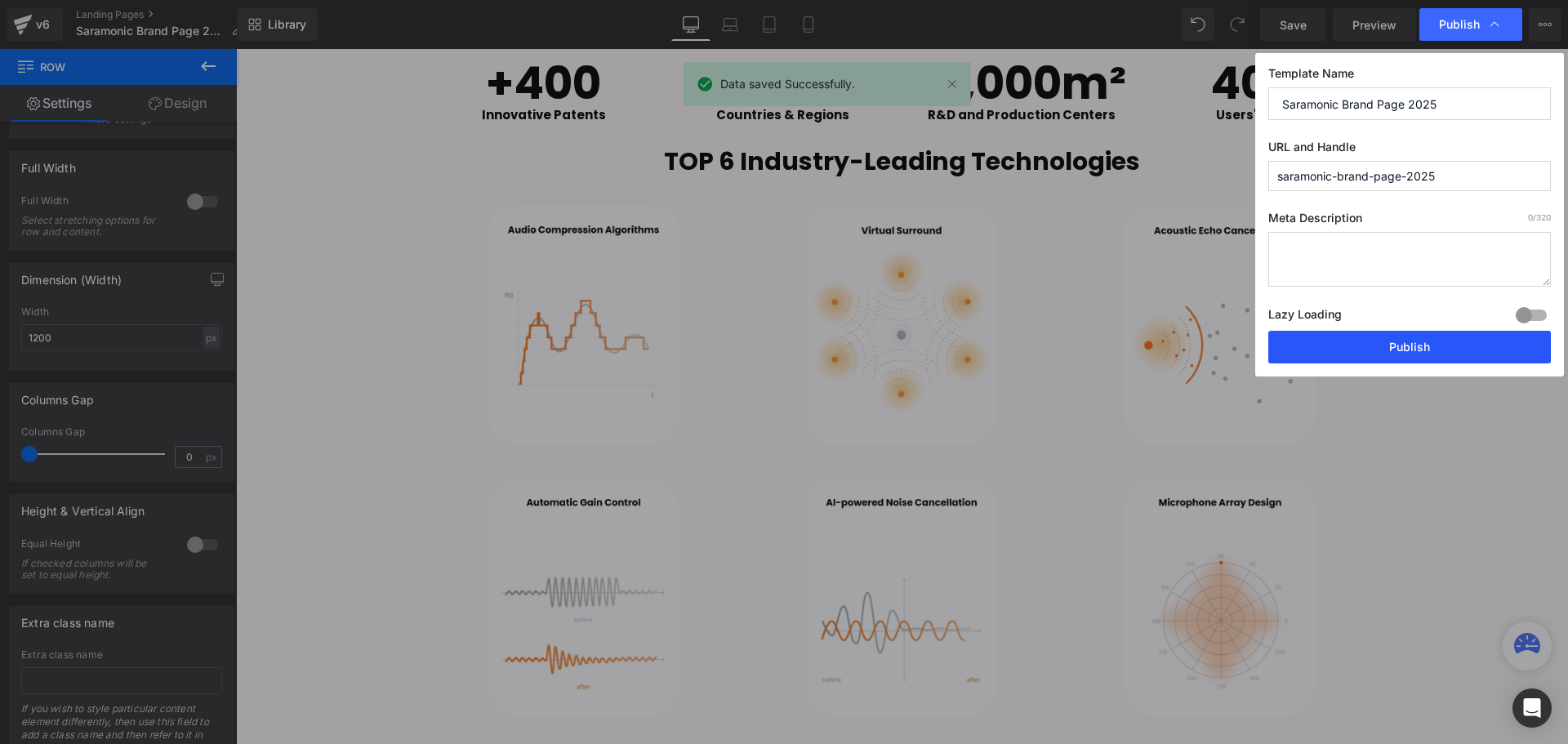
click at [1411, 341] on button "Publish" at bounding box center [1409, 346] width 282 height 32
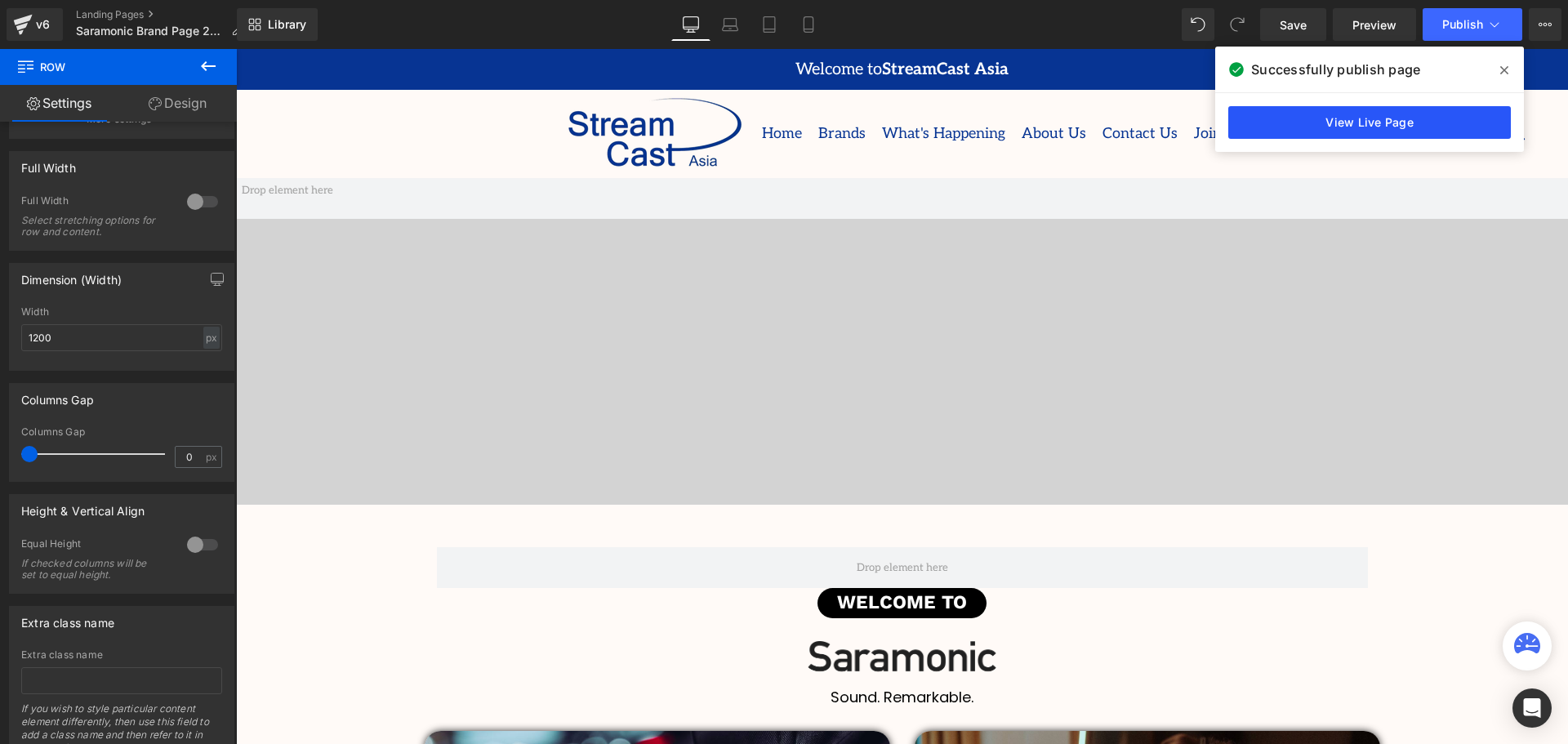
click at [1412, 132] on link "View Live Page" at bounding box center [1369, 122] width 282 height 32
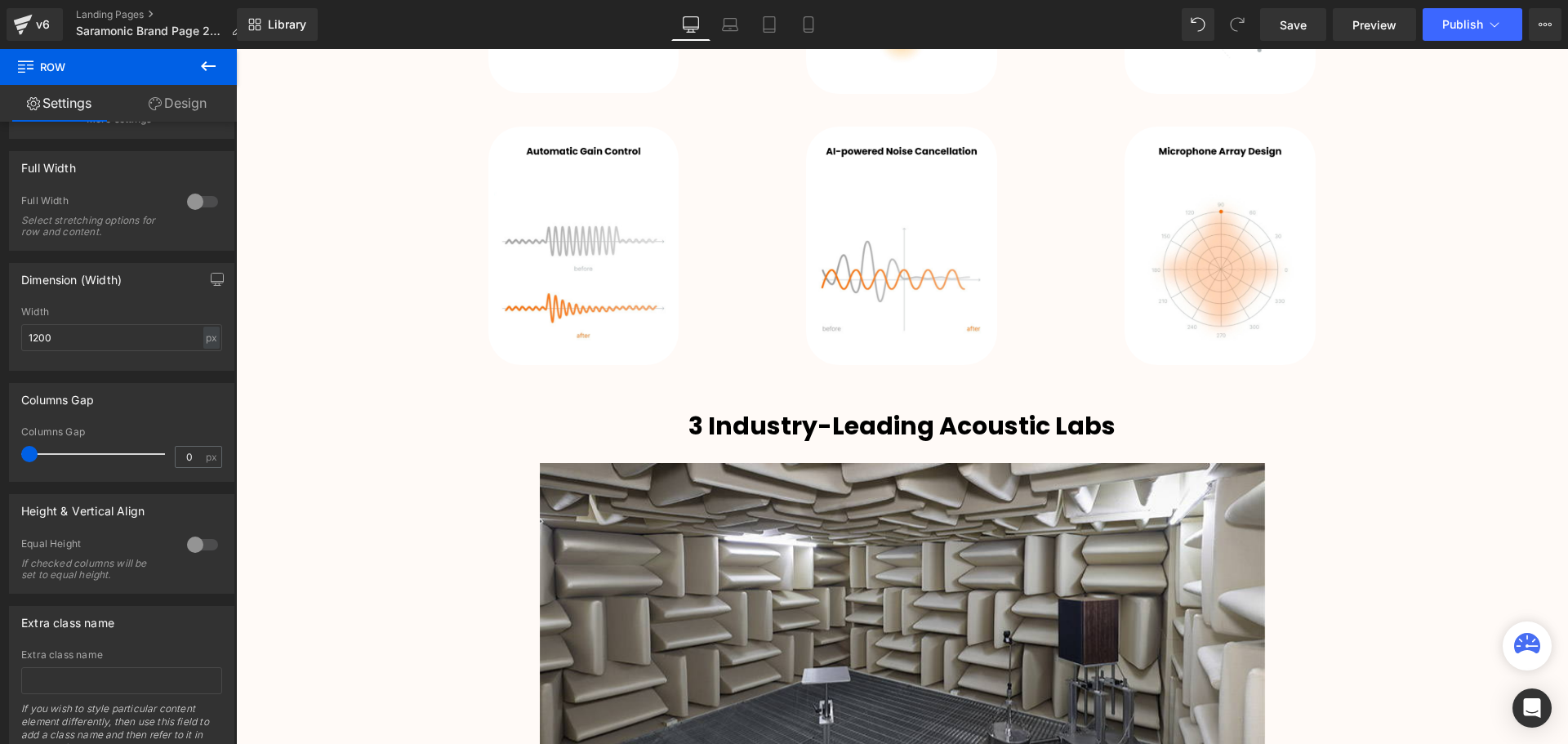
scroll to position [2594, 0]
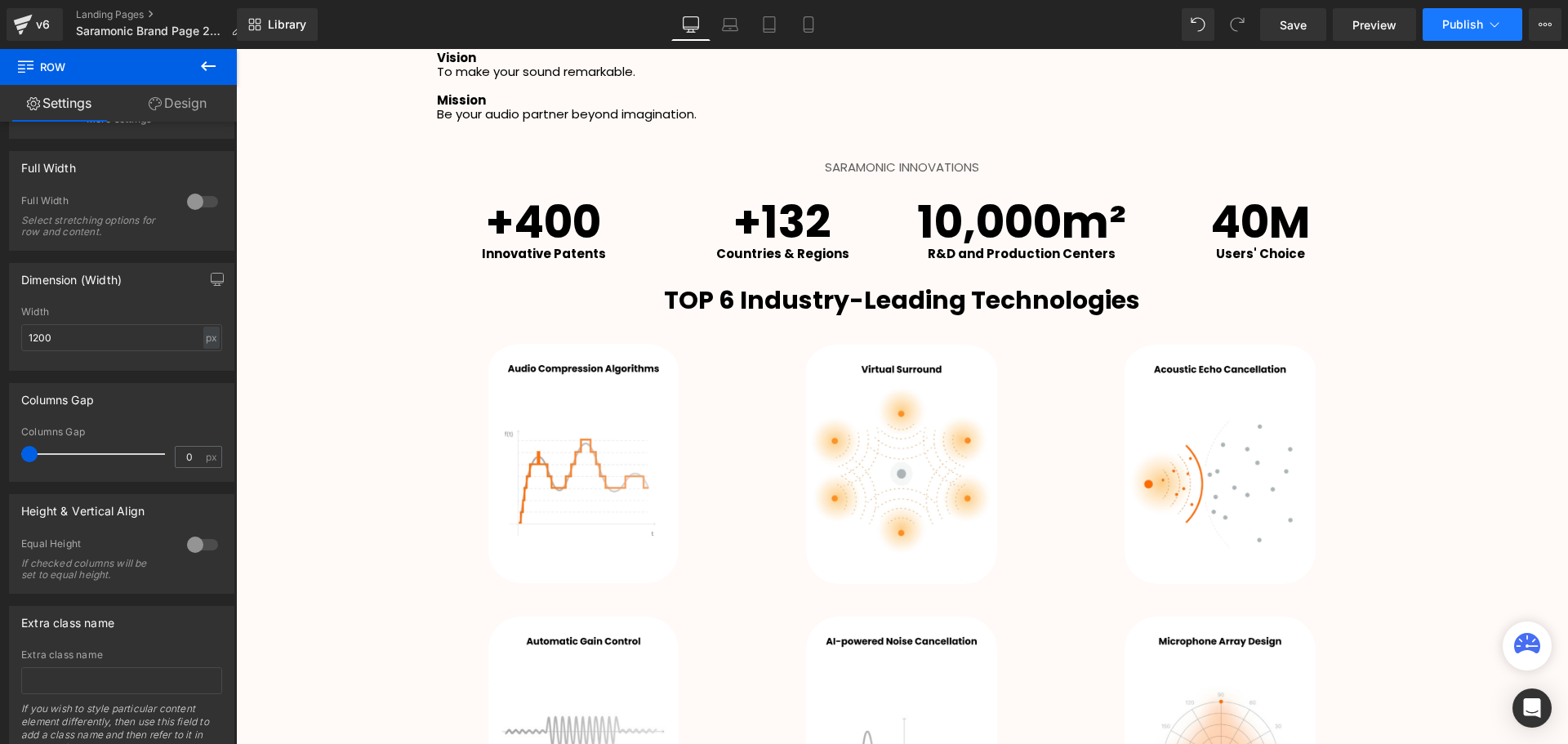
click at [1454, 25] on span "Publish" at bounding box center [1462, 24] width 41 height 13
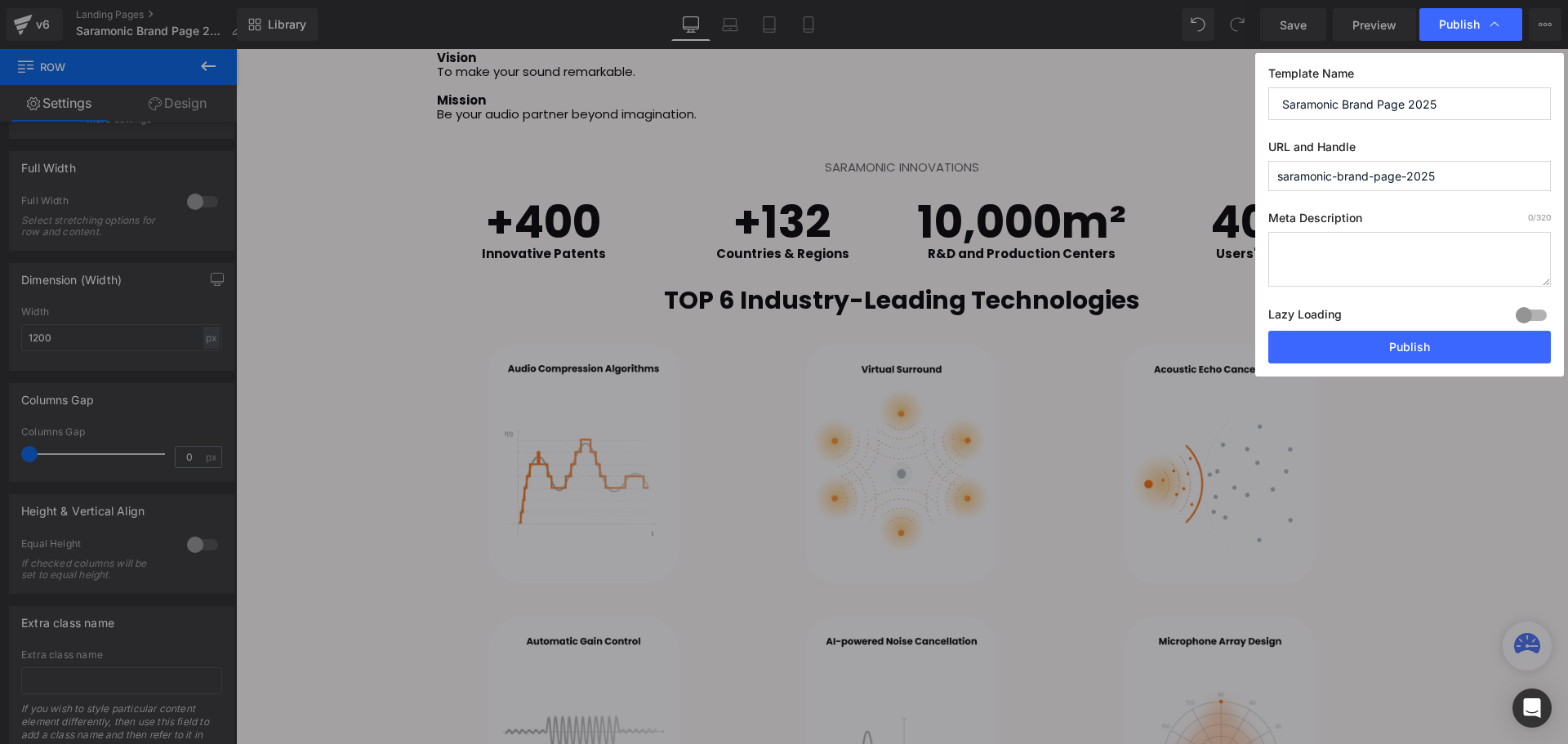
drag, startPoint x: 1098, startPoint y: 264, endPoint x: 278, endPoint y: 0, distance: 861.4
click at [1472, 346] on button "Publish" at bounding box center [1409, 346] width 282 height 32
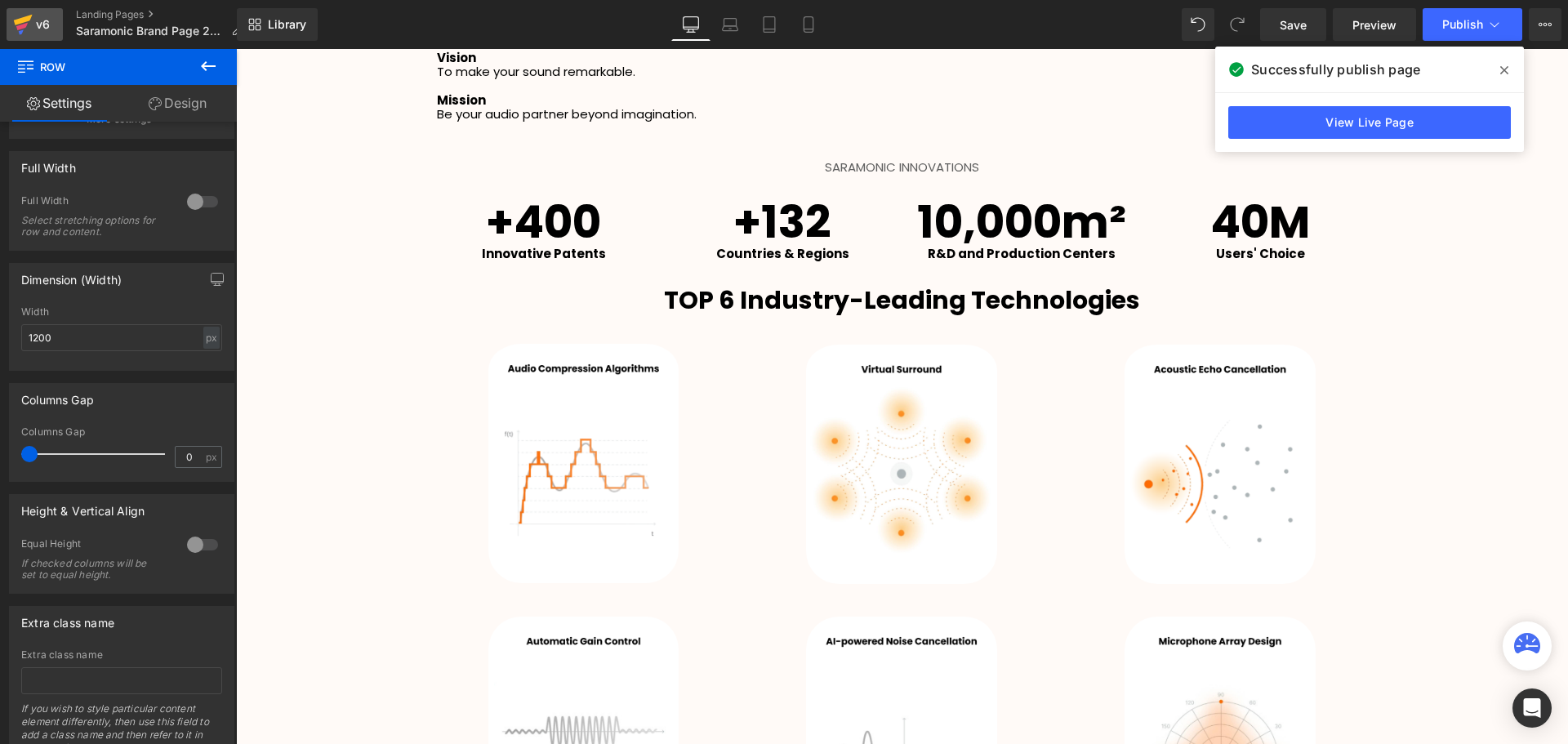
click at [27, 30] on icon at bounding box center [23, 25] width 19 height 41
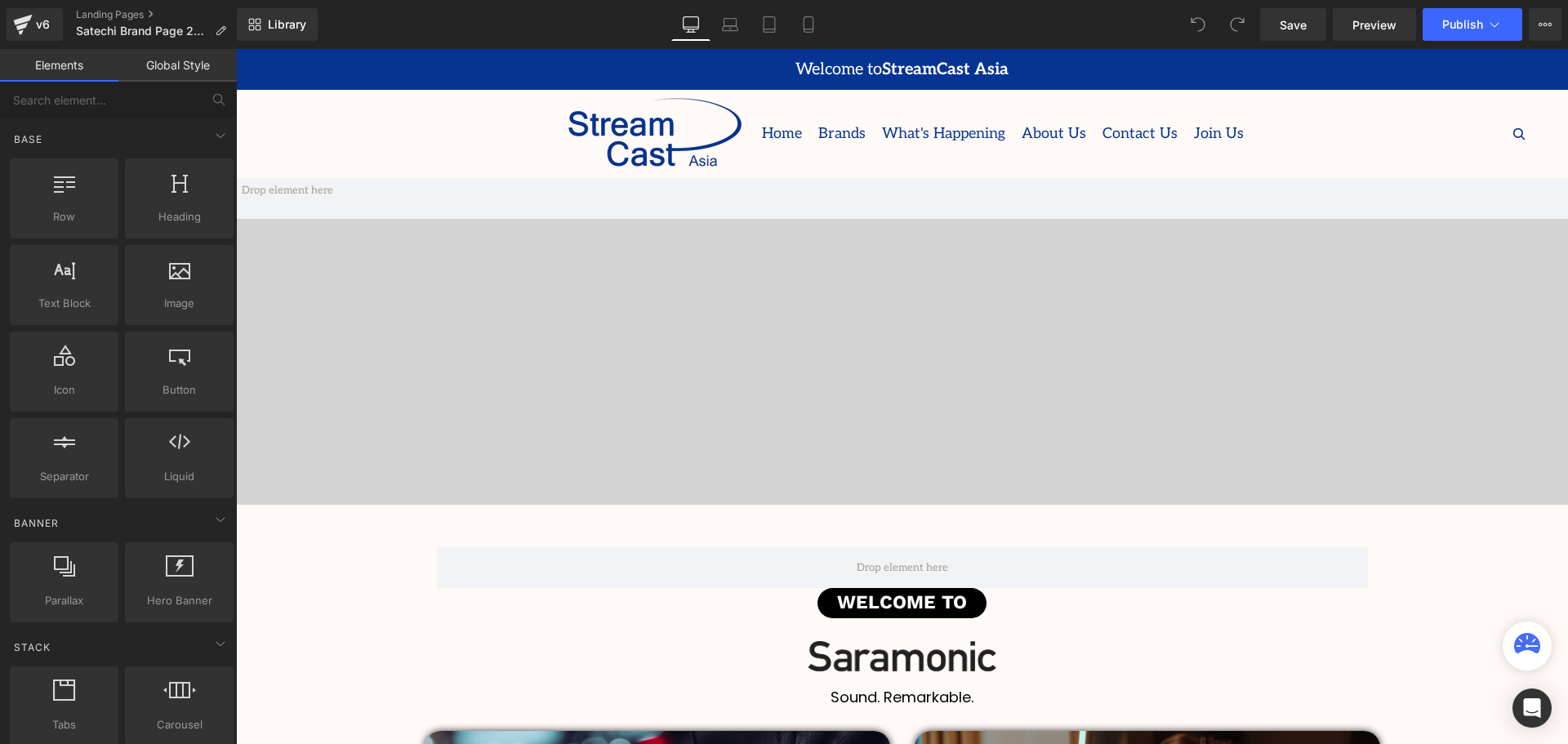
scroll to position [4526, 1323]
click at [905, 195] on span "Video Bg" at bounding box center [898, 190] width 60 height 25
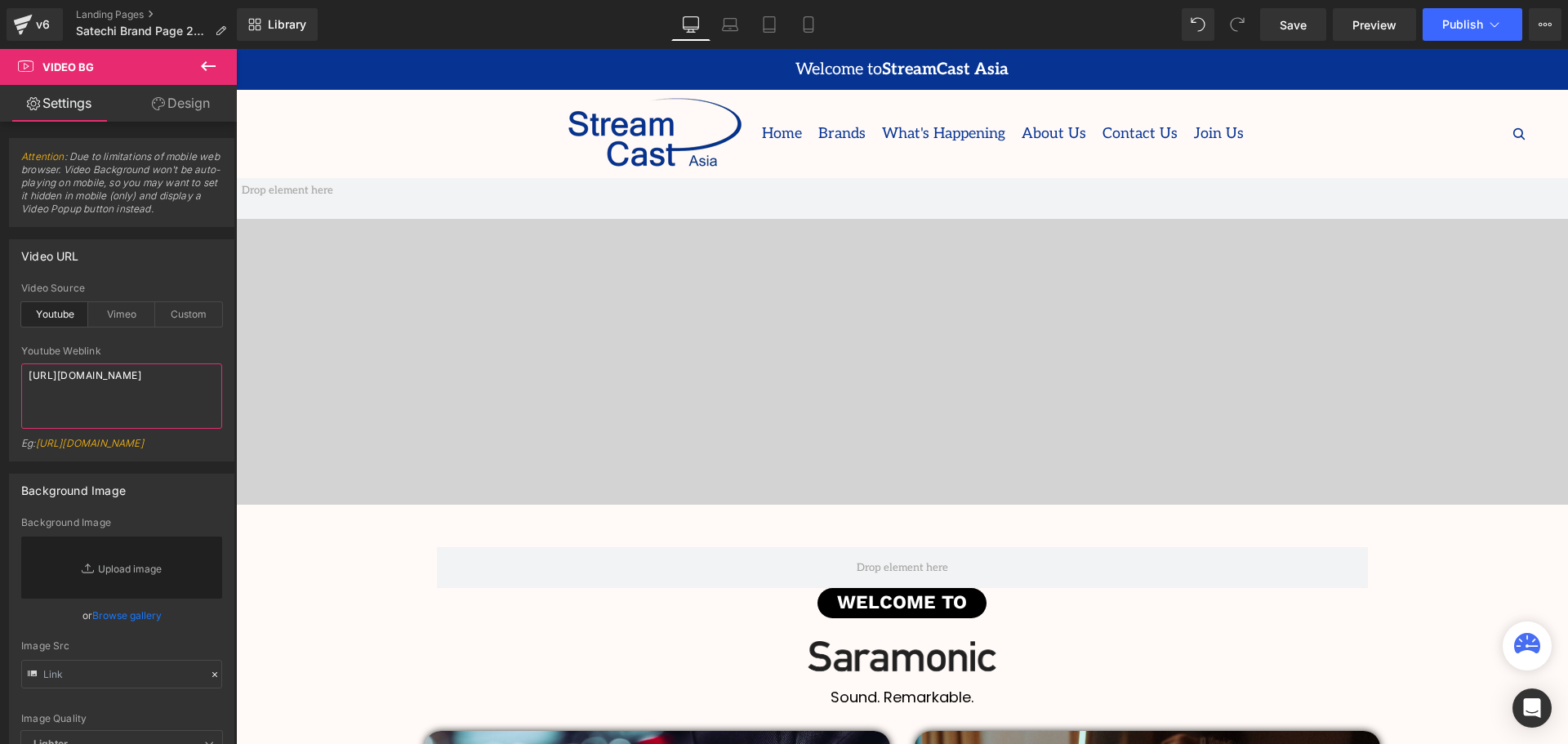
drag, startPoint x: 131, startPoint y: 387, endPoint x: -3, endPoint y: 371, distance: 135.0
click at [0, 371] on html "Video Bg You are previewing how the will restyle your page. You can not edit El…" at bounding box center [784, 372] width 1568 height 744
paste textarea "-VG7ohFWcGo"
type textarea "https://www.youtube.com/watch?v=-VG7ohFWcGo"
click at [152, 336] on div at bounding box center [121, 340] width 201 height 11
